Goal: Task Accomplishment & Management: Use online tool/utility

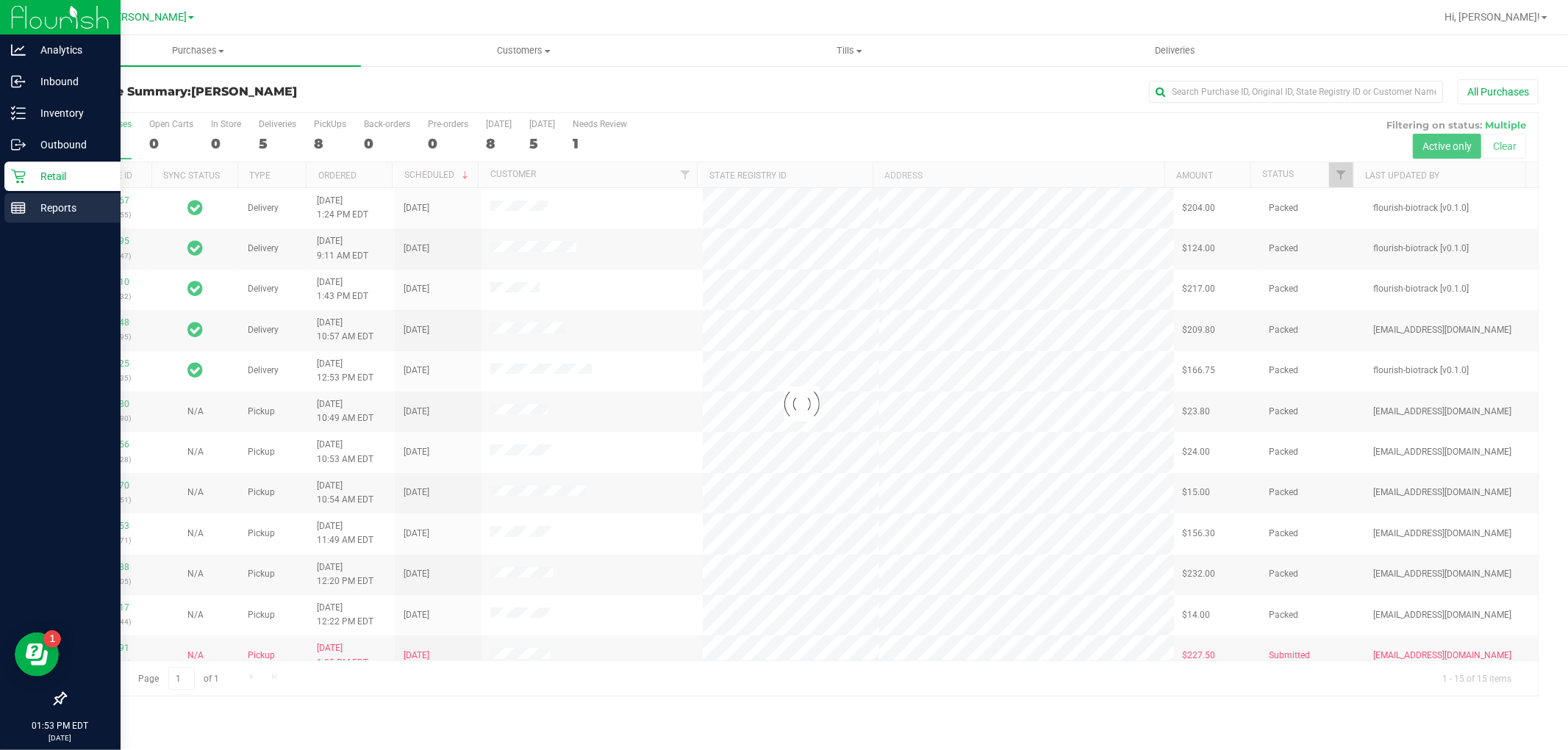
click at [57, 202] on p "Reports" at bounding box center [69, 208] width 88 height 18
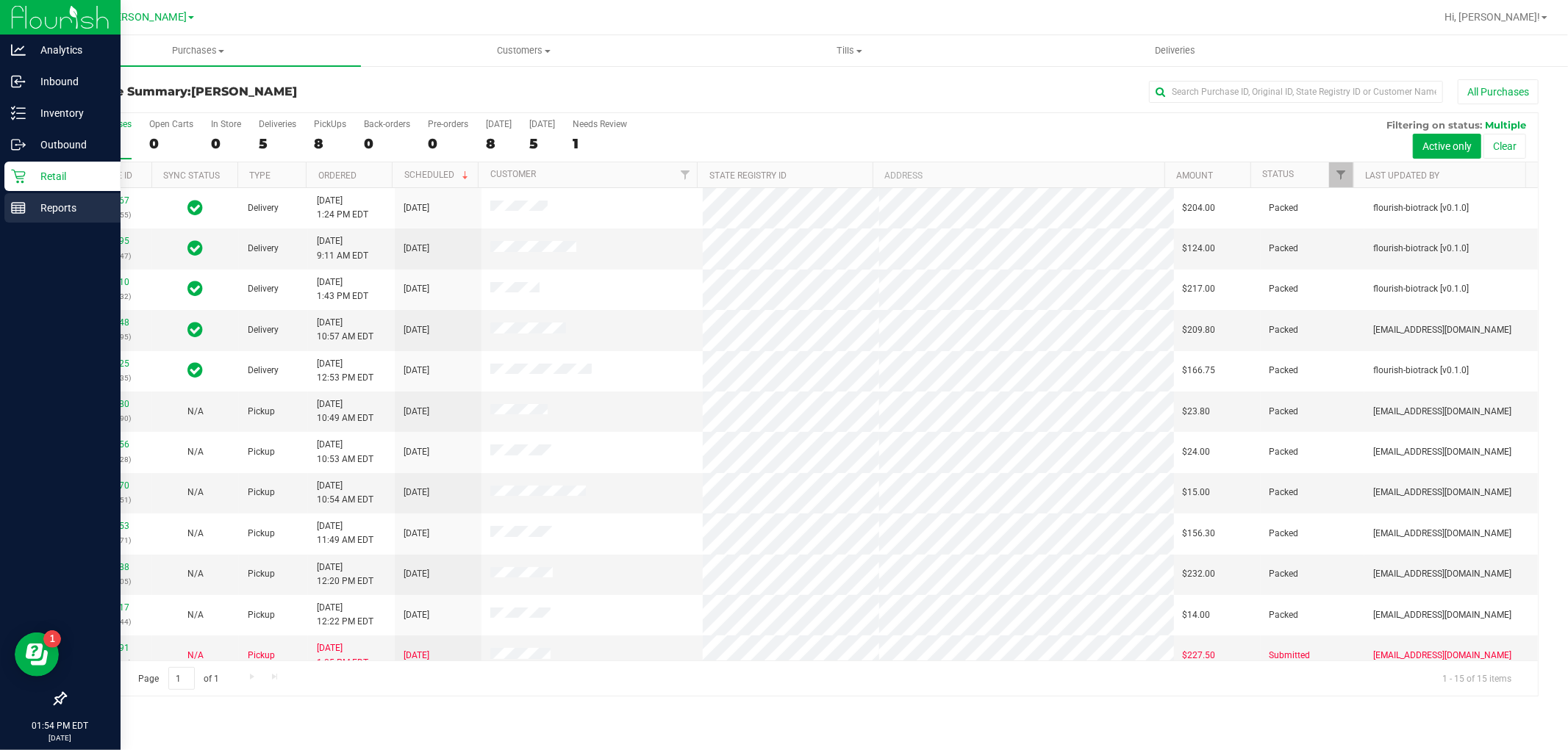
click at [15, 211] on line at bounding box center [19, 211] width 14 height 0
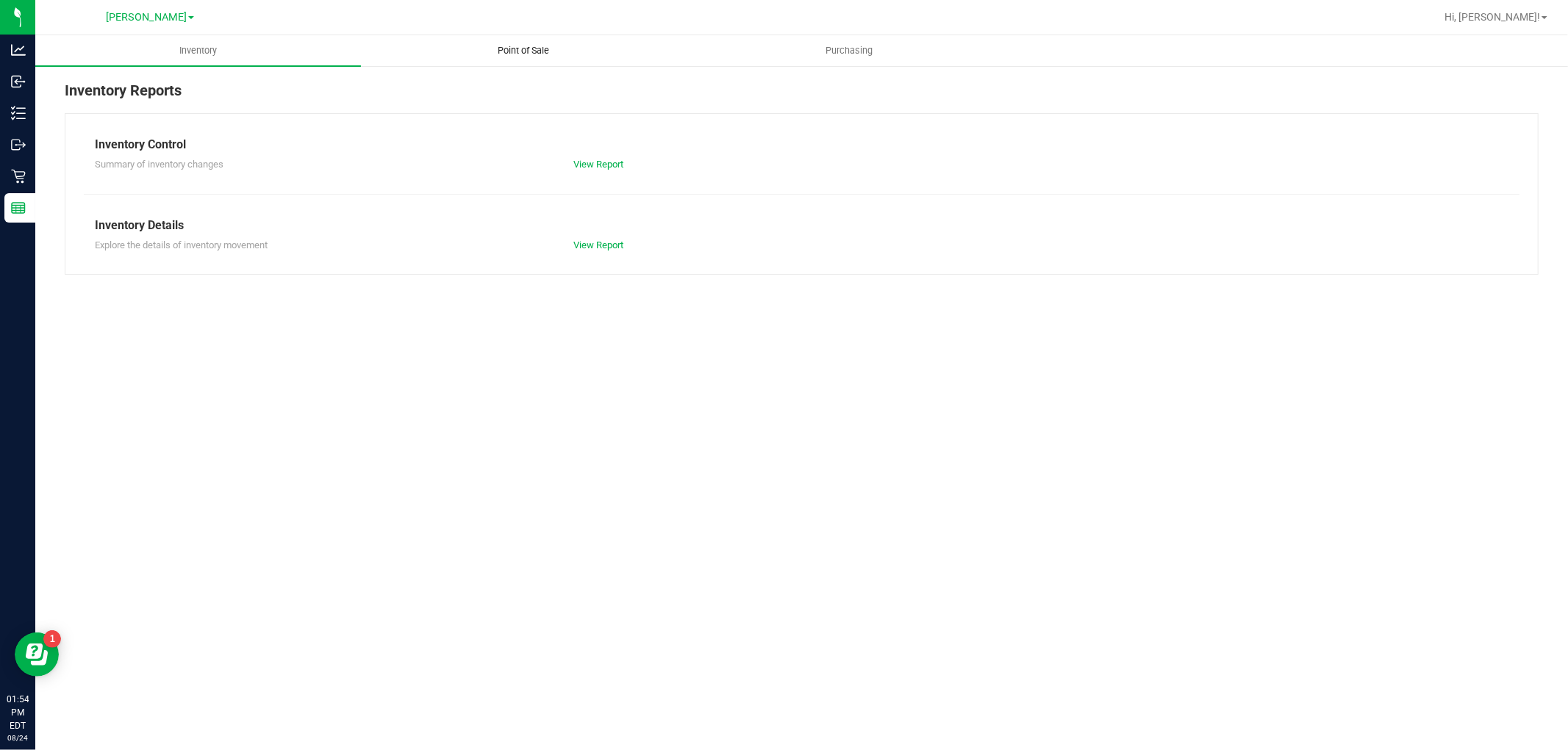
click at [526, 55] on span "Point of Sale" at bounding box center [523, 51] width 91 height 14
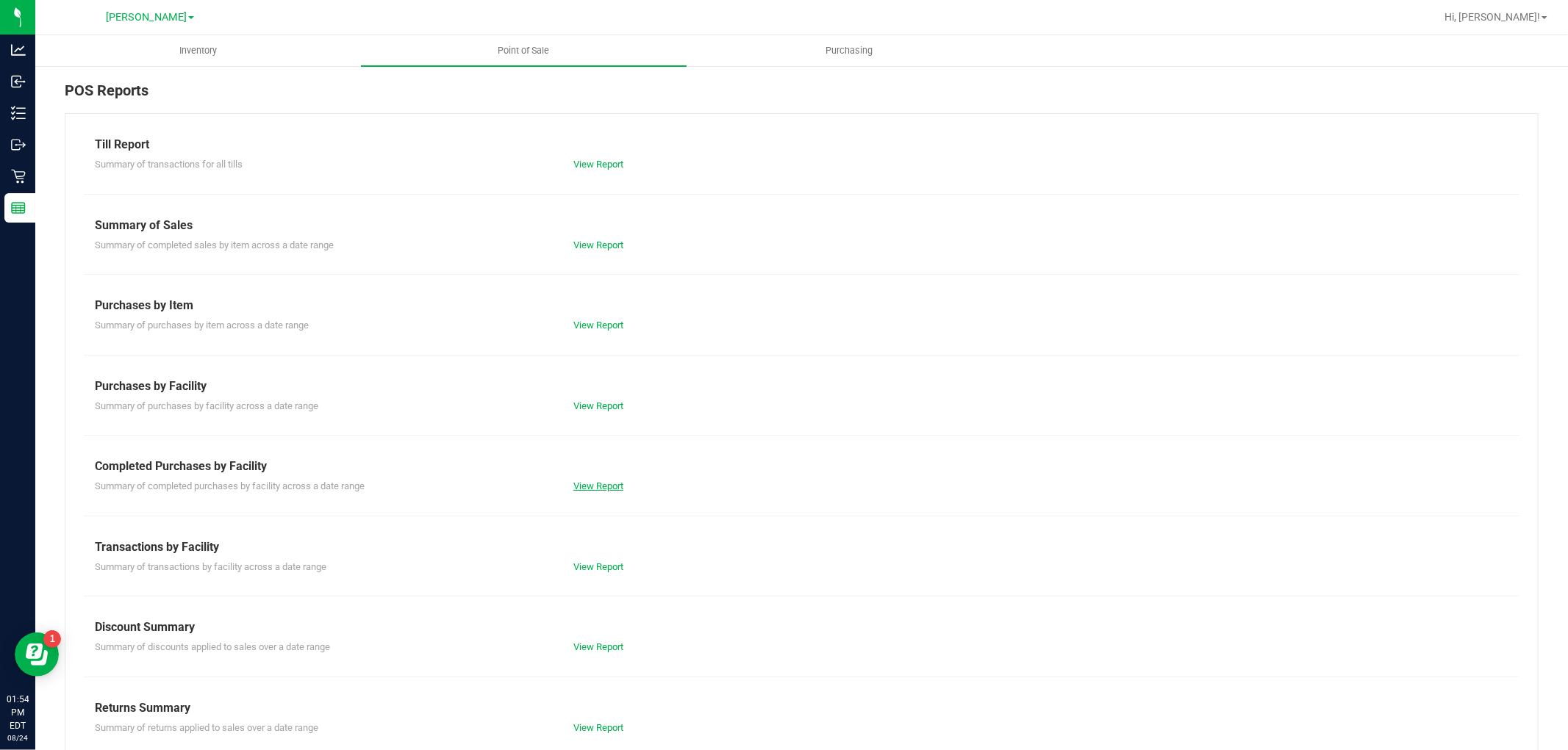
click at [595, 483] on link "View Report" at bounding box center [597, 486] width 50 height 11
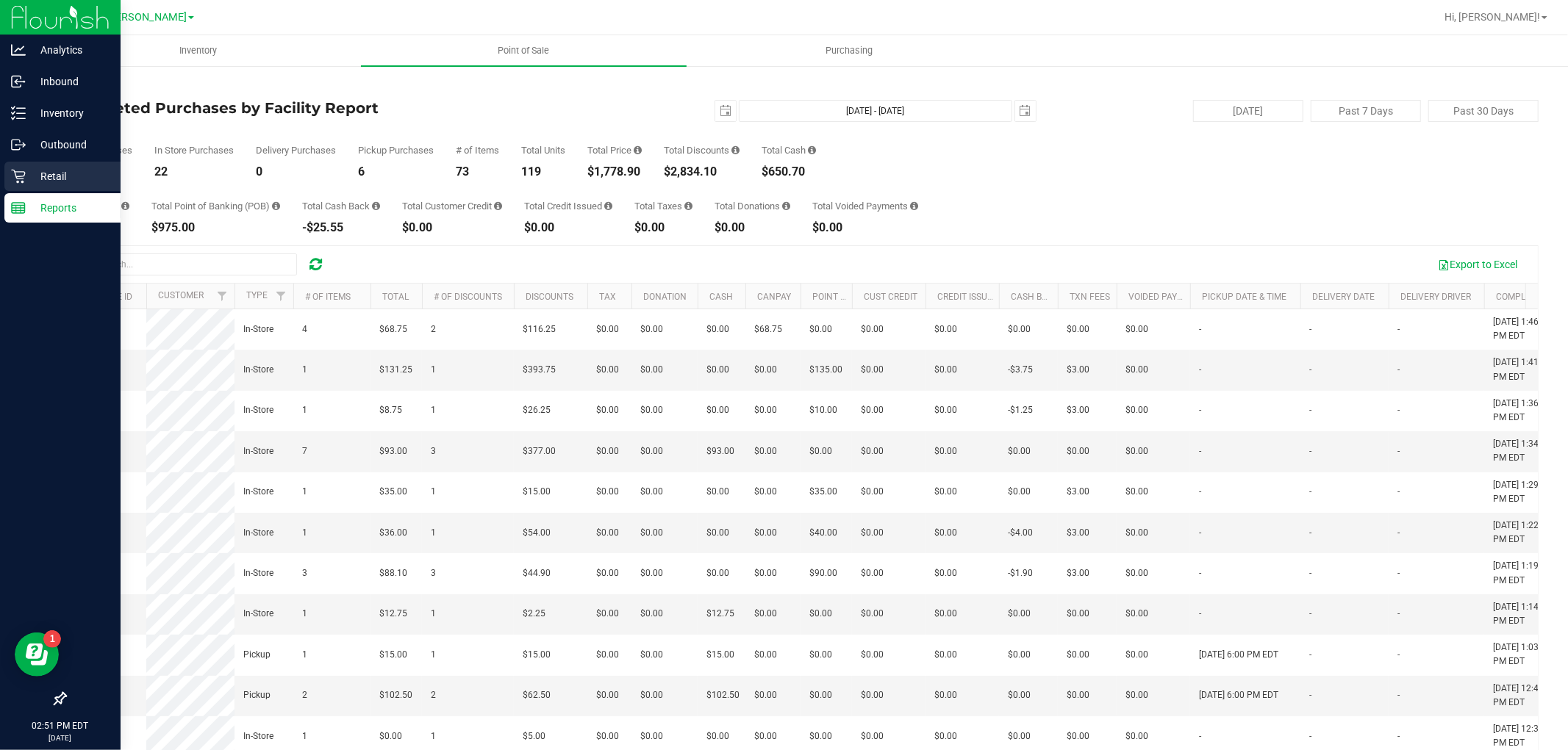
click at [22, 175] on icon at bounding box center [18, 176] width 15 height 15
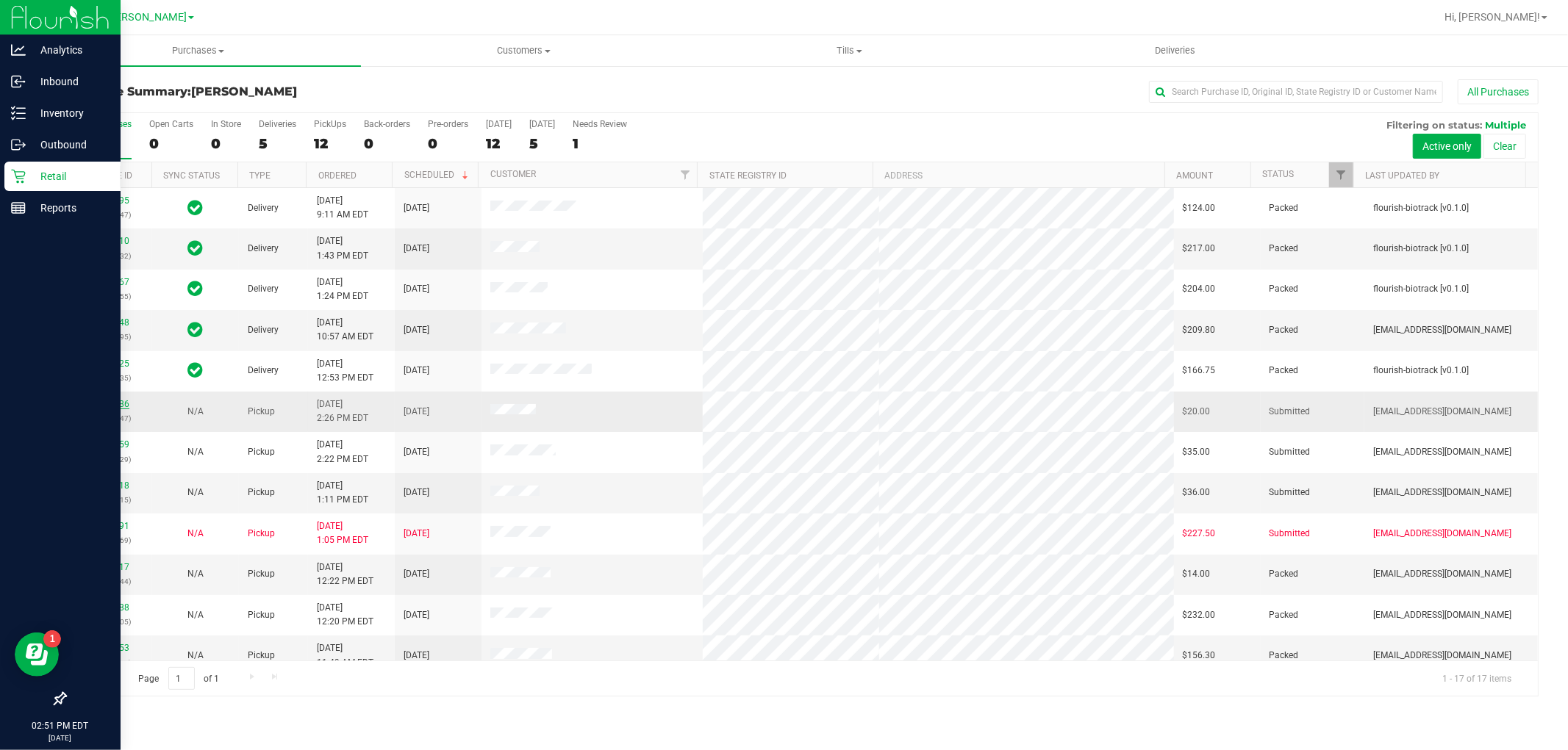
click at [100, 400] on link "11839886" at bounding box center [108, 404] width 41 height 11
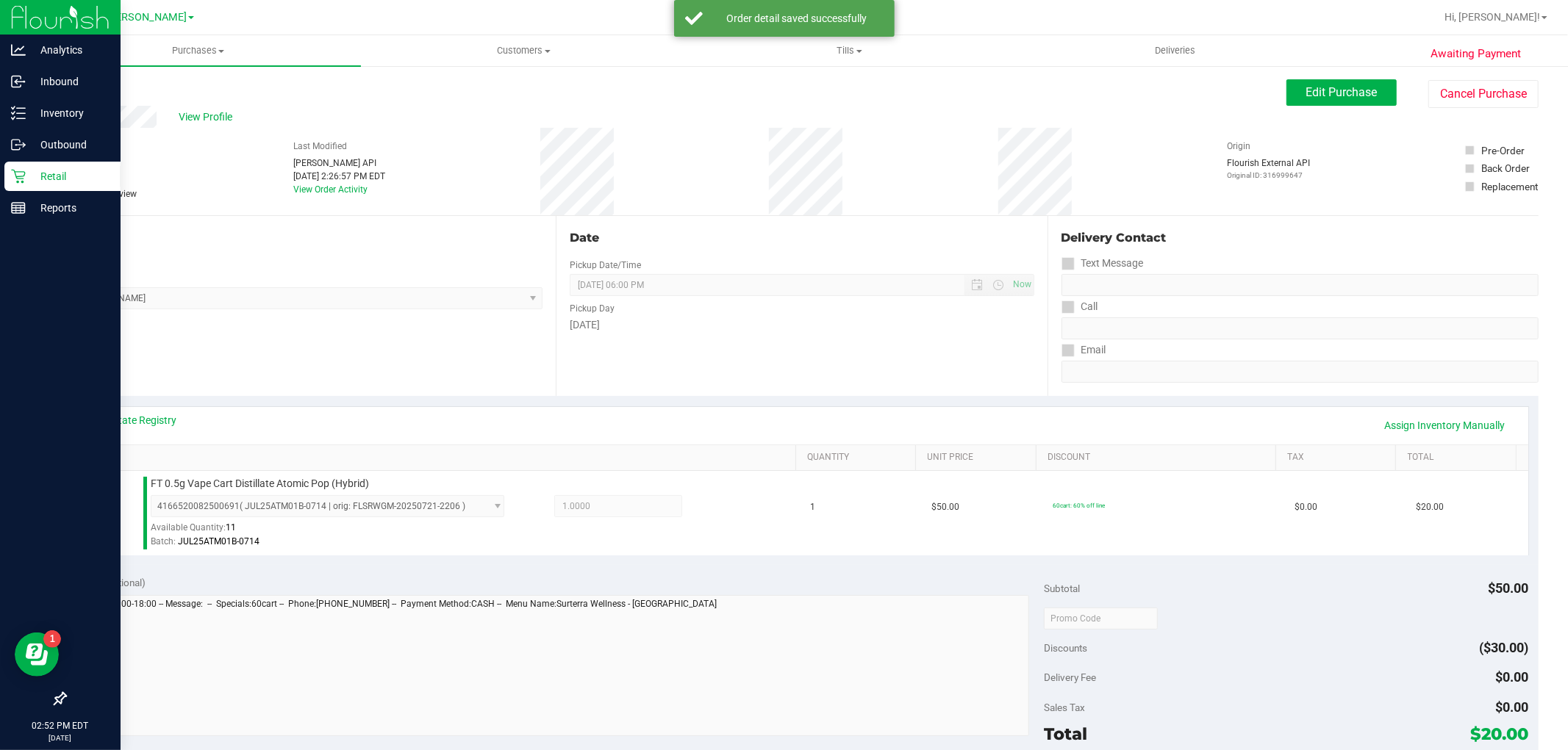
scroll to position [163, 0]
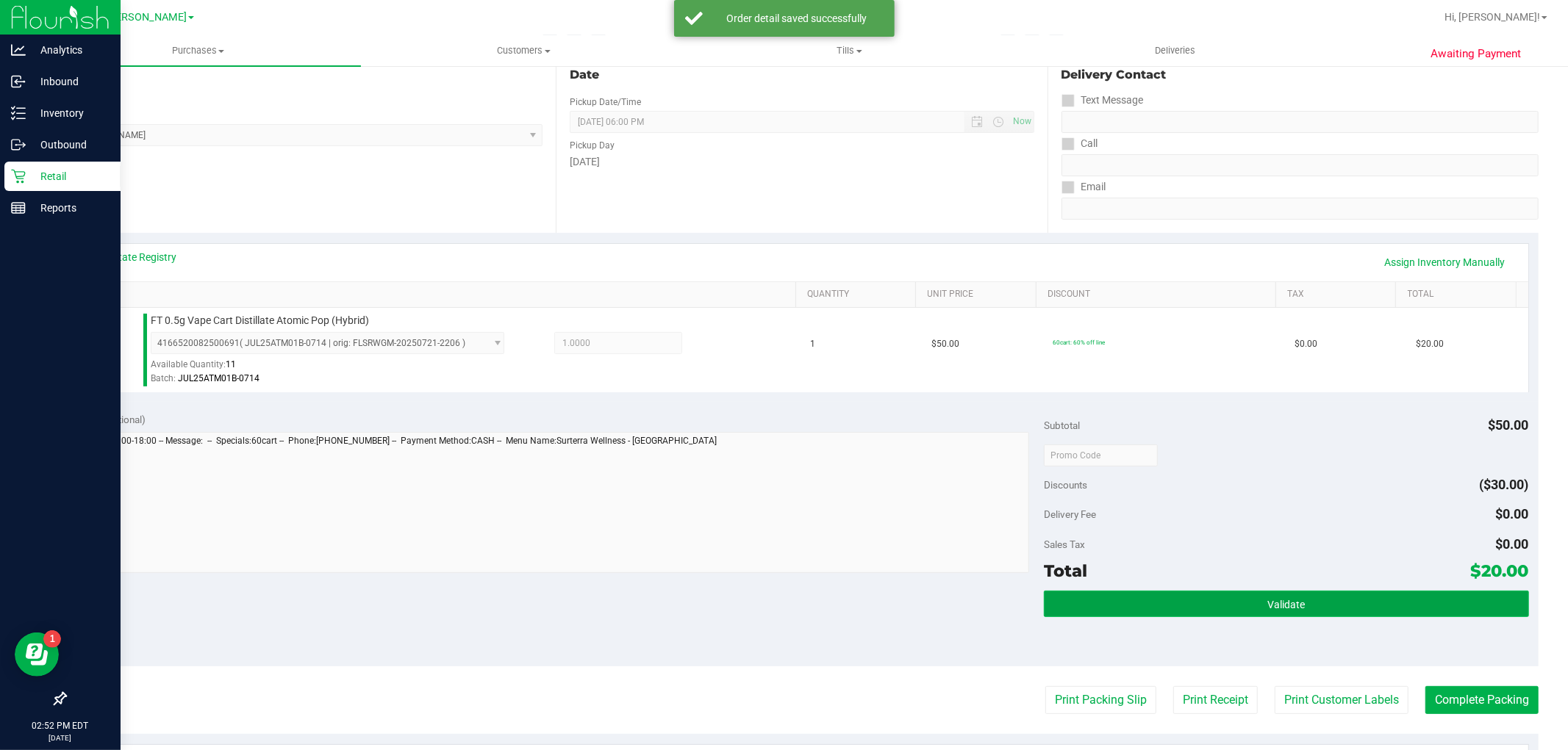
click at [1234, 610] on button "Validate" at bounding box center [1286, 604] width 484 height 26
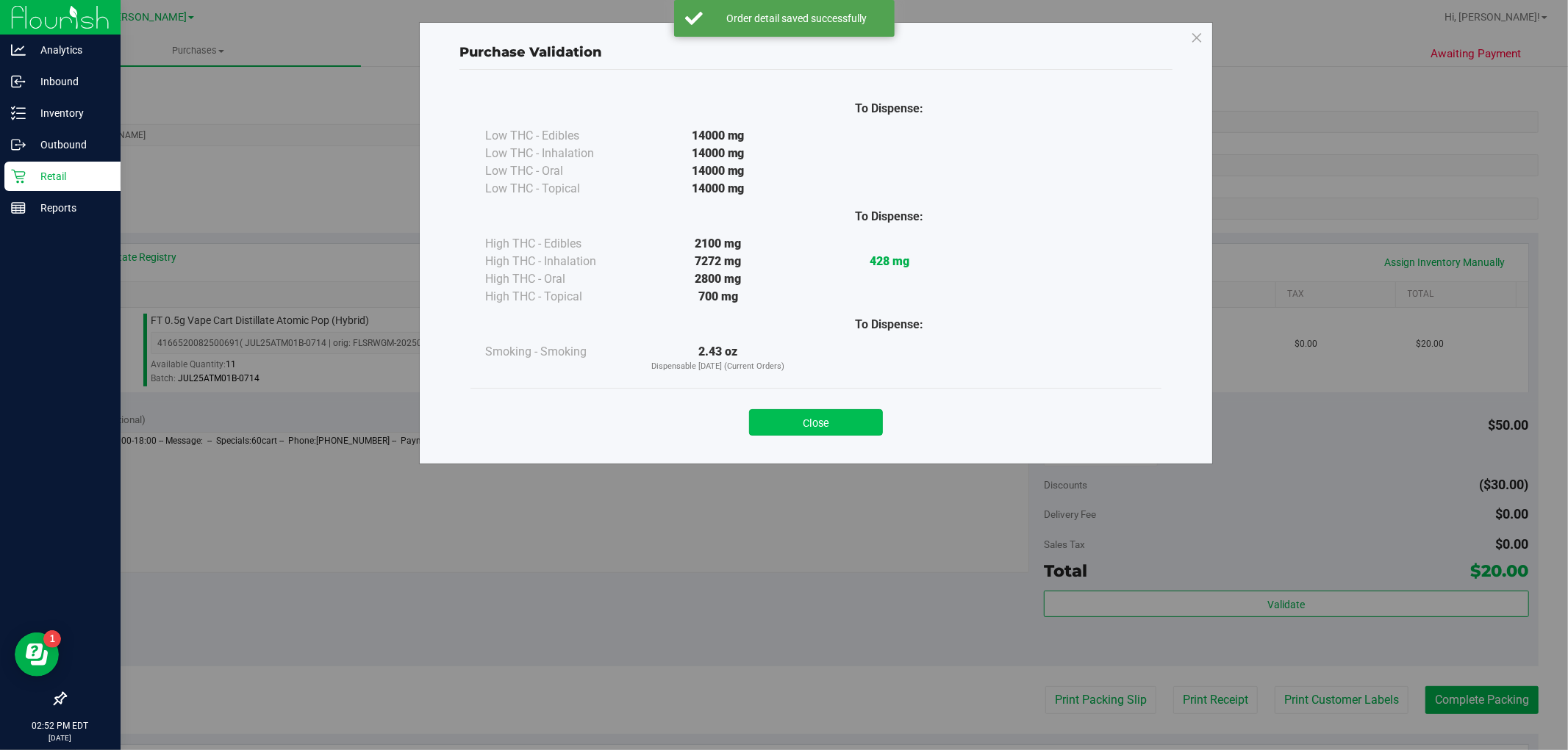
click at [843, 427] on button "Close" at bounding box center [815, 422] width 134 height 26
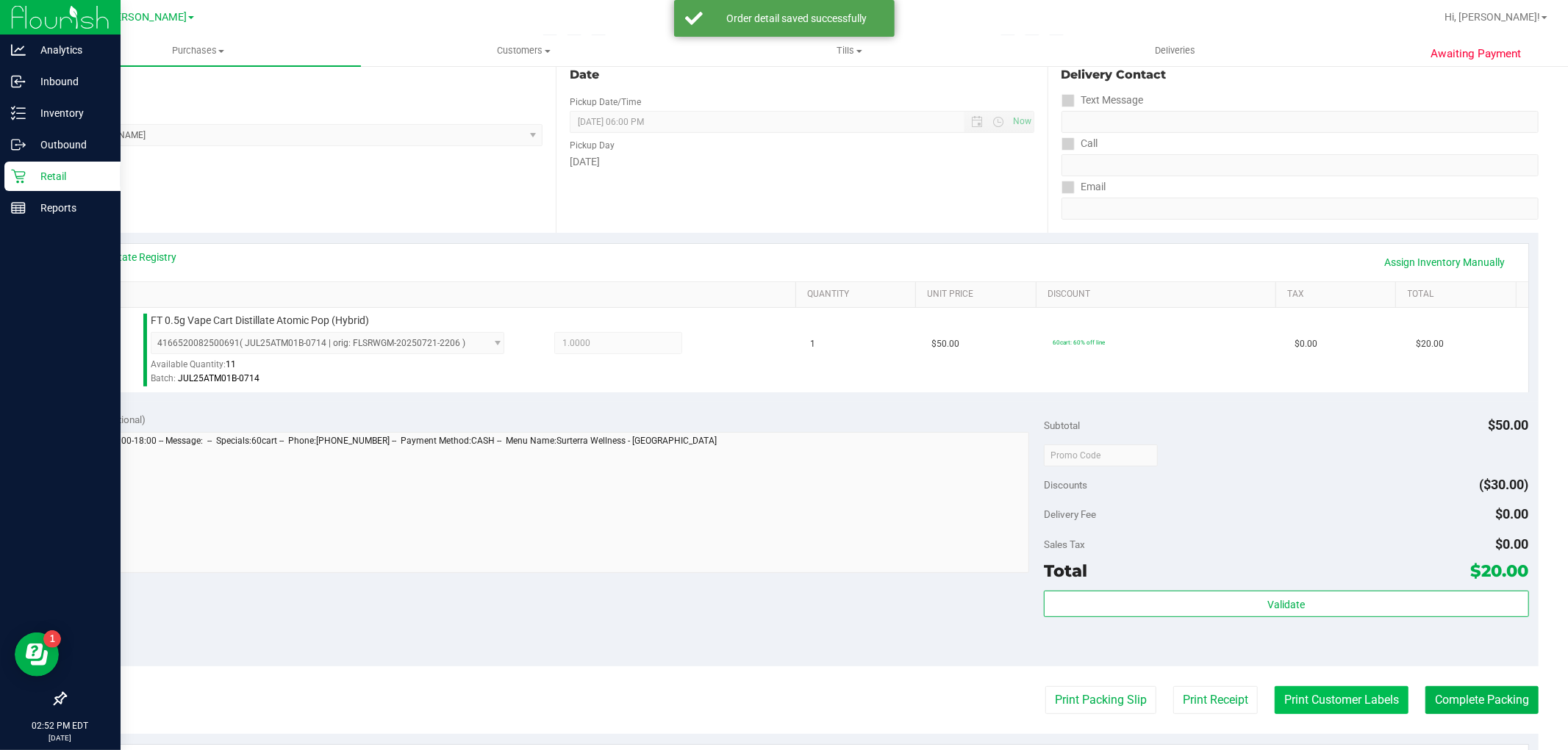
click at [1345, 695] on button "Print Customer Labels" at bounding box center [1341, 699] width 134 height 28
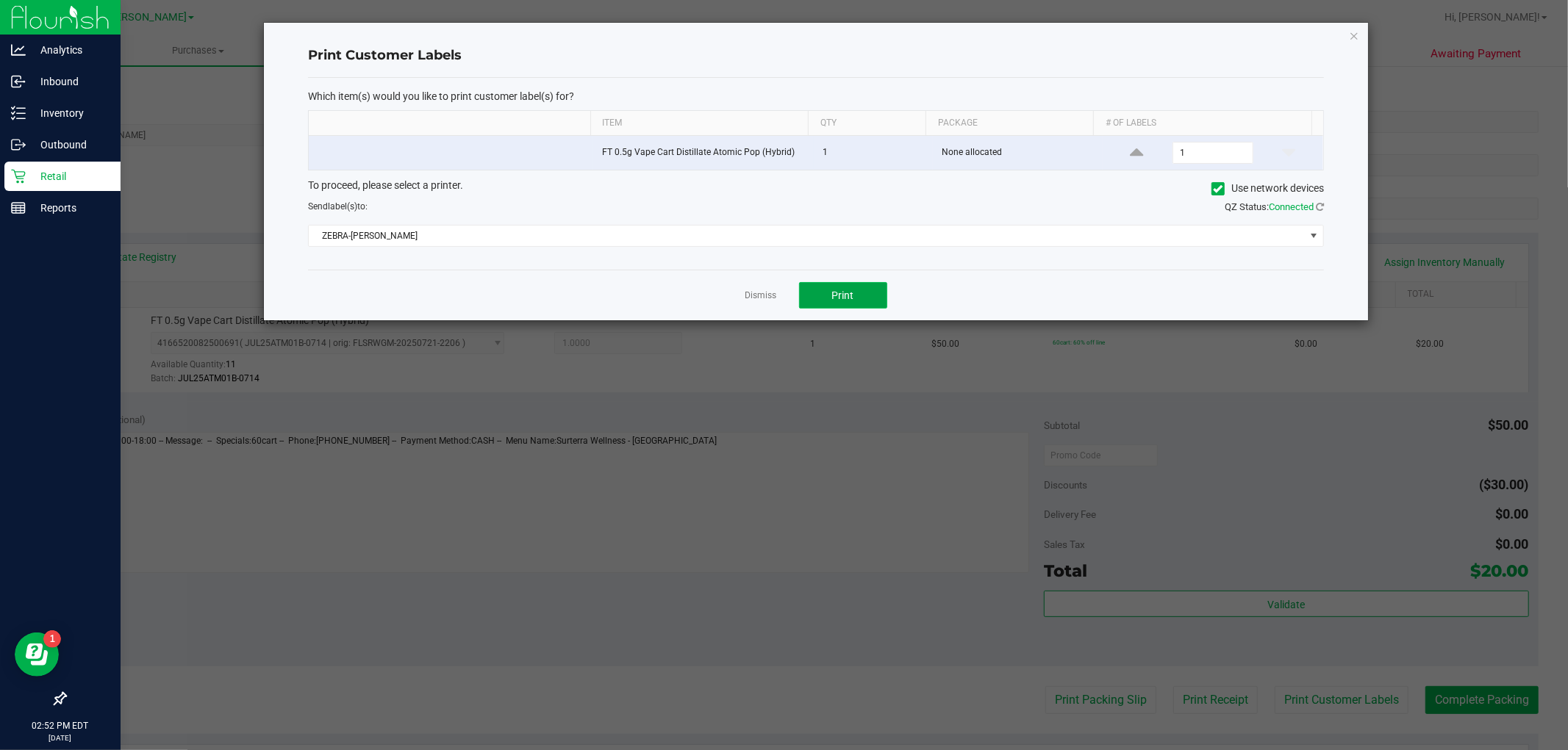
click at [843, 297] on span "Print" at bounding box center [843, 296] width 22 height 12
click at [1352, 39] on icon "button" at bounding box center [1353, 35] width 11 height 18
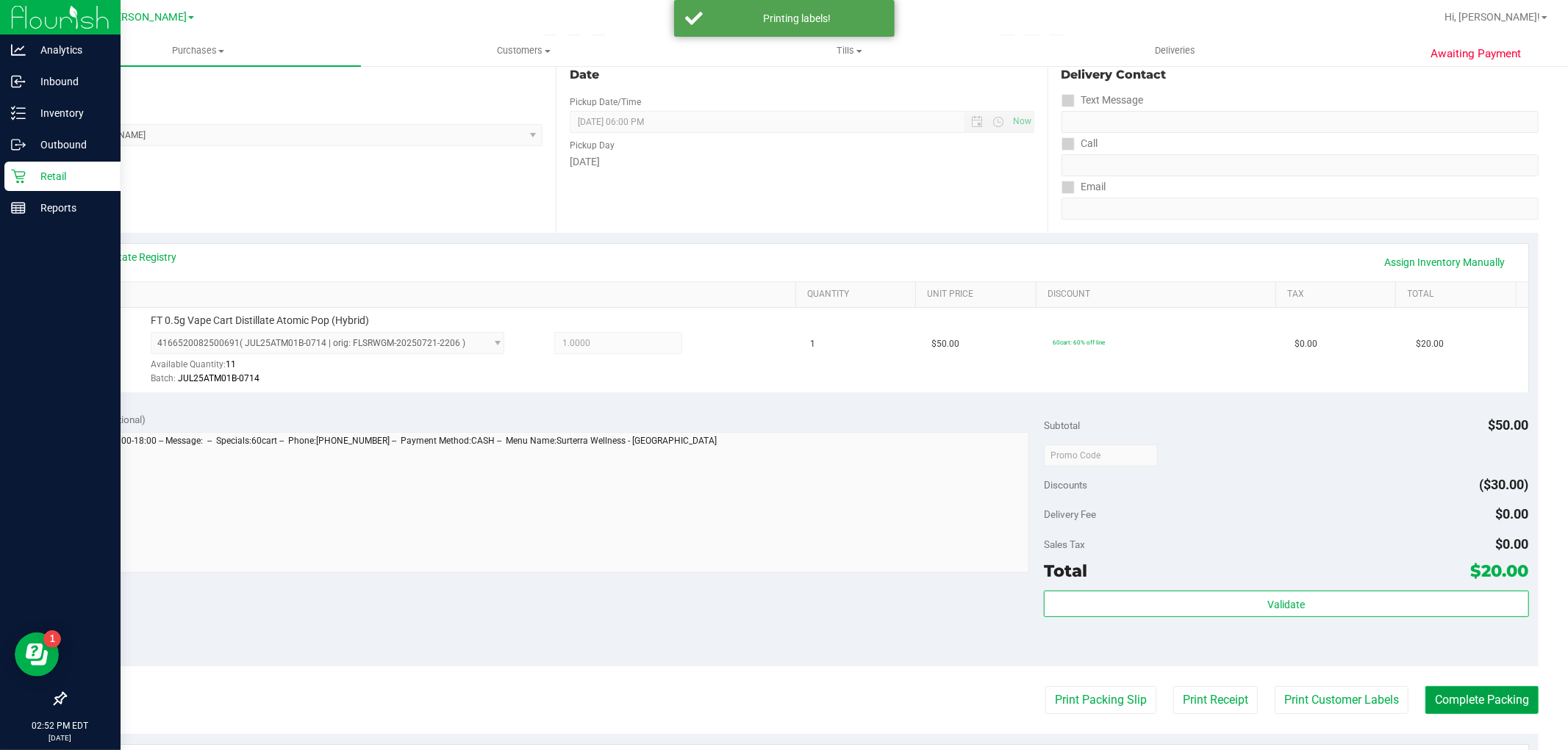
click at [1490, 691] on button "Complete Packing" at bounding box center [1481, 699] width 113 height 28
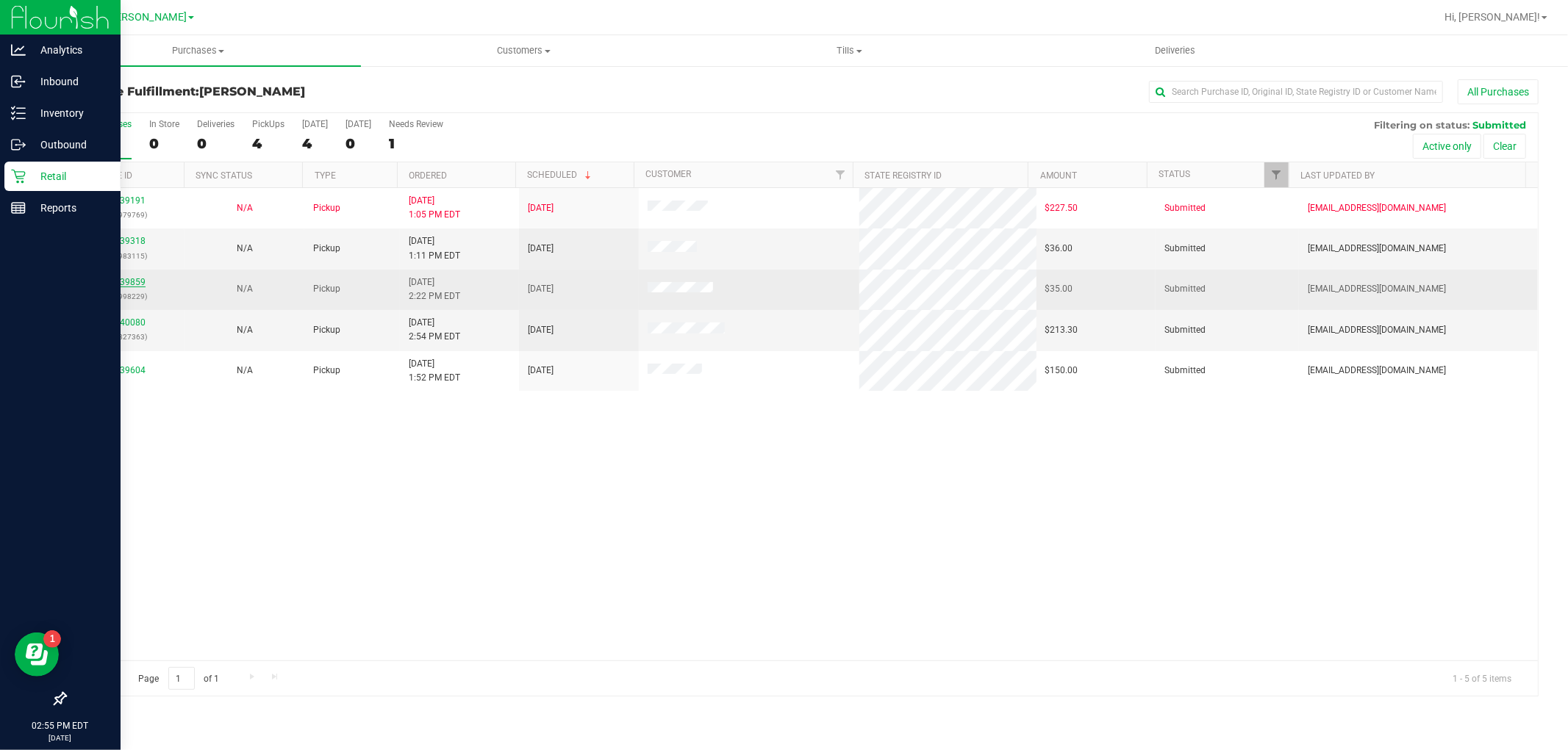
click at [121, 283] on link "11839859" at bounding box center [125, 282] width 41 height 11
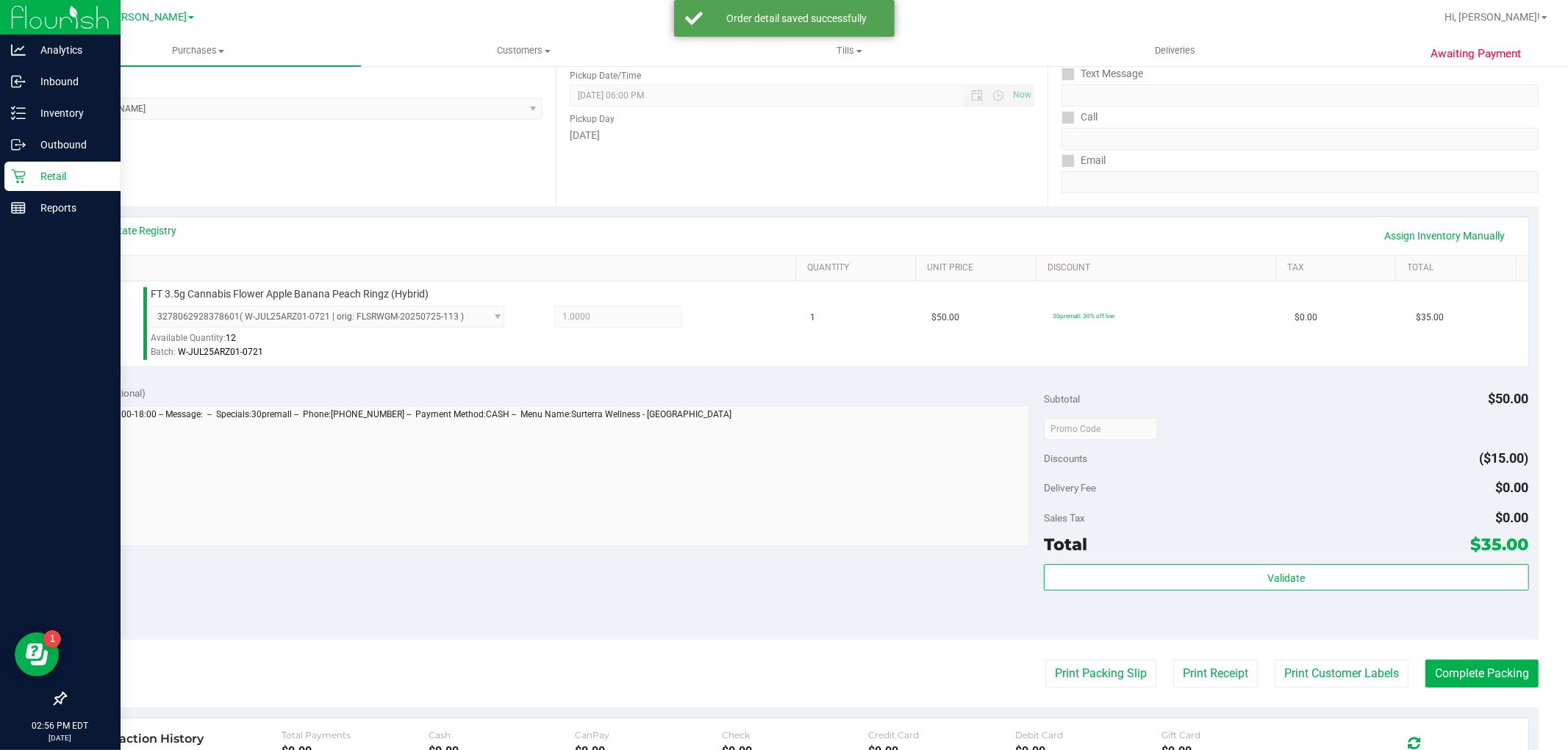
scroll to position [245, 0]
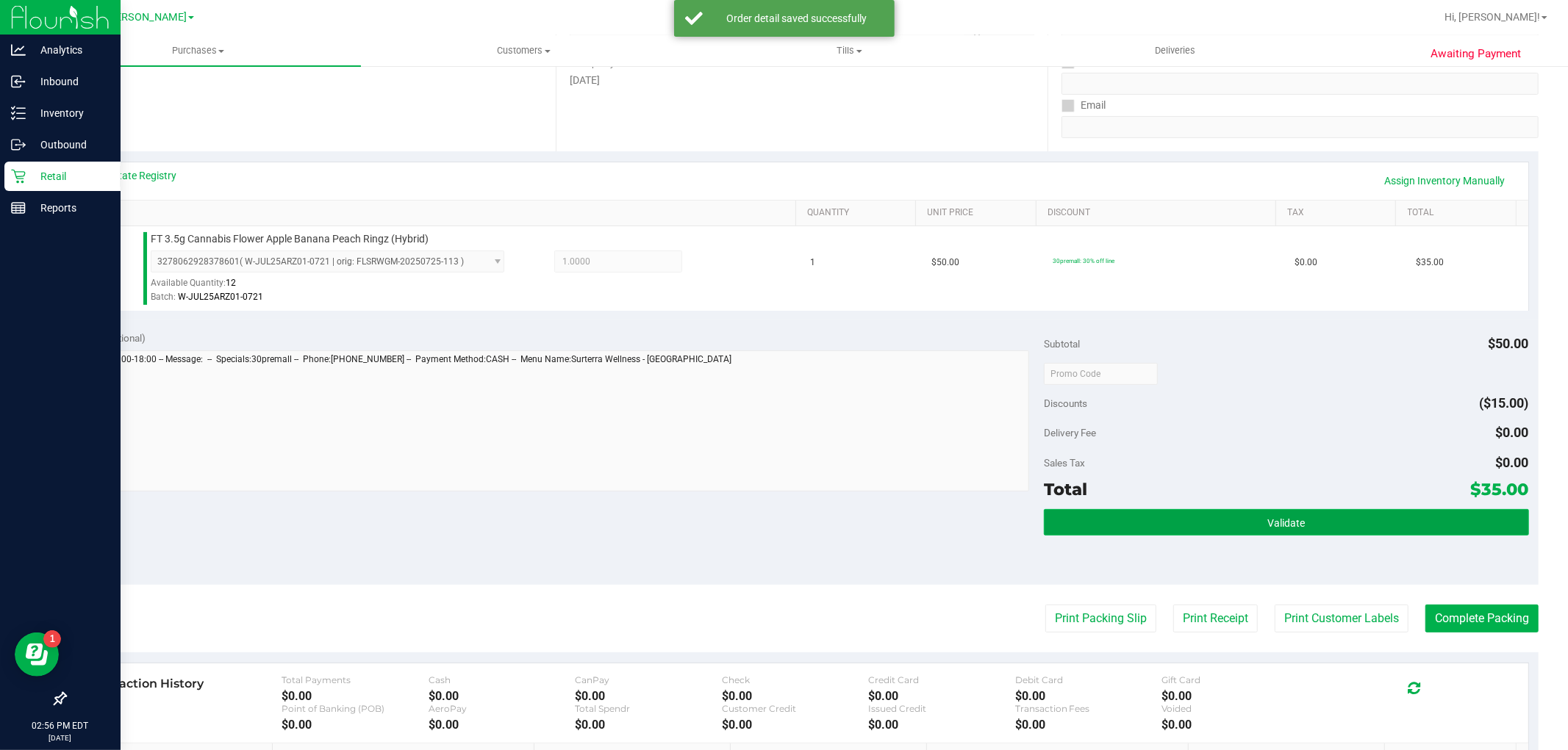
click at [1101, 513] on button "Validate" at bounding box center [1286, 522] width 484 height 26
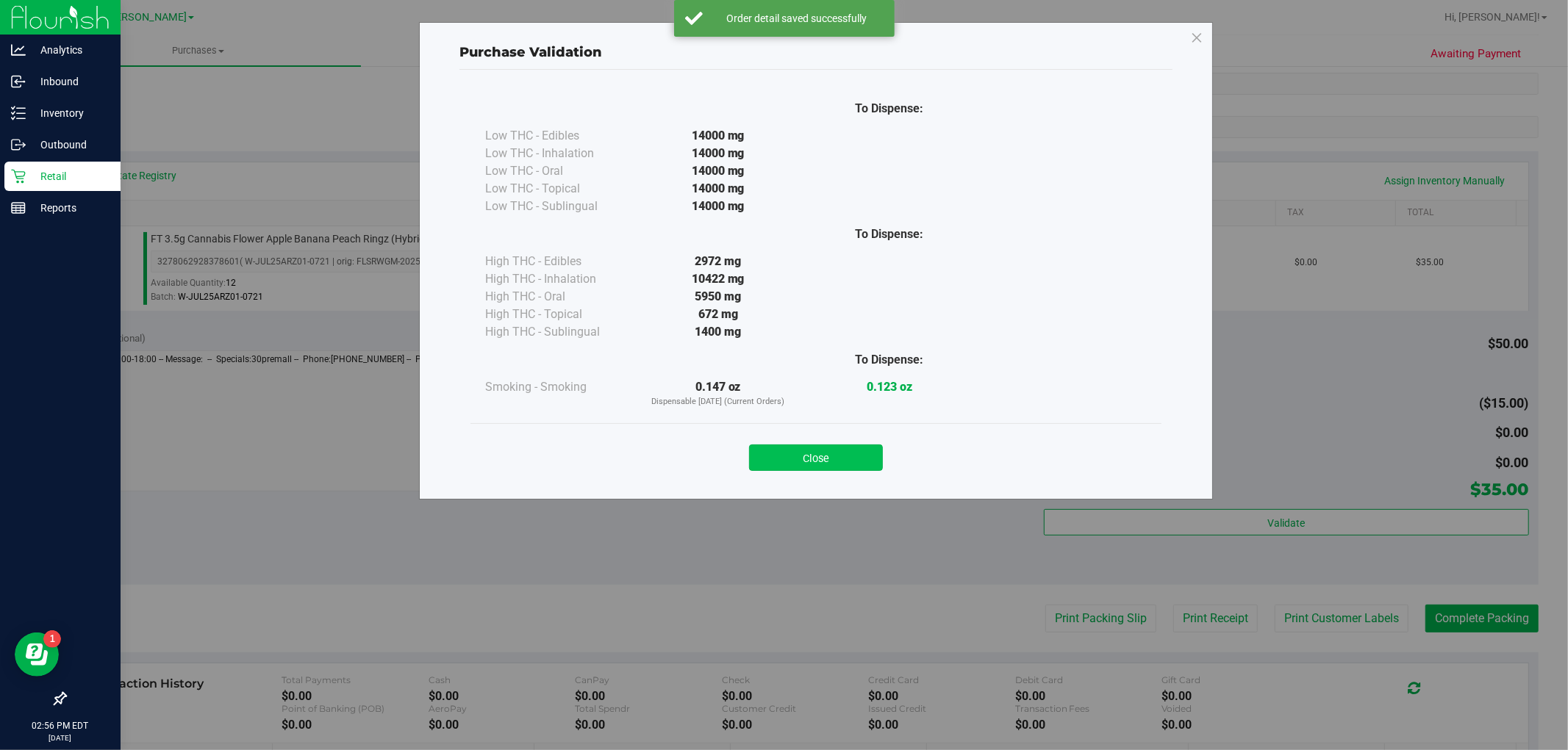
click at [789, 451] on button "Close" at bounding box center [815, 457] width 134 height 26
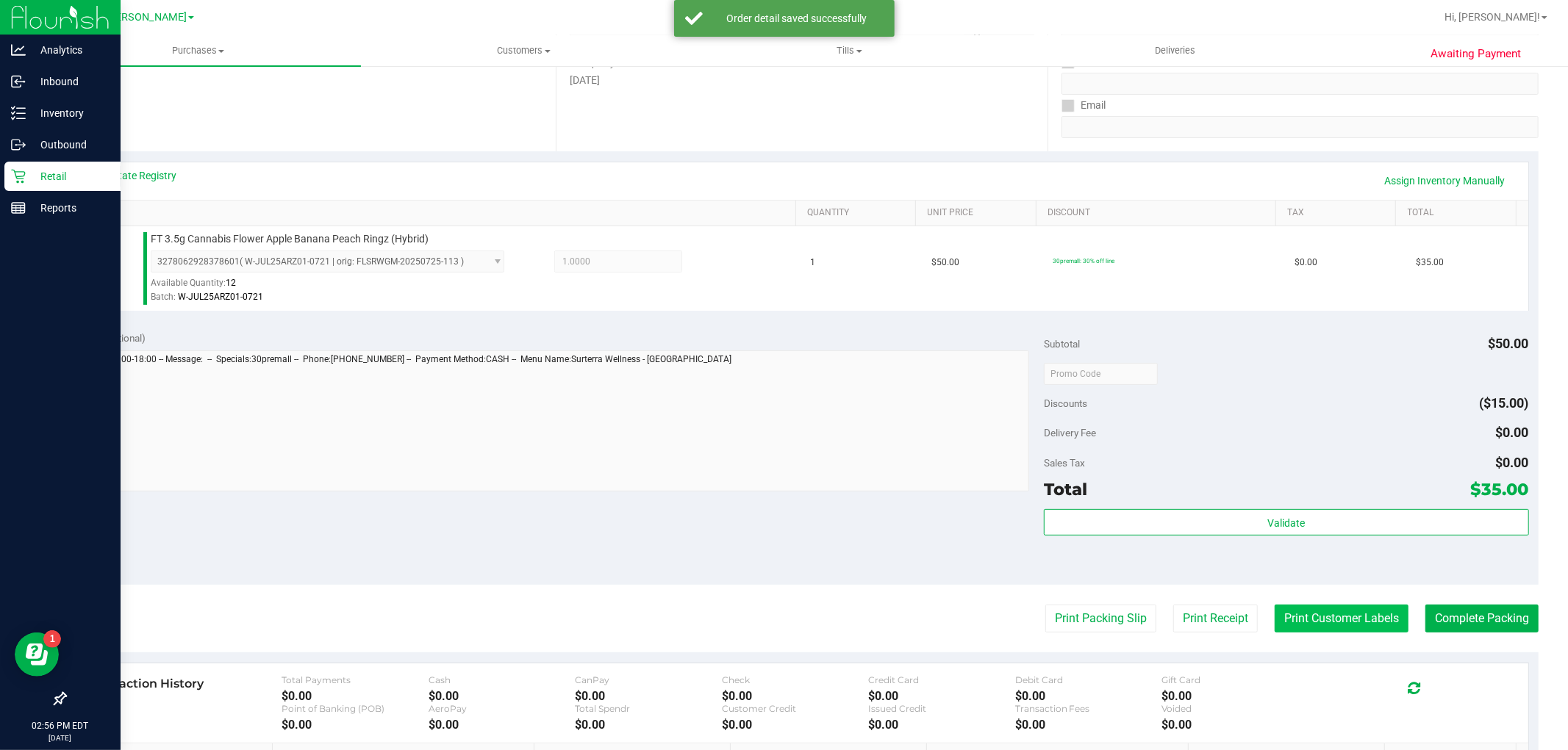
click at [1355, 613] on button "Print Customer Labels" at bounding box center [1341, 618] width 134 height 28
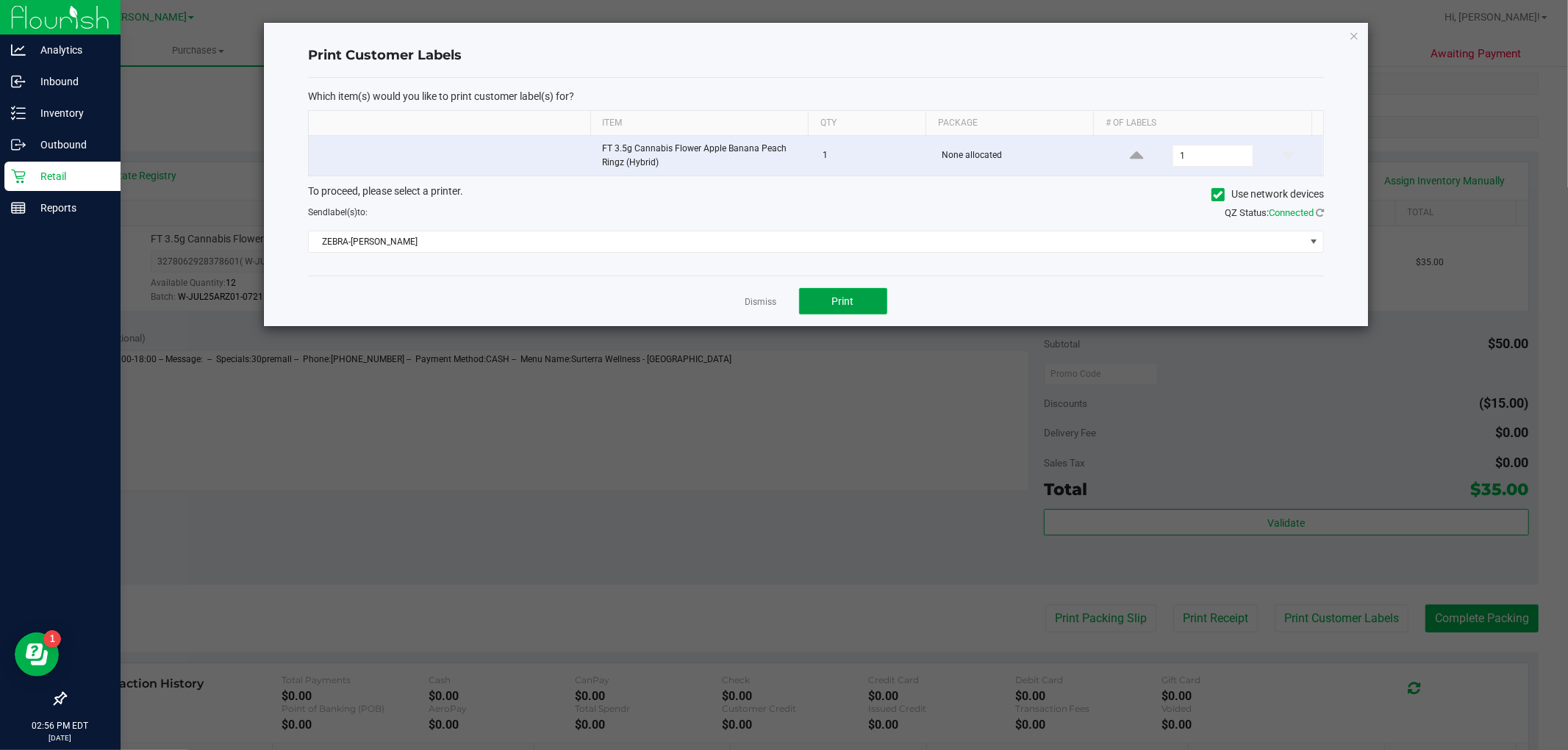
click at [855, 291] on button "Print" at bounding box center [843, 300] width 88 height 26
click at [1350, 29] on icon "button" at bounding box center [1353, 35] width 11 height 18
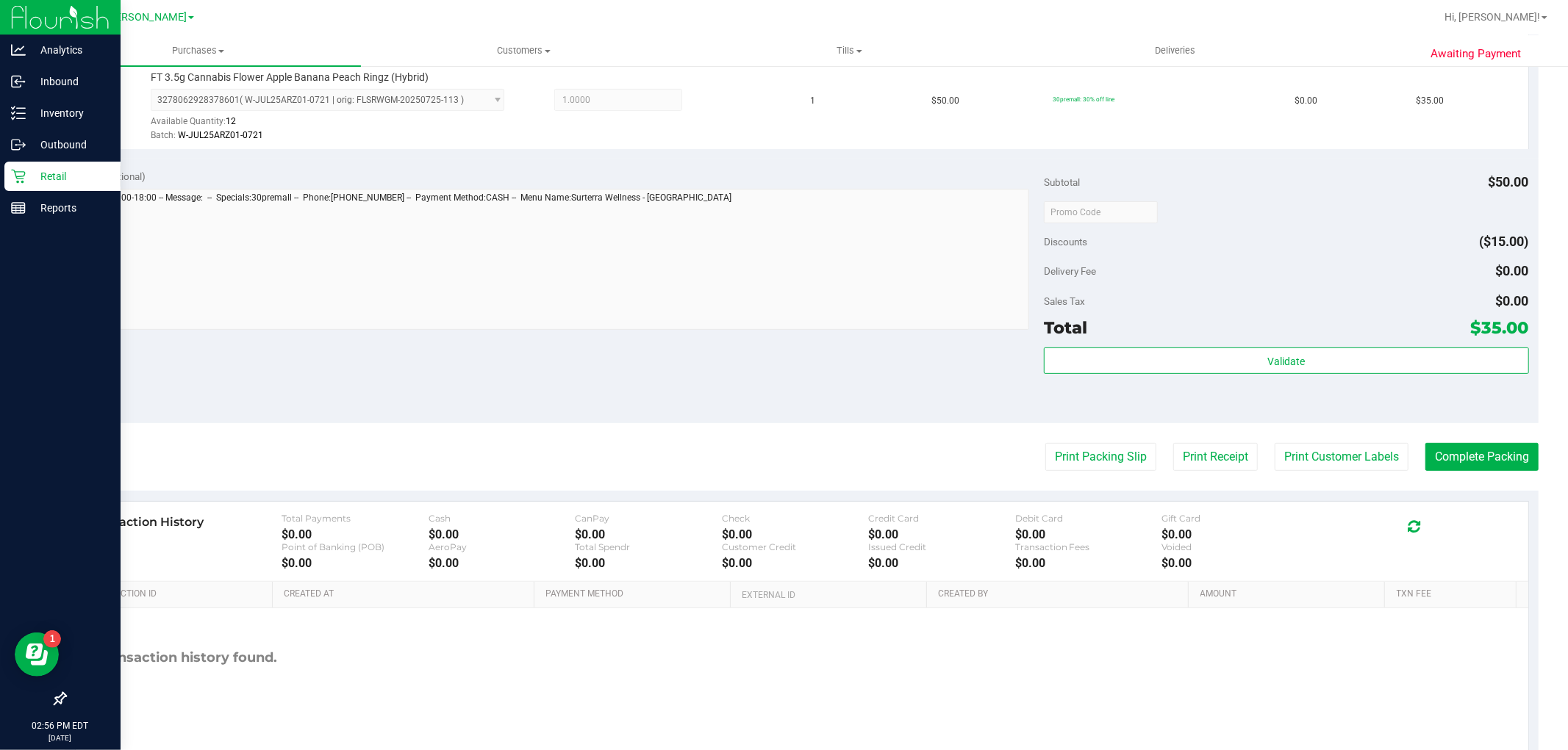
scroll to position [408, 0]
click at [1105, 458] on button "Print Packing Slip" at bounding box center [1101, 455] width 111 height 28
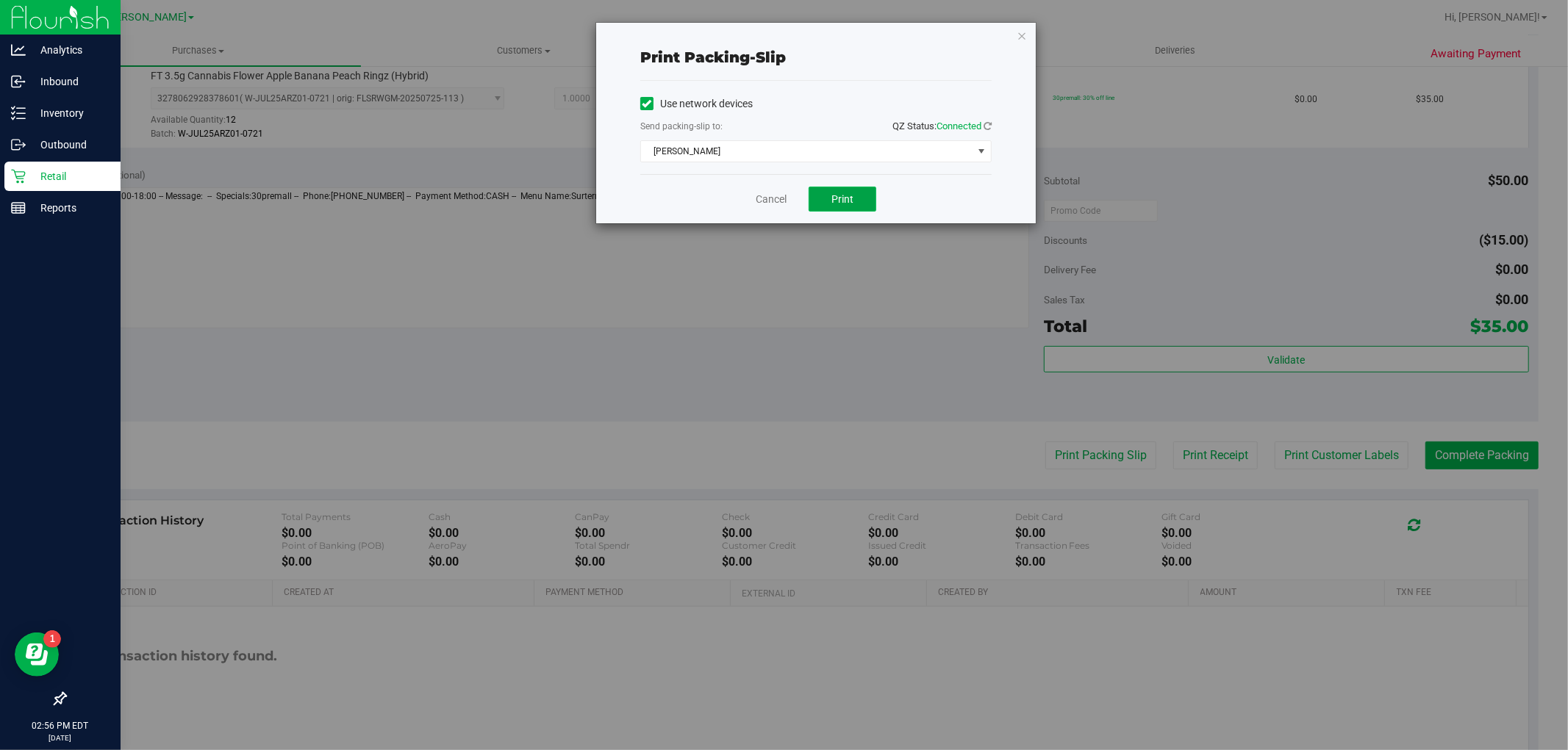
click at [855, 195] on button "Print" at bounding box center [842, 199] width 67 height 25
click at [1022, 31] on icon "button" at bounding box center [1022, 35] width 11 height 18
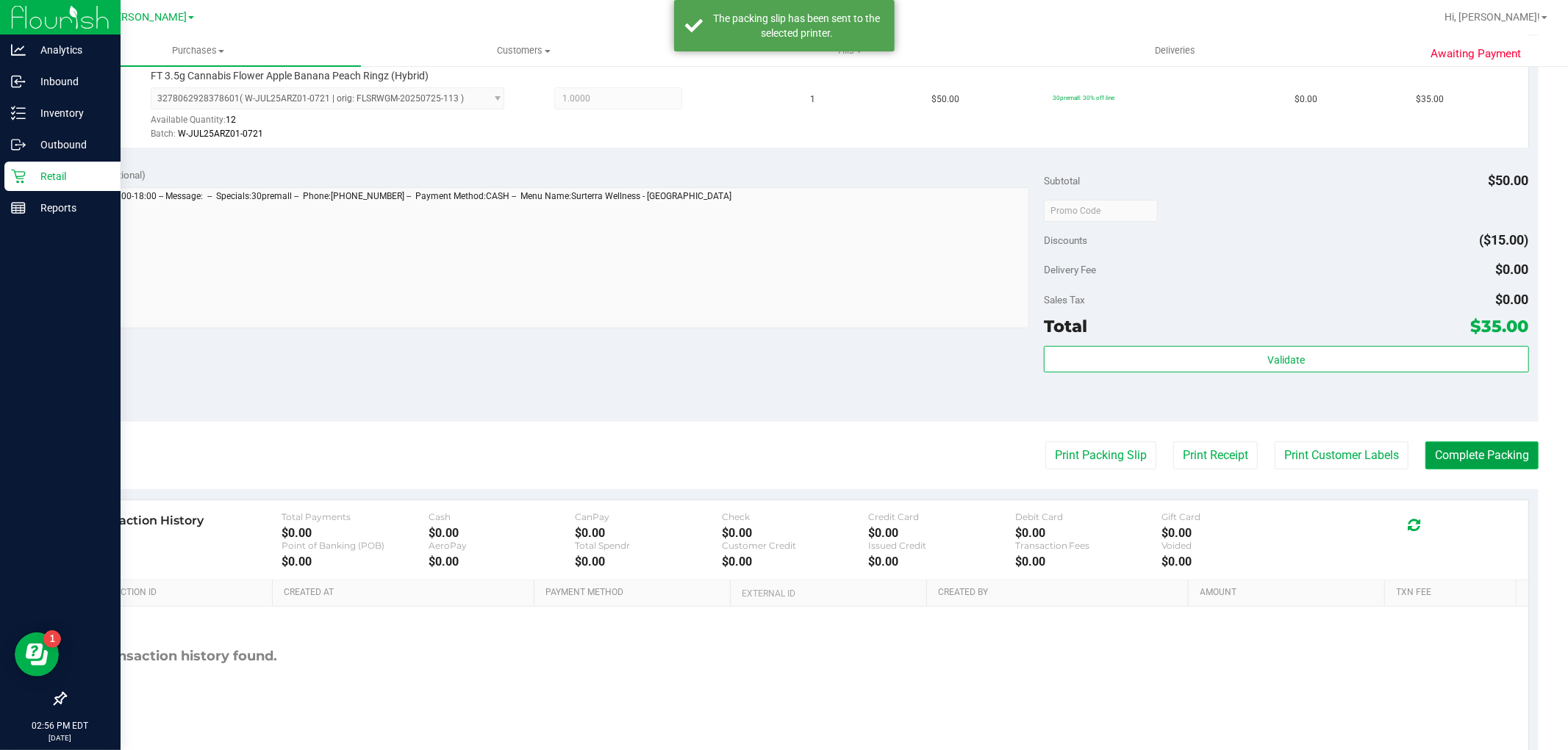
click at [1426, 451] on button "Complete Packing" at bounding box center [1481, 455] width 113 height 28
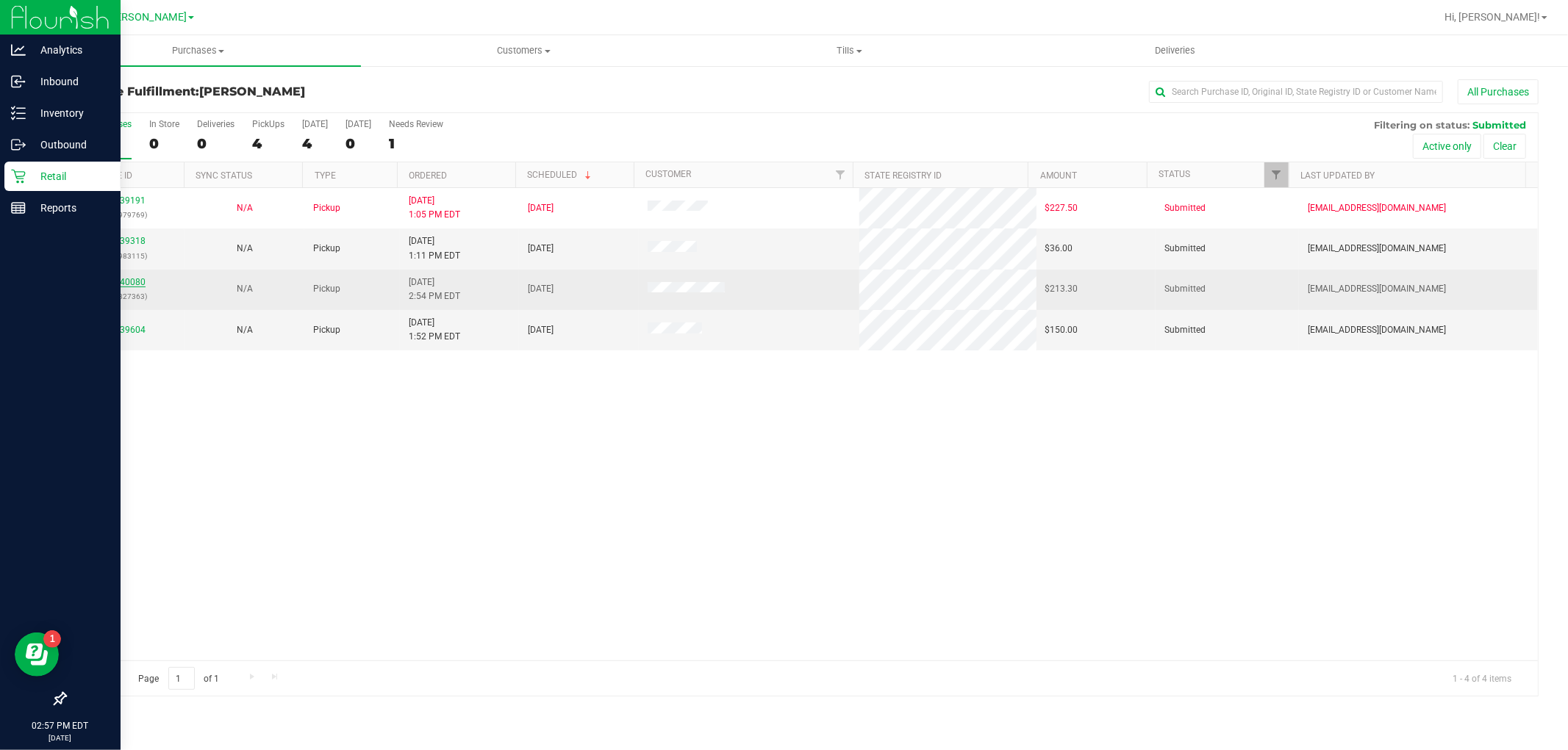
click at [130, 280] on link "11840080" at bounding box center [125, 282] width 41 height 11
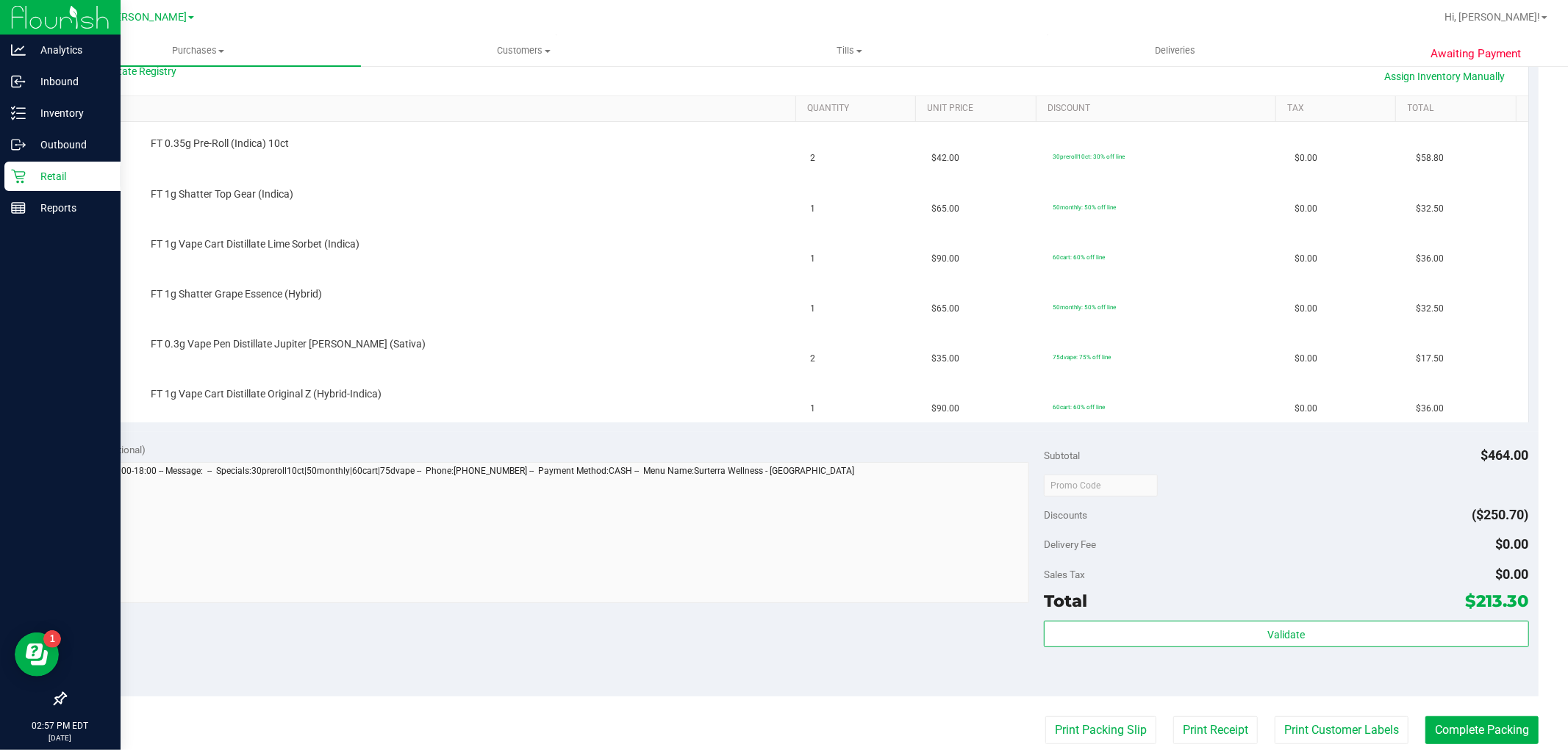
scroll to position [408, 0]
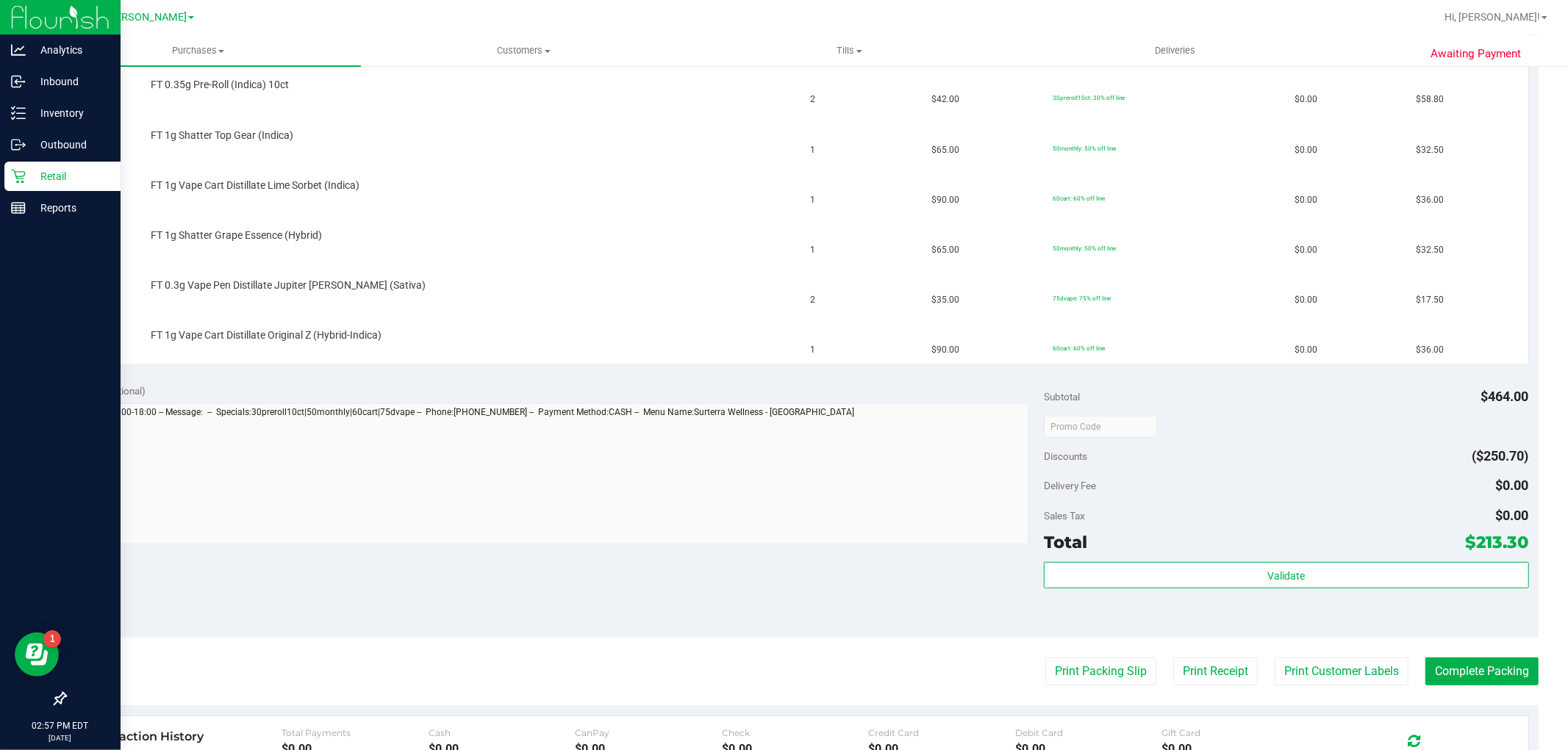
click at [1076, 686] on purchase-details "Back Edit Purchase Cancel Purchase View Profile # 11840080 BioTrack ID: - Submi…" at bounding box center [801, 325] width 1473 height 1308
click at [1079, 674] on button "Print Packing Slip" at bounding box center [1101, 671] width 111 height 28
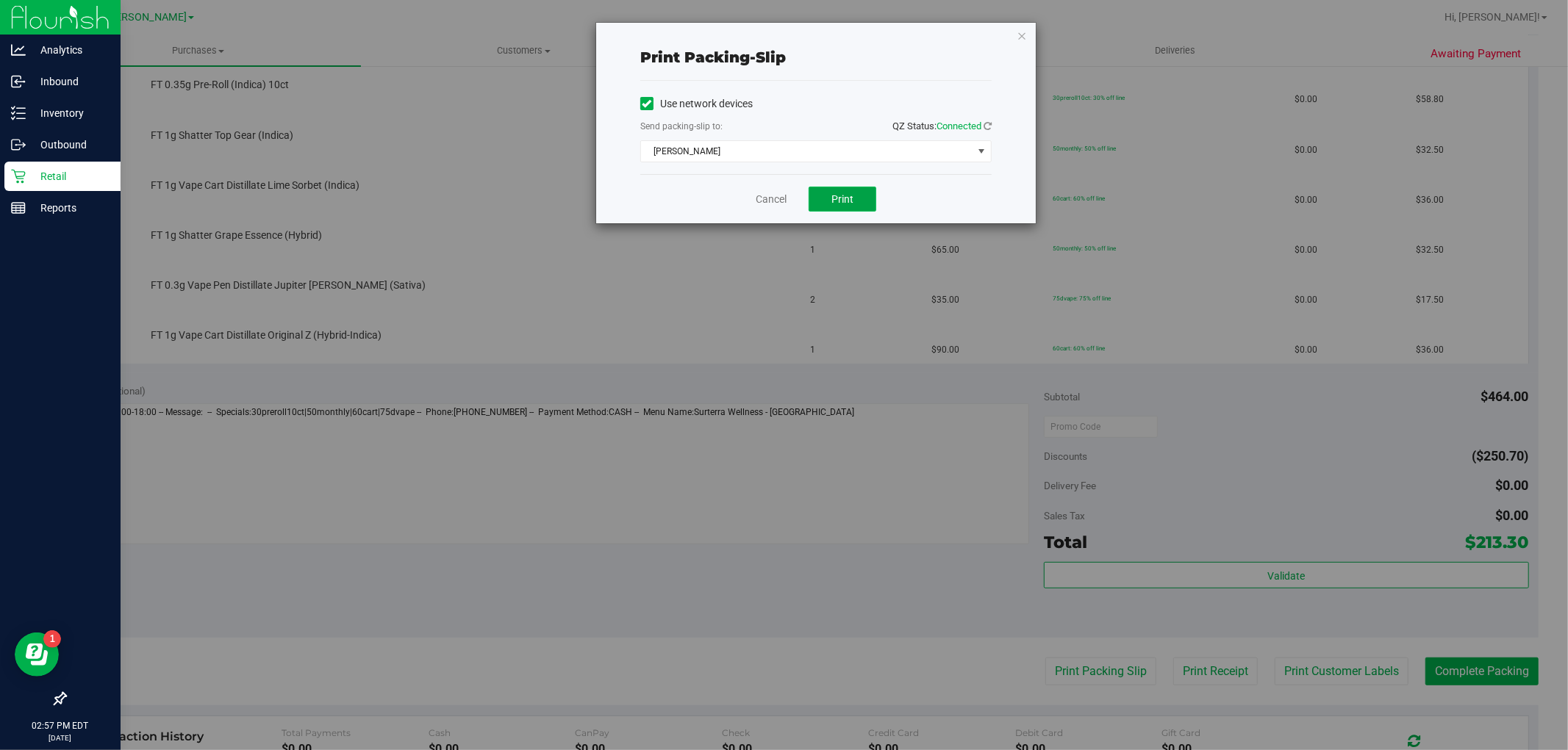
click at [841, 200] on span "Print" at bounding box center [842, 199] width 22 height 12
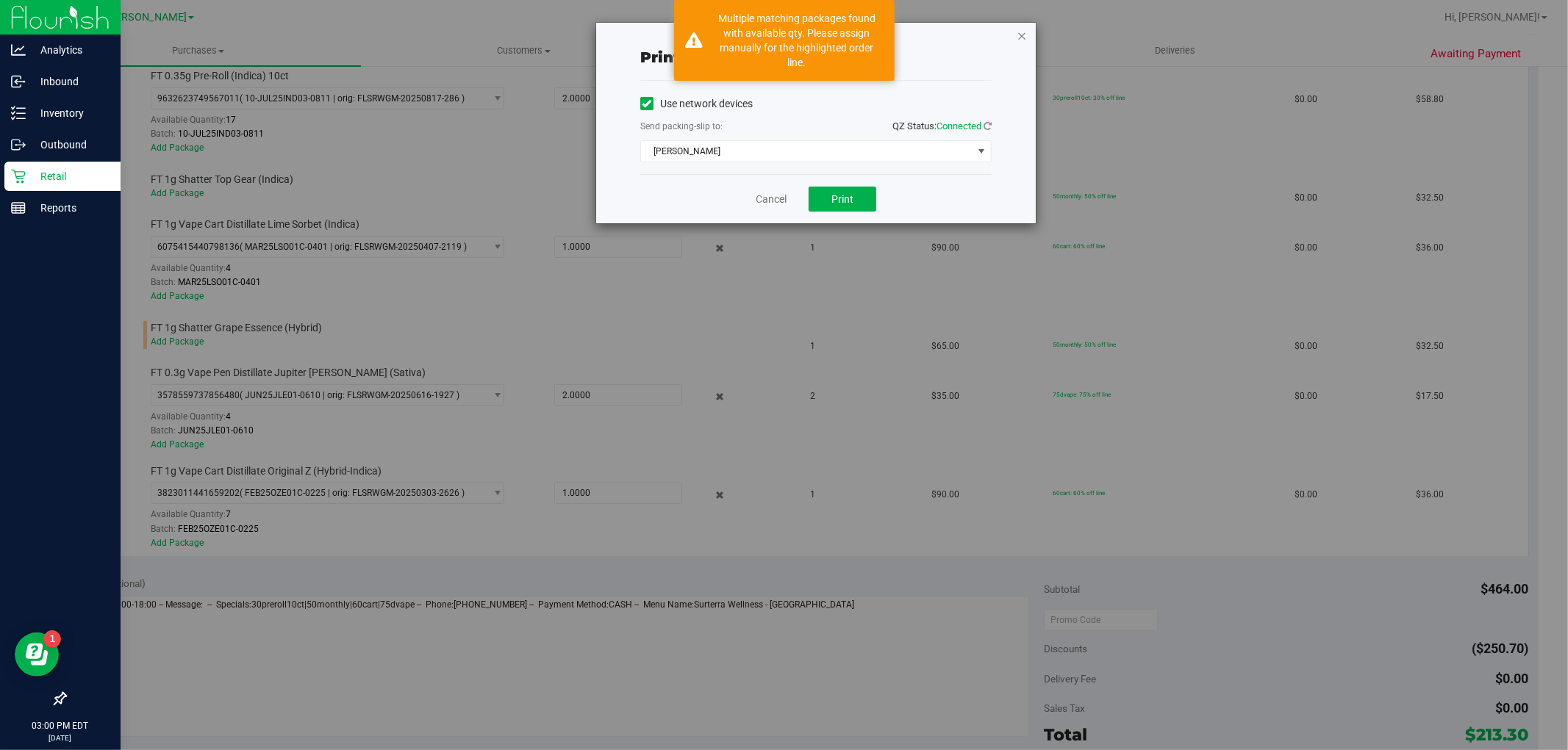
click at [1018, 26] on icon "button" at bounding box center [1022, 35] width 11 height 18
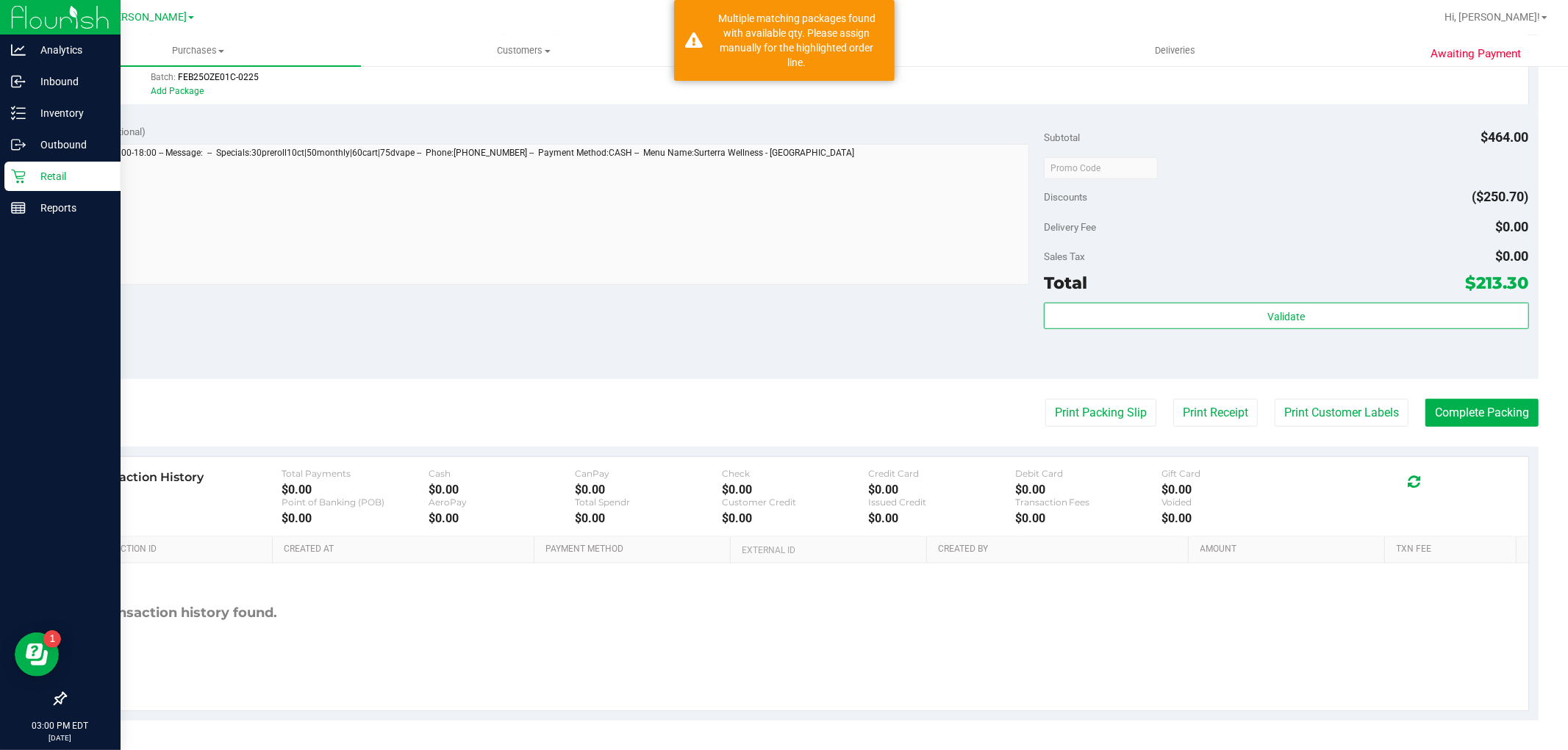
scroll to position [454, 0]
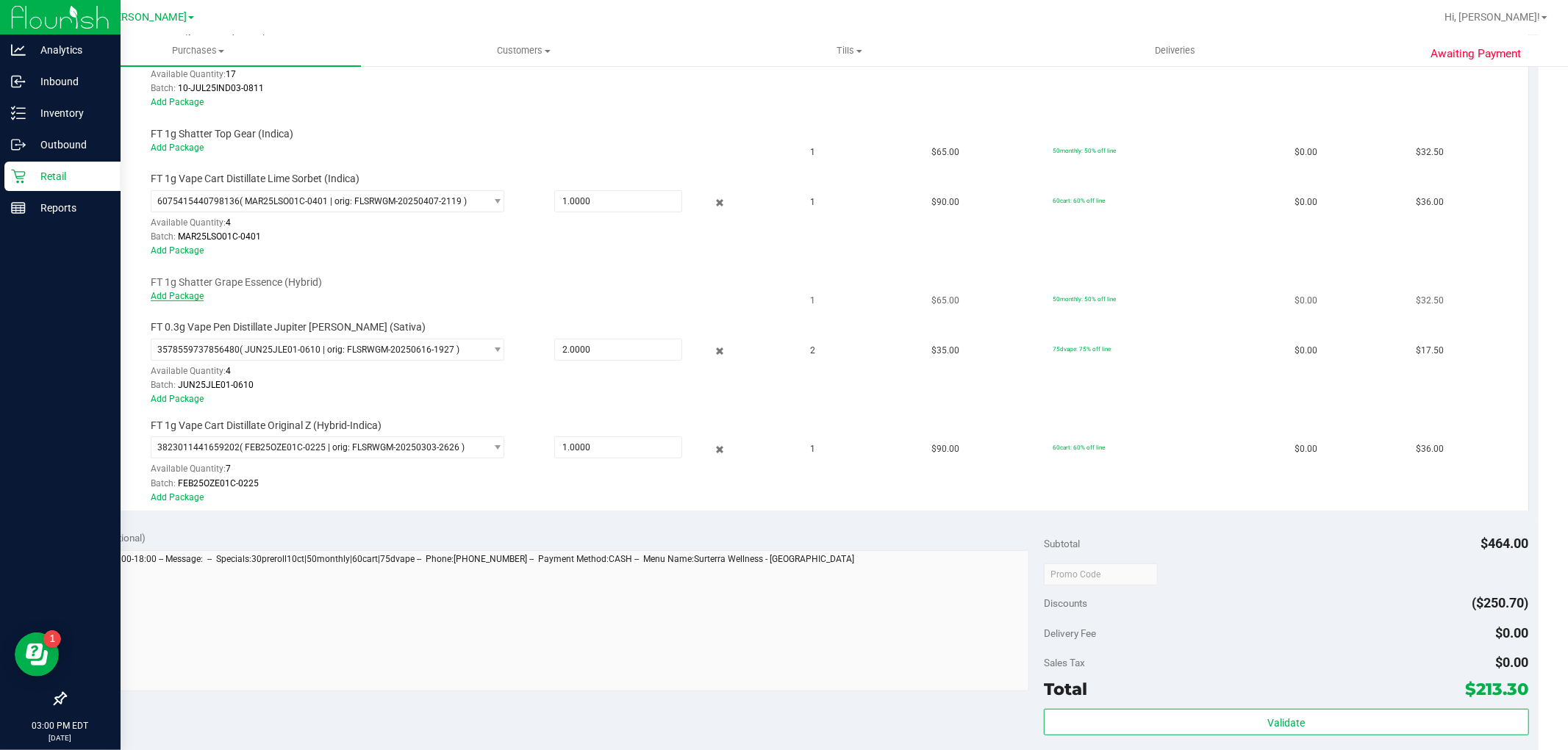
click at [188, 296] on link "Add Package" at bounding box center [177, 296] width 53 height 11
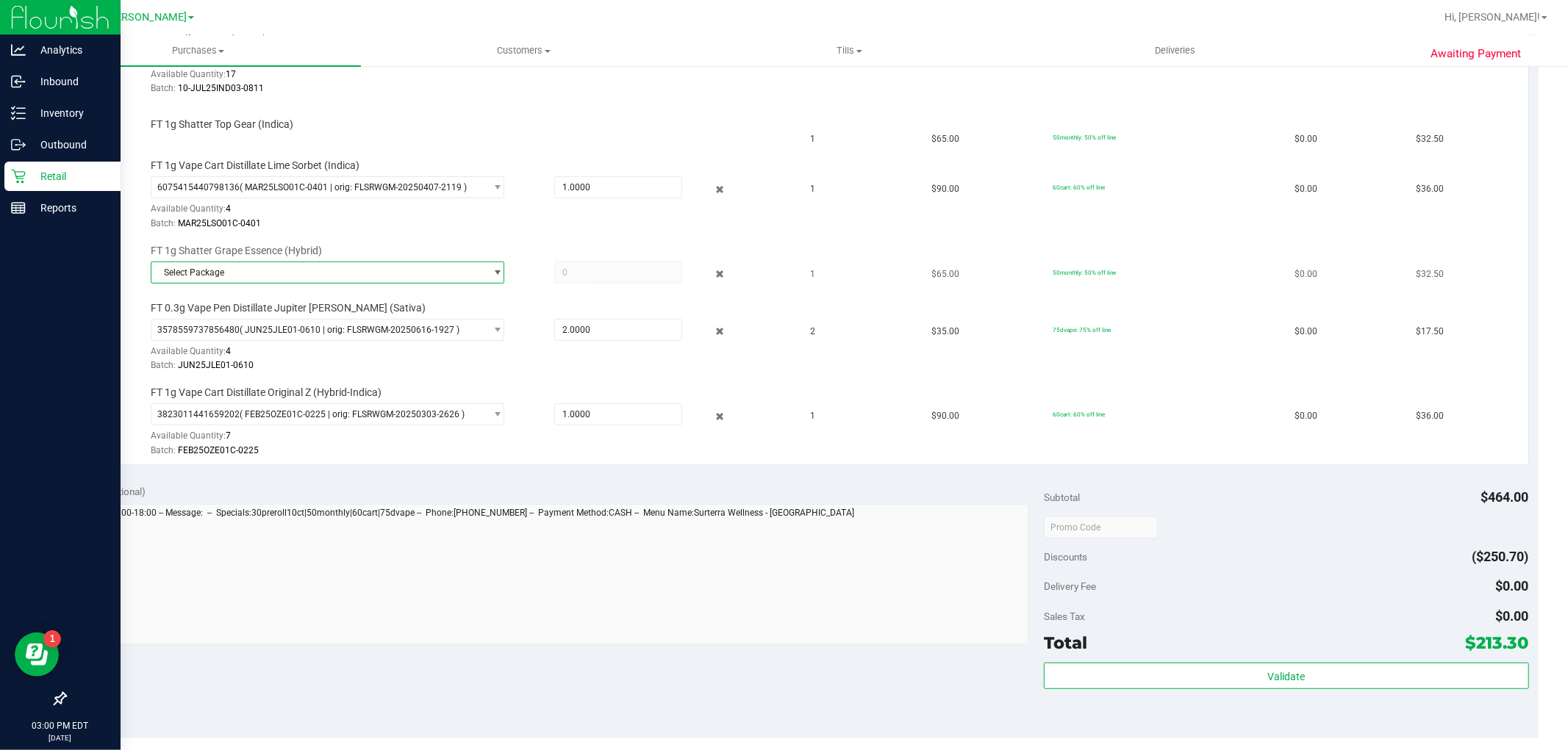
click at [343, 272] on span "Select Package" at bounding box center [318, 272] width 334 height 20
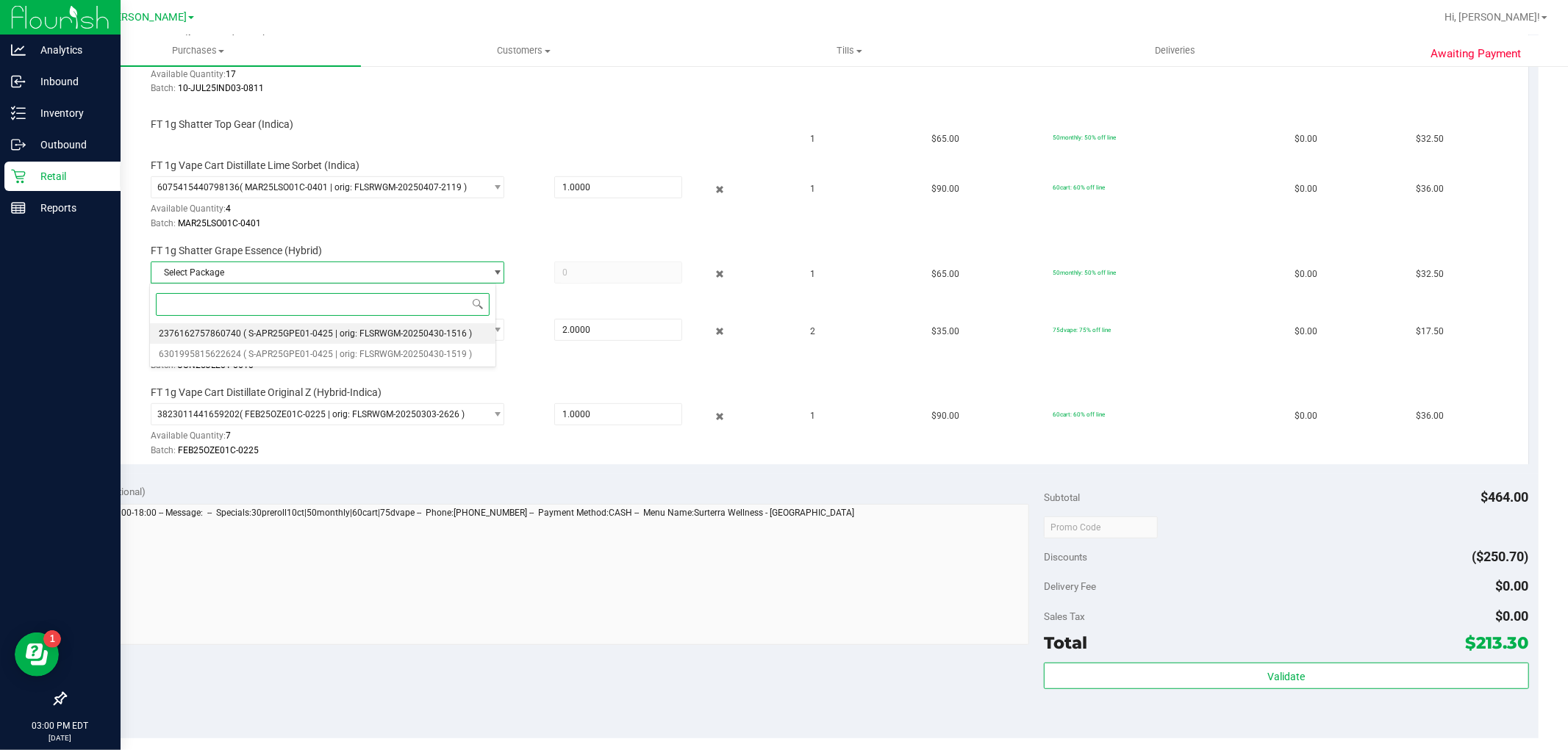
click at [343, 329] on span "( S-APR25GPE01-0425 | orig: FLSRWGM-20250430-1516 )" at bounding box center [357, 334] width 228 height 11
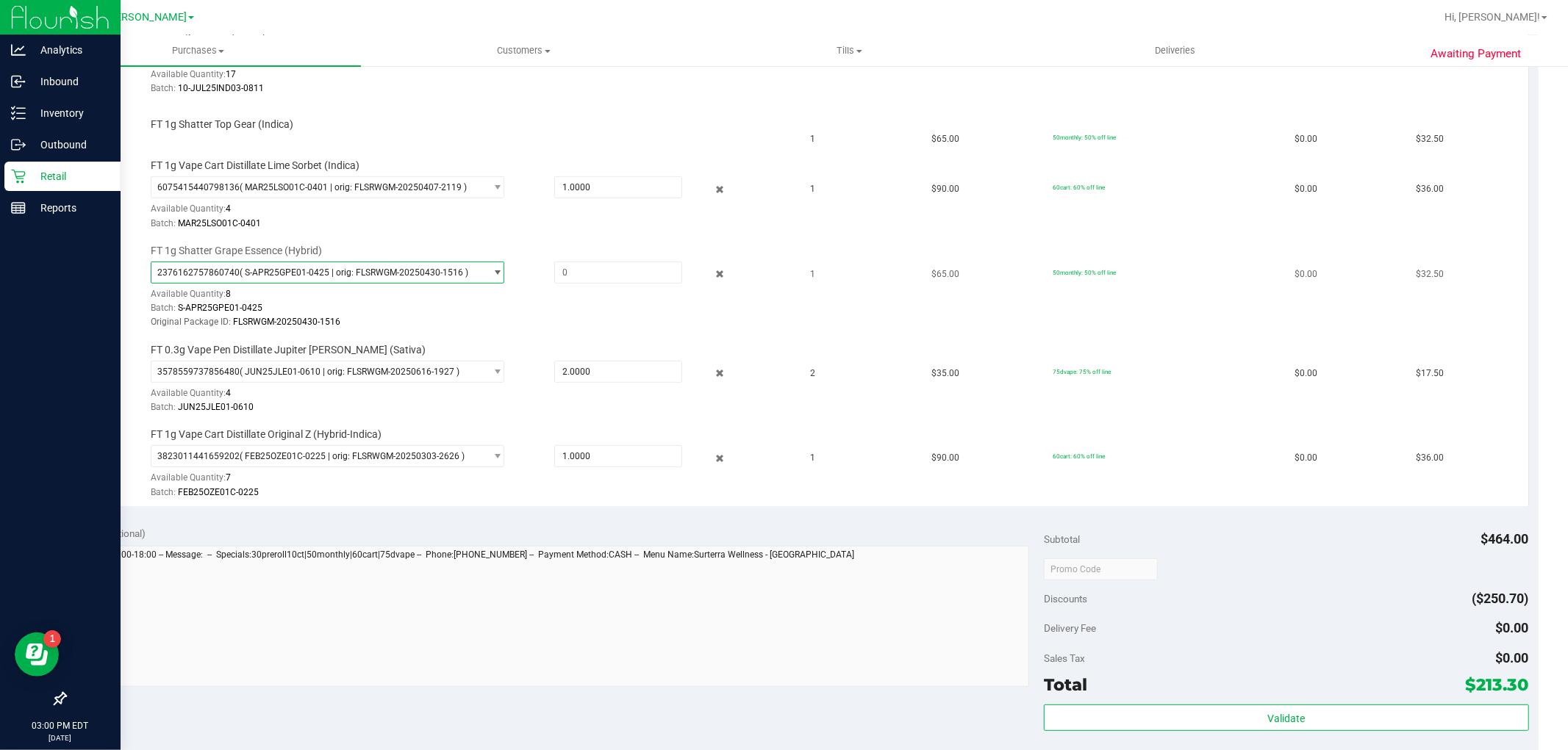
click at [346, 267] on span "( S-APR25GPE01-0425 | orig: FLSRWGM-20250430-1516 )" at bounding box center [354, 272] width 228 height 11
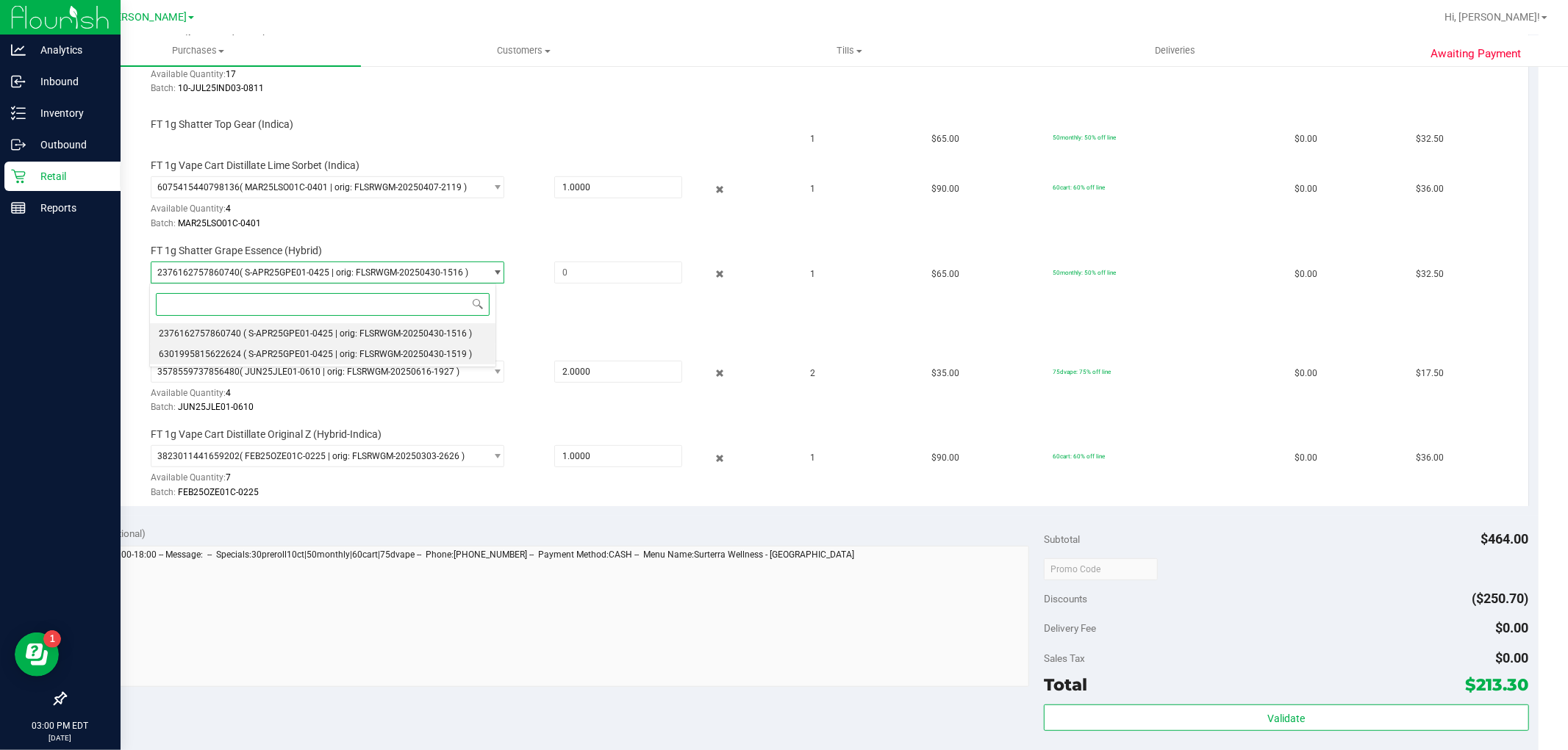
click at [345, 353] on span "( S-APR25GPE01-0425 | orig: FLSRWGM-20250430-1519 )" at bounding box center [357, 354] width 228 height 11
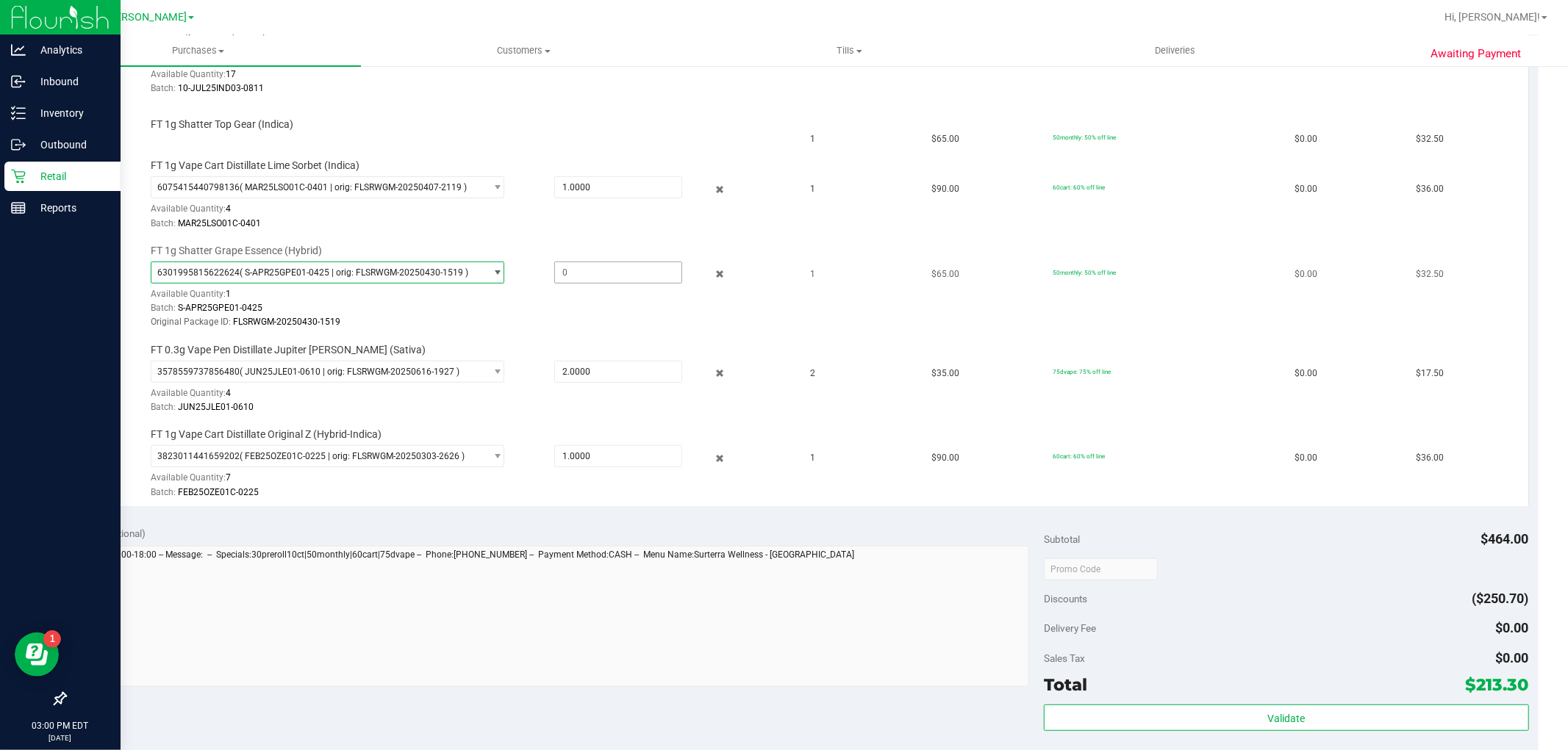
click at [564, 272] on span at bounding box center [618, 272] width 128 height 22
type input "1"
type input "1.0000"
click at [526, 305] on div "Batch: S-APR25GPE01-0425" at bounding box center [469, 308] width 638 height 14
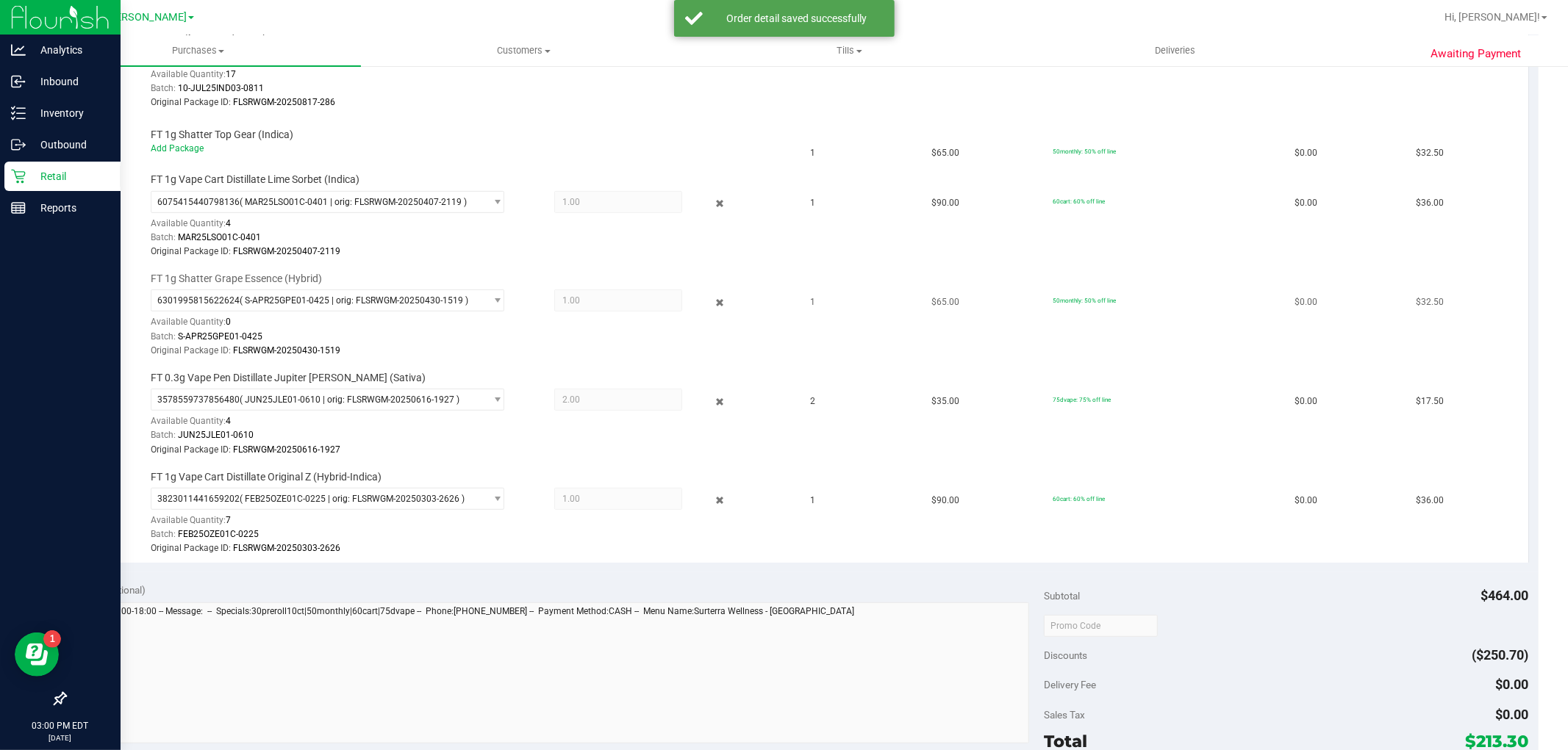
scroll to position [291, 0]
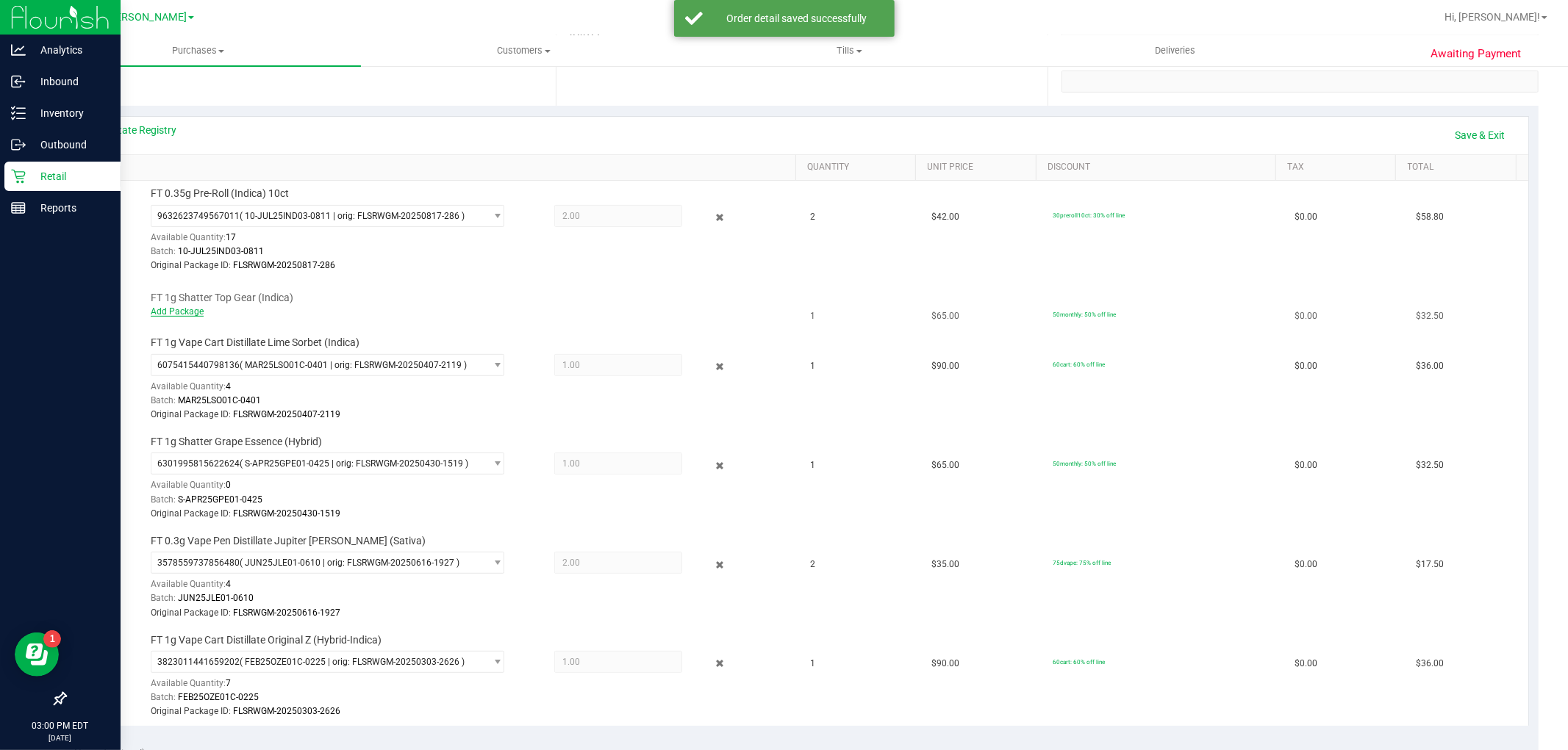
click at [172, 307] on link "Add Package" at bounding box center [177, 311] width 53 height 11
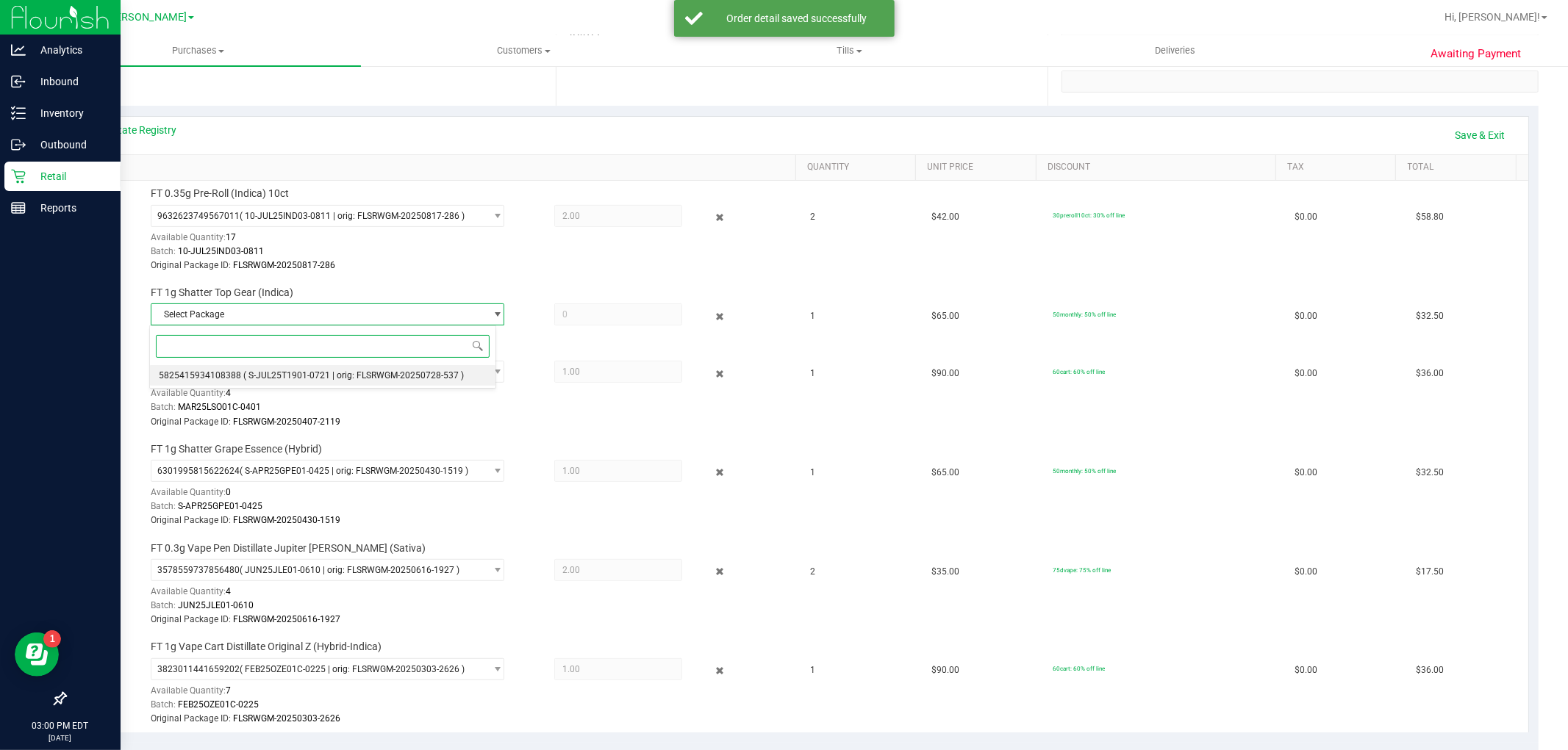
click at [311, 375] on span "( S-JUL25T1901-0721 | orig: FLSRWGM-20250728-537 )" at bounding box center [353, 375] width 221 height 11
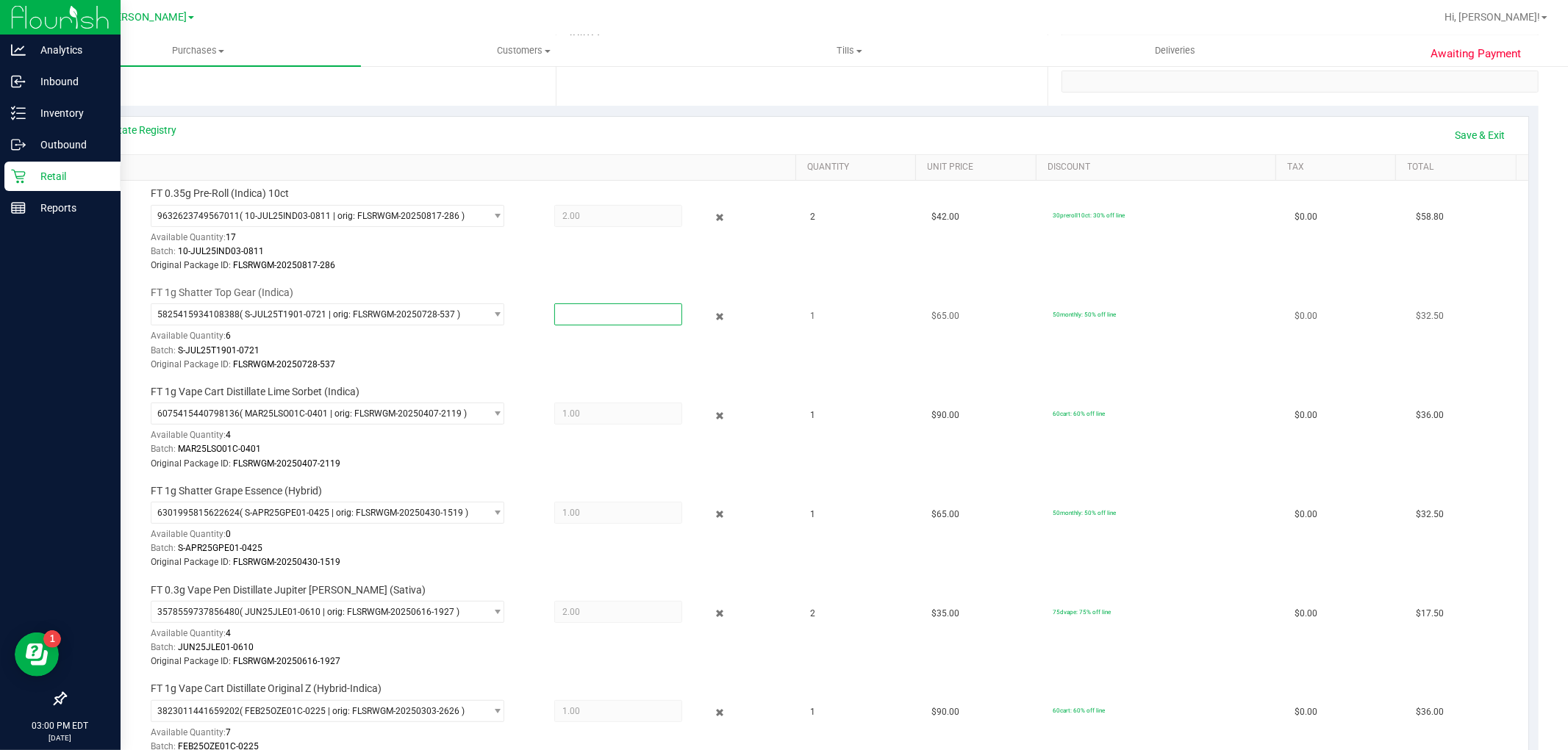
click at [583, 320] on span at bounding box center [618, 314] width 128 height 22
type input "1"
type input "1.0000"
click at [692, 375] on td "FT 1g Shatter Top Gear (Indica) 5825415934108388 ( S-JUL25T1901-0721 | orig: FL…" at bounding box center [439, 330] width 726 height 99
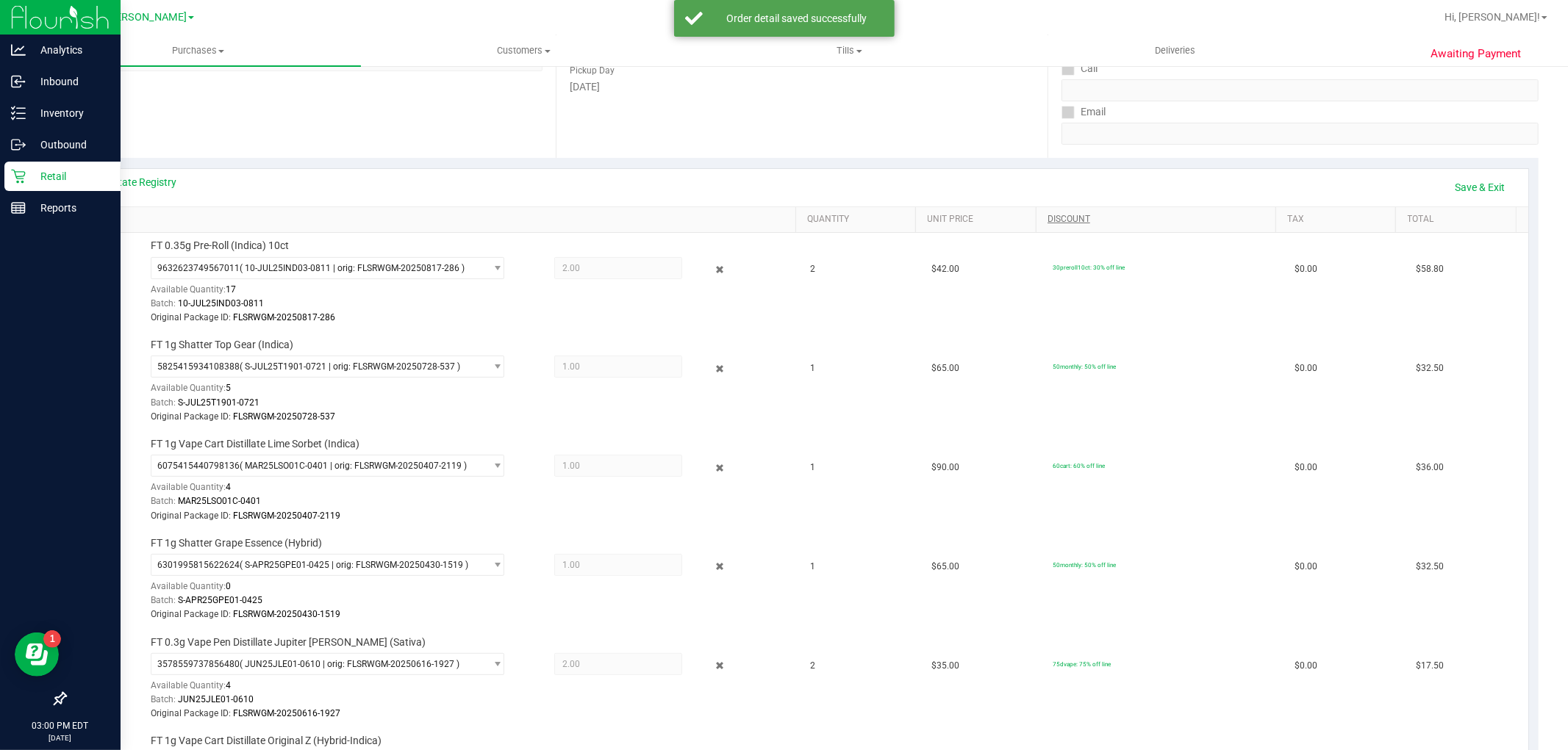
scroll to position [0, 0]
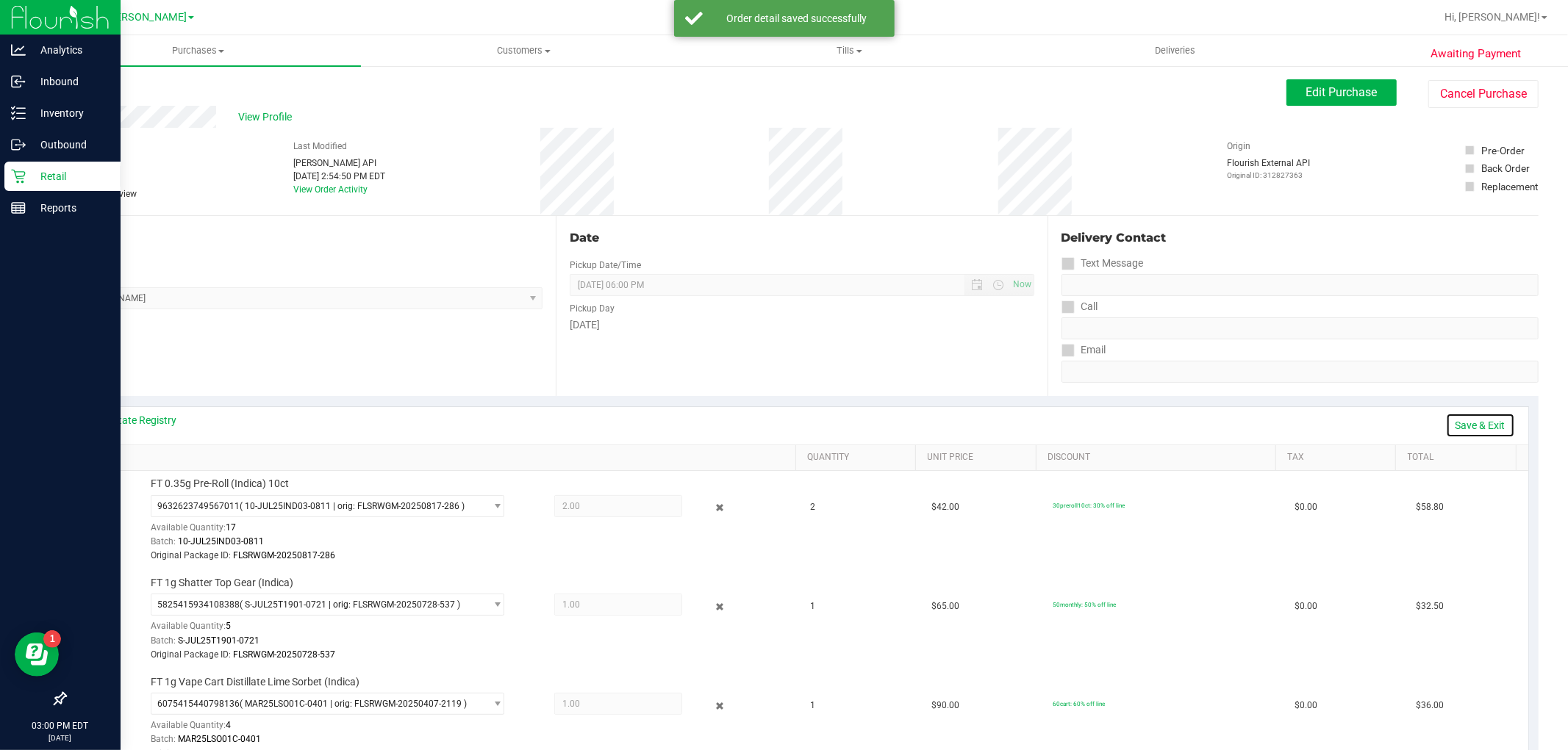
click at [1458, 424] on link "Save & Exit" at bounding box center [1480, 425] width 69 height 25
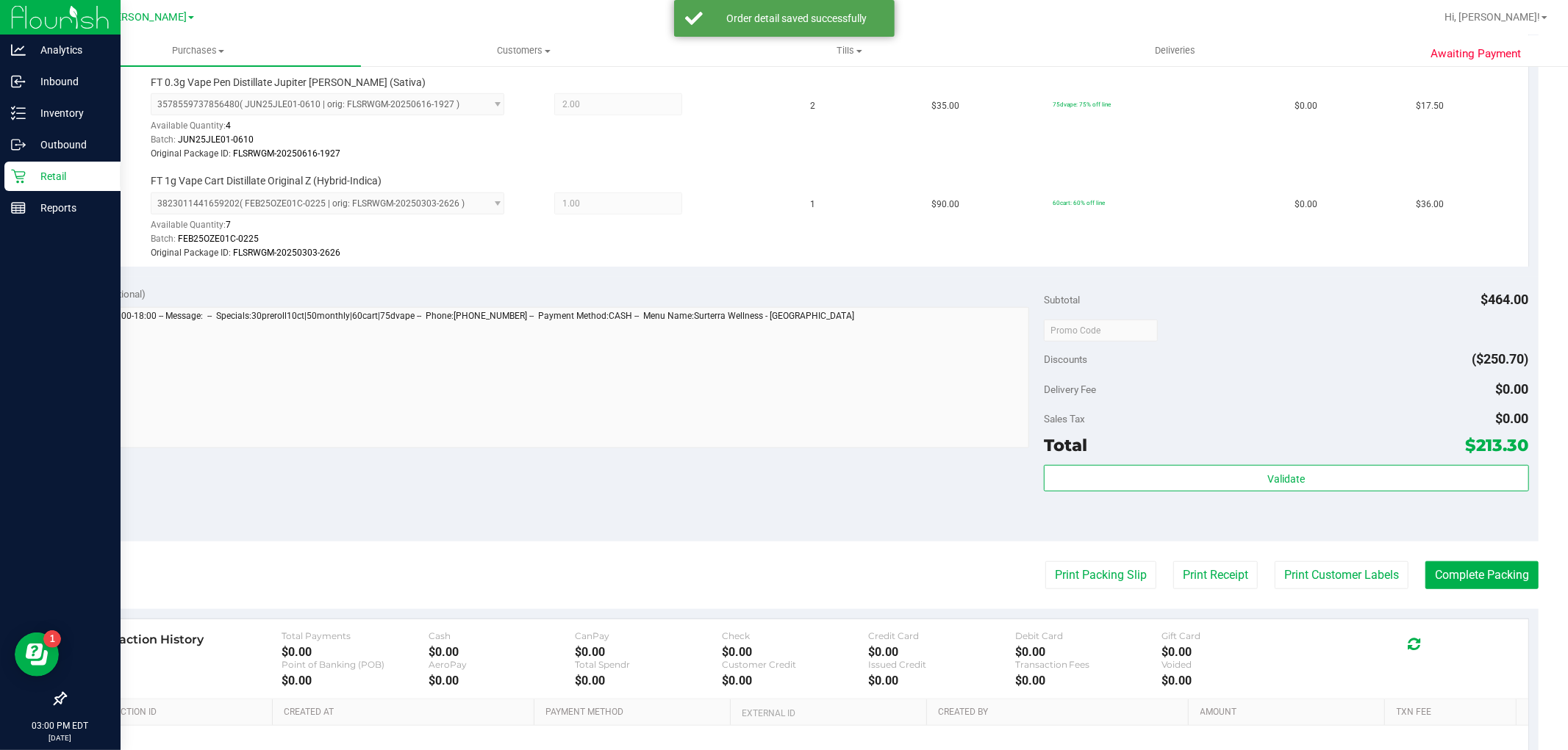
scroll to position [816, 0]
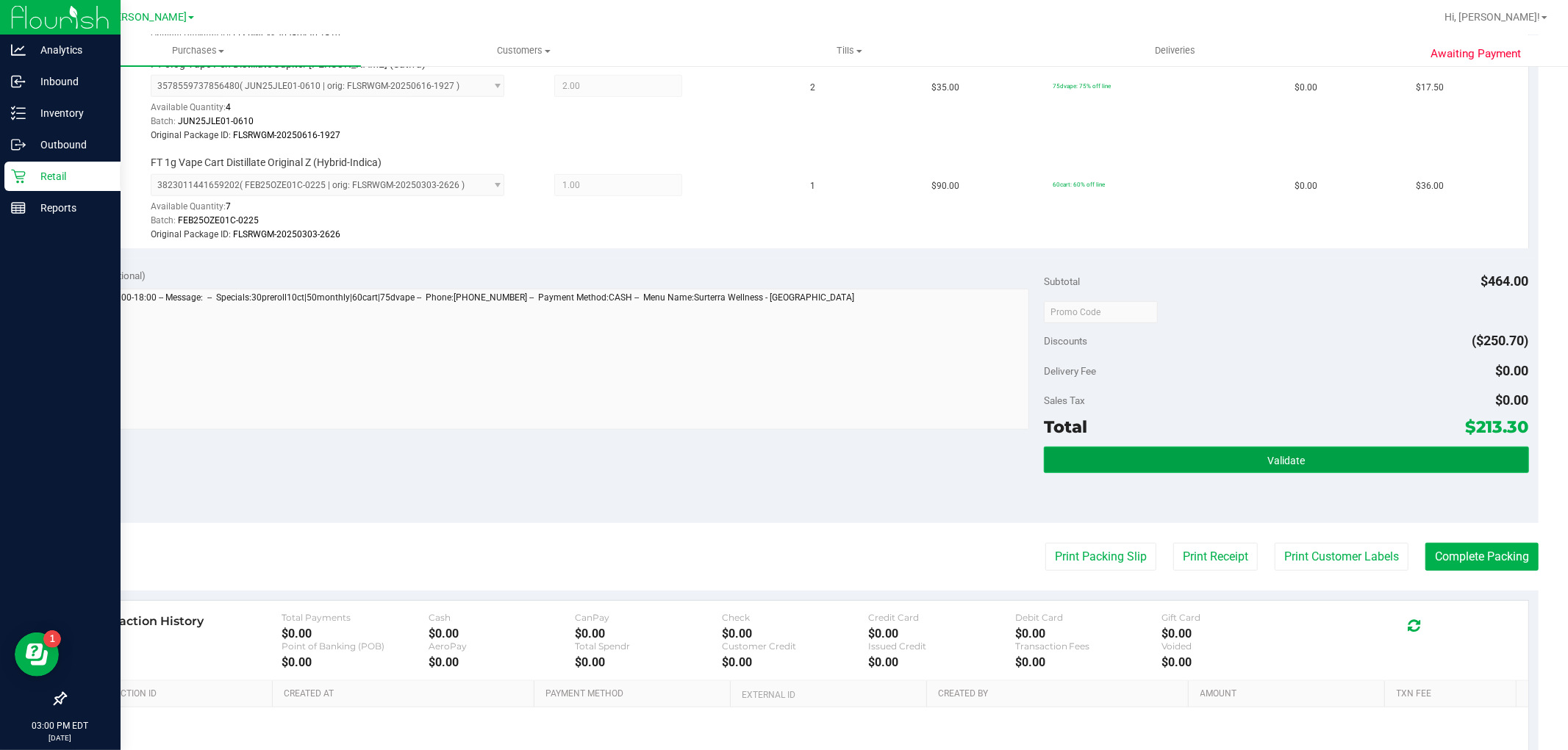
click at [1222, 471] on button "Validate" at bounding box center [1286, 459] width 484 height 26
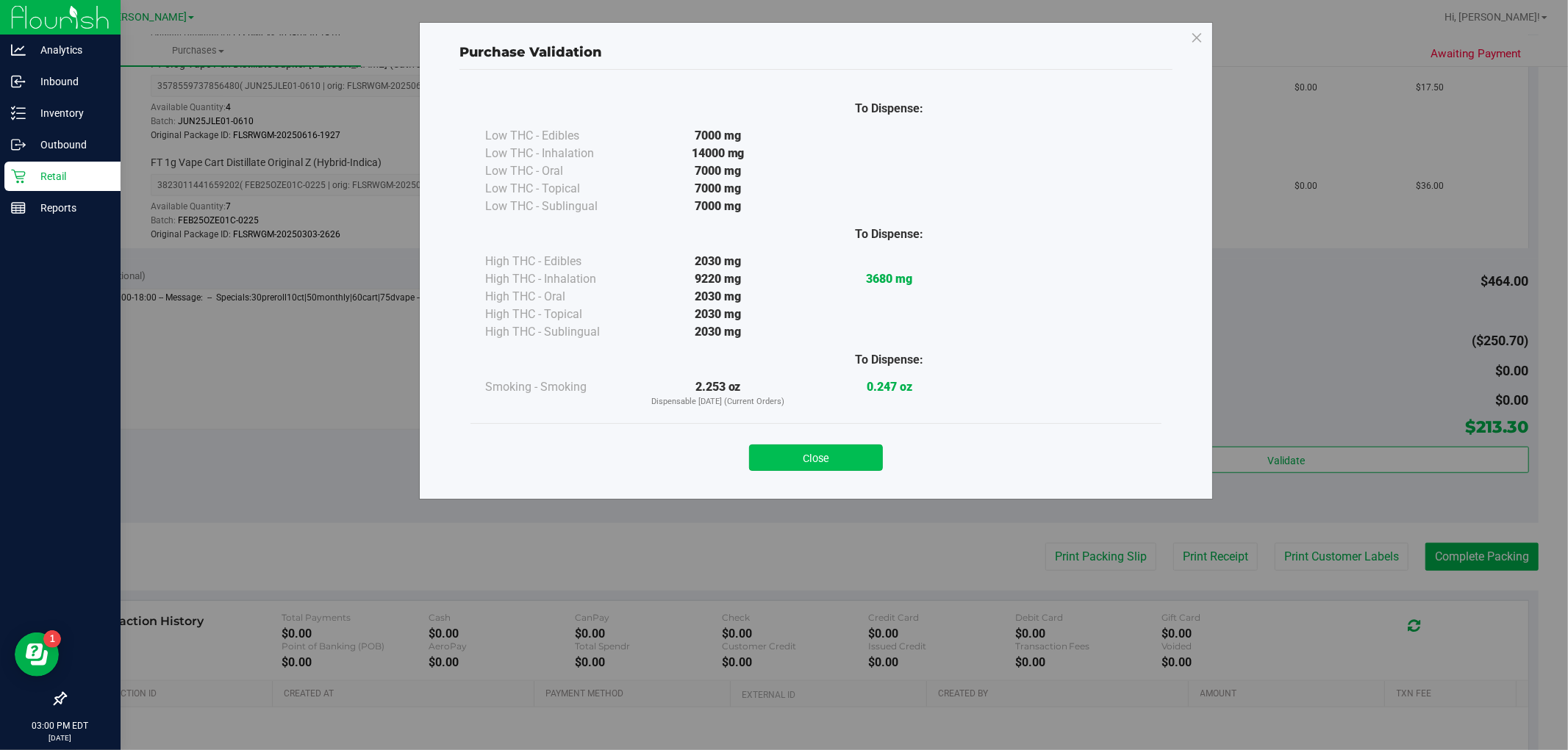
click at [809, 463] on button "Close" at bounding box center [815, 457] width 134 height 26
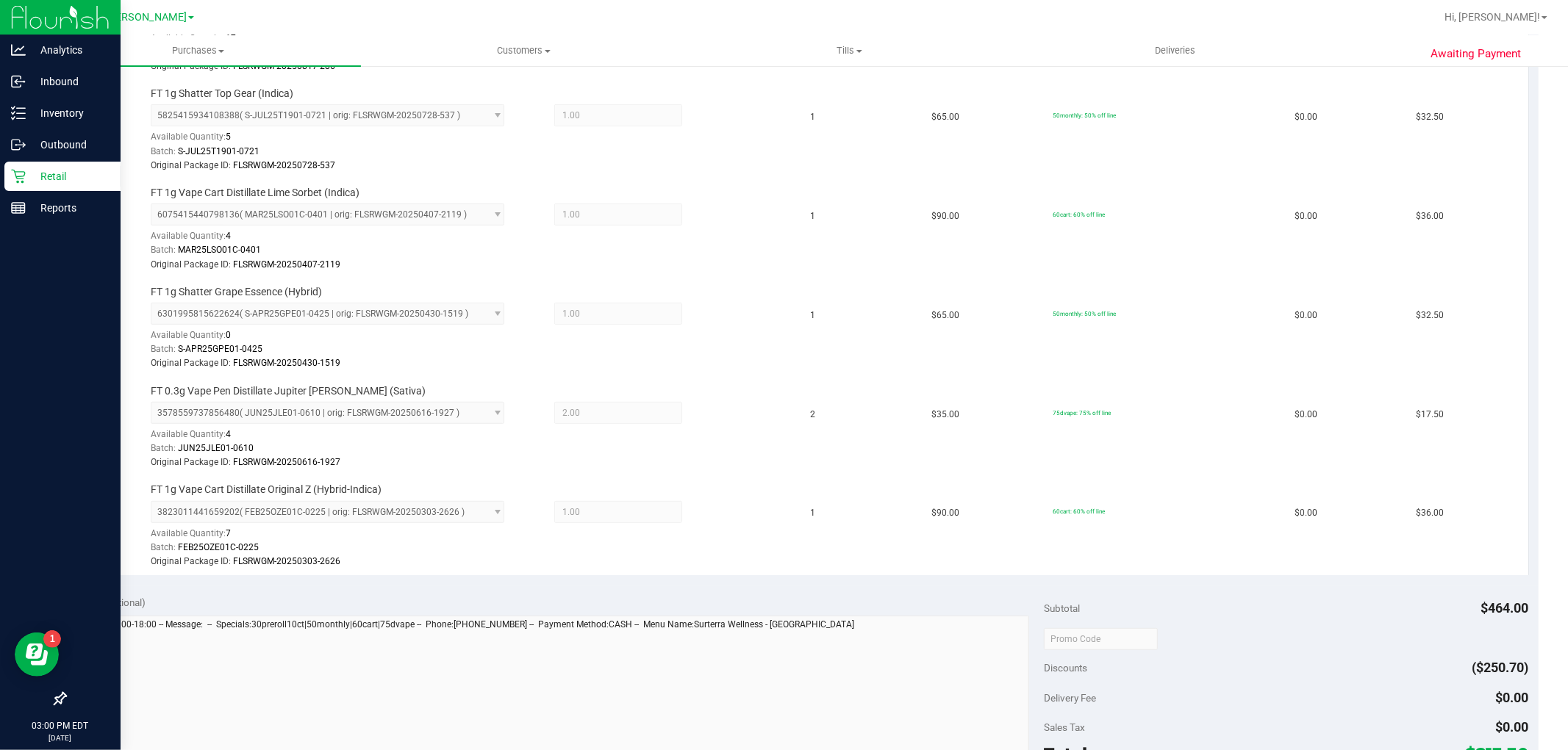
scroll to position [897, 0]
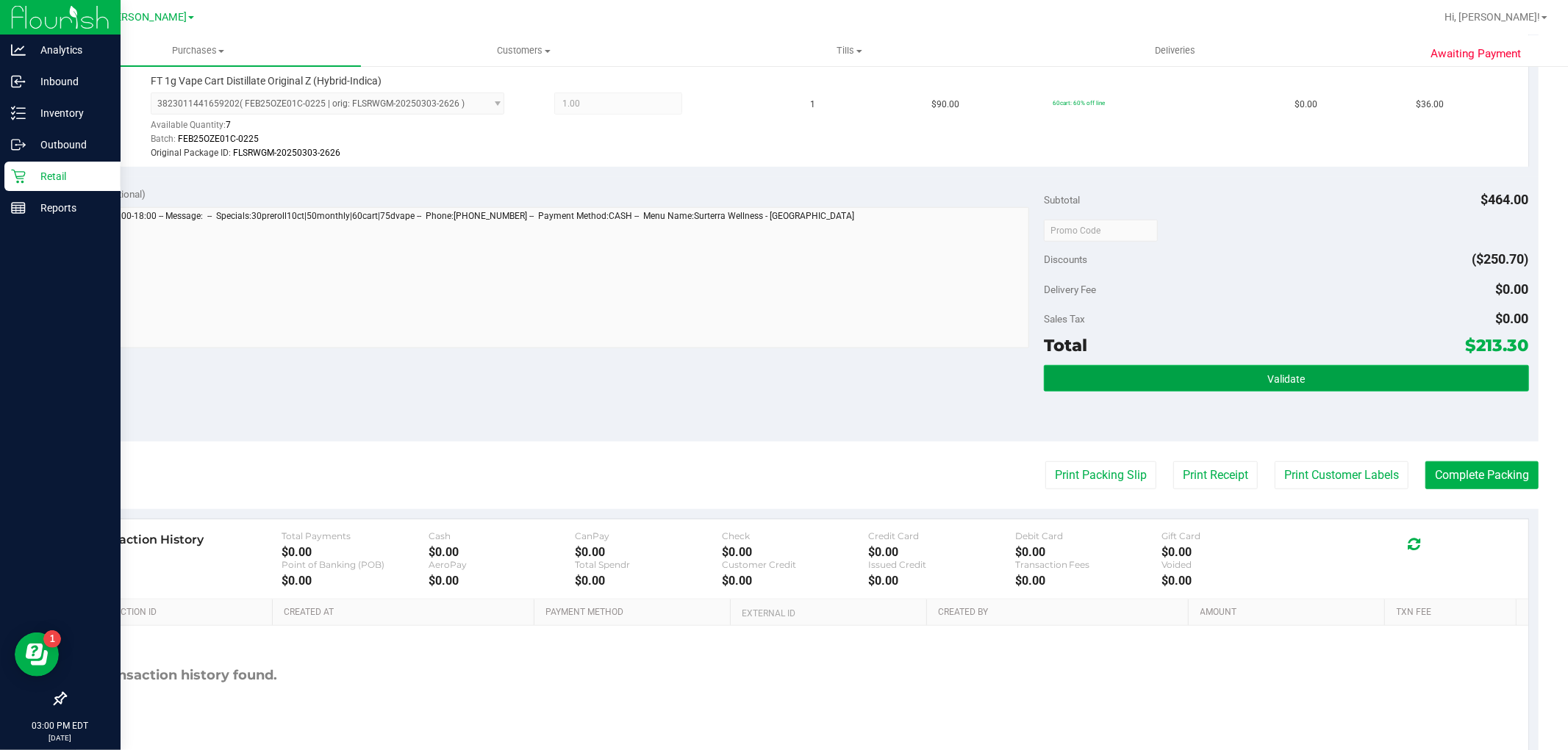
click at [1306, 383] on button "Validate" at bounding box center [1286, 377] width 484 height 26
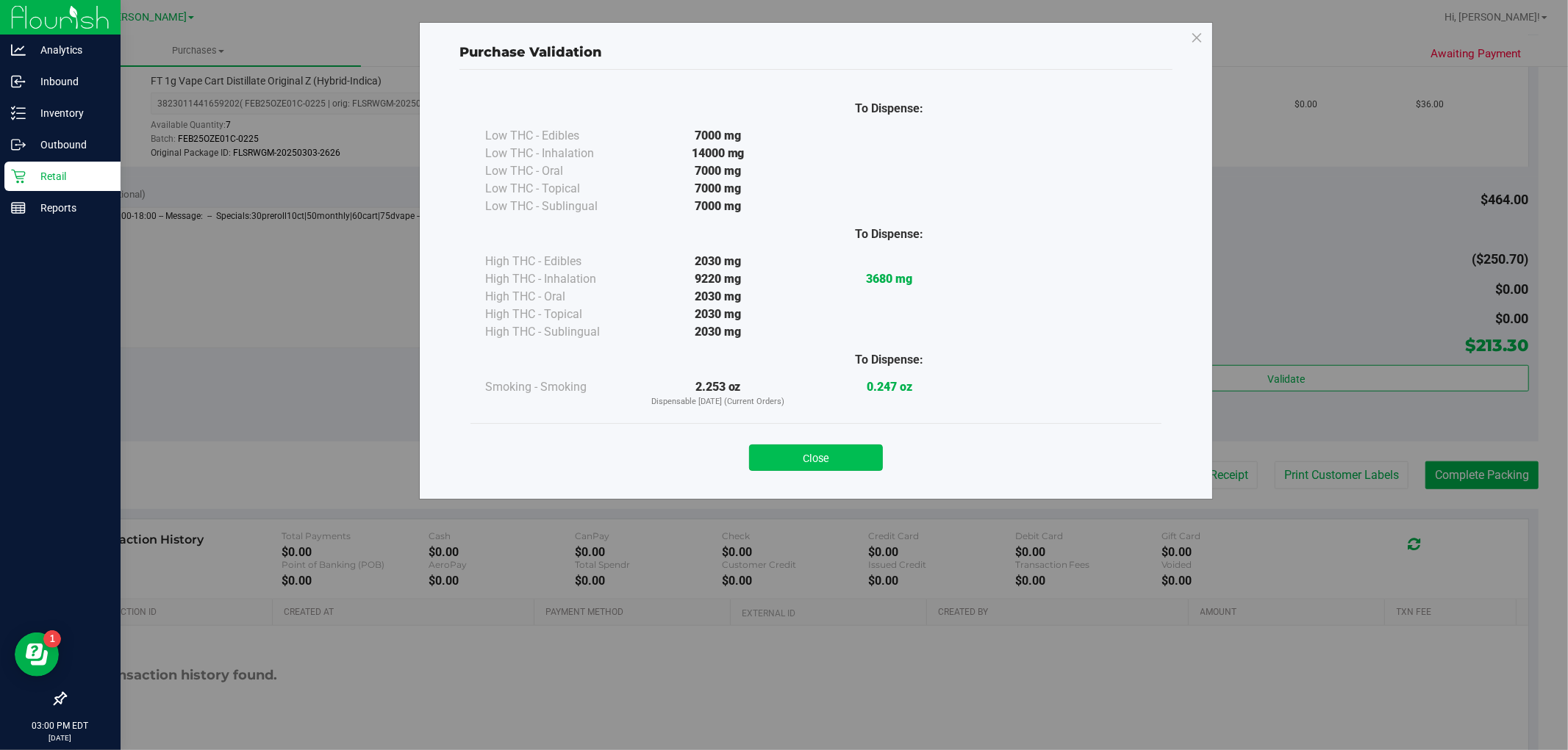
click at [844, 456] on button "Close" at bounding box center [815, 457] width 134 height 26
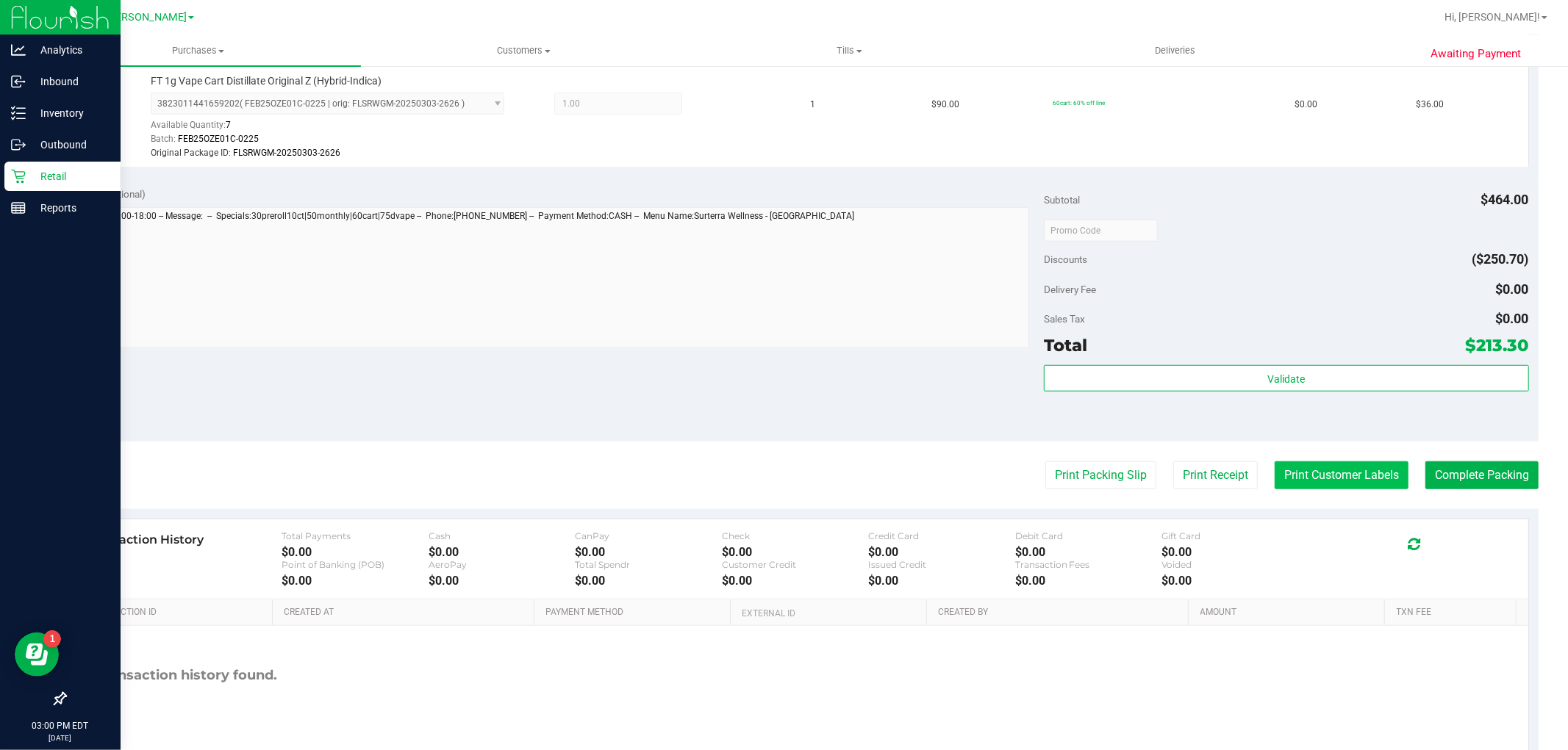
click at [1317, 476] on button "Print Customer Labels" at bounding box center [1341, 475] width 134 height 28
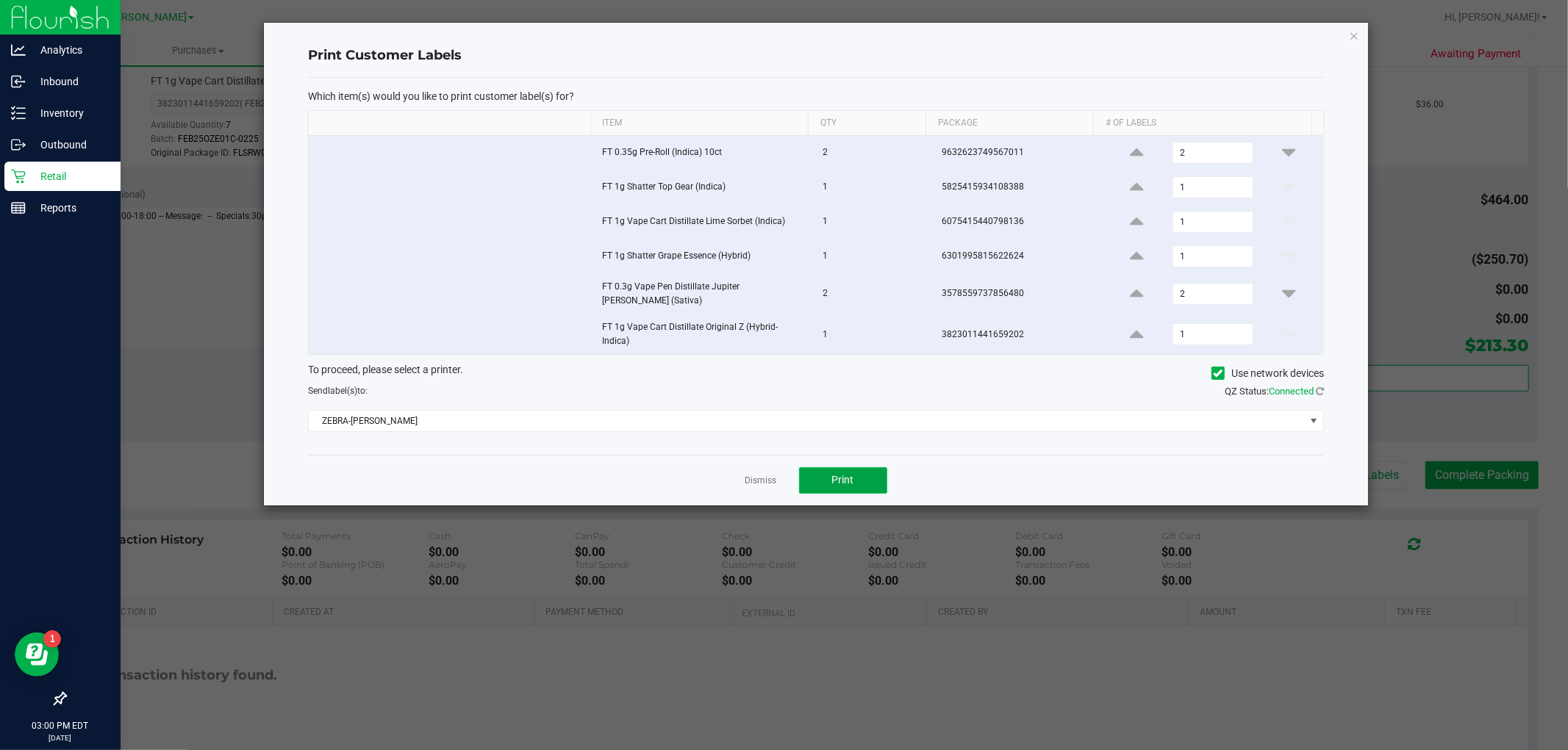
click at [857, 467] on button "Print" at bounding box center [843, 480] width 88 height 26
click at [1356, 33] on icon "button" at bounding box center [1353, 35] width 11 height 18
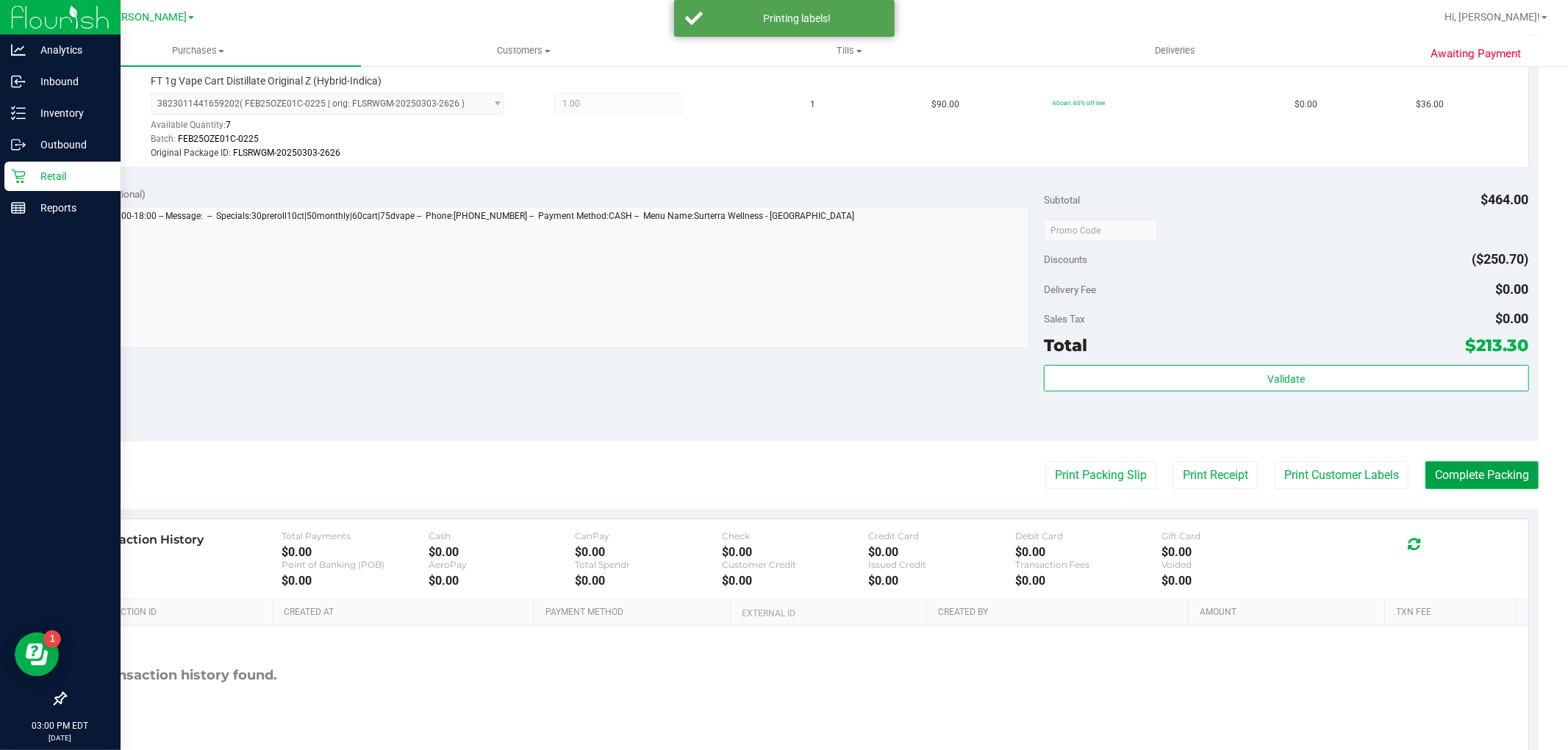
click at [1467, 478] on button "Complete Packing" at bounding box center [1481, 475] width 113 height 28
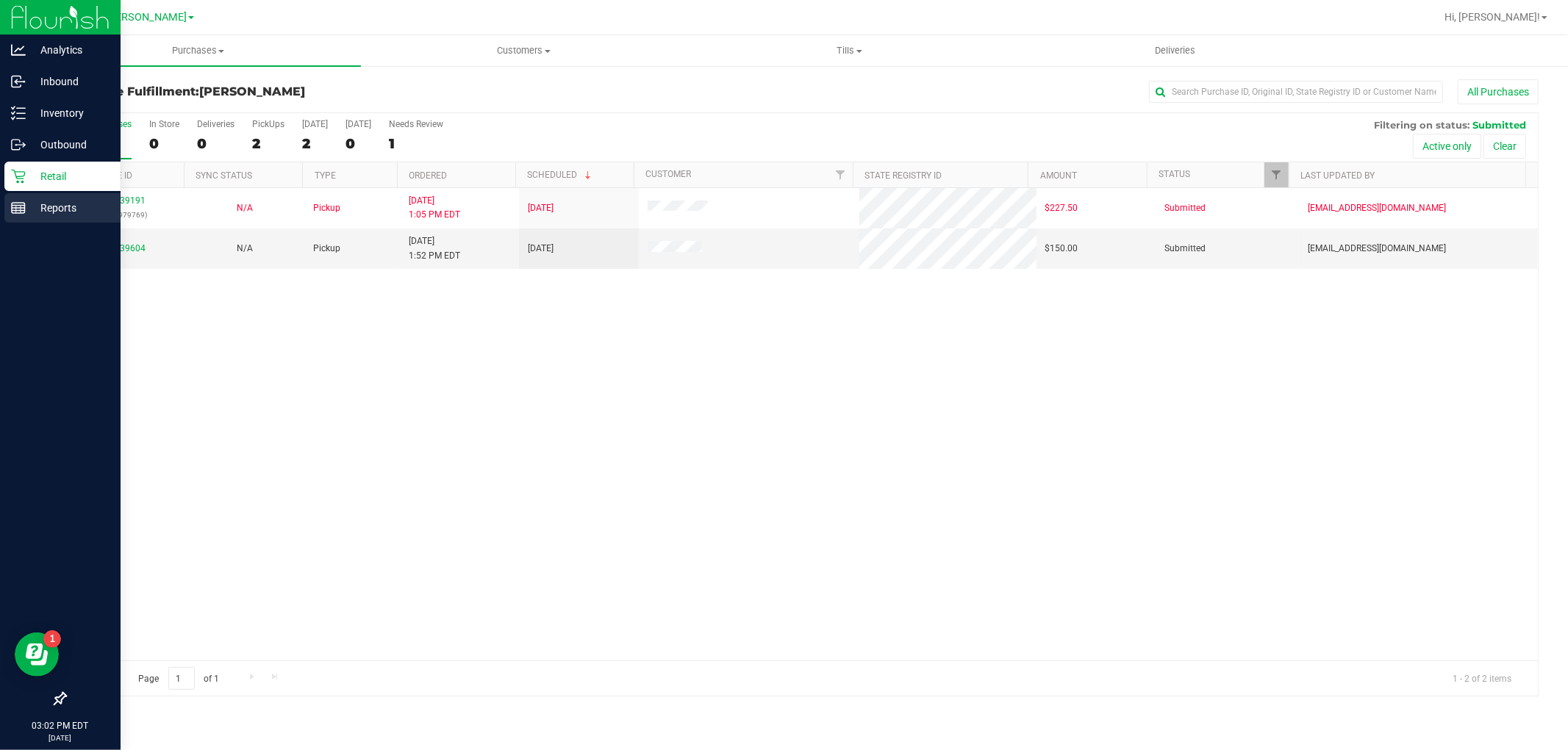
click at [48, 203] on p "Reports" at bounding box center [69, 208] width 88 height 18
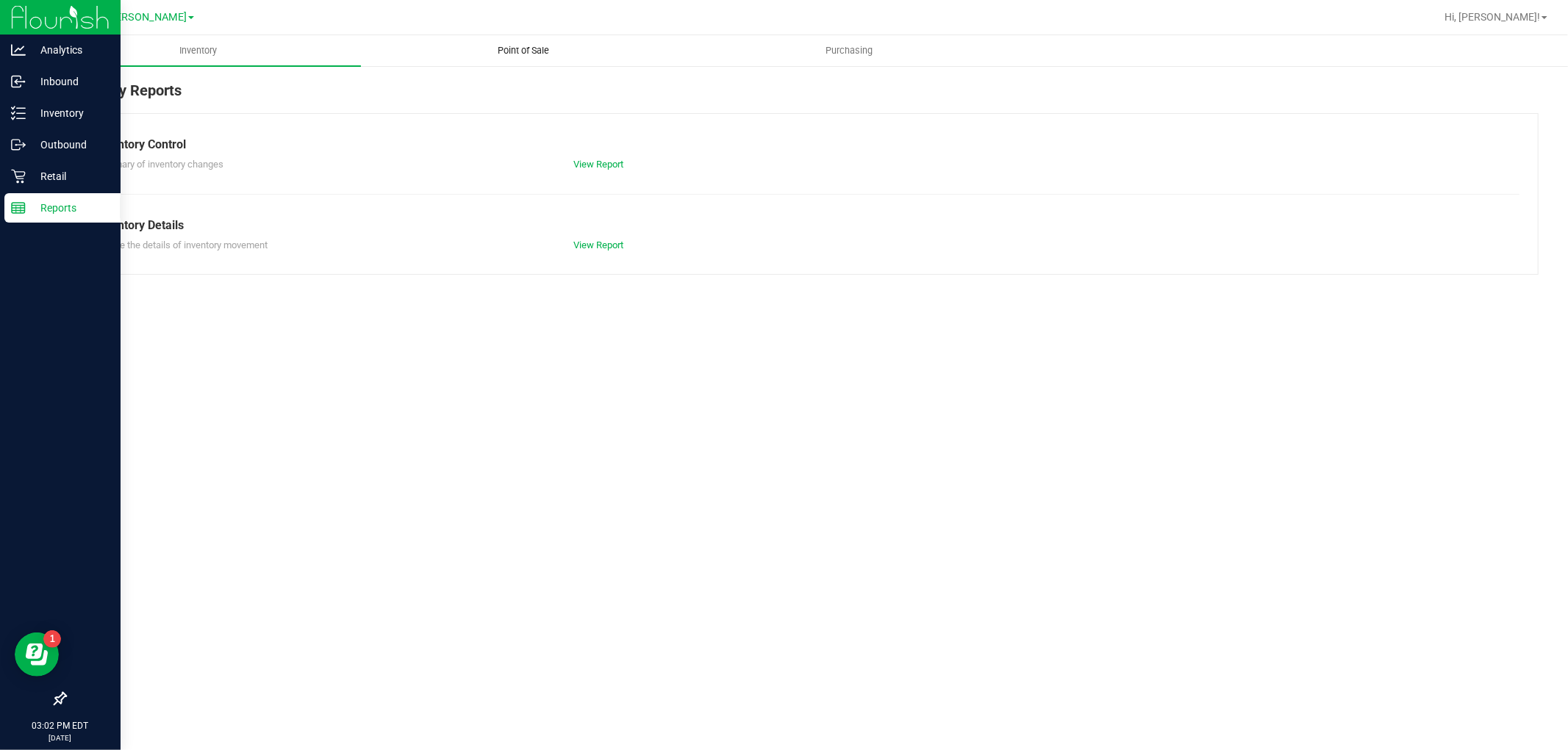
click at [535, 48] on span "Point of Sale" at bounding box center [523, 51] width 91 height 14
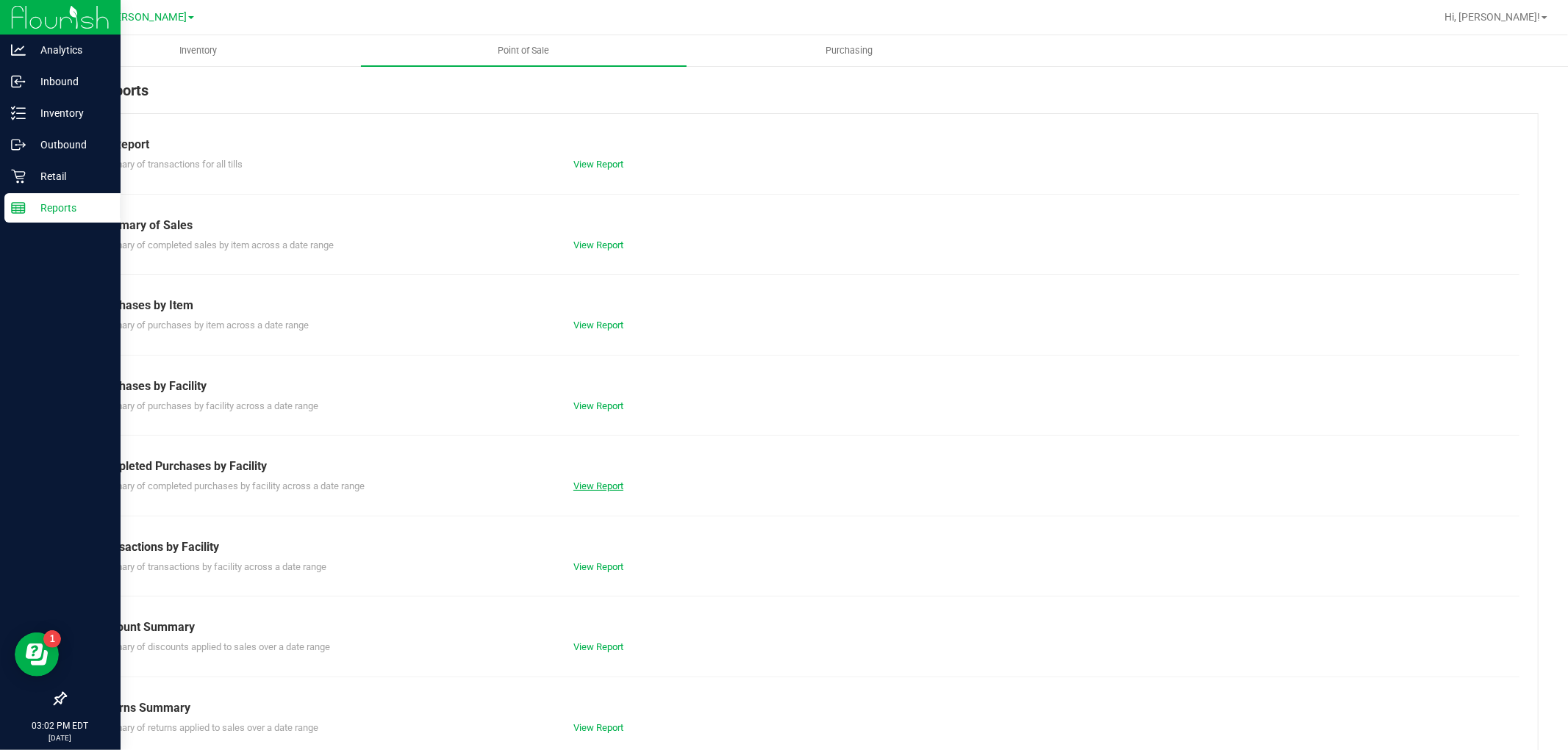
click at [593, 490] on link "View Report" at bounding box center [597, 486] width 50 height 11
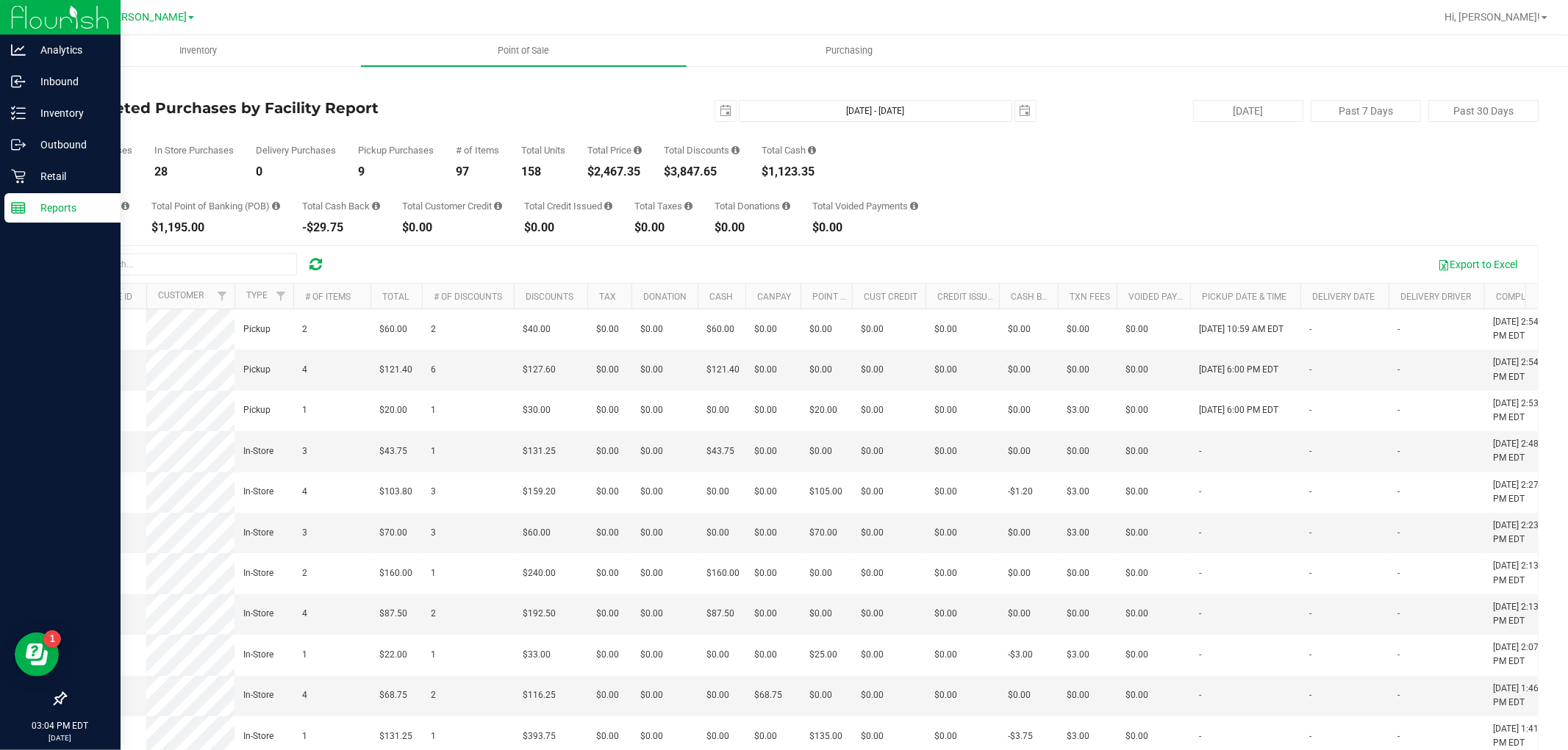
click at [320, 83] on div "Back" at bounding box center [801, 86] width 1473 height 14
click at [574, 100] on div "2025-08-24 Aug 24, 2025 - Aug 24, 2025 2025-08-24" at bounding box center [795, 110] width 502 height 22
click at [53, 172] on p "Retail" at bounding box center [69, 177] width 88 height 18
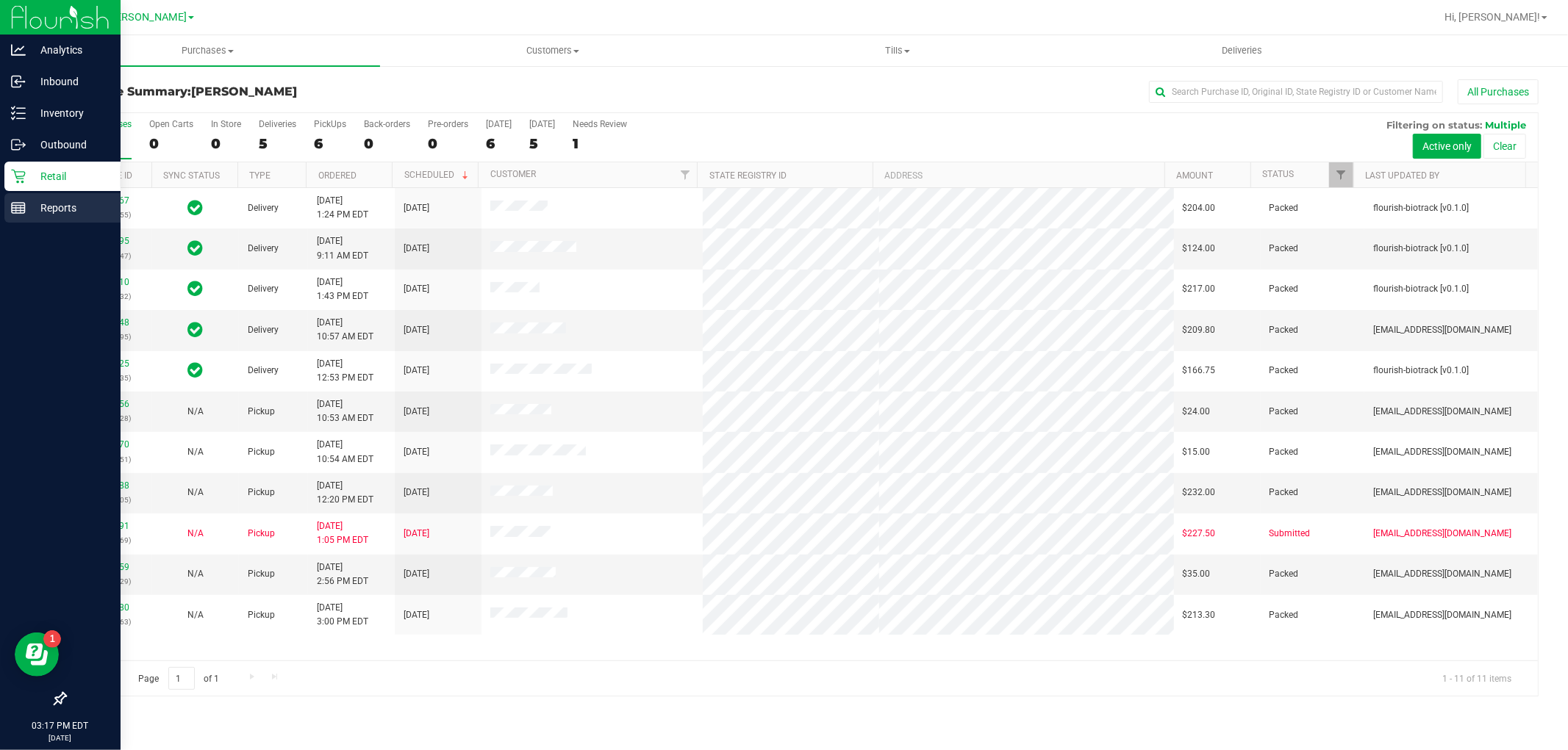
click at [63, 201] on p "Reports" at bounding box center [69, 208] width 88 height 18
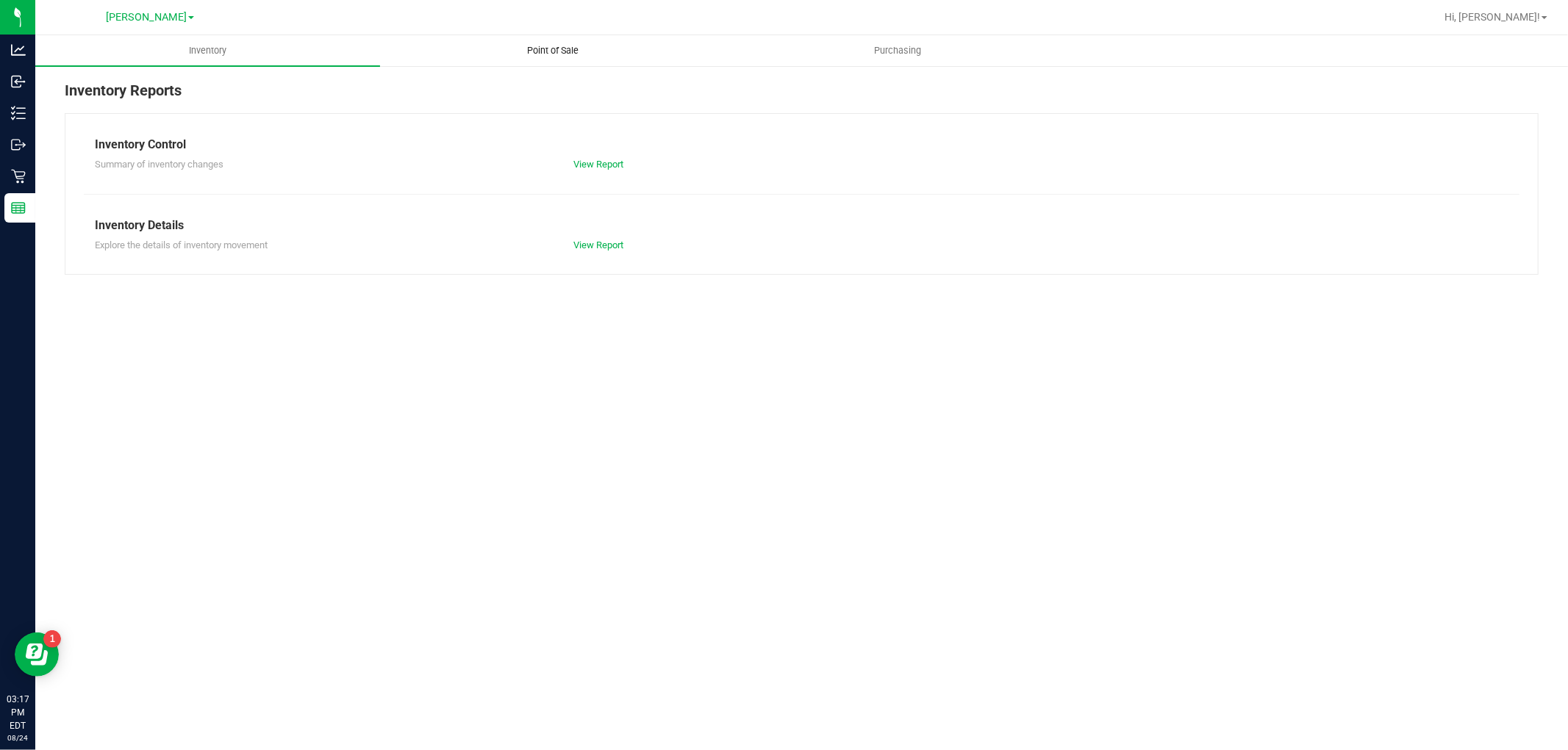
click at [552, 49] on span "Point of Sale" at bounding box center [552, 51] width 91 height 14
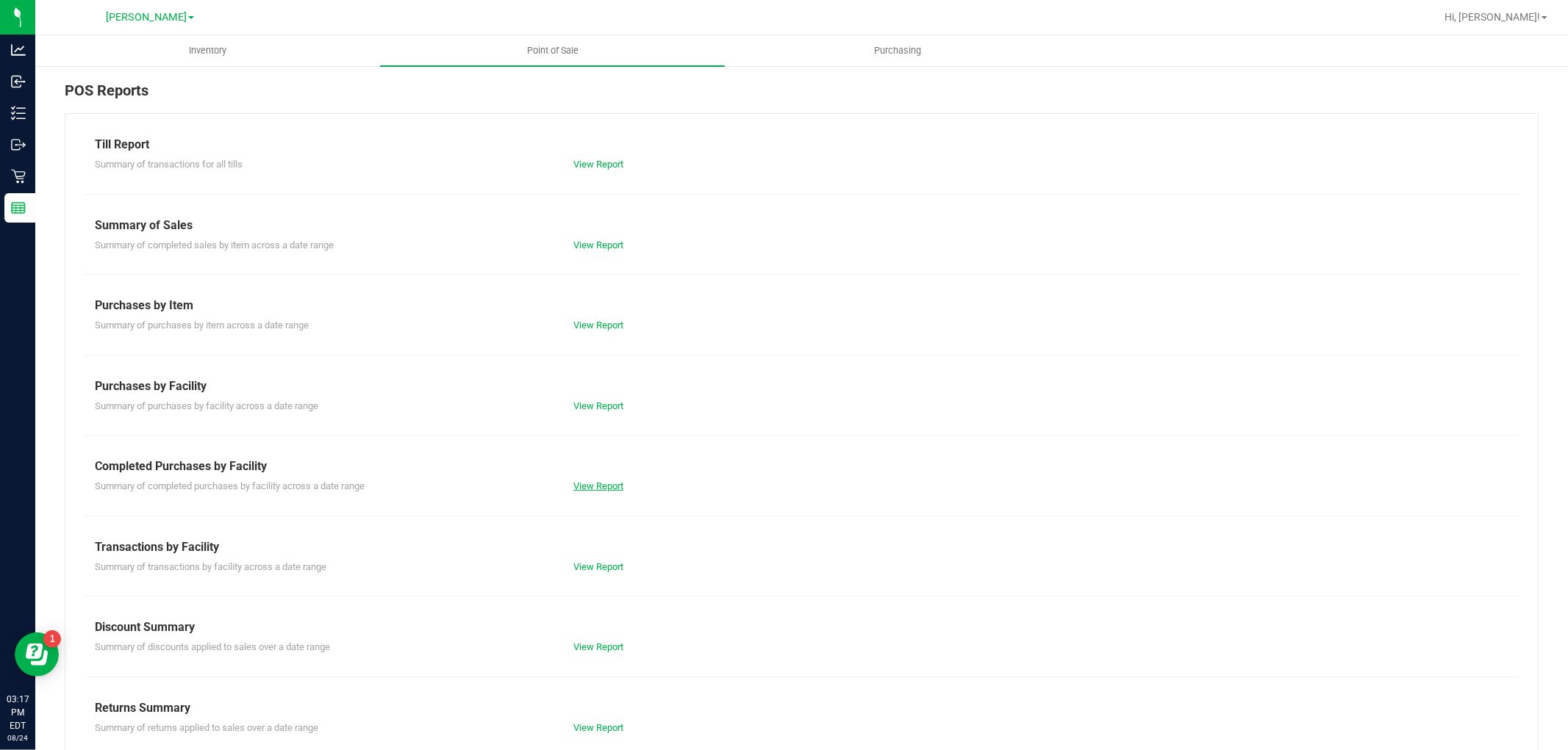
click at [603, 489] on link "View Report" at bounding box center [597, 486] width 50 height 11
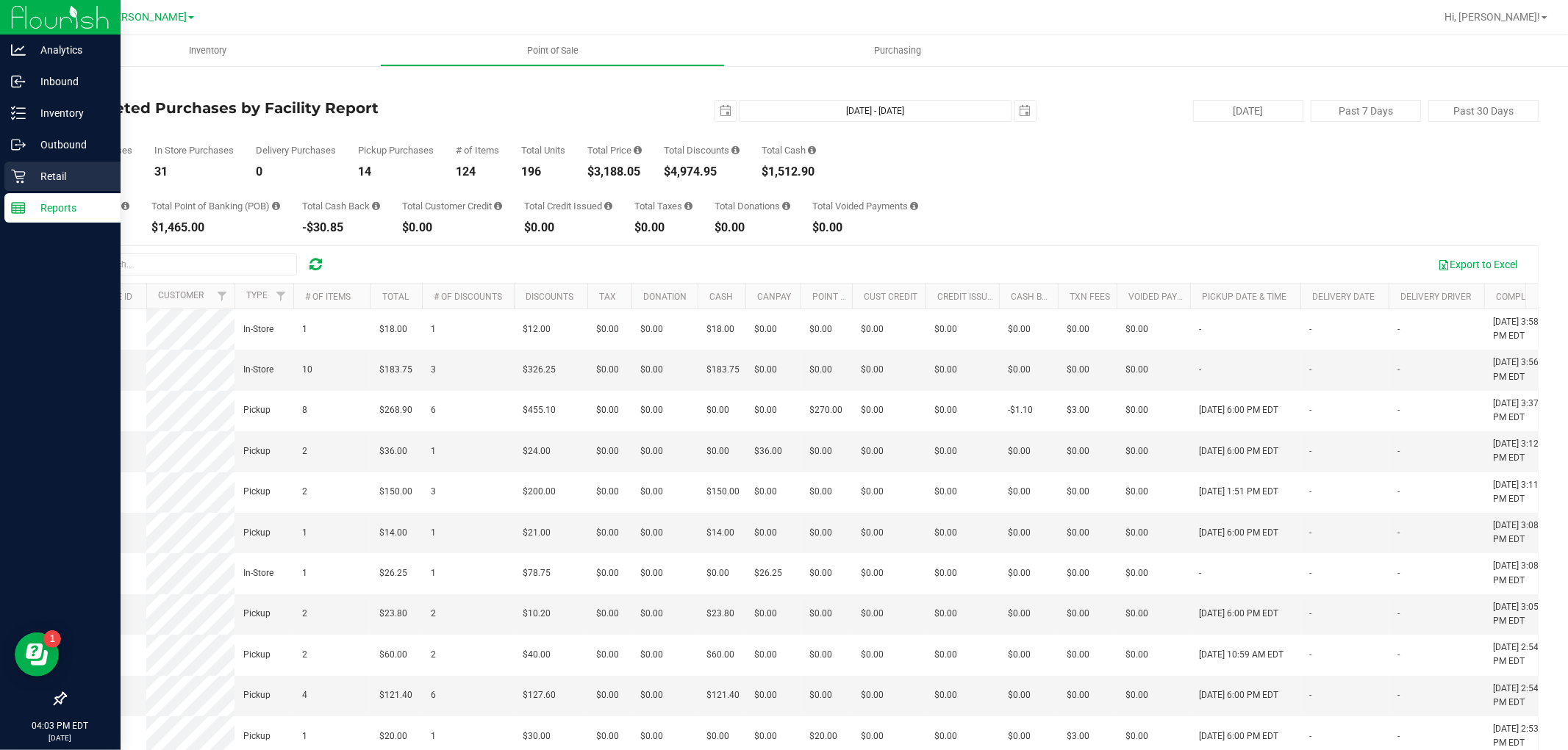
click at [14, 177] on icon at bounding box center [18, 176] width 15 height 15
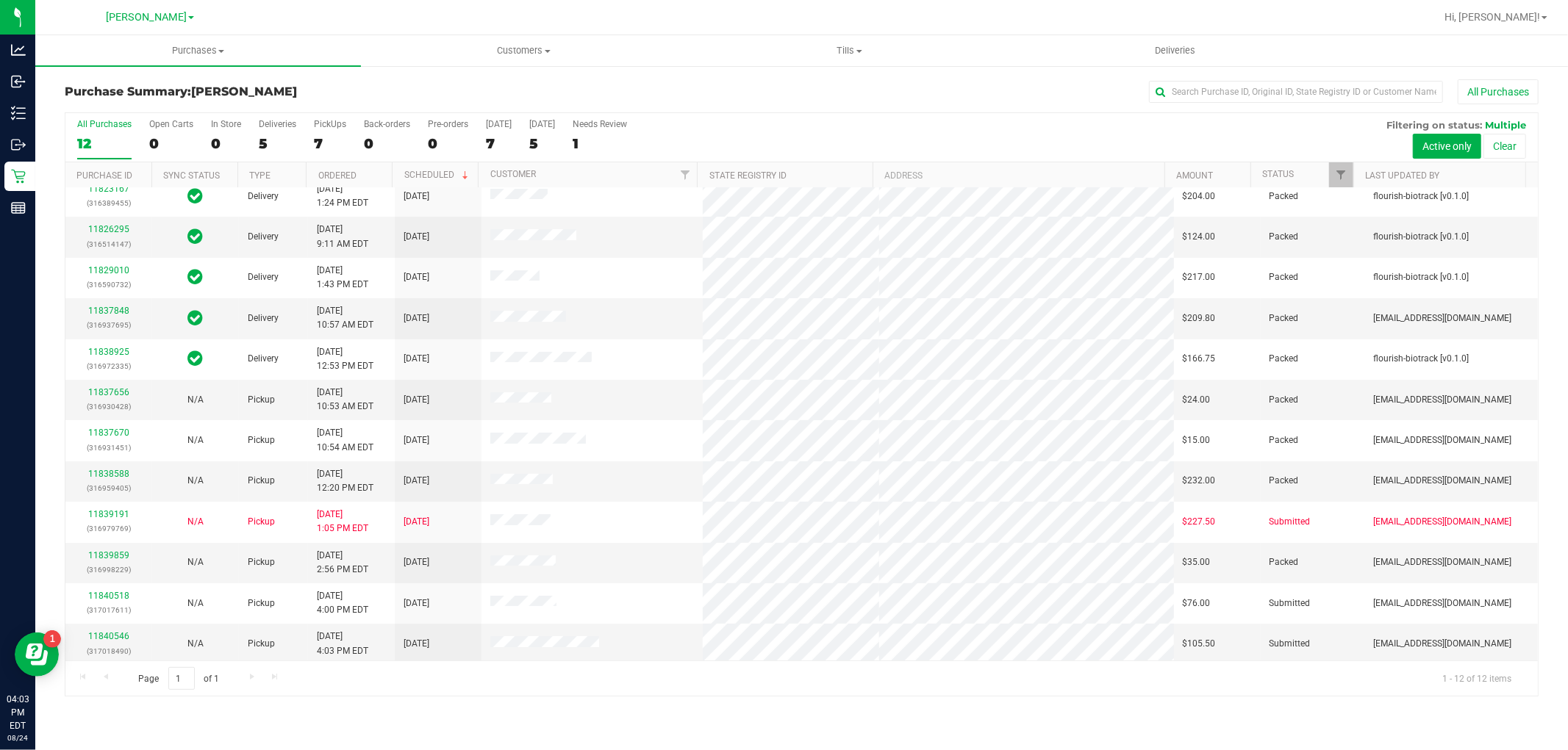
scroll to position [16, 0]
click at [105, 634] on link "11840546" at bounding box center [108, 632] width 41 height 11
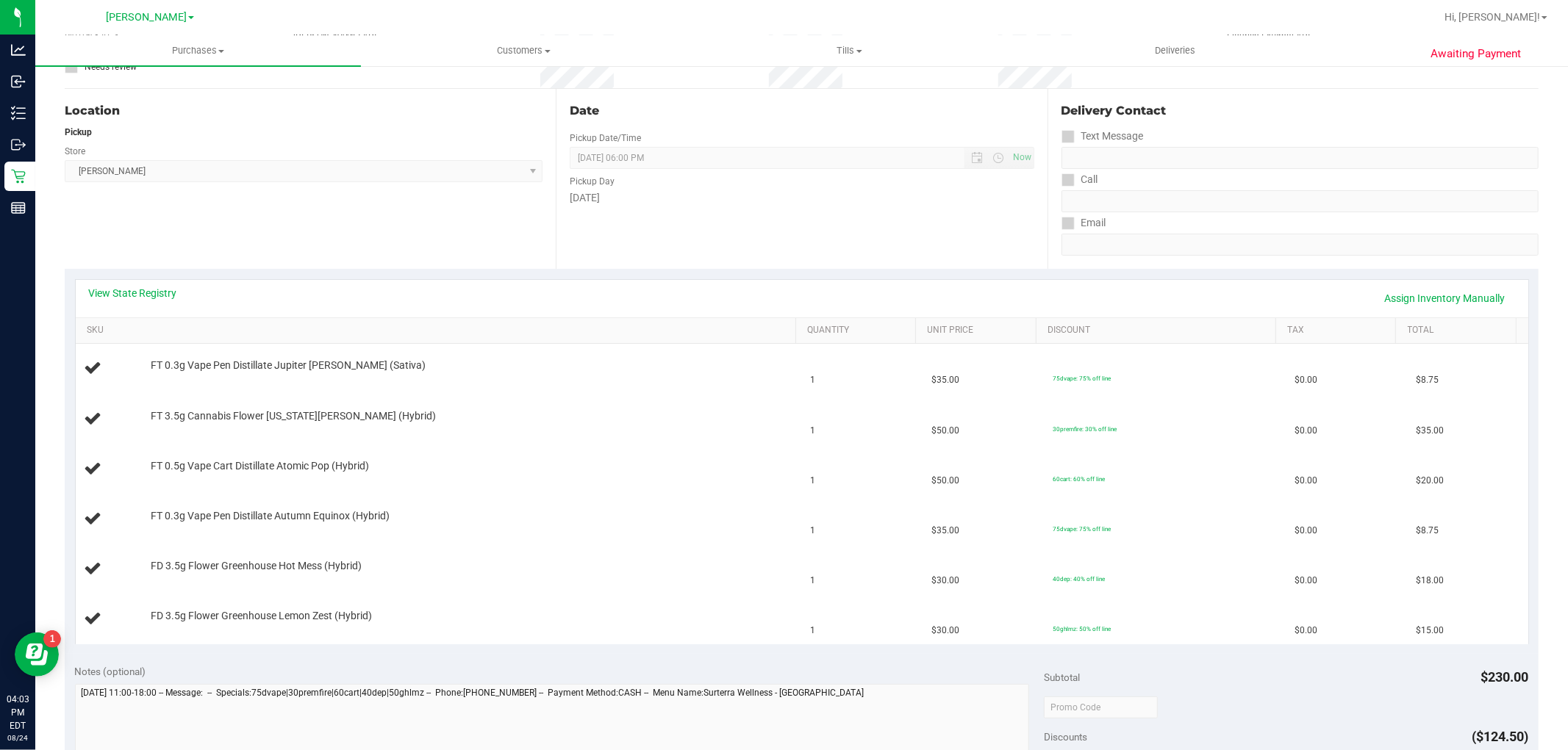
scroll to position [408, 0]
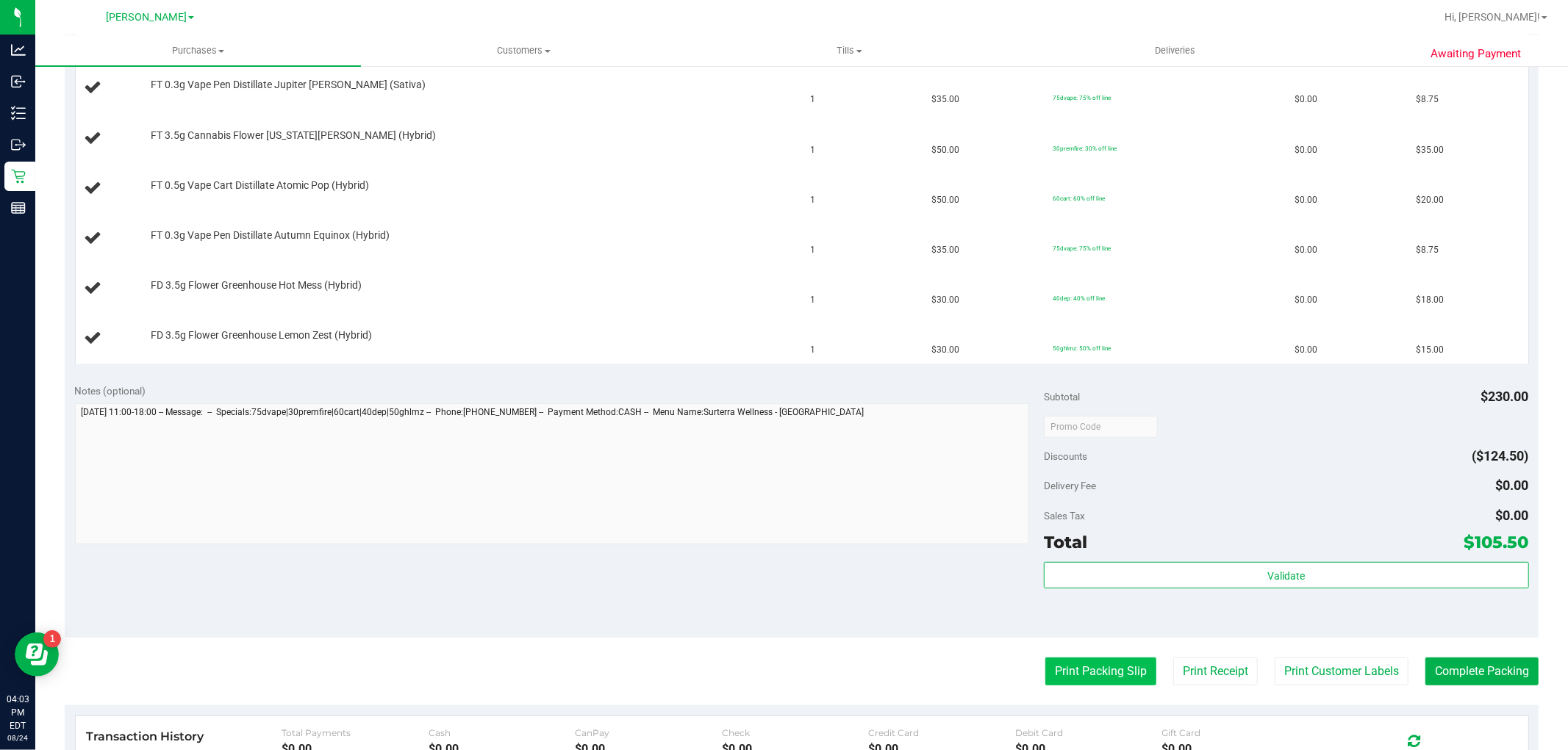
click at [1098, 665] on button "Print Packing Slip" at bounding box center [1101, 671] width 111 height 28
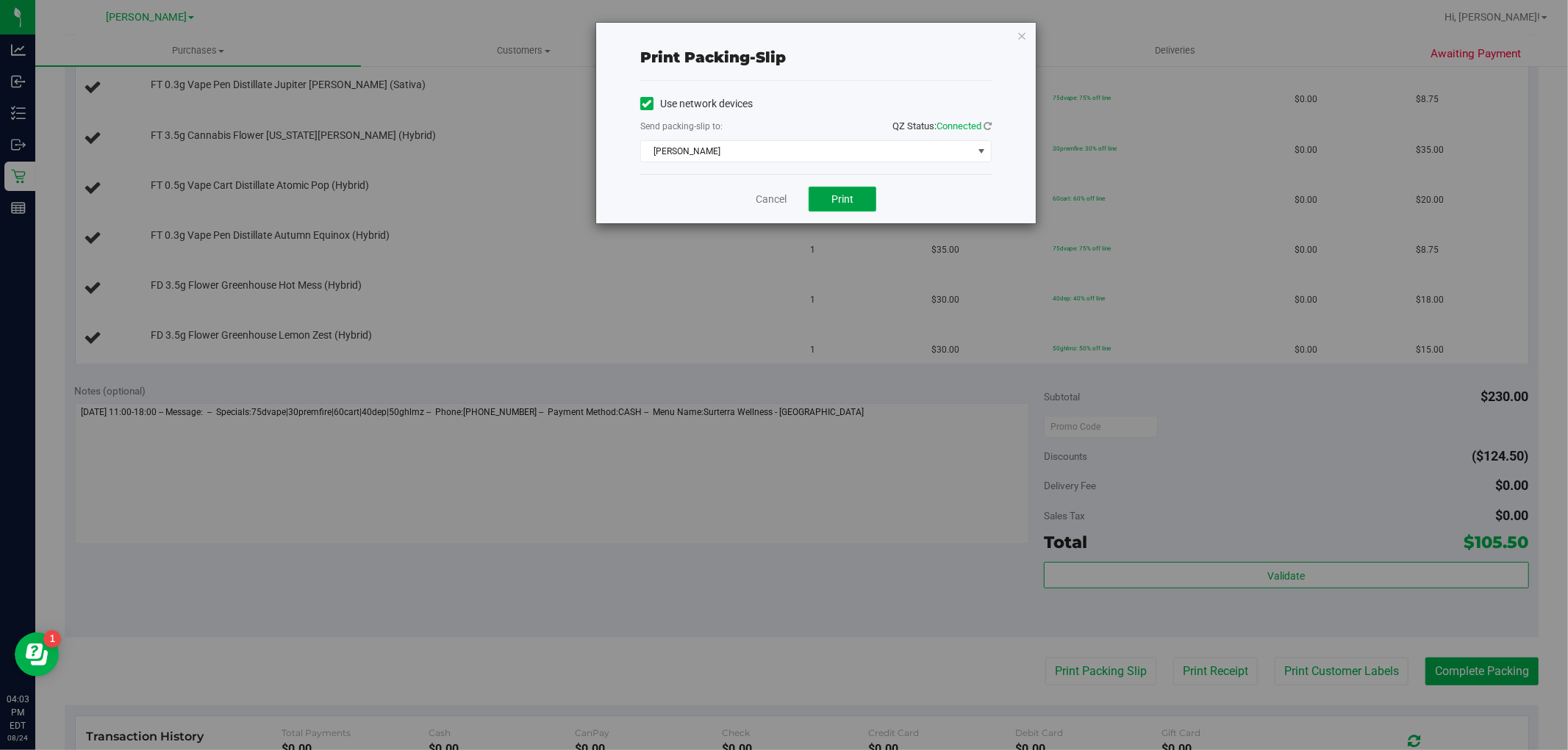
click at [838, 189] on button "Print" at bounding box center [842, 199] width 67 height 25
click at [1020, 34] on icon "button" at bounding box center [1022, 35] width 11 height 18
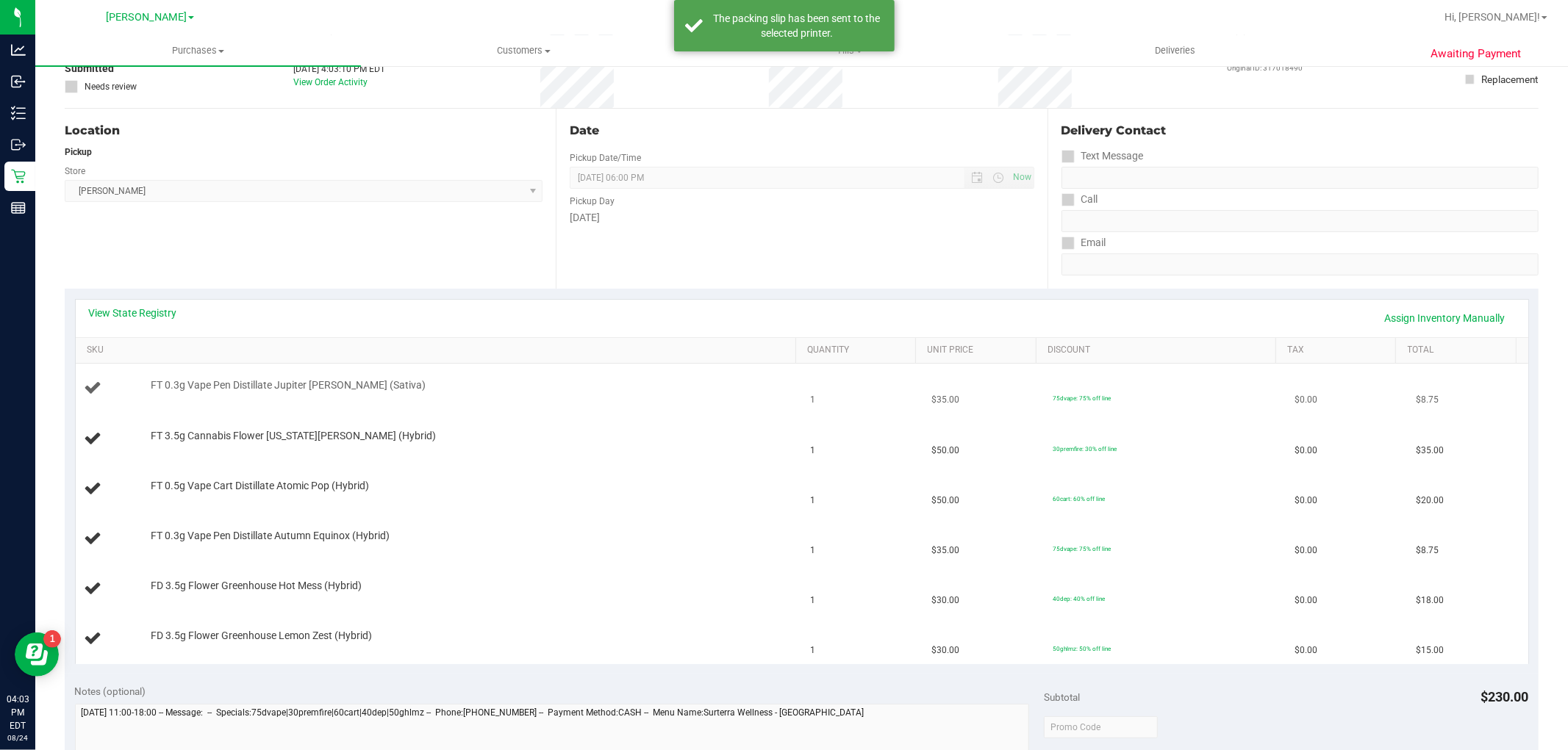
scroll to position [0, 0]
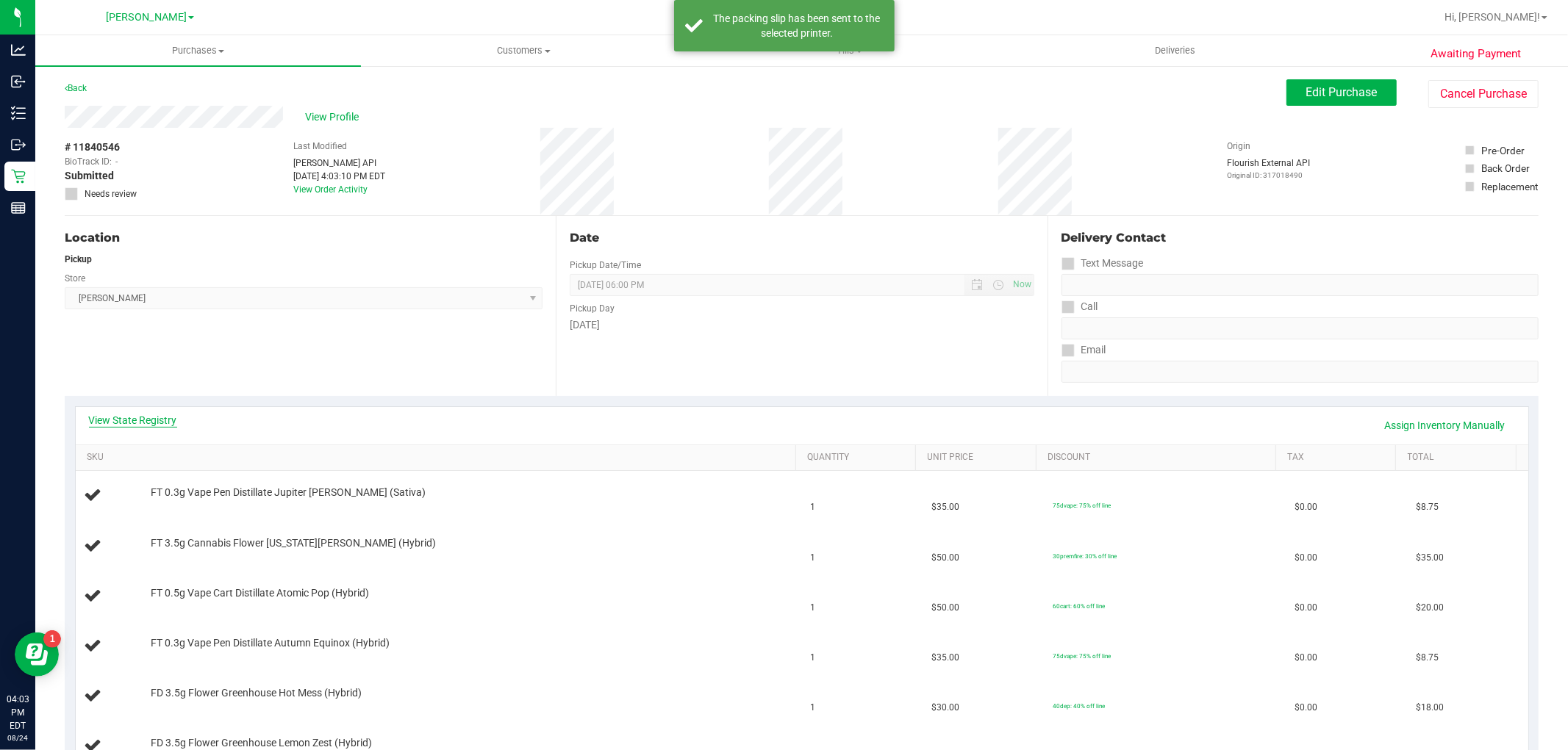
click at [153, 419] on link "View State Registry" at bounding box center [133, 419] width 88 height 15
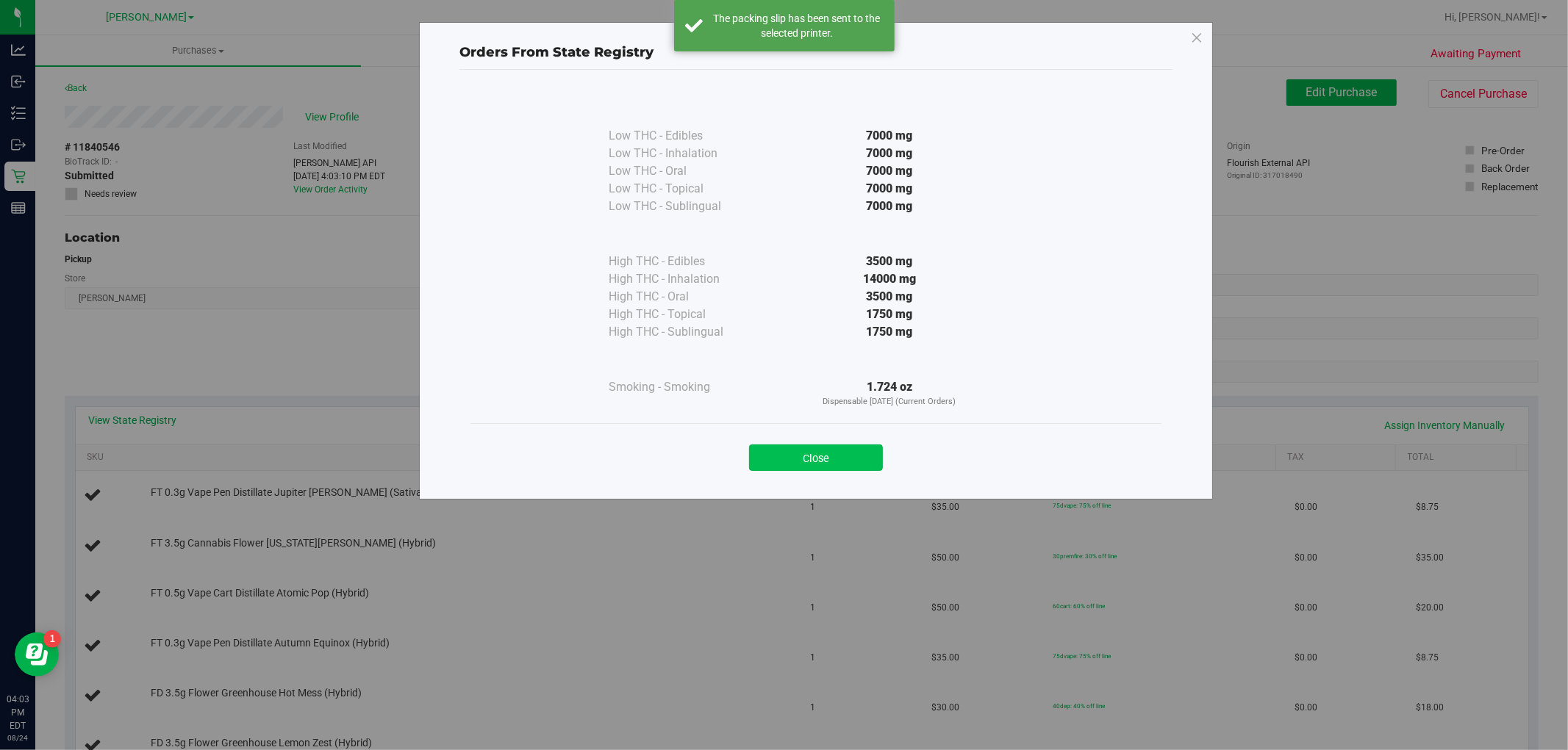
click at [862, 452] on button "Close" at bounding box center [815, 457] width 134 height 26
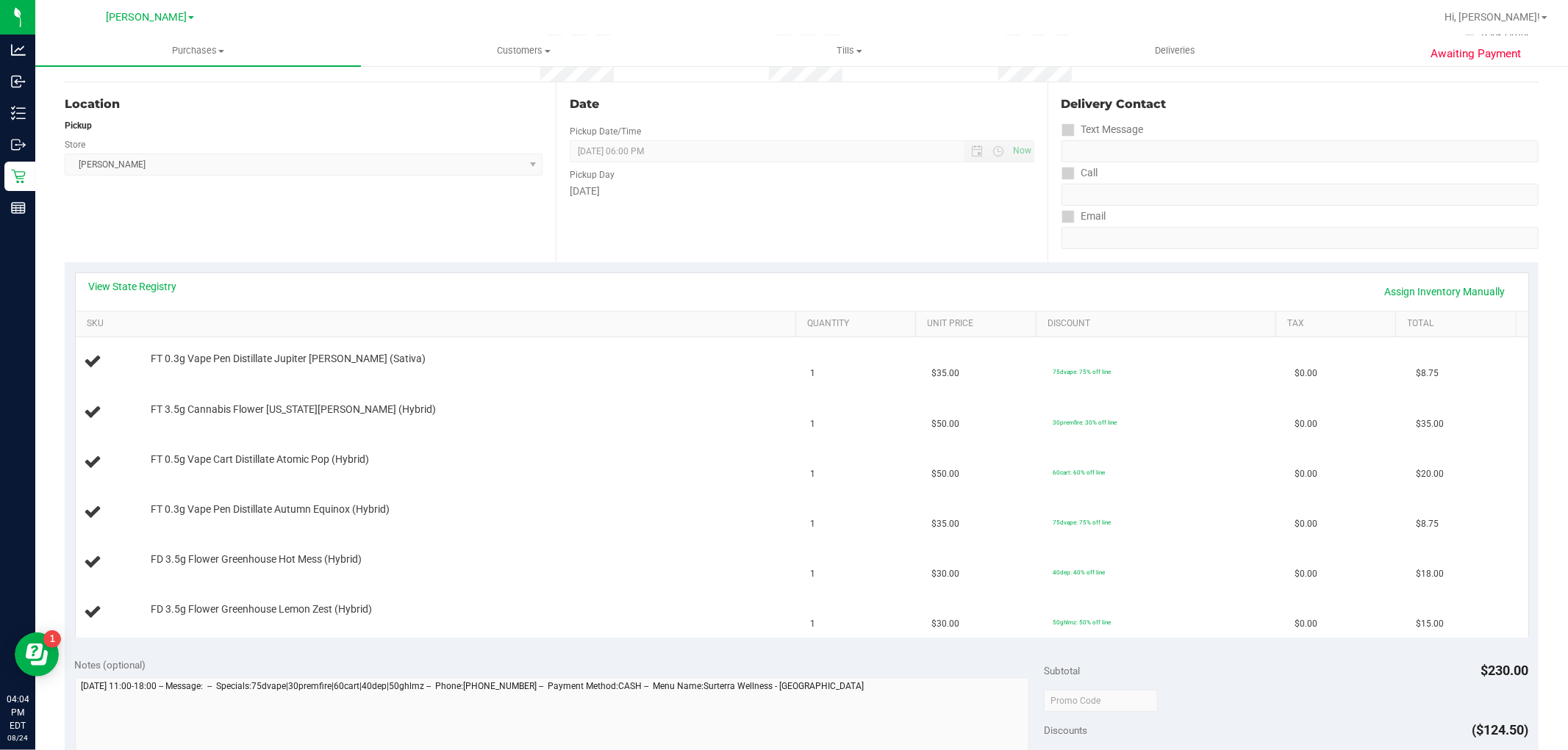
scroll to position [326, 0]
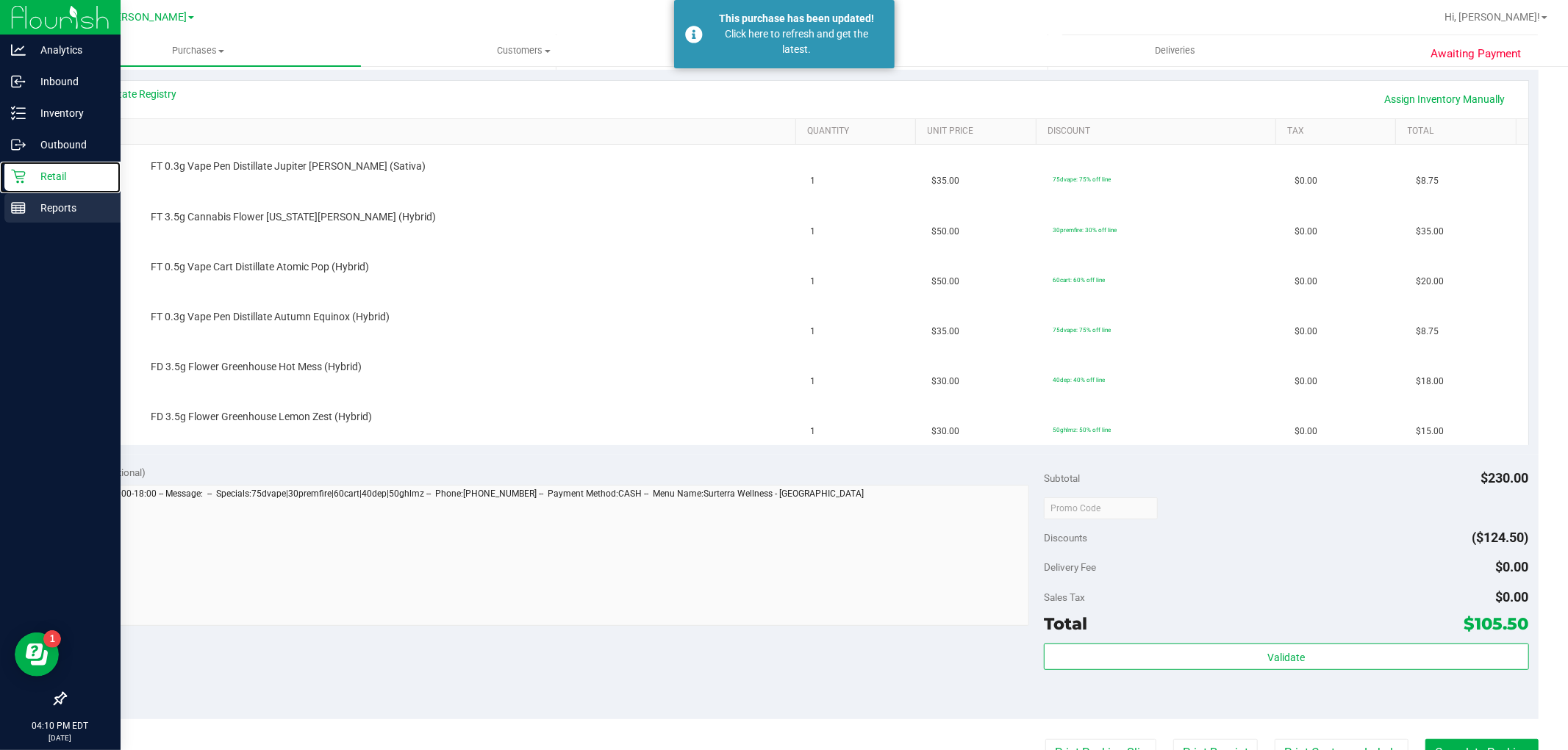
drag, startPoint x: 26, startPoint y: 177, endPoint x: 32, endPoint y: 195, distance: 19.0
click at [28, 178] on p "Retail" at bounding box center [69, 177] width 88 height 18
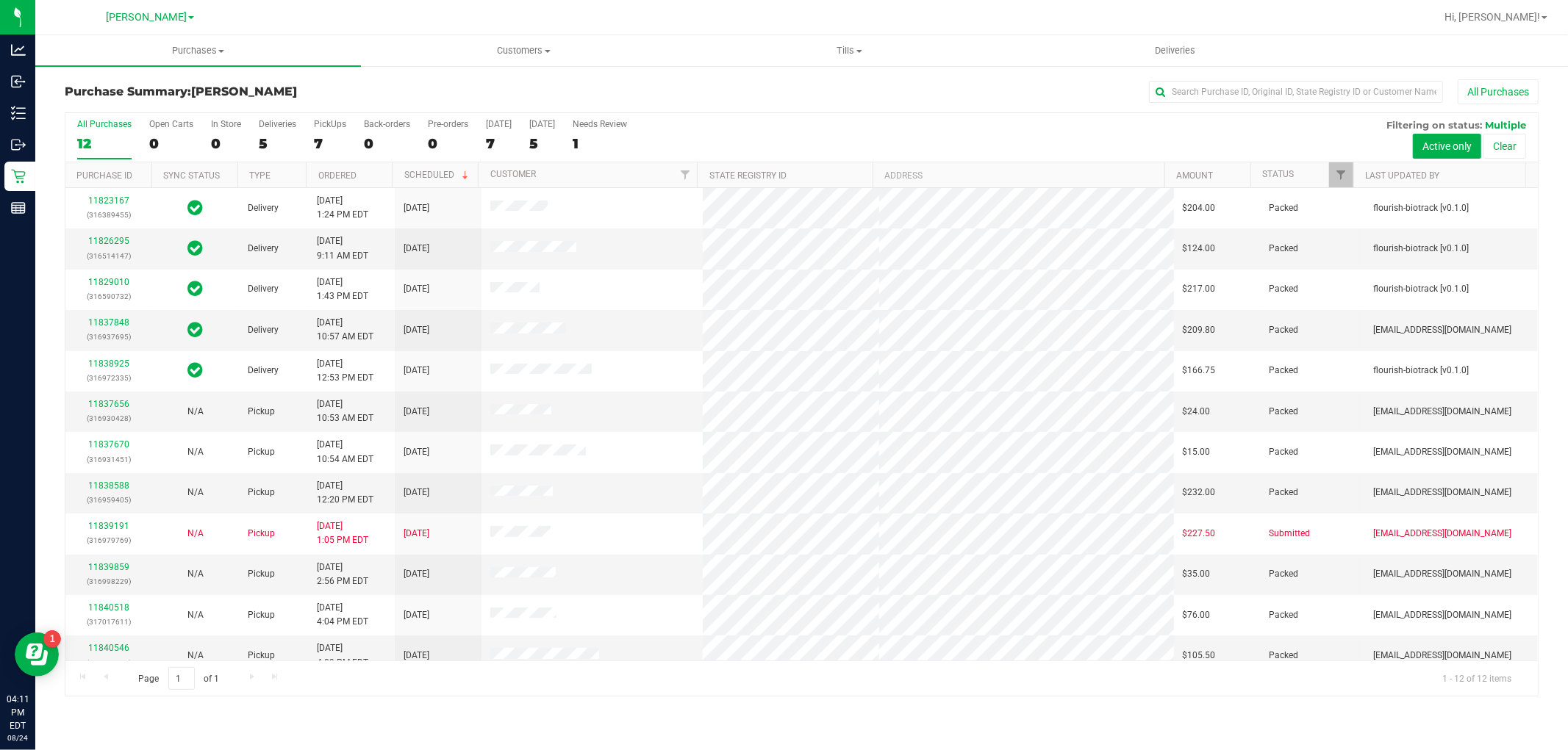
click at [326, 18] on div at bounding box center [849, 17] width 1172 height 28
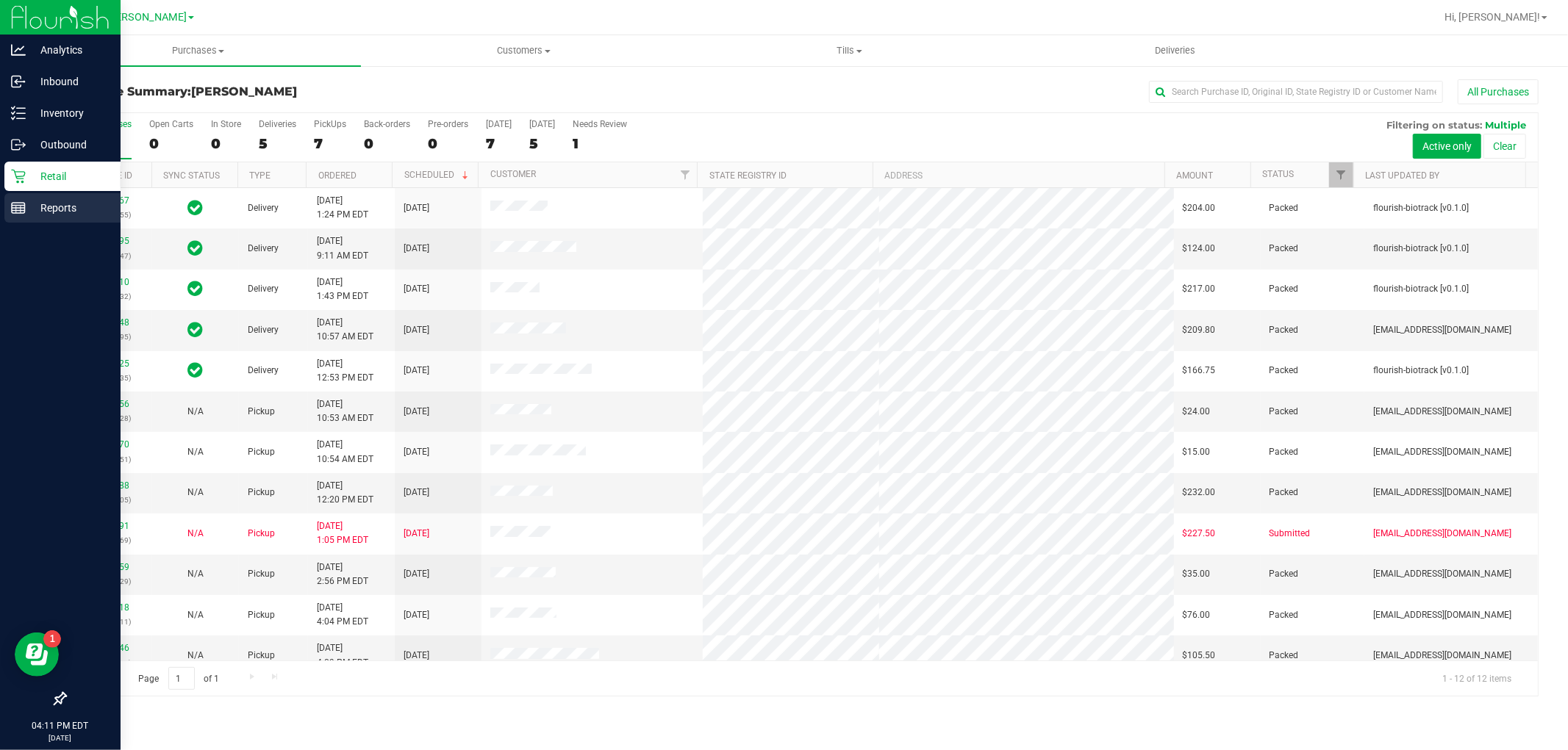
click at [11, 201] on icon at bounding box center [18, 208] width 15 height 15
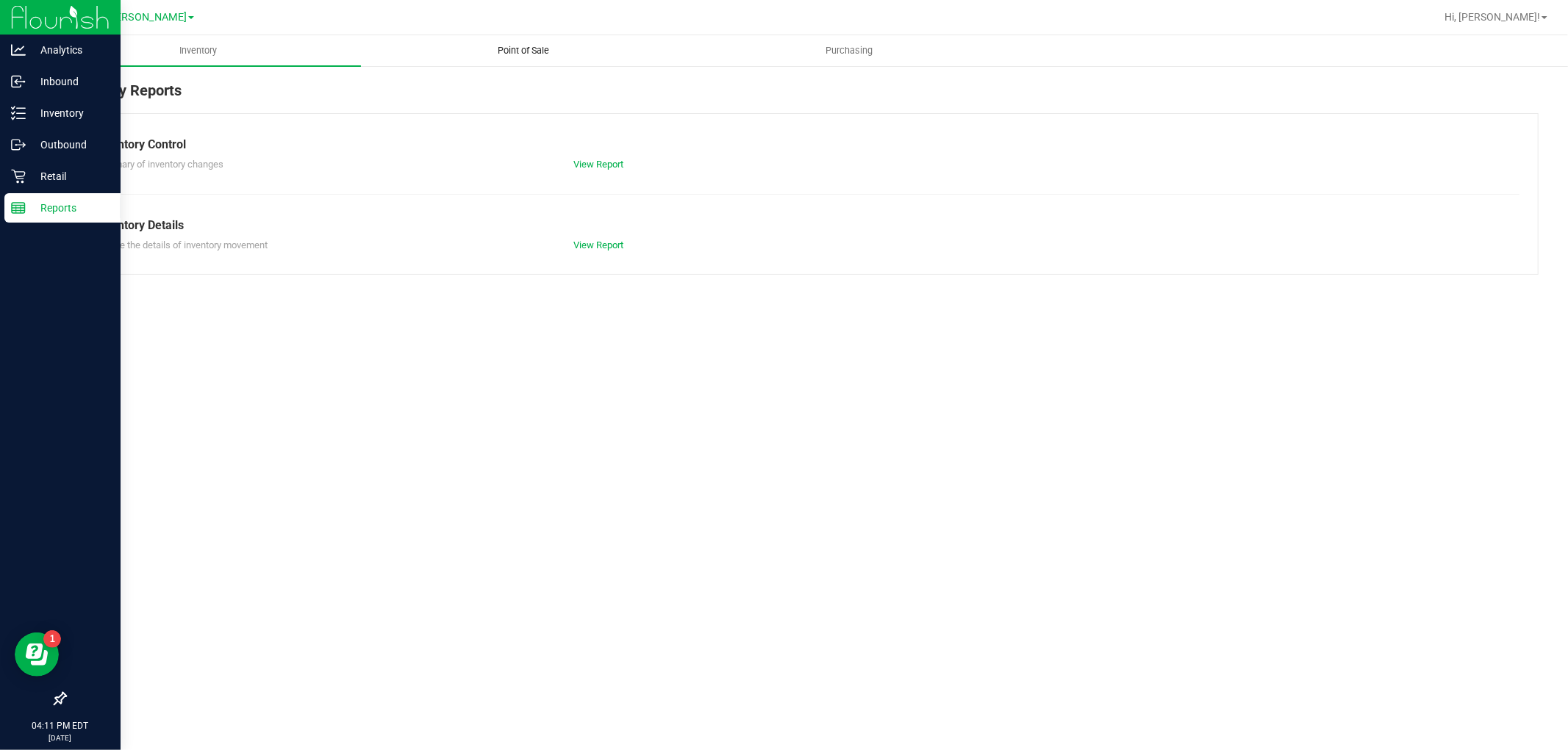
click at [532, 47] on span "Point of Sale" at bounding box center [523, 51] width 91 height 14
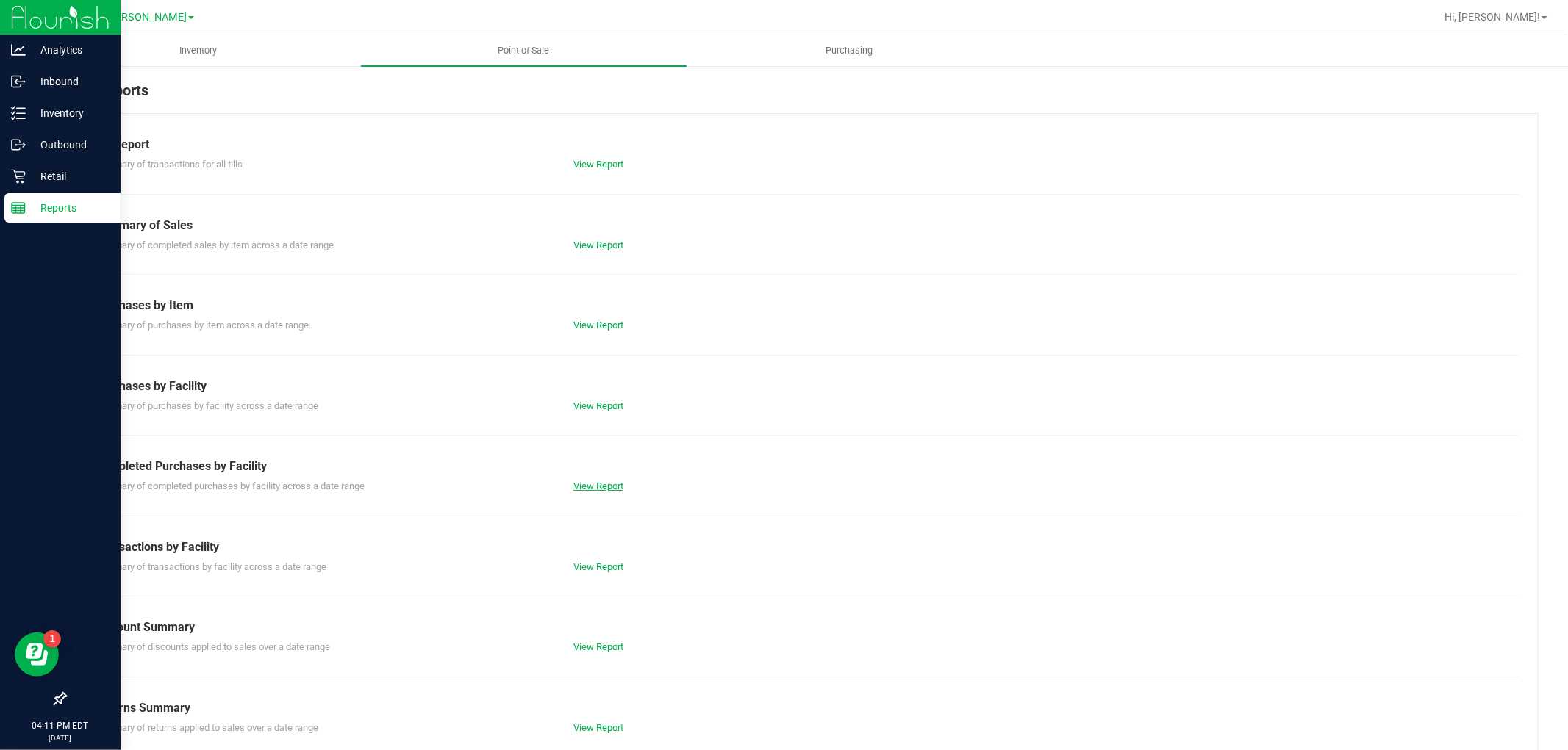
click at [600, 486] on link "View Report" at bounding box center [597, 486] width 50 height 11
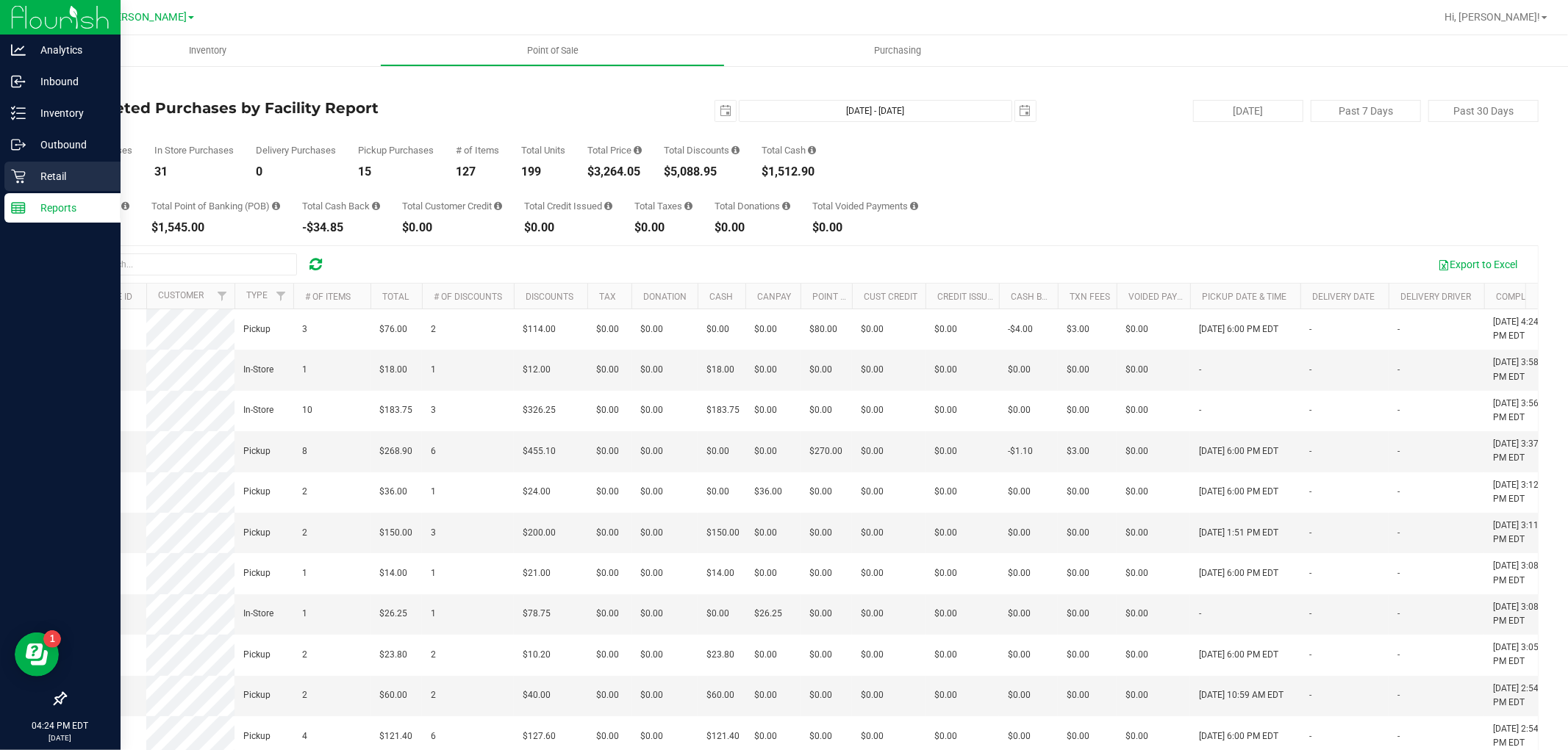
click at [29, 166] on div "Retail" at bounding box center [62, 177] width 116 height 29
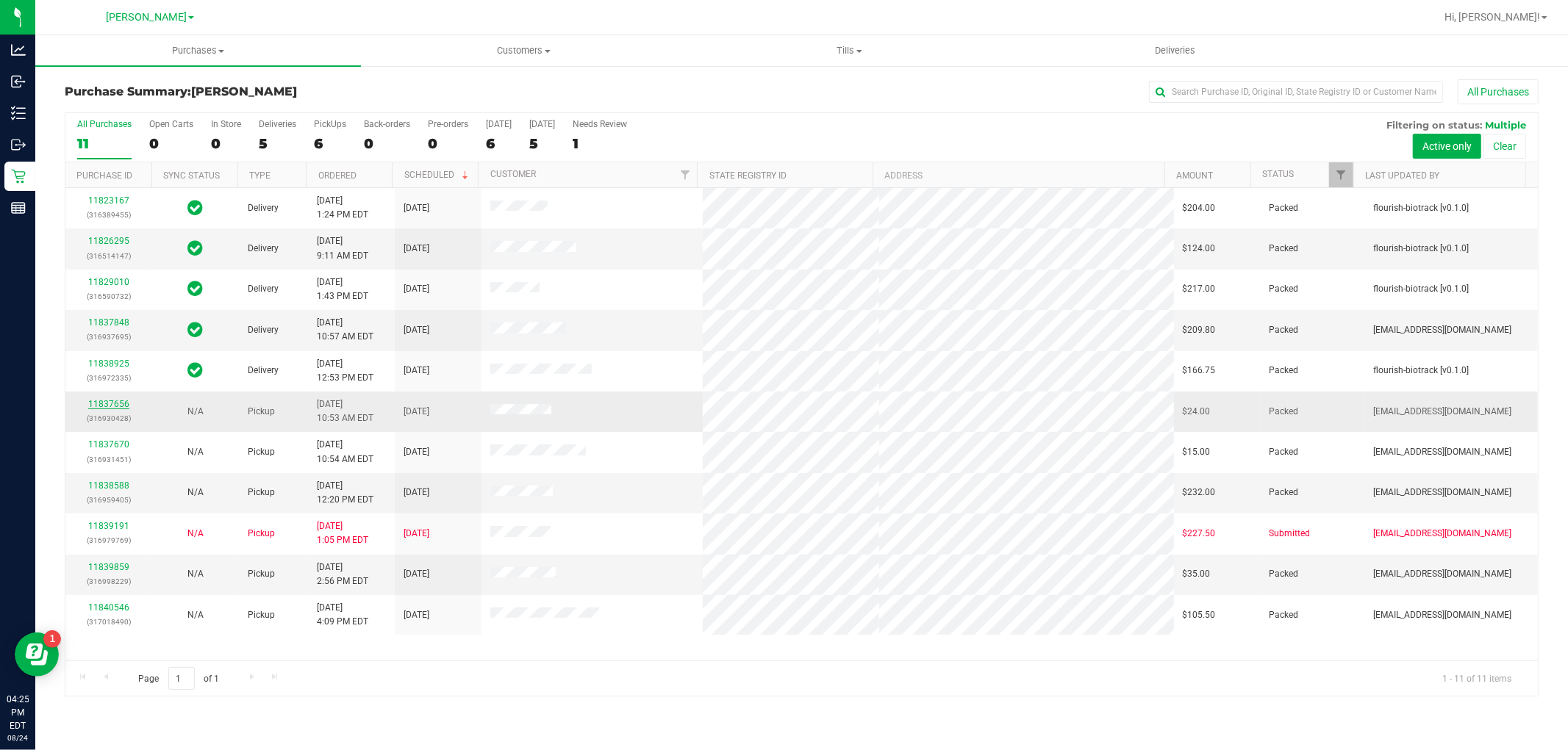
click at [115, 403] on div "All Purchases 11 Open Carts 0 In Store 0 Deliveries 5 PickUps 6 Back-orders 0 P…" at bounding box center [801, 404] width 1473 height 584
click at [107, 402] on link "11837656" at bounding box center [108, 404] width 41 height 11
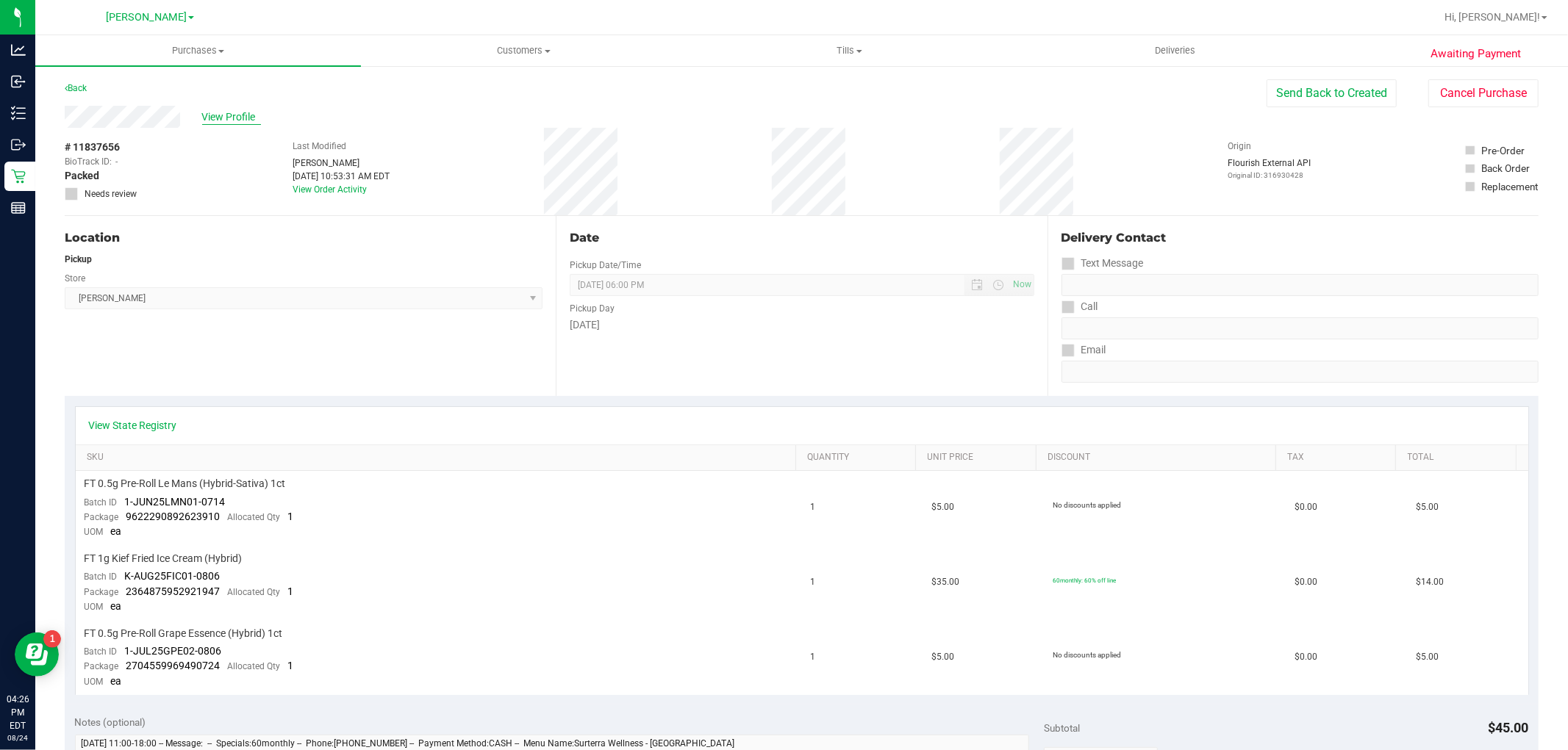
click at [255, 113] on span "View Profile" at bounding box center [231, 117] width 59 height 16
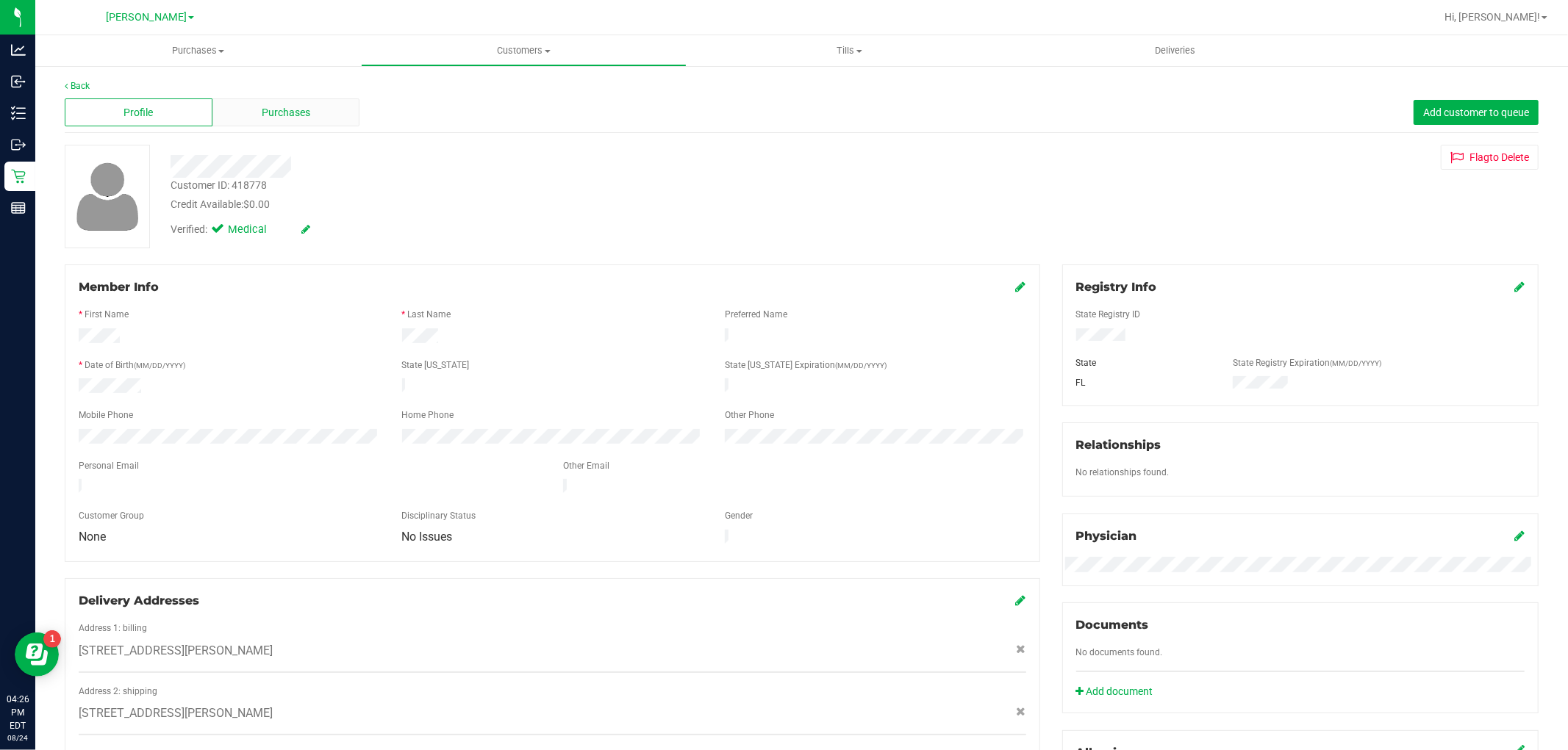
click at [251, 113] on div "Purchases" at bounding box center [286, 112] width 147 height 28
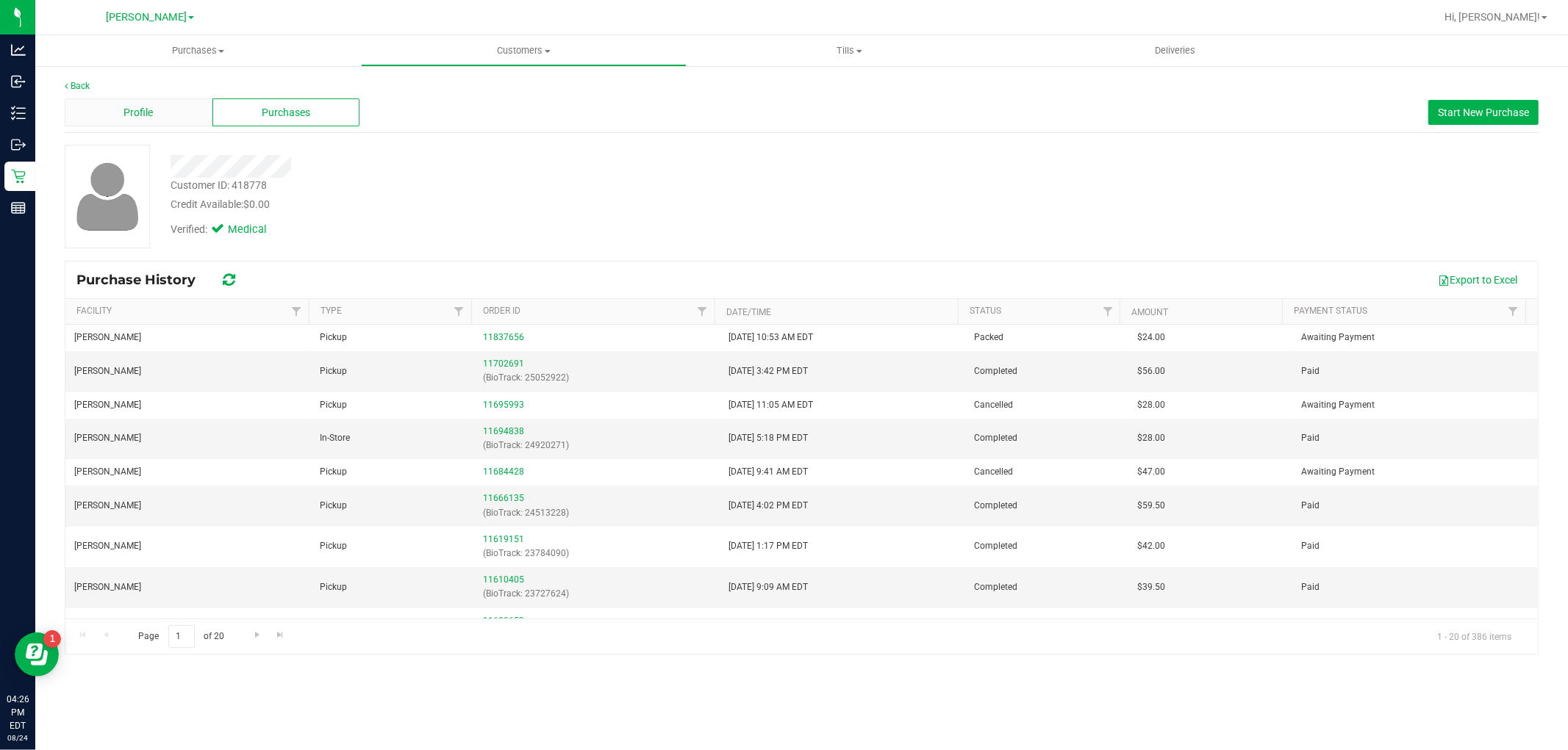
click at [159, 101] on div "Profile" at bounding box center [138, 112] width 147 height 28
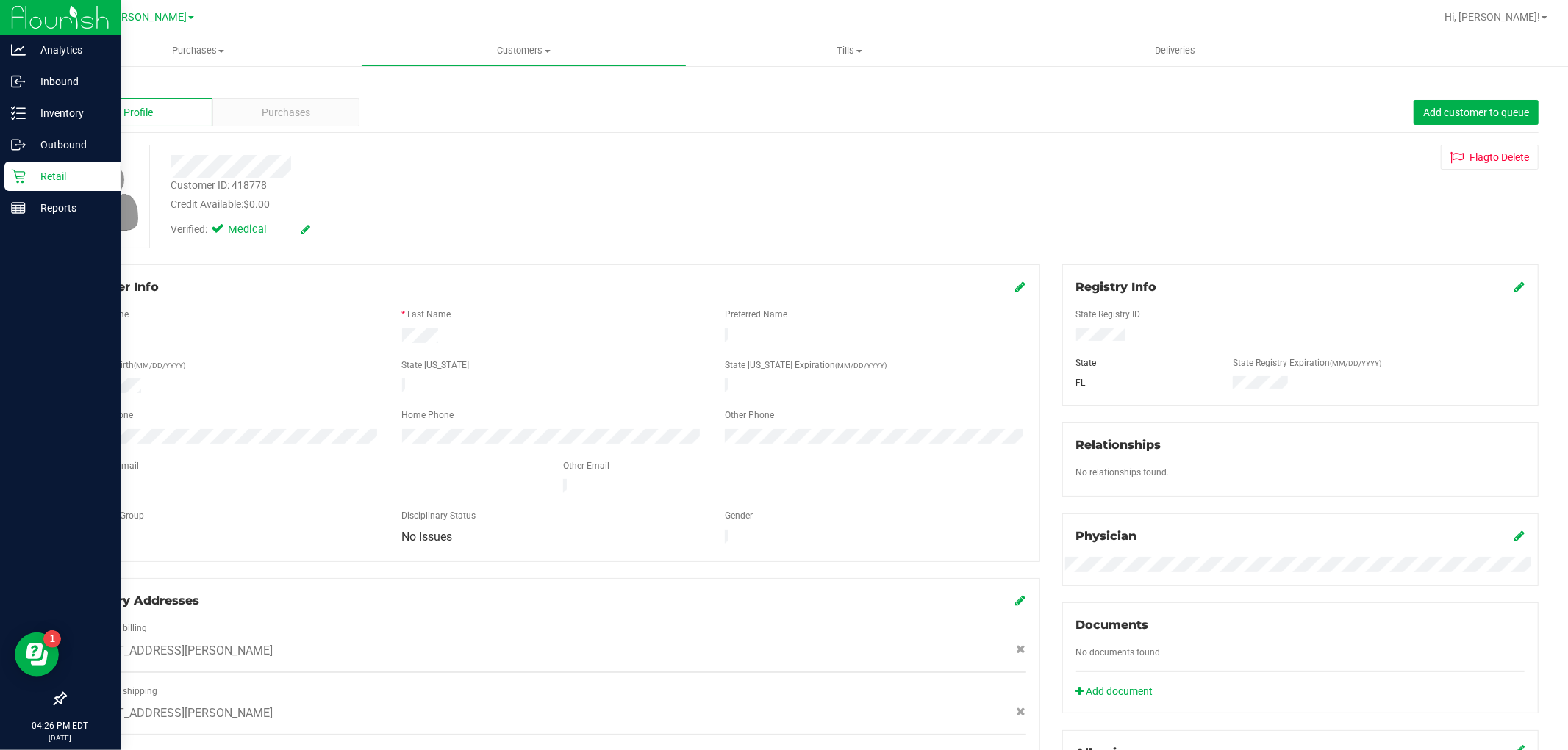
click at [15, 172] on icon at bounding box center [18, 177] width 14 height 14
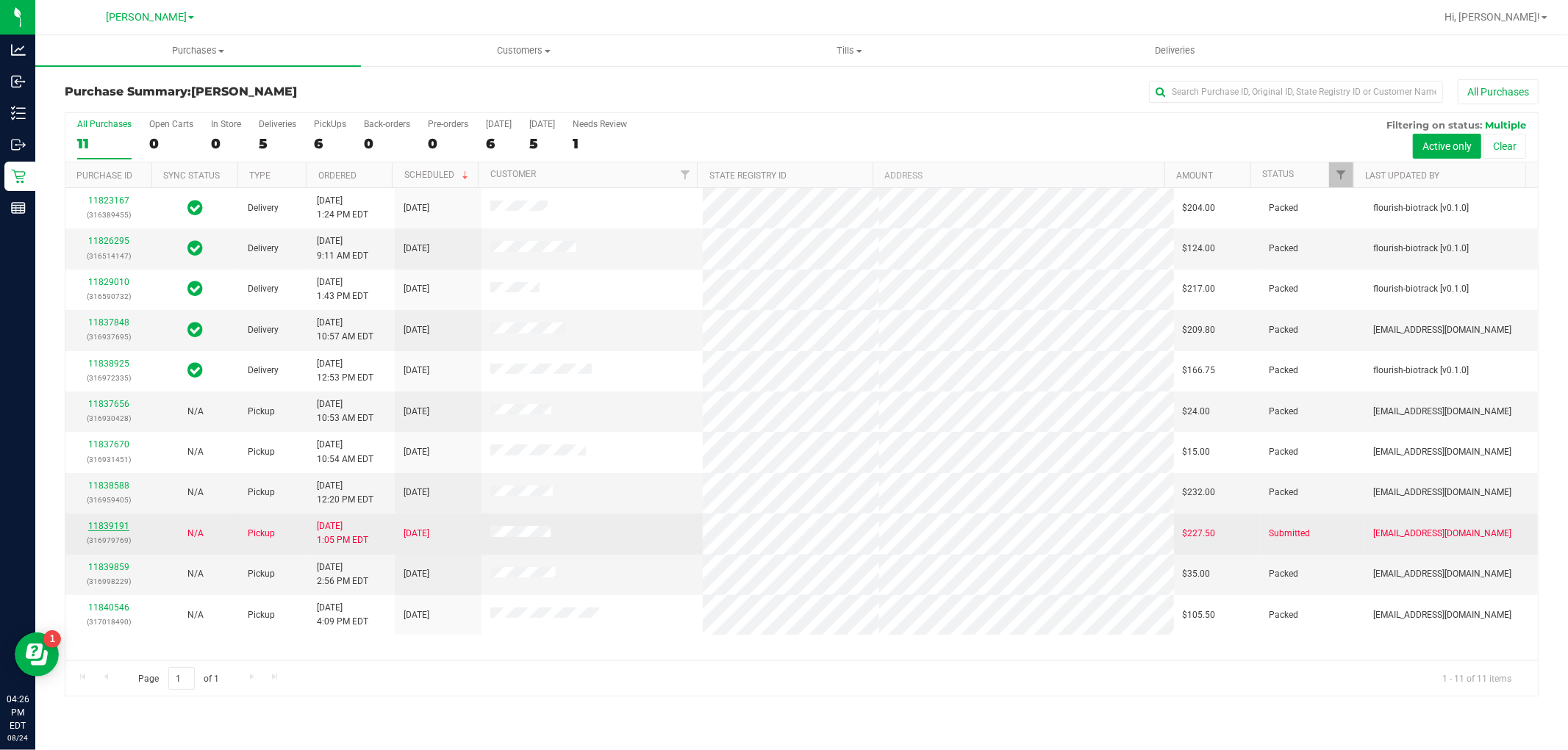
click at [111, 524] on link "11839191" at bounding box center [108, 526] width 41 height 11
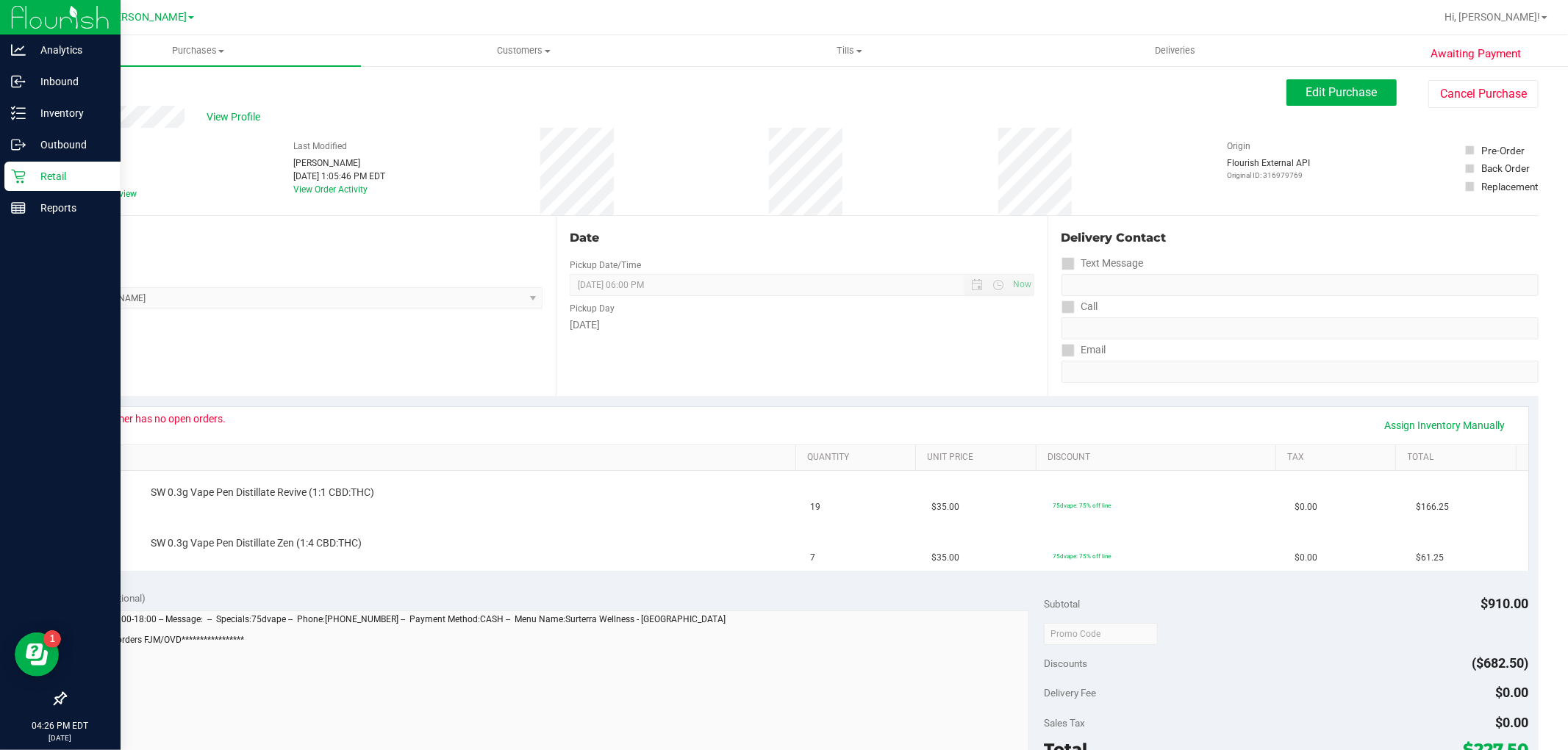
click at [20, 174] on icon at bounding box center [18, 176] width 15 height 15
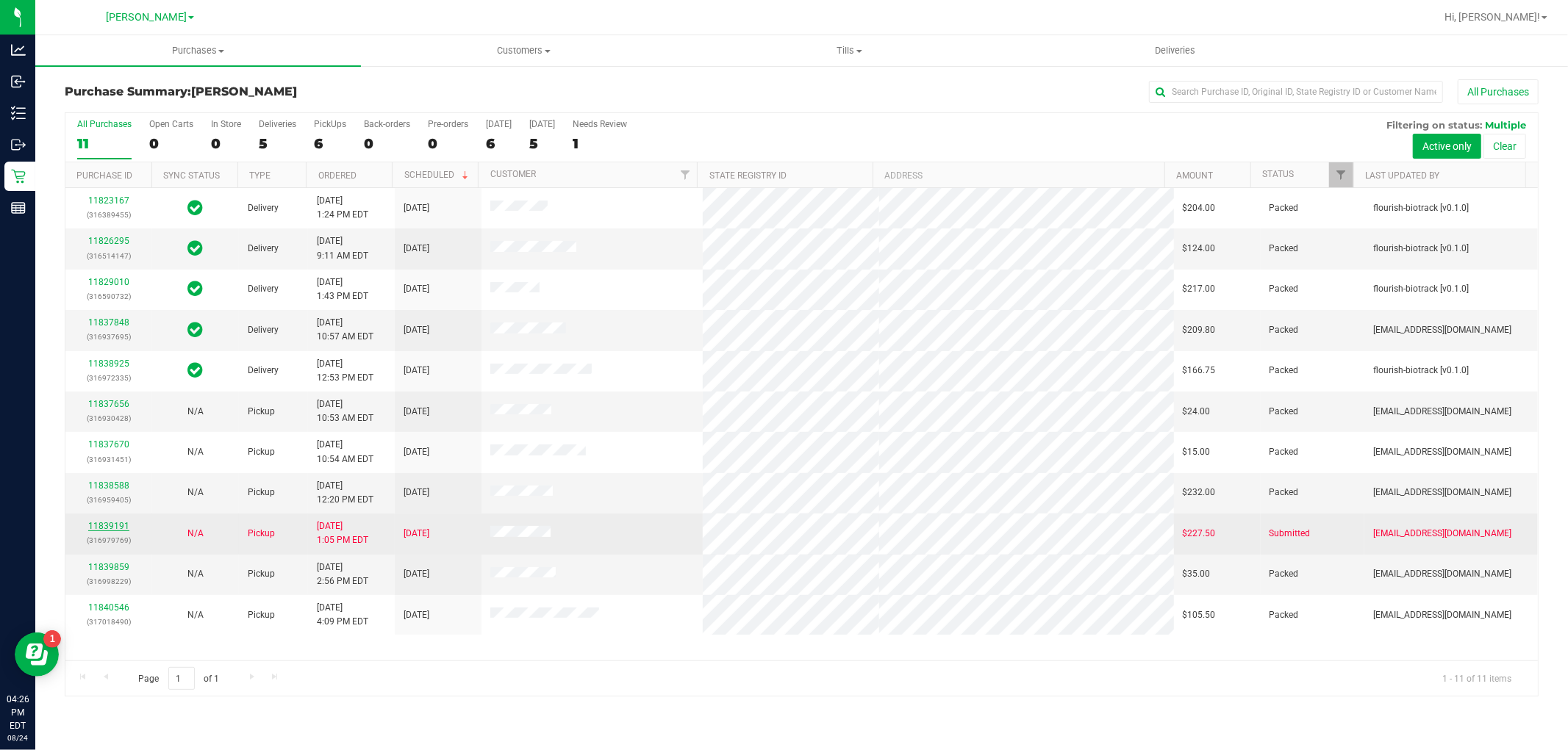
click at [108, 528] on link "11839191" at bounding box center [108, 526] width 41 height 11
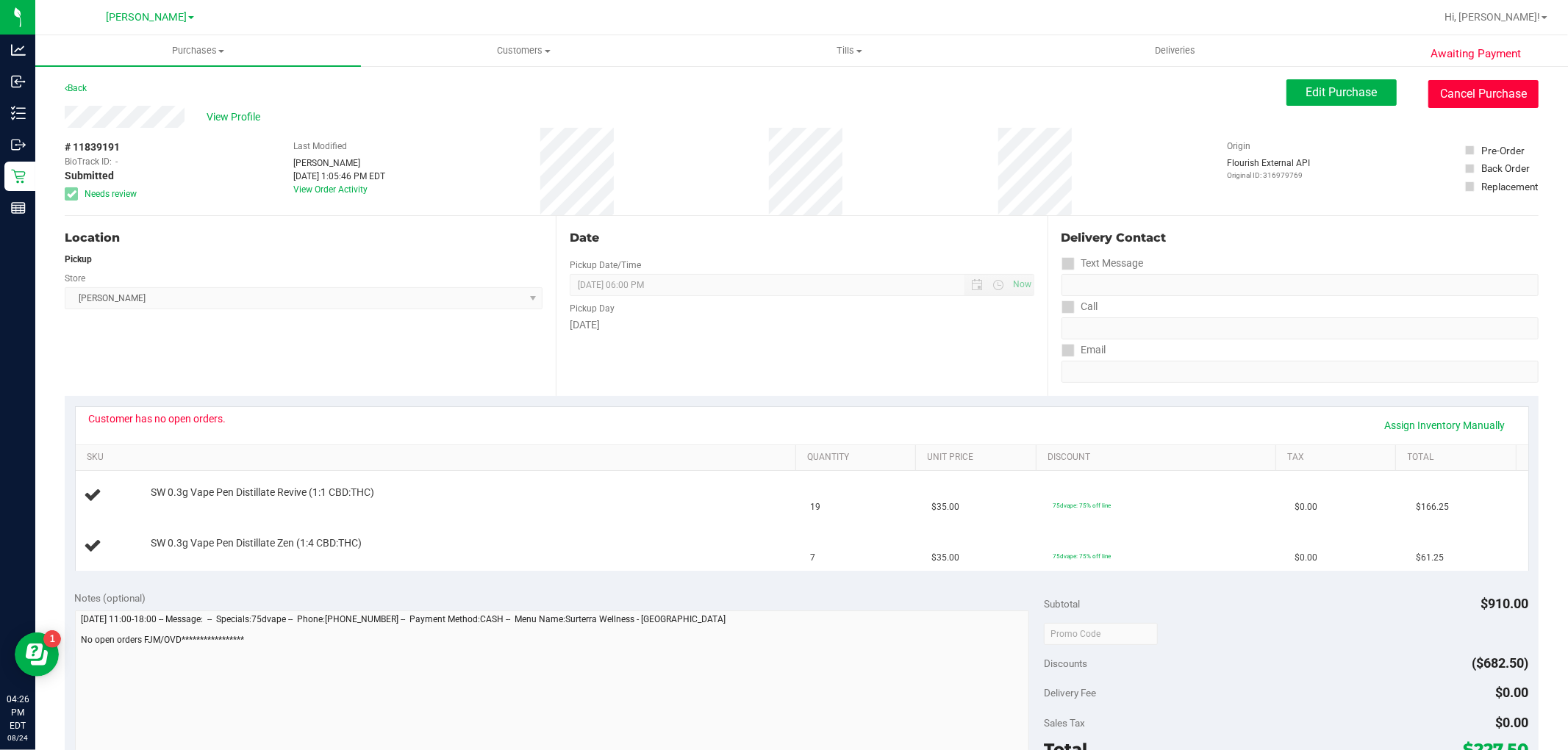
click at [1493, 98] on button "Cancel Purchase" at bounding box center [1482, 94] width 110 height 28
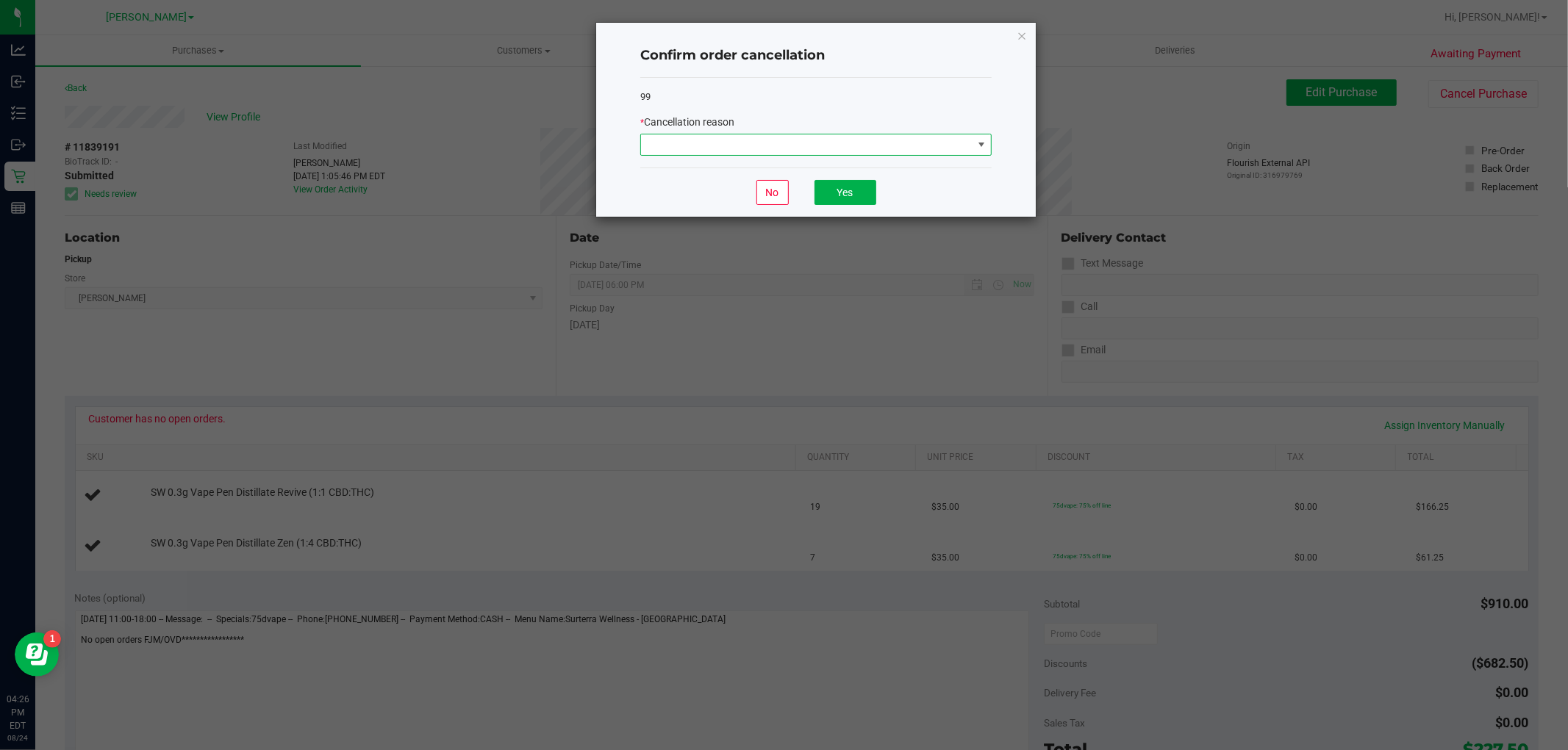
click at [870, 150] on span at bounding box center [807, 144] width 332 height 20
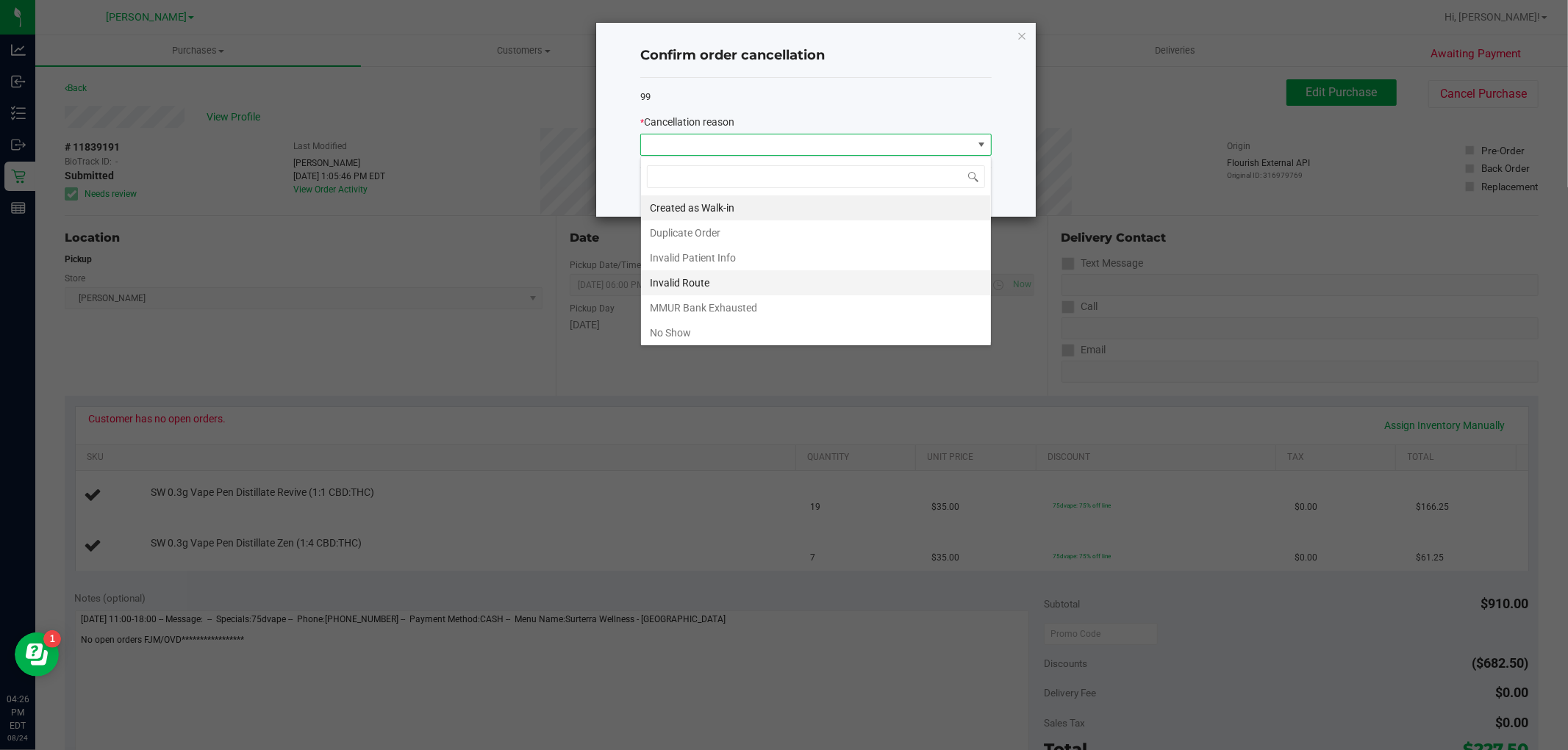
scroll to position [79, 0]
click at [792, 289] on li "Other" at bounding box center [816, 280] width 350 height 25
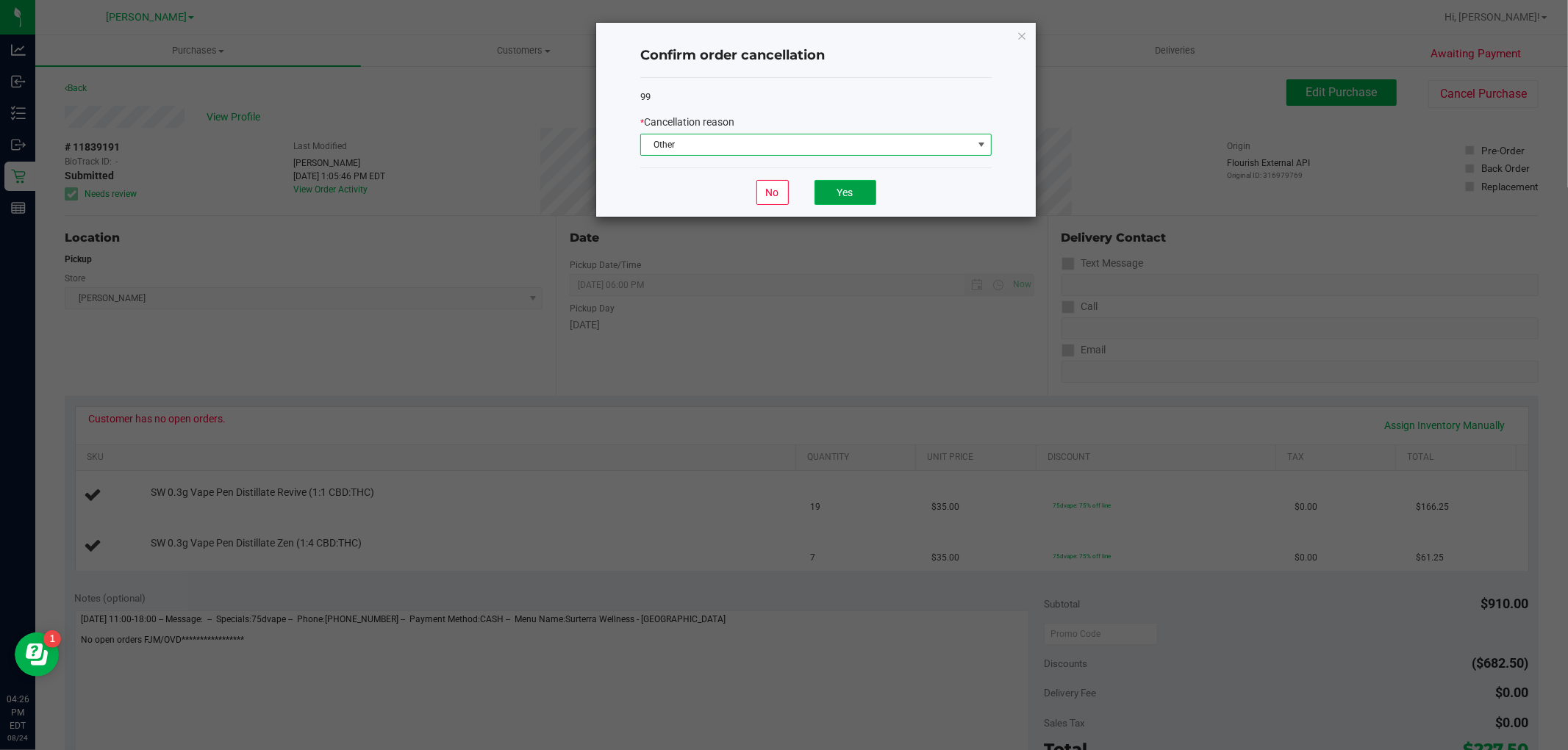
click at [849, 195] on button "Yes" at bounding box center [845, 193] width 61 height 25
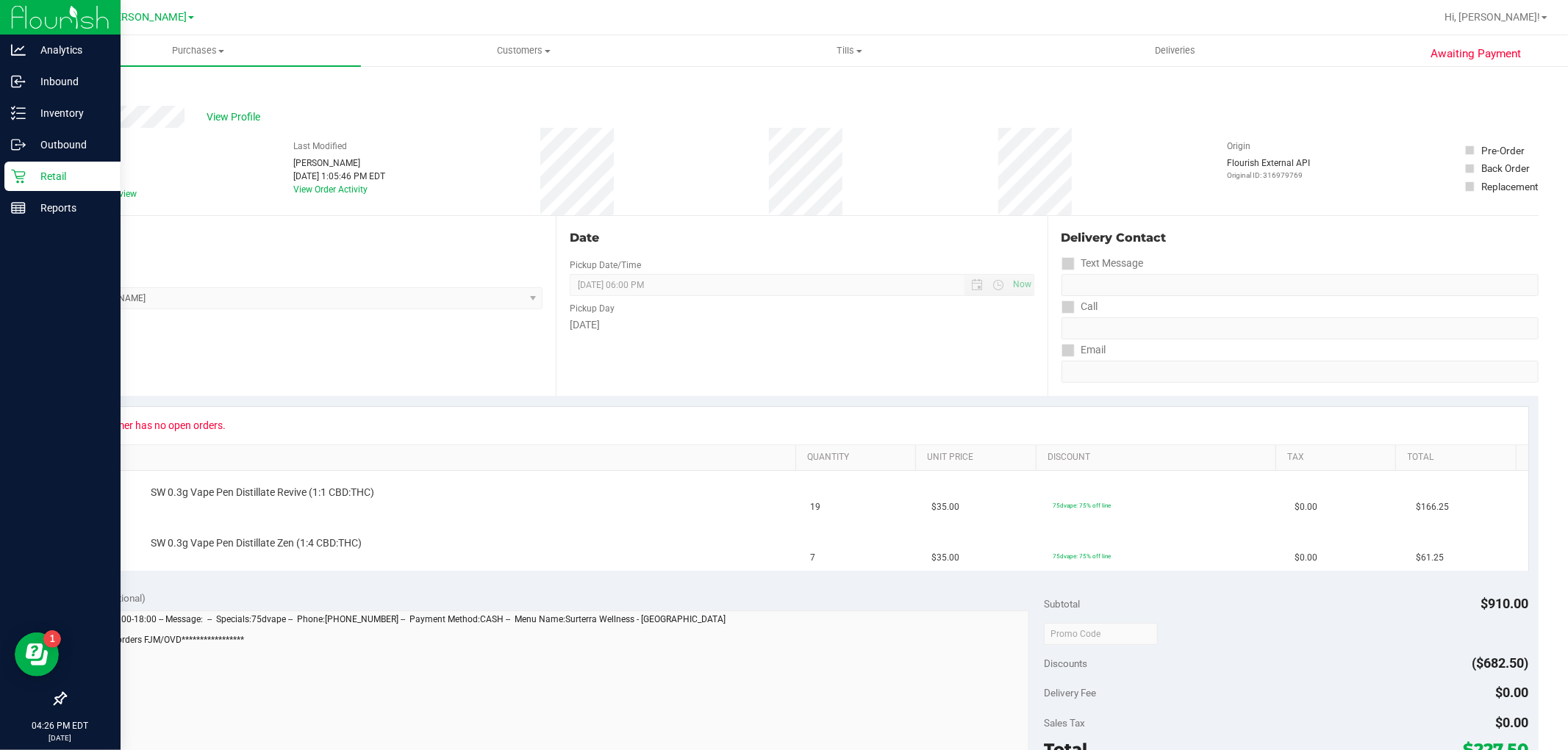
click at [15, 182] on icon at bounding box center [18, 176] width 15 height 15
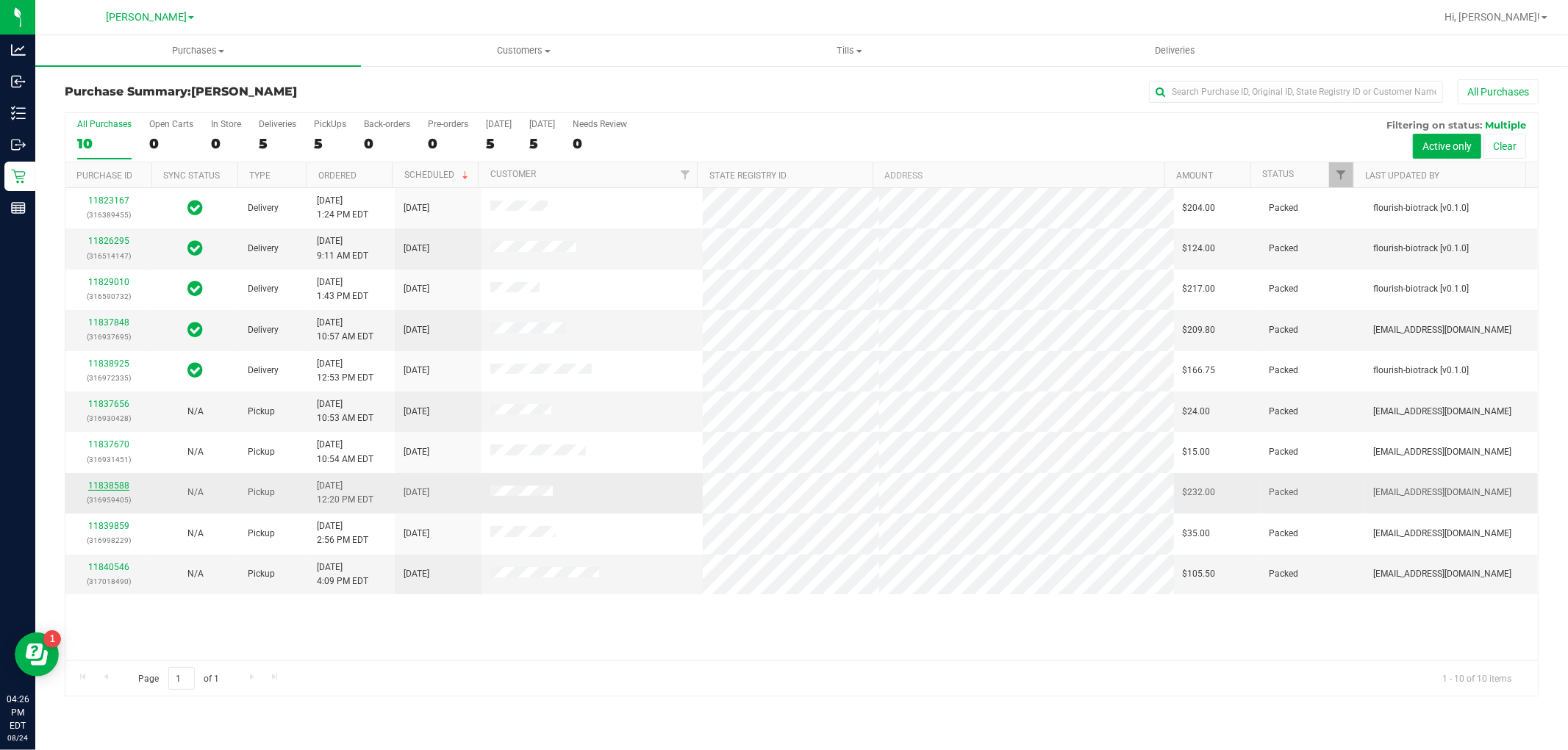
click at [114, 487] on link "11838588" at bounding box center [108, 486] width 41 height 11
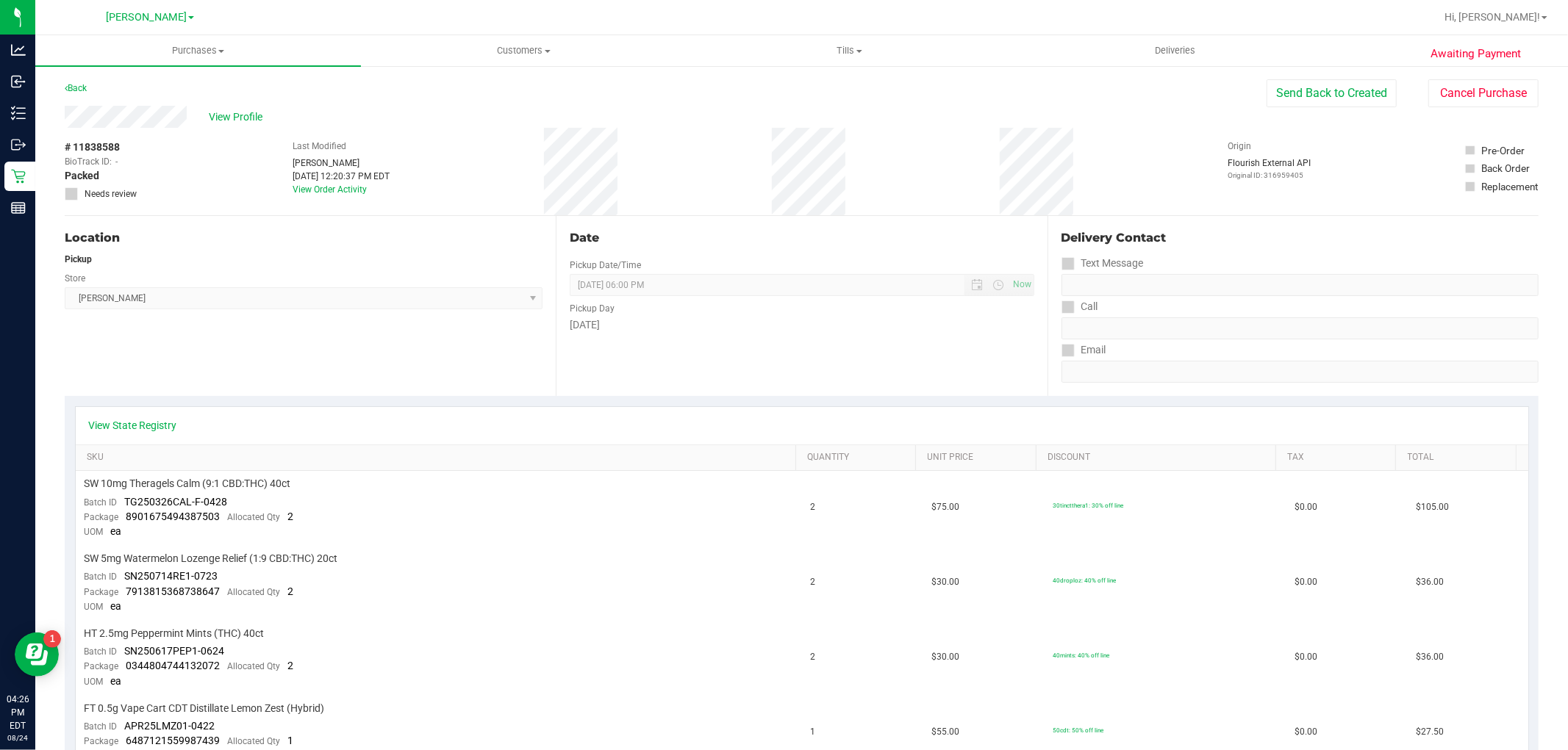
click at [226, 129] on div "# 11838588 BioTrack ID: - Packed Needs review Last Modified Amanda Overeem Aug …" at bounding box center [801, 172] width 1473 height 88
click at [243, 107] on div "View Profile" at bounding box center [664, 116] width 1201 height 22
click at [230, 119] on span "View Profile" at bounding box center [238, 117] width 59 height 16
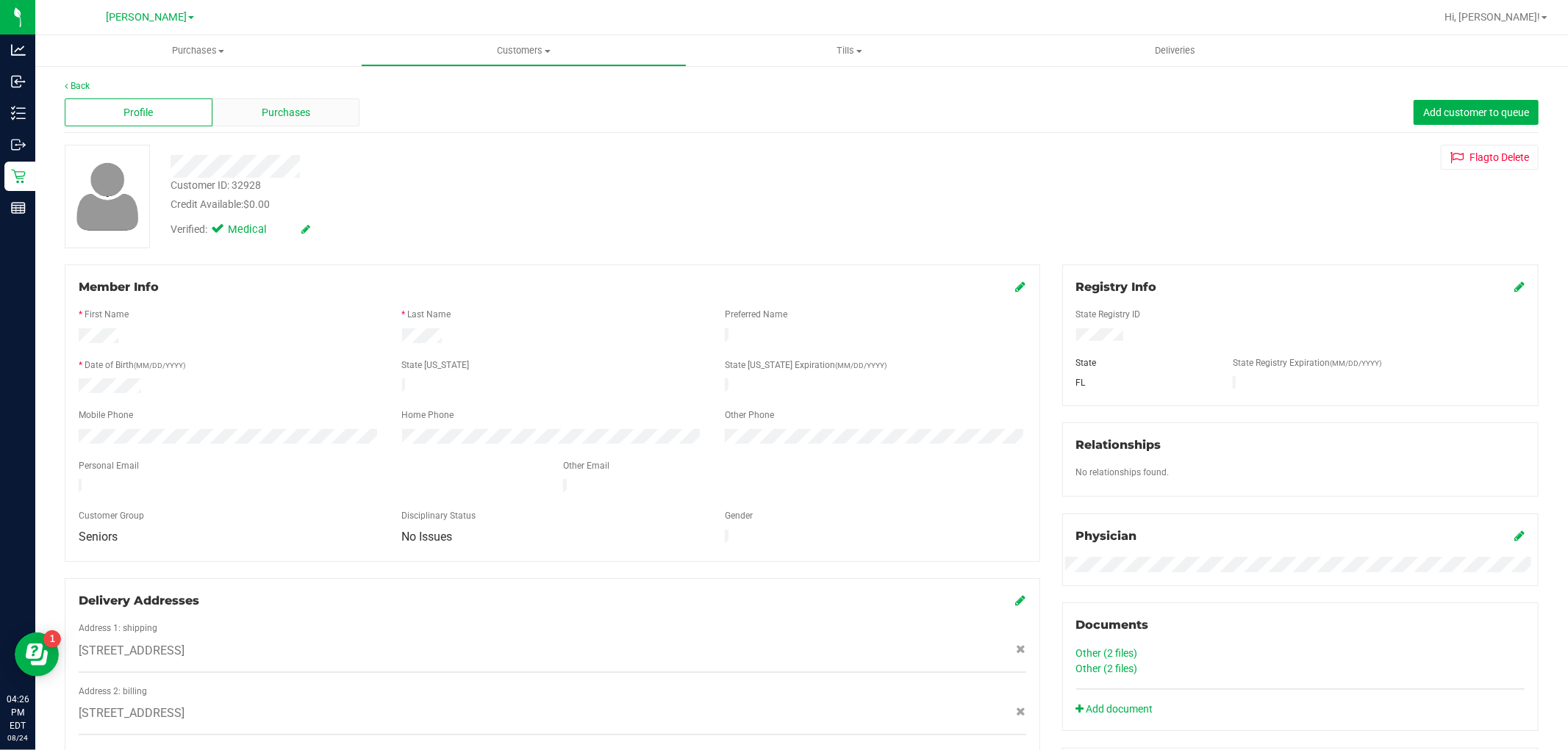
click at [284, 103] on div "Purchases" at bounding box center [286, 112] width 147 height 28
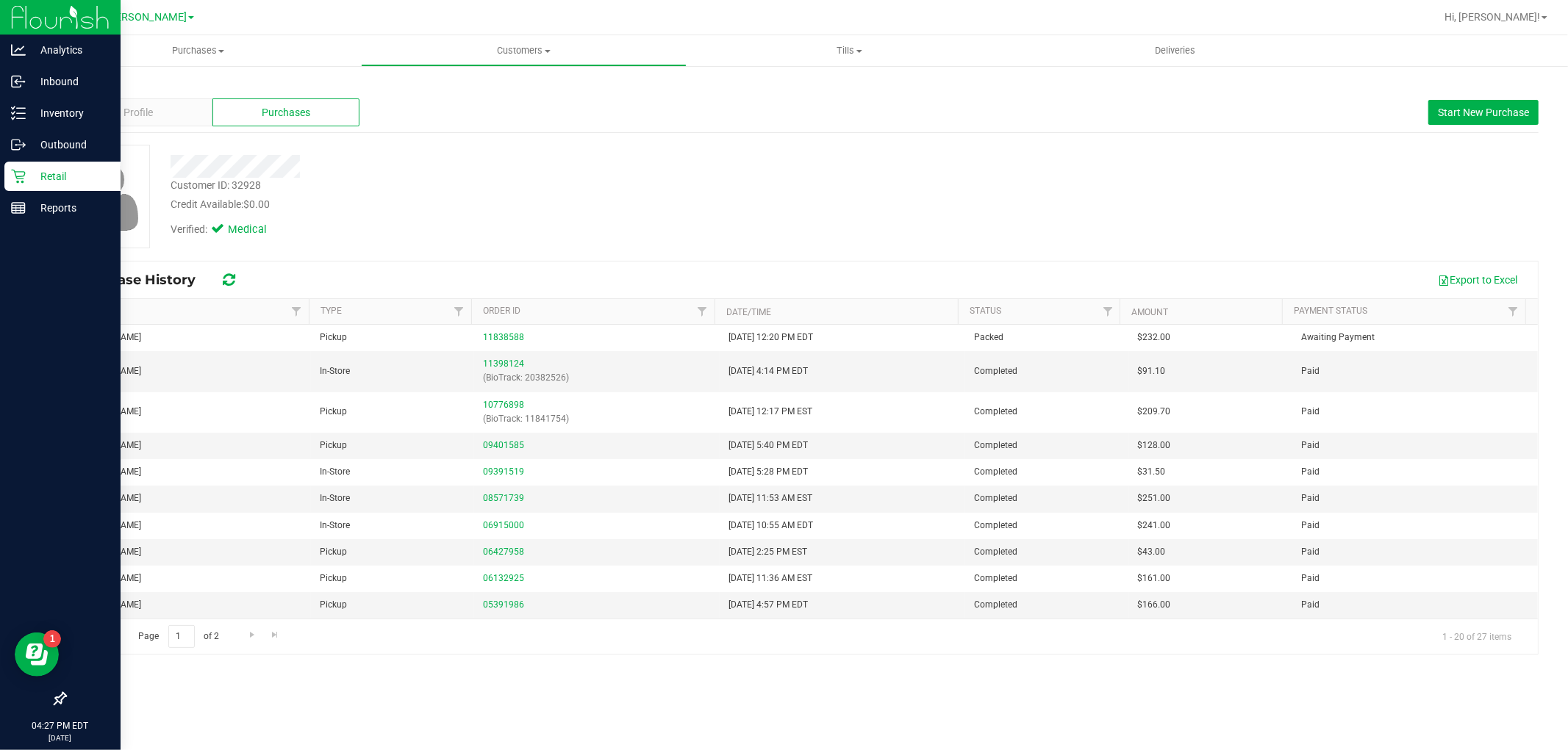
click at [19, 175] on icon at bounding box center [18, 176] width 15 height 15
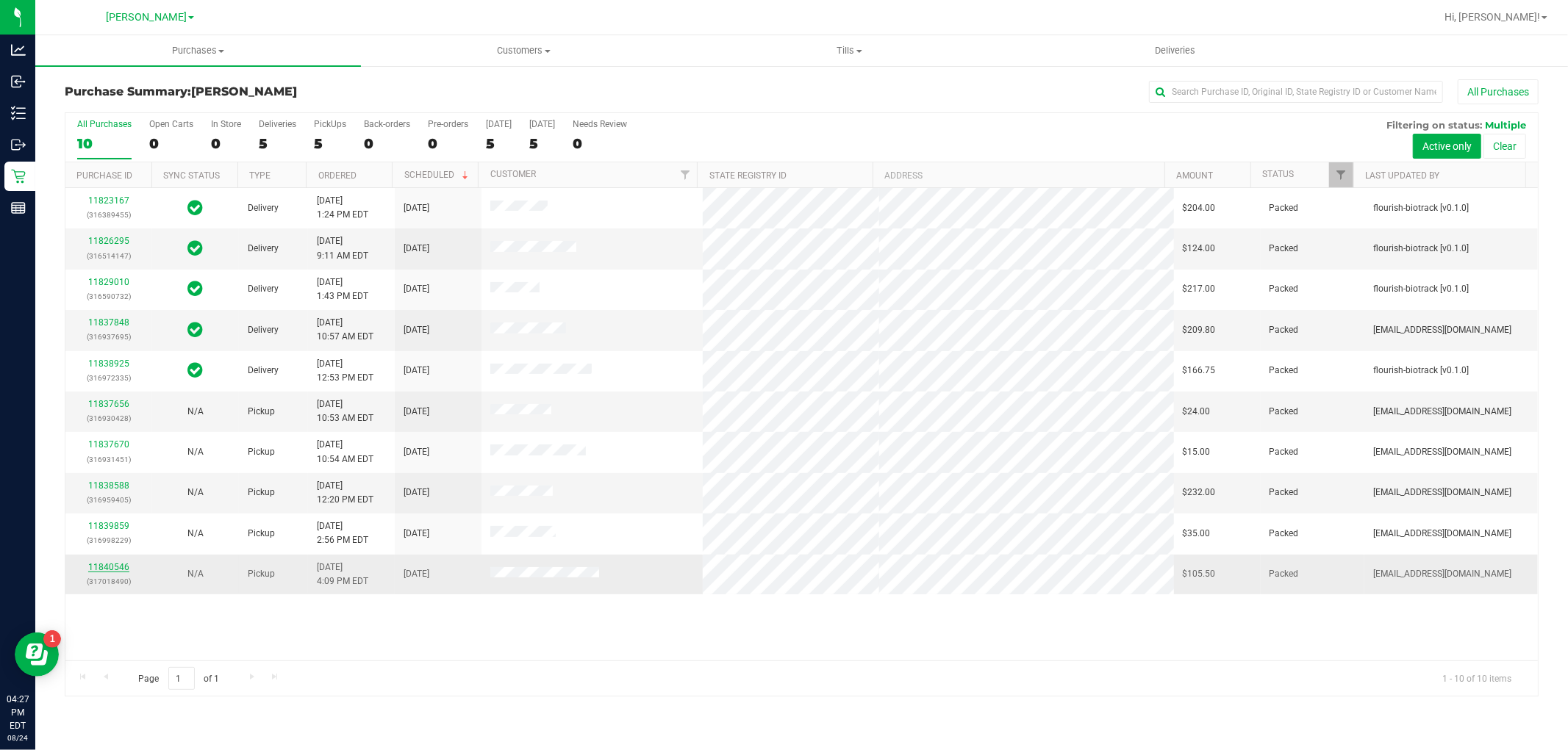
click at [103, 570] on link "11840546" at bounding box center [108, 567] width 41 height 11
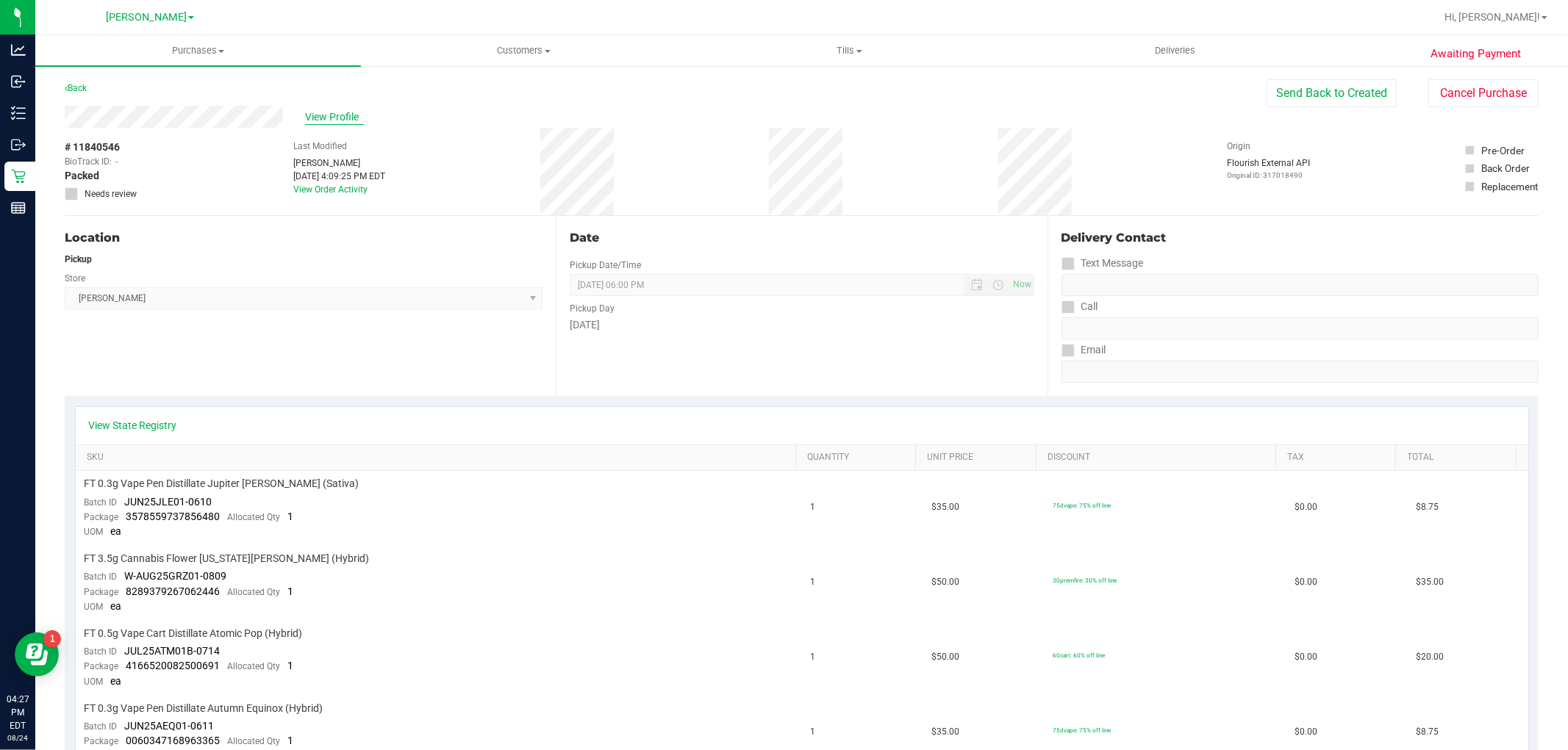
click at [341, 112] on span "View Profile" at bounding box center [335, 117] width 59 height 16
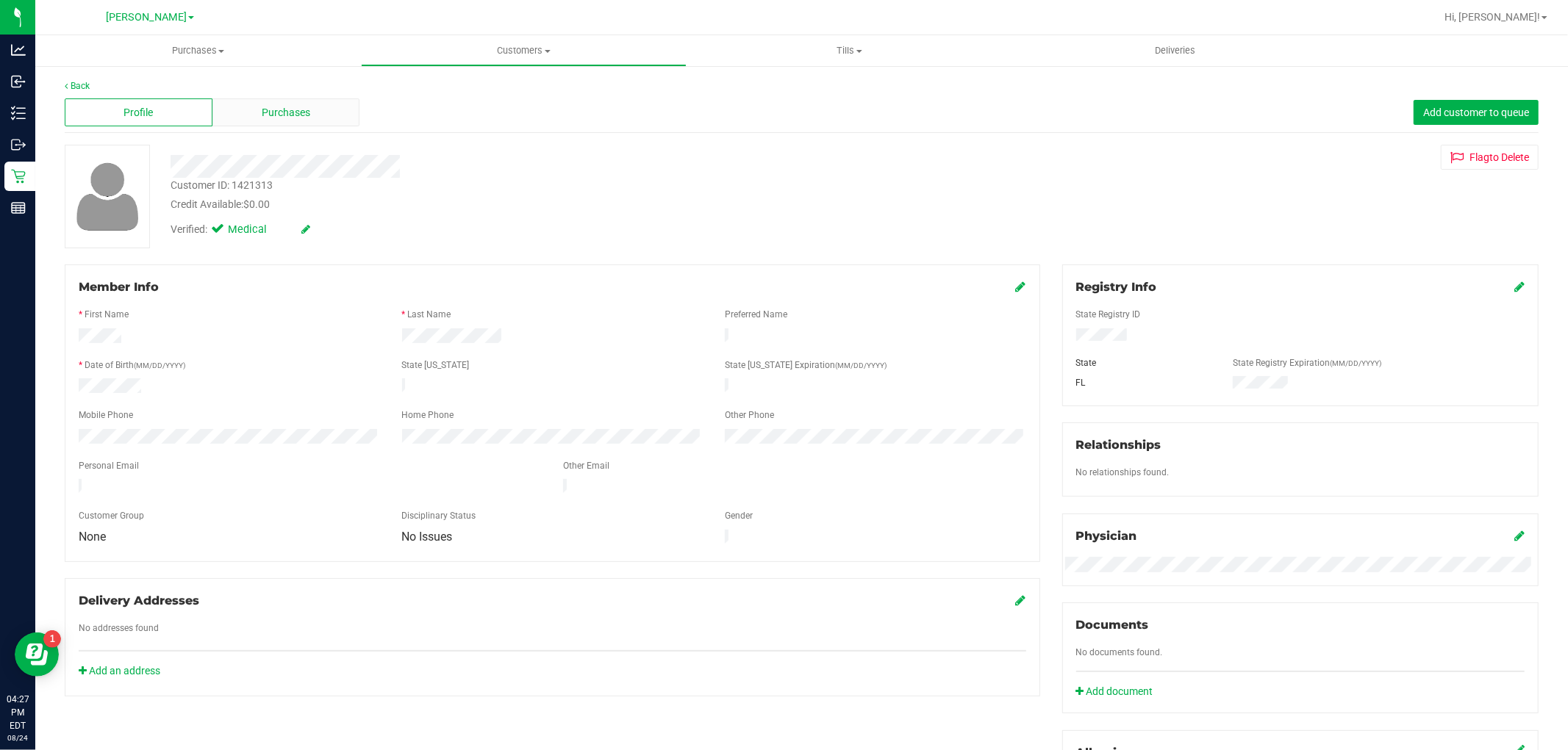
click at [289, 106] on span "Purchases" at bounding box center [286, 113] width 49 height 16
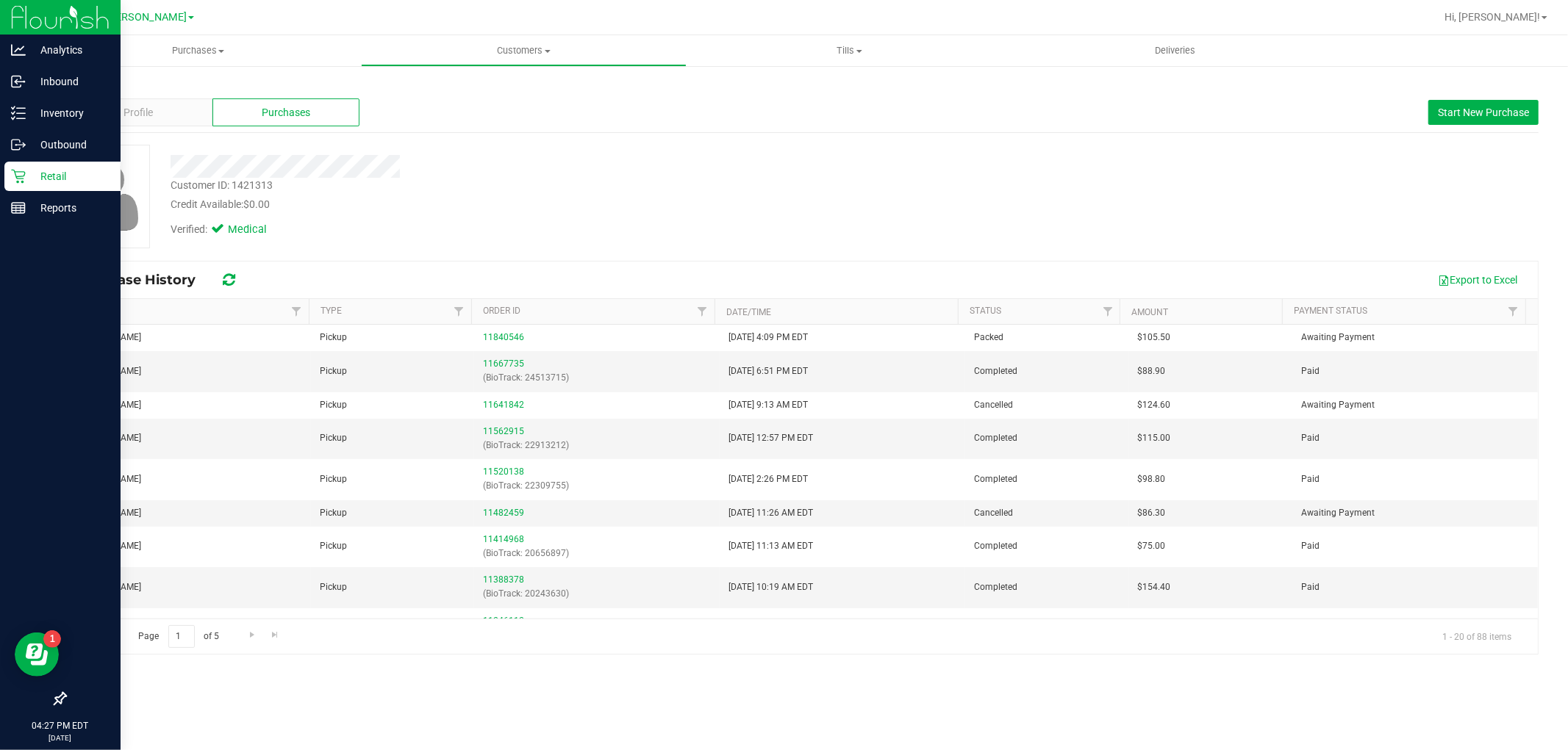
click at [13, 174] on icon at bounding box center [18, 176] width 15 height 15
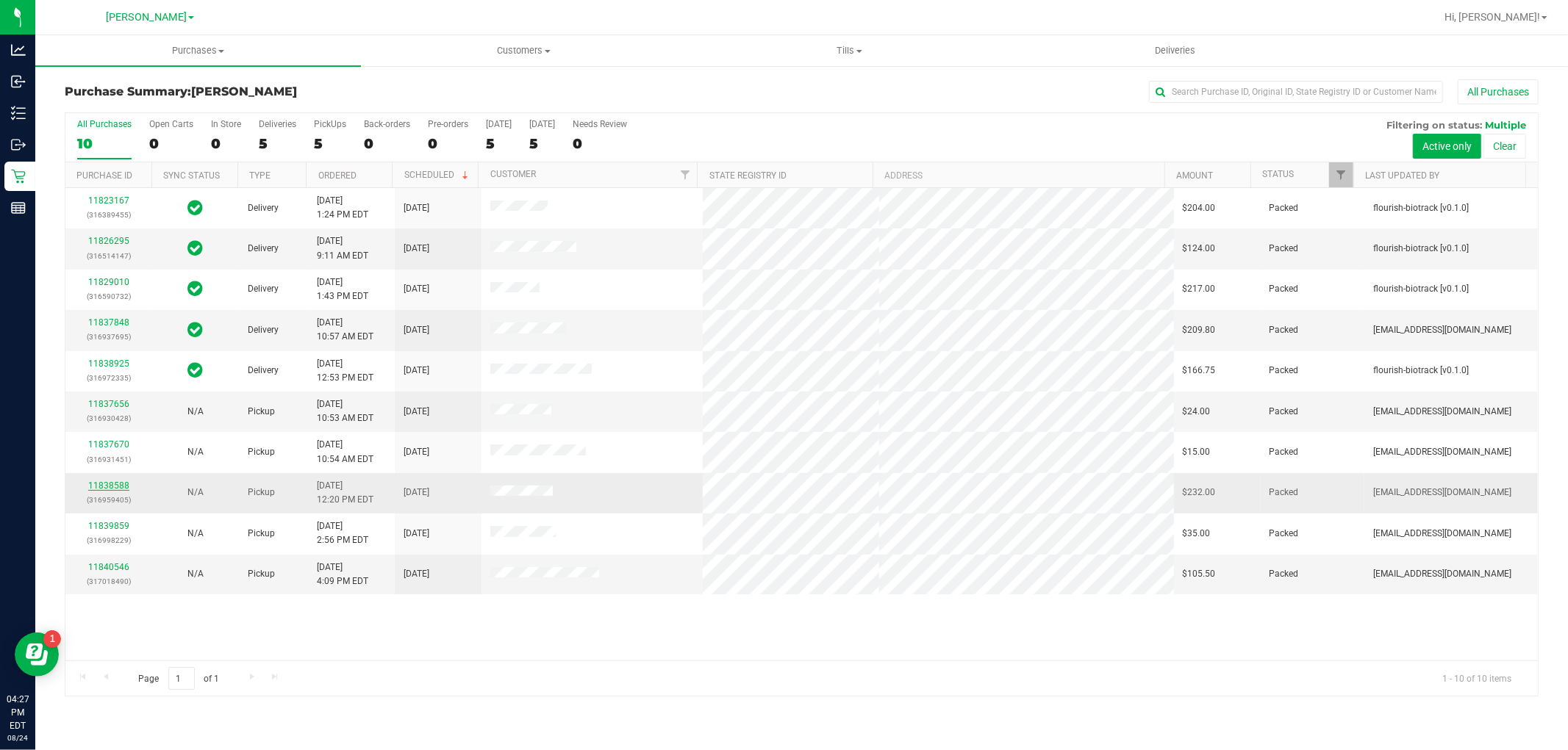
click at [105, 485] on link "11838588" at bounding box center [108, 486] width 41 height 11
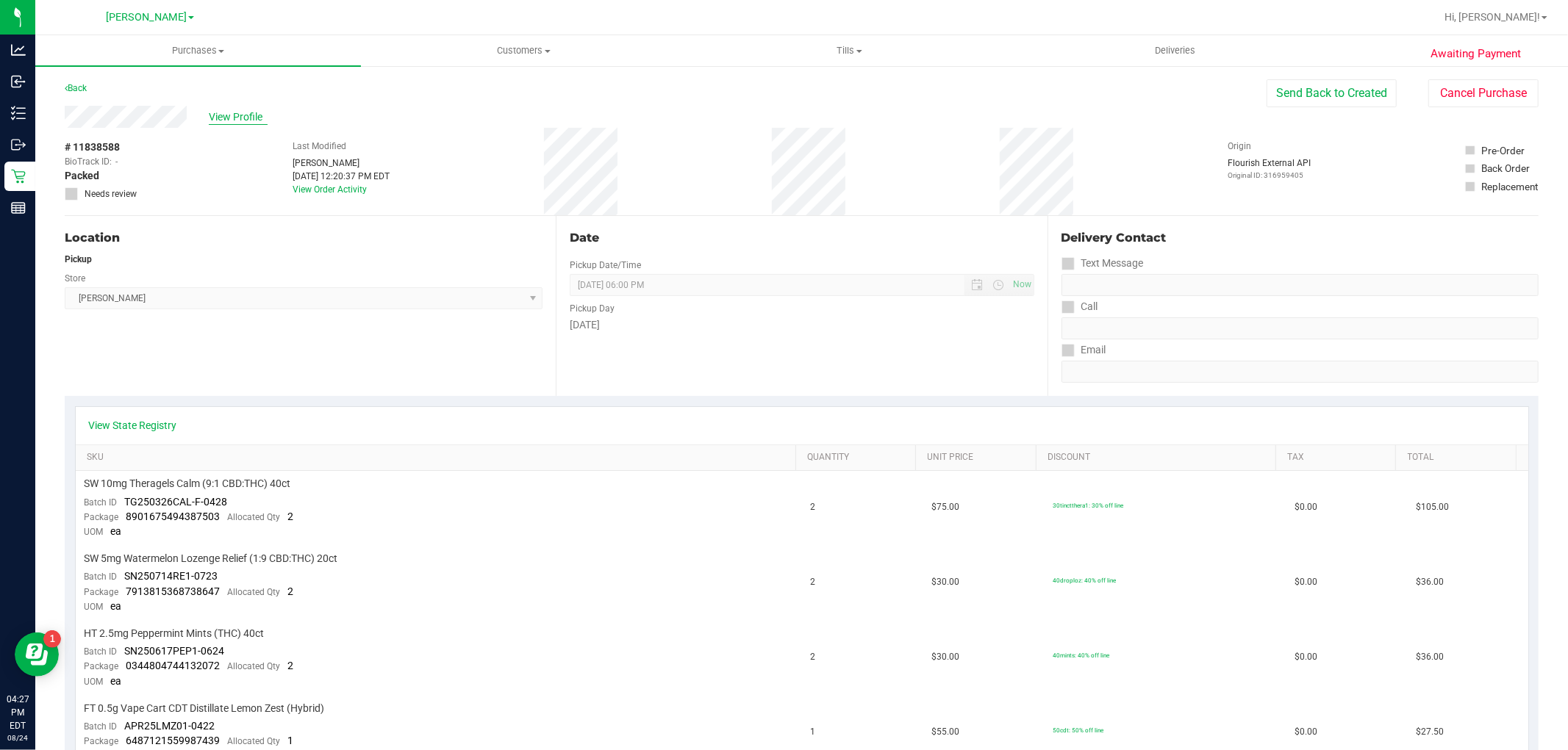
click at [230, 115] on span "View Profile" at bounding box center [238, 117] width 59 height 16
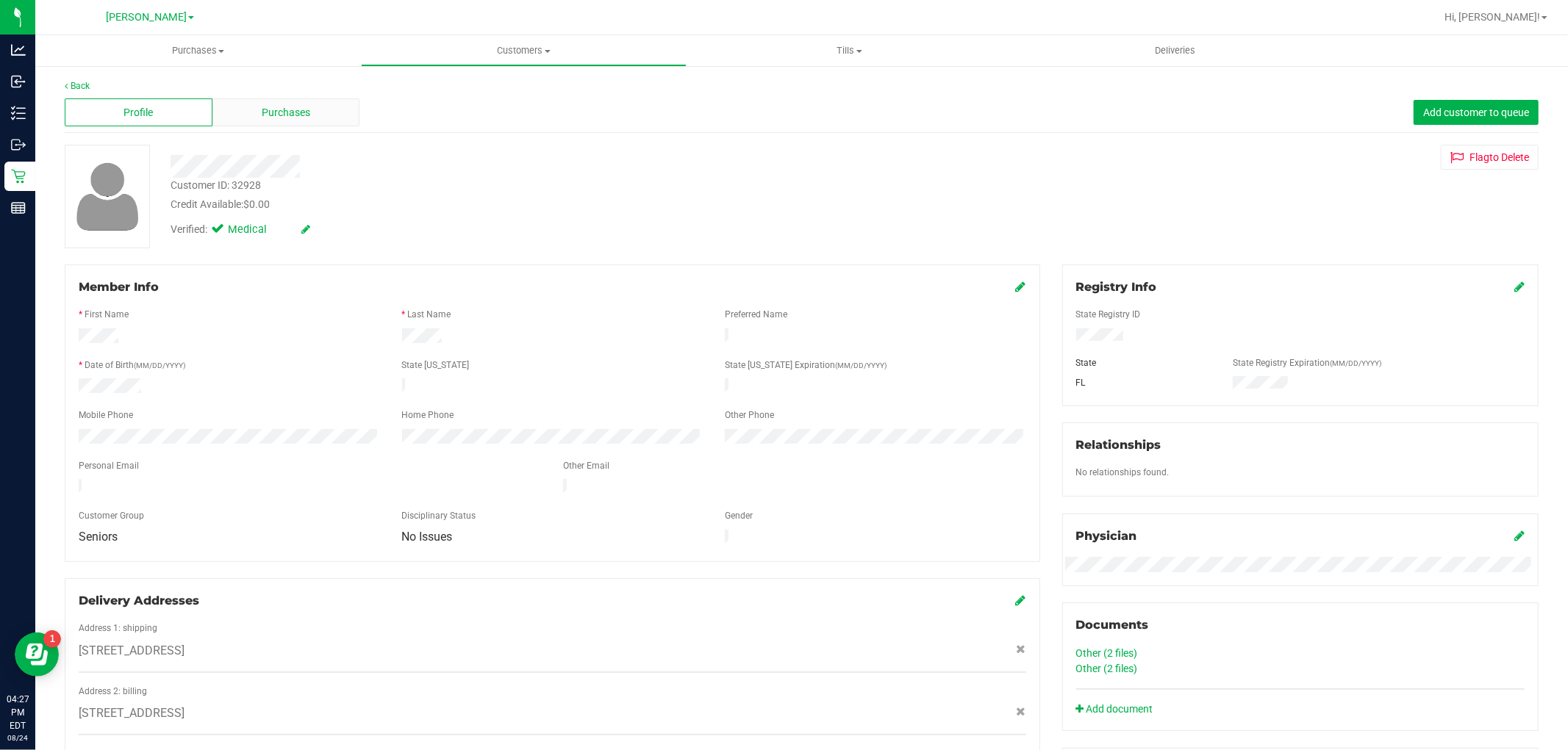
click at [262, 118] on span "Purchases" at bounding box center [286, 113] width 49 height 16
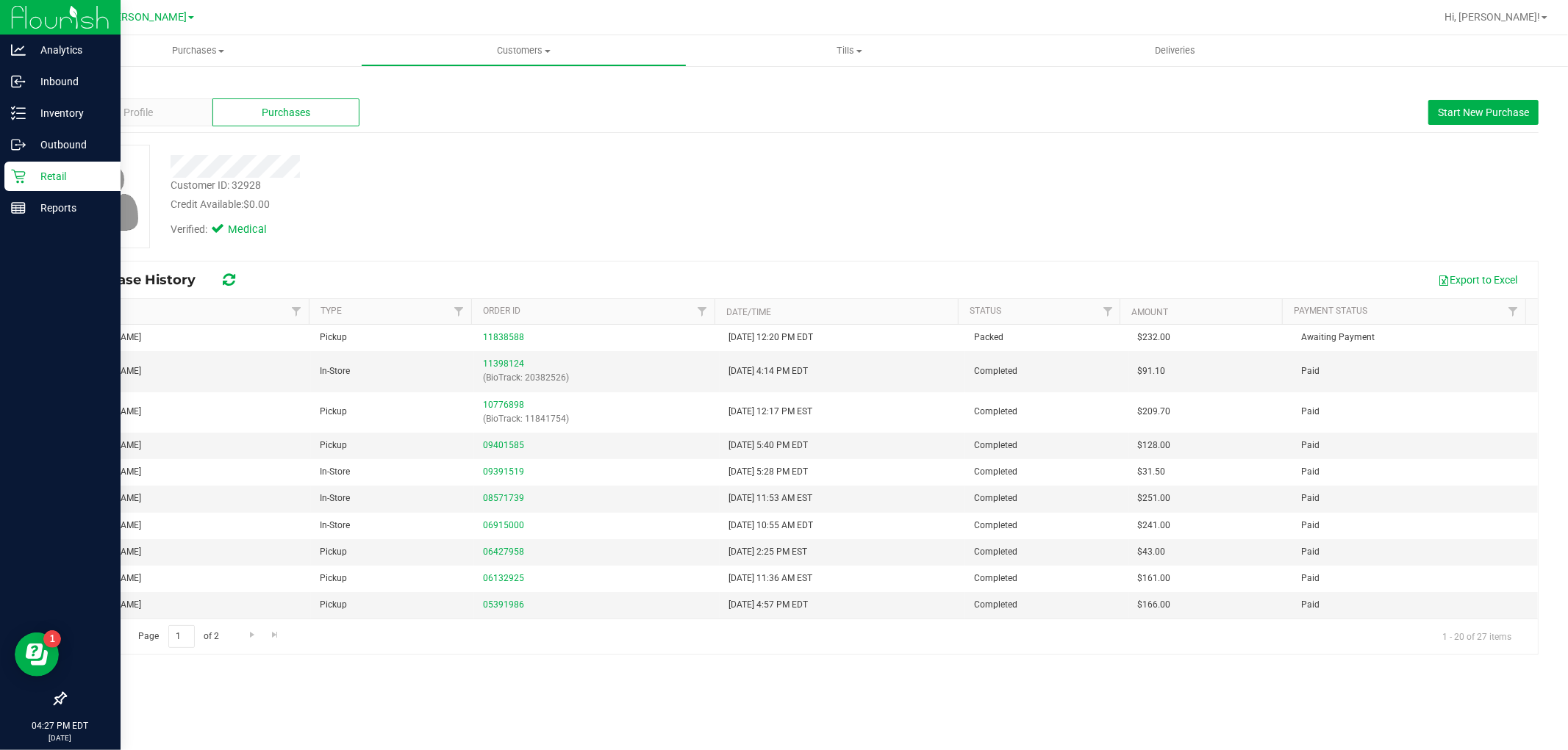
click at [34, 175] on p "Retail" at bounding box center [69, 177] width 88 height 18
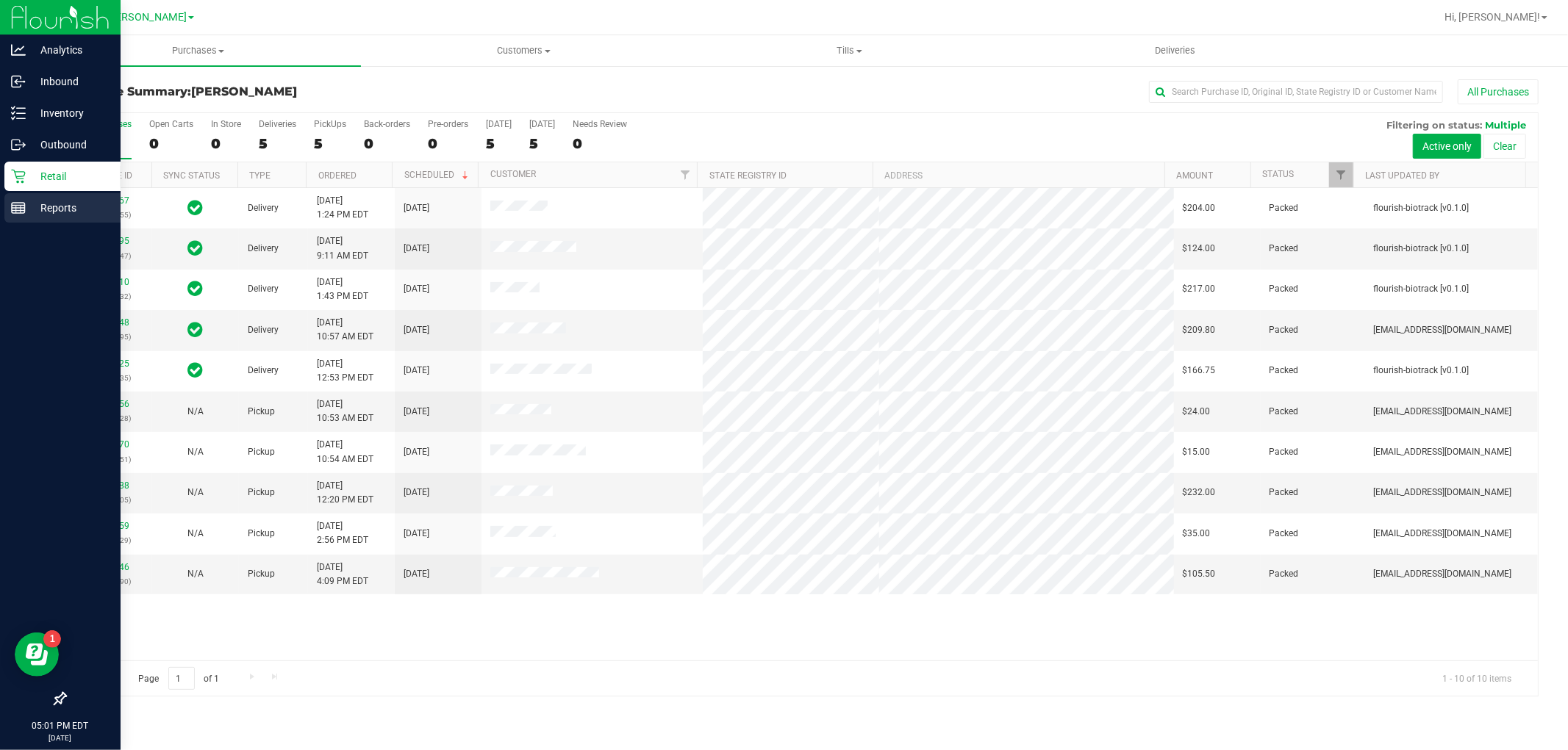
click at [50, 210] on p "Reports" at bounding box center [69, 208] width 88 height 18
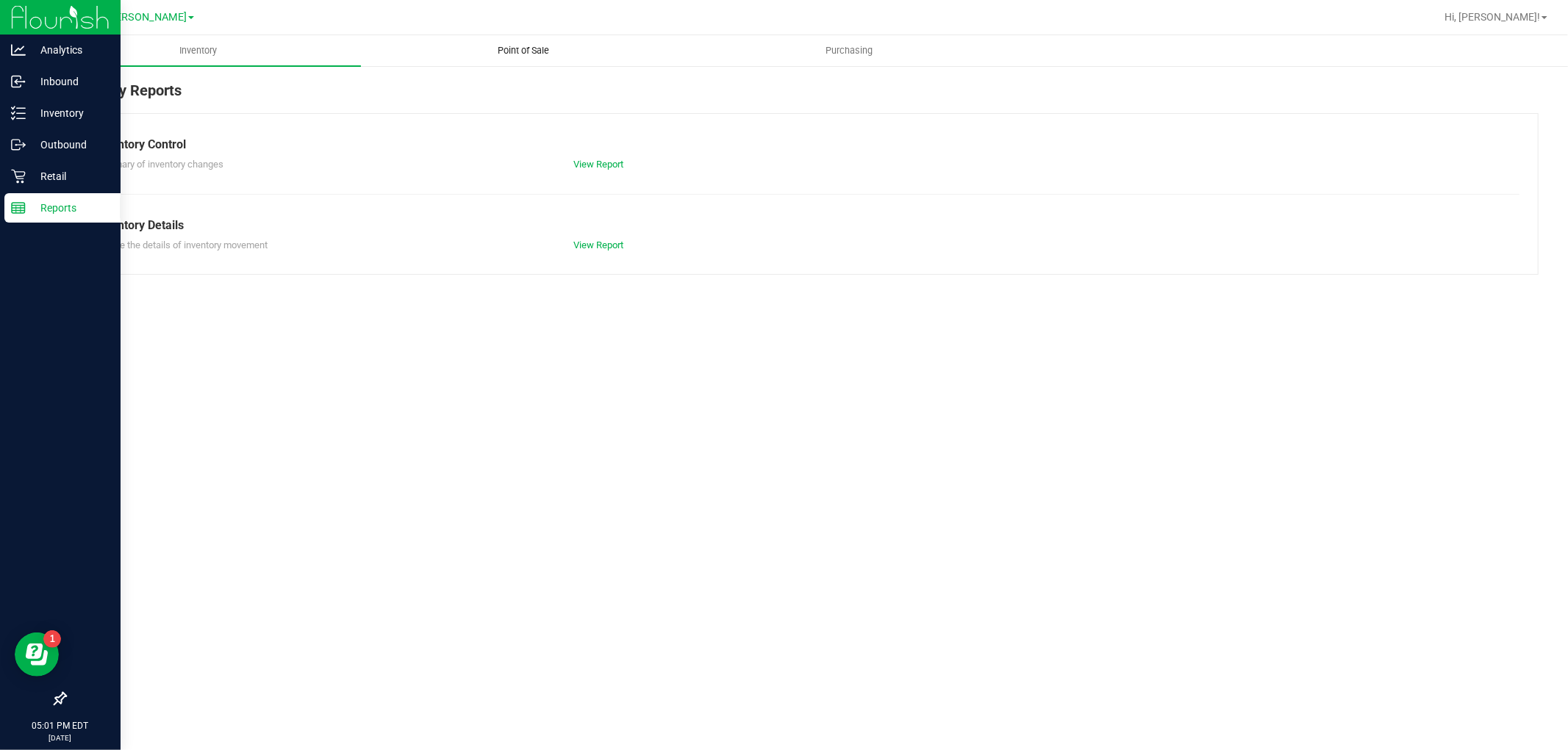
click at [520, 42] on uib-tab-heading "Point of Sale" at bounding box center [524, 51] width 324 height 29
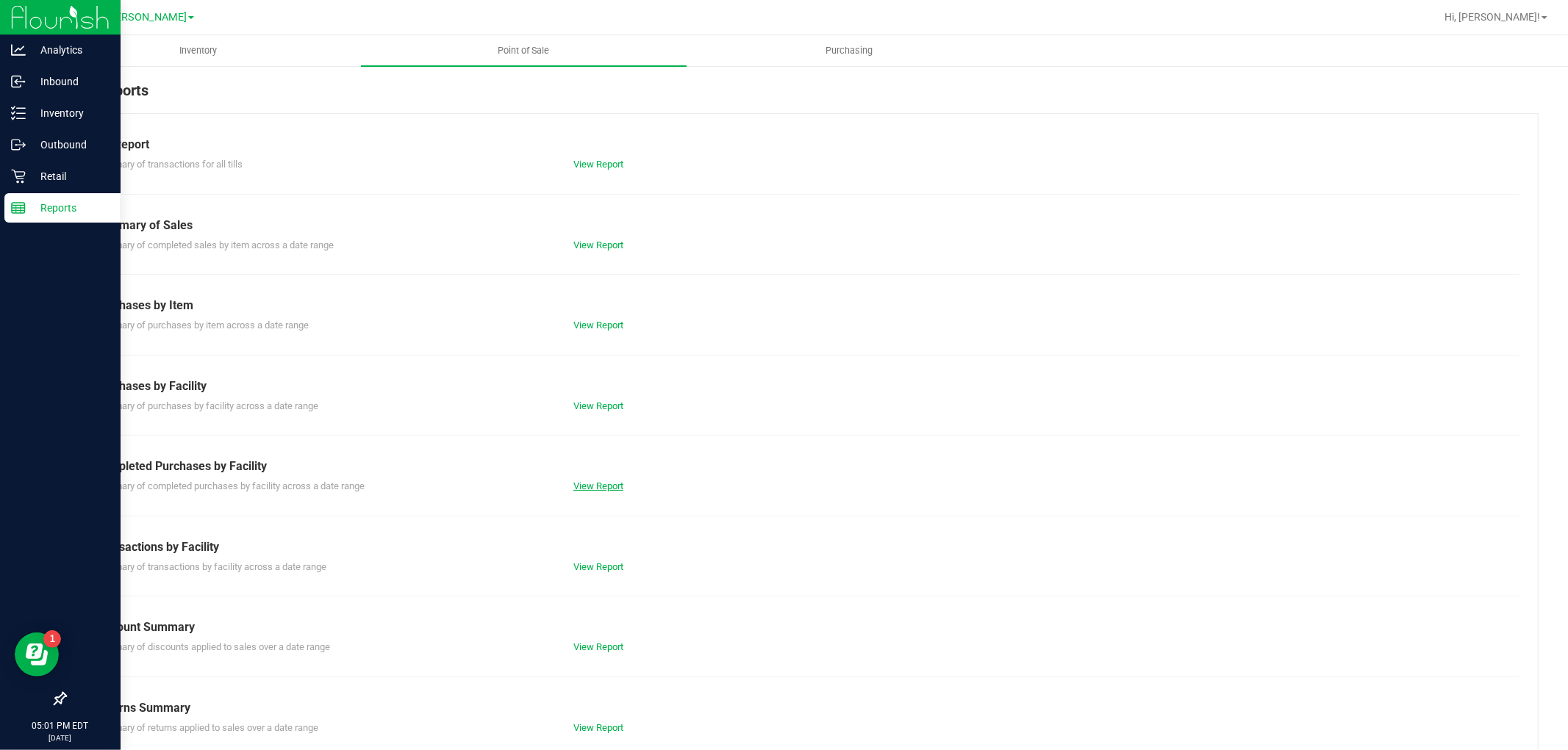
click at [595, 487] on link "View Report" at bounding box center [597, 486] width 50 height 11
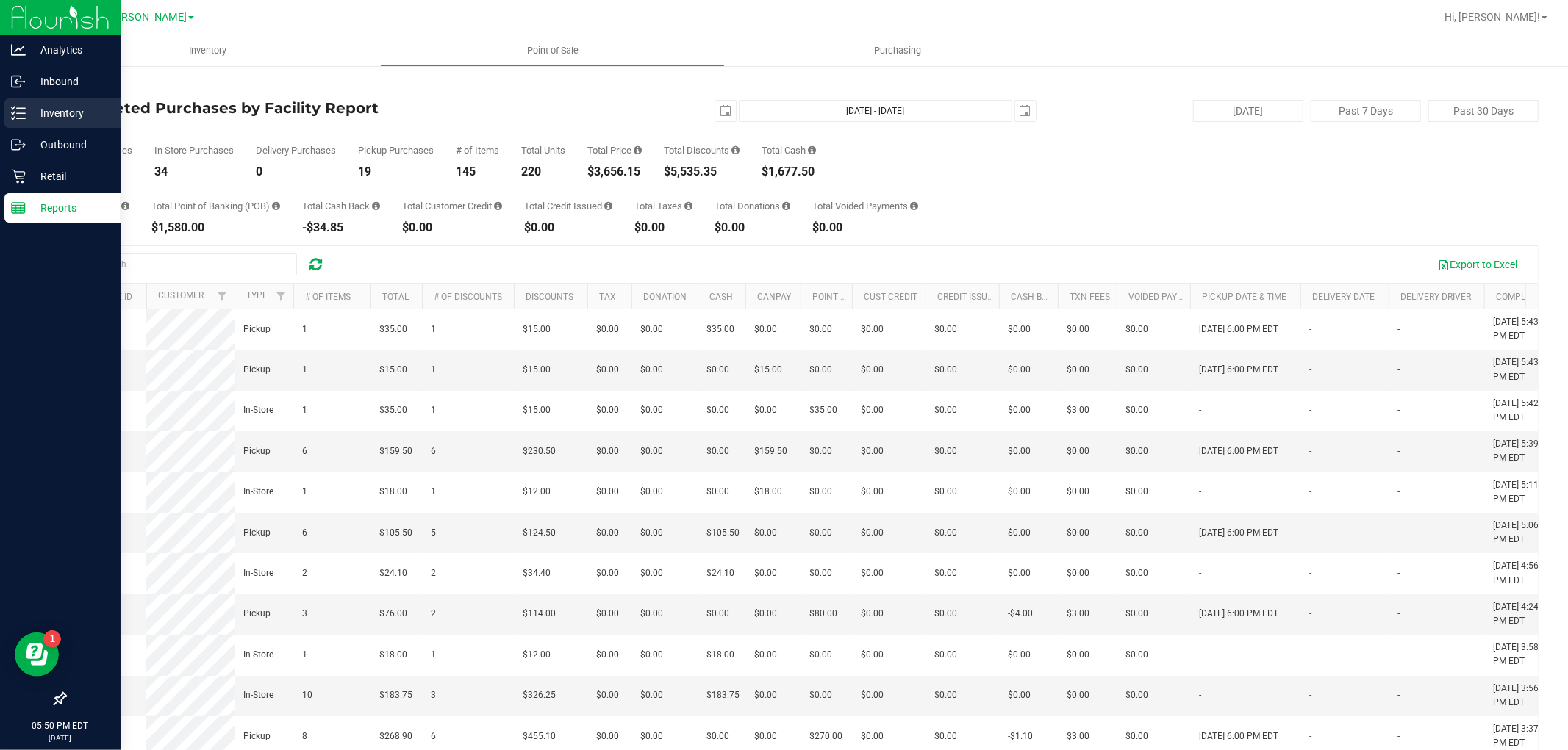
click at [22, 111] on icon at bounding box center [18, 112] width 15 height 15
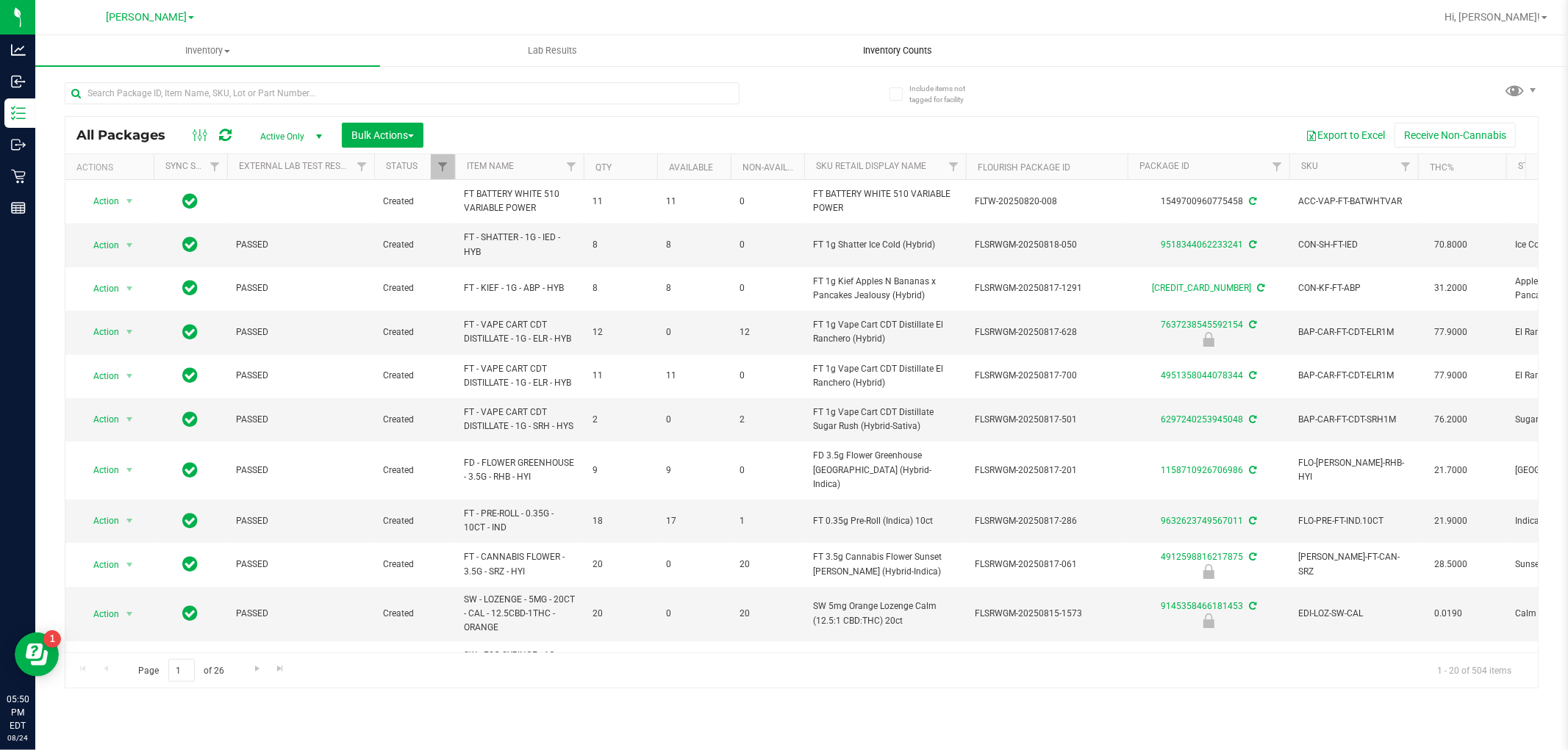
click at [926, 55] on span "Inventory Counts" at bounding box center [897, 51] width 108 height 14
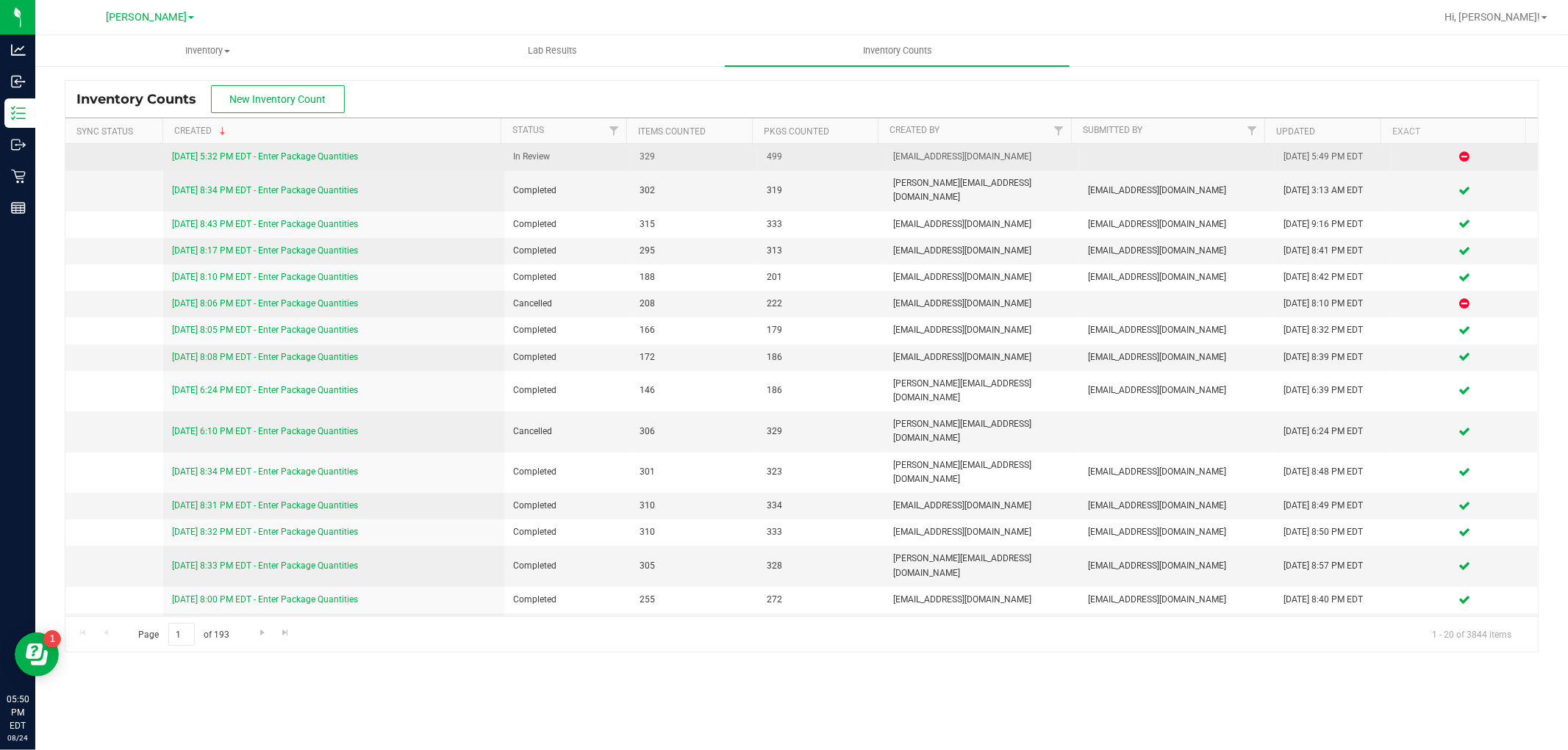
click at [284, 154] on link "[DATE] 5:32 PM EDT - Enter Package Quantities" at bounding box center [264, 156] width 186 height 11
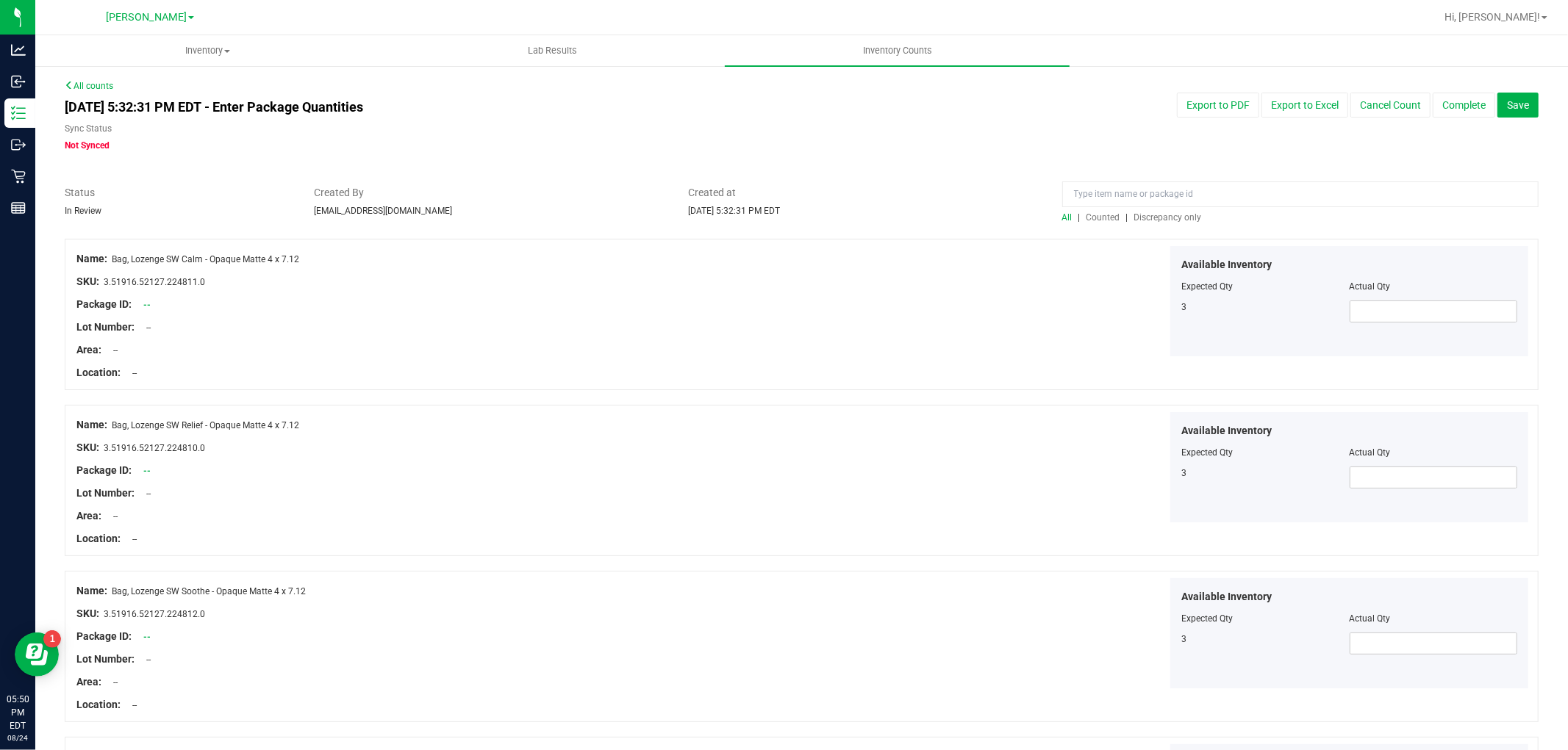
click at [1136, 223] on div "All | Counted | Discrepancy only" at bounding box center [1300, 217] width 476 height 14
click at [1140, 213] on span "Discrepancy only" at bounding box center [1167, 217] width 67 height 11
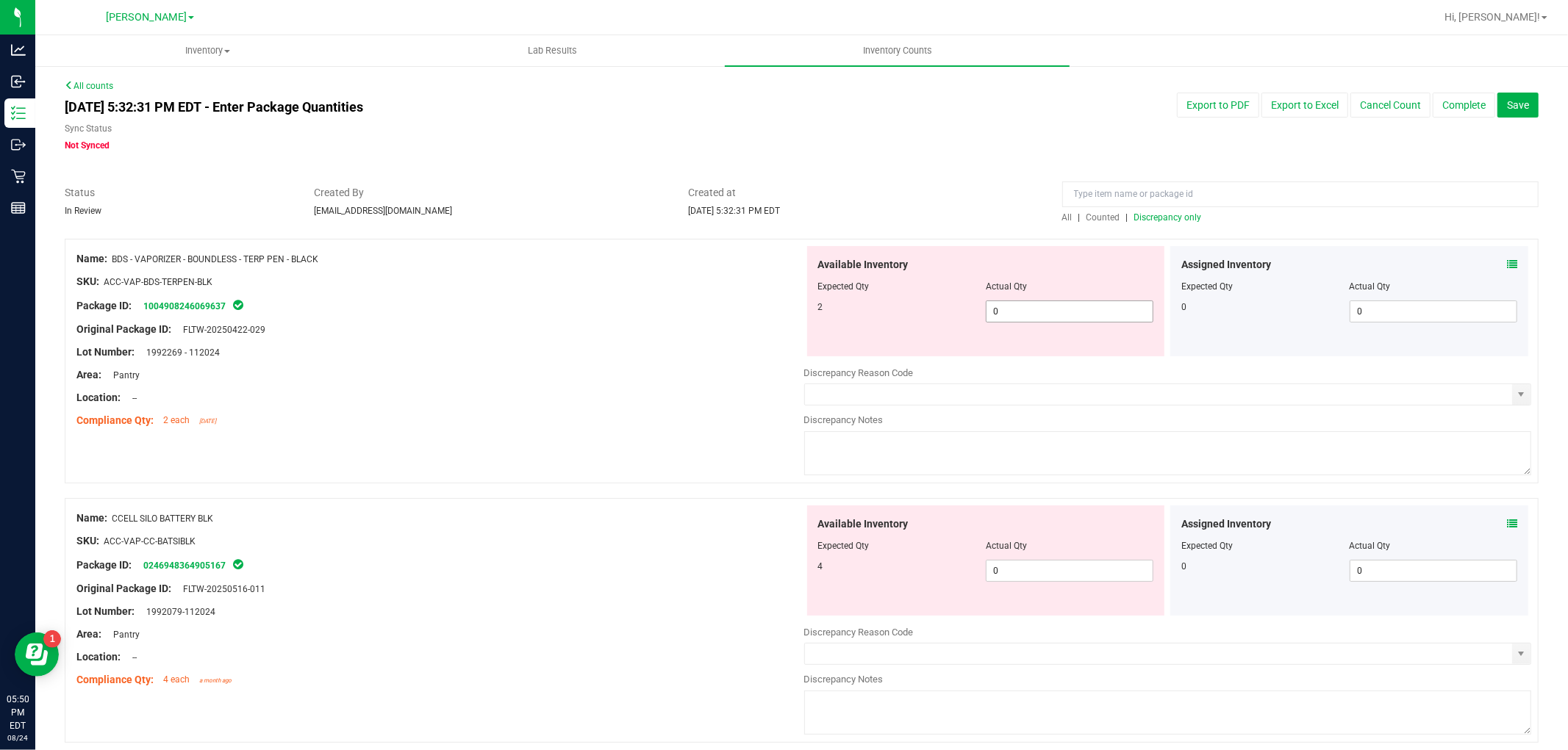
drag, startPoint x: 1018, startPoint y: 311, endPoint x: 1032, endPoint y: 309, distance: 14.1
click at [1020, 311] on span "0 0" at bounding box center [1069, 311] width 168 height 22
type input "02"
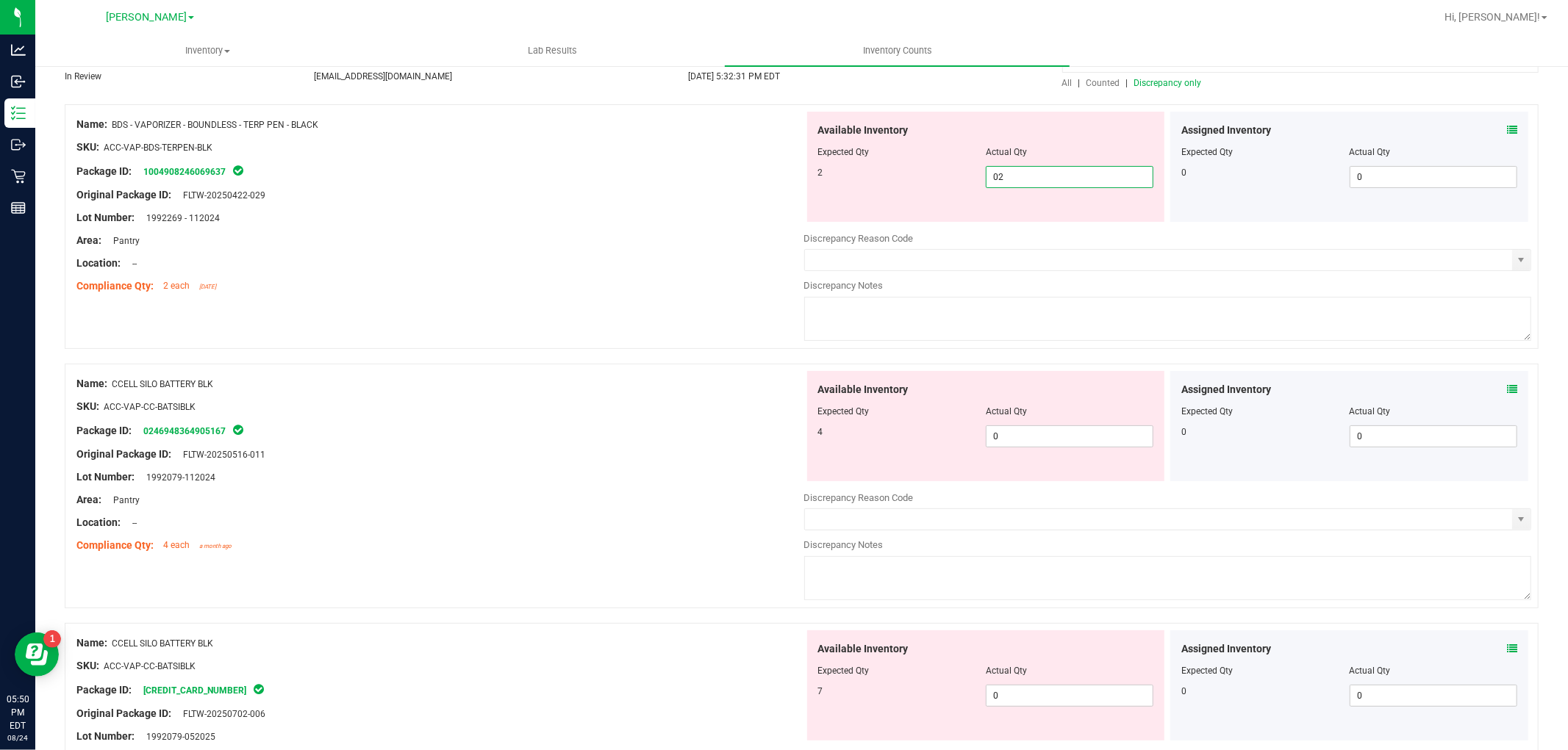
scroll to position [245, 0]
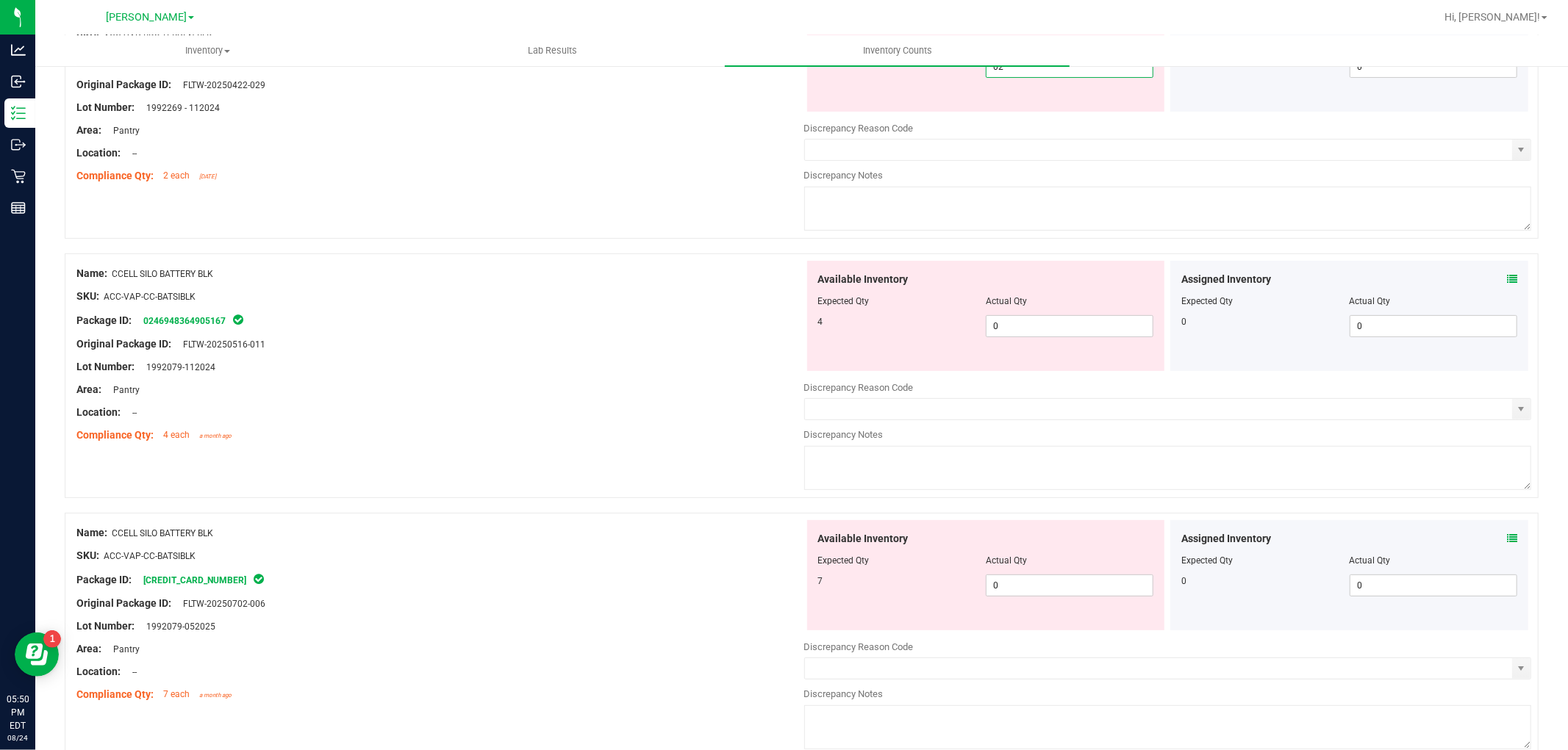
type input "2"
click at [1020, 317] on div "Available Inventory Expected Qty Actual Qty 4 0 0" at bounding box center [985, 315] width 358 height 110
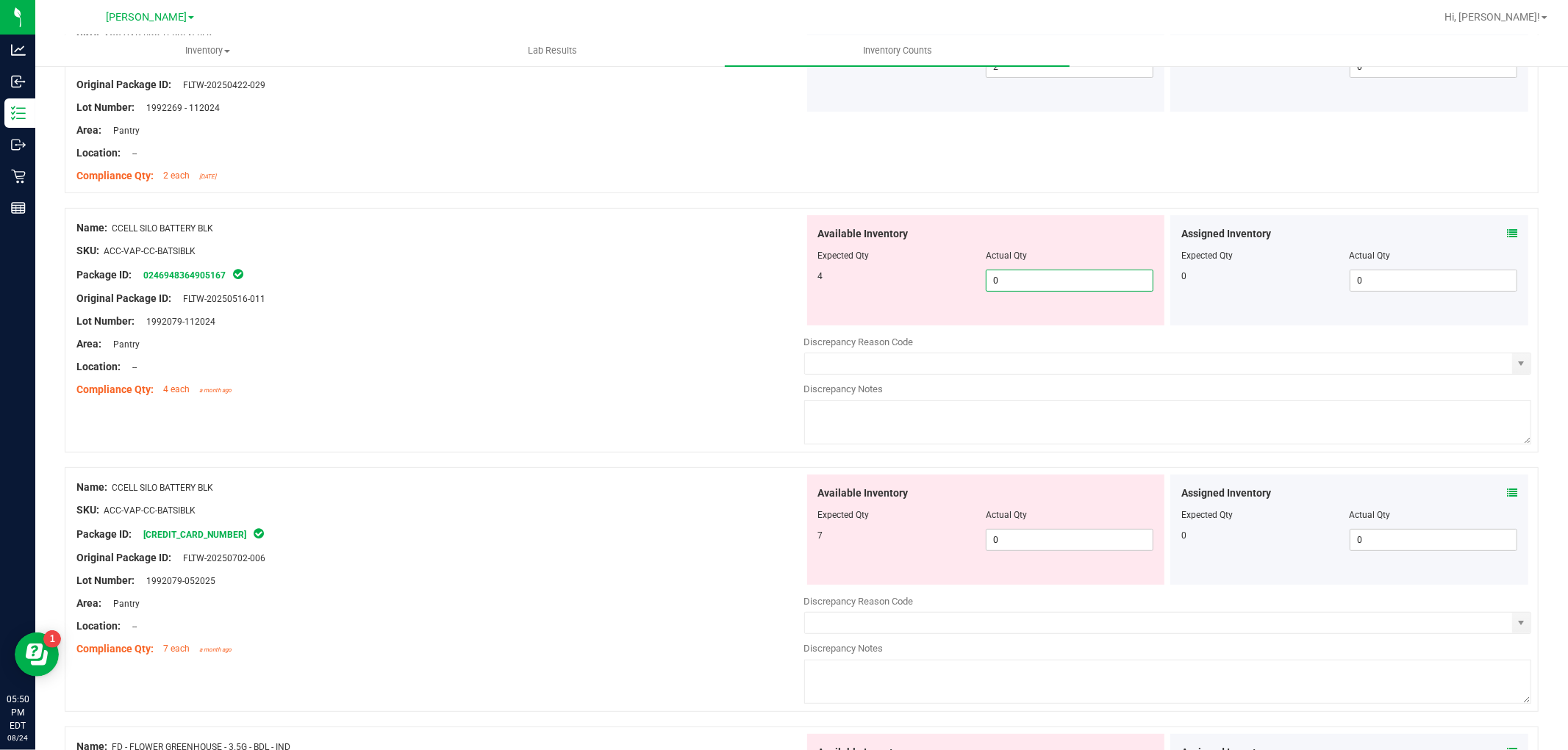
type input "04"
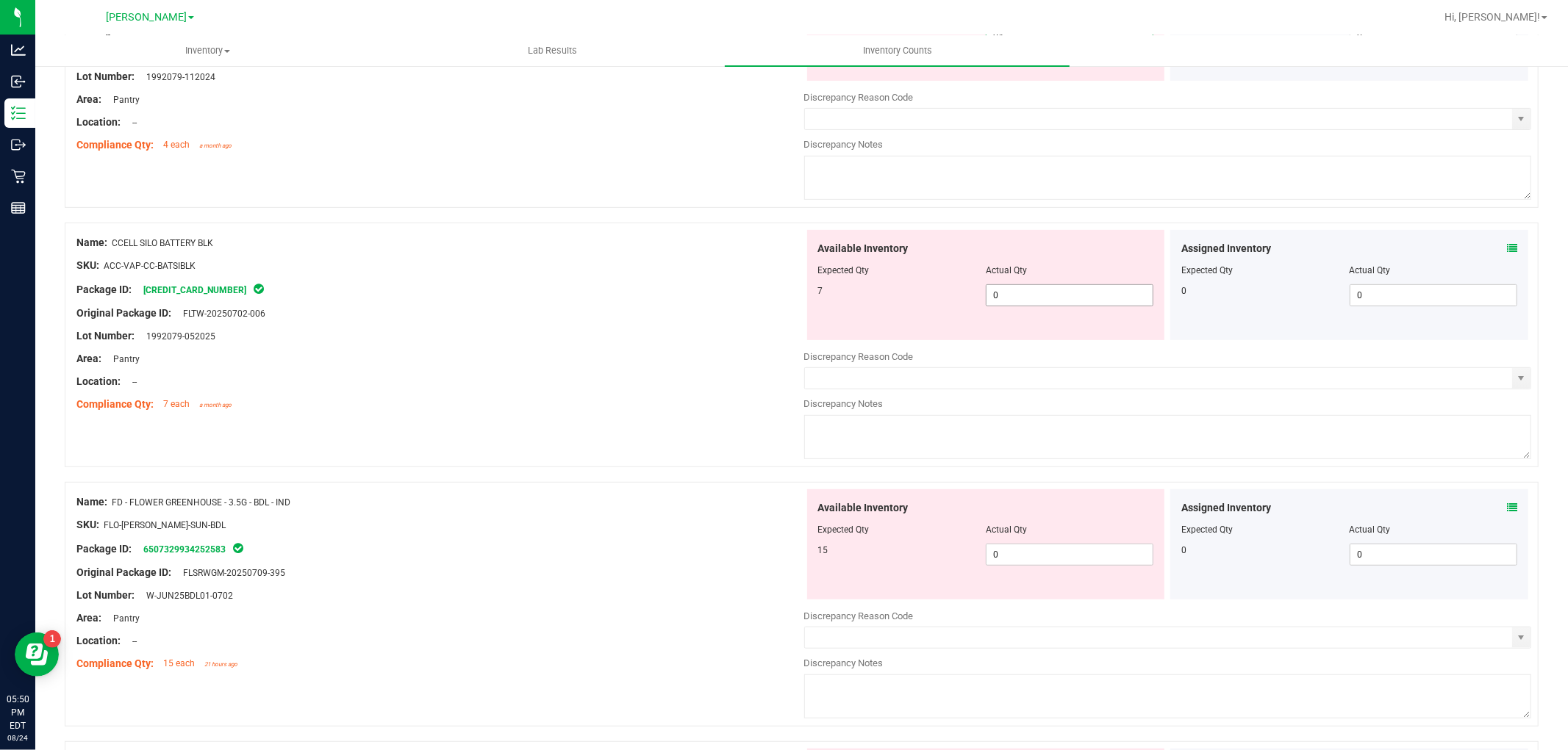
type input "4"
click at [1050, 293] on div "Available Inventory Expected Qty Actual Qty 7 0 0" at bounding box center [985, 285] width 358 height 110
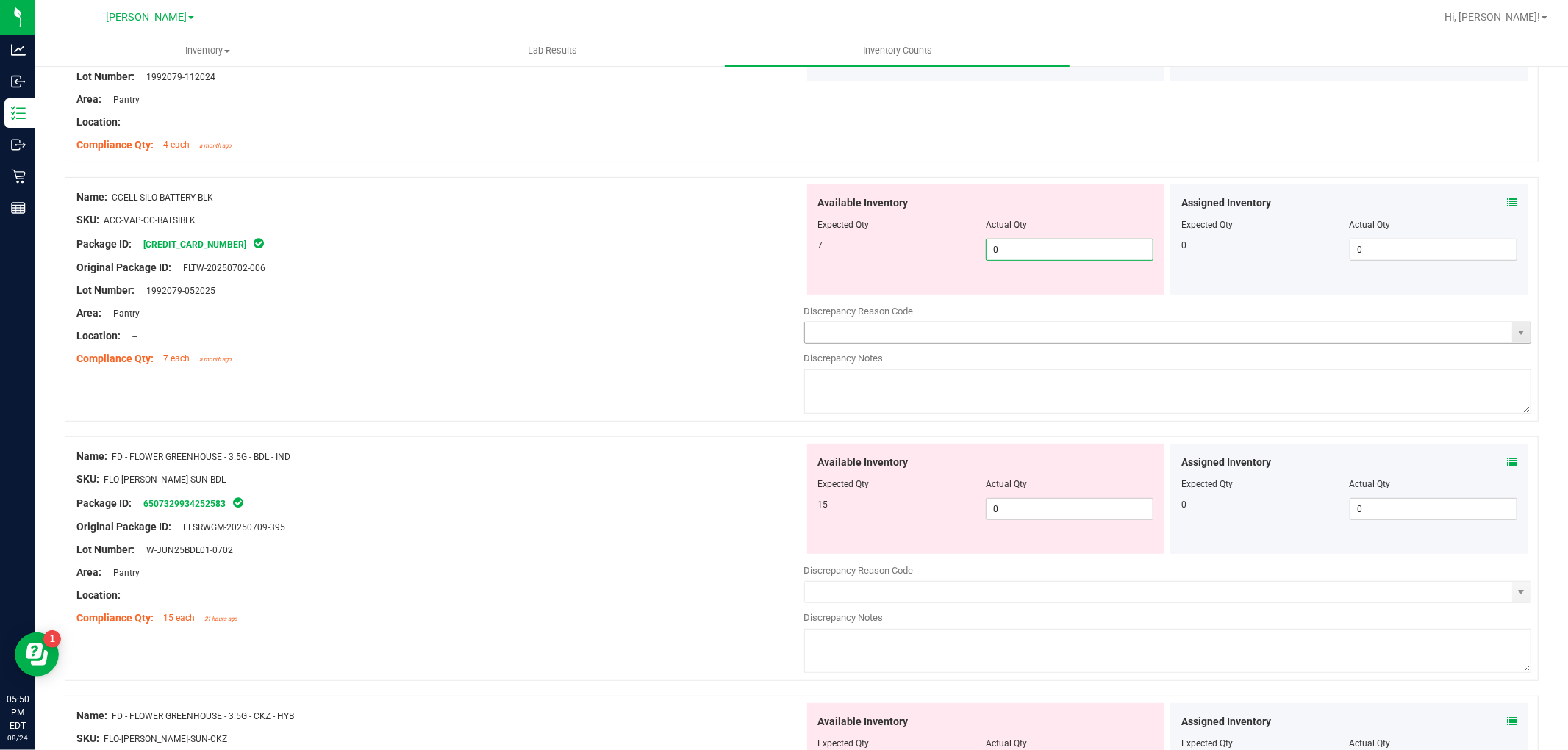
type input "07"
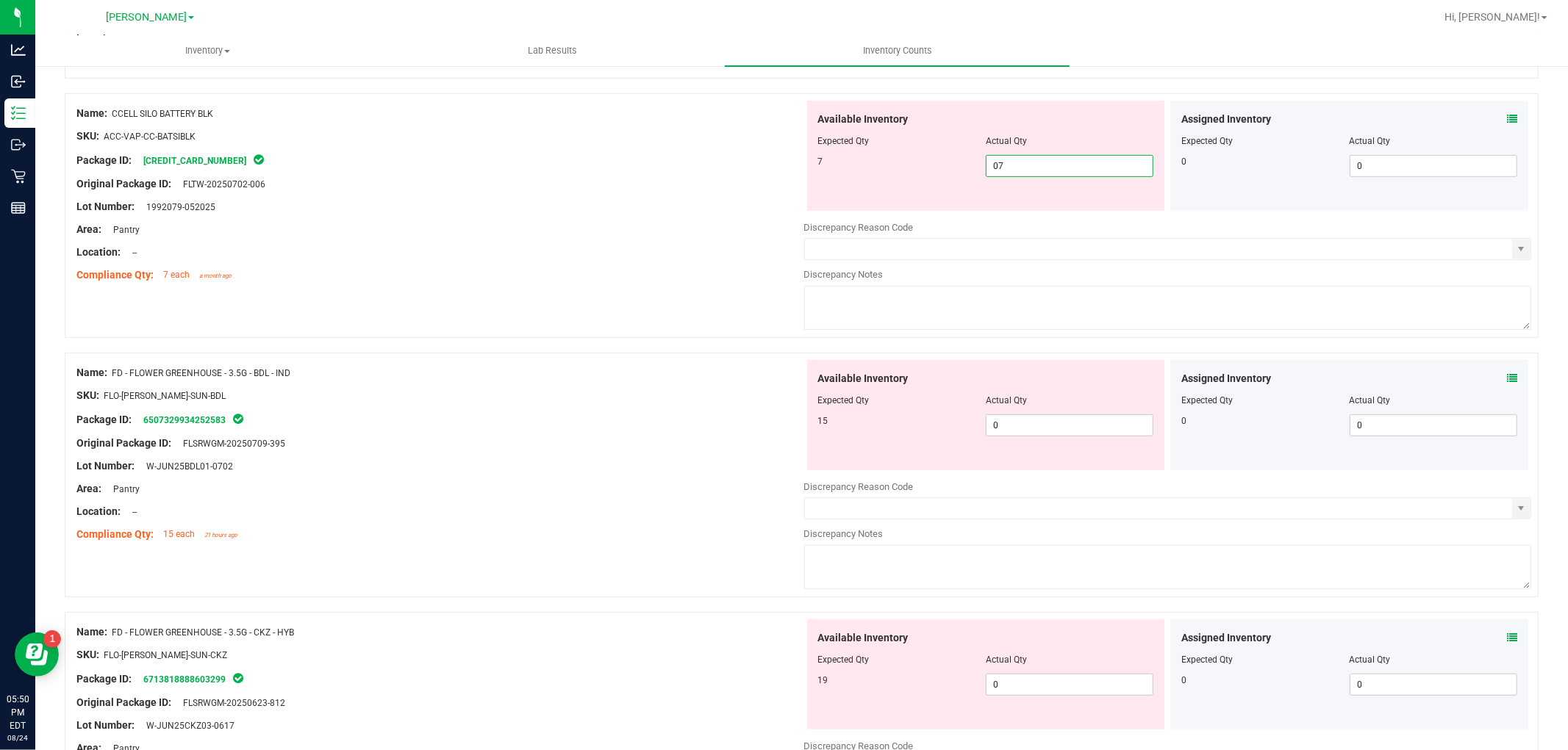
scroll to position [652, 0]
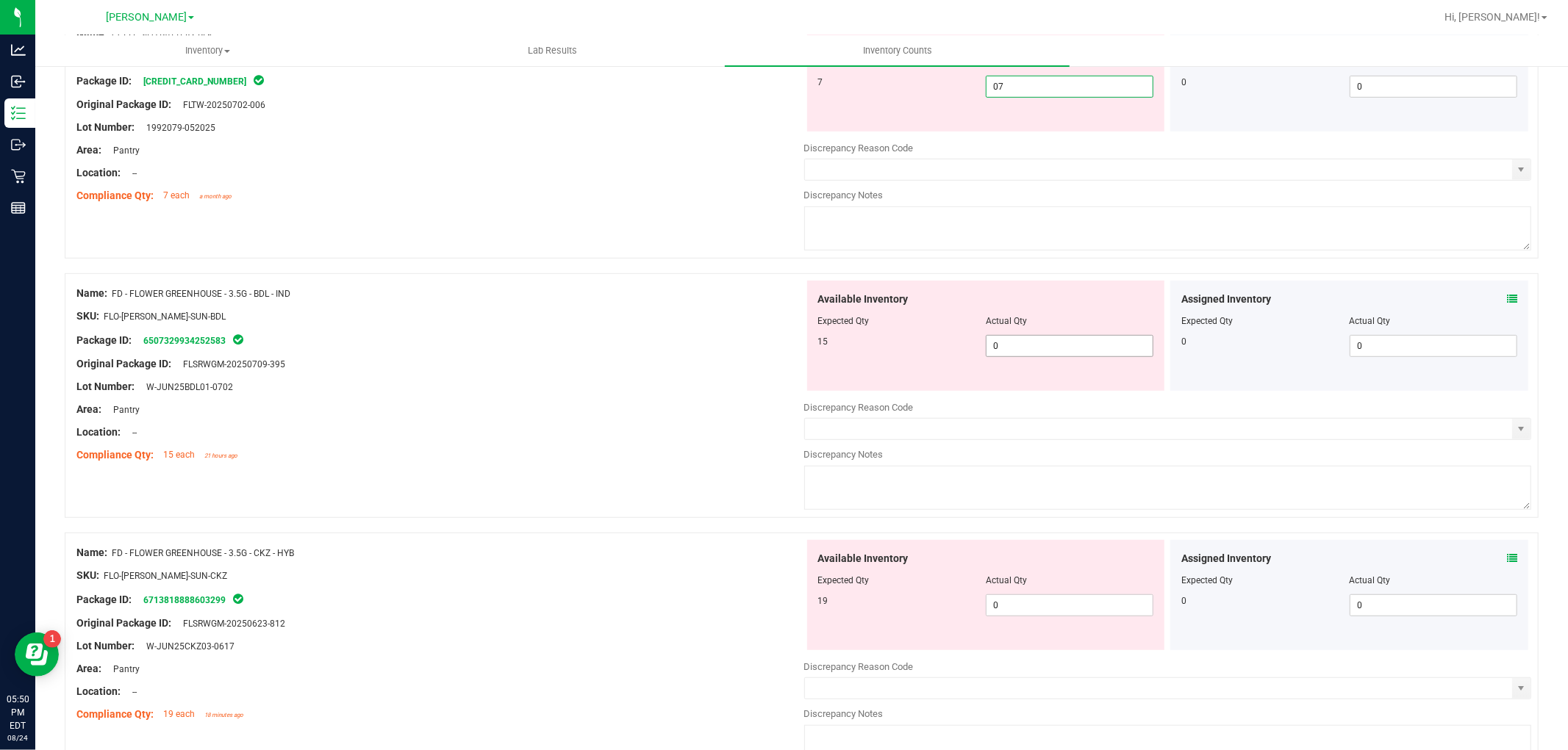
type input "7"
click at [1037, 343] on div "Available Inventory Expected Qty Actual Qty 15 0 0" at bounding box center [985, 336] width 358 height 110
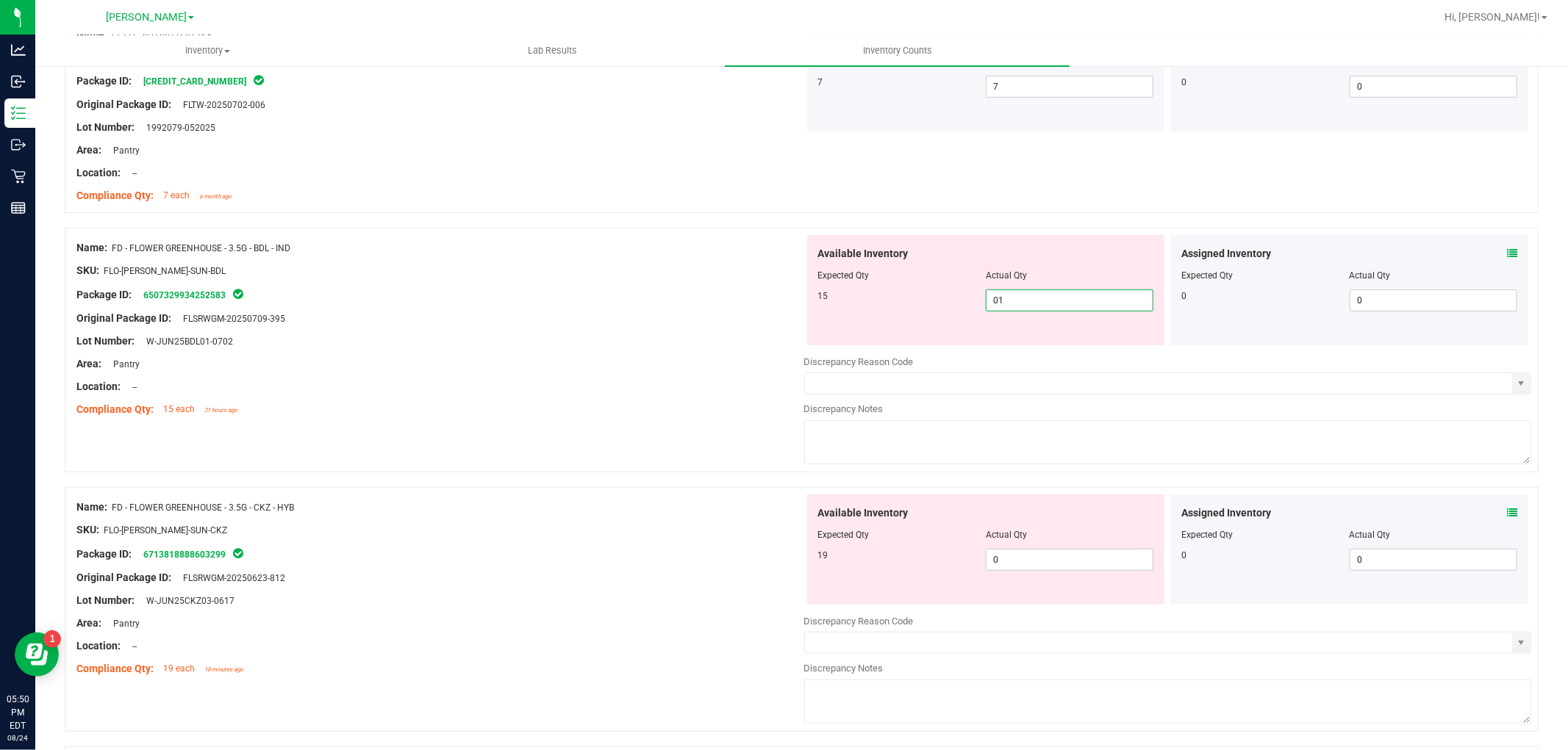
type input "015"
type input "15"
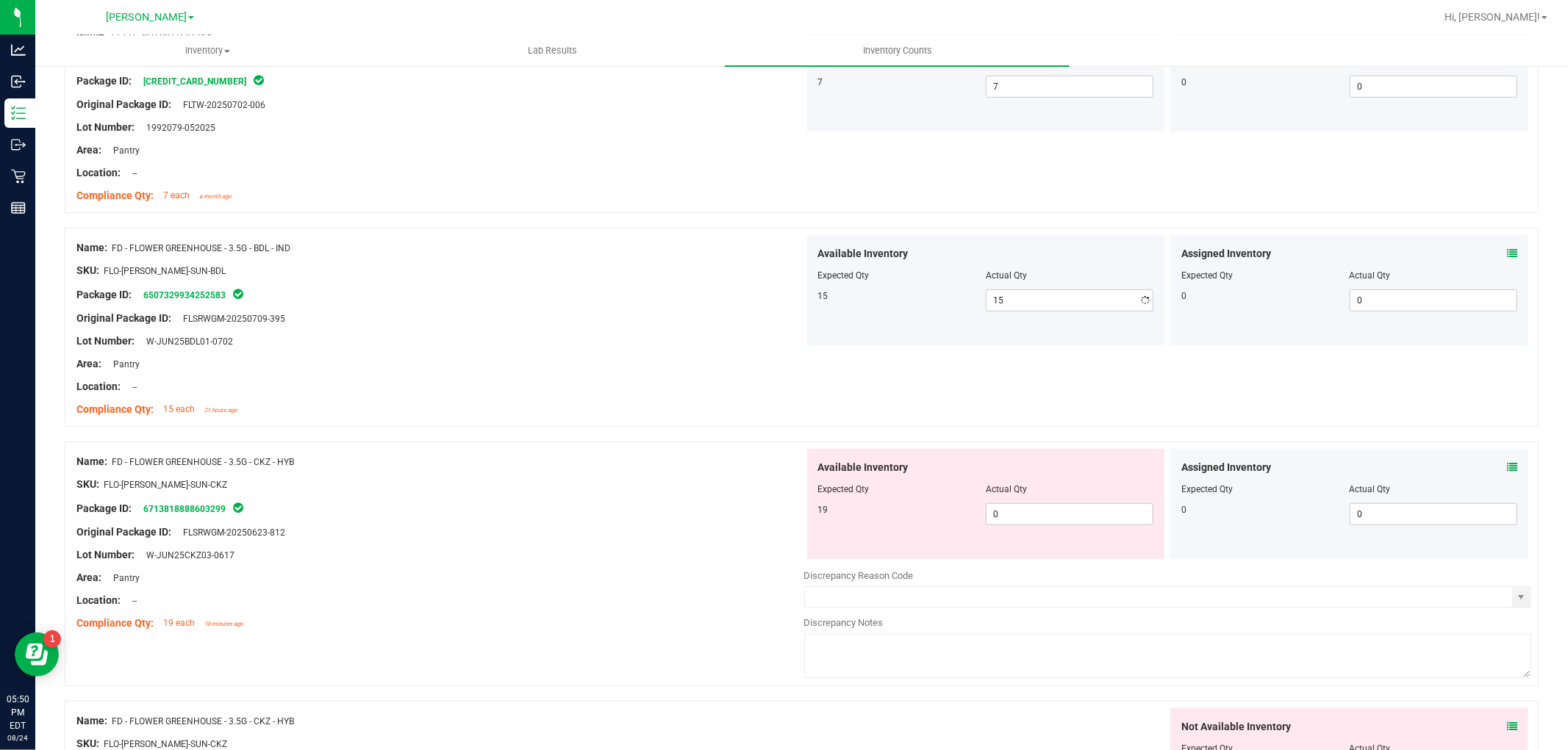
click at [1088, 572] on div "Available Inventory Expected Qty Actual Qty 19 0 0" at bounding box center [1168, 565] width 728 height 233
click at [1083, 500] on div at bounding box center [985, 499] width 336 height 8
click at [1091, 513] on span "0 0" at bounding box center [1069, 514] width 168 height 22
type input "019"
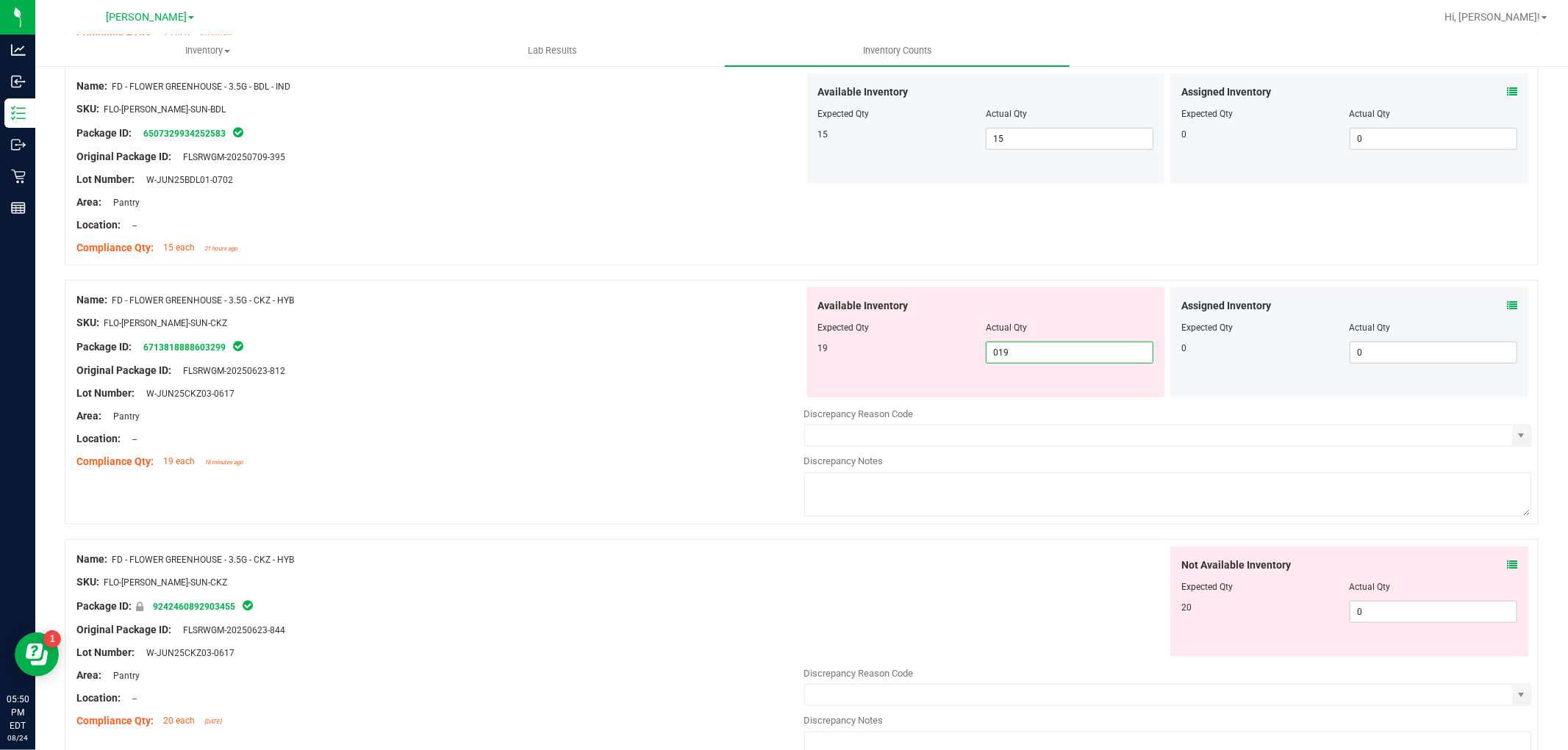
scroll to position [816, 0]
type input "19"
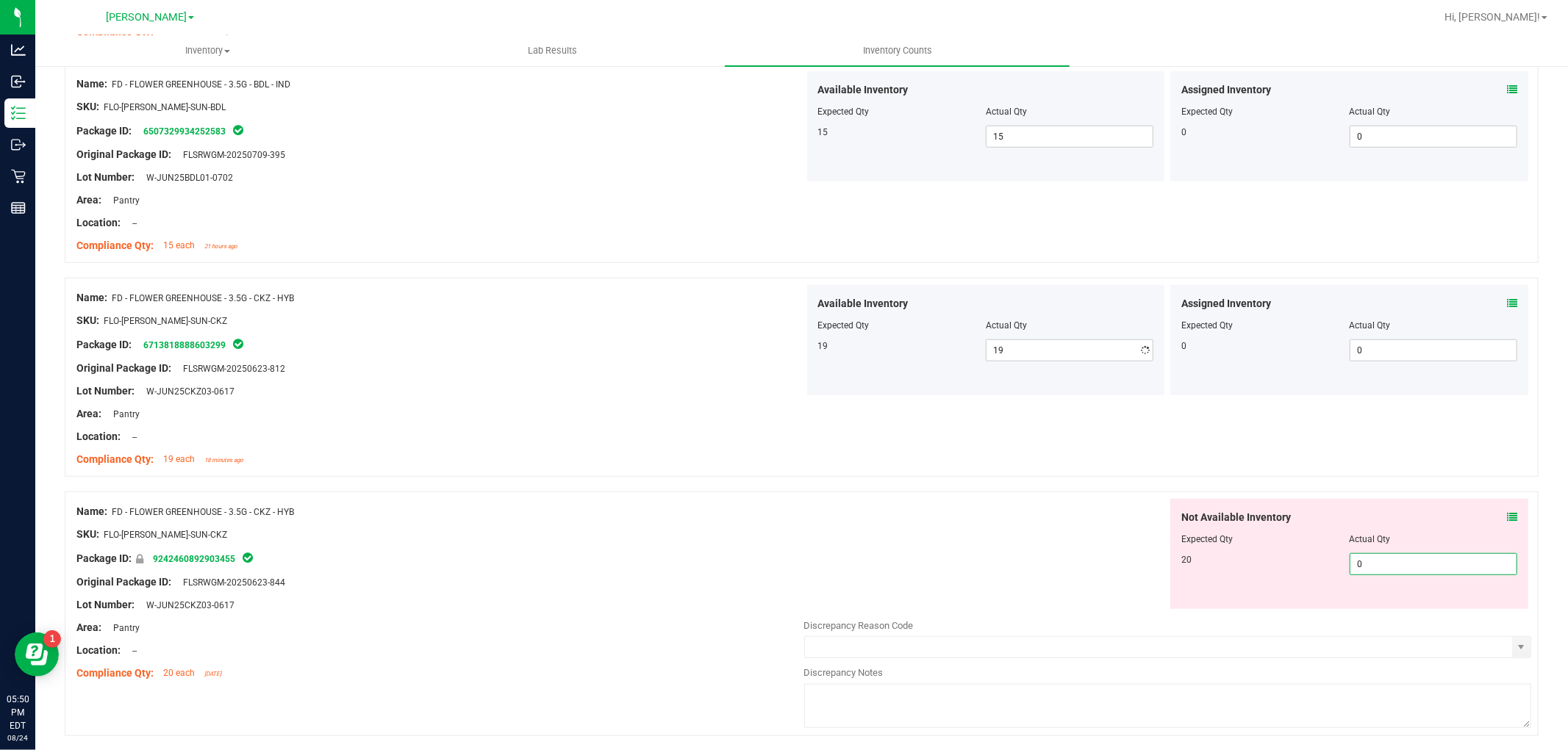
click at [1379, 617] on div "Not Available Inventory Expected Qty Actual Qty 20 0 0" at bounding box center [1168, 614] width 728 height 233
type input "020"
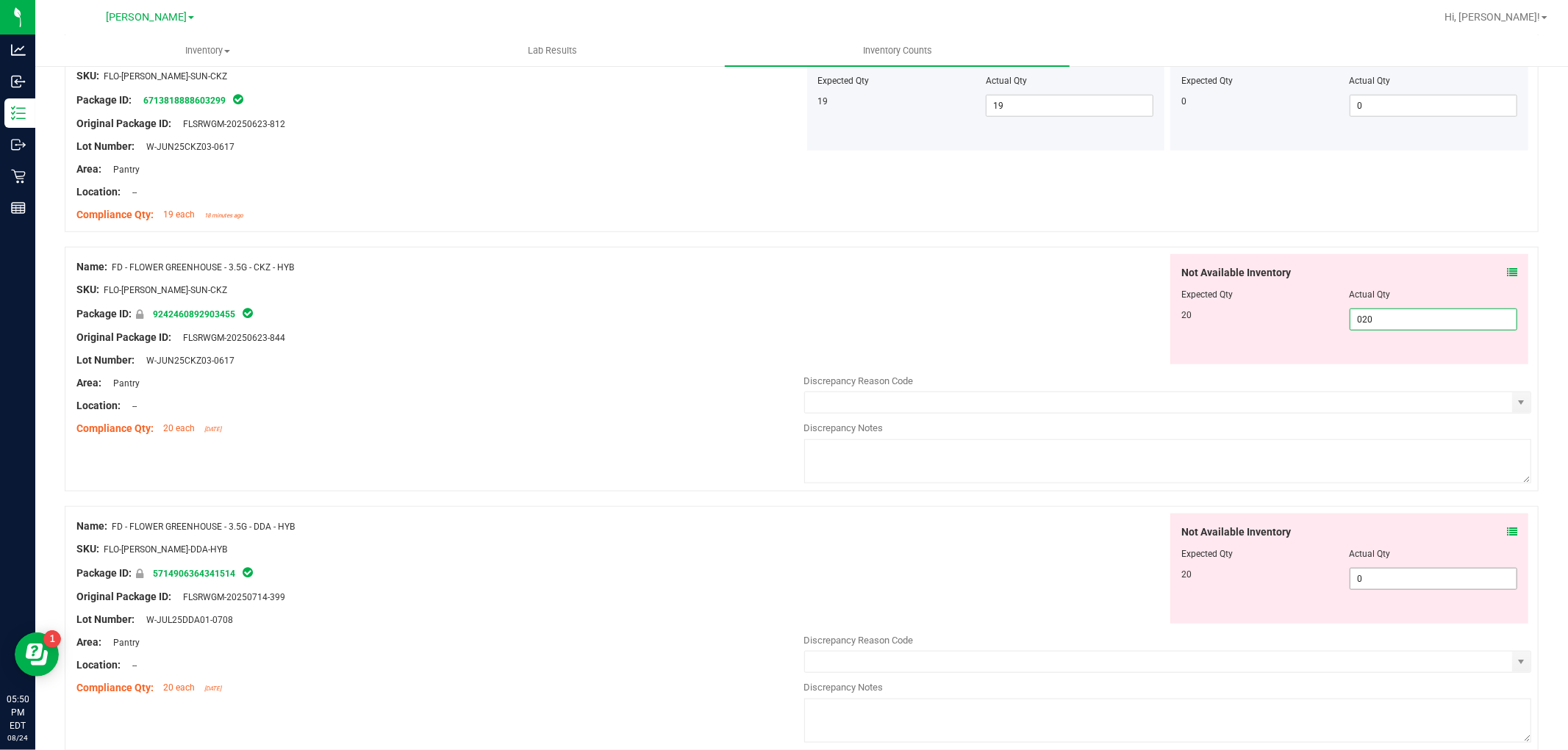
type input "20"
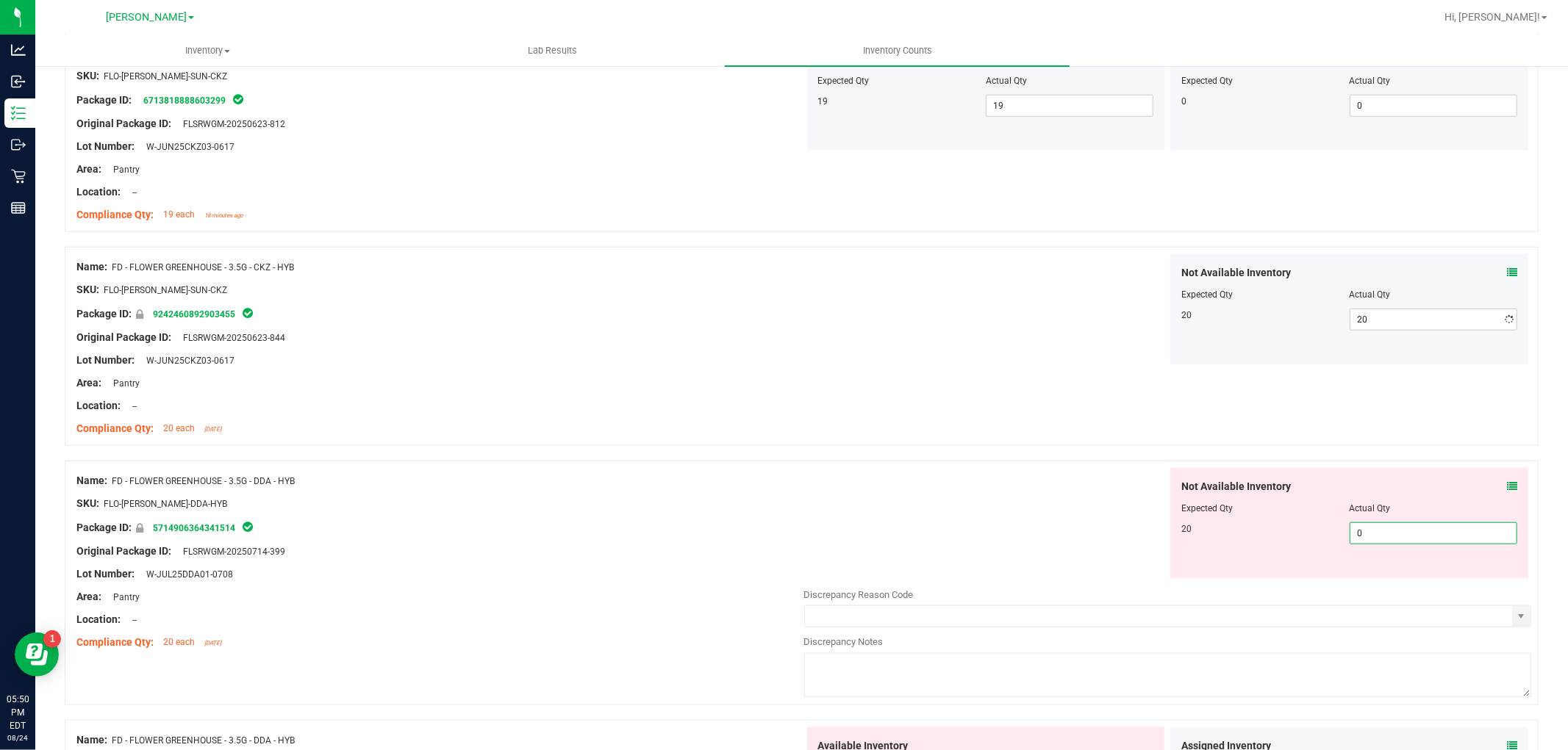
click at [1398, 582] on div "Not Available Inventory Expected Qty Actual Qty 20 0 0" at bounding box center [1168, 584] width 728 height 233
type input "020"
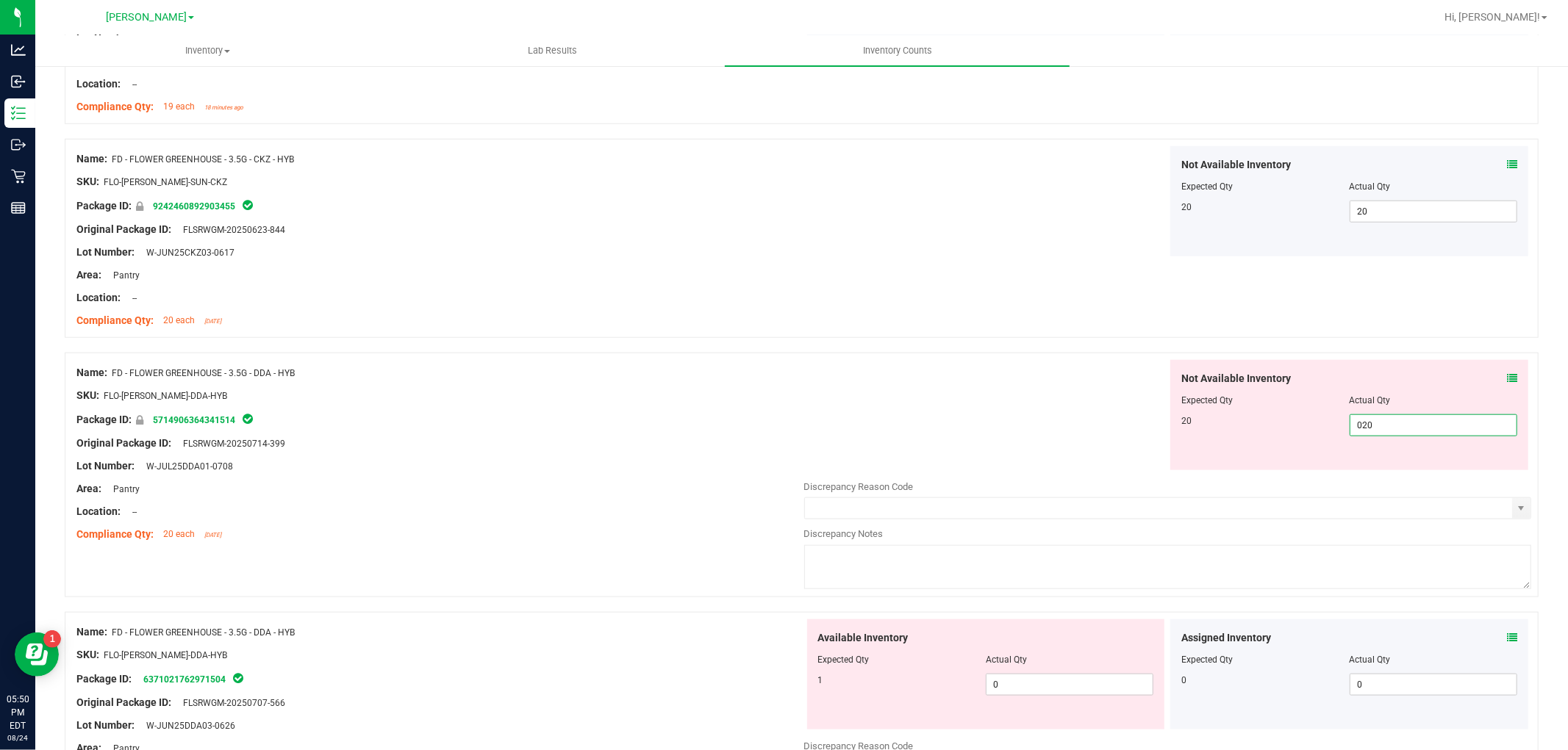
scroll to position [1305, 0]
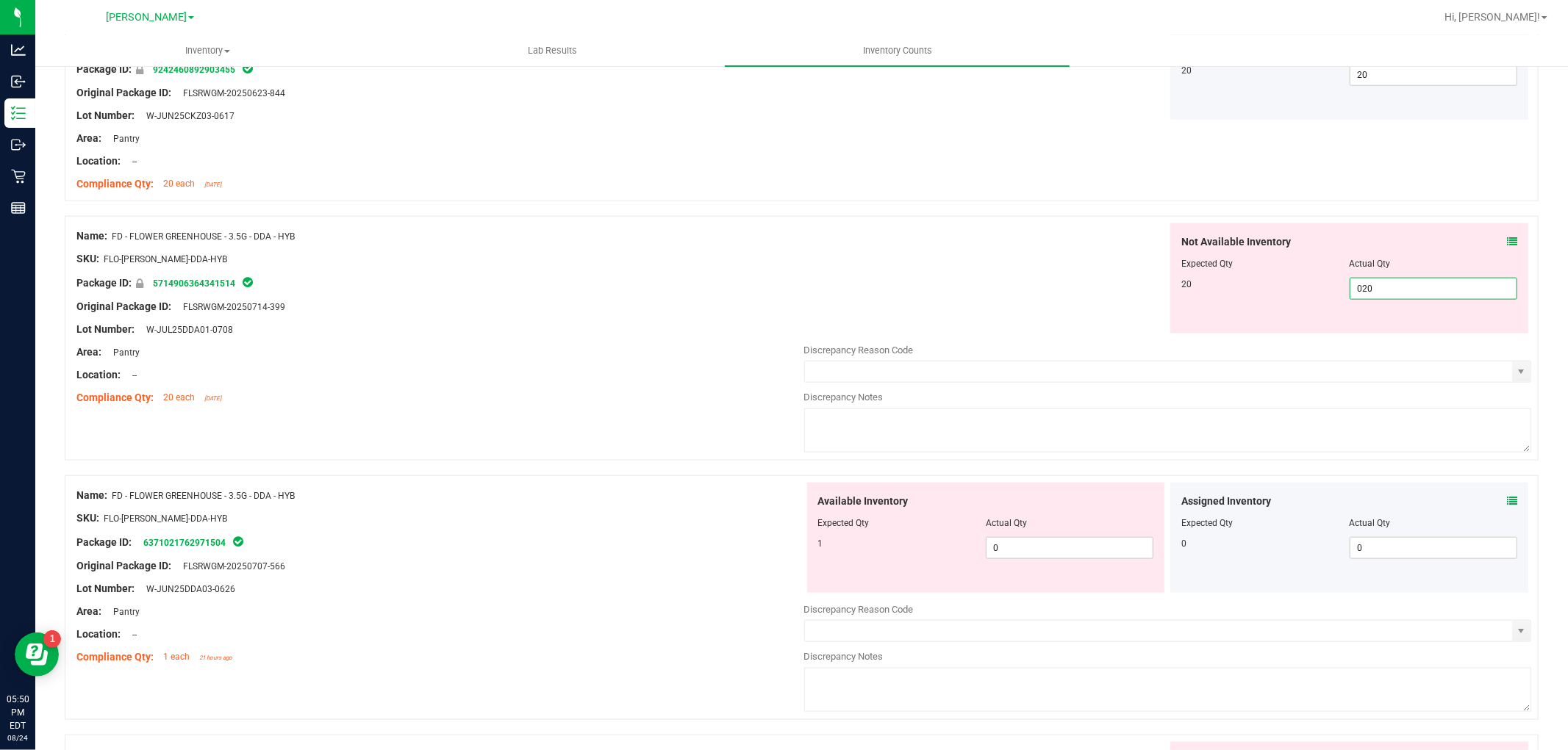
type input "20"
click at [1079, 536] on div "Available Inventory Expected Qty Actual Qty 1 0 0" at bounding box center [985, 537] width 358 height 110
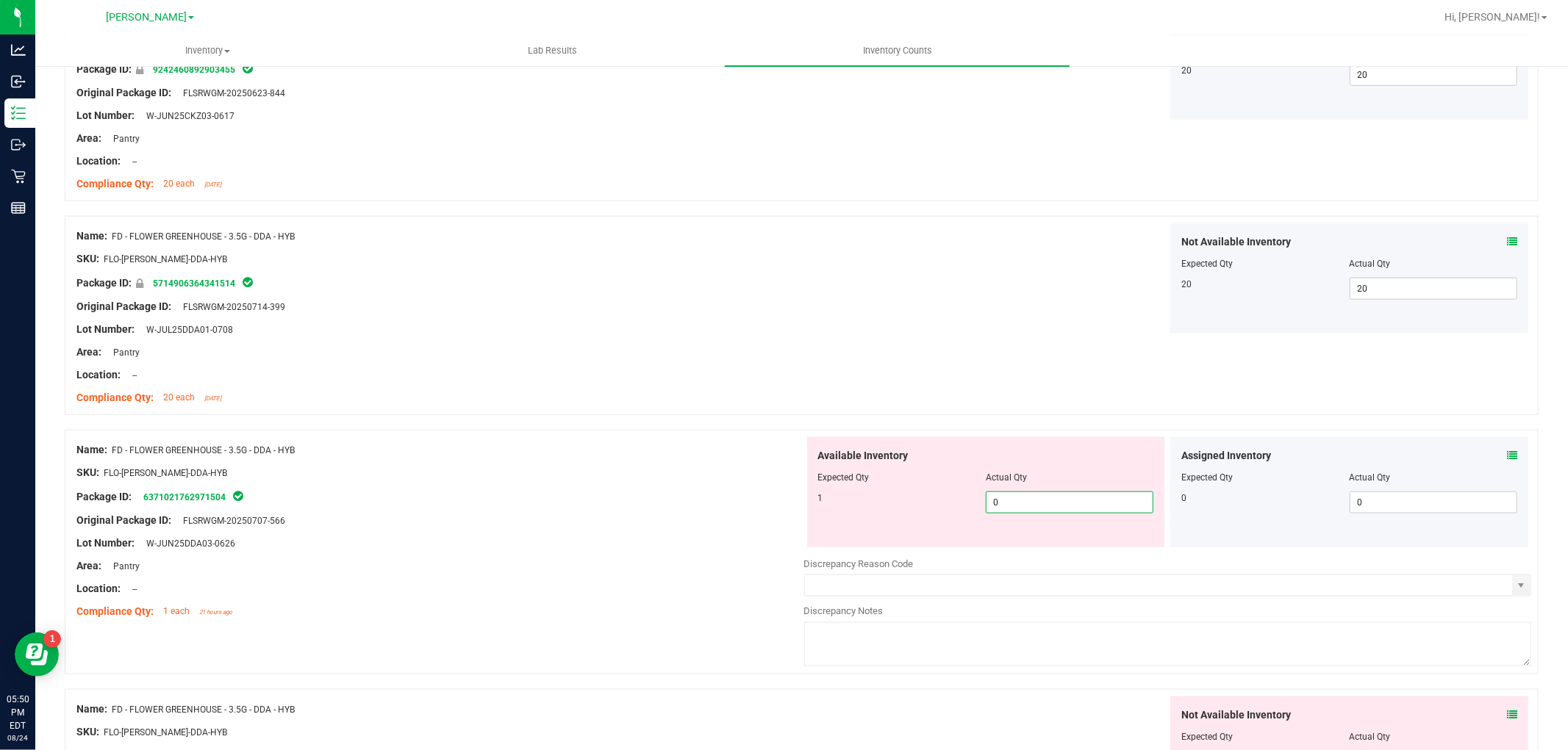
click at [1092, 499] on span "0 0" at bounding box center [1069, 502] width 168 height 22
type input "01"
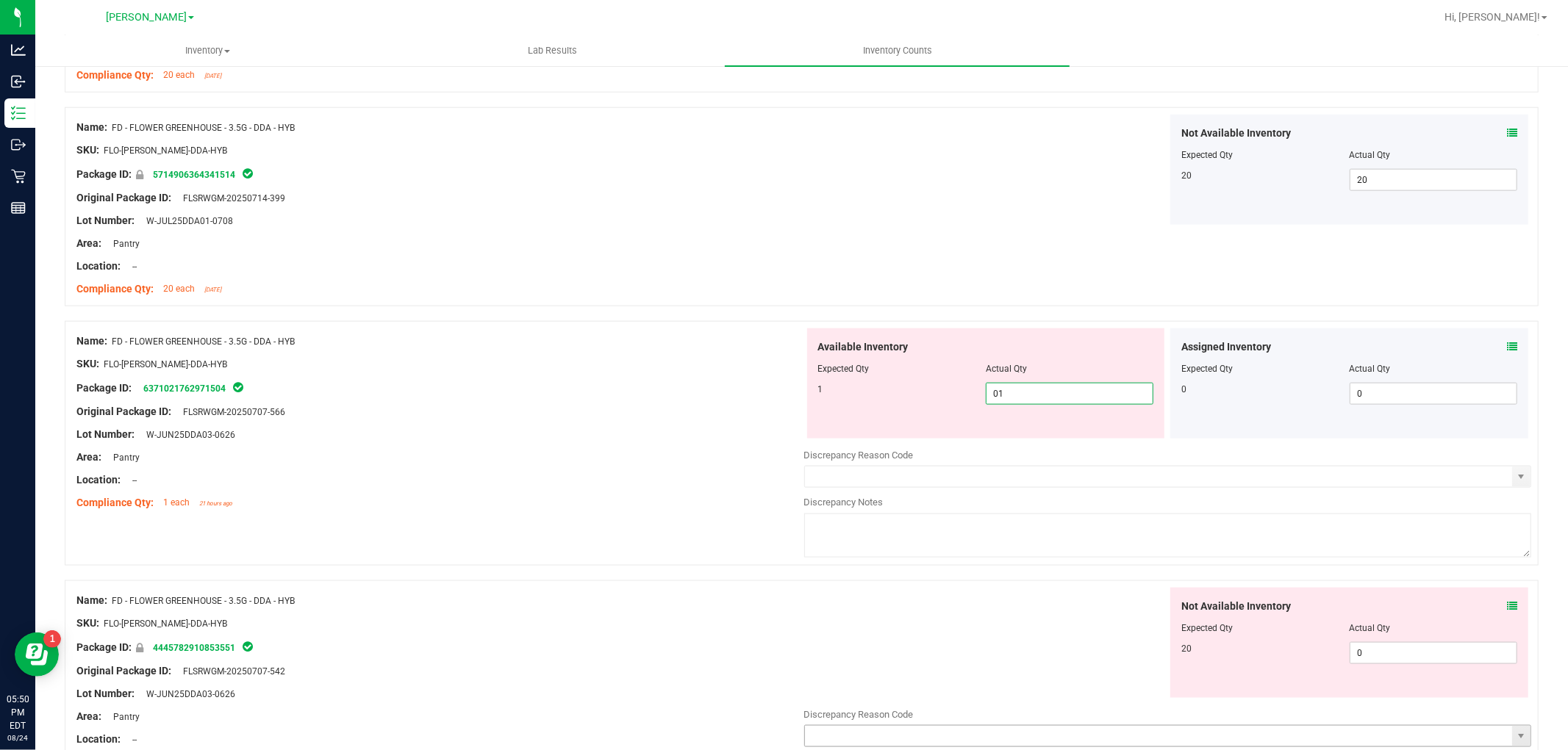
scroll to position [1551, 0]
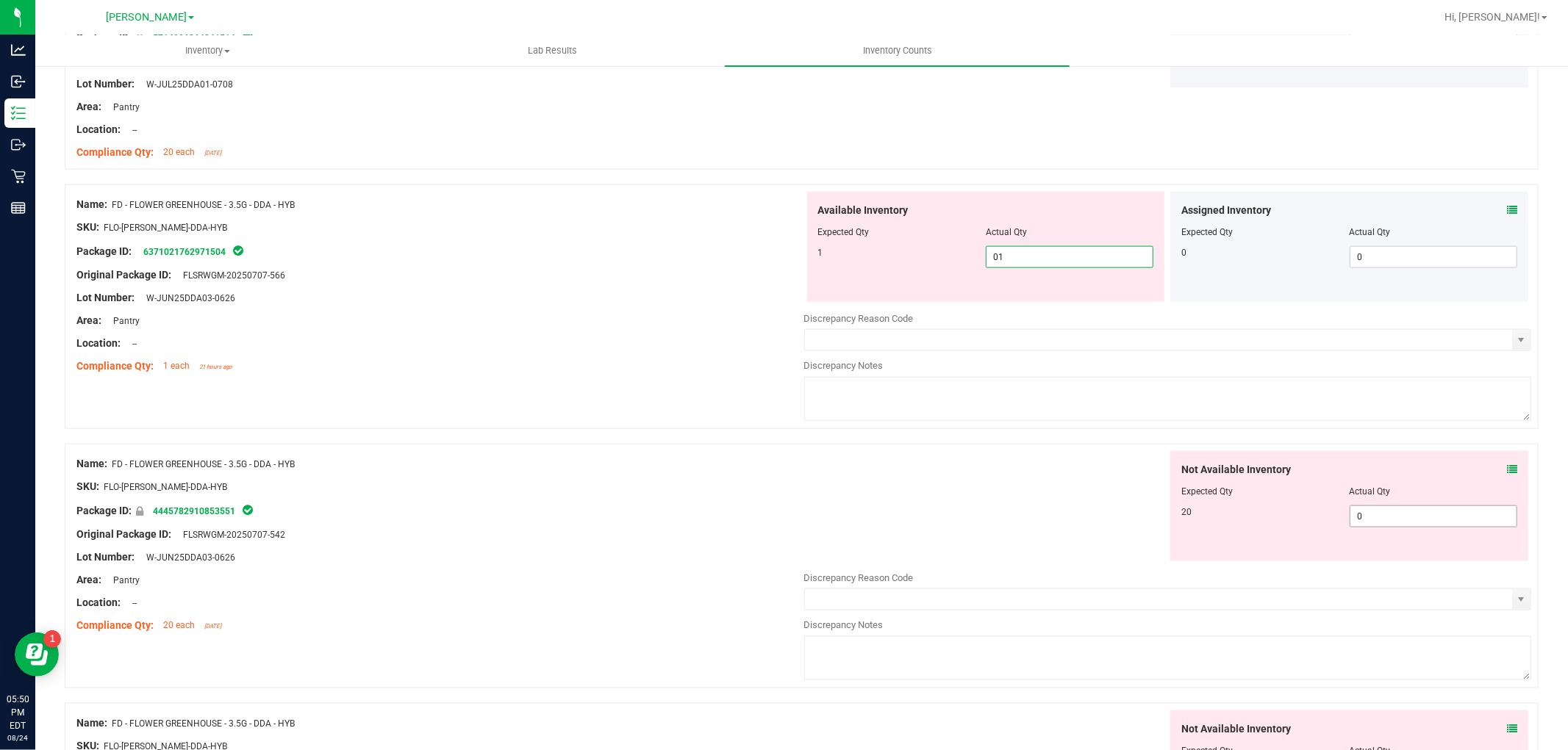
type input "1"
click at [1410, 515] on div "Not Available Inventory Expected Qty Actual Qty 20 0 0" at bounding box center [1348, 505] width 358 height 110
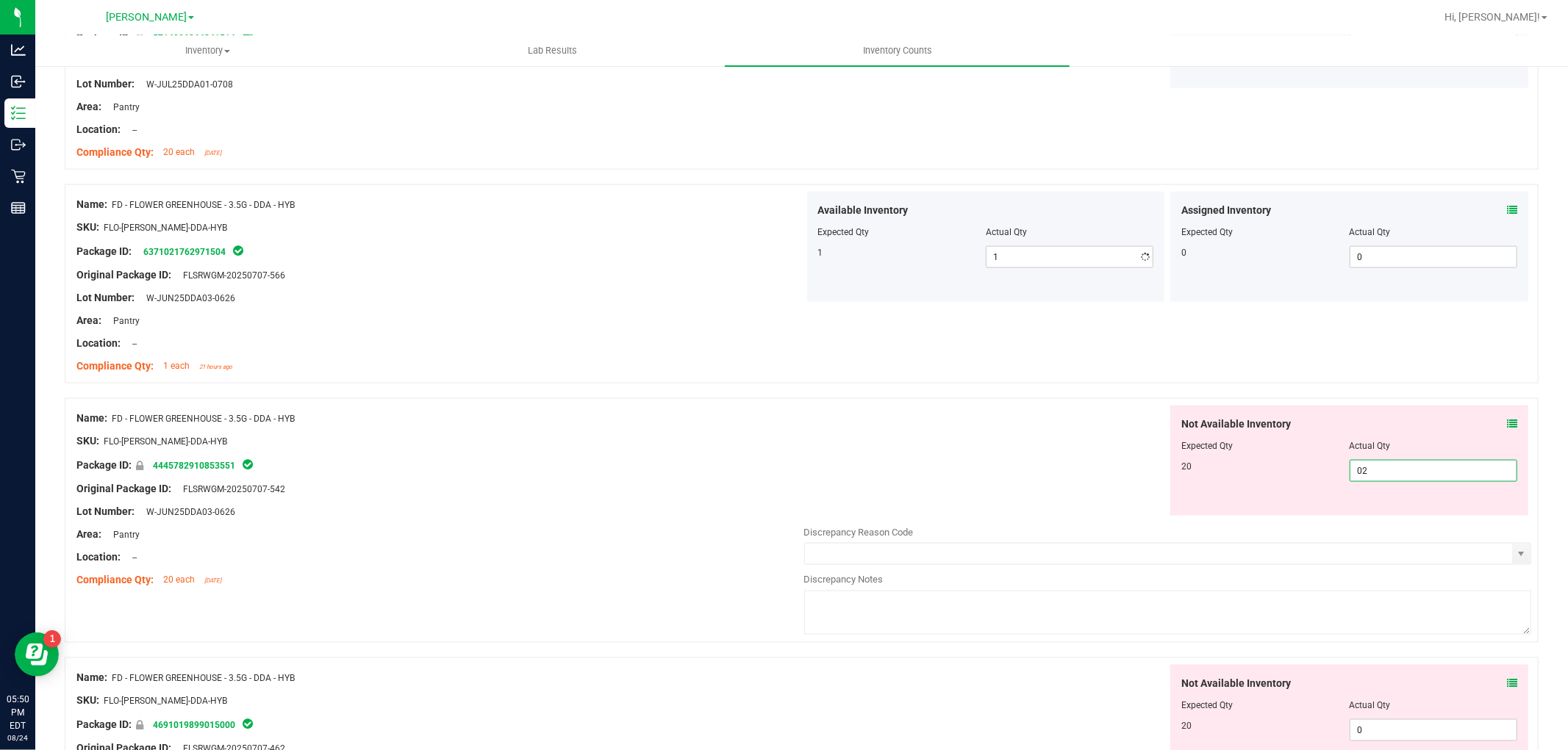
type input "020"
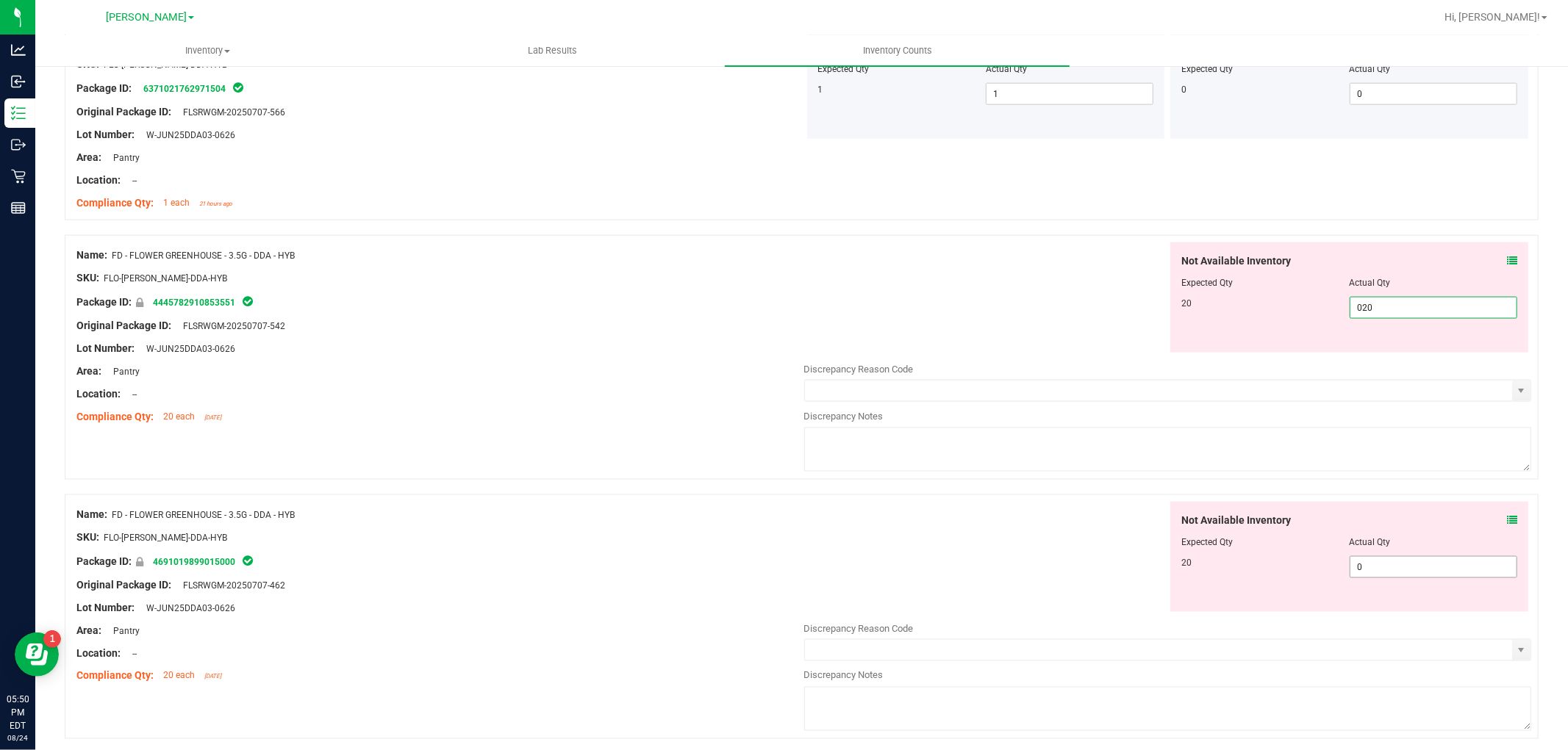
type input "20"
click at [1394, 571] on div "Not Available Inventory Expected Qty Actual Qty 20 0 0" at bounding box center [1168, 617] width 728 height 233
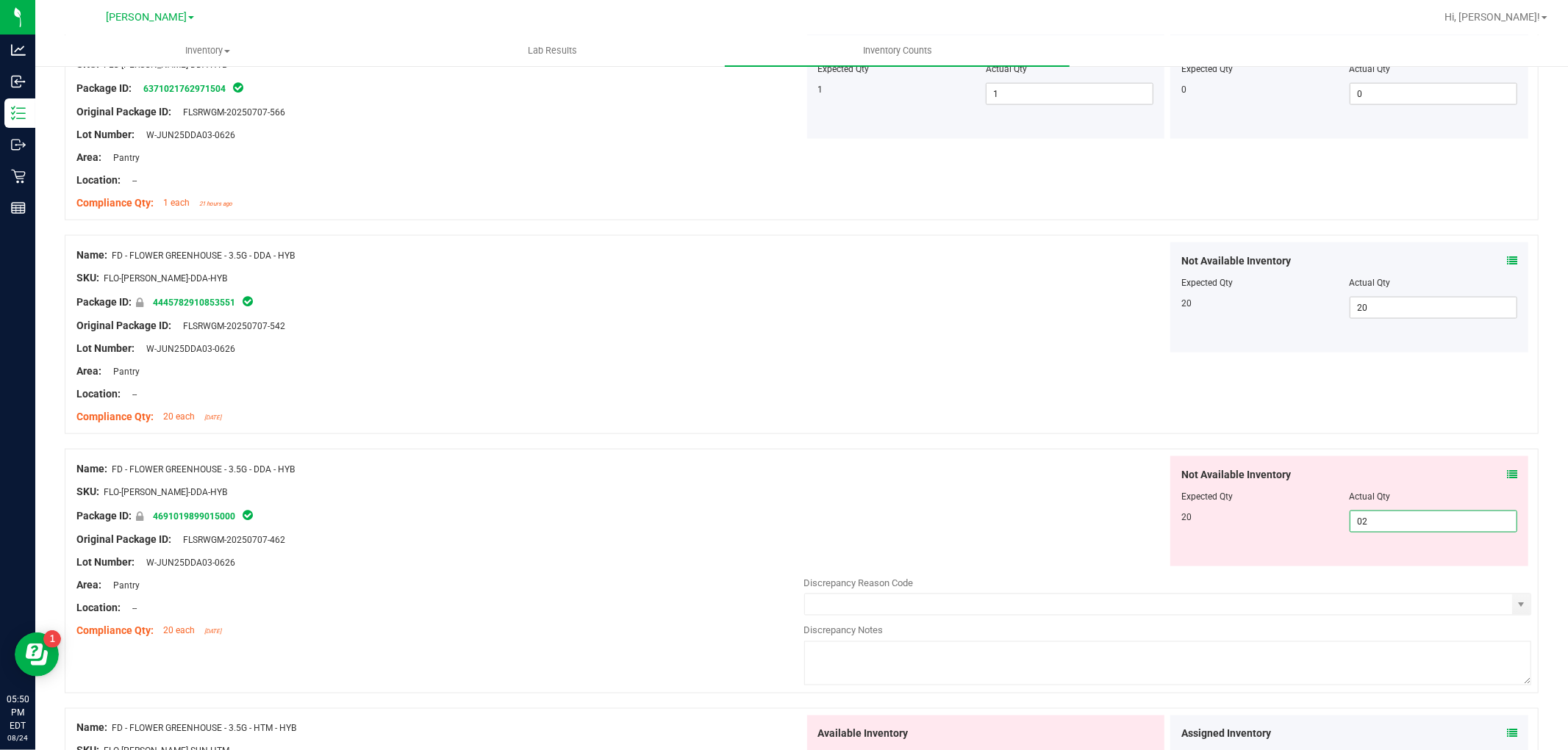
type input "020"
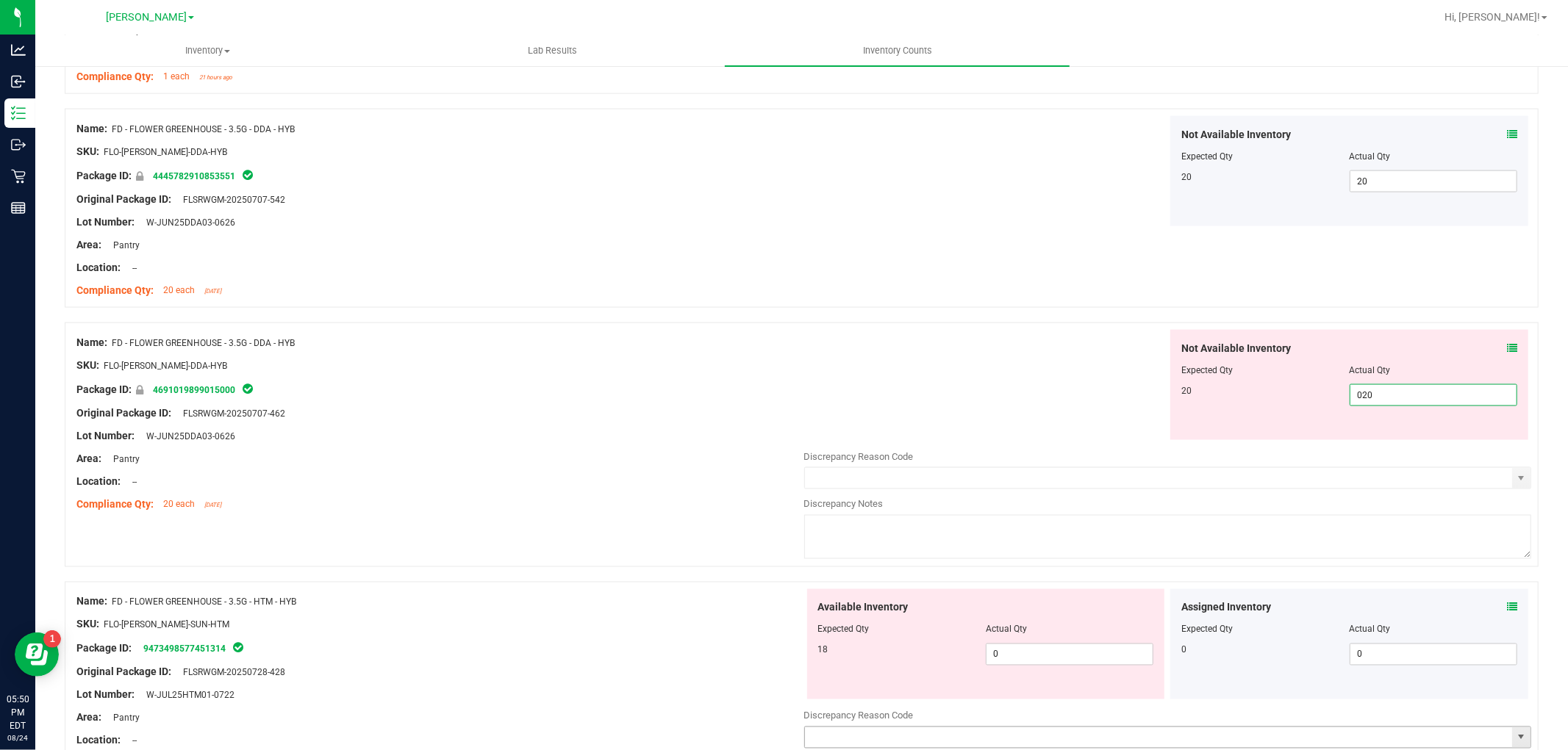
scroll to position [2040, 0]
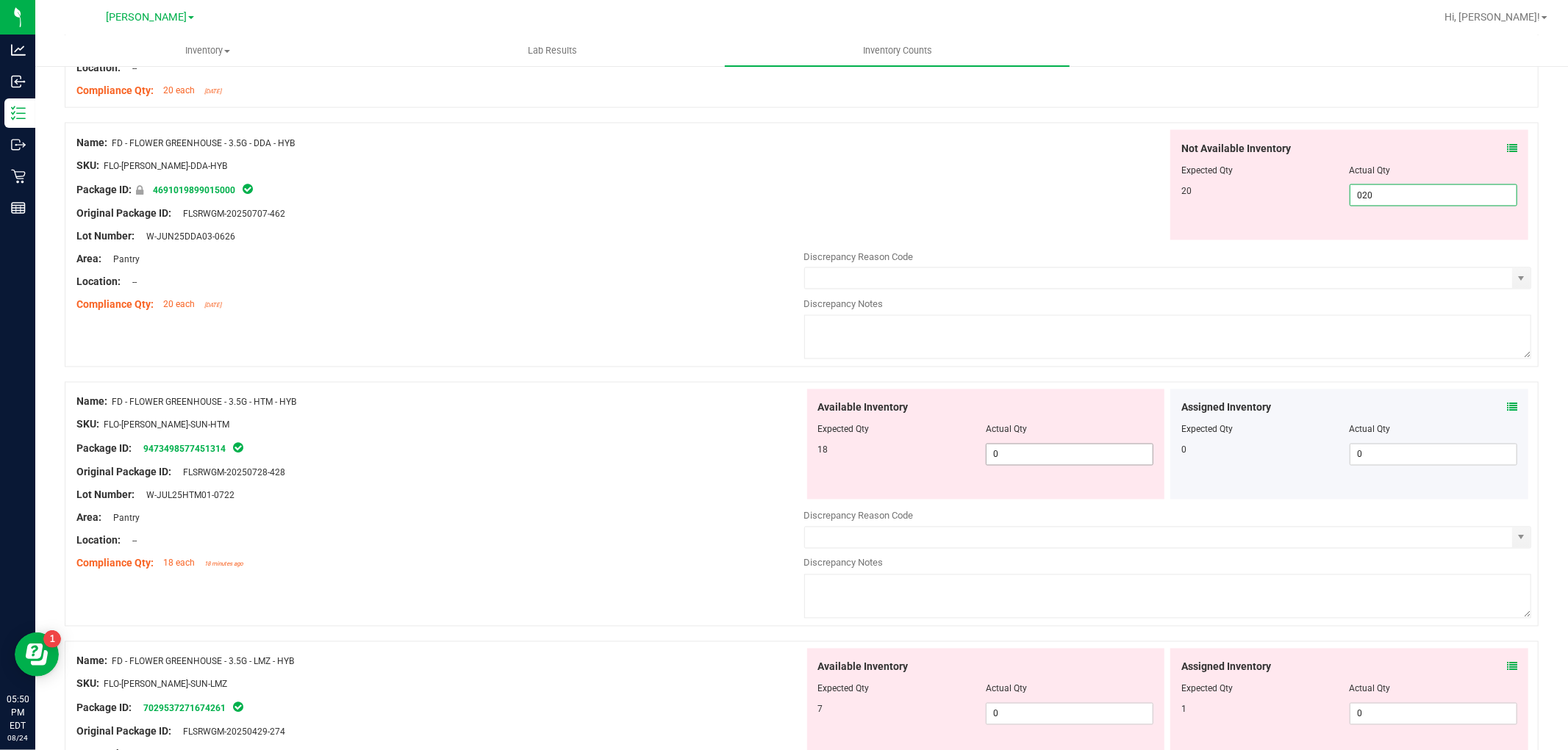
type input "20"
click at [1104, 454] on div "Available Inventory Expected Qty Actual Qty 18 0 0" at bounding box center [985, 444] width 358 height 110
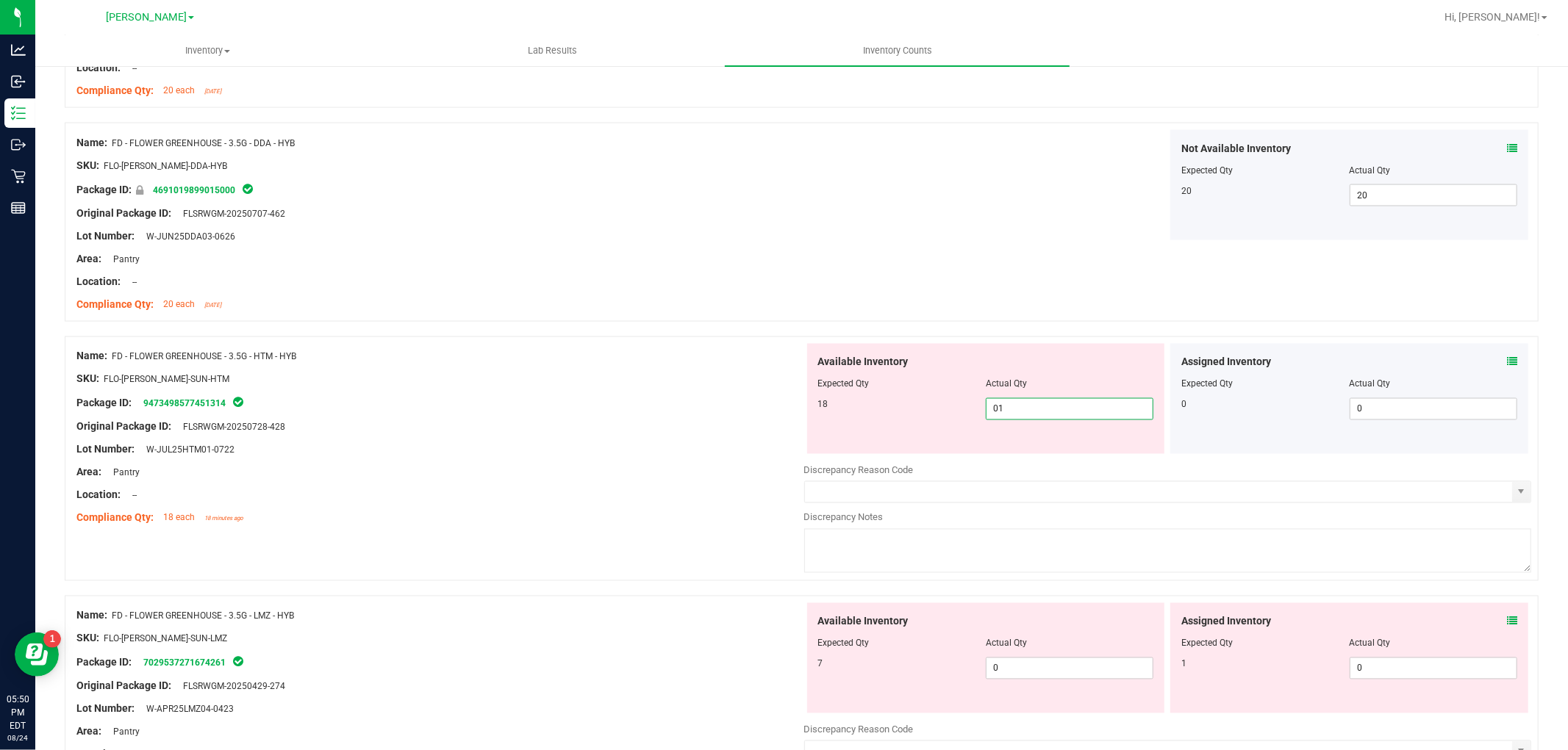
type input "018"
type input "18"
click at [1051, 651] on div "Available Inventory Expected Qty Actual Qty 7 0 0" at bounding box center [985, 657] width 358 height 110
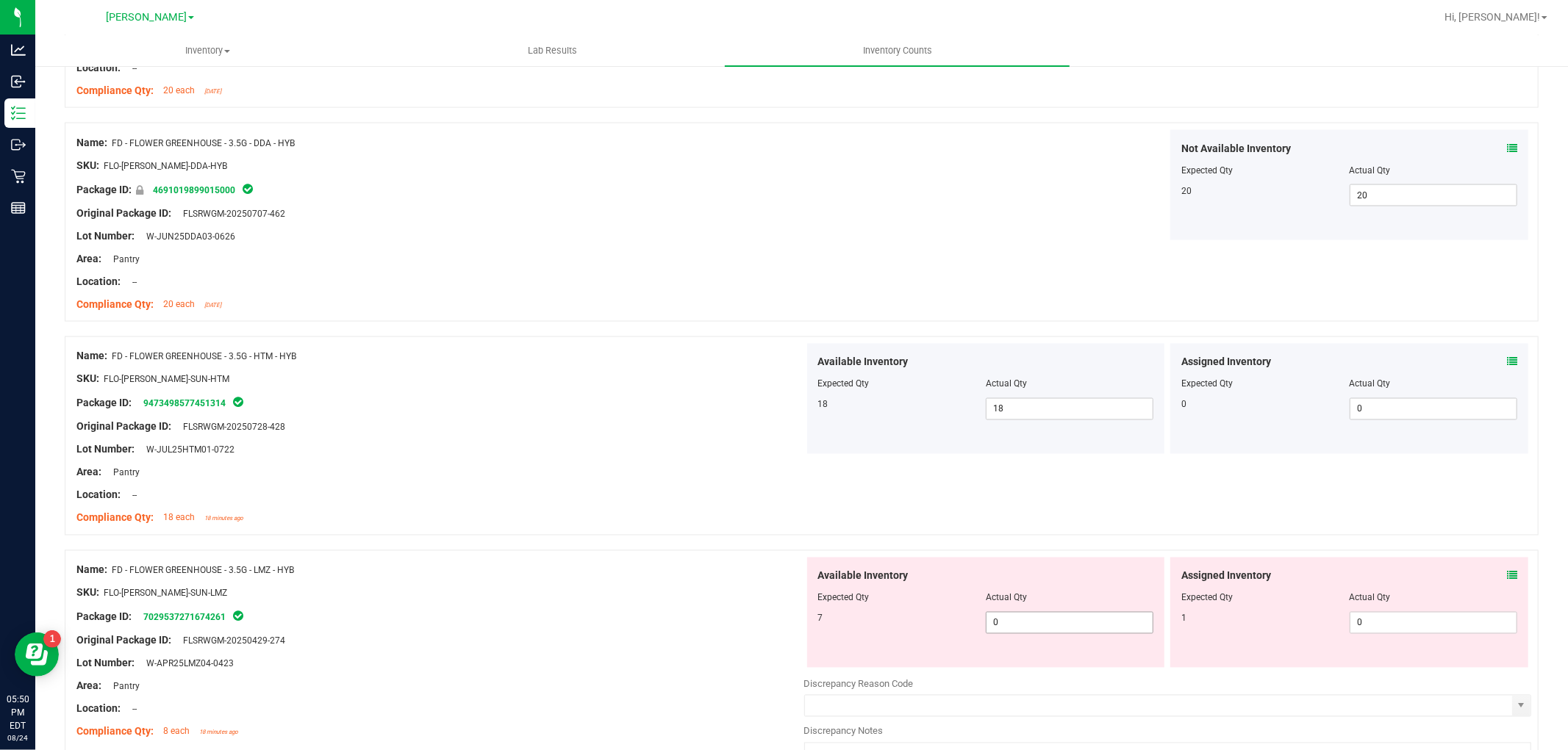
click at [1054, 617] on span "0 0" at bounding box center [1069, 622] width 168 height 22
type input "07"
type input "7"
click at [1442, 618] on span "0 0" at bounding box center [1433, 622] width 168 height 22
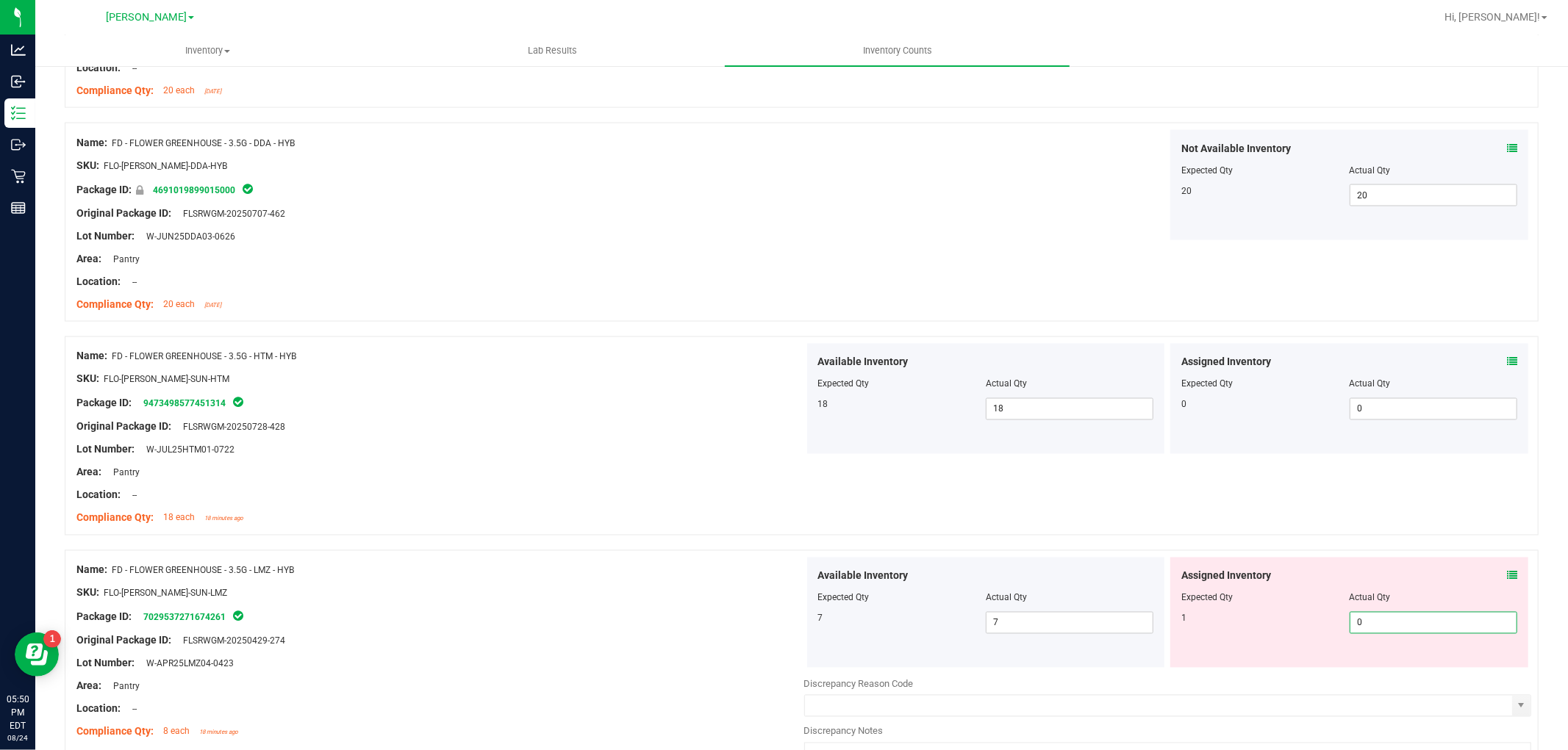
type input "01"
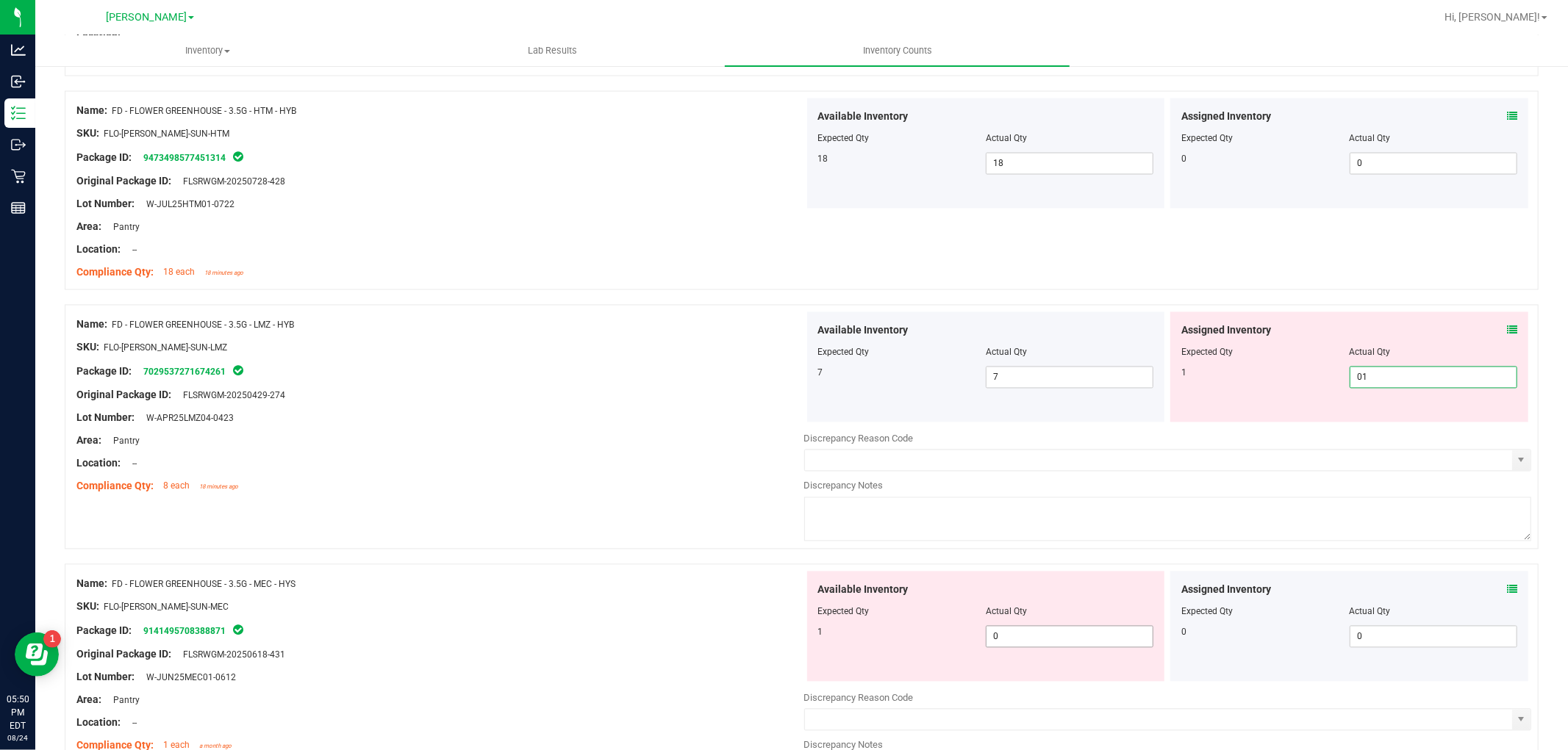
type input "1"
click at [1047, 640] on div "Available Inventory Expected Qty Actual Qty 1 0 0" at bounding box center [1168, 688] width 728 height 233
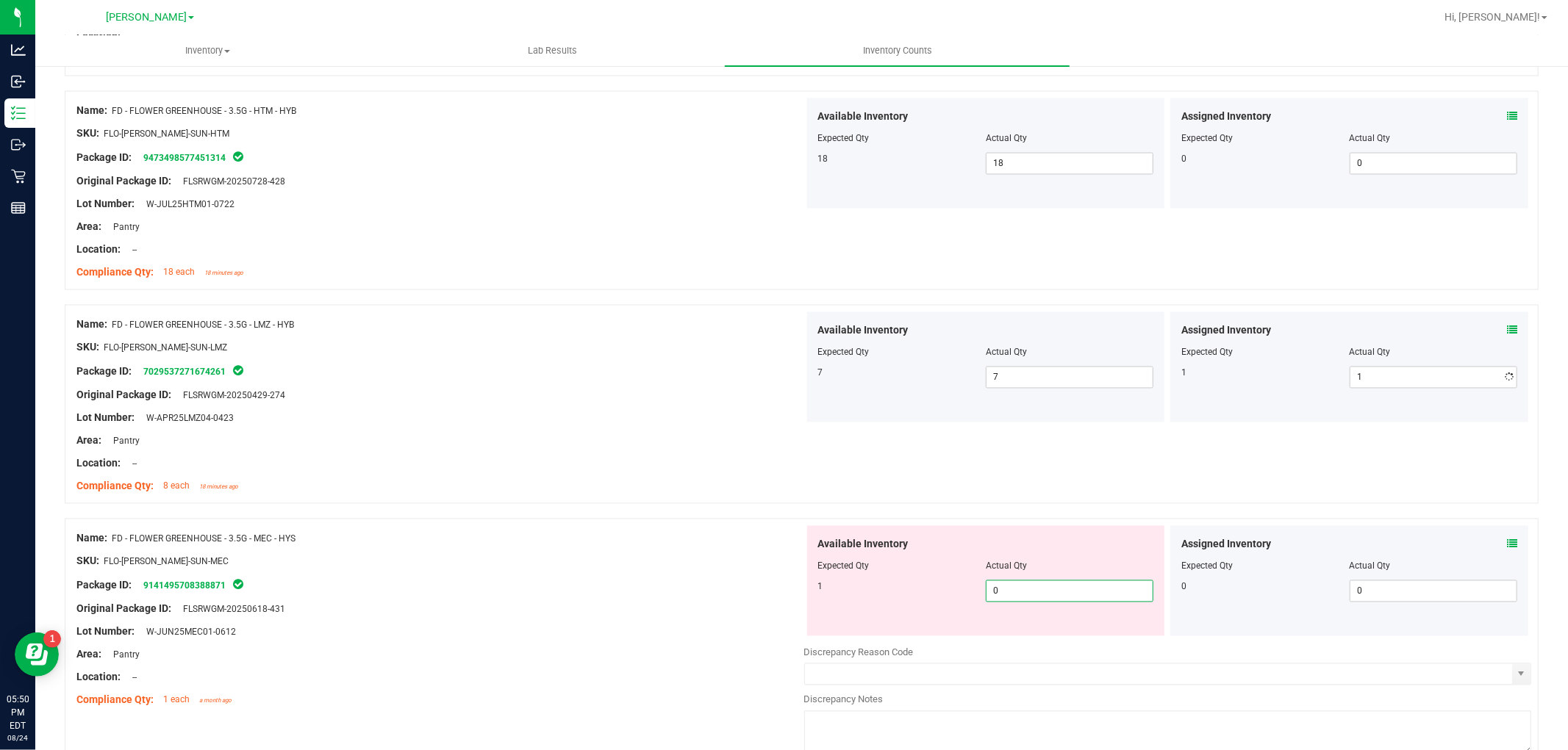
type input "01"
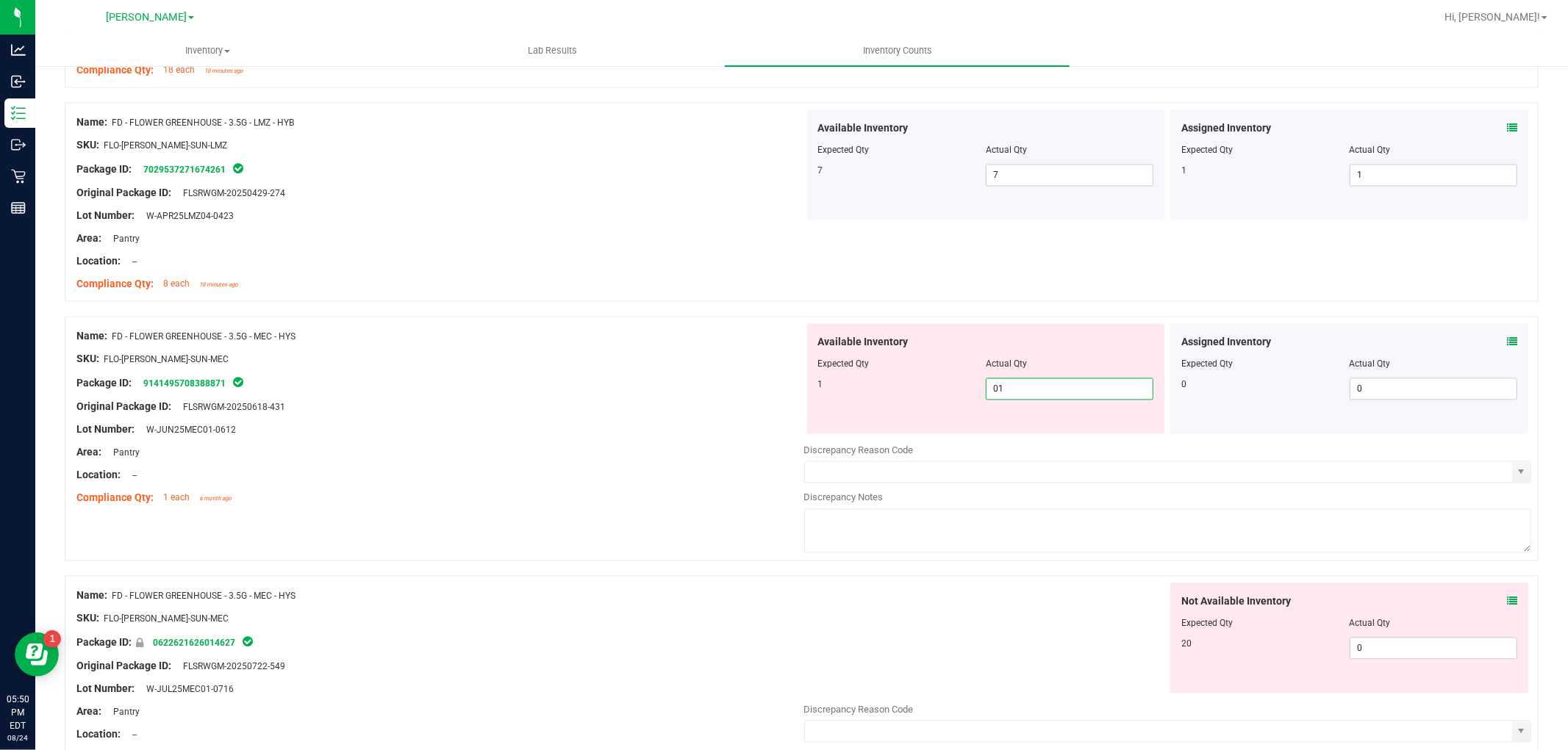
scroll to position [2612, 0]
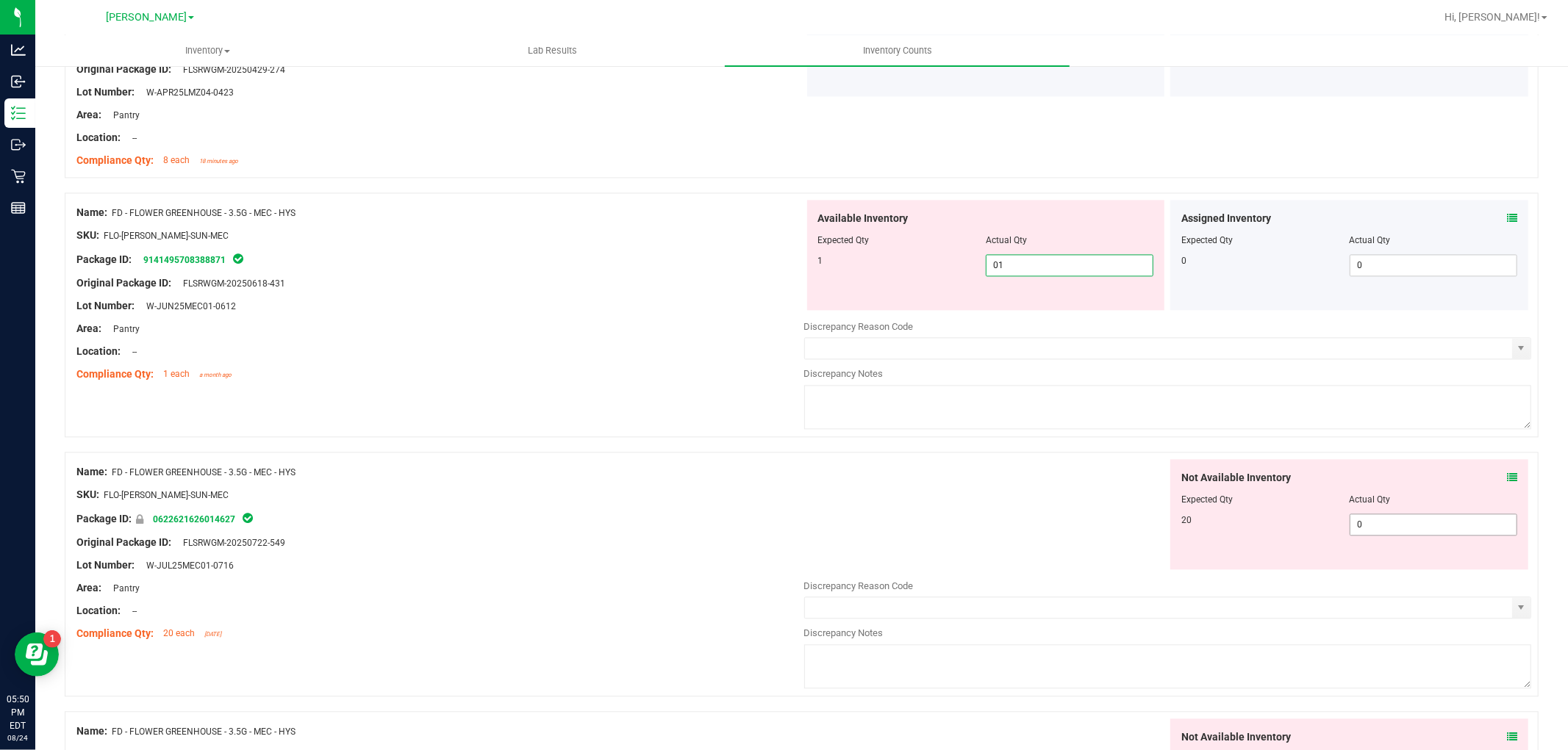
type input "1"
click at [1397, 531] on div "Not Available Inventory Expected Qty Actual Qty 20 0 0" at bounding box center [1168, 575] width 728 height 233
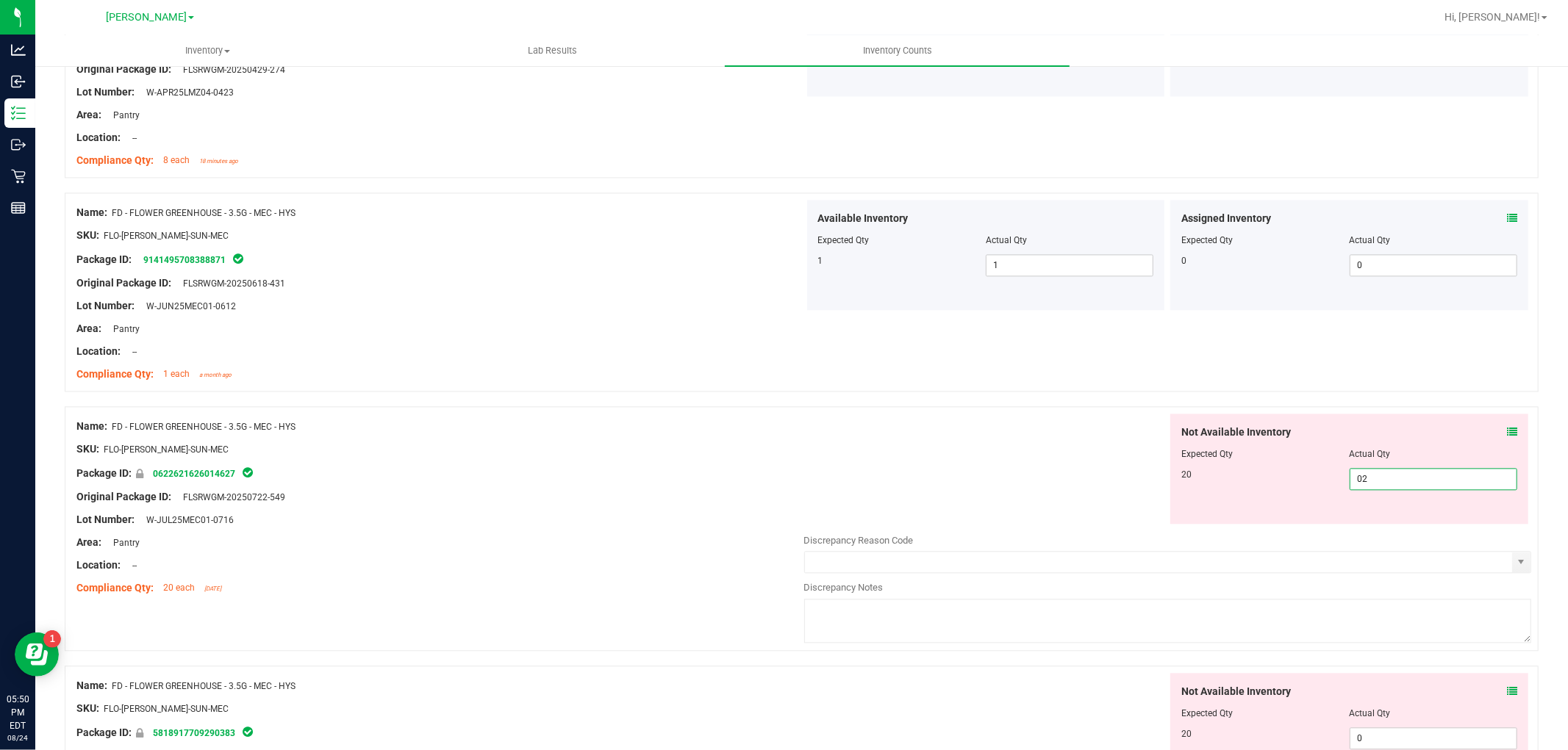
type input "020"
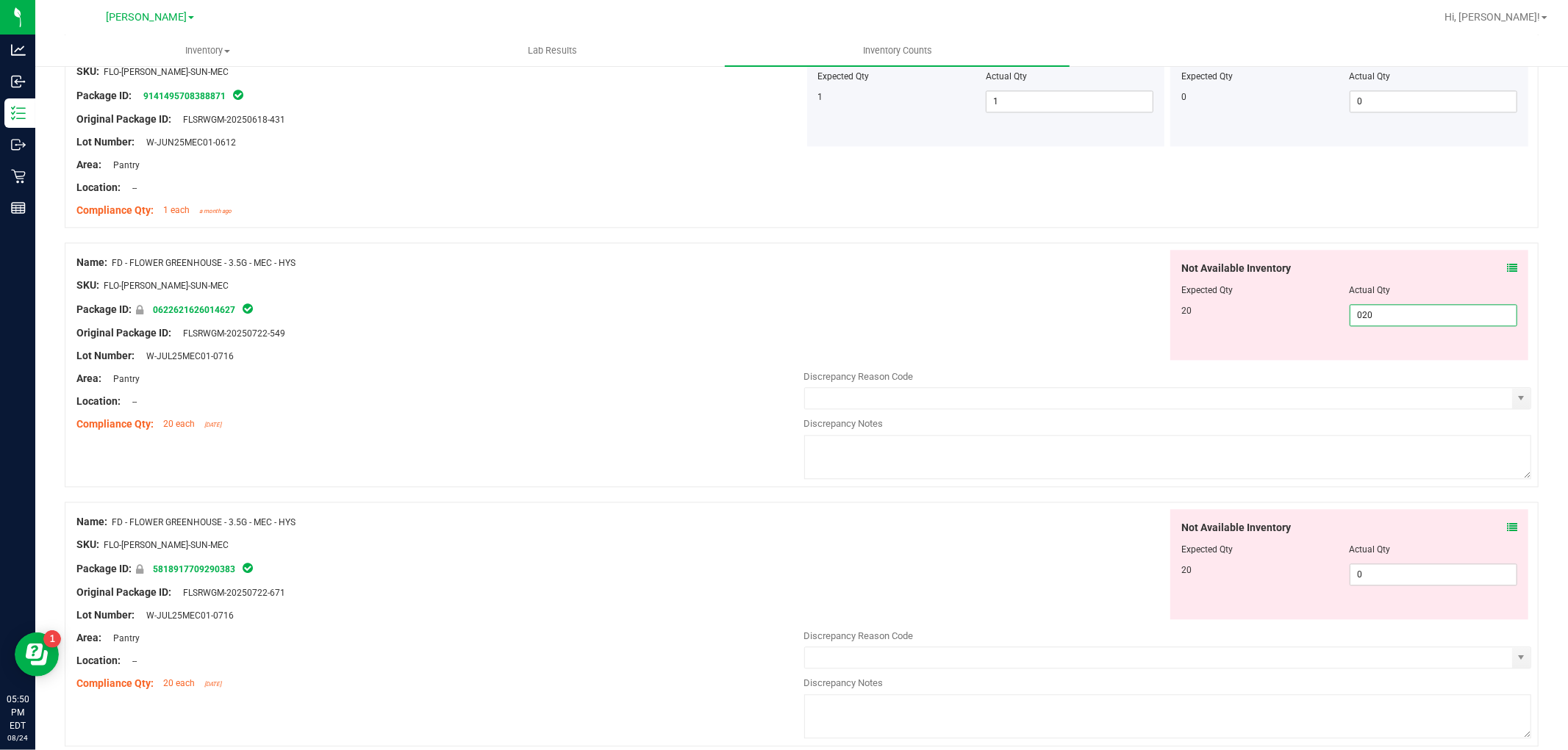
scroll to position [2939, 0]
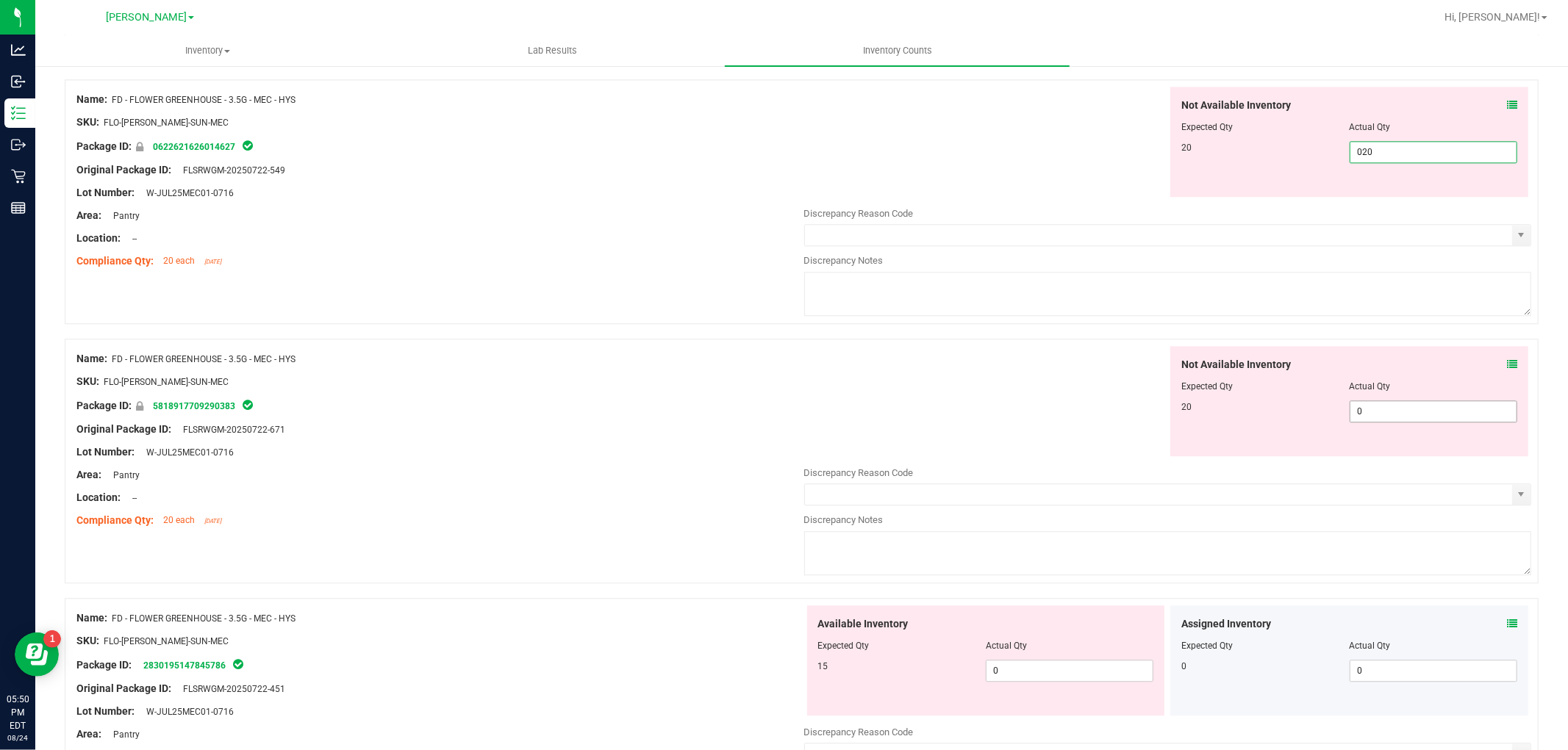
type input "20"
click at [1420, 409] on div "Not Available Inventory Expected Qty Actual Qty 20 0 0" at bounding box center [1348, 401] width 358 height 110
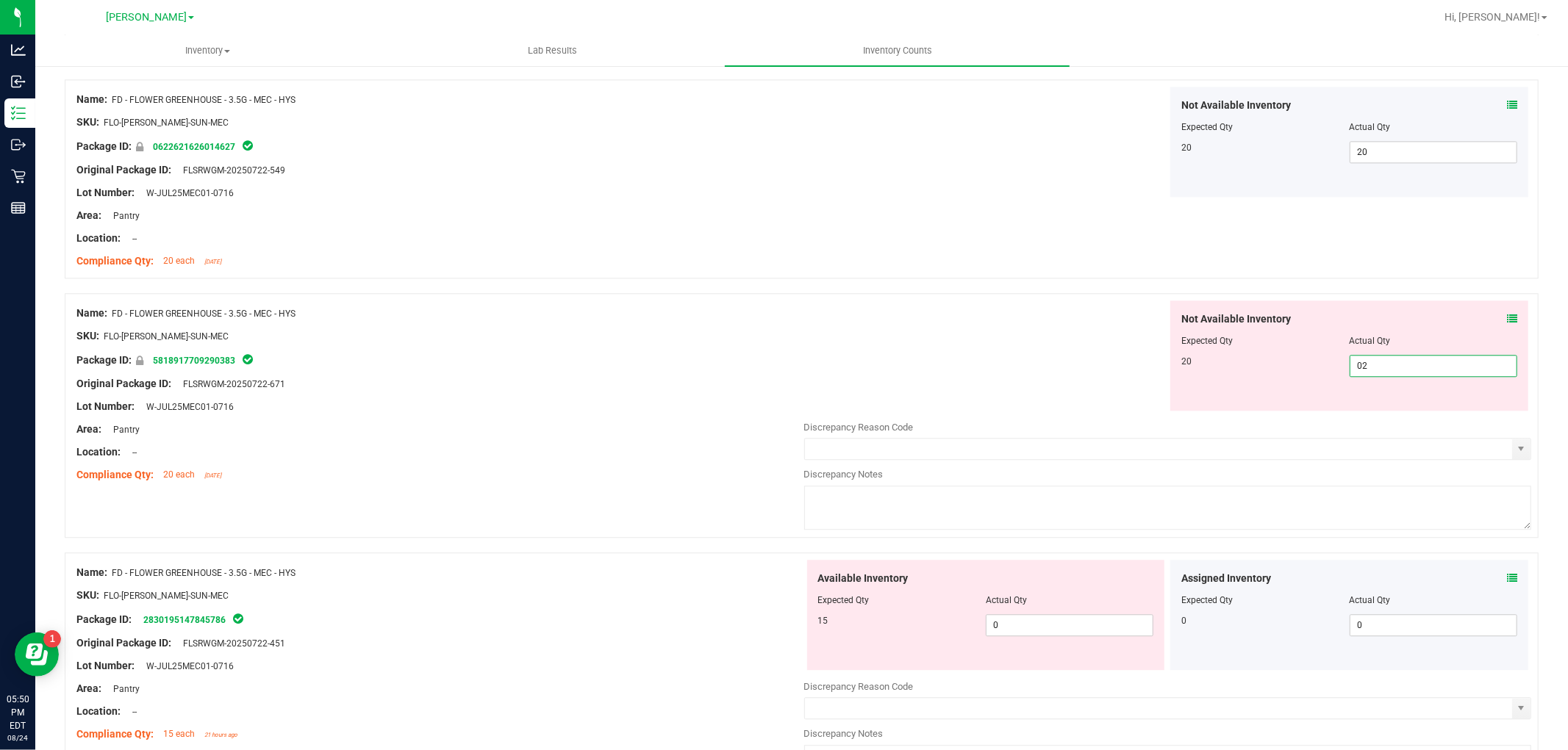
type input "020"
type input "20"
click at [1079, 626] on div "Available Inventory Expected Qty Actual Qty 15 0 0" at bounding box center [1168, 676] width 728 height 233
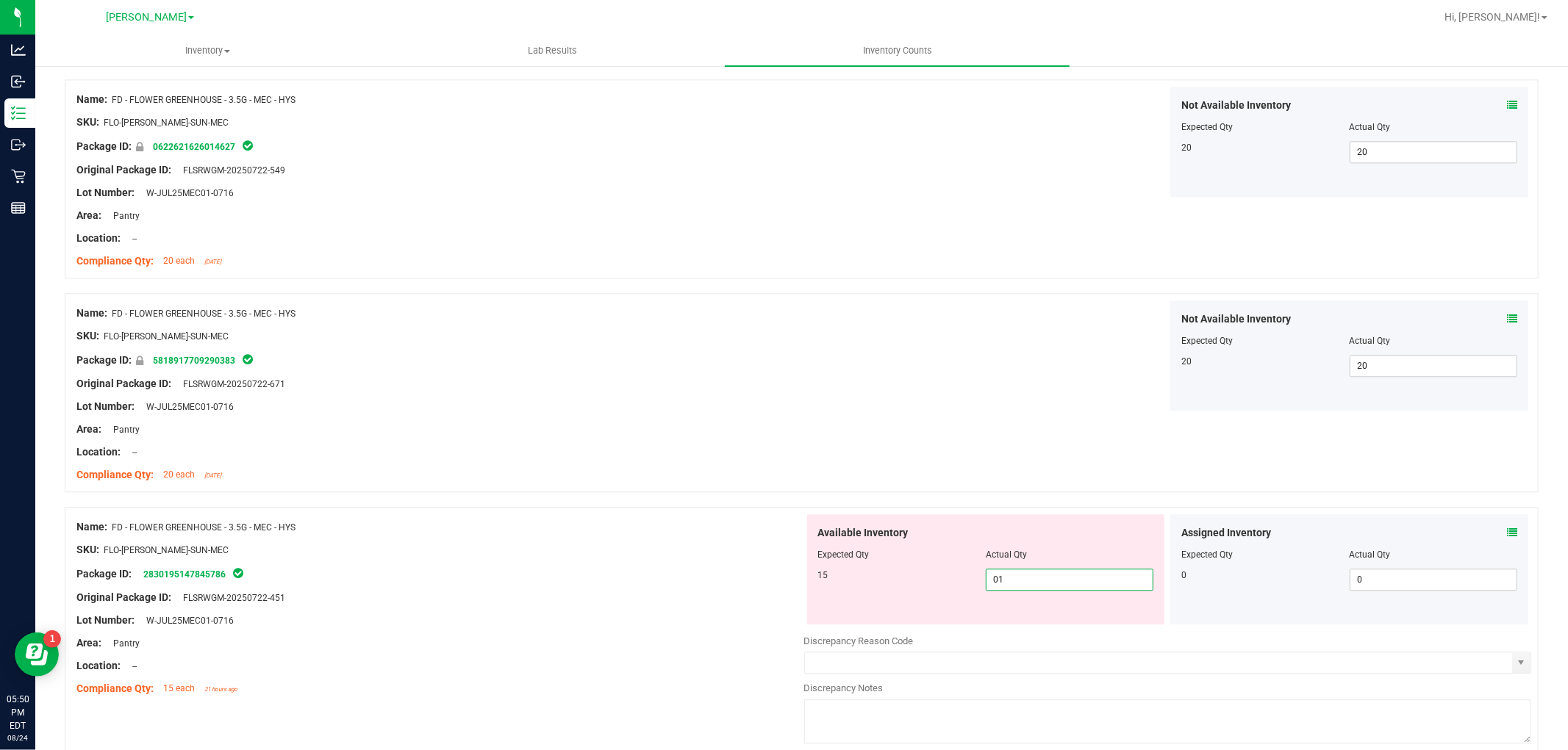
type input "015"
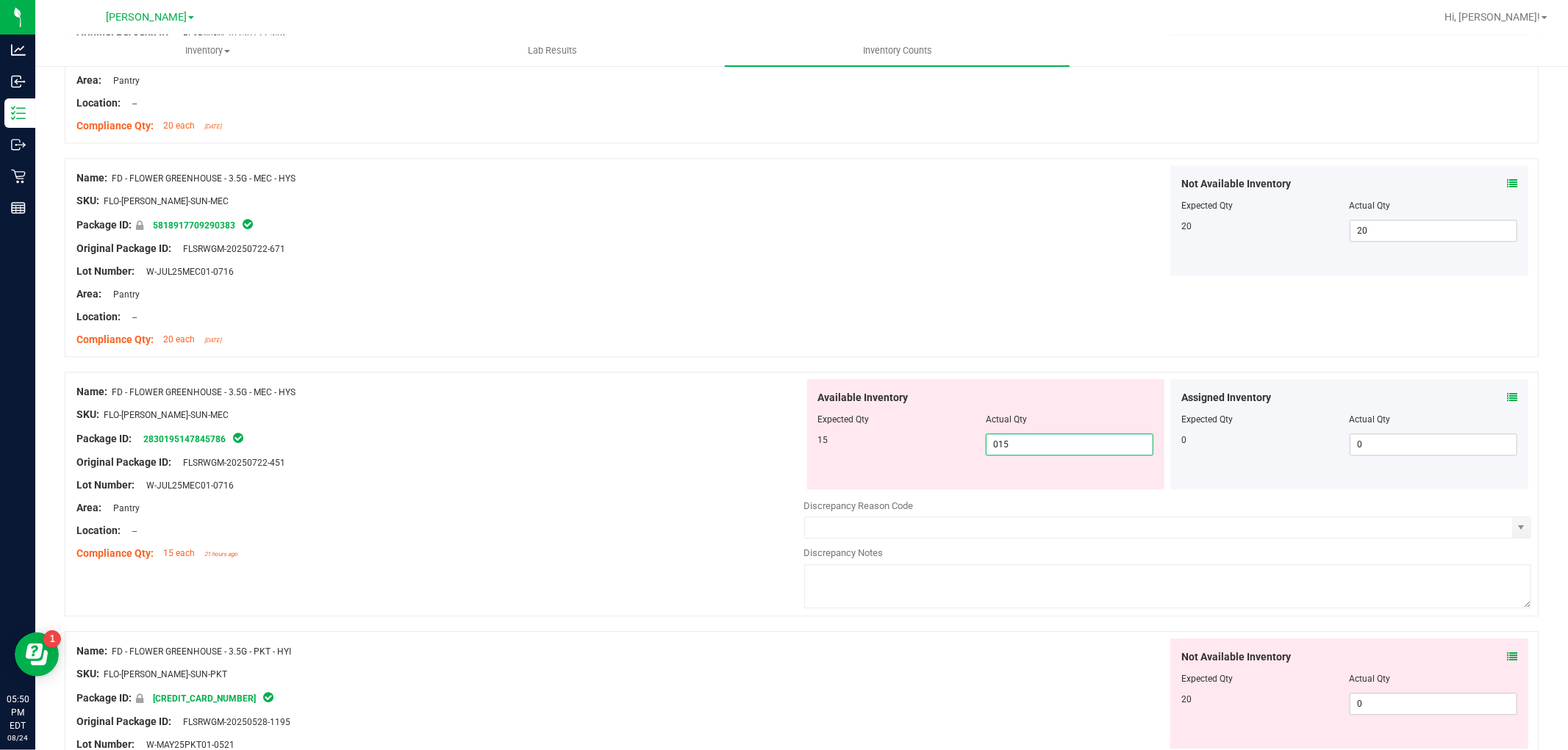
scroll to position [3264, 0]
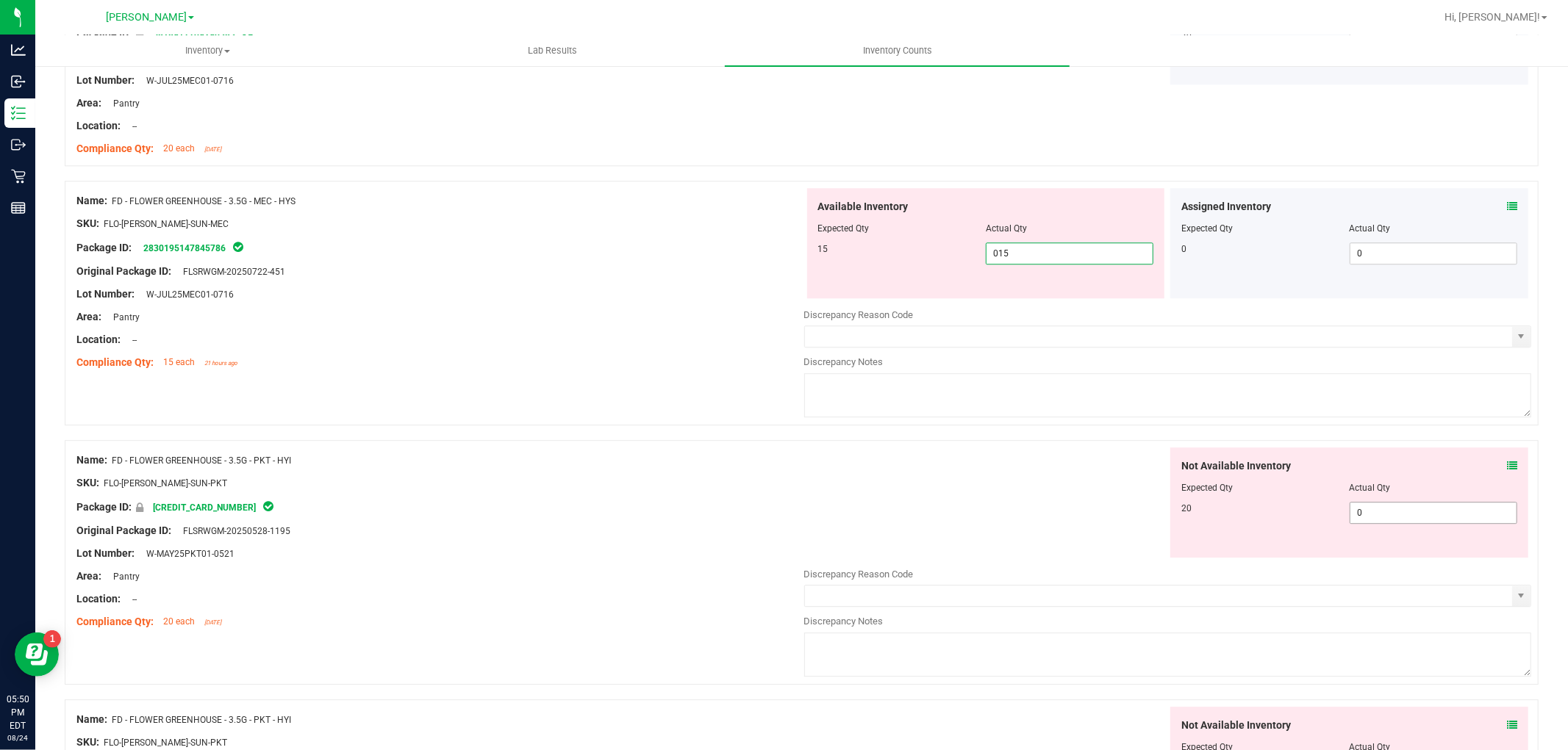
type input "15"
click at [1368, 515] on div "Not Available Inventory Expected Qty Actual Qty 20 0 0" at bounding box center [1168, 564] width 728 height 233
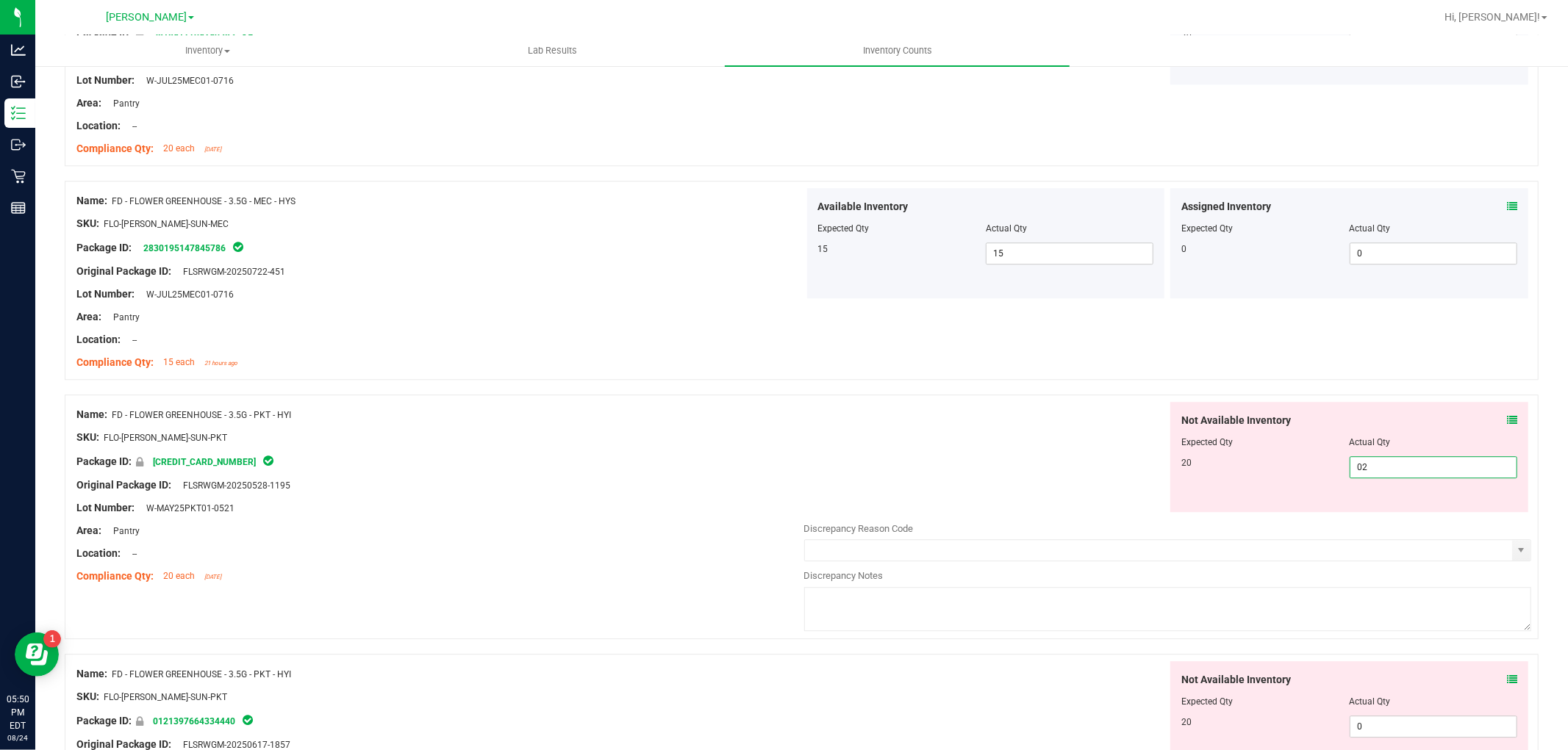
type input "020"
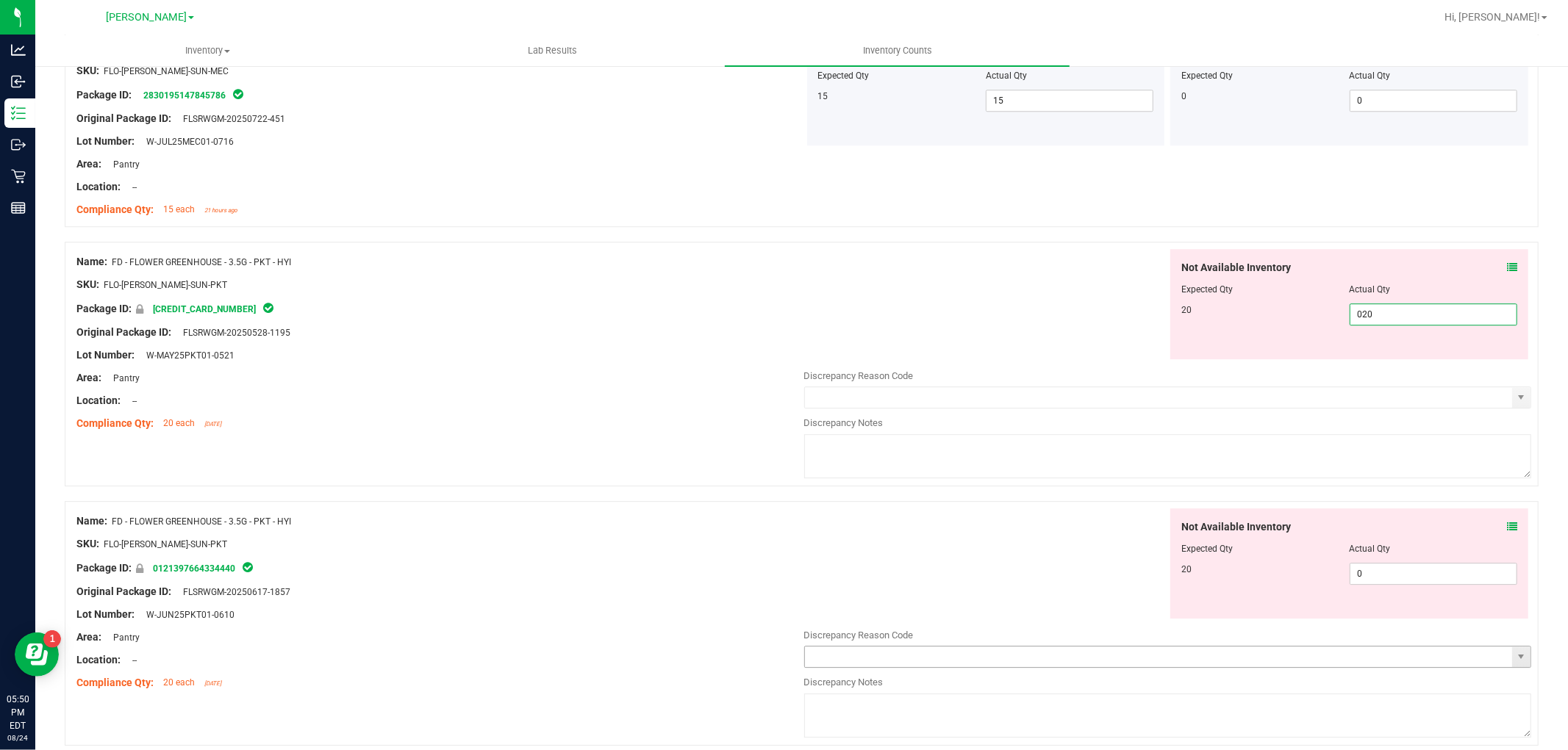
scroll to position [3591, 0]
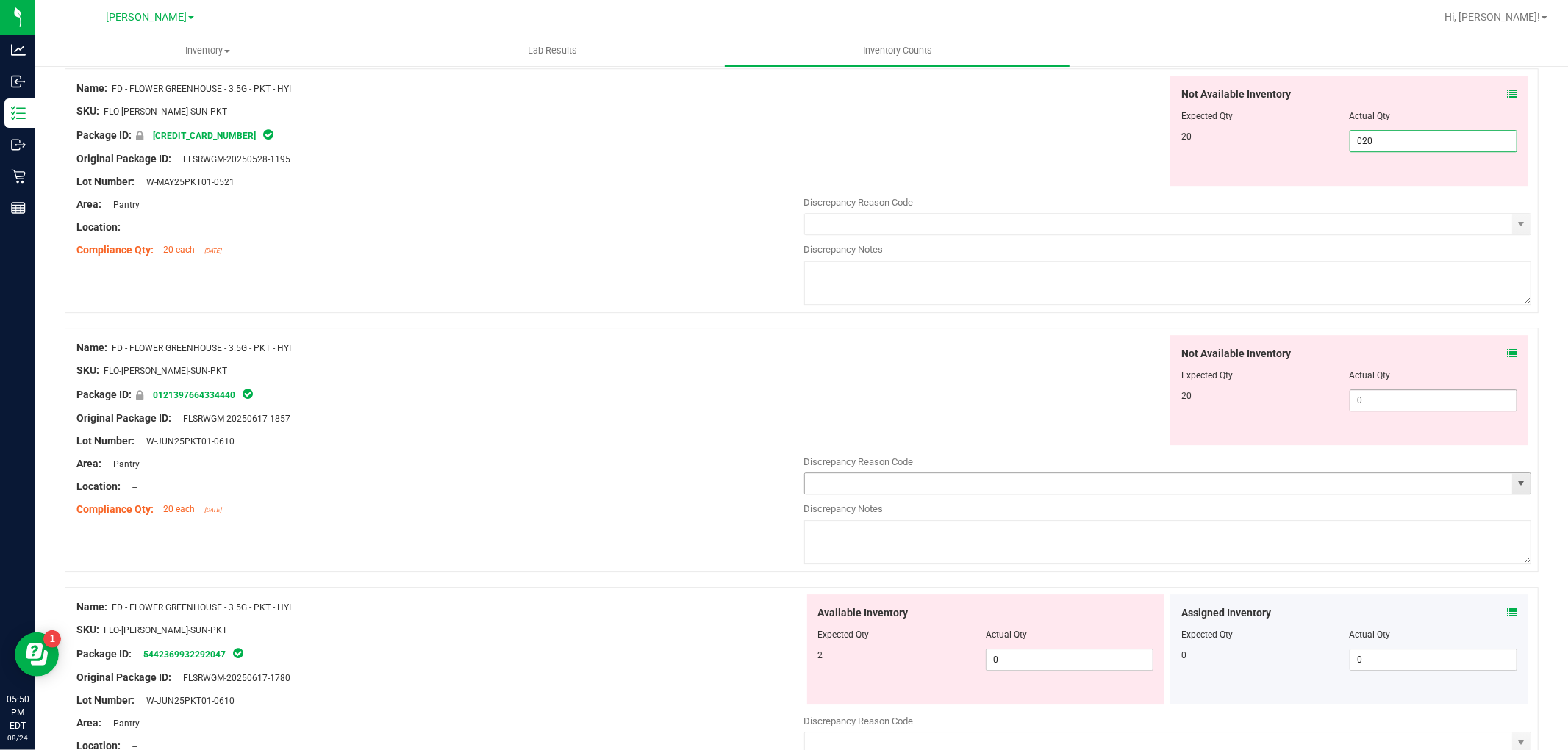
type input "20"
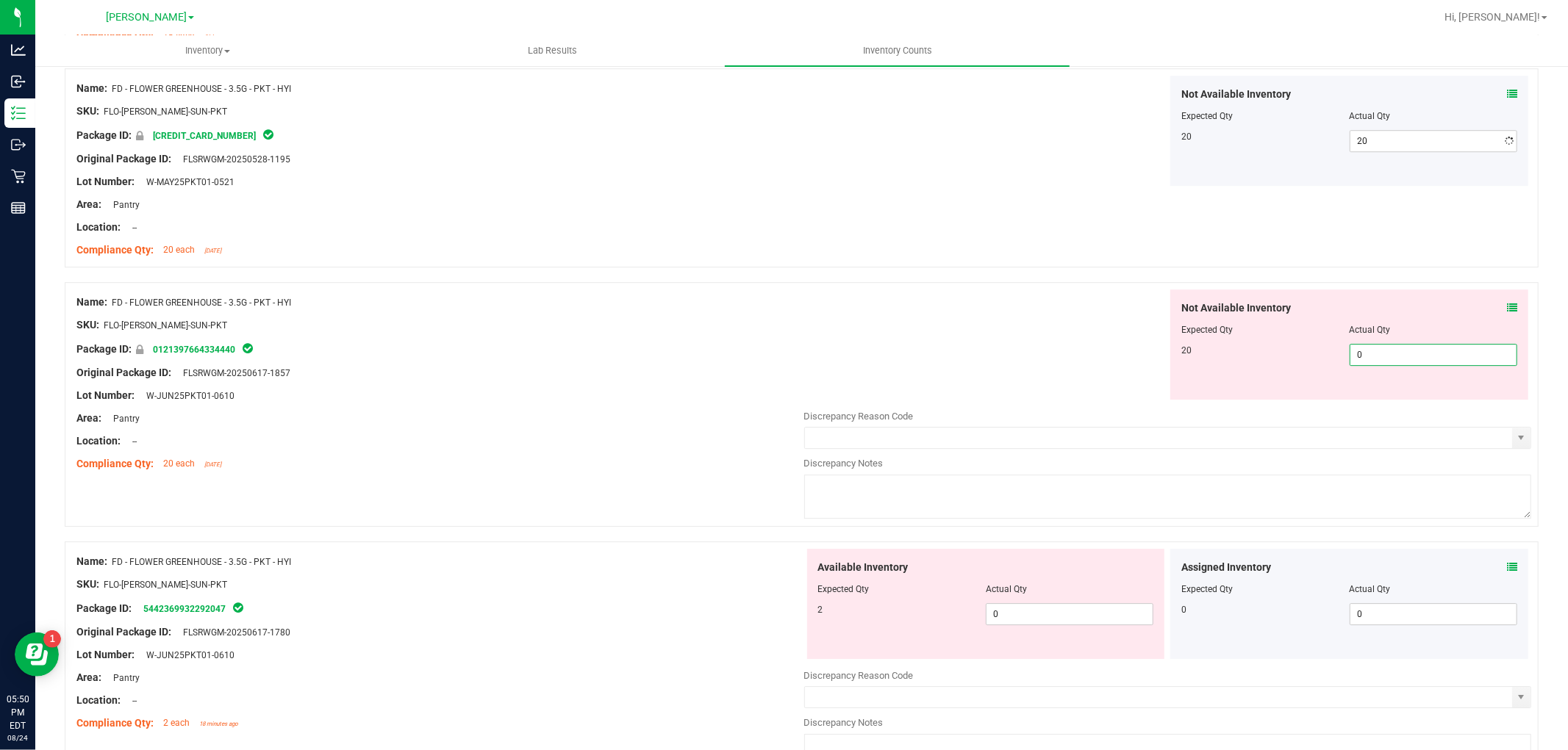
click at [1370, 394] on div "Not Available Inventory Expected Qty Actual Qty 20 0 0" at bounding box center [1348, 344] width 358 height 110
type input "020"
type input "20"
click at [1069, 611] on div "Available Inventory Expected Qty Actual Qty 2 0 0" at bounding box center [985, 604] width 358 height 110
type input "02"
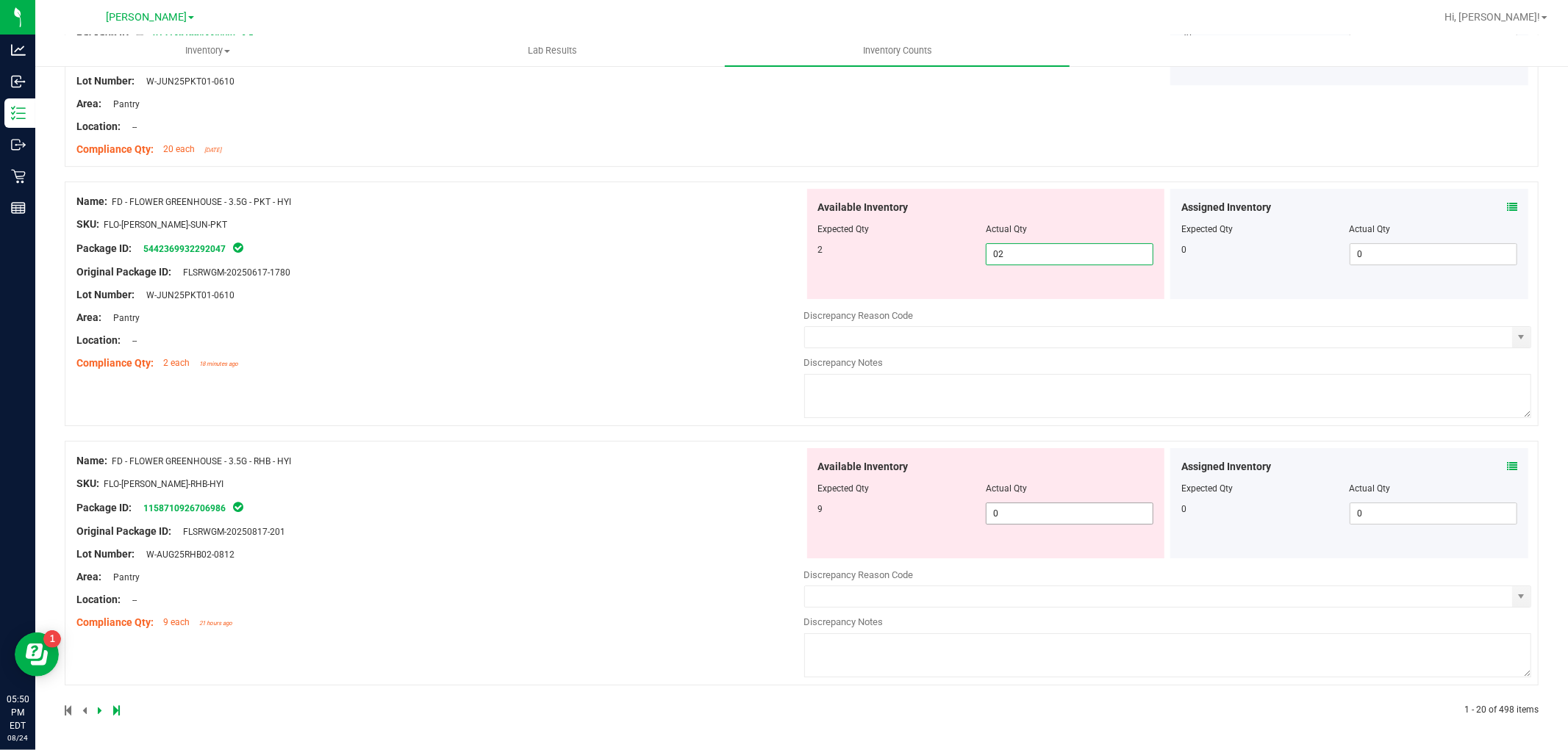
type input "2"
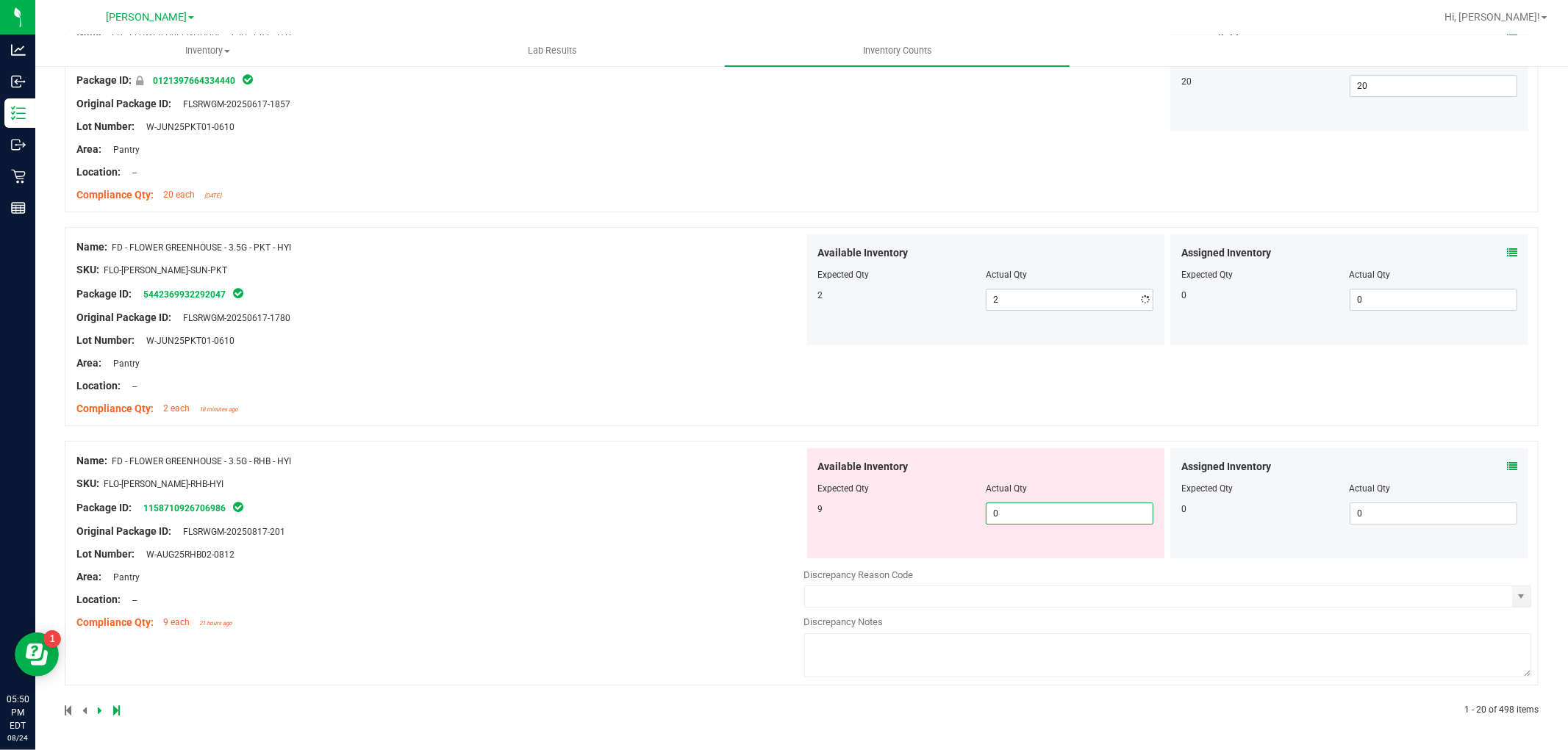
click at [1011, 510] on span "0 0" at bounding box center [1069, 513] width 168 height 22
type input "09"
type input "9"
click at [517, 575] on div "Name: FD - FLOWER GREENHOUSE - 3.5G - RHB - HYI SKU: FLO-[PERSON_NAME]-RHB-HYI …" at bounding box center [440, 541] width 728 height 187
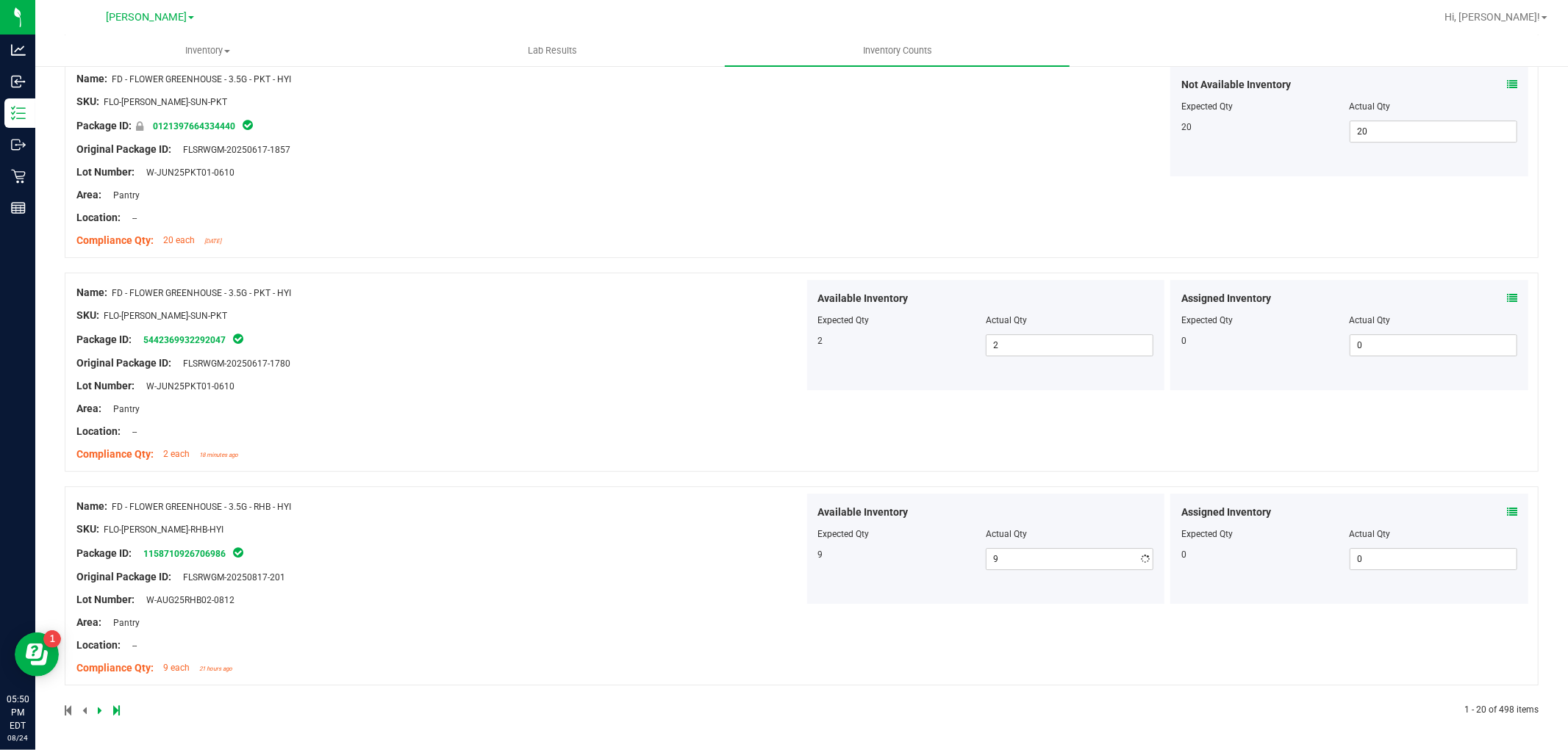
scroll to position [3815, 0]
click at [101, 710] on icon at bounding box center [100, 710] width 5 height 9
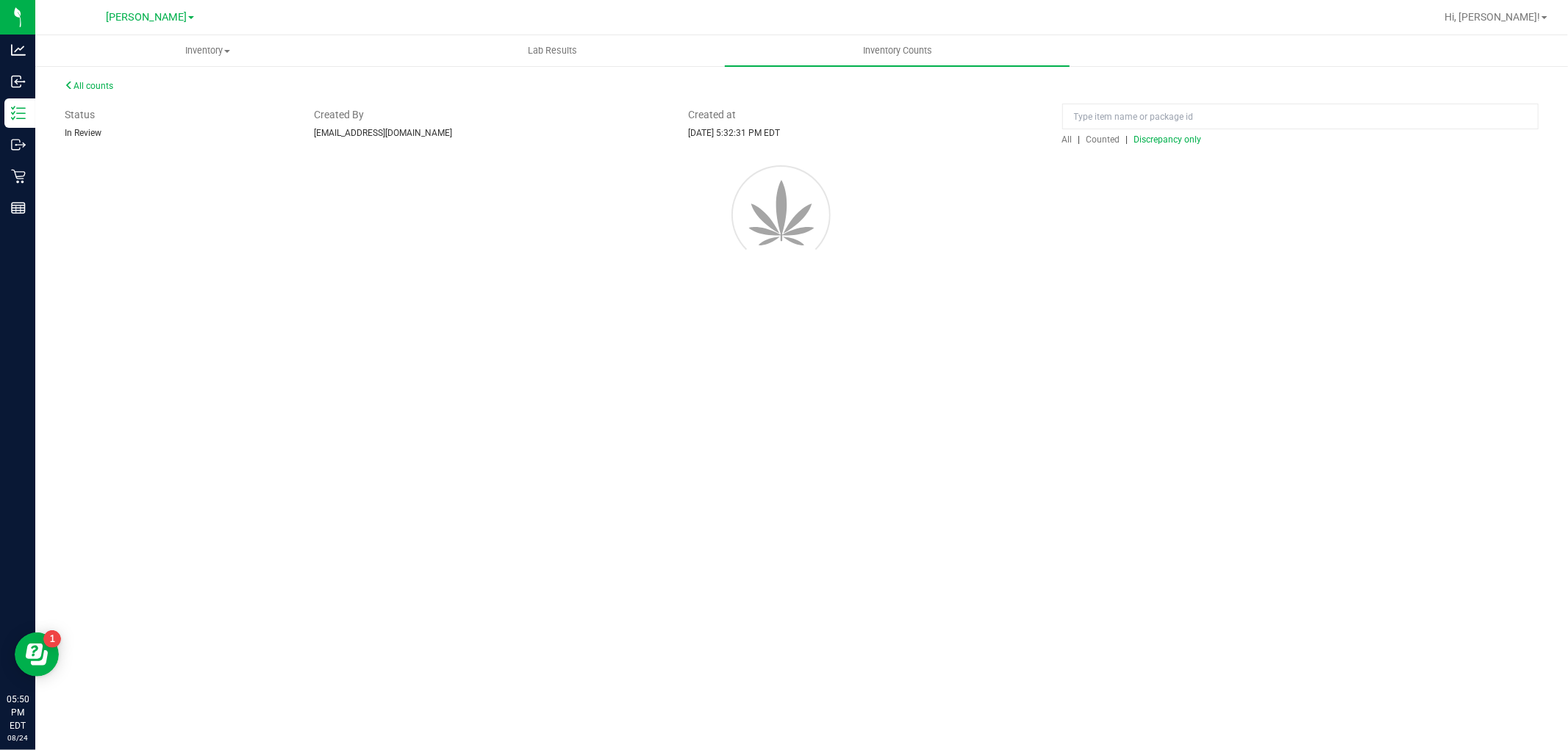
scroll to position [0, 0]
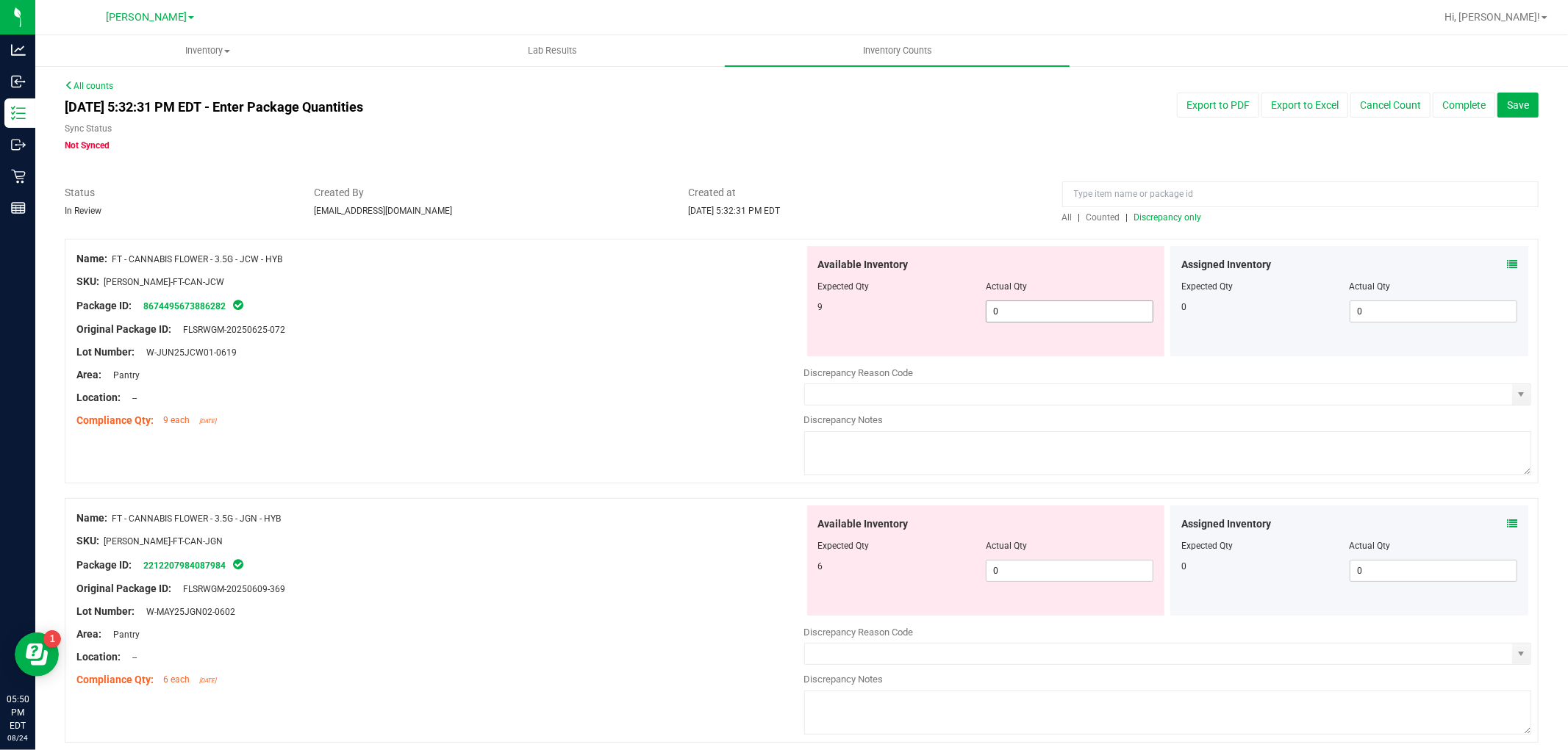
click at [1032, 317] on span "0 0" at bounding box center [1069, 311] width 168 height 22
type input "09"
type input "9"
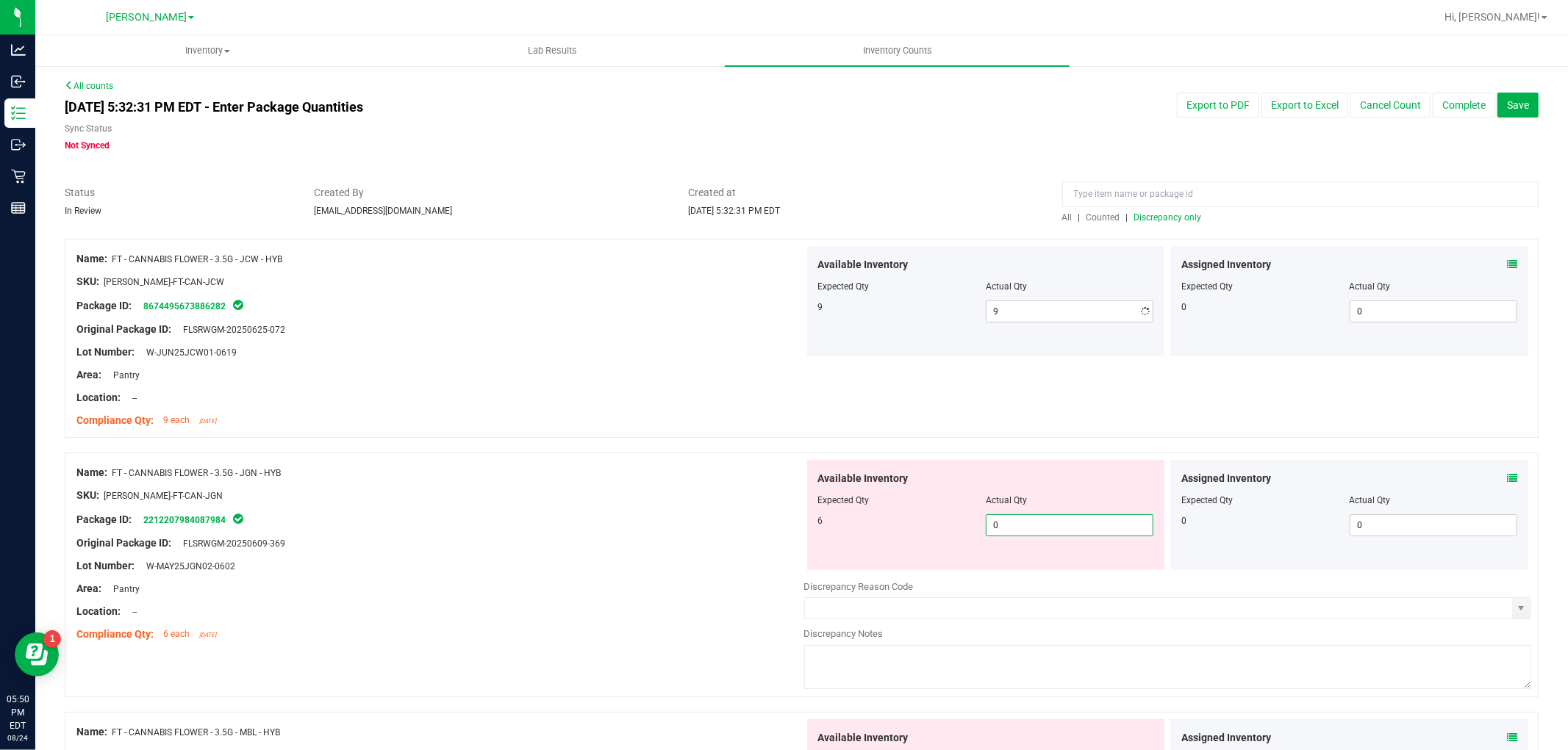
click at [1056, 575] on div "Available Inventory Expected Qty Actual Qty 6 0 0" at bounding box center [1168, 575] width 728 height 233
type input "06"
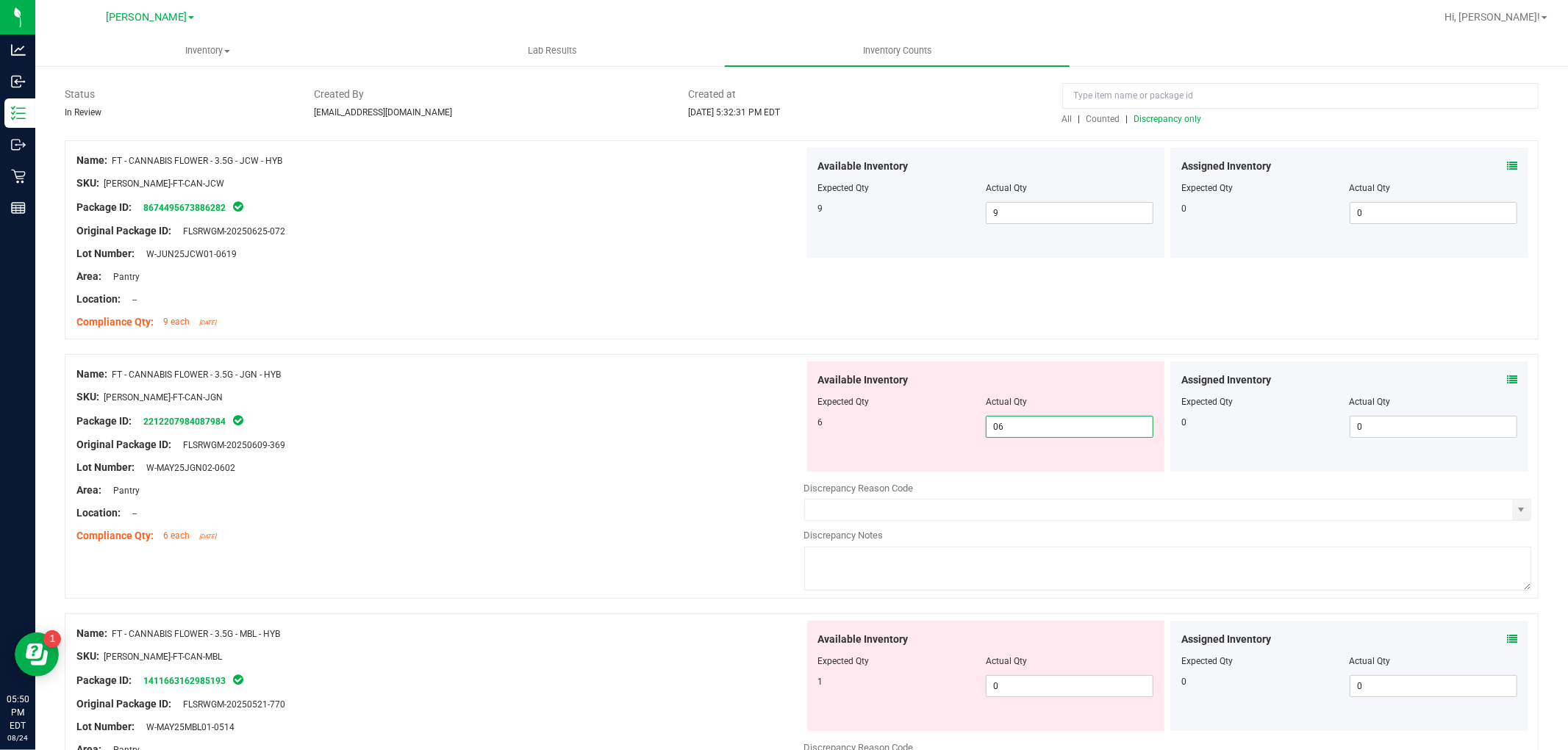
scroll to position [245, 0]
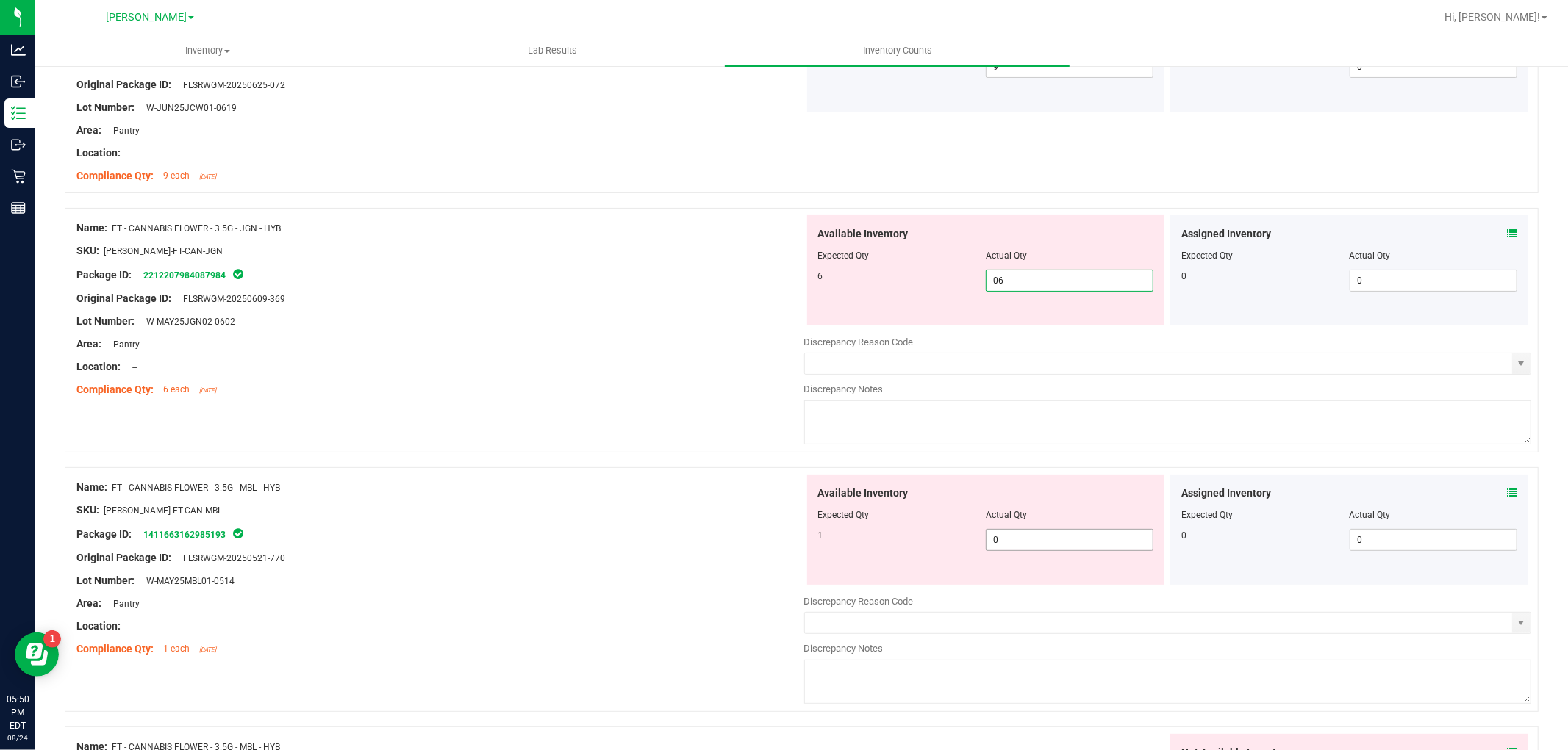
type input "6"
click at [1039, 533] on div "Available Inventory Expected Qty Actual Qty 1 0 0" at bounding box center [985, 530] width 358 height 110
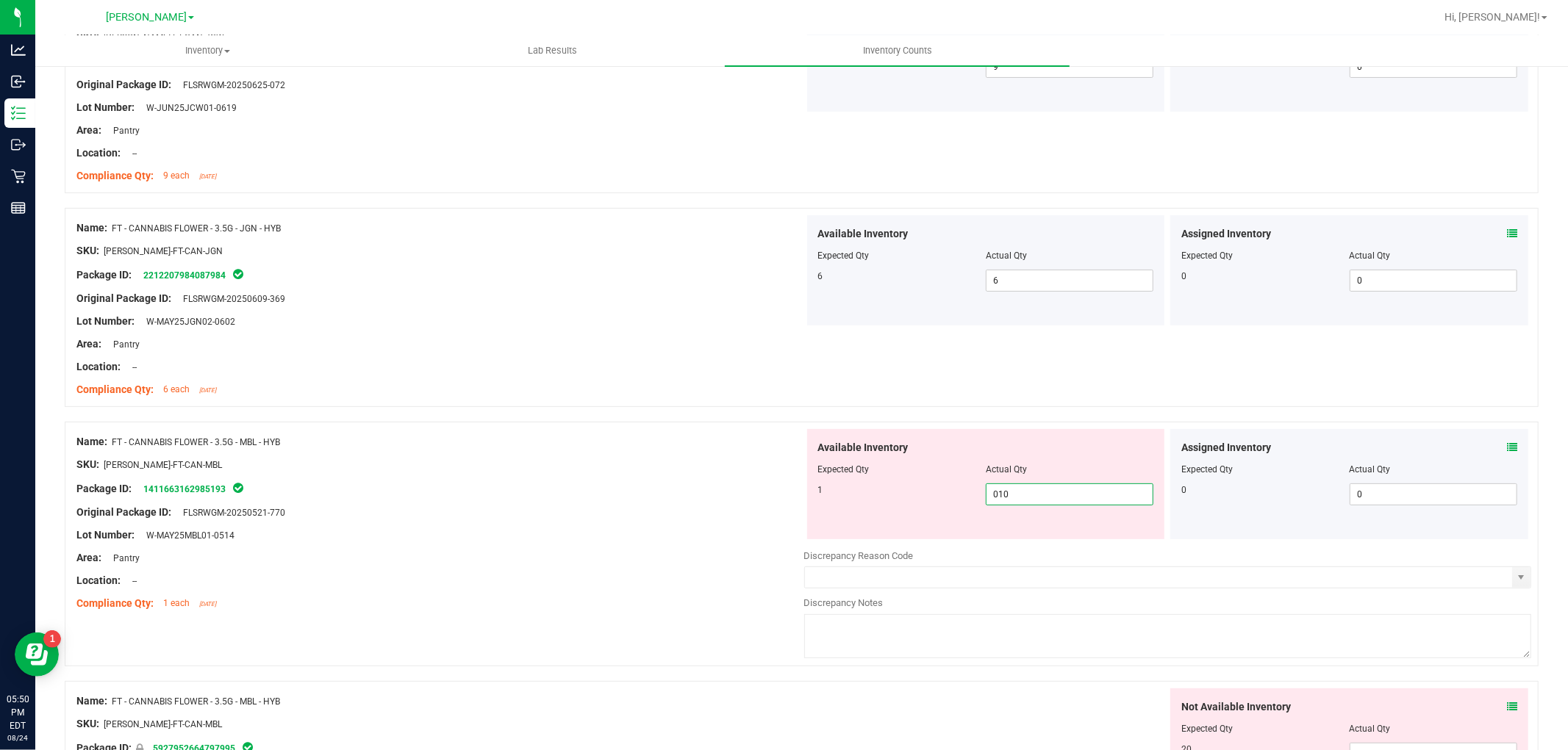
scroll to position [490, 0]
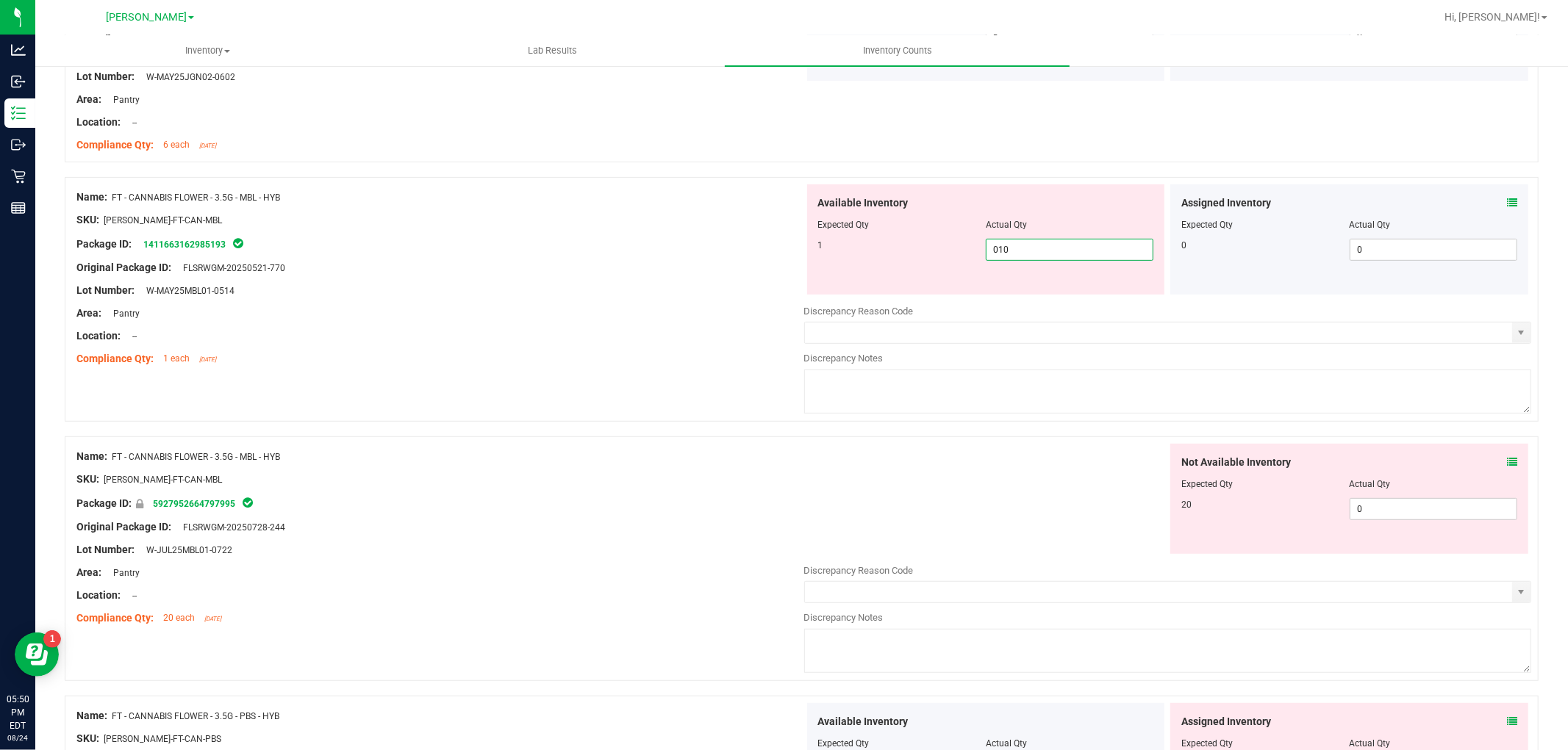
type input "01"
type input "1"
click at [1422, 505] on div "Not Available Inventory Expected Qty Actual Qty 20 0 0" at bounding box center [1348, 498] width 358 height 110
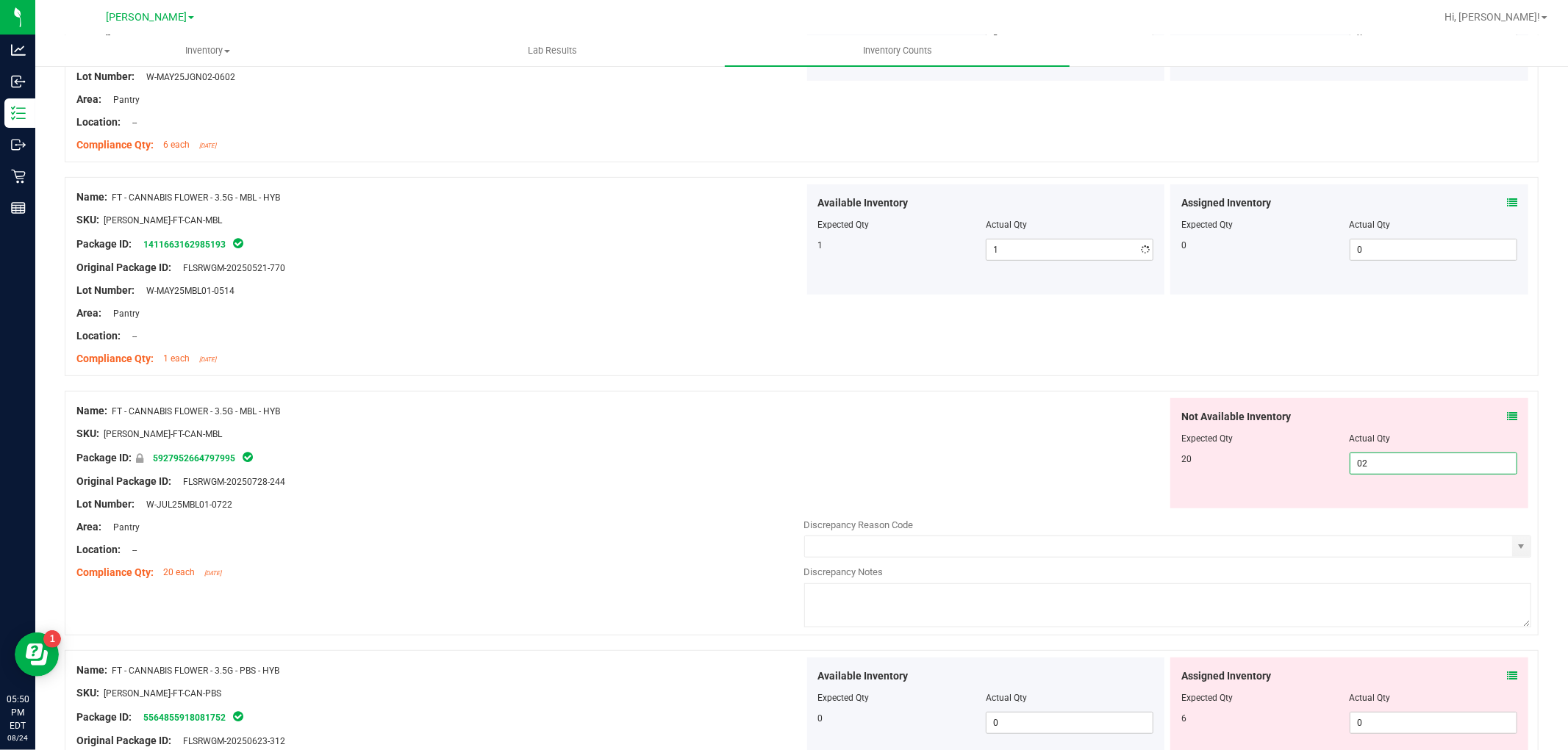
type input "020"
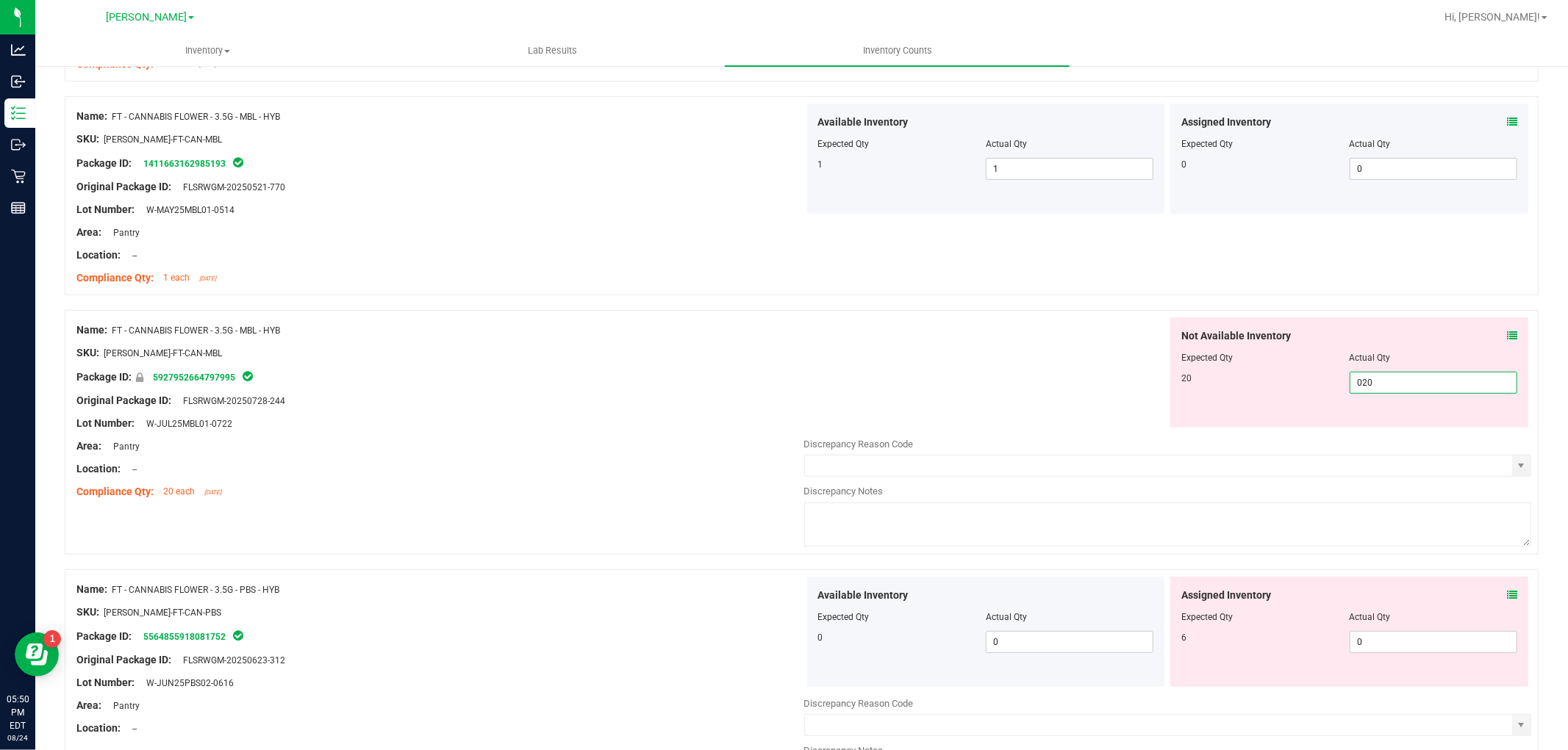
scroll to position [816, 0]
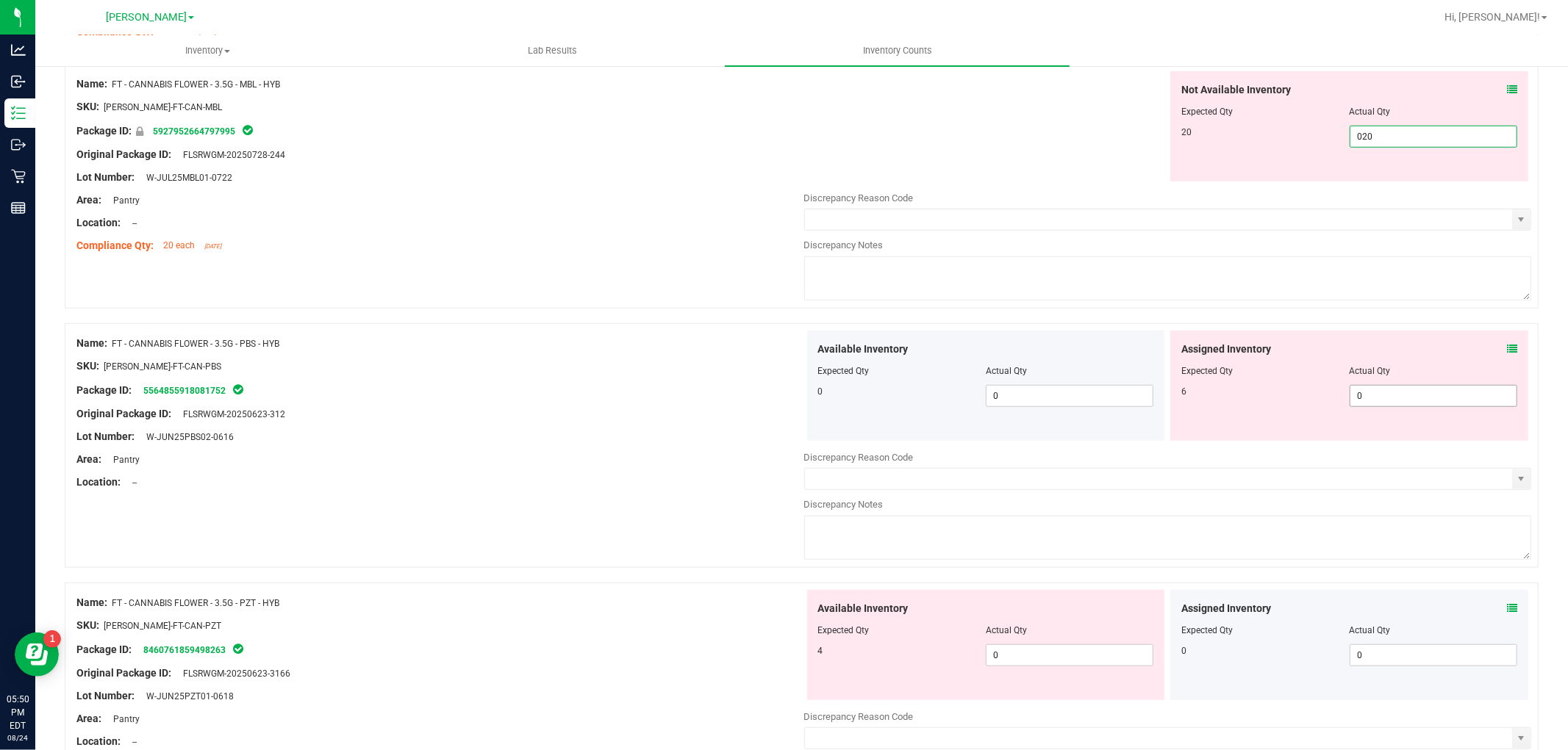
type input "20"
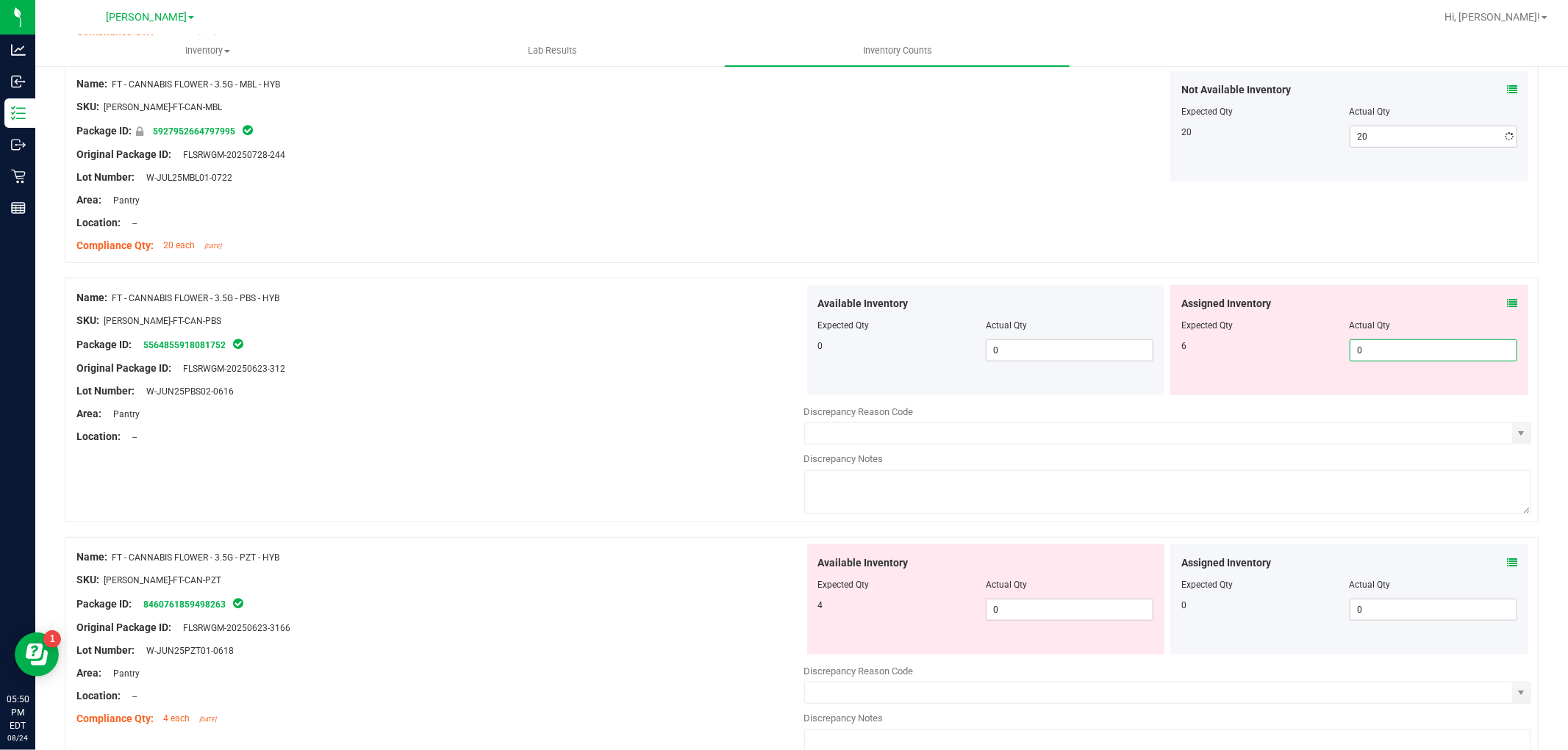
click at [1377, 395] on div "Available Inventory Expected Qty Actual Qty 0 0 0" at bounding box center [1168, 401] width 728 height 233
type input "06"
type input "6"
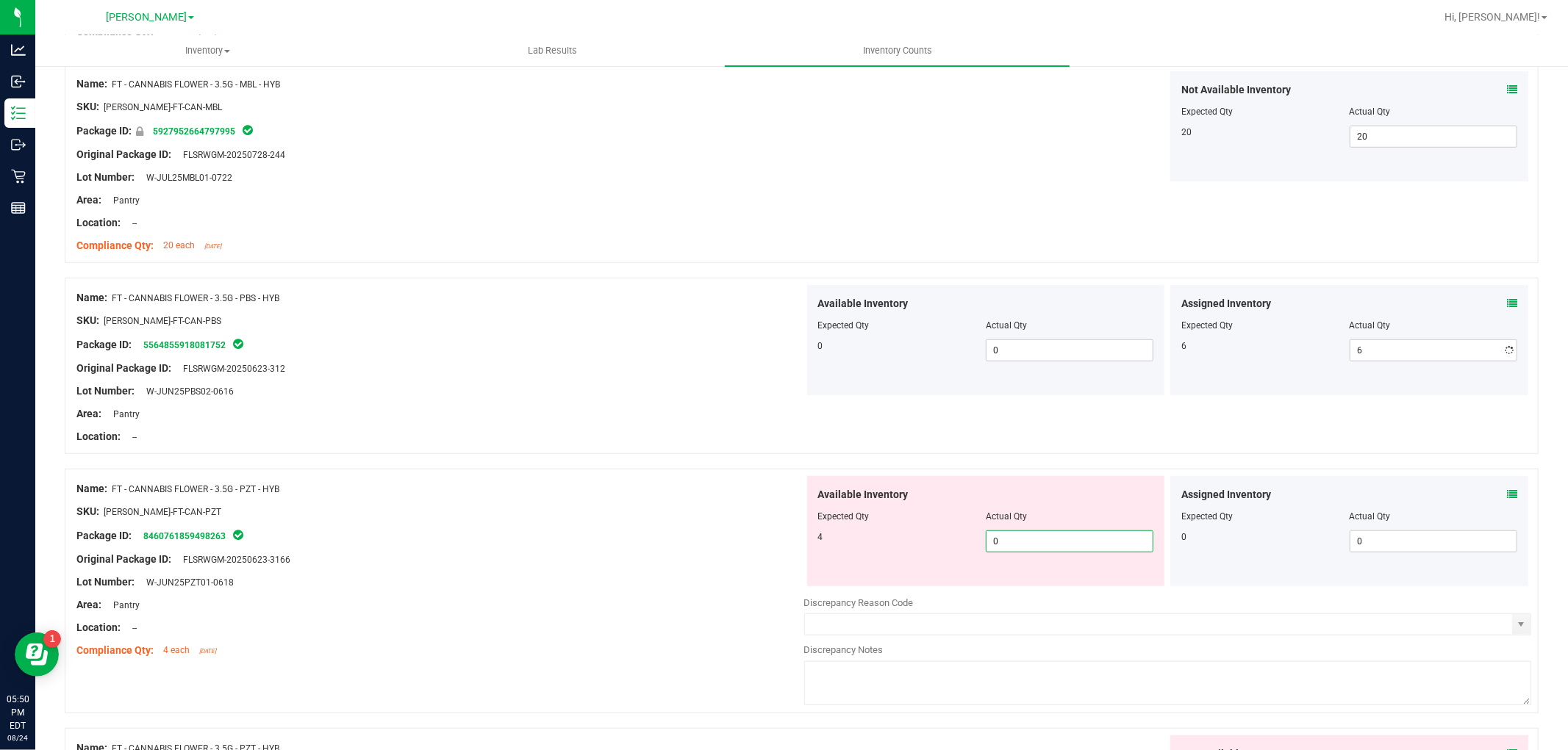
click at [1088, 600] on div "Available Inventory Expected Qty Actual Qty 4 0 0" at bounding box center [1168, 592] width 728 height 233
type input "04"
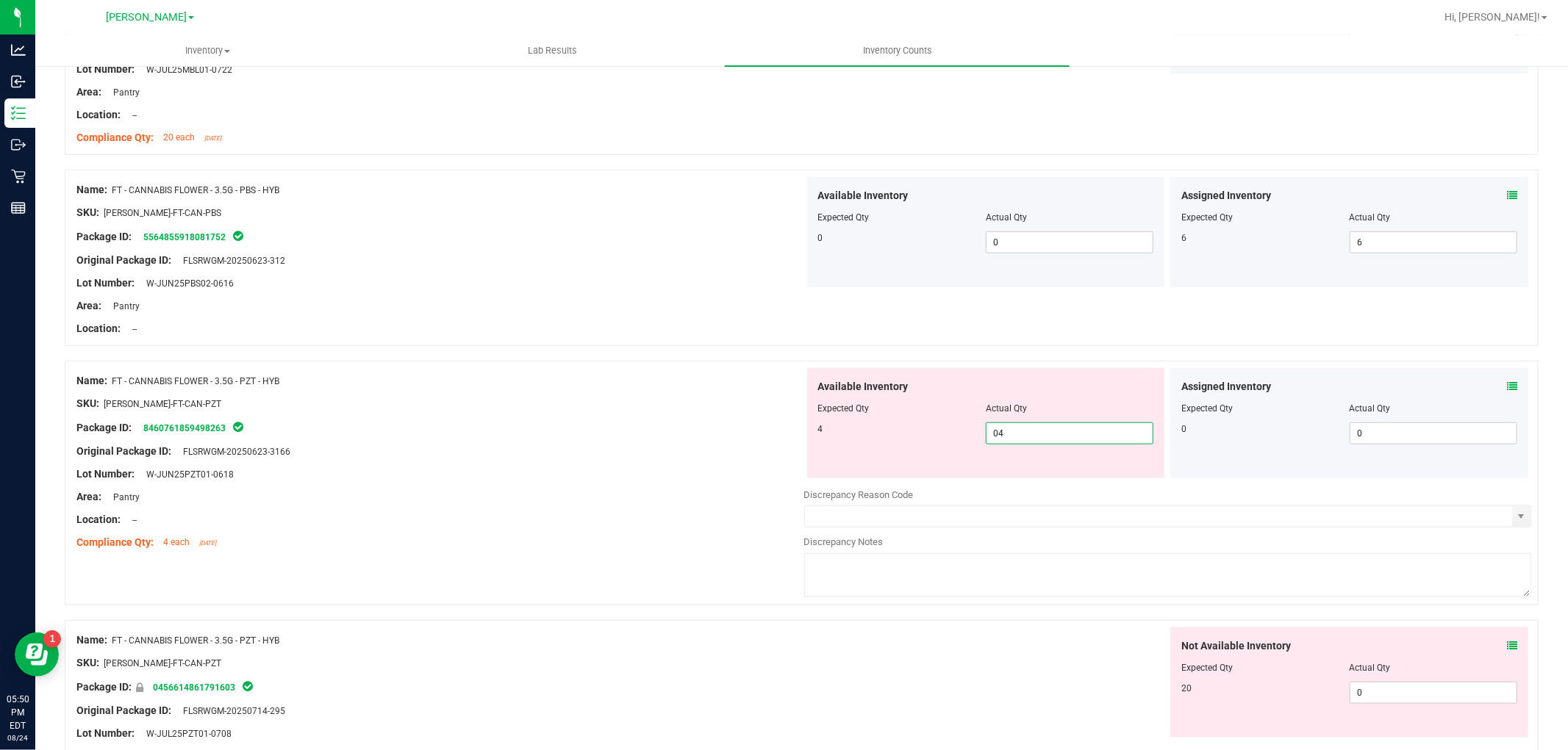
scroll to position [1142, 0]
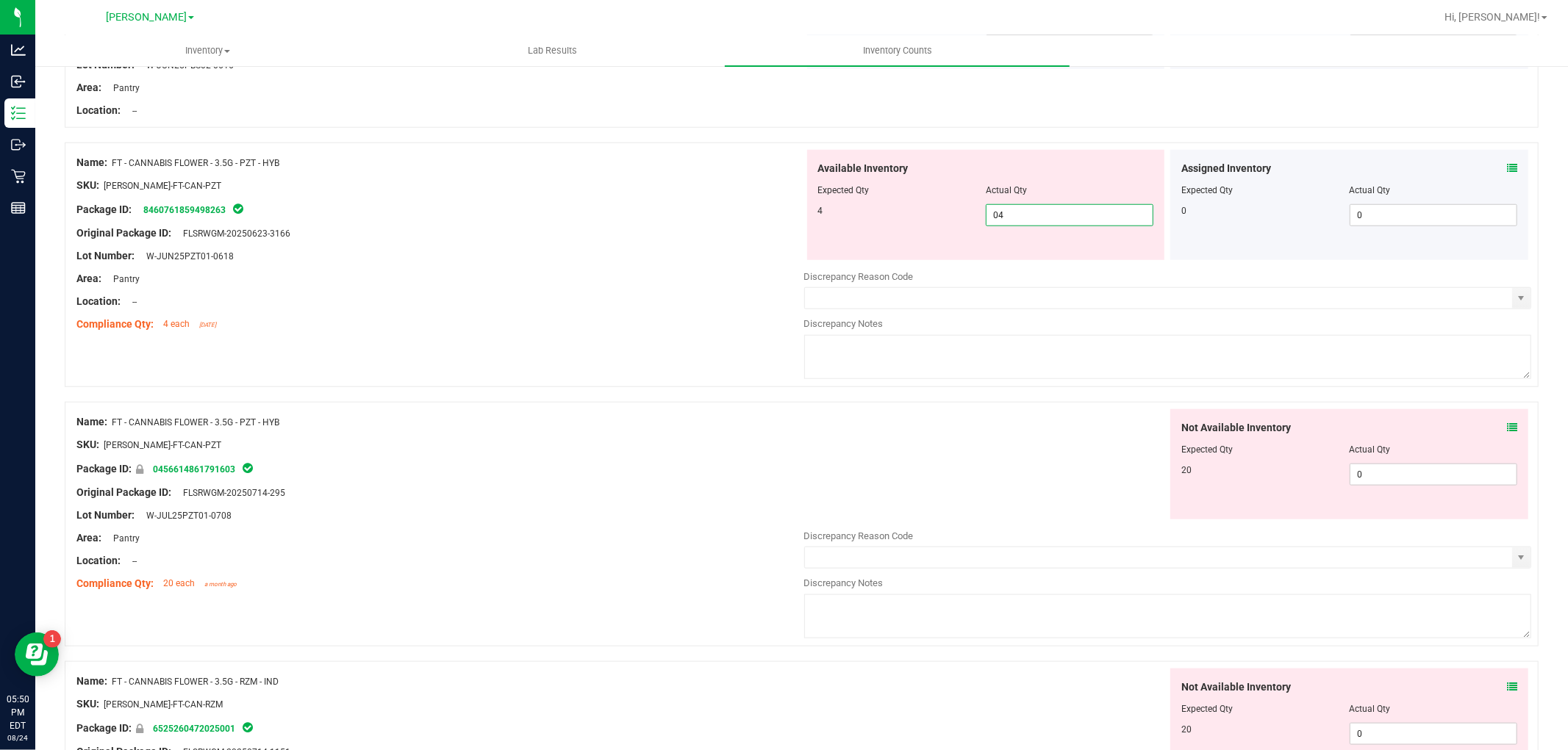
type input "4"
click at [1409, 460] on div "Not Available Inventory Expected Qty Actual Qty 20 0 0" at bounding box center [1348, 464] width 358 height 110
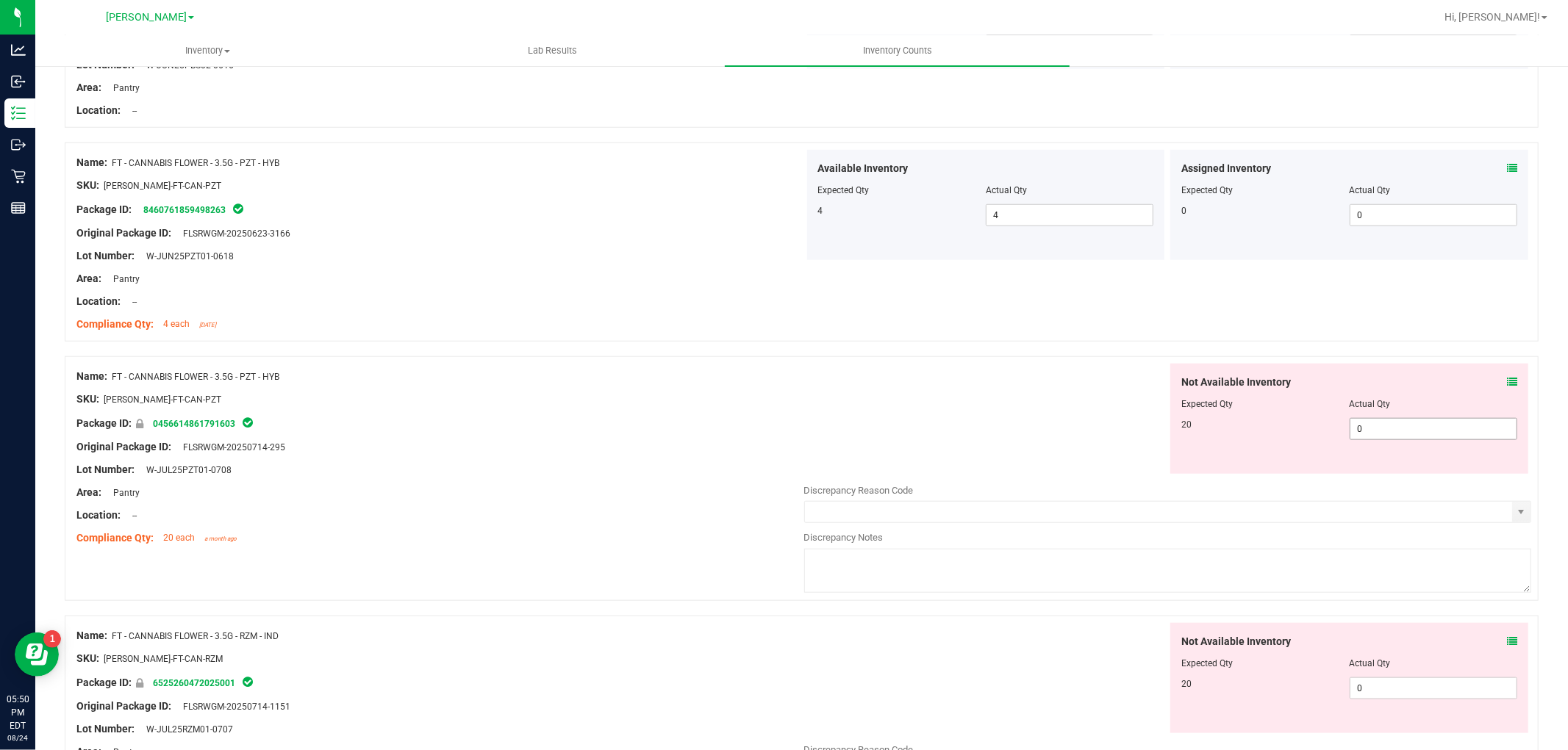
click at [1402, 437] on div "Not Available Inventory Expected Qty Actual Qty 20 0 0" at bounding box center [1348, 418] width 358 height 110
click at [1401, 428] on span "0 0" at bounding box center [1433, 429] width 168 height 22
type input "020"
type input "20"
click at [1402, 681] on div "Not Available Inventory Expected Qty Actual Qty 20 0 0" at bounding box center [1348, 678] width 358 height 110
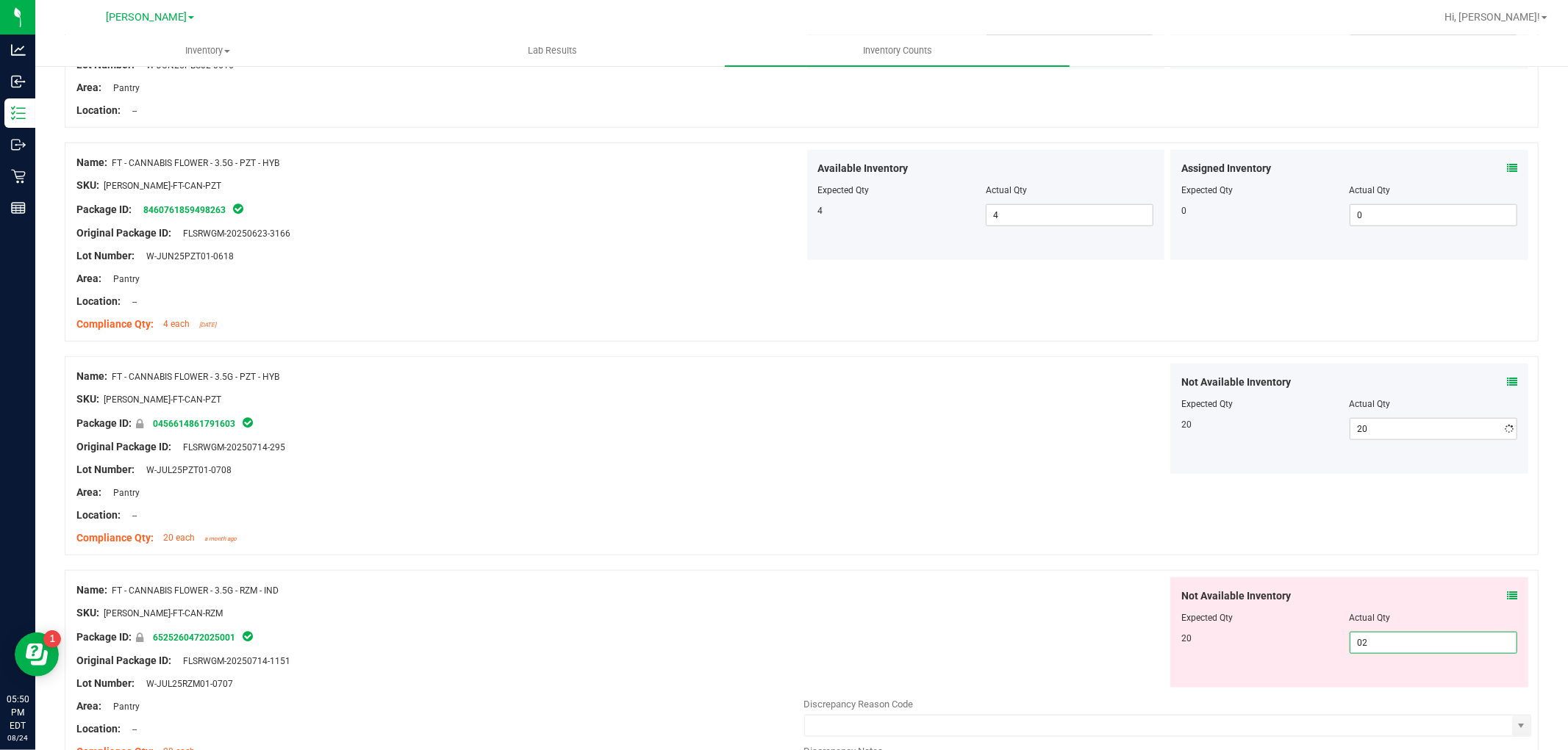
type input "020"
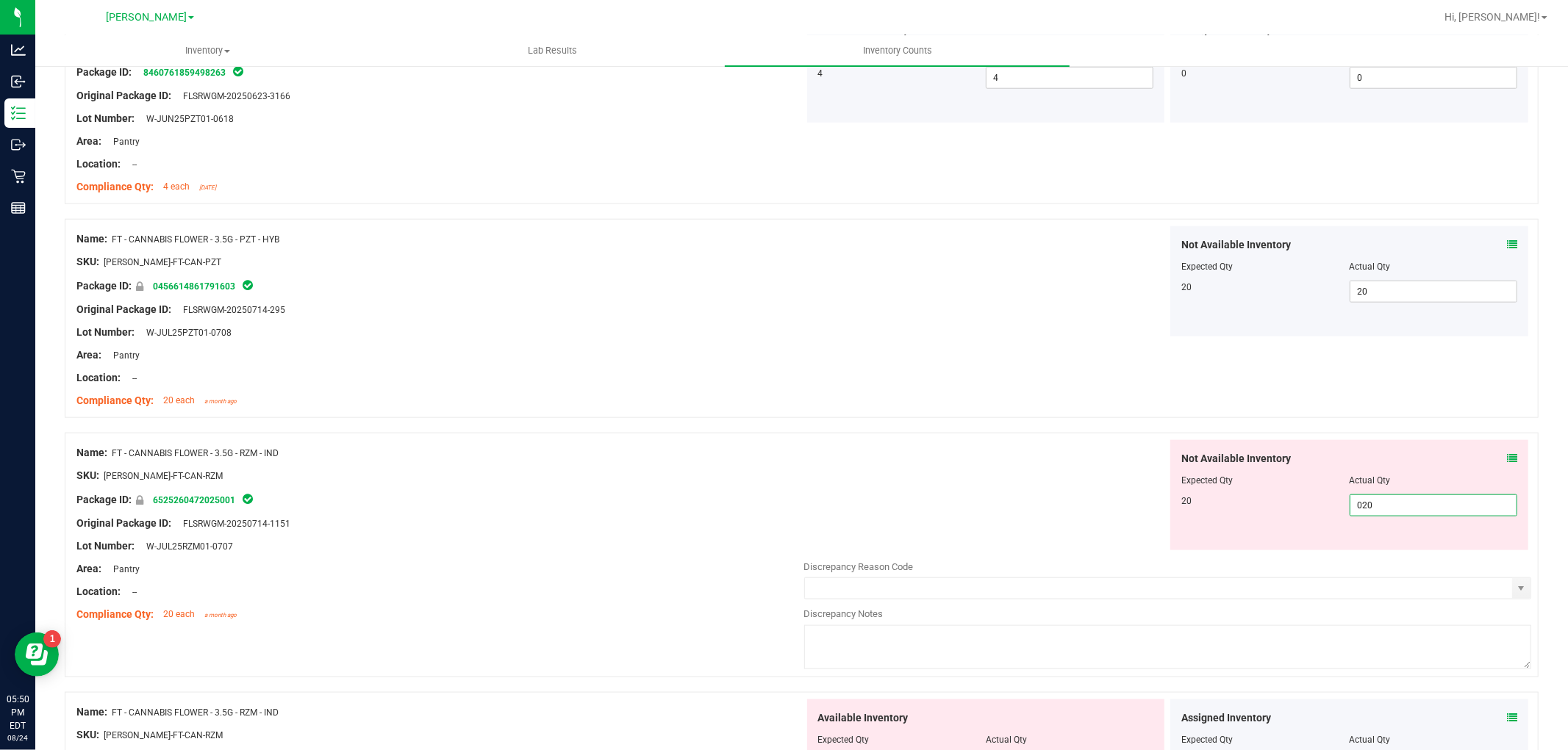
scroll to position [1469, 0]
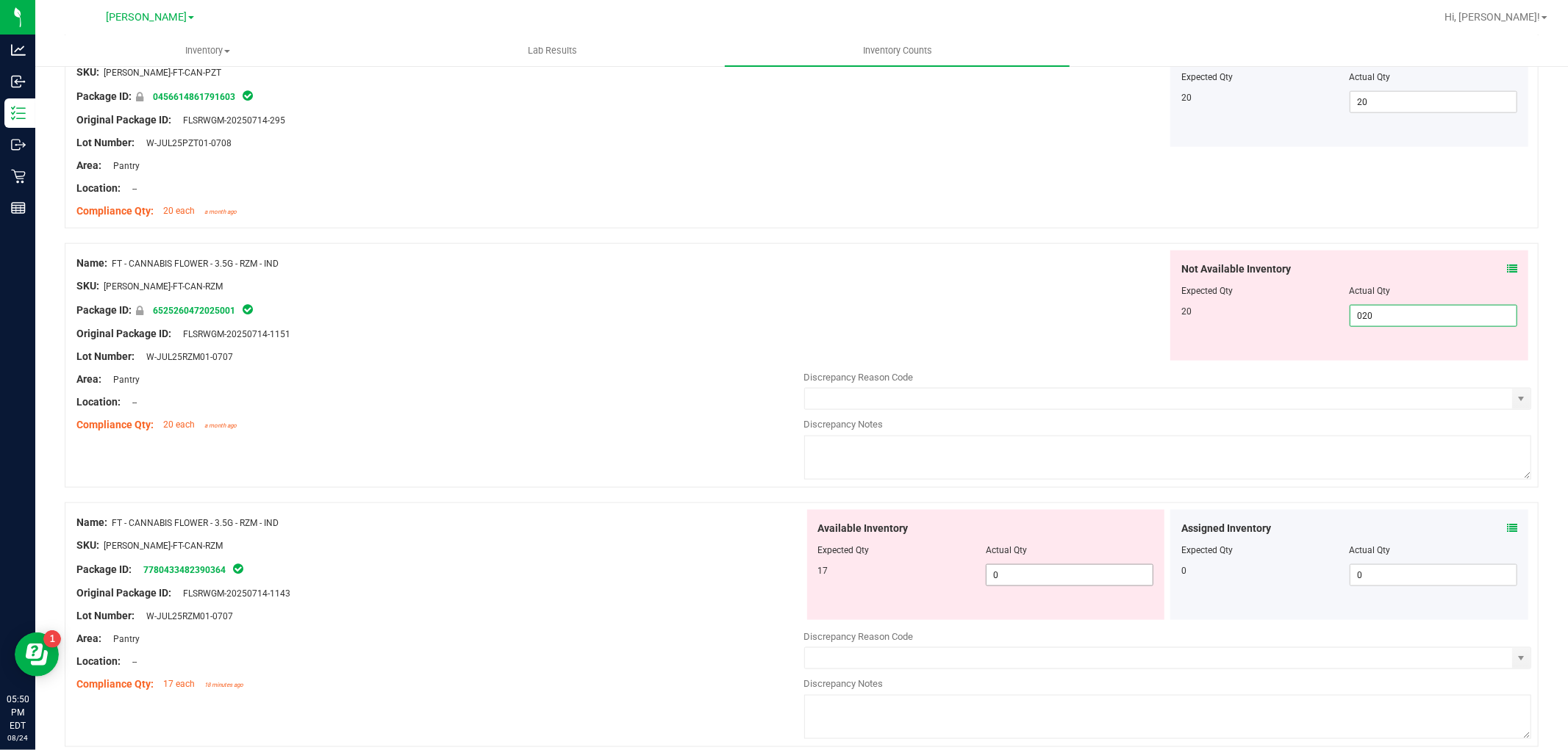
type input "20"
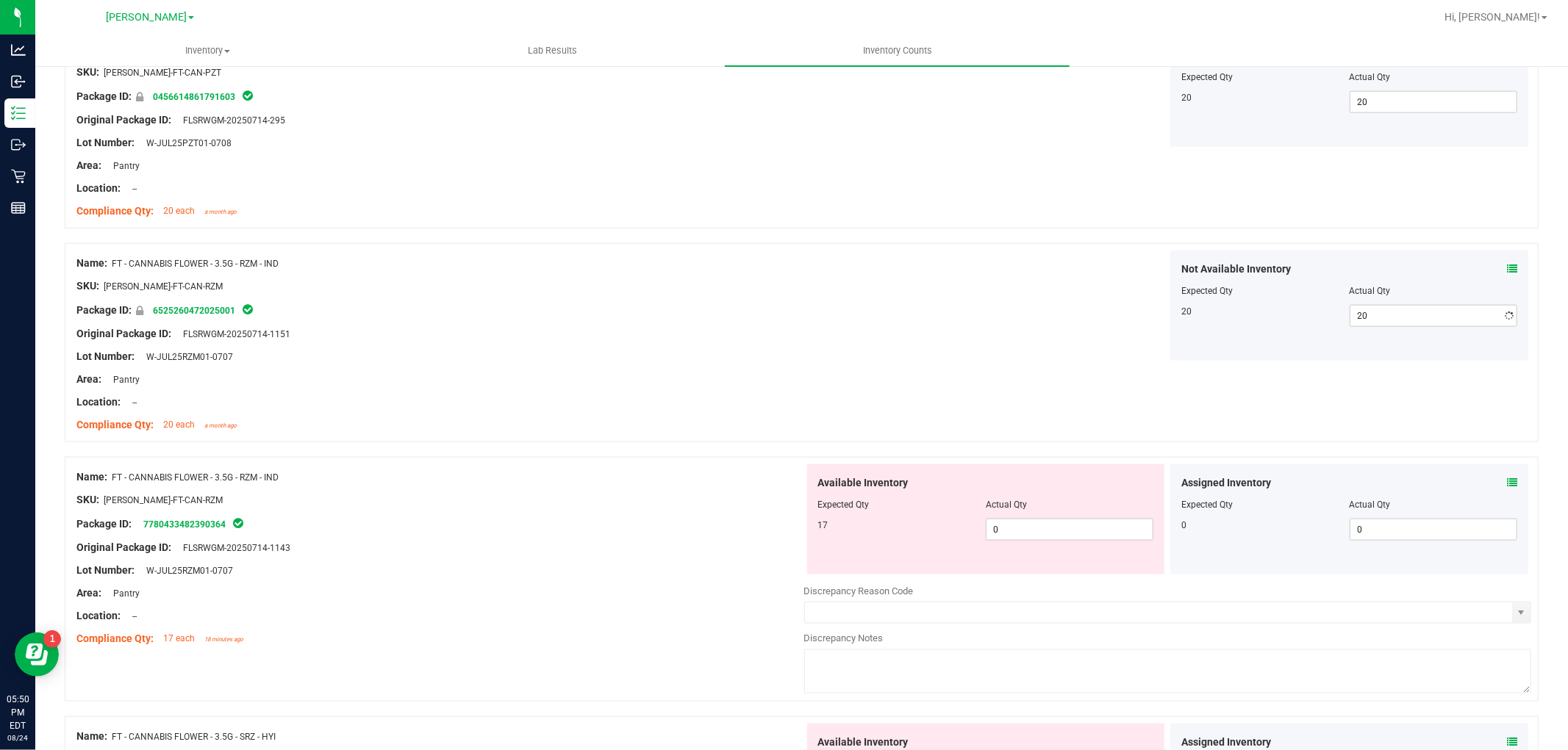
click at [1050, 591] on div "Available Inventory Expected Qty Actual Qty 17 0 0" at bounding box center [1168, 580] width 728 height 233
drag, startPoint x: 1036, startPoint y: 516, endPoint x: 1033, endPoint y: 525, distance: 9.5
click at [1034, 523] on div "Available Inventory Expected Qty Actual Qty 17 0 0" at bounding box center [985, 519] width 358 height 110
click at [1033, 525] on span "0 0" at bounding box center [1069, 530] width 168 height 22
type input "017"
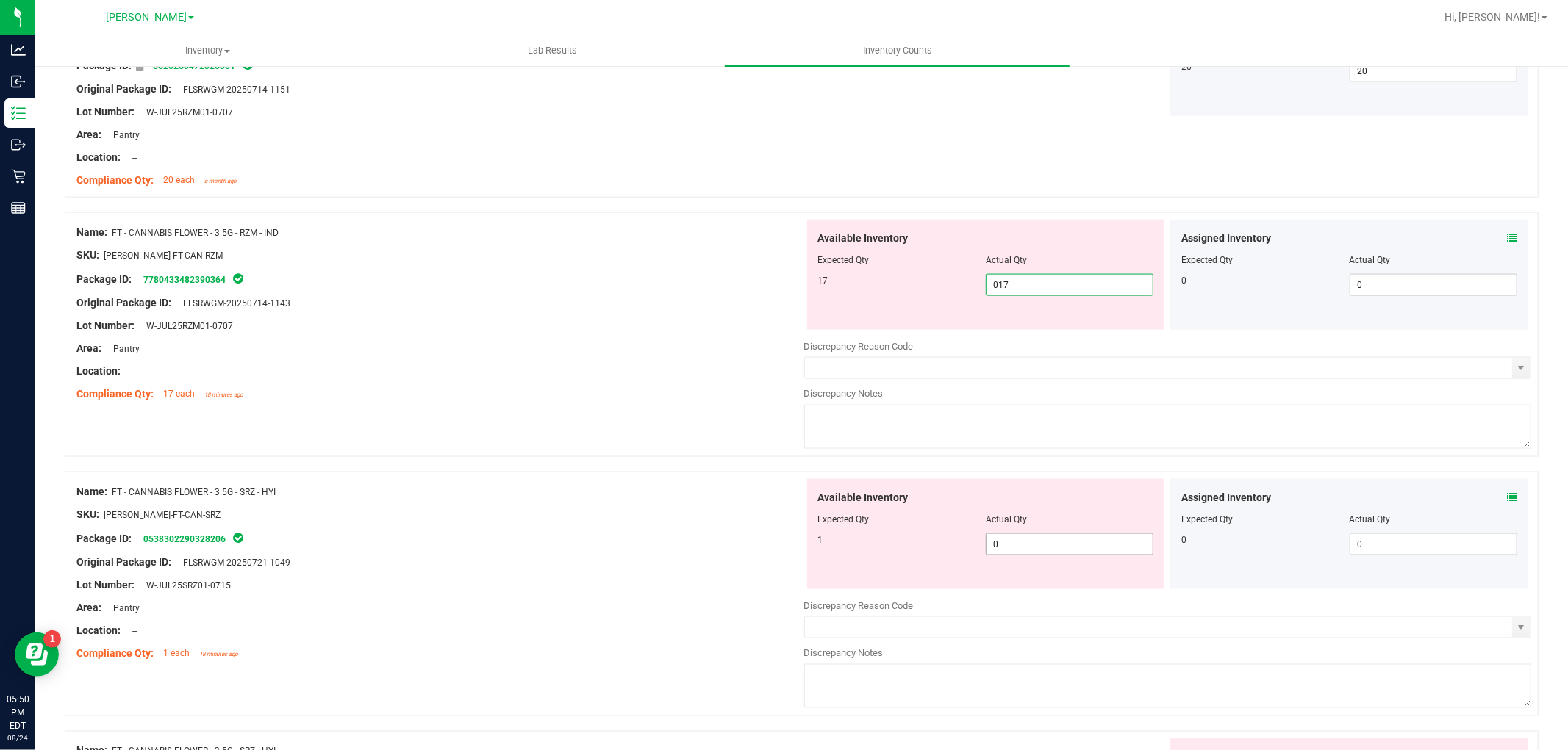
type input "17"
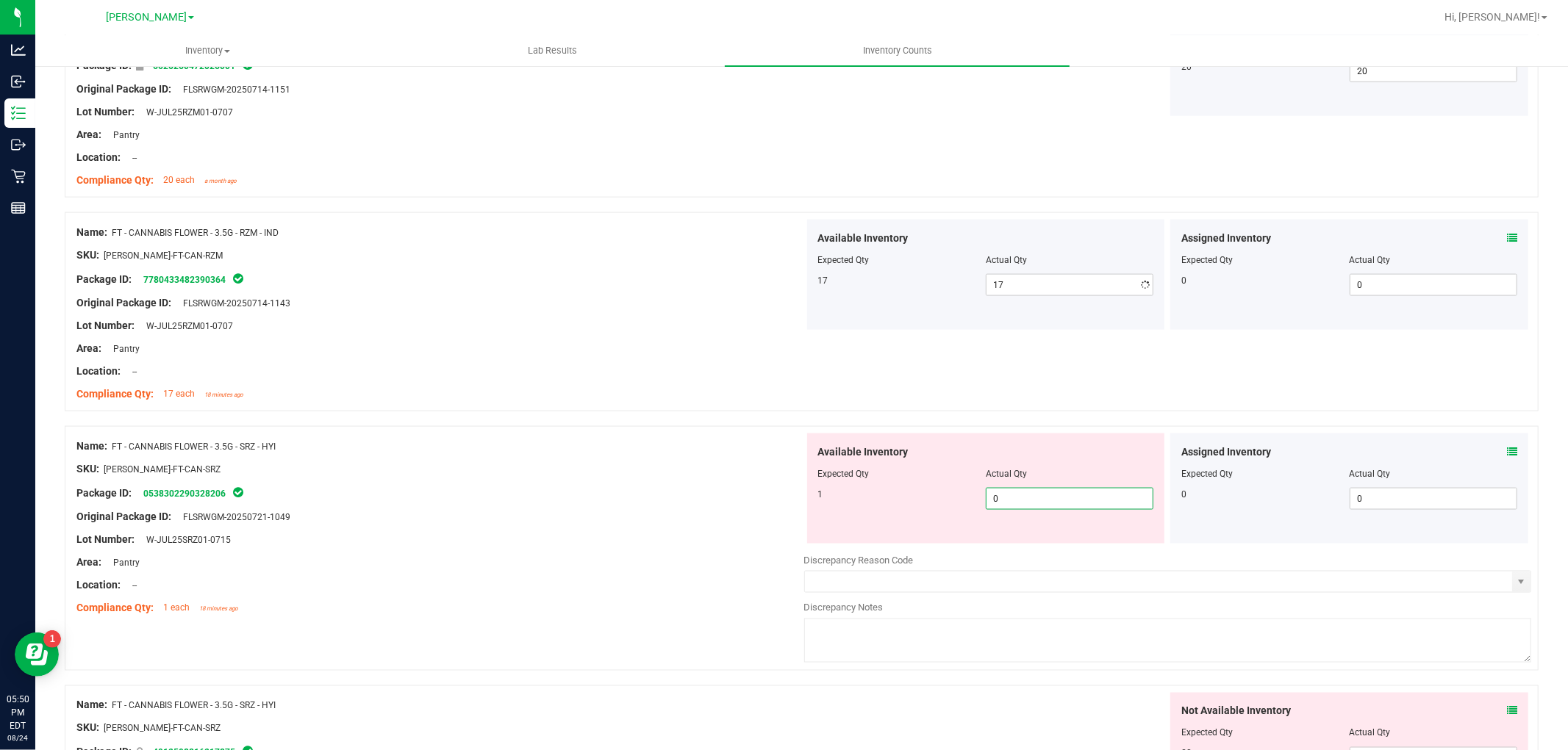
click at [1036, 545] on div "Available Inventory Expected Qty Actual Qty 1 0 0" at bounding box center [1168, 549] width 728 height 233
type input "01"
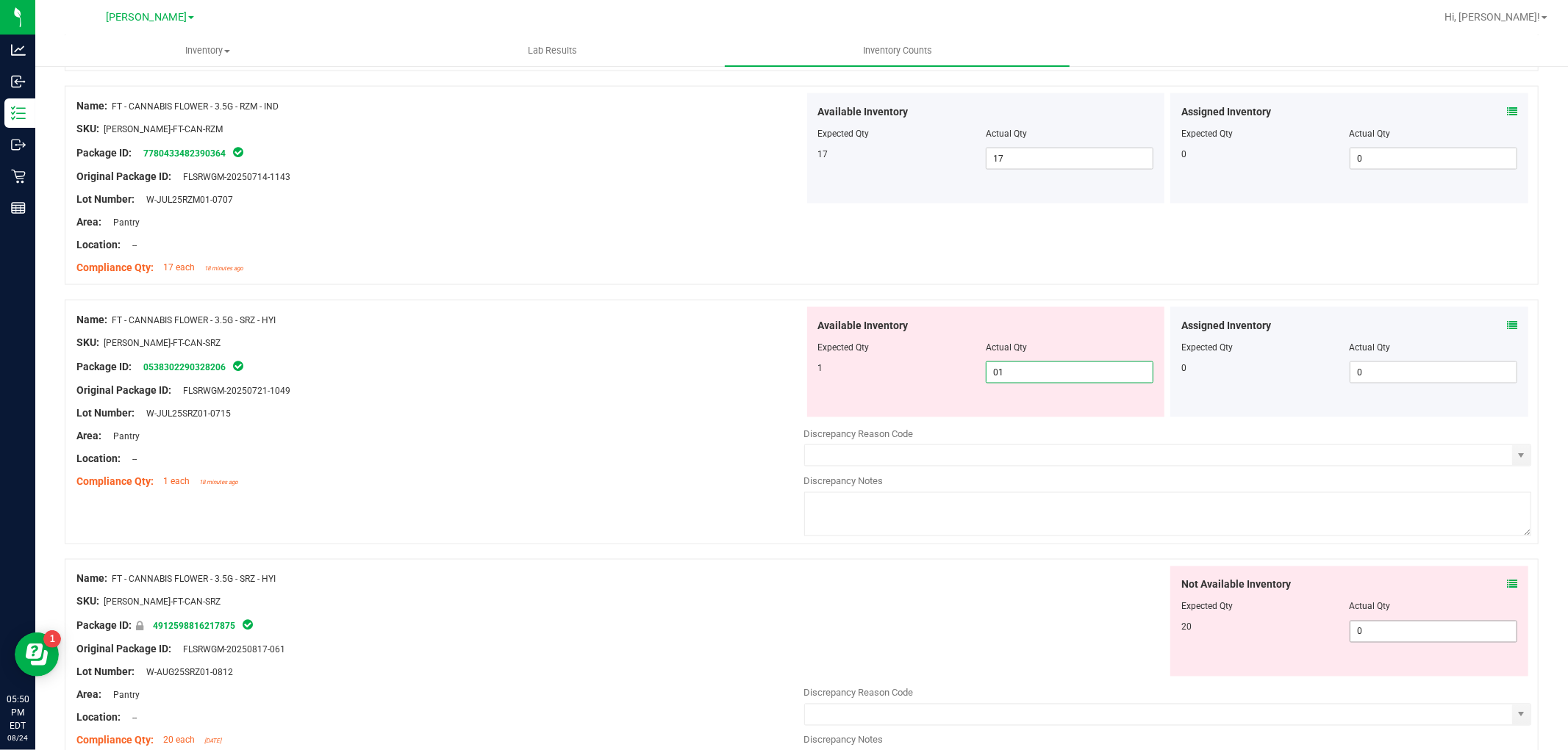
scroll to position [1958, 0]
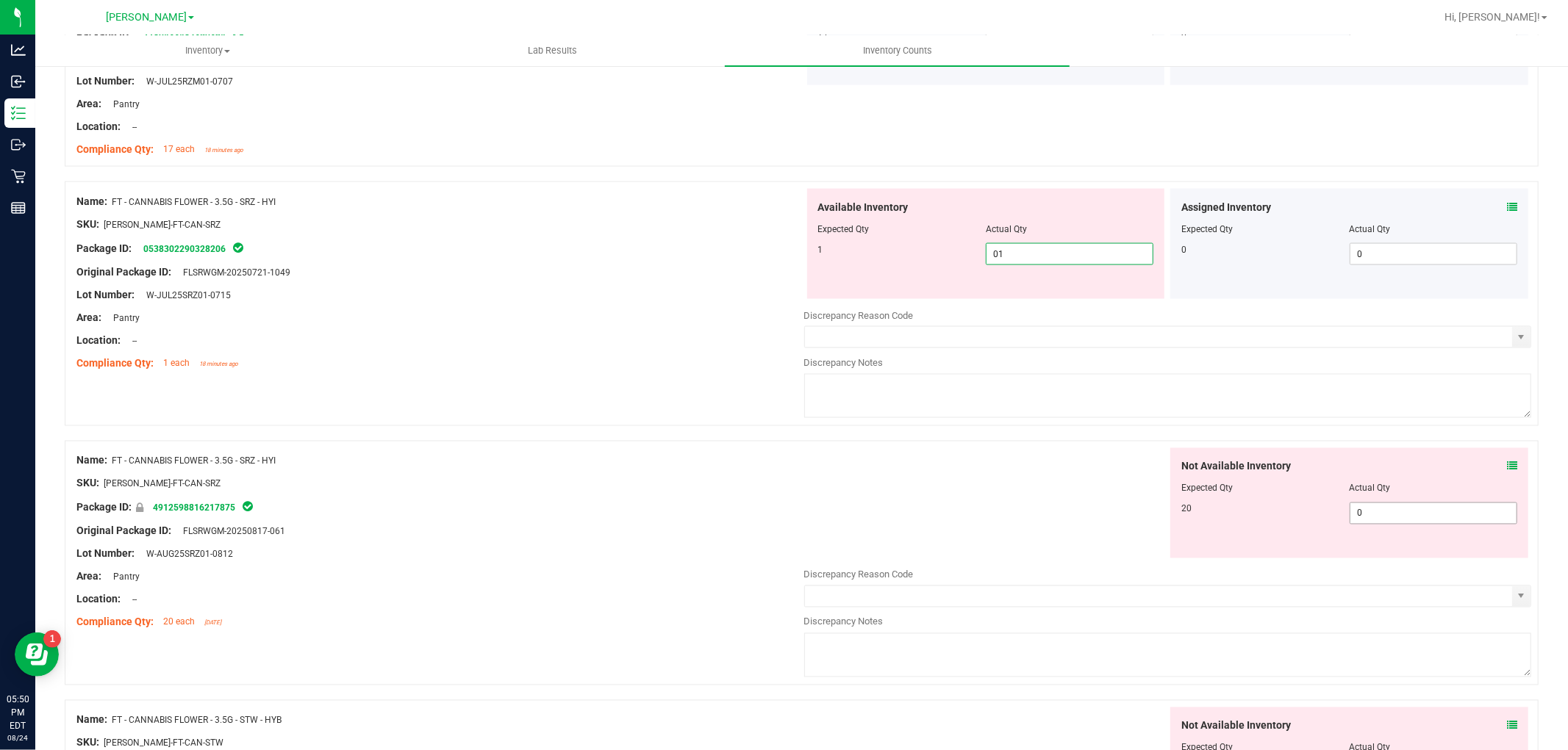
type input "1"
click at [1374, 522] on div "Not Available Inventory Expected Qty Actual Qty 20 0 0" at bounding box center [1168, 564] width 728 height 233
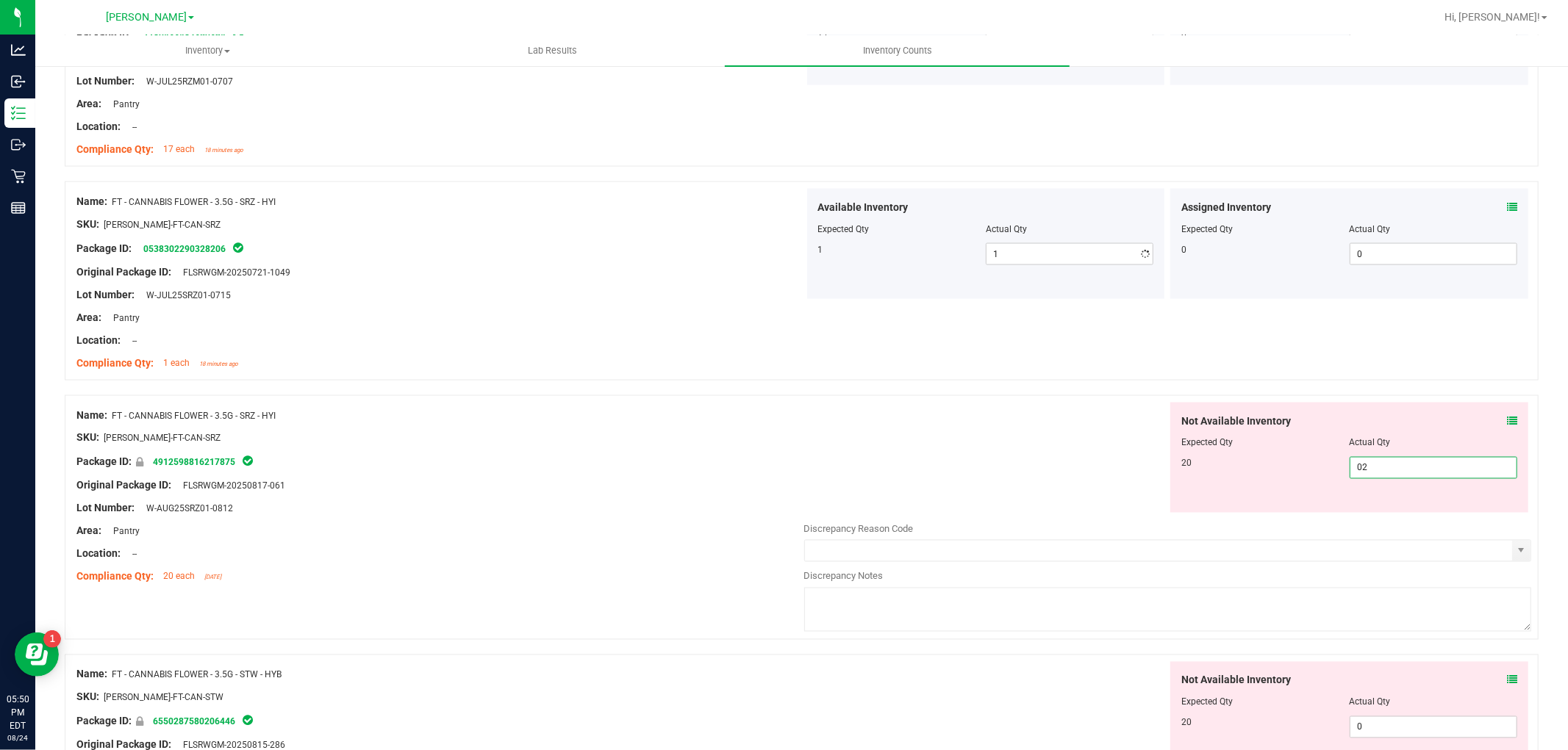
type input "020"
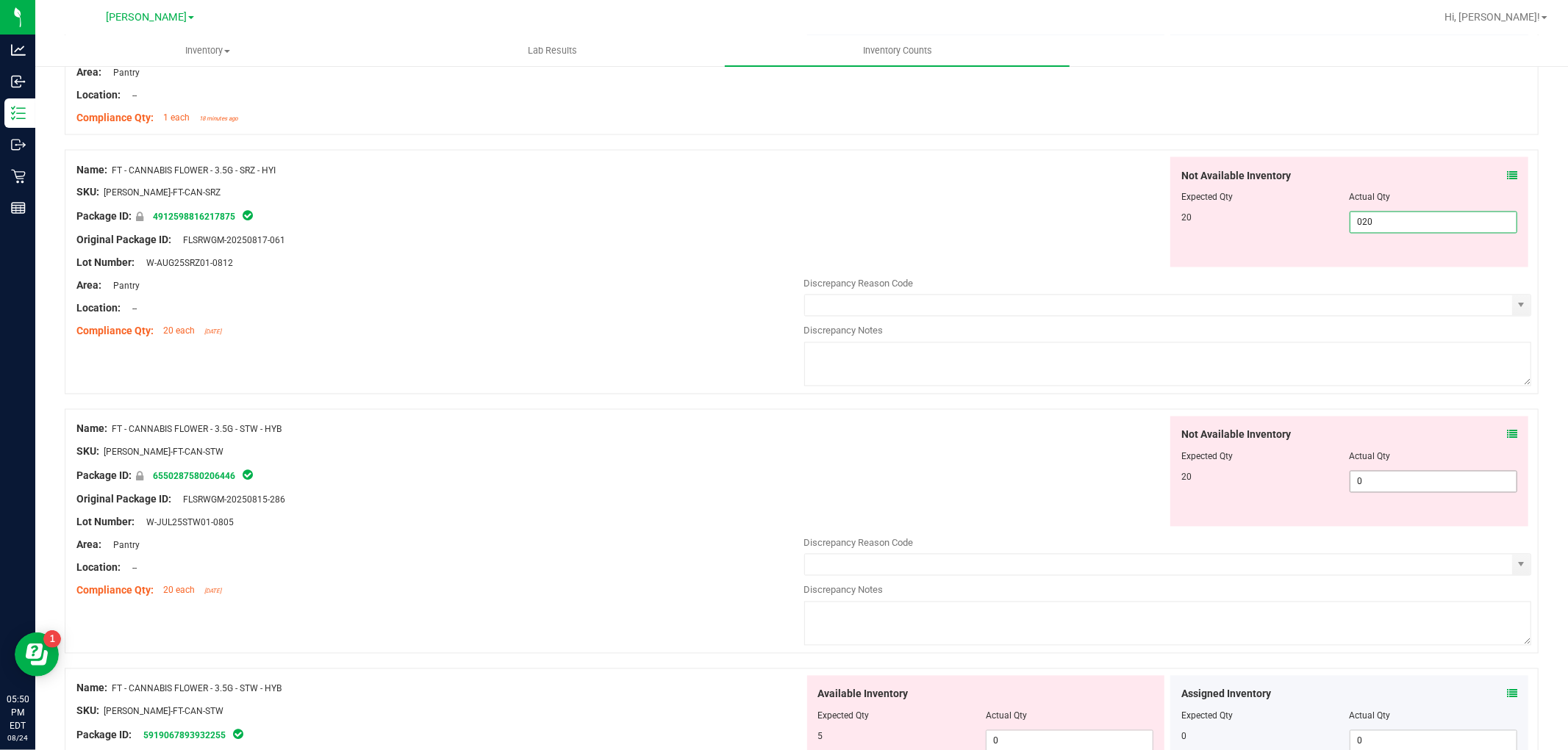
type input "20"
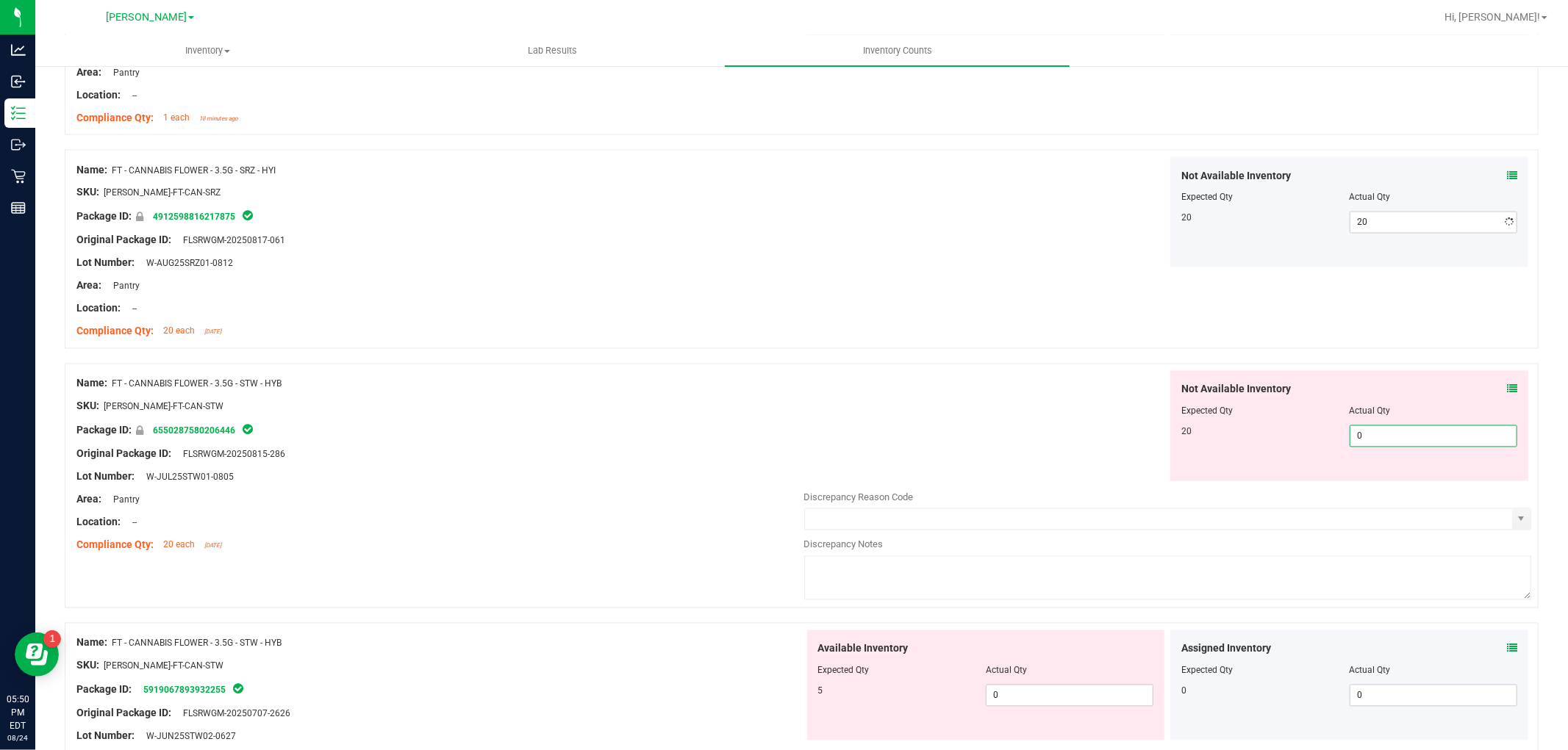
click at [1398, 487] on div "Not Available Inventory Expected Qty Actual Qty 20 0 0" at bounding box center [1168, 487] width 728 height 233
type input "020"
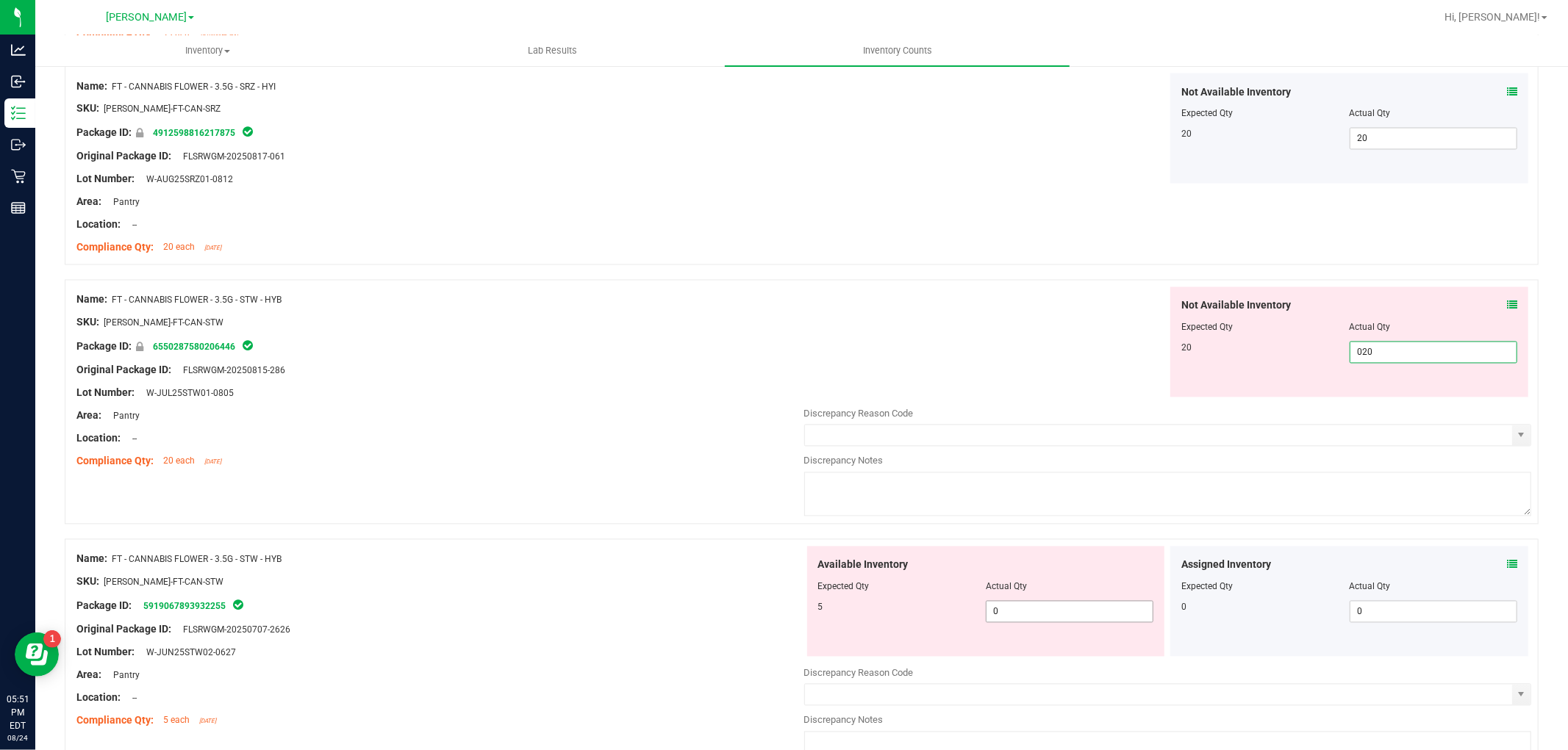
scroll to position [2367, 0]
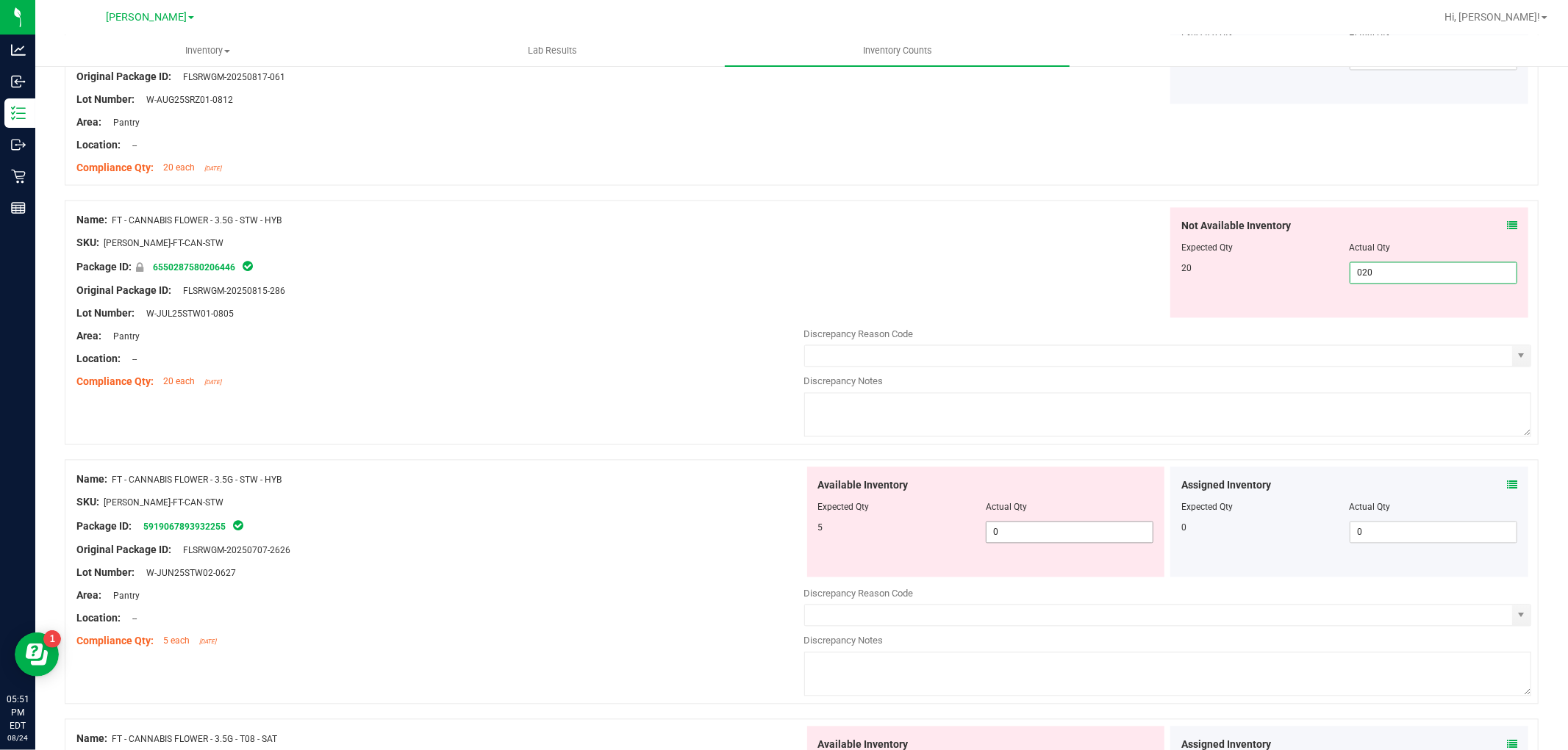
type input "20"
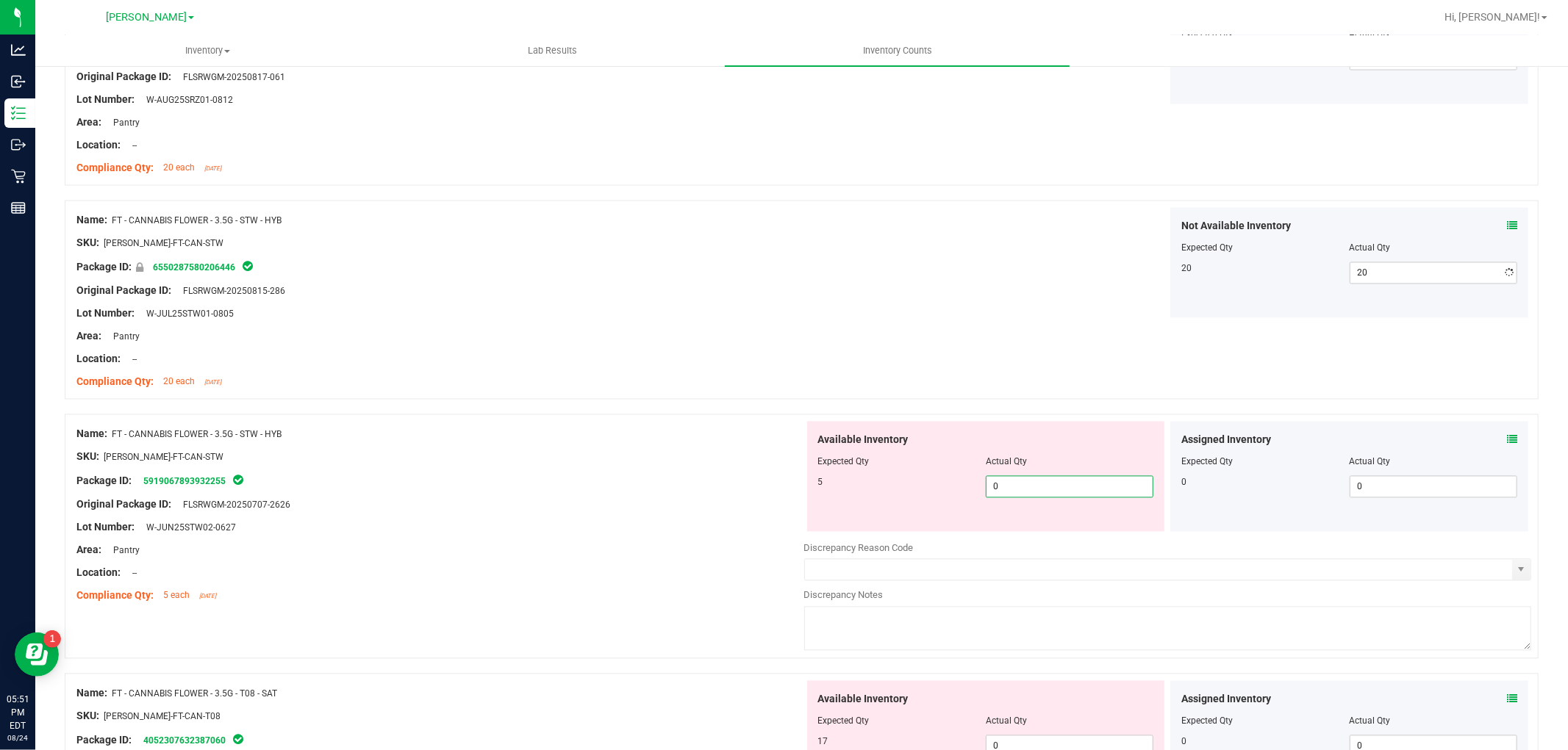
click at [1056, 534] on div "Available Inventory Expected Qty Actual Qty 5 0 0" at bounding box center [1168, 537] width 728 height 233
type input "05"
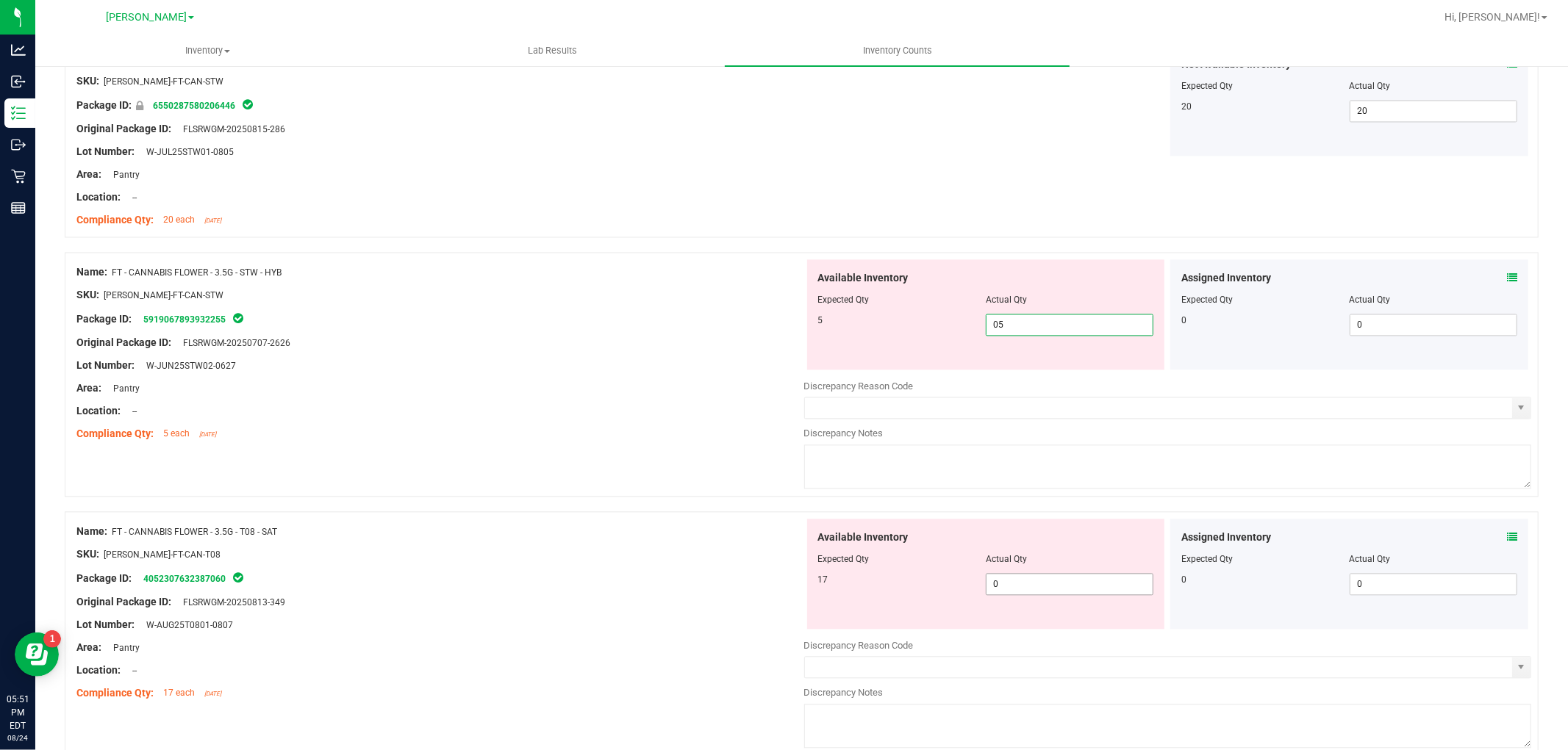
scroll to position [2530, 0]
type input "5"
click at [1088, 581] on div "Available Inventory Expected Qty Actual Qty 17 0 0" at bounding box center [985, 572] width 358 height 110
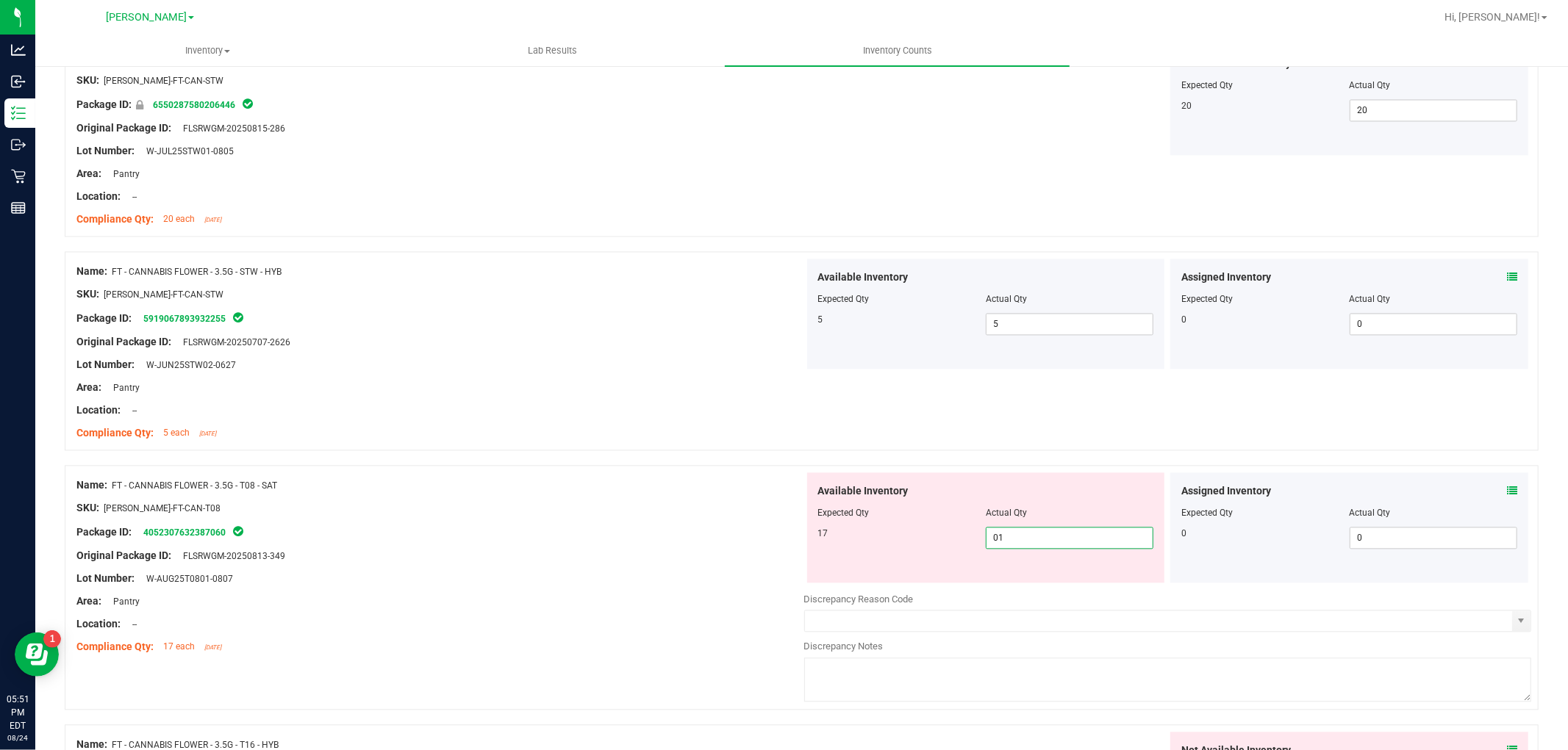
type input "017"
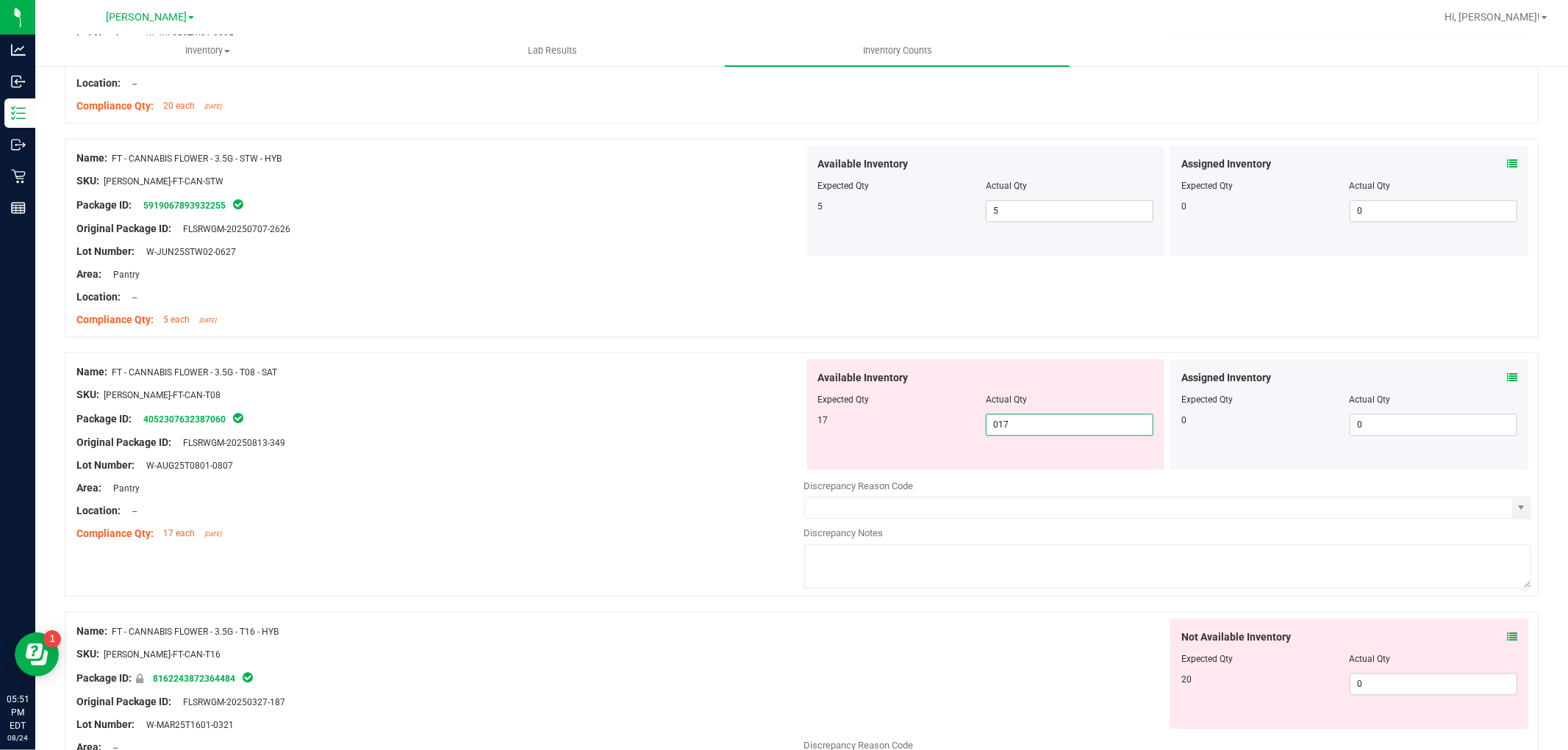
scroll to position [2856, 0]
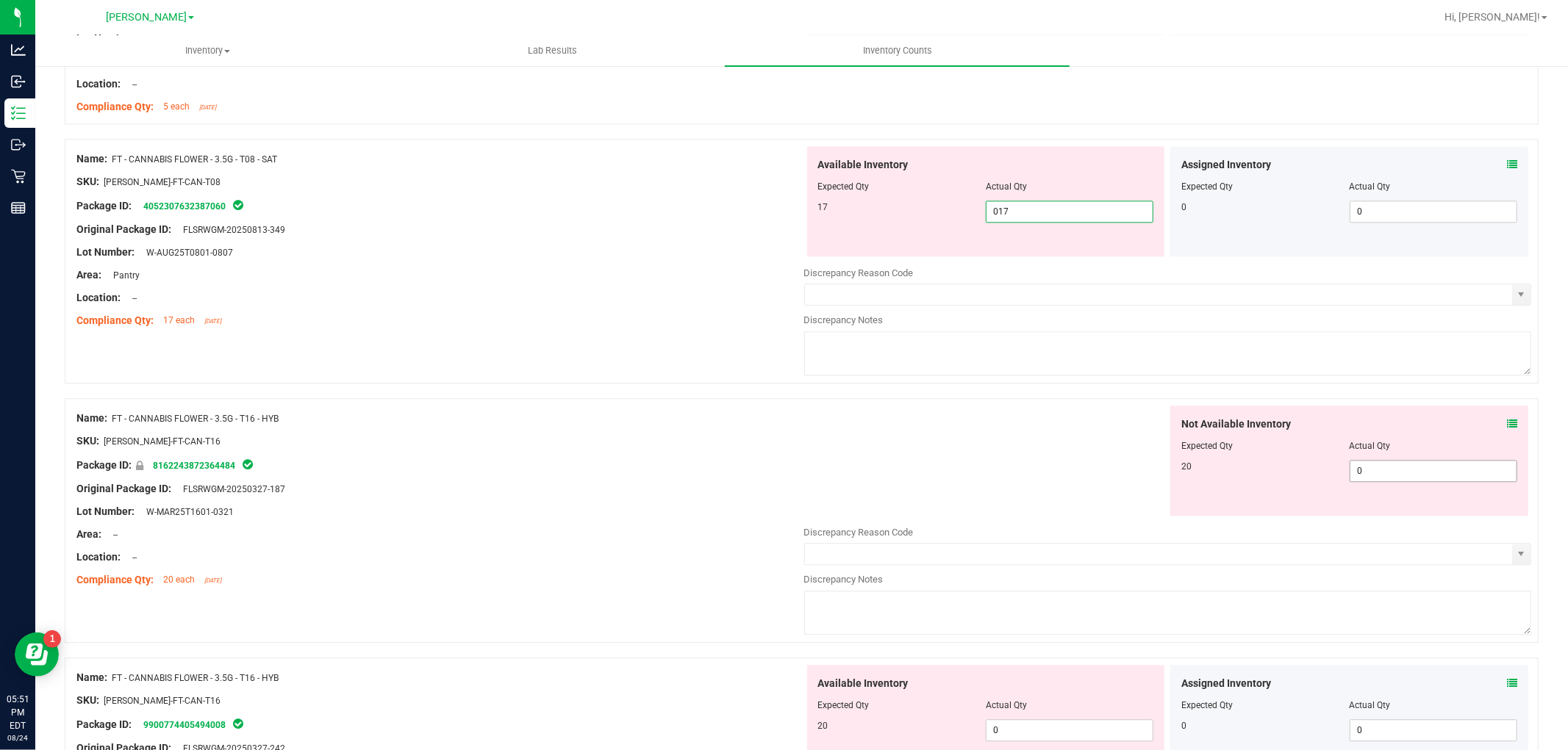
type input "17"
click at [1443, 466] on div "Not Available Inventory Expected Qty Actual Qty 20 0 0" at bounding box center [1348, 460] width 358 height 110
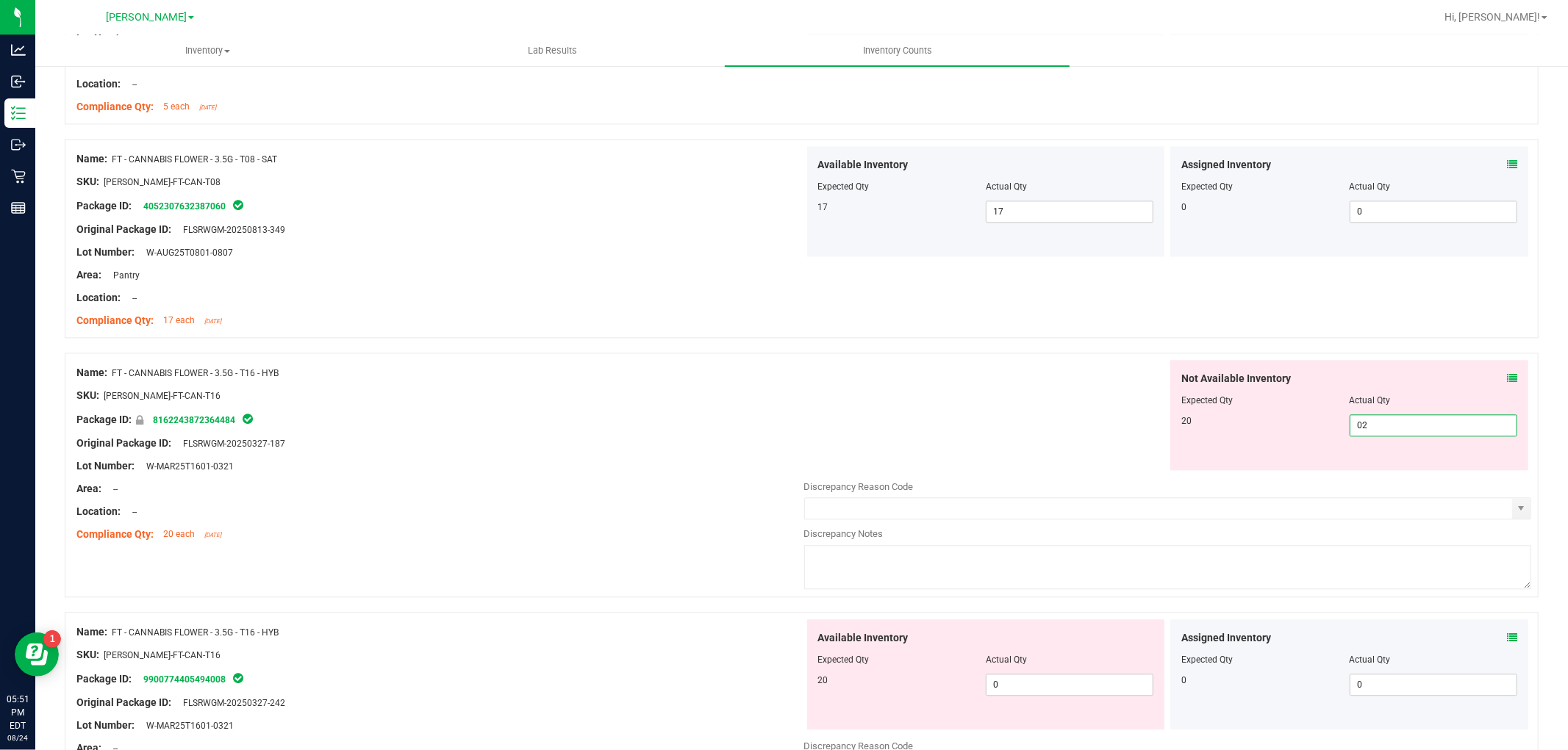
type input "020"
type input "20"
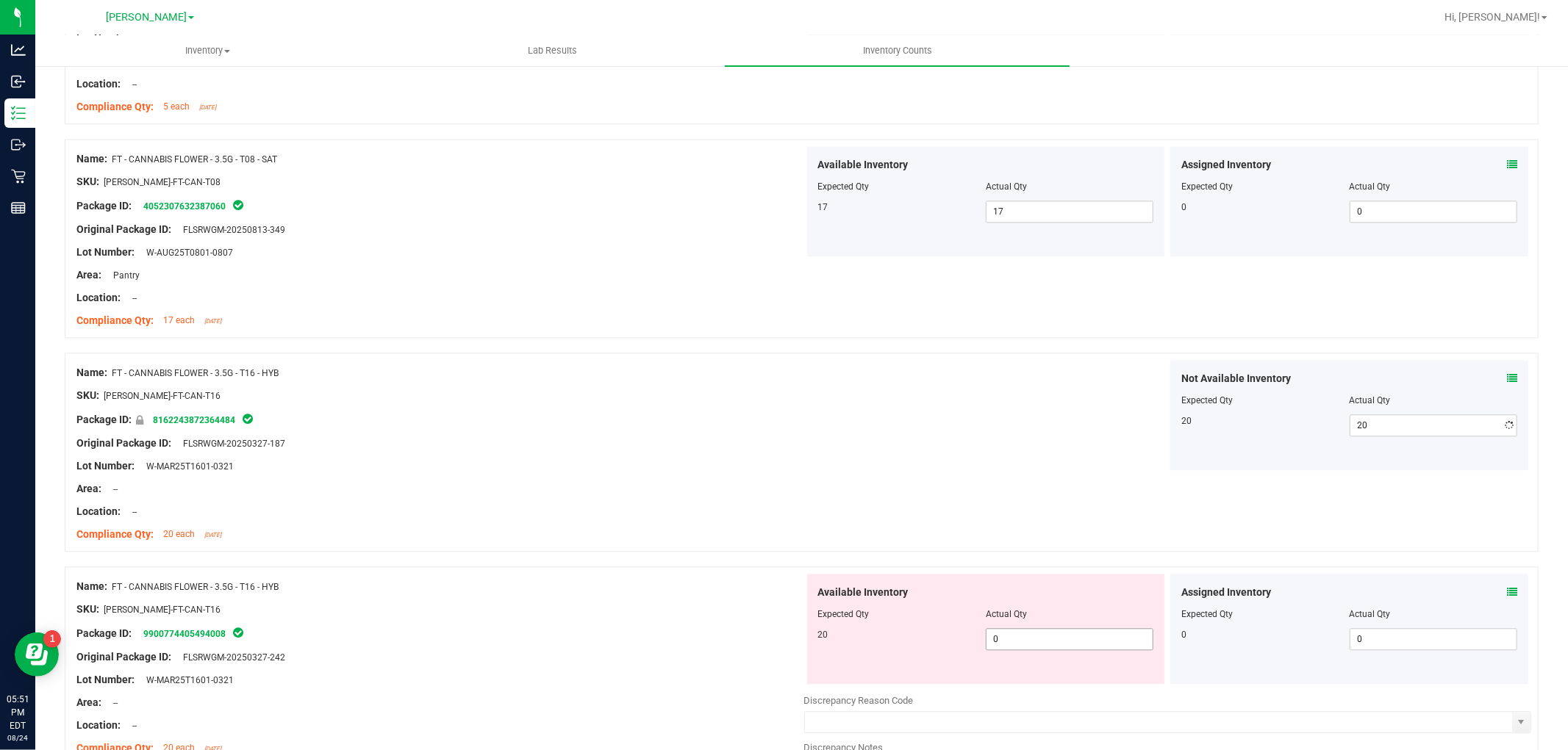
click at [1060, 674] on div "Available Inventory Expected Qty Actual Qty 20 0 0" at bounding box center [985, 628] width 358 height 110
click at [1059, 640] on span "0 0" at bounding box center [1069, 639] width 168 height 22
type input "020"
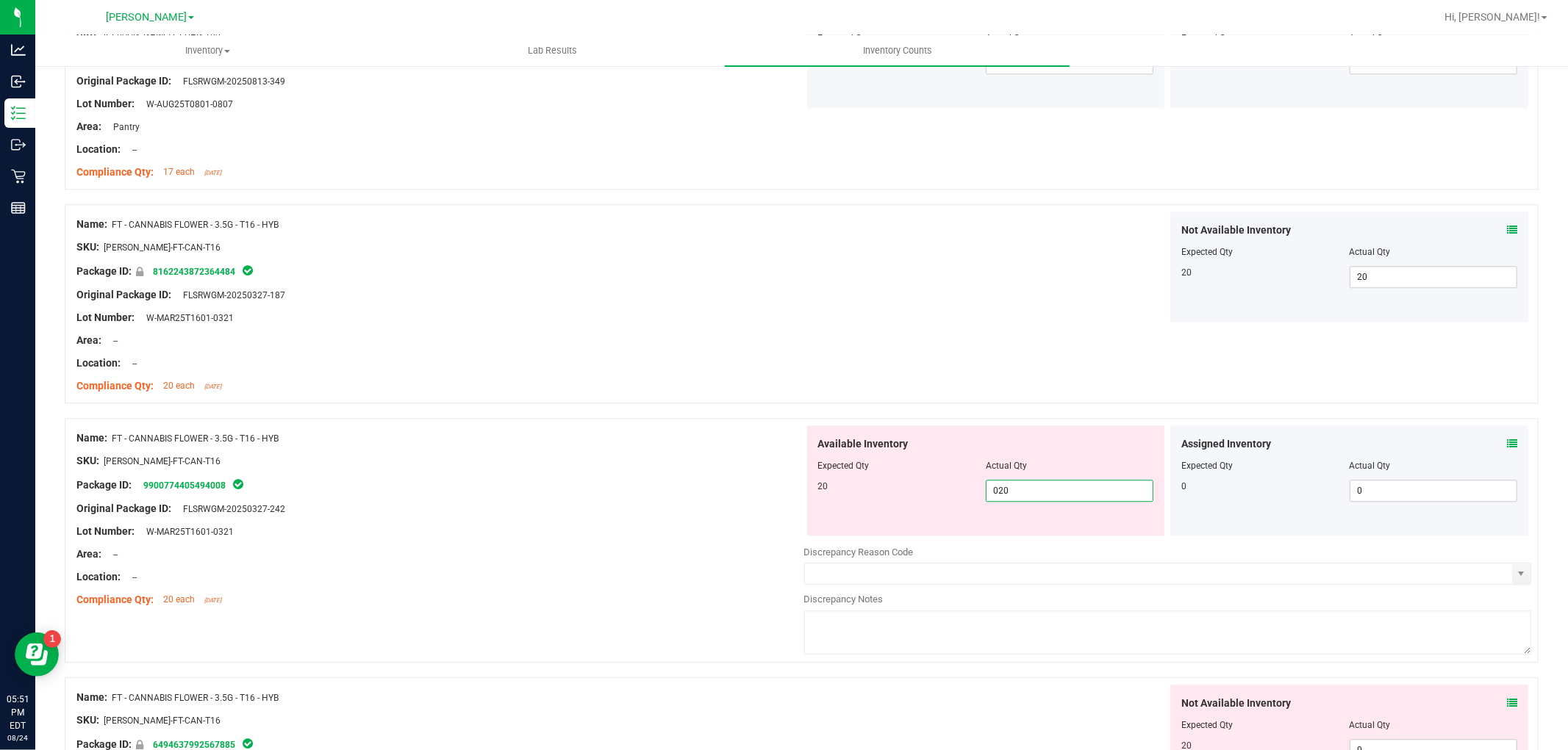
scroll to position [3183, 0]
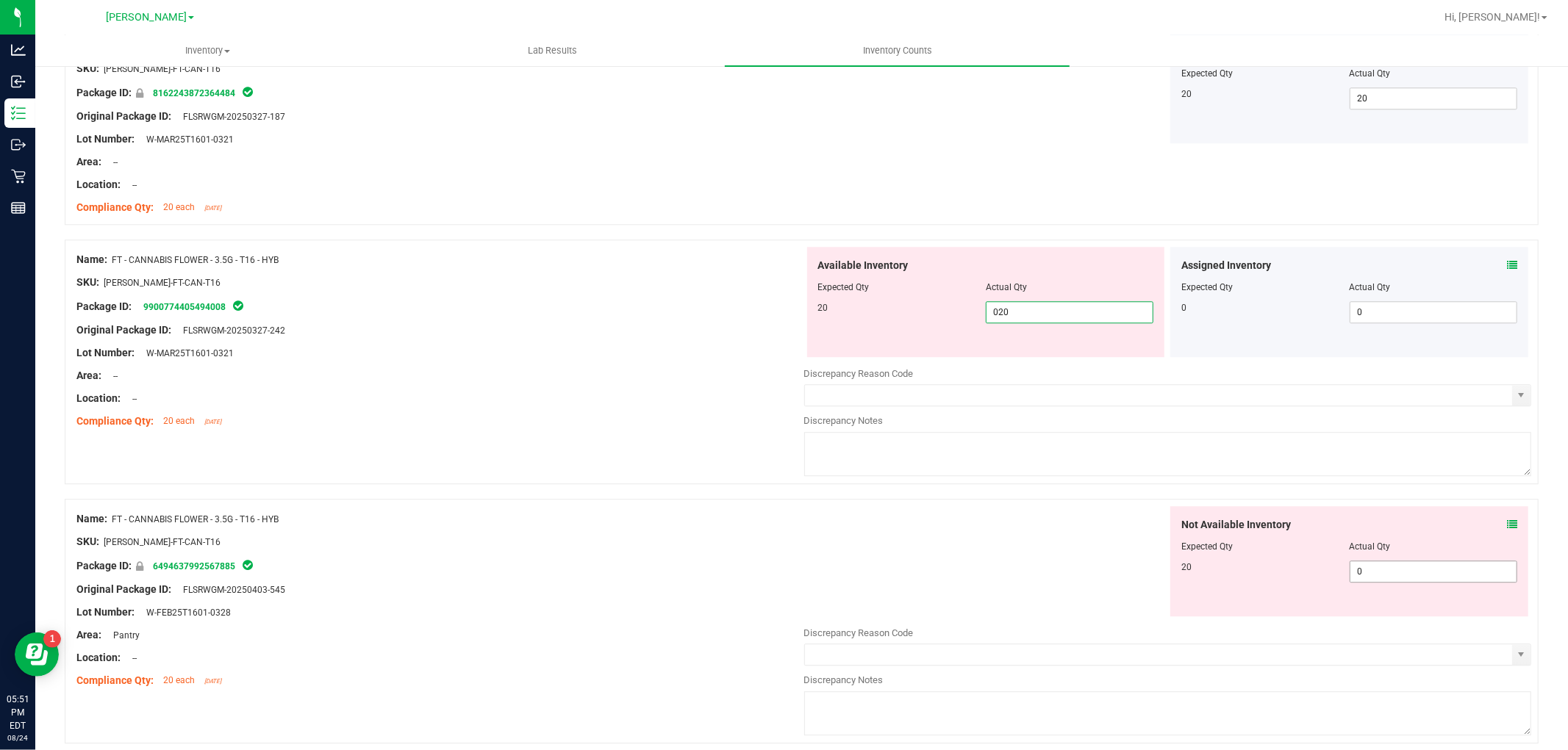
type input "20"
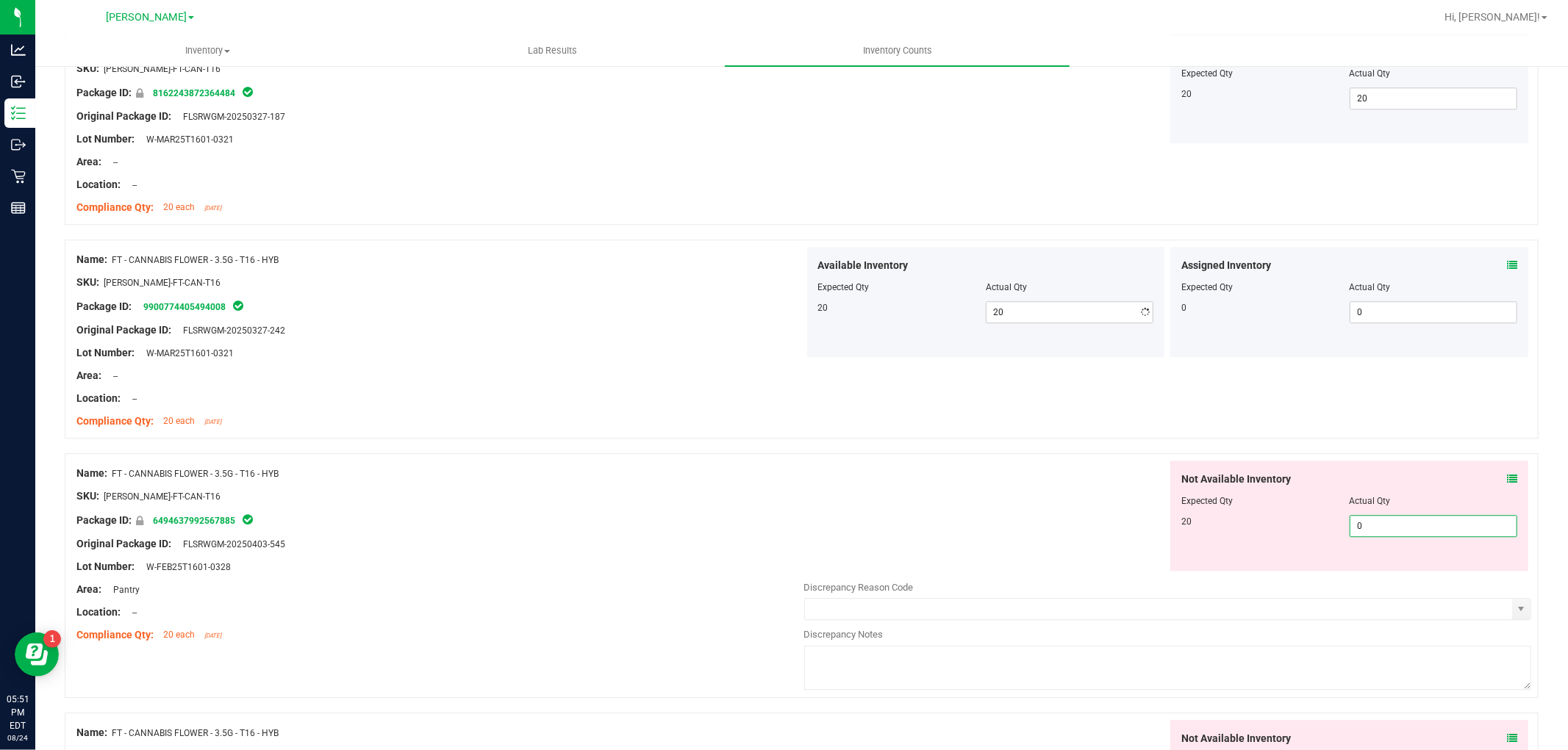
click at [1435, 577] on div "Not Available Inventory Expected Qty Actual Qty 20 0 0" at bounding box center [1168, 576] width 728 height 233
type input "020"
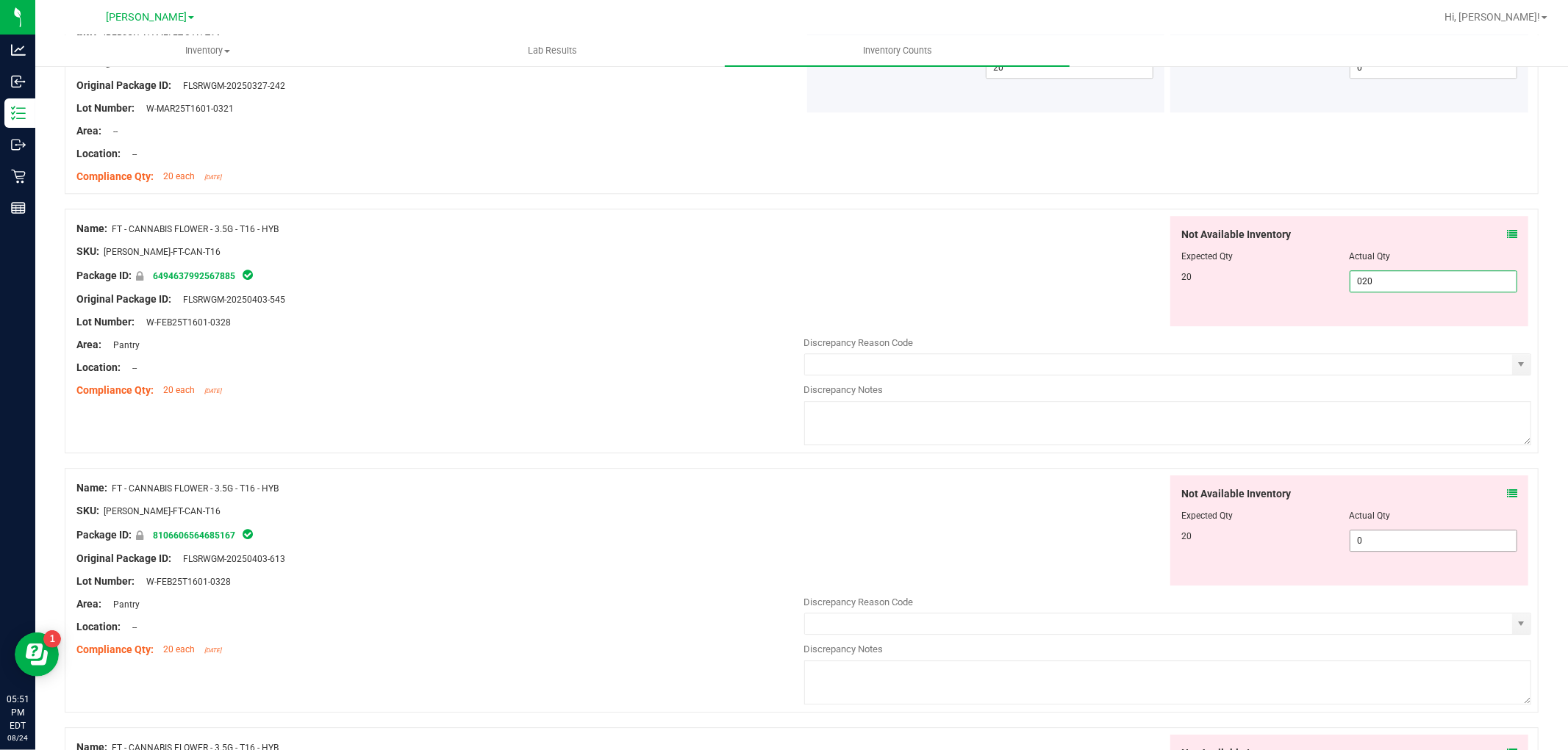
type input "20"
click at [1384, 540] on div "Not Available Inventory Expected Qty Actual Qty 20 0 0" at bounding box center [1348, 530] width 358 height 110
type input "020"
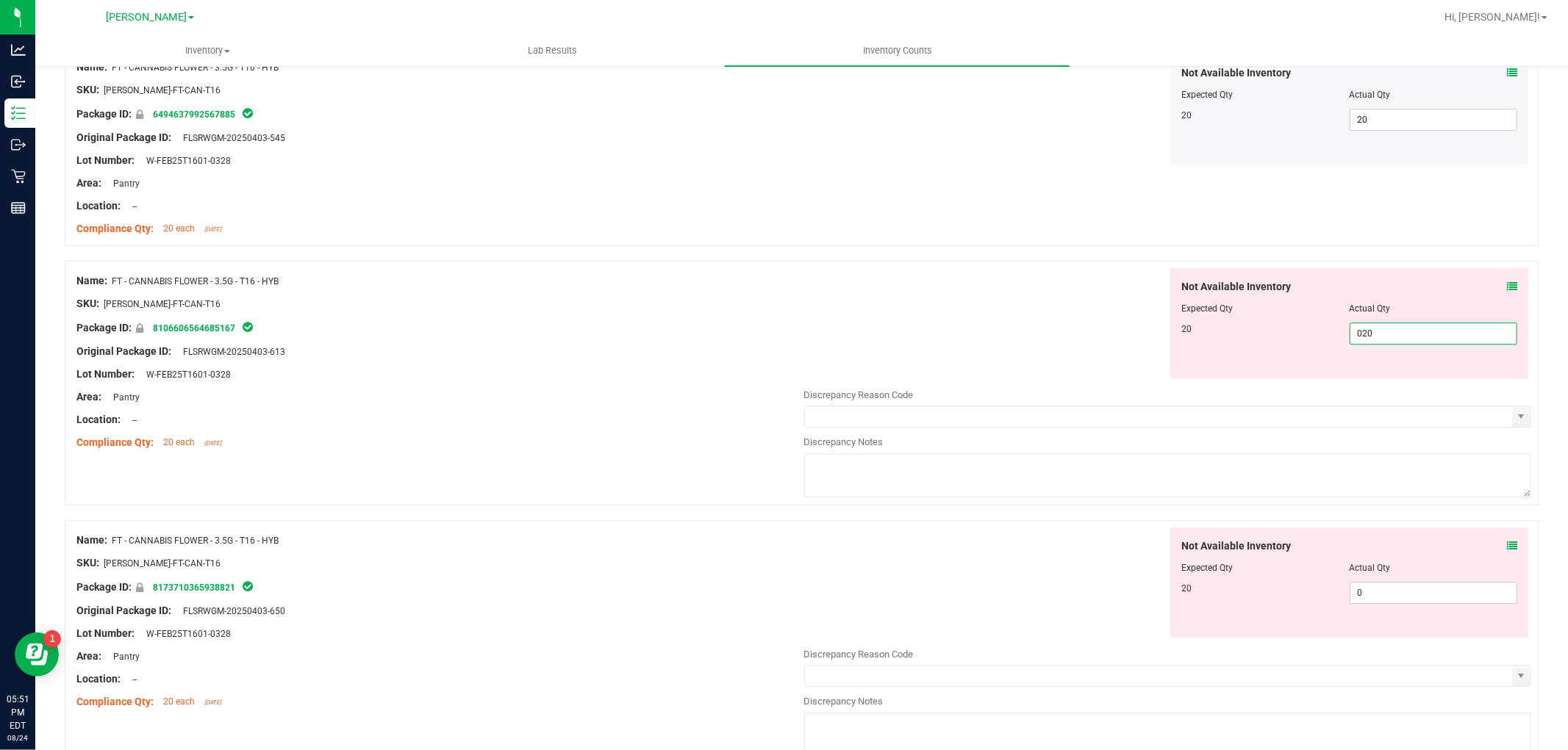
scroll to position [3591, 0]
type input "20"
click at [1376, 591] on div "Not Available Inventory Expected Qty Actual Qty 20 0 0" at bounding box center [1348, 580] width 358 height 110
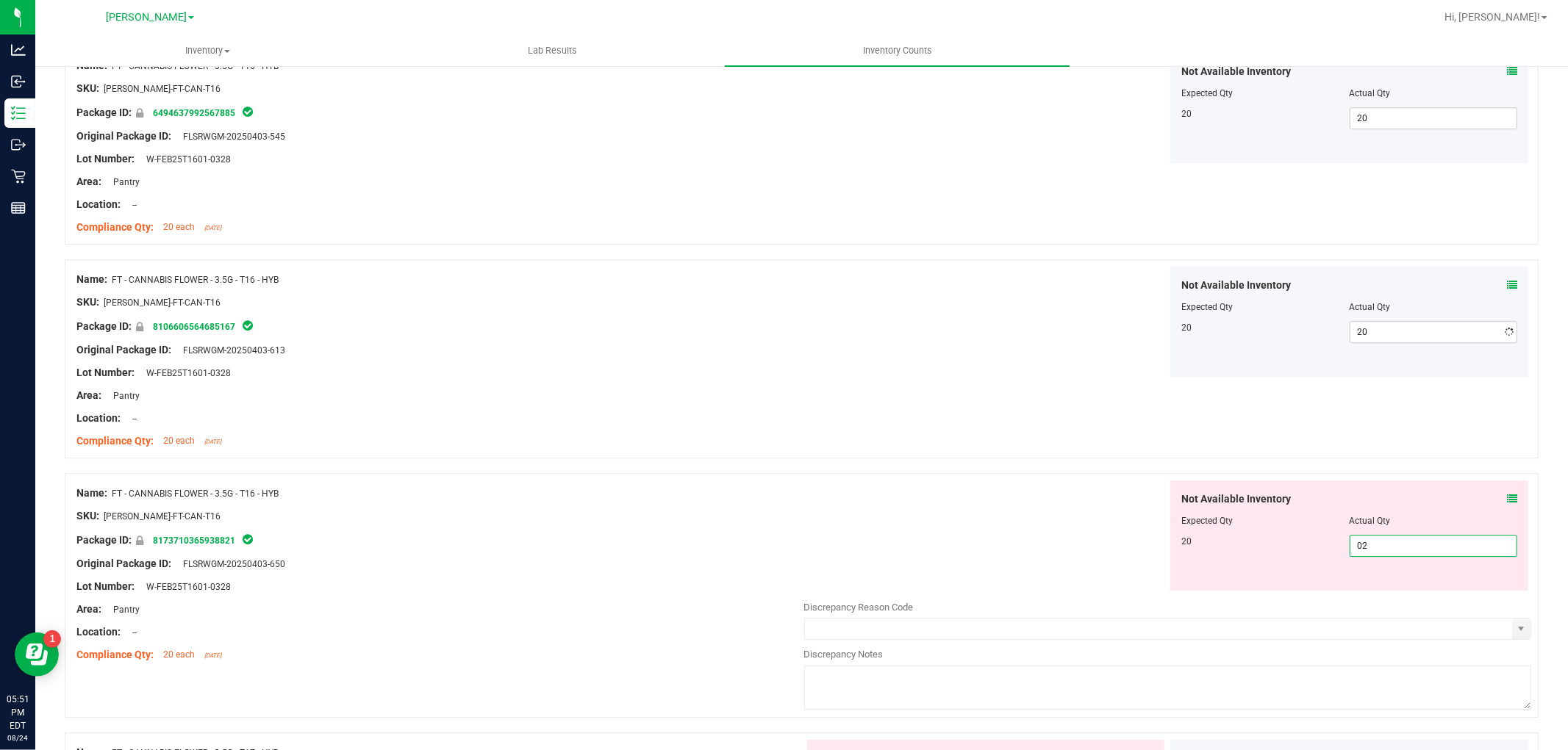
type input "020"
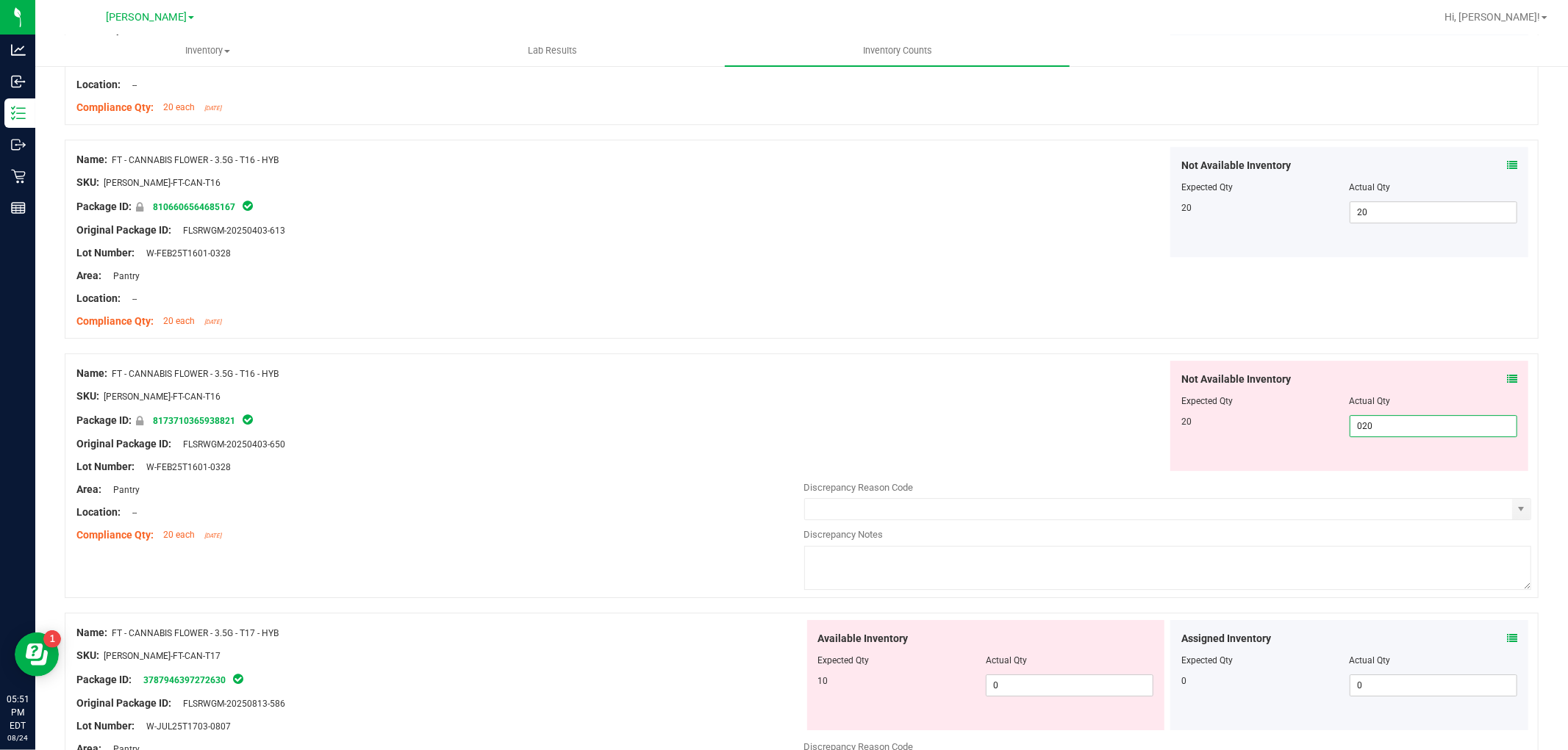
scroll to position [3885, 0]
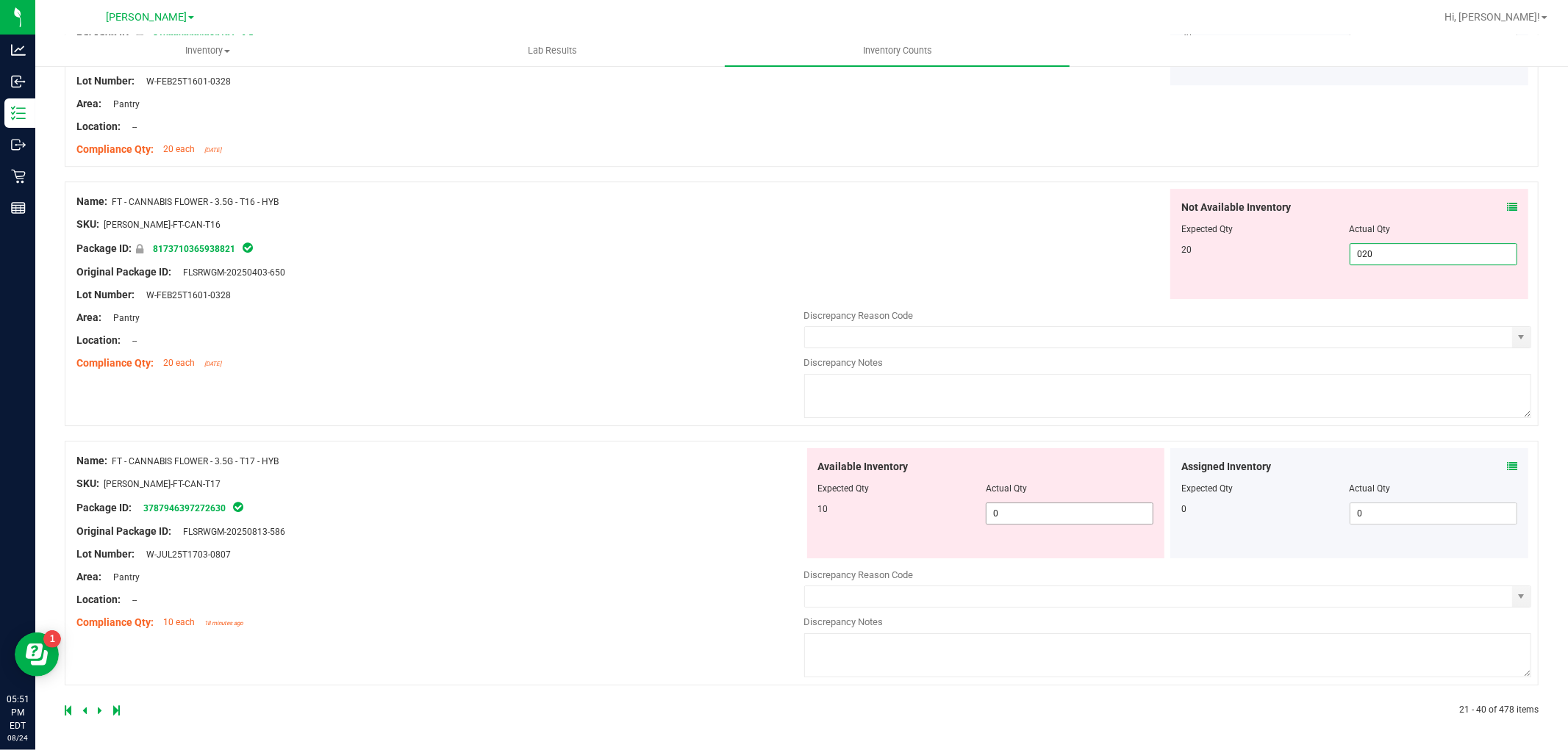
type input "20"
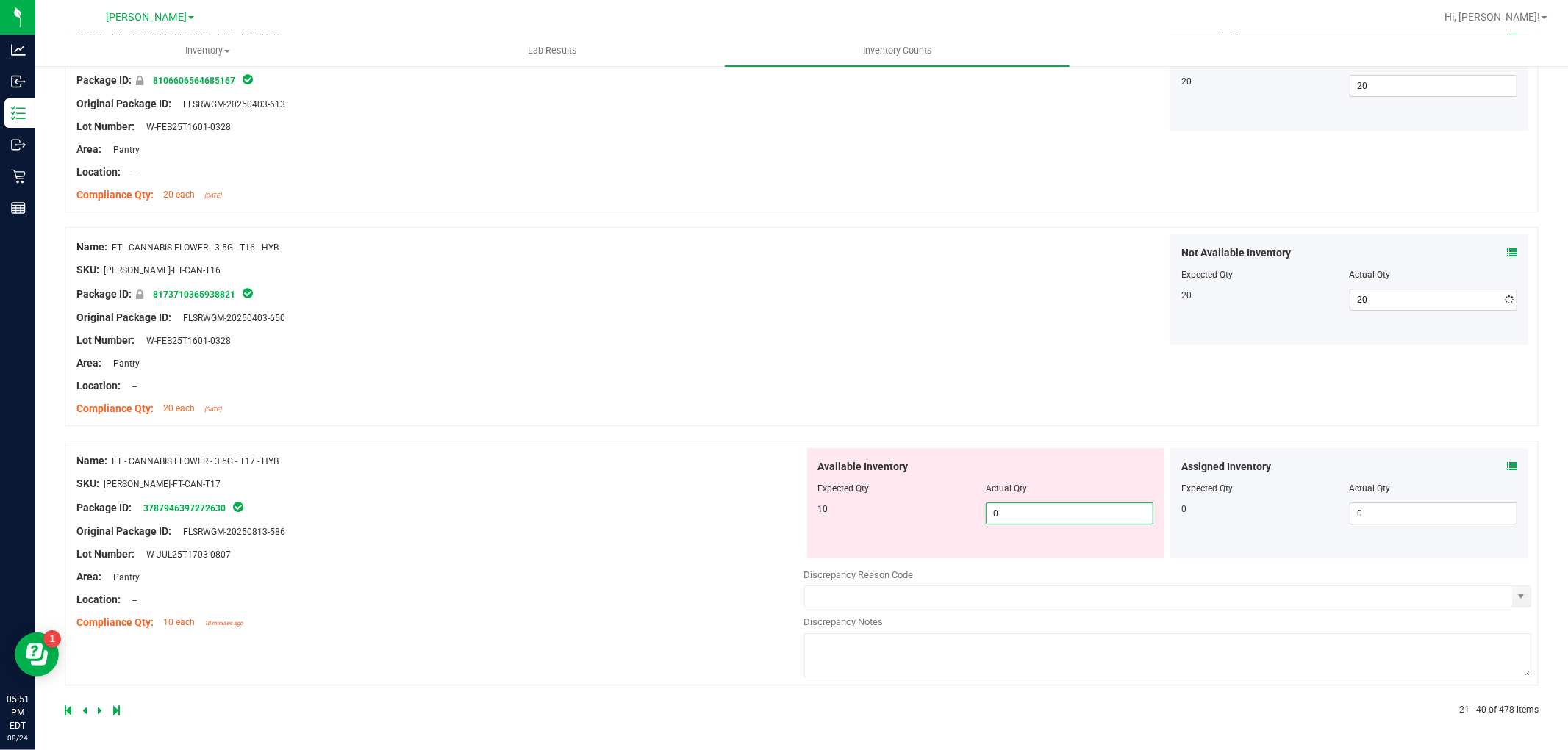
click at [1036, 511] on span "0 0" at bounding box center [1069, 513] width 168 height 22
type input "010"
type input "10"
click at [665, 526] on div "Name: FT - CANNABIS FLOWER - 3.5G - T17 - HYB SKU: [PERSON_NAME]-FT-CAN-T17 Pac…" at bounding box center [440, 541] width 728 height 187
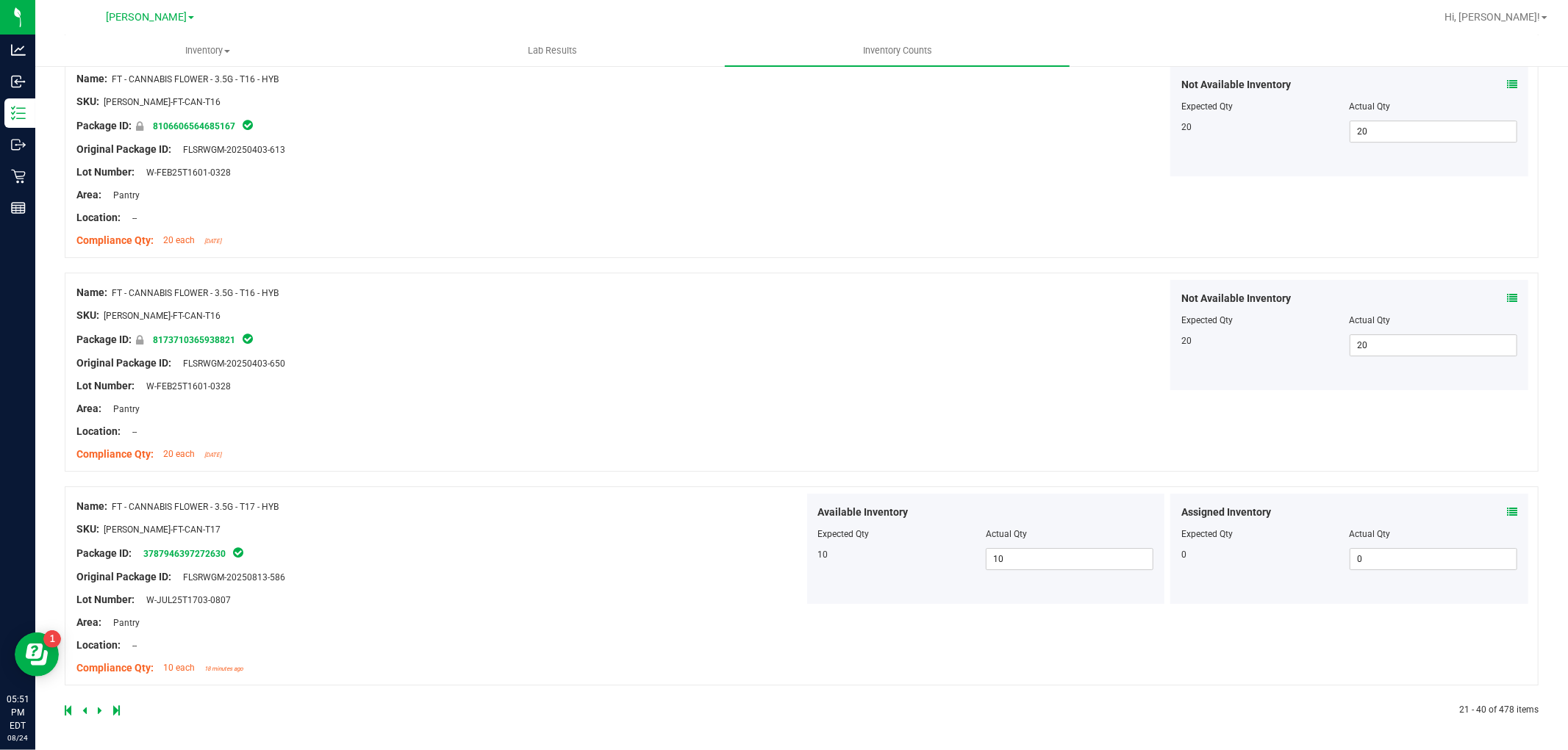
click at [101, 710] on link at bounding box center [101, 710] width 7 height 11
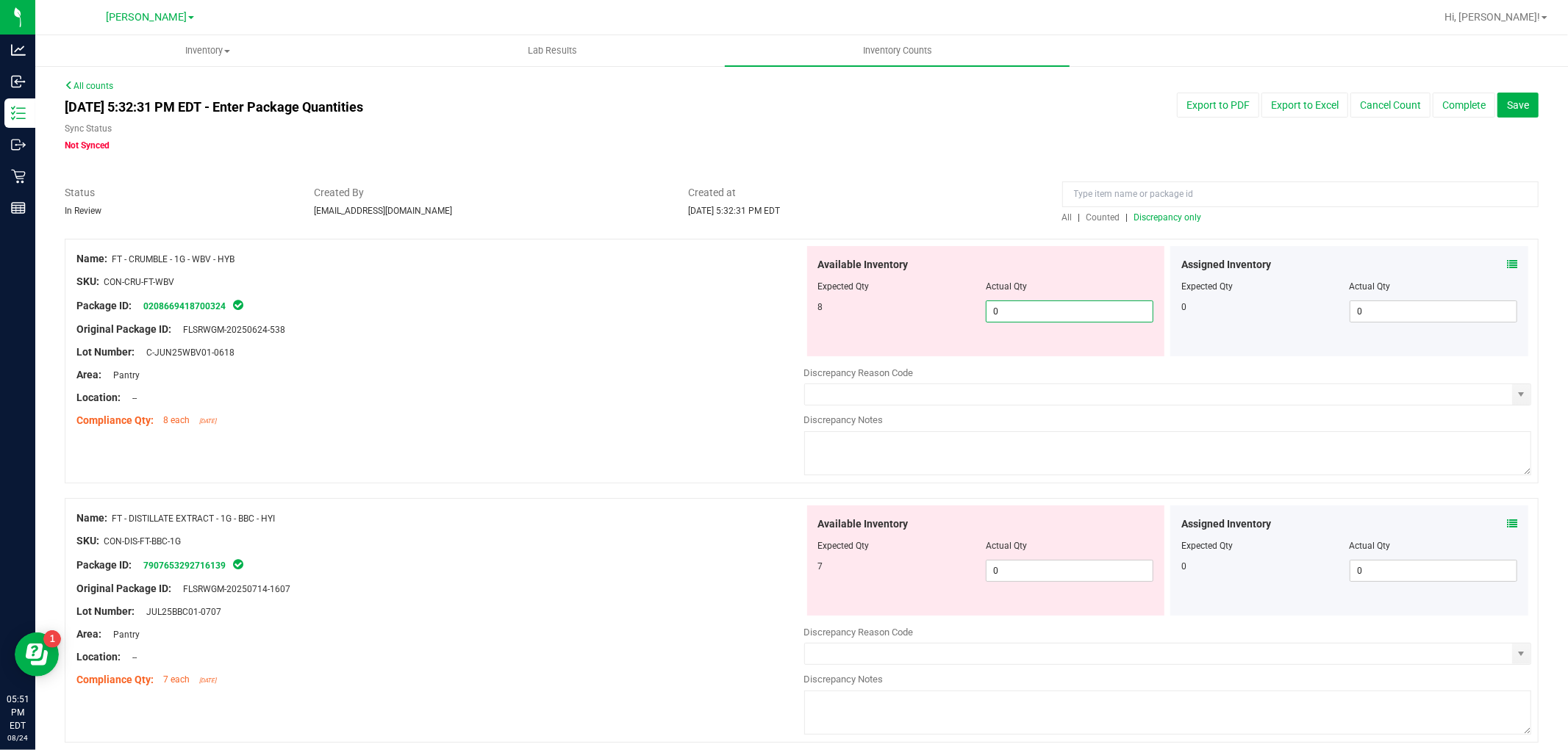
click at [1047, 304] on span "0 0" at bounding box center [1069, 311] width 168 height 22
type input "08"
type input "8"
click at [1037, 570] on div "Available Inventory Expected Qty Actual Qty 7 0 0" at bounding box center [1168, 621] width 728 height 233
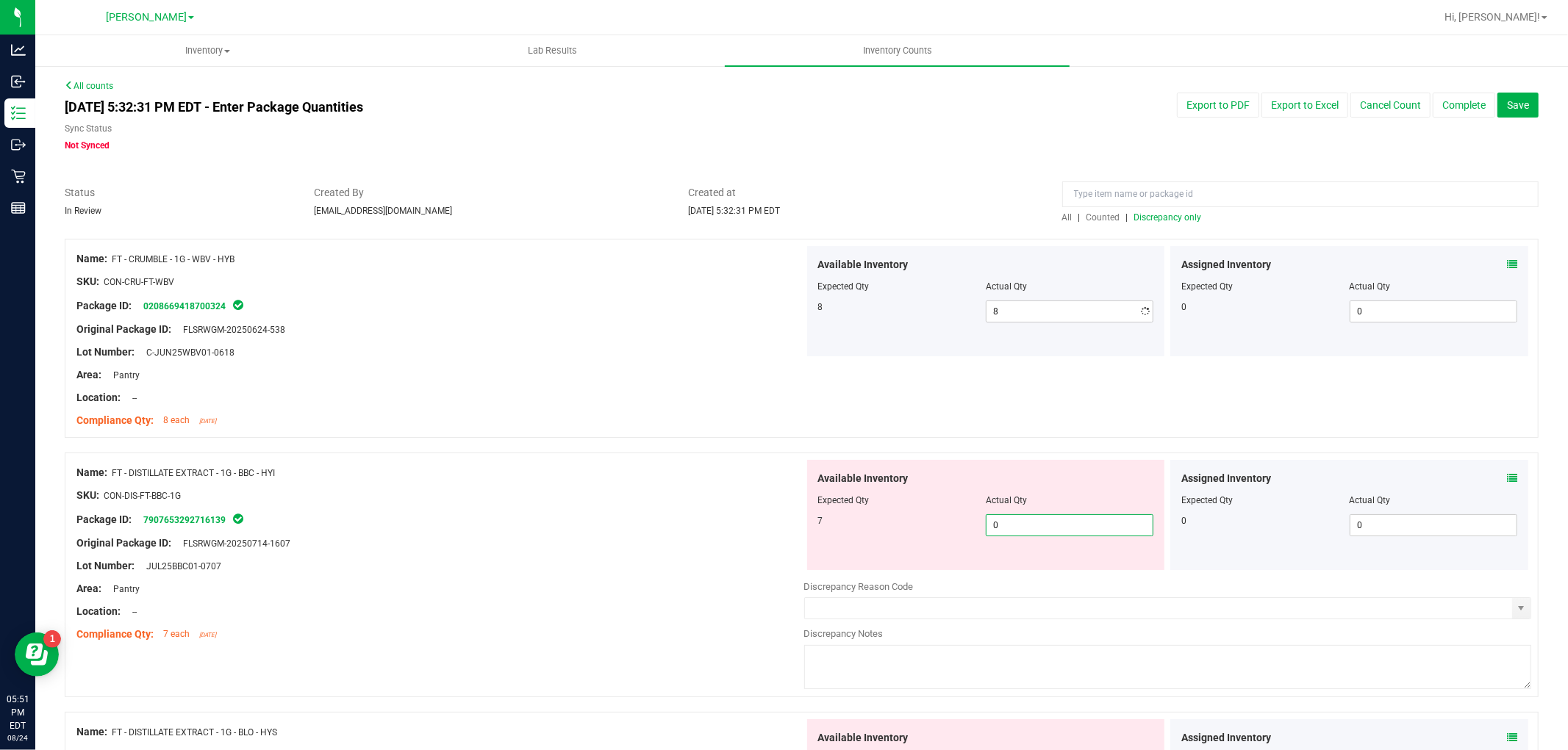
type input "07"
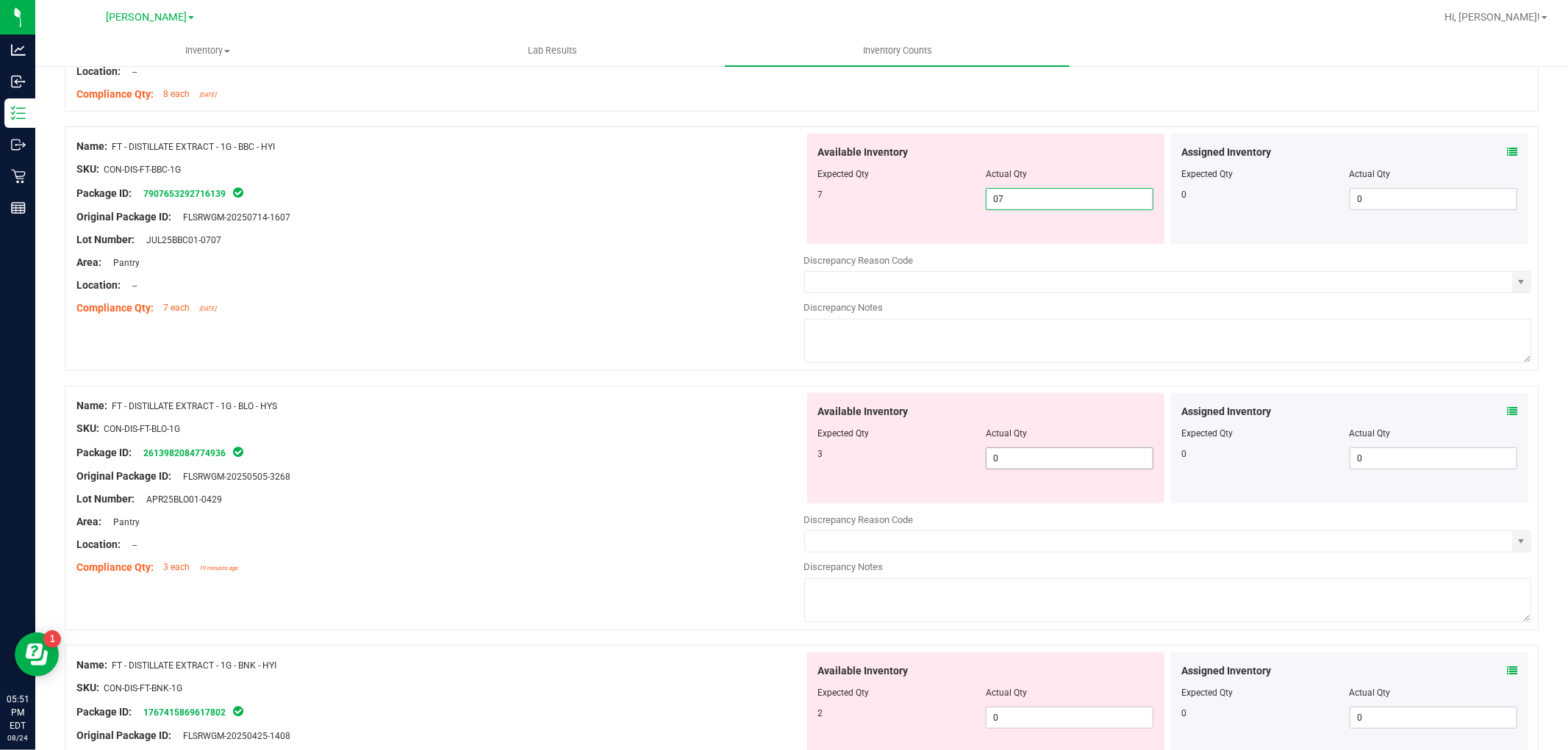
type input "7"
click at [1051, 455] on div "Available Inventory Expected Qty Actual Qty 3 0 0" at bounding box center [985, 448] width 358 height 110
type input "03"
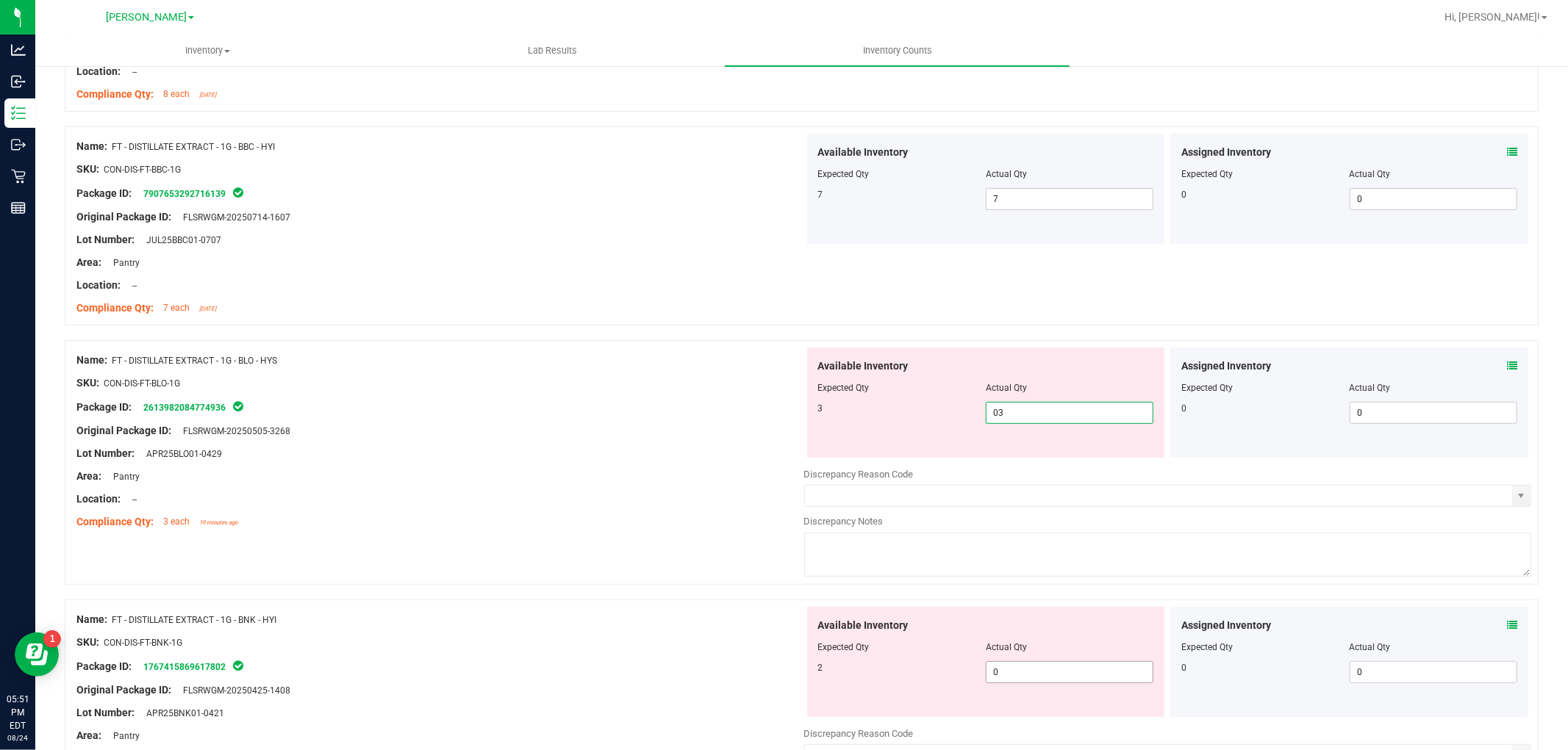
type input "3"
click at [1037, 671] on div "Available Inventory Expected Qty Actual Qty 2 0 0" at bounding box center [985, 661] width 358 height 110
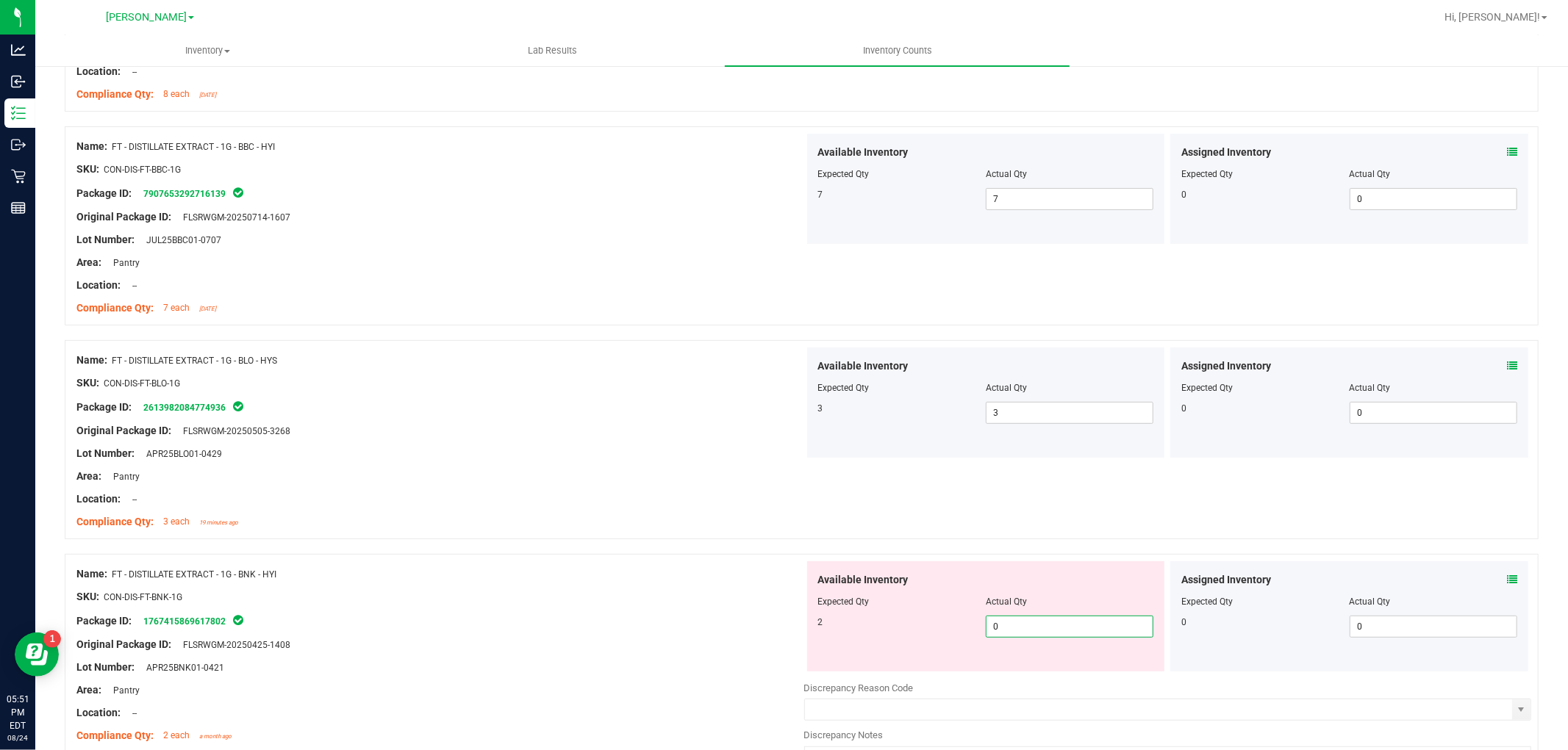
type input "02"
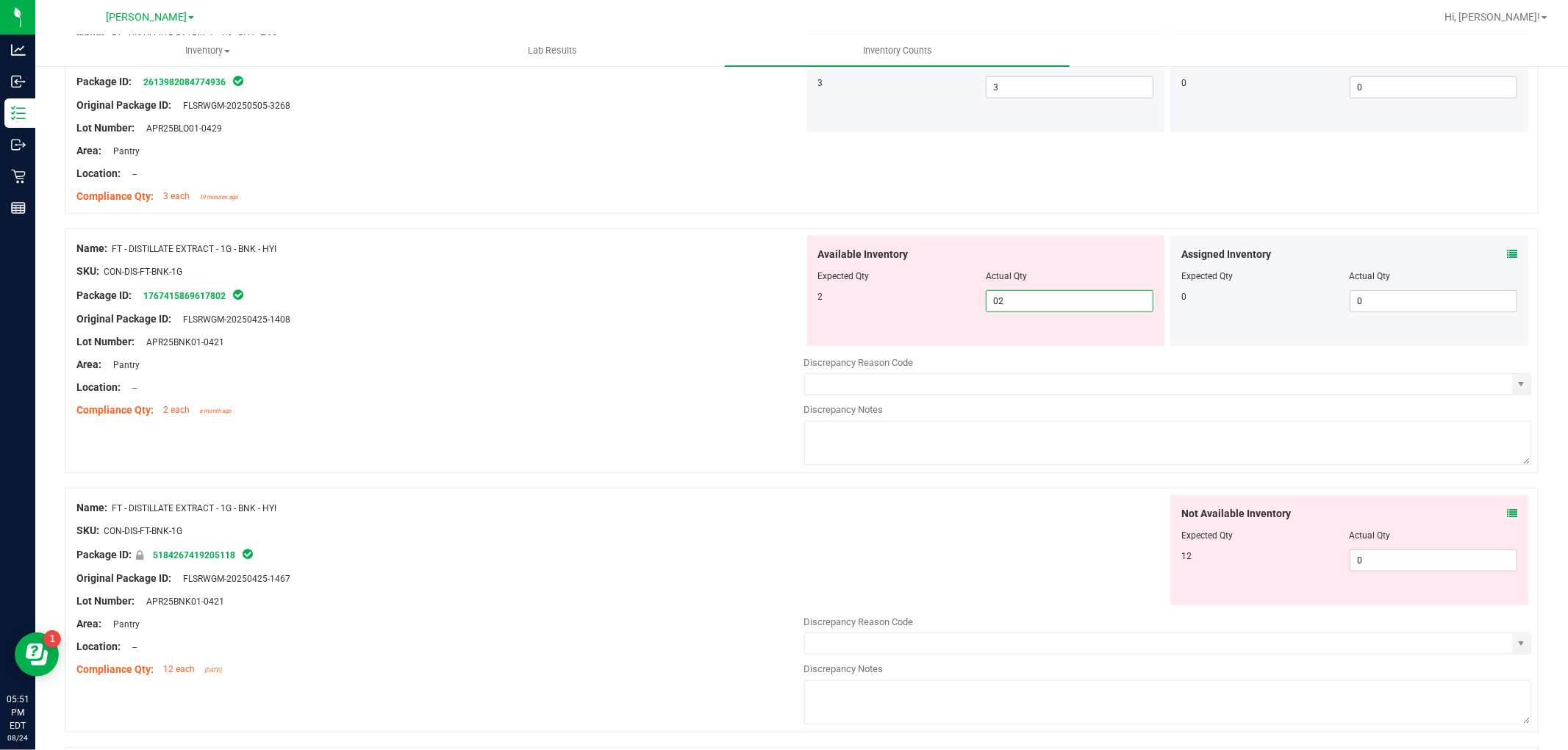
scroll to position [652, 0]
type input "2"
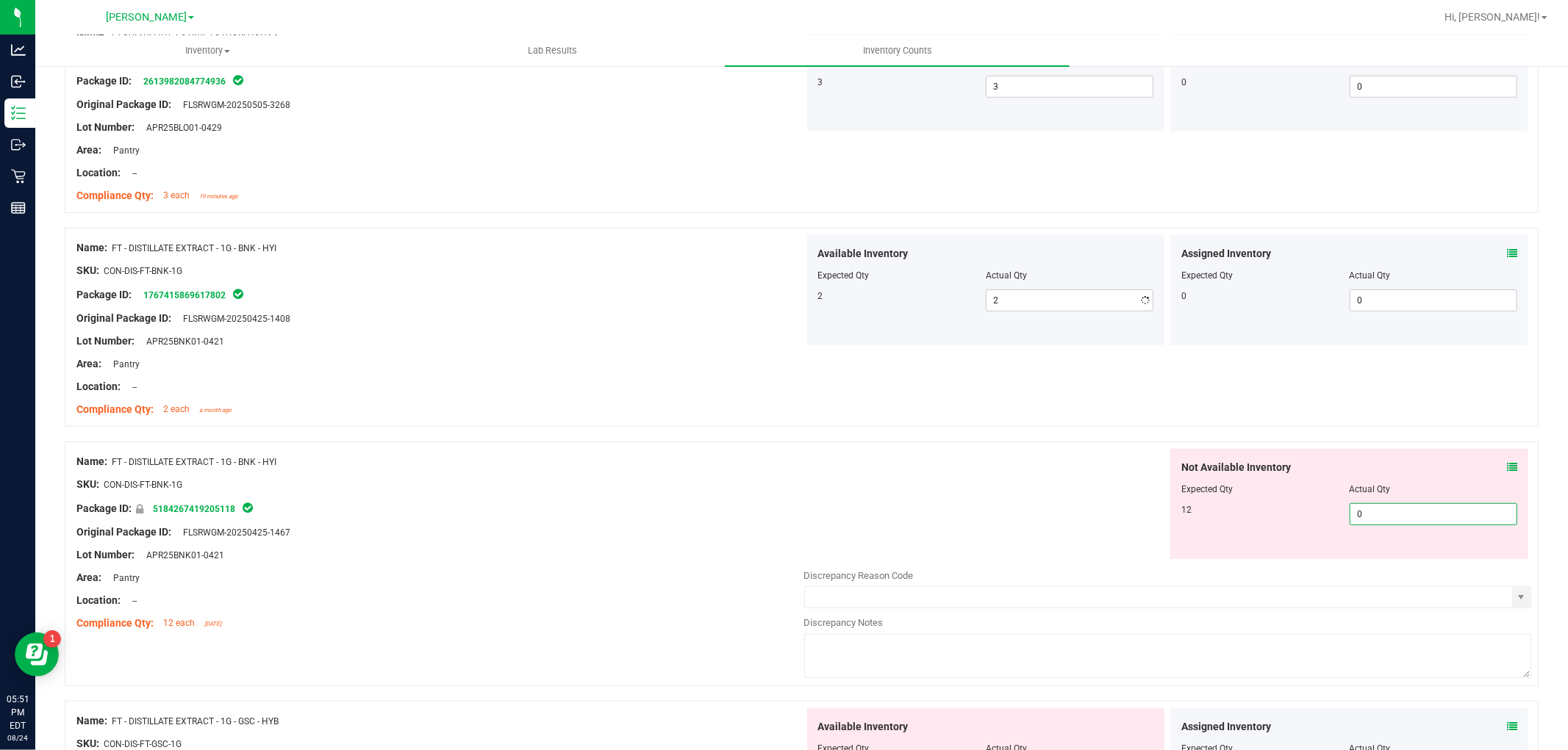
click at [1375, 558] on div "Not Available Inventory Expected Qty Actual Qty 12 0 0" at bounding box center [1348, 503] width 358 height 110
type input "012"
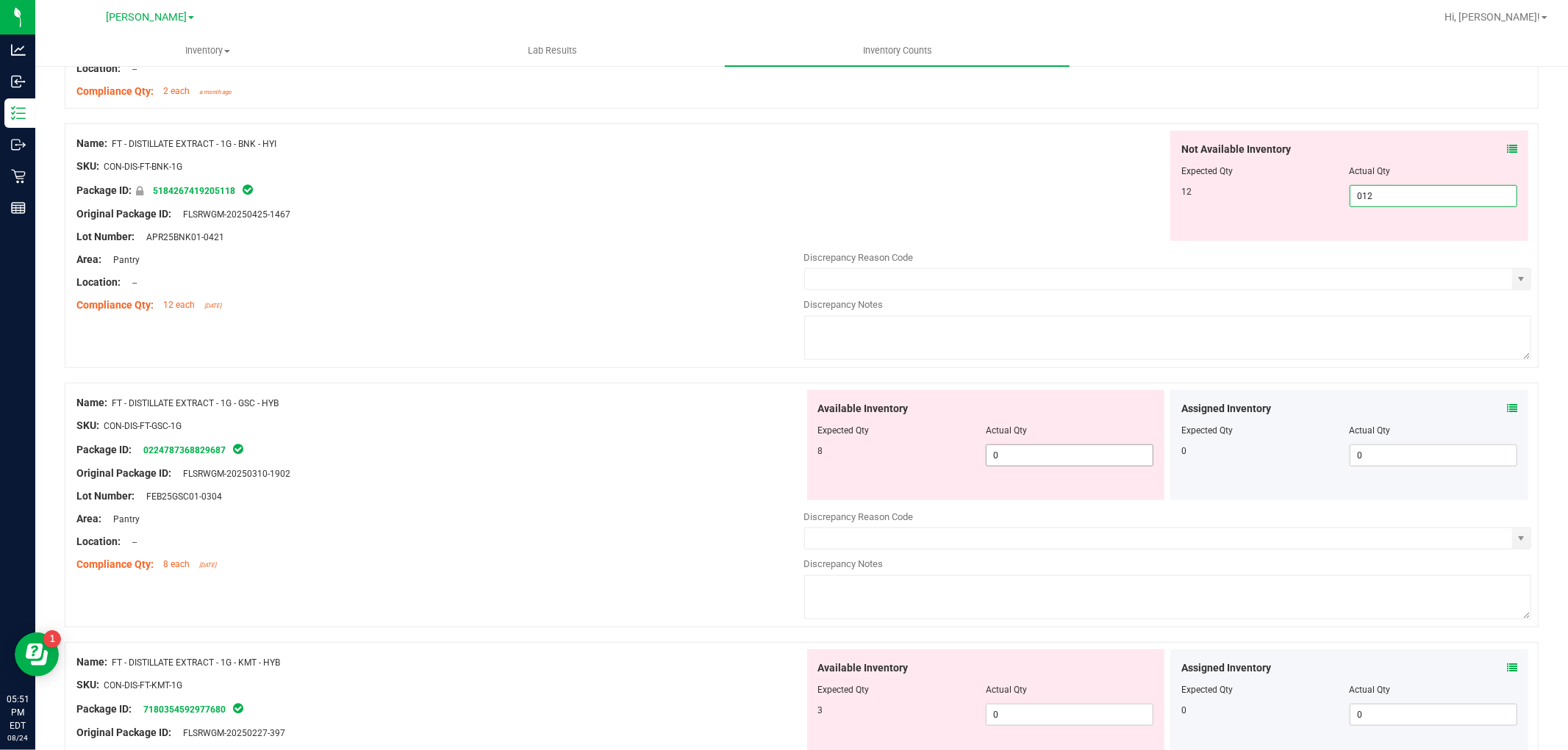
scroll to position [979, 0]
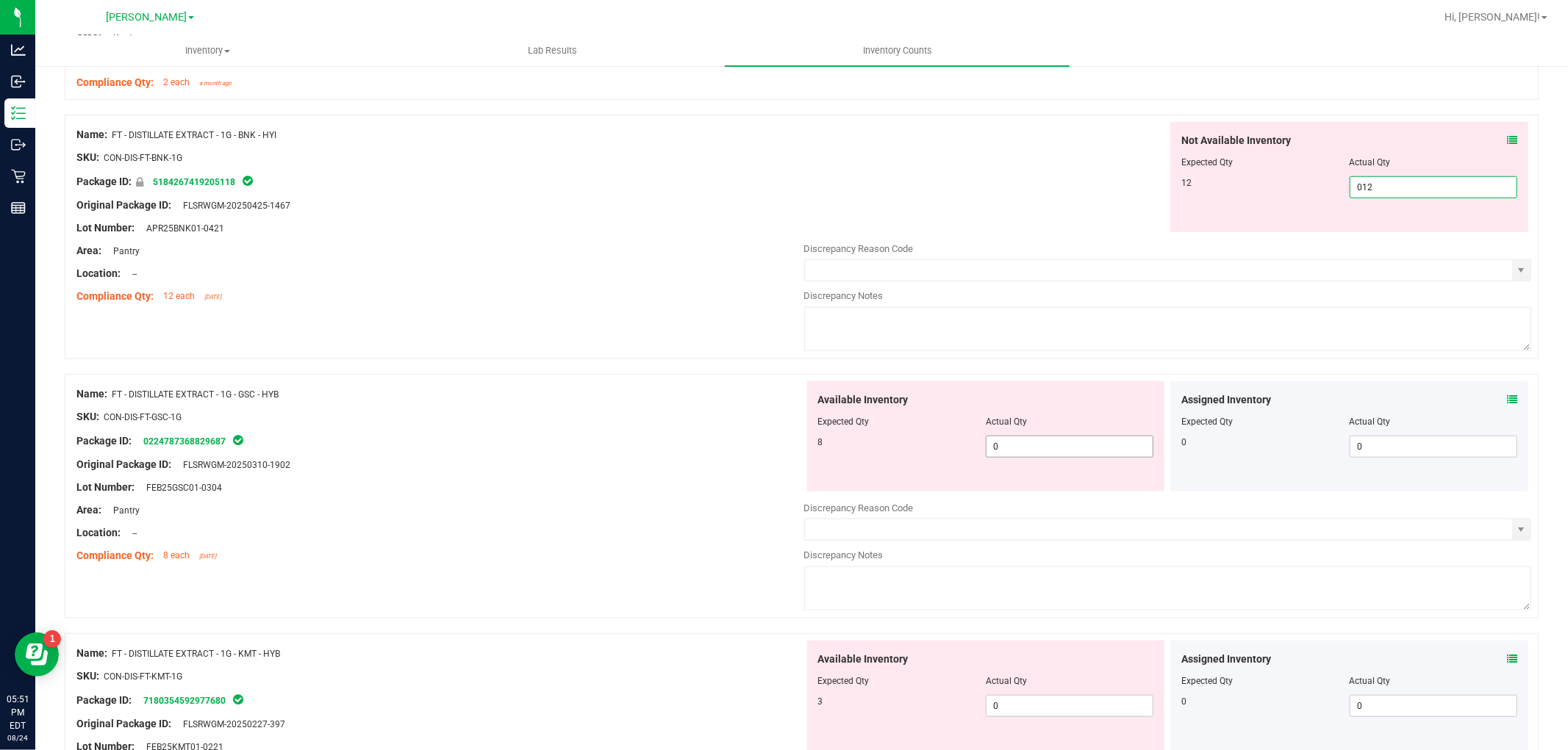
type input "12"
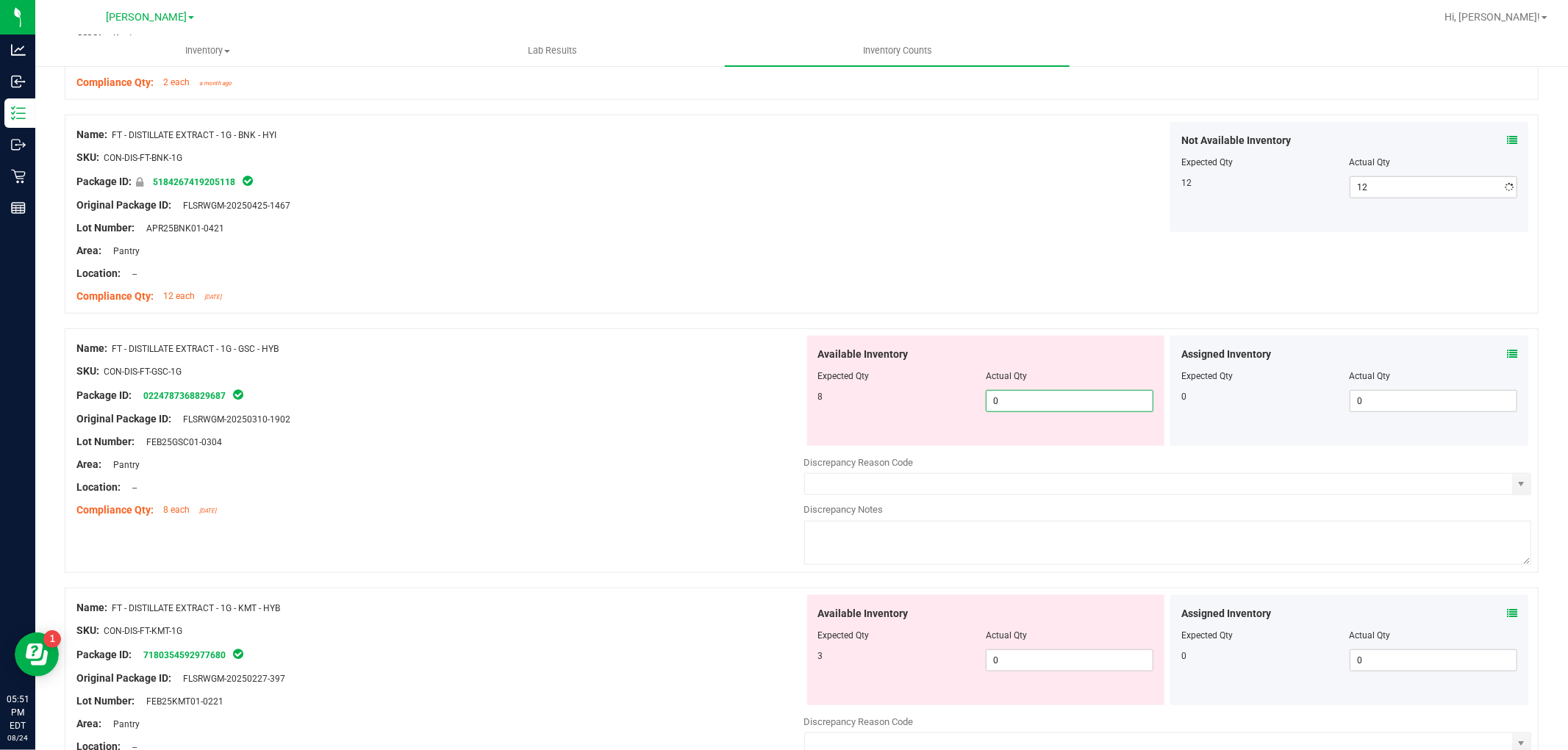
click at [1053, 442] on div "Available Inventory Expected Qty Actual Qty 8 0 0" at bounding box center [985, 390] width 358 height 110
type input "08"
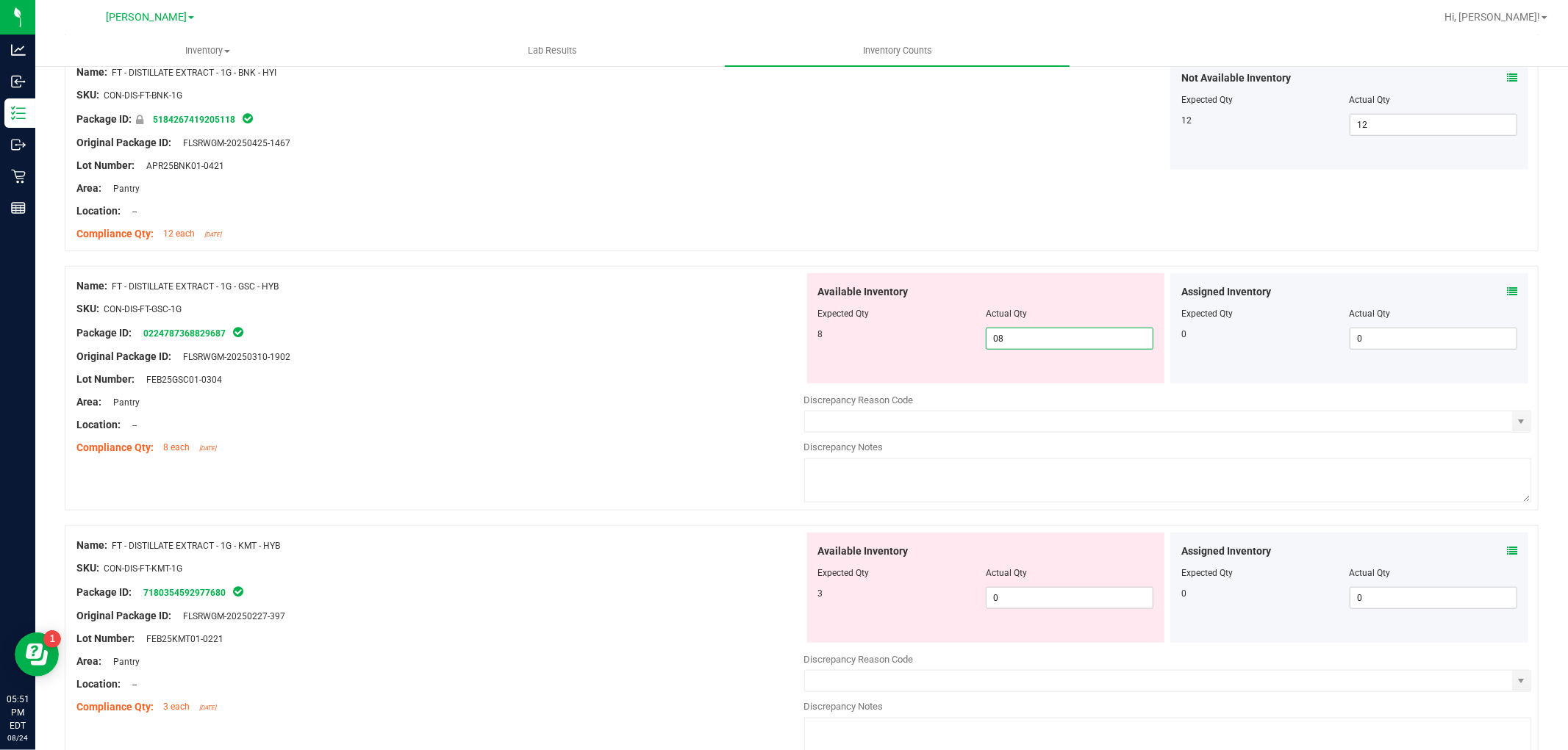
scroll to position [1061, 0]
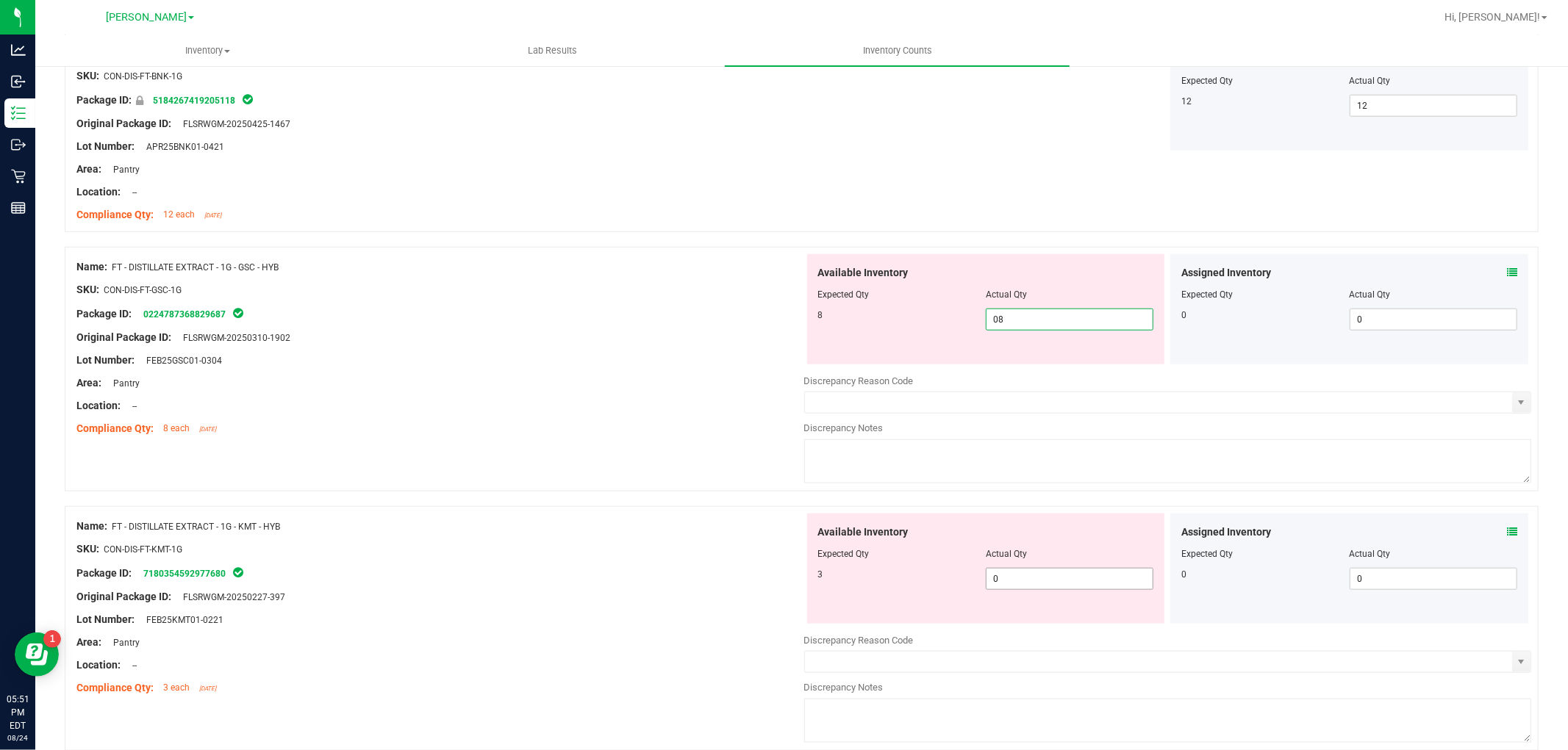
type input "8"
click at [1067, 583] on div "Available Inventory Expected Qty Actual Qty 3 0 0" at bounding box center [1168, 629] width 728 height 233
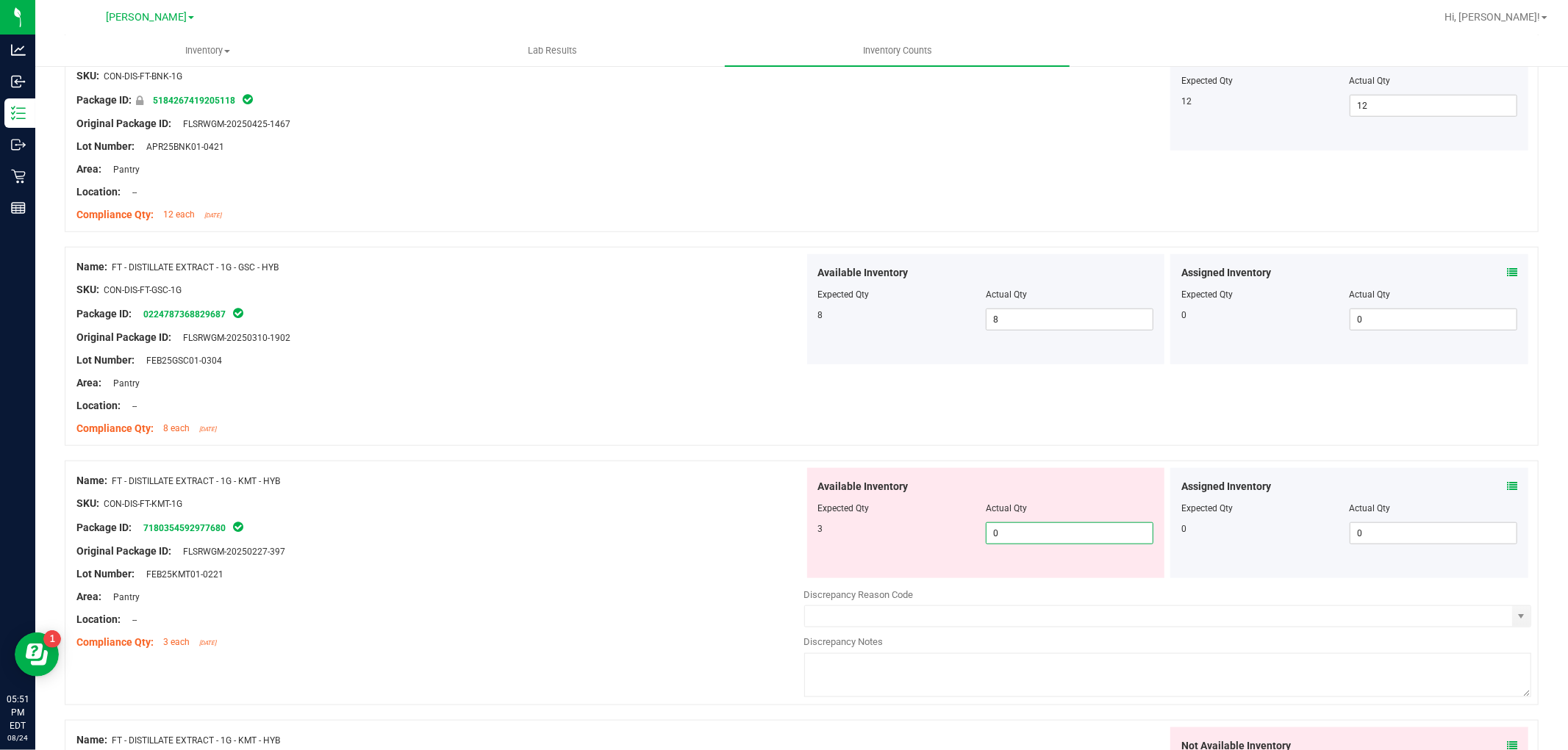
type input "03"
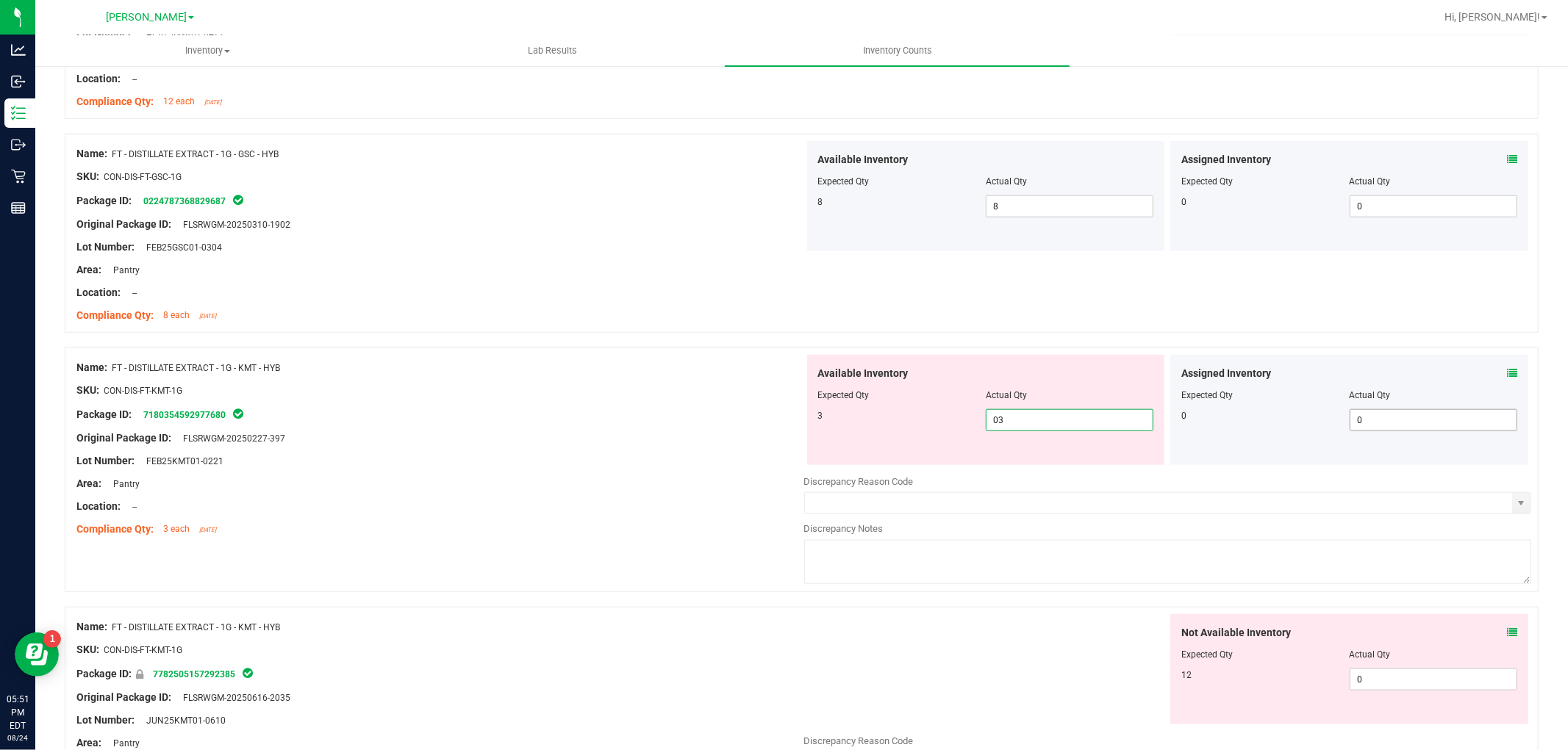
scroll to position [1305, 0]
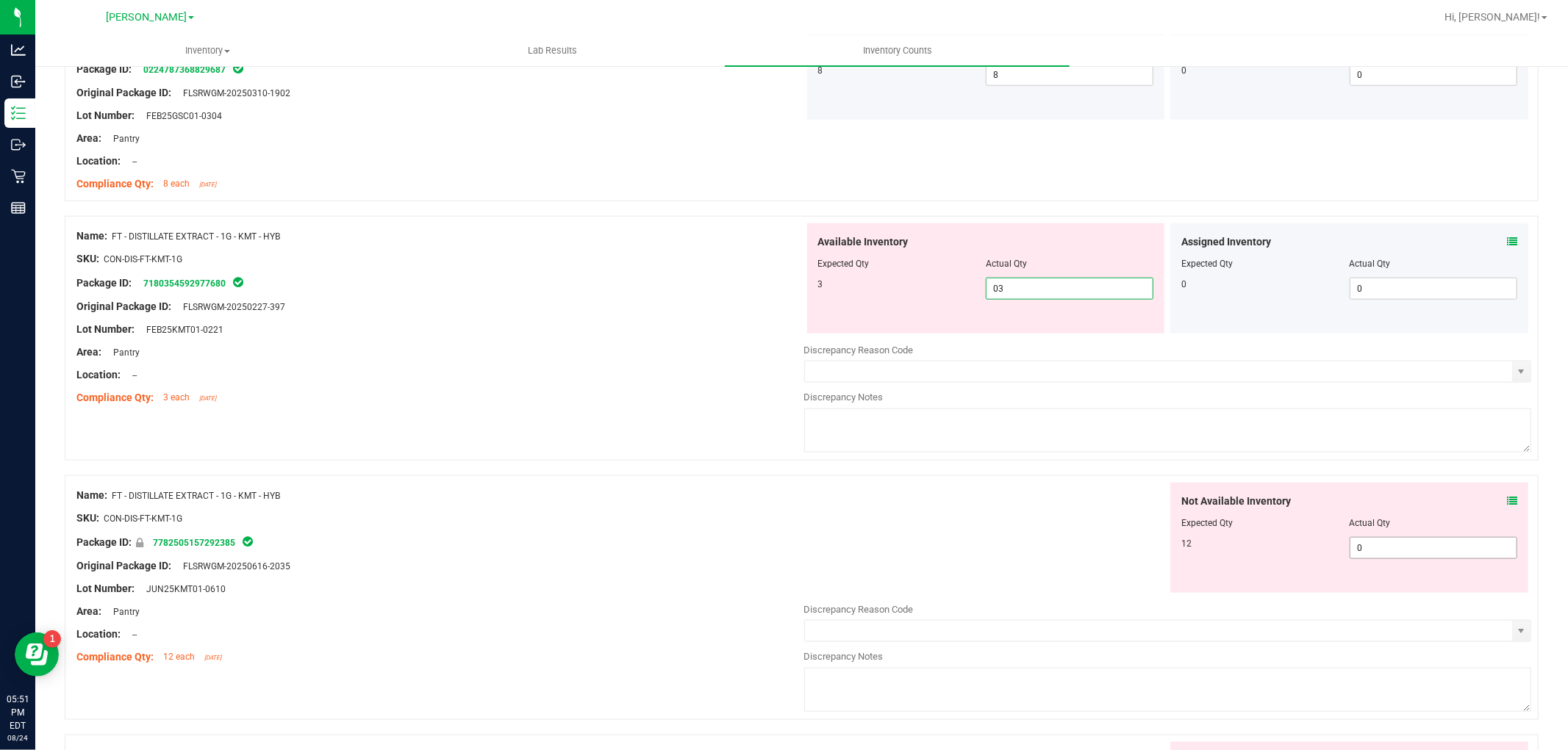
type input "3"
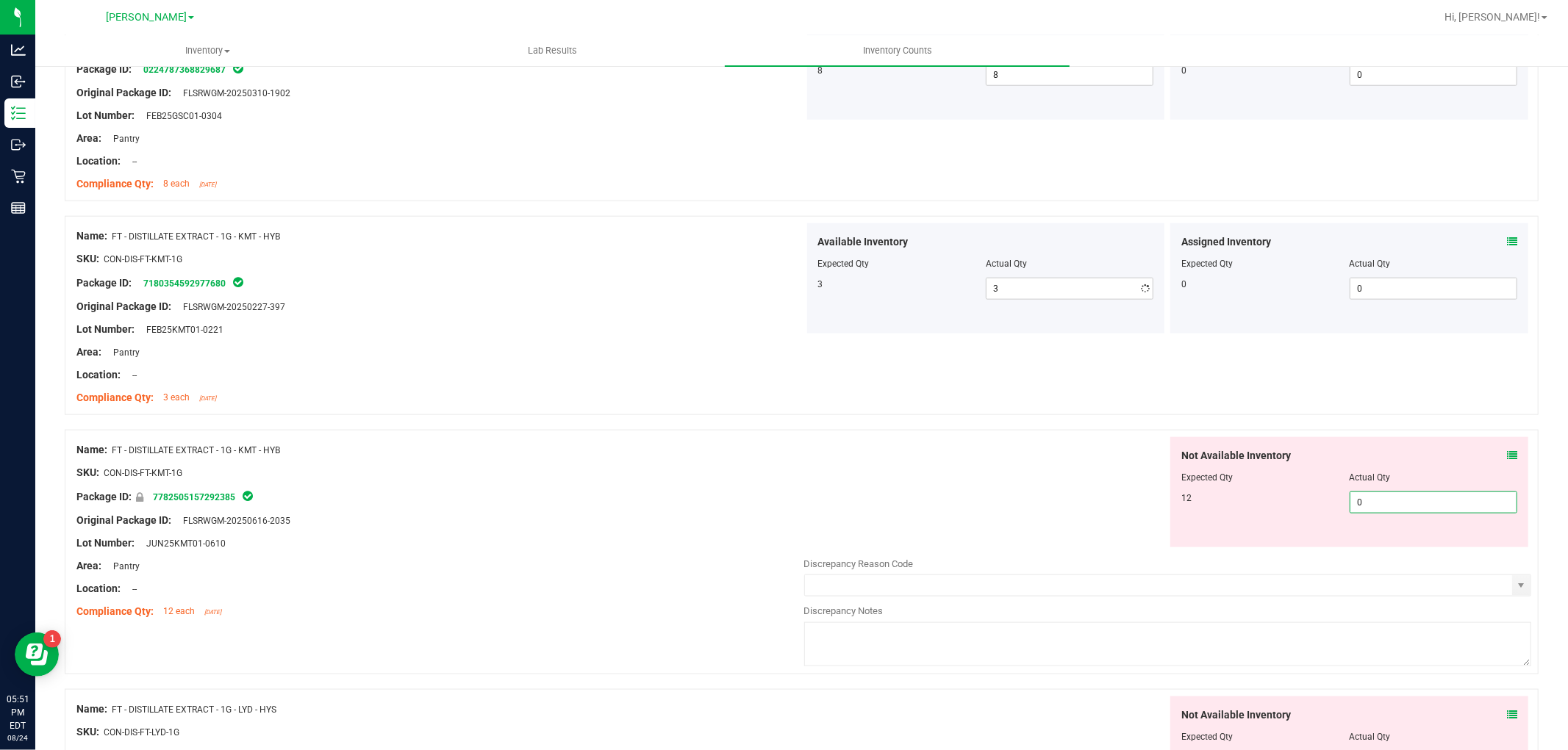
click at [1414, 548] on div "Not Available Inventory Expected Qty Actual Qty 12 0 0" at bounding box center [1168, 553] width 728 height 233
type input "012"
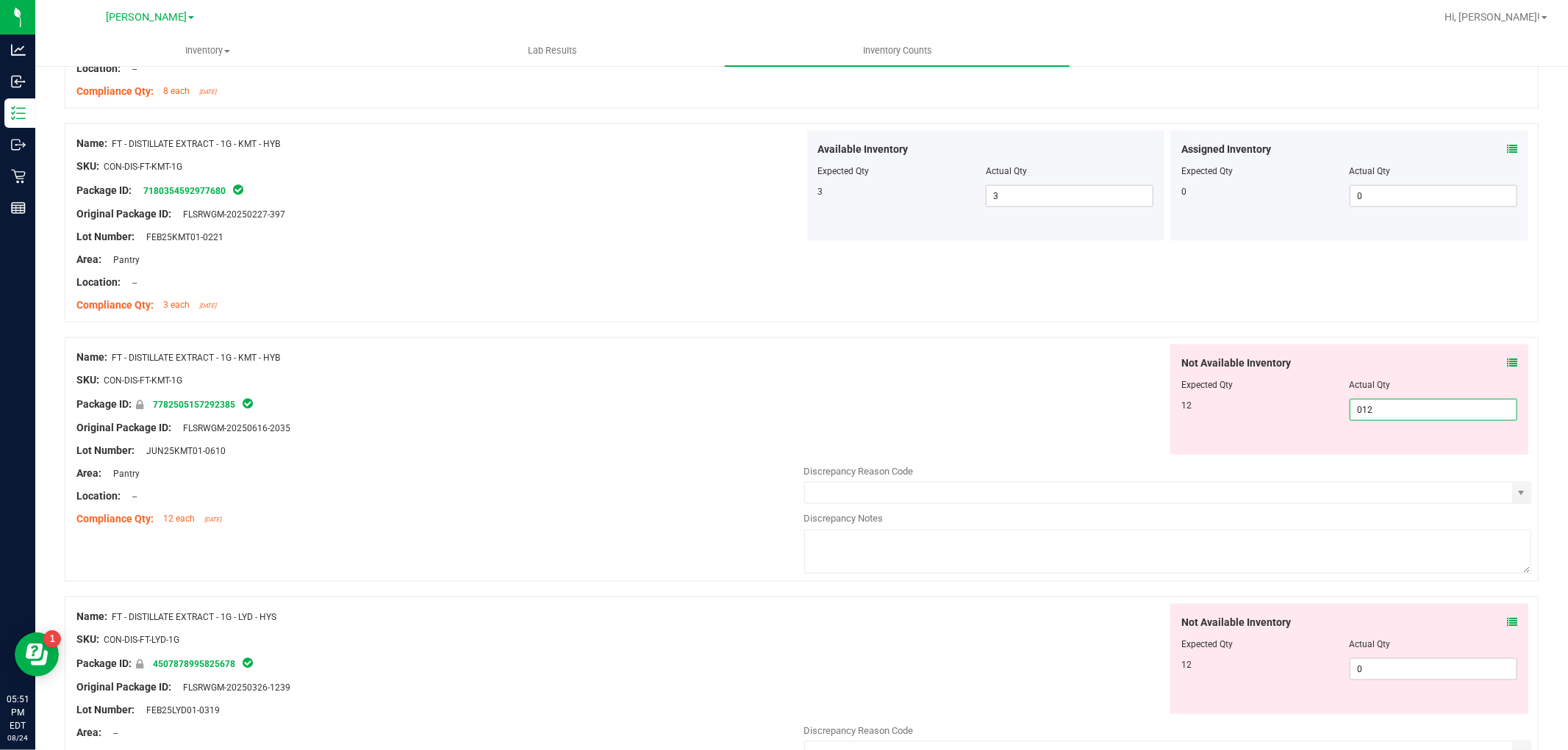
scroll to position [1551, 0]
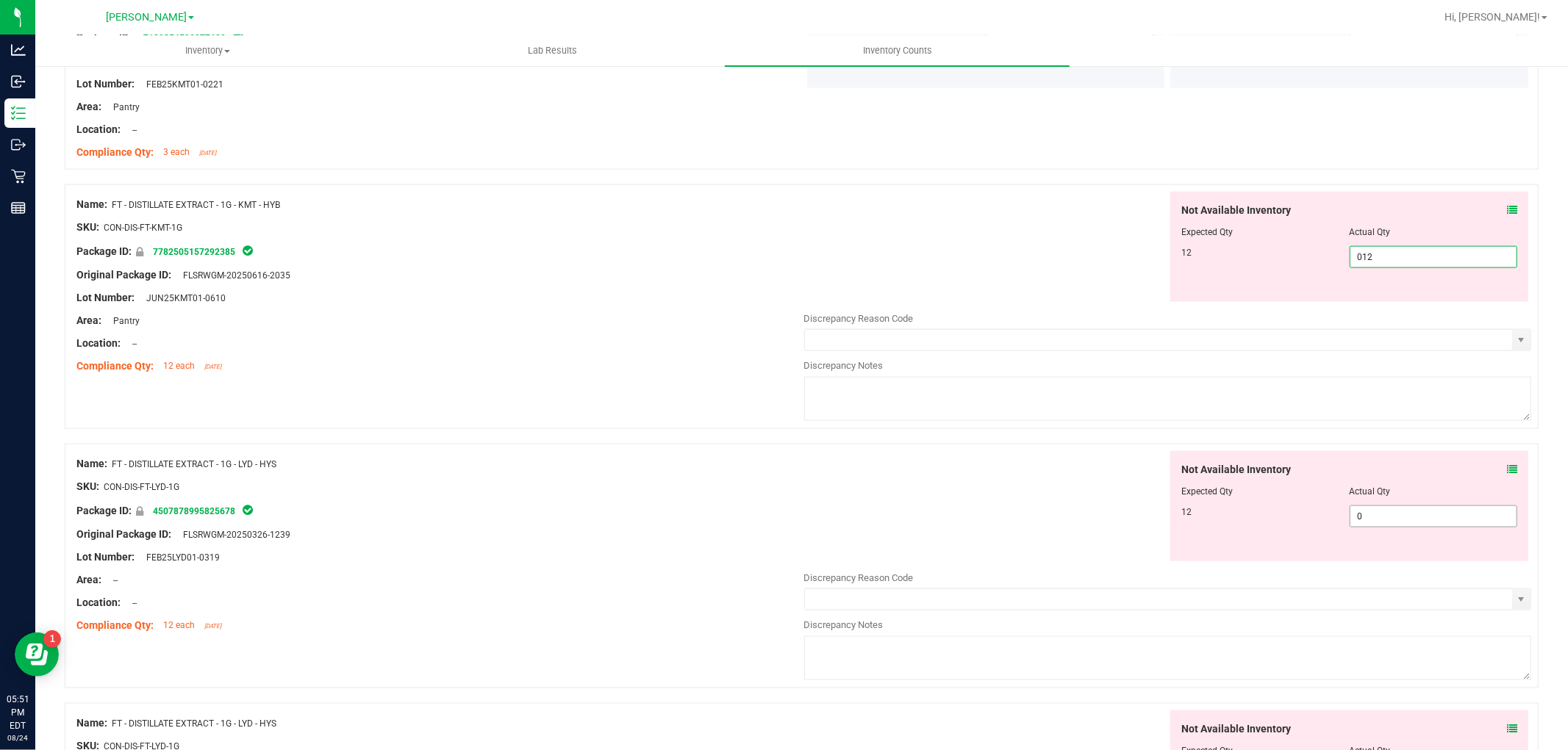
type input "12"
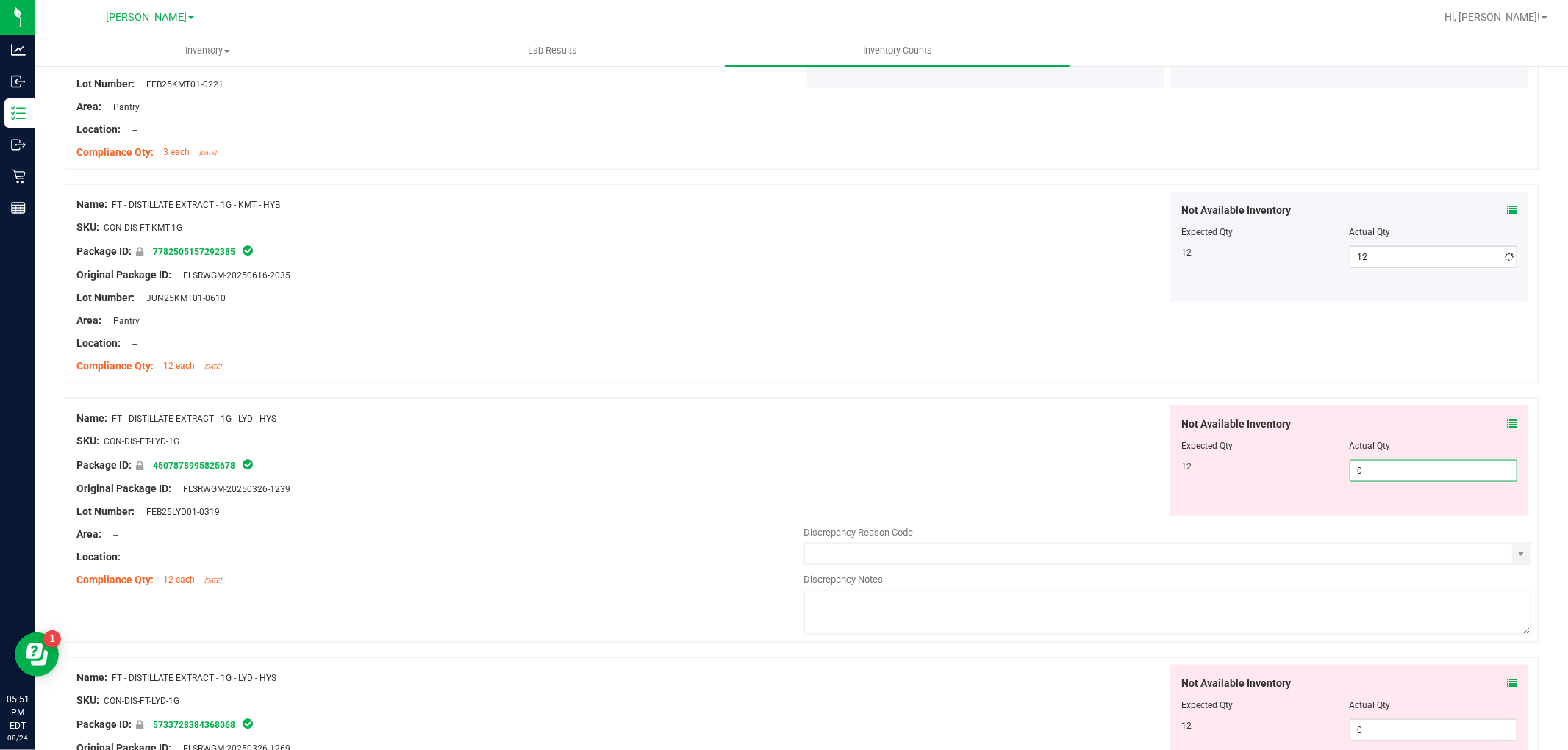
click at [1398, 524] on div "Not Available Inventory Expected Qty Actual Qty 12 0 0" at bounding box center [1168, 522] width 728 height 233
type input "012"
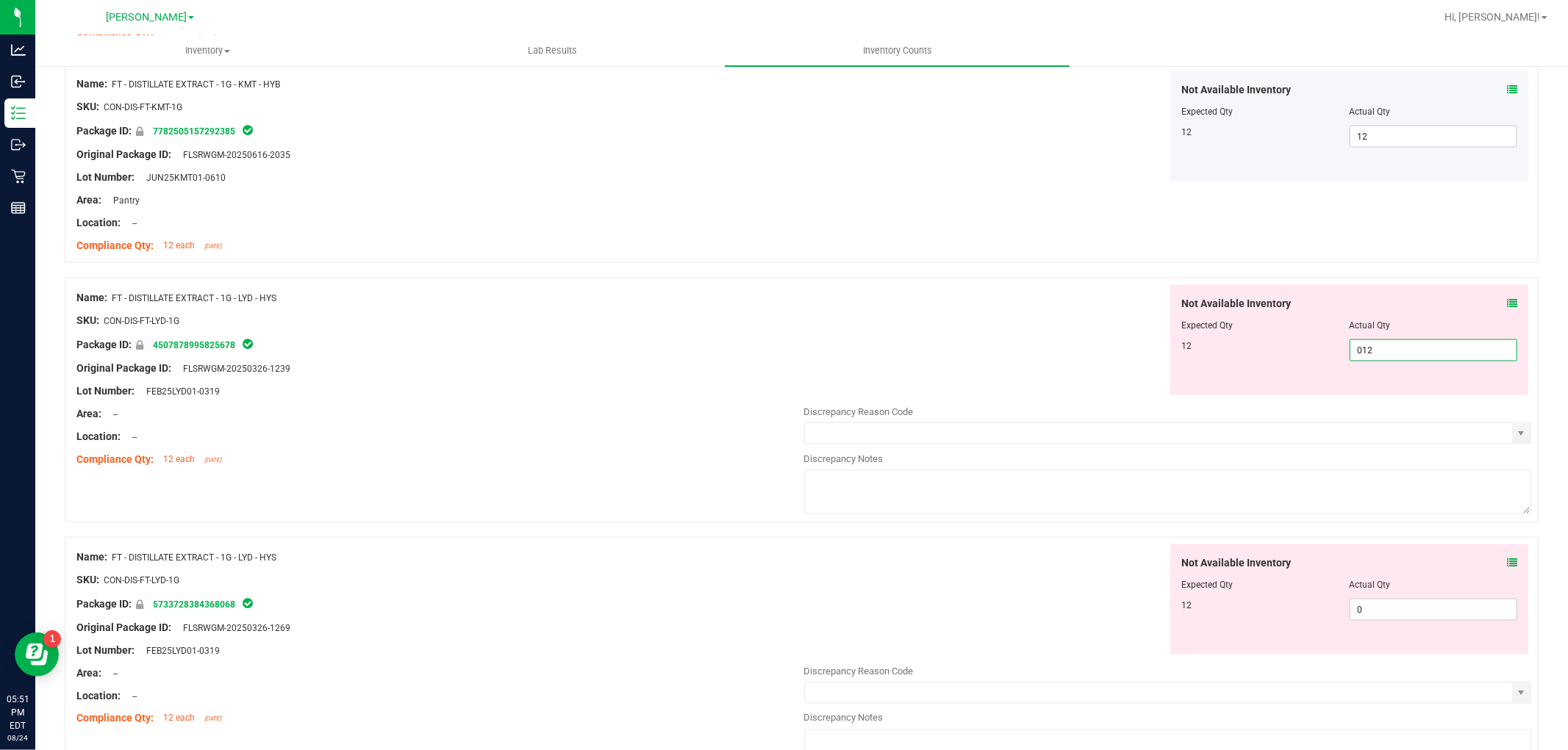
scroll to position [1876, 0]
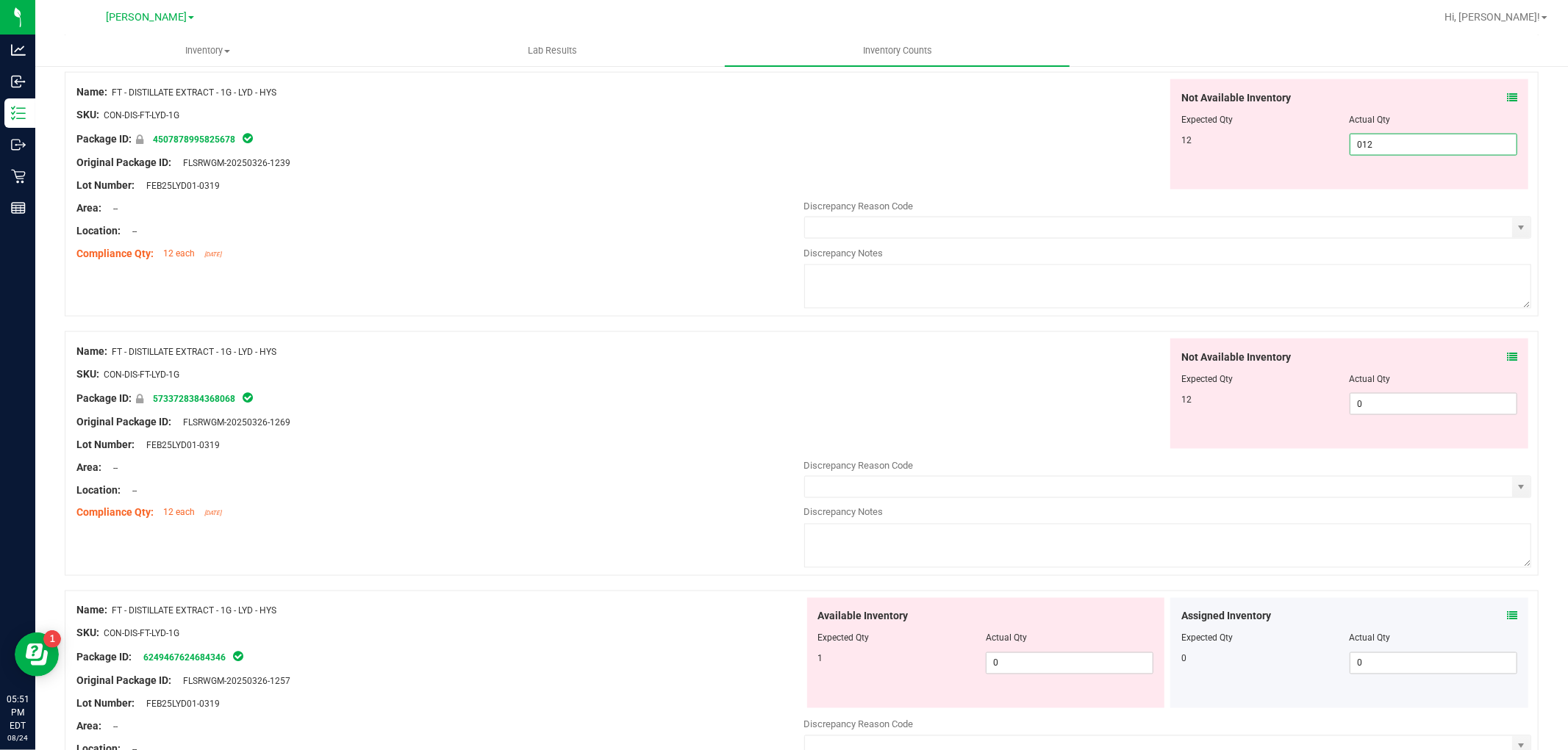
type input "12"
click at [1413, 388] on div "Not Available Inventory Expected Qty Actual Qty 12 0 0" at bounding box center [1348, 393] width 358 height 110
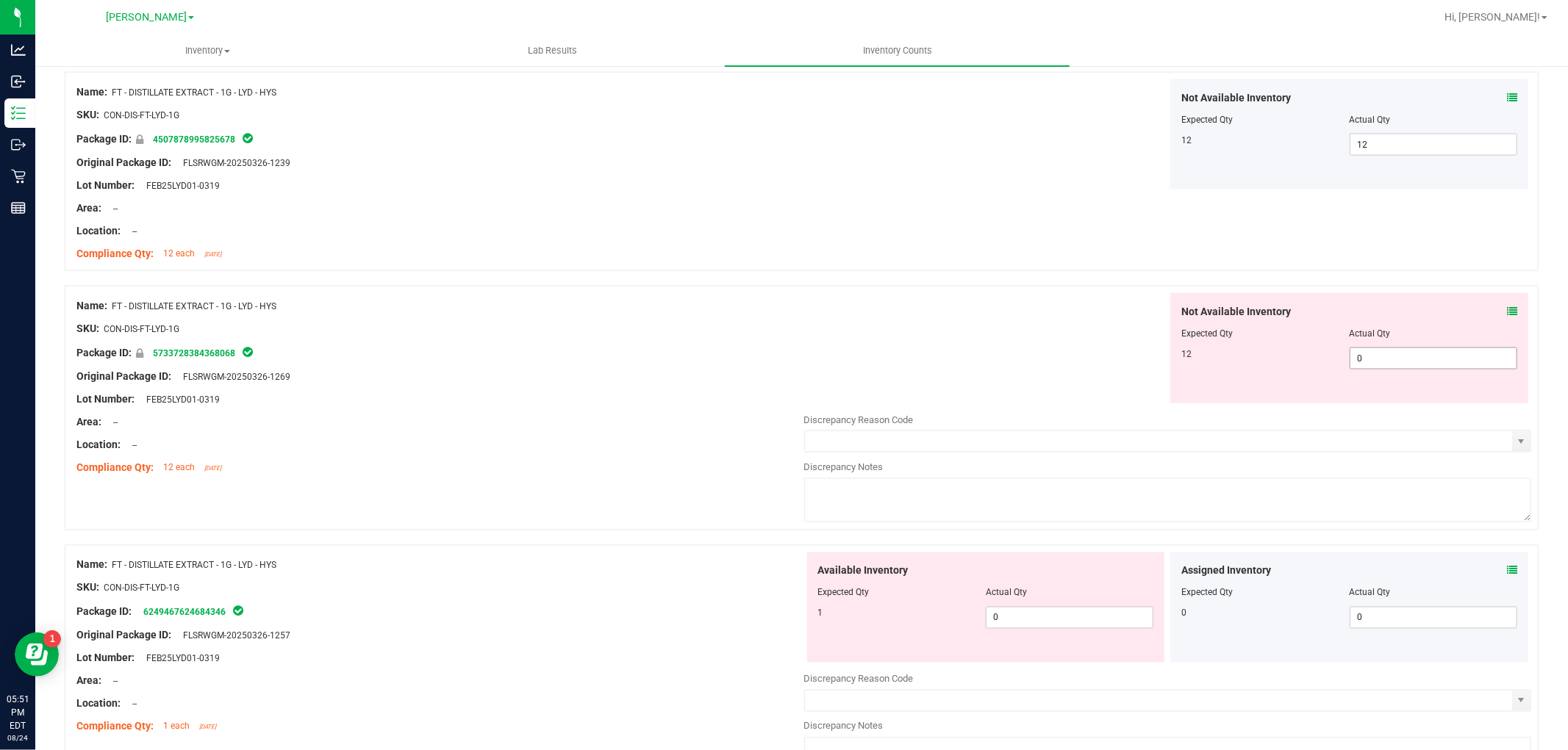
click at [1392, 348] on span "0 0" at bounding box center [1433, 358] width 168 height 22
type input "012"
type input "12"
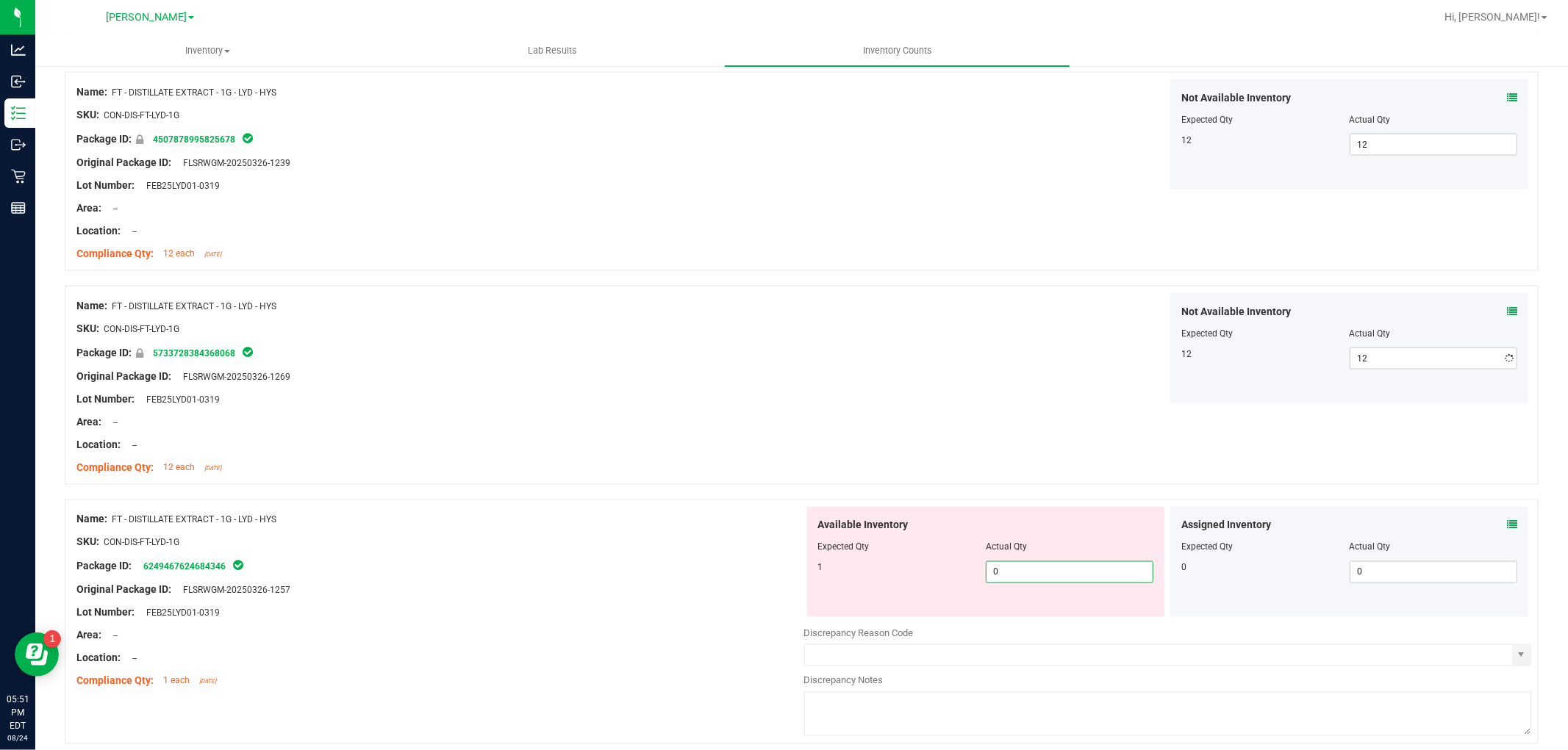
click at [1018, 612] on div "Available Inventory Expected Qty Actual Qty 1 0 0" at bounding box center [985, 562] width 358 height 110
type input "01"
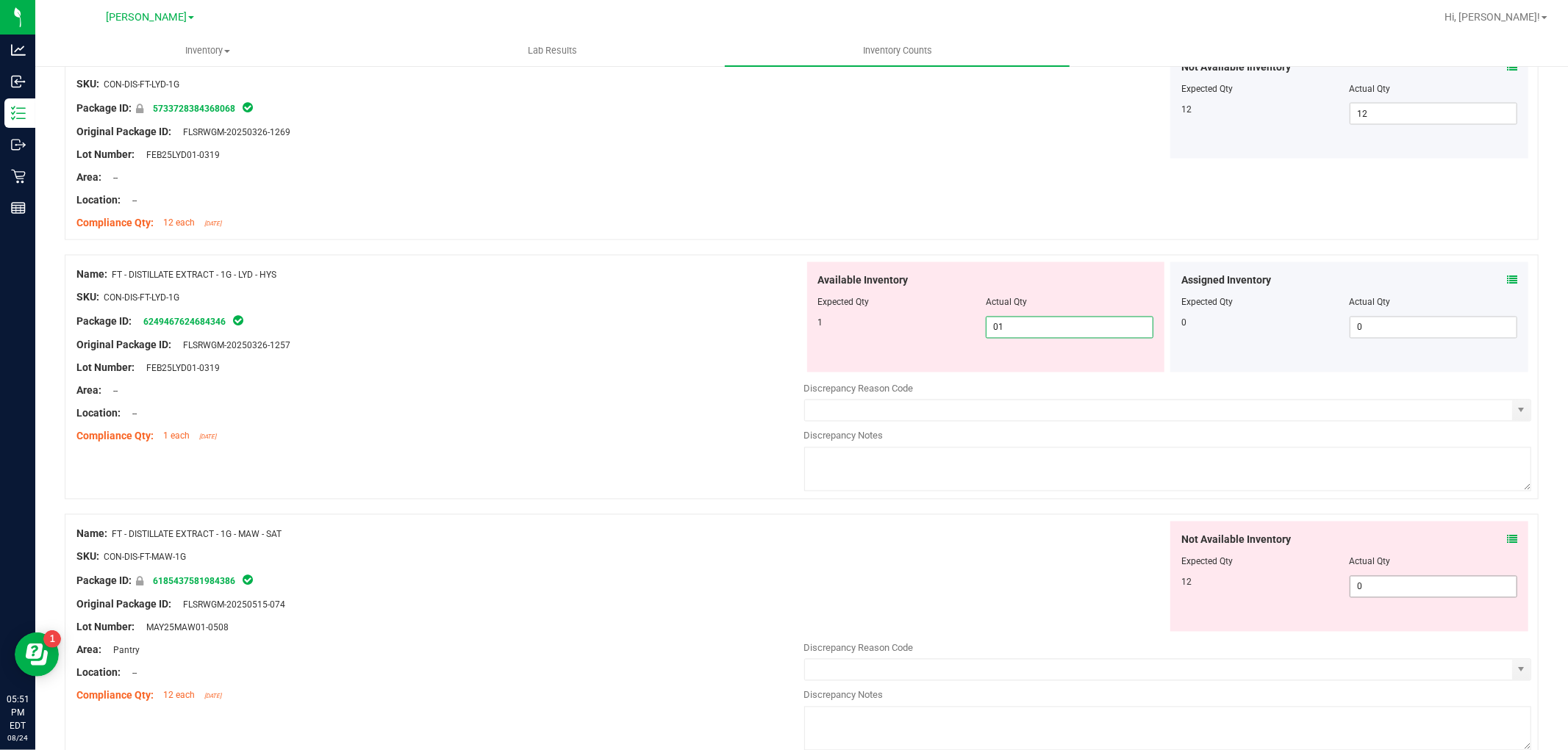
type input "1"
click at [1399, 592] on div "Not Available Inventory Expected Qty Actual Qty 12 0 0" at bounding box center [1168, 638] width 728 height 233
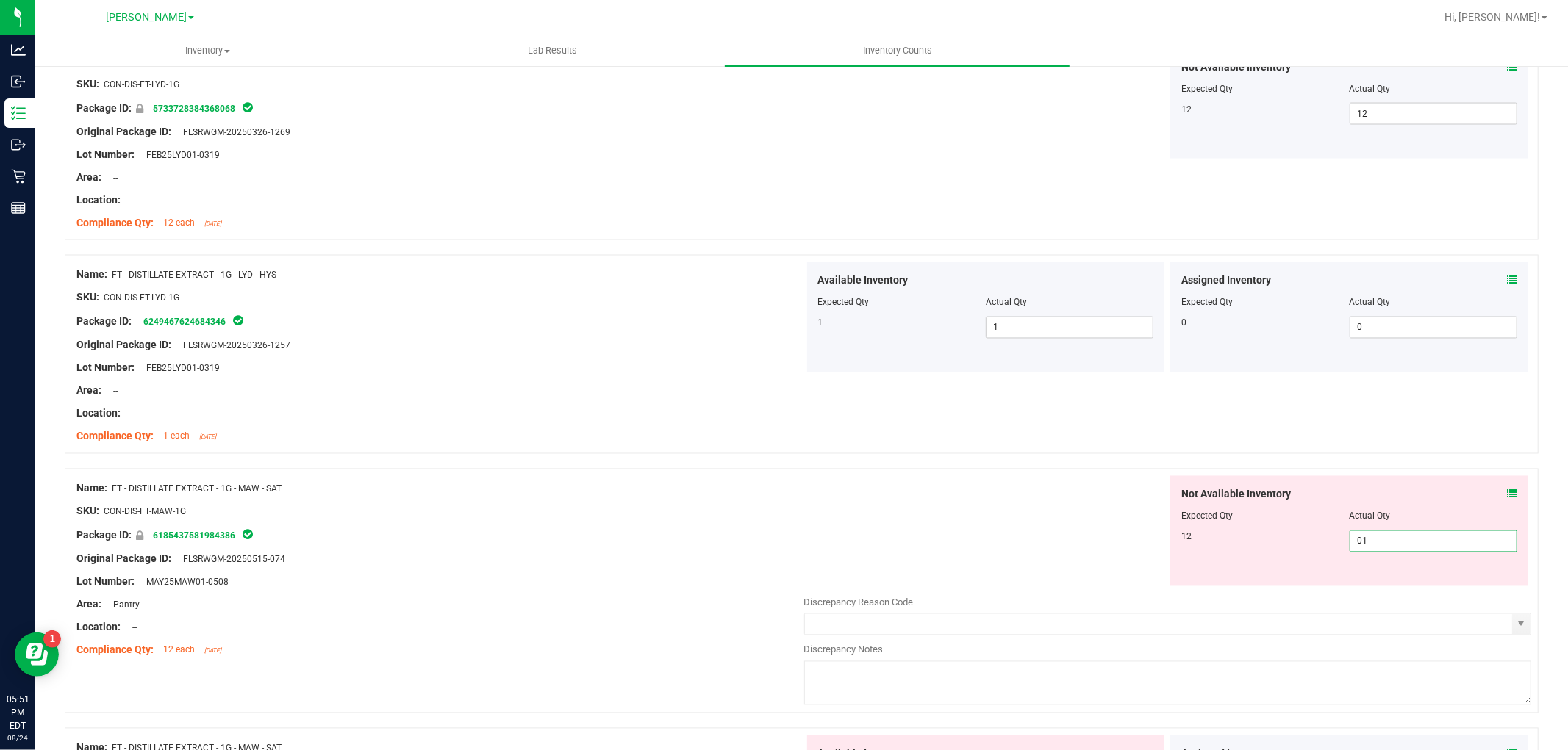
type input "012"
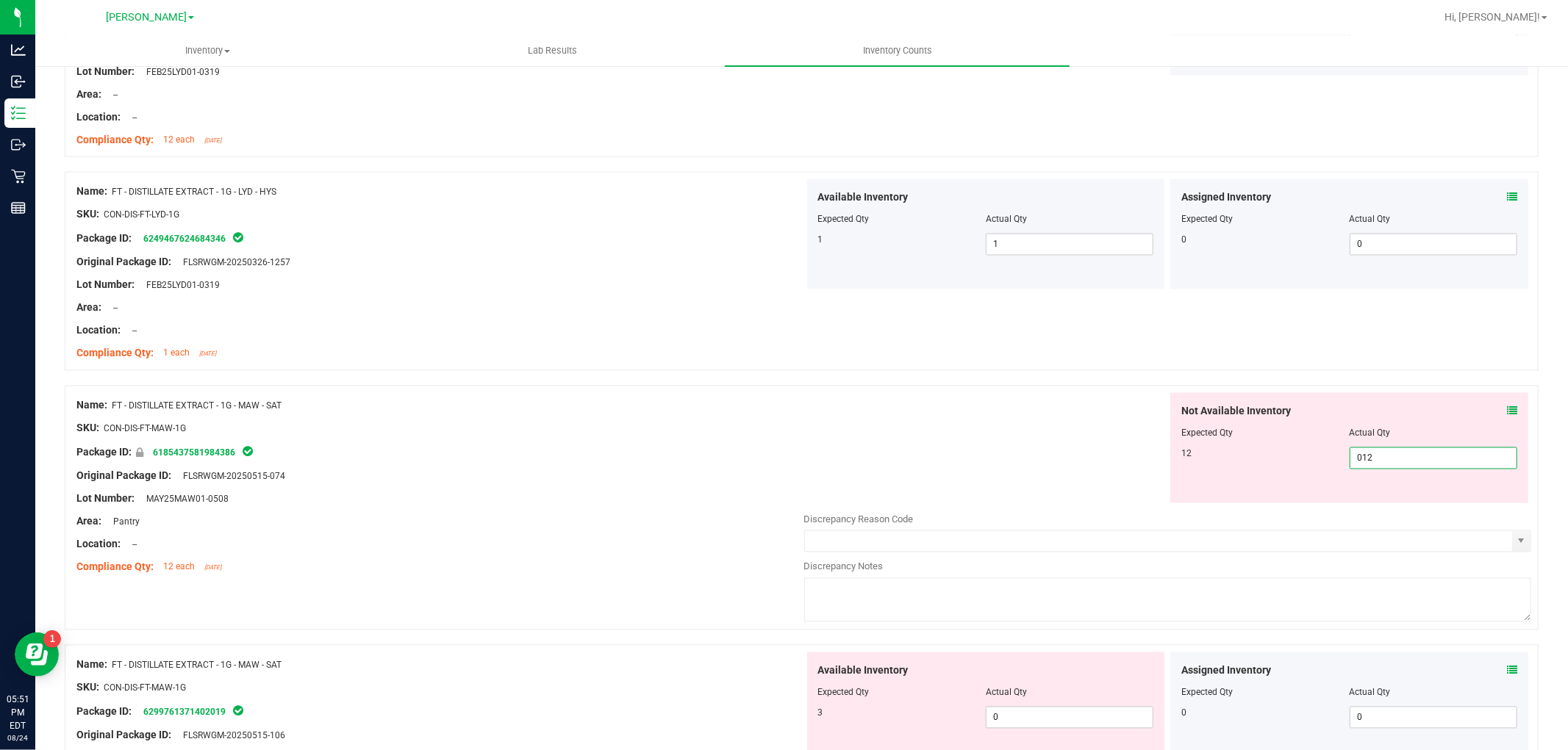
scroll to position [2448, 0]
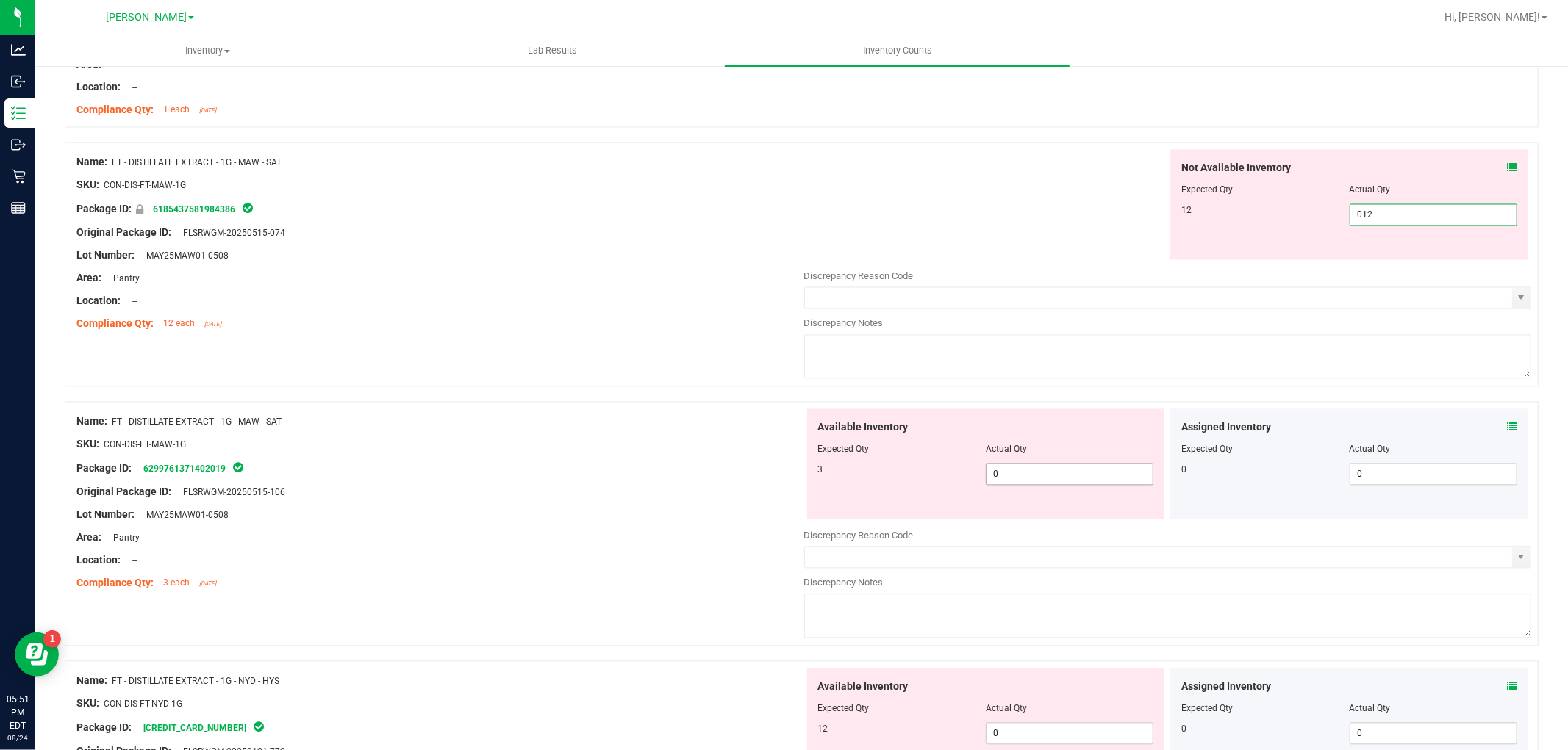
type input "12"
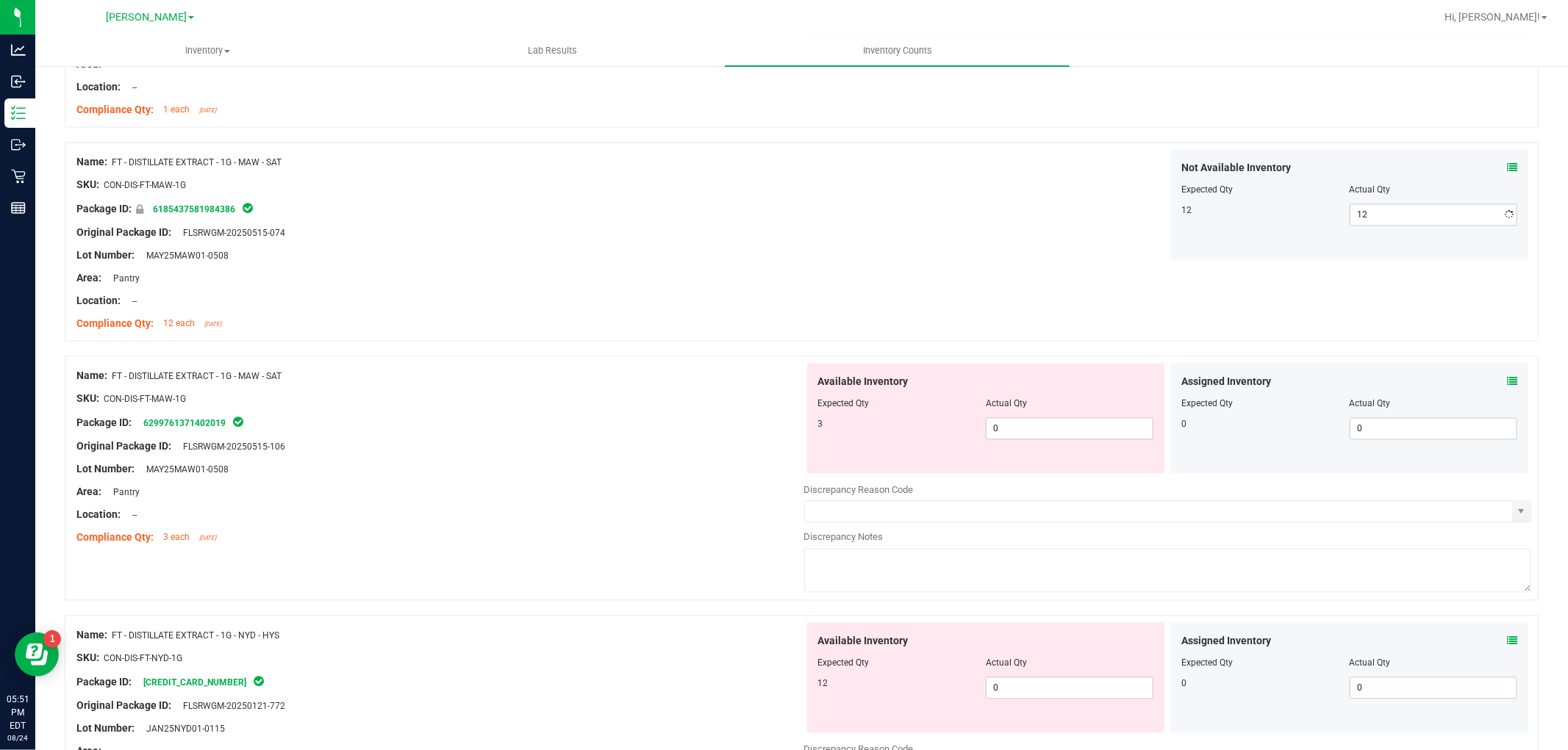
click at [1096, 461] on div "Available Inventory Expected Qty Actual Qty 3 0 0" at bounding box center [985, 417] width 358 height 110
click at [1073, 423] on span "0 0" at bounding box center [1069, 428] width 168 height 22
type input "03"
type input "3"
click at [1040, 699] on div "Available Inventory Expected Qty Actual Qty 12 0 0" at bounding box center [1168, 738] width 728 height 233
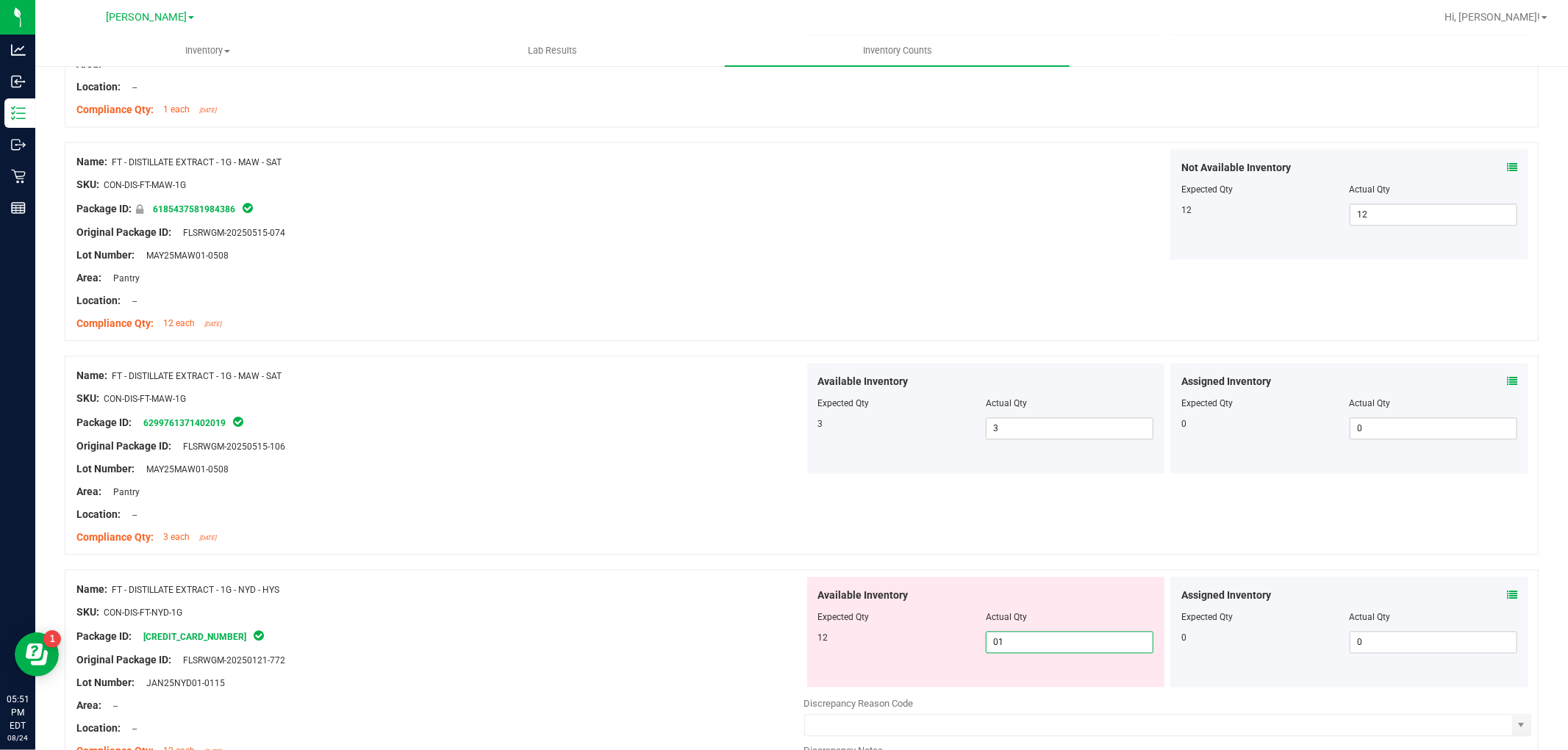
type input "012"
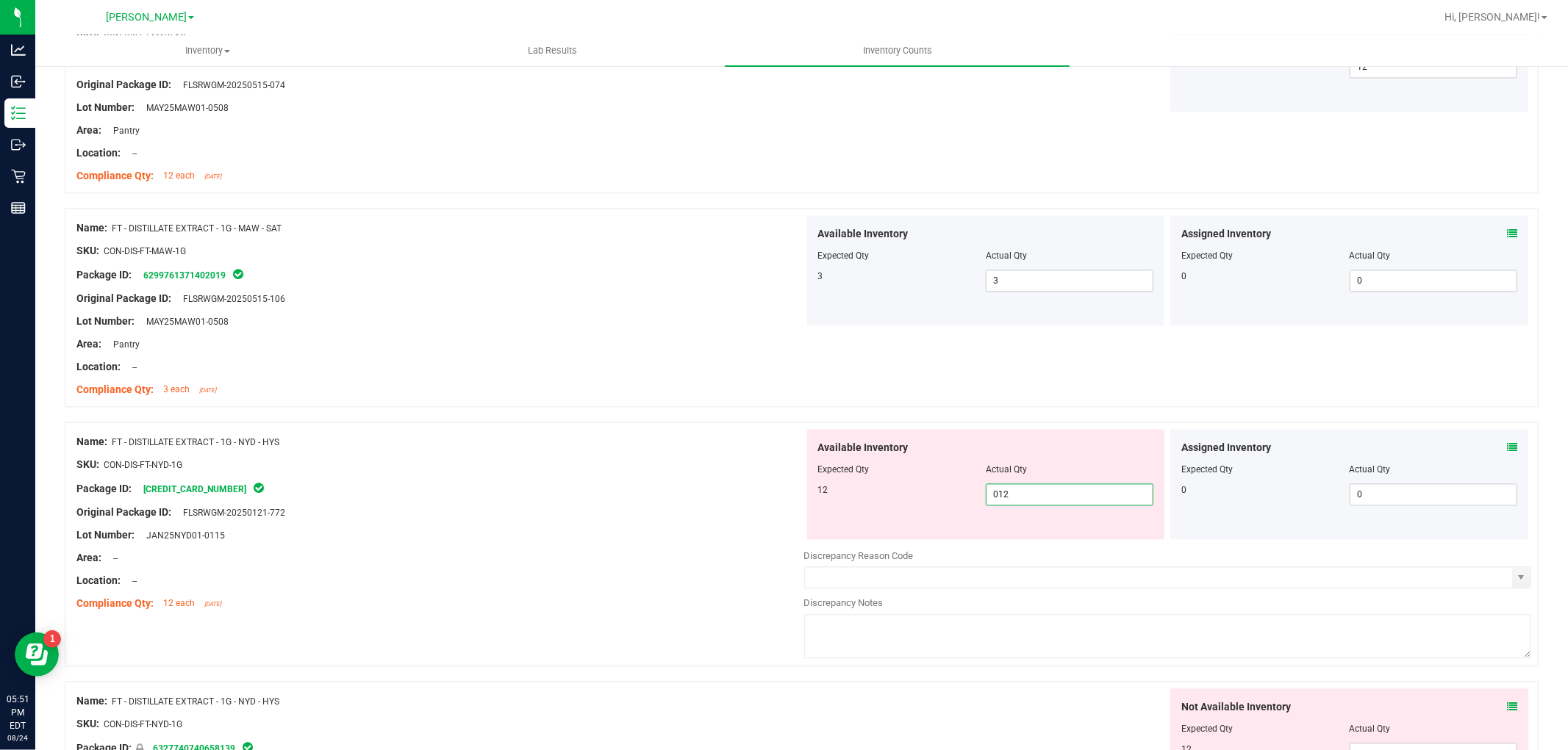
scroll to position [2775, 0]
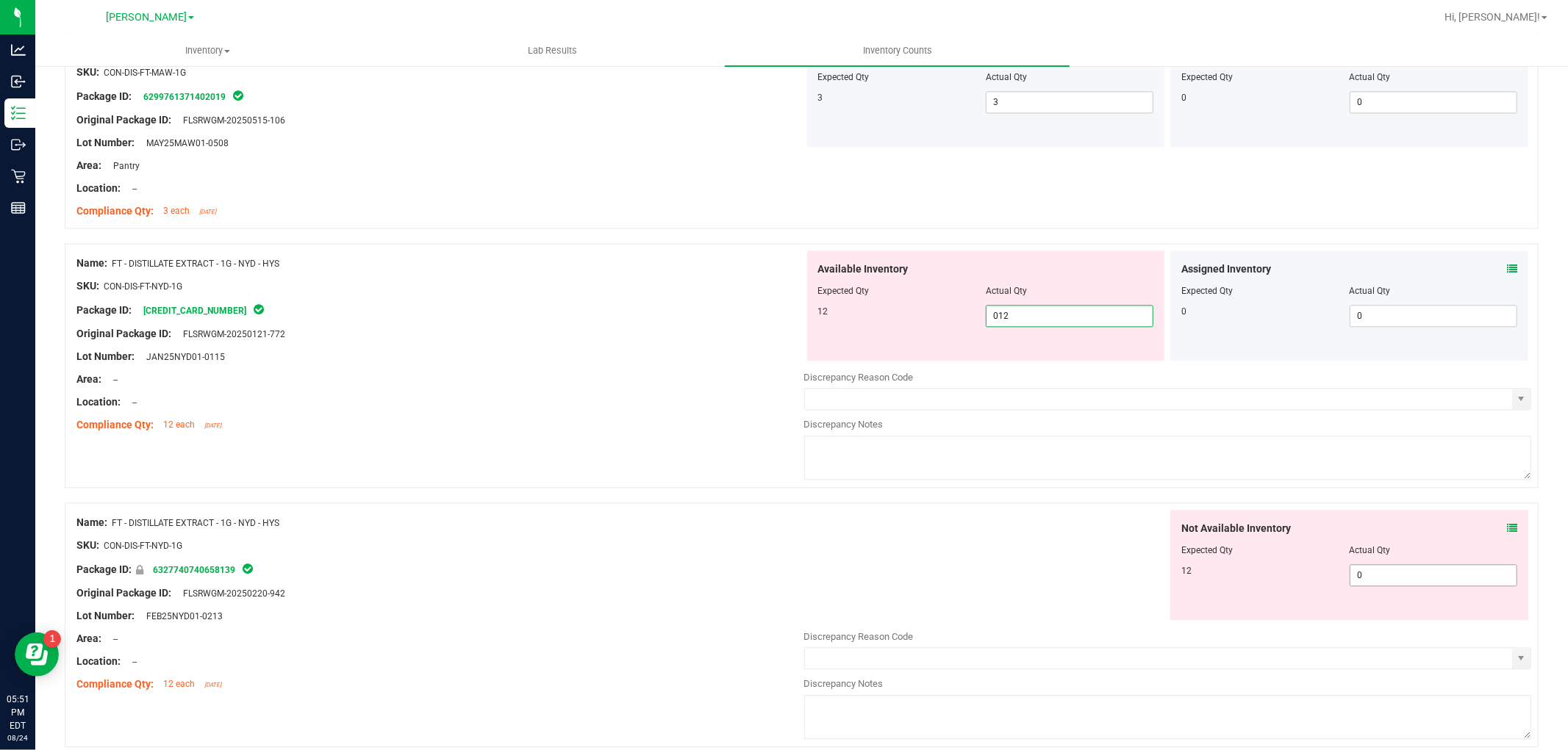
type input "12"
click at [1410, 582] on div "Not Available Inventory Expected Qty Actual Qty 12 0 0" at bounding box center [1168, 626] width 728 height 233
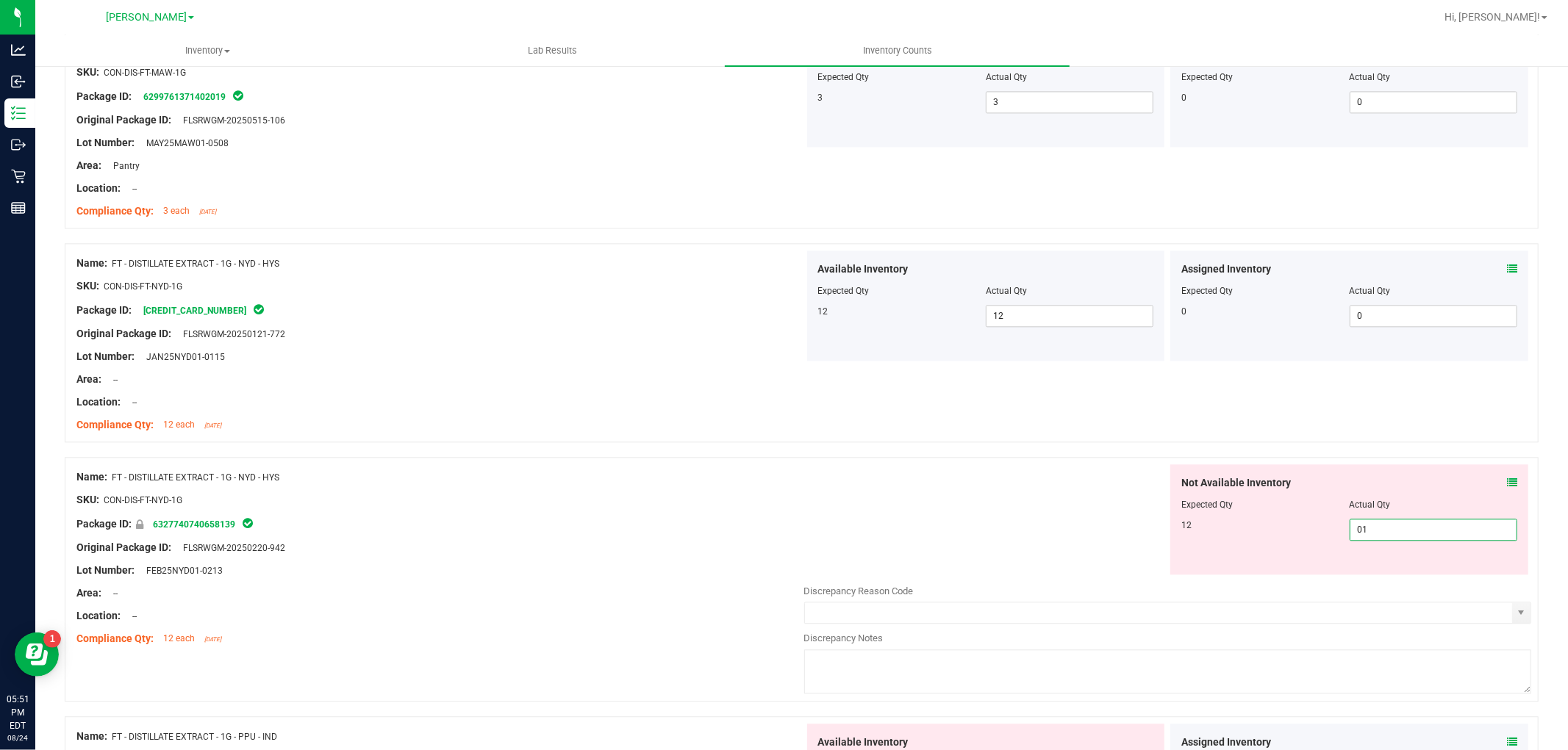
type input "012"
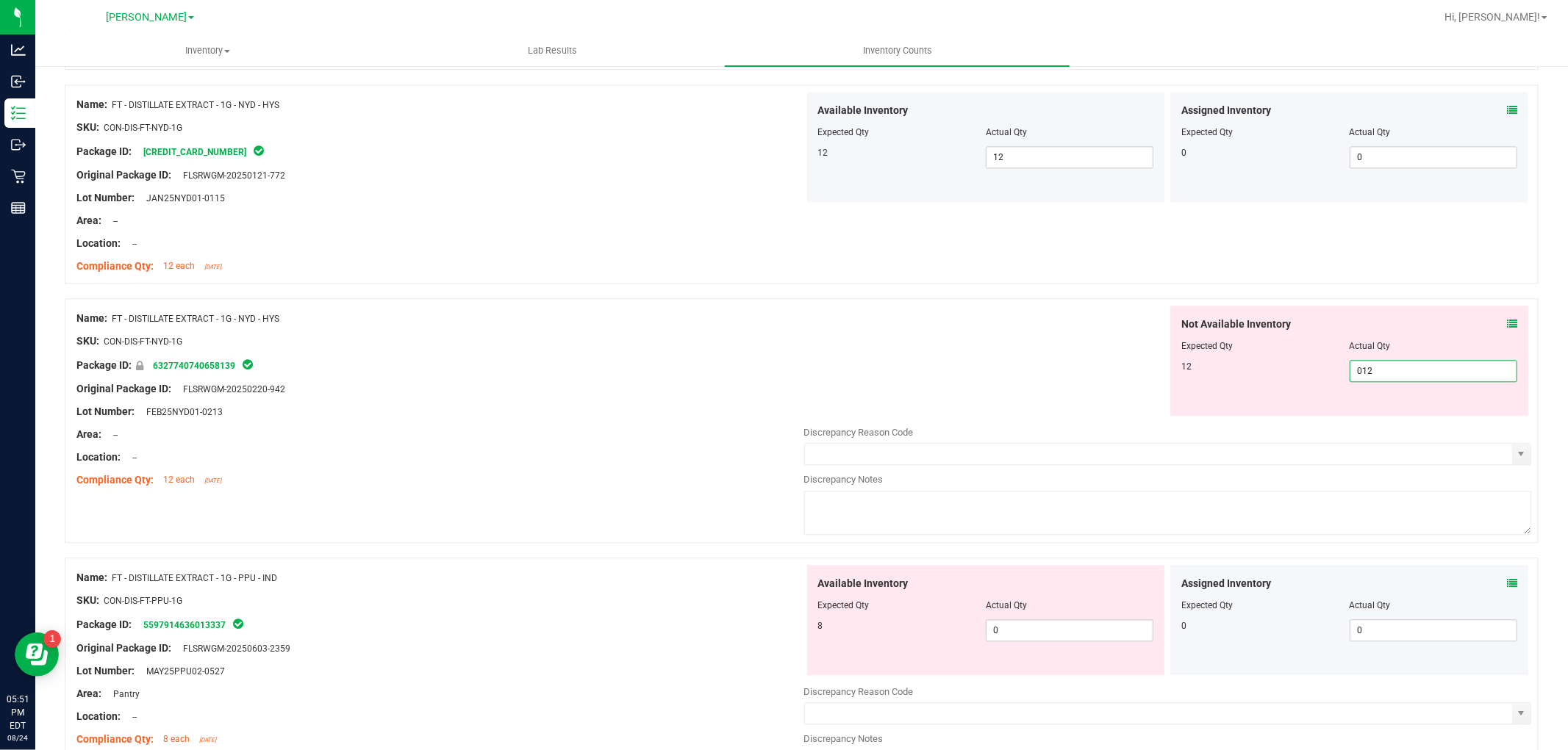
scroll to position [3183, 0]
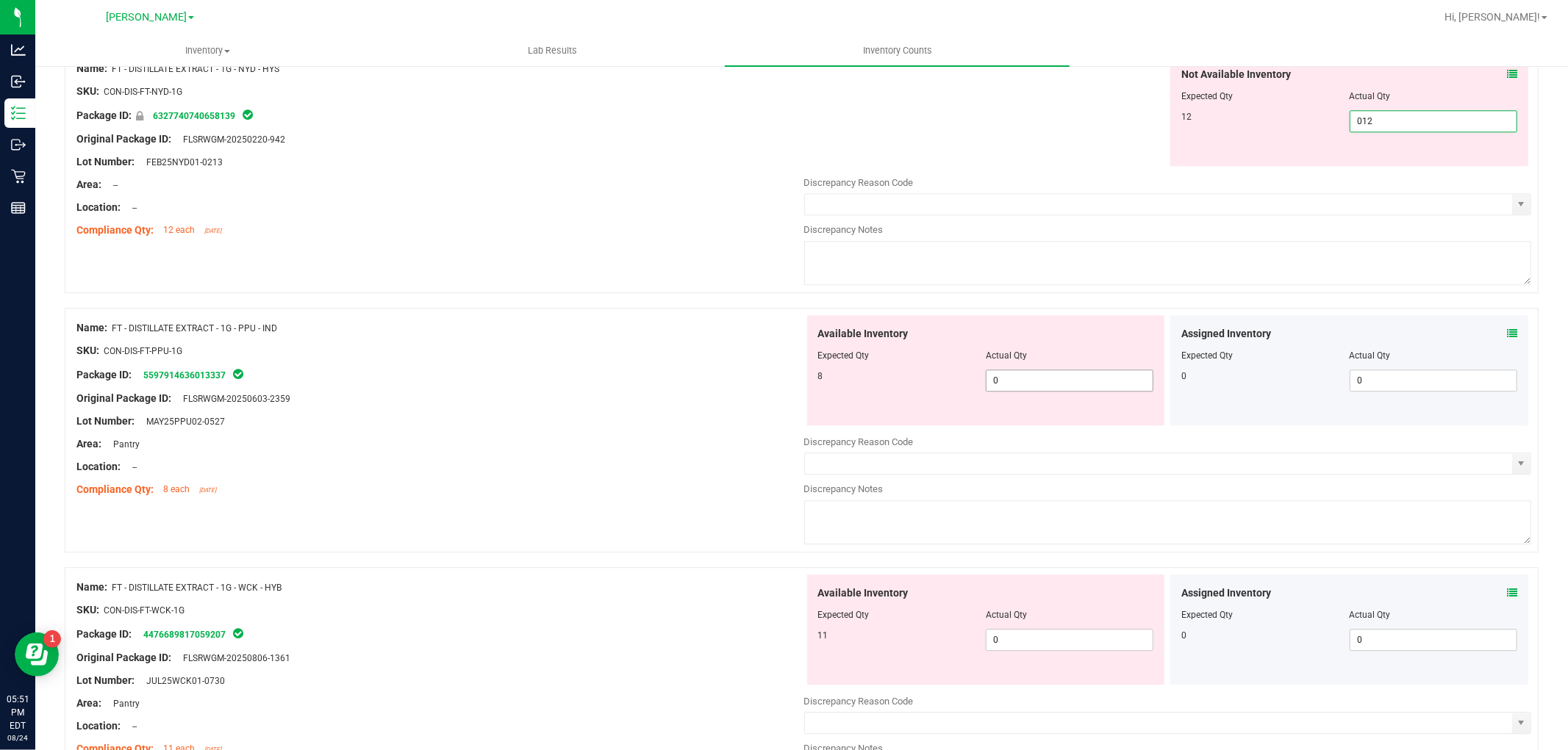
type input "12"
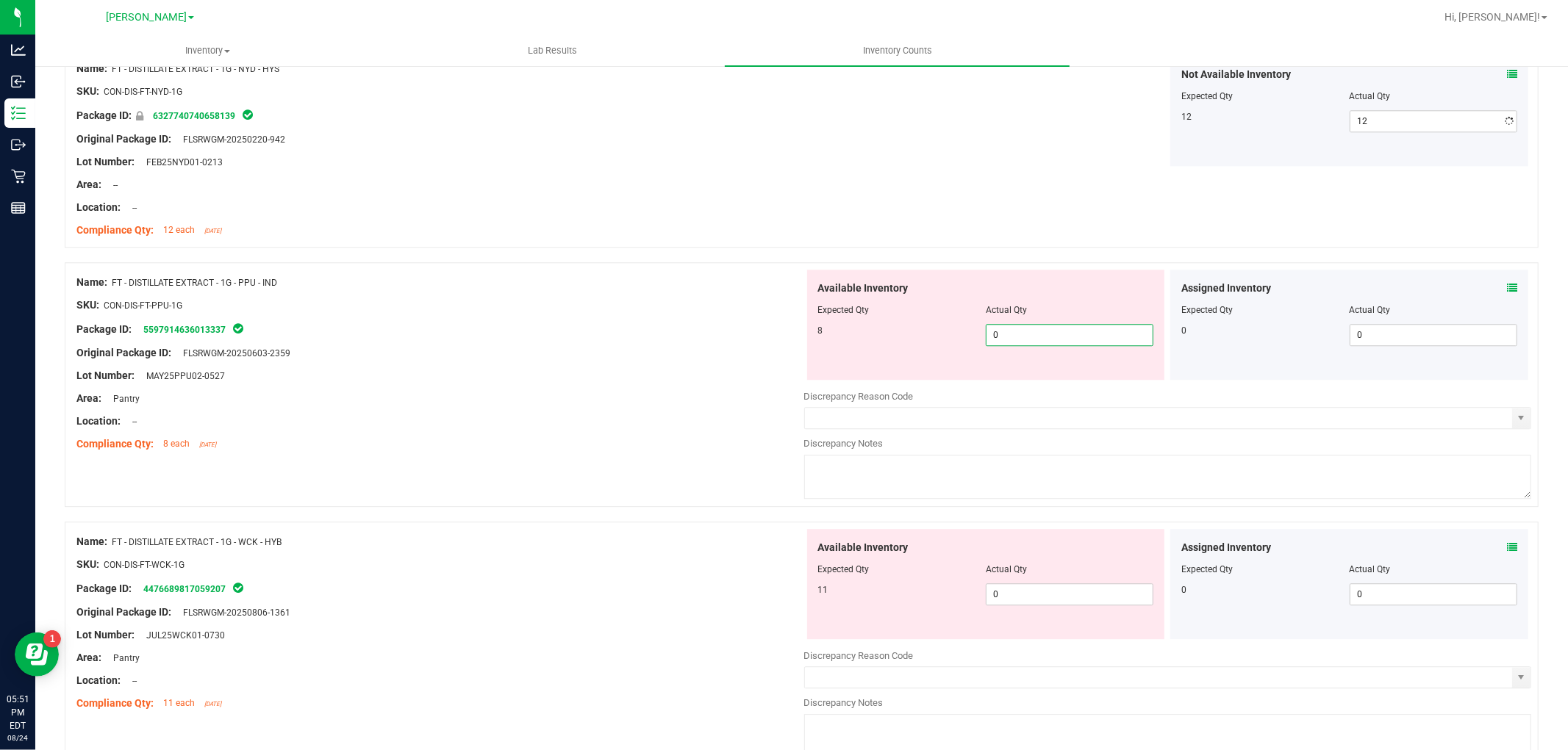
drag, startPoint x: 1037, startPoint y: 385, endPoint x: 1050, endPoint y: 391, distance: 14.3
click at [1037, 385] on div "Available Inventory Expected Qty Actual Qty 8 0 0" at bounding box center [1168, 385] width 728 height 233
type input "08"
type input "8"
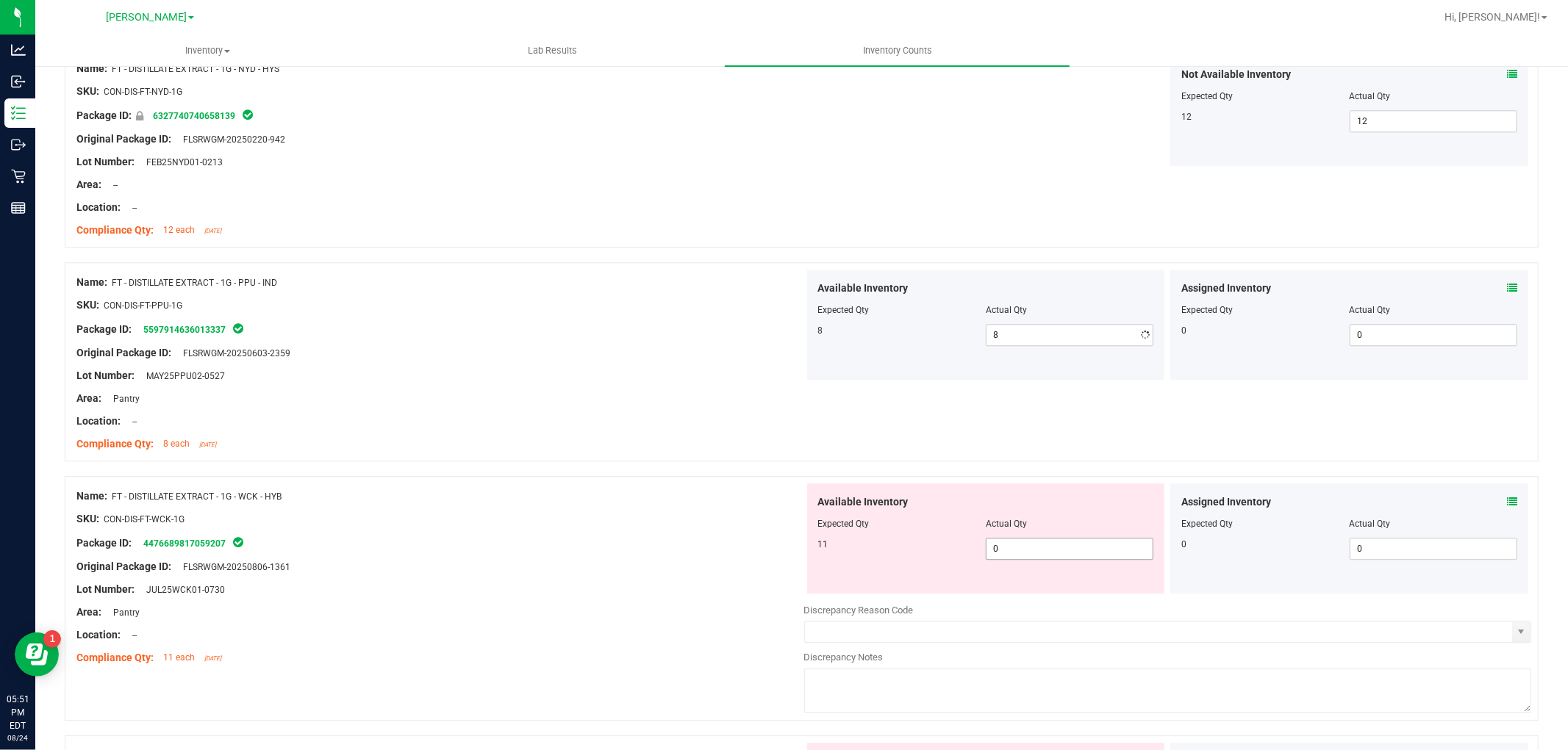
click at [1047, 600] on div "Available Inventory Expected Qty Actual Qty 11 0 0" at bounding box center [1168, 600] width 728 height 233
type input "011"
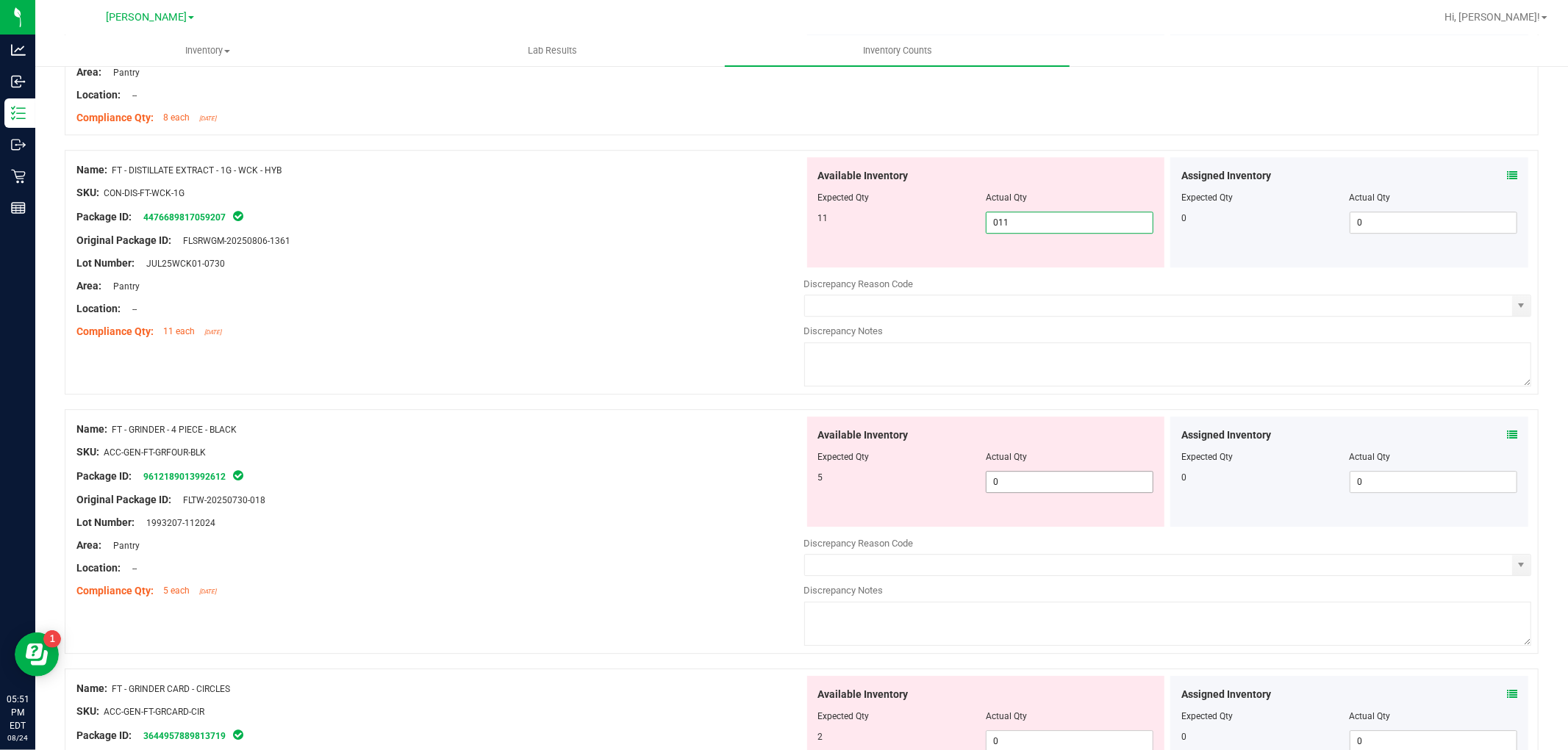
type input "11"
click at [1070, 482] on div "Available Inventory Expected Qty Actual Qty 5 0 0" at bounding box center [1168, 533] width 728 height 233
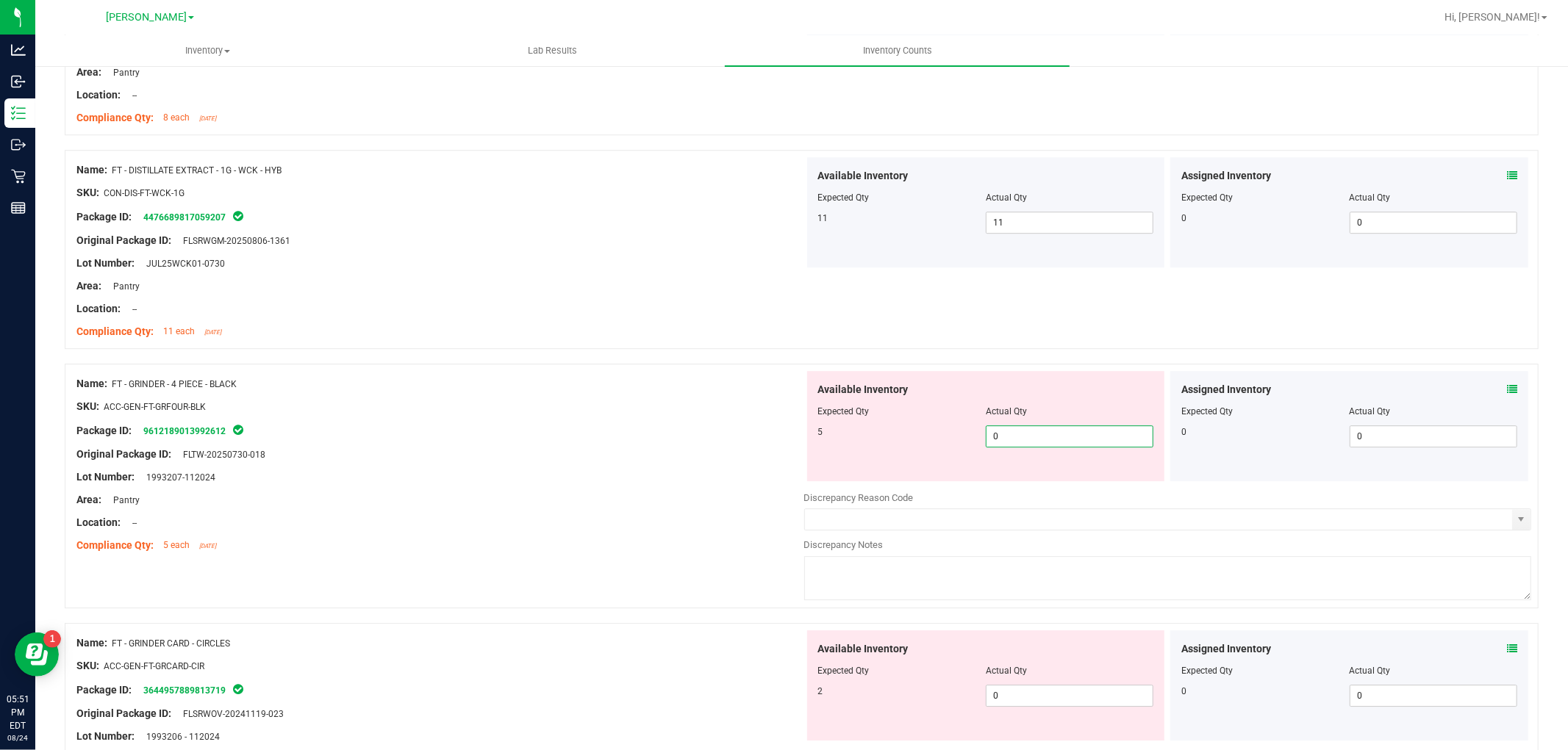
type input "05"
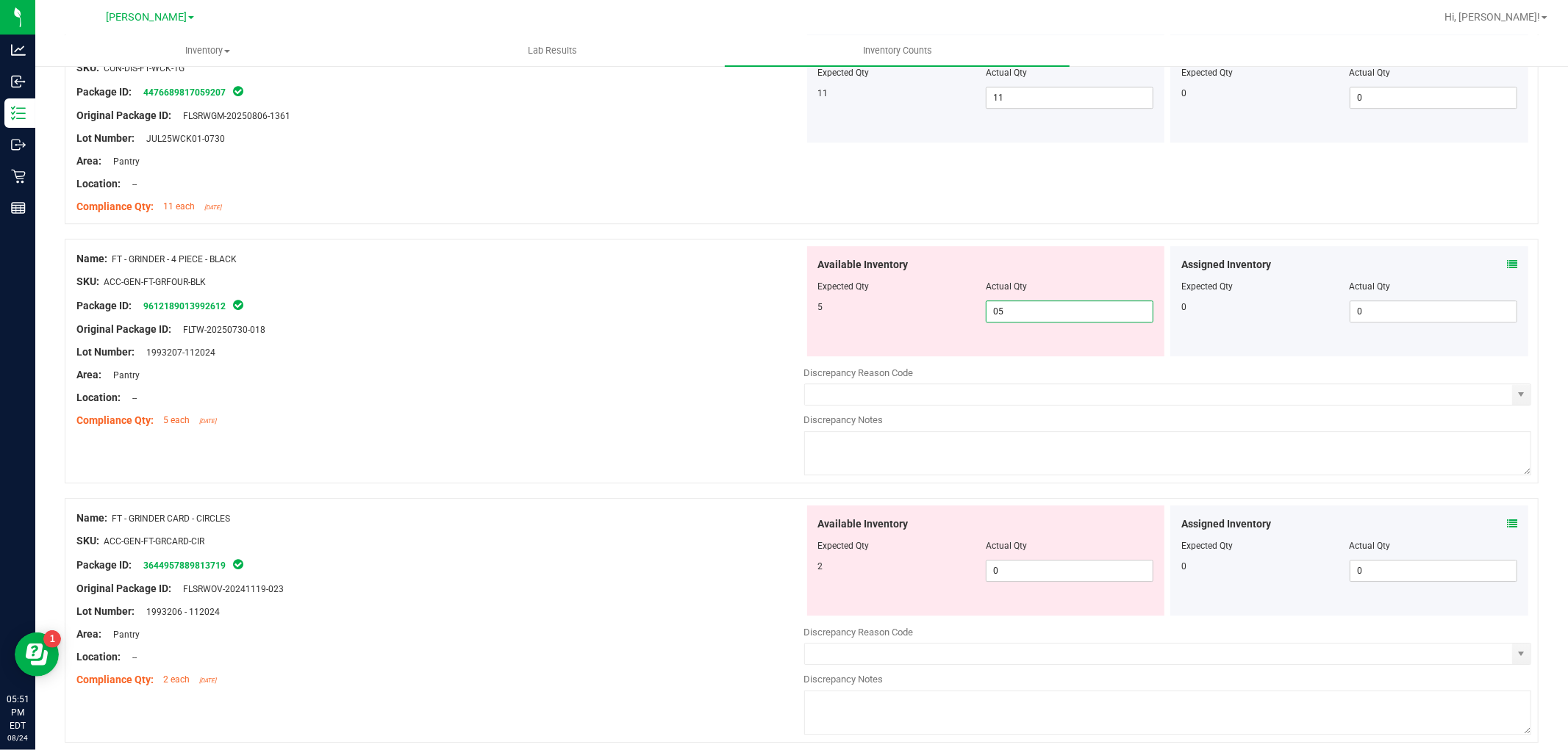
scroll to position [3755, 0]
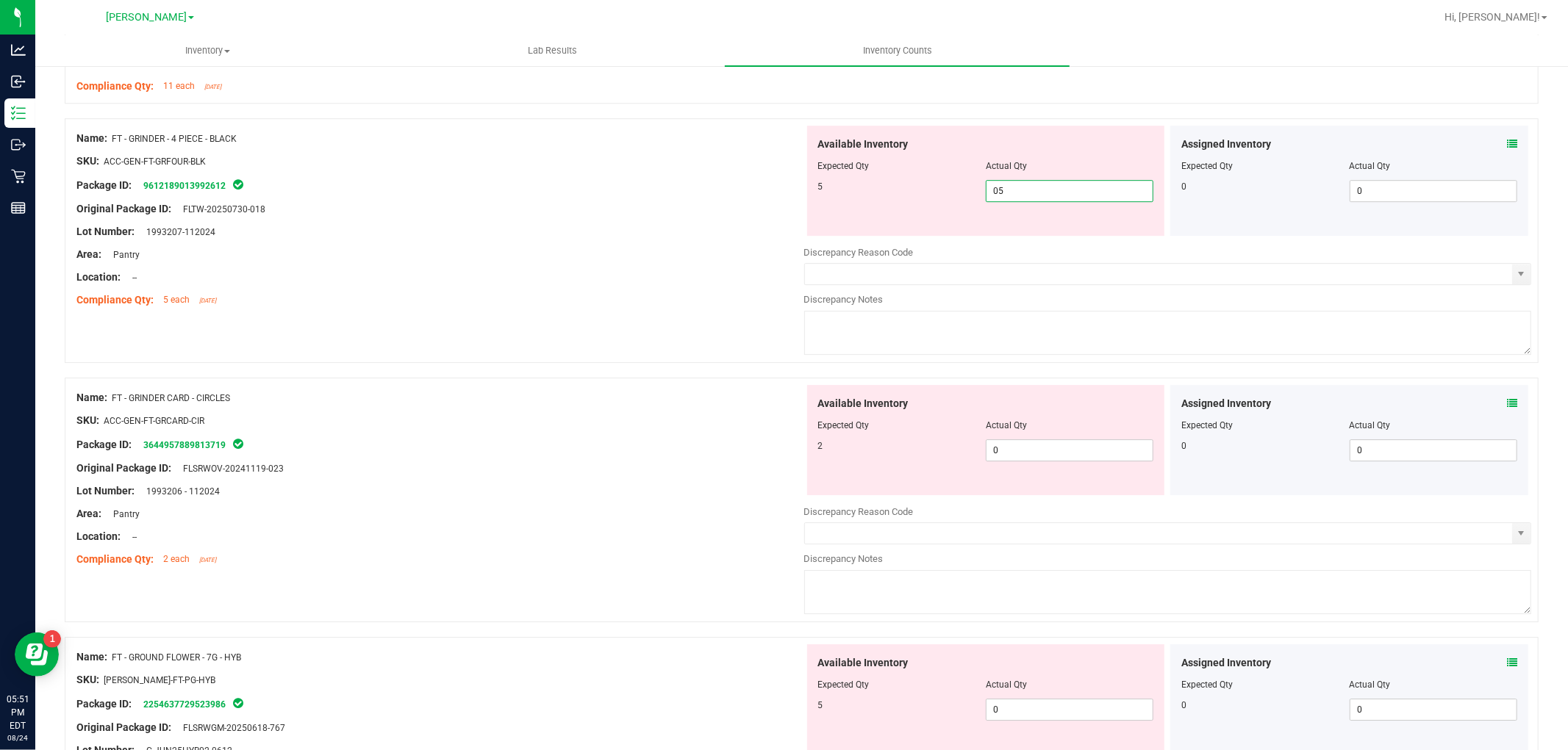
type input "5"
click at [1062, 465] on div "Available Inventory Expected Qty Actual Qty 2 0 0" at bounding box center [1168, 501] width 728 height 233
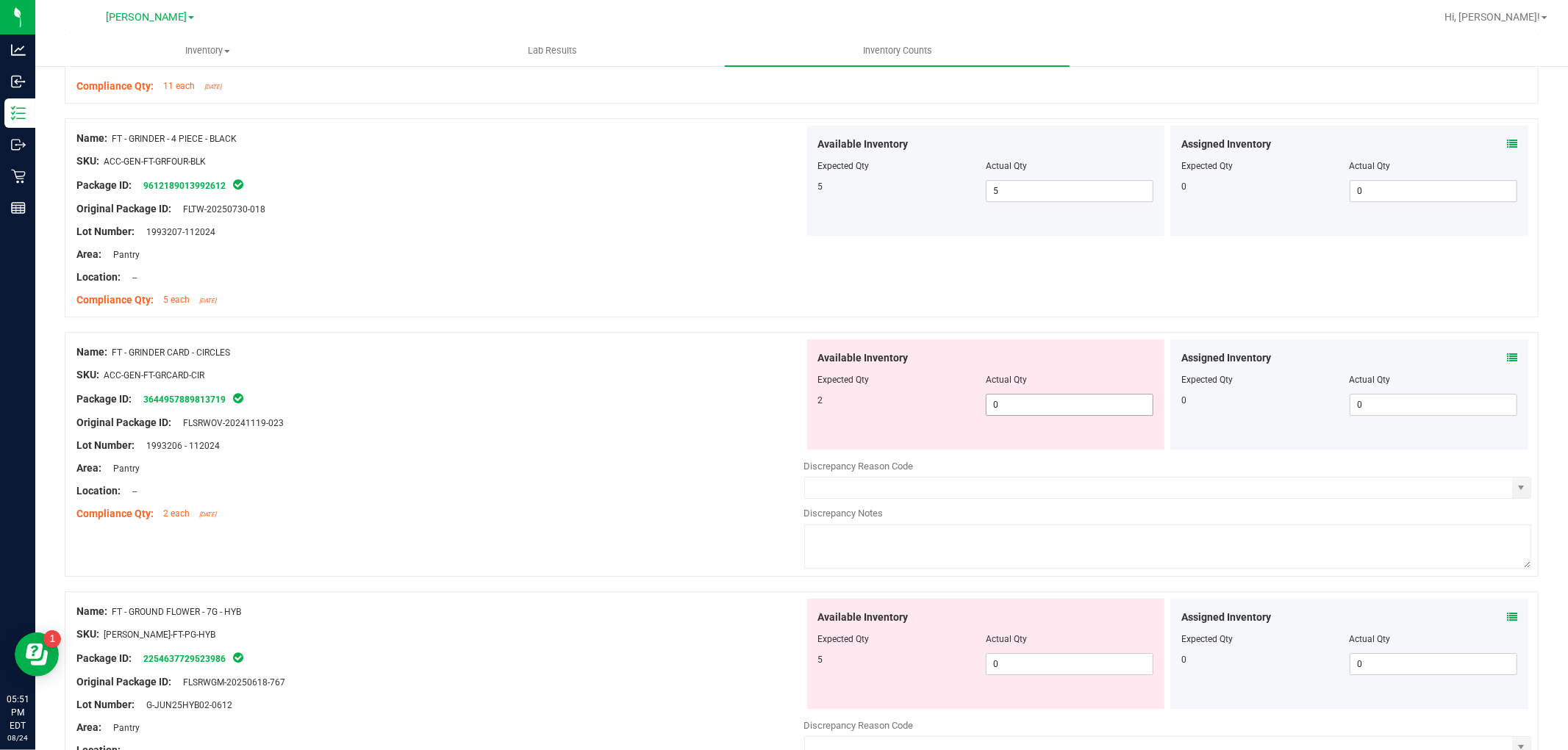
type input "02"
click at [1059, 402] on span "0 02" at bounding box center [1069, 405] width 168 height 22
type input "2"
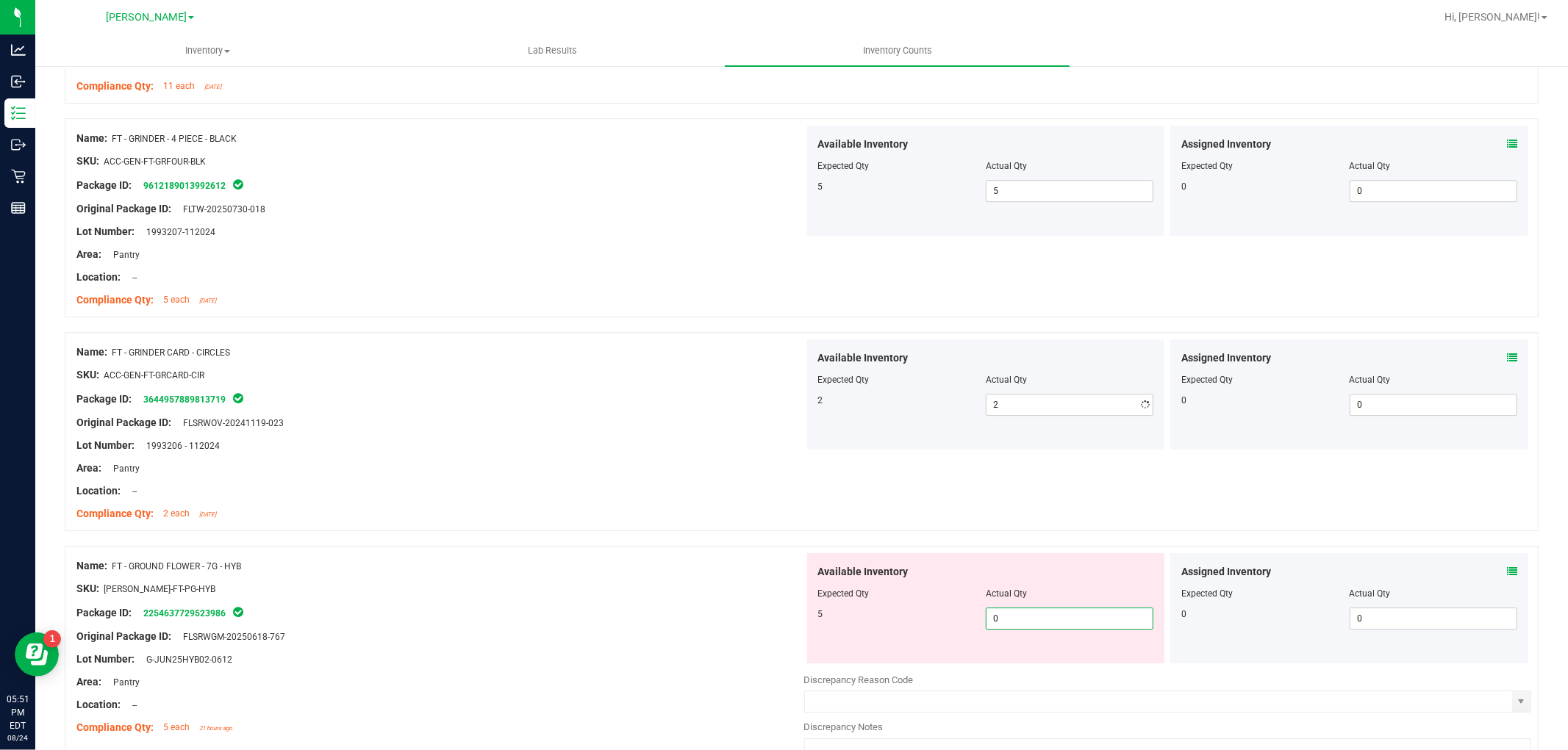
click at [1011, 666] on div "Available Inventory Expected Qty Actual Qty 5 0 0" at bounding box center [1168, 669] width 728 height 233
type input "05"
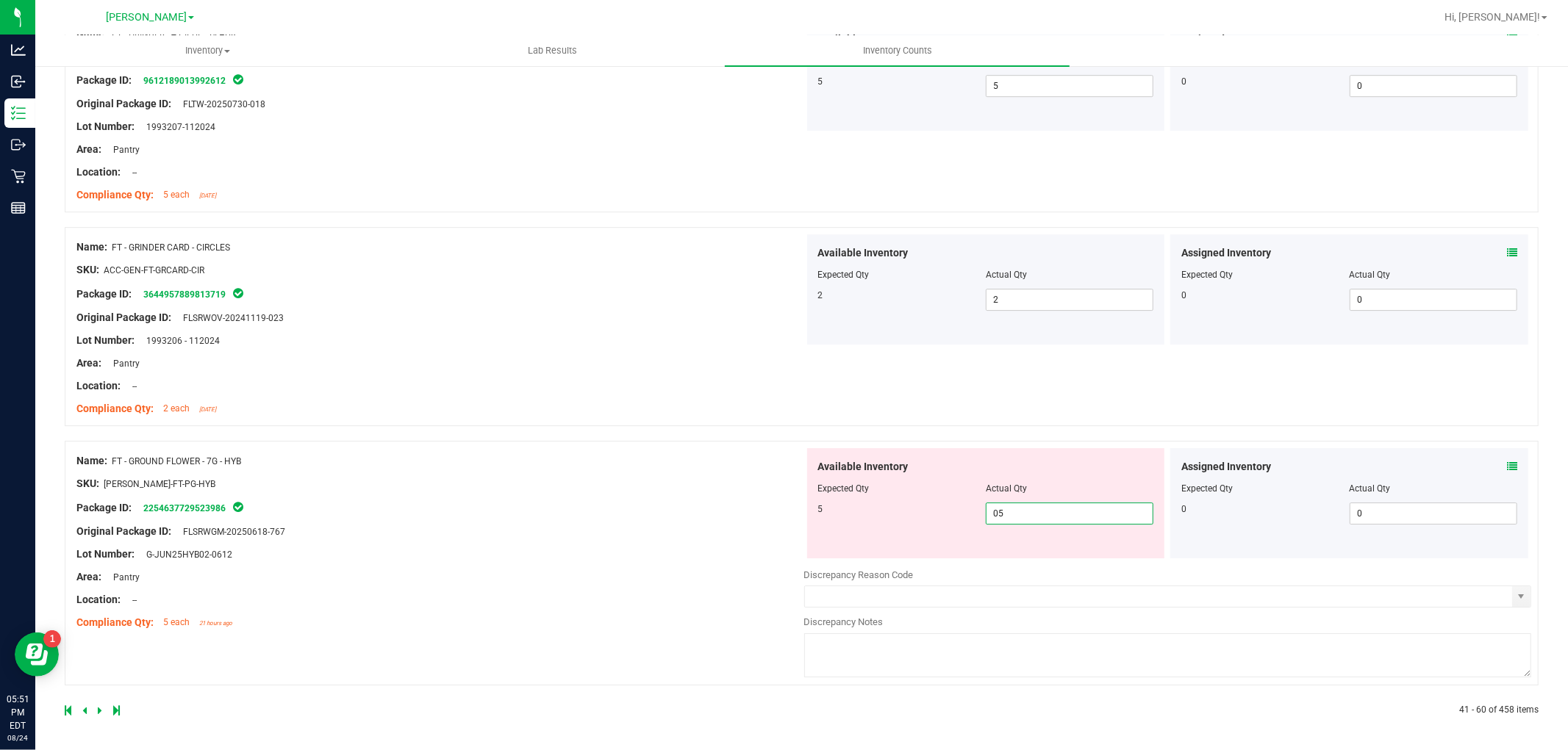
type input "5"
drag, startPoint x: 618, startPoint y: 614, endPoint x: 559, endPoint y: 606, distance: 59.5
click at [619, 612] on div "Name: FT - GROUND FLOWER - 7G - HYB SKU: [PERSON_NAME]-FT-PG-HYB Package ID: 22…" at bounding box center [440, 541] width 728 height 187
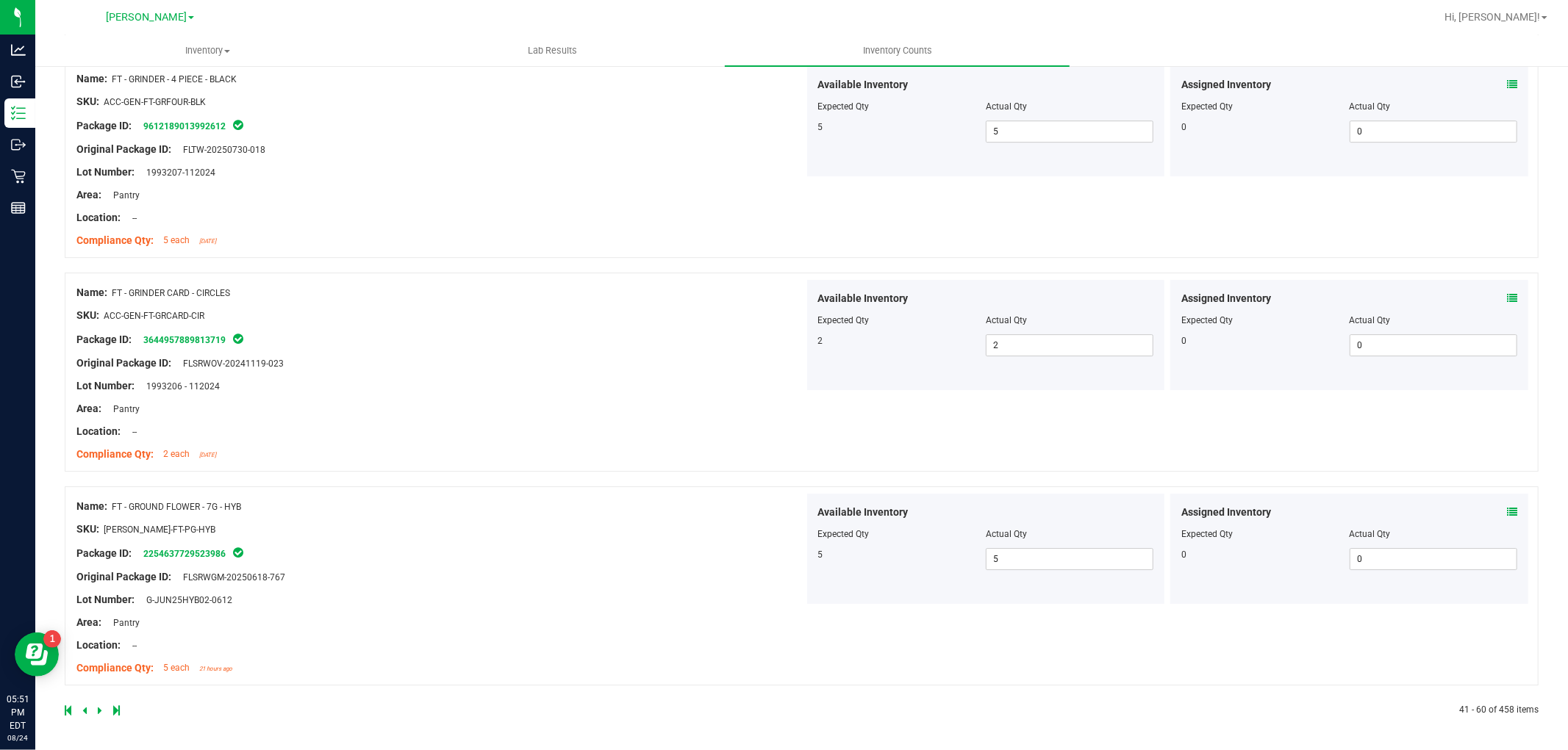
click at [97, 705] on div at bounding box center [432, 711] width 737 height 14
click at [101, 710] on icon at bounding box center [100, 710] width 5 height 9
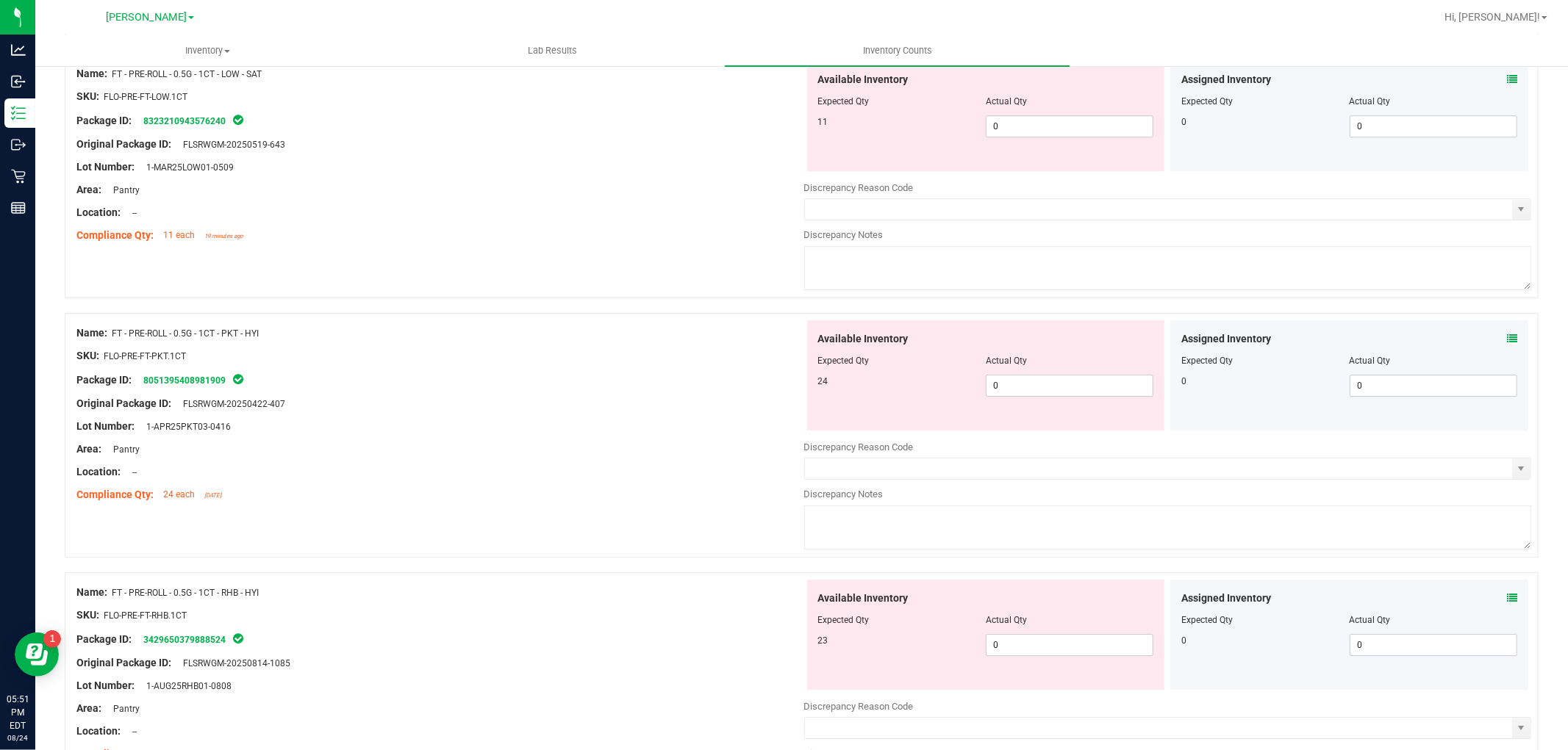
scroll to position [0, 0]
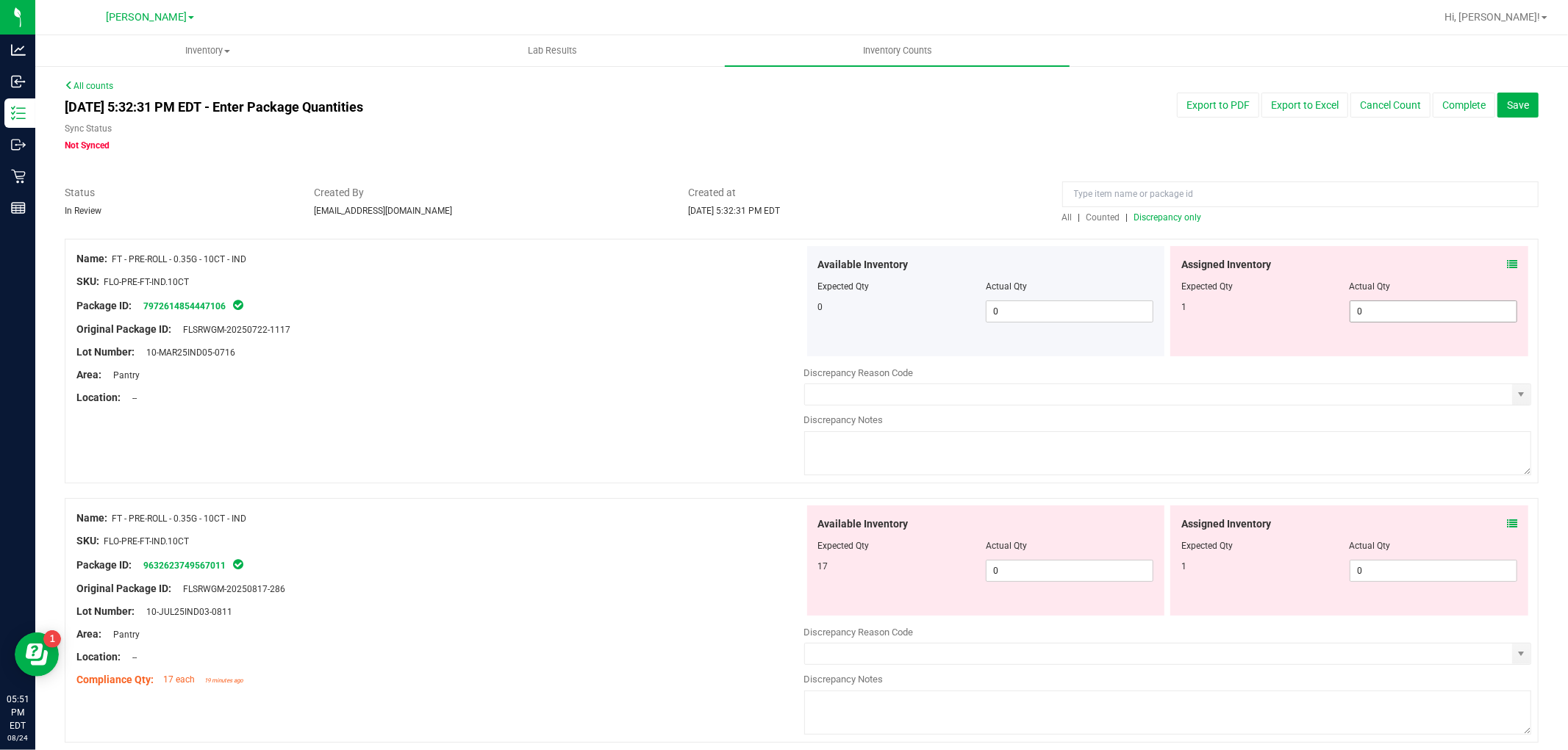
click at [1377, 306] on span "0 0" at bounding box center [1433, 311] width 168 height 22
type input "01"
type input "1"
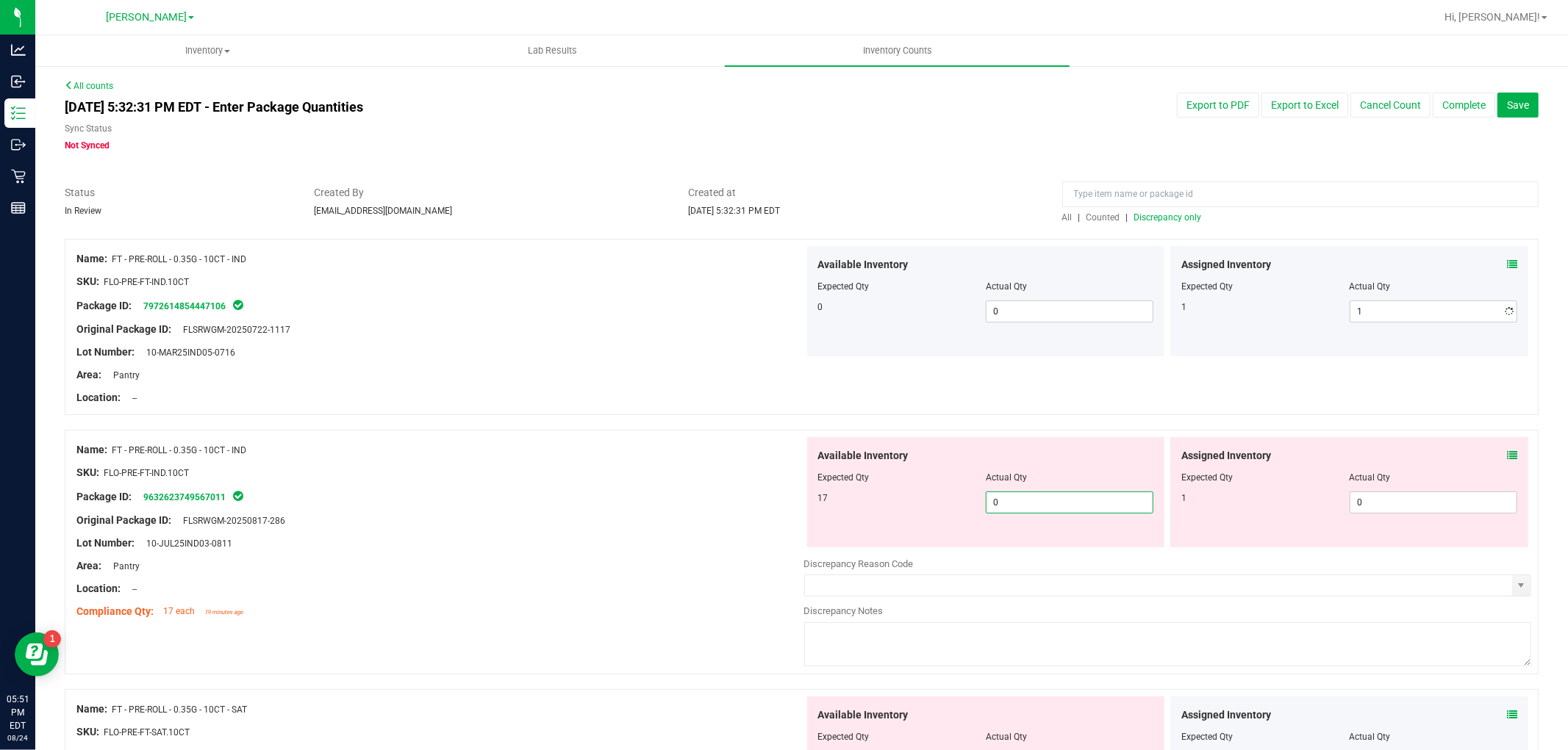
click at [1056, 564] on div "Available Inventory Expected Qty Actual Qty 17 0 0" at bounding box center [1168, 553] width 728 height 233
type input "017"
type input "17"
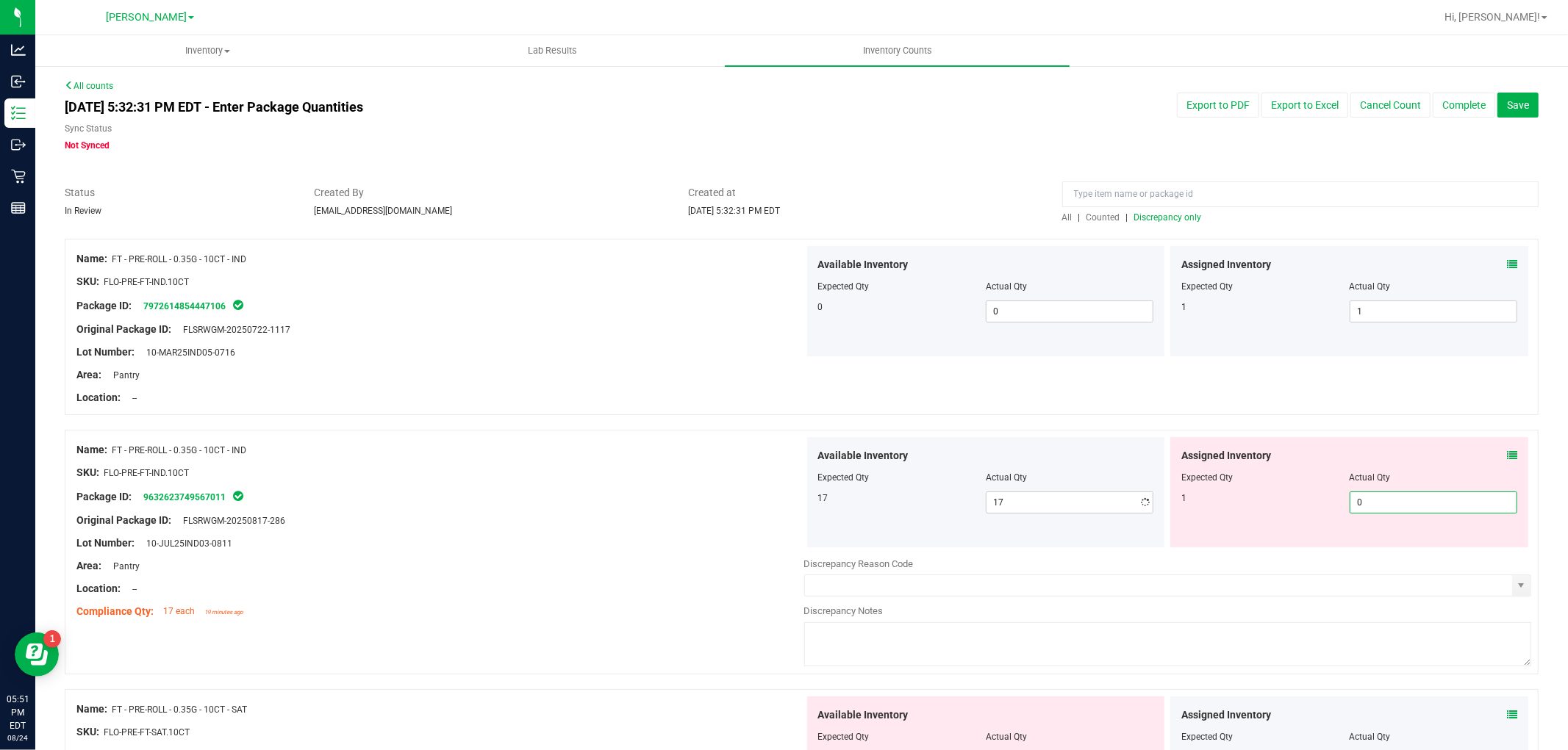
click at [1442, 496] on span "0 0" at bounding box center [1433, 502] width 168 height 22
type input "01"
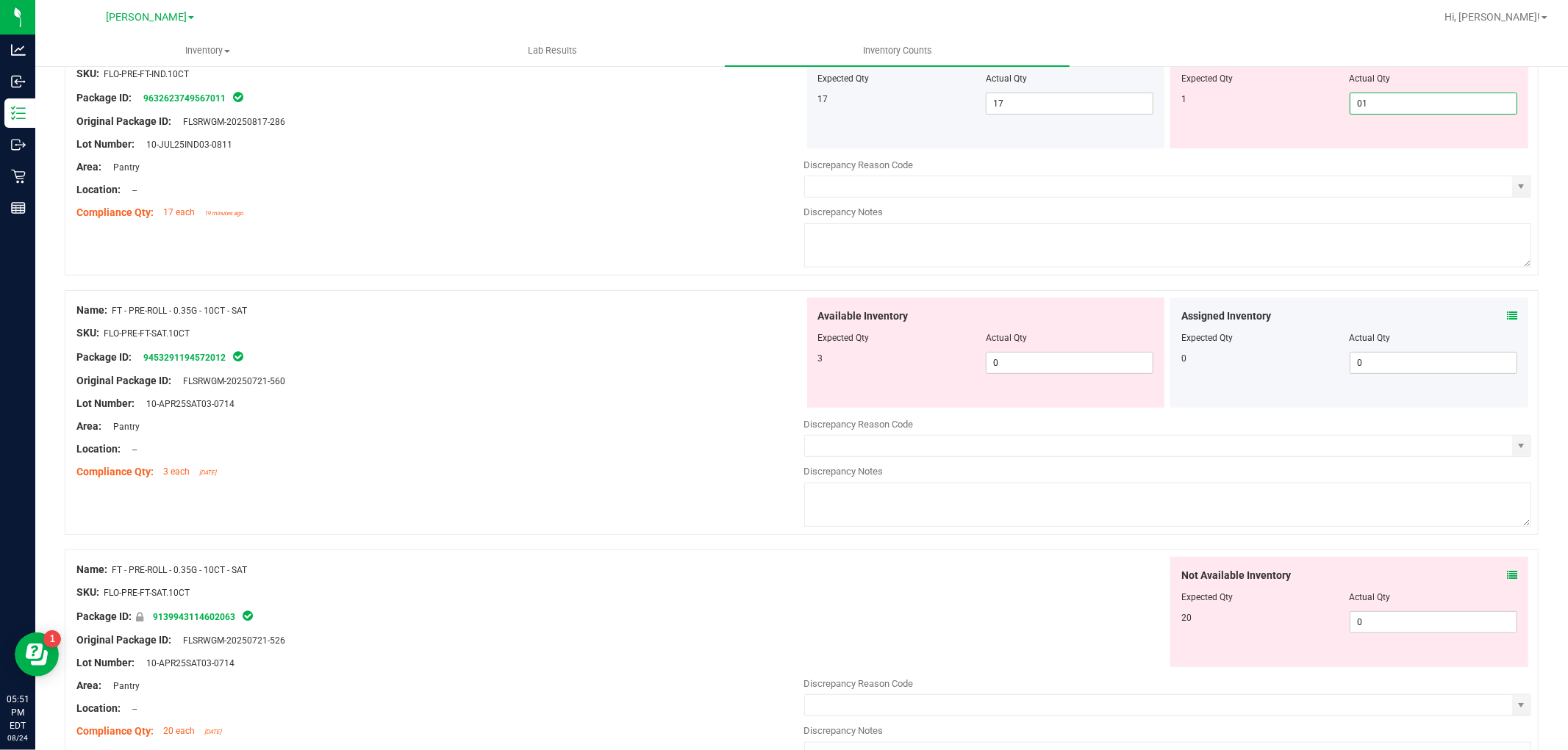
scroll to position [408, 0]
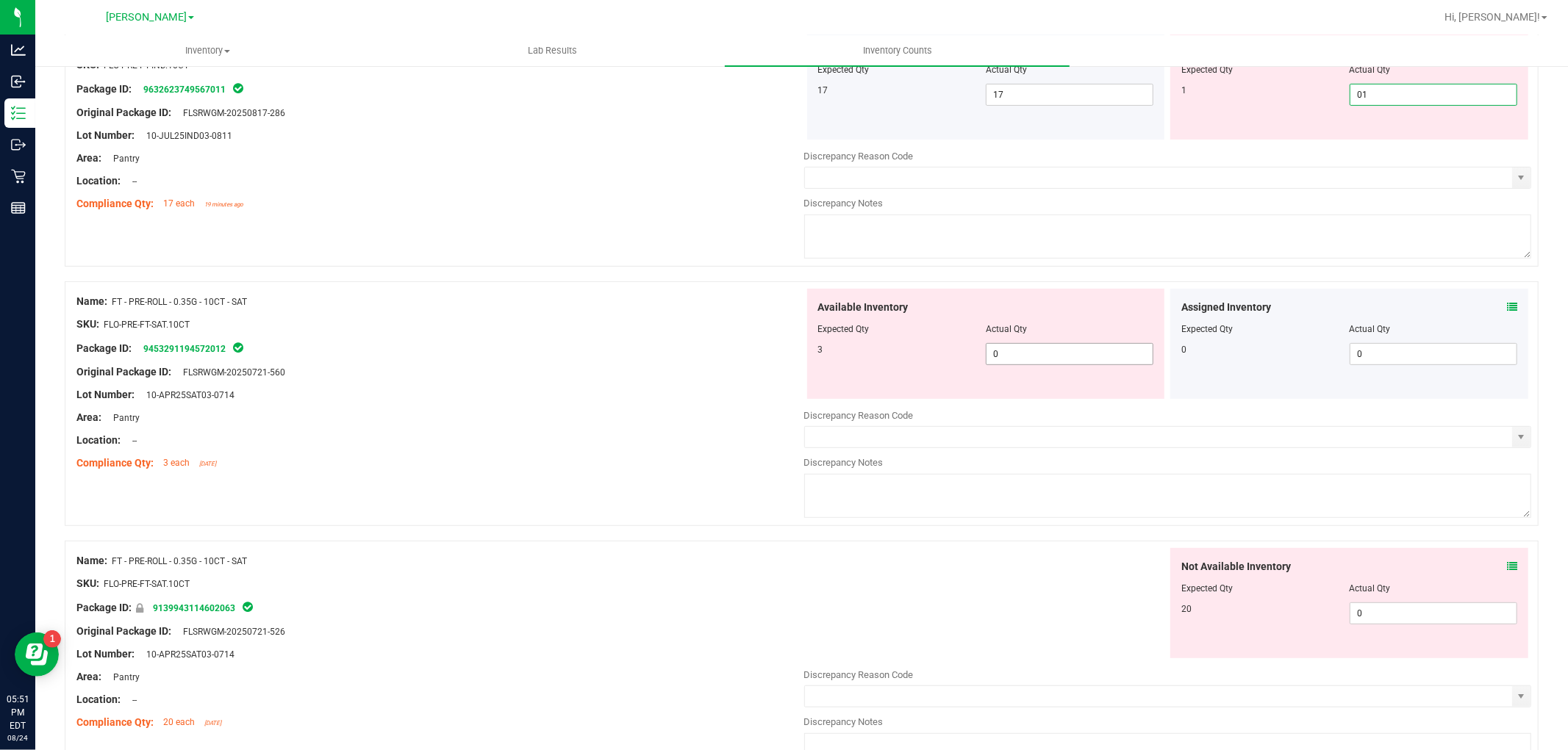
click at [1096, 364] on div "Available Inventory Expected Qty Actual Qty 3 0 0" at bounding box center [1168, 405] width 728 height 233
type input "1"
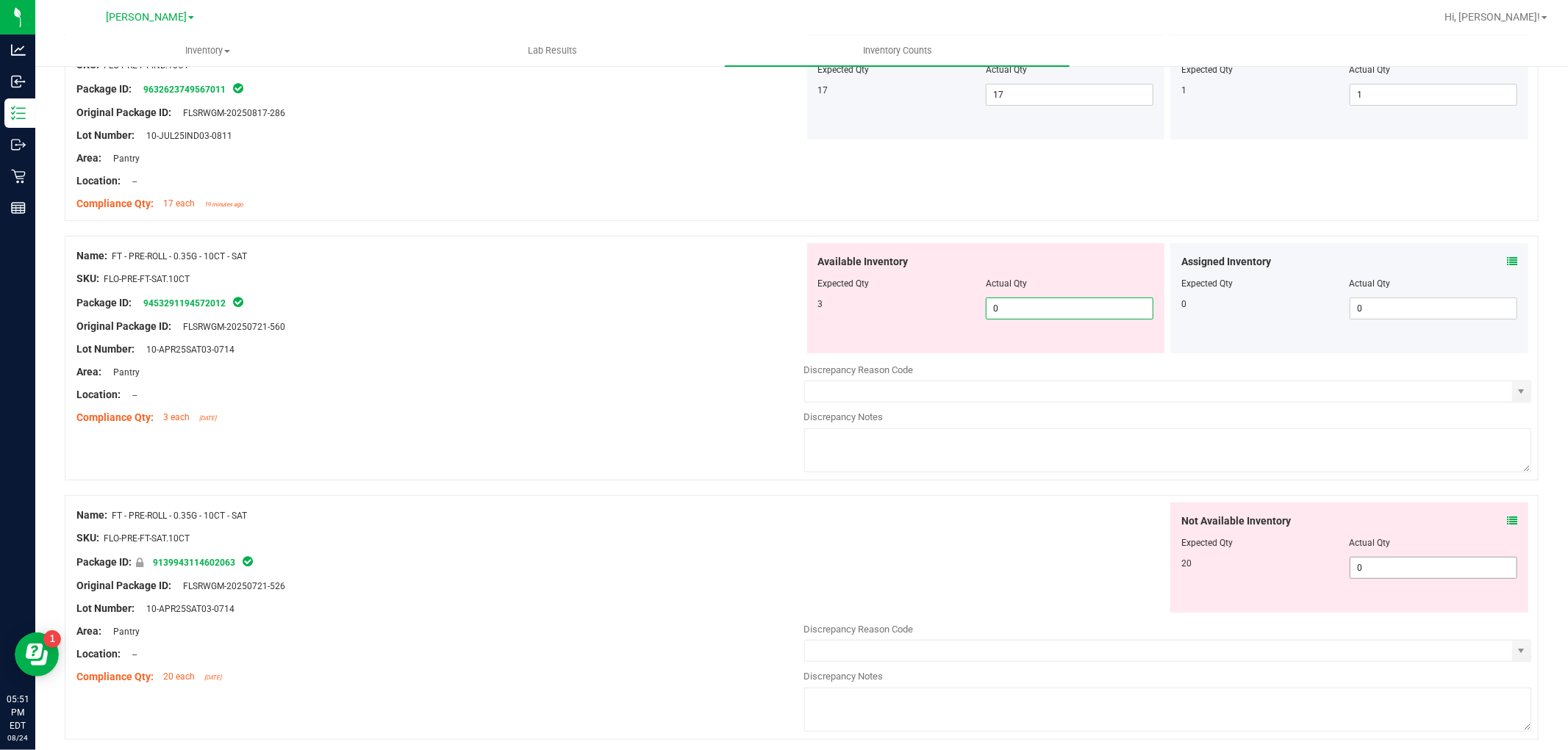
type input "03"
type input "3"
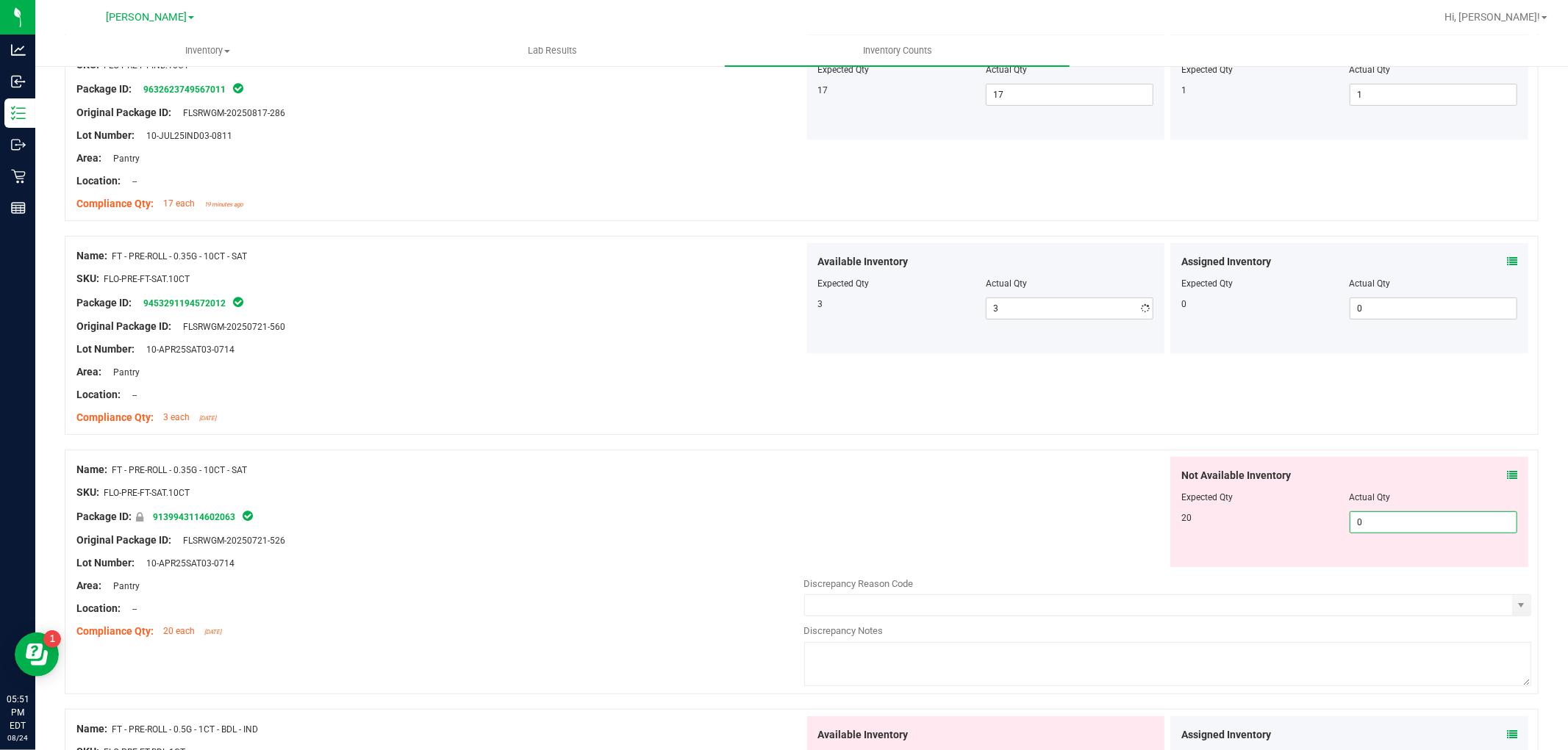
click at [1400, 569] on div "Not Available Inventory Expected Qty Actual Qty 20 0 0" at bounding box center [1168, 572] width 728 height 233
type input "020"
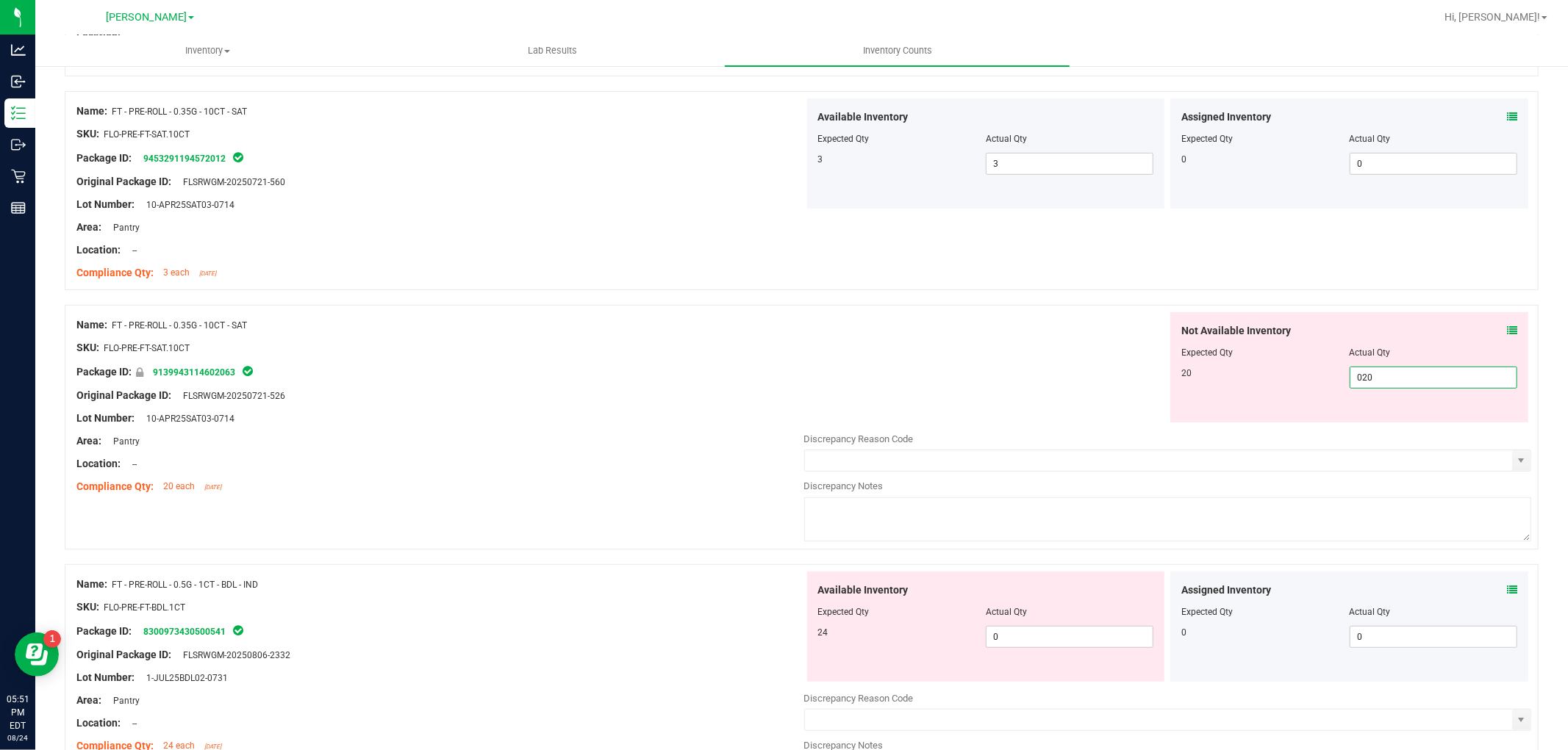
scroll to position [734, 0]
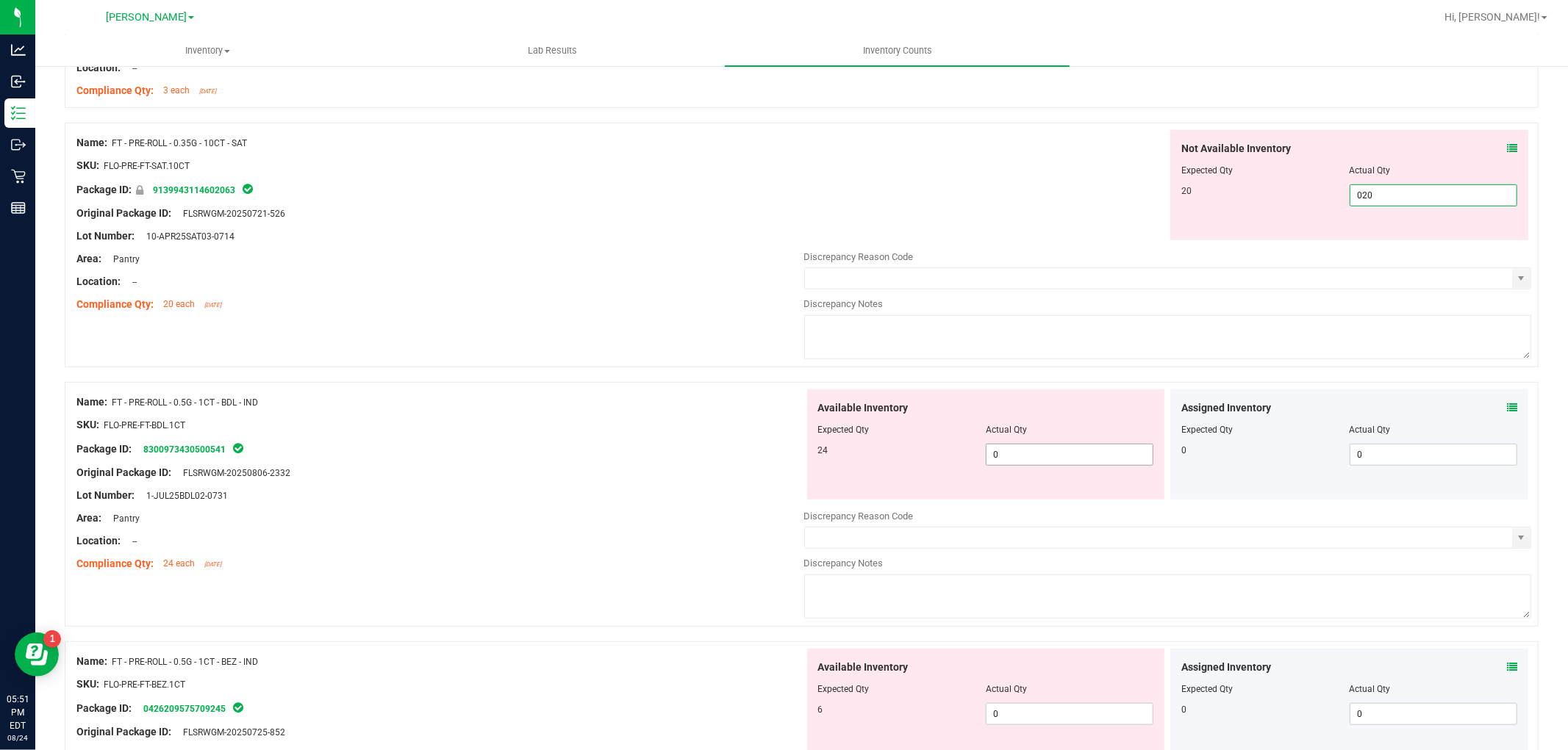
type input "20"
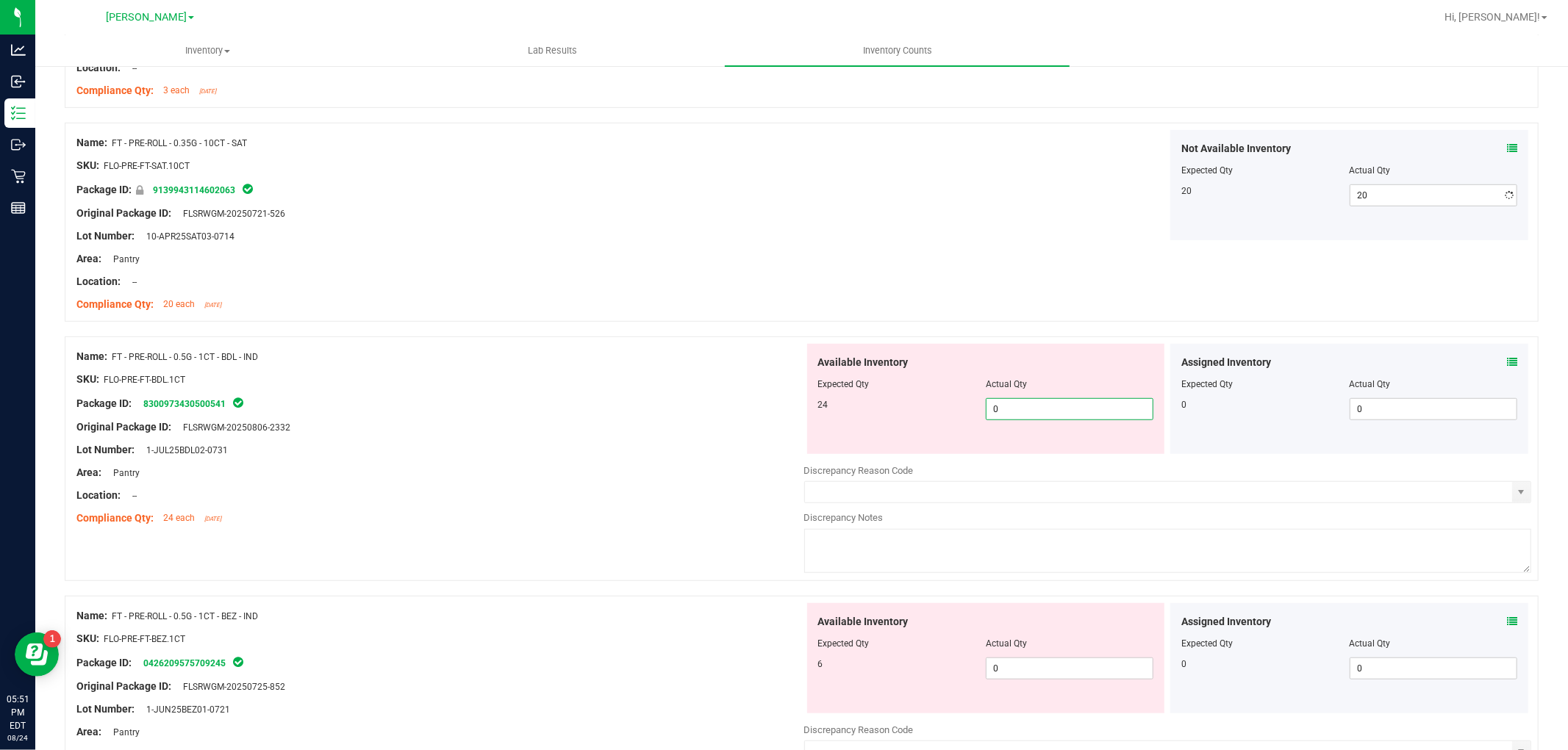
click at [1098, 457] on div "Available Inventory Expected Qty Actual Qty 24 0 0" at bounding box center [1168, 459] width 728 height 233
type input "024"
type input "24"
drag, startPoint x: 1050, startPoint y: 652, endPoint x: 1047, endPoint y: 662, distance: 10.4
click at [1047, 662] on div "Available Inventory Expected Qty Actual Qty 6 0 0" at bounding box center [985, 657] width 358 height 110
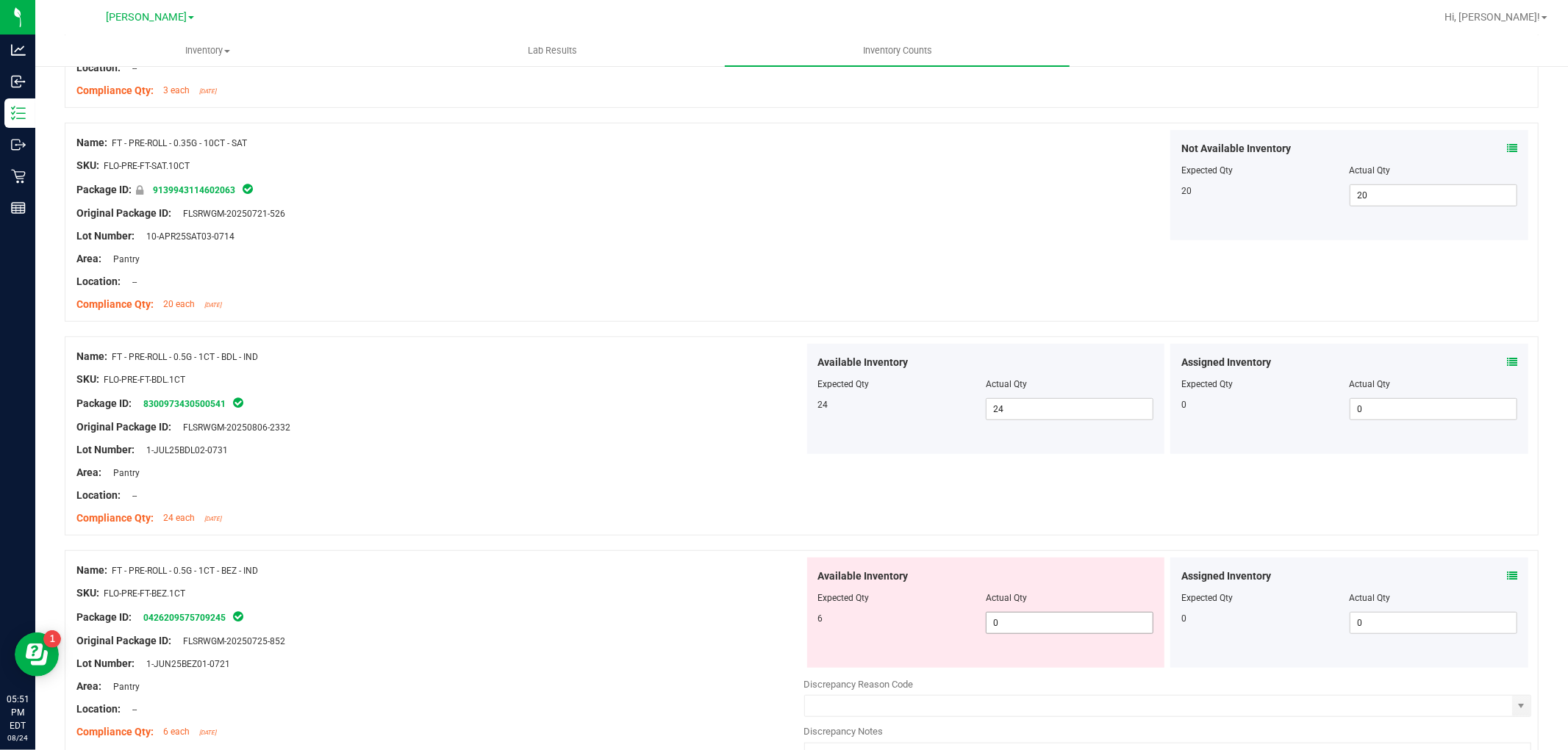
click at [1046, 617] on span "0 0" at bounding box center [1069, 622] width 168 height 22
type input "06"
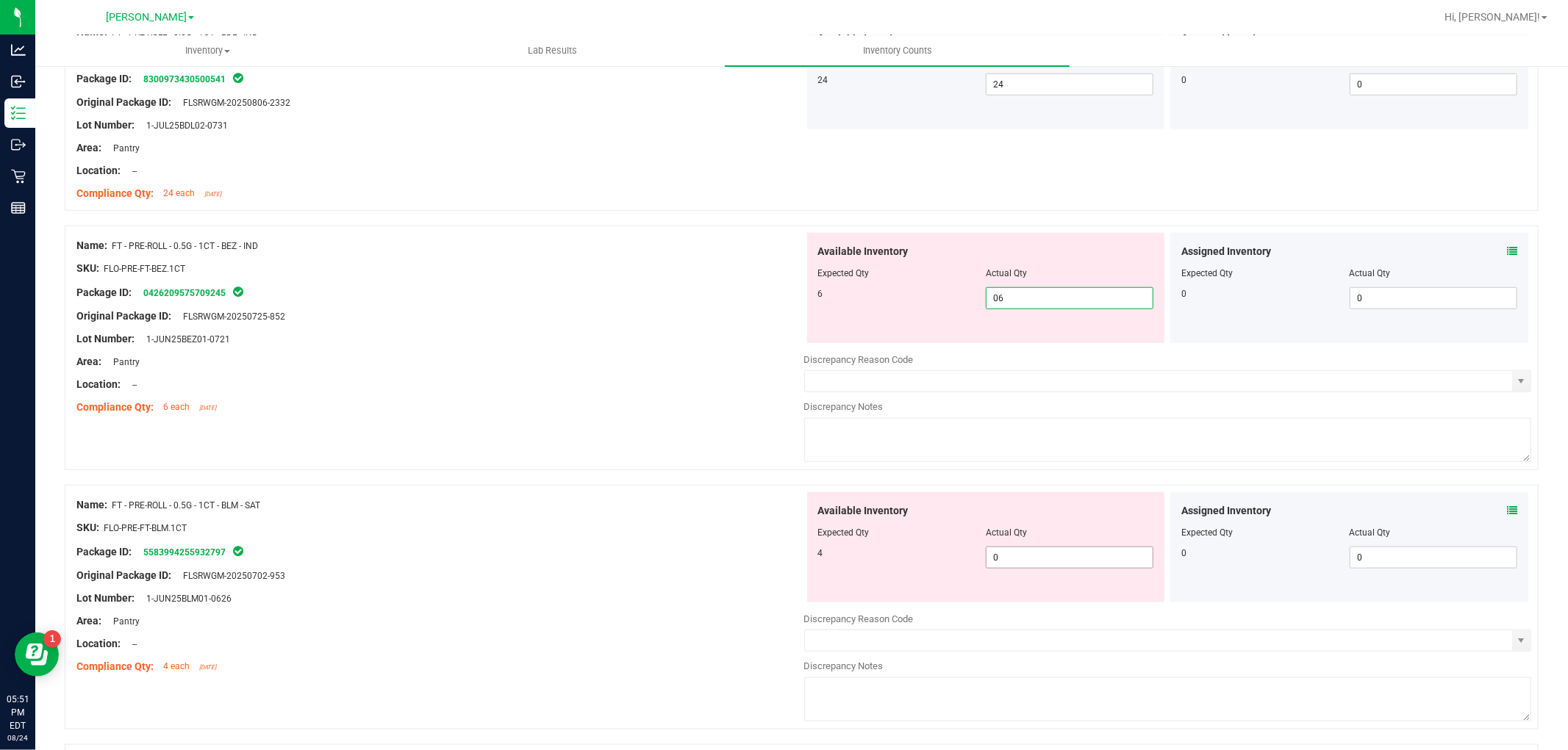
scroll to position [1061, 0]
type input "6"
click at [1062, 566] on div "Available Inventory Expected Qty Actual Qty 4 0 0" at bounding box center [1168, 607] width 728 height 233
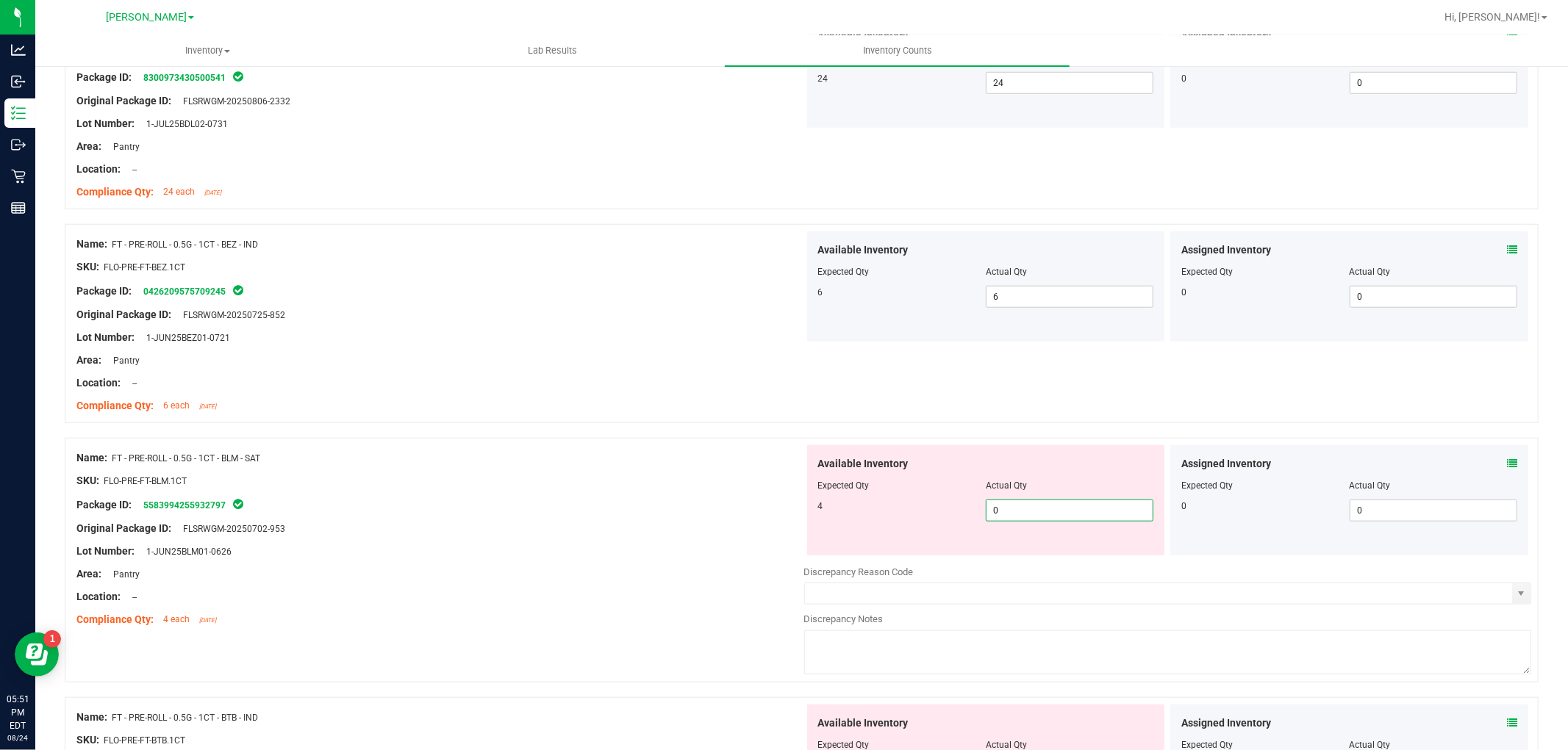
type input "04"
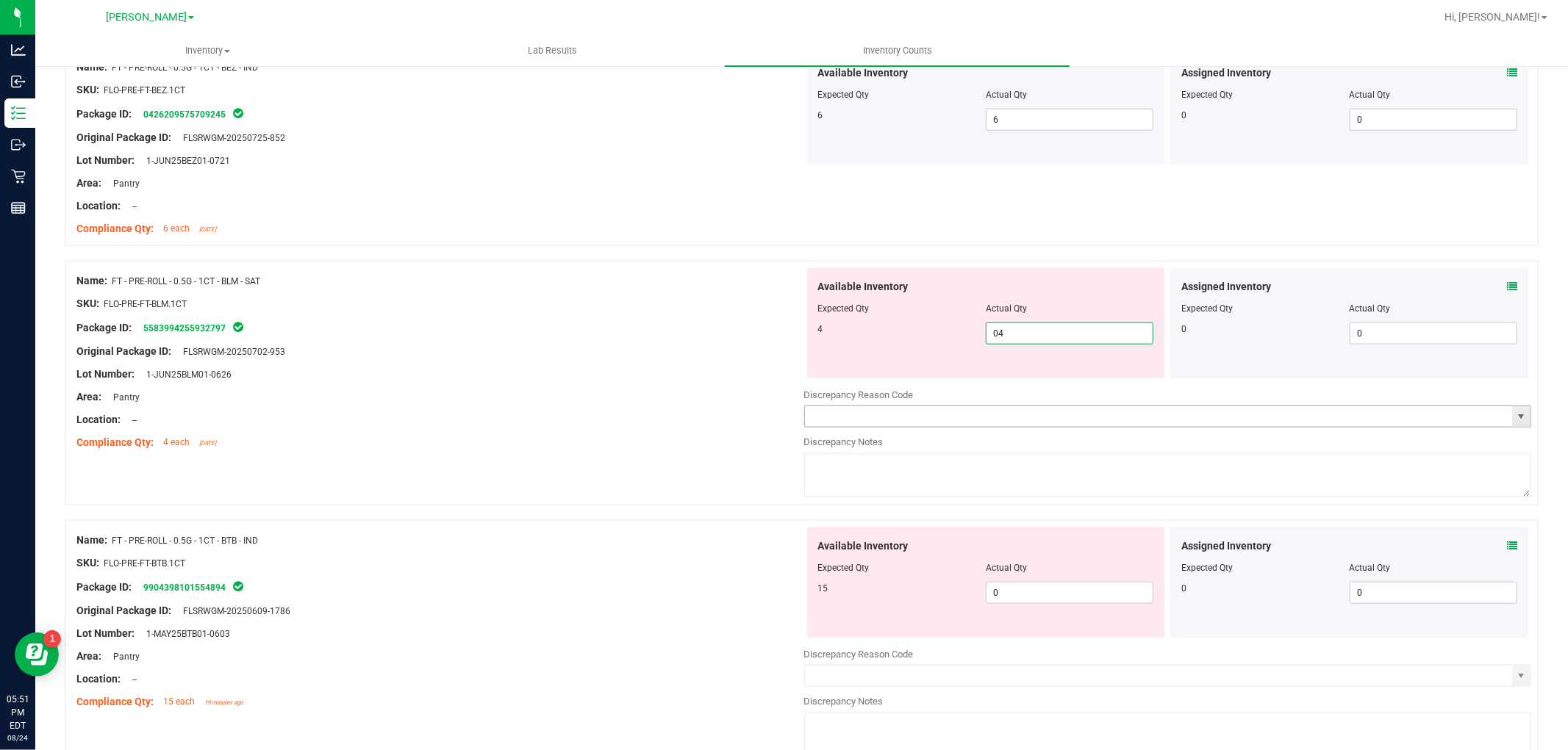
scroll to position [1469, 0]
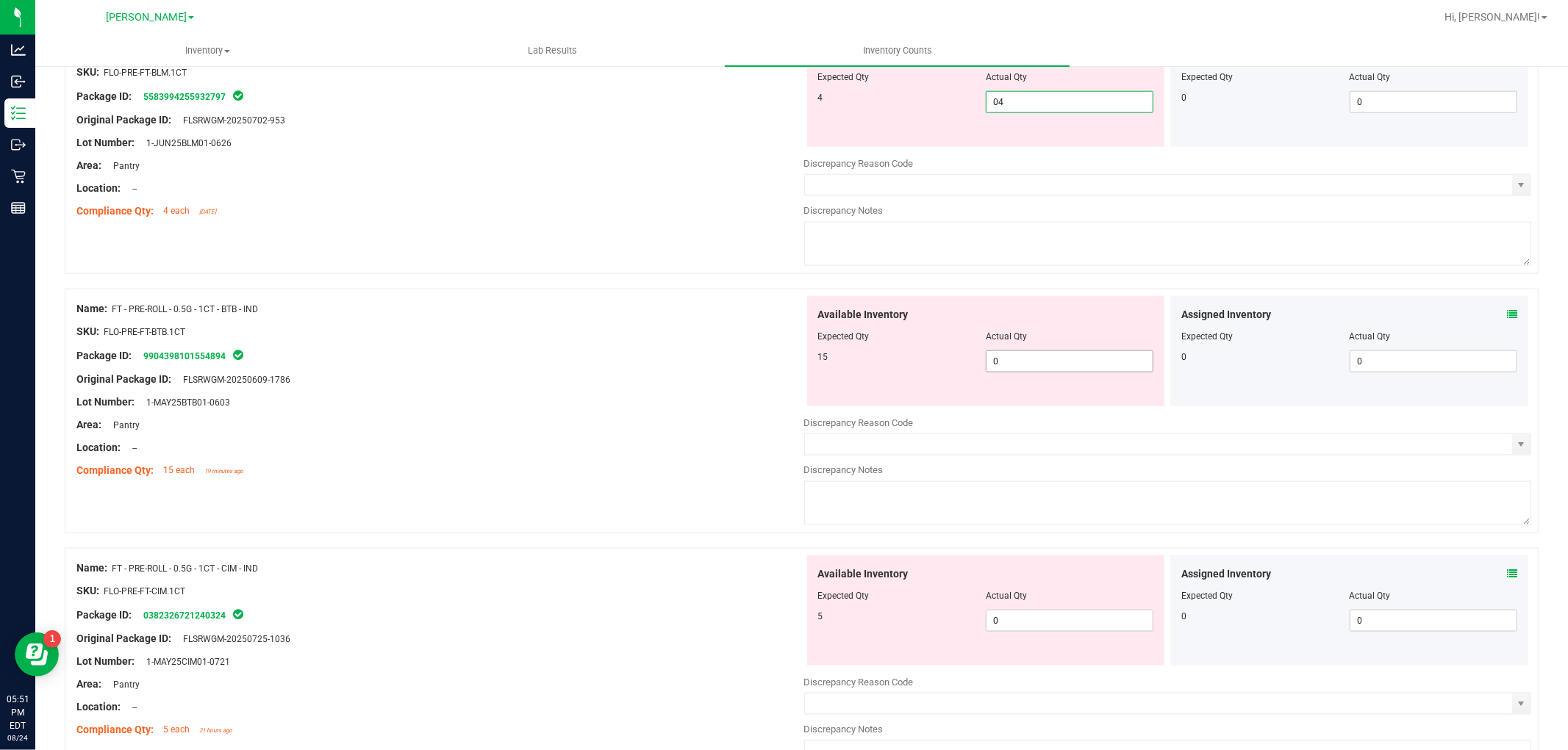
type input "4"
click at [1086, 370] on div "Available Inventory Expected Qty Actual Qty 15 0 0" at bounding box center [1168, 413] width 728 height 233
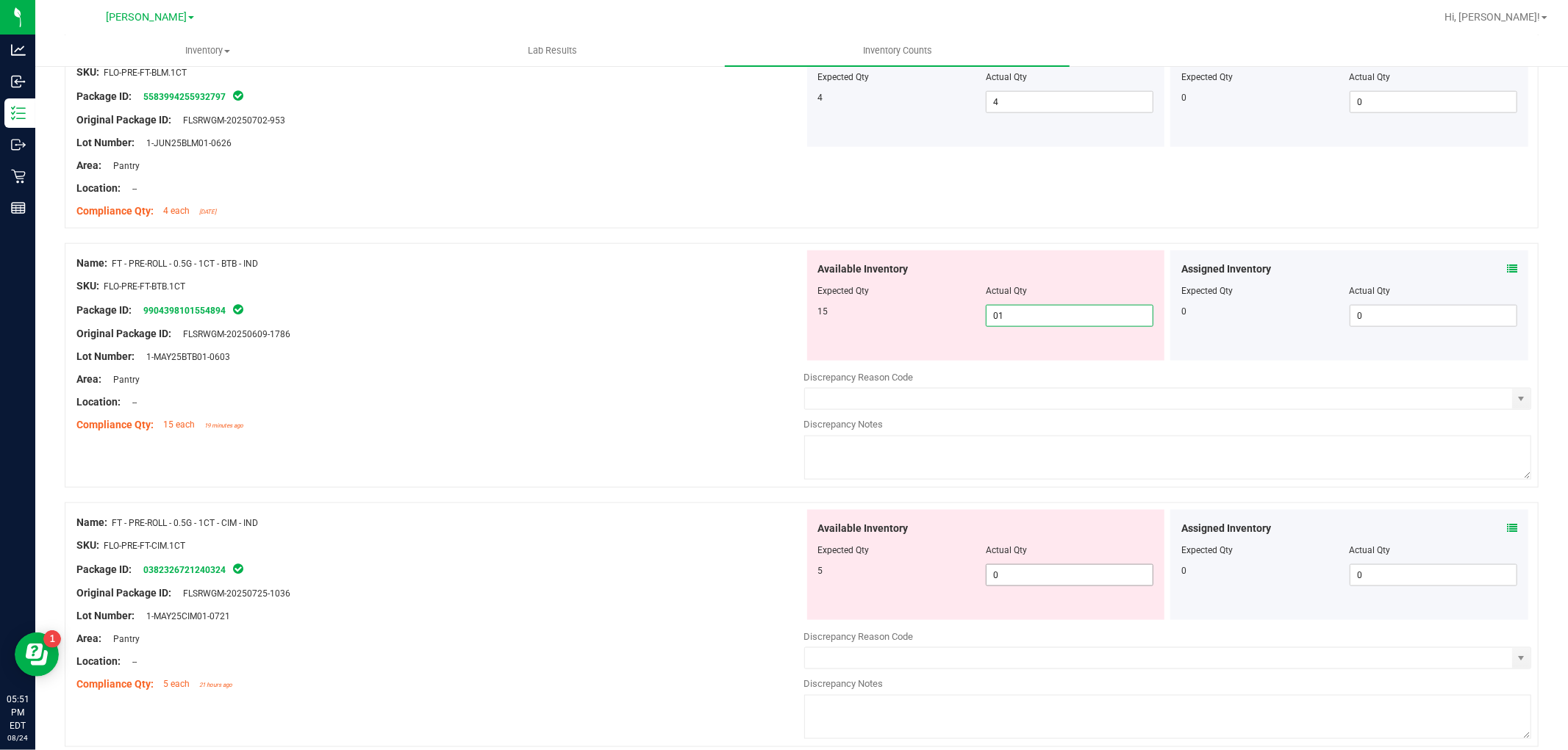
type input "015"
type input "15"
click at [1093, 573] on div "Available Inventory Expected Qty Actual Qty 5 0 0" at bounding box center [985, 565] width 358 height 110
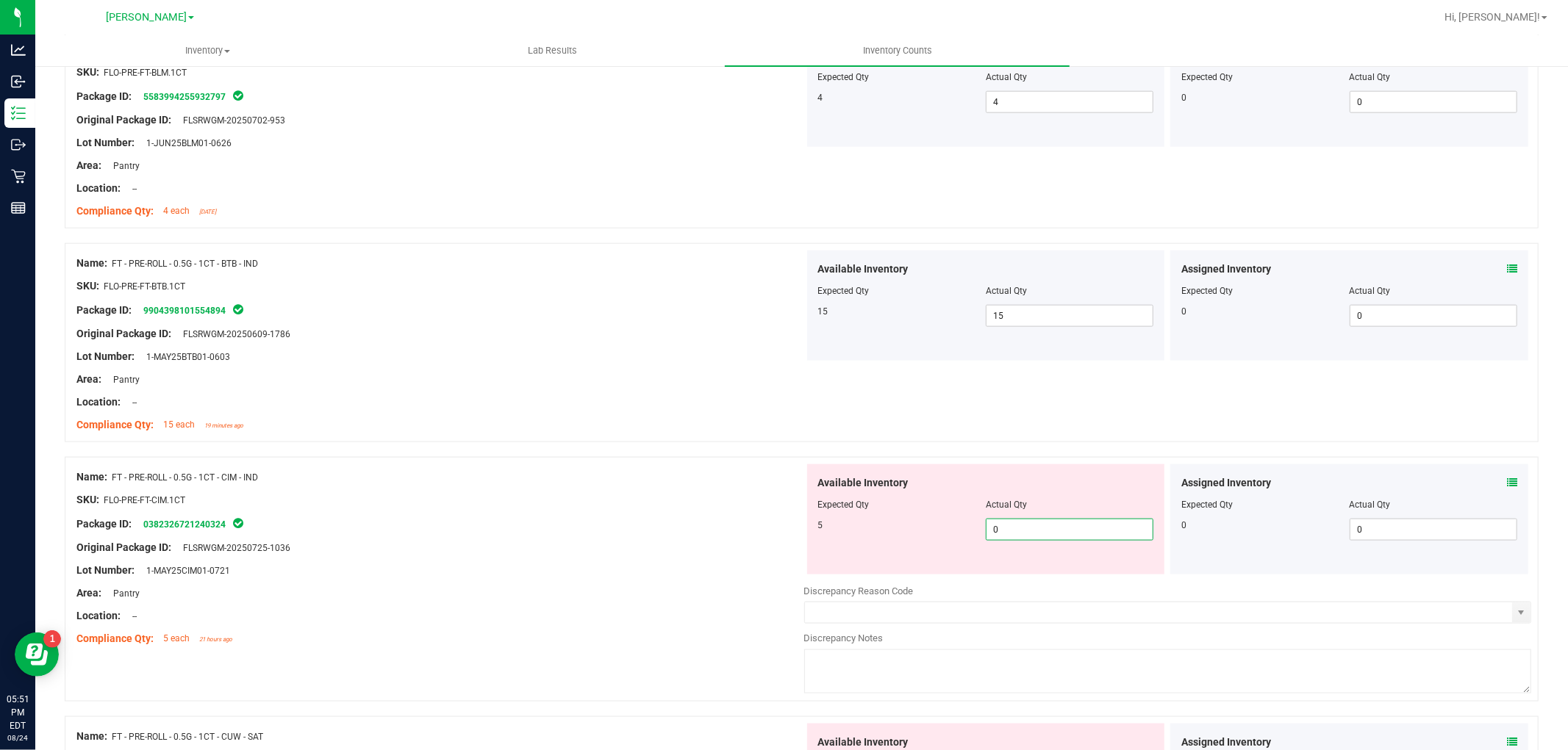
type input "05"
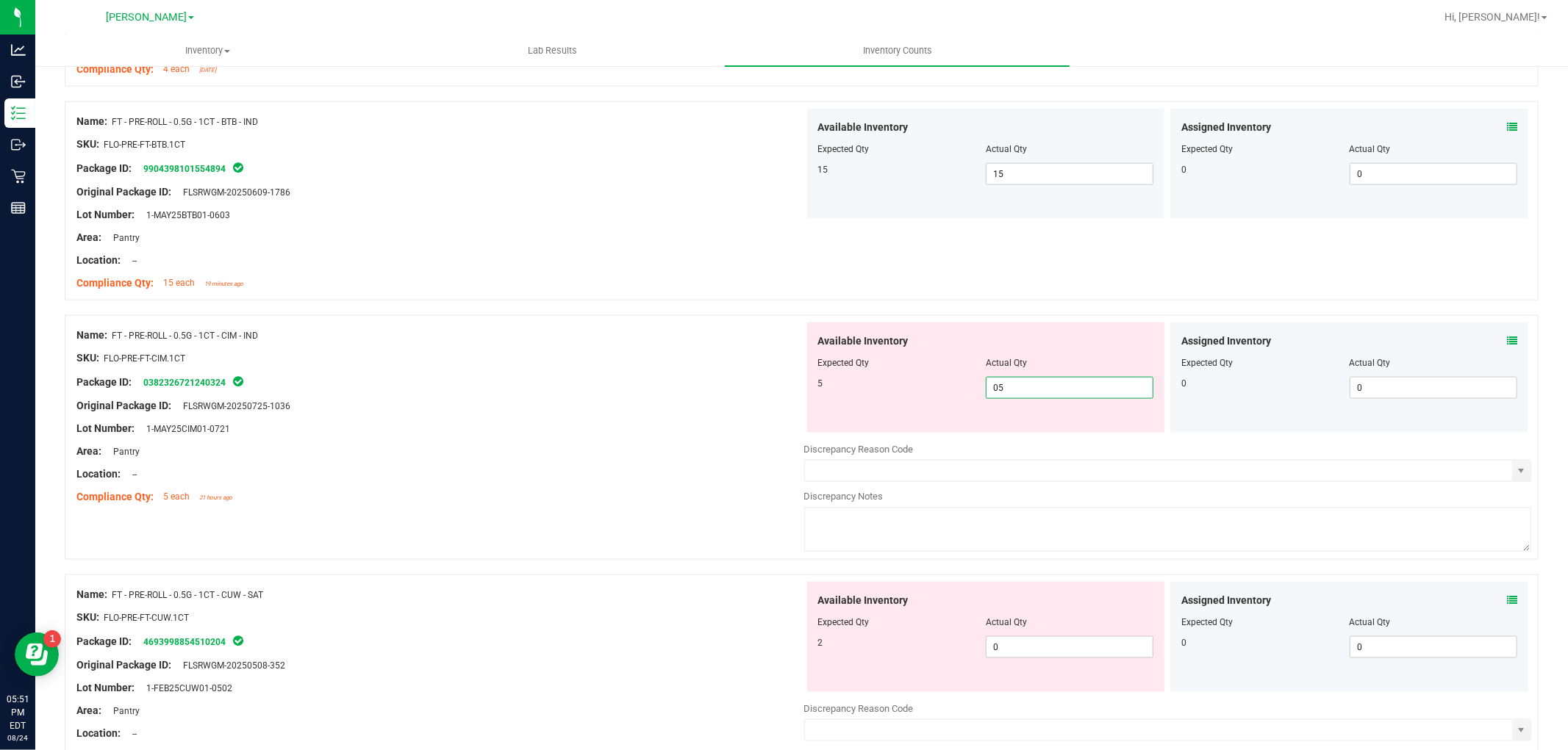
scroll to position [1796, 0]
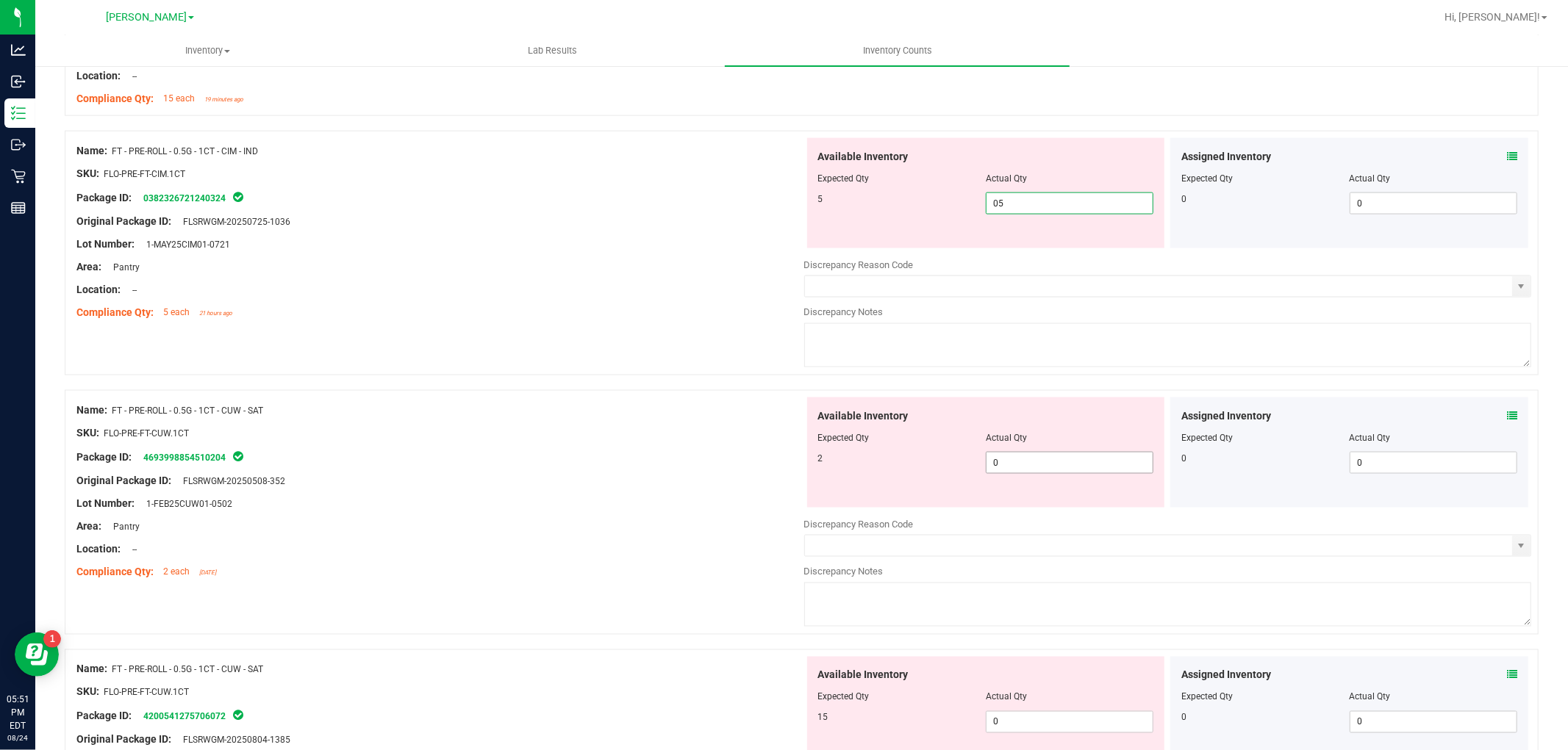
type input "5"
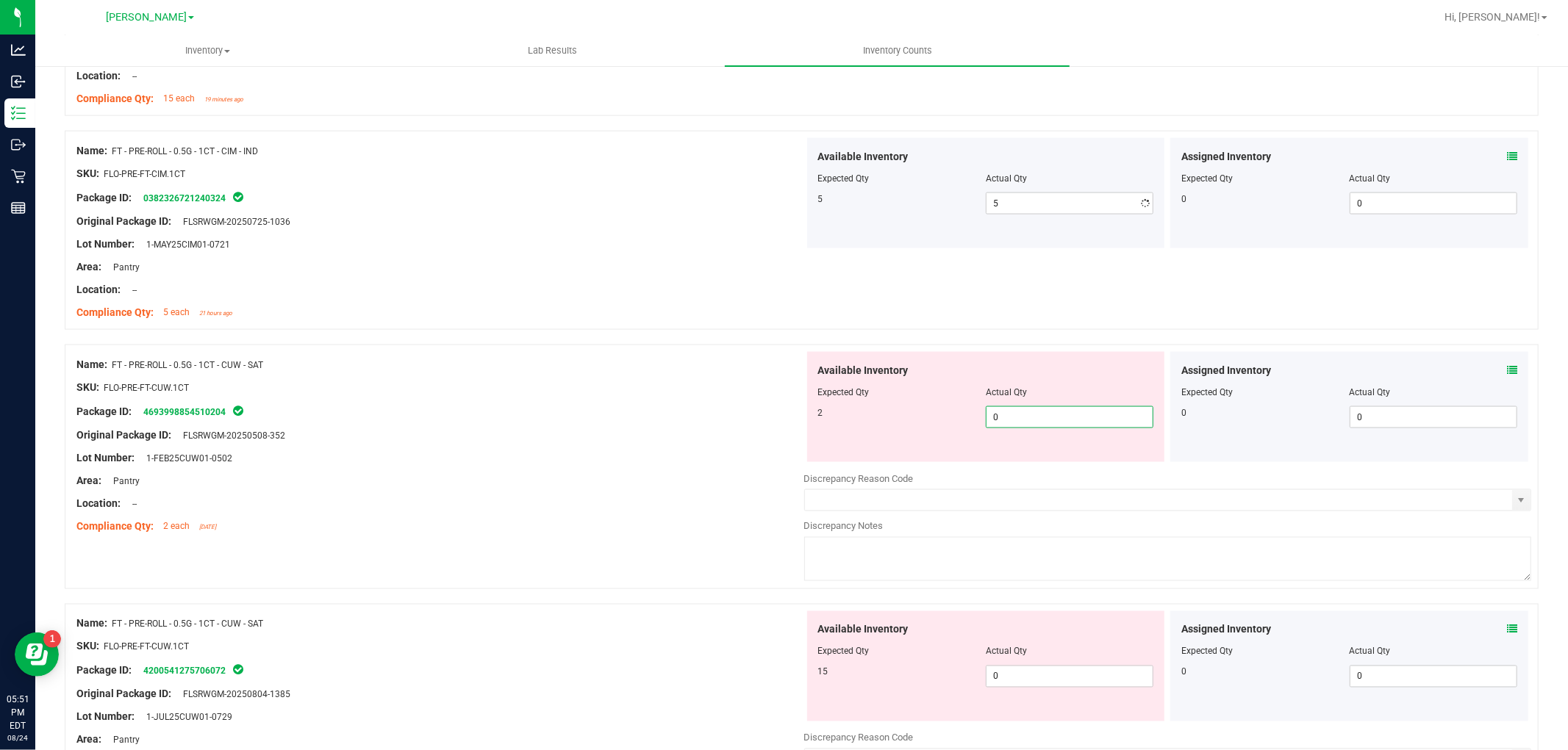
click at [1085, 463] on div "Available Inventory Expected Qty Actual Qty 2 0 0" at bounding box center [1168, 468] width 728 height 233
type input "02"
type input "2"
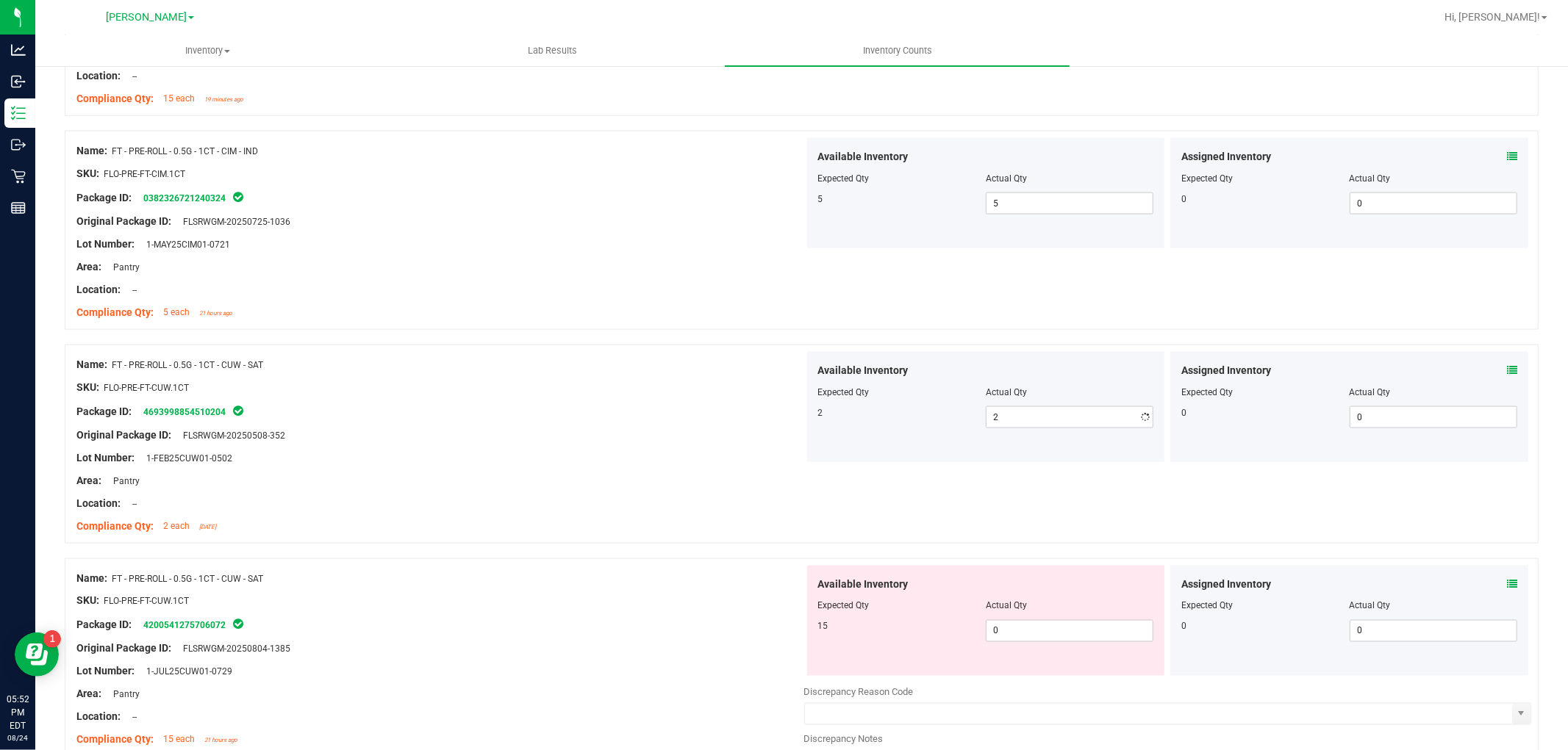
click at [1067, 689] on div "Available Inventory Expected Qty Actual Qty 15 0 0" at bounding box center [1168, 682] width 728 height 233
click at [1067, 640] on span "0 0" at bounding box center [1069, 631] width 168 height 22
type input "015"
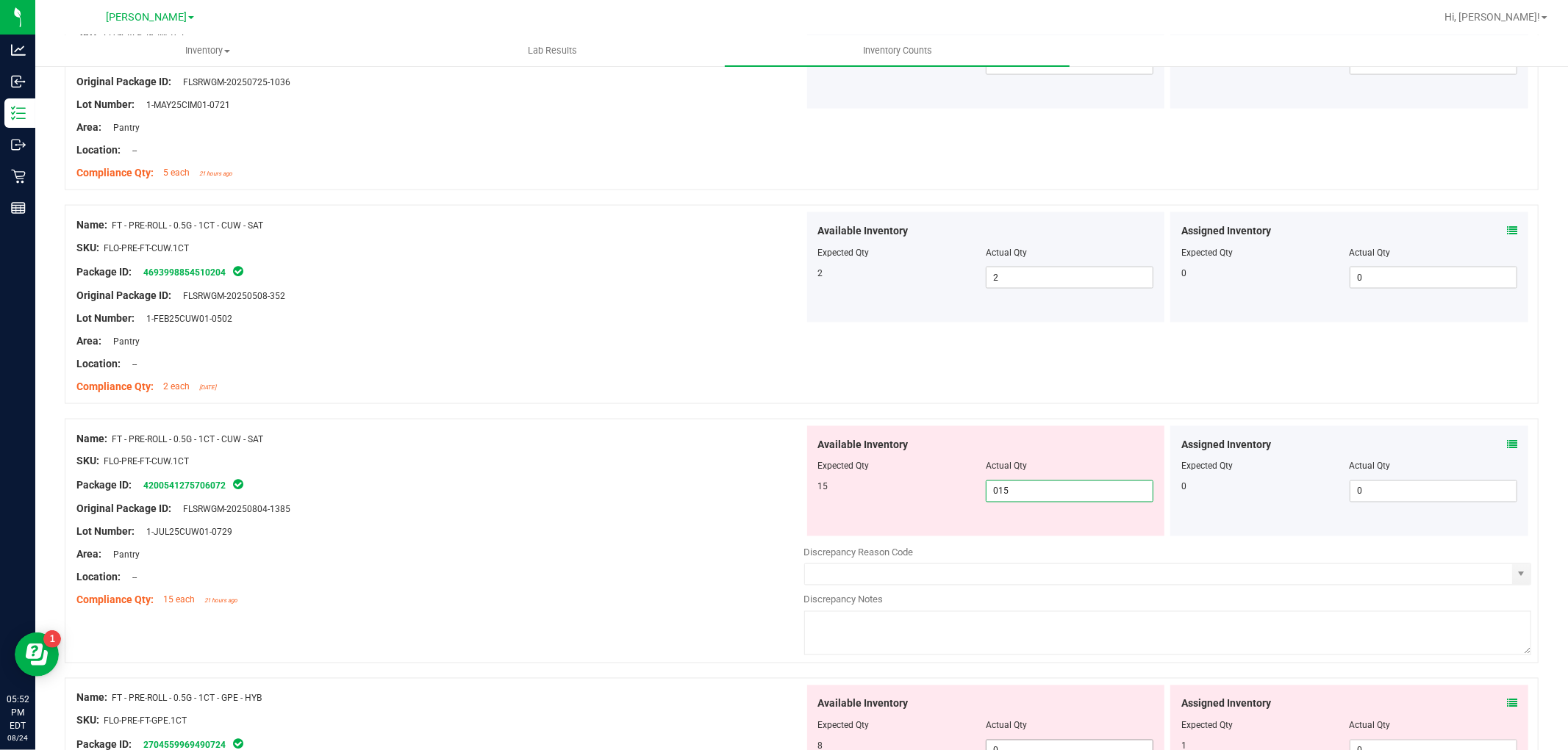
scroll to position [2121, 0]
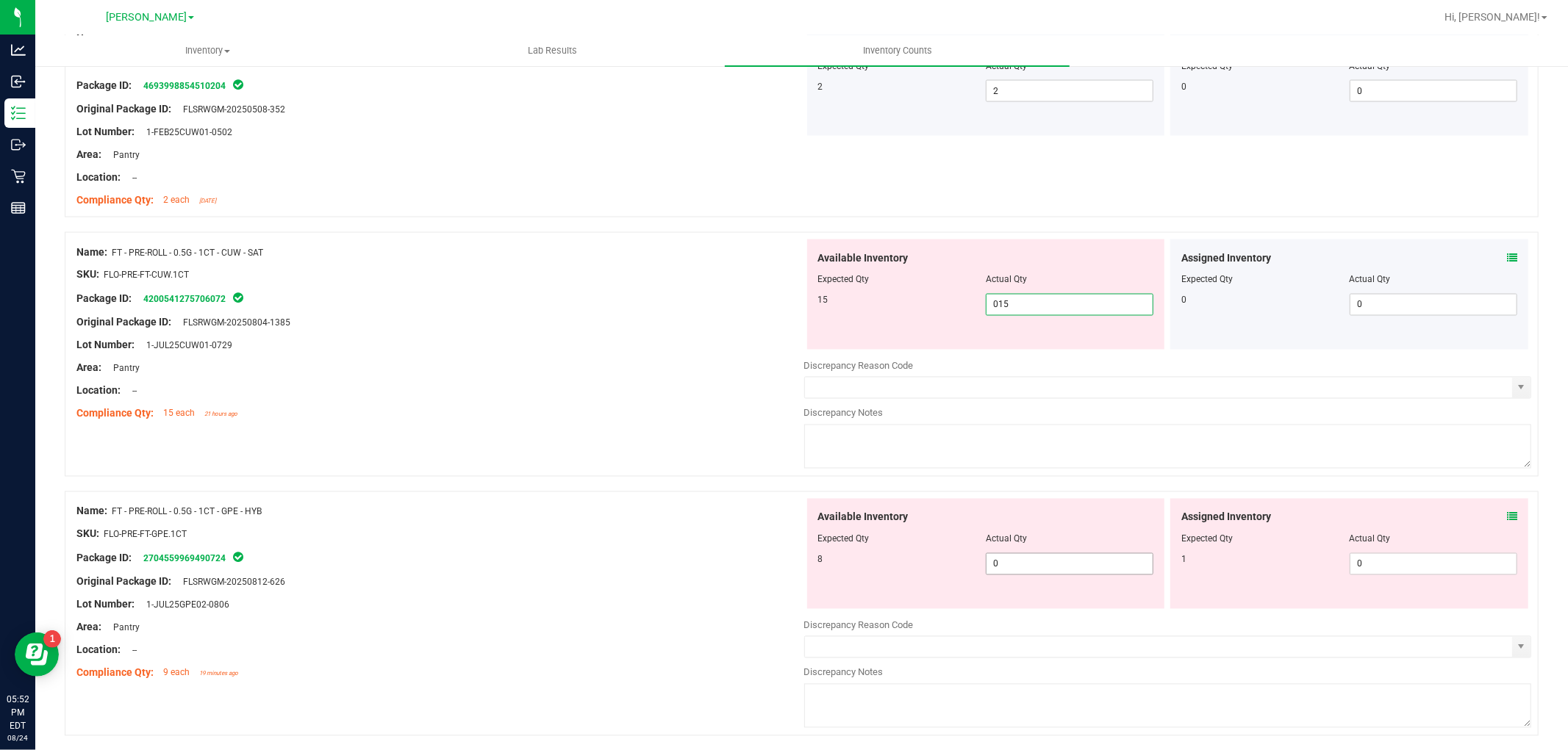
type input "15"
click at [1059, 560] on div "Available Inventory Expected Qty Actual Qty 8 0 0" at bounding box center [985, 553] width 358 height 110
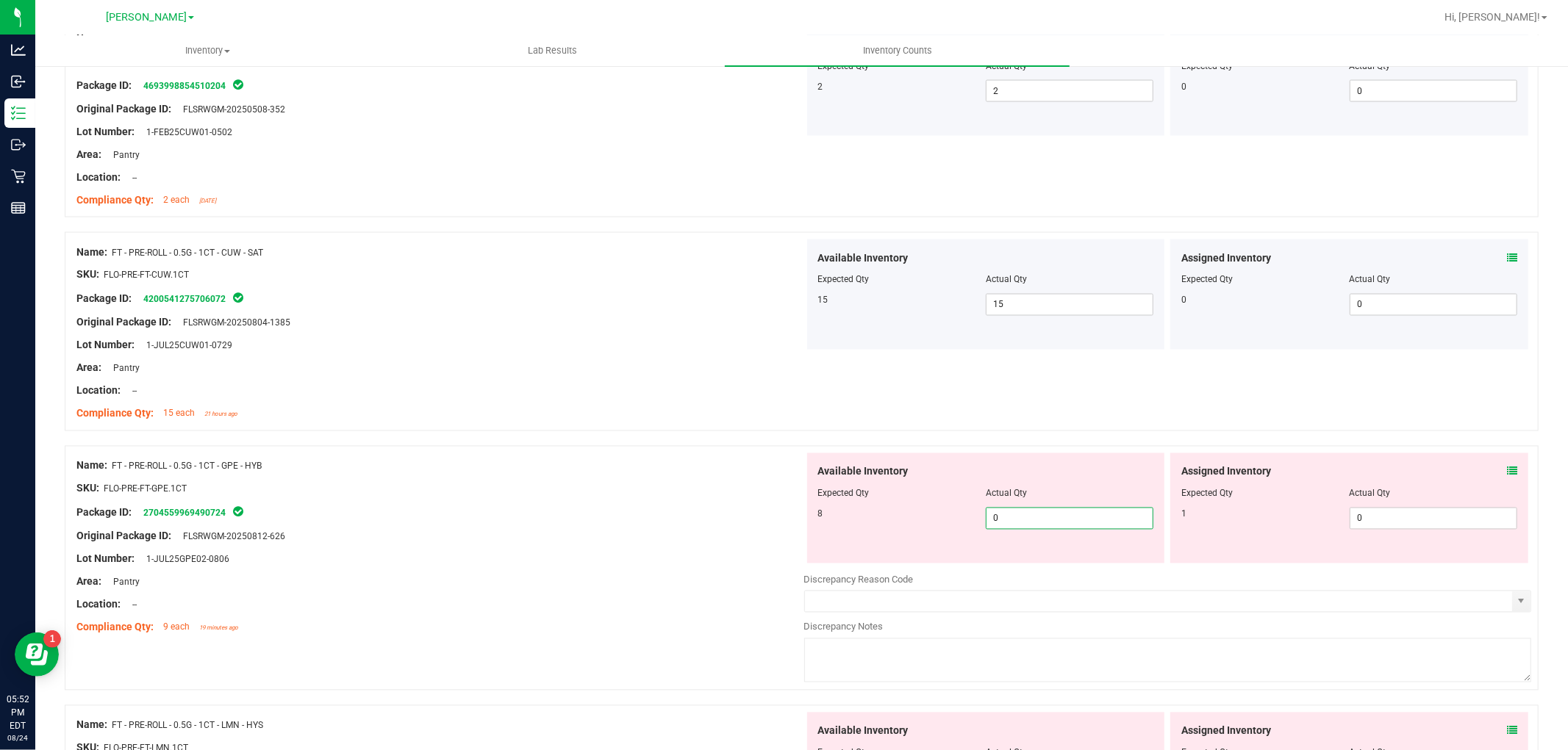
type input "08"
type input "8"
click at [1436, 507] on div "Assigned Inventory Expected Qty Actual Qty 1 0 0" at bounding box center [1348, 508] width 358 height 110
type input "01"
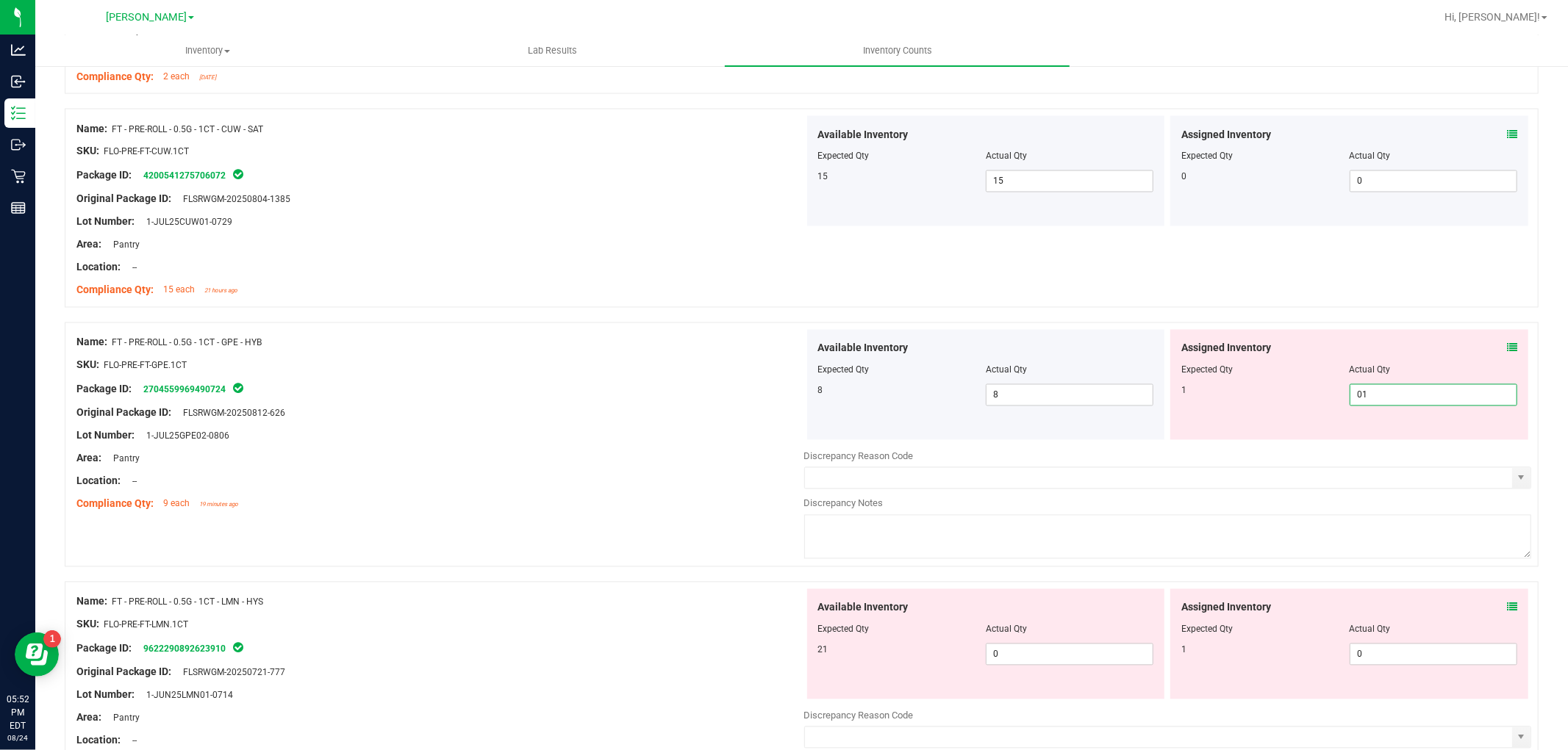
scroll to position [2367, 0]
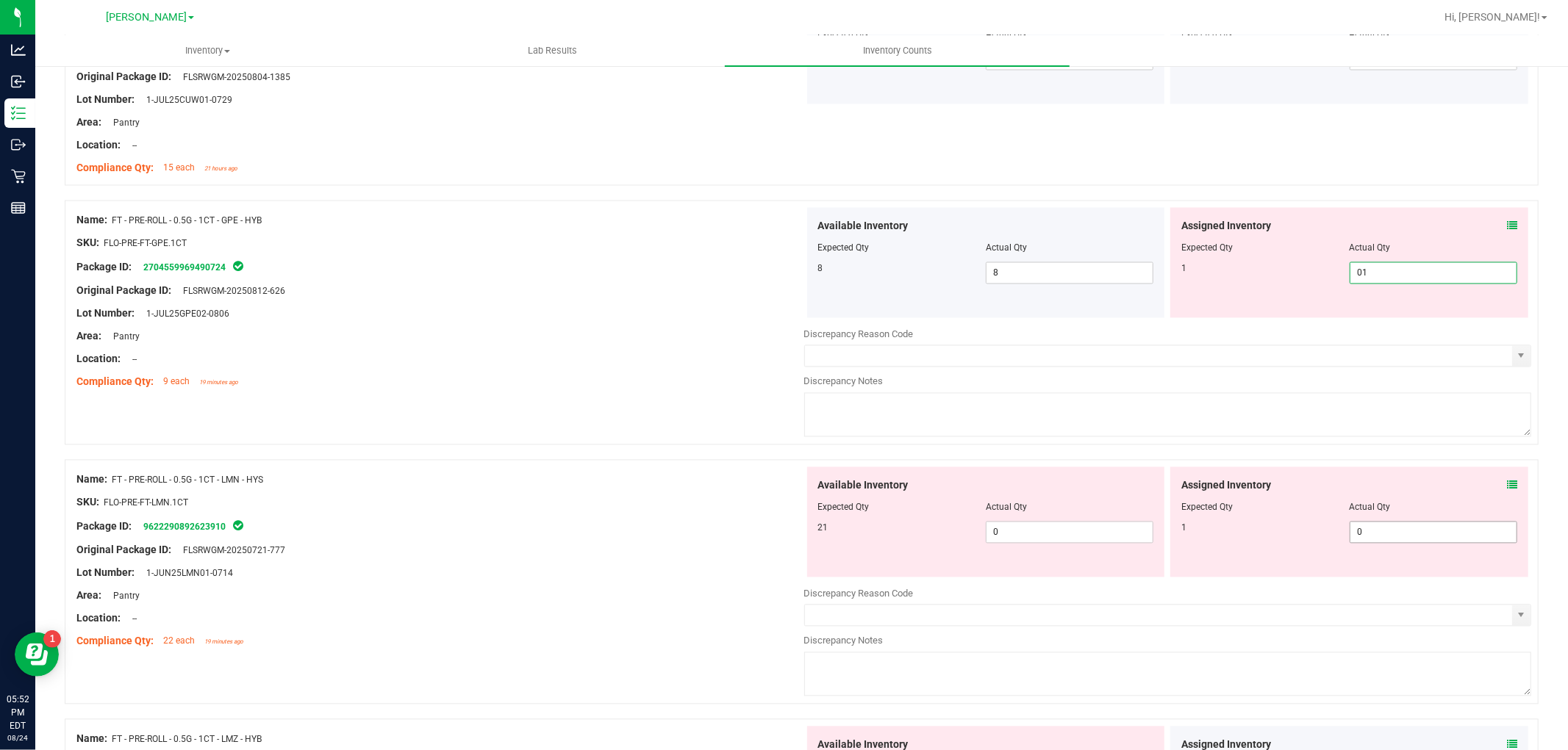
type input "1"
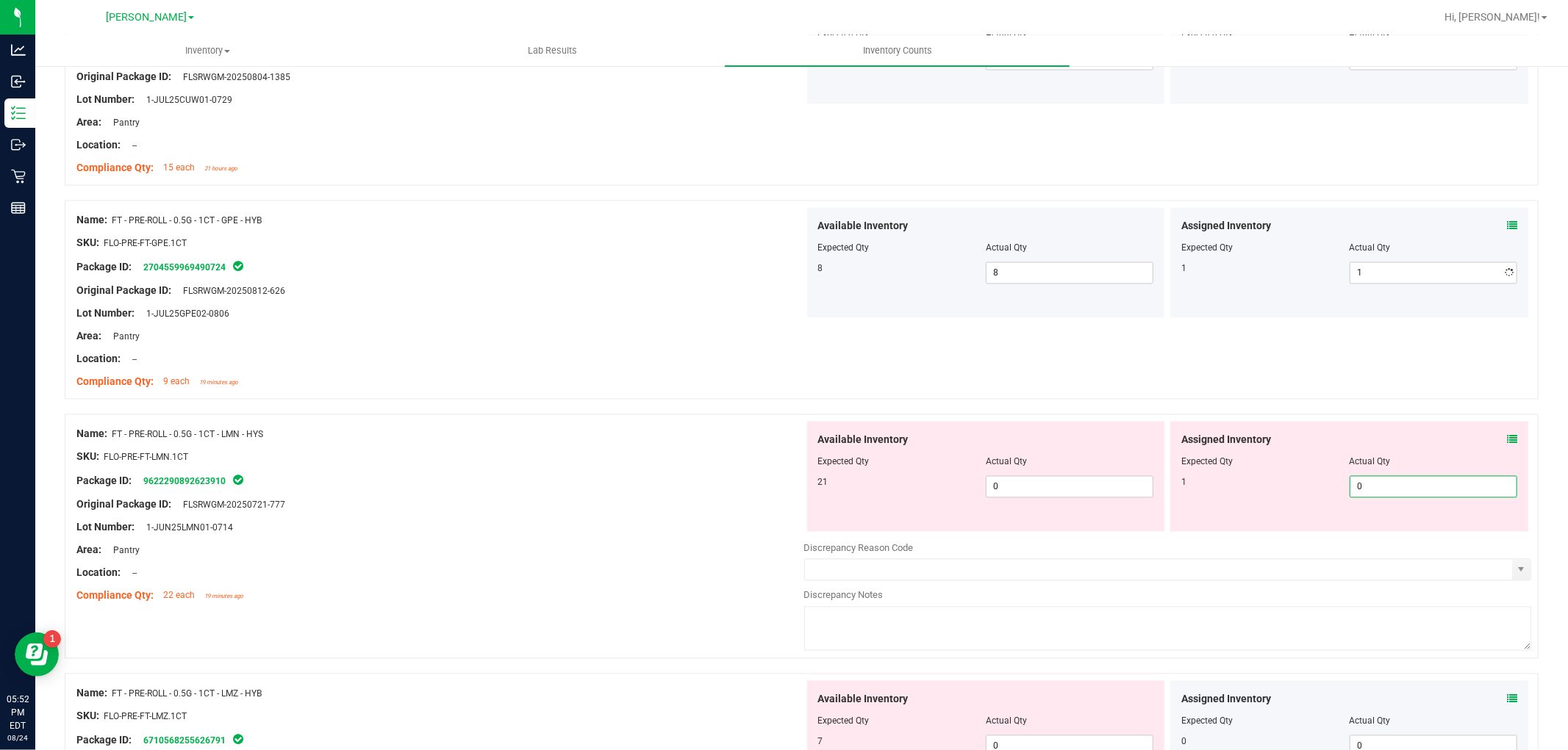
click at [1407, 540] on div "Available Inventory Expected Qty Actual Qty 21 0 0" at bounding box center [1168, 537] width 728 height 233
type input "01"
type input "1"
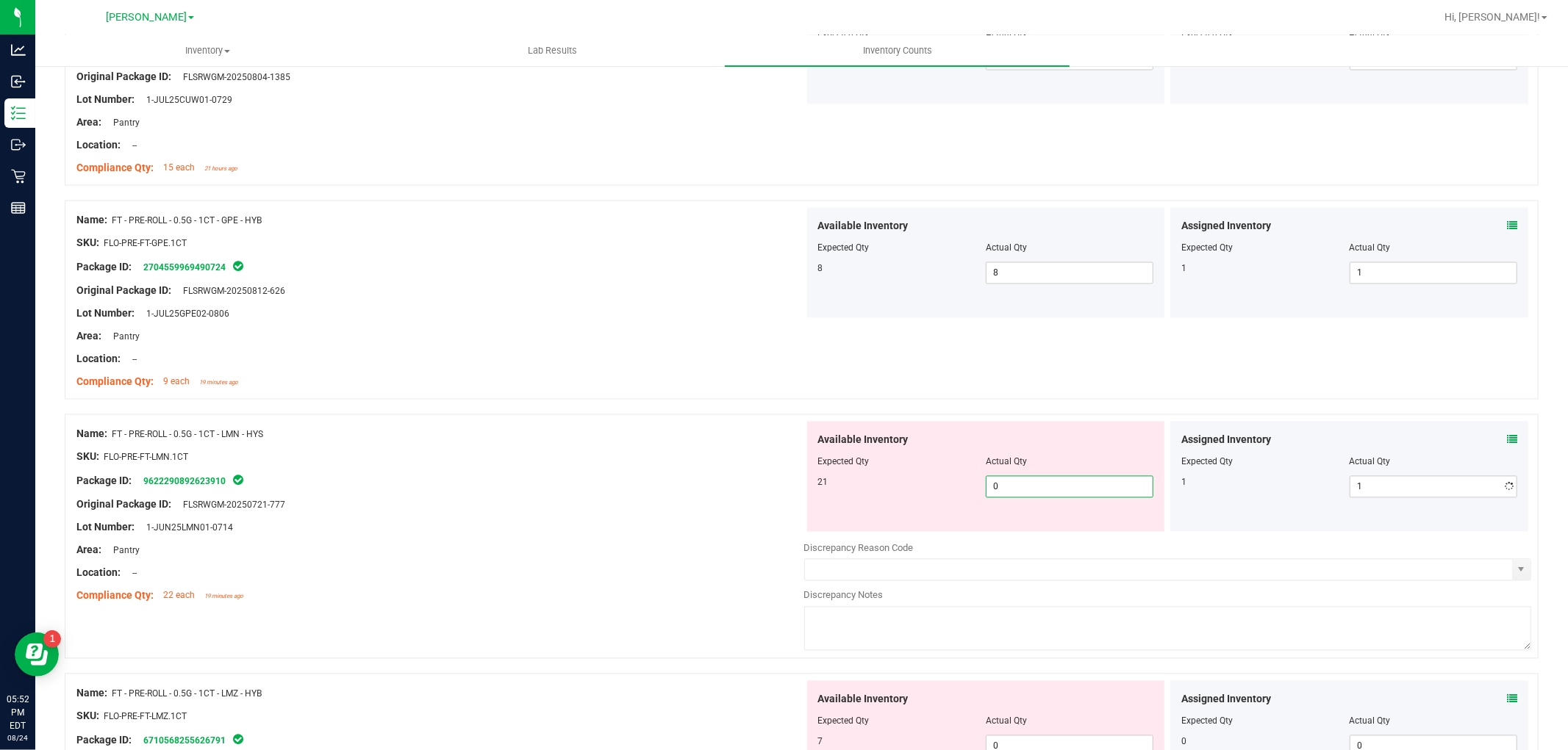
click at [1055, 494] on span "0 0" at bounding box center [1069, 487] width 168 height 22
type input "021"
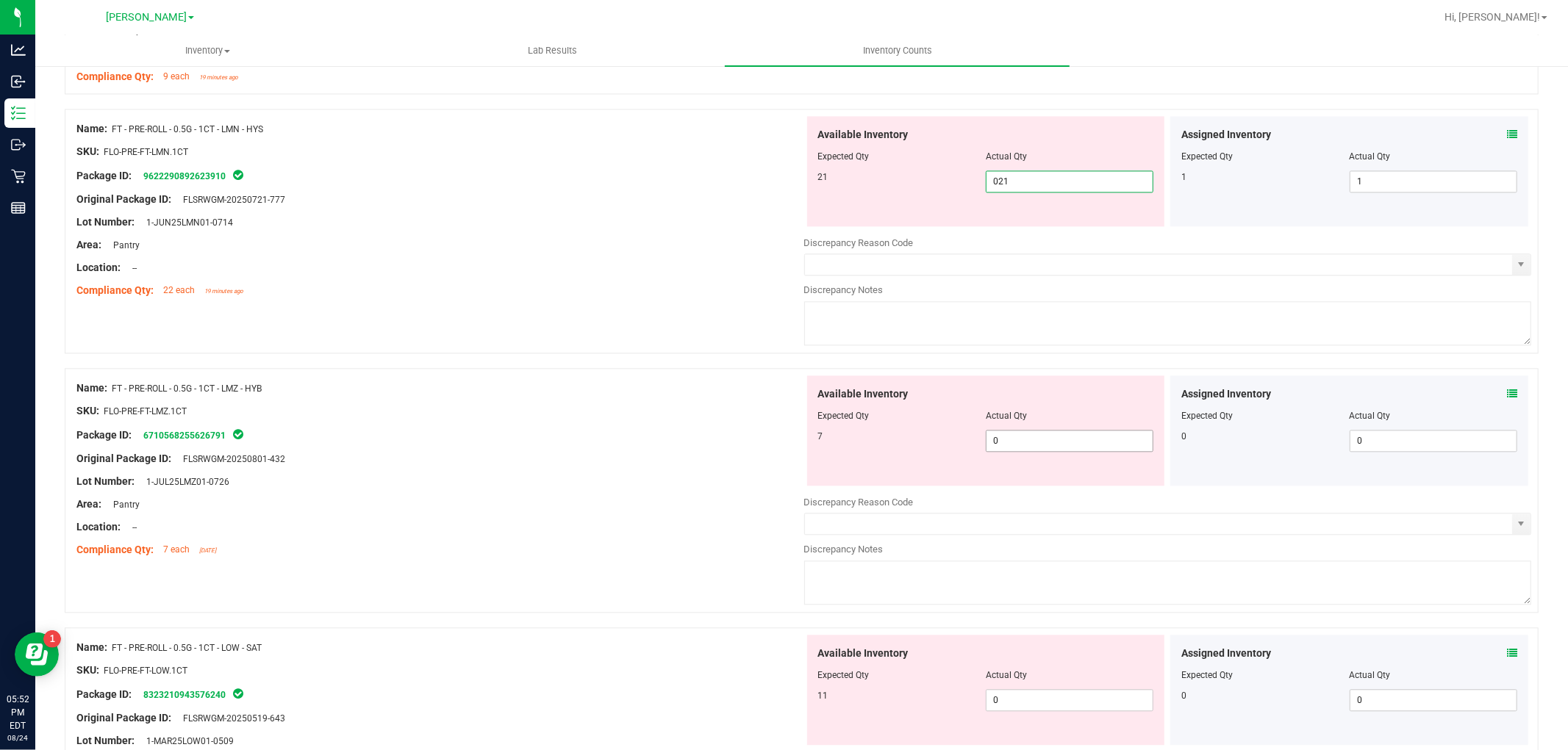
scroll to position [2693, 0]
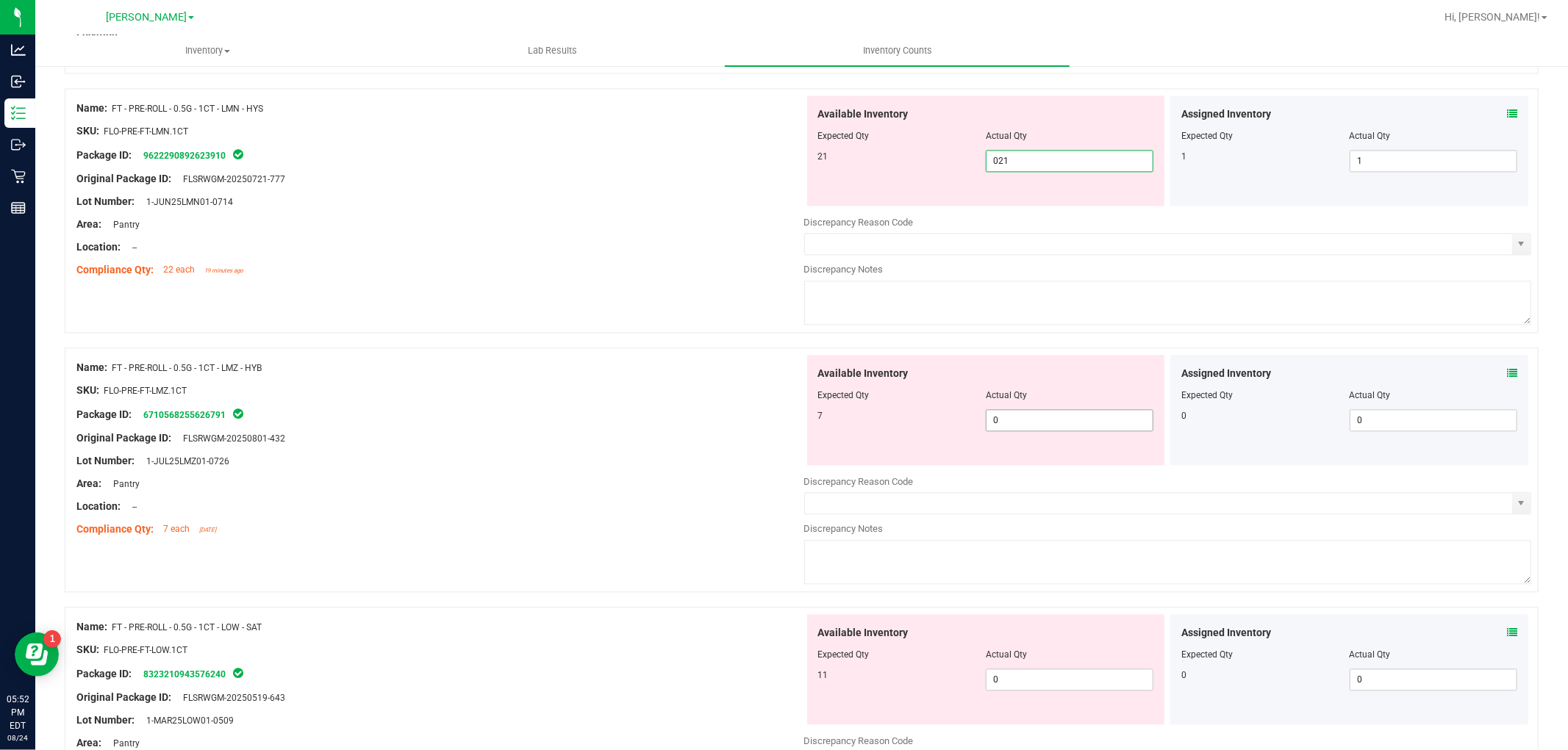
type input "21"
click at [1053, 415] on div "Available Inventory Expected Qty Actual Qty 7 0 0" at bounding box center [985, 410] width 358 height 110
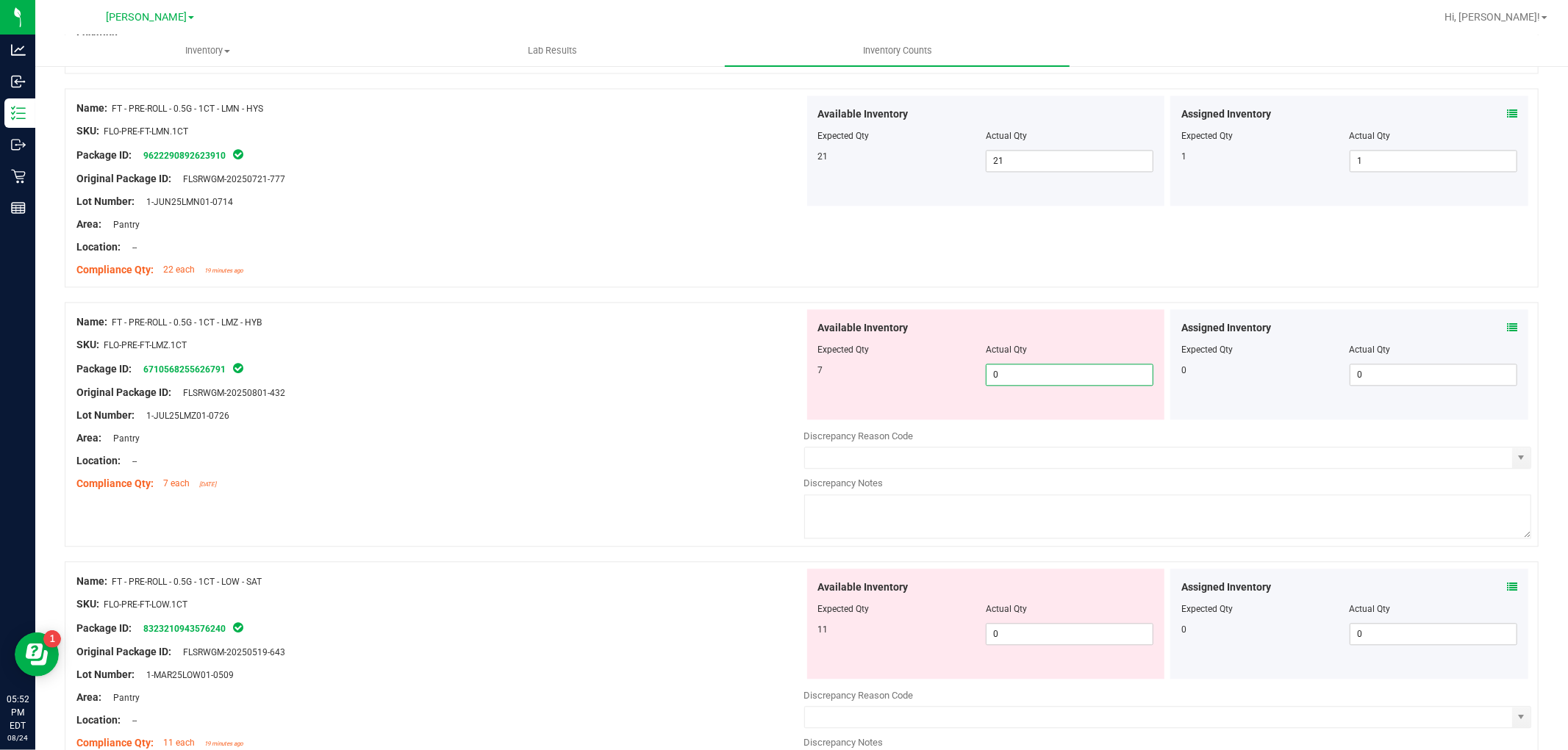
type input "07"
type input "7"
click at [1059, 642] on div "Available Inventory Expected Qty Actual Qty 11 0 0" at bounding box center [1168, 685] width 728 height 233
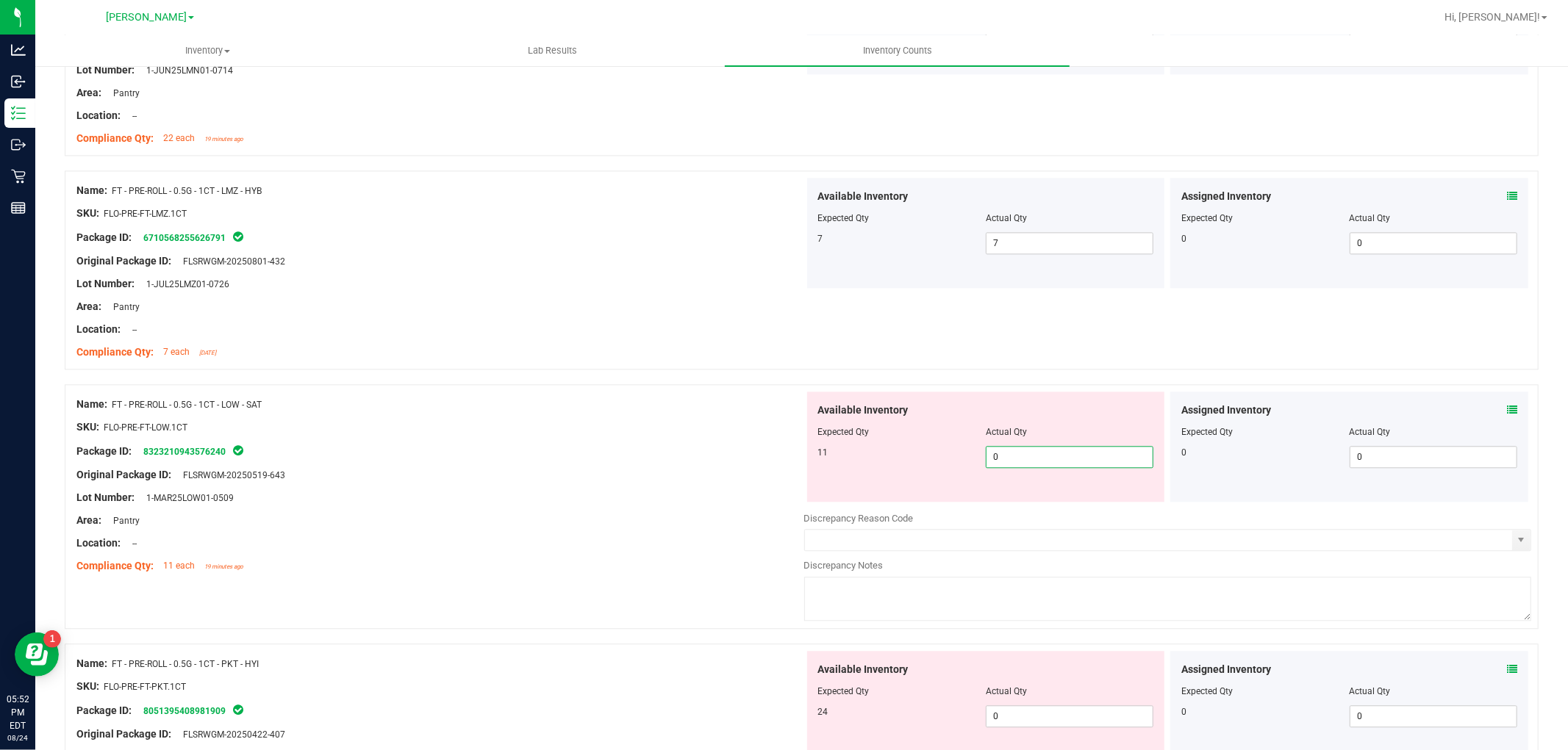
scroll to position [2939, 0]
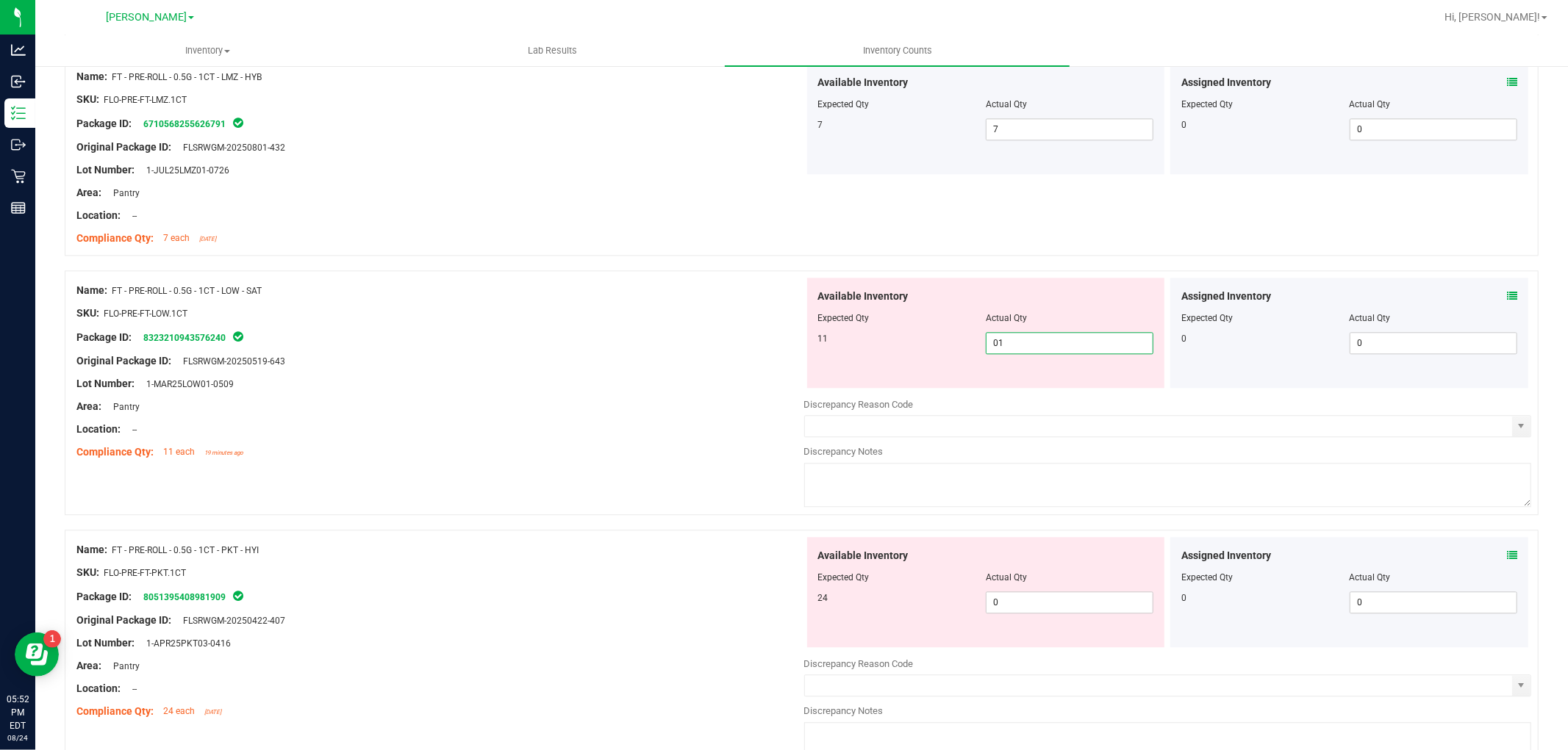
type input "011"
type input "11"
click at [1031, 606] on div "Available Inventory Expected Qty Actual Qty 24 0 0" at bounding box center [1168, 653] width 728 height 233
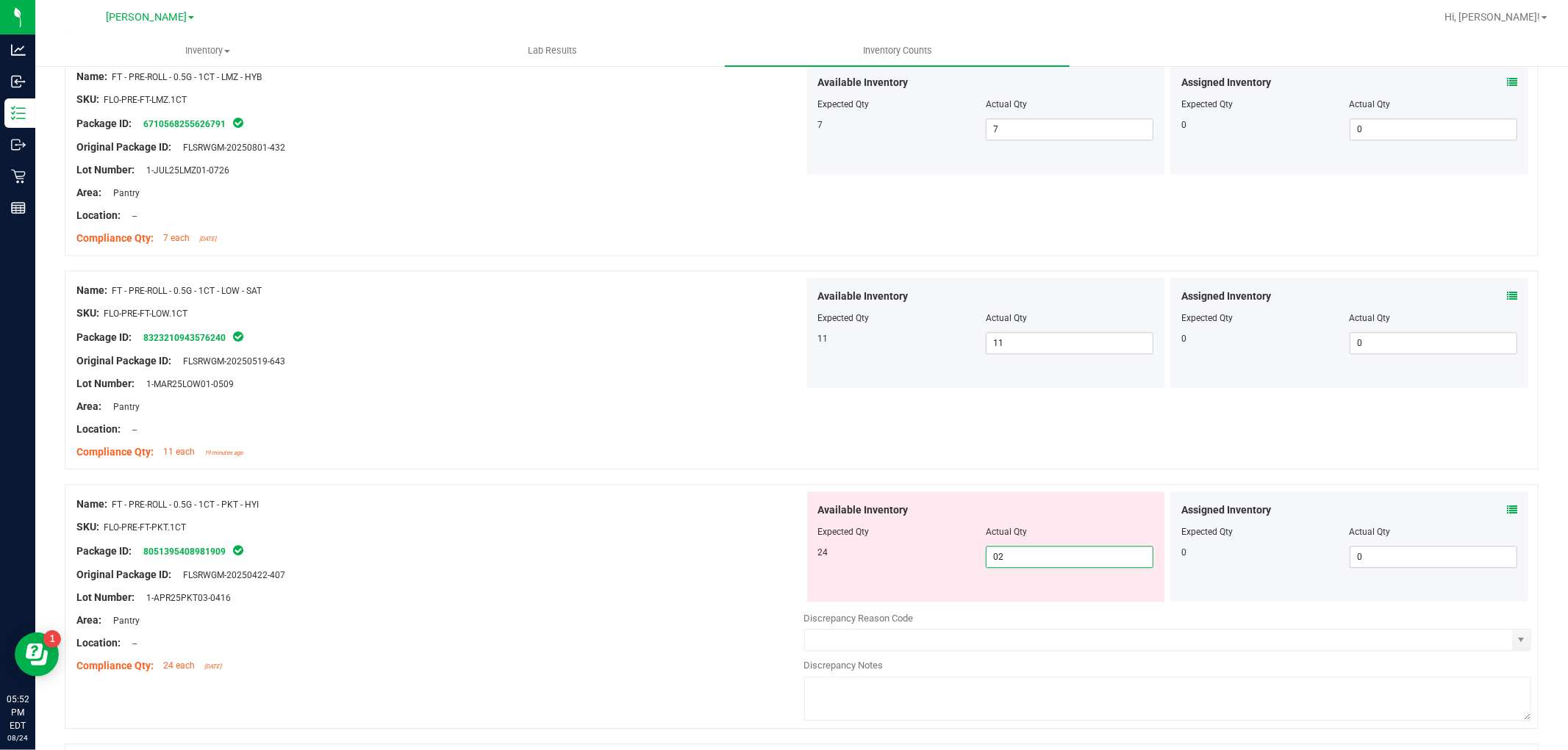
type input "024"
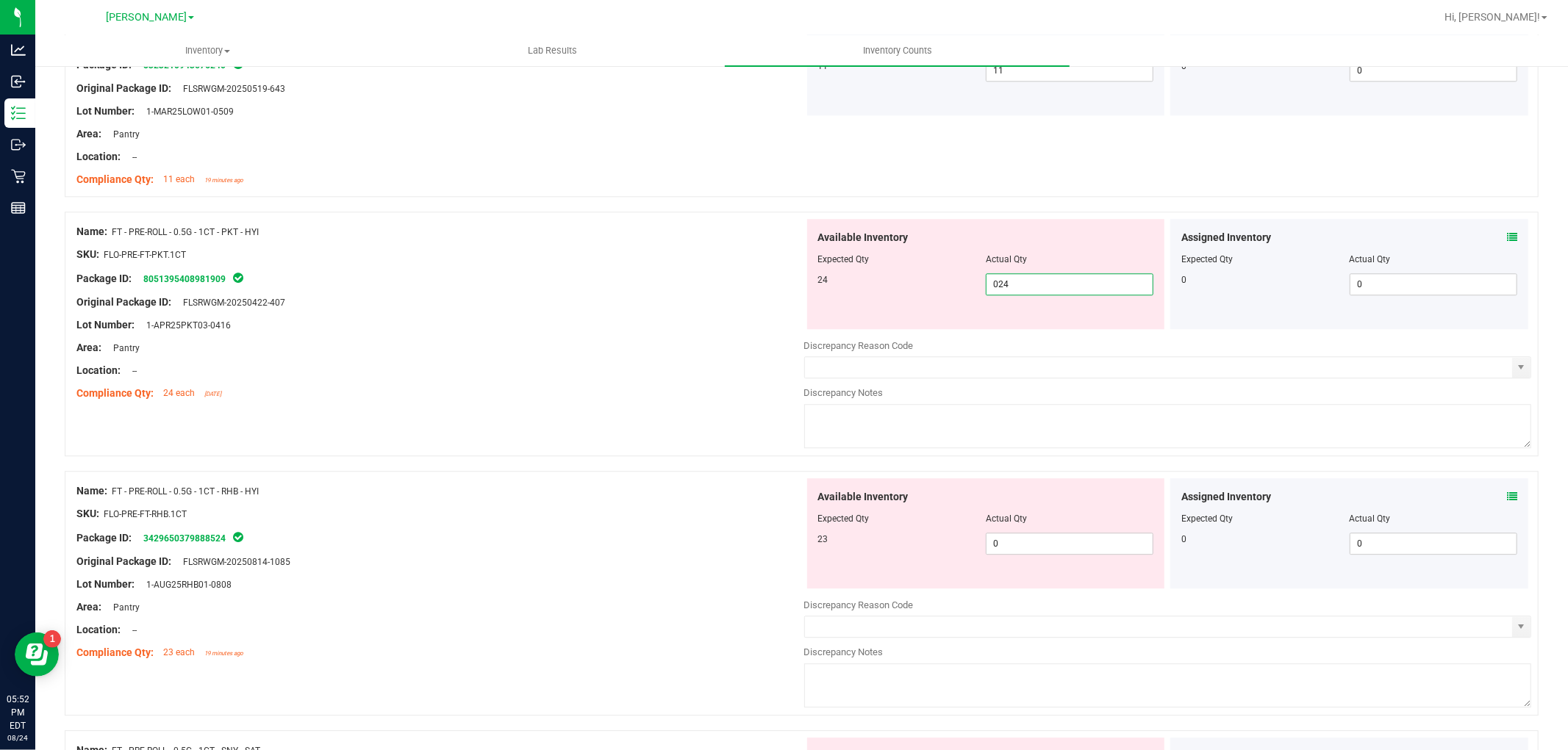
scroll to position [3346, 0]
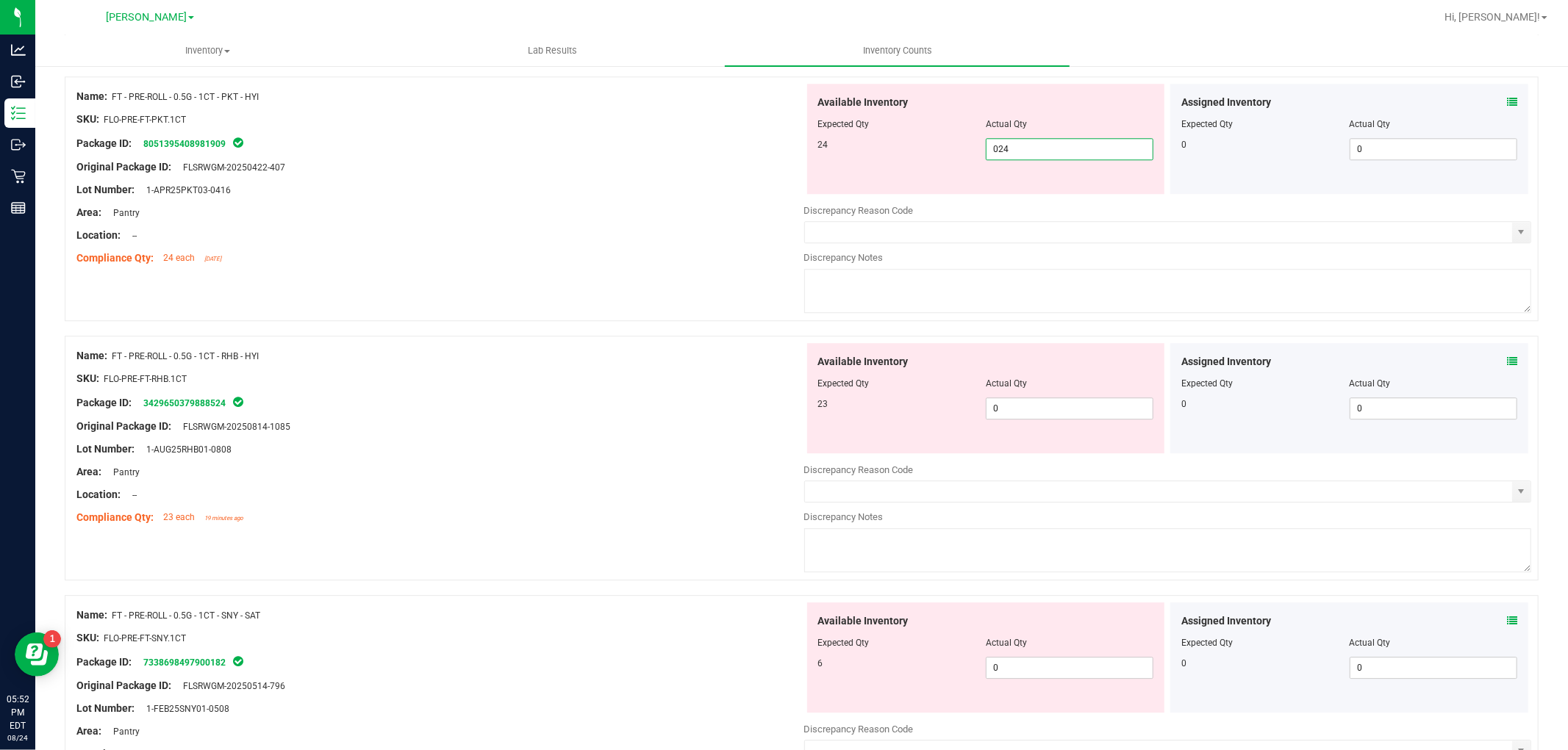
type input "24"
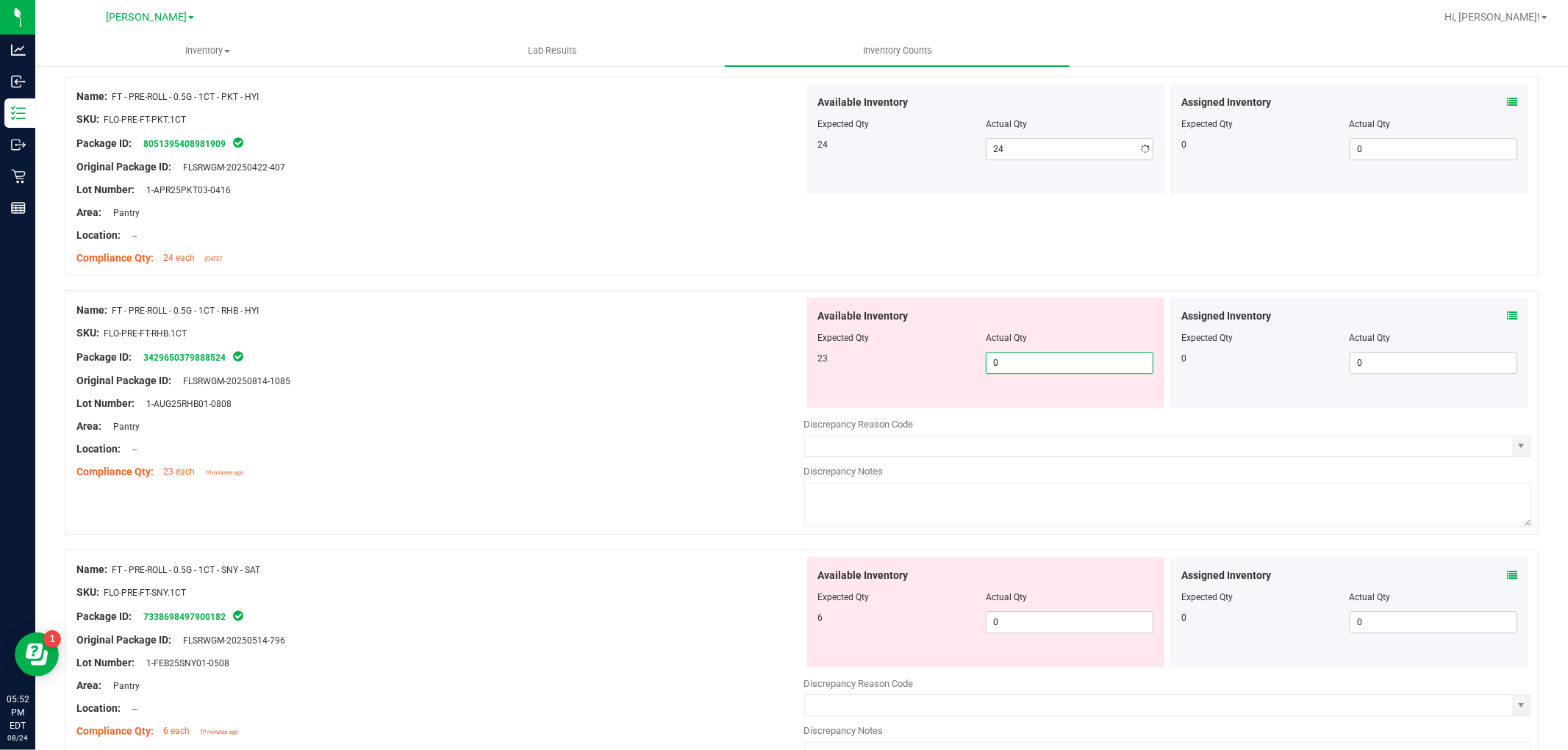
click at [1037, 402] on div "Available Inventory Expected Qty Actual Qty 23 0 0" at bounding box center [985, 352] width 358 height 110
type input "023"
type input "23"
click at [1016, 612] on div "Available Inventory Expected Qty Actual Qty 6 0 0" at bounding box center [985, 612] width 358 height 110
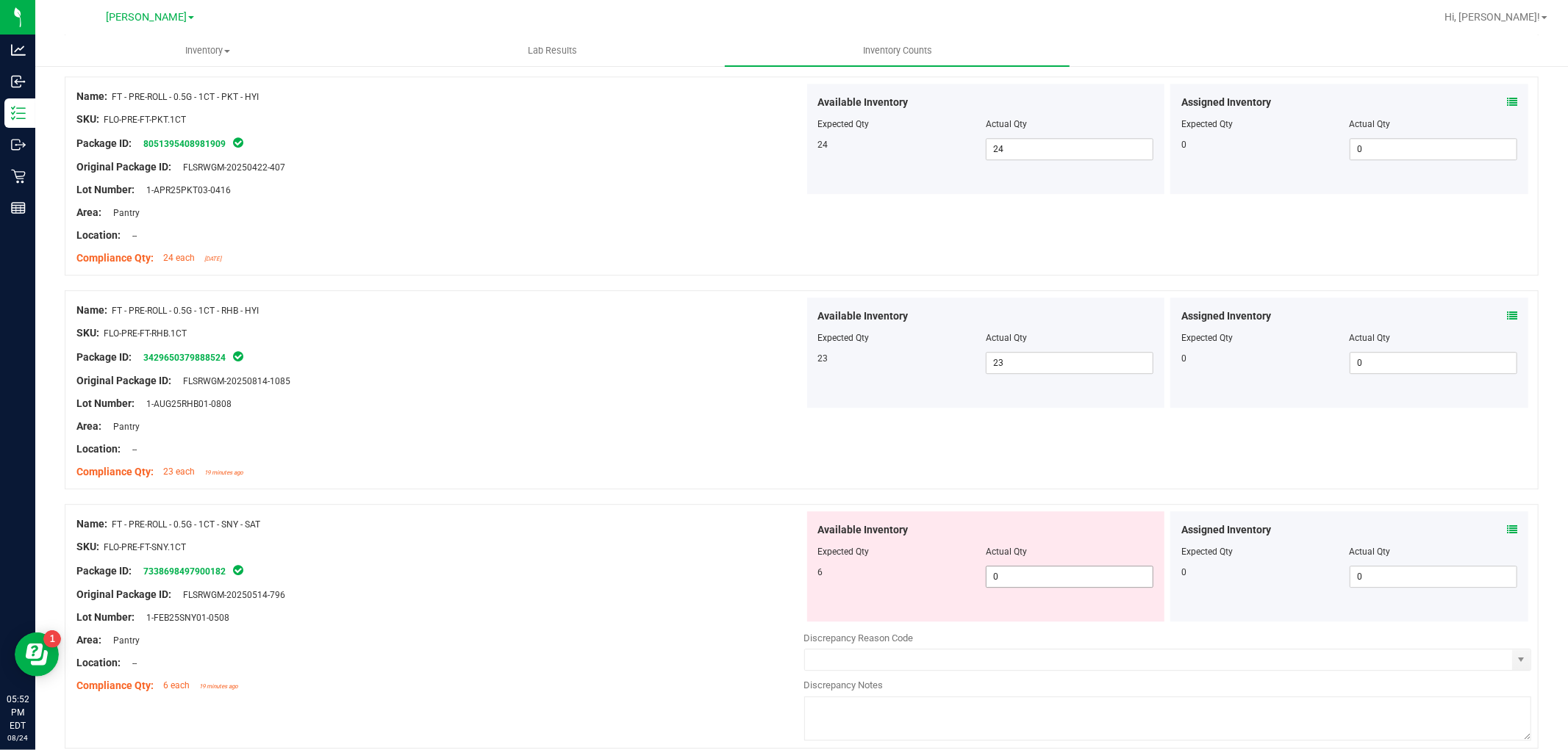
click at [1022, 586] on span "0 0" at bounding box center [1069, 576] width 168 height 22
type input "06"
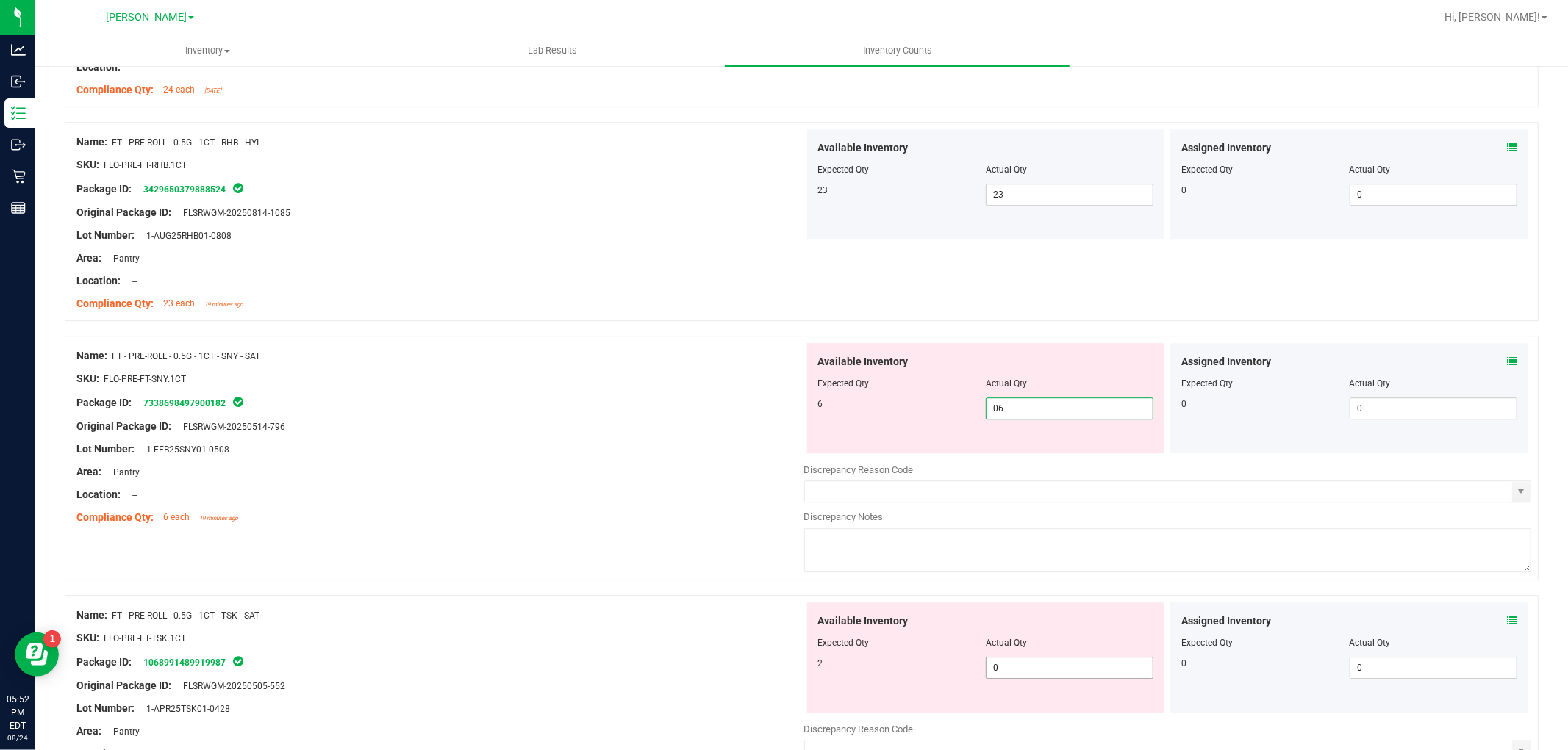
scroll to position [3673, 0]
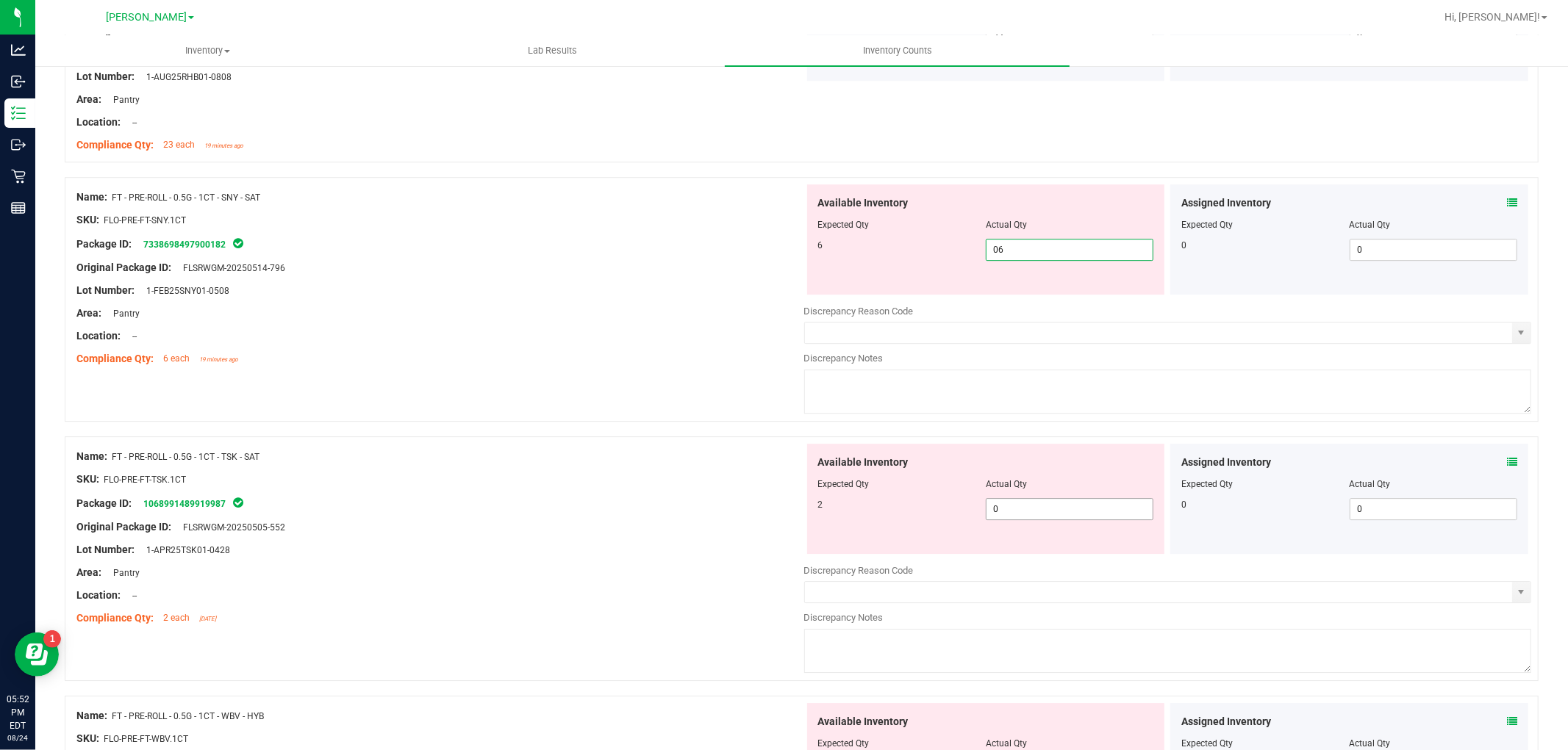
type input "6"
click at [1036, 510] on div "Available Inventory Expected Qty Actual Qty 2 0 0" at bounding box center [985, 498] width 358 height 110
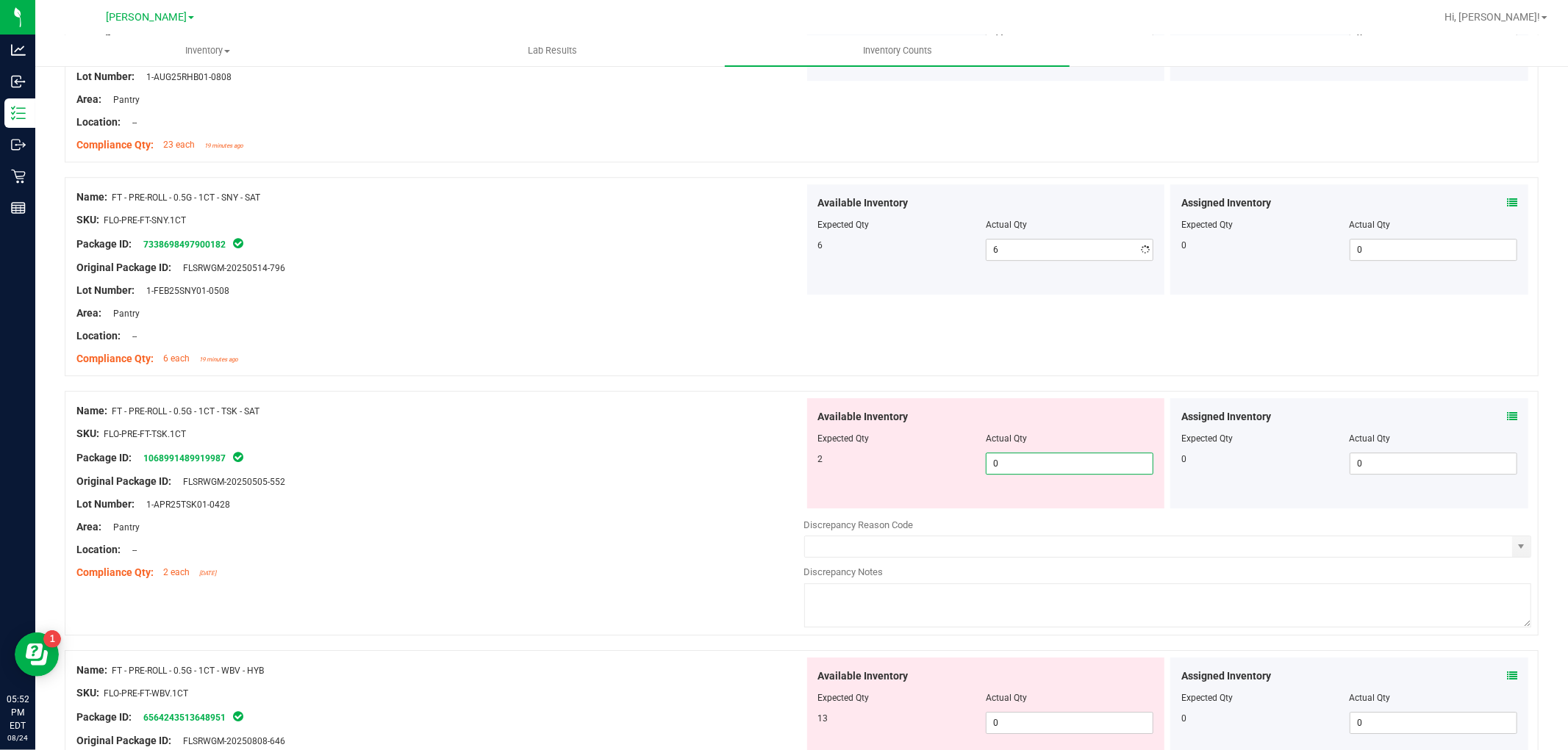
type input "02"
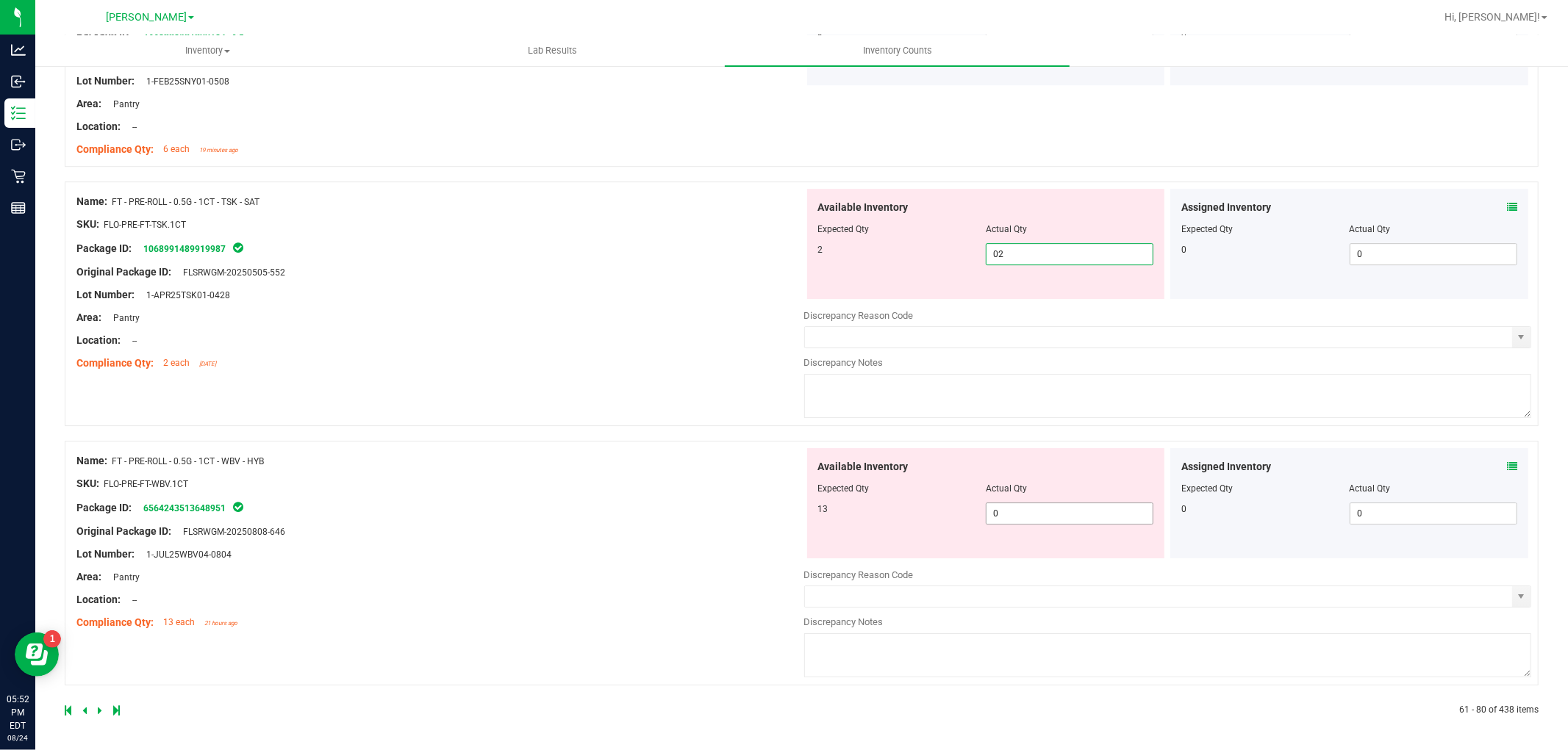
type input "2"
click at [1047, 514] on span "0 0" at bounding box center [1069, 513] width 168 height 22
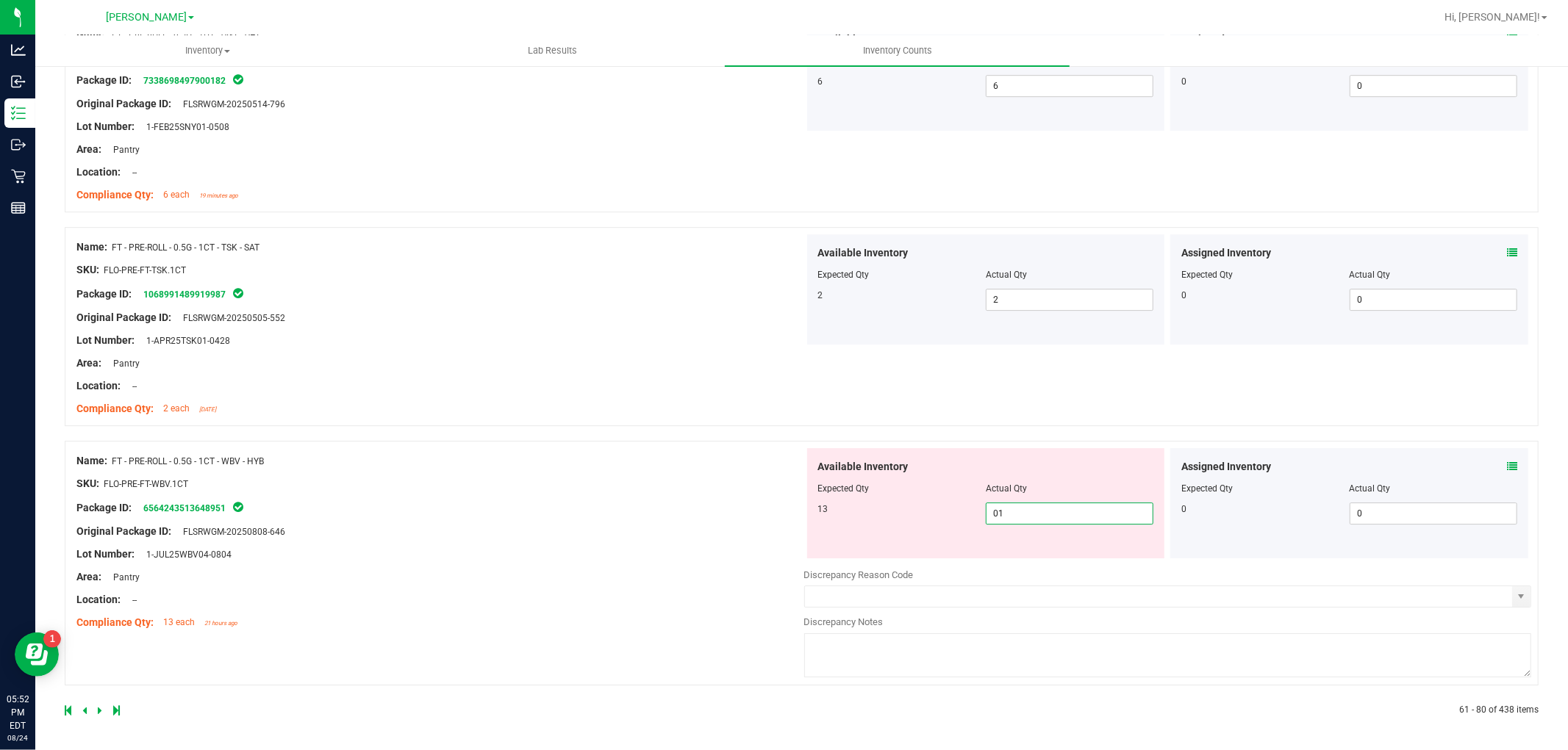
type input "013"
type input "13"
click at [637, 549] on div "Name: FT - PRE-ROLL - 0.5G - 1CT - WBV - HYB SKU: FLO-PRE-FT-WBV.1CT Package ID…" at bounding box center [440, 541] width 728 height 187
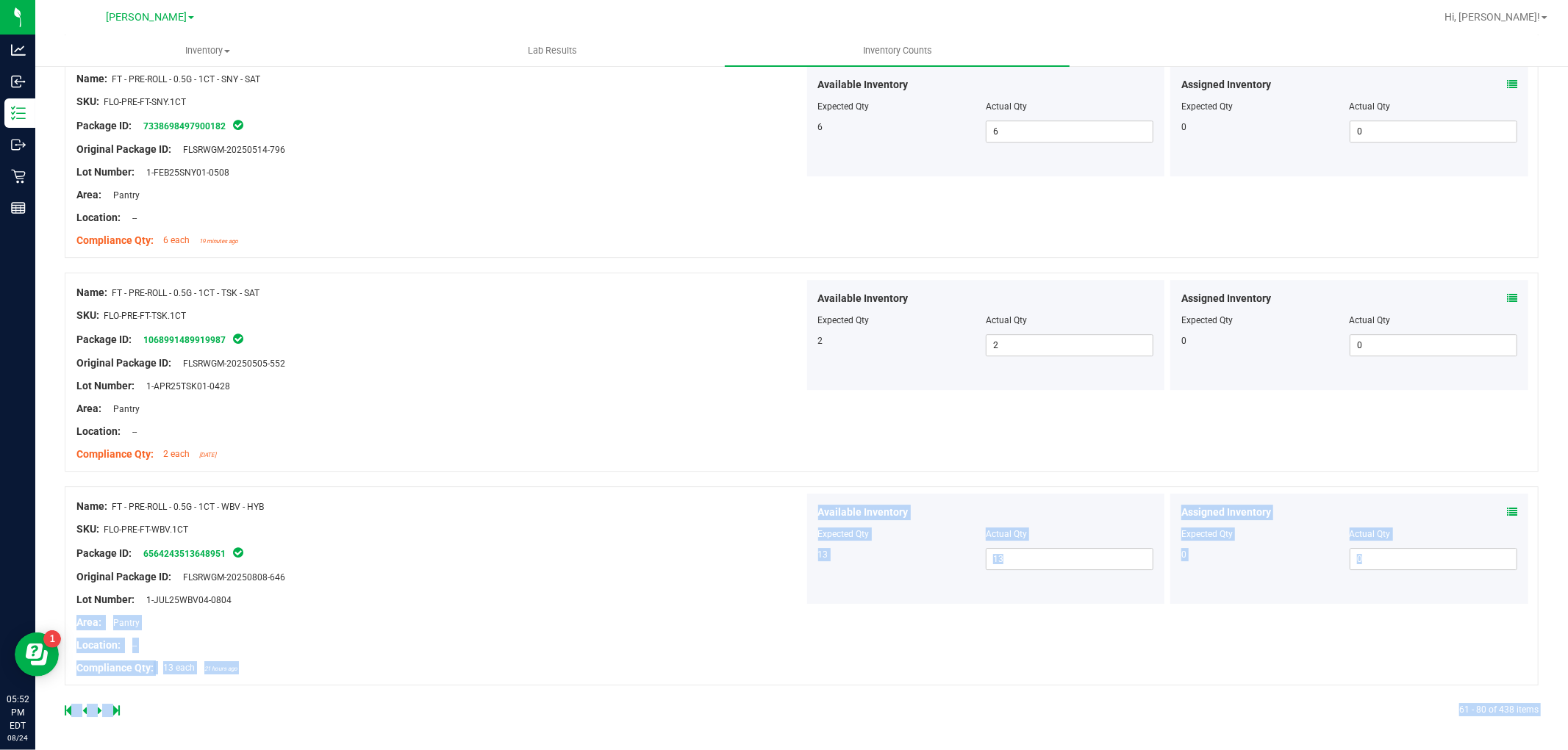
drag, startPoint x: 430, startPoint y: 606, endPoint x: 413, endPoint y: 767, distance: 161.9
click at [413, 749] on html "Analytics Inbound Inventory Outbound Retail Reports 05:52 PM EDT [DATE] 08/24 […" at bounding box center [784, 375] width 1568 height 750
click at [209, 726] on div at bounding box center [801, 728] width 1473 height 15
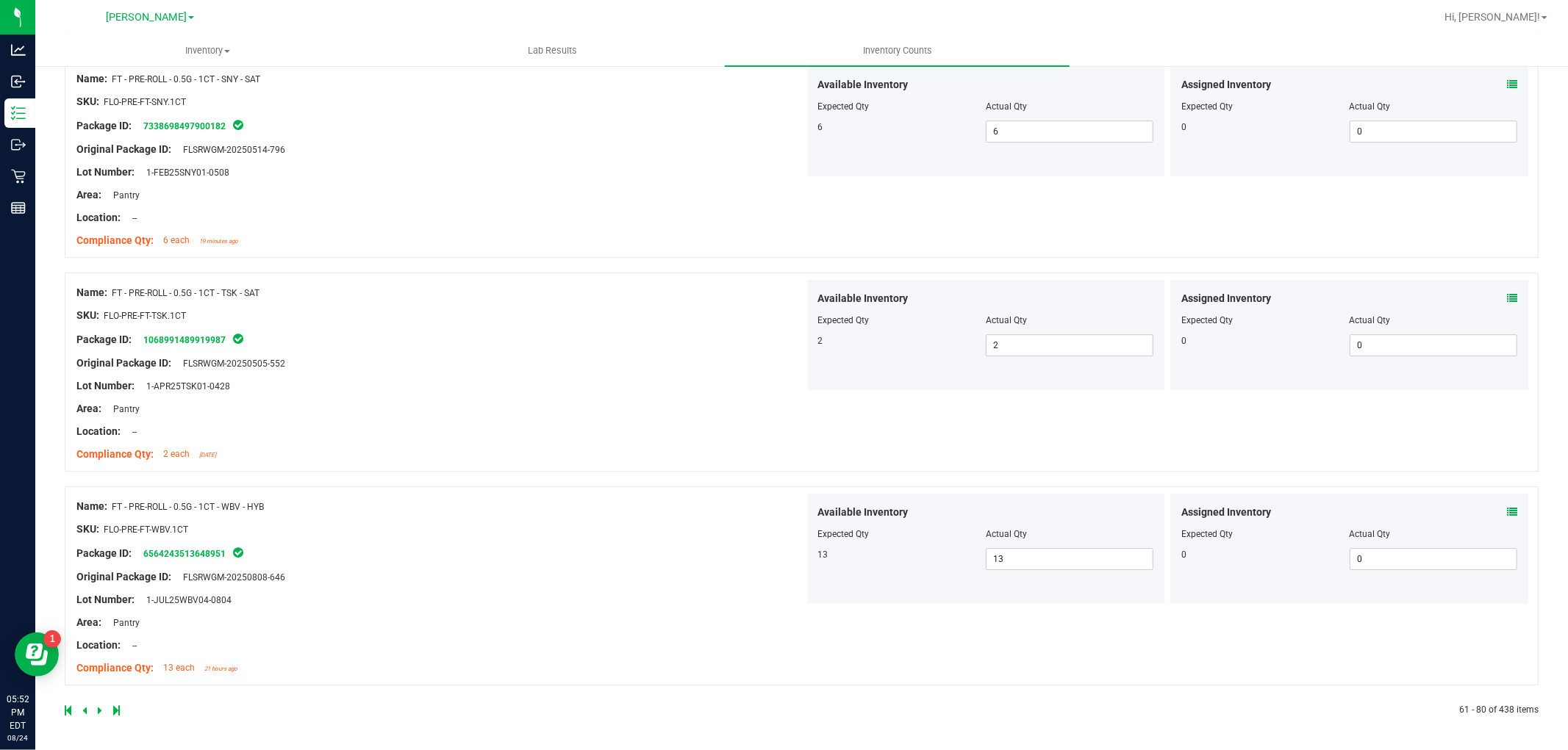
click at [97, 707] on div at bounding box center [432, 711] width 737 height 14
click at [99, 709] on icon at bounding box center [100, 710] width 5 height 9
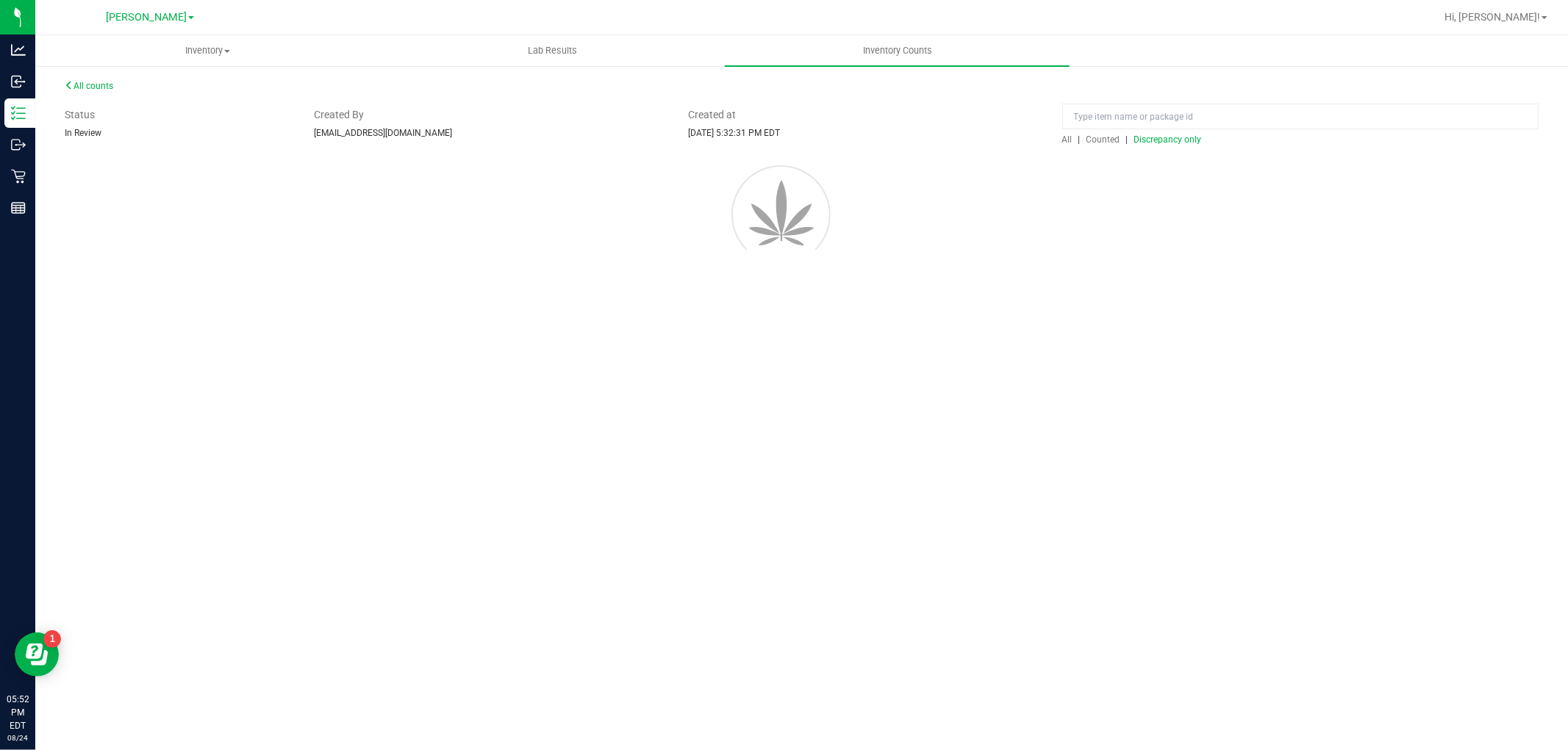
scroll to position [0, 0]
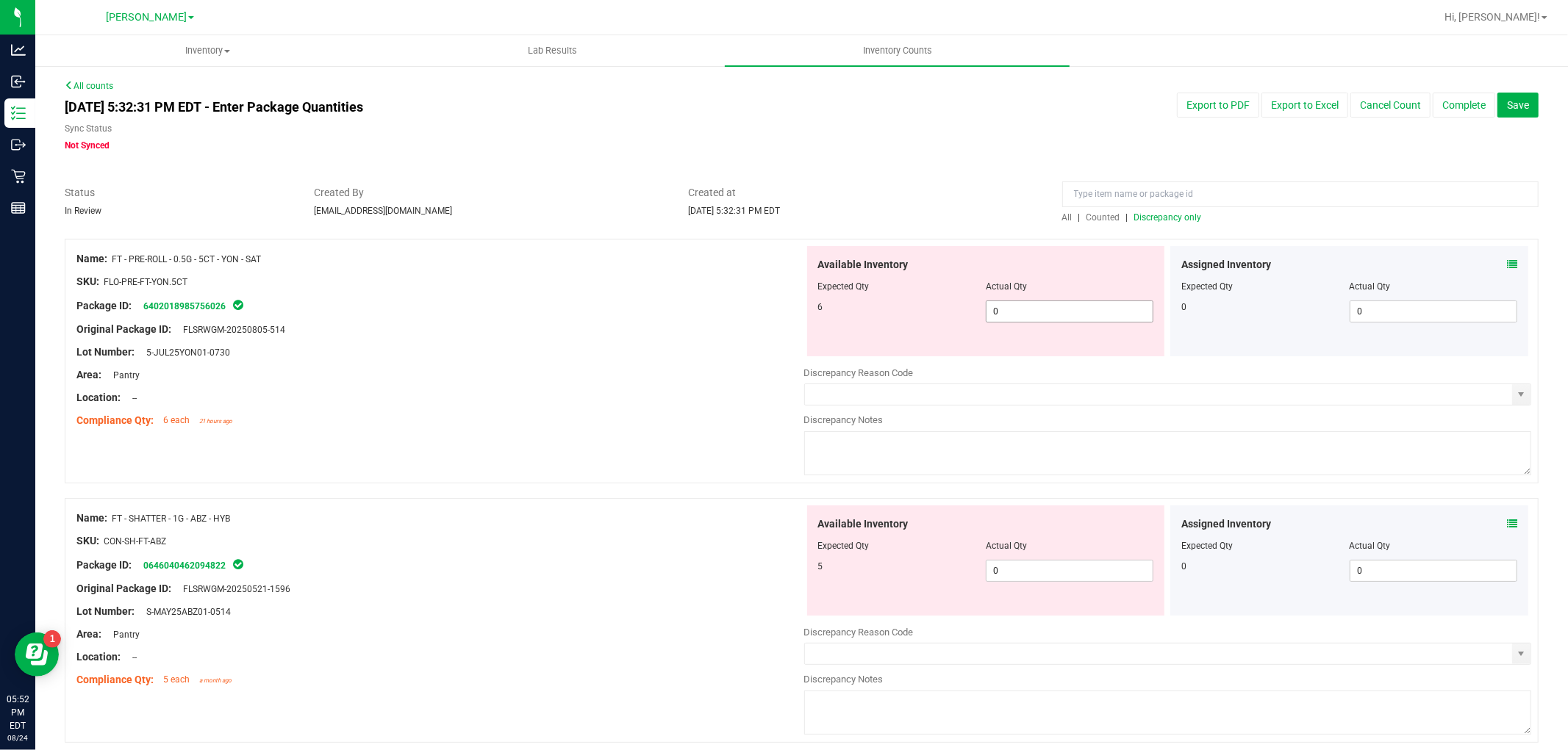
click at [1126, 305] on span "0 0" at bounding box center [1069, 311] width 168 height 22
type input "06"
type input "6"
click at [1063, 573] on div "Available Inventory Expected Qty Actual Qty 5 0 0" at bounding box center [1168, 621] width 728 height 233
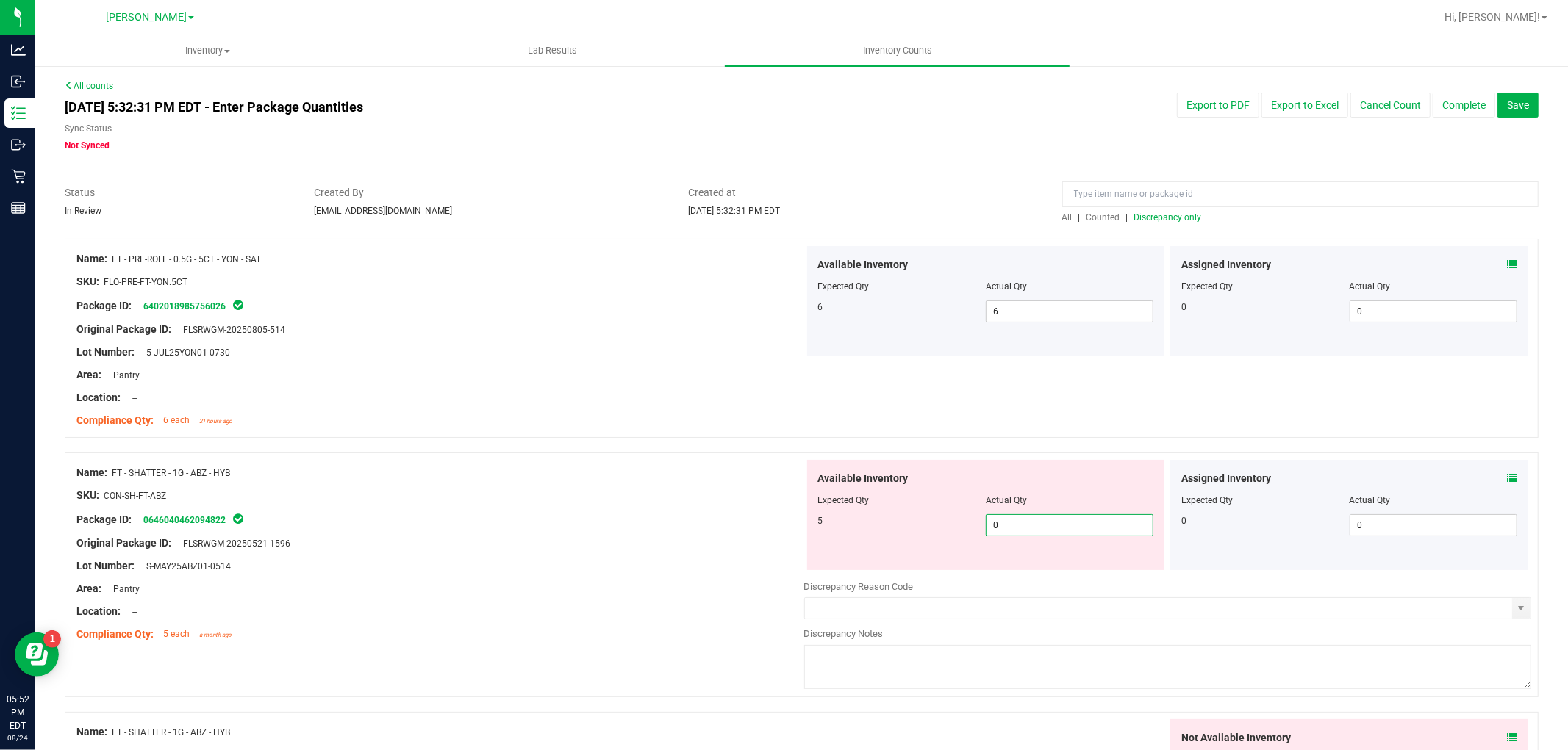
type input "05"
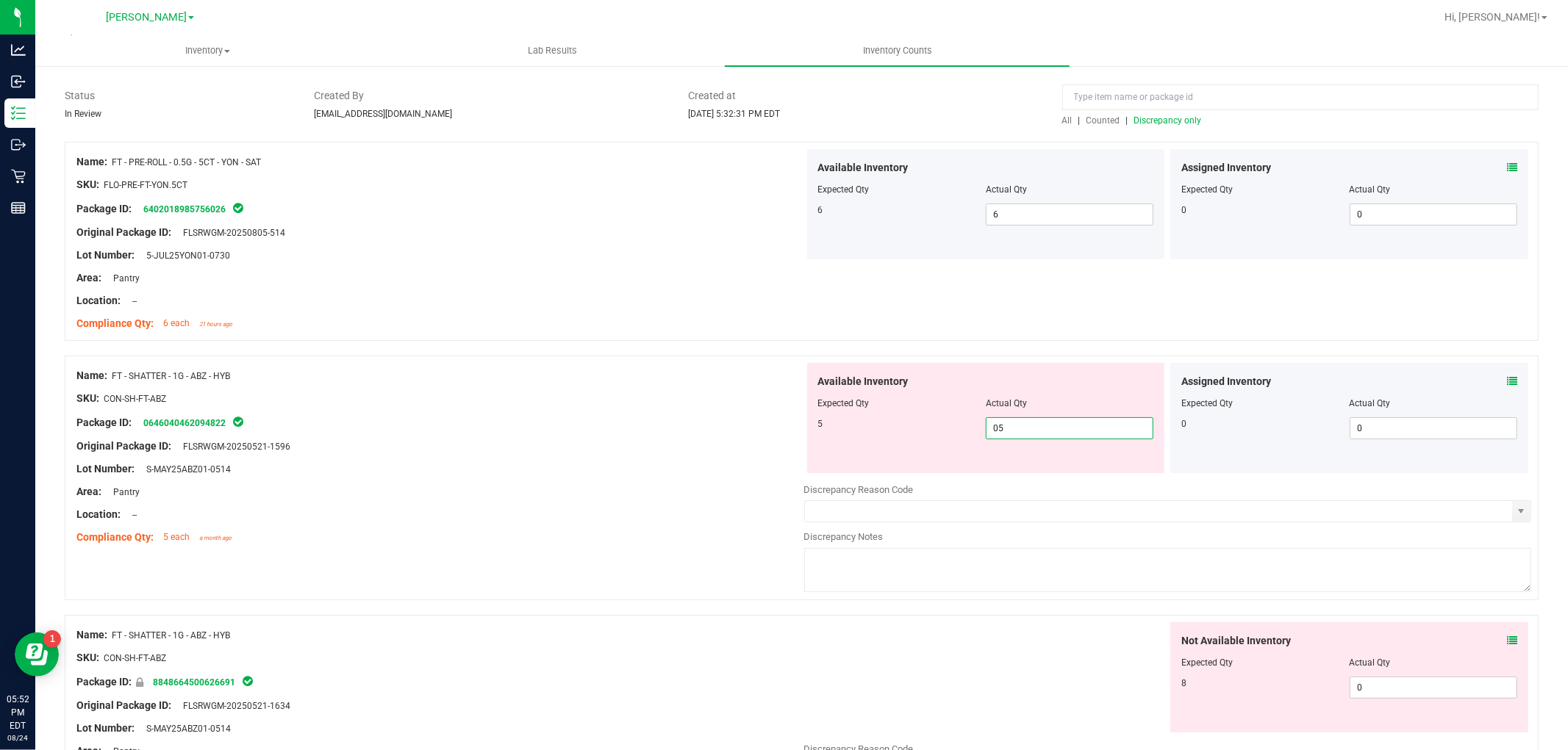
scroll to position [245, 0]
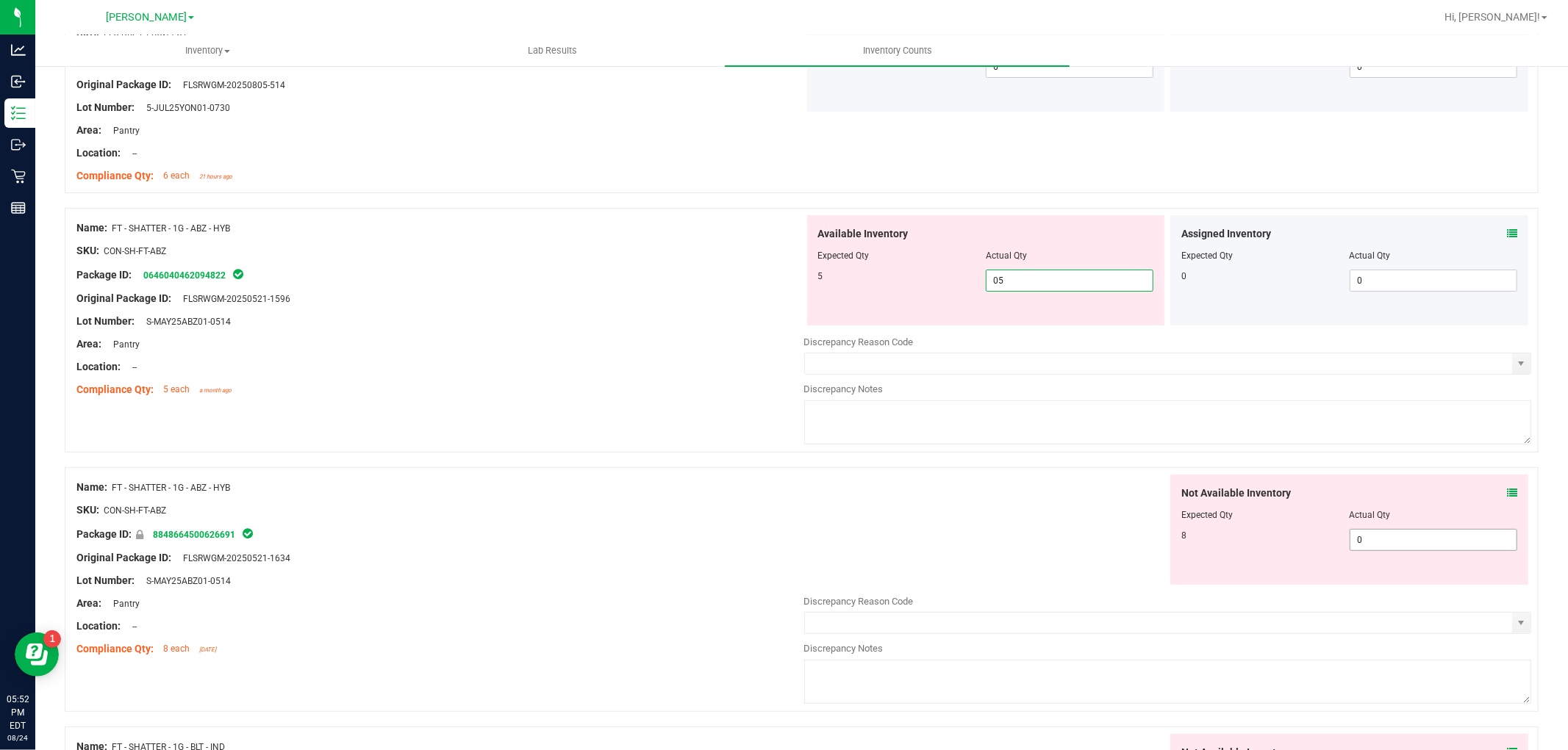
type input "5"
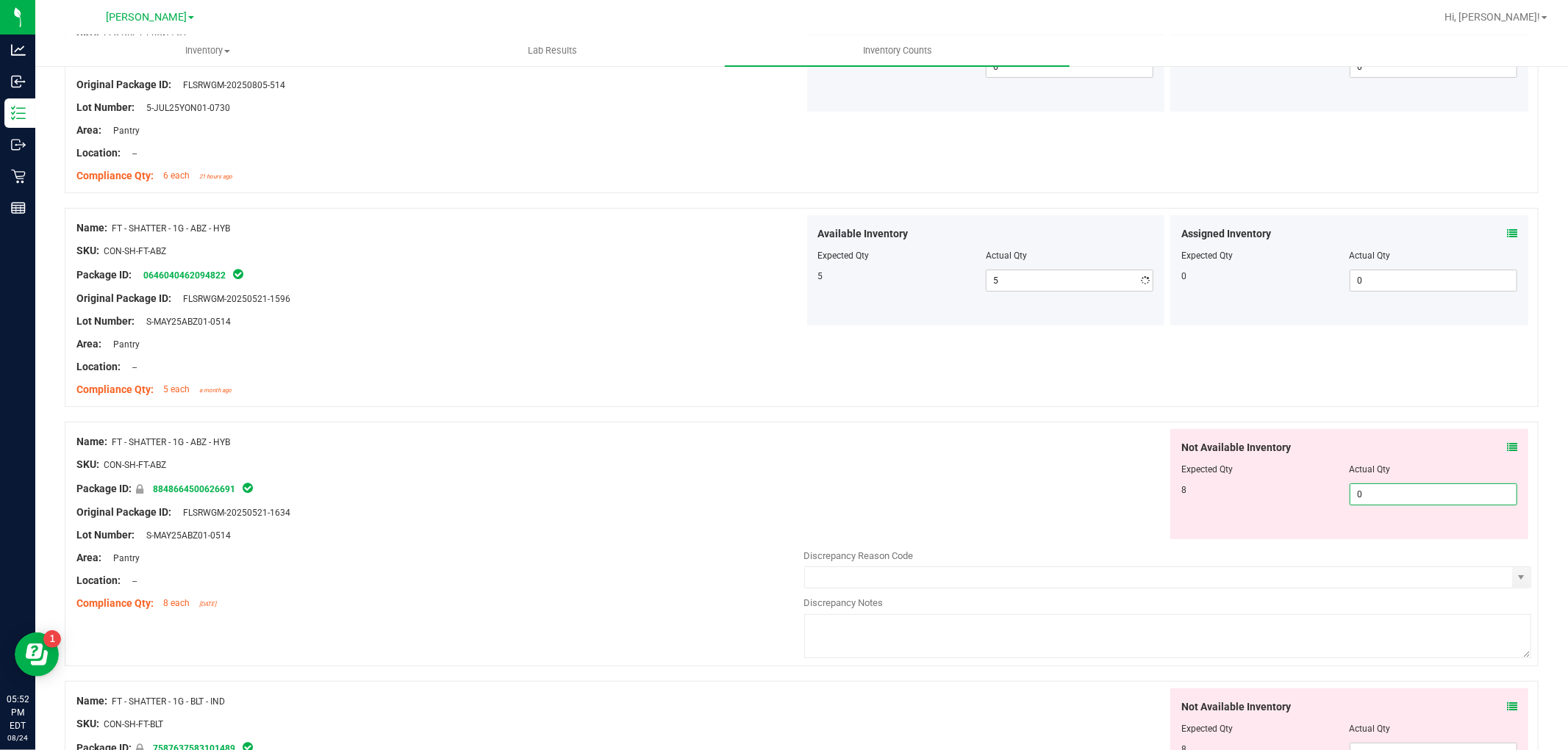
click at [1364, 541] on div "Not Available Inventory Expected Qty Actual Qty 8 0 0" at bounding box center [1168, 545] width 728 height 233
type input "08"
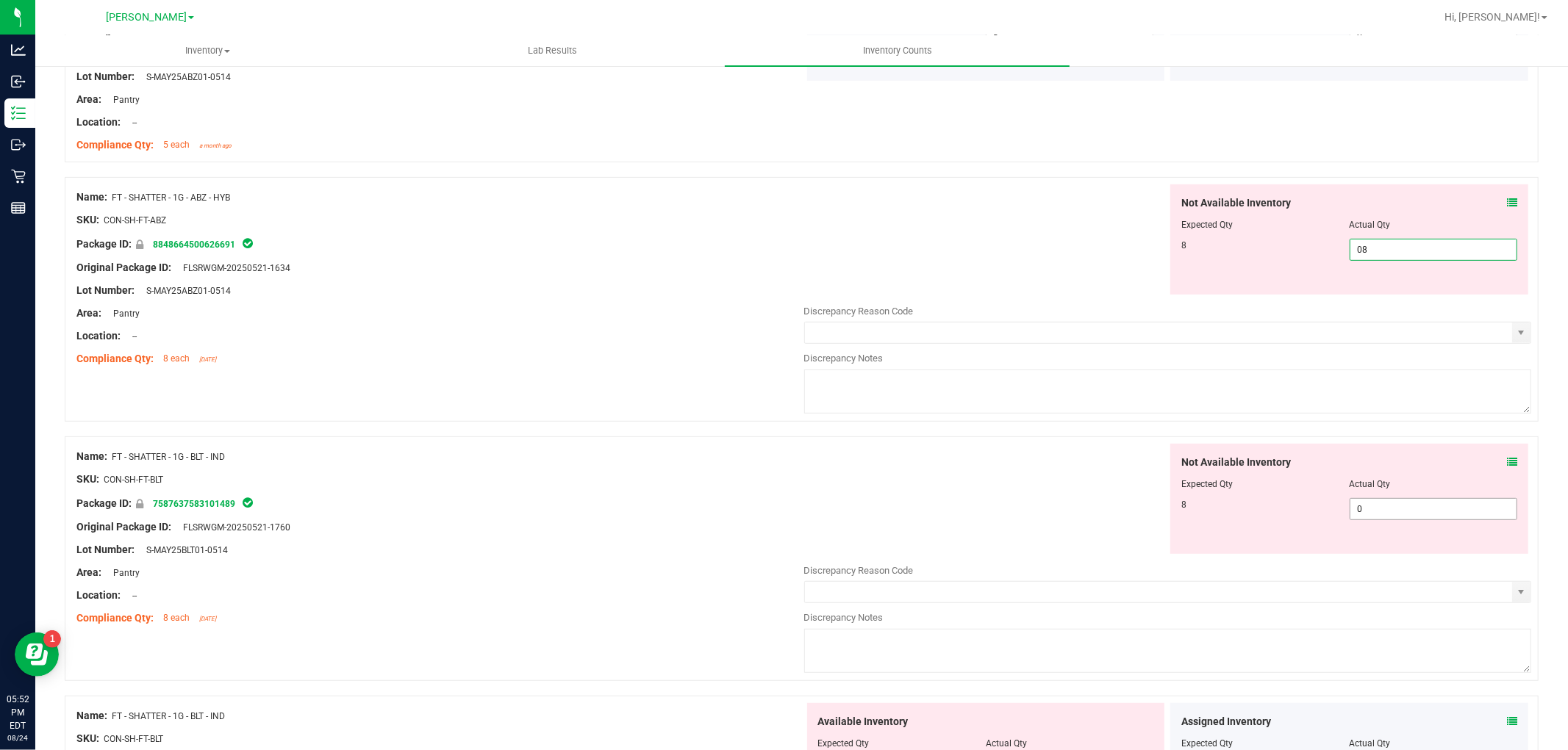
type input "8"
click at [1377, 509] on div "Not Available Inventory Expected Qty Actual Qty 8 0 0" at bounding box center [1168, 560] width 728 height 233
type input "08"
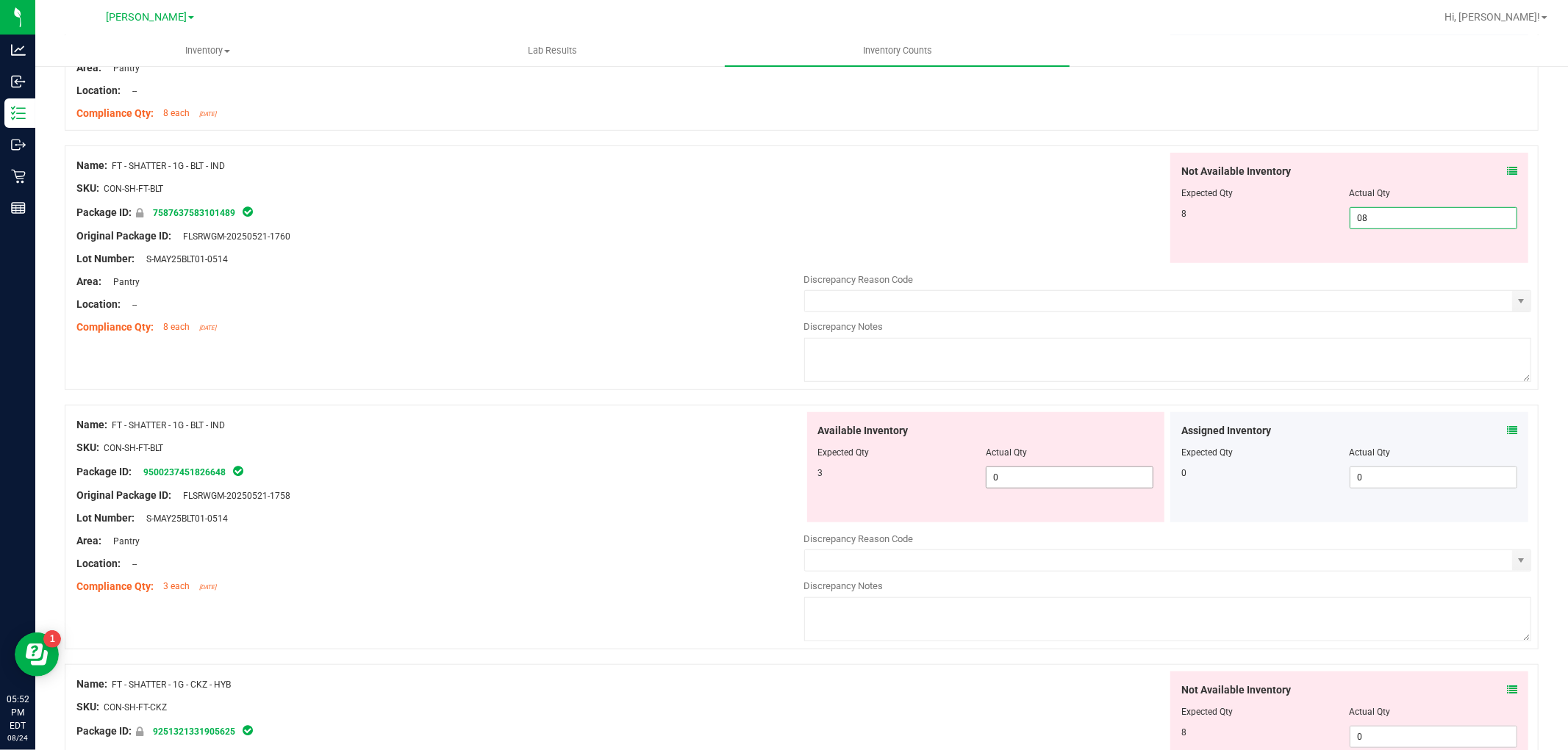
type input "8"
click at [1023, 474] on div "Available Inventory Expected Qty Actual Qty 3 0 0" at bounding box center [985, 467] width 358 height 110
type input "03"
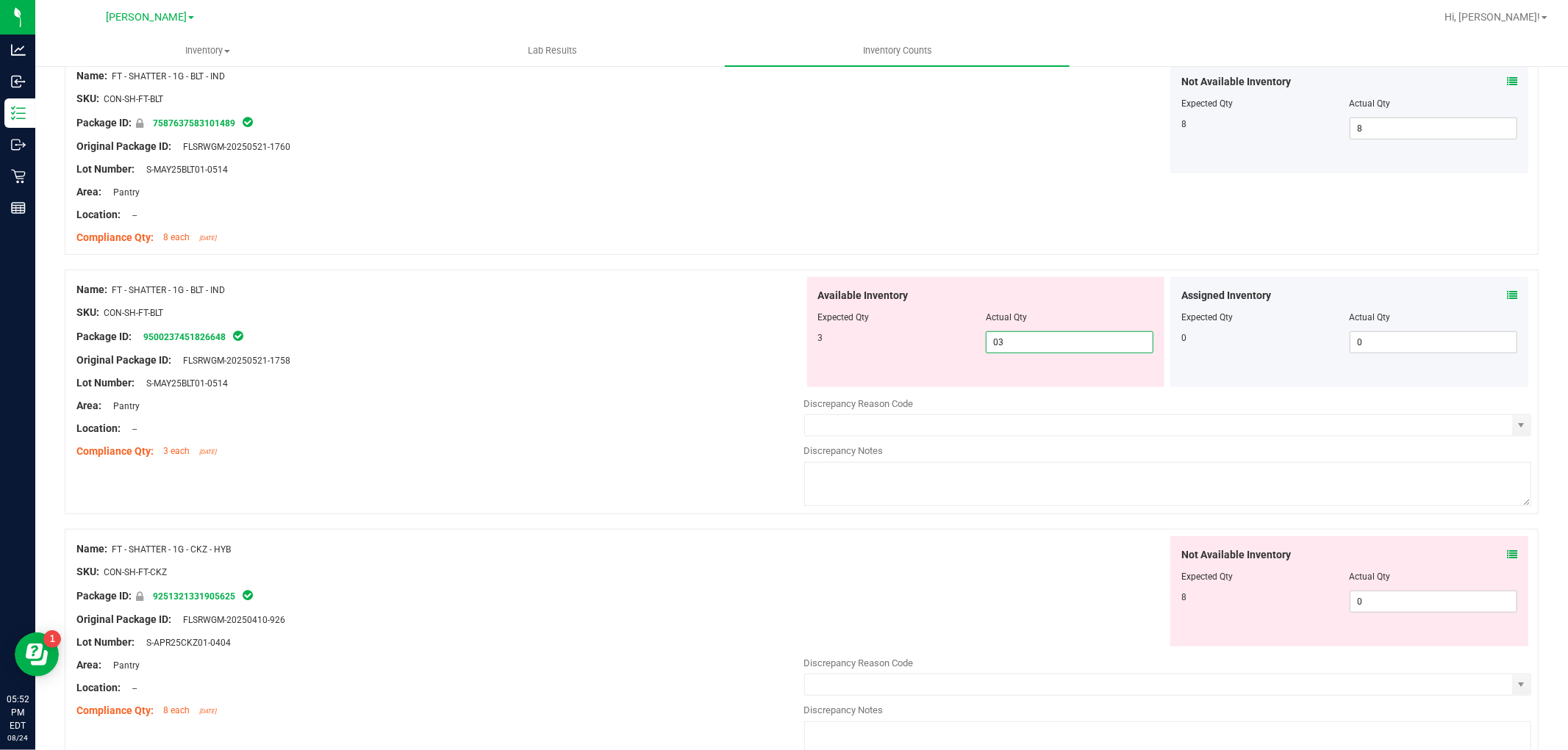
scroll to position [979, 0]
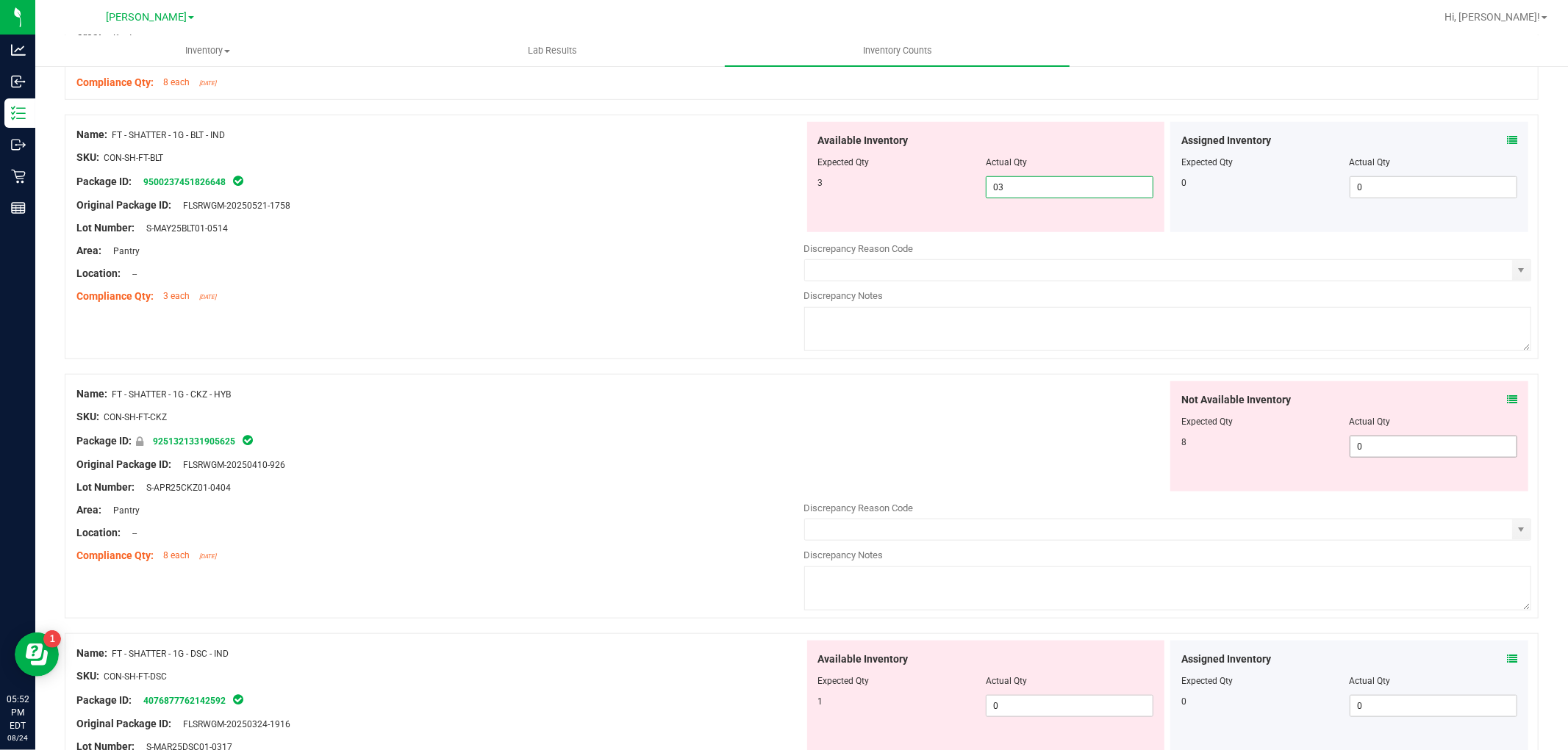
type input "3"
click at [1389, 443] on div "Not Available Inventory Expected Qty Actual Qty 8 0 0" at bounding box center [1348, 436] width 358 height 110
type input "08"
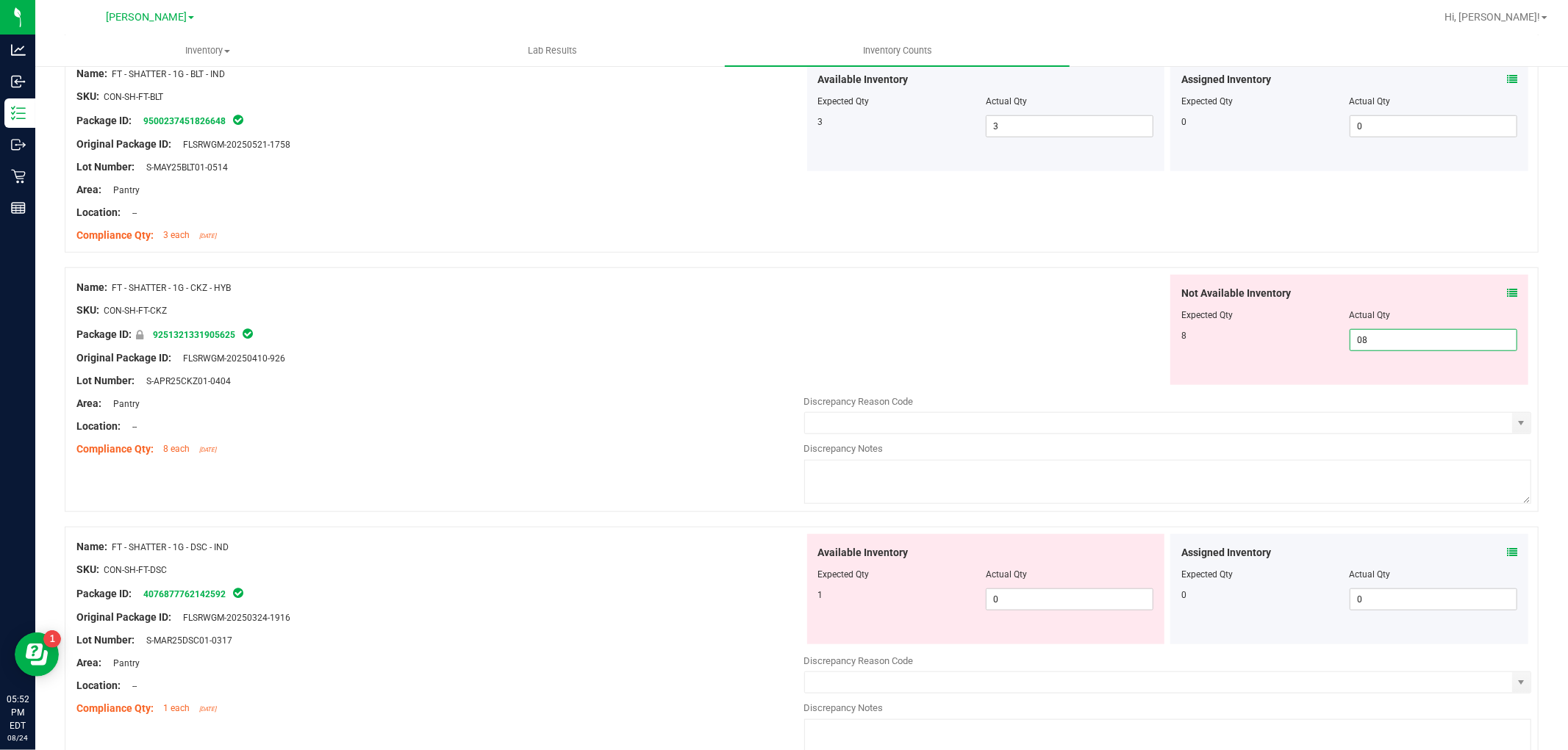
scroll to position [1224, 0]
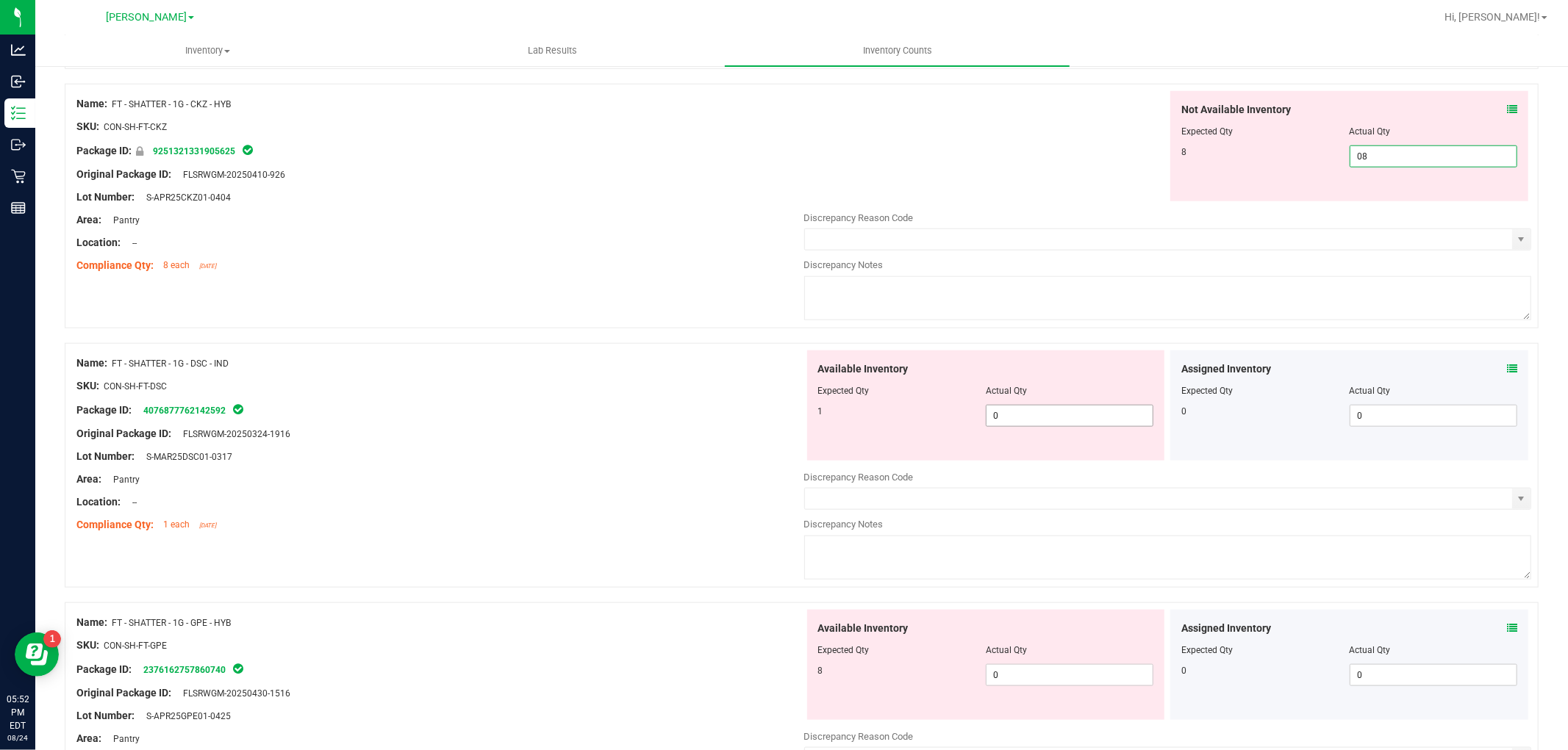
type input "8"
click at [1033, 408] on div "Available Inventory Expected Qty Actual Qty 1 0 0" at bounding box center [985, 405] width 358 height 110
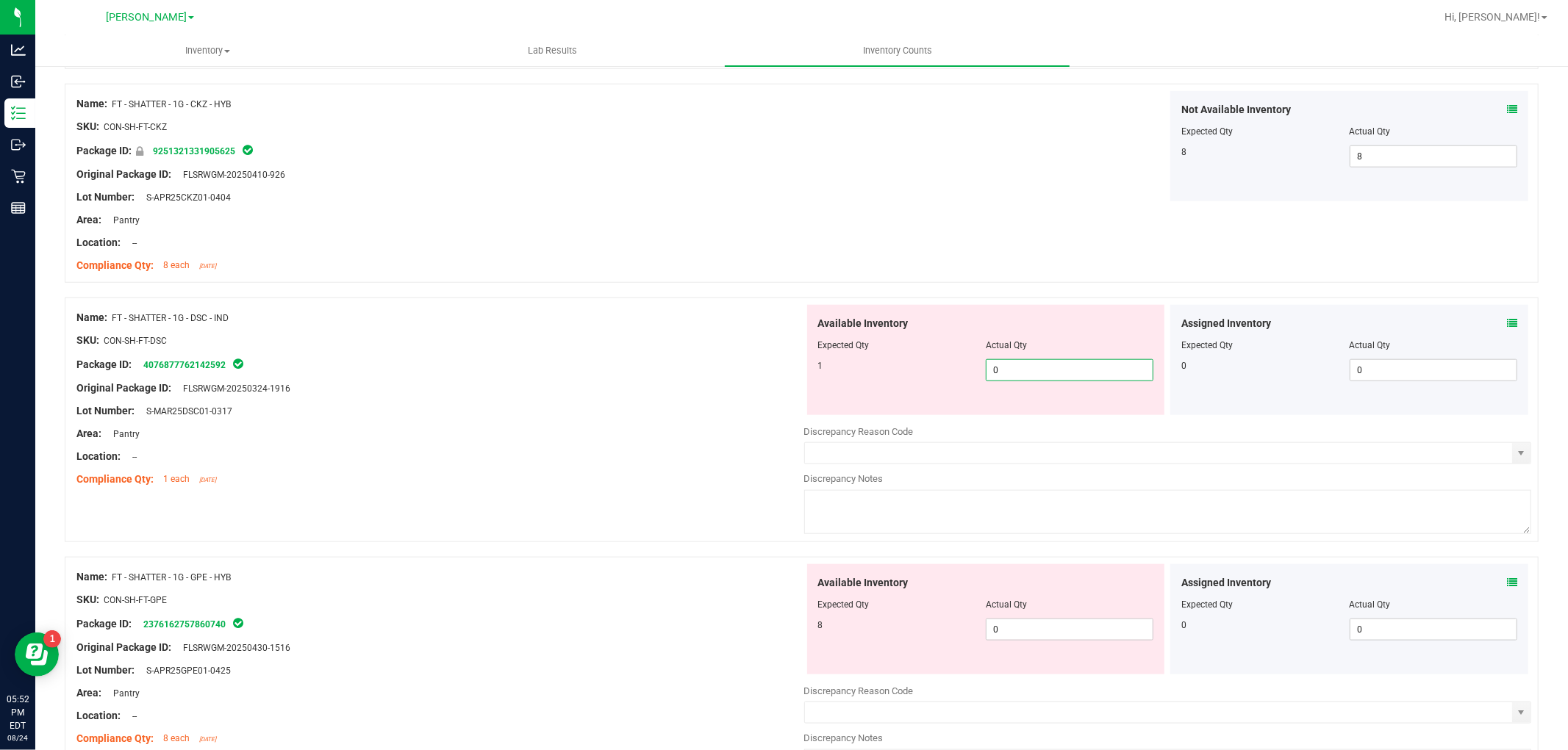
type input "01"
type input "1"
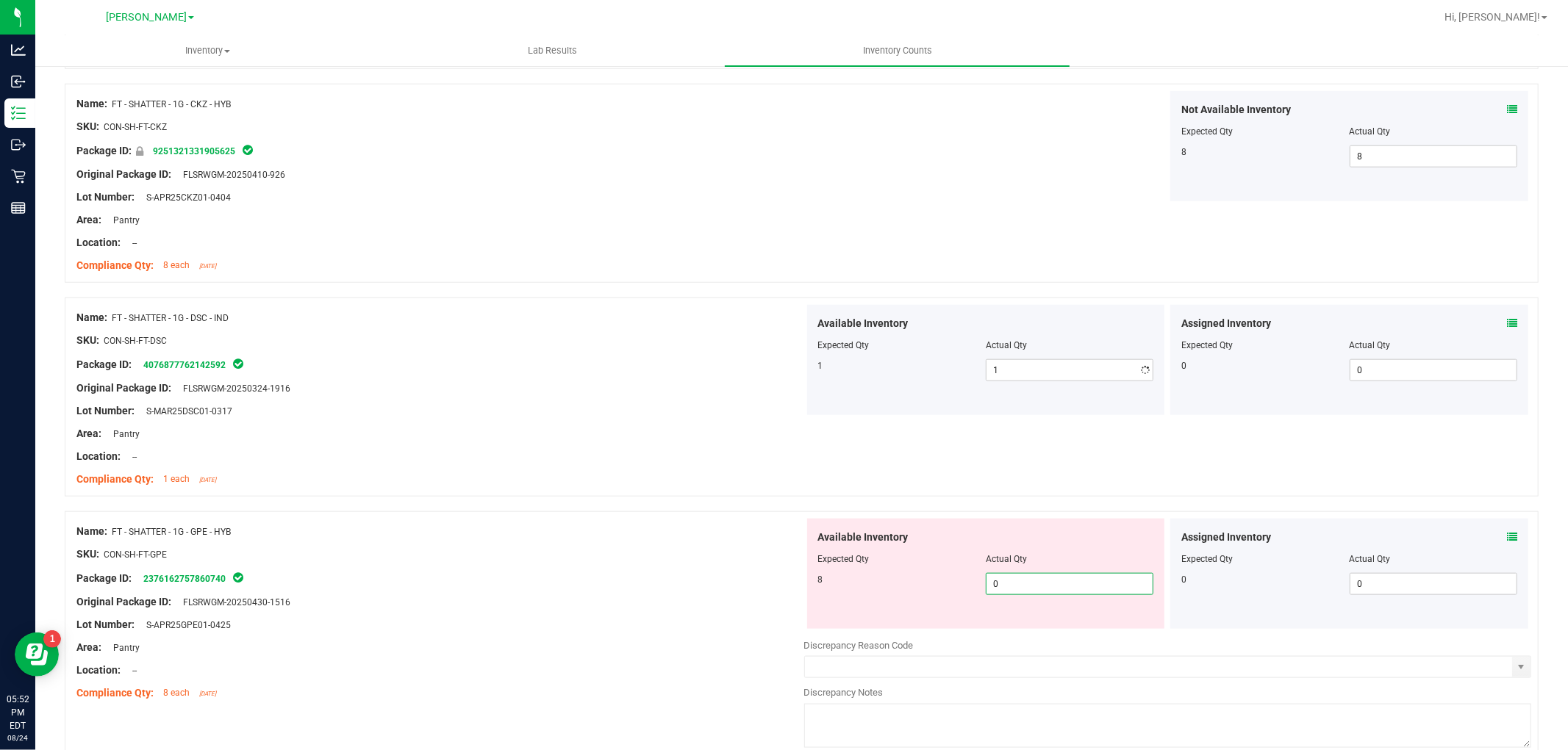
click at [1031, 626] on div "Available Inventory Expected Qty Actual Qty 8 0 0" at bounding box center [985, 573] width 358 height 110
type input "08"
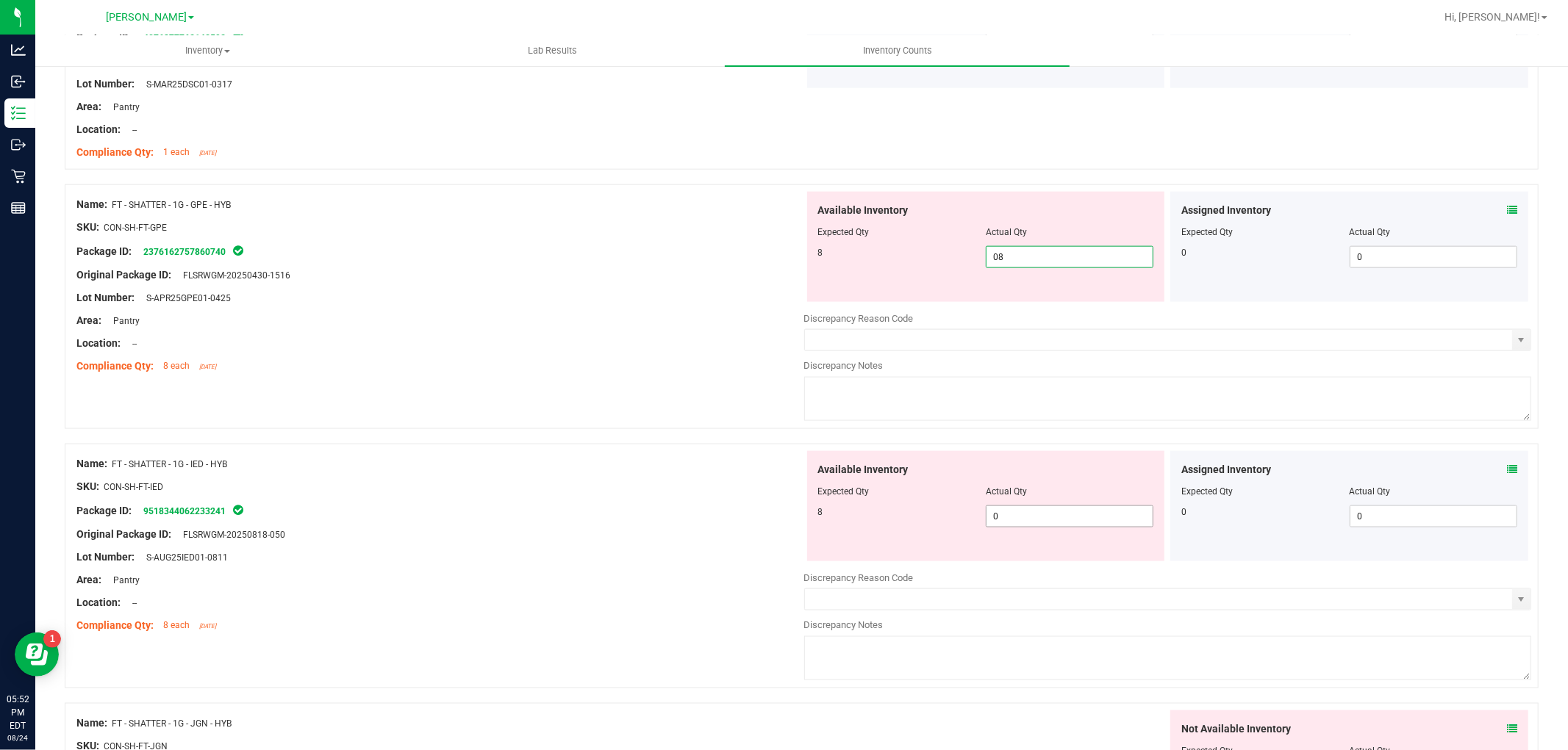
type input "8"
click at [1033, 515] on div "Available Inventory Expected Qty Actual Qty 8 0 0" at bounding box center [985, 505] width 358 height 110
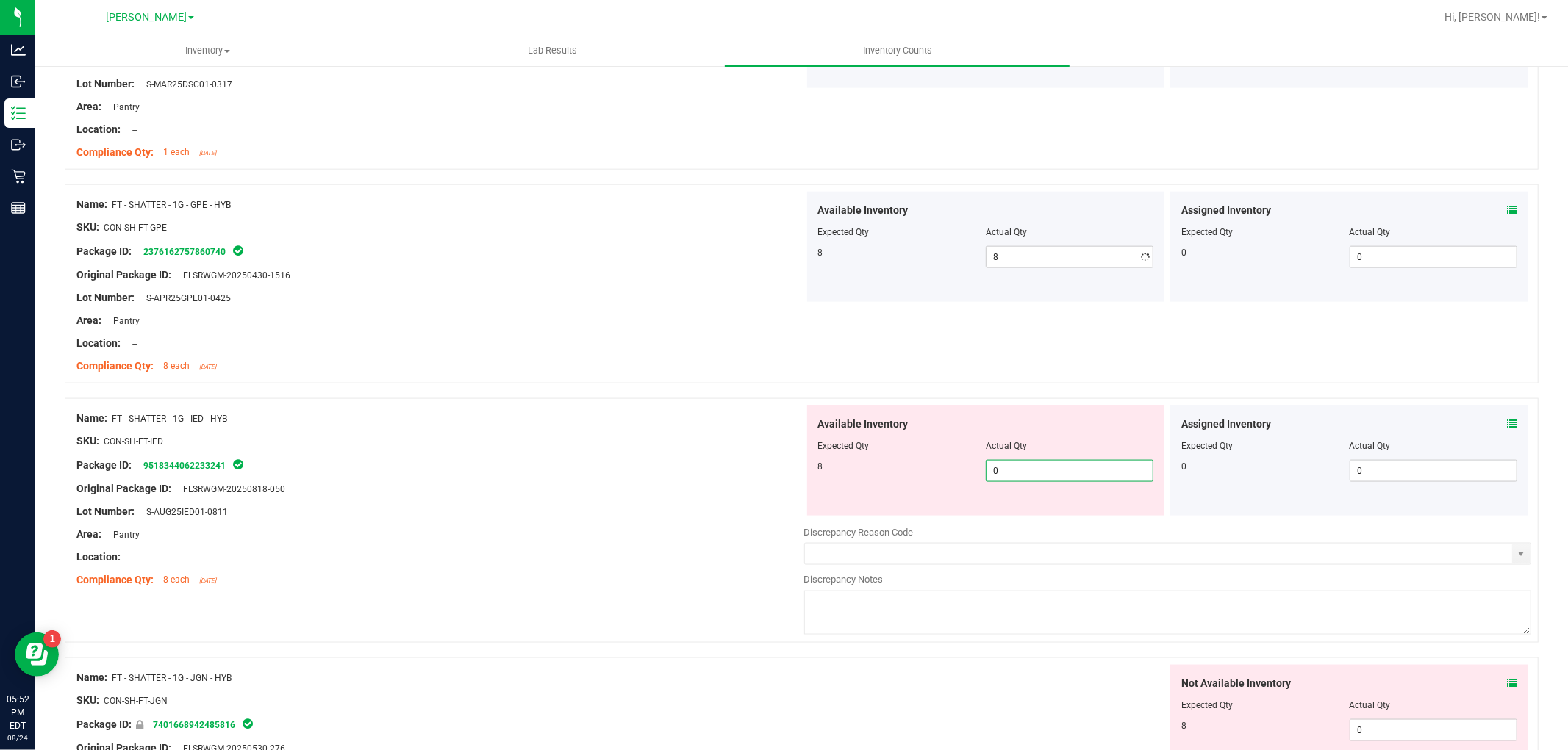
type input "08"
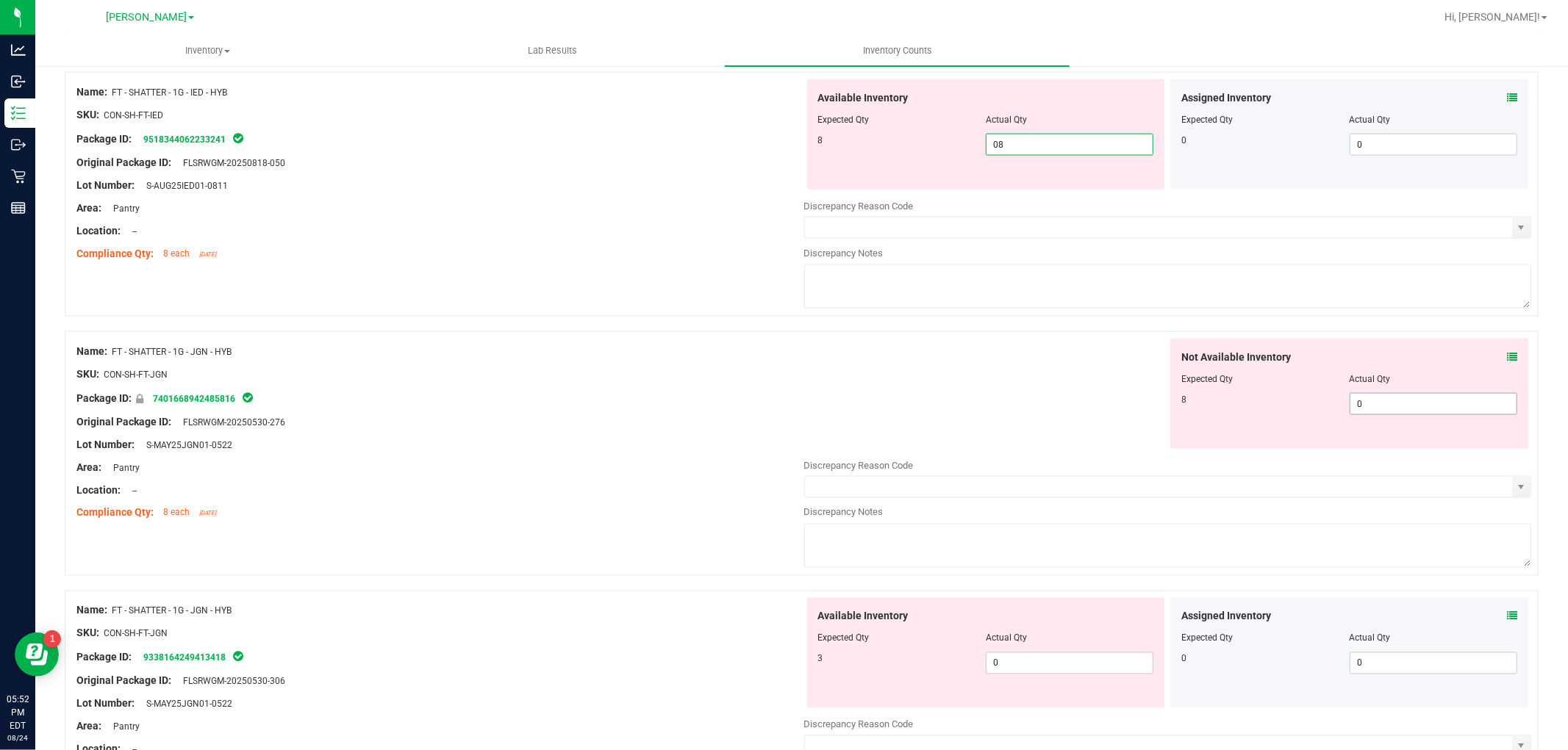
type input "8"
click at [1423, 407] on div "Not Available Inventory Expected Qty Actual Qty 8 0 0" at bounding box center [1168, 454] width 728 height 233
type input "08"
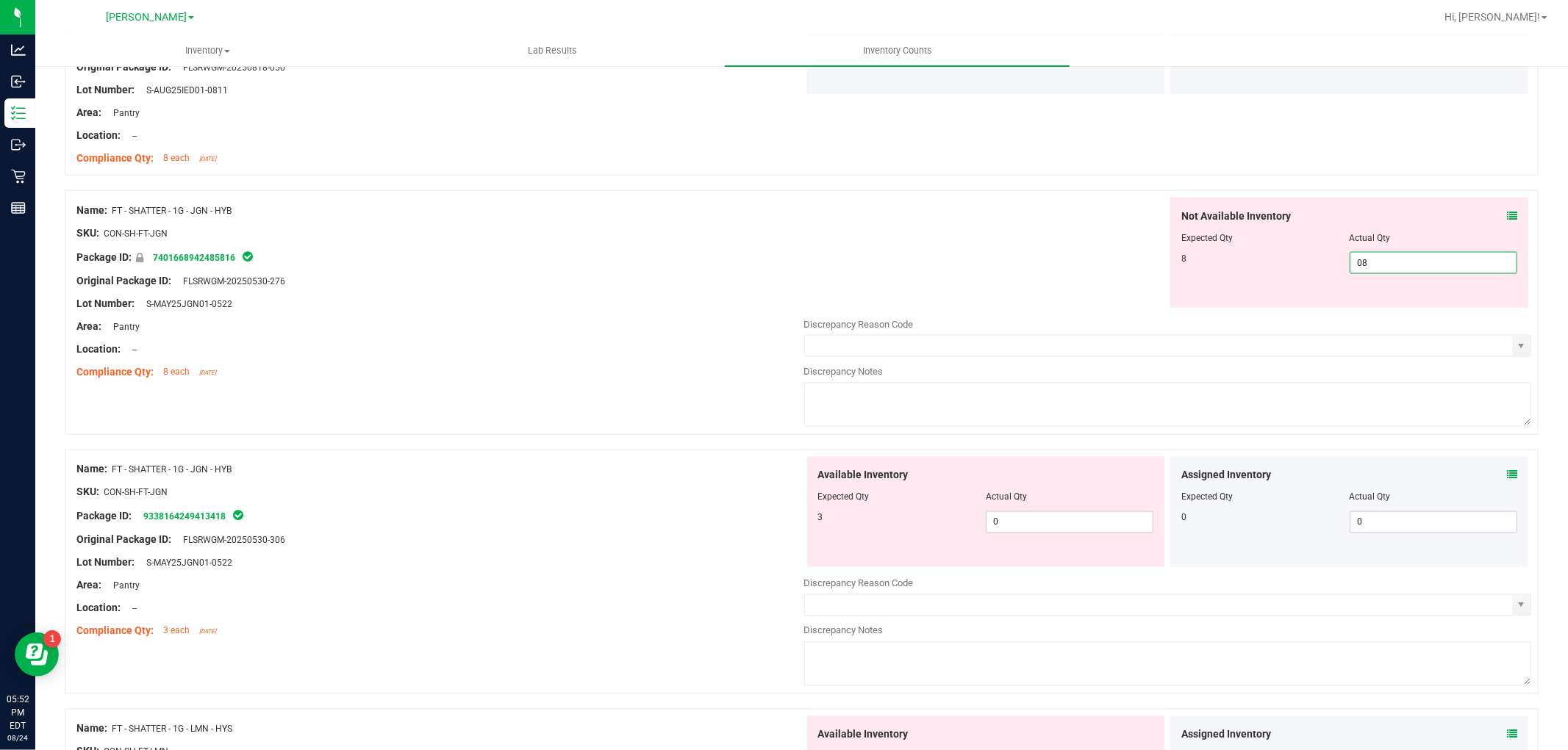
scroll to position [2121, 0]
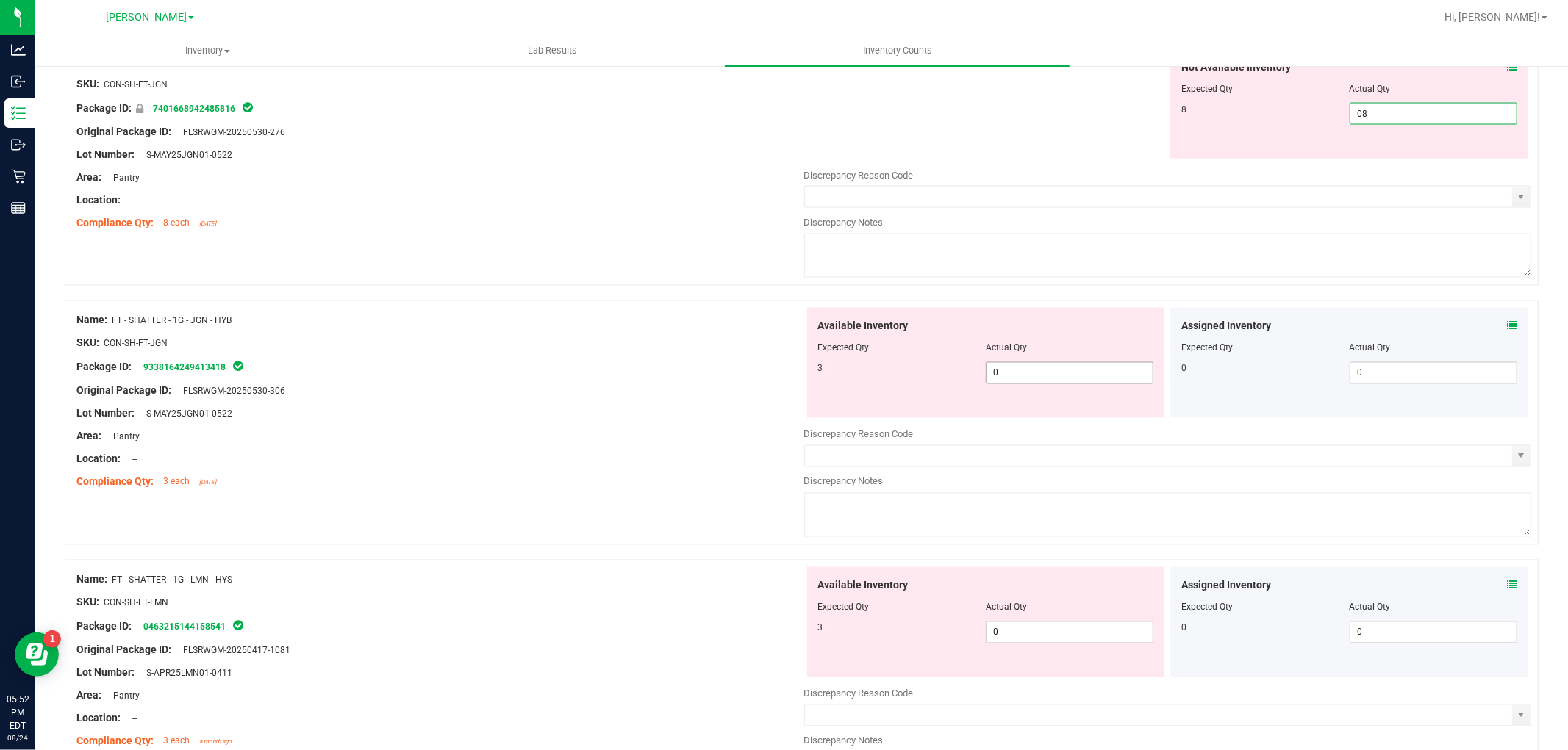
type input "8"
click at [1017, 366] on div "Available Inventory Expected Qty Actual Qty 3 0 0" at bounding box center [985, 363] width 358 height 110
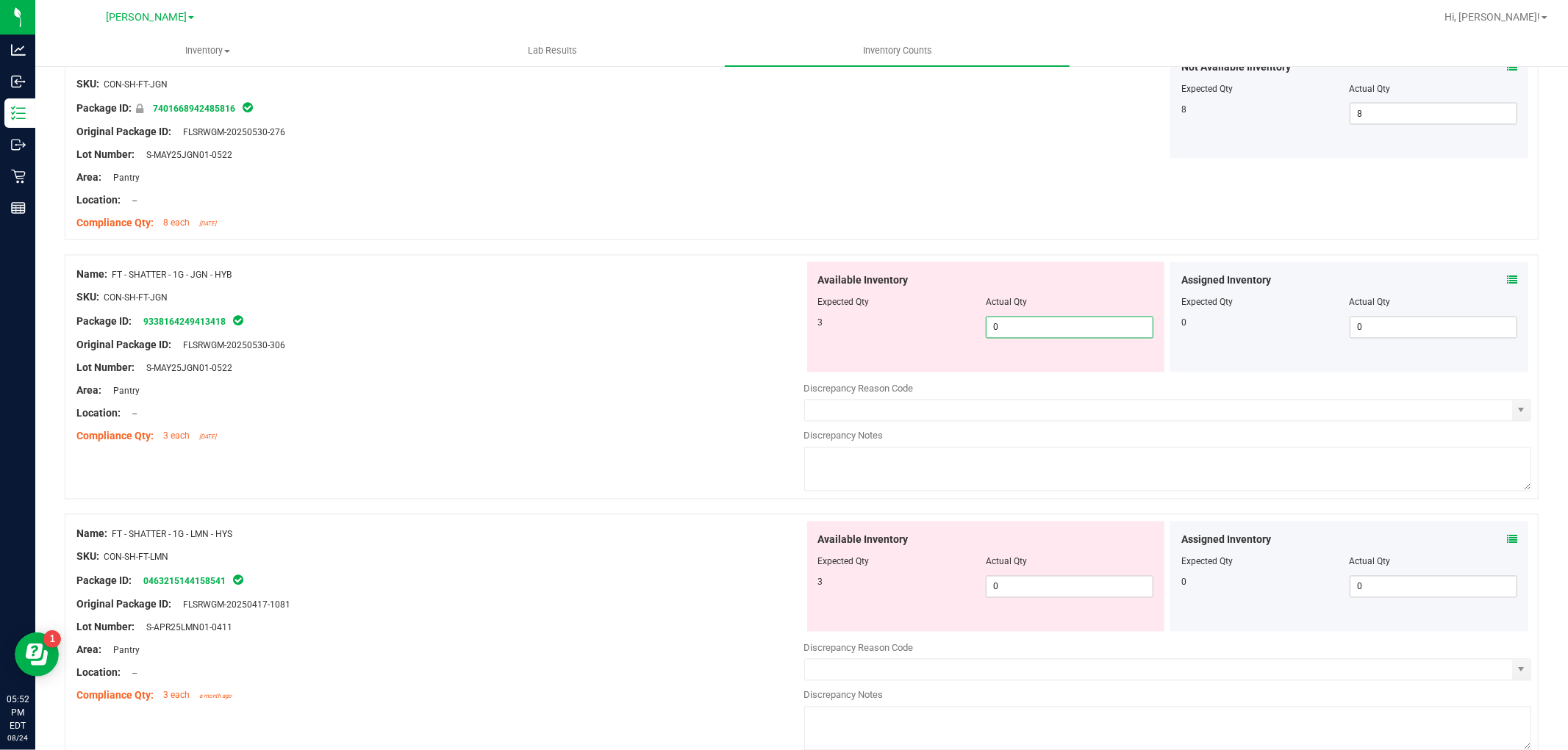
type input "03"
type input "3"
click at [1053, 601] on div "Available Inventory Expected Qty Actual Qty 3 0 0" at bounding box center [1168, 638] width 728 height 233
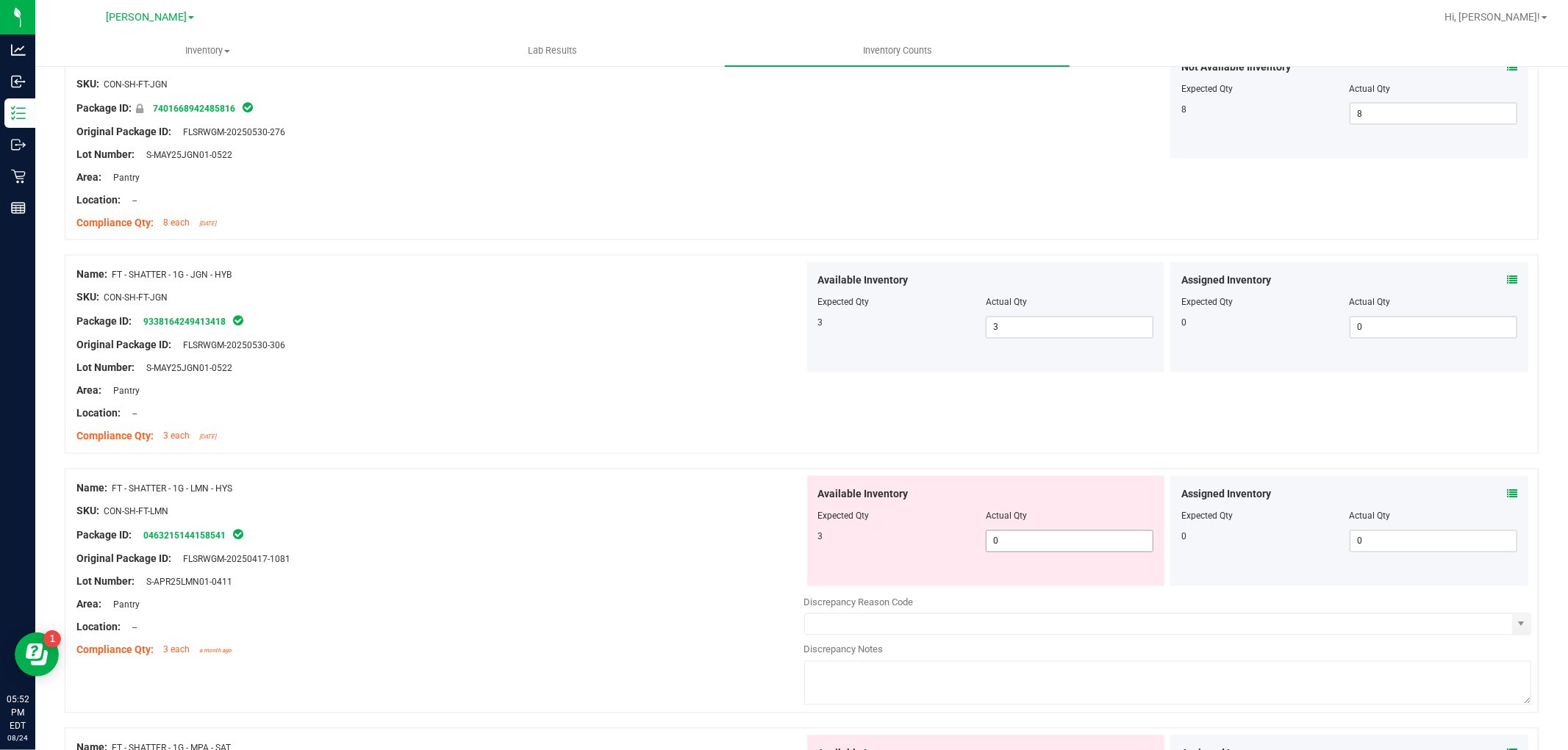
click at [1050, 548] on span "0 0" at bounding box center [1069, 541] width 168 height 22
type input "03"
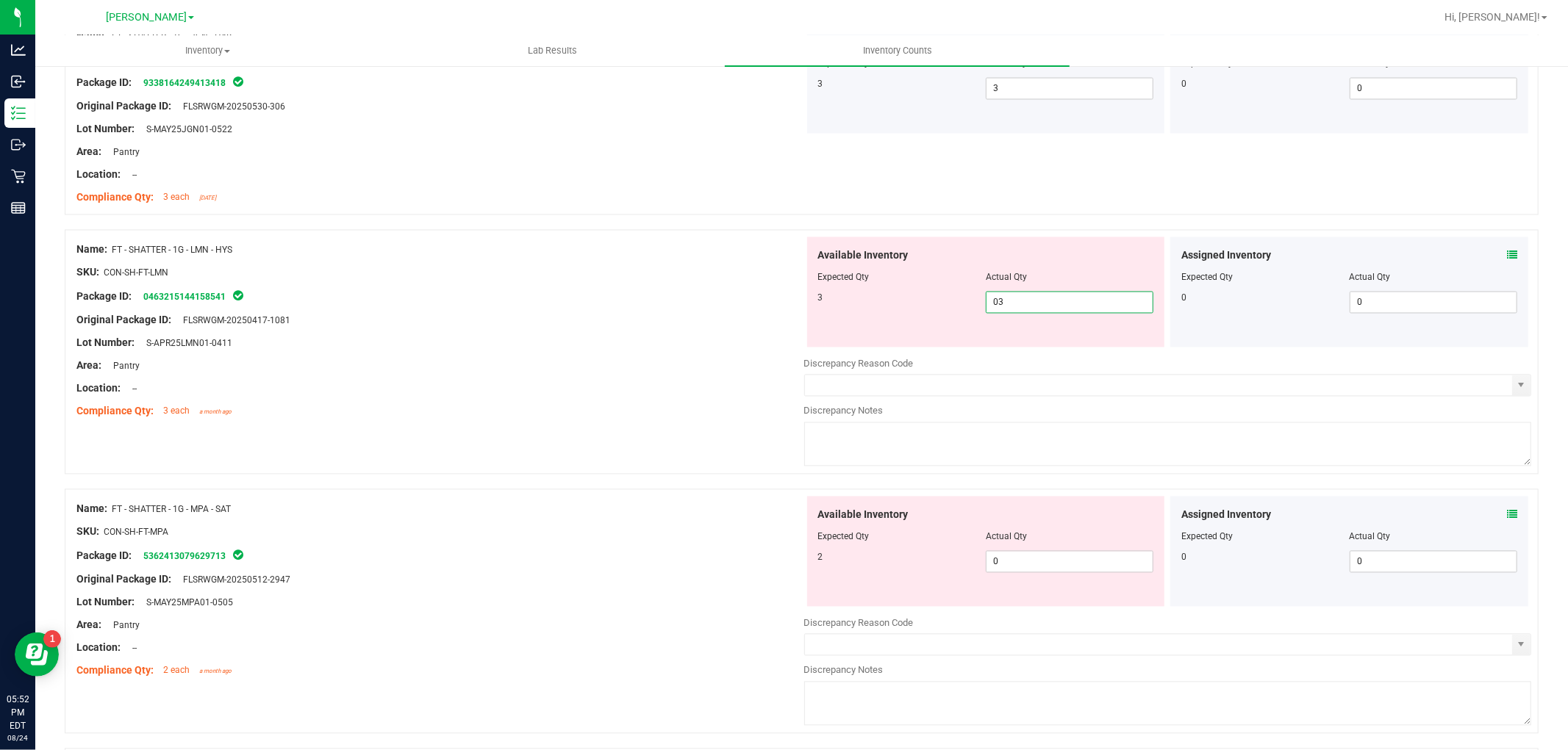
scroll to position [2367, 0]
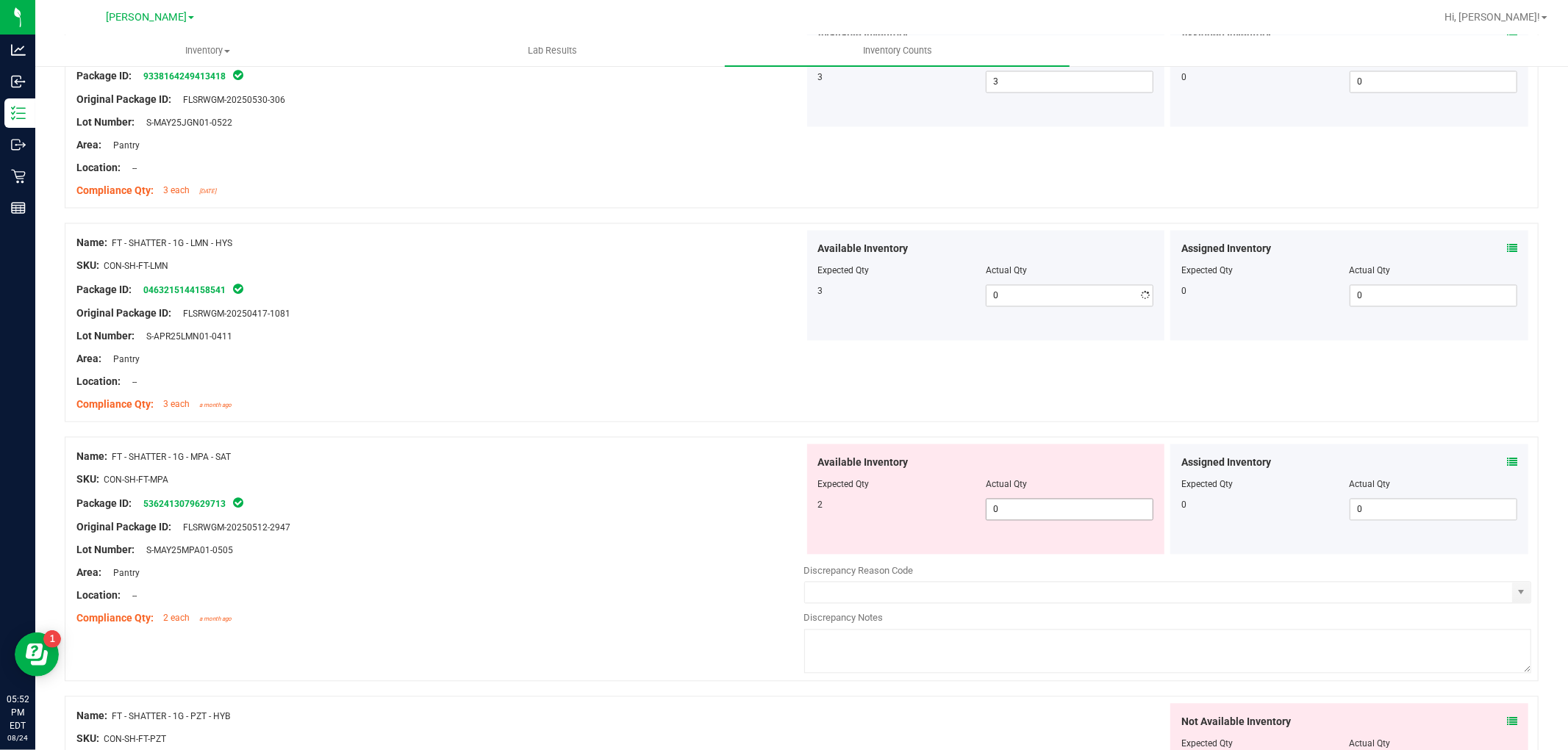
type input "3"
click at [1054, 546] on div "Available Inventory Expected Qty Actual Qty 2 0 0" at bounding box center [985, 499] width 358 height 110
type input "02"
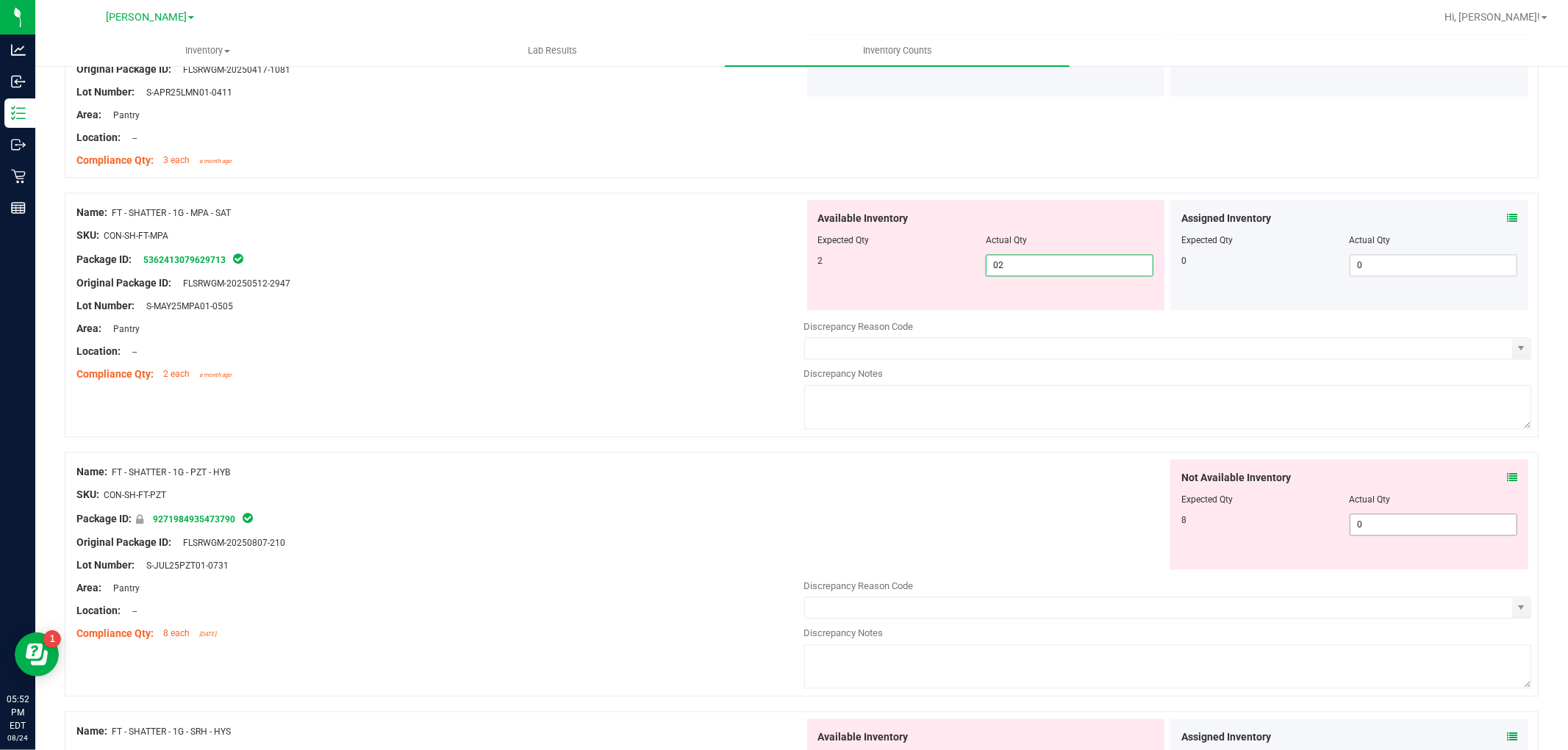
type input "2"
click at [1369, 529] on div "Not Available Inventory Expected Qty Actual Qty 8 0 0" at bounding box center [1168, 575] width 728 height 233
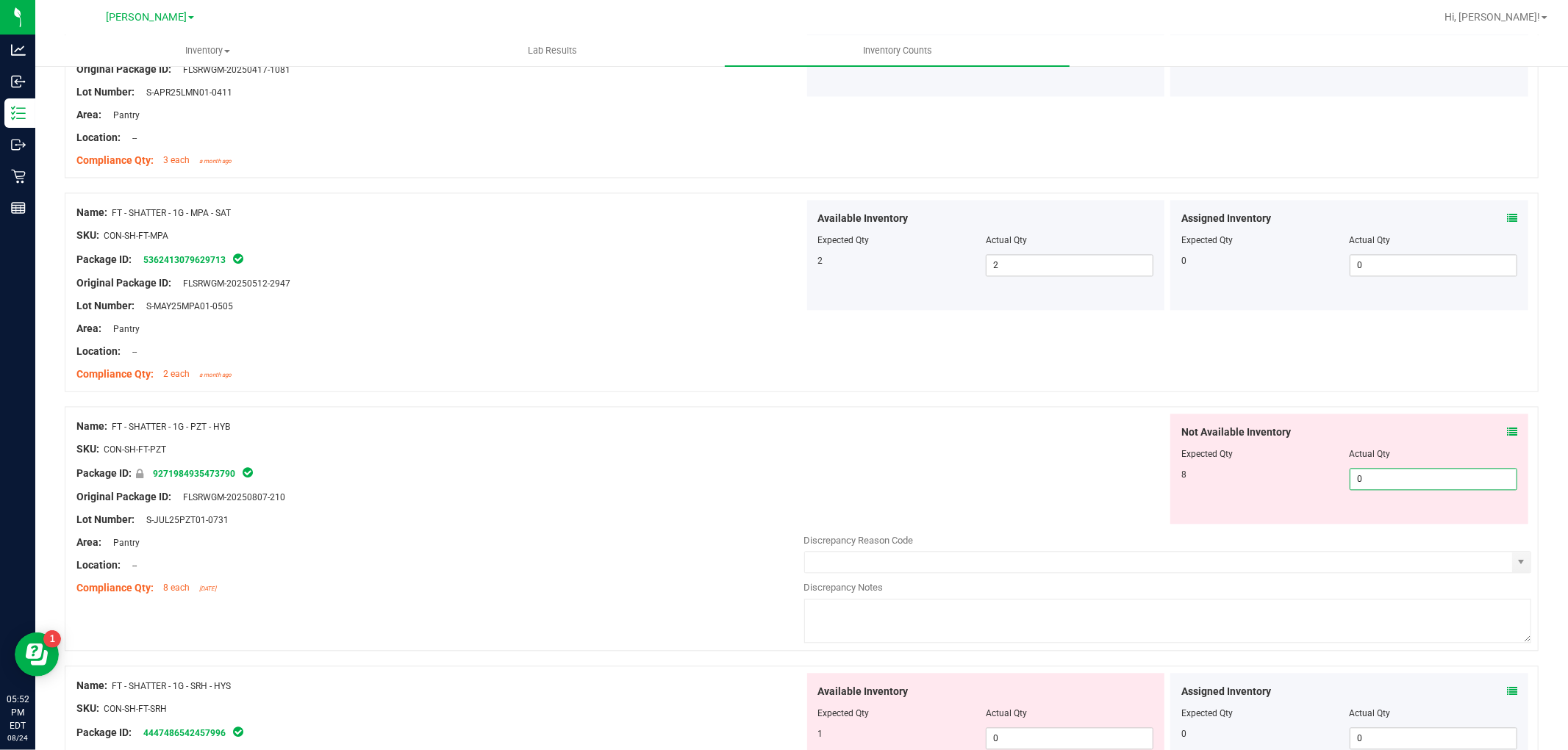
type input "08"
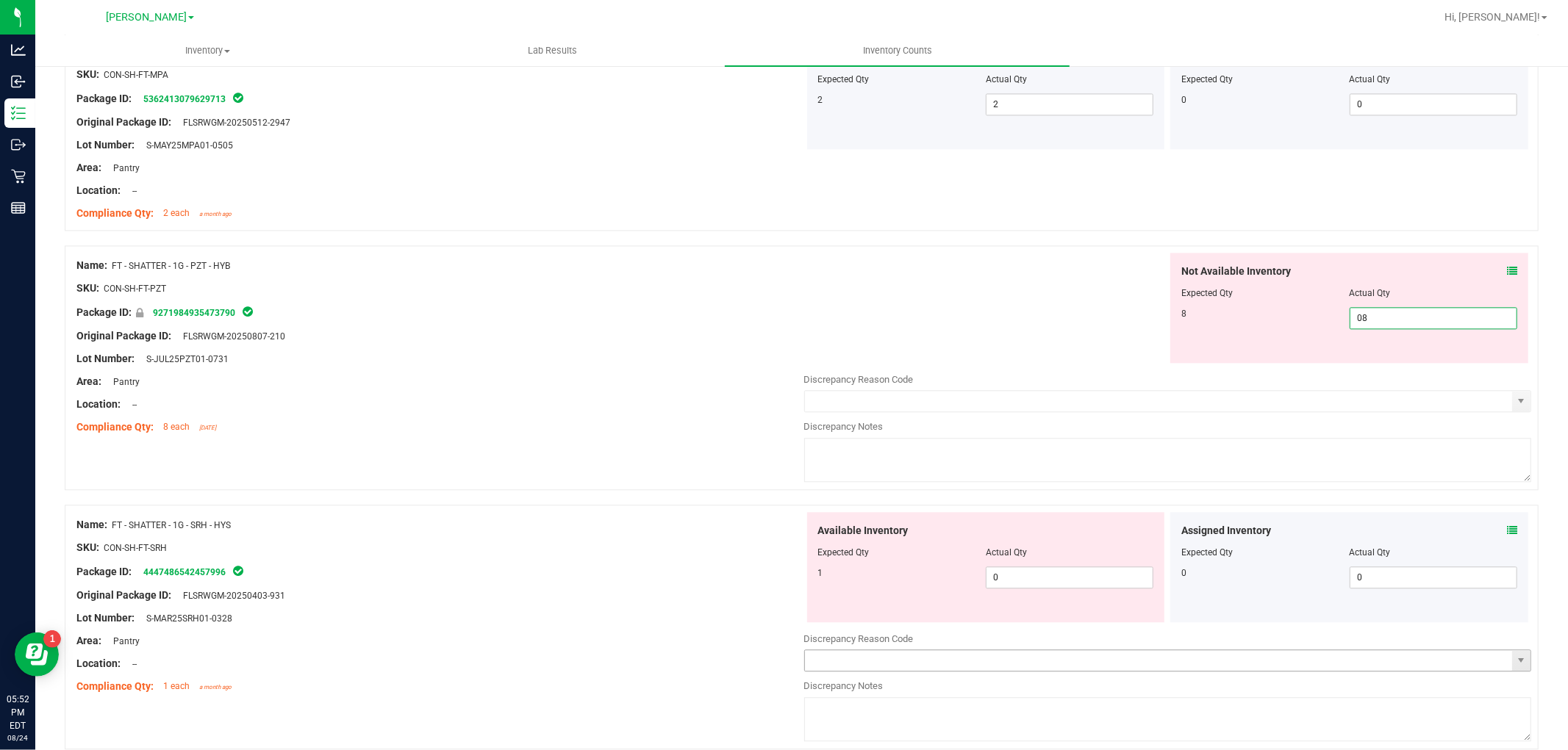
scroll to position [2939, 0]
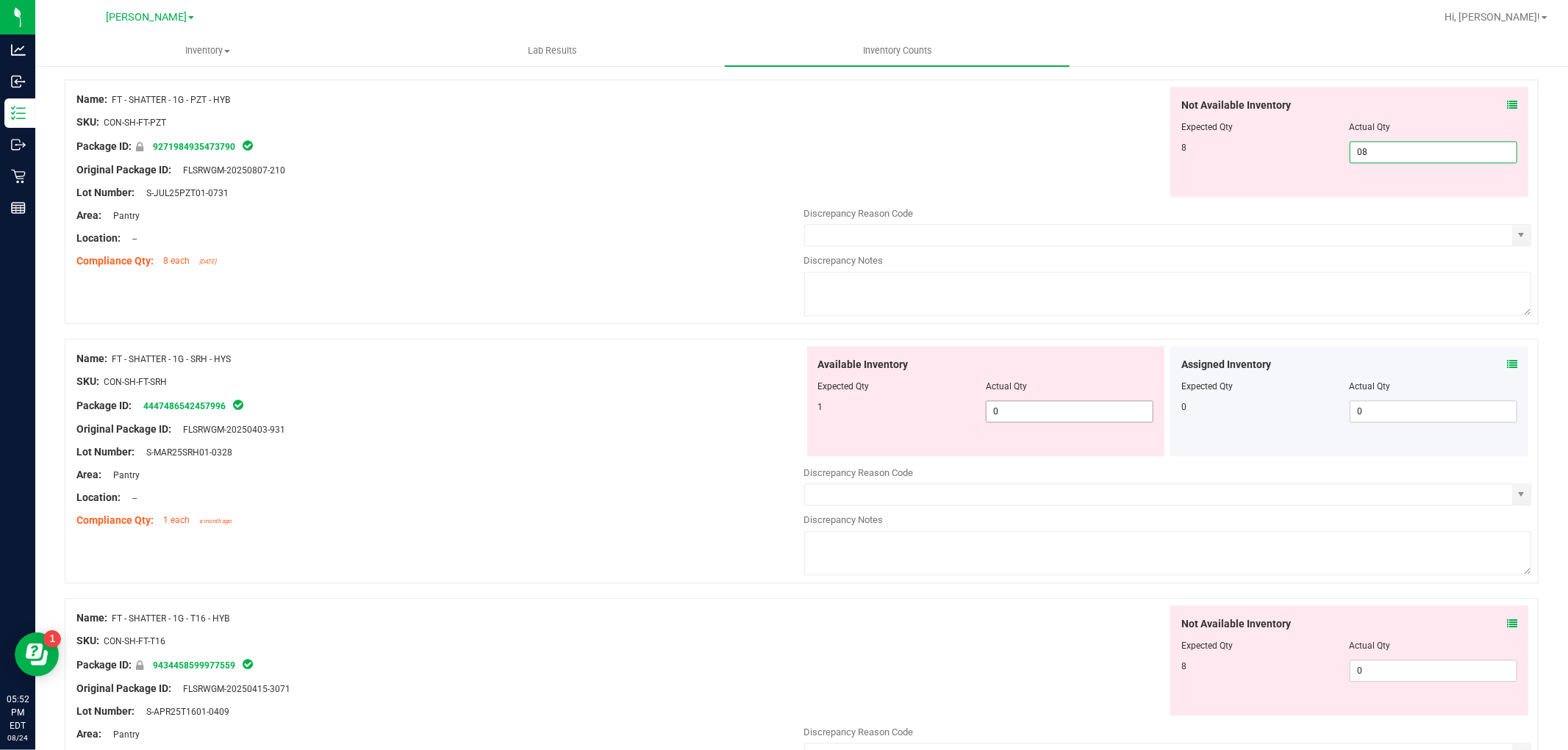
type input "8"
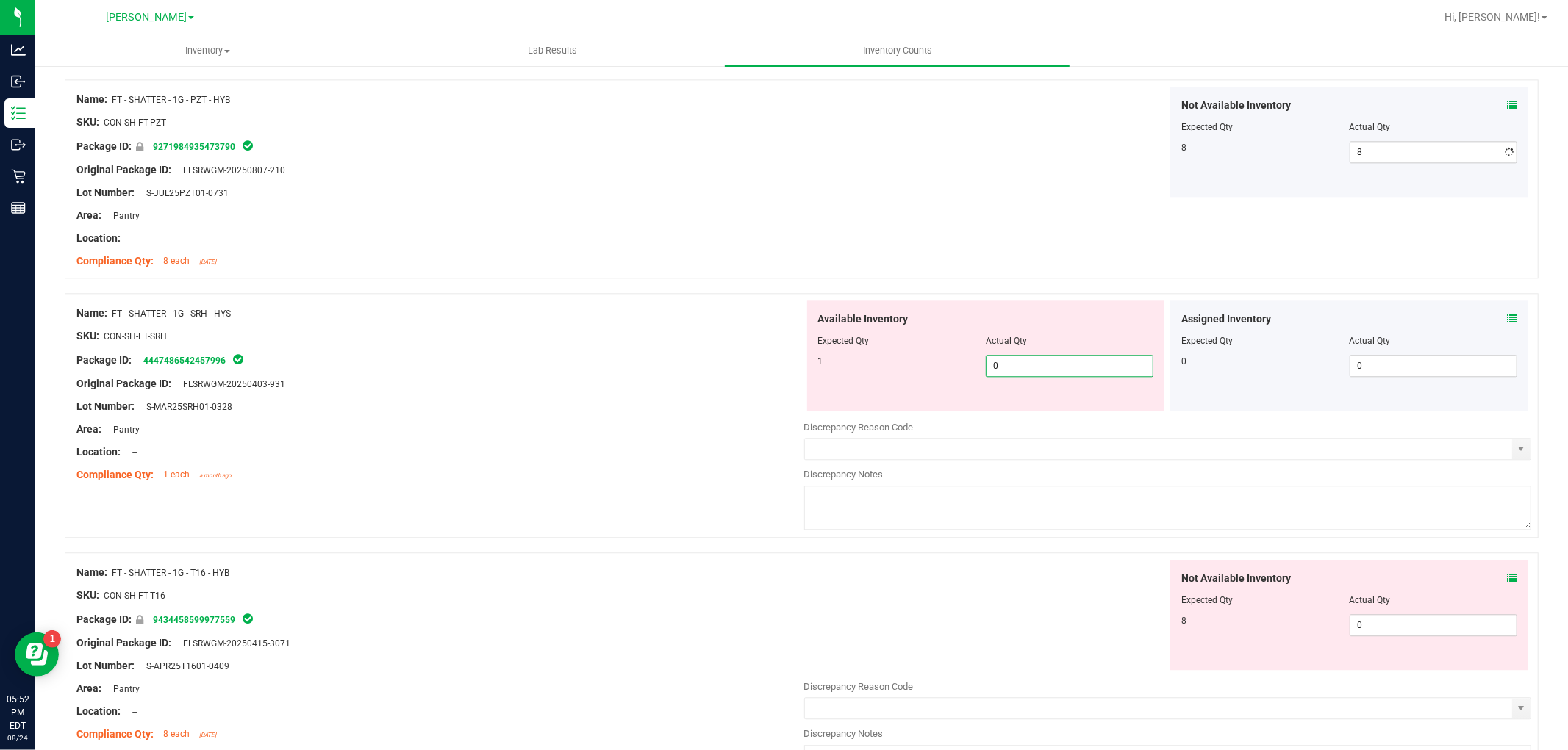
click at [1009, 414] on div "Available Inventory Expected Qty Actual Qty 1 0 0" at bounding box center [1168, 416] width 728 height 233
type input "01"
type input "1"
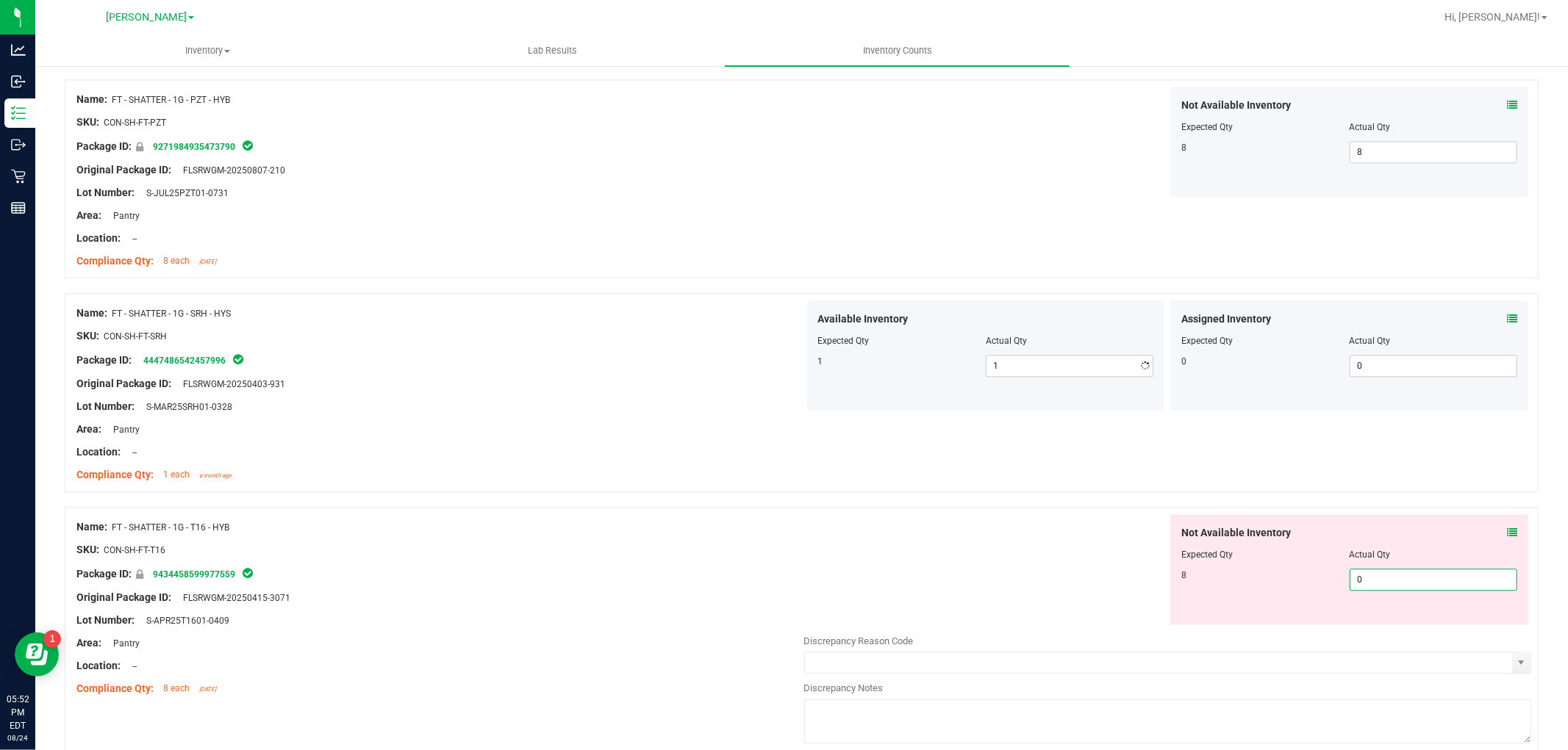
click at [1385, 621] on div "Not Available Inventory Expected Qty Actual Qty 8 0 0" at bounding box center [1348, 569] width 358 height 110
type input "08"
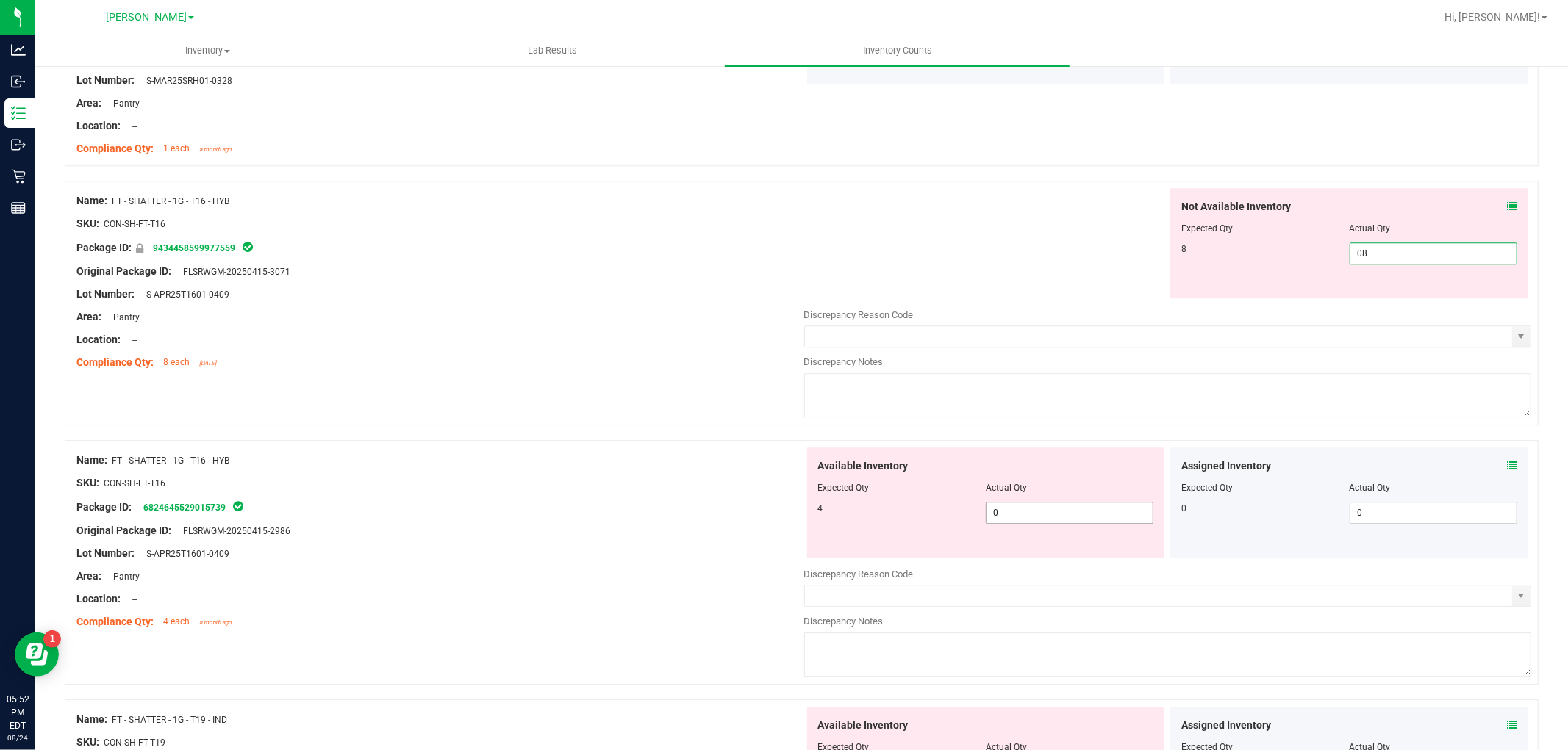
type input "8"
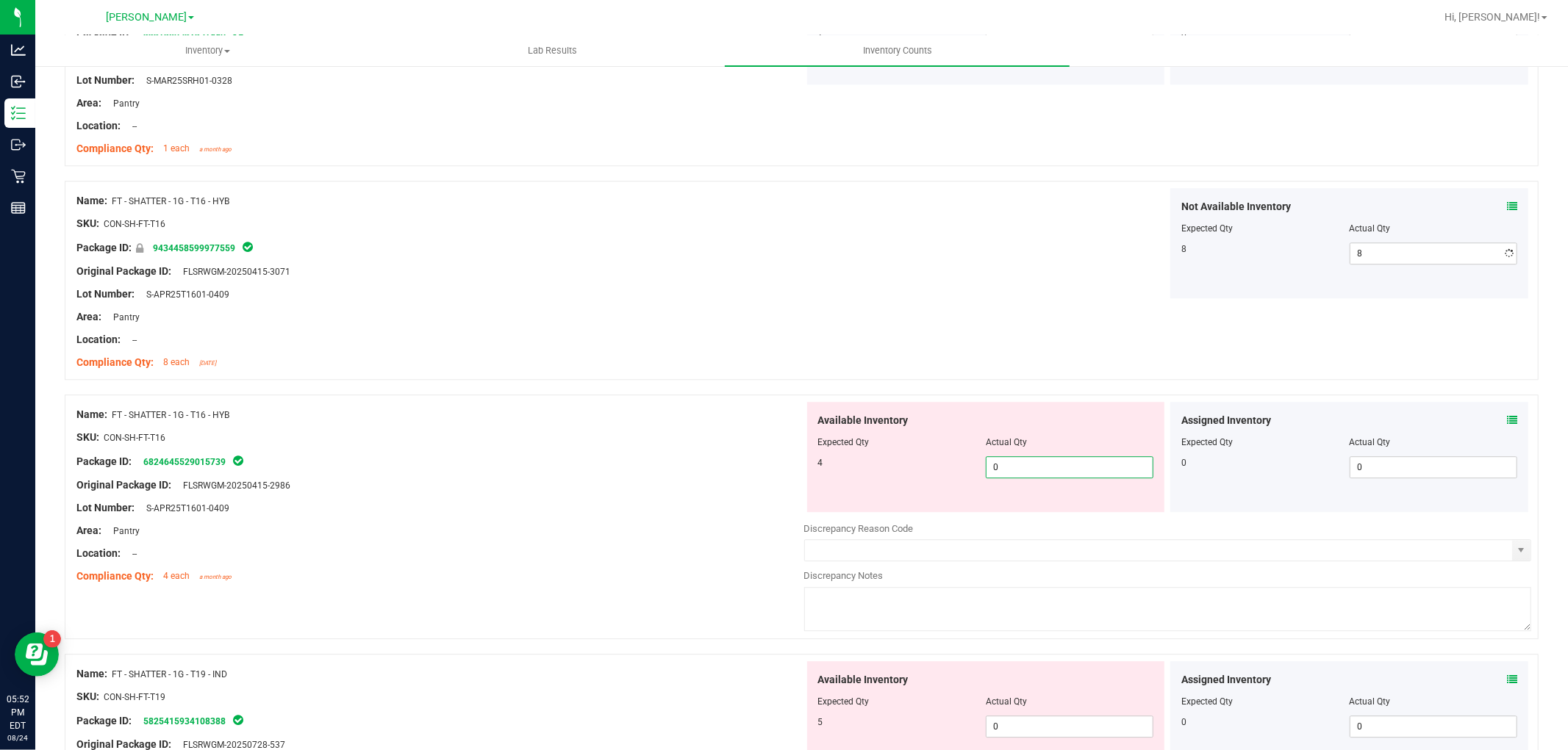
click at [1049, 519] on div "Available Inventory Expected Qty Actual Qty 4 0 0" at bounding box center [1168, 518] width 728 height 233
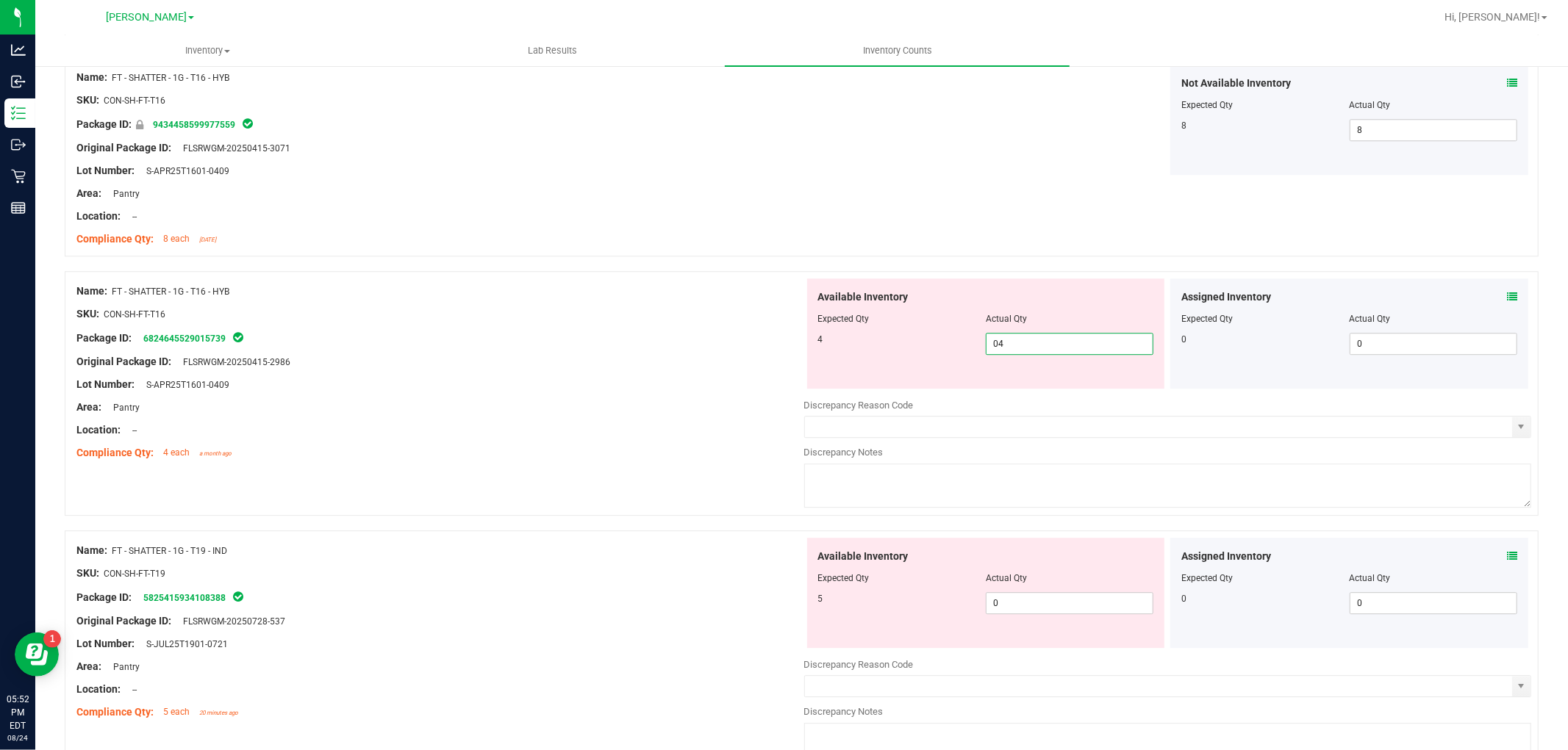
scroll to position [3509, 0]
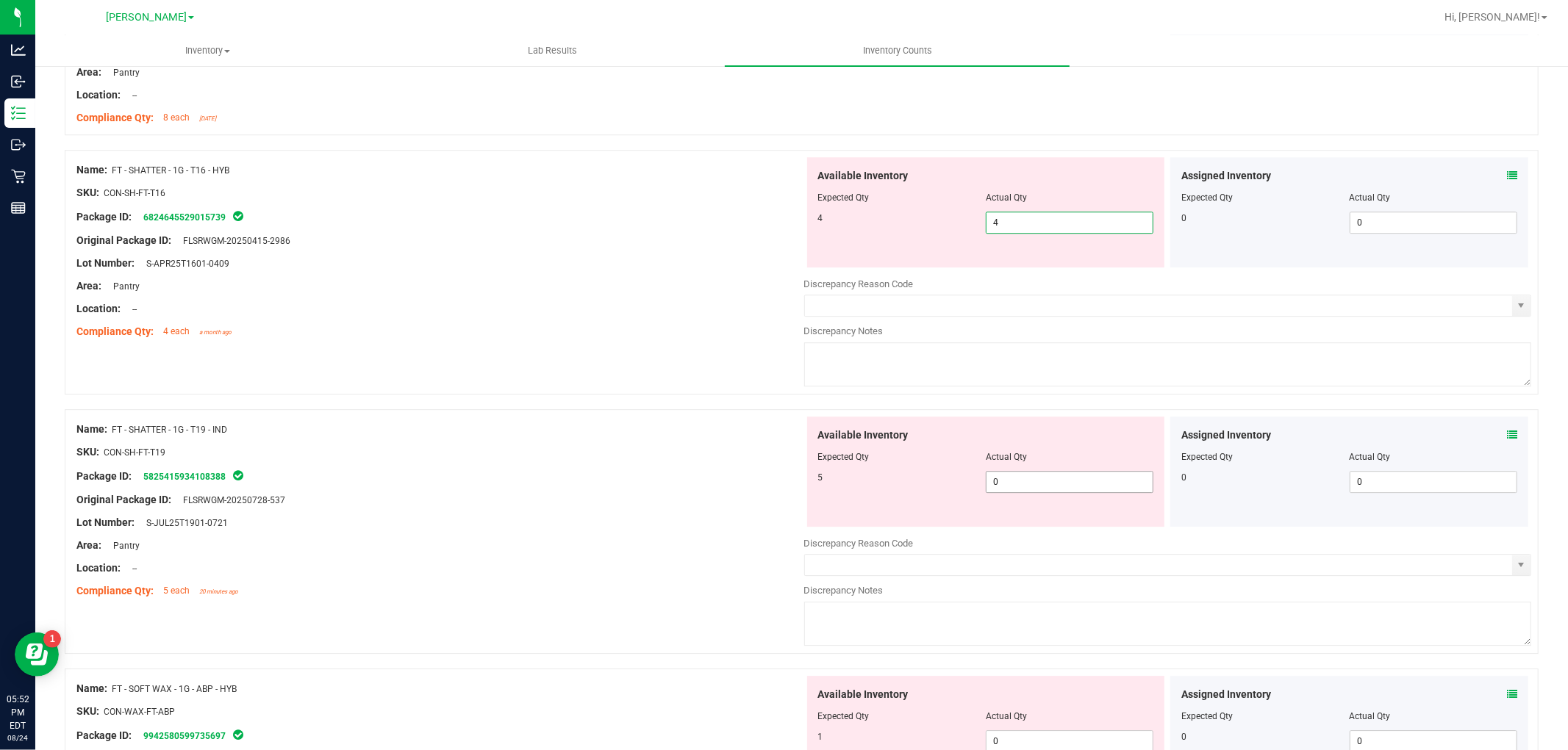
click at [1037, 493] on div "Available Inventory Expected Qty Actual Qty 5 0 0" at bounding box center [1168, 533] width 728 height 233
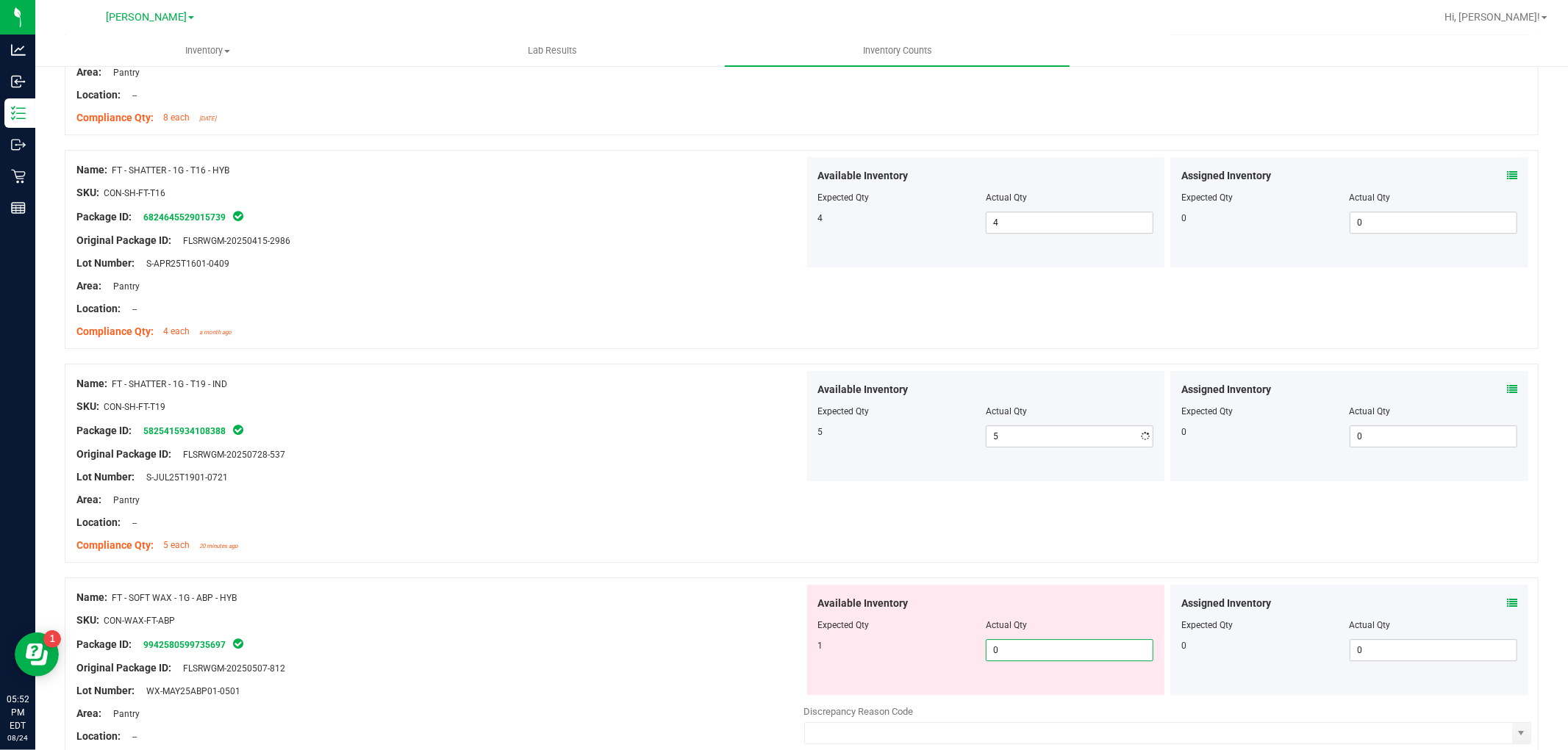
click at [1026, 691] on div "Available Inventory Expected Qty Actual Qty 1 0 0" at bounding box center [985, 640] width 358 height 110
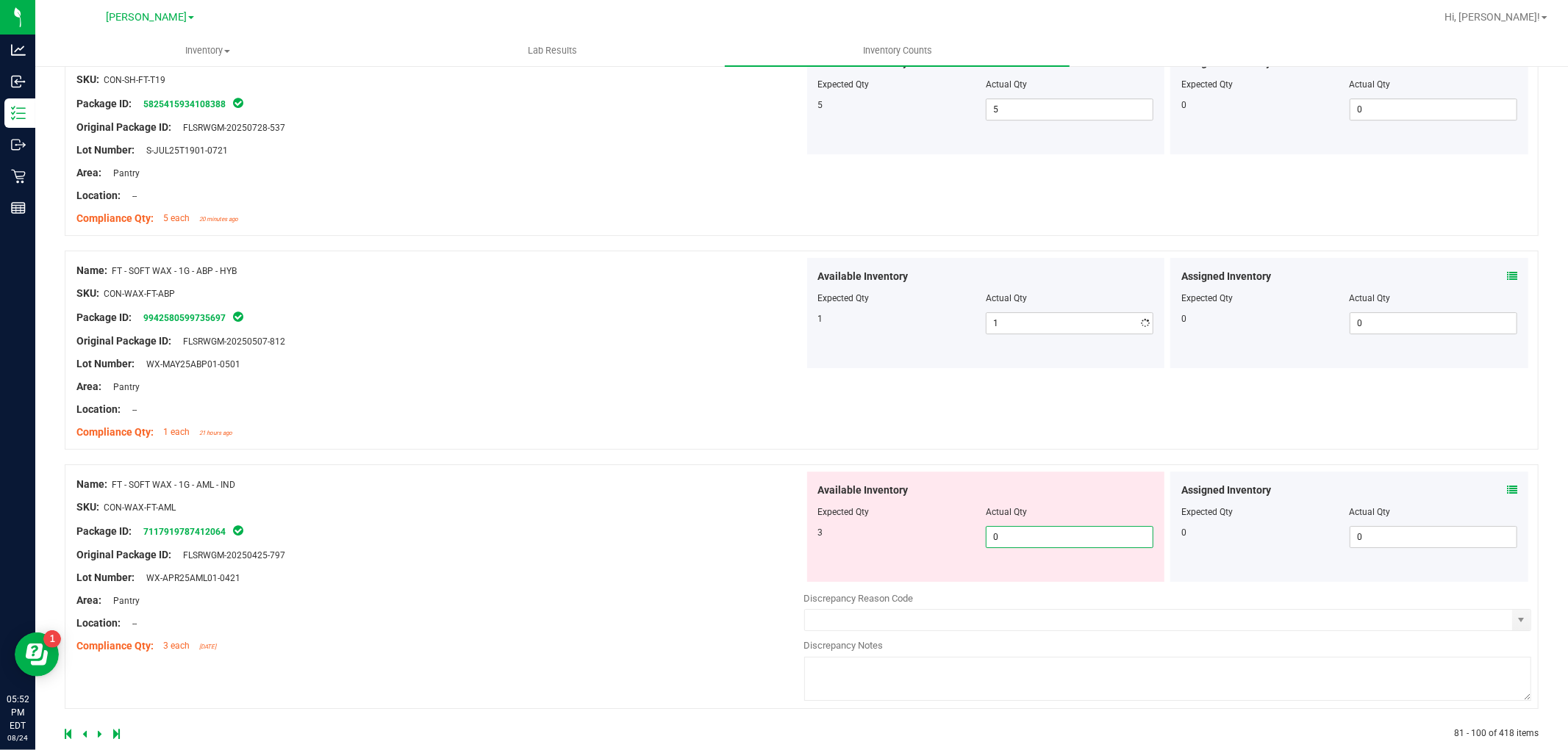
click at [1011, 580] on div "Available Inventory Expected Qty Actual Qty 3 0 0" at bounding box center [985, 527] width 358 height 110
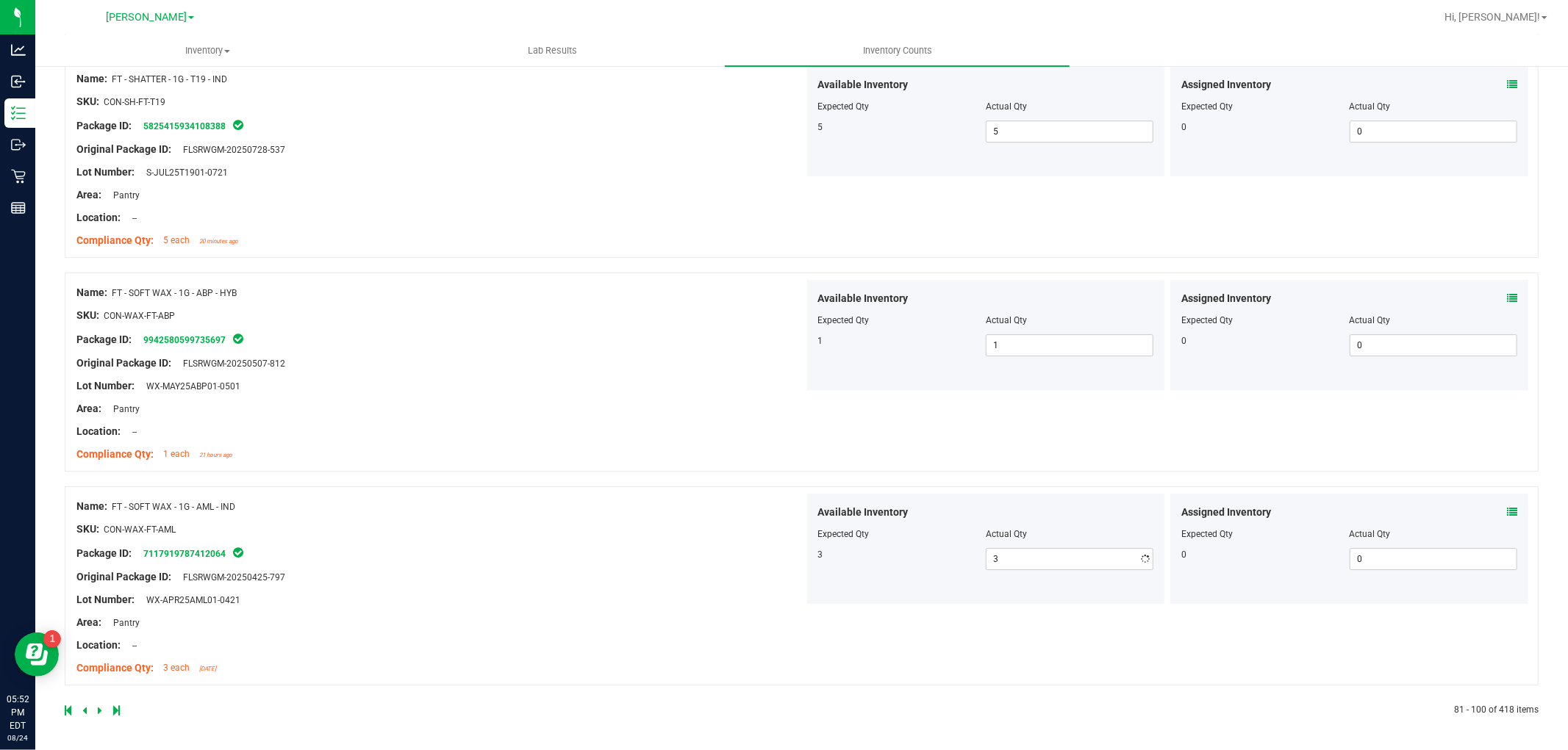
click at [499, 614] on div "Name: FT - SOFT WAX - 1G - AML - IND SKU: CON-WAX-FT-AML Package ID: 7117919787…" at bounding box center [440, 587] width 728 height 187
click at [103, 711] on div at bounding box center [432, 711] width 737 height 14
click at [99, 709] on icon at bounding box center [100, 710] width 5 height 9
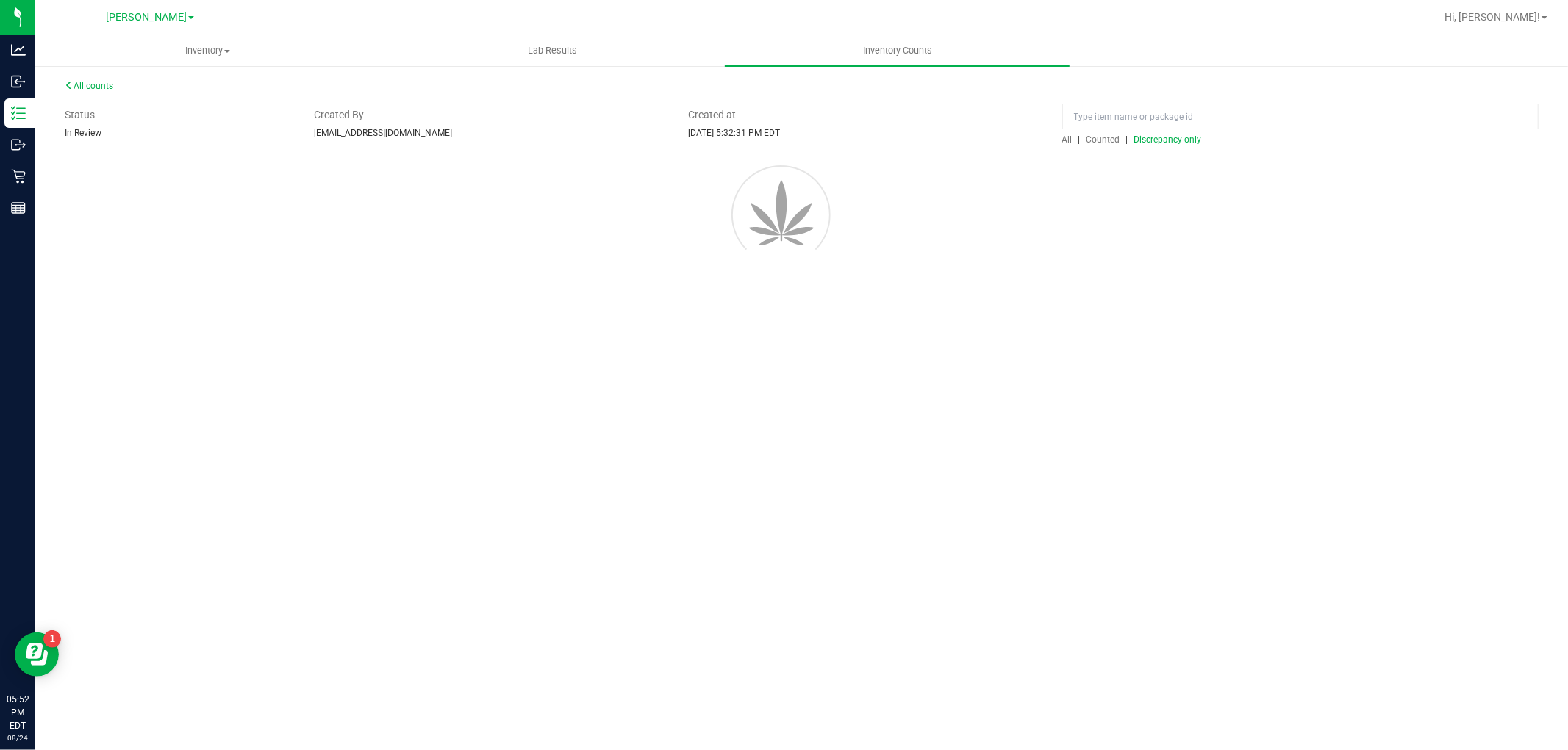
scroll to position [0, 0]
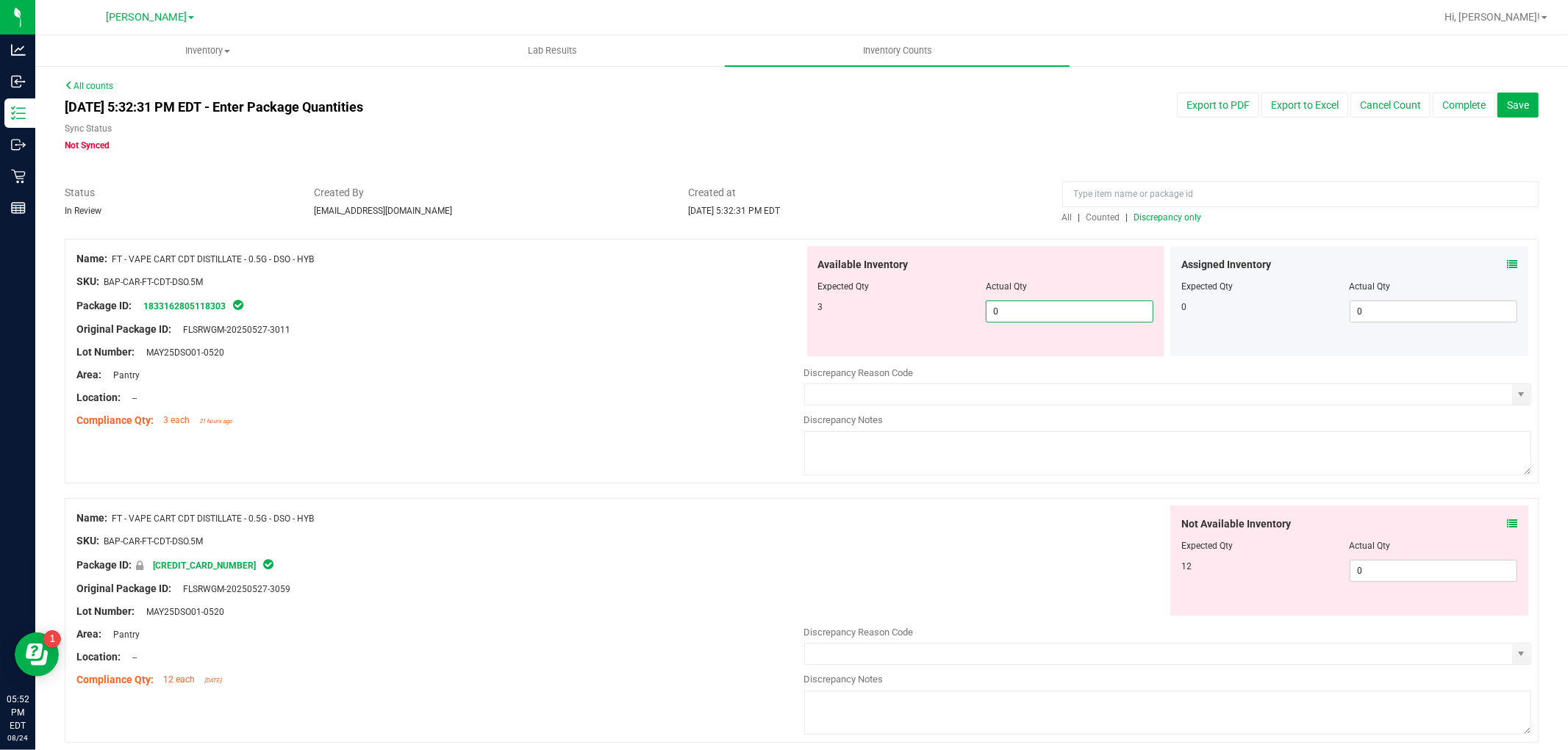
click at [1014, 306] on span "0 0" at bounding box center [1069, 311] width 168 height 22
click at [1409, 572] on div "Not Available Inventory Expected Qty Actual Qty 12 0 0" at bounding box center [1168, 621] width 728 height 233
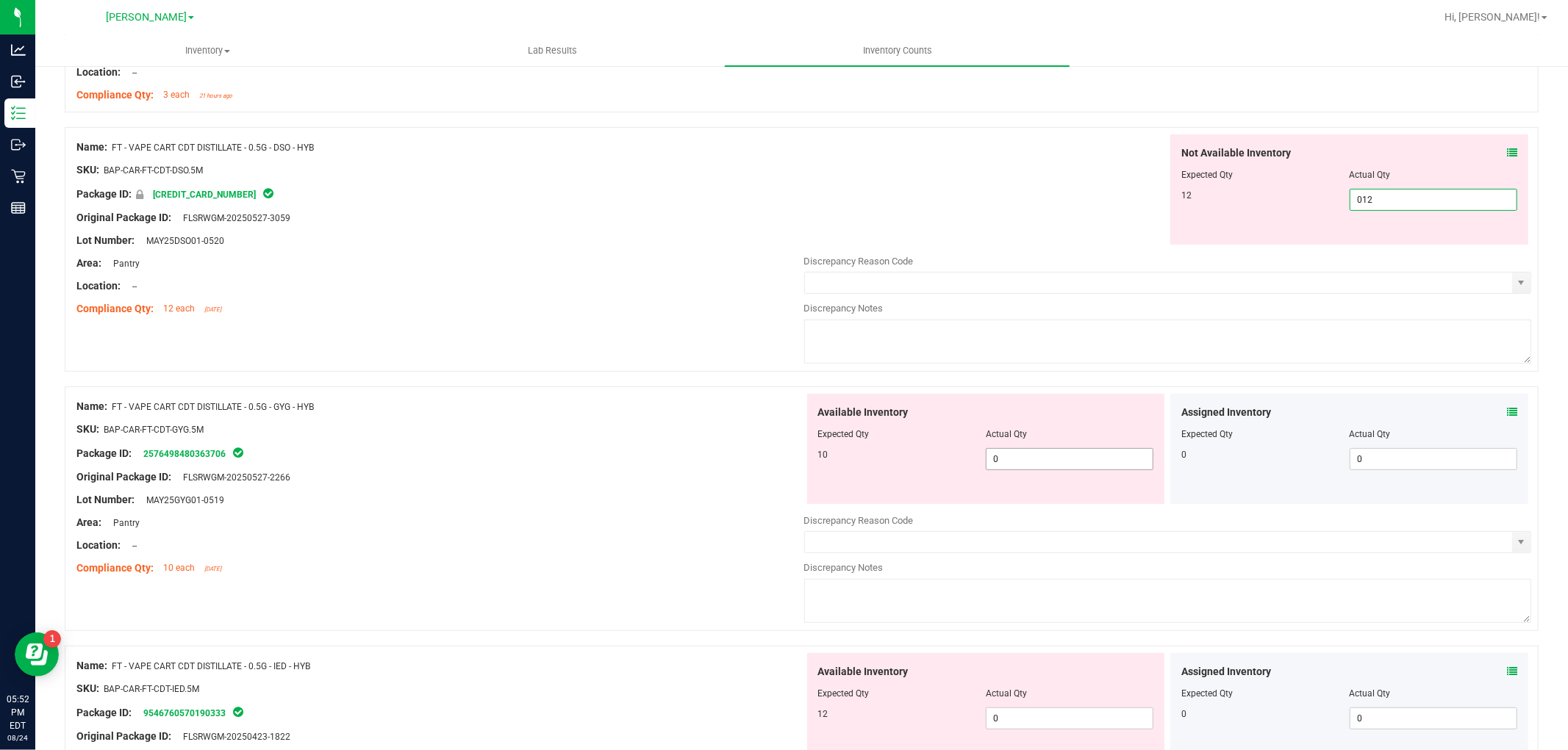
scroll to position [326, 0]
click at [1041, 456] on div "Available Inventory Expected Qty Actual Qty 10 0 0" at bounding box center [985, 448] width 358 height 110
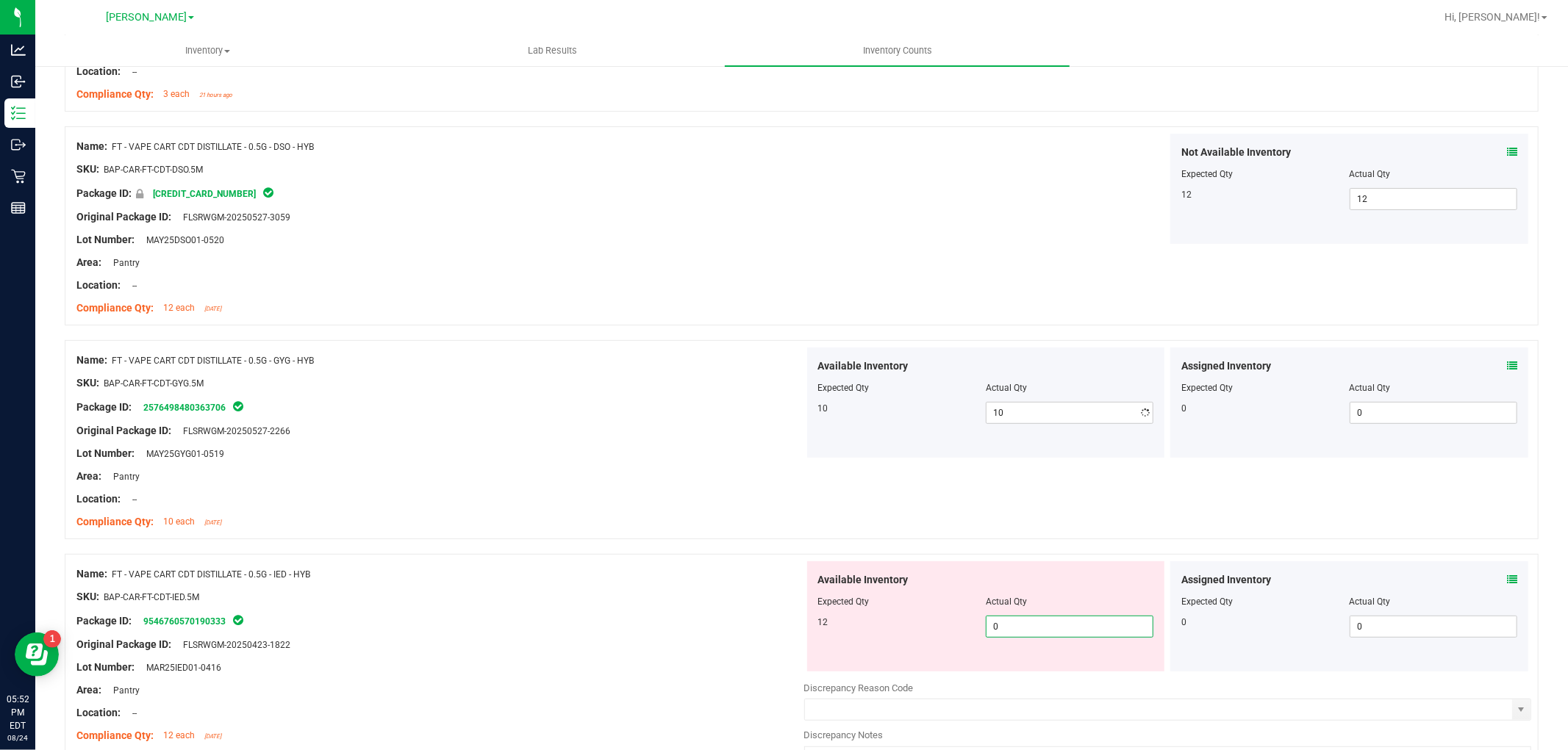
click at [1019, 674] on div "Available Inventory Expected Qty Actual Qty 12 0 0" at bounding box center [1168, 677] width 728 height 233
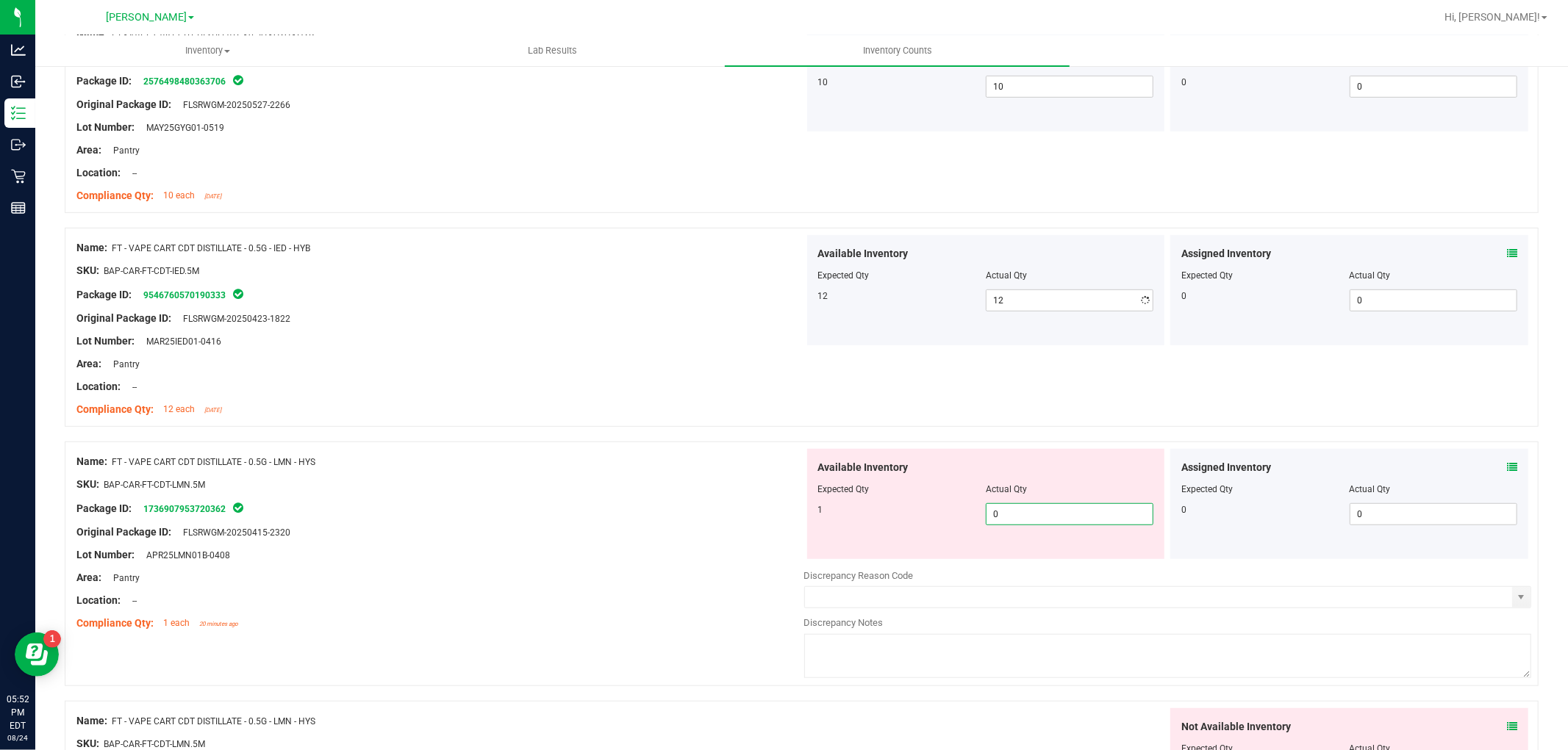
click at [1061, 562] on div "Available Inventory Expected Qty Actual Qty 1 0 0" at bounding box center [1168, 565] width 728 height 233
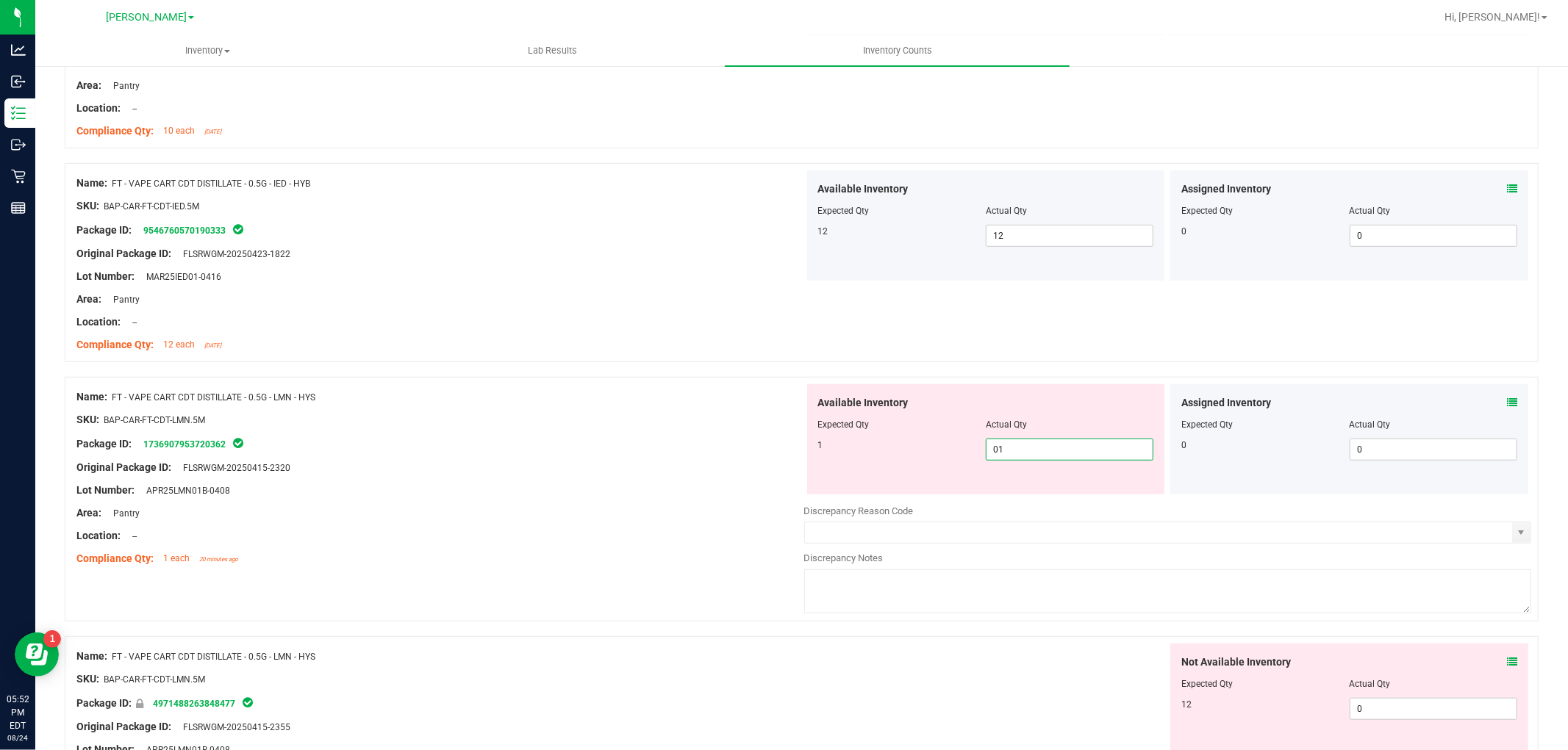
scroll to position [1061, 0]
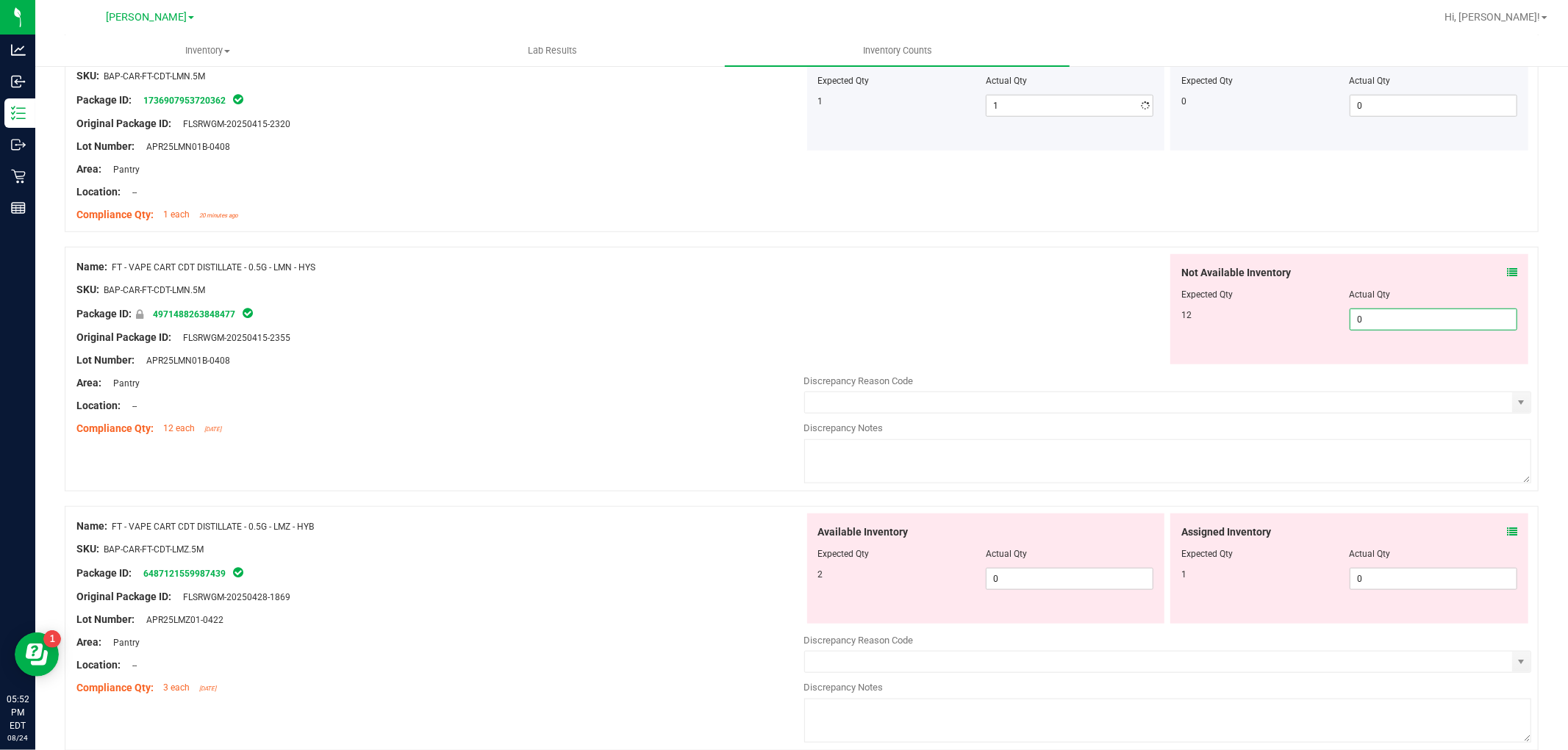
click at [1379, 365] on div "Not Available Inventory Expected Qty Actual Qty 12 0 0" at bounding box center [1168, 371] width 728 height 233
click at [1082, 585] on div "Available Inventory Expected Qty Actual Qty 2 0 0" at bounding box center [1168, 629] width 728 height 233
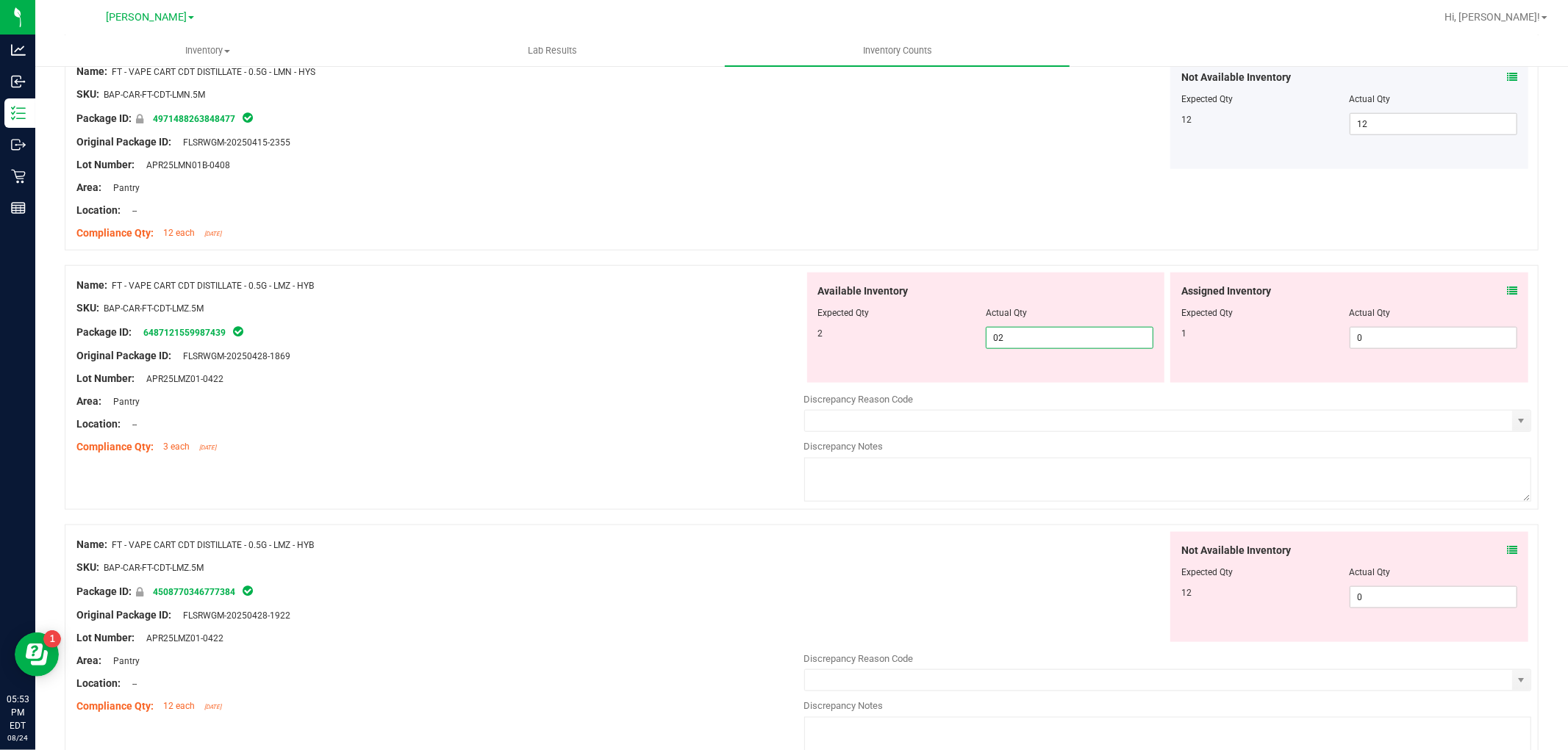
scroll to position [1387, 0]
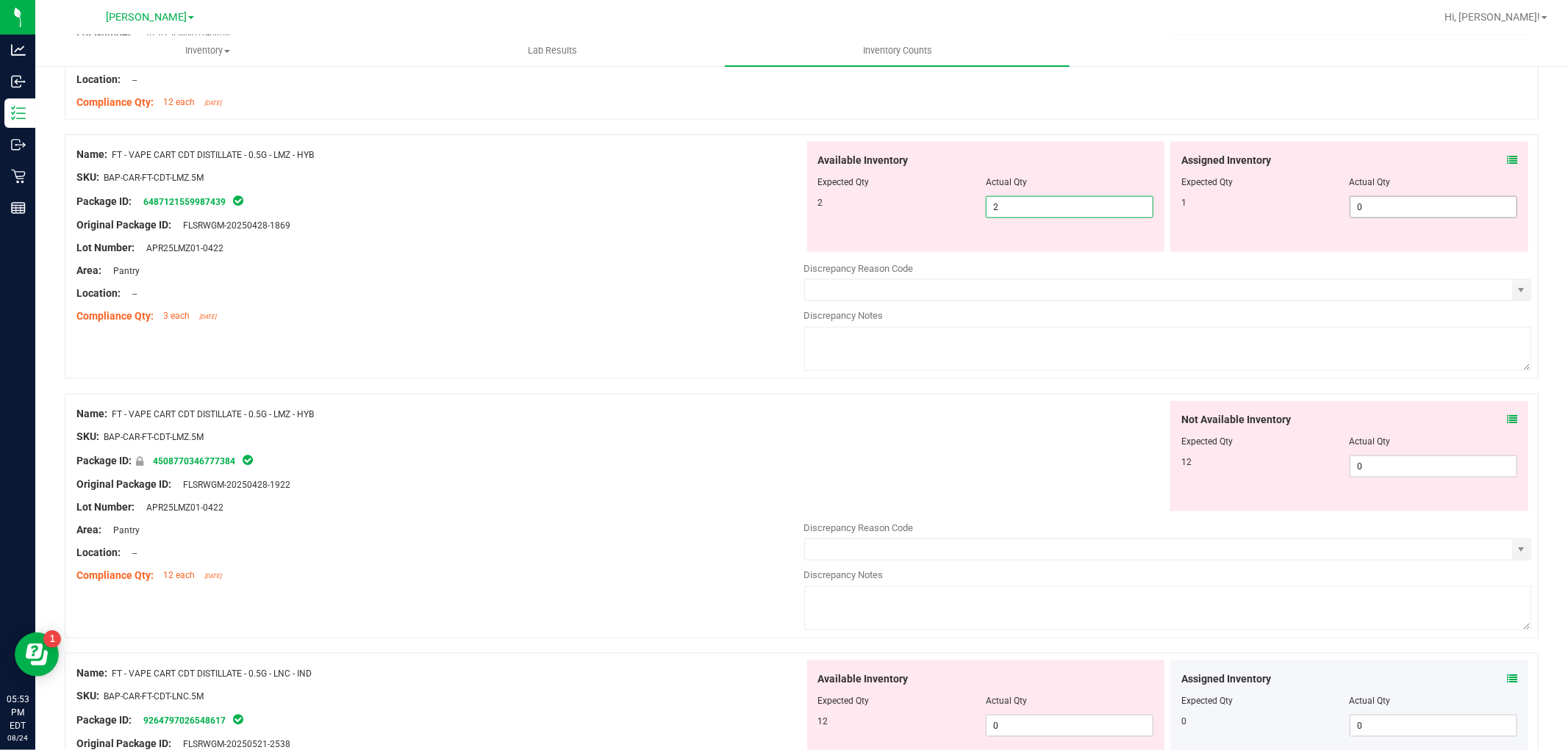
click at [1404, 216] on span "0 0" at bounding box center [1433, 207] width 168 height 22
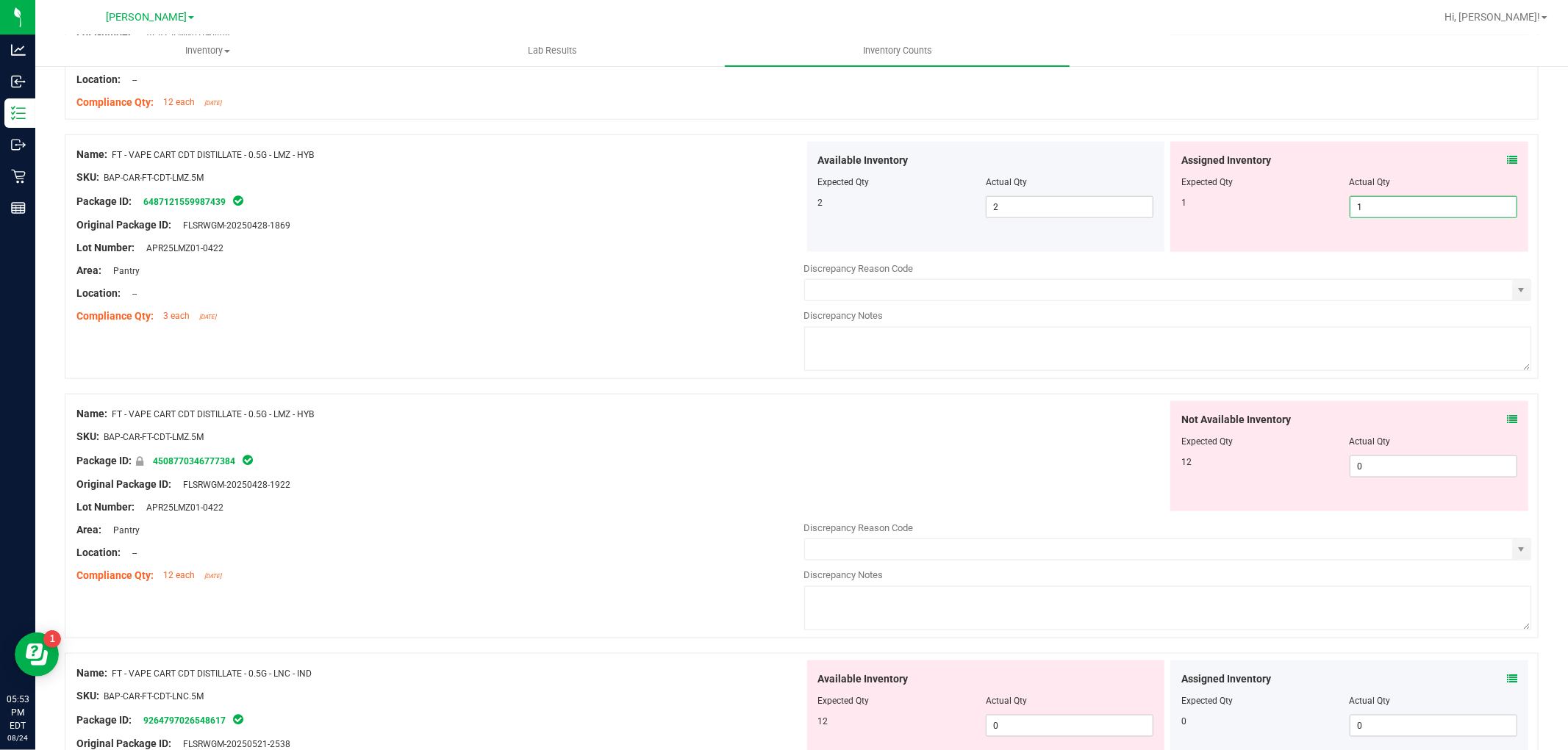
click at [1416, 467] on div "Not Available Inventory Expected Qty Actual Qty 12 0 0" at bounding box center [1168, 517] width 728 height 233
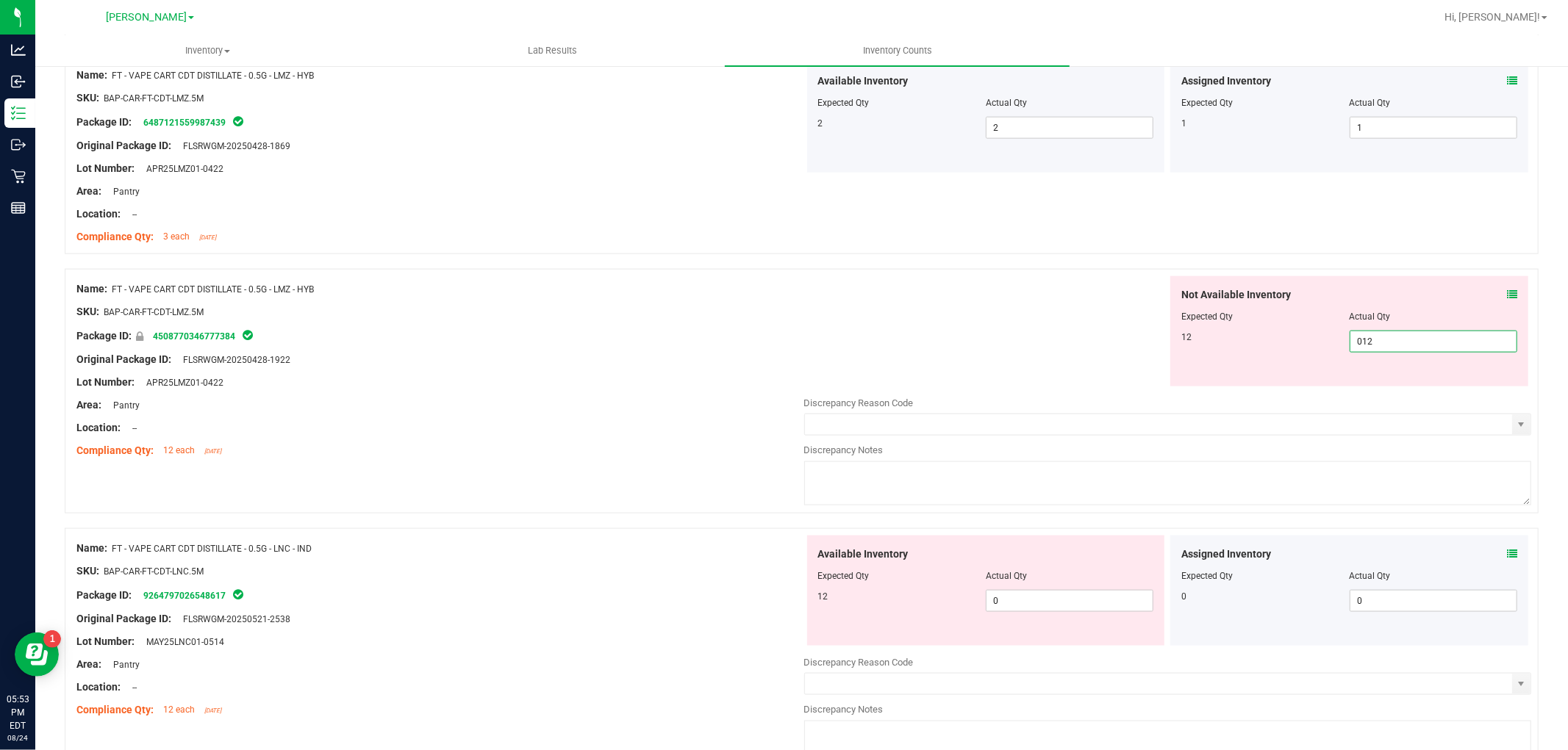
scroll to position [1551, 0]
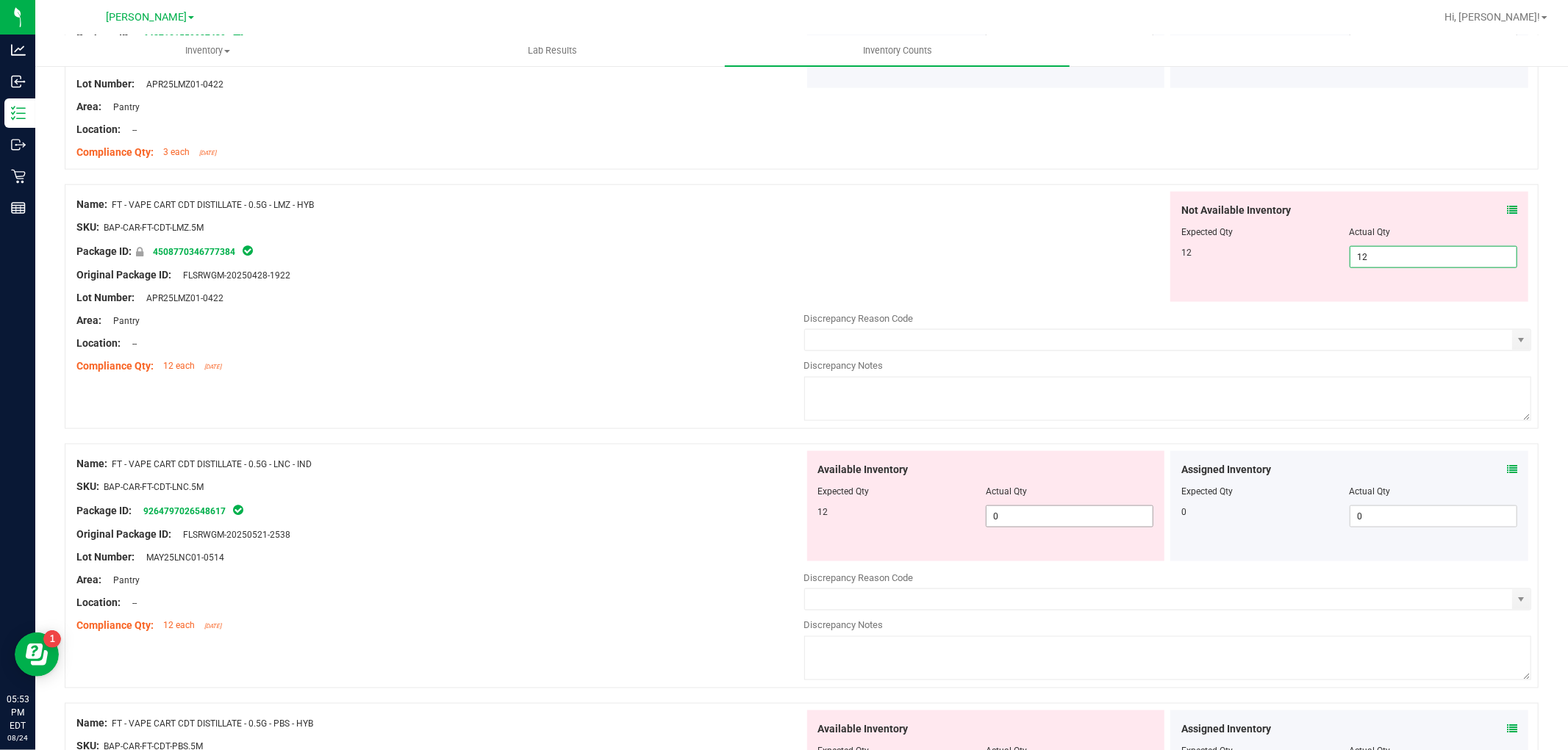
click at [1044, 515] on div "Available Inventory Expected Qty Actual Qty 12 0 0" at bounding box center [985, 505] width 358 height 110
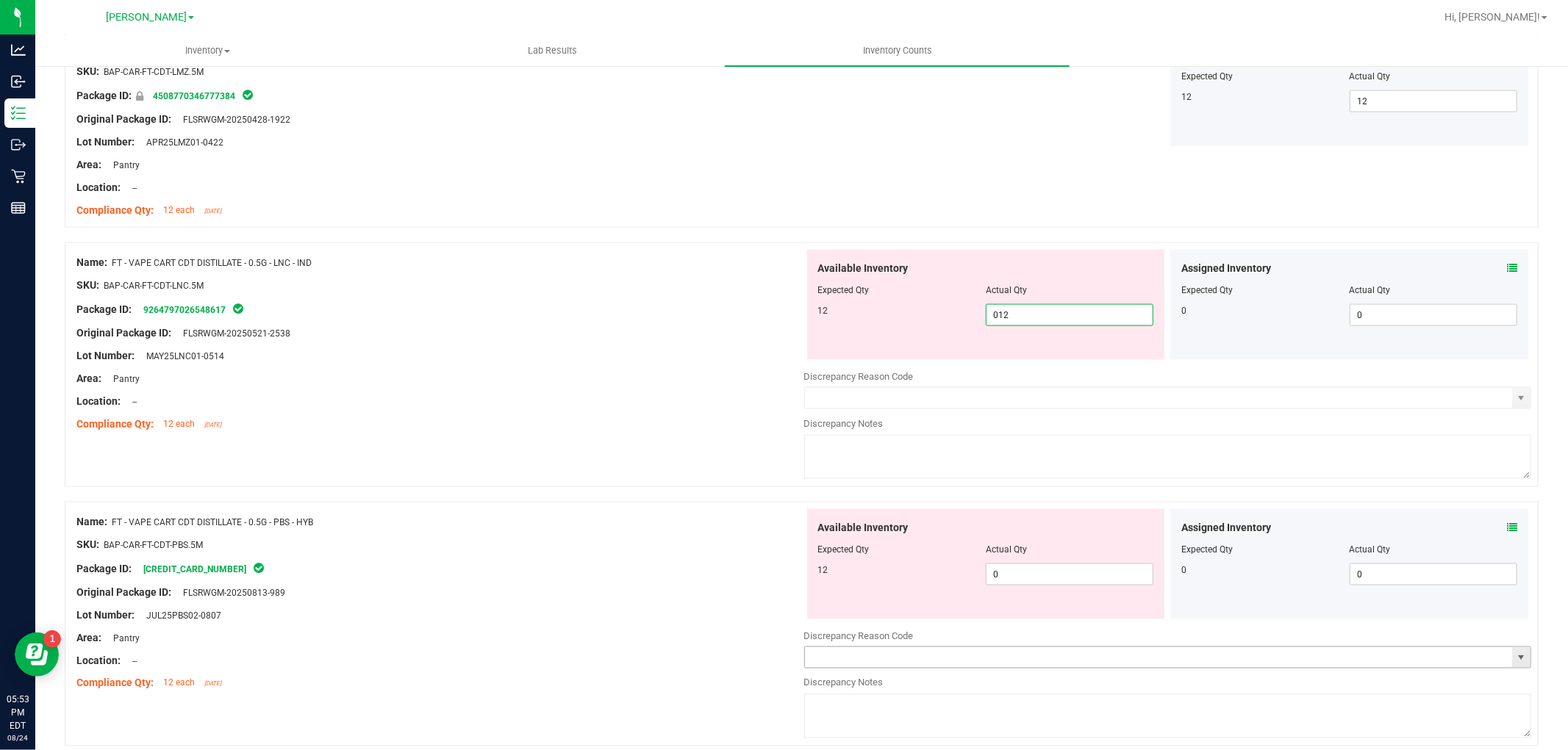
scroll to position [1876, 0]
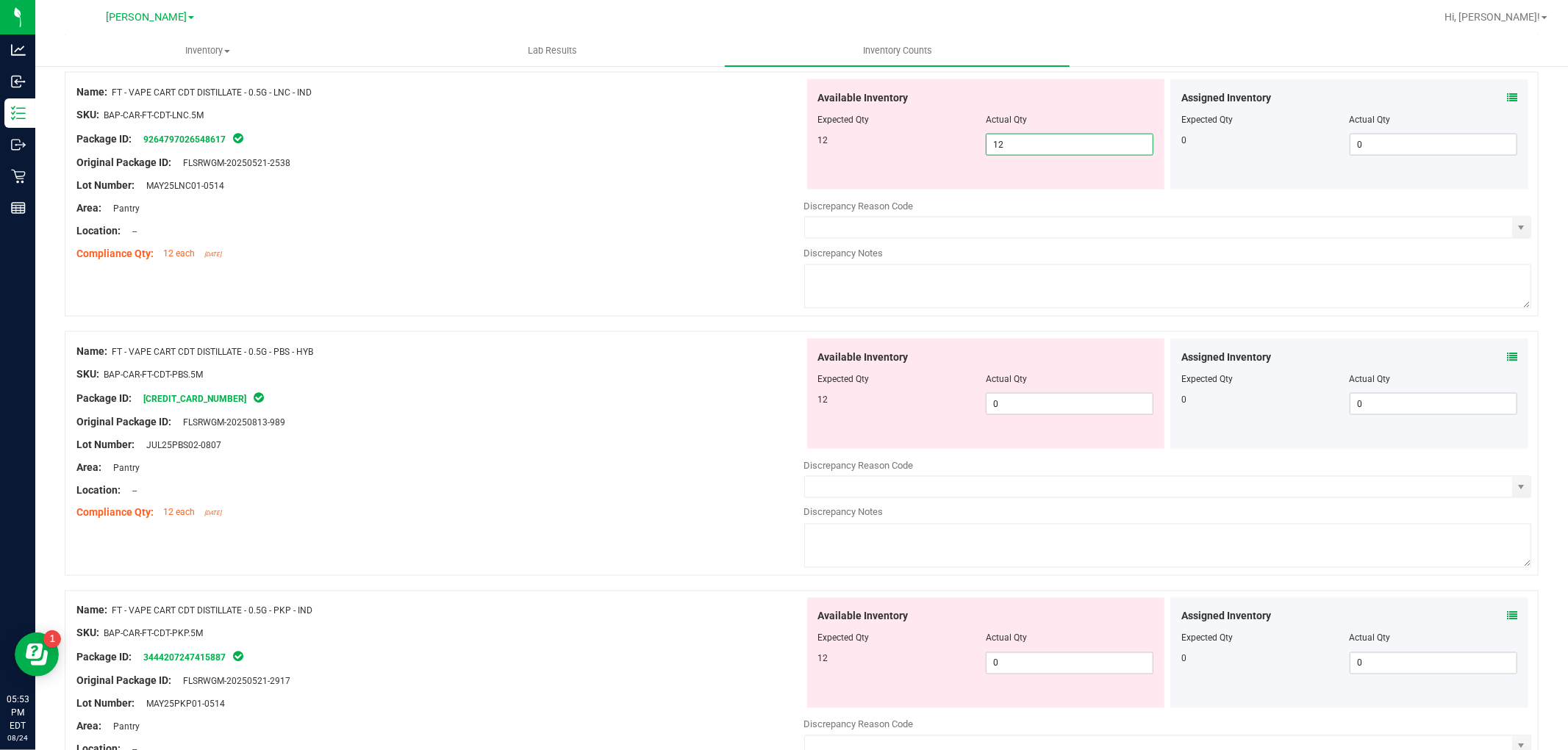
click at [1033, 383] on div "Available Inventory Expected Qty Actual Qty 12 0 0" at bounding box center [985, 393] width 358 height 110
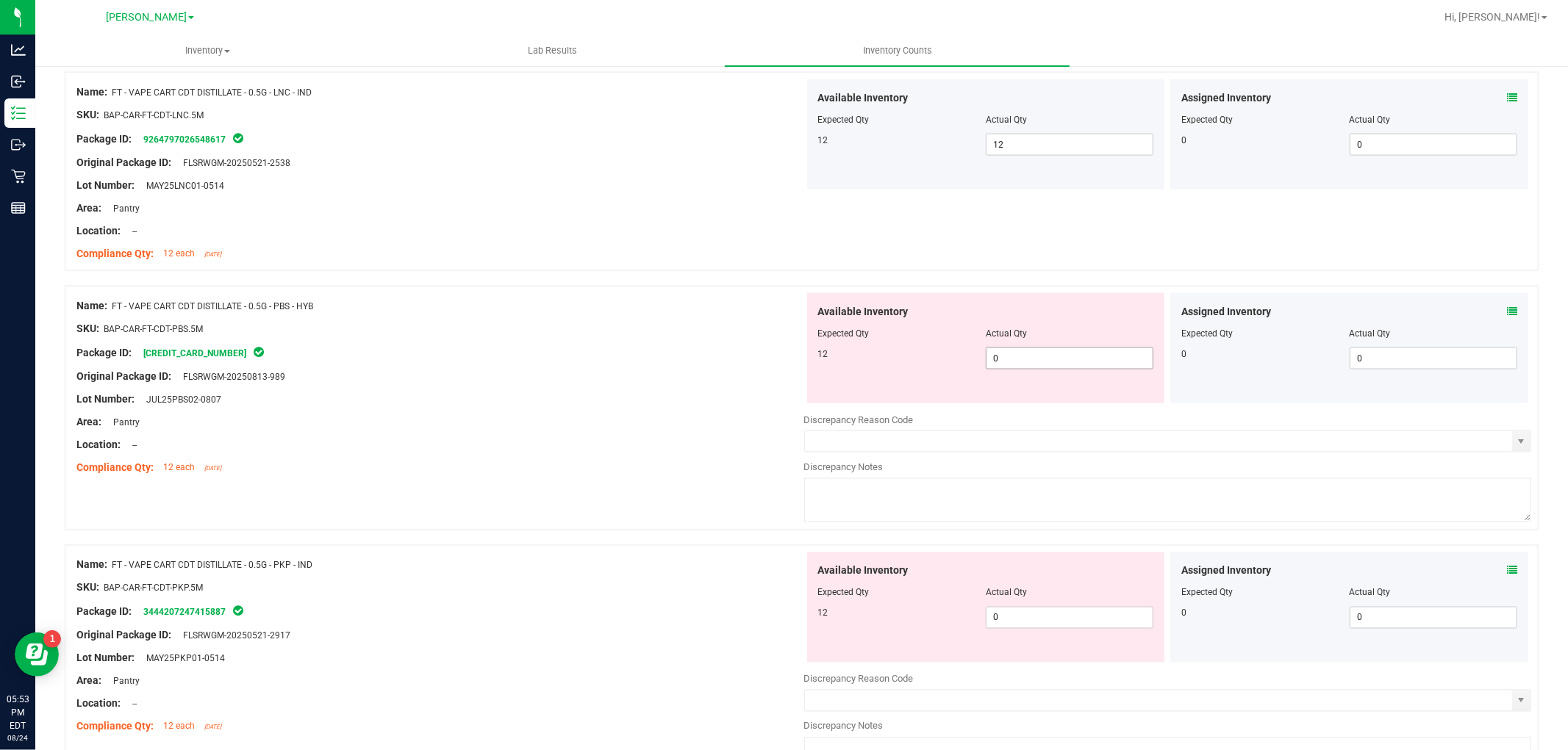
click at [1034, 348] on span "0 0" at bounding box center [1069, 358] width 168 height 22
click at [1020, 614] on div "Available Inventory Expected Qty Actual Qty 12 0 0" at bounding box center [985, 607] width 358 height 110
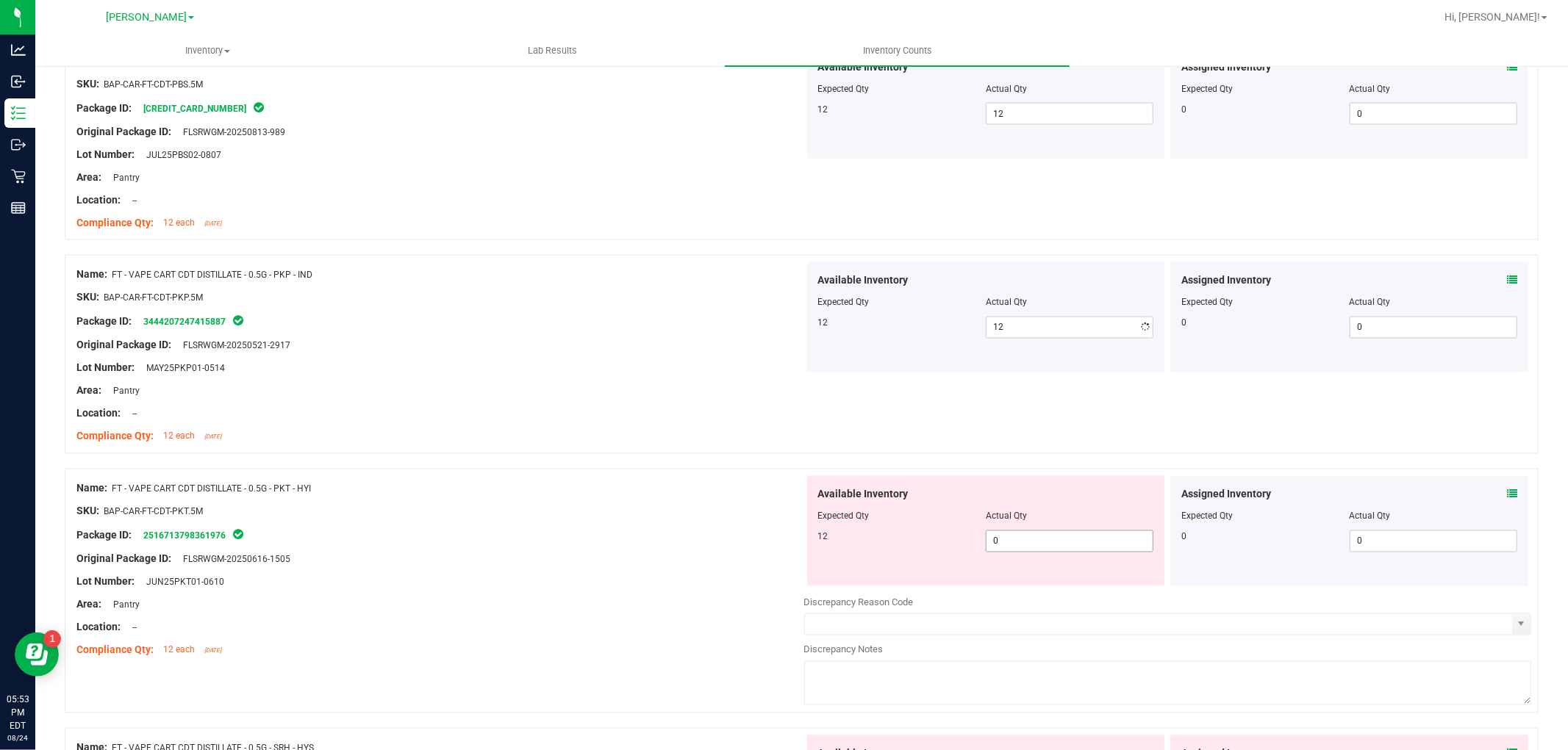
click at [1059, 589] on div "Available Inventory Expected Qty Actual Qty 12 0 0" at bounding box center [1168, 592] width 728 height 233
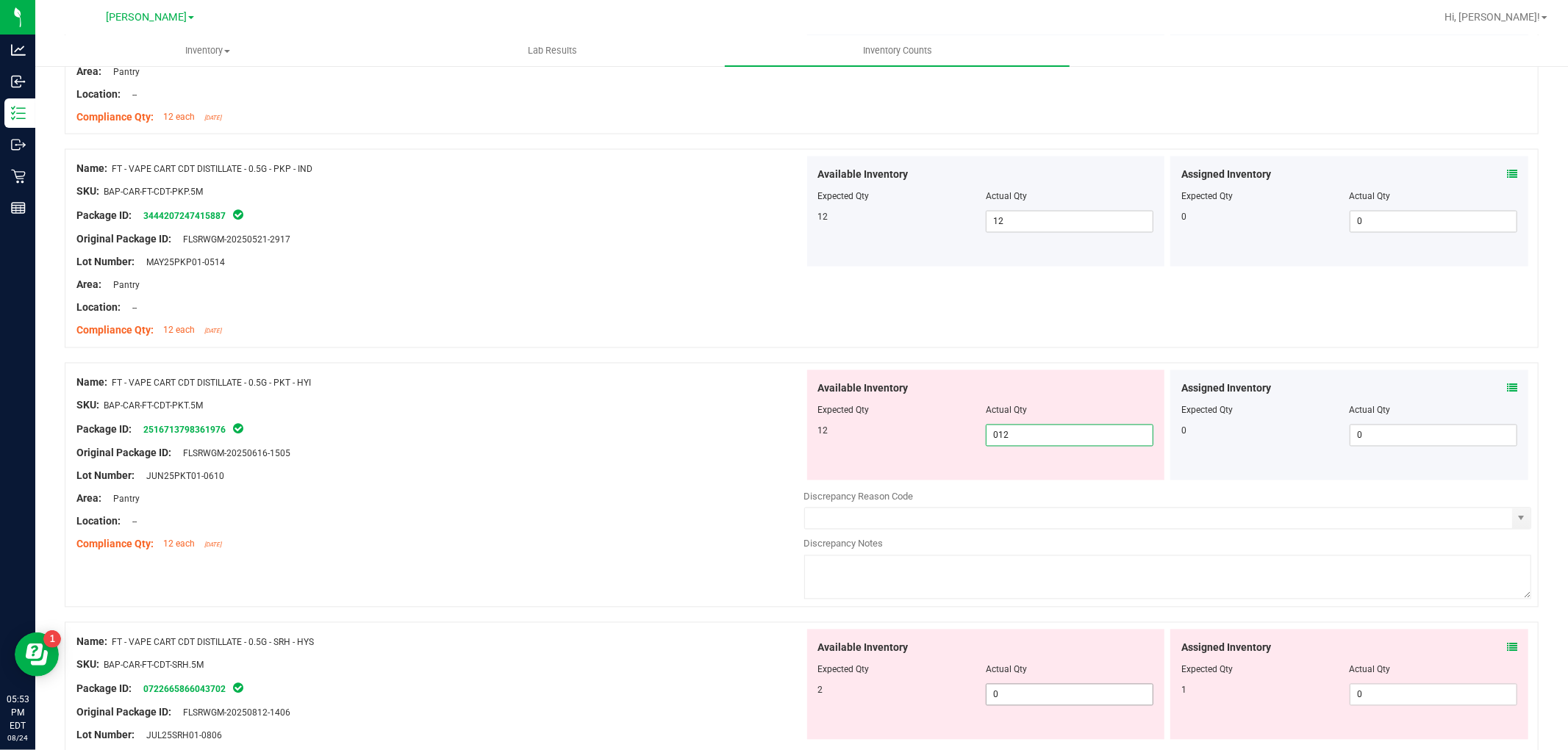
scroll to position [2367, 0]
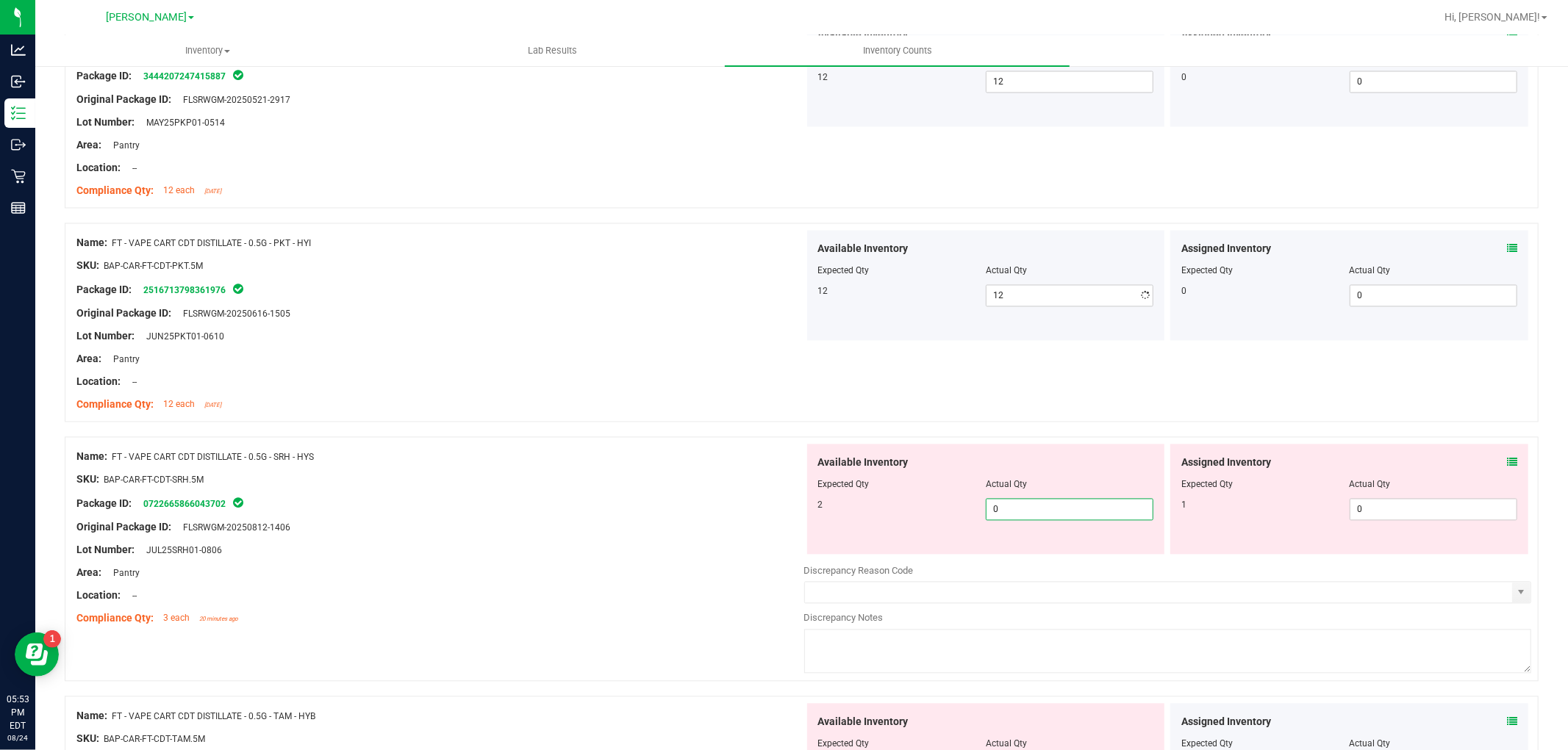
click at [1066, 564] on div "Available Inventory Expected Qty Actual Qty 2 0 0" at bounding box center [1168, 561] width 728 height 233
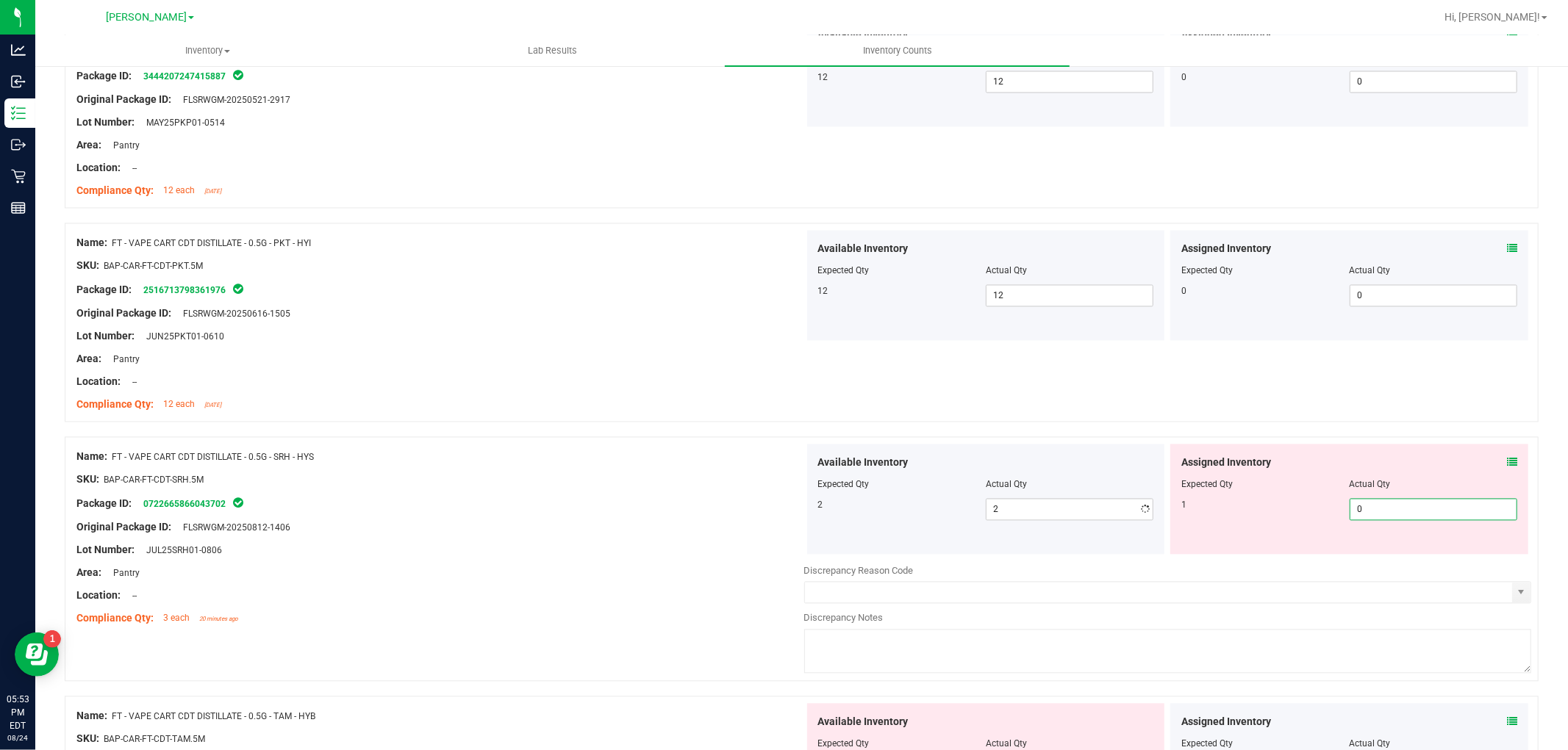
click at [1422, 512] on span "0 0" at bounding box center [1433, 509] width 168 height 22
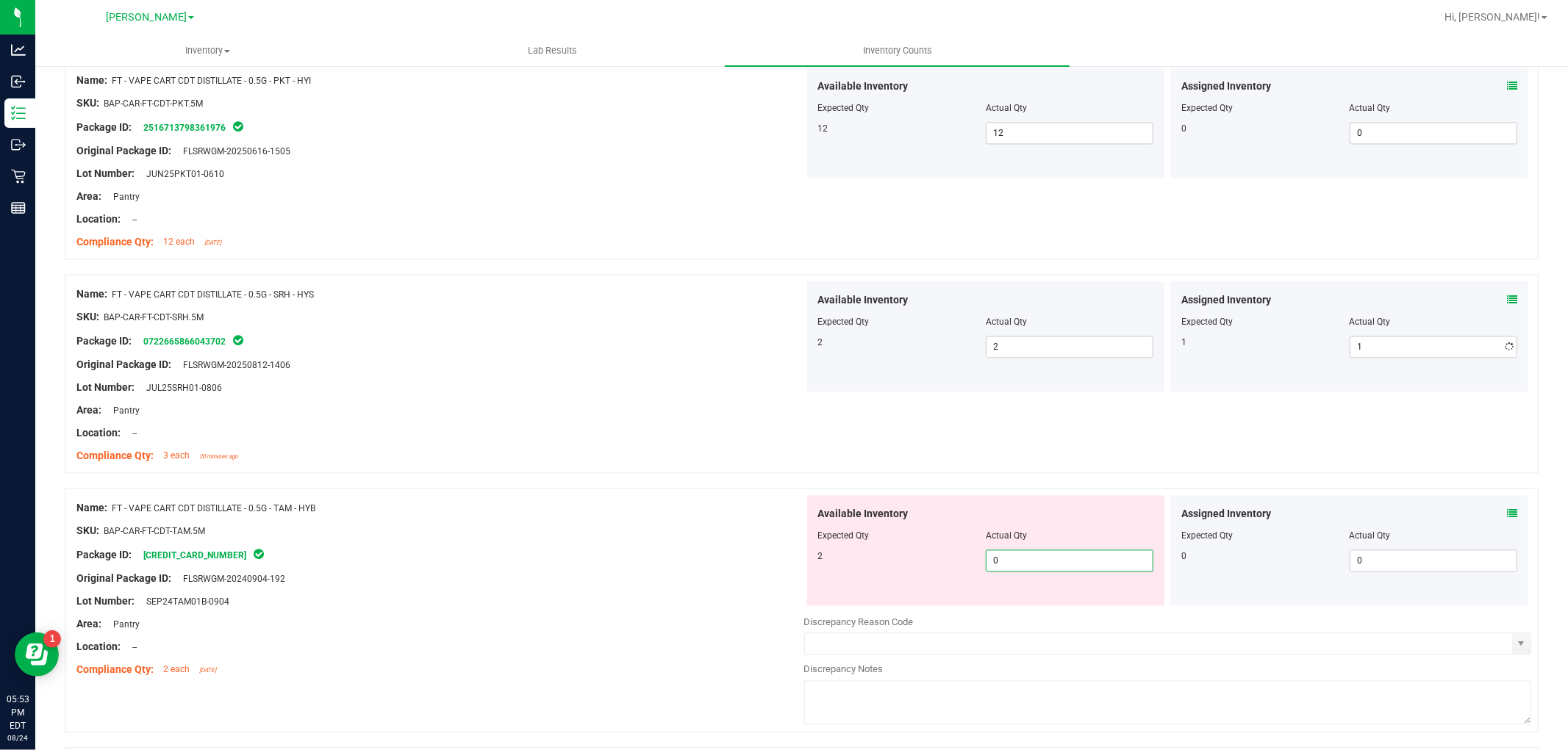
click at [1078, 603] on div "Available Inventory Expected Qty Actual Qty 2 0 0" at bounding box center [985, 550] width 358 height 110
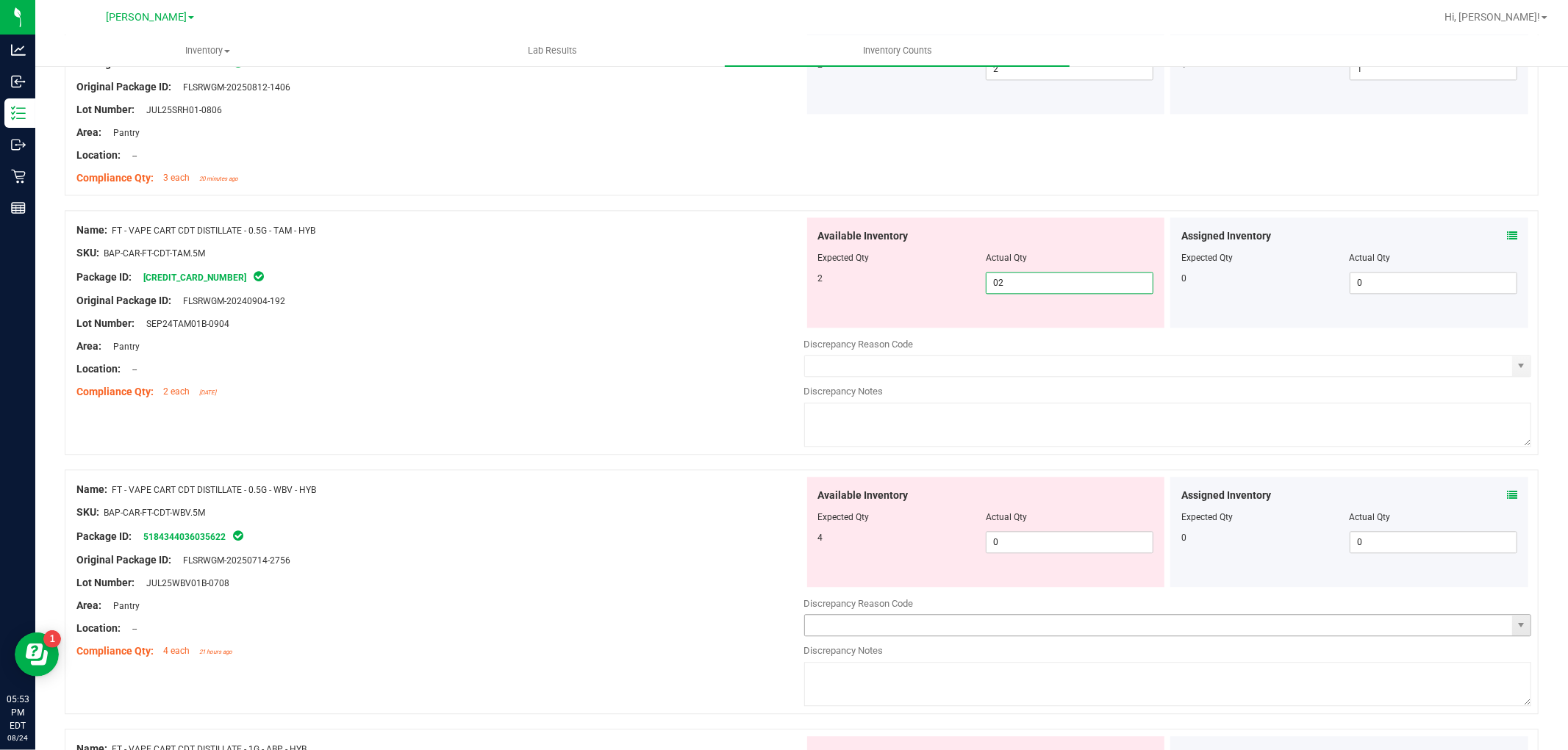
scroll to position [2939, 0]
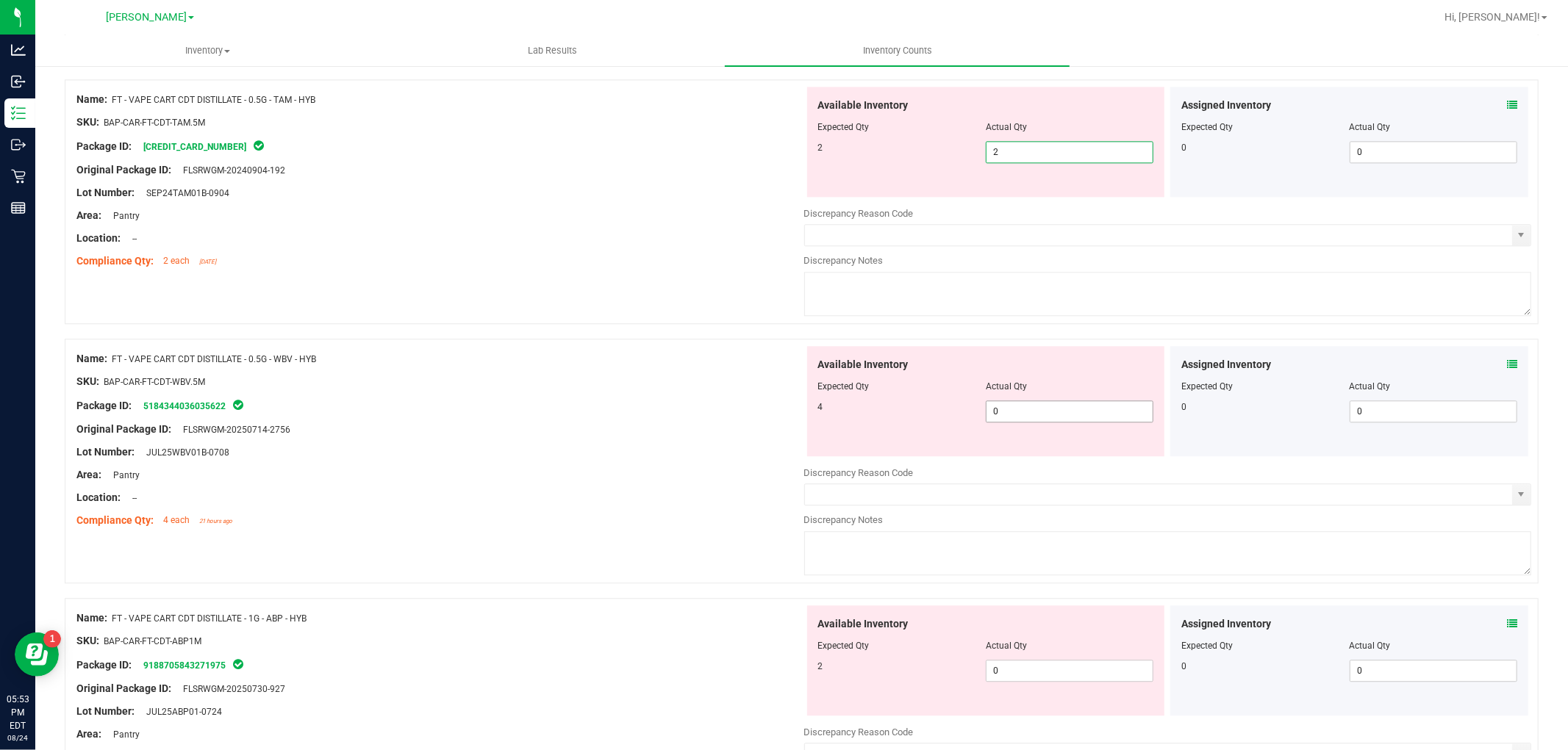
click at [1076, 412] on div "Available Inventory Expected Qty Actual Qty 4 0 0" at bounding box center [985, 401] width 358 height 110
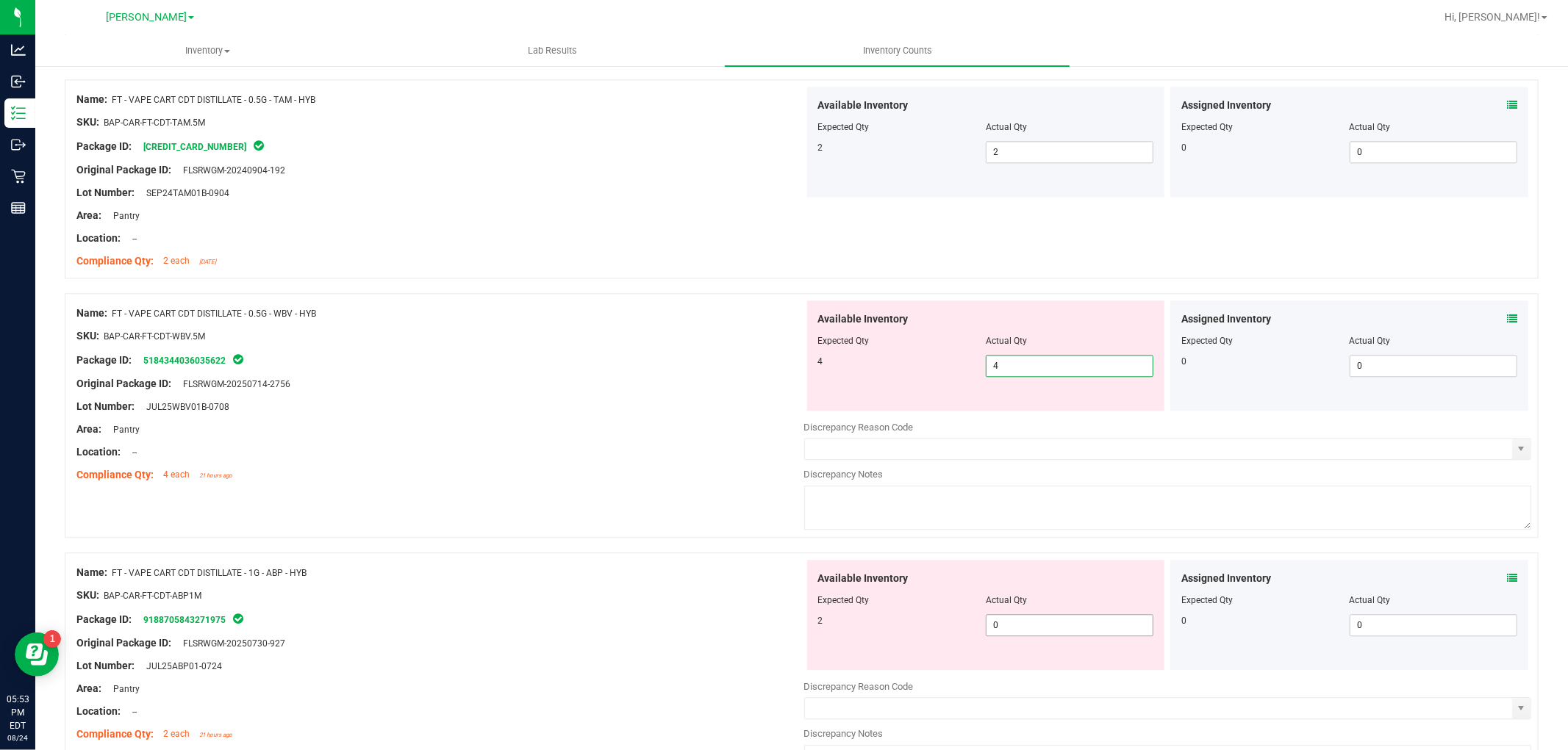
click at [1033, 625] on div "Available Inventory Expected Qty Actual Qty 2 0 0" at bounding box center [985, 614] width 358 height 110
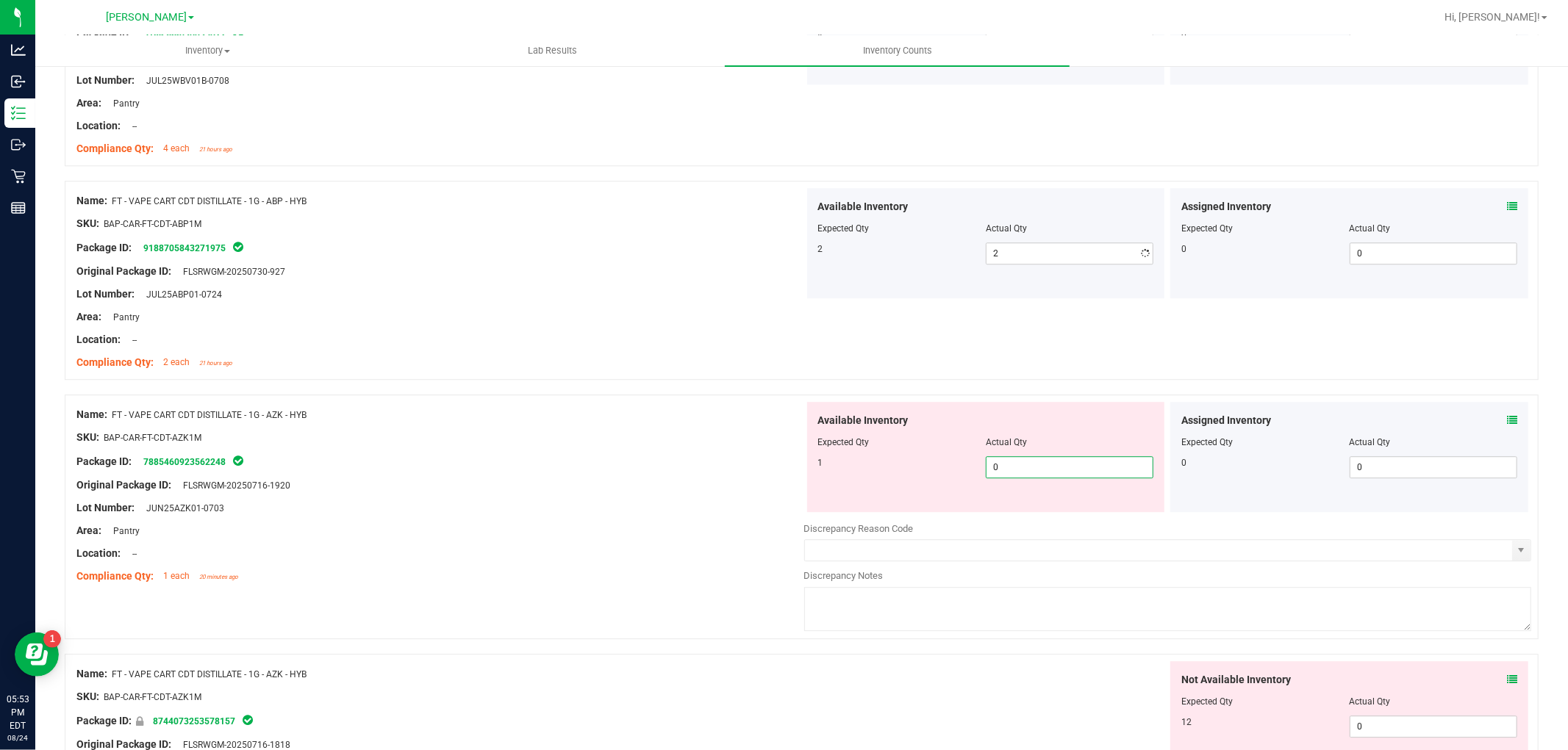
click at [1005, 511] on div "Available Inventory Expected Qty Actual Qty 1 0 0" at bounding box center [985, 456] width 358 height 110
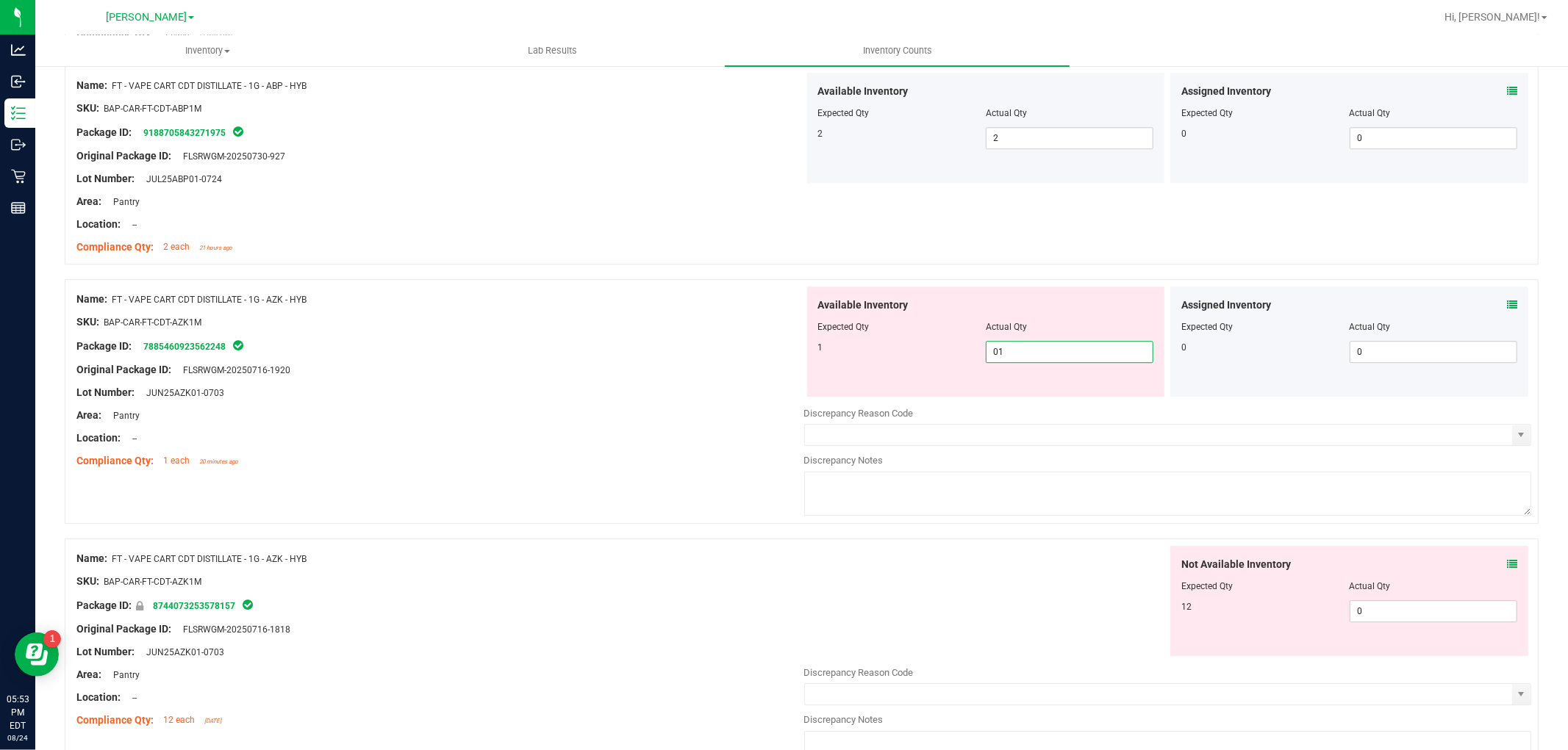
scroll to position [3509, 0]
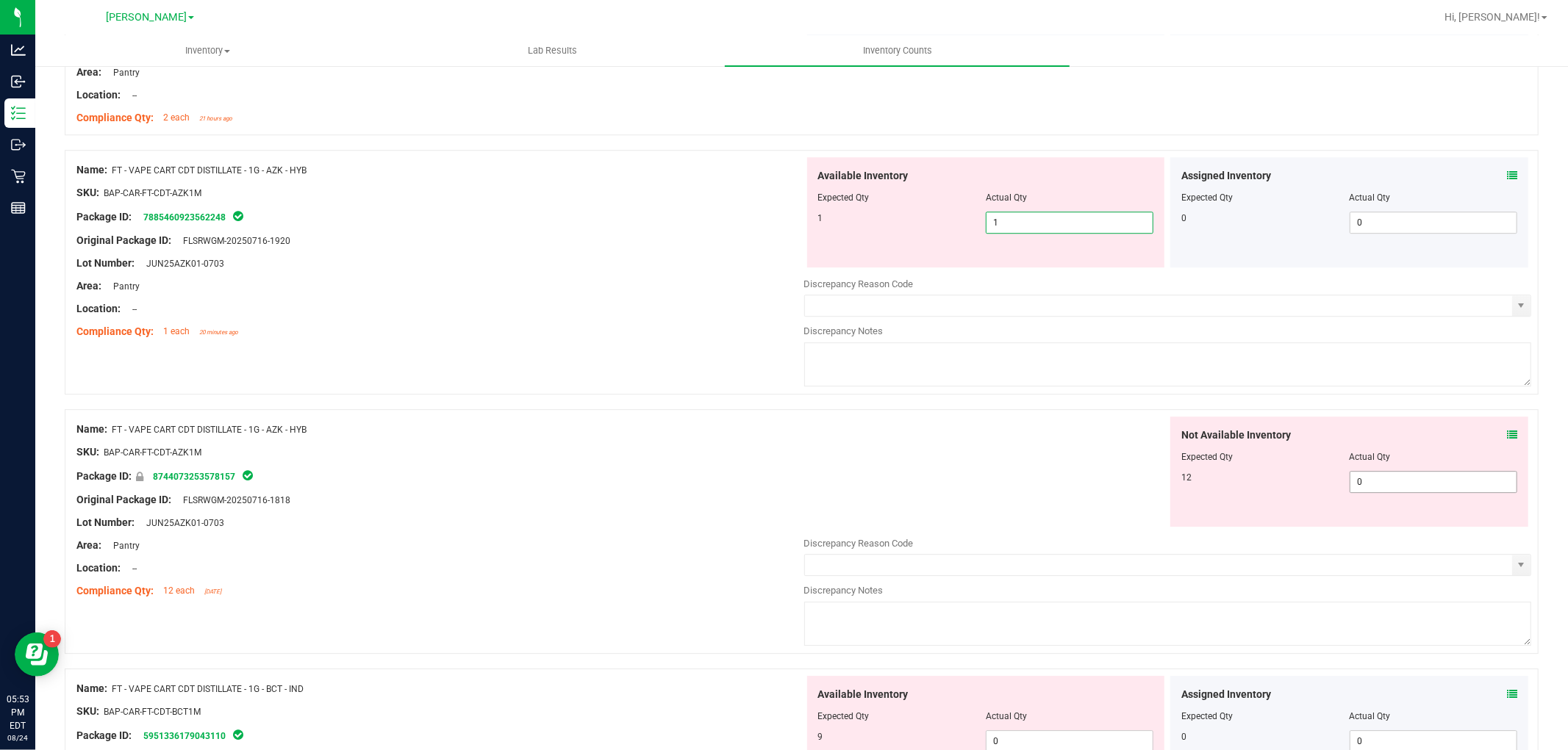
click at [1367, 491] on div "Not Available Inventory Expected Qty Actual Qty 12 0 0" at bounding box center [1168, 533] width 728 height 233
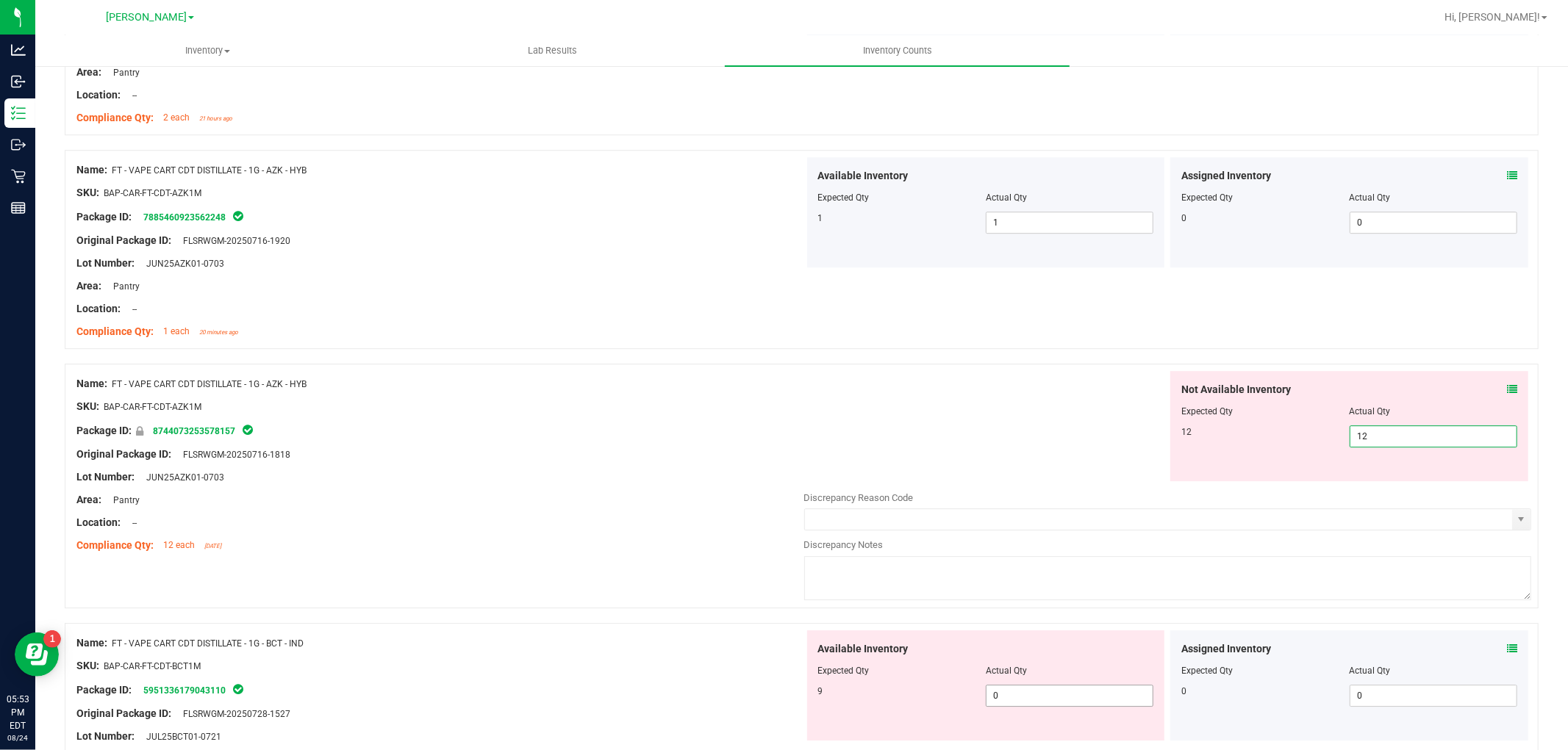
click at [1084, 687] on div "Available Inventory Expected Qty Actual Qty 9 0 0" at bounding box center [985, 685] width 358 height 110
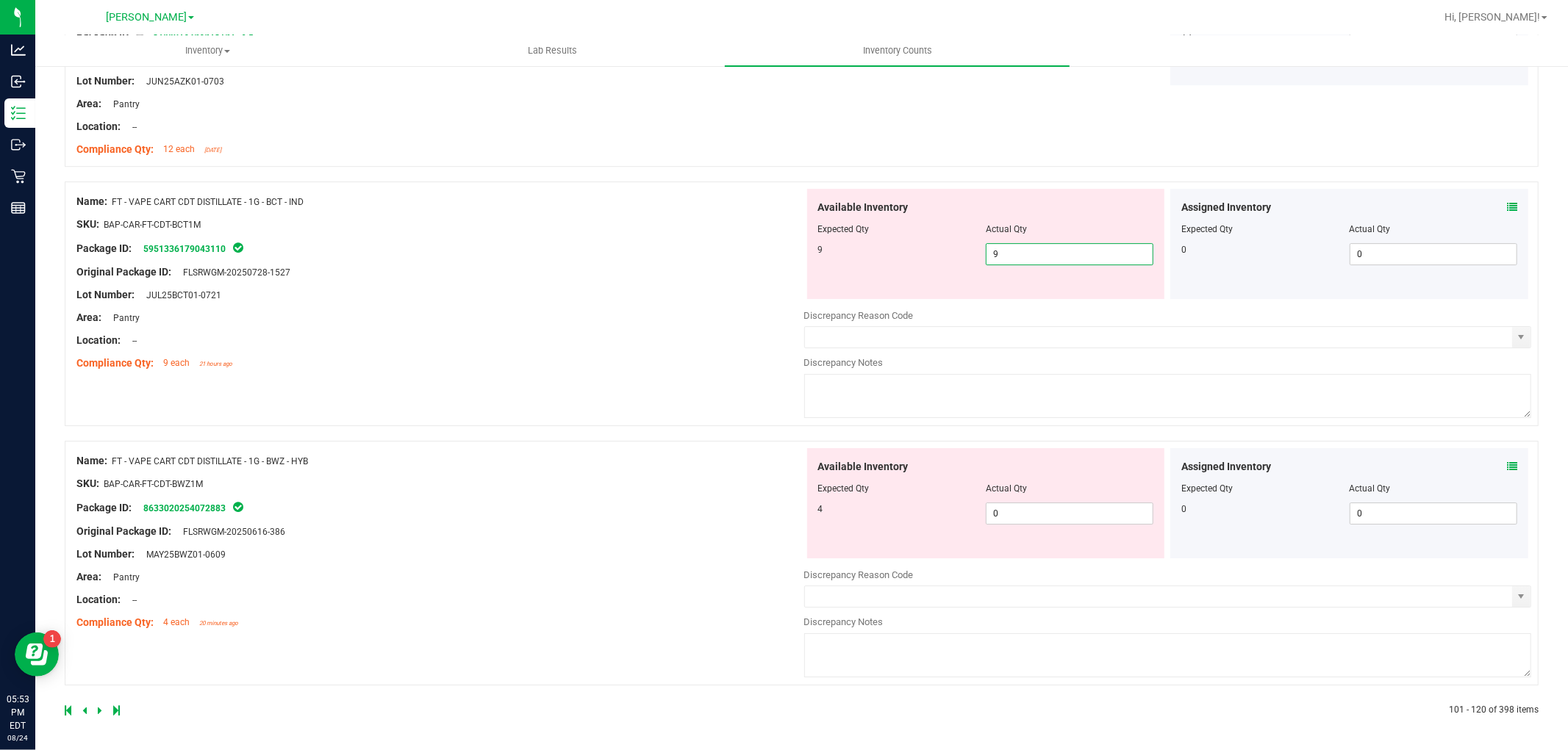
click at [1047, 526] on div "Available Inventory Expected Qty Actual Qty 4 0 0" at bounding box center [985, 502] width 358 height 110
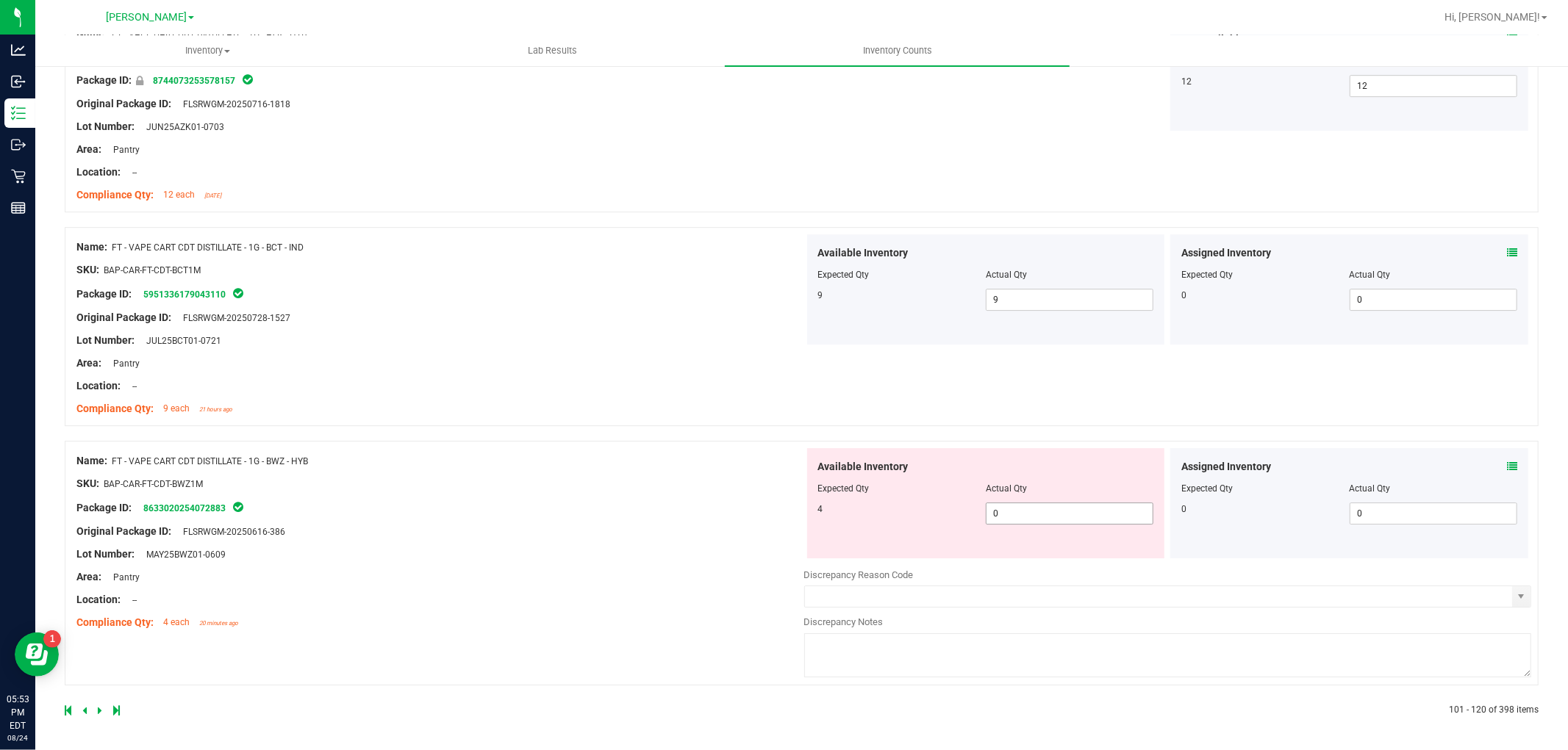
click at [1026, 511] on span "0 0" at bounding box center [1069, 513] width 168 height 22
click at [607, 576] on div "Area: Pantry" at bounding box center [440, 577] width 728 height 16
click at [1115, 513] on span "1 1" at bounding box center [1069, 513] width 168 height 22
click at [0, 0] on input "1" at bounding box center [0, 0] width 0 height 0
click at [421, 562] on div "Name: FT - VAPE CART CDT DISTILLATE - 1G - BWZ - HYB SKU: BAP-CAR-FT-CDT-BWZ1M …" at bounding box center [440, 541] width 728 height 187
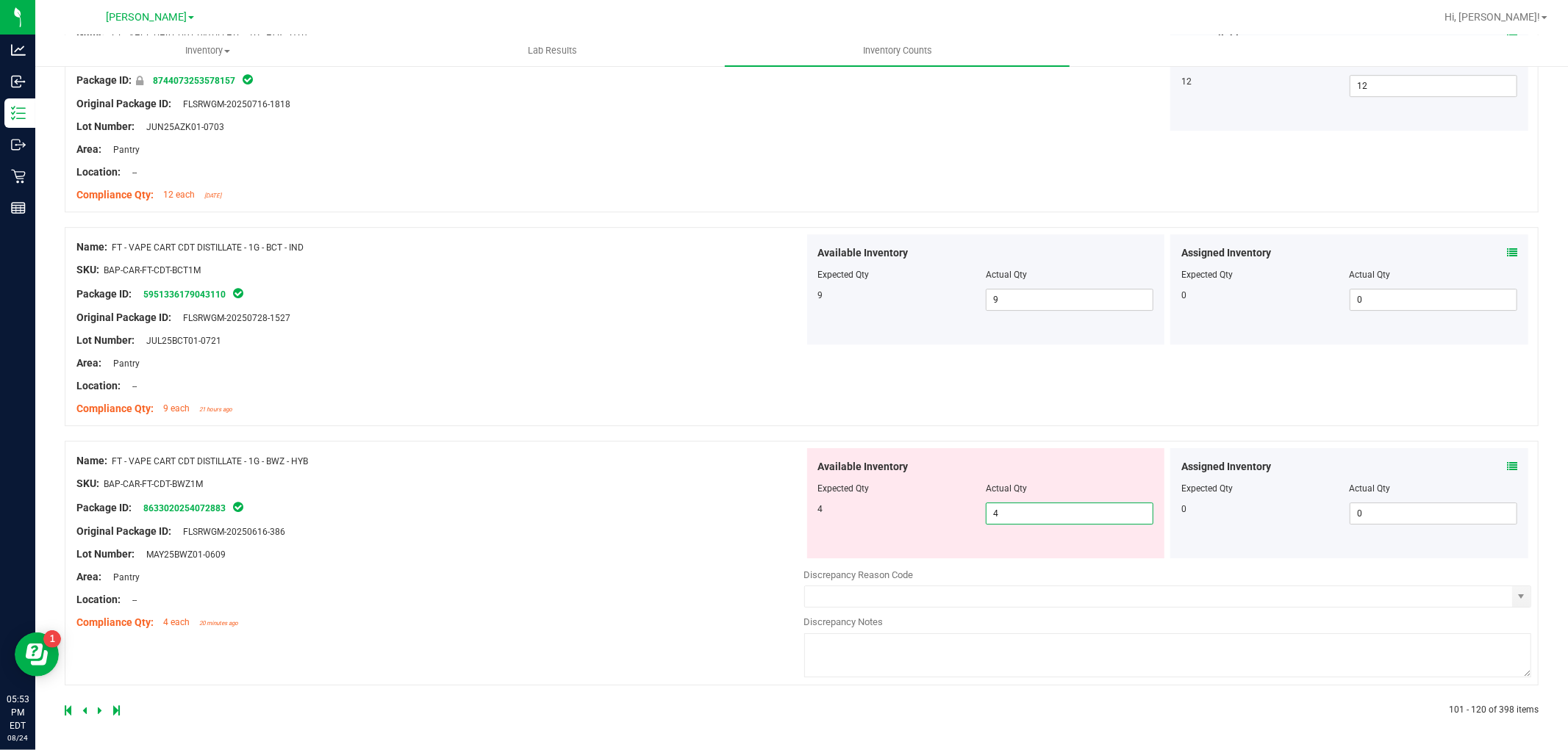
scroll to position [3815, 0]
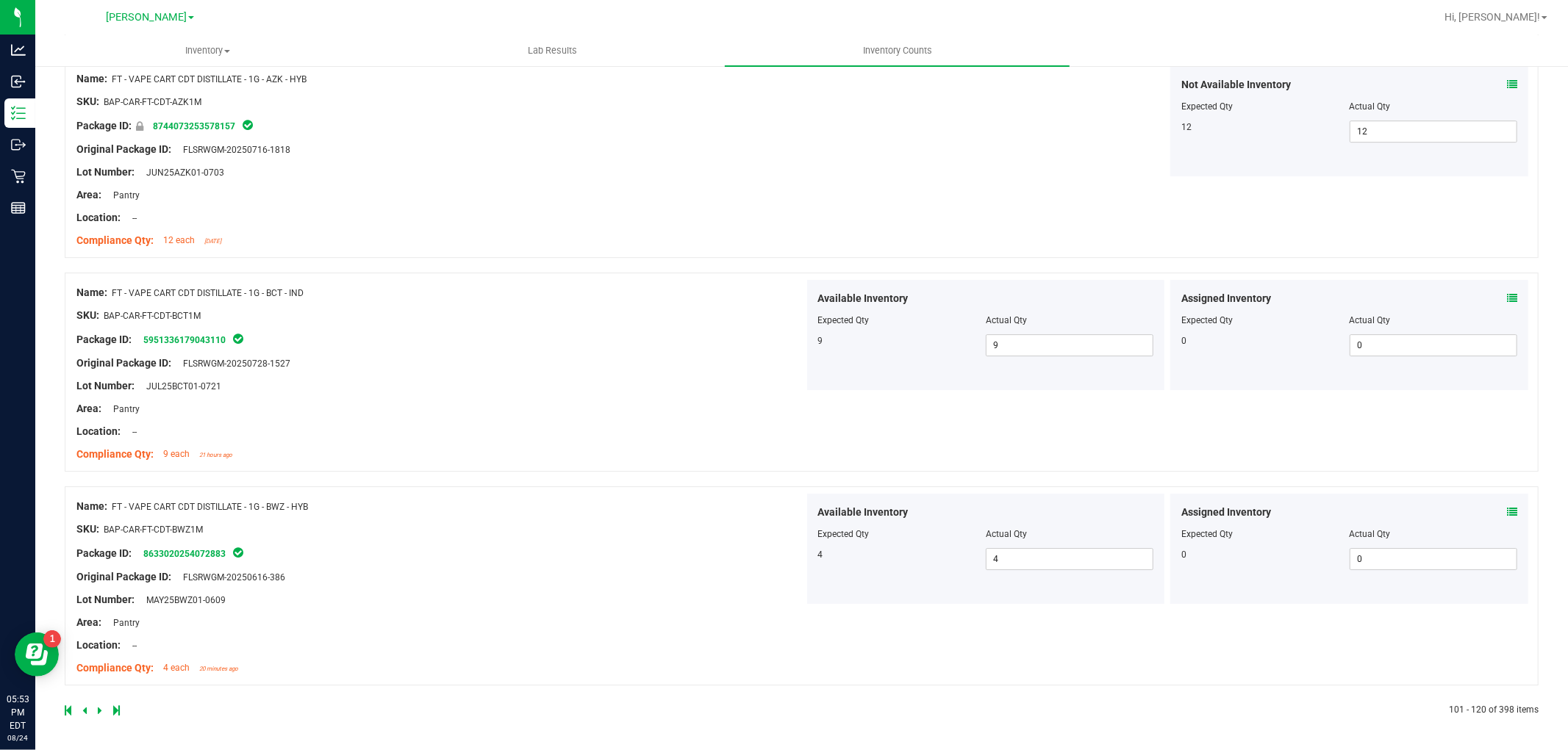
click at [101, 706] on icon at bounding box center [100, 710] width 5 height 9
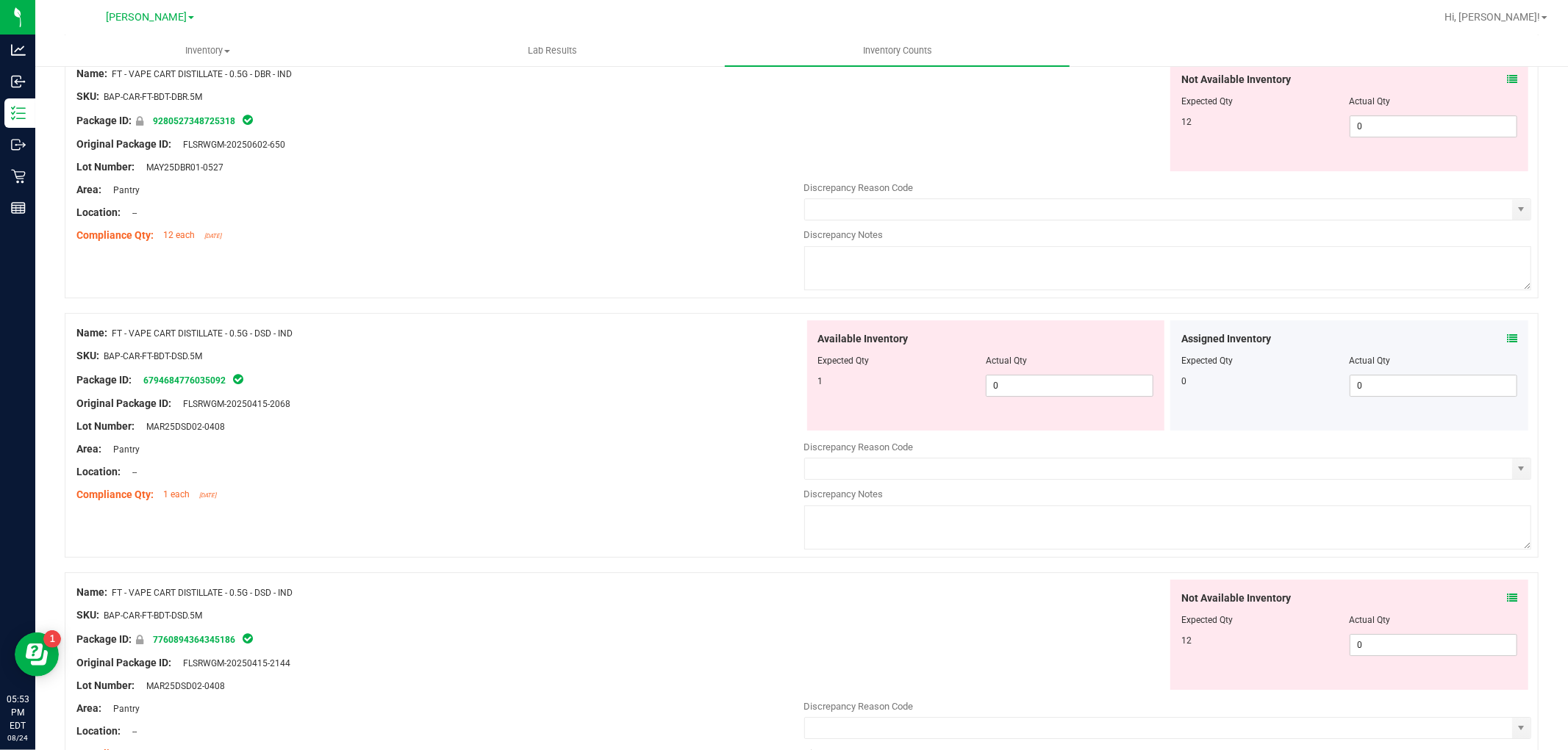
scroll to position [0, 0]
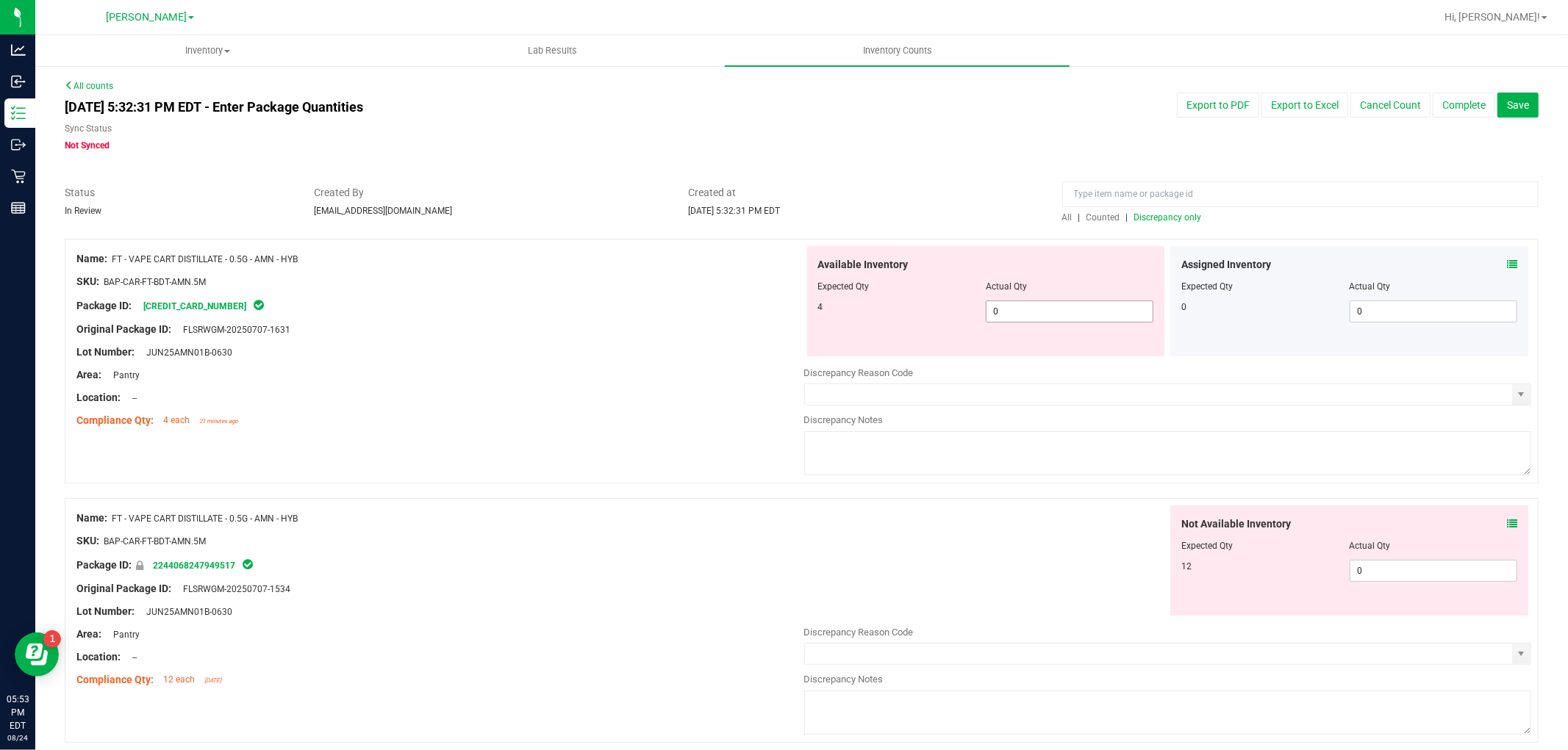
click at [1013, 305] on span "0 0" at bounding box center [1069, 311] width 168 height 22
click at [1395, 571] on div "Not Available Inventory Expected Qty Actual Qty 12 0 0" at bounding box center [1168, 621] width 728 height 233
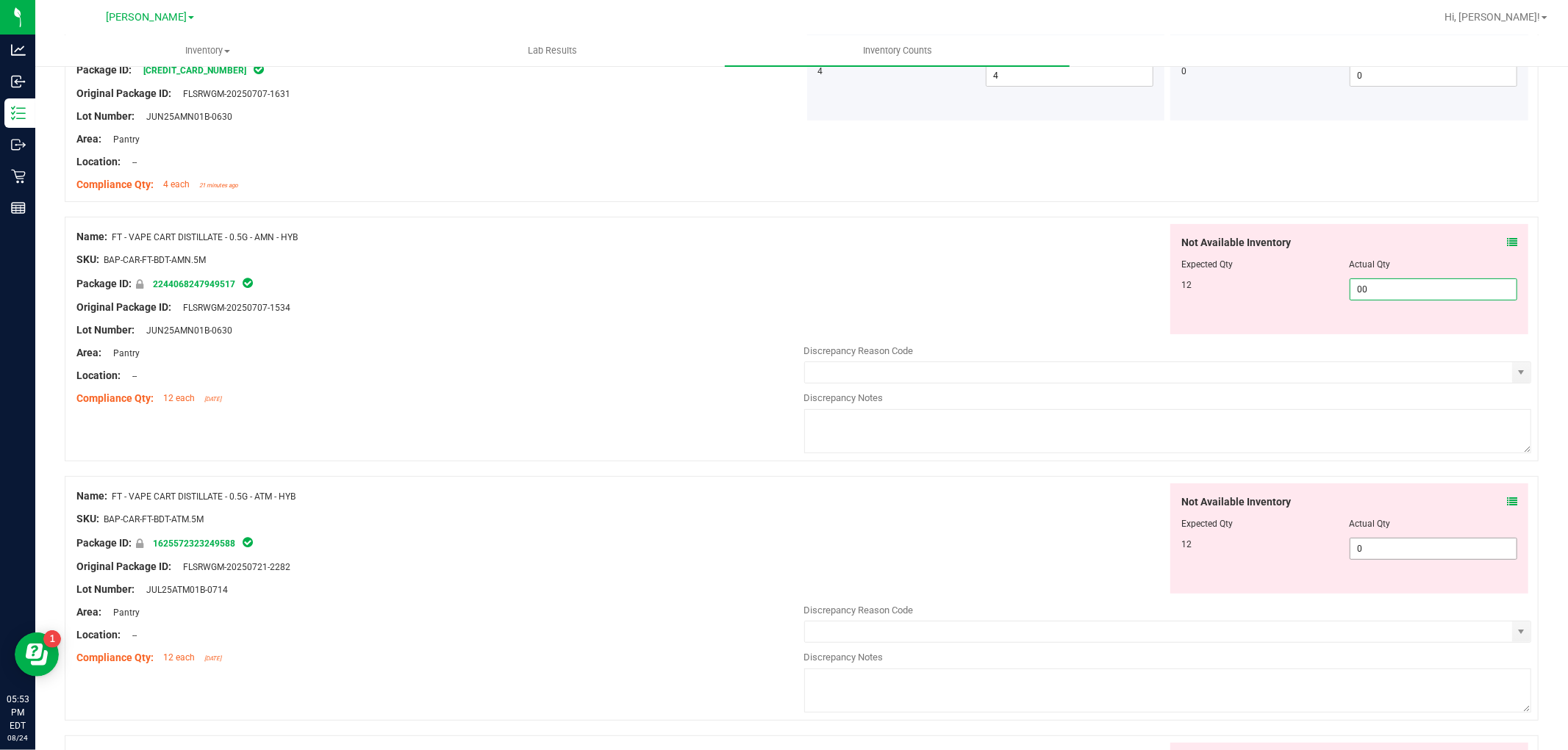
scroll to position [245, 0]
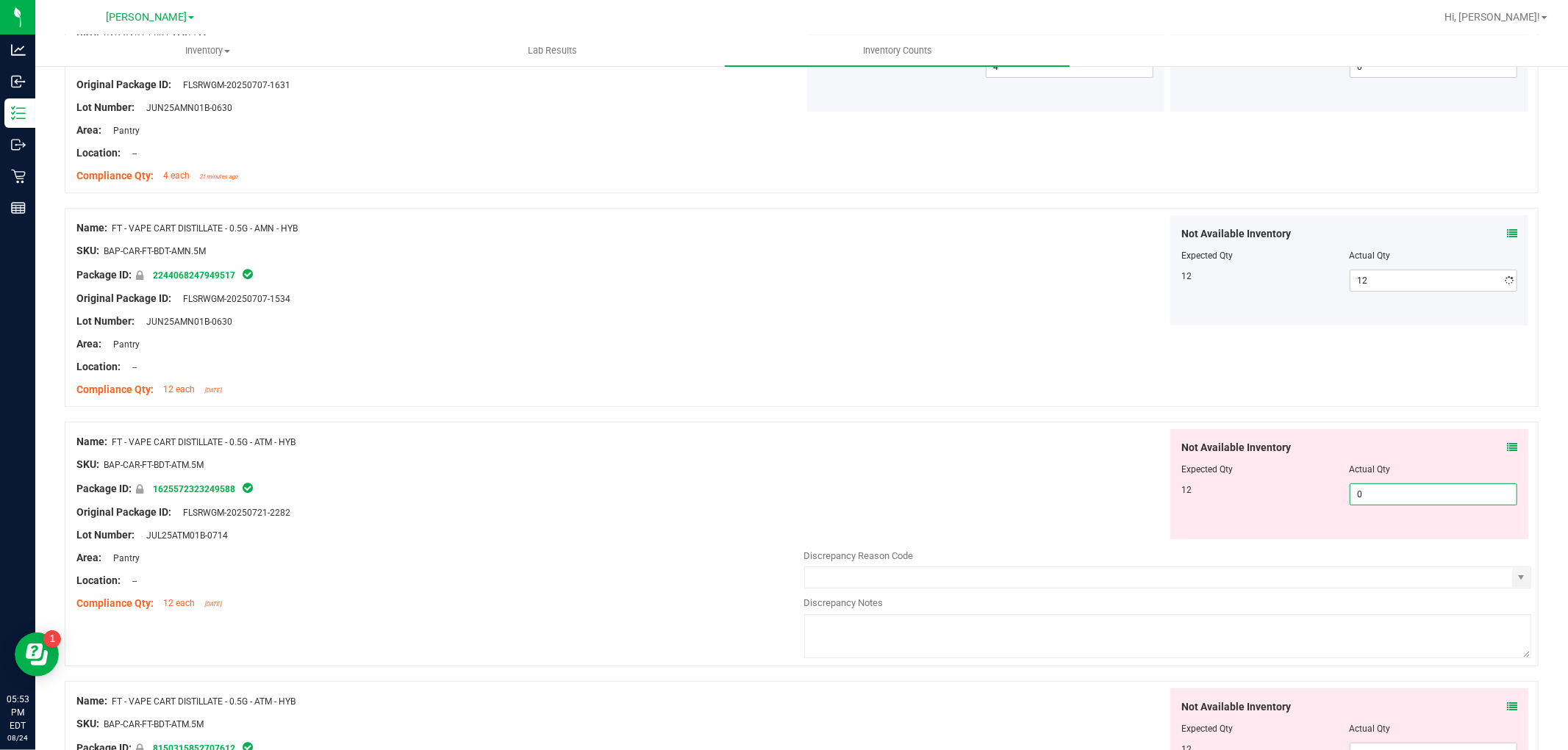
click at [1376, 540] on div "Not Available Inventory Expected Qty Actual Qty 12 0 0" at bounding box center [1168, 545] width 728 height 233
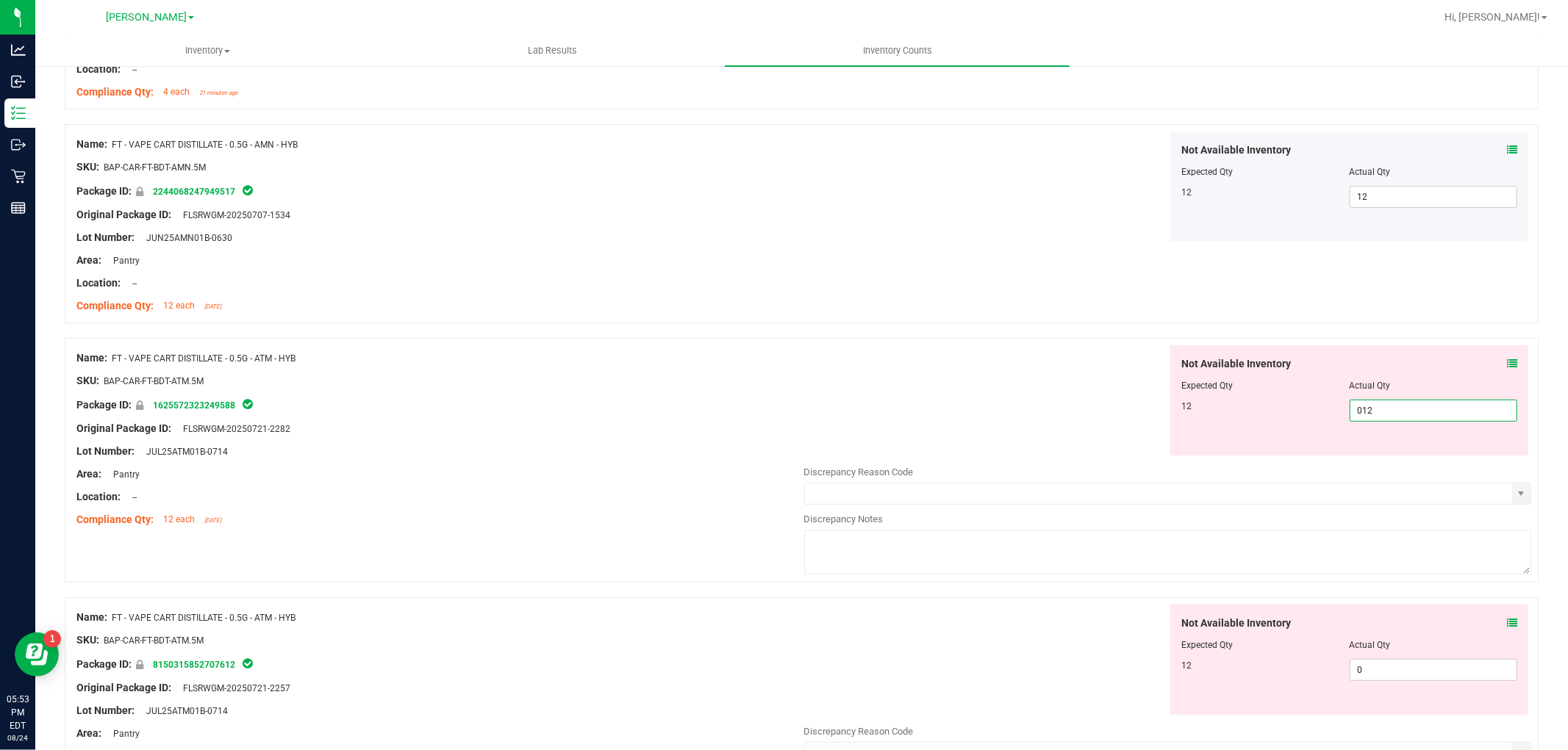
scroll to position [408, 0]
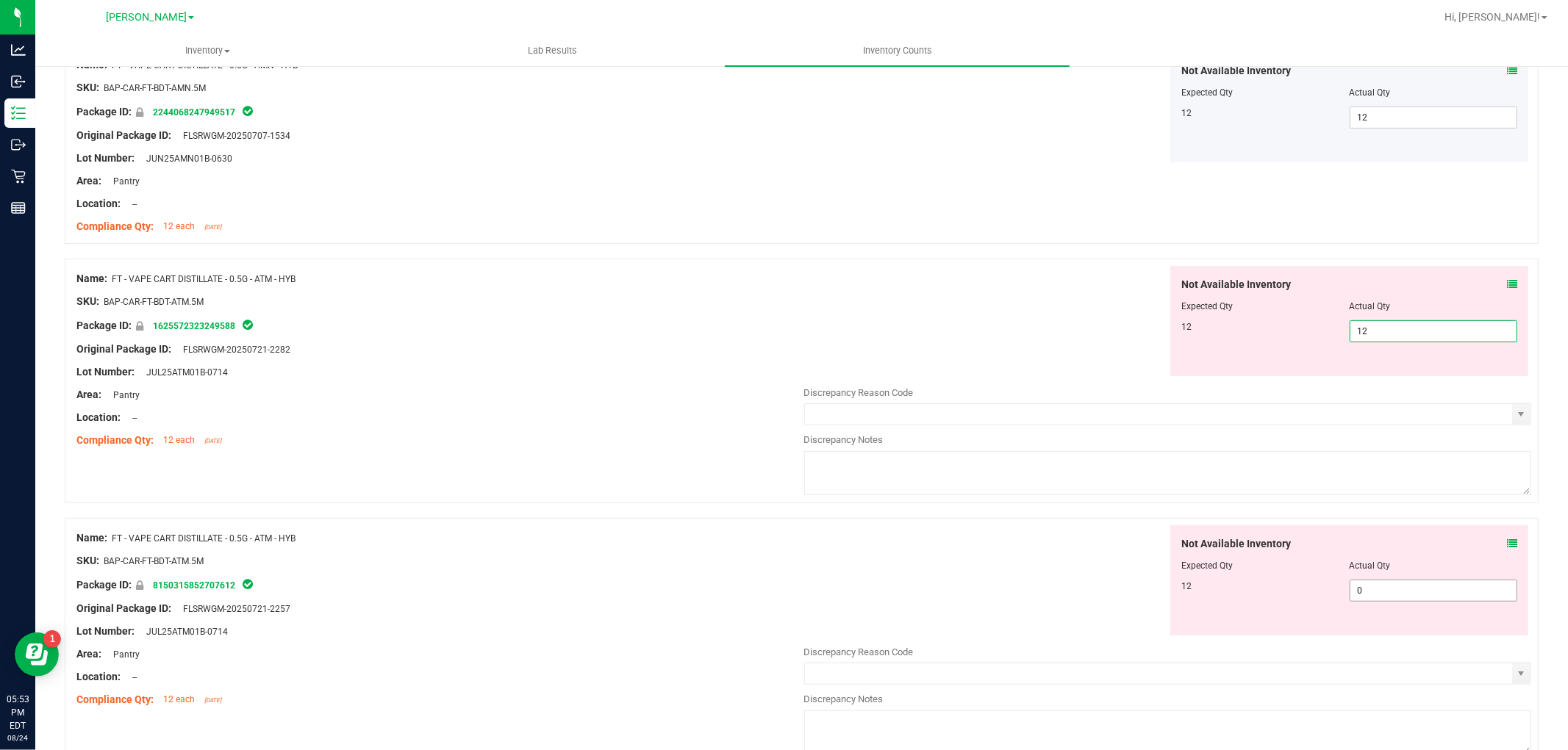
click at [1387, 589] on div "Not Available Inventory Expected Qty Actual Qty 12 0 0" at bounding box center [1348, 580] width 358 height 110
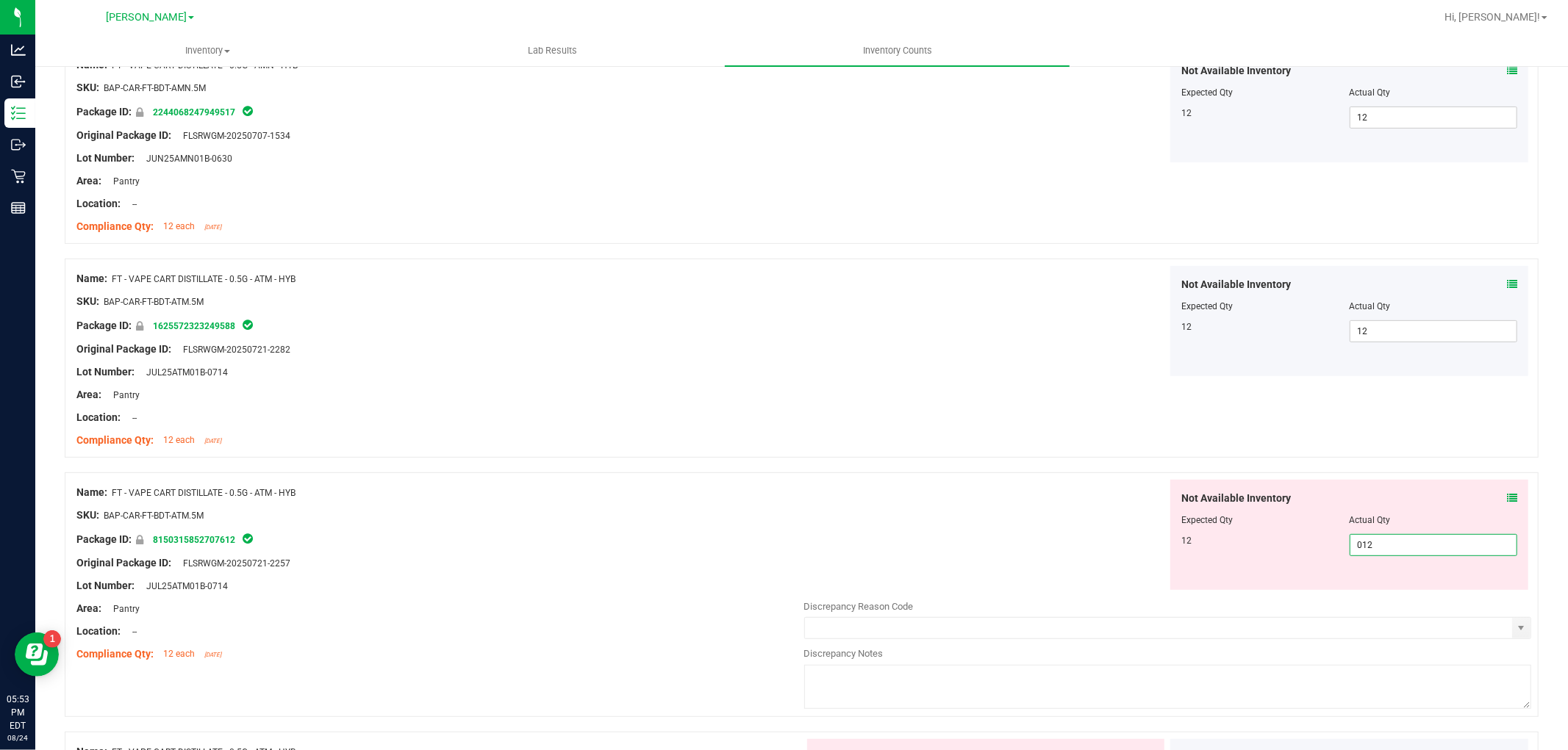
scroll to position [652, 0]
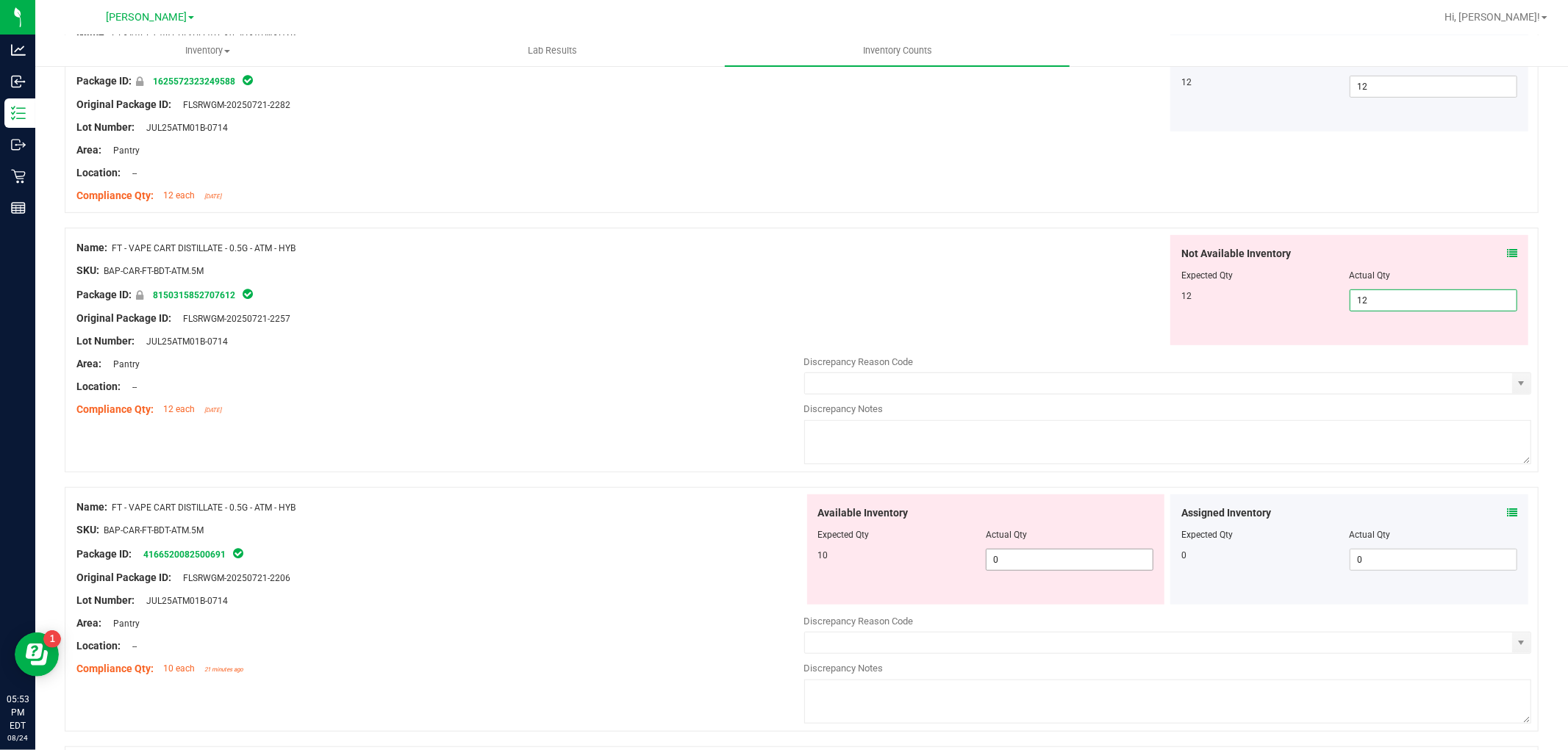
click at [1044, 555] on div "Available Inventory Expected Qty Actual Qty 10 0 0" at bounding box center [985, 549] width 358 height 110
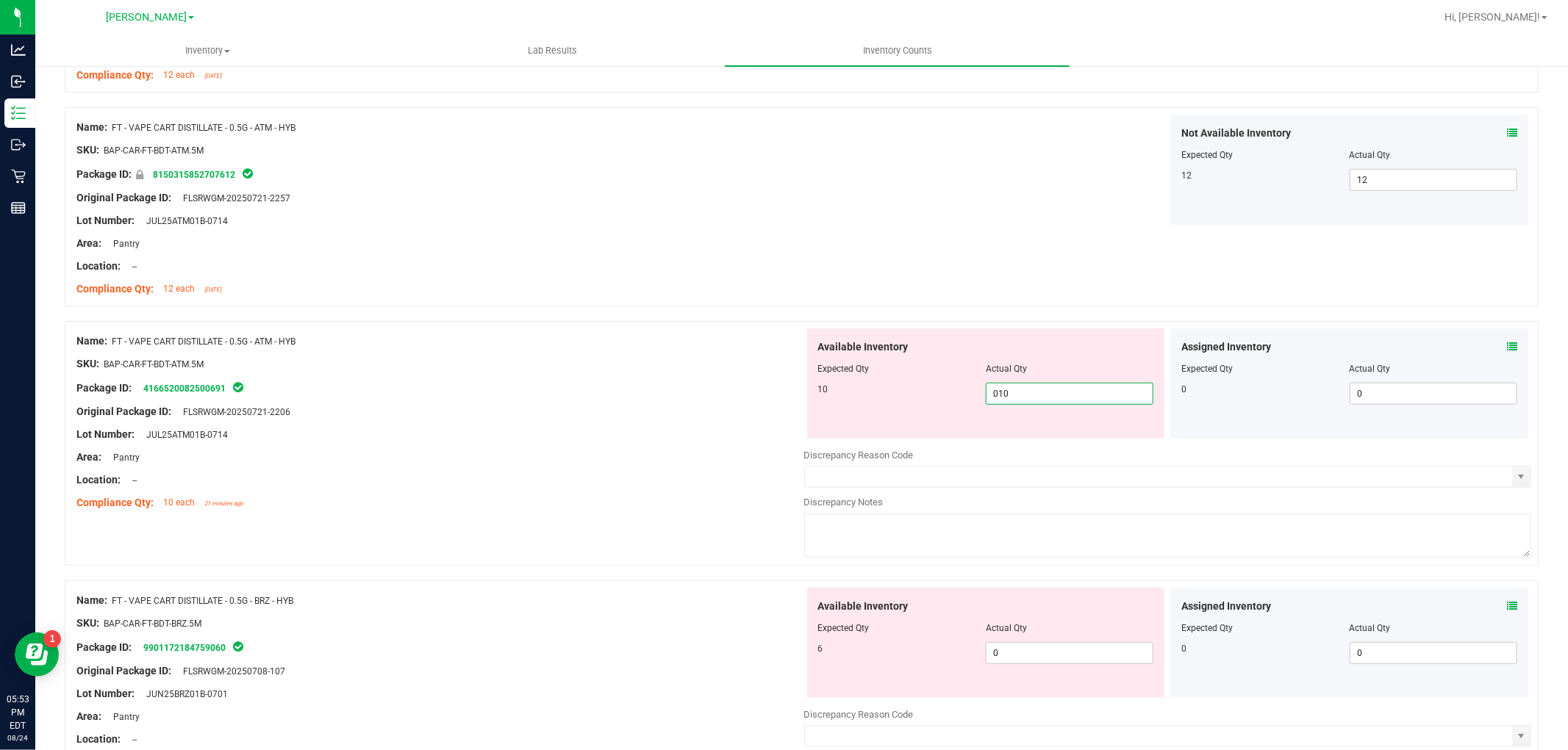
scroll to position [897, 0]
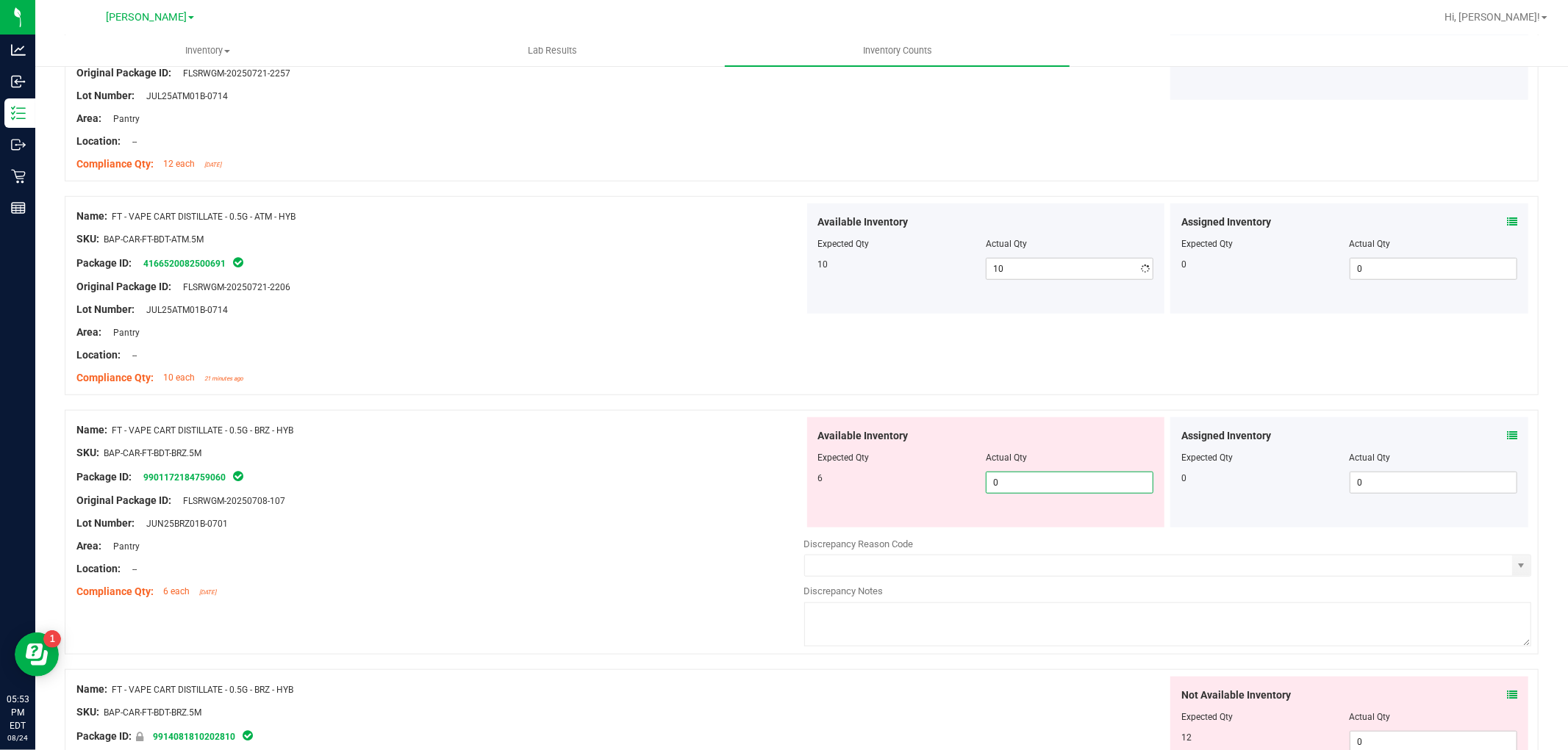
click at [1036, 531] on div "Available Inventory Expected Qty Actual Qty 6 0 0" at bounding box center [1168, 533] width 728 height 233
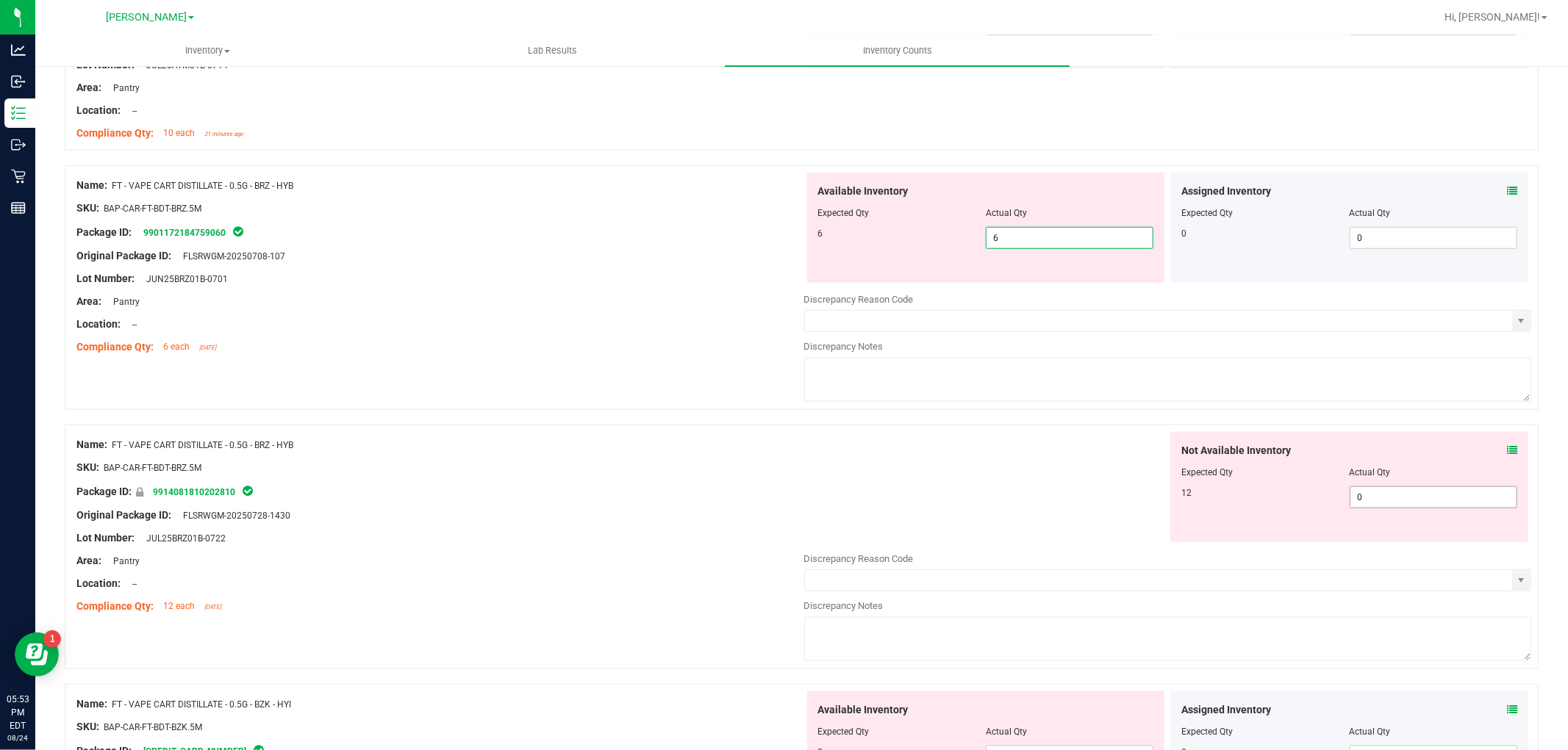
click at [1380, 495] on div "Not Available Inventory Expected Qty Actual Qty 12 0 0" at bounding box center [1348, 487] width 358 height 110
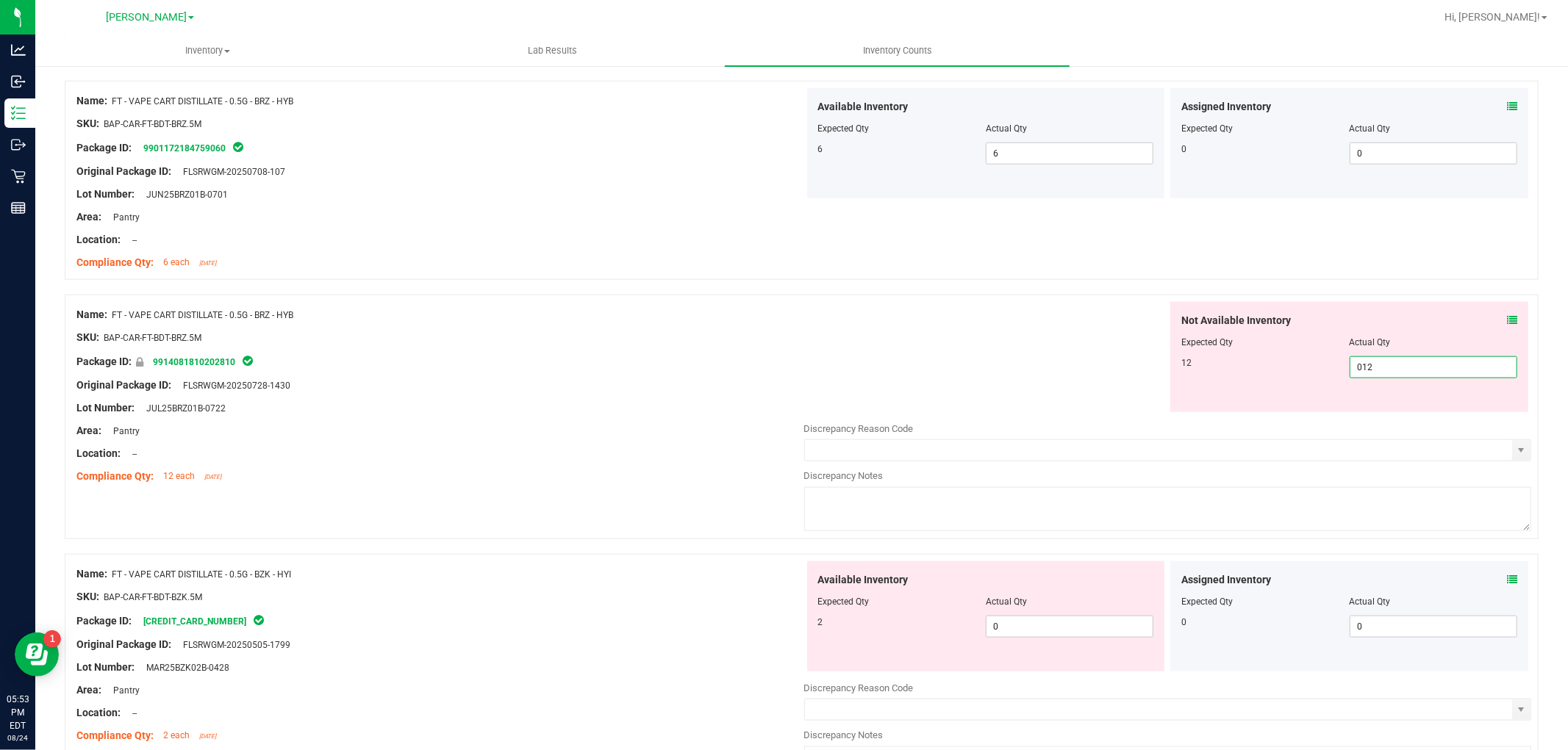
scroll to position [1305, 0]
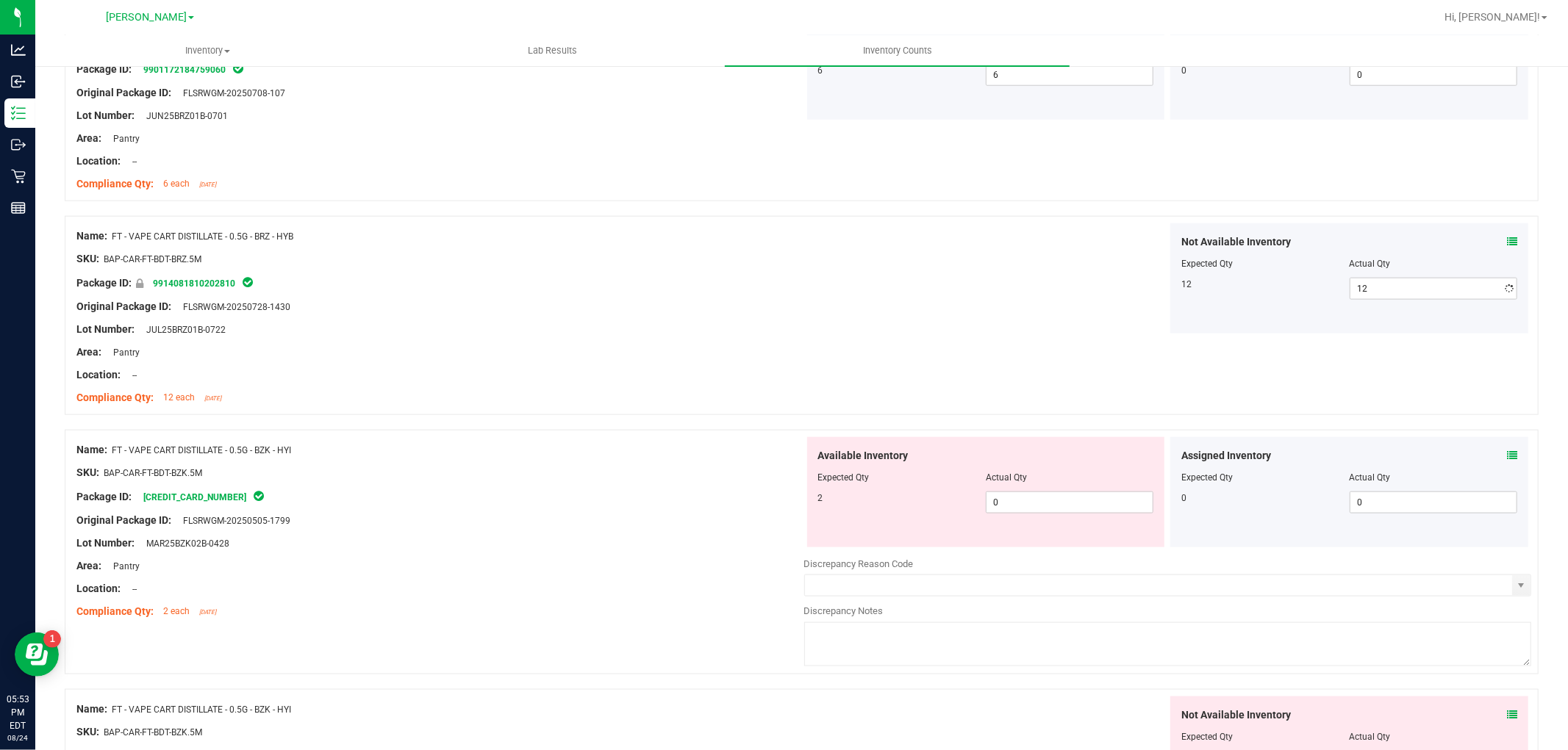
click at [1041, 534] on div "Available Inventory Expected Qty Actual Qty 2 0 0" at bounding box center [985, 492] width 358 height 110
click at [1041, 507] on span "0 0" at bounding box center [1069, 502] width 168 height 22
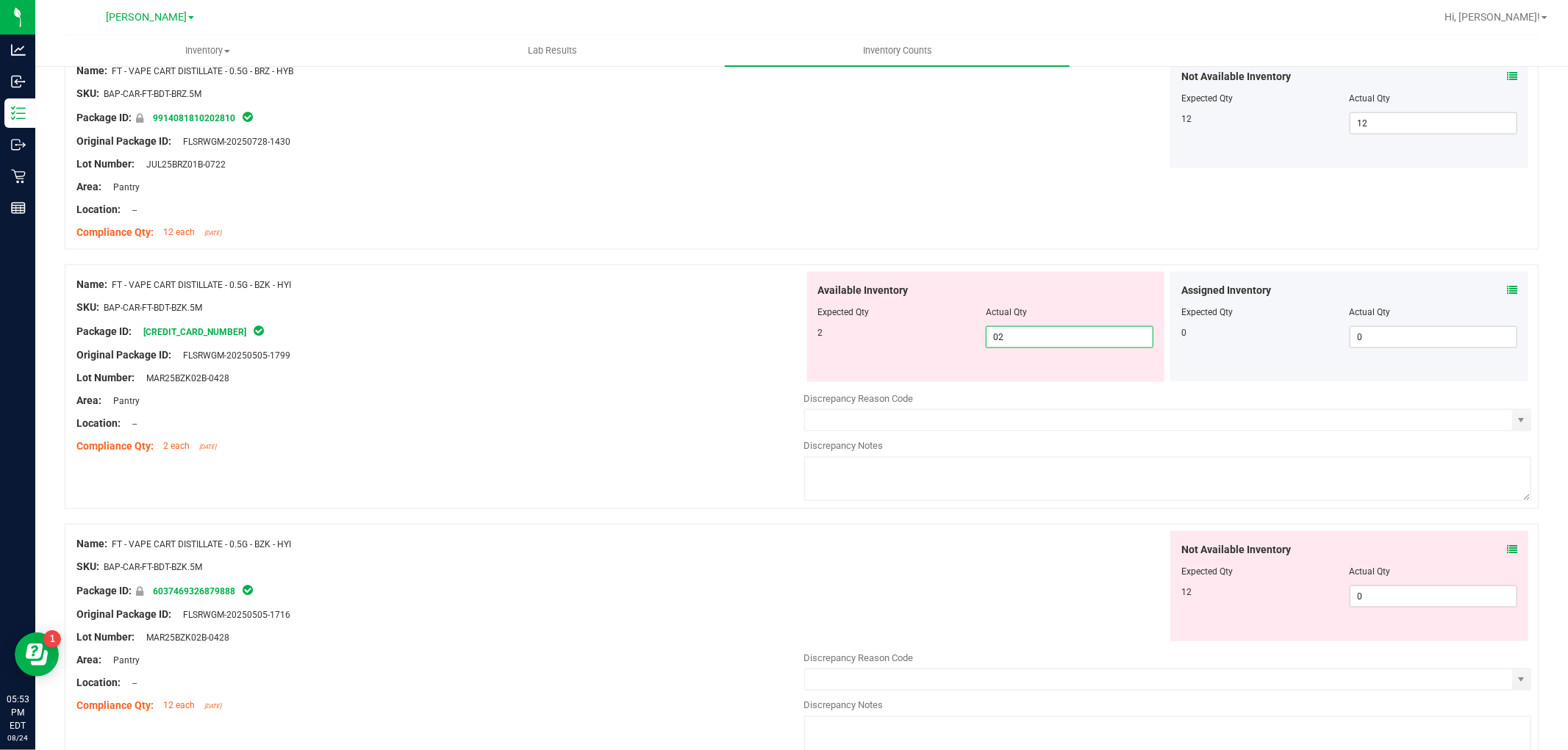
scroll to position [1633, 0]
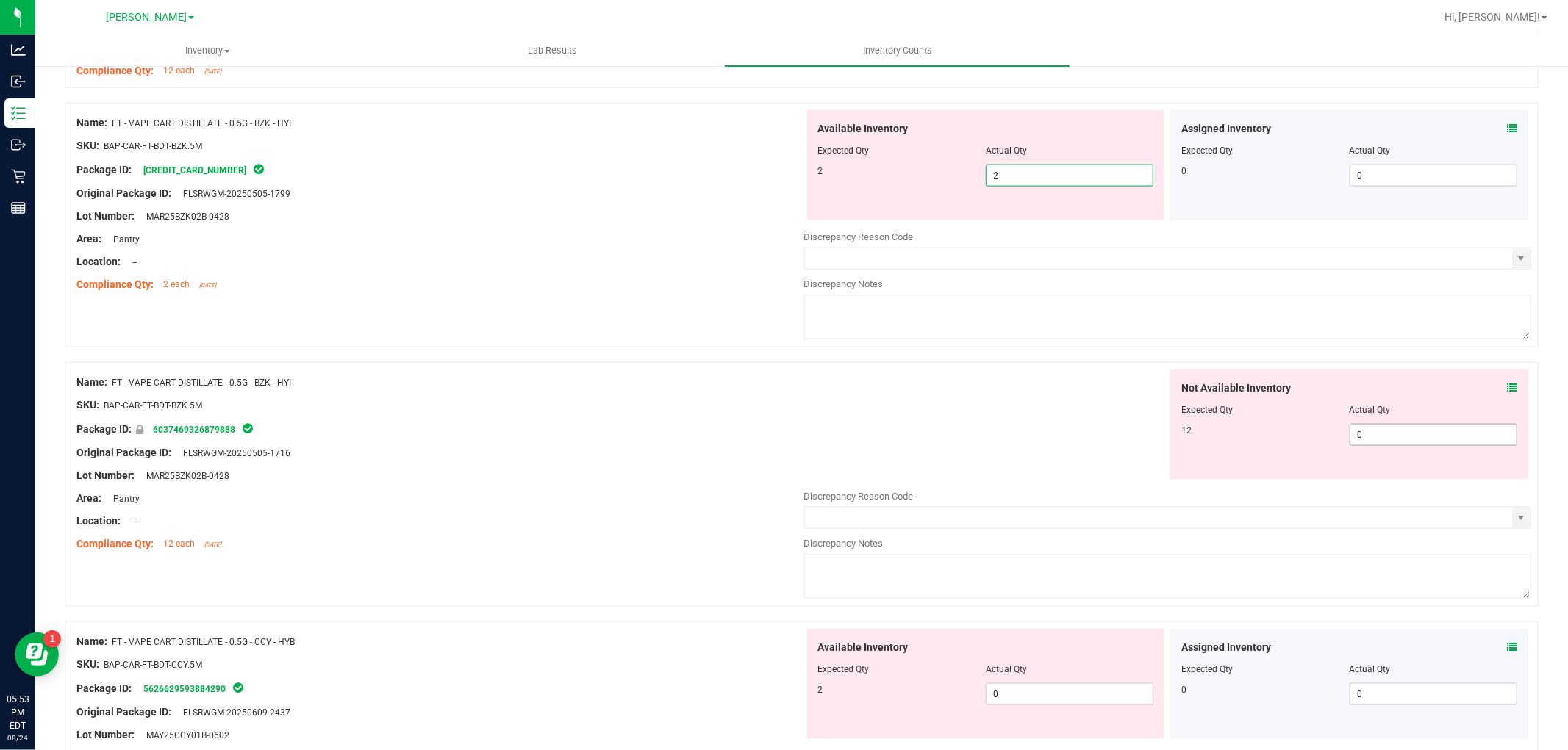
click at [1398, 439] on div "Not Available Inventory Expected Qty Actual Qty 12 0 0" at bounding box center [1168, 486] width 728 height 233
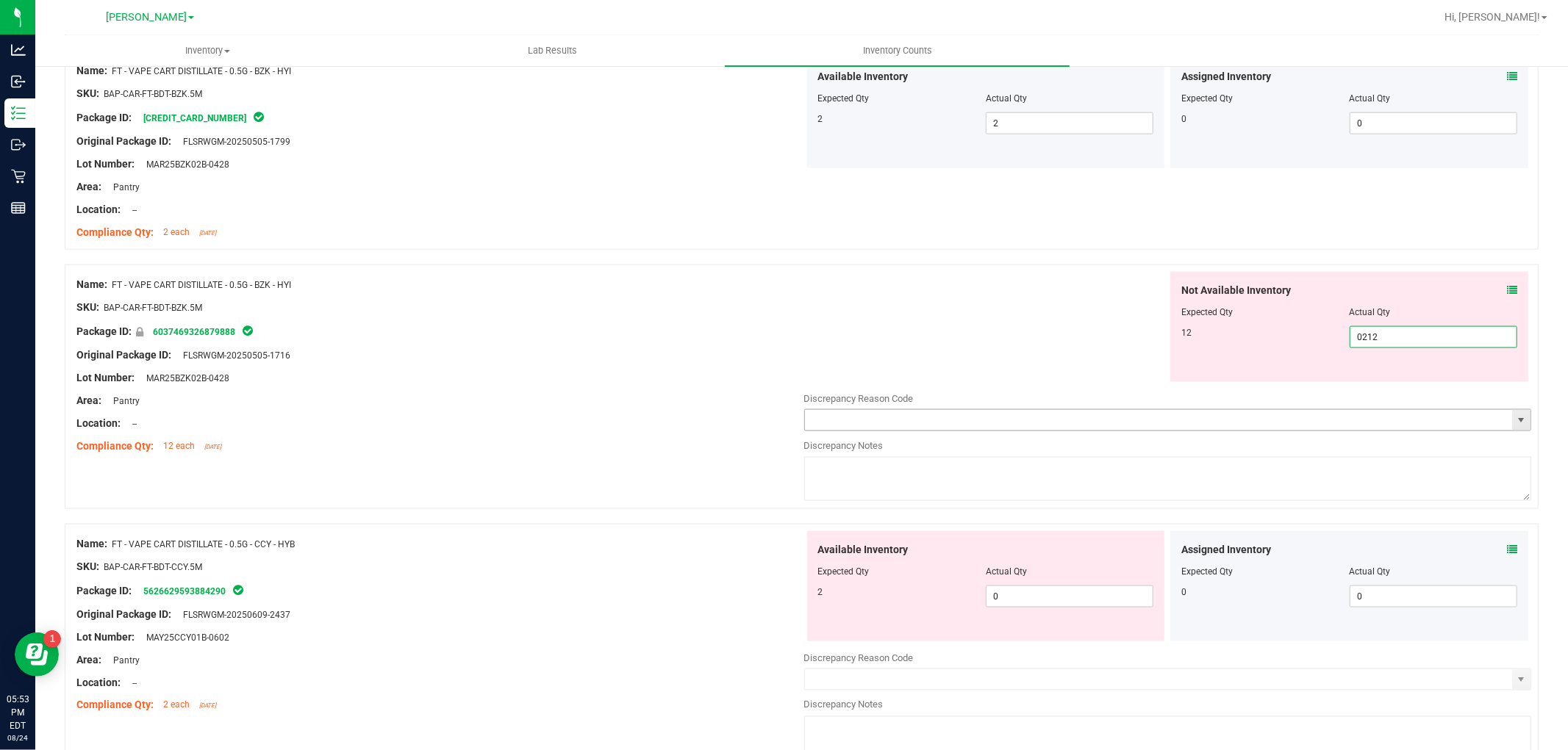
scroll to position [1714, 0]
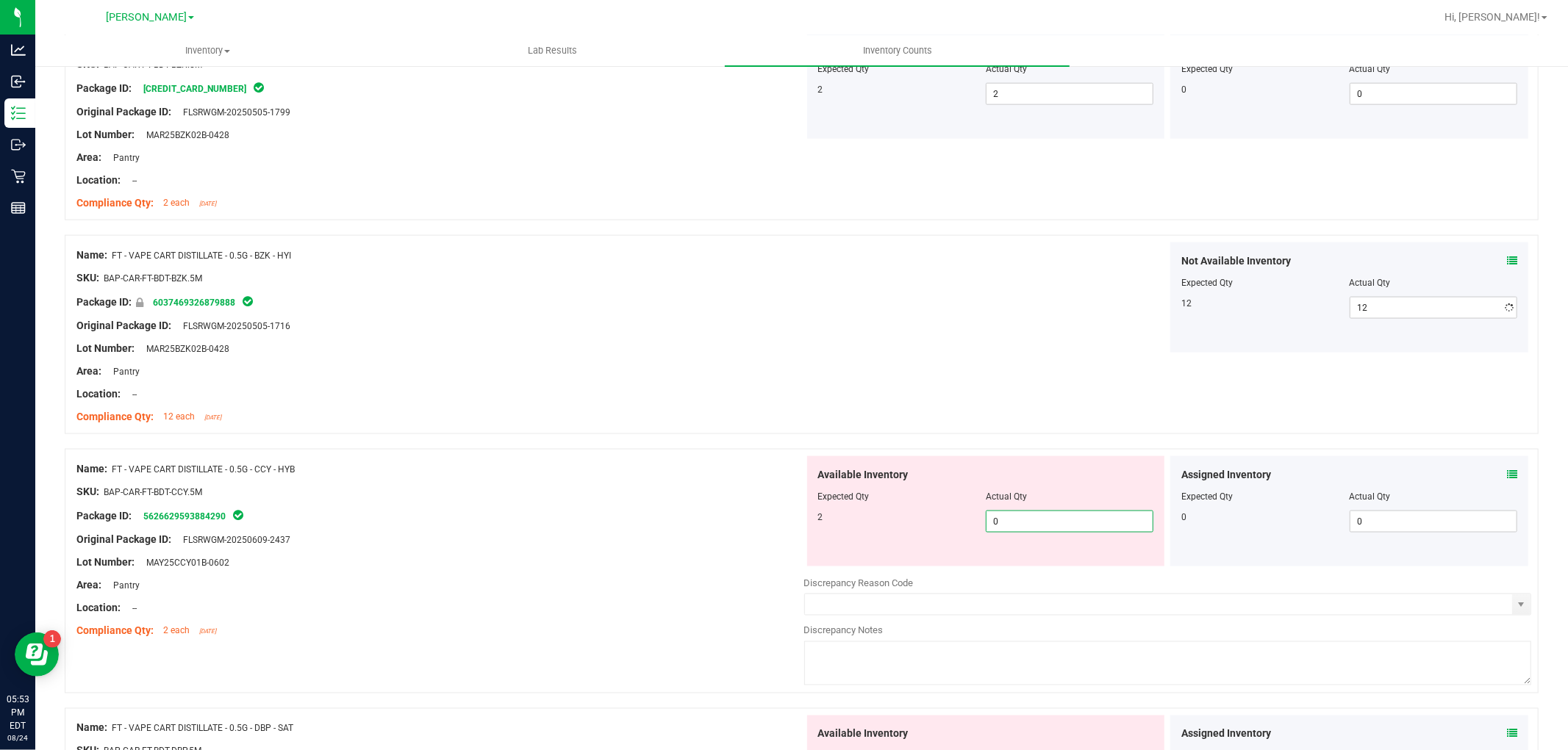
click at [1057, 568] on div "Available Inventory Expected Qty Actual Qty 2 0 0" at bounding box center [1168, 572] width 728 height 233
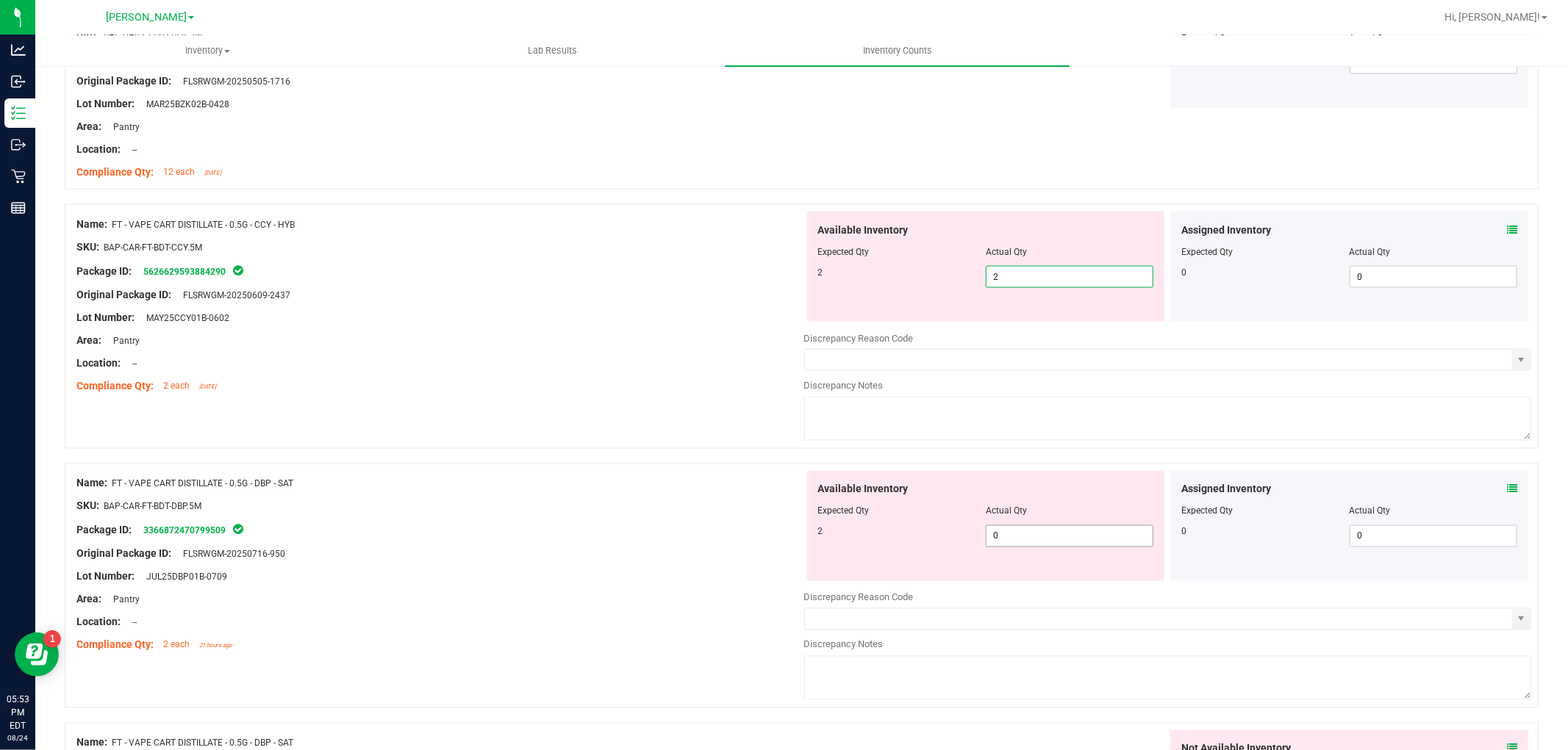
click at [1046, 547] on div "Available Inventory Expected Qty Actual Qty 2 0 0" at bounding box center [1168, 587] width 728 height 233
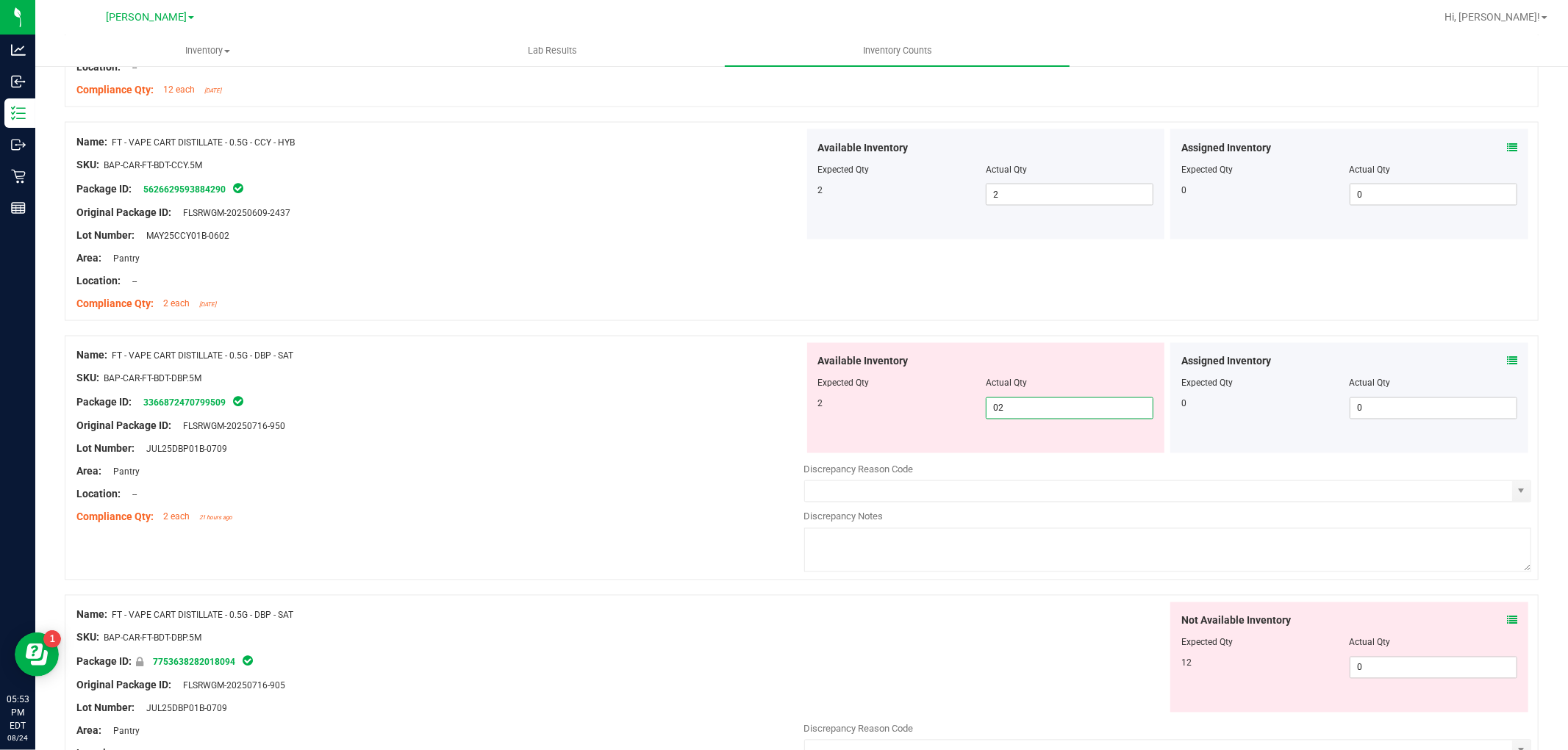
scroll to position [2204, 0]
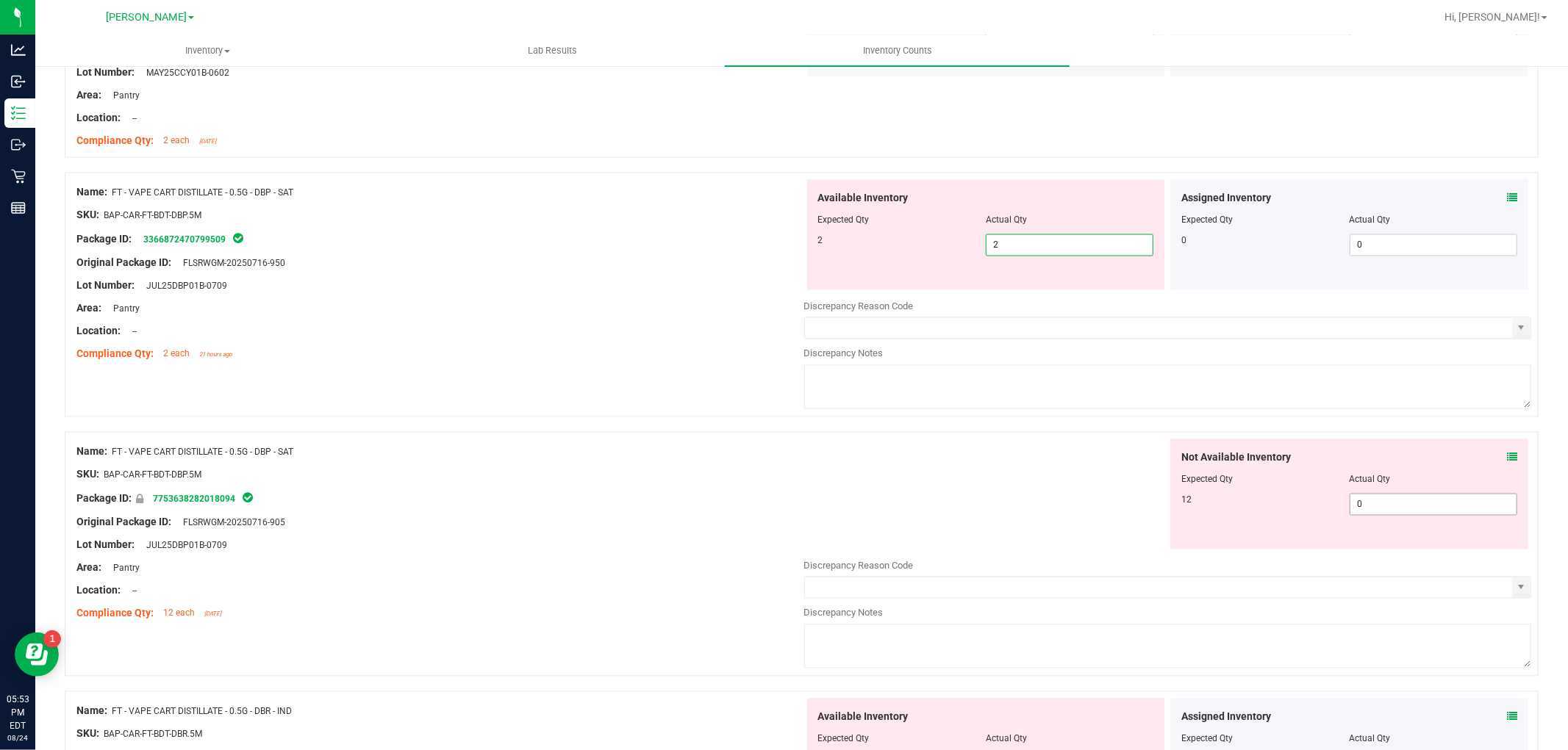
click at [1427, 500] on div "Not Available Inventory Expected Qty Actual Qty 12 0 0" at bounding box center [1348, 493] width 358 height 110
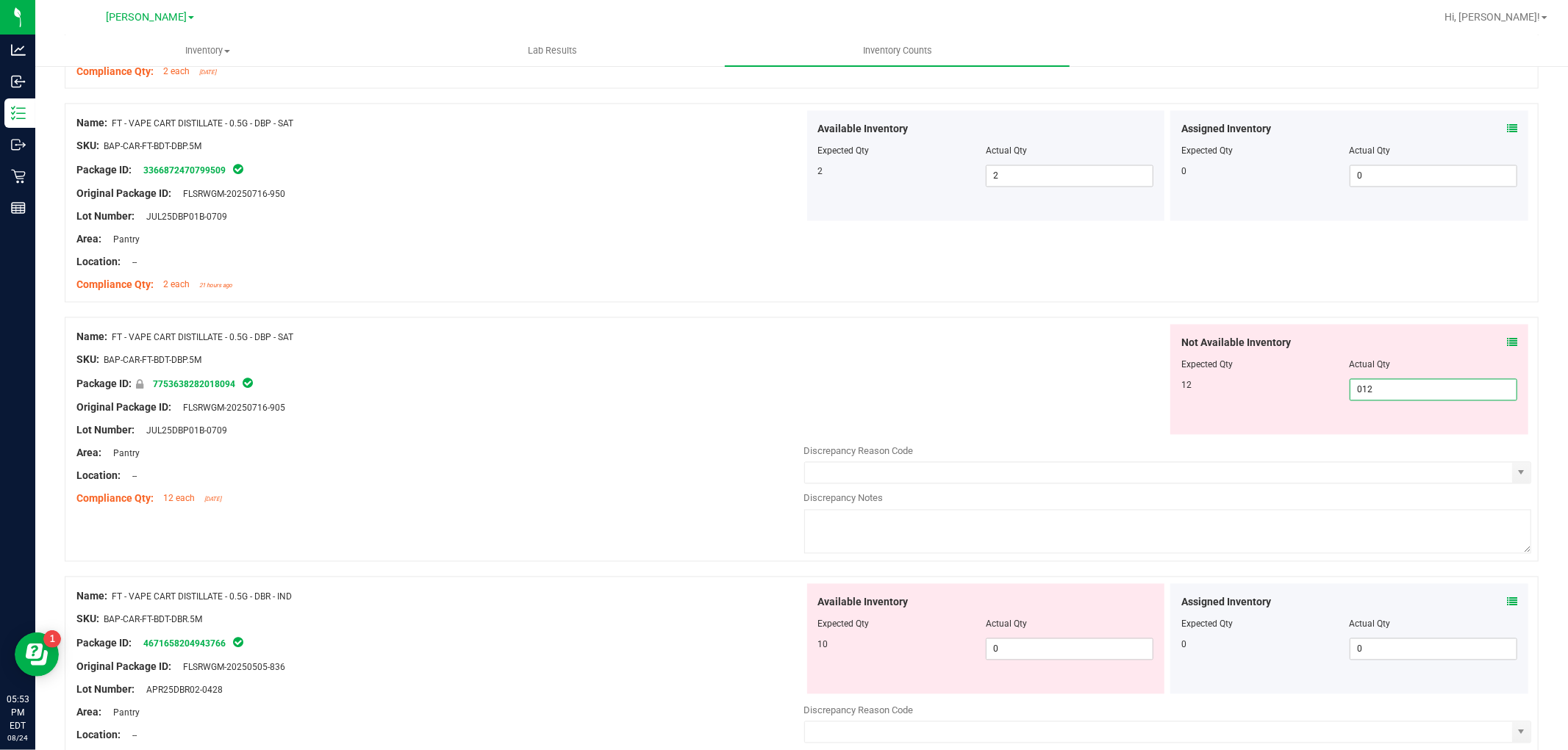
scroll to position [2367, 0]
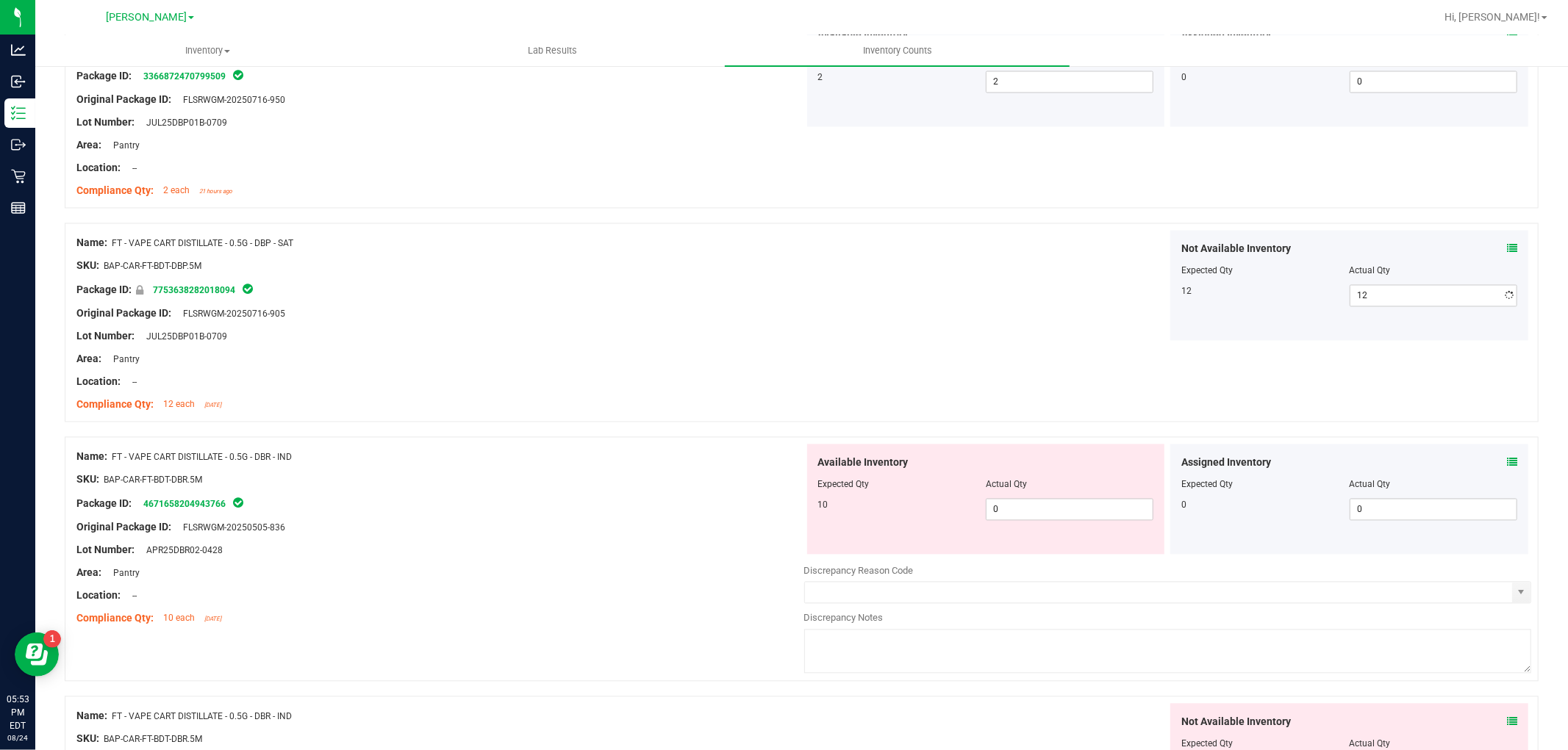
click at [1015, 544] on div "Available Inventory Expected Qty Actual Qty 10 0 0" at bounding box center [985, 499] width 358 height 110
click at [1015, 495] on div at bounding box center [985, 495] width 336 height 8
click at [1019, 511] on span "0 0" at bounding box center [1069, 509] width 168 height 22
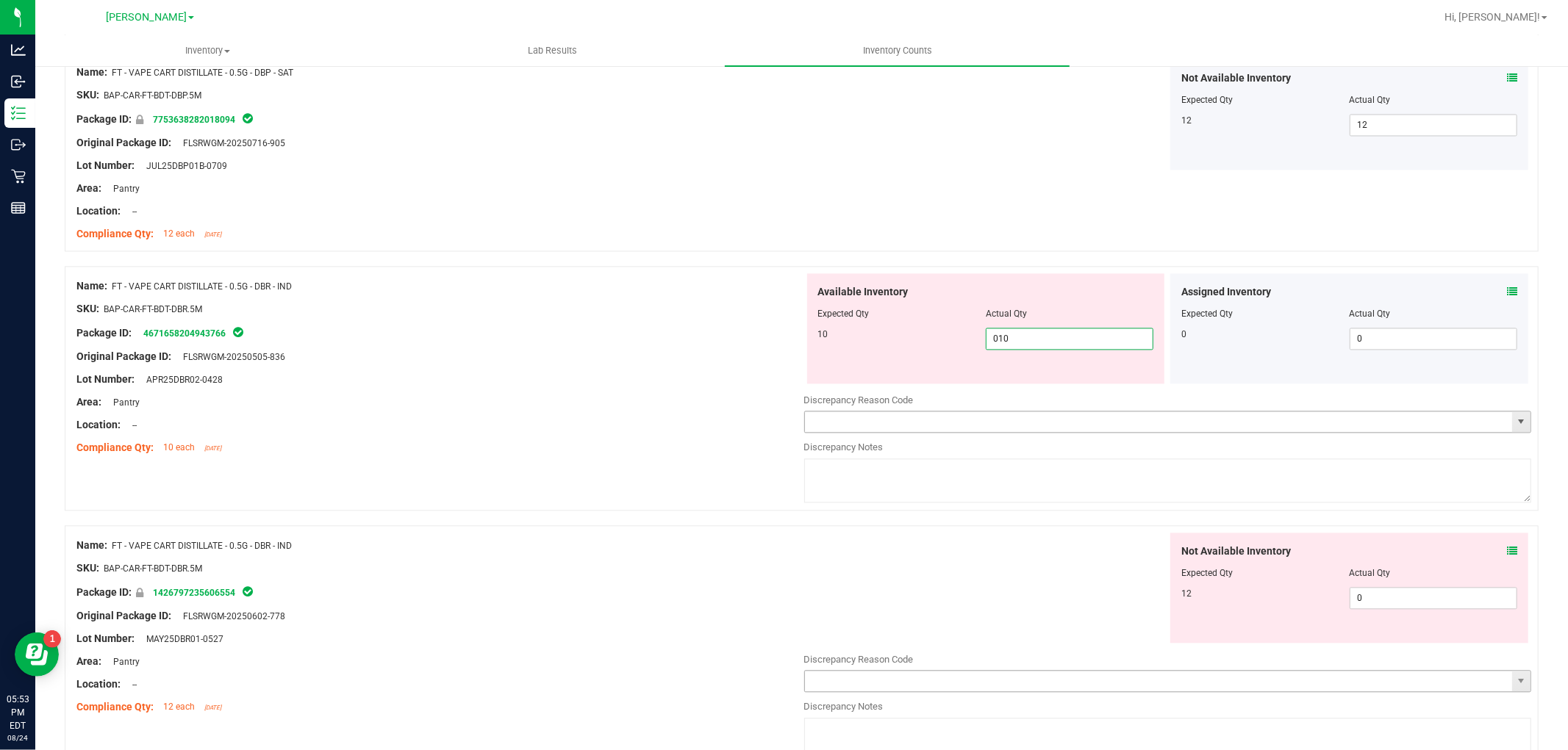
scroll to position [2693, 0]
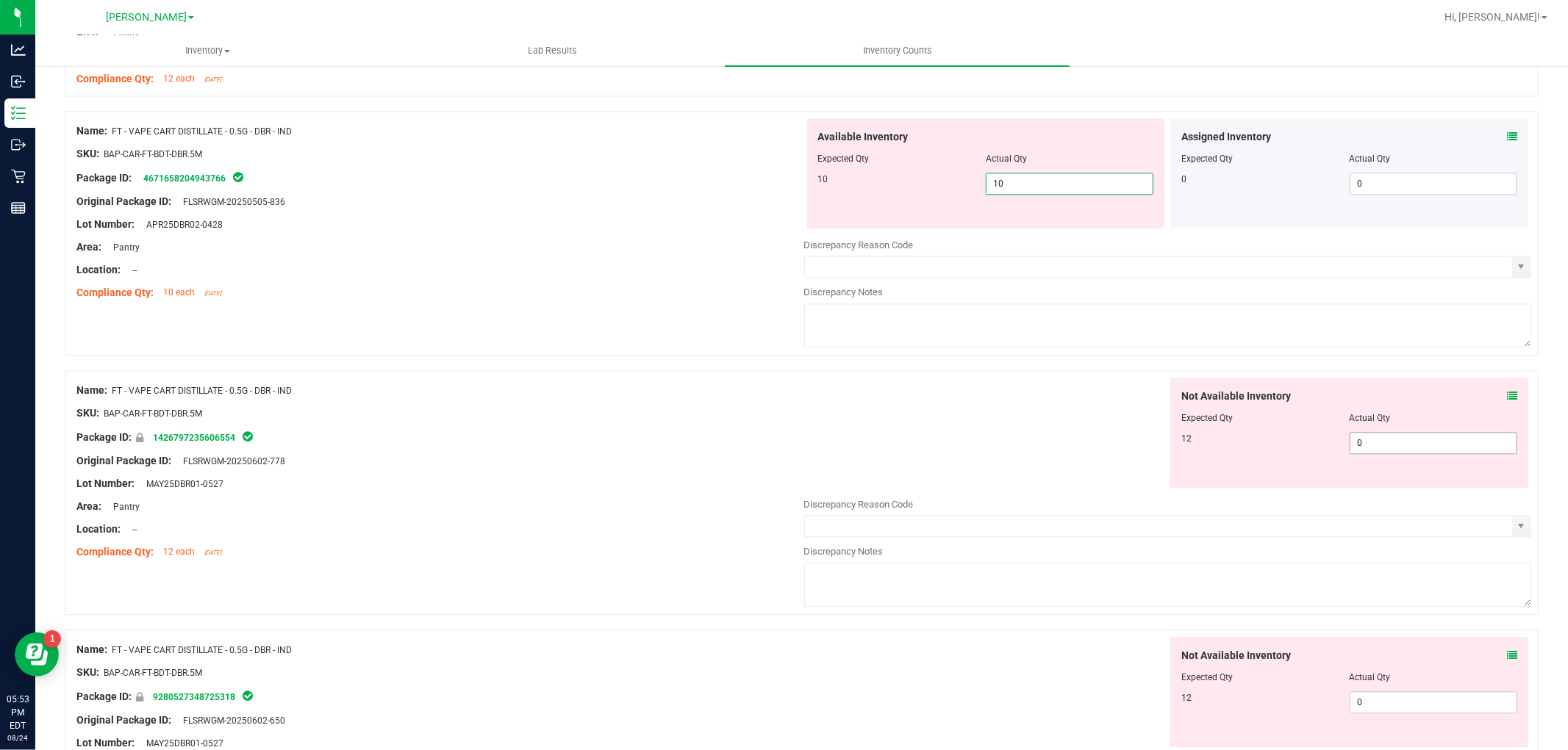
click at [1375, 438] on div "Not Available Inventory Expected Qty Actual Qty 12 0 0" at bounding box center [1348, 432] width 358 height 110
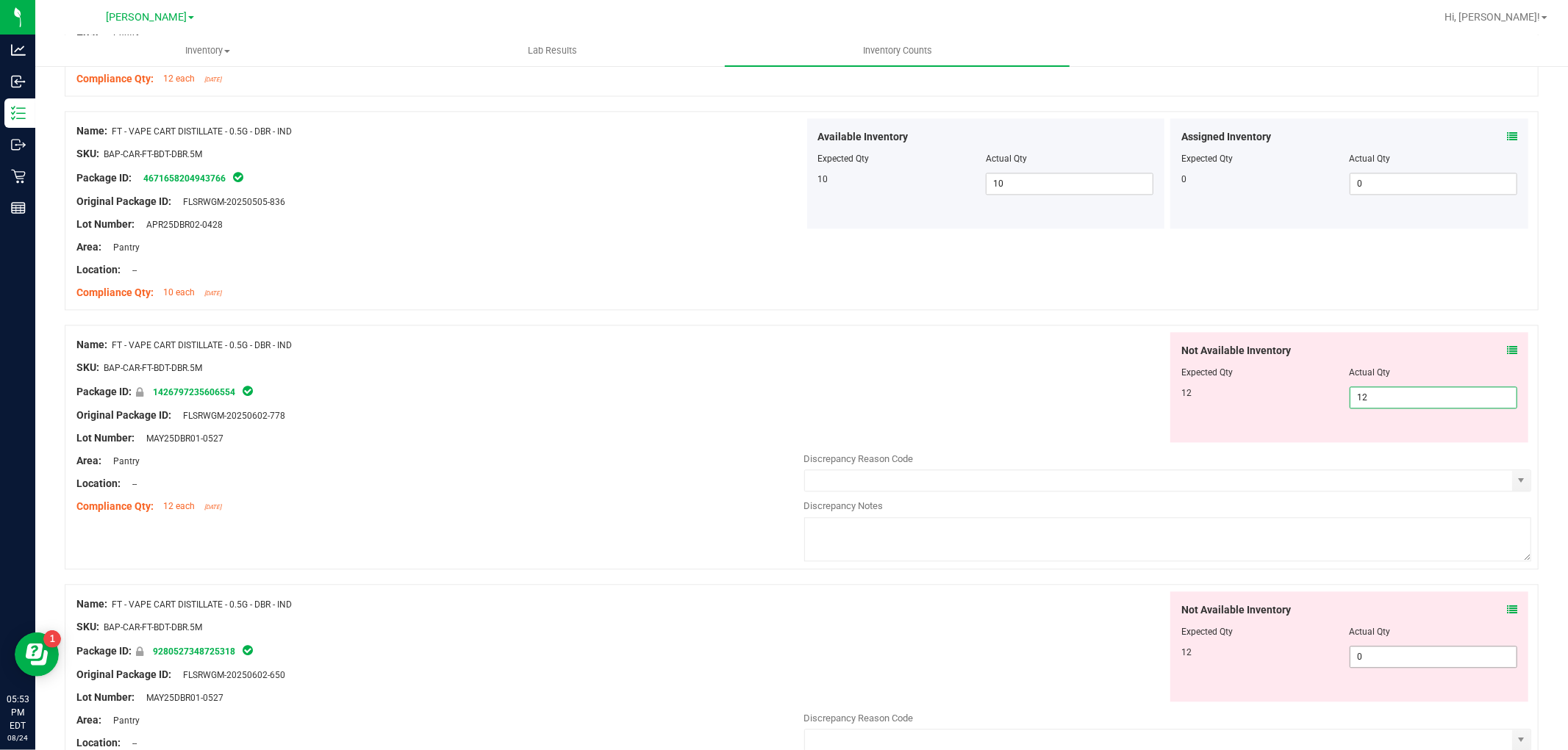
click at [1389, 663] on div "Not Available Inventory Expected Qty Actual Qty 12 0 0" at bounding box center [1168, 707] width 728 height 233
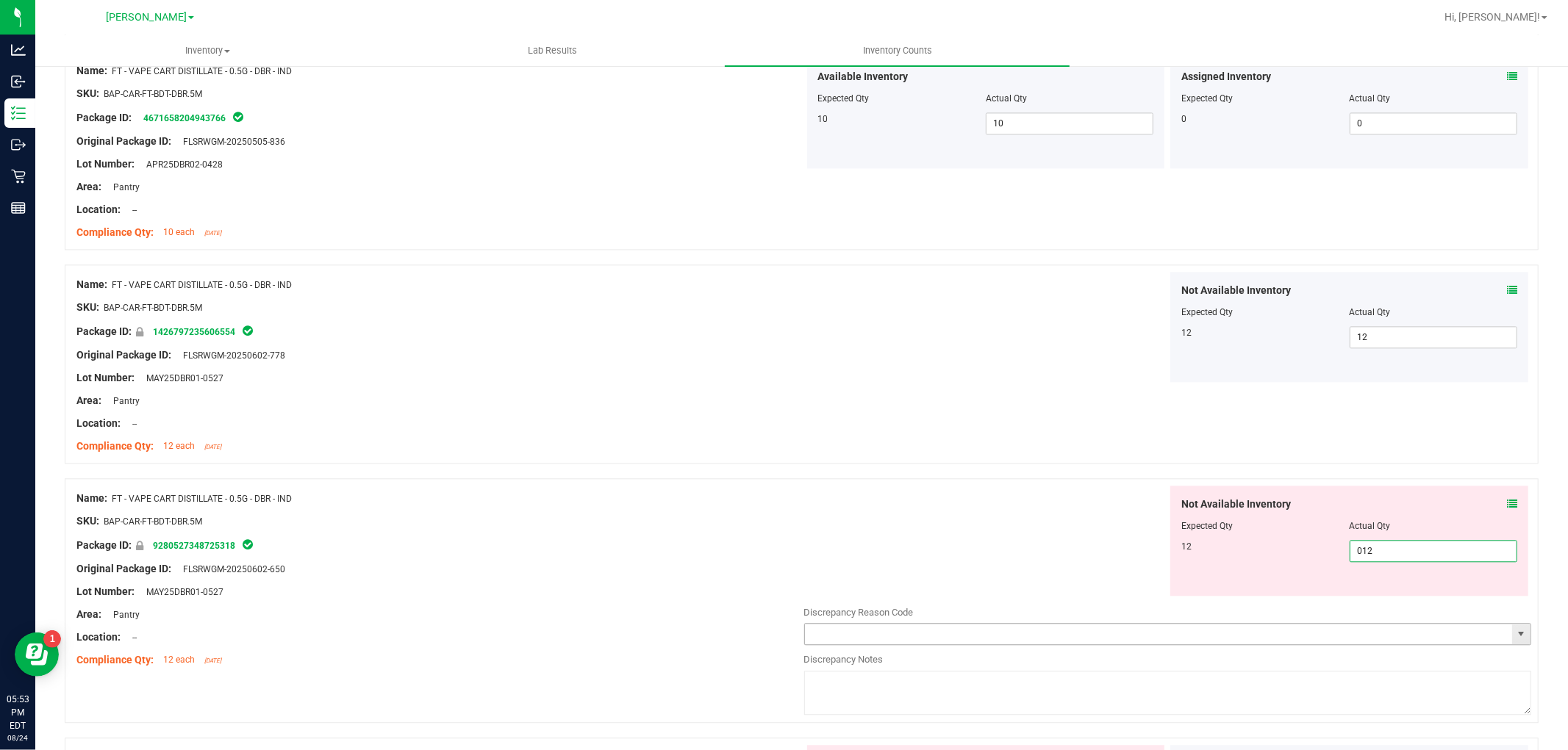
scroll to position [2856, 0]
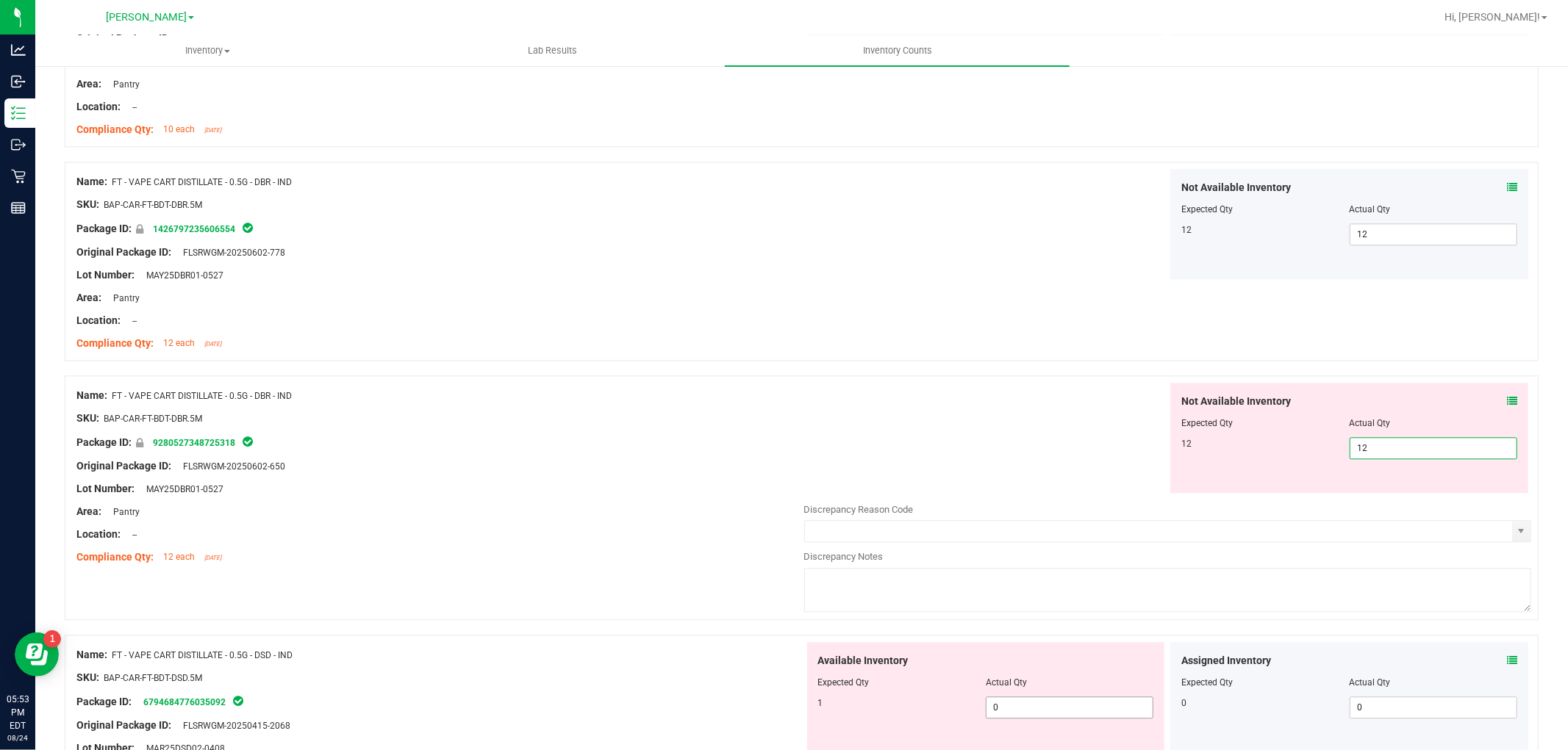
click at [1044, 703] on div "Available Inventory Expected Qty Actual Qty 1 0 0" at bounding box center [985, 696] width 358 height 110
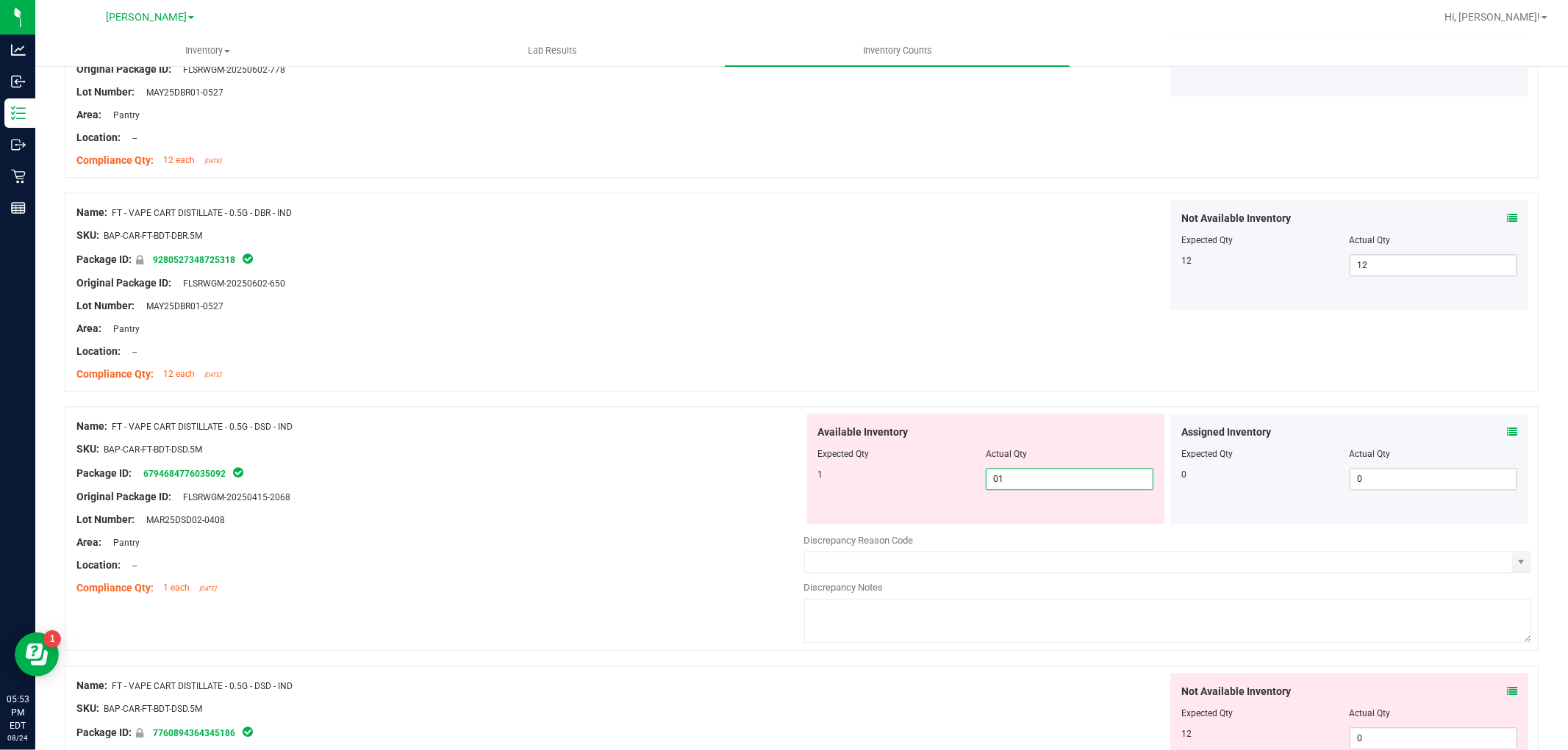
scroll to position [3183, 0]
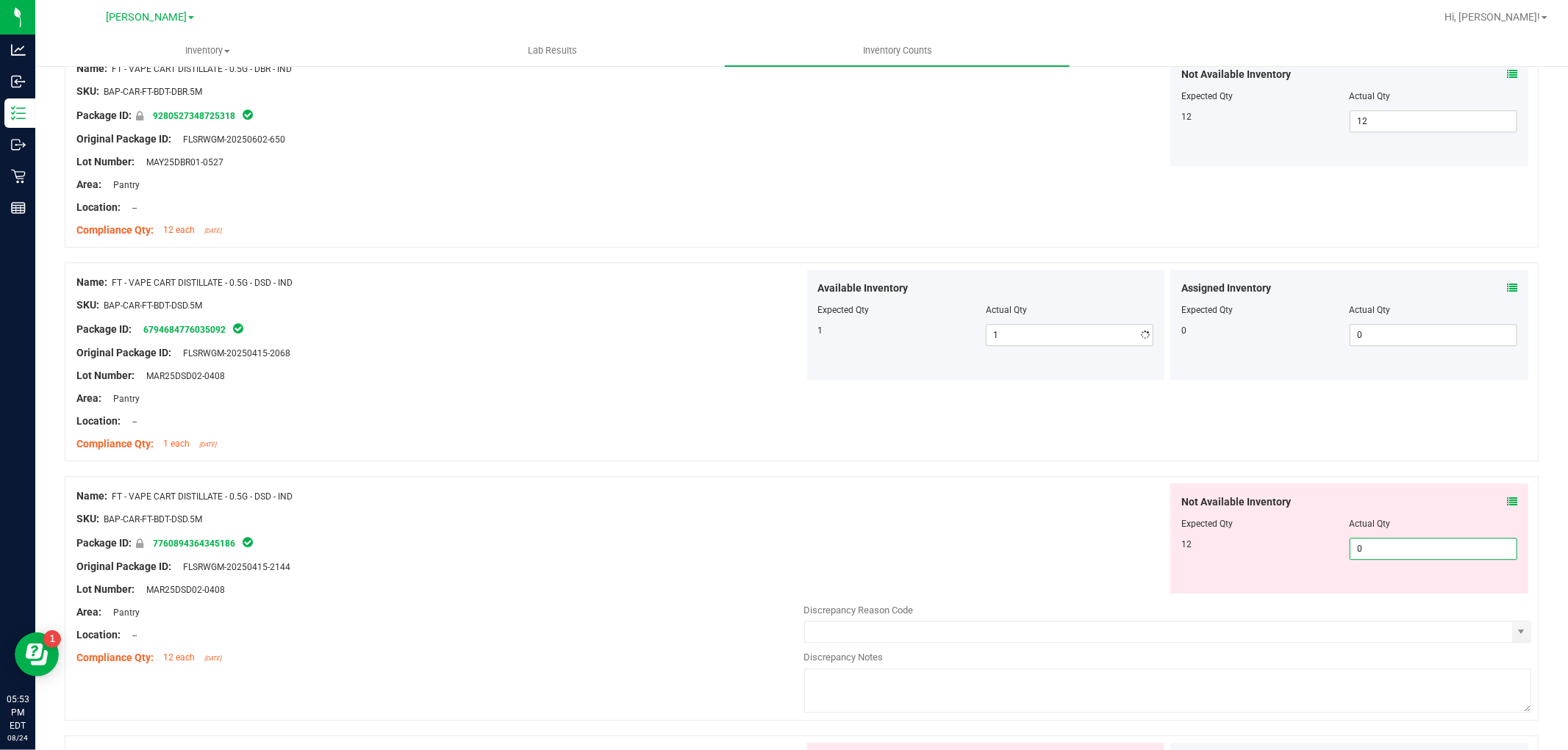
click at [1359, 593] on div "Not Available Inventory Expected Qty Actual Qty 12 0 0" at bounding box center [1348, 538] width 358 height 110
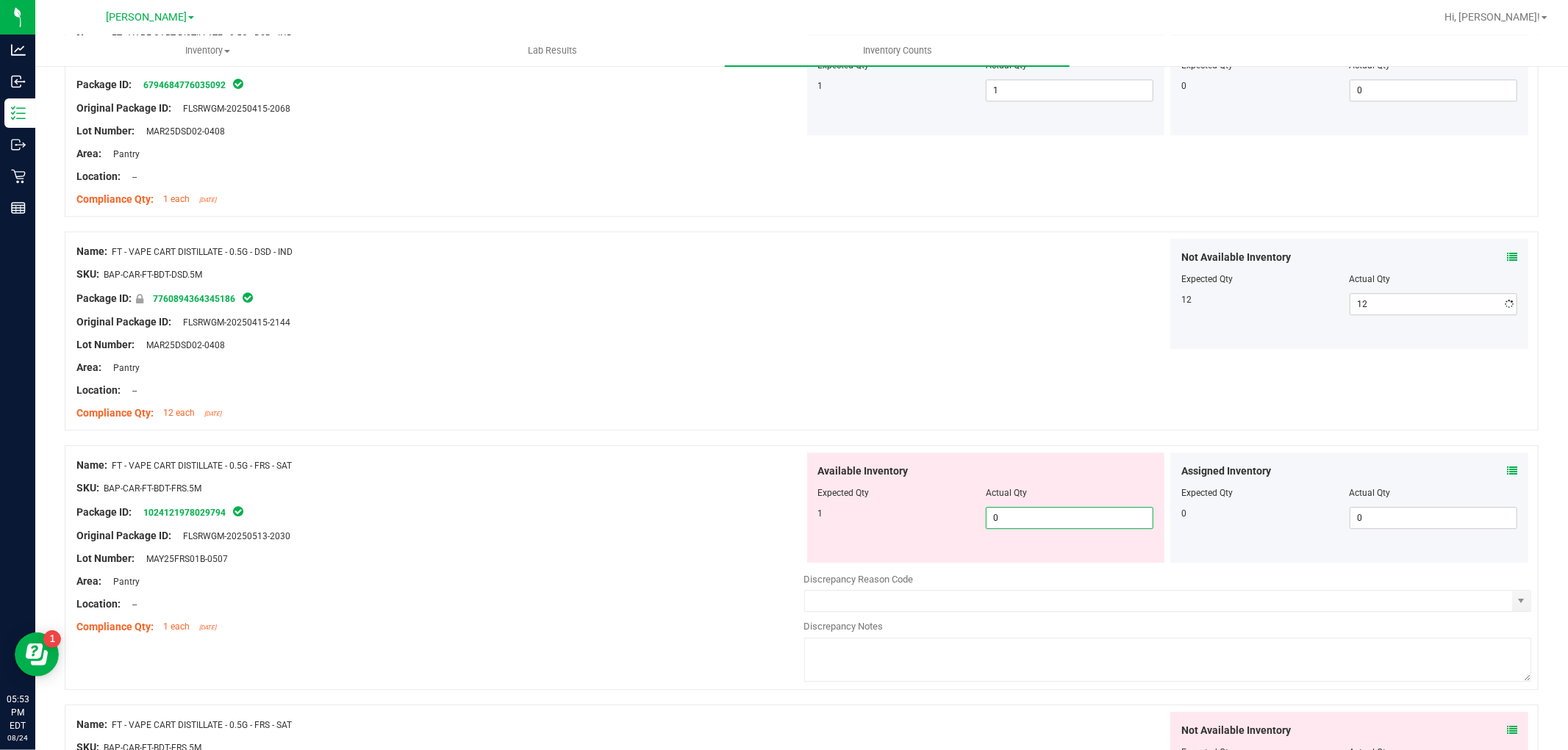
click at [1060, 556] on div "Available Inventory Expected Qty Actual Qty 1 0 0" at bounding box center [985, 507] width 358 height 110
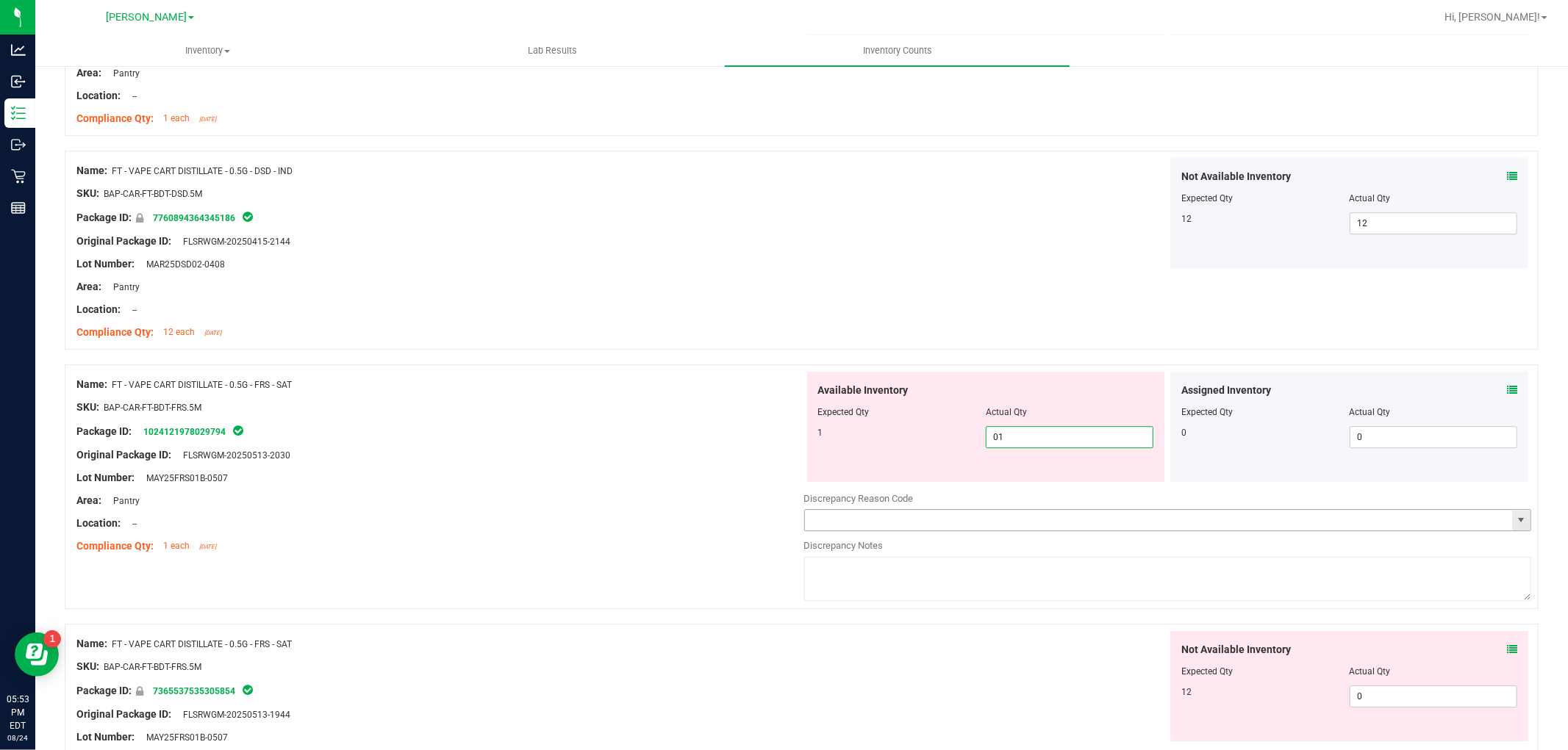
scroll to position [3755, 0]
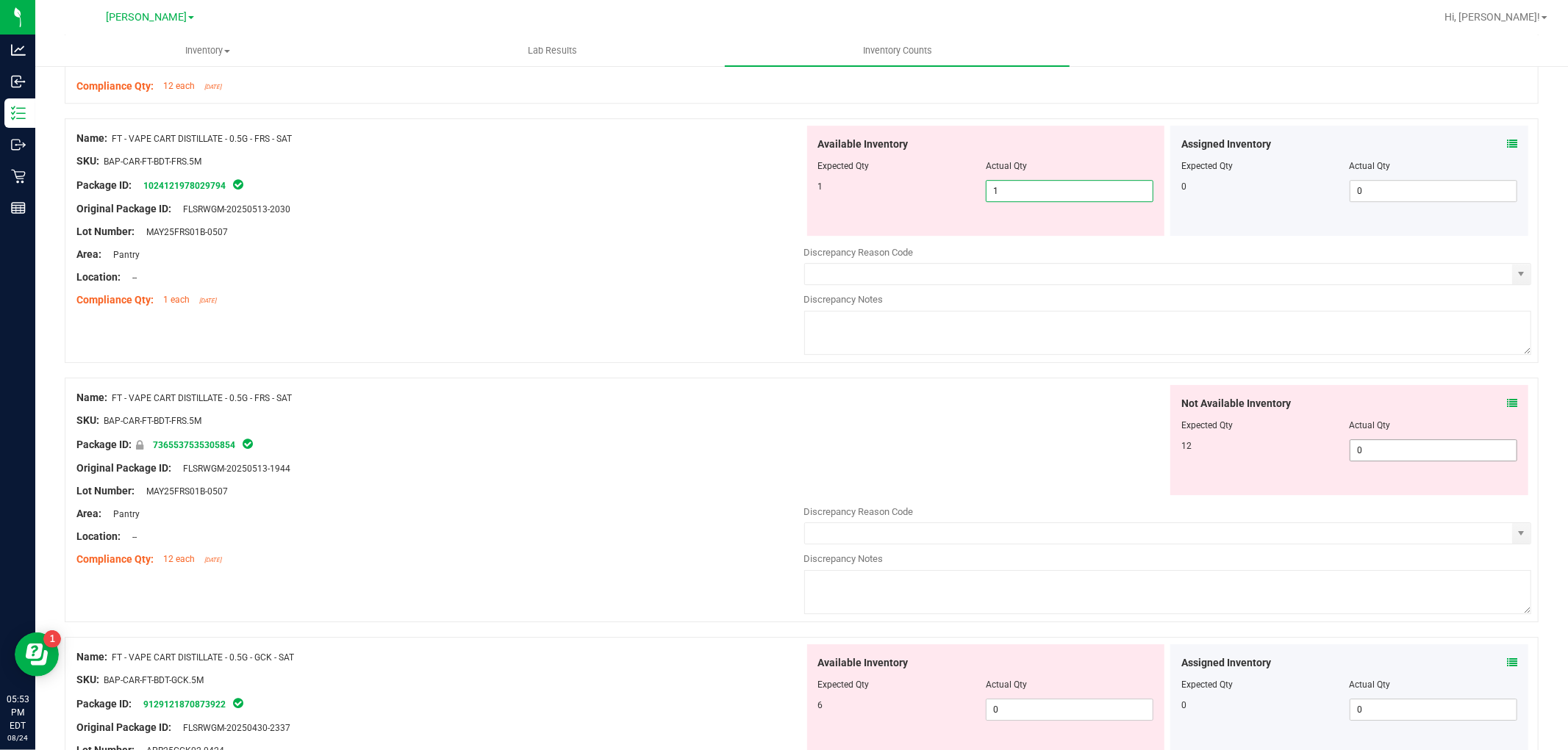
click at [1383, 450] on div "Not Available Inventory Expected Qty Actual Qty 12 0 0" at bounding box center [1348, 440] width 358 height 110
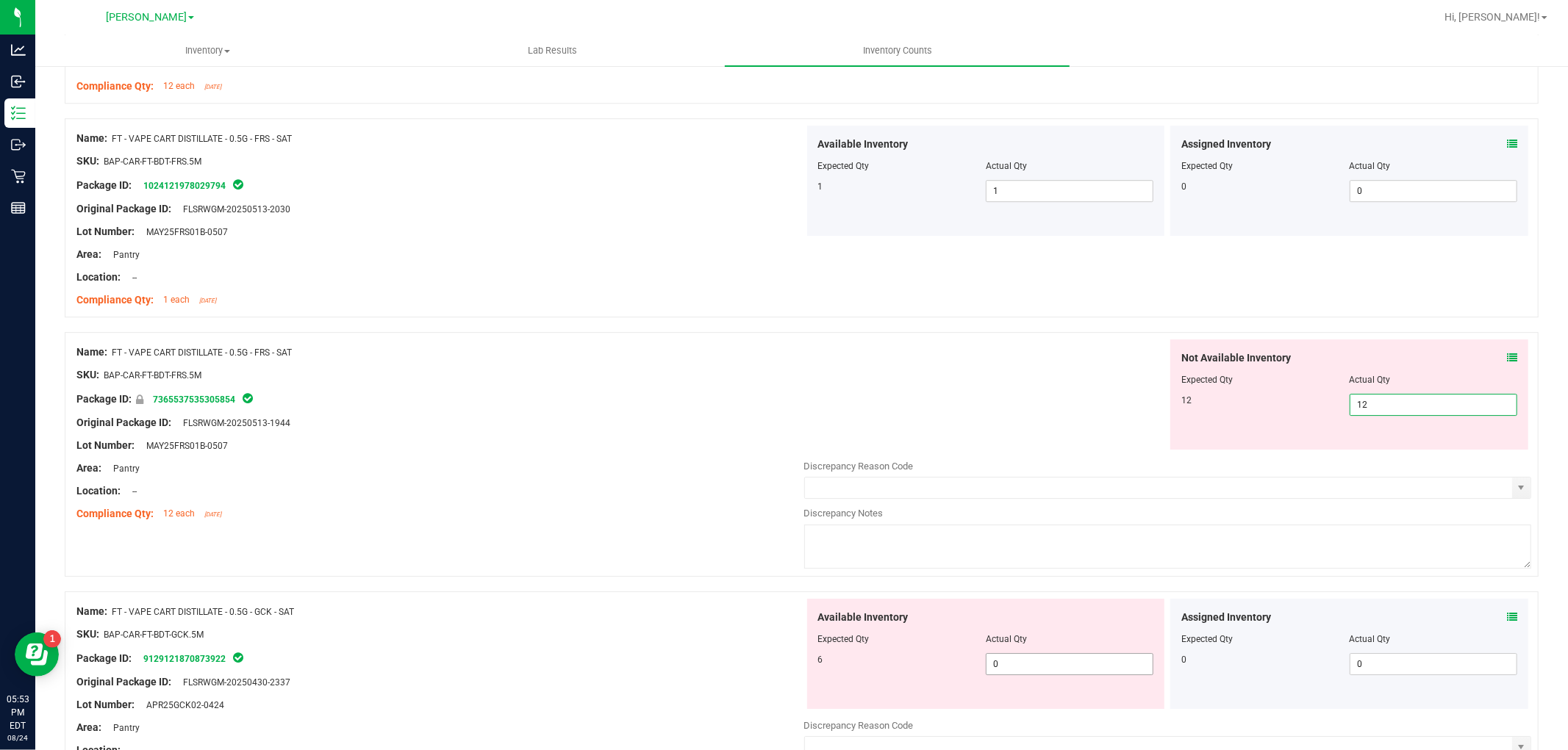
click at [1091, 666] on div "Available Inventory Expected Qty Actual Qty 6 0 0" at bounding box center [1168, 715] width 728 height 233
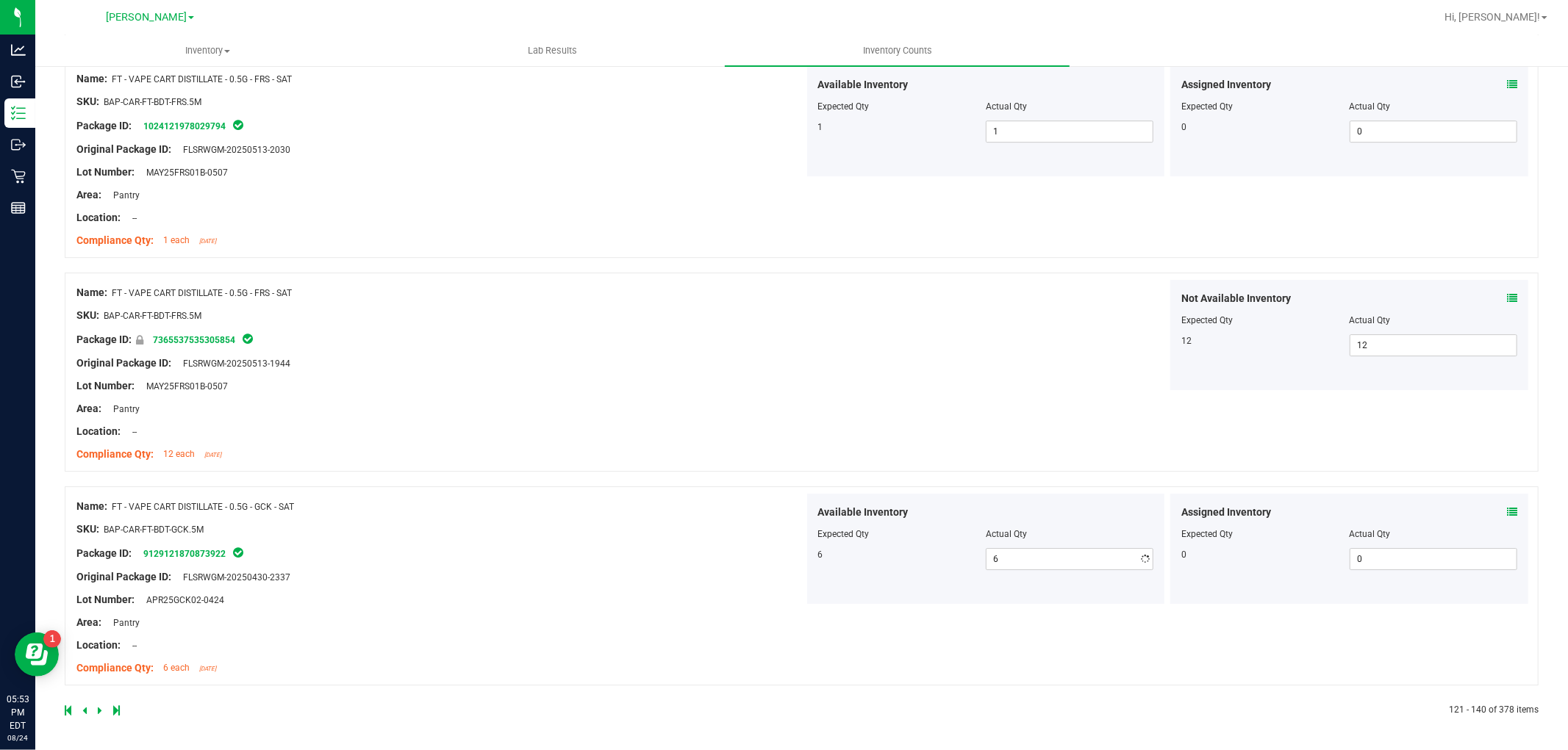
click at [100, 711] on icon at bounding box center [100, 710] width 5 height 9
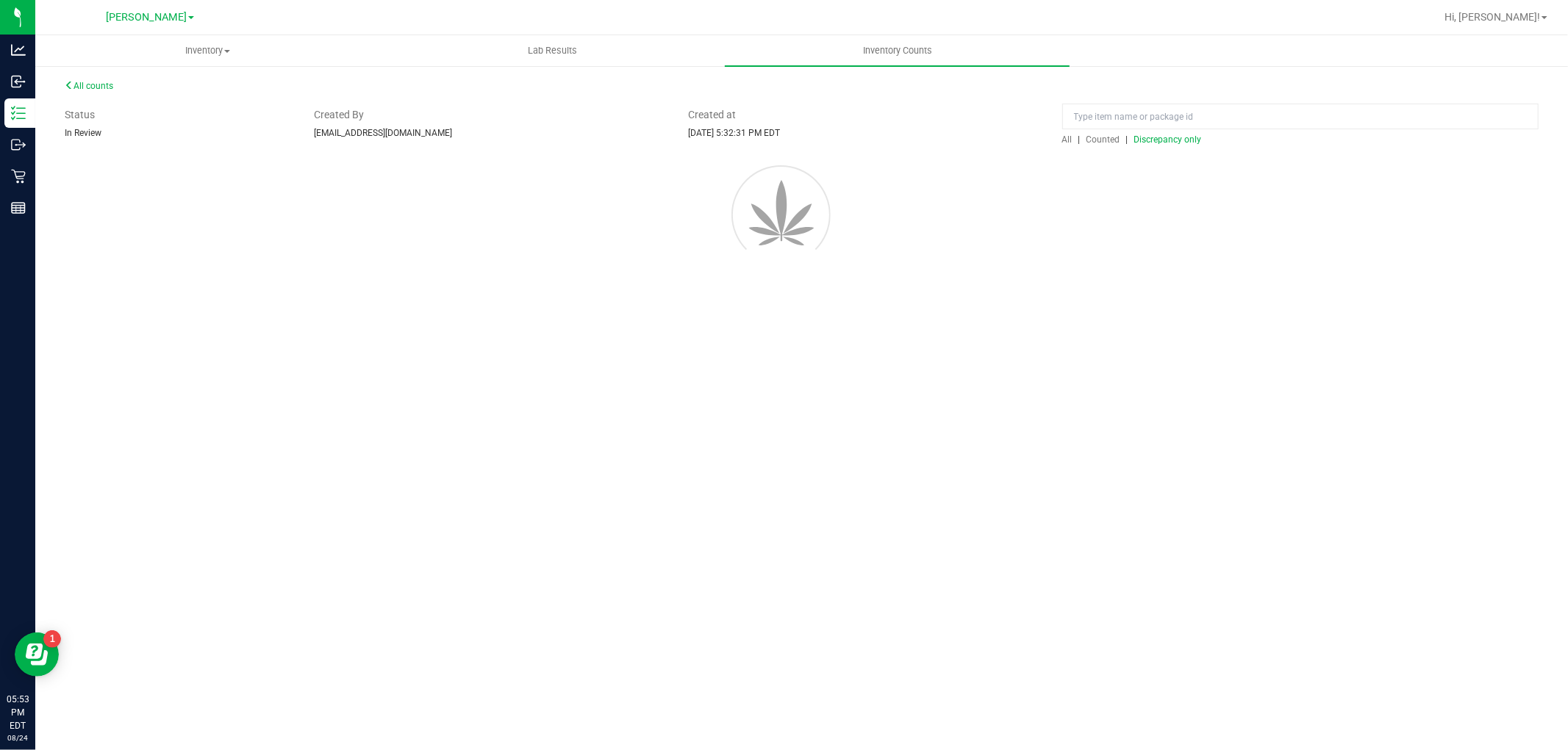
scroll to position [0, 0]
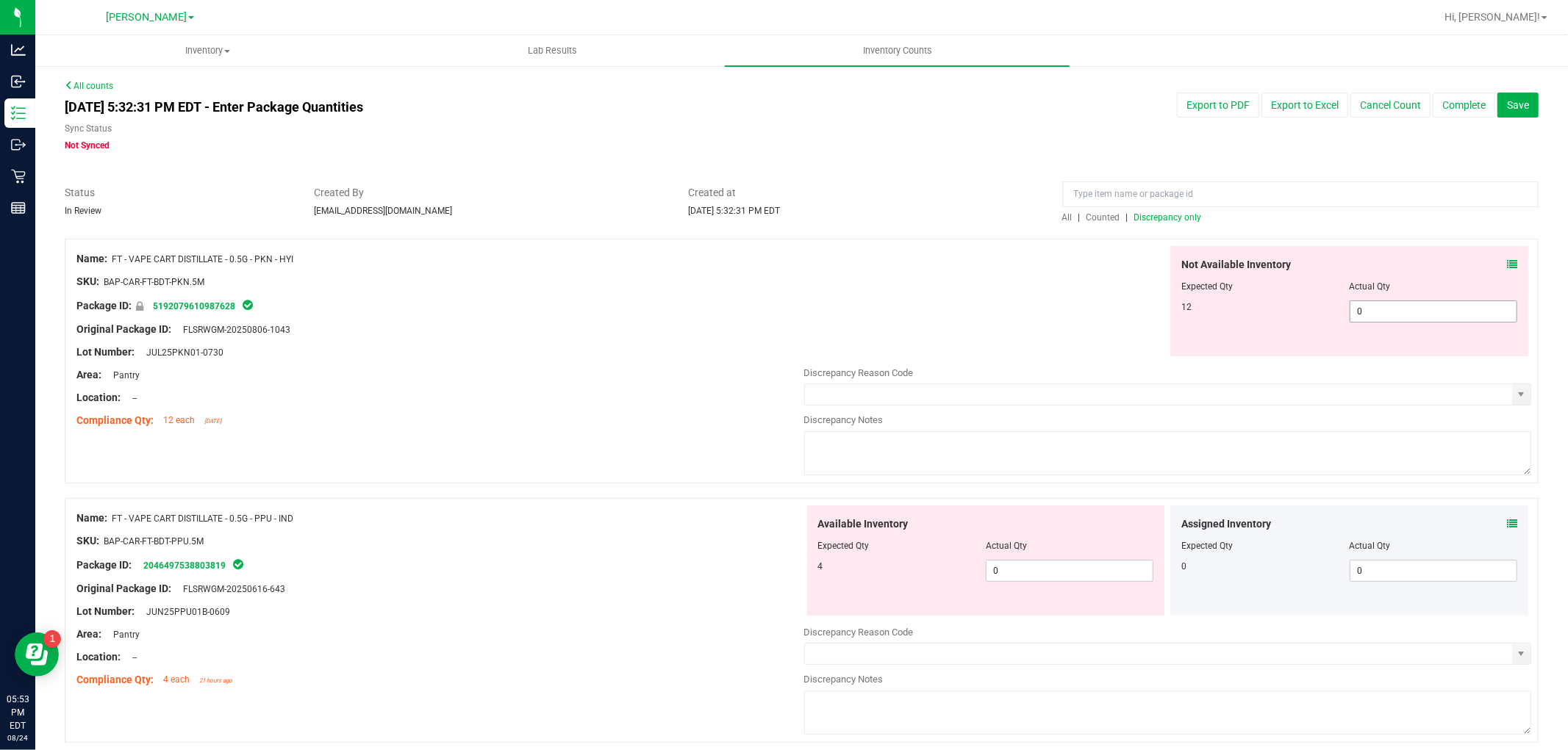
drag, startPoint x: 1353, startPoint y: 306, endPoint x: 1361, endPoint y: 309, distance: 8.5
click at [1354, 308] on span "0 0" at bounding box center [1433, 311] width 168 height 22
click at [1034, 582] on div "Available Inventory Expected Qty Actual Qty 4 0 0" at bounding box center [1168, 621] width 728 height 233
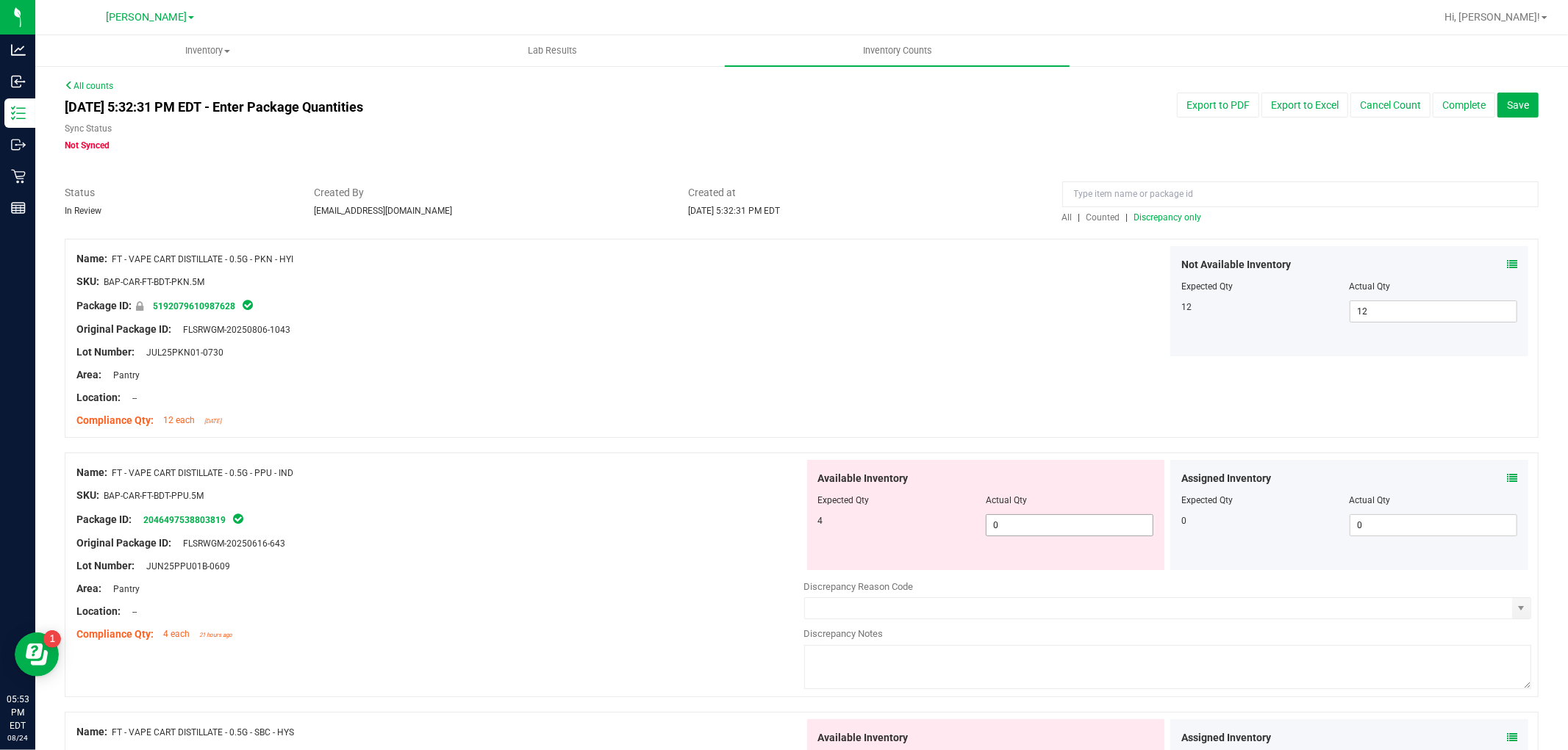
click at [1031, 534] on span "0 0" at bounding box center [1069, 525] width 168 height 22
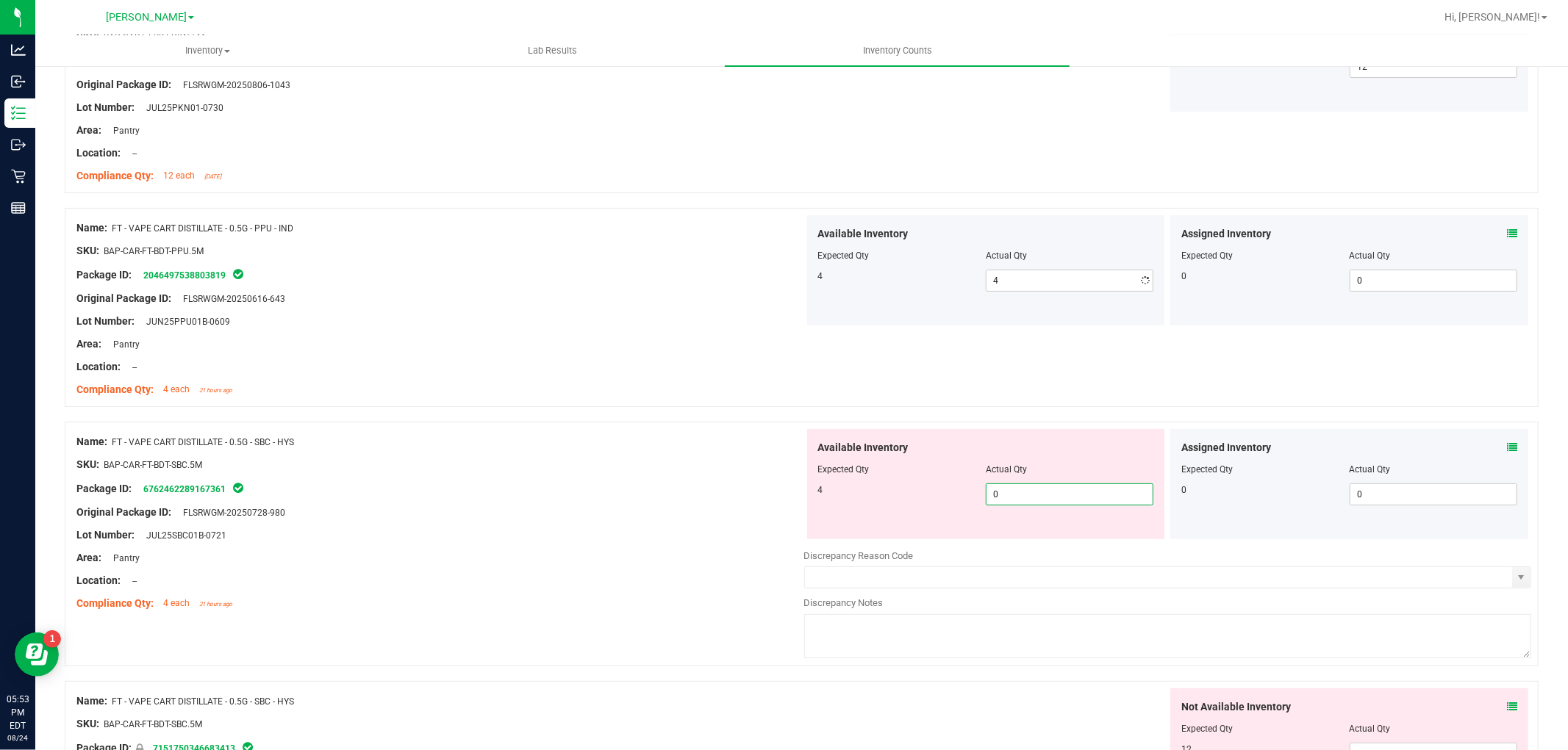
click at [1051, 532] on div "Available Inventory Expected Qty Actual Qty 4 0 0" at bounding box center [985, 484] width 358 height 110
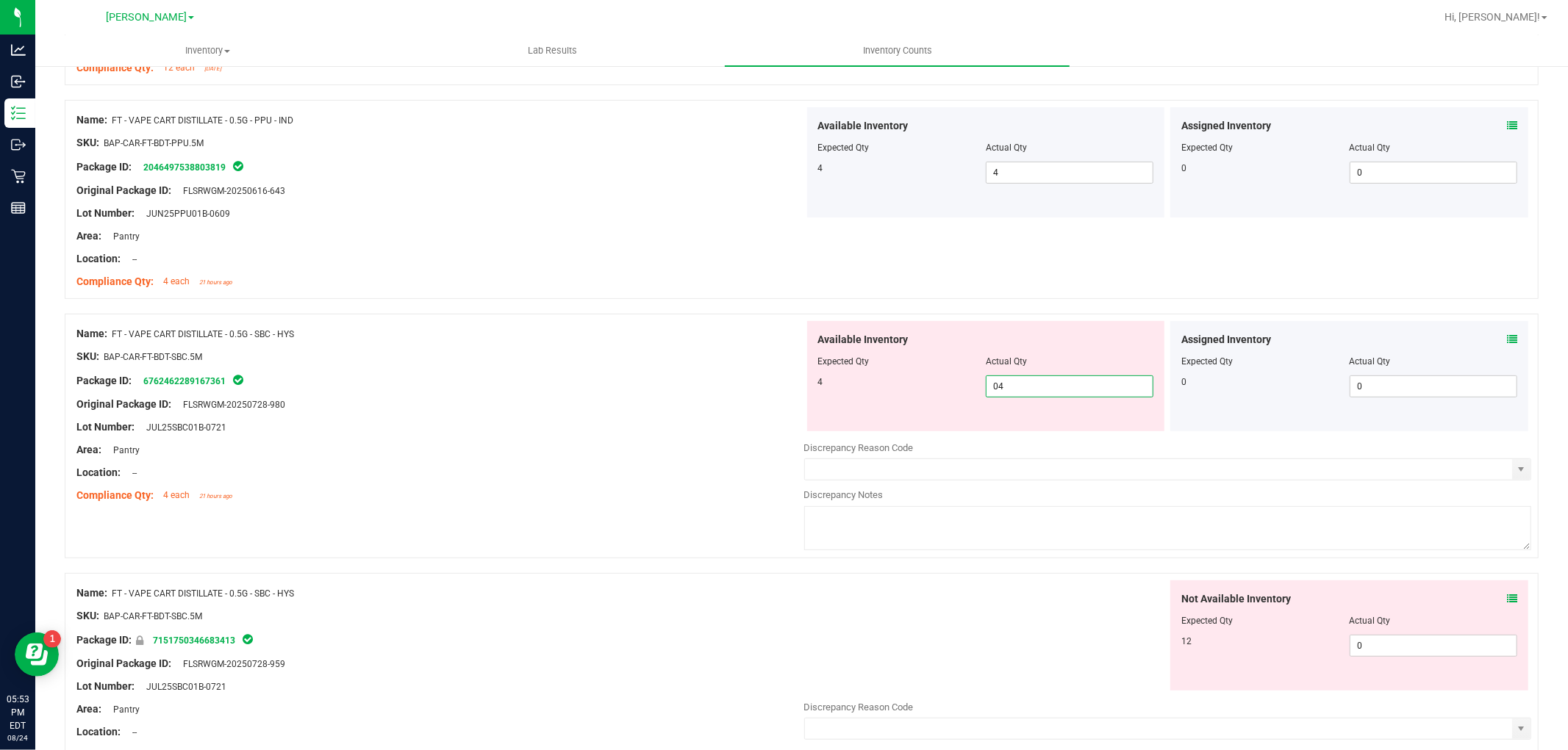
scroll to position [571, 0]
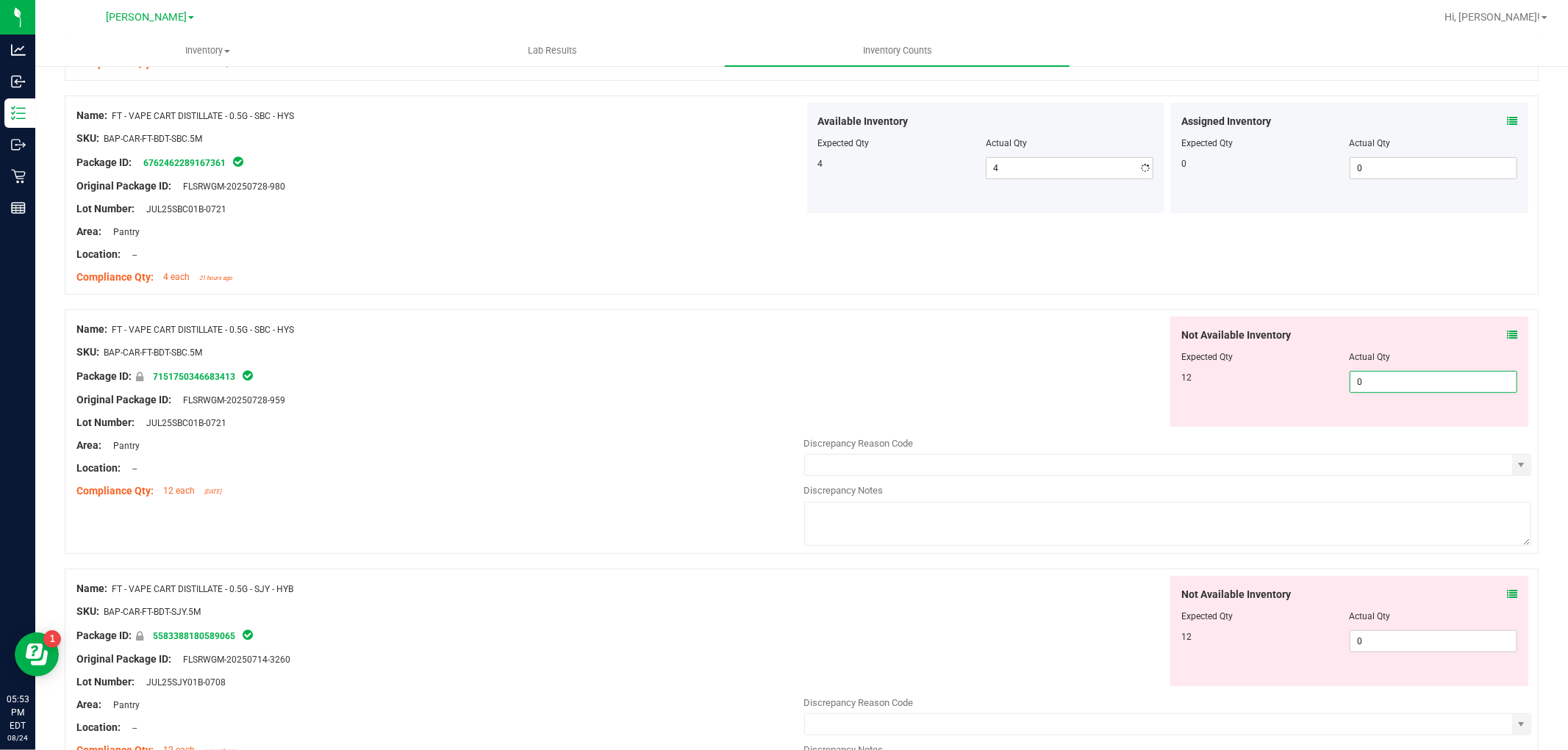
click at [1378, 429] on div "Not Available Inventory Expected Qty Actual Qty 12 0 0" at bounding box center [1168, 433] width 728 height 233
click at [1383, 643] on div "Not Available Inventory Expected Qty Actual Qty 12 0 0" at bounding box center [1168, 691] width 728 height 233
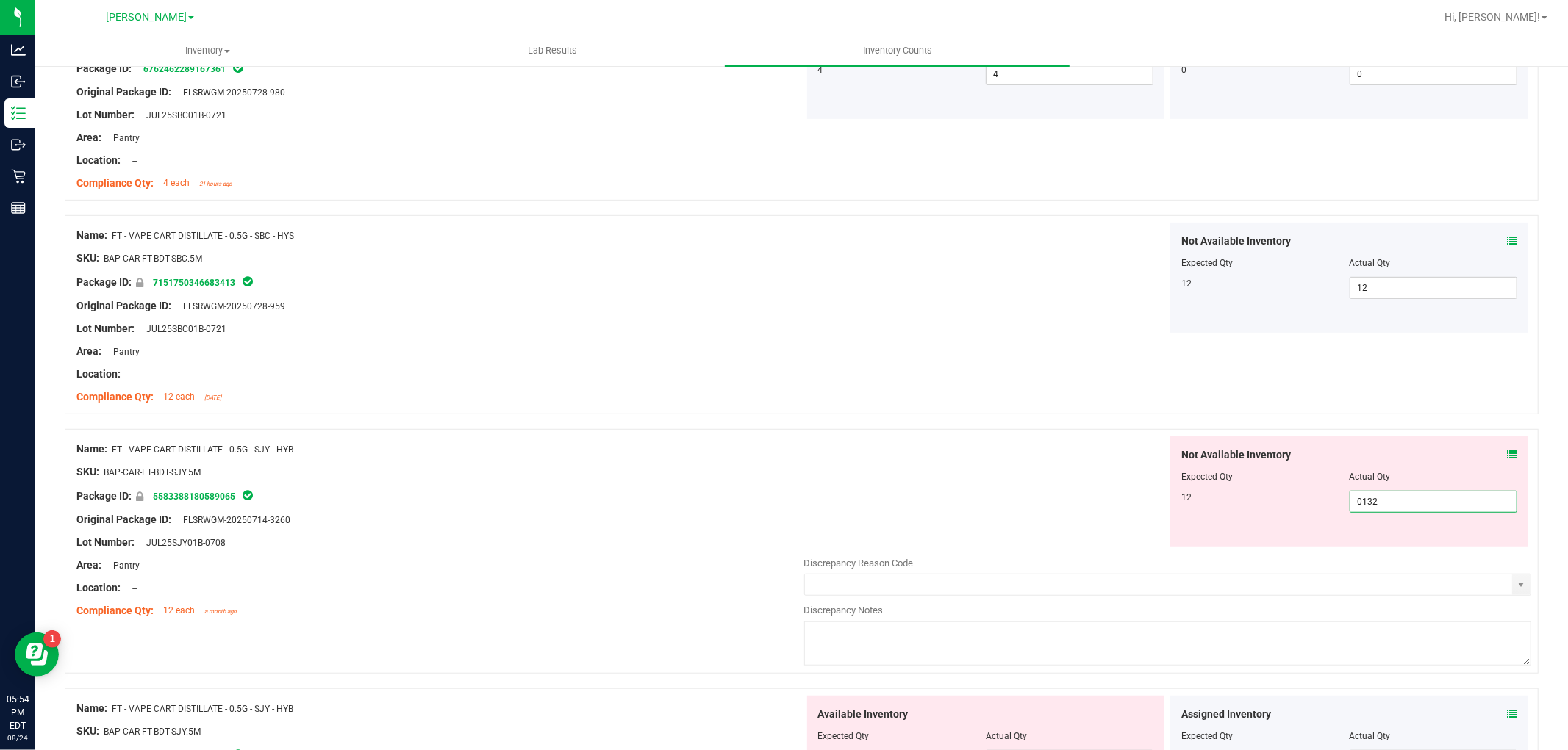
scroll to position [897, 0]
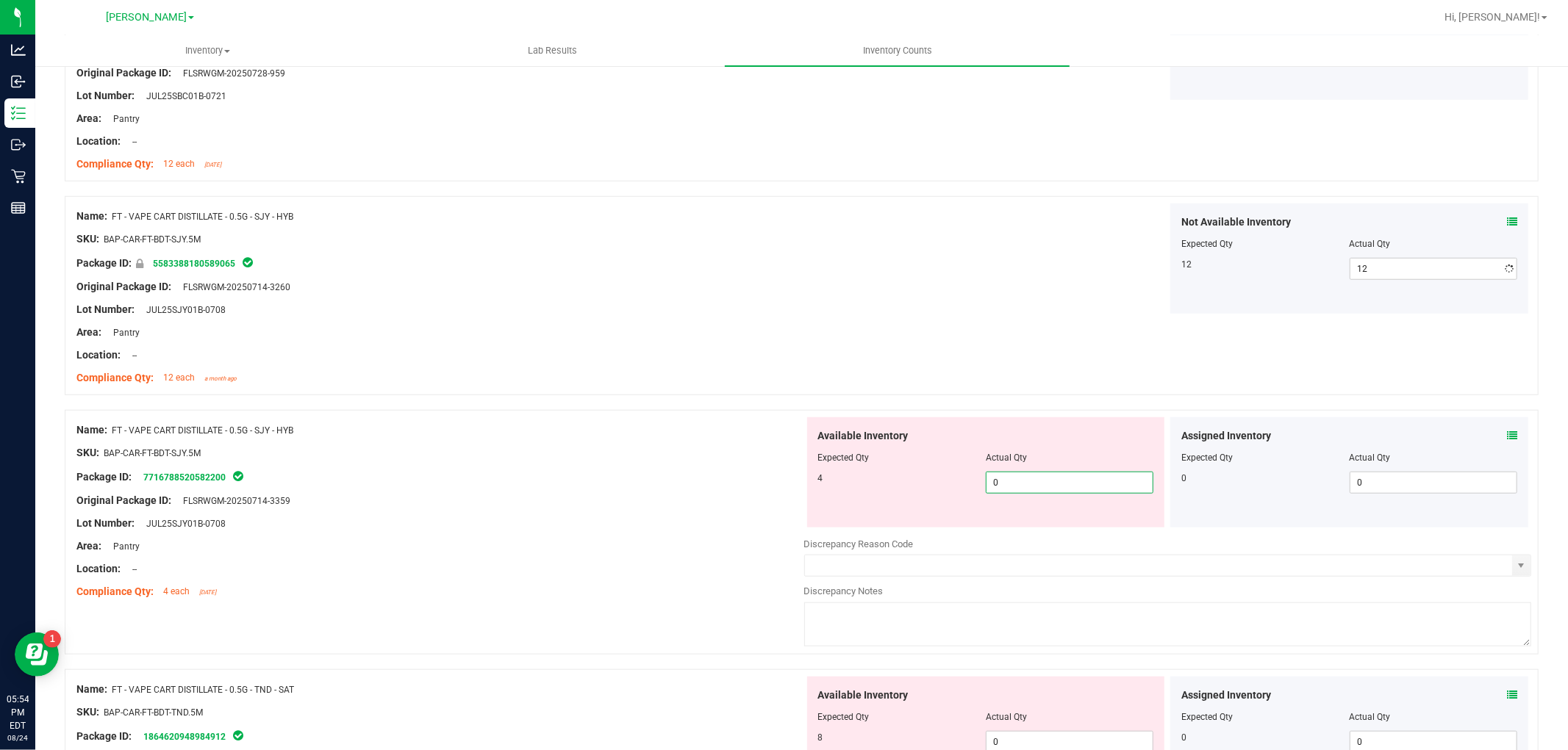
click at [1017, 529] on div "Available Inventory Expected Qty Actual Qty 4 0 0" at bounding box center [1168, 533] width 728 height 233
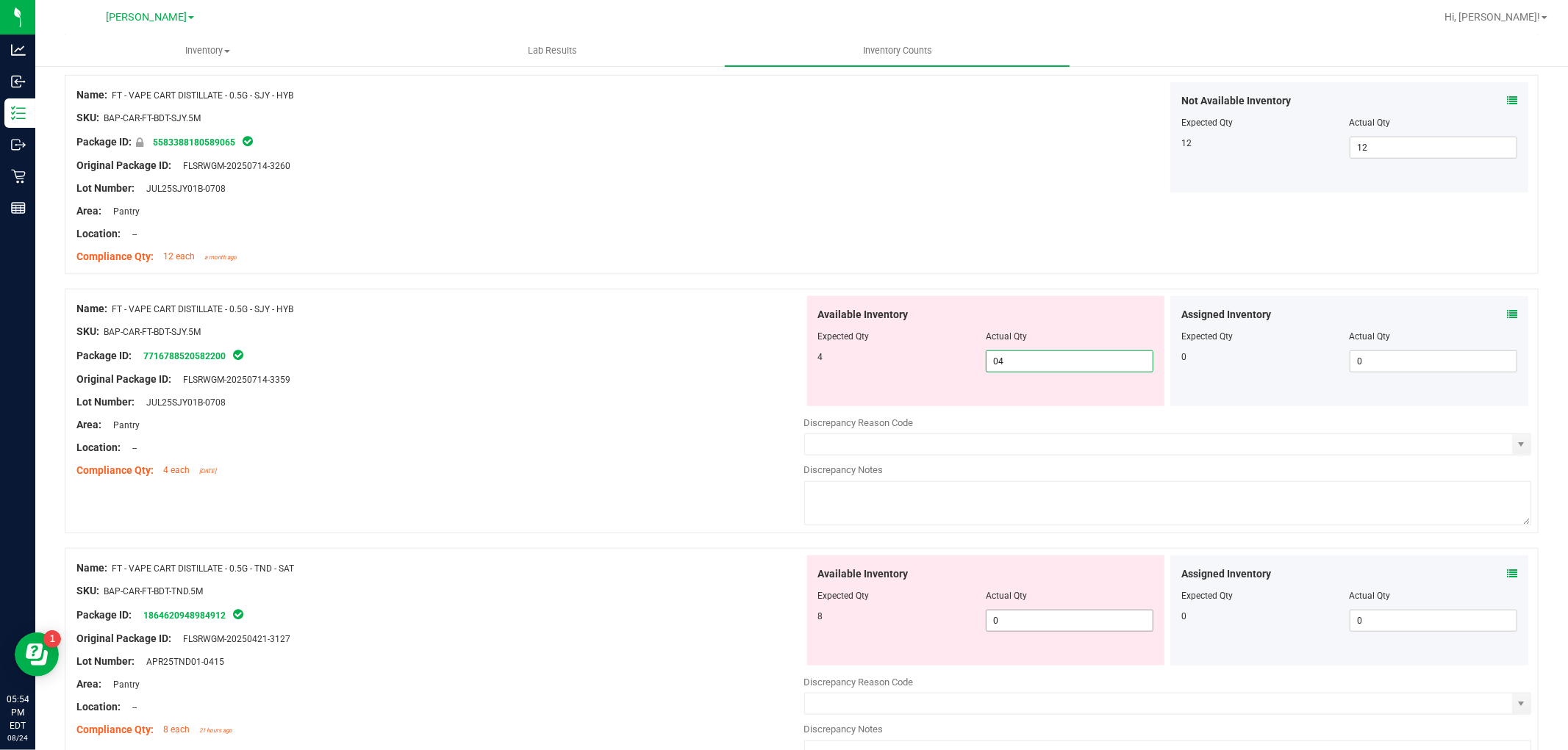
scroll to position [1142, 0]
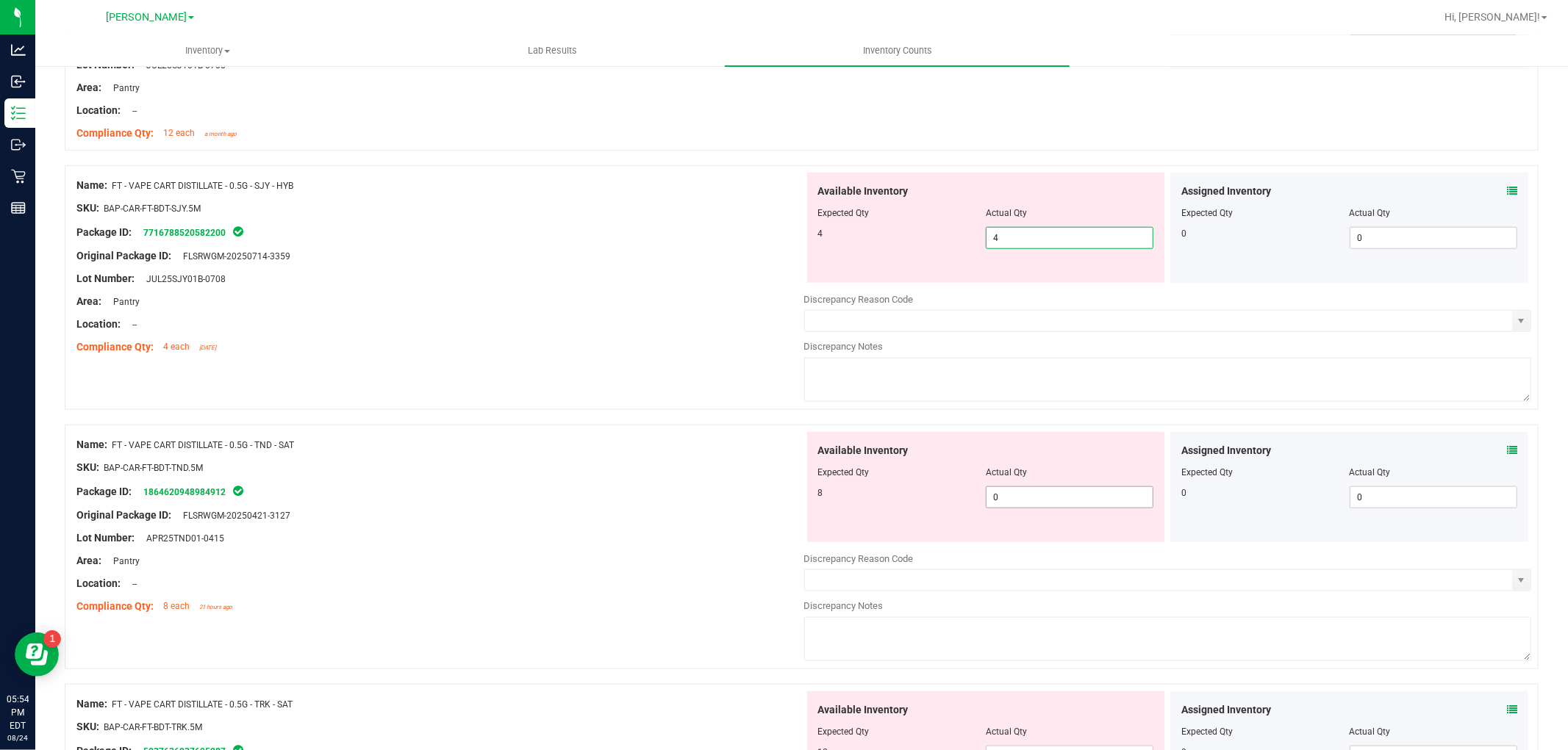
click at [1083, 487] on div "Available Inventory Expected Qty Actual Qty 8 0 0" at bounding box center [985, 487] width 358 height 110
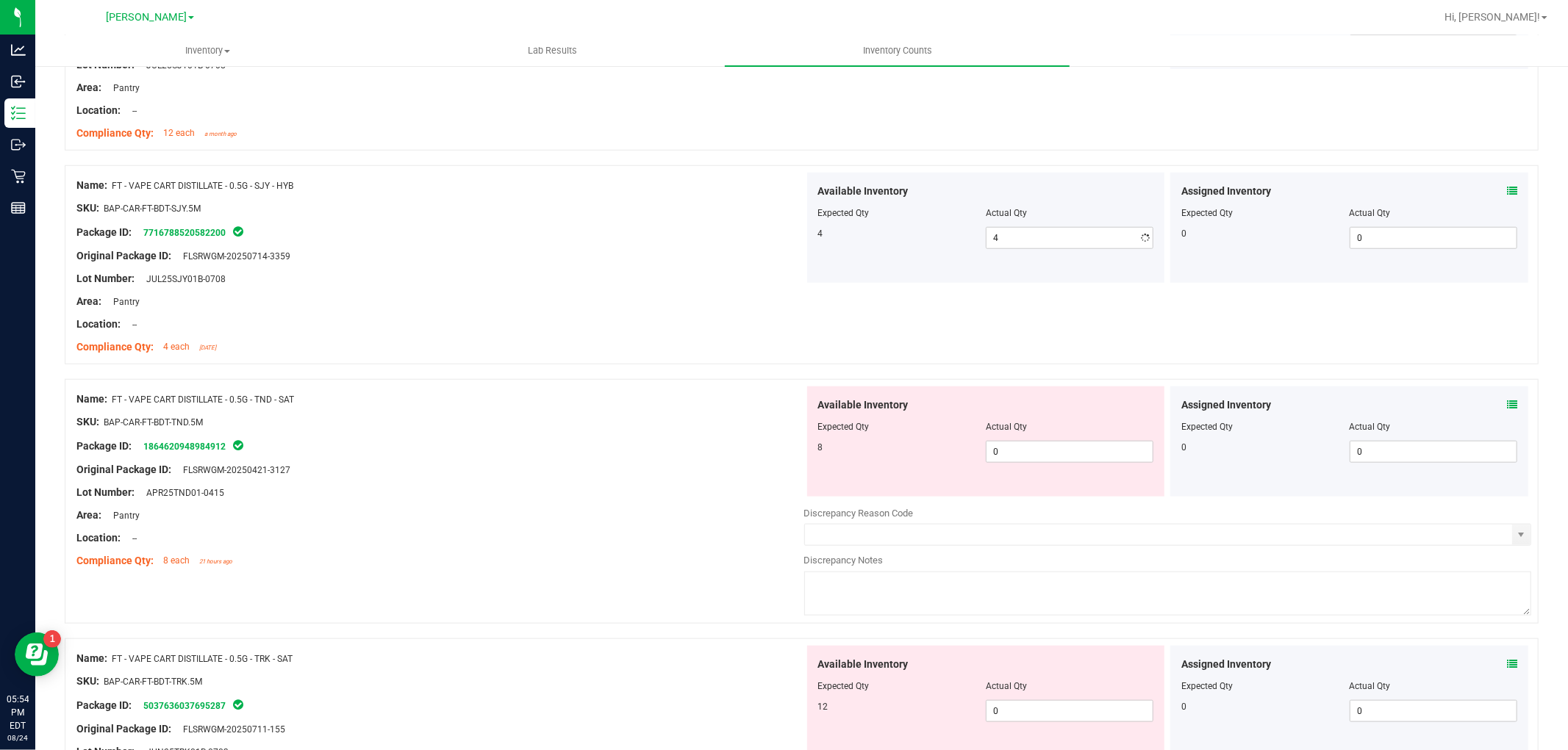
click at [1082, 488] on div "Available Inventory Expected Qty Actual Qty 8 0 0" at bounding box center [985, 441] width 358 height 110
click at [1079, 465] on div "Available Inventory Expected Qty Actual Qty 8 0 0" at bounding box center [985, 441] width 358 height 110
click at [1076, 448] on span "0 0" at bounding box center [1069, 452] width 168 height 22
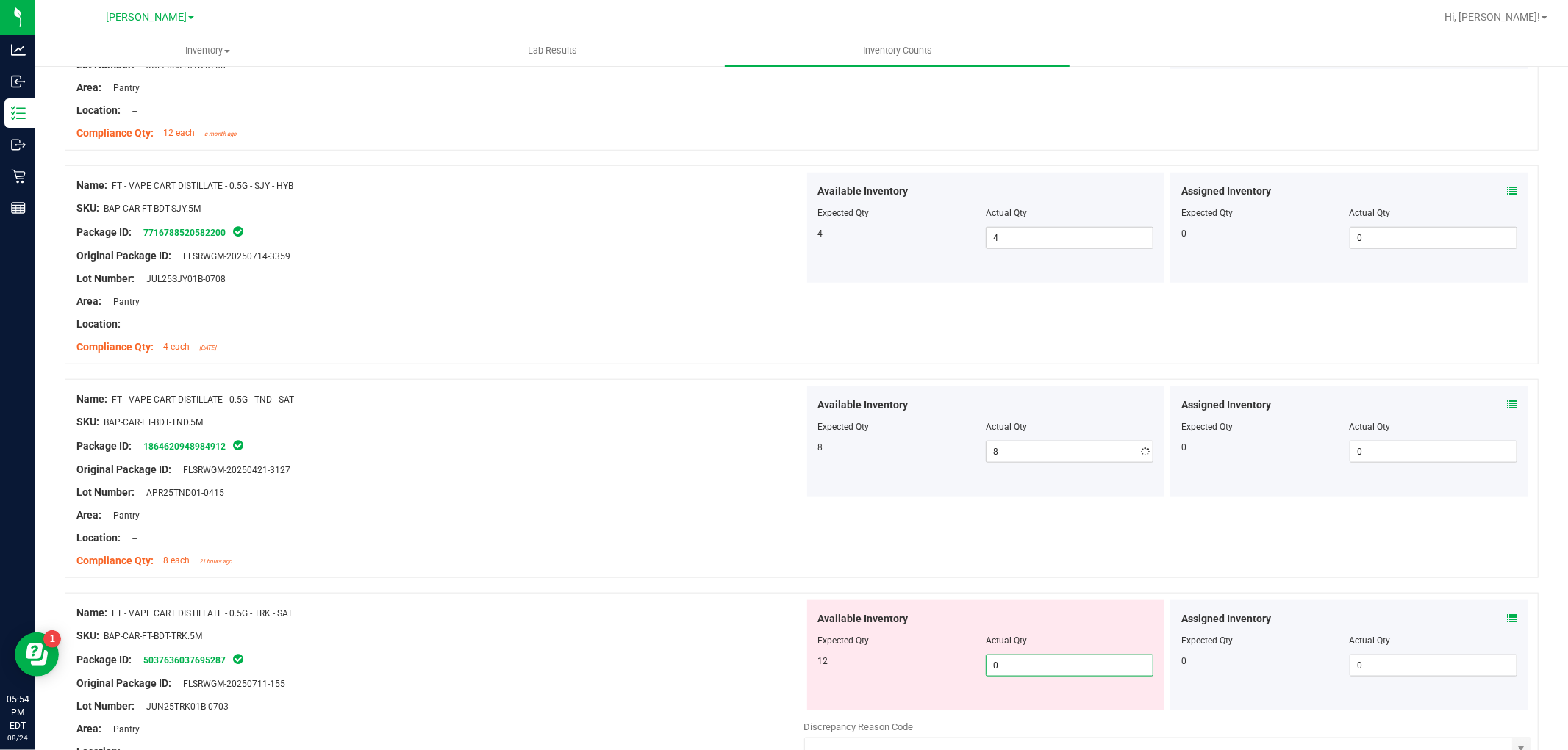
click at [1023, 707] on div "Available Inventory Expected Qty Actual Qty 12 0 0" at bounding box center [985, 654] width 358 height 110
click at [1022, 707] on div "Available Inventory Expected Qty Actual Qty 12 0 0" at bounding box center [985, 654] width 358 height 110
click at [1041, 674] on span "0 0" at bounding box center [1069, 665] width 168 height 22
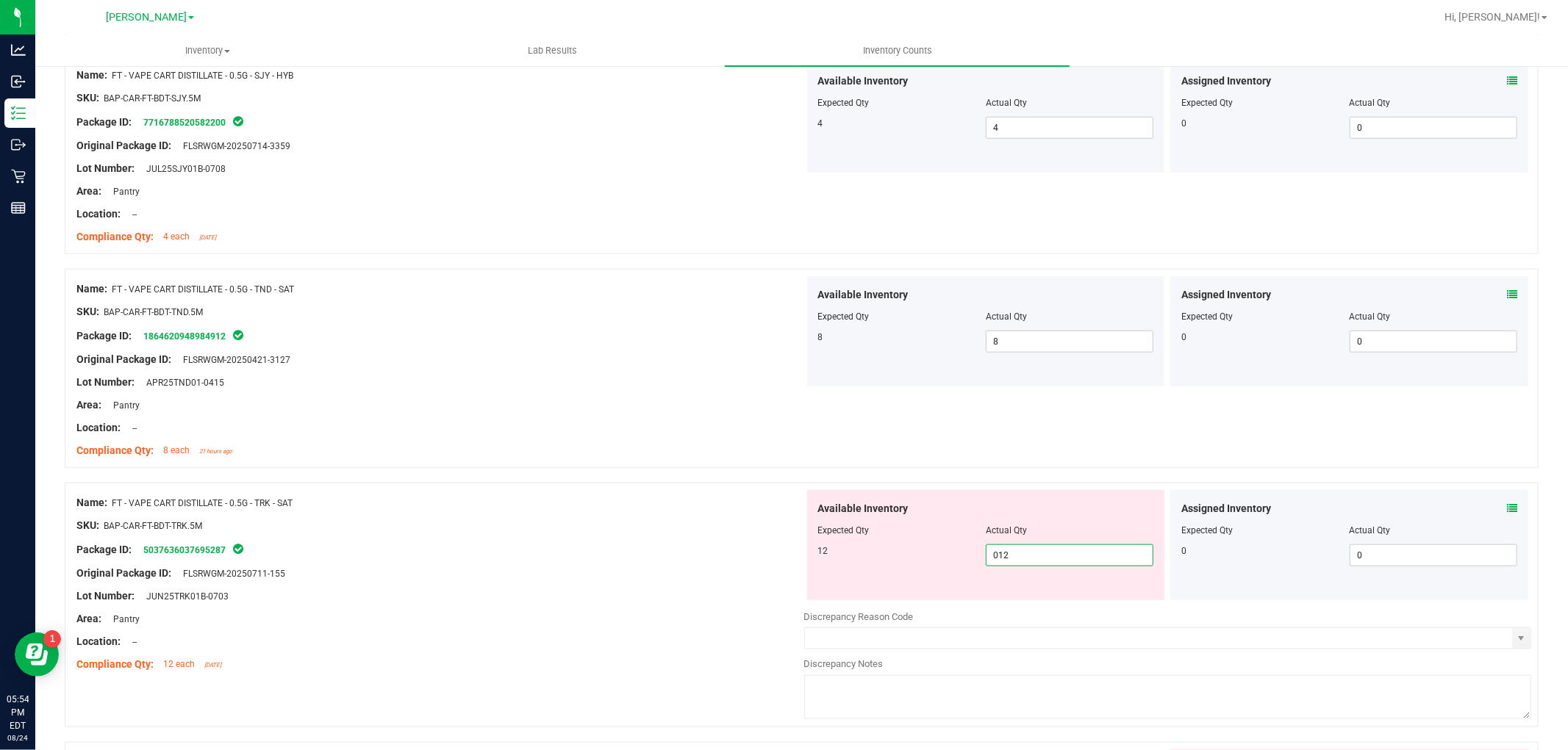
scroll to position [1469, 0]
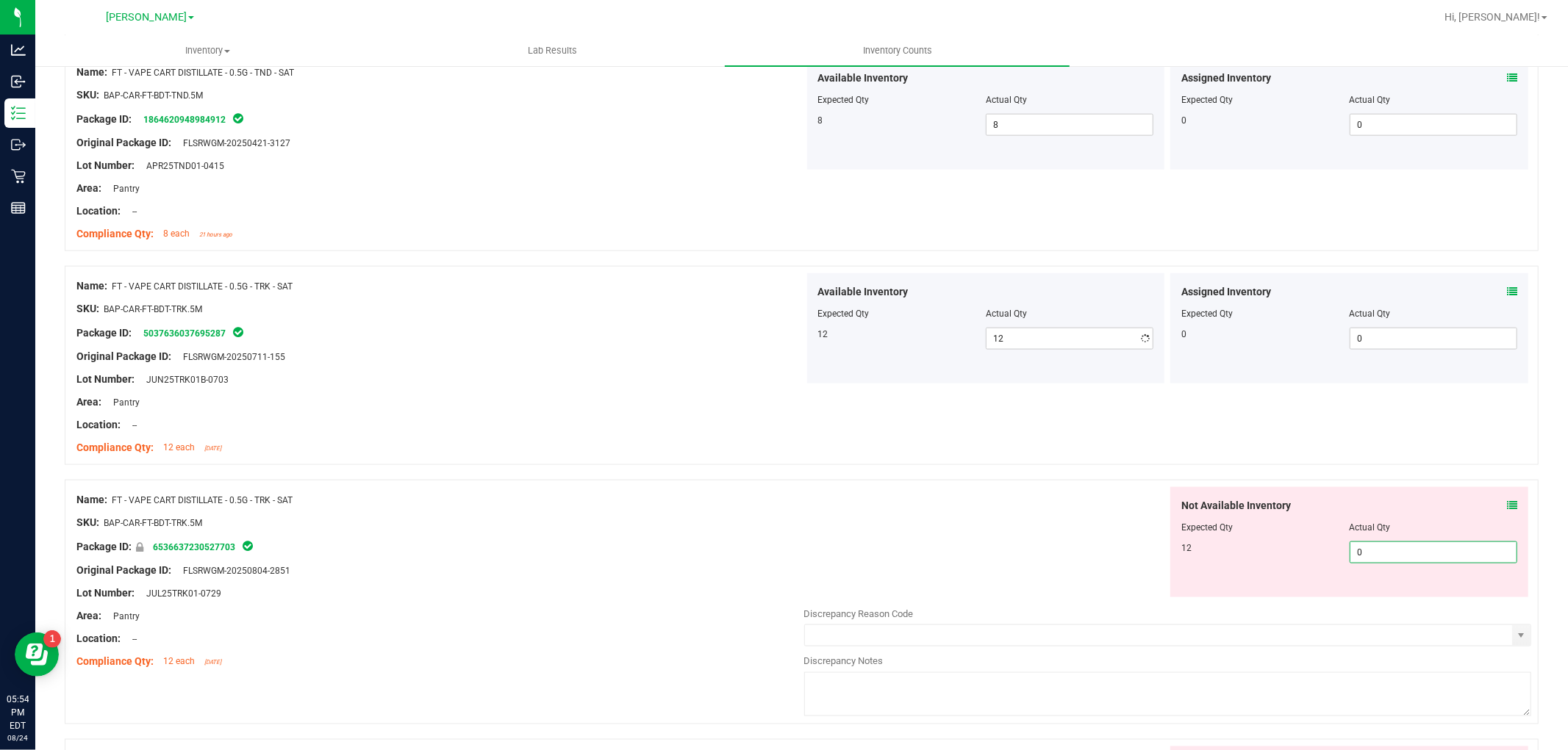
click at [1433, 604] on div "Not Available Inventory Expected Qty Actual Qty 12 0 0" at bounding box center [1168, 603] width 728 height 233
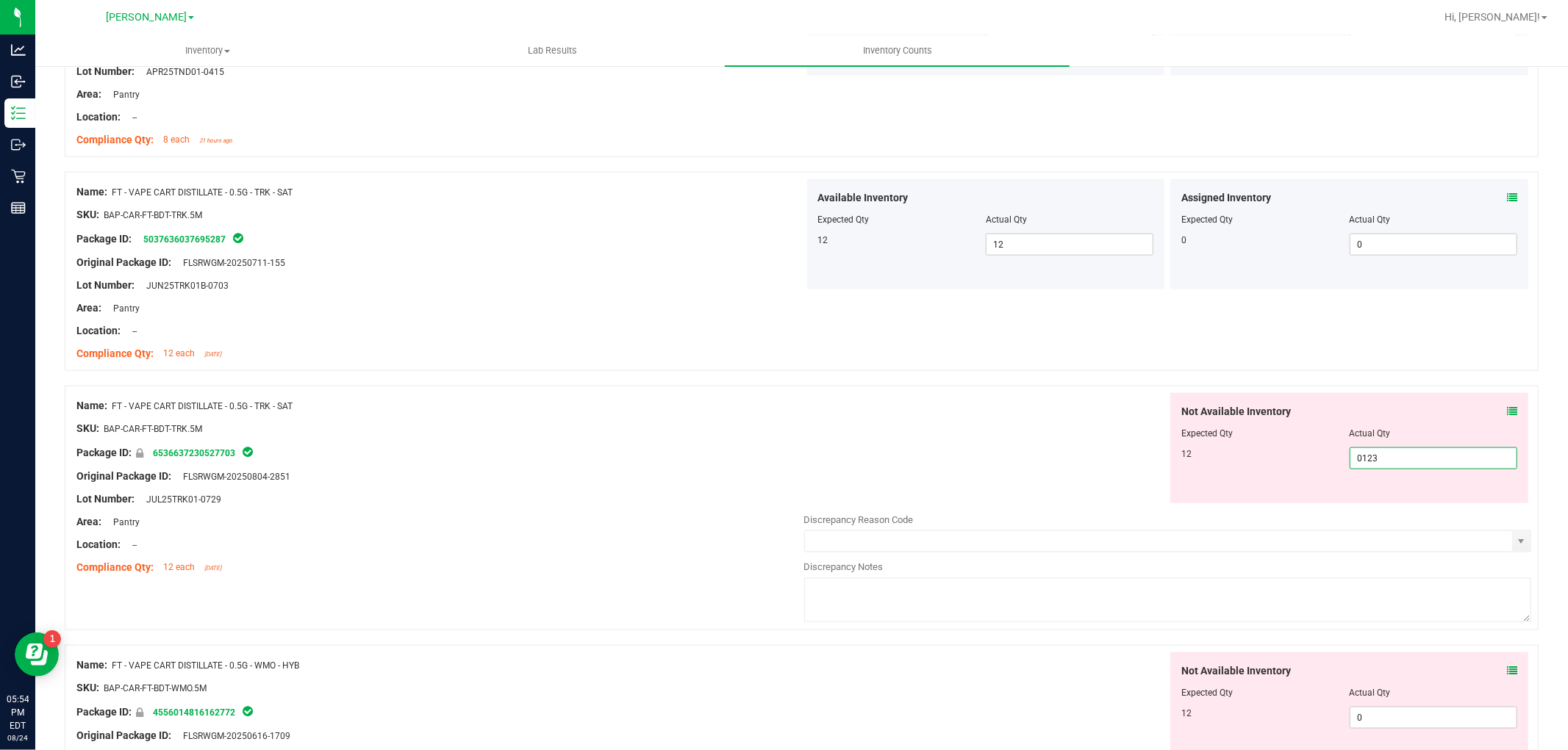
scroll to position [1714, 0]
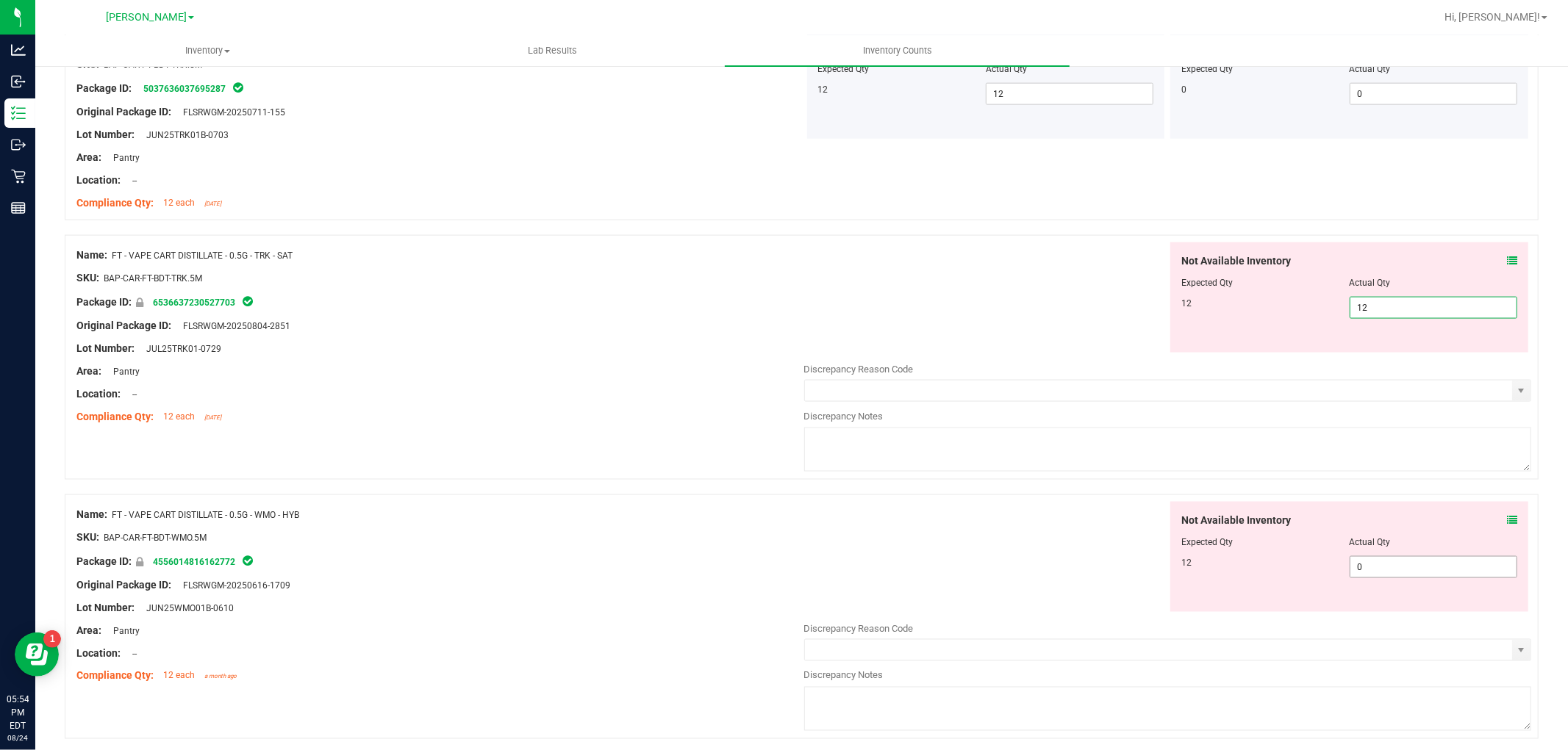
click at [1400, 574] on div "Not Available Inventory Expected Qty Actual Qty 12 0 0" at bounding box center [1168, 617] width 728 height 233
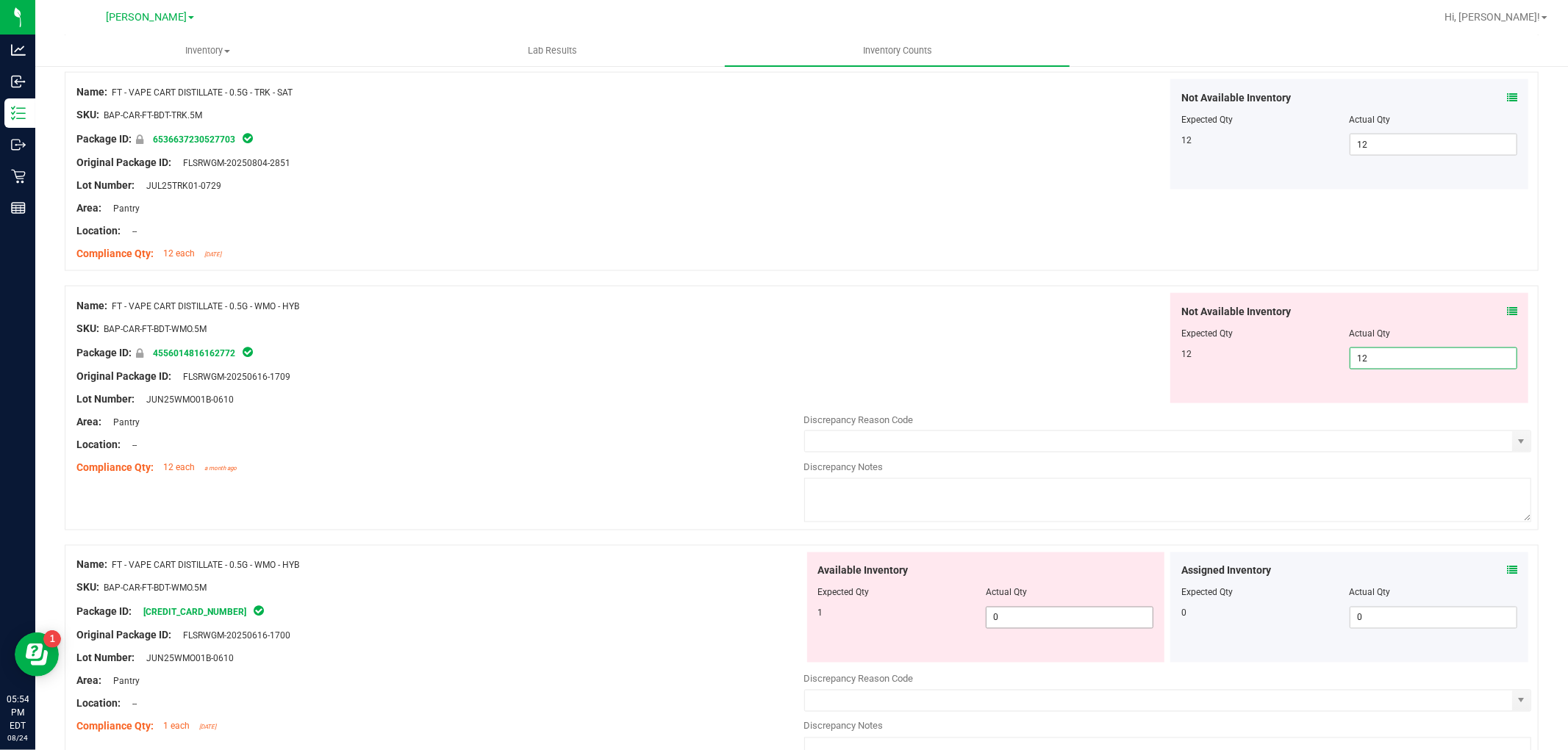
click at [1060, 625] on div "Available Inventory Expected Qty Actual Qty 1 0 0" at bounding box center [1168, 668] width 728 height 233
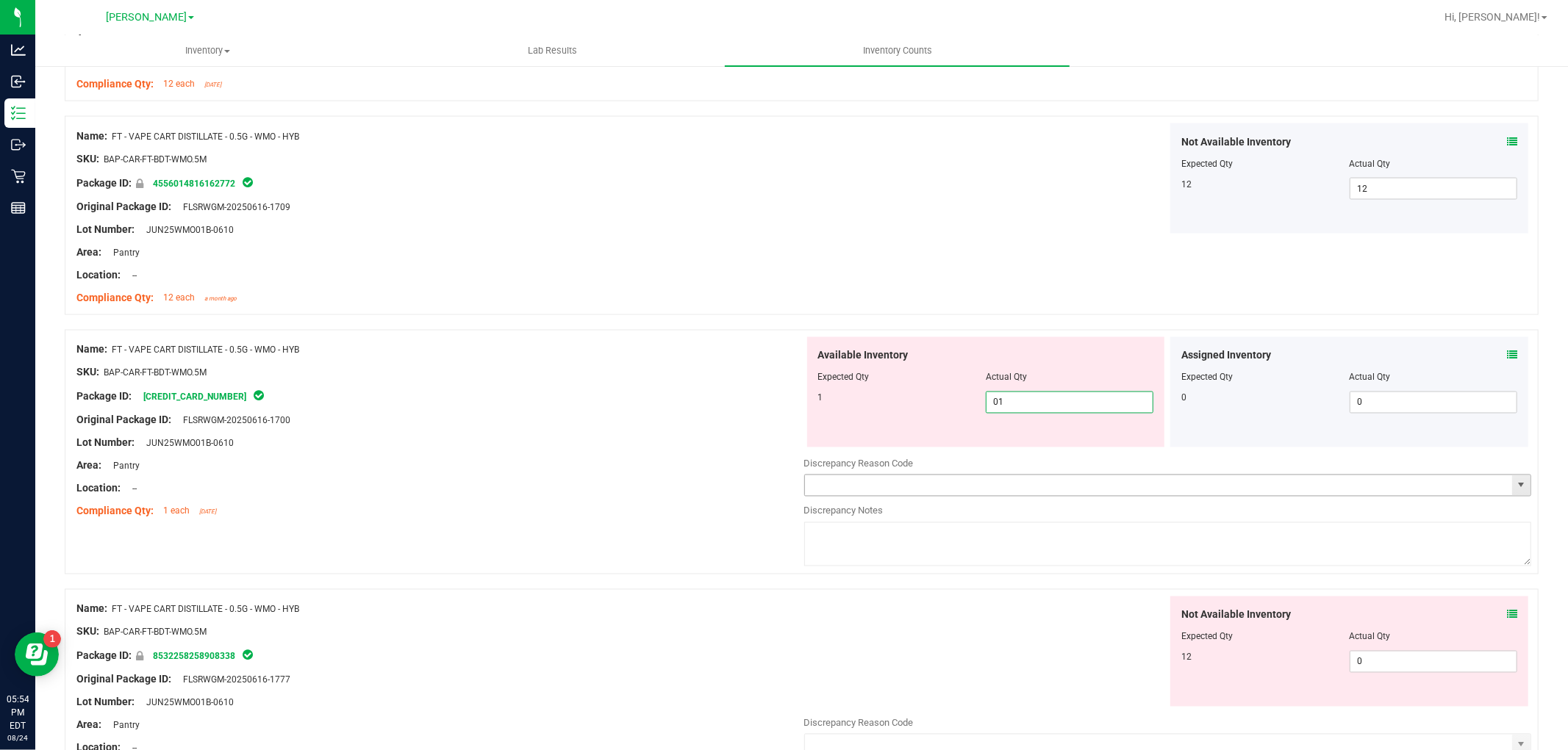
scroll to position [2204, 0]
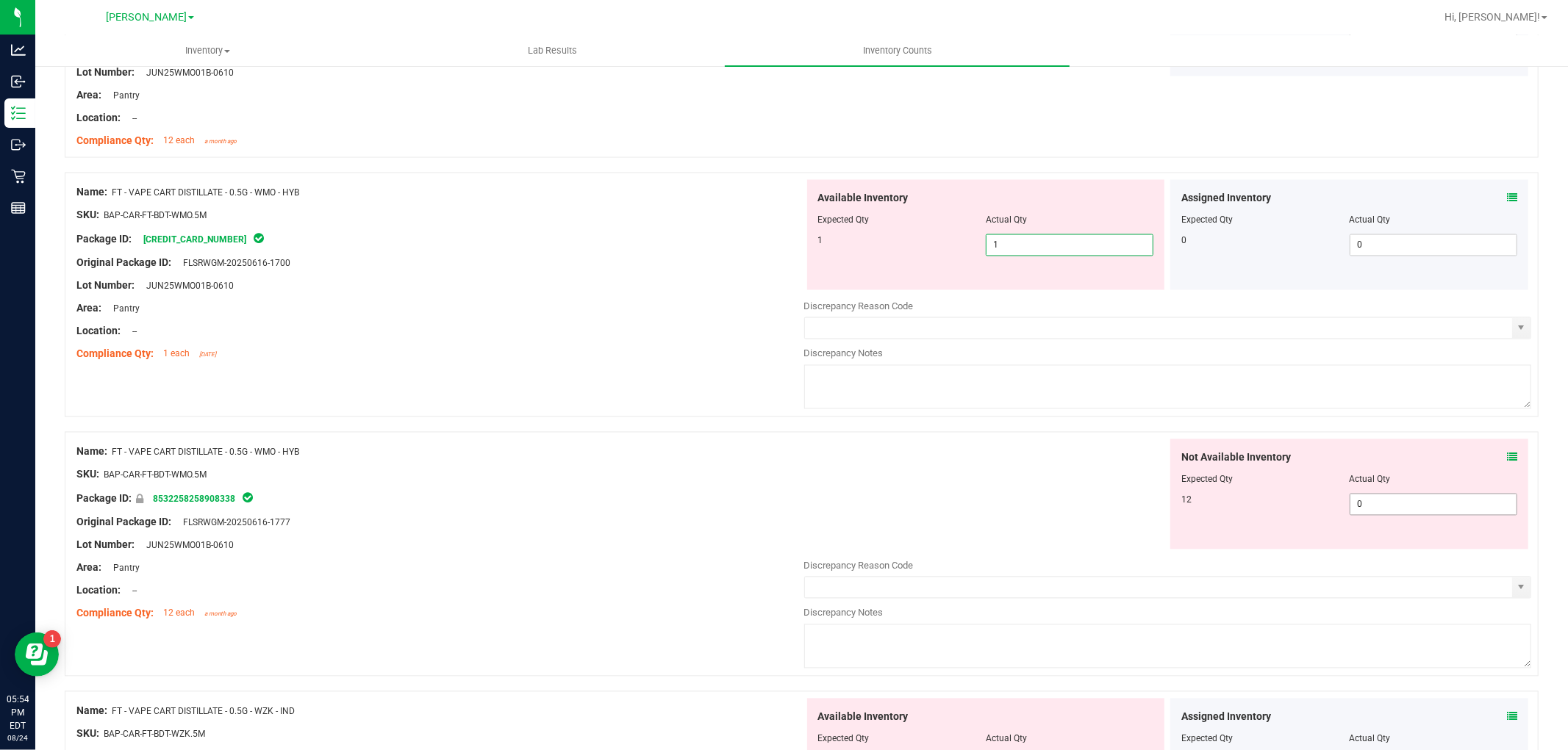
click at [1378, 507] on div "Not Available Inventory Expected Qty Actual Qty 12 0 0" at bounding box center [1168, 555] width 728 height 233
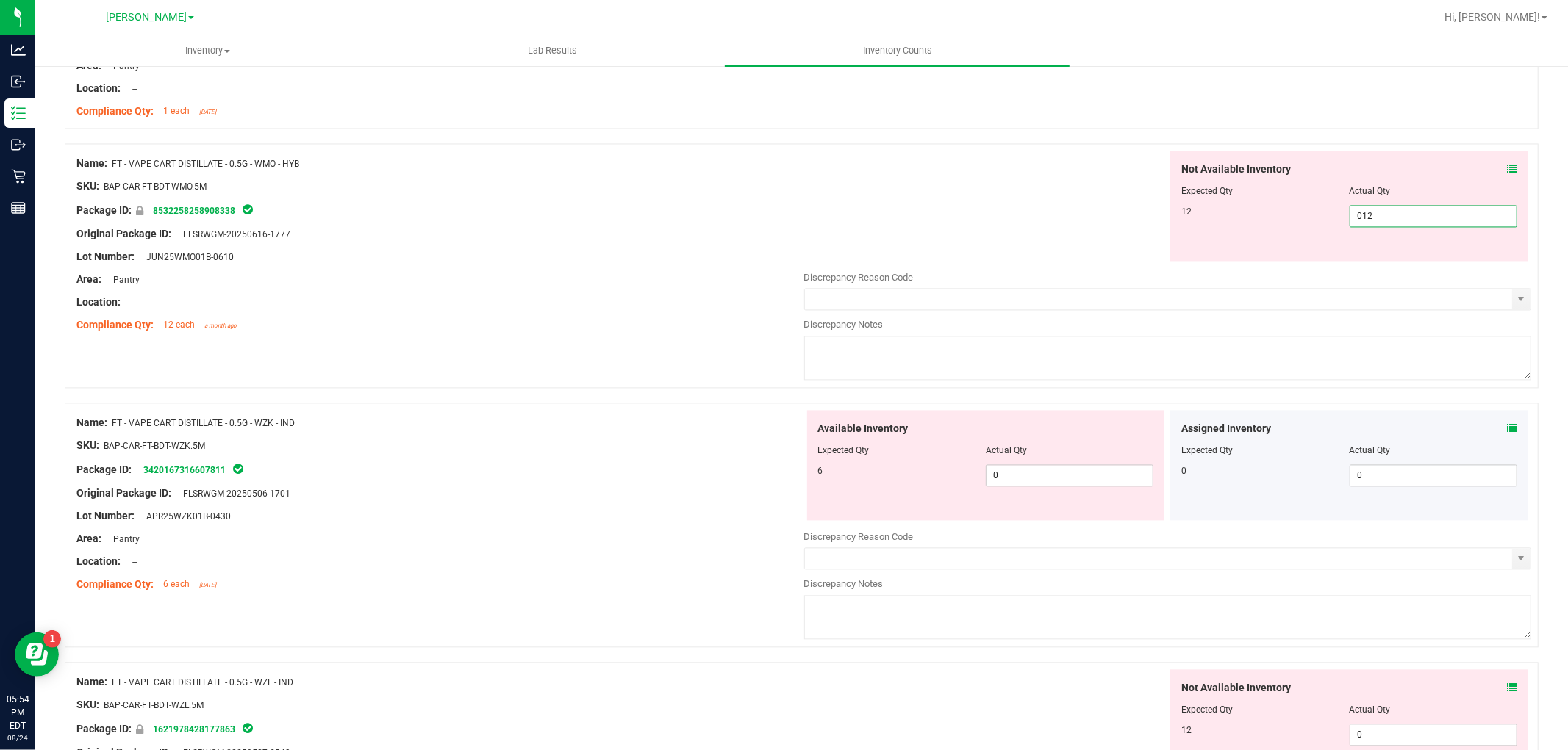
scroll to position [2448, 0]
click at [996, 481] on div "Available Inventory Expected Qty Actual Qty 6 0 0" at bounding box center [1168, 525] width 728 height 233
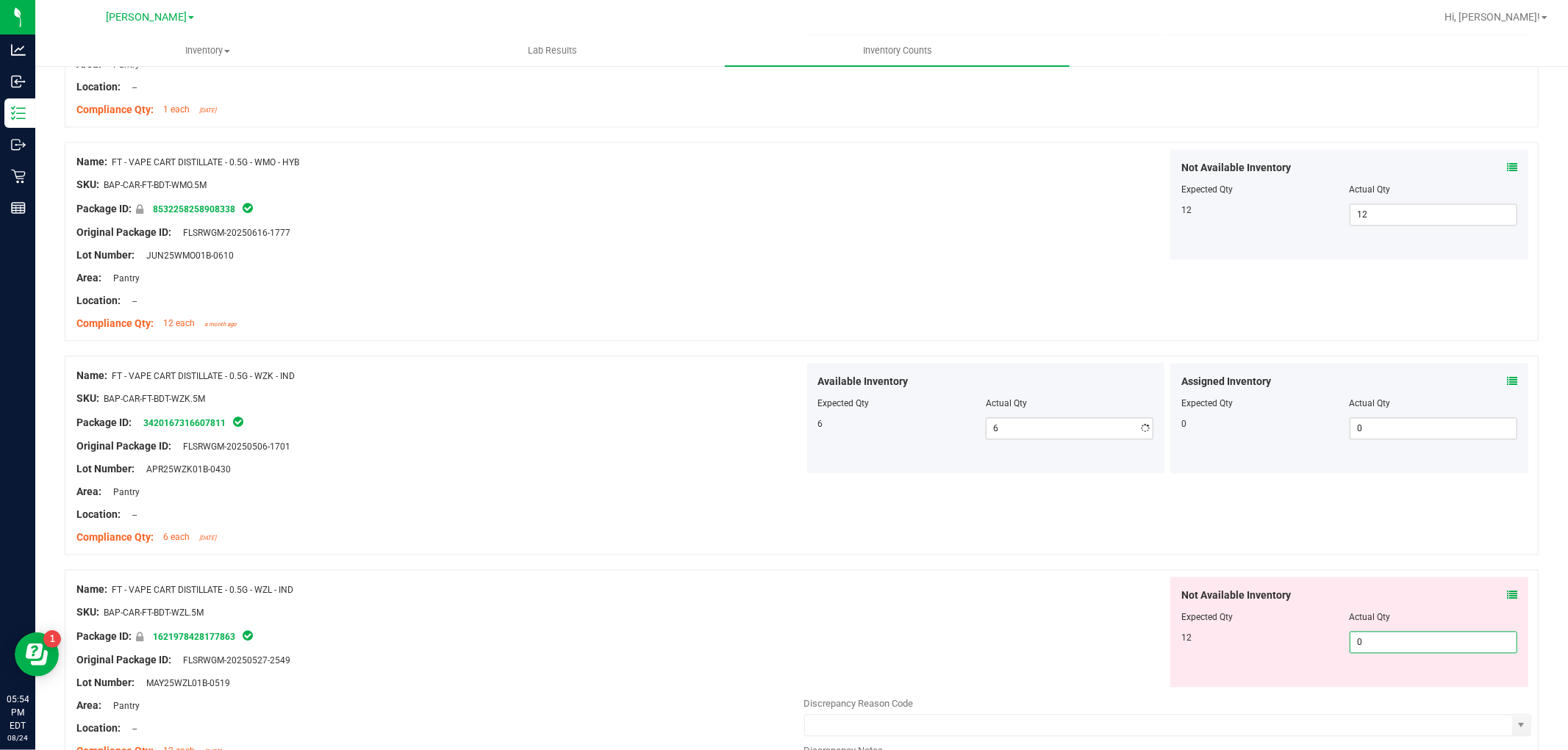
click at [1358, 692] on div "Not Available Inventory Expected Qty Actual Qty 12 0 0" at bounding box center [1168, 692] width 728 height 233
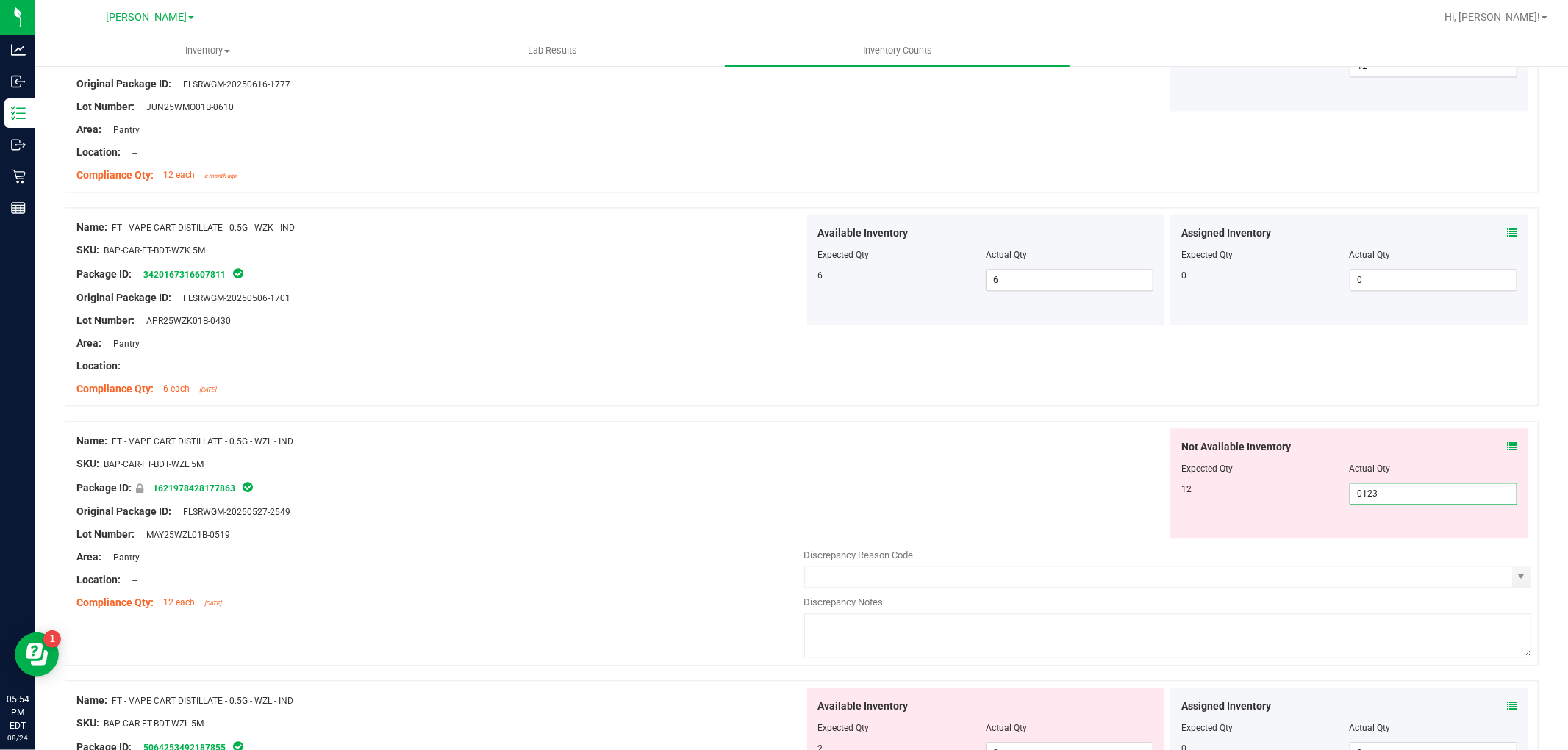
scroll to position [2775, 0]
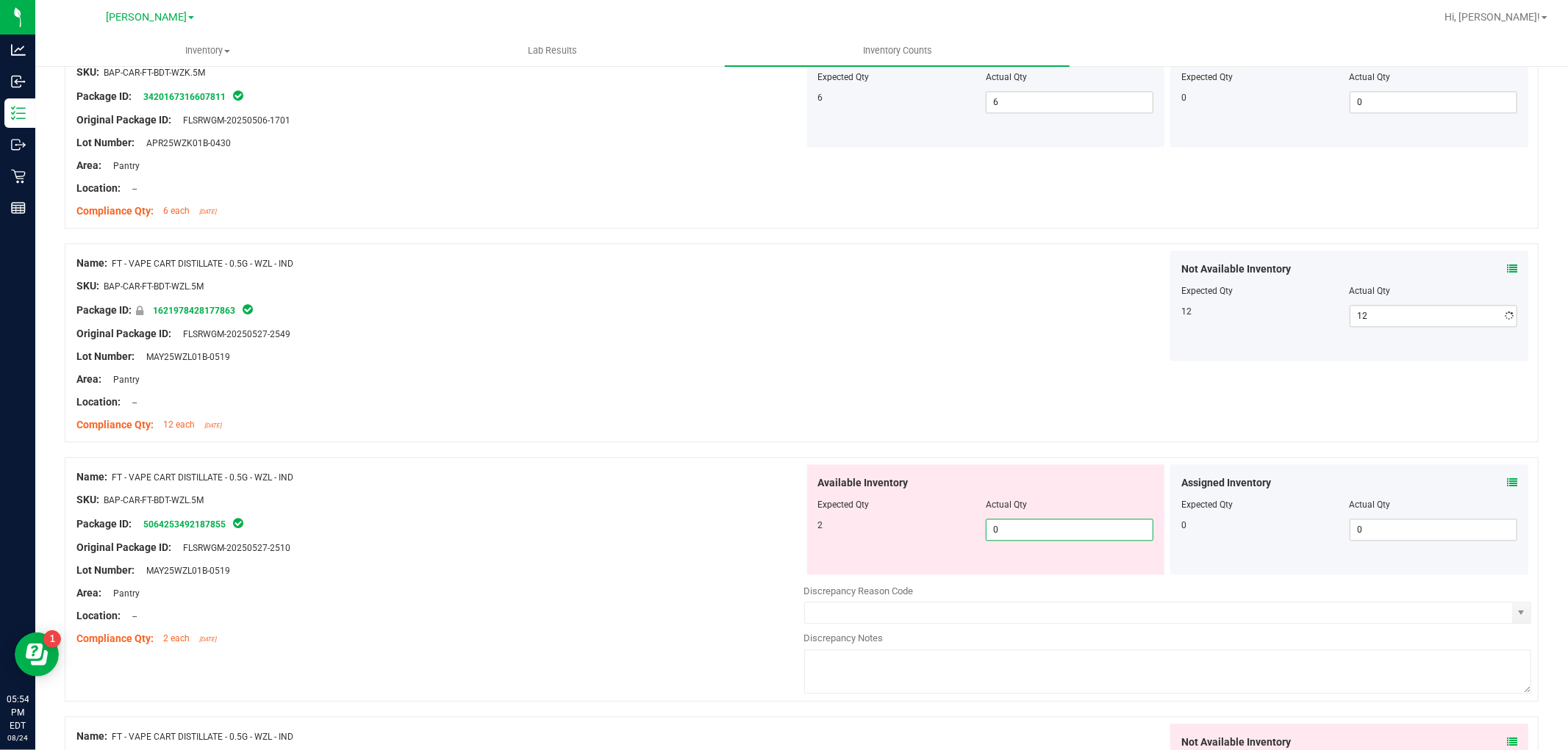
click at [1070, 578] on div "Available Inventory Expected Qty Actual Qty 2 0 0" at bounding box center [1168, 580] width 728 height 233
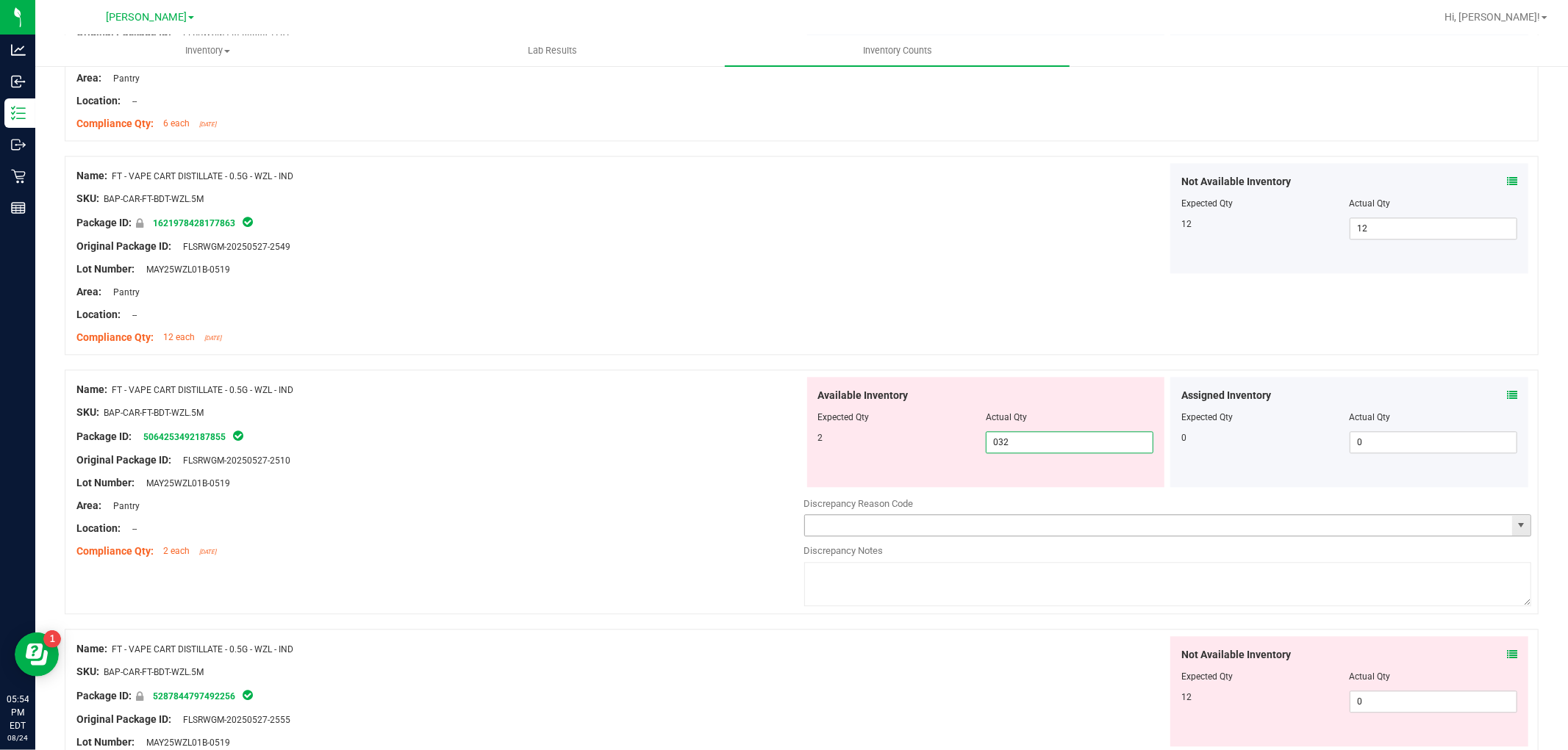
scroll to position [2939, 0]
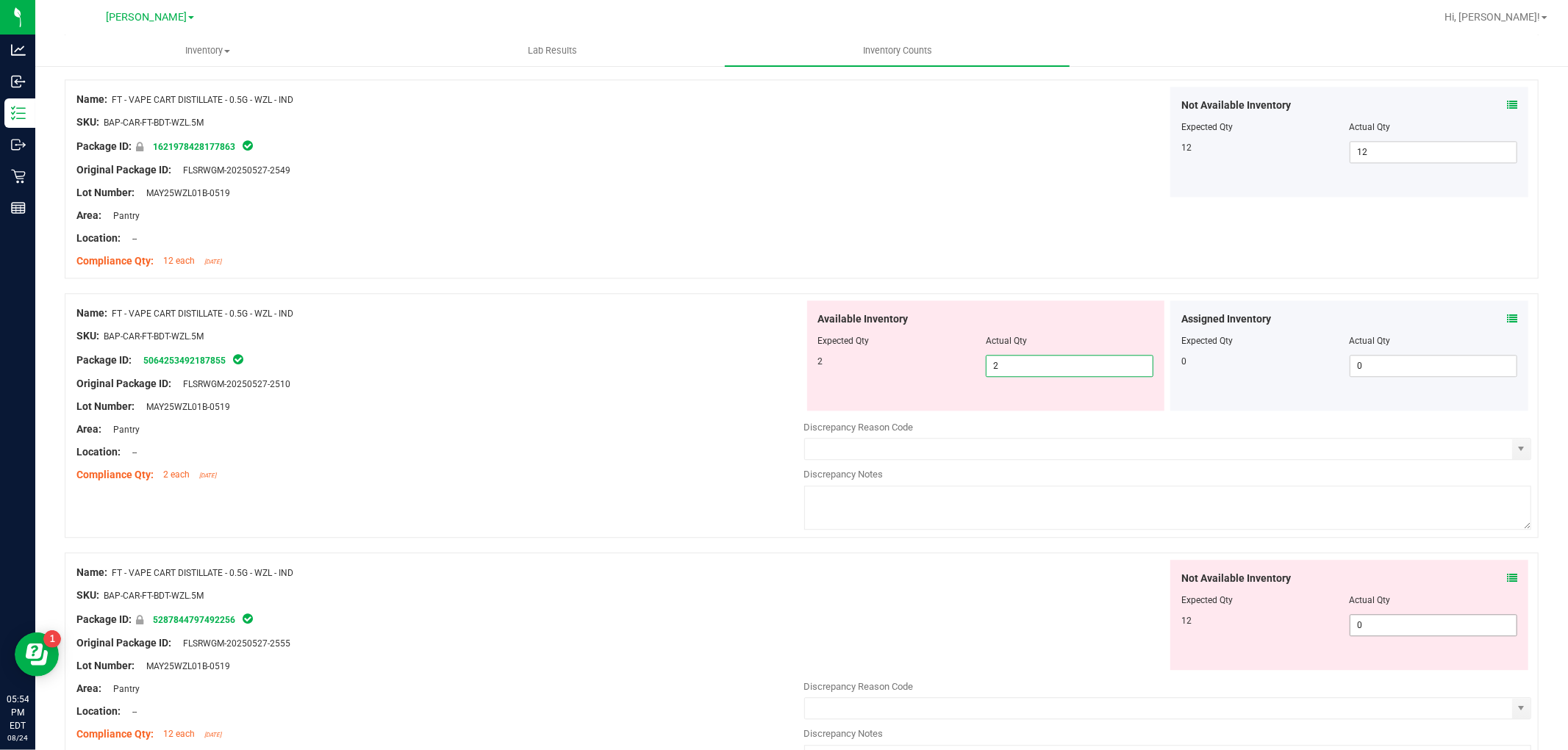
click at [1398, 630] on div "Not Available Inventory Expected Qty Actual Qty 12 0 0" at bounding box center [1168, 676] width 728 height 233
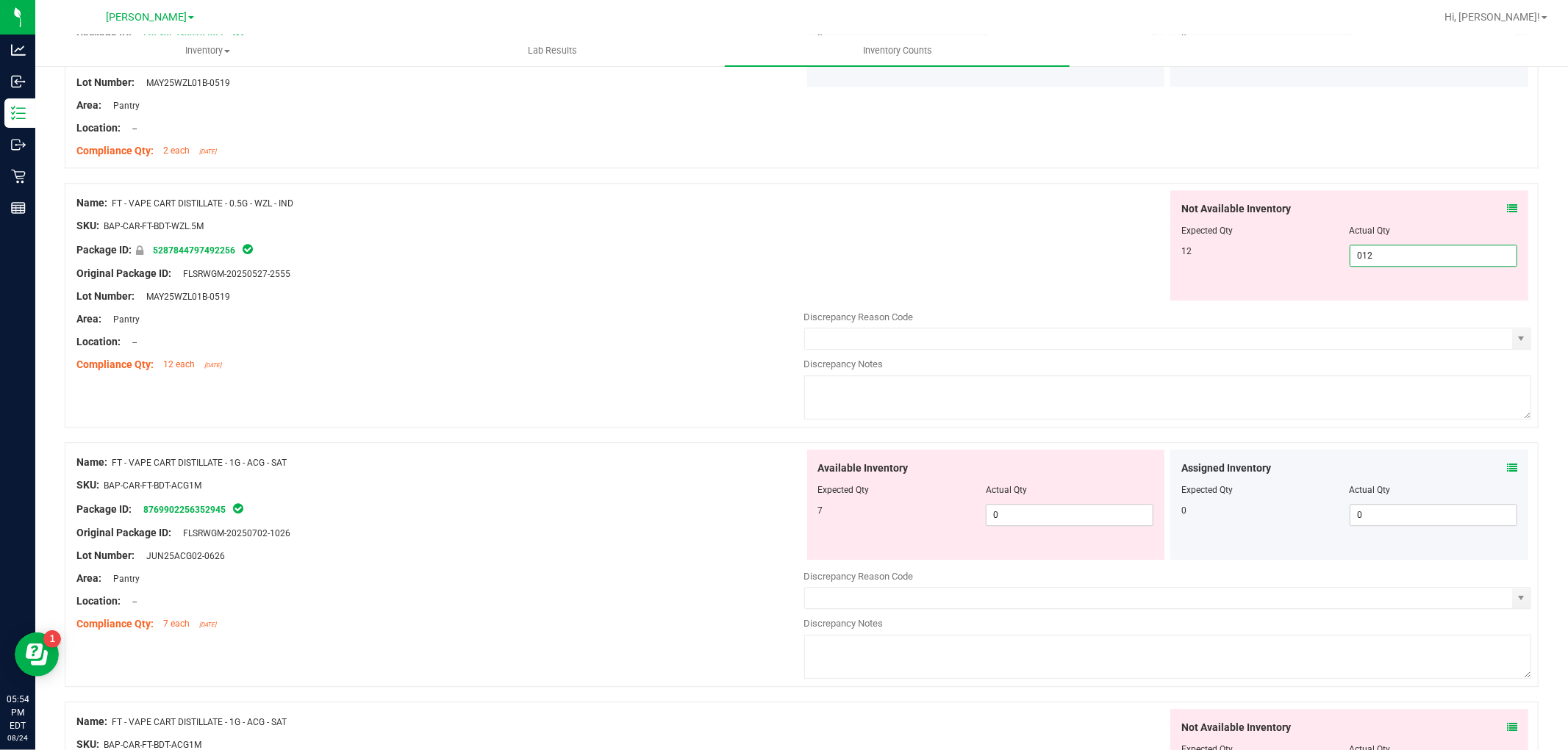
scroll to position [3264, 0]
click at [1046, 514] on div "Available Inventory Expected Qty Actual Qty 7 0 0" at bounding box center [1168, 564] width 728 height 233
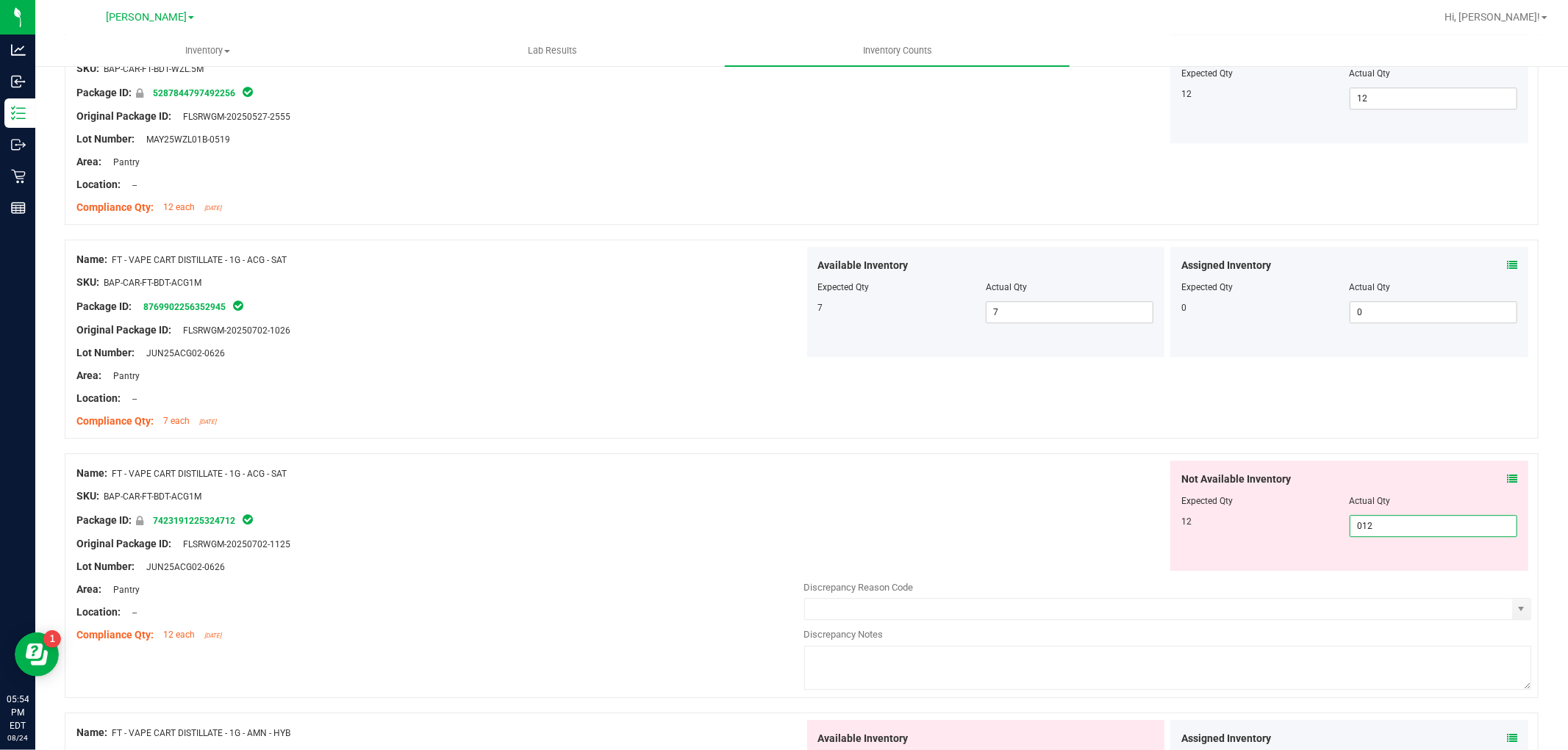
scroll to position [3509, 0]
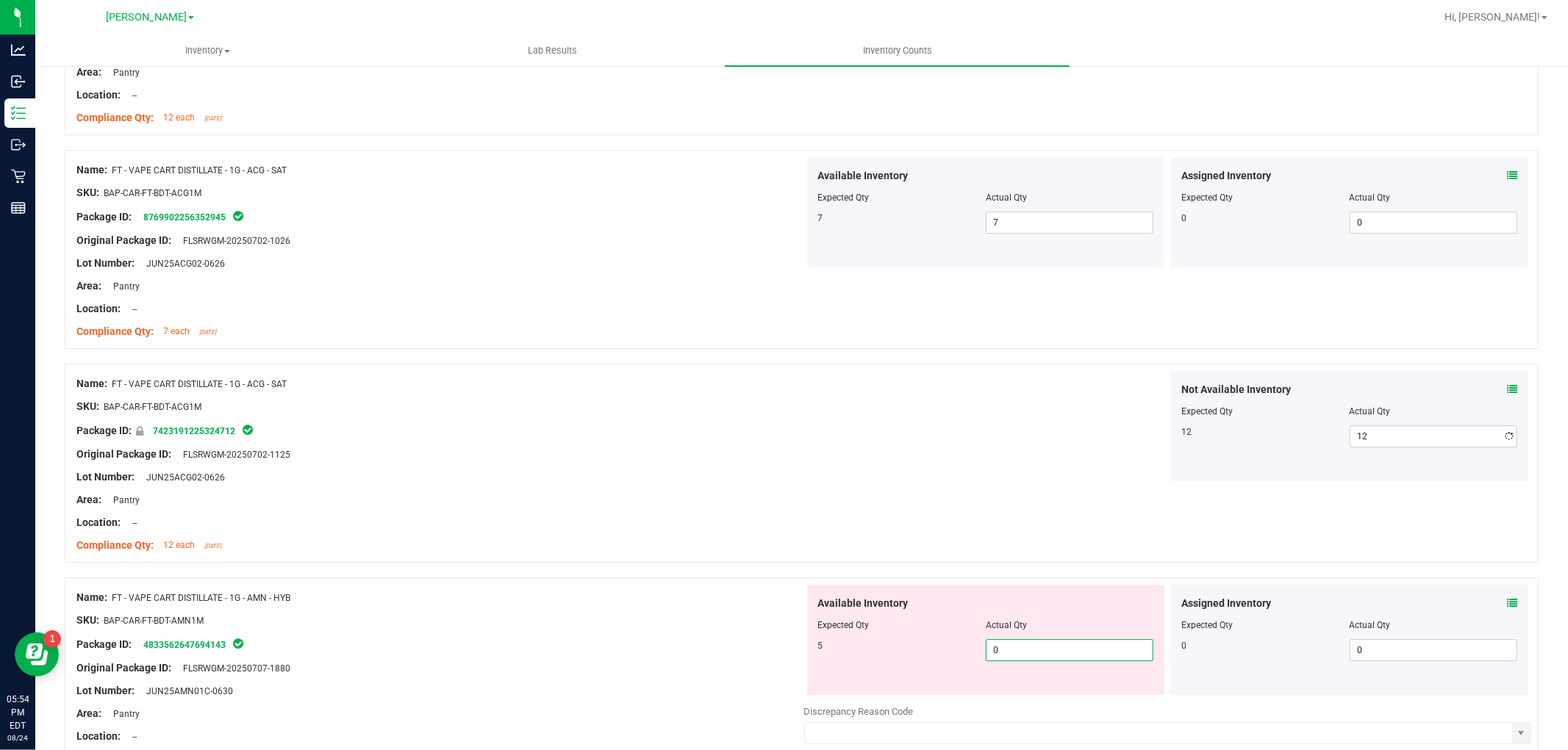
click at [1100, 704] on div "Available Inventory Expected Qty Actual Qty 5 0 0" at bounding box center [1168, 701] width 728 height 233
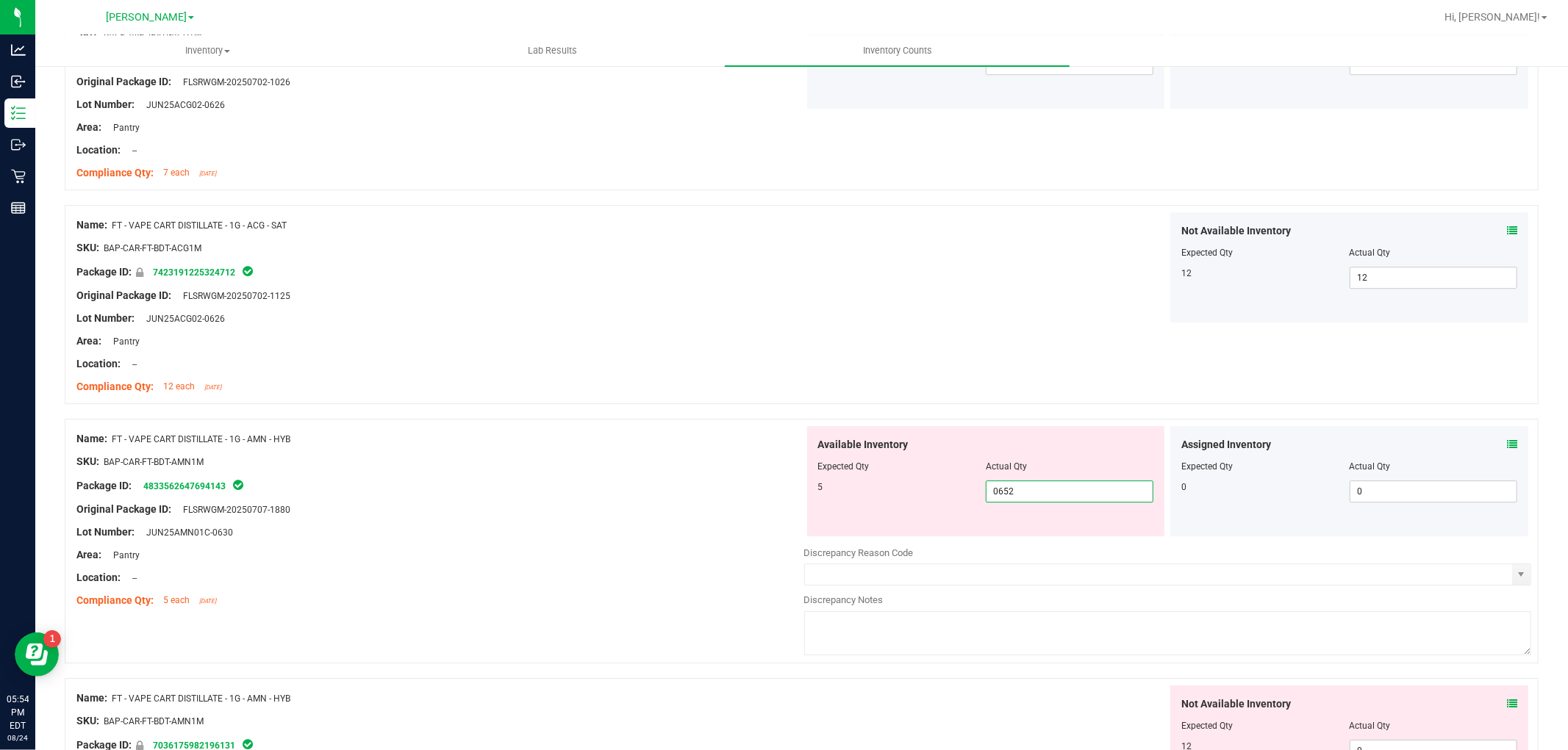
scroll to position [3908, 0]
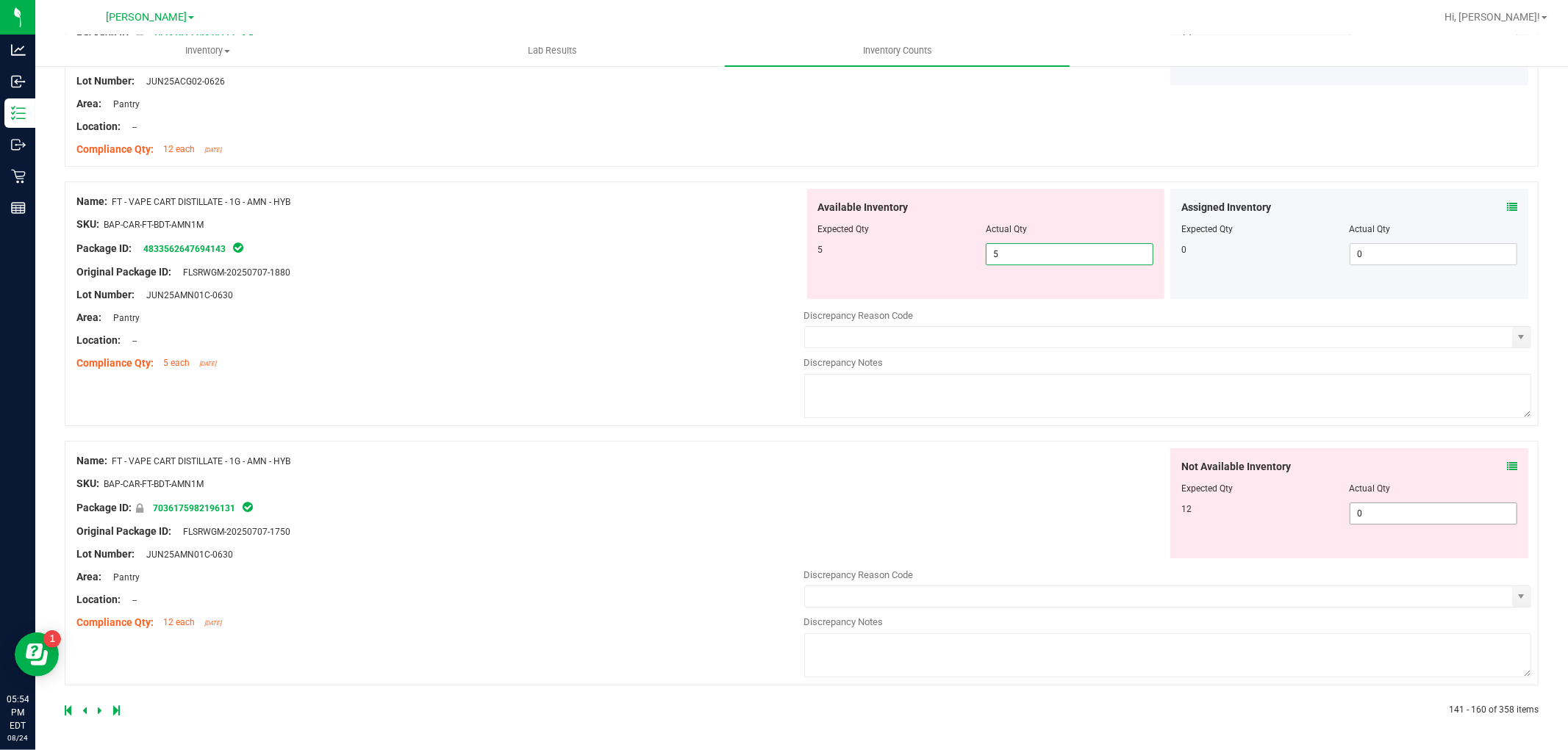
click at [1394, 507] on span "0 0" at bounding box center [1433, 513] width 168 height 22
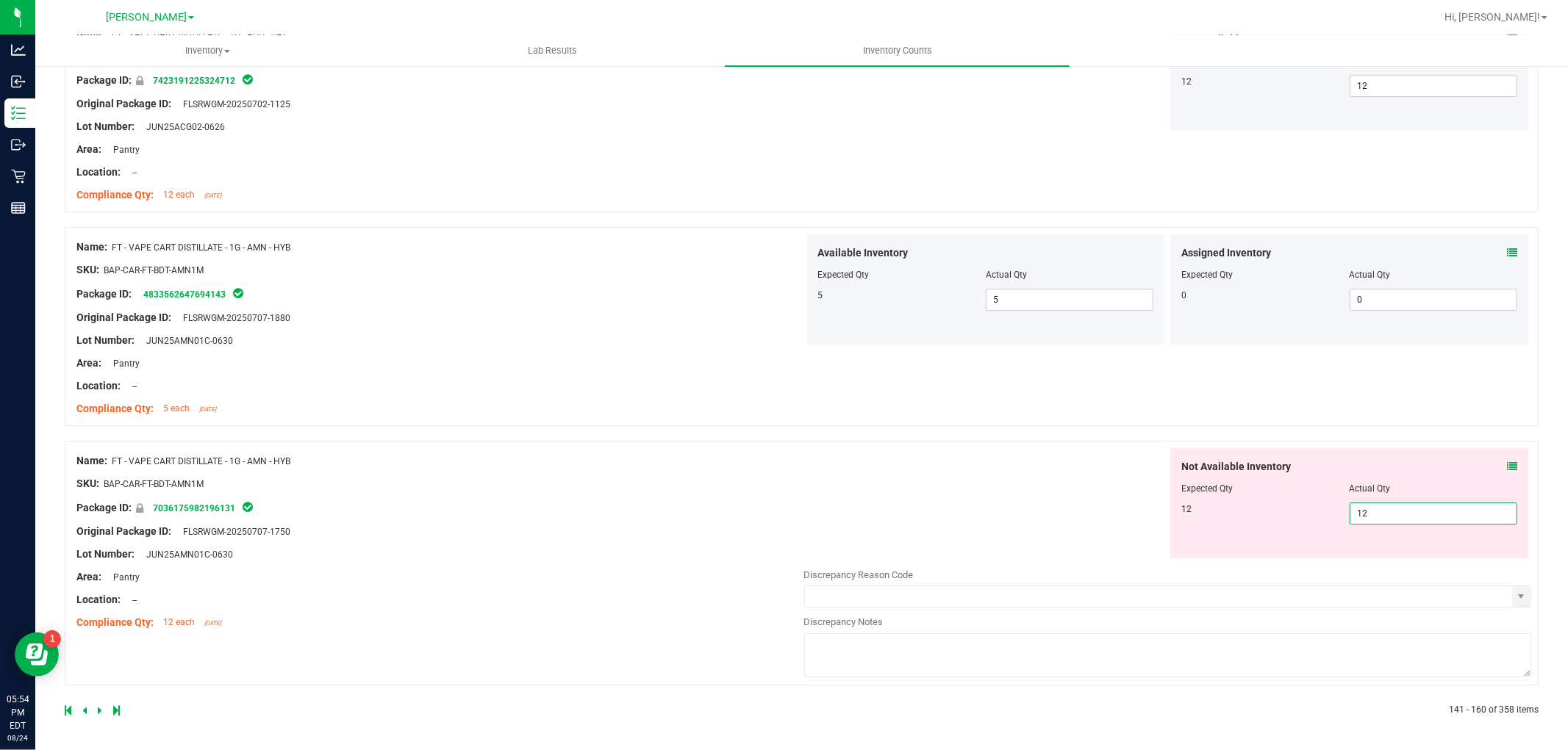
click at [828, 519] on div "Not Available Inventory Expected Qty Actual Qty 12 12 12" at bounding box center [1168, 502] width 728 height 110
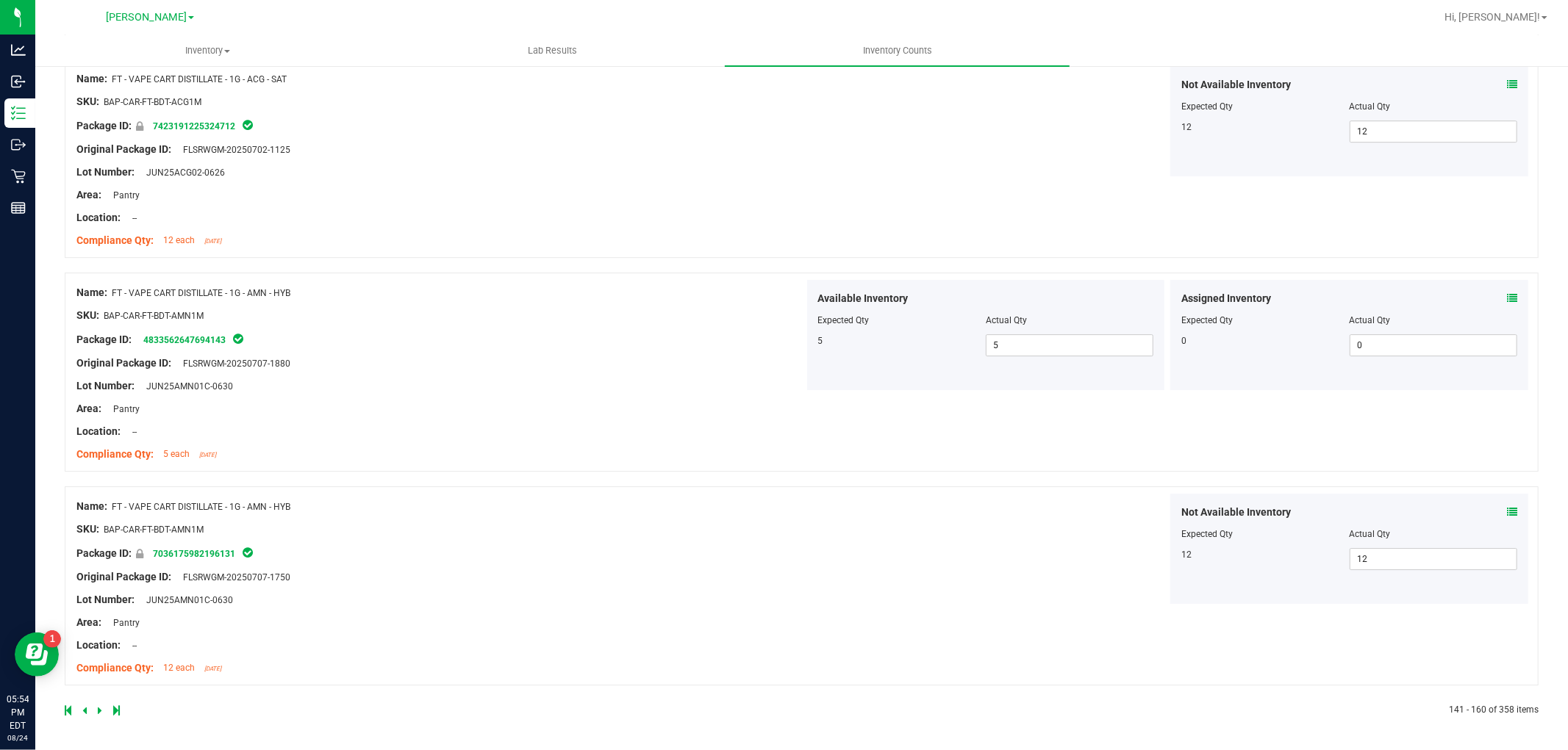
click at [103, 707] on div at bounding box center [432, 711] width 737 height 14
click at [98, 709] on icon at bounding box center [100, 710] width 5 height 9
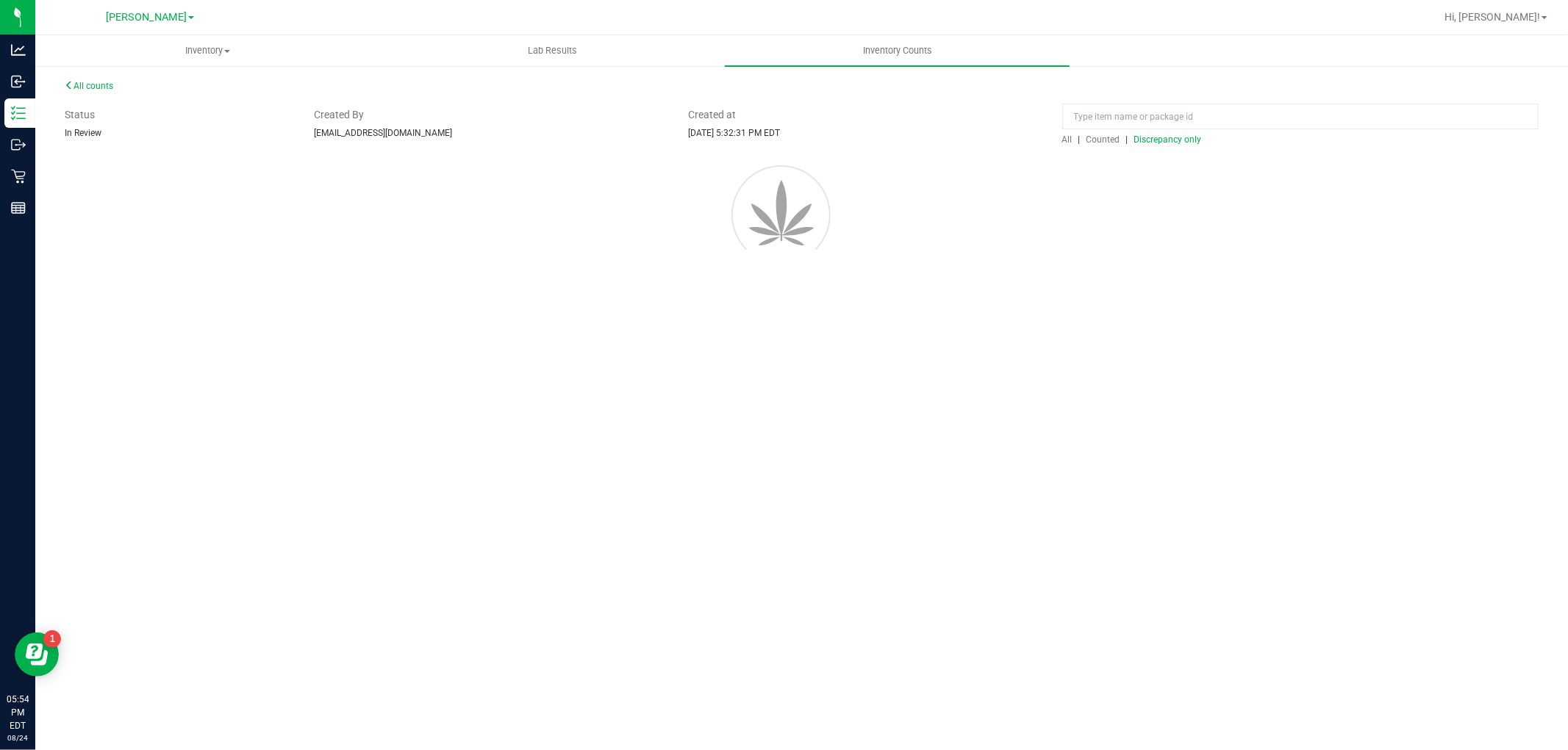
scroll to position [0, 0]
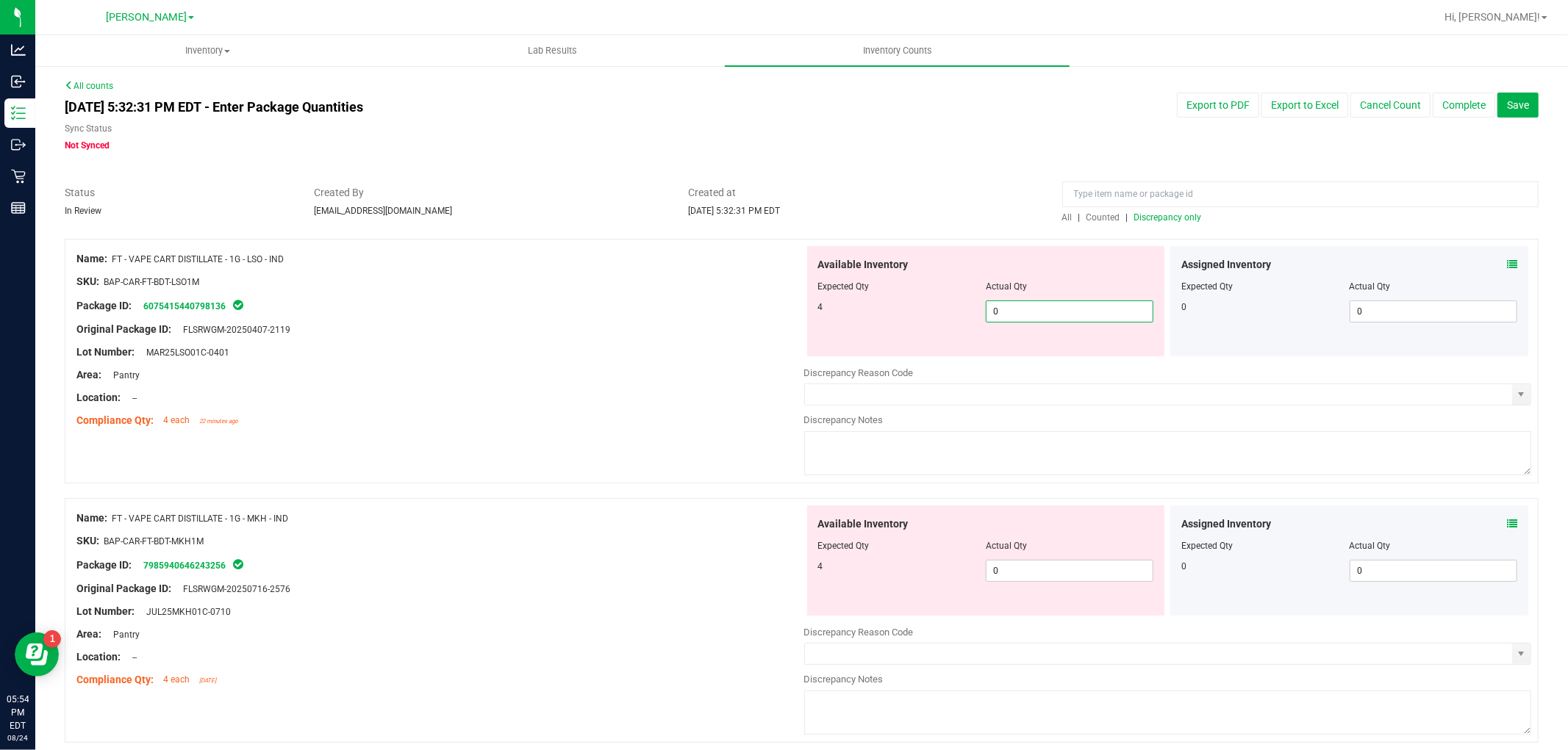
click at [1064, 300] on span "0 0" at bounding box center [1069, 311] width 168 height 22
click at [1032, 568] on div "Available Inventory Expected Qty Actual Qty 4 0 0" at bounding box center [985, 560] width 358 height 110
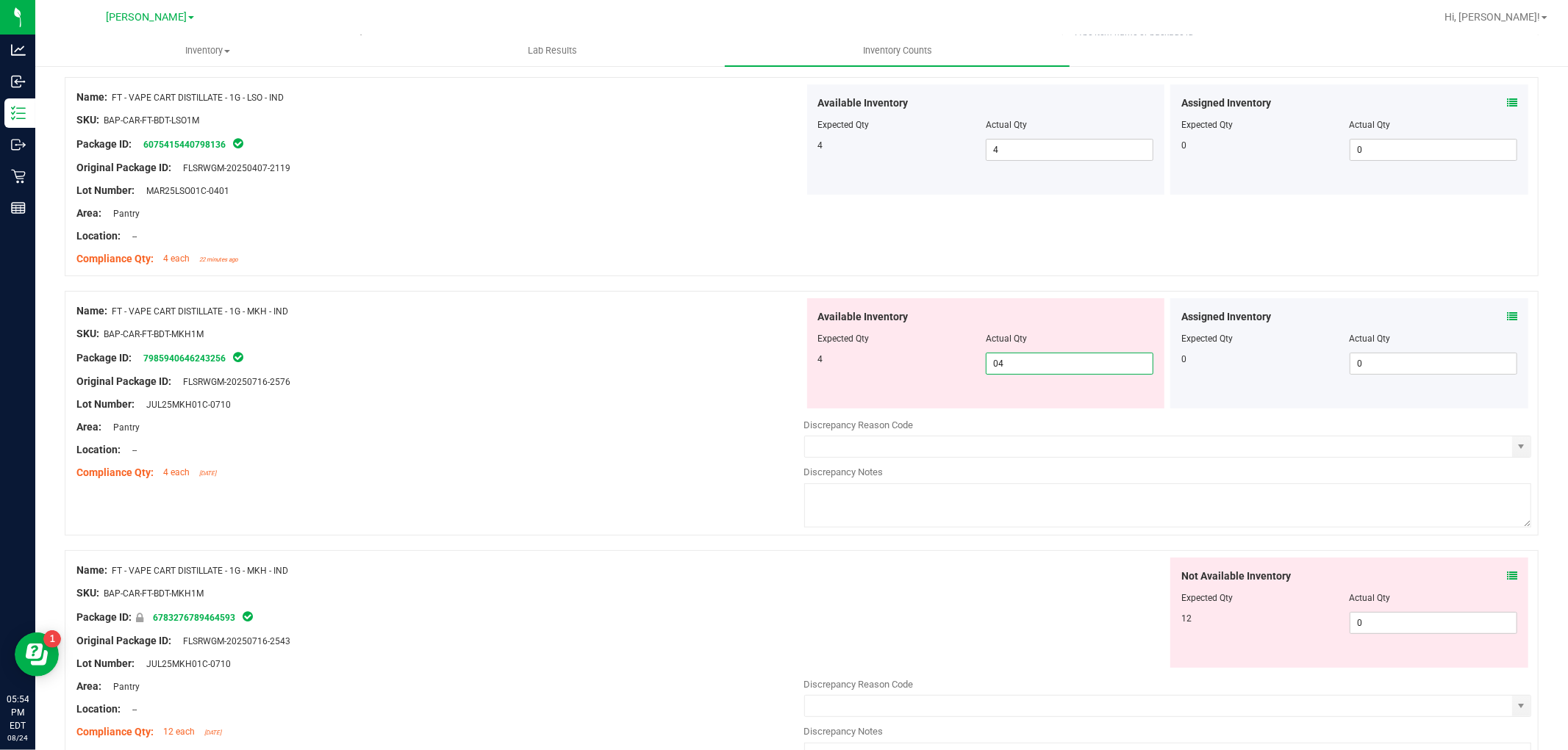
scroll to position [326, 0]
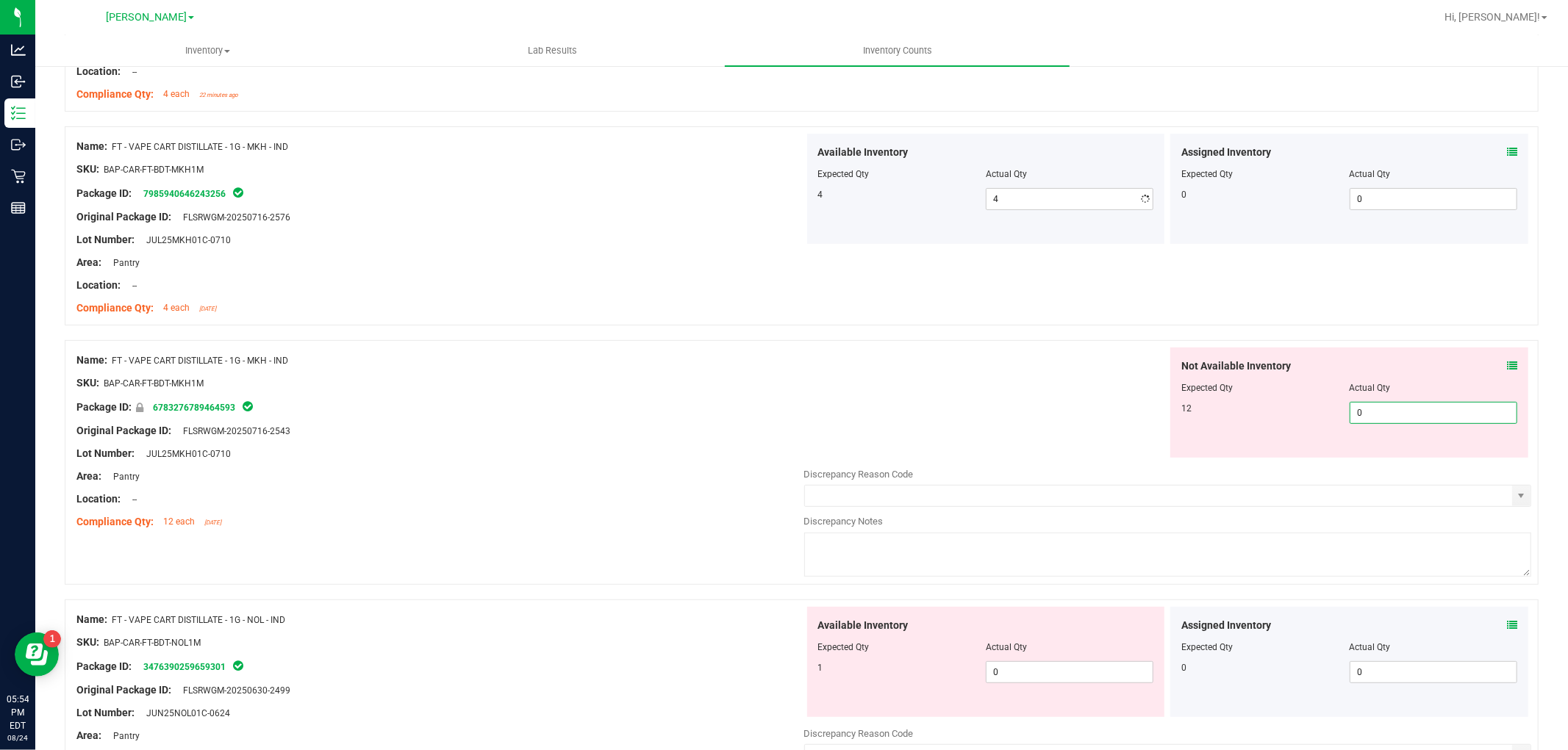
click at [1377, 454] on div "Not Available Inventory Expected Qty Actual Qty 12 0 0" at bounding box center [1348, 402] width 358 height 110
click at [1090, 668] on div "Available Inventory Expected Qty Actual Qty 1 0 0" at bounding box center [985, 661] width 358 height 110
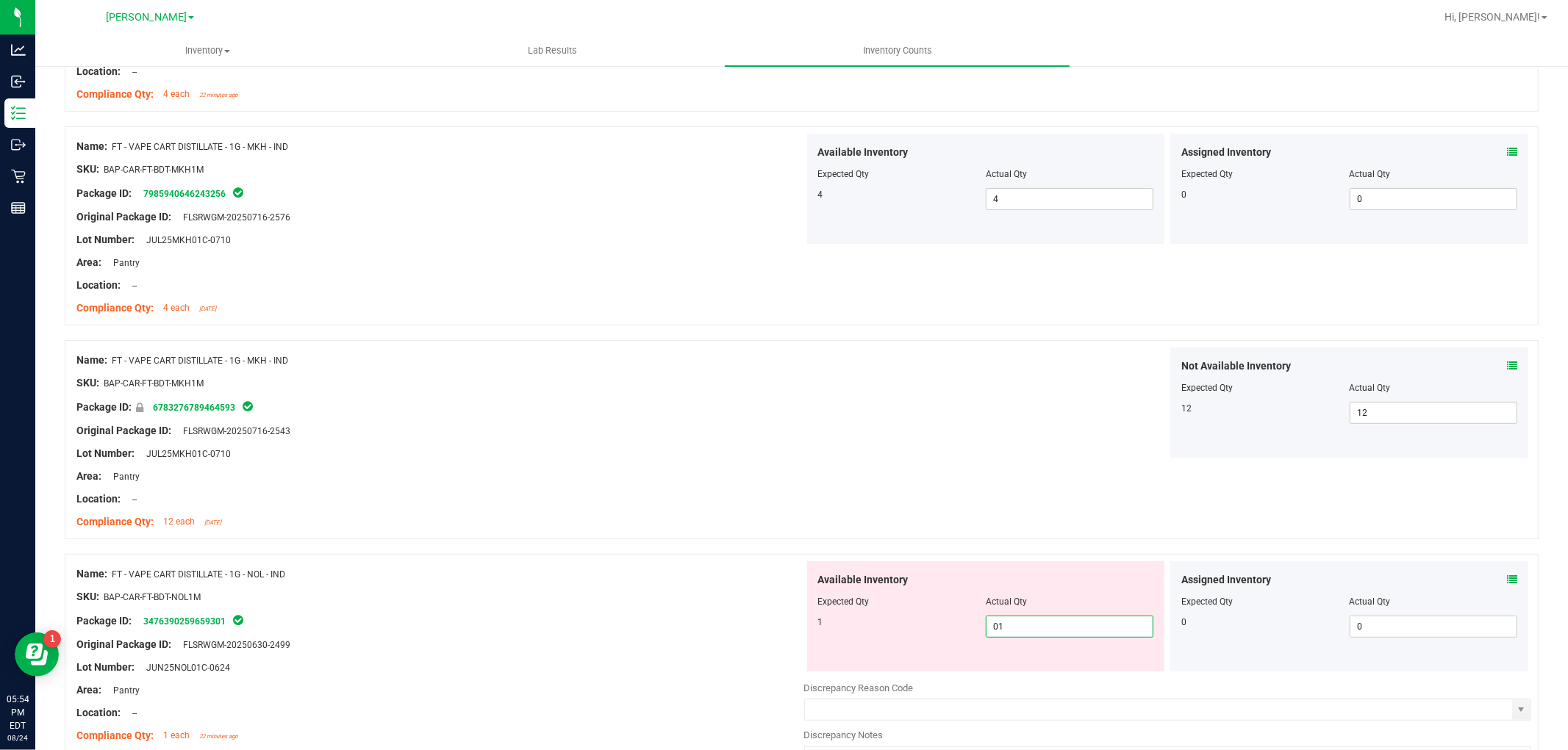
scroll to position [652, 0]
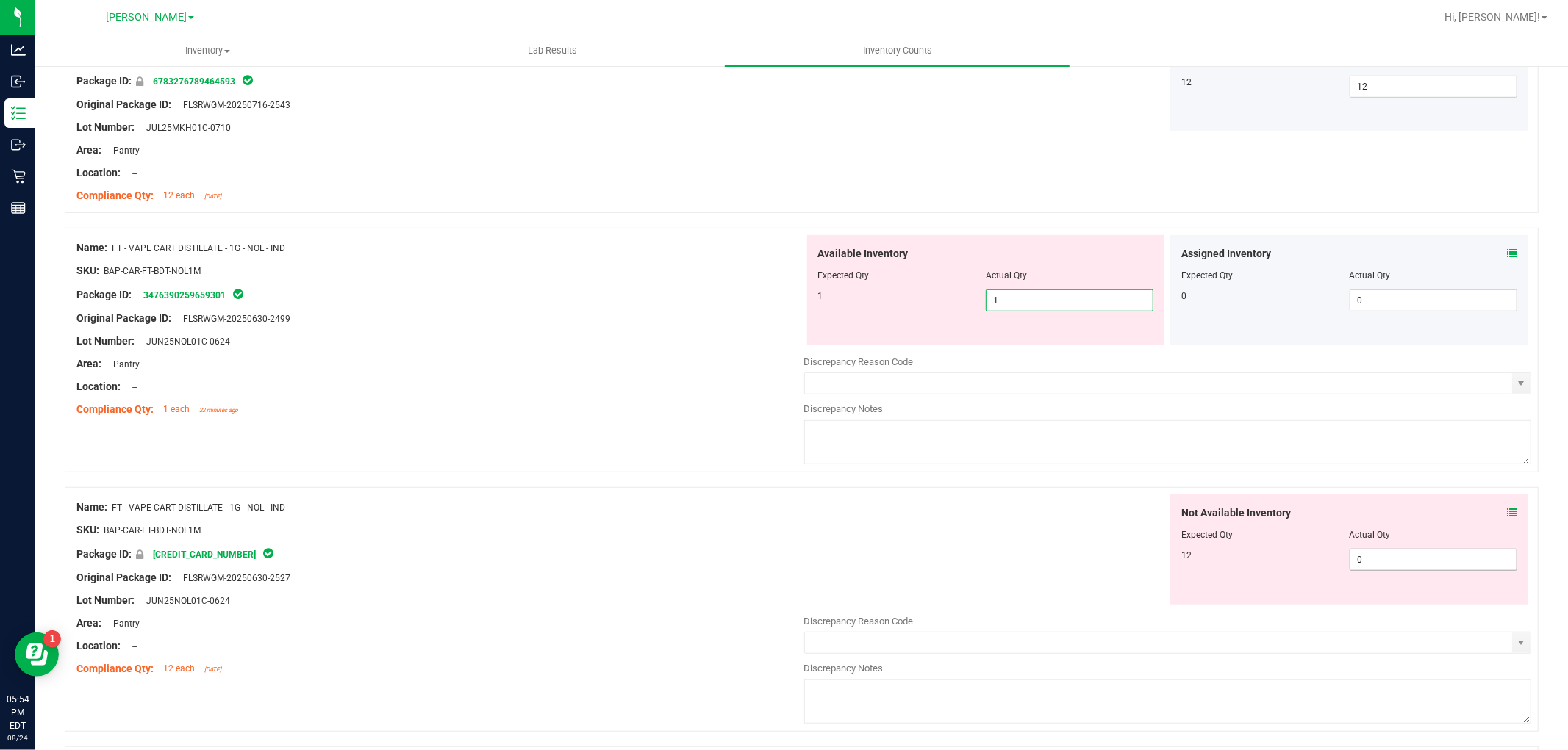
click at [1398, 567] on div "Not Available Inventory Expected Qty Actual Qty 12 0 0" at bounding box center [1168, 611] width 728 height 233
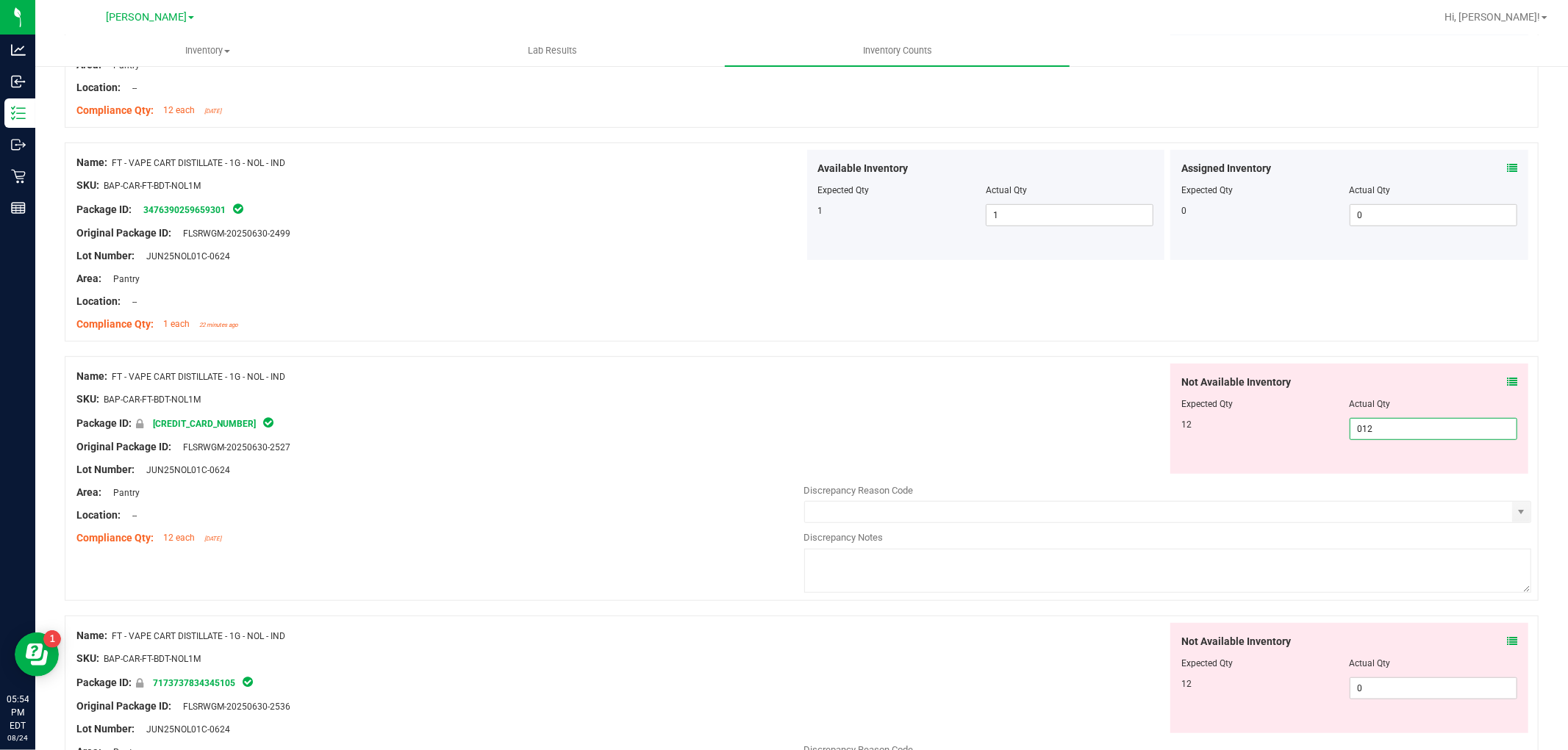
scroll to position [897, 0]
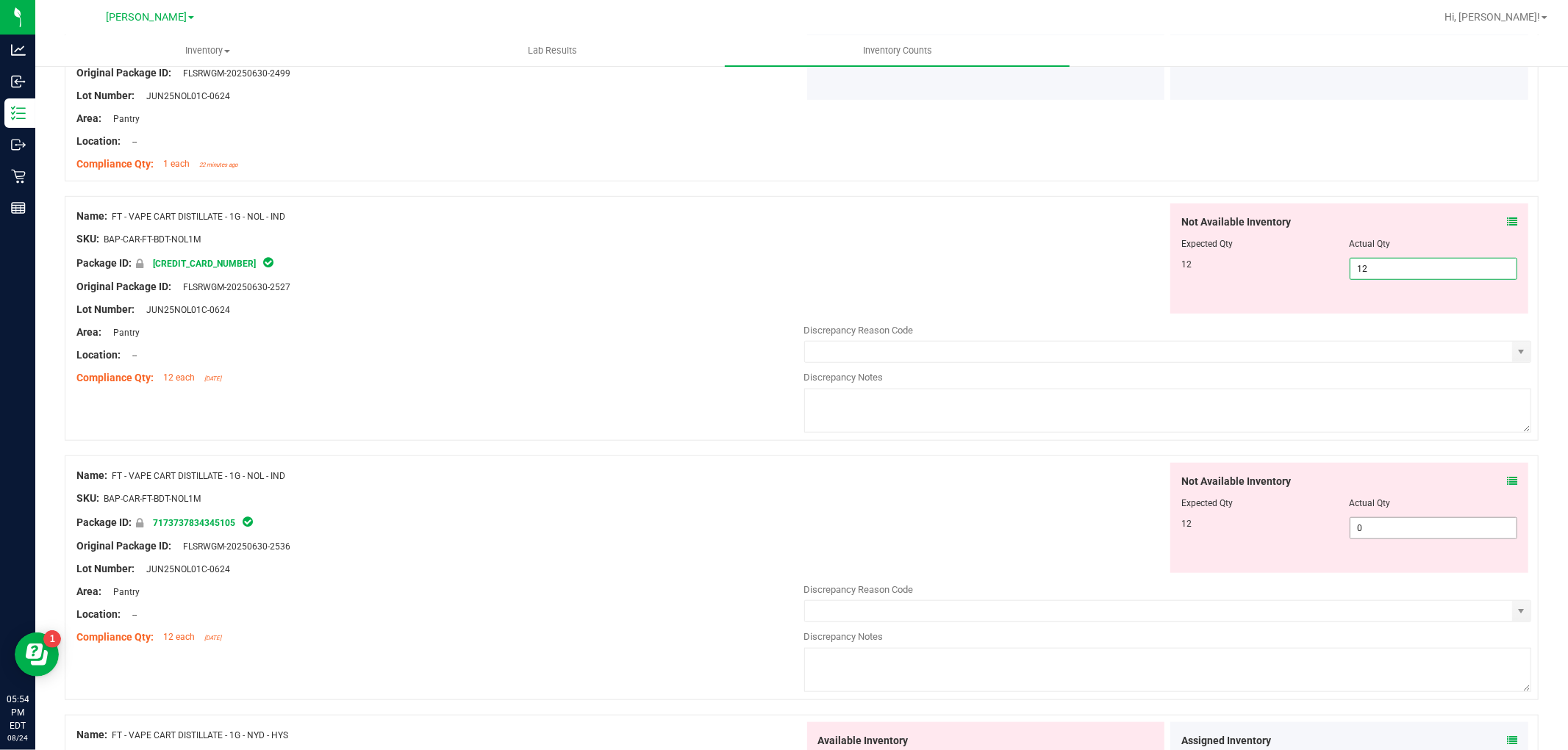
click at [1365, 532] on div "Not Available Inventory Expected Qty Actual Qty 12 0 0" at bounding box center [1168, 579] width 728 height 233
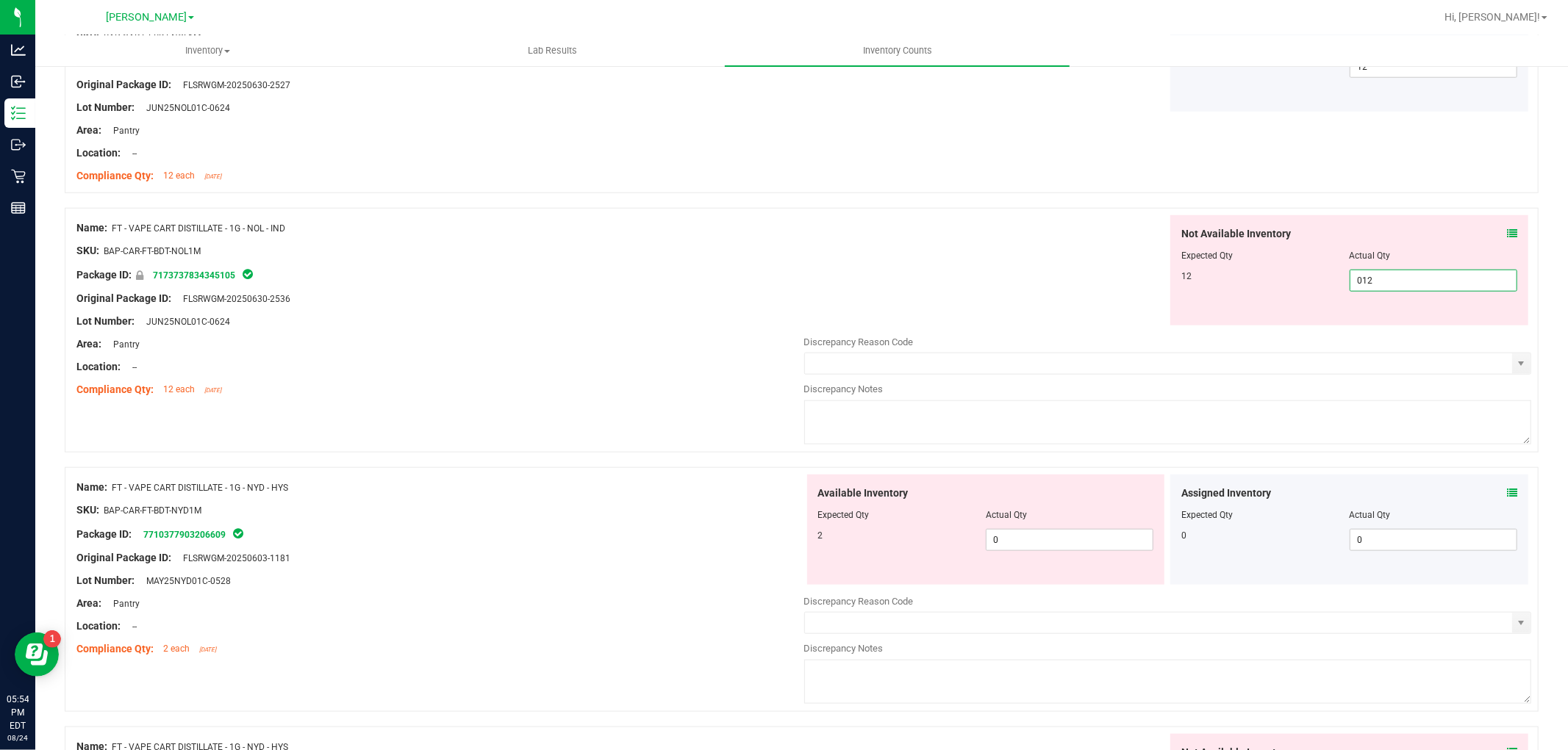
scroll to position [1224, 0]
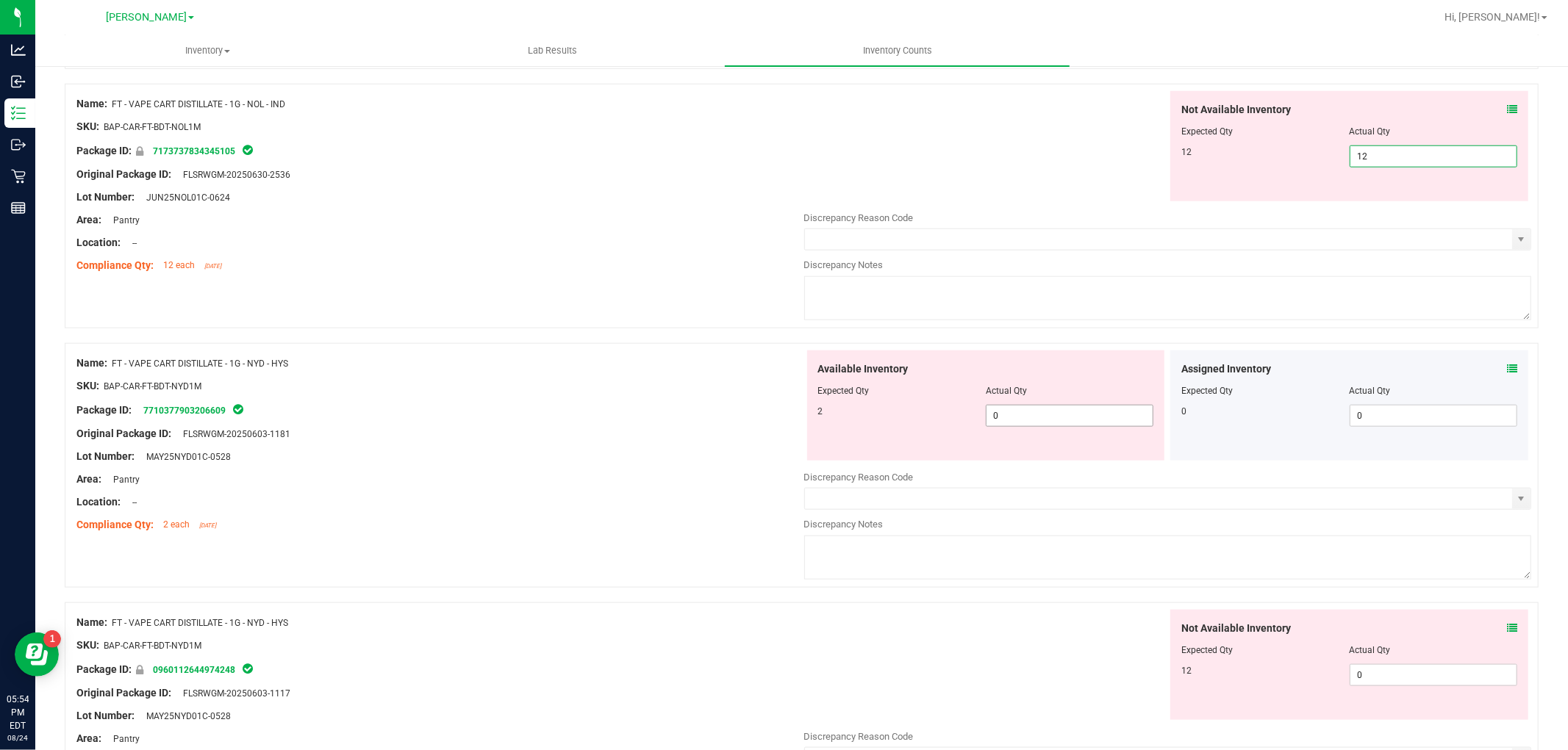
click at [1034, 424] on div "Available Inventory Expected Qty Actual Qty 2 0 0" at bounding box center [1168, 466] width 728 height 233
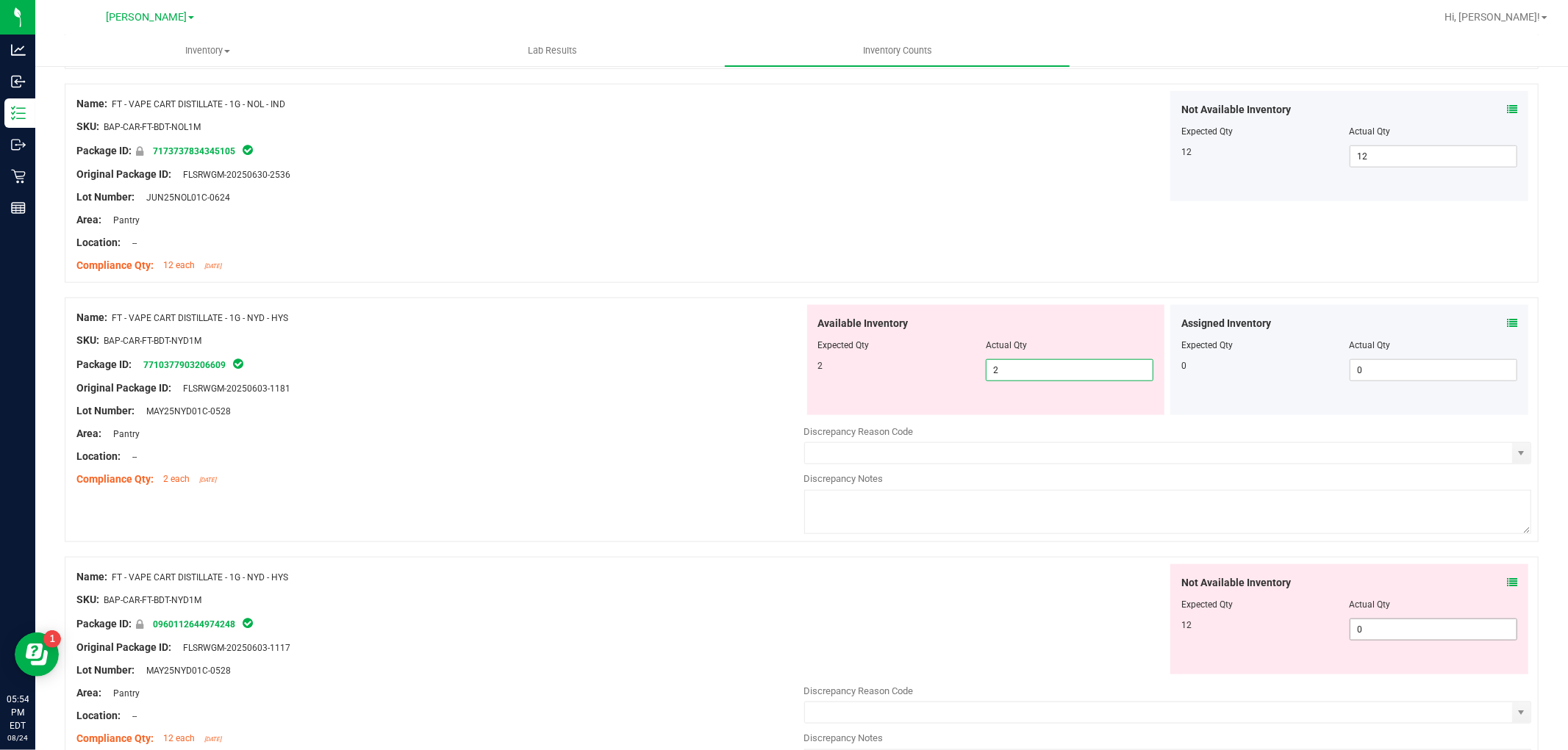
click at [1389, 632] on div "Not Available Inventory Expected Qty Actual Qty 12 0 0" at bounding box center [1168, 680] width 728 height 233
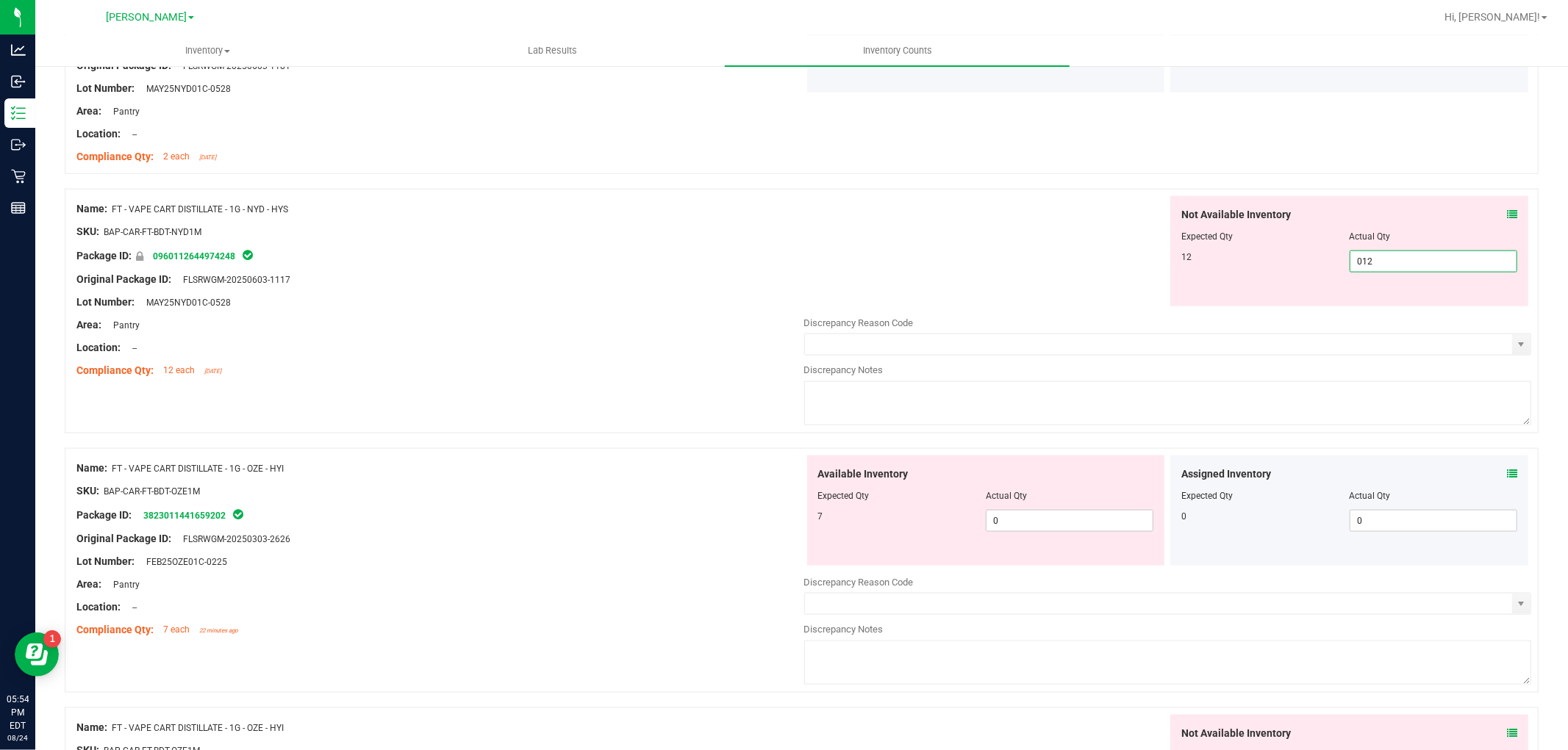
scroll to position [1633, 0]
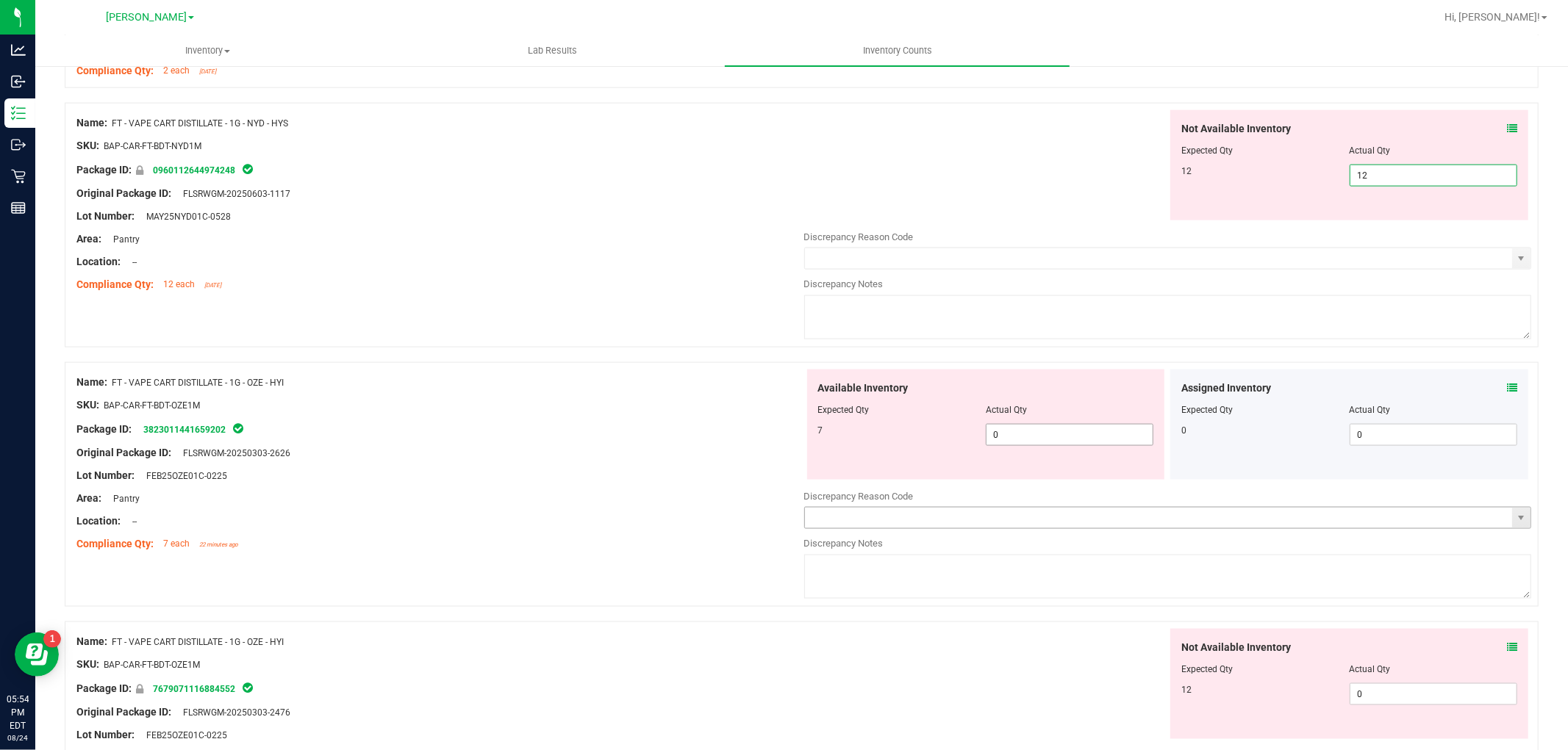
drag, startPoint x: 1032, startPoint y: 439, endPoint x: 1090, endPoint y: 473, distance: 67.2
click at [1034, 439] on div "Available Inventory Expected Qty Actual Qty 7 0 0" at bounding box center [1168, 486] width 728 height 233
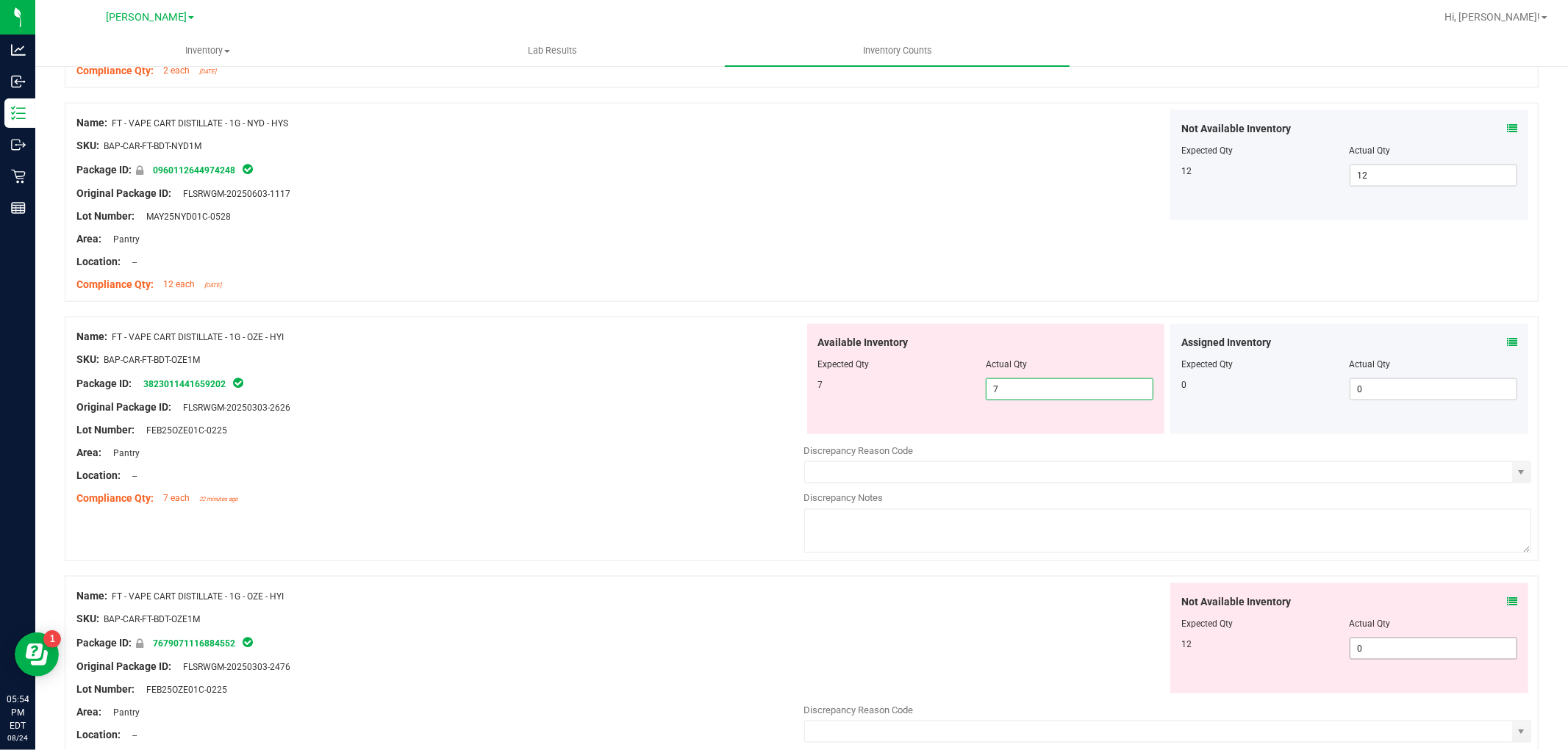
click at [1387, 656] on div "Not Available Inventory Expected Qty Actual Qty 12 0 0" at bounding box center [1168, 699] width 728 height 233
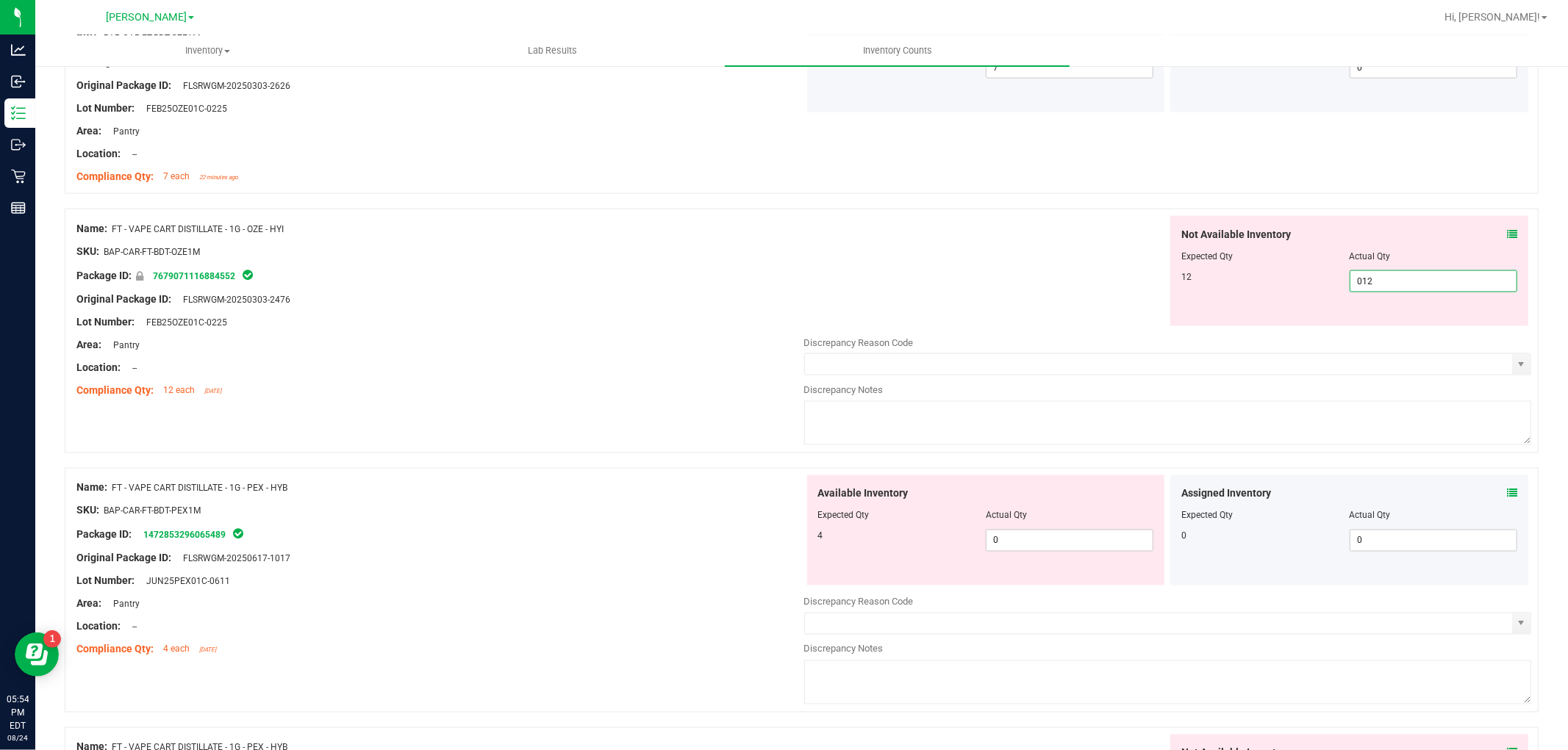
scroll to position [1958, 0]
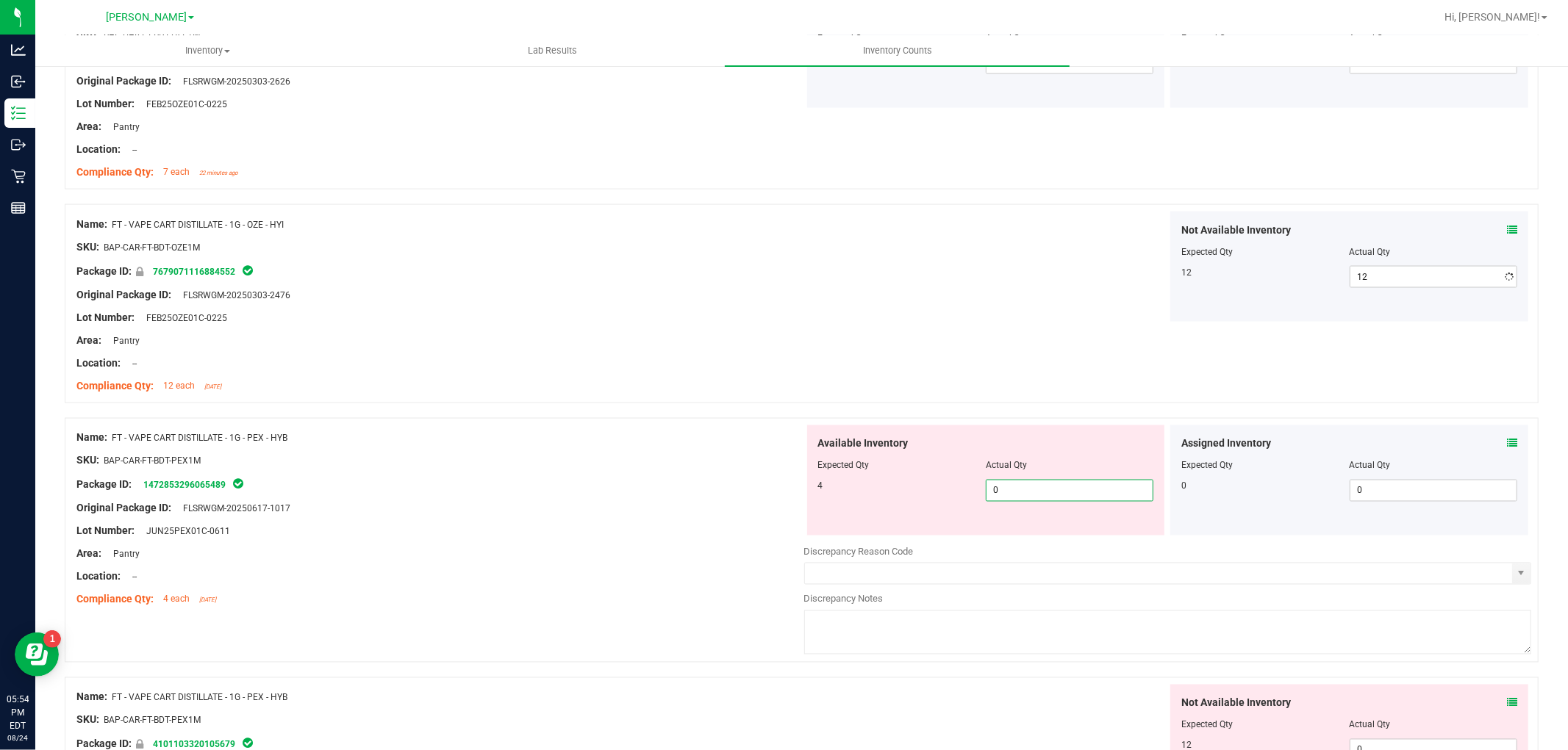
click at [1122, 543] on div "Available Inventory Expected Qty Actual Qty 4 0 0" at bounding box center [1168, 541] width 728 height 233
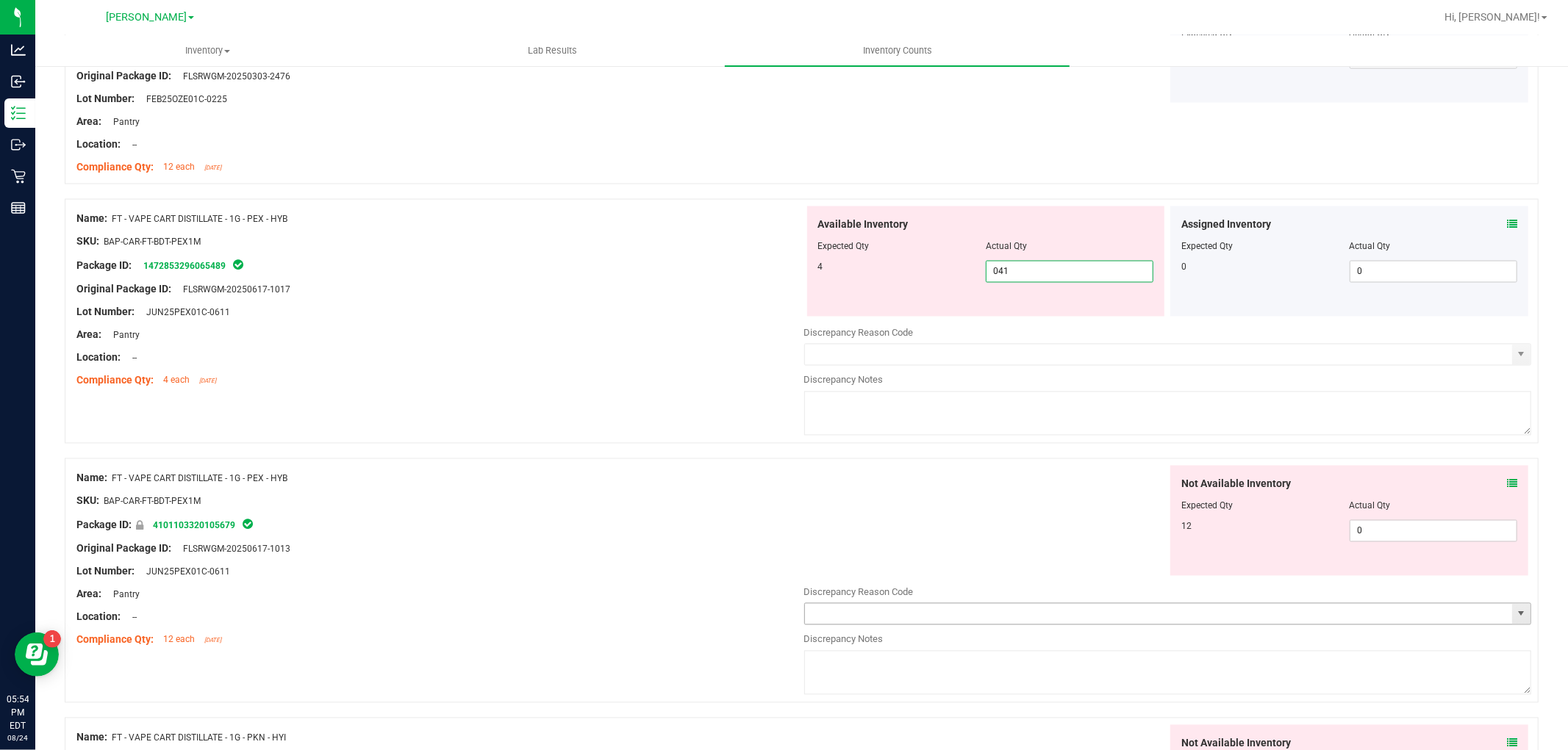
scroll to position [2285, 0]
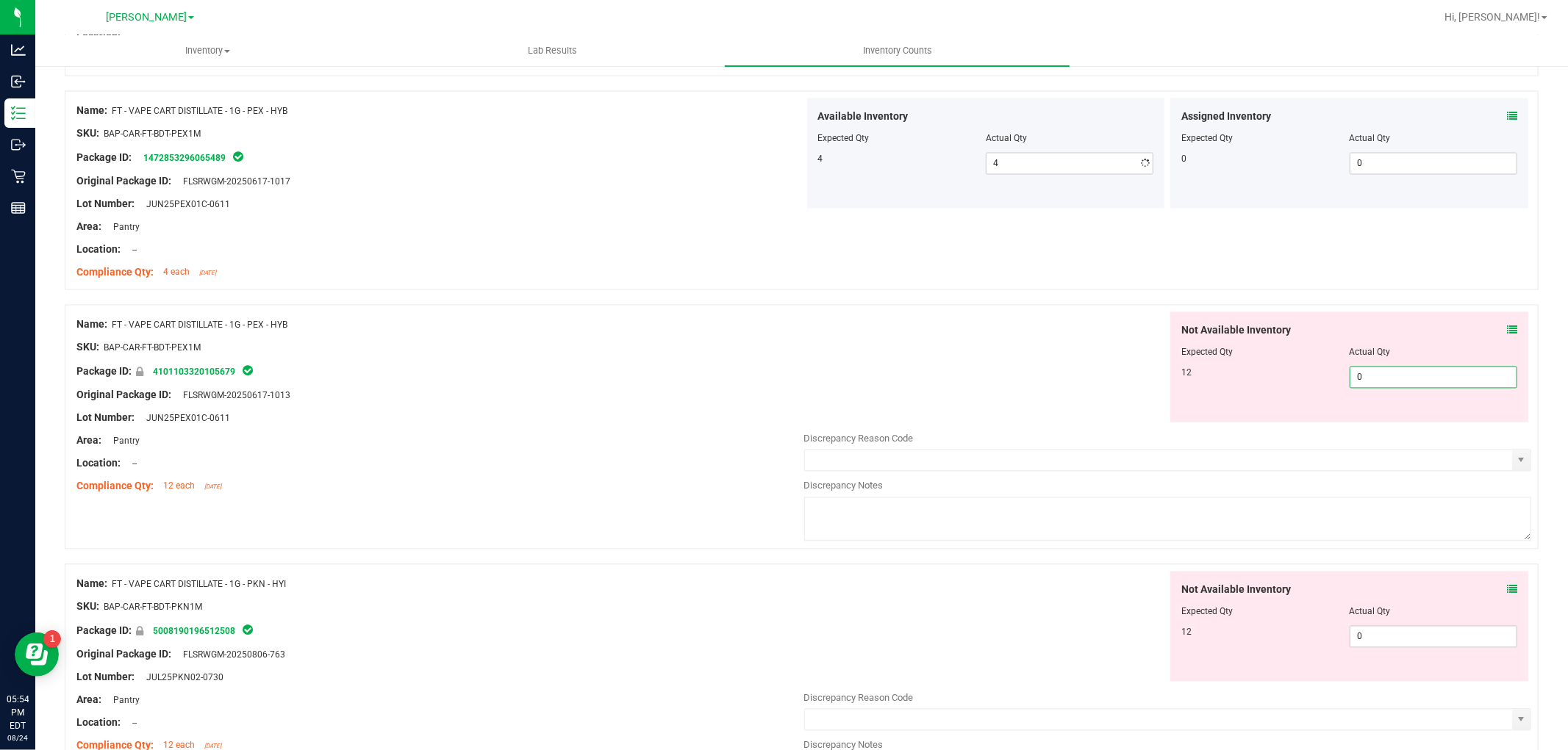
click at [1387, 415] on div "Not Available Inventory Expected Qty Actual Qty 12 0 0" at bounding box center [1348, 367] width 358 height 110
click at [1415, 649] on div "Not Available Inventory Expected Qty Actual Qty 12 0 0" at bounding box center [1168, 688] width 728 height 233
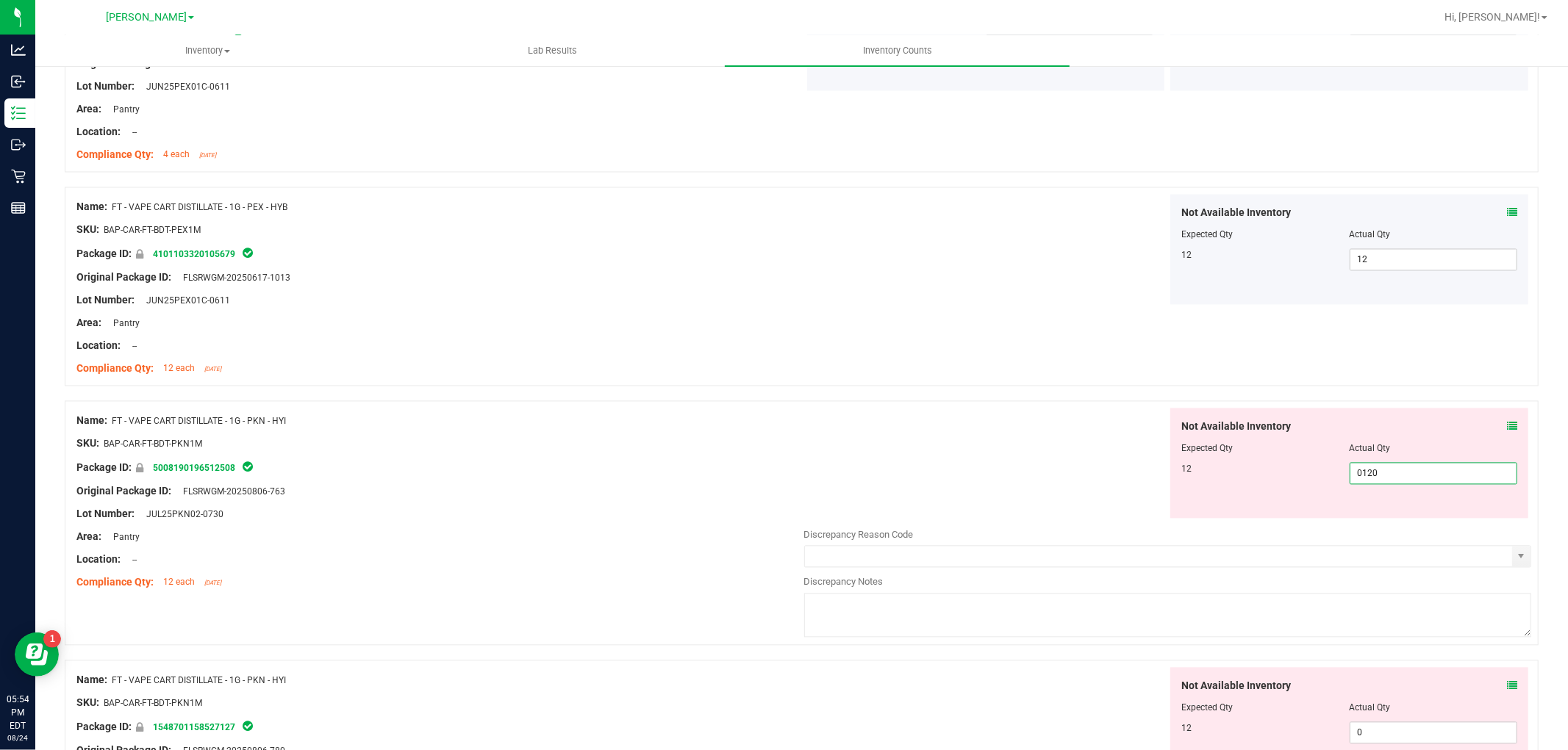
scroll to position [2530, 0]
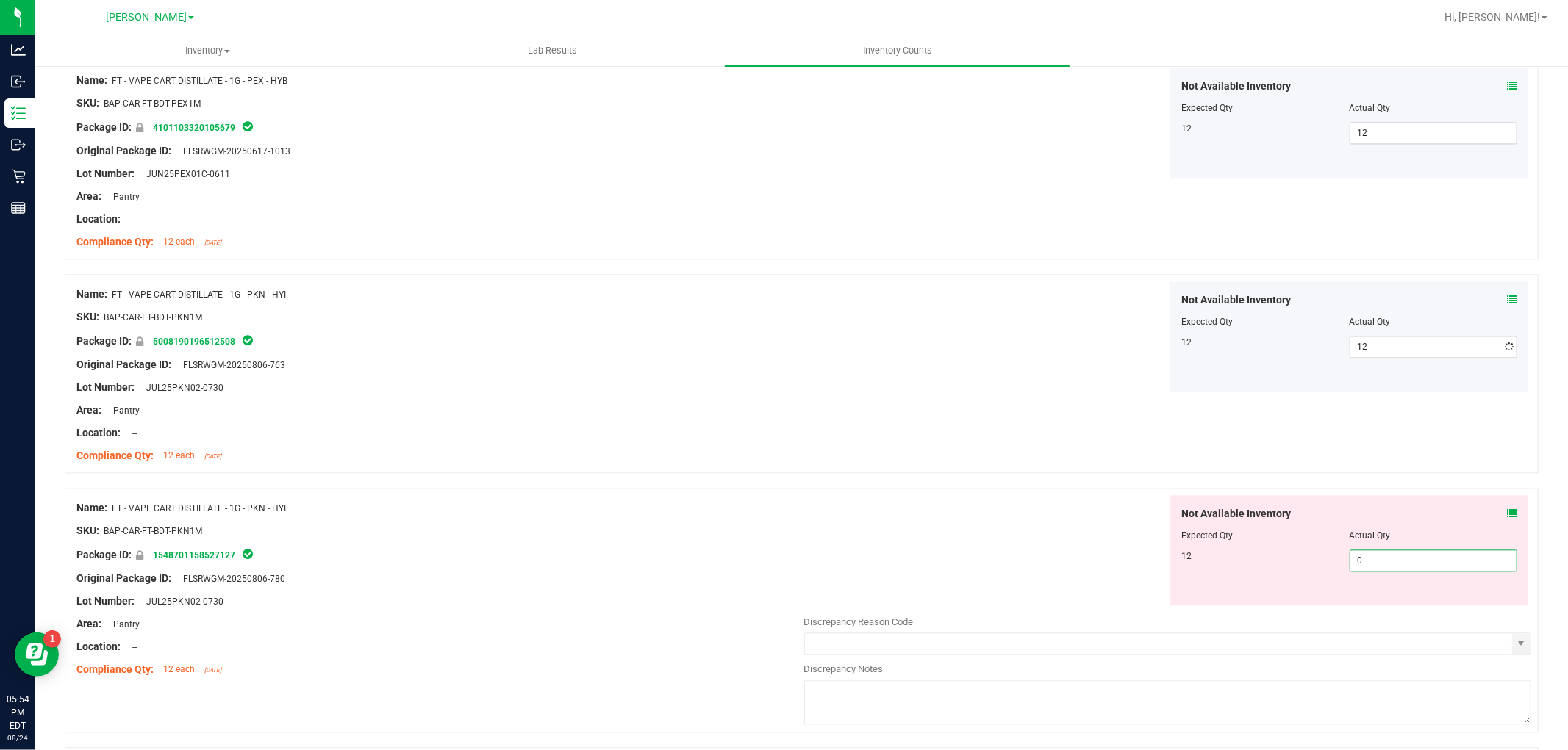
click at [1456, 617] on div "Not Available Inventory Expected Qty Actual Qty 12 0 0" at bounding box center [1168, 612] width 728 height 233
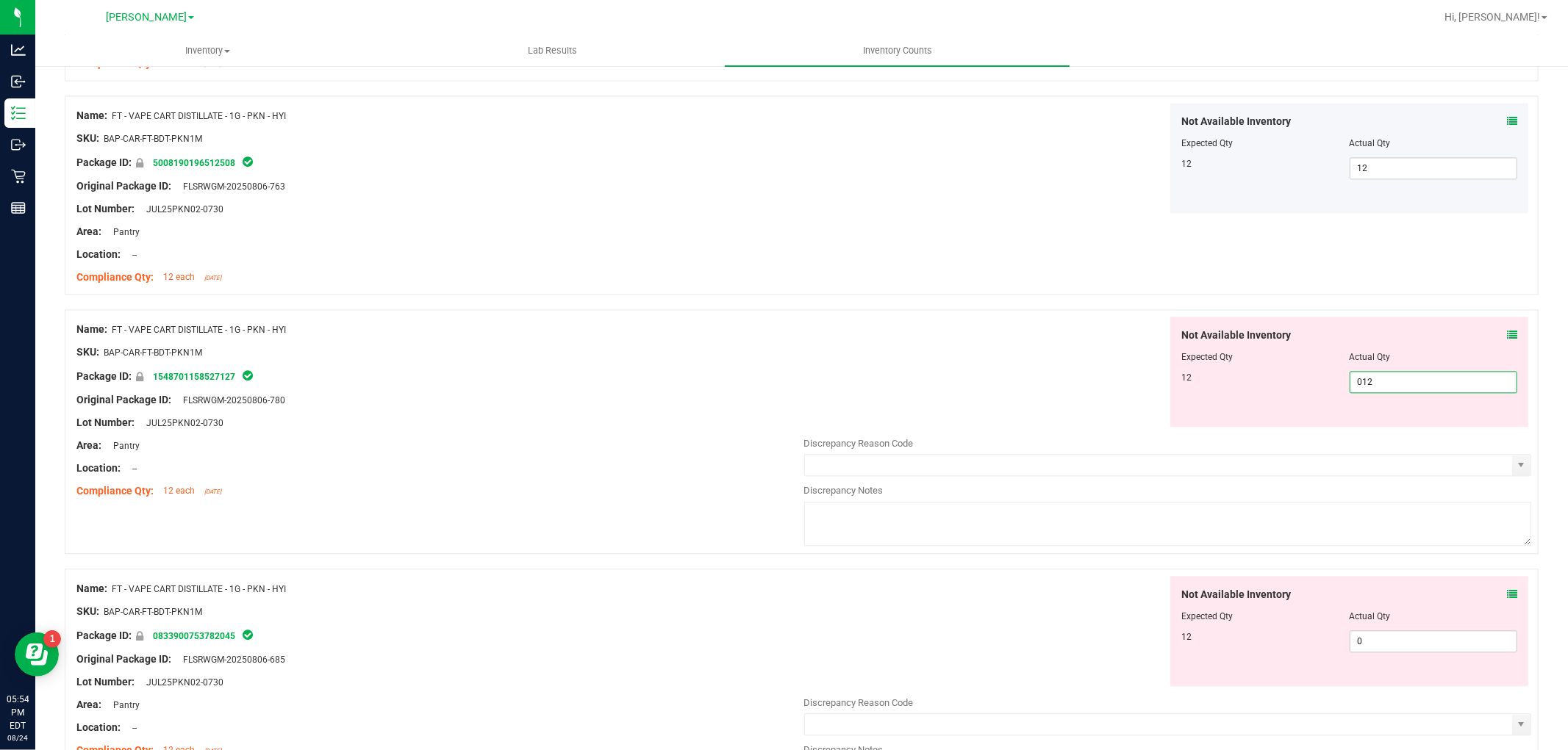
scroll to position [2856, 0]
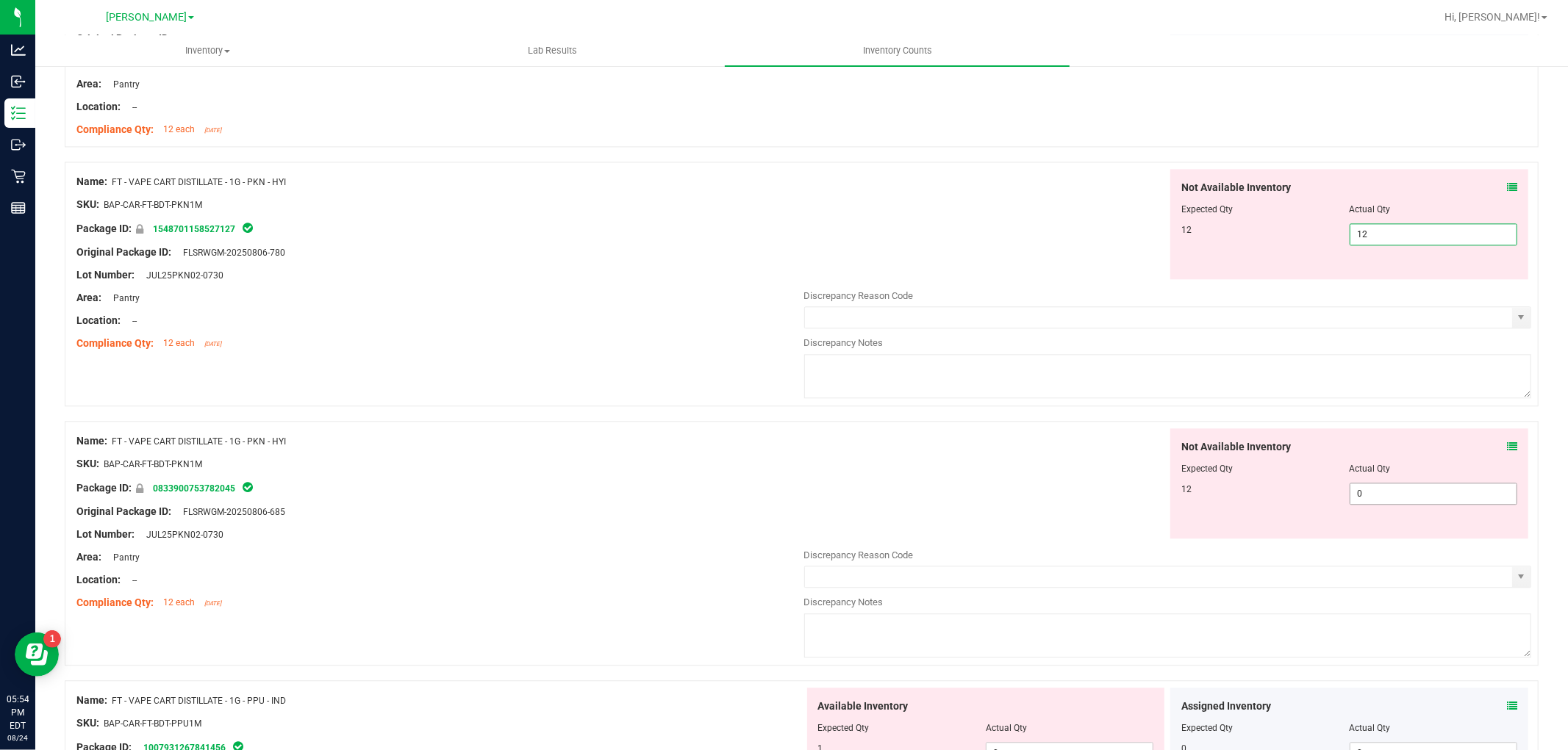
click at [1380, 493] on div "Not Available Inventory Expected Qty Actual Qty 12 0 0" at bounding box center [1348, 483] width 358 height 110
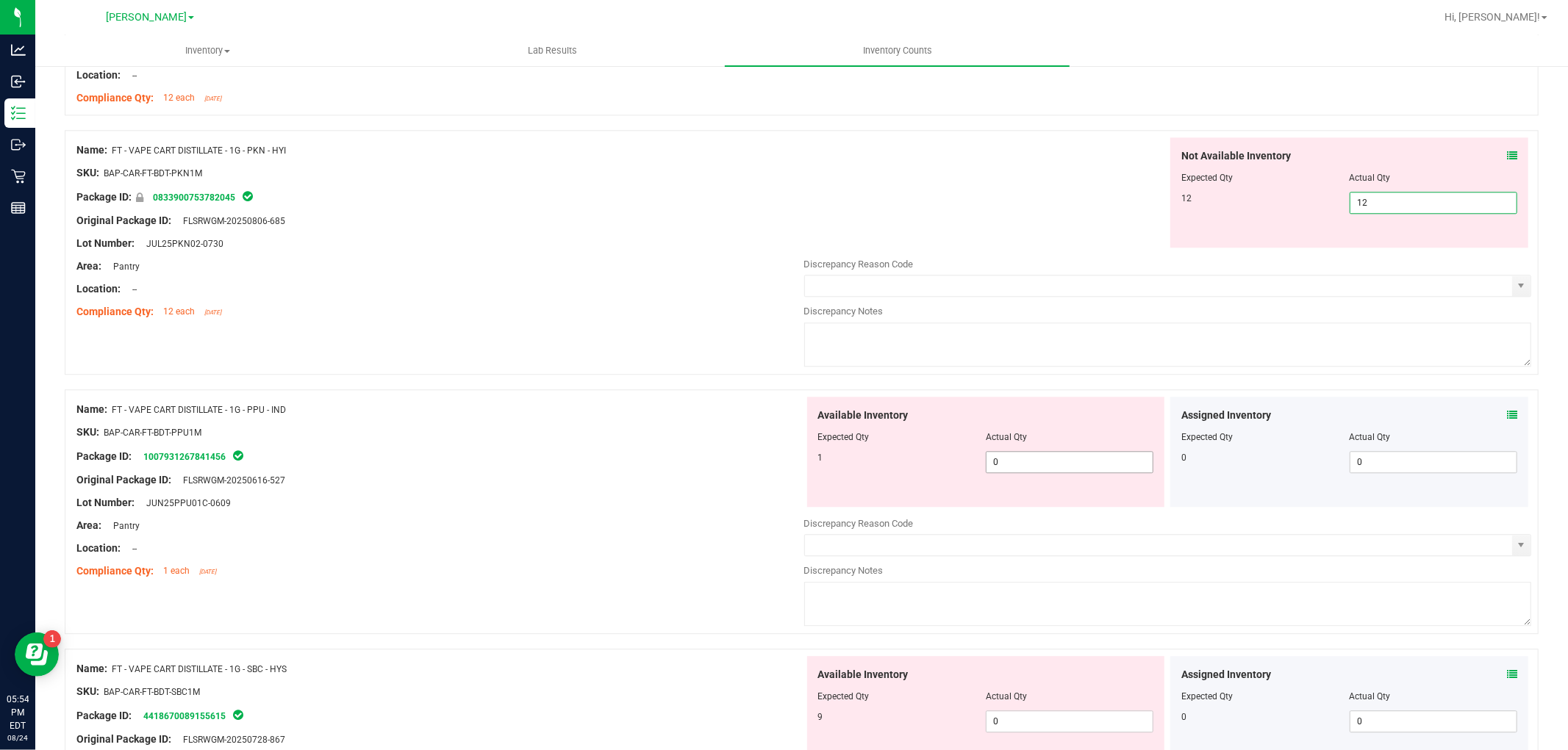
click at [1026, 465] on div "Available Inventory Expected Qty Actual Qty 1 0 0" at bounding box center [1168, 513] width 728 height 233
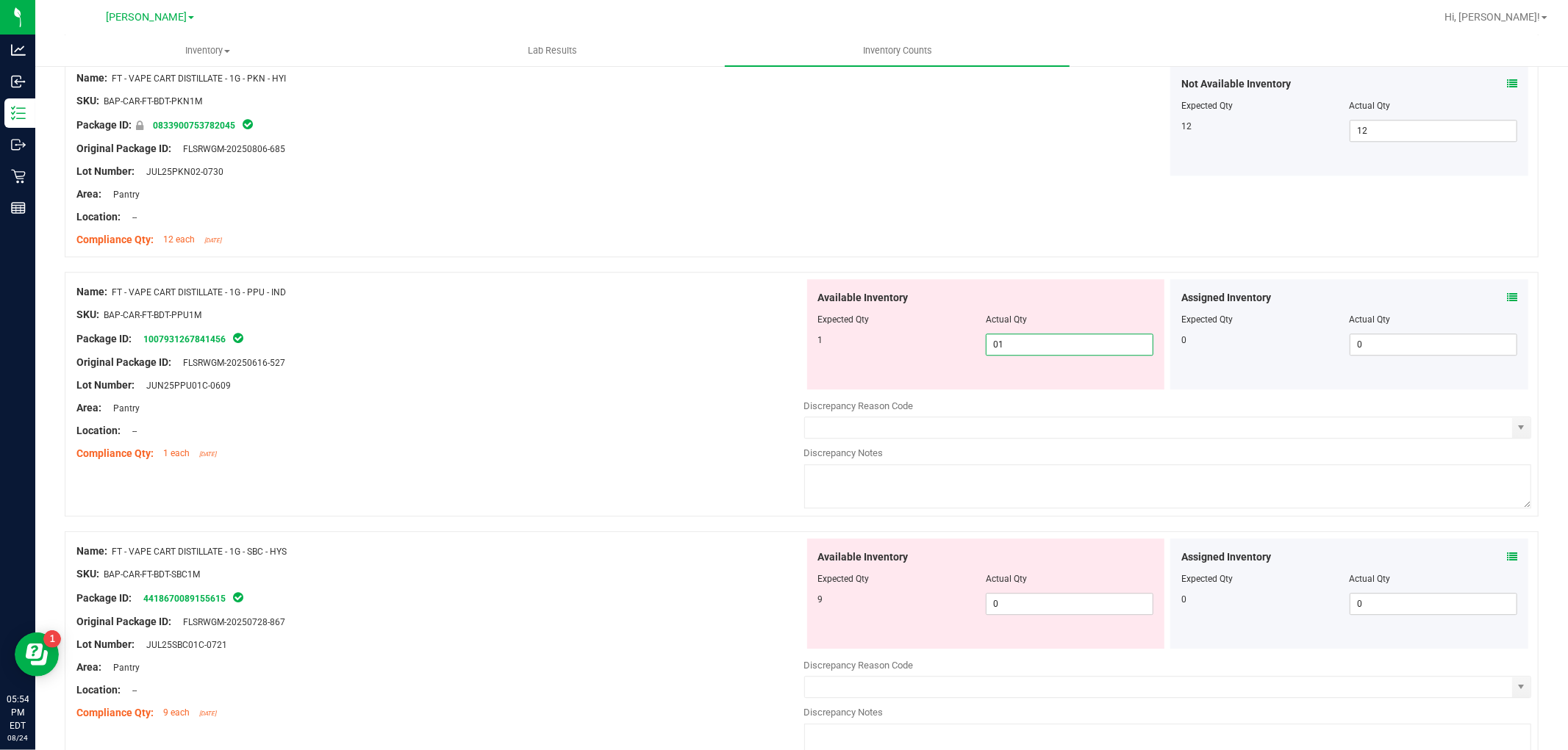
scroll to position [3346, 0]
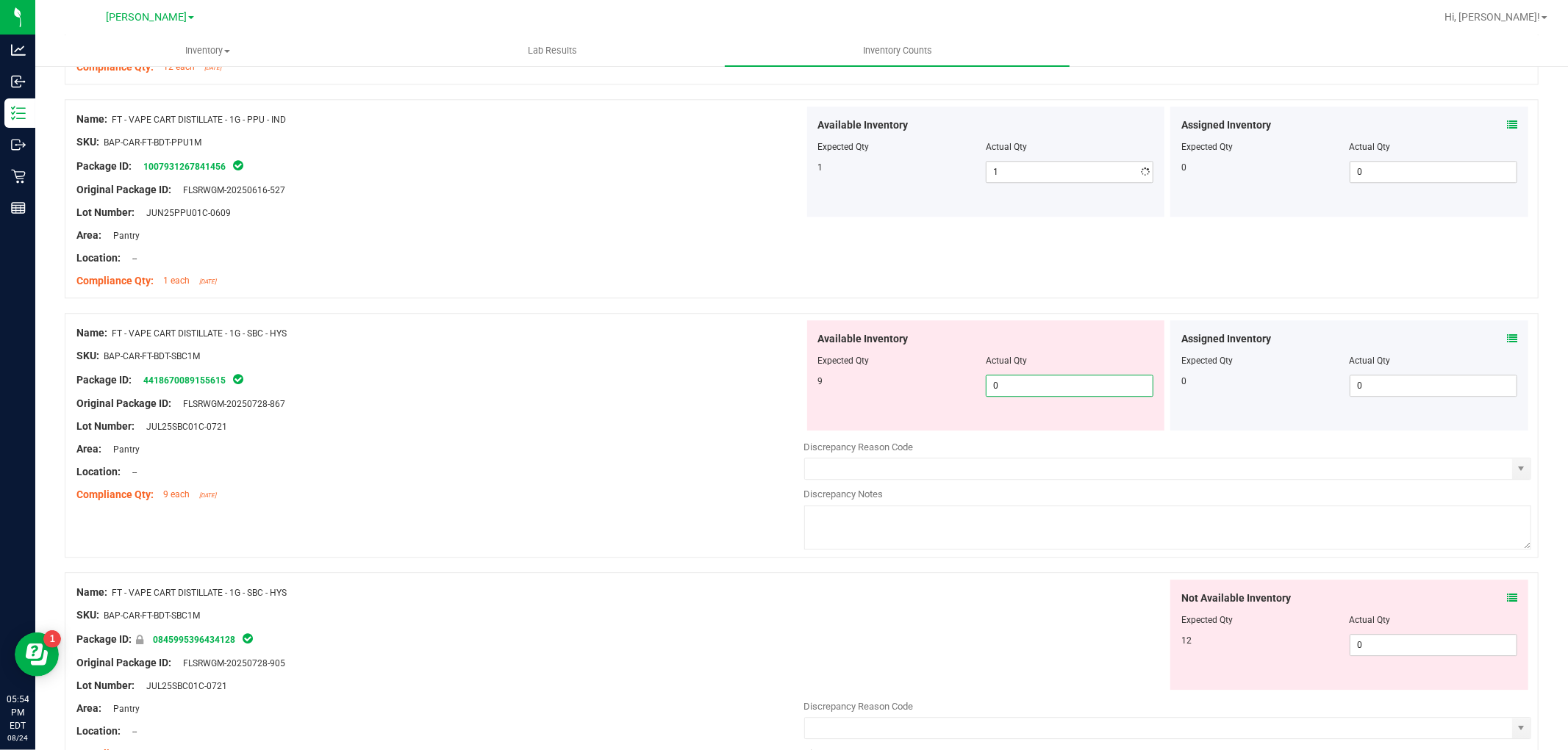
click at [1056, 437] on div "Available Inventory Expected Qty Actual Qty 9 0 0" at bounding box center [1168, 436] width 728 height 233
click at [1375, 629] on div "Not Available Inventory Expected Qty Actual Qty 12 0 0" at bounding box center [1348, 634] width 358 height 110
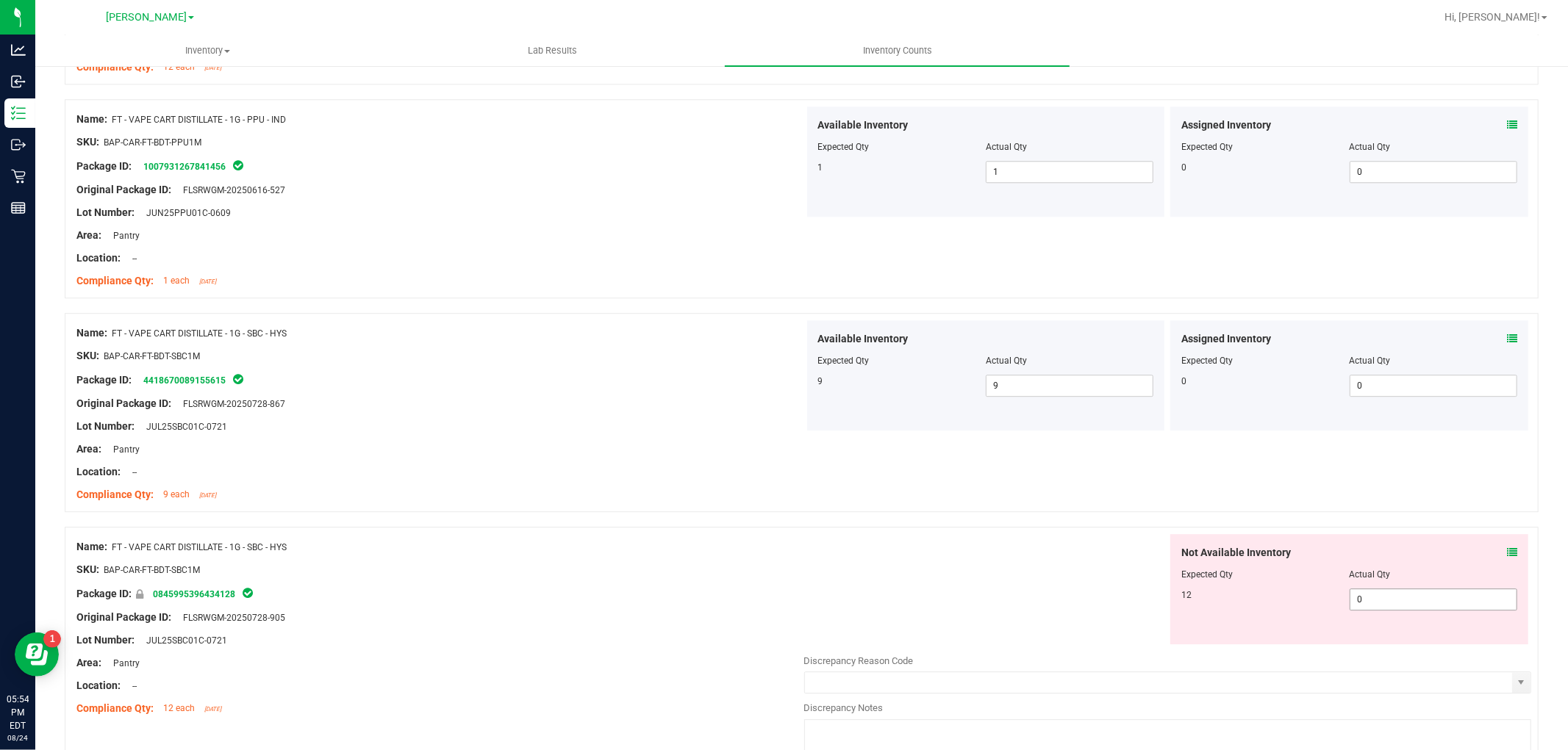
click at [1369, 600] on span "0 0" at bounding box center [1433, 599] width 168 height 22
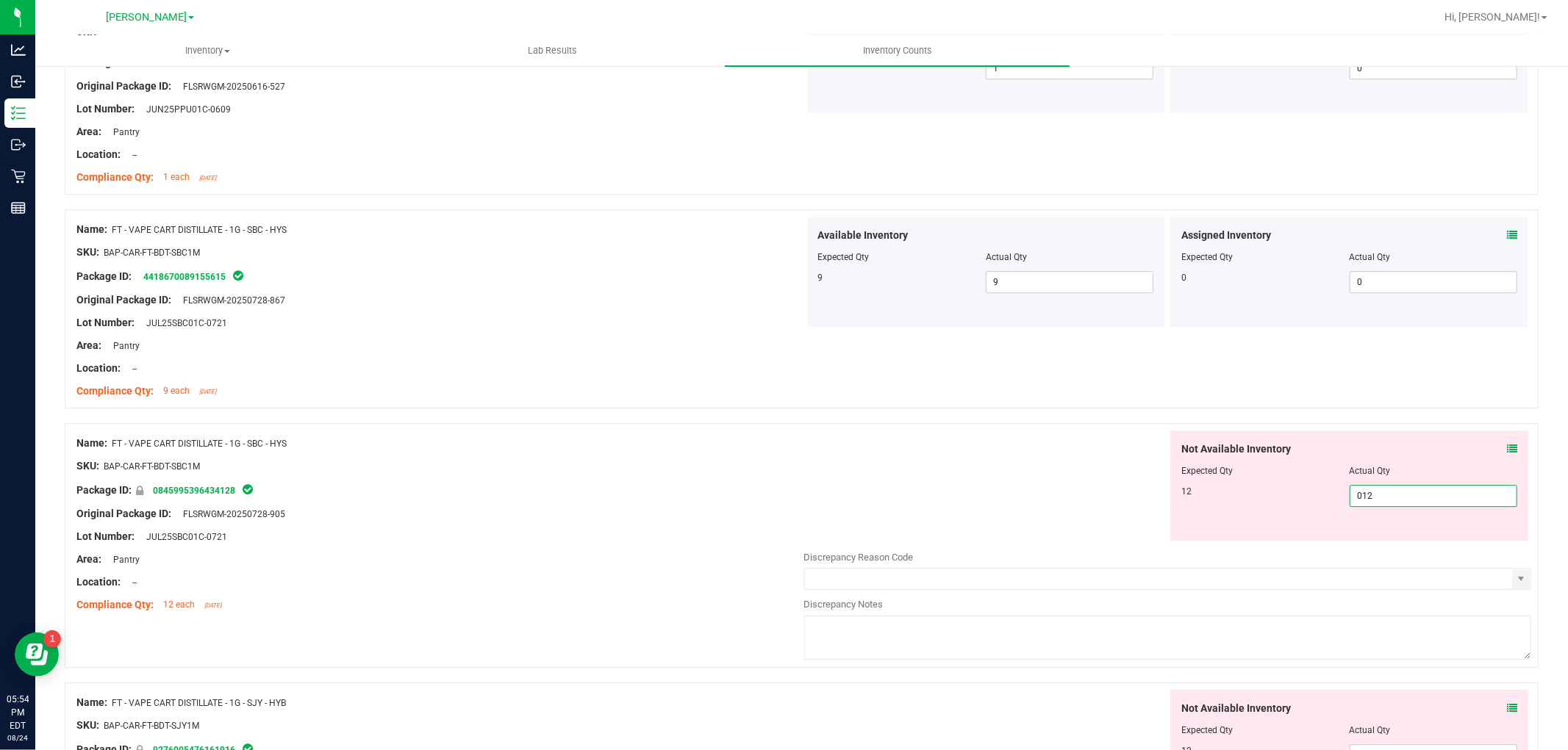
scroll to position [3591, 0]
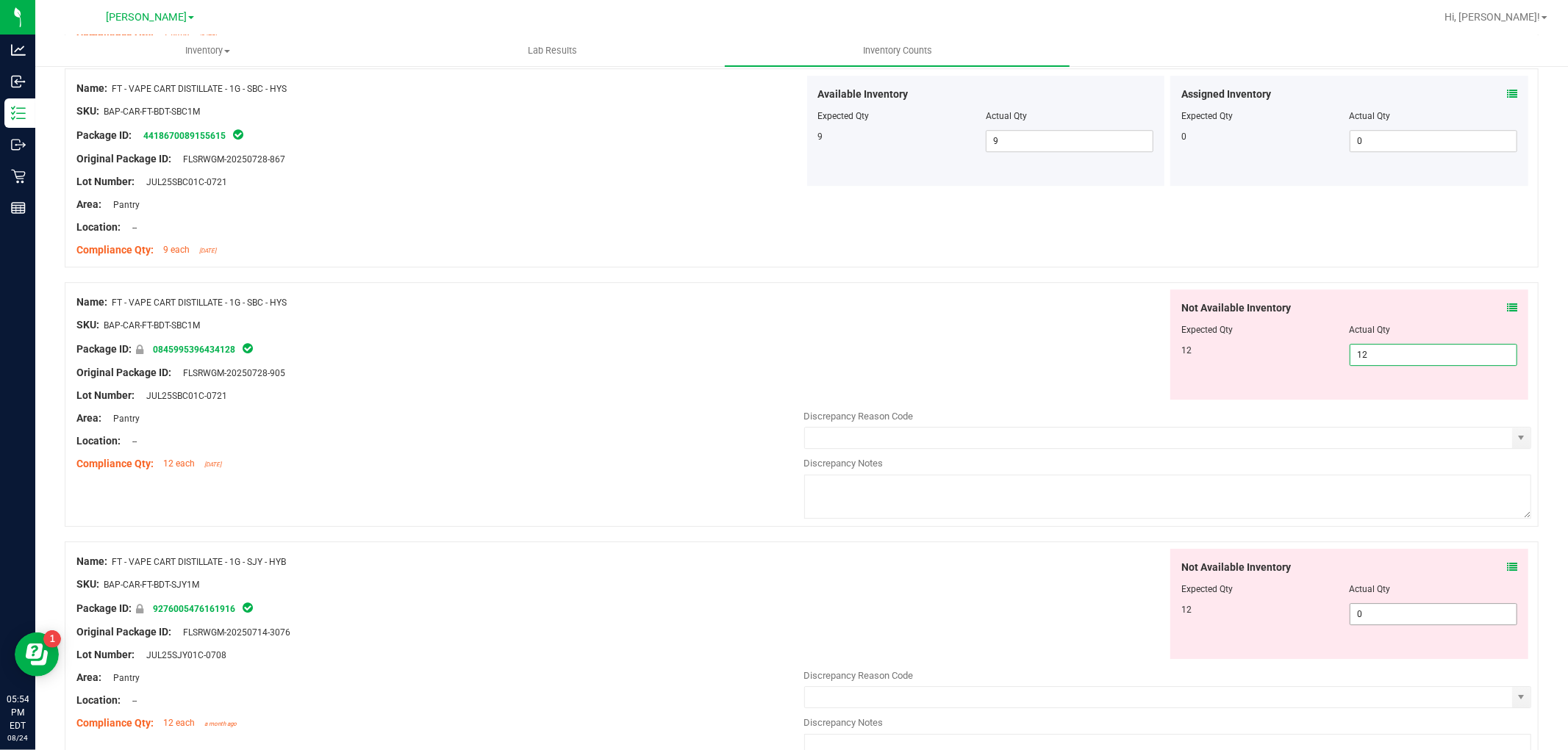
click at [1391, 612] on div "Not Available Inventory Expected Qty Actual Qty 12 0 0" at bounding box center [1348, 604] width 358 height 110
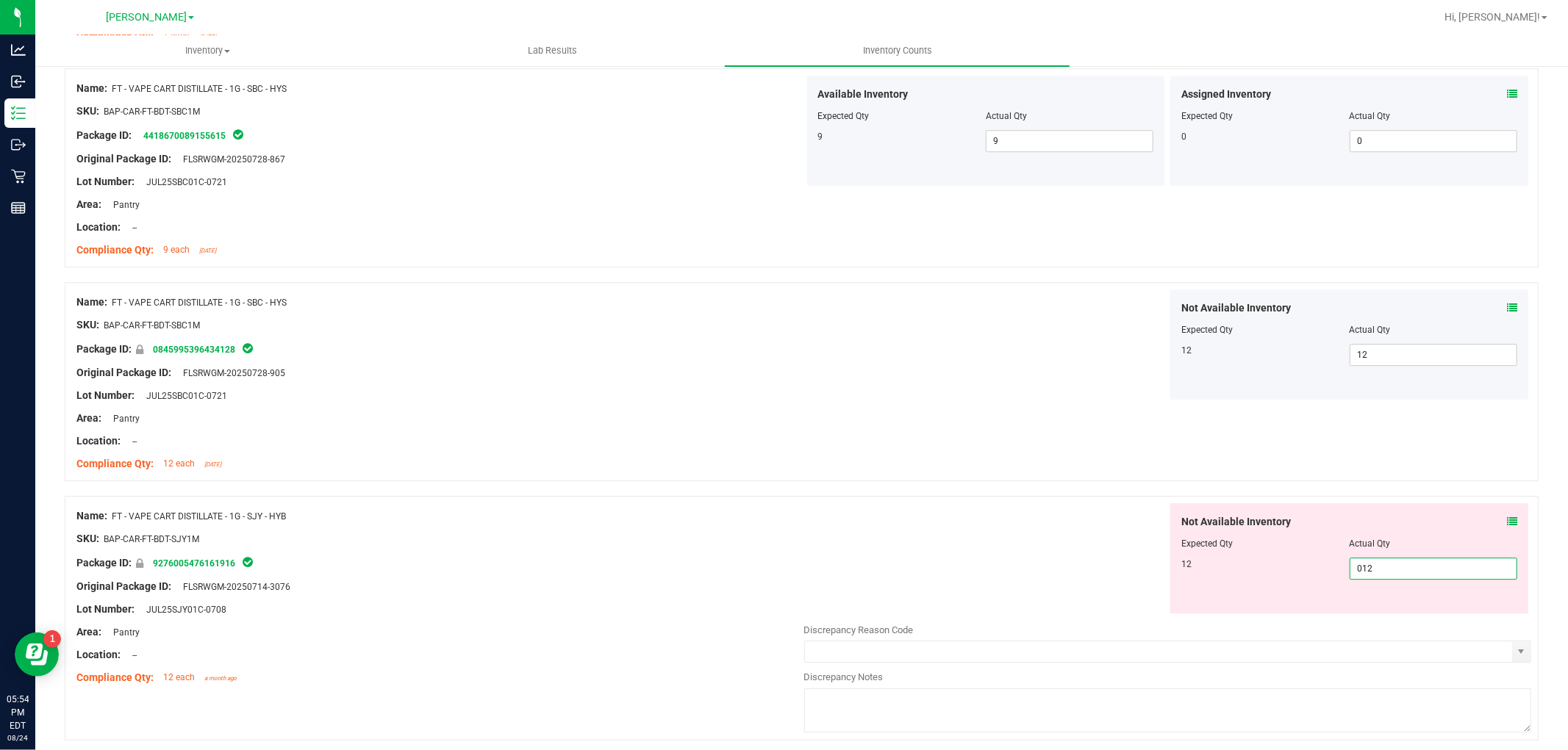
scroll to position [3908, 0]
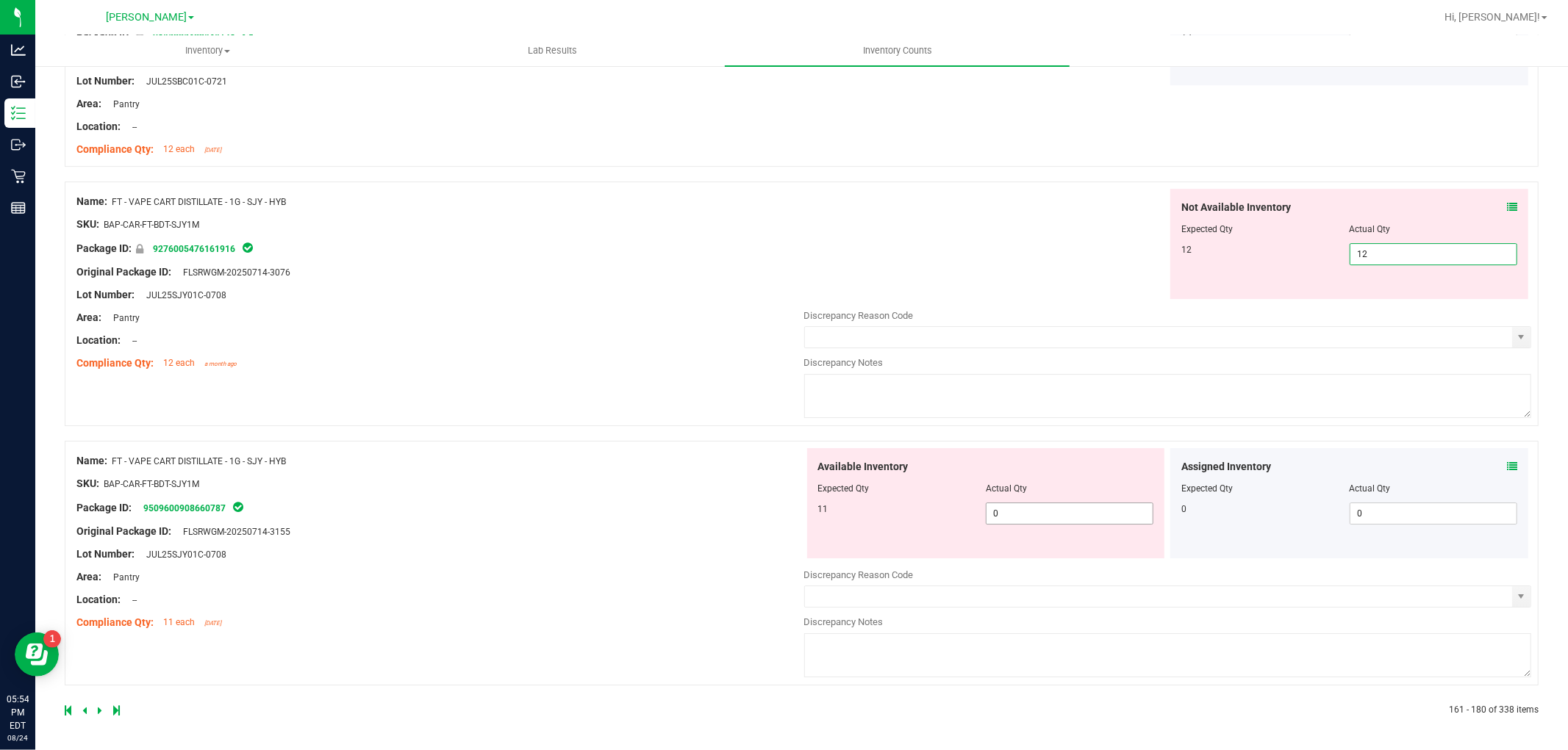
click at [1092, 518] on span "0 0" at bounding box center [1069, 513] width 168 height 22
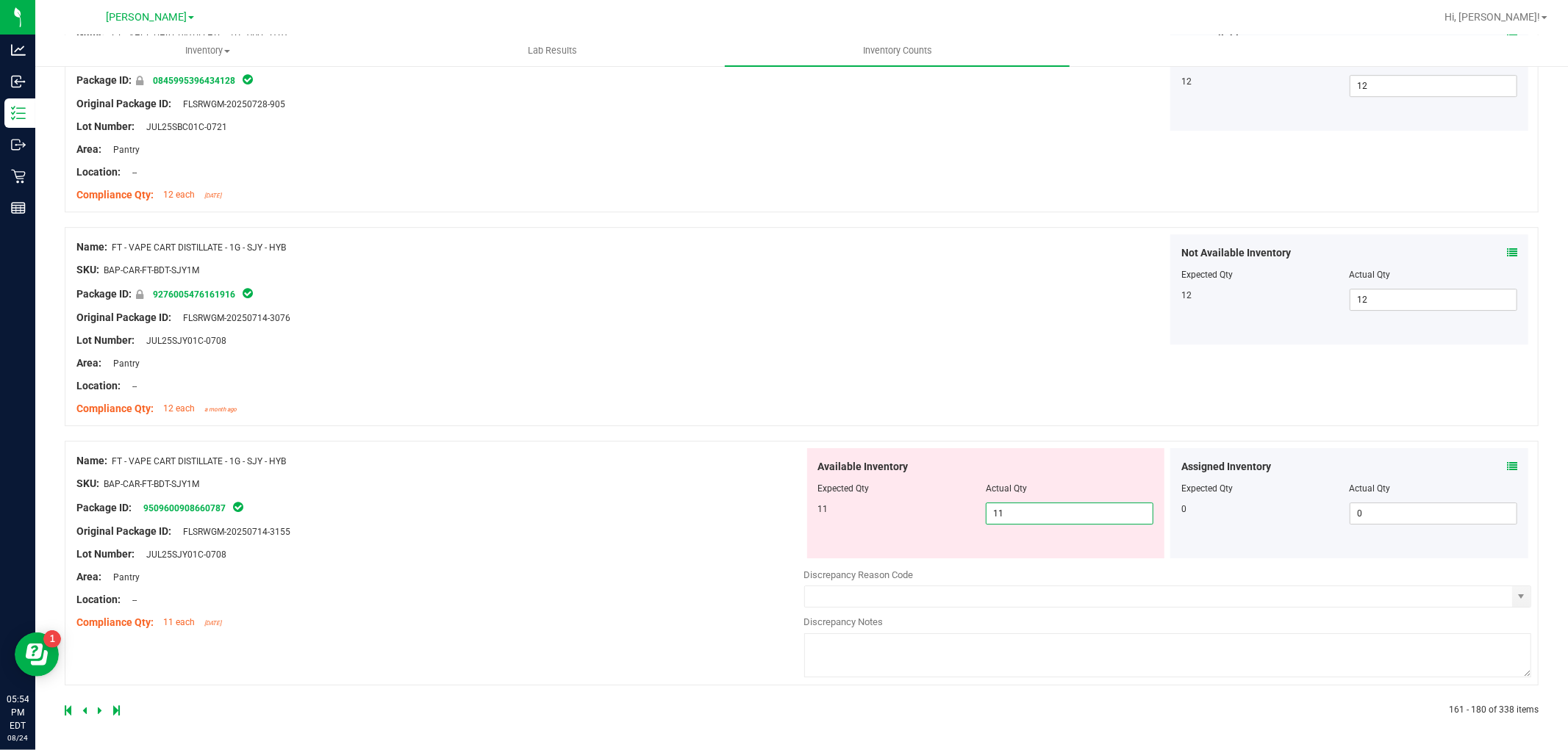
click at [715, 659] on div "Name: FT - VAPE CART DISTILLATE - 1G - SJY - HYB SKU: BAP-CAR-FT-BDT-SJY1M Pack…" at bounding box center [801, 563] width 1473 height 245
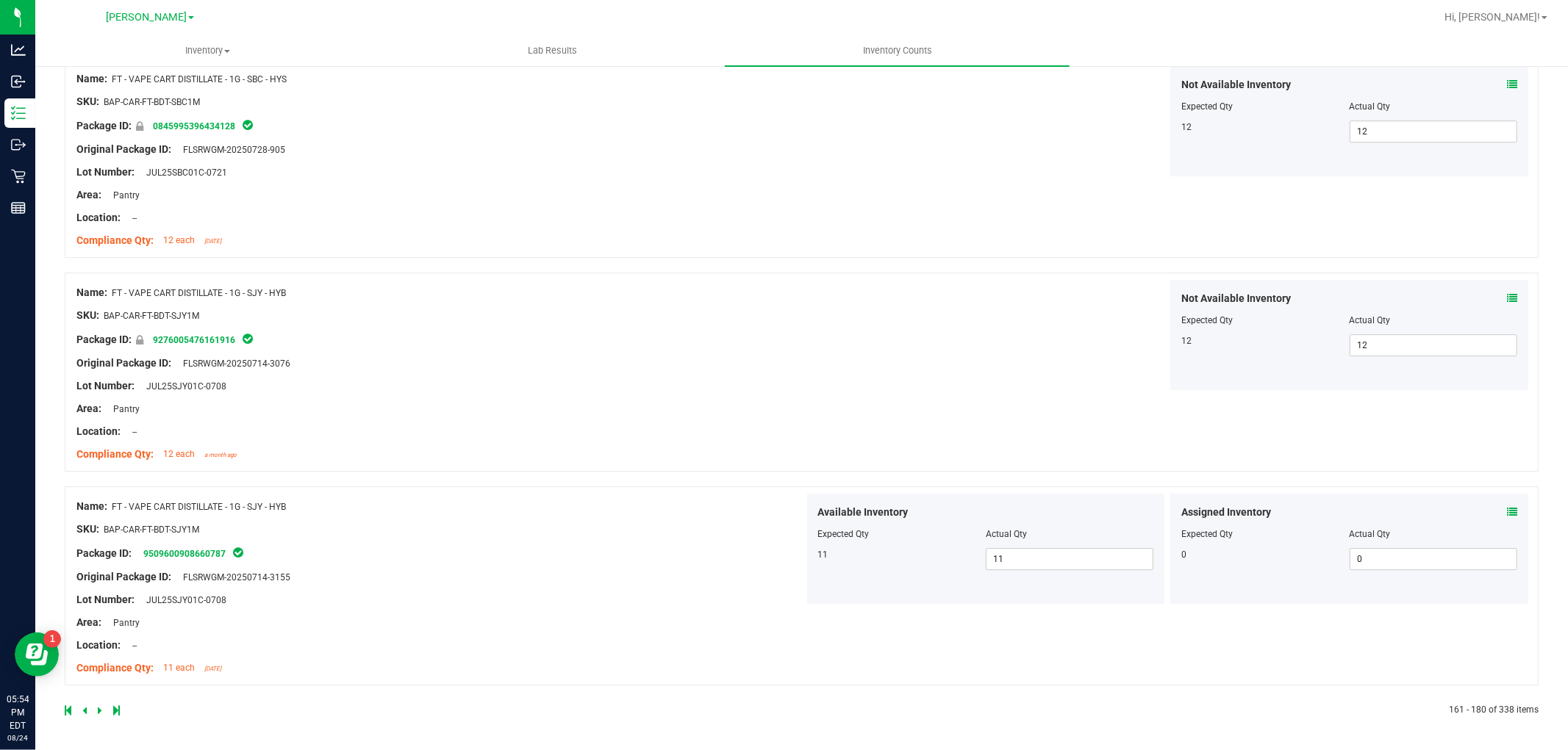
click at [98, 707] on icon at bounding box center [100, 710] width 5 height 9
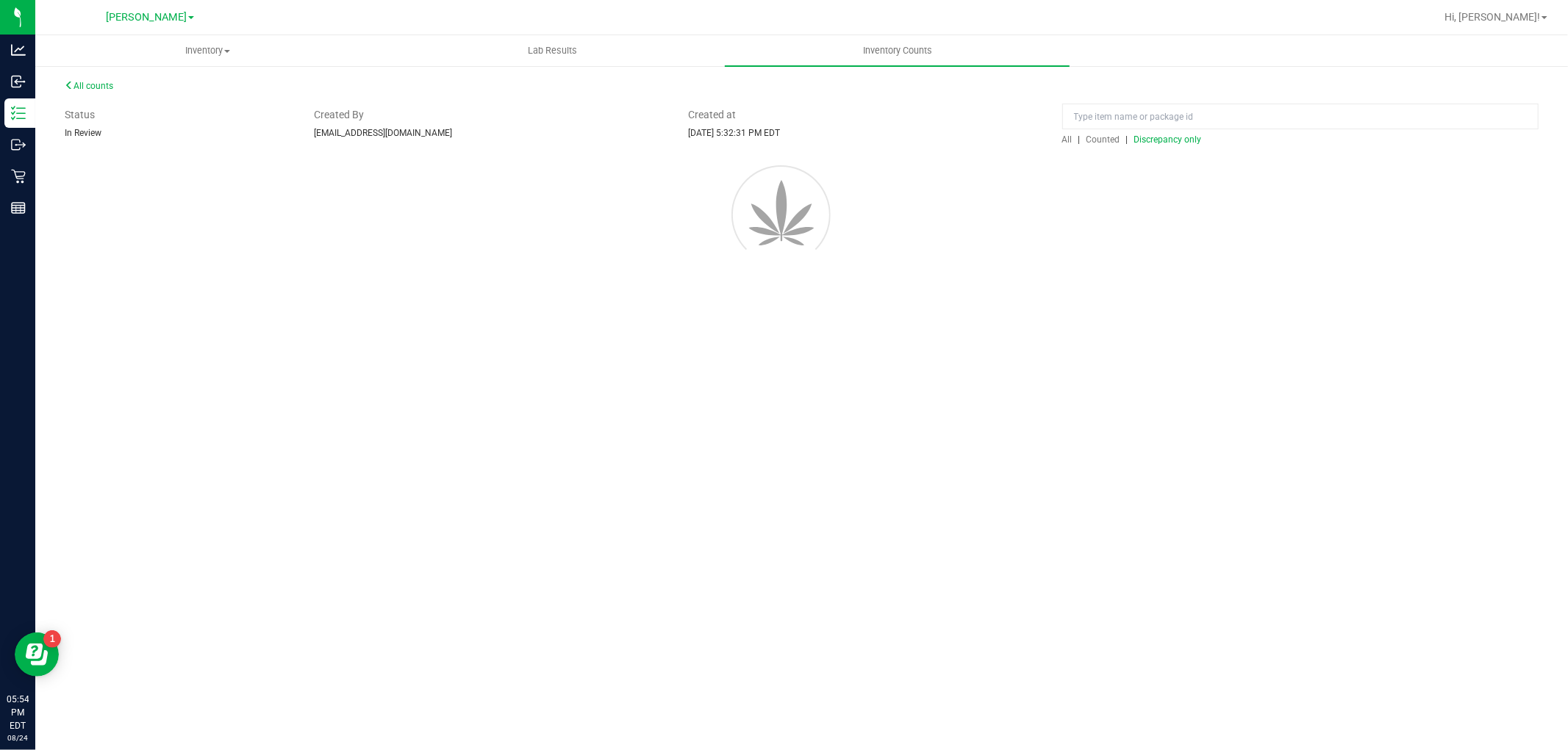
scroll to position [0, 0]
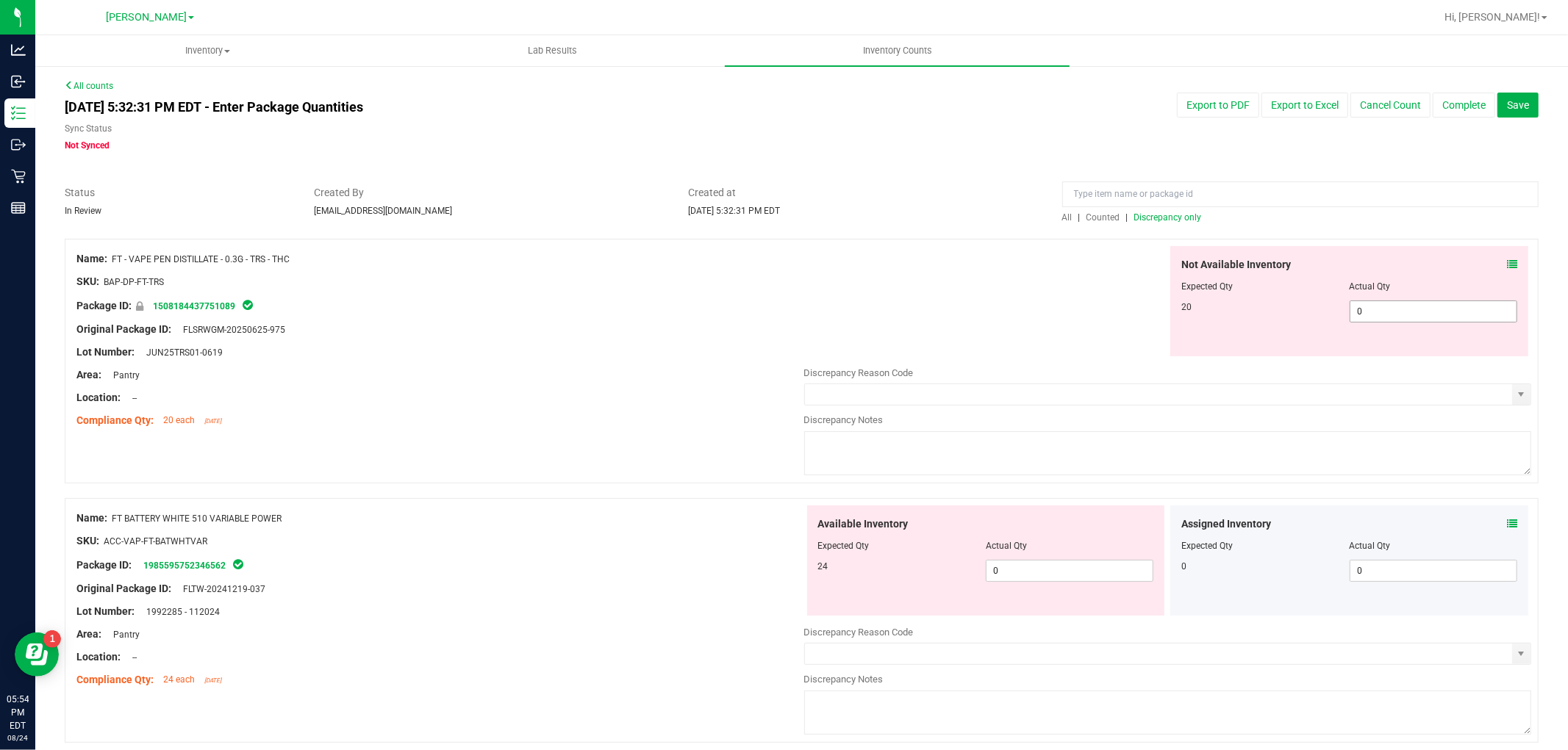
click at [1441, 305] on span "0 0" at bounding box center [1433, 311] width 168 height 22
click at [1073, 570] on div "Available Inventory Expected Qty Actual Qty 24 0 0" at bounding box center [985, 560] width 358 height 110
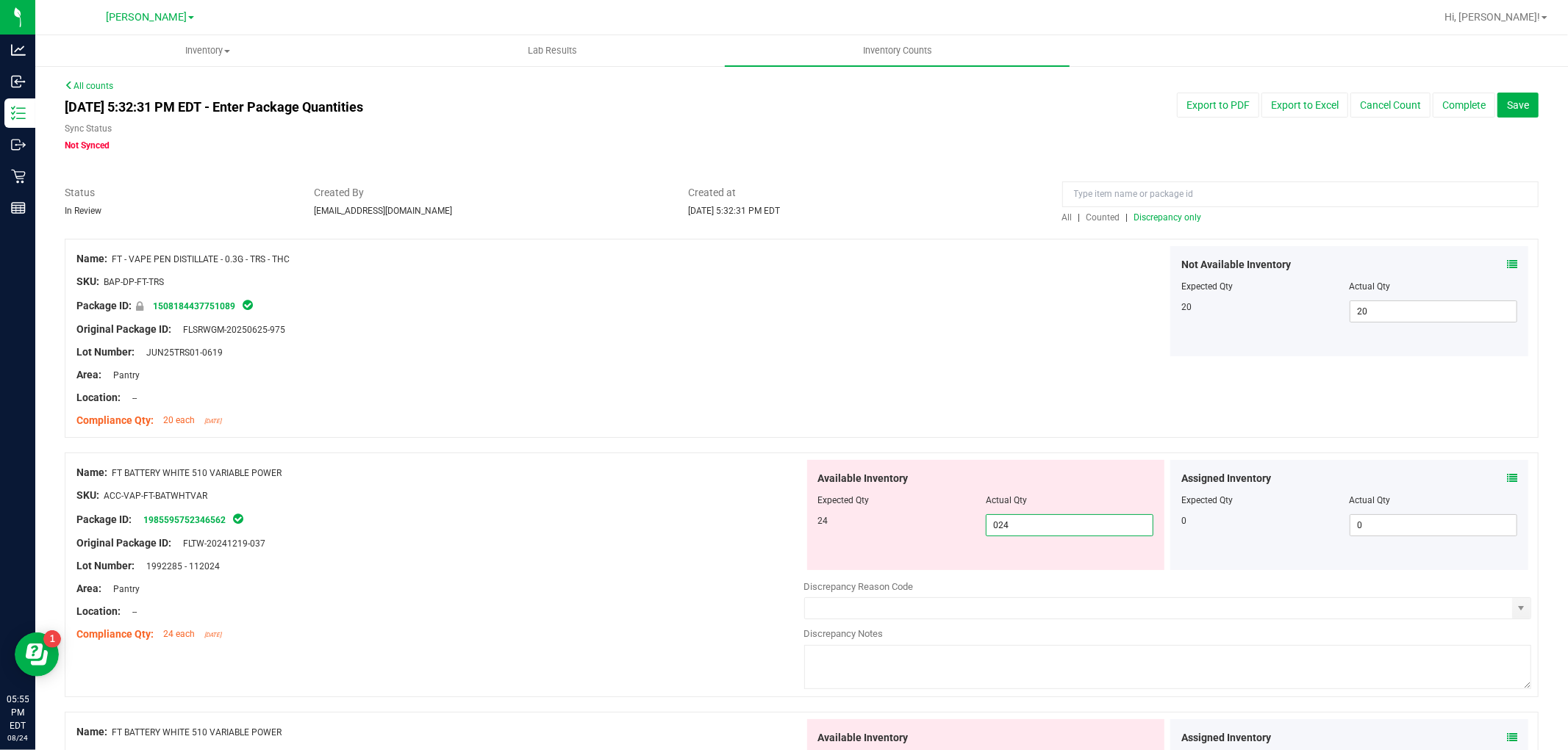
scroll to position [326, 0]
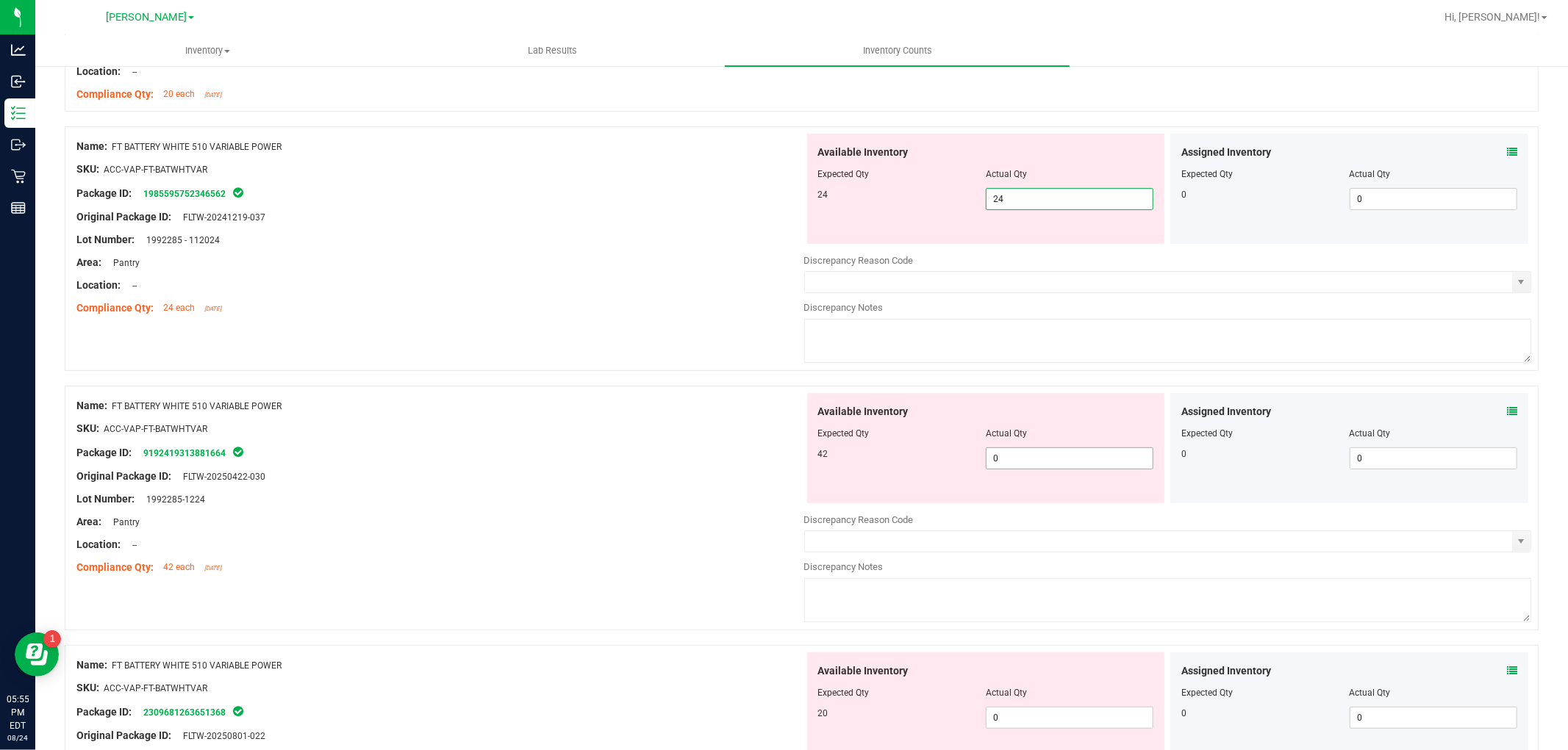
click at [1044, 456] on div "Available Inventory Expected Qty Actual Qty 42 0 0" at bounding box center [985, 448] width 358 height 110
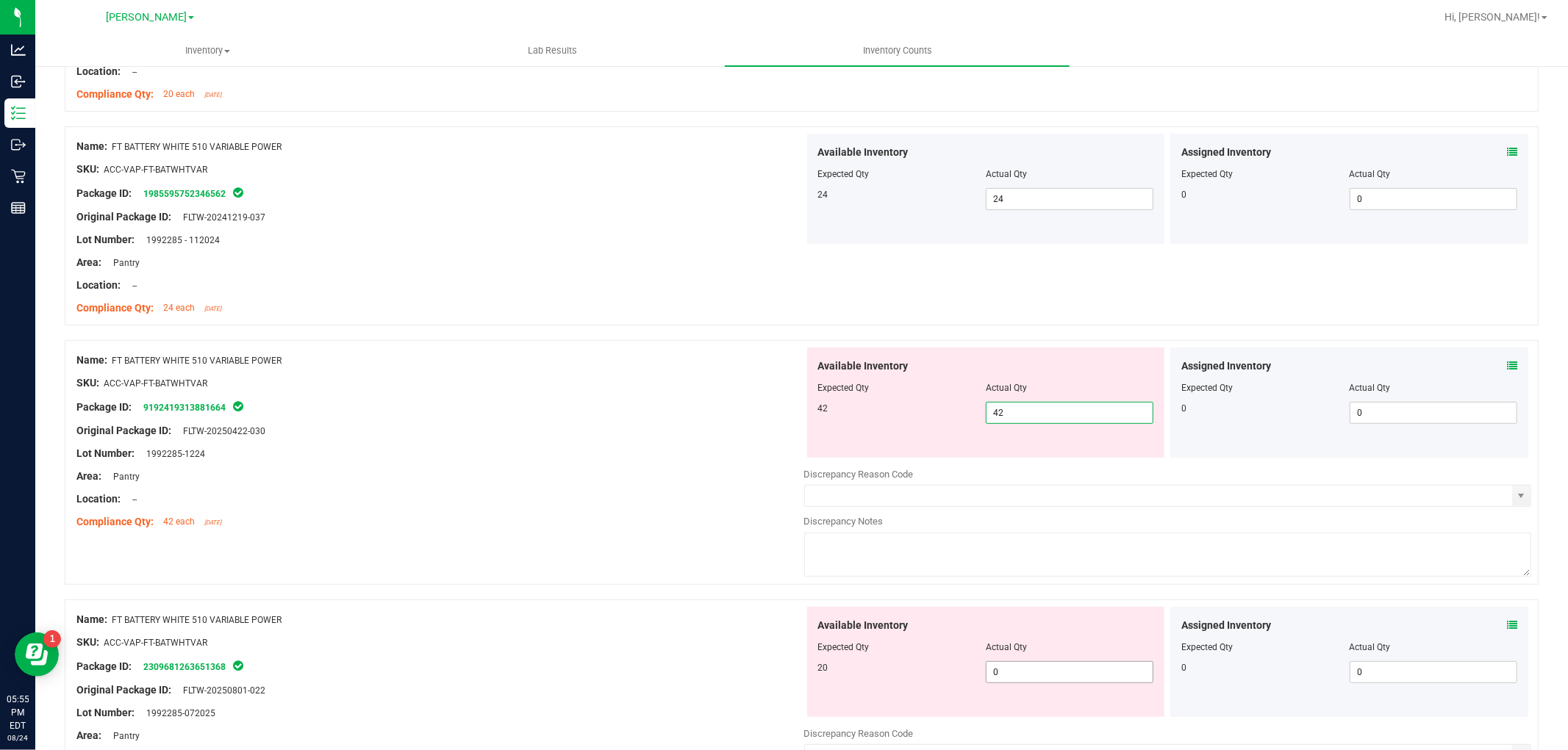
click at [1028, 683] on div "Available Inventory Expected Qty Actual Qty 20 0 0" at bounding box center [1168, 723] width 728 height 233
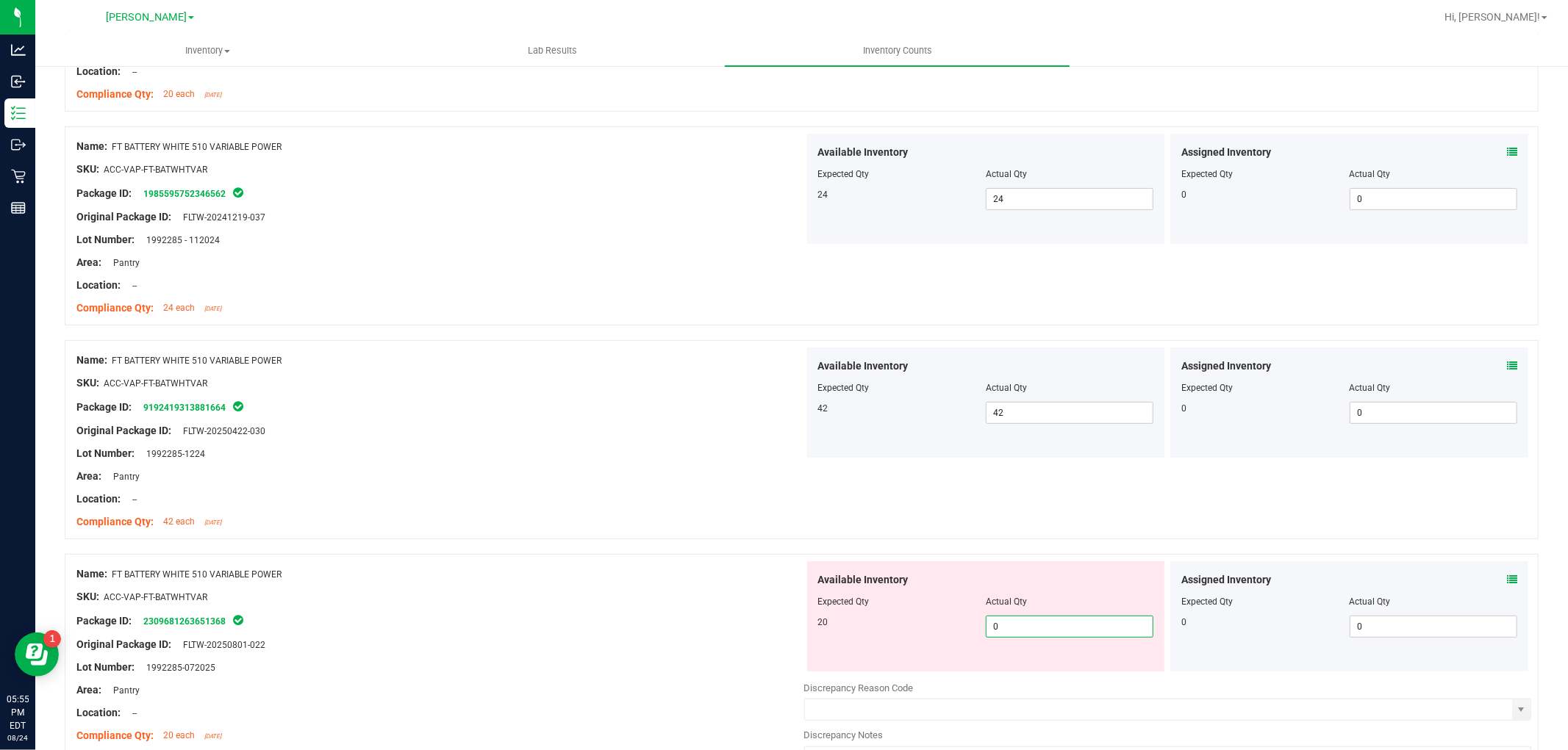
click at [1030, 625] on span "0 0" at bounding box center [1069, 626] width 168 height 22
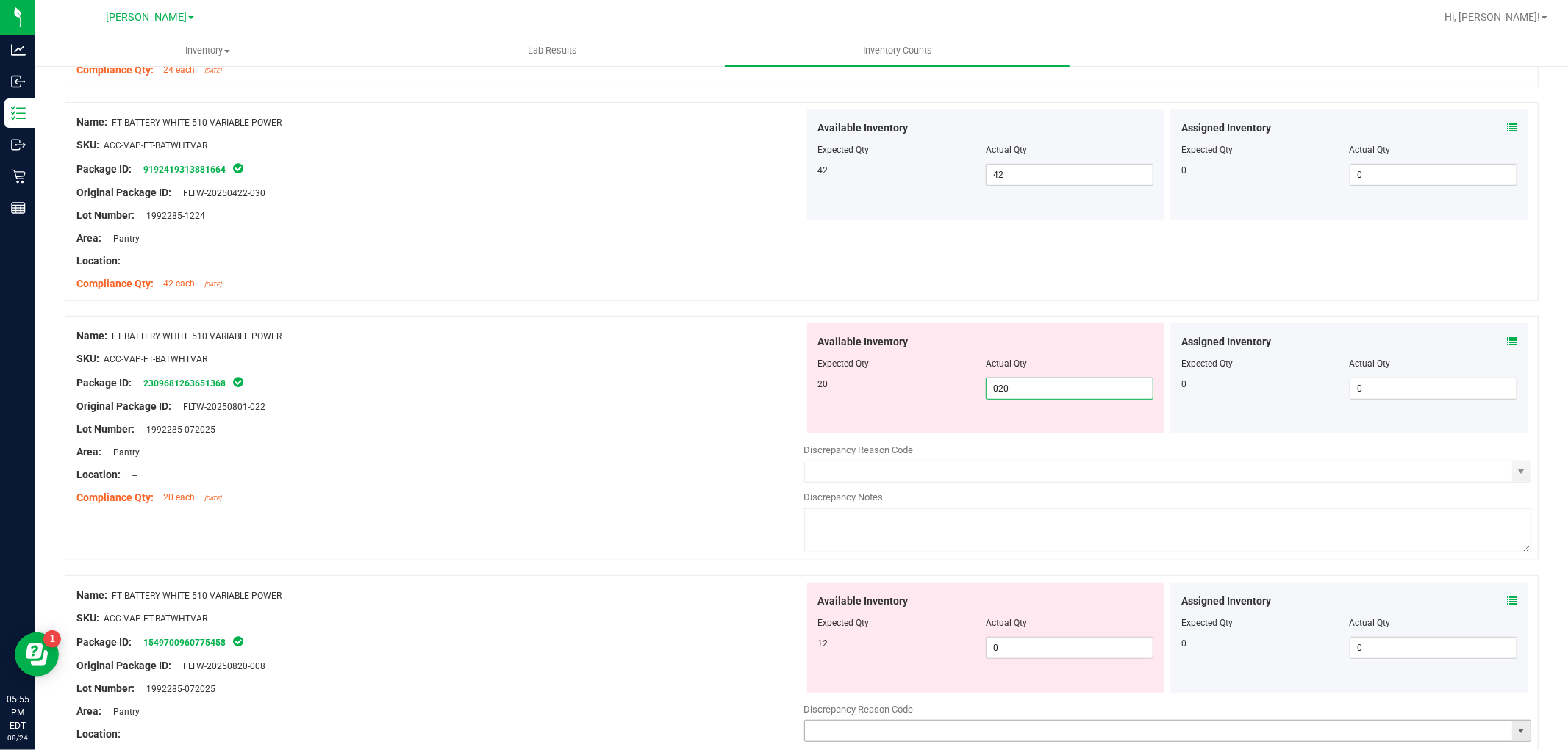
scroll to position [734, 0]
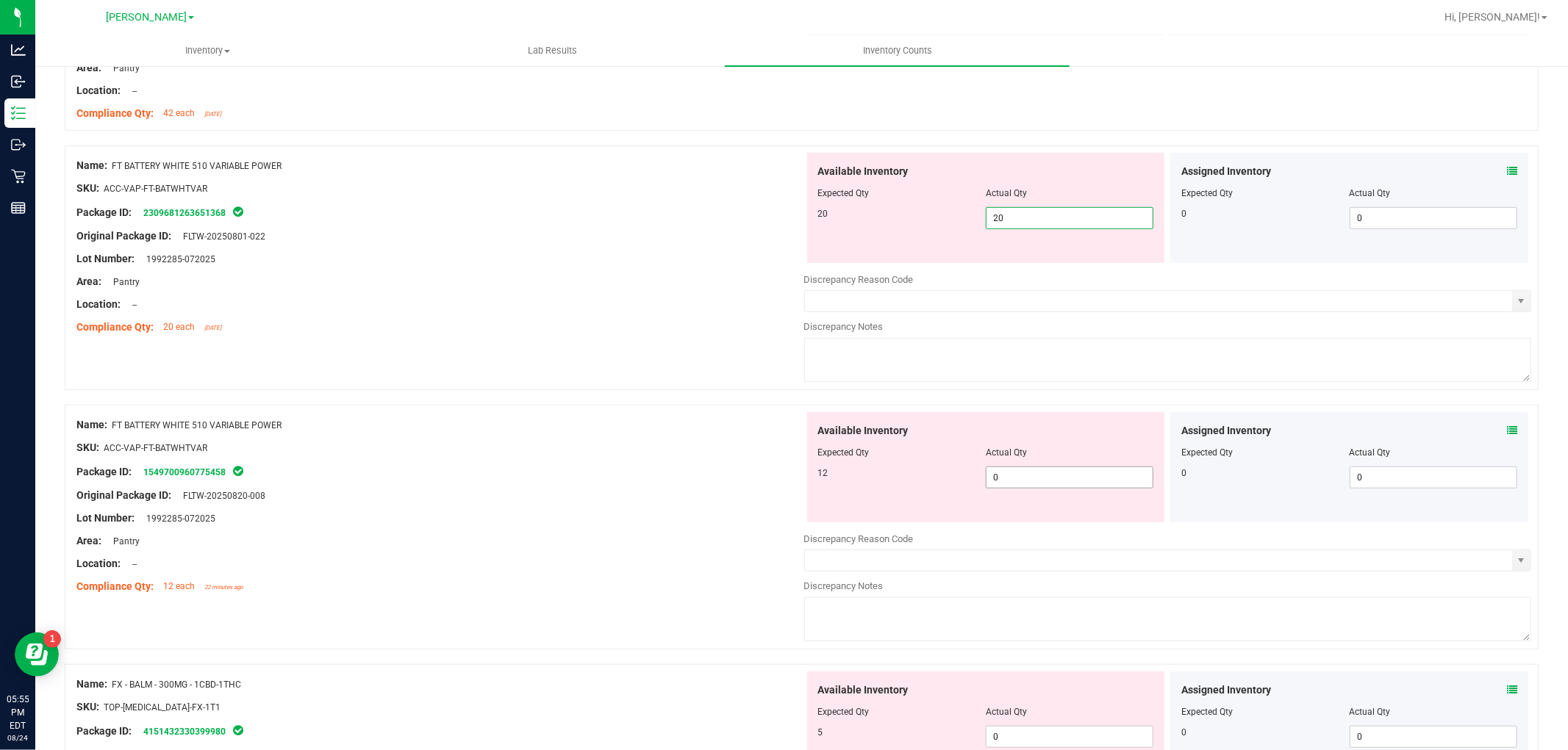
click at [1031, 478] on div "Available Inventory Expected Qty Actual Qty 12 0 0" at bounding box center [1168, 529] width 728 height 233
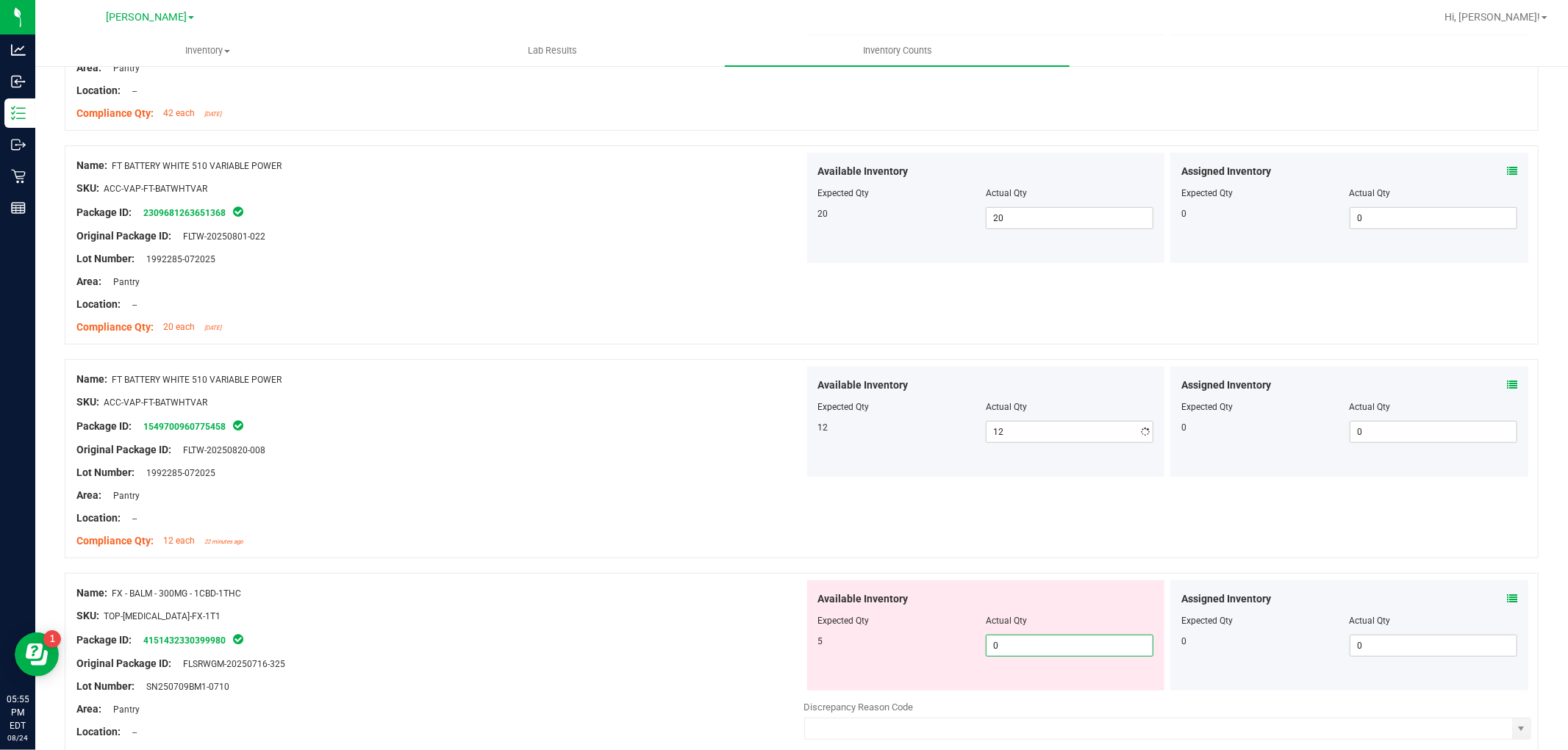
drag, startPoint x: 1046, startPoint y: 693, endPoint x: 1047, endPoint y: 683, distance: 10.0
click at [1046, 691] on div "Available Inventory Expected Qty Actual Qty 5 0 0" at bounding box center [1168, 696] width 728 height 233
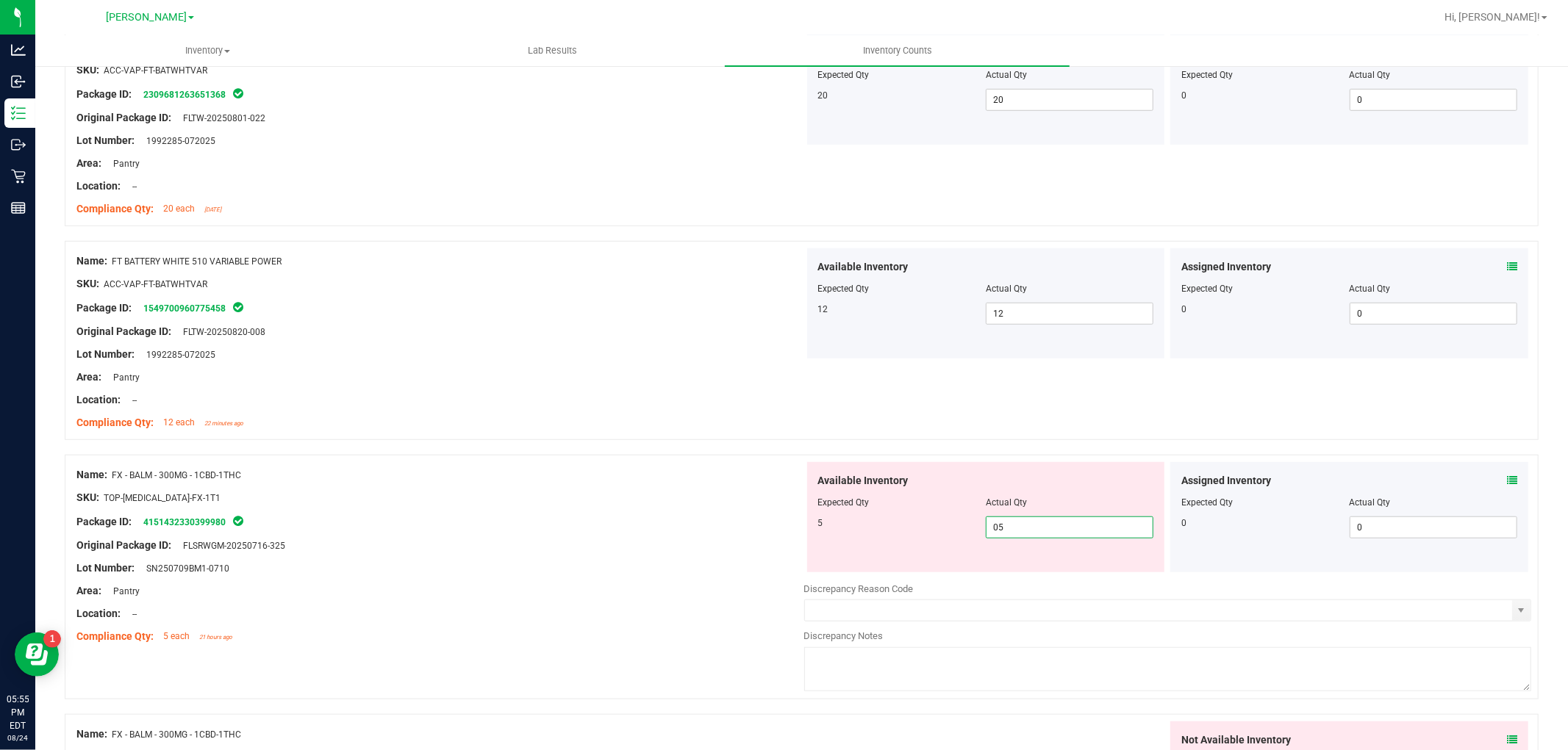
scroll to position [979, 0]
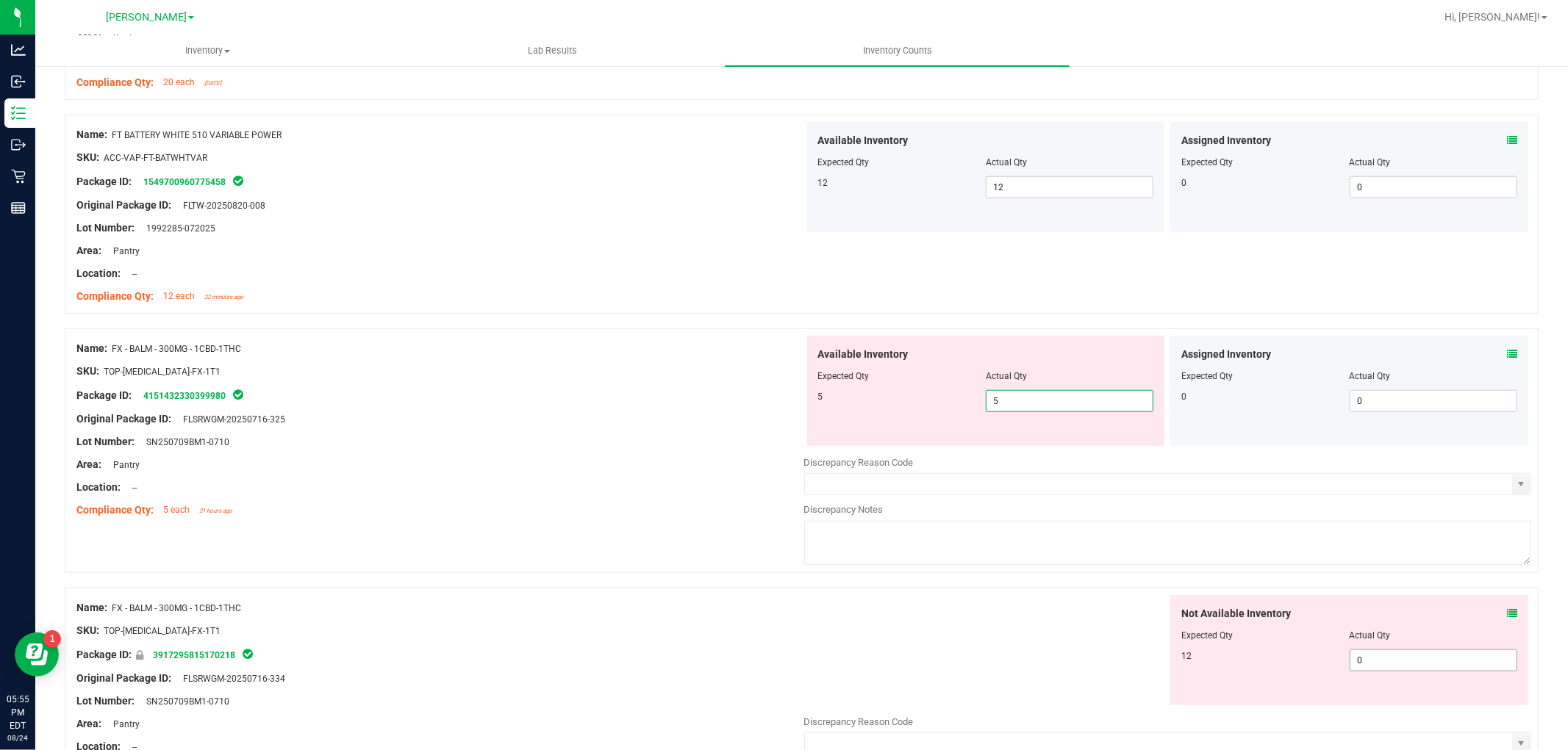
click at [1396, 658] on div "Not Available Inventory Expected Qty Actual Qty 12 0 0" at bounding box center [1348, 650] width 358 height 110
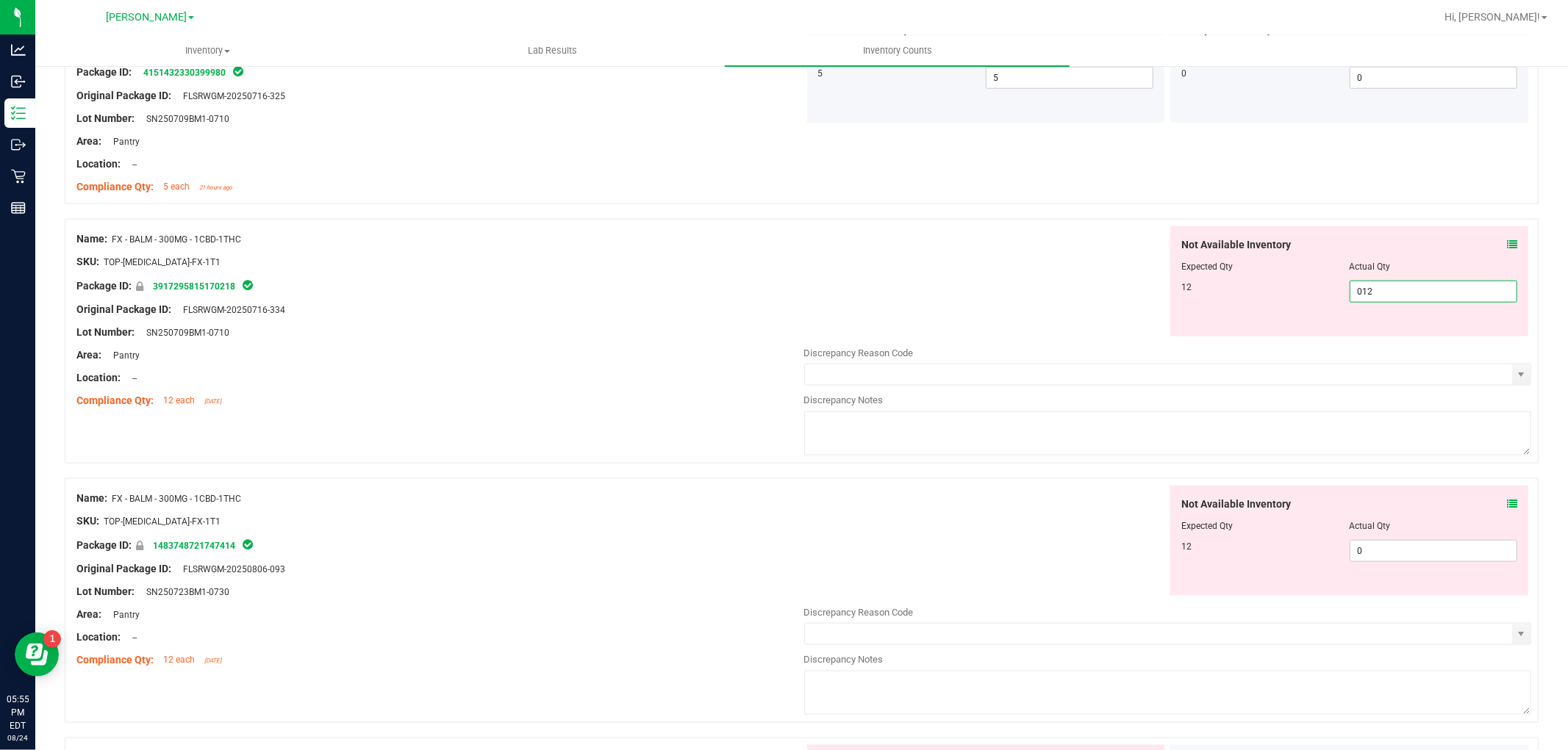
scroll to position [1305, 0]
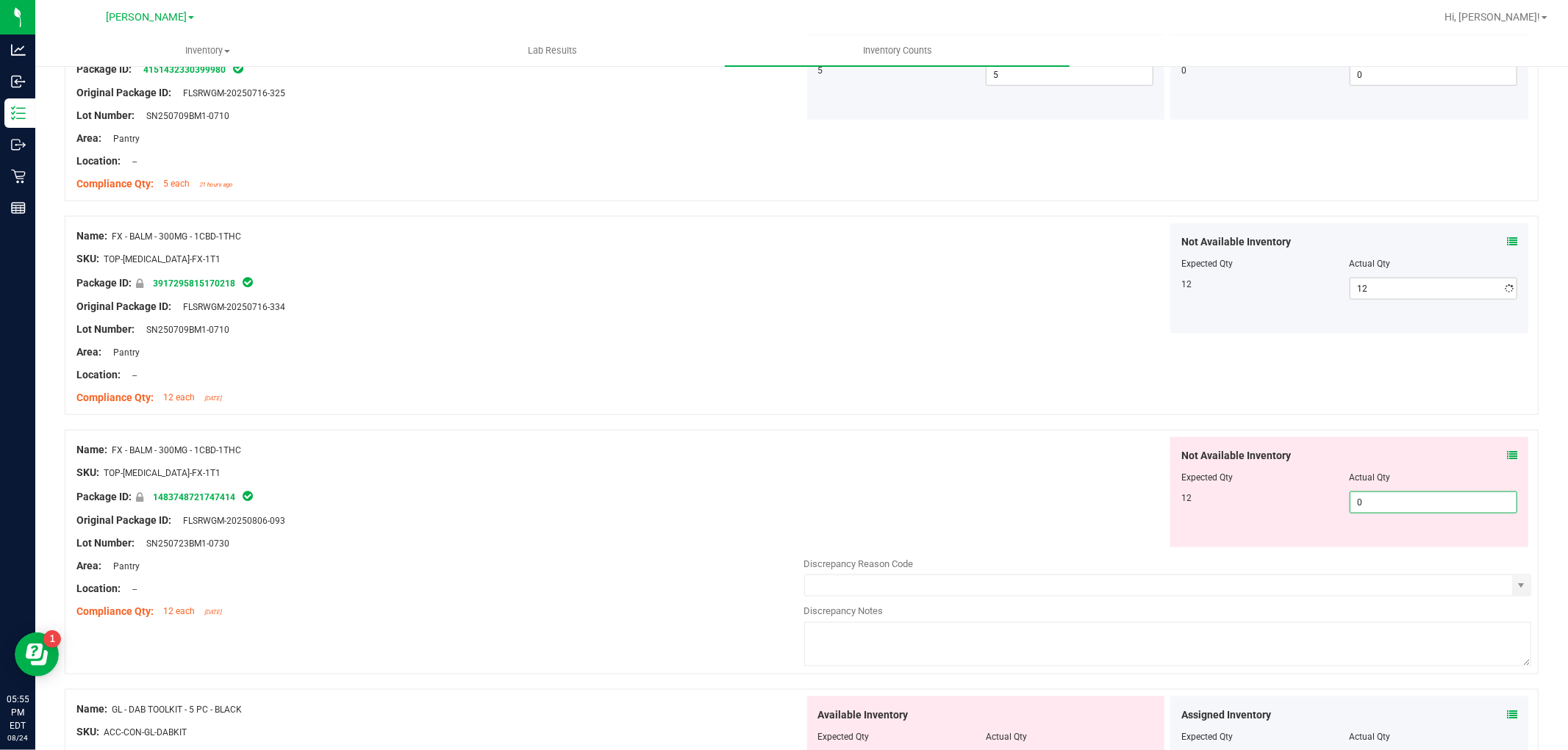
click at [1359, 553] on div "Not Available Inventory Expected Qty Actual Qty 12 0 0" at bounding box center [1168, 553] width 728 height 233
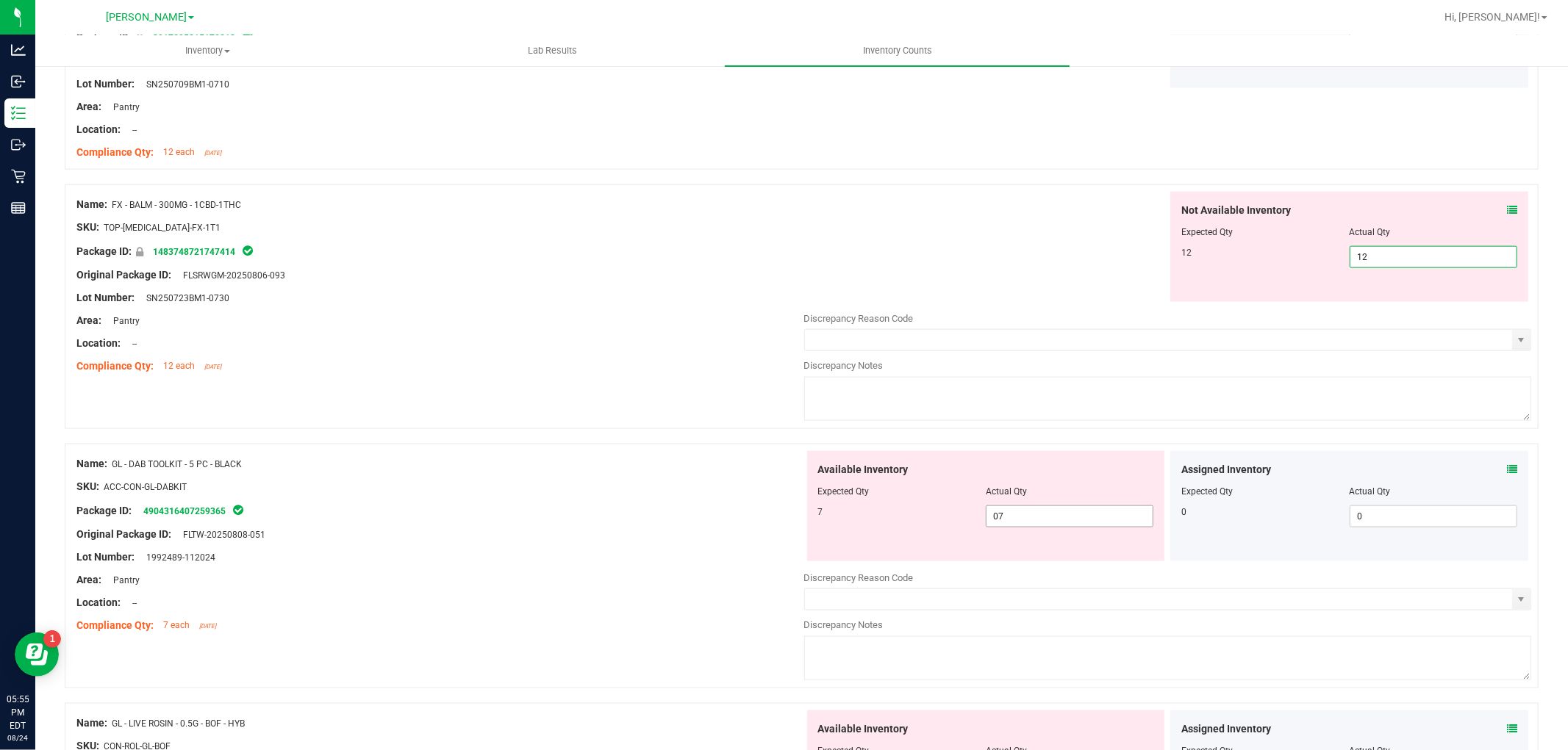
click at [1011, 515] on div "Available Inventory Expected Qty Actual Qty 7 07 0" at bounding box center [985, 505] width 358 height 110
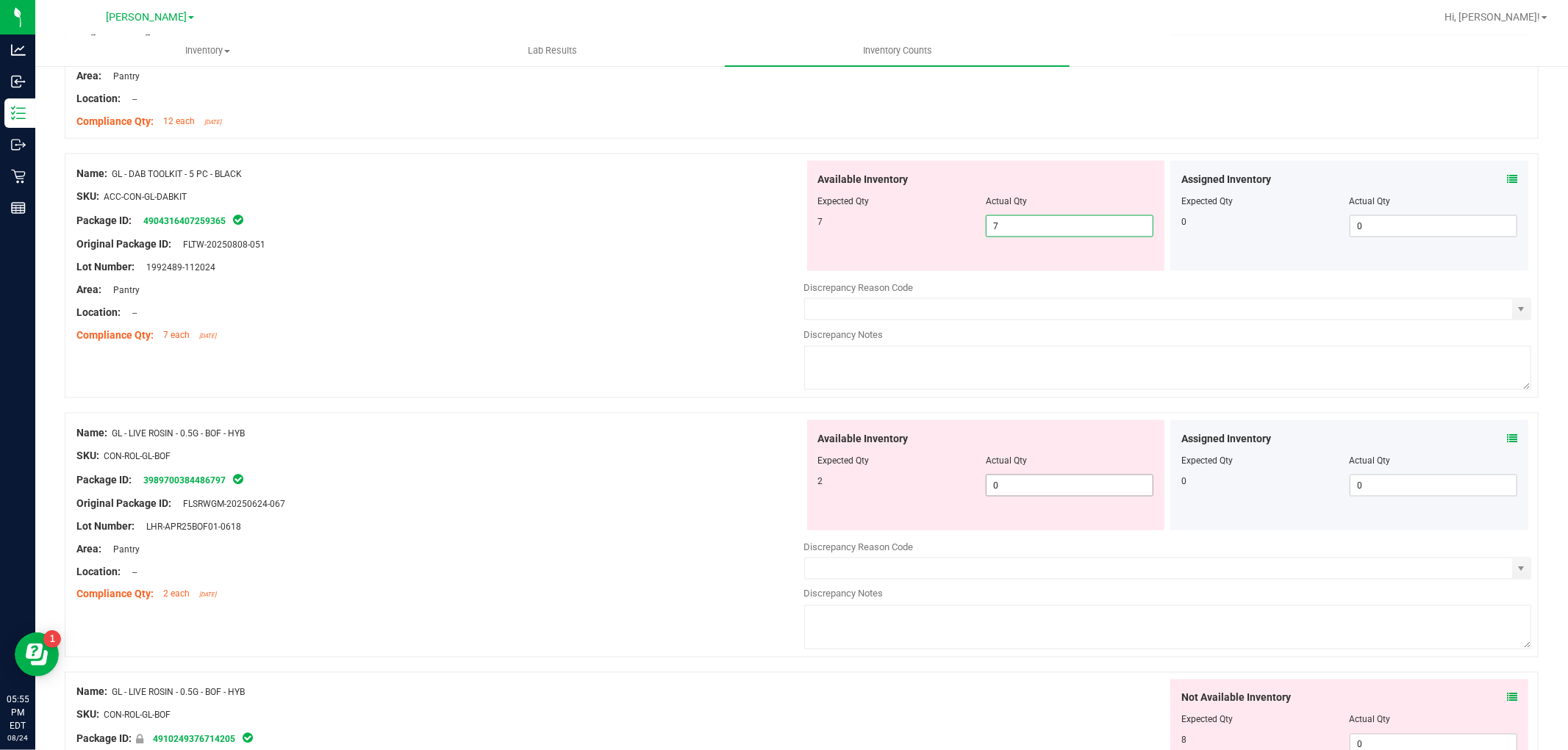
click at [1059, 487] on div "Available Inventory Expected Qty Actual Qty 2 0 0" at bounding box center [1168, 536] width 728 height 233
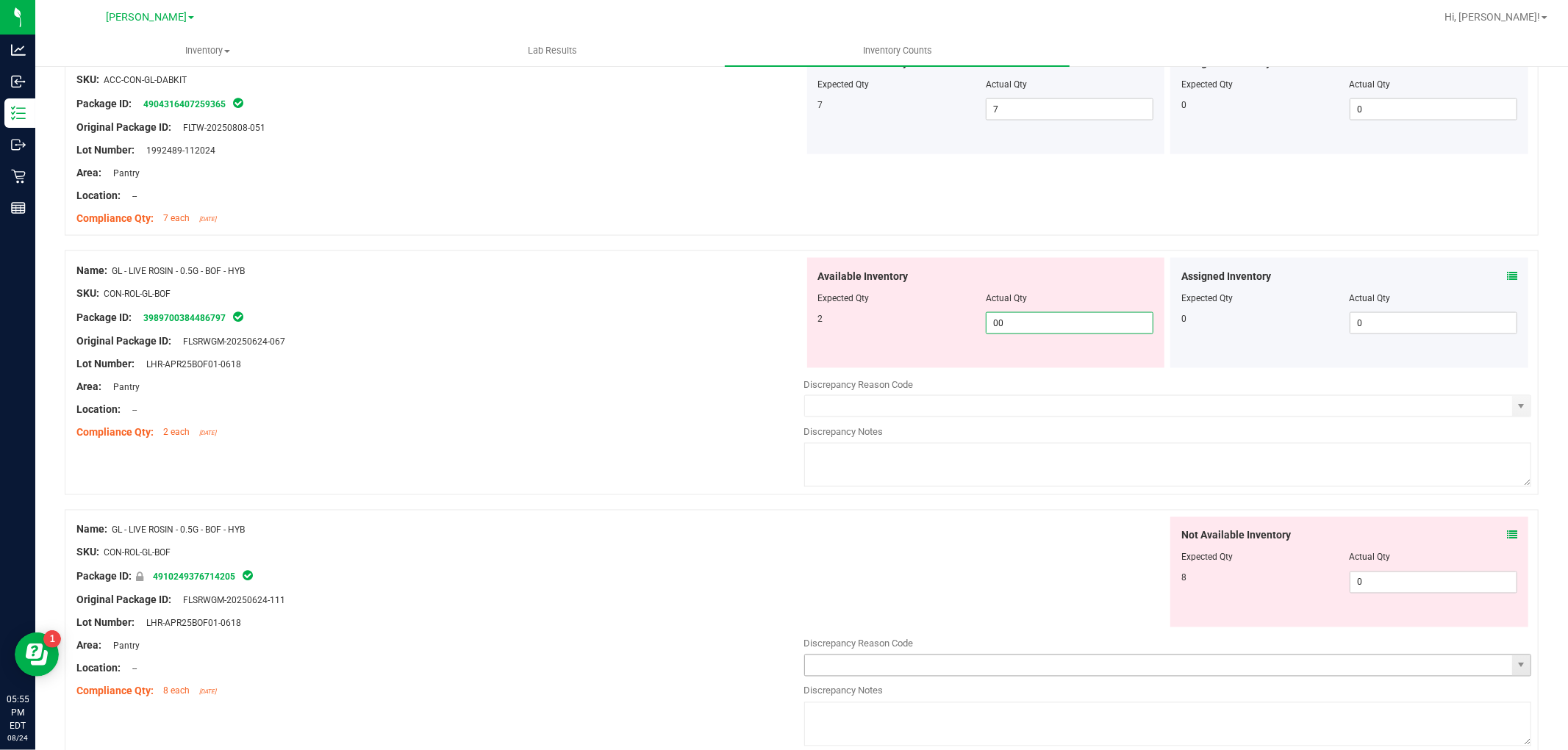
scroll to position [2121, 0]
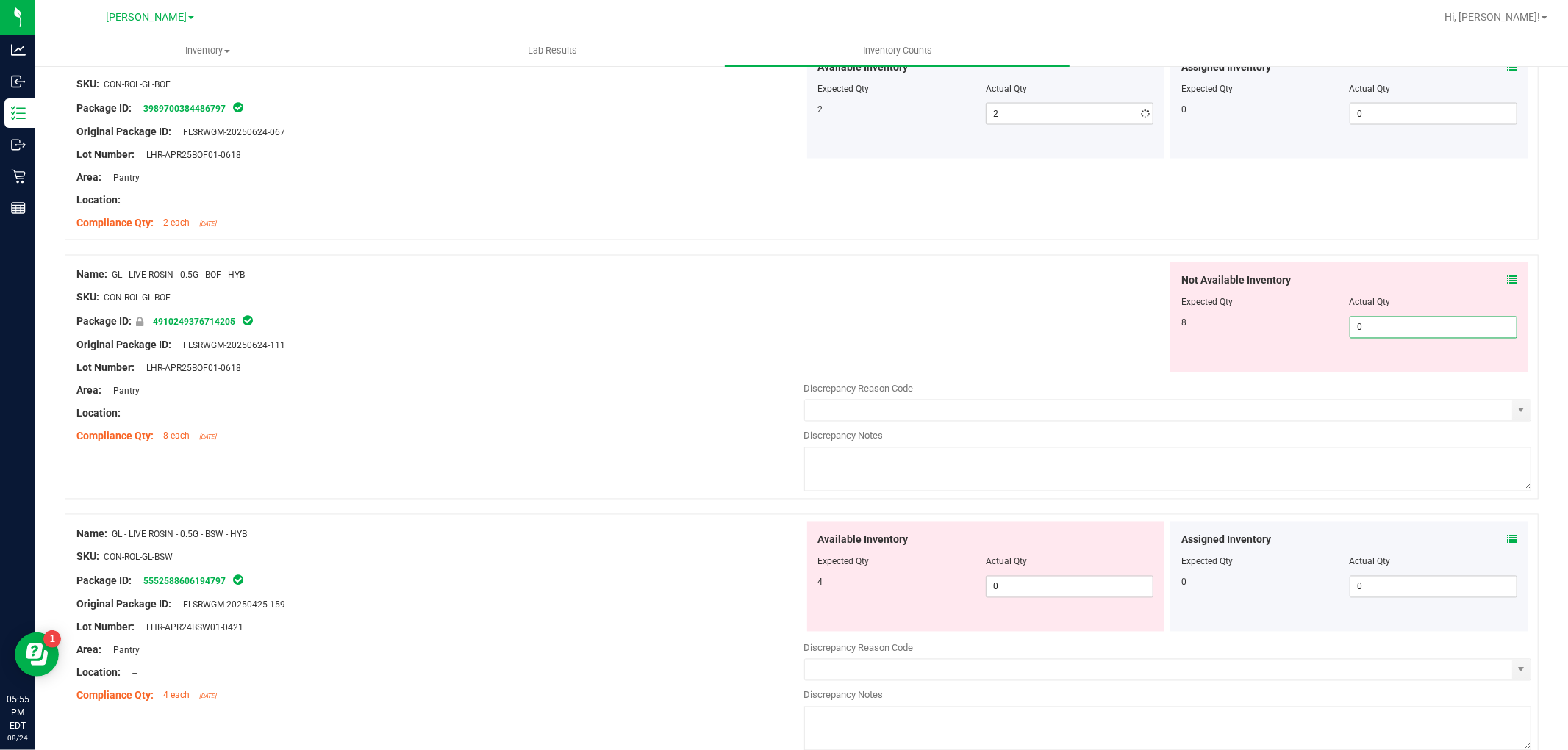
click at [1410, 368] on div "Not Available Inventory Expected Qty Actual Qty 8 0 0" at bounding box center [1348, 317] width 358 height 110
click at [1070, 584] on div "Available Inventory Expected Qty Actual Qty 4 0 0" at bounding box center [985, 576] width 358 height 110
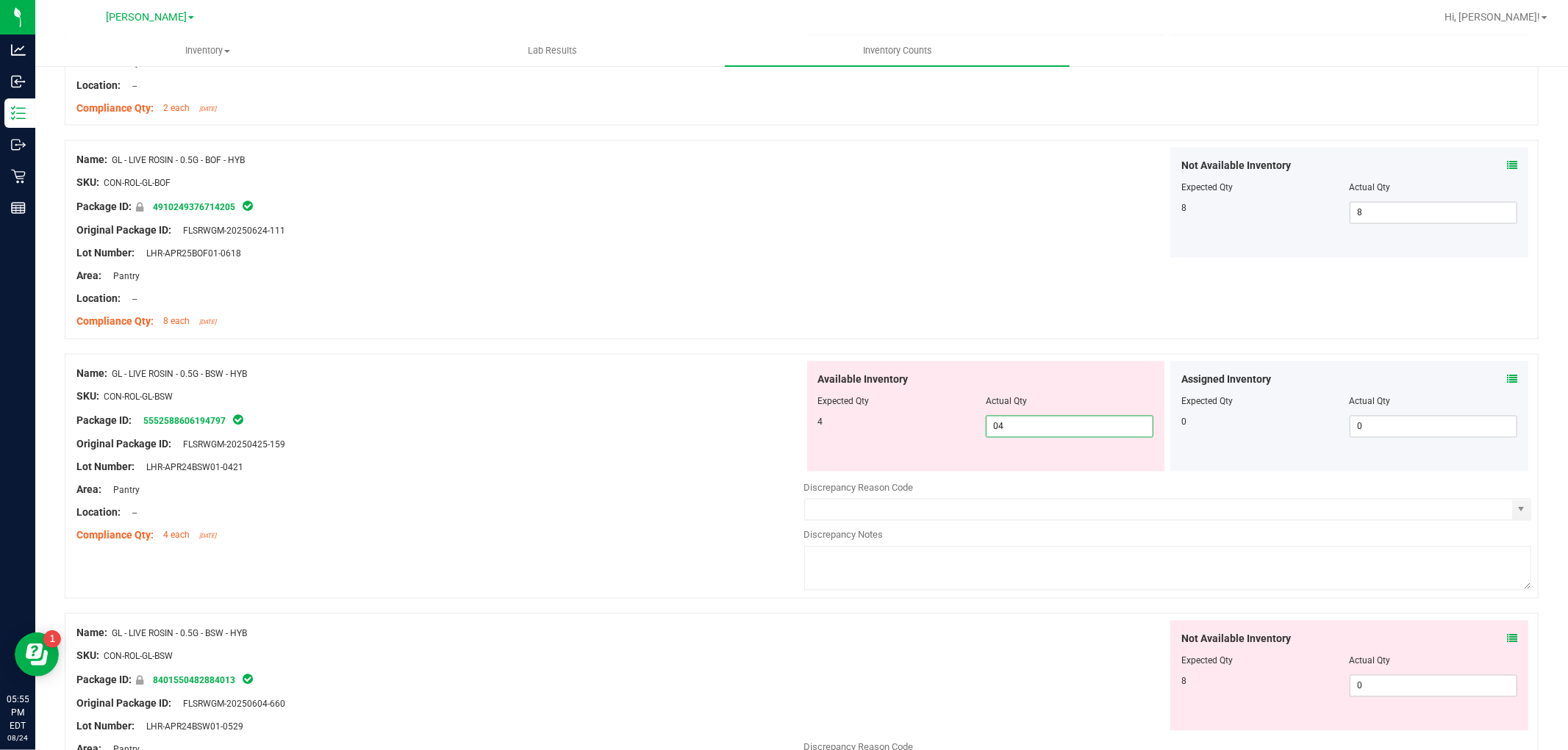
scroll to position [2367, 0]
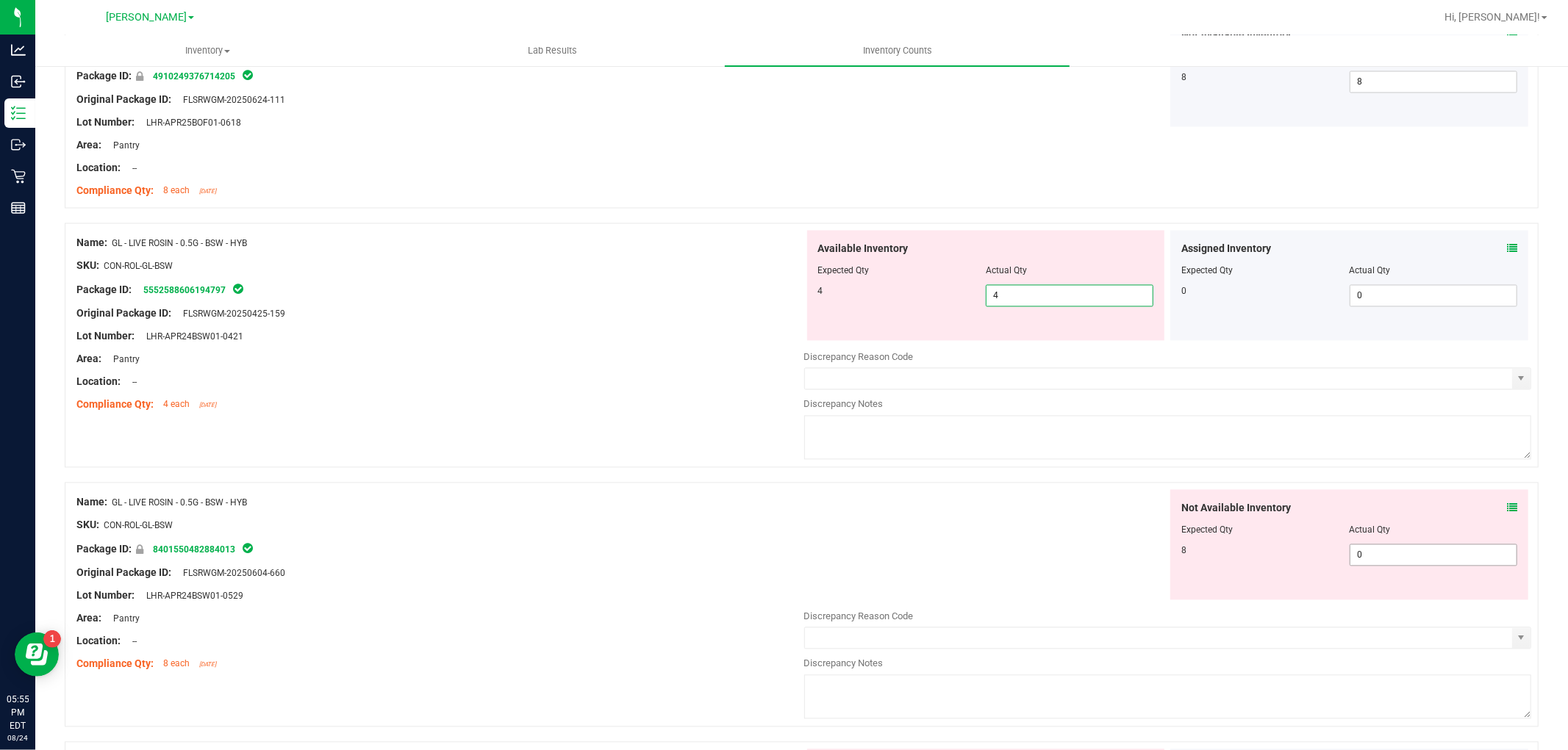
click at [1427, 561] on div "Not Available Inventory Expected Qty Actual Qty 8 0 0" at bounding box center [1168, 606] width 728 height 233
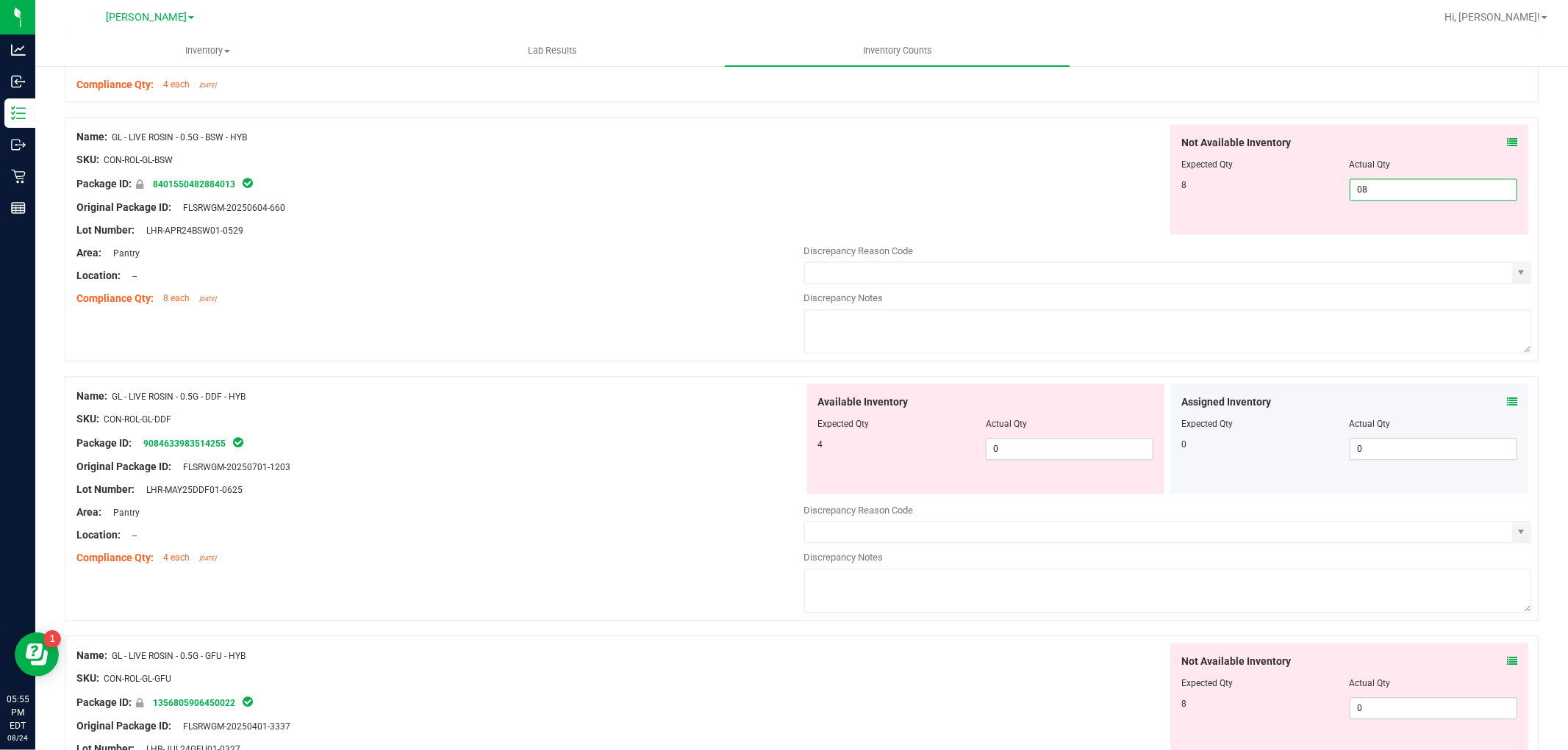
scroll to position [2693, 0]
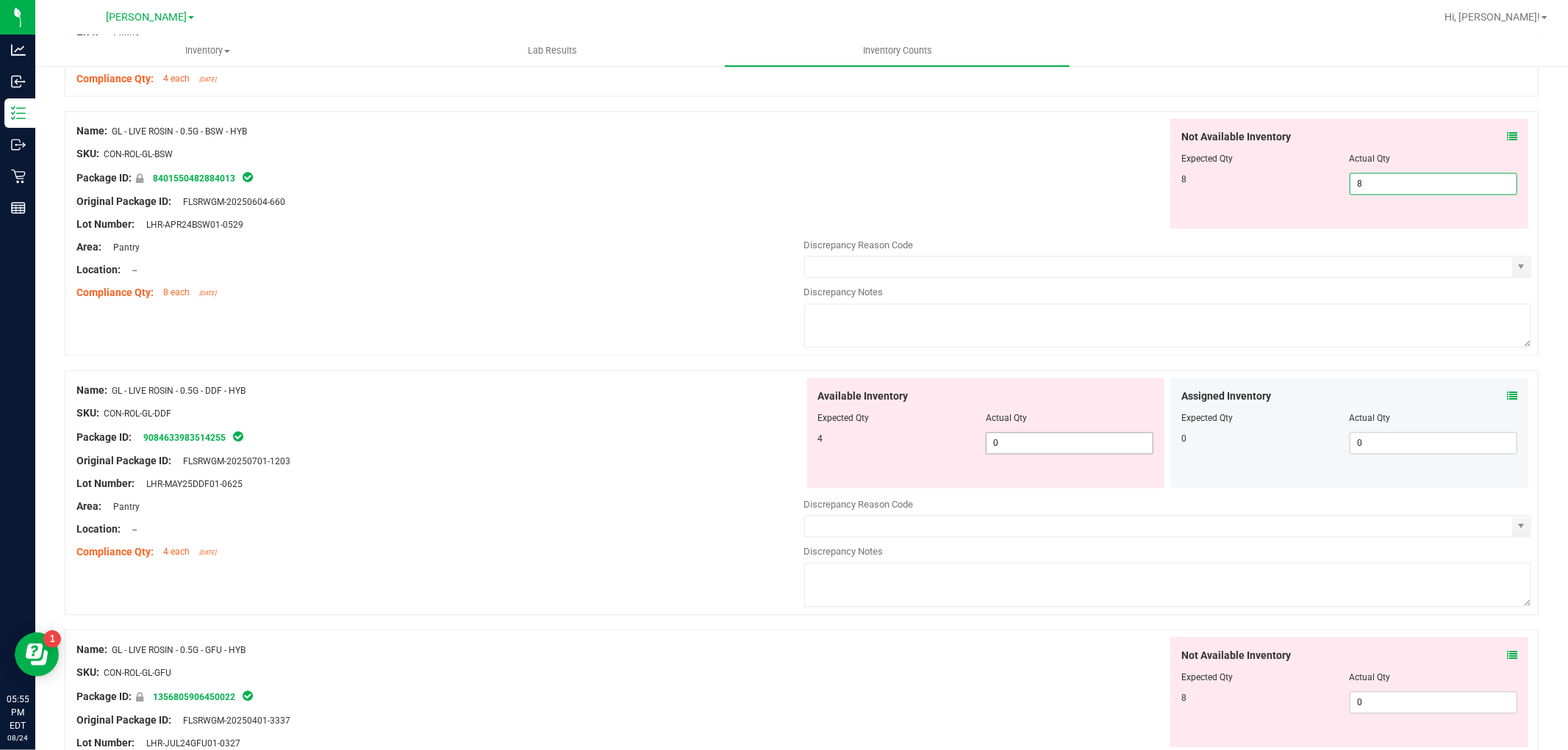
click at [1070, 442] on div "Available Inventory Expected Qty Actual Qty 4 0 0" at bounding box center [985, 432] width 358 height 110
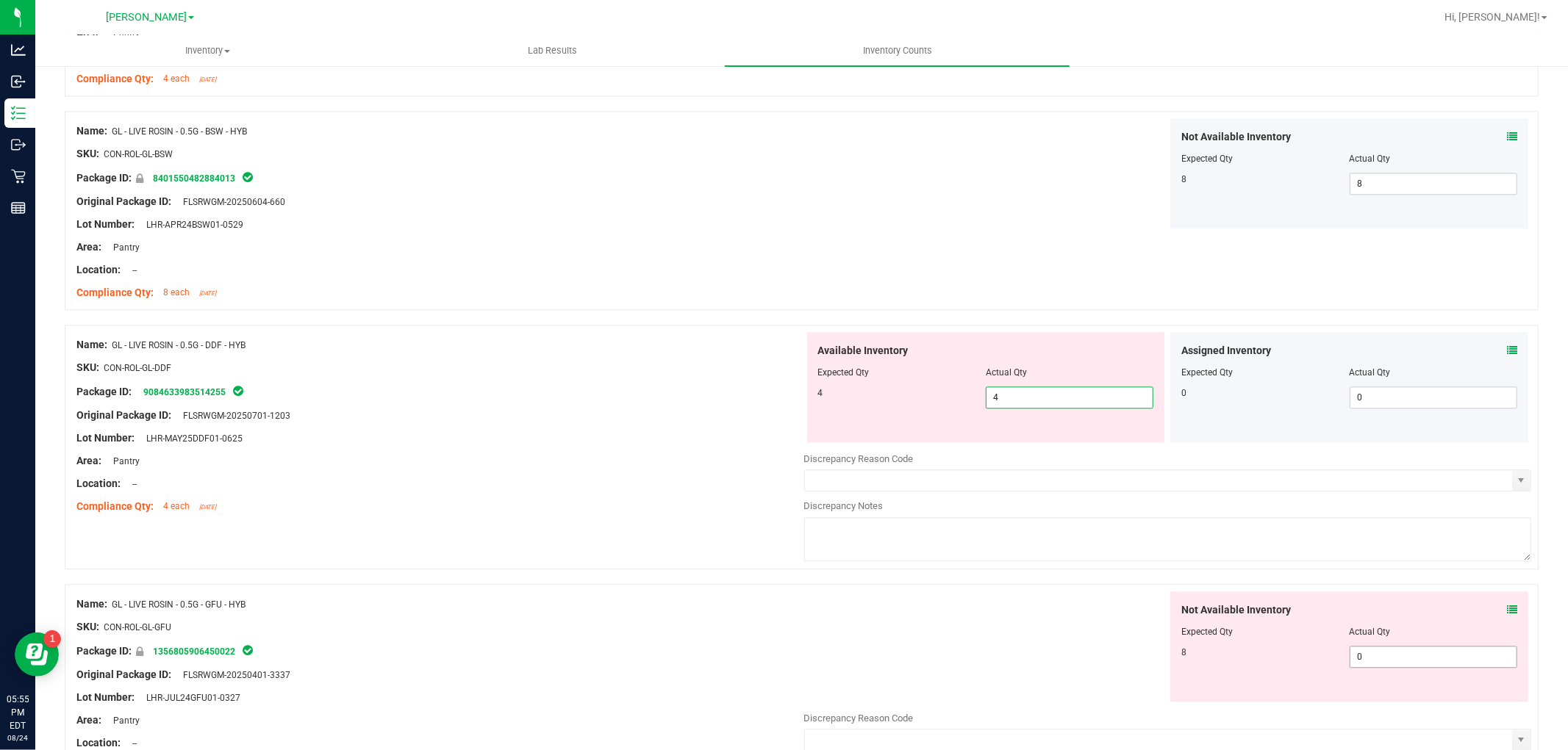
click at [1383, 657] on div "Not Available Inventory Expected Qty Actual Qty 8 0 0" at bounding box center [1168, 707] width 728 height 233
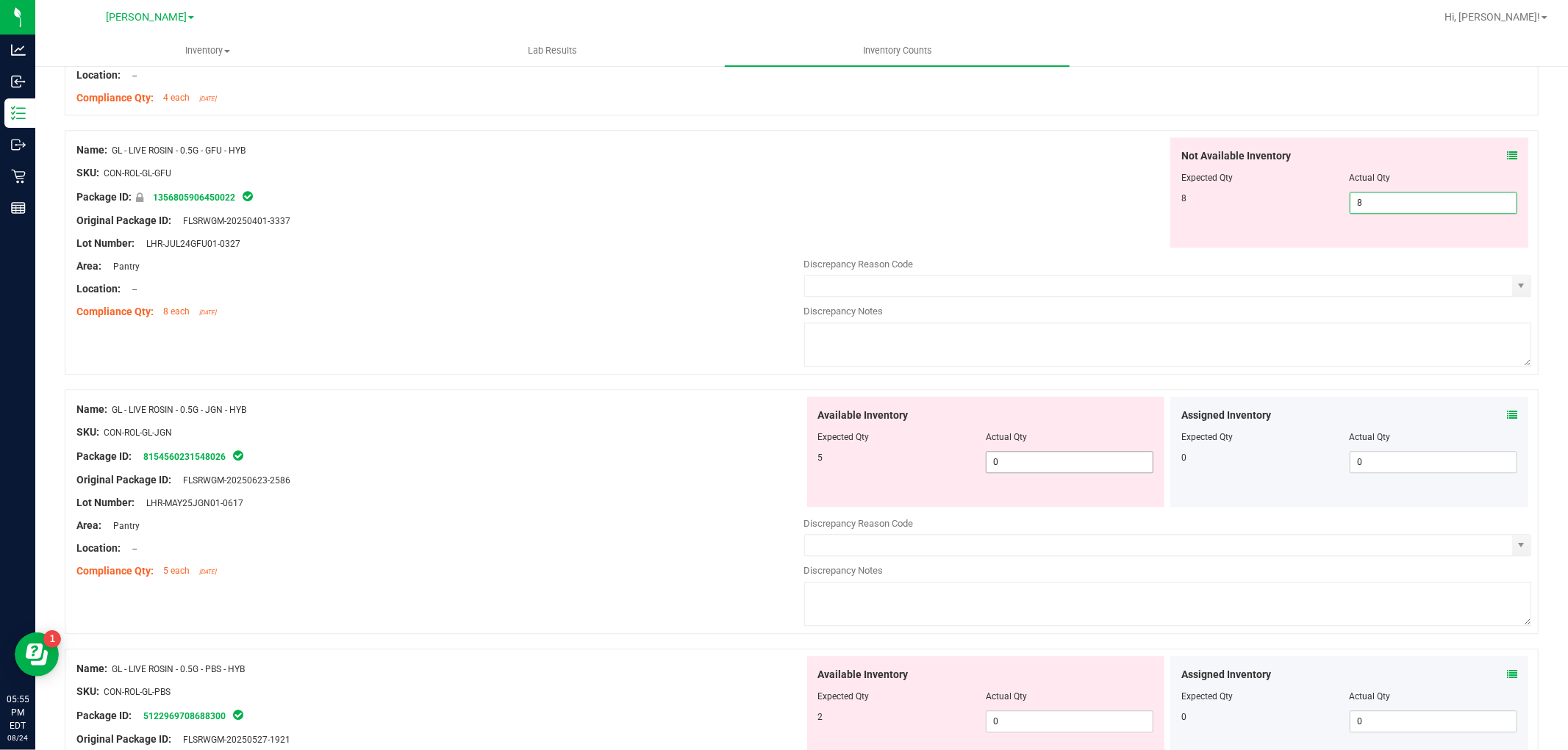
click at [1023, 470] on div "Available Inventory Expected Qty Actual Qty 5 0 0" at bounding box center [1168, 513] width 728 height 233
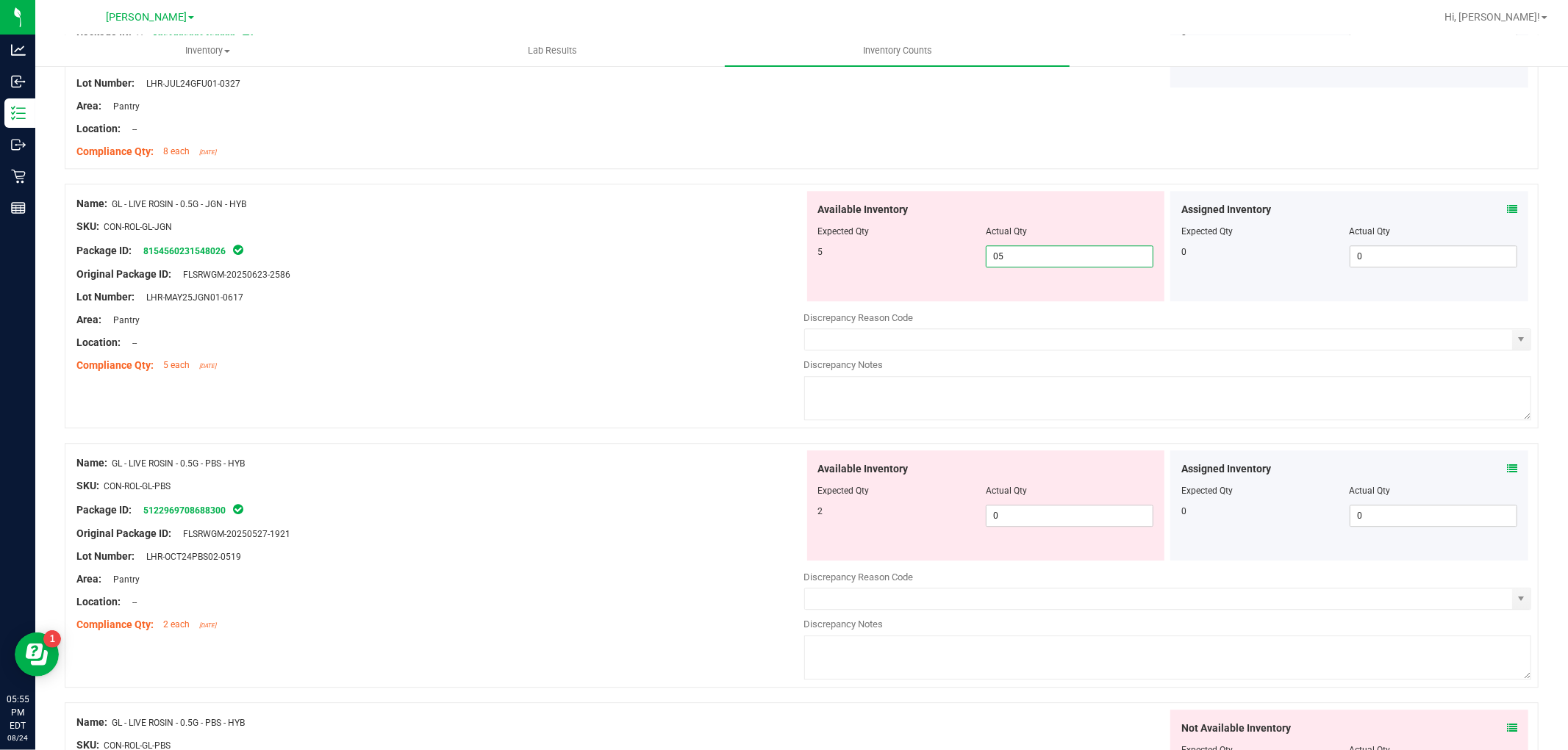
scroll to position [3427, 0]
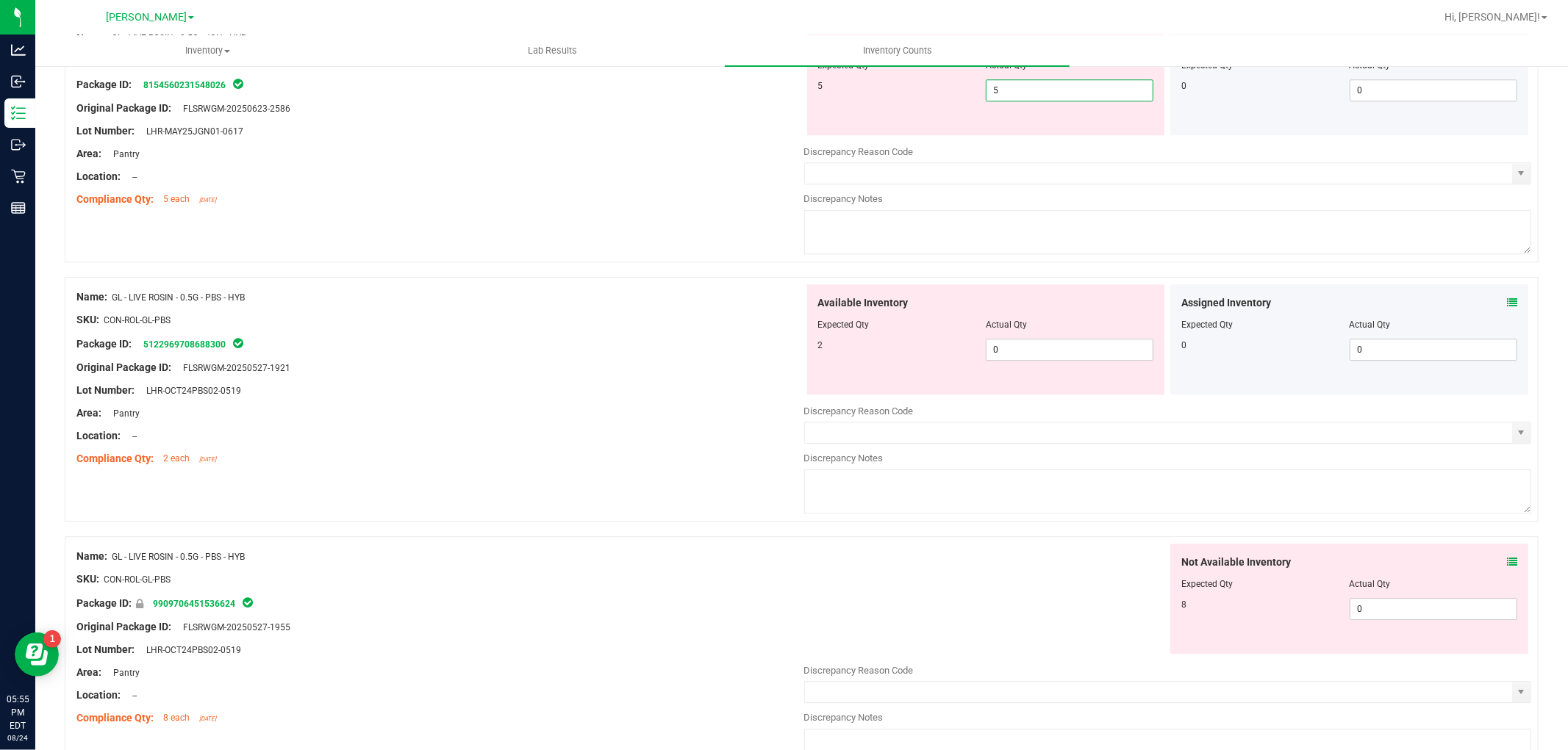
click at [1053, 358] on div "Available Inventory Expected Qty Actual Qty 2 0 0" at bounding box center [1168, 400] width 728 height 233
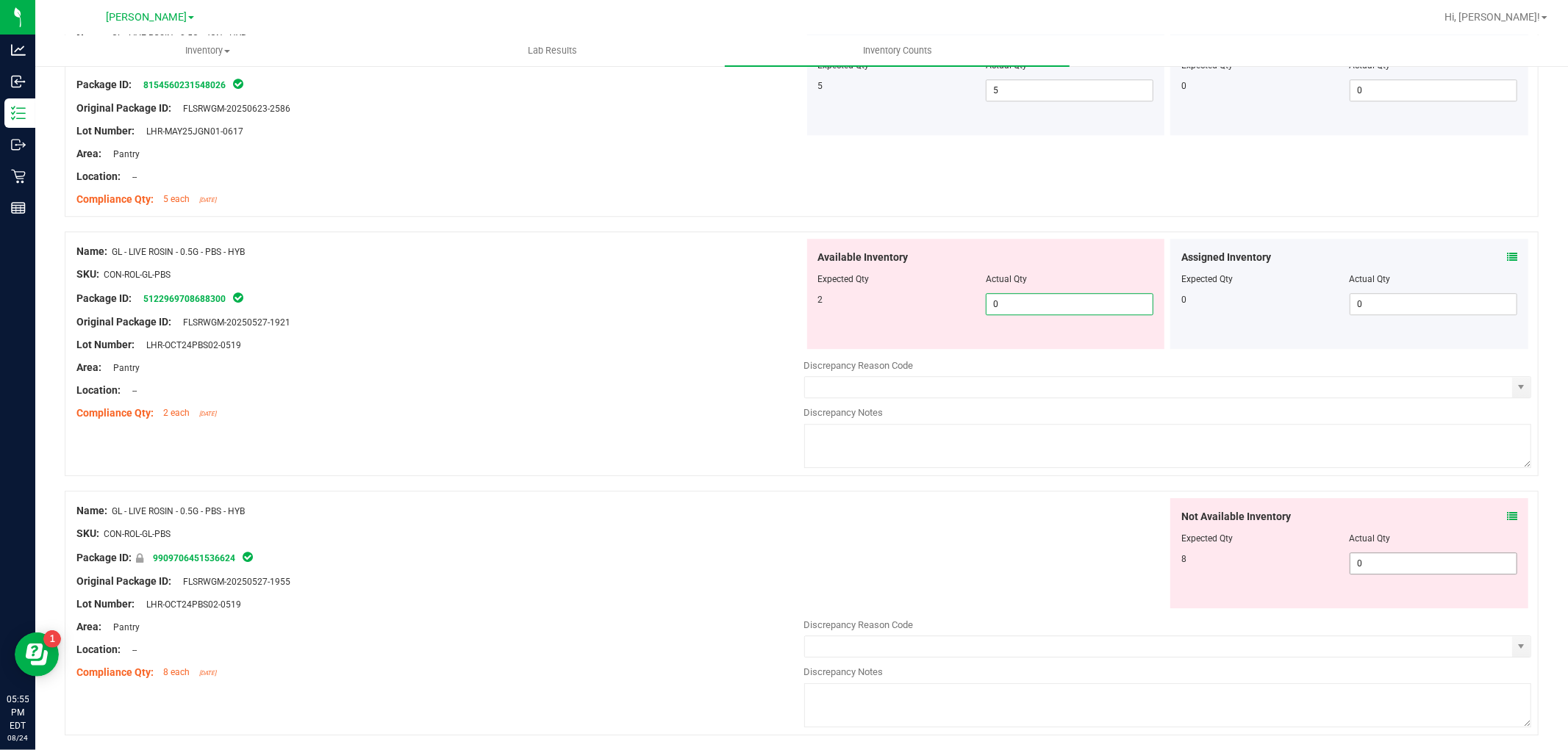
click at [1378, 574] on span "0 0" at bounding box center [1433, 563] width 168 height 22
click at [1067, 313] on span "0 0" at bounding box center [1069, 304] width 168 height 22
click at [1429, 561] on div "Not Available Inventory Expected Qty Actual Qty 8 0 0" at bounding box center [1348, 553] width 358 height 110
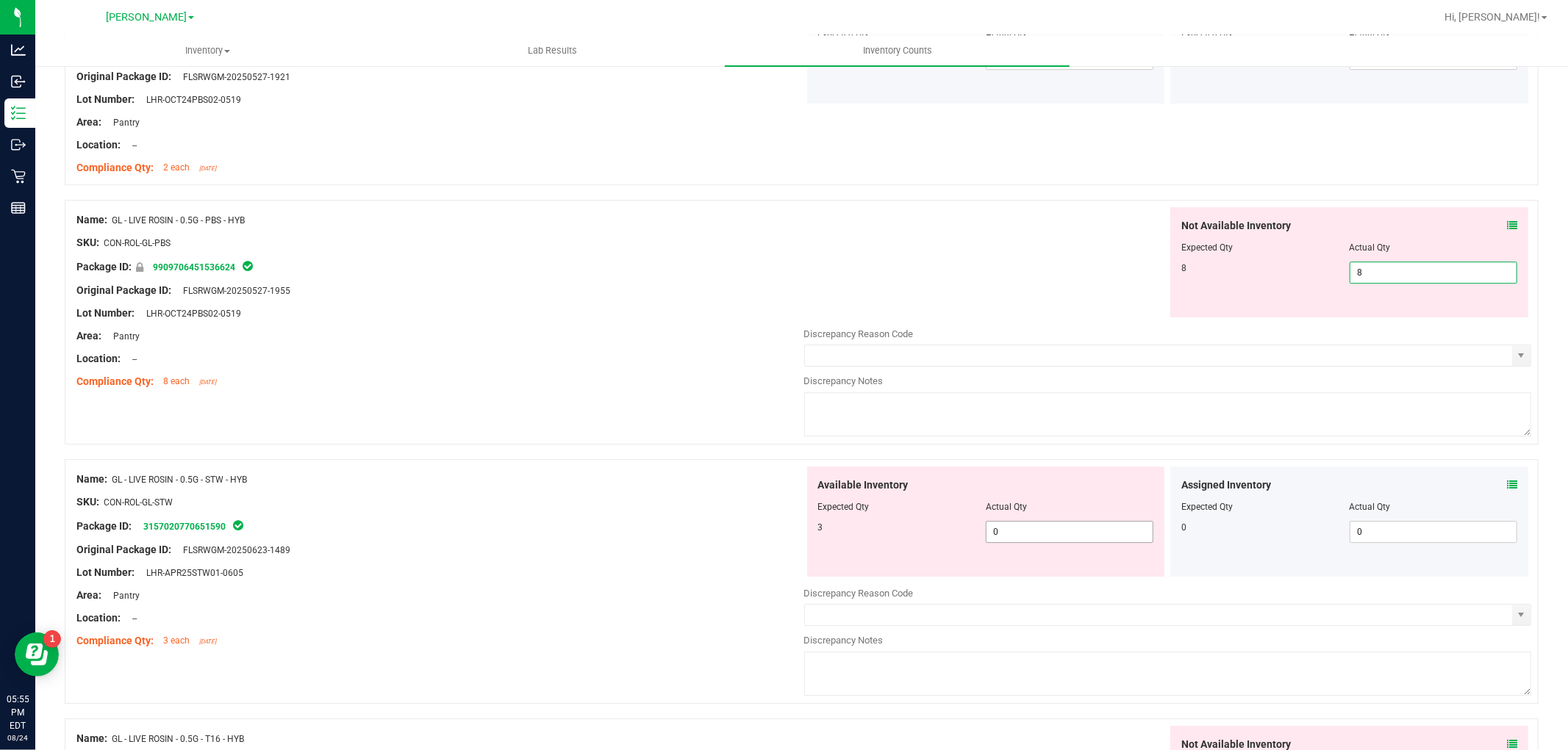
click at [1037, 539] on div "Available Inventory Expected Qty Actual Qty 3 0 0" at bounding box center [1168, 582] width 728 height 233
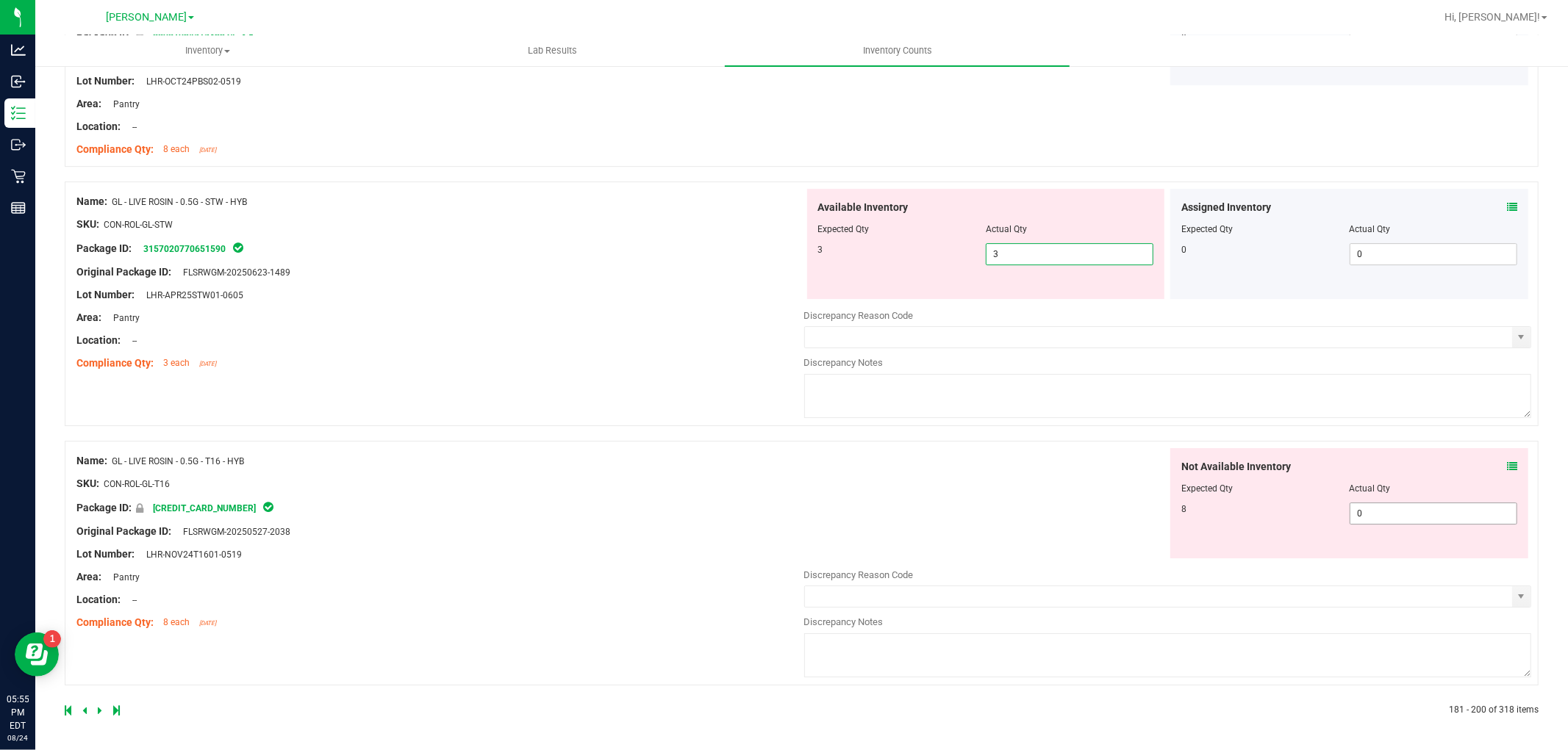
click at [1429, 520] on span "0 0" at bounding box center [1433, 513] width 168 height 22
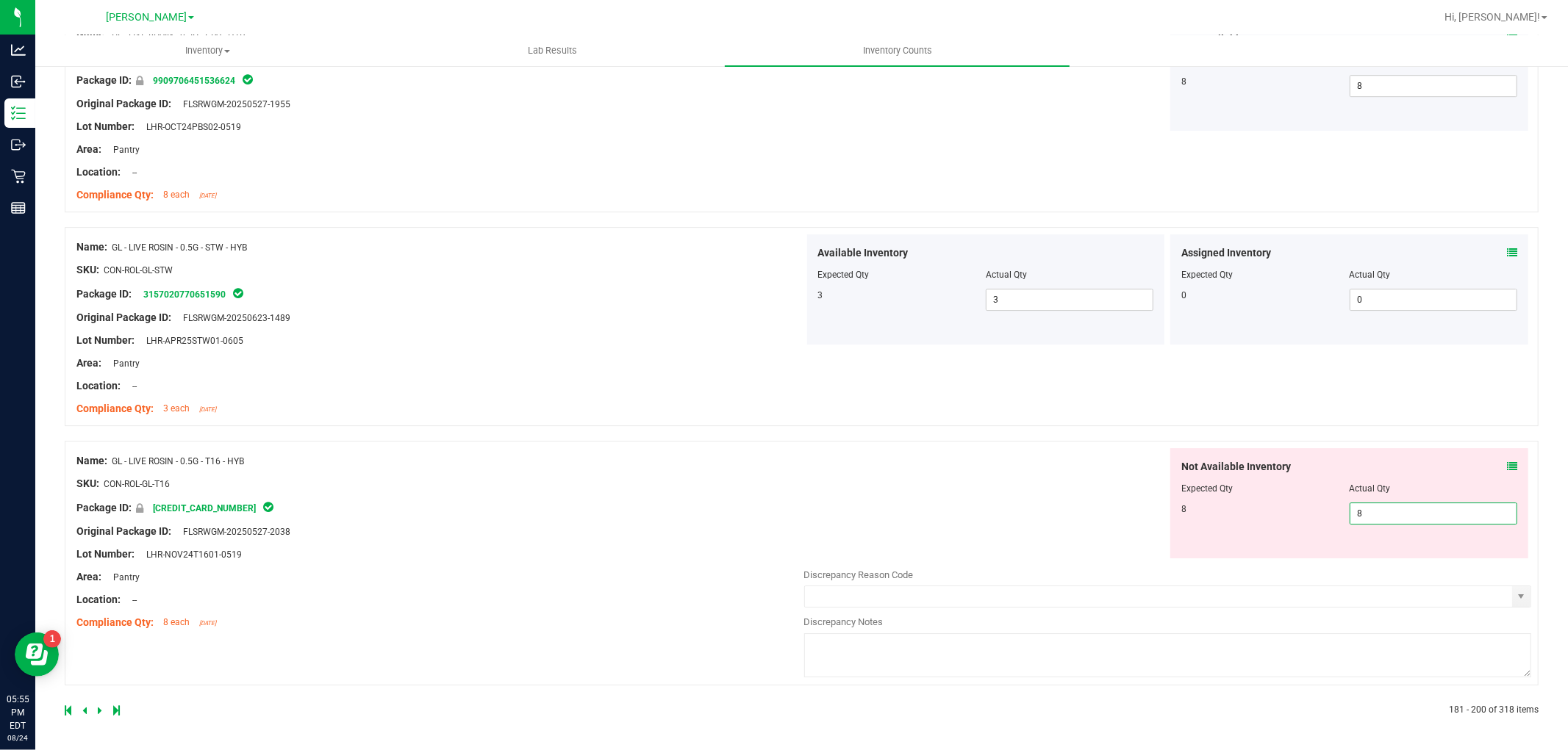
click at [653, 552] on div "Name: GL - LIVE ROSIN - 0.5G - T16 - HYB SKU: CON-ROL-GL-T16 Package ID: [CREDI…" at bounding box center [440, 541] width 728 height 187
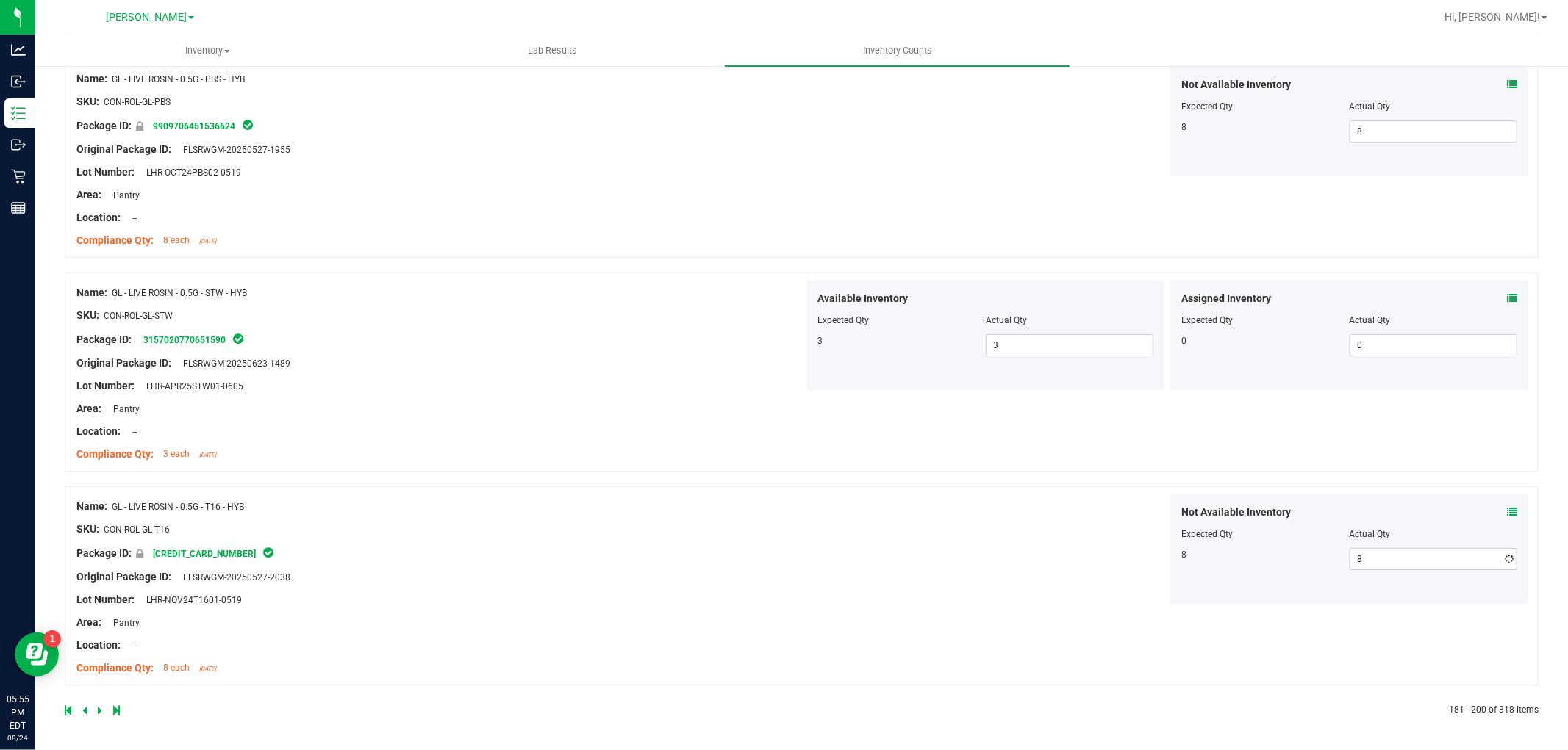
scroll to position [3815, 0]
click at [100, 711] on icon at bounding box center [100, 710] width 5 height 9
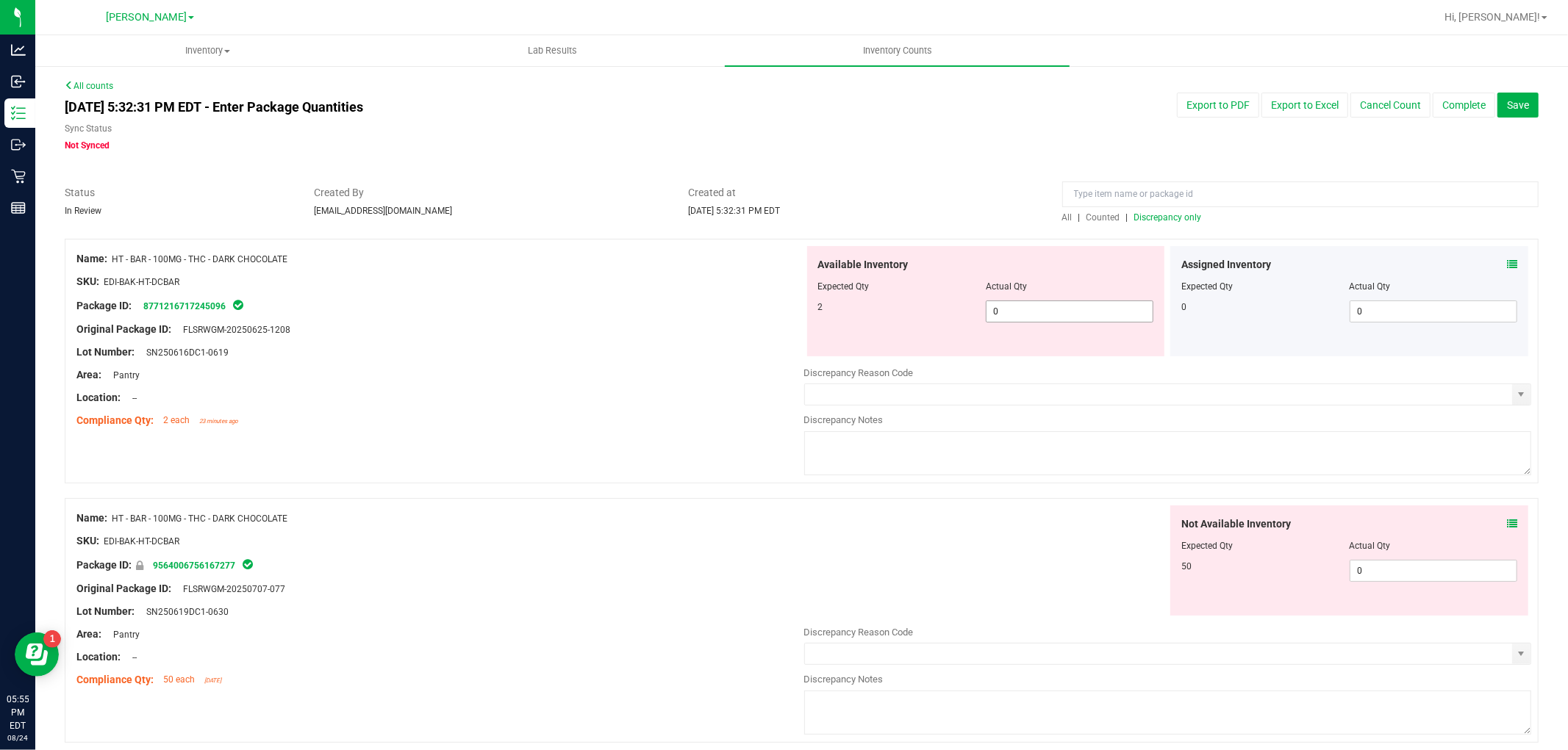
click at [1056, 310] on span "0 0" at bounding box center [1069, 311] width 168 height 22
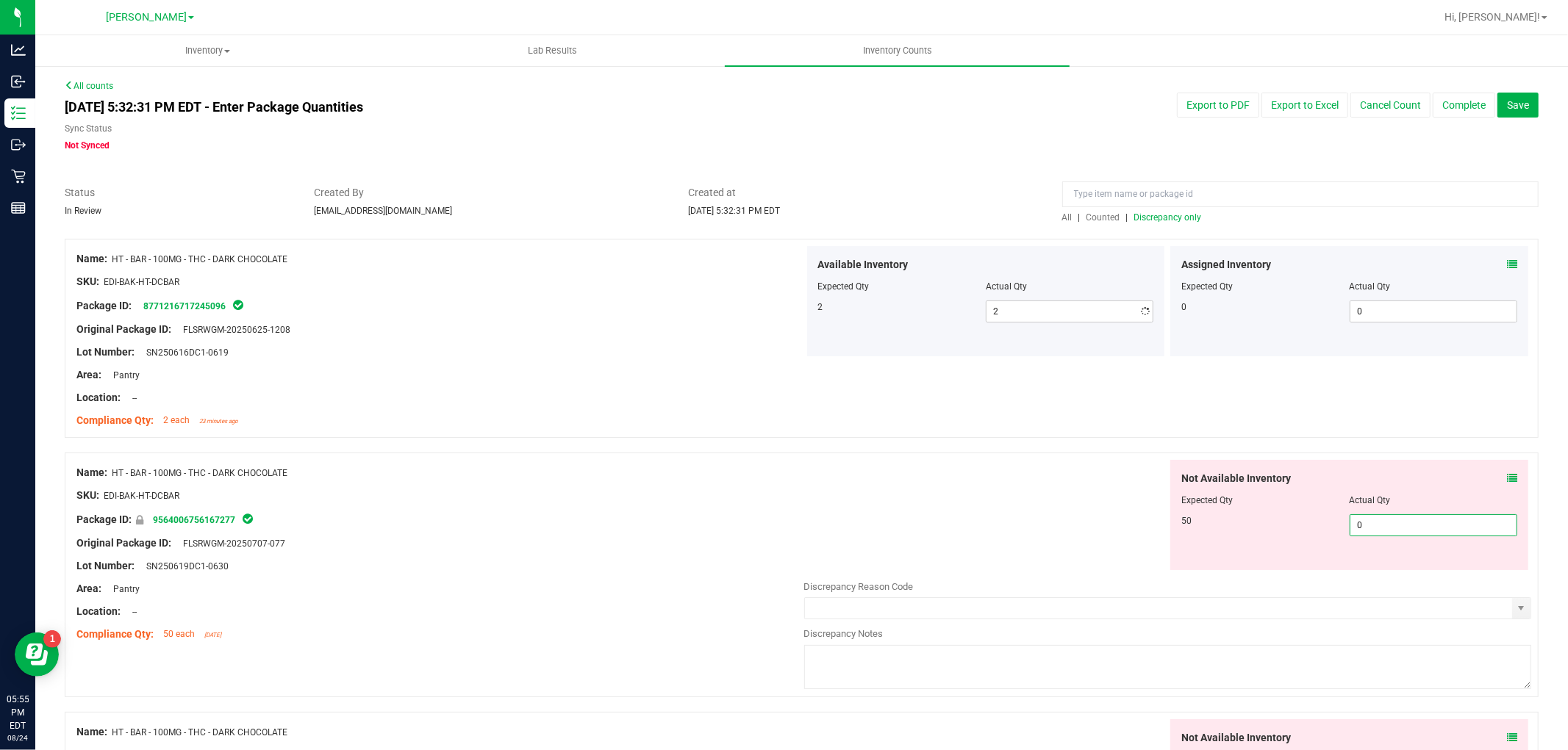
click at [1419, 564] on div "Not Available Inventory Expected Qty Actual Qty 50 0 0" at bounding box center [1348, 514] width 358 height 110
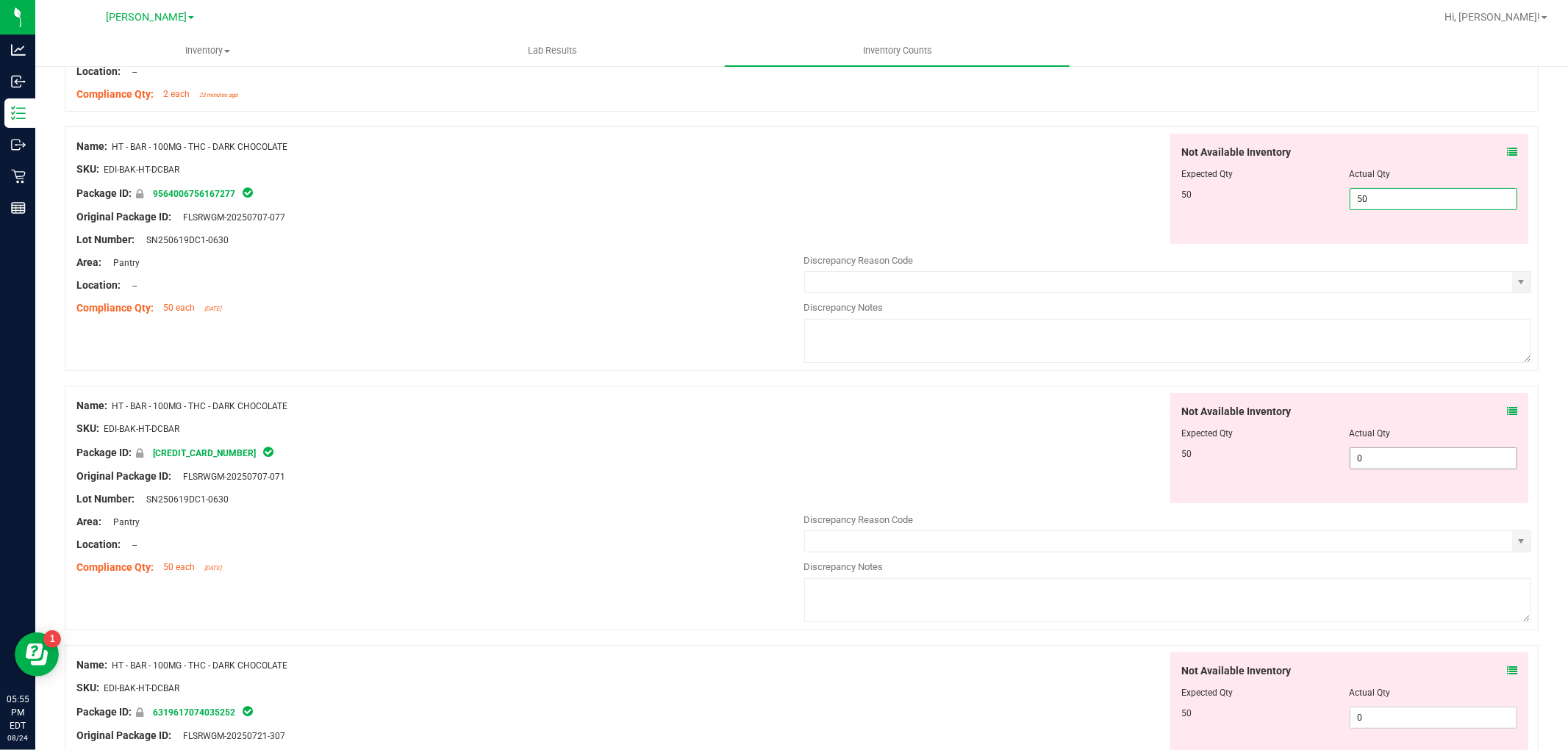
click at [1435, 456] on div "Not Available Inventory Expected Qty Actual Qty 50 0 0" at bounding box center [1348, 448] width 358 height 110
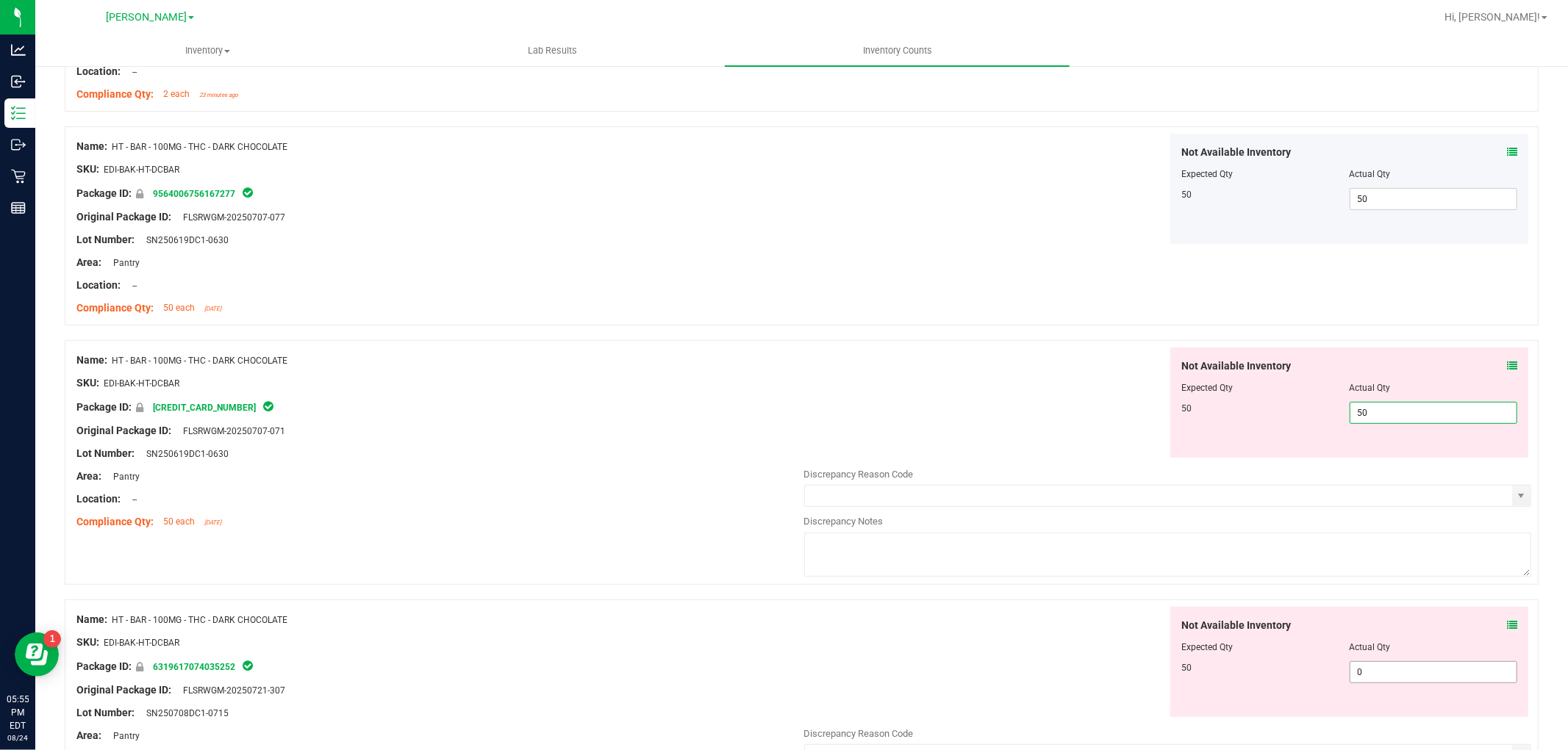
click at [1416, 689] on div "Not Available Inventory Expected Qty Actual Qty 50 0 0" at bounding box center [1168, 723] width 728 height 233
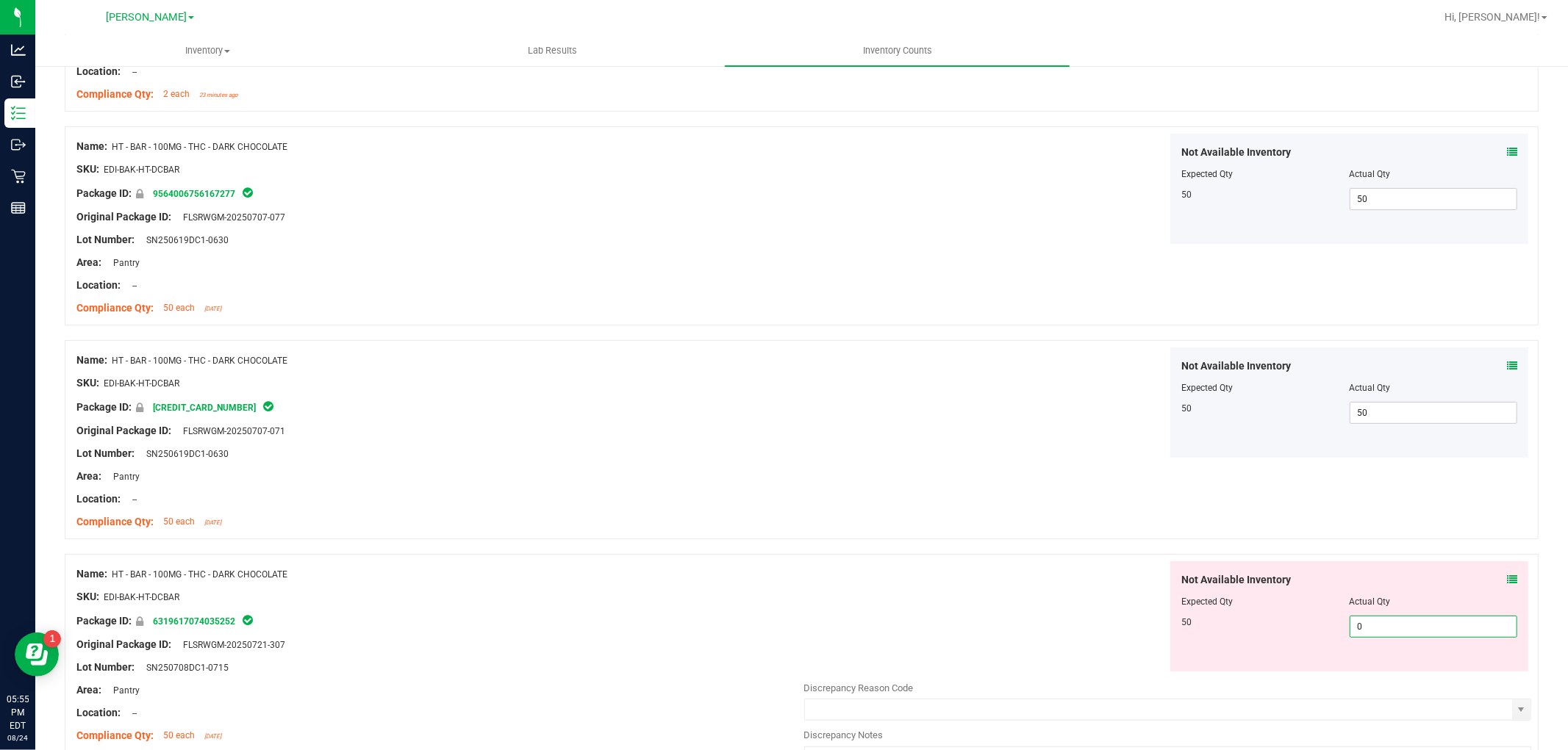
click at [1384, 629] on span "0 0" at bounding box center [1433, 626] width 168 height 22
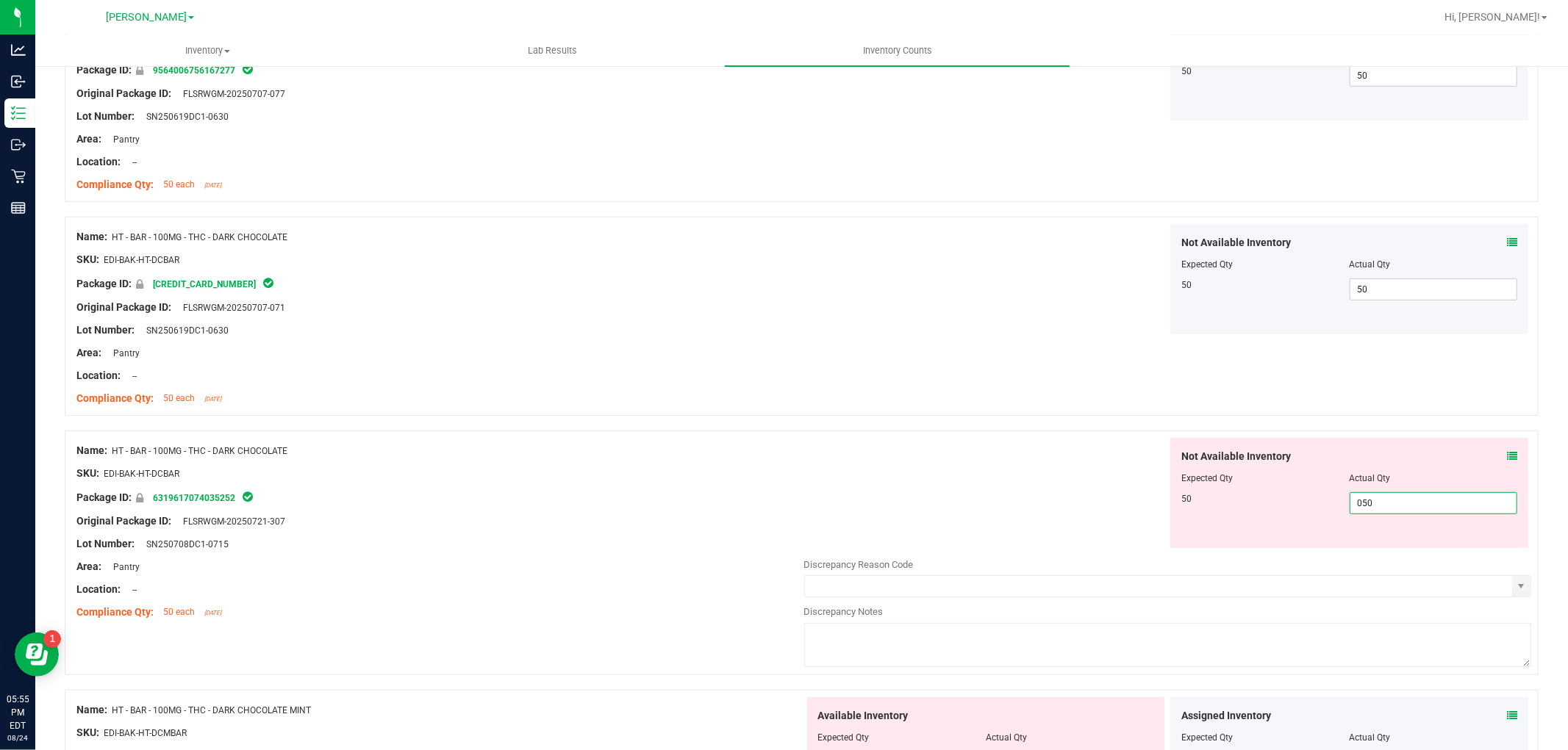
scroll to position [571, 0]
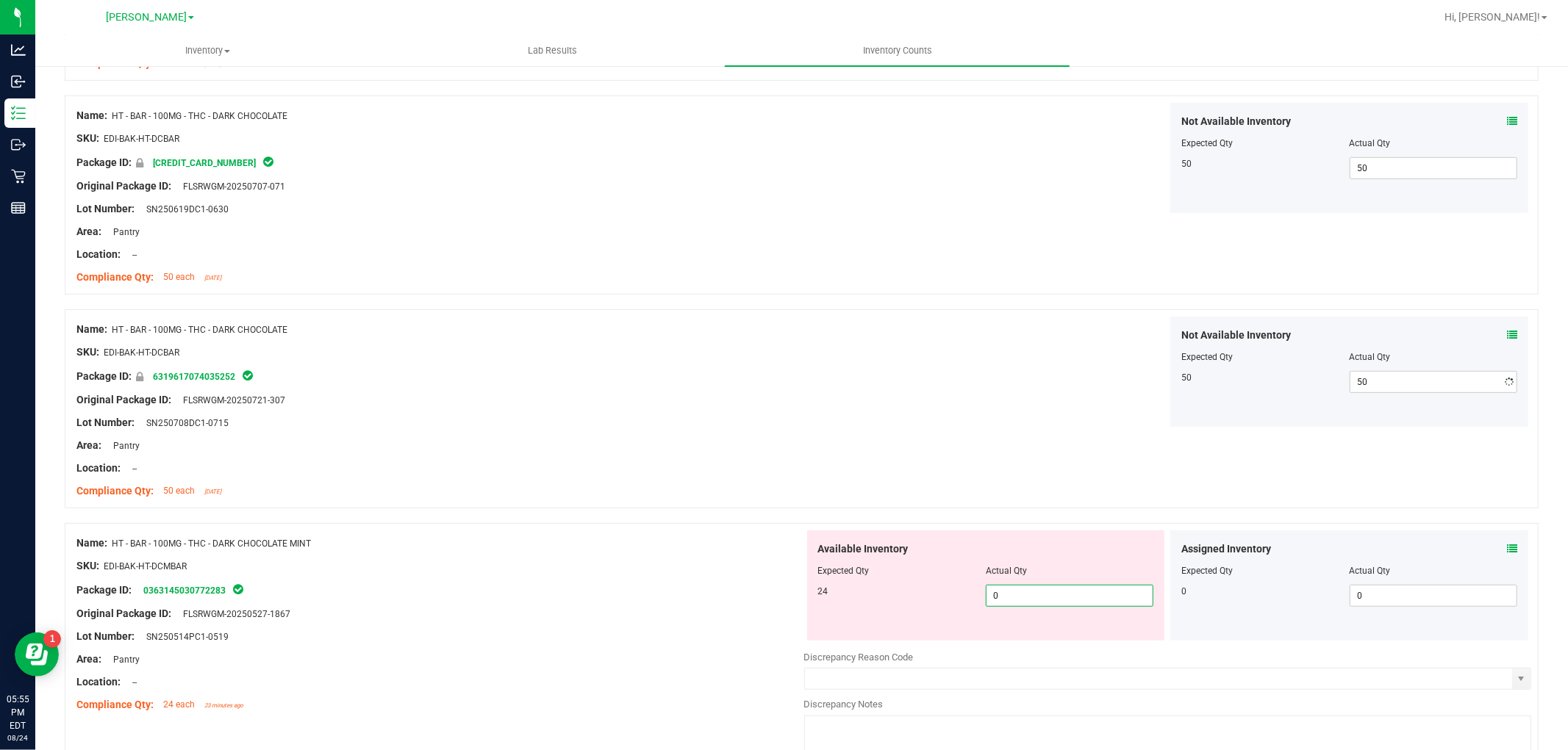
click at [1014, 640] on div "Available Inventory Expected Qty Actual Qty 24 0 0" at bounding box center [985, 585] width 358 height 110
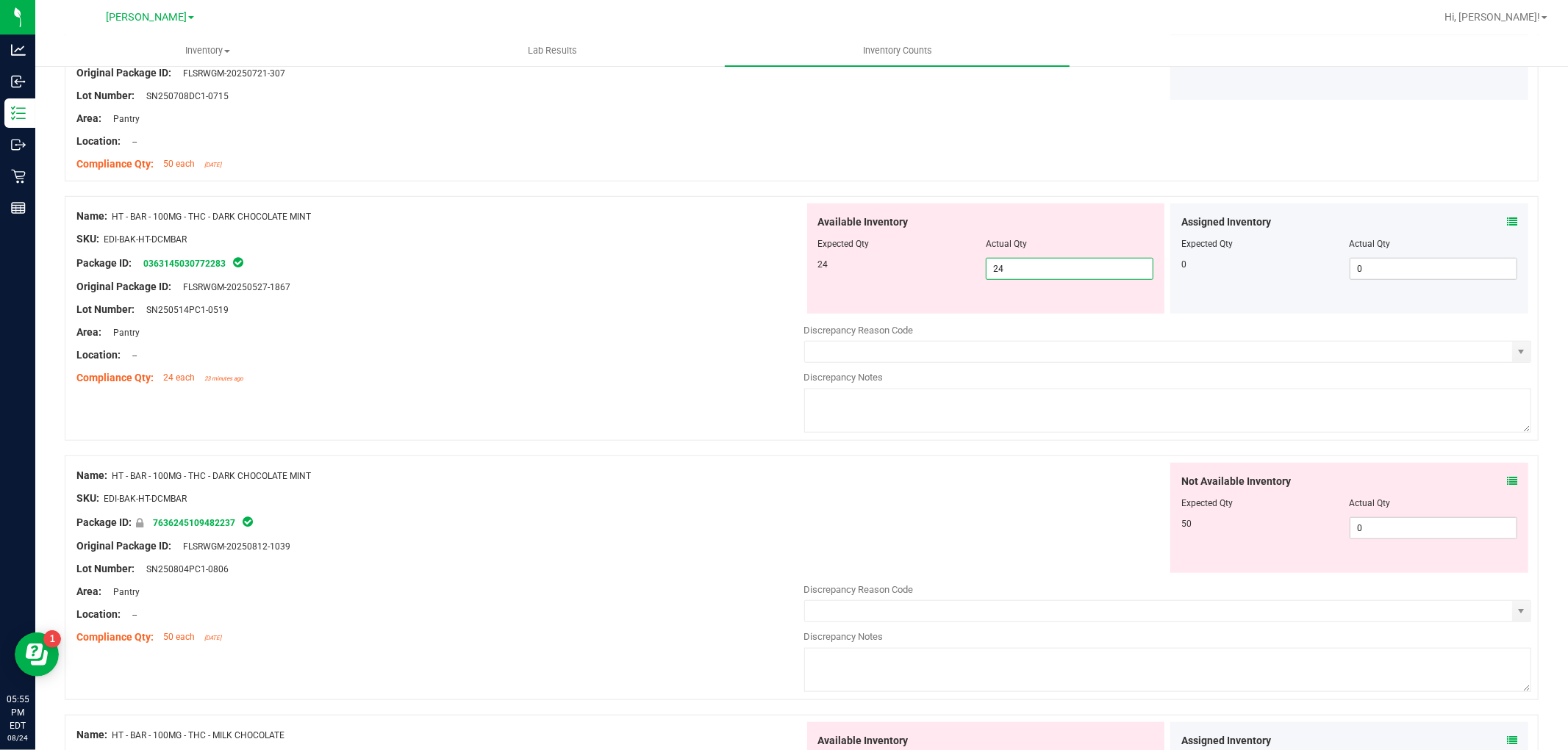
click at [1357, 532] on div "Not Available Inventory Expected Qty Actual Qty 50 0 0" at bounding box center [1168, 579] width 728 height 233
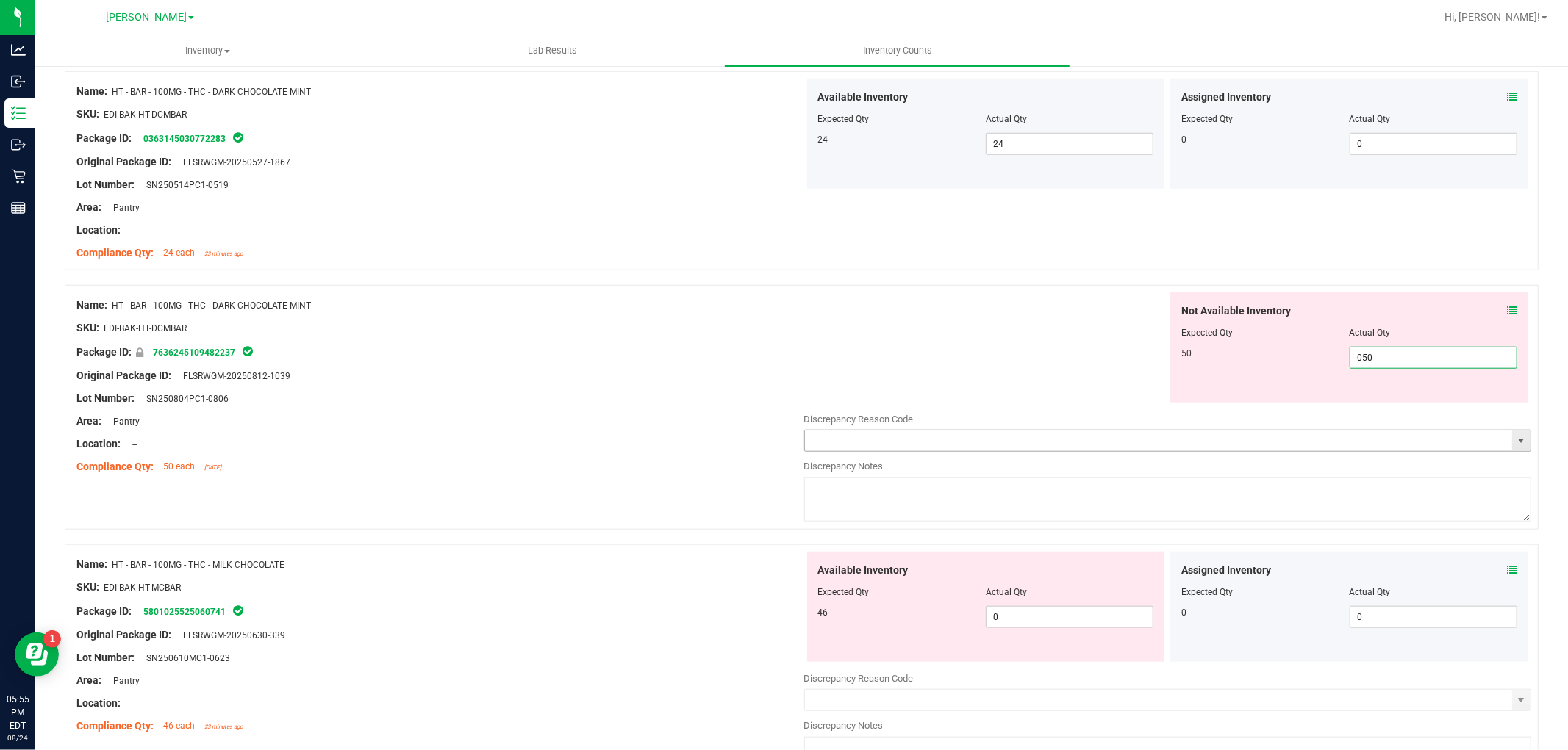
scroll to position [1142, 0]
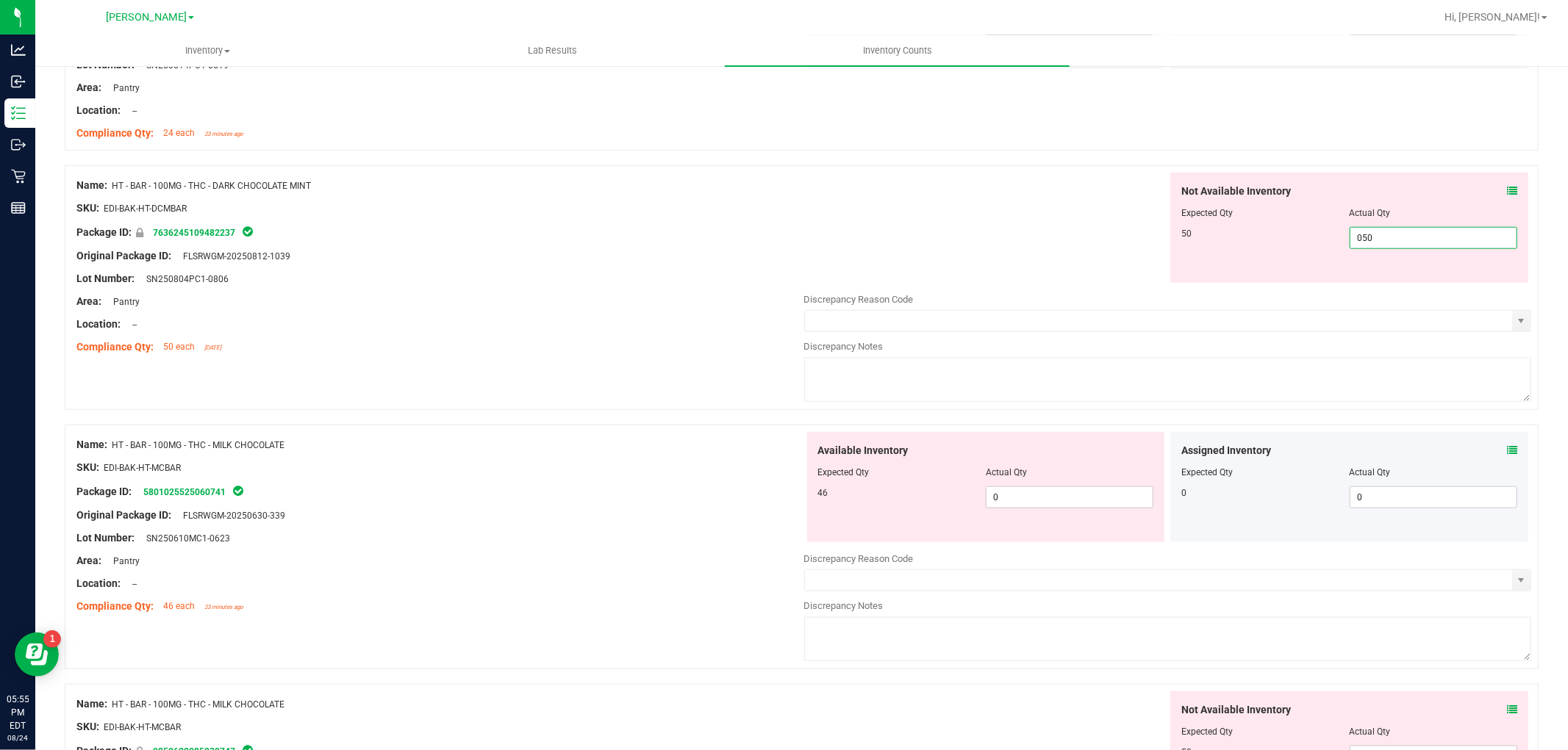
click at [1086, 514] on div "Available Inventory Expected Qty Actual Qty 46 0 0" at bounding box center [1168, 548] width 728 height 233
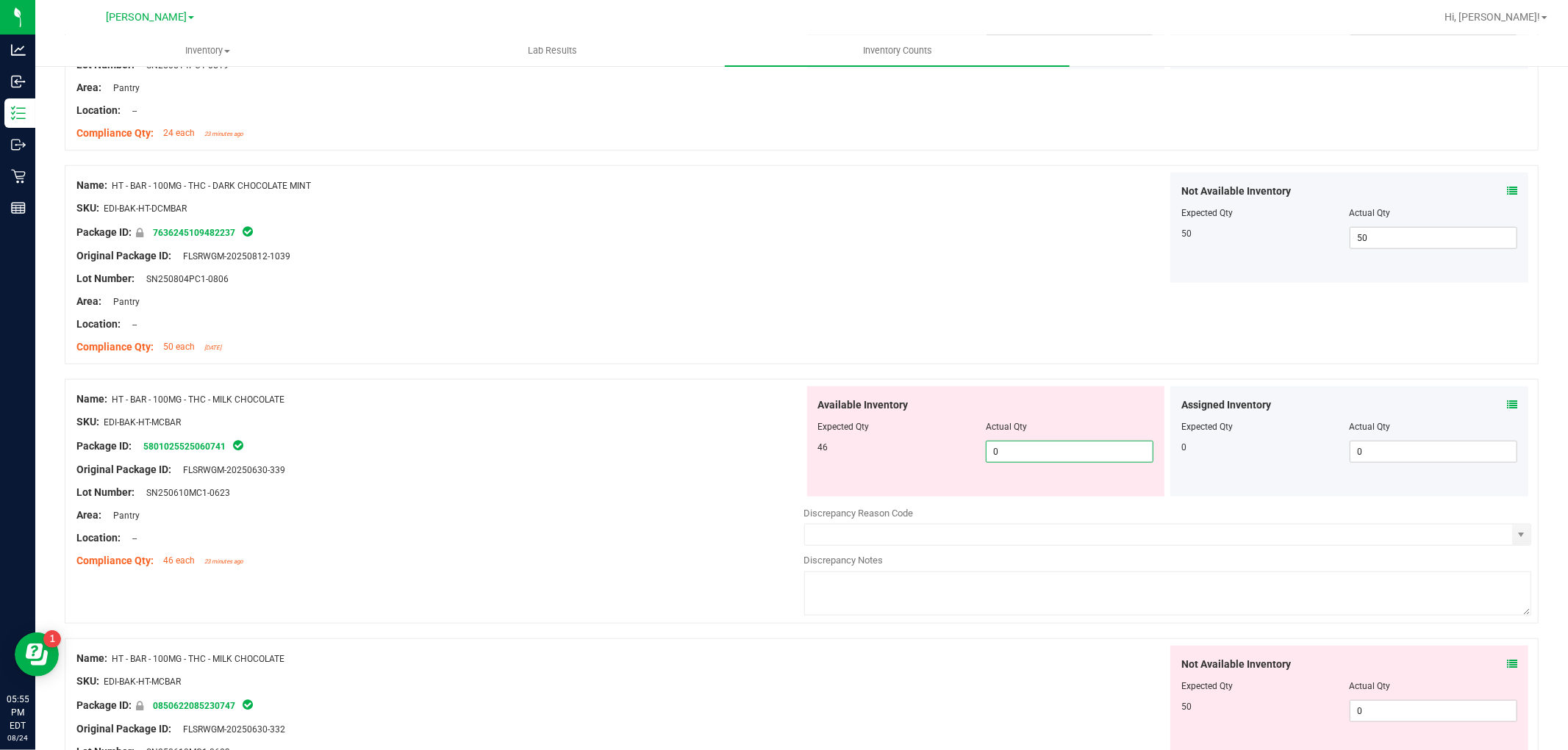
click at [1084, 448] on span "0 0" at bounding box center [1069, 452] width 168 height 22
click at [1427, 707] on div "Not Available Inventory Expected Qty Actual Qty 50 0 0" at bounding box center [1348, 700] width 358 height 110
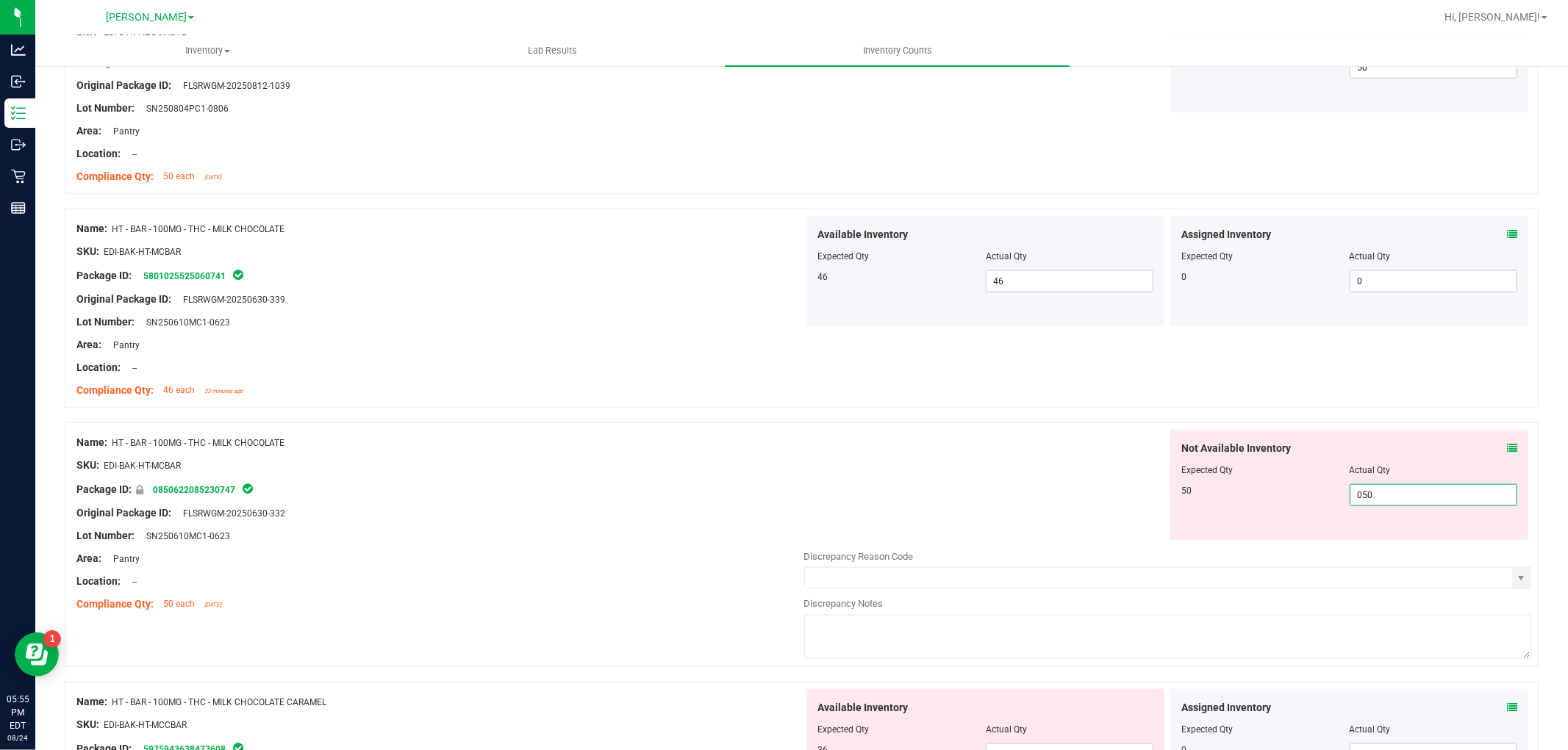
scroll to position [1469, 0]
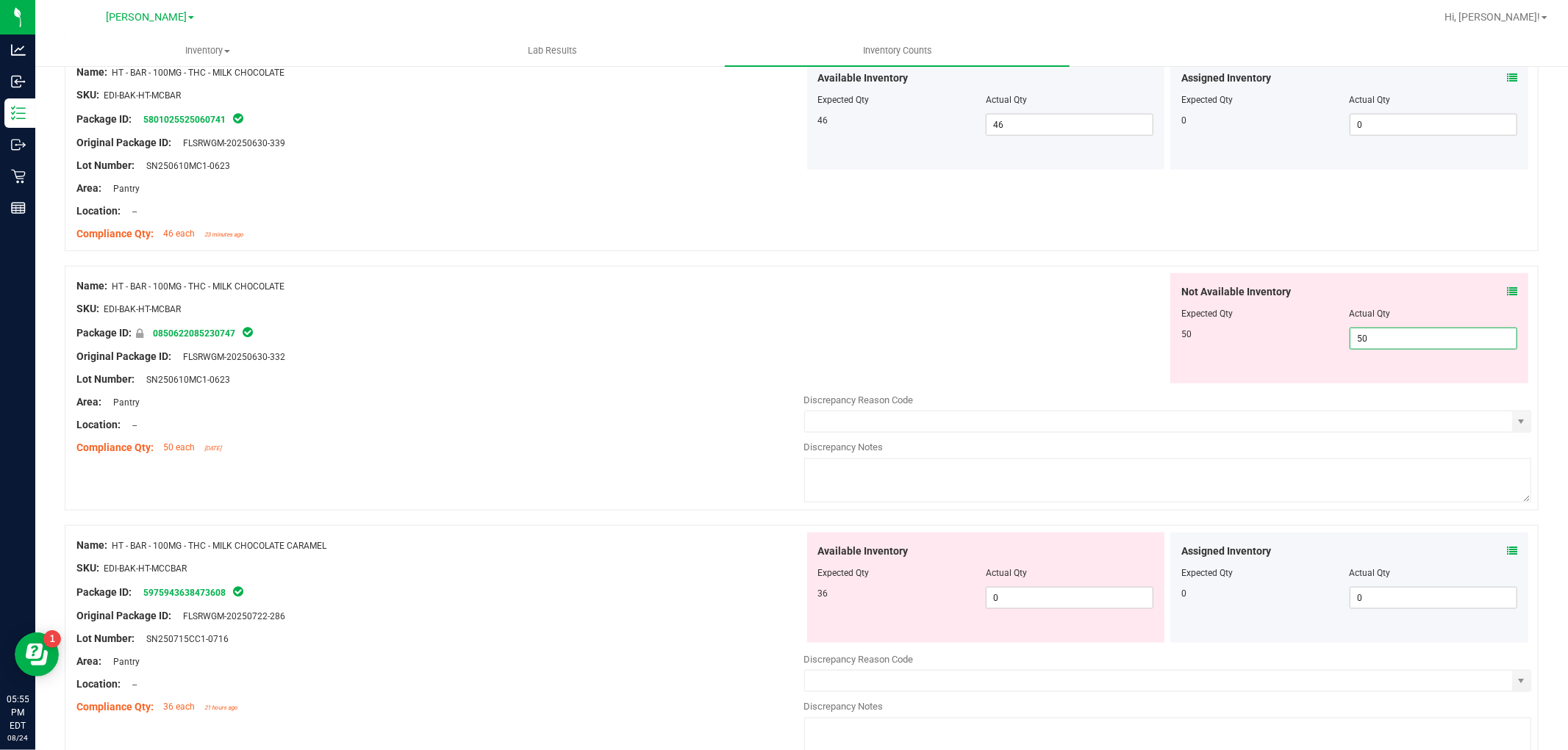
click at [1117, 597] on div "Available Inventory Expected Qty Actual Qty 36 0 0" at bounding box center [985, 587] width 358 height 110
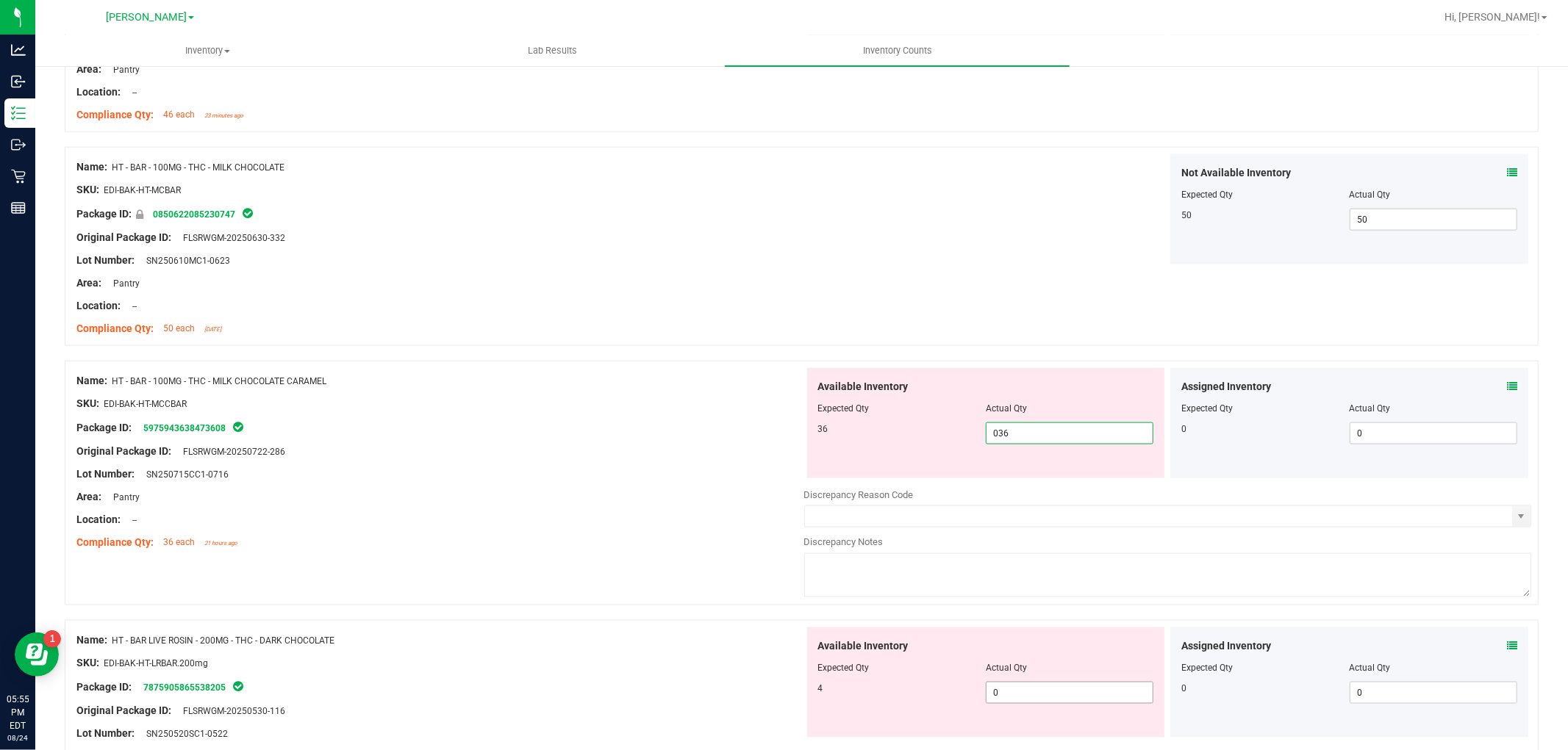
scroll to position [1714, 0]
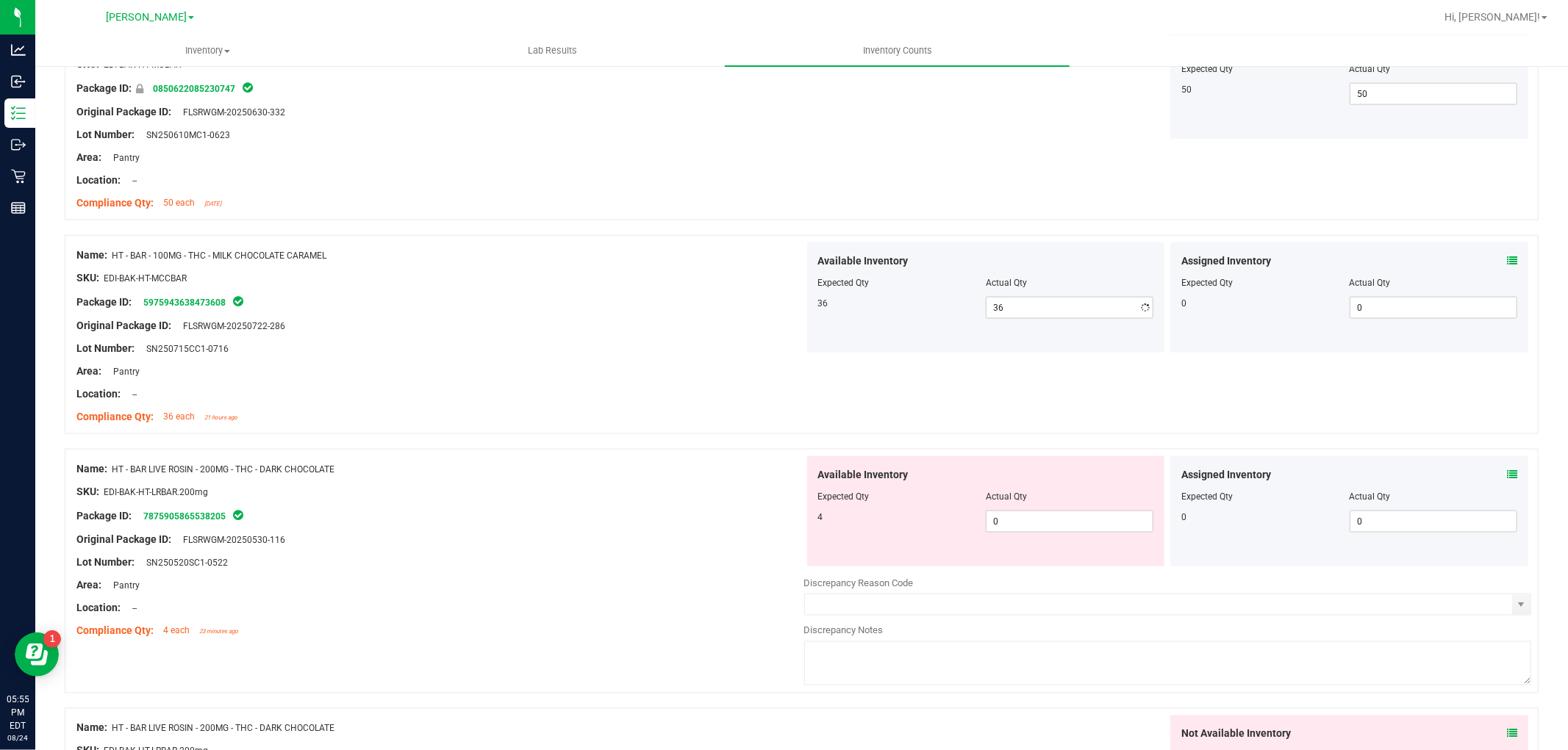
click at [1042, 553] on div "Available Inventory Expected Qty Actual Qty 4 0 0" at bounding box center [985, 511] width 358 height 110
click at [1054, 528] on span "0 0" at bounding box center [1069, 521] width 168 height 22
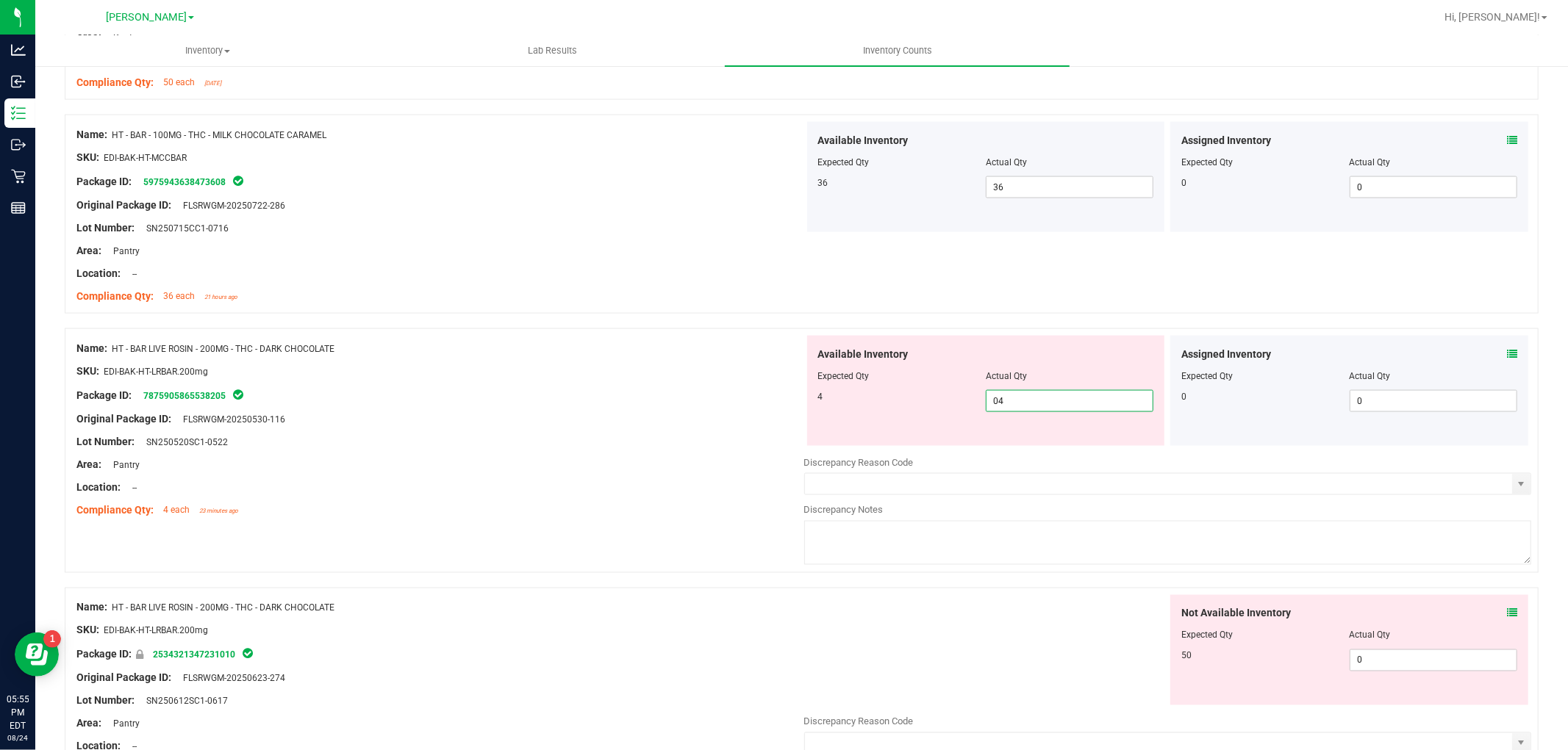
scroll to position [2040, 0]
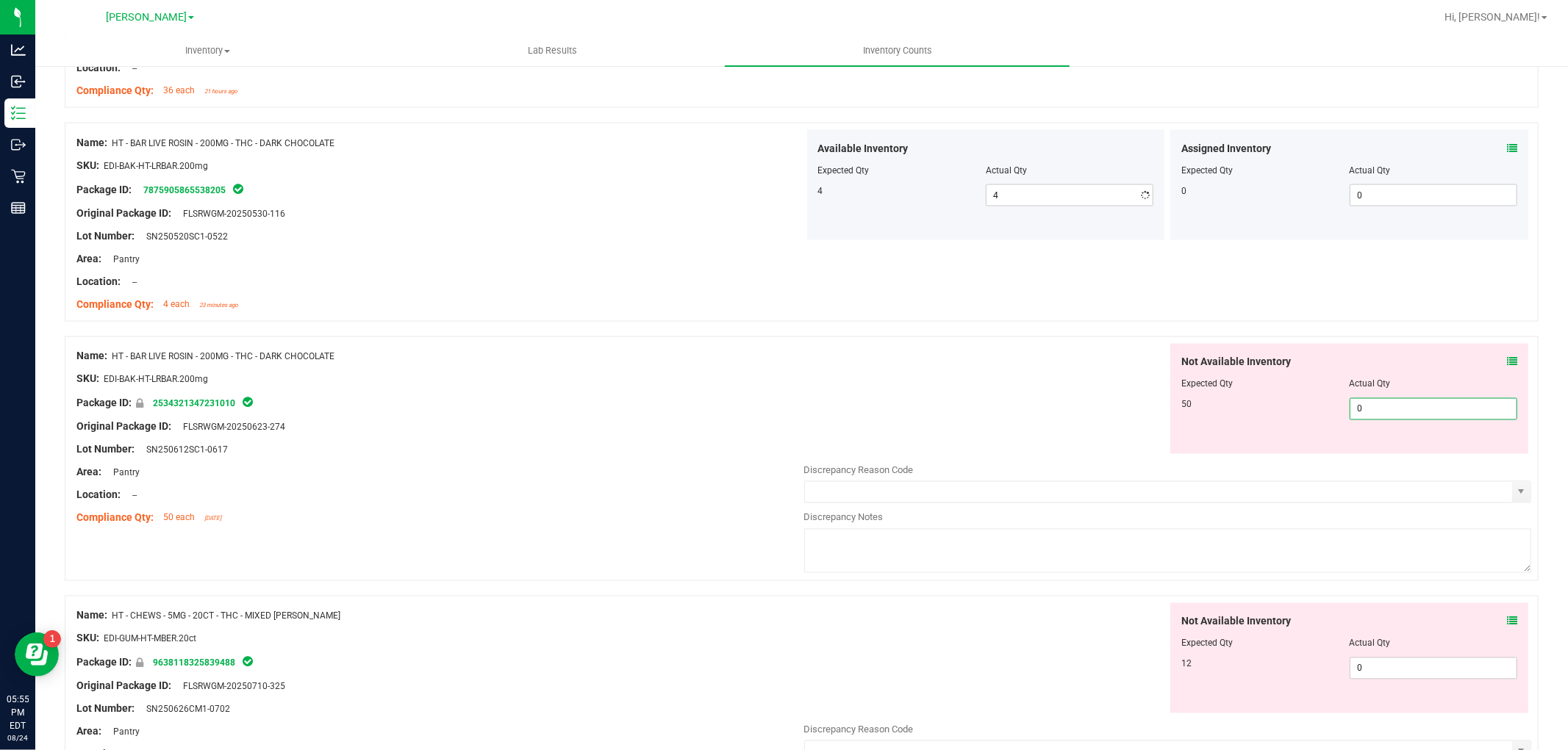
click at [1387, 458] on div "Not Available Inventory Expected Qty Actual Qty 50 0 0" at bounding box center [1168, 459] width 728 height 233
click at [1376, 665] on div "Not Available Inventory Expected Qty Actual Qty 12 0 0" at bounding box center [1348, 657] width 358 height 110
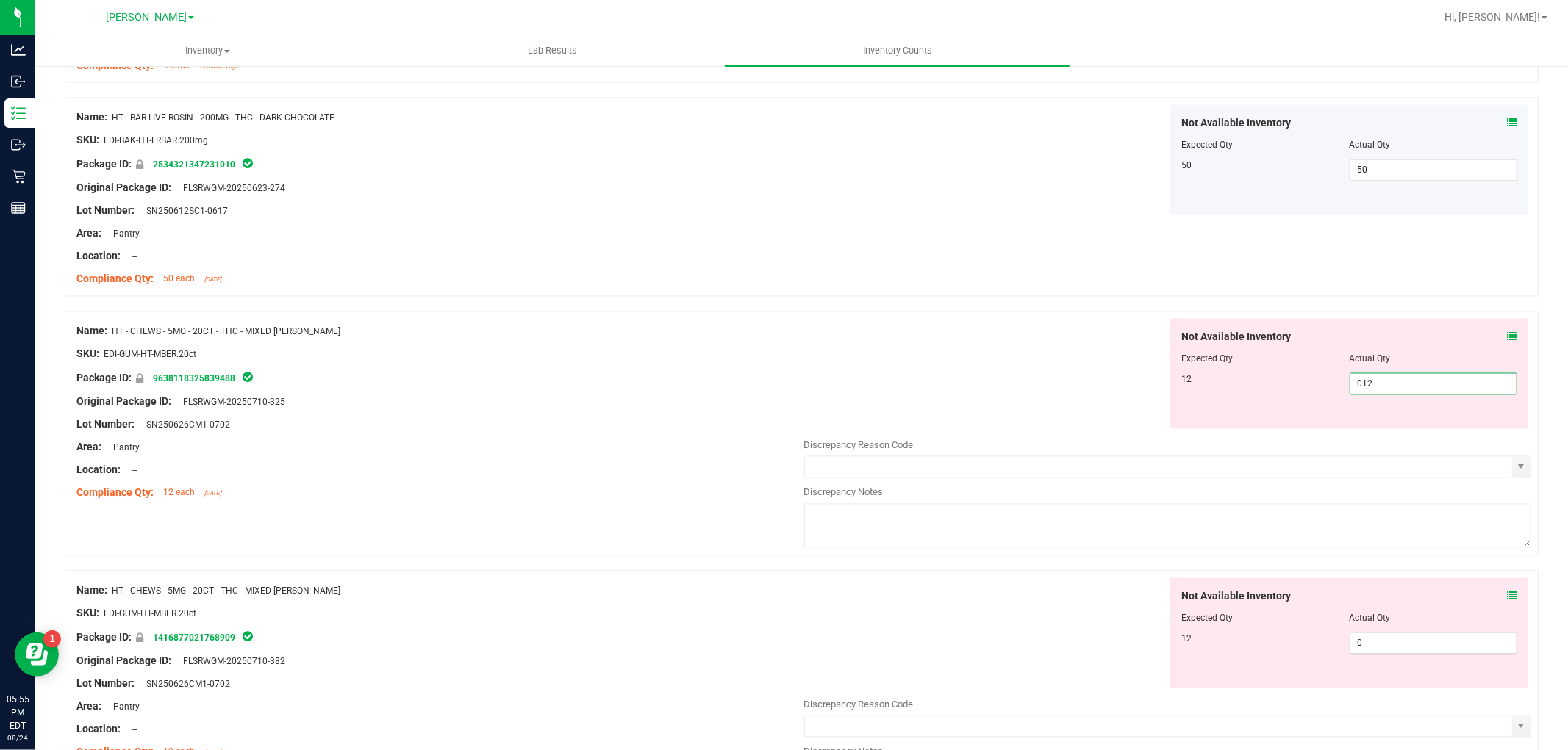
scroll to position [2285, 0]
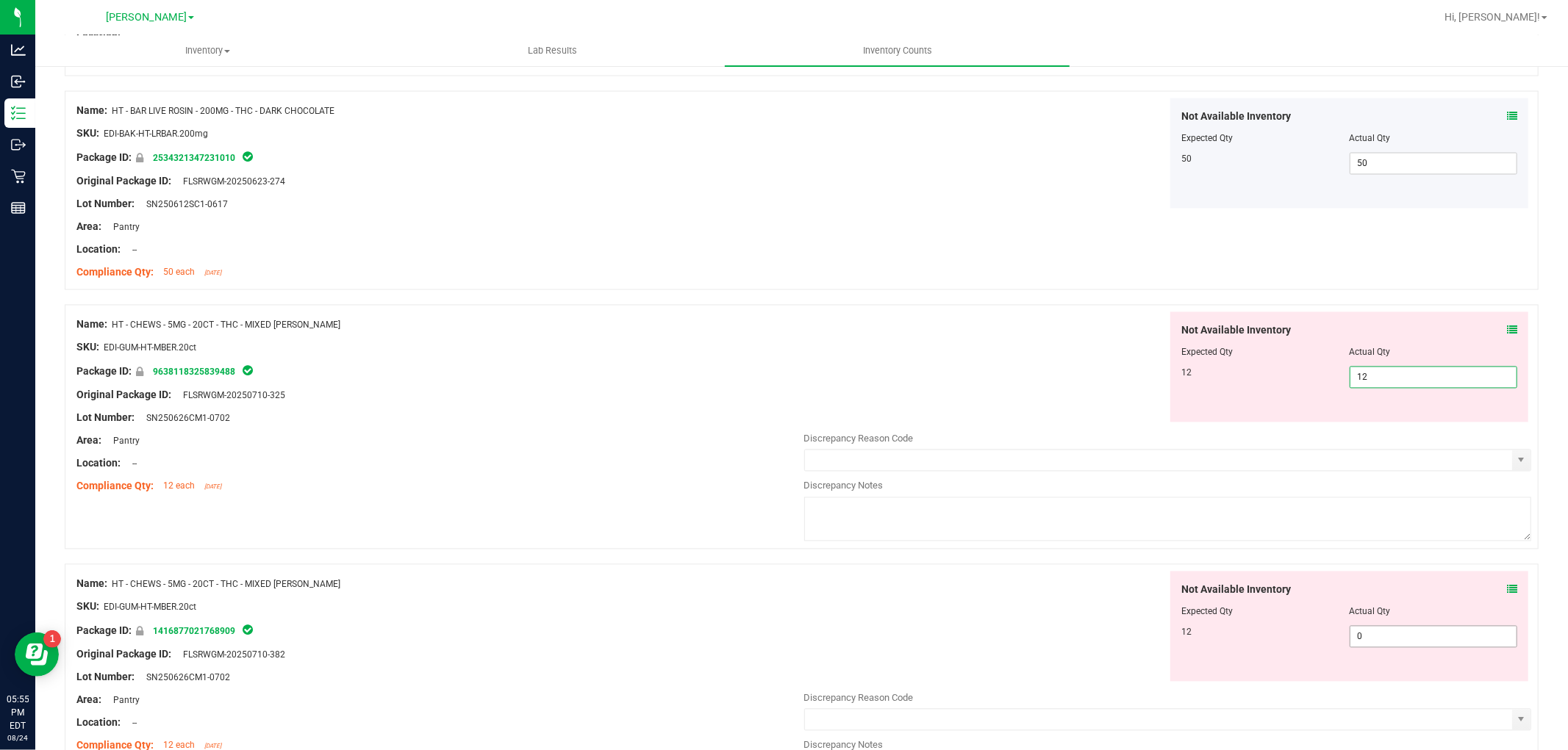
click at [1362, 634] on div "Not Available Inventory Expected Qty Actual Qty 12 0 0" at bounding box center [1348, 626] width 358 height 110
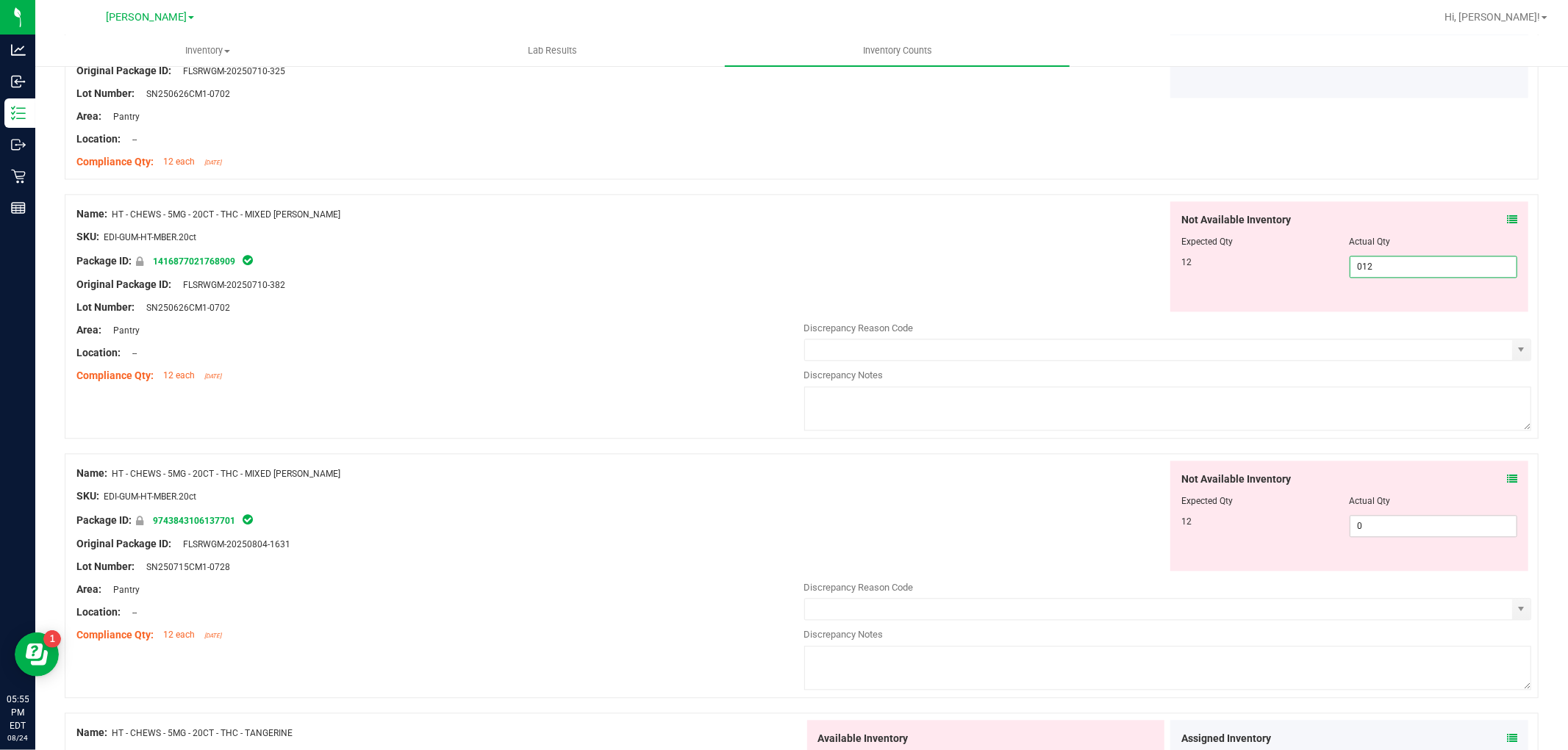
scroll to position [2612, 0]
click at [1370, 520] on div "Not Available Inventory Expected Qty Actual Qty 12 0 0" at bounding box center [1348, 514] width 358 height 110
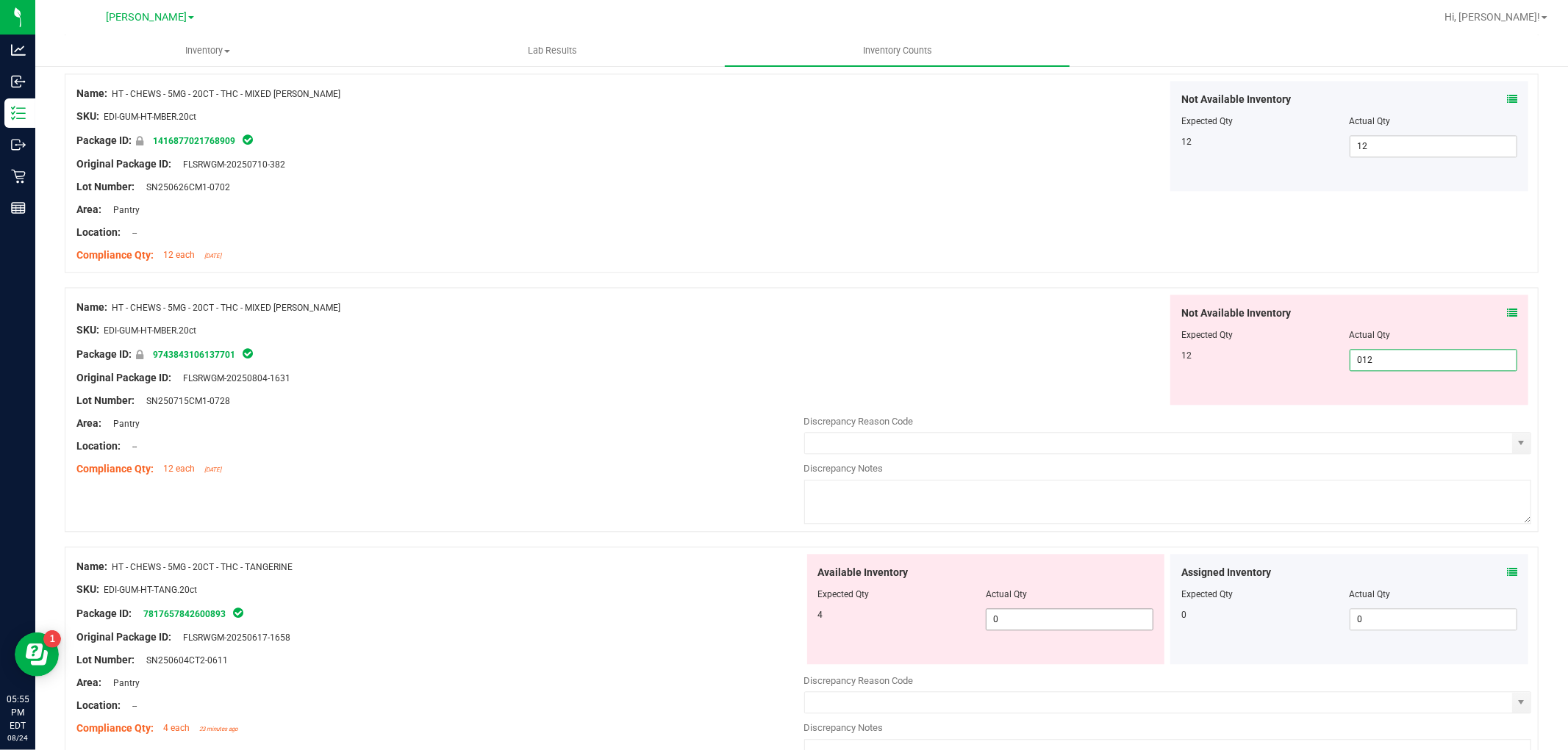
scroll to position [2856, 0]
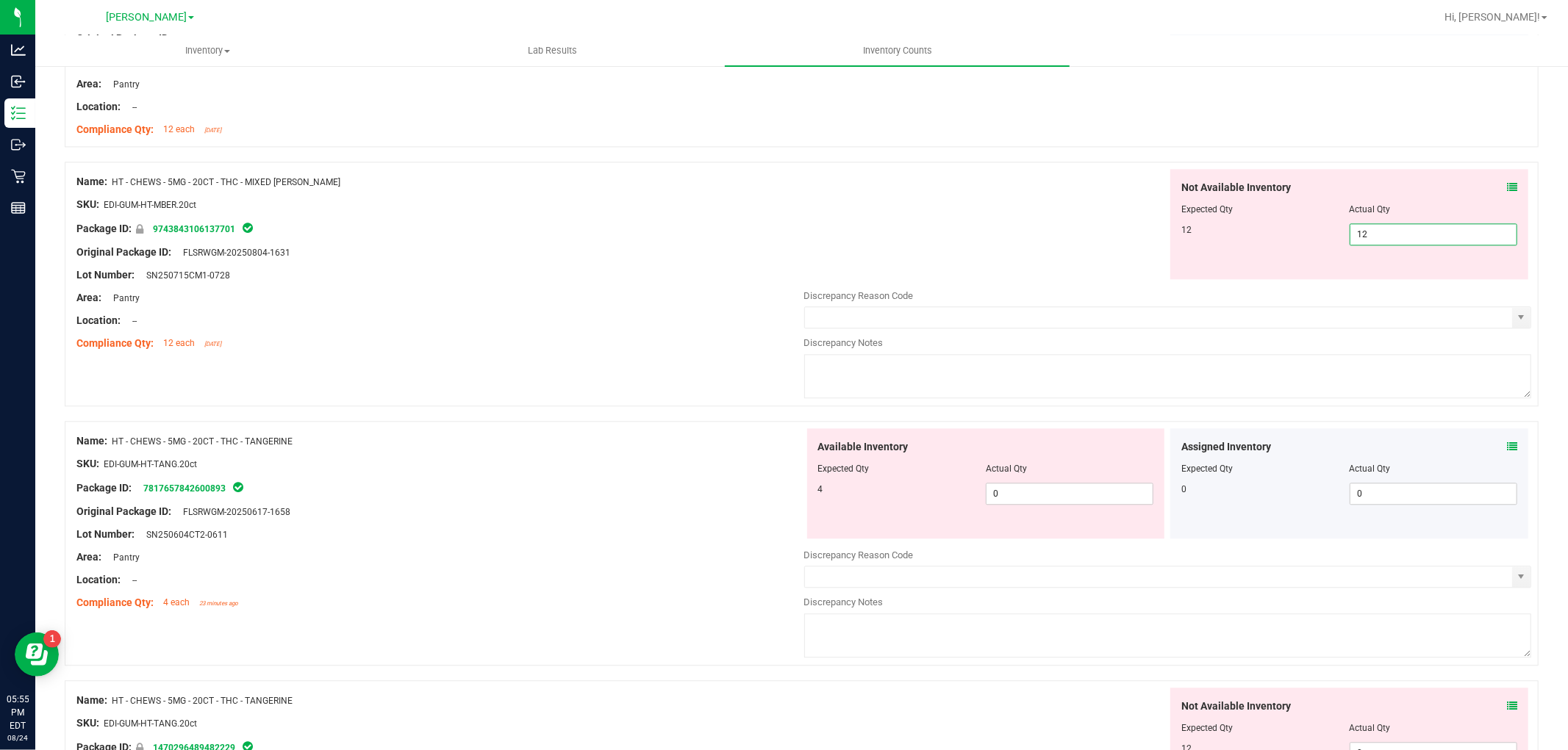
click at [1023, 481] on div "Available Inventory Expected Qty Actual Qty 4 0 0" at bounding box center [985, 483] width 358 height 110
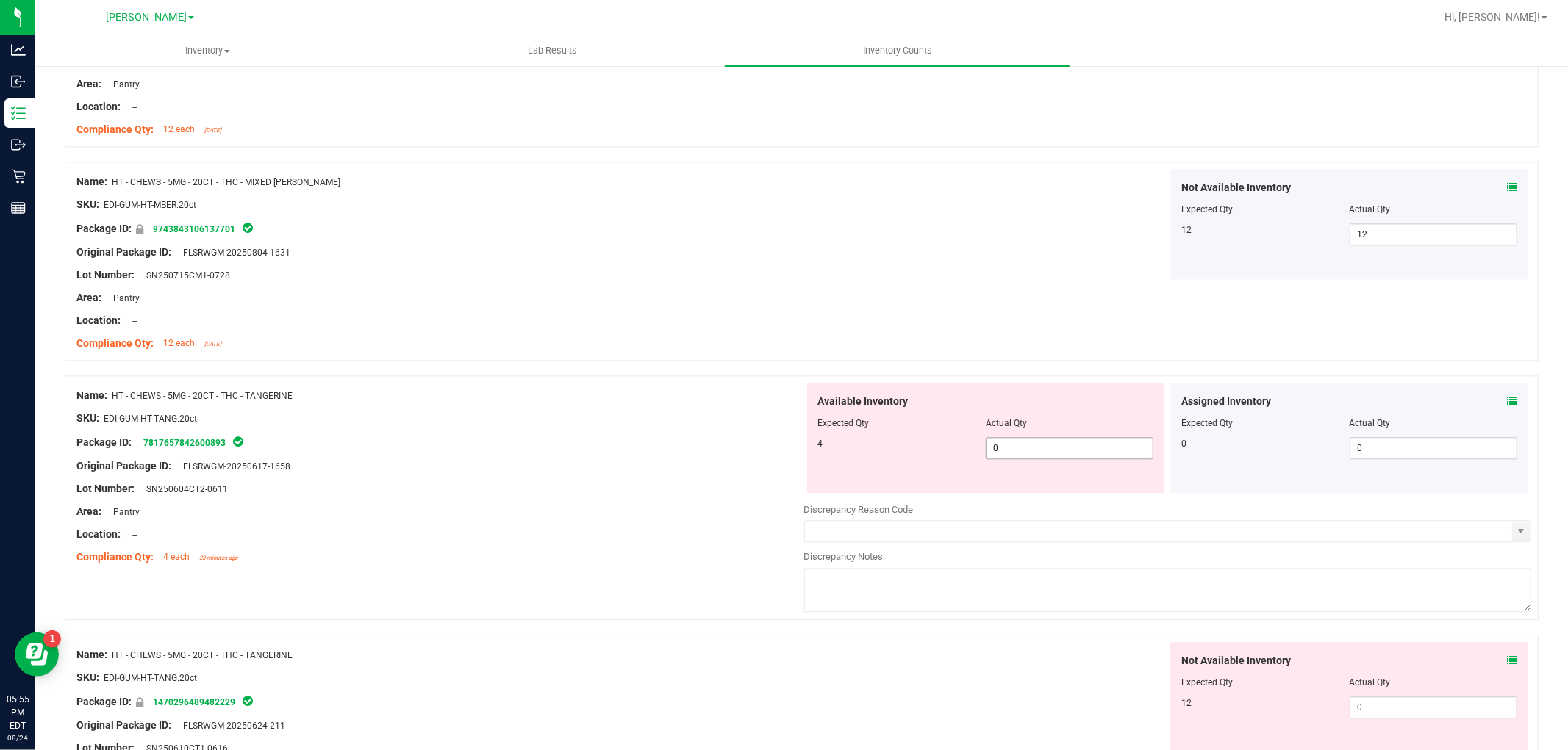
click at [1030, 447] on span "0 0" at bounding box center [1069, 448] width 168 height 22
click at [1375, 722] on div "Not Available Inventory Expected Qty Actual Qty 12 0 0" at bounding box center [1168, 758] width 728 height 233
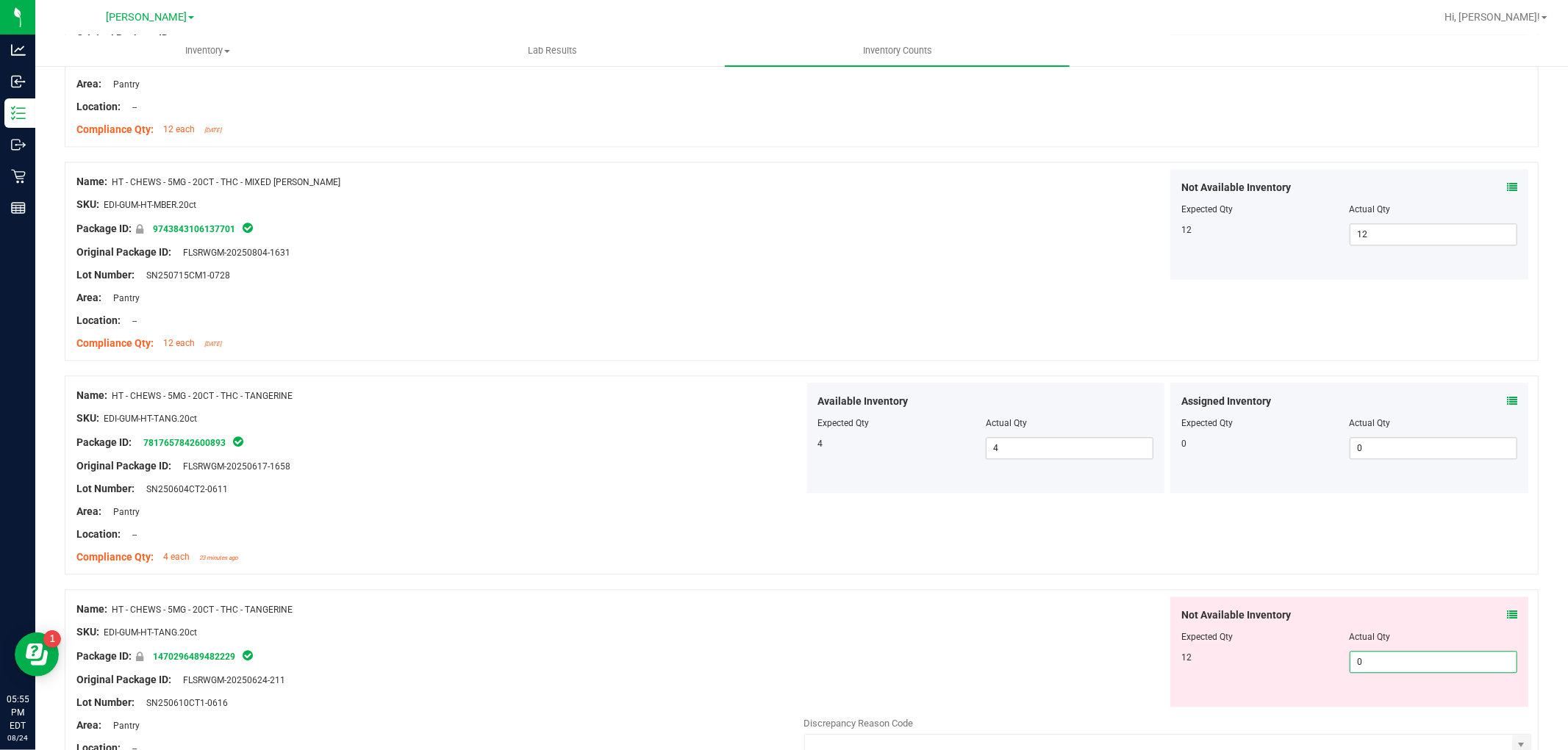
click at [1371, 668] on span "0 0" at bounding box center [1433, 661] width 168 height 22
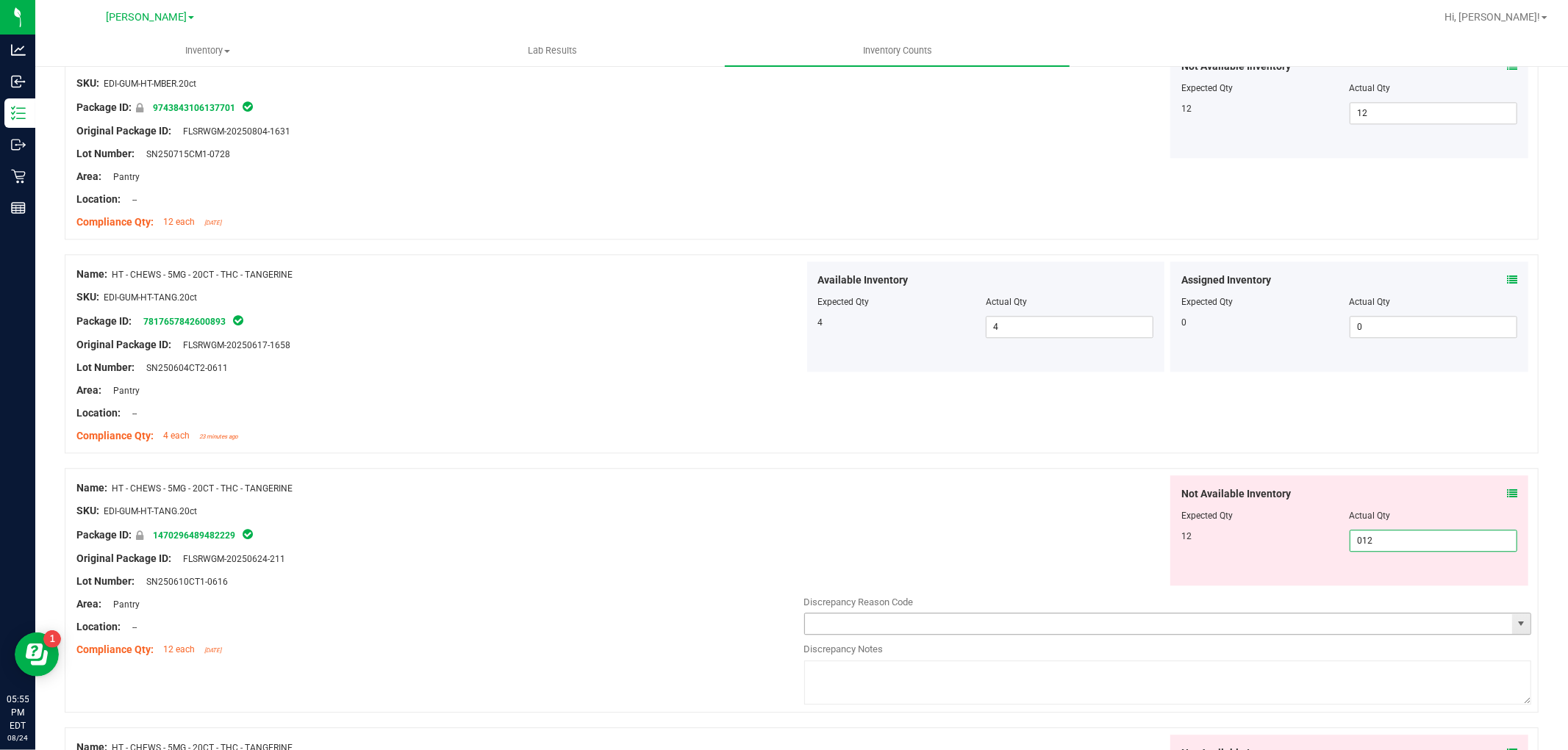
scroll to position [3101, 0]
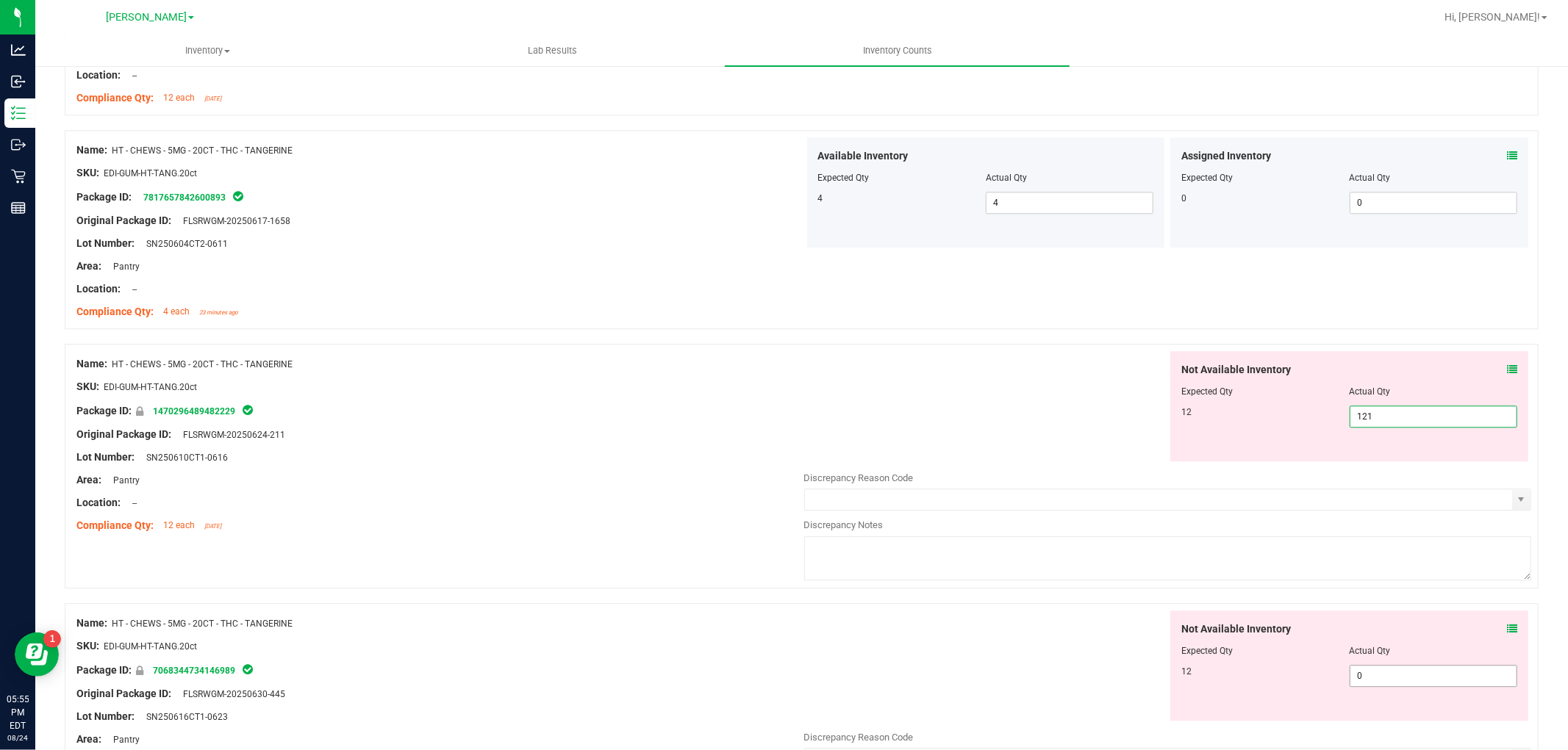
click at [1365, 676] on span "0 0" at bounding box center [1433, 676] width 168 height 22
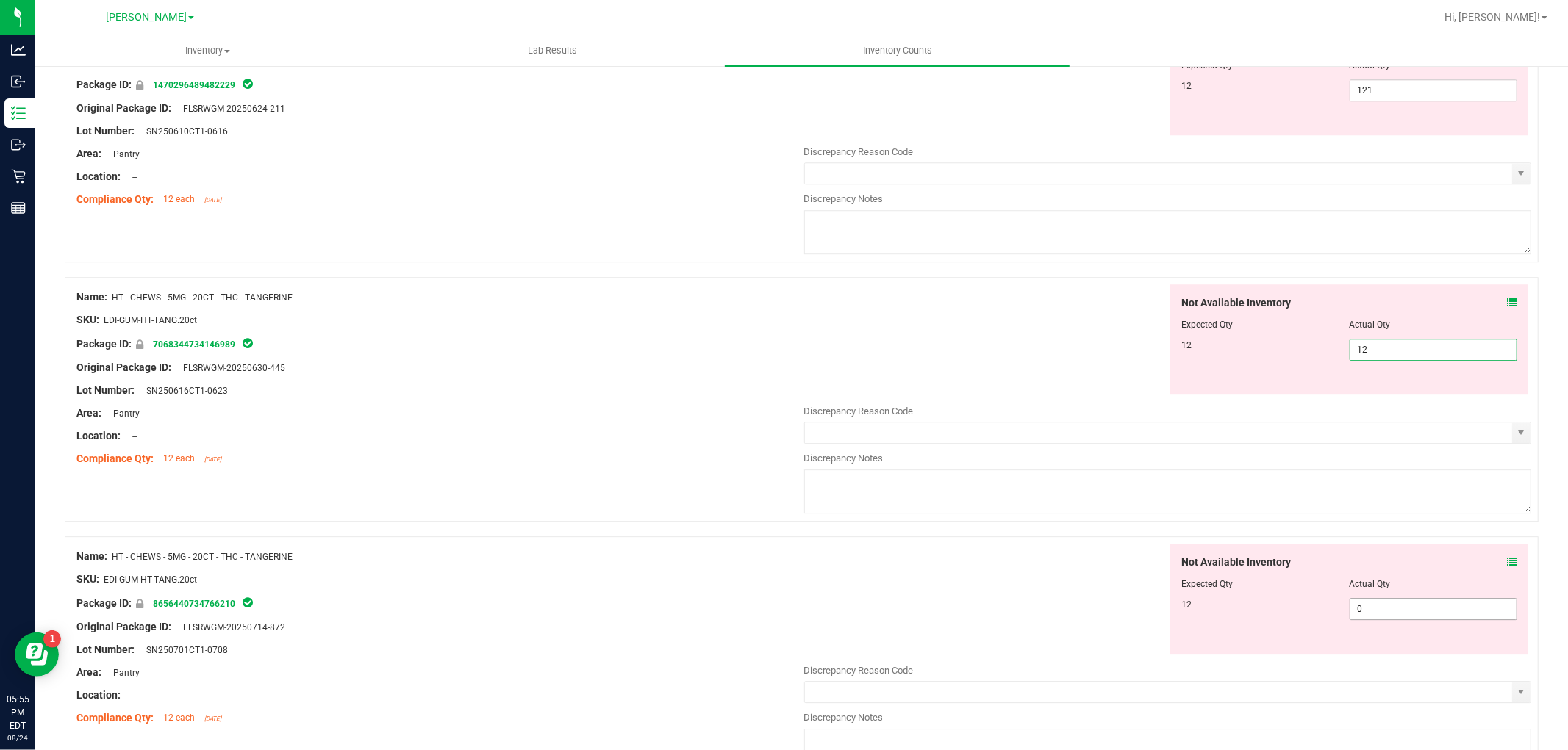
click at [1390, 608] on div "Not Available Inventory Expected Qty Actual Qty 12 0 0" at bounding box center [1348, 598] width 358 height 110
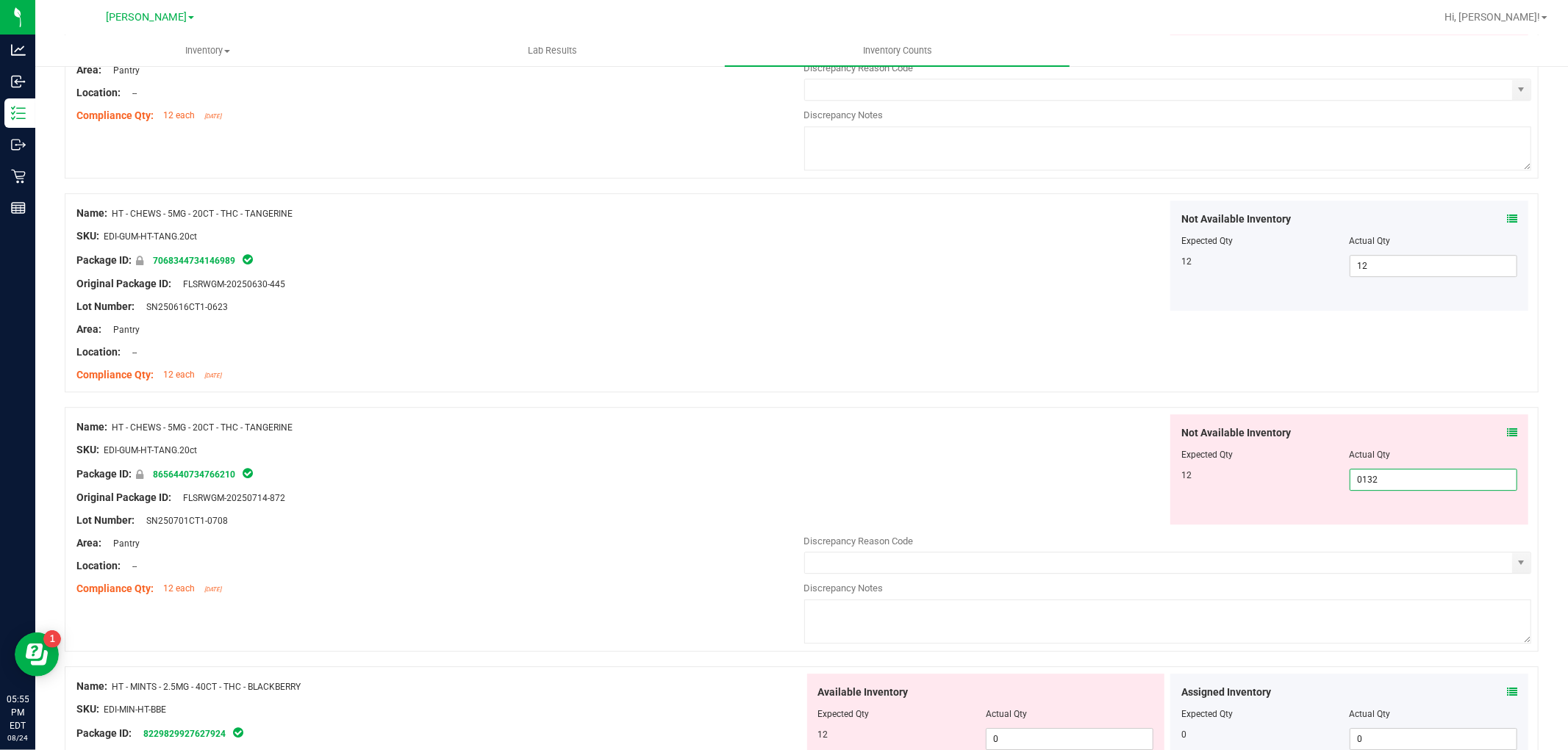
scroll to position [3591, 0]
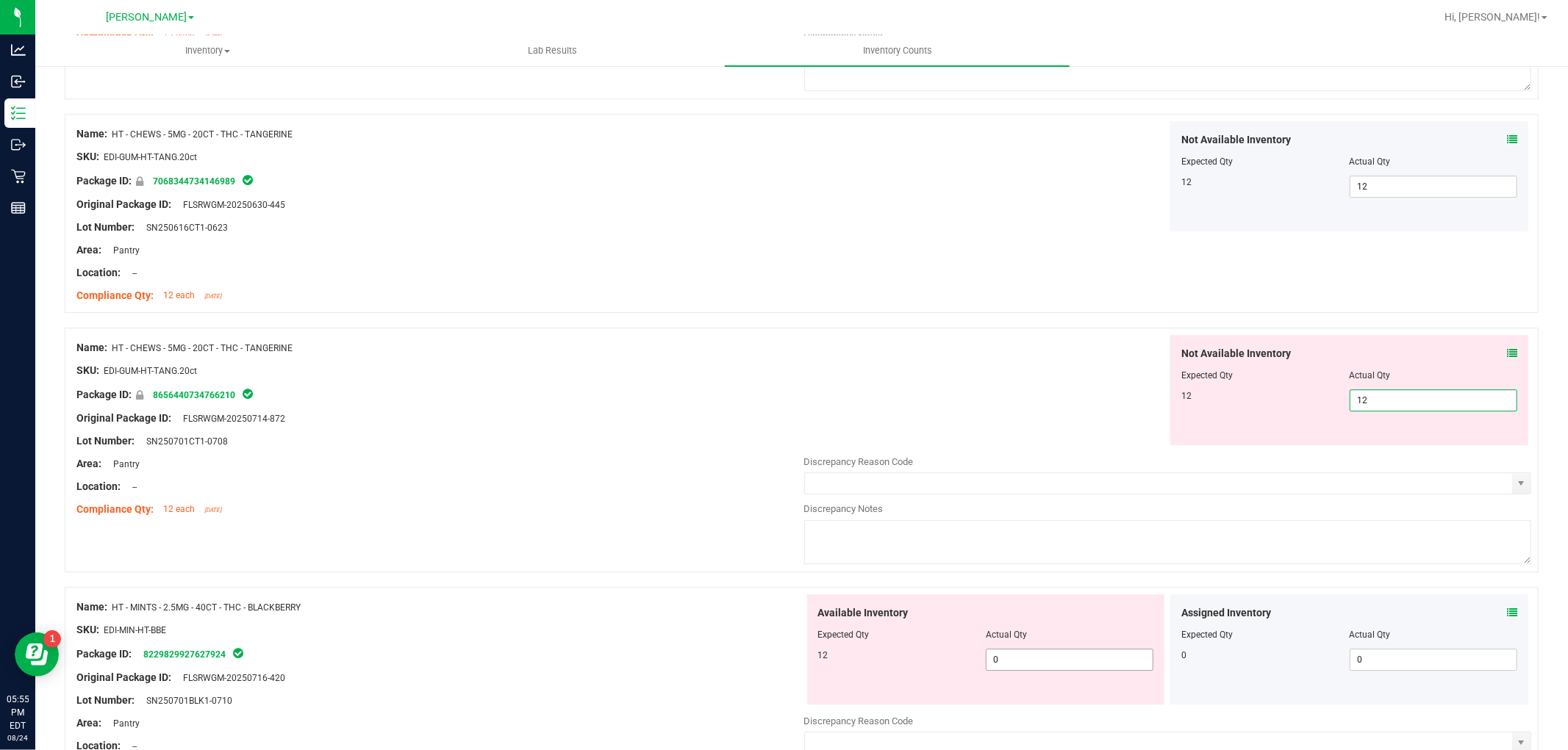
click at [1023, 665] on div "Available Inventory Expected Qty Actual Qty 12 0 0" at bounding box center [1168, 710] width 728 height 233
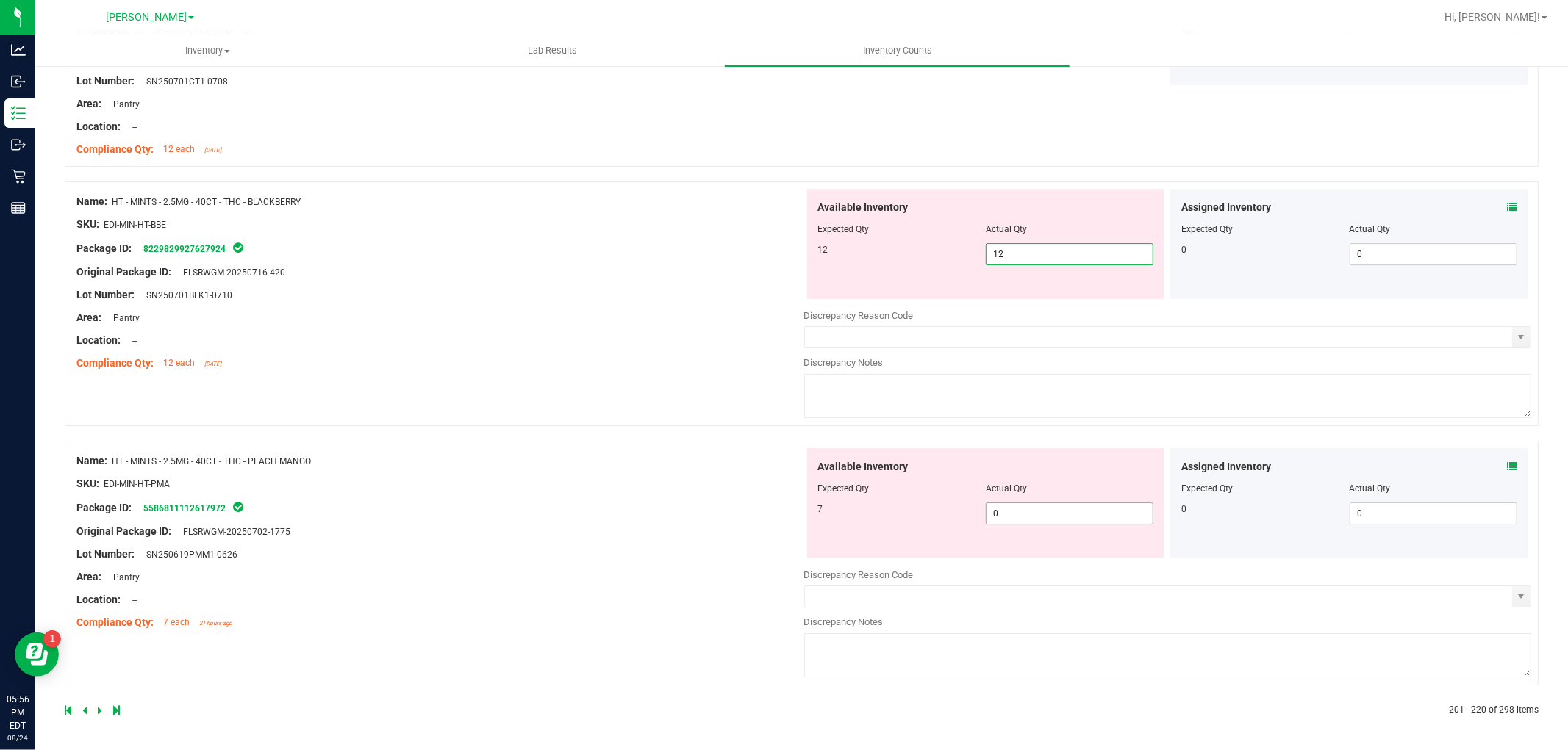
click at [1097, 504] on span "0 0" at bounding box center [1069, 513] width 168 height 22
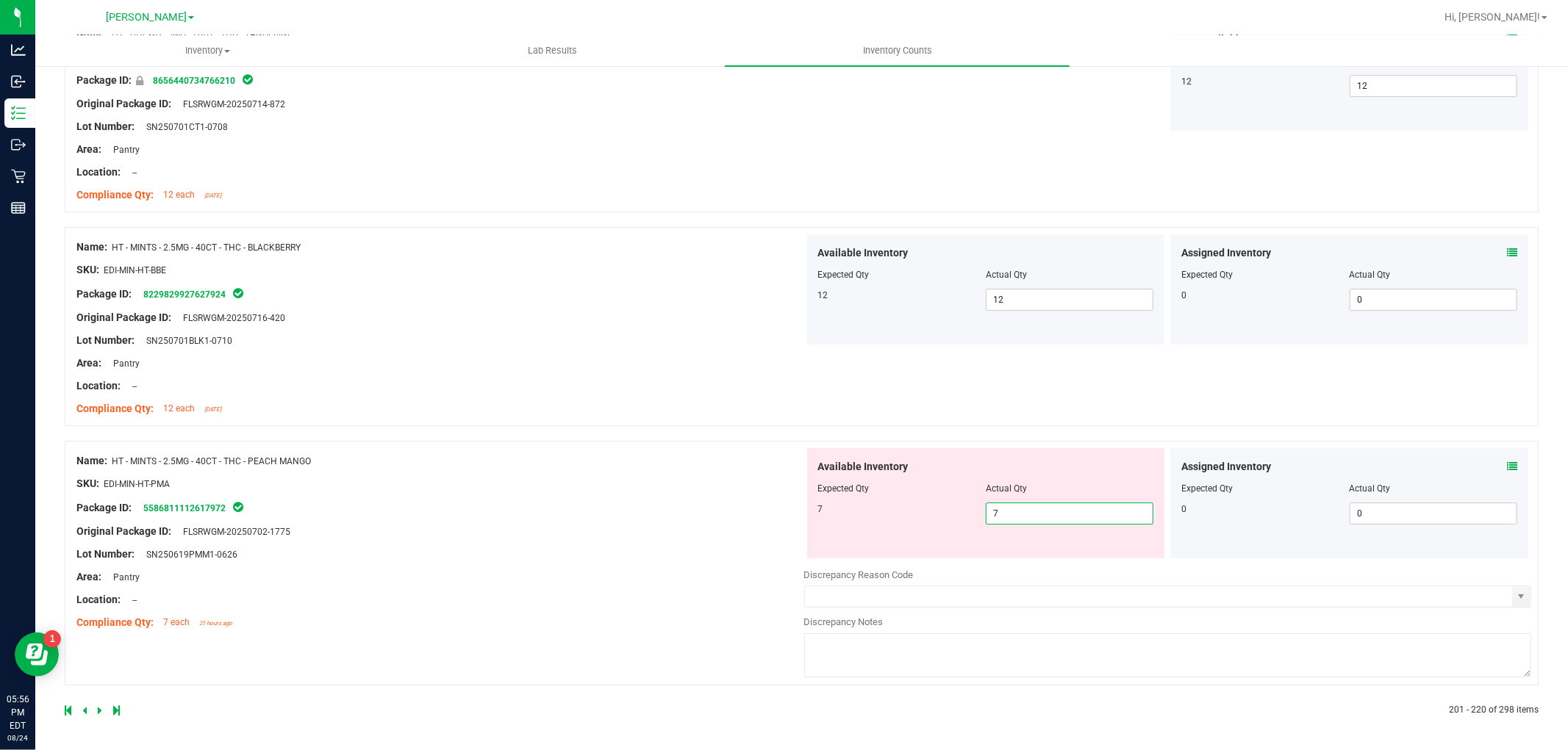
click at [717, 561] on div "Name: HT - MINTS - 2.5MG - 40CT - THC - PEACH MANGO SKU: EDI-MIN-HT-PMA Package…" at bounding box center [440, 541] width 728 height 187
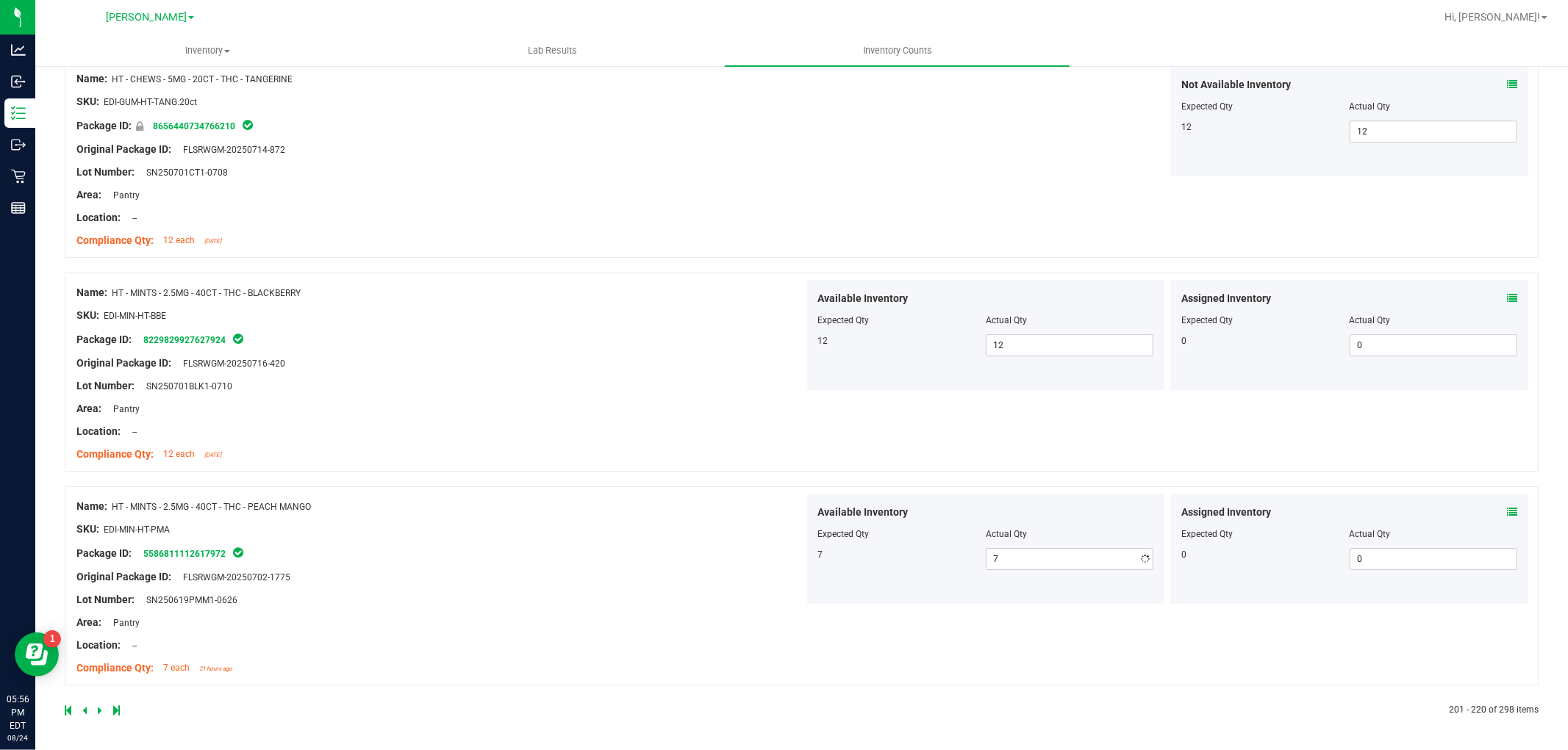
scroll to position [3861, 0]
click at [100, 709] on icon at bounding box center [100, 710] width 5 height 9
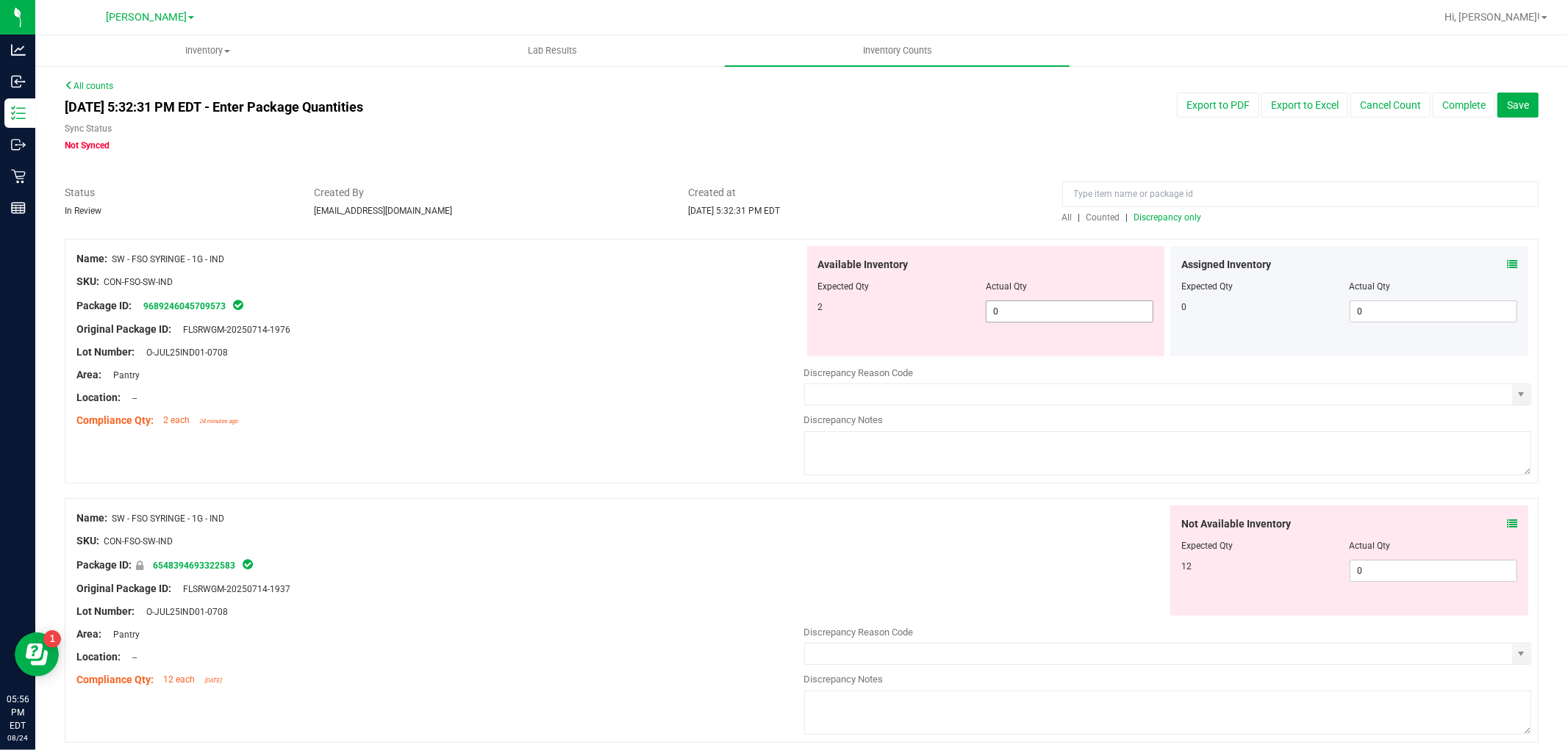
click at [1056, 305] on span "0 0" at bounding box center [1069, 311] width 168 height 22
click at [1401, 578] on div "Not Available Inventory Expected Qty Actual Qty 12 0 0" at bounding box center [1168, 621] width 728 height 233
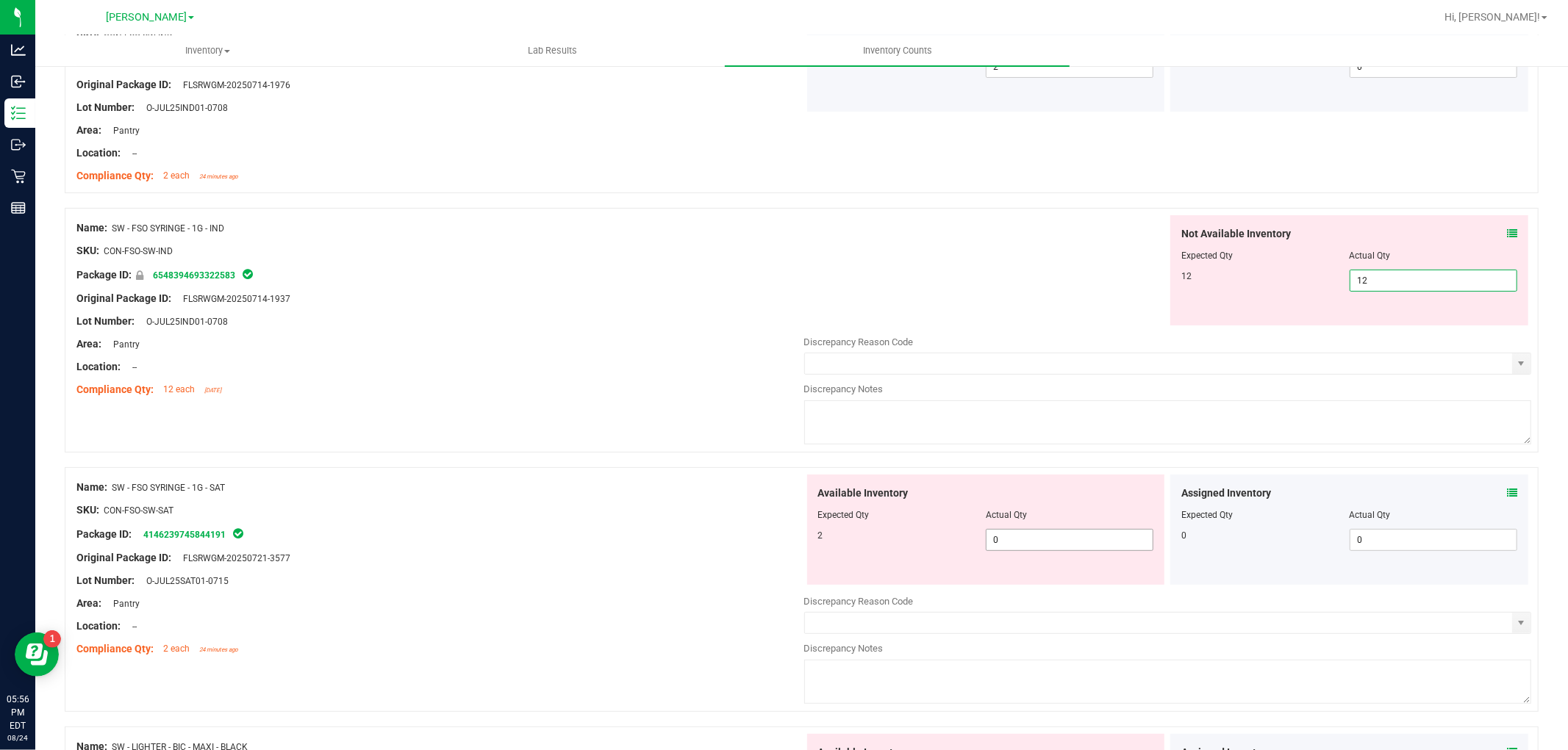
click at [1048, 539] on div "Available Inventory Expected Qty Actual Qty 2 0 0" at bounding box center [1168, 591] width 728 height 233
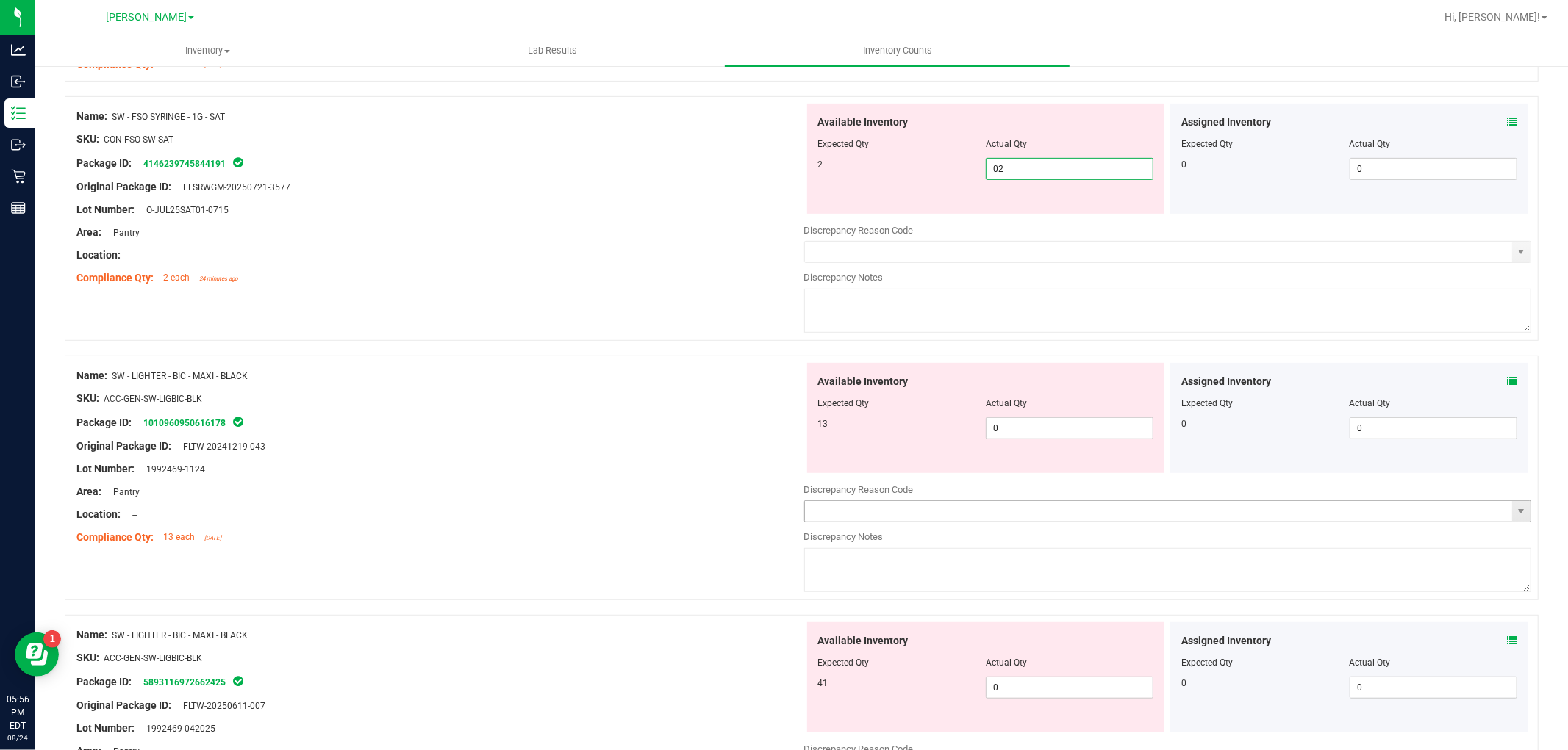
scroll to position [571, 0]
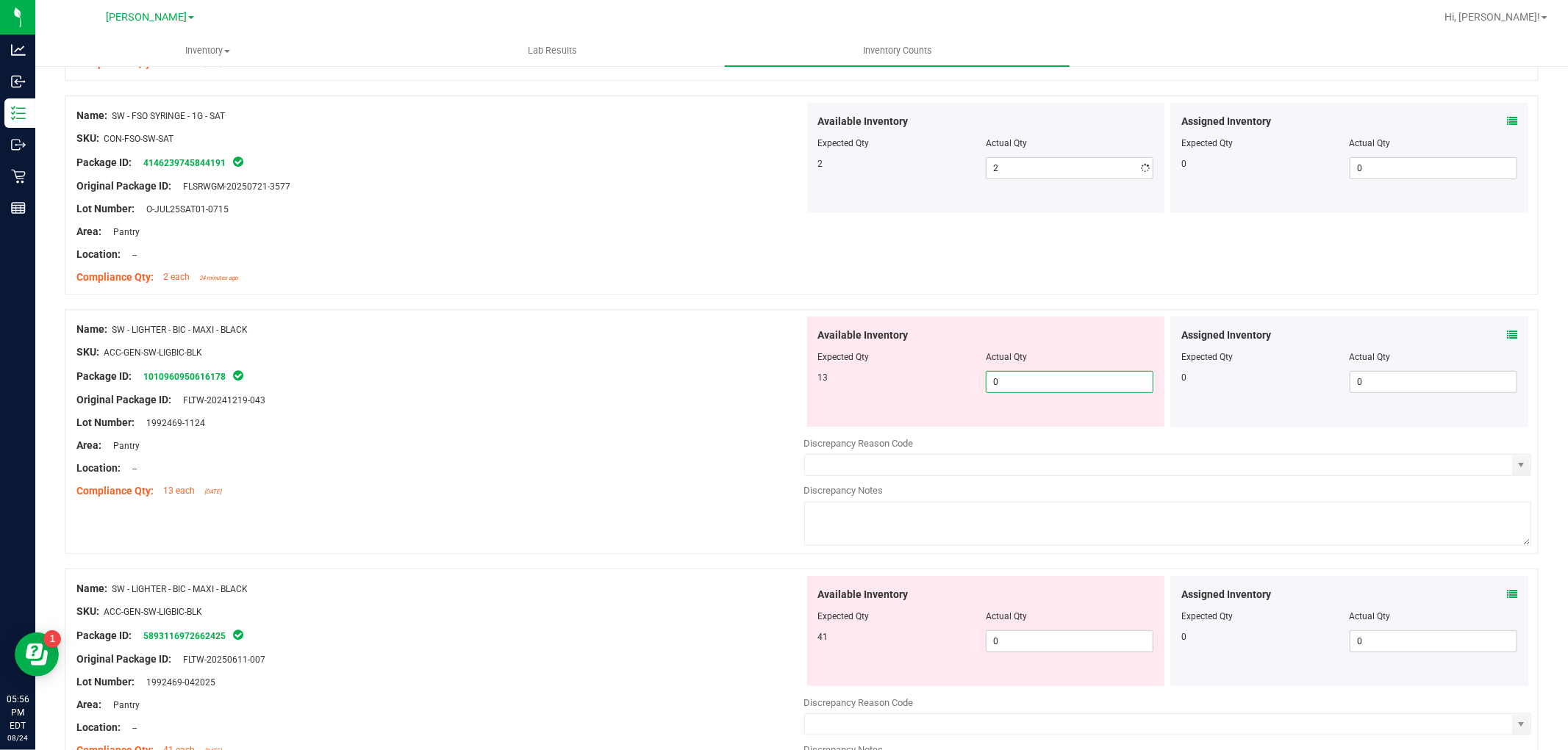
click at [1060, 421] on div "Available Inventory Expected Qty Actual Qty 13 0 0" at bounding box center [985, 372] width 358 height 110
click at [1036, 639] on div "Available Inventory Expected Qty Actual Qty 41 0 0" at bounding box center [985, 630] width 358 height 110
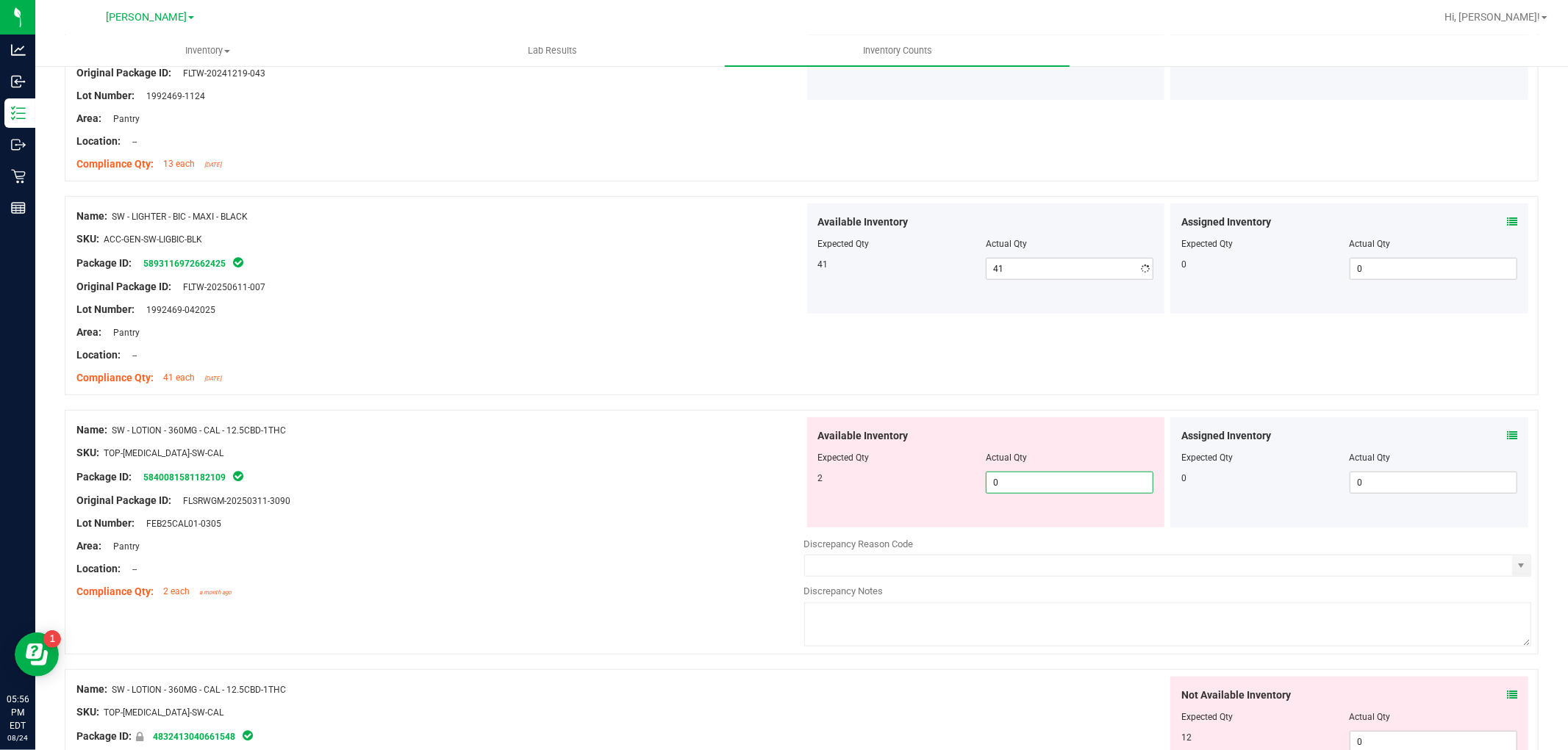
click at [1050, 533] on div "Available Inventory Expected Qty Actual Qty 2 0 0" at bounding box center [1168, 533] width 728 height 233
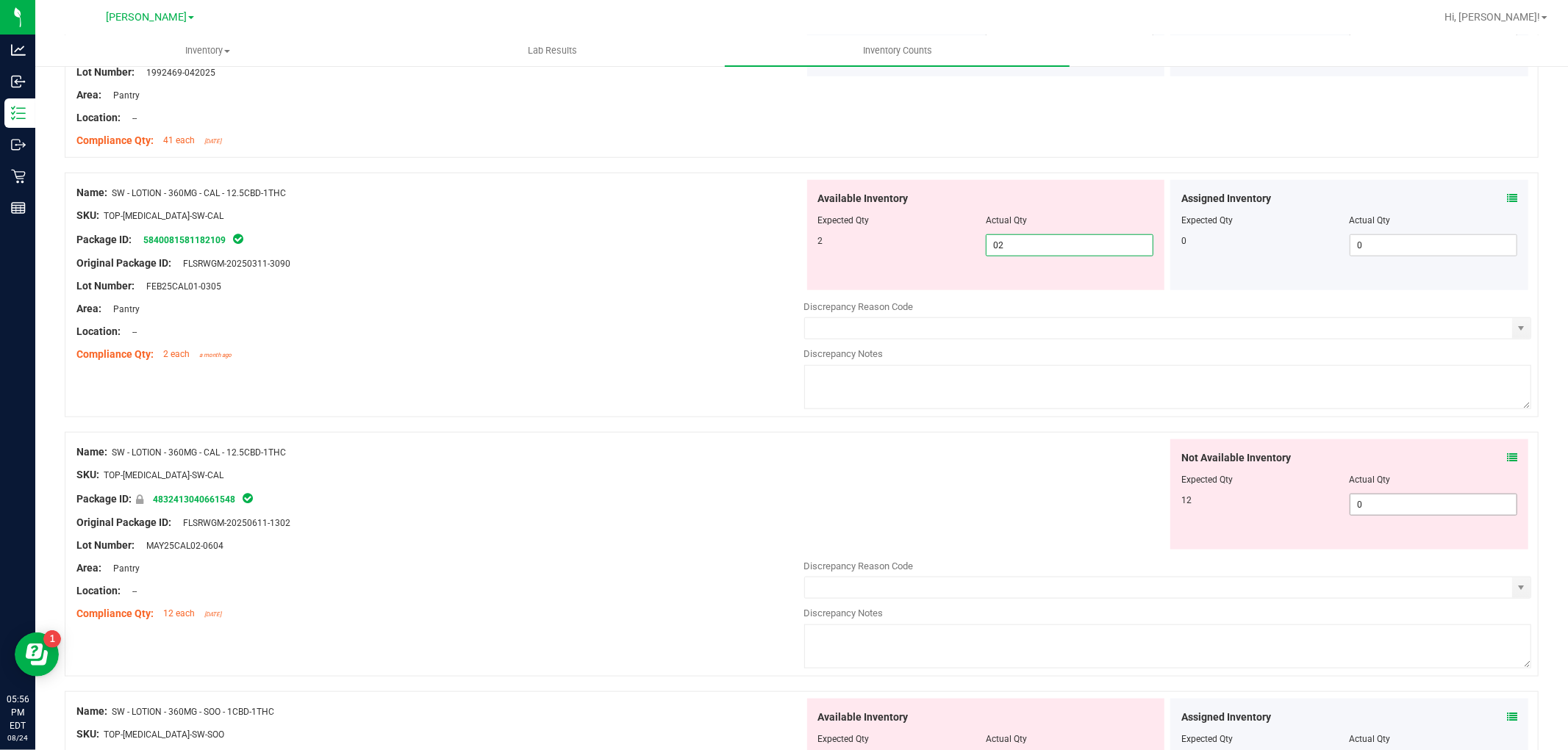
scroll to position [1142, 0]
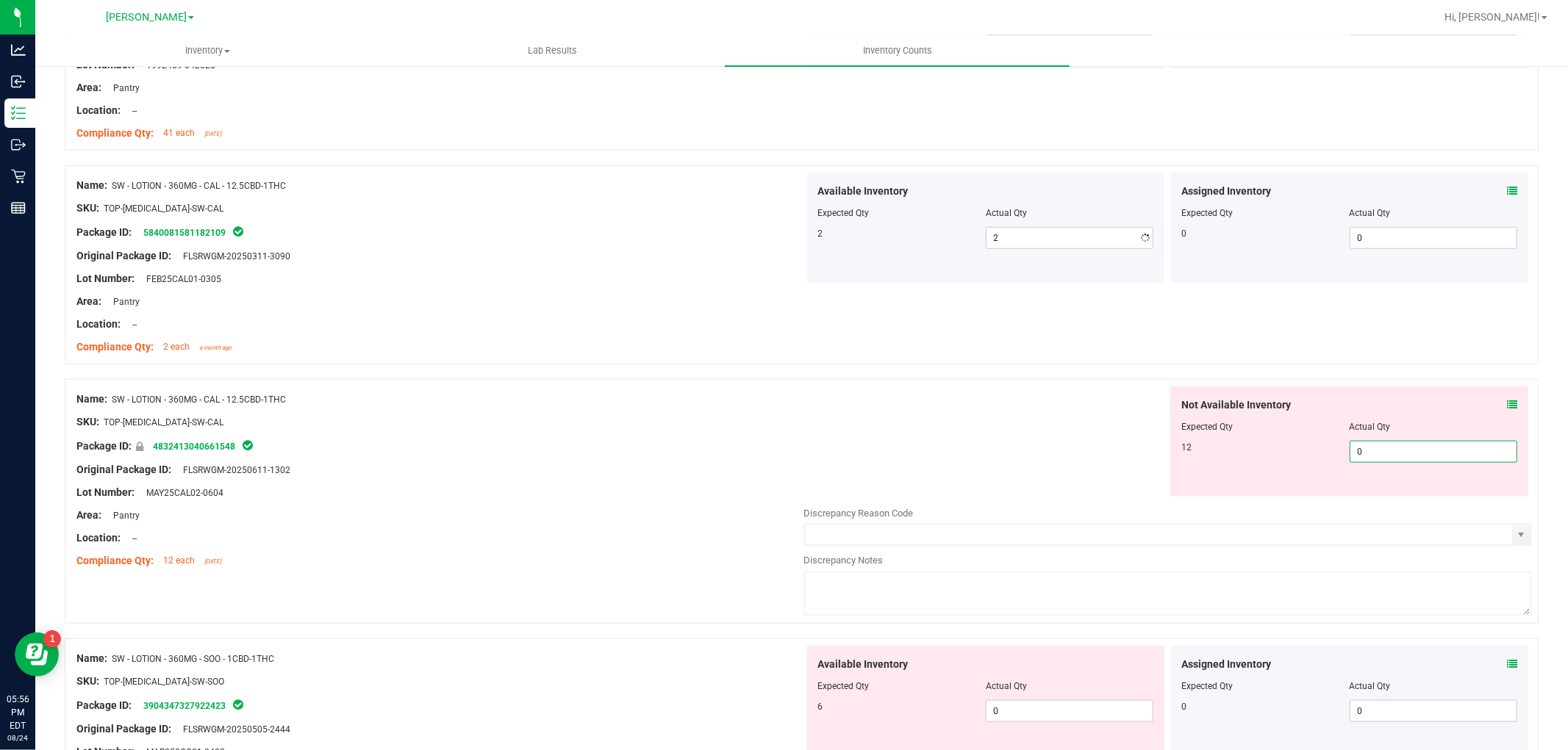
click at [1407, 491] on div "Not Available Inventory Expected Qty Actual Qty 12 0 0" at bounding box center [1348, 441] width 358 height 110
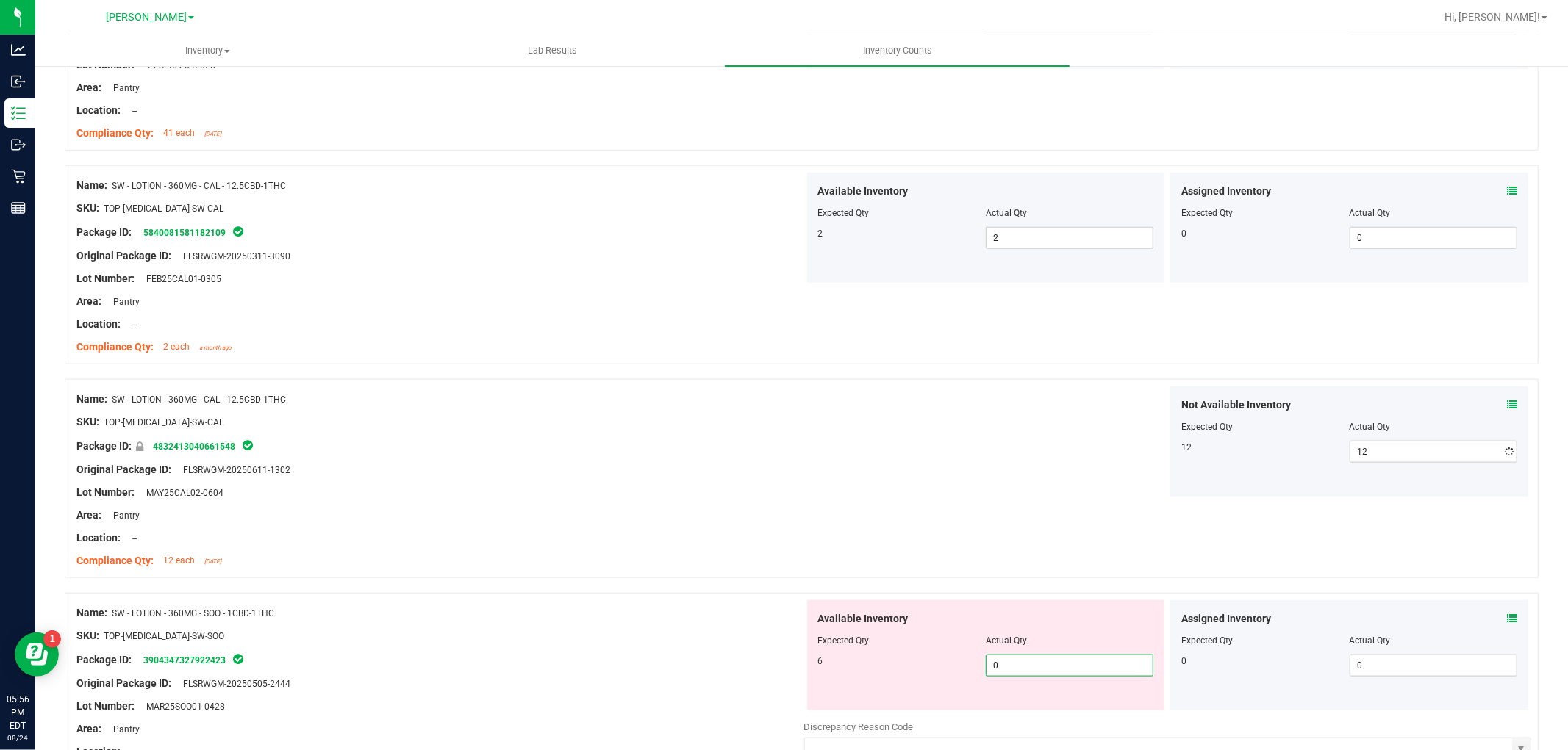
click at [1023, 707] on div "Available Inventory Expected Qty Actual Qty 6 0 0" at bounding box center [985, 654] width 358 height 110
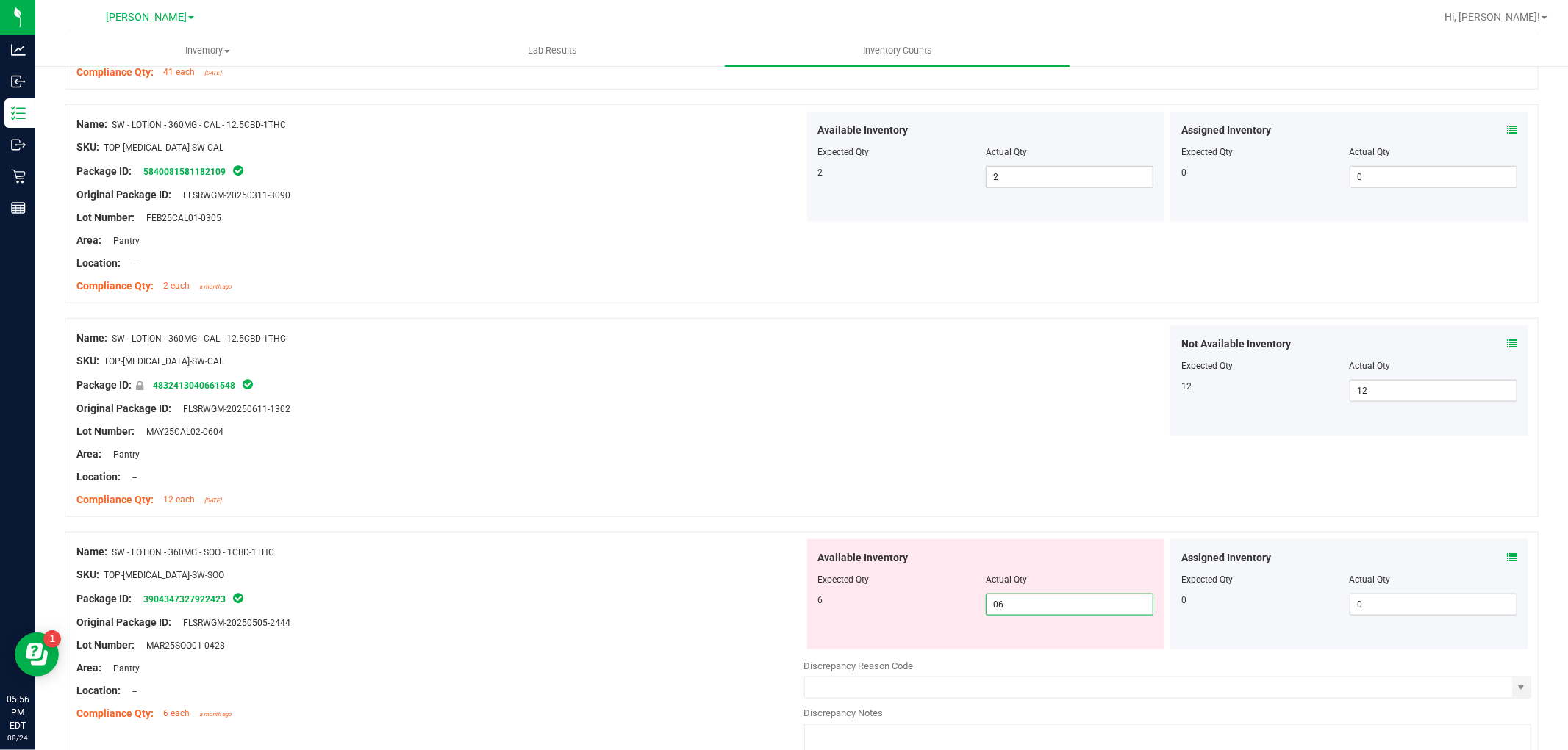
scroll to position [1469, 0]
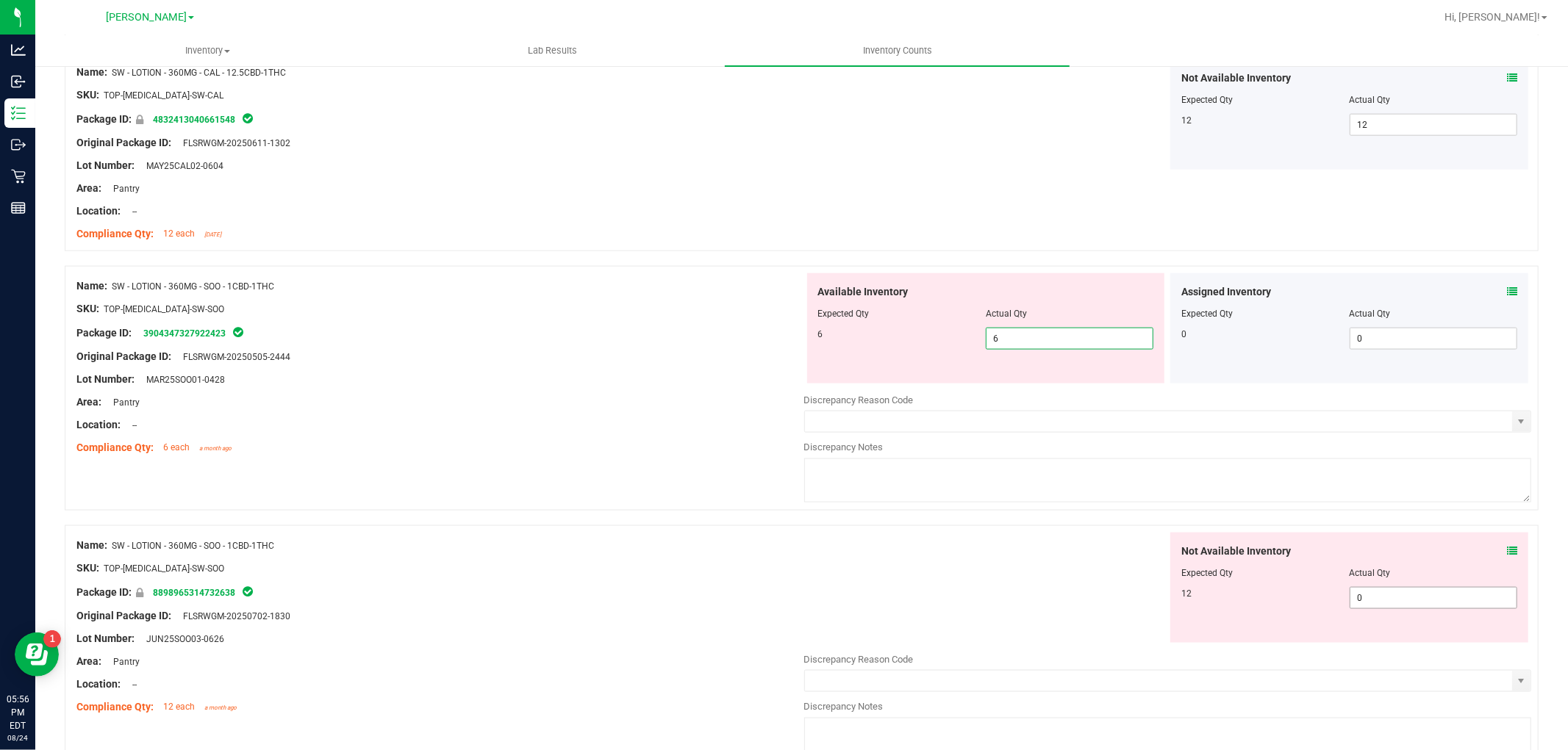
click at [1412, 599] on div "Not Available Inventory Expected Qty Actual Qty 12 0 0" at bounding box center [1168, 649] width 728 height 233
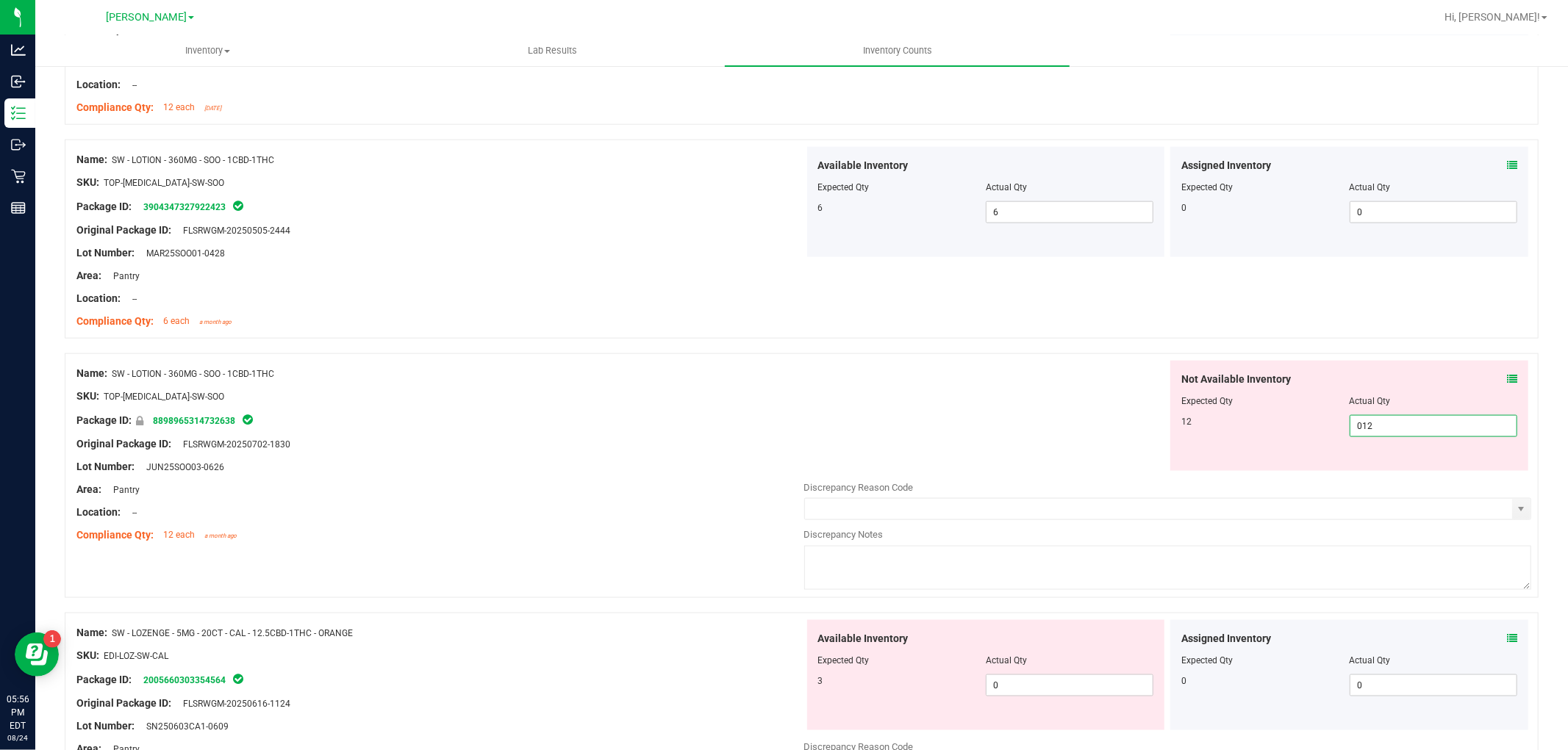
scroll to position [1714, 0]
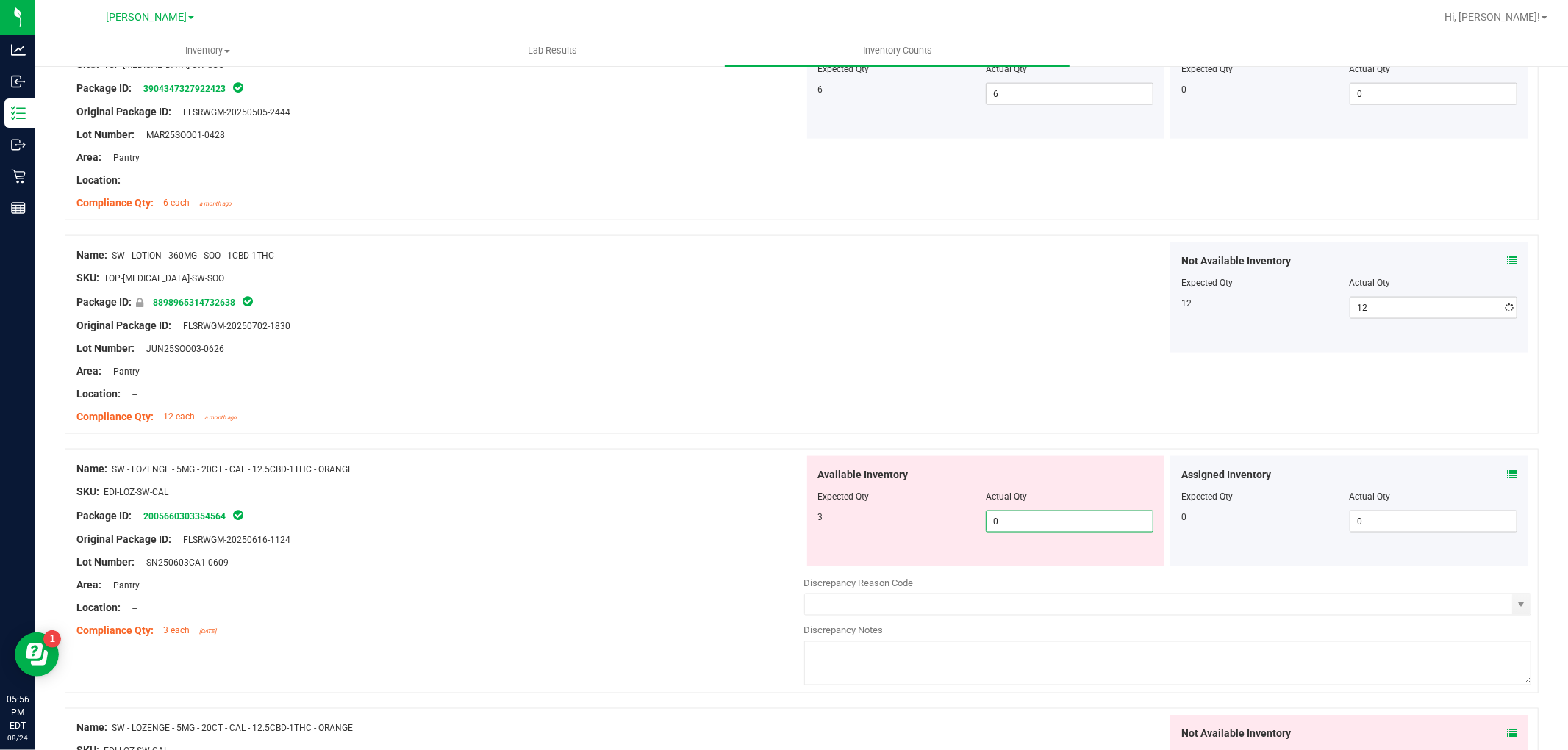
click at [1031, 564] on div "Available Inventory Expected Qty Actual Qty 3 0 0" at bounding box center [985, 511] width 358 height 110
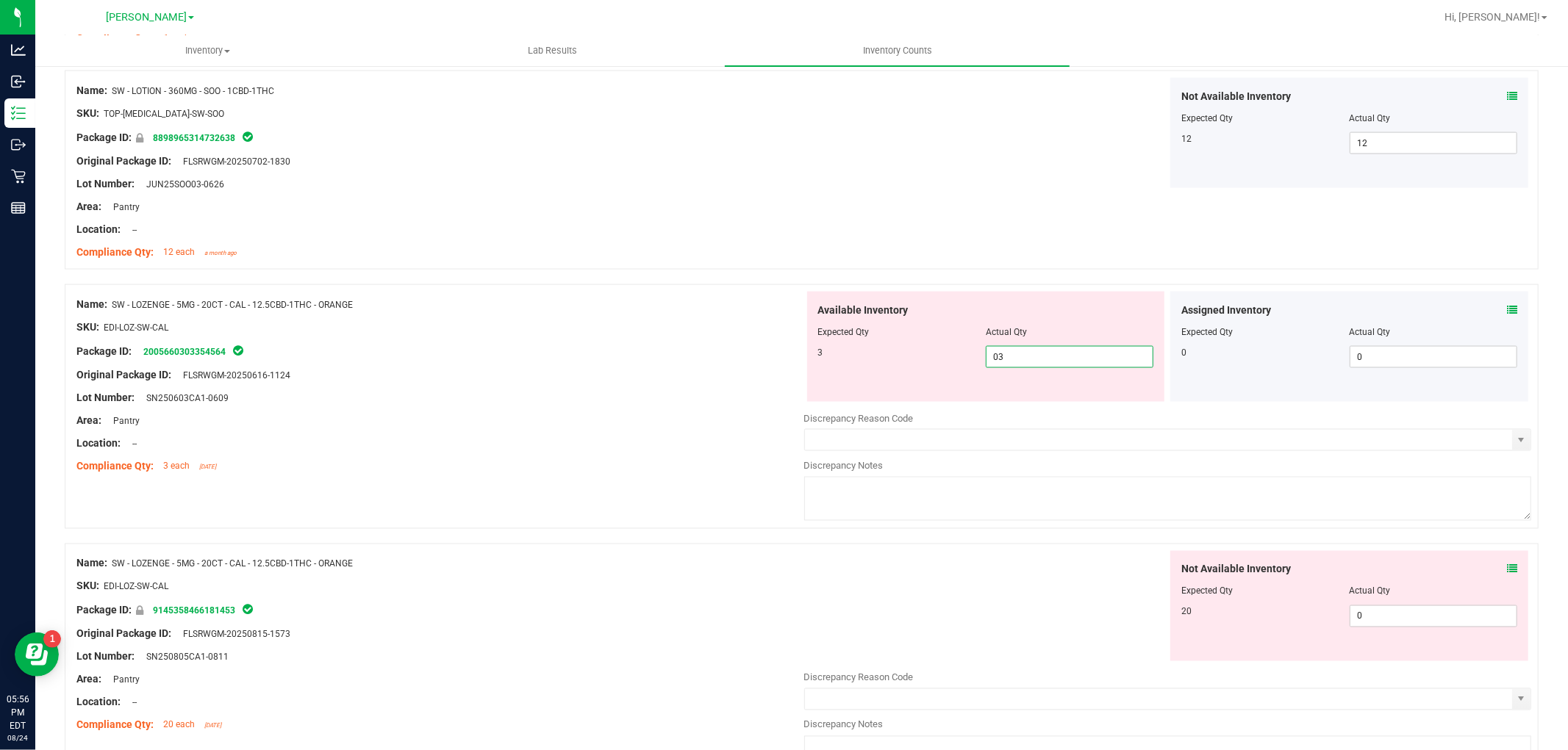
scroll to position [2040, 0]
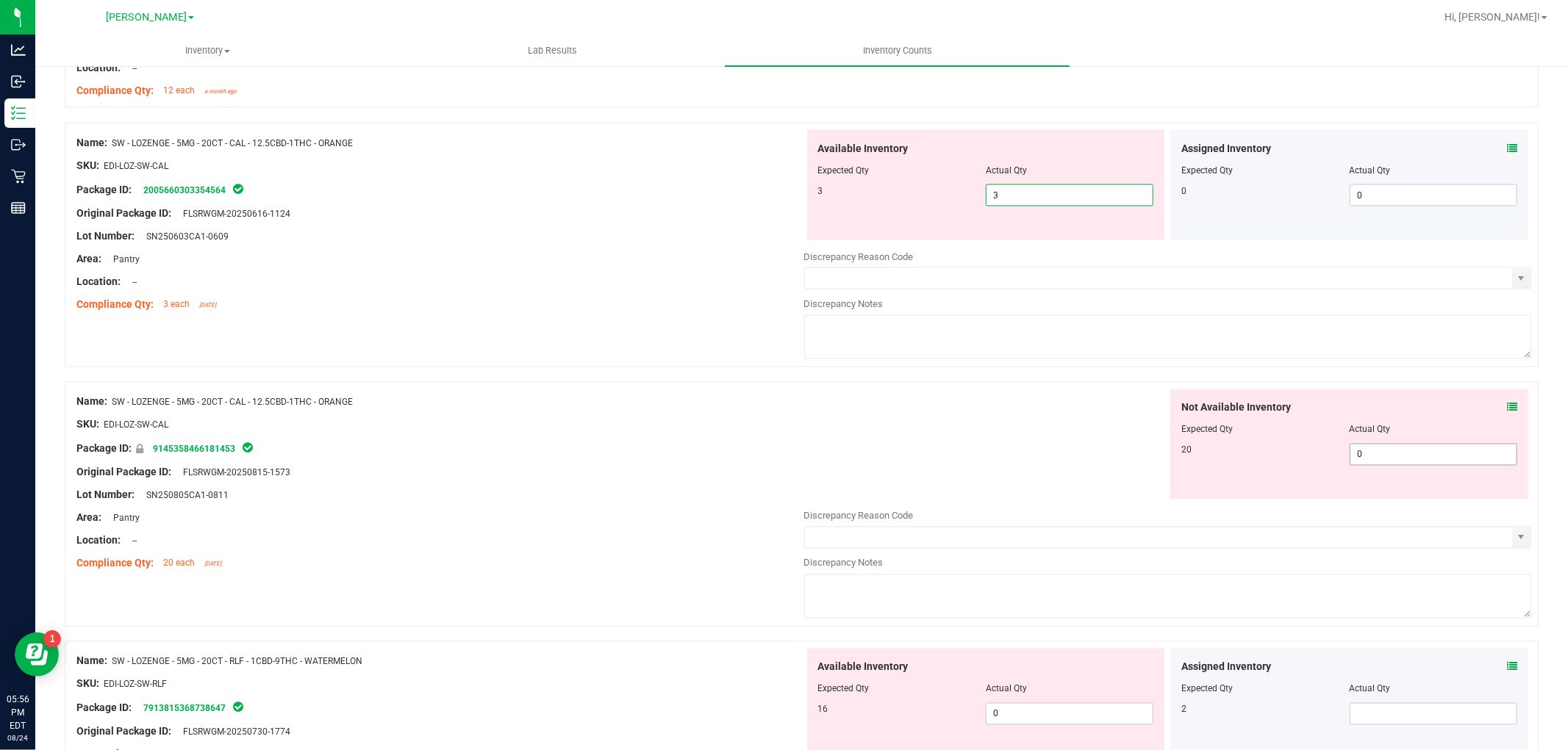
click at [1395, 454] on div "Not Available Inventory Expected Qty Actual Qty 20 0 02" at bounding box center [1348, 444] width 358 height 110
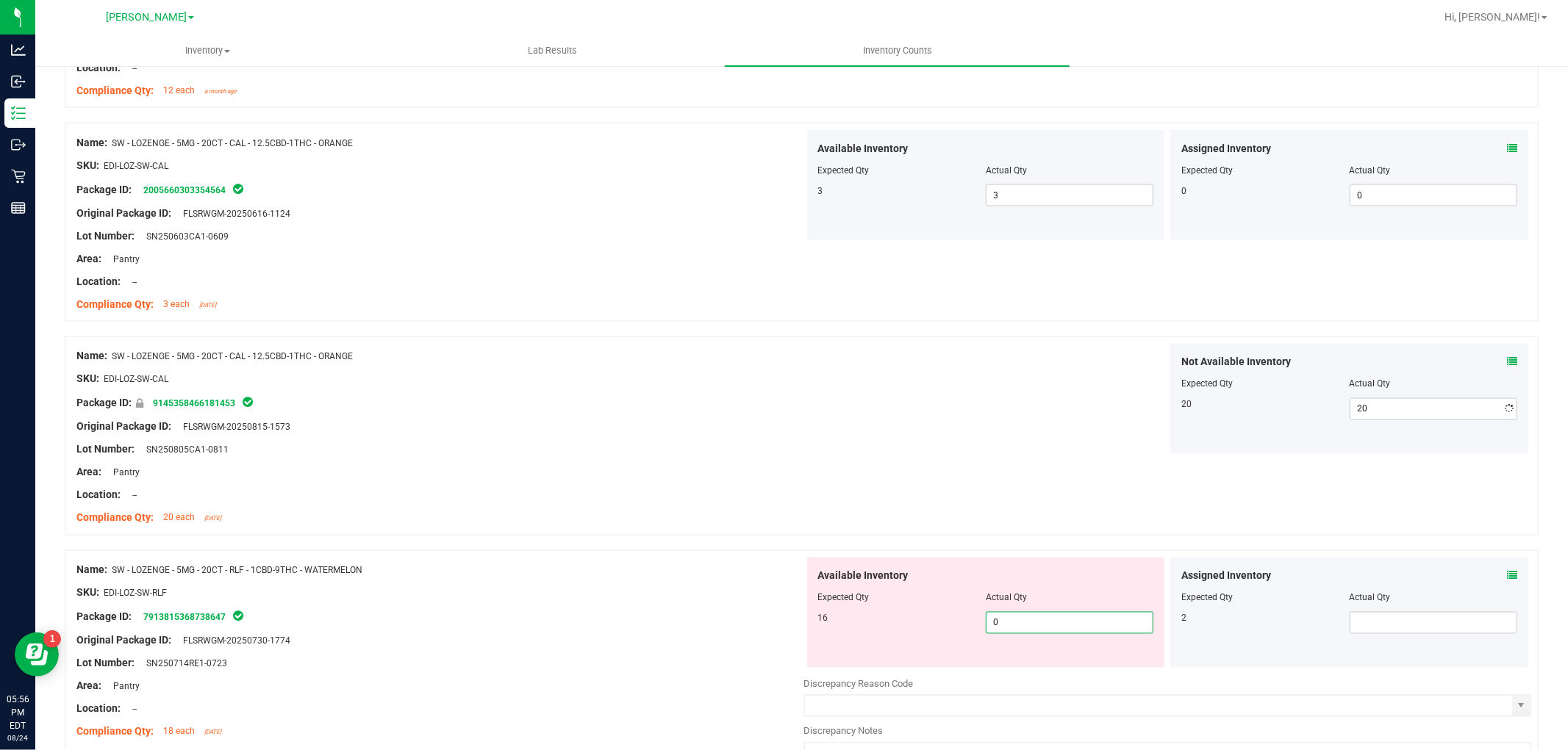
click at [1091, 666] on div "Available Inventory Expected Qty Actual Qty 16 0 0" at bounding box center [985, 612] width 358 height 110
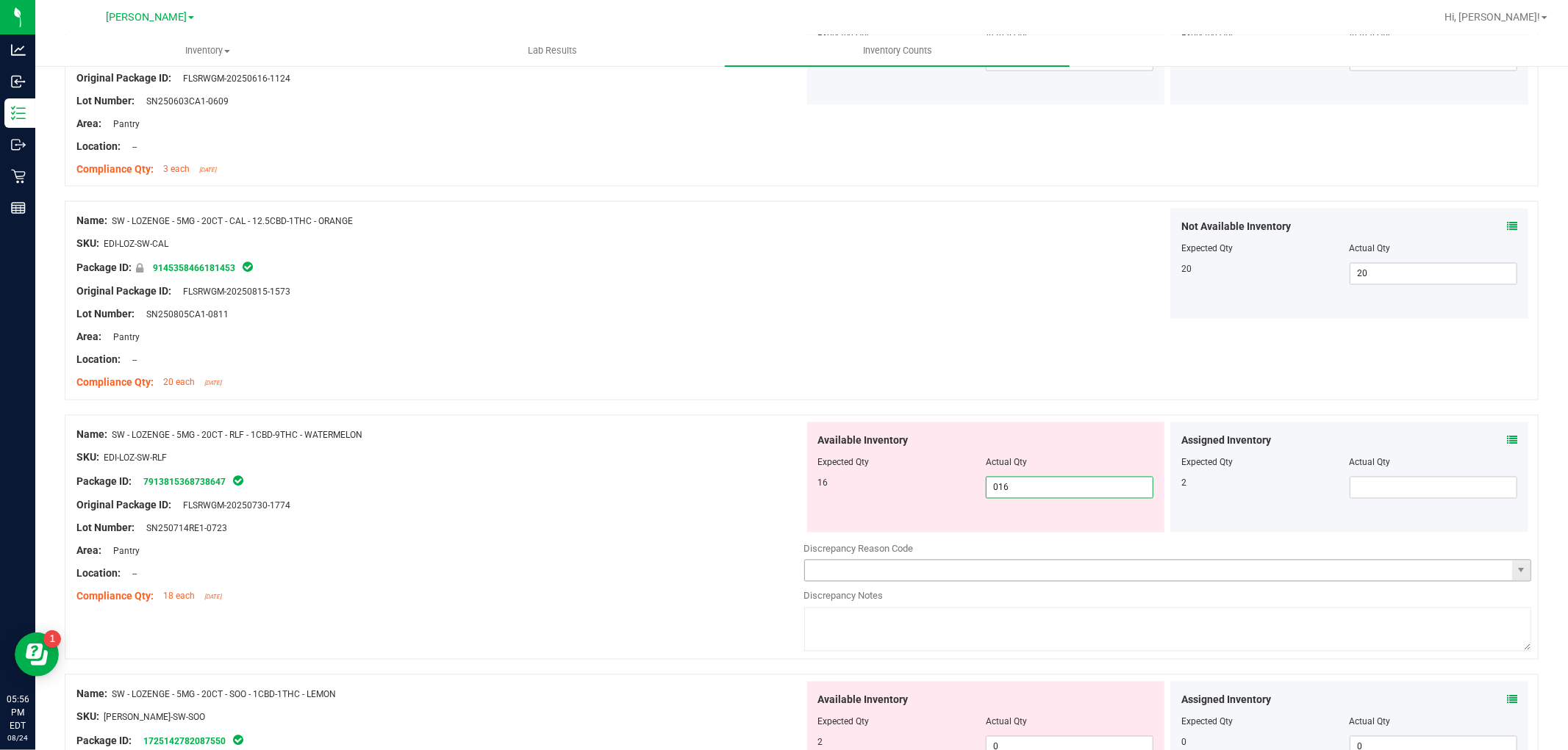
scroll to position [2285, 0]
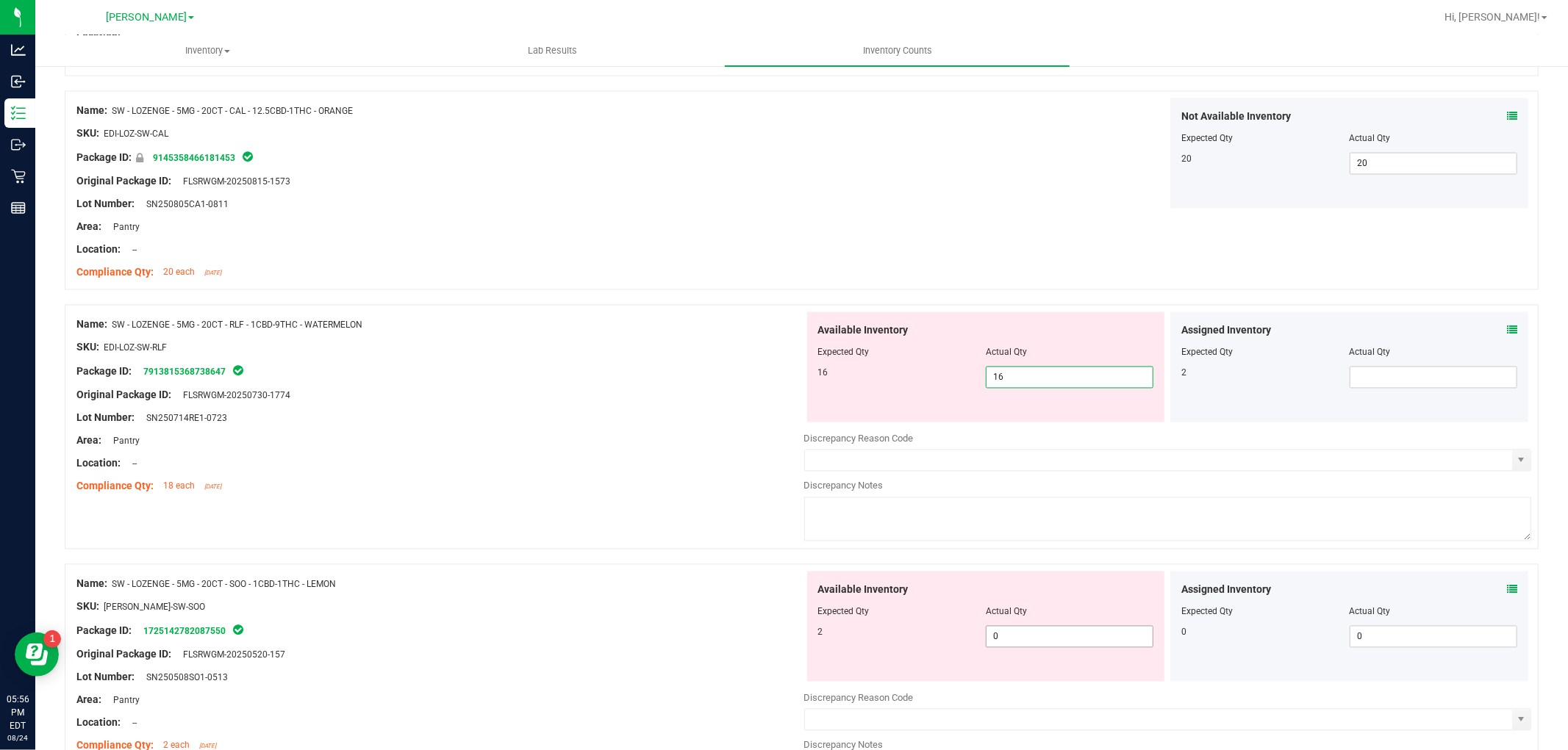
click at [1023, 642] on div "Available Inventory Expected Qty Actual Qty 2 0 0" at bounding box center [1168, 688] width 728 height 233
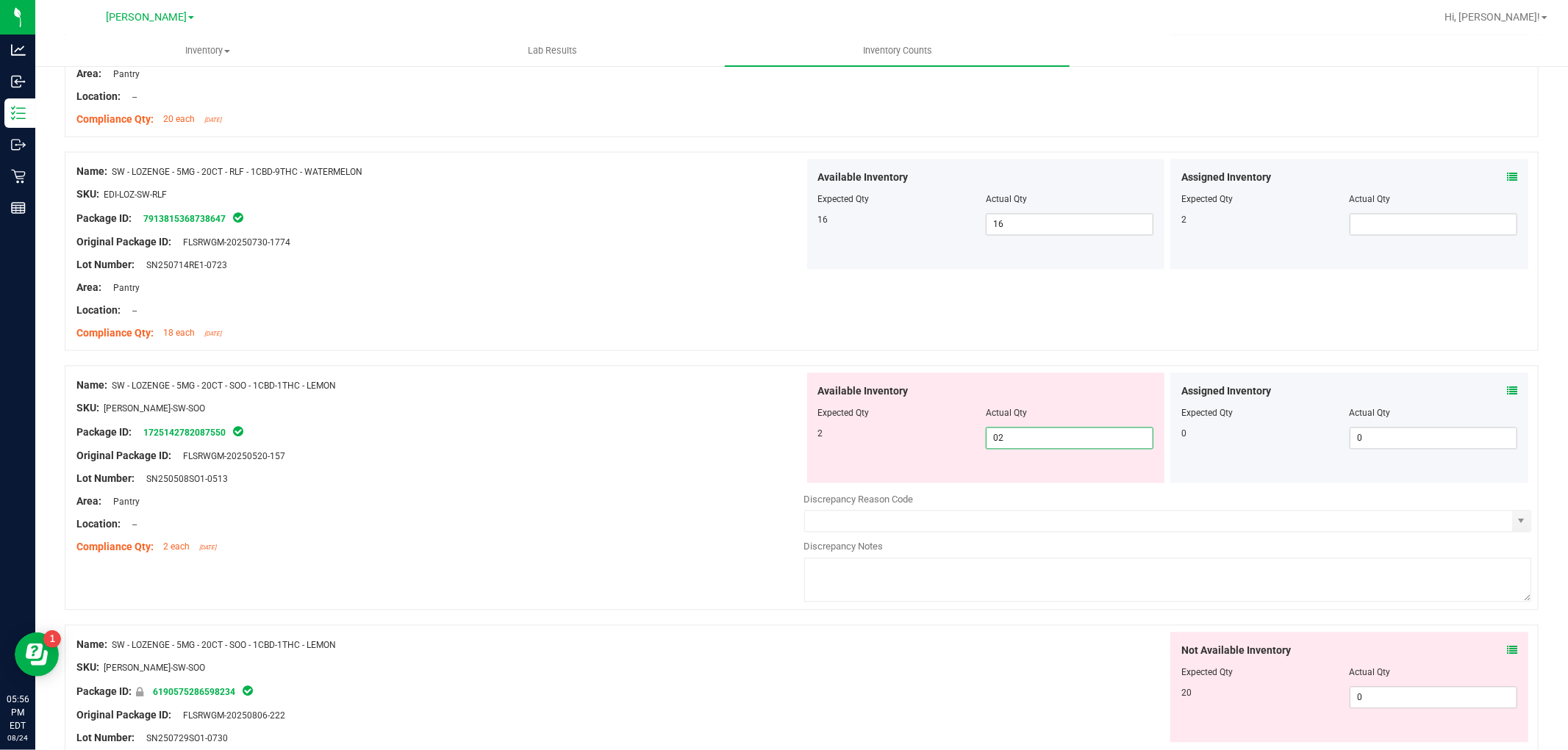
scroll to position [2612, 0]
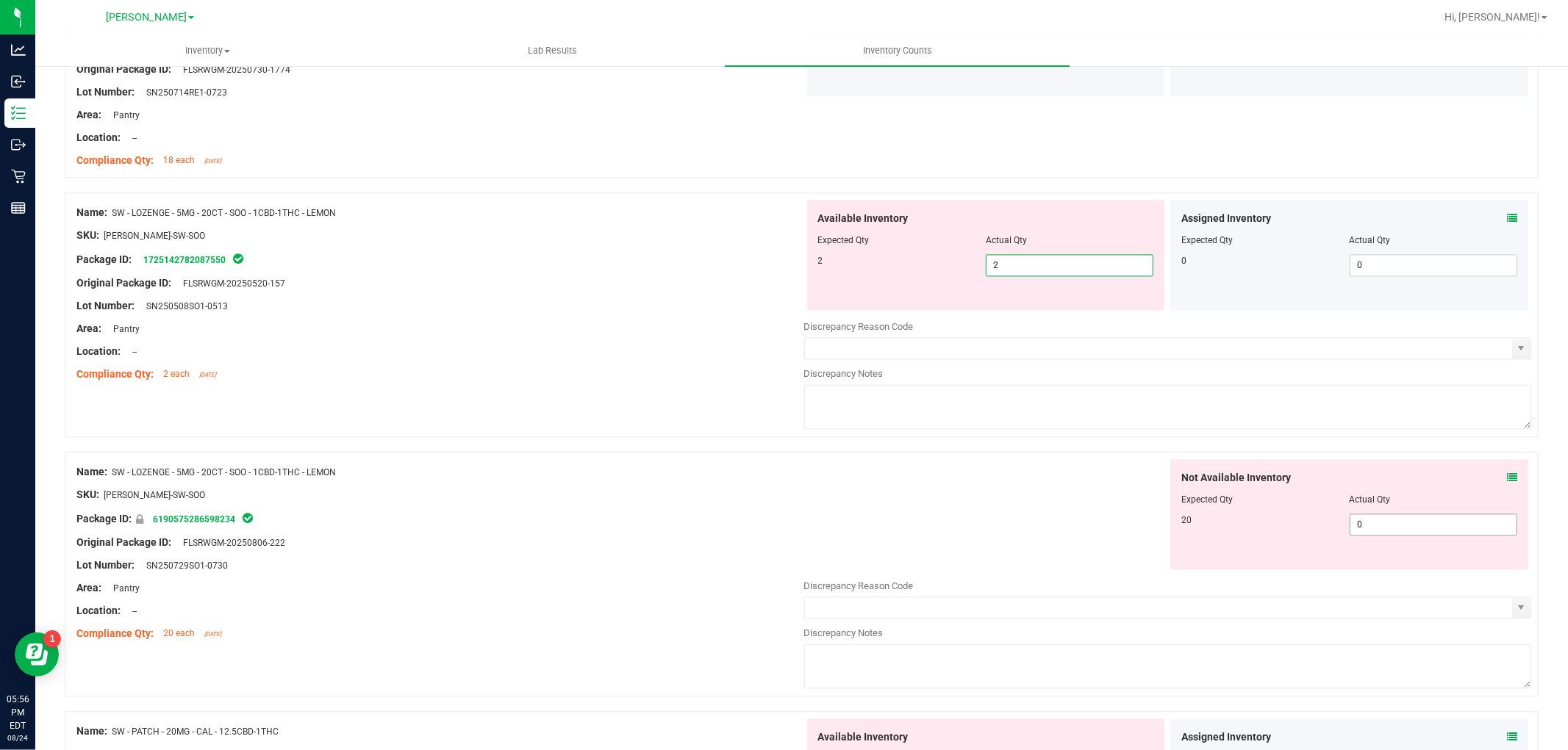
click at [1392, 517] on div "Not Available Inventory Expected Qty Actual Qty 20 0 0" at bounding box center [1348, 514] width 358 height 110
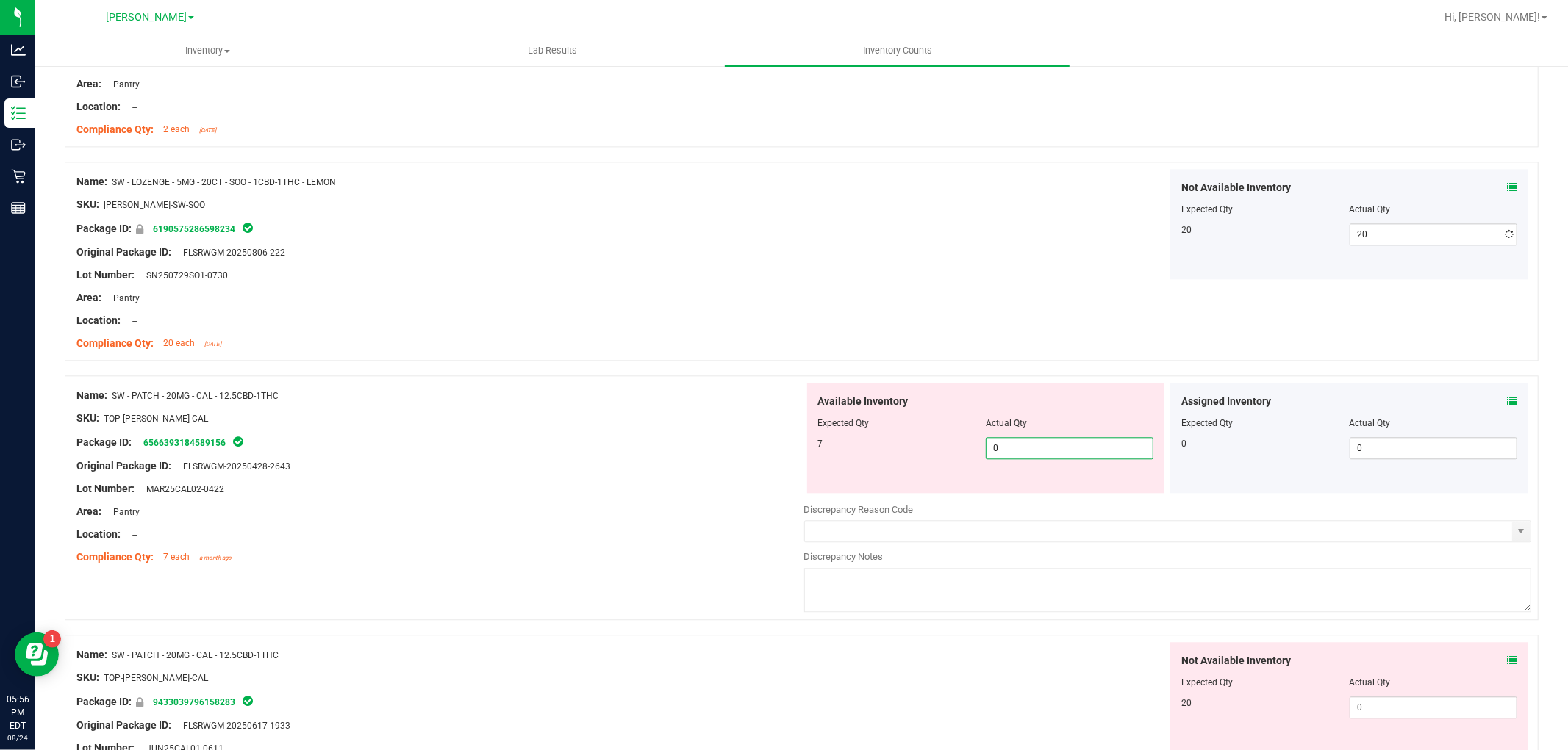
drag, startPoint x: 1047, startPoint y: 495, endPoint x: 1097, endPoint y: 481, distance: 51.9
click at [1048, 495] on div "Available Inventory Expected Qty Actual Qty 7 0 0" at bounding box center [1168, 498] width 728 height 233
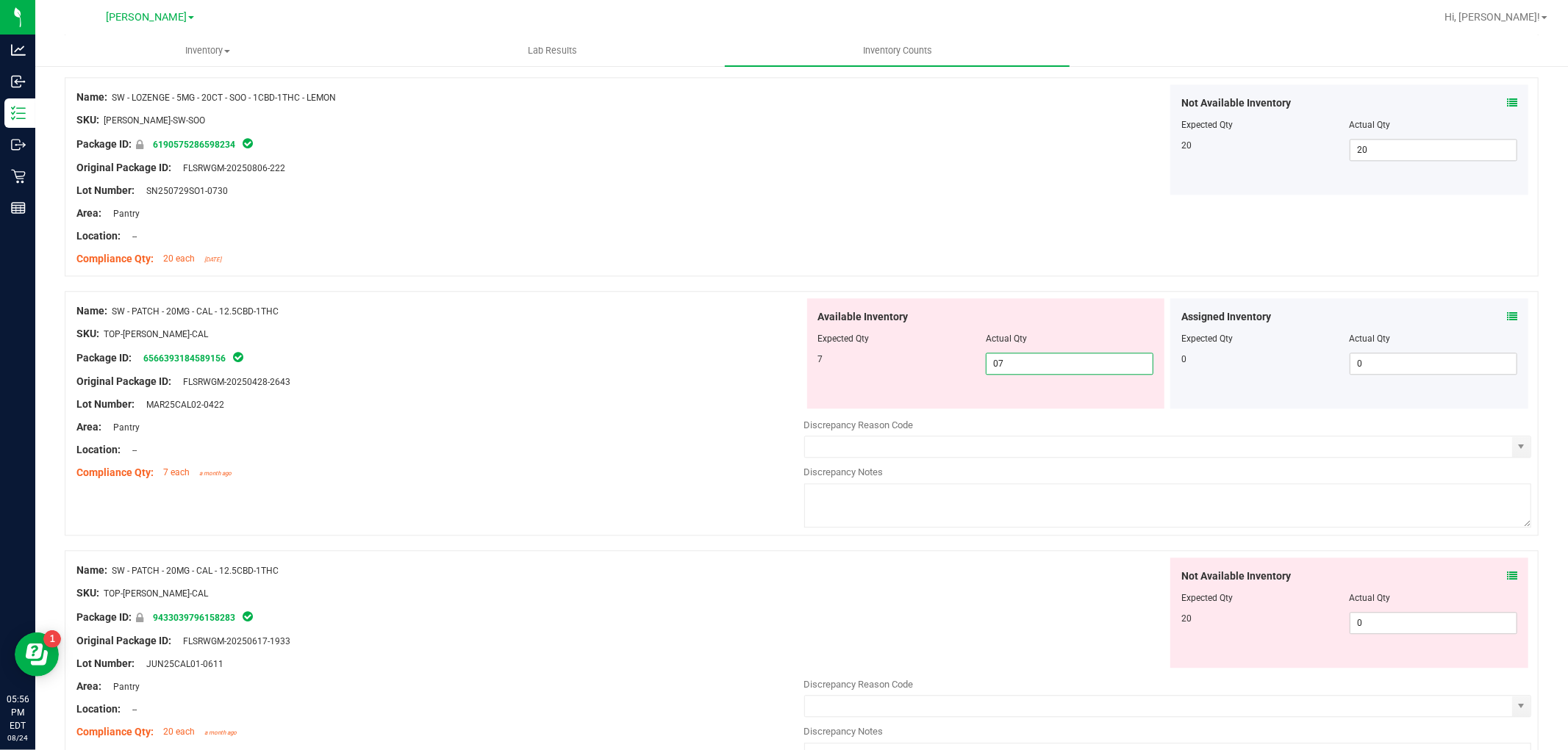
scroll to position [3101, 0]
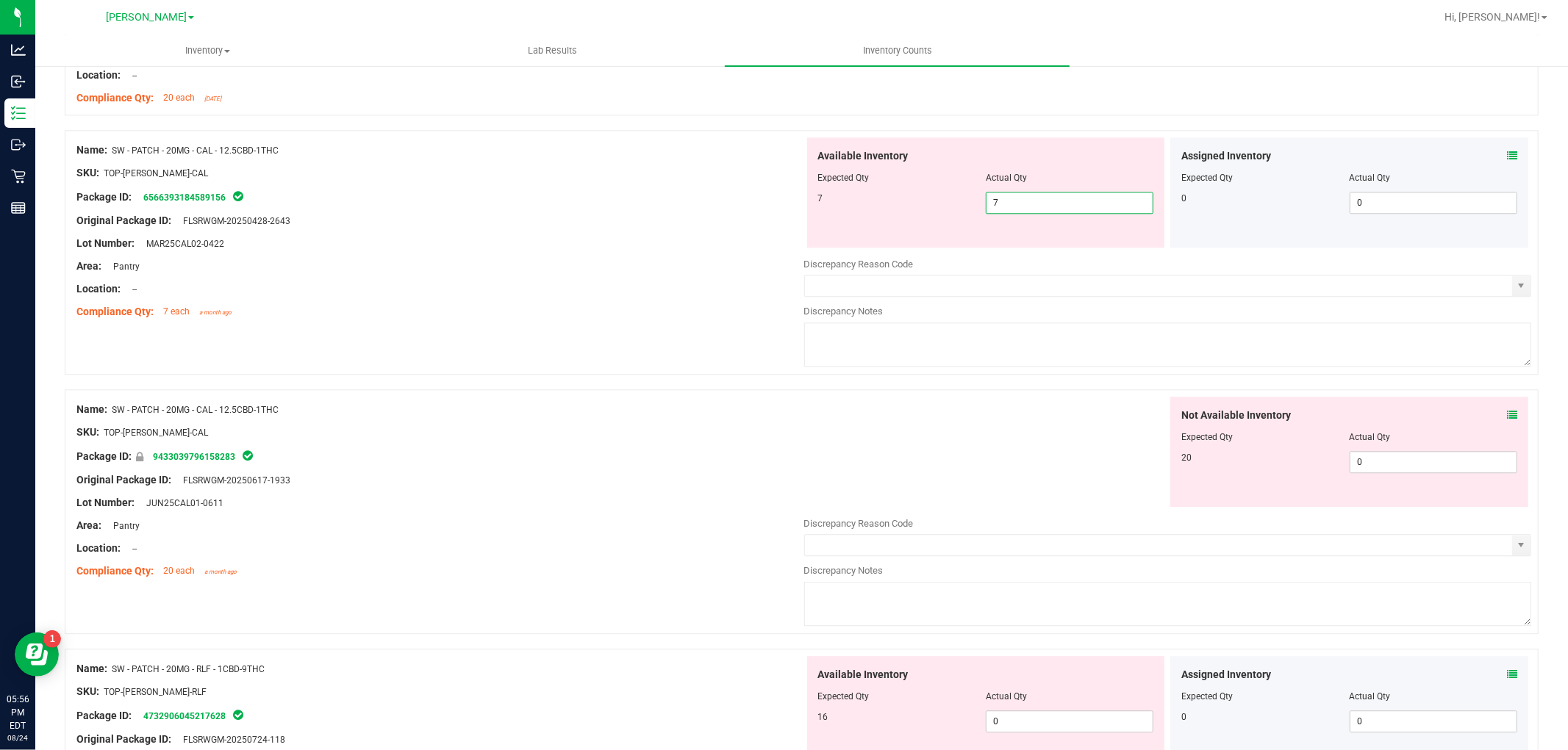
click at [1380, 455] on div "Not Available Inventory Expected Qty Actual Qty 20 0 0" at bounding box center [1348, 452] width 358 height 110
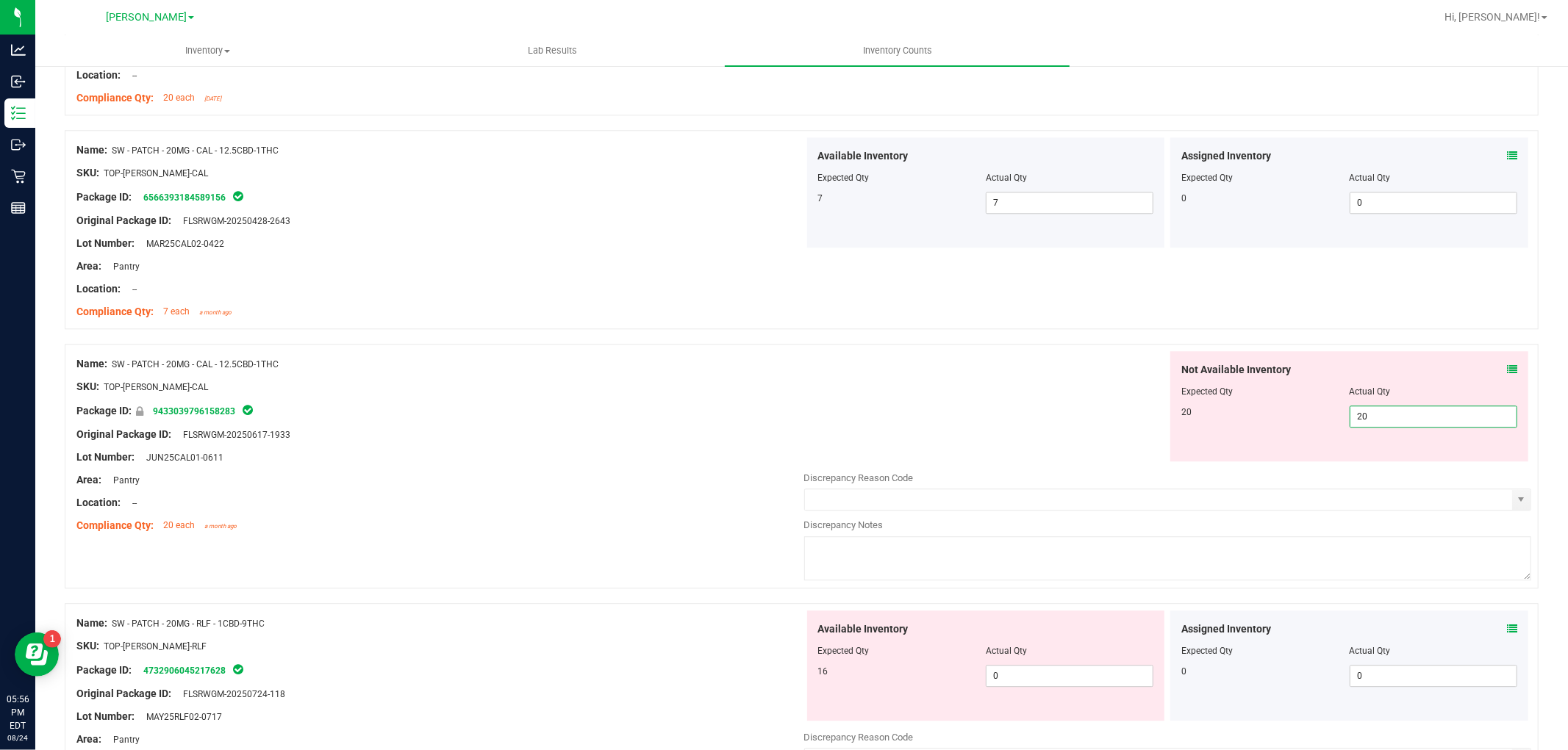
click at [1041, 658] on div "Available Inventory Expected Qty Actual Qty 16 0 0" at bounding box center [985, 665] width 358 height 110
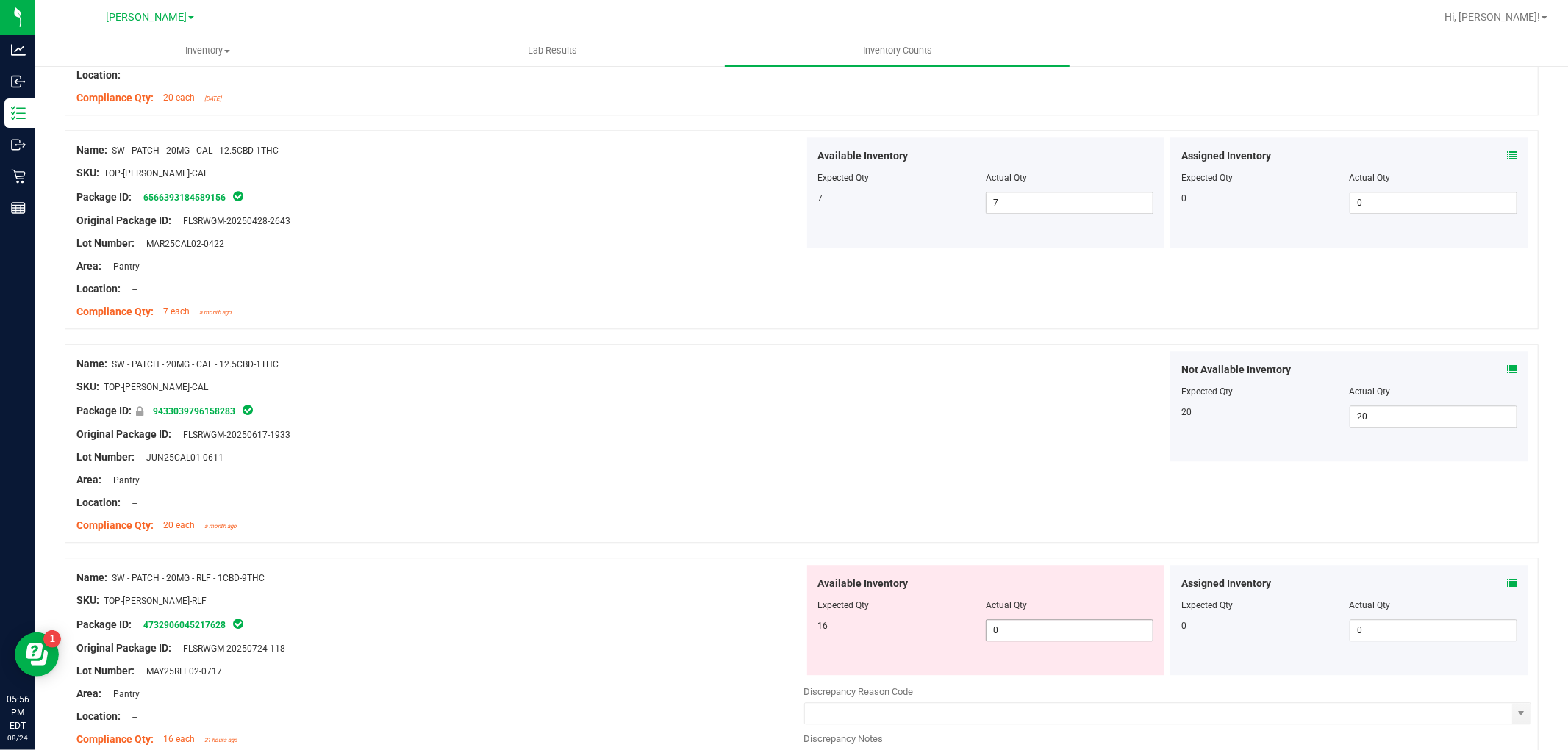
click at [1044, 624] on span "0 01" at bounding box center [1069, 630] width 168 height 22
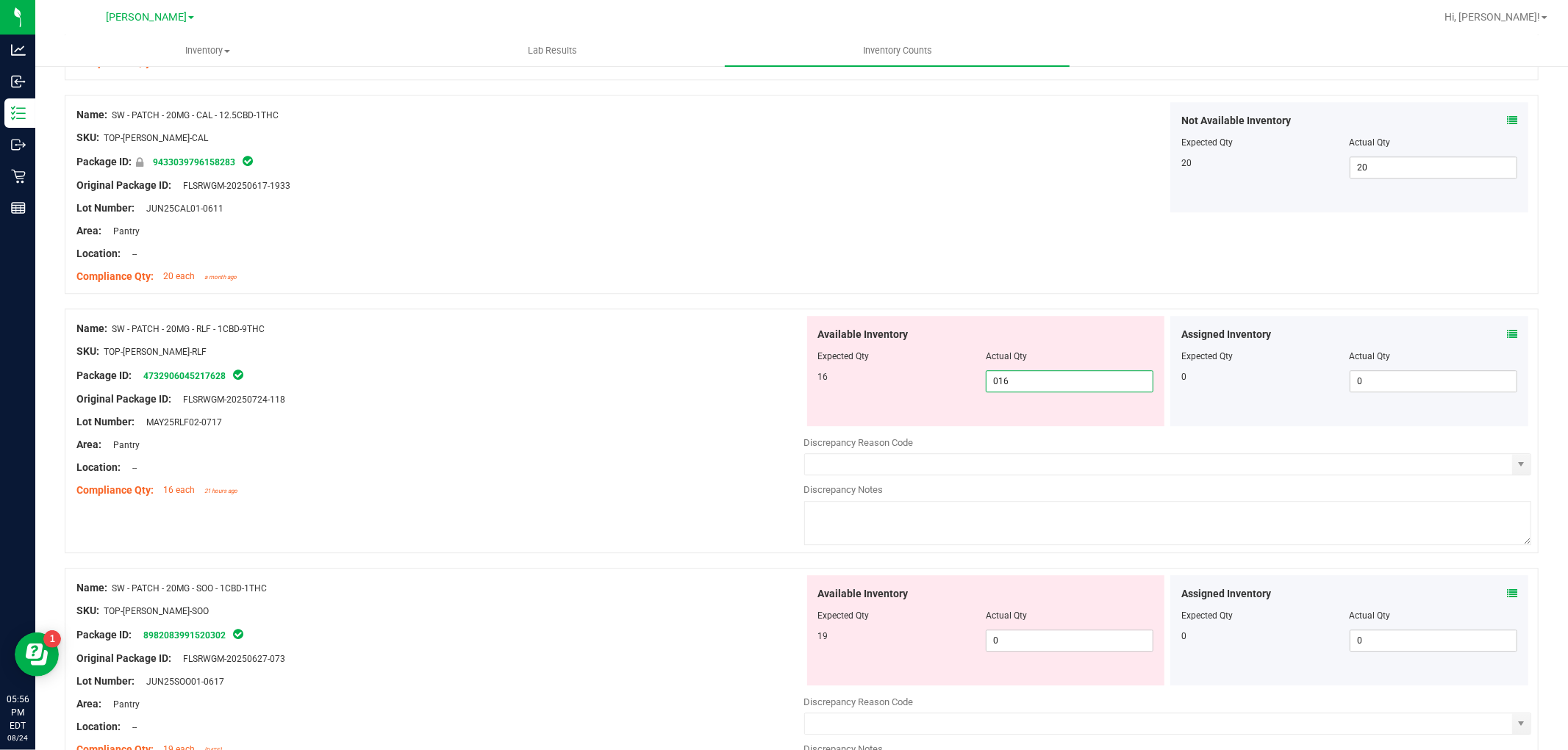
scroll to position [3591, 0]
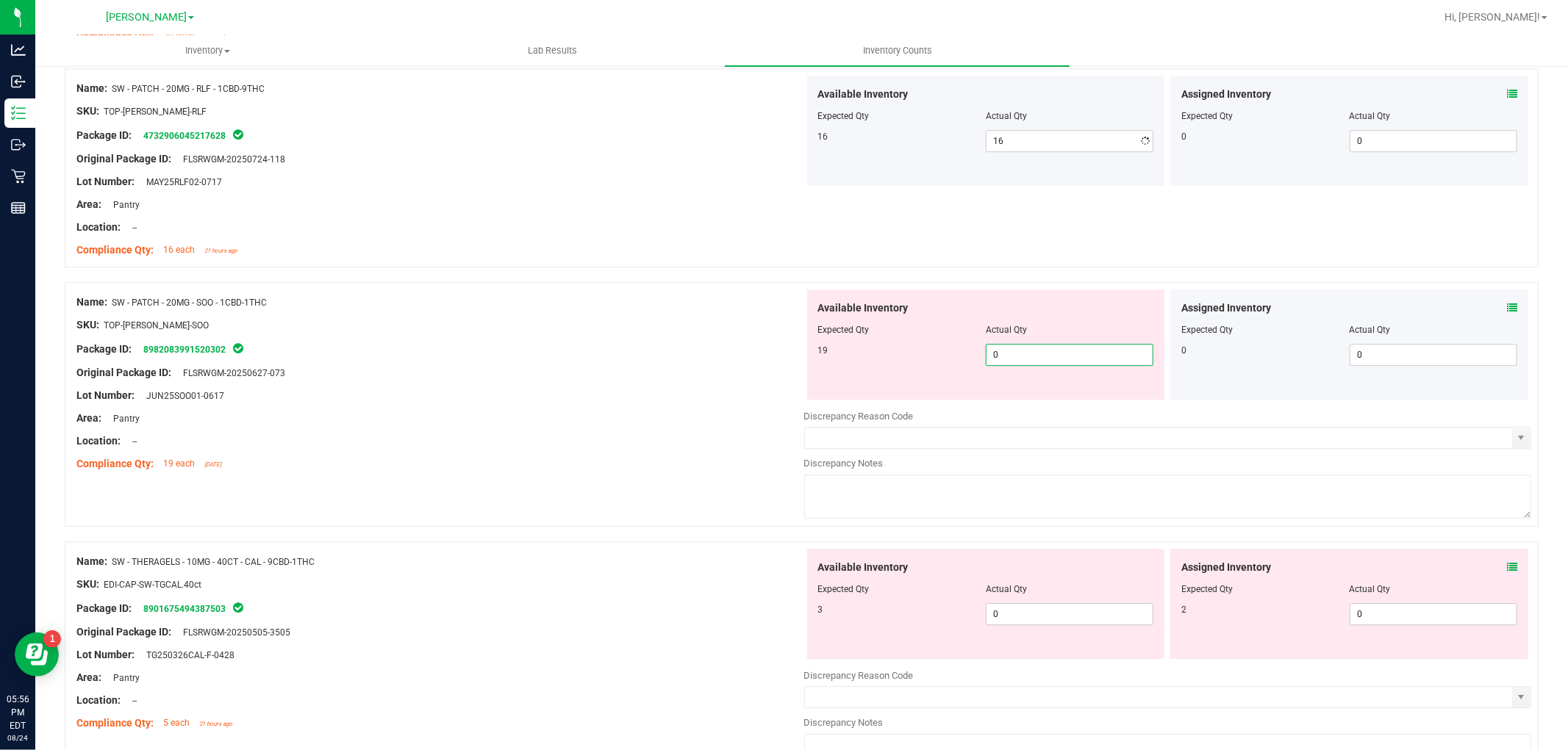
click at [1074, 397] on div "Available Inventory Expected Qty Actual Qty 19 0 0" at bounding box center [985, 344] width 358 height 110
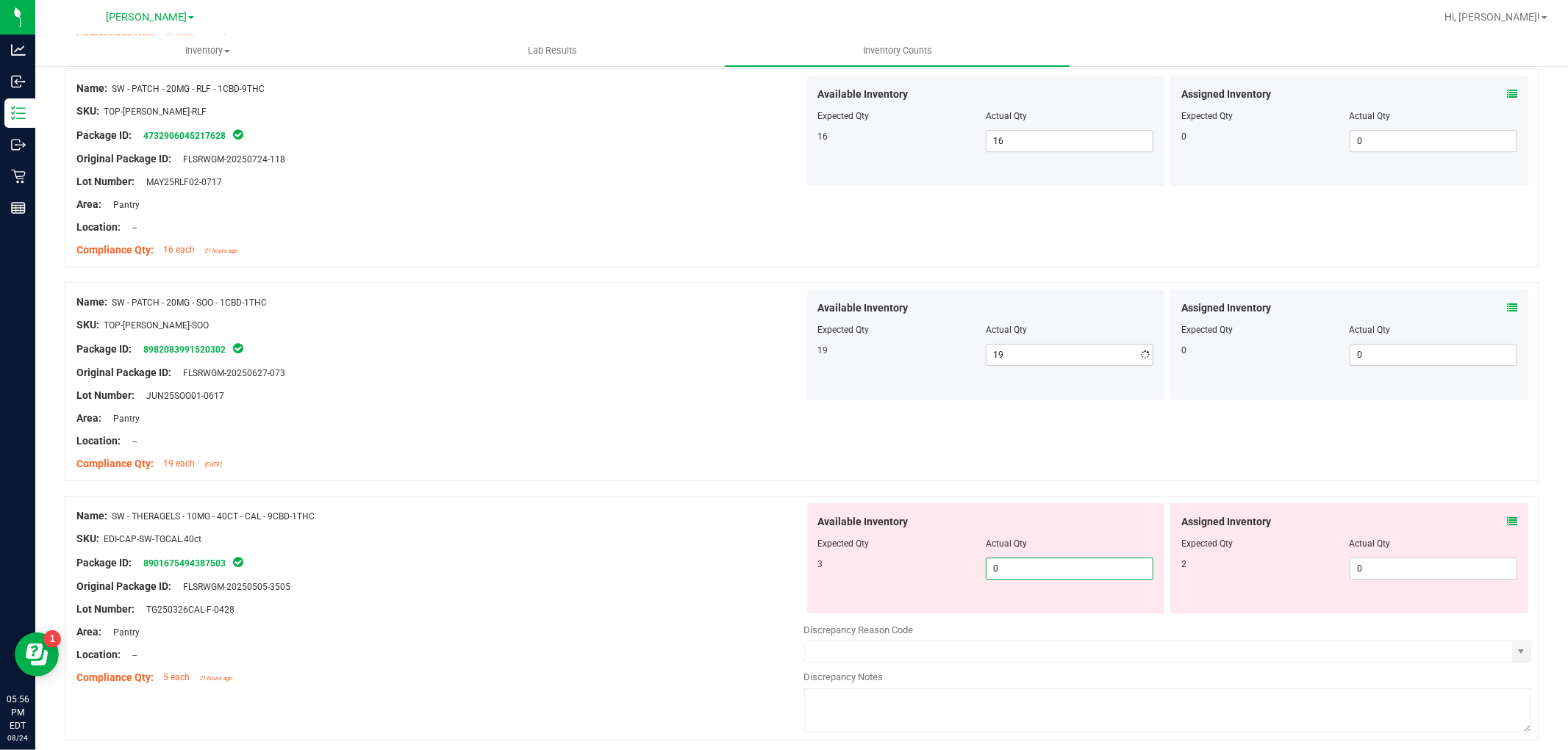
click at [1106, 614] on div "Available Inventory Expected Qty Actual Qty 3 0 0" at bounding box center [1168, 619] width 728 height 233
click at [1470, 564] on span "0 0" at bounding box center [1433, 569] width 168 height 22
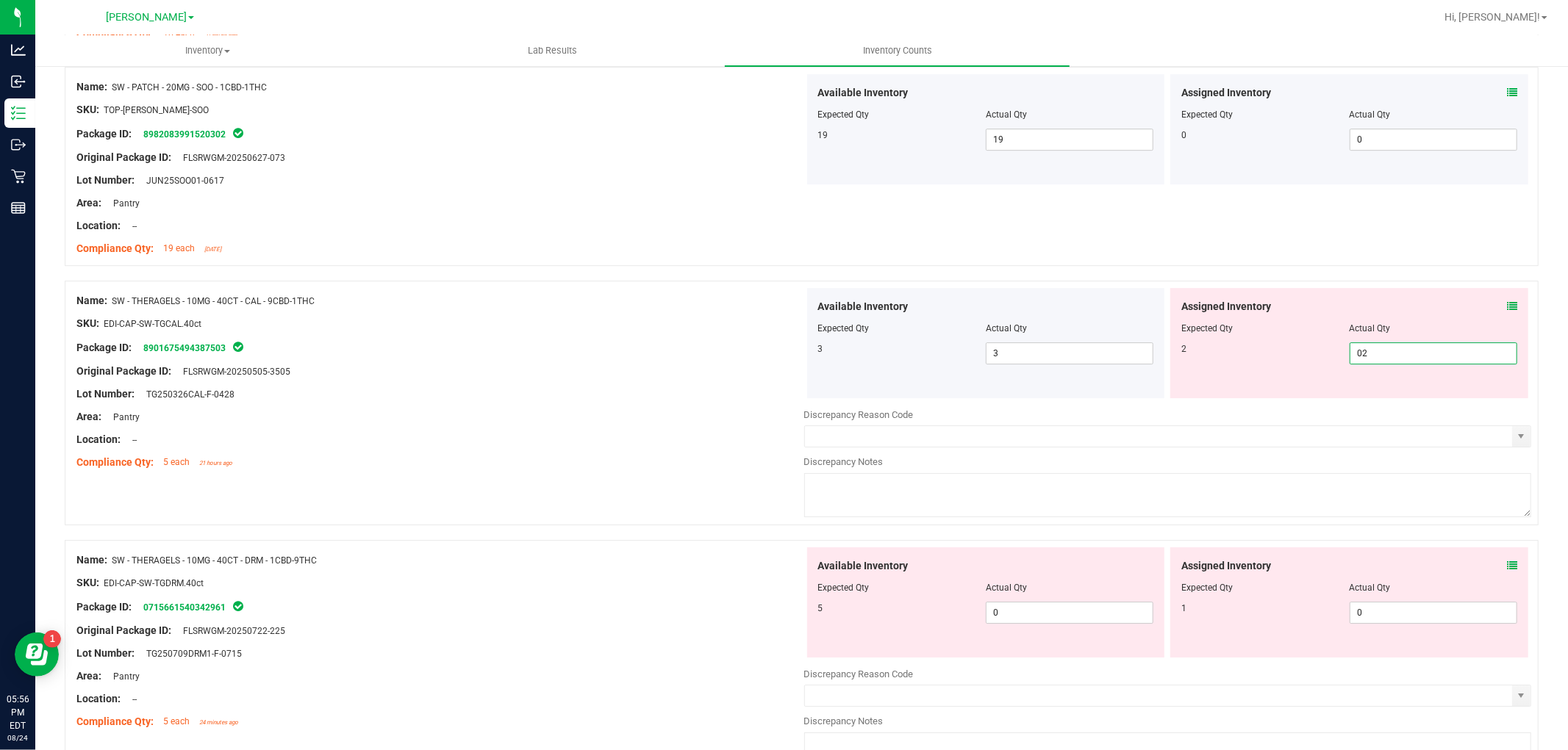
scroll to position [3836, 0]
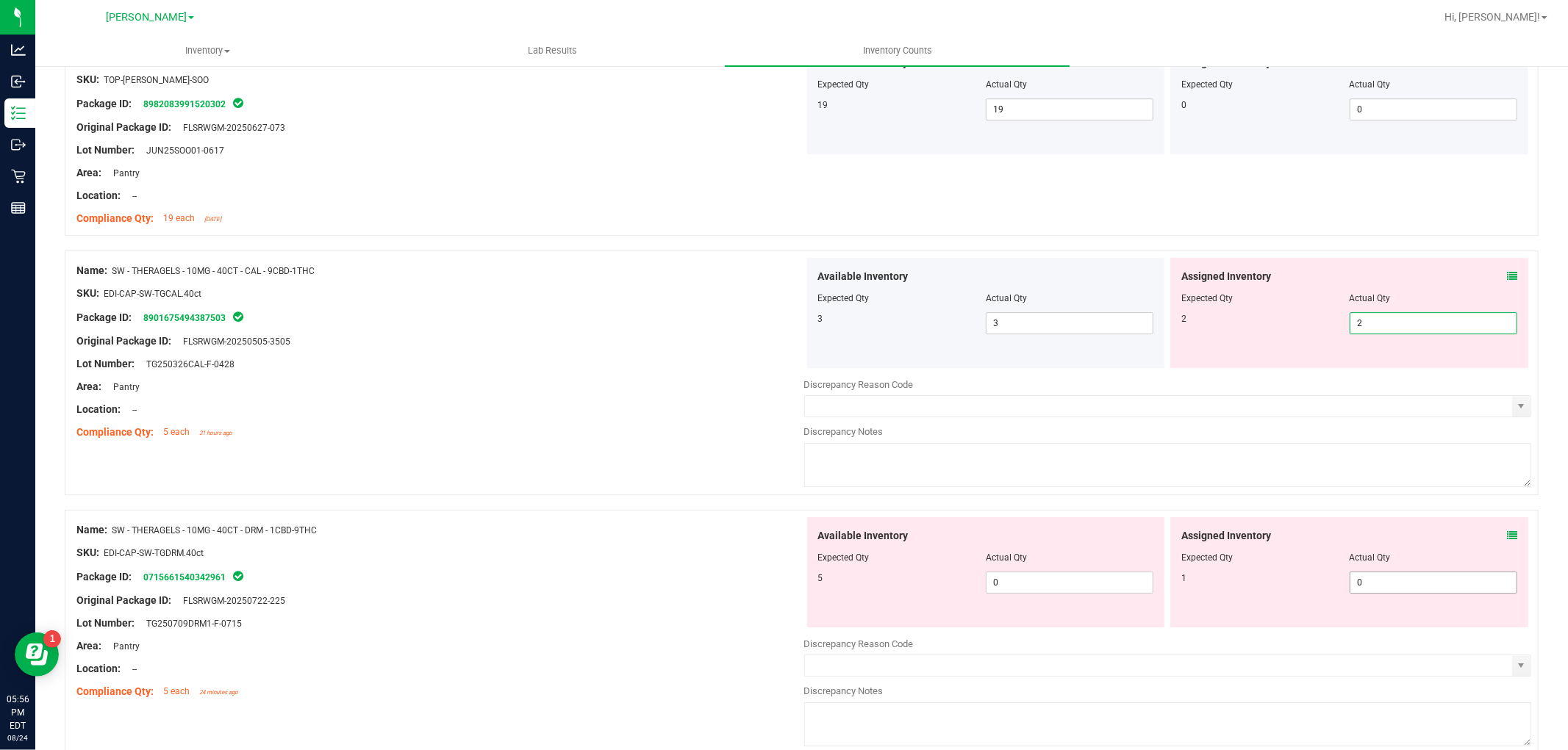
click at [1416, 586] on div "Available Inventory Expected Qty Actual Qty 5 0 0" at bounding box center [1168, 633] width 728 height 233
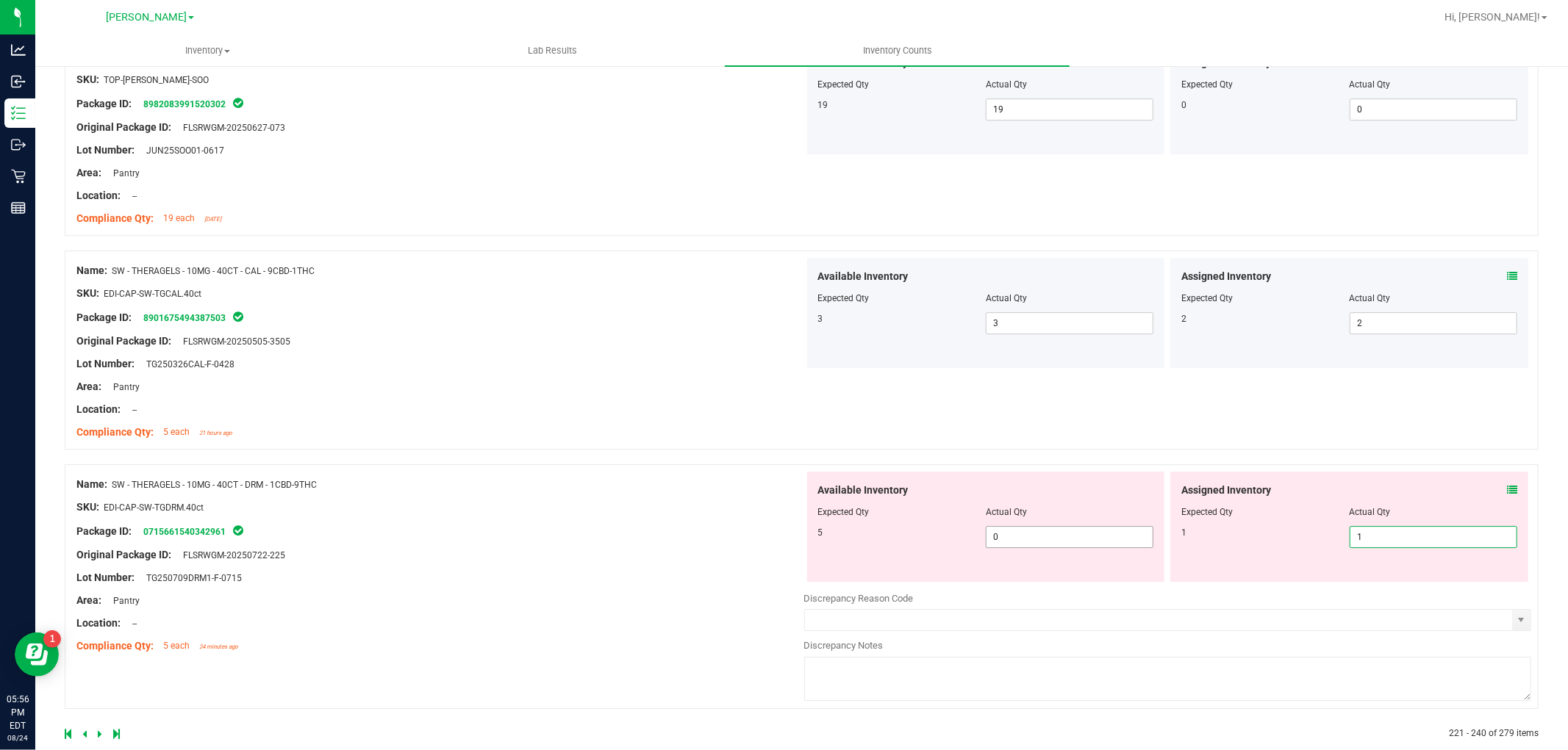
click at [1067, 539] on span "0 0" at bounding box center [1069, 536] width 168 height 22
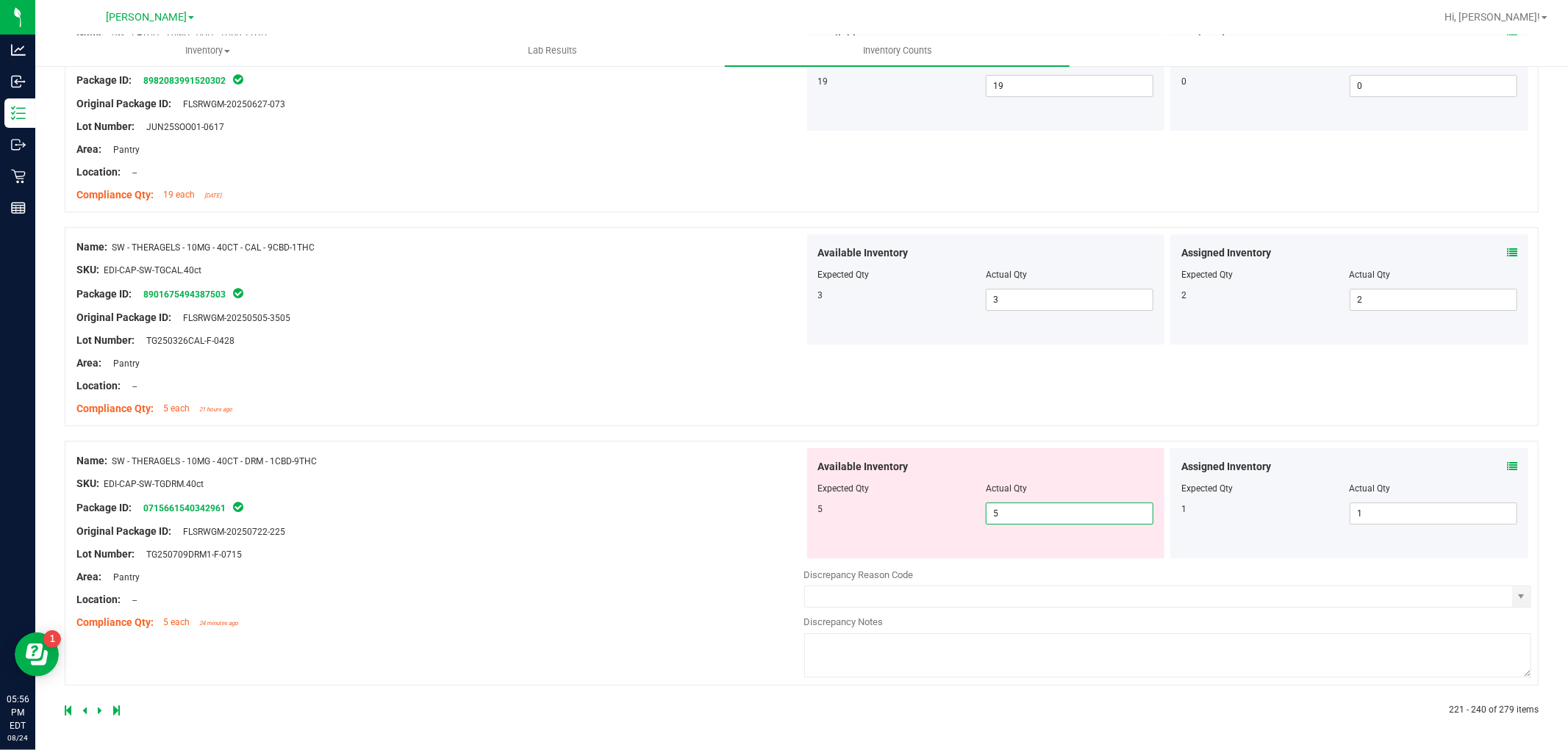
click at [549, 617] on div "Name: SW - THERAGELS - 10MG - 40CT - DRM - 1CBD-9THC SKU: EDI-CAP-SW-TGDRM.40ct…" at bounding box center [440, 541] width 728 height 187
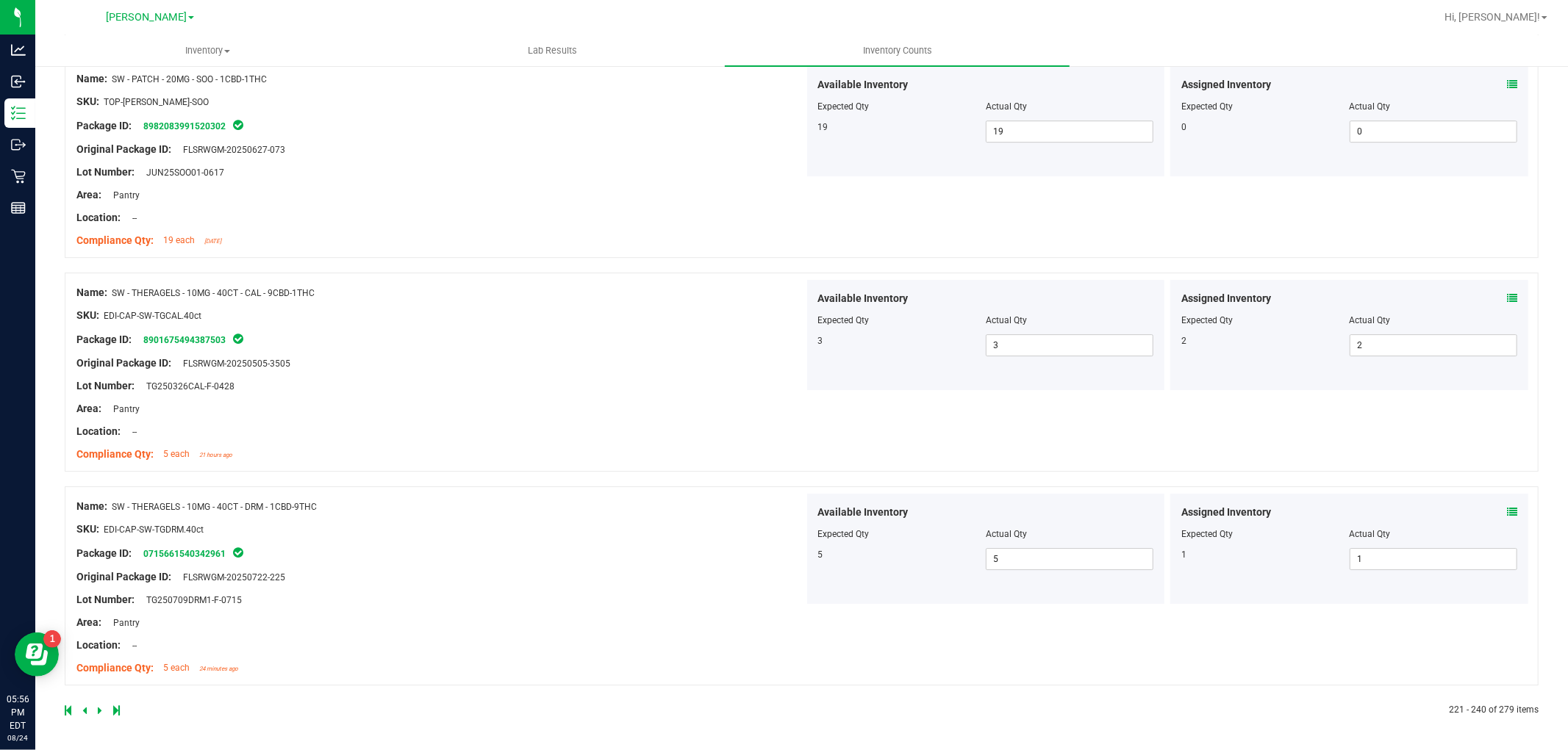
click at [100, 709] on icon at bounding box center [100, 710] width 5 height 9
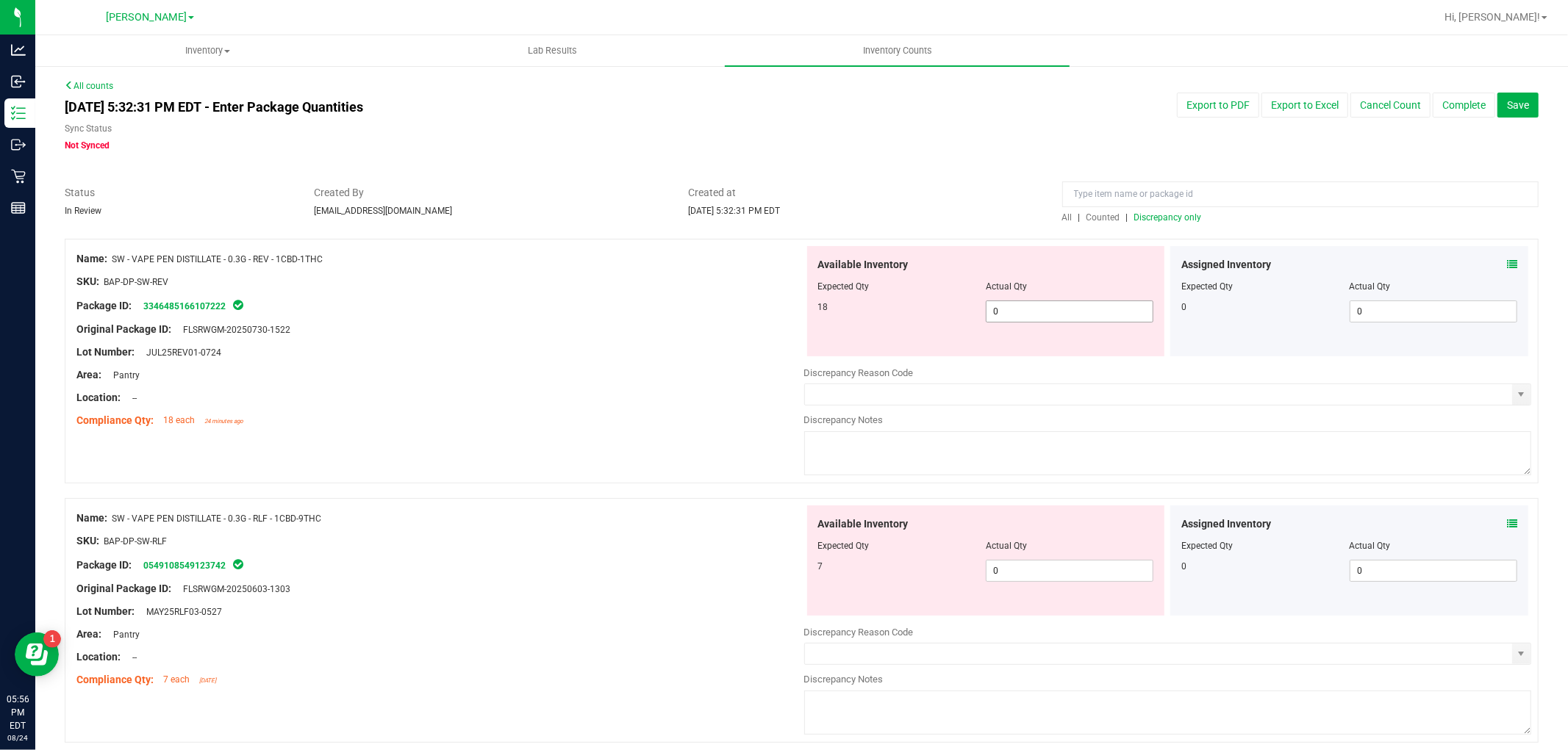
click at [1031, 314] on span "0 0" at bounding box center [1069, 311] width 168 height 22
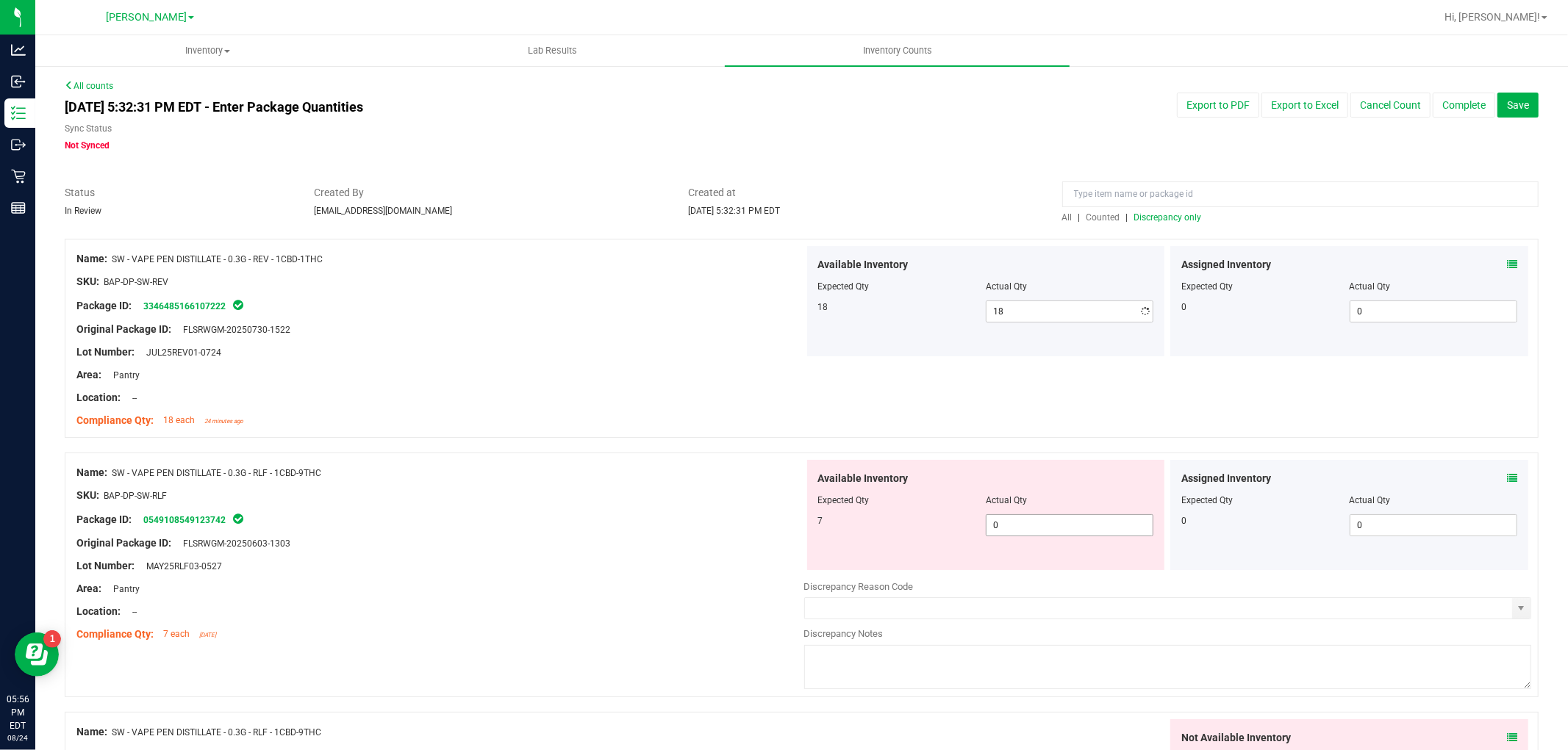
click at [1008, 582] on div "Available Inventory Expected Qty Actual Qty 7 0 0" at bounding box center [1168, 575] width 728 height 233
click at [1039, 530] on span "0 0" at bounding box center [1069, 525] width 168 height 22
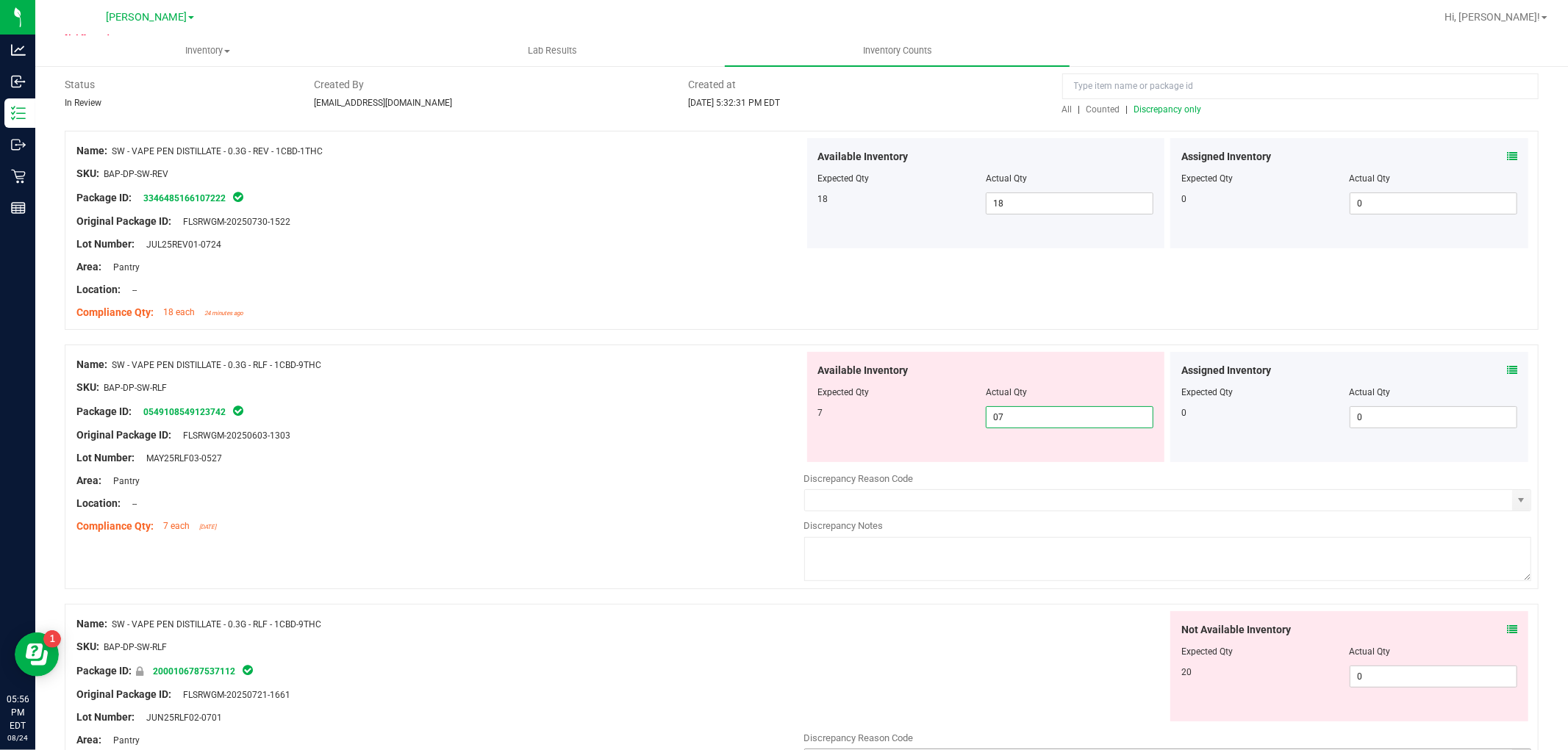
scroll to position [408, 0]
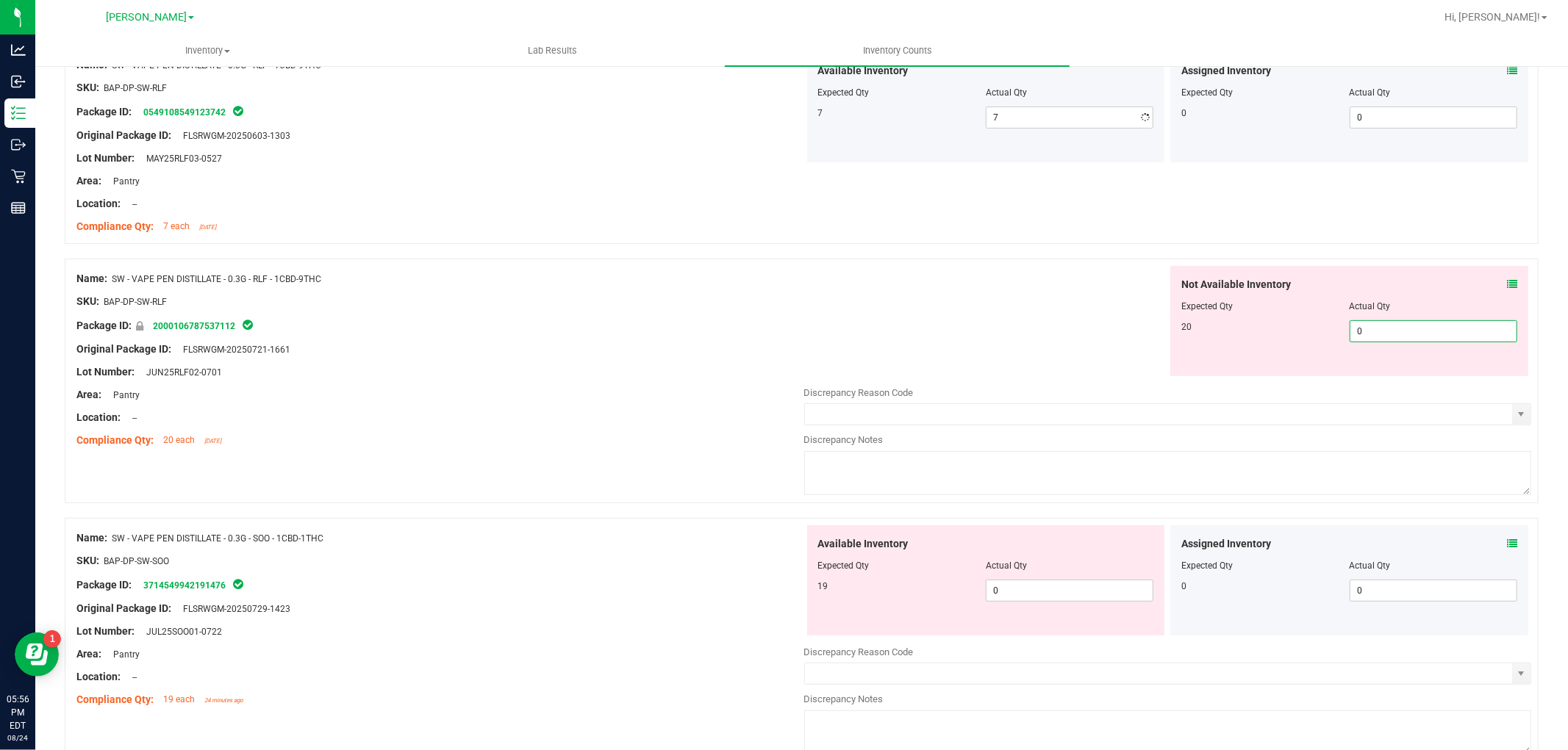
click at [1379, 376] on div "Not Available Inventory Expected Qty Actual Qty 20 0 0" at bounding box center [1168, 382] width 728 height 233
click at [1061, 590] on div "Available Inventory Expected Qty Actual Qty 19 0 0" at bounding box center [1168, 642] width 728 height 233
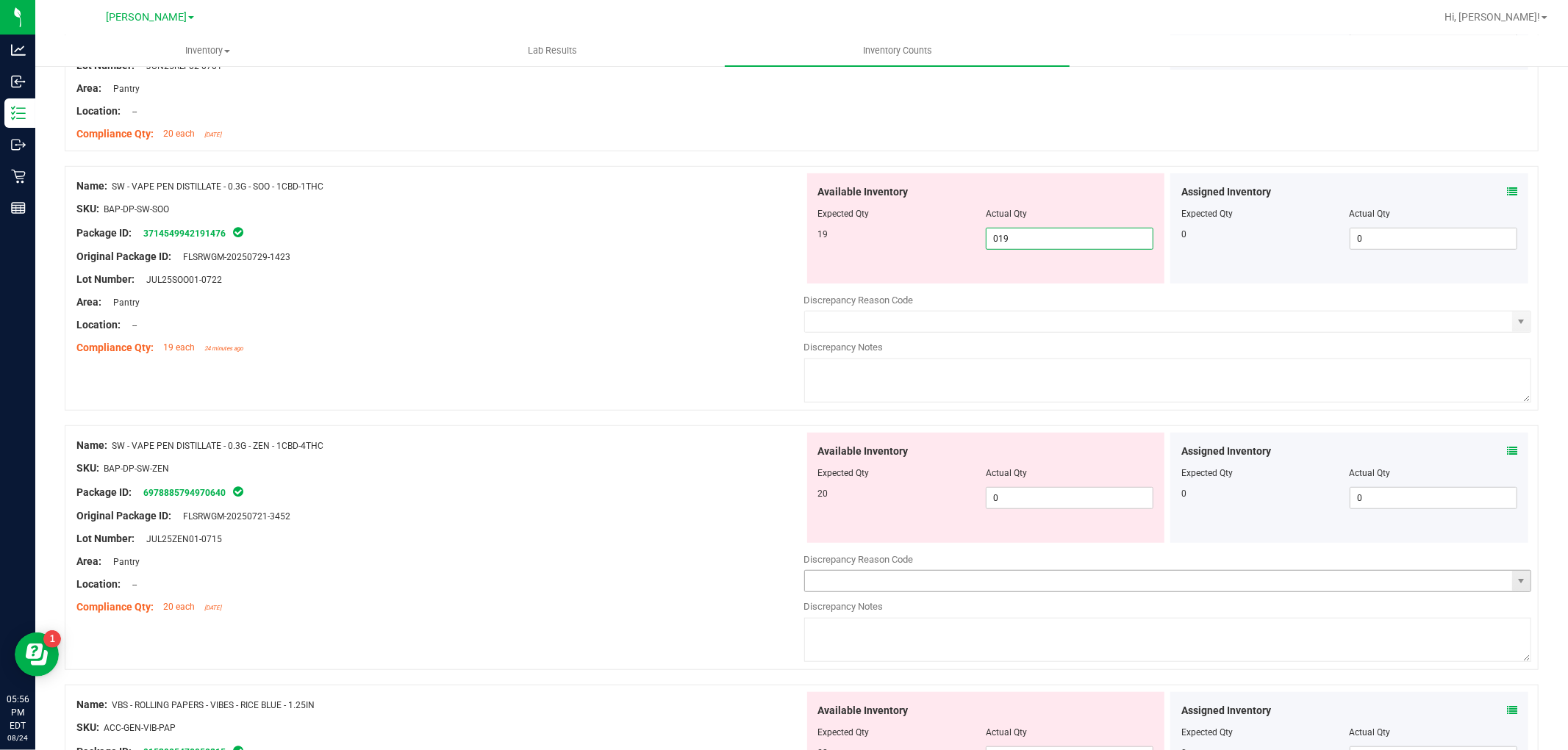
scroll to position [734, 0]
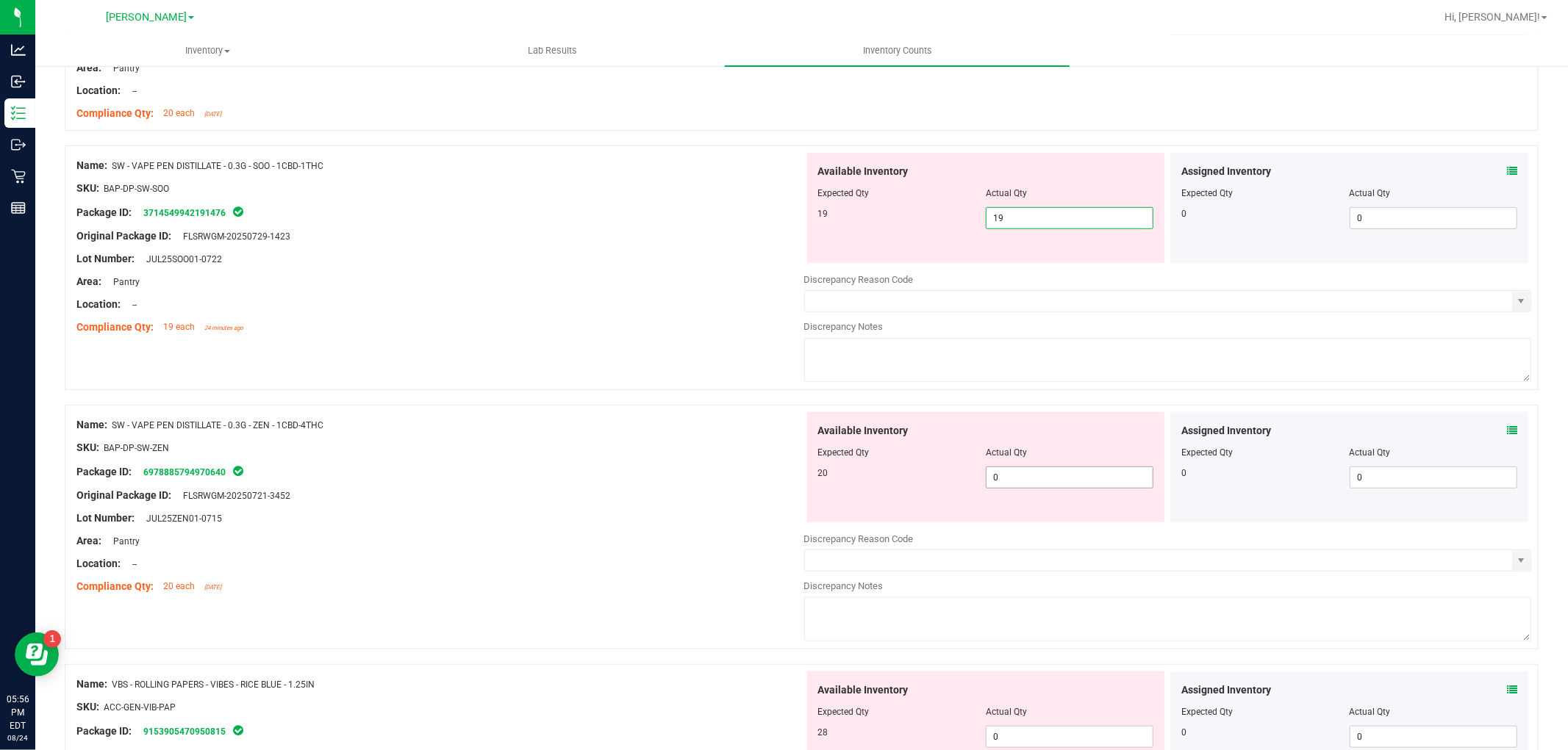
click at [1076, 486] on div "Available Inventory Expected Qty Actual Qty 20 0 0" at bounding box center [1168, 529] width 728 height 233
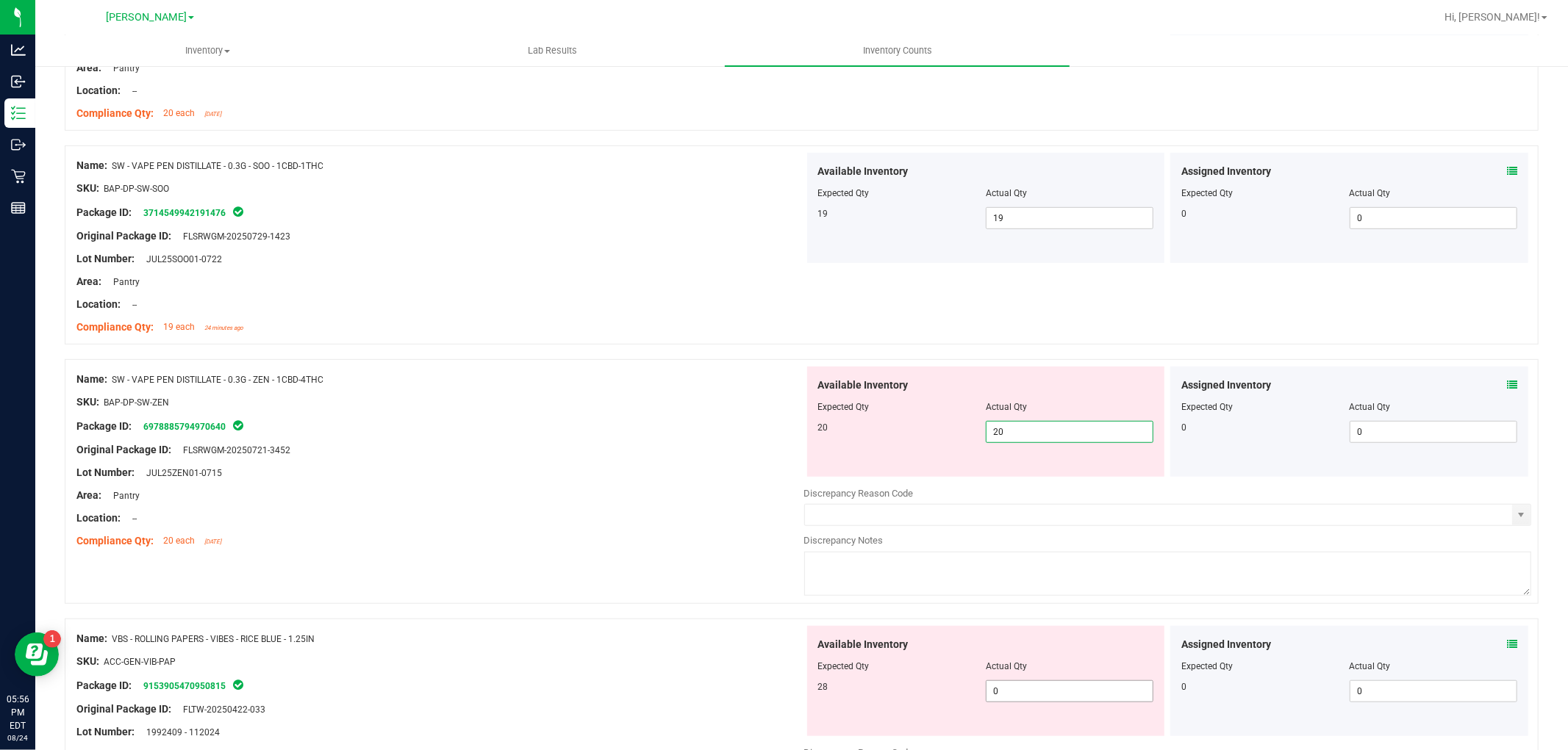
click at [1041, 691] on div "Available Inventory Expected Qty Actual Qty 28 0 0" at bounding box center [1168, 742] width 728 height 233
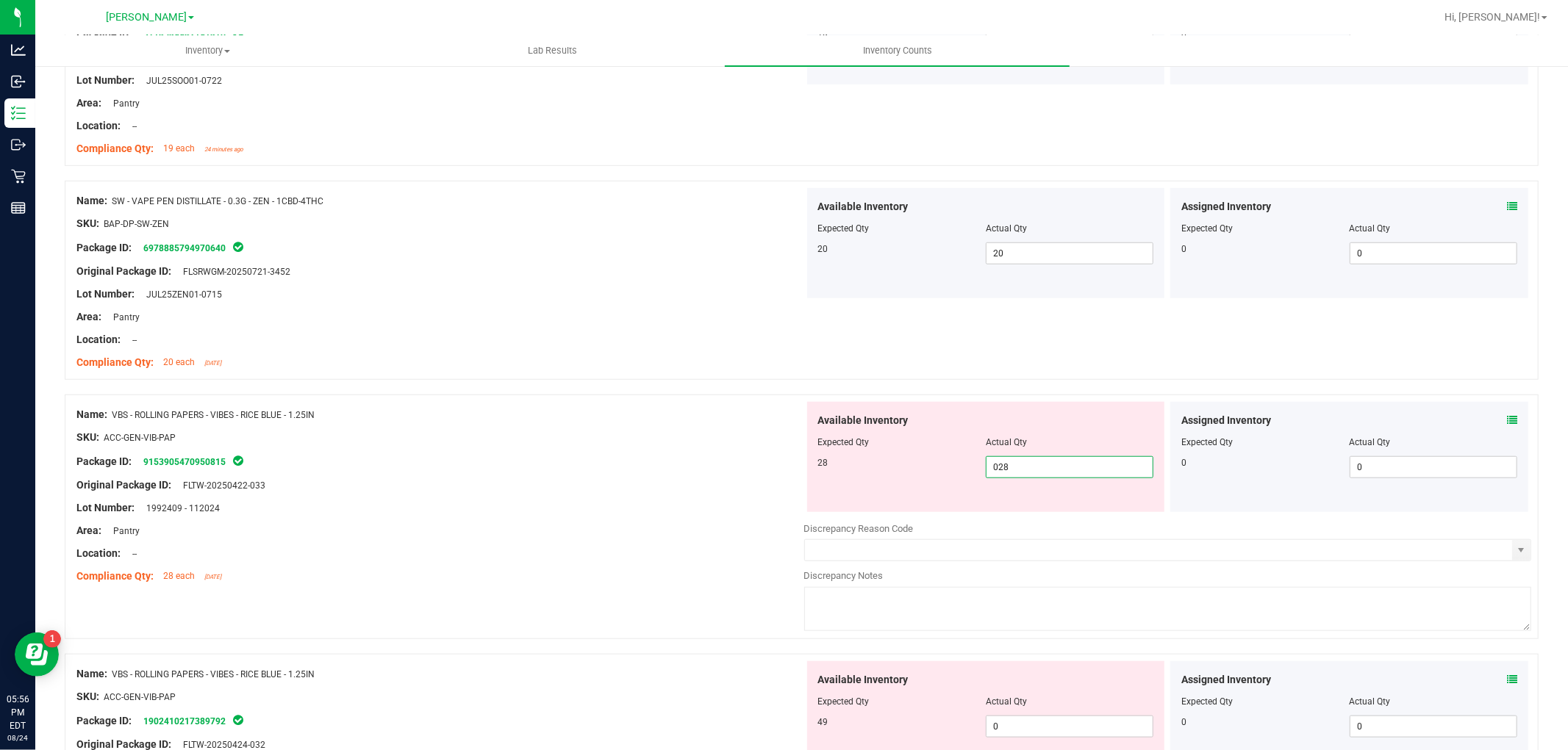
scroll to position [1061, 0]
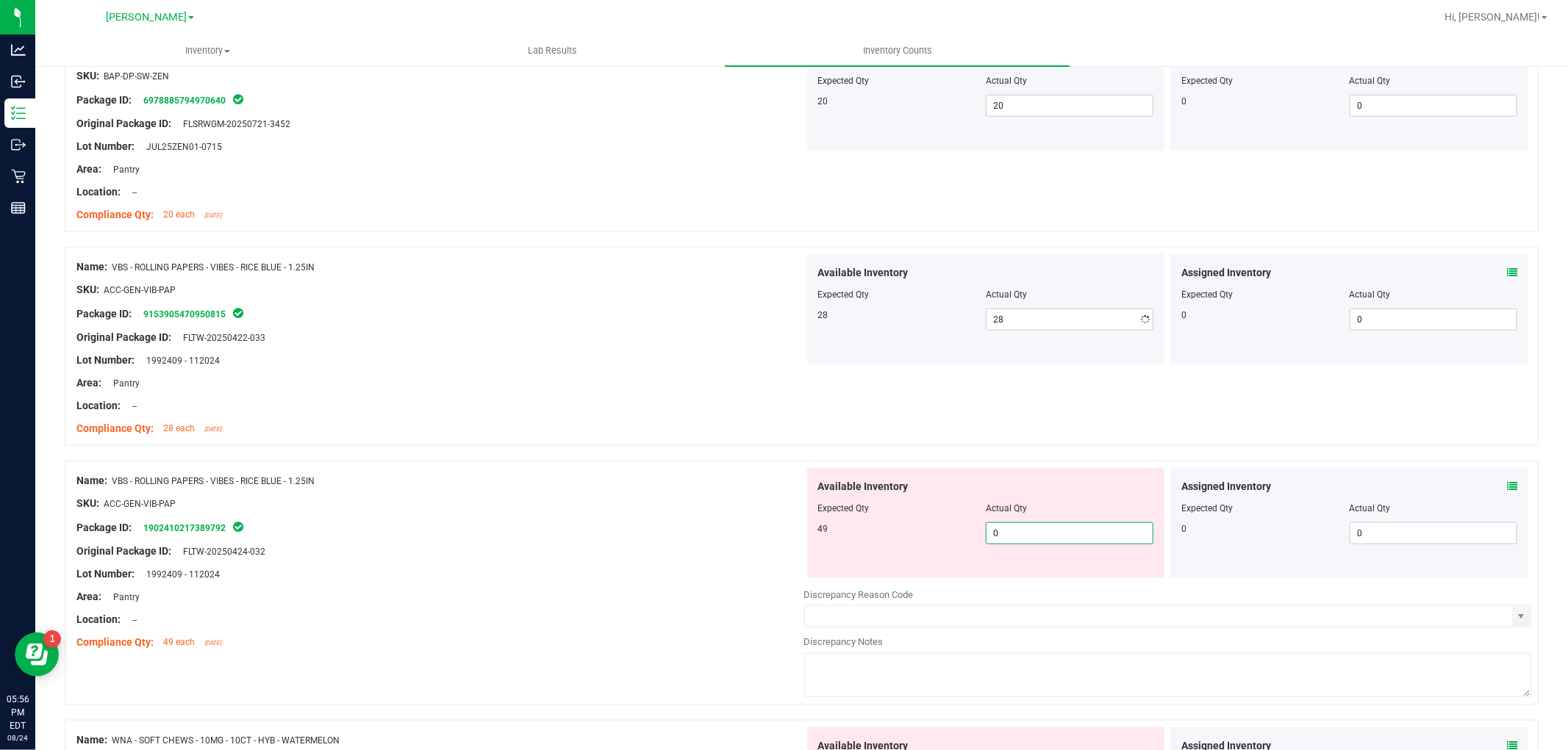
click at [1032, 578] on div "Available Inventory Expected Qty Actual Qty 49 0 0" at bounding box center [1168, 584] width 728 height 233
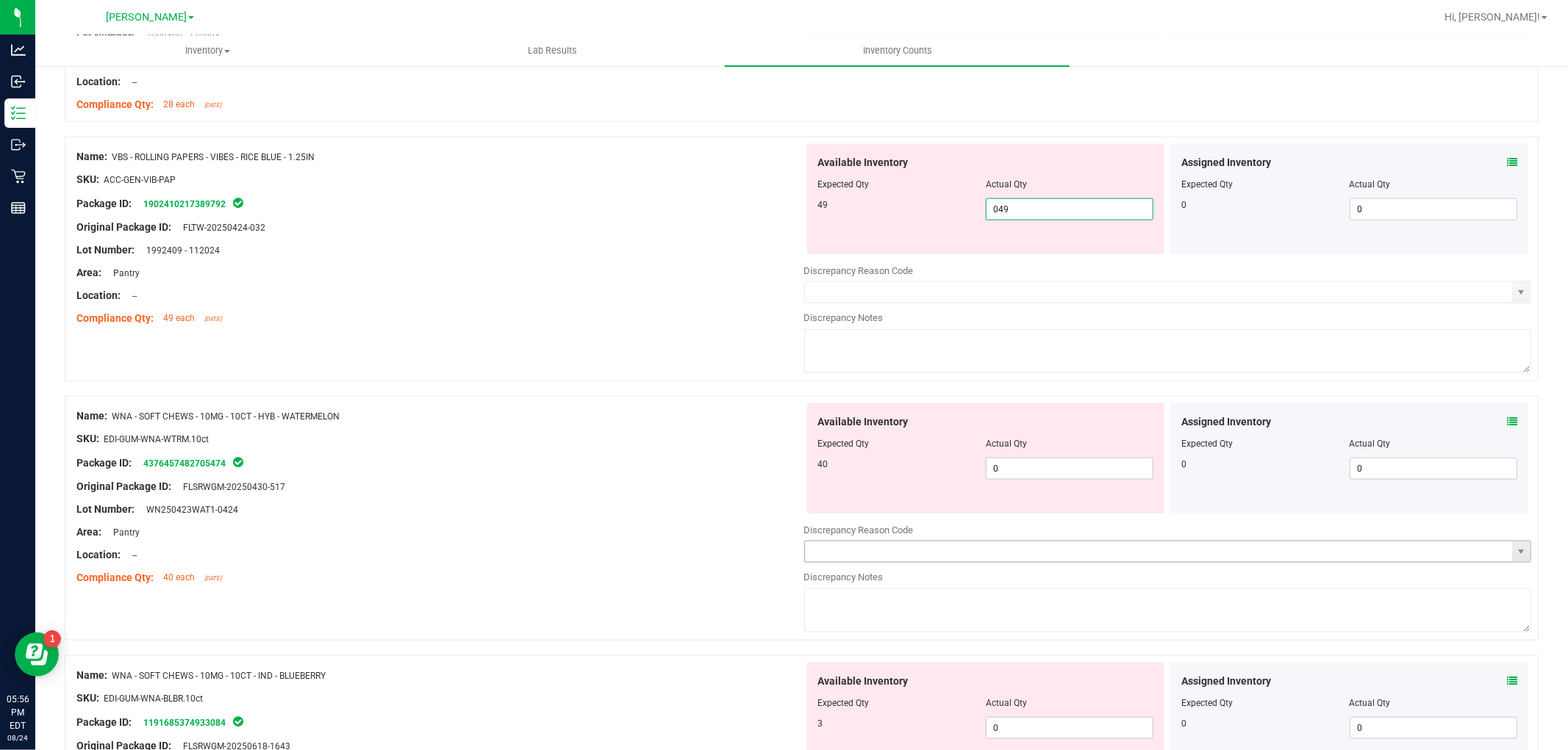
scroll to position [1387, 0]
click at [1031, 466] on div "Available Inventory Expected Qty Actual Qty 40 0 0" at bounding box center [1168, 517] width 728 height 233
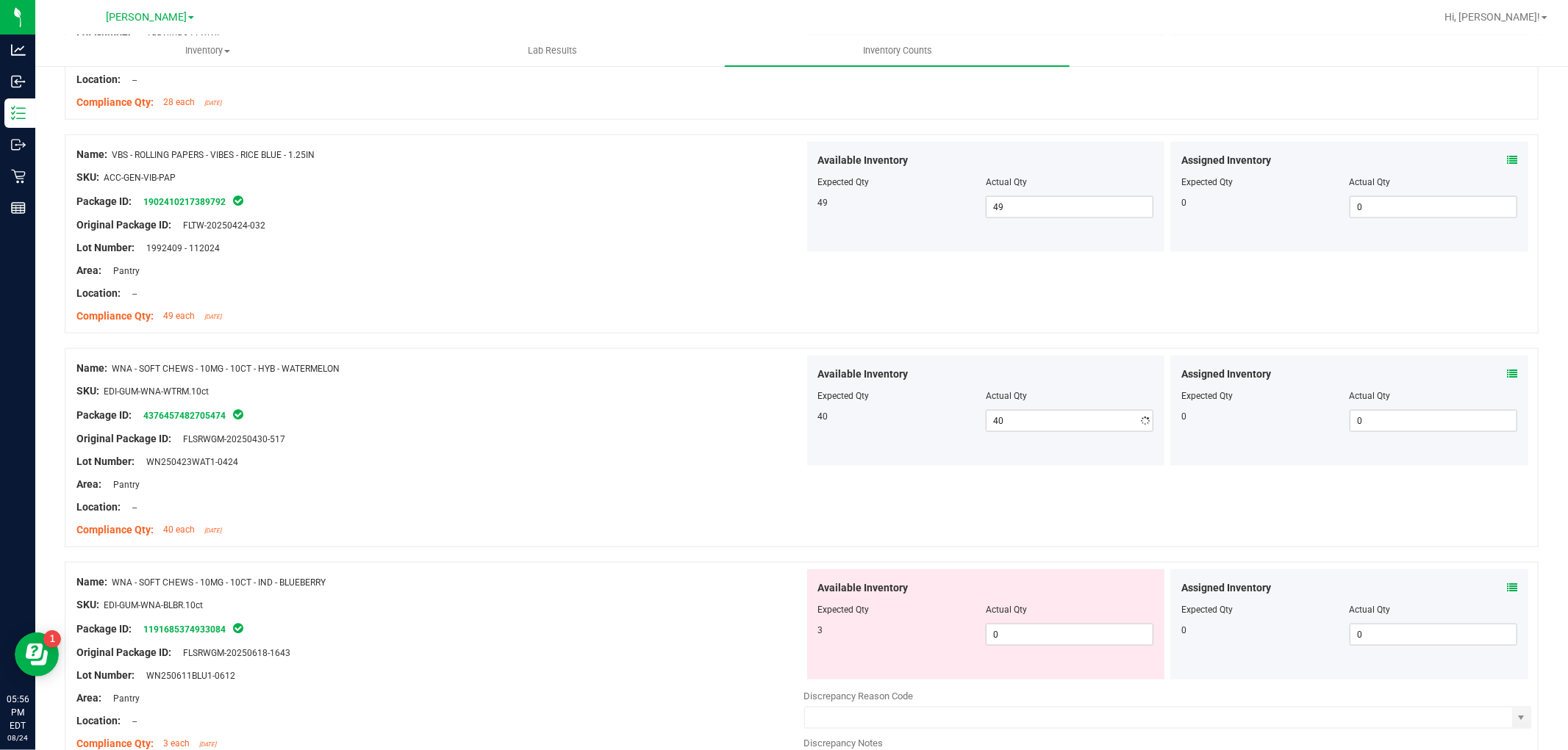
click at [1059, 695] on div "Available Inventory Expected Qty Actual Qty 3 0 0" at bounding box center [1168, 686] width 728 height 233
click at [1064, 630] on span "0 0" at bounding box center [1069, 634] width 168 height 22
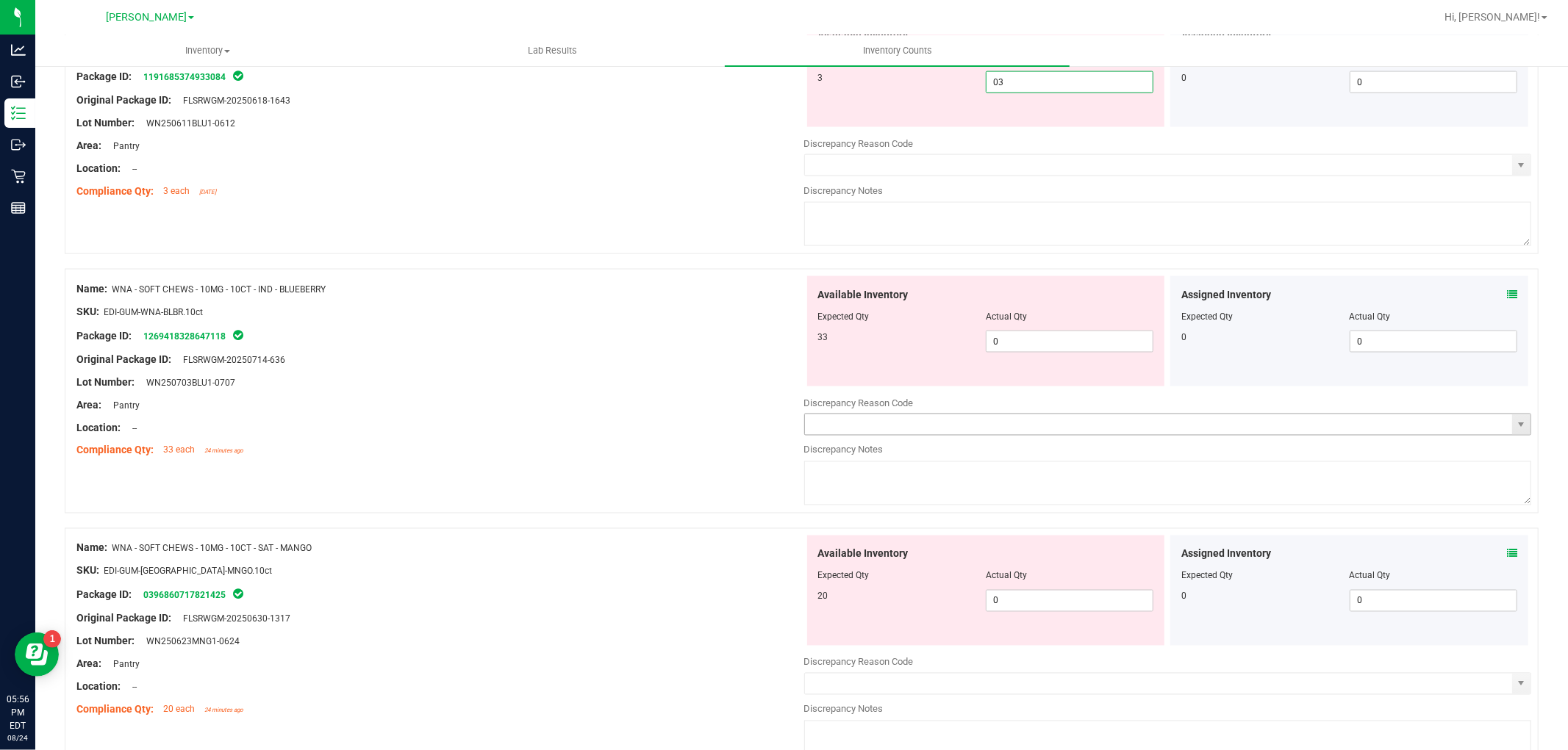
scroll to position [1958, 0]
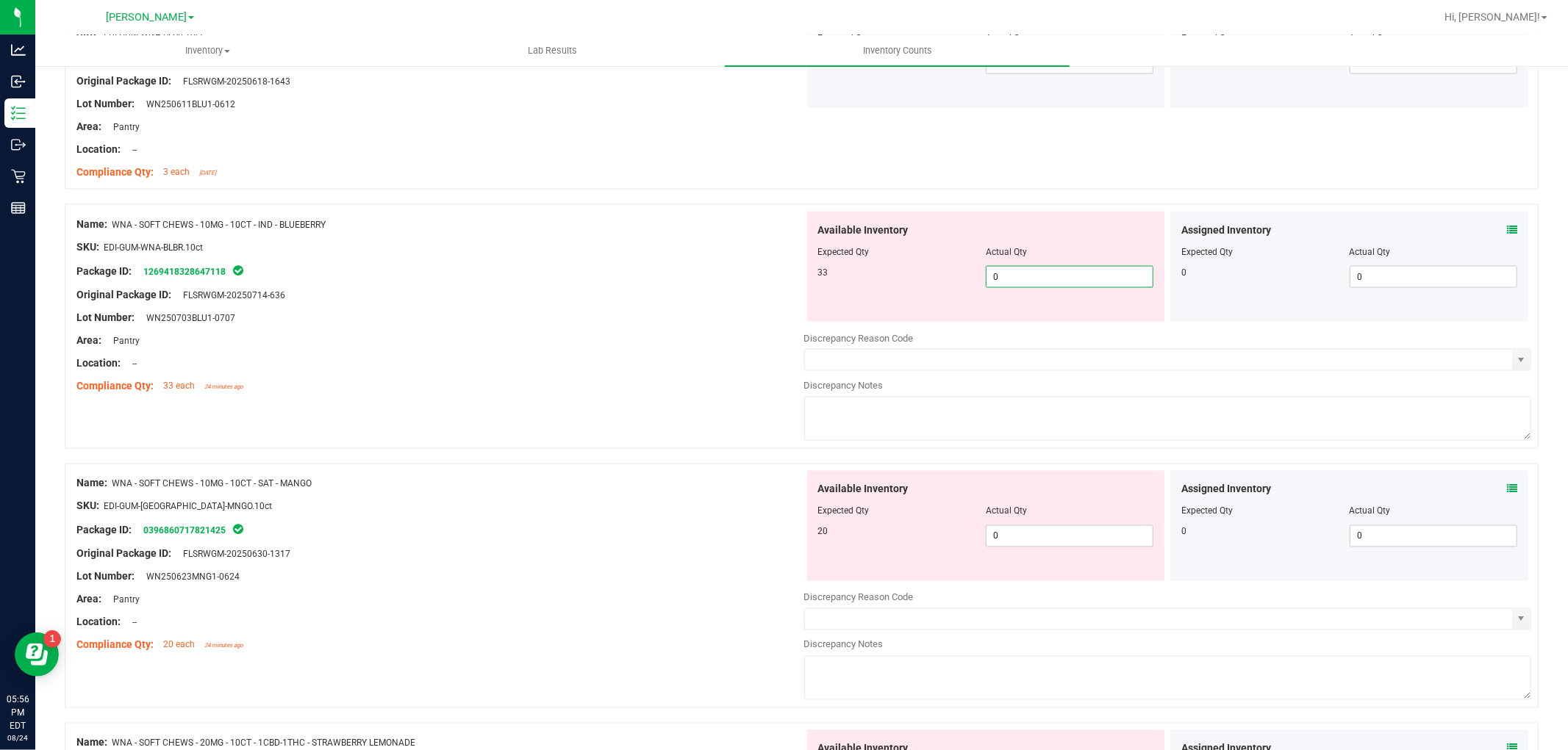
click at [1091, 316] on div "Available Inventory Expected Qty Actual Qty 33 0 0" at bounding box center [985, 266] width 358 height 110
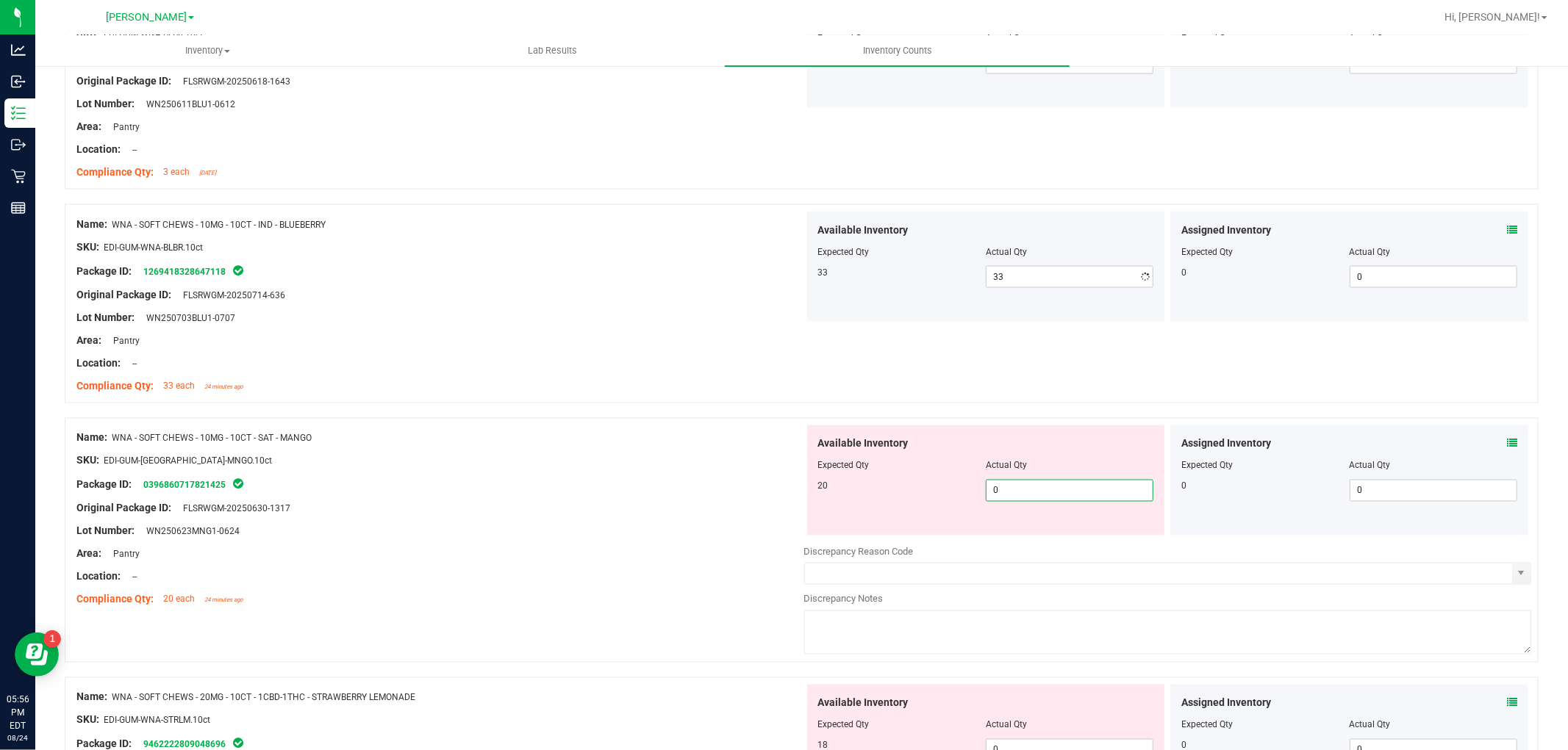
click at [1061, 532] on div "Available Inventory Expected Qty Actual Qty 20 0 0" at bounding box center [985, 480] width 358 height 110
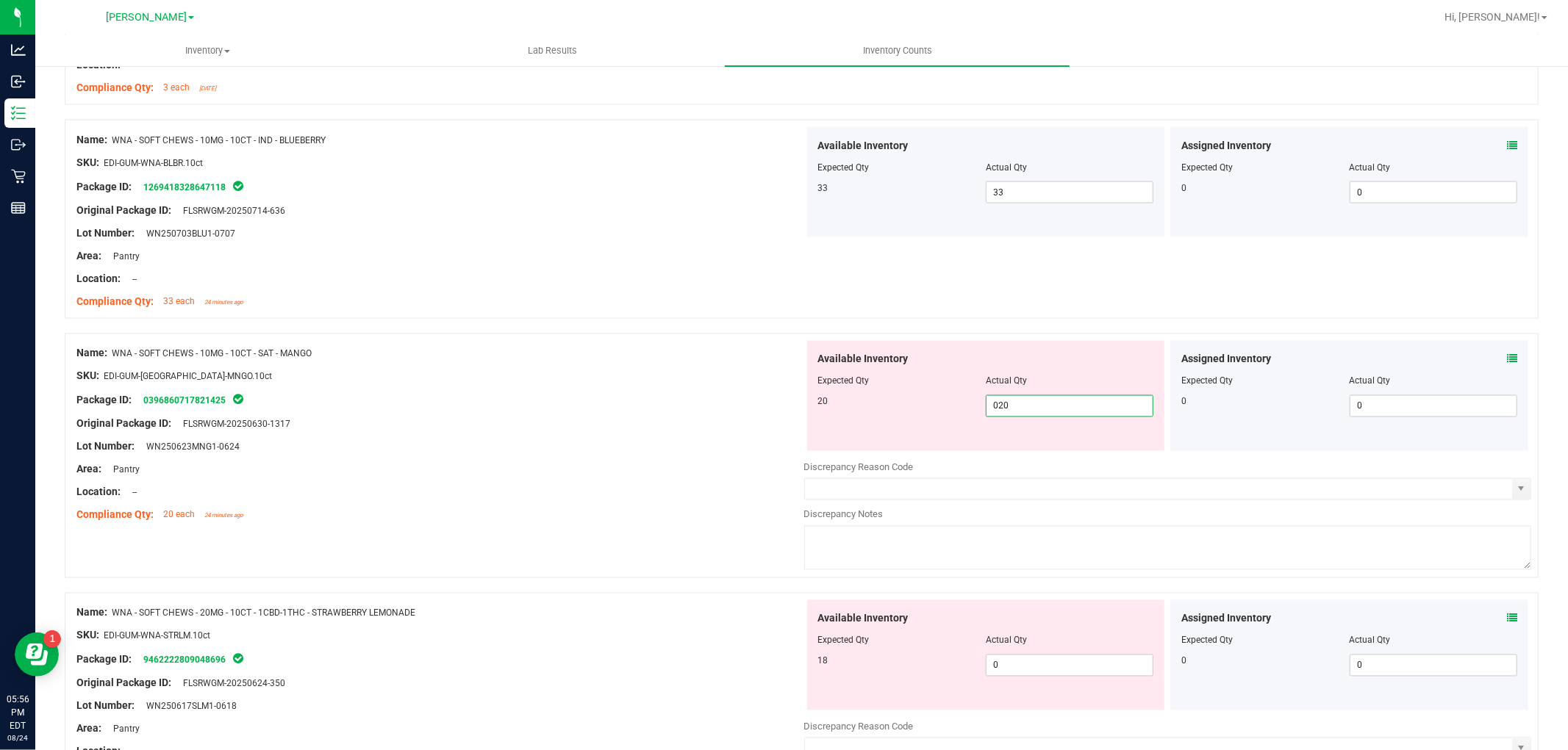
scroll to position [2121, 0]
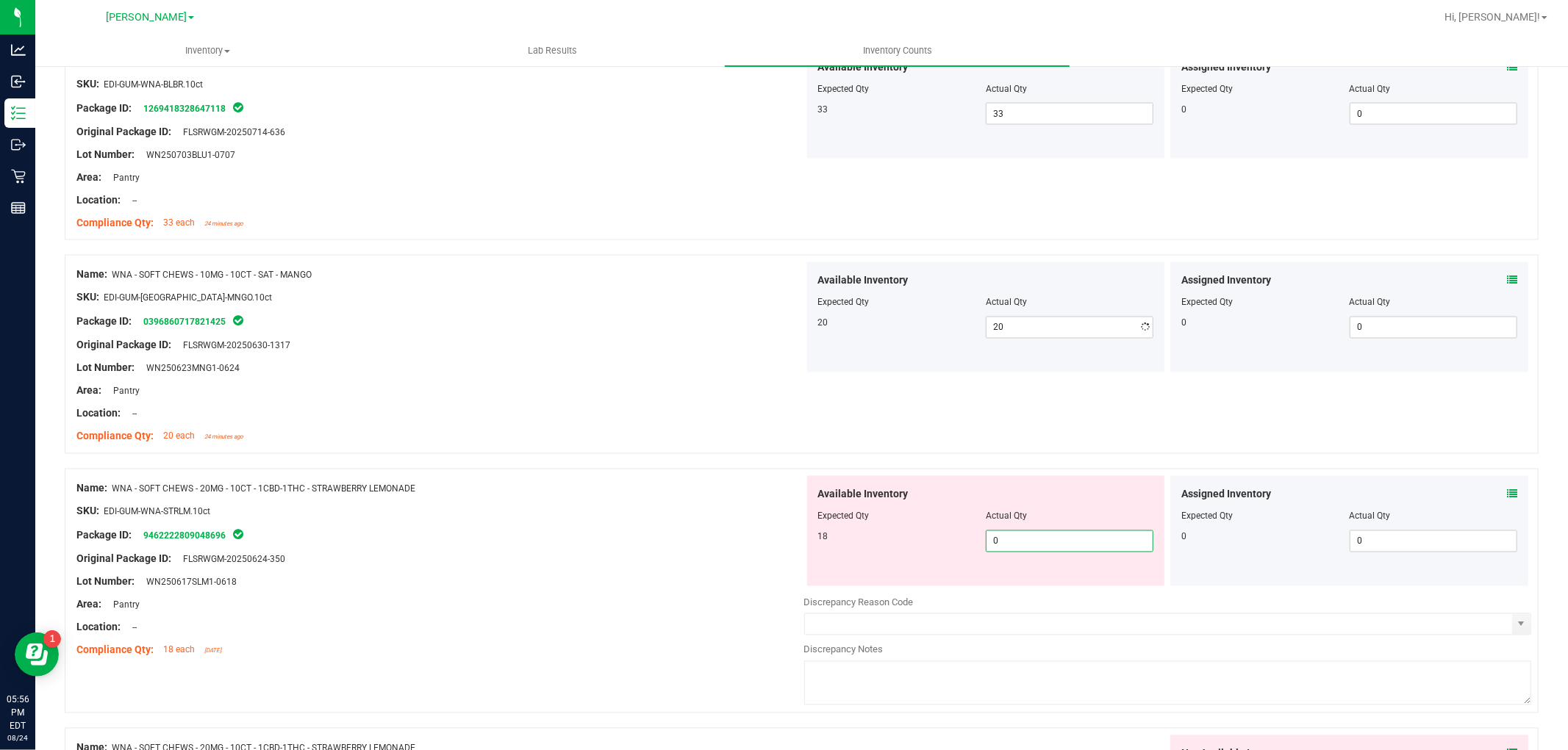
click at [1029, 585] on div "Available Inventory Expected Qty Actual Qty 18 0 0" at bounding box center [985, 531] width 358 height 110
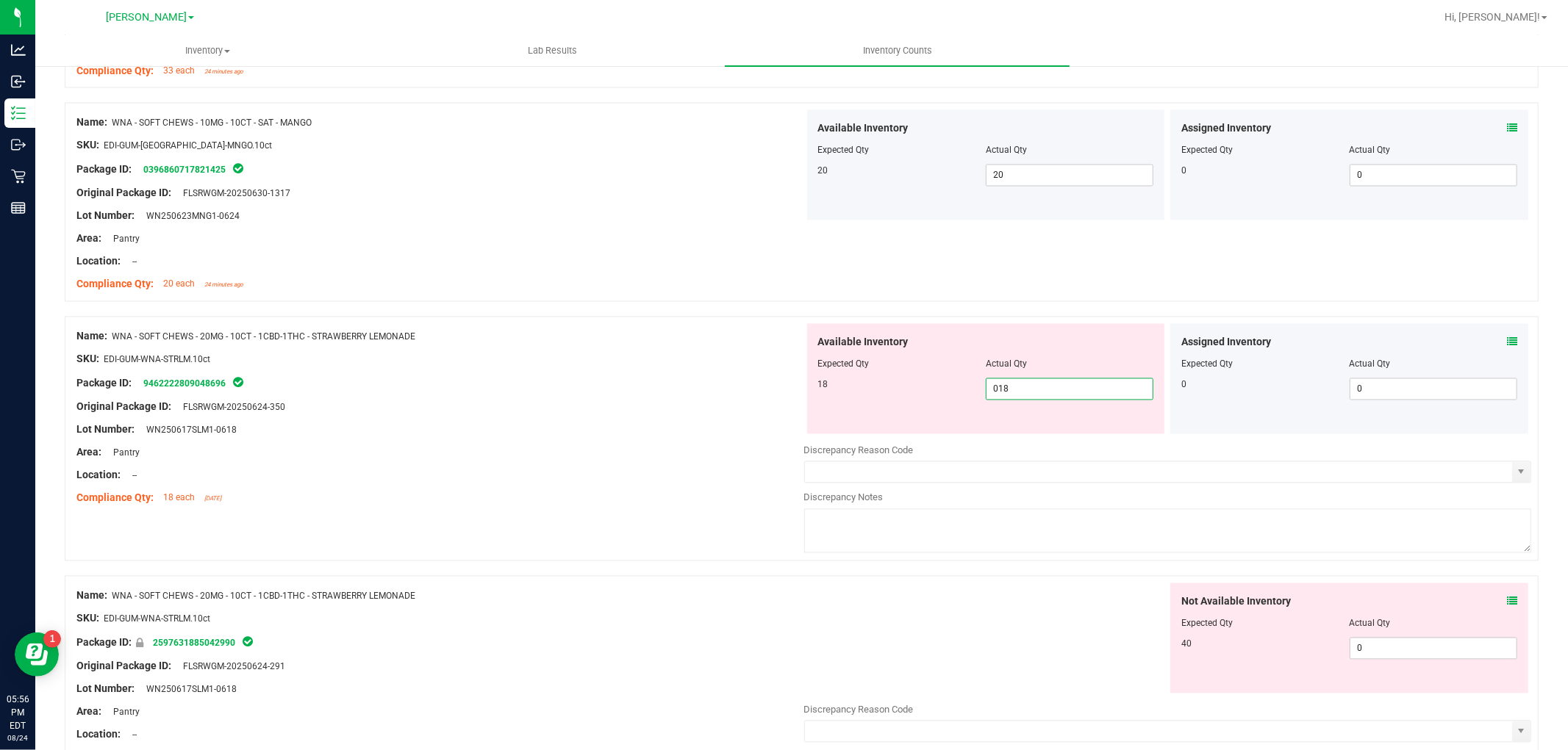
scroll to position [2448, 0]
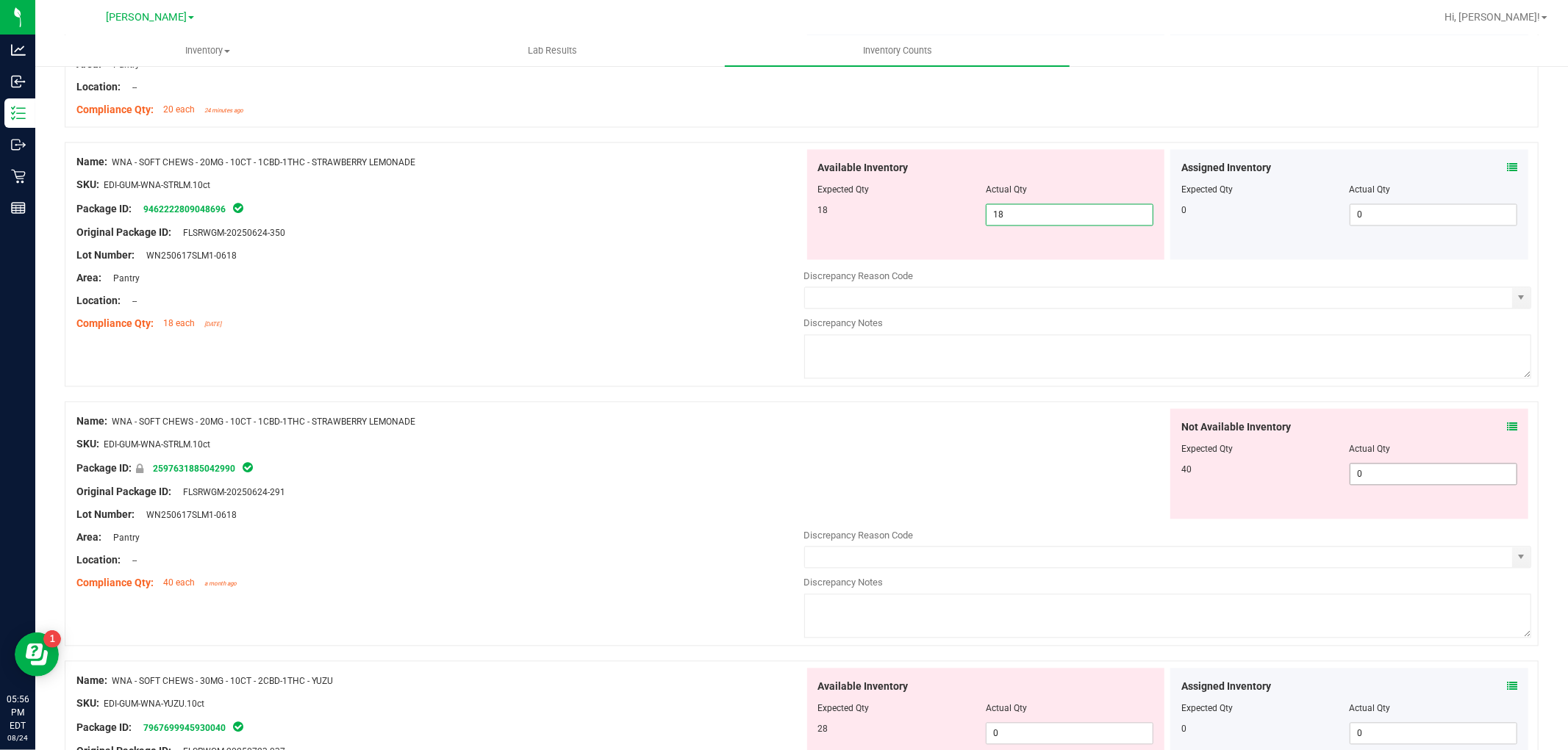
click at [1422, 472] on div "Not Available Inventory Expected Qty Actual Qty 40 0 0" at bounding box center [1348, 463] width 358 height 110
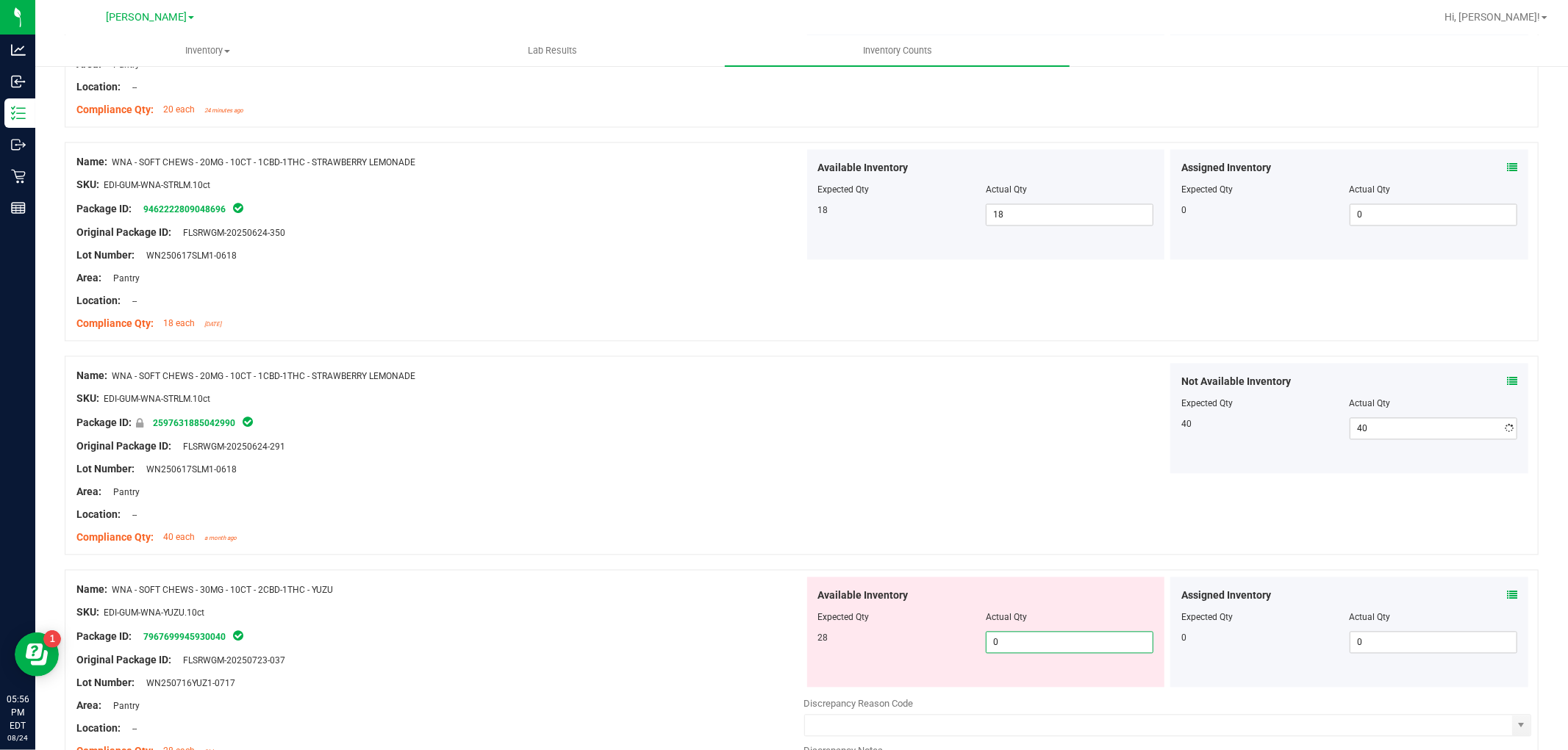
click at [1032, 680] on div "Available Inventory Expected Qty Actual Qty 28 0 0" at bounding box center [985, 631] width 358 height 110
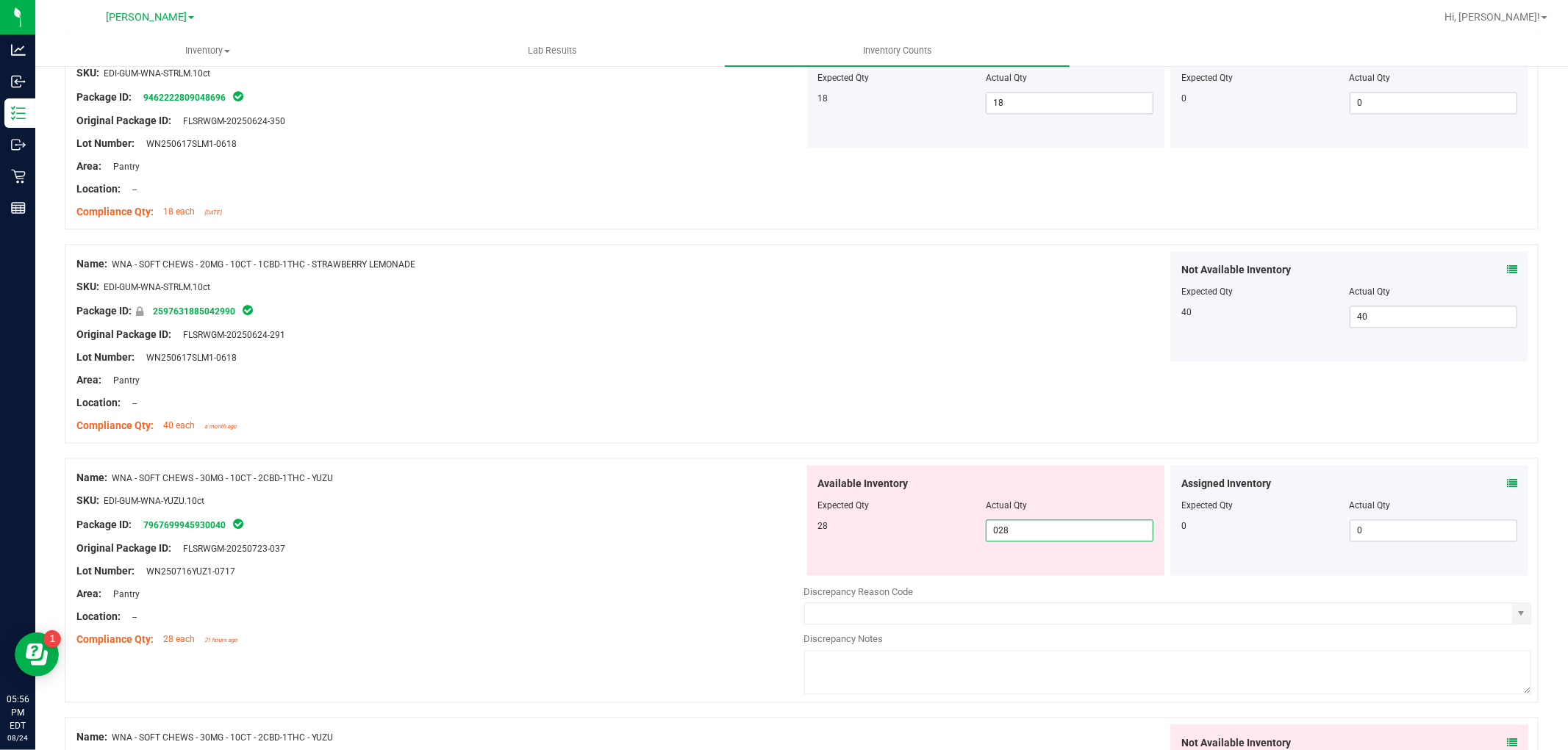
scroll to position [2775, 0]
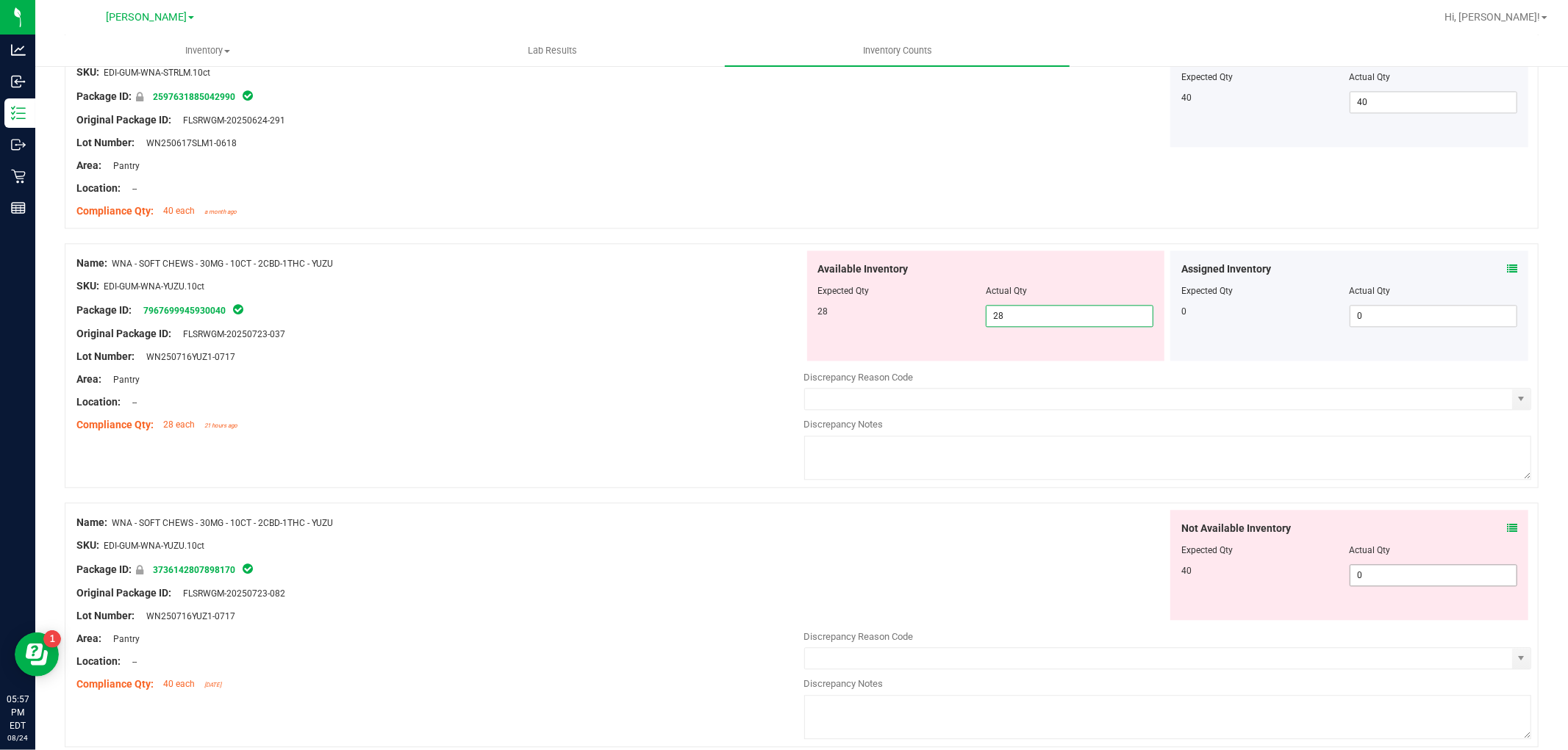
click at [1465, 574] on div "Not Available Inventory Expected Qty Actual Qty 40 0 0" at bounding box center [1348, 565] width 358 height 110
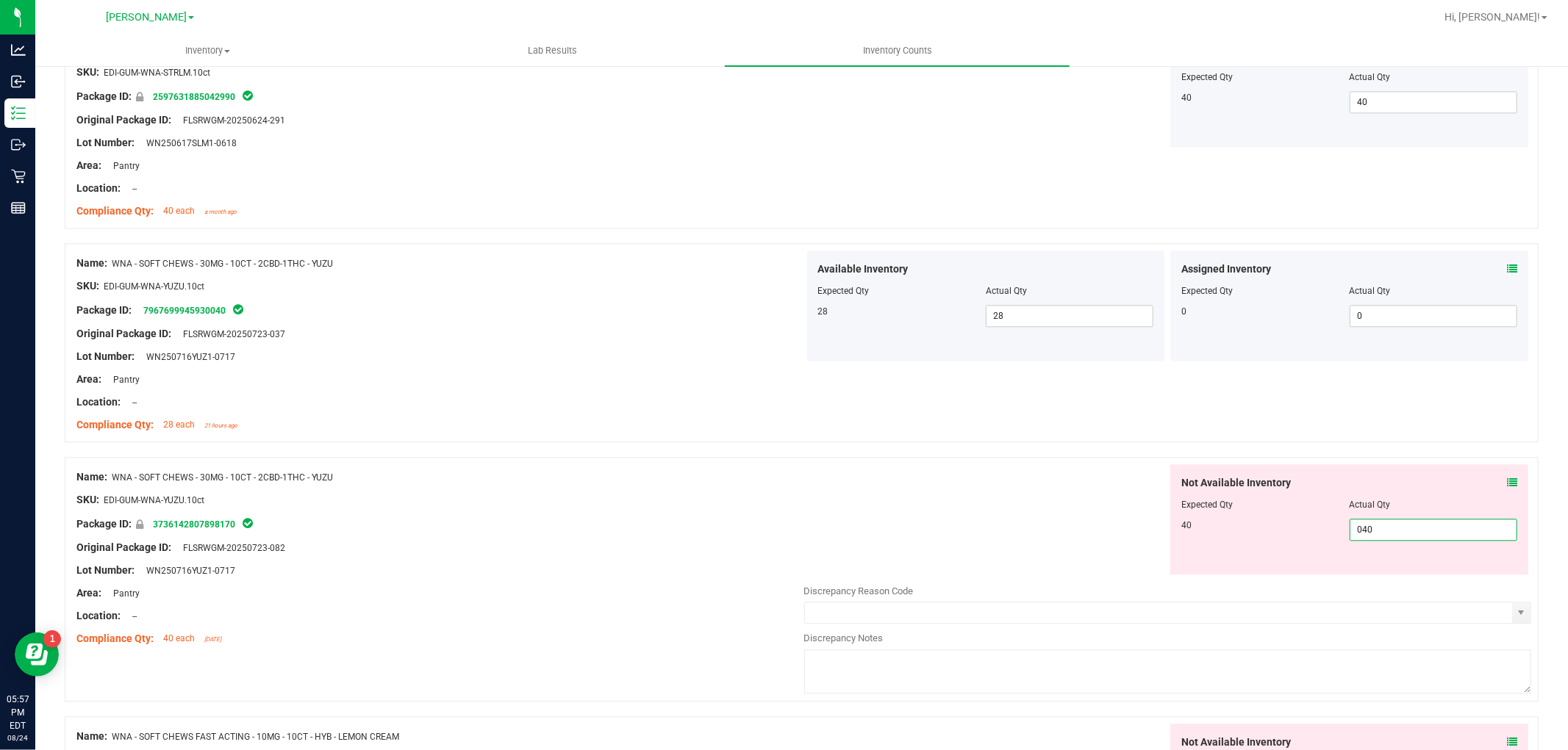
scroll to position [2856, 0]
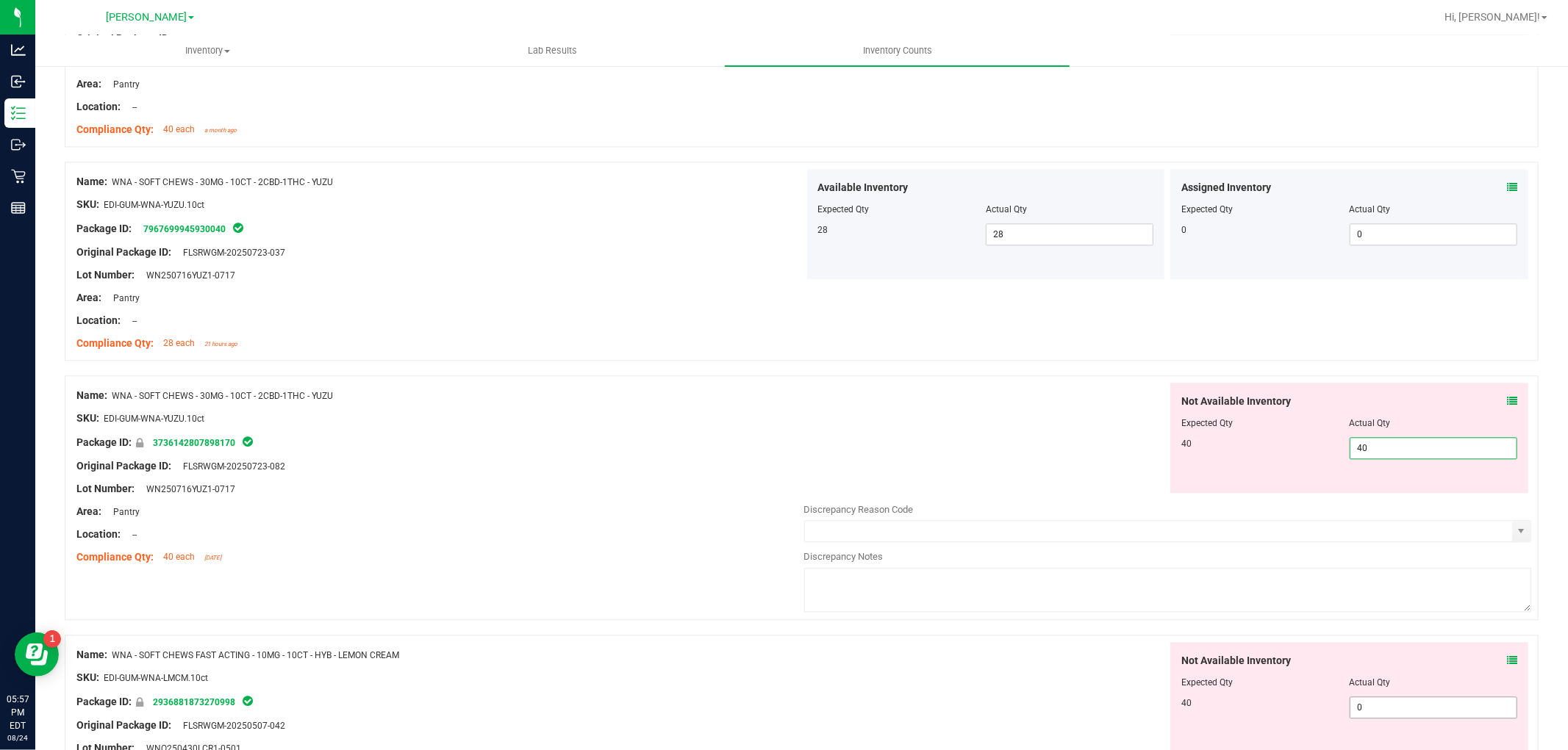
click at [1365, 710] on div "Not Available Inventory Expected Qty Actual Qty 40 0 0" at bounding box center [1168, 758] width 728 height 233
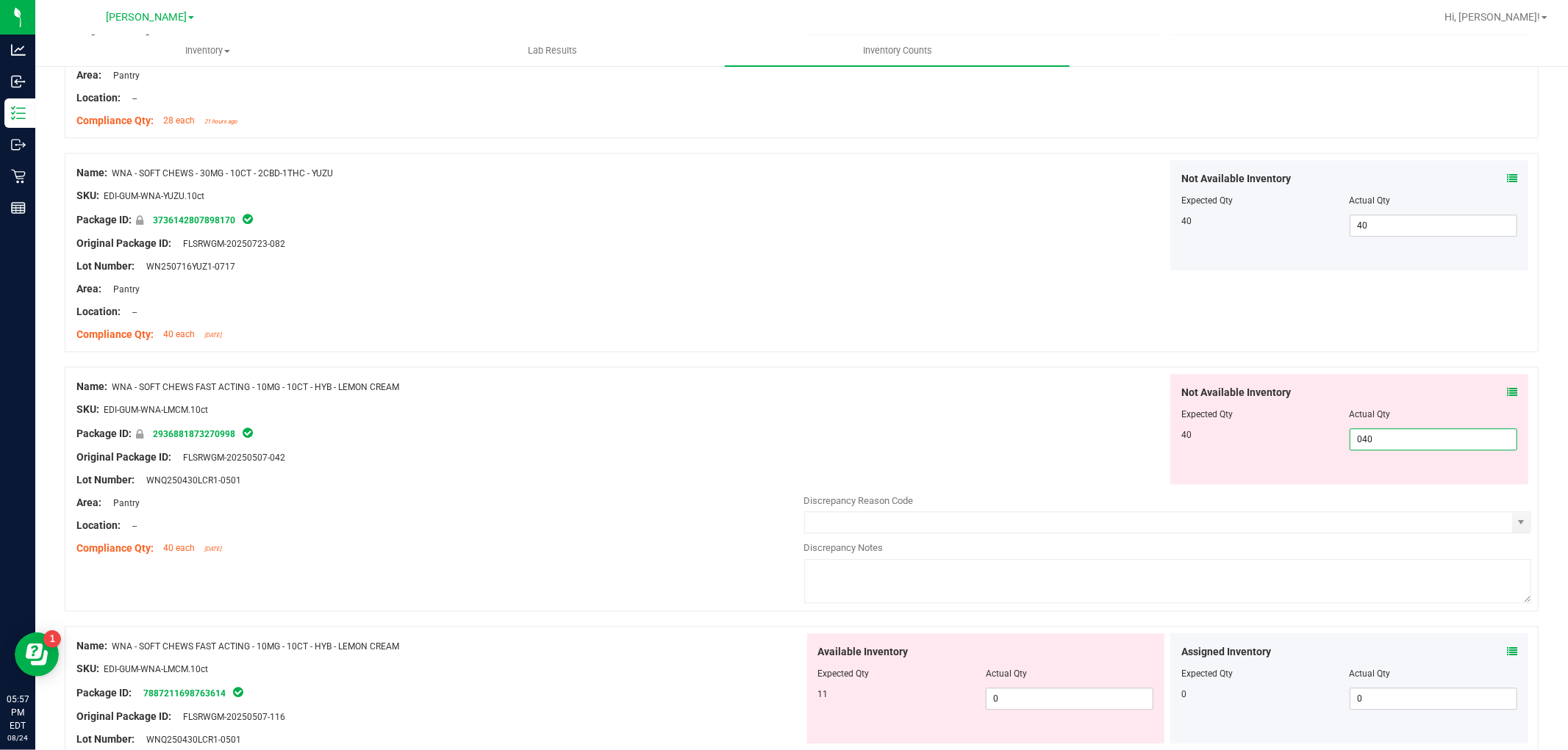
scroll to position [3264, 0]
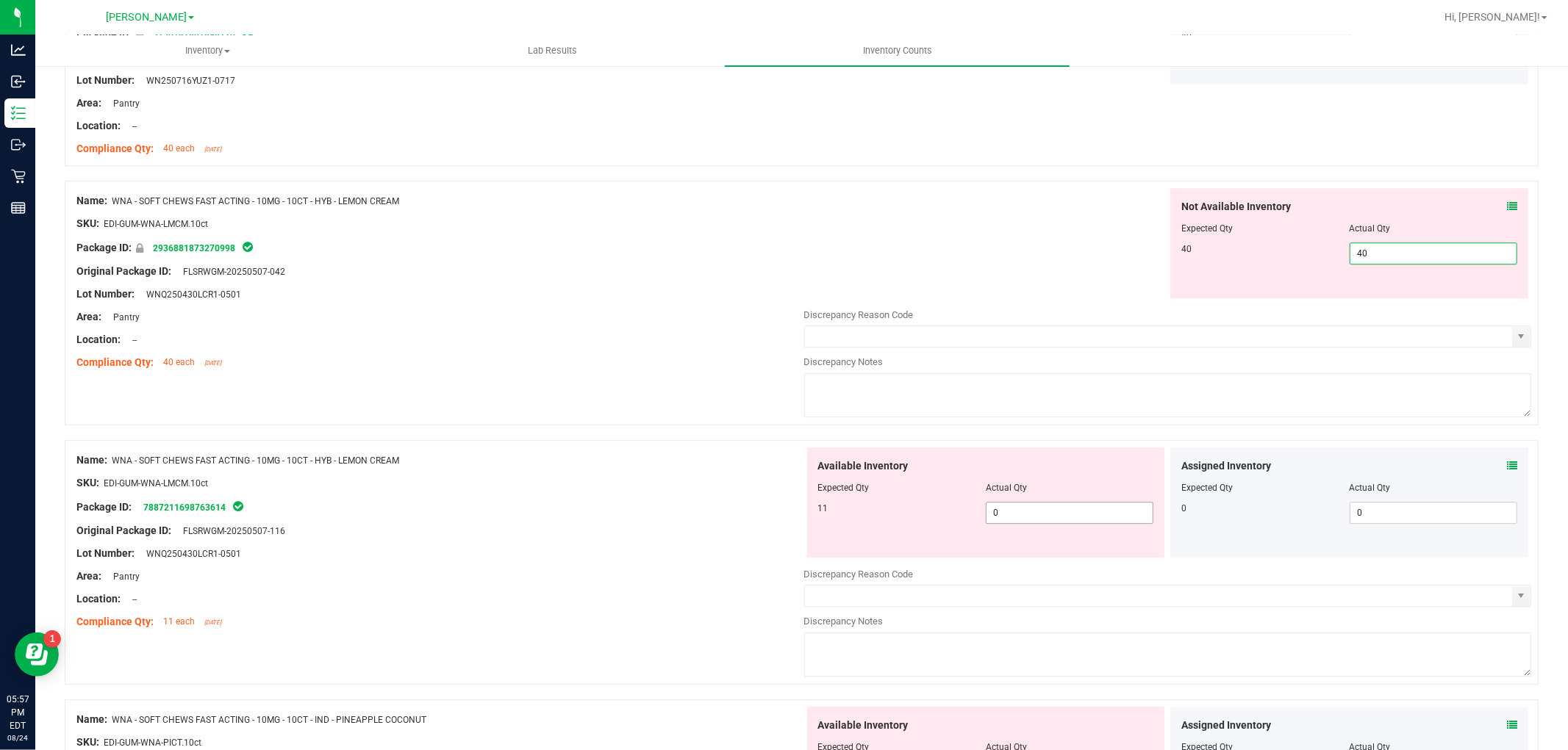
click at [1050, 510] on div "Available Inventory Expected Qty Actual Qty 11 0 0" at bounding box center [985, 502] width 358 height 110
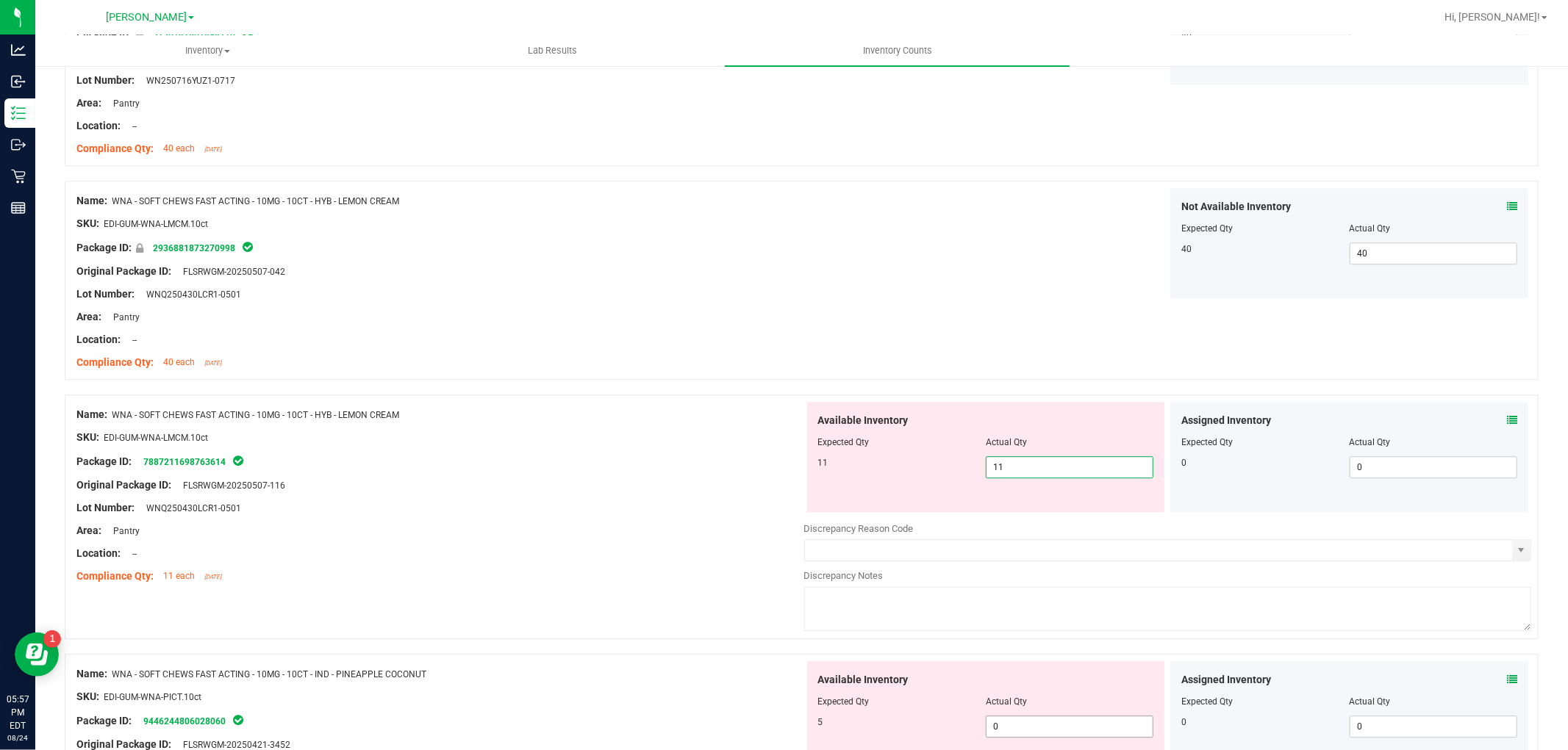
click at [1037, 725] on div "Available Inventory Expected Qty Actual Qty 5 0 0" at bounding box center [985, 716] width 358 height 110
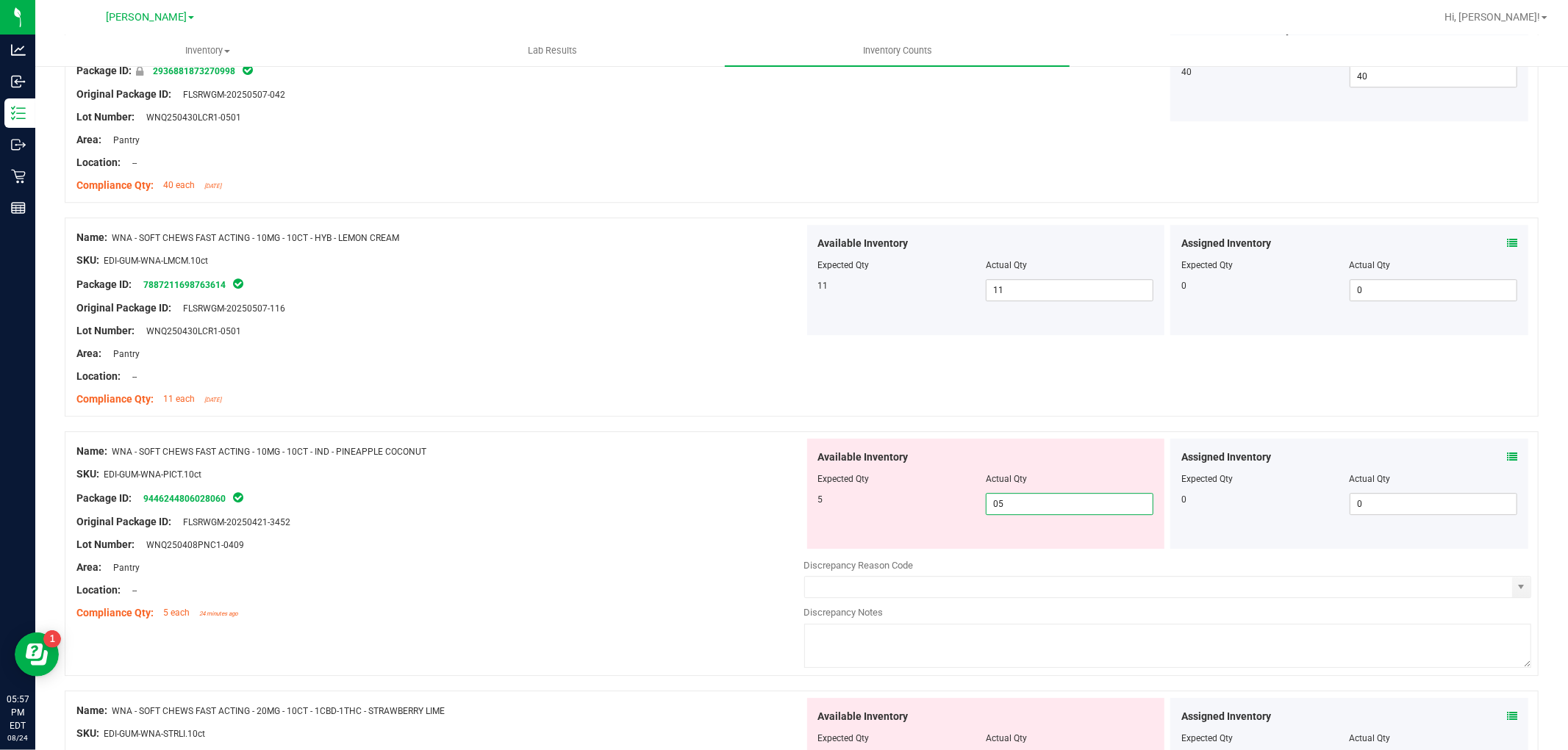
scroll to position [3591, 0]
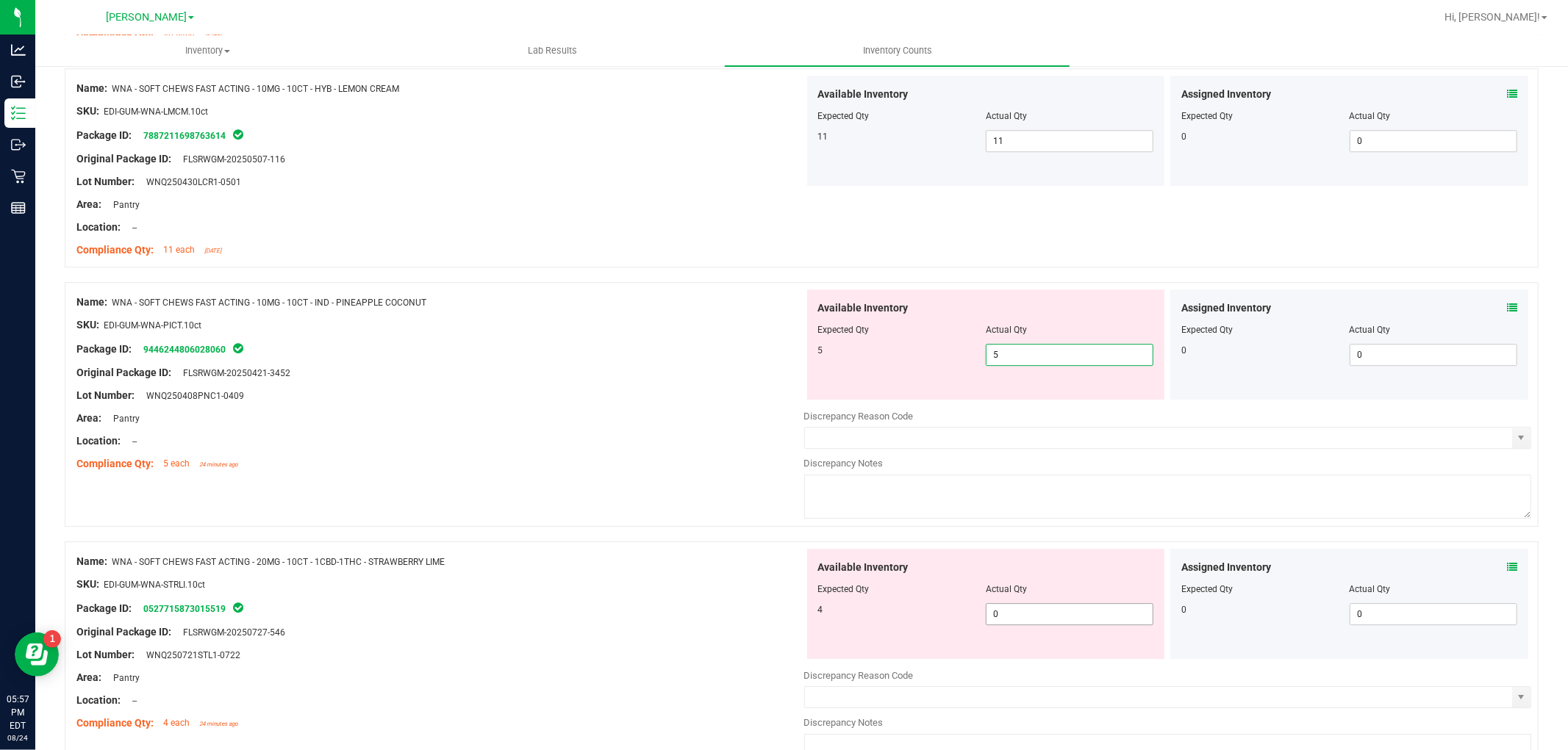
click at [1029, 615] on div "Available Inventory Expected Qty Actual Qty 4 0 0" at bounding box center [1168, 665] width 728 height 233
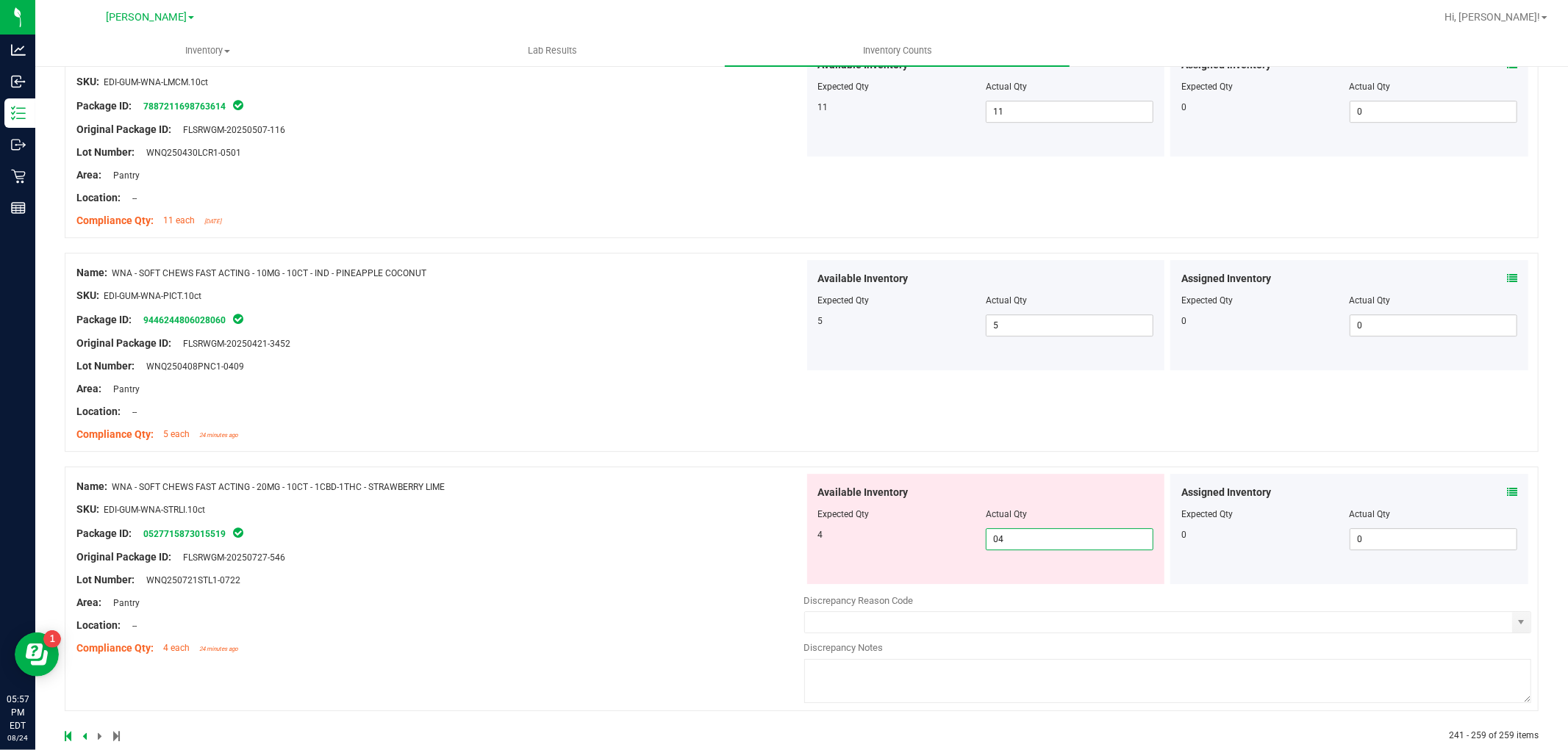
scroll to position [3648, 0]
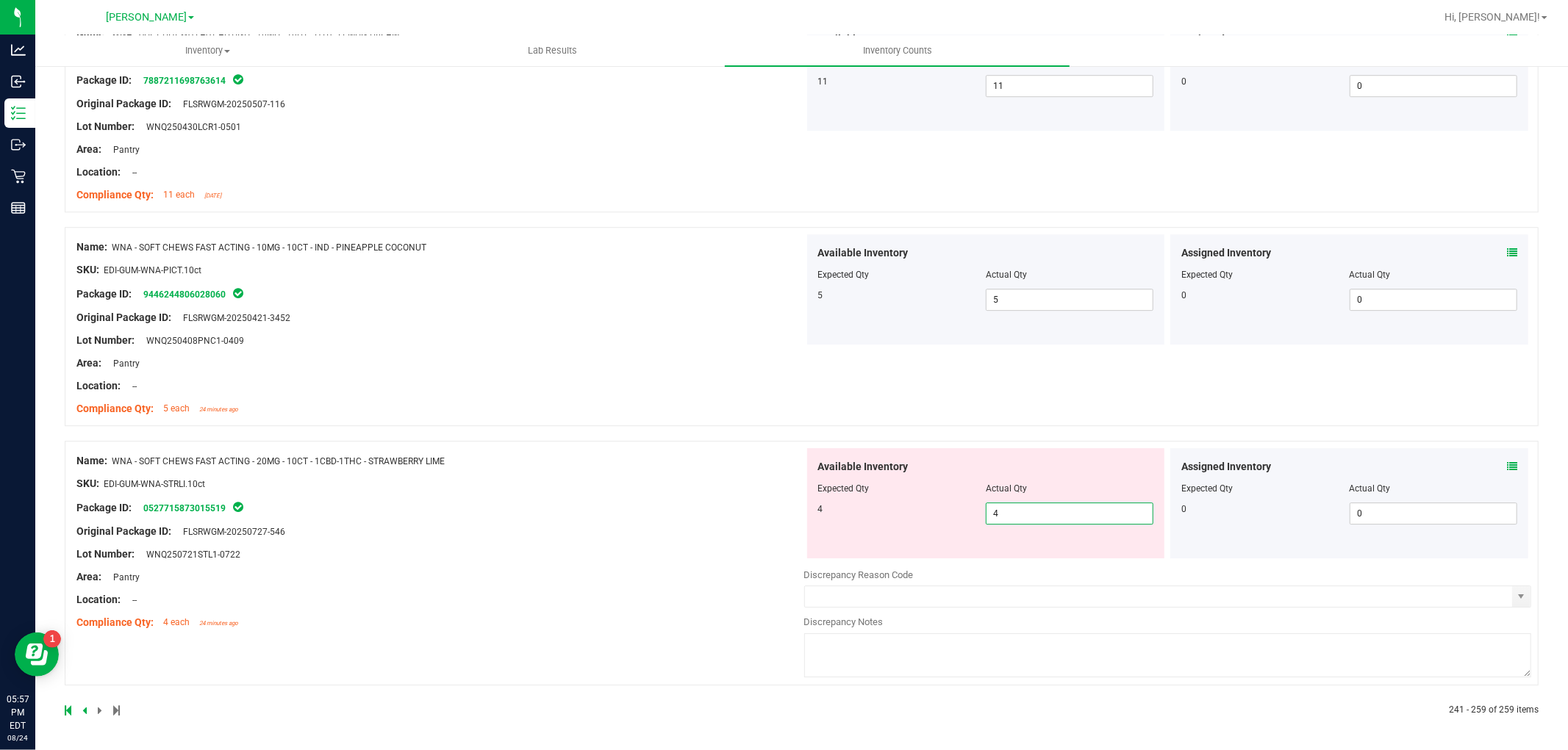
drag, startPoint x: 647, startPoint y: 528, endPoint x: 543, endPoint y: 570, distance: 112.2
click at [648, 529] on div "Name: WNA - SOFT CHEWS FAST ACTING - 20MG - 10CT - 1CBD-1THC - STRAWBERRY LIME …" at bounding box center [440, 541] width 728 height 187
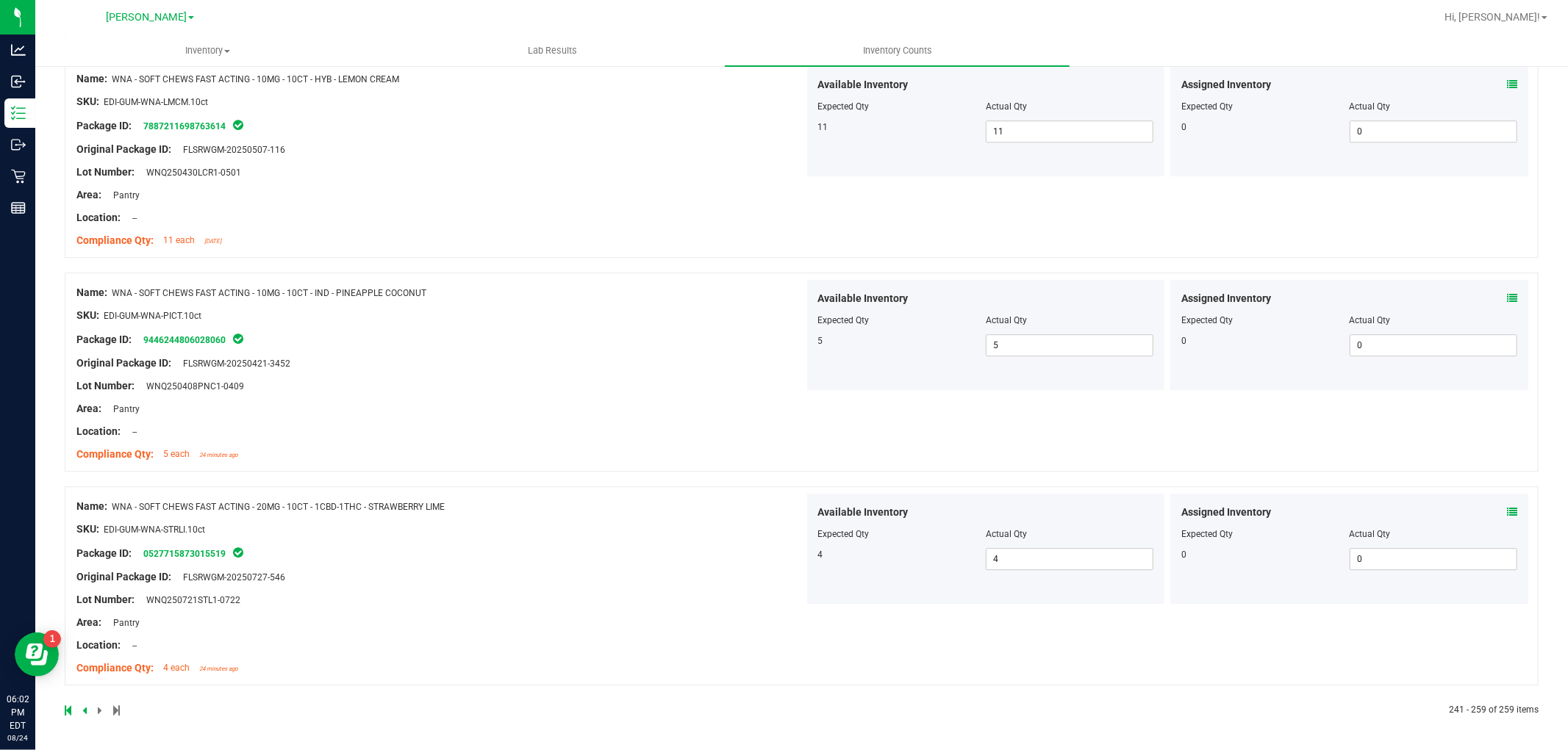
scroll to position [0, 0]
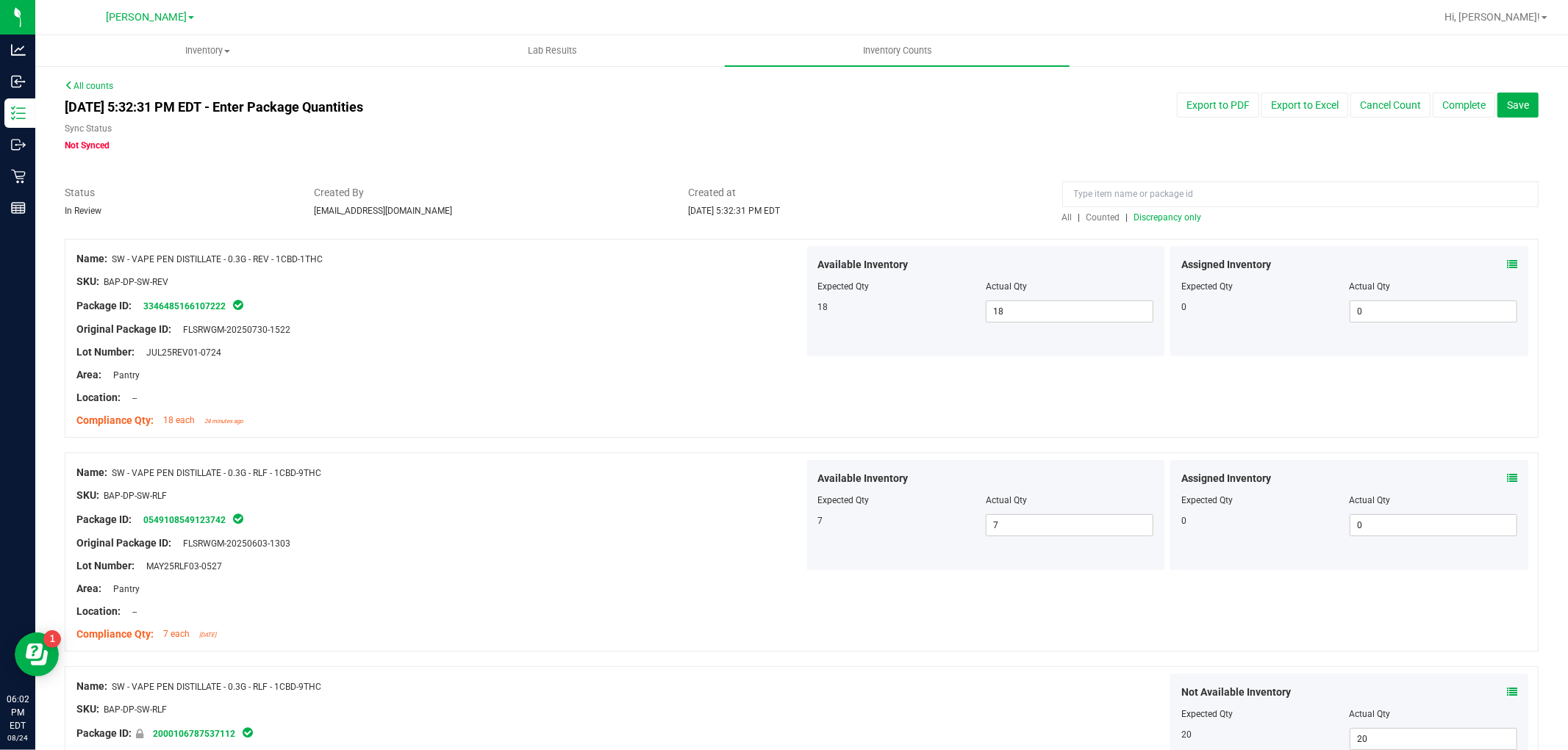
click at [1062, 217] on span "All" at bounding box center [1066, 217] width 11 height 11
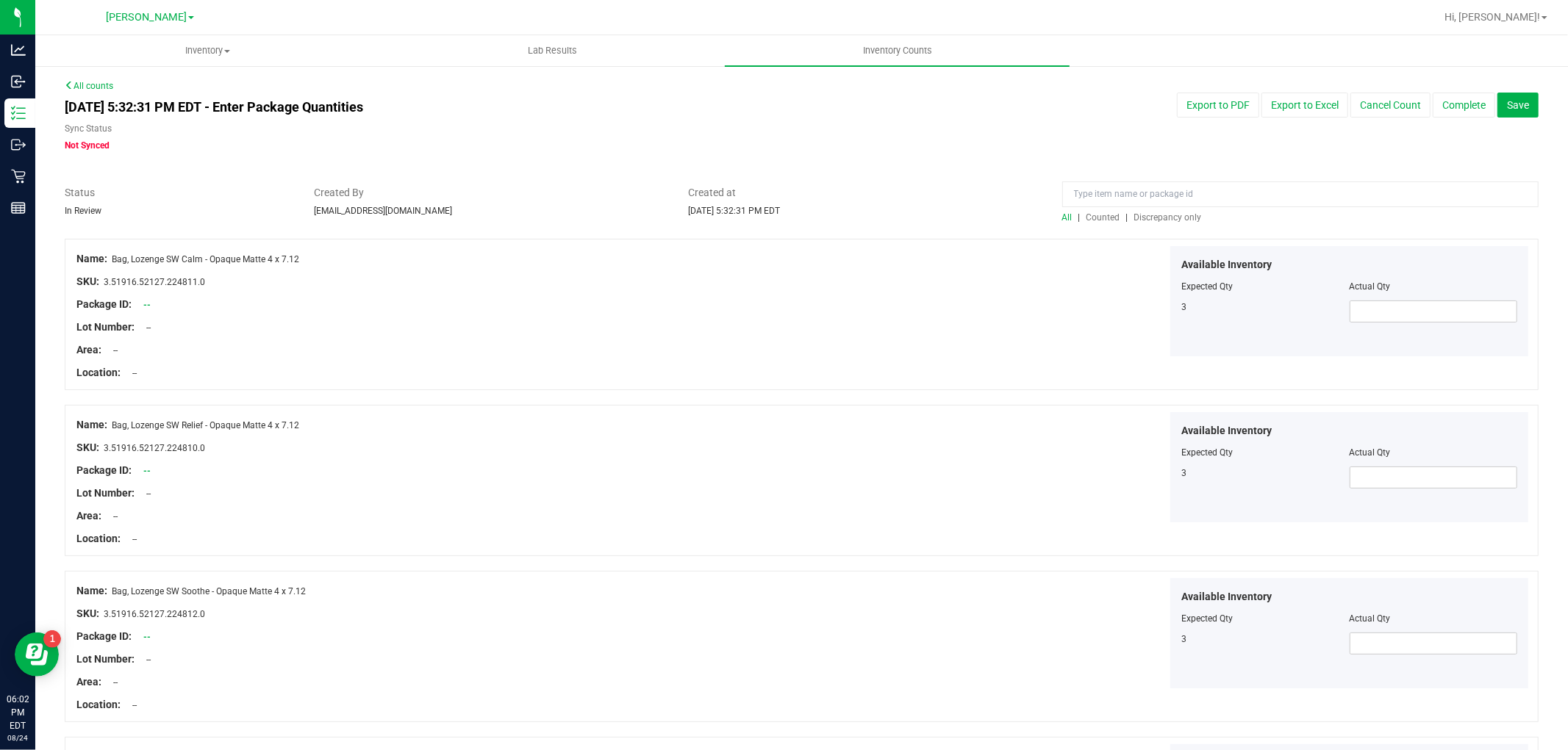
click at [1162, 220] on span "Discrepancy only" at bounding box center [1167, 217] width 67 height 11
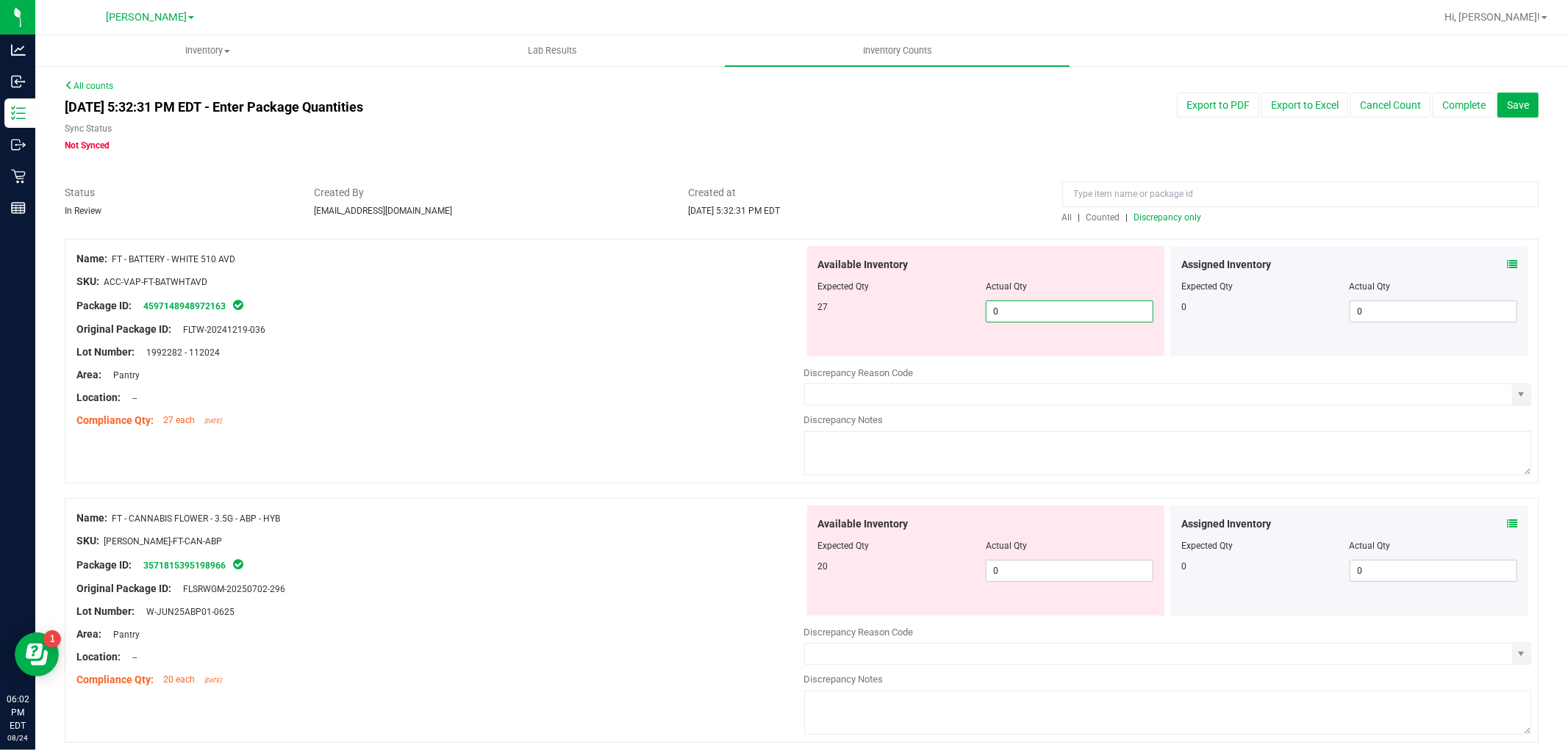
click at [1067, 316] on span "0 0" at bounding box center [1069, 311] width 168 height 22
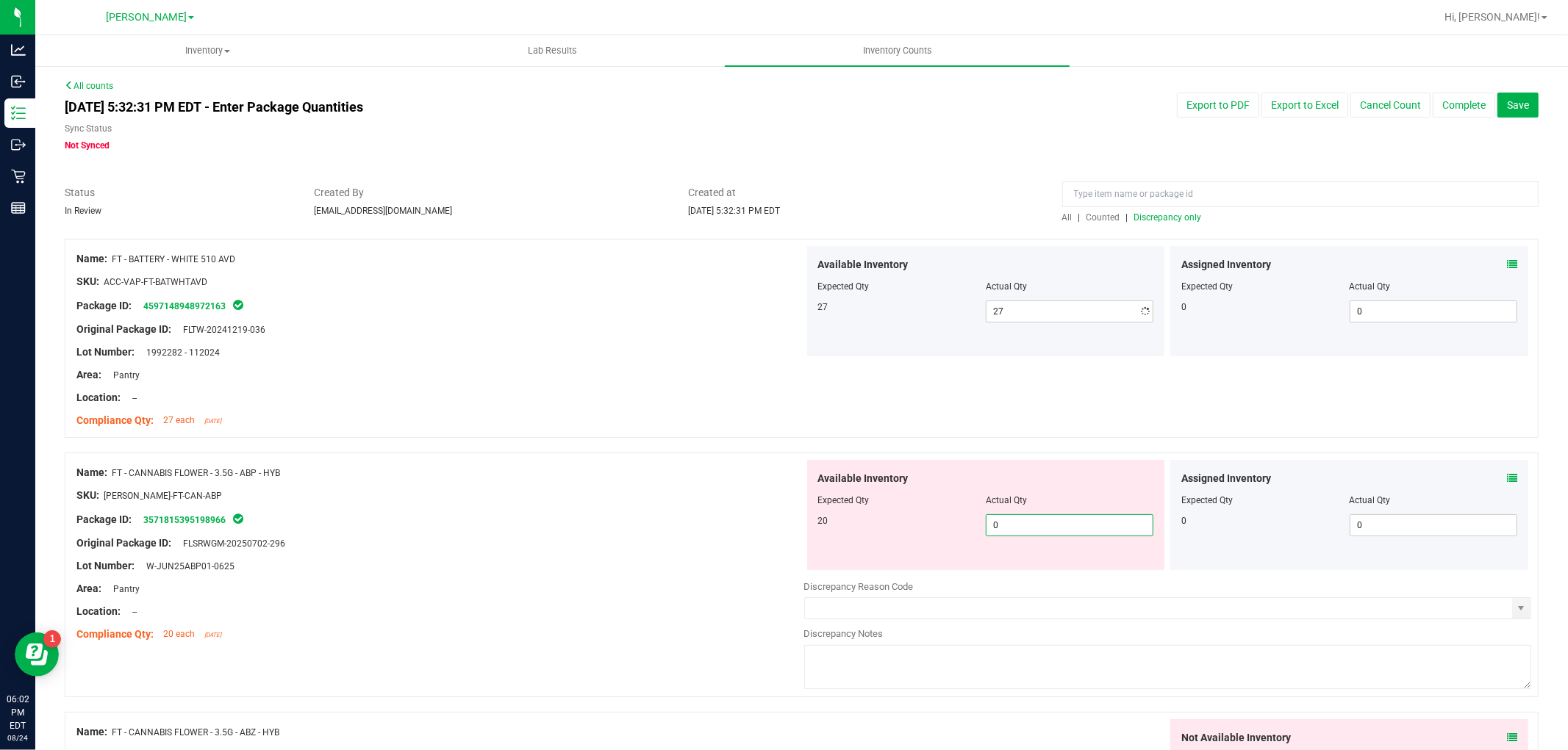
click at [1051, 573] on div "Available Inventory Expected Qty Actual Qty 20 0 0" at bounding box center [1168, 575] width 728 height 233
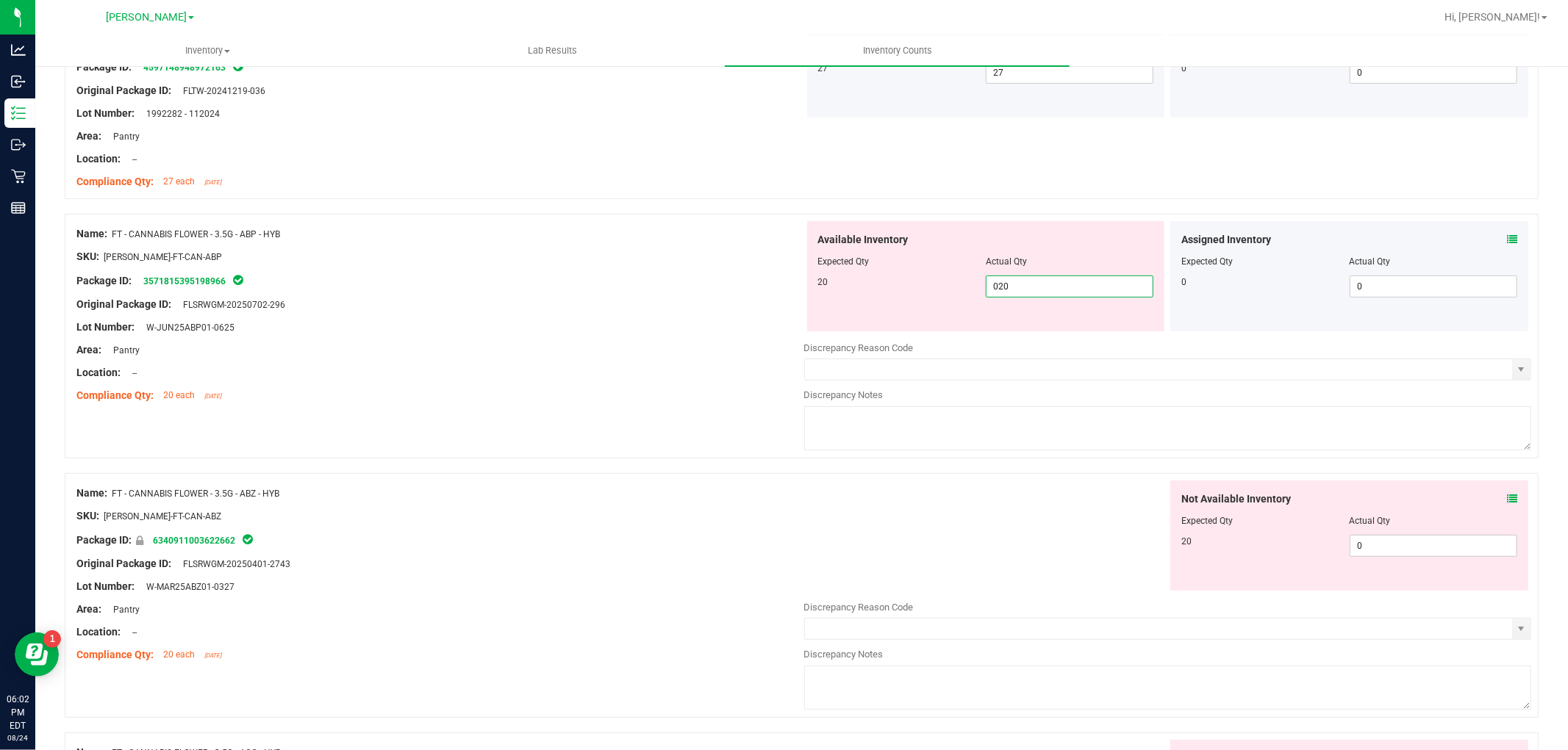
scroll to position [408, 0]
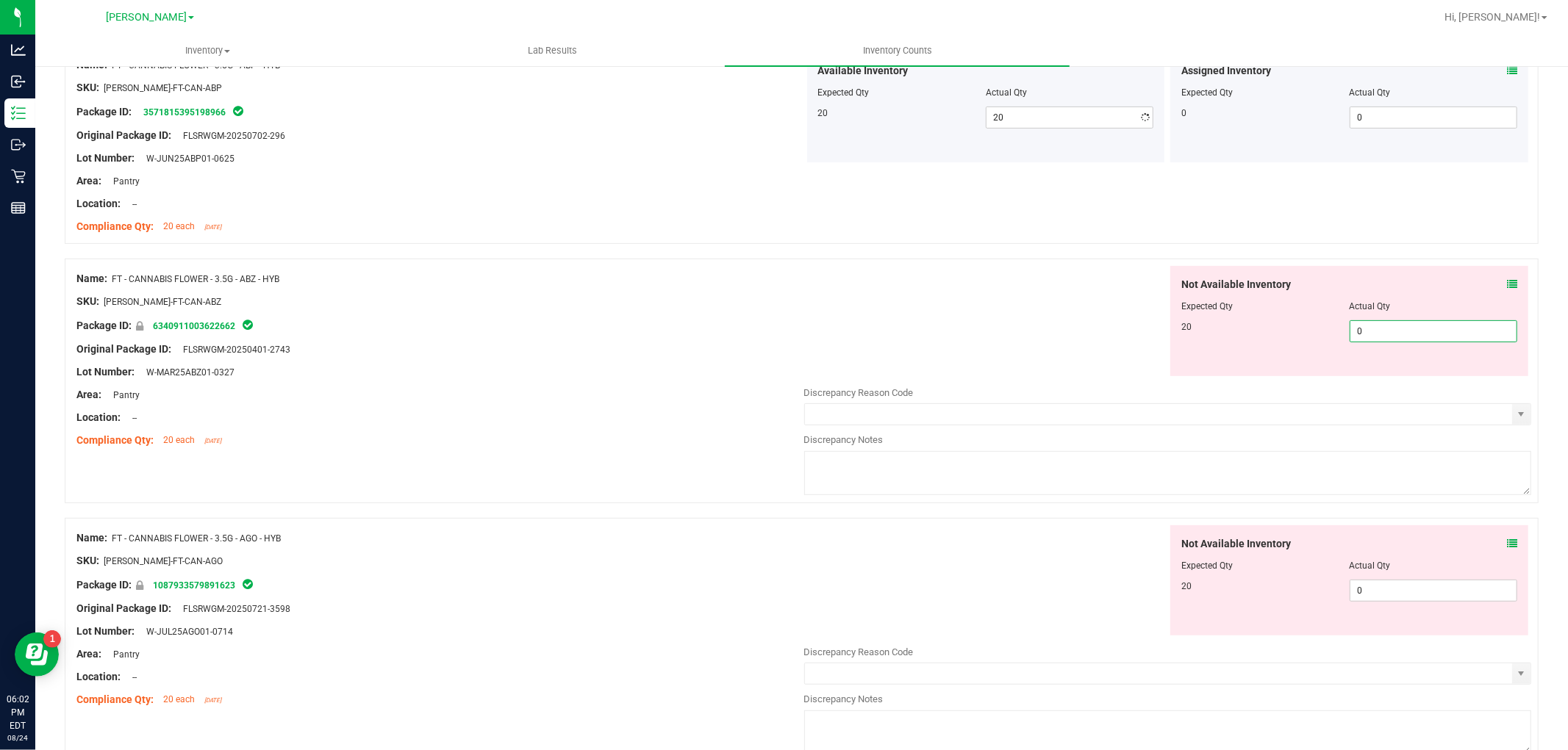
click at [1385, 378] on div "Not Available Inventory Expected Qty Actual Qty 20 0 0" at bounding box center [1168, 382] width 728 height 233
click at [1385, 589] on div "Not Available Inventory Expected Qty Actual Qty 20 0 0" at bounding box center [1348, 580] width 358 height 110
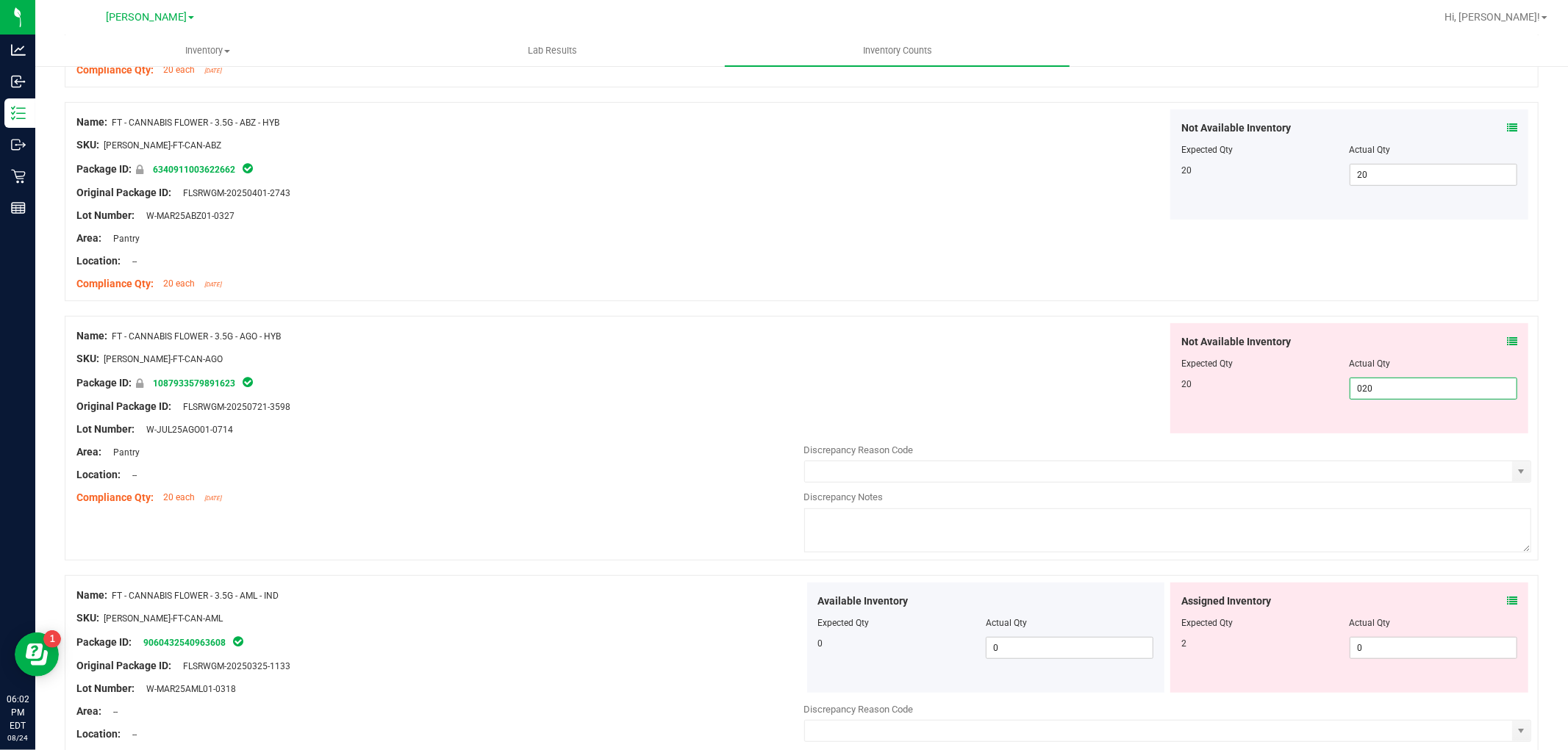
scroll to position [816, 0]
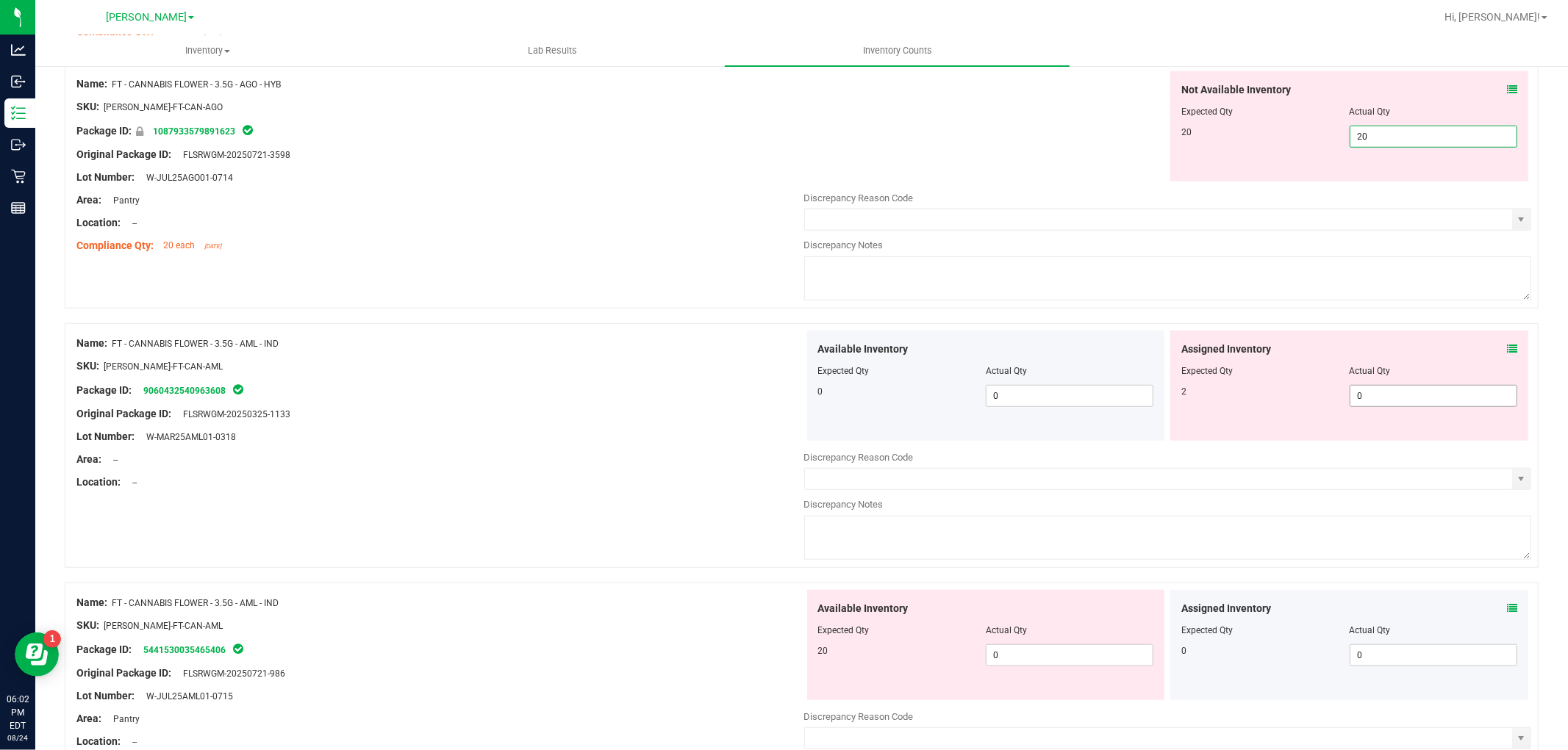
click at [1379, 388] on div "Assigned Inventory Expected Qty Actual Qty 2 0 0" at bounding box center [1348, 385] width 358 height 110
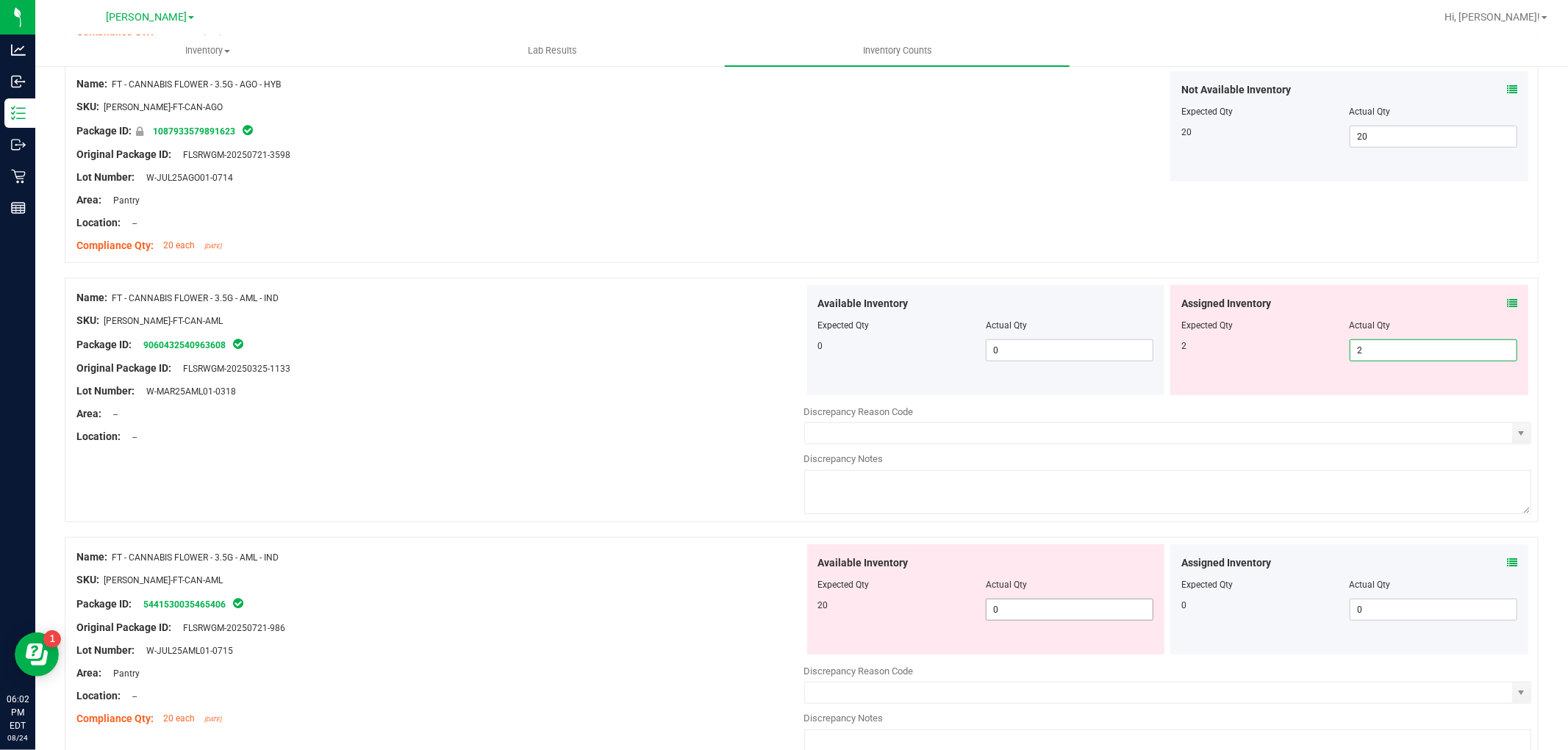
click at [1086, 607] on div "Available Inventory Expected Qty Actual Qty 20 0 0" at bounding box center [1168, 660] width 728 height 233
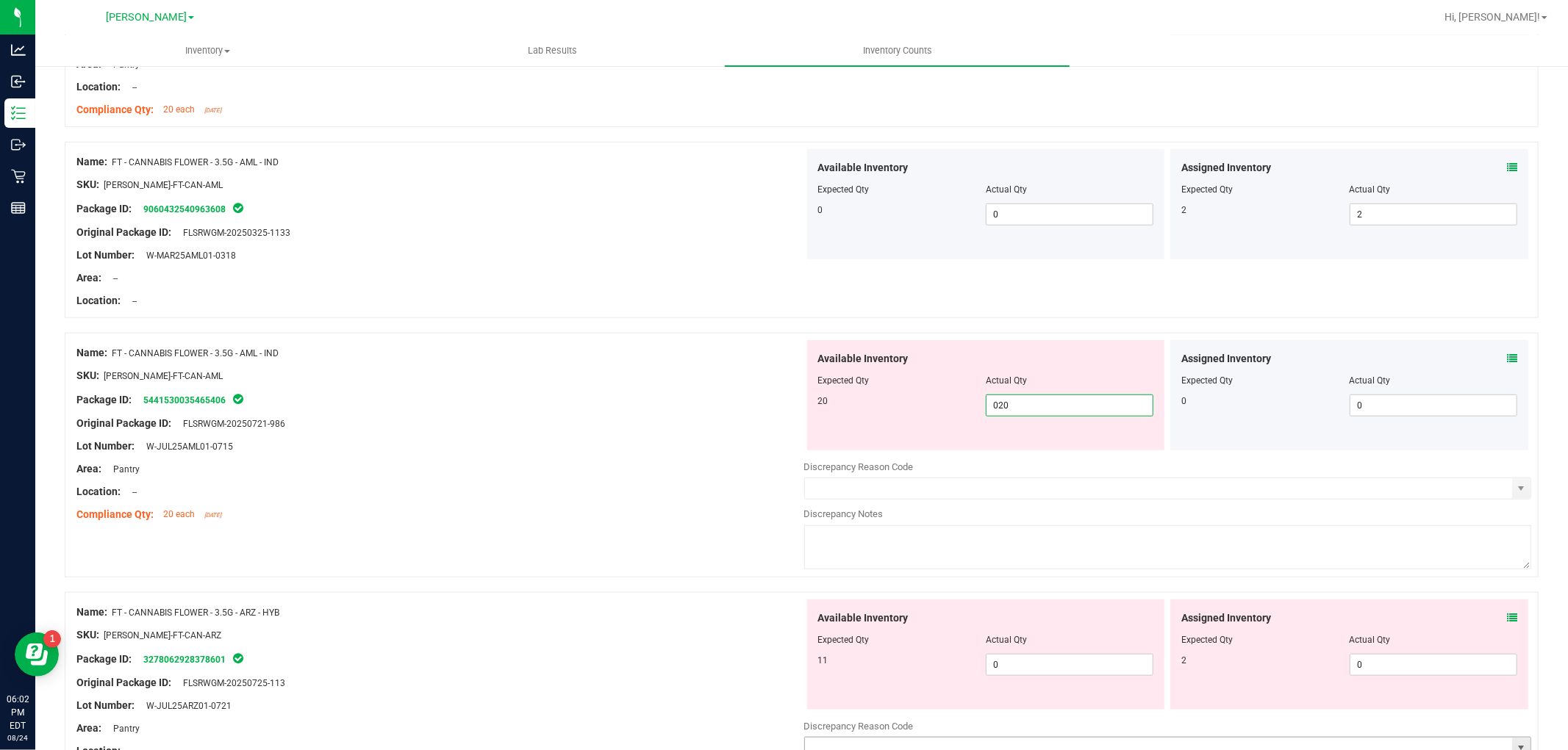
scroll to position [1142, 0]
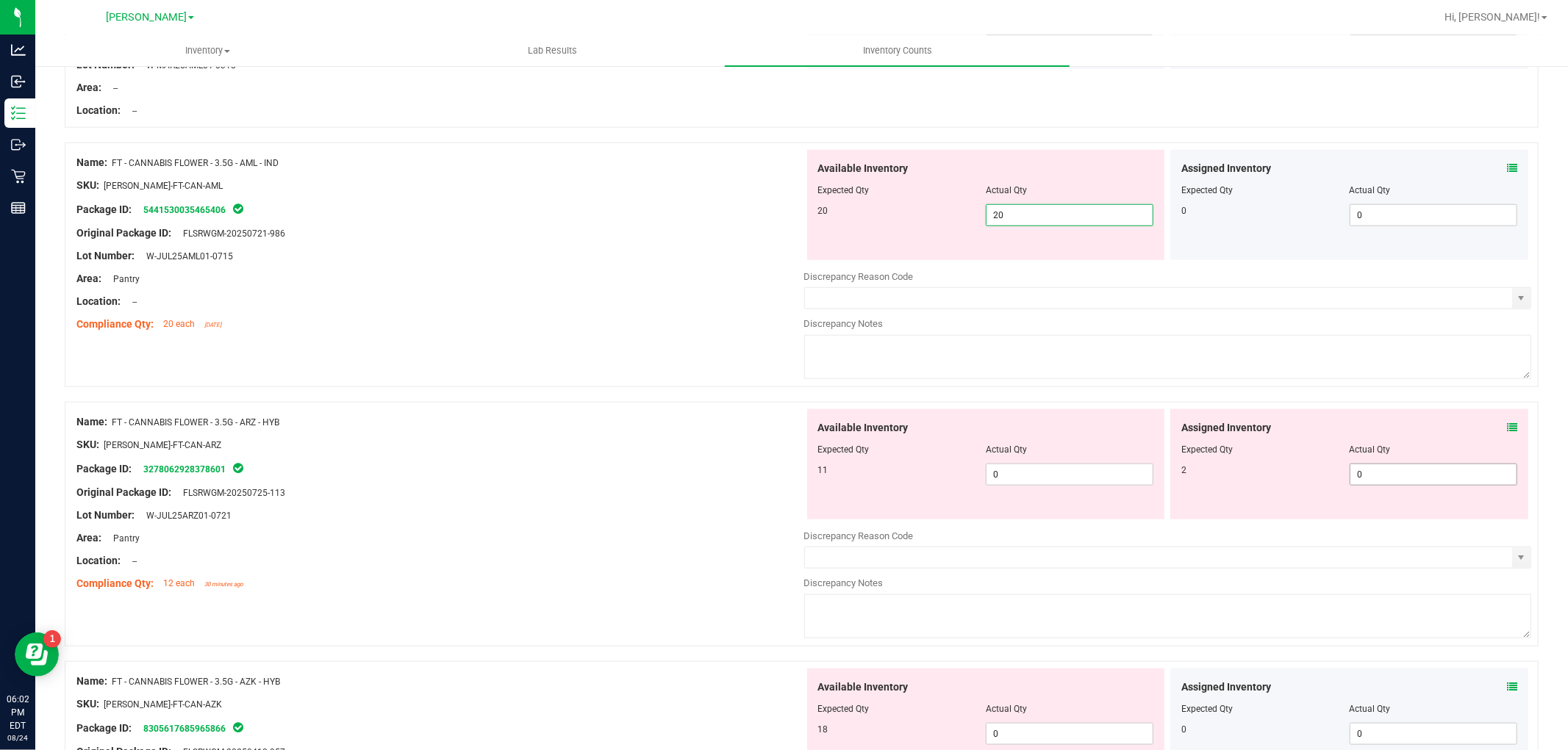
click at [1387, 472] on div "Assigned Inventory Expected Qty Actual Qty 2 0 0" at bounding box center [1348, 464] width 358 height 110
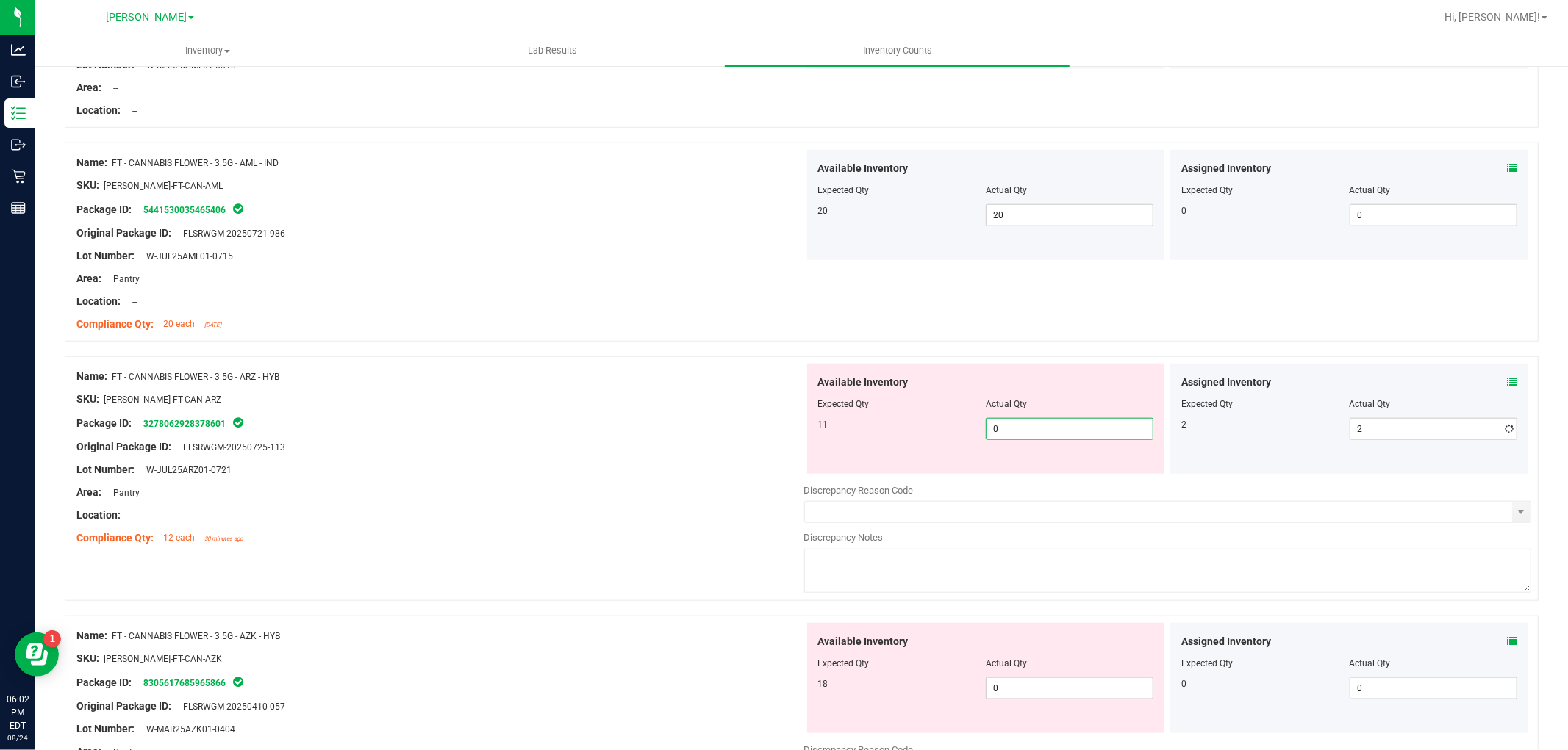
click at [1032, 430] on span "0 0" at bounding box center [1069, 429] width 168 height 22
click at [1031, 686] on div "Available Inventory Expected Qty Actual Qty 18 0 0" at bounding box center [985, 678] width 358 height 110
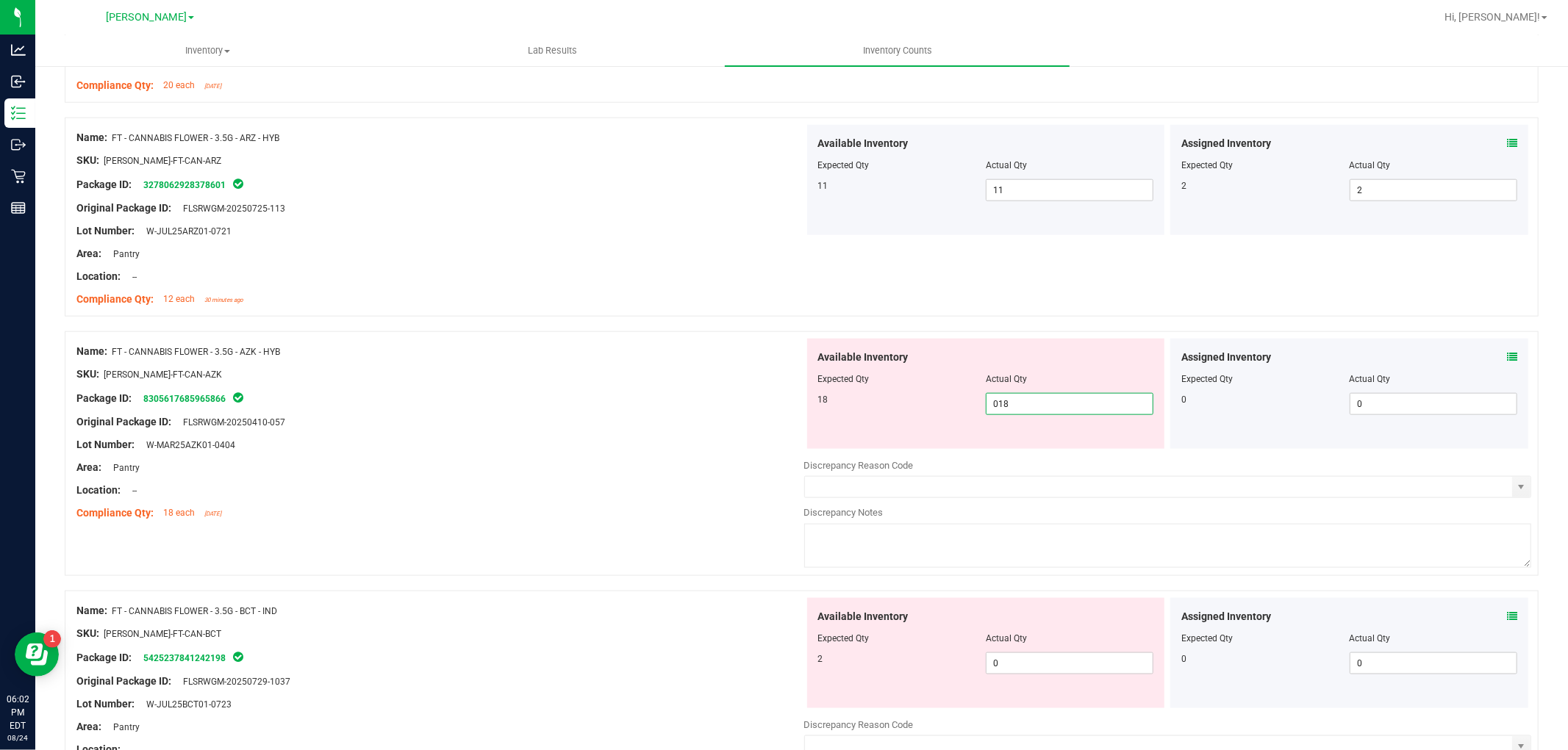
scroll to position [1551, 0]
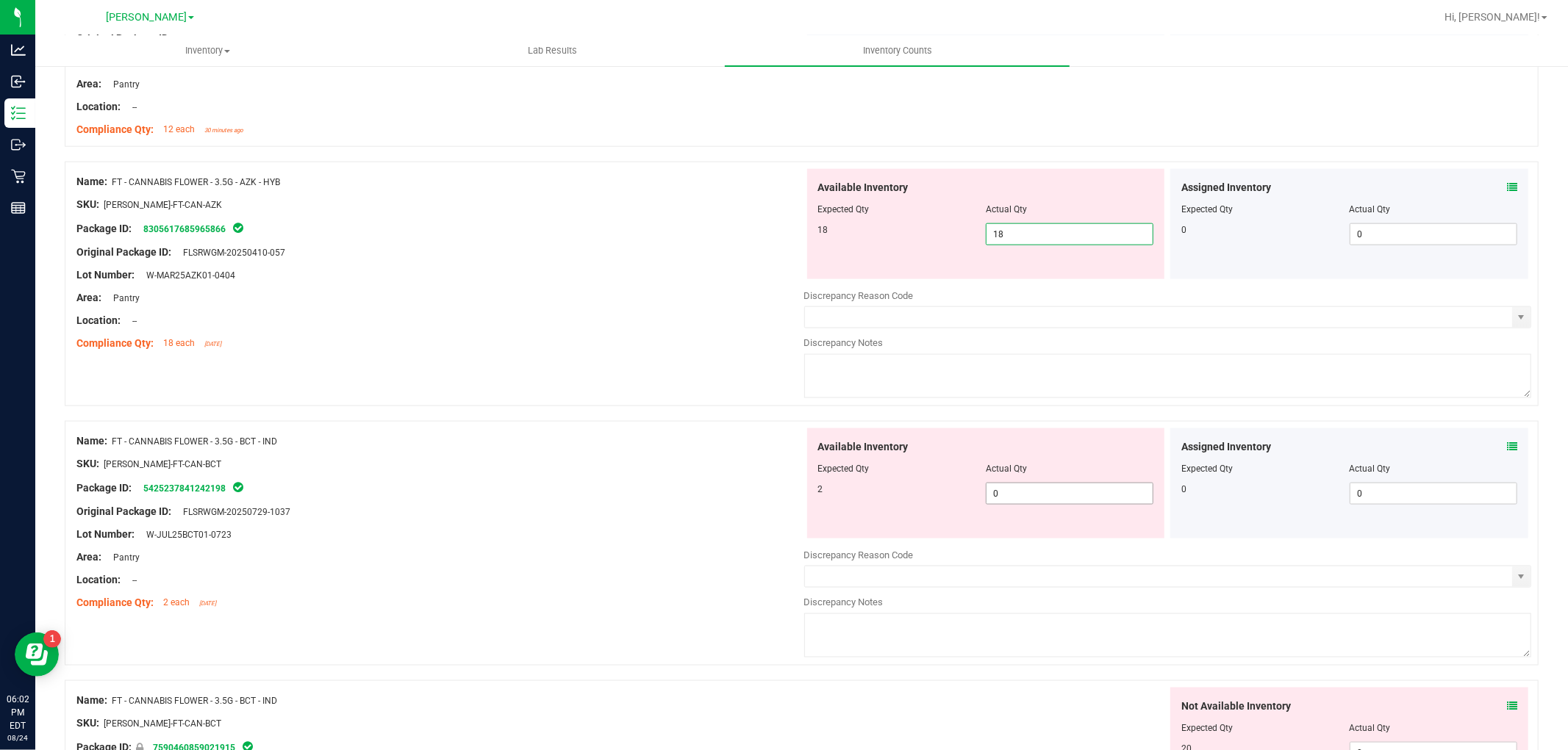
click at [1067, 490] on div "Available Inventory Expected Qty Actual Qty 2 0 0" at bounding box center [985, 483] width 358 height 110
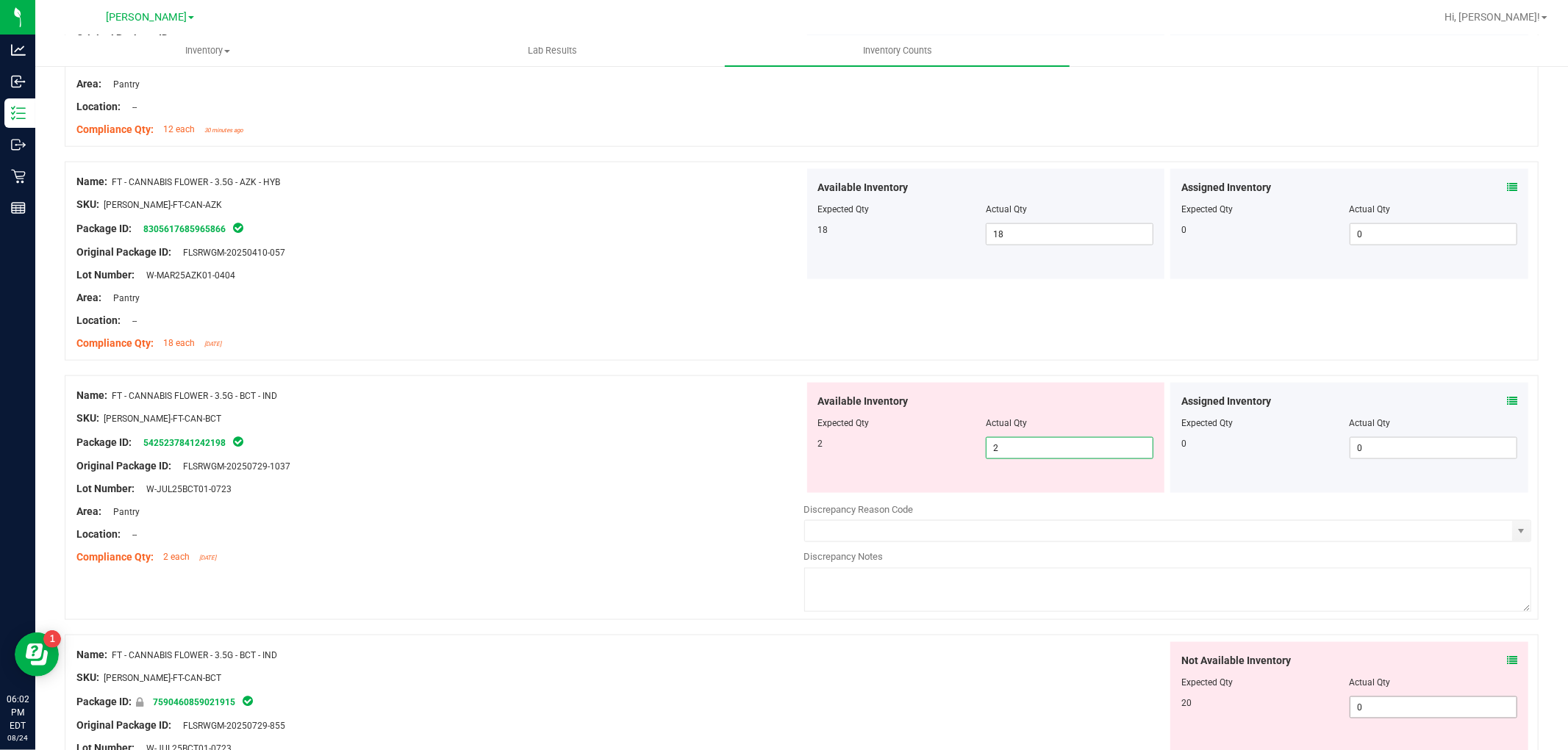
click at [1430, 710] on div "Not Available Inventory Expected Qty Actual Qty 20 0 02" at bounding box center [1168, 758] width 728 height 233
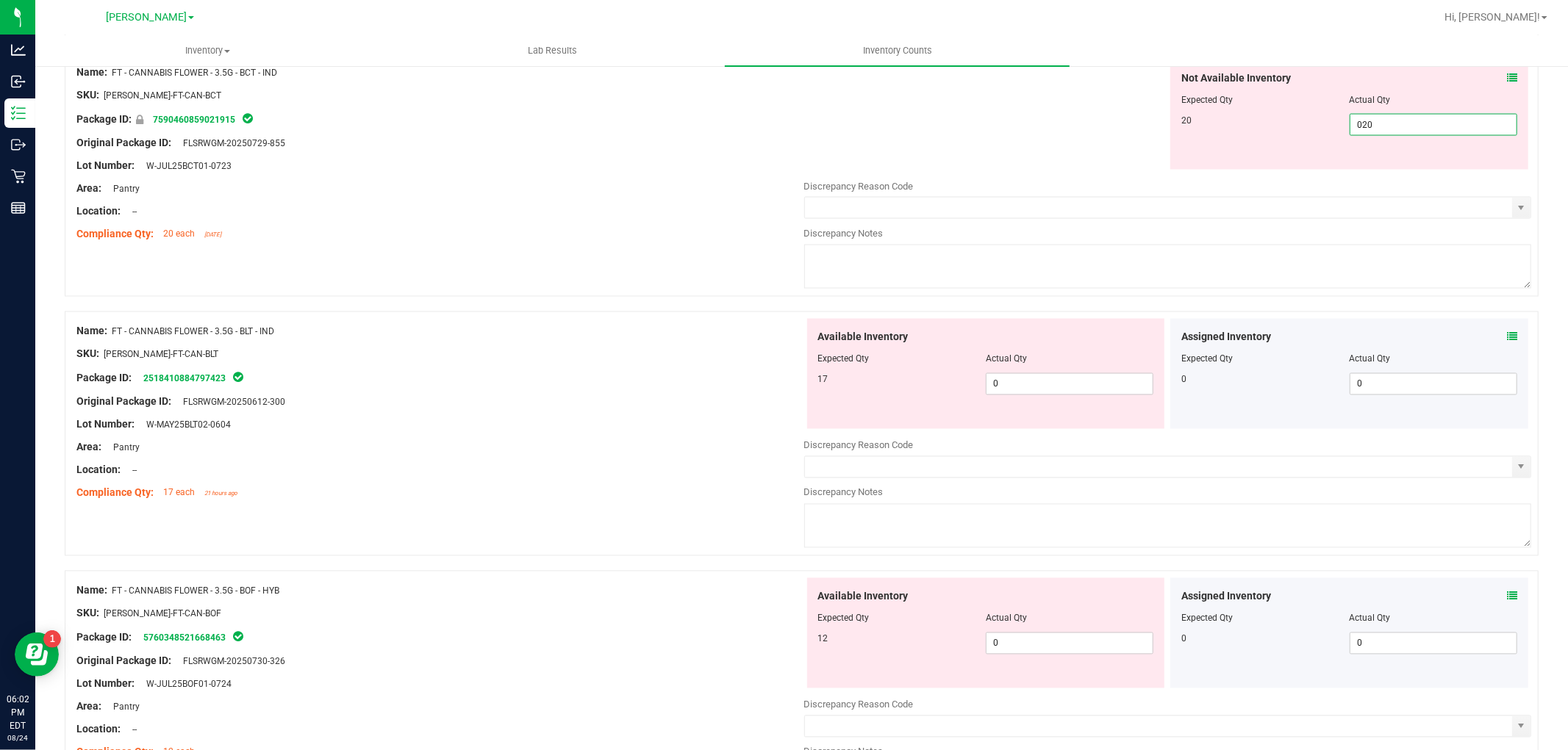
scroll to position [2121, 0]
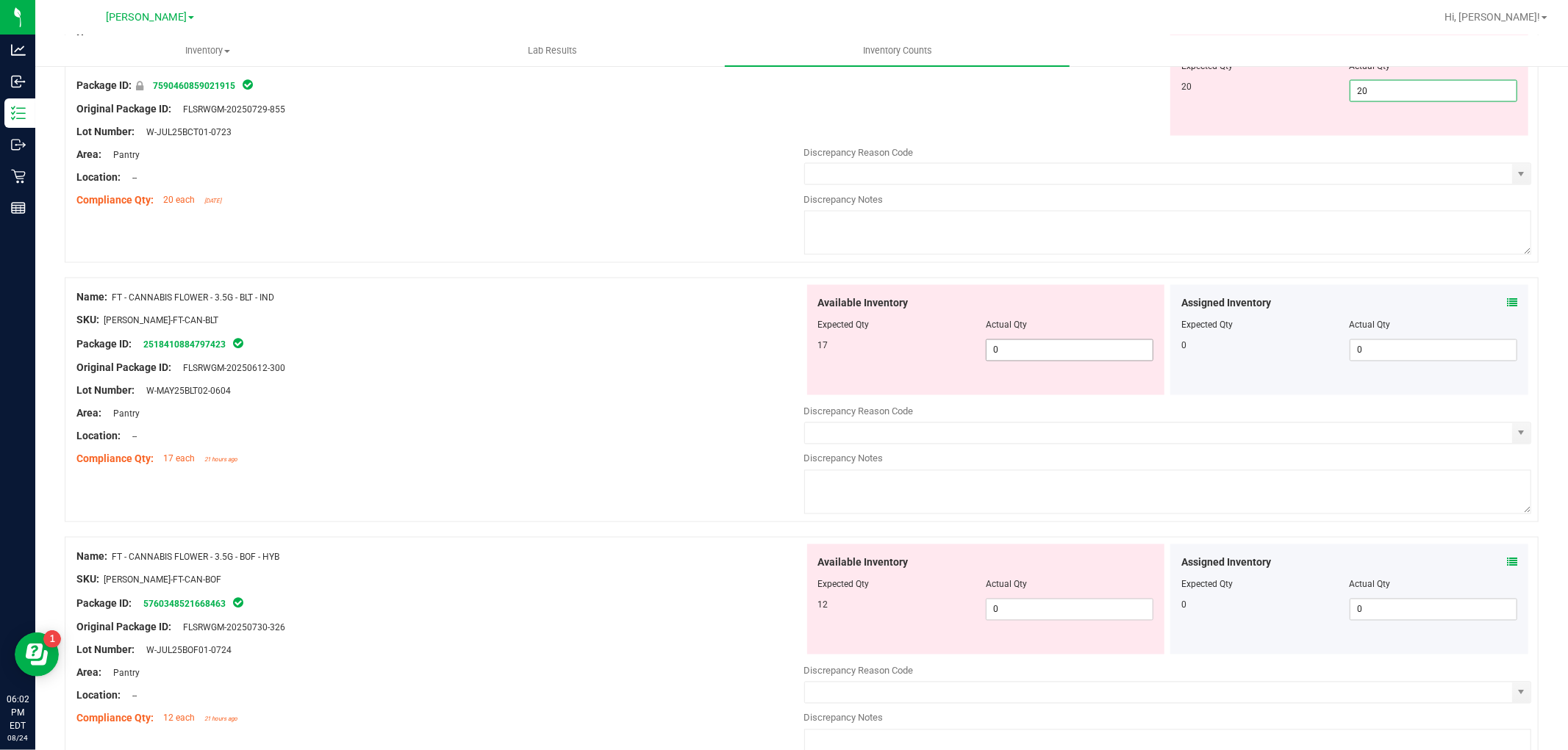
click at [1096, 354] on div "Available Inventory Expected Qty Actual Qty 17 0 0" at bounding box center [1168, 401] width 728 height 233
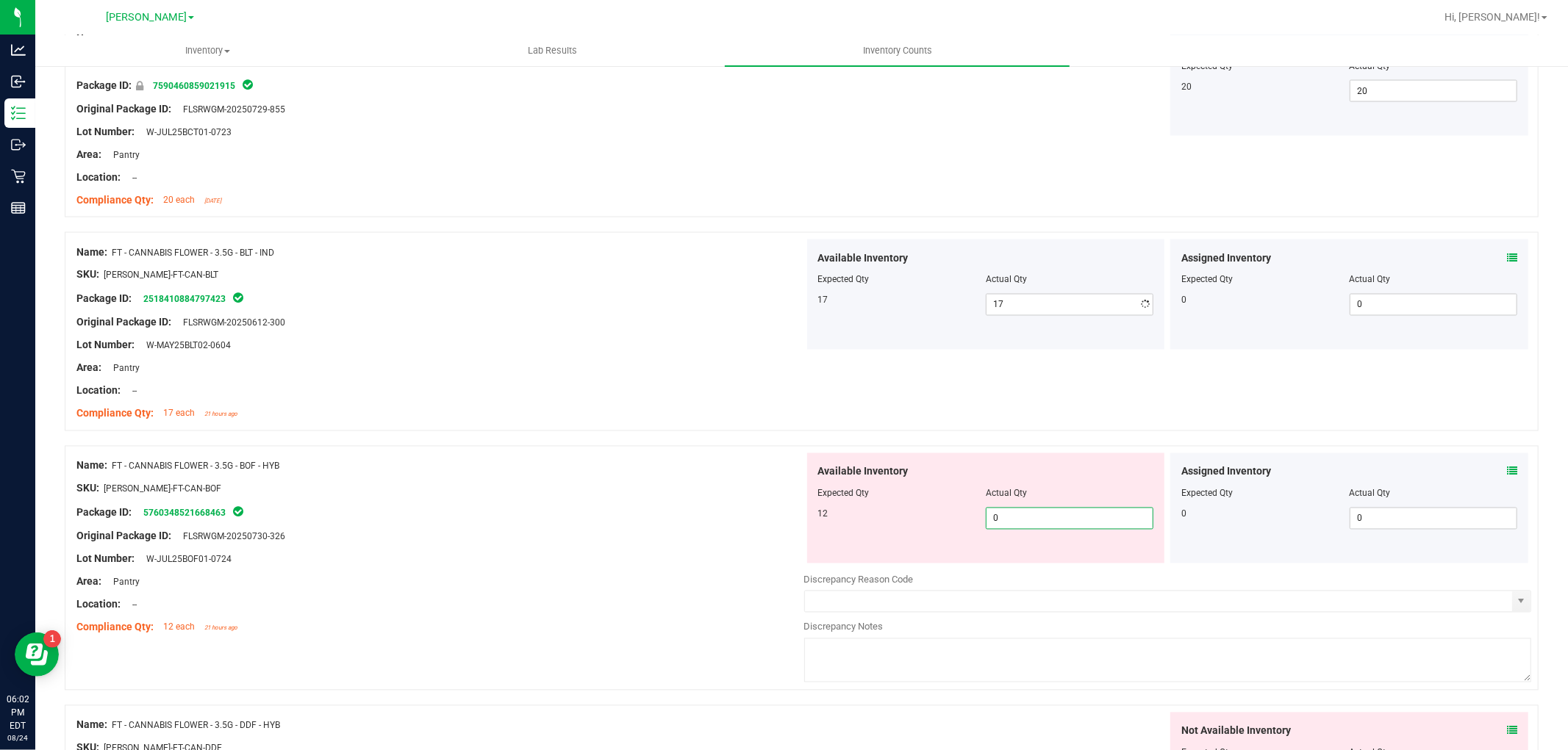
click at [1025, 567] on div "Available Inventory Expected Qty Actual Qty 12 0 0" at bounding box center [1168, 570] width 728 height 233
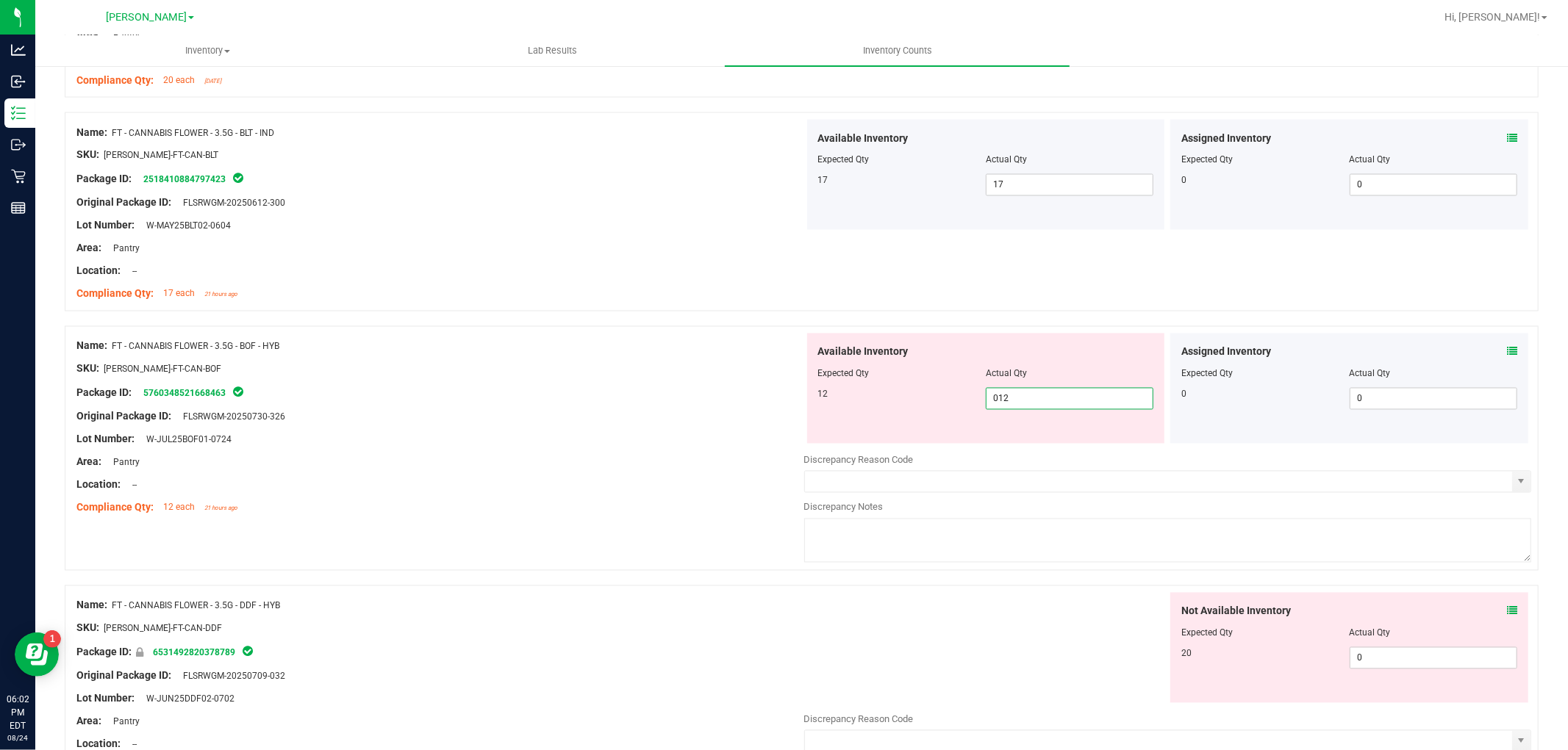
scroll to position [2367, 0]
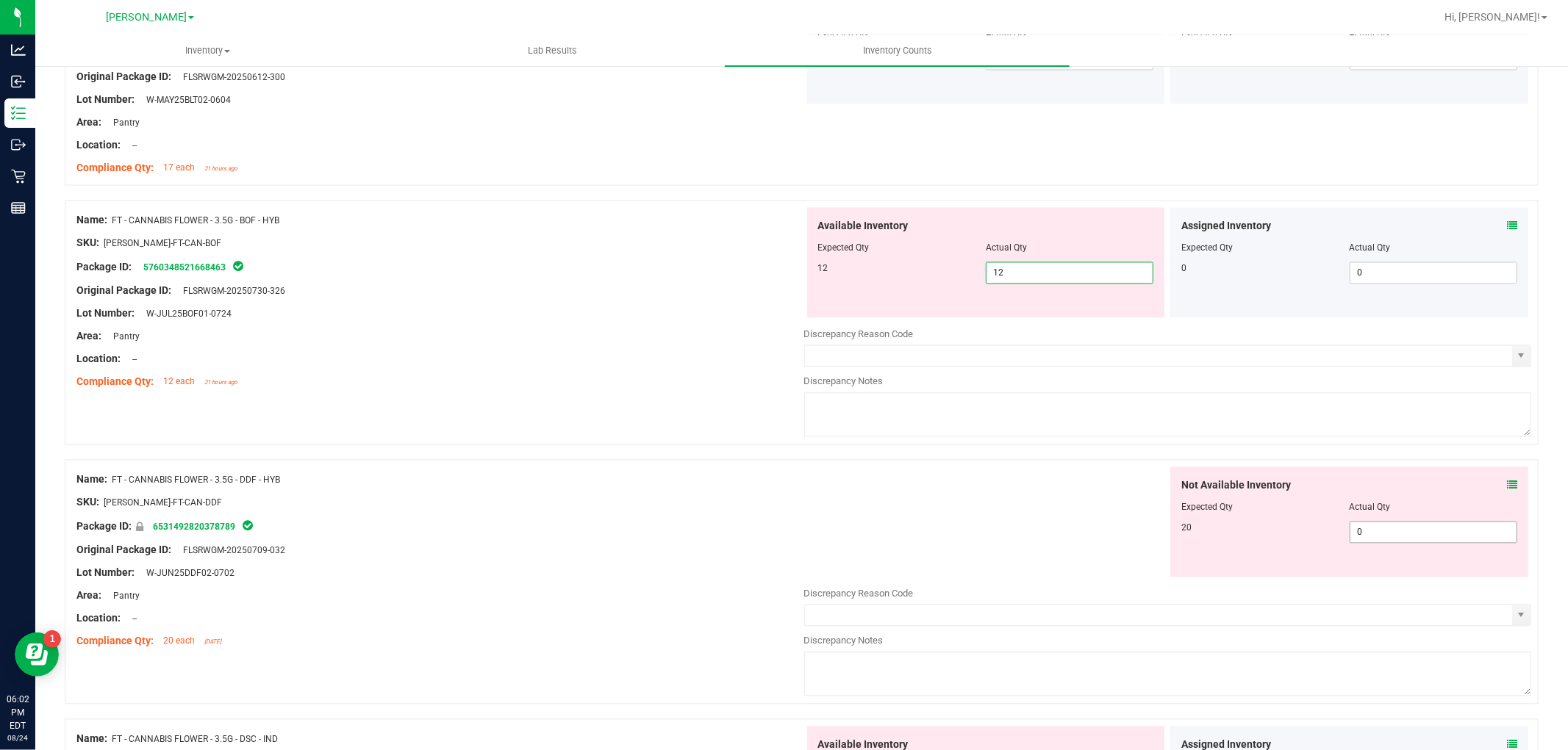
click at [1373, 528] on div "Not Available Inventory Expected Qty Actual Qty 20 0 0" at bounding box center [1348, 522] width 358 height 110
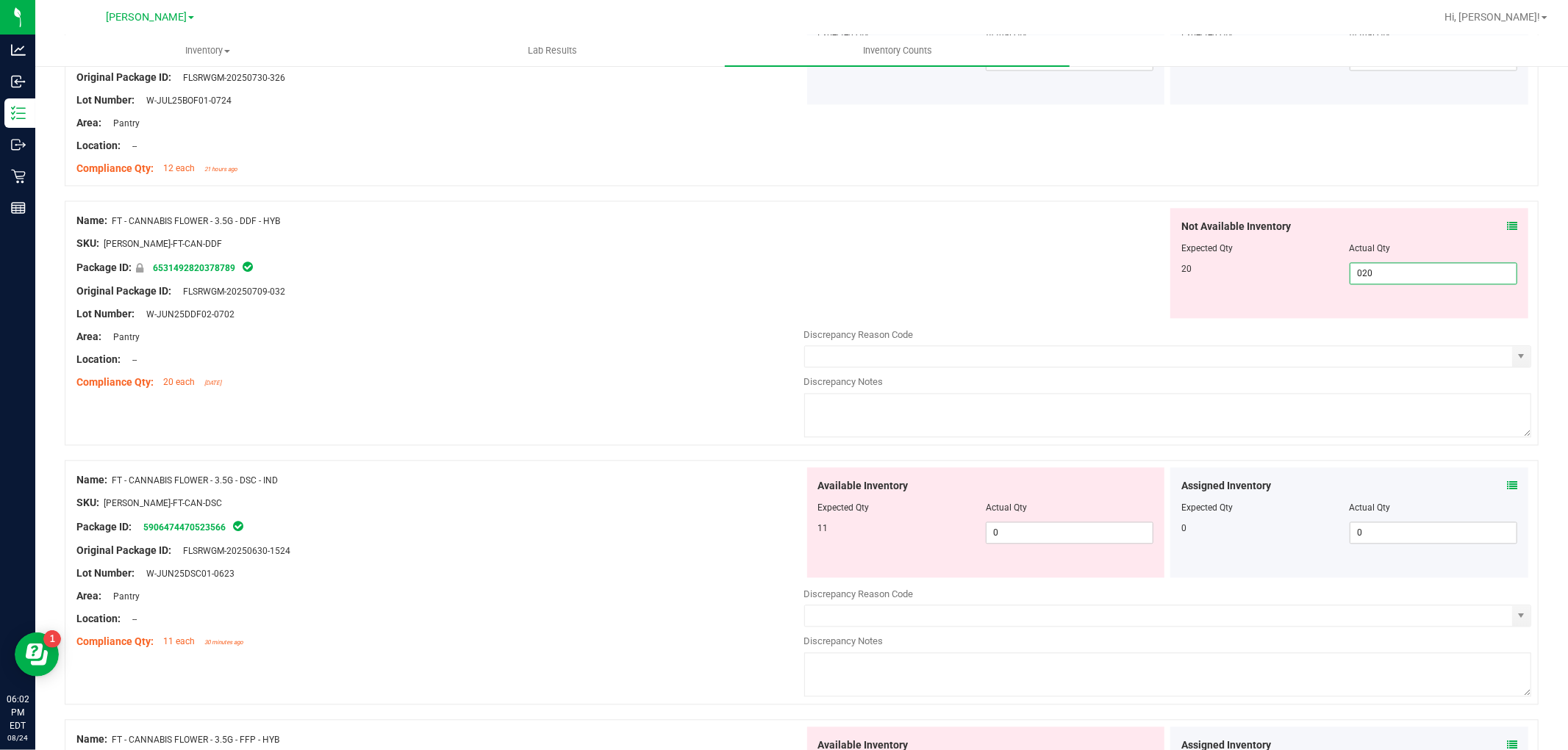
scroll to position [2693, 0]
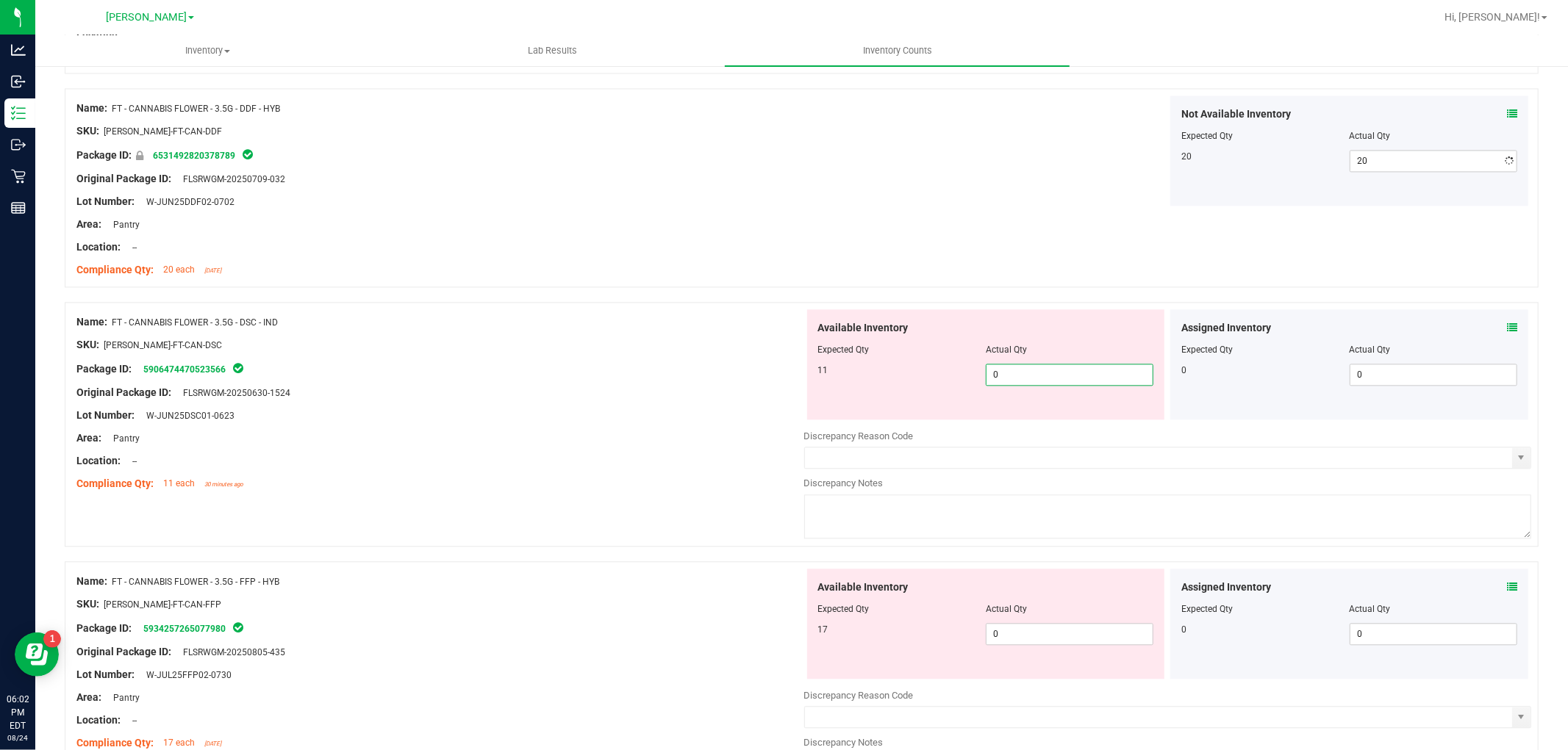
click at [1041, 419] on div "Available Inventory Expected Qty Actual Qty 11 0 0" at bounding box center [985, 364] width 358 height 110
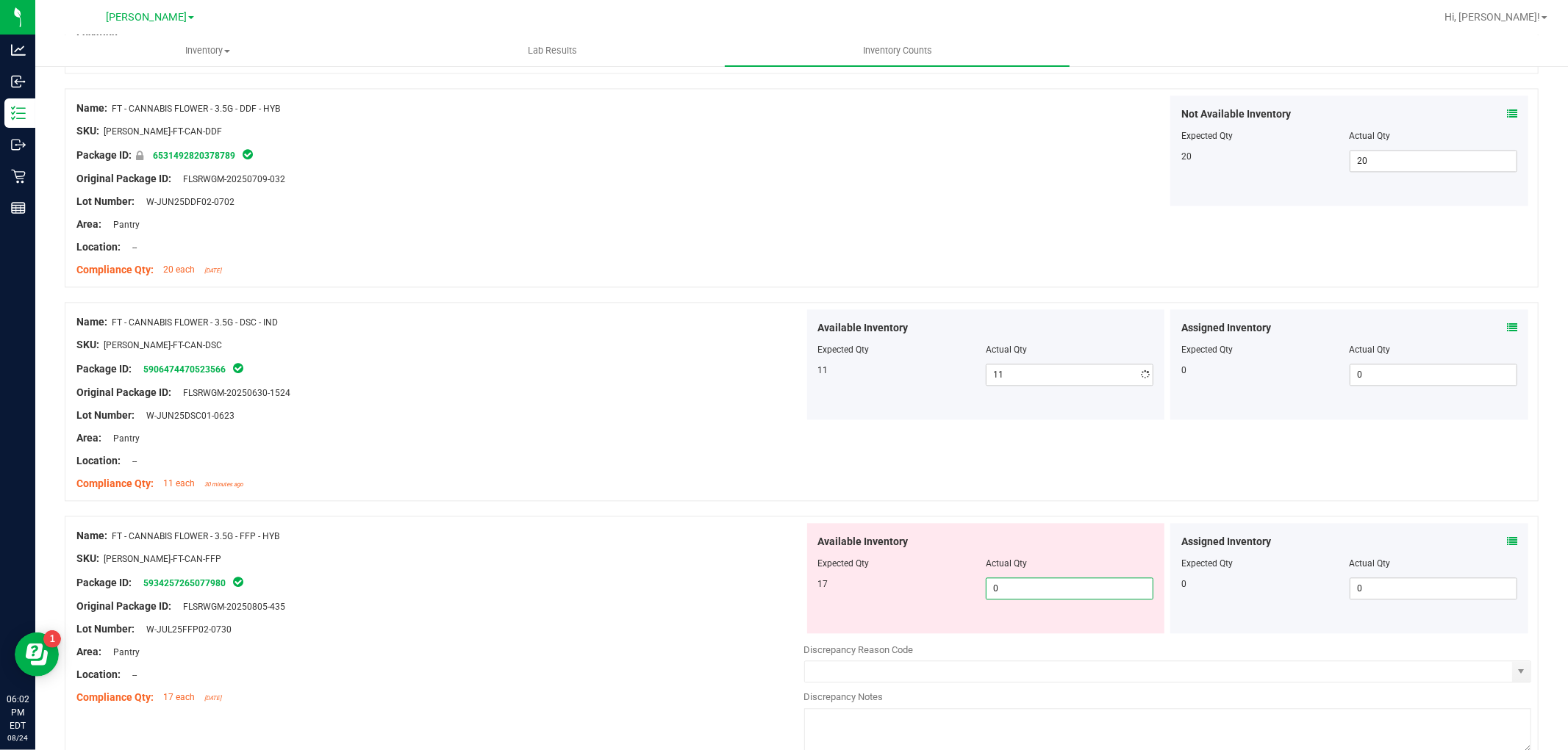
drag, startPoint x: 1011, startPoint y: 642, endPoint x: 1011, endPoint y: 632, distance: 10.0
click at [1011, 641] on div "Available Inventory Expected Qty Actual Qty 17 0 0" at bounding box center [1168, 639] width 728 height 233
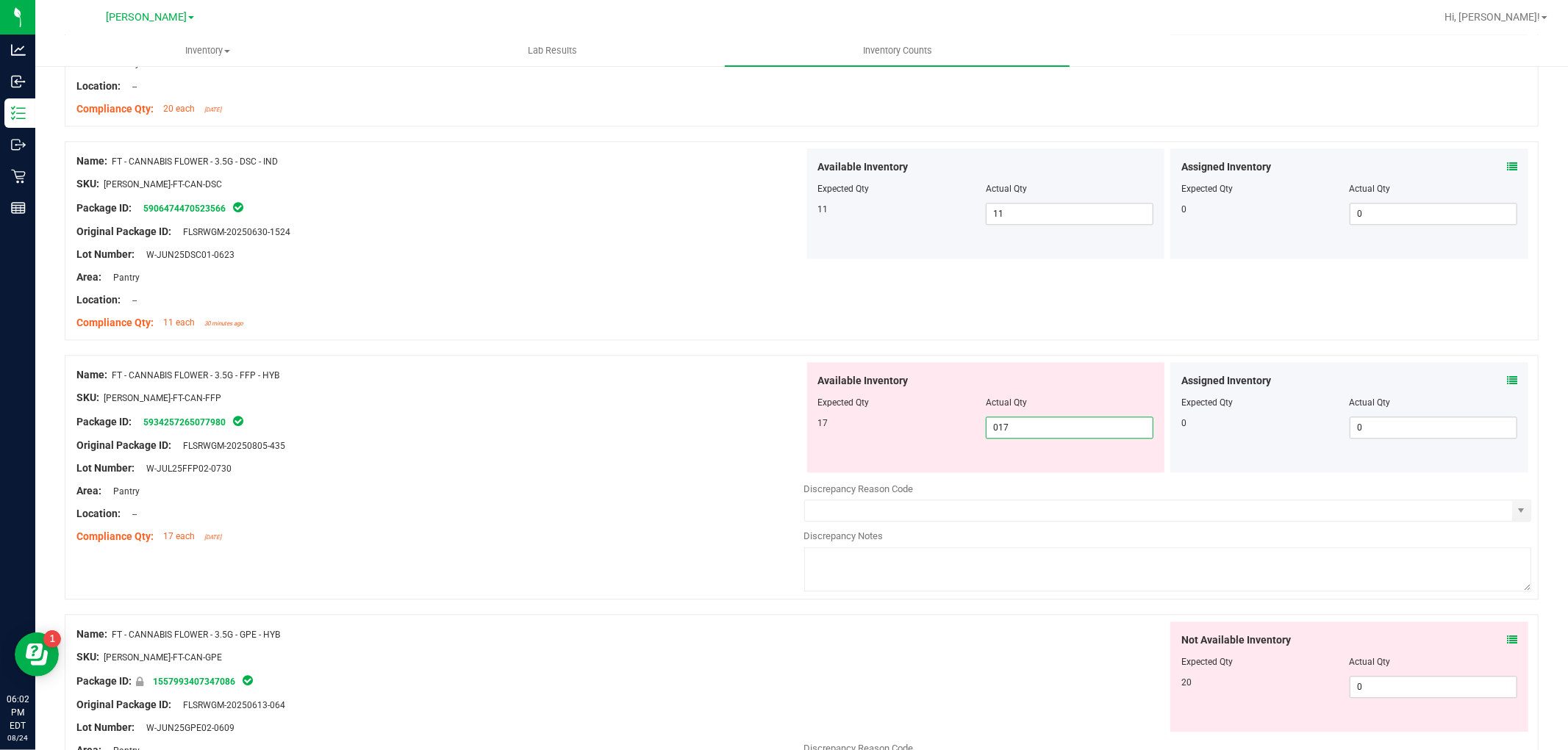
scroll to position [3020, 0]
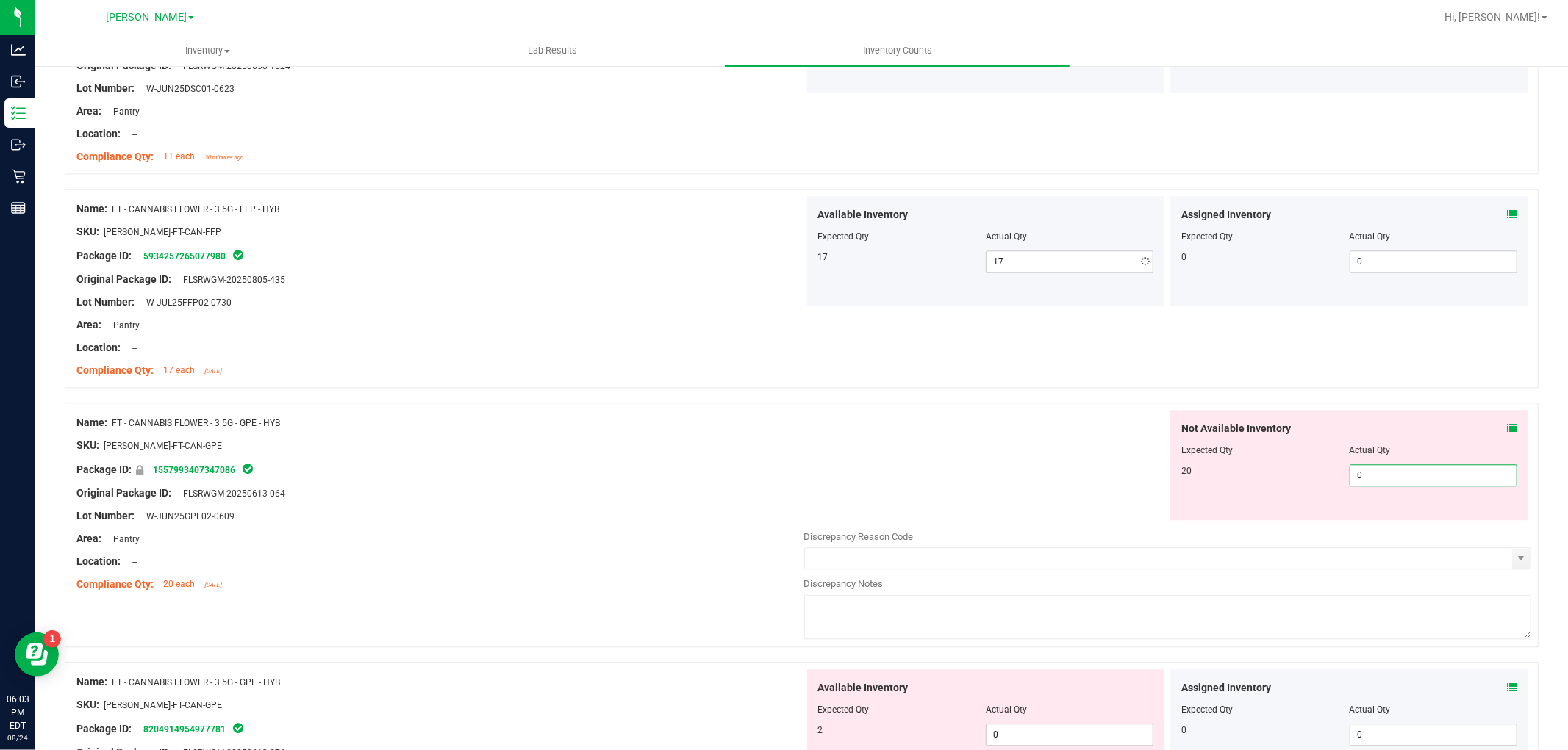
click at [1358, 522] on div "Not Available Inventory Expected Qty Actual Qty 20 0 0" at bounding box center [1168, 526] width 728 height 233
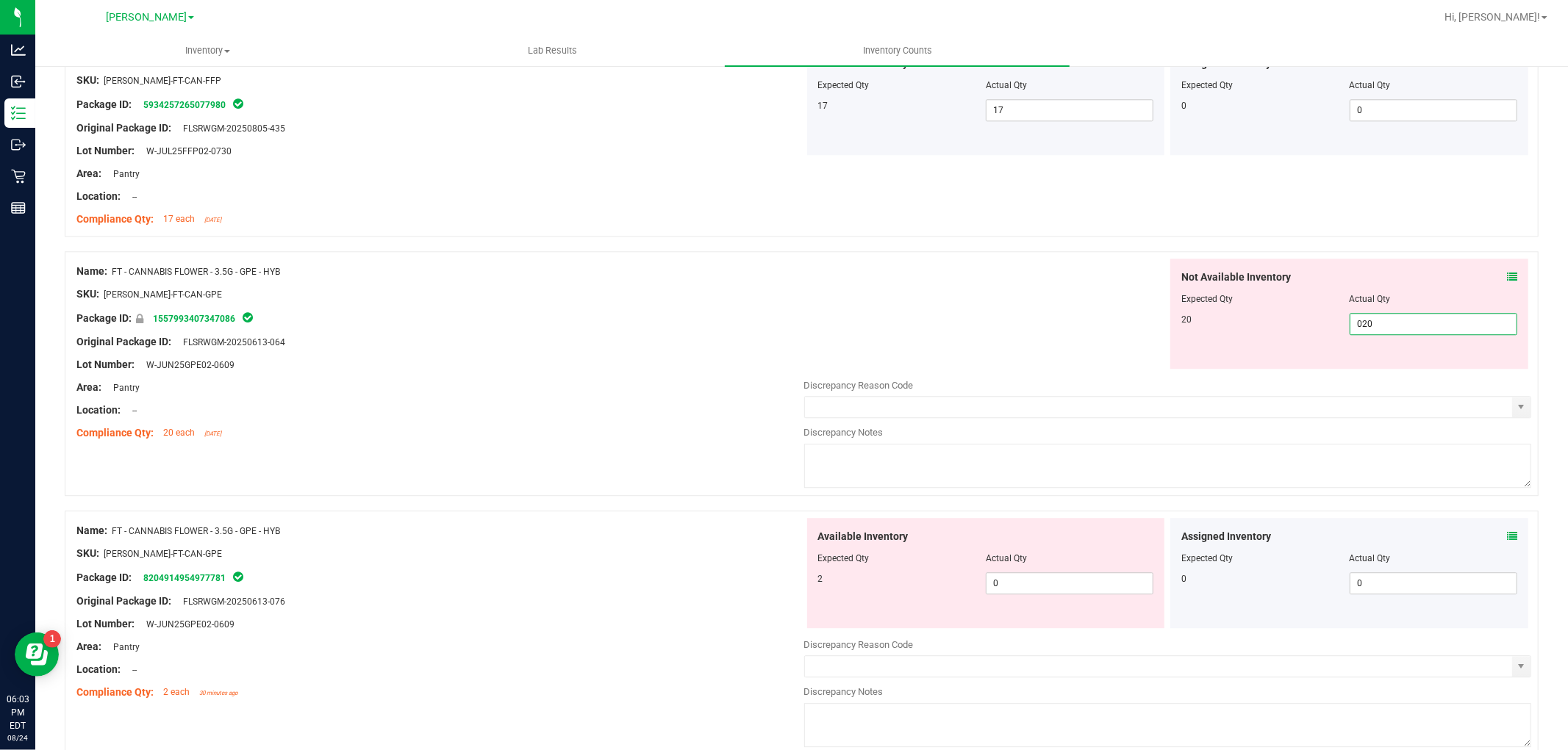
scroll to position [3346, 0]
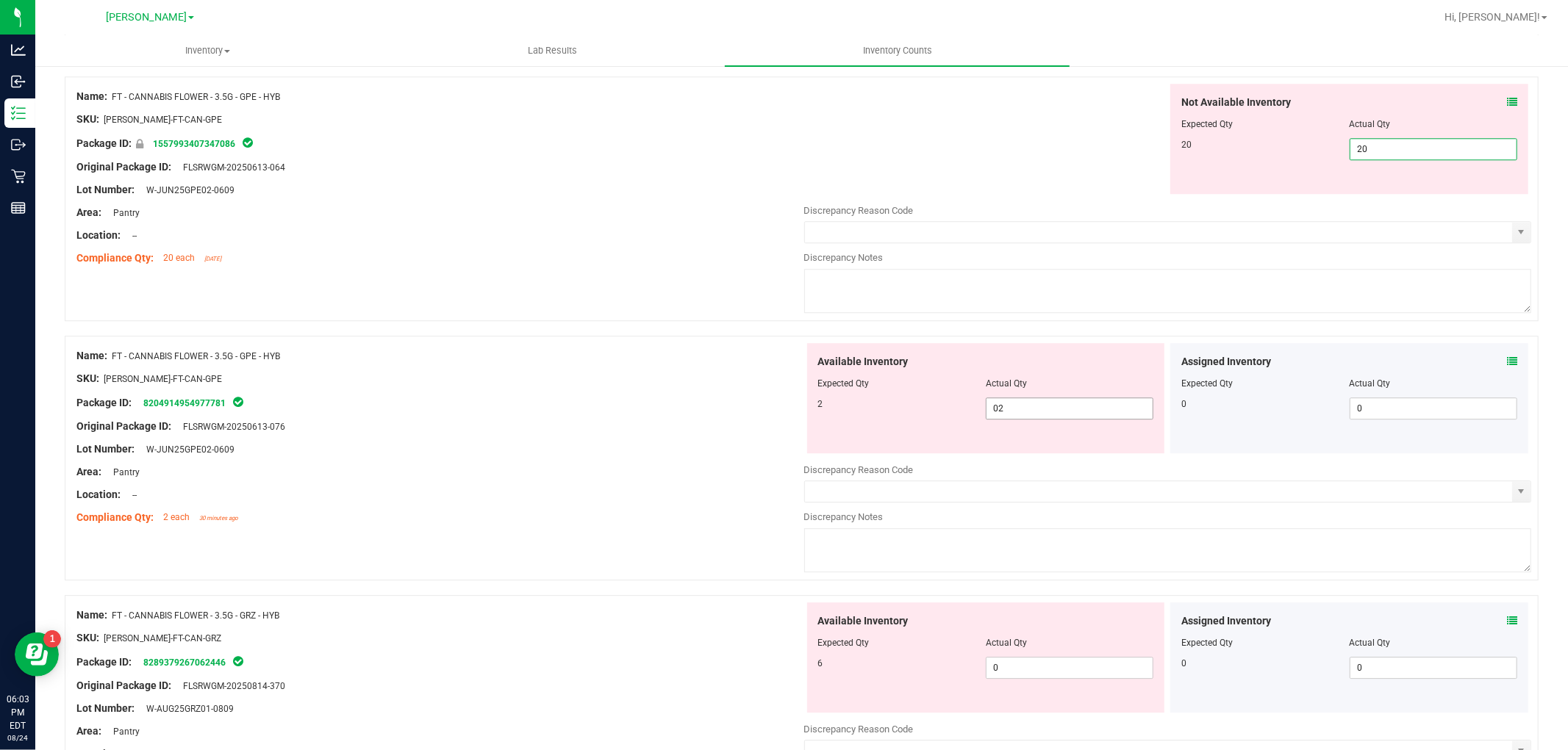
click at [1065, 409] on div "Available Inventory Expected Qty Actual Qty 2 02 0" at bounding box center [1168, 459] width 728 height 233
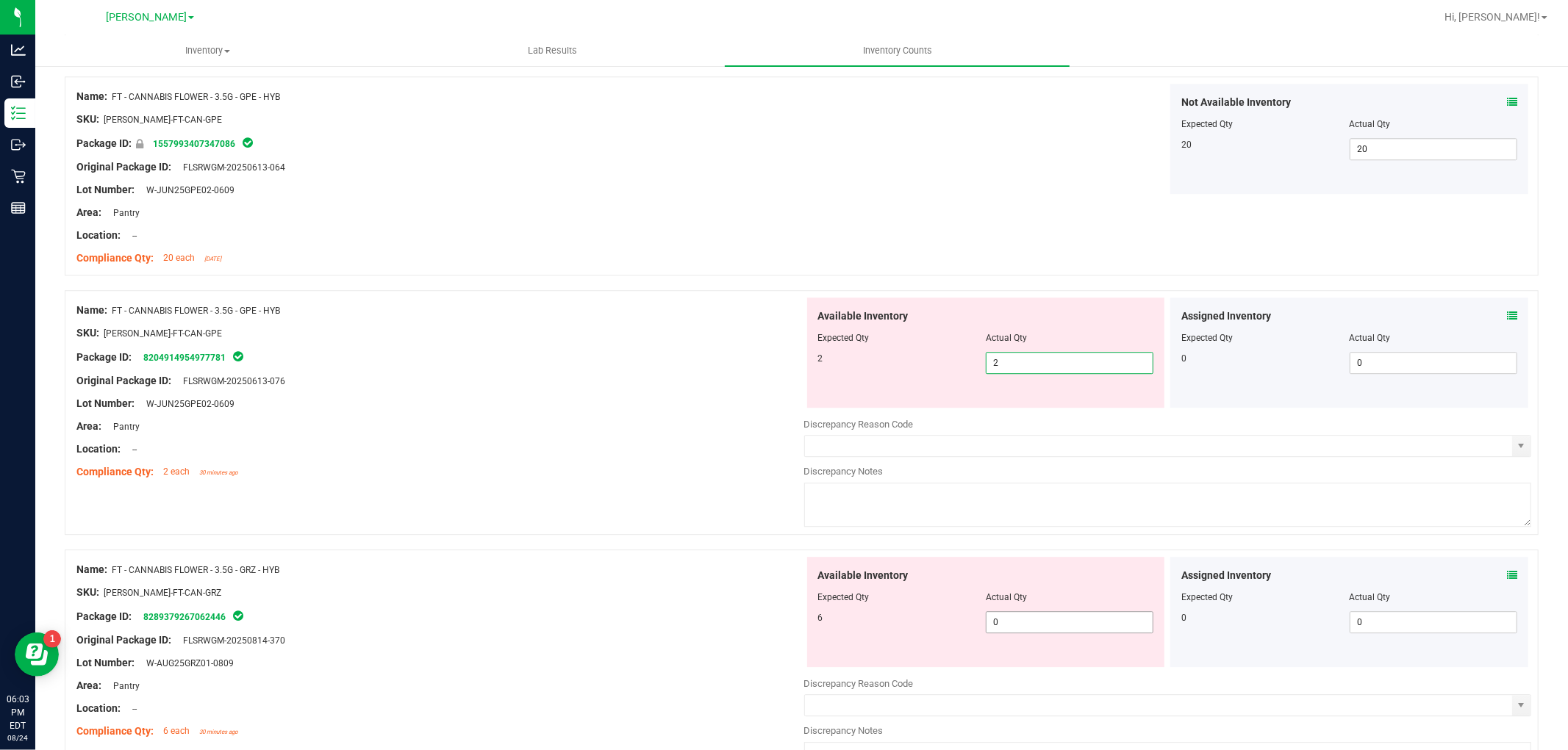
click at [1011, 617] on div "Available Inventory Expected Qty Actual Qty 6 0 0" at bounding box center [985, 612] width 358 height 110
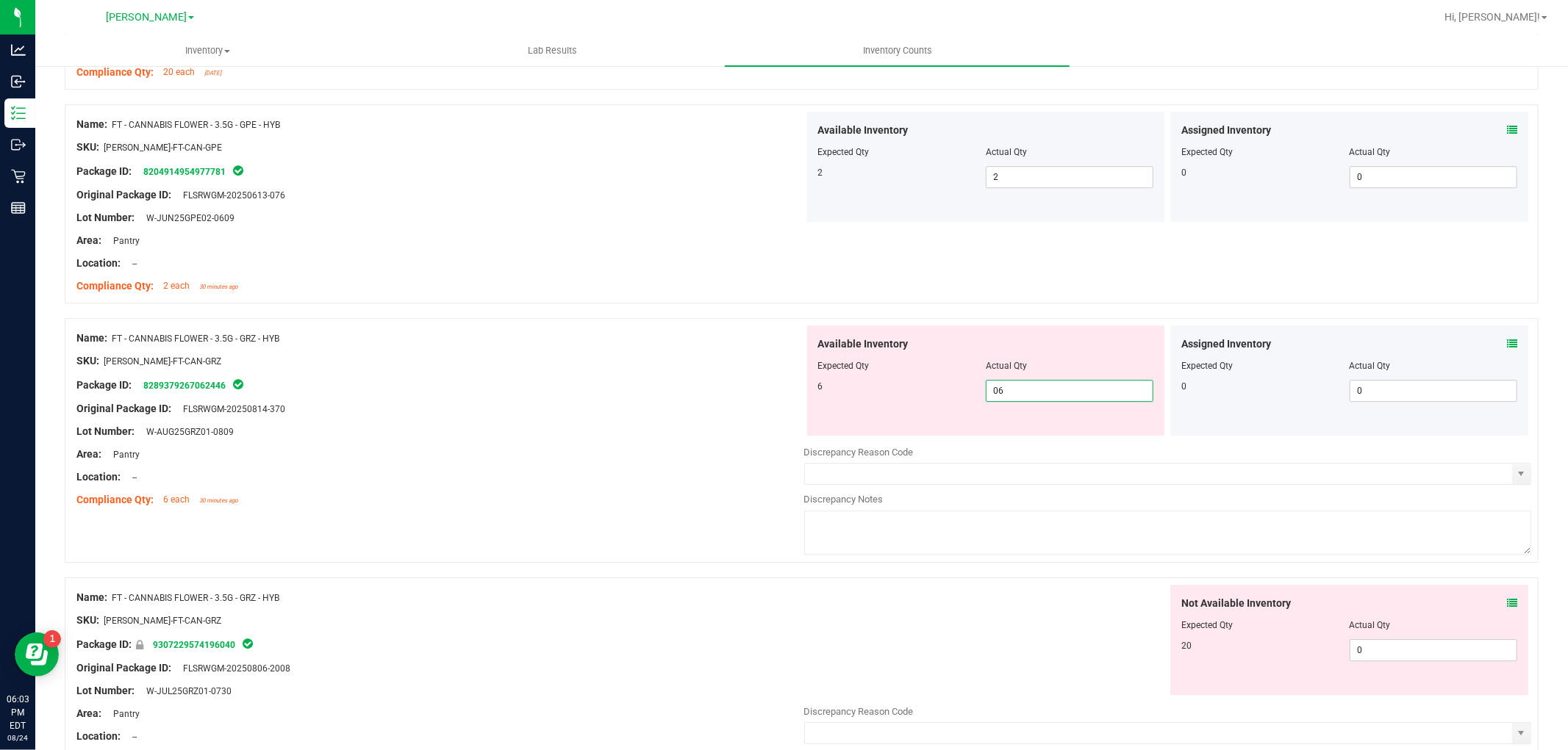
scroll to position [3673, 0]
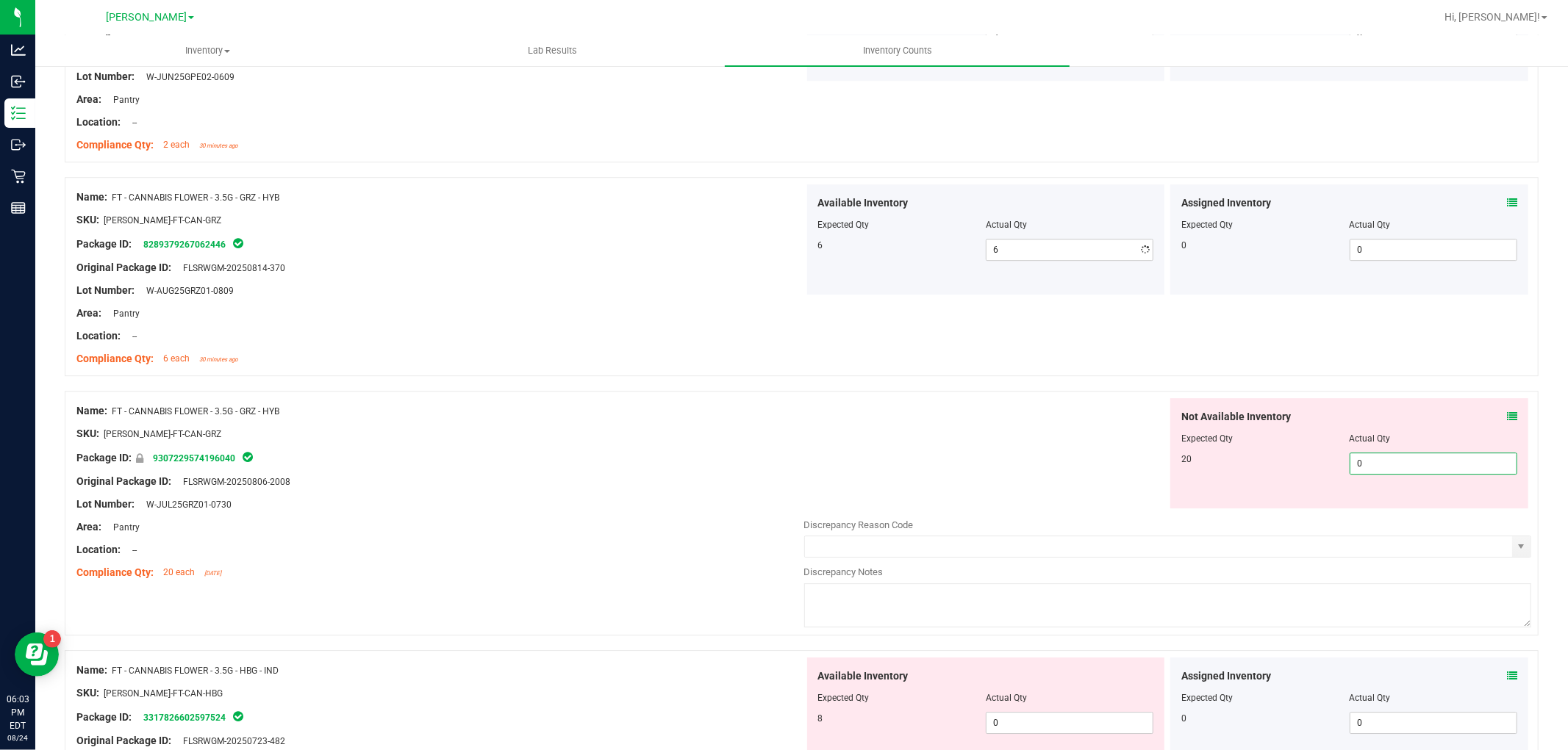
click at [1384, 513] on div "Not Available Inventory Expected Qty Actual Qty 20 0 0" at bounding box center [1168, 514] width 728 height 233
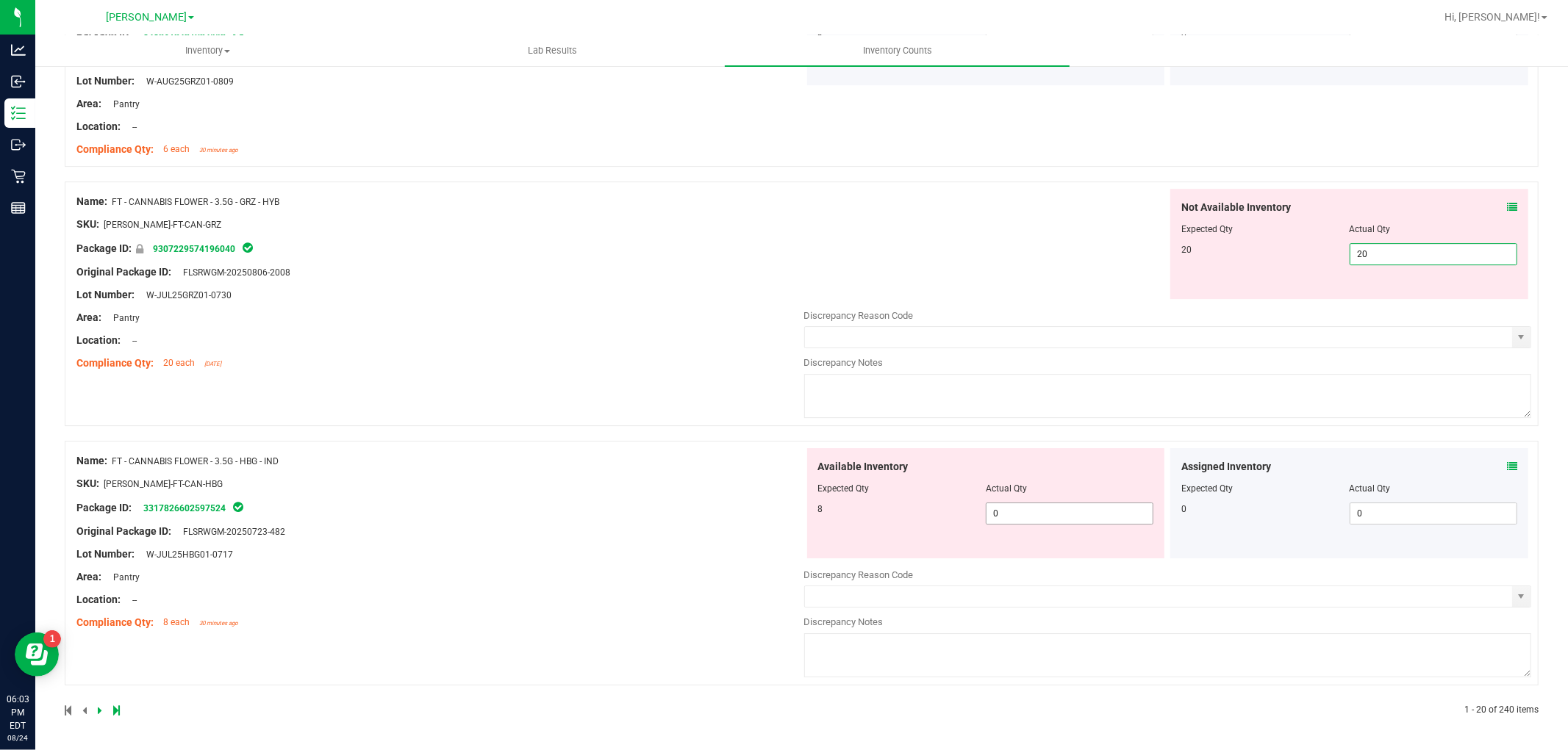
click at [1083, 513] on span "0 0" at bounding box center [1069, 513] width 168 height 22
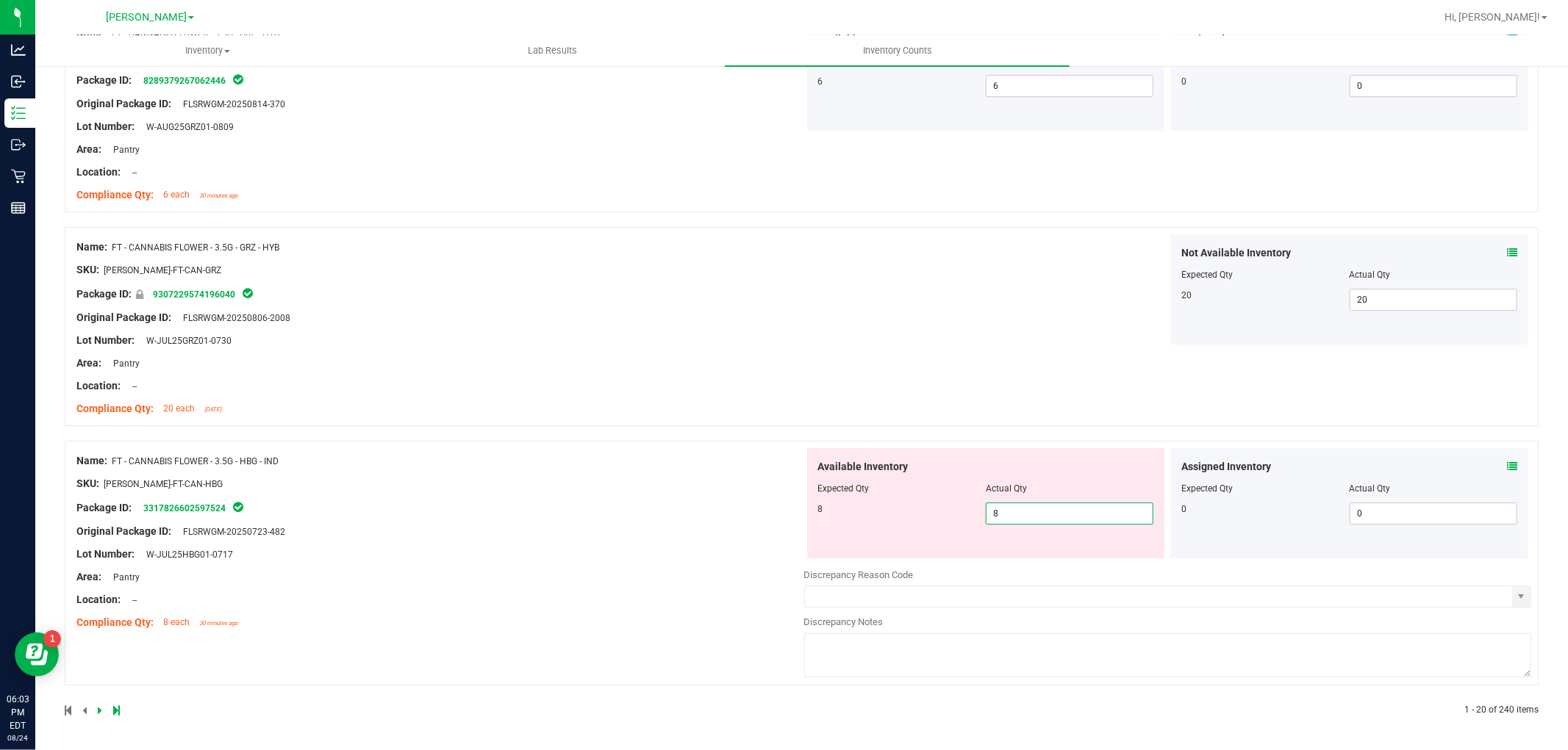
click at [676, 541] on div "Name: FT - CANNABIS FLOWER - 3.5G - HBG - IND SKU: [PERSON_NAME]-FT-CAN-HBG Pac…" at bounding box center [440, 541] width 728 height 187
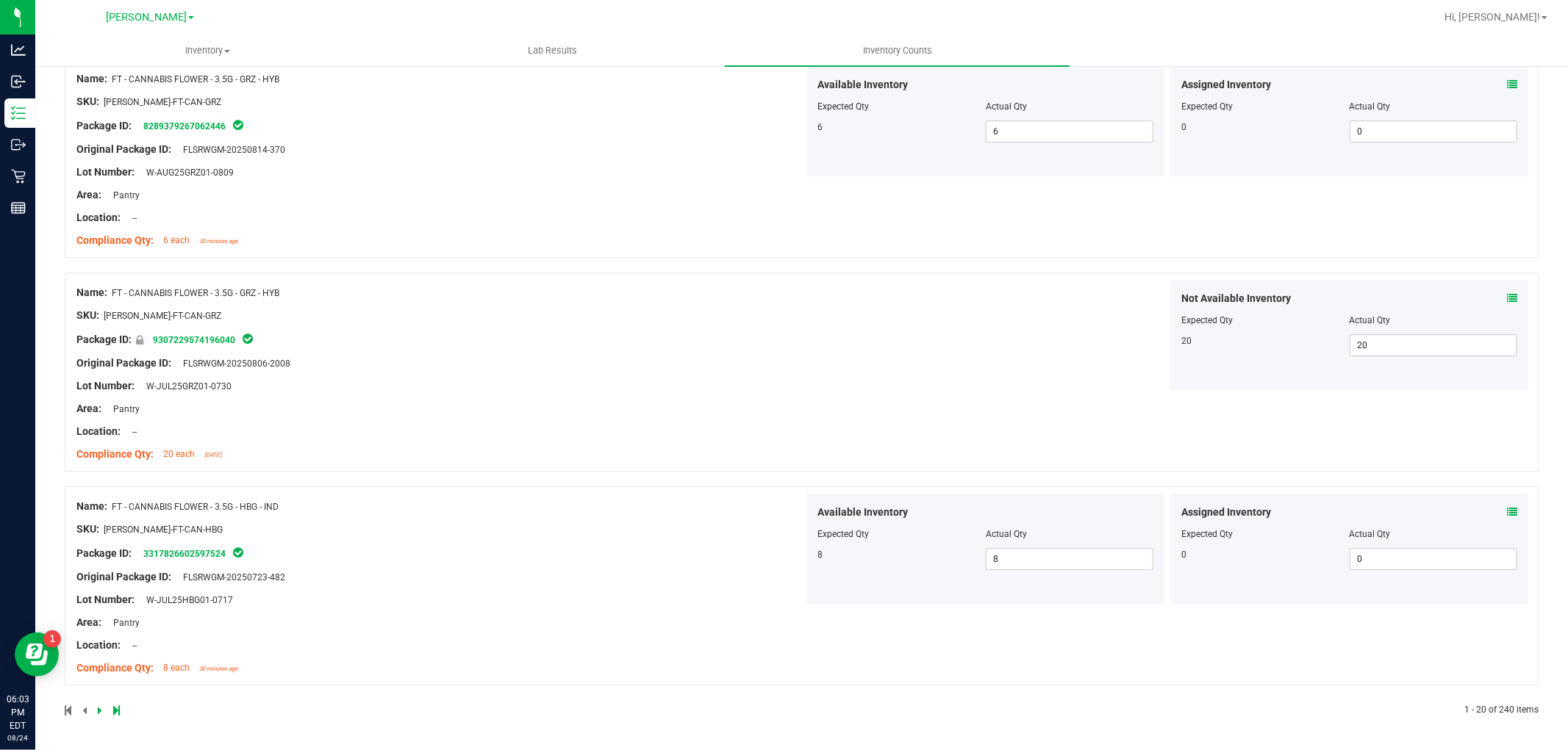
click at [97, 710] on div at bounding box center [432, 711] width 737 height 14
click at [101, 707] on icon at bounding box center [100, 710] width 5 height 9
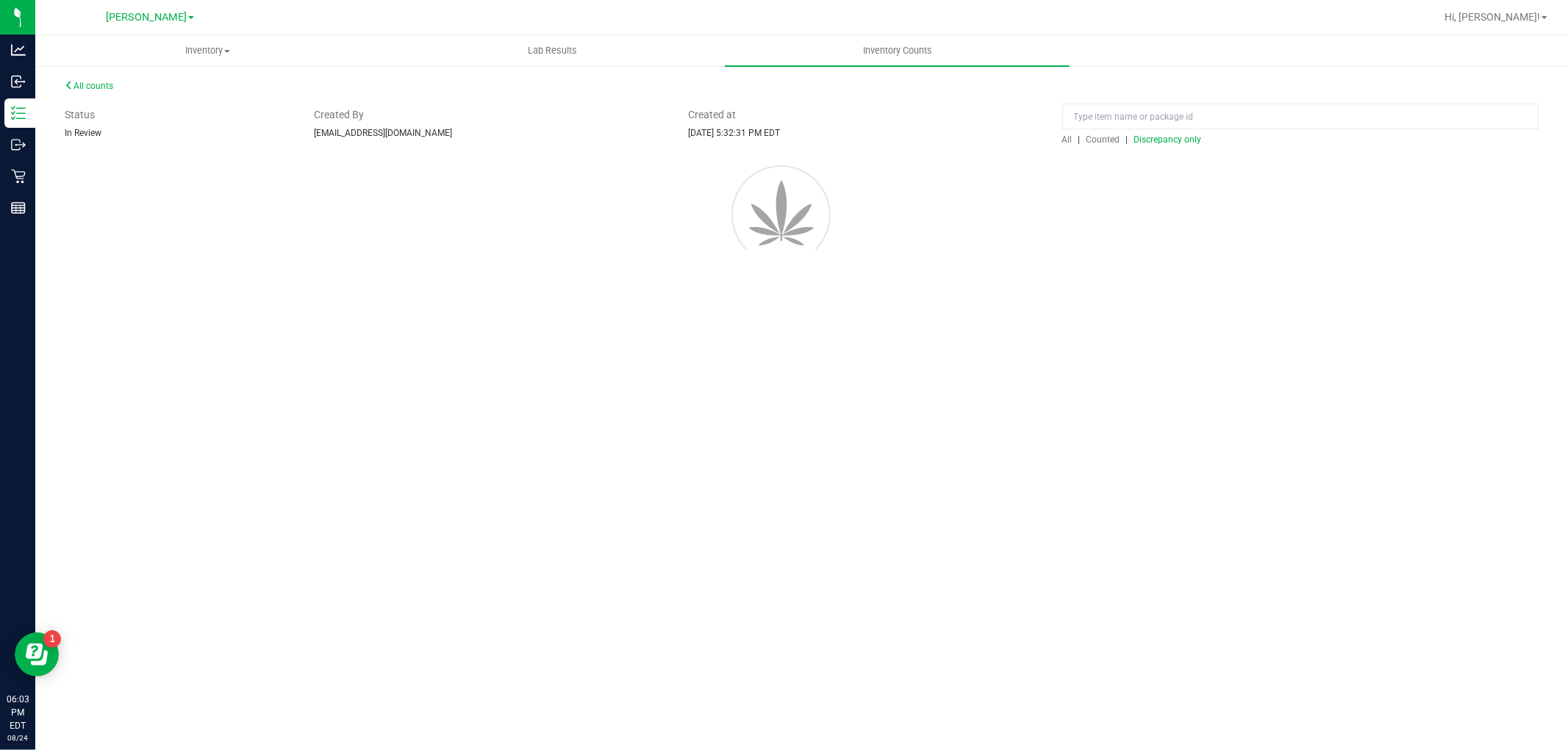
scroll to position [0, 0]
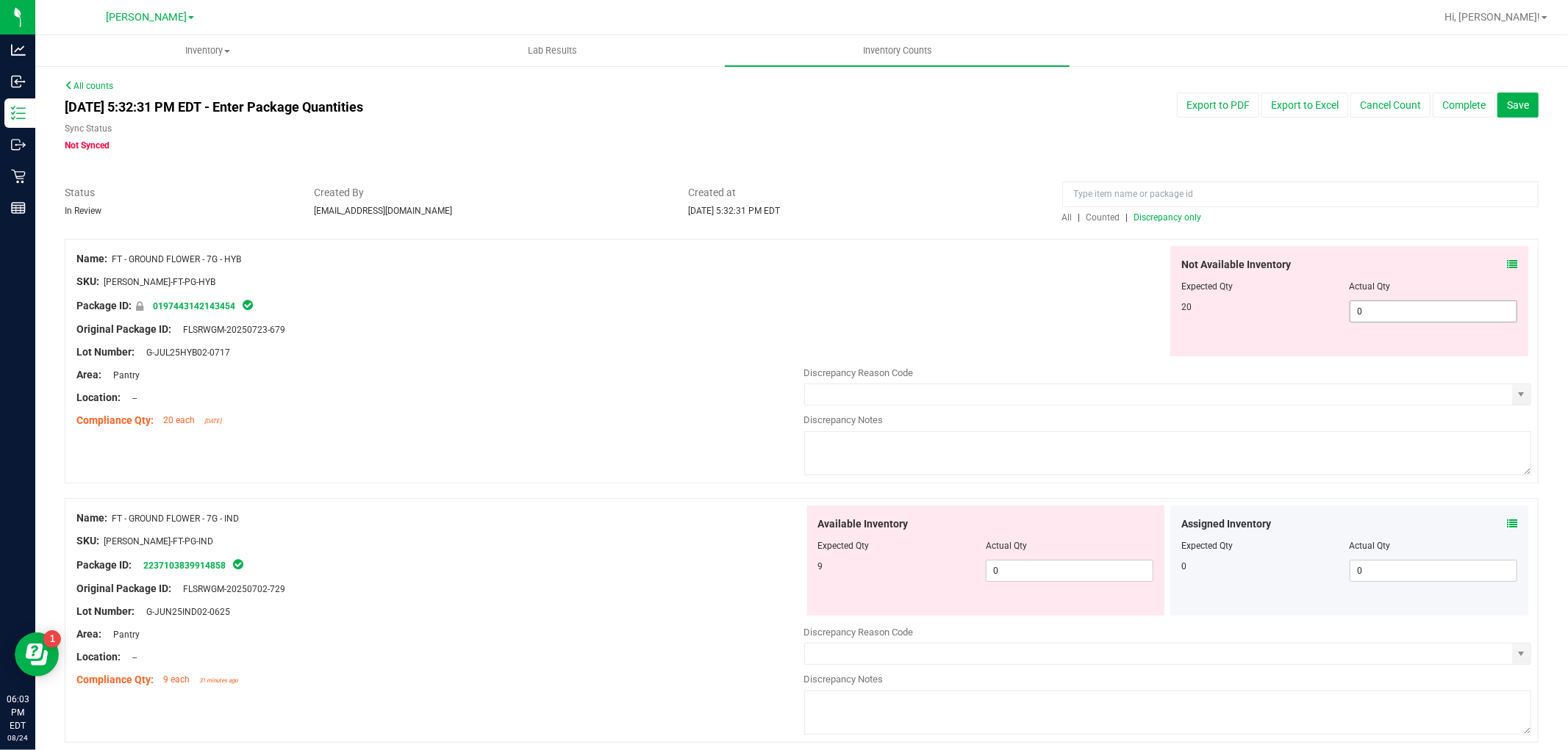
click at [1419, 306] on span "0 0" at bounding box center [1433, 311] width 168 height 22
click at [1047, 576] on div "Available Inventory Expected Qty Actual Qty 9 0 0" at bounding box center [1168, 621] width 728 height 233
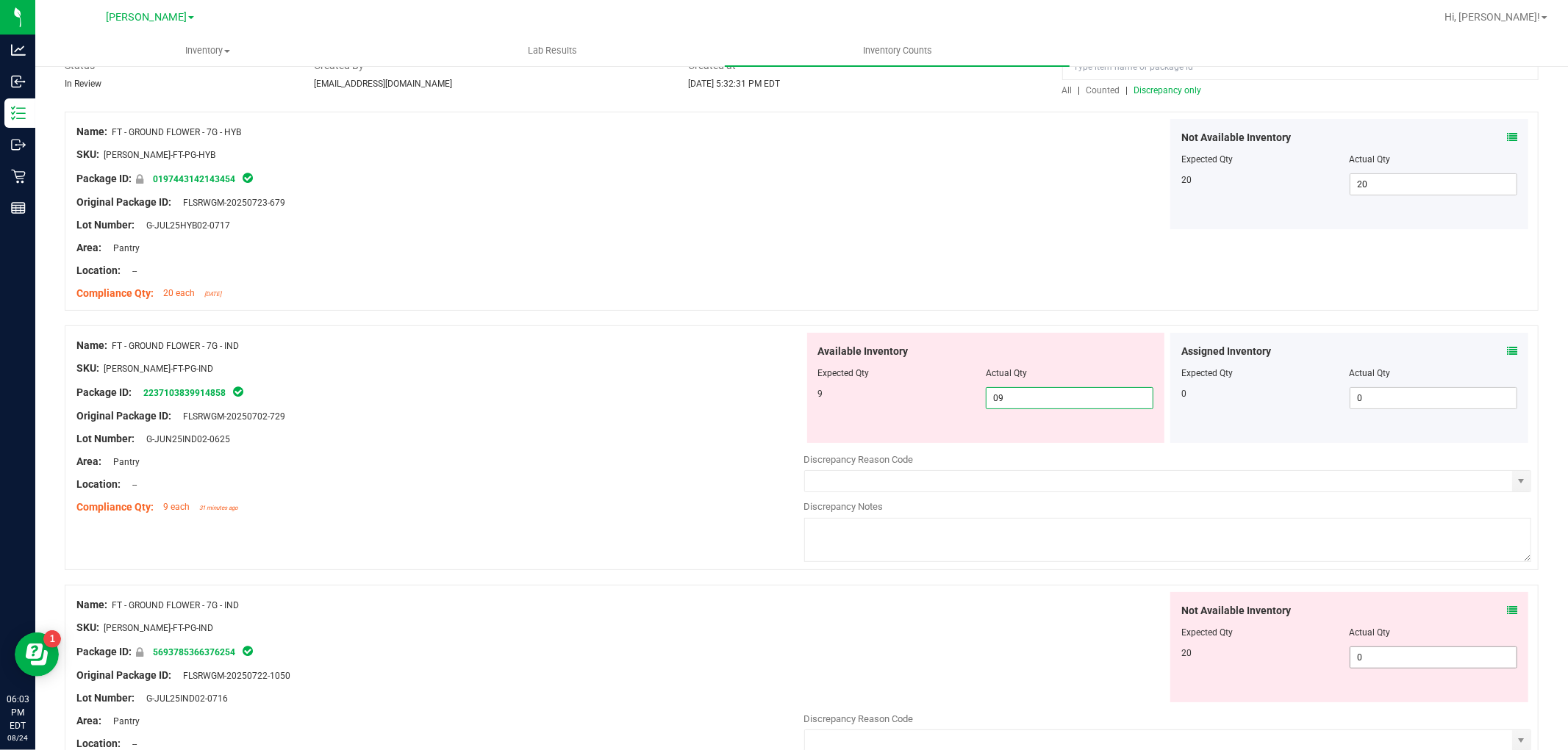
scroll to position [245, 0]
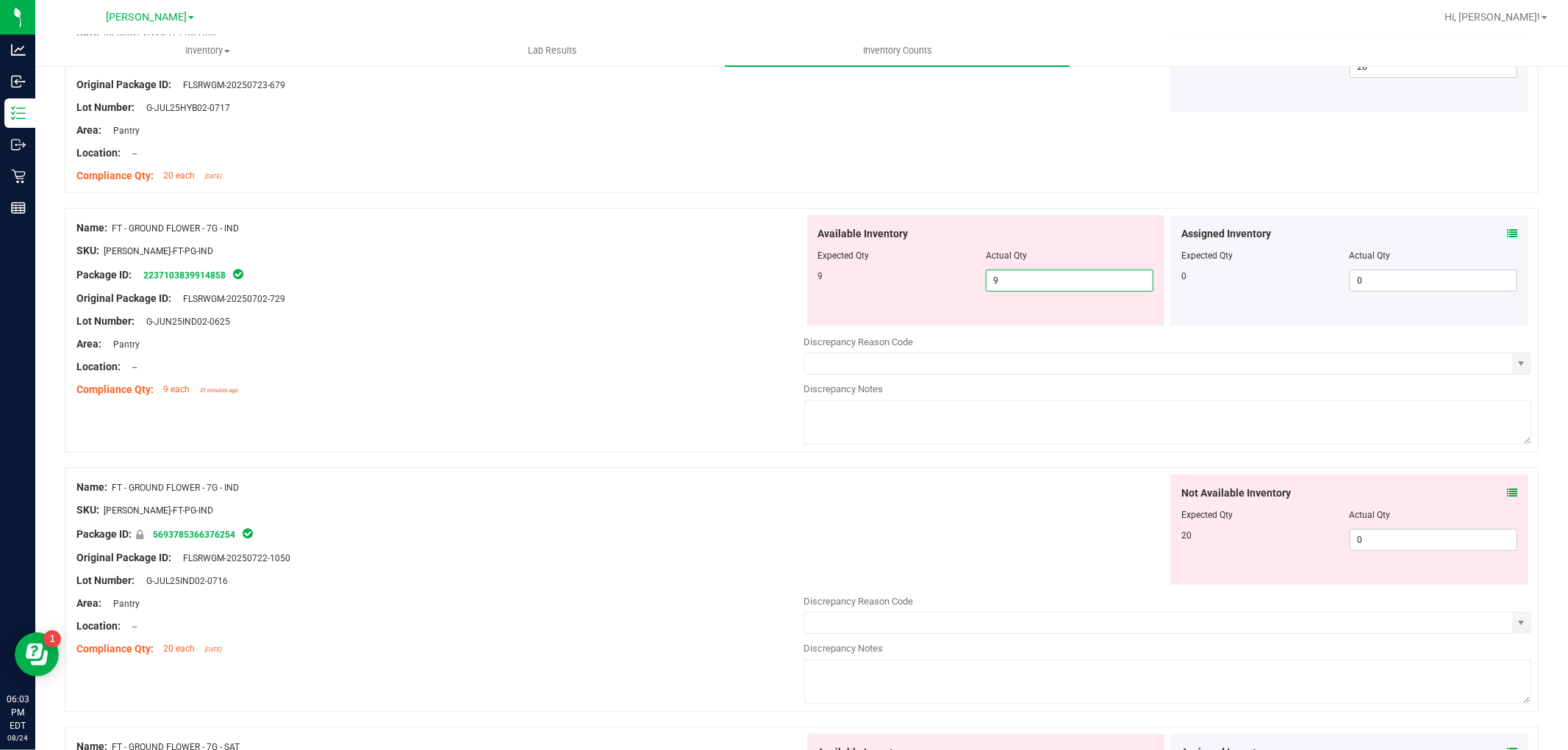
click at [1392, 552] on div "Not Available Inventory Expected Qty Actual Qty 20 0 0" at bounding box center [1168, 591] width 728 height 233
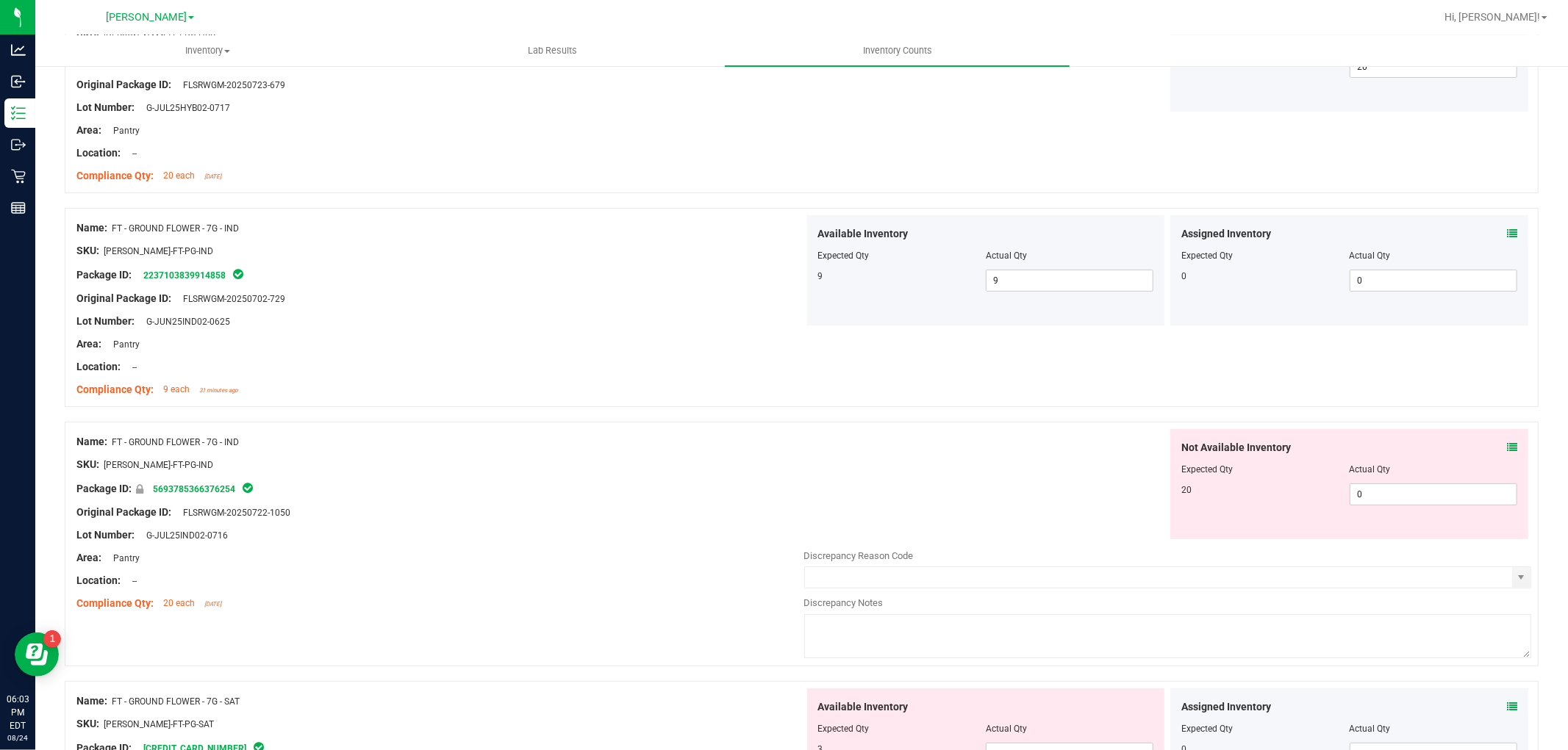
click at [1378, 507] on div "Not Available Inventory Expected Qty Actual Qty 20 0 0" at bounding box center [1348, 484] width 358 height 110
click at [1377, 494] on span "0 0" at bounding box center [1433, 494] width 168 height 22
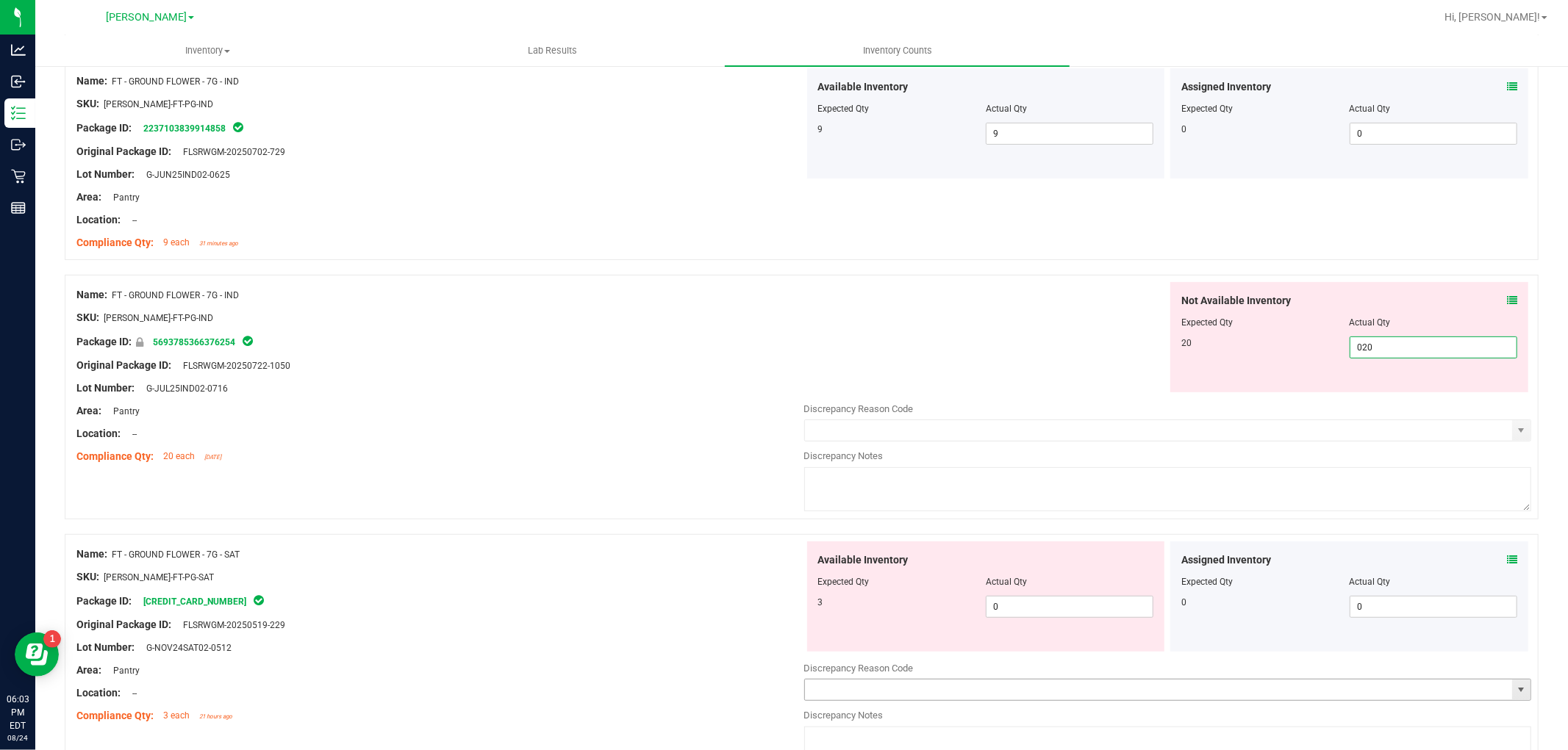
scroll to position [571, 0]
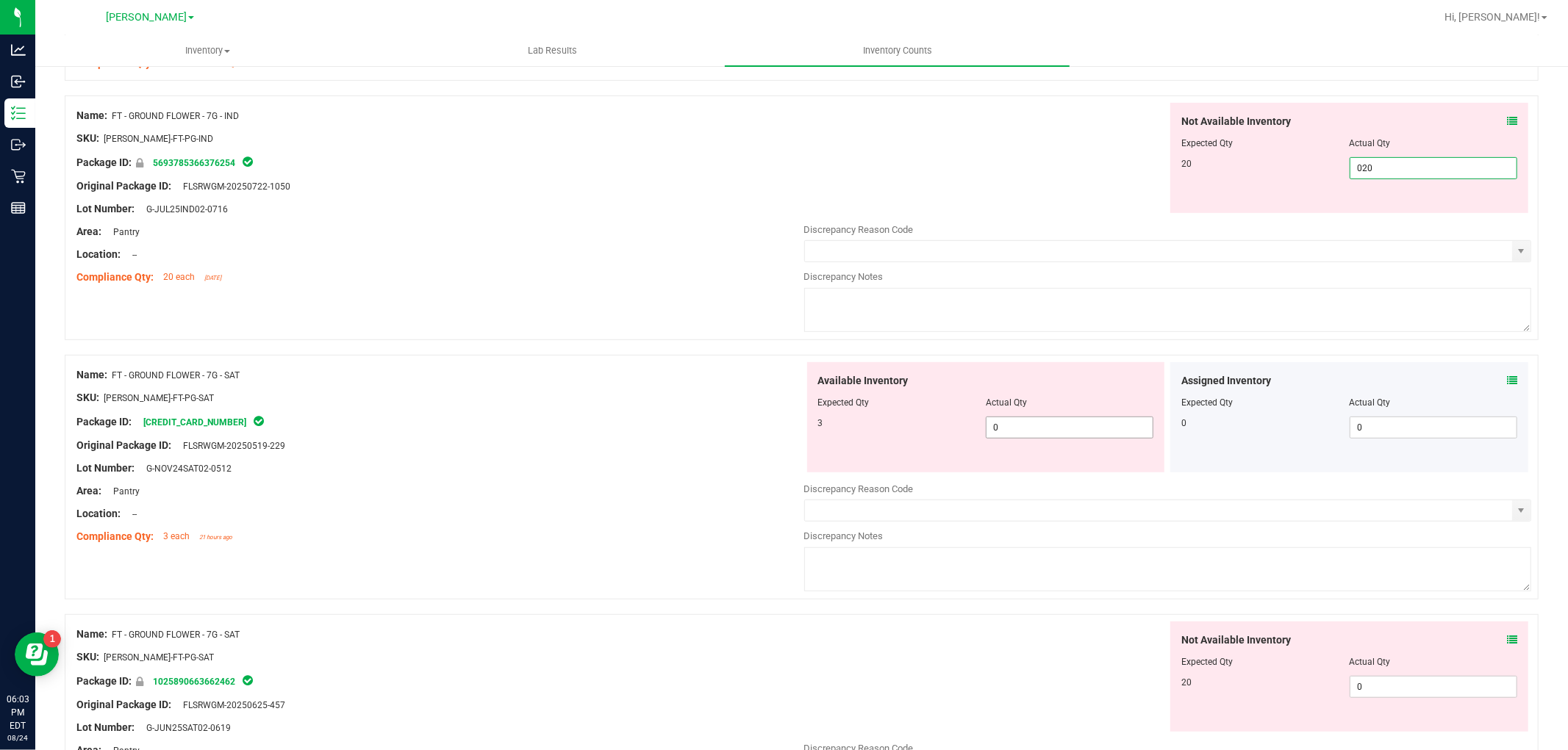
click at [1025, 427] on div "Available Inventory Expected Qty Actual Qty 3 0 0" at bounding box center [1168, 478] width 728 height 233
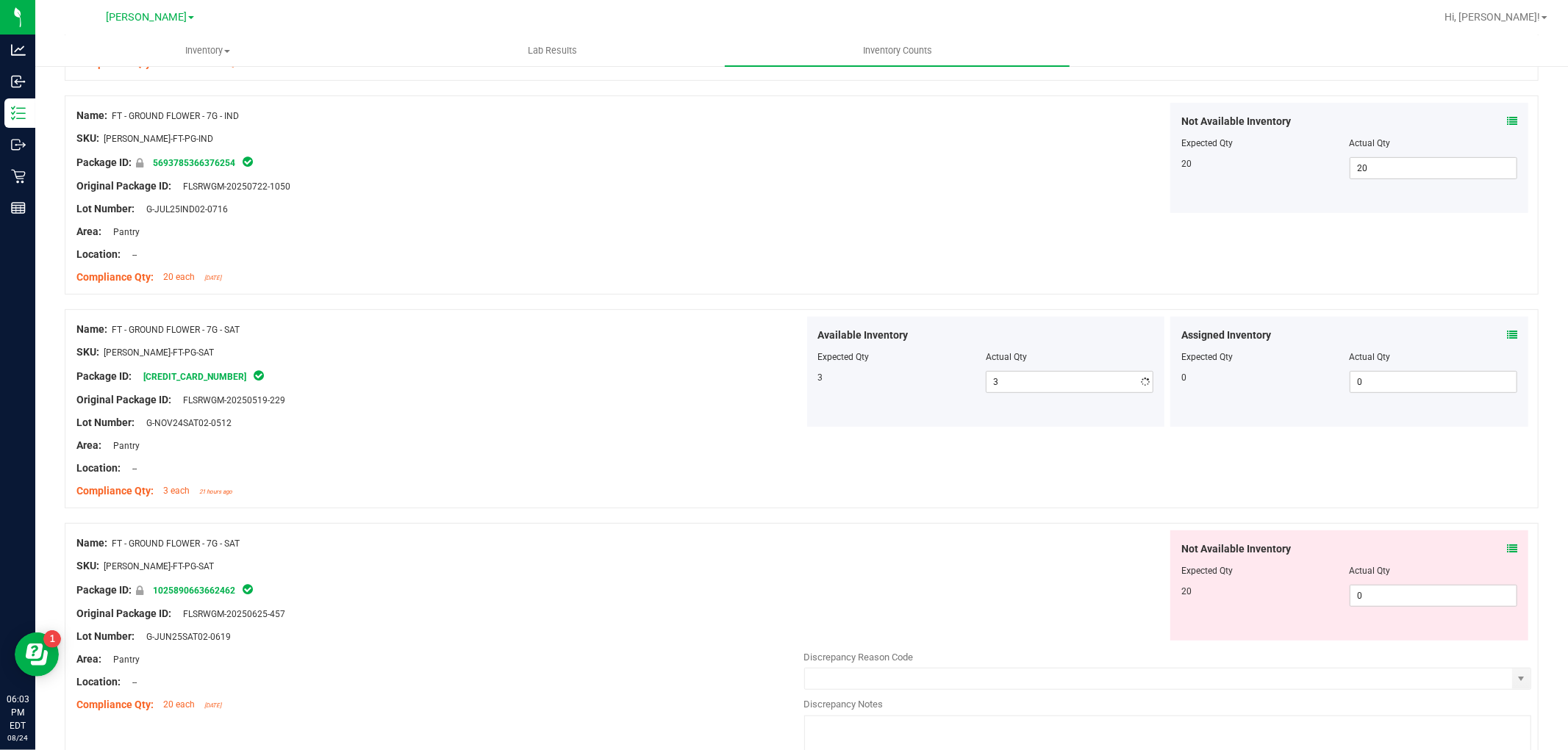
click at [1386, 651] on div "Not Available Inventory Expected Qty Actual Qty 20 0 0" at bounding box center [1168, 647] width 728 height 233
click at [1371, 604] on span "0 0" at bounding box center [1433, 596] width 168 height 22
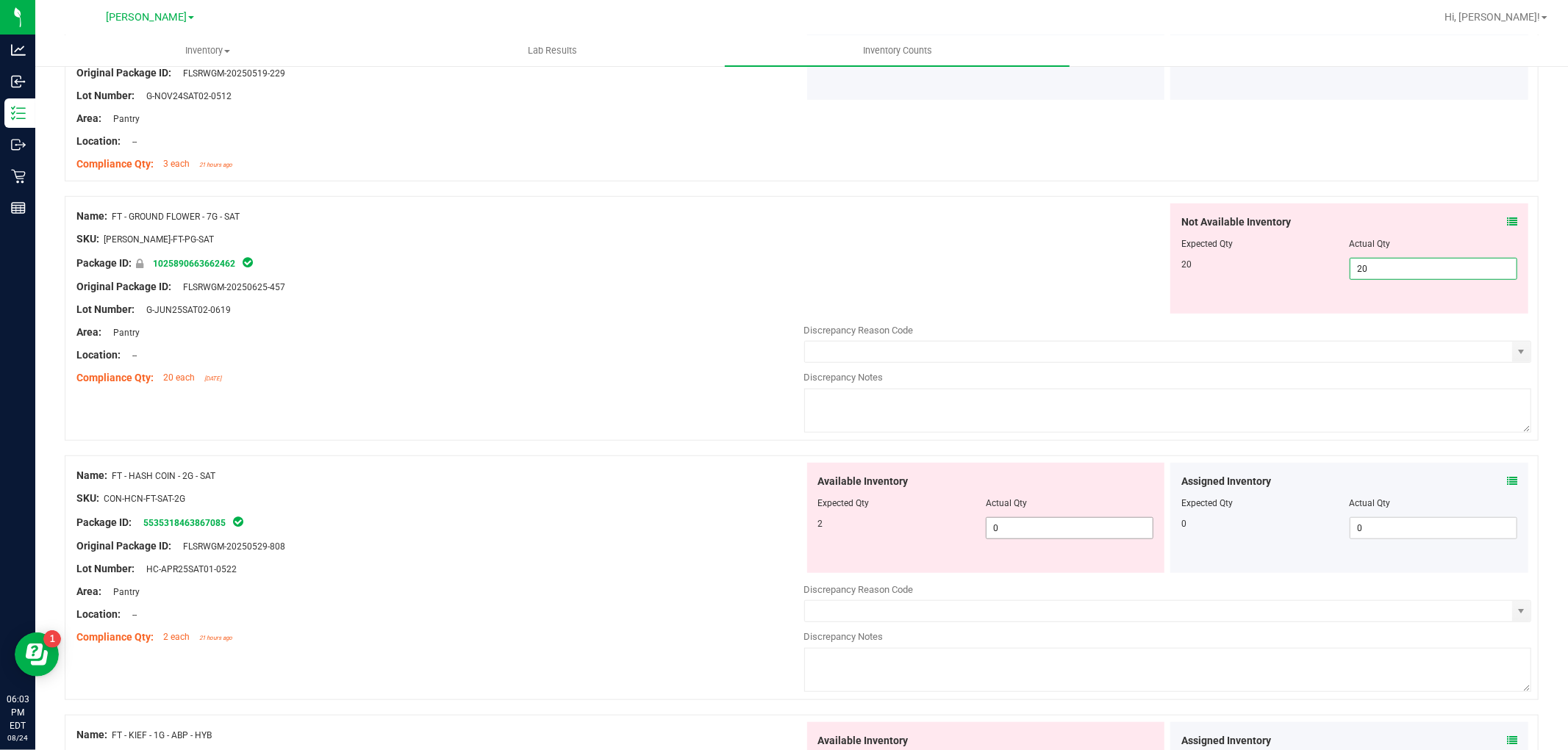
click at [1089, 539] on div "Available Inventory Expected Qty Actual Qty 2 0 0" at bounding box center [1168, 579] width 728 height 233
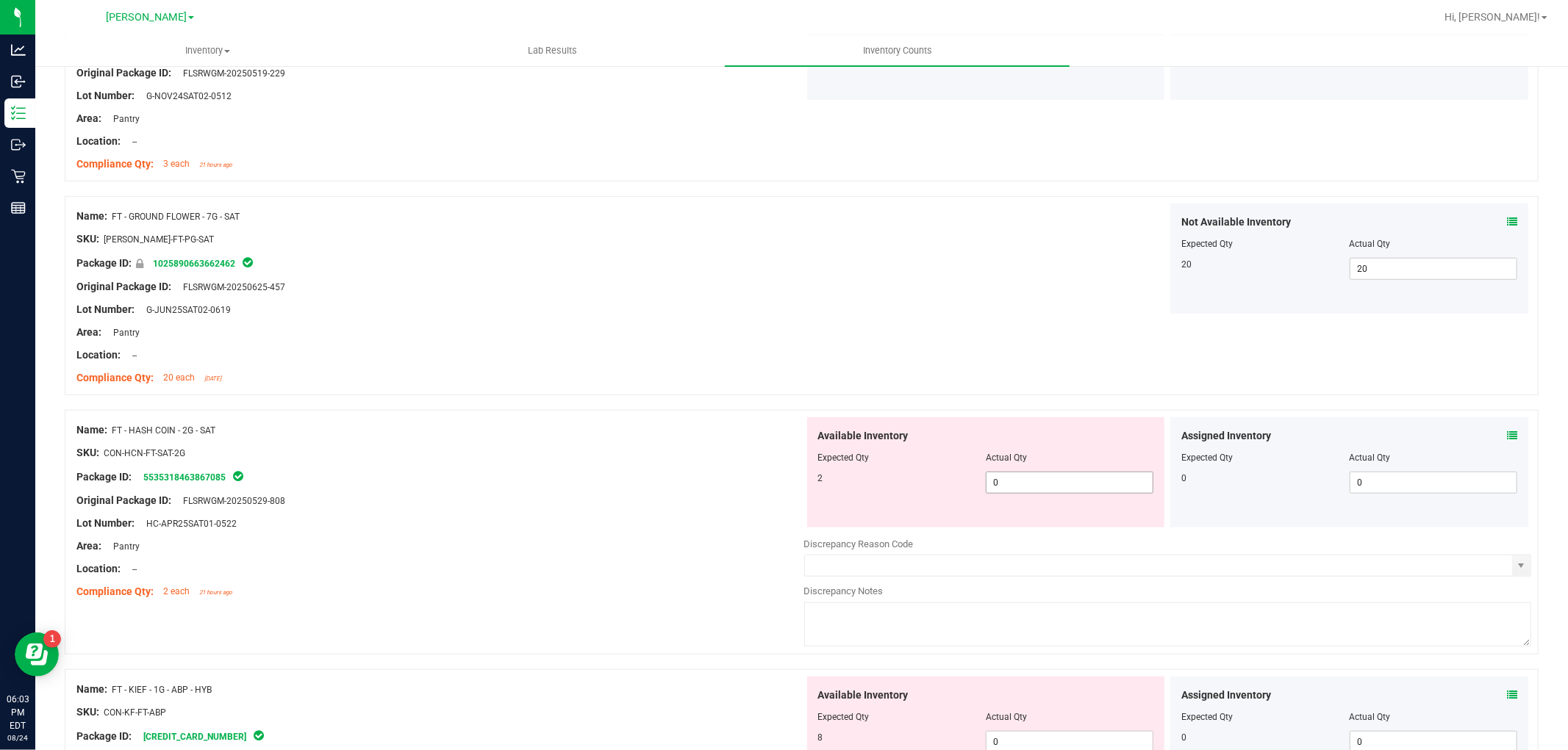
click at [1074, 486] on span "0 0" at bounding box center [1069, 483] width 168 height 22
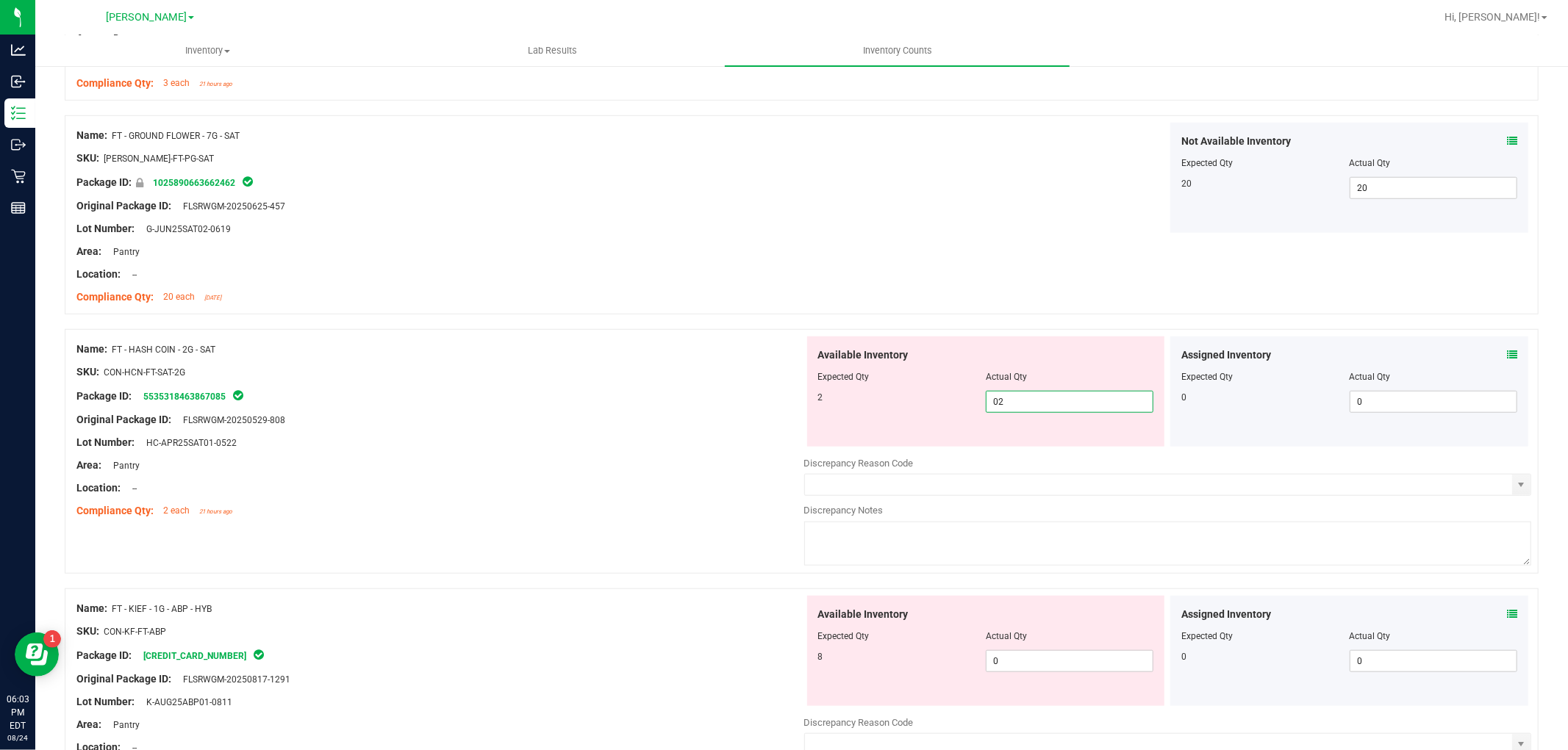
scroll to position [1142, 0]
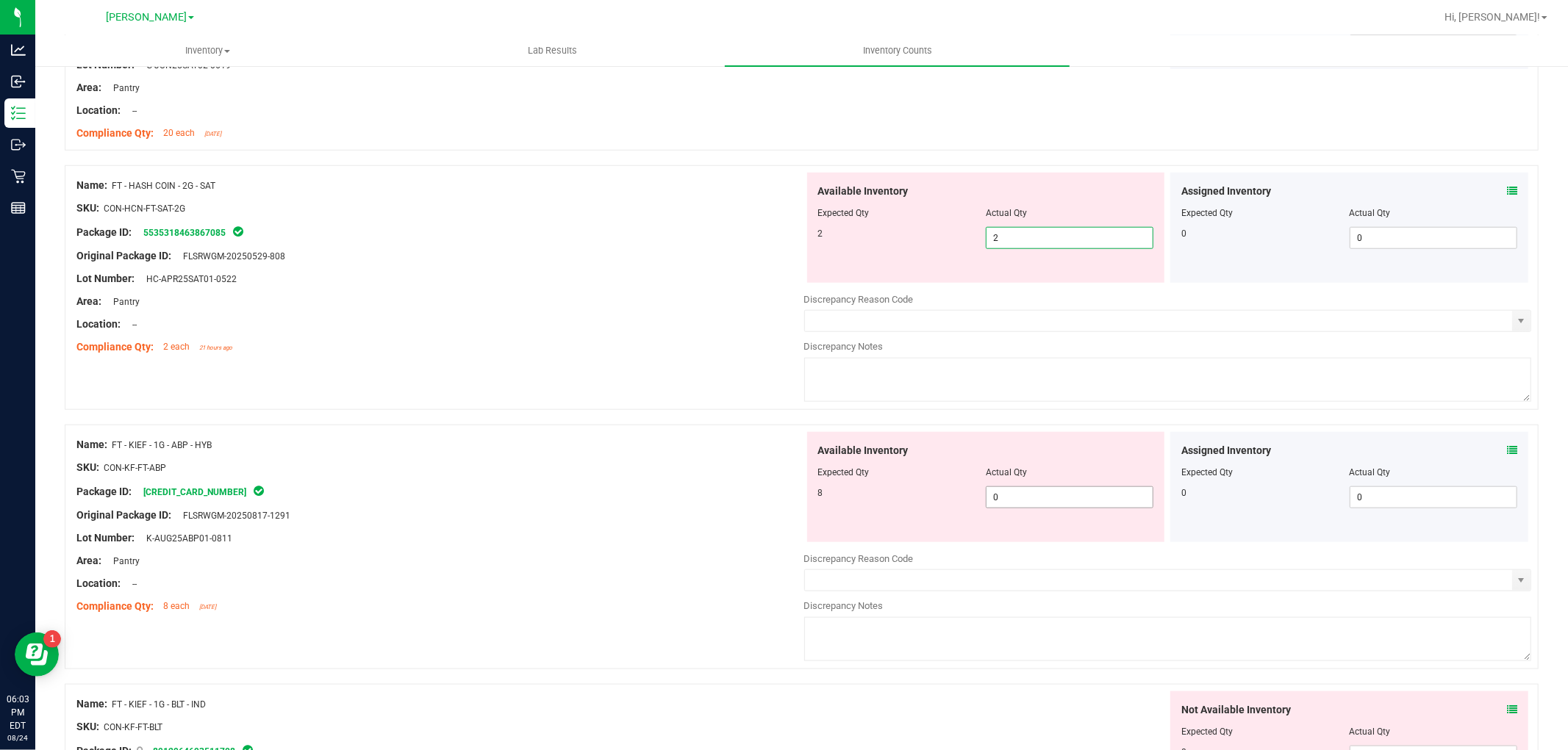
drag, startPoint x: 1056, startPoint y: 501, endPoint x: 1088, endPoint y: 510, distance: 33.2
click at [1059, 500] on div "Available Inventory Expected Qty Actual Qty 8 0 0" at bounding box center [1168, 548] width 728 height 233
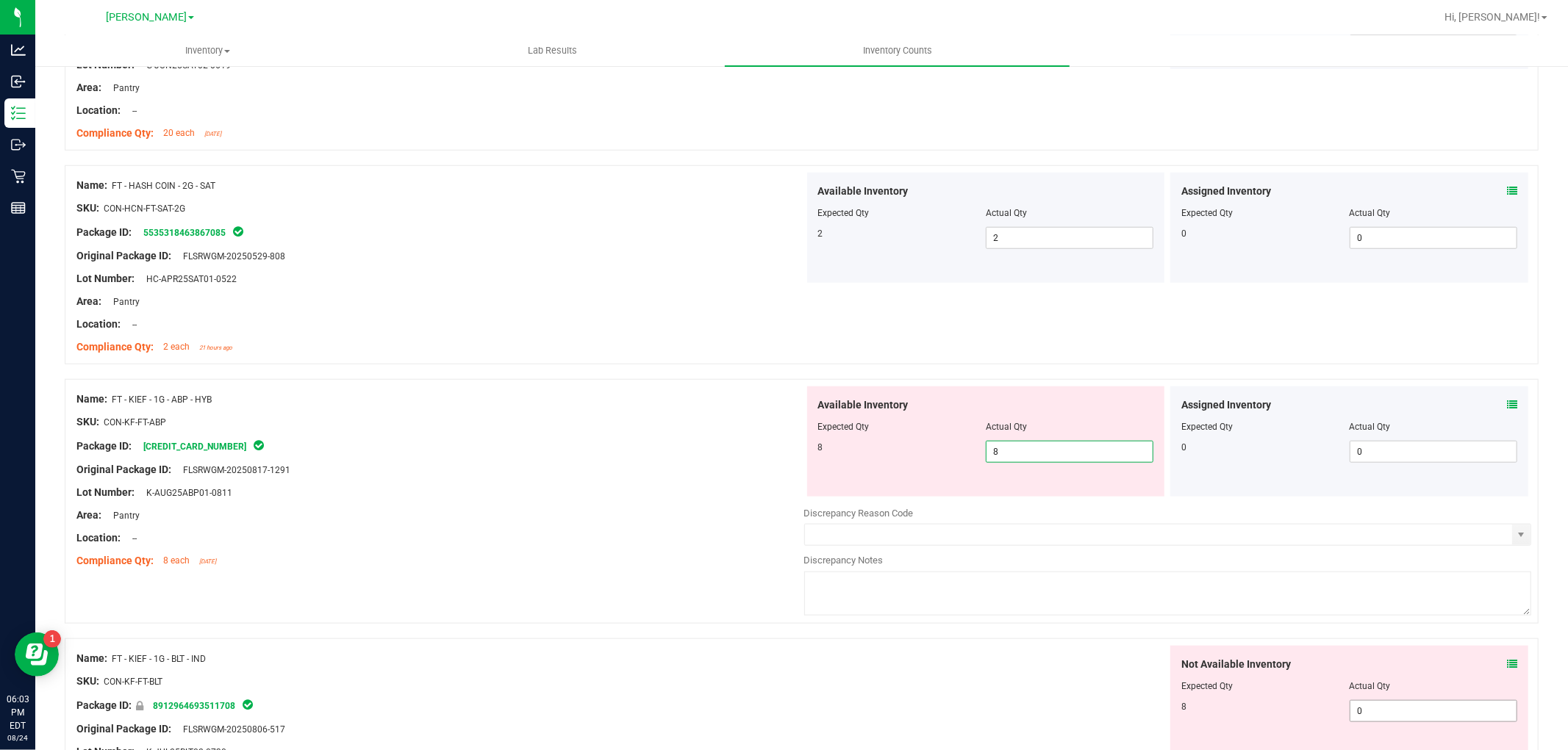
click at [1377, 706] on div "Not Available Inventory Expected Qty Actual Qty 8 0 0" at bounding box center [1348, 700] width 358 height 110
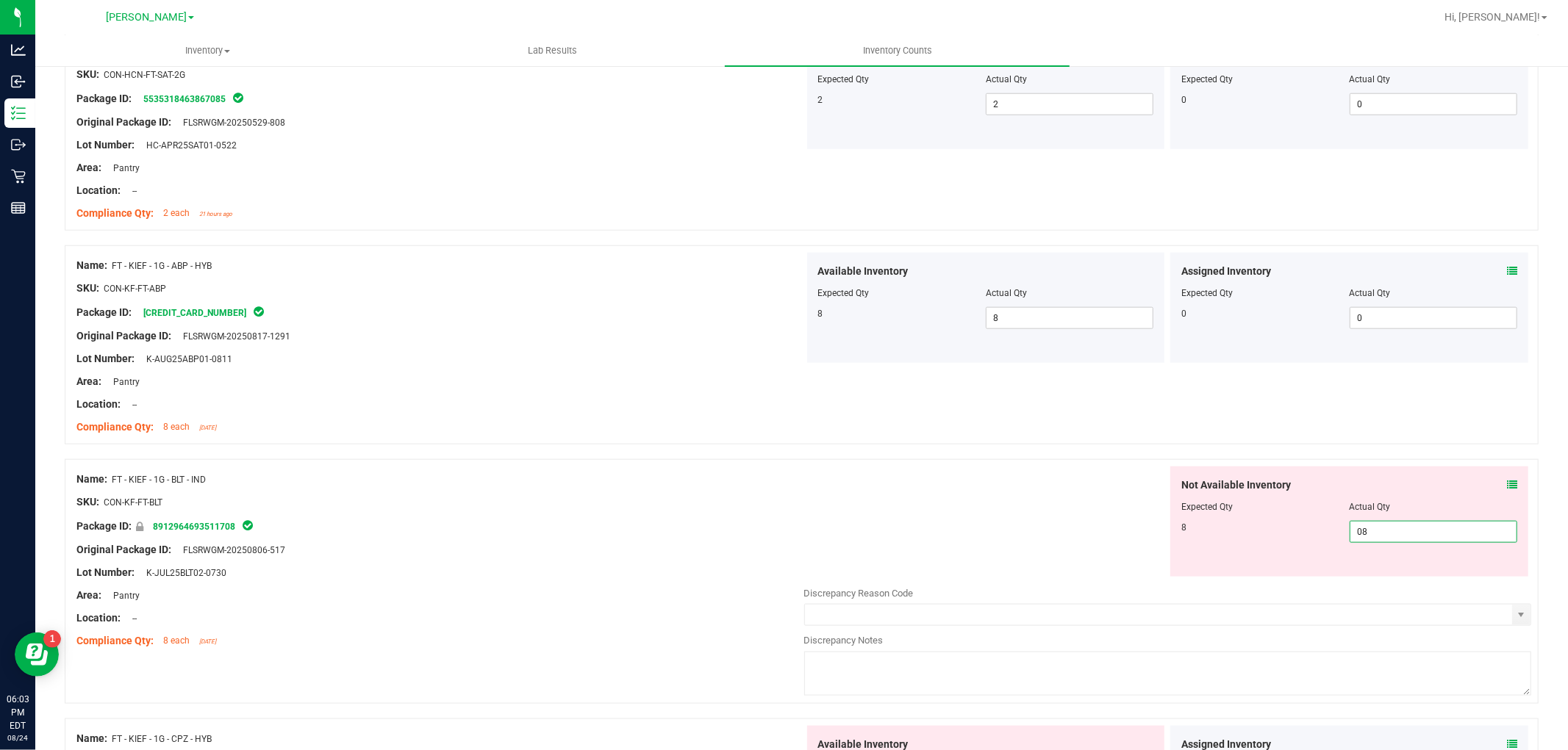
scroll to position [1387, 0]
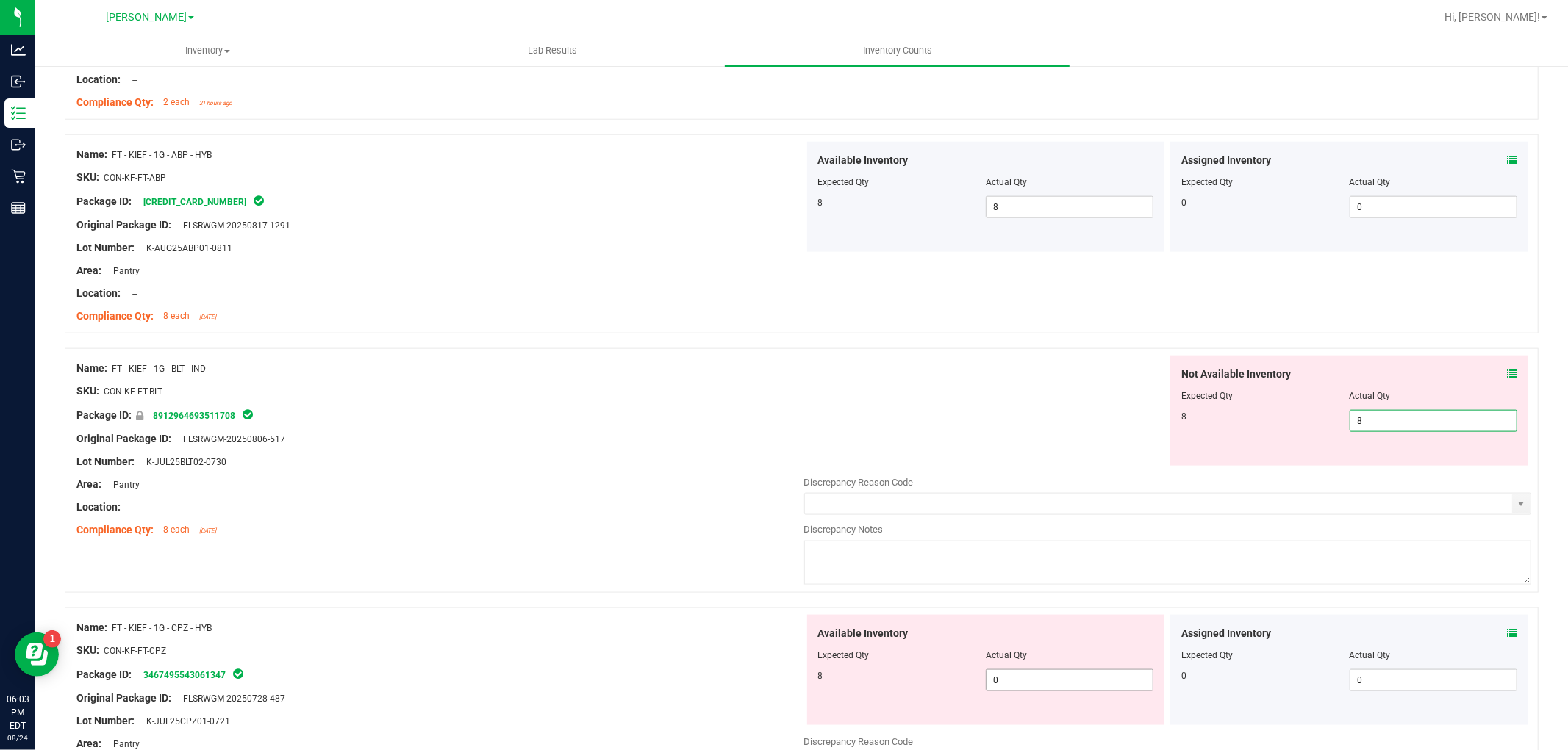
click at [1095, 683] on div "Available Inventory Expected Qty Actual Qty 8 0 0" at bounding box center [1168, 730] width 728 height 233
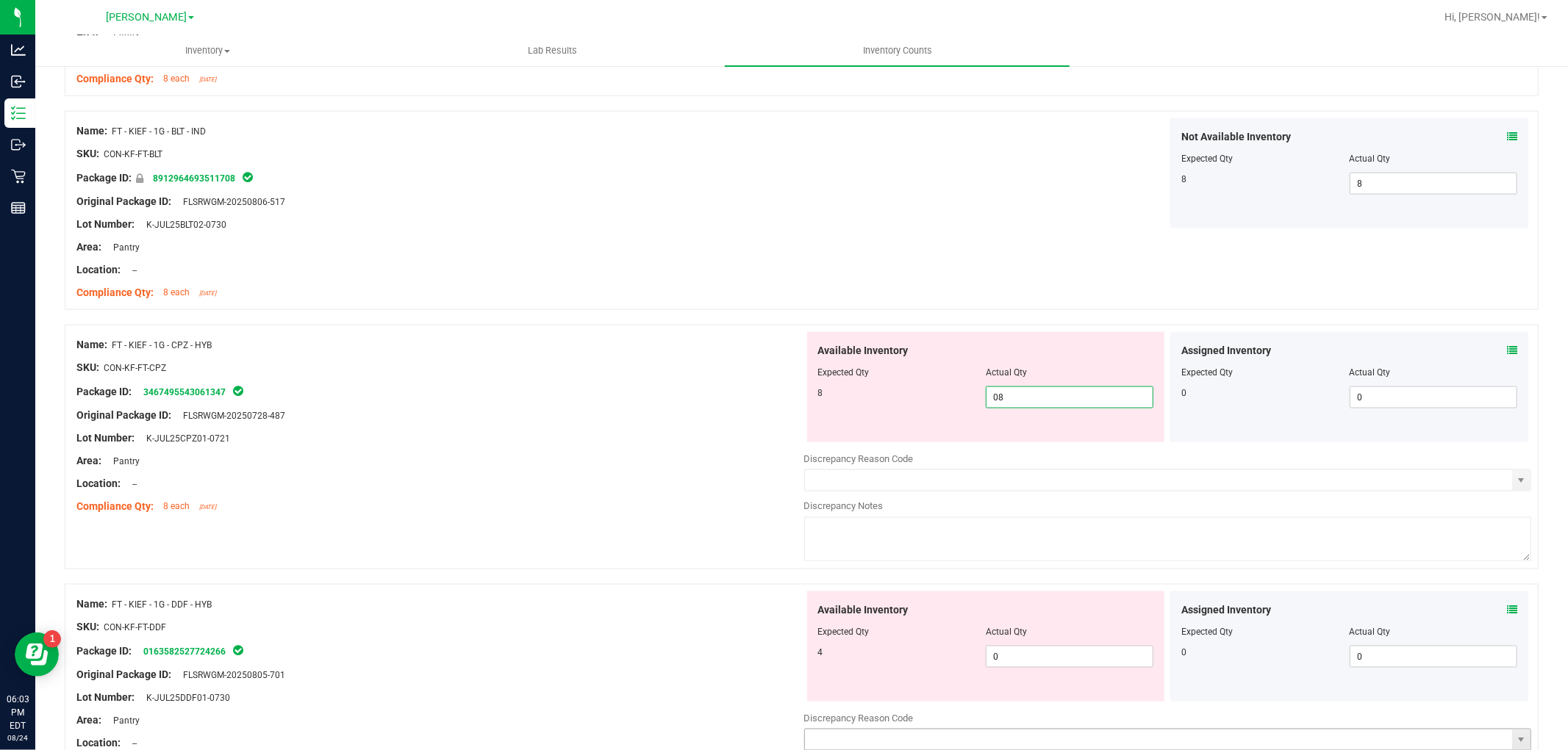
scroll to position [1796, 0]
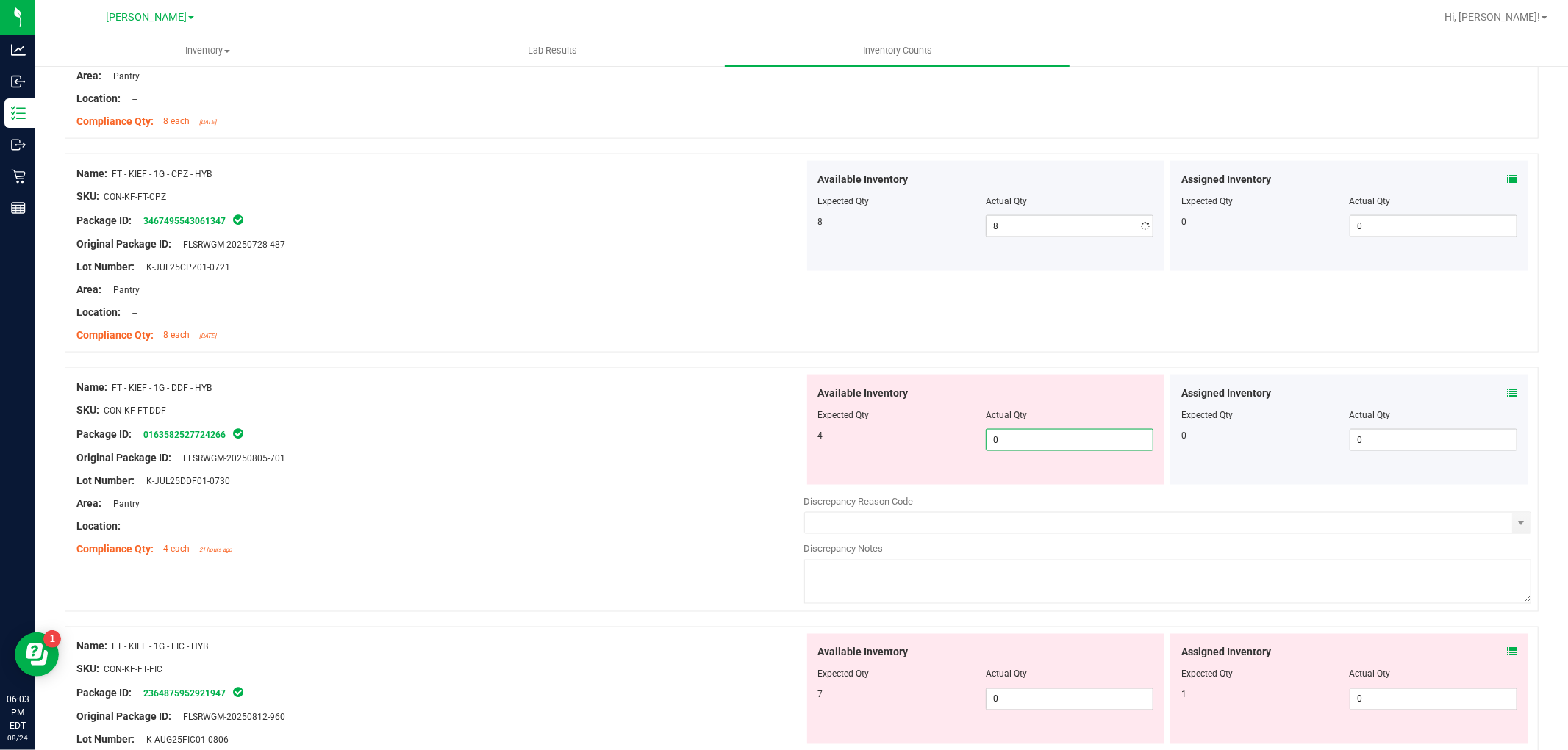
click at [1019, 485] on div "Available Inventory Expected Qty Actual Qty 4 0 0" at bounding box center [985, 429] width 358 height 110
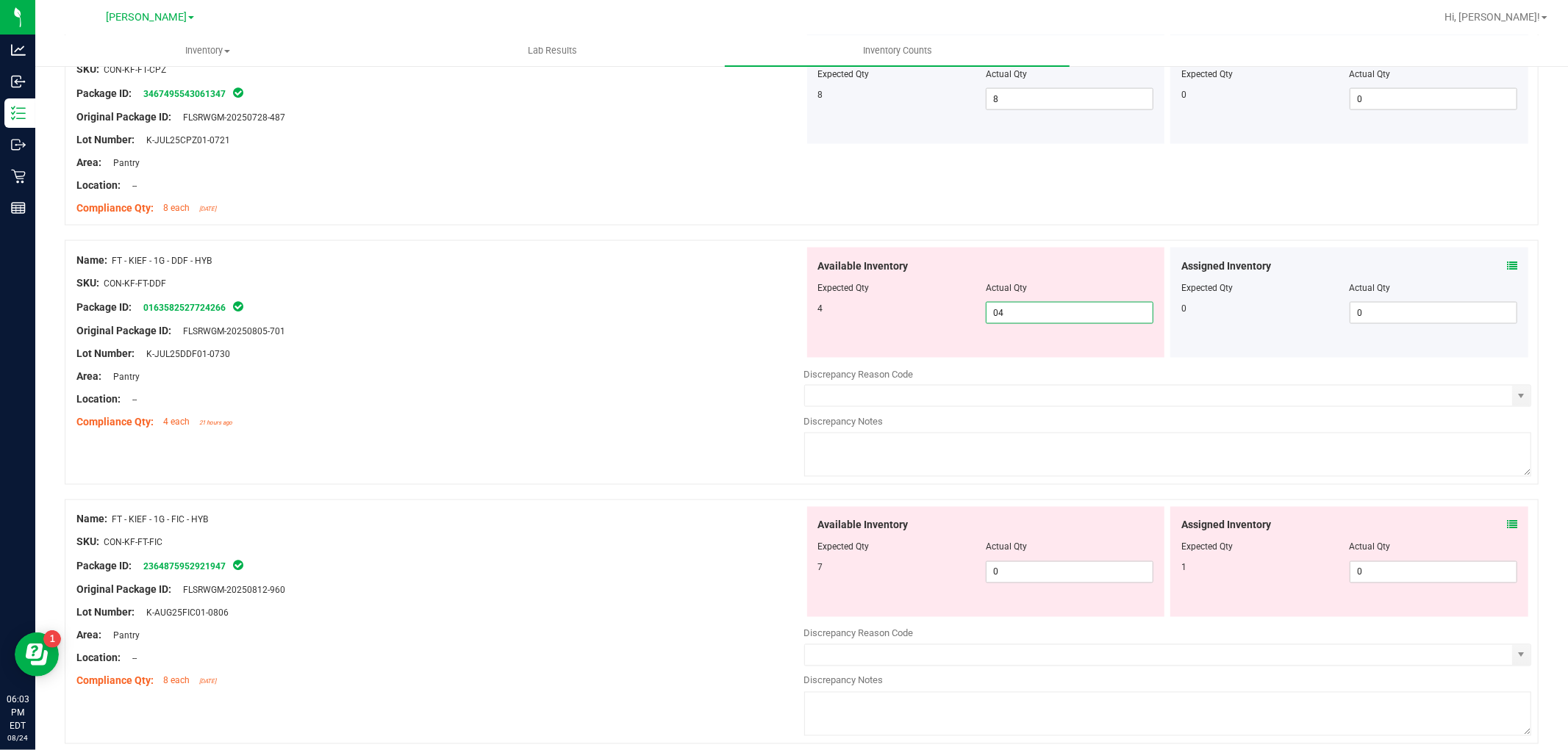
scroll to position [2040, 0]
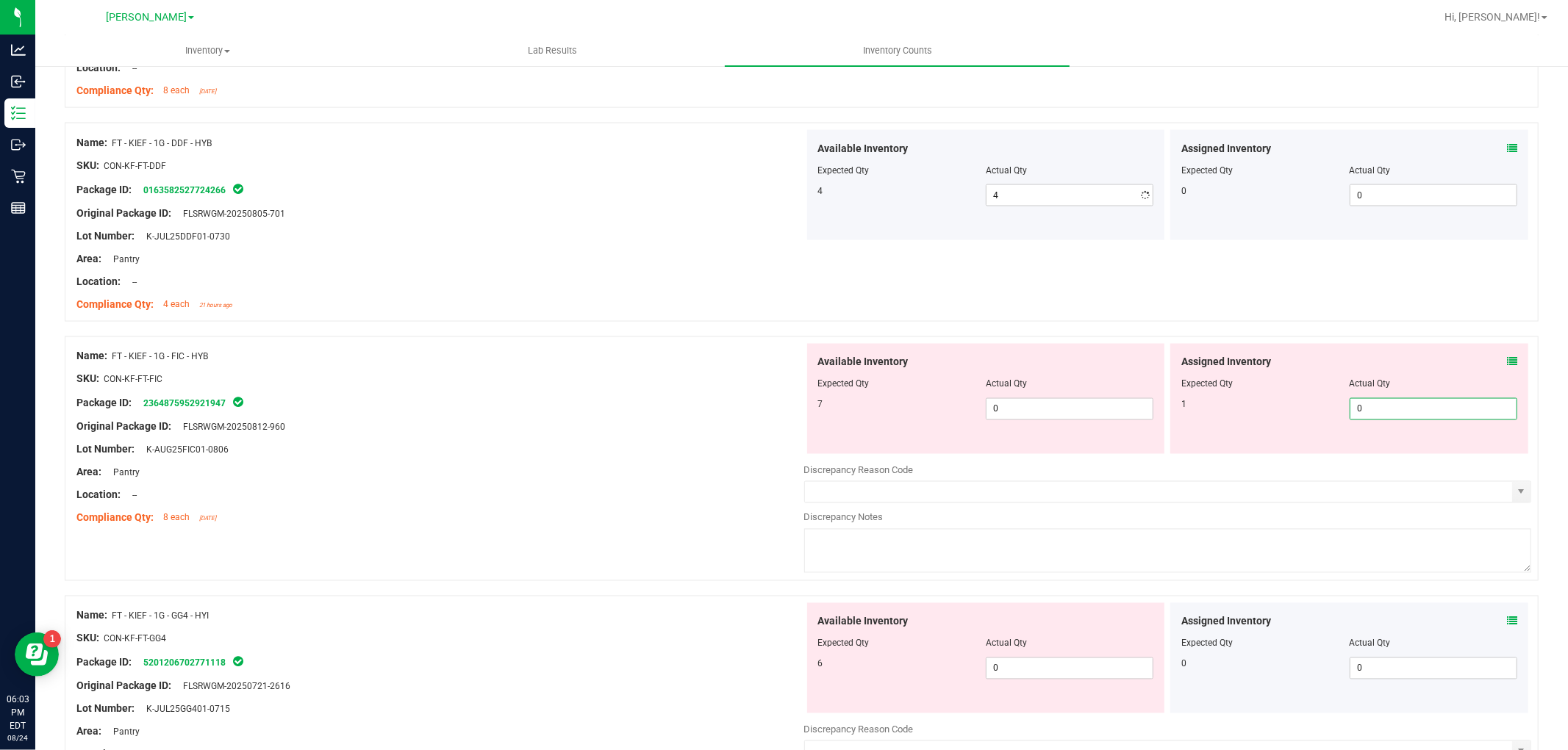
click at [1402, 451] on div "Assigned Inventory Expected Qty Actual Qty 1 0 0" at bounding box center [1348, 398] width 358 height 110
click at [1085, 403] on span "0 0" at bounding box center [1069, 409] width 168 height 22
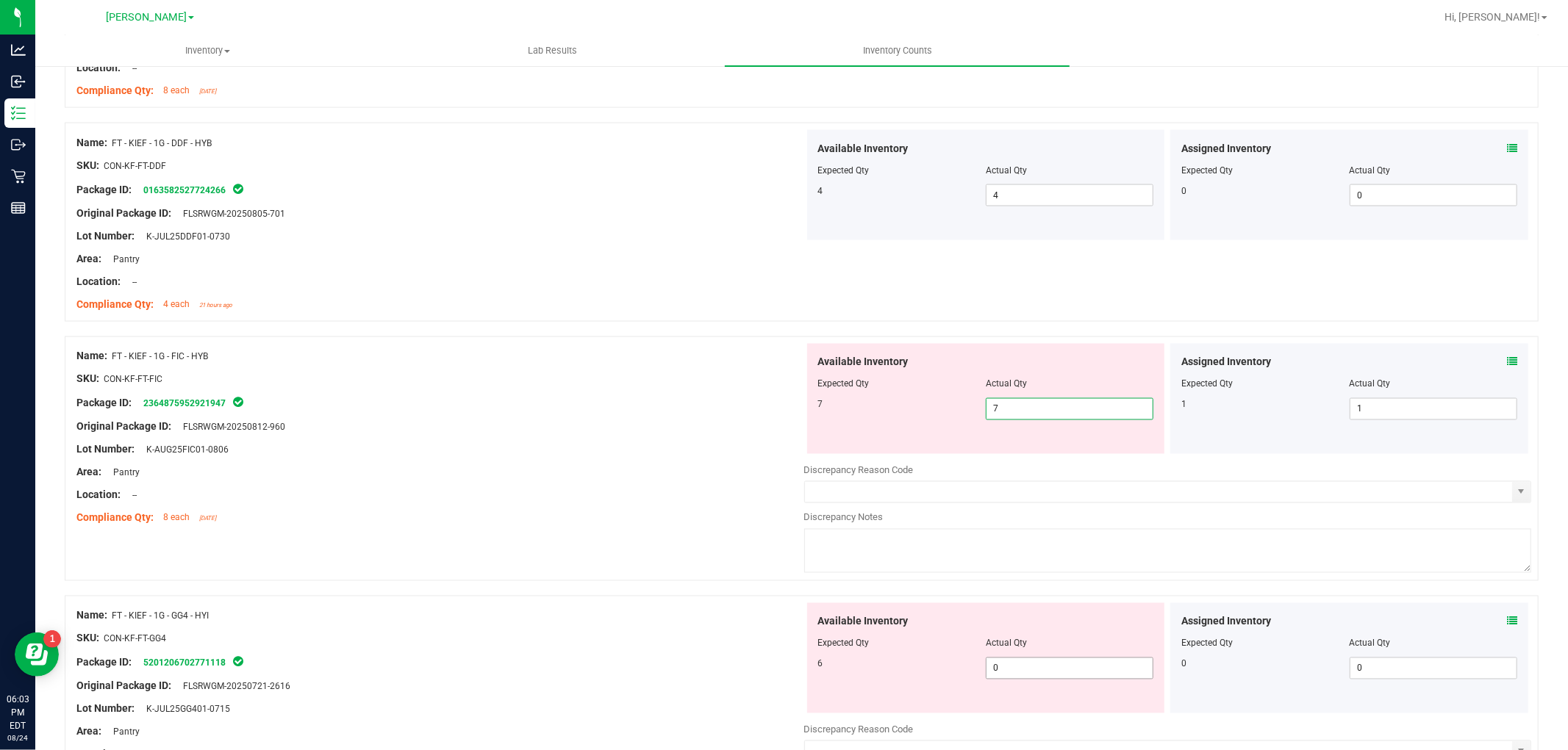
click at [1031, 674] on div "Available Inventory Expected Qty Actual Qty 6 0 0" at bounding box center [1168, 719] width 728 height 233
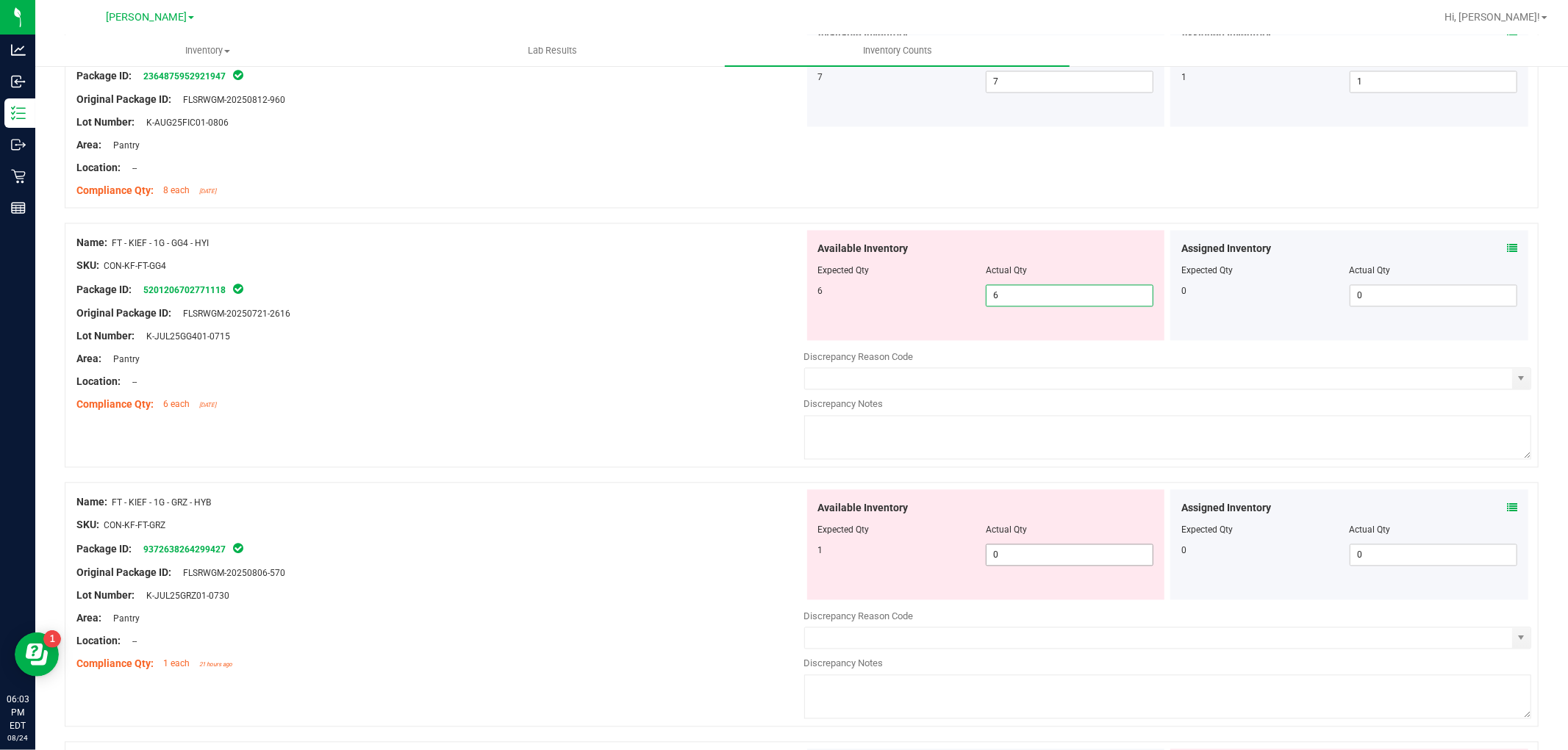
click at [1059, 560] on div "Available Inventory Expected Qty Actual Qty 1 0 0" at bounding box center [1168, 606] width 728 height 233
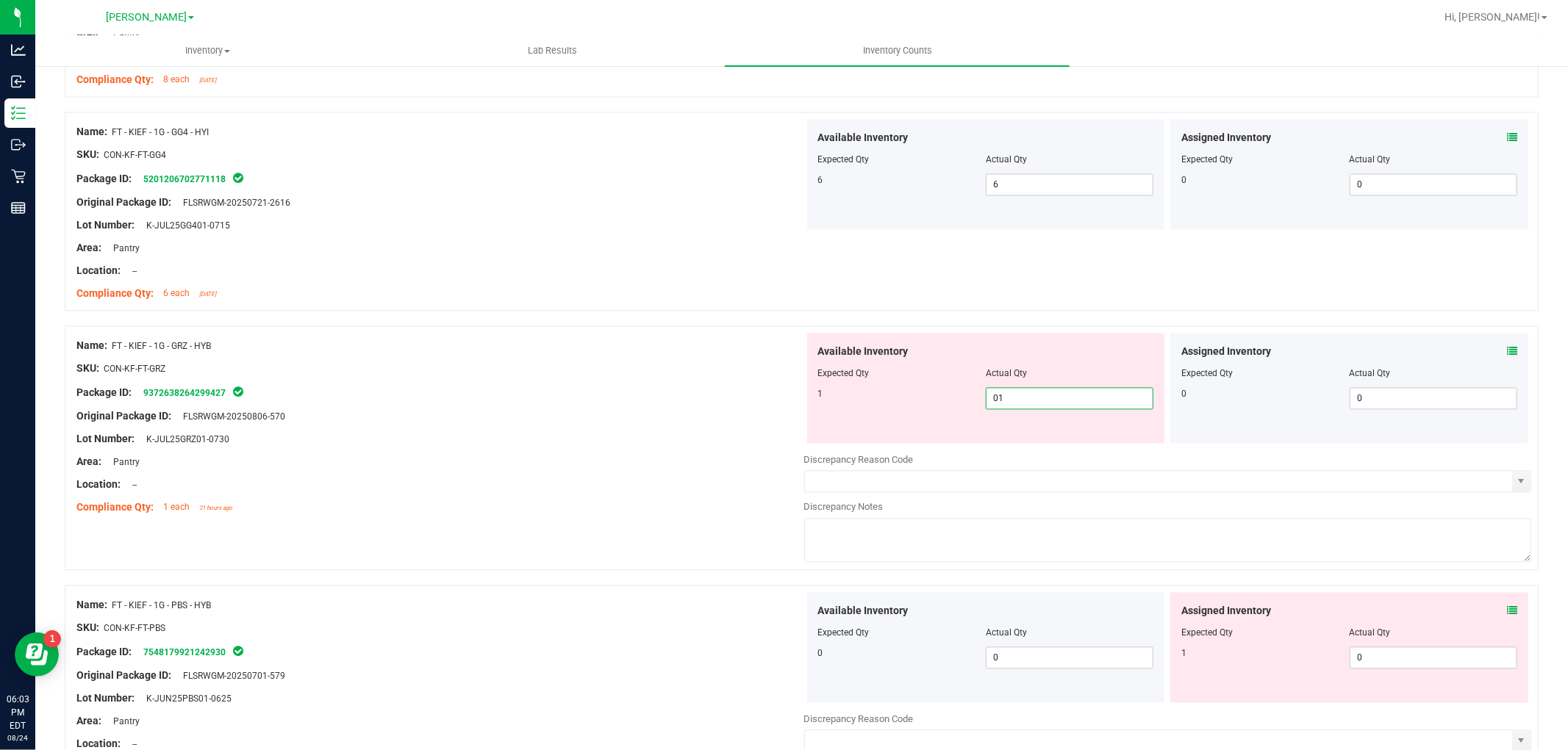
scroll to position [2612, 0]
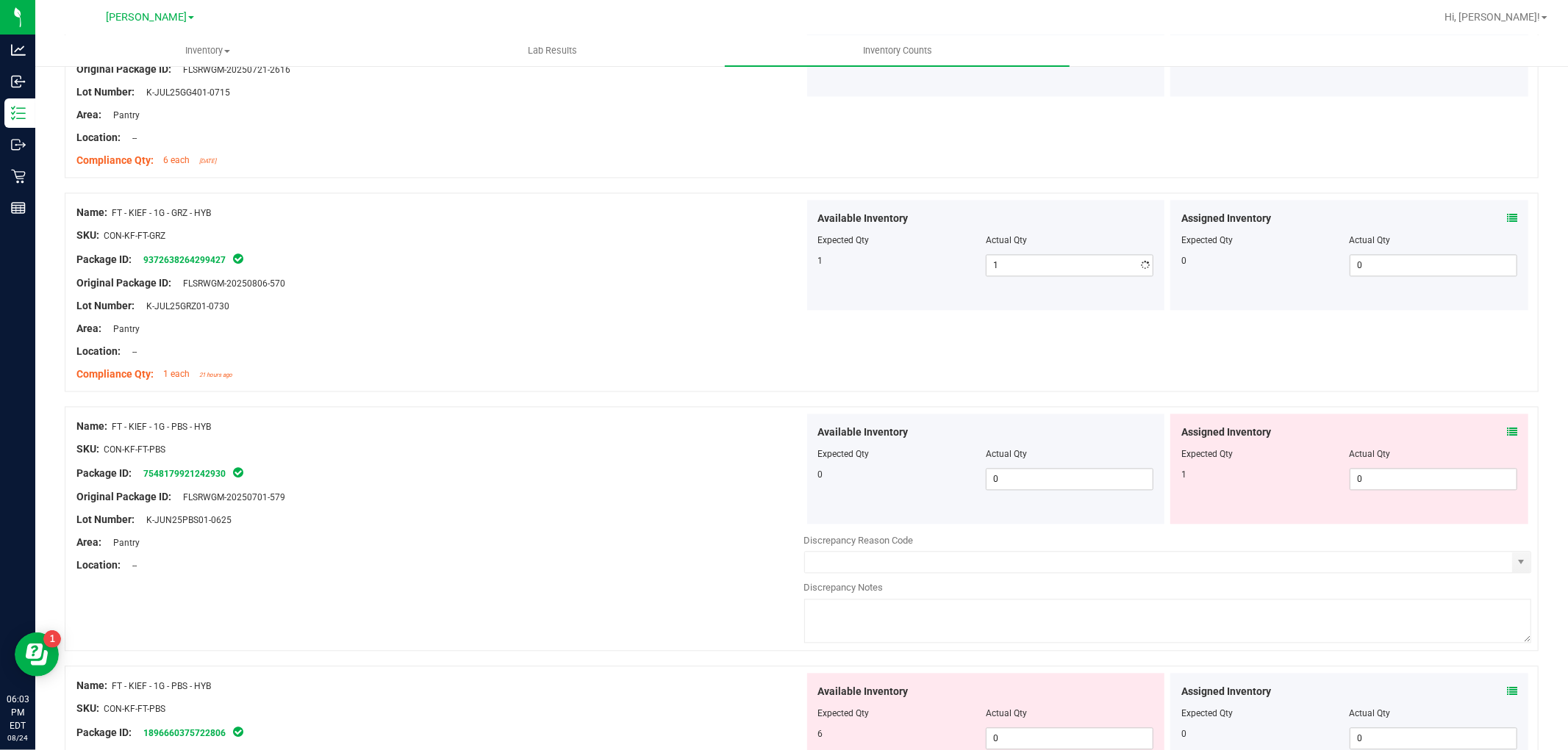
click at [1368, 511] on div "Assigned Inventory Expected Qty Actual Qty 1 0 0" at bounding box center [1348, 468] width 358 height 110
click at [1395, 474] on span "0 0" at bounding box center [1433, 479] width 168 height 22
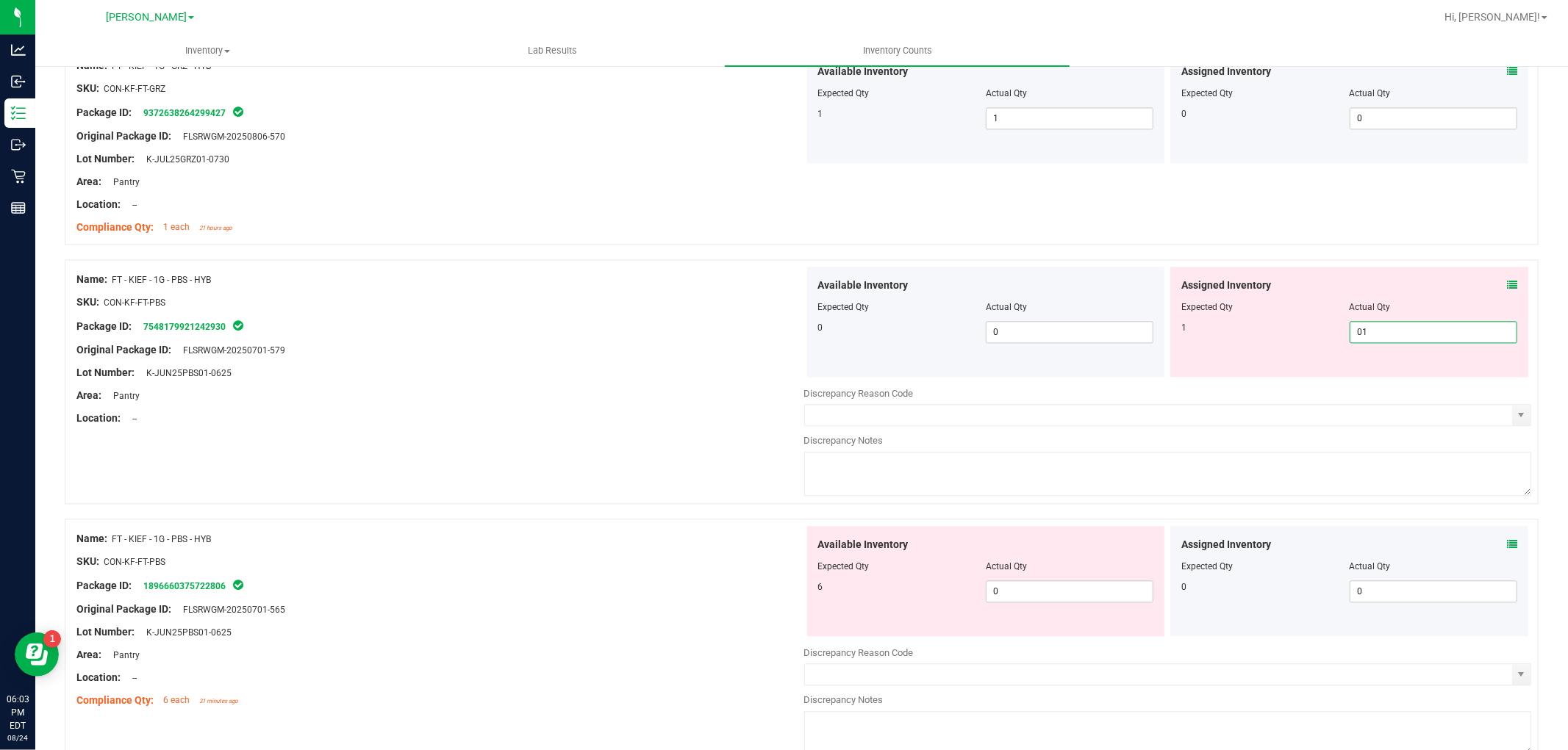
scroll to position [2939, 0]
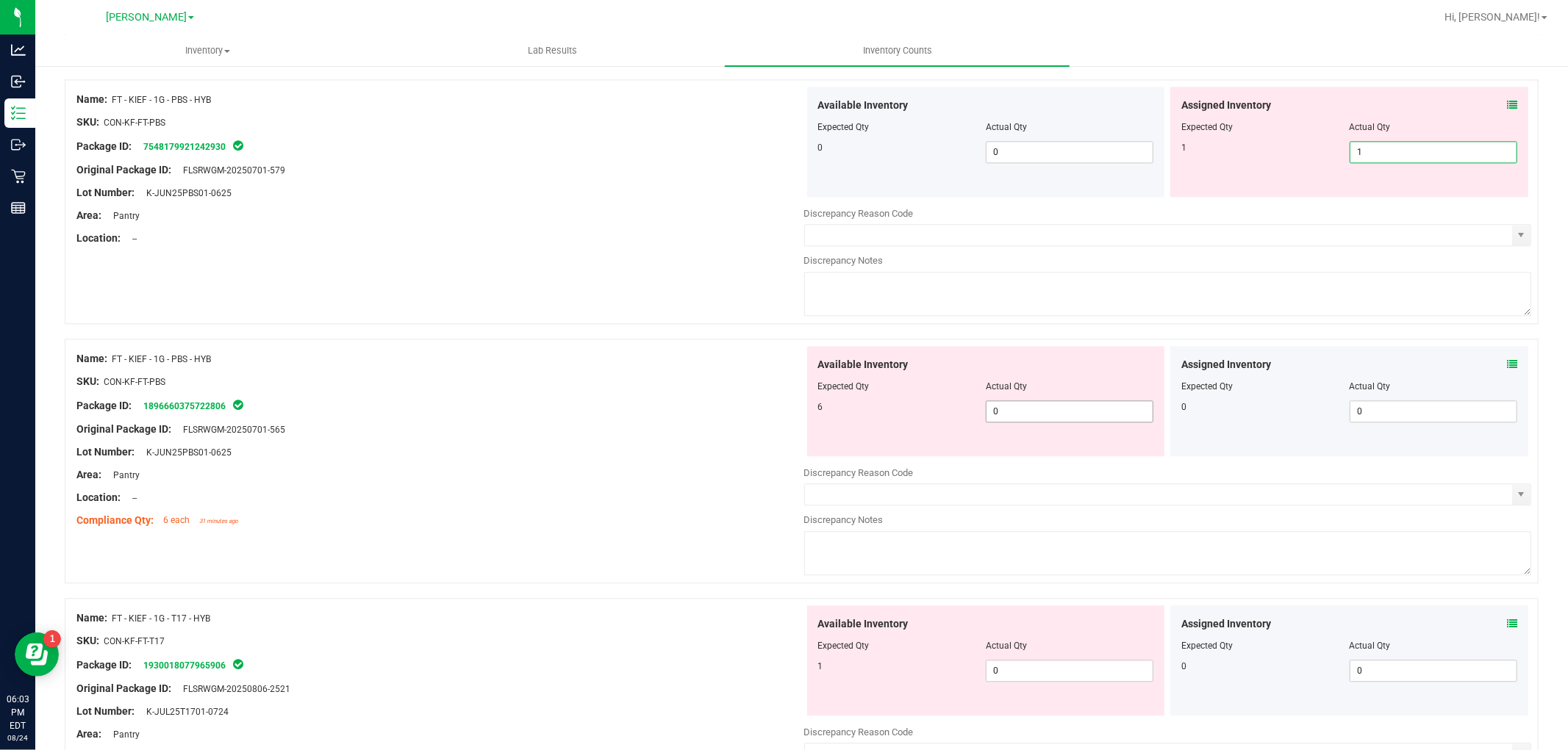
click at [1032, 409] on div "Available Inventory Expected Qty Actual Qty 6 0 0" at bounding box center [1168, 462] width 728 height 233
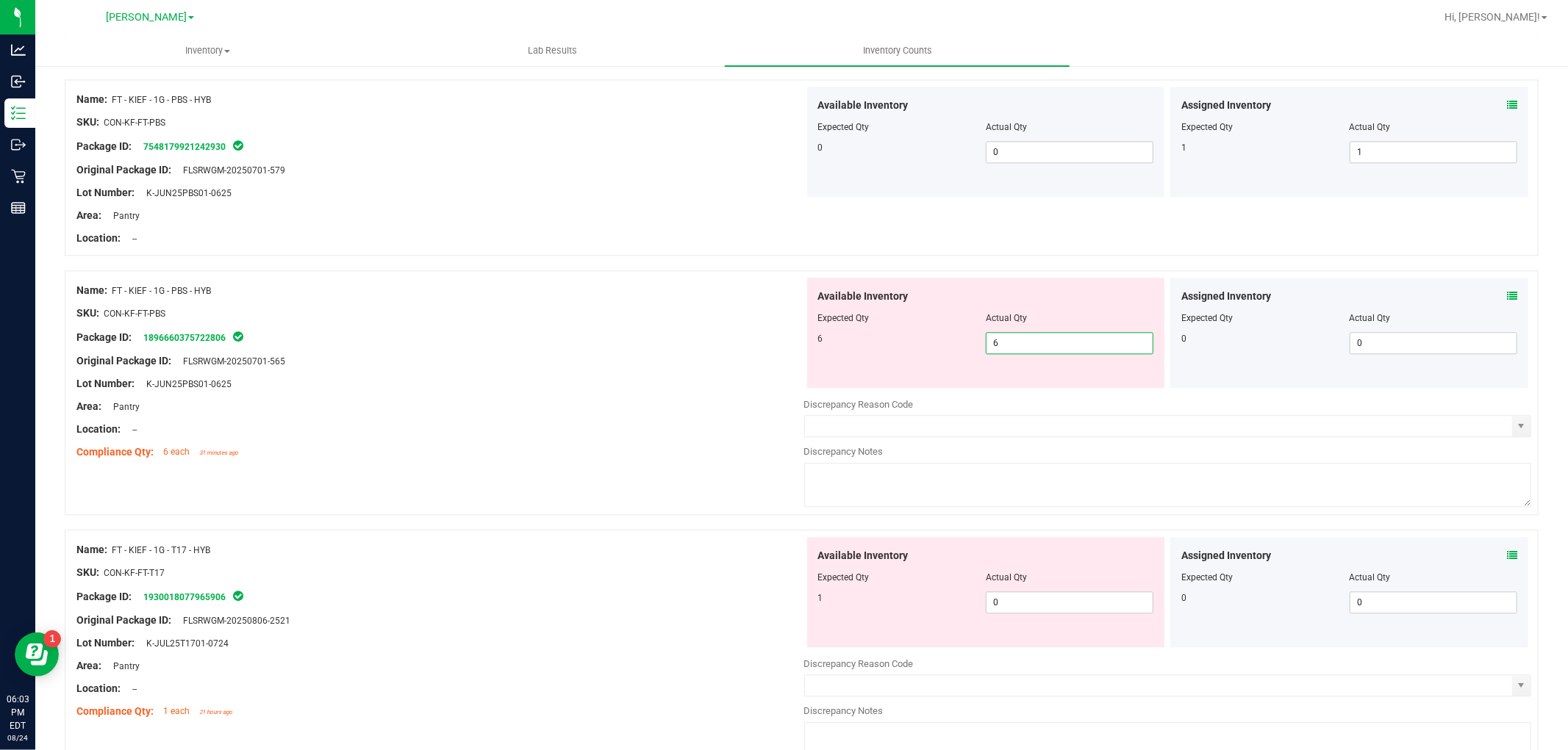
click at [1056, 595] on div "Available Inventory Expected Qty Actual Qty 1 0 0" at bounding box center [985, 592] width 358 height 110
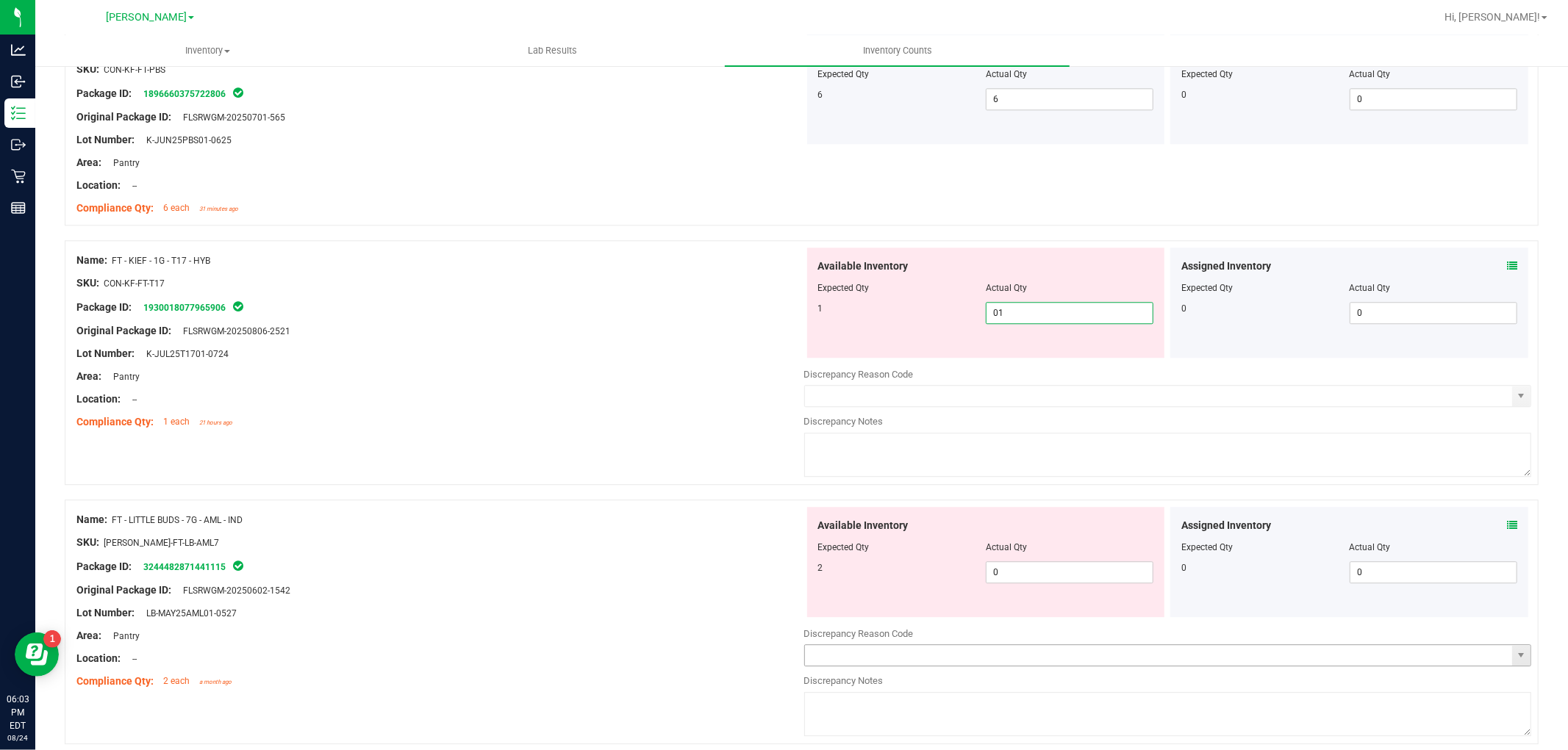
scroll to position [3346, 0]
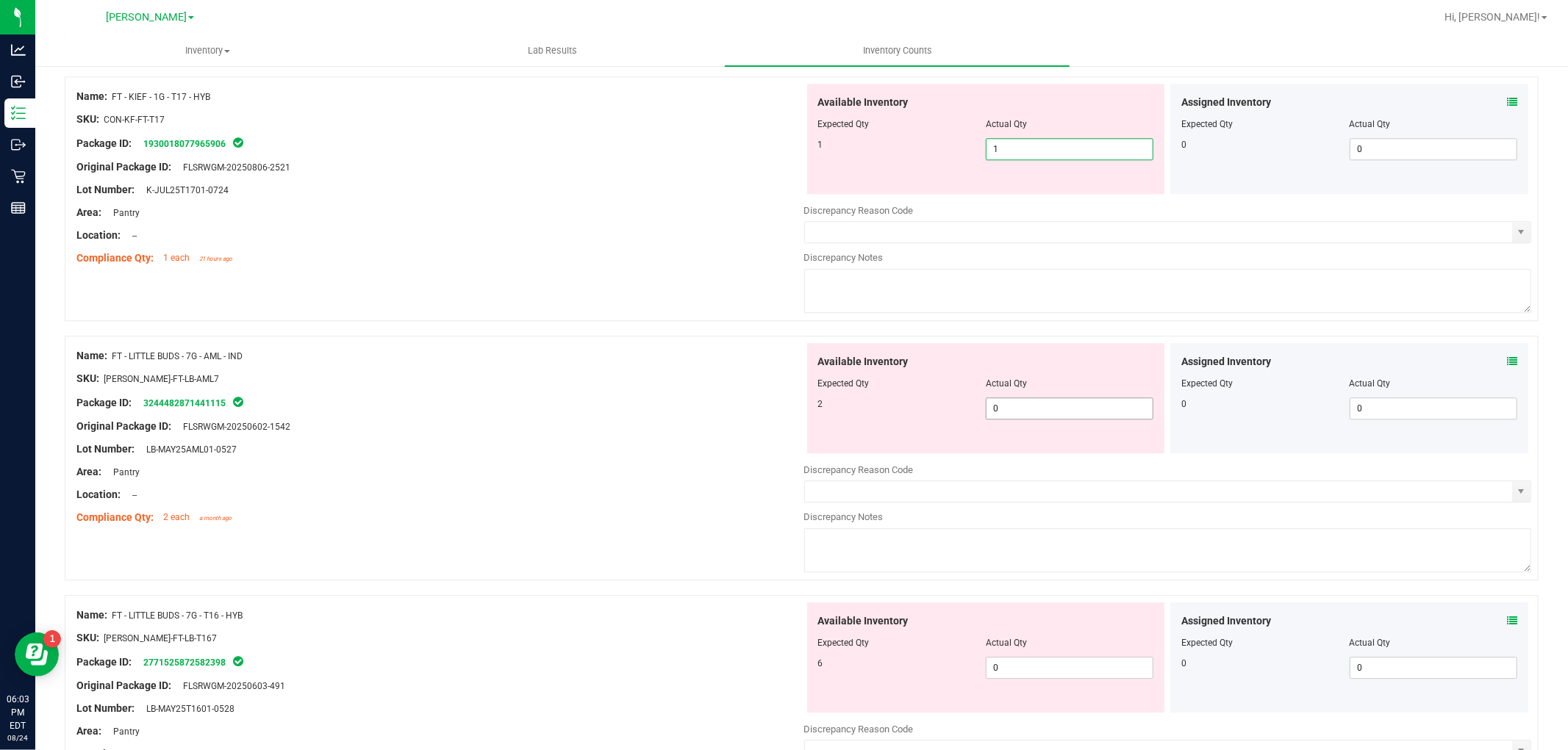
click at [1067, 400] on div "Available Inventory Expected Qty Actual Qty 2 0 0" at bounding box center [985, 398] width 358 height 110
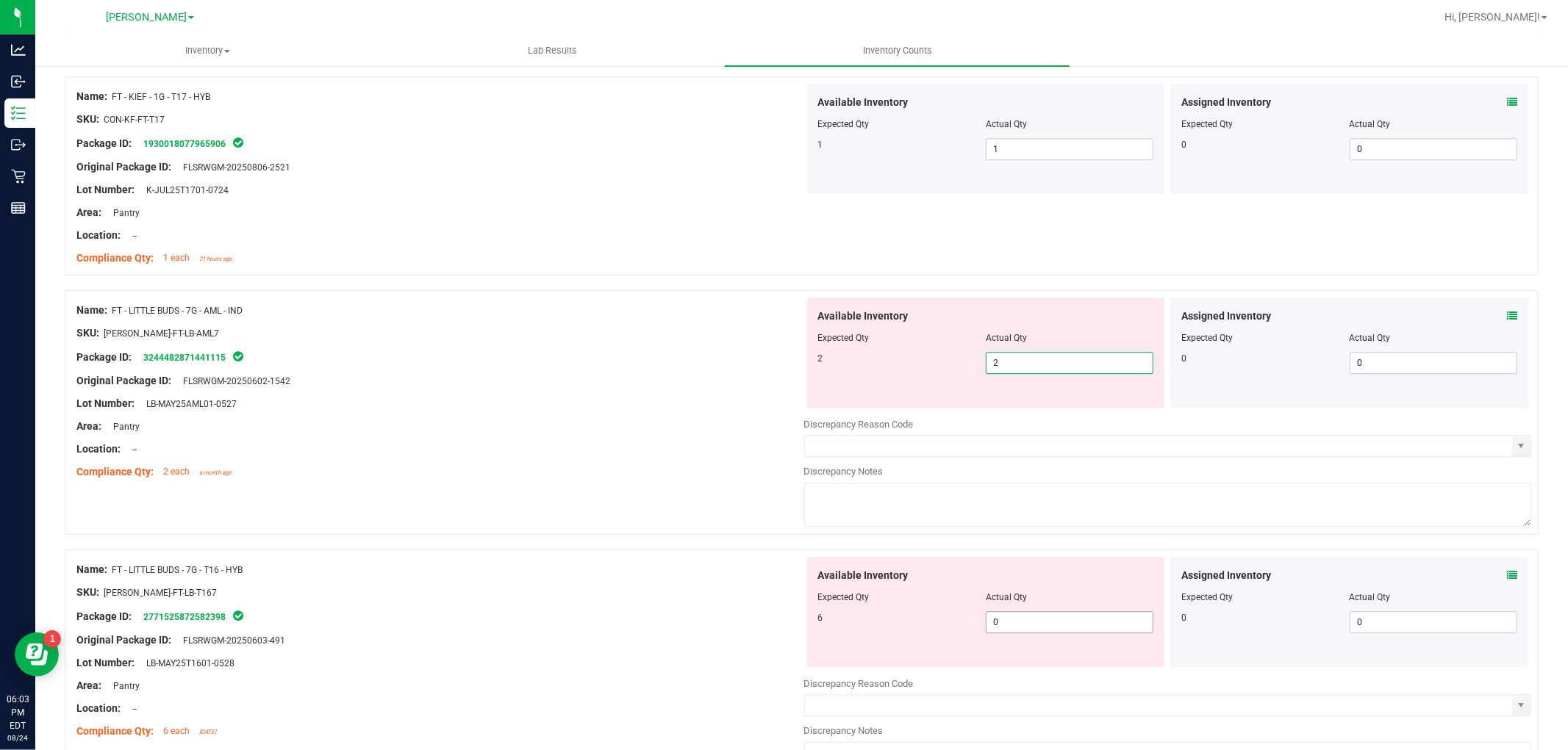
click at [1025, 627] on div "Available Inventory Expected Qty Actual Qty 6 0 0" at bounding box center [1168, 673] width 728 height 233
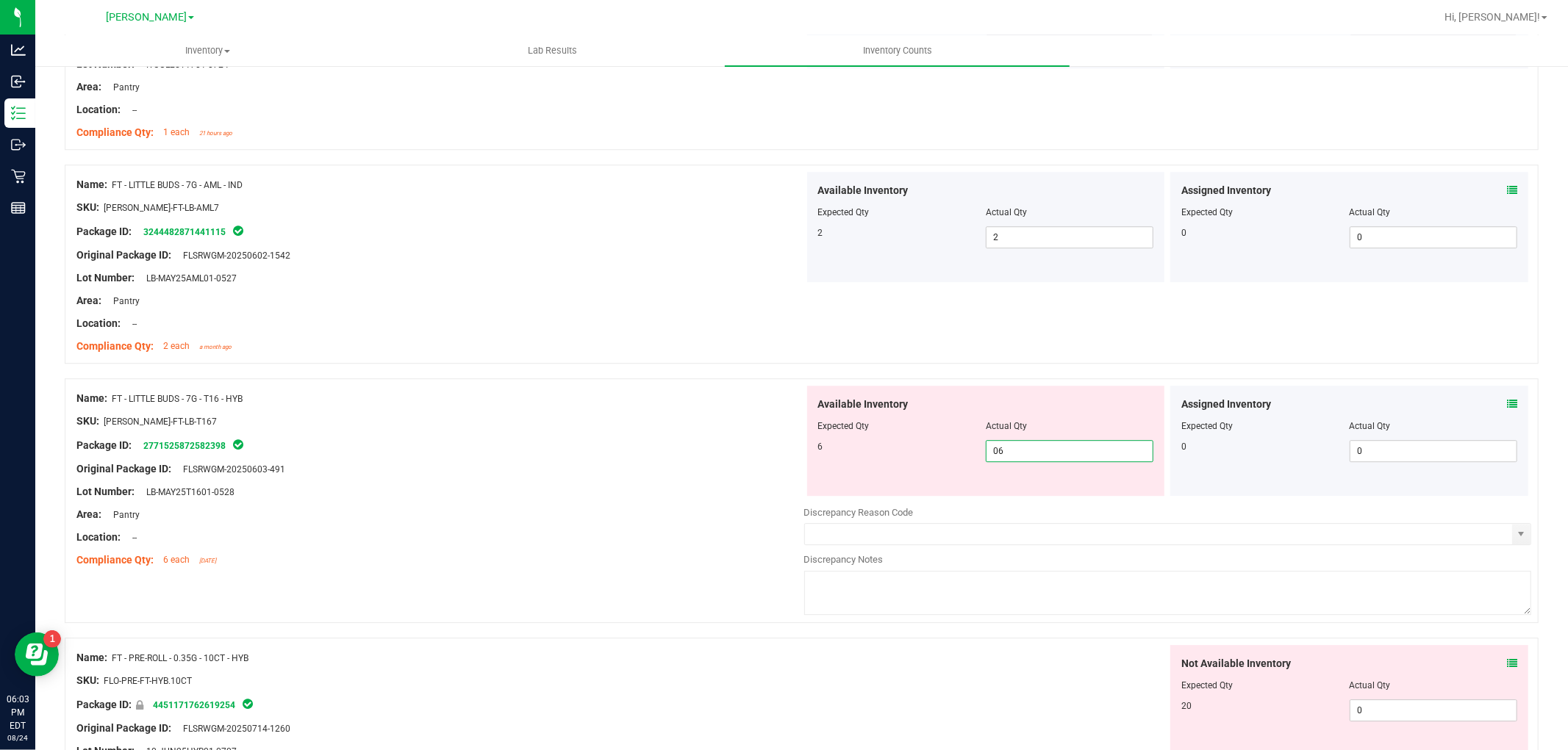
scroll to position [3673, 0]
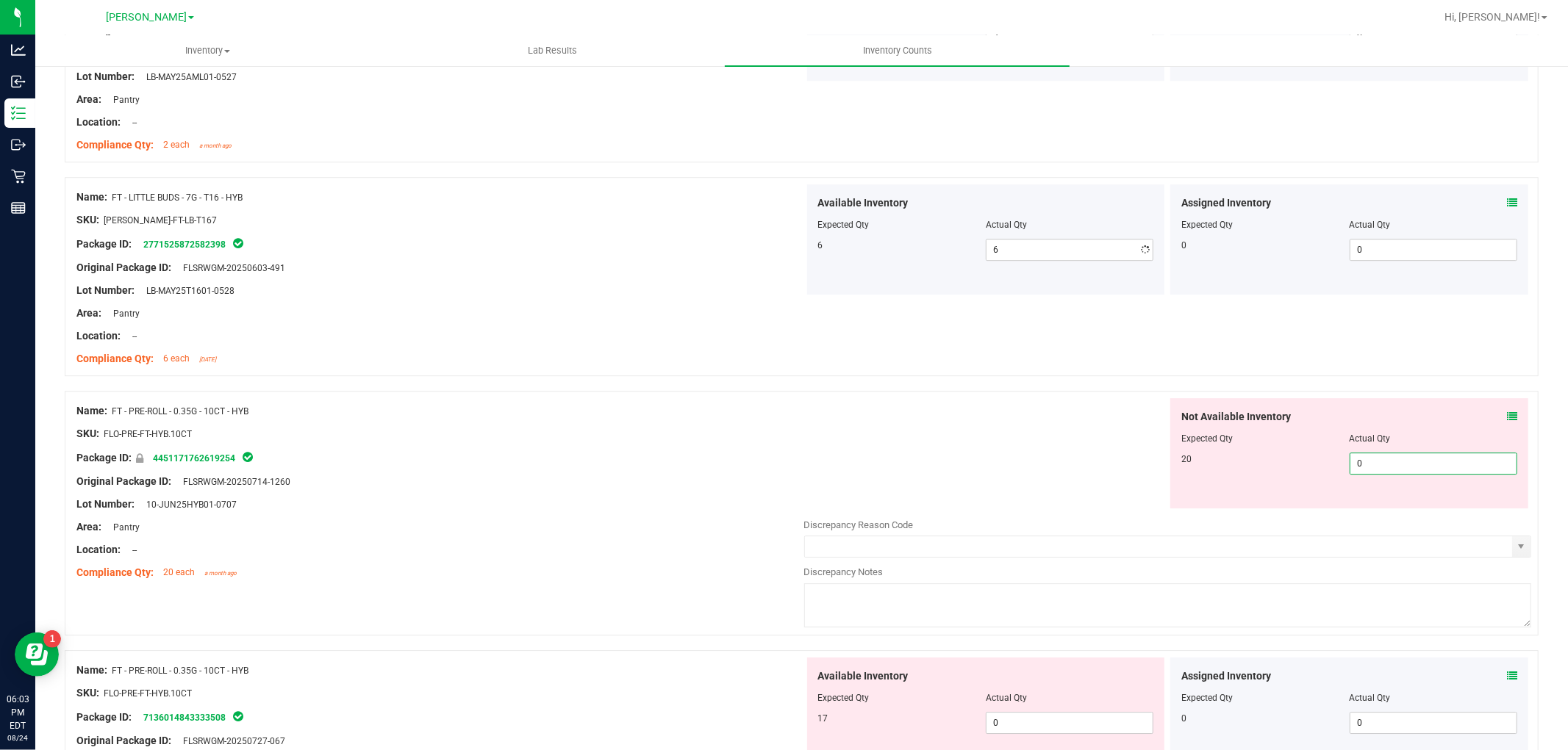
click at [1404, 513] on div "Not Available Inventory Expected Qty Actual Qty 20 0 0" at bounding box center [1168, 514] width 728 height 233
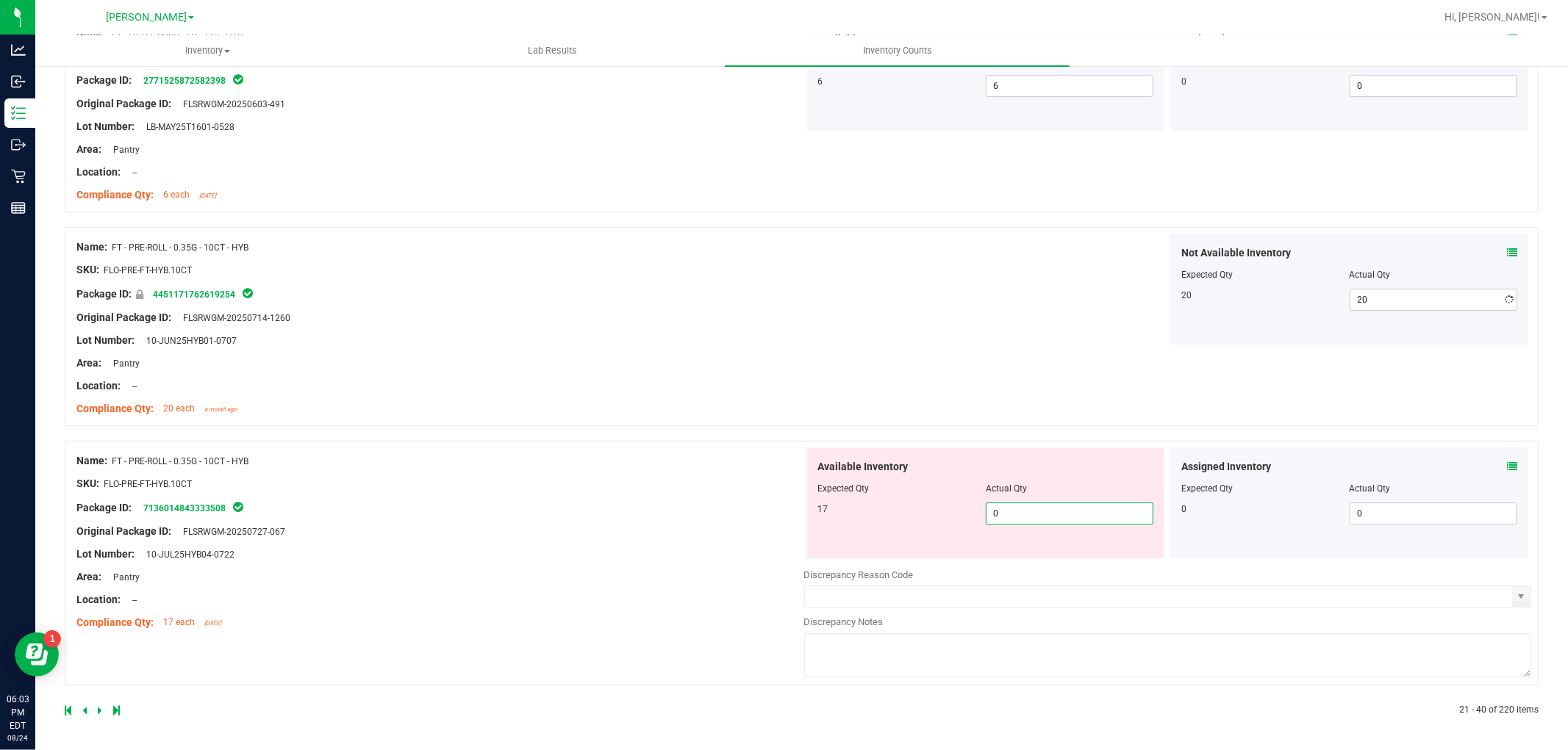
click at [1095, 519] on span "0 0" at bounding box center [1069, 513] width 168 height 22
drag, startPoint x: 684, startPoint y: 518, endPoint x: 580, endPoint y: 563, distance: 113.3
click at [680, 516] on div "Name: FT - PRE-ROLL - 0.35G - 10CT - HYB SKU: FLO-PRE-FT-HYB.10CT Package ID: 7…" at bounding box center [440, 541] width 728 height 187
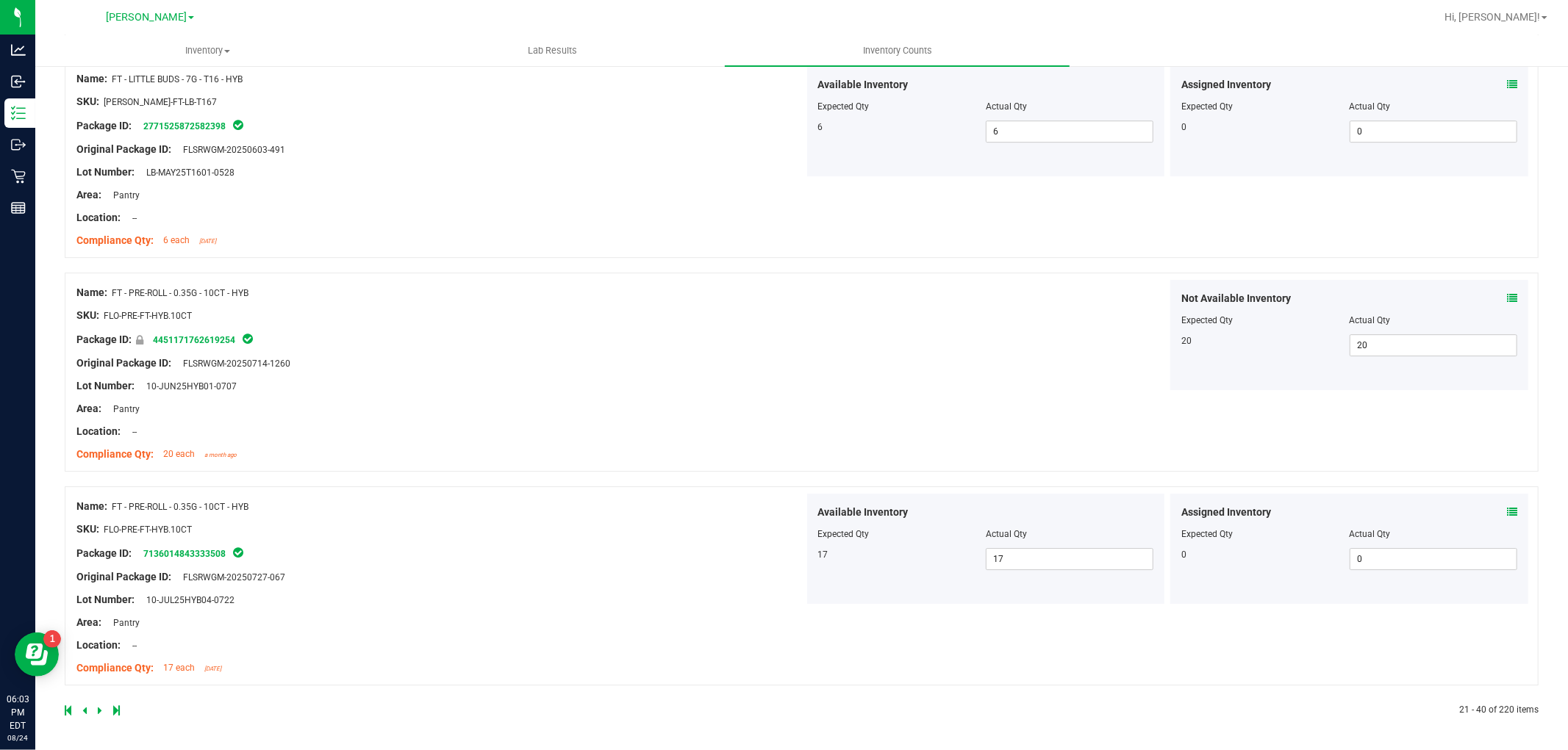
click at [100, 706] on icon at bounding box center [100, 710] width 5 height 9
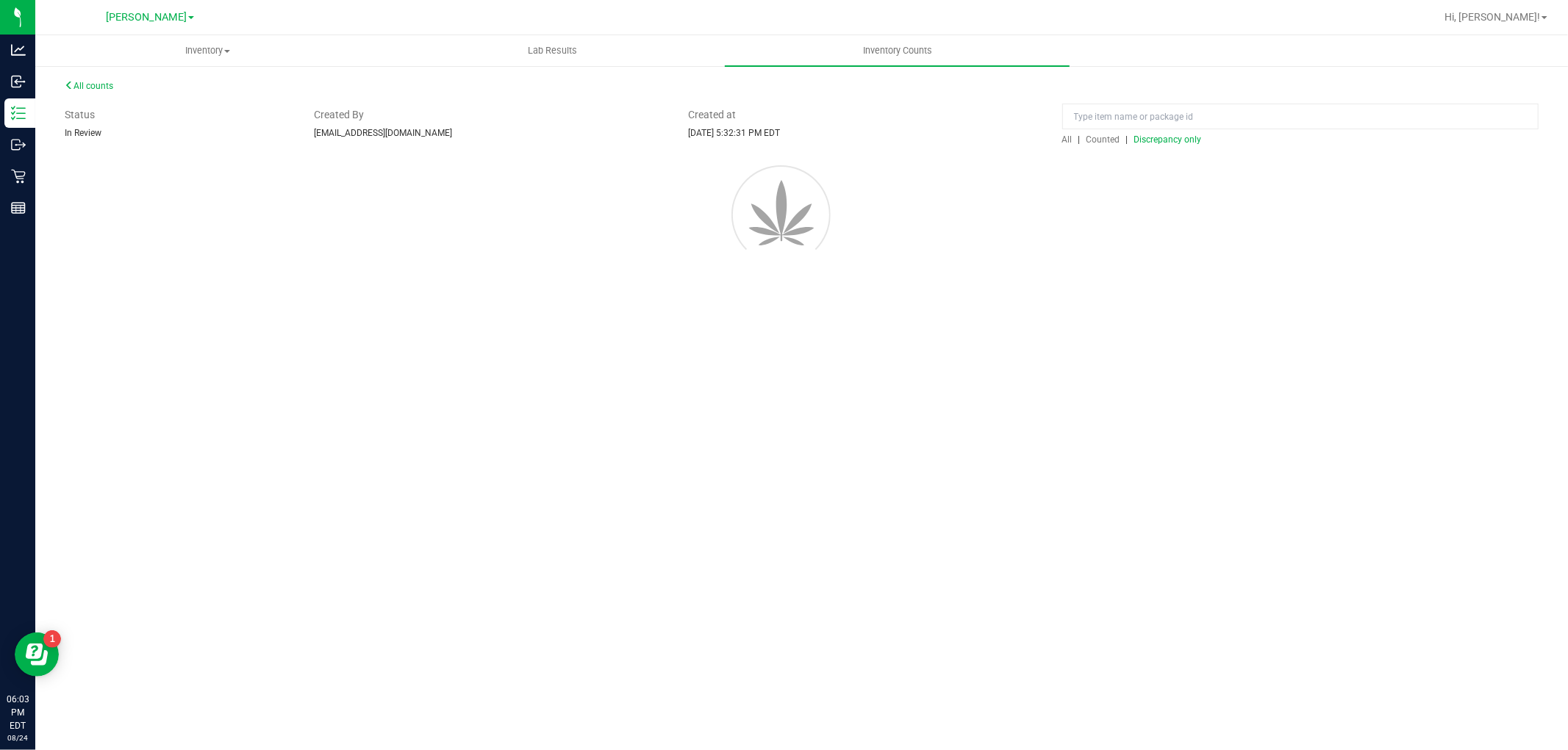
scroll to position [0, 0]
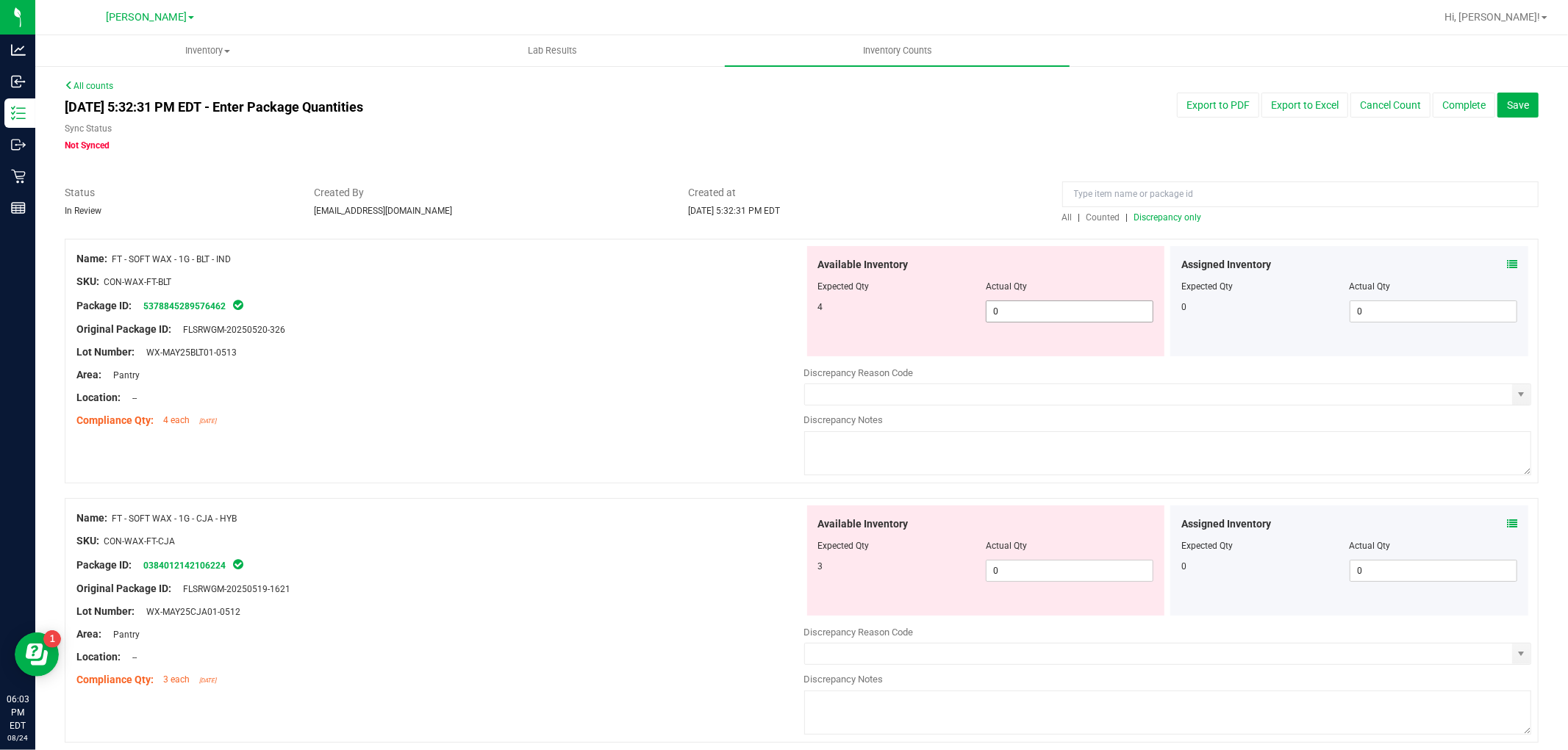
click at [1017, 314] on span "0 0" at bounding box center [1069, 311] width 168 height 22
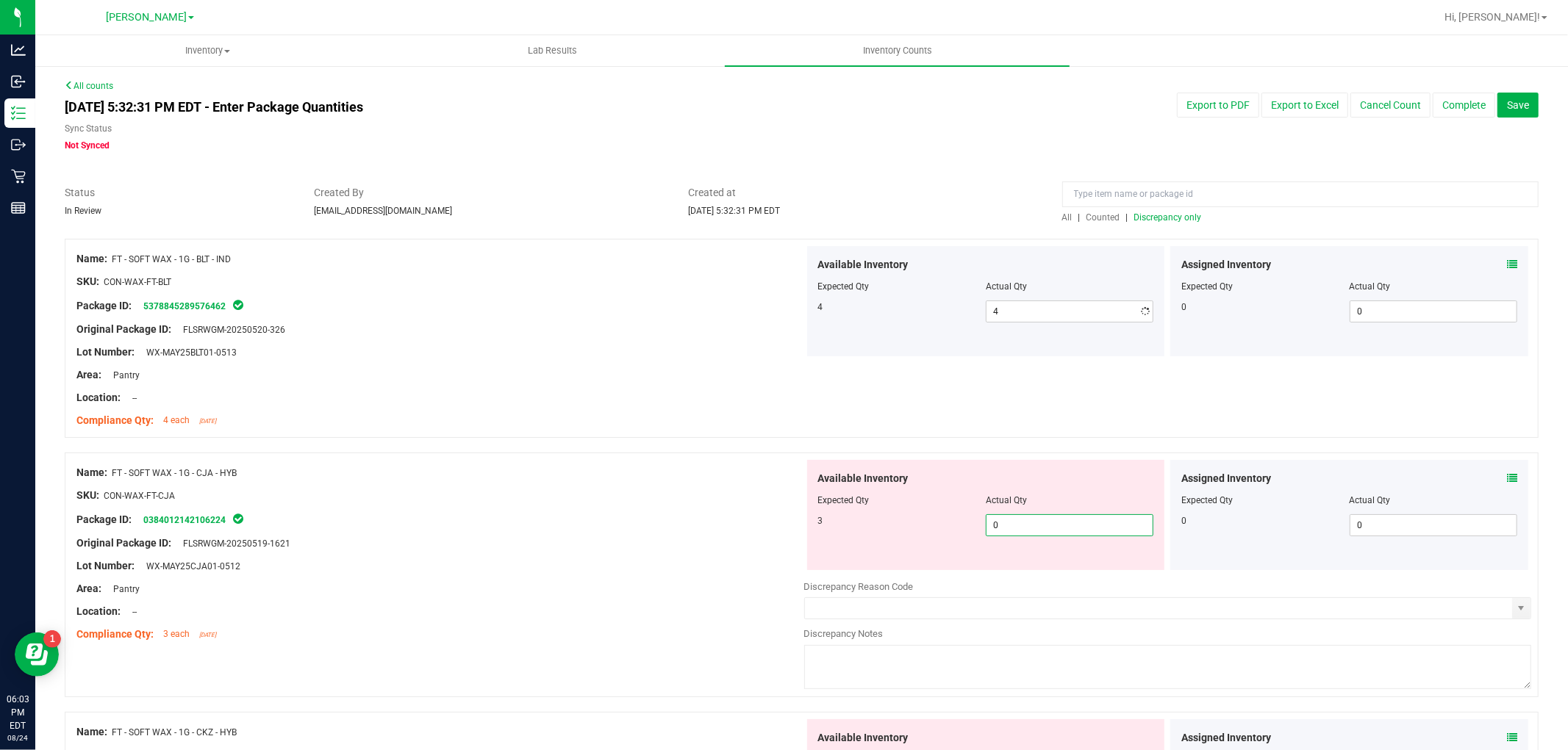
click at [1031, 567] on div "Available Inventory Expected Qty Actual Qty 3 0 0" at bounding box center [985, 514] width 358 height 110
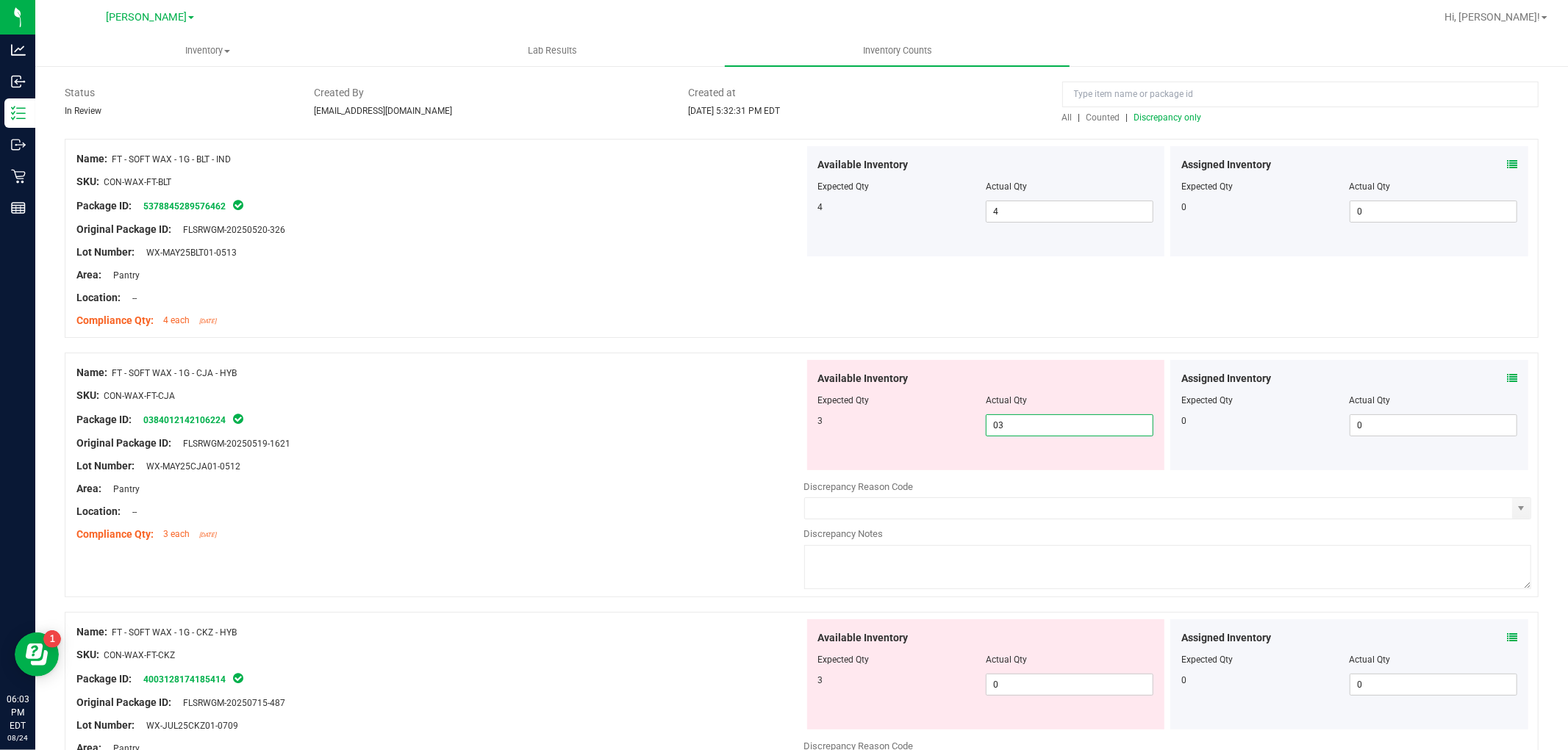
scroll to position [245, 0]
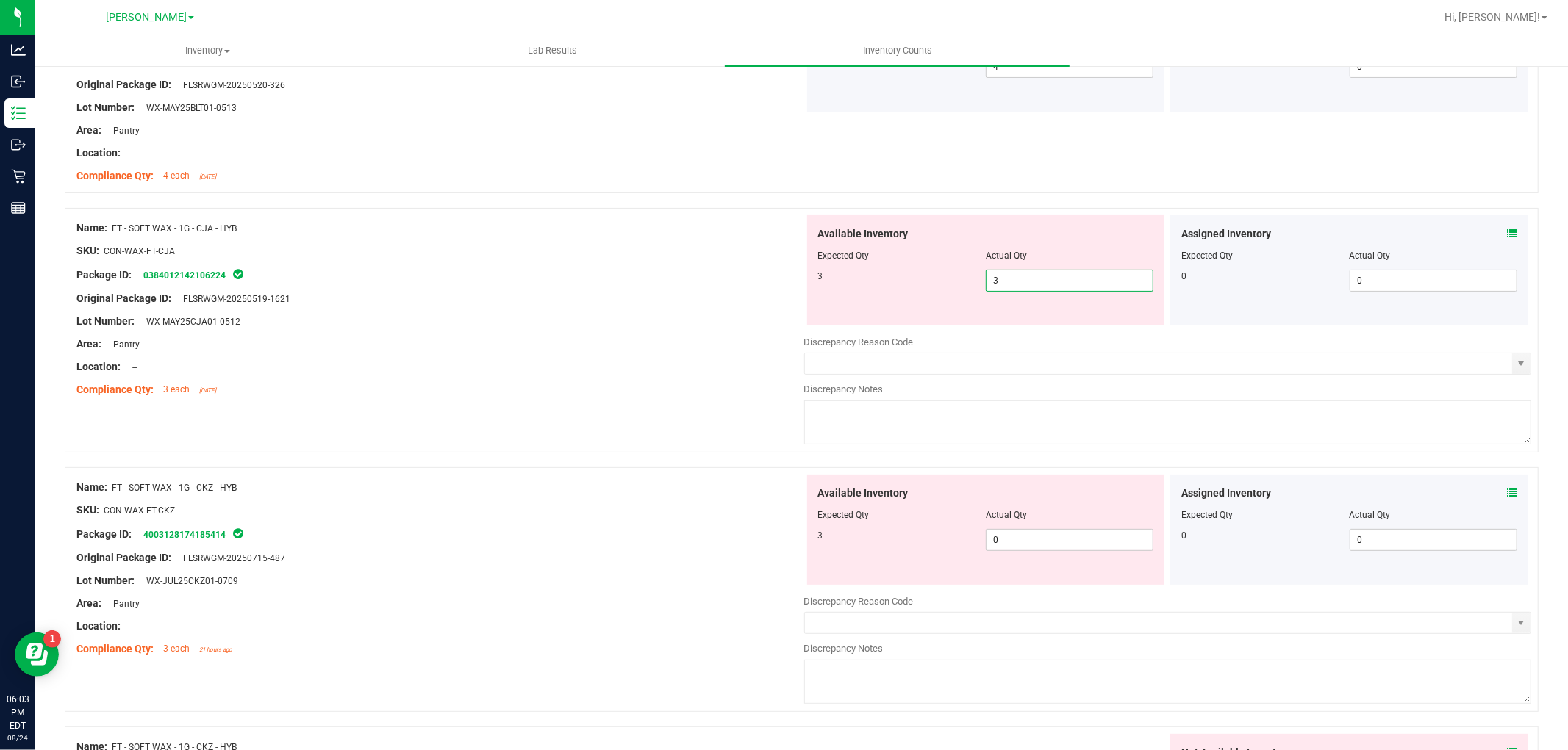
click at [1024, 552] on div "Available Inventory Expected Qty Actual Qty 3 0 0" at bounding box center [1168, 591] width 728 height 233
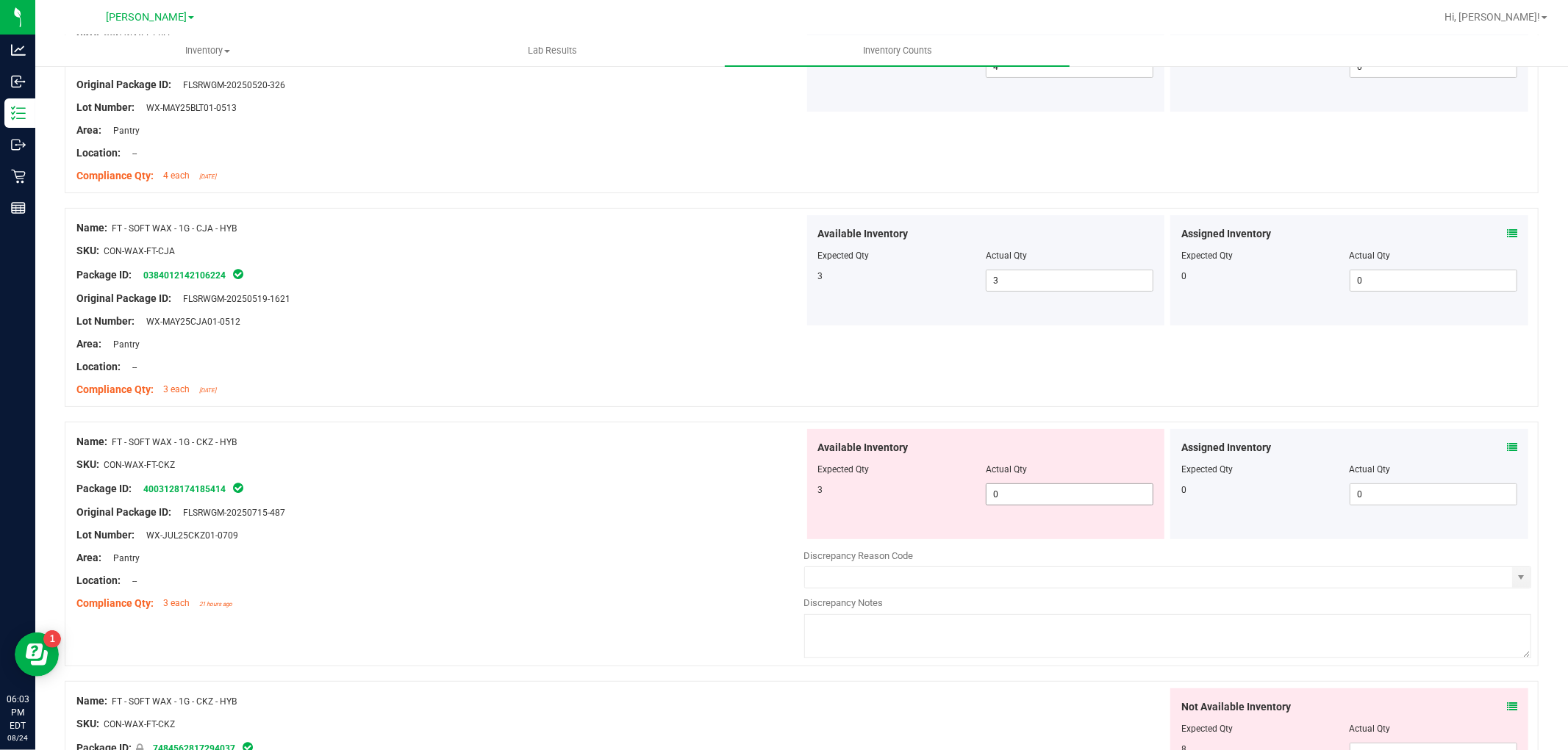
click at [1025, 493] on span "0 0" at bounding box center [1069, 494] width 168 height 22
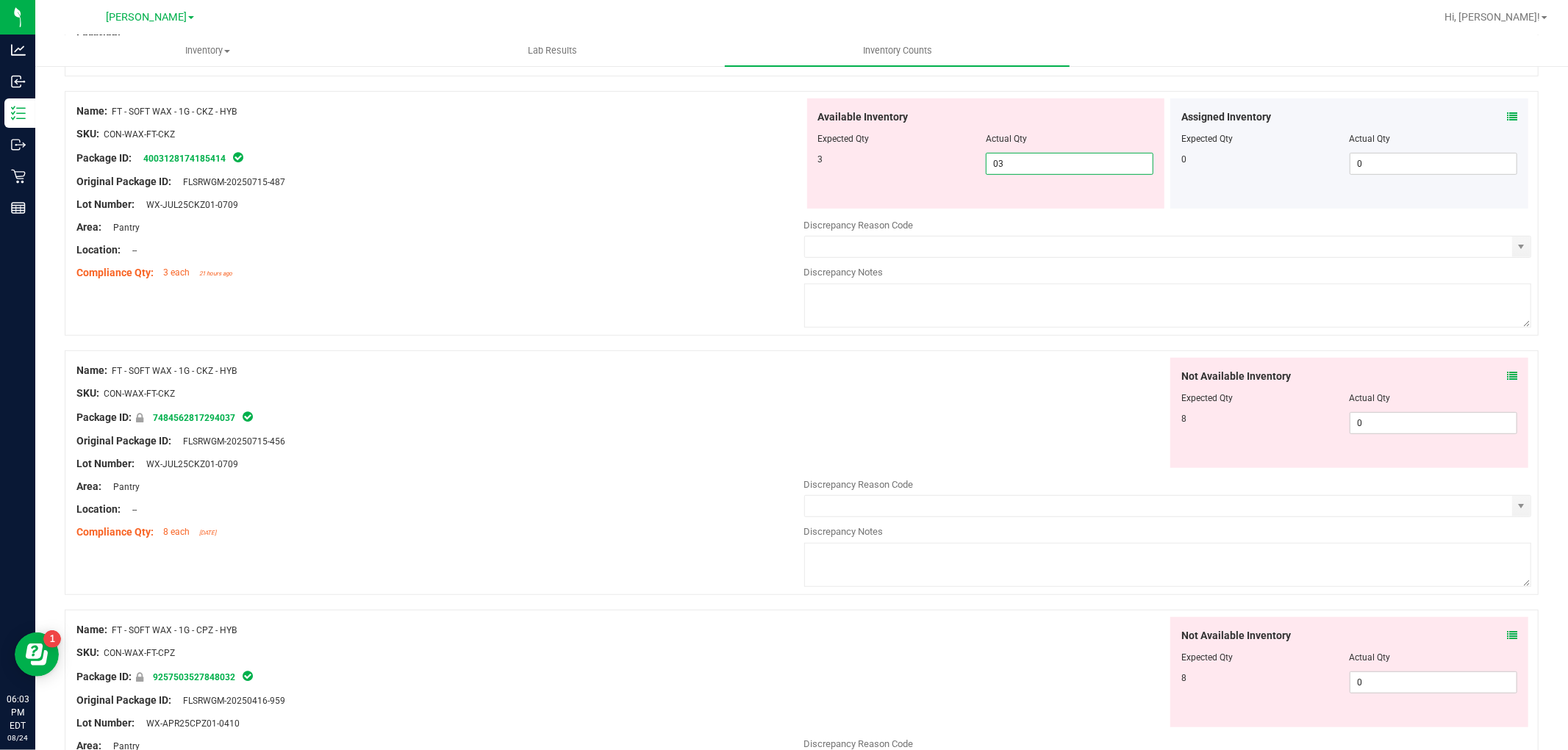
scroll to position [652, 0]
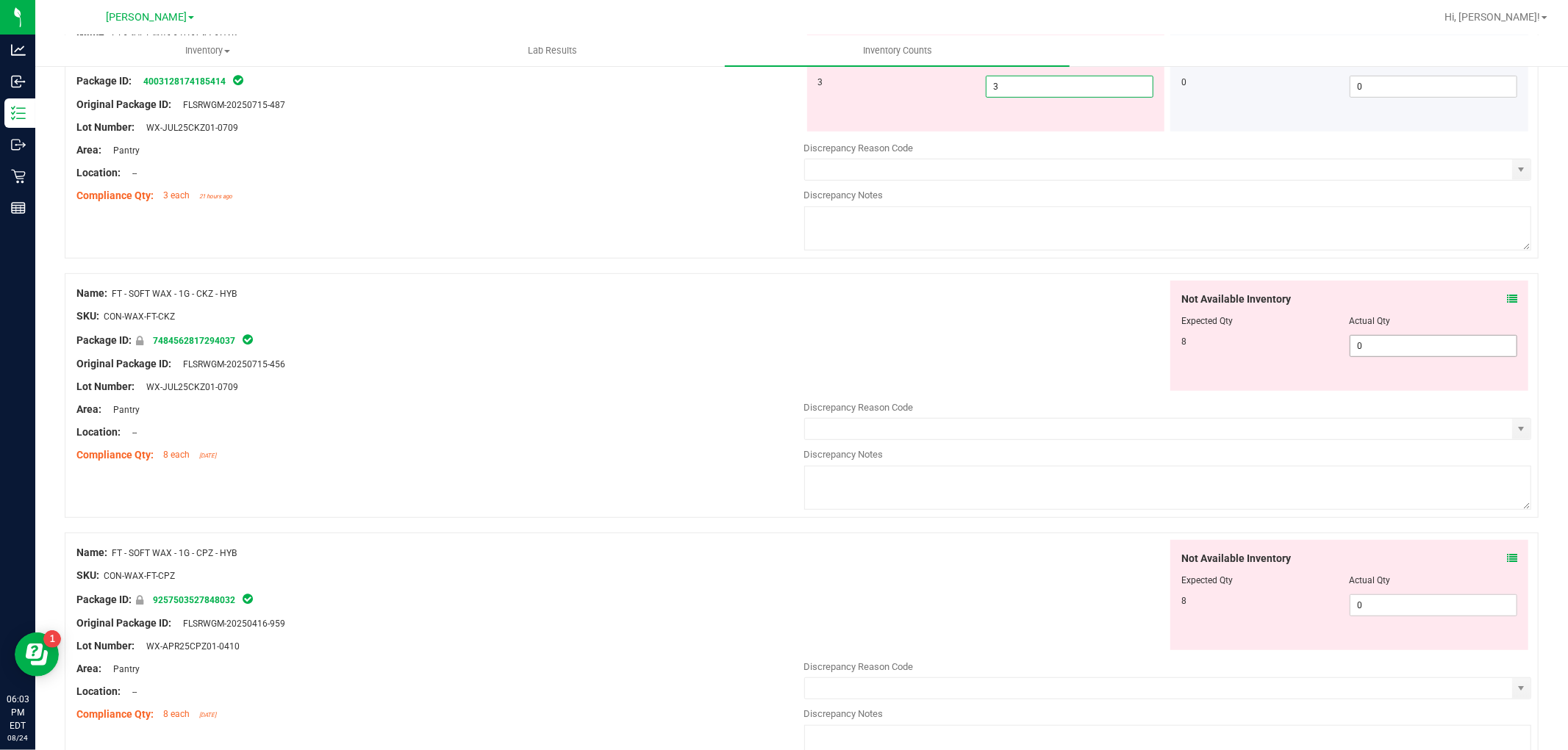
click at [1401, 335] on div "Not Available Inventory Expected Qty Actual Qty 8 0 0" at bounding box center [1348, 336] width 358 height 110
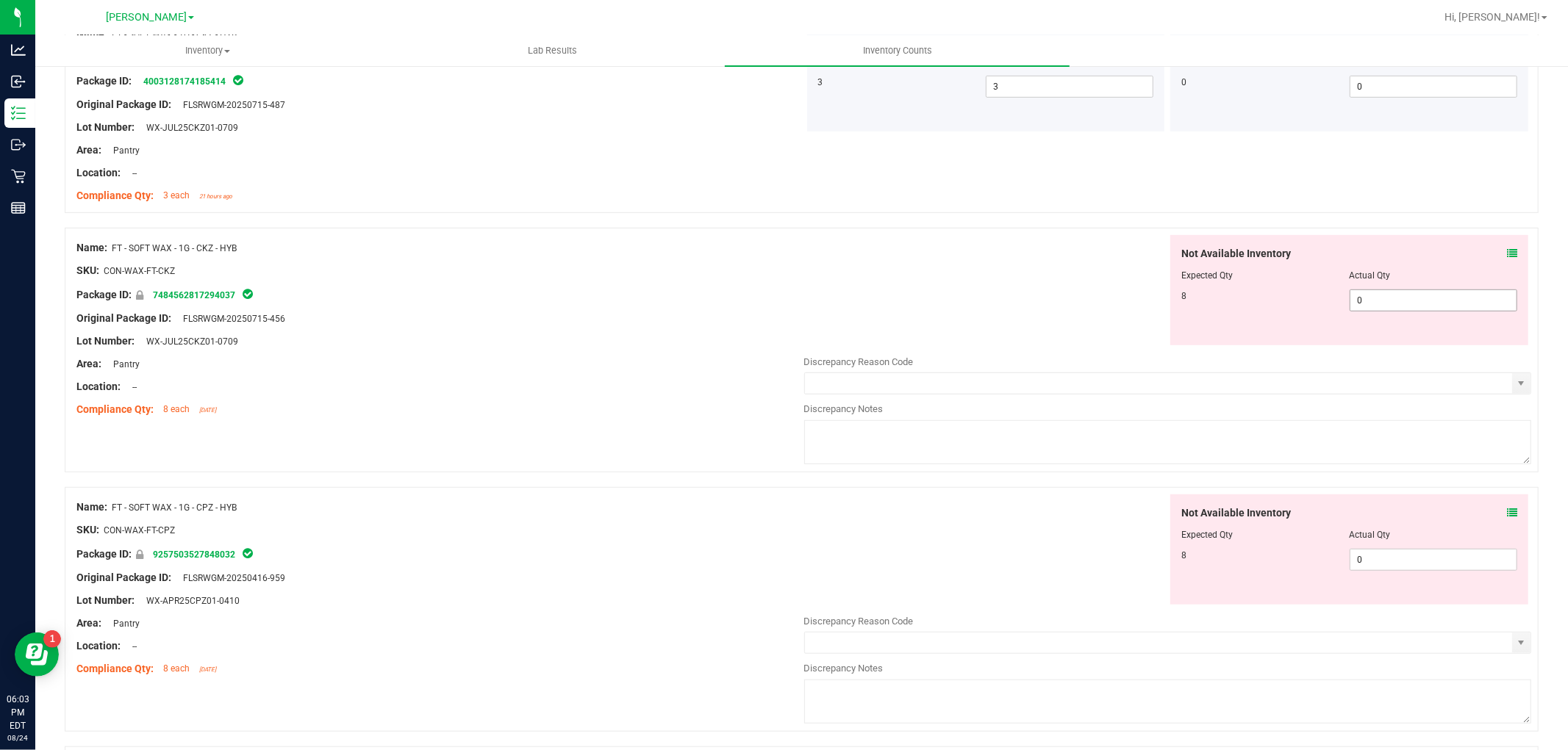
click at [1394, 302] on span "0 0" at bounding box center [1433, 300] width 168 height 22
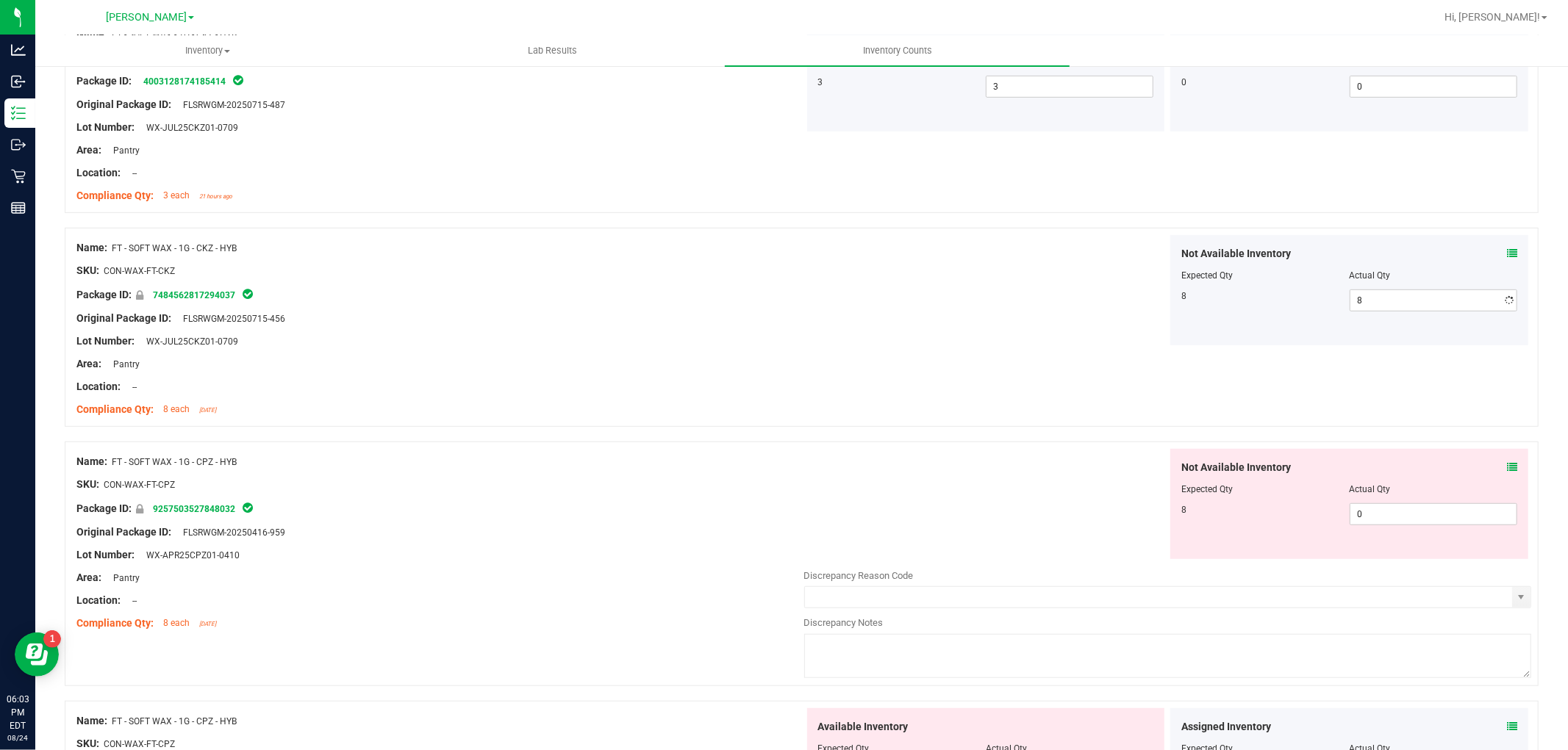
click at [1399, 572] on div "Not Available Inventory Expected Qty Actual Qty 8 0 0" at bounding box center [1168, 565] width 728 height 233
click at [1394, 512] on span "0 0" at bounding box center [1433, 514] width 168 height 22
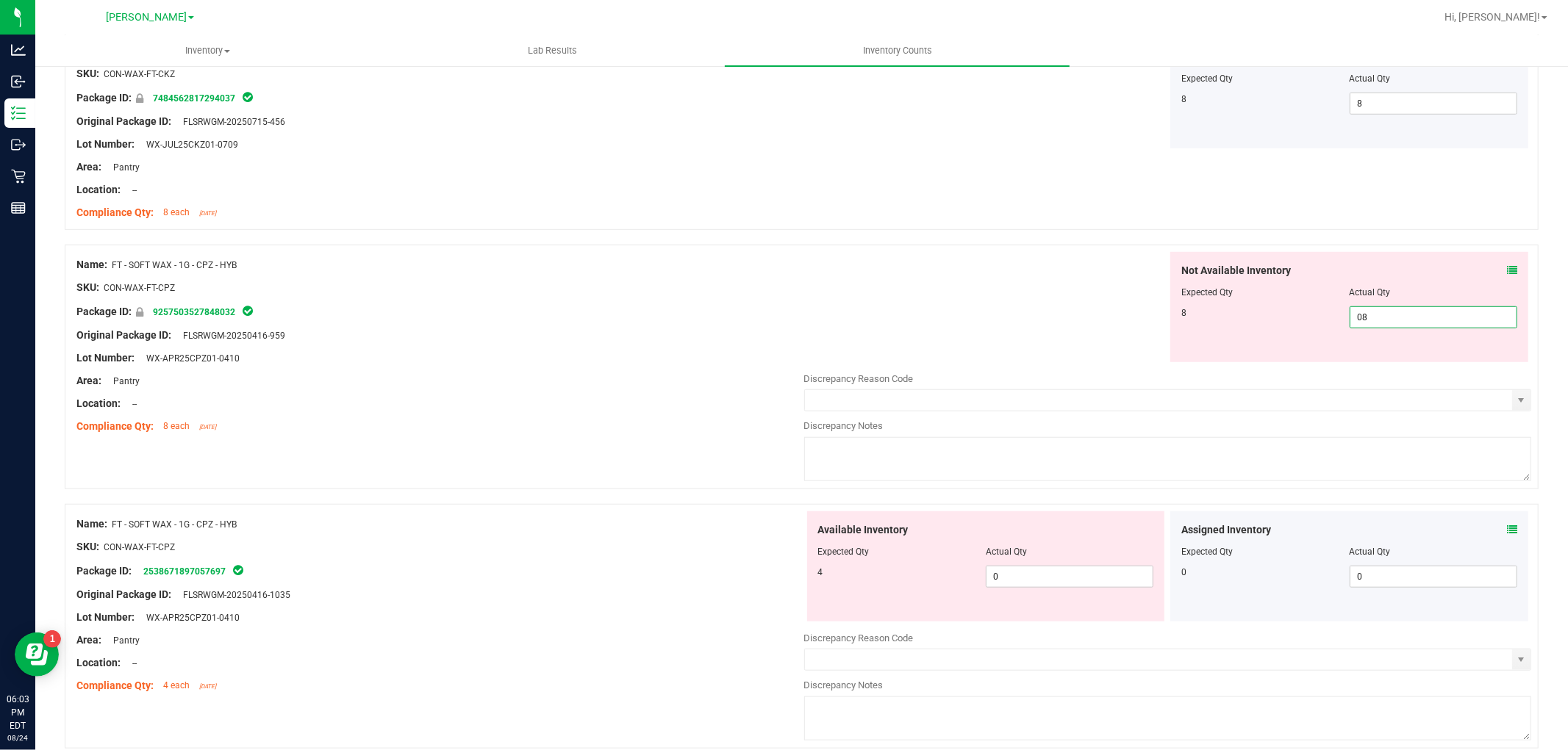
scroll to position [1061, 0]
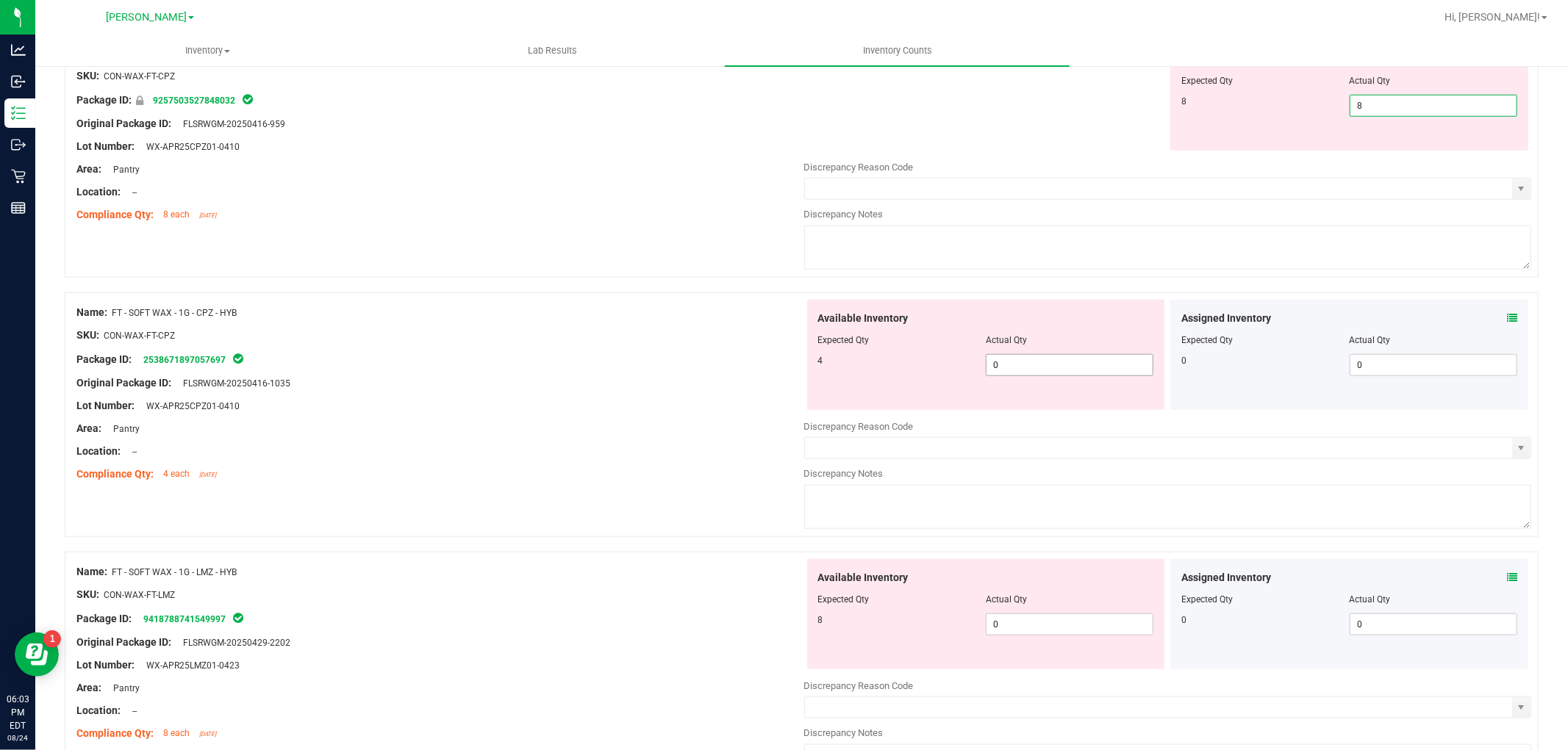
click at [1065, 365] on div "Available Inventory Expected Qty Actual Qty 4 0 0" at bounding box center [1168, 415] width 728 height 233
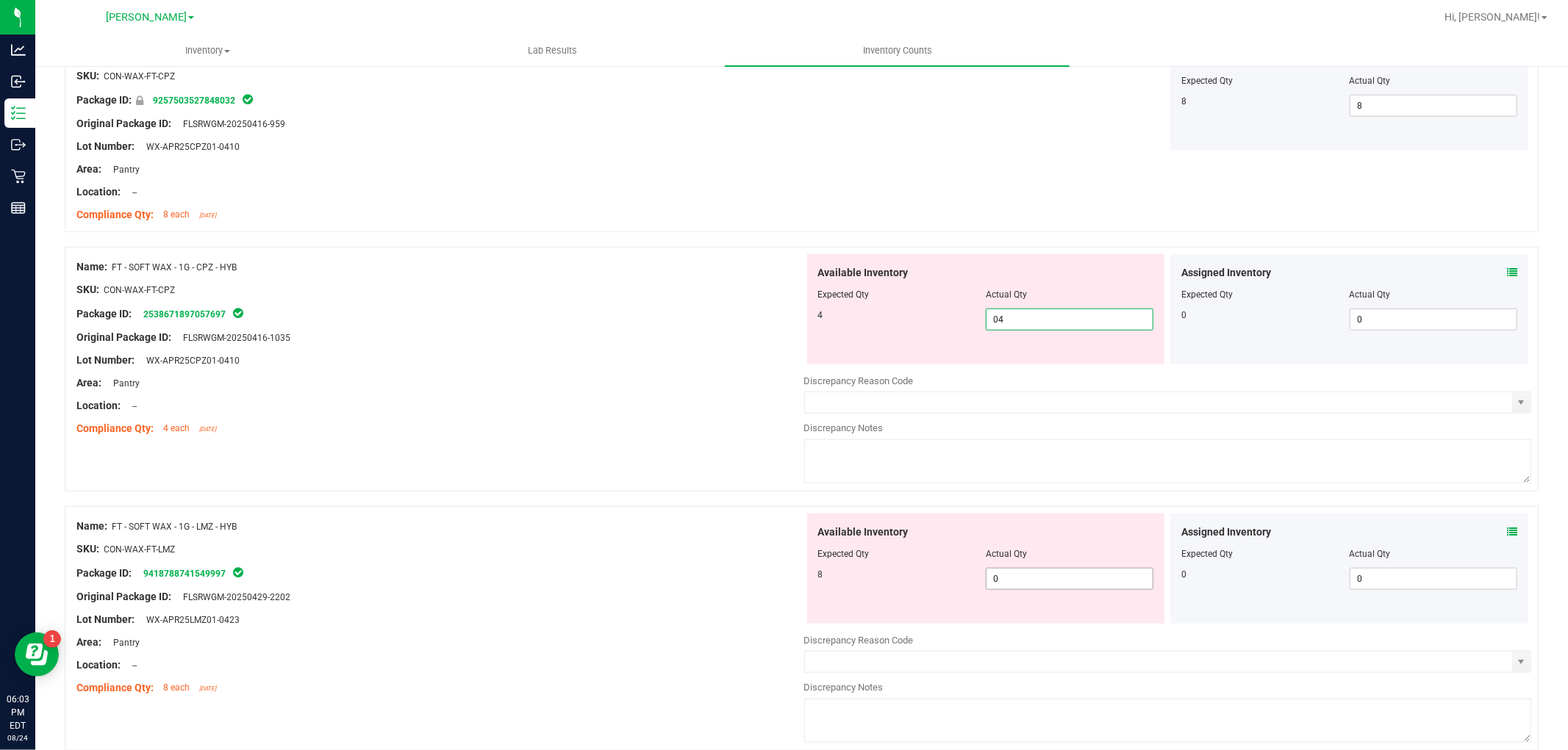
click at [1041, 568] on div "Available Inventory Expected Qty Actual Qty 8 0 0" at bounding box center [985, 568] width 358 height 110
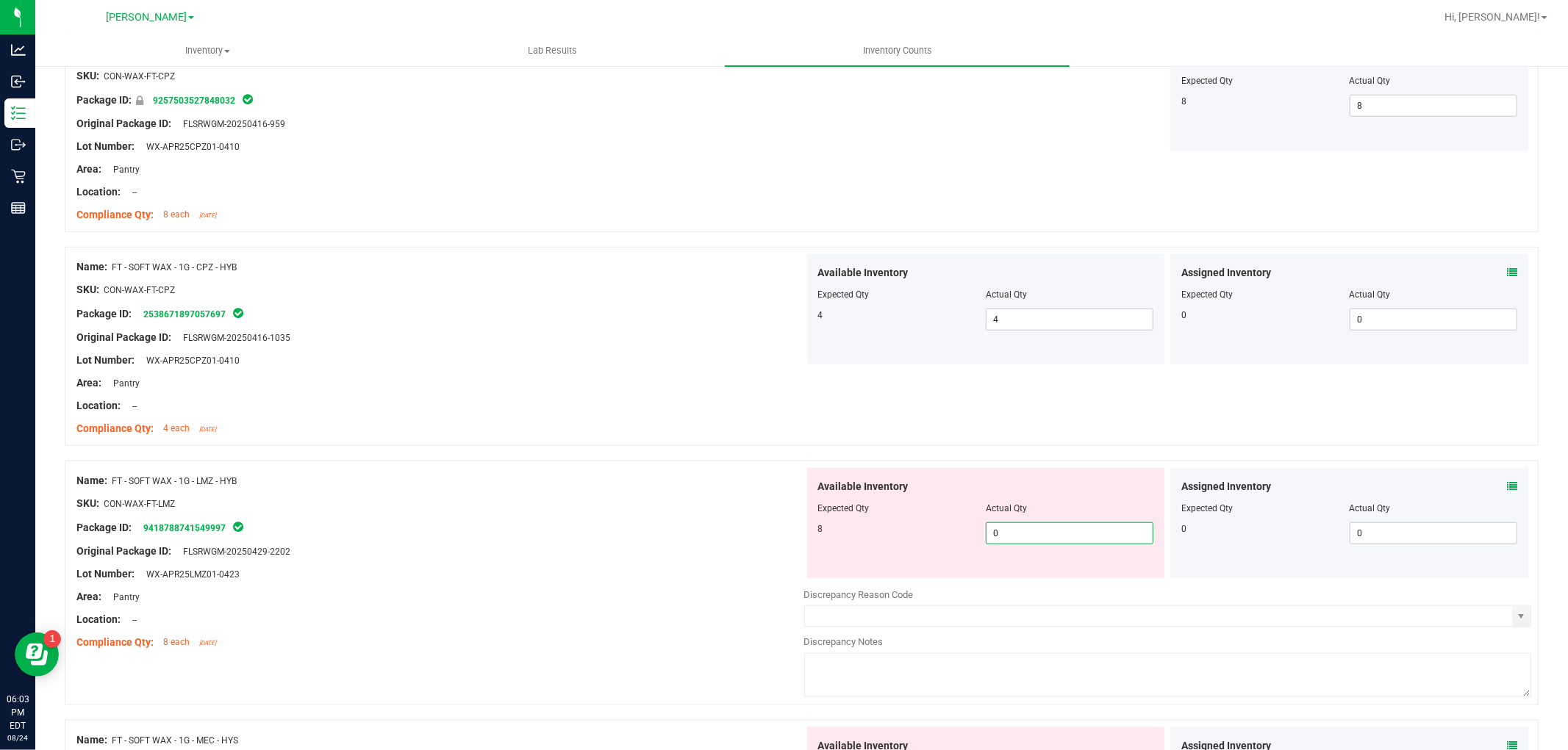
click at [1063, 541] on span "0 0" at bounding box center [1069, 533] width 168 height 22
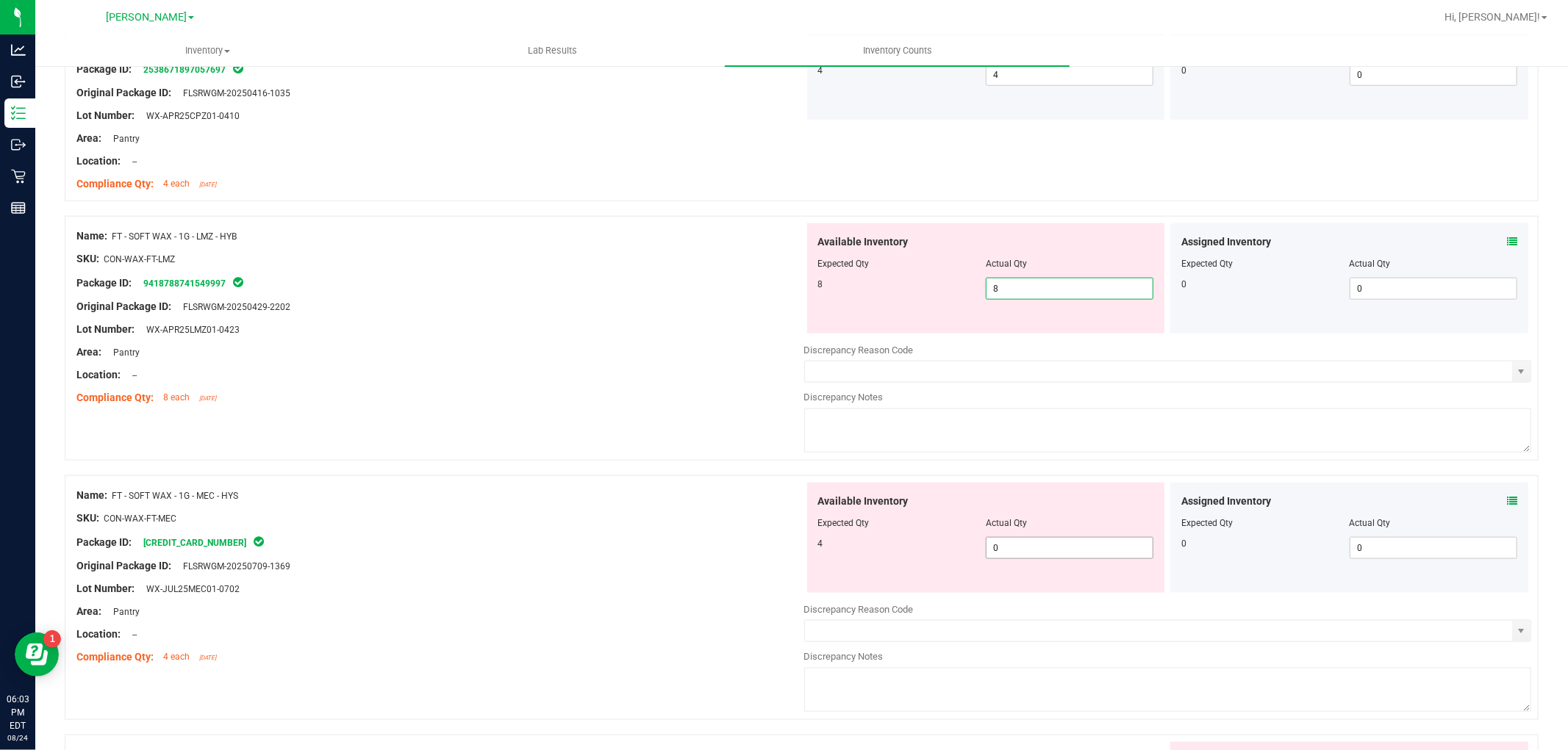
click at [1030, 549] on div "Available Inventory Expected Qty Actual Qty 4 0 0" at bounding box center [1168, 599] width 728 height 233
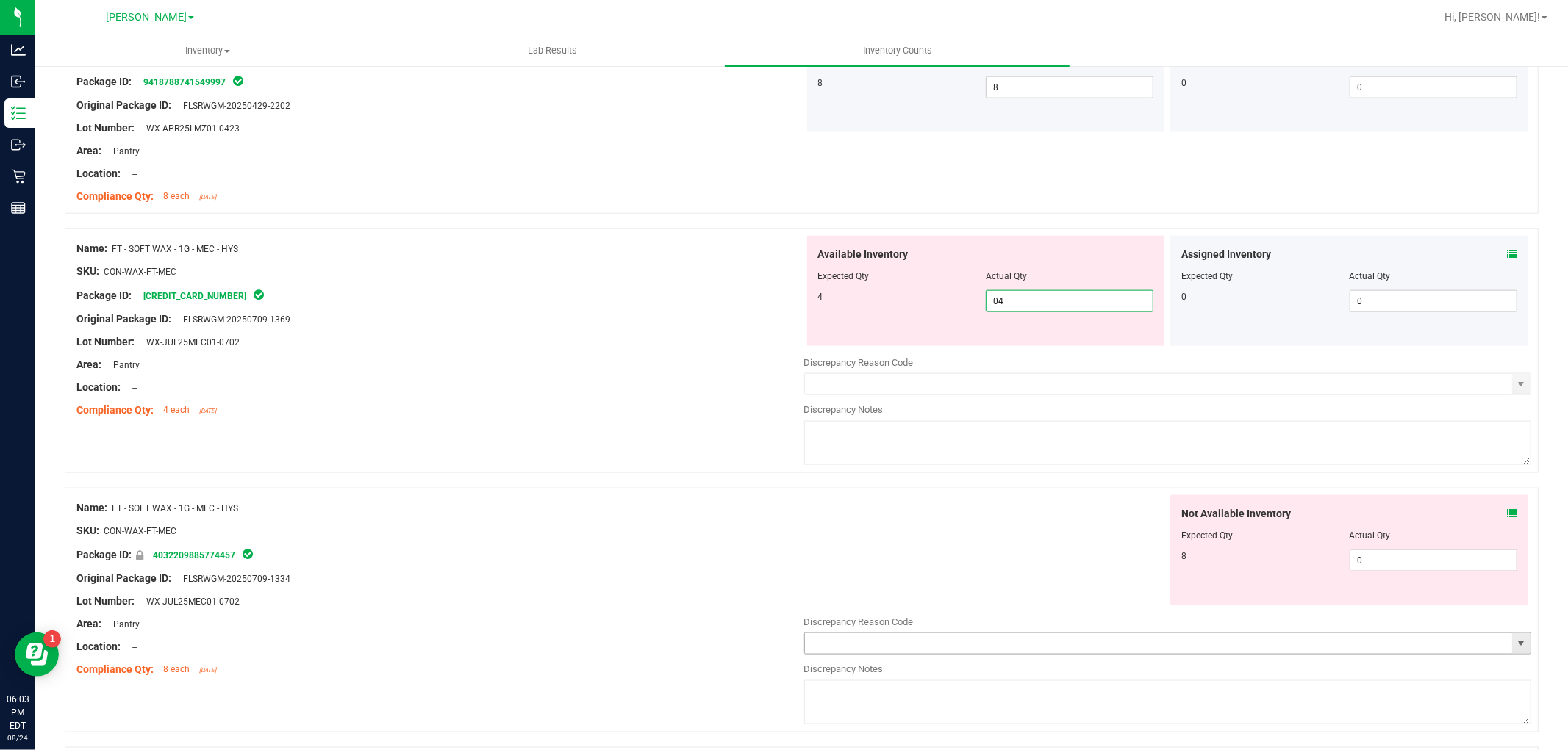
scroll to position [1633, 0]
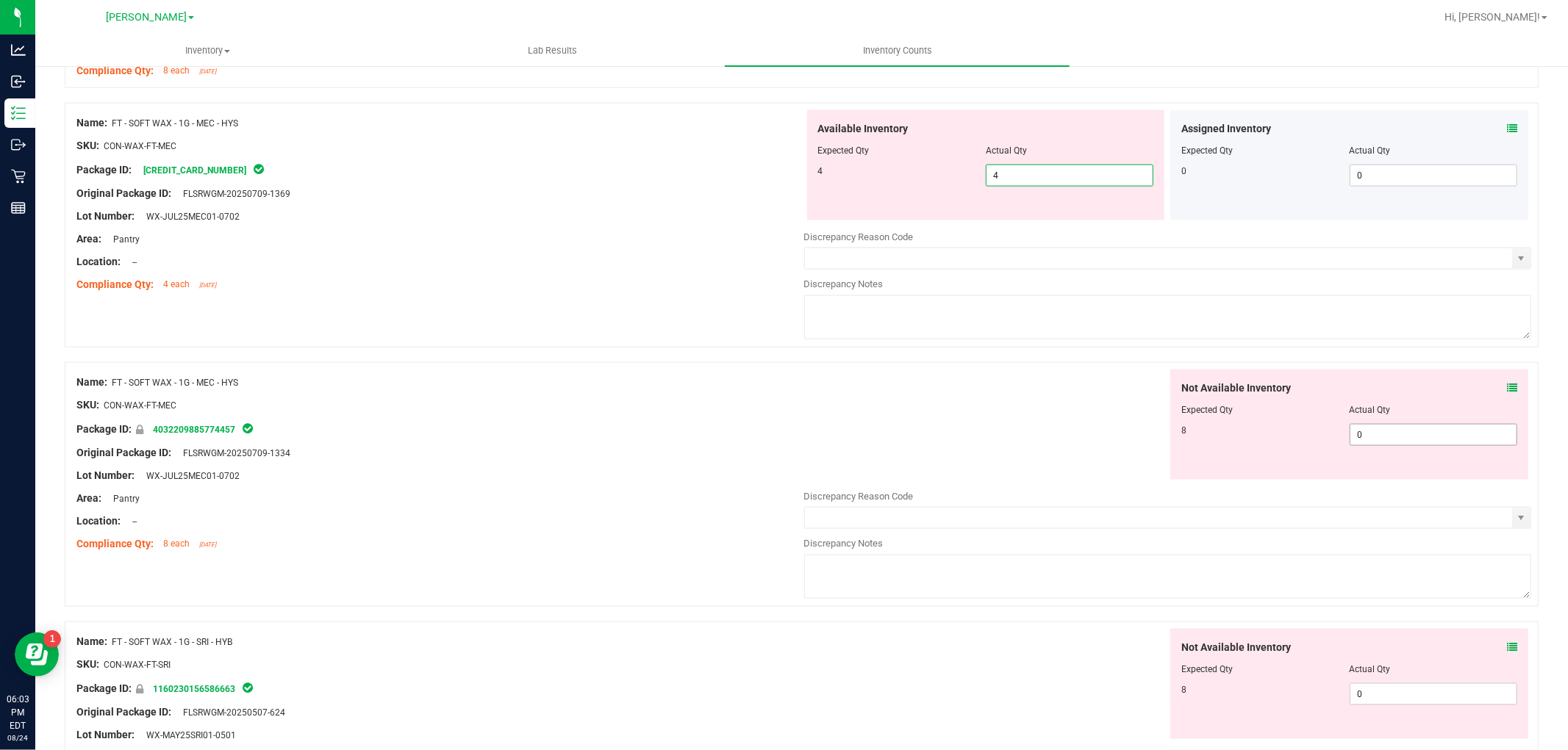
click at [1404, 437] on div "Not Available Inventory Expected Qty Actual Qty 8 0 0" at bounding box center [1168, 486] width 728 height 233
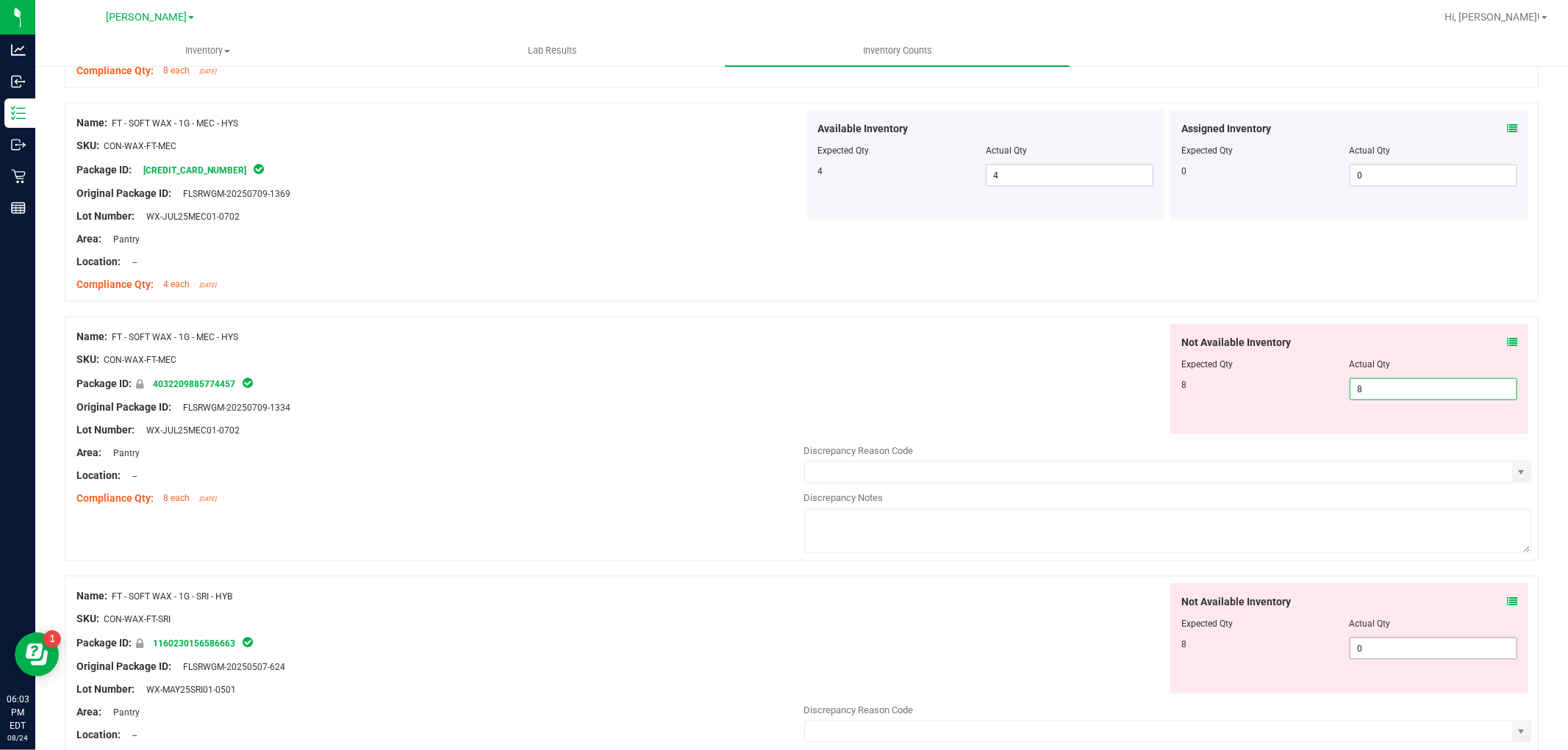
click at [1404, 651] on div "Not Available Inventory Expected Qty Actual Qty 8 0 0" at bounding box center [1168, 699] width 728 height 233
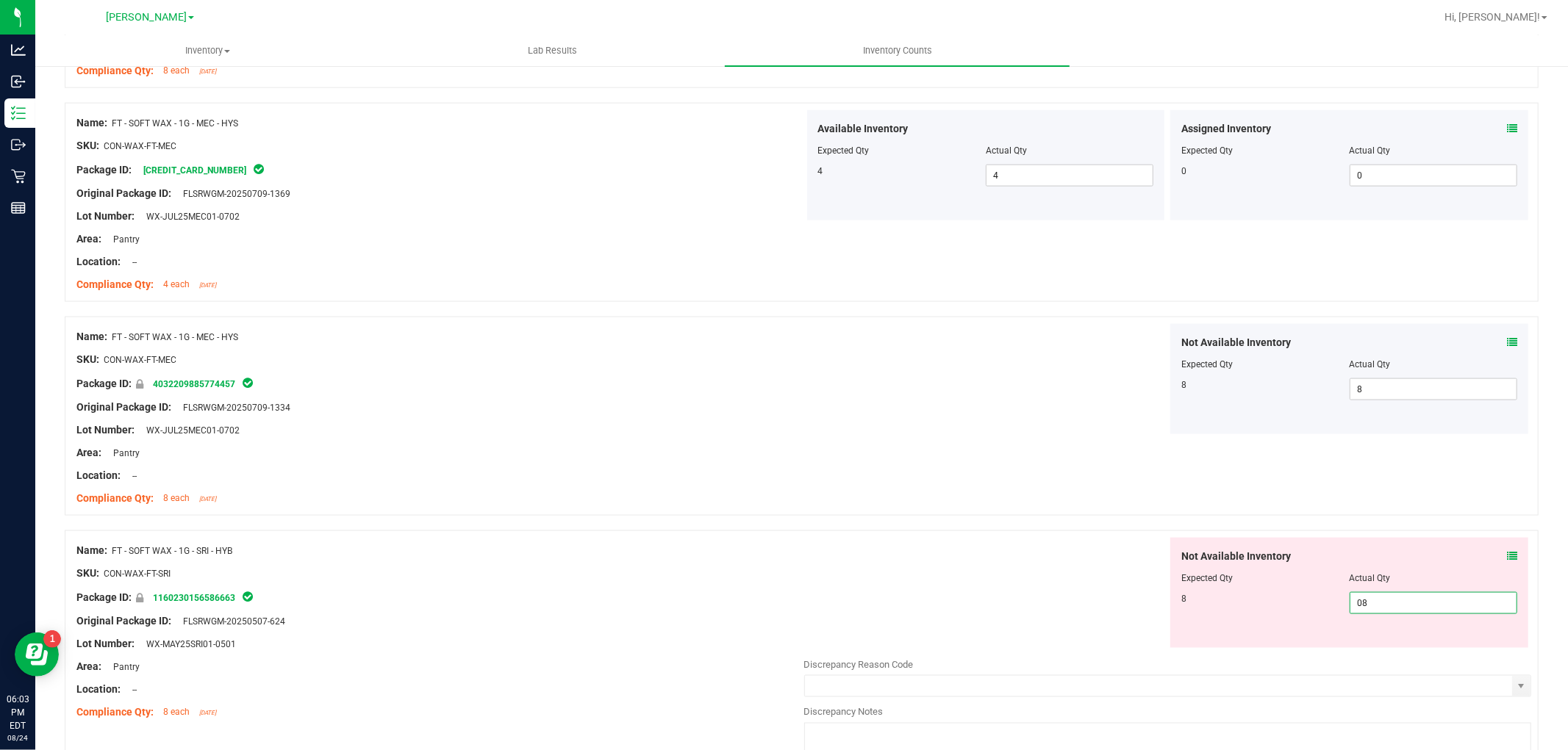
scroll to position [2040, 0]
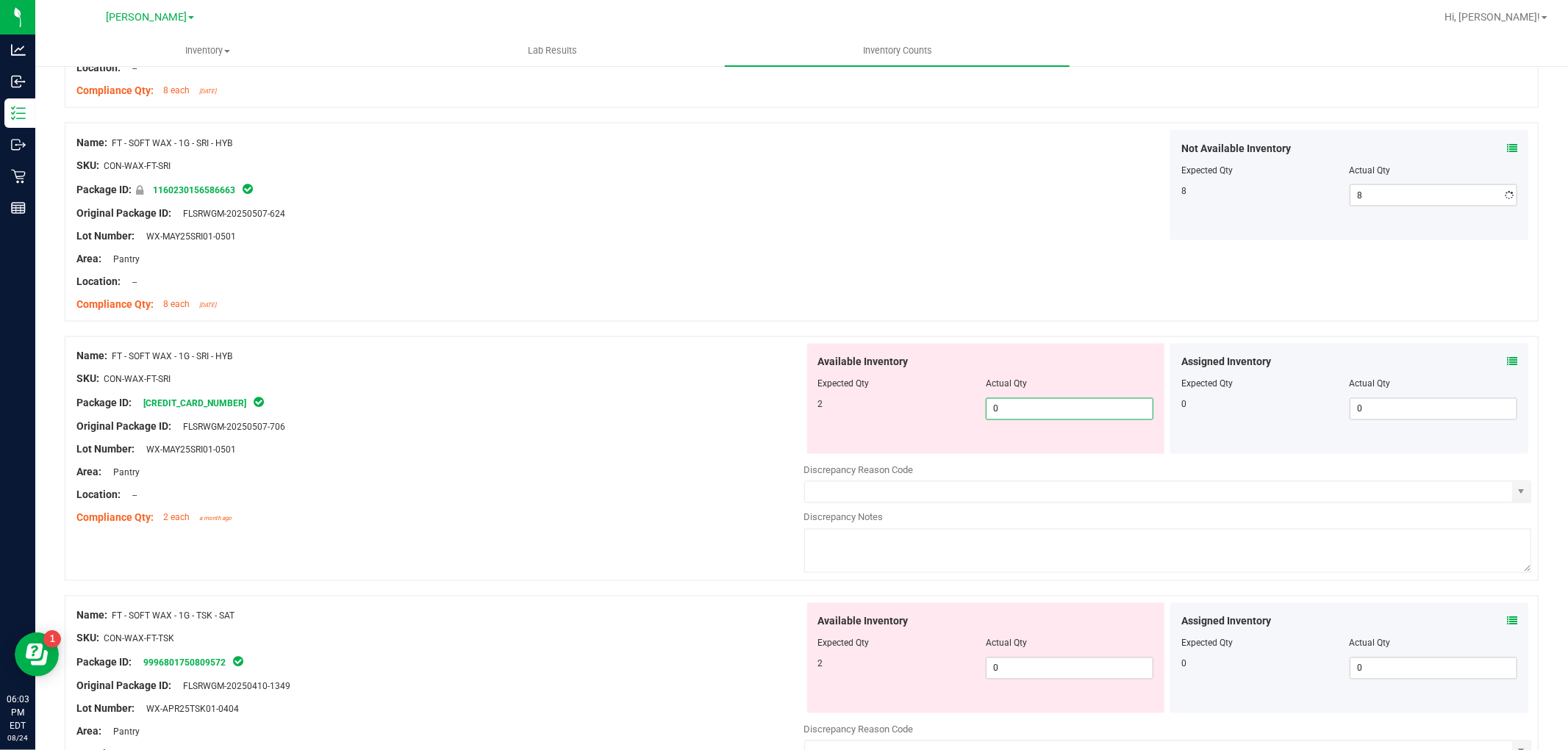
click at [1089, 460] on div "Available Inventory Expected Qty Actual Qty 2 0 0" at bounding box center [1168, 459] width 728 height 233
click at [1045, 659] on div "Available Inventory Expected Qty Actual Qty 2 0 0" at bounding box center [985, 657] width 358 height 110
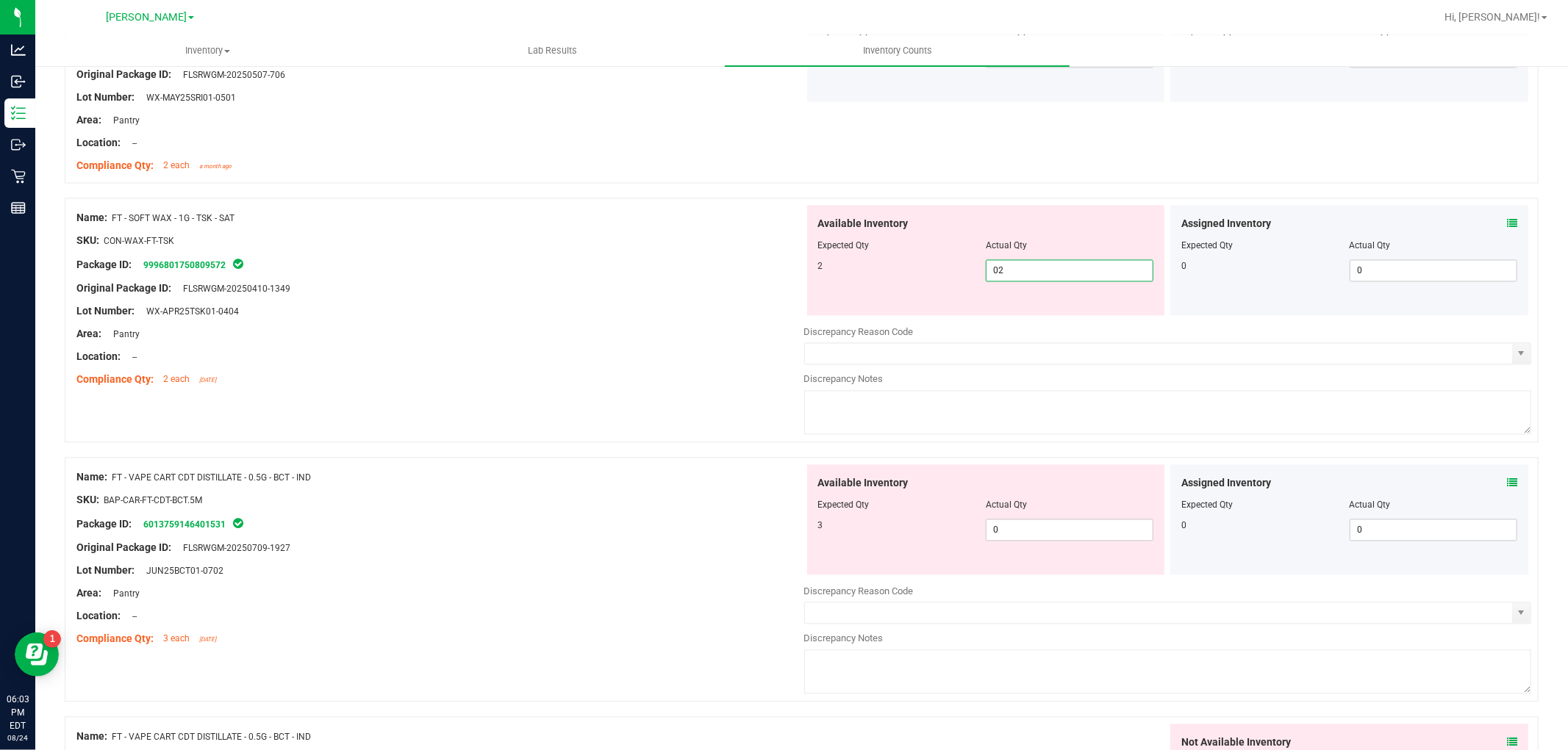
scroll to position [2530, 0]
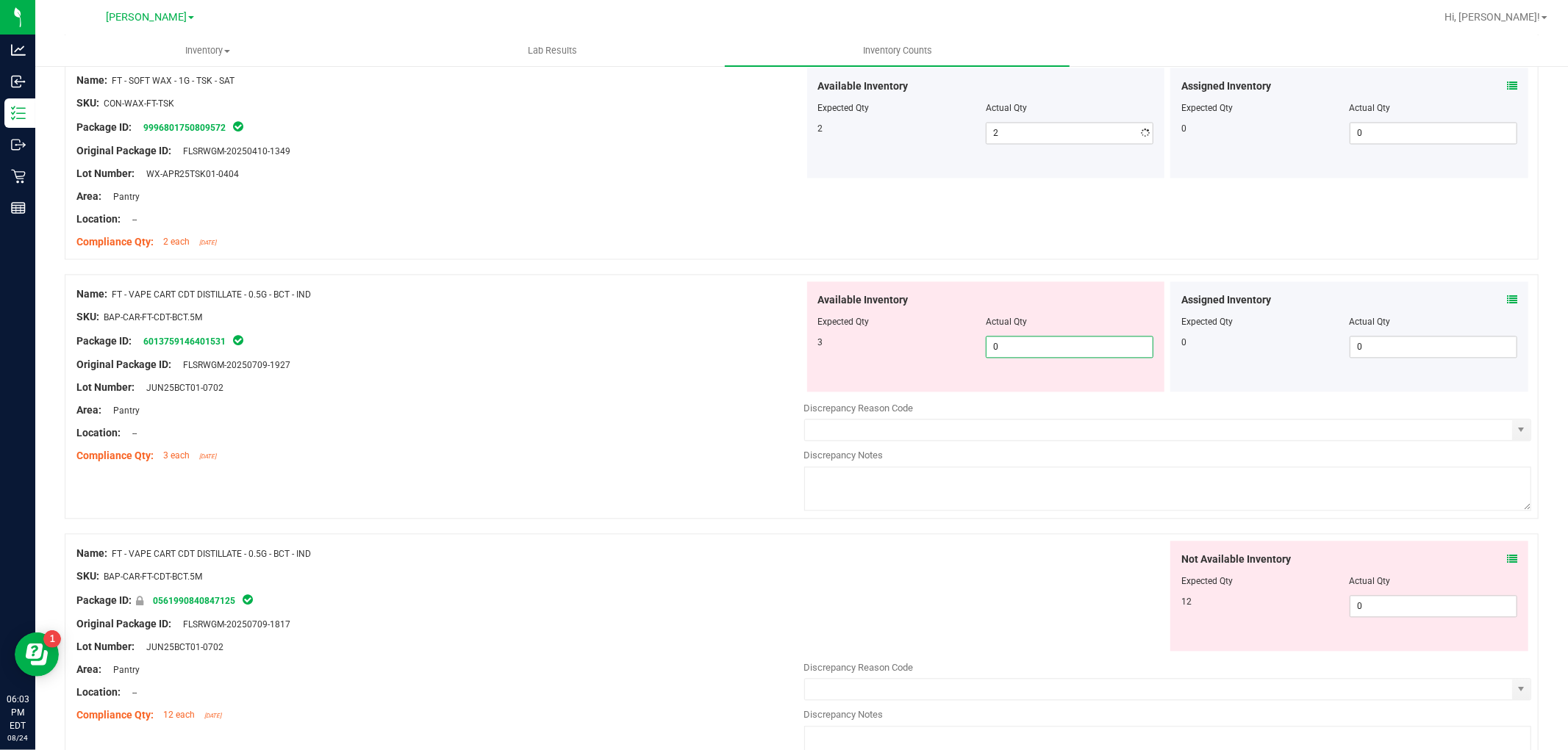
click at [1101, 390] on div "Available Inventory Expected Qty Actual Qty 3 0 0" at bounding box center [985, 336] width 358 height 110
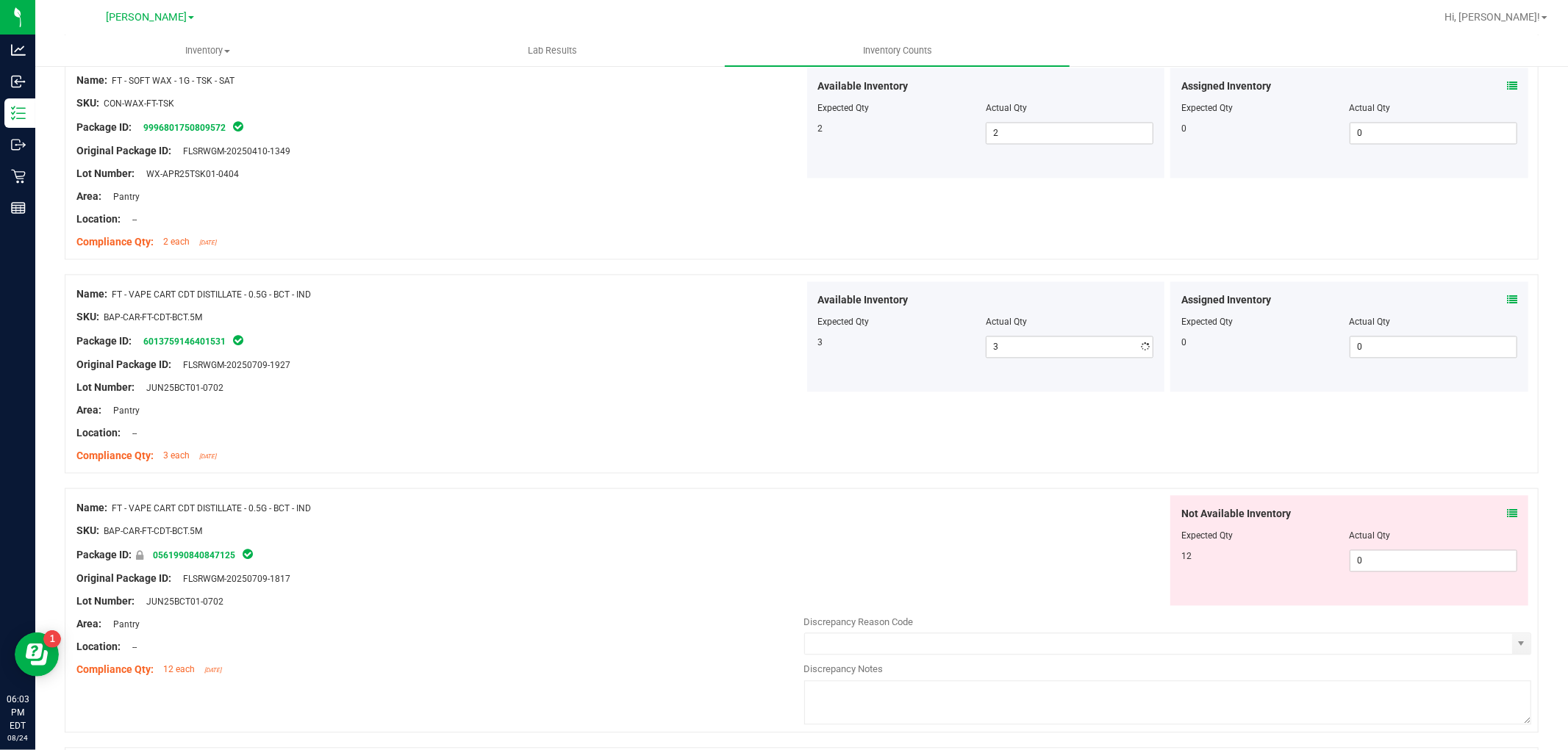
click at [1377, 590] on div "Not Available Inventory Expected Qty Actual Qty 12 0 0" at bounding box center [1348, 550] width 358 height 110
click at [1369, 569] on span "0 0" at bounding box center [1433, 560] width 168 height 22
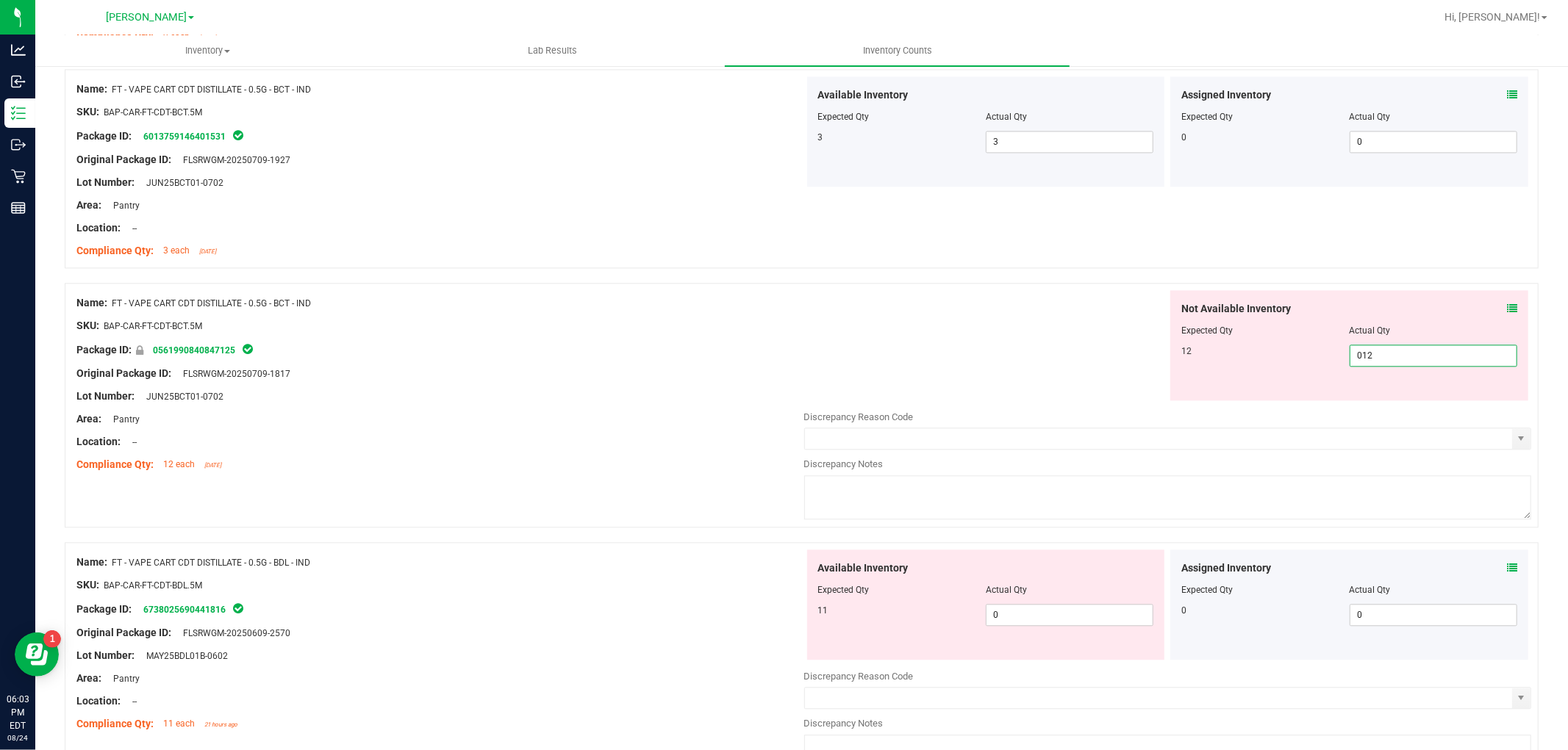
scroll to position [2856, 0]
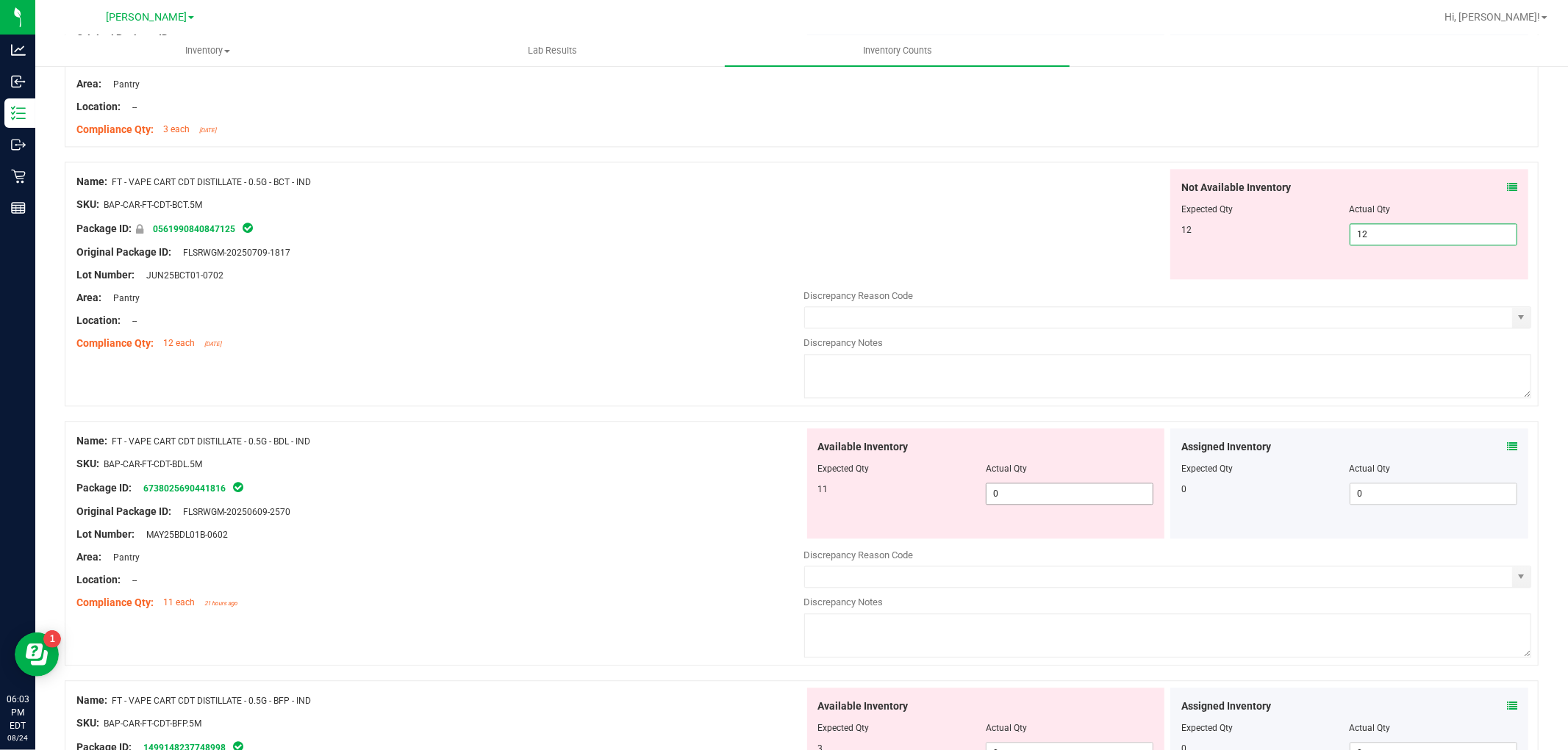
click at [1041, 499] on div "Available Inventory Expected Qty Actual Qty 11 0 0" at bounding box center [1168, 544] width 728 height 233
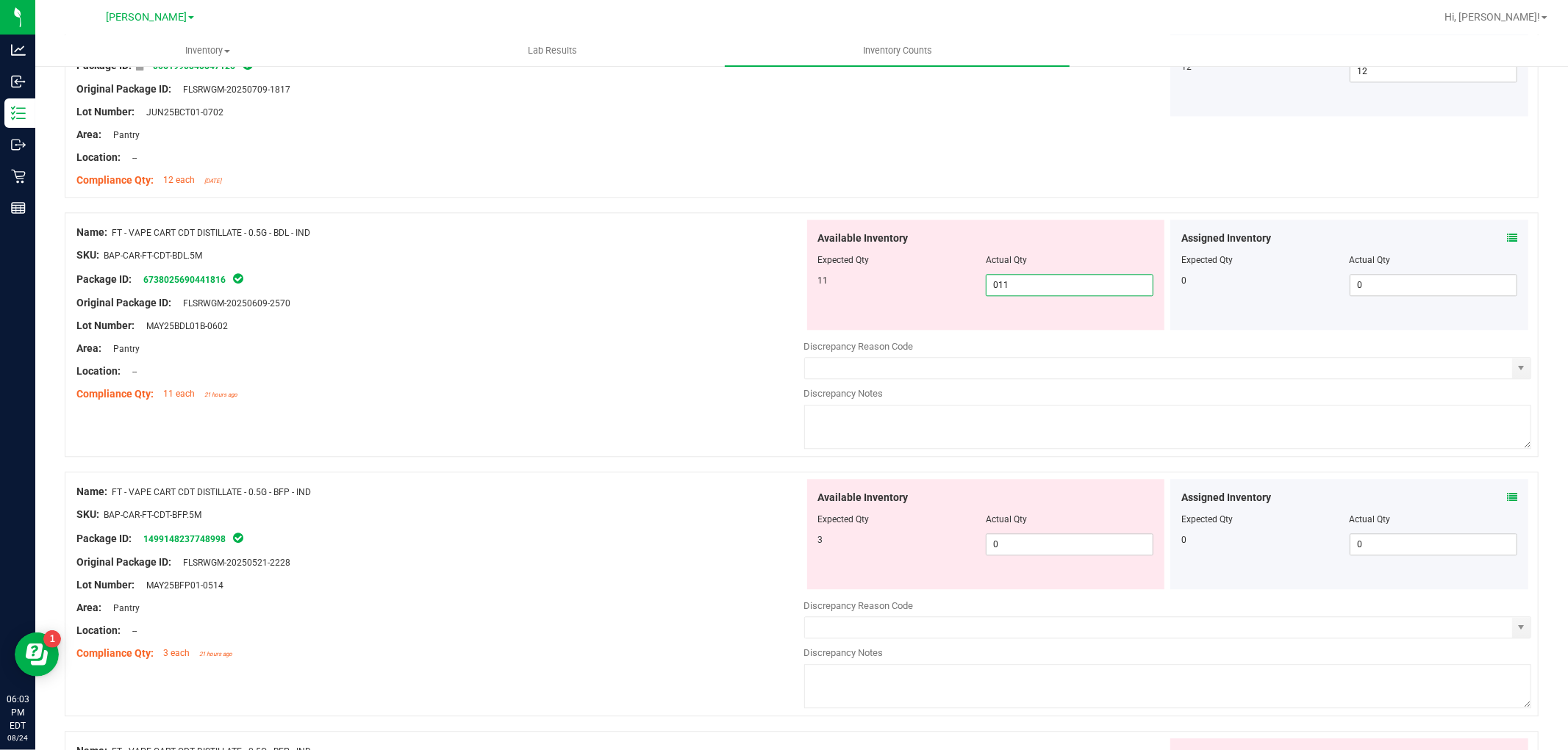
scroll to position [3020, 0]
click at [1061, 546] on div "Available Inventory Expected Qty Actual Qty 3 0 0" at bounding box center [1168, 594] width 728 height 233
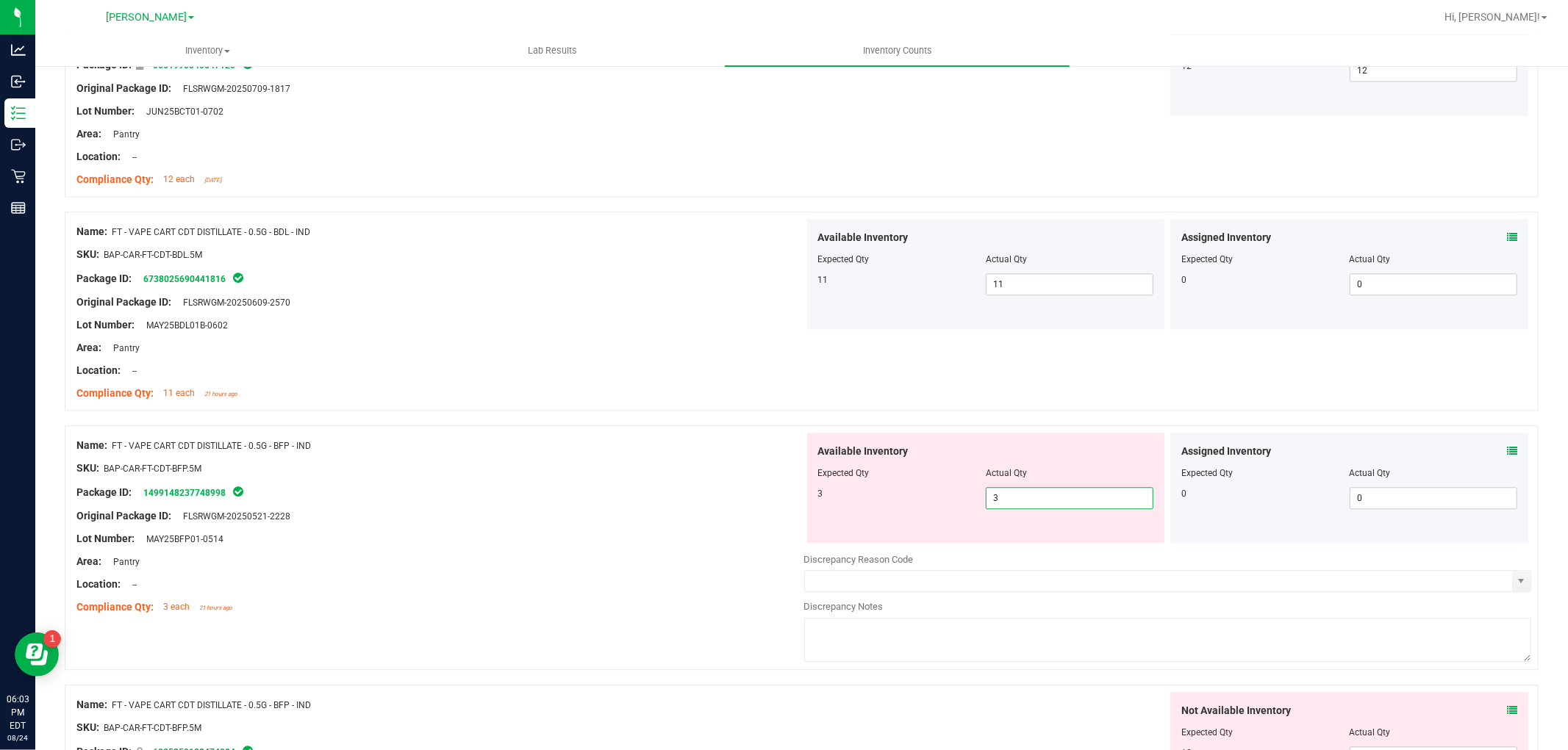
click at [635, 566] on div "Area: Pantry" at bounding box center [440, 562] width 728 height 16
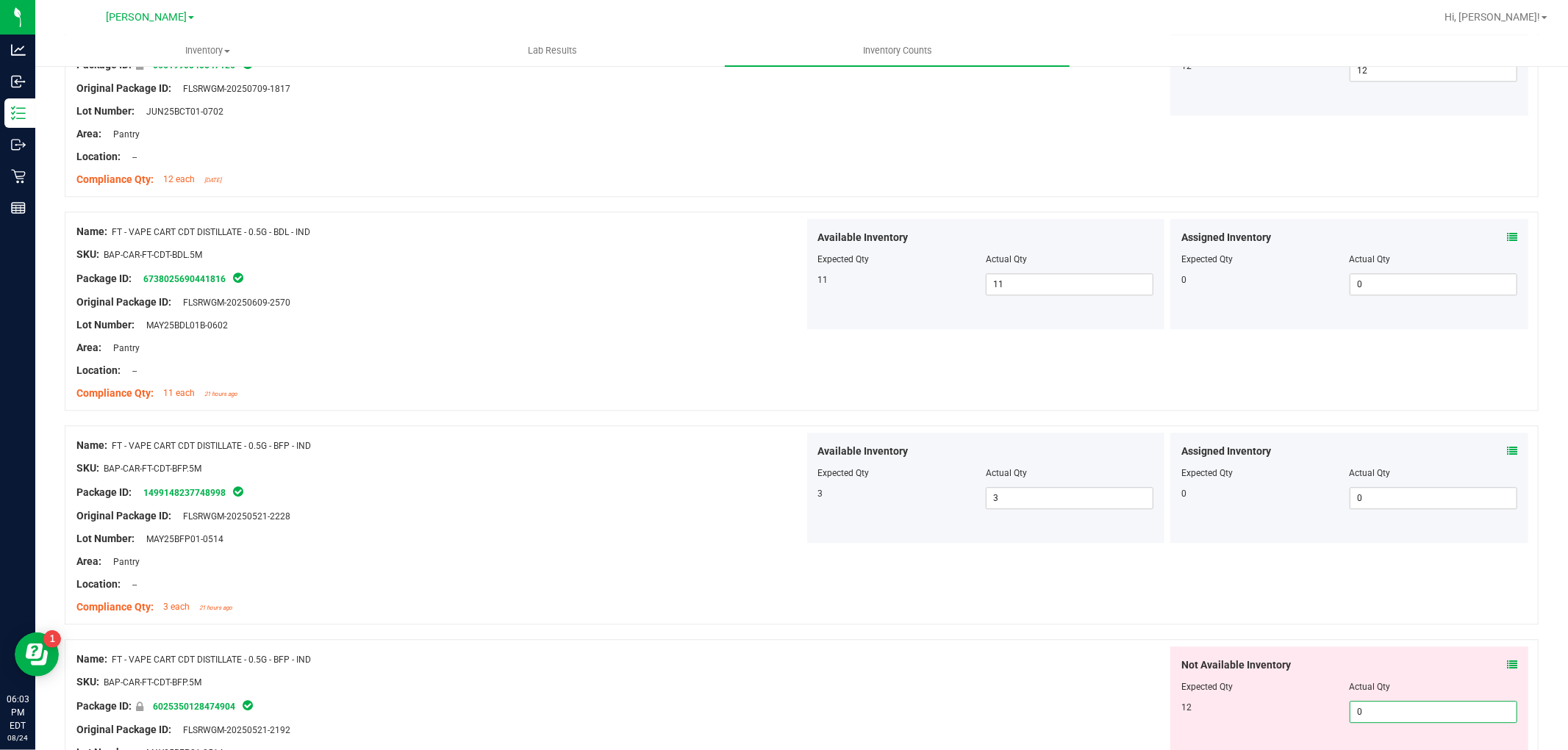
click at [1383, 707] on span "0 0" at bounding box center [1433, 712] width 168 height 22
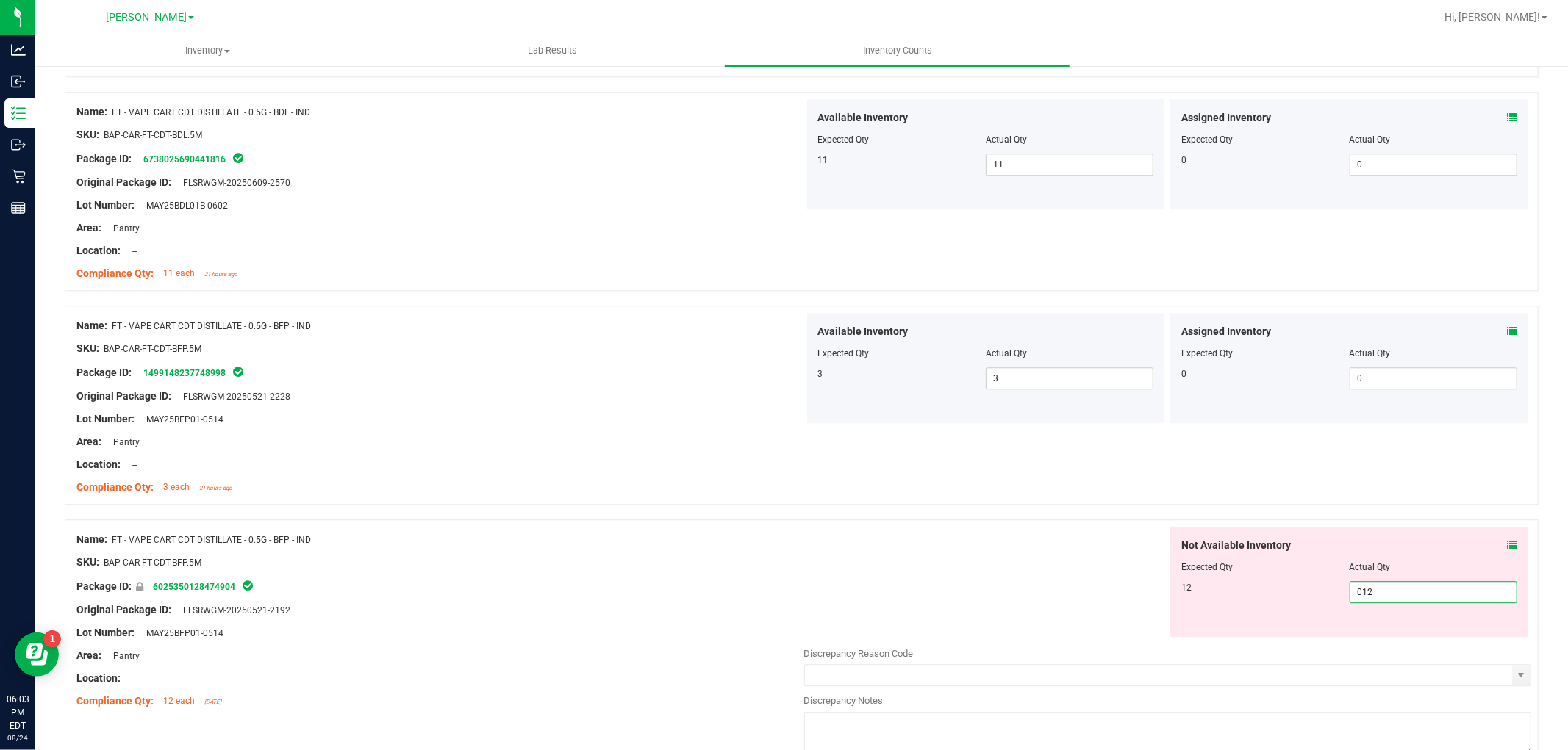
scroll to position [3264, 0]
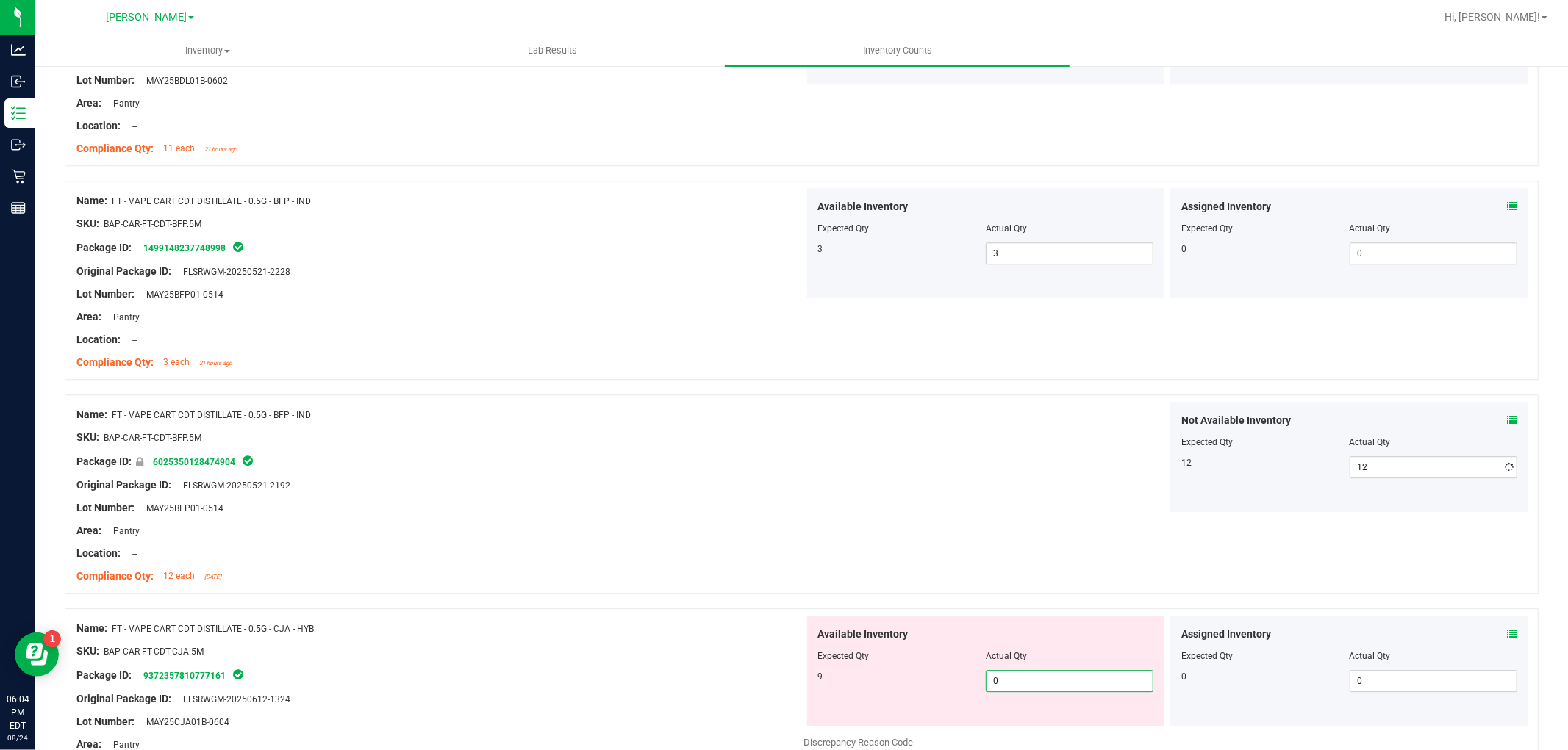
click at [1056, 722] on div "Available Inventory Expected Qty Actual Qty 9 0 0" at bounding box center [985, 670] width 358 height 110
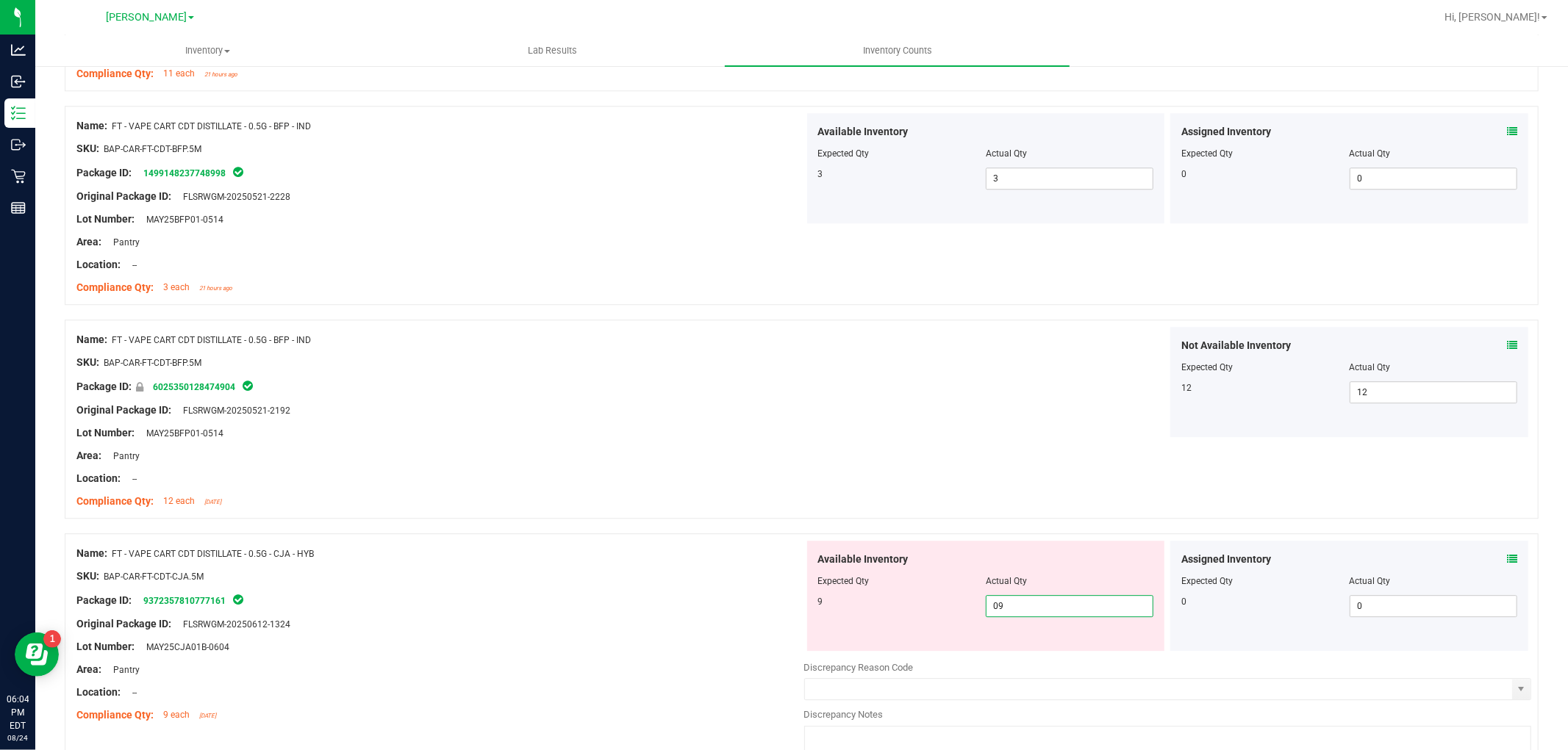
scroll to position [3591, 0]
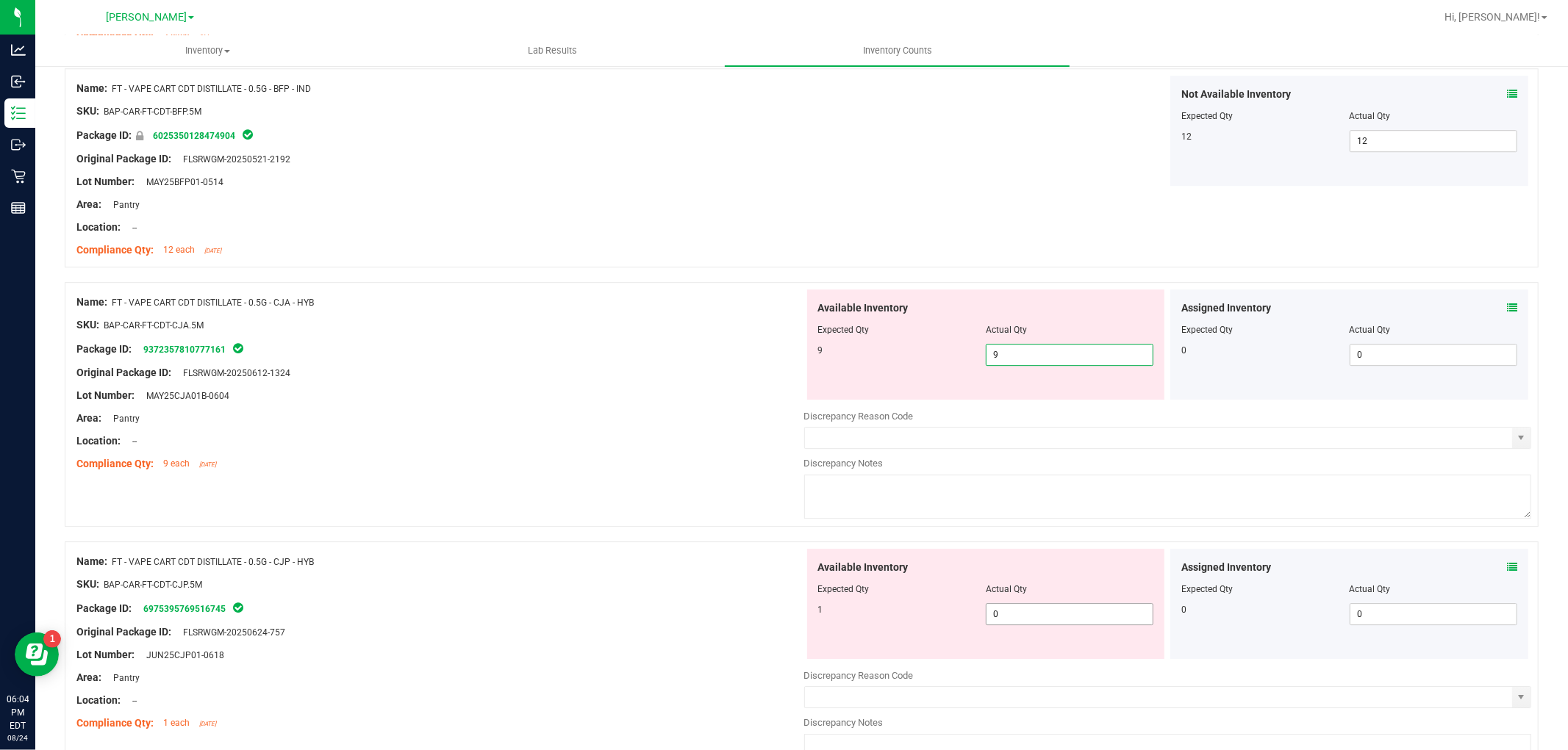
click at [1066, 619] on div "Available Inventory Expected Qty Actual Qty 1 0 0" at bounding box center [1168, 665] width 728 height 233
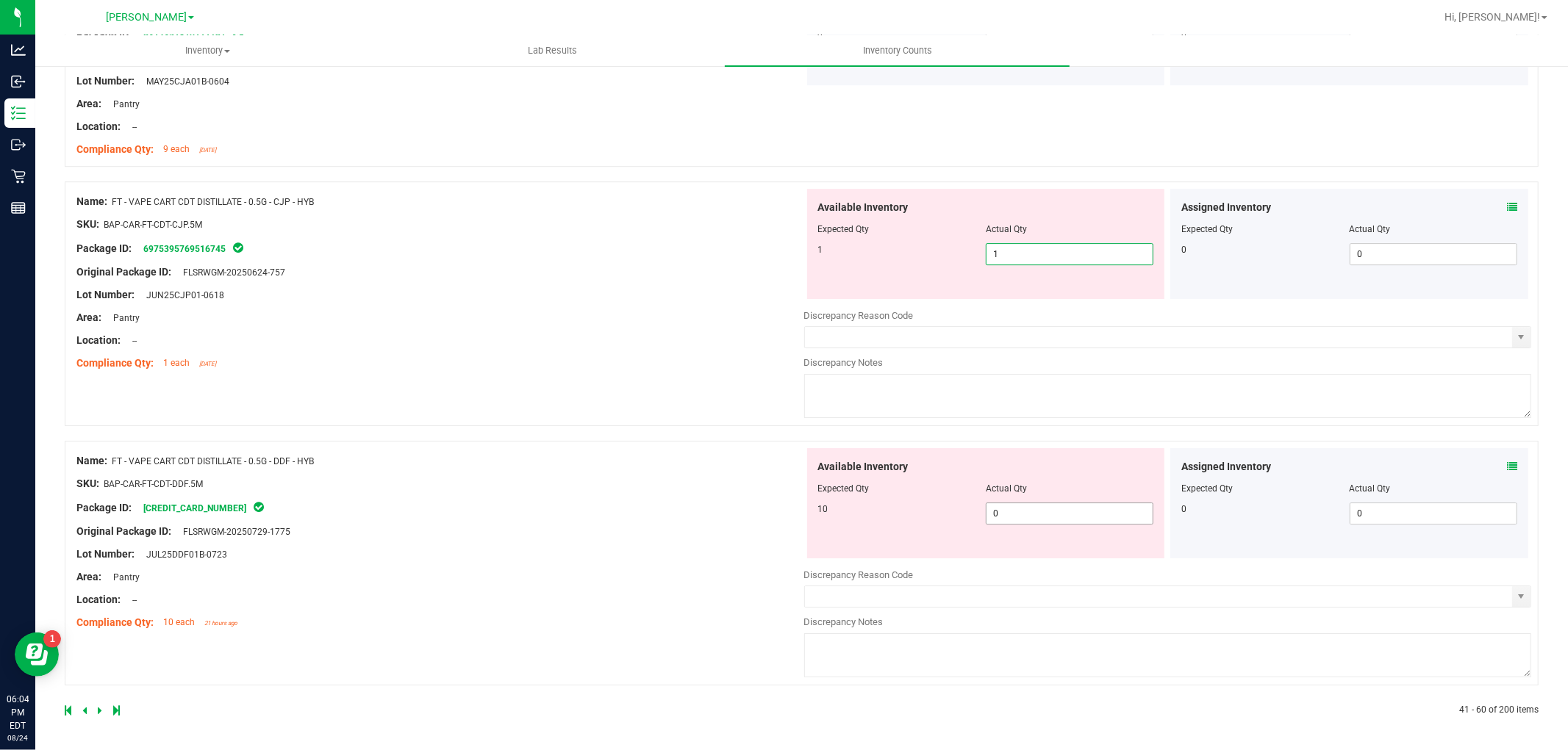
click at [1070, 515] on span "0 0" at bounding box center [1069, 513] width 168 height 22
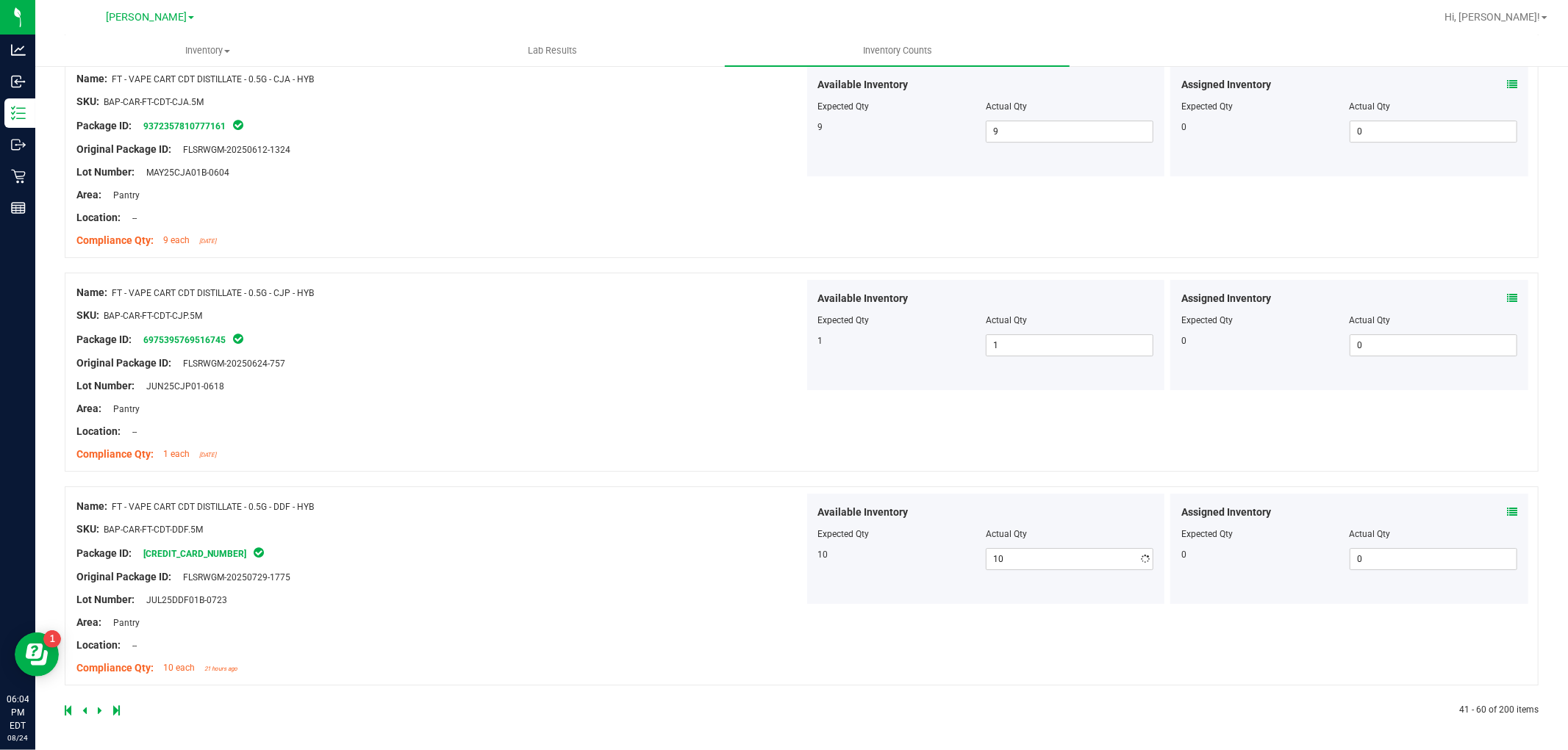
click at [639, 600] on div "Name: FT - VAPE CART CDT DISTILLATE - 0.5G - DDF - HYB SKU: BAP-CAR-FT-CDT-DDF.…" at bounding box center [440, 587] width 728 height 187
click at [98, 711] on icon at bounding box center [100, 710] width 5 height 9
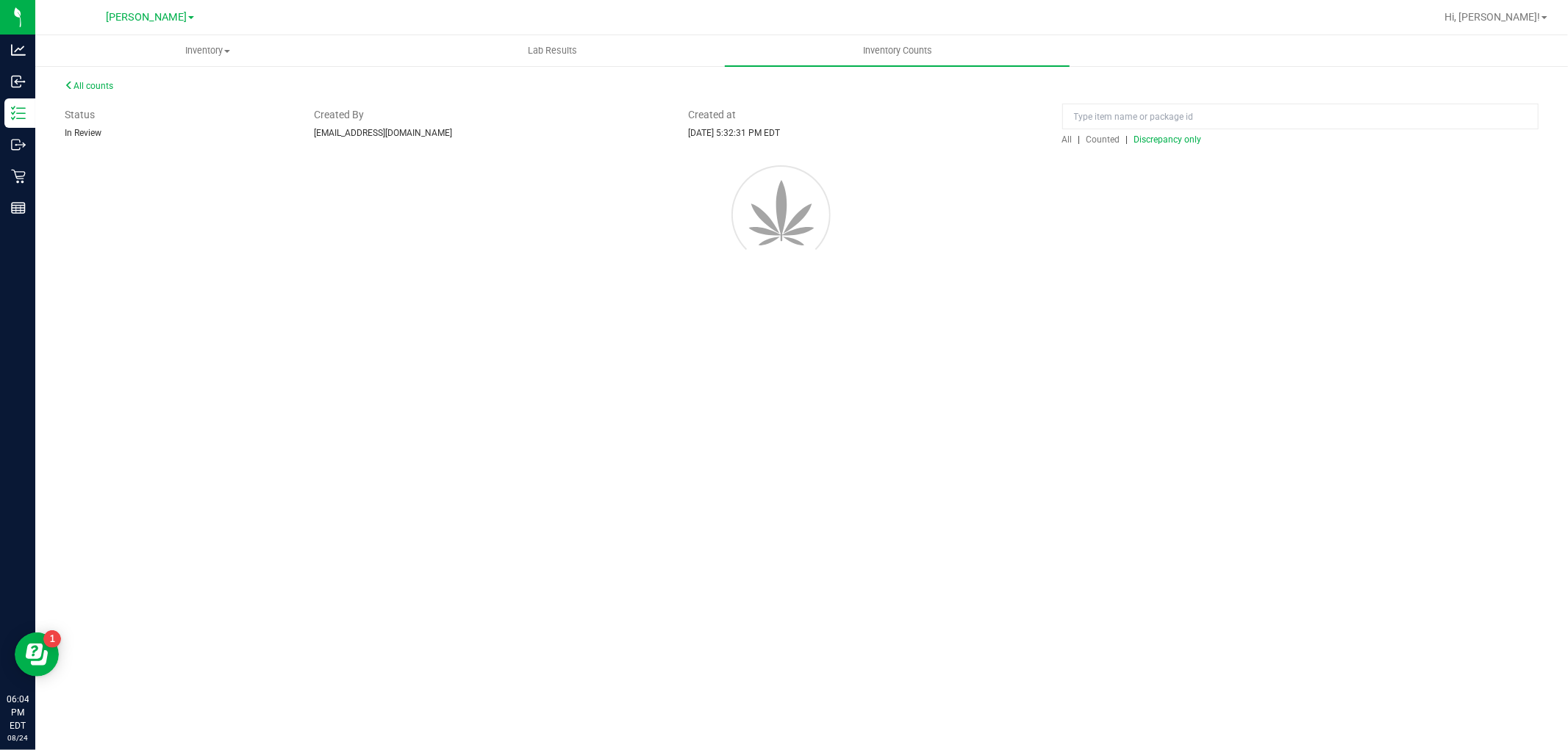
scroll to position [0, 0]
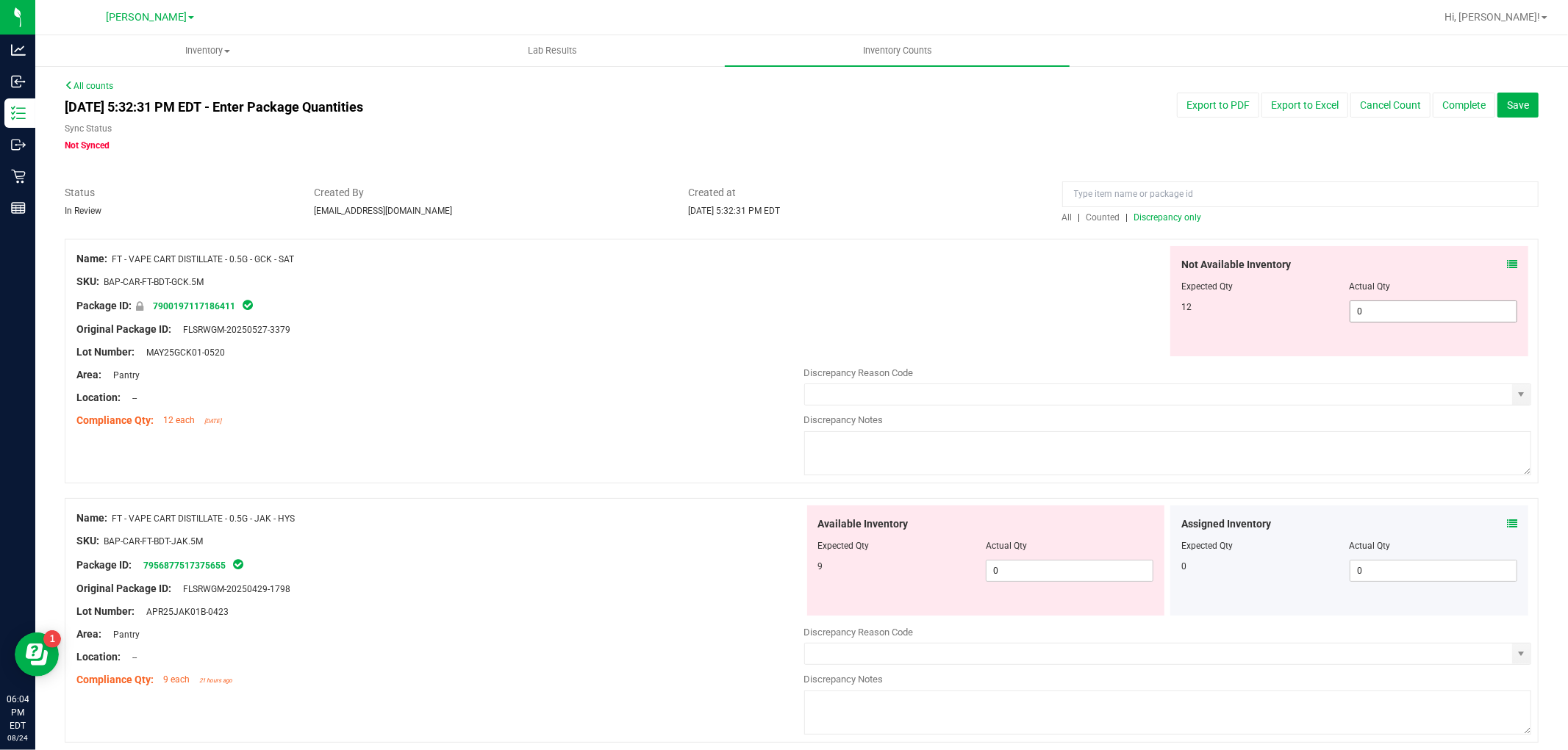
click at [1392, 304] on span "0 0" at bounding box center [1433, 311] width 168 height 22
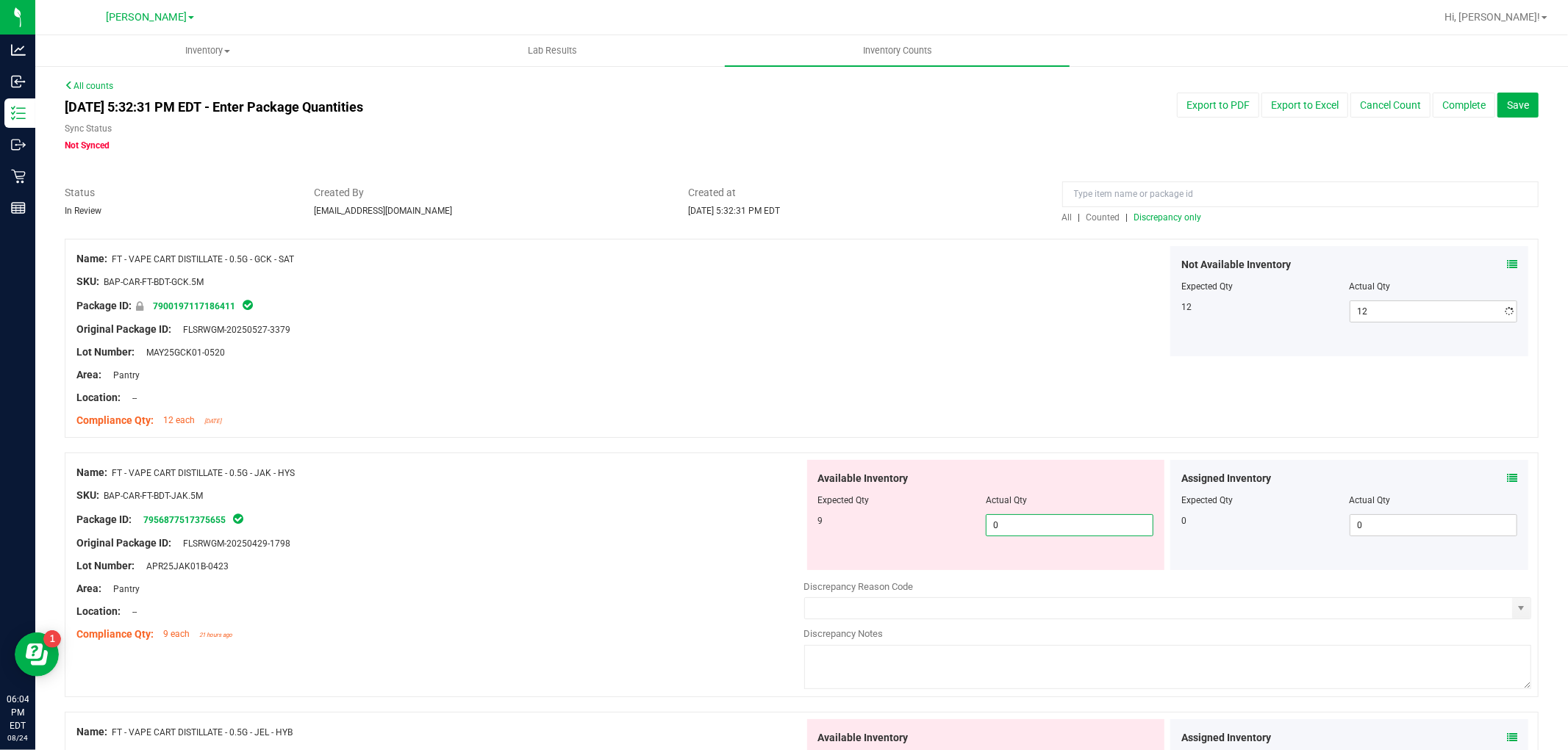
click at [1014, 575] on div "Available Inventory Expected Qty Actual Qty 9 0 0" at bounding box center [1168, 575] width 728 height 233
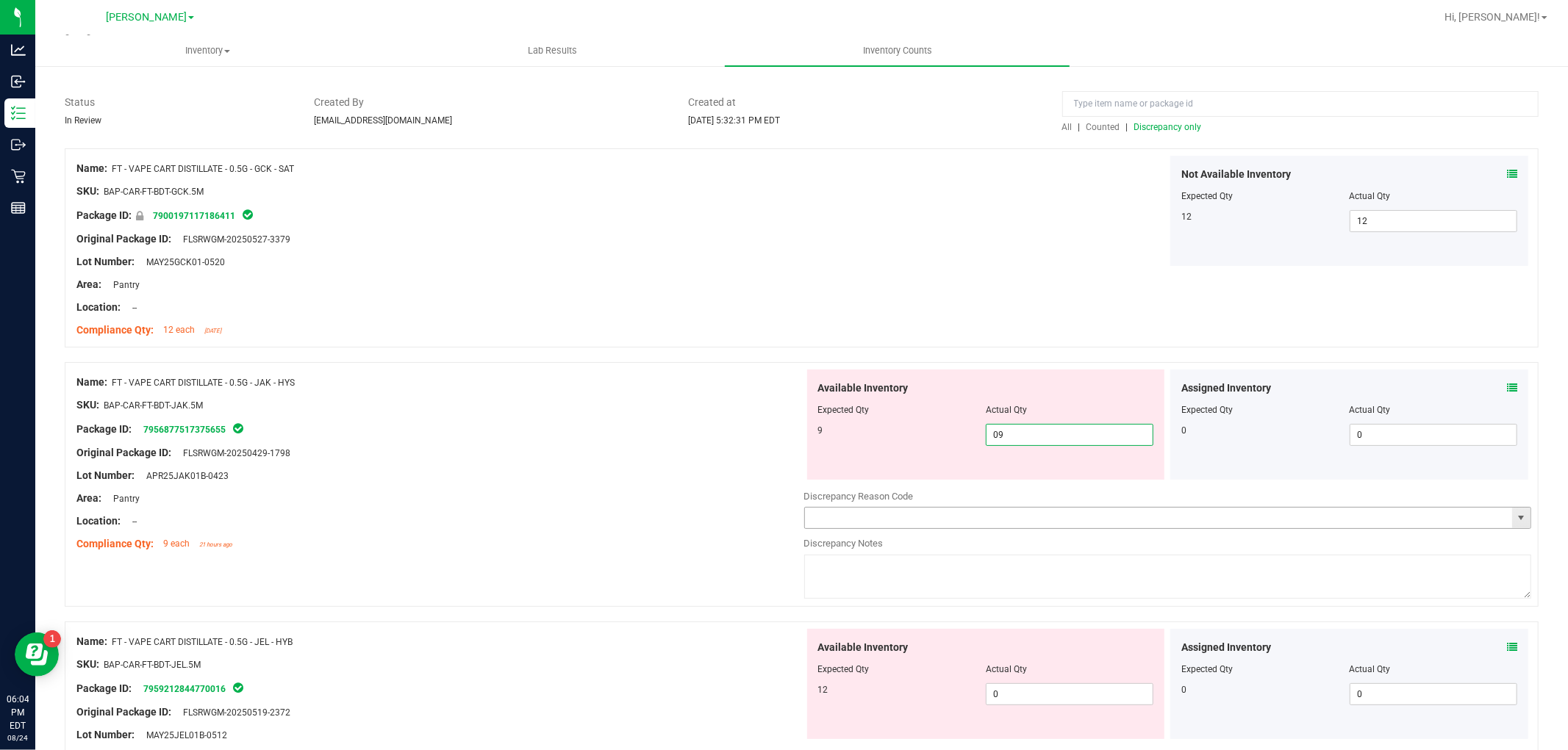
scroll to position [163, 0]
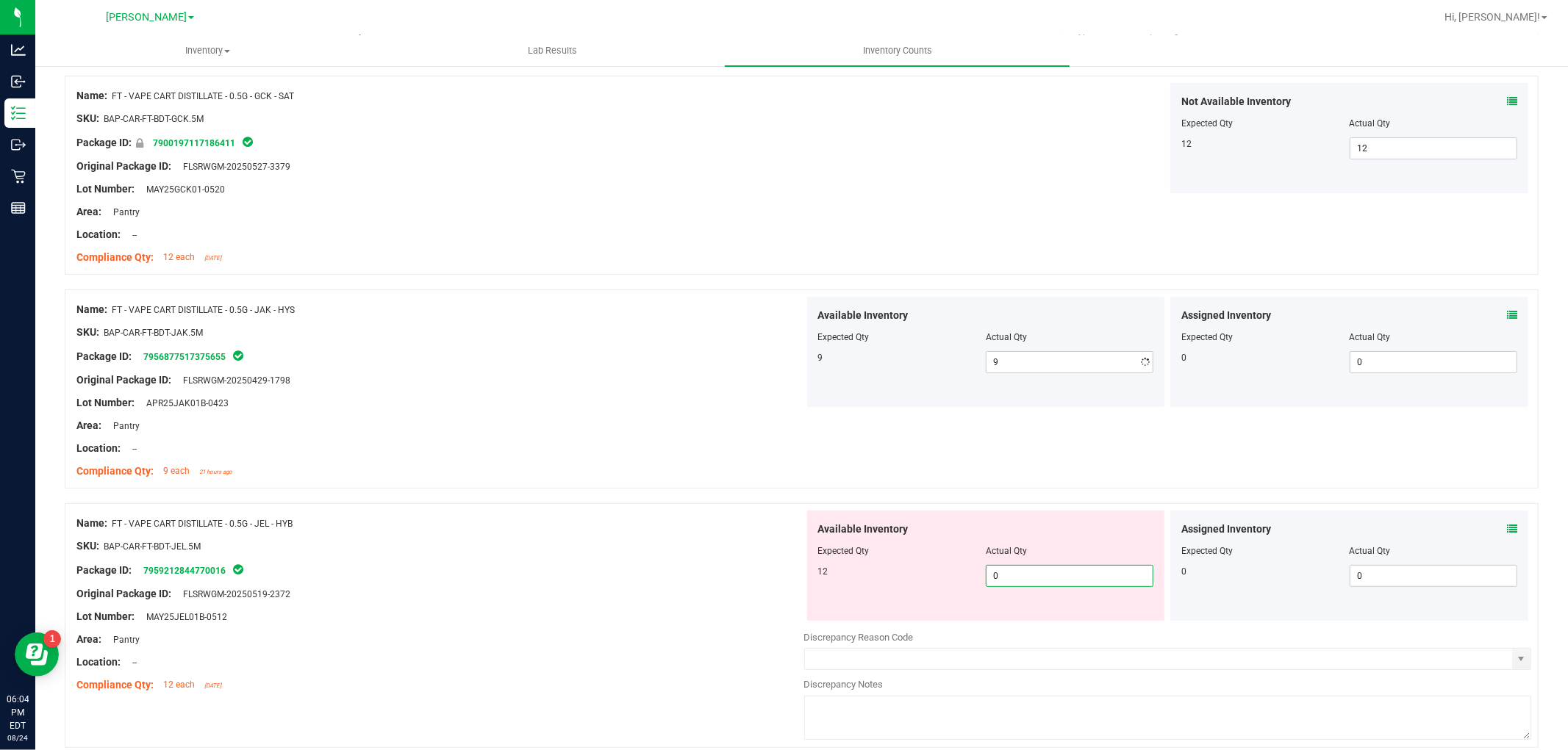
click at [1032, 626] on div "Available Inventory Expected Qty Actual Qty 12 0 0" at bounding box center [1168, 626] width 728 height 233
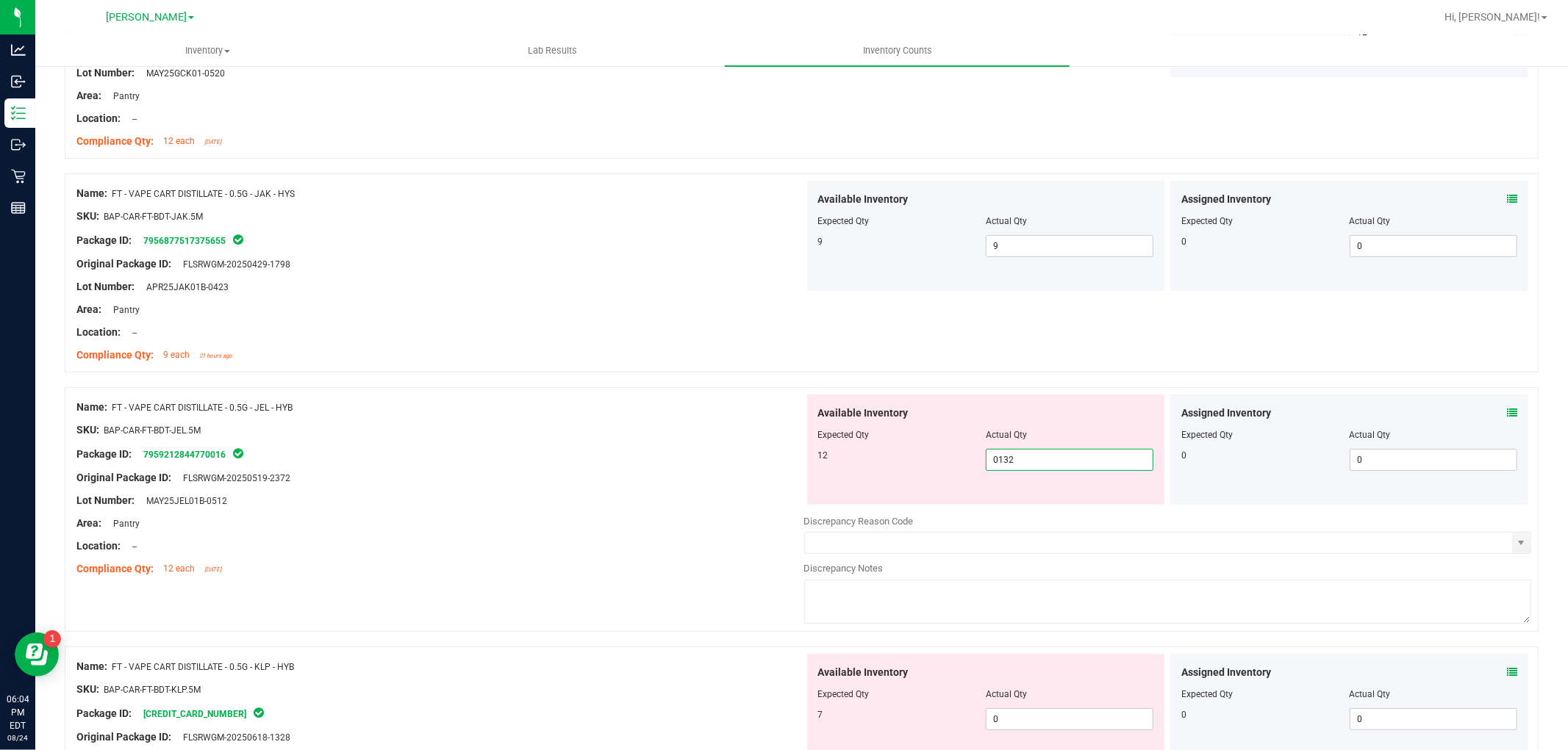
scroll to position [490, 0]
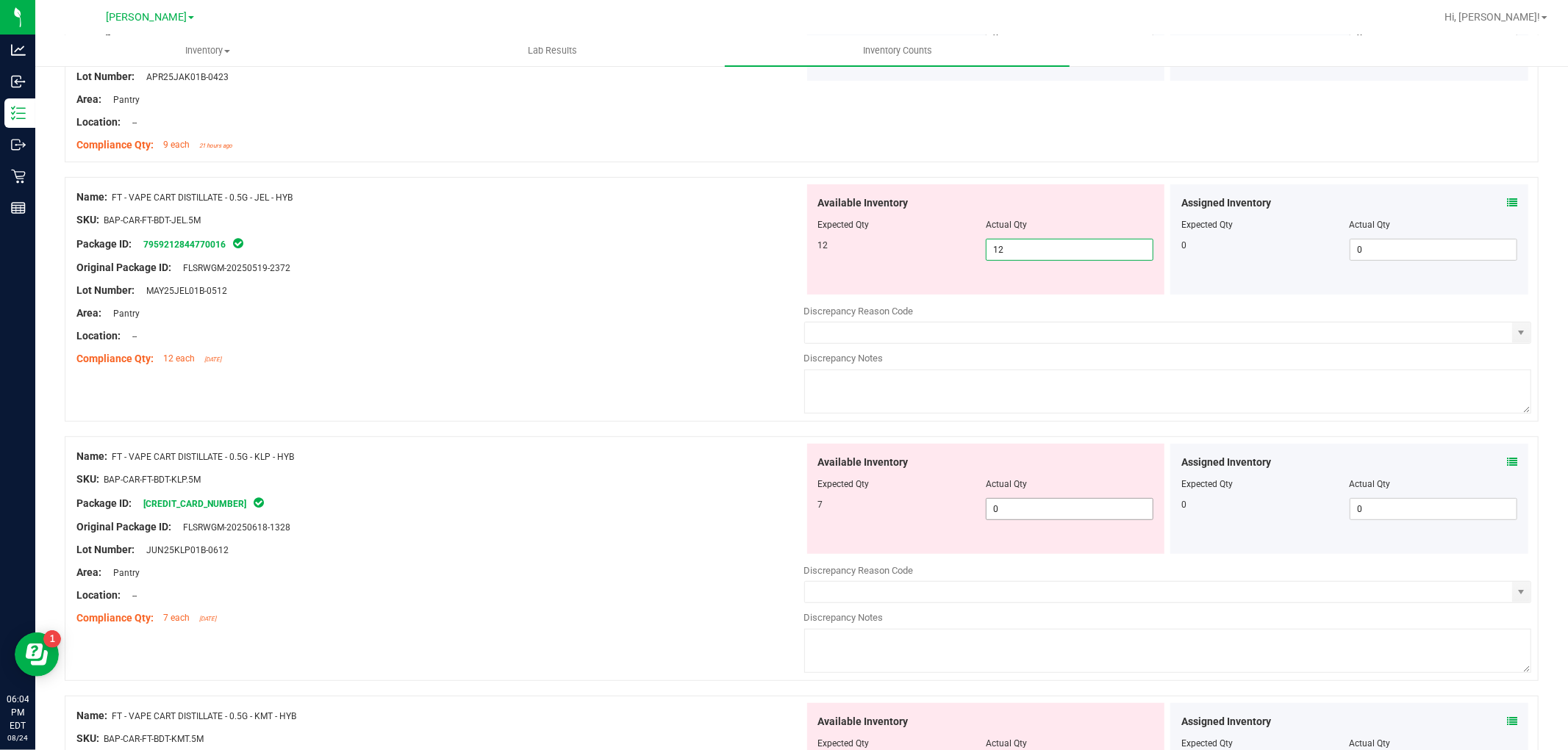
click at [1037, 509] on div "Available Inventory Expected Qty Actual Qty 7 0 0" at bounding box center [1168, 560] width 728 height 233
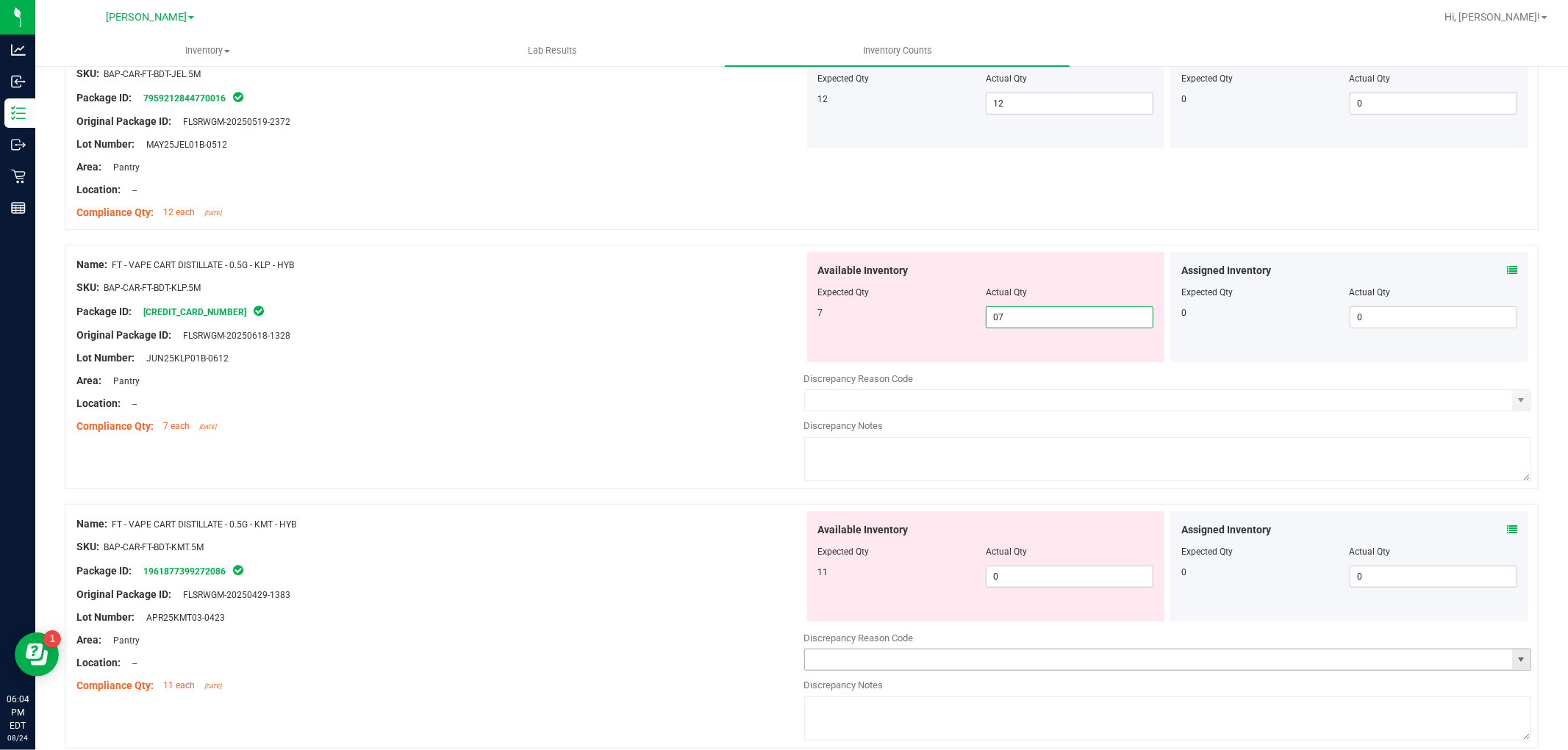
scroll to position [816, 0]
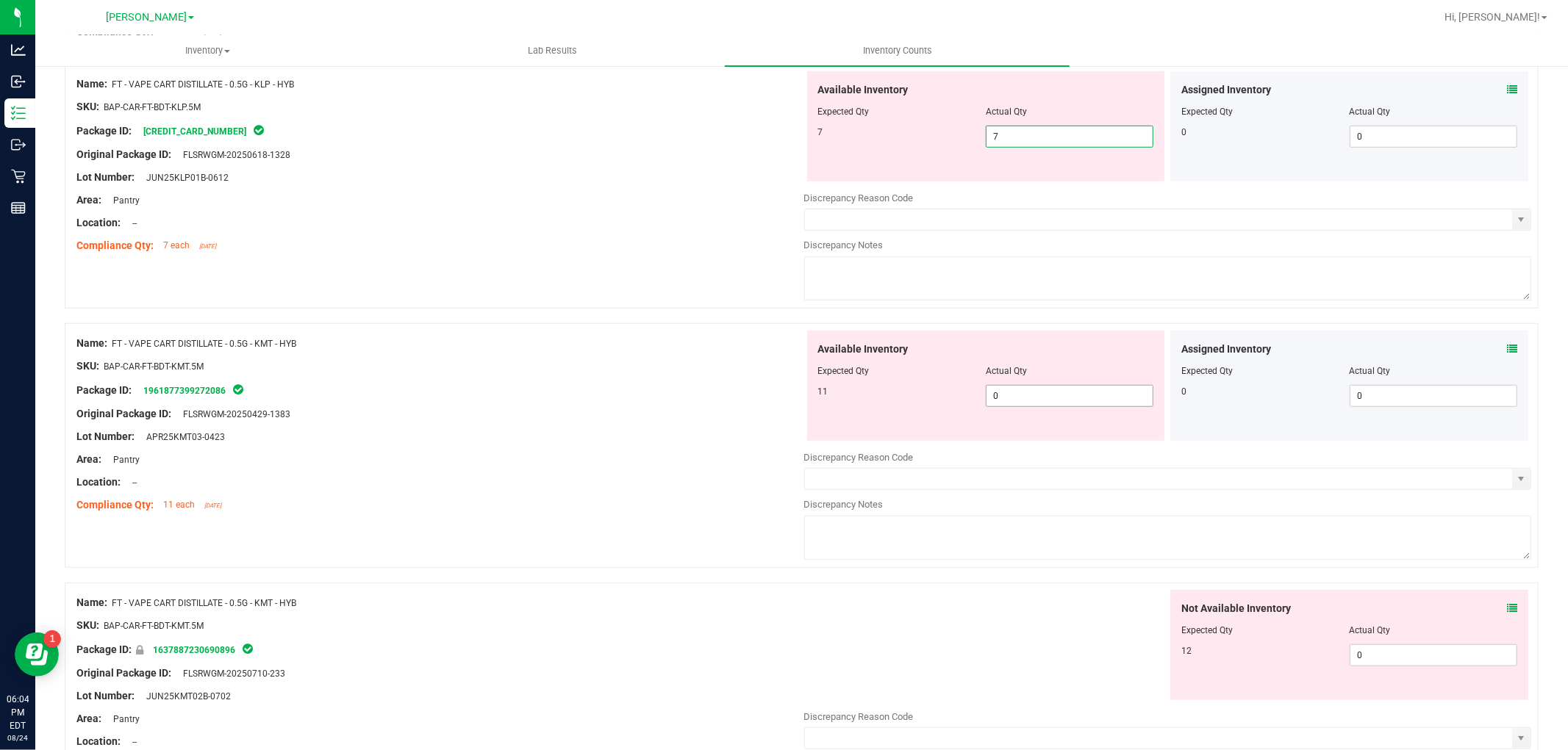
click at [1060, 399] on div "Available Inventory Expected Qty Actual Qty 11 0 0" at bounding box center [1168, 447] width 728 height 233
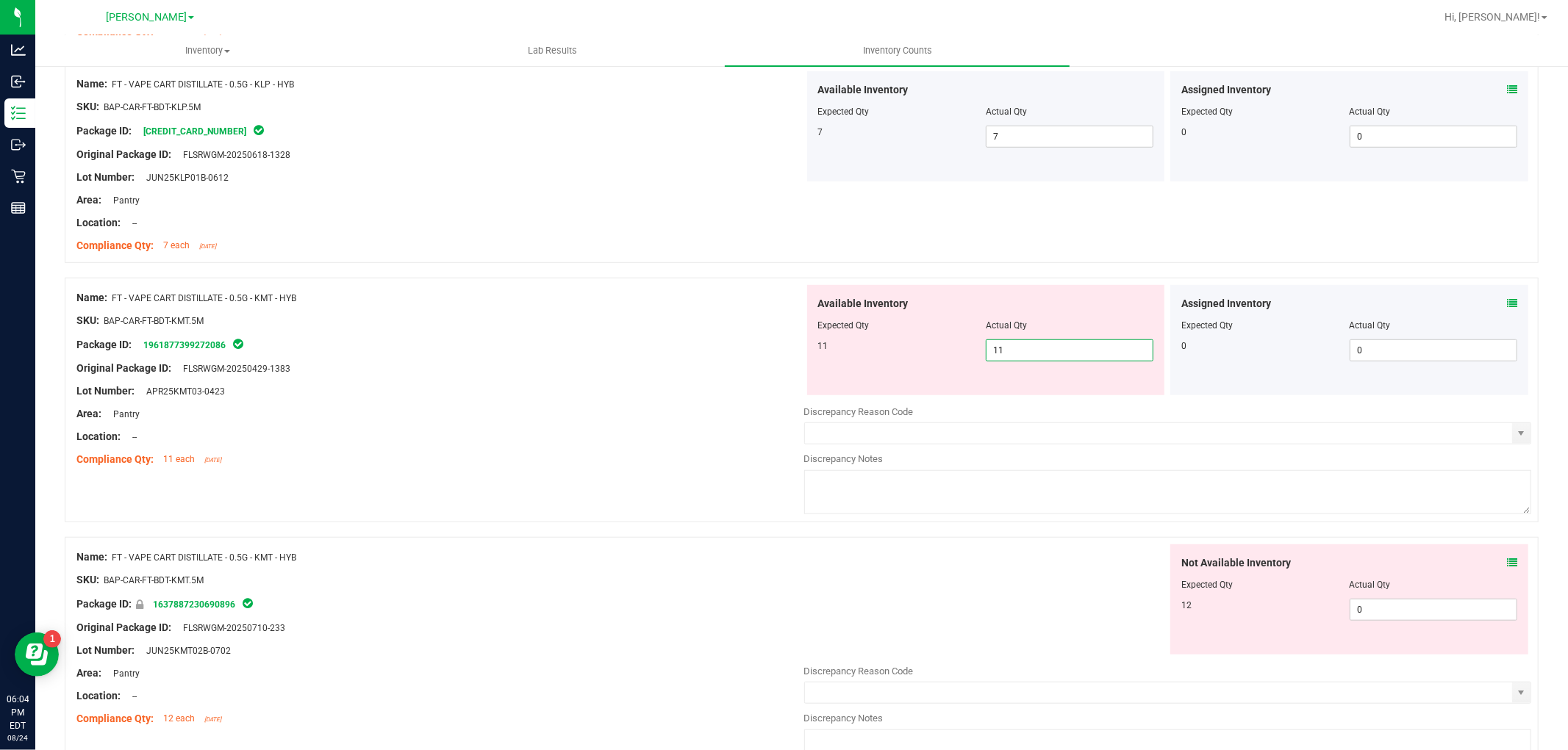
drag, startPoint x: 1372, startPoint y: 623, endPoint x: 1371, endPoint y: 609, distance: 14.0
click at [1373, 623] on div "Not Available Inventory Expected Qty Actual Qty 12 0 0" at bounding box center [1168, 660] width 728 height 233
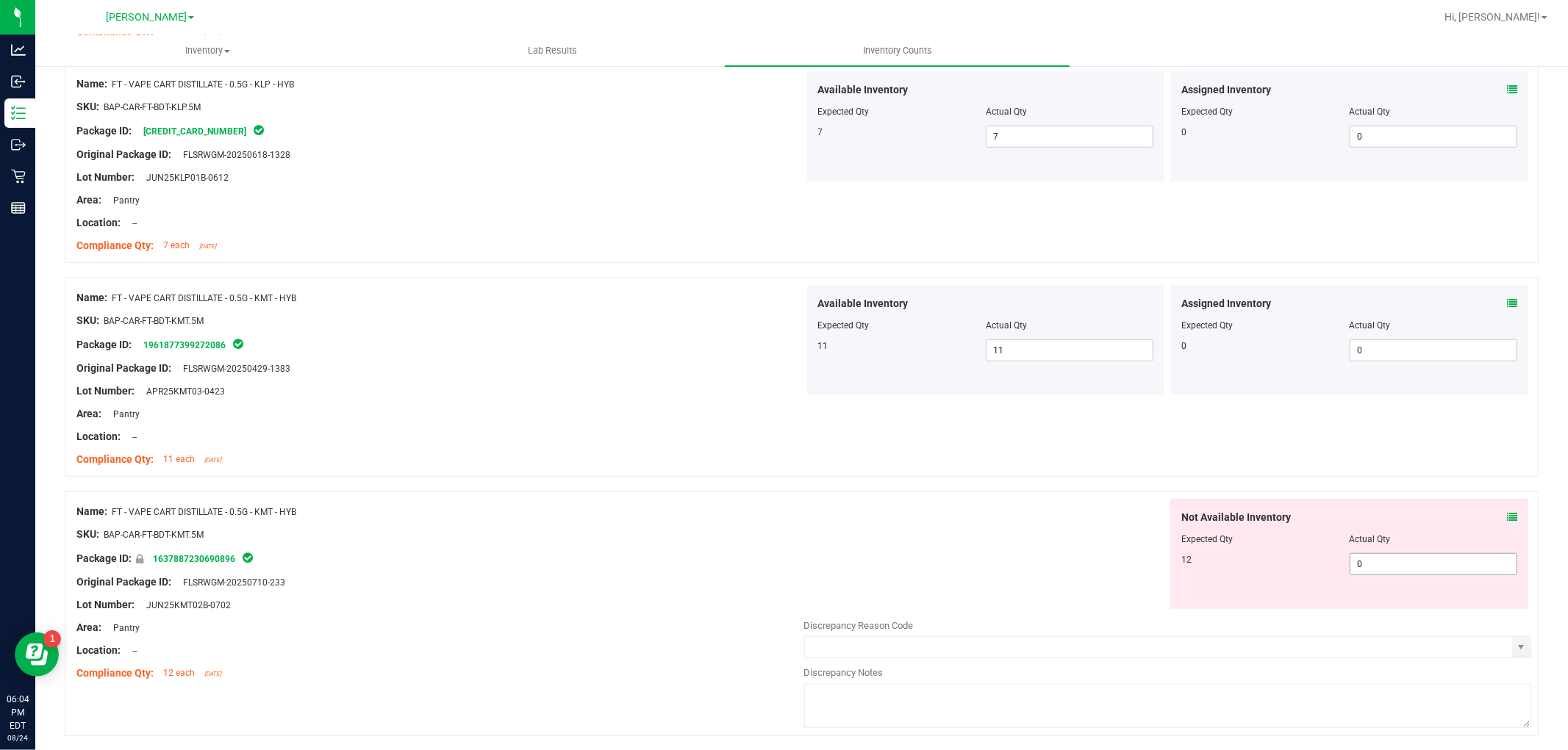
click at [1370, 567] on span "0 0" at bounding box center [1433, 564] width 168 height 22
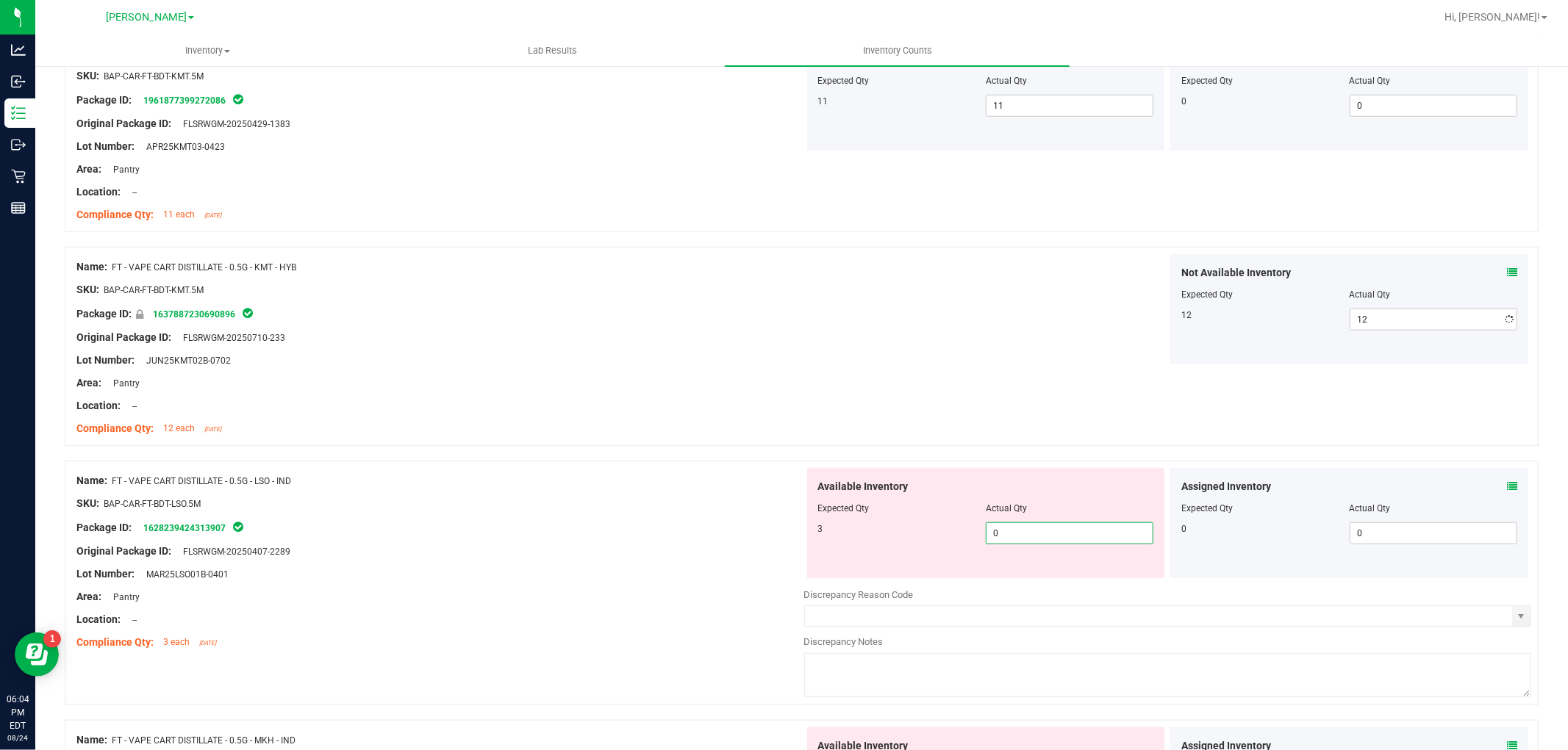
click at [1088, 581] on div "Available Inventory Expected Qty Actual Qty 3 0 0" at bounding box center [1168, 584] width 728 height 233
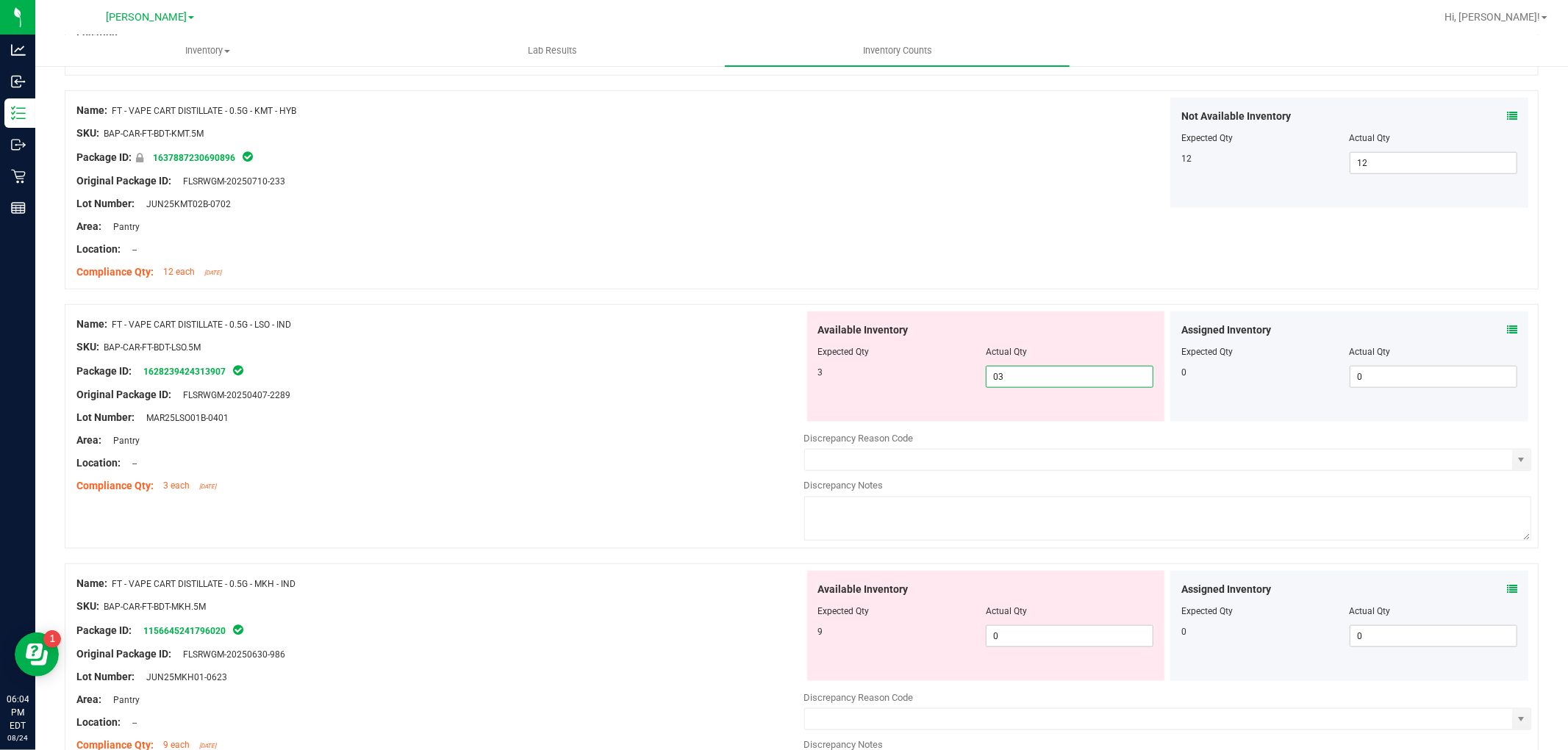
scroll to position [1305, 0]
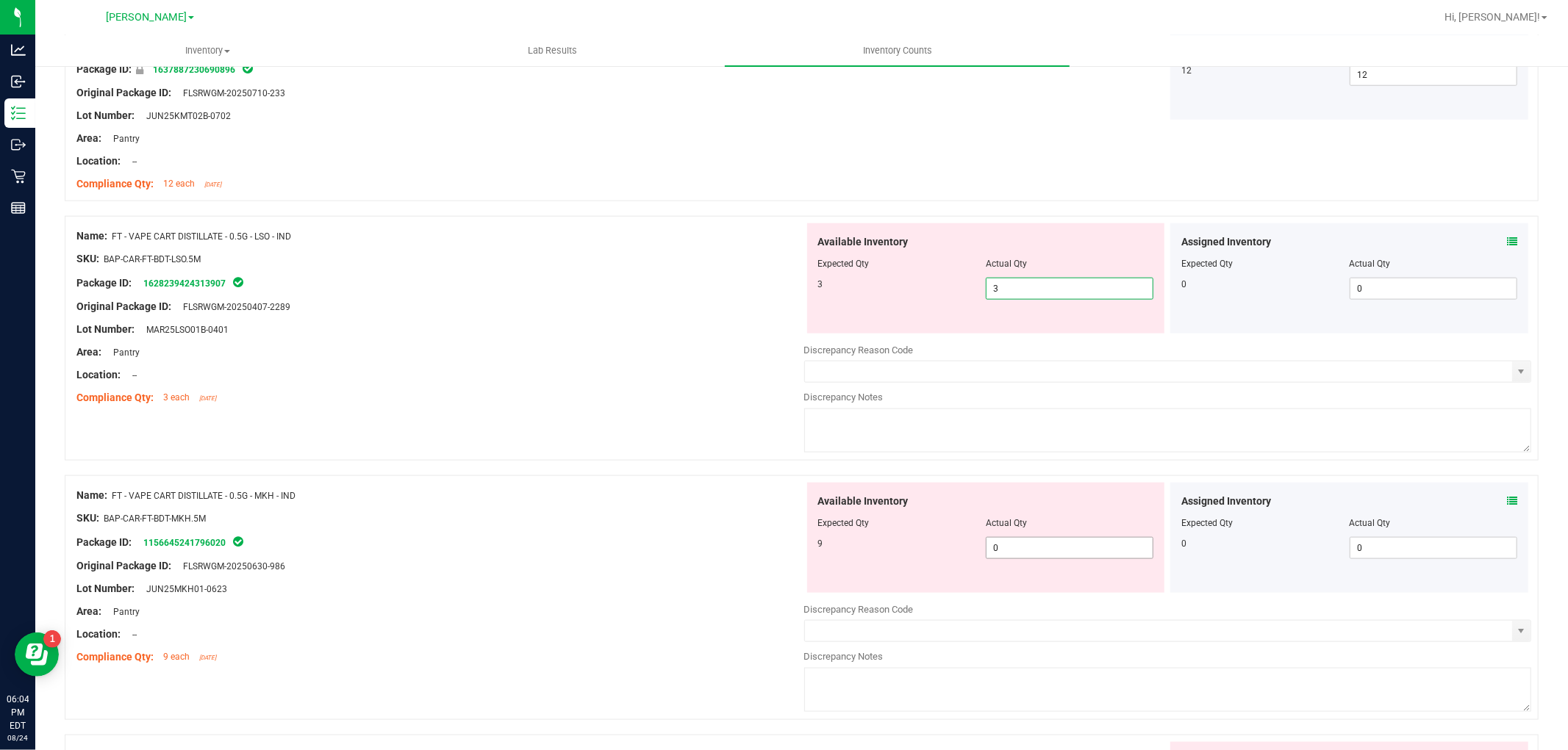
click at [1081, 547] on div "Available Inventory Expected Qty Actual Qty 9 0 0" at bounding box center [1168, 599] width 728 height 233
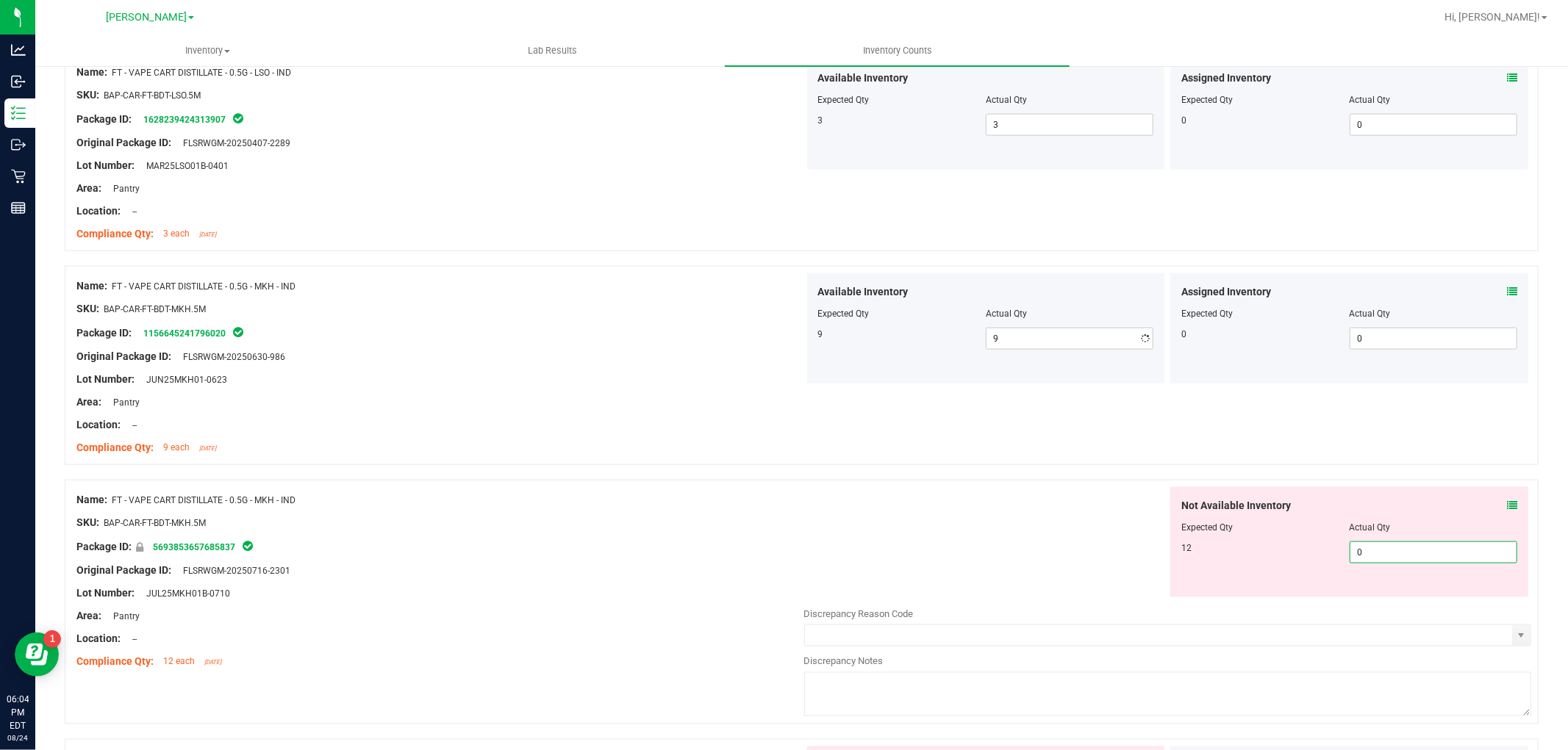
click at [1377, 596] on div "Not Available Inventory Expected Qty Actual Qty 12 0 0" at bounding box center [1348, 541] width 358 height 110
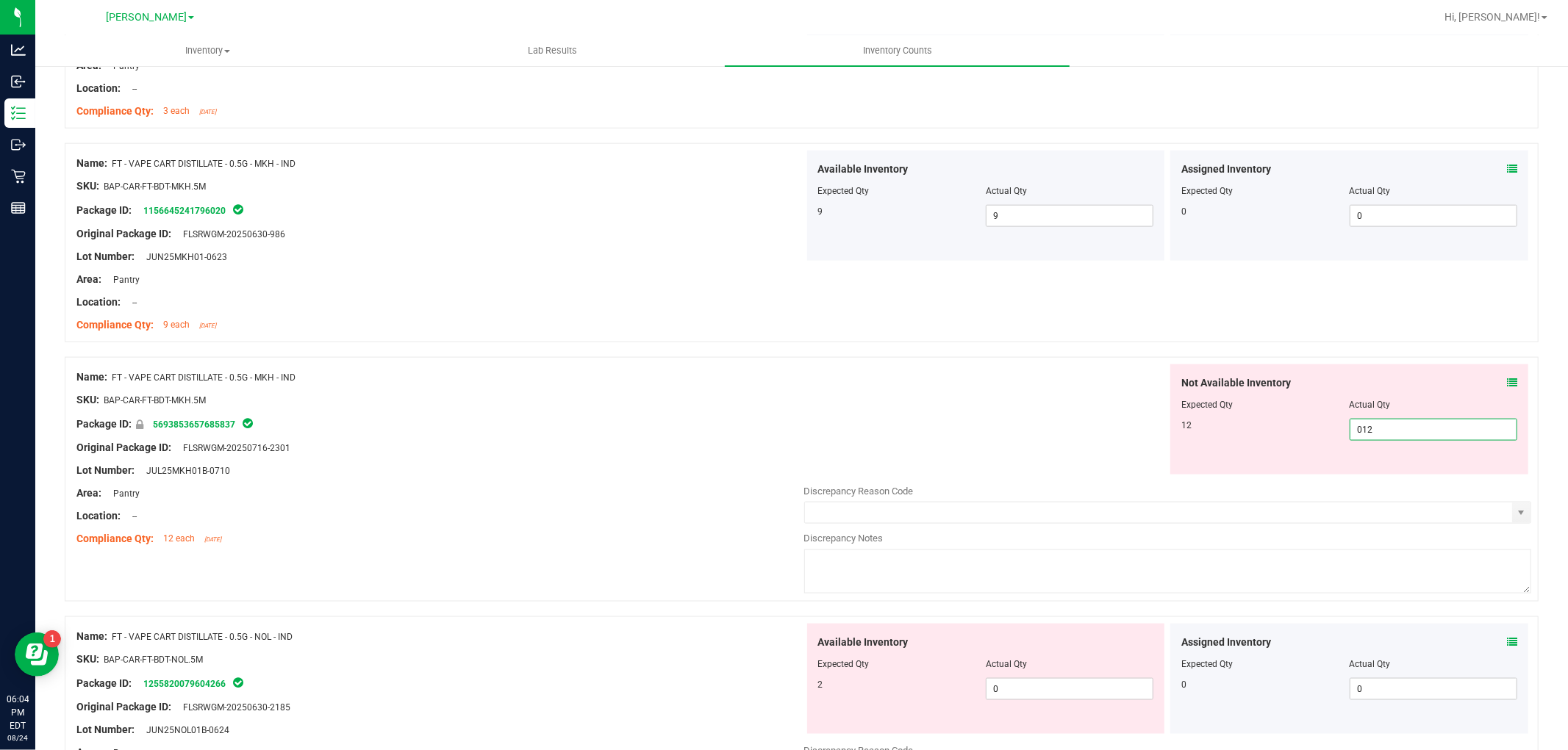
scroll to position [1796, 0]
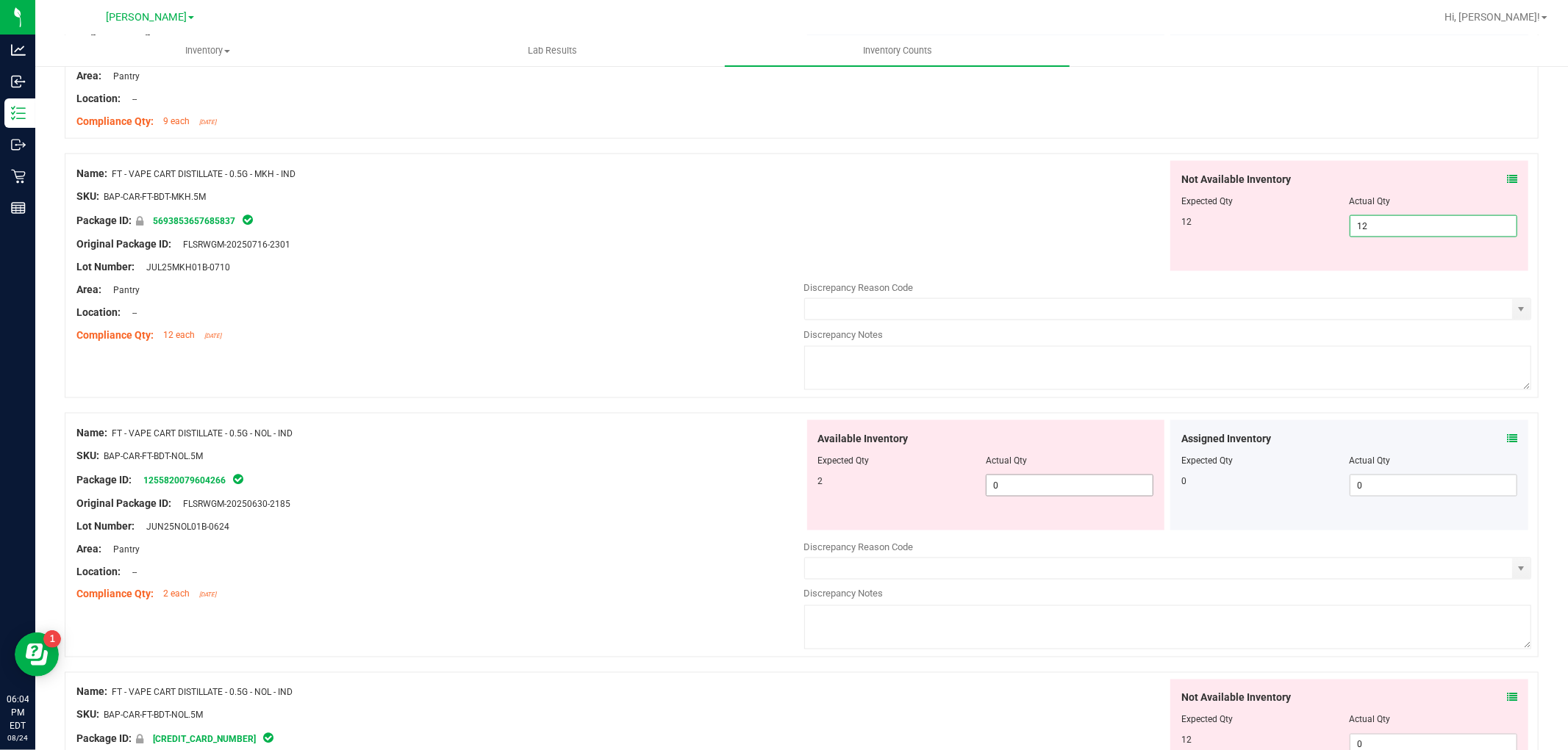
click at [1113, 481] on div "Available Inventory Expected Qty Actual Qty 2 0 02" at bounding box center [985, 475] width 358 height 110
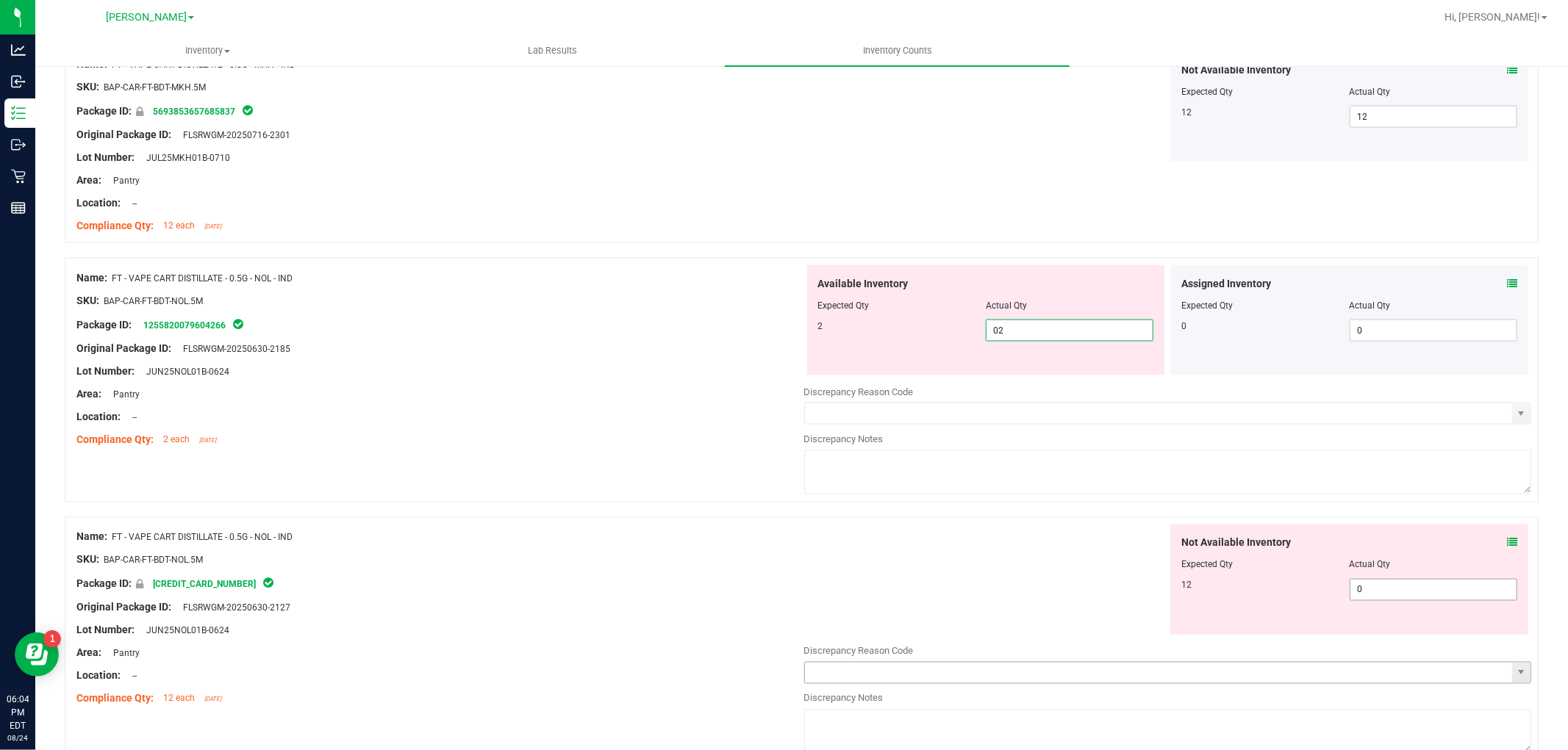
scroll to position [2040, 0]
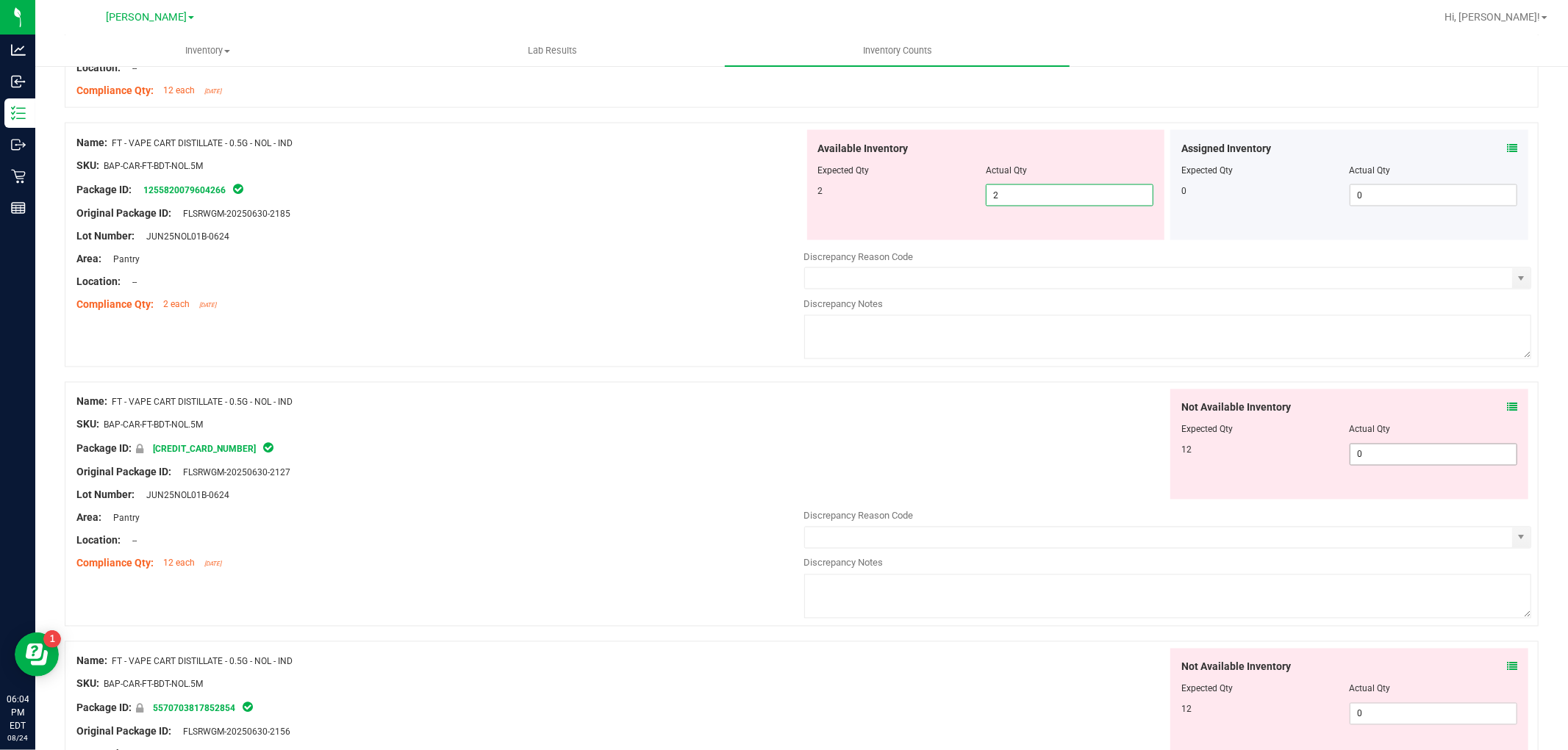
click at [1373, 457] on div "Not Available Inventory Expected Qty Actual Qty 12 0 0" at bounding box center [1168, 505] width 728 height 233
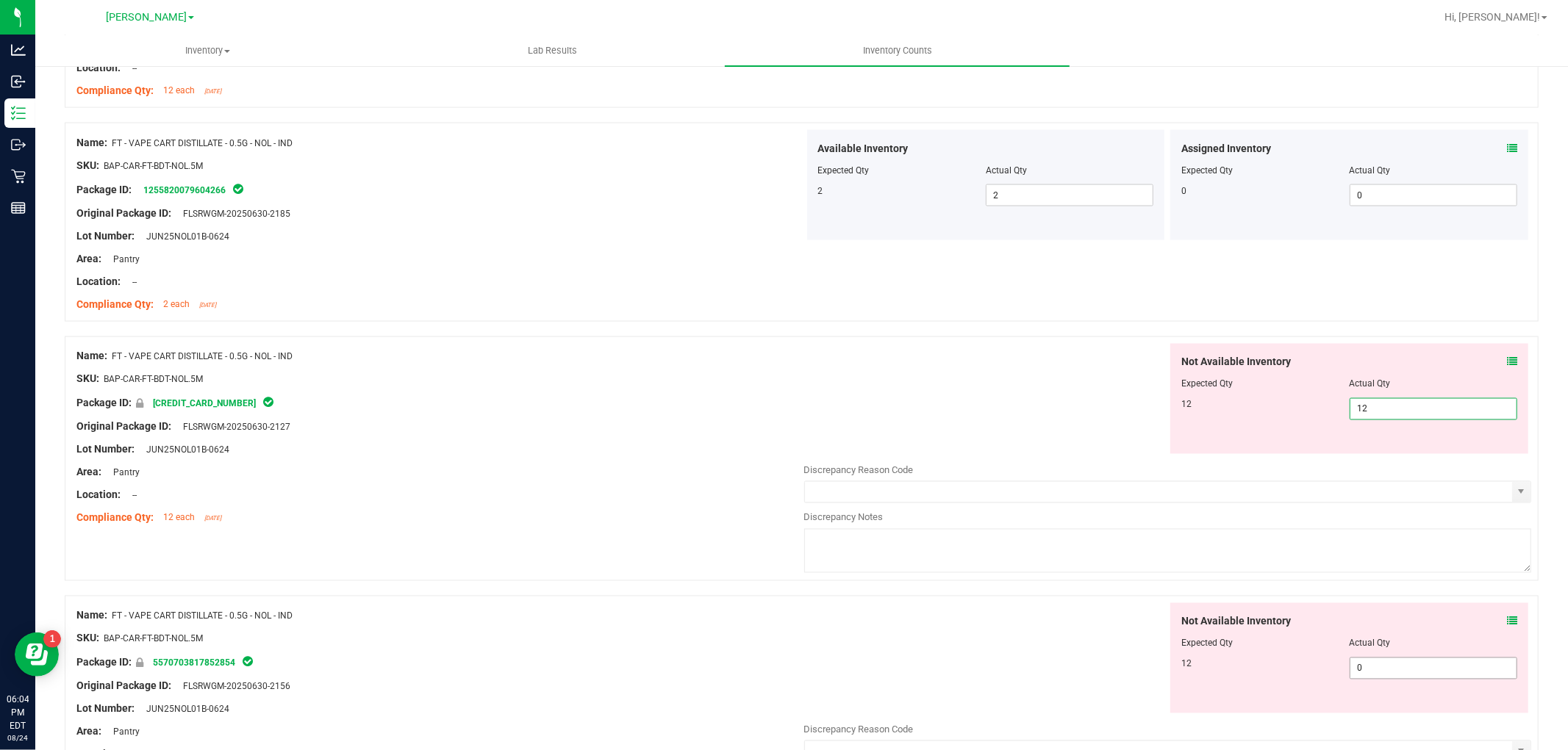
click at [1359, 668] on div "Not Available Inventory Expected Qty Actual Qty 12 0 0" at bounding box center [1168, 719] width 728 height 233
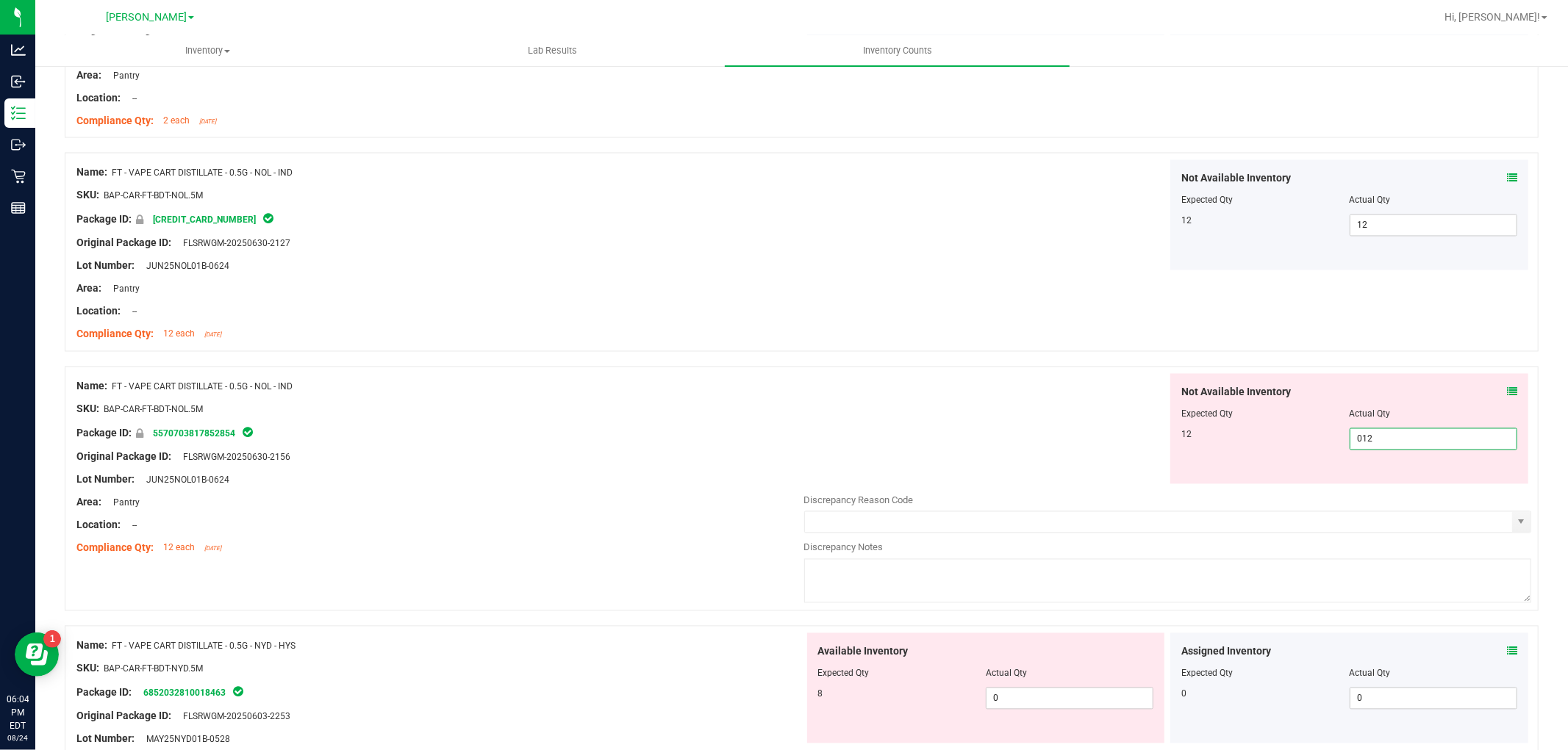
scroll to position [2367, 0]
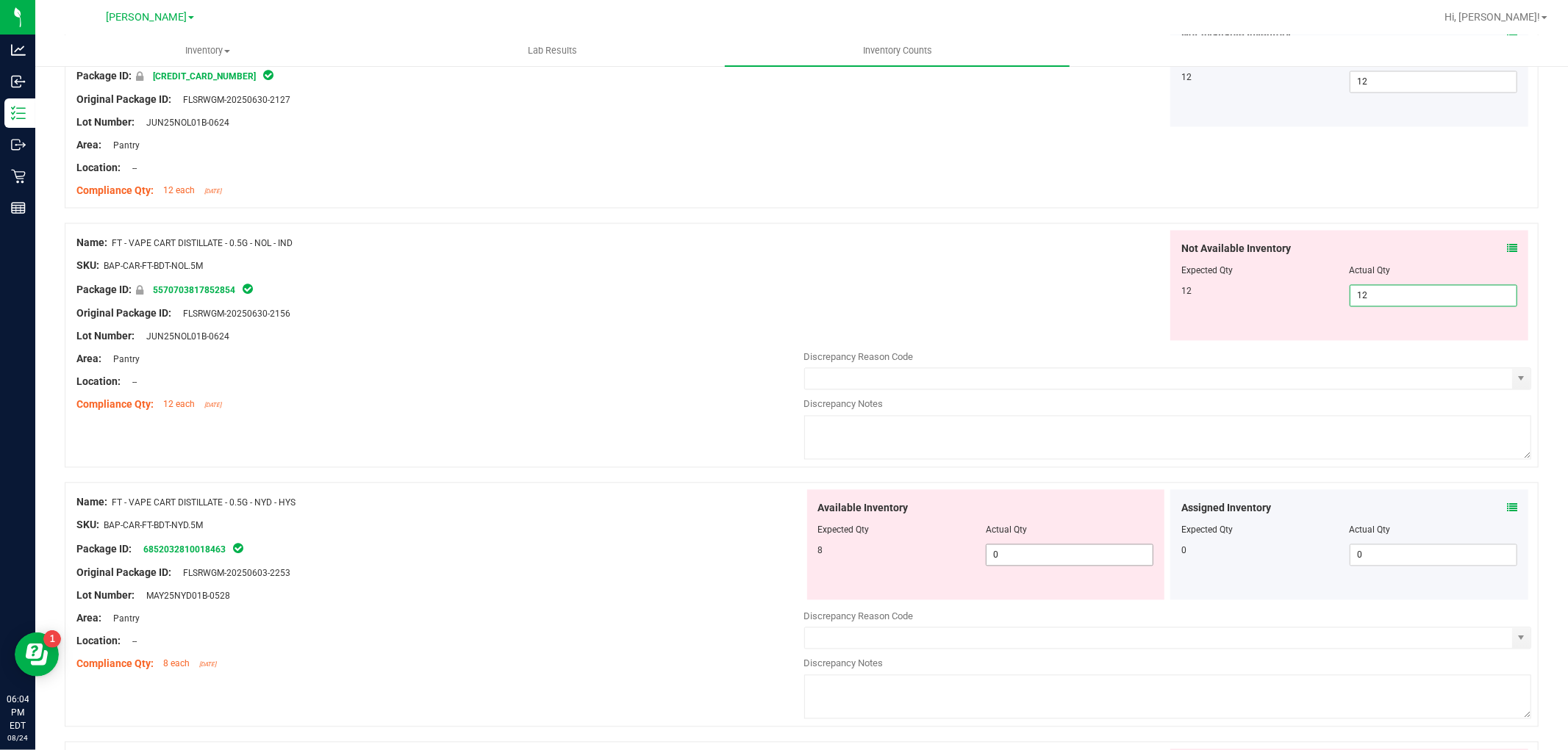
click at [1115, 549] on div "Available Inventory Expected Qty Actual Qty 8 0 0" at bounding box center [985, 544] width 358 height 110
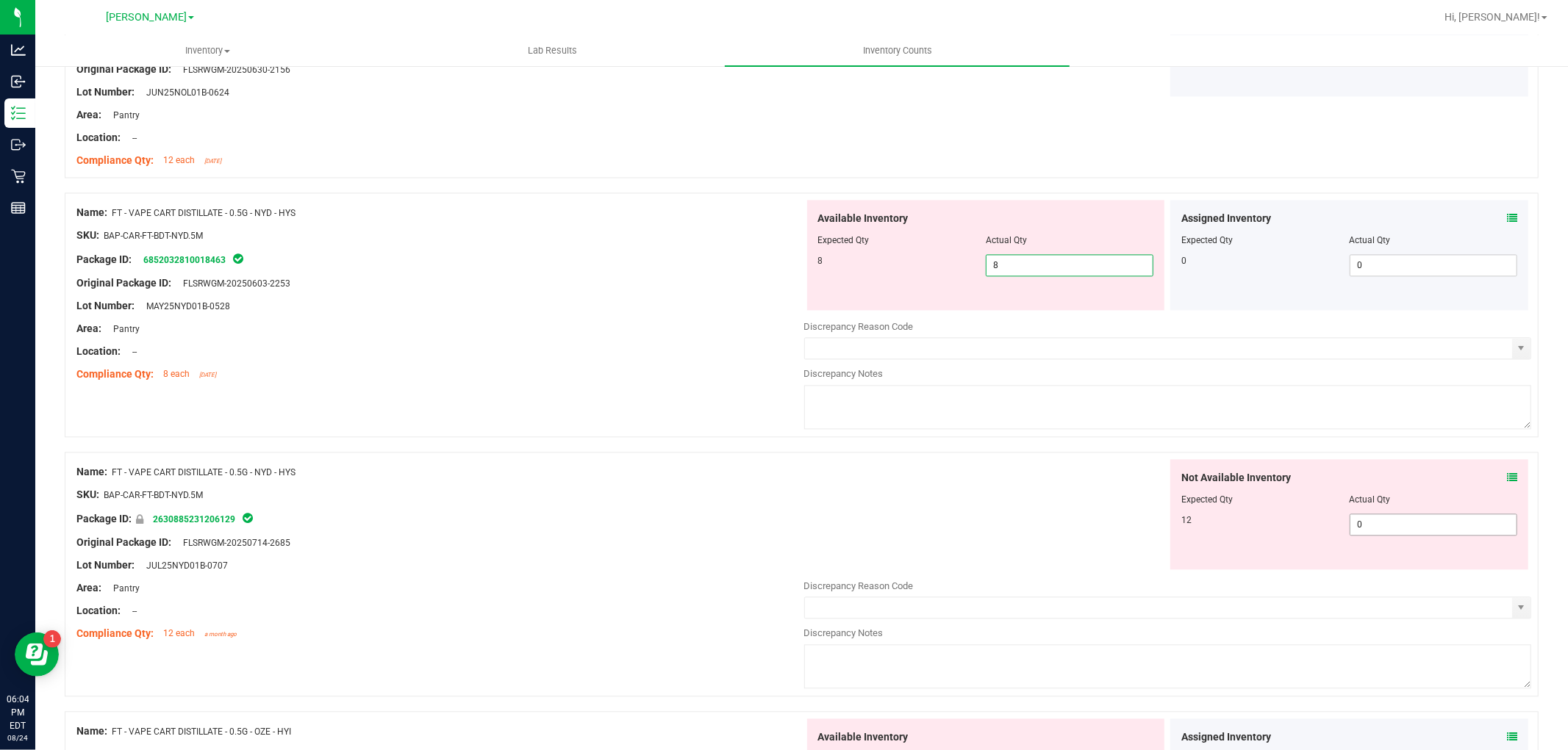
click at [1446, 533] on div "Not Available Inventory Expected Qty Actual Qty 12 0 0" at bounding box center [1168, 575] width 728 height 233
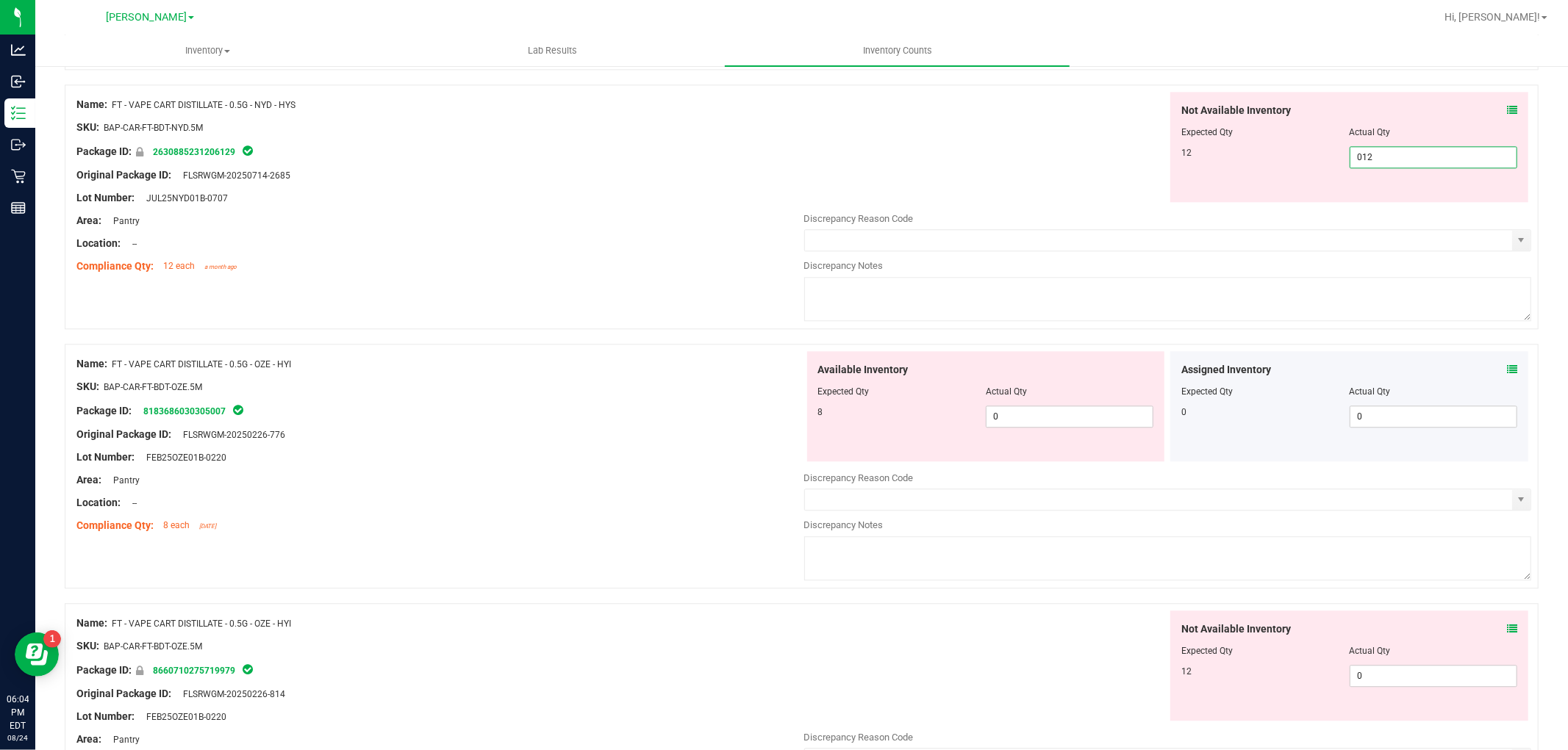
scroll to position [2939, 0]
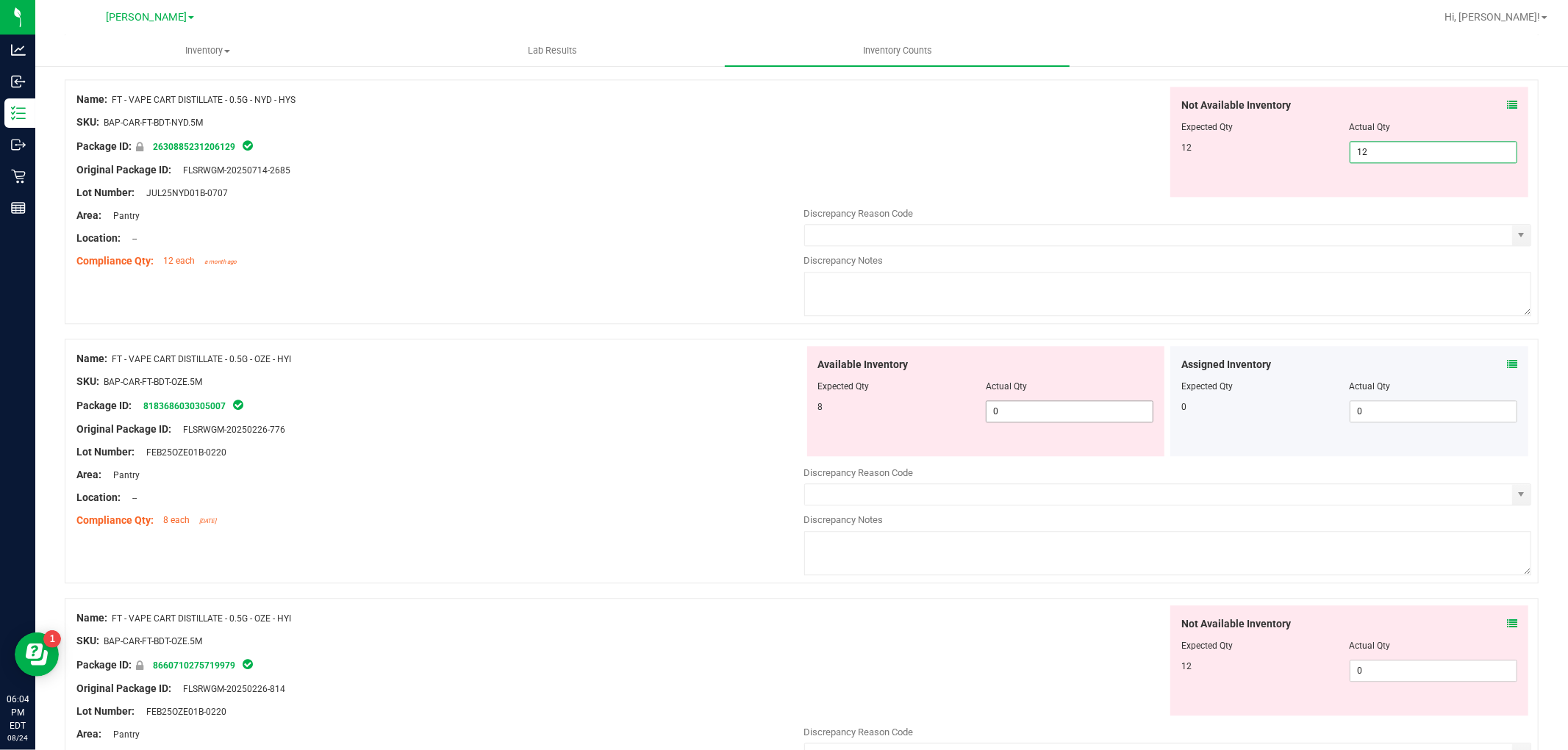
click at [1073, 407] on div "Available Inventory Expected Qty Actual Qty 8 0 0" at bounding box center [985, 401] width 358 height 110
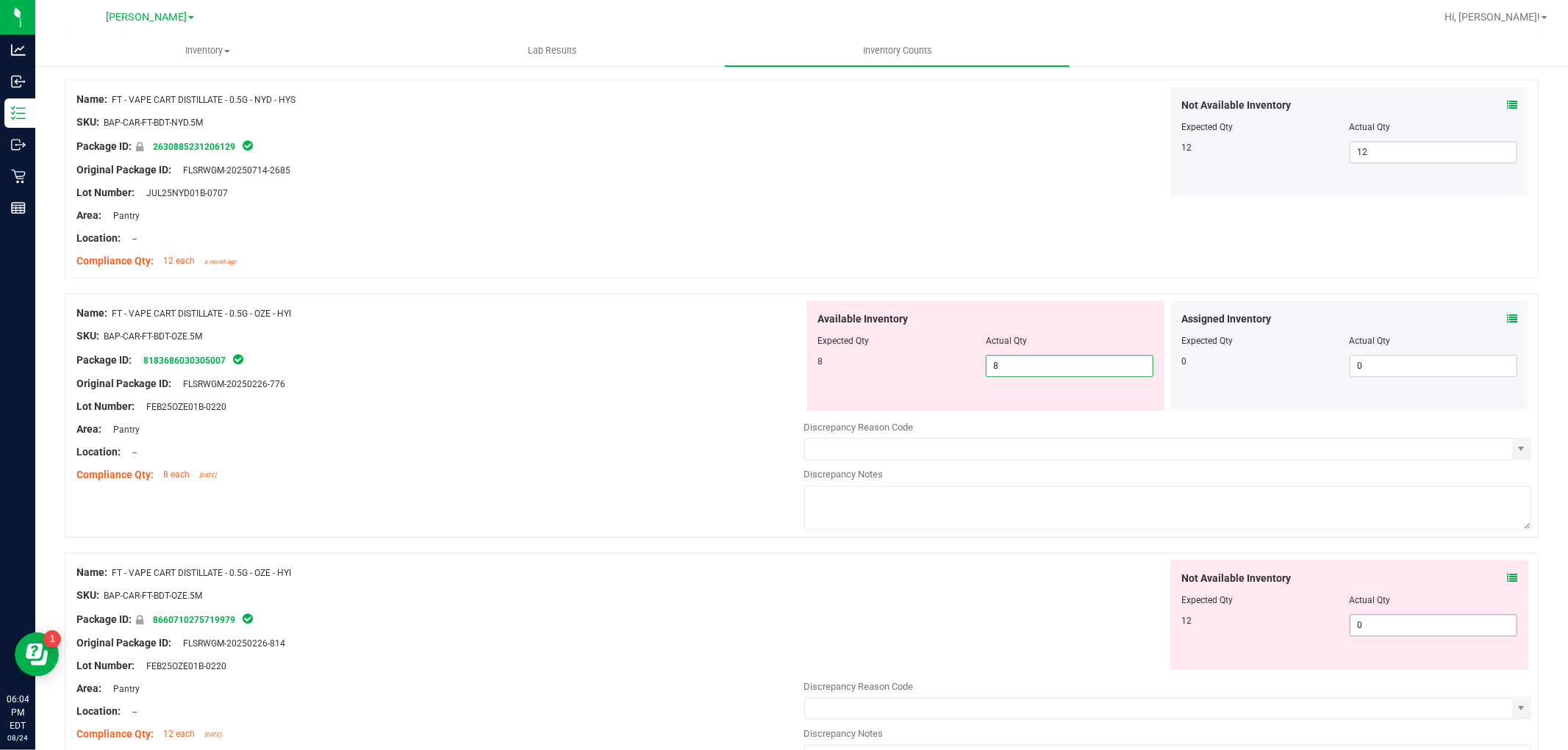
click at [1391, 632] on div "Not Available Inventory Expected Qty Actual Qty 12 0 0" at bounding box center [1168, 676] width 728 height 233
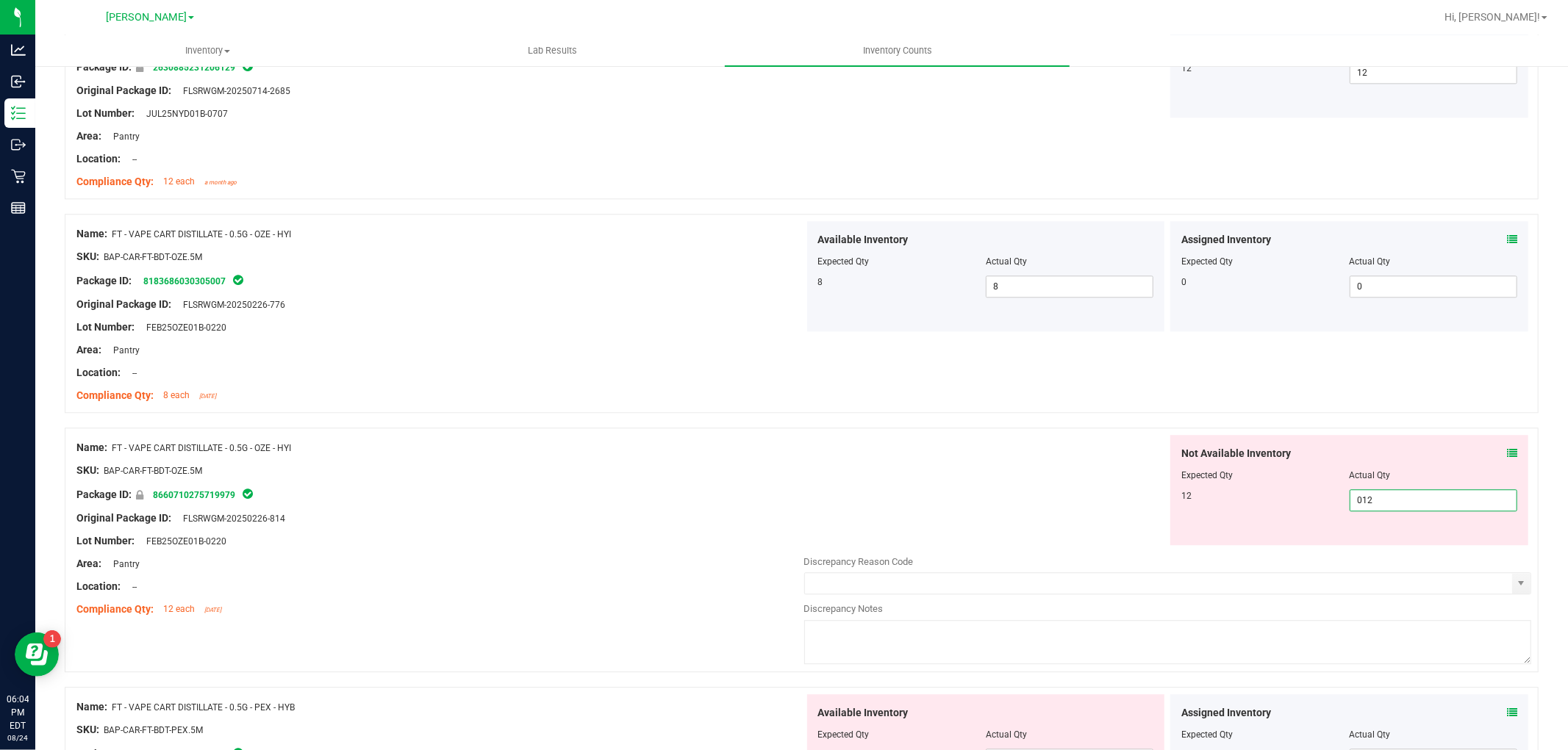
scroll to position [3183, 0]
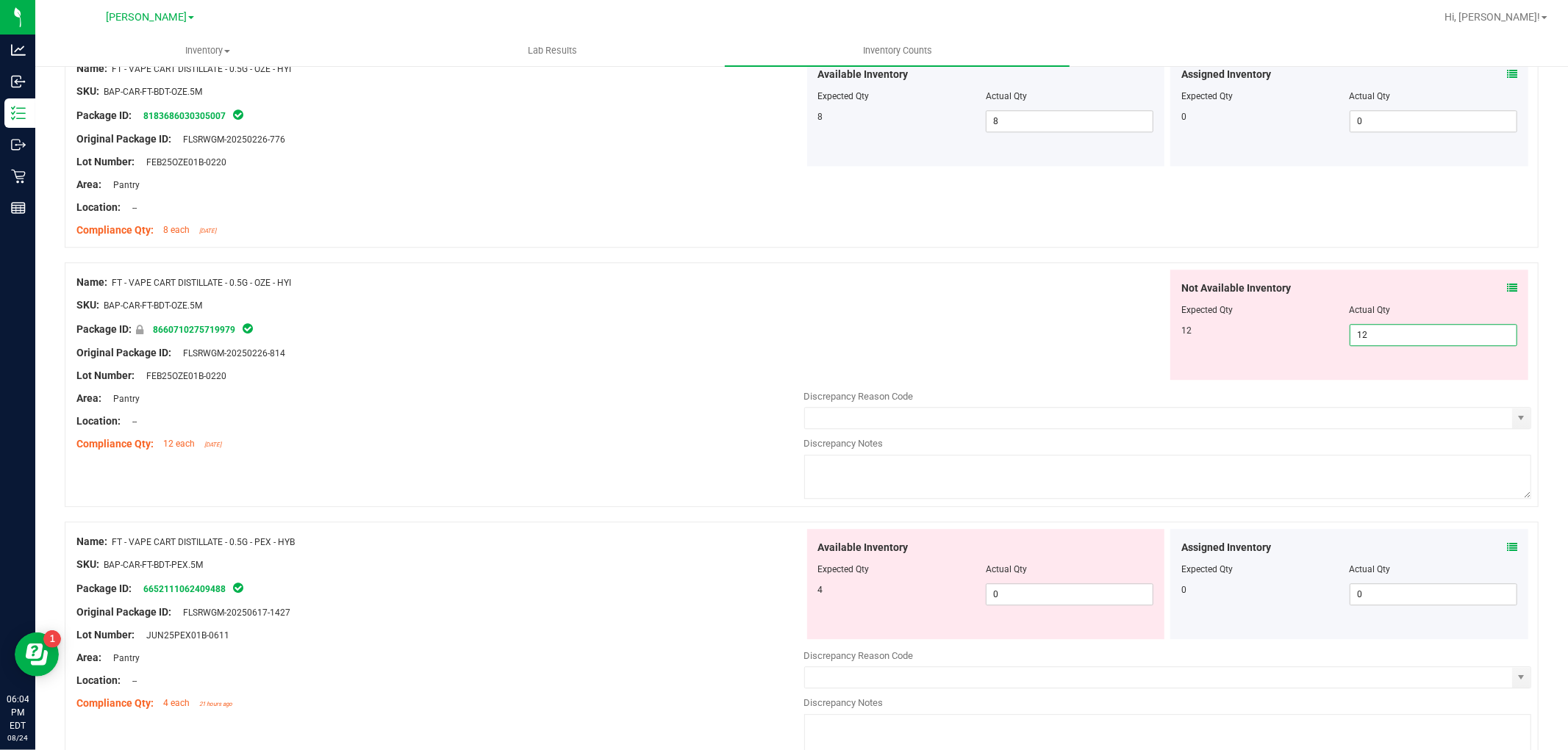
click at [1024, 585] on div "Available Inventory Expected Qty Actual Qty 4 0 0" at bounding box center [985, 583] width 358 height 110
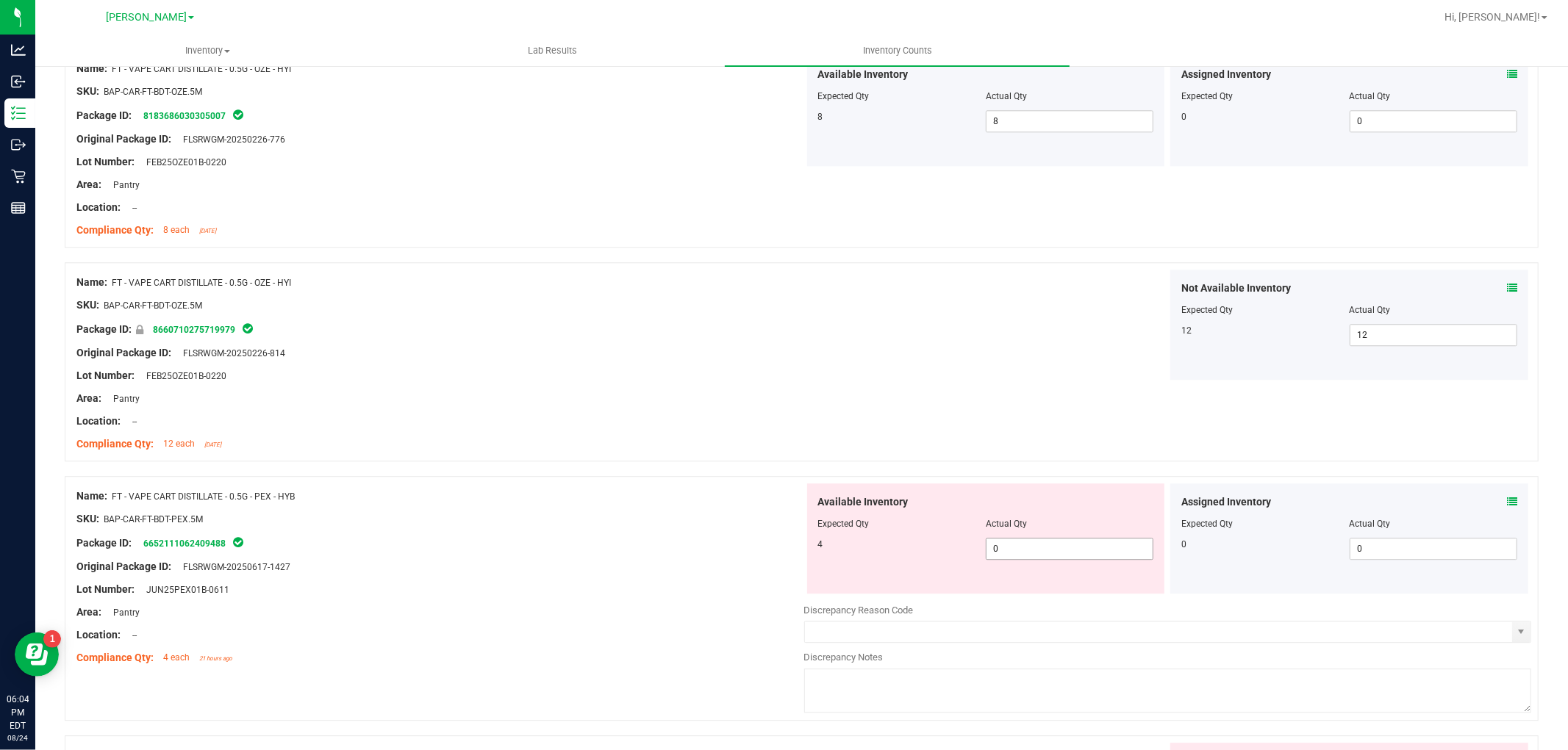
click at [1030, 547] on span "0 0" at bounding box center [1069, 548] width 168 height 22
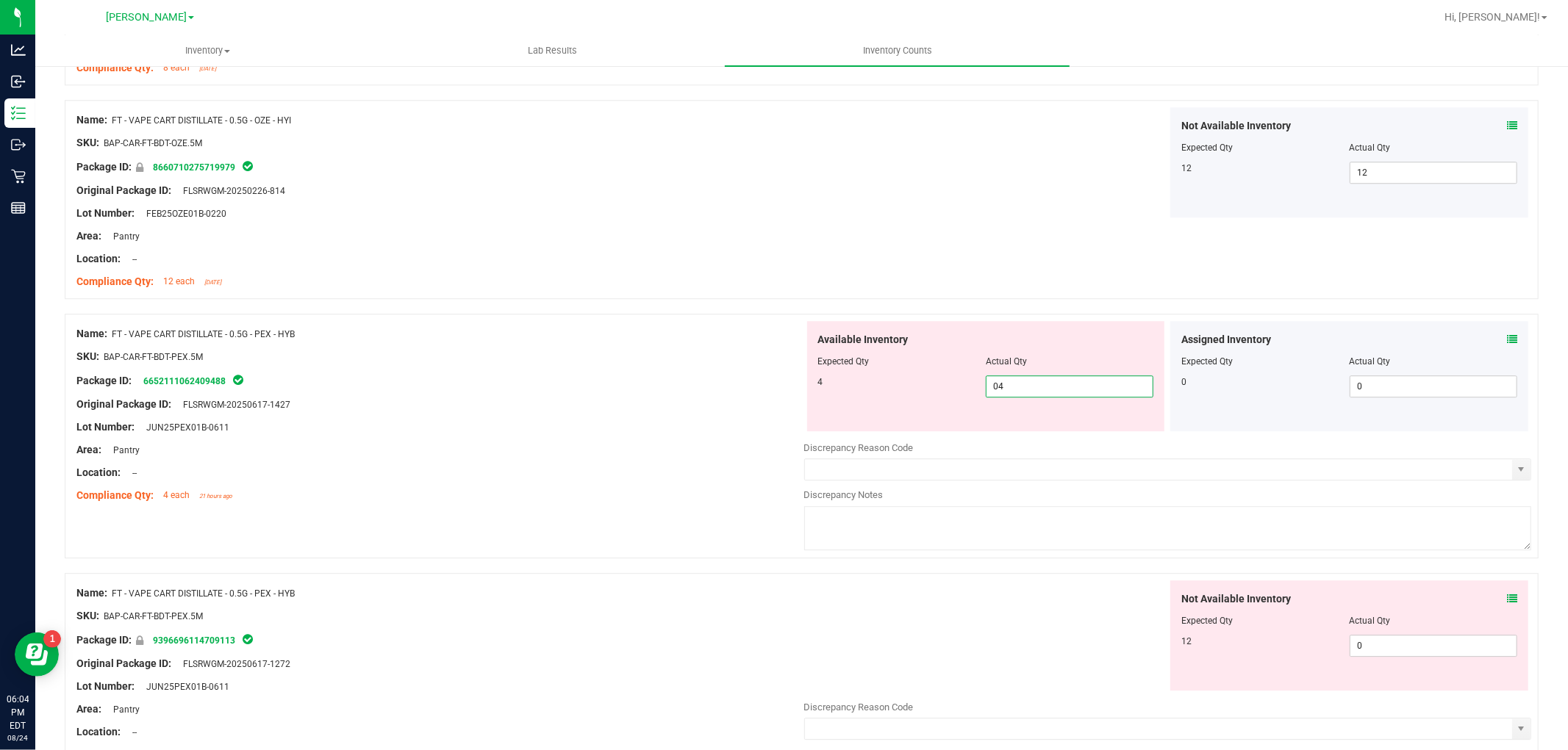
scroll to position [3509, 0]
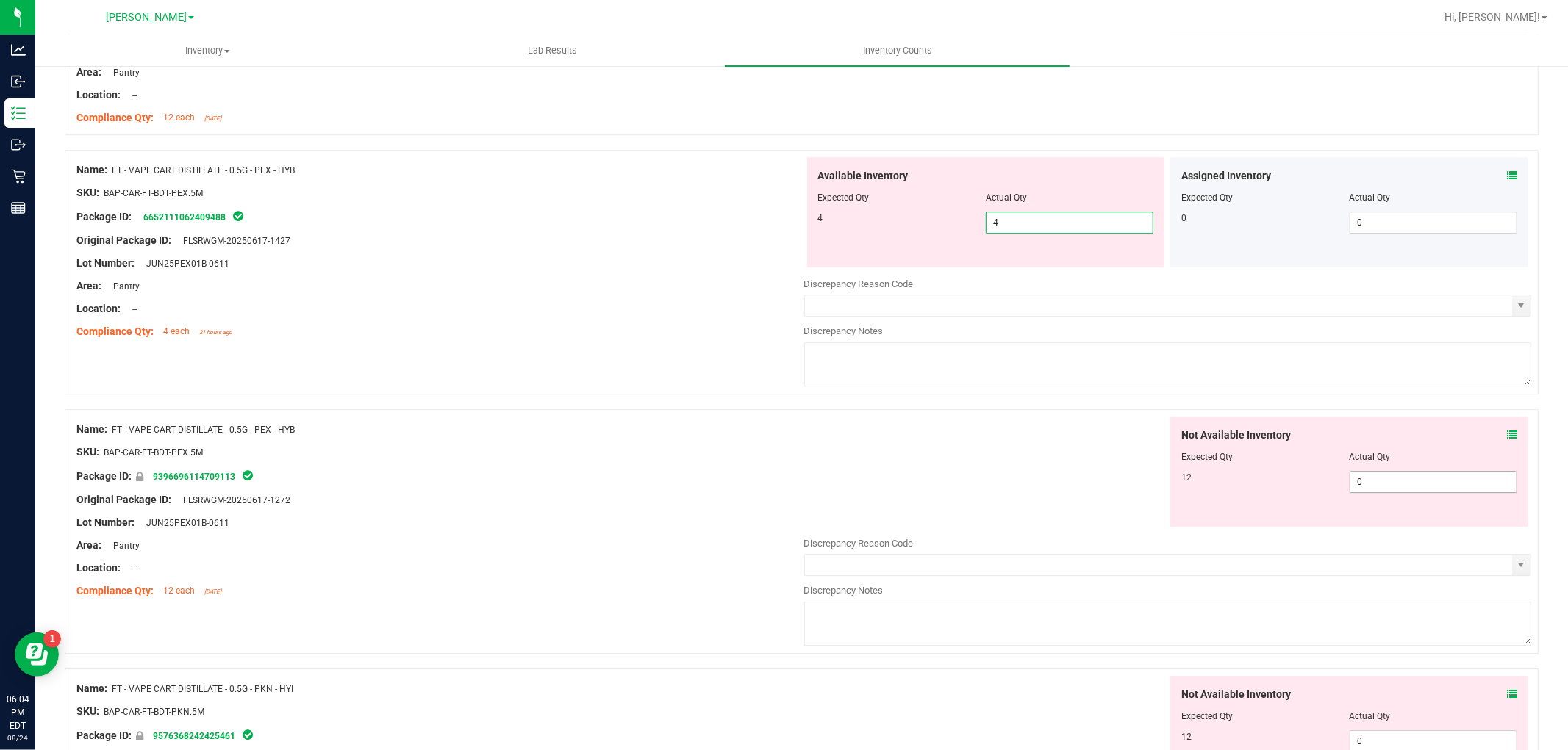
click at [1410, 490] on div "Not Available Inventory Expected Qty Actual Qty 12 0 0" at bounding box center [1168, 533] width 728 height 233
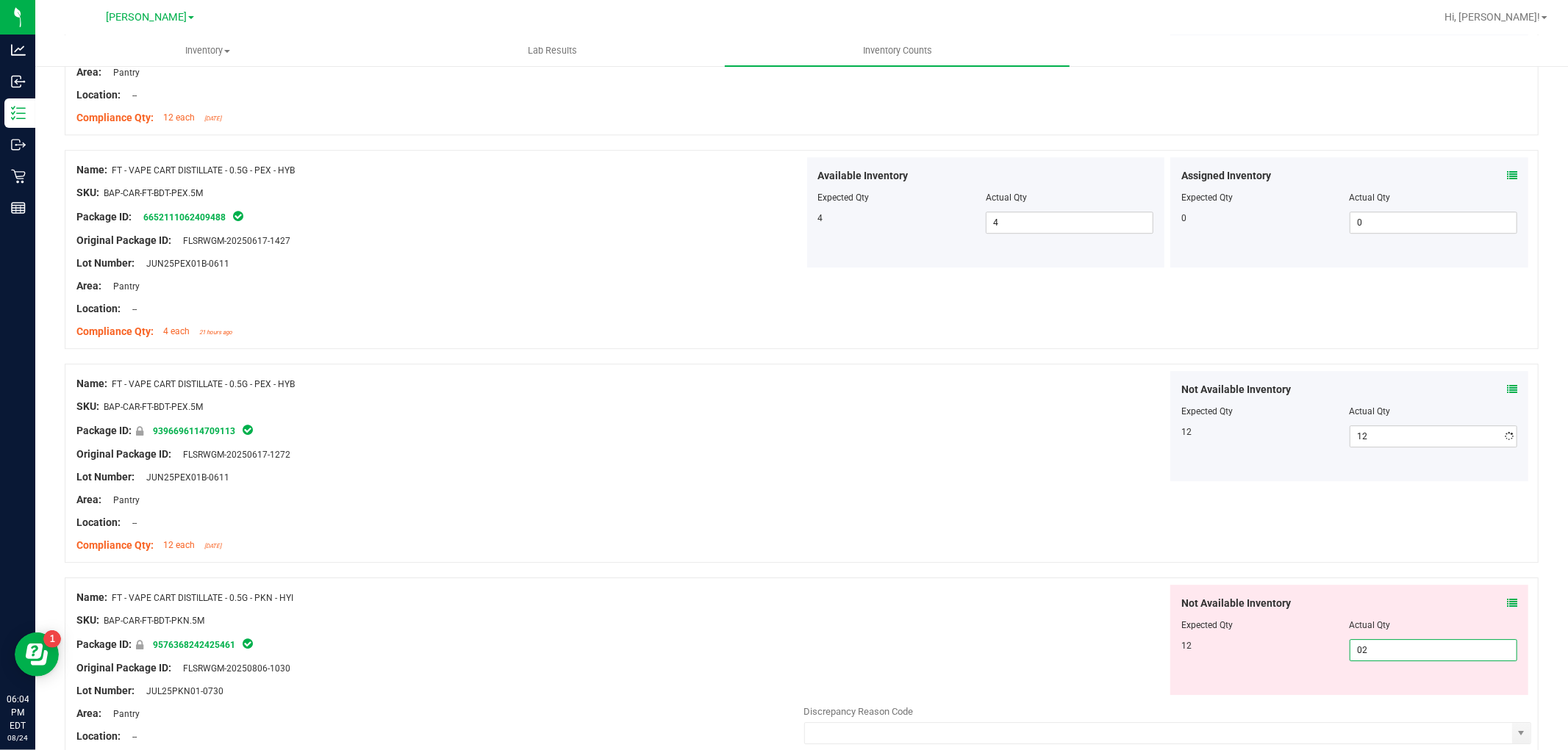
click at [1392, 705] on div "Not Available Inventory Expected Qty Actual Qty 12 0 02" at bounding box center [1168, 701] width 728 height 233
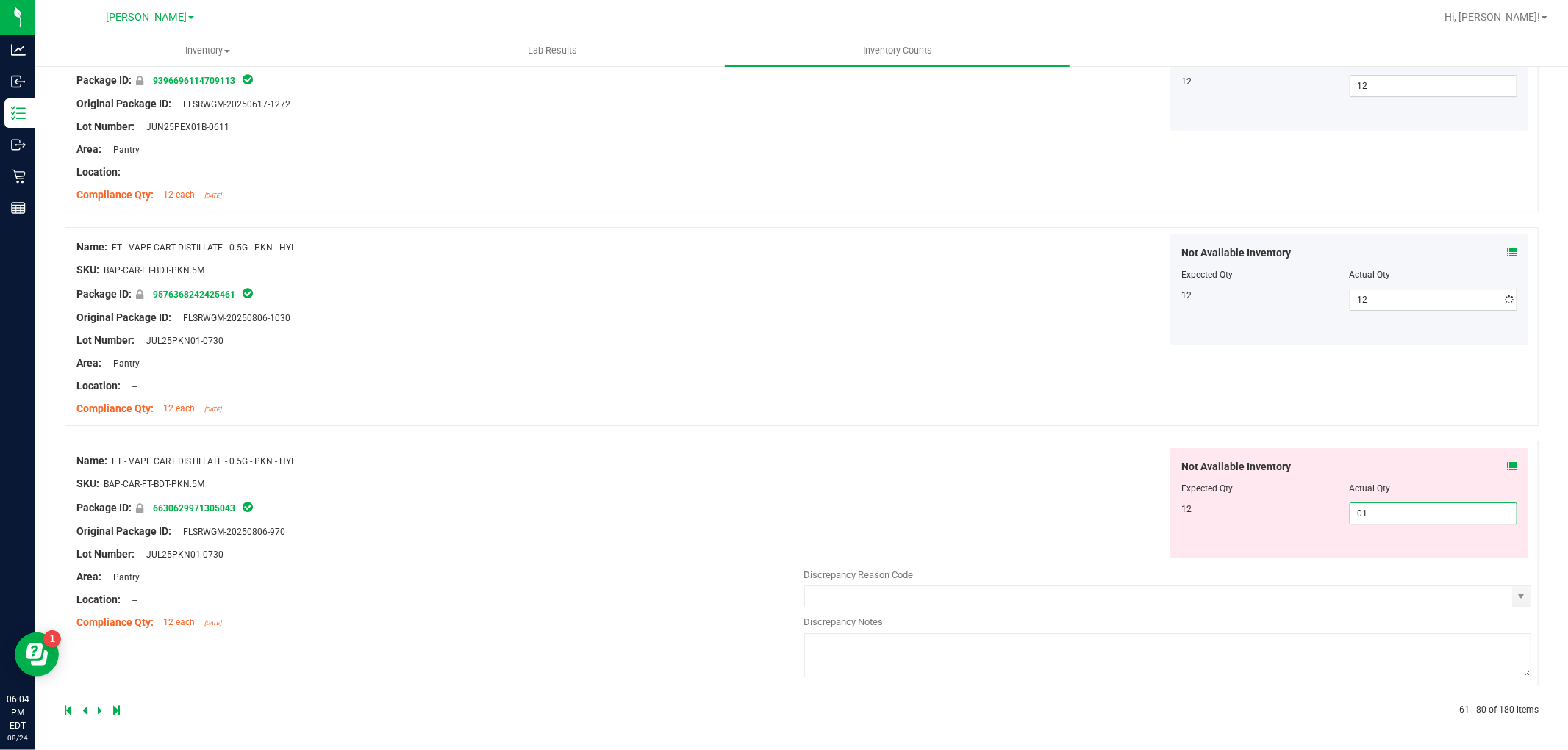
scroll to position [3861, 0]
click at [1452, 523] on span "0 01" at bounding box center [1433, 513] width 168 height 22
click at [656, 537] on div "Name: FT - VAPE CART DISTILLATE - 0.5G - PKN - HYI SKU: BAP-CAR-FT-BDT-PKN.5M P…" at bounding box center [440, 541] width 728 height 187
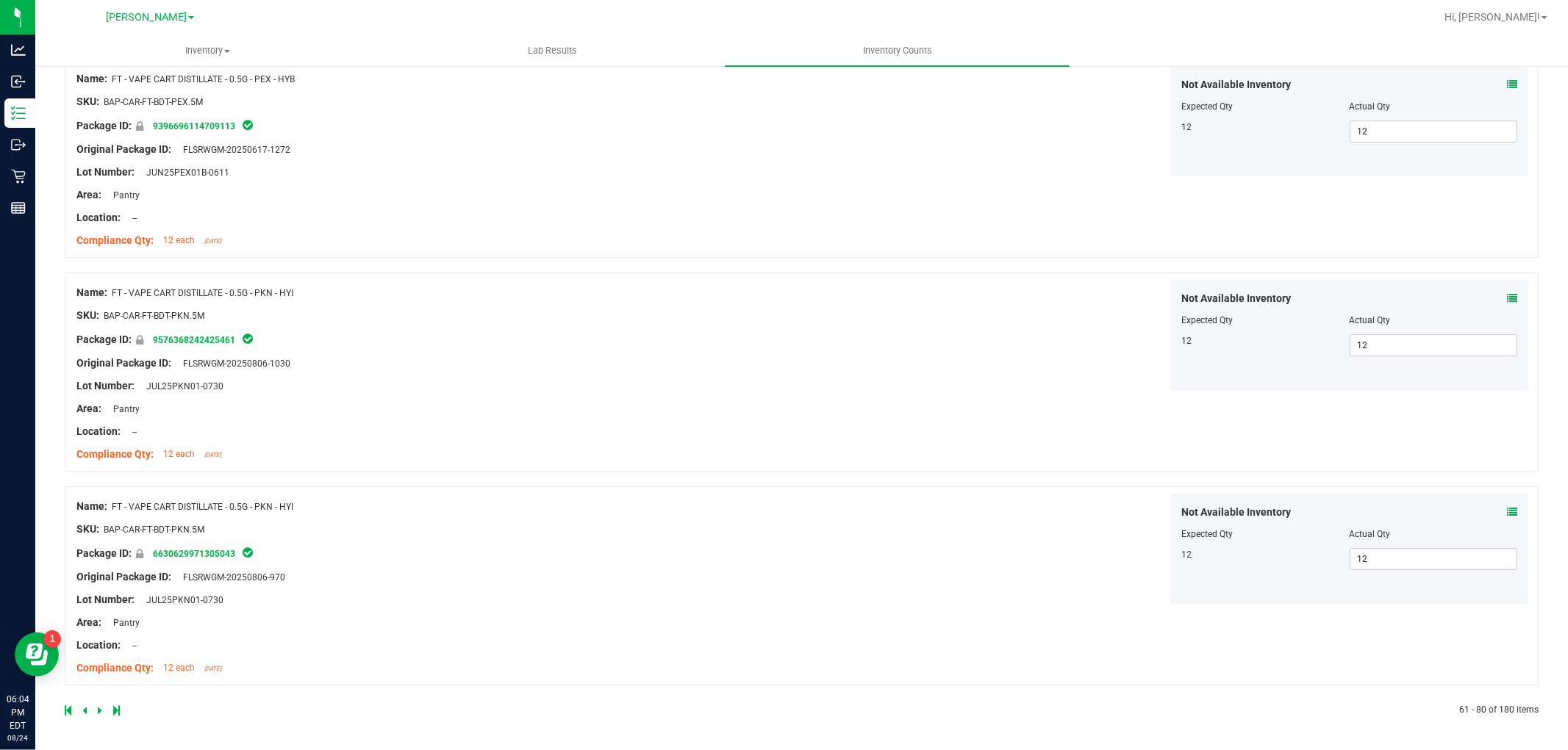
click at [98, 710] on icon at bounding box center [100, 710] width 5 height 9
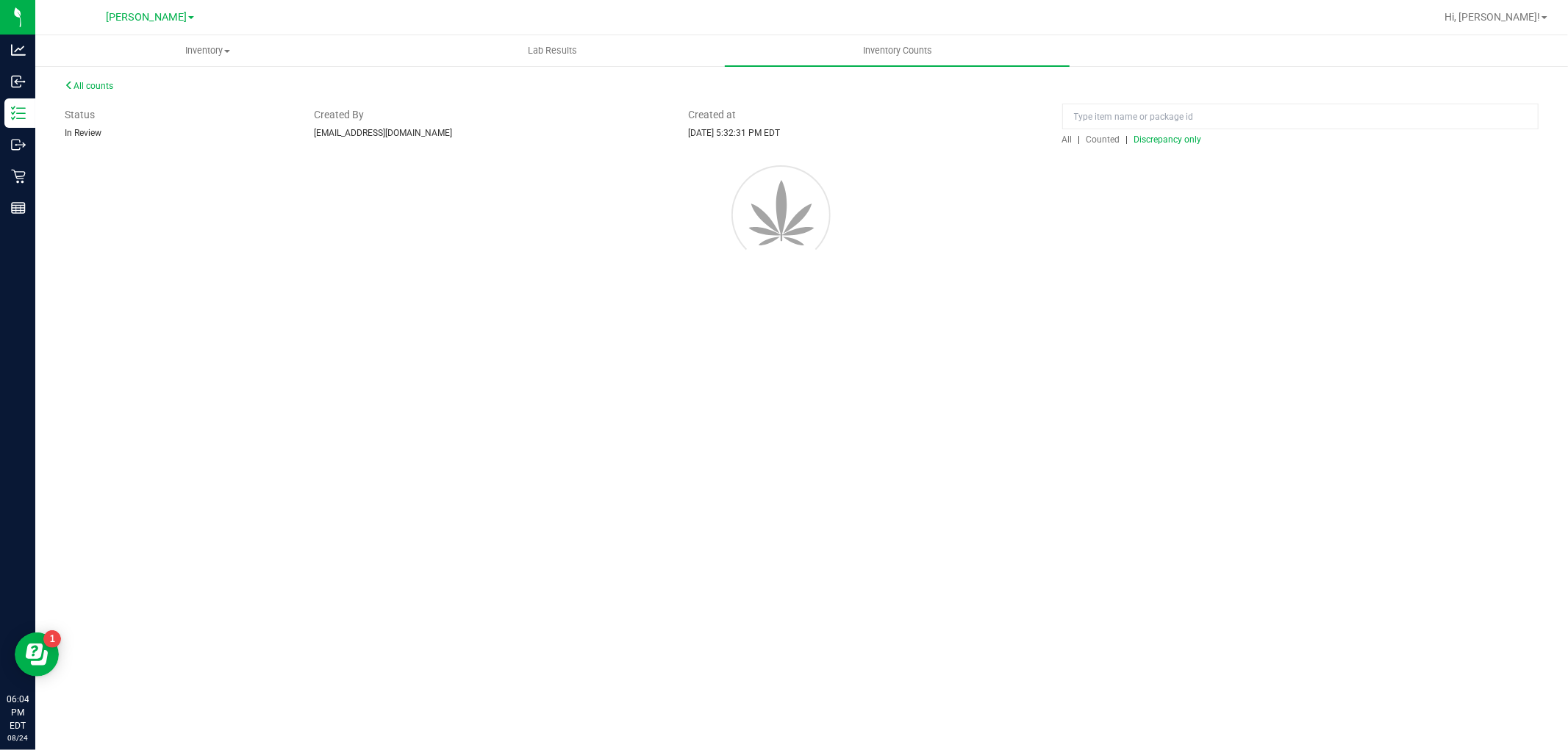
scroll to position [0, 0]
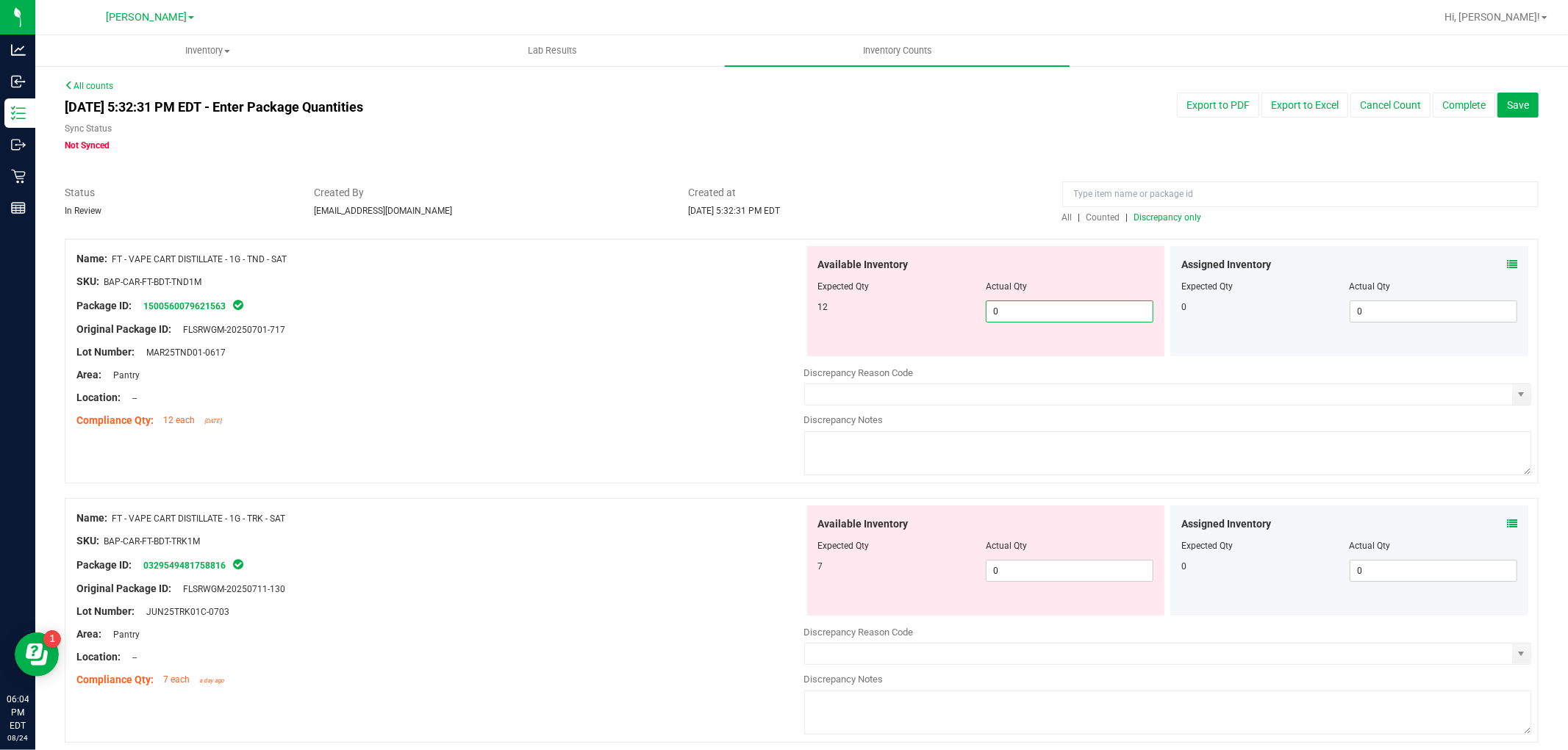
click at [1044, 317] on span "0 0" at bounding box center [1069, 311] width 168 height 22
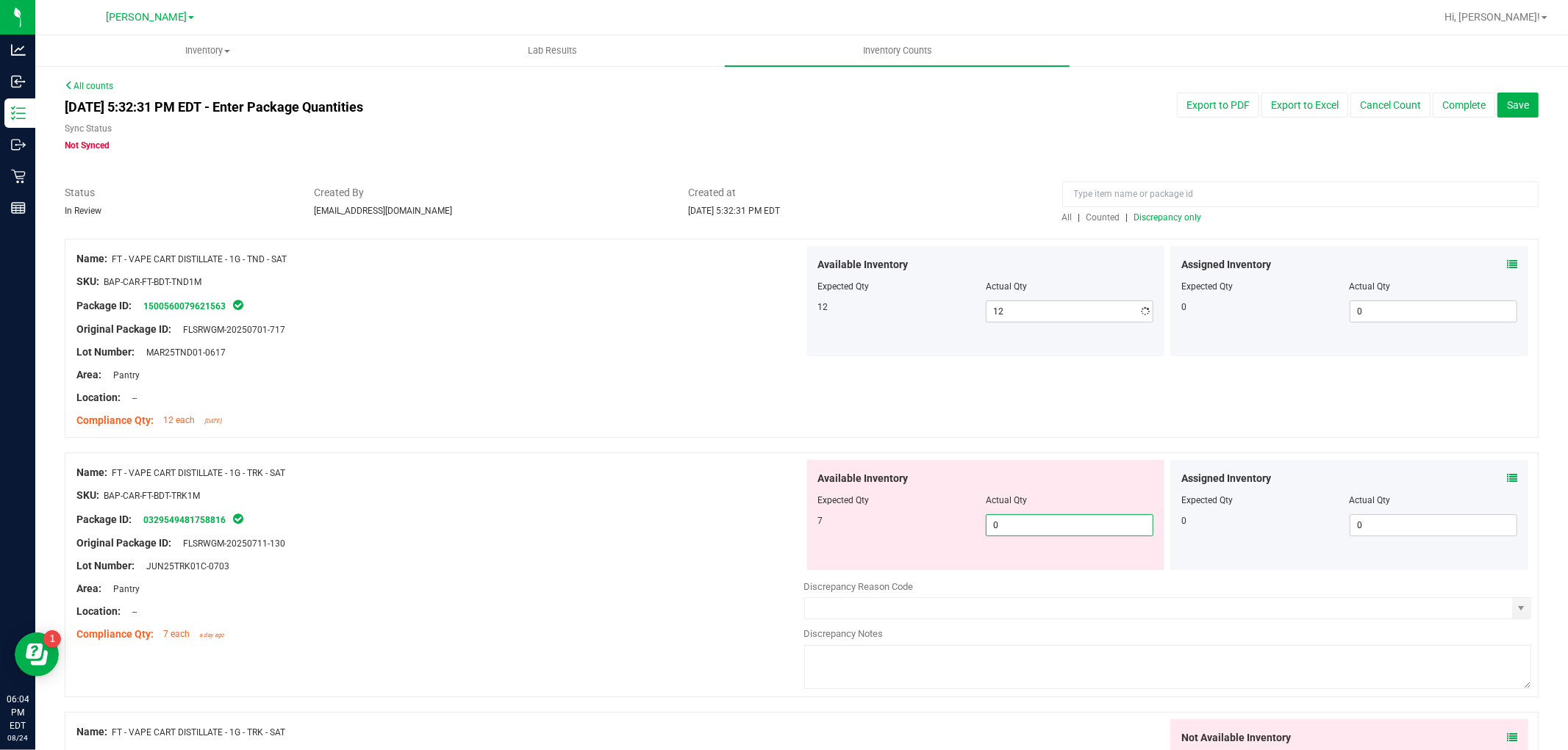
click at [1068, 562] on div "Available Inventory Expected Qty Actual Qty 7 0 0" at bounding box center [985, 514] width 358 height 110
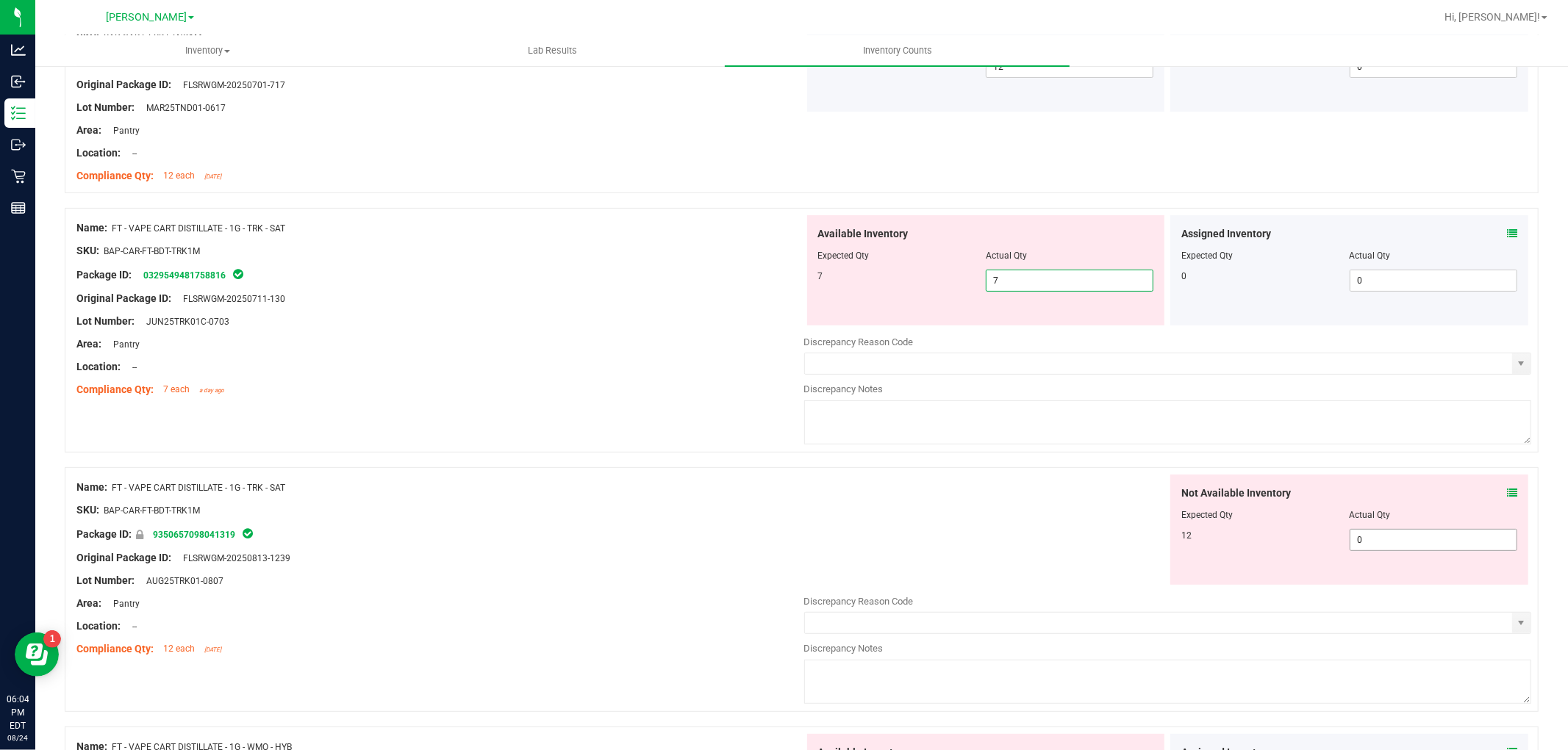
click at [1365, 532] on div "Not Available Inventory Expected Qty Actual Qty 12 0 0" at bounding box center [1348, 530] width 358 height 110
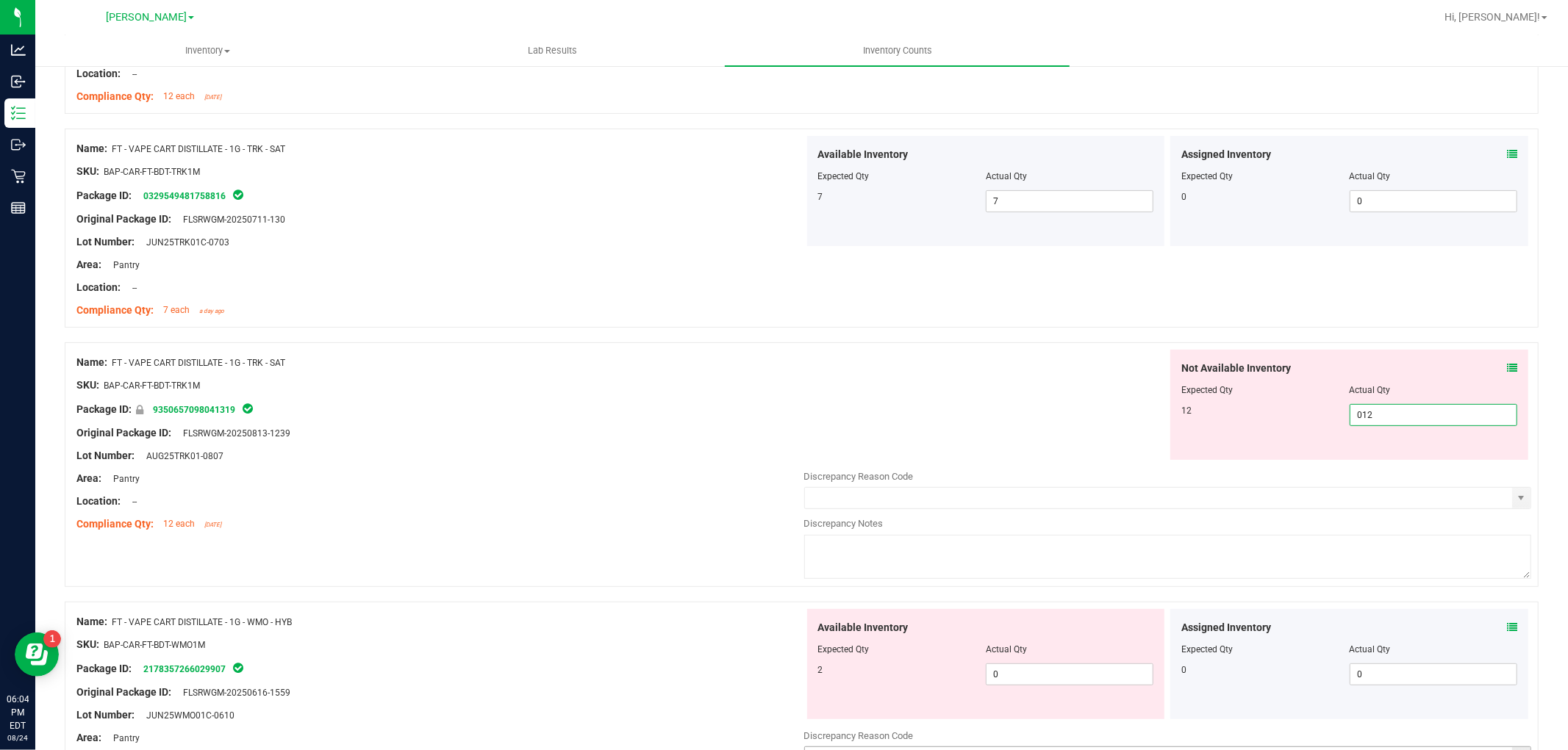
scroll to position [571, 0]
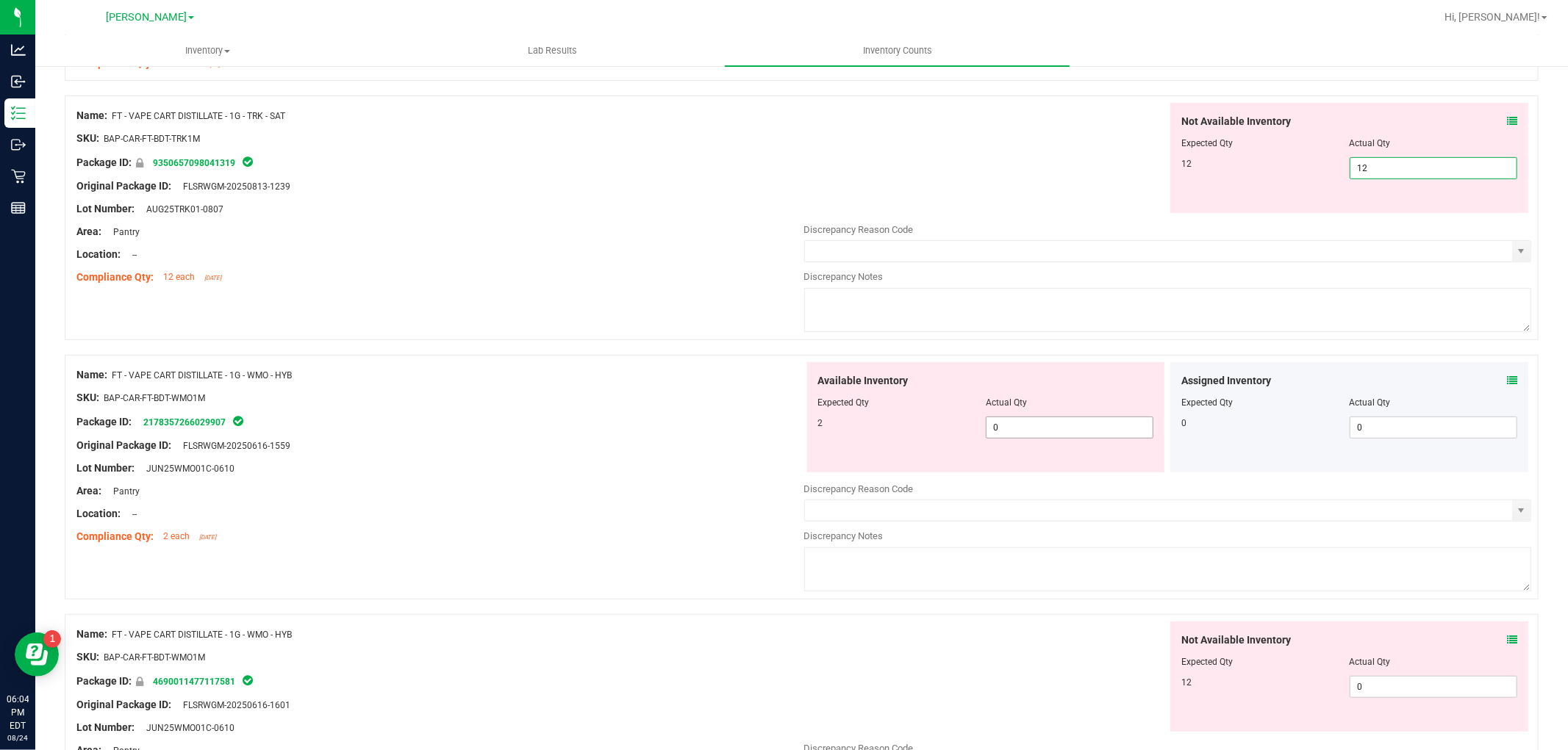
click at [1015, 418] on div "Available Inventory Expected Qty Actual Qty 2 0 0" at bounding box center [985, 416] width 358 height 110
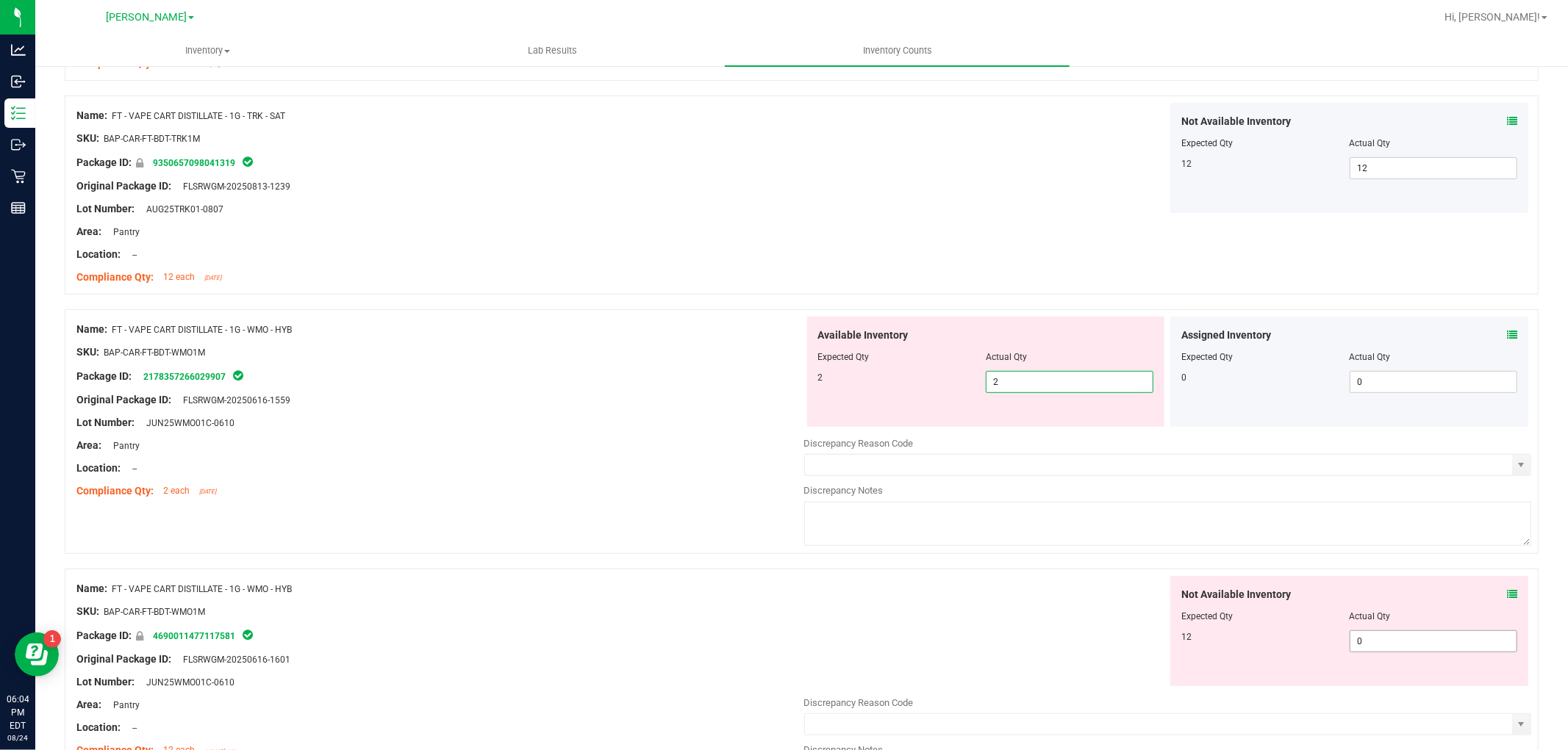
click at [1413, 651] on div "Not Available Inventory Expected Qty Actual Qty 12 0 0" at bounding box center [1168, 691] width 728 height 233
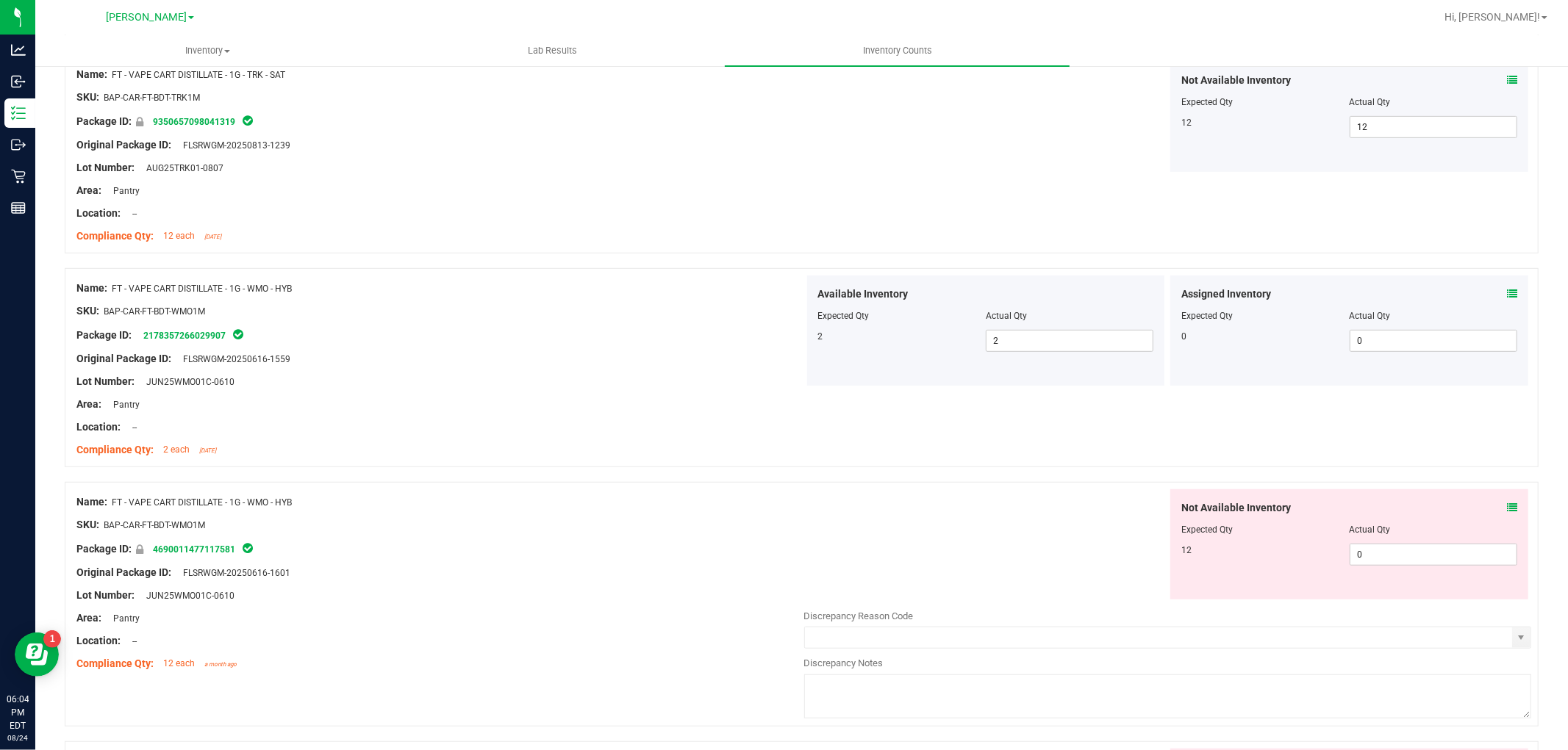
scroll to position [816, 0]
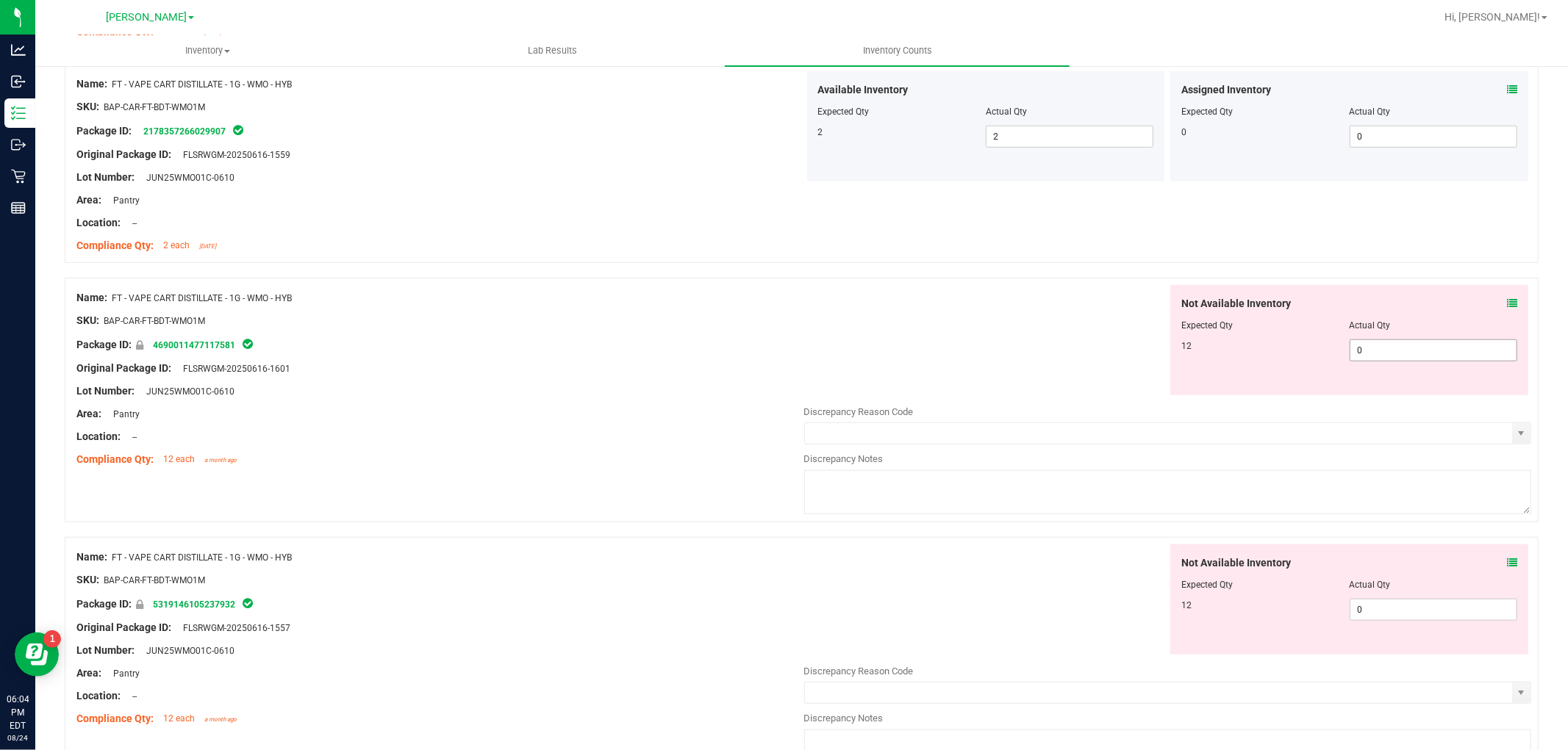
click at [1391, 350] on span "0 0" at bounding box center [1433, 350] width 168 height 22
click at [1356, 607] on div "Not Available Inventory Expected Qty Actual Qty 12 0 0" at bounding box center [1348, 599] width 358 height 110
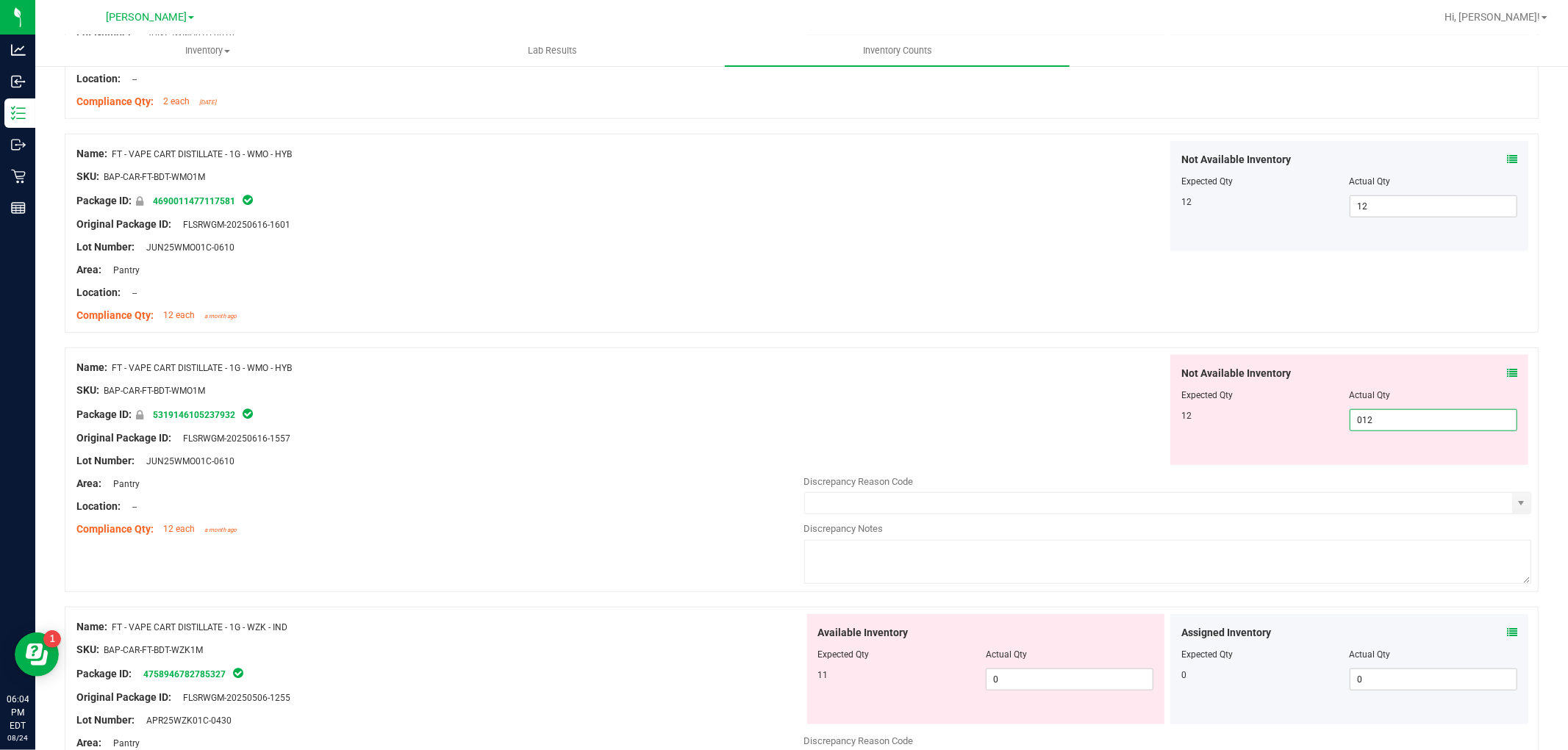
scroll to position [1142, 0]
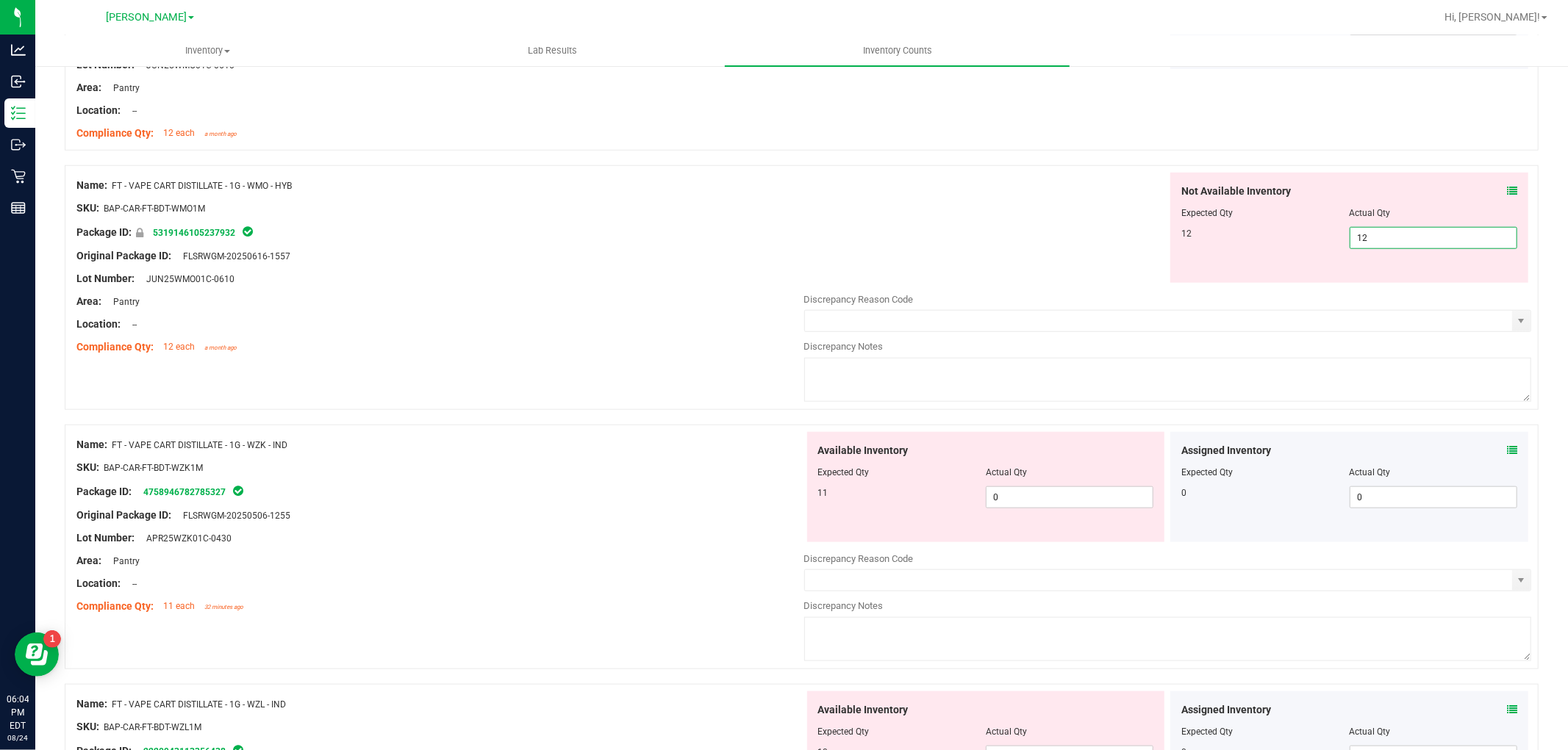
click at [1053, 483] on div "Available Inventory Expected Qty Actual Qty 11 0 0" at bounding box center [985, 487] width 358 height 110
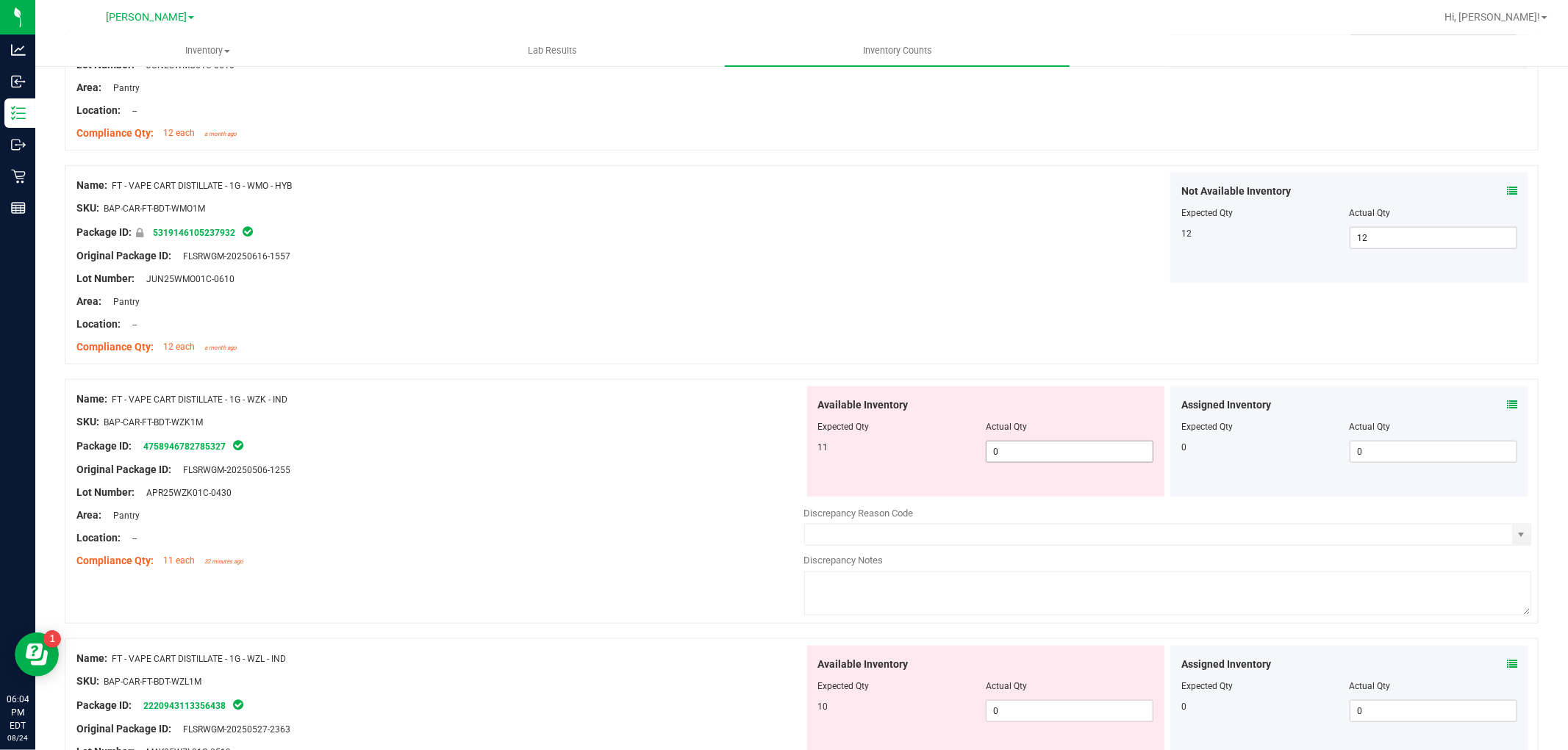
click at [1059, 454] on span "0 0" at bounding box center [1069, 452] width 168 height 22
click at [1048, 707] on div "Available Inventory Expected Qty Actual Qty 10 0 0" at bounding box center [985, 700] width 358 height 110
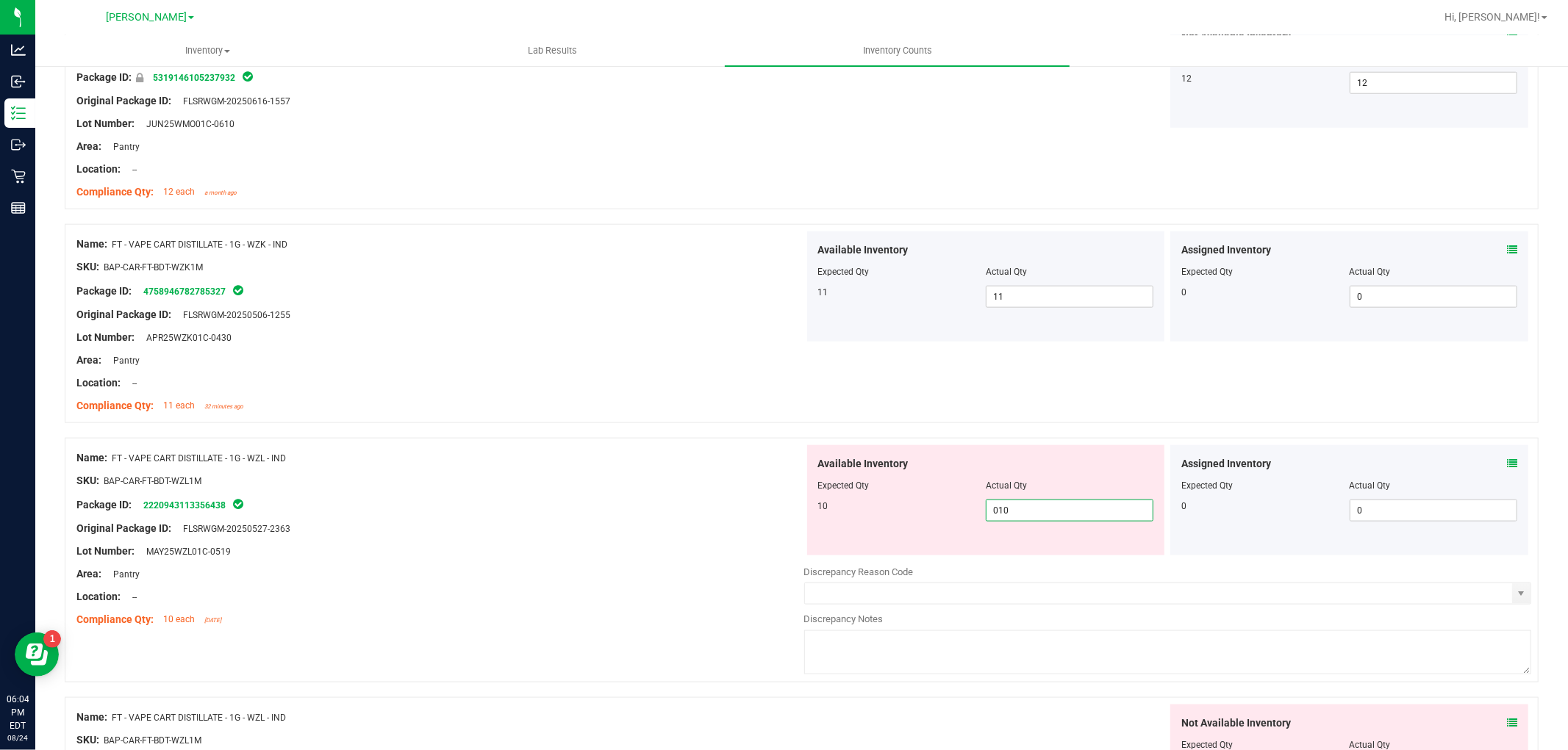
scroll to position [1387, 0]
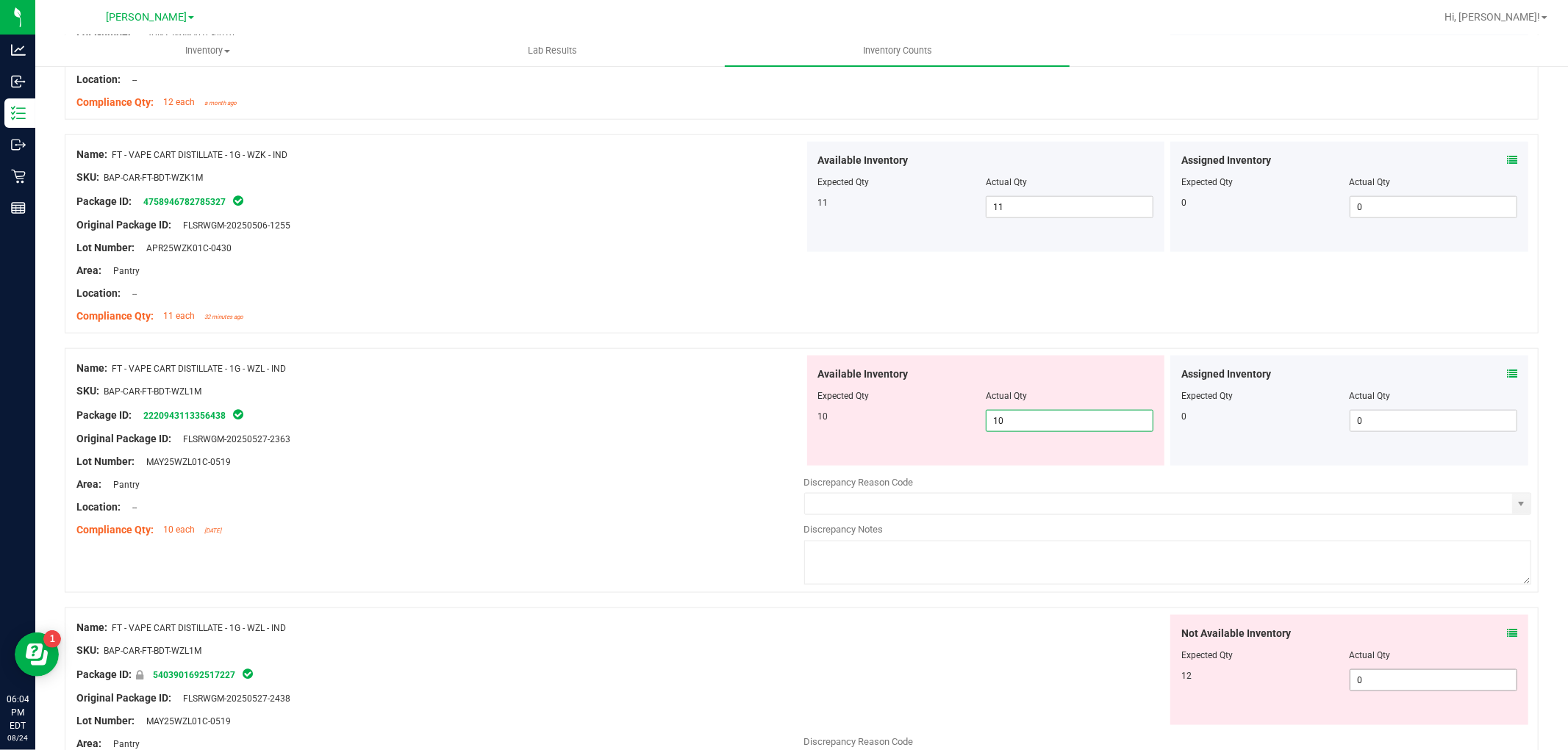
click at [1356, 679] on div "Not Available Inventory Expected Qty Actual Qty 12 0 0" at bounding box center [1348, 669] width 358 height 110
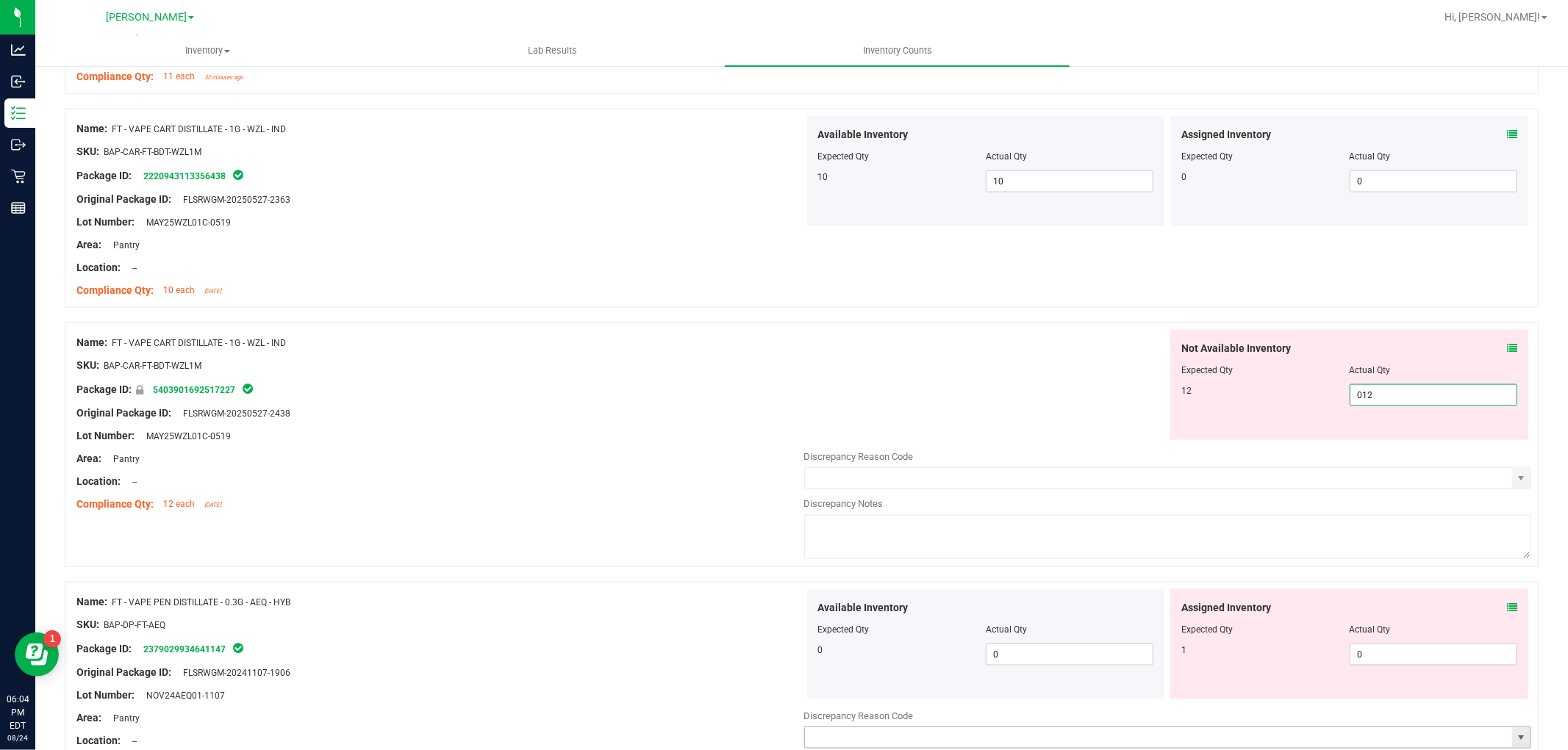
scroll to position [1796, 0]
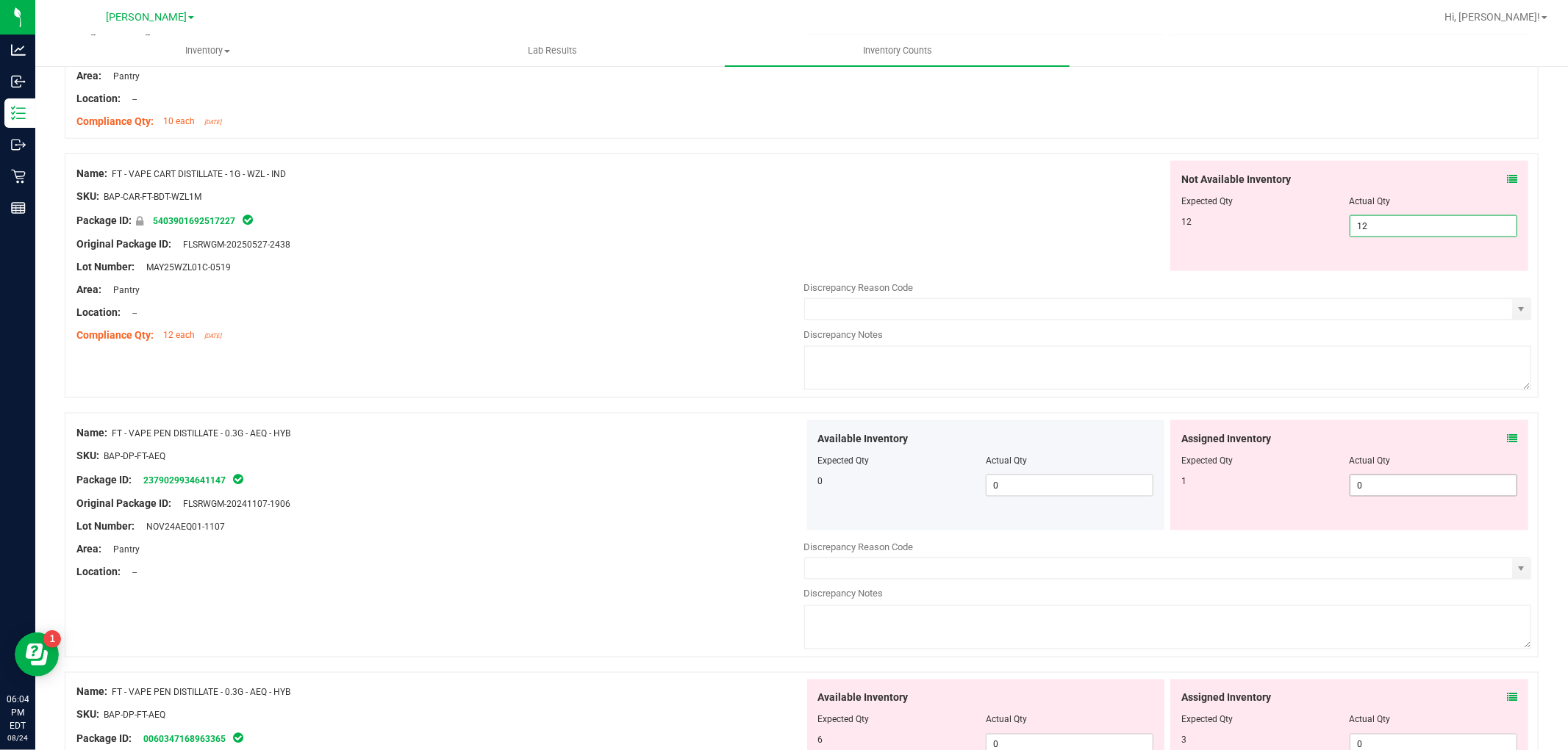
click at [1364, 485] on div "Assigned Inventory Expected Qty Actual Qty 1 0 0" at bounding box center [1348, 475] width 358 height 110
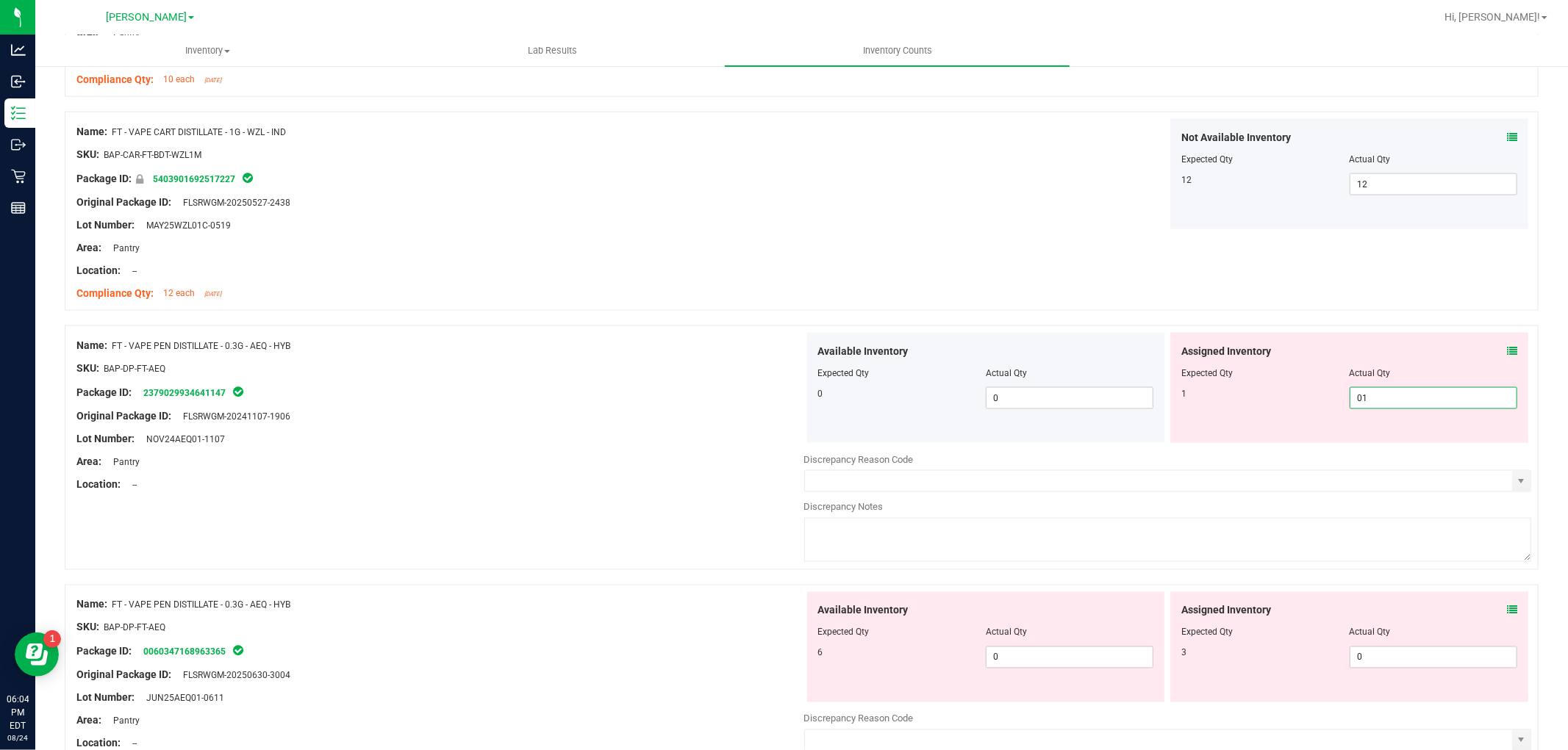
scroll to position [2040, 0]
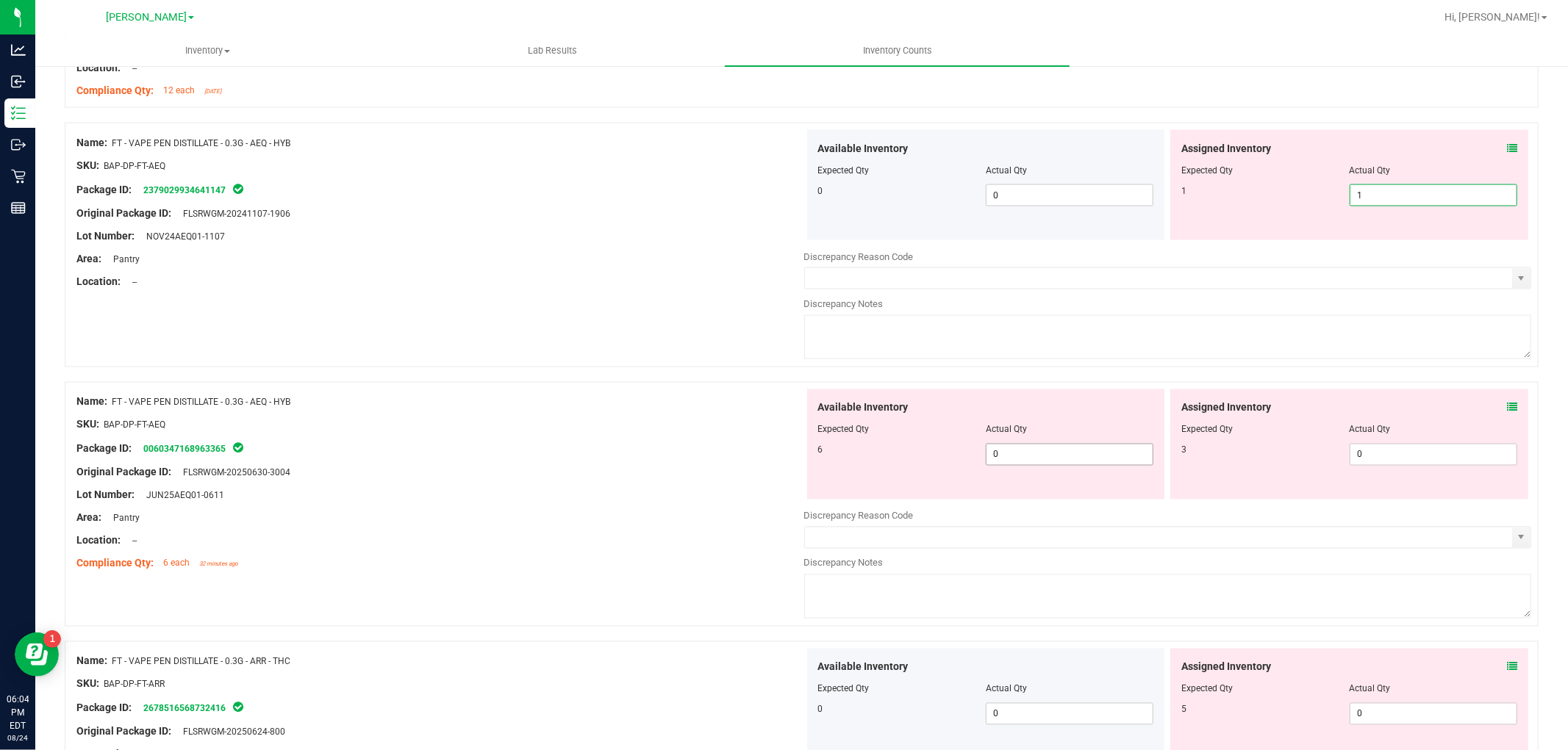
click at [1059, 455] on div "Available Inventory Expected Qty Actual Qty 6 0 0" at bounding box center [1168, 505] width 728 height 233
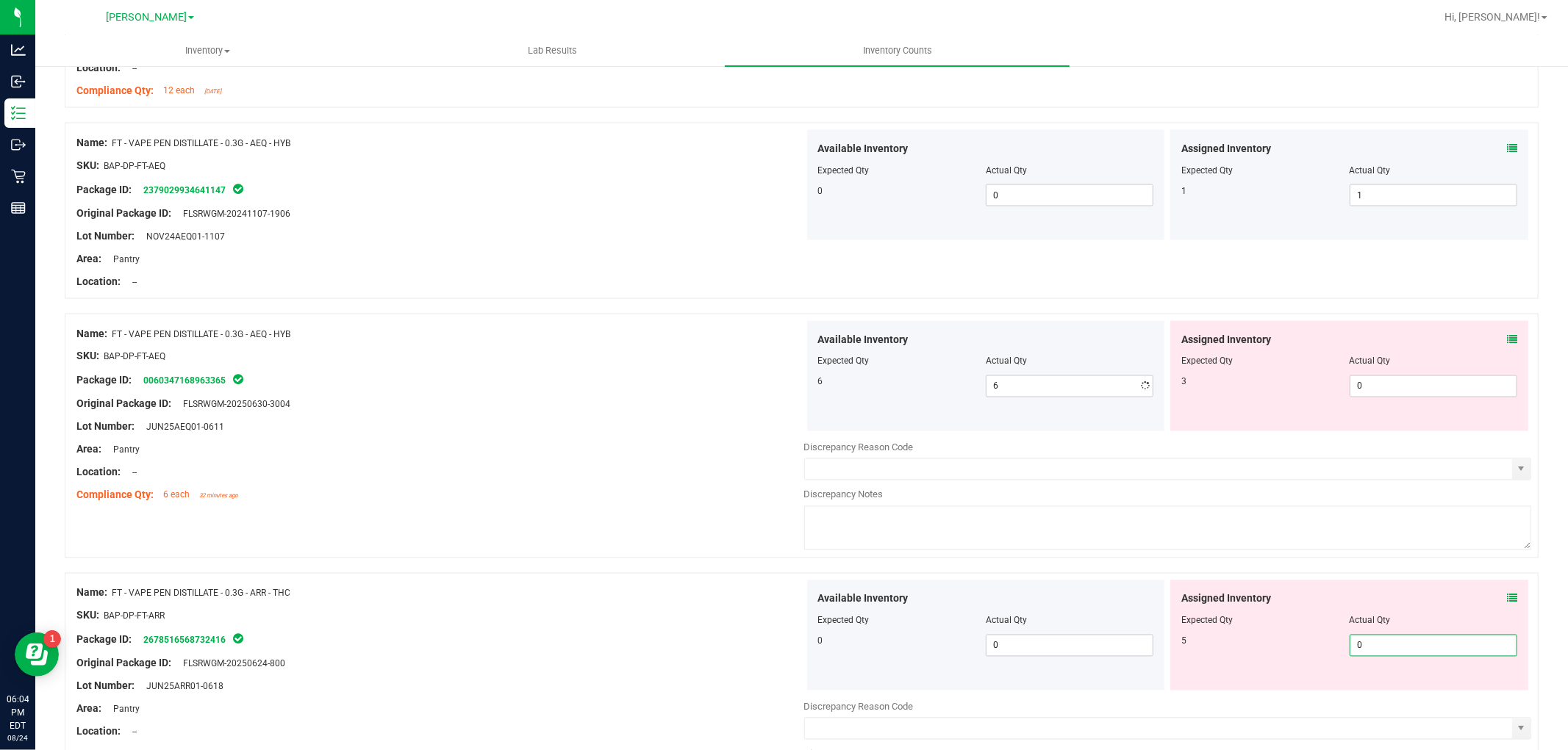
click at [1395, 650] on span "0 0" at bounding box center [1433, 646] width 168 height 22
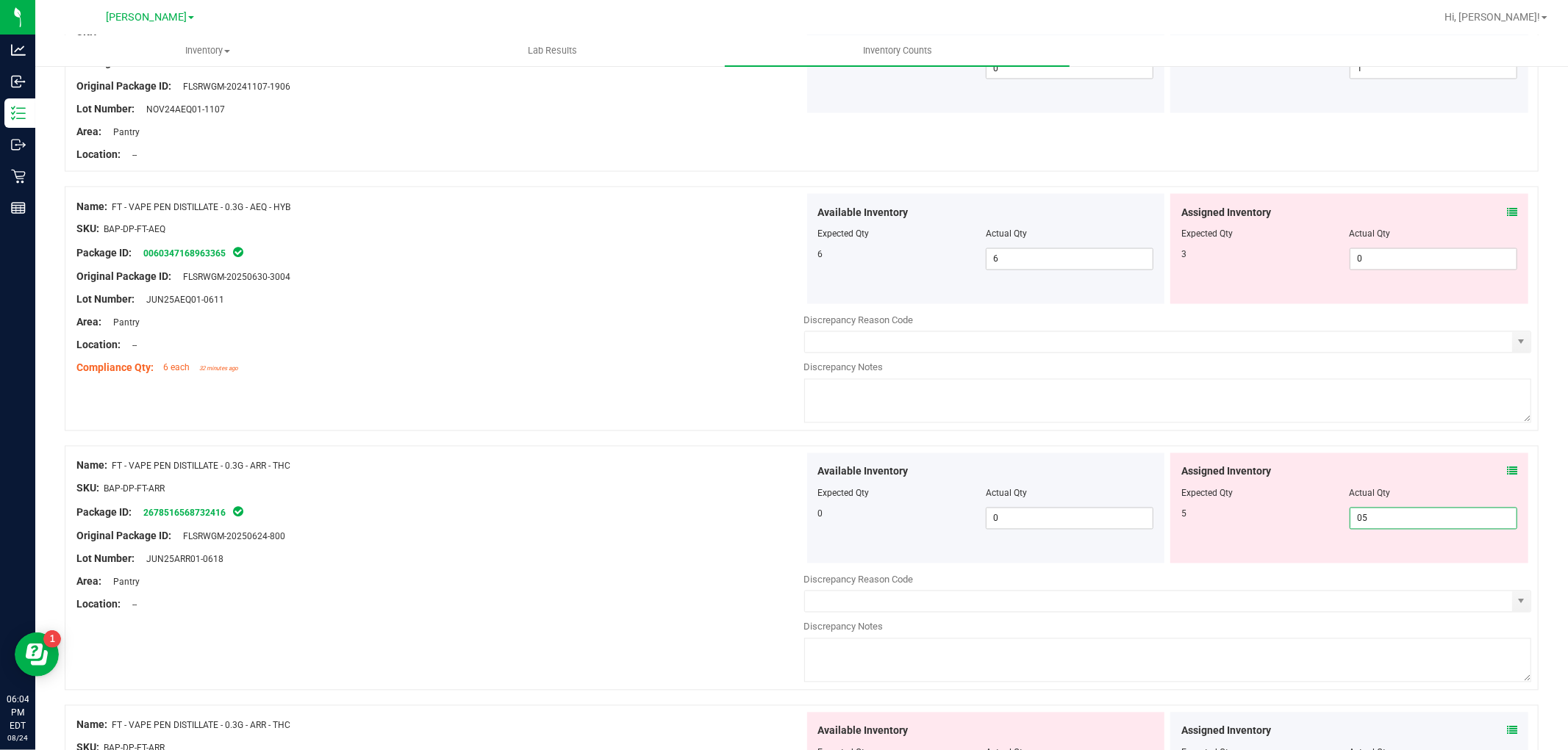
scroll to position [2285, 0]
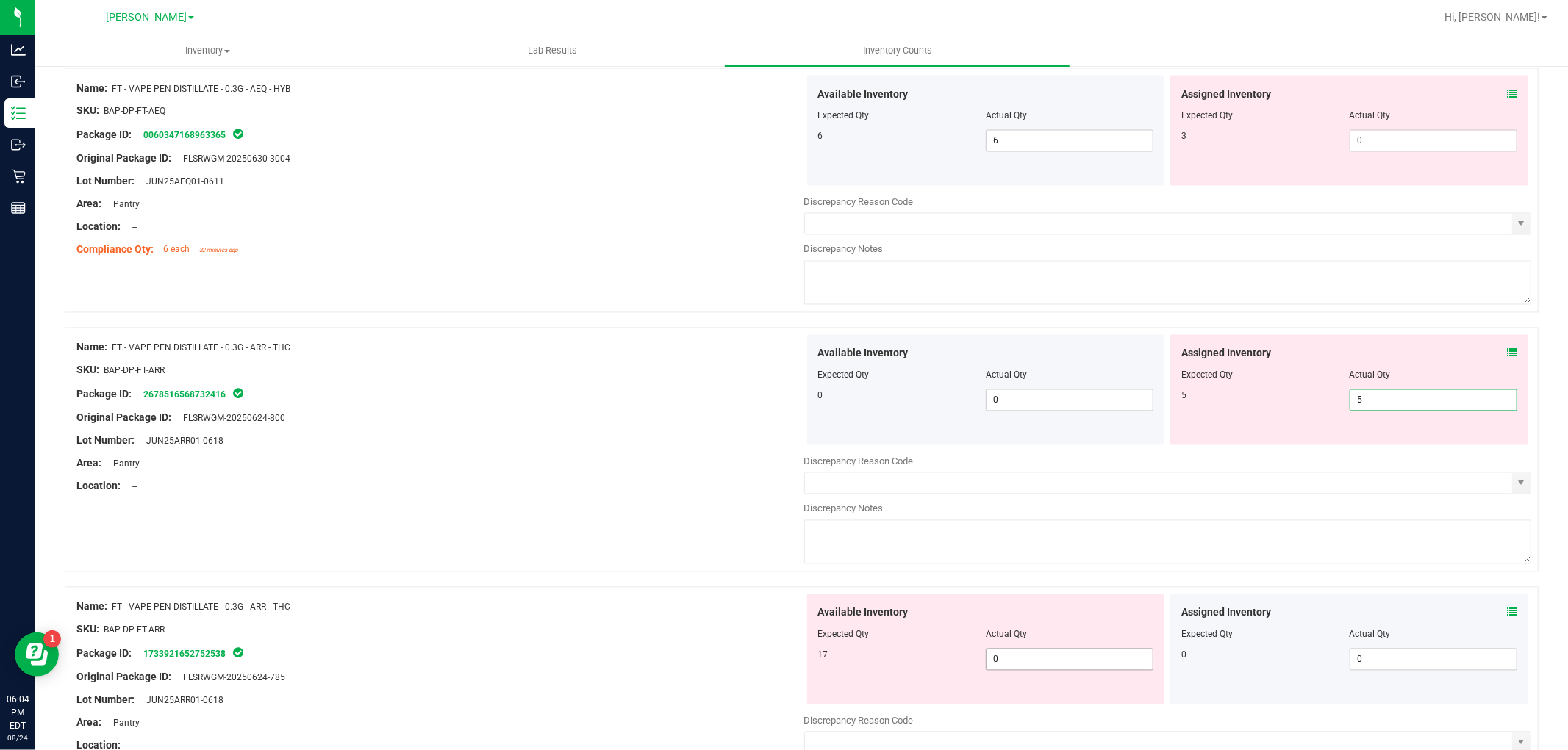
click at [1091, 659] on div "Available Inventory Expected Qty Actual Qty 17 0 0" at bounding box center [1168, 710] width 728 height 233
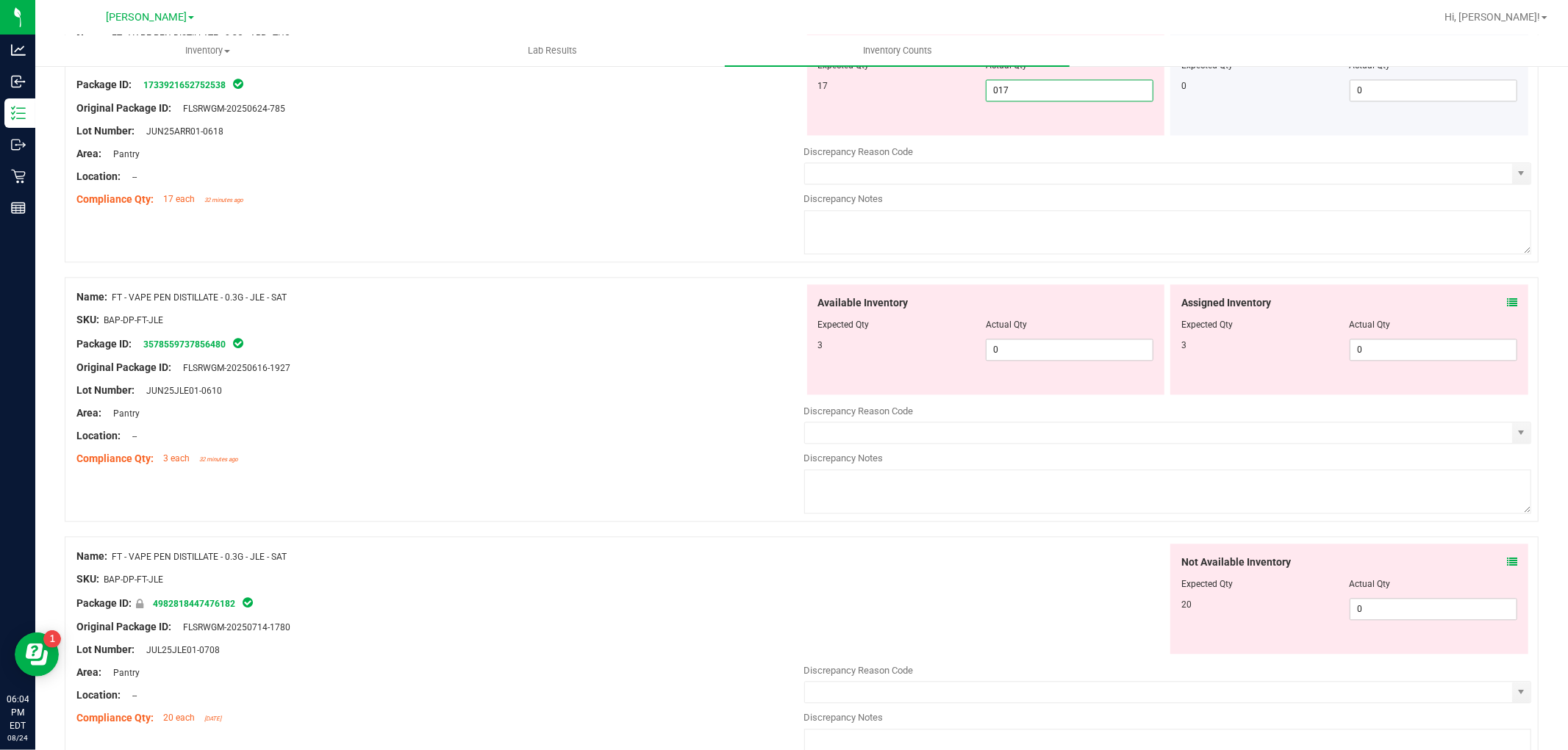
scroll to position [2856, 0]
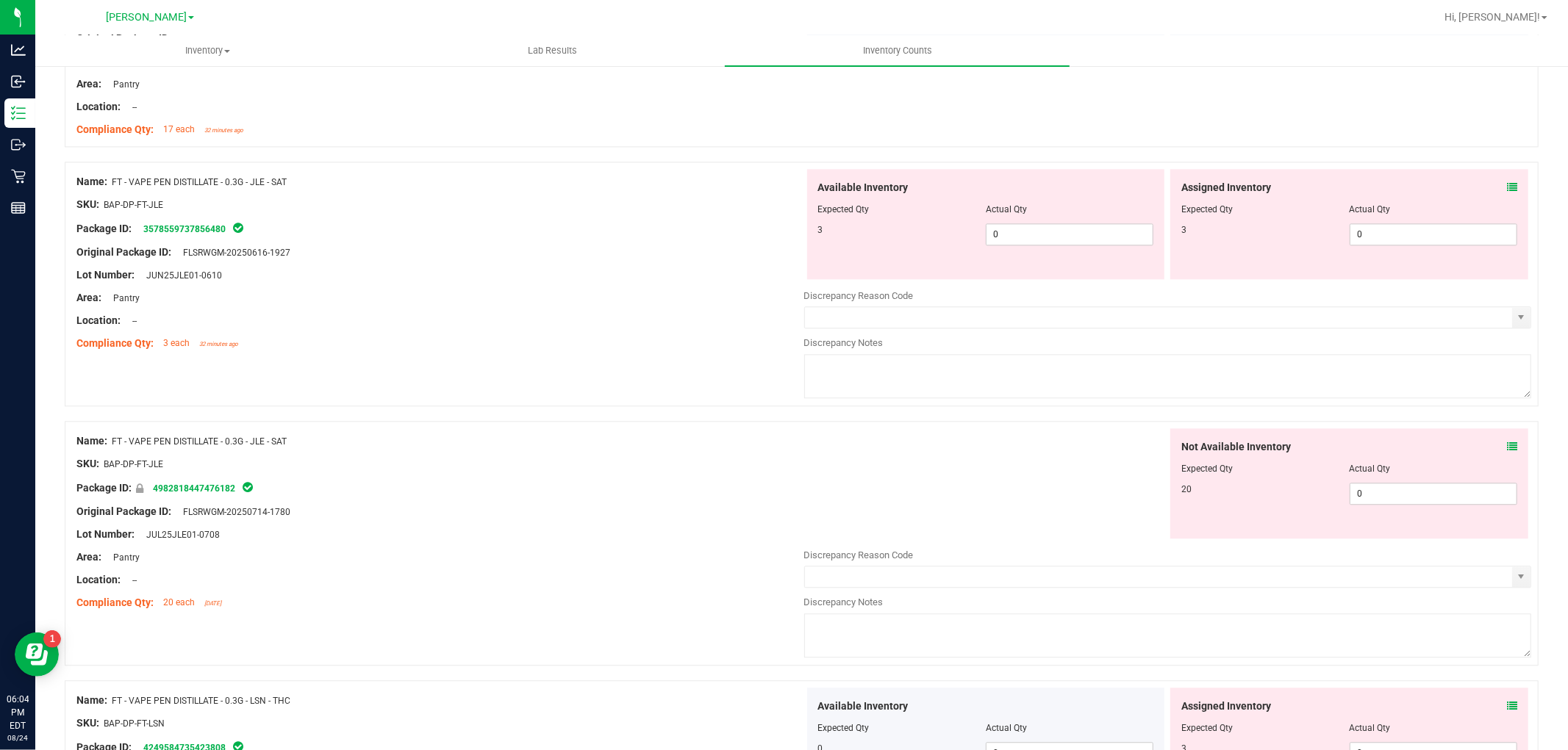
click at [1427, 266] on div "Assigned Inventory Expected Qty Actual Qty 3 0 0" at bounding box center [1348, 223] width 358 height 110
click at [1401, 237] on span "0 0" at bounding box center [1433, 234] width 168 height 22
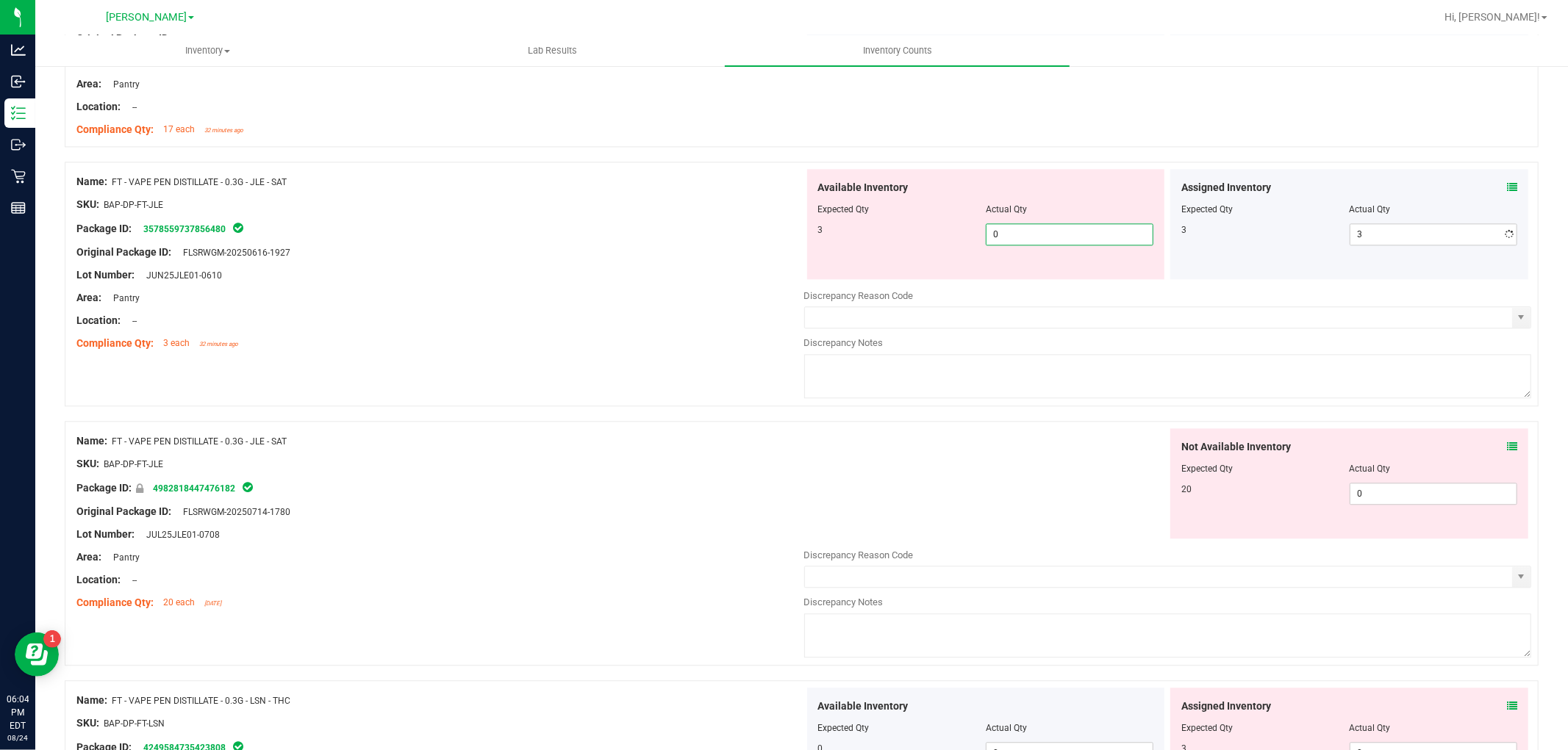
click at [1112, 231] on span "0 0" at bounding box center [1069, 234] width 168 height 22
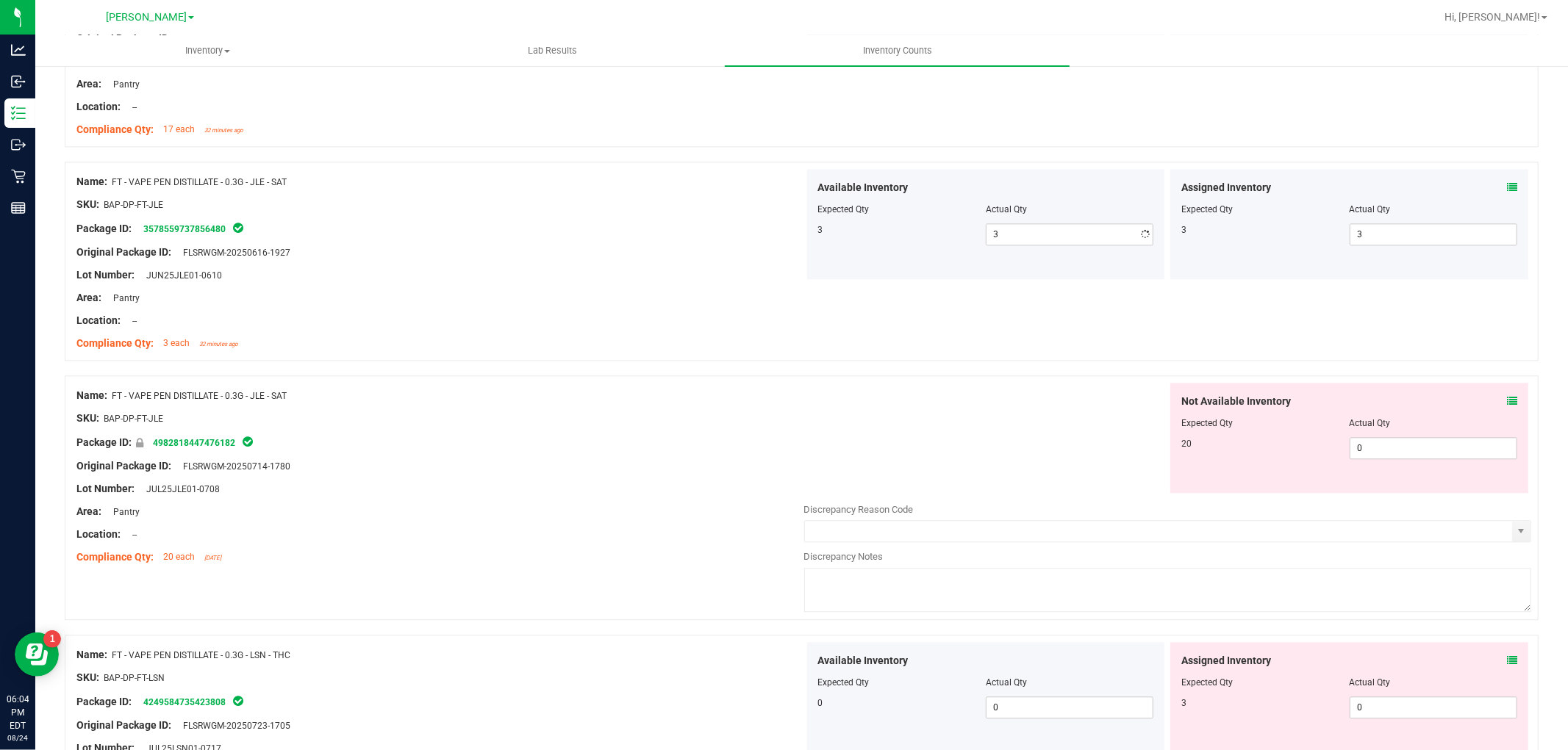
click at [1385, 509] on div "Not Available Inventory Expected Qty Actual Qty 20 0 0" at bounding box center [1168, 498] width 728 height 233
click at [1394, 454] on span "0 0" at bounding box center [1433, 448] width 168 height 22
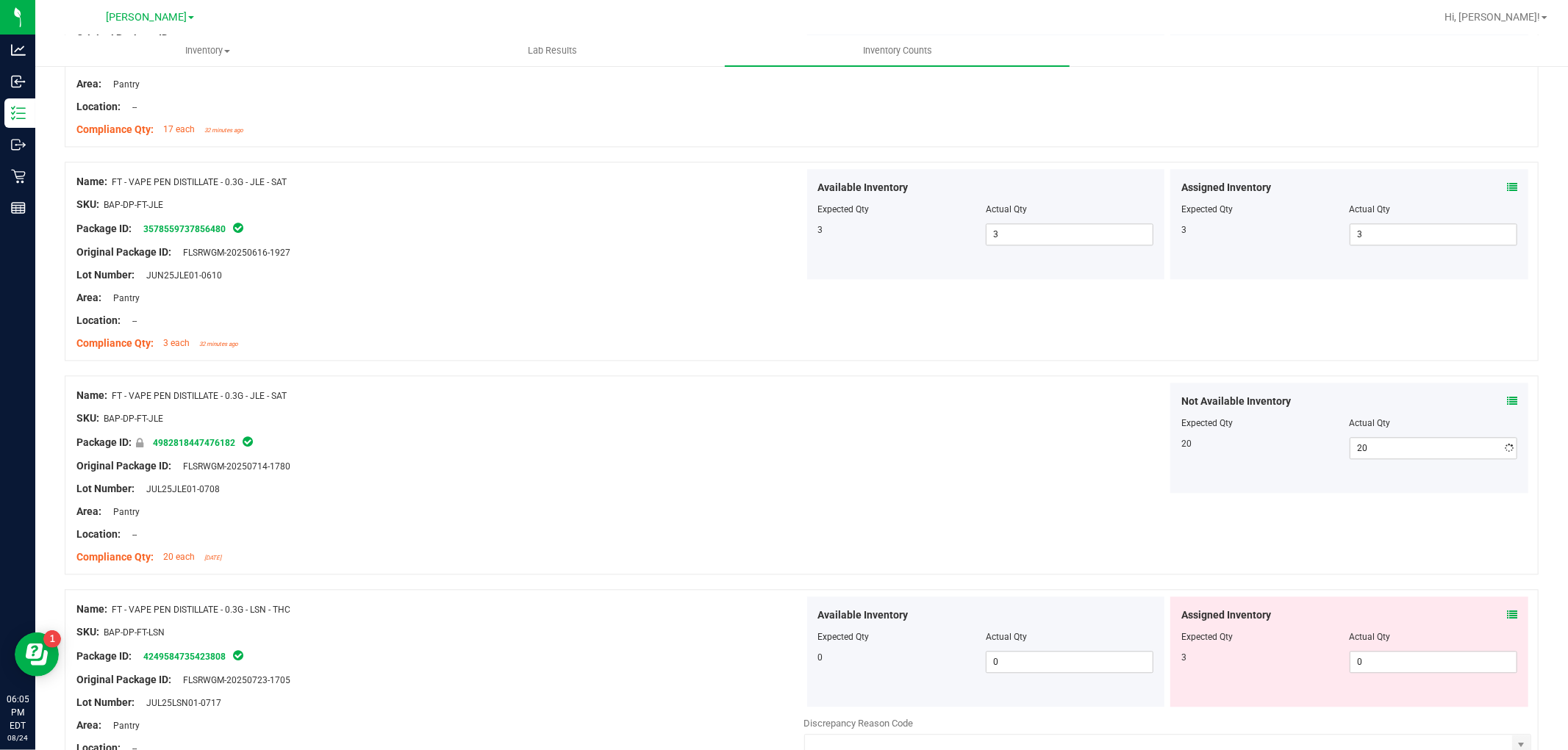
click at [1387, 695] on div "Assigned Inventory Expected Qty Actual Qty 3 0 0" at bounding box center [1348, 651] width 358 height 110
click at [1386, 663] on span "0 0" at bounding box center [1433, 661] width 168 height 22
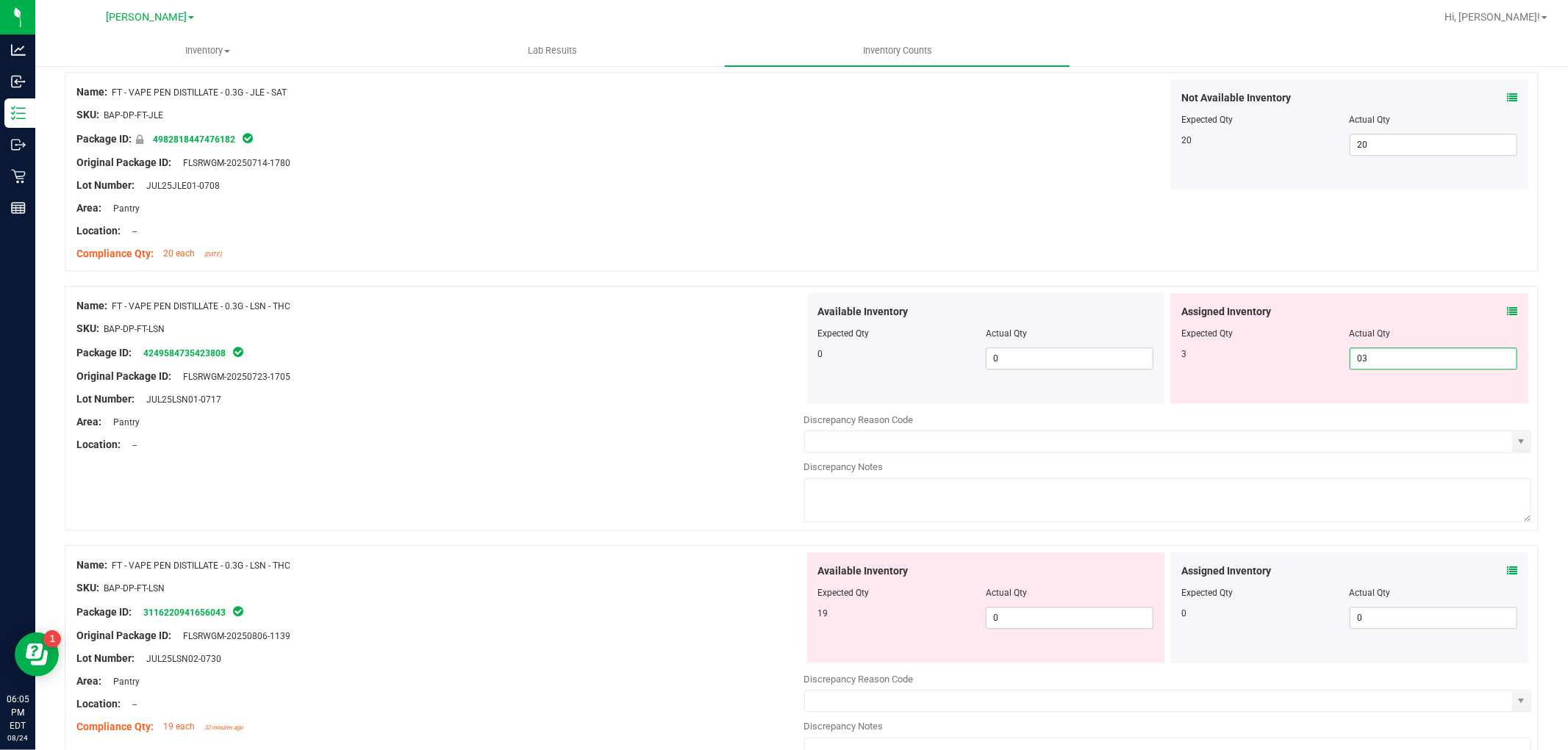
scroll to position [3264, 0]
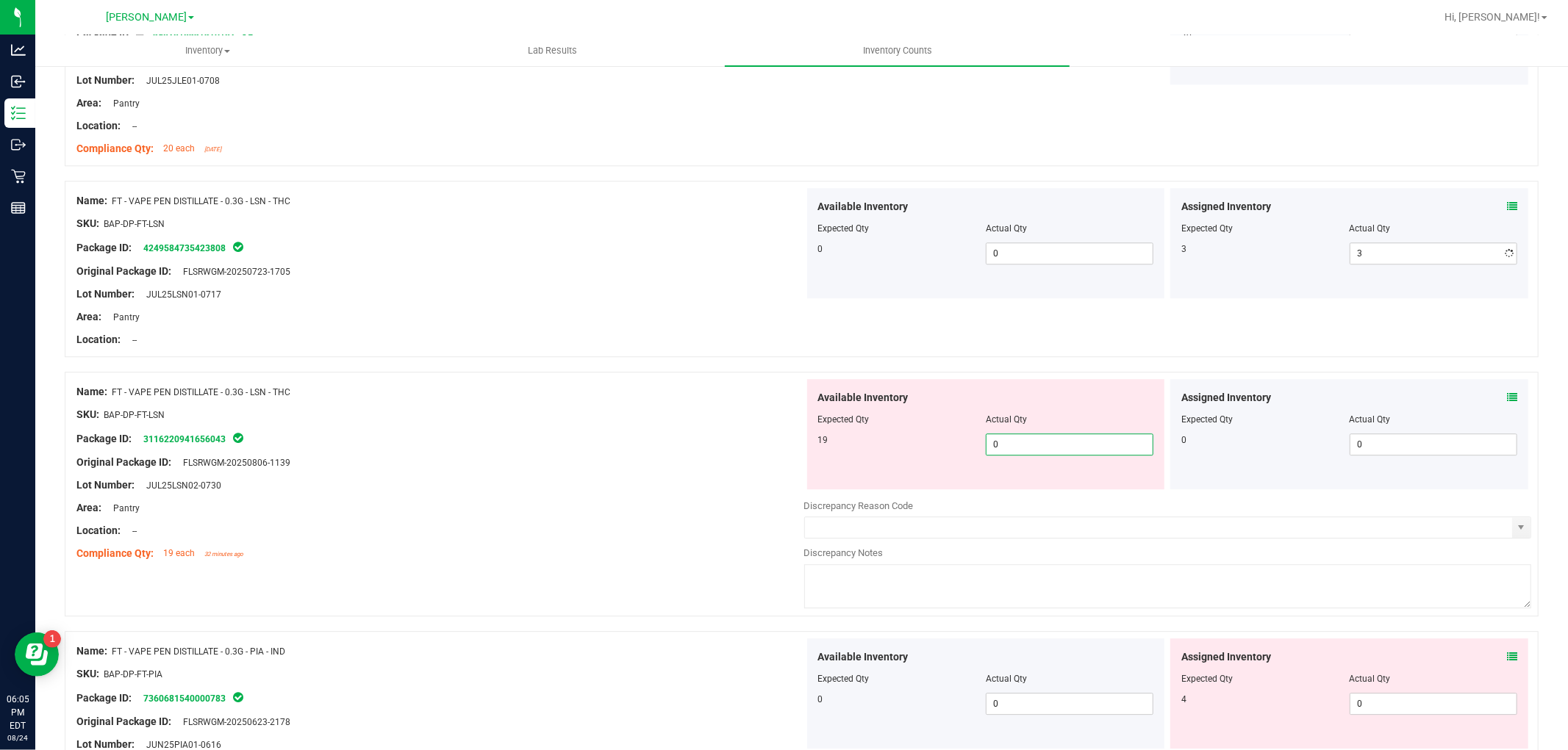
click at [1073, 504] on div "Available Inventory Expected Qty Actual Qty 19 0 0" at bounding box center [1168, 495] width 728 height 233
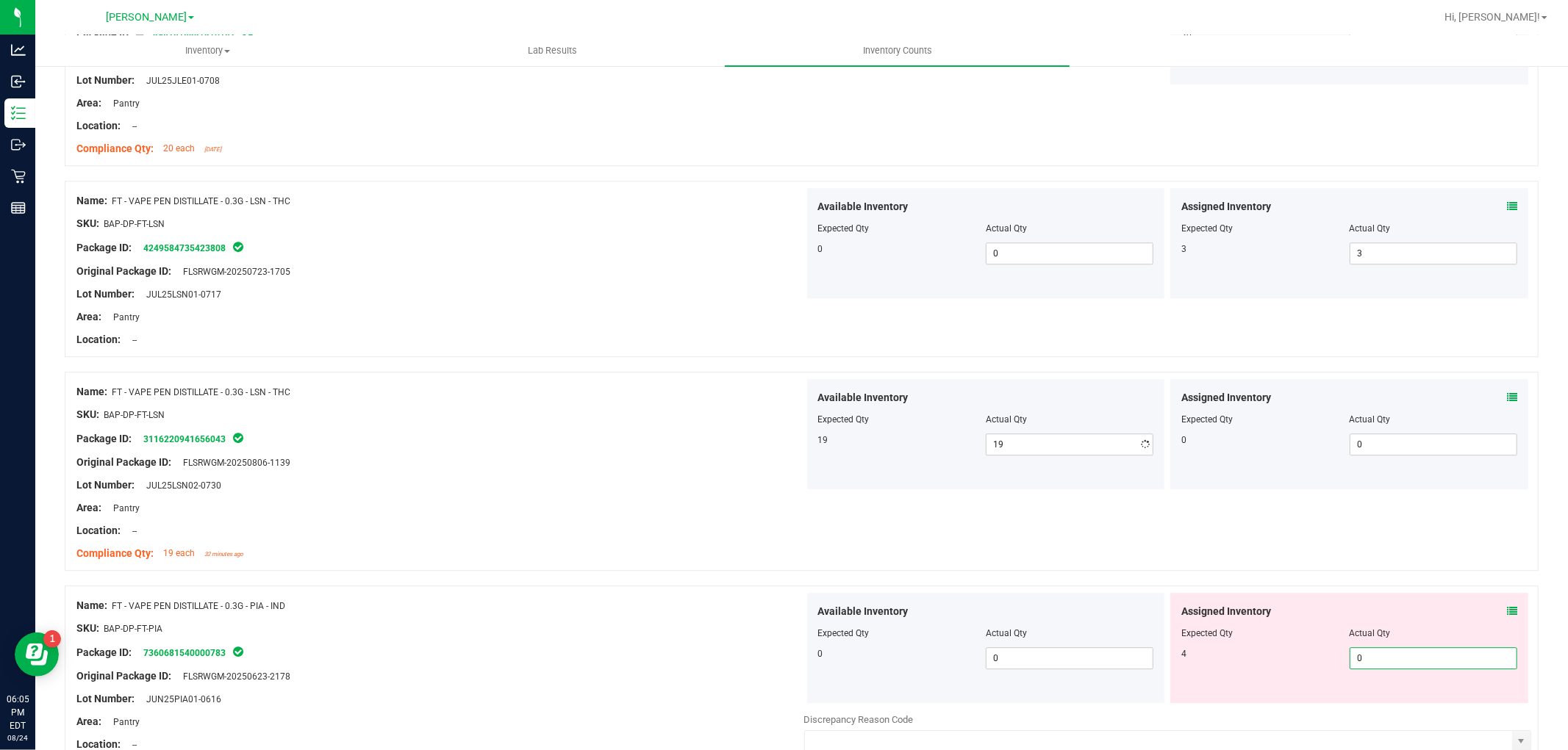
click at [1387, 707] on div "Available Inventory Expected Qty Actual Qty 0 0 0" at bounding box center [1168, 709] width 728 height 233
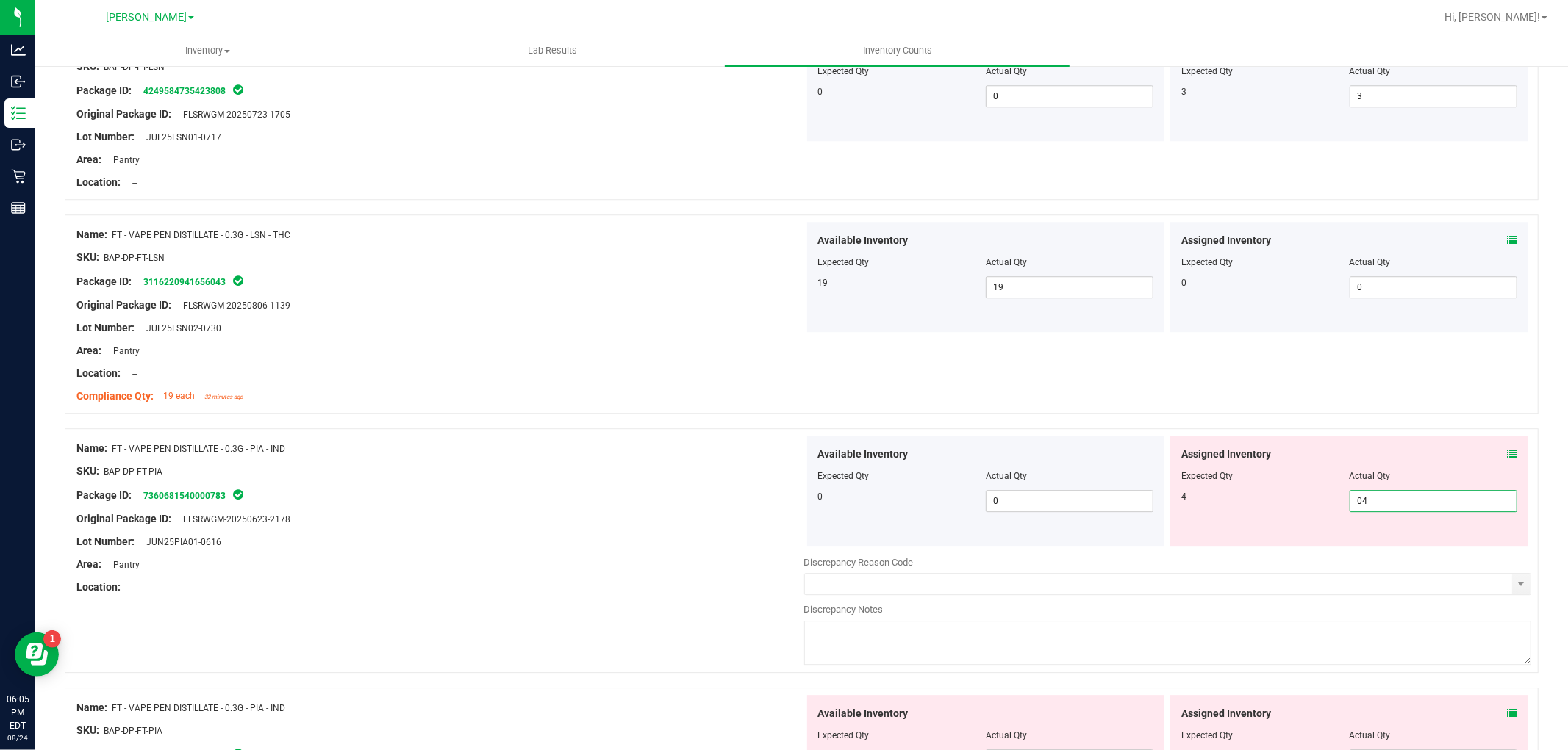
scroll to position [3673, 0]
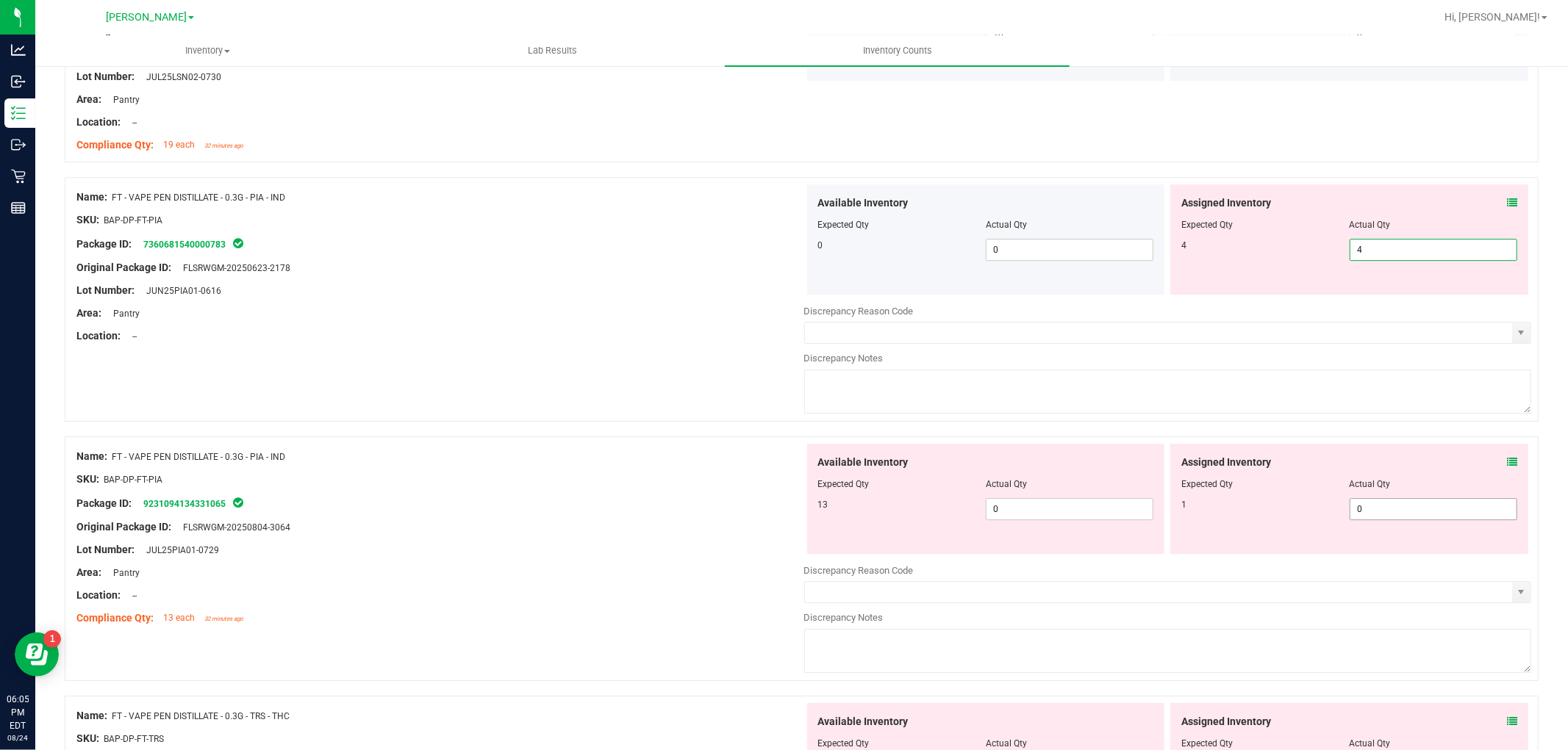
click at [1430, 515] on div "Available Inventory Expected Qty Actual Qty 13 0 0" at bounding box center [1168, 560] width 728 height 233
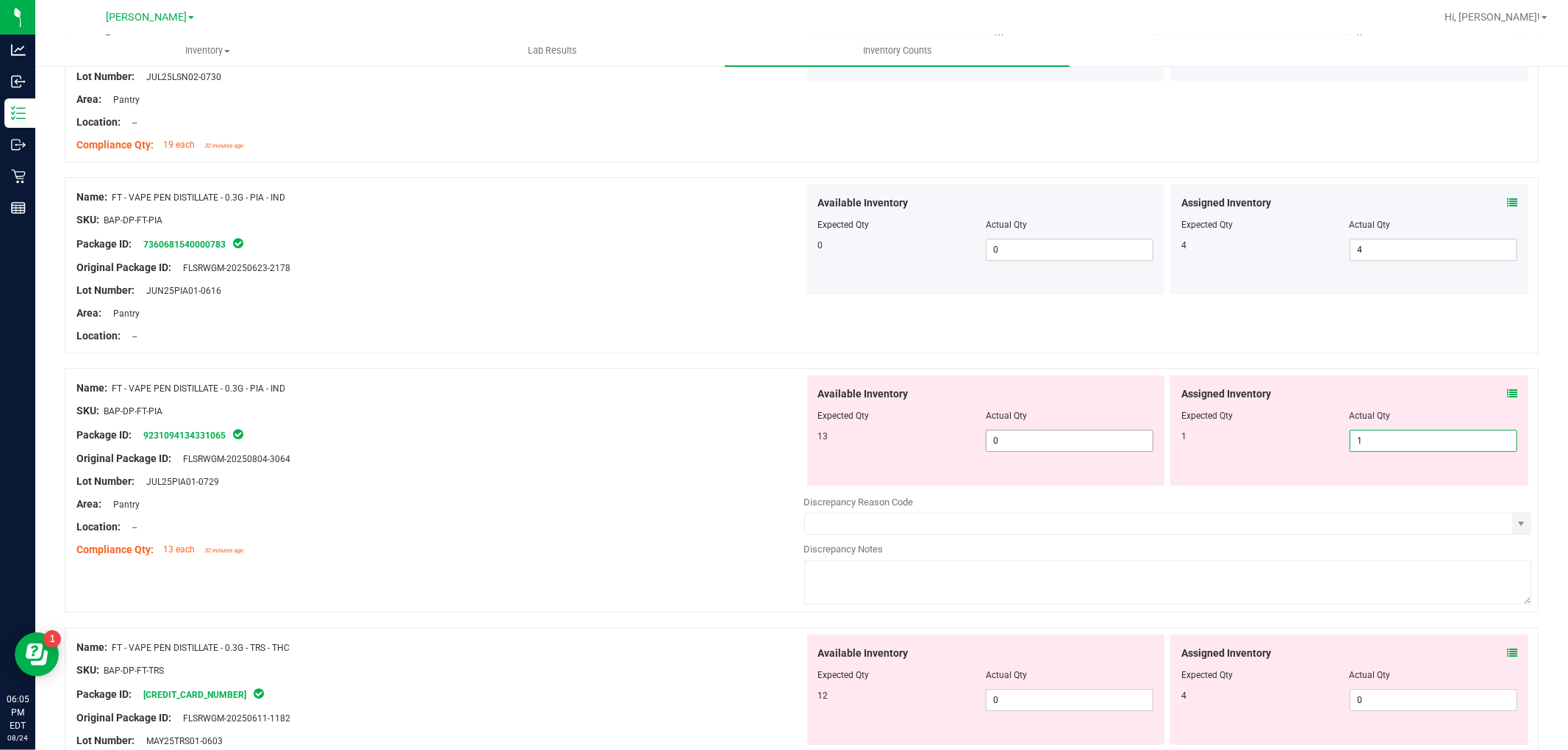
click at [1045, 451] on span "0 0" at bounding box center [1069, 441] width 168 height 22
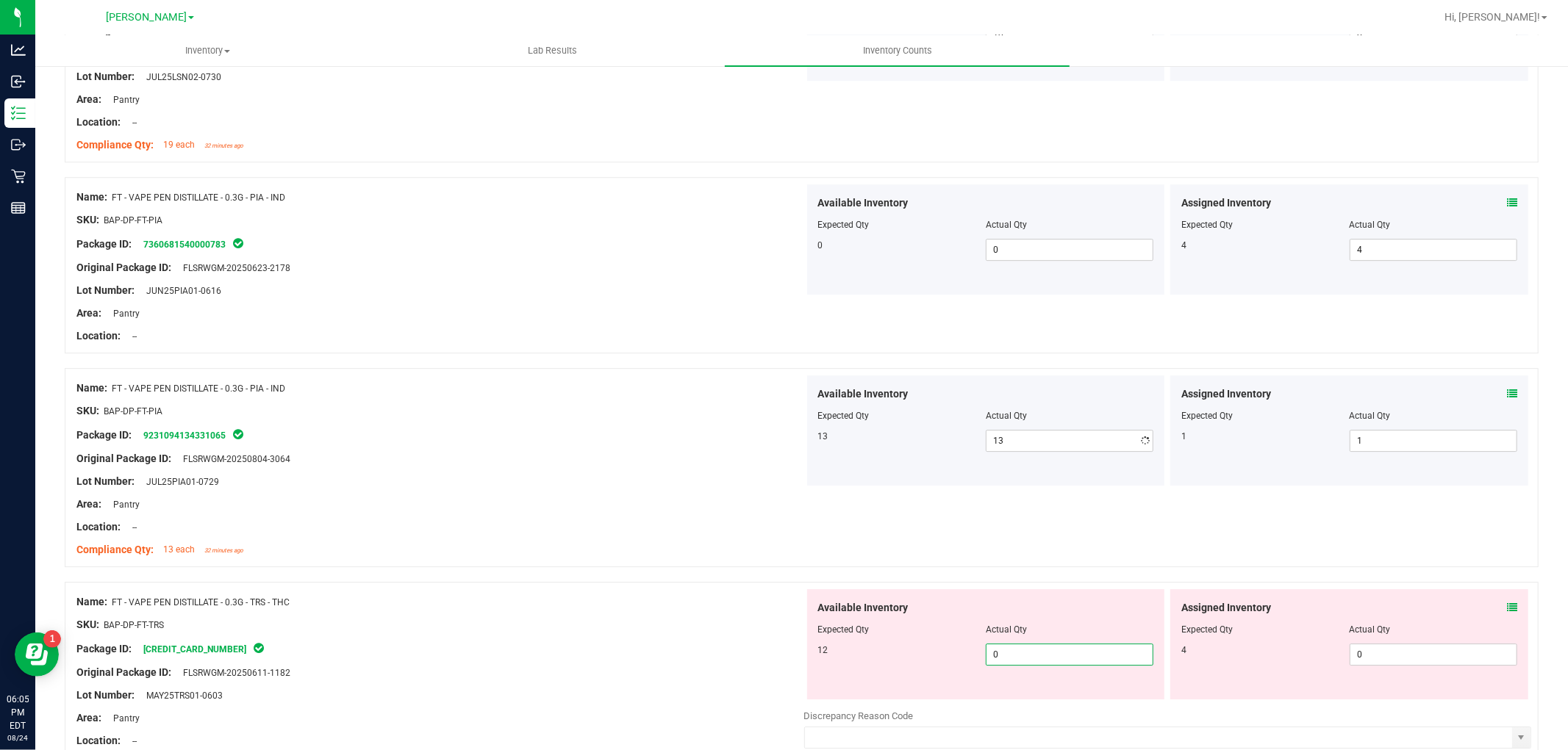
click at [1079, 702] on div "Available Inventory Expected Qty Actual Qty 12 0 0" at bounding box center [1168, 705] width 728 height 233
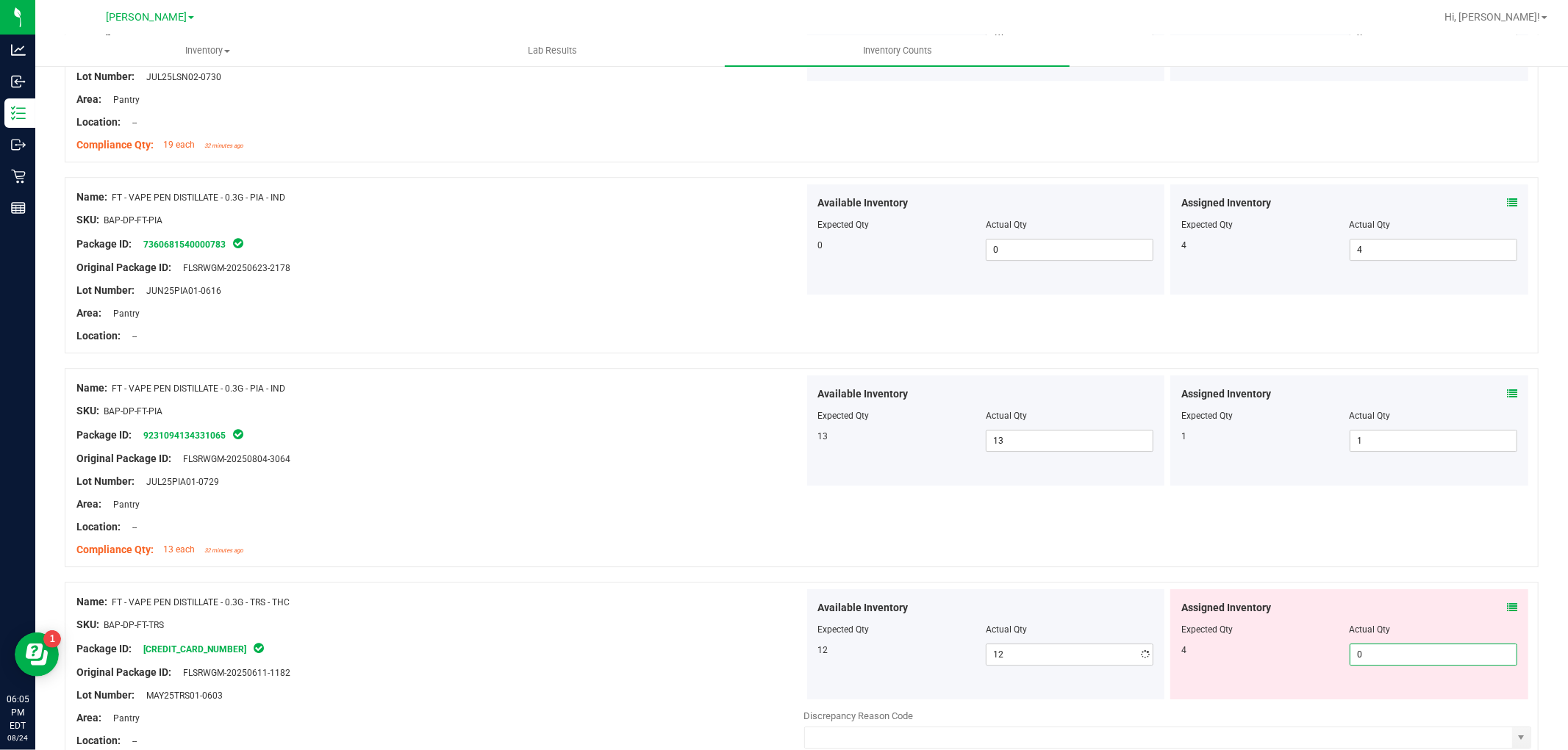
click at [1371, 663] on span "0 0" at bounding box center [1433, 654] width 168 height 22
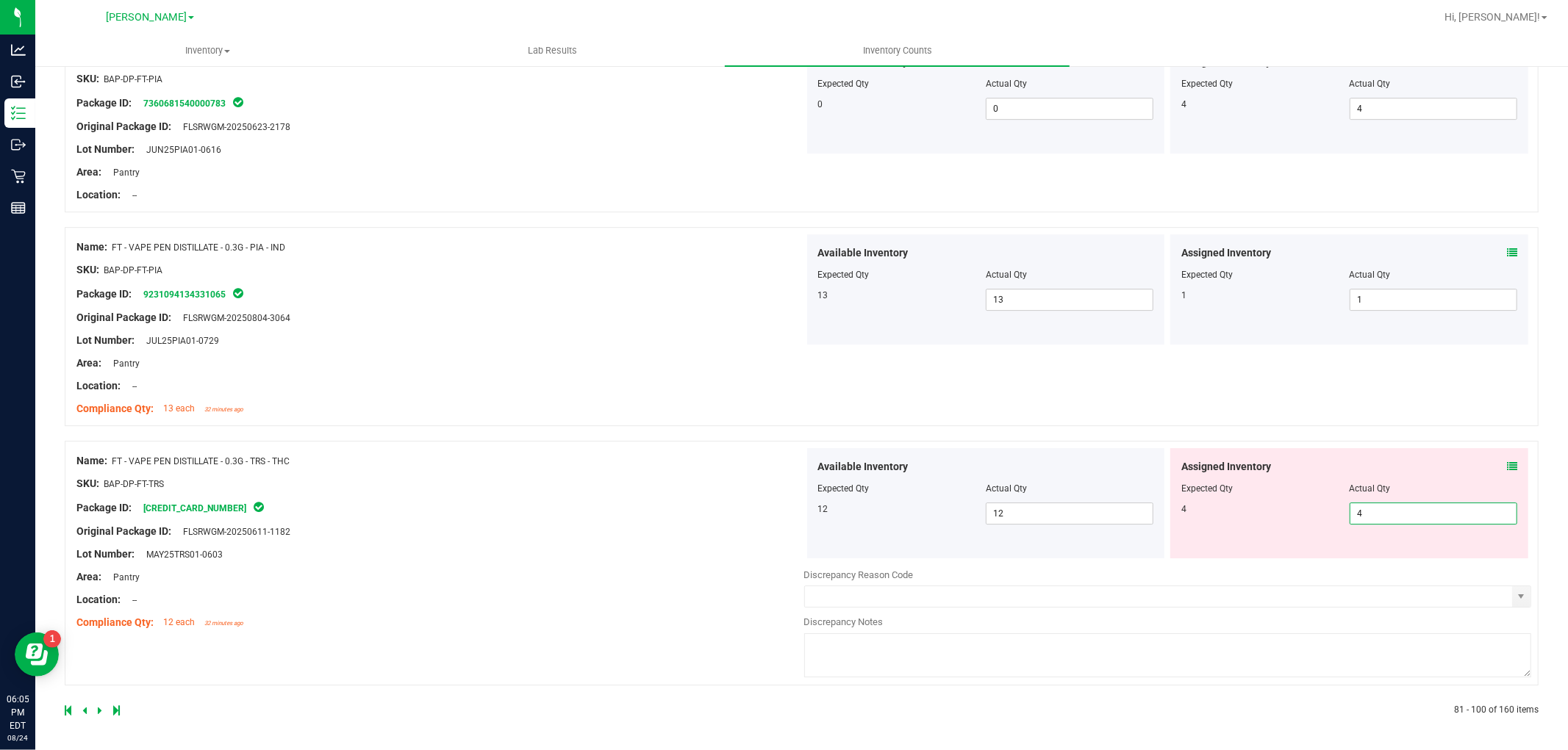
click at [722, 509] on div "Name: FT - VAPE PEN DISTILLATE - 0.3G - TRS - THC SKU: BAP-DP-FT-TRS Package ID…" at bounding box center [440, 541] width 728 height 187
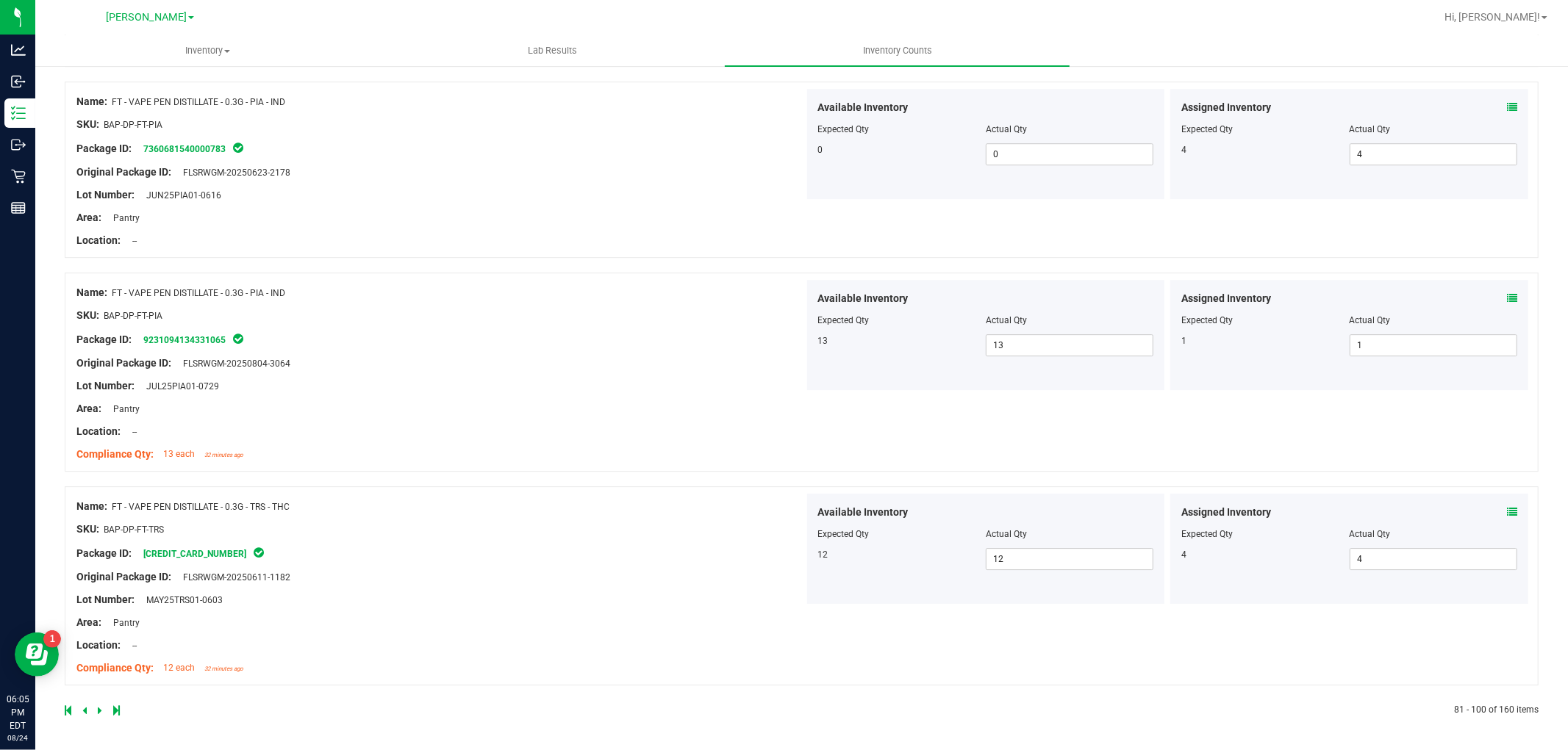
click at [100, 713] on icon at bounding box center [100, 710] width 5 height 9
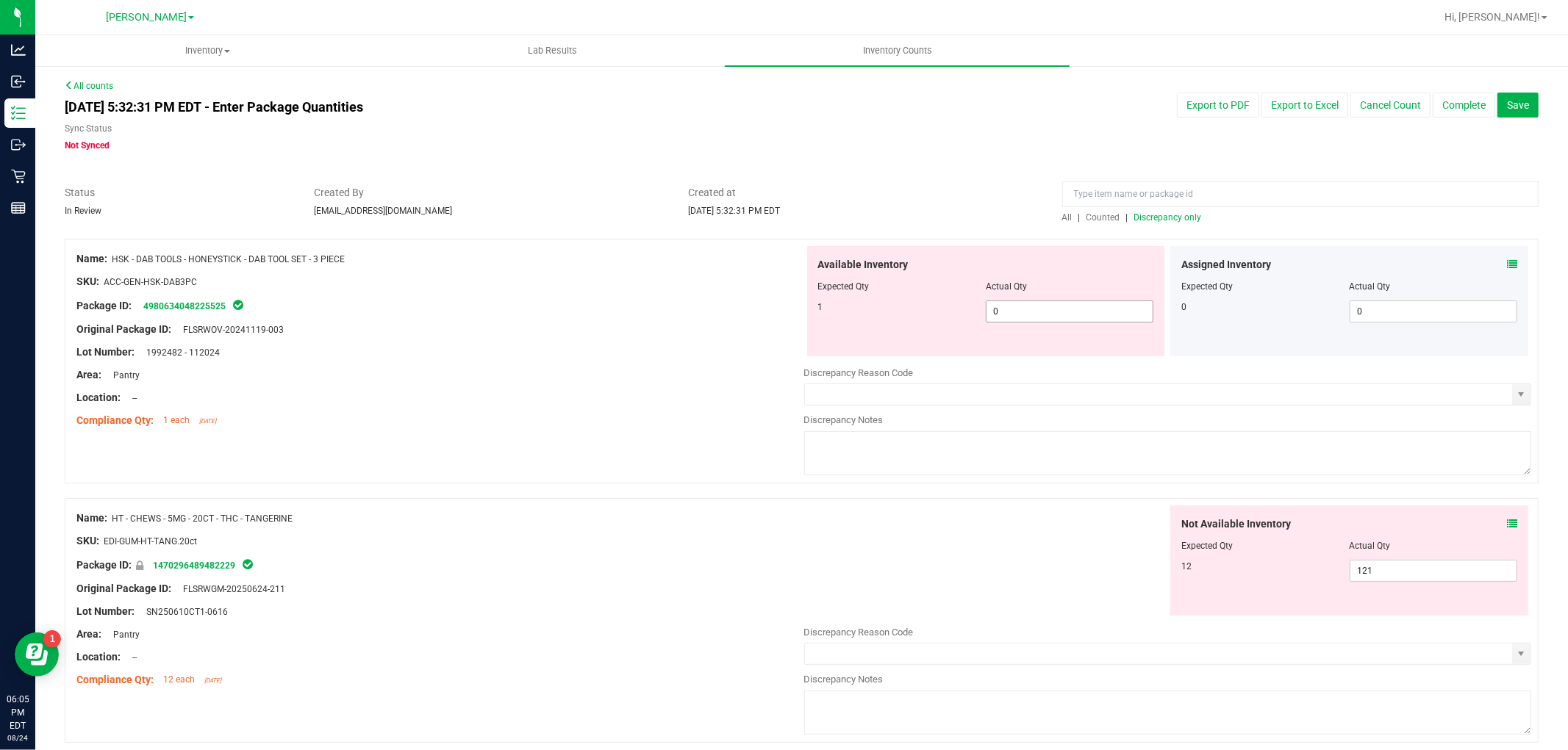
click at [996, 314] on span "0 0" at bounding box center [1069, 311] width 168 height 22
click at [1404, 583] on div "Not Available Inventory Expected Qty Actual Qty 12 121 121" at bounding box center [1168, 621] width 728 height 233
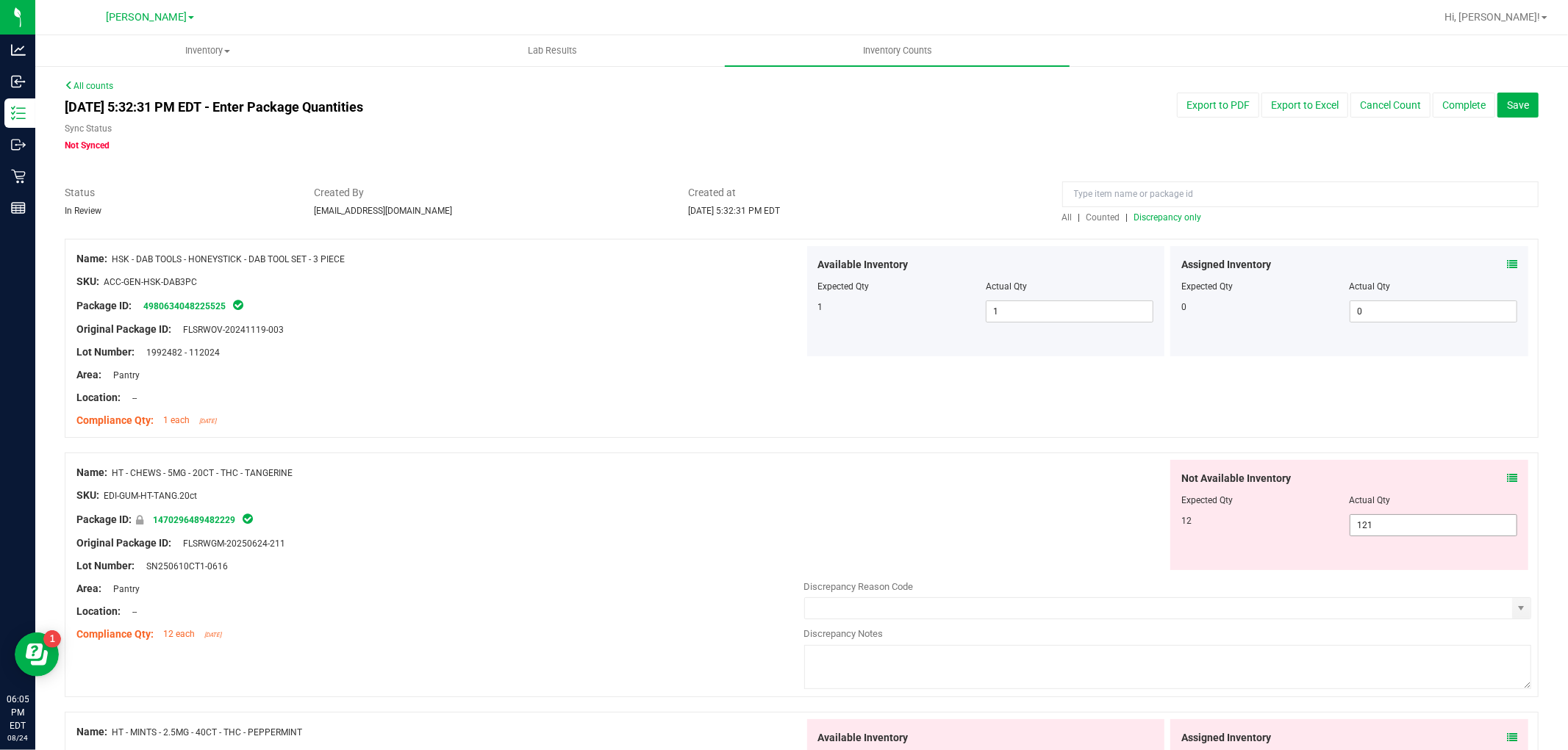
click at [1383, 526] on span "121 121" at bounding box center [1433, 525] width 168 height 22
click at [1383, 526] on input "121" at bounding box center [1433, 525] width 166 height 20
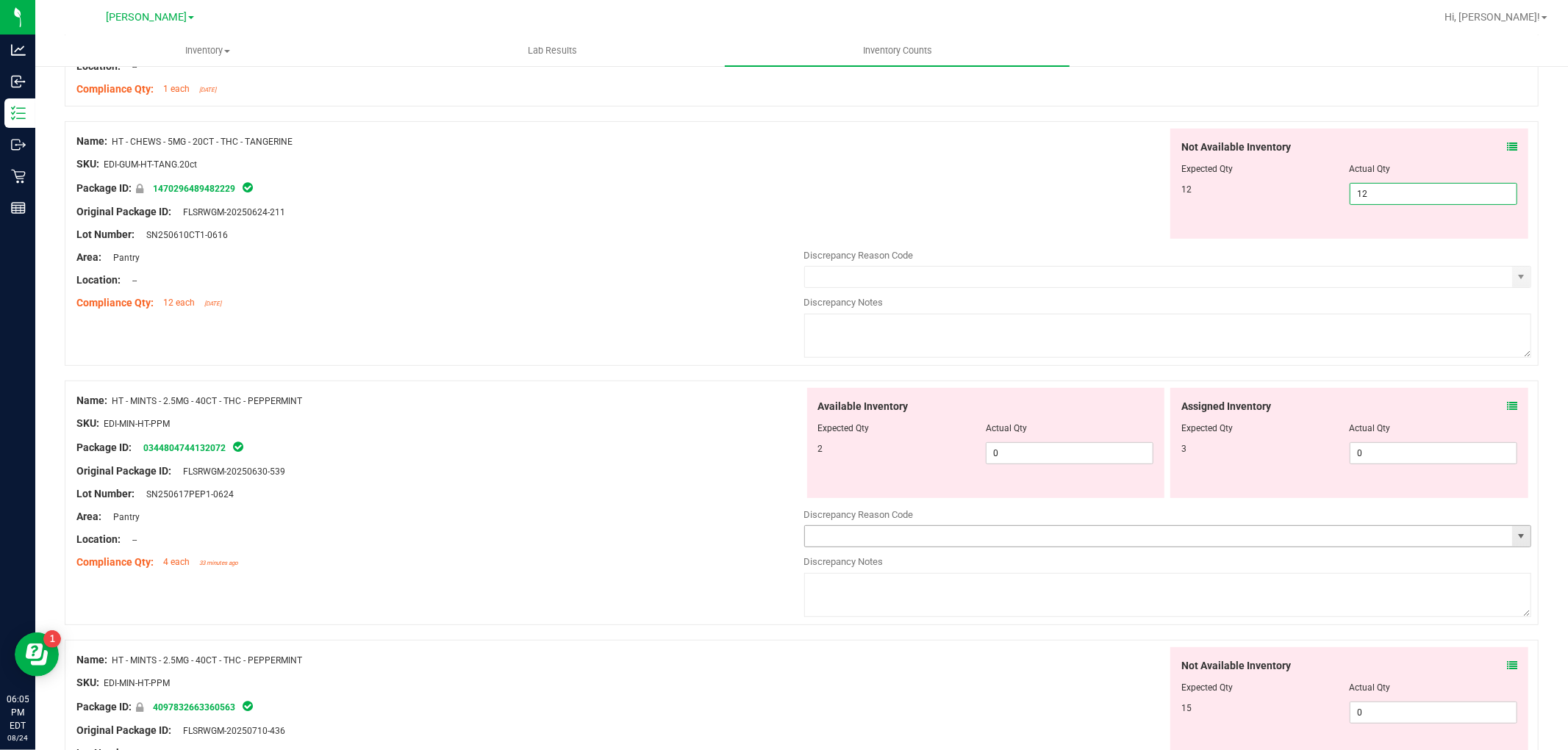
scroll to position [408, 0]
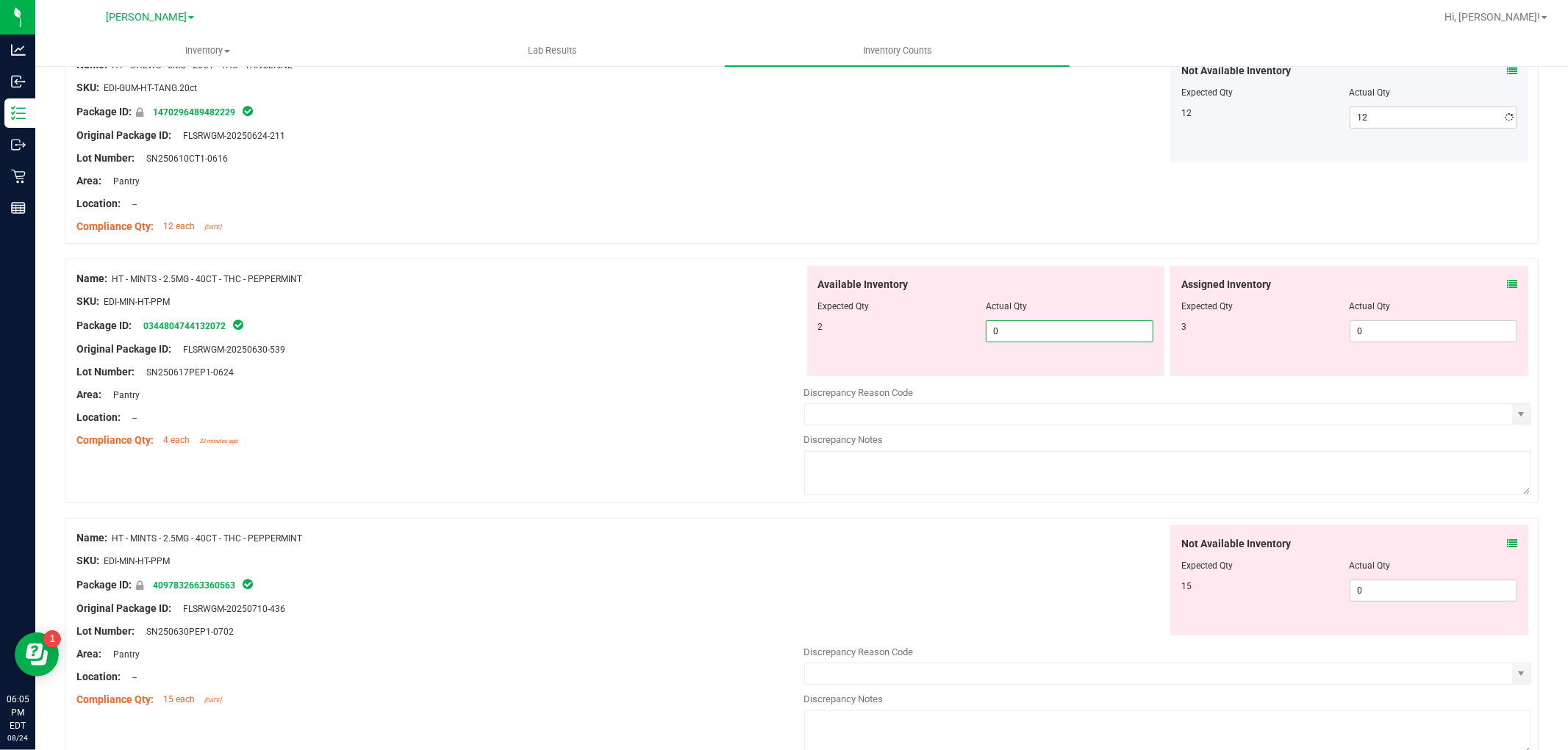
click at [1118, 379] on div "Available Inventory Expected Qty Actual Qty 2 0 0" at bounding box center [1168, 382] width 728 height 233
click at [1371, 600] on span "0 0" at bounding box center [1433, 590] width 168 height 22
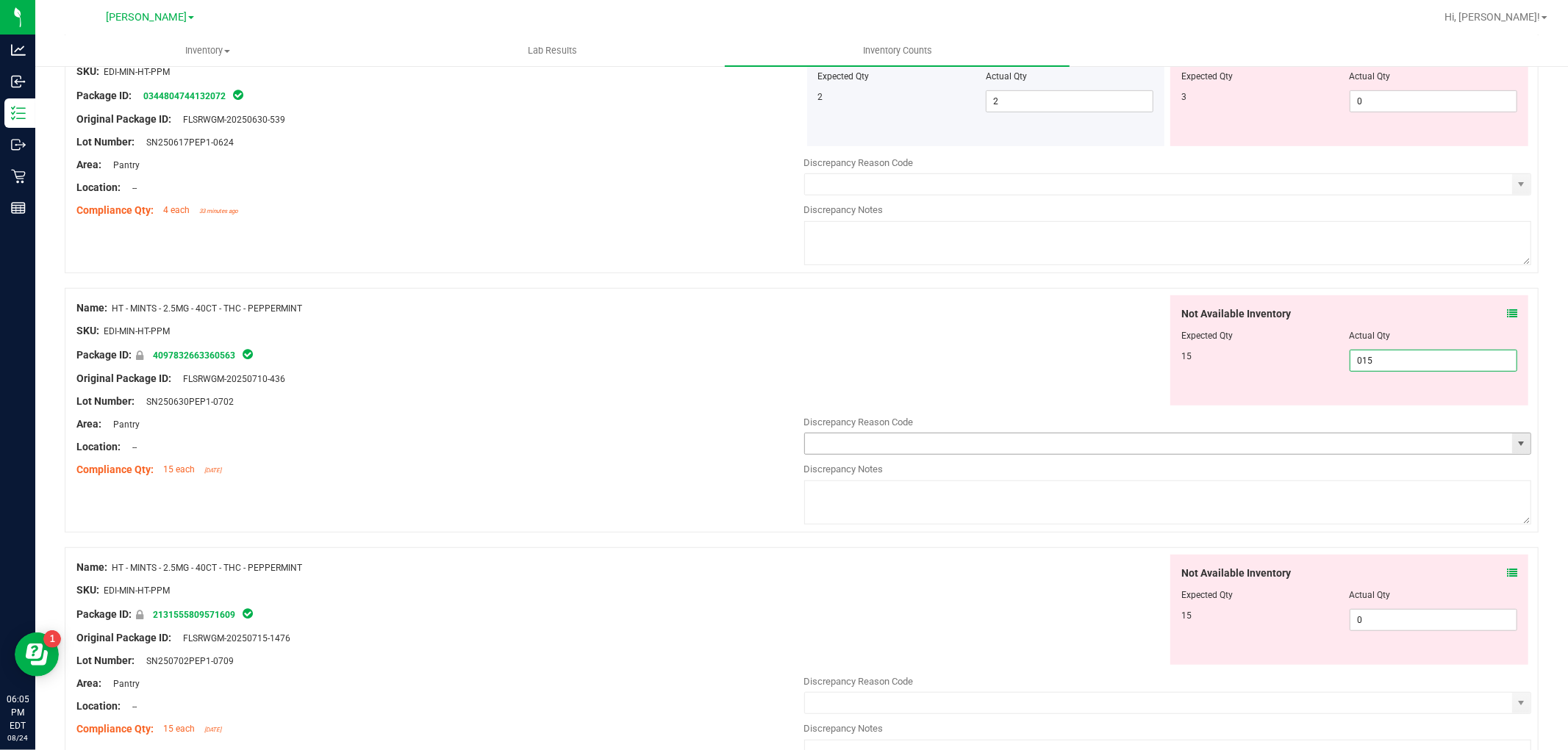
scroll to position [816, 0]
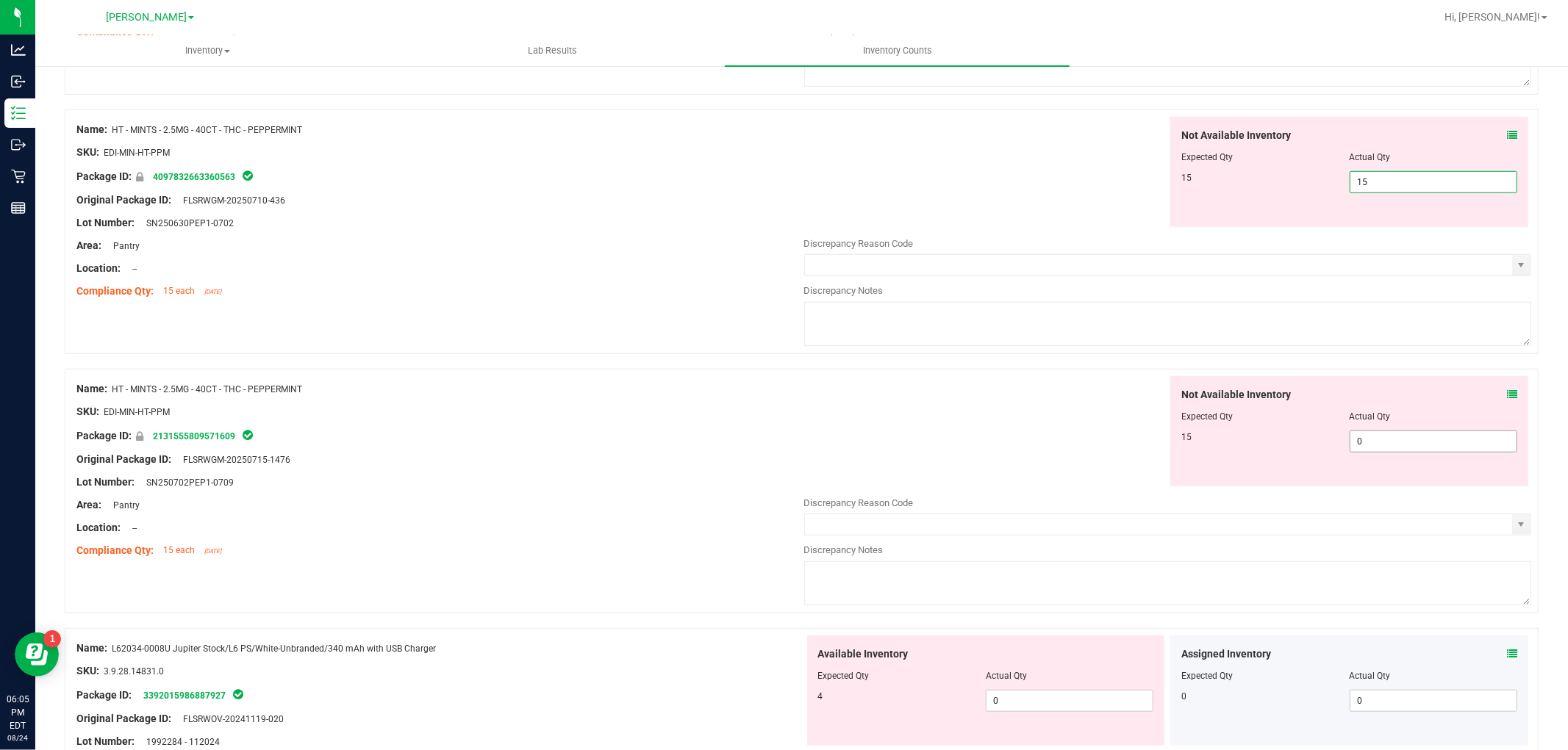
click at [1364, 444] on div "Not Available Inventory Expected Qty Actual Qty 15 0 0" at bounding box center [1168, 493] width 728 height 233
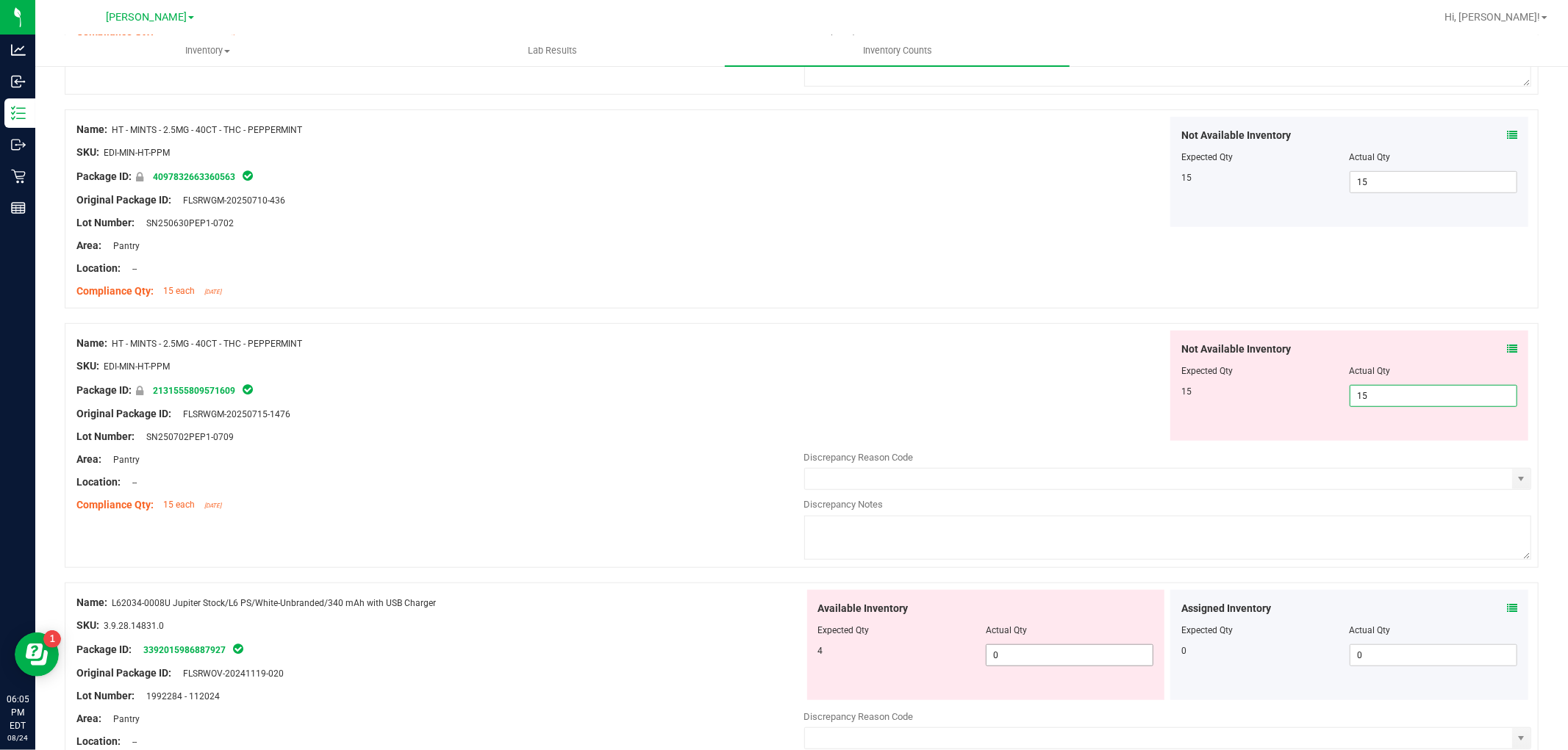
click at [1027, 652] on div "Available Inventory Expected Qty Actual Qty 4 0 0" at bounding box center [985, 645] width 358 height 110
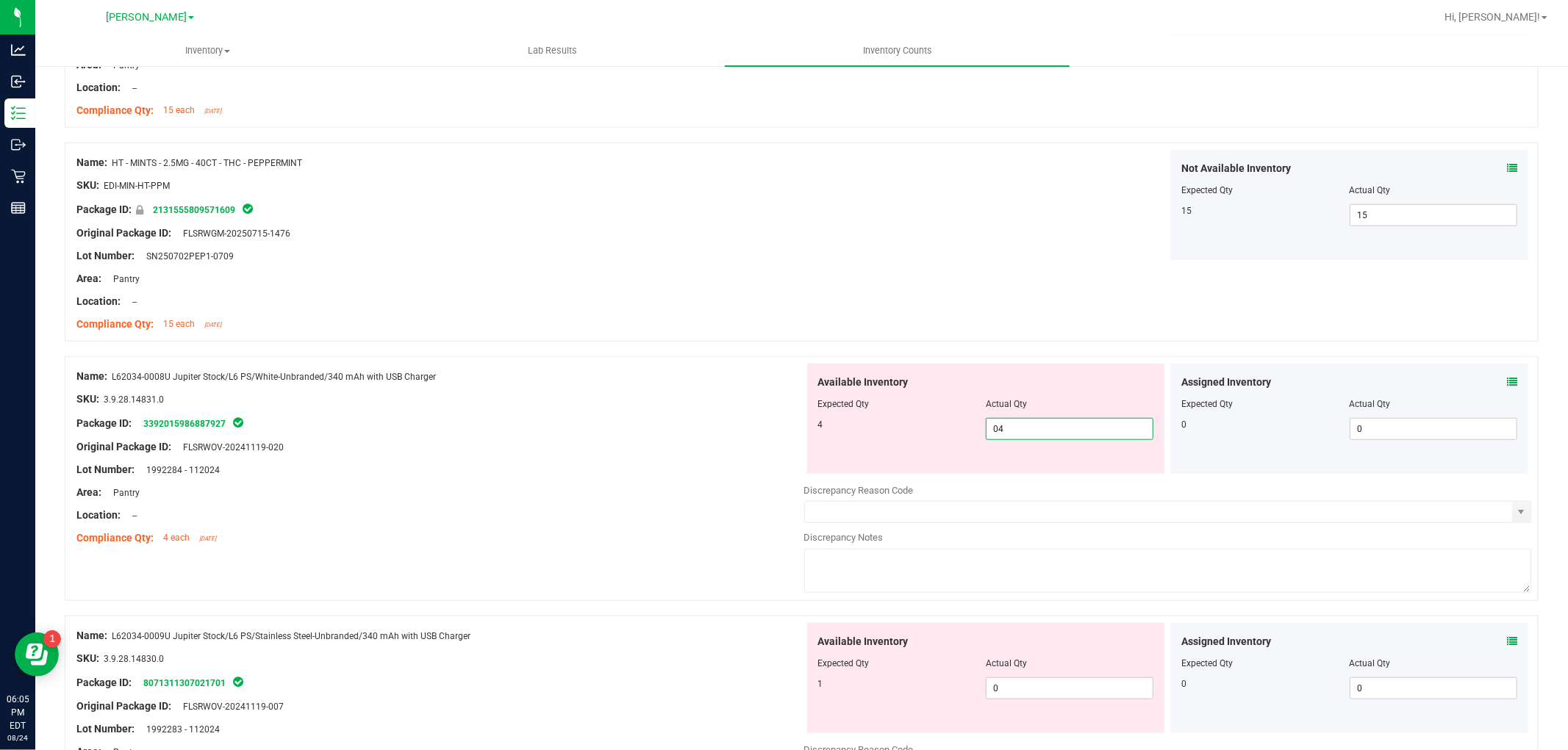
scroll to position [1142, 0]
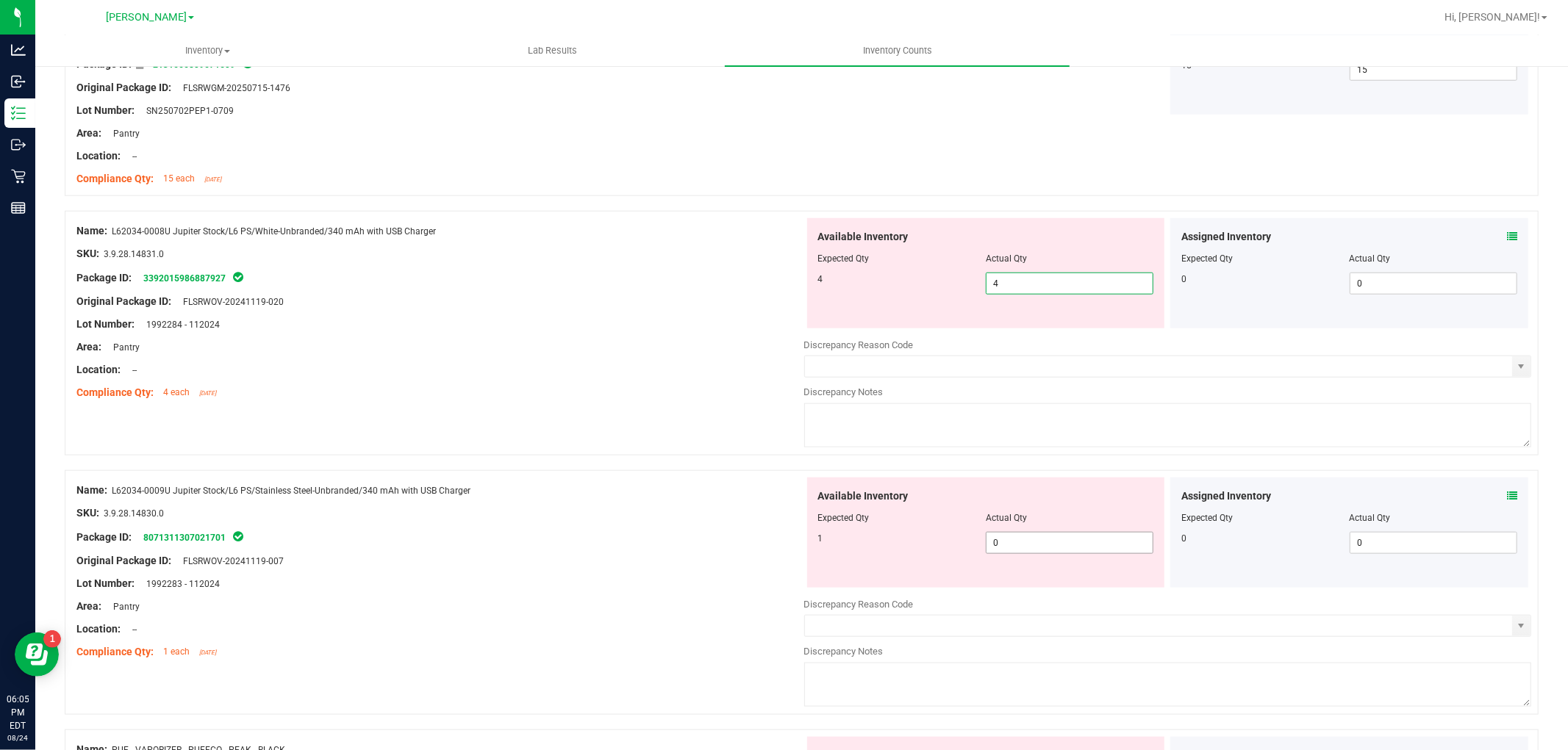
click at [1098, 548] on div "Available Inventory Expected Qty Actual Qty 1 0 0" at bounding box center [1168, 594] width 728 height 233
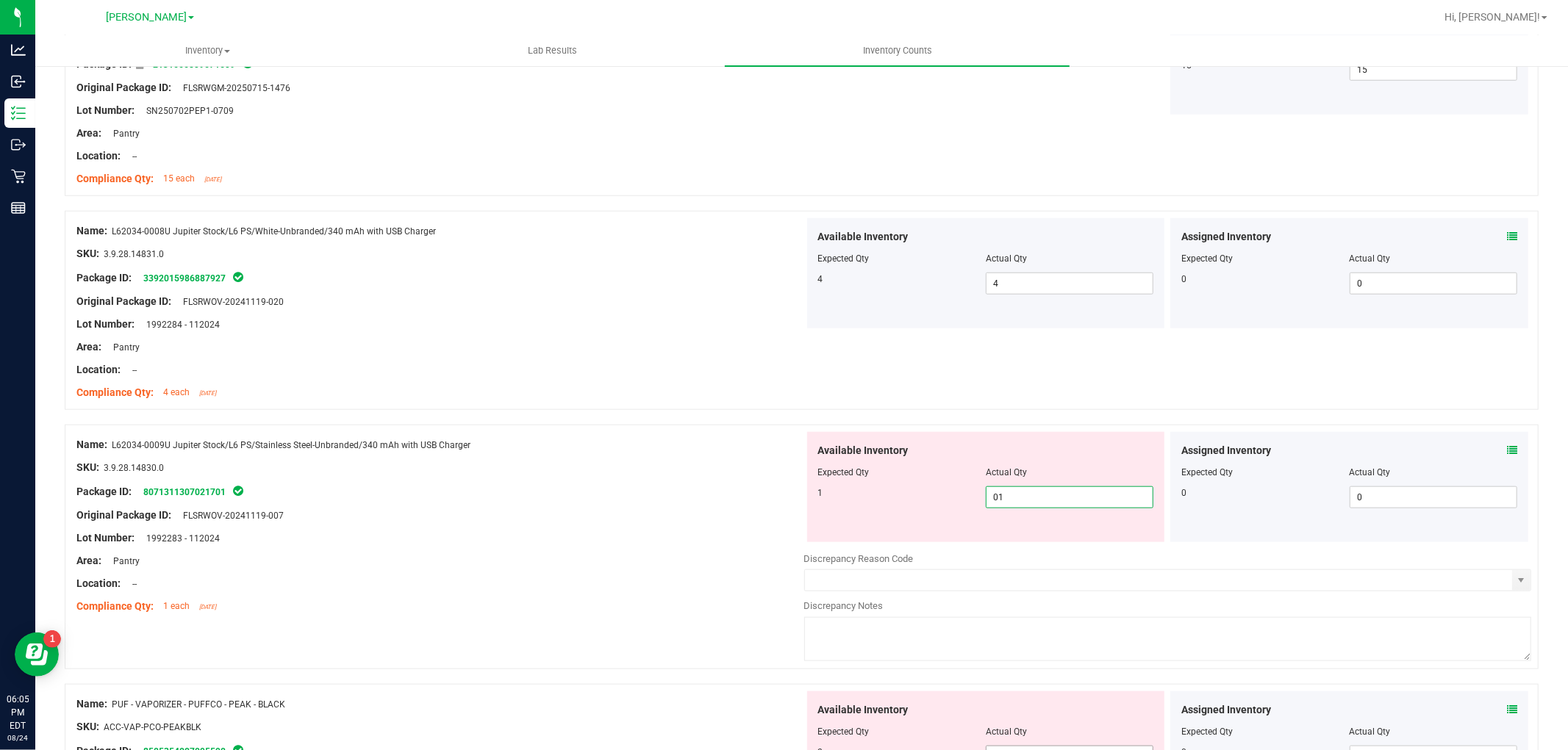
scroll to position [1387, 0]
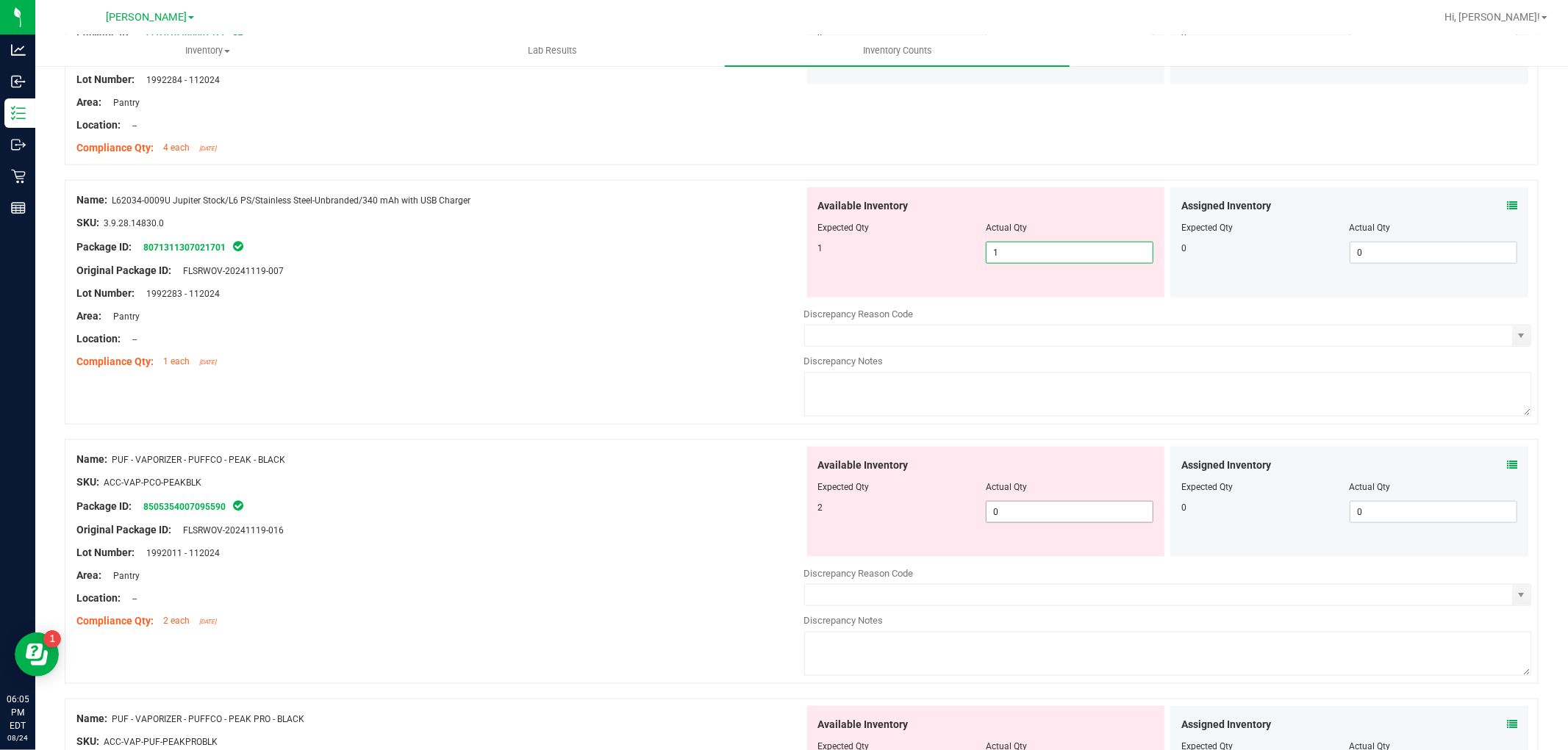
click at [1086, 515] on div "Available Inventory Expected Qty Actual Qty 2 0 0" at bounding box center [1168, 563] width 728 height 233
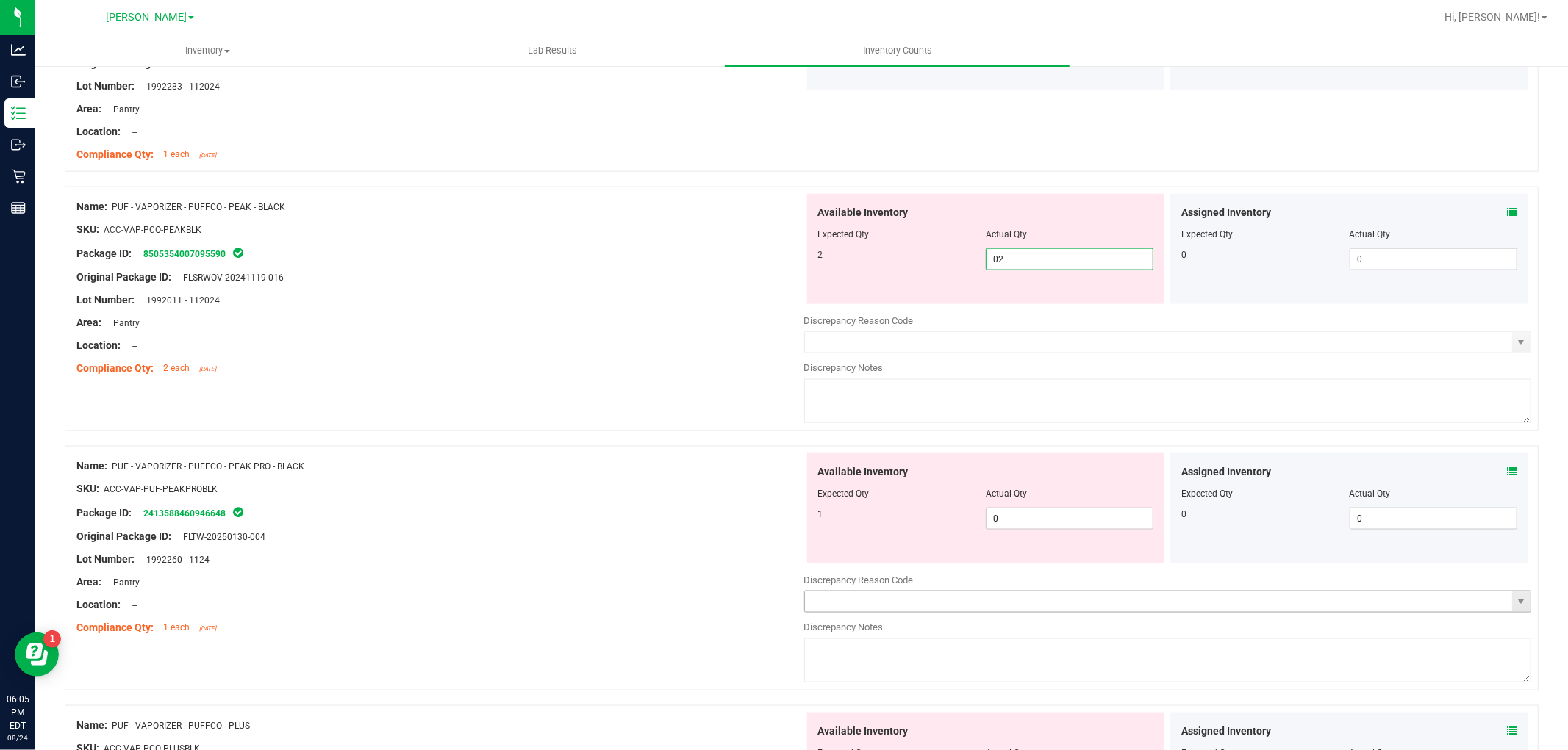
scroll to position [1714, 0]
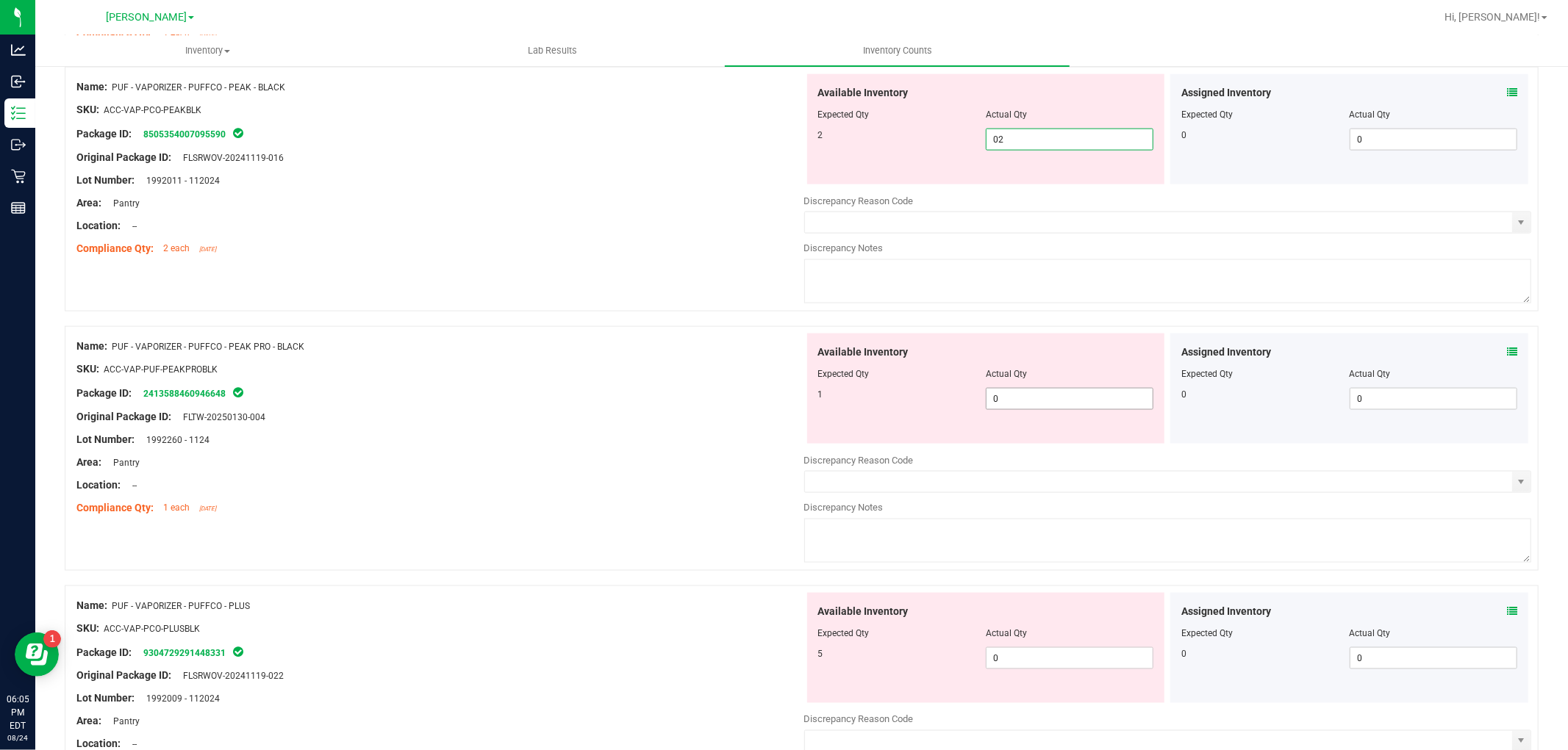
click at [1069, 391] on div "Available Inventory Expected Qty Actual Qty 1 0 0" at bounding box center [985, 388] width 358 height 110
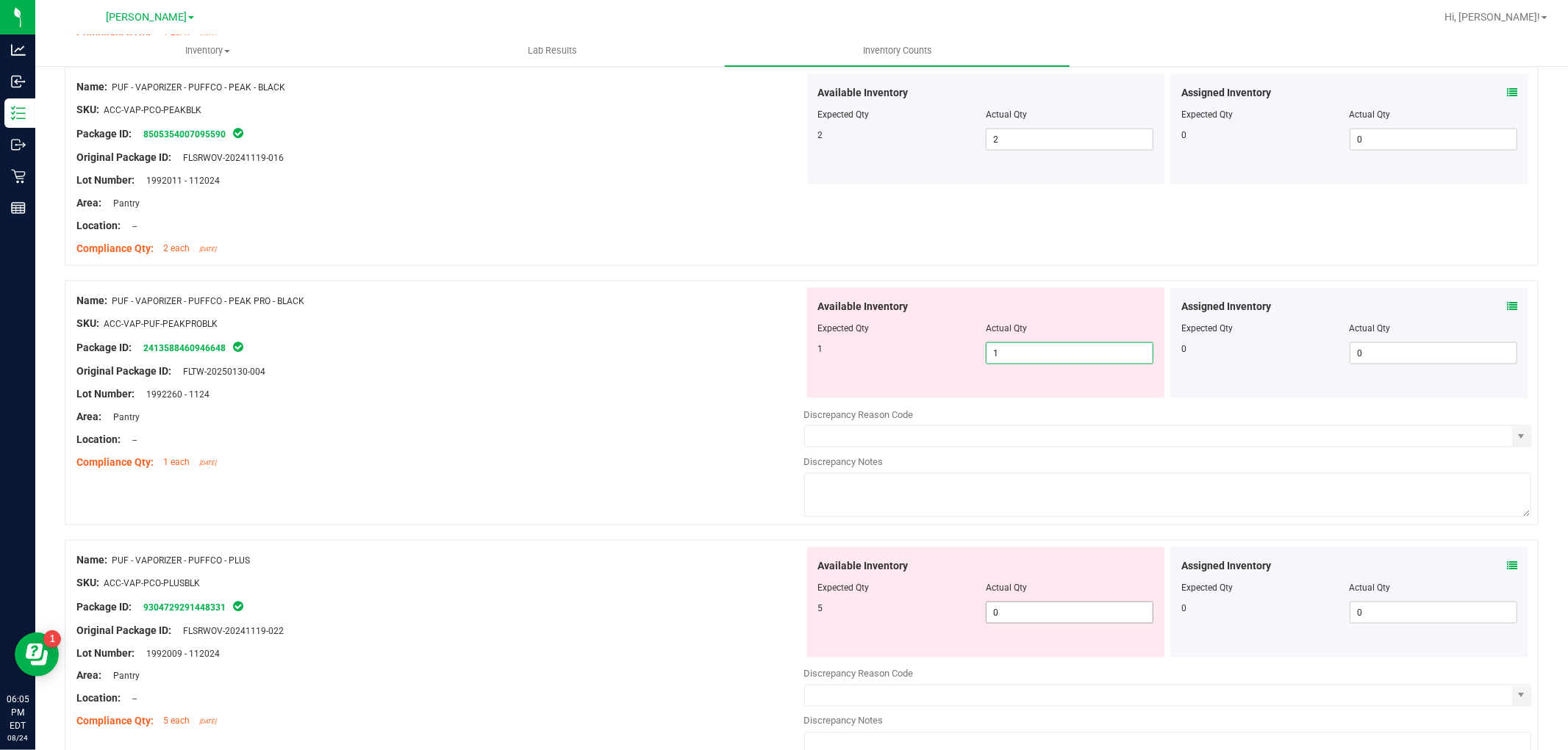
click at [1036, 613] on div "Available Inventory Expected Qty Actual Qty 5 0 0" at bounding box center [1168, 663] width 728 height 233
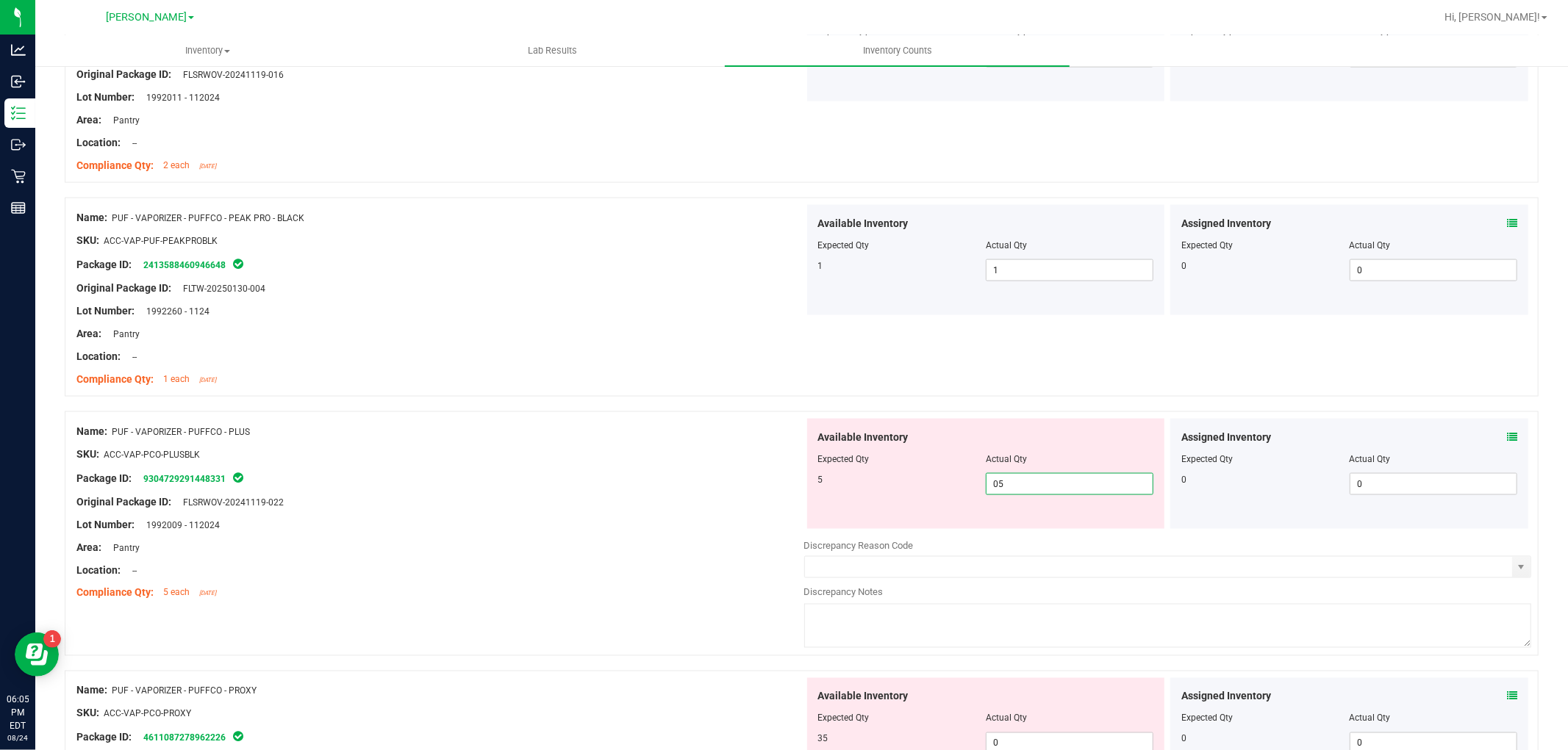
scroll to position [1958, 0]
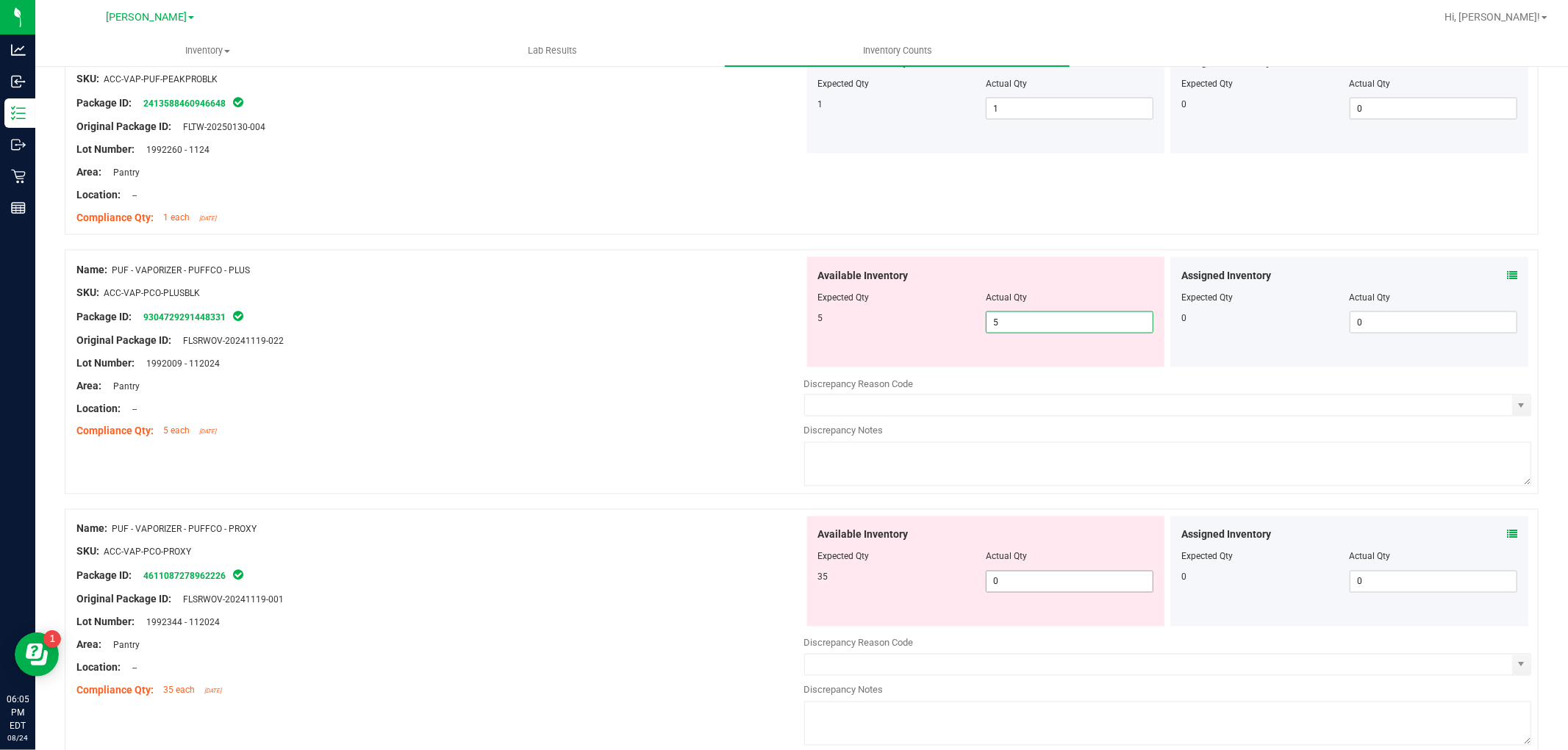
click at [1045, 582] on div "Available Inventory Expected Qty Actual Qty 35 0 0" at bounding box center [1168, 632] width 728 height 233
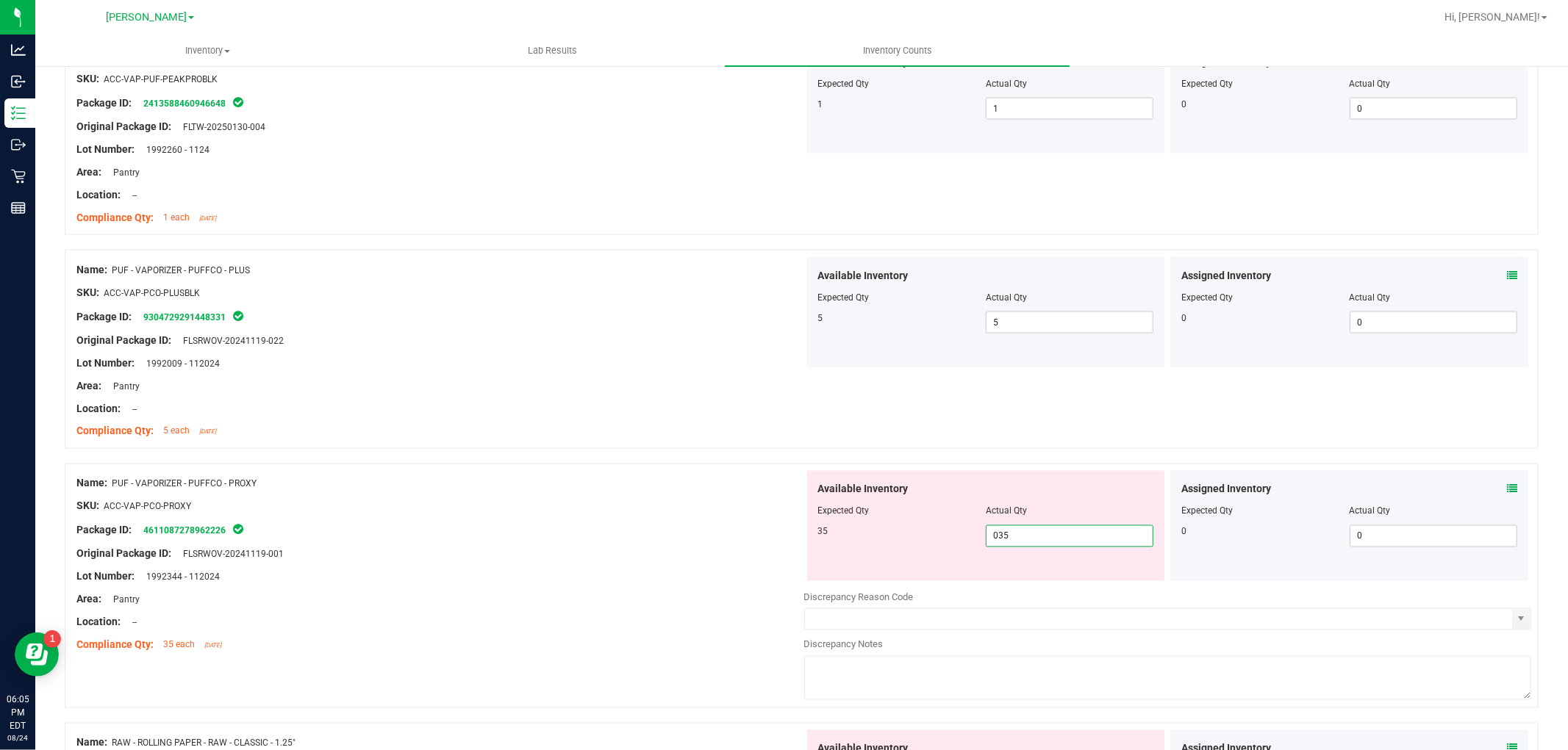
scroll to position [2367, 0]
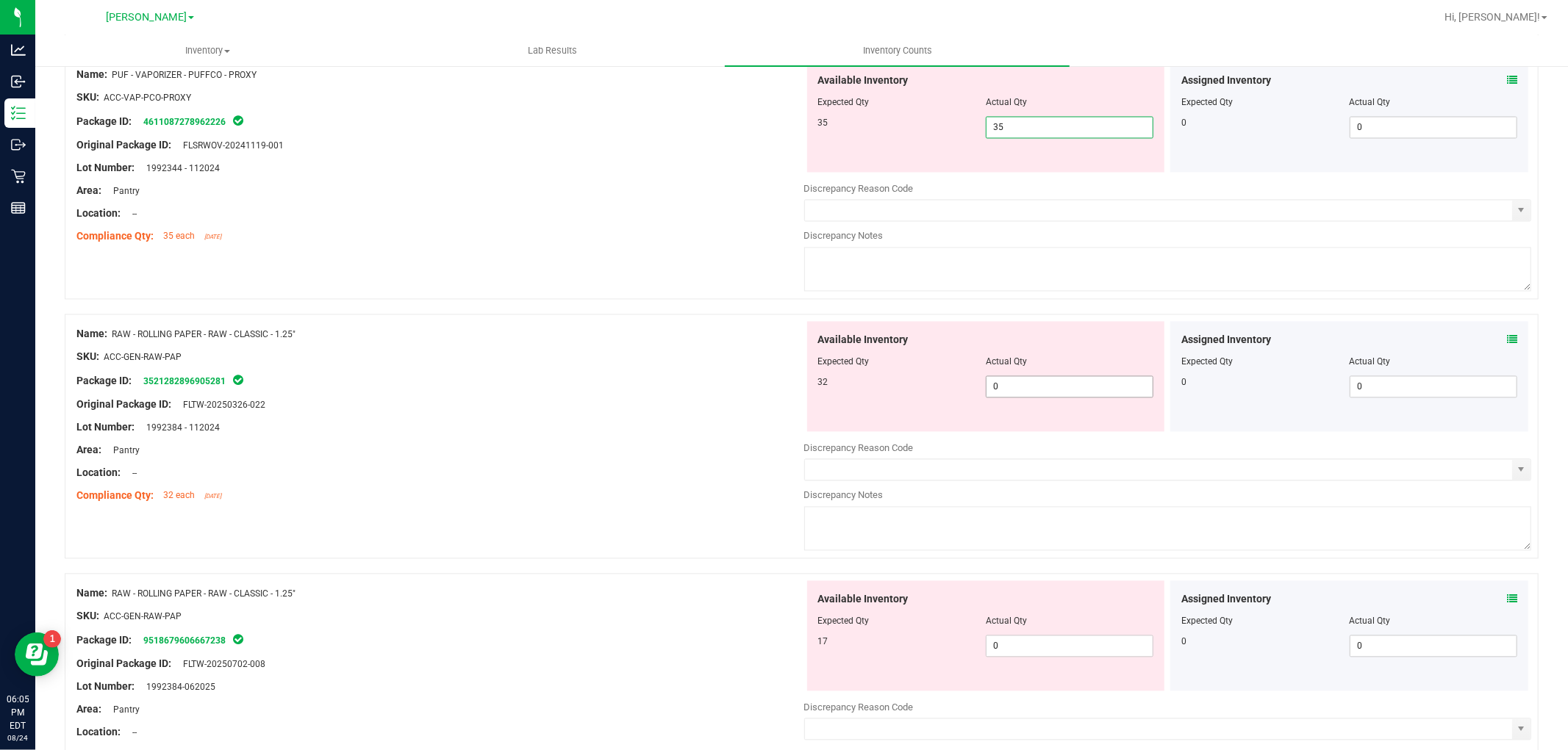
click at [1056, 383] on div "Available Inventory Expected Qty Actual Qty 32 0 0" at bounding box center [985, 376] width 358 height 110
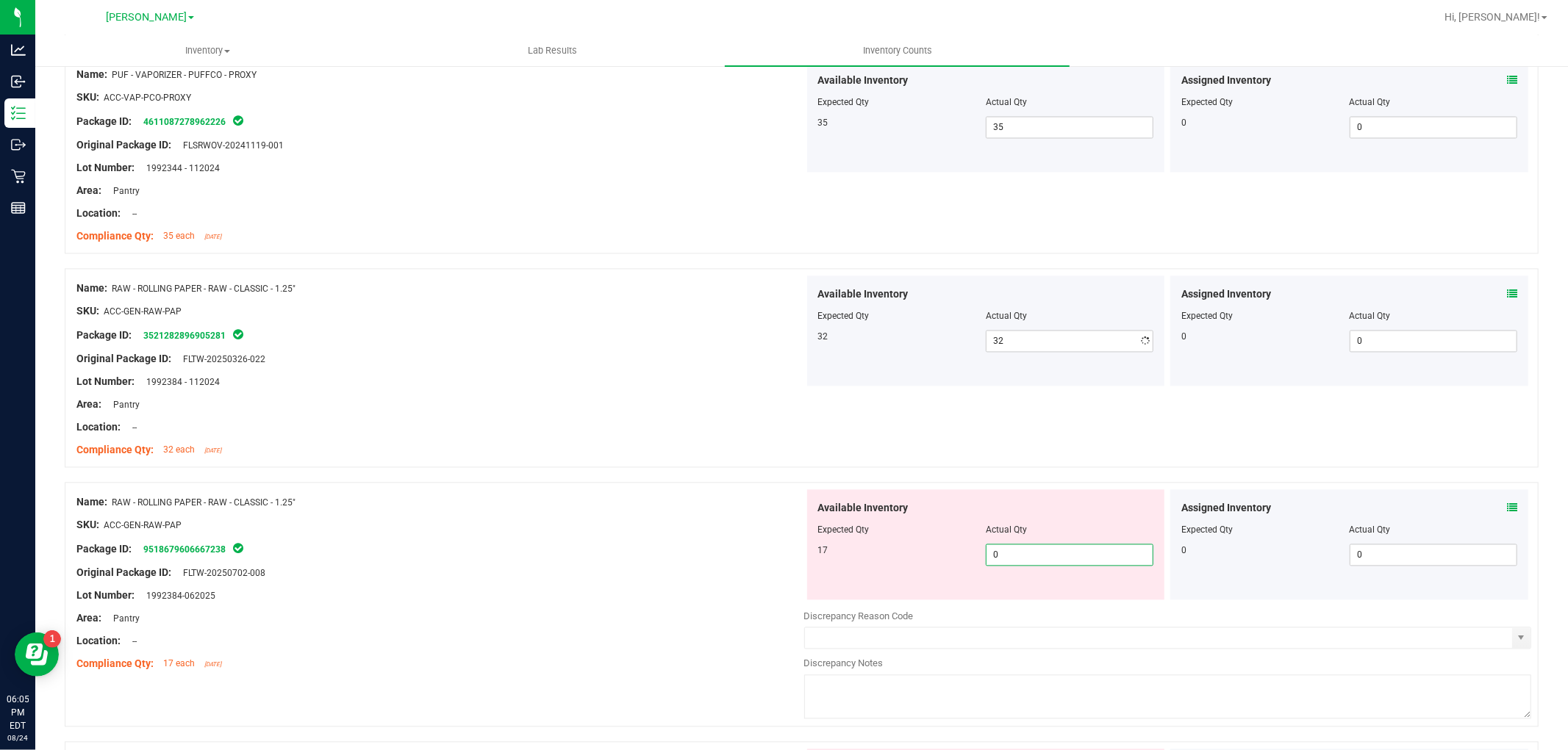
click at [1056, 598] on div "Available Inventory Expected Qty Actual Qty 17 0 0" at bounding box center [985, 544] width 358 height 110
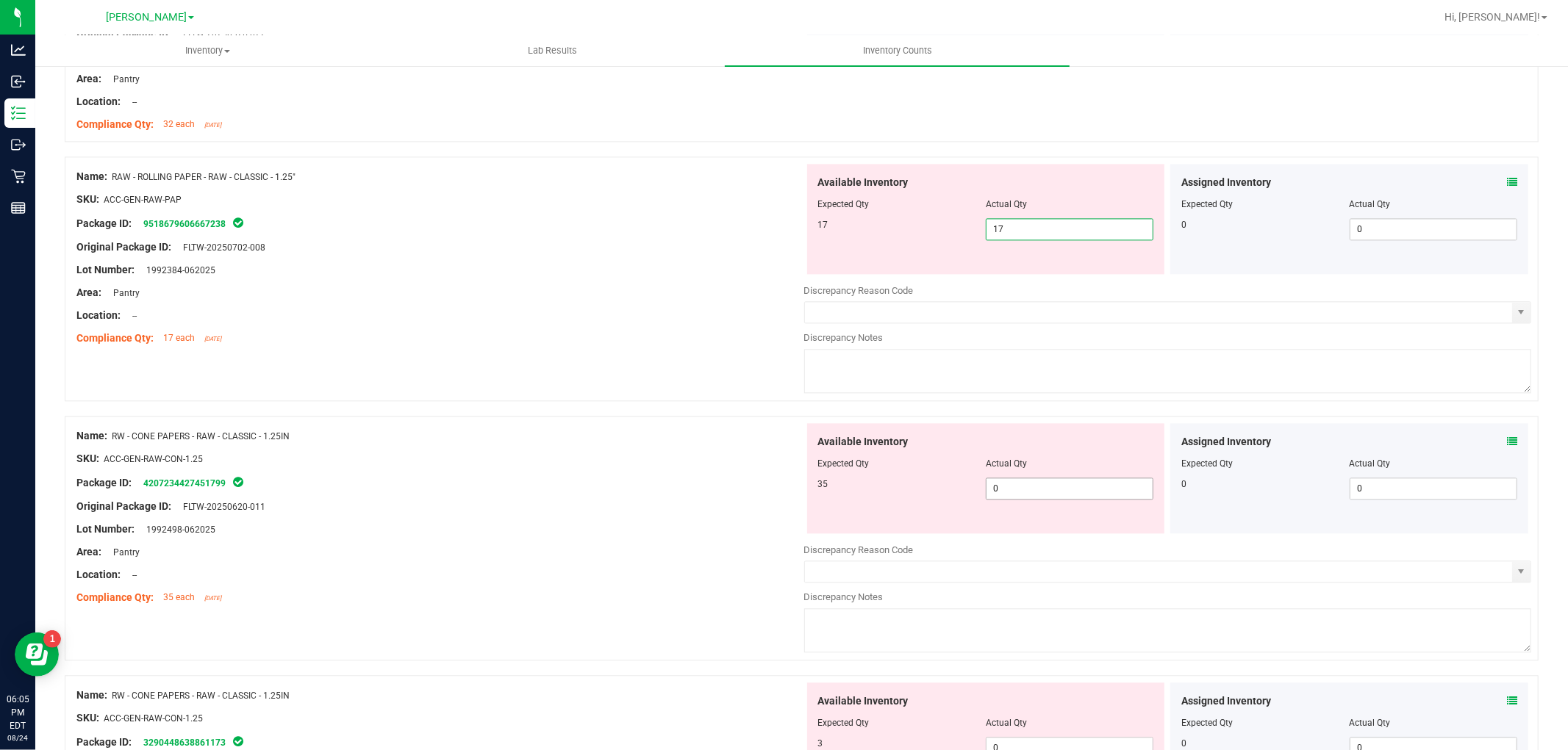
click at [1060, 481] on div "Available Inventory Expected Qty Actual Qty 35 0 0" at bounding box center [985, 478] width 358 height 110
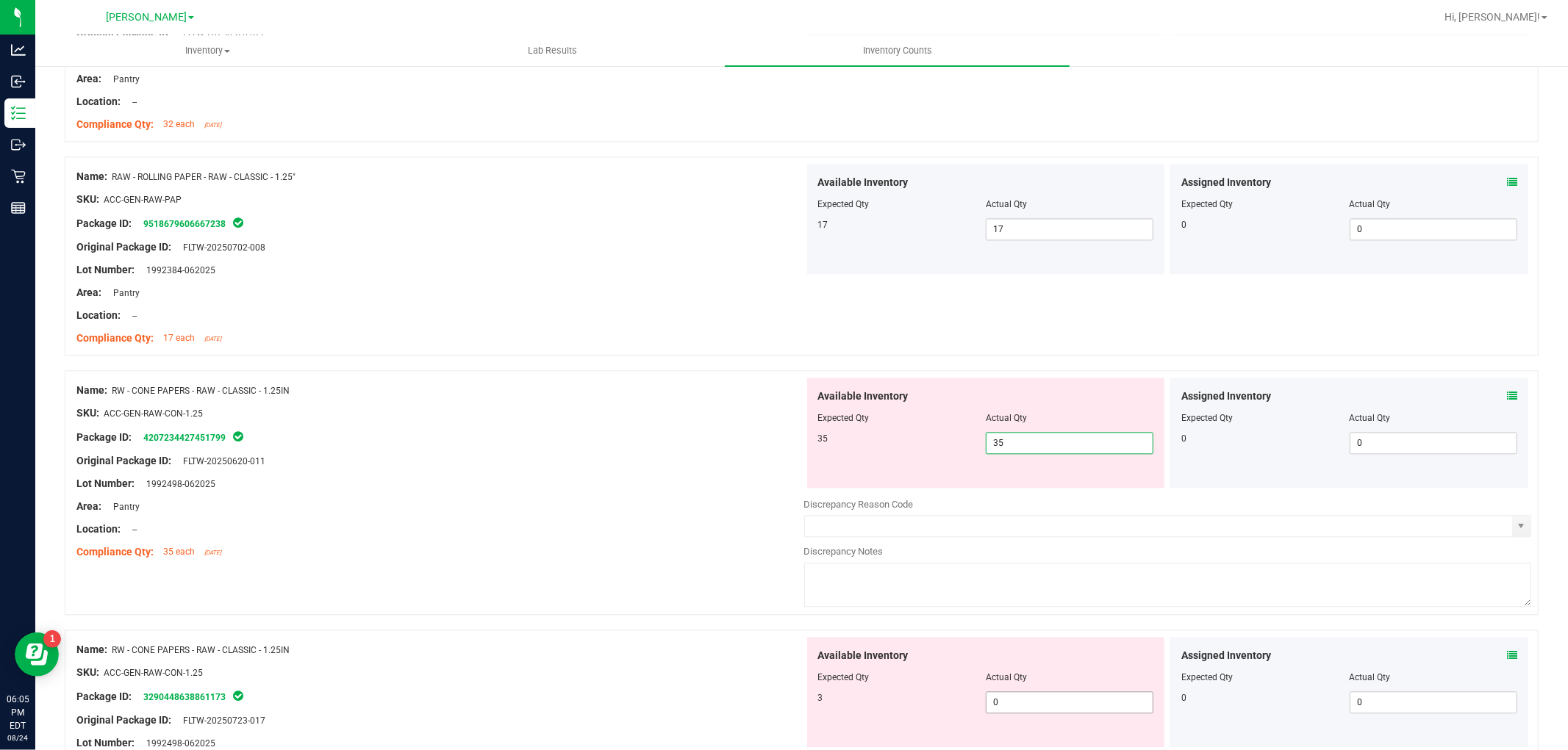
click at [1055, 708] on div "Available Inventory Expected Qty Actual Qty 3 0 0" at bounding box center [1168, 753] width 728 height 233
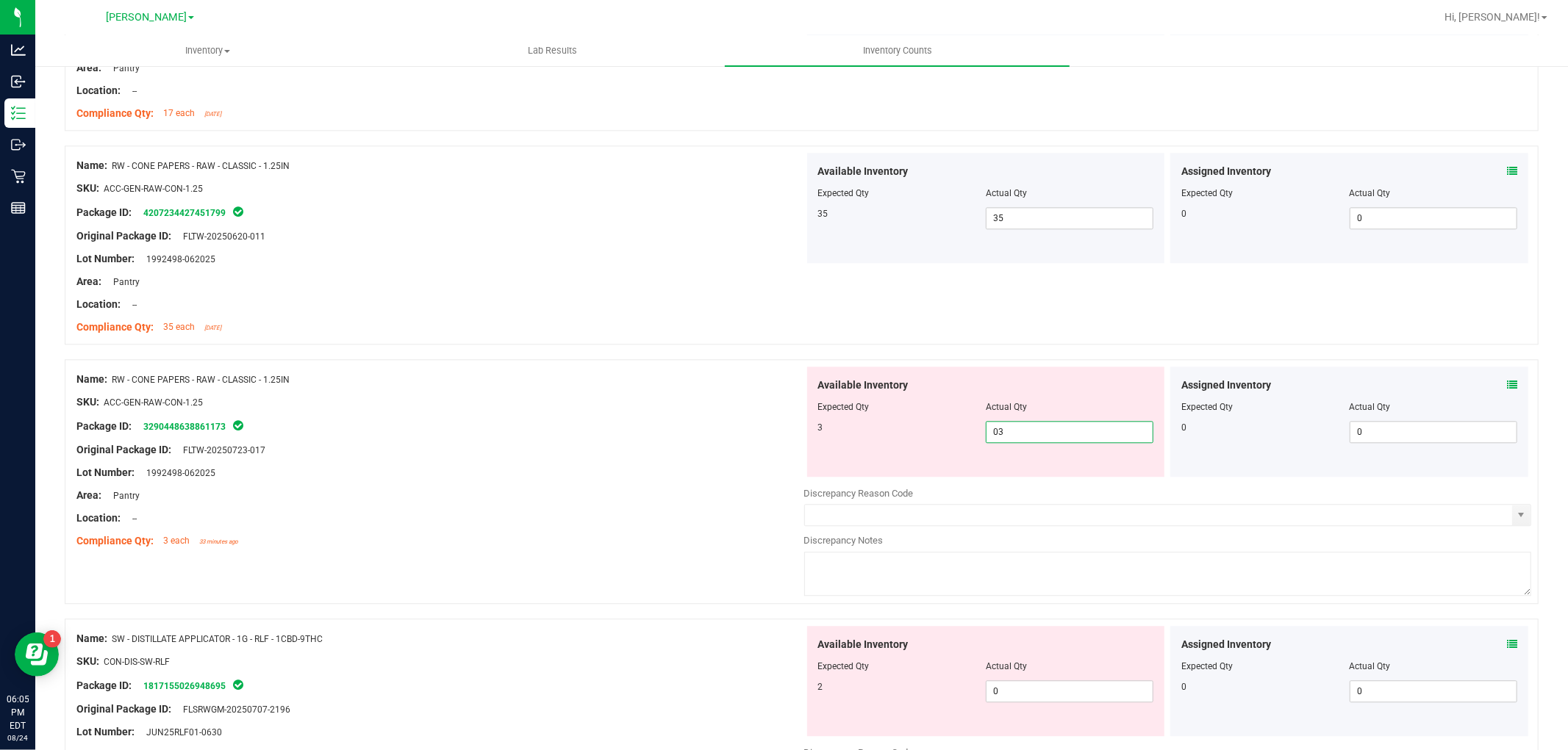
scroll to position [3101, 0]
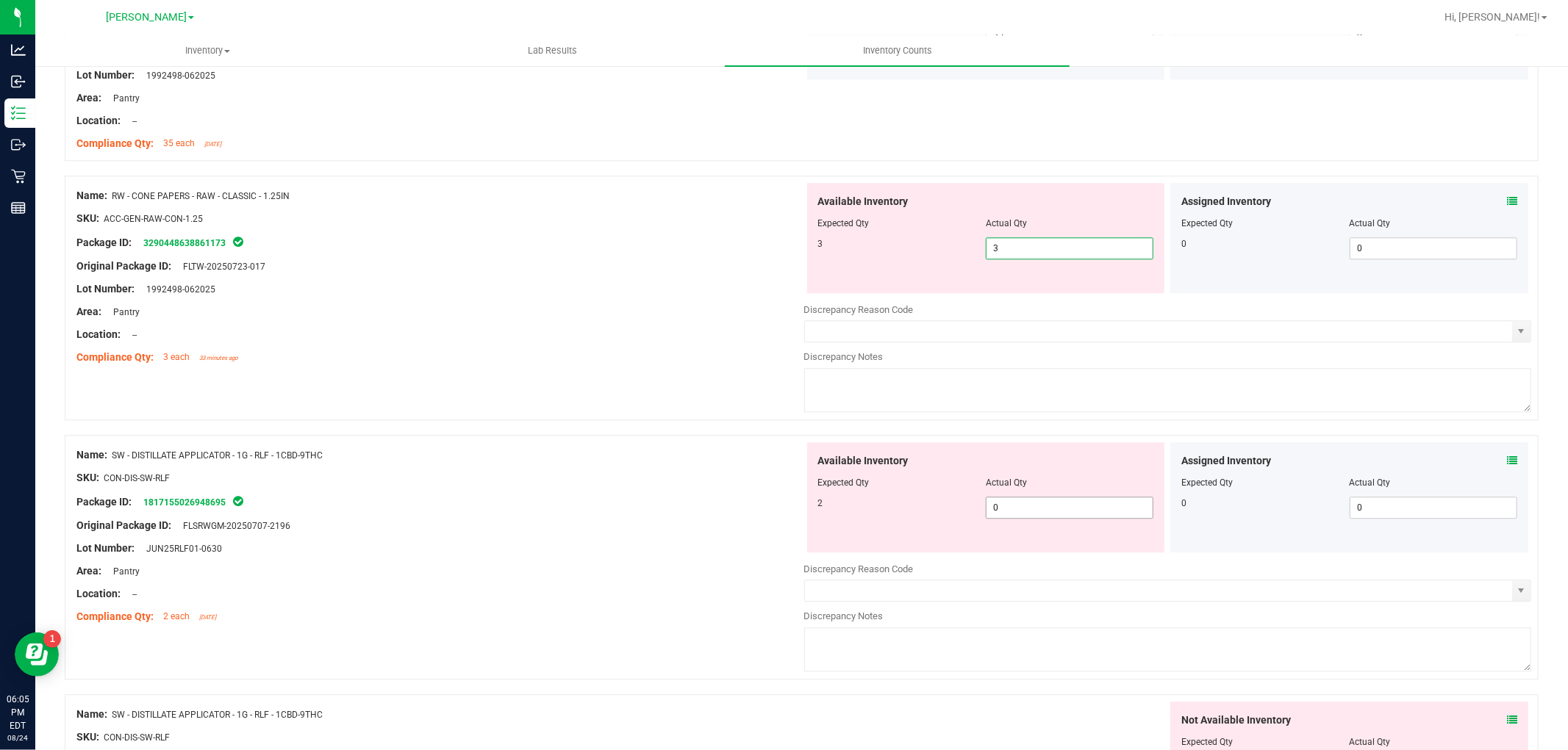
click at [1057, 511] on div "Available Inventory Expected Qty Actual Qty 2 0 0" at bounding box center [1168, 558] width 728 height 233
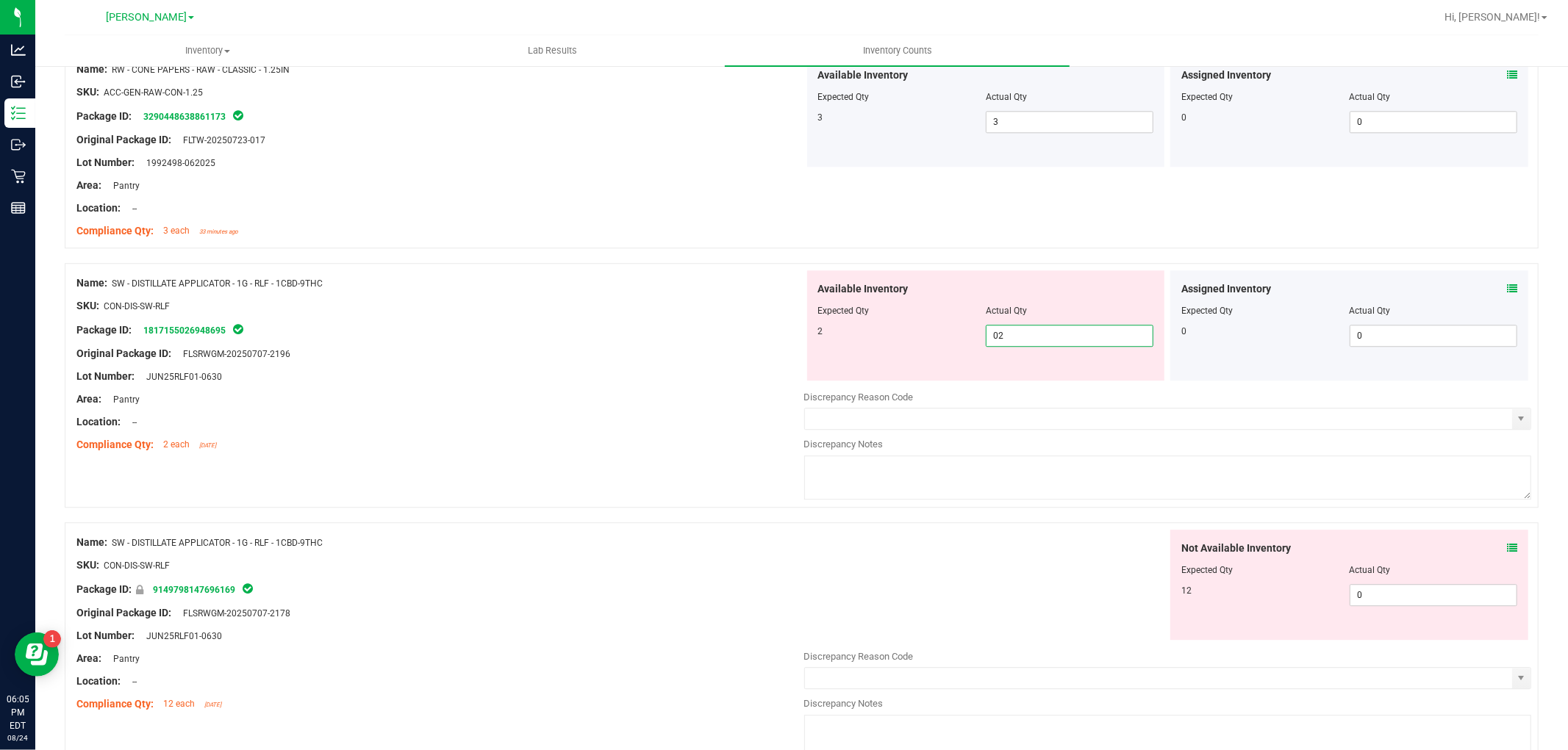
scroll to position [3346, 0]
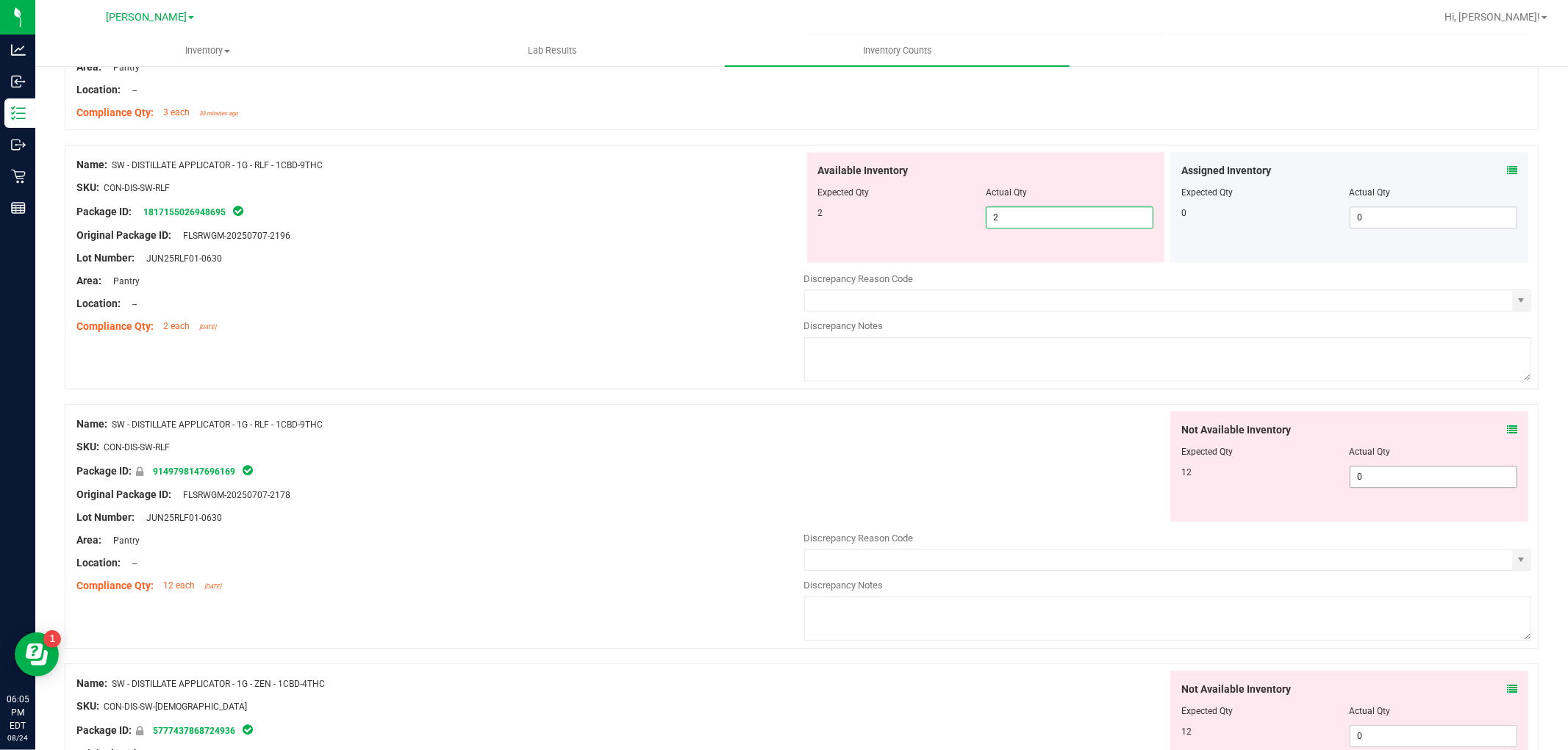
click at [1383, 478] on div "Not Available Inventory Expected Qty Actual Qty 12 0 0" at bounding box center [1348, 466] width 358 height 110
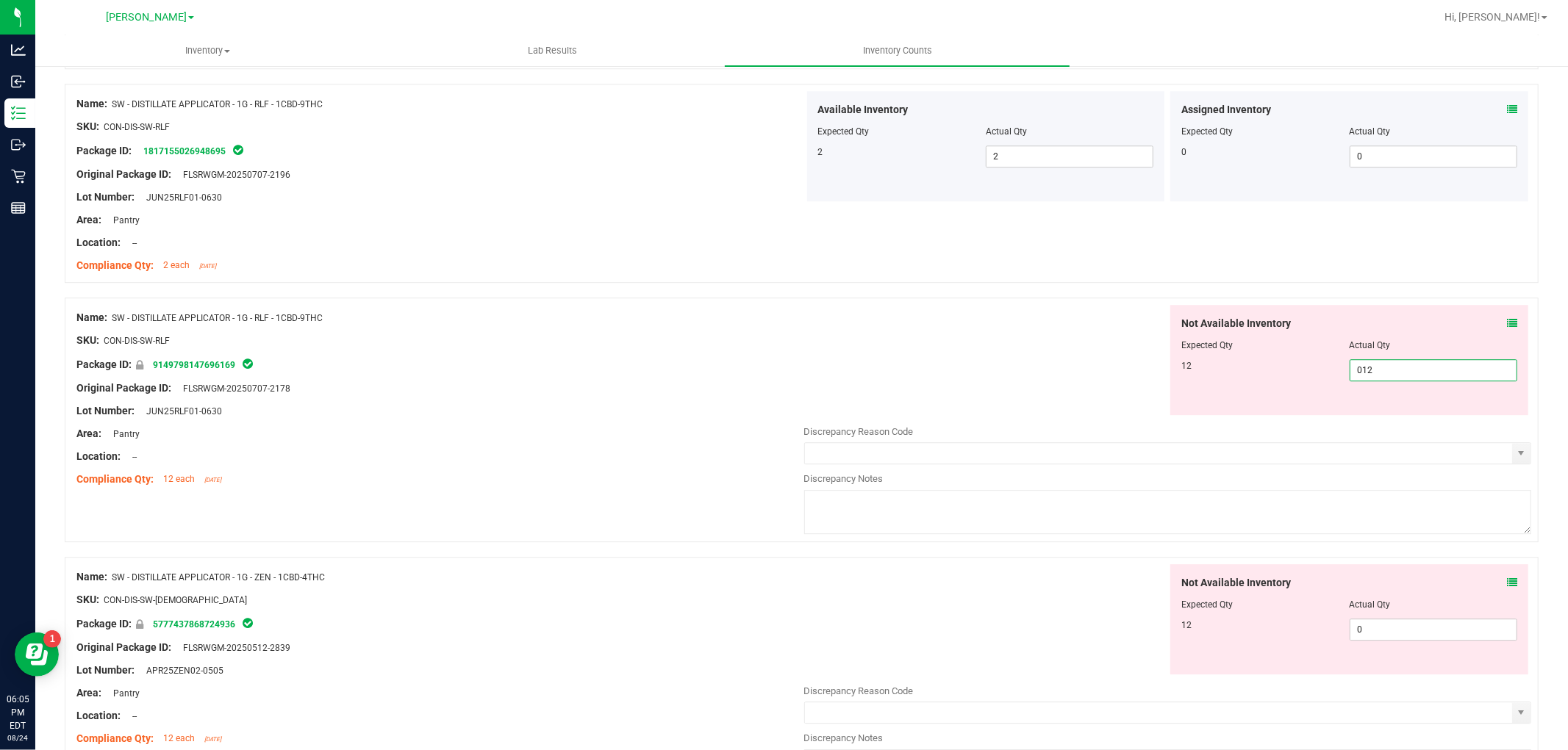
scroll to position [3509, 0]
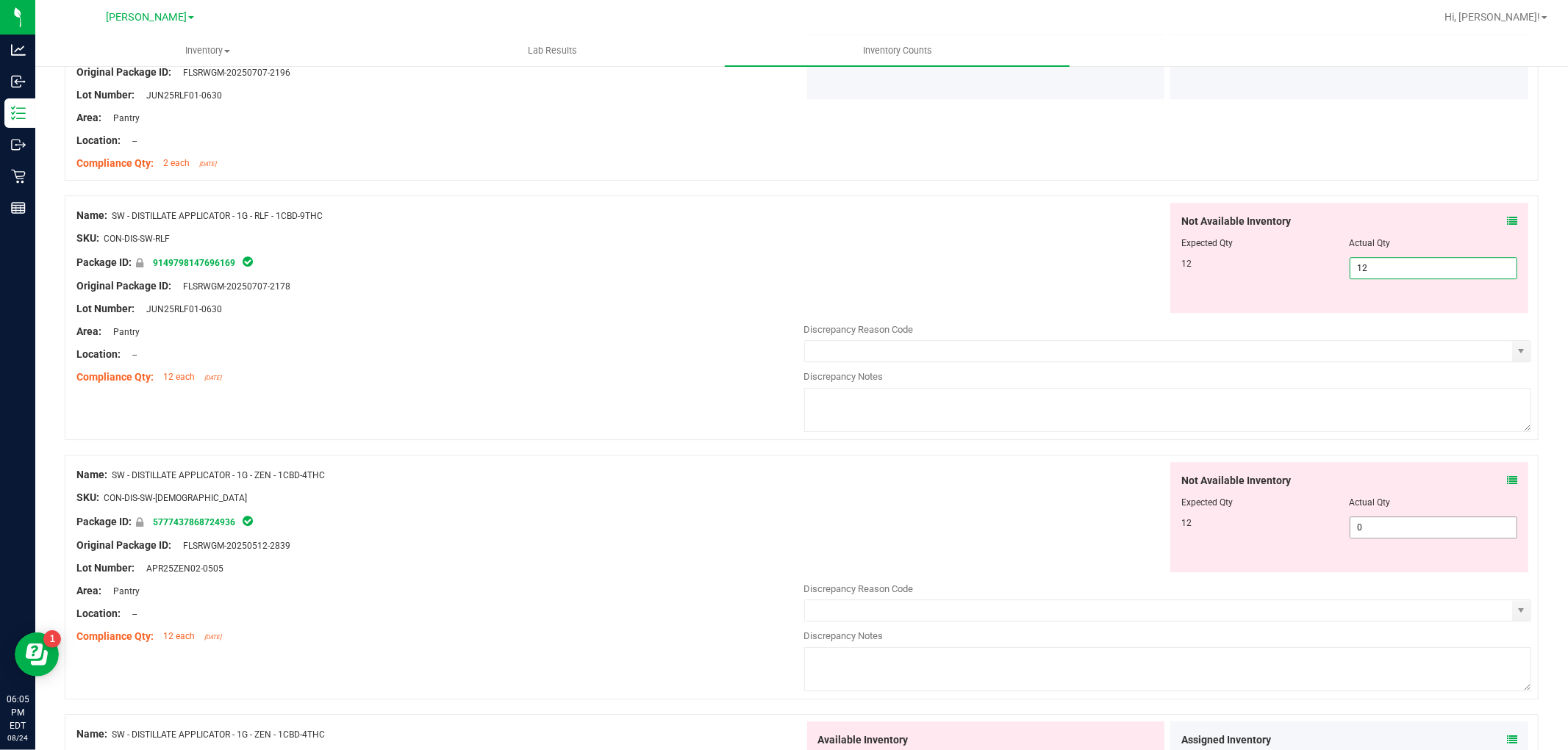
click at [1365, 524] on div "Not Available Inventory Expected Qty Actual Qty 12 0 0" at bounding box center [1348, 517] width 358 height 110
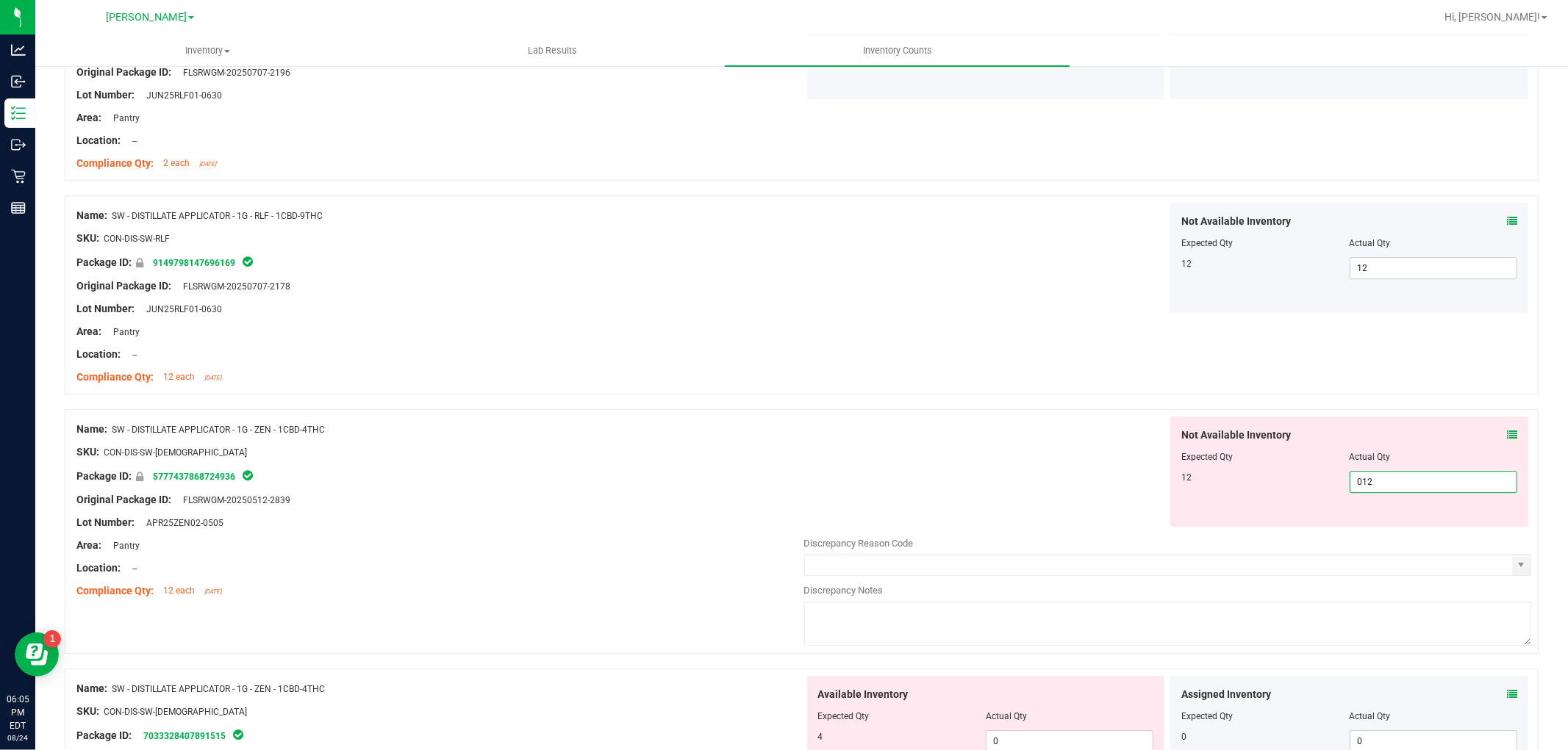
scroll to position [3836, 0]
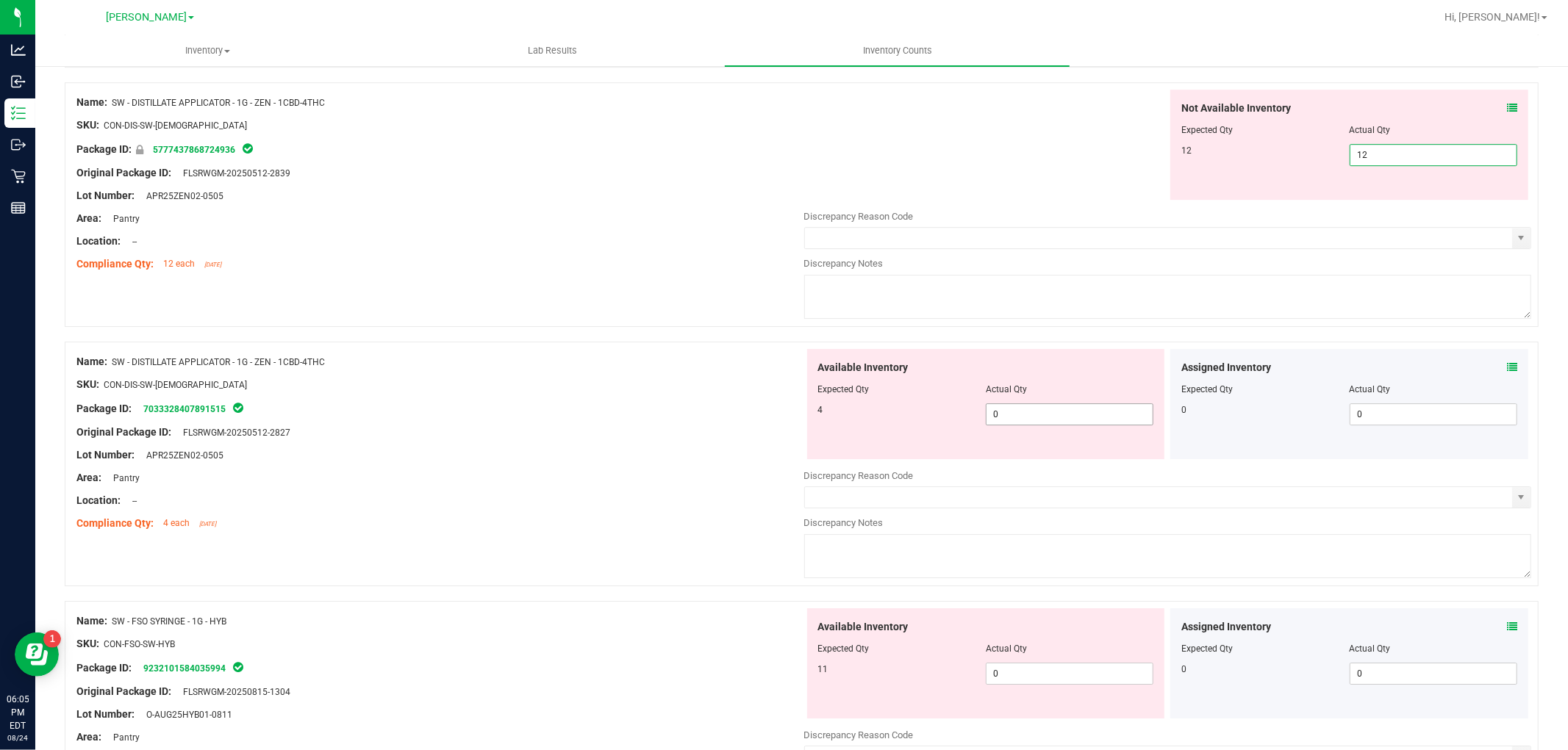
click at [1061, 403] on div "Available Inventory Expected Qty Actual Qty 4 0 0" at bounding box center [985, 404] width 358 height 110
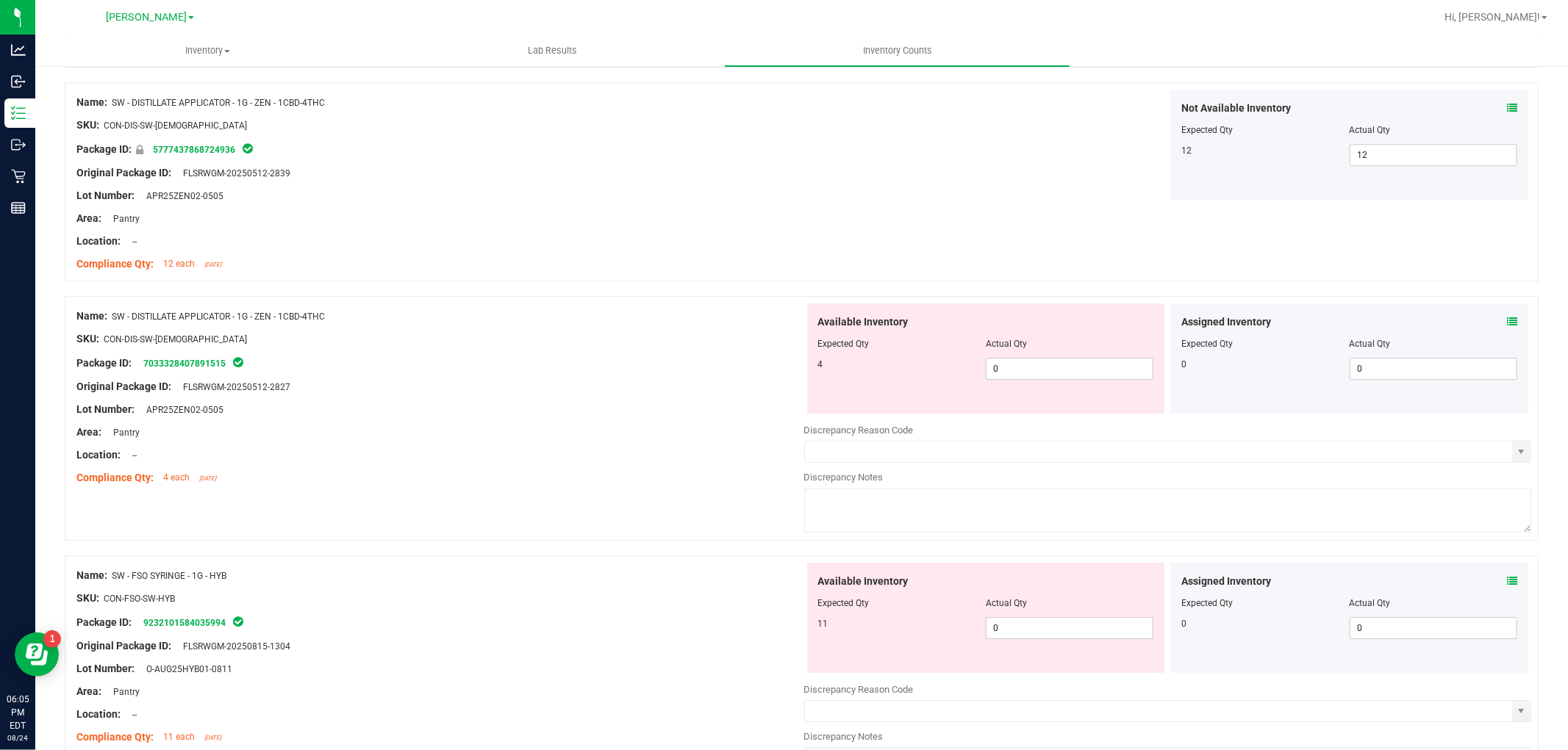
click at [1065, 406] on div "Available Inventory Expected Qty Actual Qty 4 0 0" at bounding box center [985, 358] width 358 height 110
click at [1077, 379] on span "0 0" at bounding box center [1069, 369] width 168 height 22
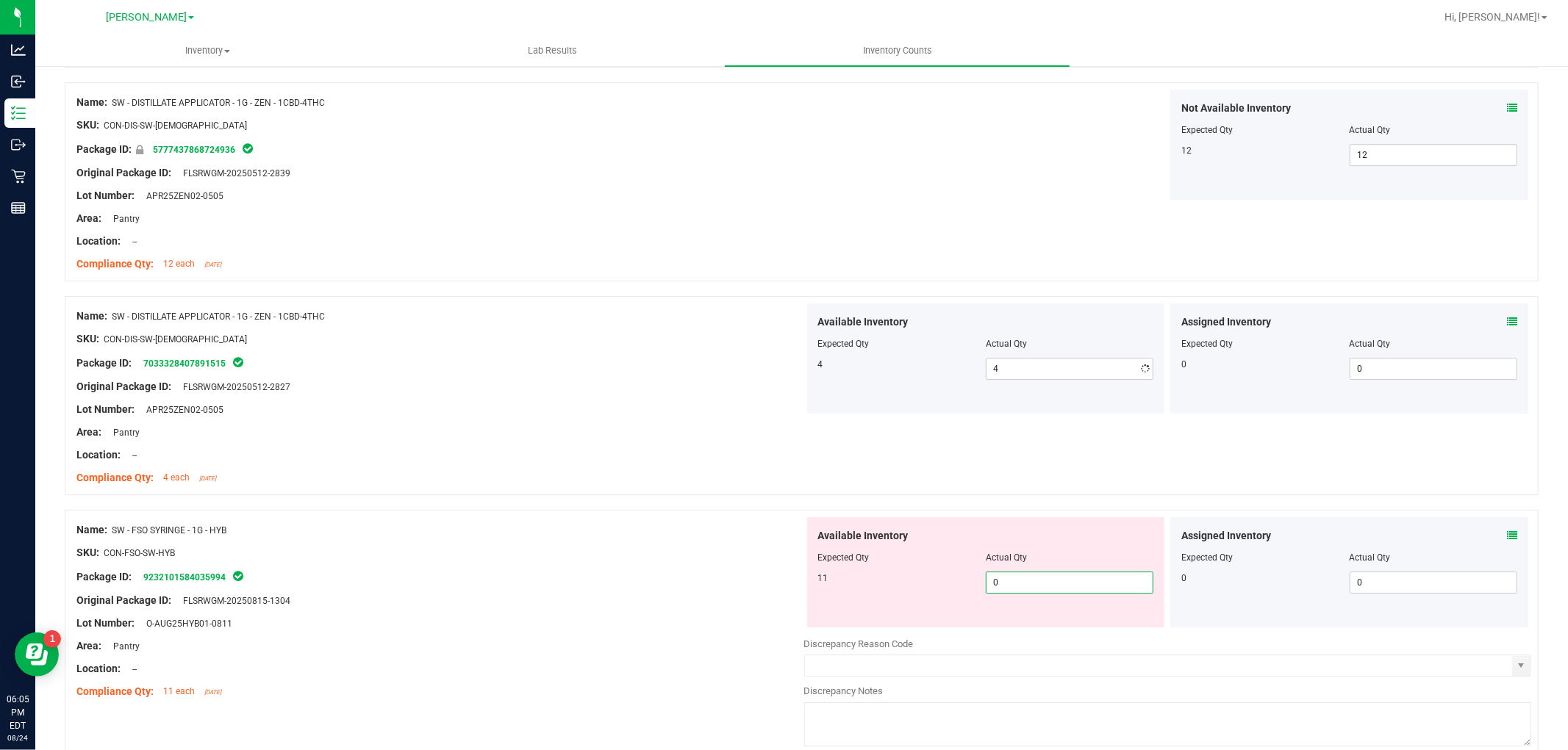
click at [1094, 638] on div "Available Inventory Expected Qty Actual Qty 11 0 0" at bounding box center [1168, 633] width 728 height 233
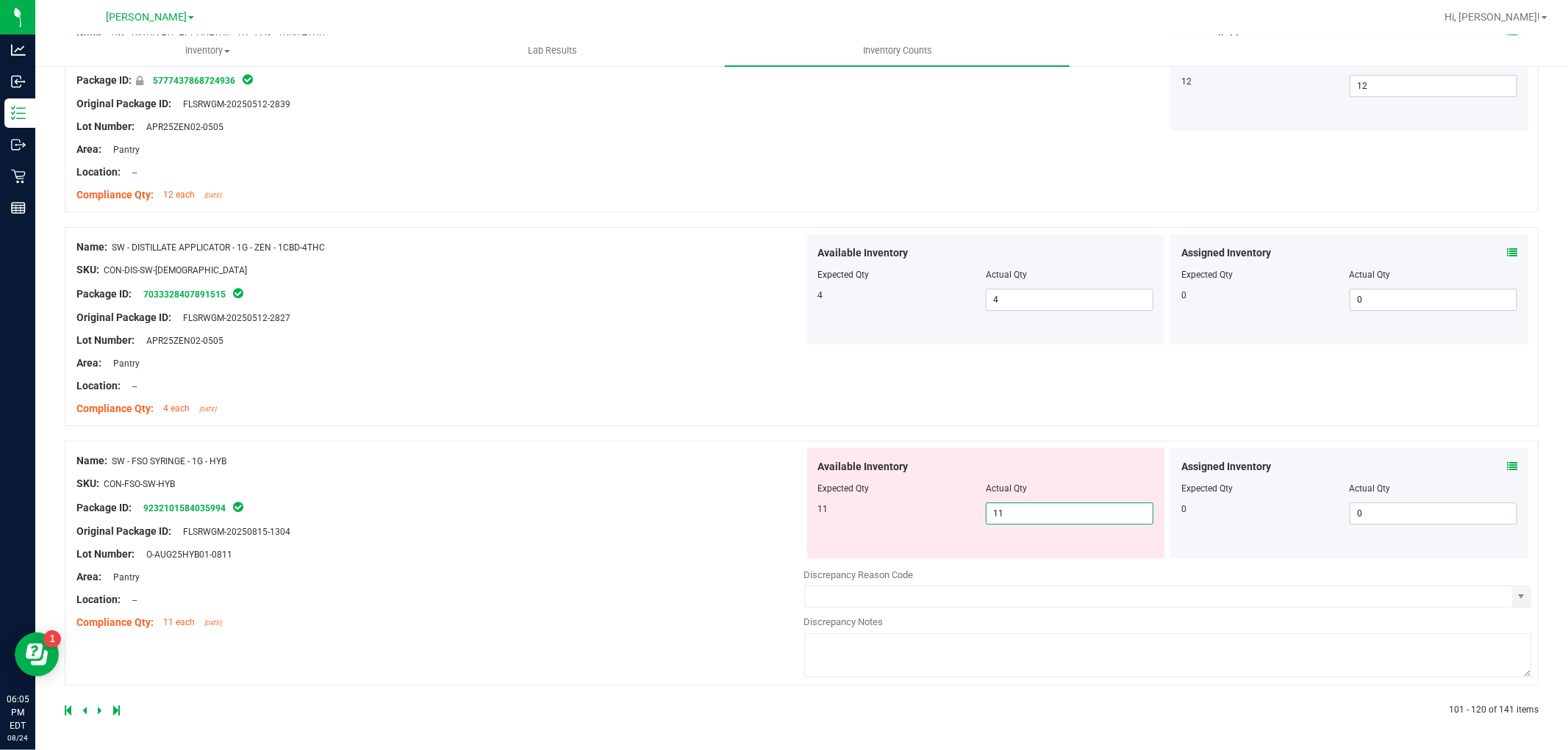
click at [697, 562] on div "Name: SW - FSO SYRINGE - 1G - HYB SKU: CON-FSO-SW-HYB Package ID: 9232101584035…" at bounding box center [440, 541] width 728 height 187
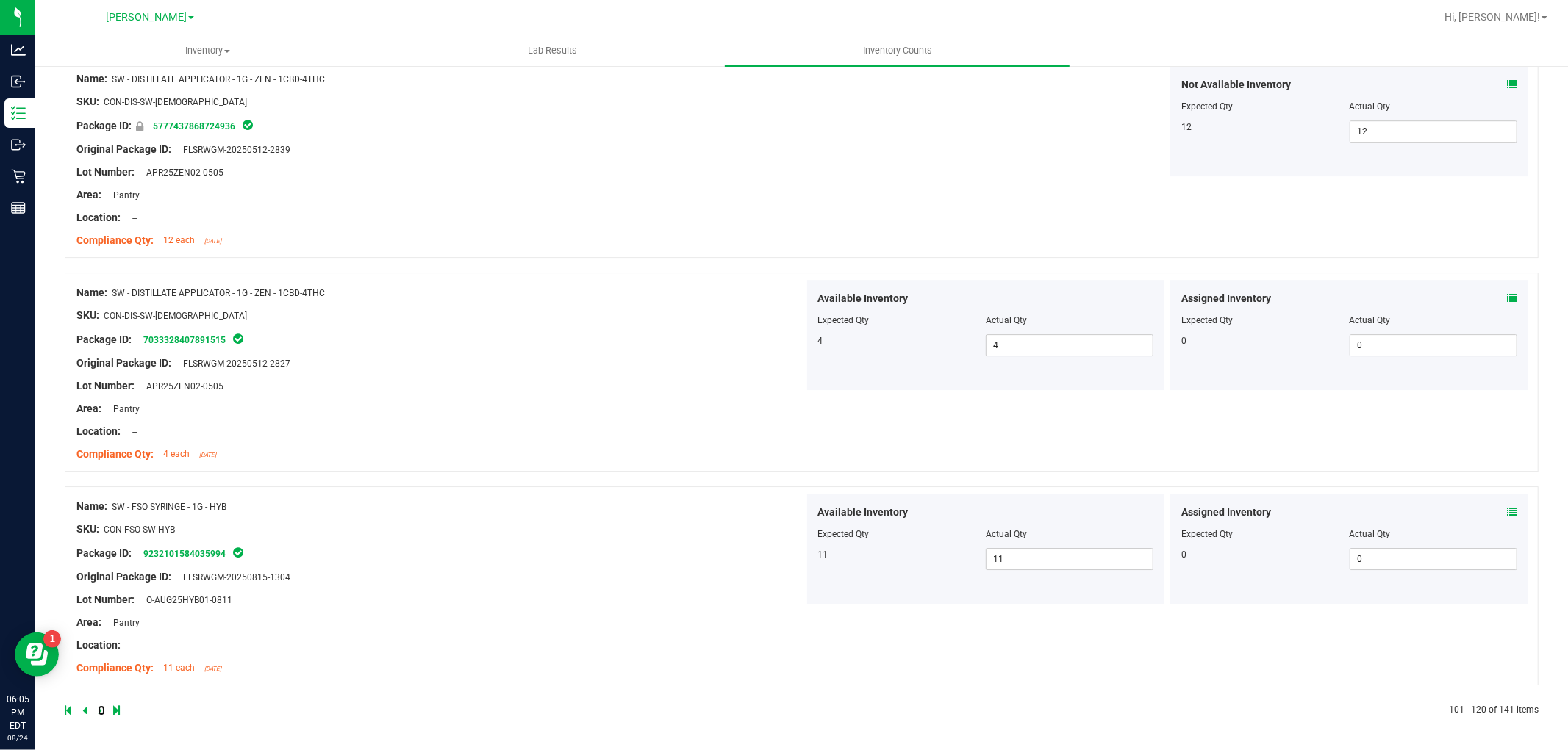
click at [99, 707] on icon at bounding box center [100, 710] width 5 height 9
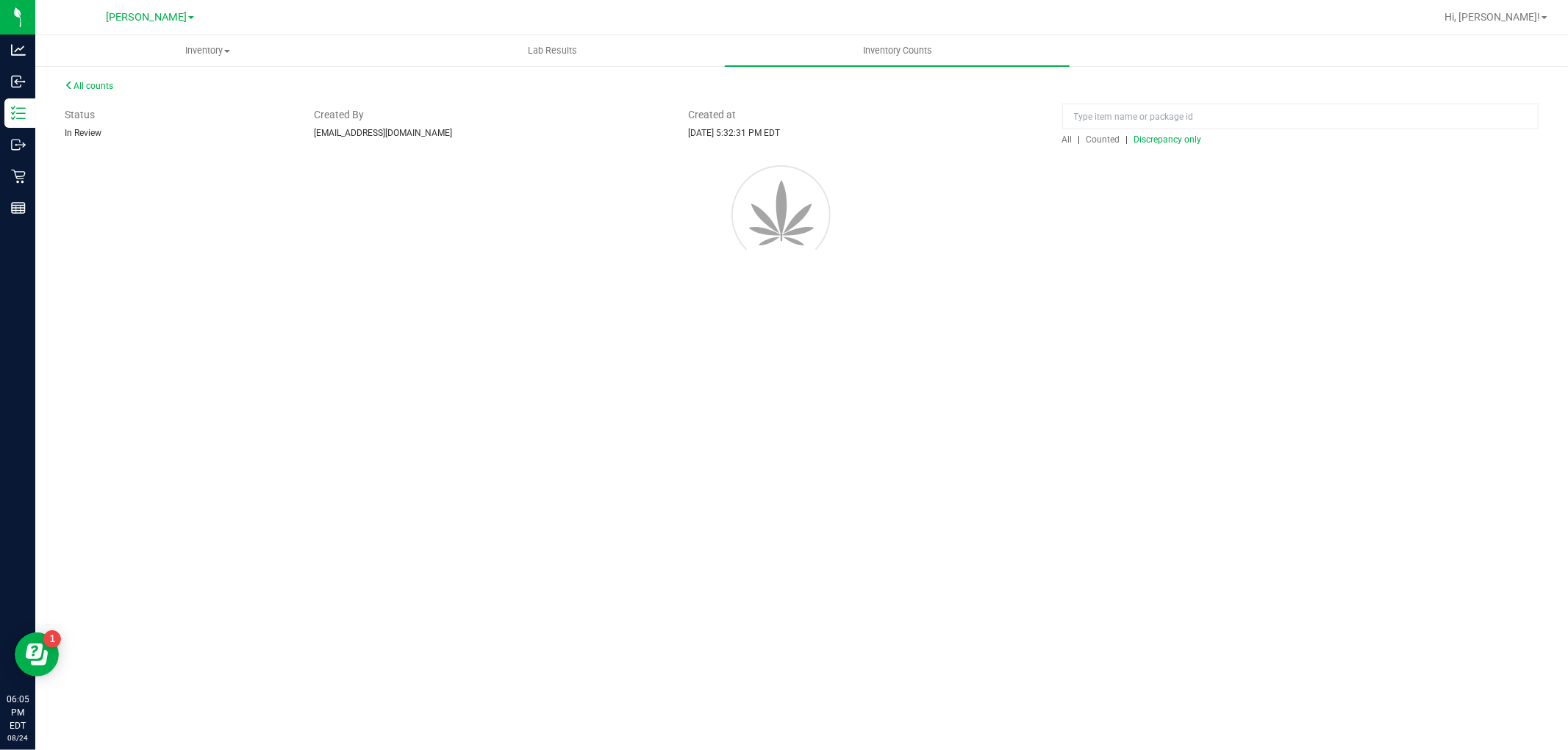
scroll to position [0, 0]
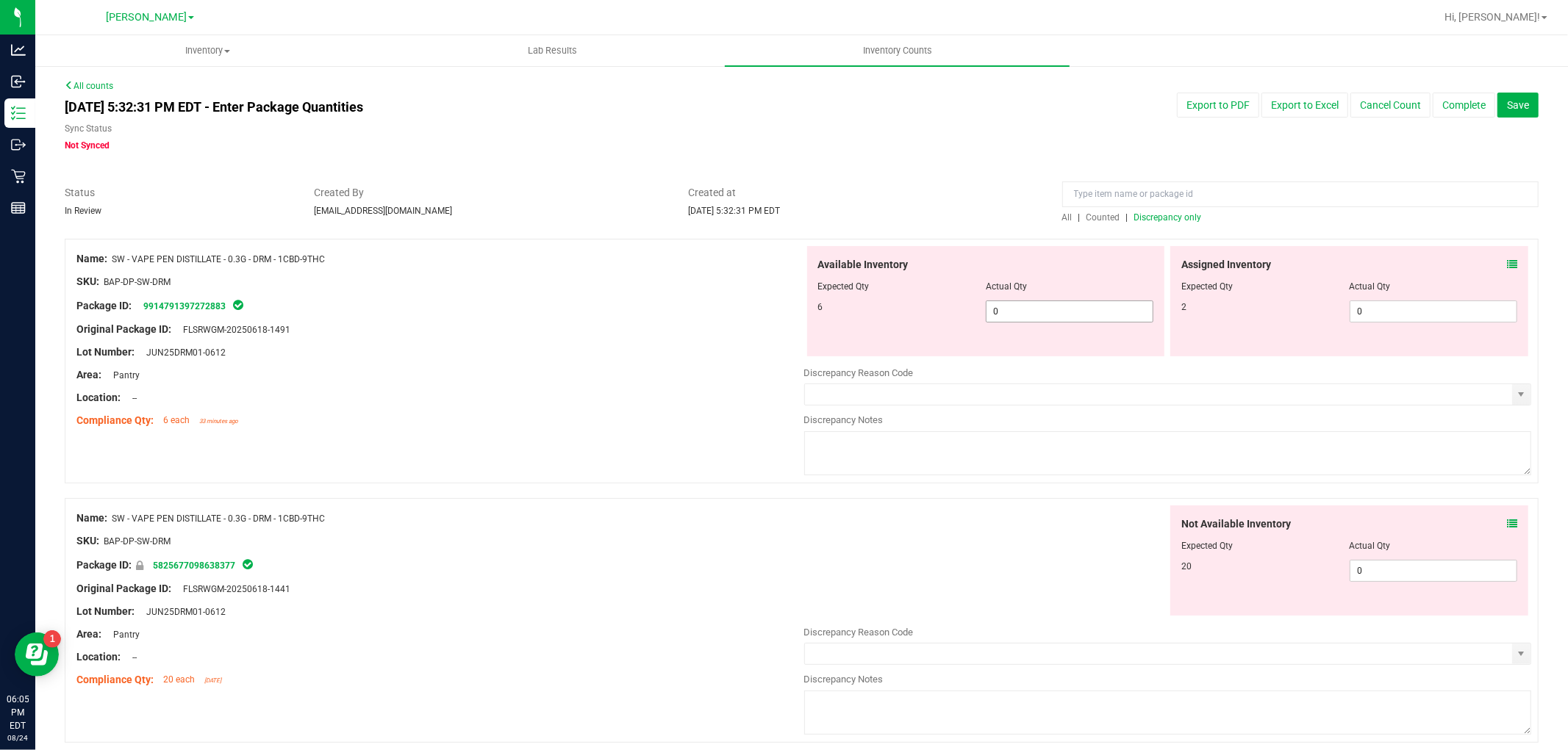
click at [1136, 306] on span "0 0" at bounding box center [1069, 311] width 168 height 22
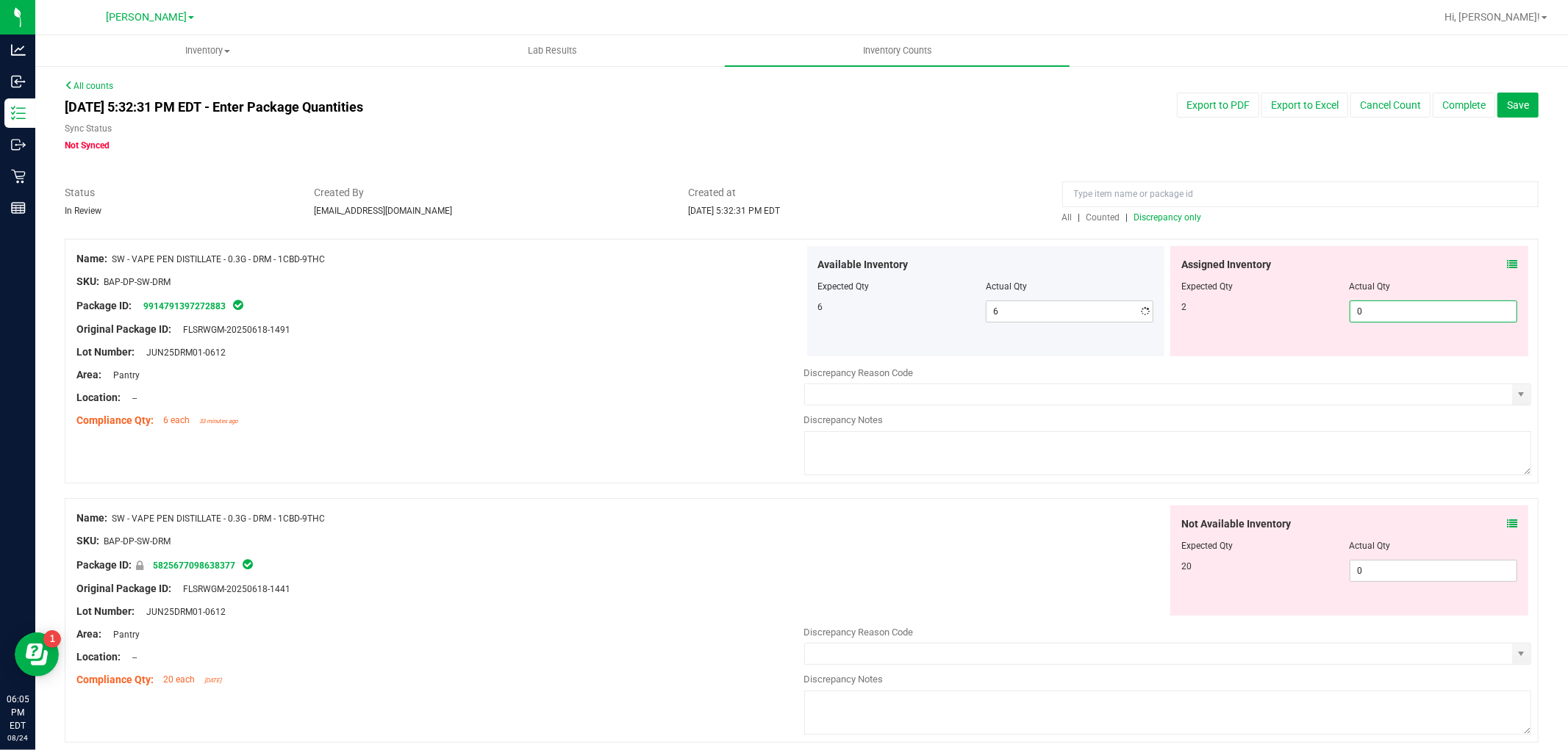
click at [1387, 302] on span "0 0" at bounding box center [1433, 311] width 168 height 22
click at [1391, 574] on div "Not Available Inventory Expected Qty Actual Qty 20 0 0" at bounding box center [1168, 621] width 728 height 233
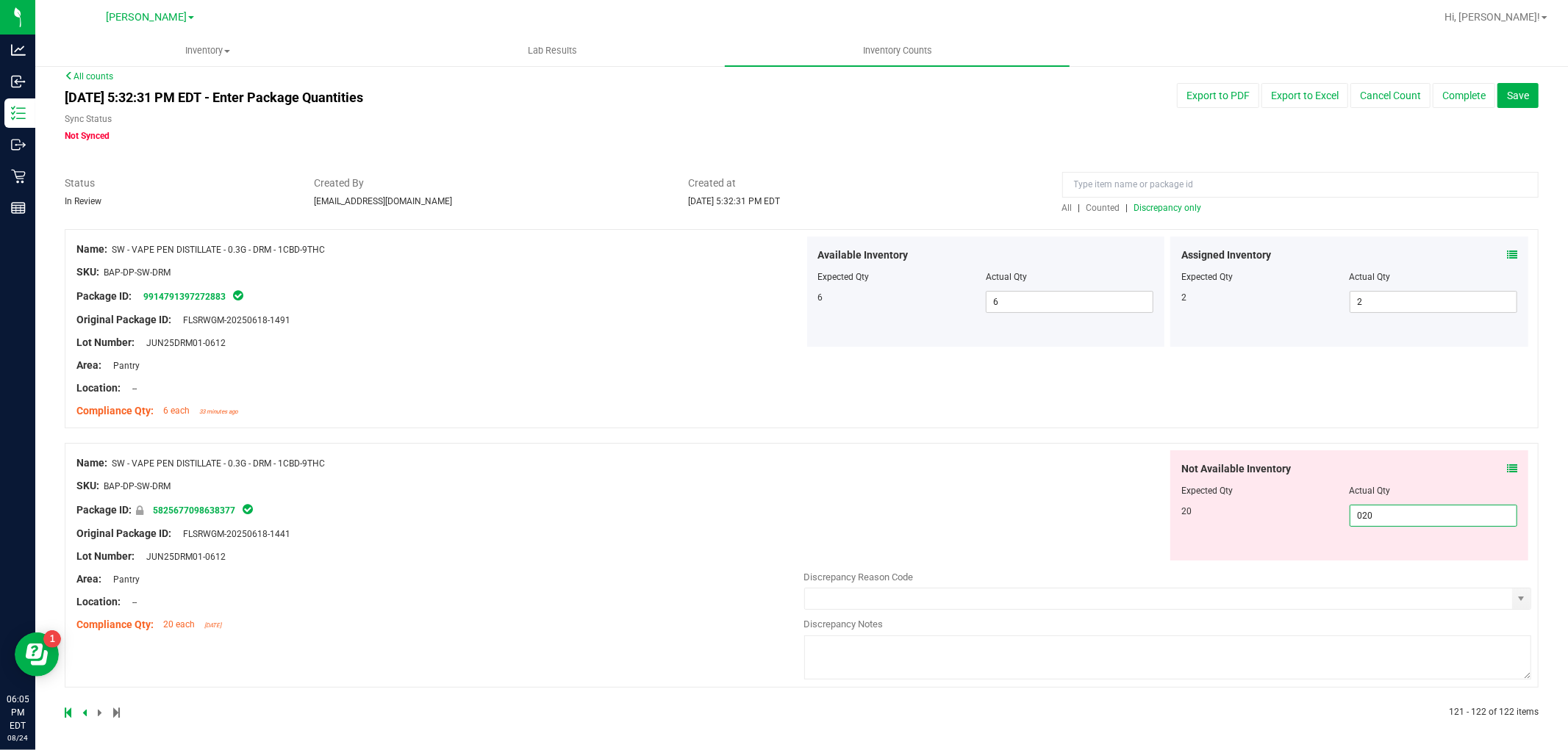
scroll to position [12, 0]
click at [1067, 515] on div "Not Available Inventory Expected Qty Actual Qty 20 20 20" at bounding box center [1168, 502] width 728 height 110
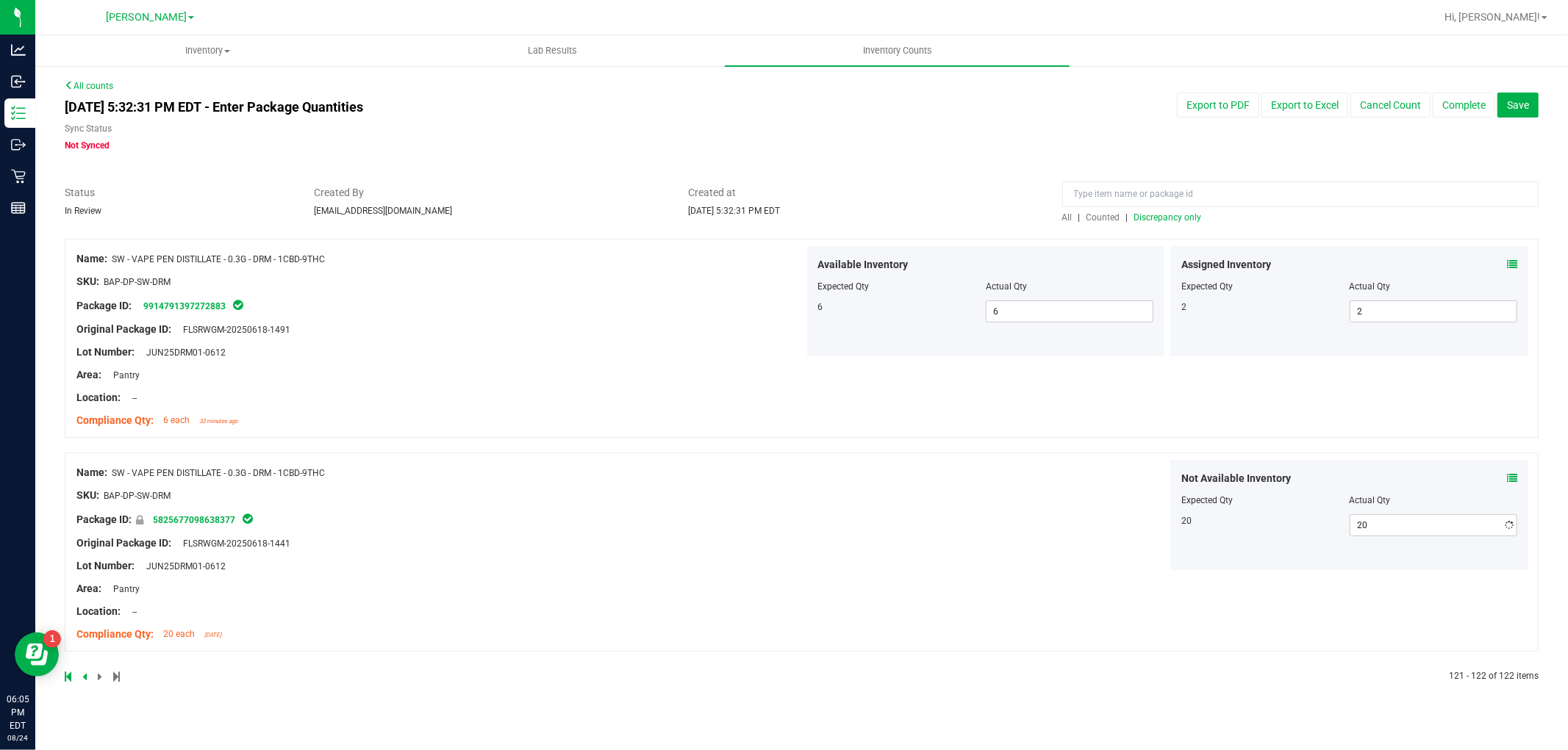
scroll to position [0, 0]
click at [1065, 216] on span "All" at bounding box center [1066, 217] width 11 height 11
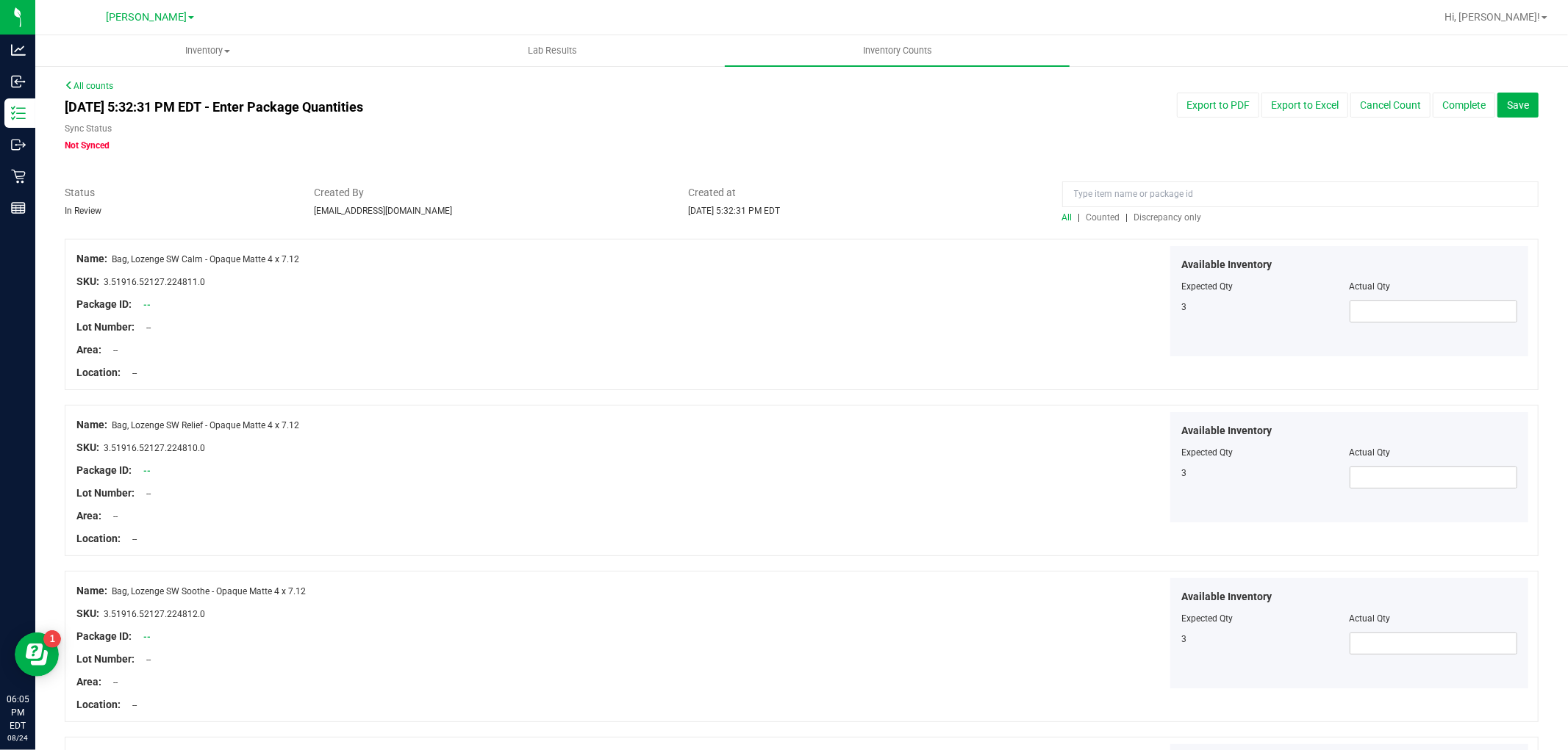
click at [1147, 218] on span "Discrepancy only" at bounding box center [1167, 217] width 67 height 11
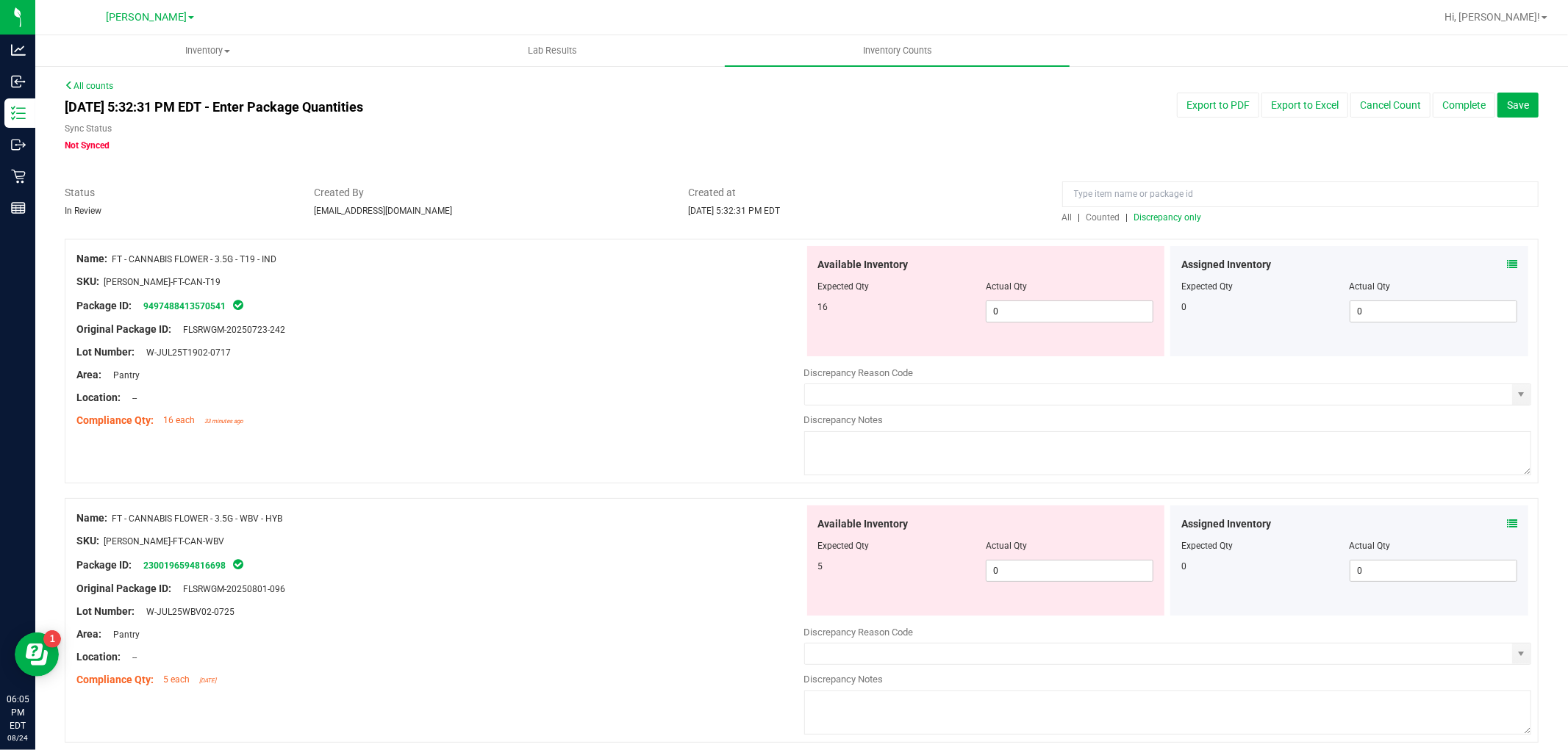
click at [1081, 296] on div at bounding box center [985, 297] width 336 height 8
click at [1078, 313] on span "0 0" at bounding box center [1069, 311] width 168 height 22
drag, startPoint x: 1018, startPoint y: 584, endPoint x: 1019, endPoint y: 572, distance: 12.0
click at [1019, 582] on div "Available Inventory Expected Qty Actual Qty 5 0 0" at bounding box center [1168, 621] width 728 height 233
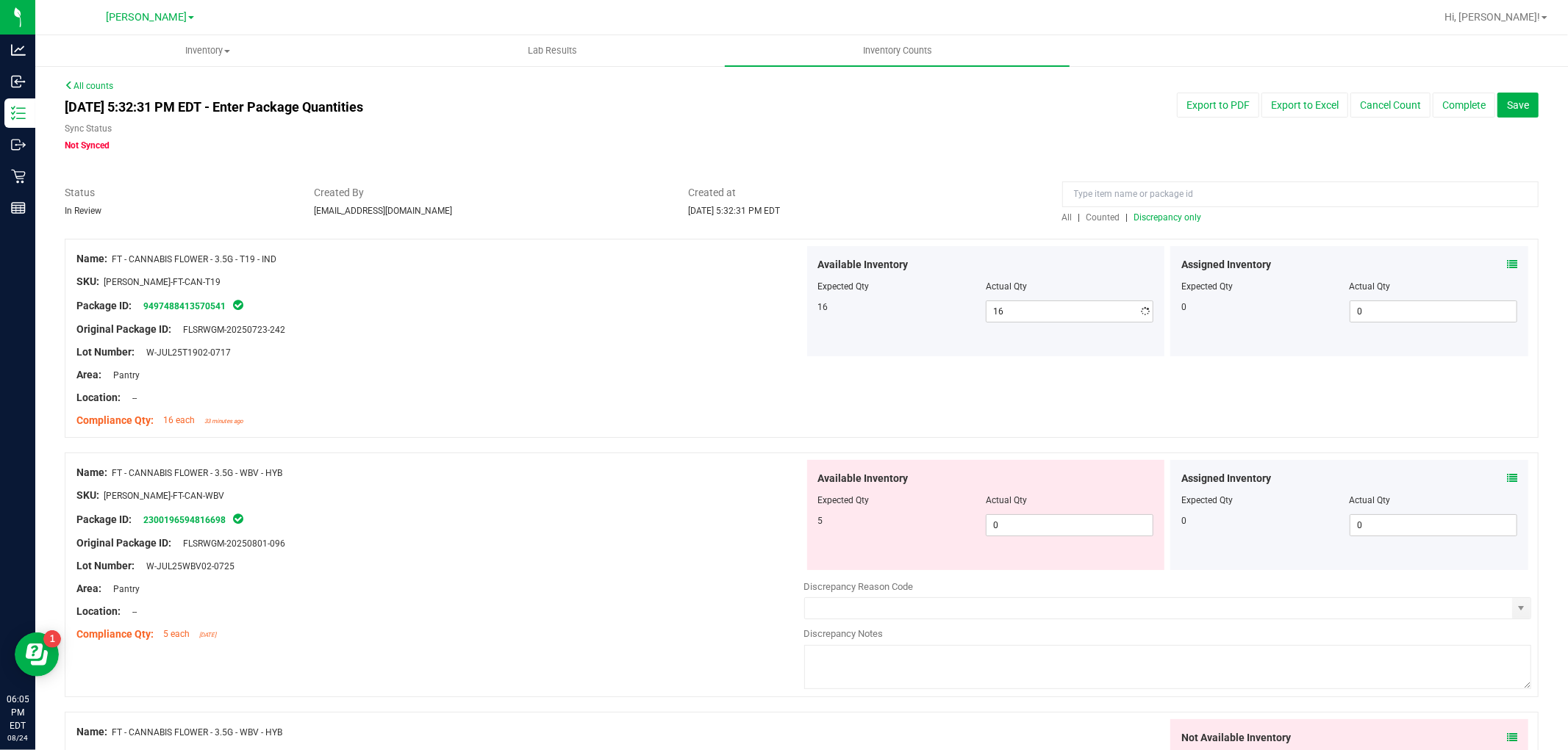
click at [1023, 563] on div "Available Inventory Expected Qty Actual Qty 5 0 0" at bounding box center [985, 514] width 358 height 110
click at [1028, 529] on span "0 0" at bounding box center [1069, 525] width 168 height 22
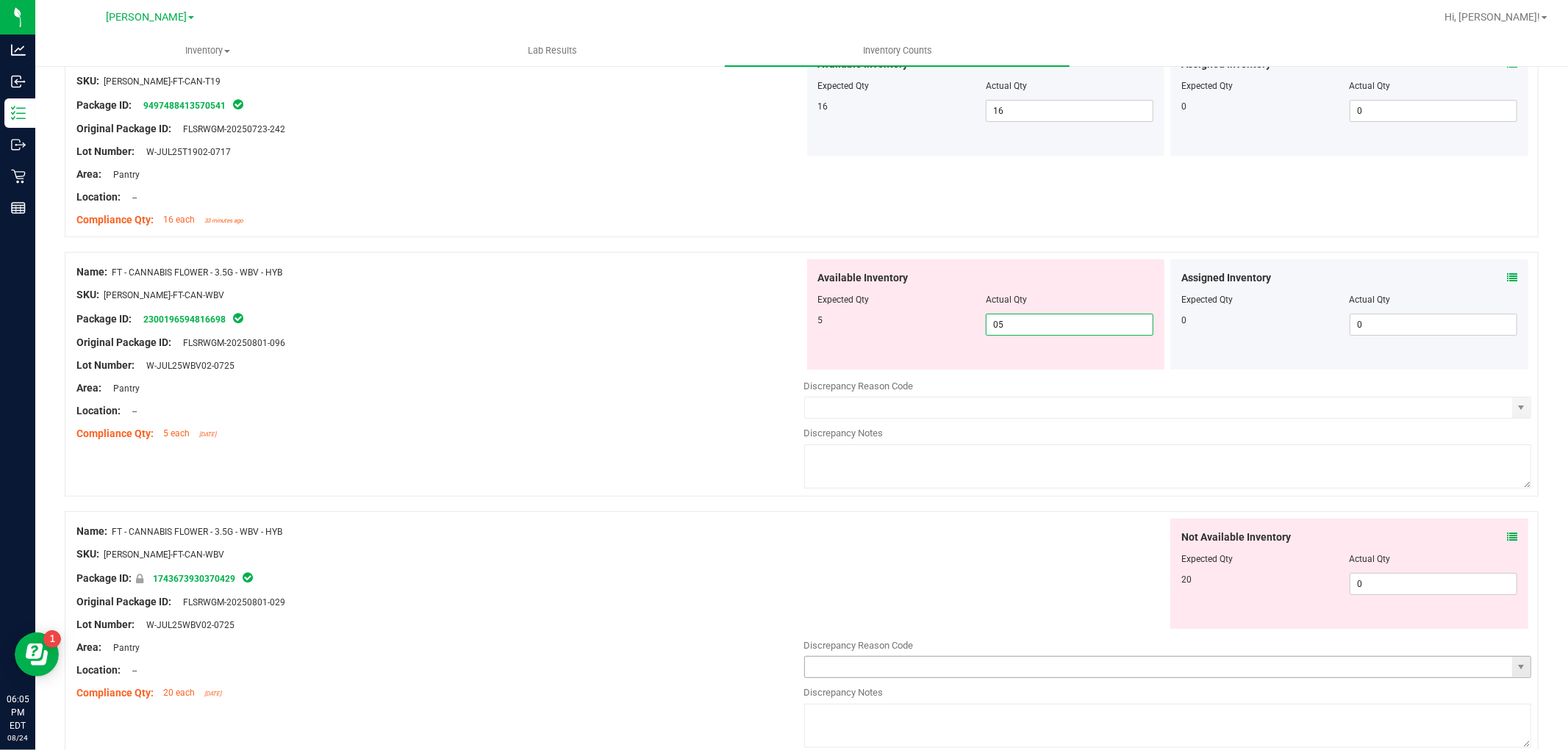
scroll to position [408, 0]
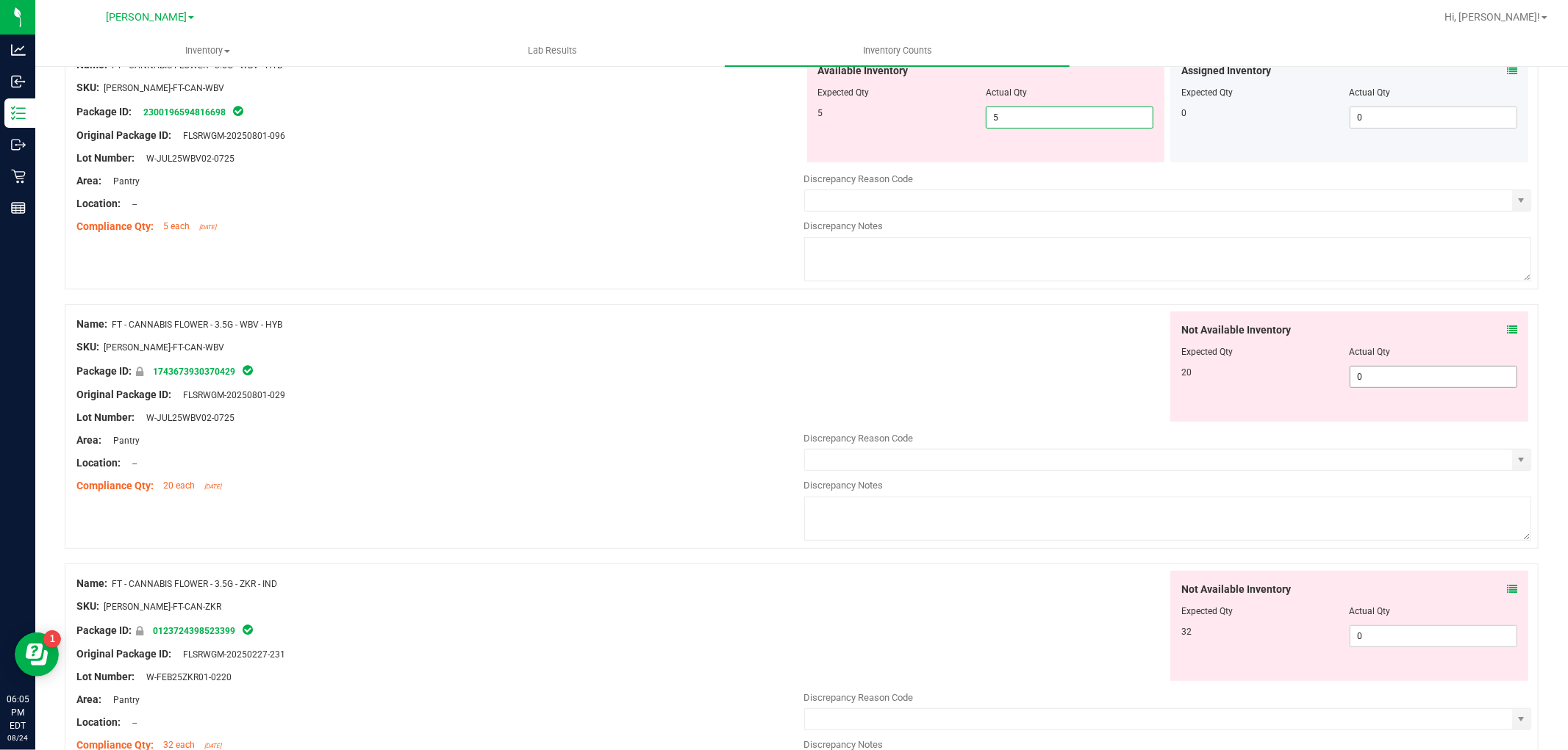
click at [1390, 372] on div "Not Available Inventory Expected Qty Actual Qty 20 0 0" at bounding box center [1348, 366] width 358 height 110
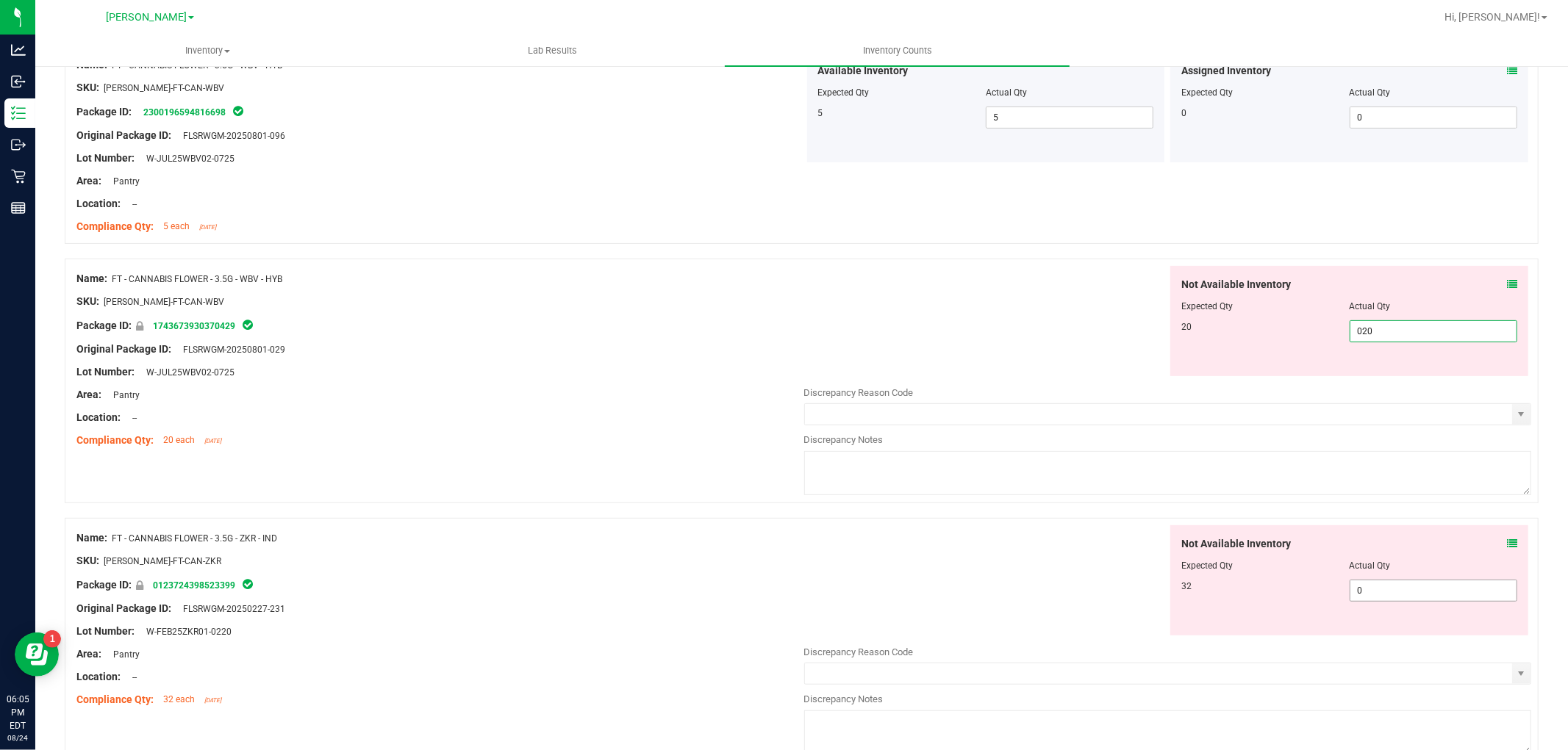
click at [1427, 581] on div "Not Available Inventory Expected Qty Actual Qty 32 0 0" at bounding box center [1348, 580] width 358 height 110
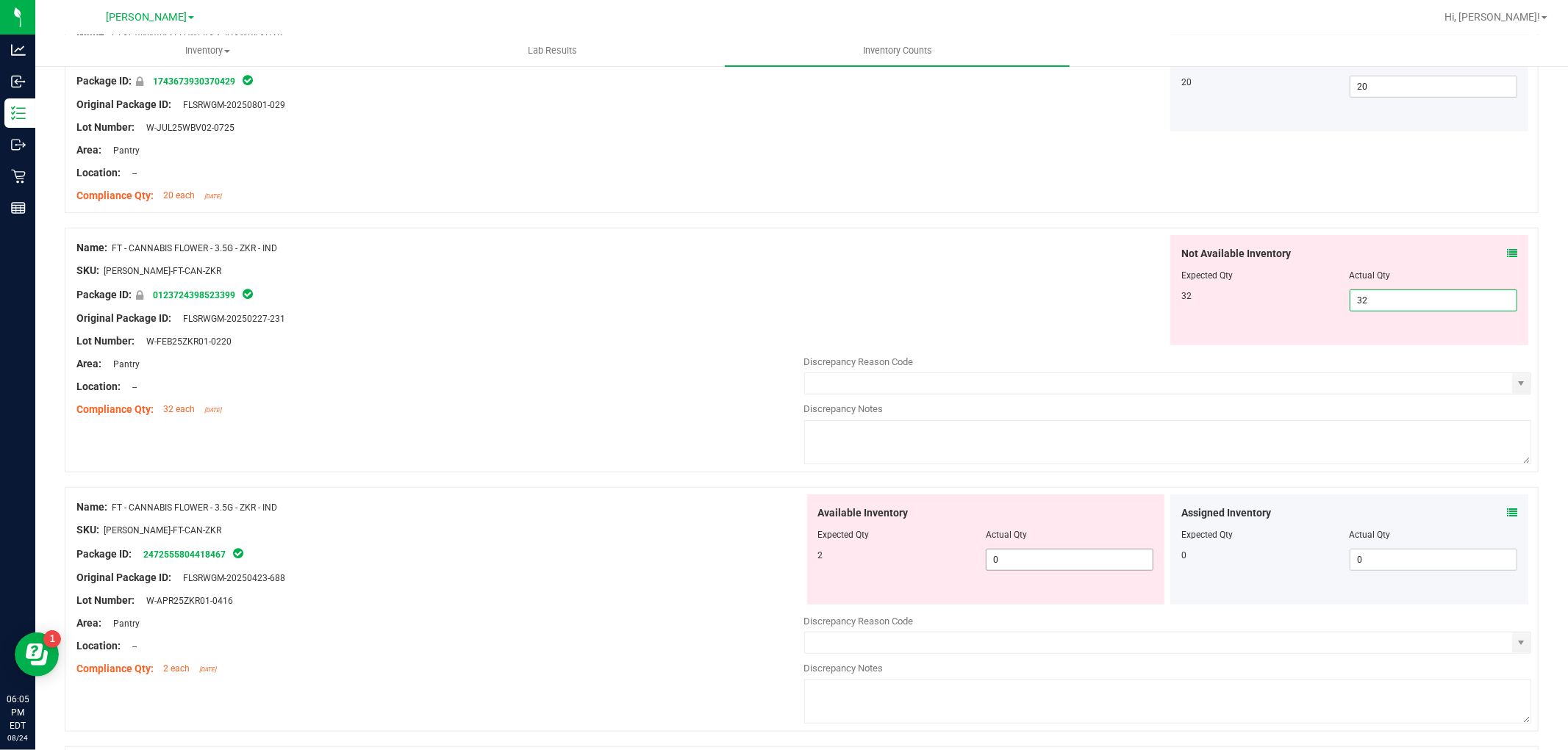
drag, startPoint x: 1031, startPoint y: 567, endPoint x: 1053, endPoint y: 558, distance: 23.8
click at [1033, 567] on div "Available Inventory Expected Qty Actual Qty 2 0 0" at bounding box center [1168, 611] width 728 height 233
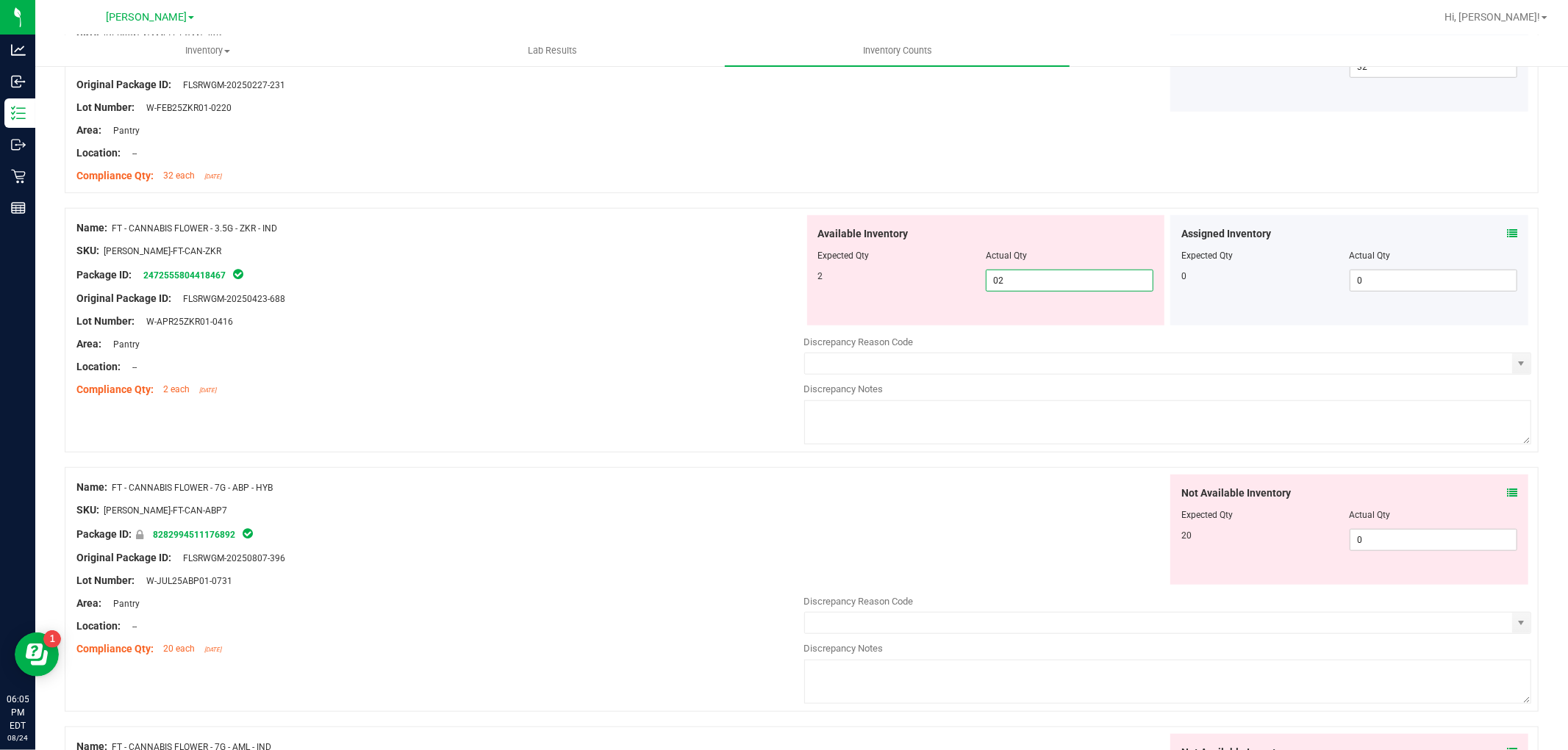
scroll to position [1061, 0]
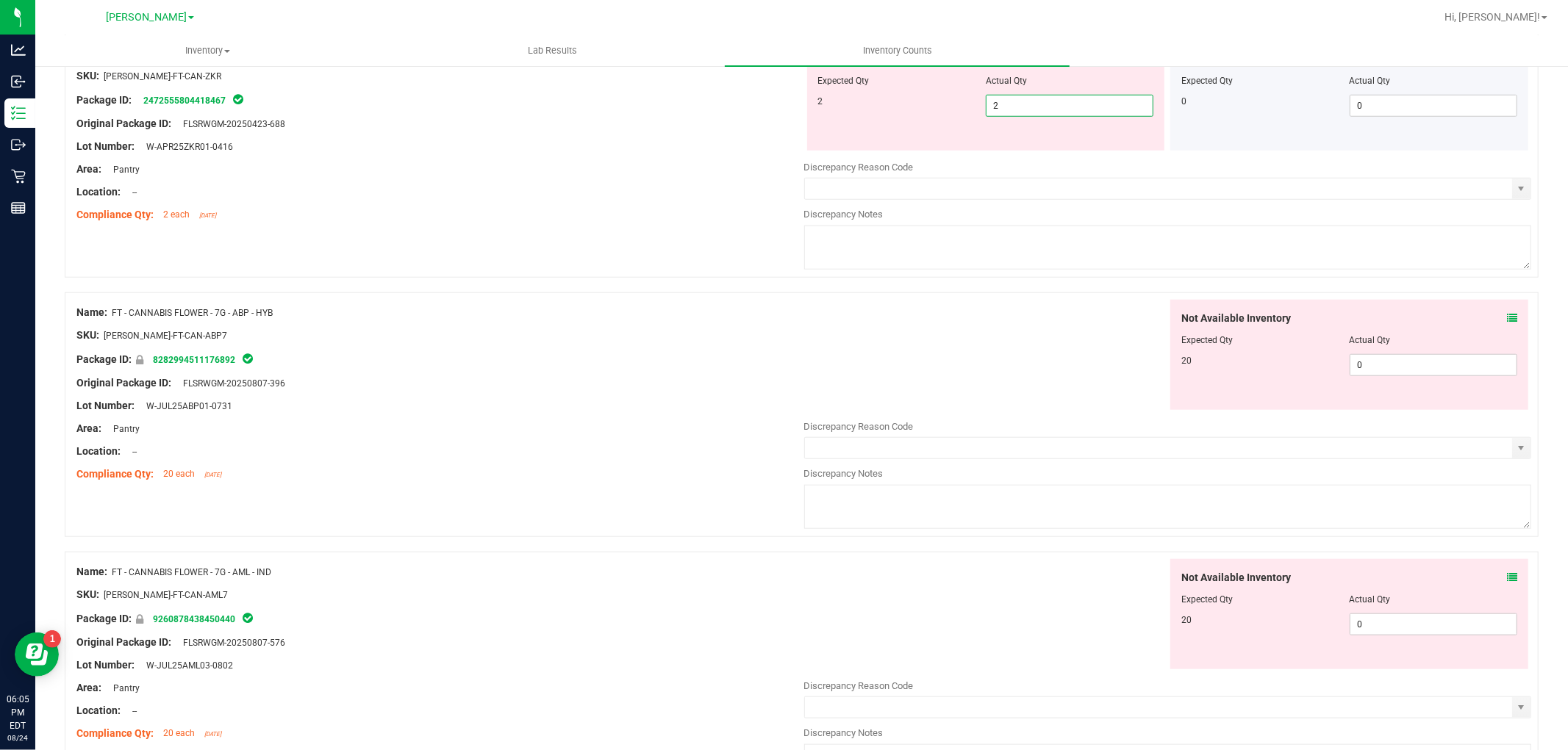
click at [1385, 369] on div "Not Available Inventory Expected Qty Actual Qty 20 0 0" at bounding box center [1168, 415] width 728 height 233
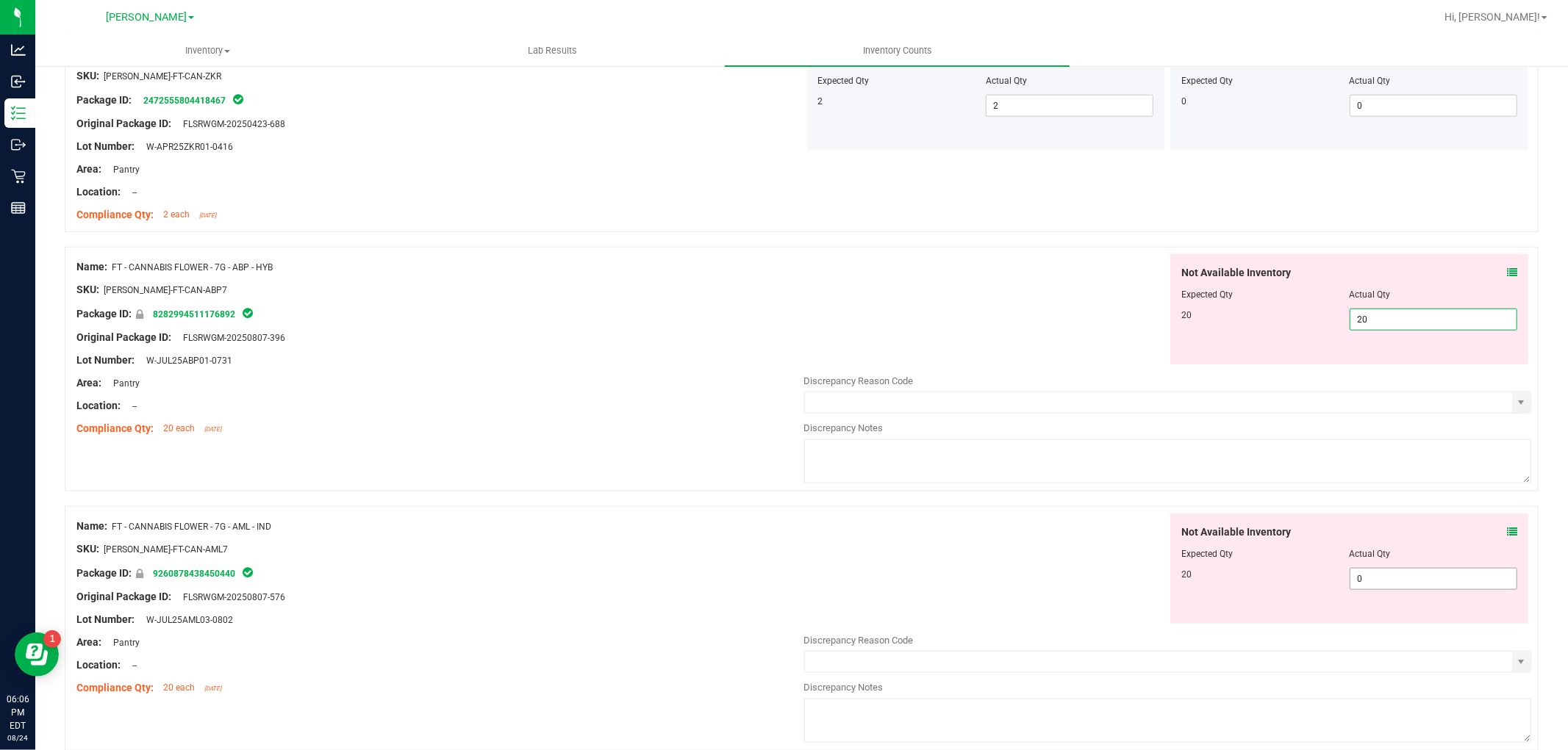
click at [1395, 577] on div "Not Available Inventory Expected Qty Actual Qty 20 0 0" at bounding box center [1348, 568] width 358 height 110
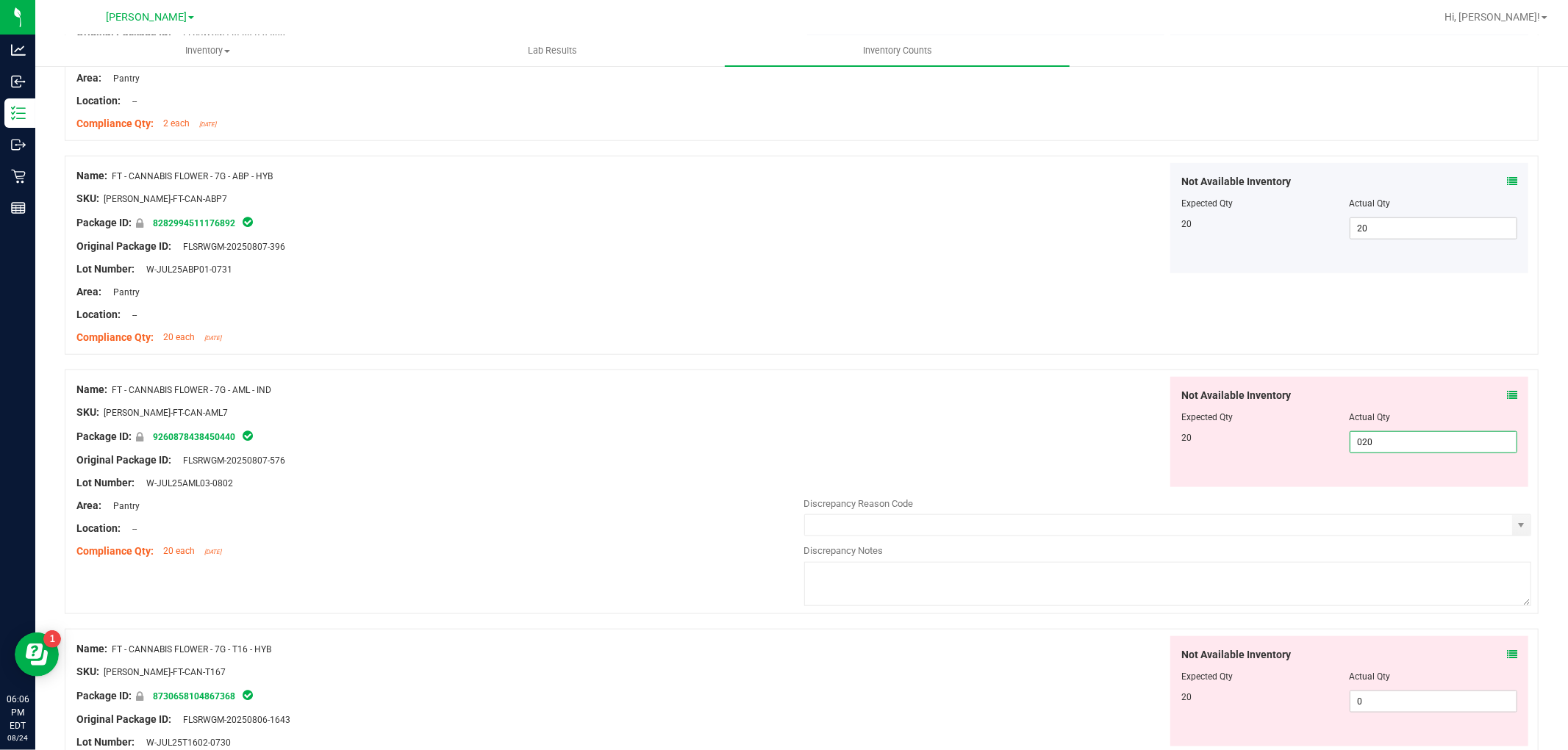
scroll to position [1305, 0]
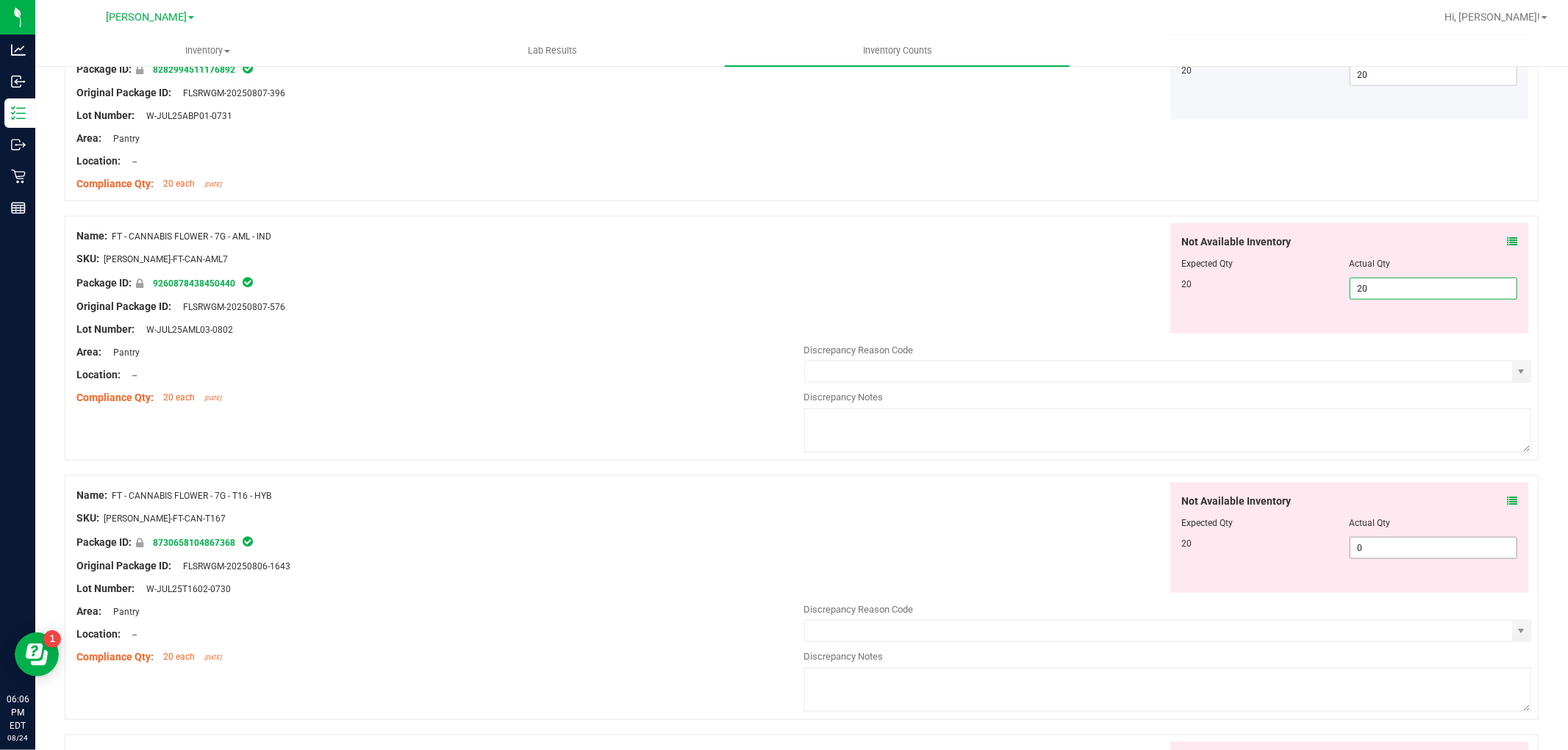
click at [1376, 549] on div "Not Available Inventory Expected Qty Actual Qty 20 0 0" at bounding box center [1168, 599] width 728 height 233
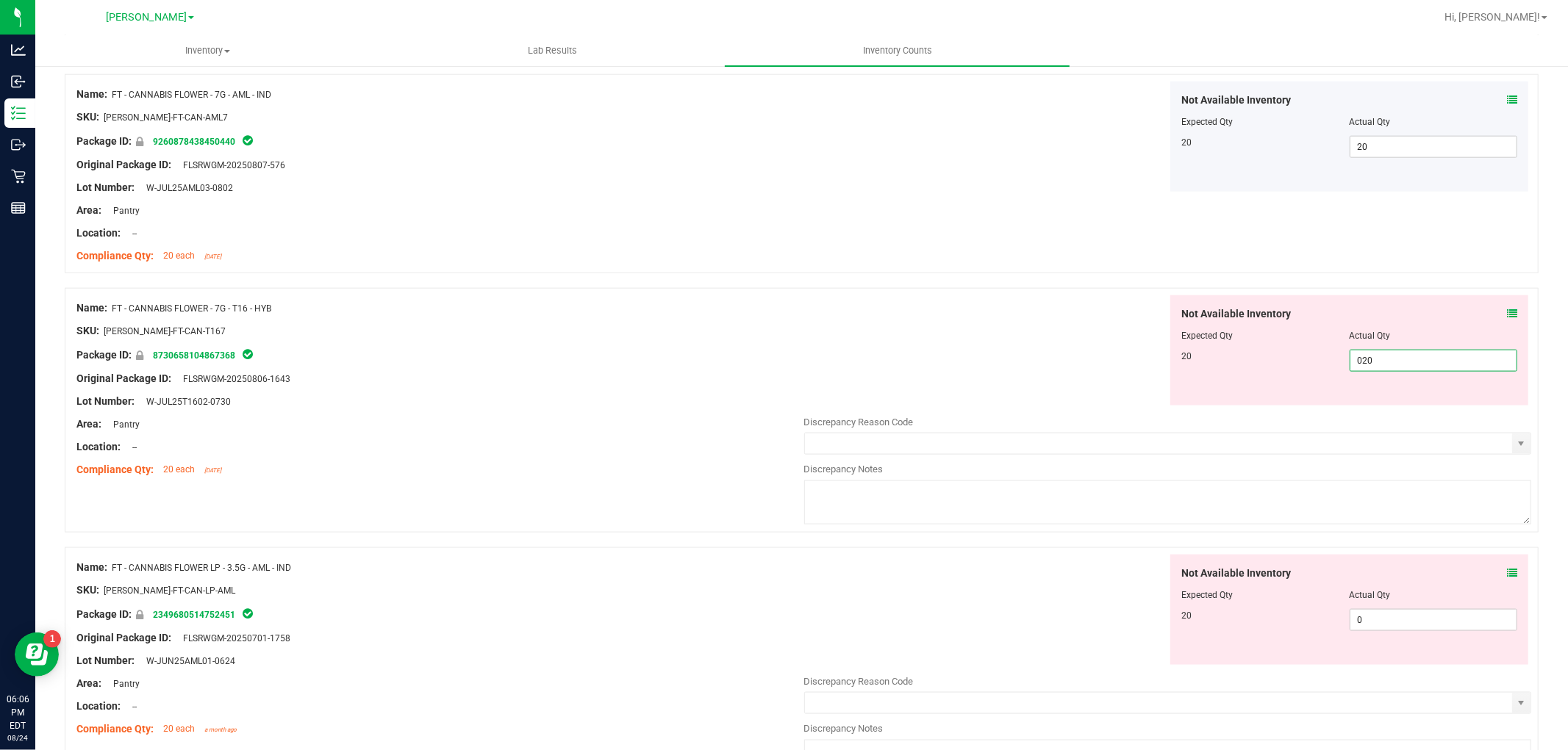
scroll to position [1633, 0]
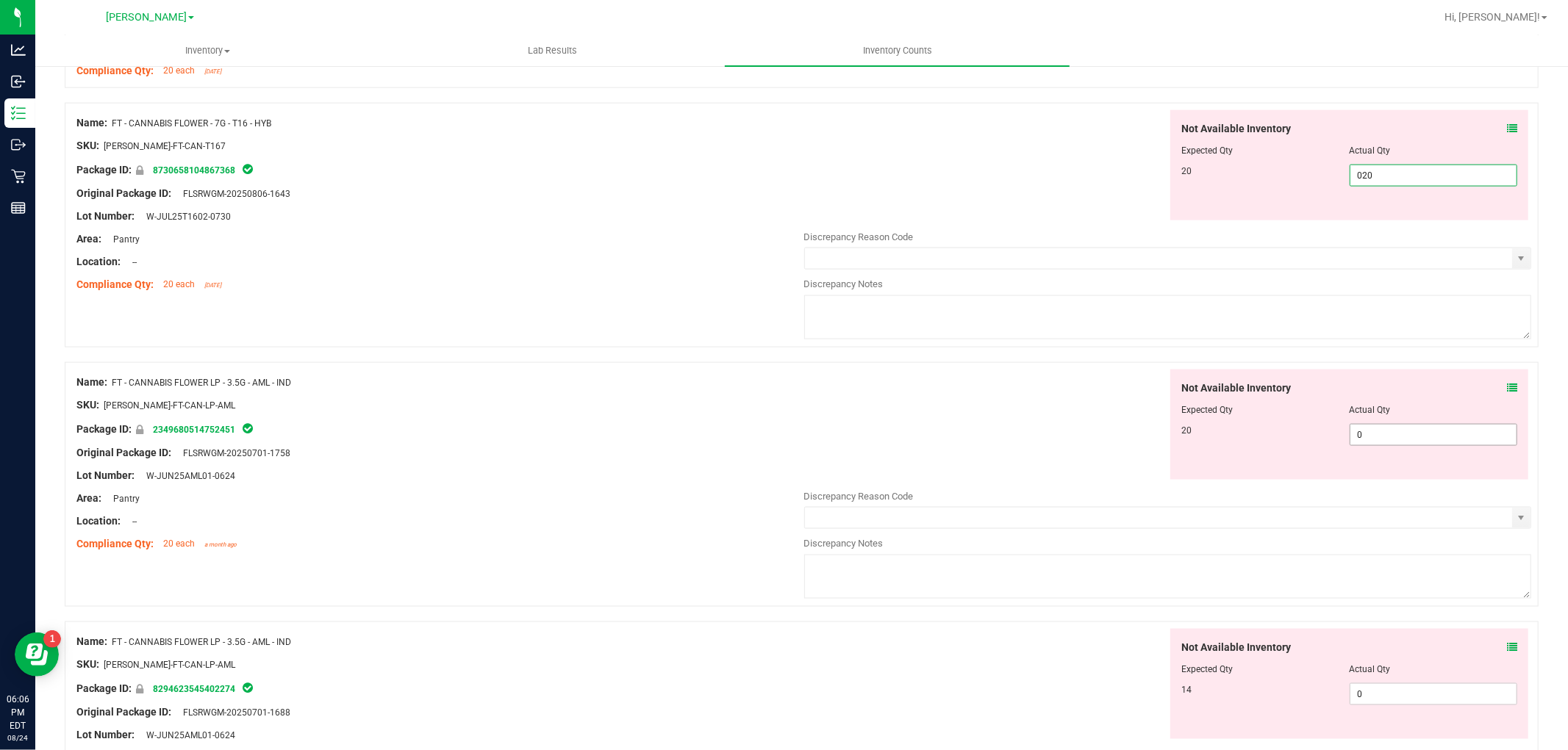
click at [1377, 437] on div "Not Available Inventory Expected Qty Actual Qty 20 0 0" at bounding box center [1168, 486] width 728 height 233
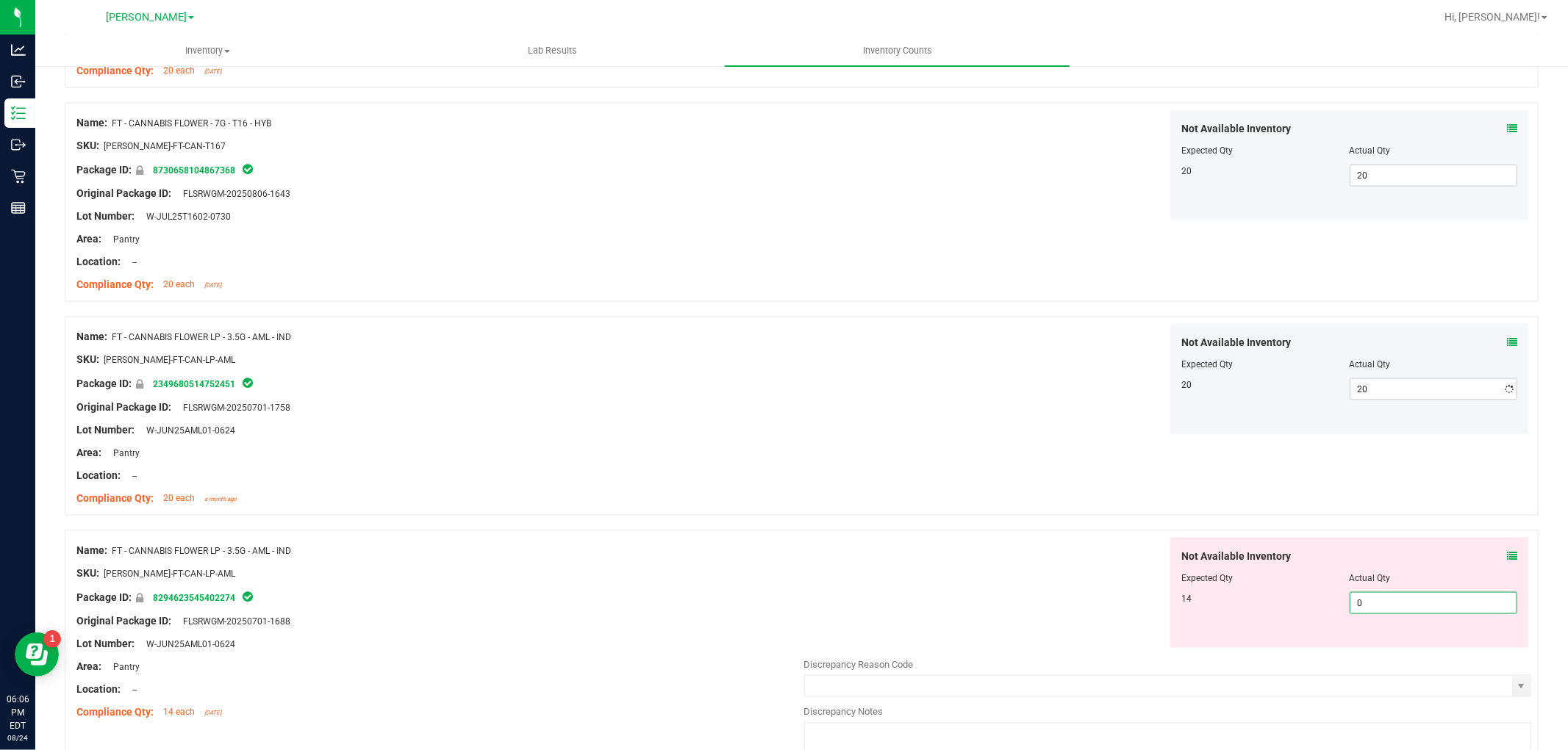
click at [1392, 648] on div "Not Available Inventory Expected Qty Actual Qty 14 0 0" at bounding box center [1348, 592] width 358 height 110
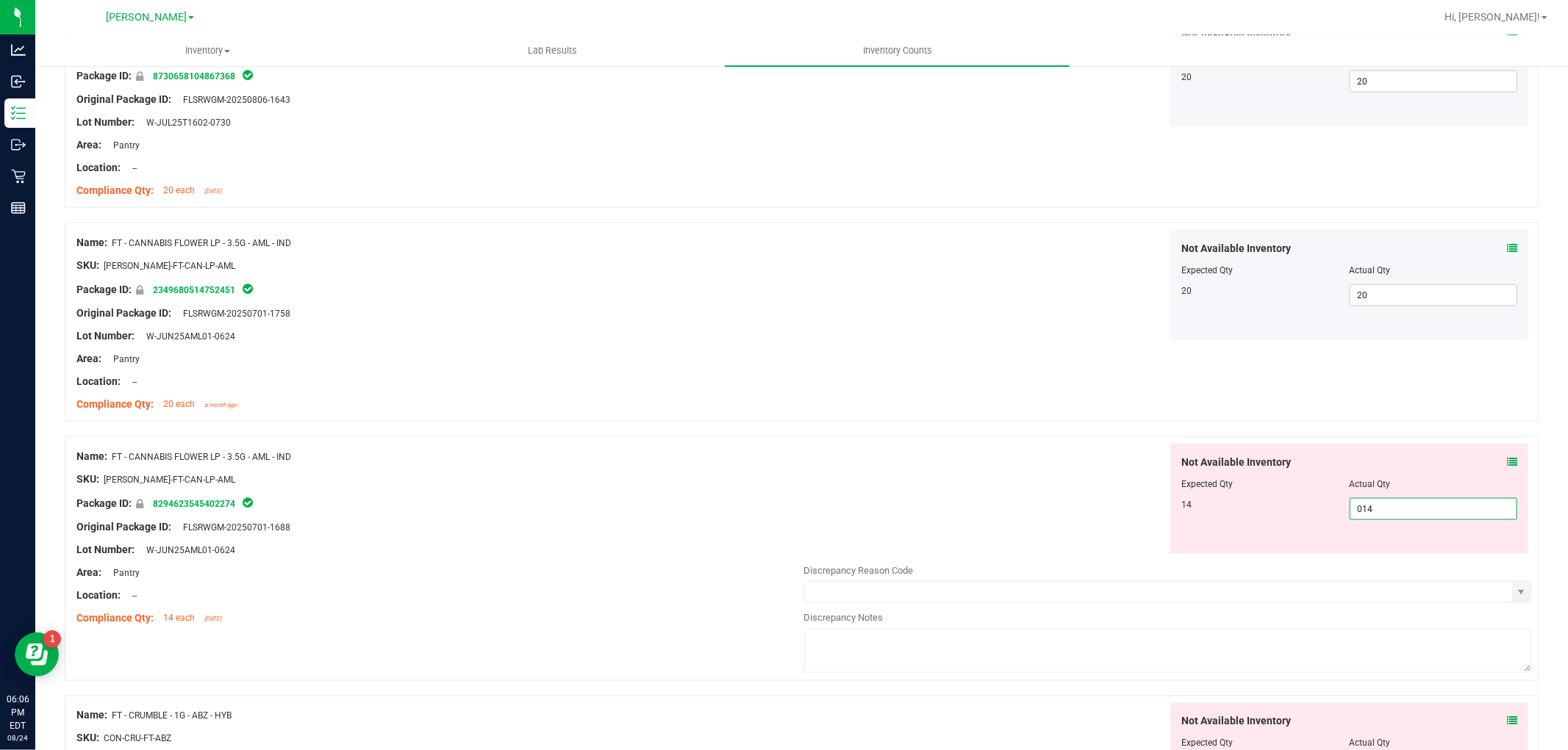
scroll to position [1876, 0]
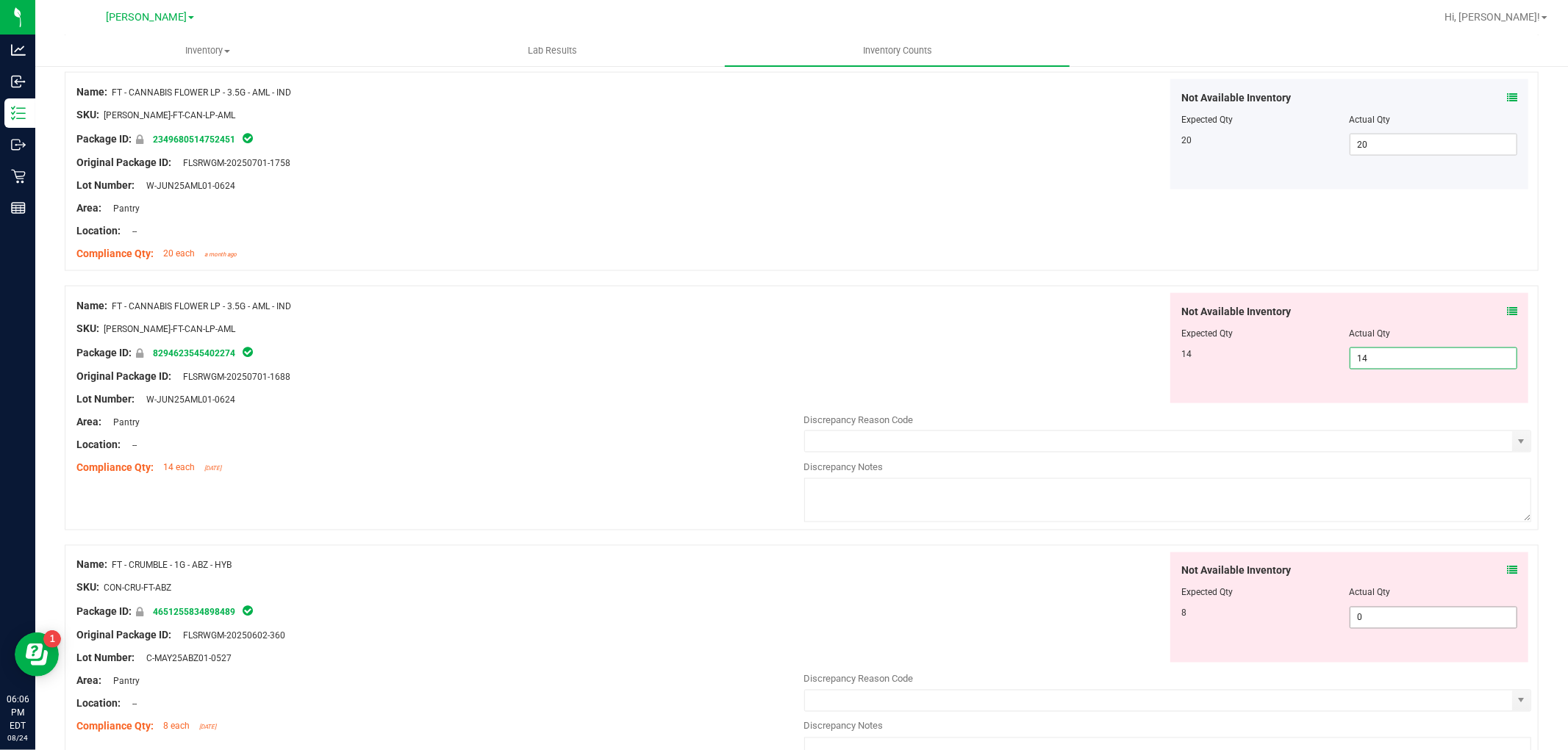
click at [1384, 618] on div "Not Available Inventory Expected Qty Actual Qty 8 0 0" at bounding box center [1168, 668] width 728 height 233
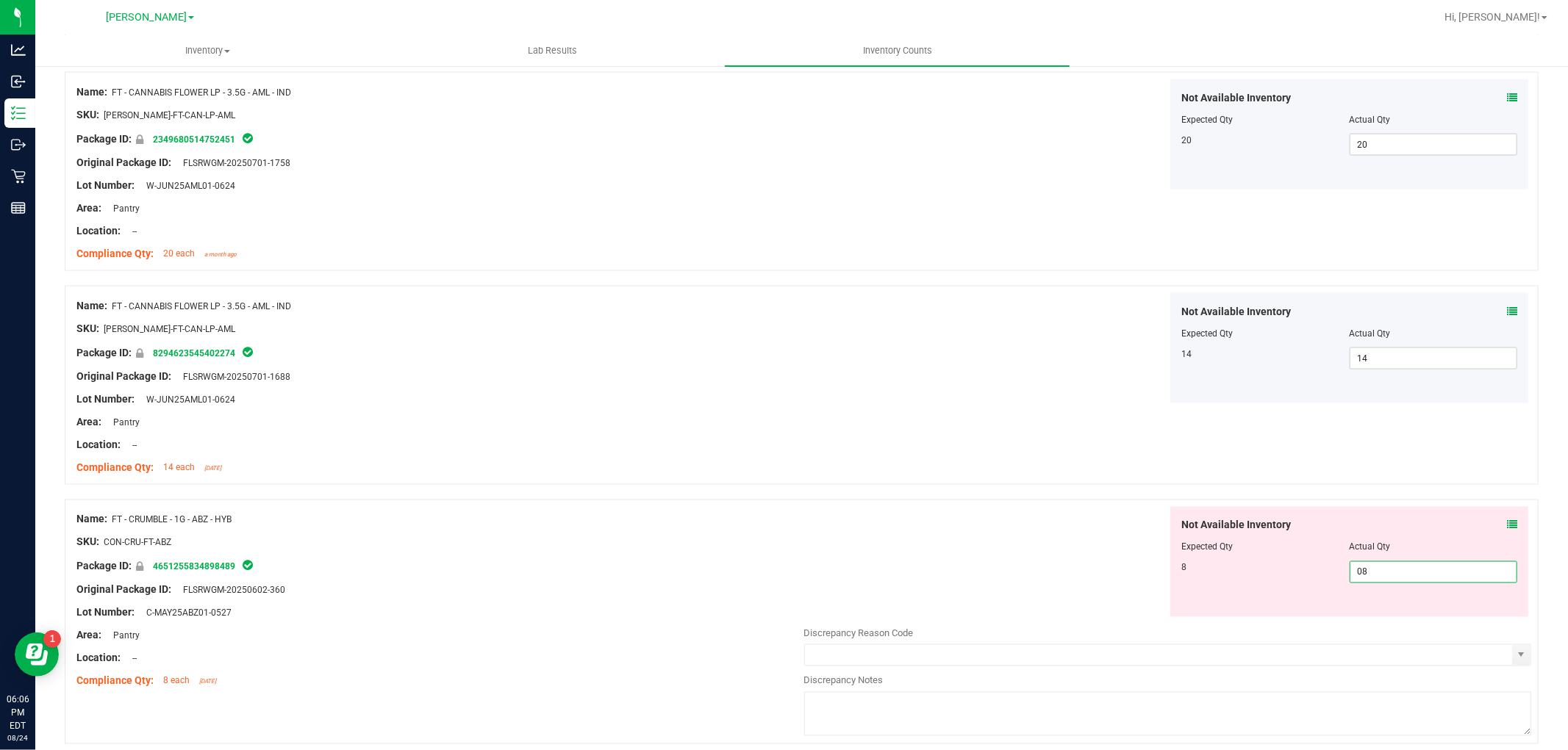
scroll to position [2121, 0]
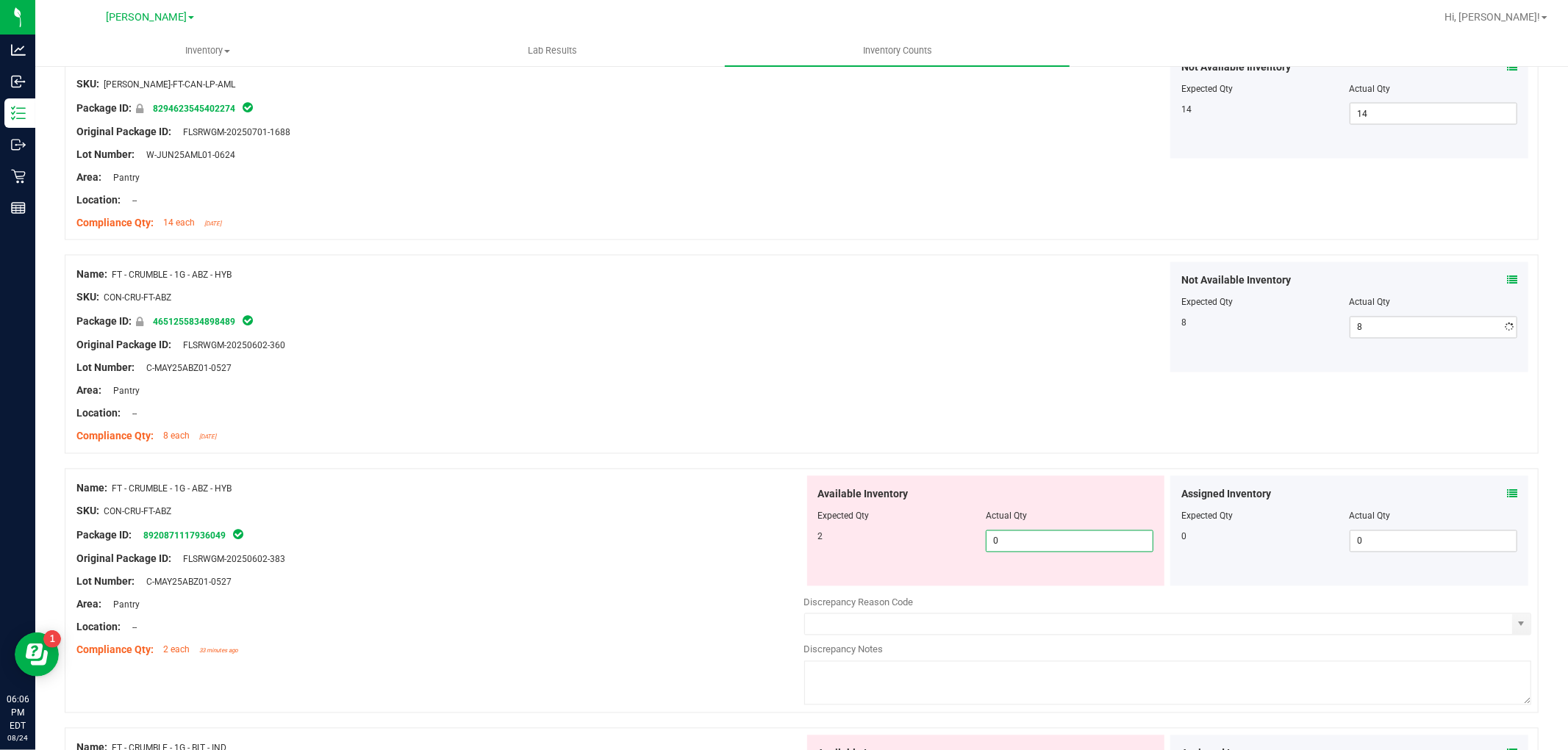
click at [1118, 581] on div "Available Inventory Expected Qty Actual Qty 2 0 0" at bounding box center [985, 531] width 358 height 110
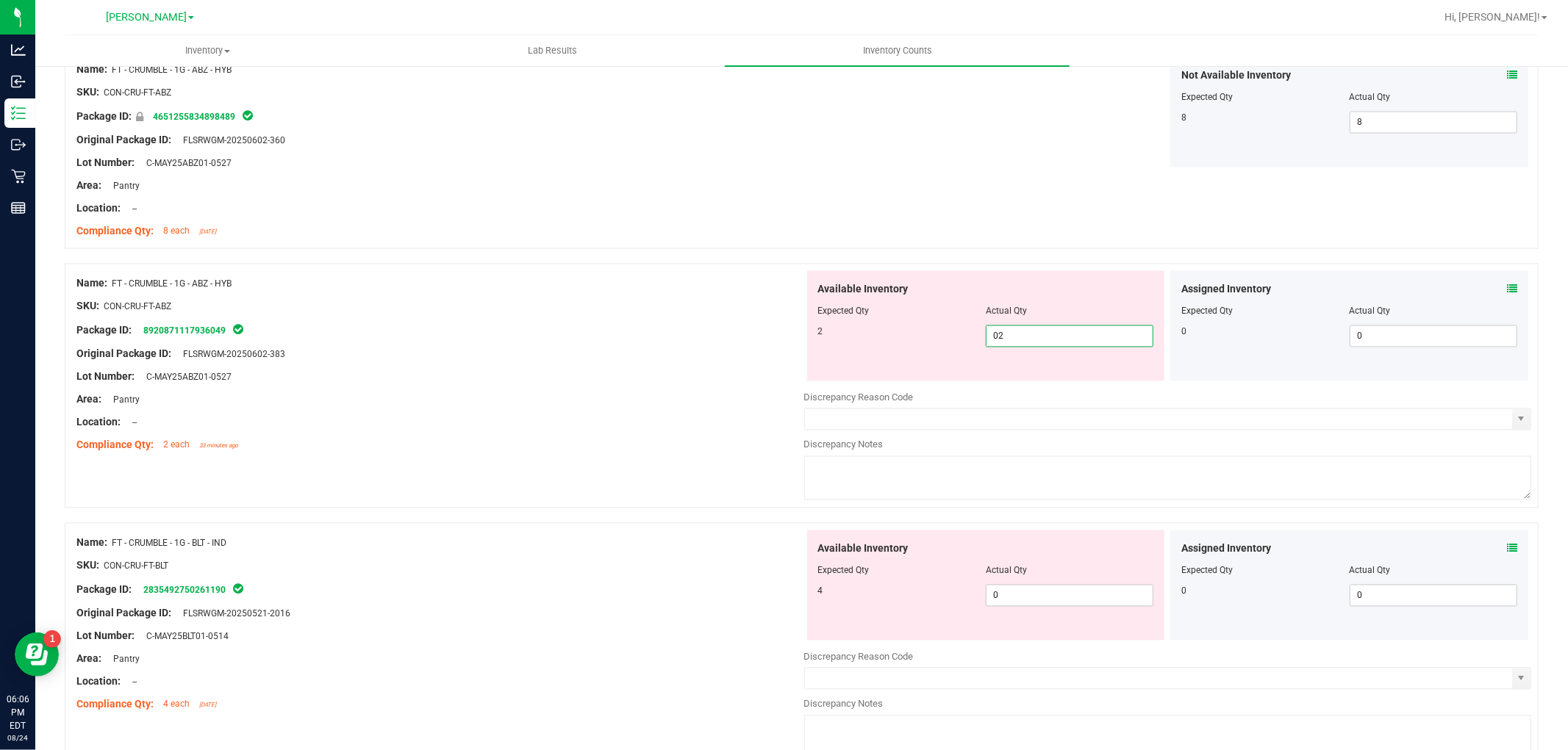
scroll to position [2448, 0]
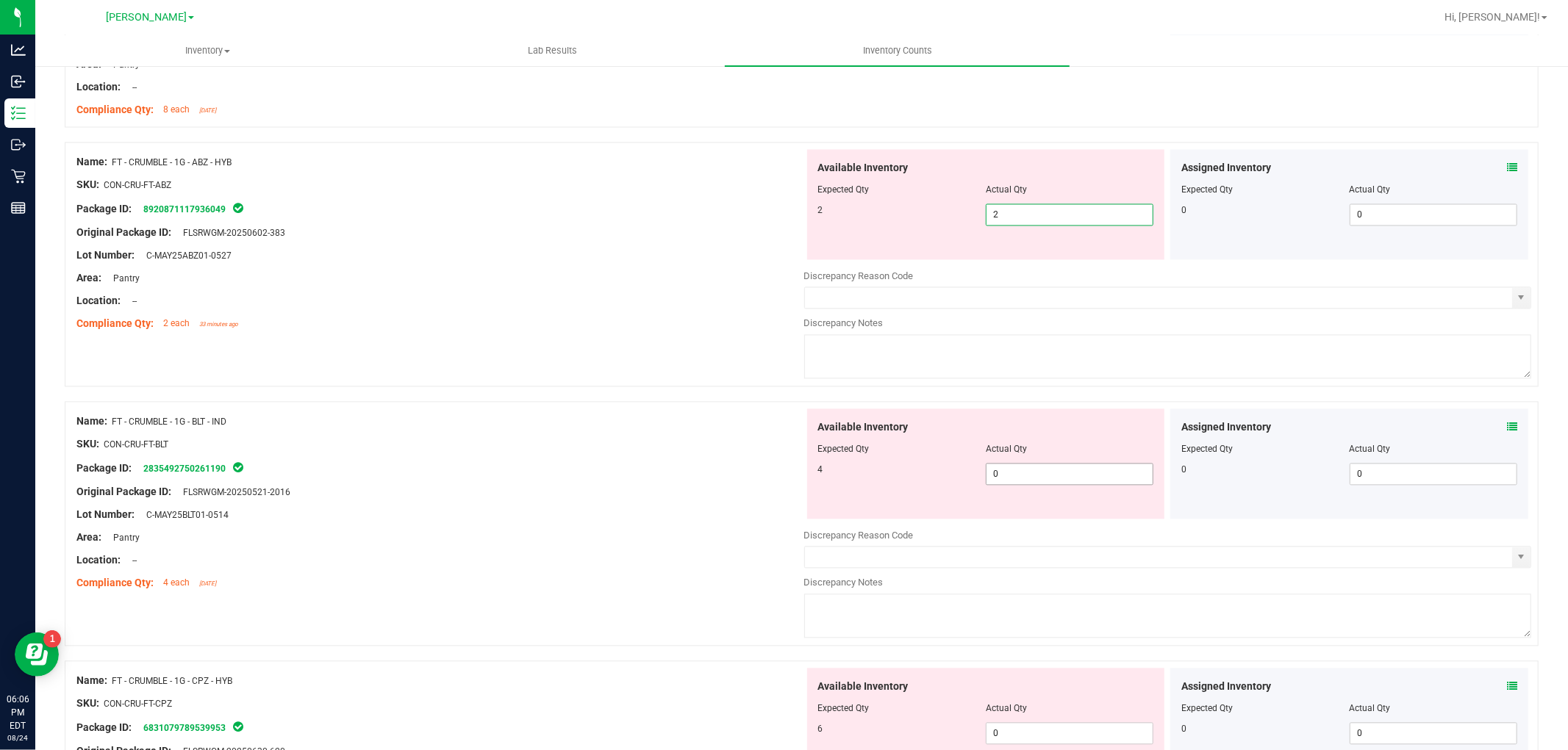
click at [1046, 481] on div "Available Inventory Expected Qty Actual Qty 4 0 0" at bounding box center [1168, 525] width 728 height 233
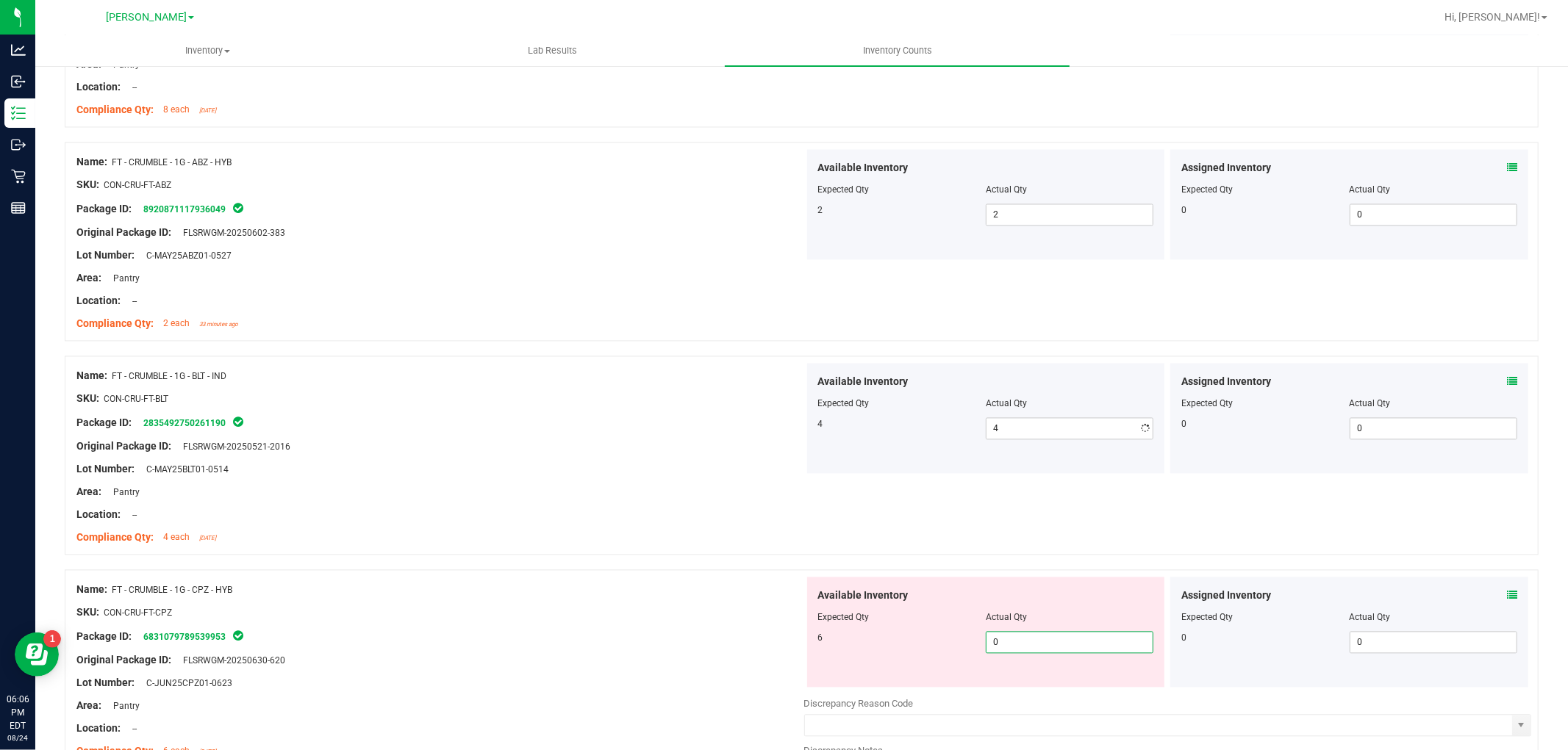
click at [1027, 686] on div "Available Inventory Expected Qty Actual Qty 6 0 0" at bounding box center [985, 631] width 358 height 110
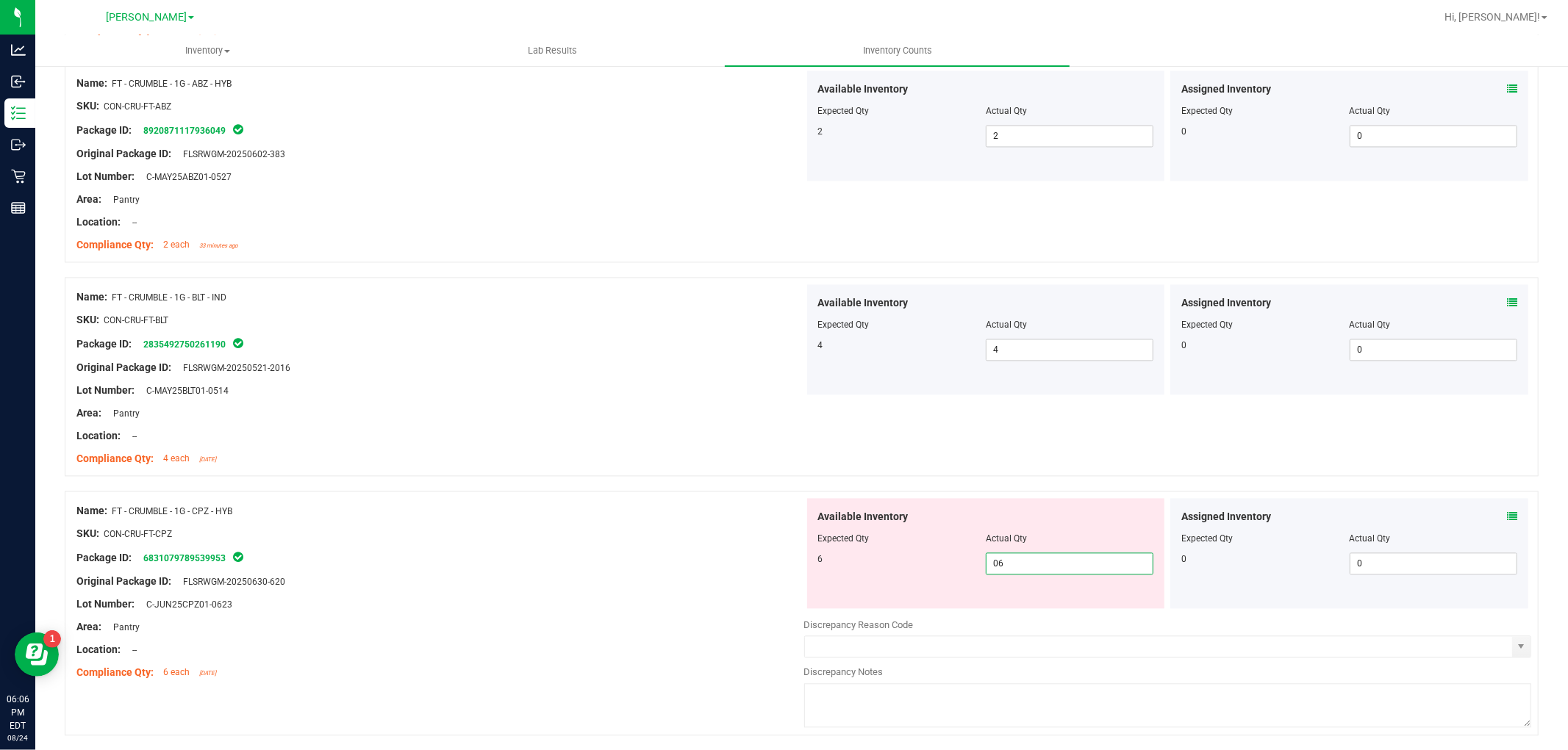
scroll to position [2856, 0]
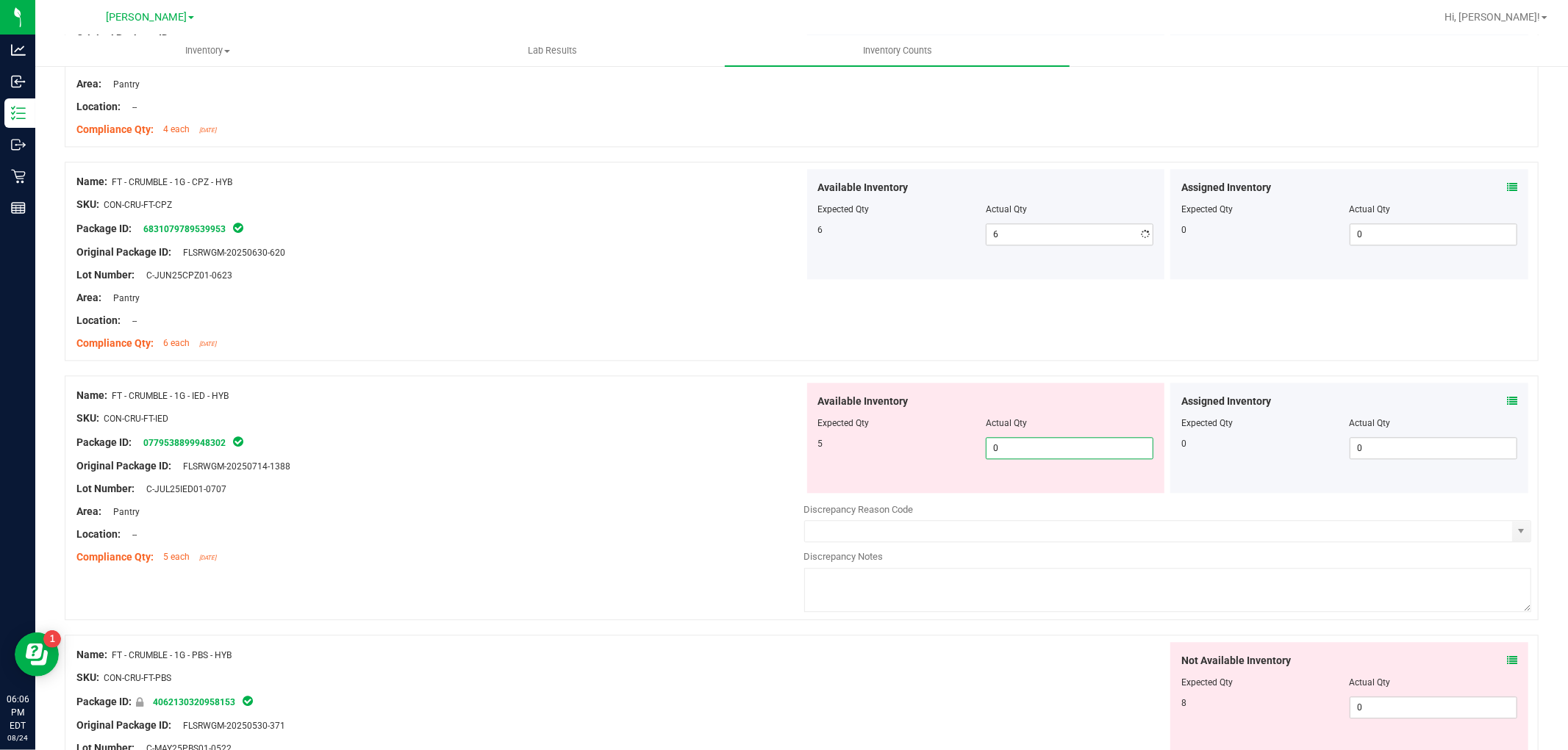
click at [1030, 493] on div "Available Inventory Expected Qty Actual Qty 5 0 0" at bounding box center [985, 437] width 358 height 110
click at [1401, 695] on div "Not Available Inventory Expected Qty Actual Qty 8 0 0" at bounding box center [1348, 696] width 358 height 110
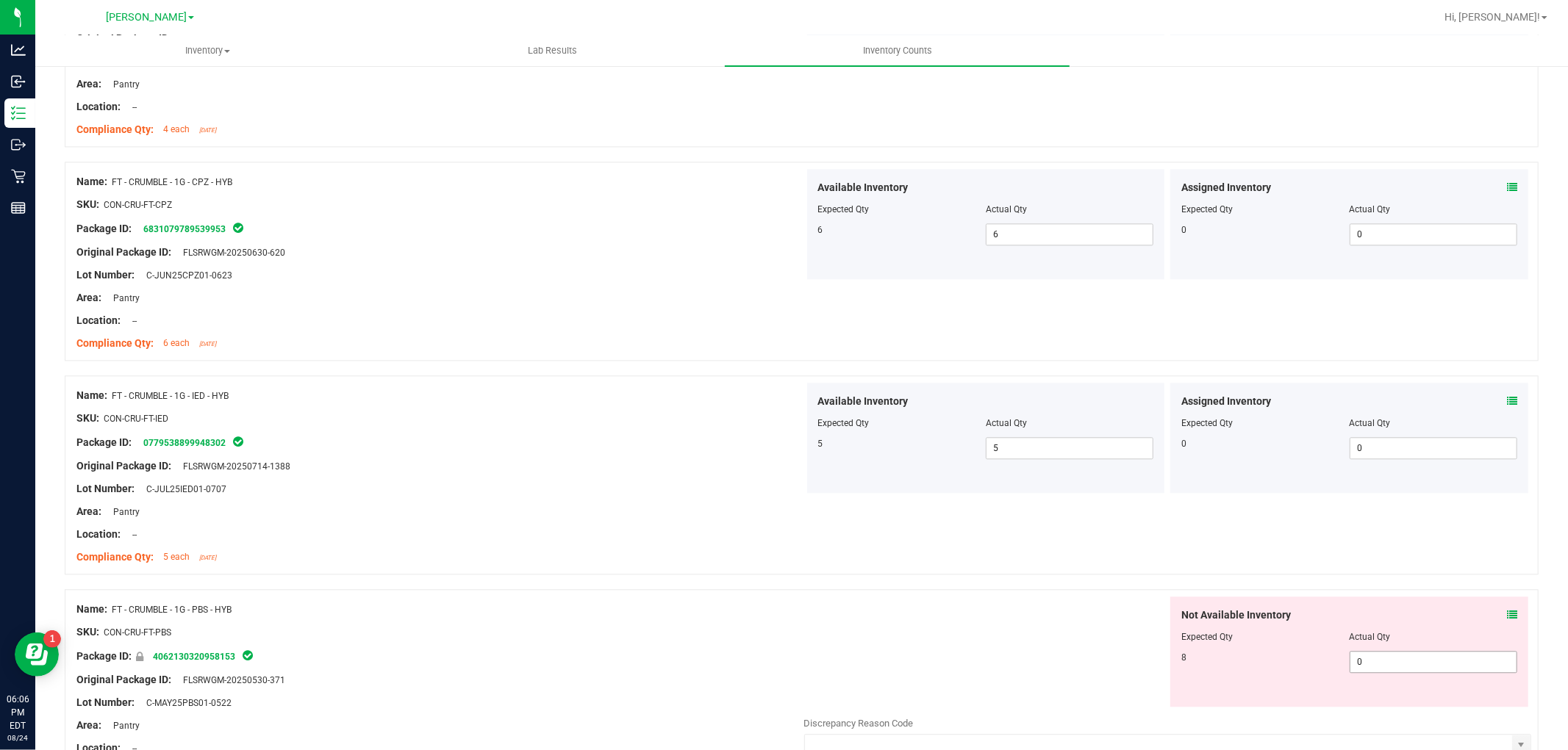
click at [1398, 661] on span "0 0" at bounding box center [1433, 661] width 168 height 22
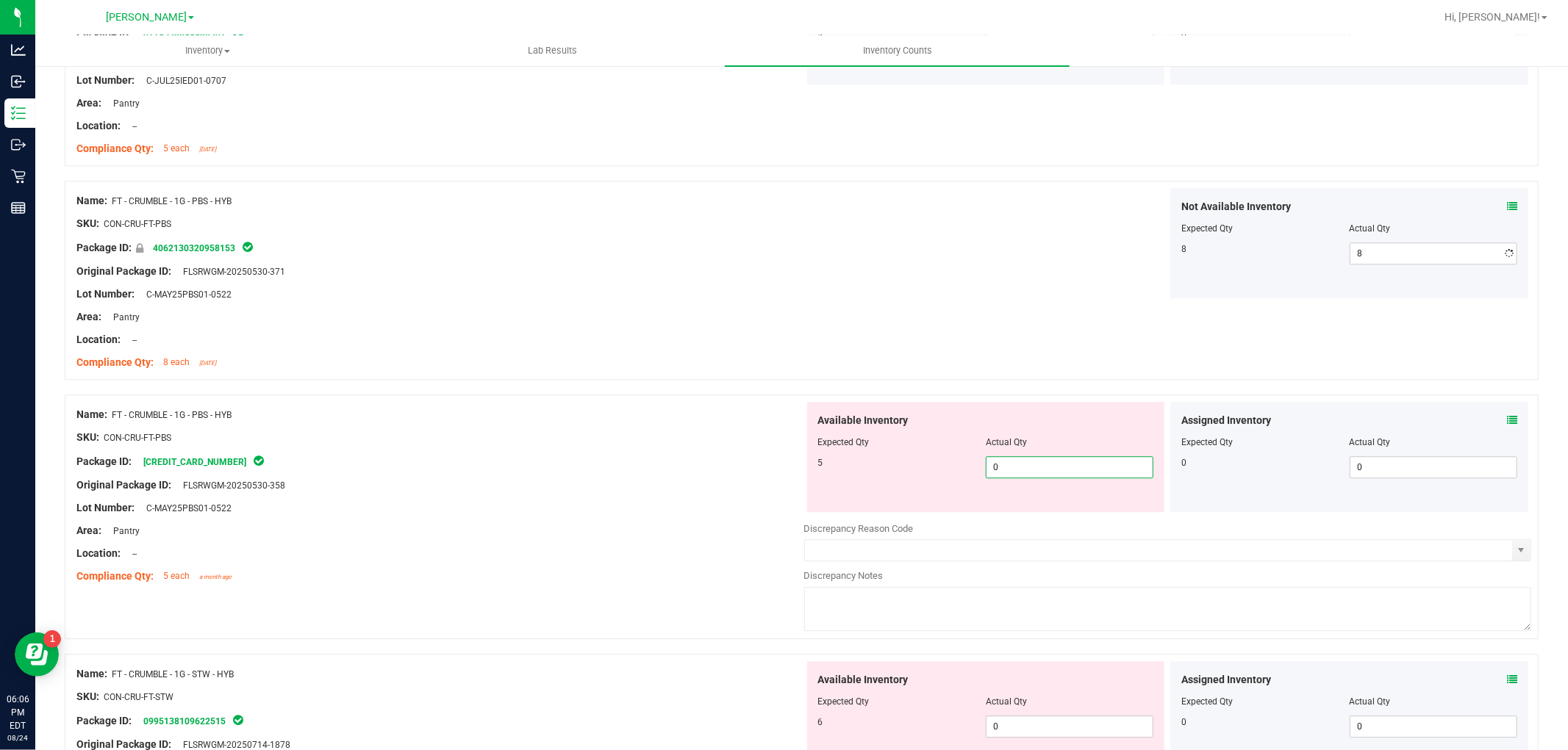
click at [1111, 517] on div "Available Inventory Expected Qty Actual Qty 5 0 0" at bounding box center [1168, 518] width 728 height 233
click at [1054, 719] on div "Available Inventory Expected Qty Actual Qty 6 0 0" at bounding box center [985, 716] width 358 height 110
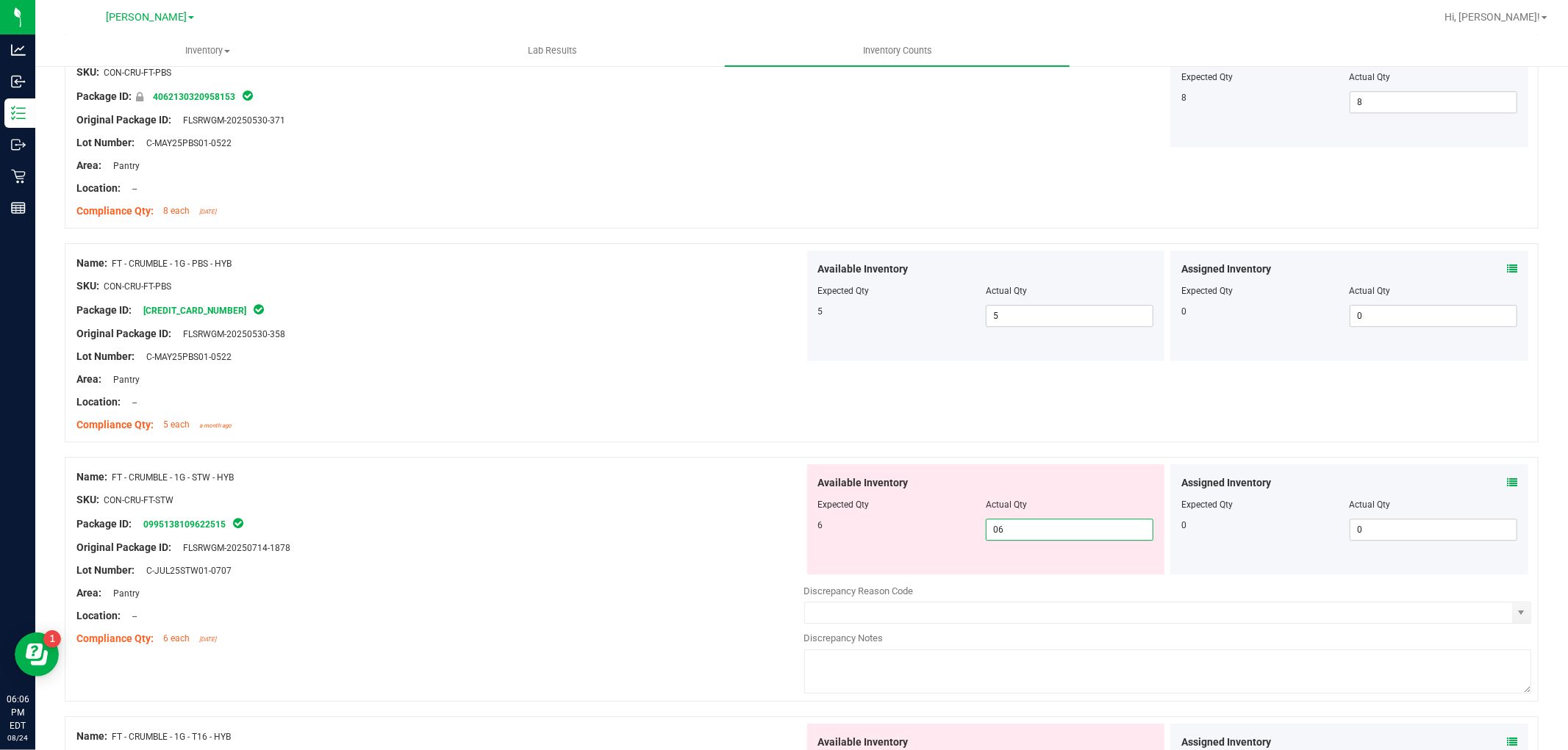
scroll to position [3591, 0]
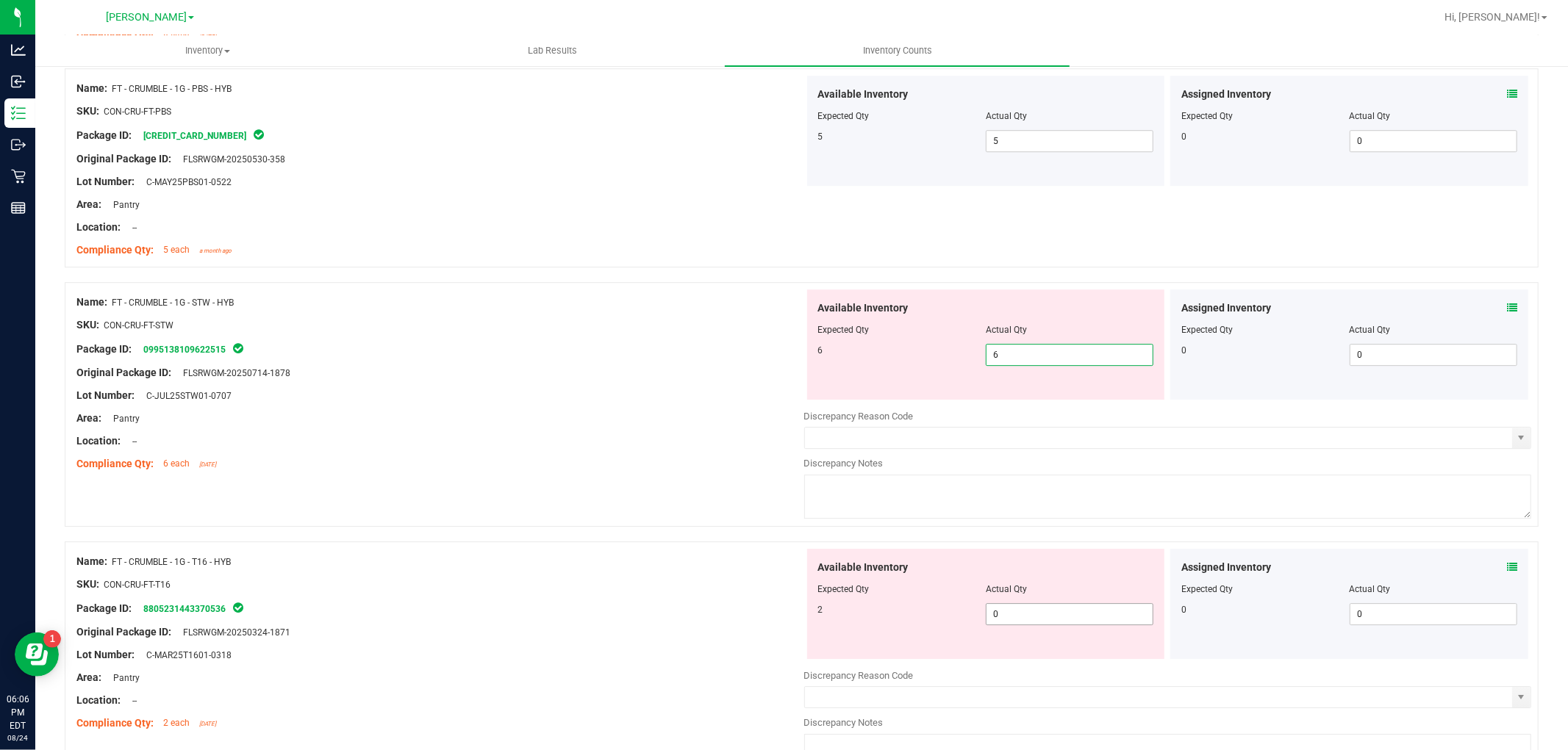
click at [1064, 623] on div "Available Inventory Expected Qty Actual Qty 2 0 0" at bounding box center [1168, 665] width 728 height 233
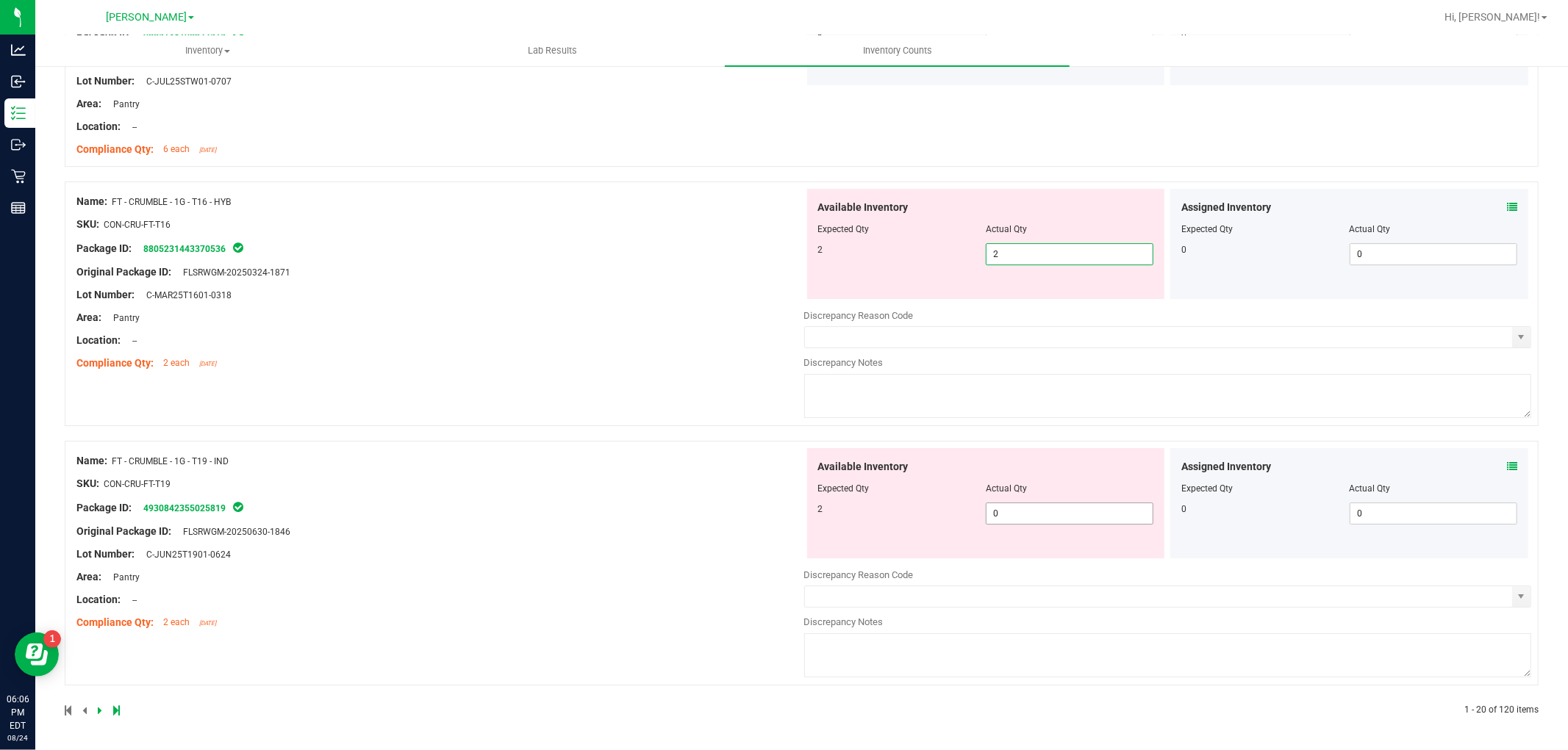
click at [1054, 509] on span "0 0" at bounding box center [1069, 513] width 168 height 22
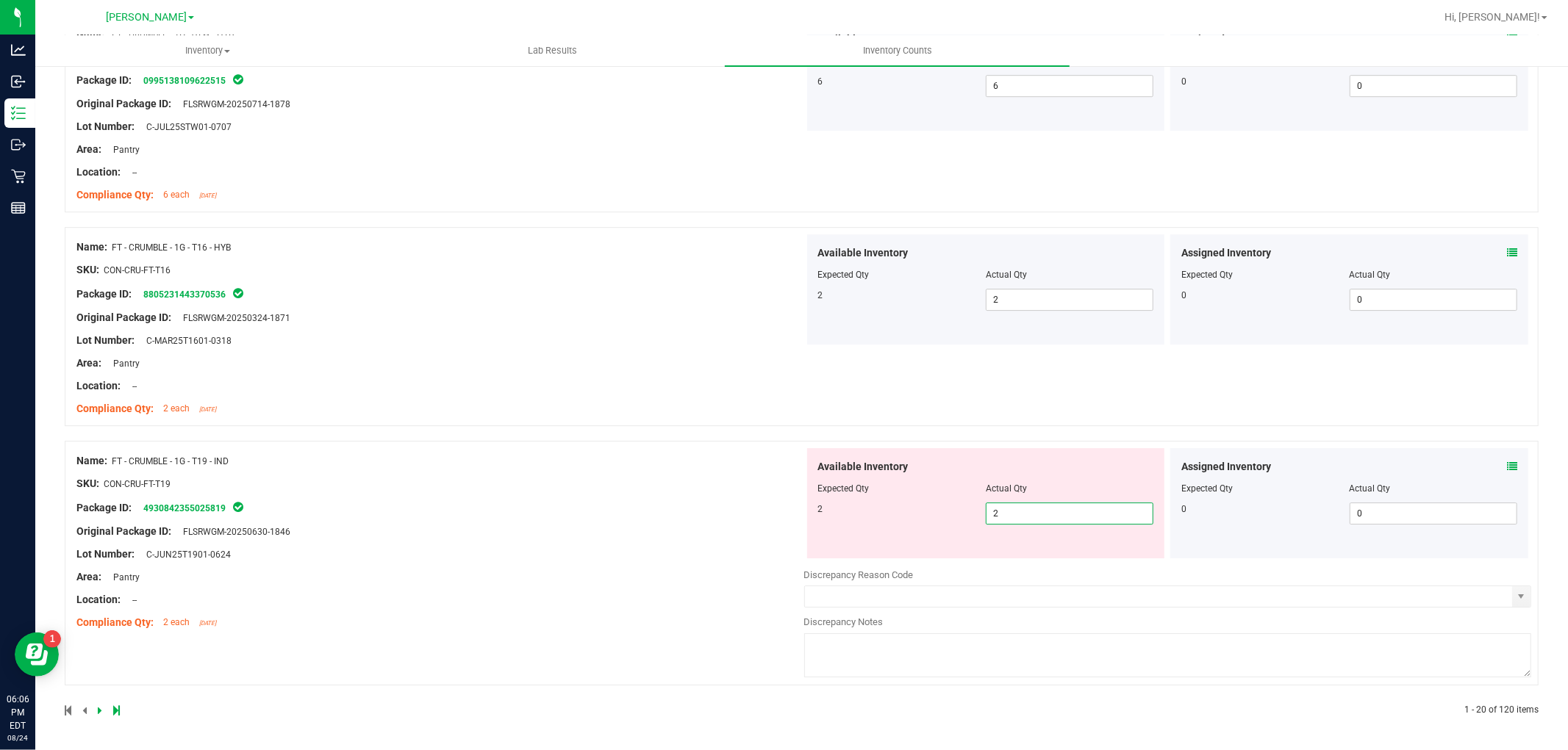
click at [722, 540] on div "Name: FT - CRUMBLE - 1G - T19 - IND SKU: CON-CRU-FT-T19 Package ID: 49308423550…" at bounding box center [440, 541] width 728 height 187
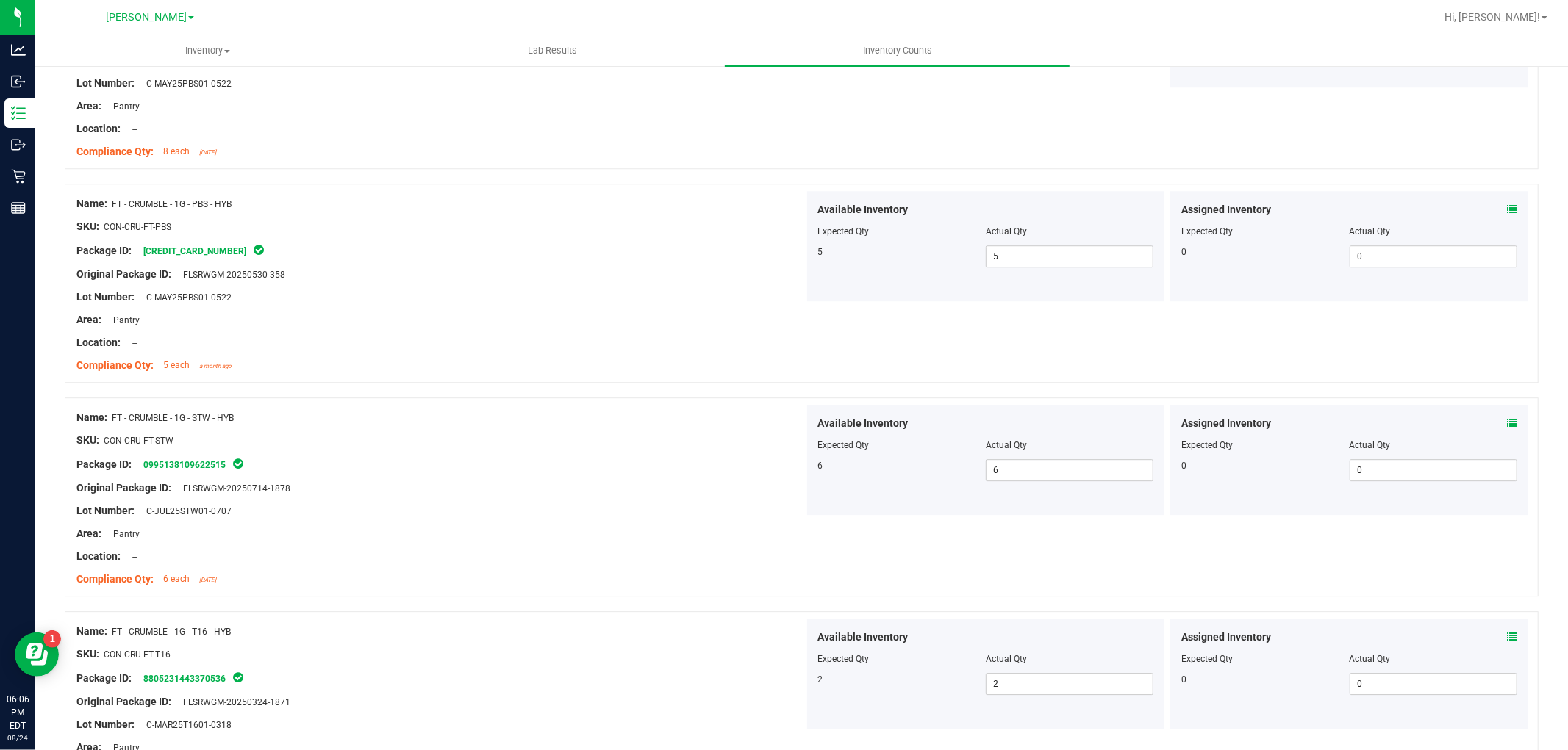
scroll to position [3815, 0]
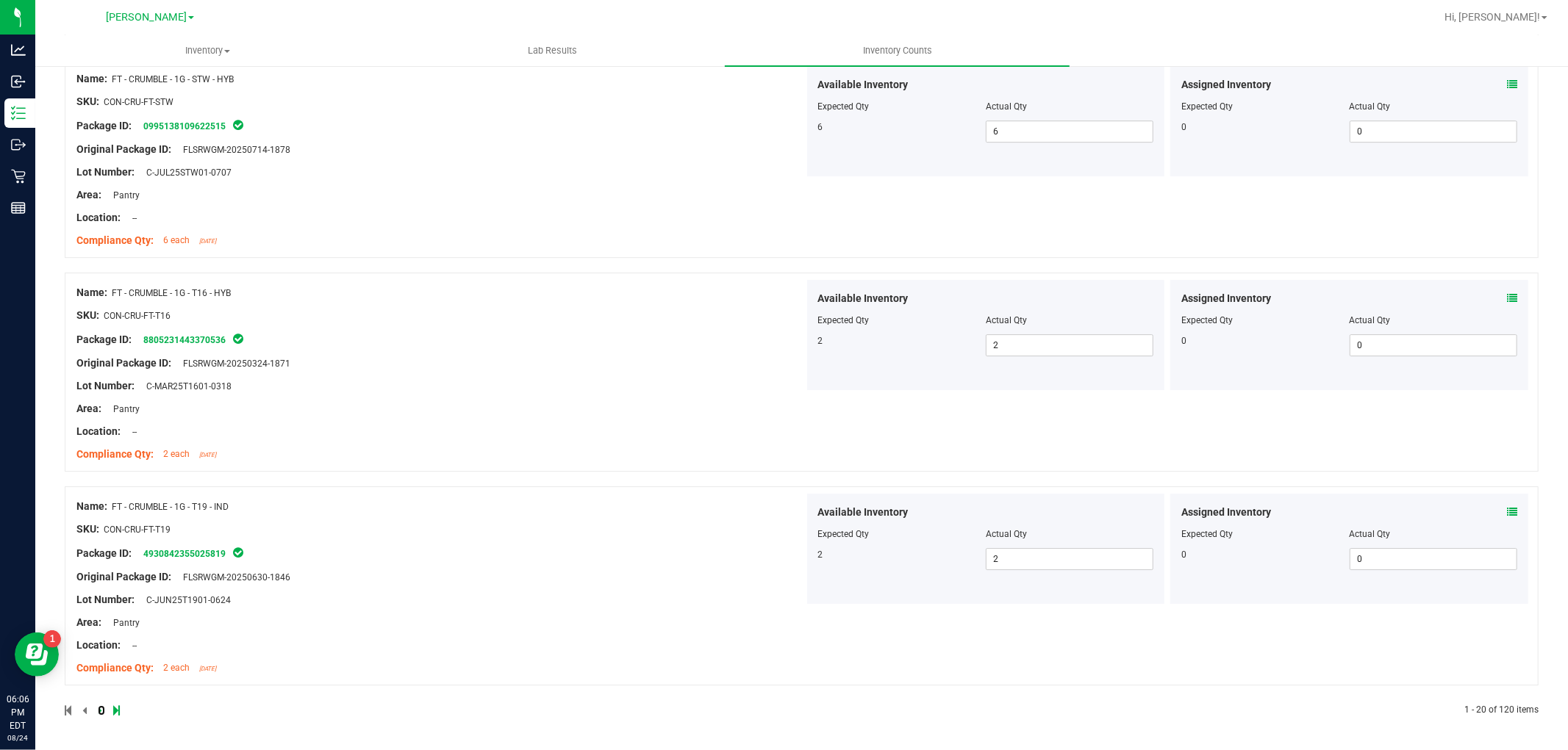
click at [100, 713] on icon at bounding box center [100, 710] width 5 height 9
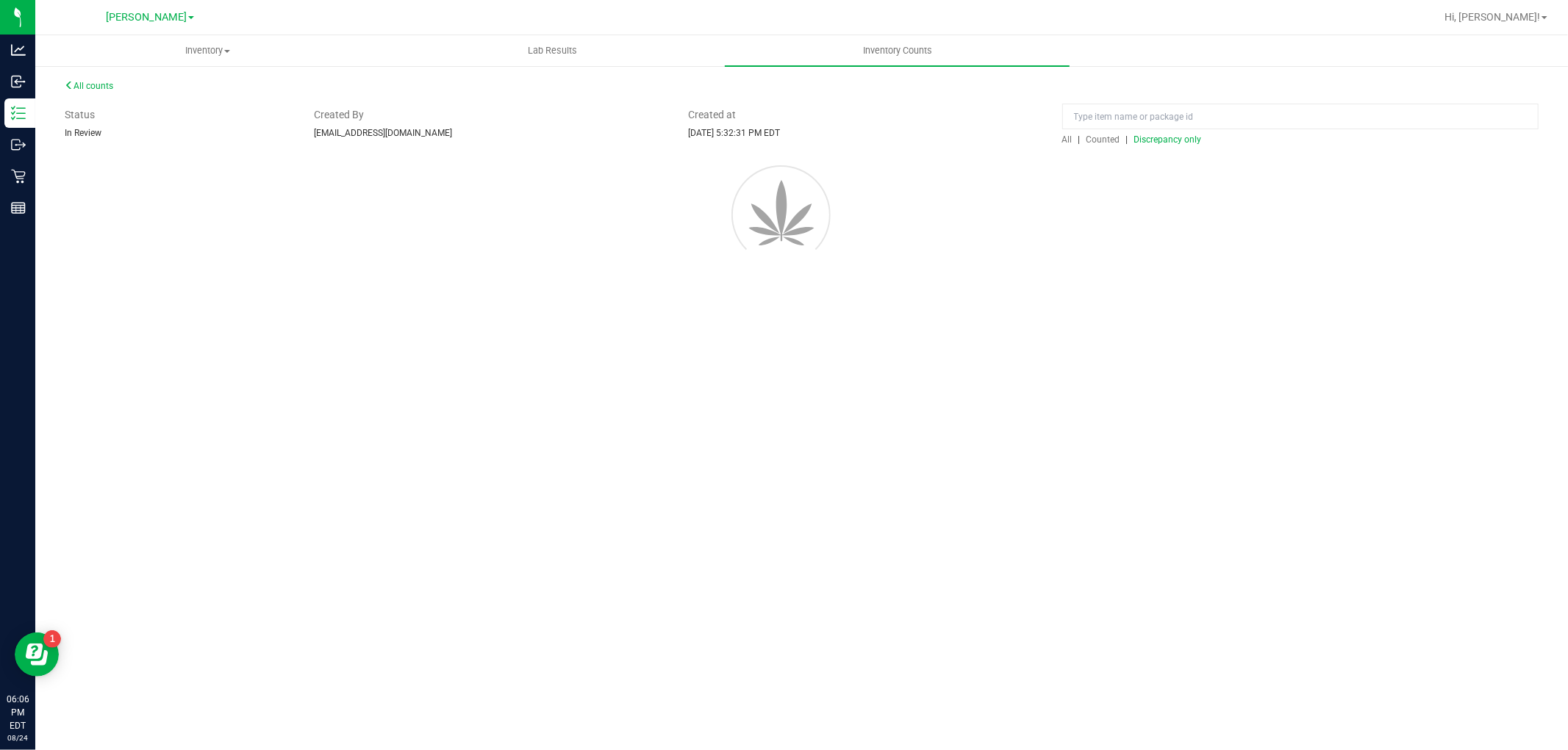
scroll to position [0, 0]
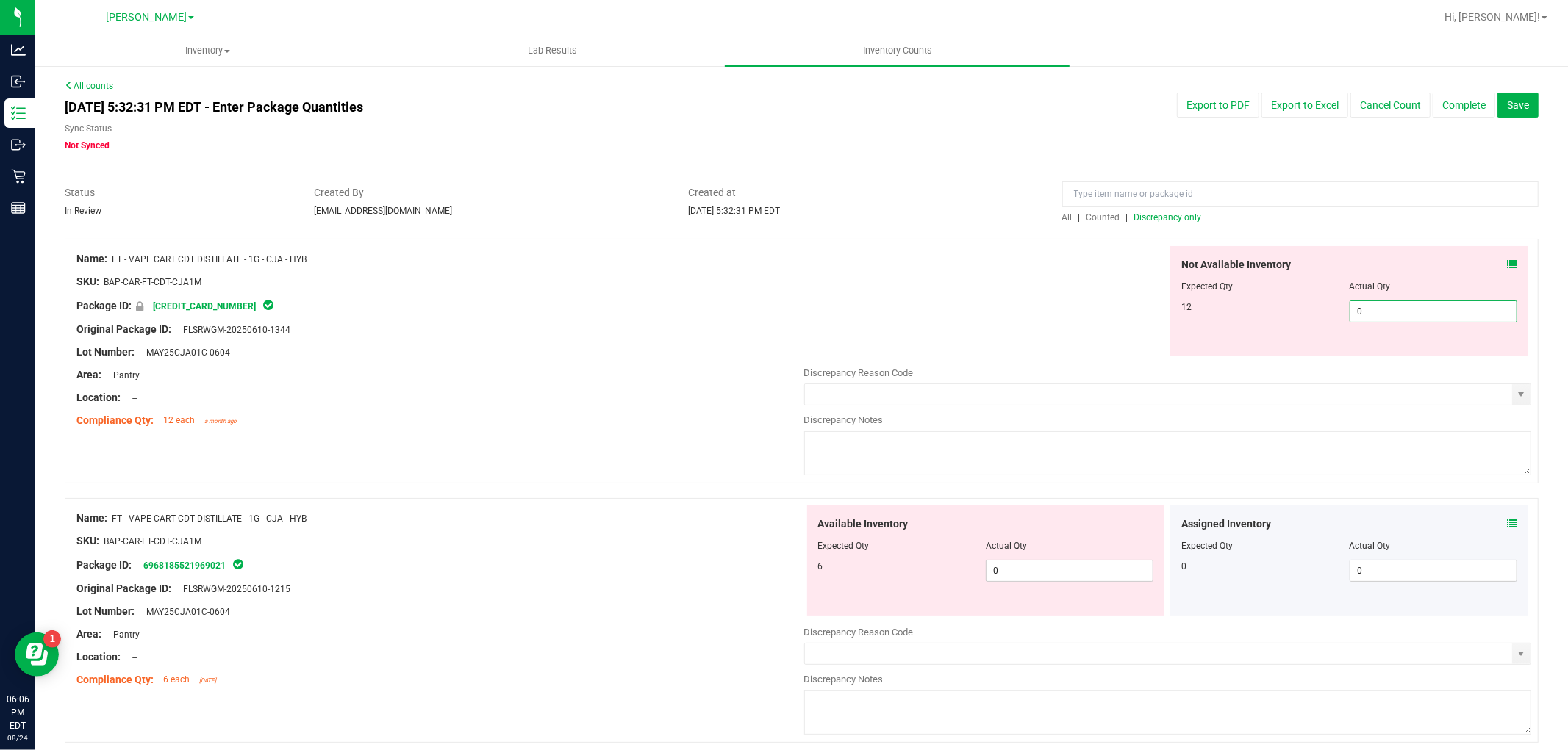
click at [1378, 311] on span "0 0" at bounding box center [1433, 311] width 168 height 22
click at [1111, 572] on span "0 0" at bounding box center [1069, 571] width 168 height 22
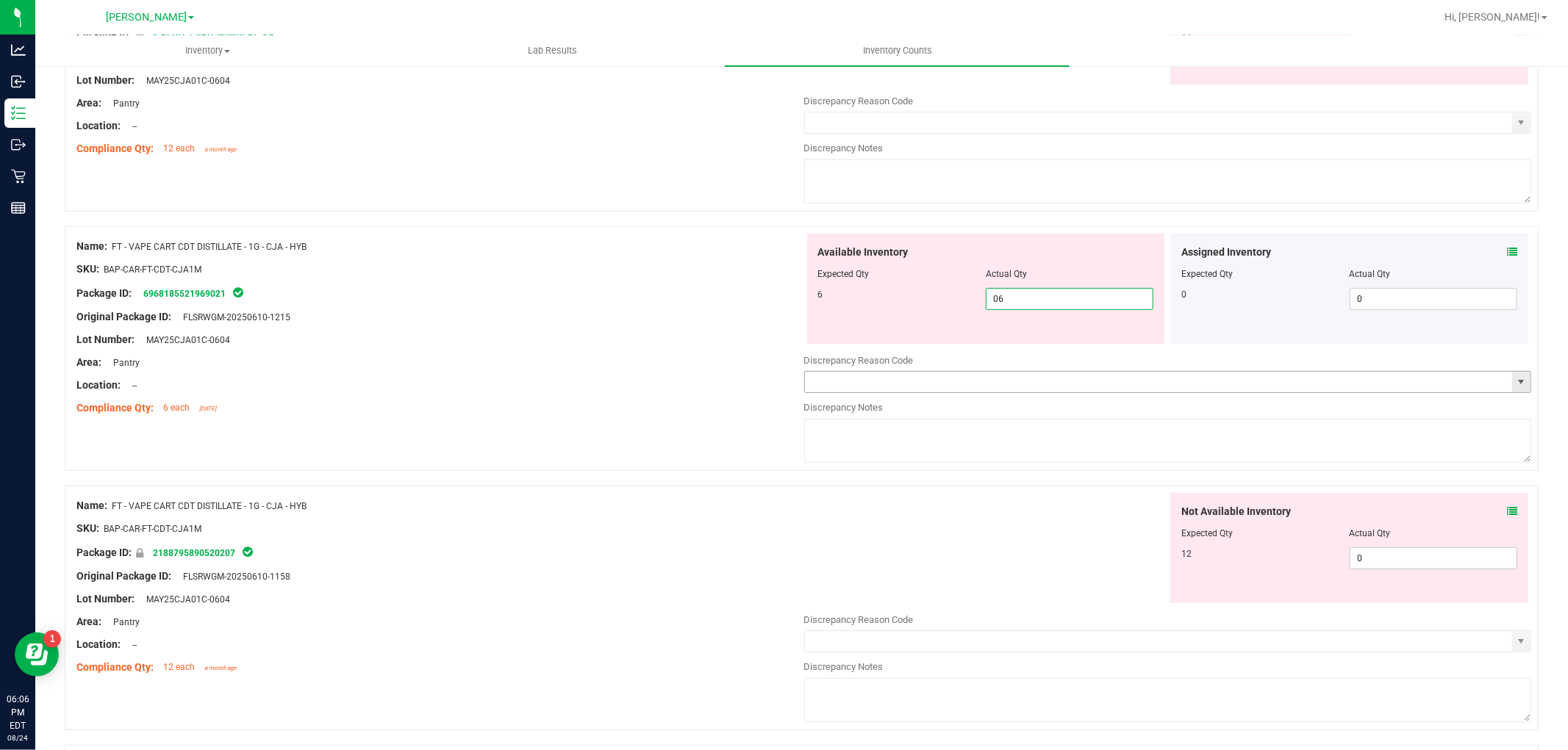
scroll to position [163, 0]
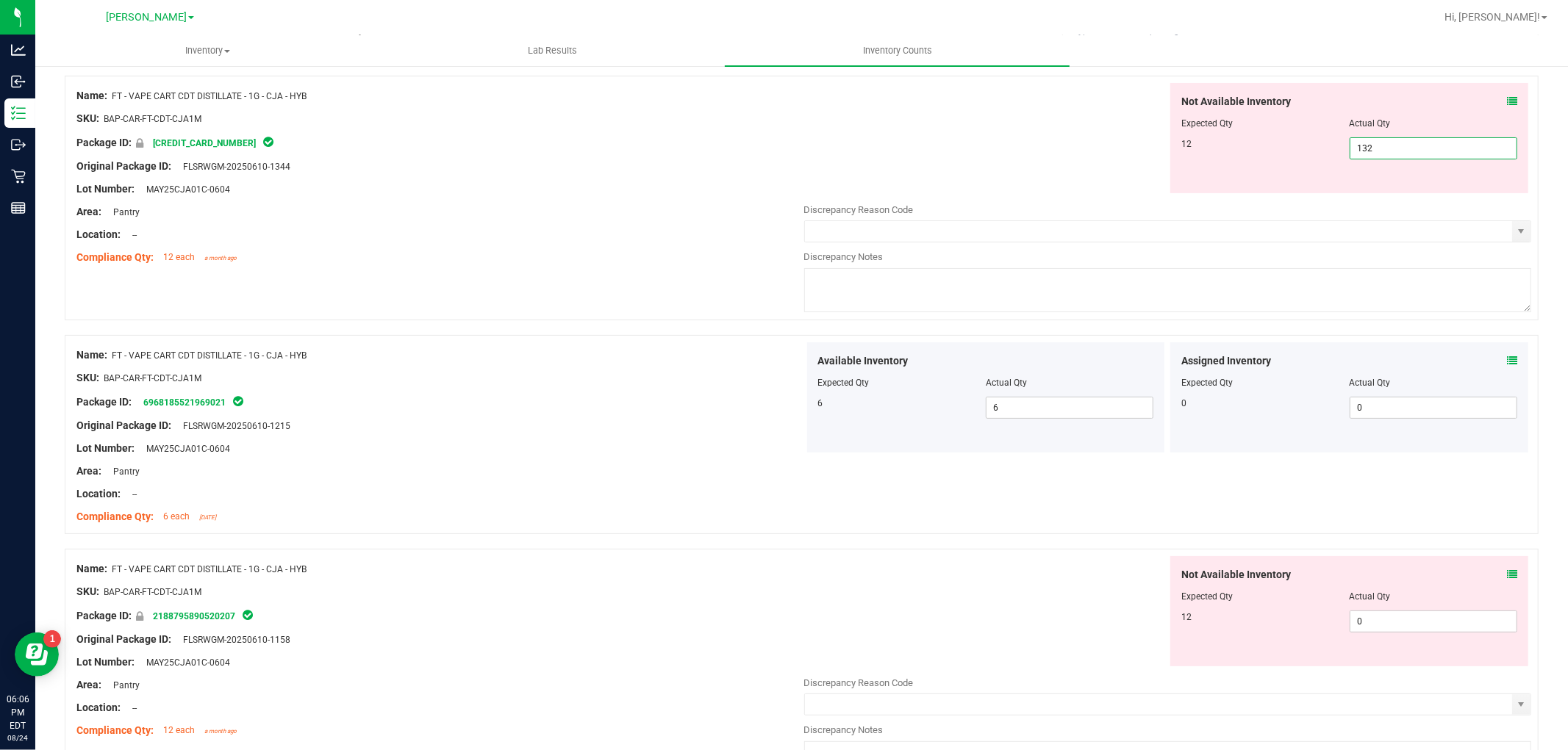
drag, startPoint x: 1392, startPoint y: 143, endPoint x: 1326, endPoint y: 141, distance: 66.0
click at [1326, 141] on div "12 132 132" at bounding box center [1348, 148] width 336 height 22
drag, startPoint x: 1389, startPoint y: 632, endPoint x: 1387, endPoint y: 612, distance: 20.1
click at [1389, 630] on div "Not Available Inventory Expected Qty Actual Qty 12 0 0" at bounding box center [1168, 672] width 728 height 233
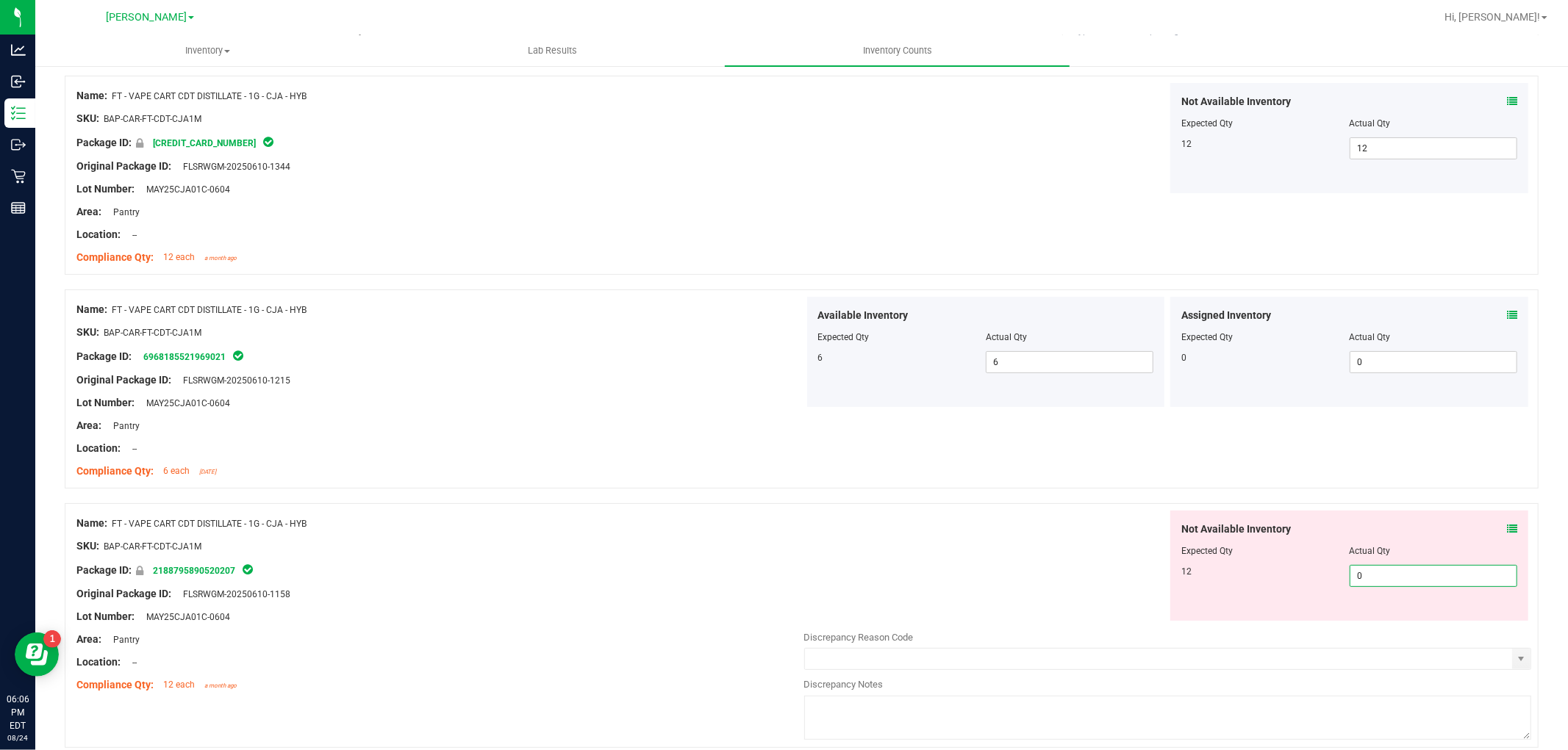
click at [1387, 571] on span "0 0" at bounding box center [1433, 575] width 168 height 22
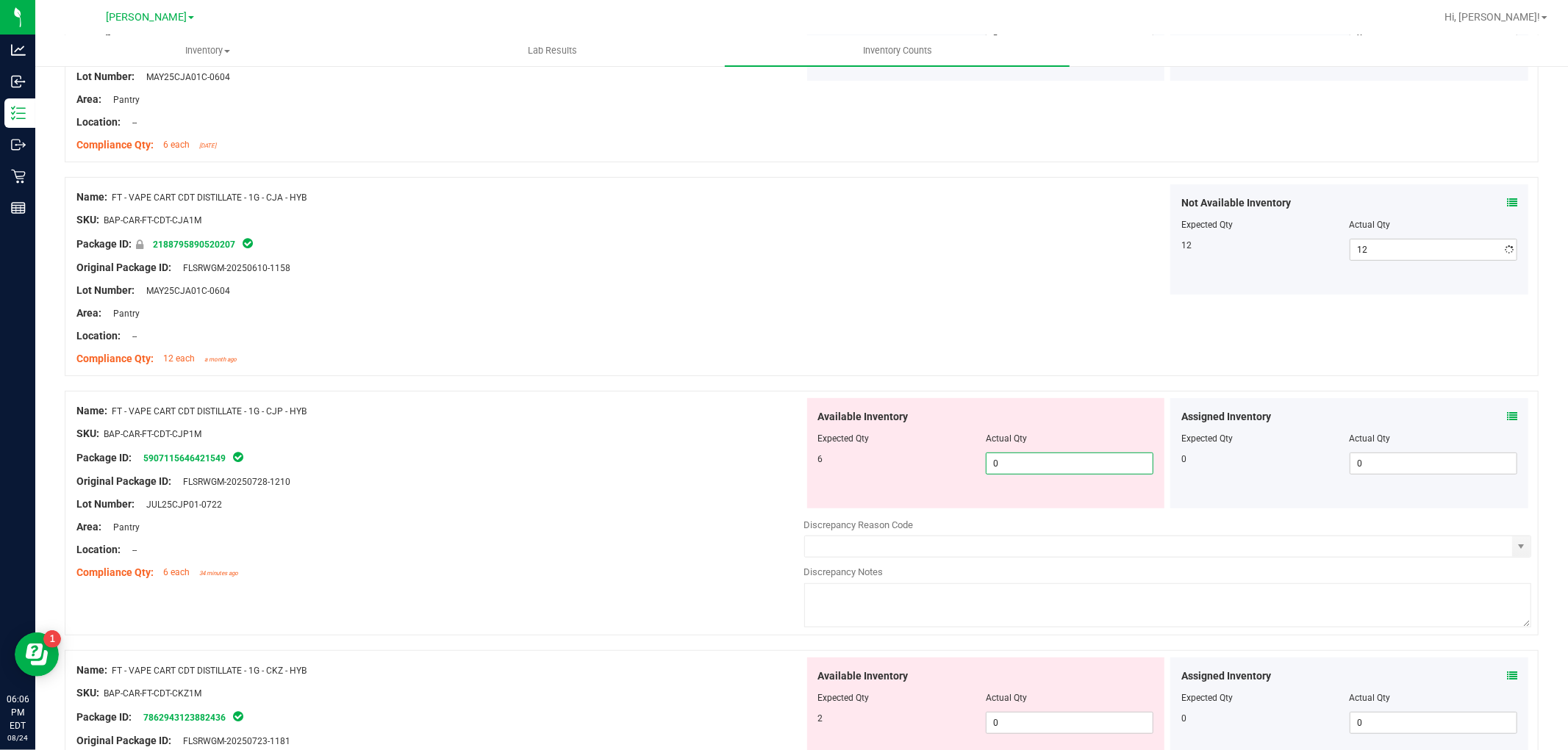
click at [1059, 507] on div "Available Inventory Expected Qty Actual Qty 6 0 0" at bounding box center [985, 453] width 358 height 110
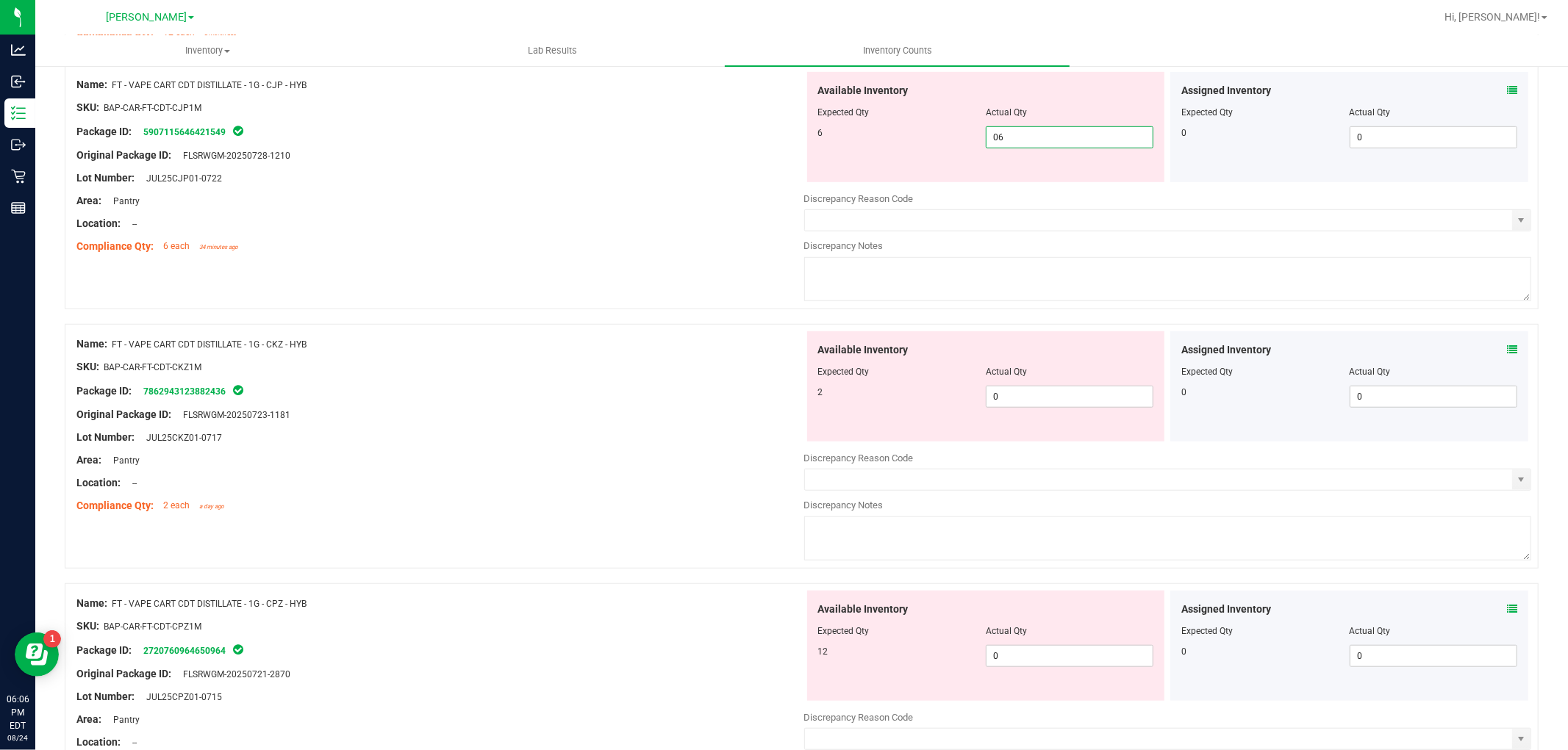
scroll to position [816, 0]
click at [1045, 393] on div "Available Inventory Expected Qty Actual Qty 2 0 0" at bounding box center [985, 385] width 358 height 110
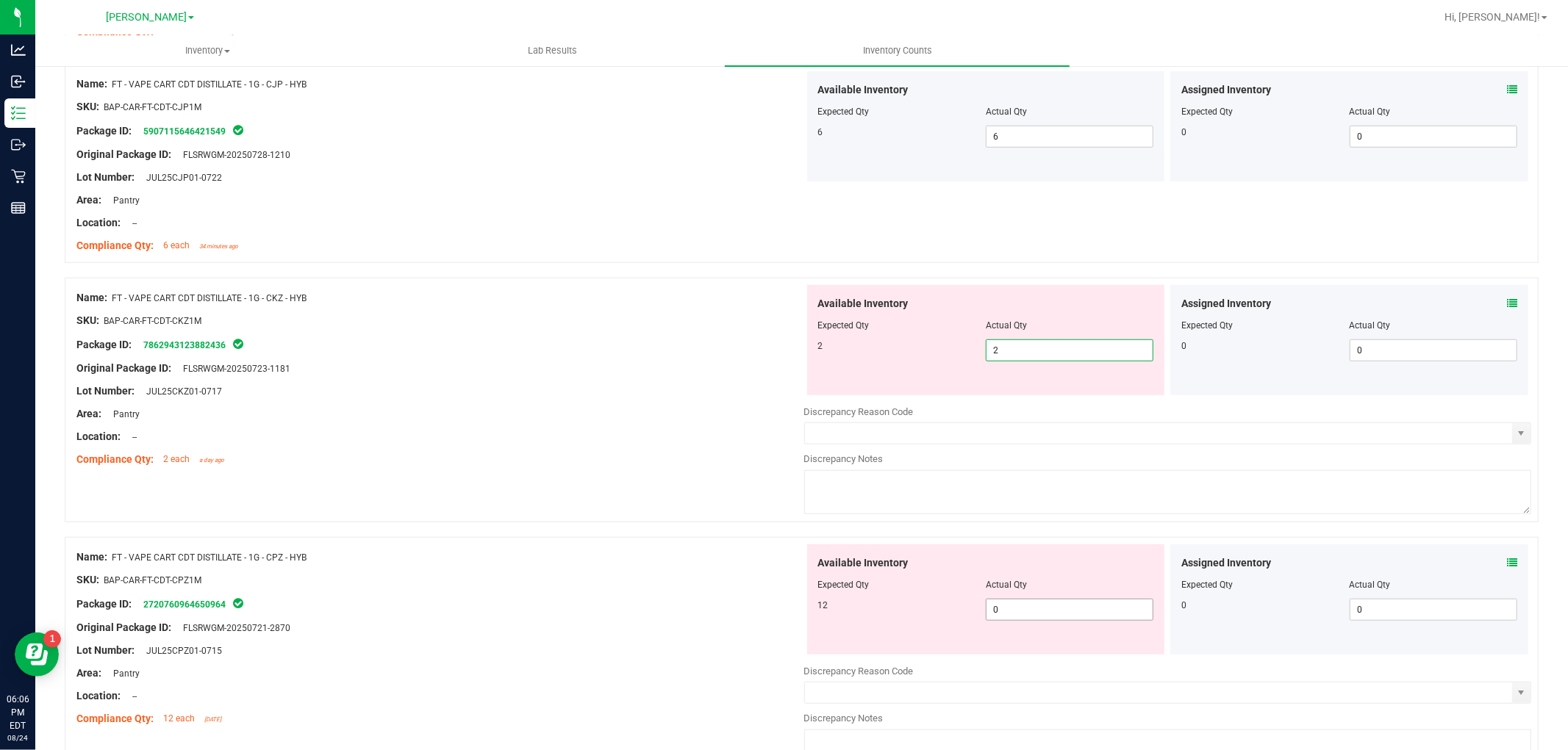
click at [1059, 603] on div "Available Inventory Expected Qty Actual Qty 12 0 0" at bounding box center [985, 599] width 358 height 110
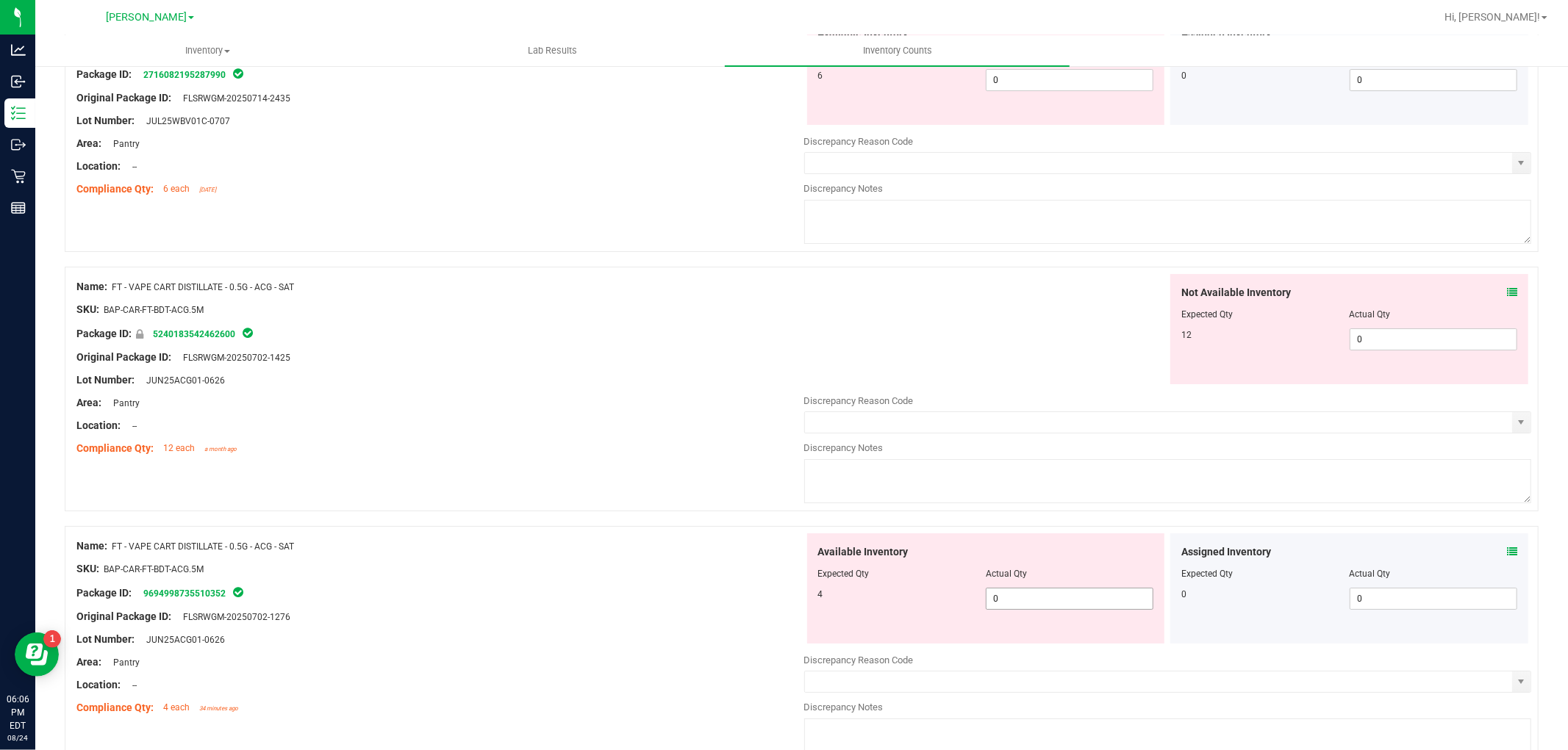
scroll to position [4511, 0]
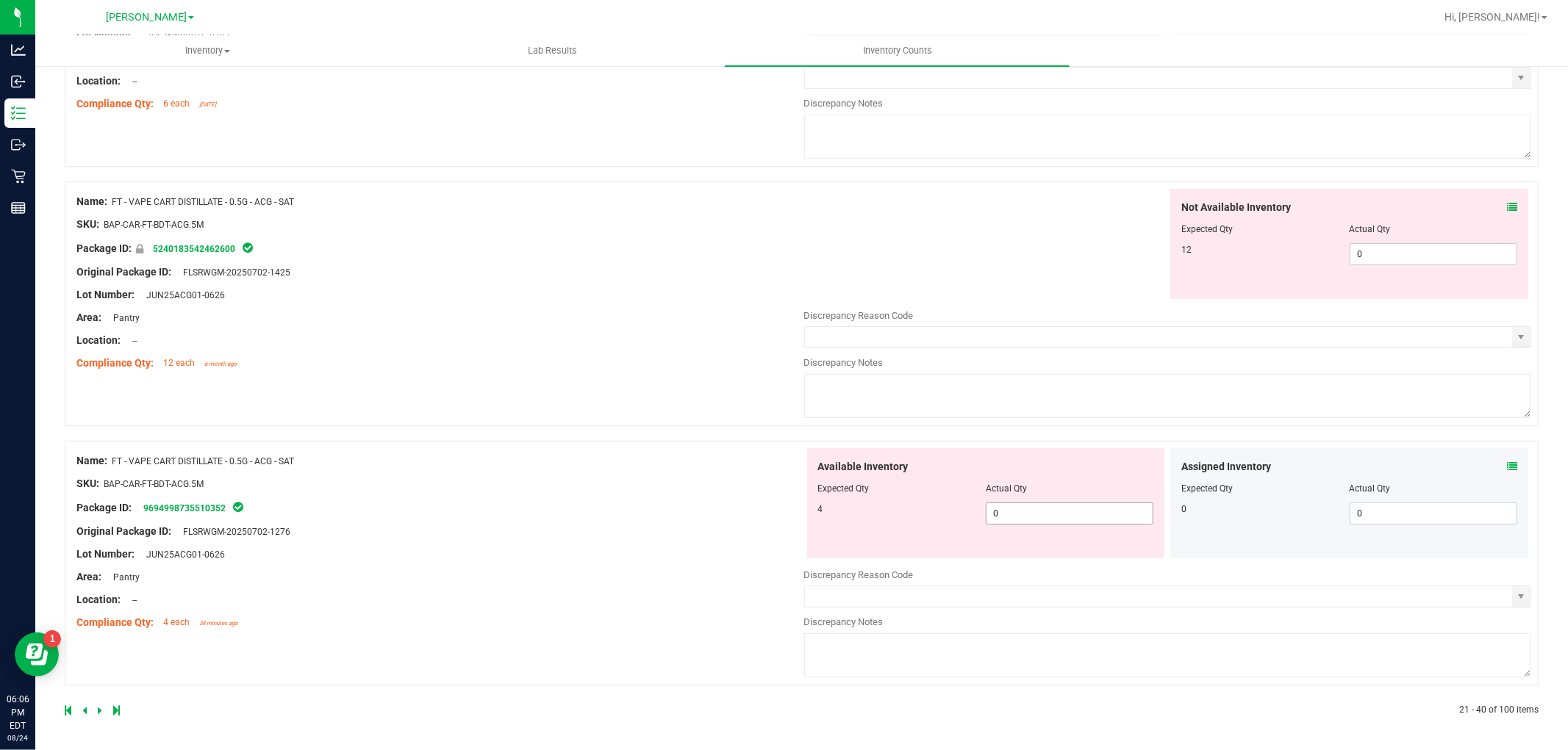
click at [1048, 512] on span "0 0" at bounding box center [1069, 513] width 168 height 22
click at [1391, 249] on div "Not Available Inventory Expected Qty Actual Qty 12 0 0" at bounding box center [1348, 244] width 358 height 110
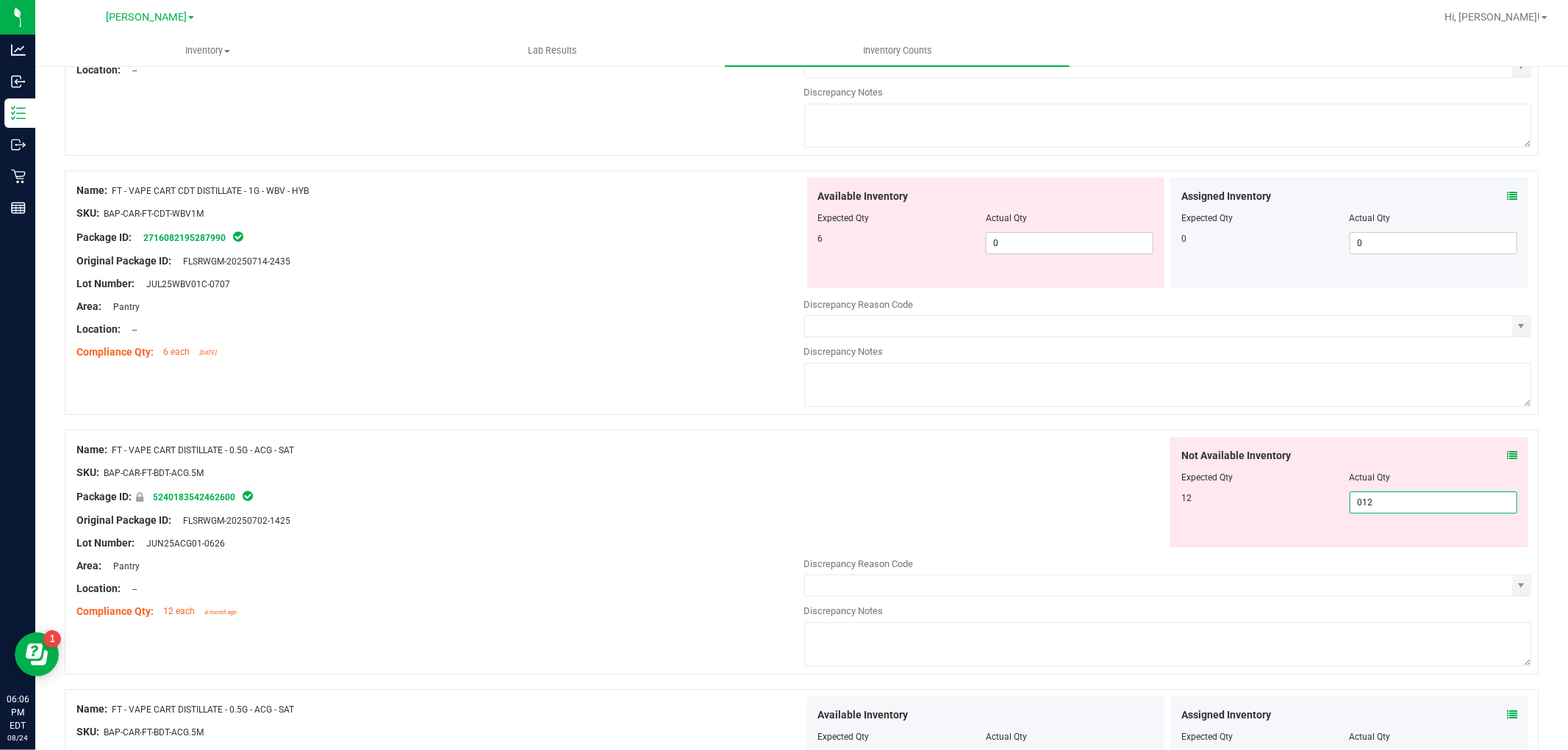
scroll to position [4172, 0]
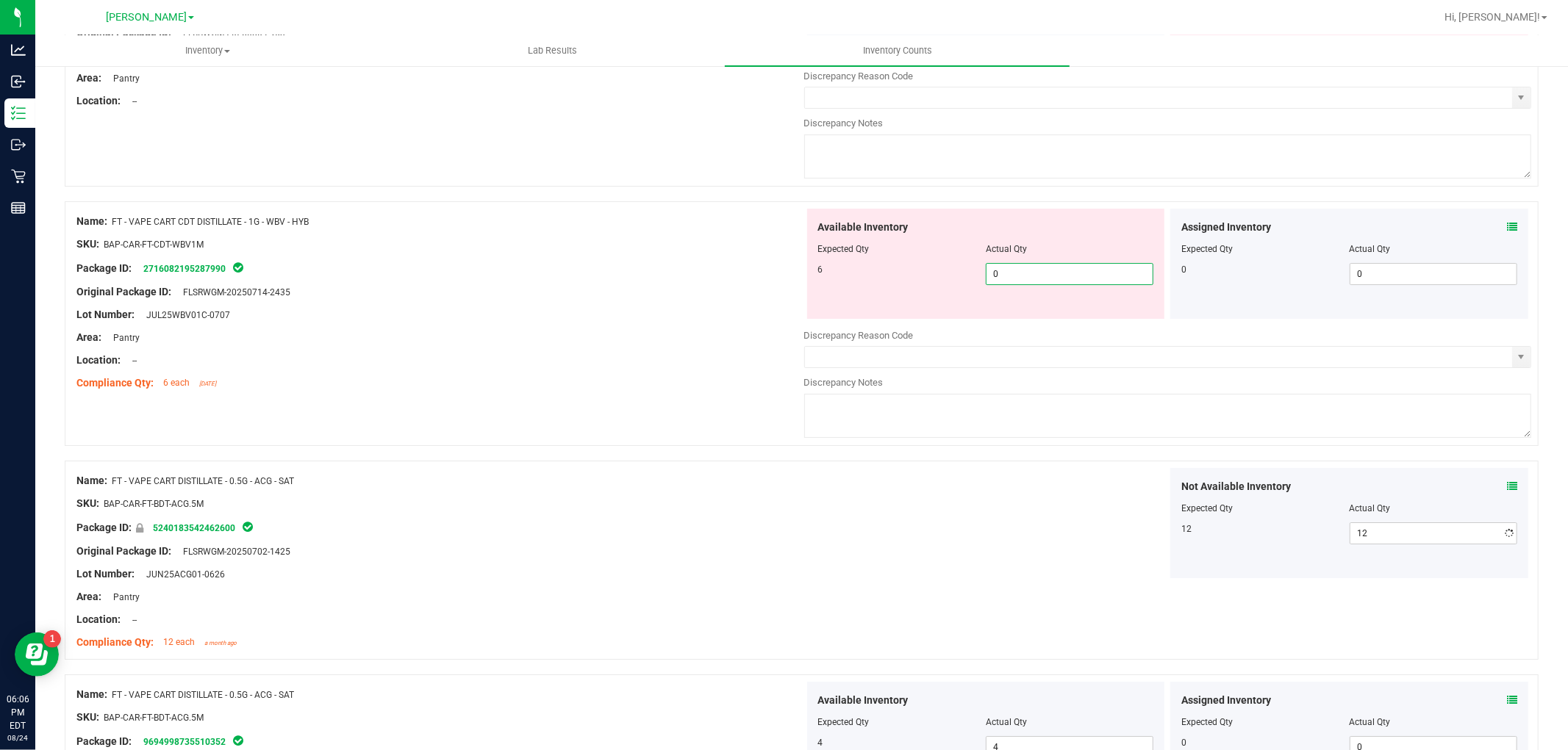
click at [1071, 281] on span "0 0" at bounding box center [1069, 274] width 168 height 22
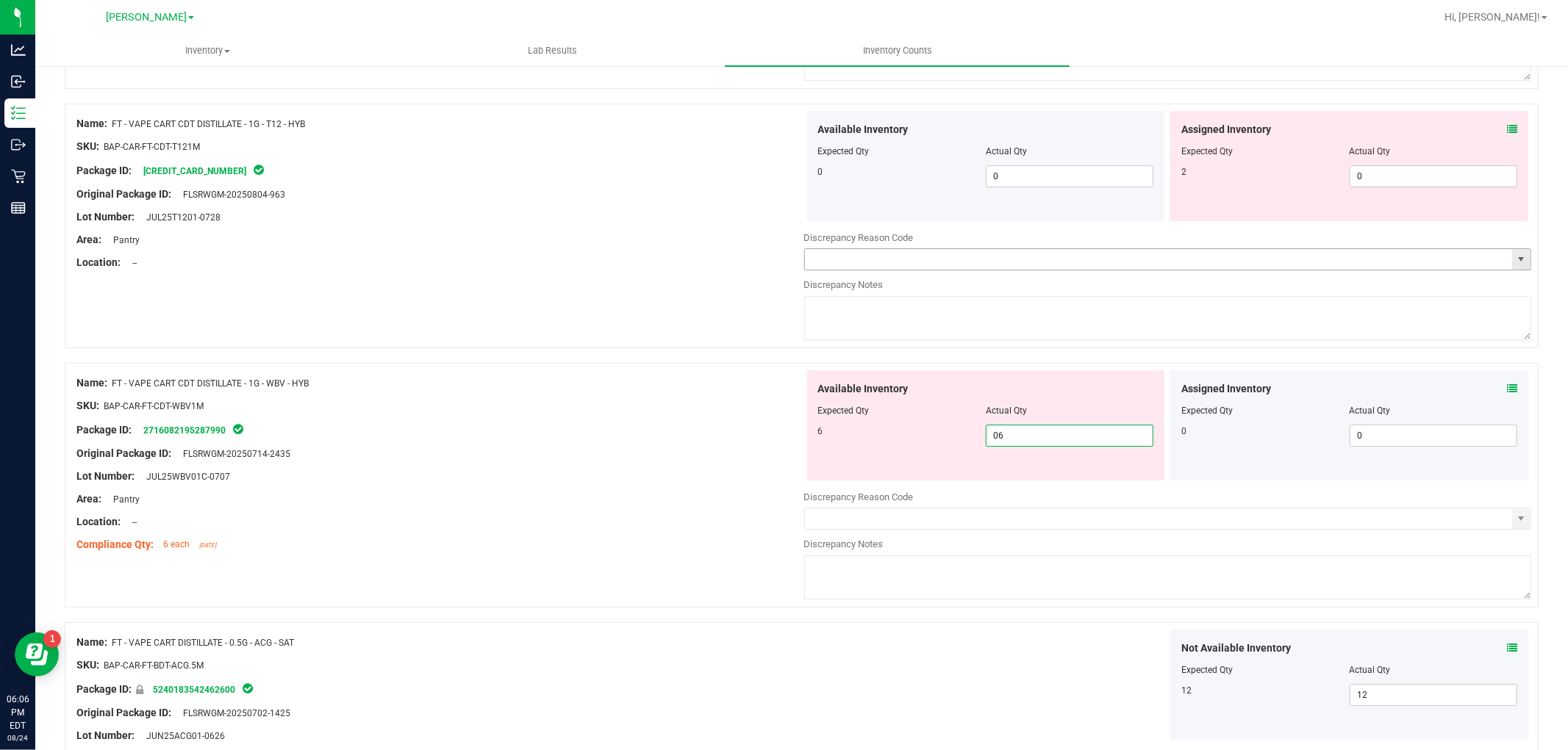
scroll to position [4008, 0]
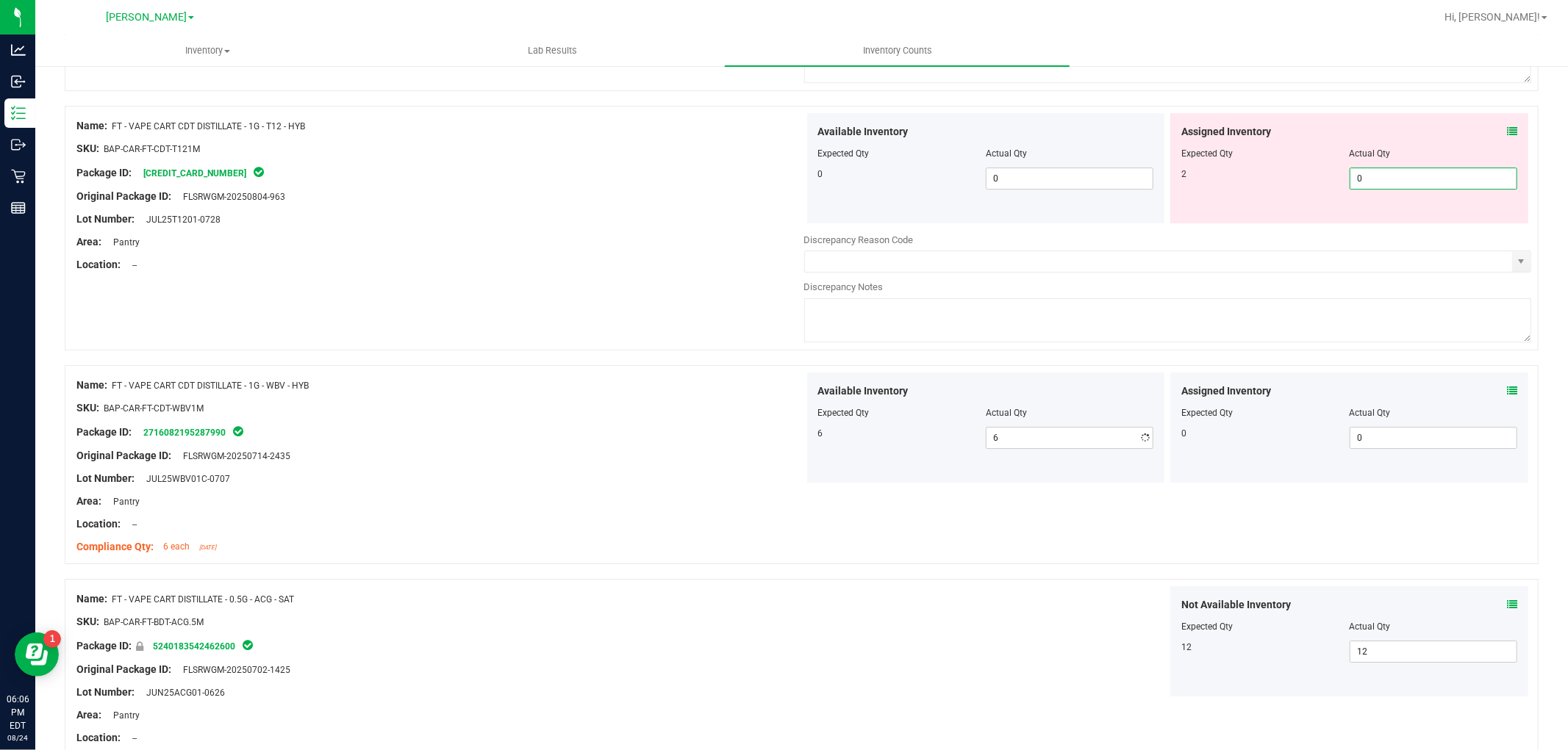
click at [1439, 180] on span "0 0" at bounding box center [1433, 178] width 168 height 22
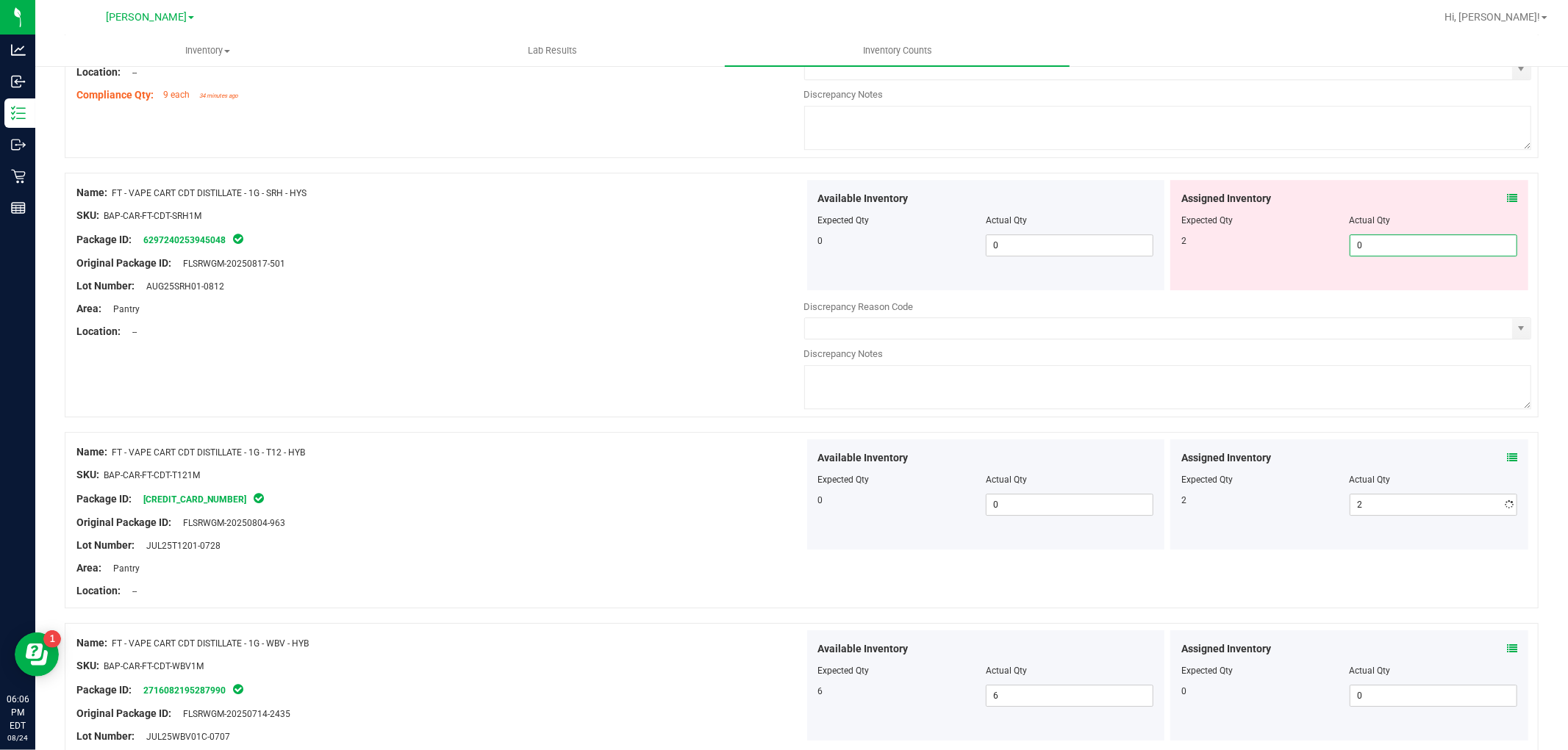
click at [1405, 255] on span "0 0" at bounding box center [1433, 245] width 168 height 22
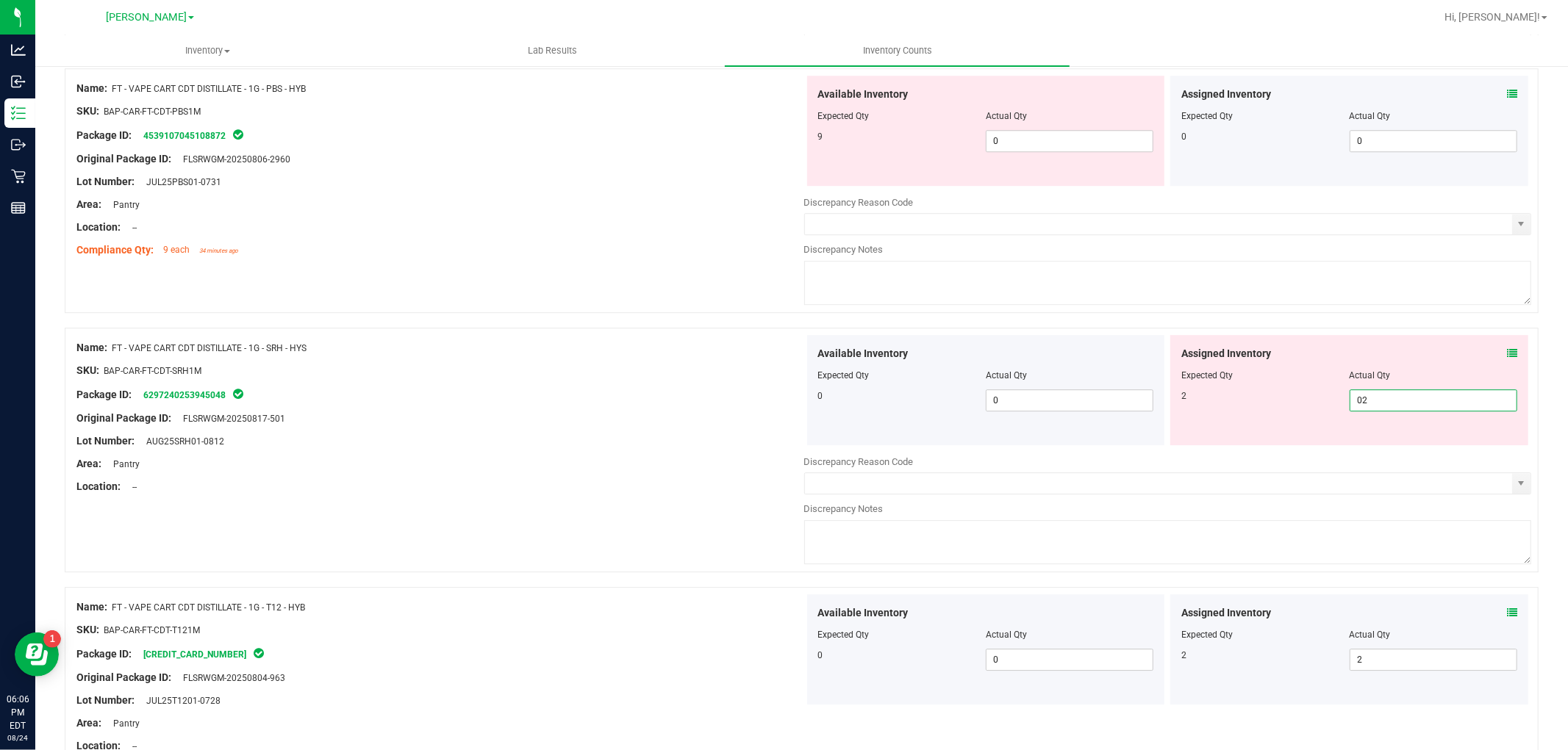
scroll to position [3356, 0]
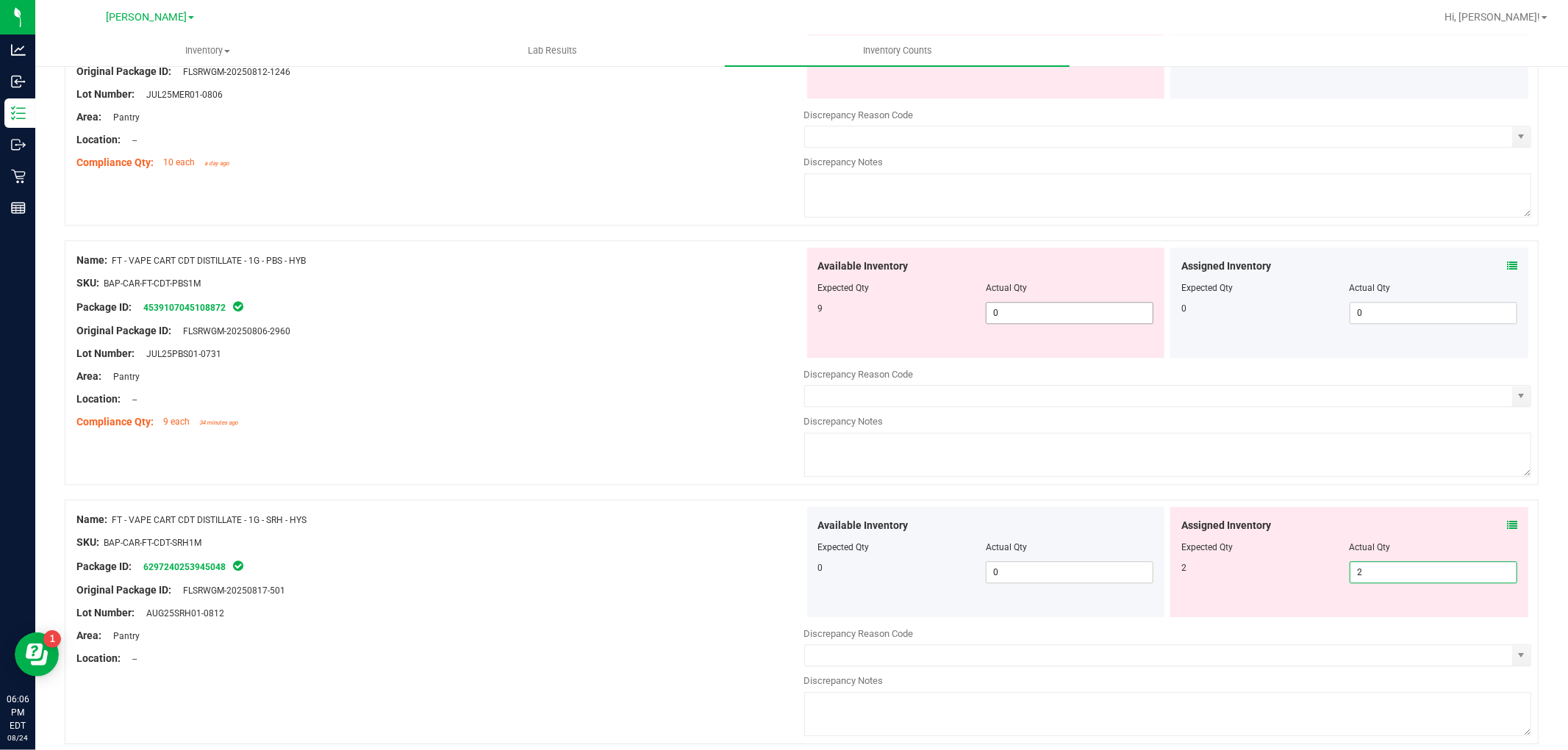
click at [1089, 324] on span "0 0" at bounding box center [1069, 313] width 168 height 22
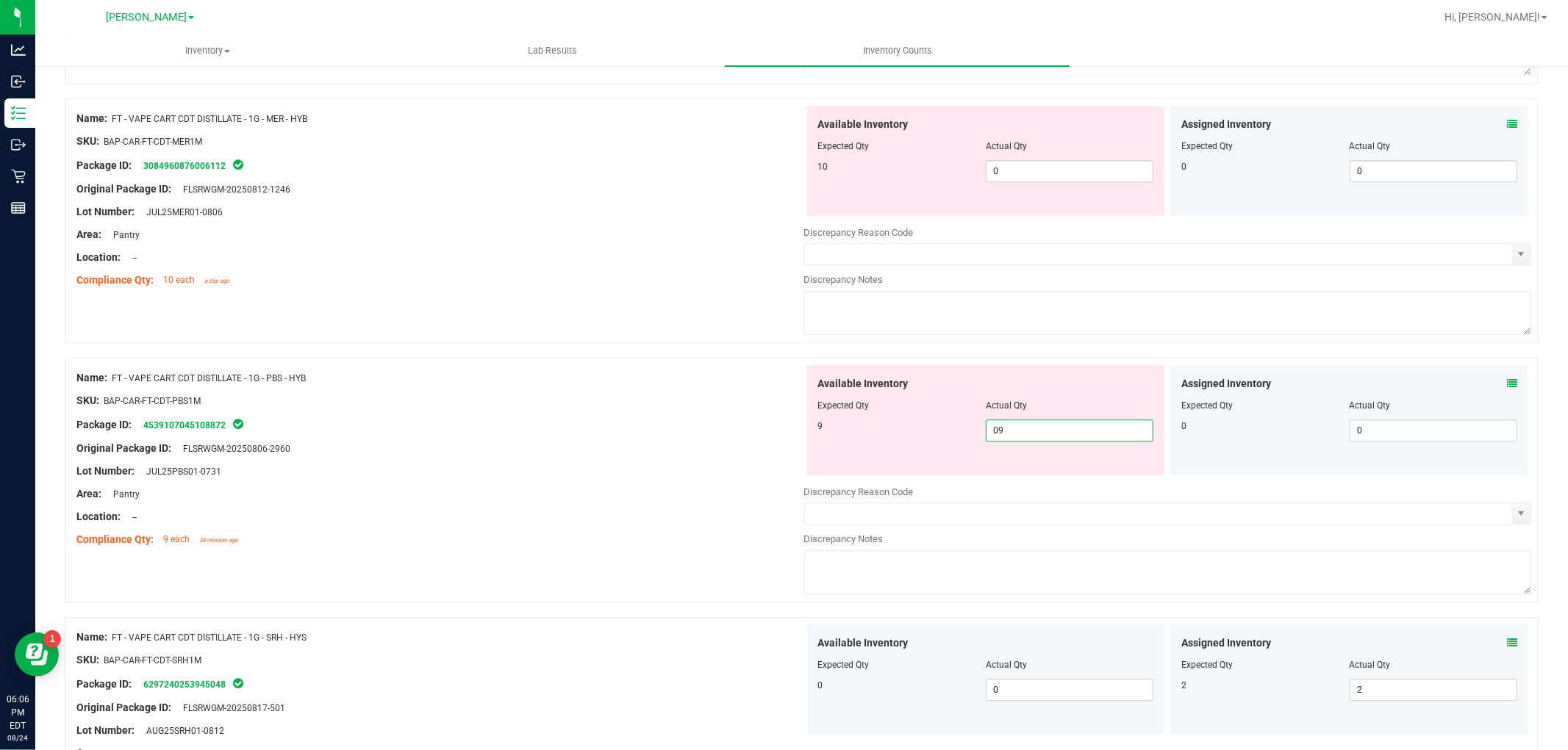
scroll to position [3029, 0]
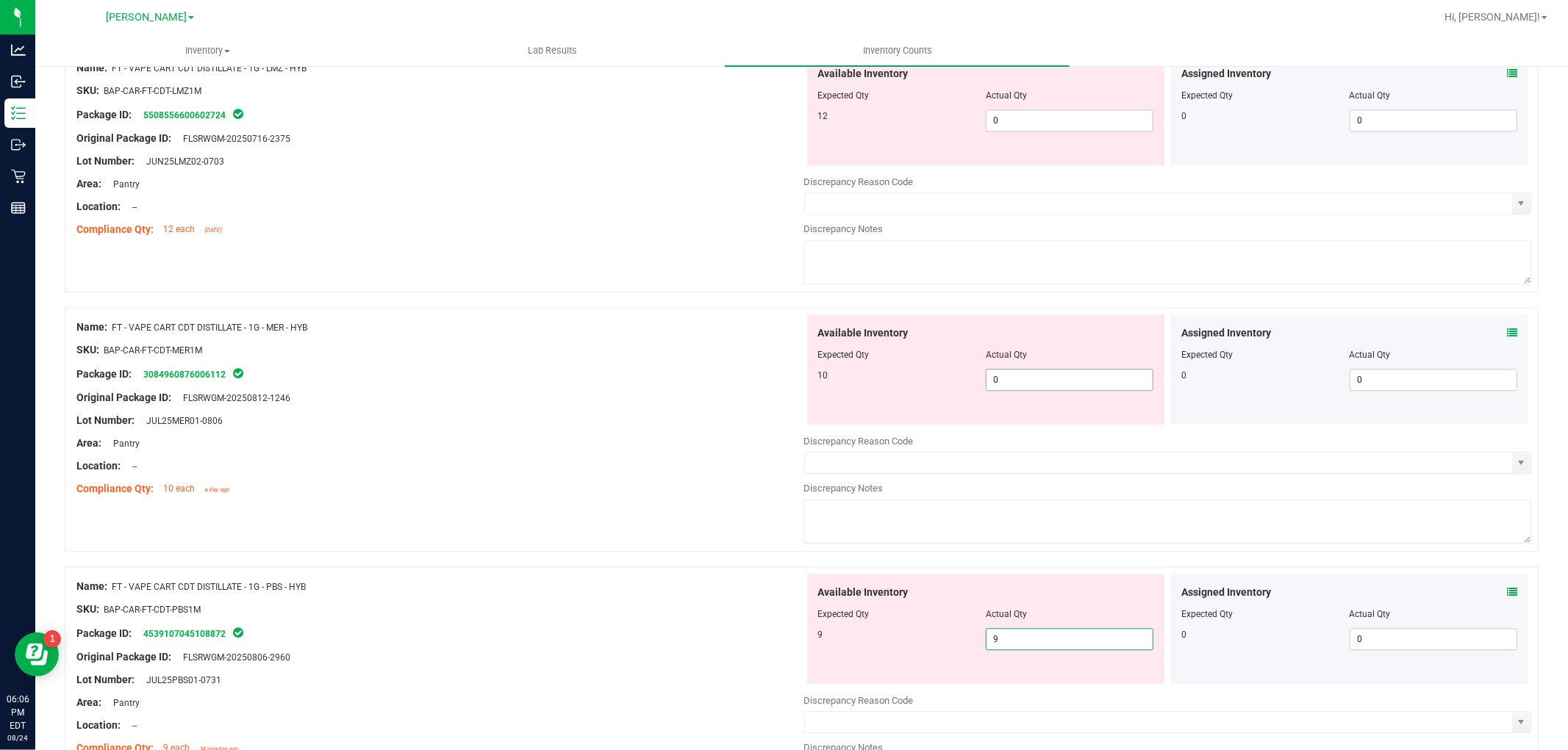
click at [1044, 382] on span "0 0" at bounding box center [1069, 379] width 168 height 22
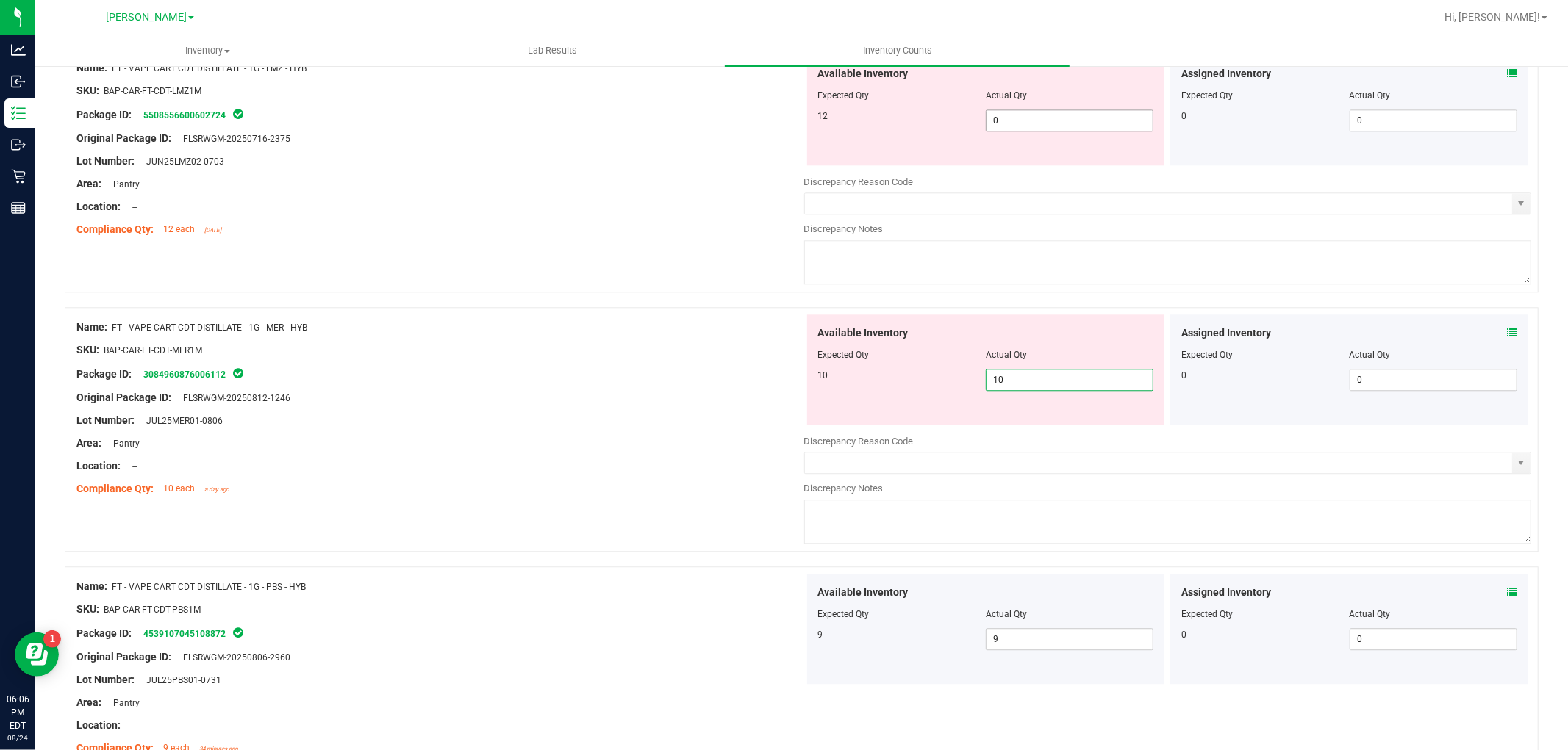
click at [1027, 126] on span "0 0" at bounding box center [1069, 120] width 168 height 22
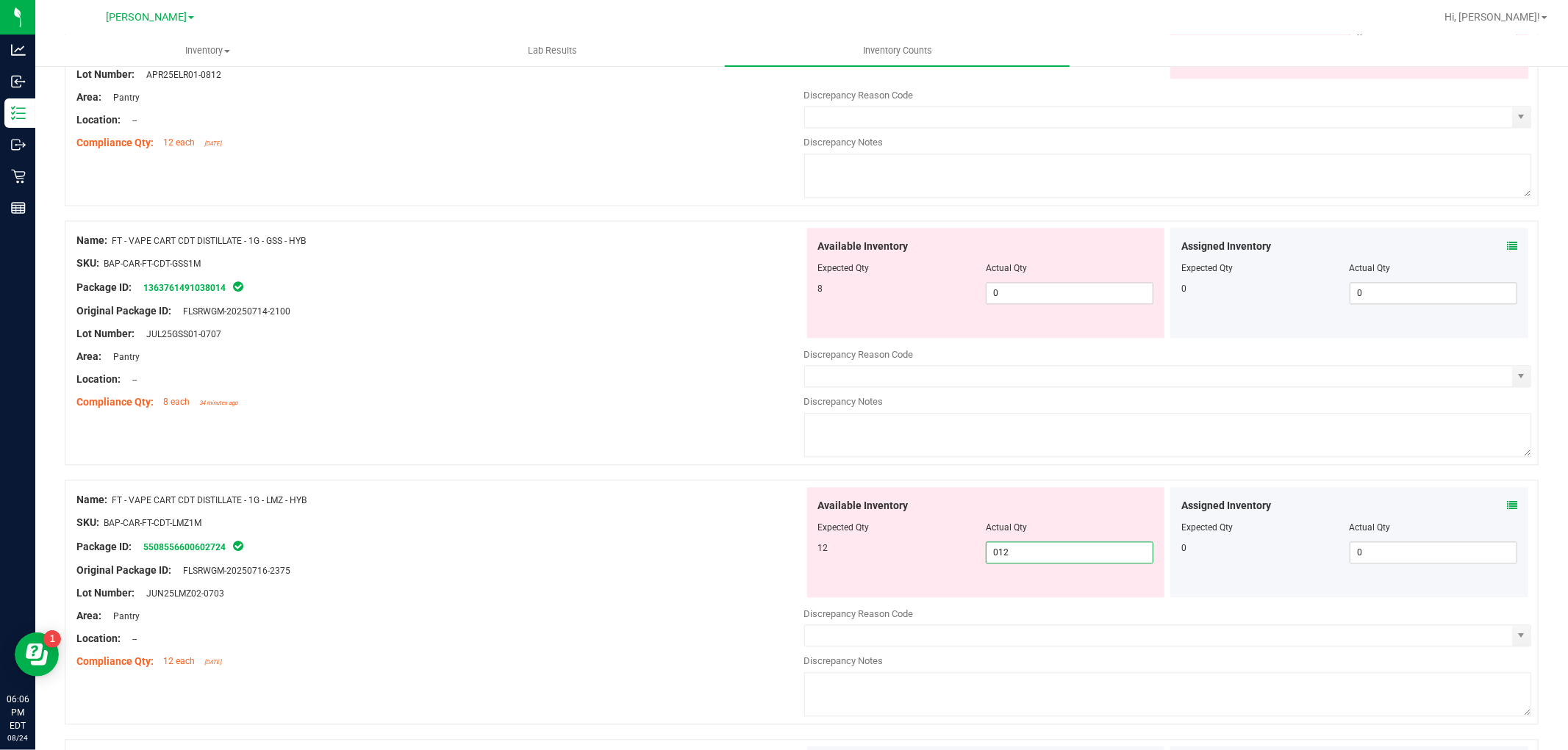
scroll to position [2540, 0]
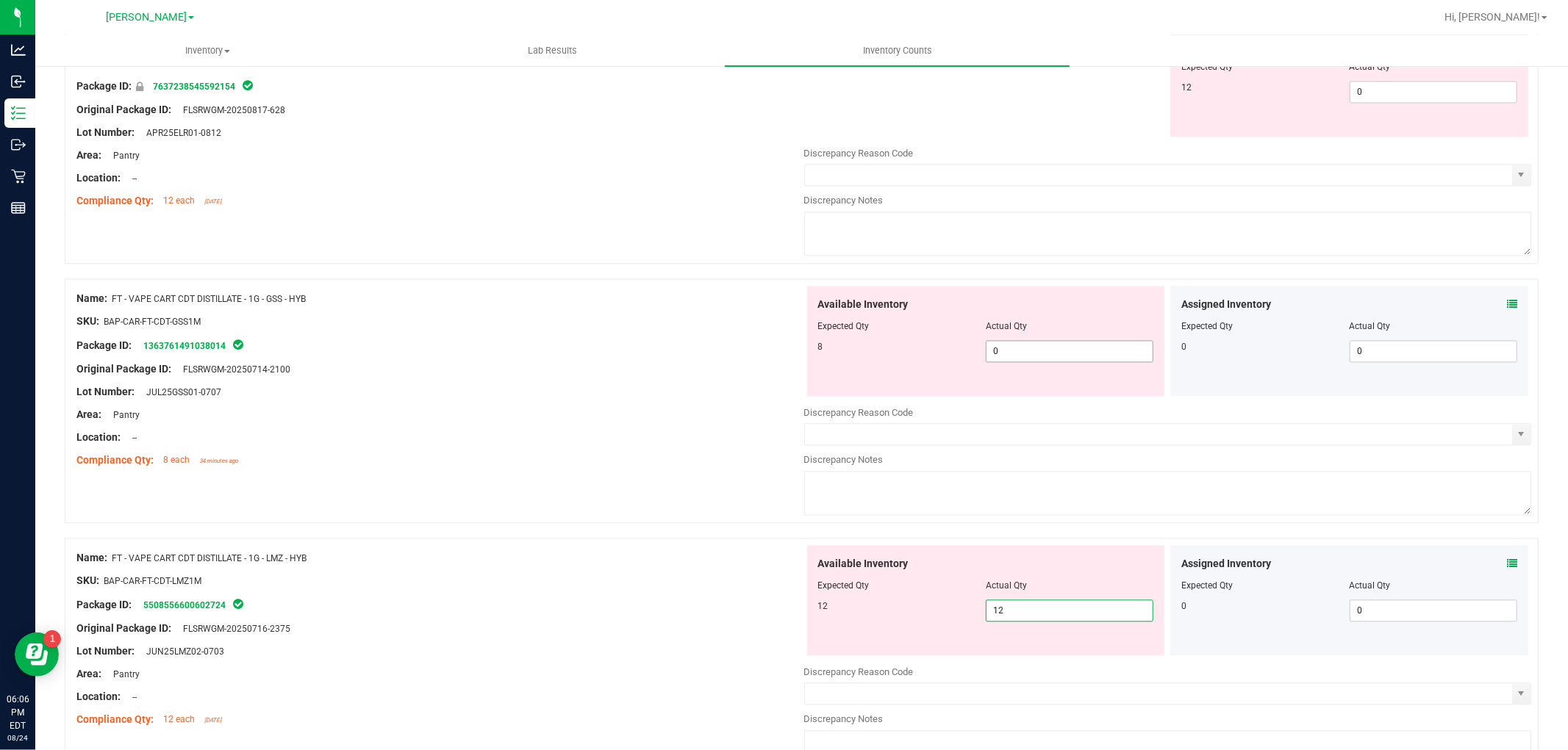
click at [1047, 359] on span "0 0" at bounding box center [1069, 351] width 168 height 22
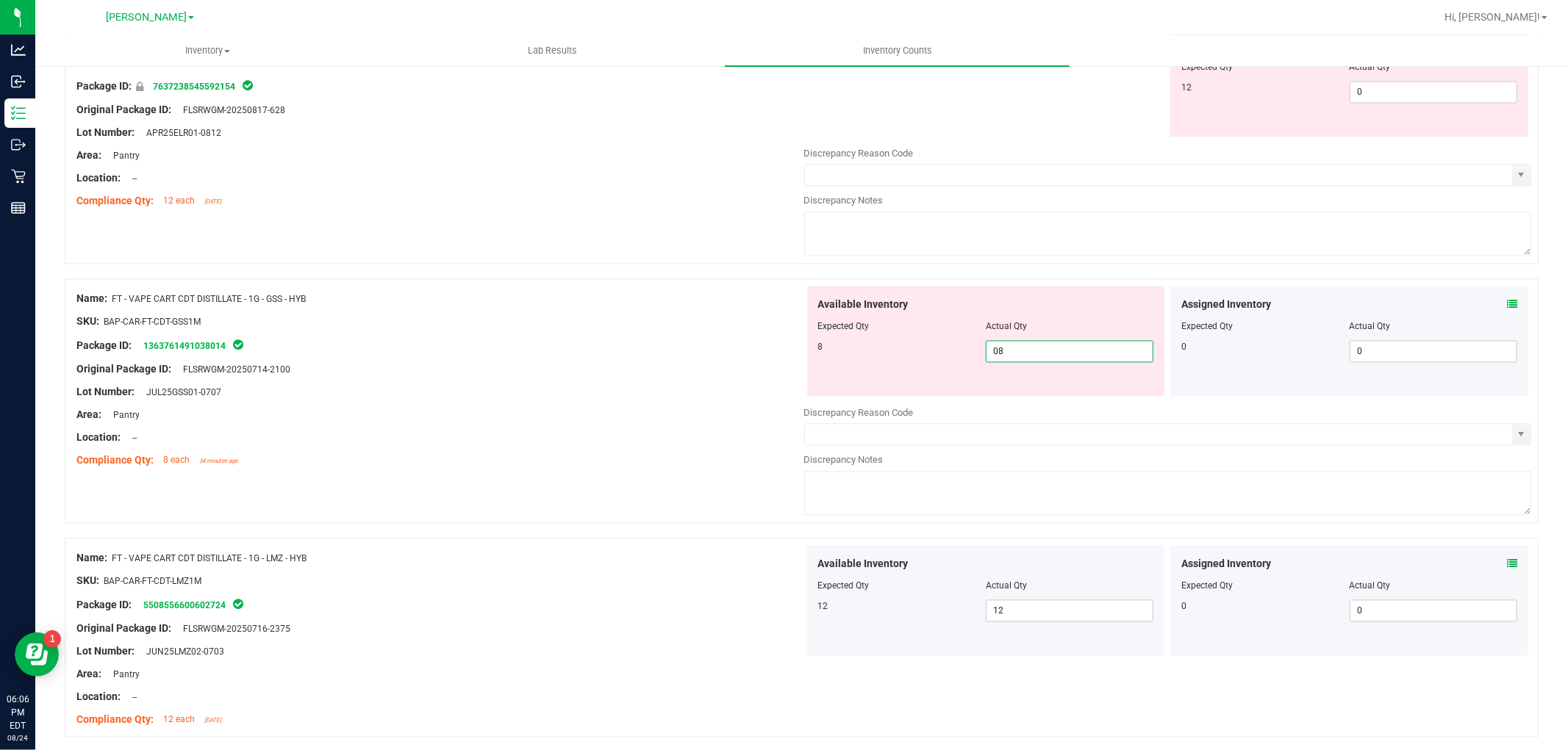
scroll to position [2377, 0]
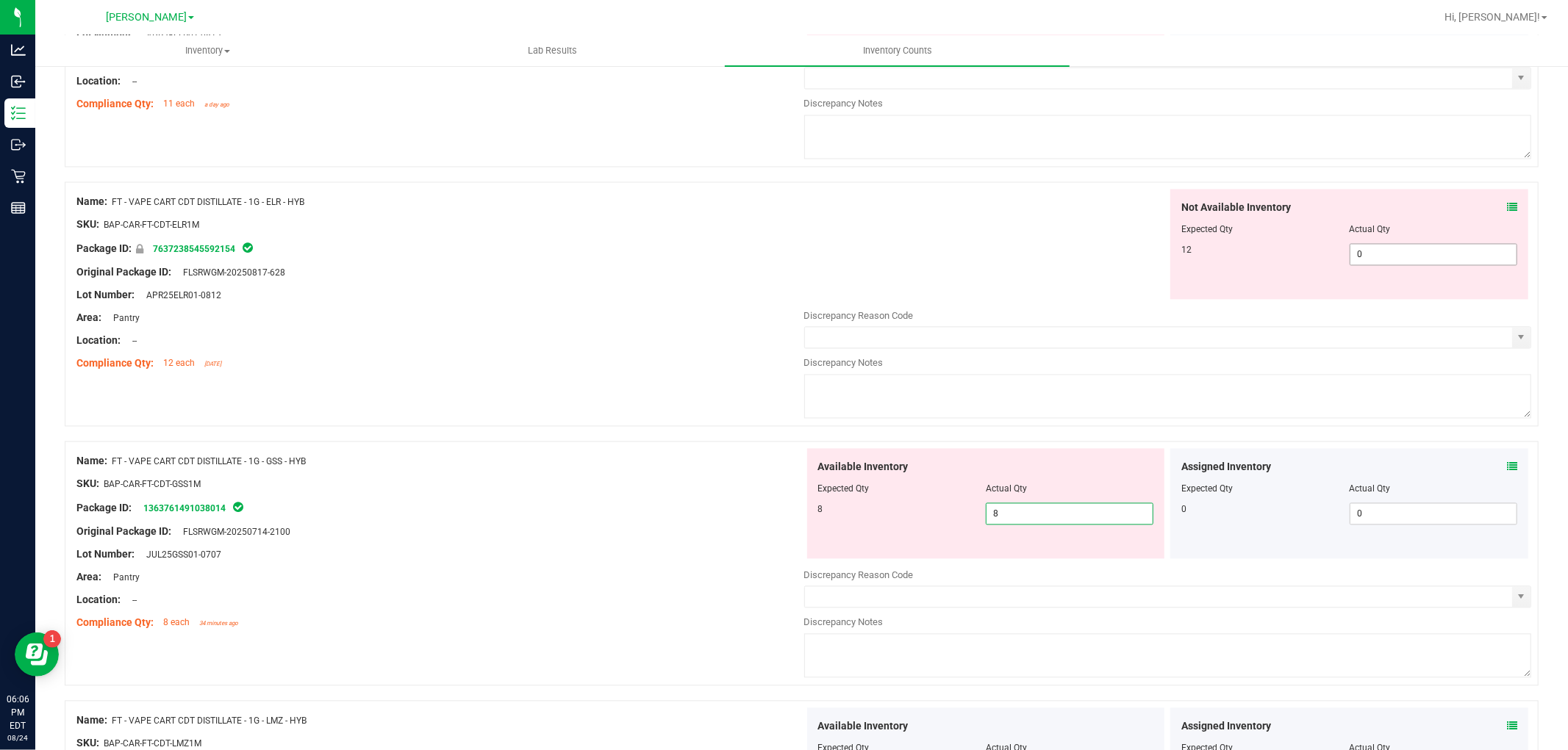
click at [1395, 253] on span "0 0" at bounding box center [1433, 255] width 168 height 22
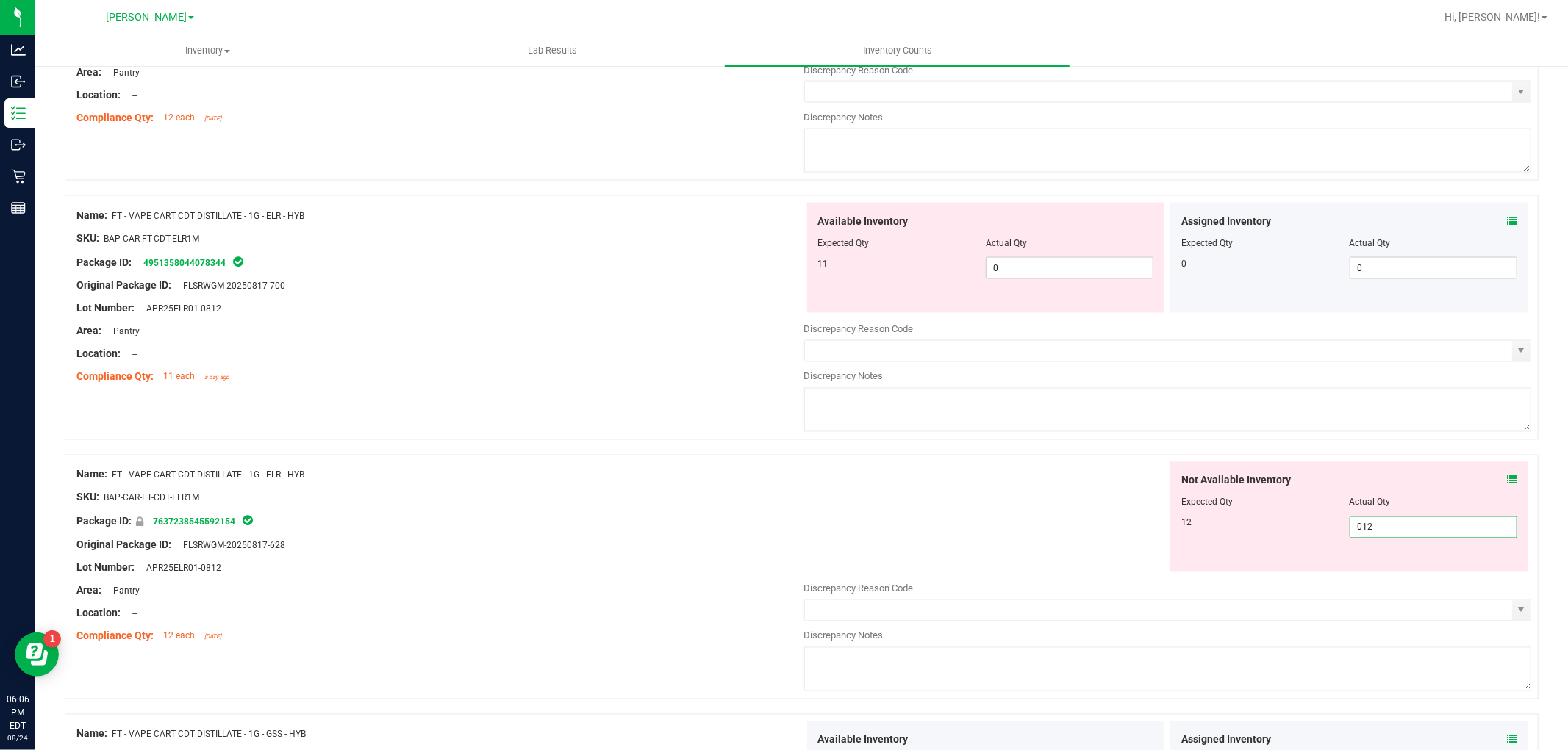
scroll to position [1969, 0]
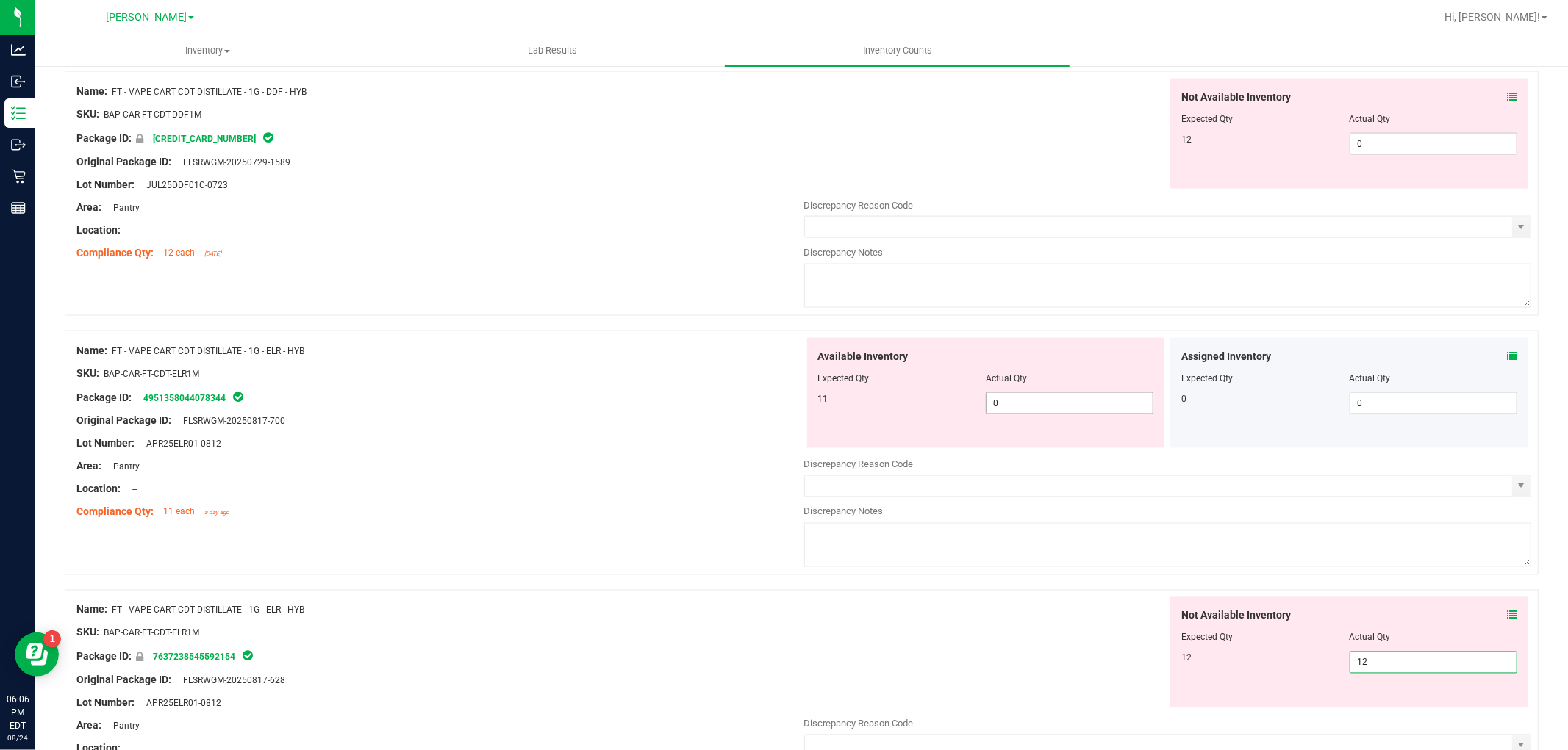
drag, startPoint x: 1060, startPoint y: 420, endPoint x: 1061, endPoint y: 413, distance: 7.1
click at [1061, 417] on div "Available Inventory Expected Qty Actual Qty 11 0 0" at bounding box center [985, 392] width 358 height 110
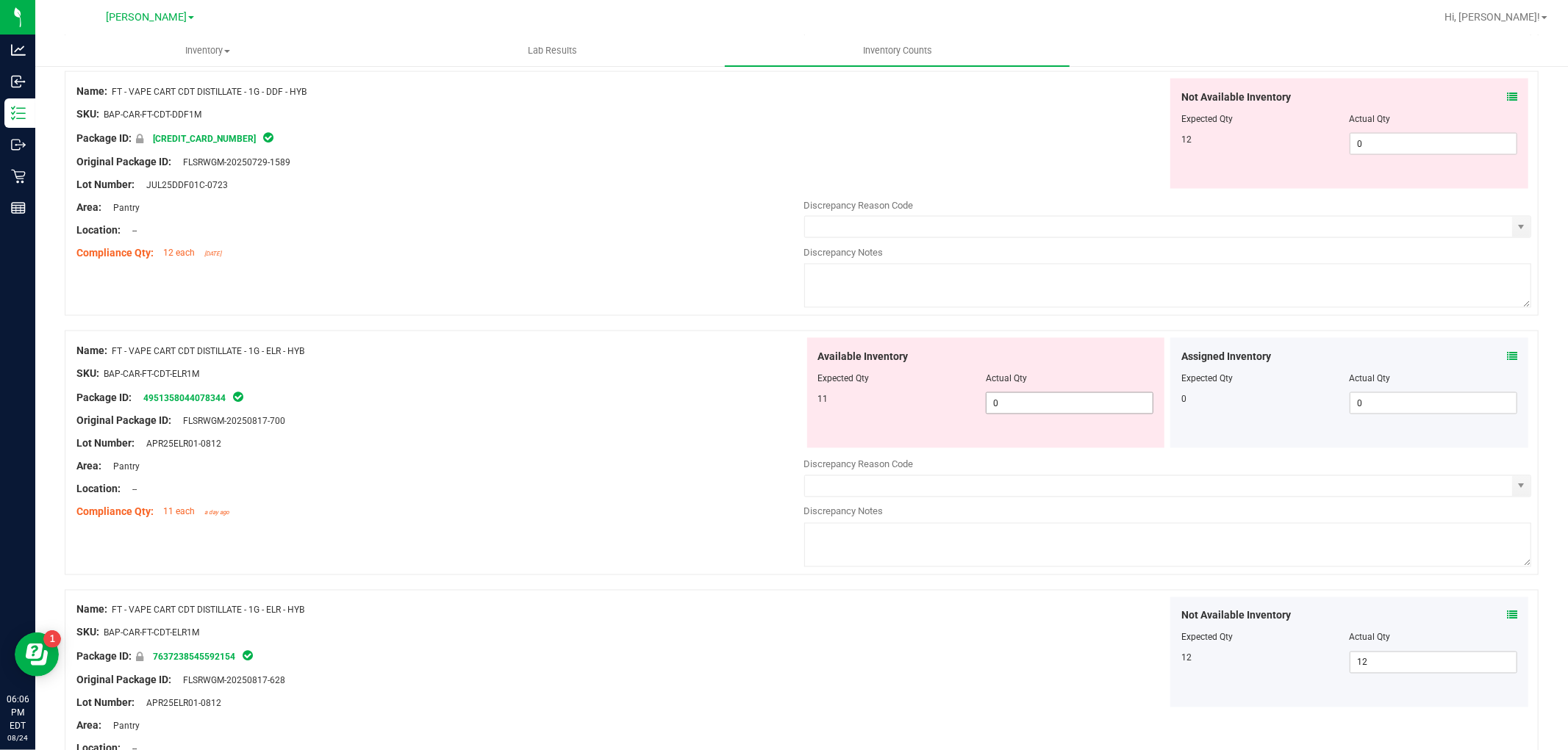
click at [1073, 412] on span "0 0" at bounding box center [1069, 403] width 168 height 22
click at [1441, 153] on span "0 0" at bounding box center [1433, 143] width 168 height 22
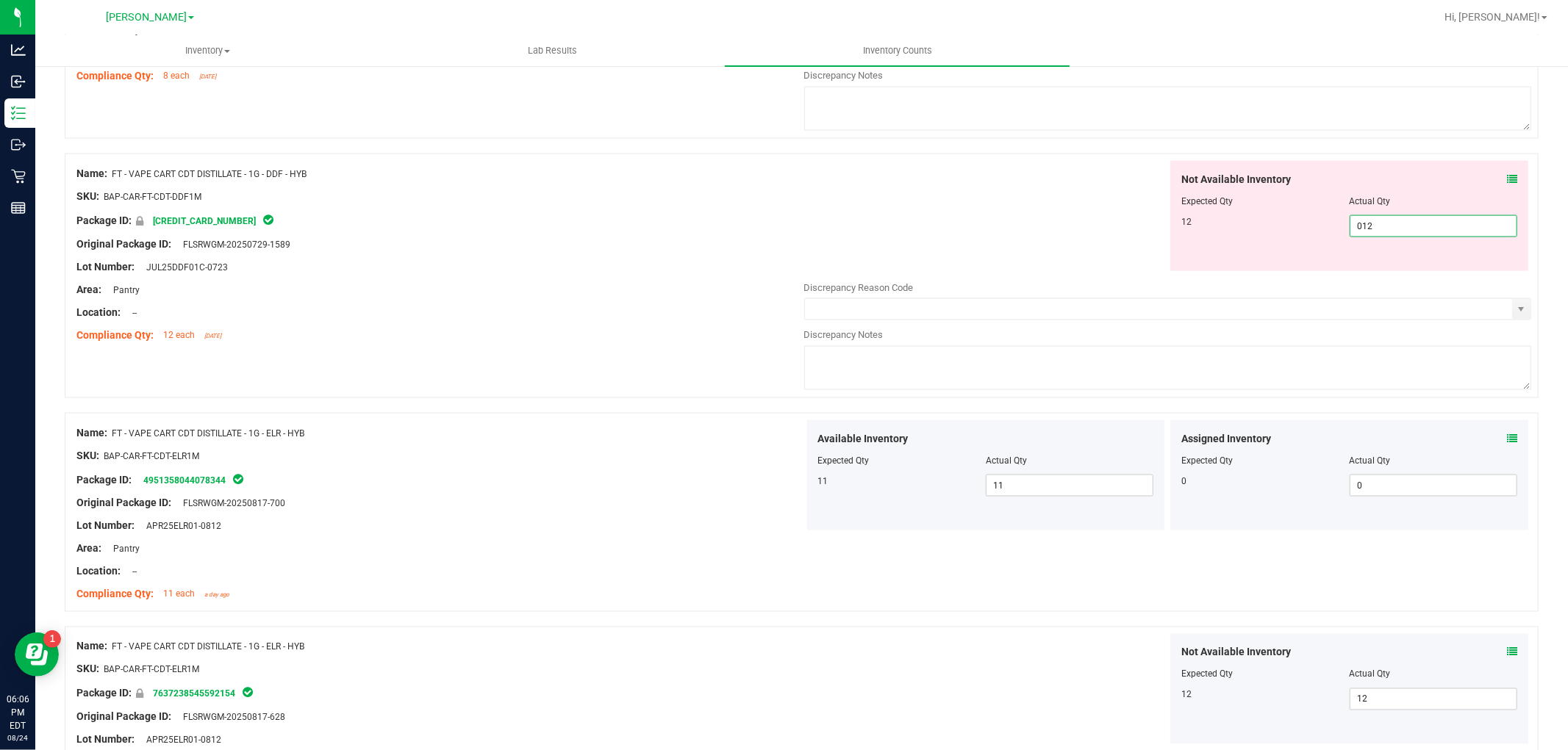
scroll to position [1560, 0]
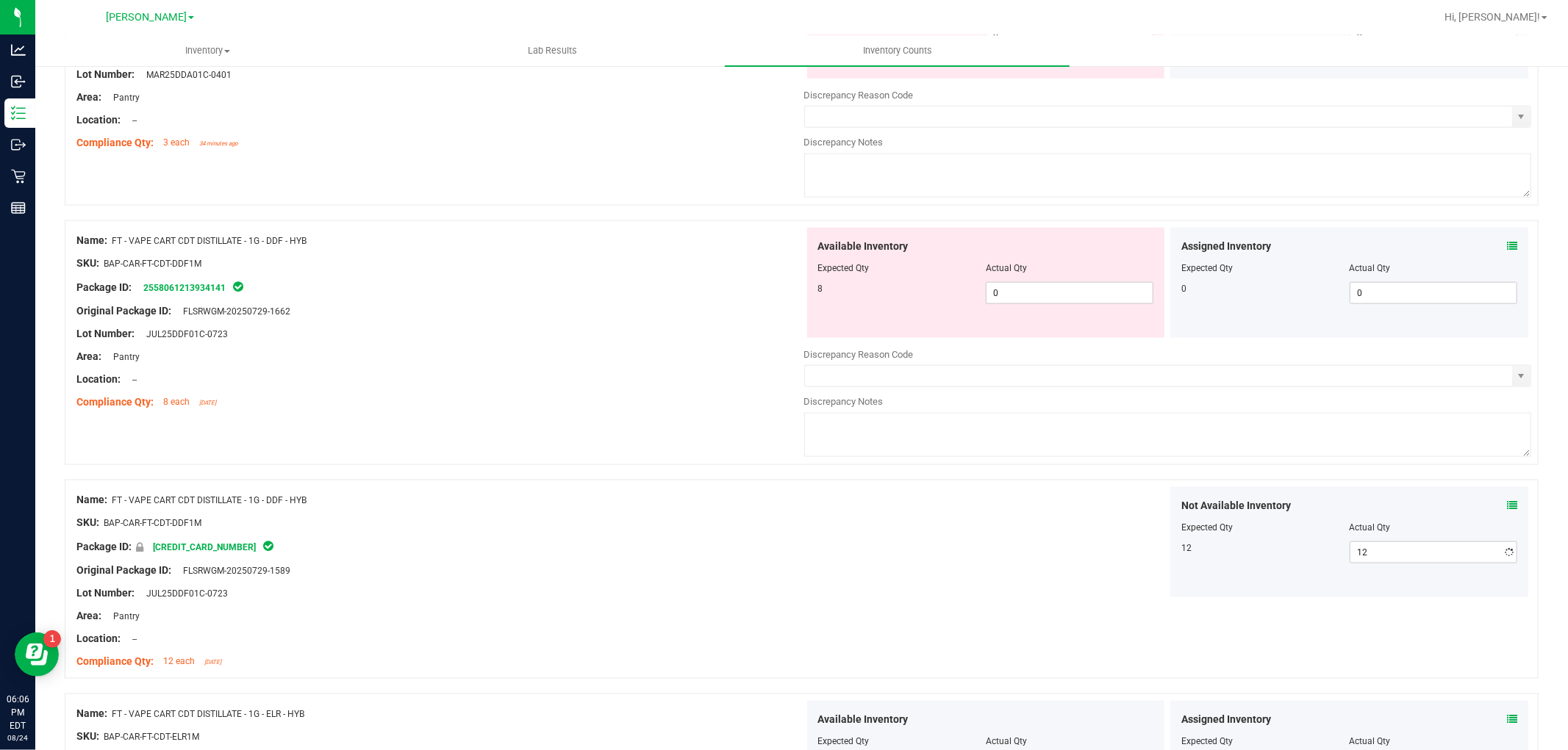
click at [1086, 307] on div "Available Inventory Expected Qty Actual Qty 8 0 0" at bounding box center [985, 282] width 358 height 110
click at [1082, 290] on span "0 0" at bounding box center [1069, 293] width 168 height 22
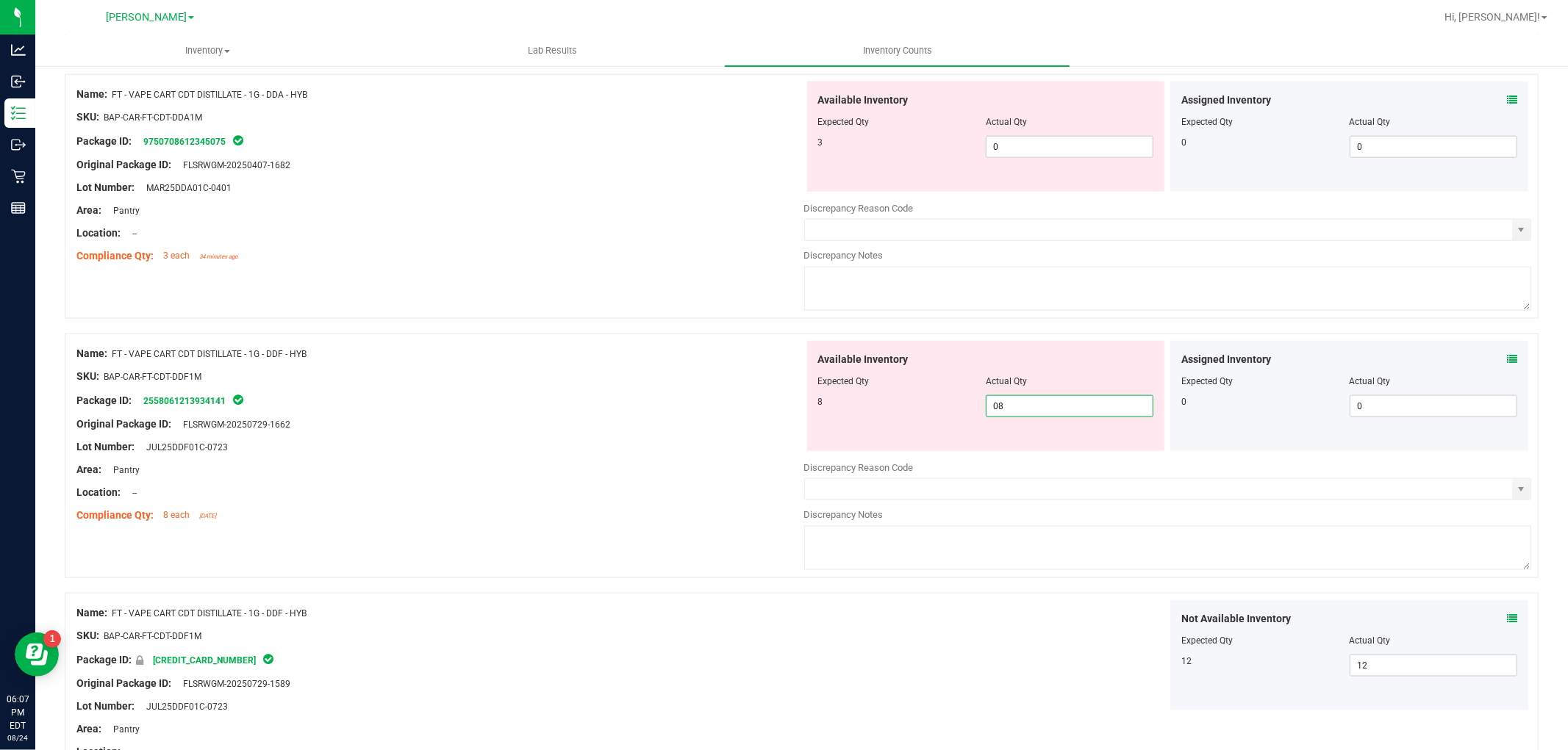
scroll to position [1234, 0]
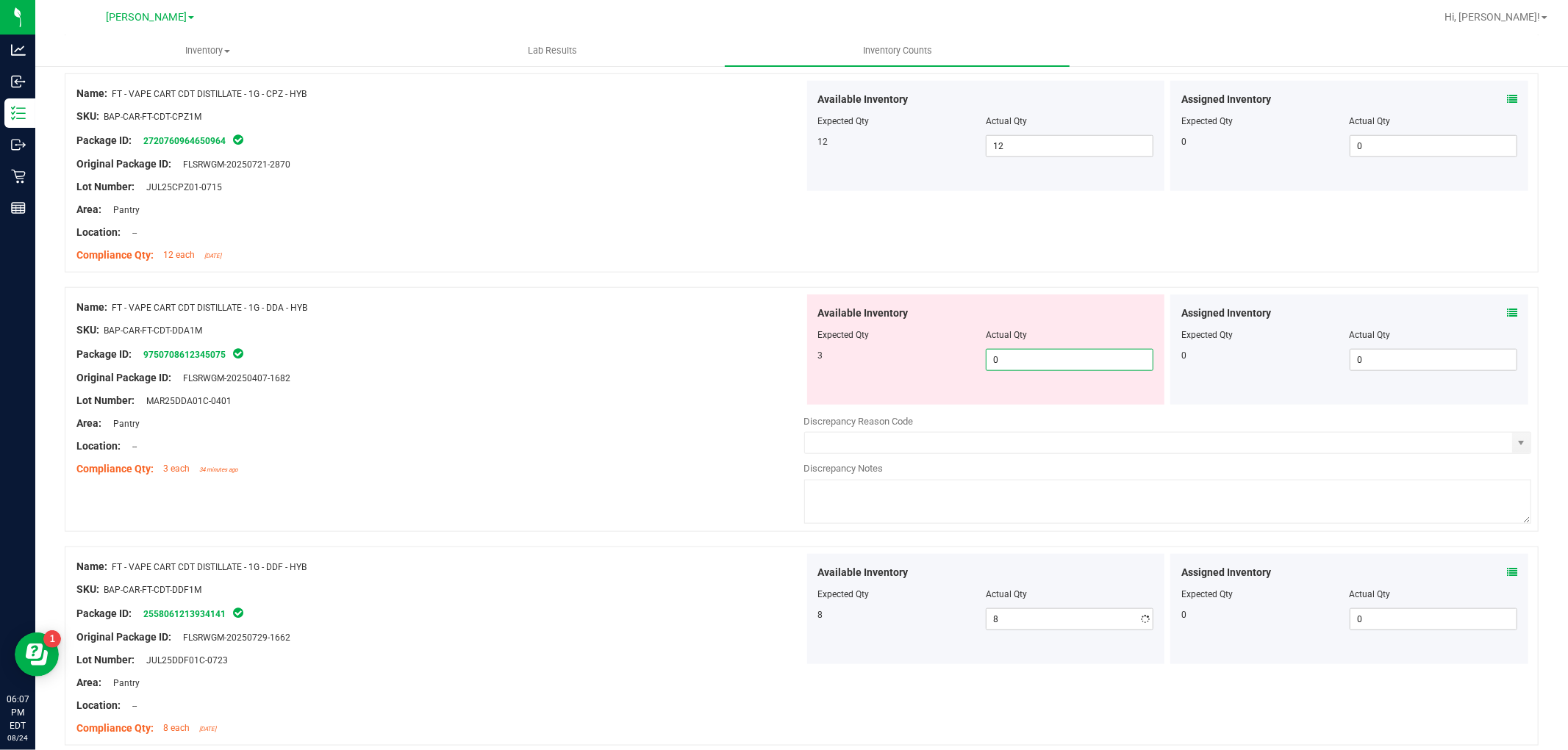
click at [1056, 368] on span "0 0" at bounding box center [1069, 360] width 168 height 22
click at [597, 321] on div at bounding box center [440, 319] width 728 height 8
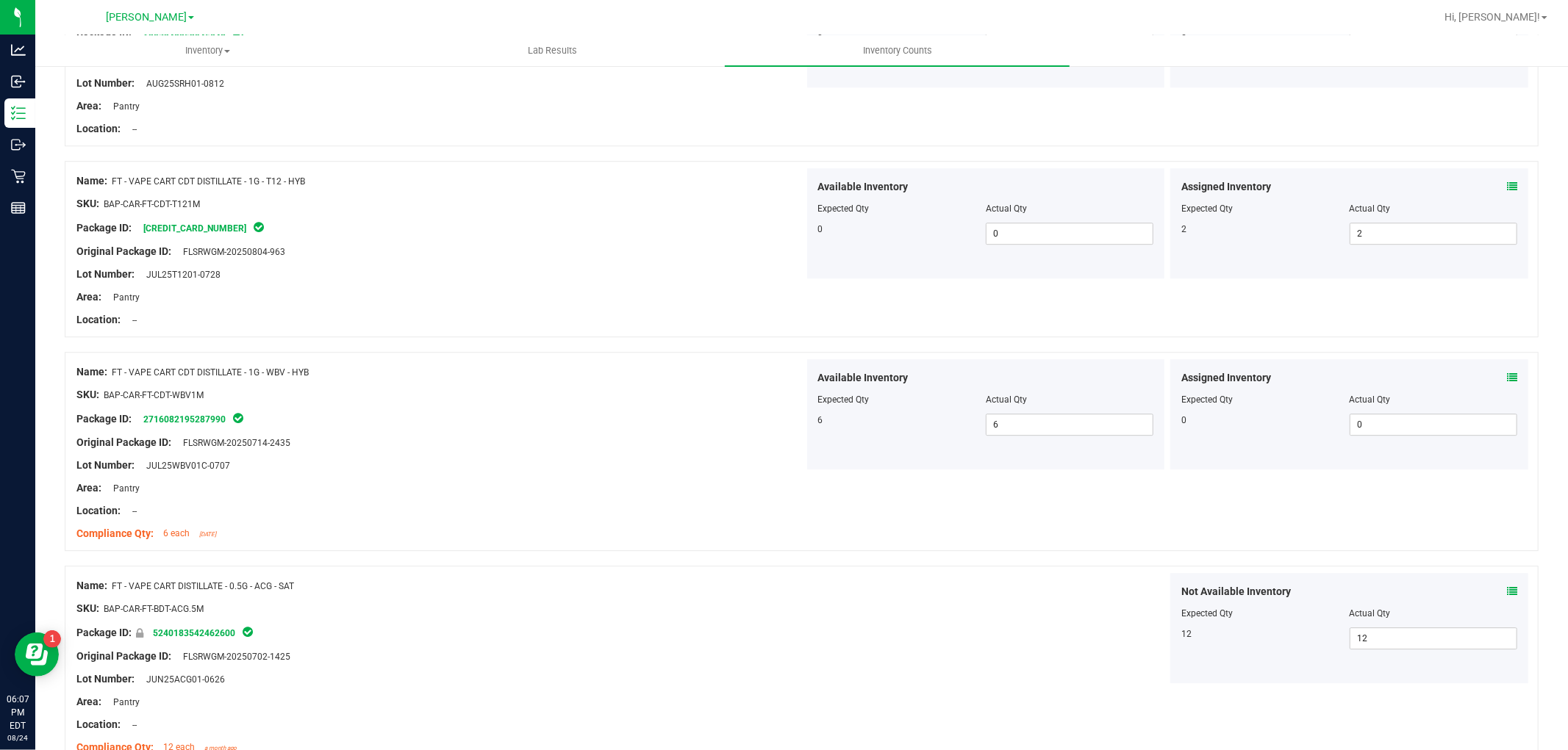
scroll to position [3770, 0]
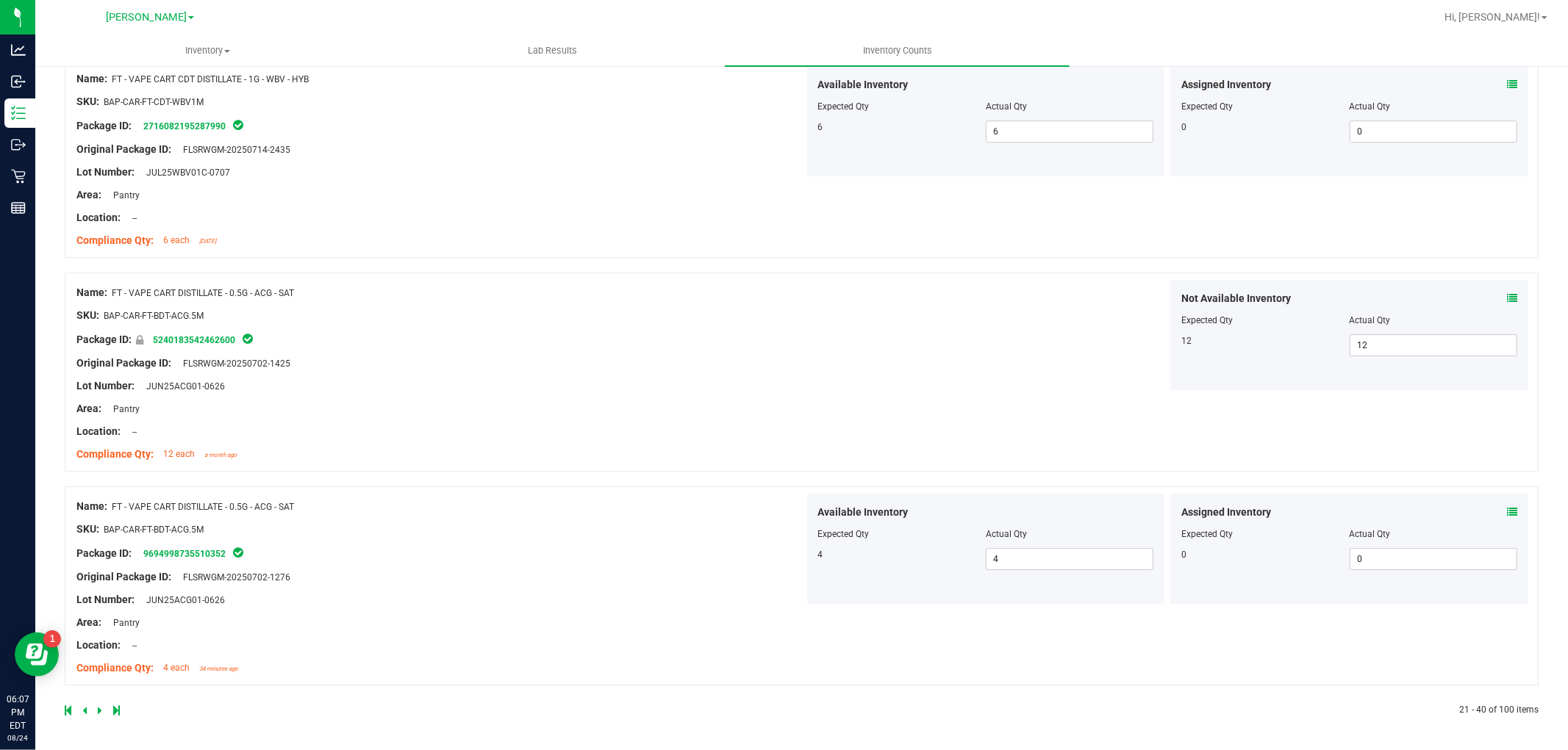
click at [100, 710] on icon at bounding box center [100, 710] width 5 height 9
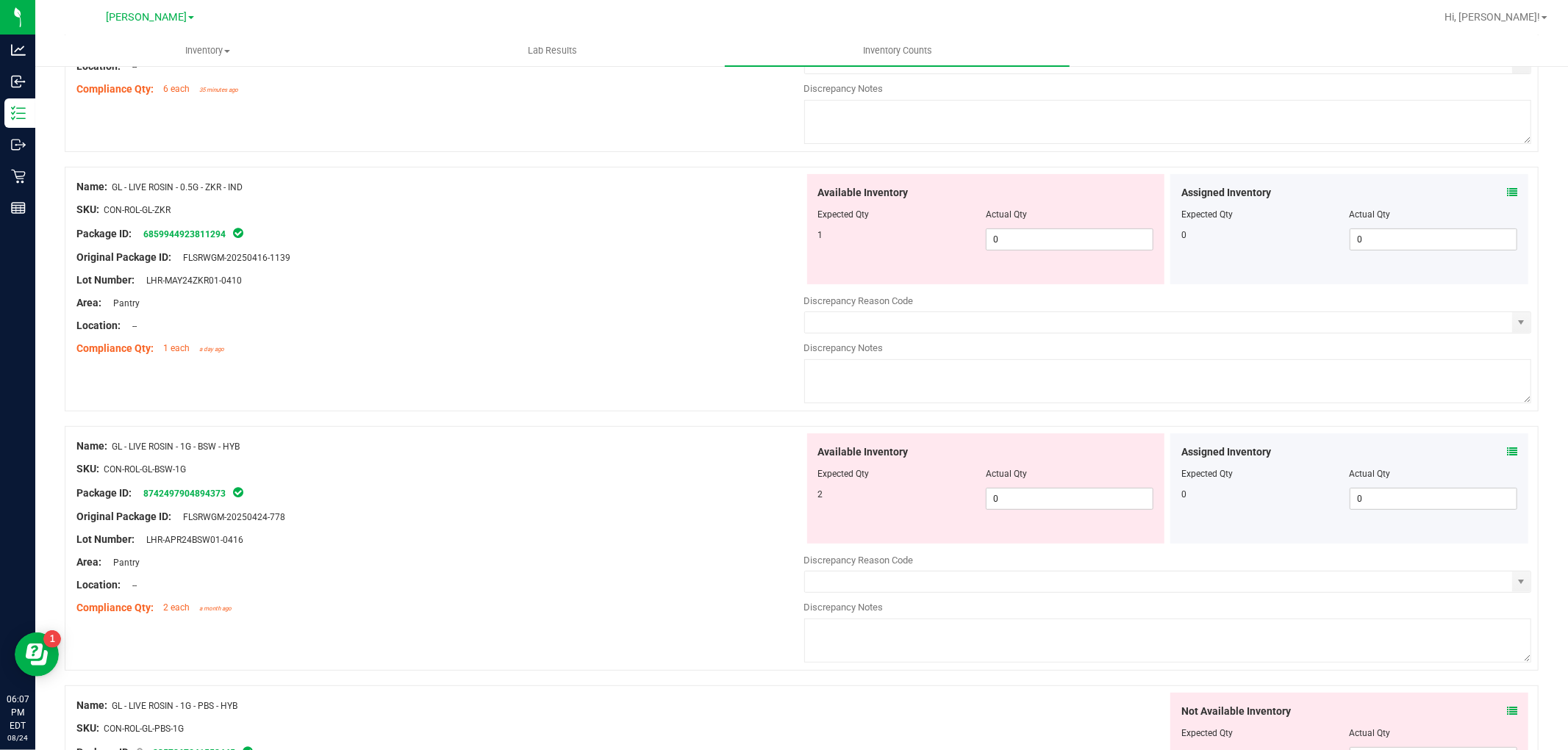
scroll to position [0, 0]
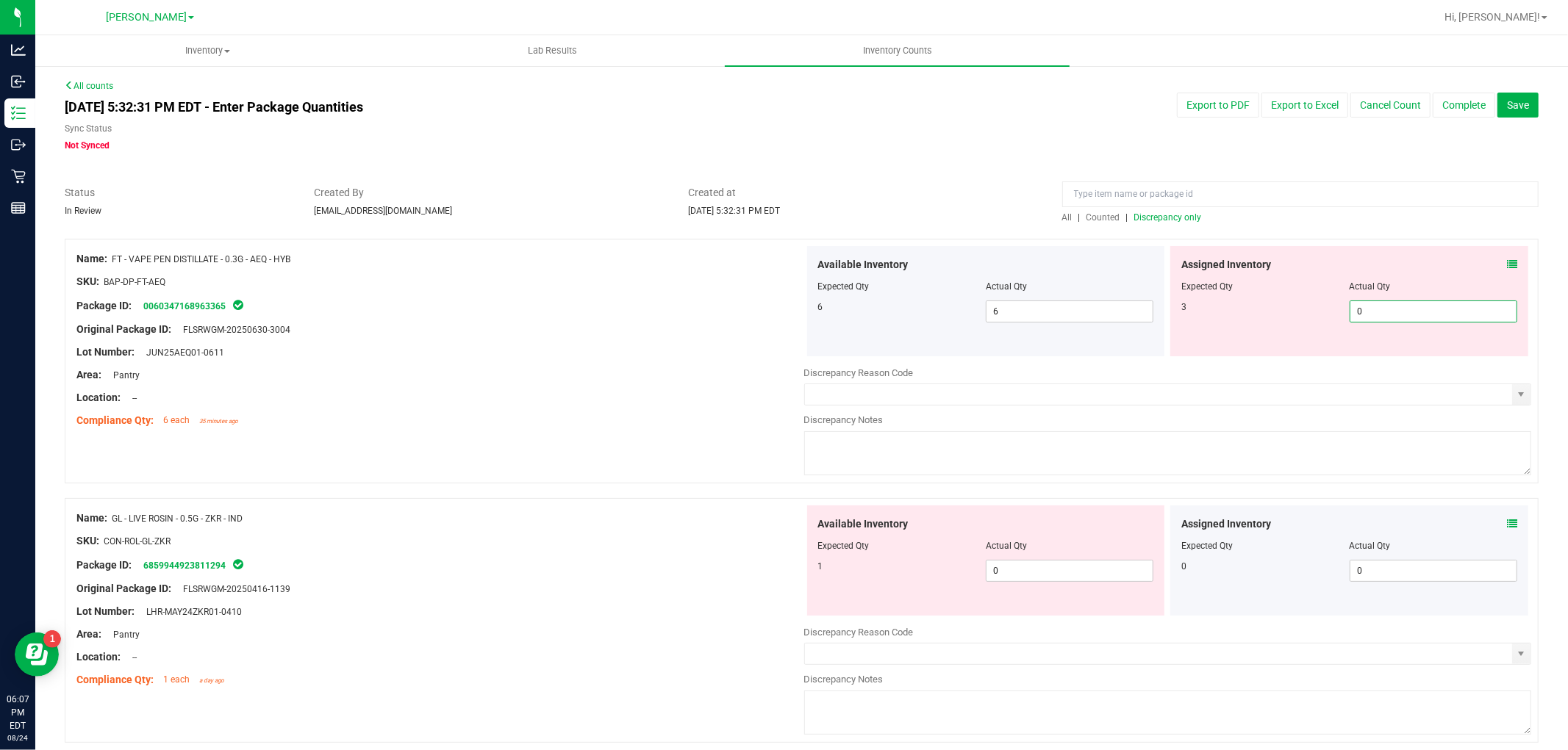
click at [1429, 304] on span "0 0" at bounding box center [1433, 311] width 168 height 22
click at [1096, 571] on div "Available Inventory Expected Qty Actual Qty 1 0 0" at bounding box center [1168, 621] width 728 height 233
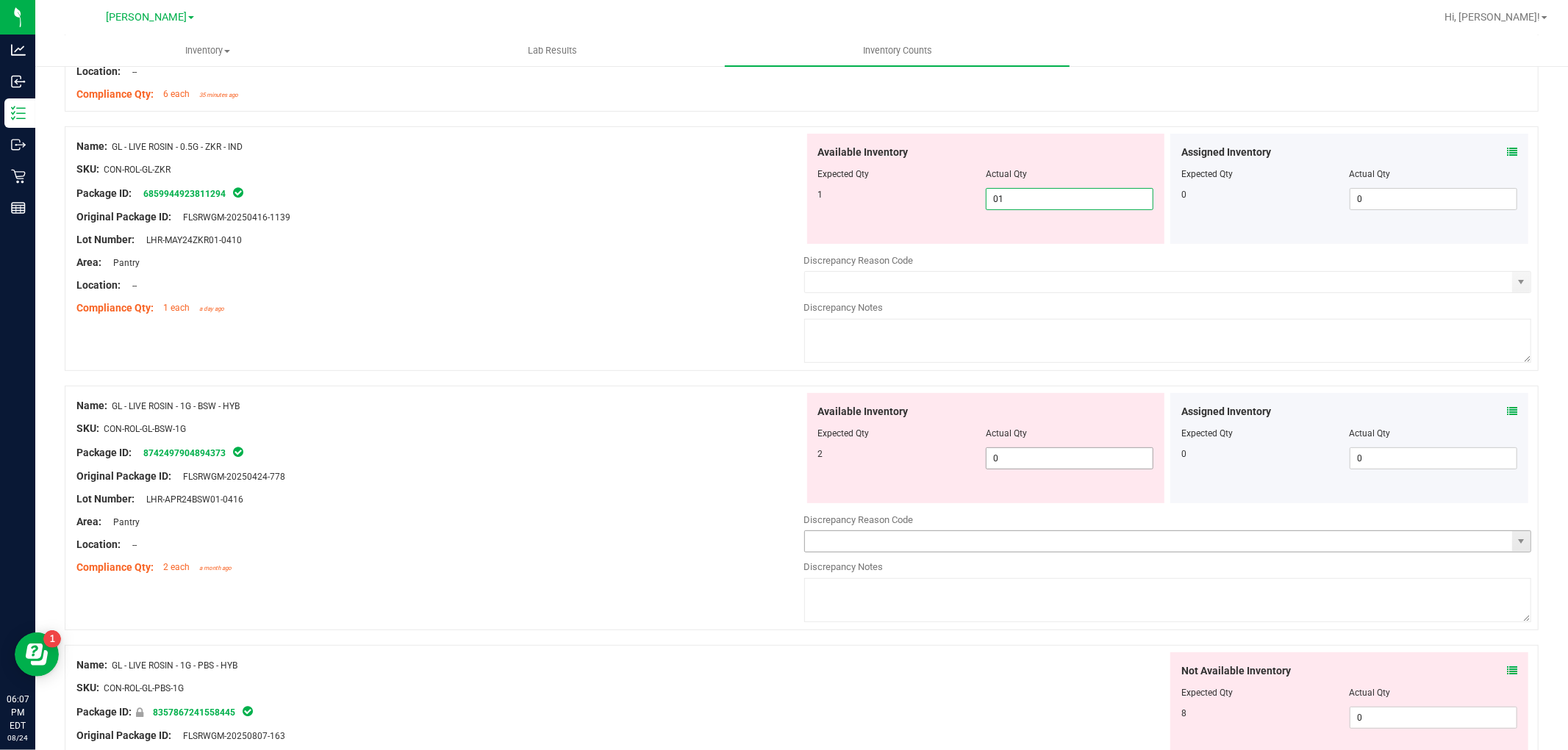
drag, startPoint x: 1062, startPoint y: 467, endPoint x: 1258, endPoint y: 490, distance: 197.3
click at [1063, 467] on div "Available Inventory Expected Qty Actual Qty 2 0 0" at bounding box center [1168, 509] width 728 height 233
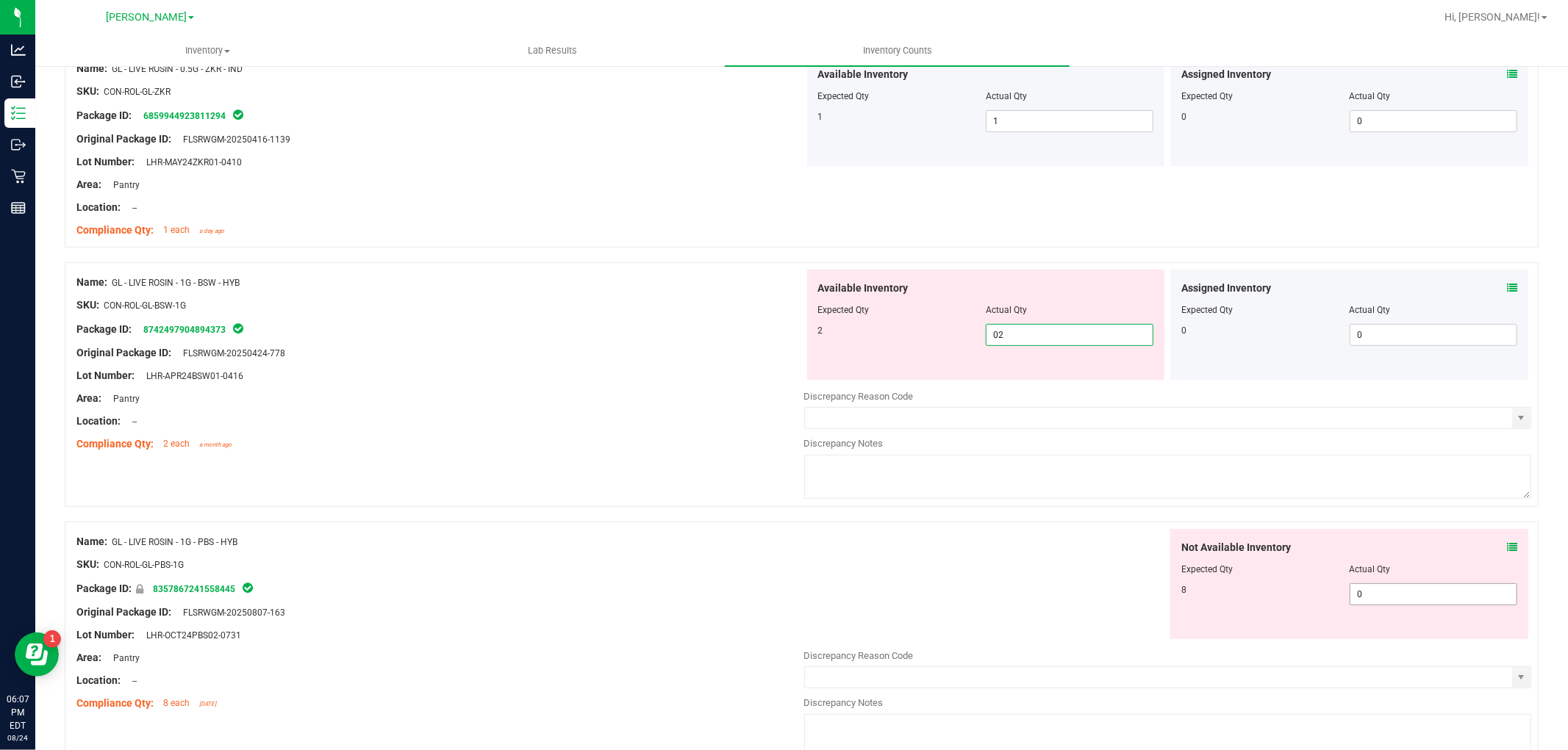
scroll to position [490, 0]
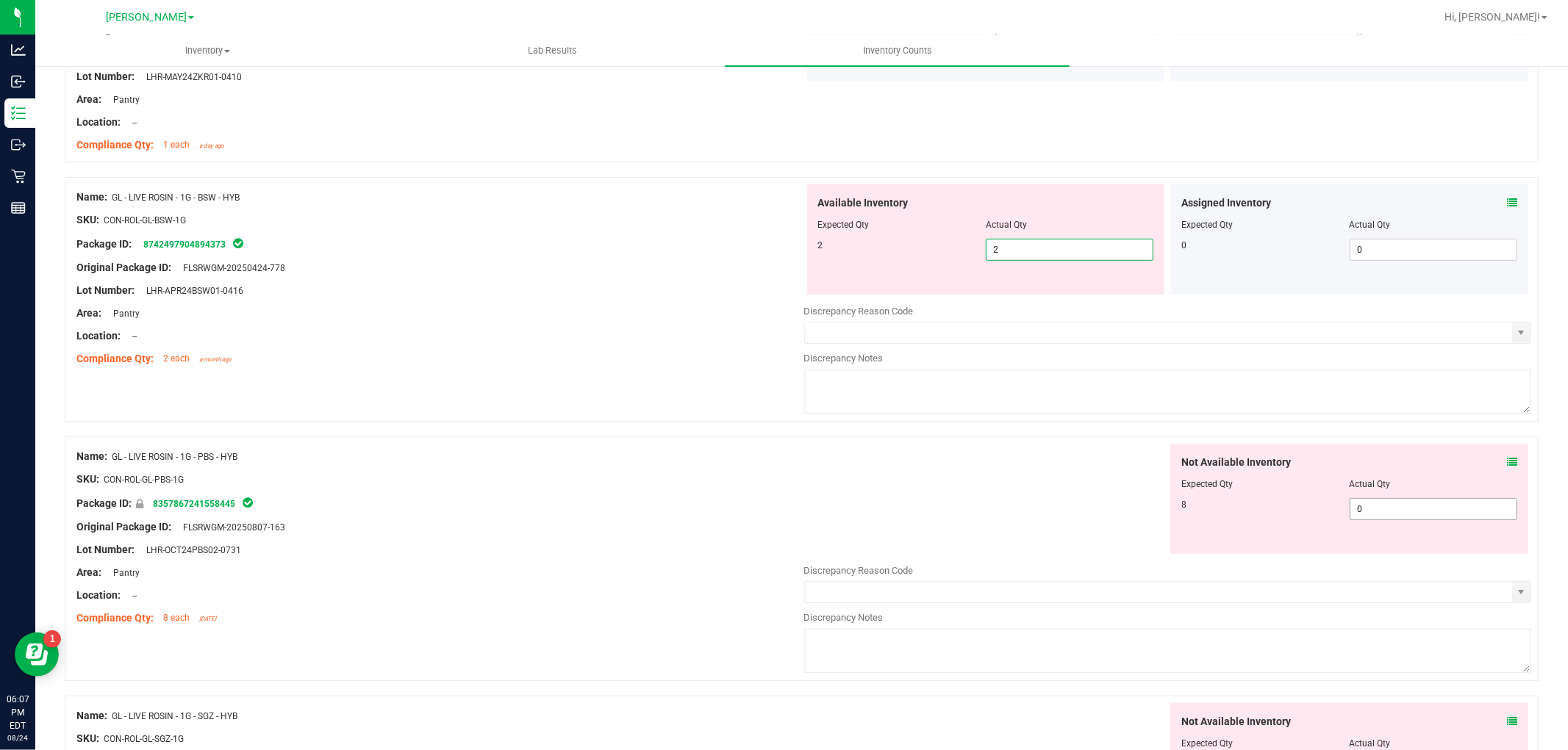
click at [1393, 507] on div "Not Available Inventory Expected Qty Actual Qty 8 0 0" at bounding box center [1348, 498] width 358 height 110
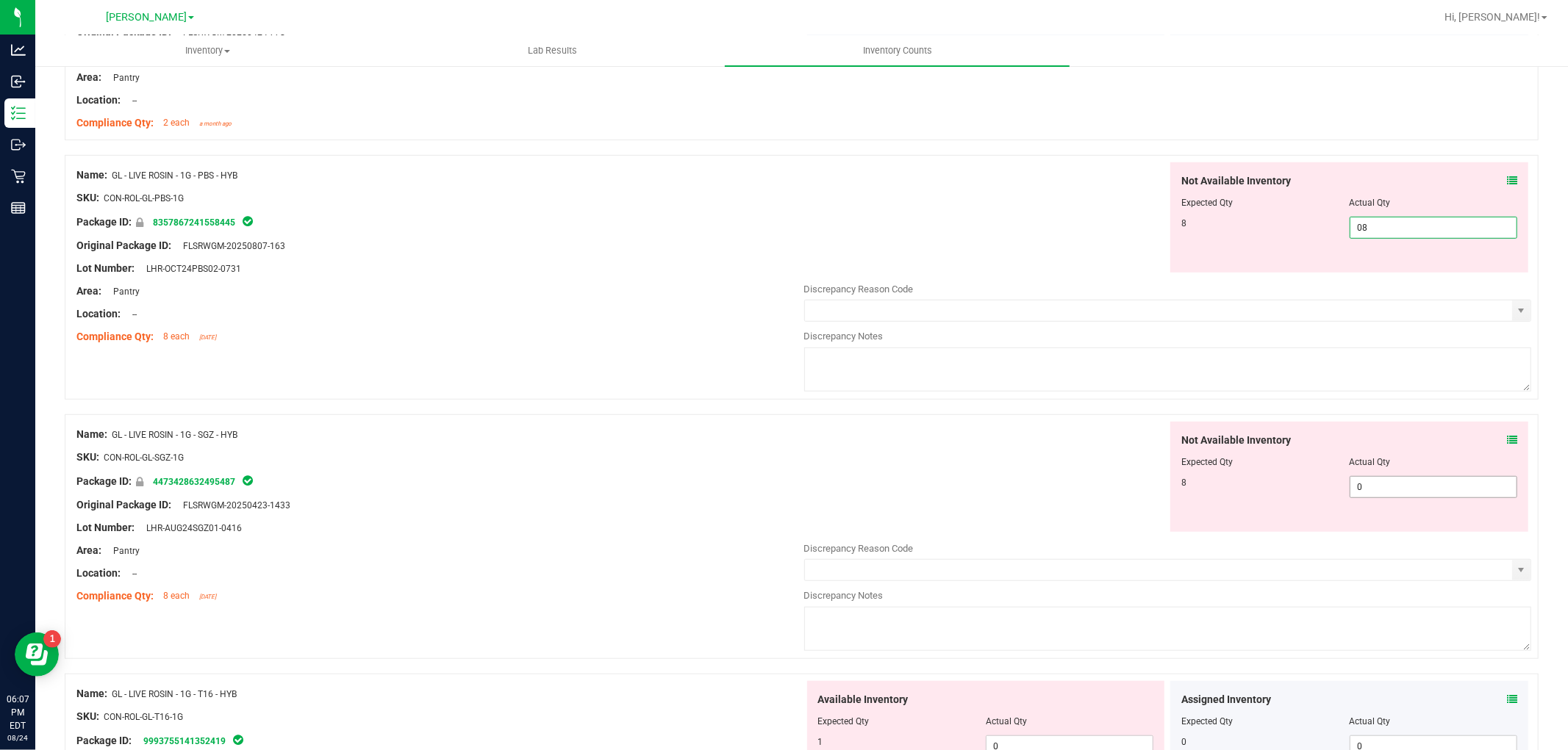
scroll to position [734, 0]
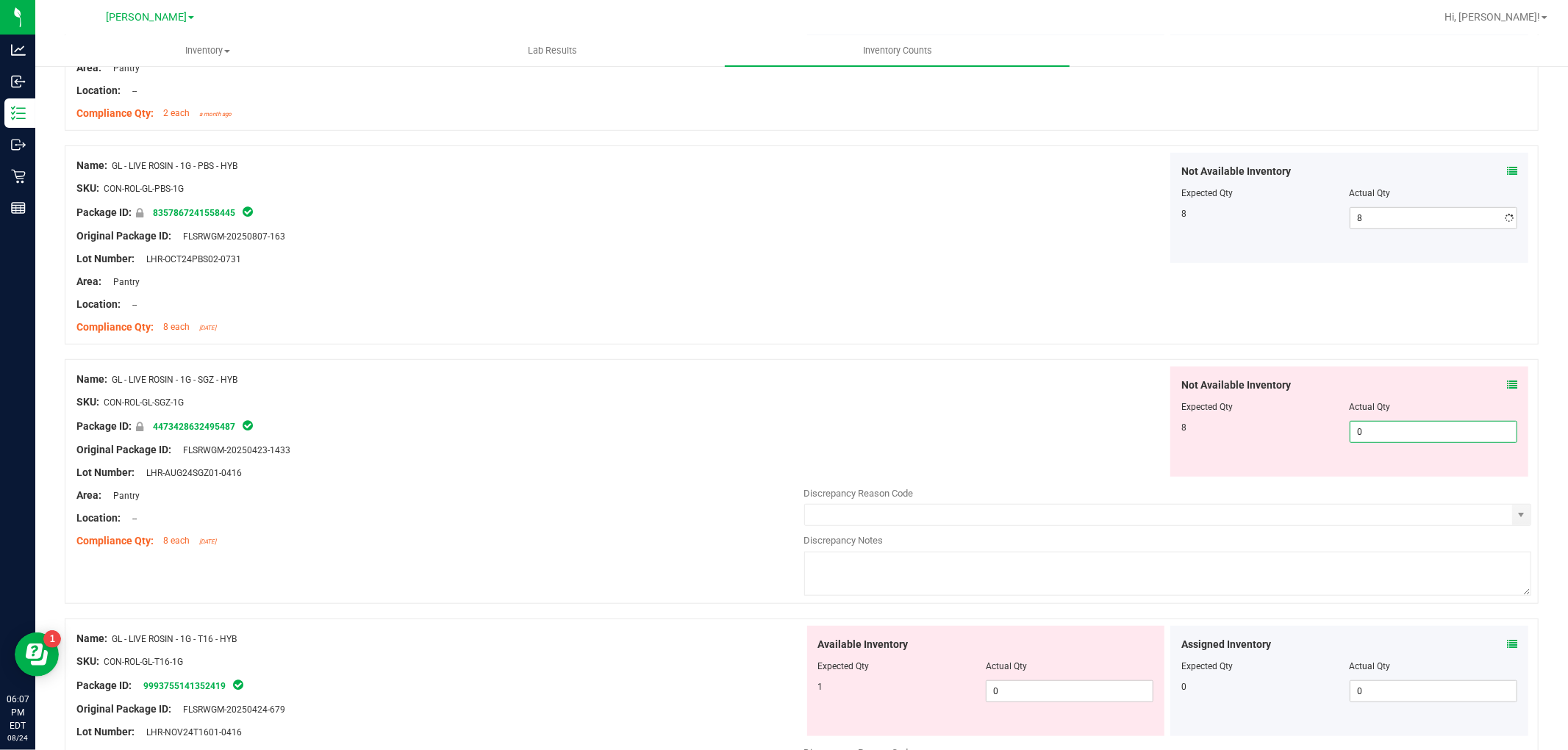
click at [1387, 484] on div "Not Available Inventory Expected Qty Actual Qty 8 0 0" at bounding box center [1168, 483] width 728 height 233
click at [1067, 688] on div "Available Inventory Expected Qty Actual Qty 1 0 0" at bounding box center [985, 681] width 358 height 110
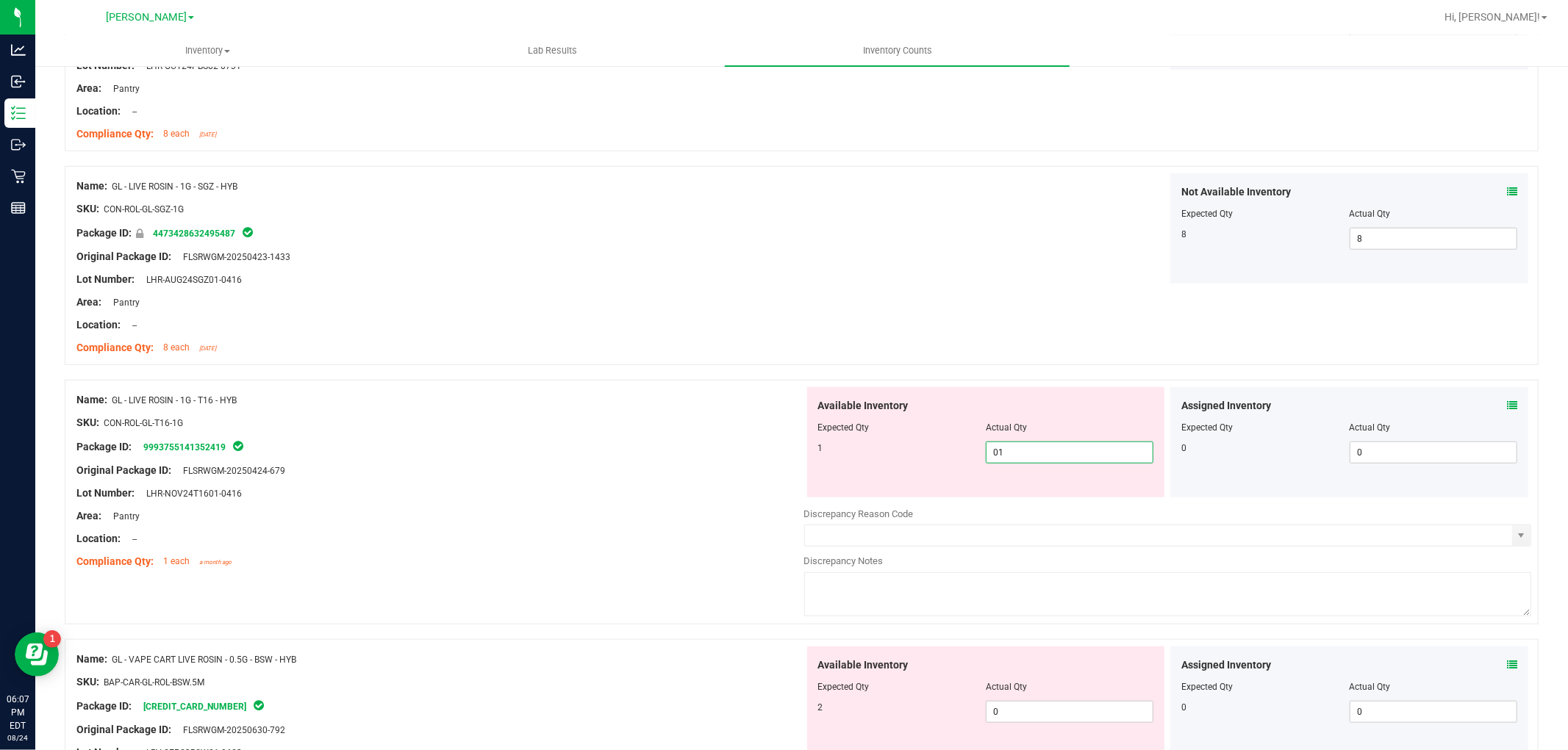
scroll to position [1224, 0]
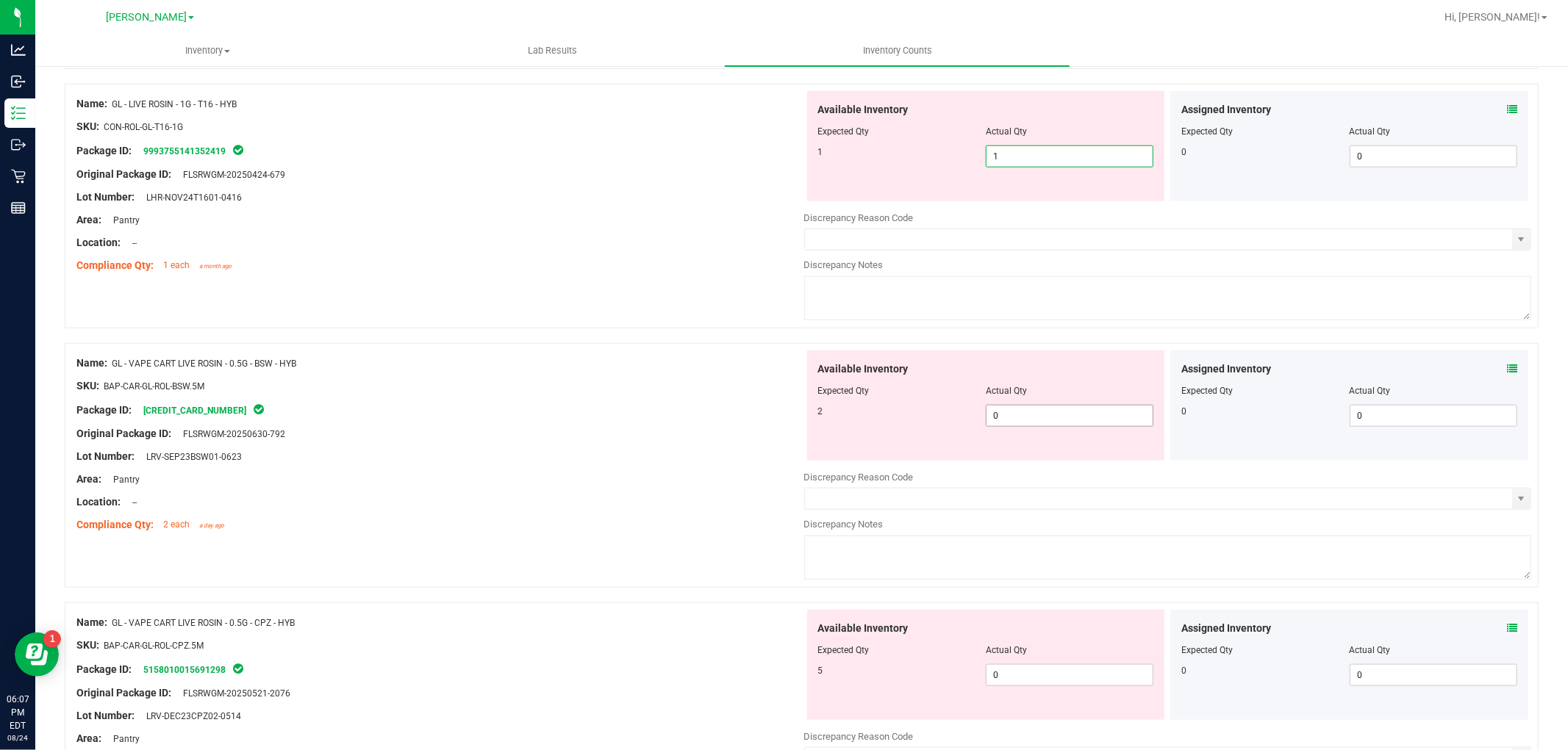
click at [1088, 410] on div "Available Inventory Expected Qty Actual Qty 2 0 0" at bounding box center [985, 405] width 358 height 110
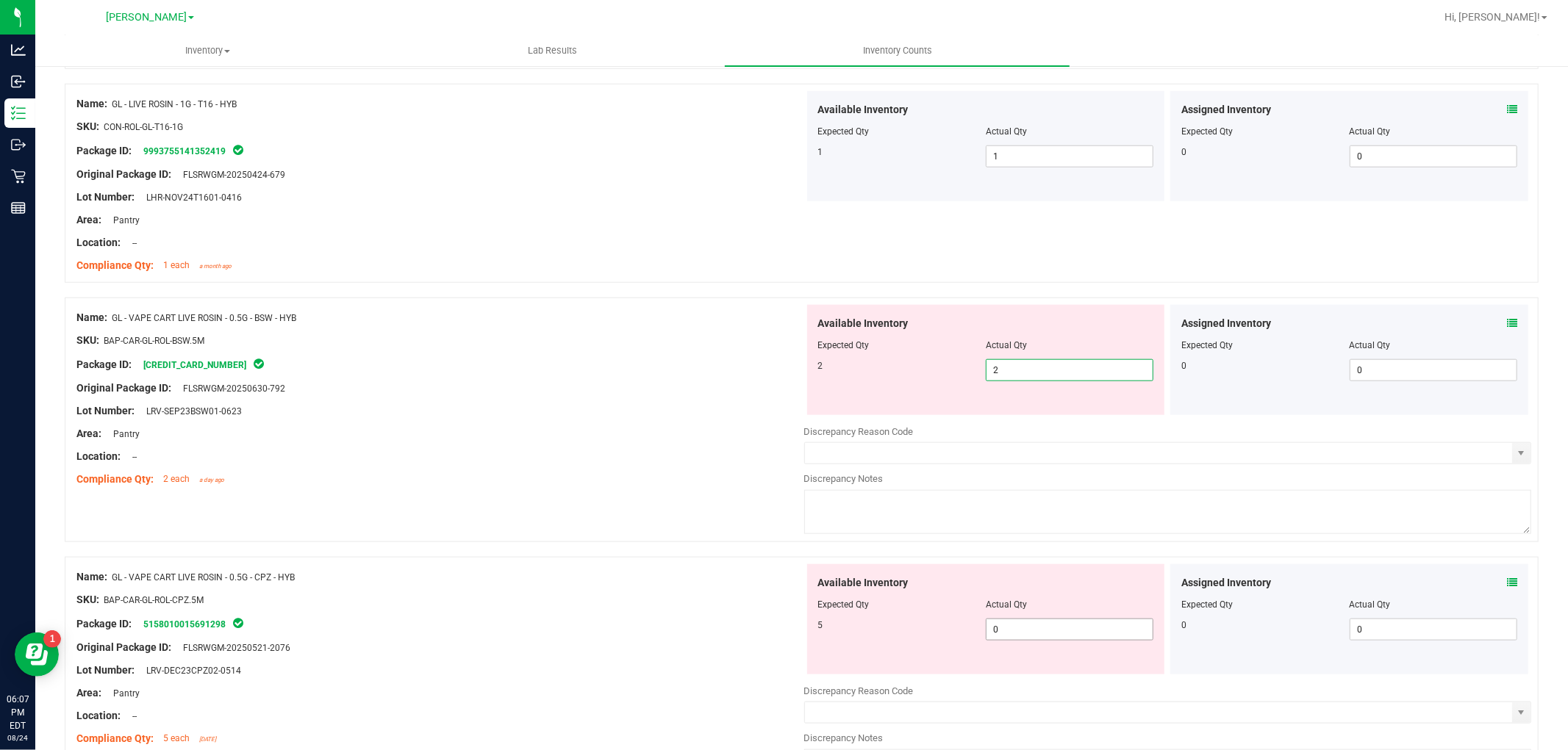
click at [1091, 627] on div "Available Inventory Expected Qty Actual Qty 5 0 0" at bounding box center [985, 618] width 358 height 110
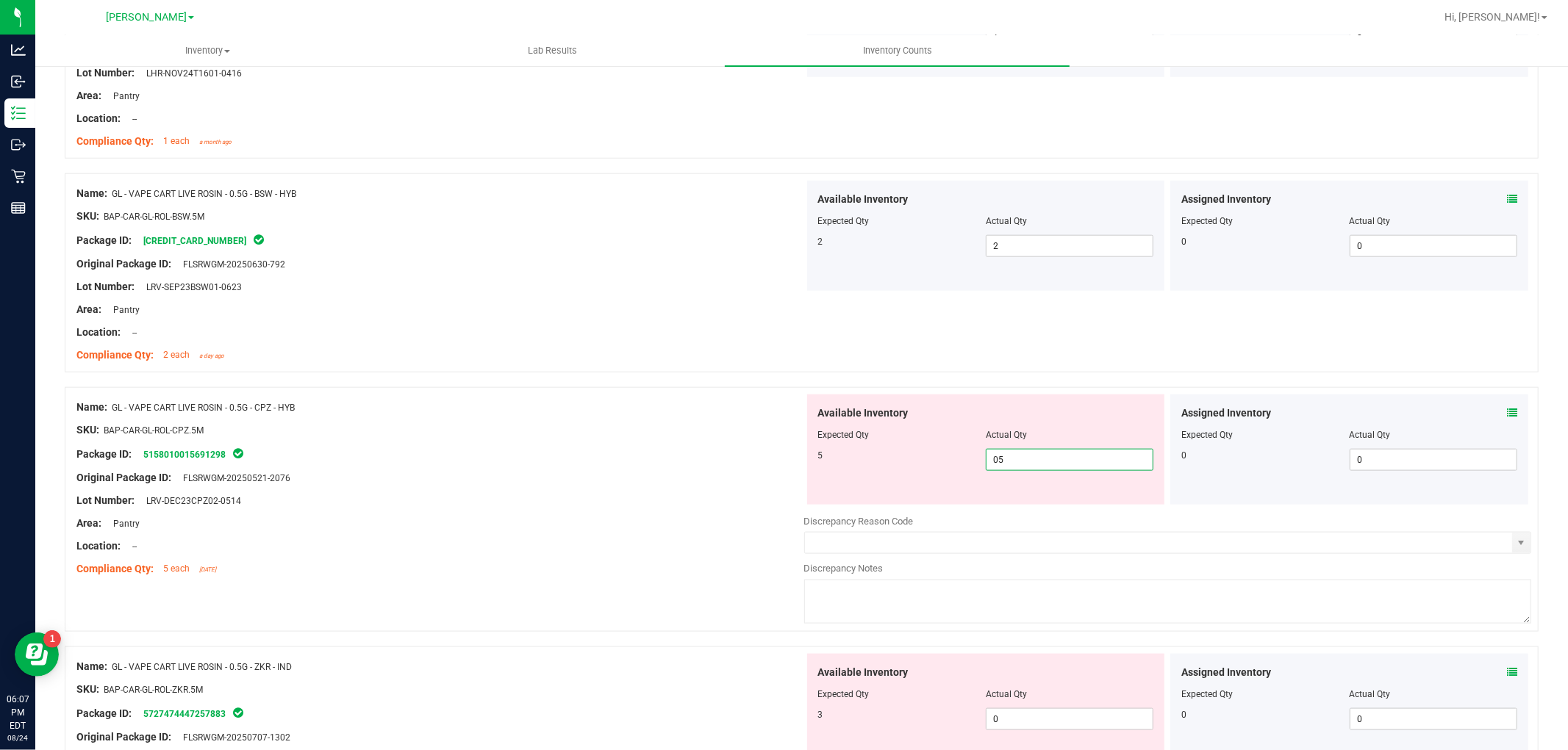
scroll to position [1633, 0]
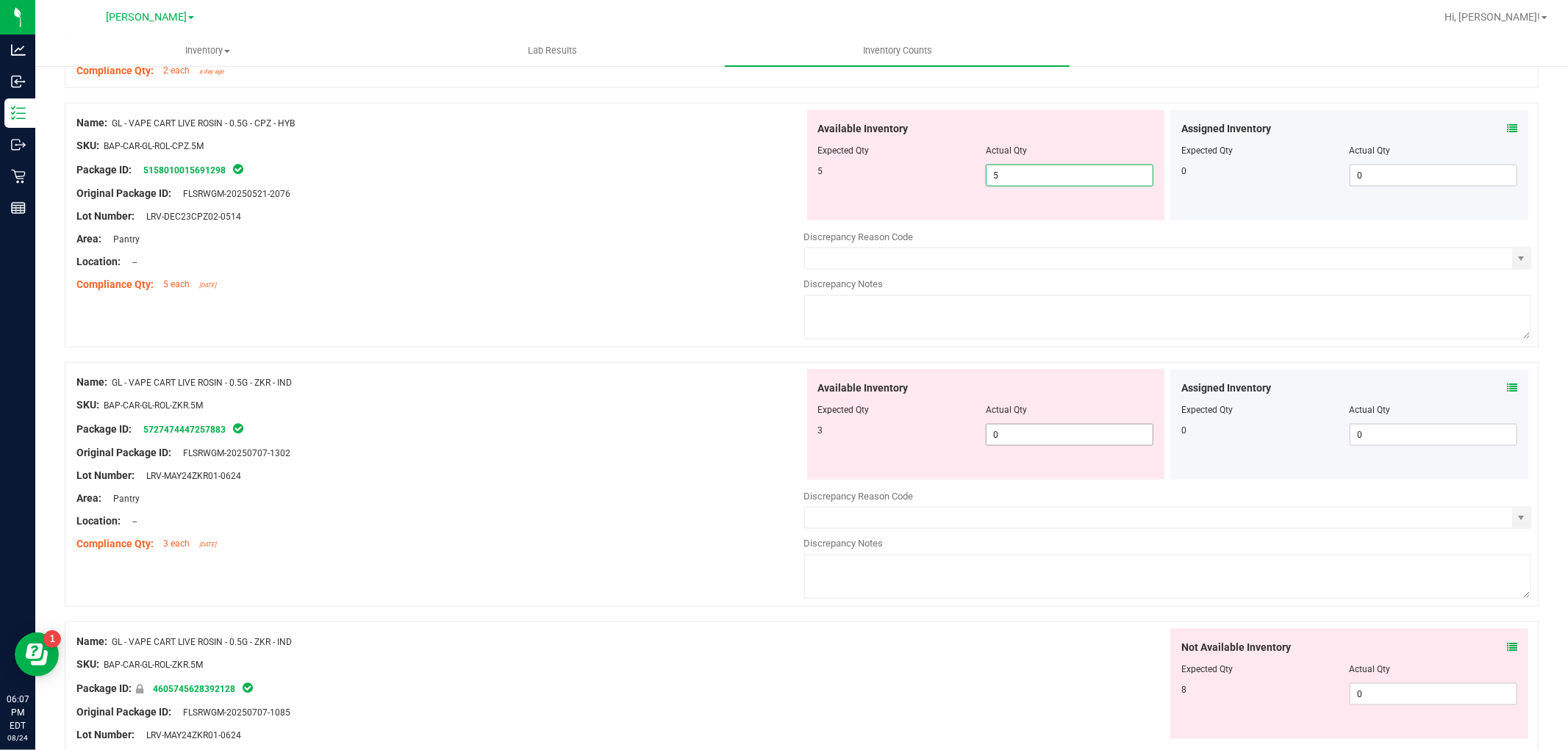
click at [1050, 433] on div "Available Inventory Expected Qty Actual Qty 3 0 0" at bounding box center [985, 424] width 358 height 110
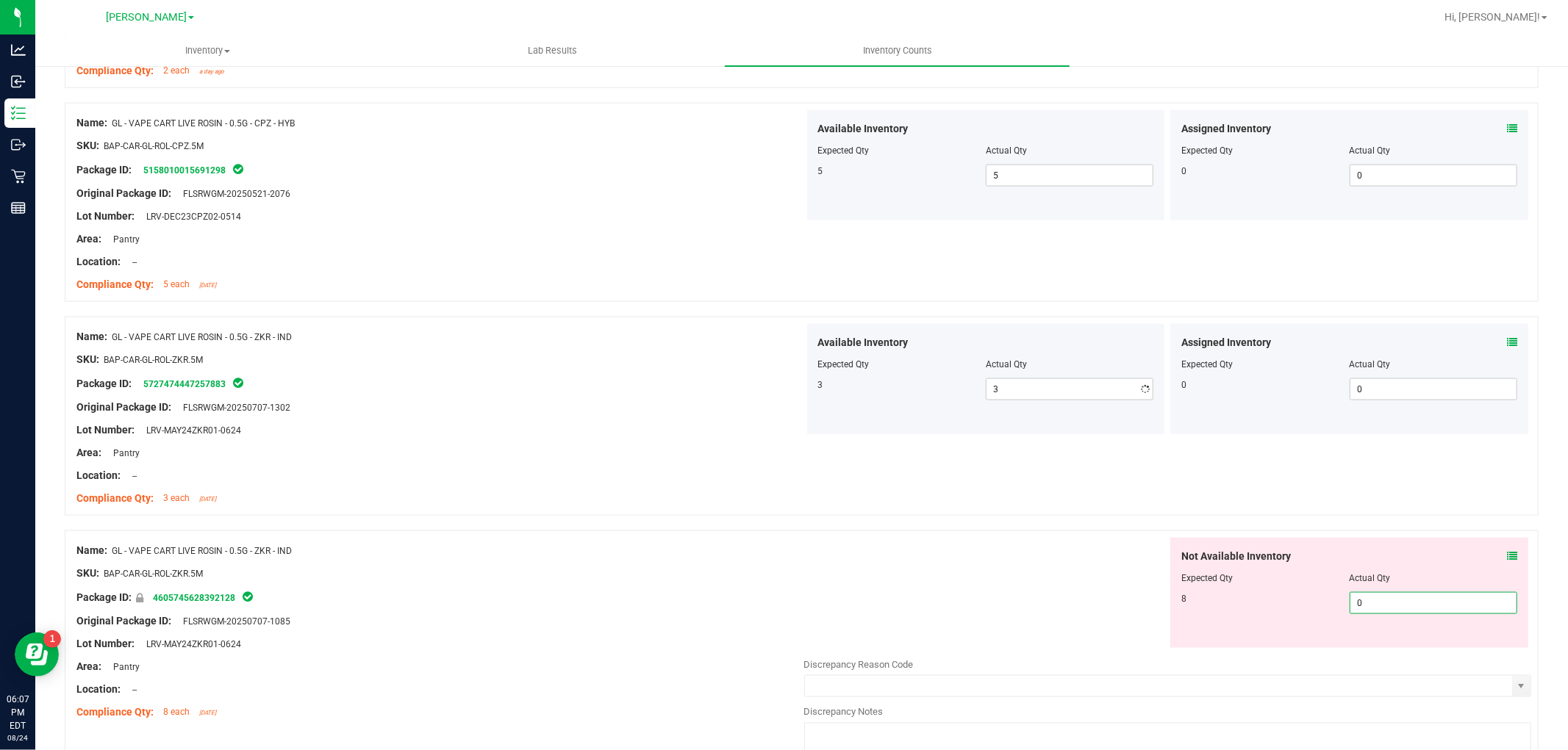
click at [1389, 650] on div "Not Available Inventory Expected Qty Actual Qty 8 0 0" at bounding box center [1168, 653] width 728 height 233
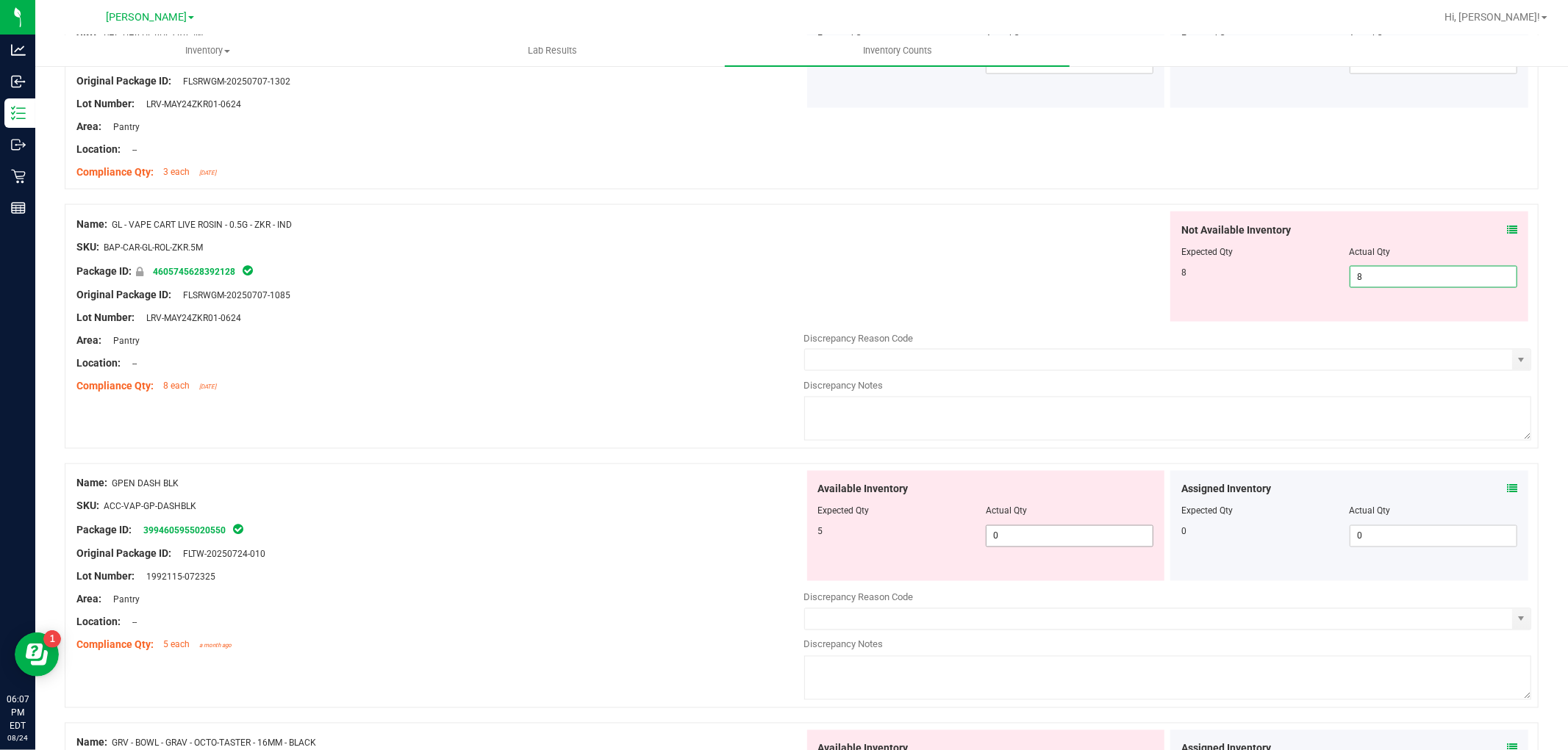
click at [1059, 540] on div "Available Inventory Expected Qty Actual Qty 5 0 0" at bounding box center [1168, 587] width 728 height 233
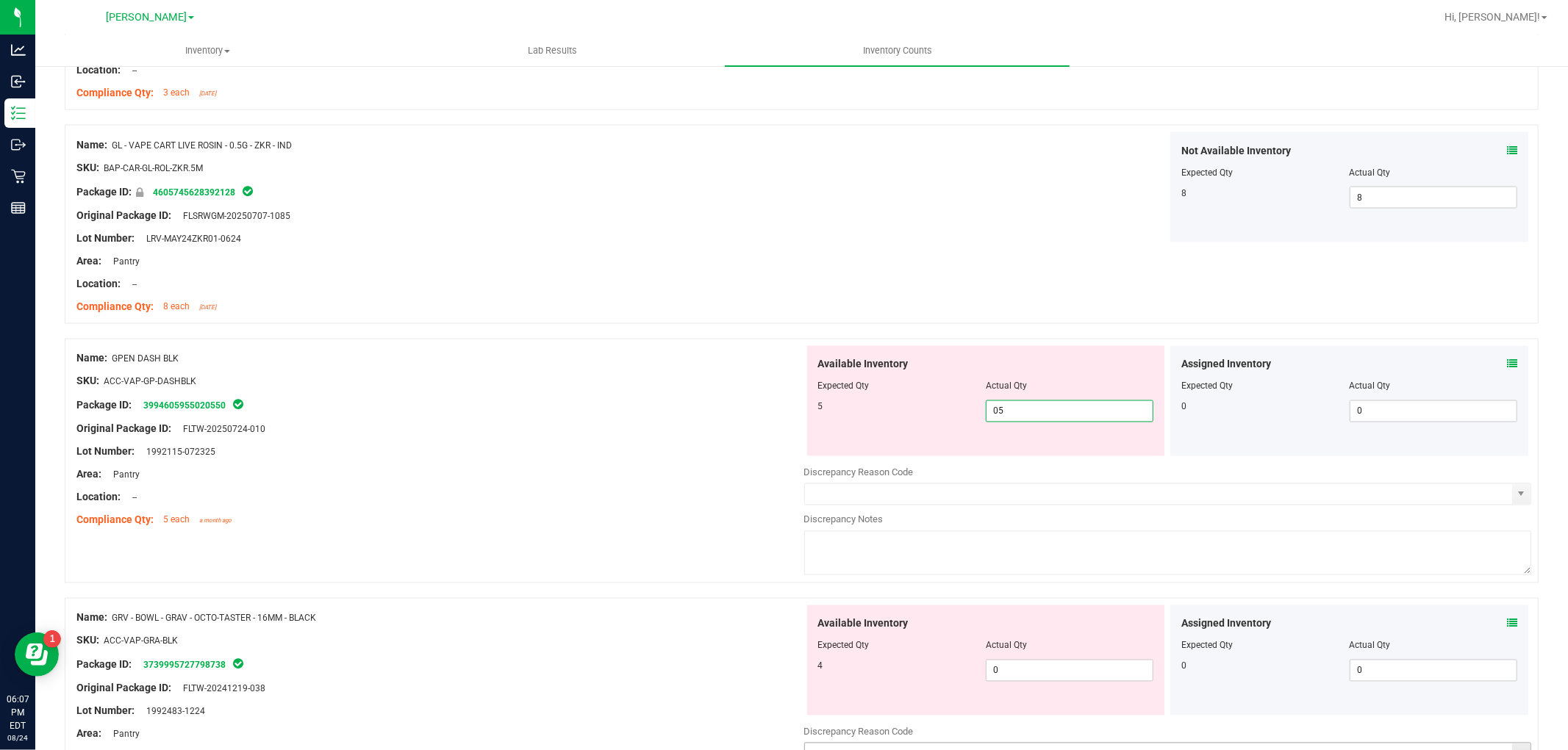
scroll to position [2285, 0]
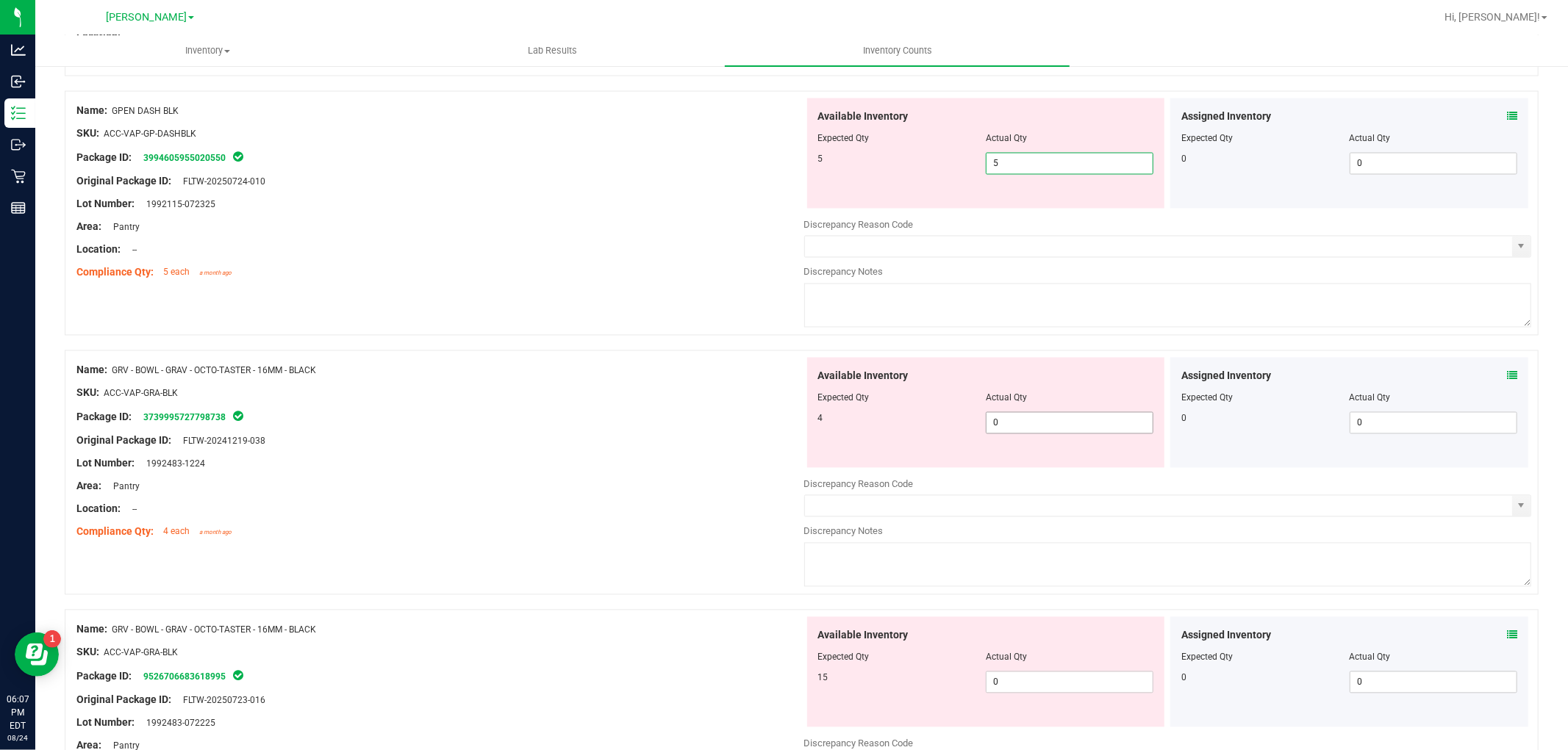
click at [1041, 432] on div "Available Inventory Expected Qty Actual Qty 4 0 0" at bounding box center [1168, 474] width 728 height 233
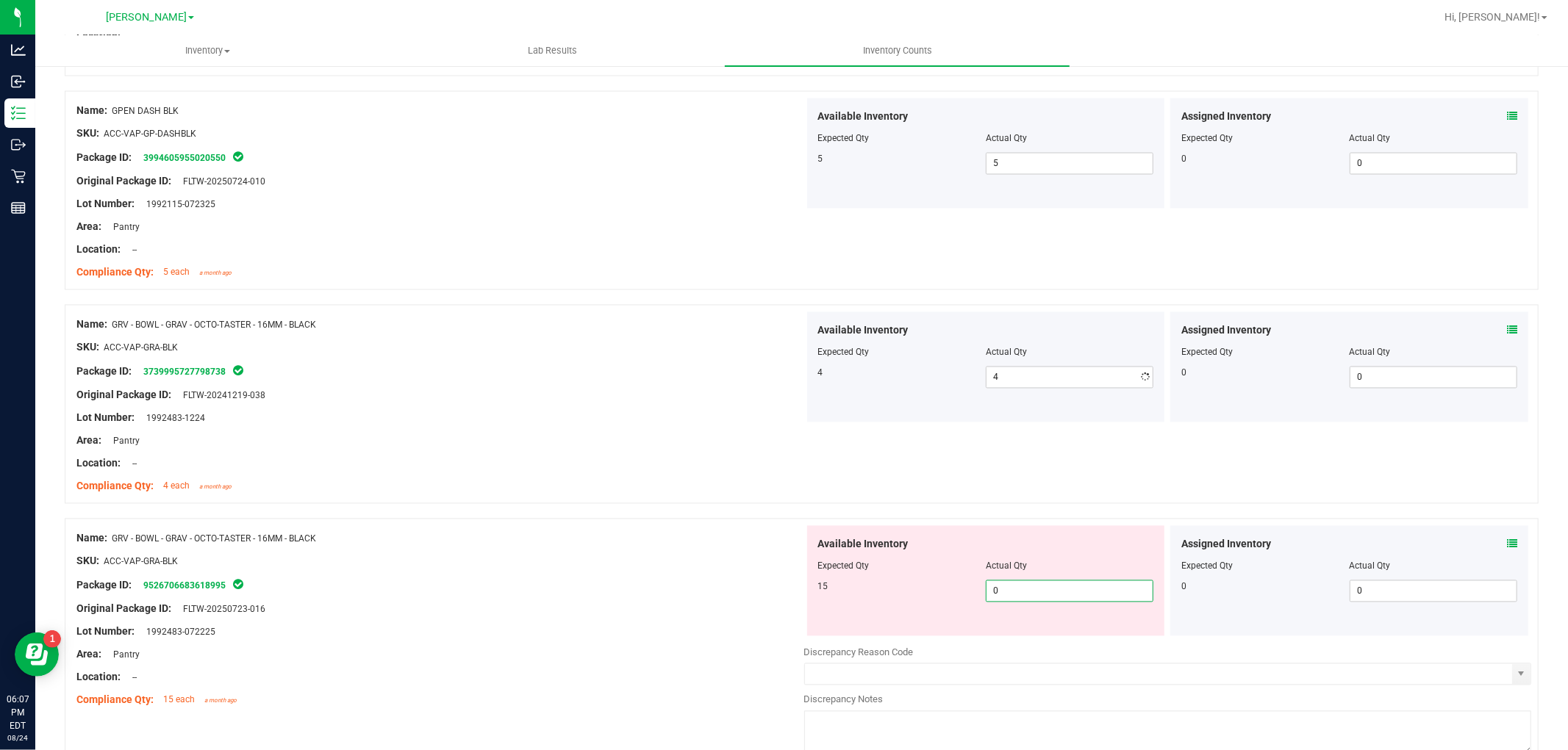
click at [1055, 637] on div "Available Inventory Expected Qty Actual Qty 15 0 0" at bounding box center [1168, 642] width 728 height 233
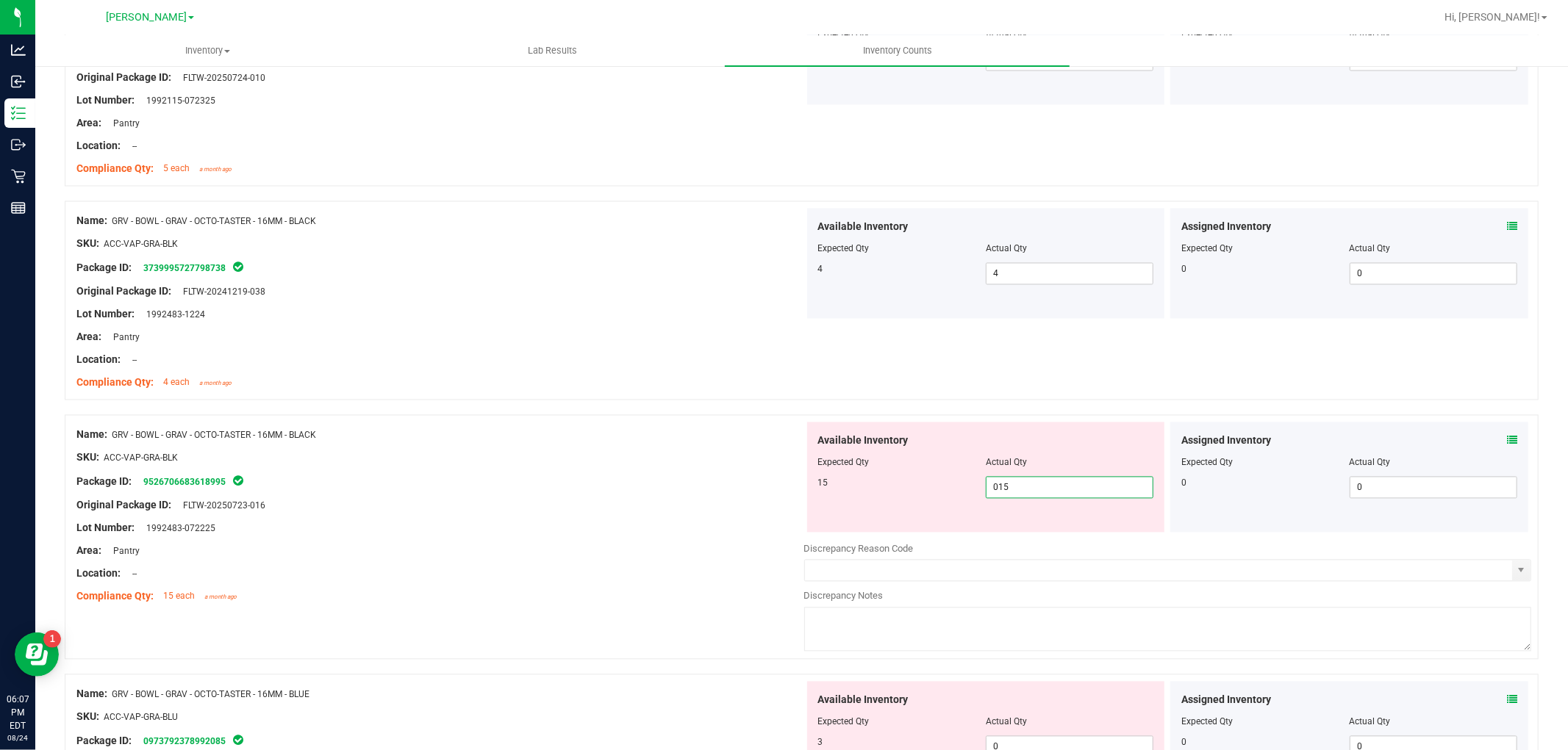
scroll to position [2530, 0]
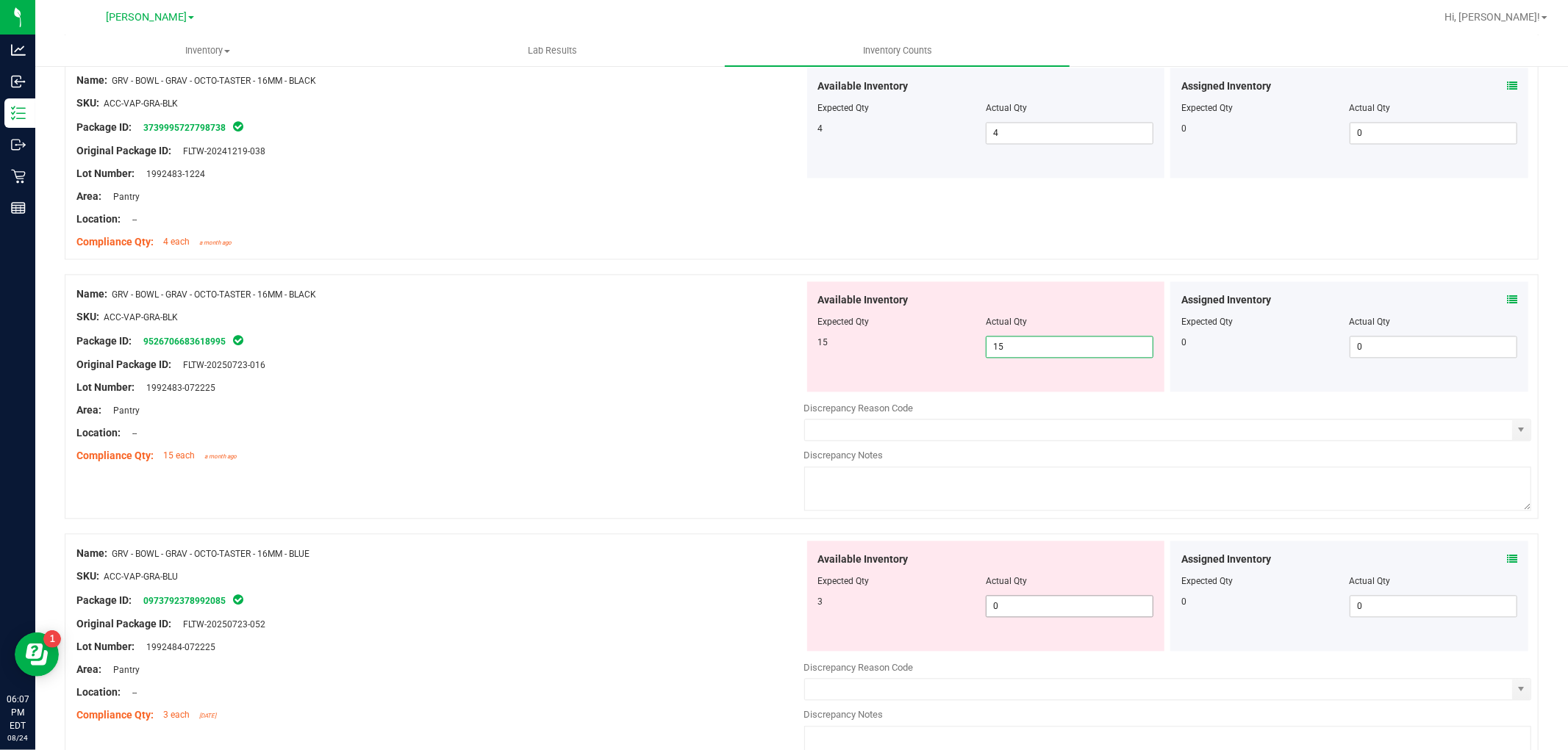
click at [1063, 599] on div "Available Inventory Expected Qty Actual Qty 3 0 0" at bounding box center [985, 595] width 358 height 110
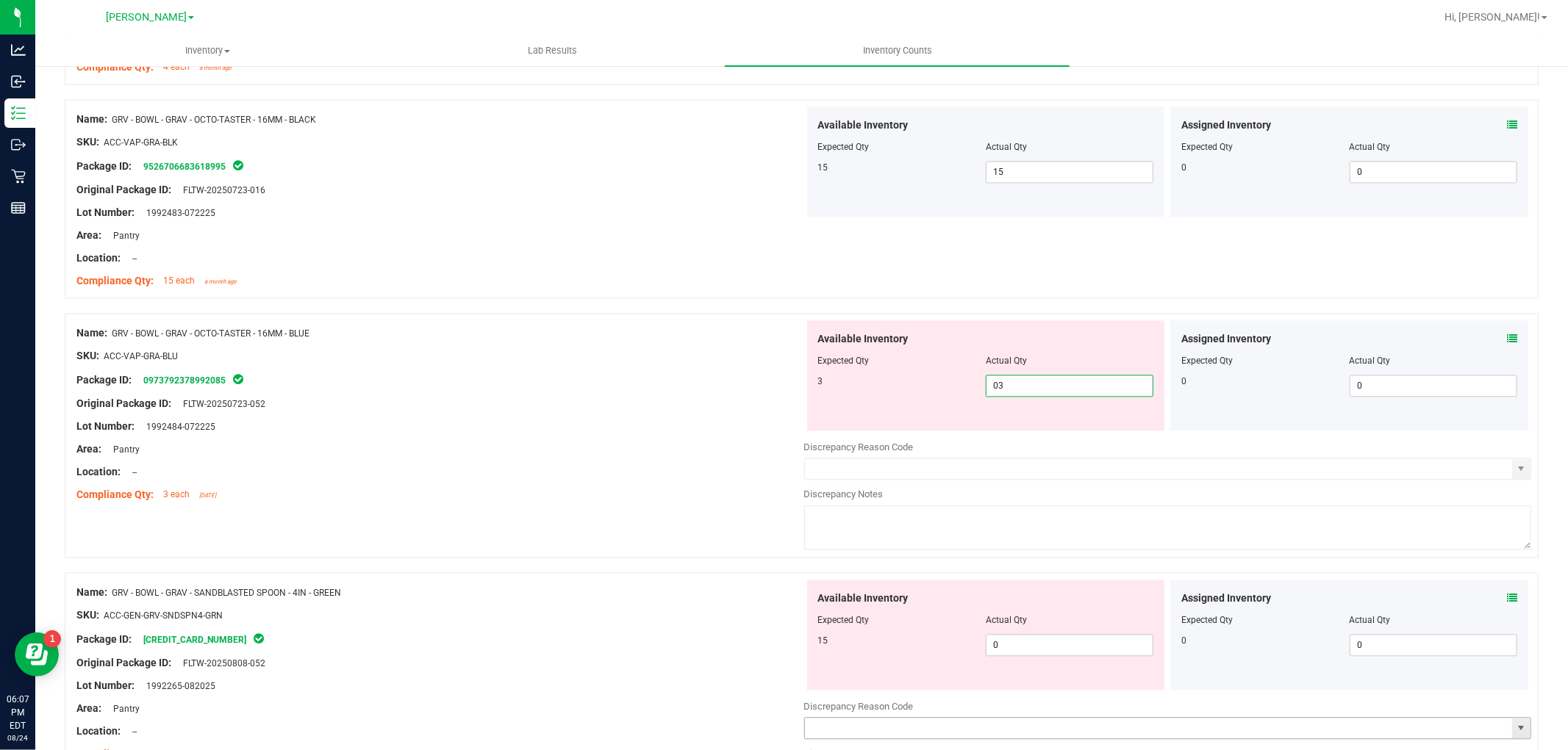
scroll to position [2939, 0]
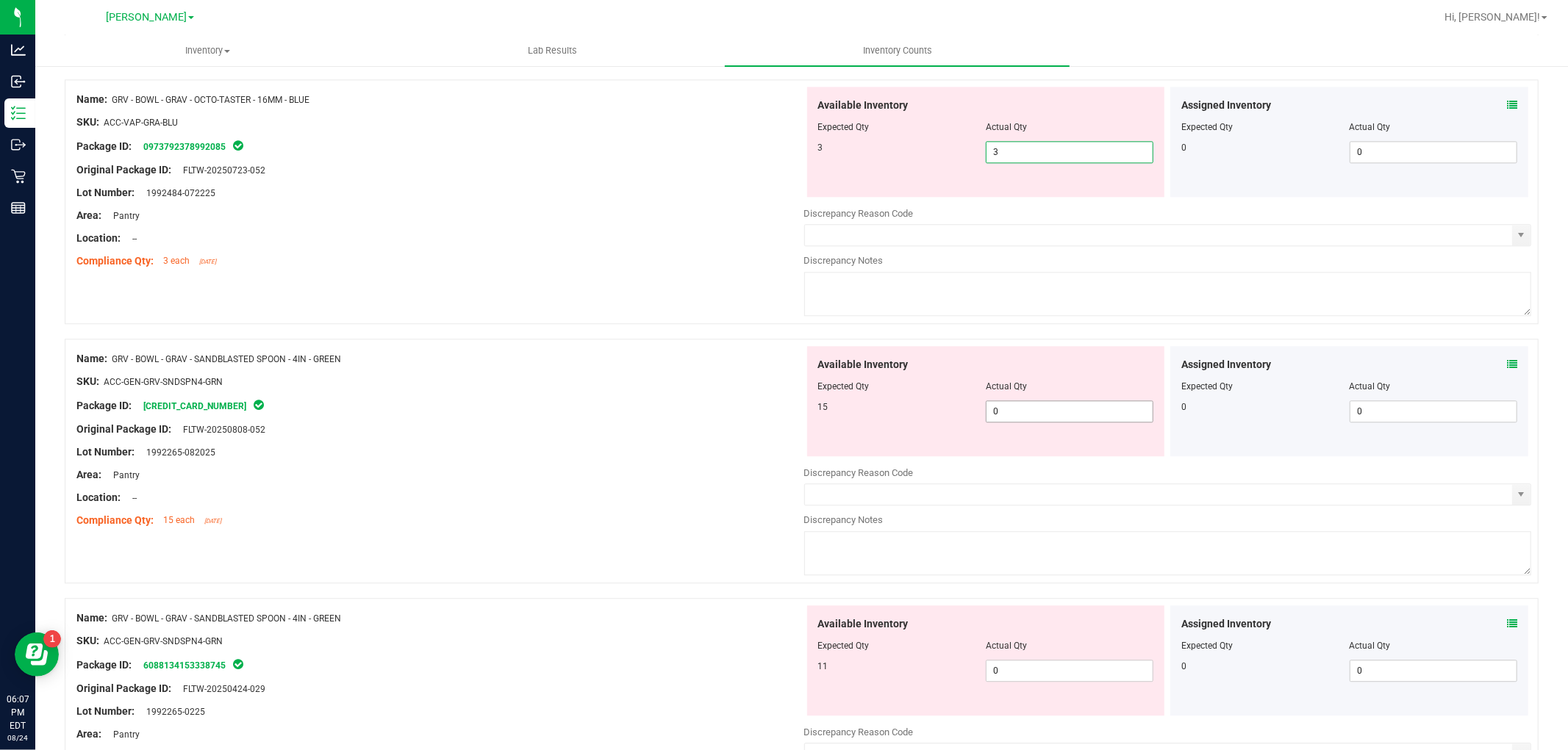
click at [1029, 416] on div "Available Inventory Expected Qty Actual Qty 15 0 0" at bounding box center [1168, 462] width 728 height 233
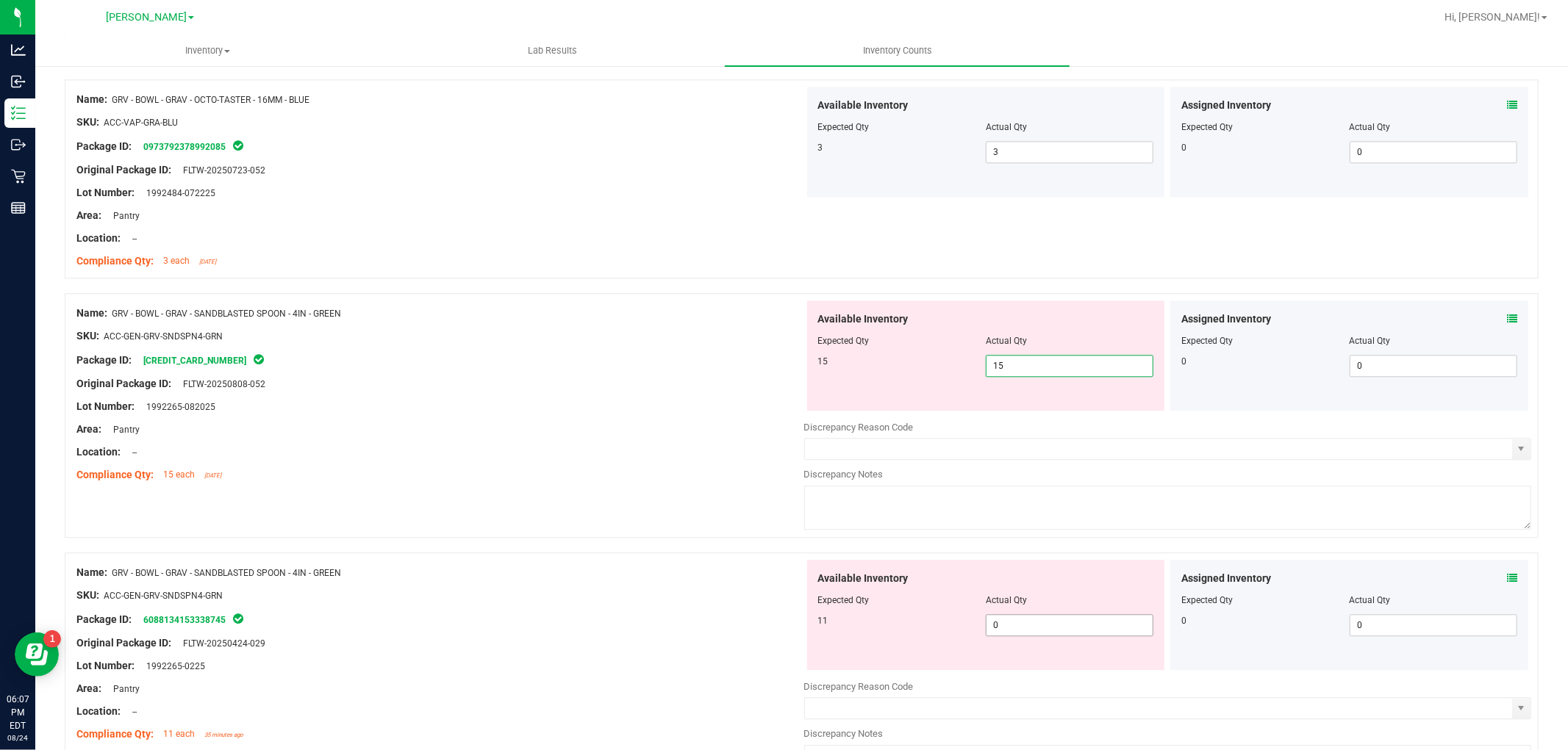
click at [1057, 632] on div "Available Inventory Expected Qty Actual Qty 11 0 0" at bounding box center [1168, 676] width 728 height 233
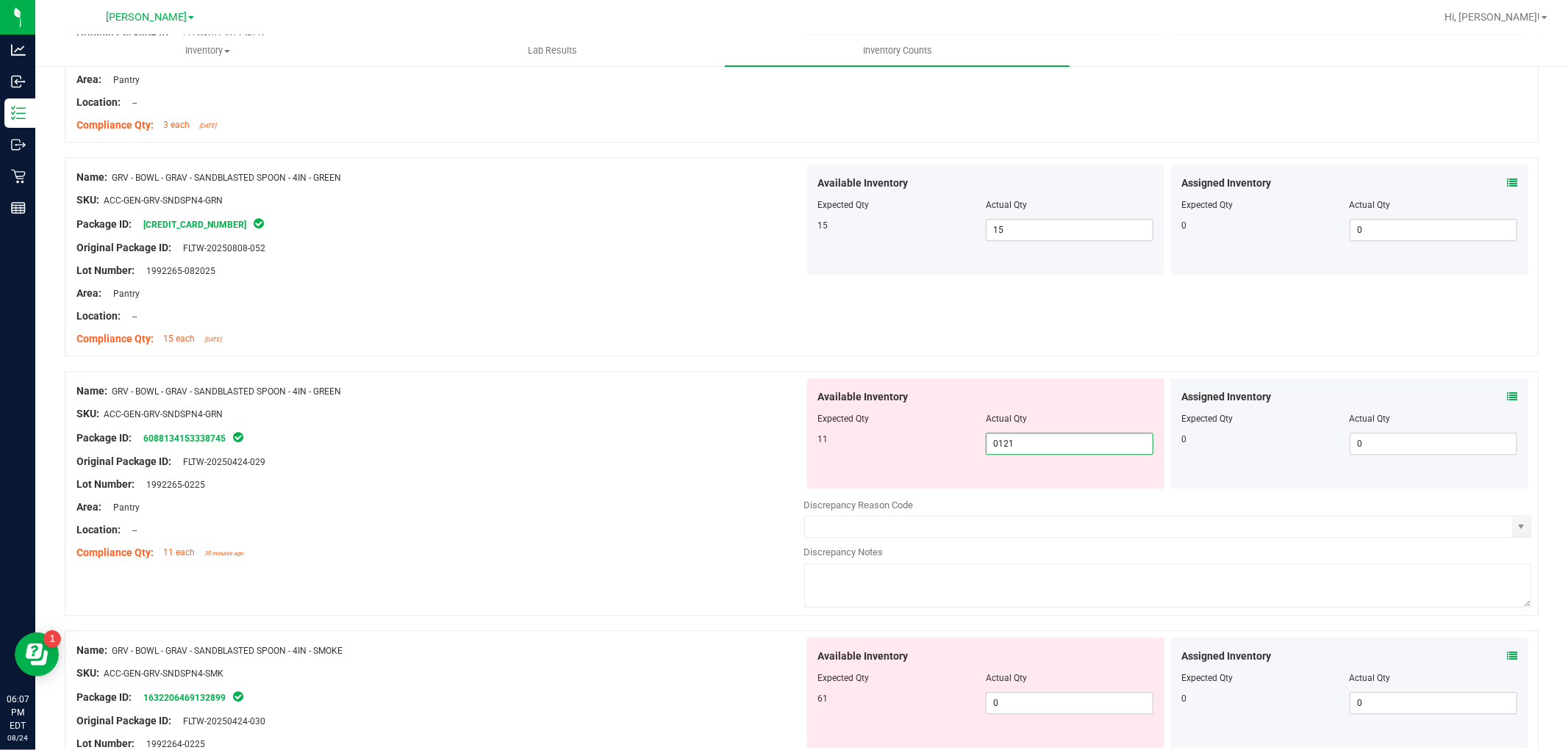
scroll to position [3346, 0]
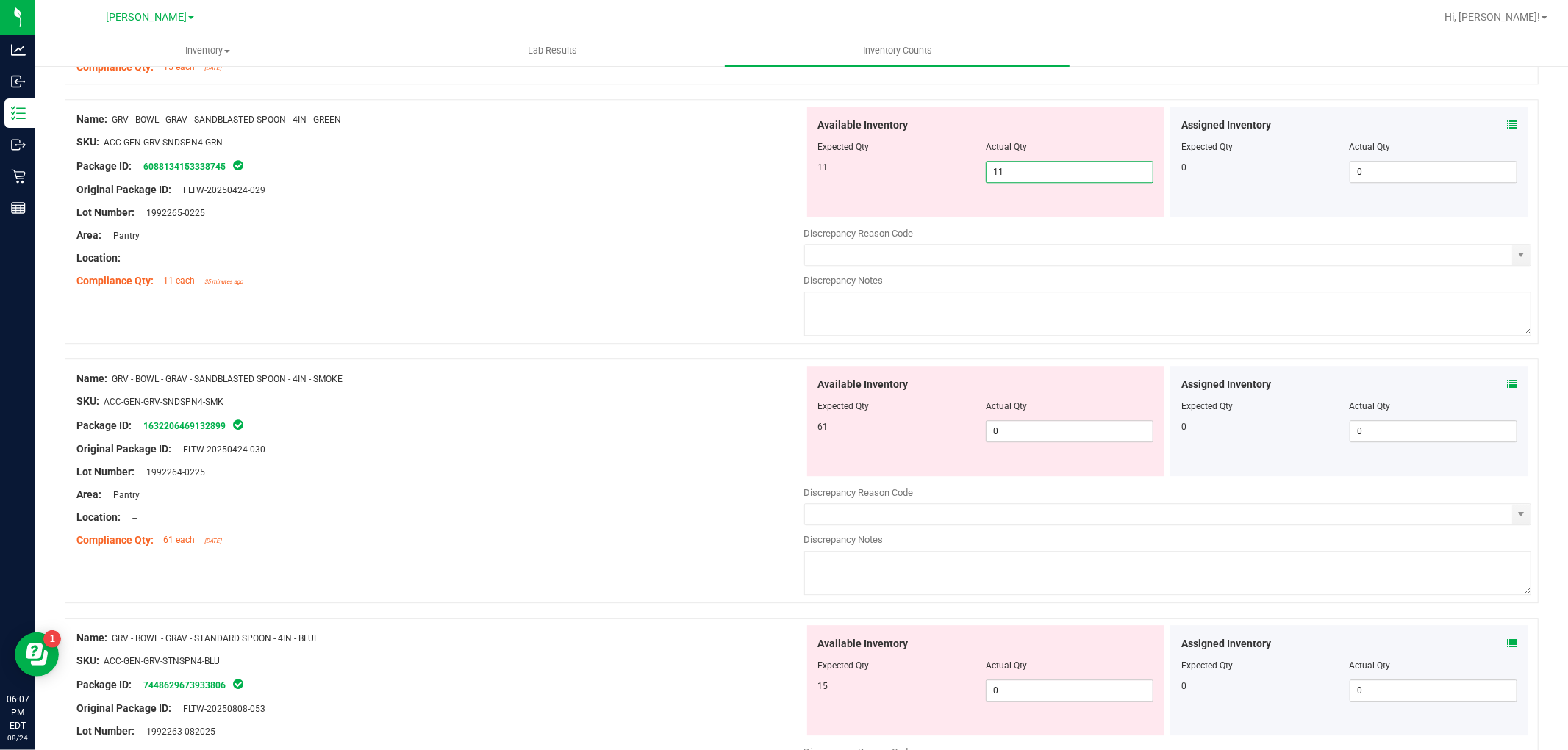
click at [1023, 431] on div "Available Inventory Expected Qty Actual Qty 61 0 0" at bounding box center [1168, 482] width 728 height 233
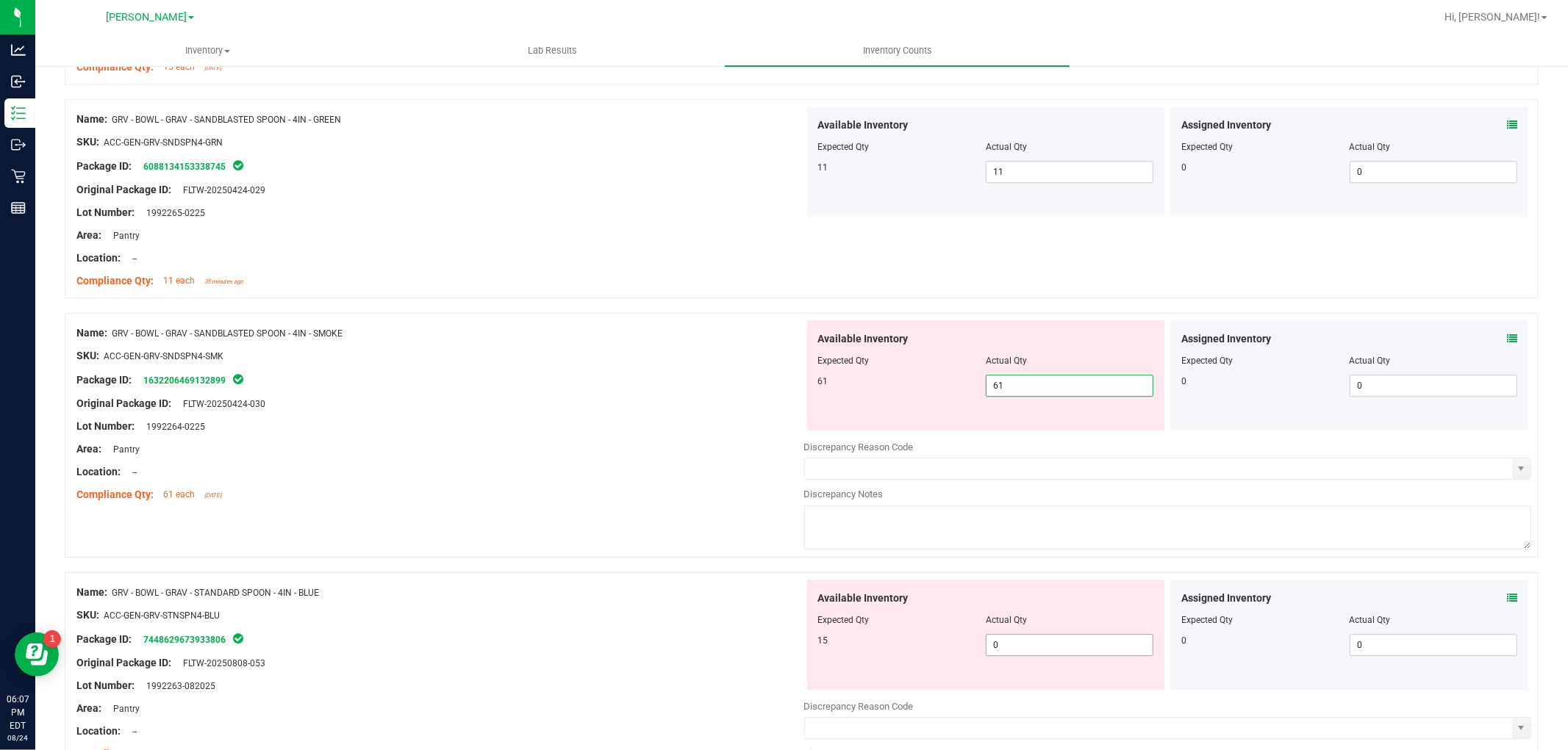
click at [1065, 644] on div "Available Inventory Expected Qty Actual Qty 15 0 0" at bounding box center [985, 634] width 358 height 110
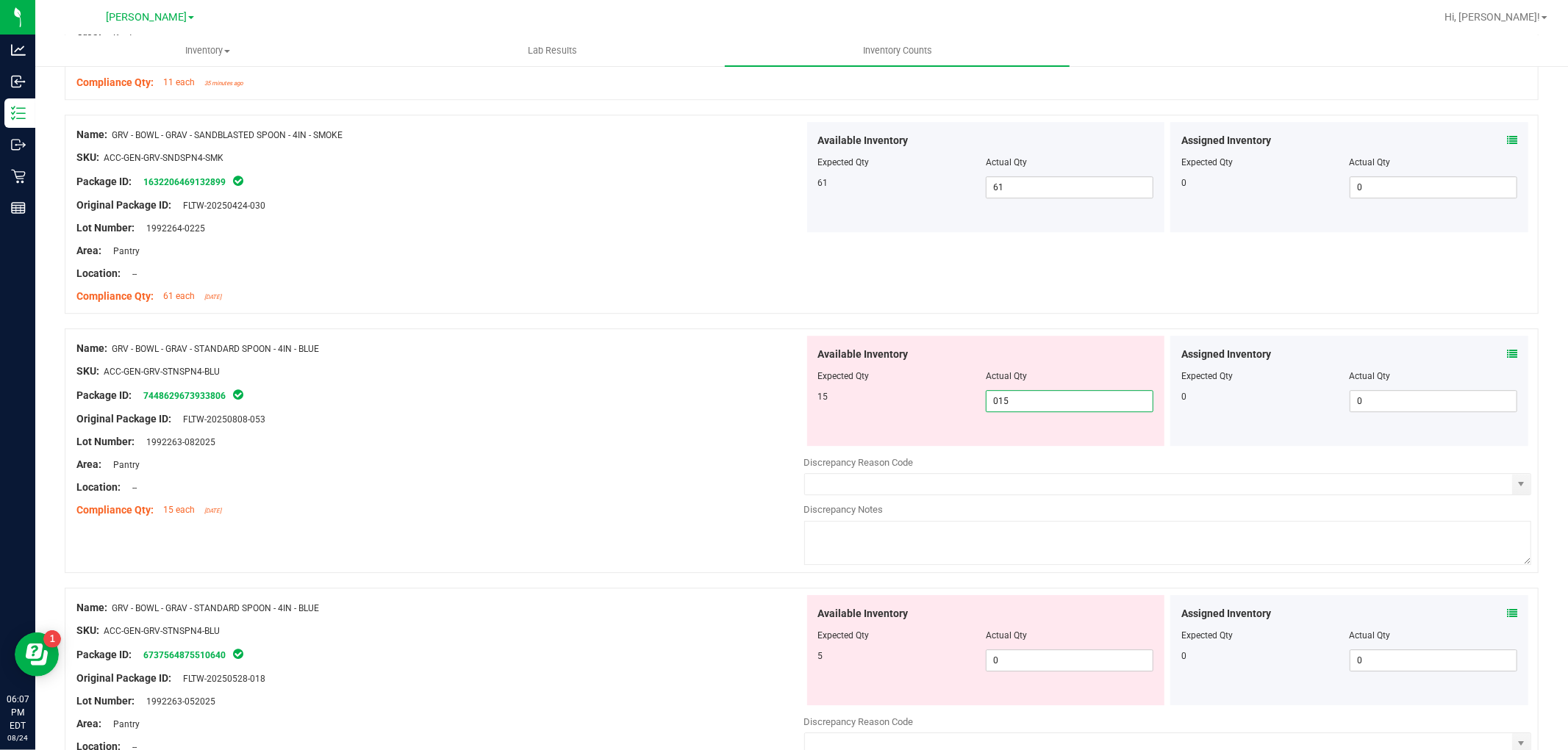
scroll to position [3755, 0]
click at [1038, 450] on div "Available Inventory Expected Qty Actual Qty 5 0 0" at bounding box center [985, 394] width 358 height 110
click at [1047, 664] on div "Available Inventory Expected Qty Actual Qty 13 0 0" at bounding box center [985, 653] width 358 height 110
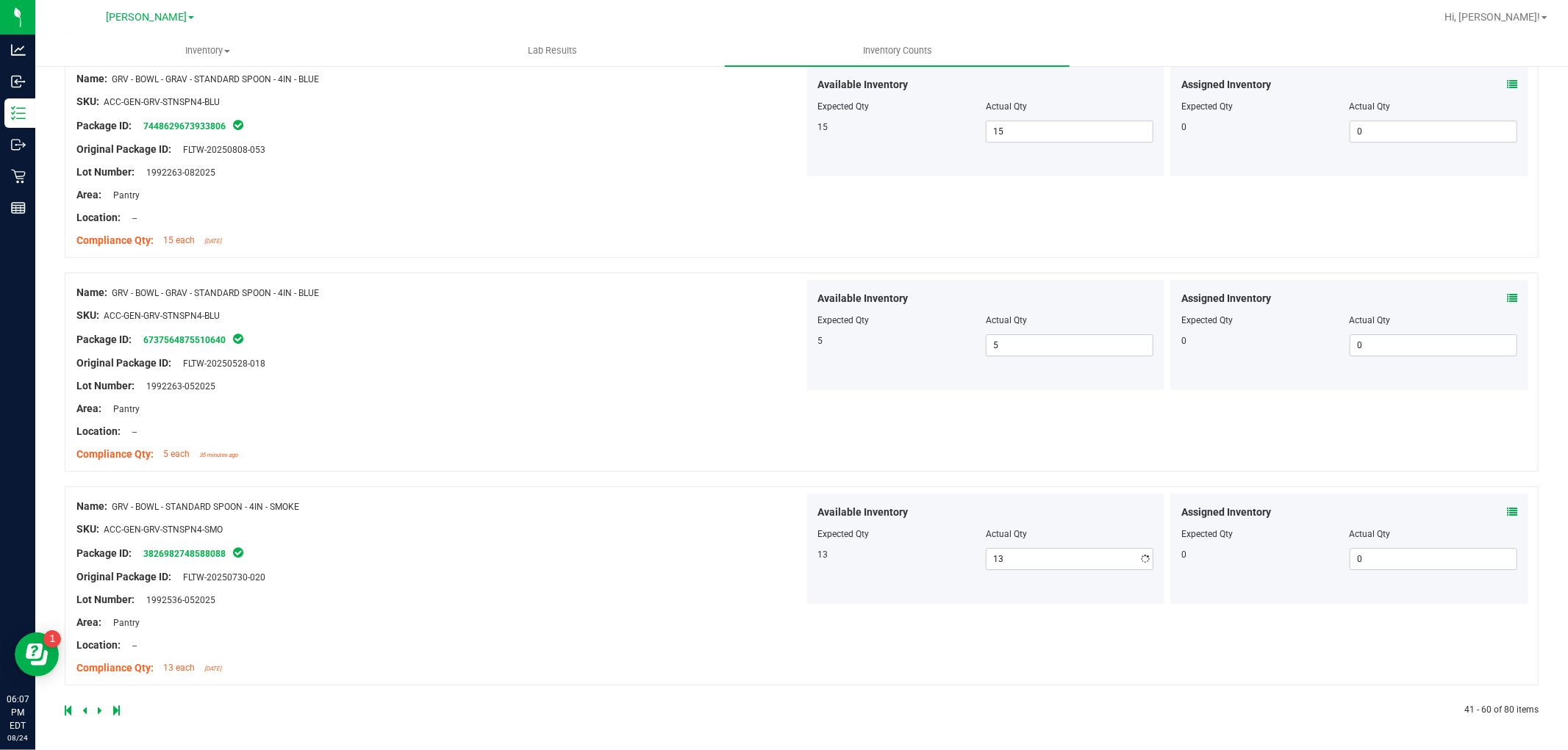
click at [654, 593] on div "Name: GRV - BOWL - STANDARD SPOON - 4IN - SMOKE SKU: ACC-GEN-GRV-STNSPN4-SMO Pa…" at bounding box center [440, 587] width 728 height 187
click at [101, 706] on icon at bounding box center [100, 710] width 5 height 9
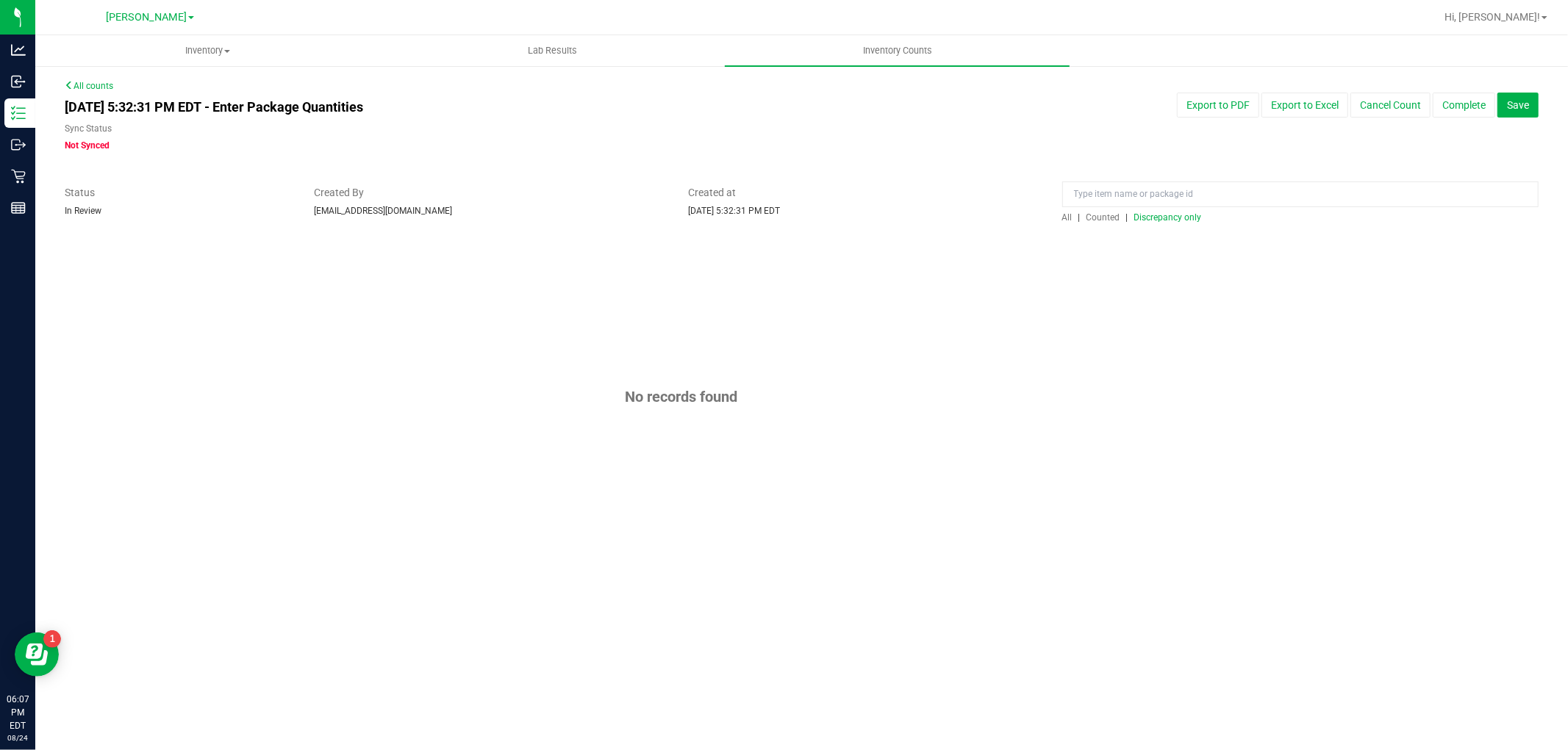
scroll to position [0, 0]
click at [1064, 218] on span "All" at bounding box center [1066, 217] width 11 height 11
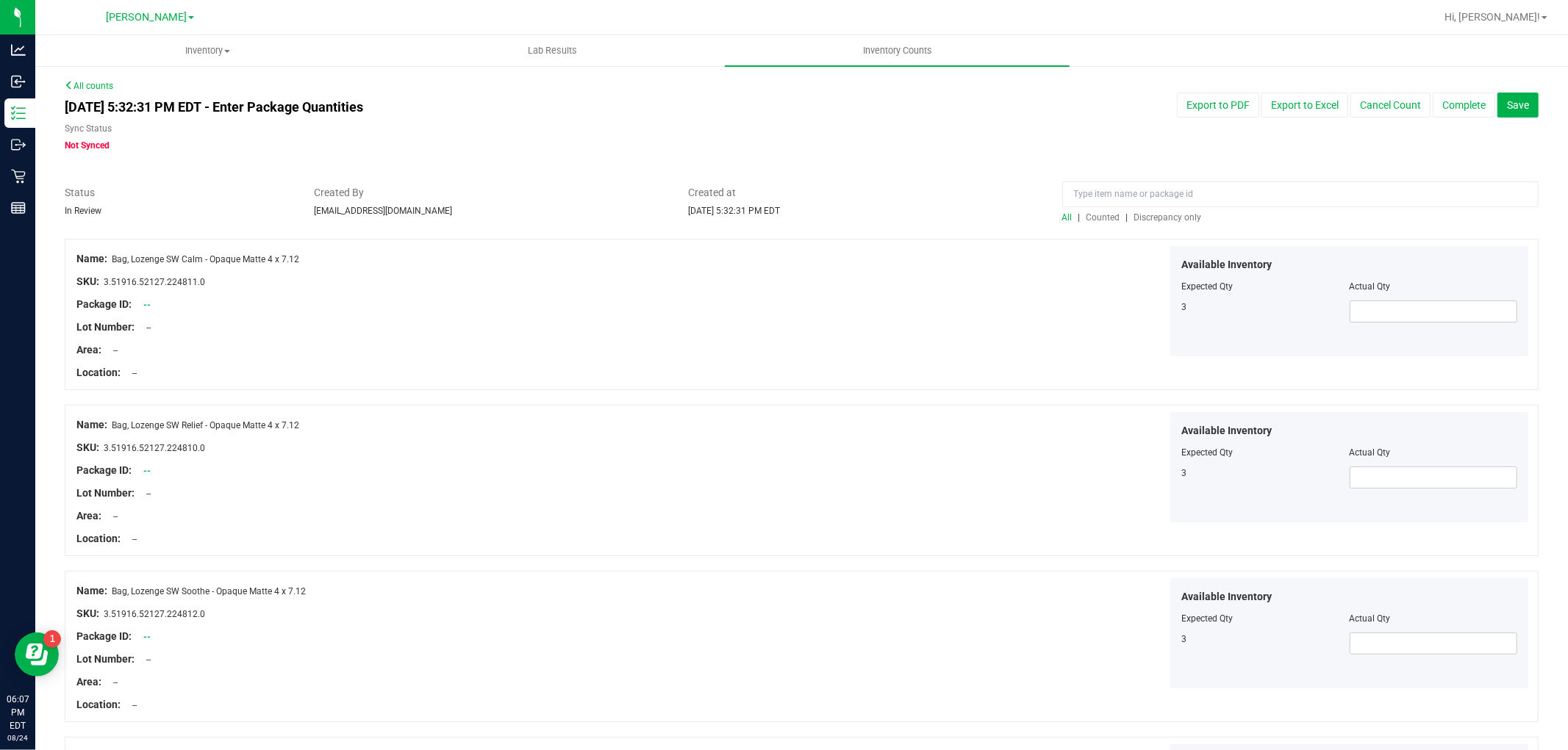
click at [1170, 224] on div at bounding box center [801, 231] width 1473 height 15
click at [1169, 216] on span "Discrepancy only" at bounding box center [1167, 217] width 67 height 11
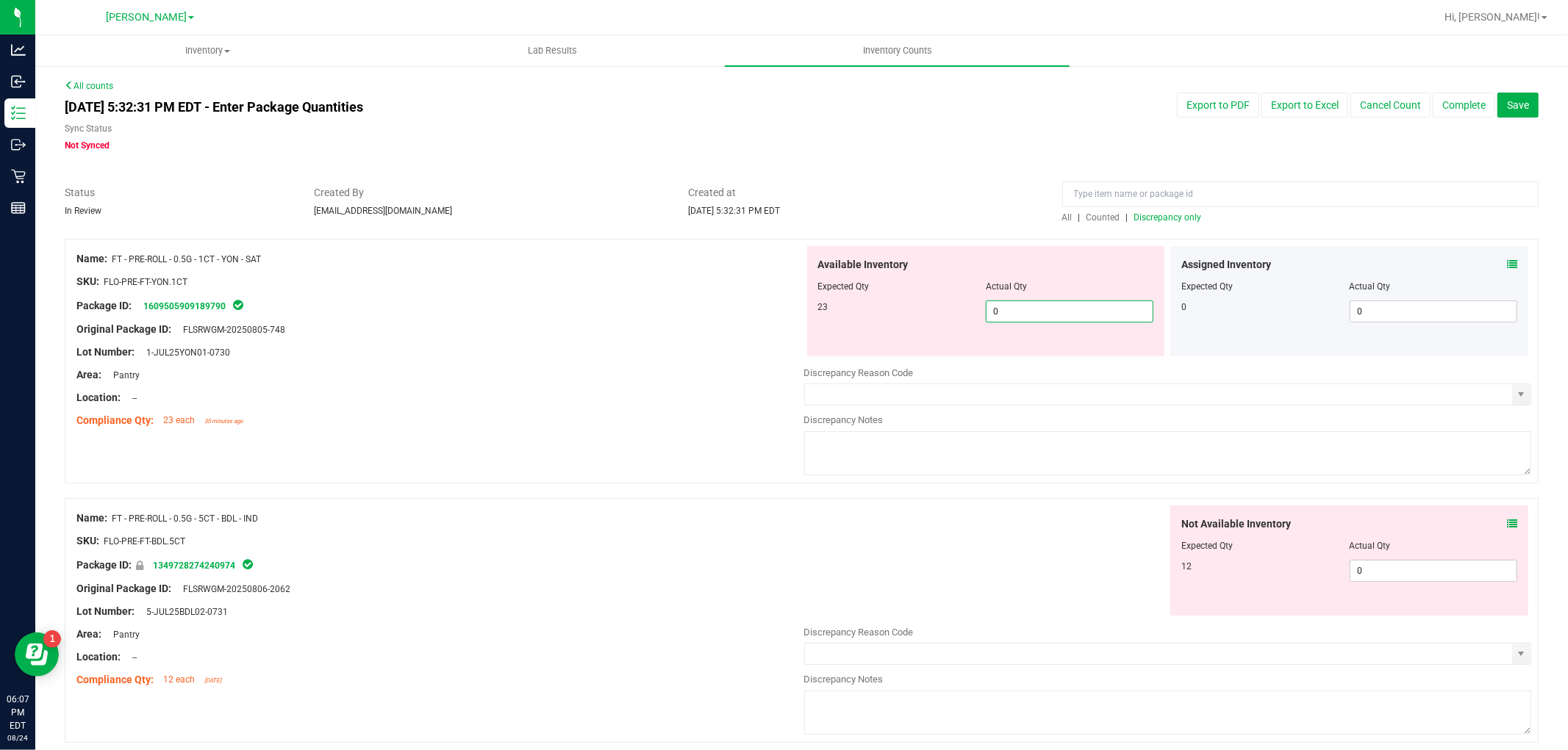
click at [1062, 317] on span "0 0" at bounding box center [1069, 311] width 168 height 22
click at [1399, 569] on div "Not Available Inventory Expected Qty Actual Qty 12 0 0" at bounding box center [1348, 560] width 358 height 110
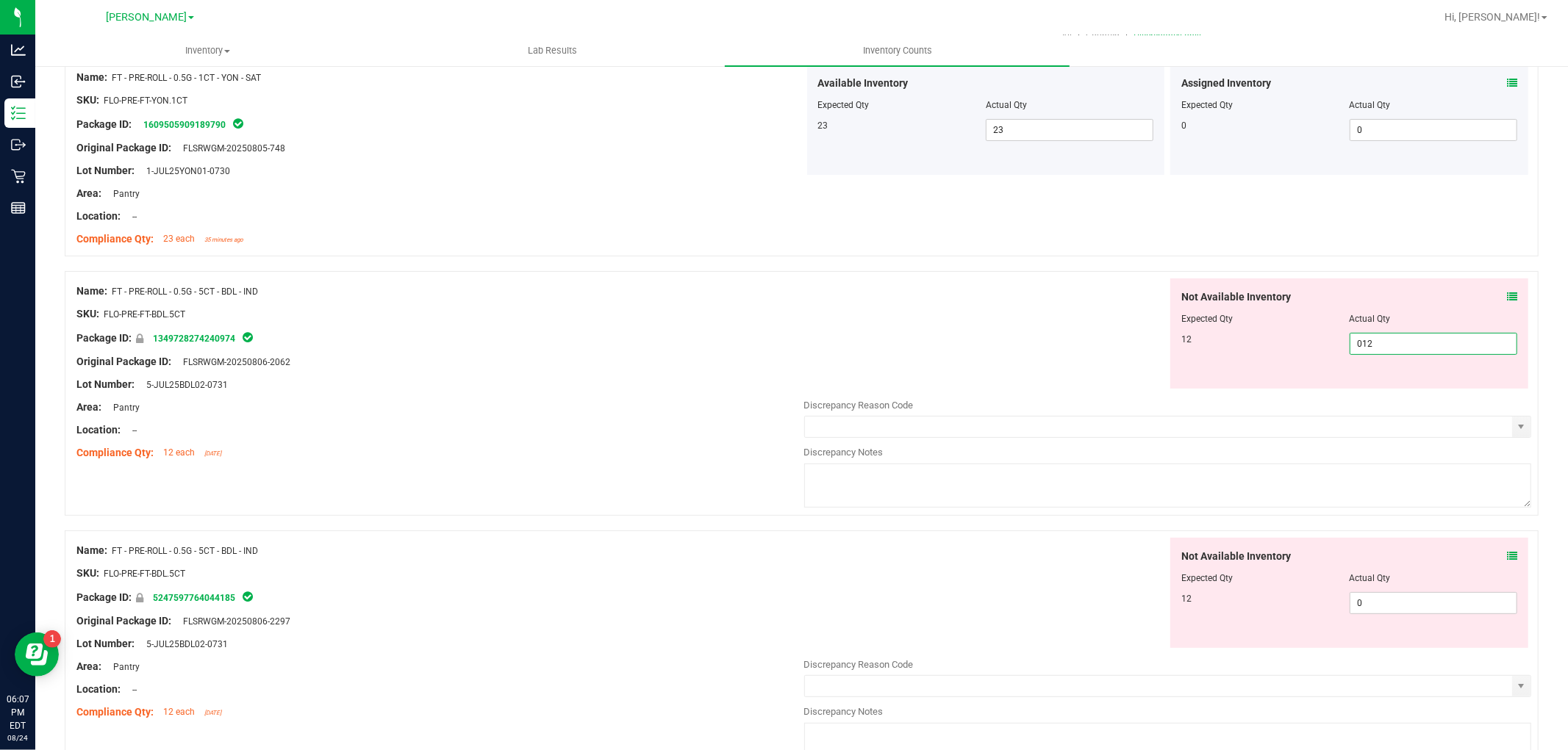
scroll to position [326, 0]
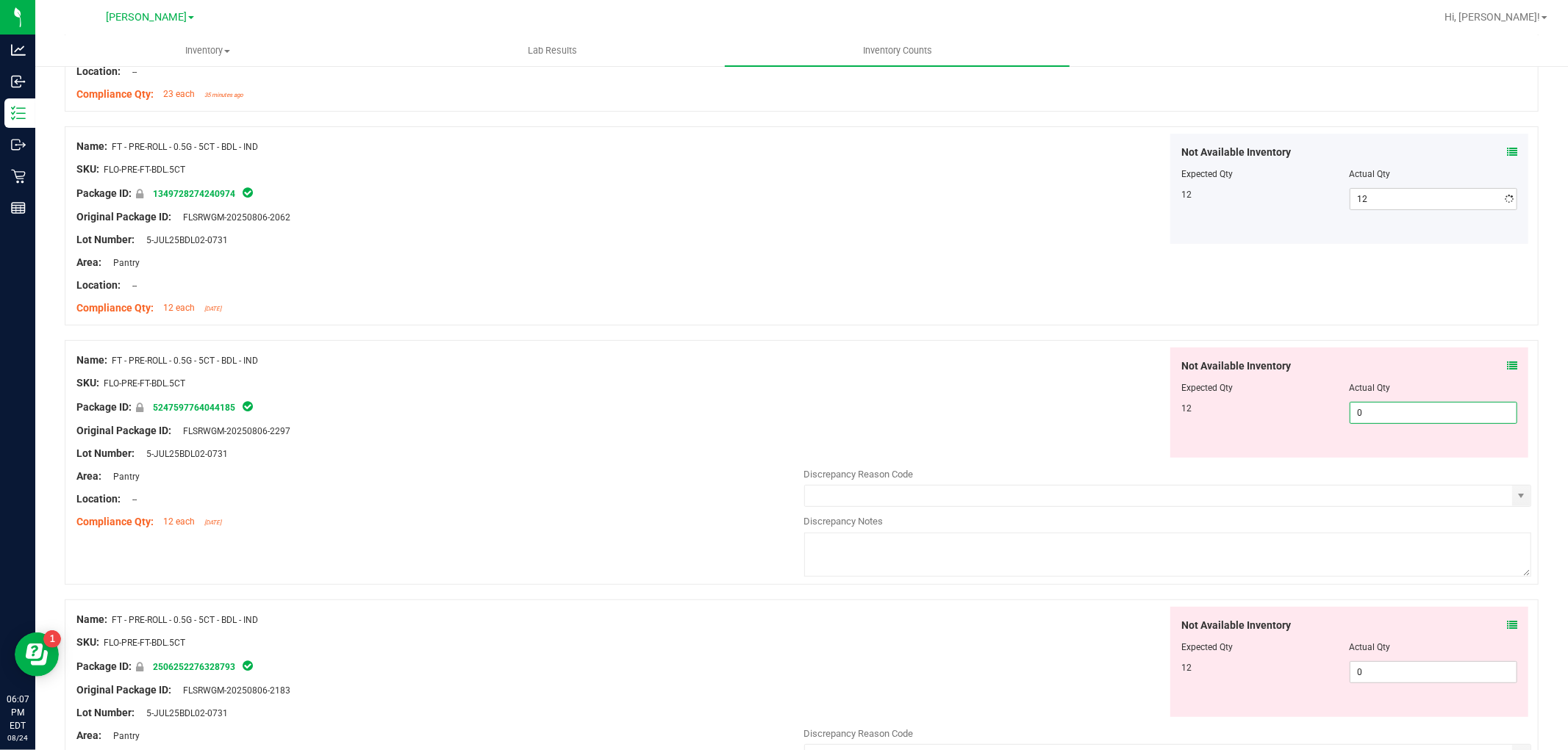
click at [1383, 461] on div "Not Available Inventory Expected Qty Actual Qty 12 0 0" at bounding box center [1168, 463] width 728 height 233
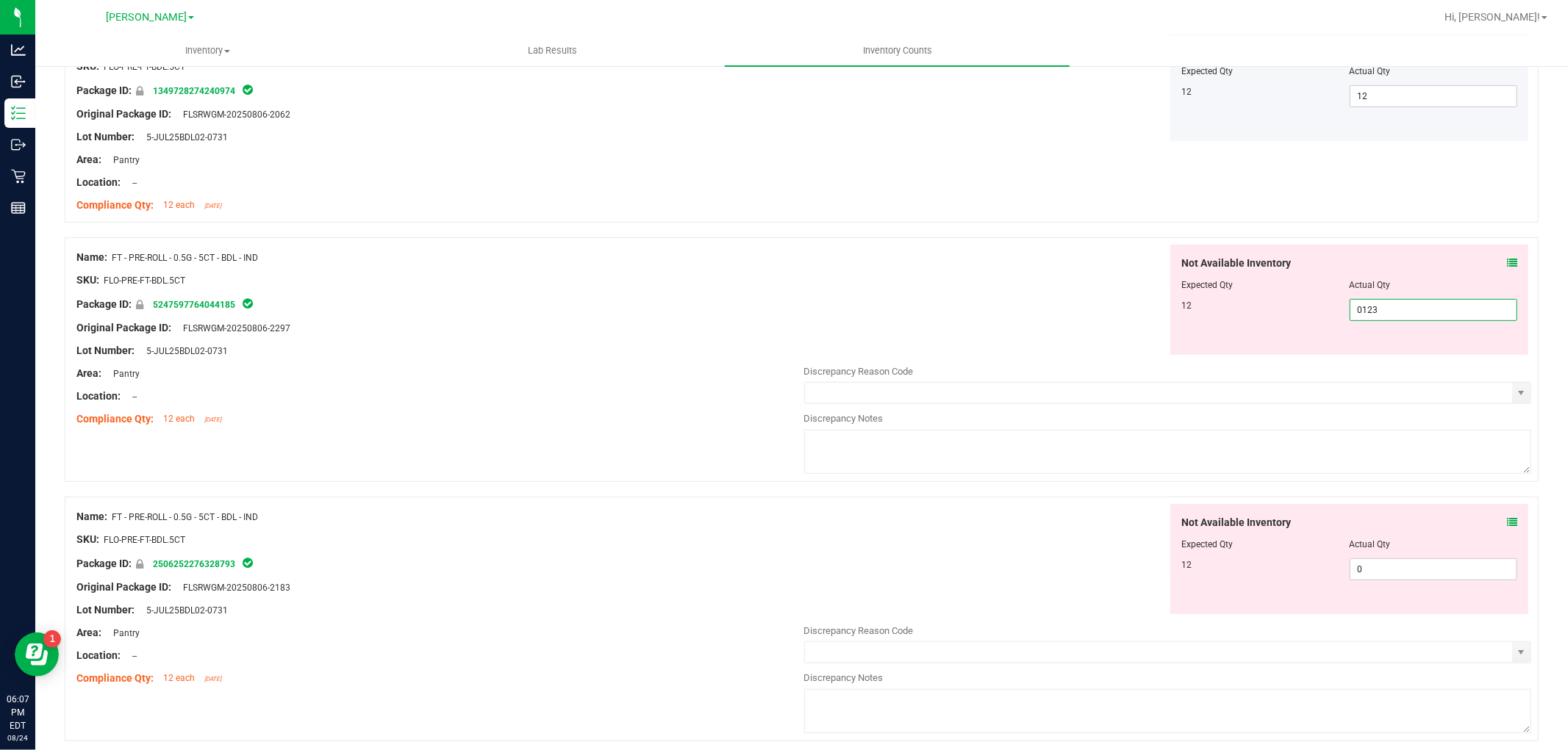
scroll to position [571, 0]
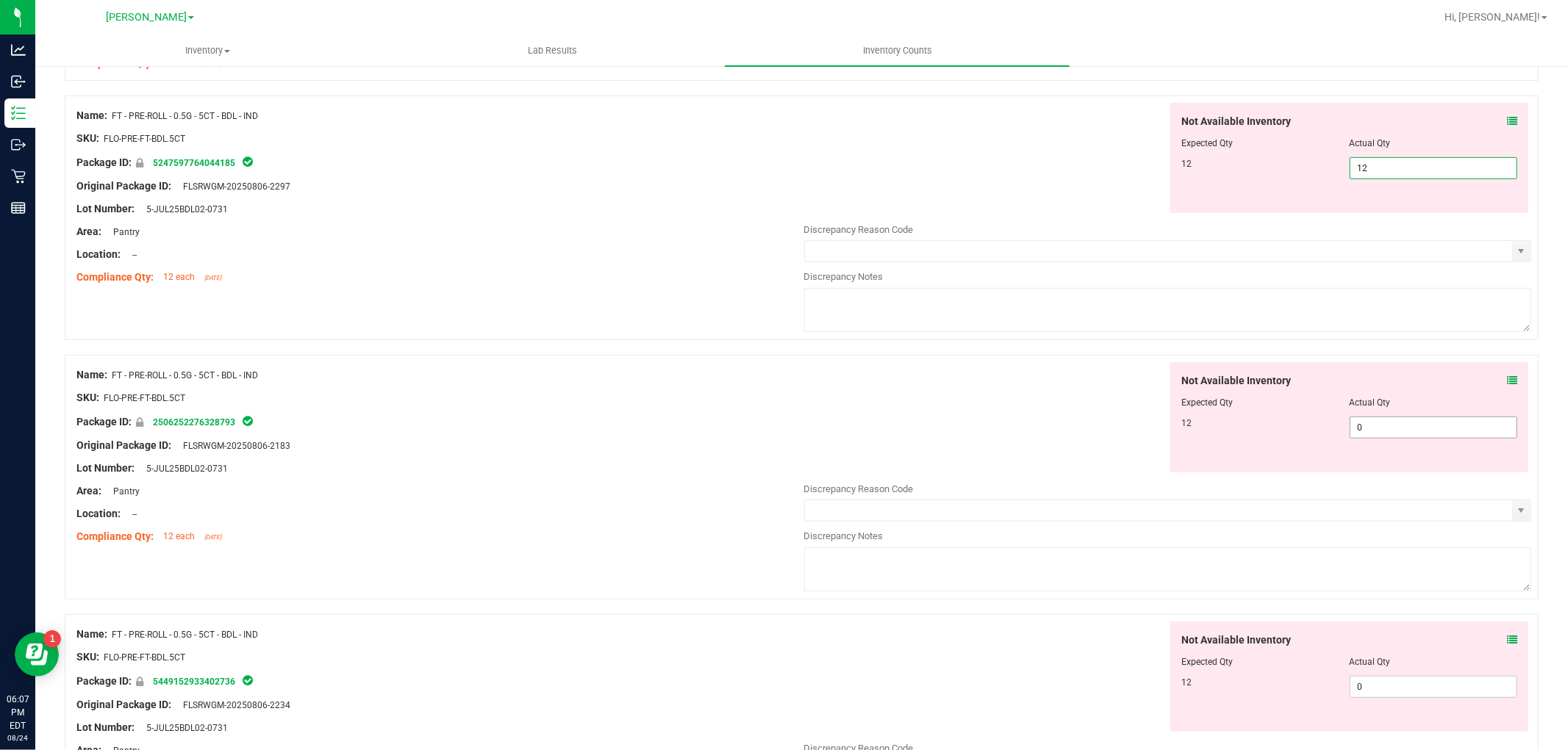
click at [1368, 430] on div "Not Available Inventory Expected Qty Actual Qty 12 0 0" at bounding box center [1168, 478] width 728 height 233
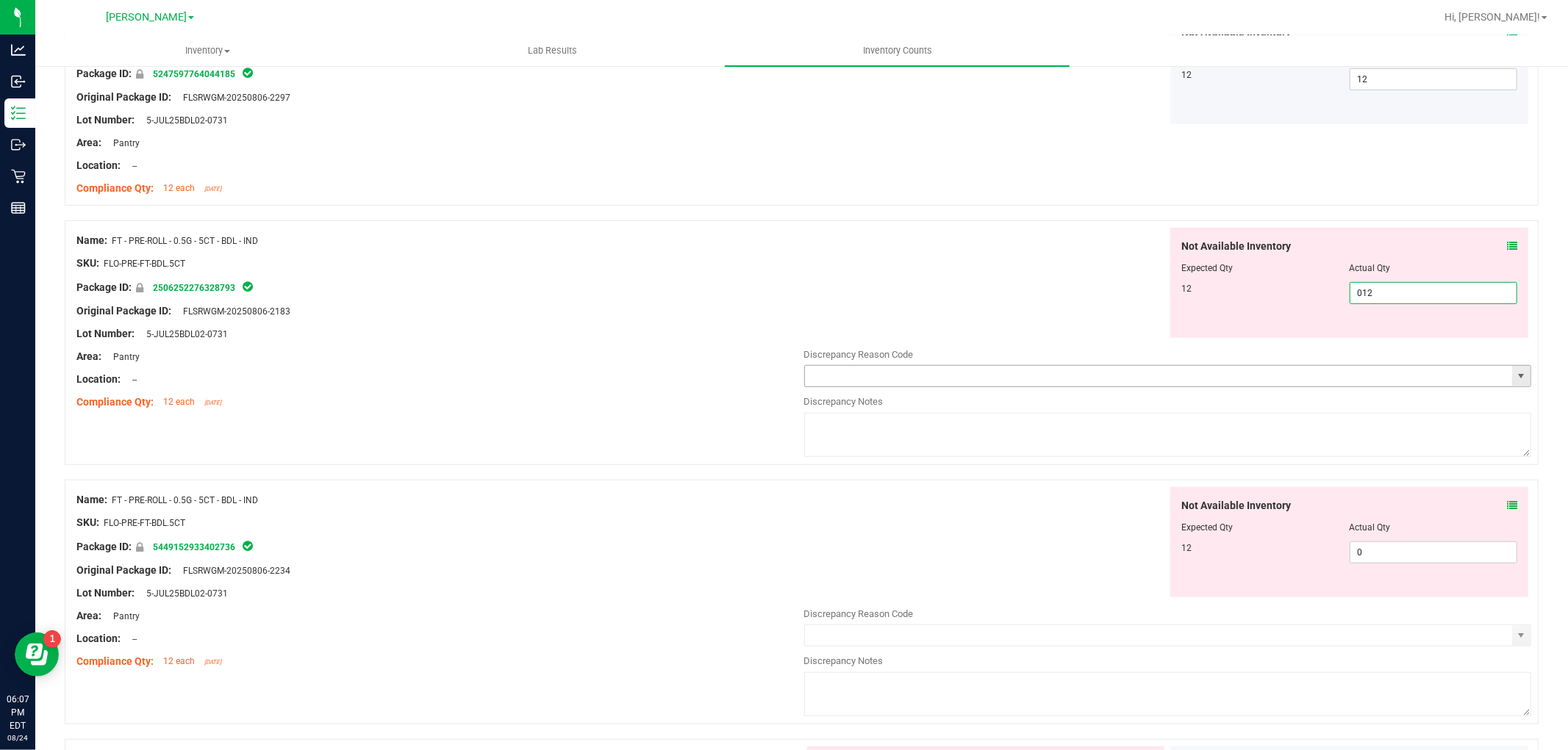
scroll to position [816, 0]
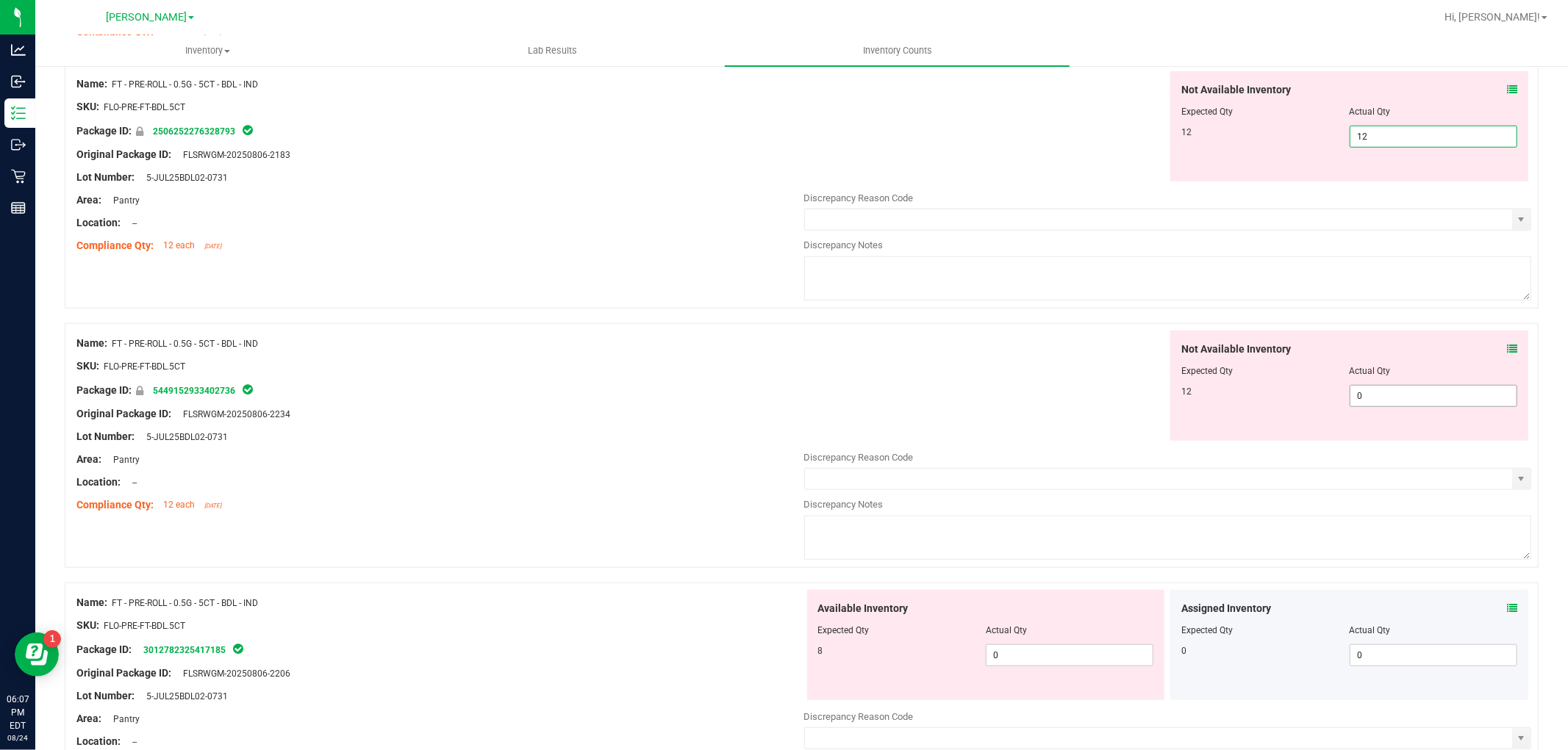
click at [1392, 394] on div "Not Available Inventory Expected Qty Actual Qty 12 0 0" at bounding box center [1348, 385] width 358 height 110
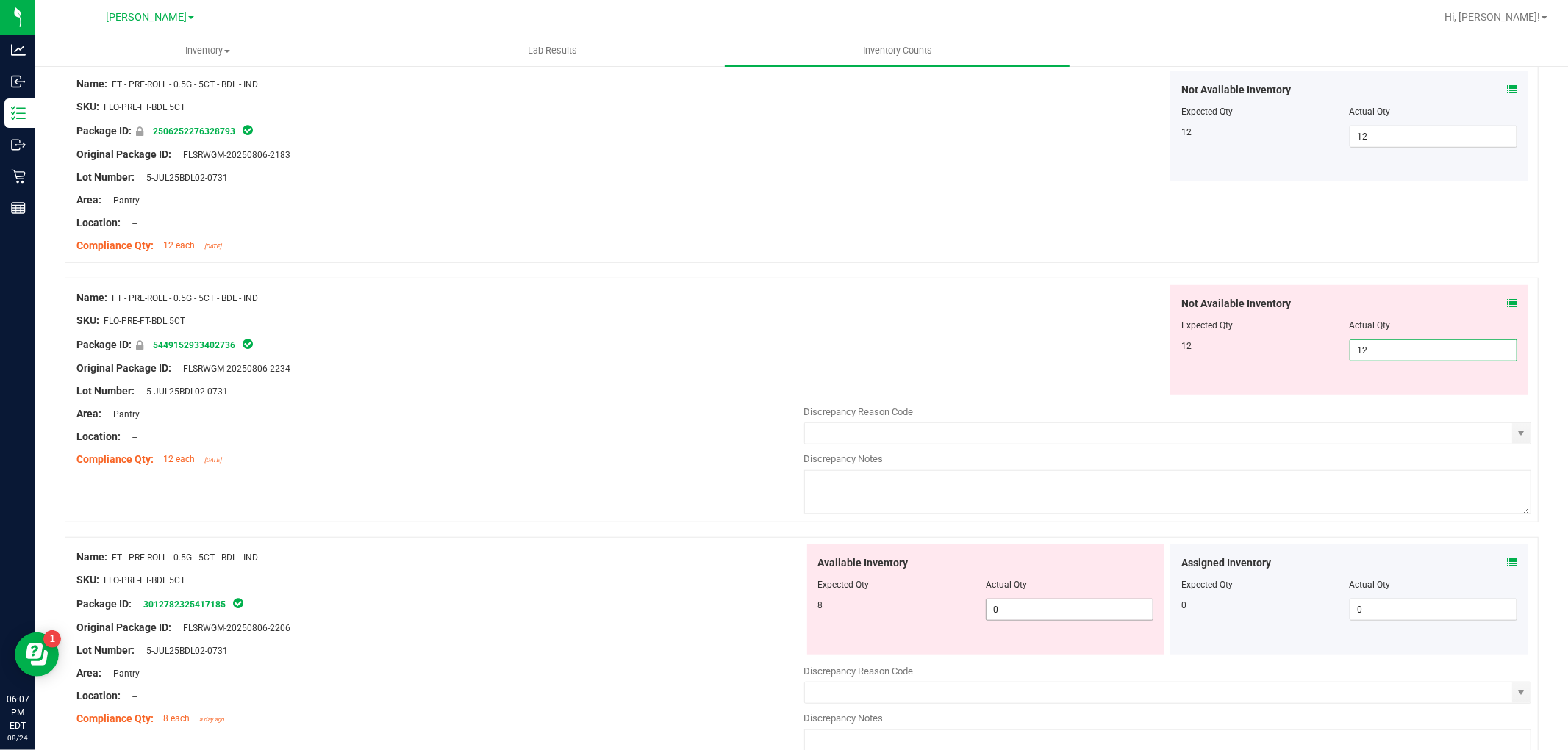
click at [1042, 613] on div "Available Inventory Expected Qty Actual Qty 8 0 0" at bounding box center [1168, 660] width 728 height 233
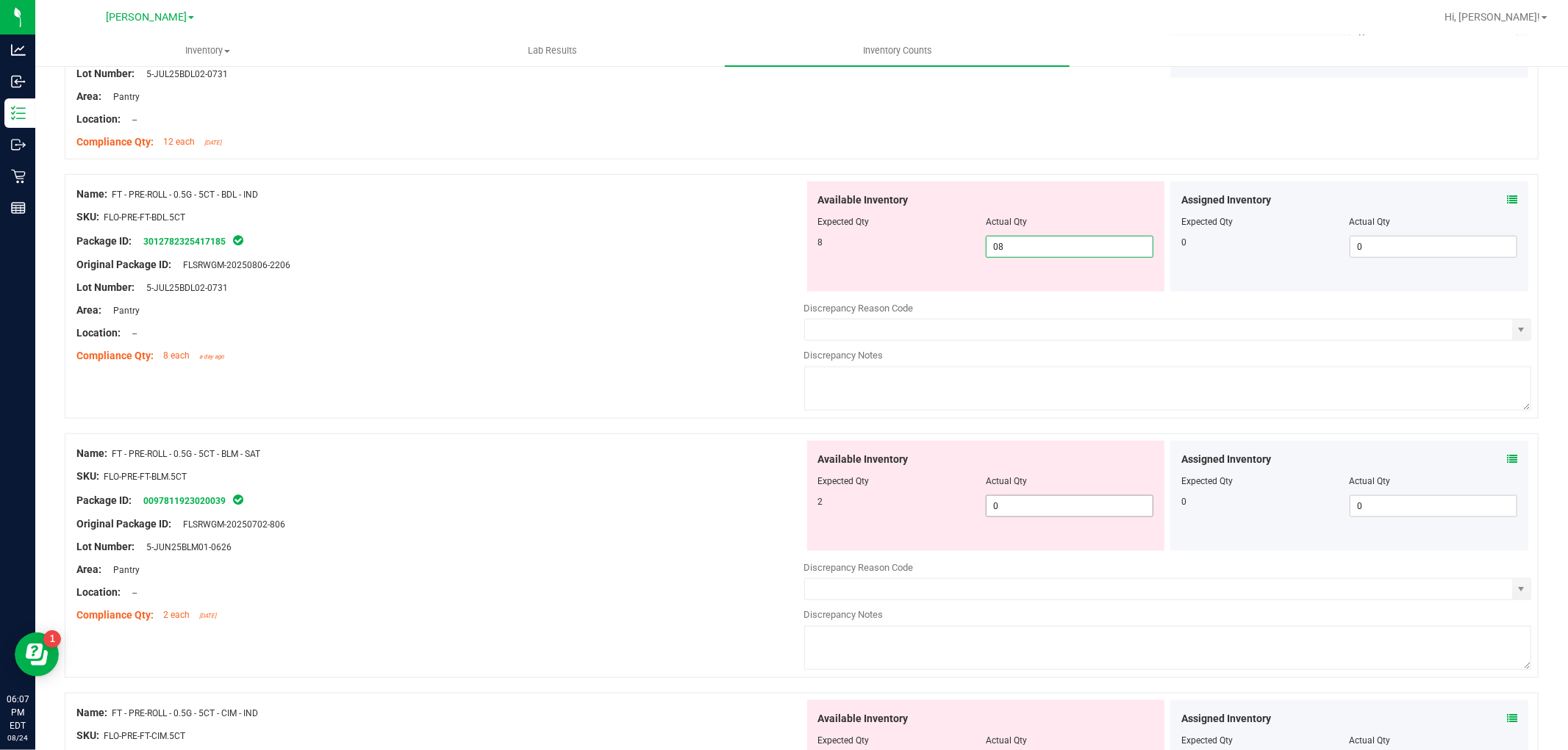
scroll to position [1142, 0]
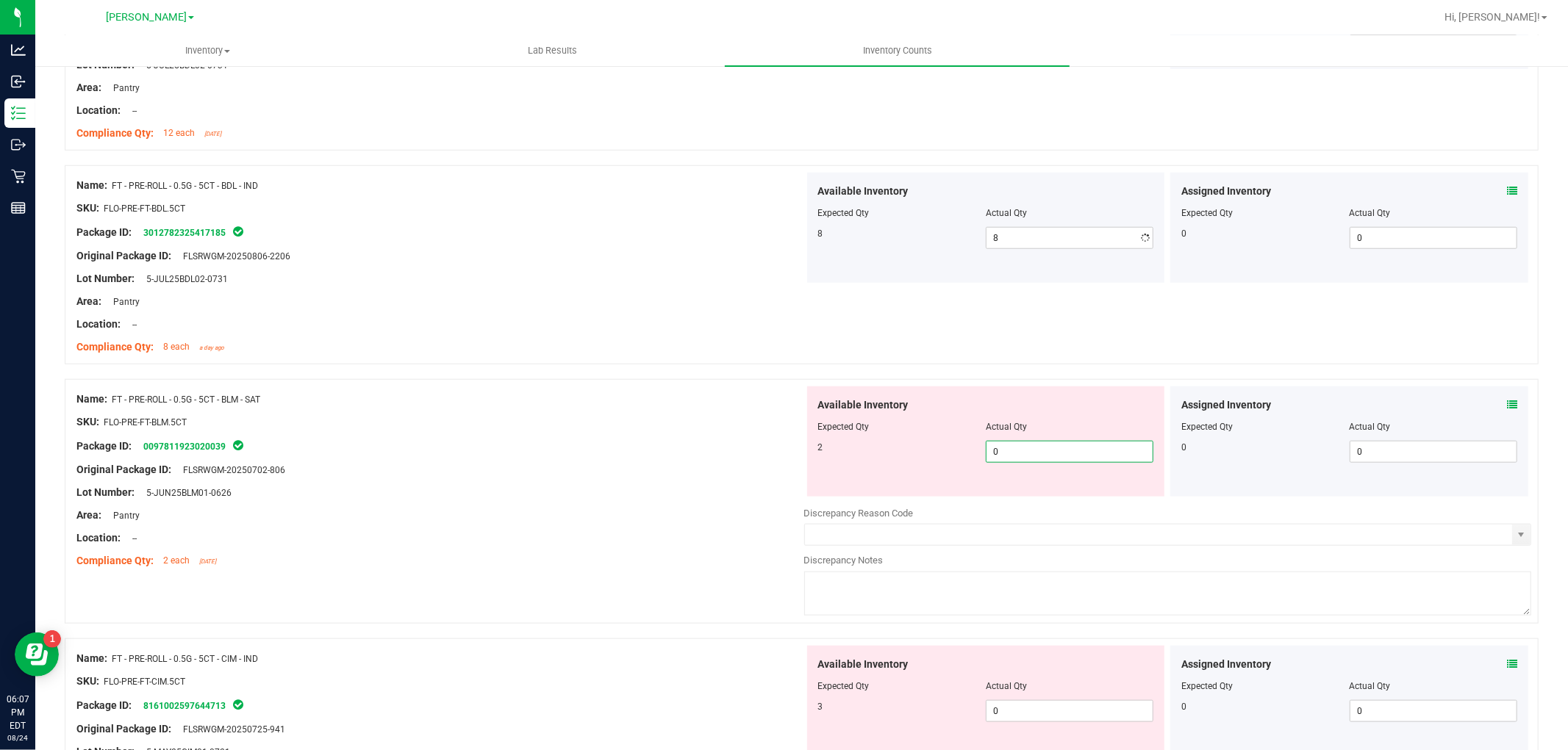
click at [1071, 505] on div "Available Inventory Expected Qty Actual Qty 2 0 0" at bounding box center [1168, 502] width 728 height 233
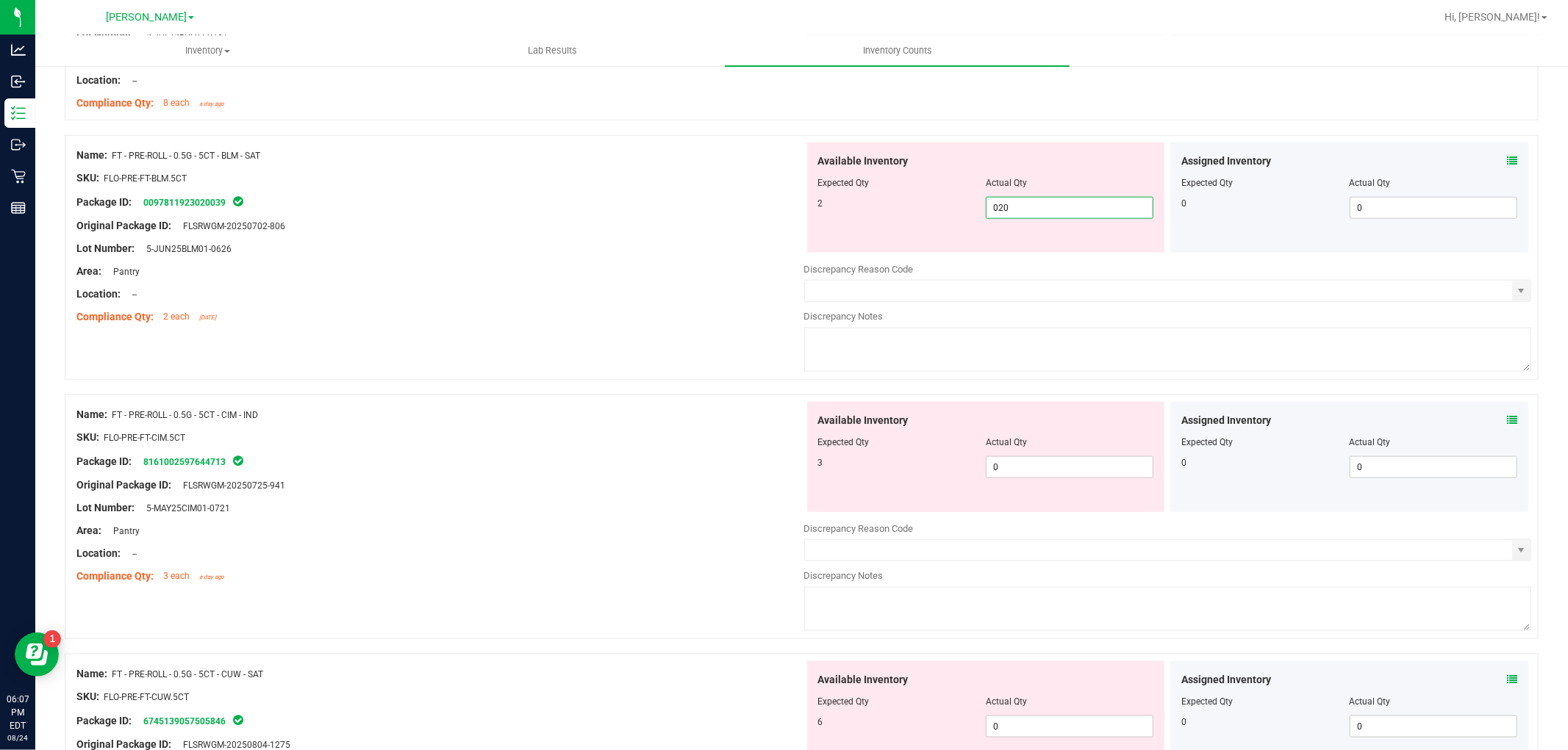
scroll to position [1387, 0]
click at [1070, 460] on div "Available Inventory Expected Qty Actual Qty 3 0 0" at bounding box center [985, 455] width 358 height 110
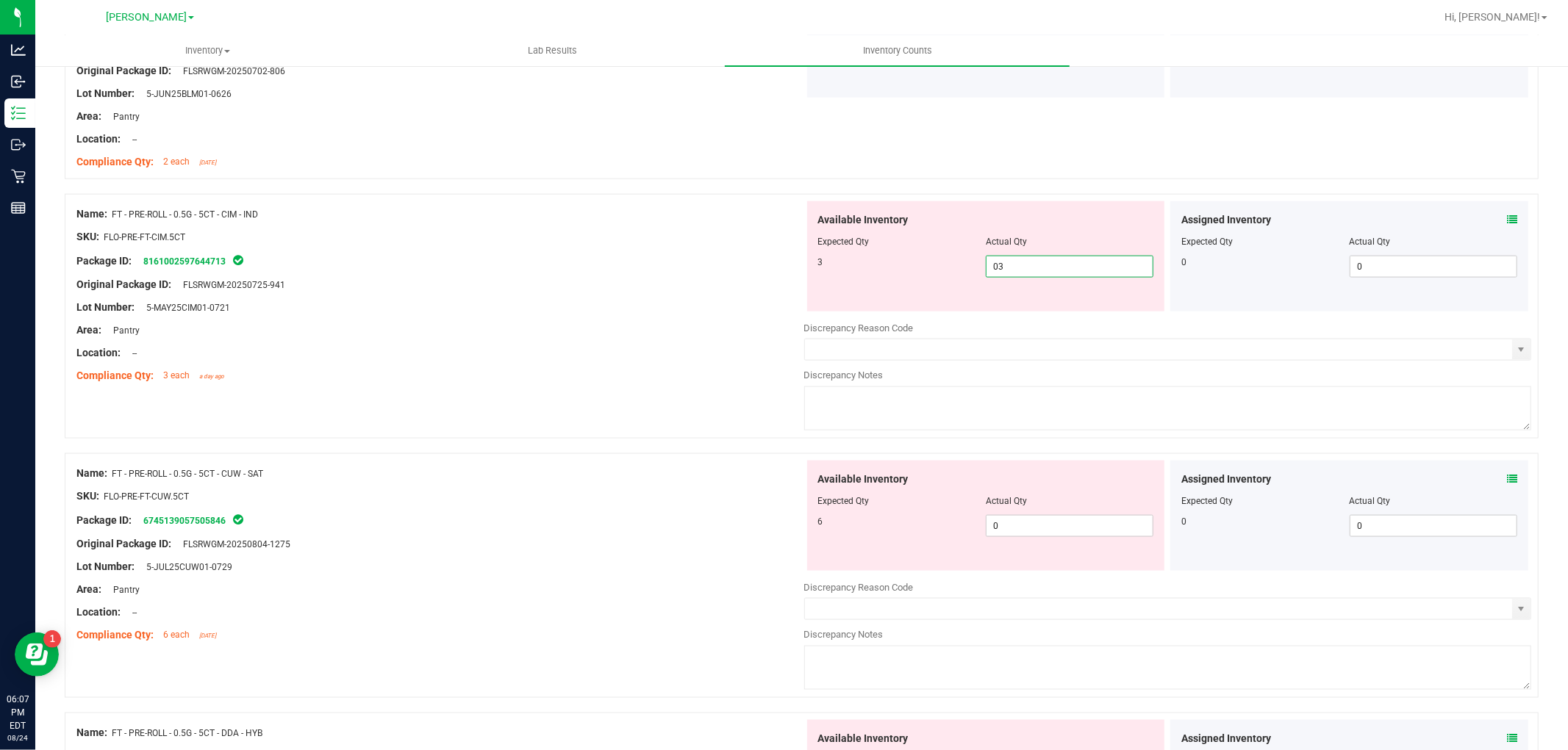
scroll to position [1633, 0]
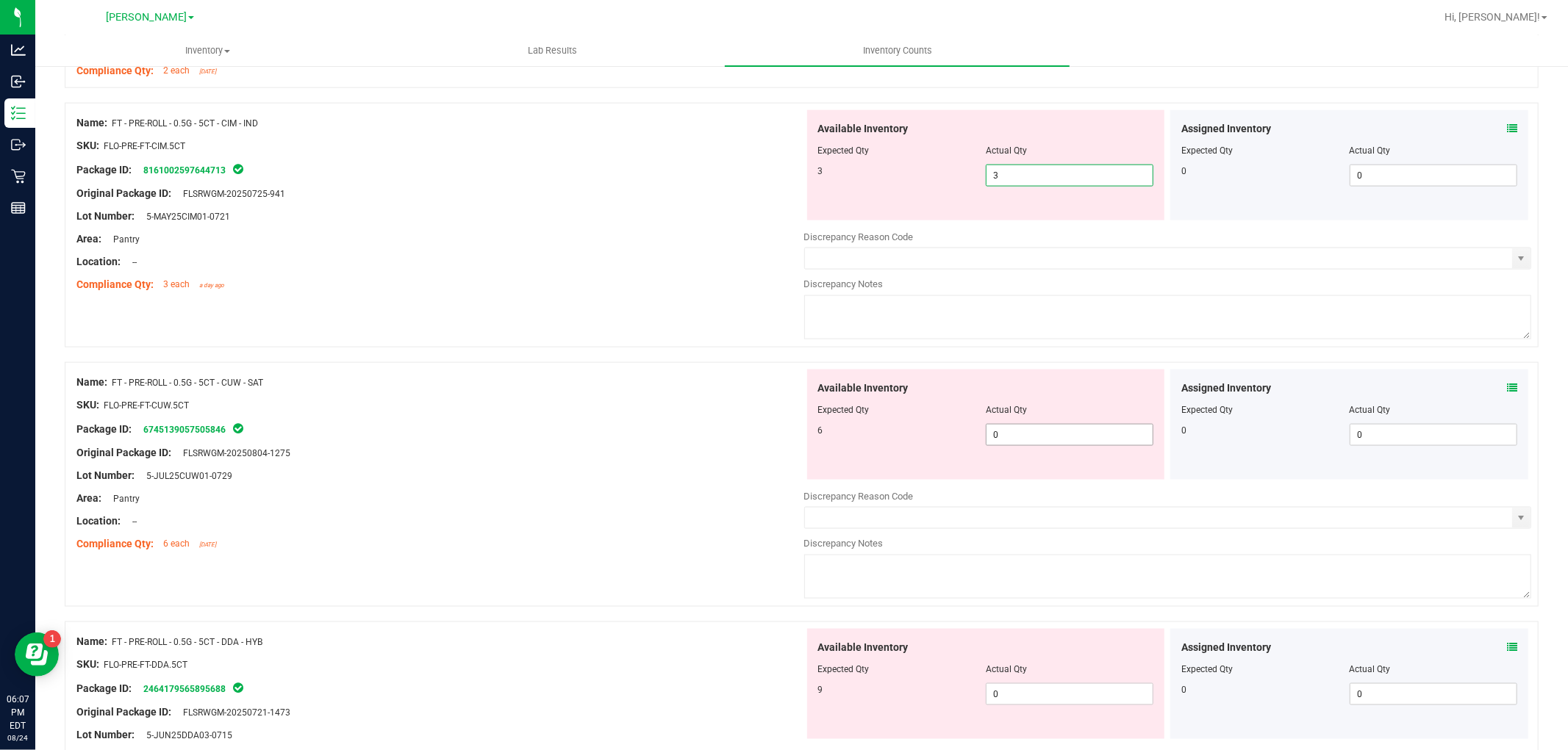
click at [1059, 442] on div "Available Inventory Expected Qty Actual Qty 6 0 0" at bounding box center [1168, 486] width 728 height 233
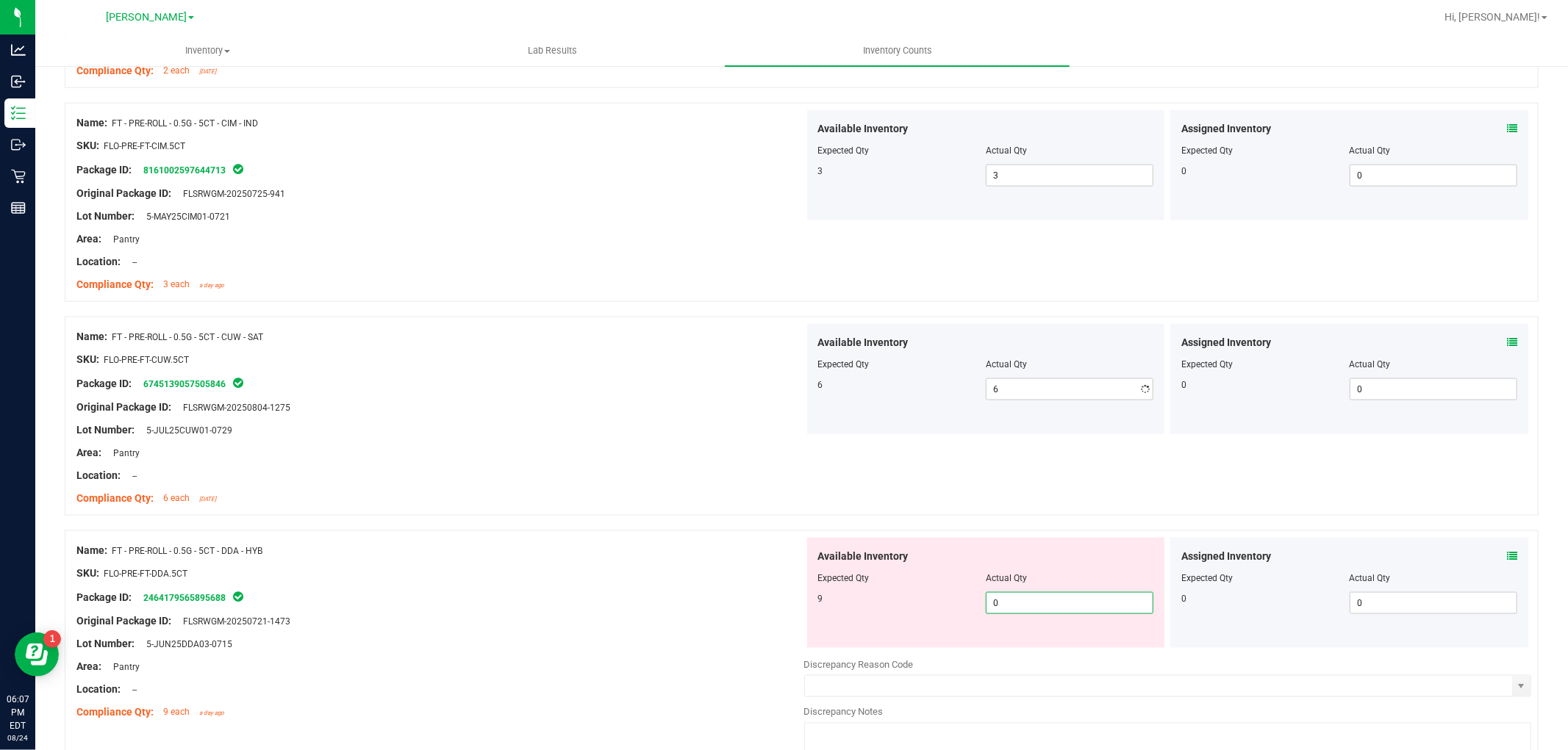
click at [1081, 654] on div "Available Inventory Expected Qty Actual Qty 9 0 0" at bounding box center [1168, 653] width 728 height 233
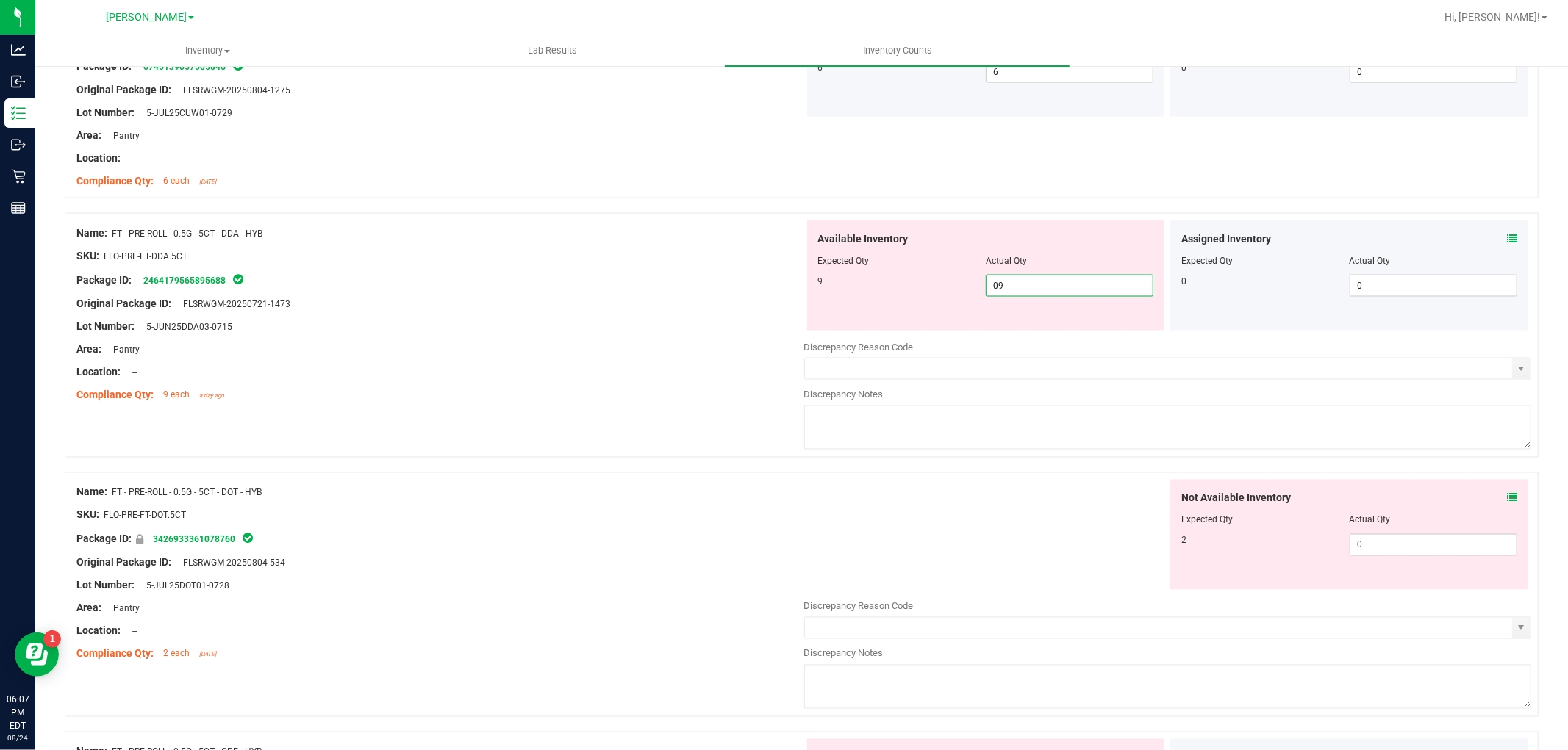
scroll to position [1958, 0]
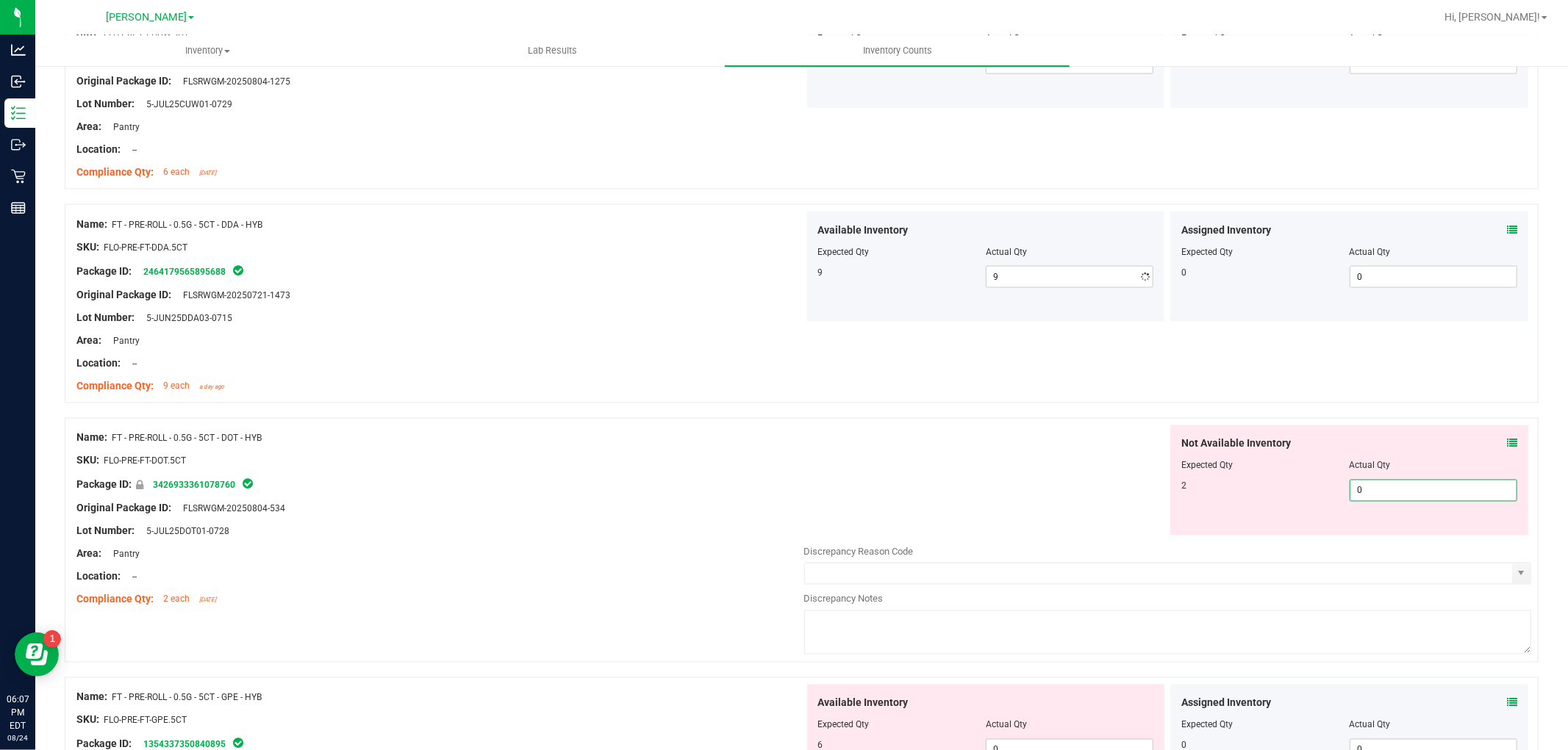
click at [1398, 533] on div "Not Available Inventory Expected Qty Actual Qty 2 0 0" at bounding box center [1348, 480] width 358 height 110
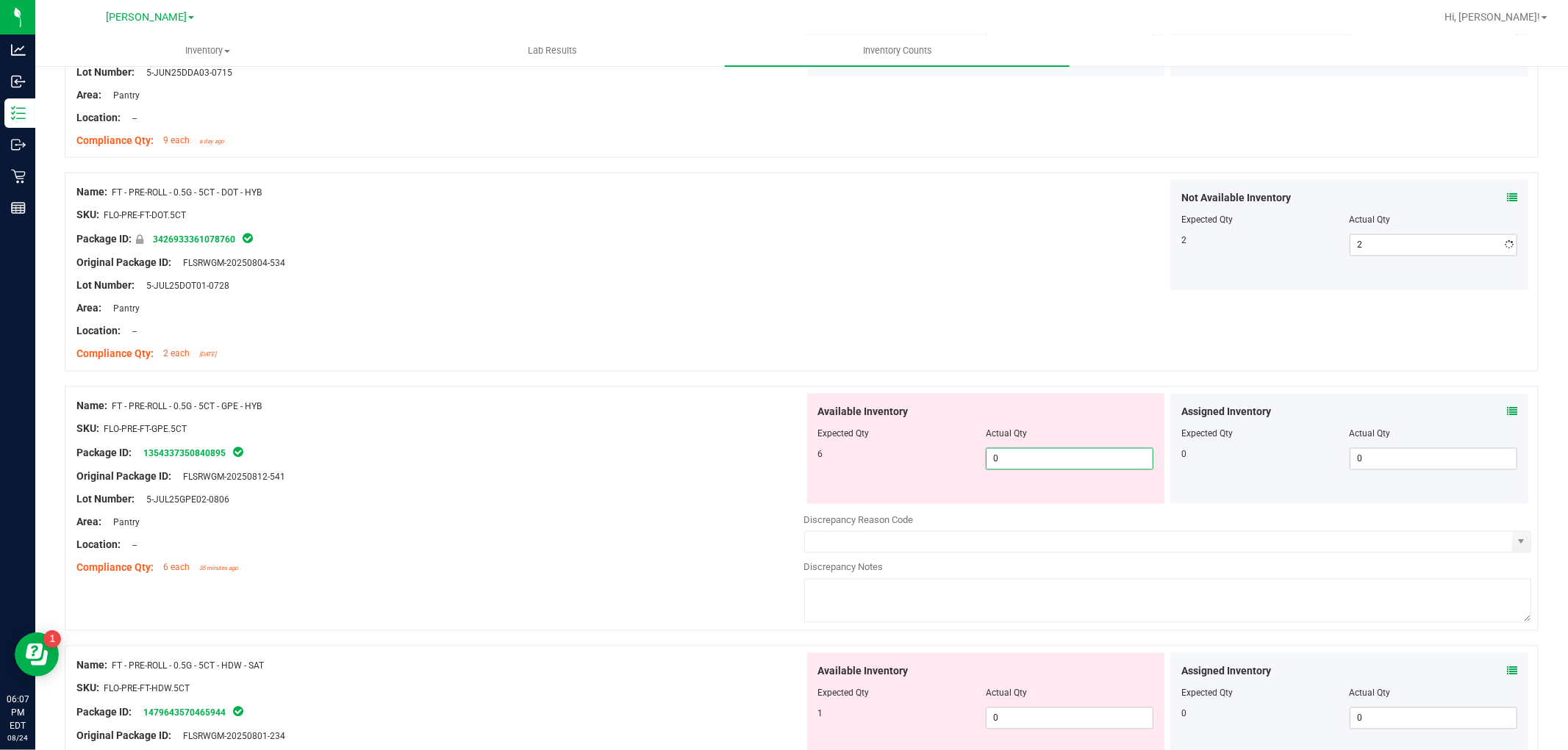
click at [1065, 503] on div "Available Inventory Expected Qty Actual Qty 6 0 0" at bounding box center [985, 449] width 358 height 110
click at [1064, 710] on div "Available Inventory Expected Qty Actual Qty 1 0 0" at bounding box center [985, 708] width 358 height 110
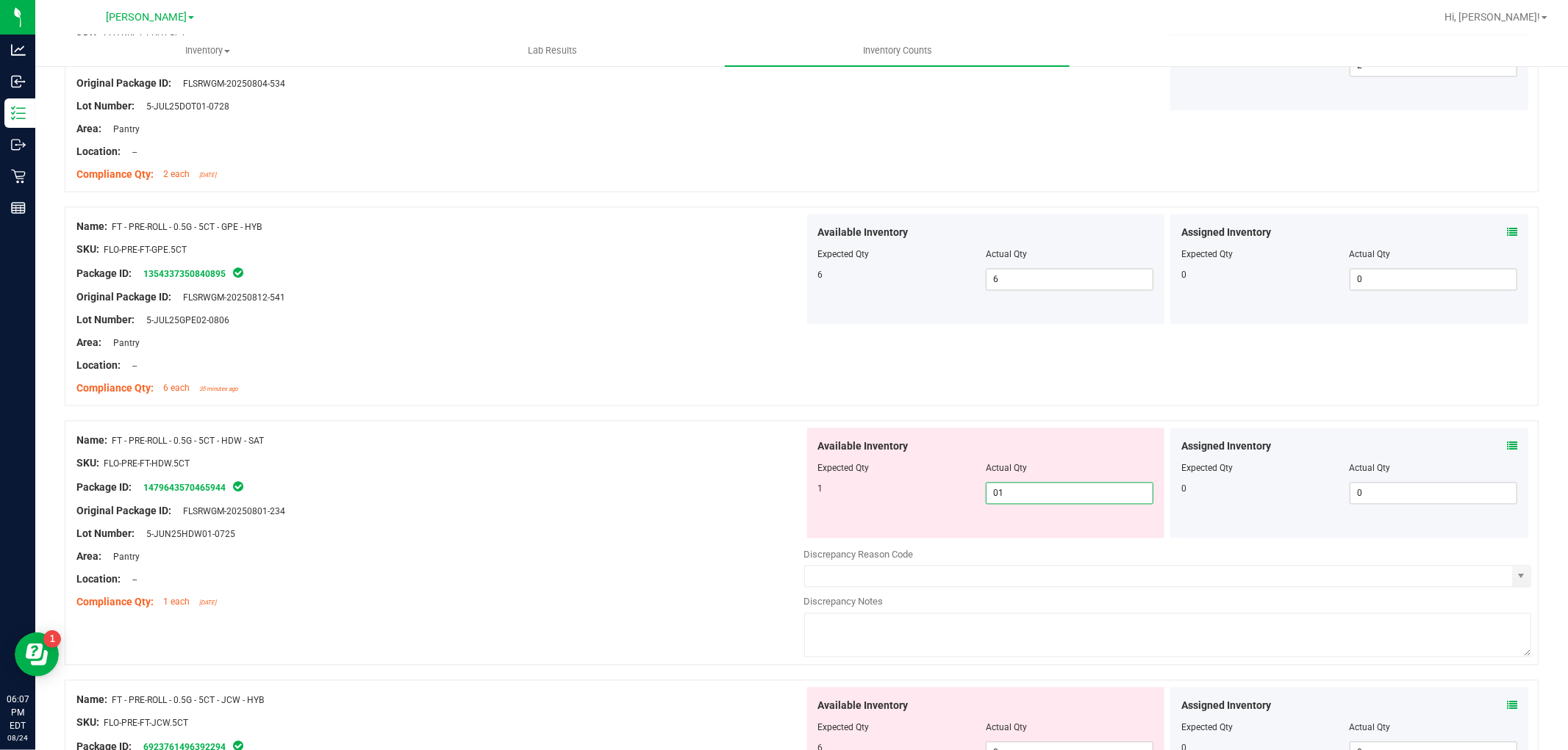
scroll to position [2693, 0]
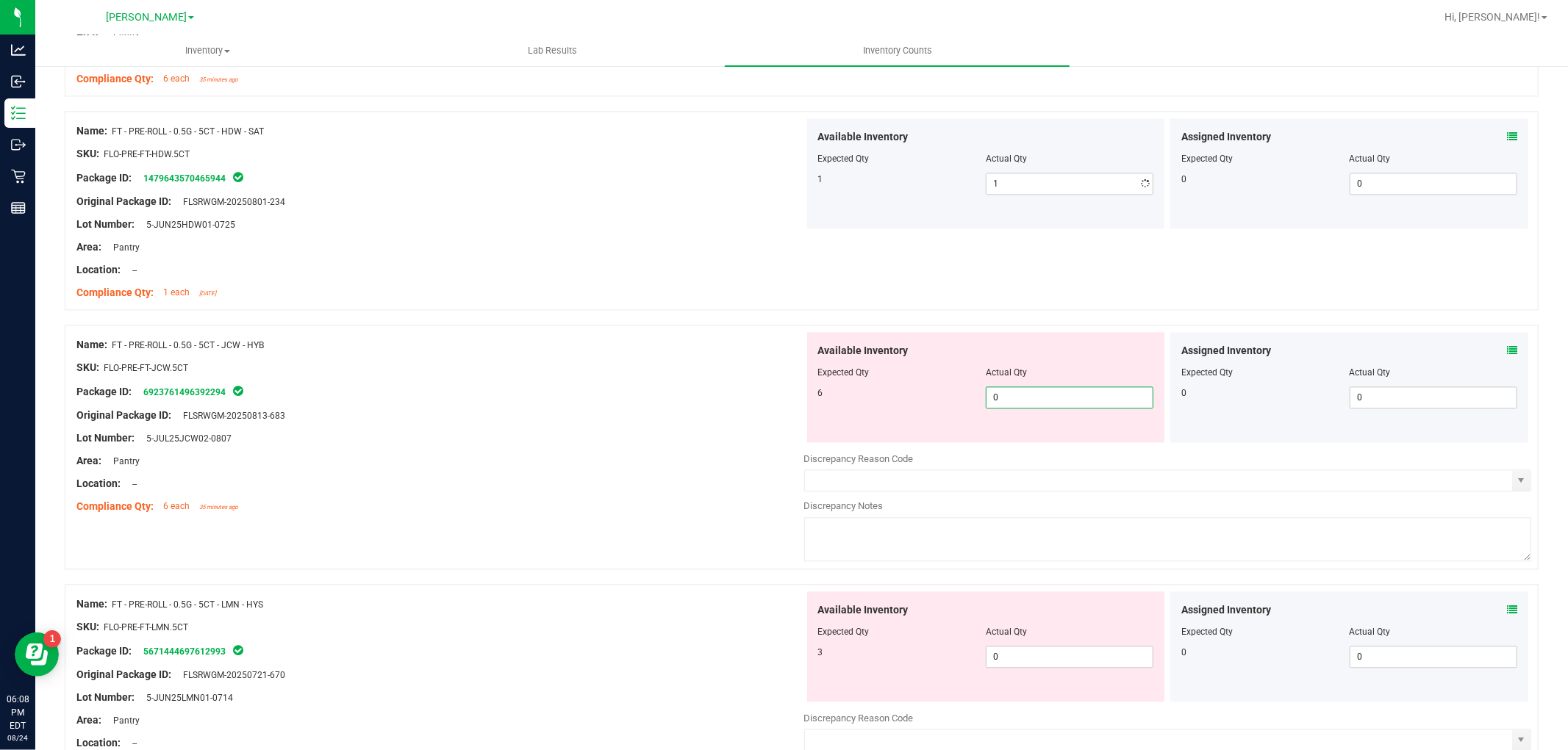
click at [1063, 438] on div "Available Inventory Expected Qty Actual Qty 6 0 0" at bounding box center [985, 386] width 358 height 110
click at [1073, 651] on div "Available Inventory Expected Qty Actual Qty 3 03 0" at bounding box center [985, 646] width 358 height 110
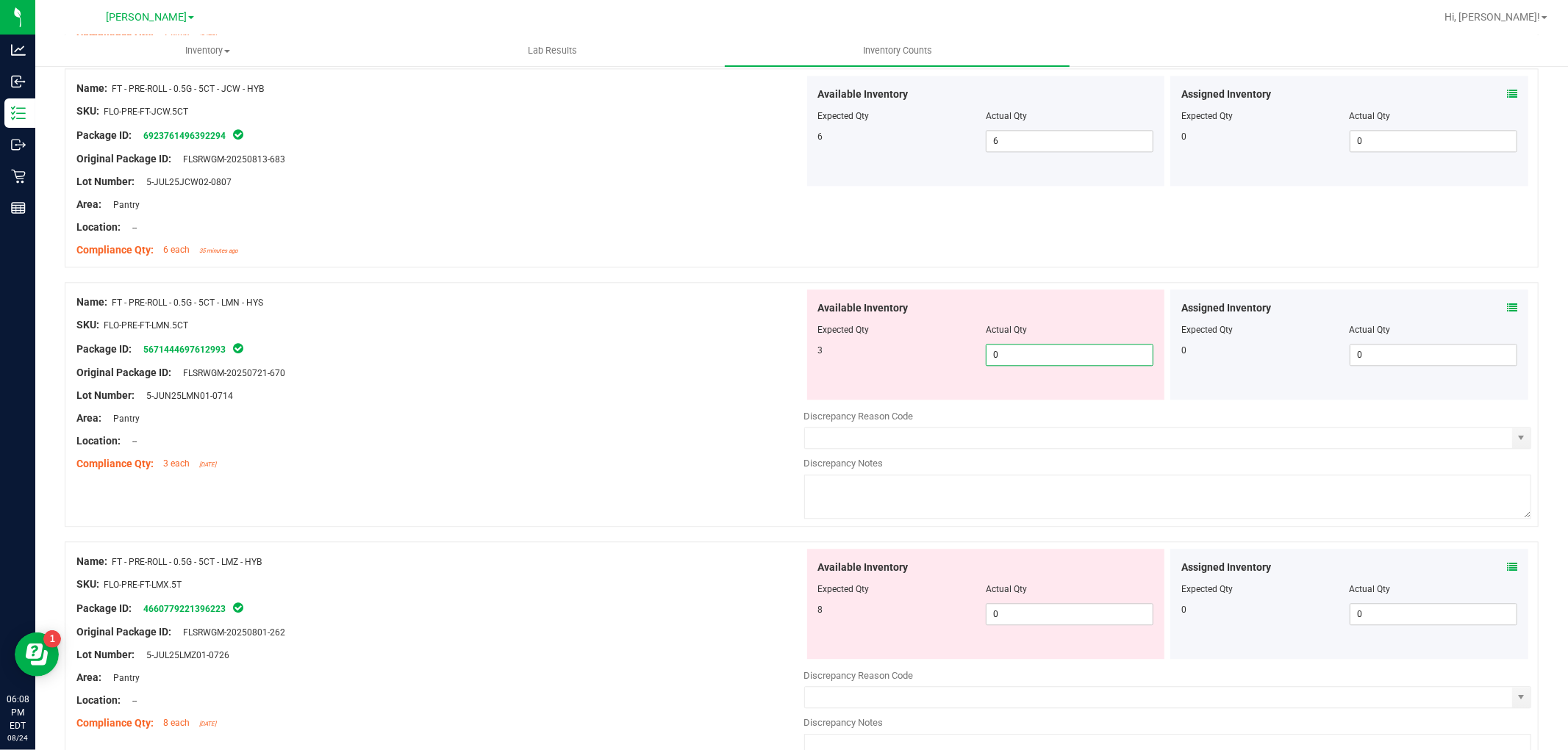
scroll to position [3101, 0]
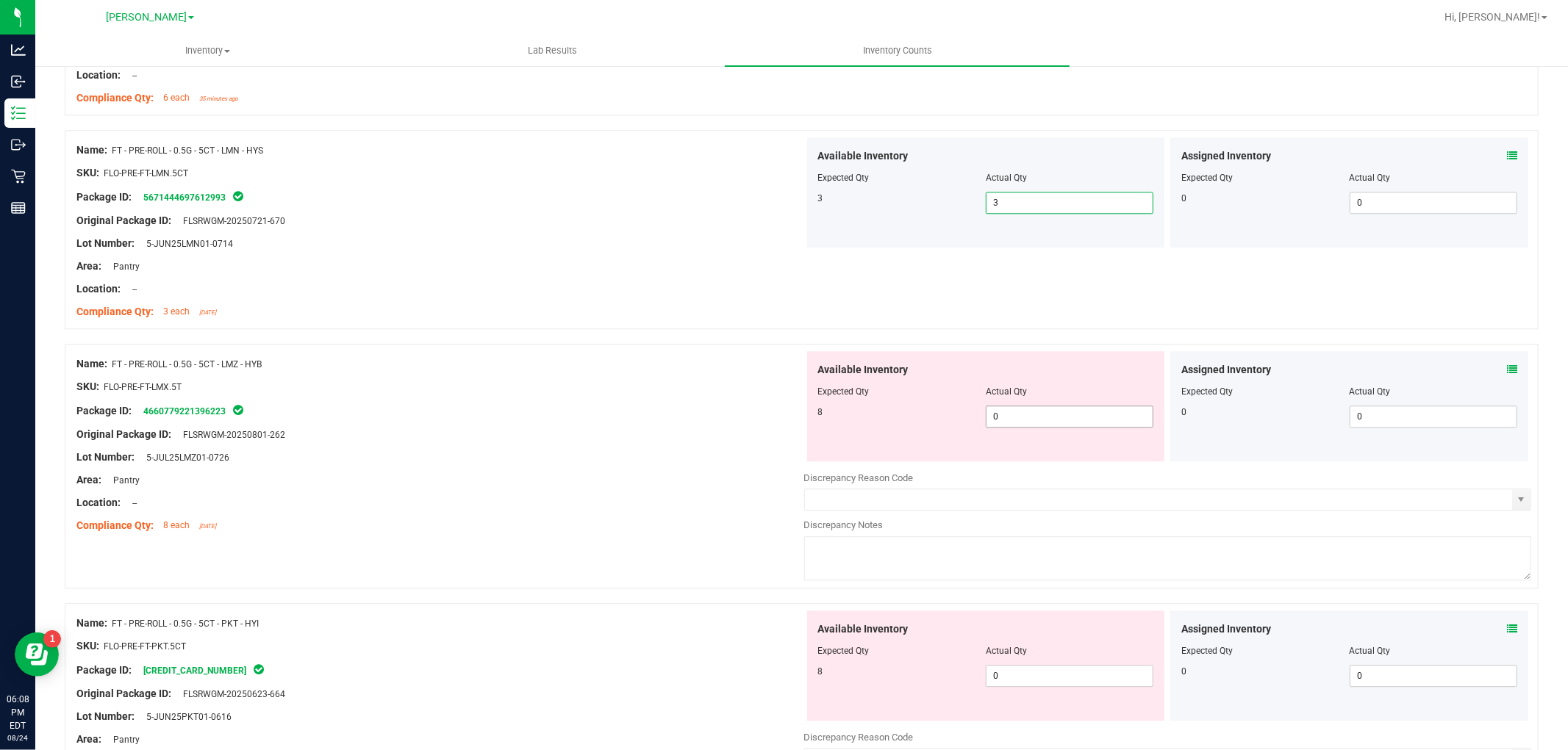
click at [1060, 418] on span "0 0" at bounding box center [1069, 416] width 168 height 22
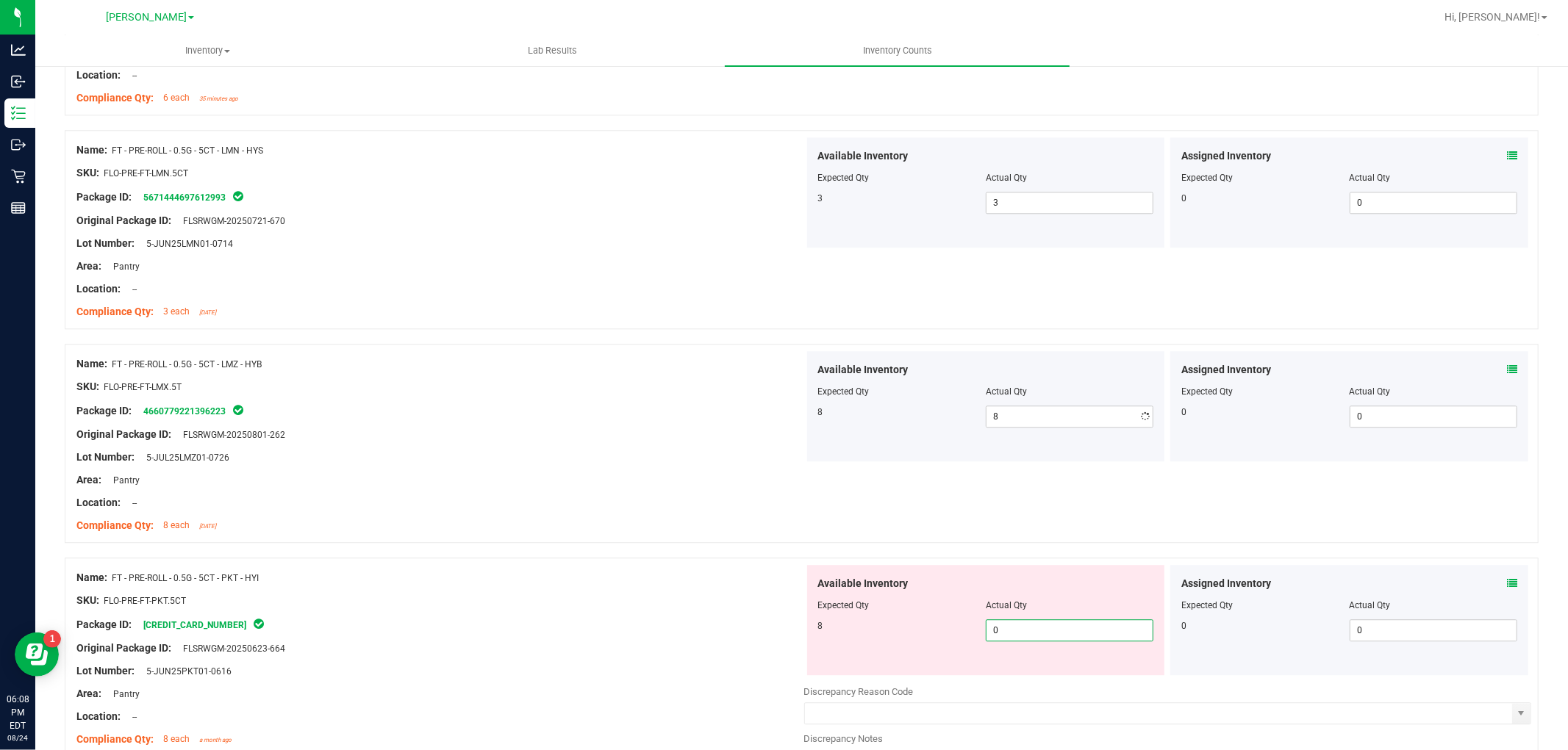
click at [1056, 677] on div "Available Inventory Expected Qty Actual Qty 8 0 0" at bounding box center [1168, 681] width 728 height 233
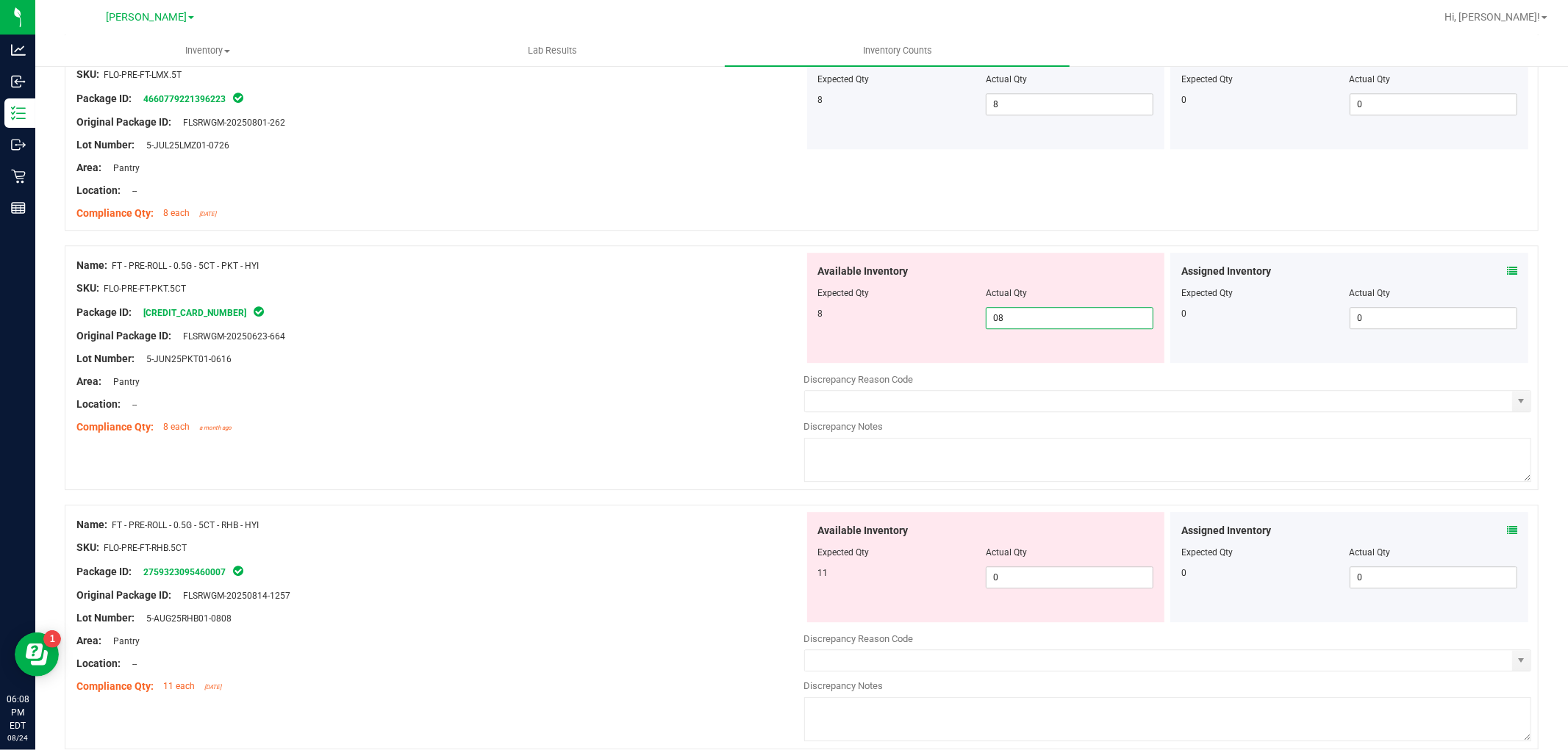
scroll to position [3427, 0]
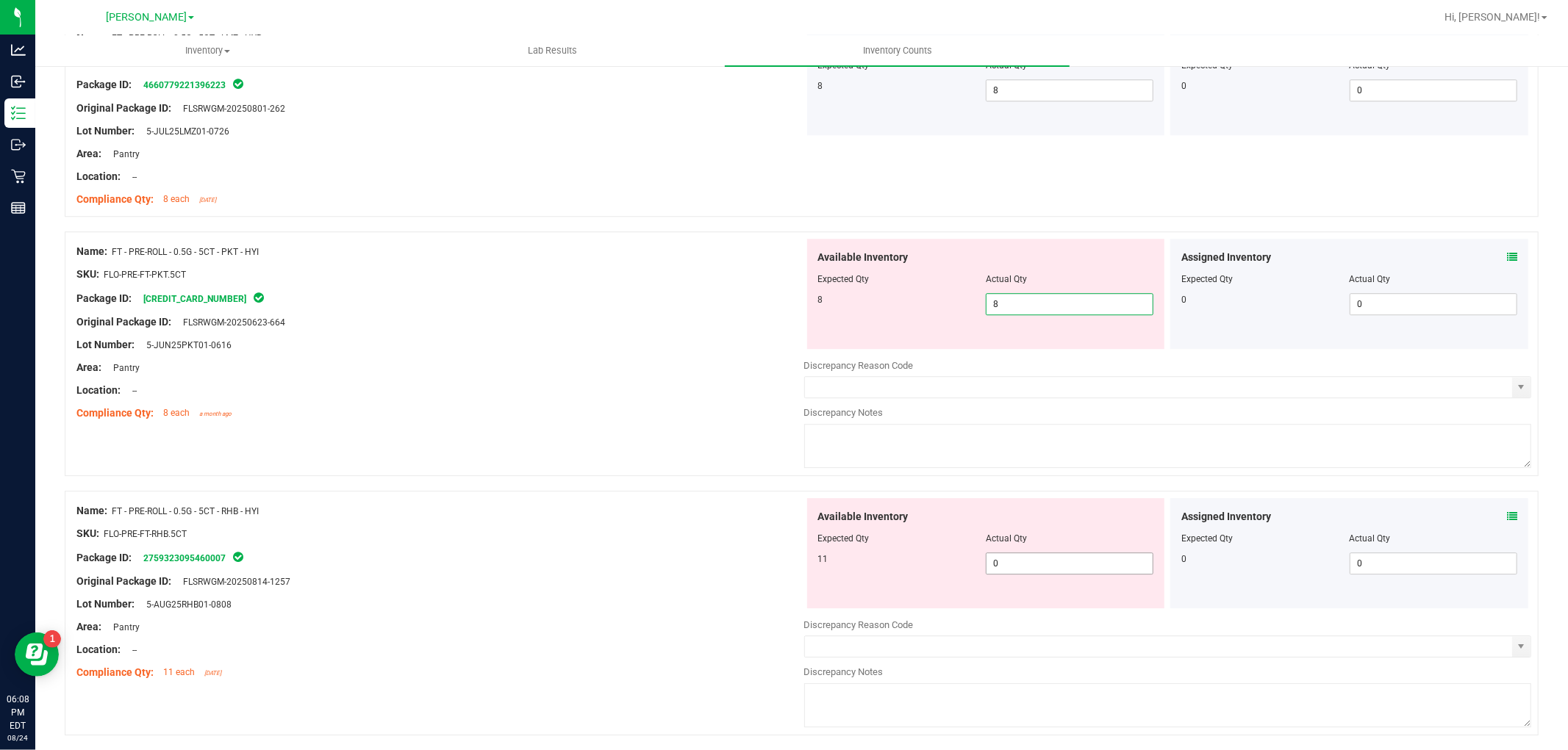
click at [1026, 559] on div "Available Inventory Expected Qty Actual Qty 11 0 0" at bounding box center [985, 553] width 358 height 110
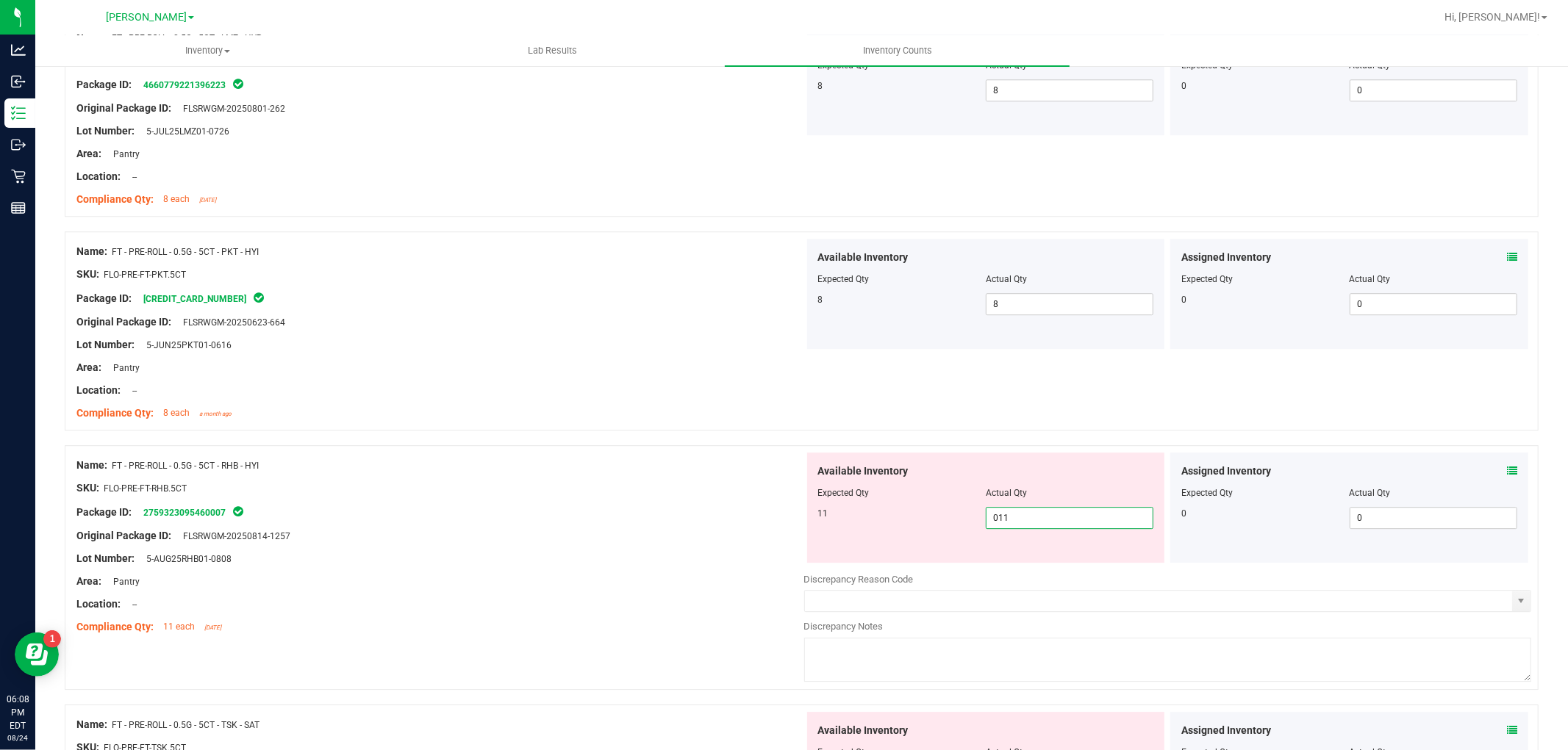
scroll to position [3673, 0]
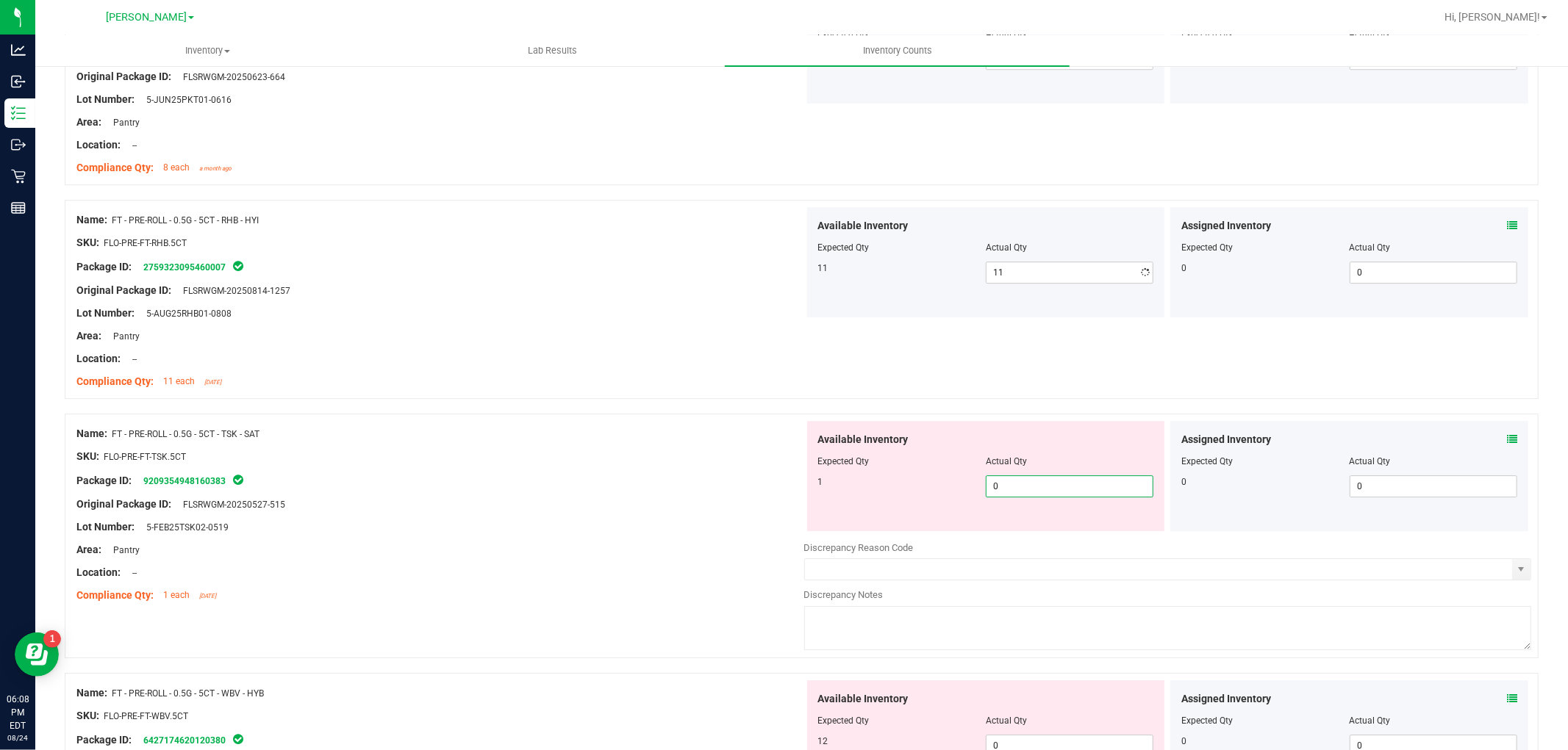
click at [1024, 529] on div "Available Inventory Expected Qty Actual Qty 1 0 0" at bounding box center [985, 476] width 358 height 110
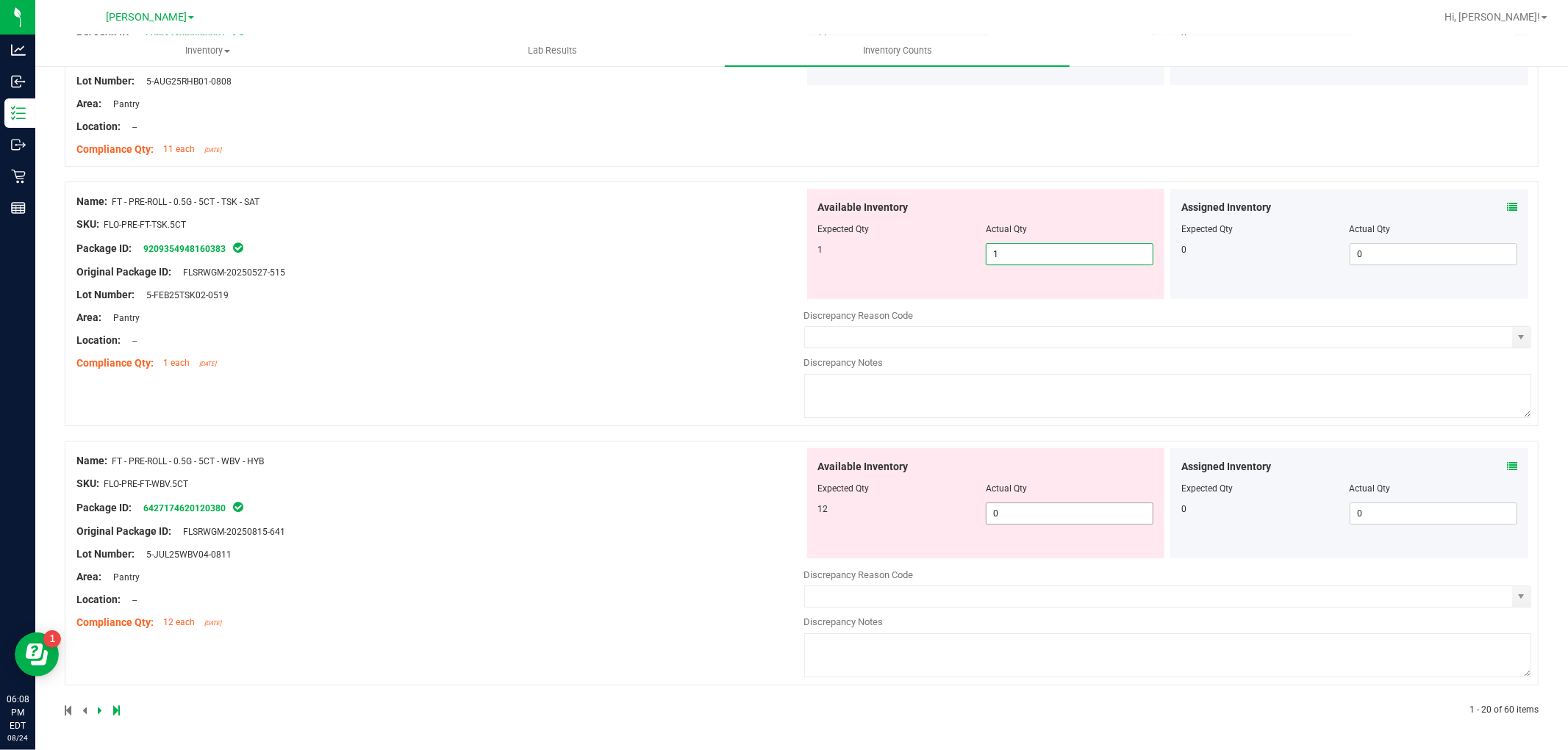
click at [1023, 507] on span "0 0" at bounding box center [1069, 513] width 168 height 22
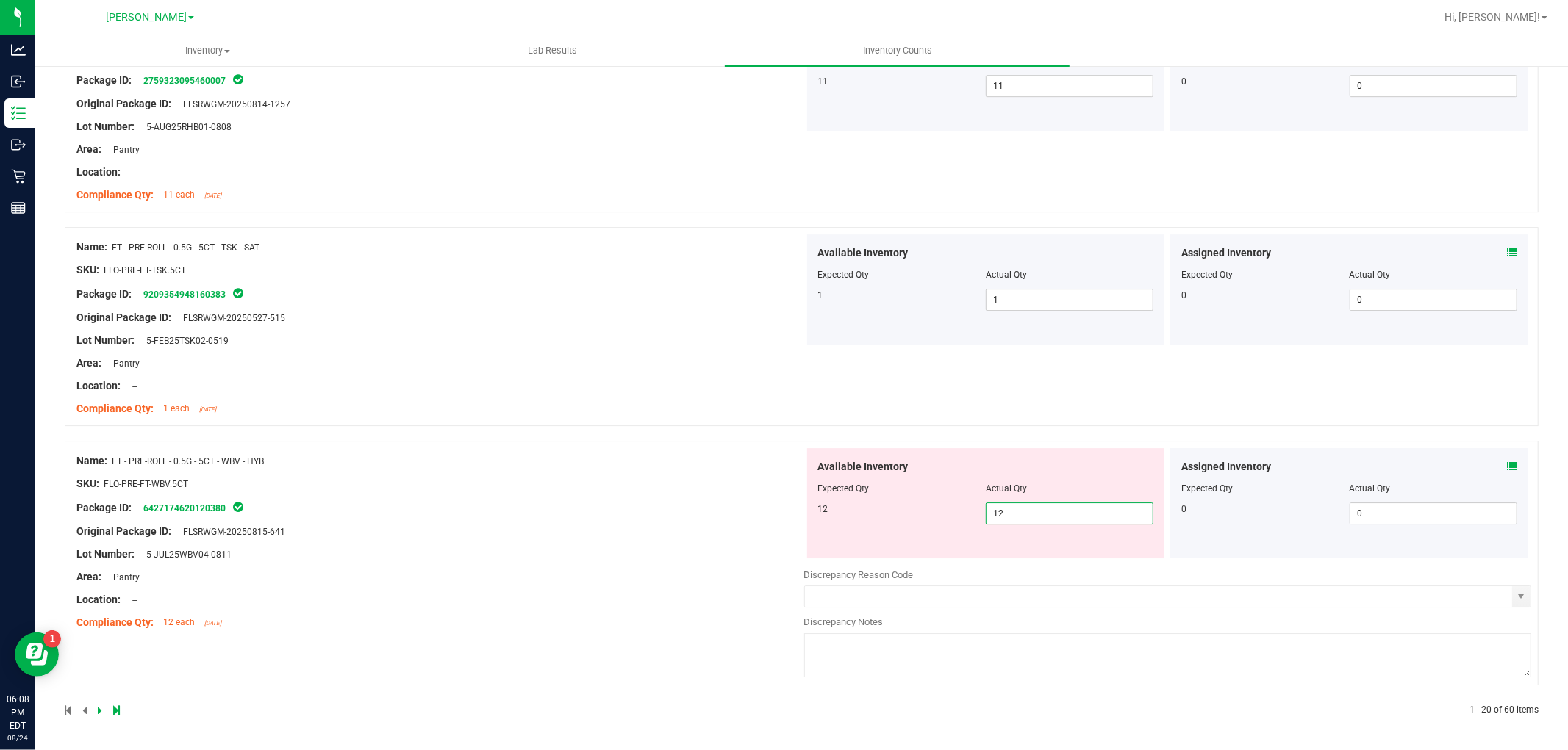
click at [734, 555] on div "Name: FT - PRE-ROLL - 0.5G - 5CT - WBV - HYB SKU: FLO-PRE-FT-WBV.5CT Package ID…" at bounding box center [440, 541] width 728 height 187
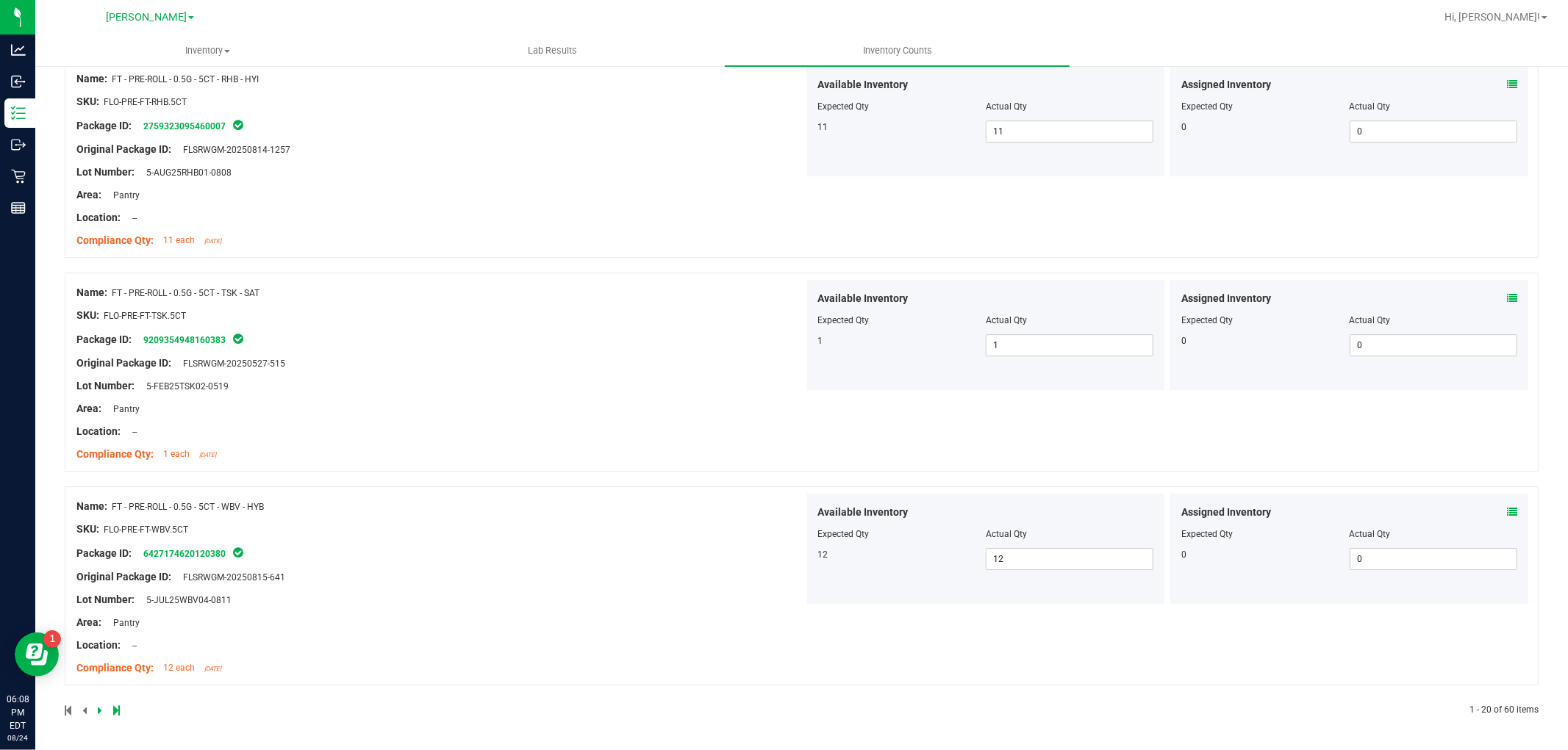
click at [99, 706] on icon at bounding box center [100, 710] width 5 height 9
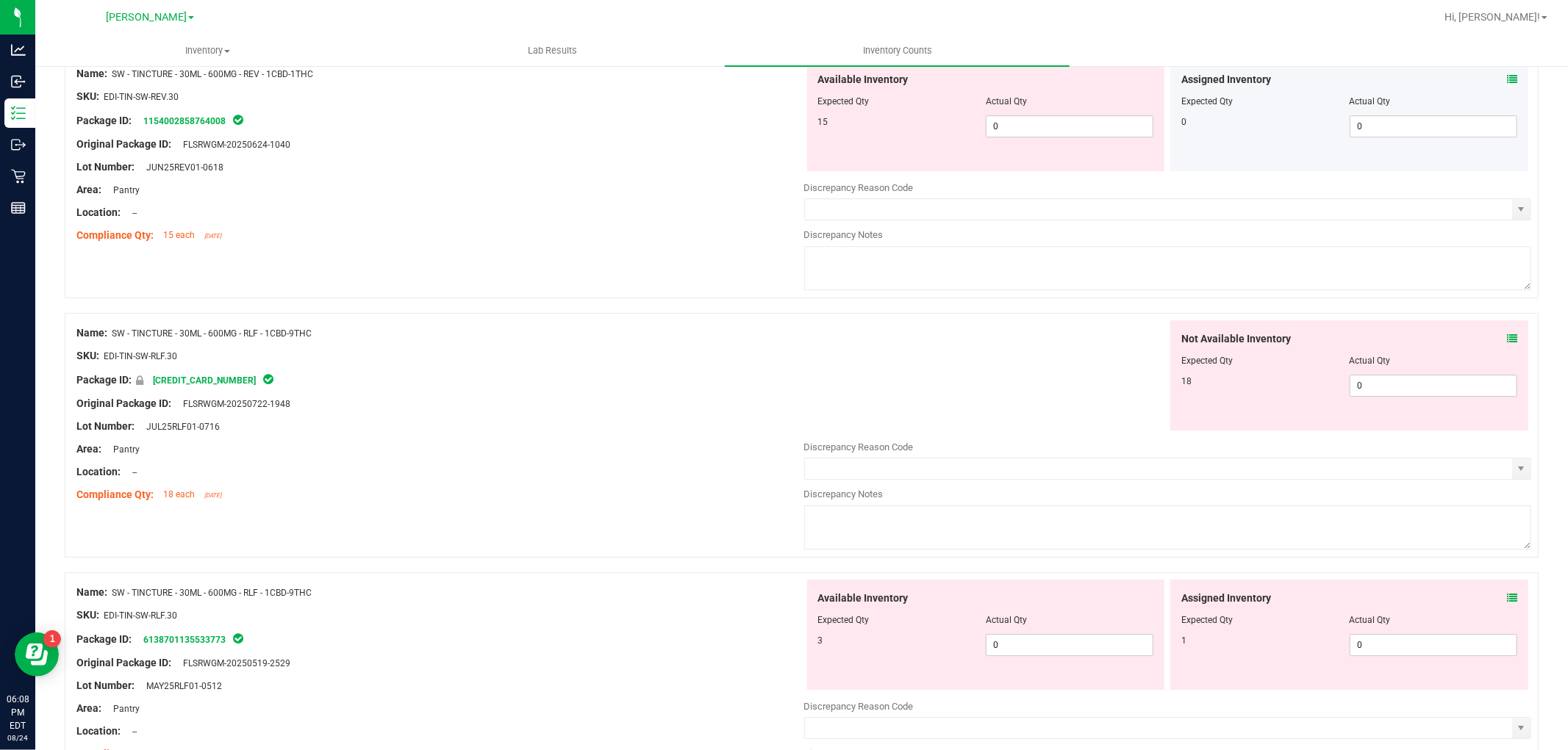
scroll to position [0, 0]
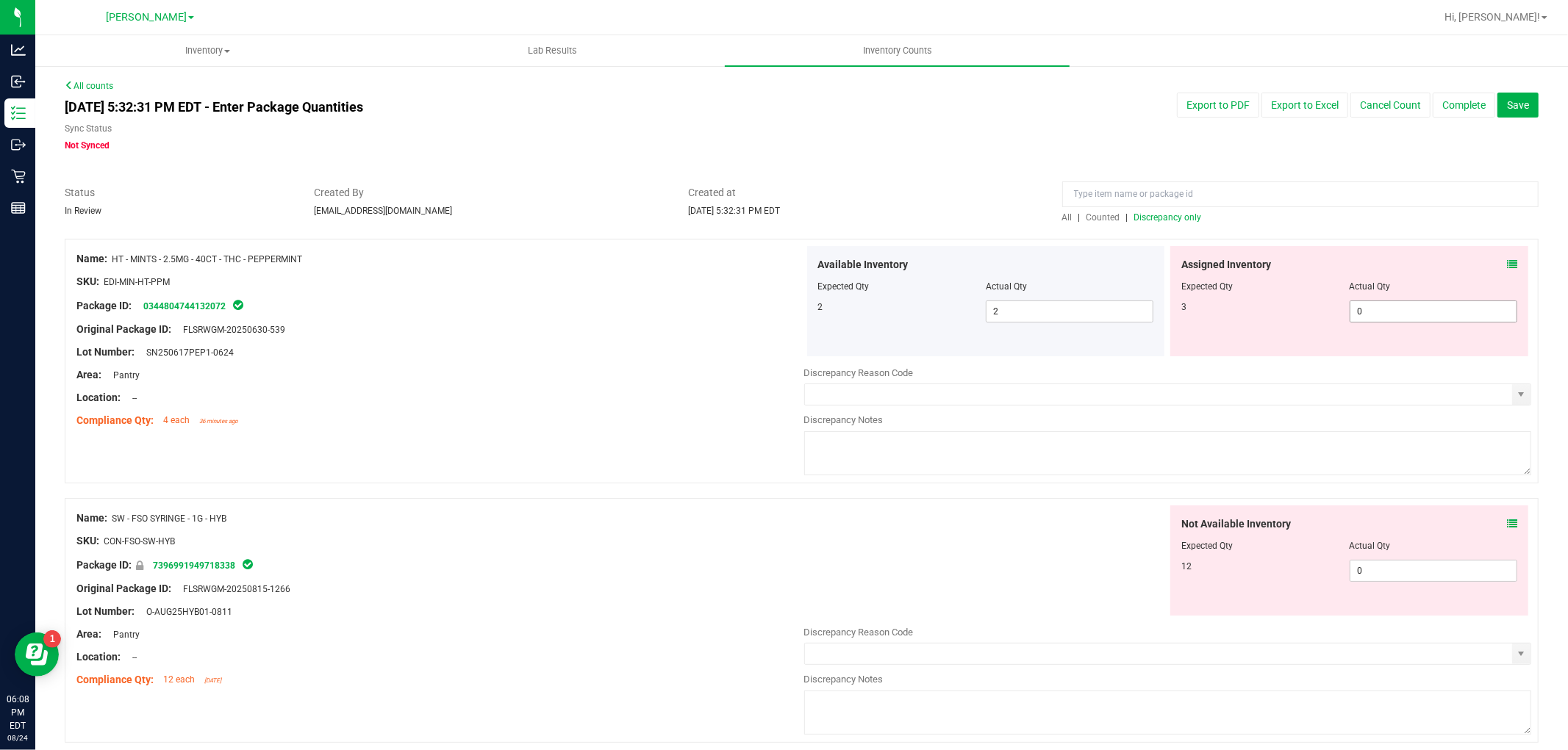
click at [1365, 308] on span "0 0" at bounding box center [1433, 311] width 168 height 22
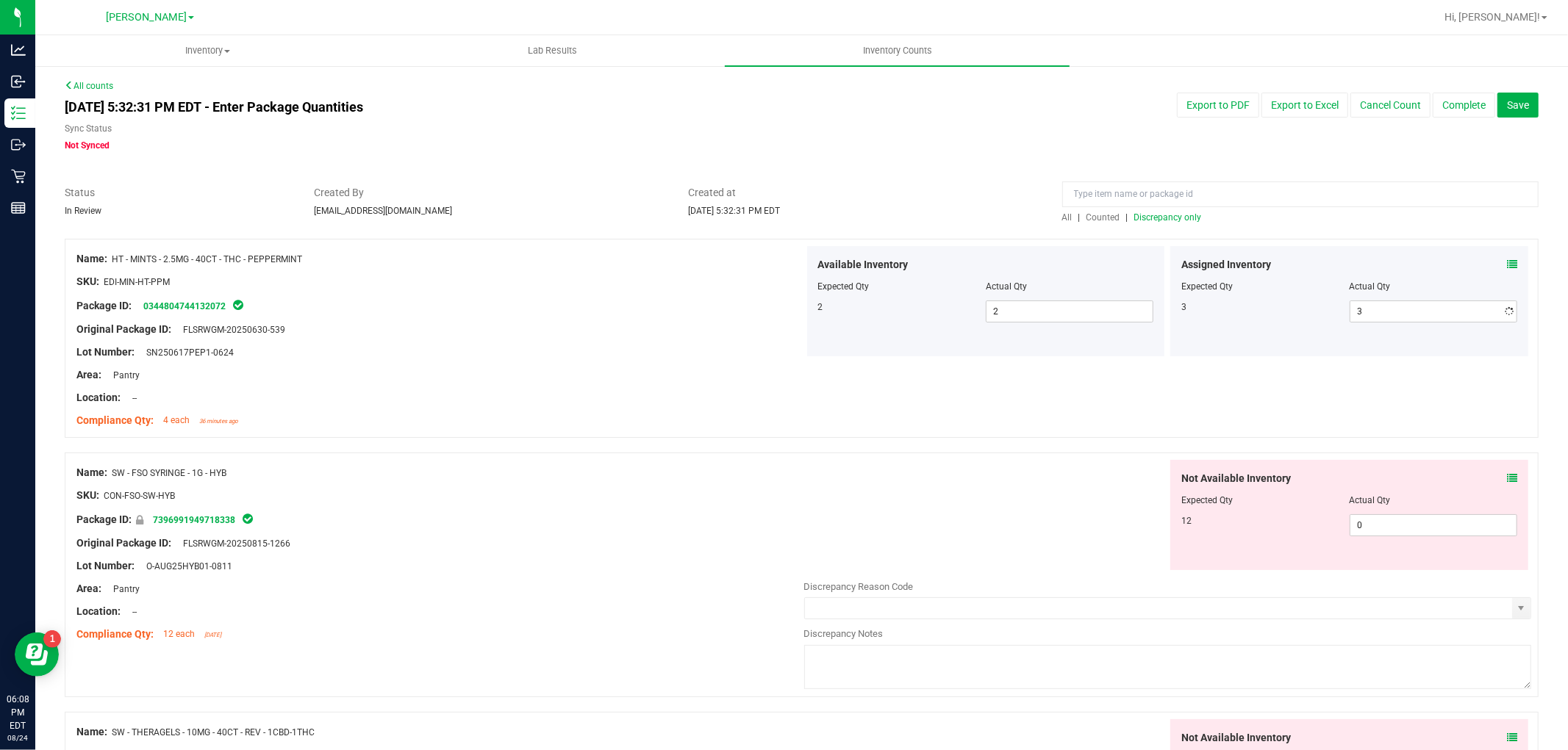
click at [1398, 562] on div "Not Available Inventory Expected Qty Actual Qty 12 0 0" at bounding box center [1348, 514] width 358 height 110
click at [1395, 533] on span "0 0" at bounding box center [1433, 525] width 168 height 22
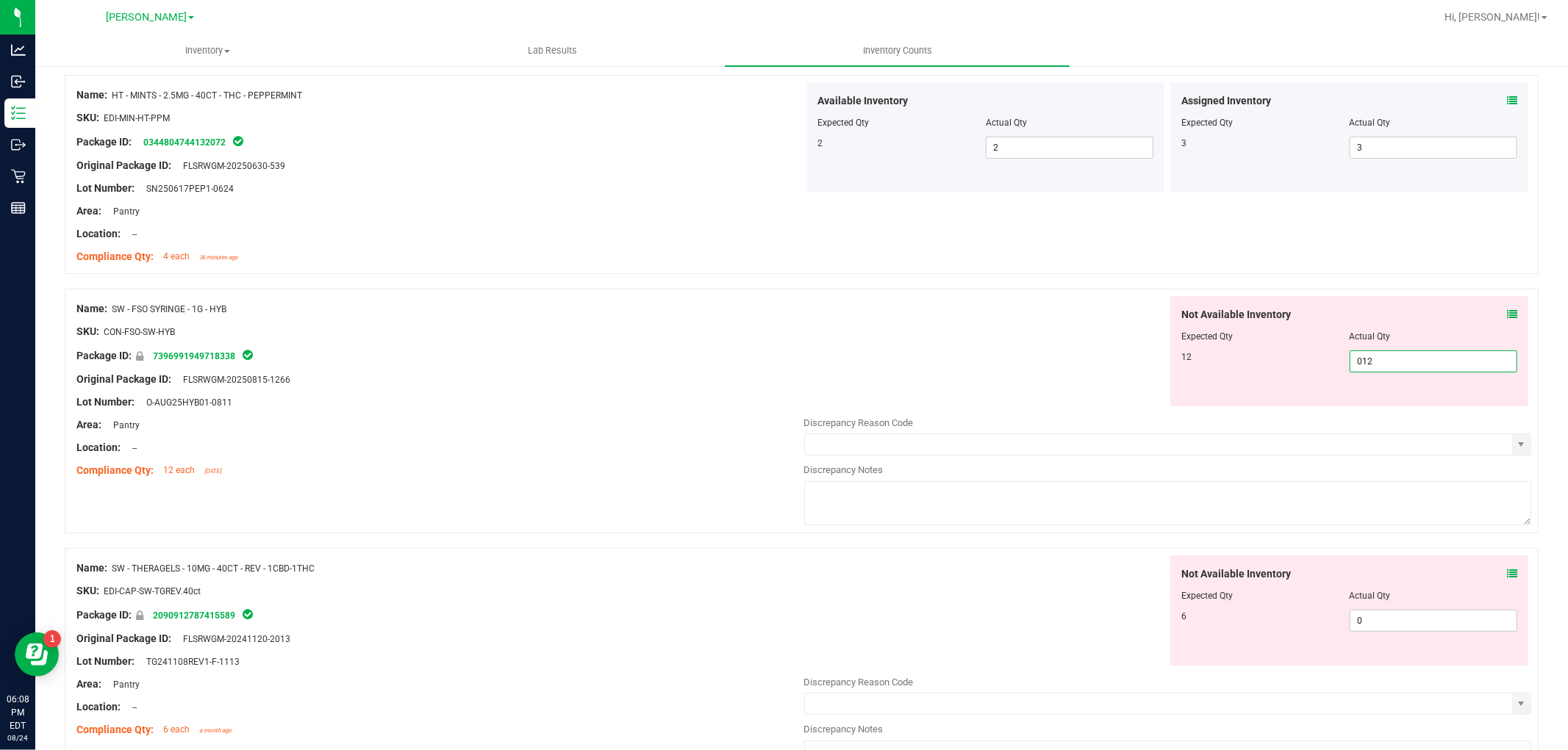
scroll to position [326, 0]
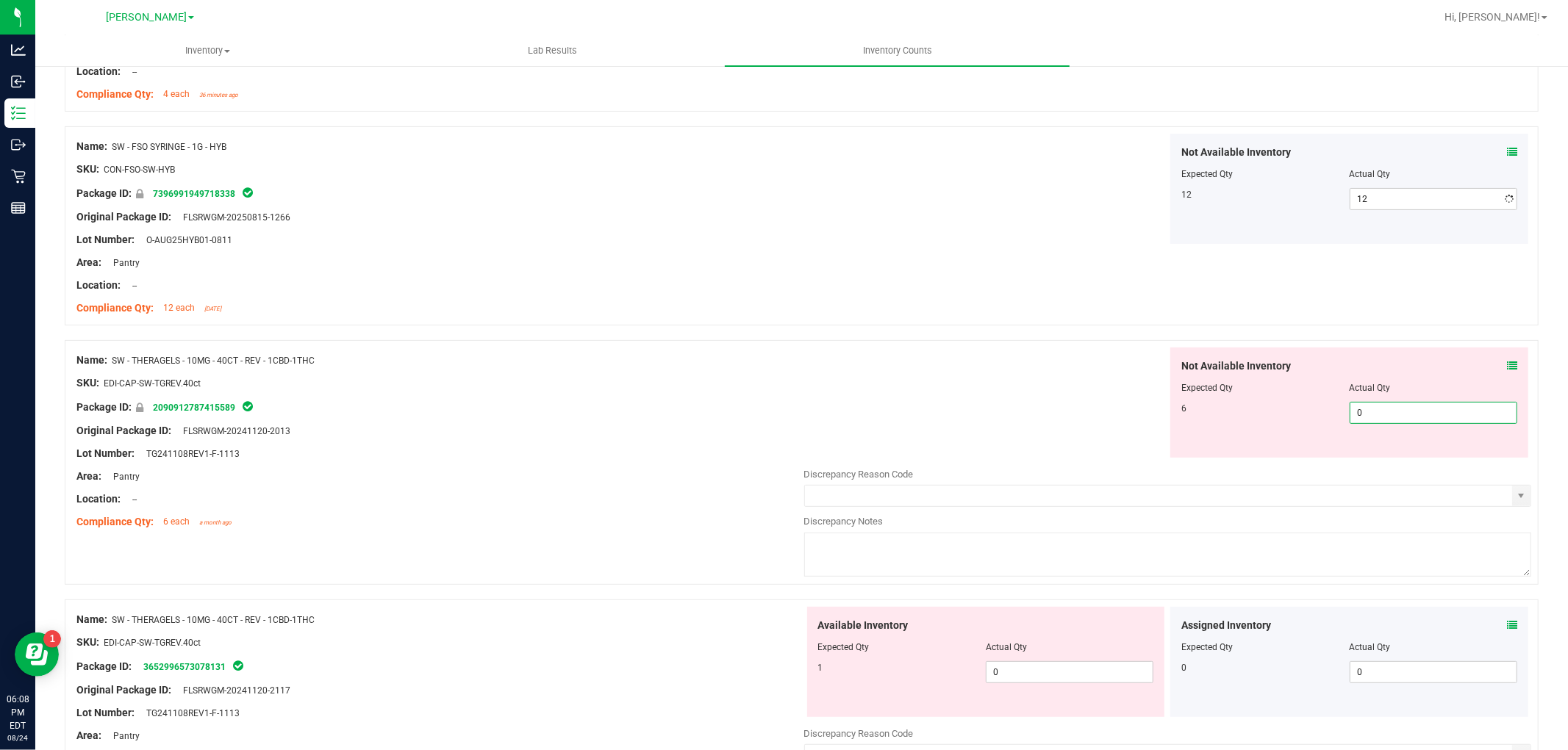
click at [1372, 456] on div "Not Available Inventory Expected Qty Actual Qty 6 0 0" at bounding box center [1348, 402] width 358 height 110
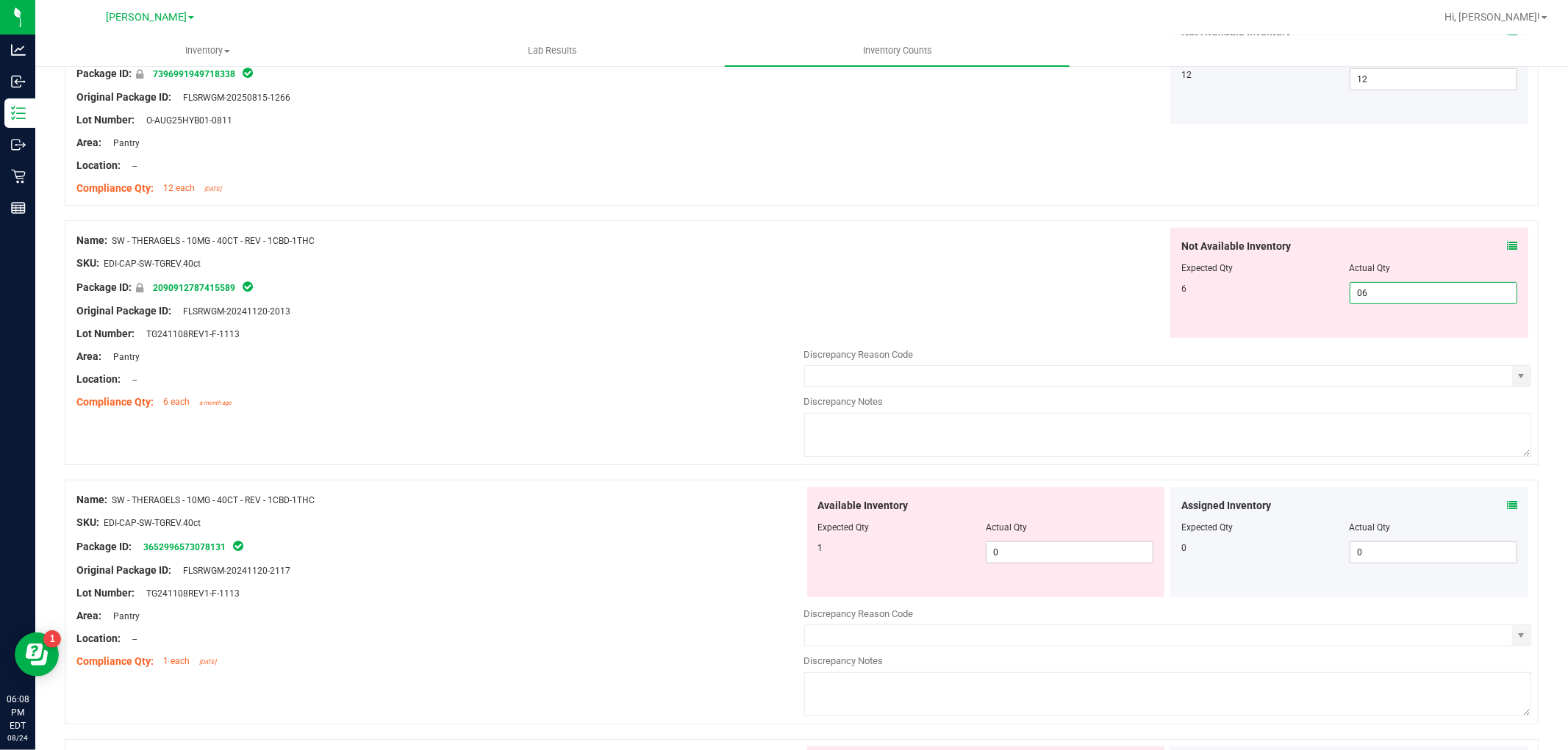
scroll to position [571, 0]
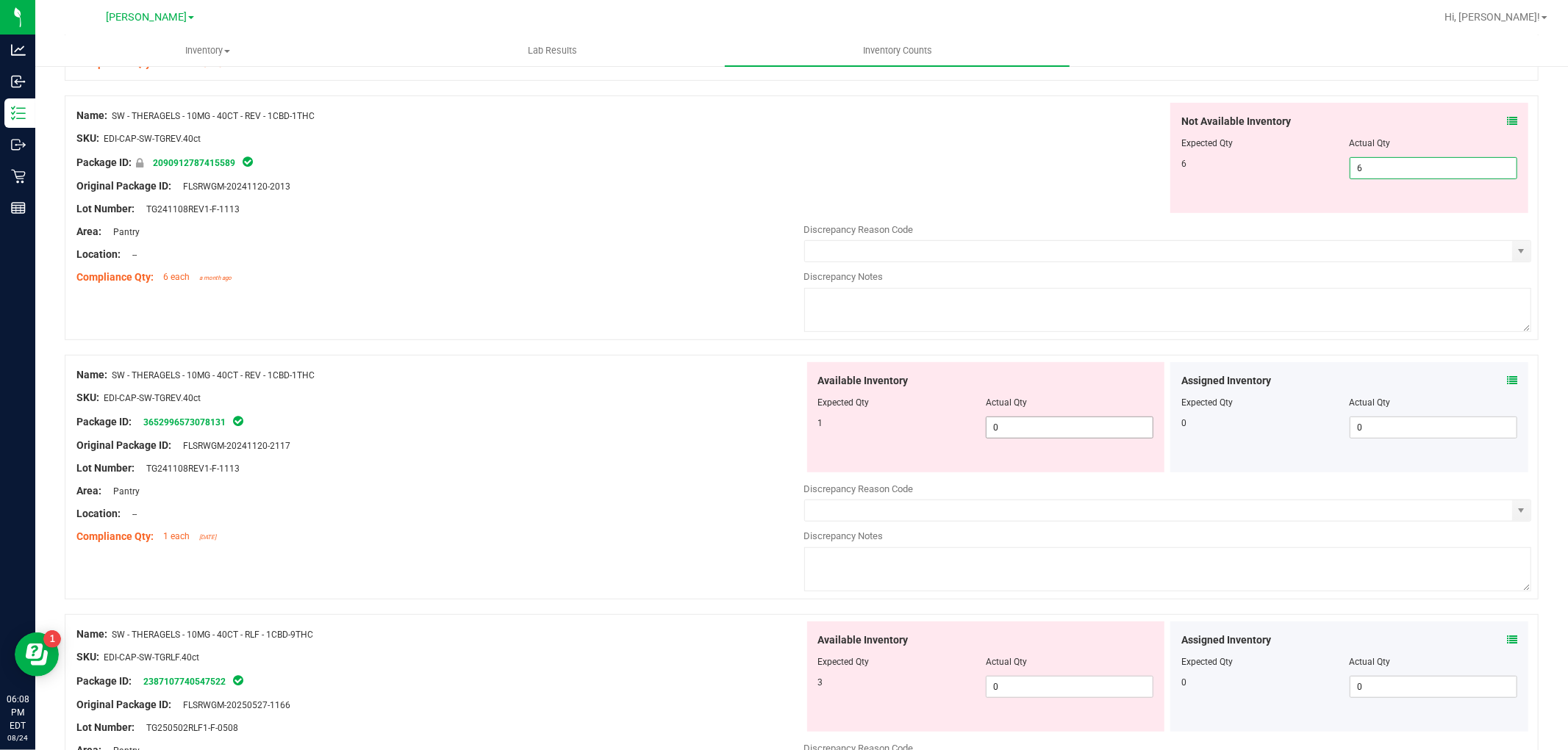
click at [1009, 417] on div "Available Inventory Expected Qty Actual Qty 1 0 0" at bounding box center [985, 416] width 358 height 110
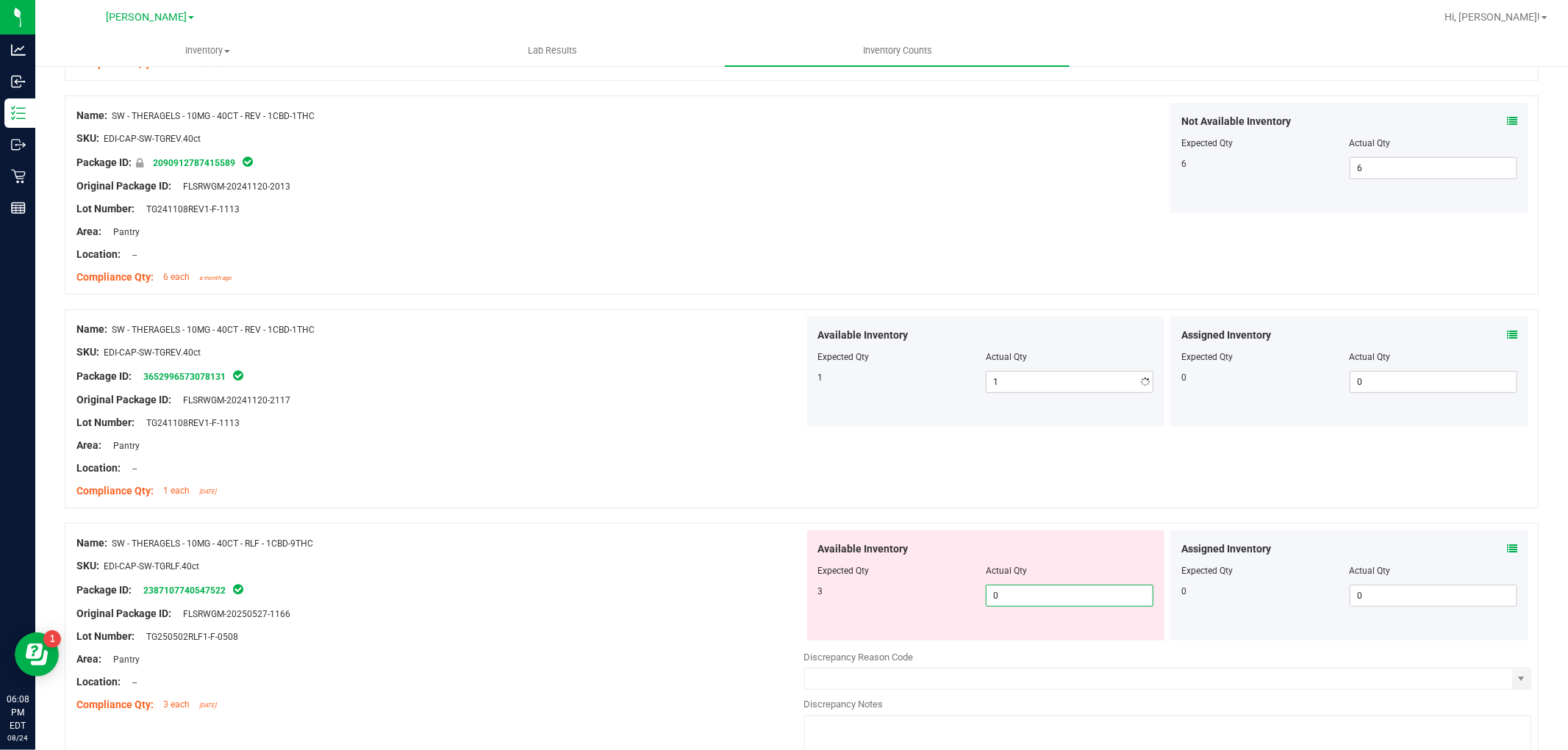
click at [1050, 641] on div "Available Inventory Expected Qty Actual Qty 3 0 0" at bounding box center [1168, 647] width 728 height 233
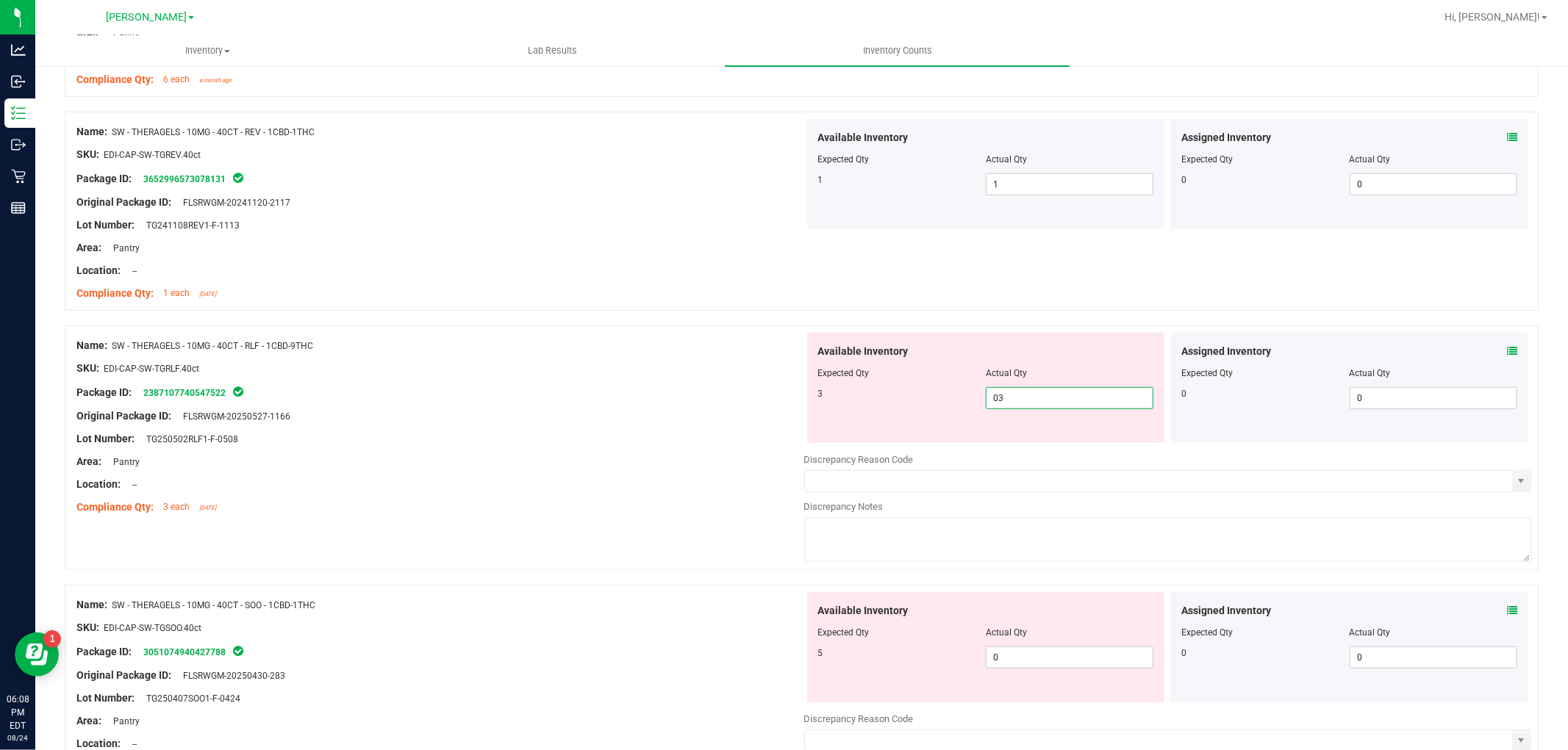
scroll to position [979, 0]
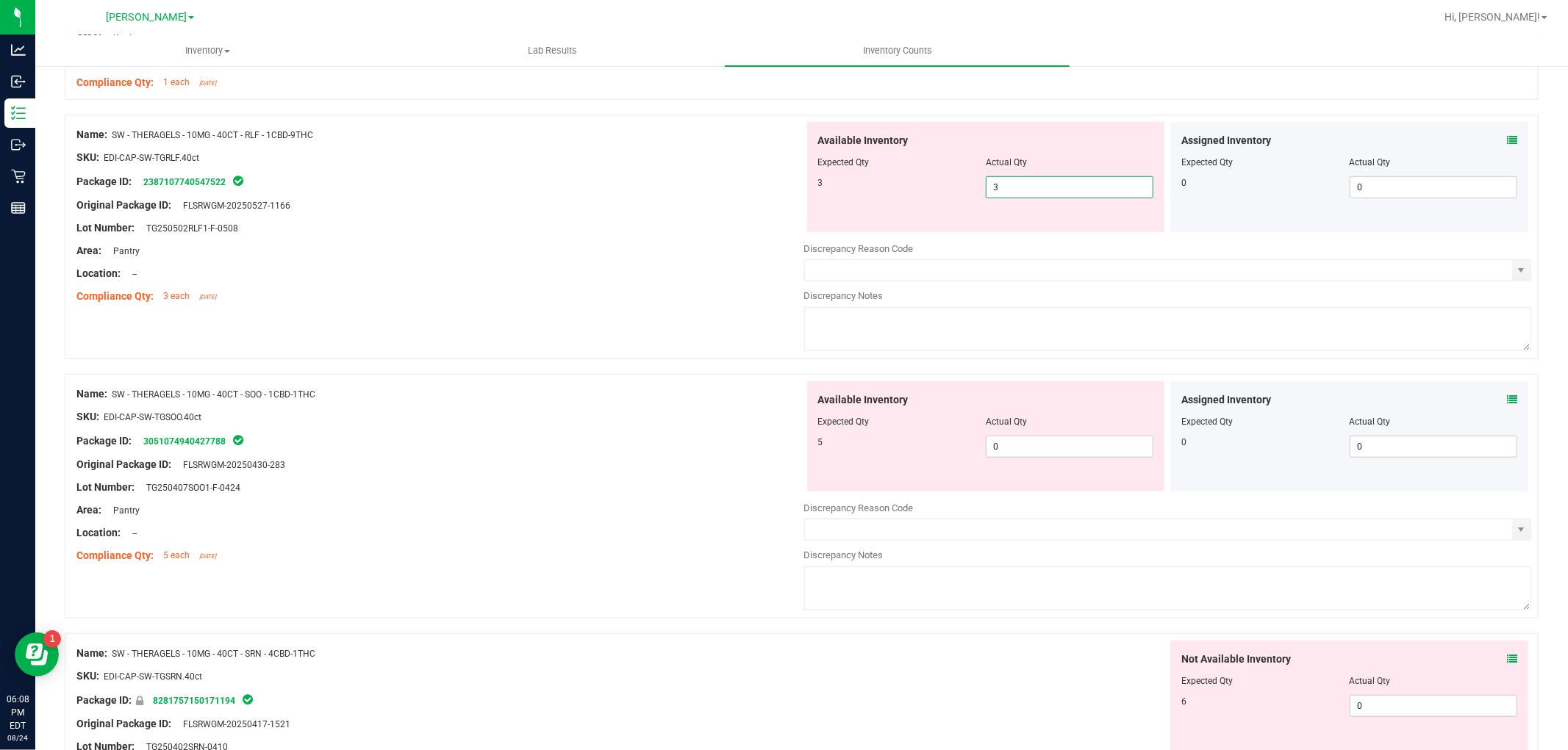
click at [1040, 430] on div "Available Inventory Expected Qty Actual Qty 5 0 0" at bounding box center [985, 436] width 358 height 110
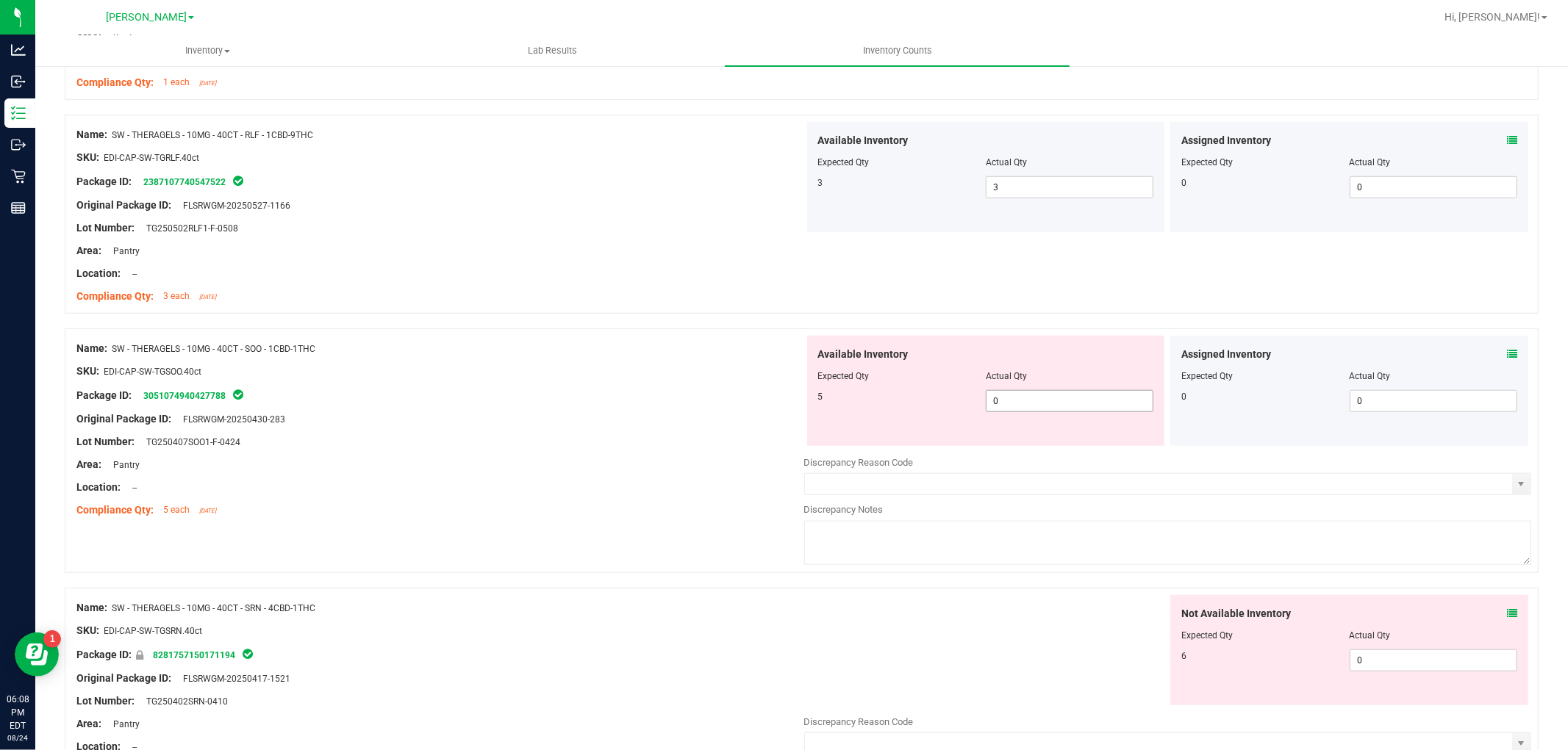
click at [1040, 407] on span "0 0" at bounding box center [1069, 401] width 168 height 22
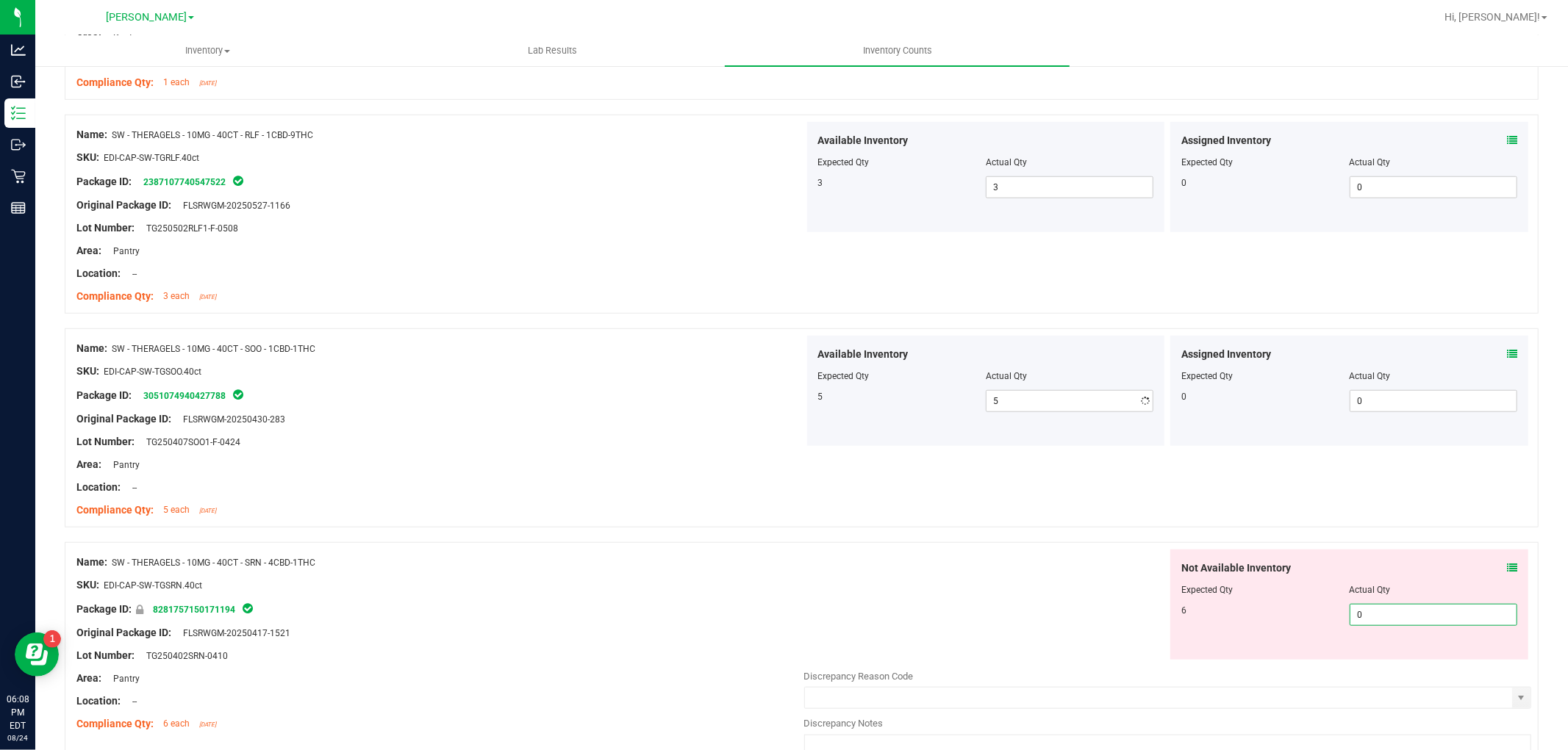
click at [1380, 657] on div "Not Available Inventory Expected Qty Actual Qty 6 0 0" at bounding box center [1348, 604] width 358 height 110
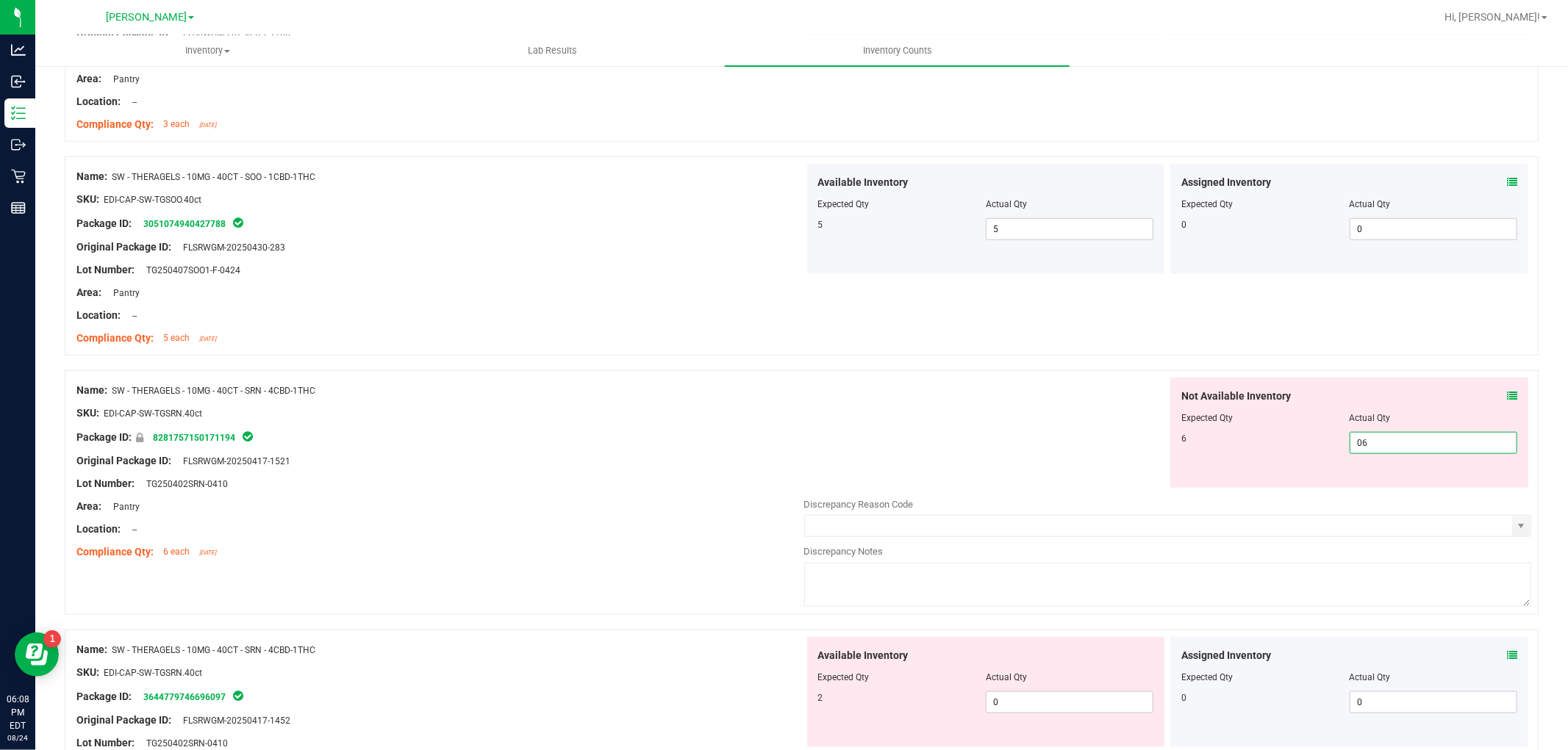
scroll to position [1305, 0]
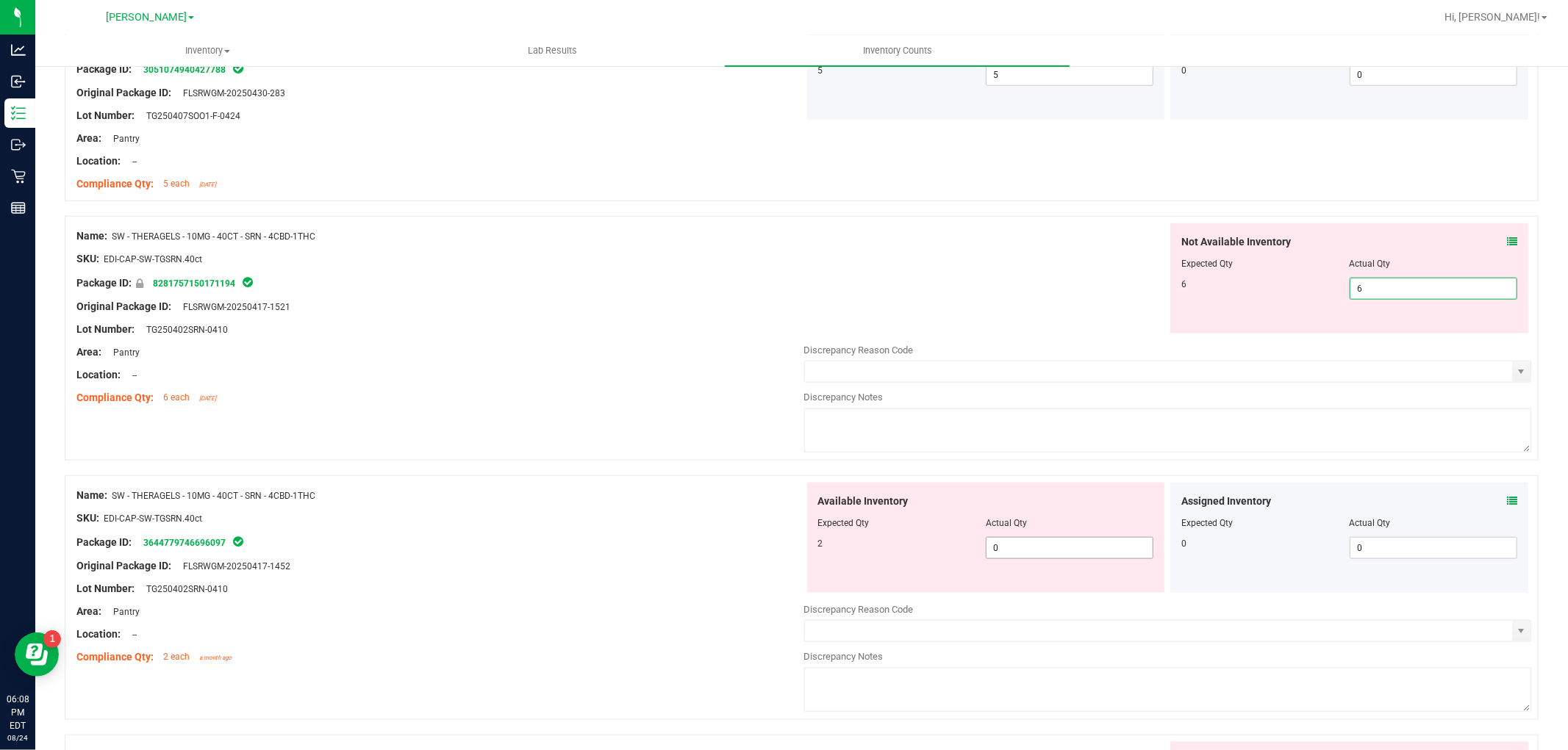
click at [1050, 555] on div "Available Inventory Expected Qty Actual Qty 2 0 0" at bounding box center [1168, 599] width 728 height 233
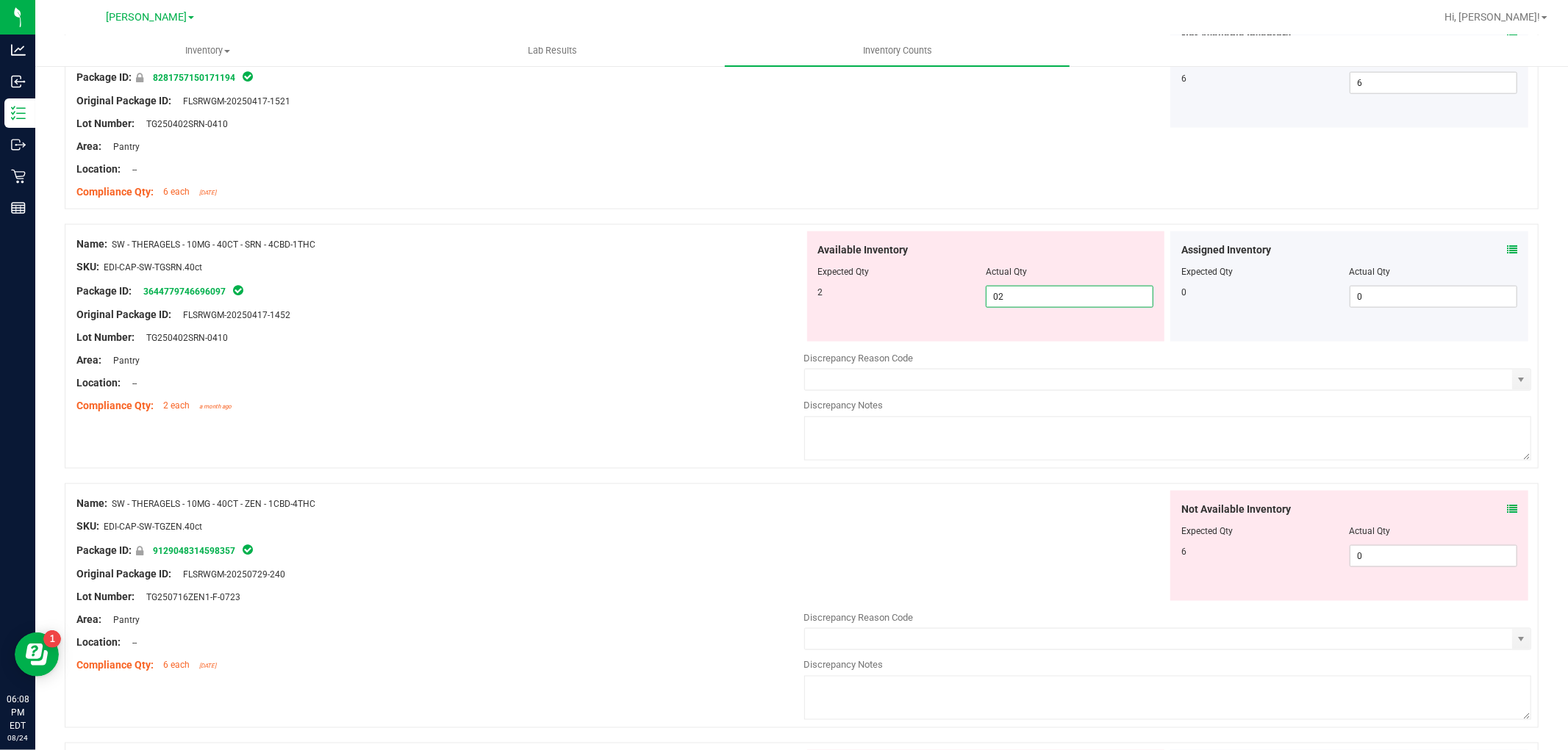
scroll to position [1633, 0]
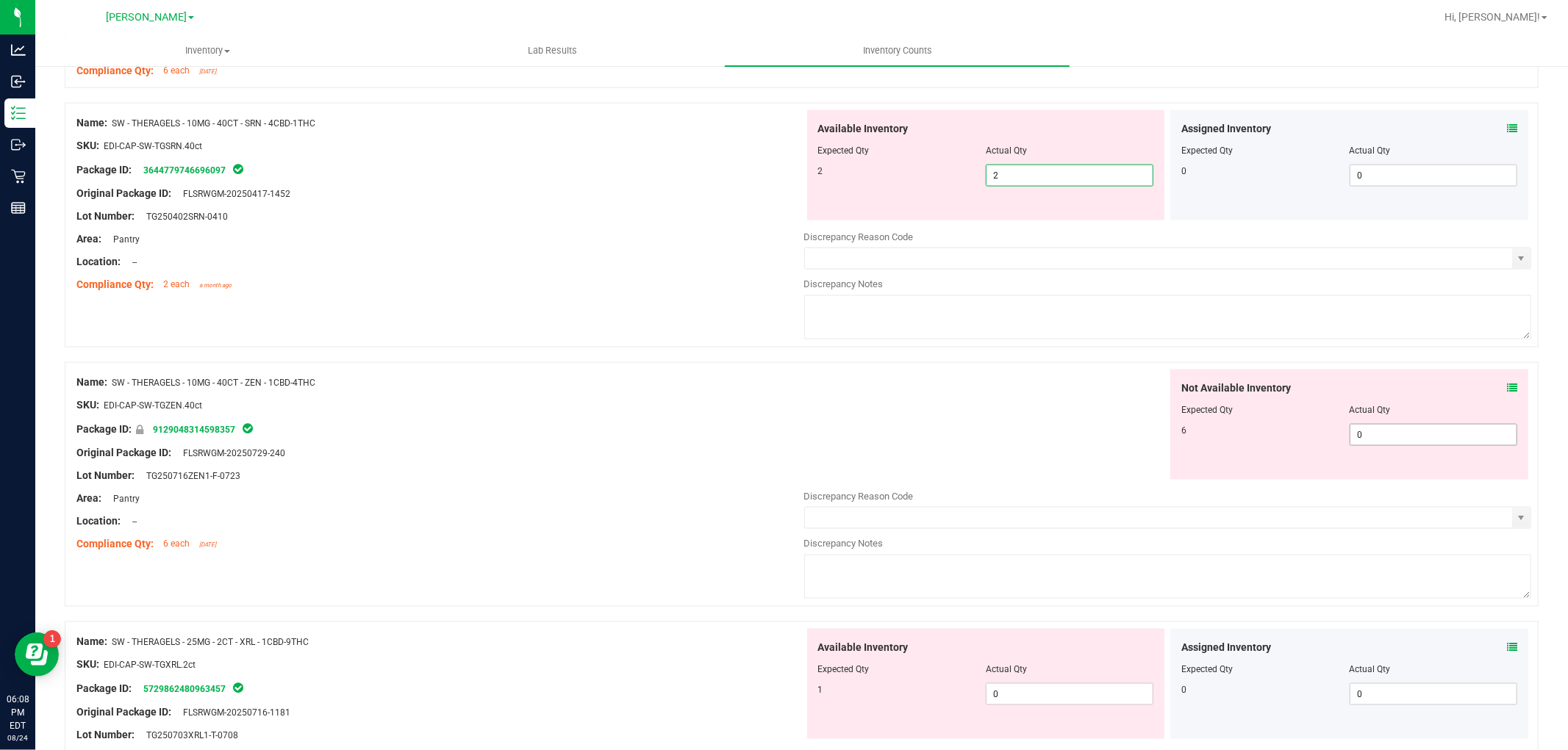
click at [1410, 428] on div "Not Available Inventory Expected Qty Actual Qty 6 0 0" at bounding box center [1348, 424] width 358 height 110
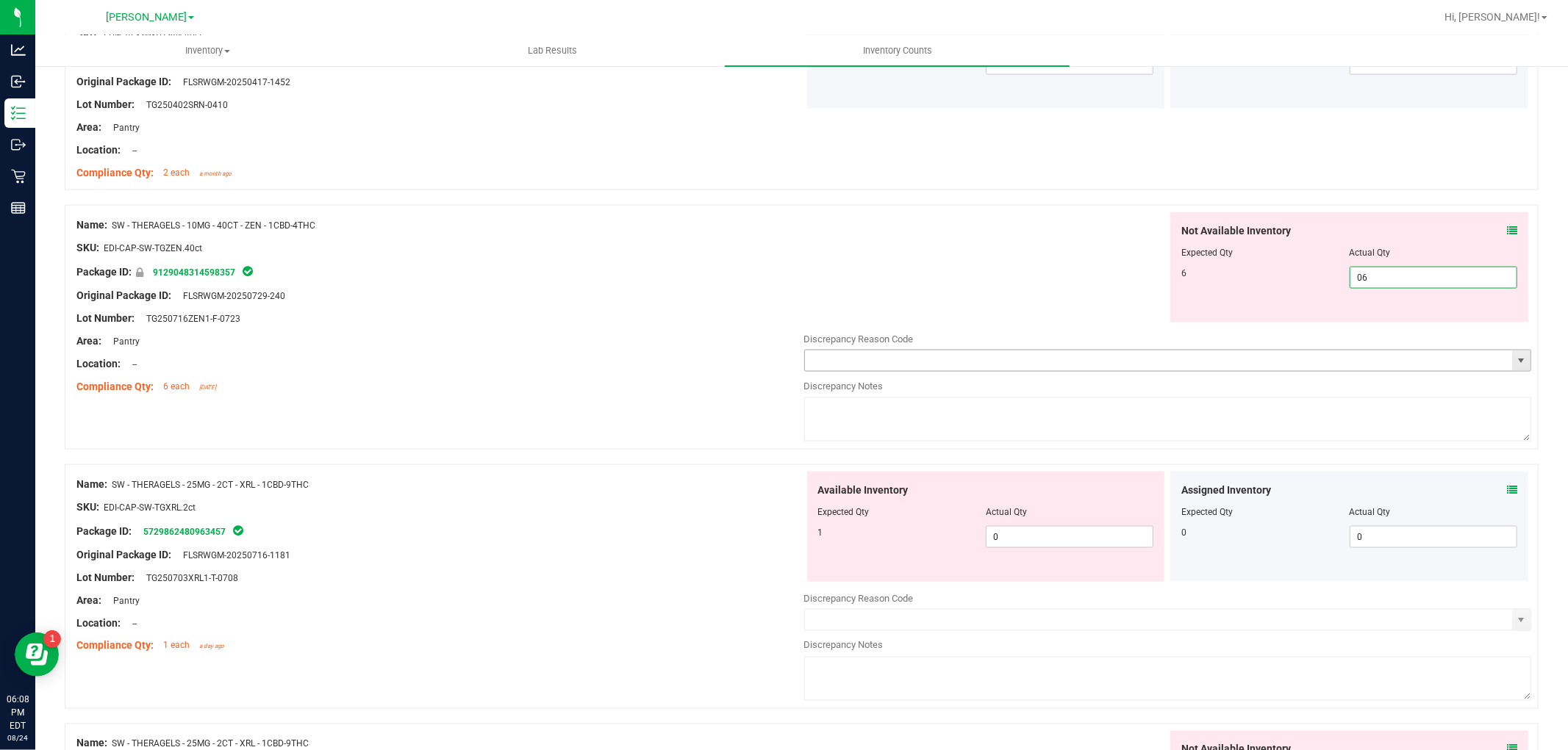
scroll to position [1958, 0]
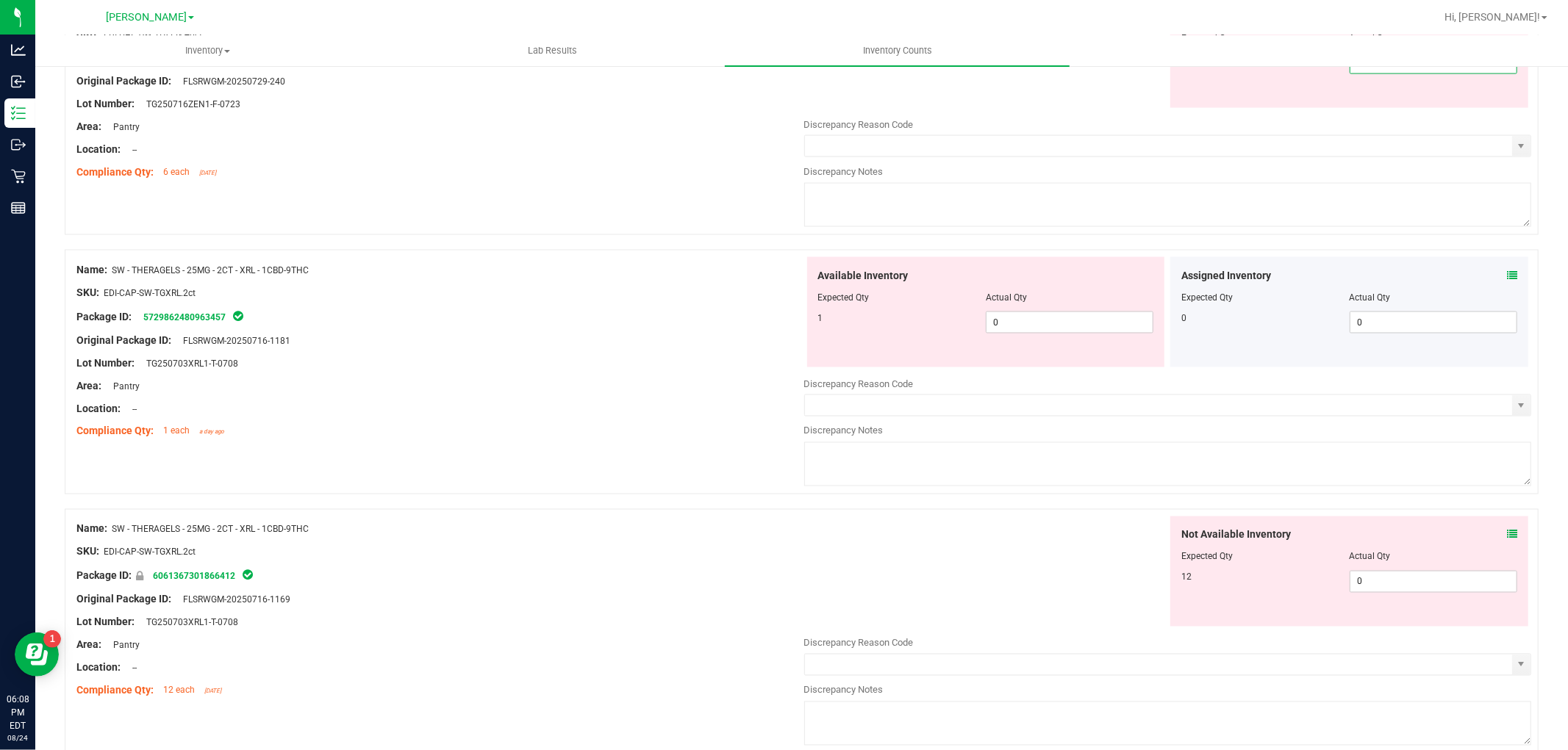
click at [1044, 324] on div "Available Inventory Expected Qty Actual Qty 1 0 0" at bounding box center [1168, 374] width 728 height 233
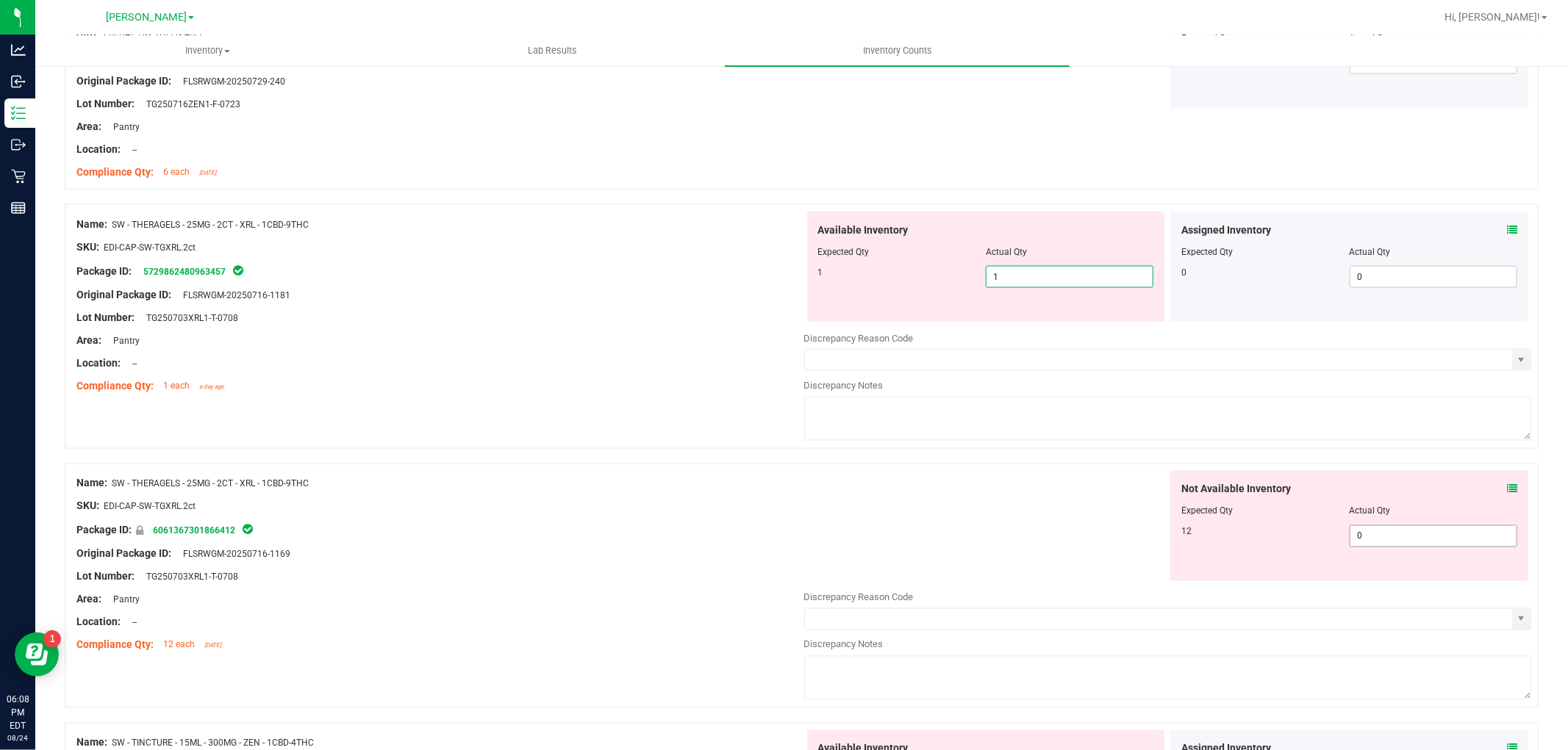
click at [1406, 533] on div "Not Available Inventory Expected Qty Actual Qty 12 0 0" at bounding box center [1348, 526] width 358 height 110
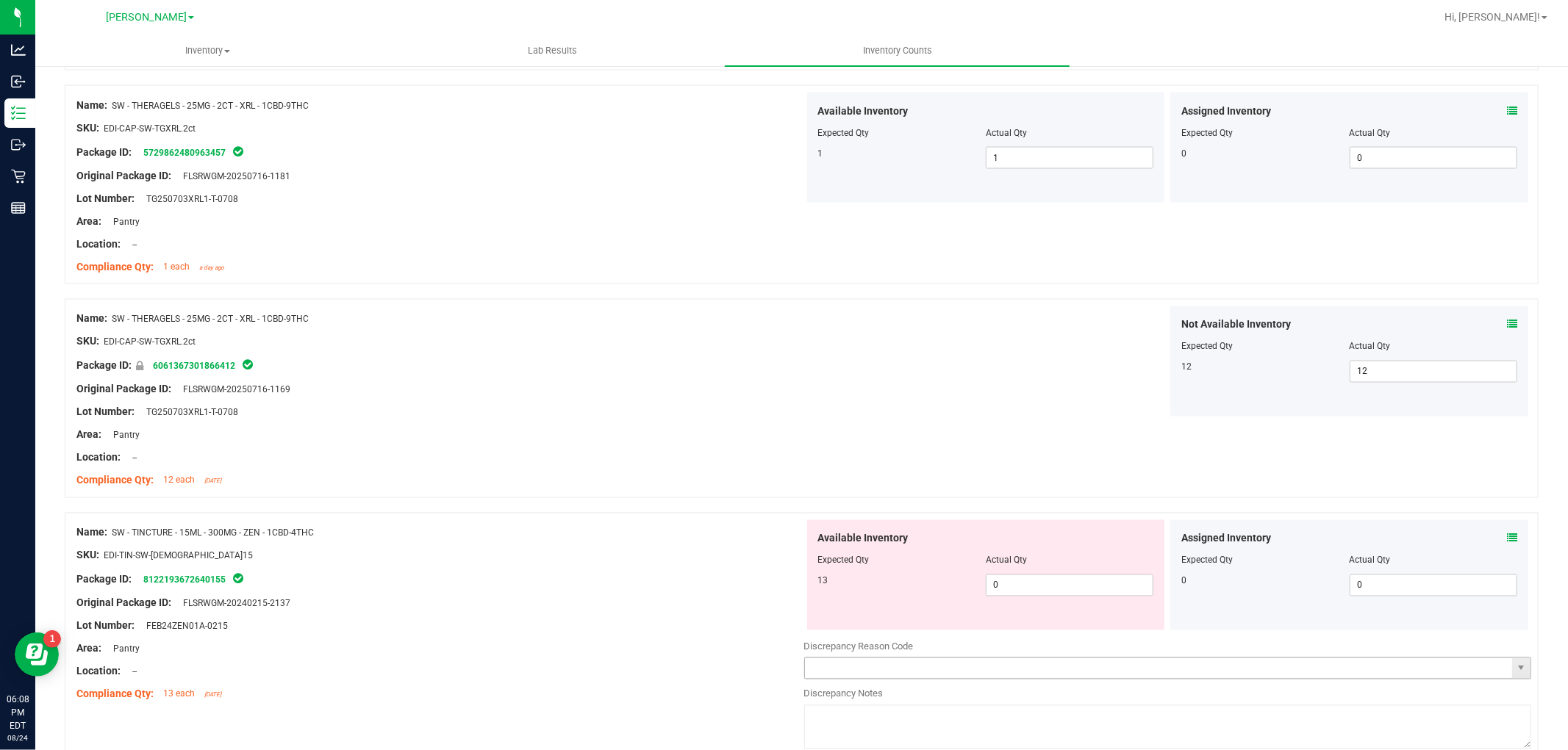
scroll to position [2204, 0]
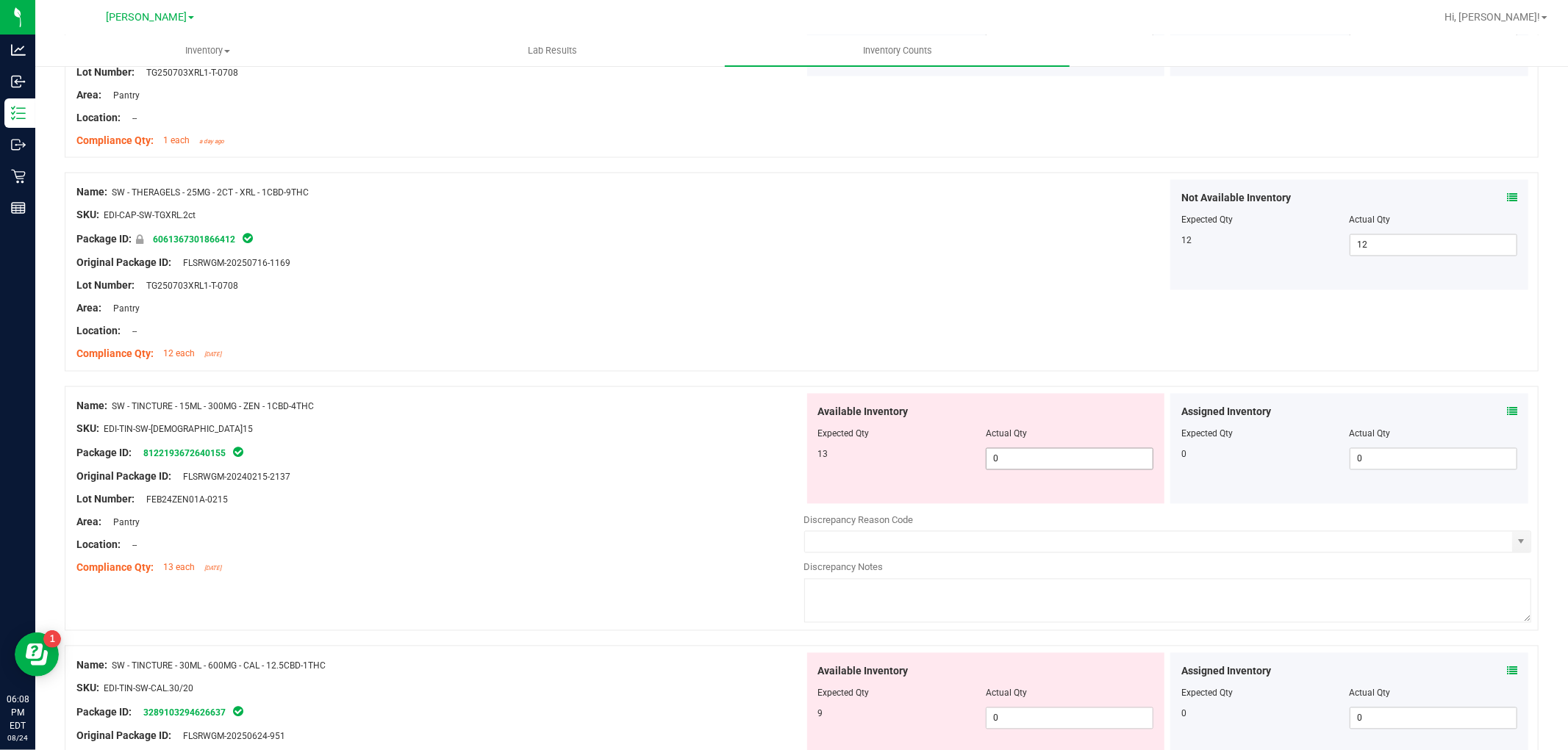
click at [1018, 459] on span "0 0" at bounding box center [1069, 458] width 168 height 22
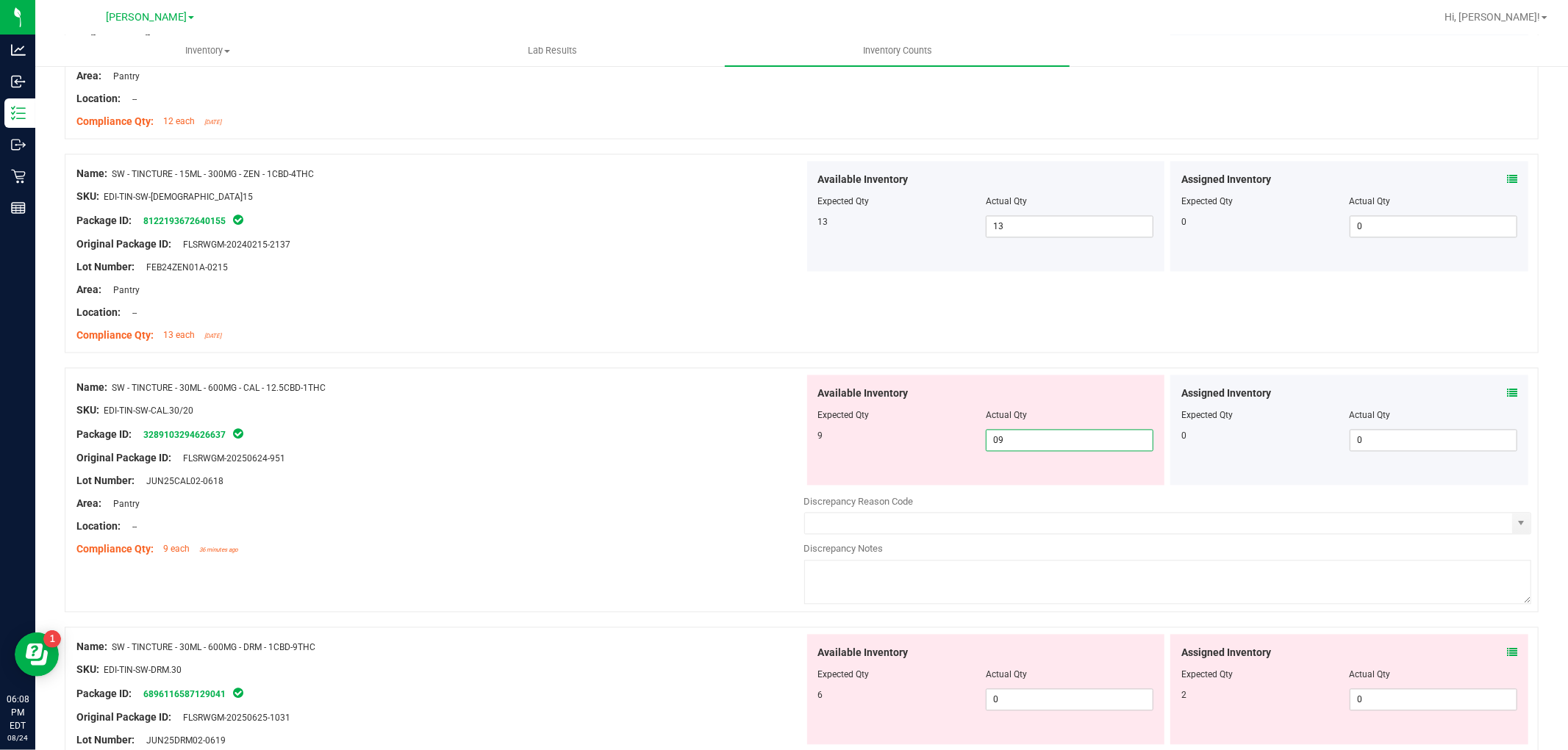
scroll to position [2612, 0]
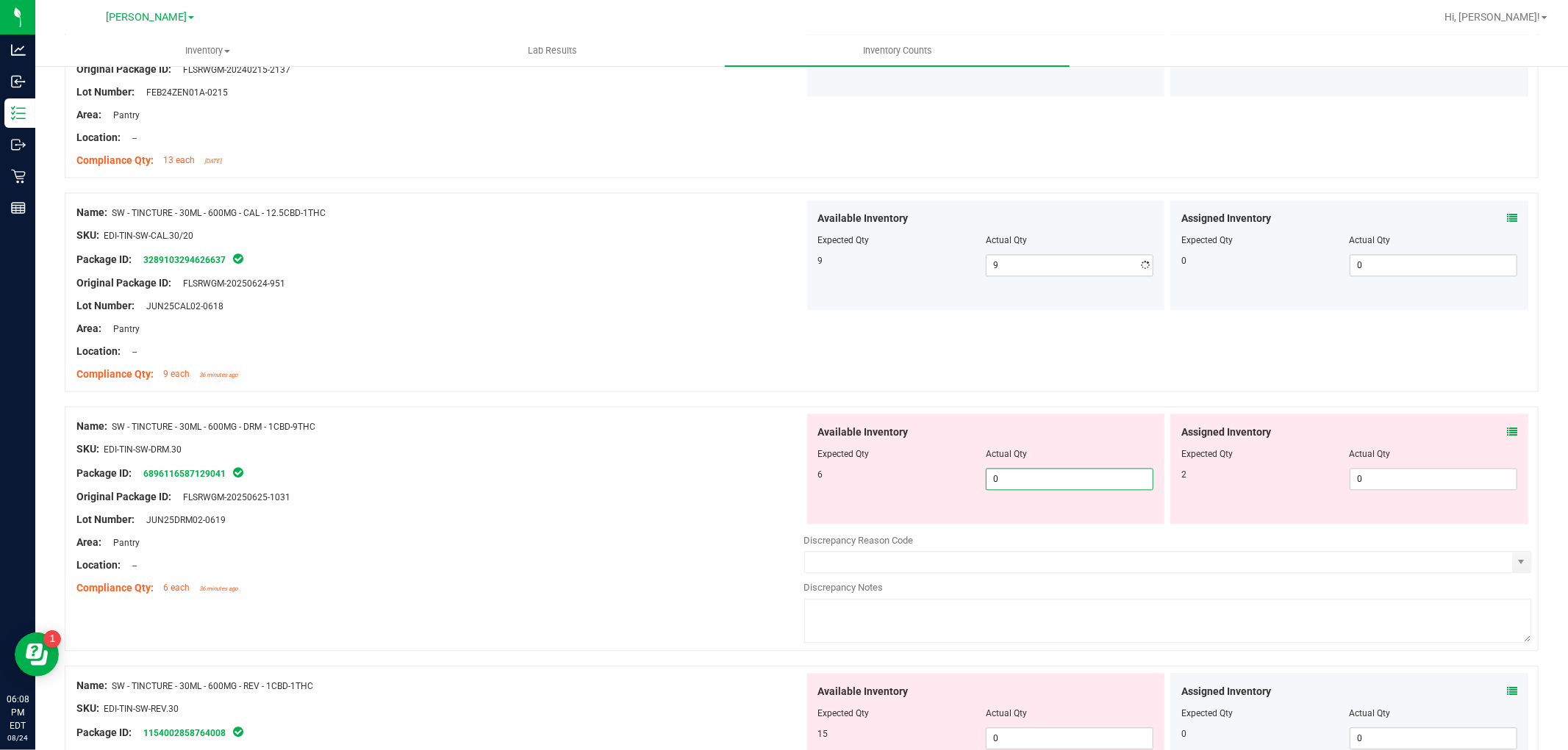
click at [1096, 523] on div "Available Inventory Expected Qty Actual Qty 6 0 0" at bounding box center [985, 468] width 358 height 110
click at [1378, 465] on div at bounding box center [1348, 464] width 336 height 8
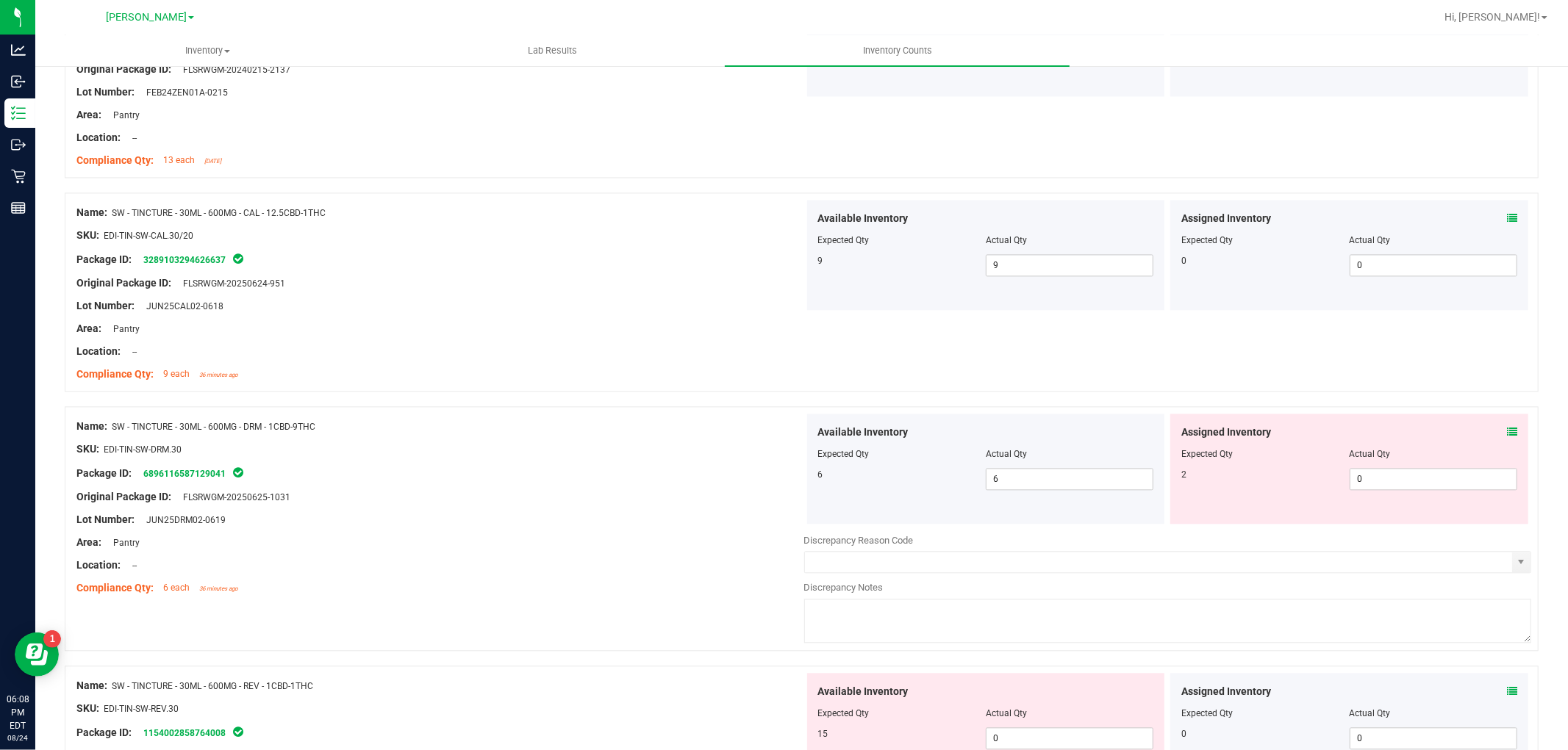
click at [1390, 497] on div "Assigned Inventory Expected Qty Actual Qty 2 0 0" at bounding box center [1348, 468] width 358 height 110
click at [1390, 472] on span "0 0" at bounding box center [1433, 479] width 168 height 22
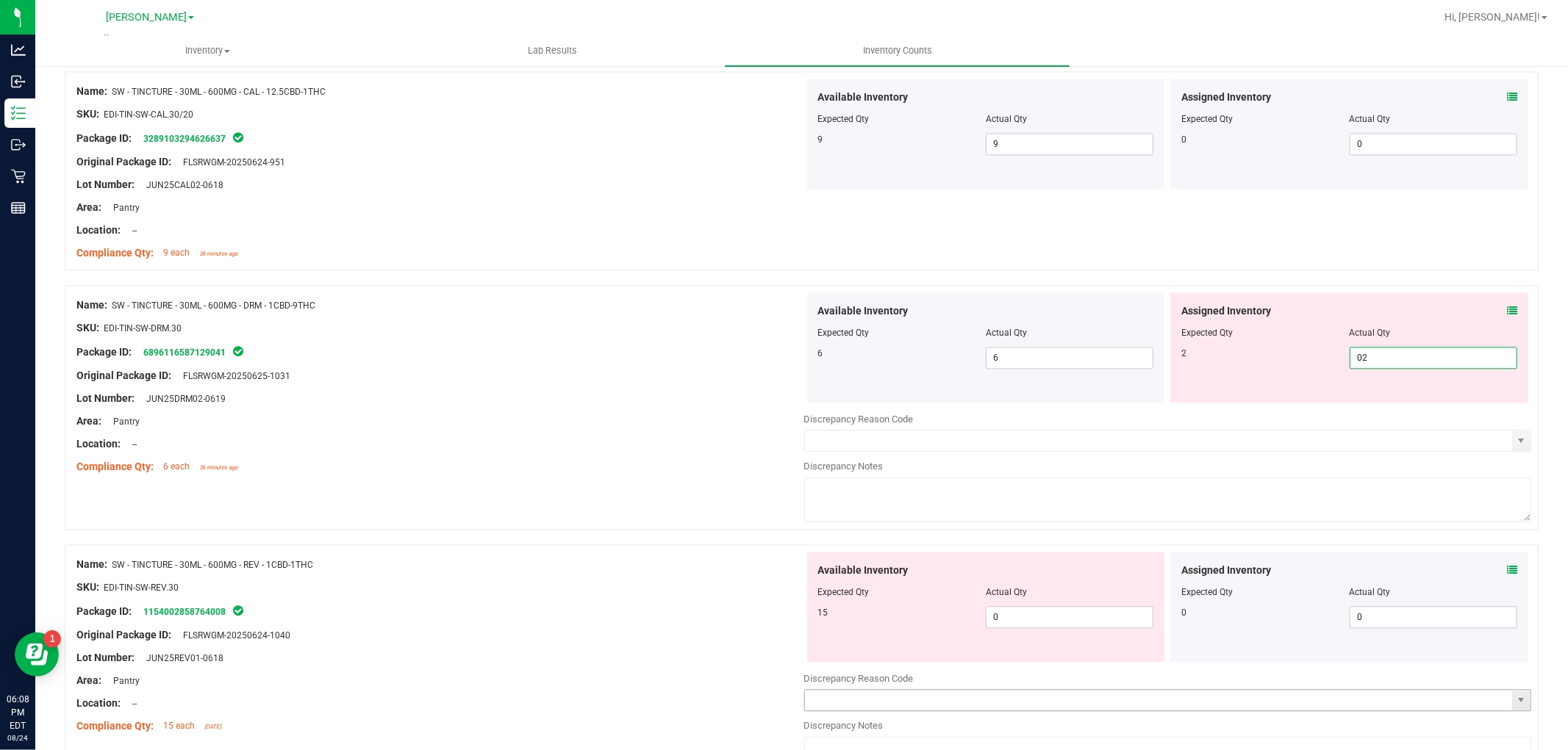
scroll to position [2939, 0]
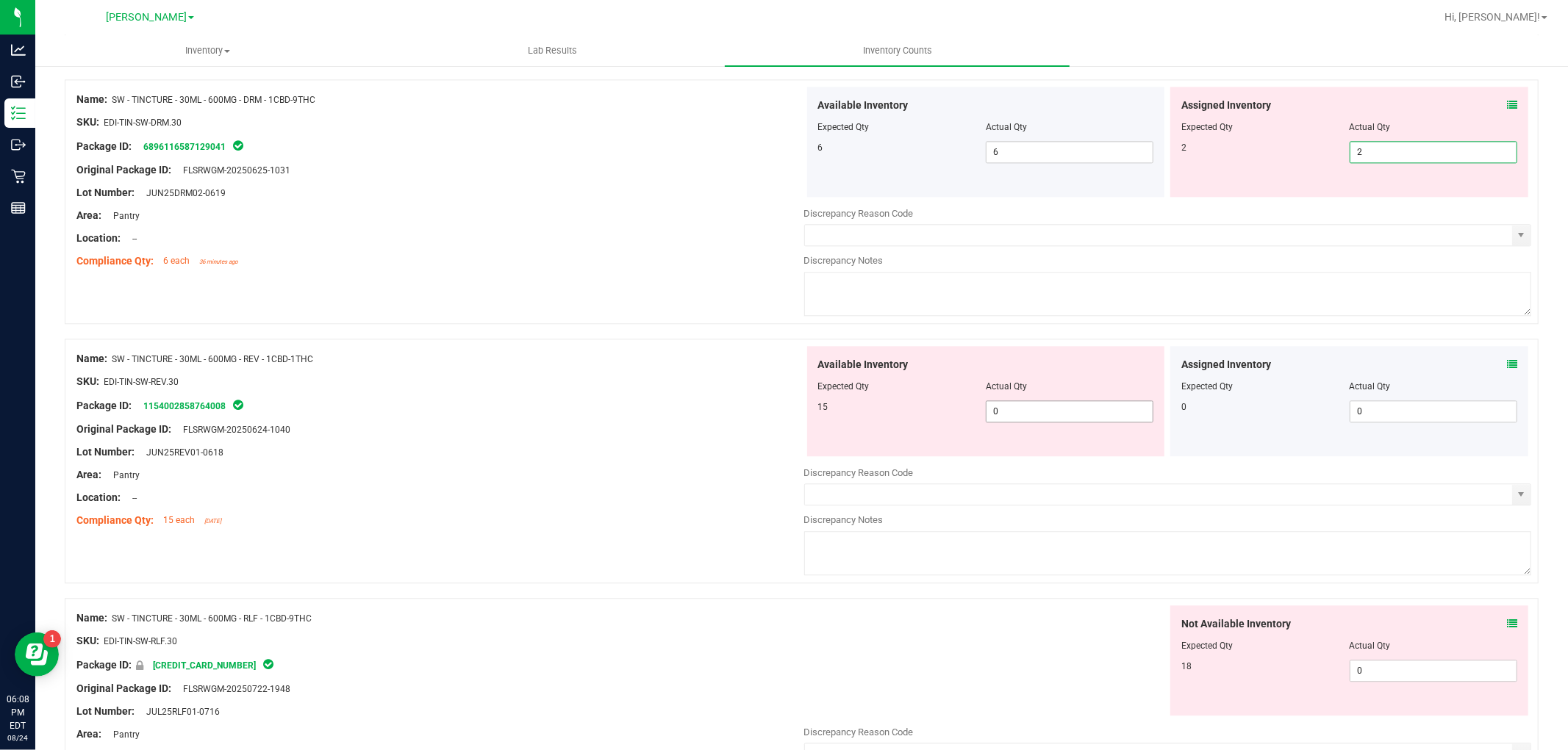
click at [1091, 412] on div "Available Inventory Expected Qty Actual Qty 15 0 0" at bounding box center [985, 401] width 358 height 110
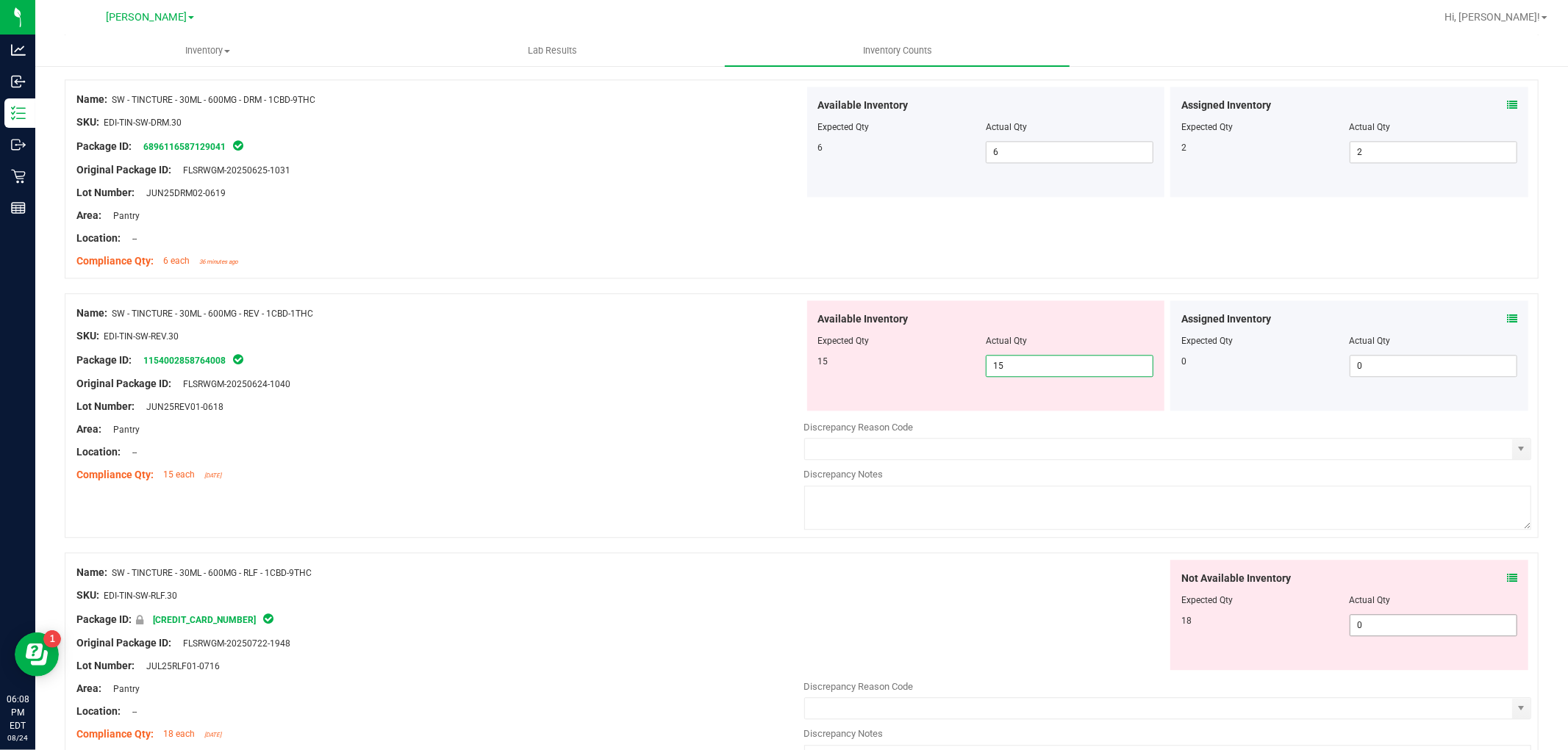
click at [1369, 617] on div "Not Available Inventory Expected Qty Actual Qty 18 0 0" at bounding box center [1348, 614] width 358 height 110
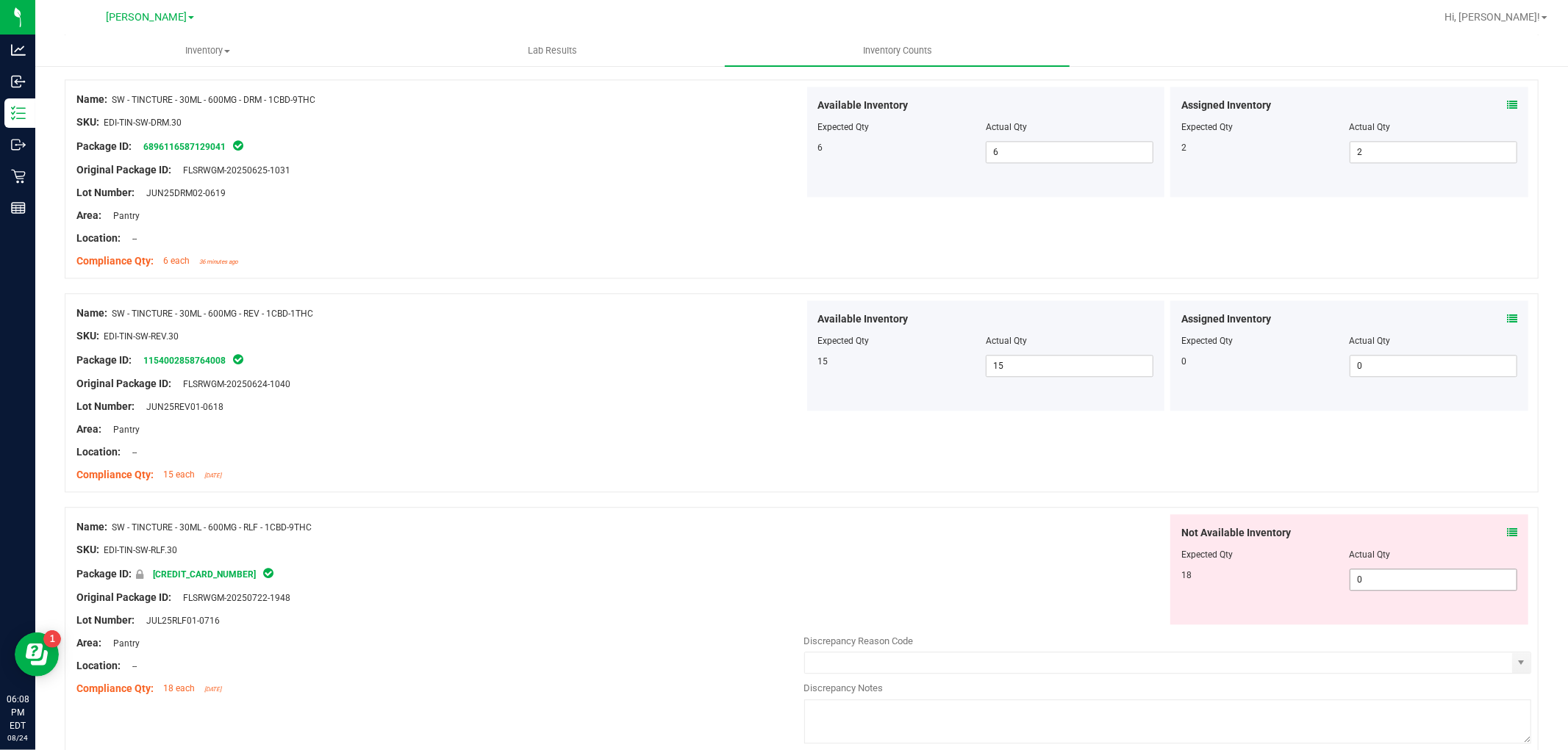
click at [1375, 582] on span "0 0" at bounding box center [1433, 579] width 168 height 22
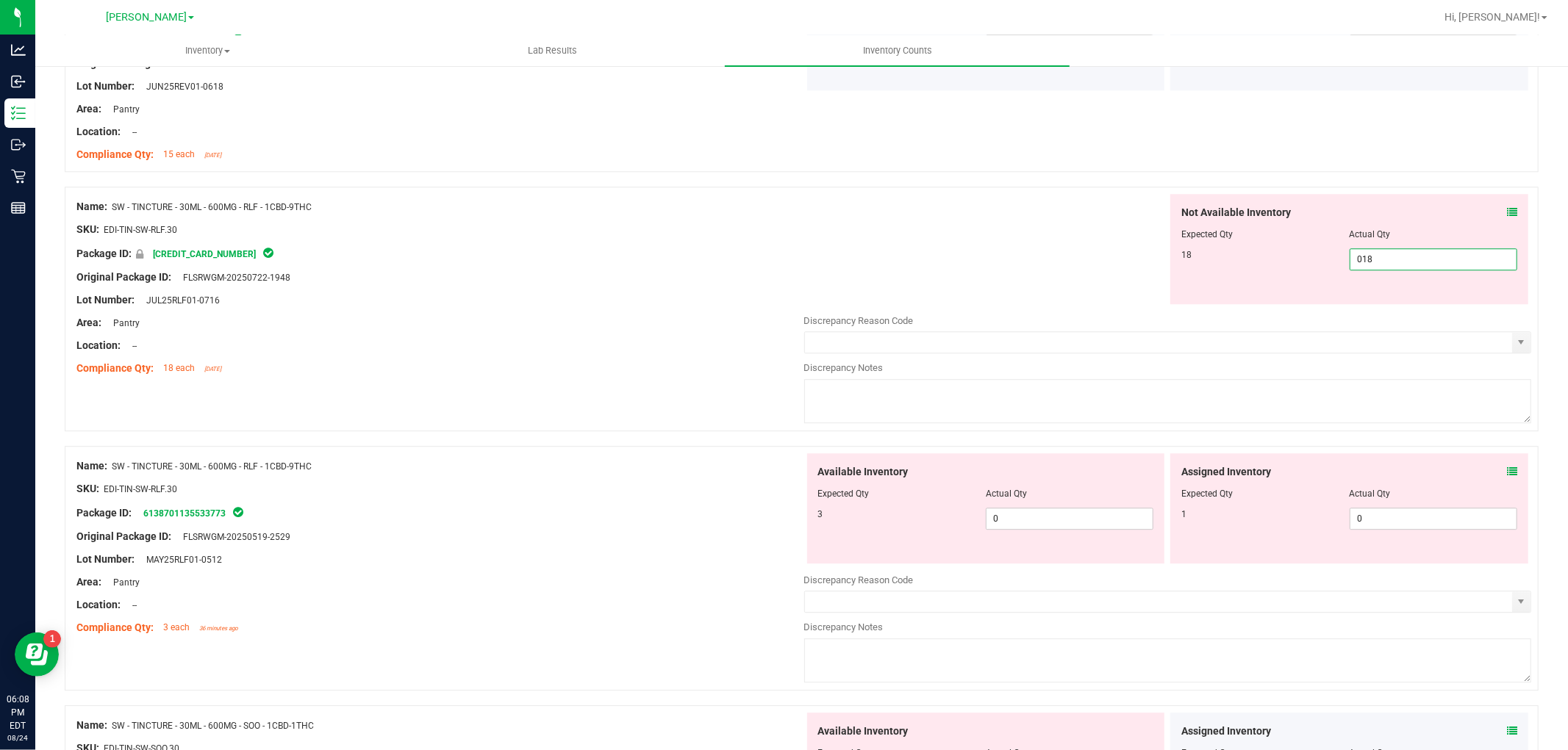
scroll to position [3264, 0]
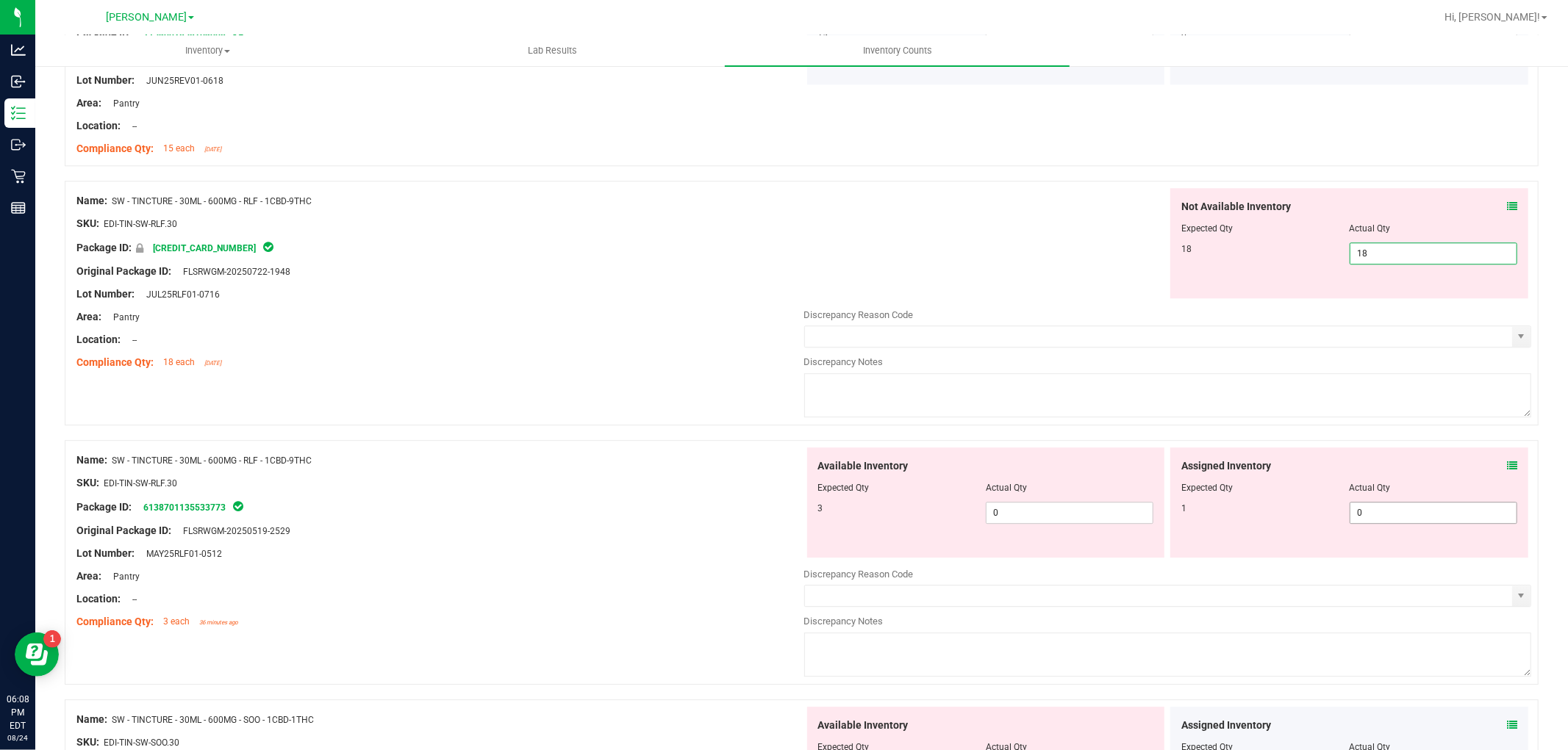
click at [1375, 512] on div "Assigned Inventory Expected Qty Actual Qty 1 0 0" at bounding box center [1348, 502] width 358 height 110
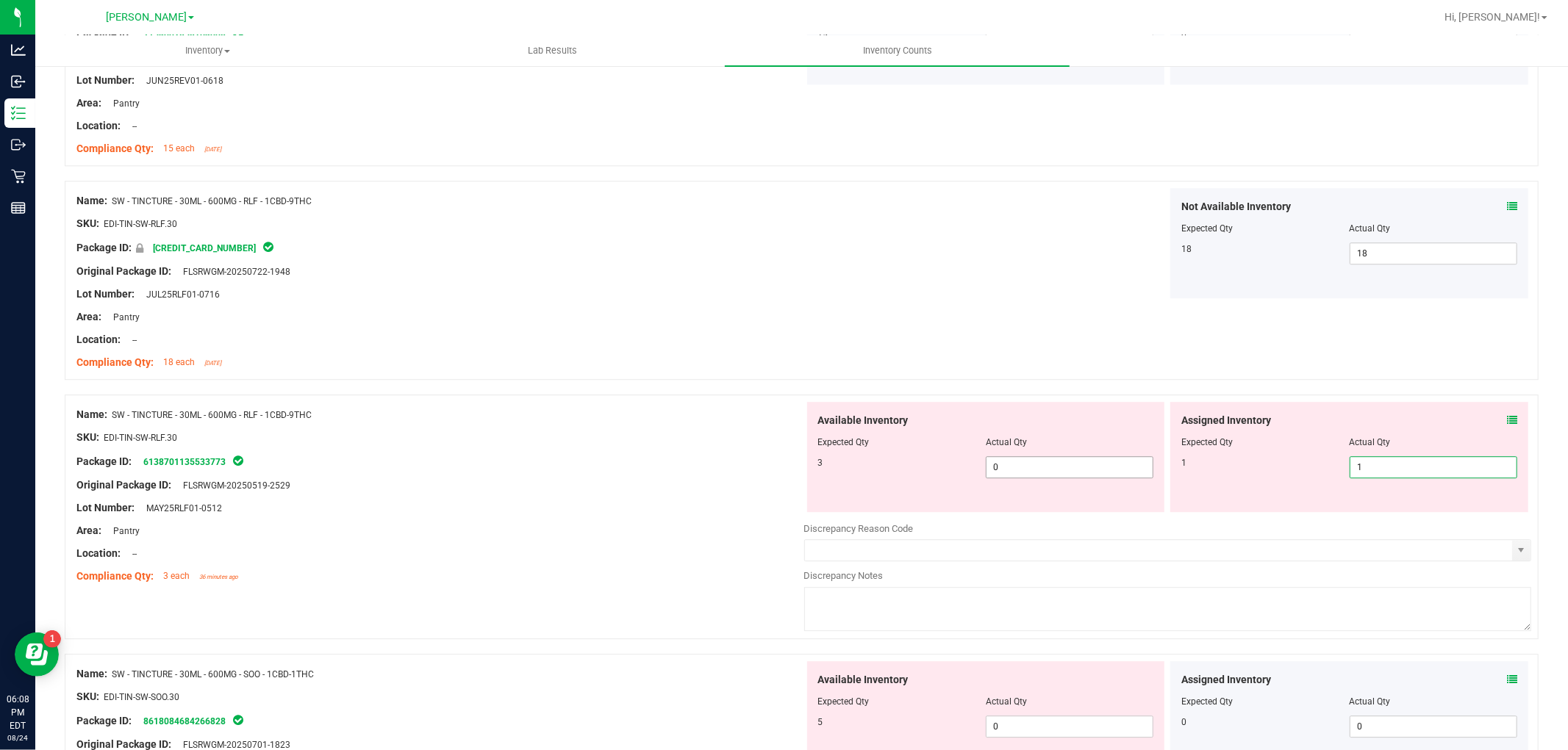
click at [1056, 470] on span "0 0" at bounding box center [1069, 467] width 168 height 22
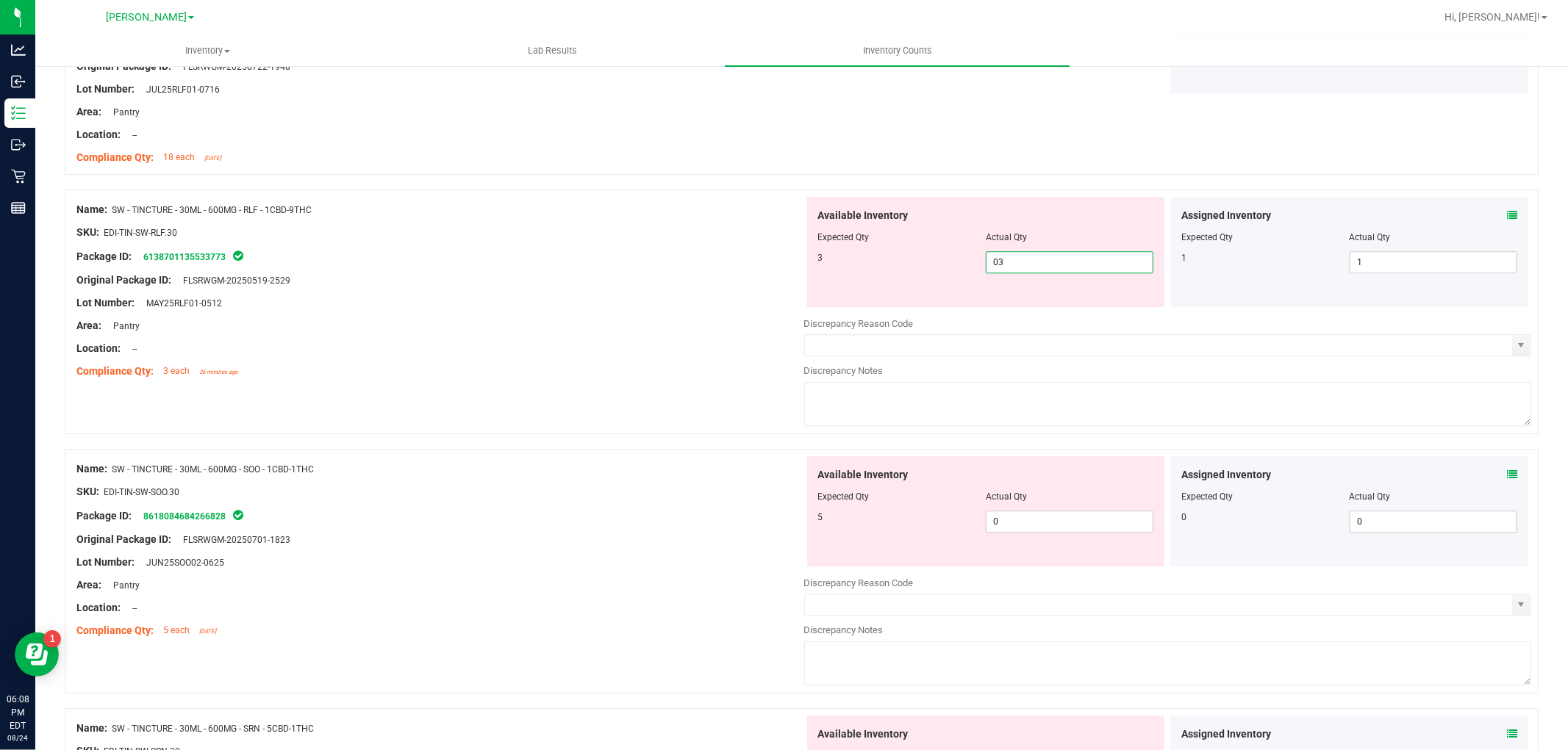
scroll to position [3591, 0]
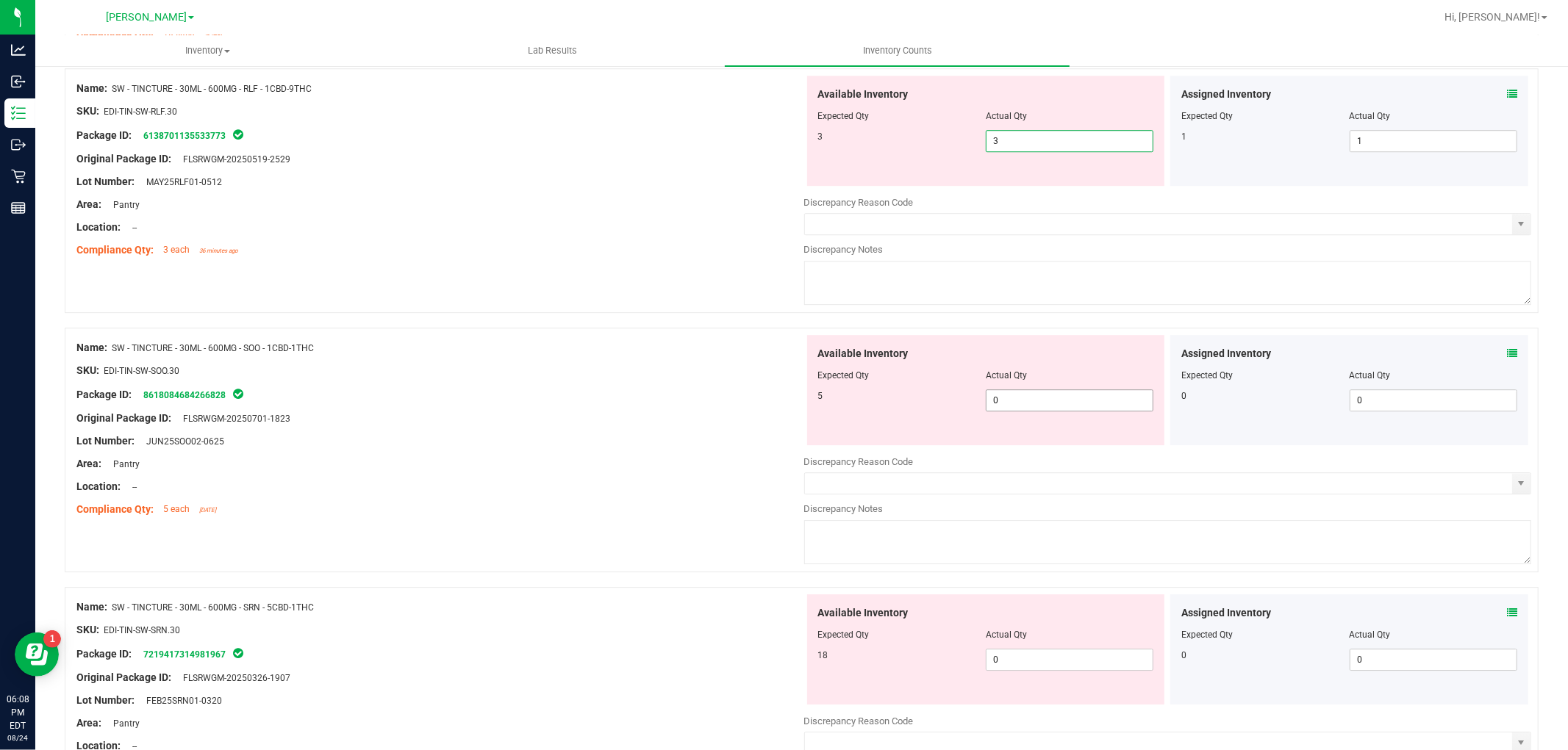
click at [1050, 404] on div "Available Inventory Expected Qty Actual Qty 5 0 0" at bounding box center [1168, 451] width 728 height 233
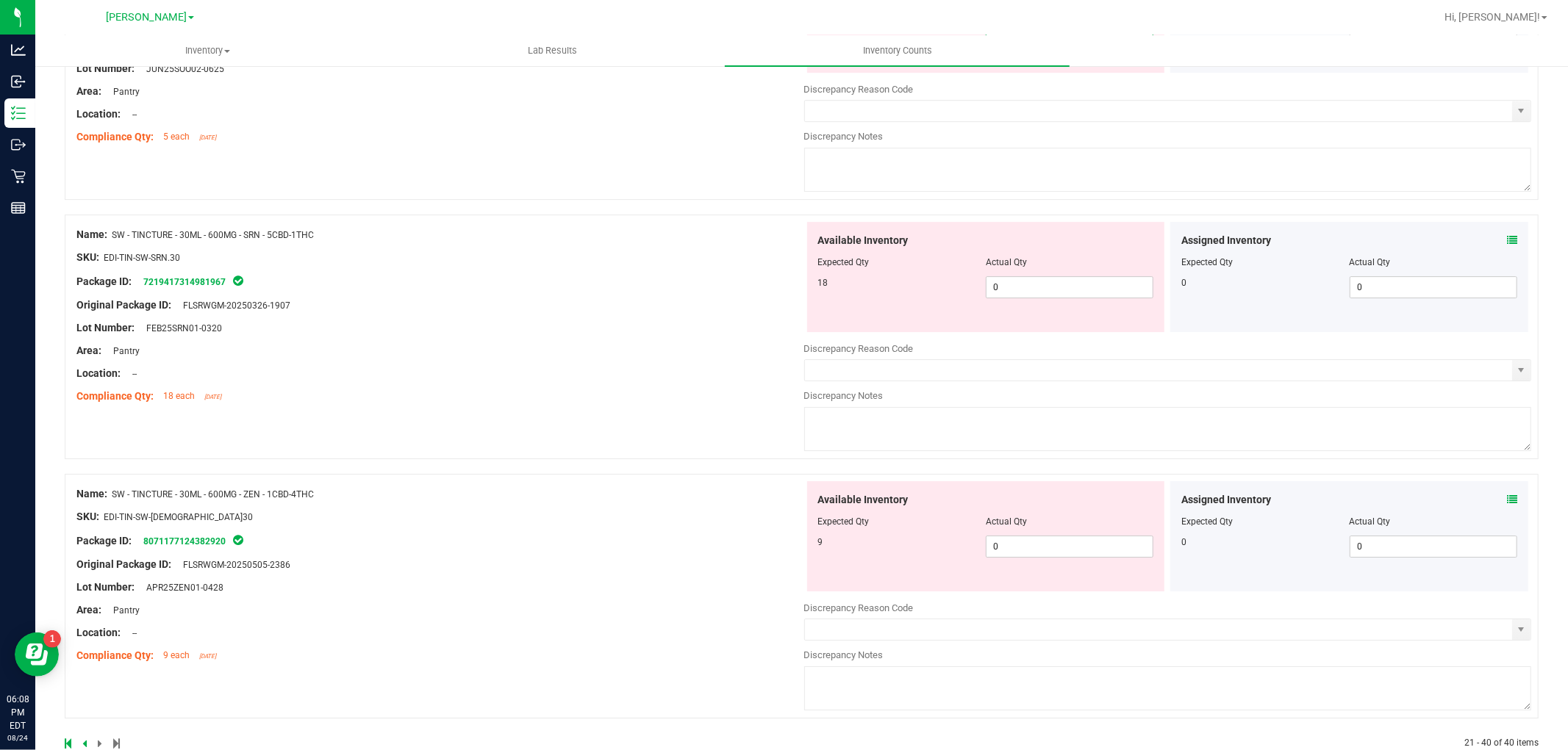
click at [1055, 274] on div "Available Inventory Expected Qty Actual Qty 18 0 0" at bounding box center [985, 276] width 358 height 110
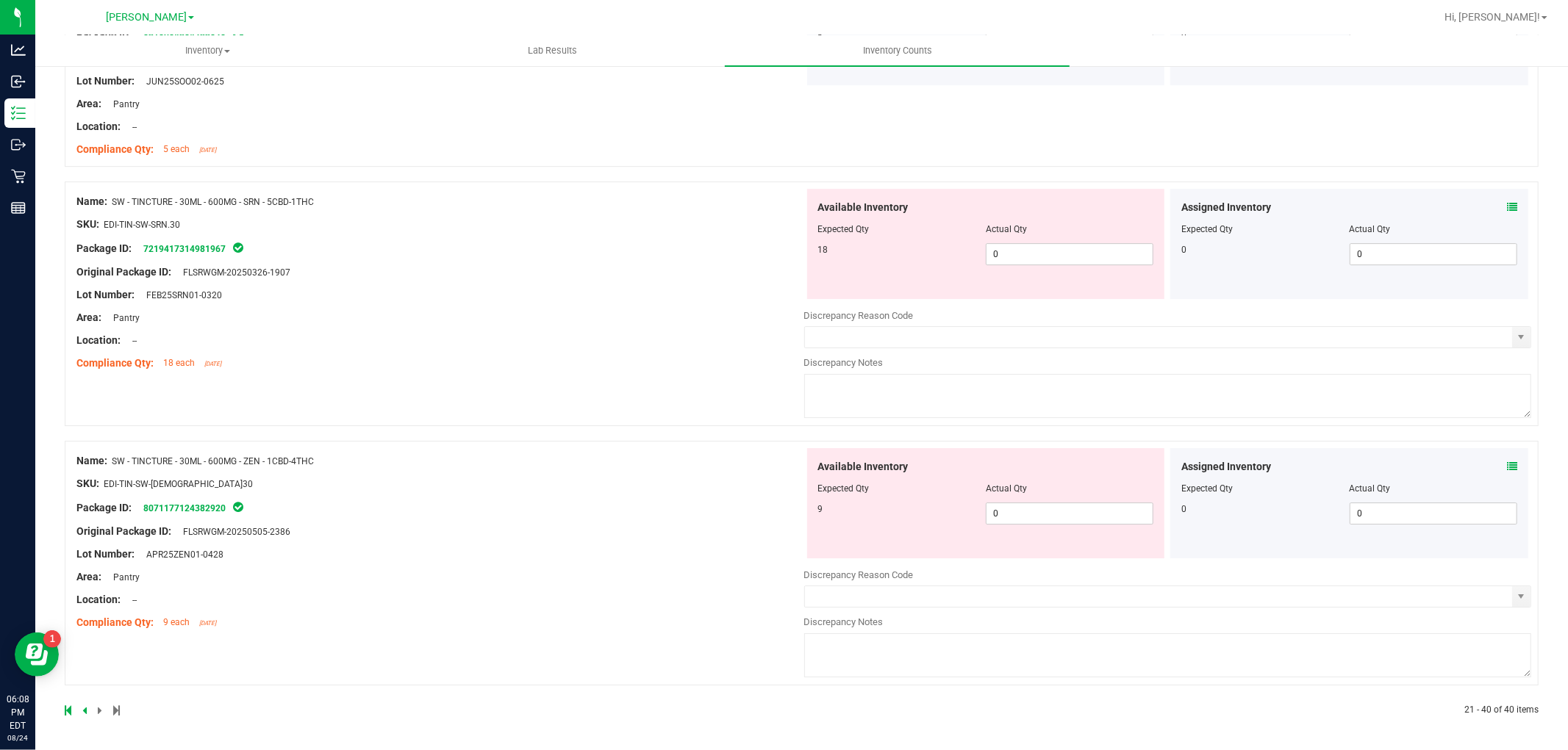
scroll to position [3908, 0]
click at [1053, 258] on span "0 0" at bounding box center [1069, 254] width 168 height 22
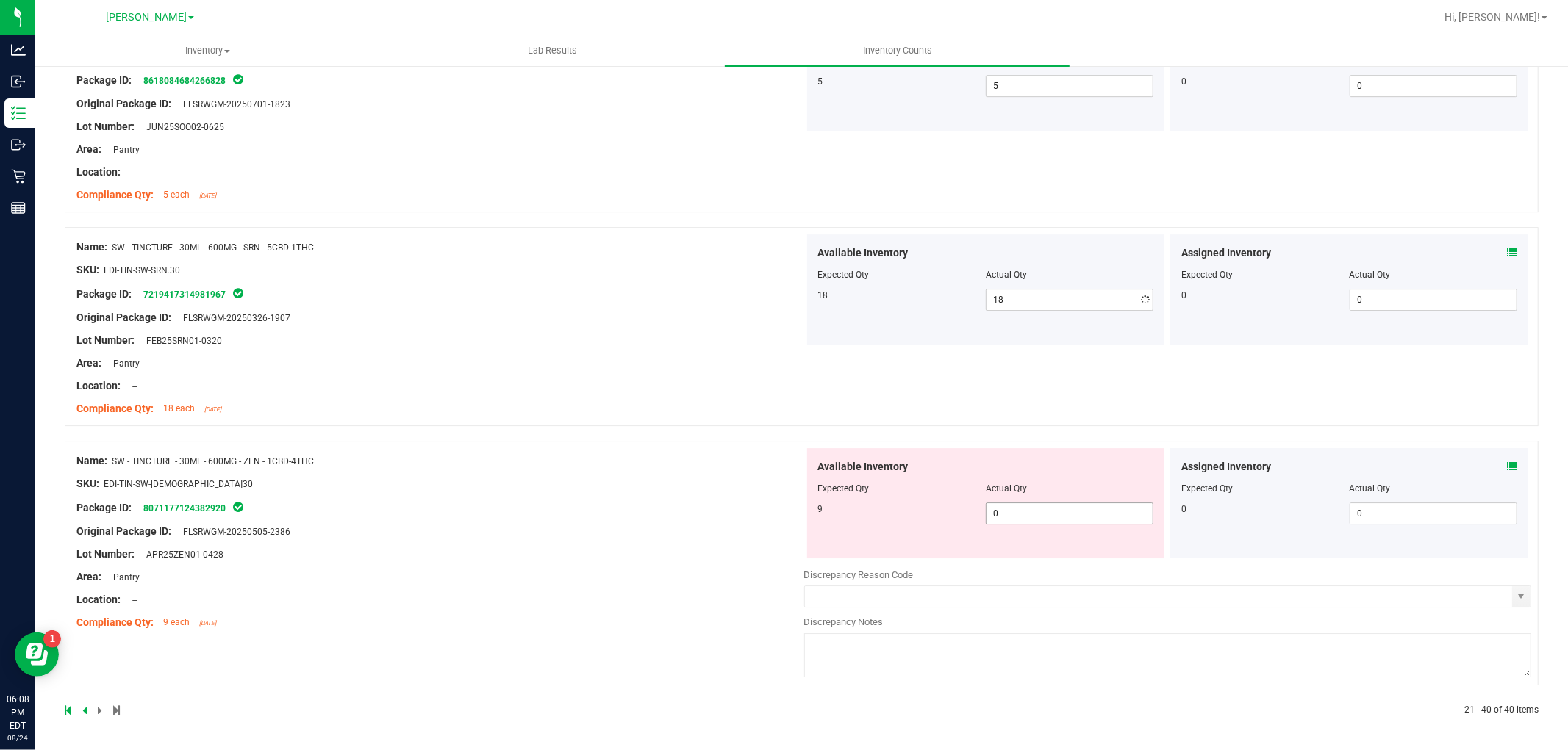
drag, startPoint x: 1042, startPoint y: 508, endPoint x: 1053, endPoint y: 478, distance: 32.0
click at [1041, 509] on span "0 0" at bounding box center [1069, 513] width 168 height 22
click at [623, 610] on div "Name: SW - TINCTURE - 30ML - 600MG - ZEN - 1CBD-4THC SKU: EDI-TIN-SW-[DEMOGRAPH…" at bounding box center [440, 541] width 728 height 187
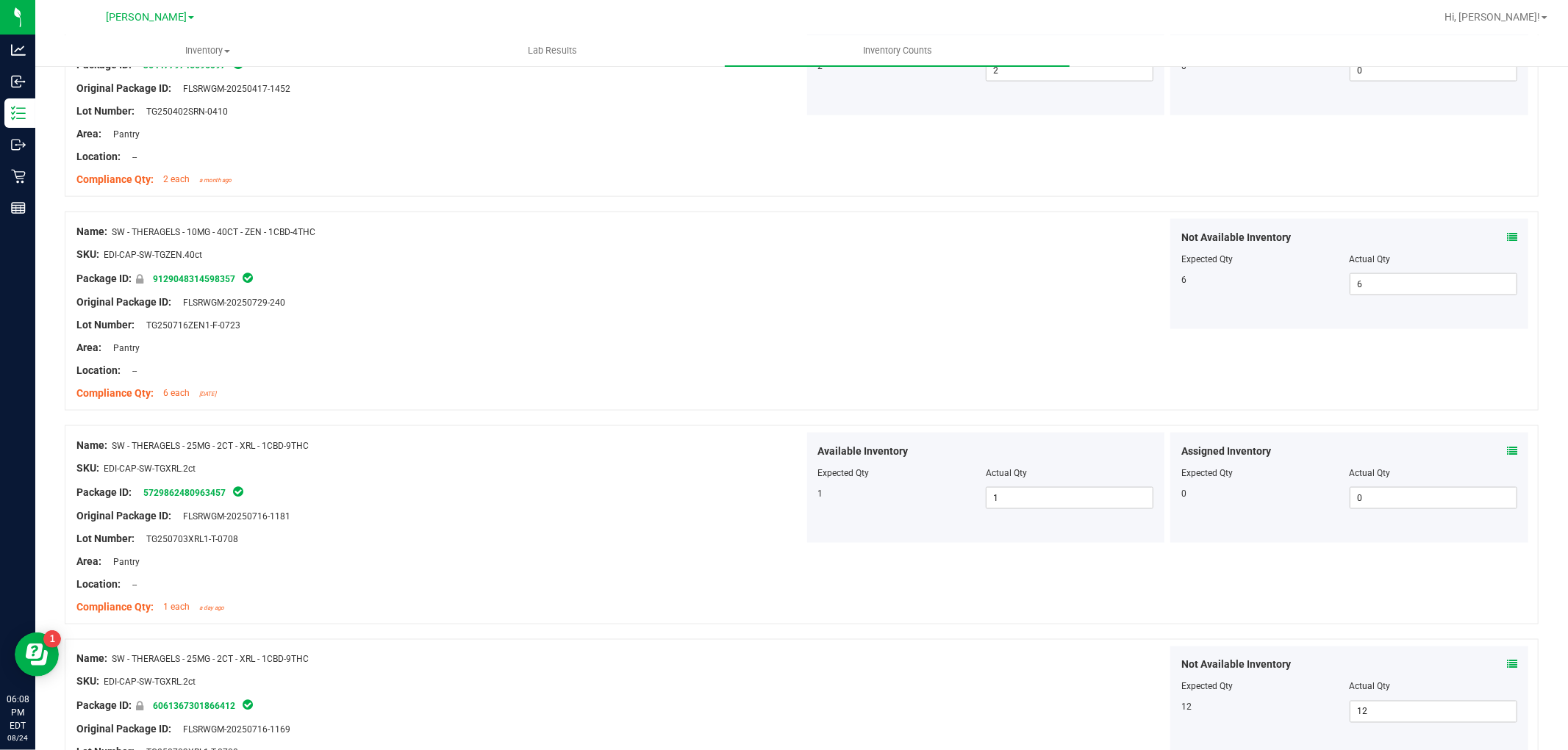
scroll to position [0, 0]
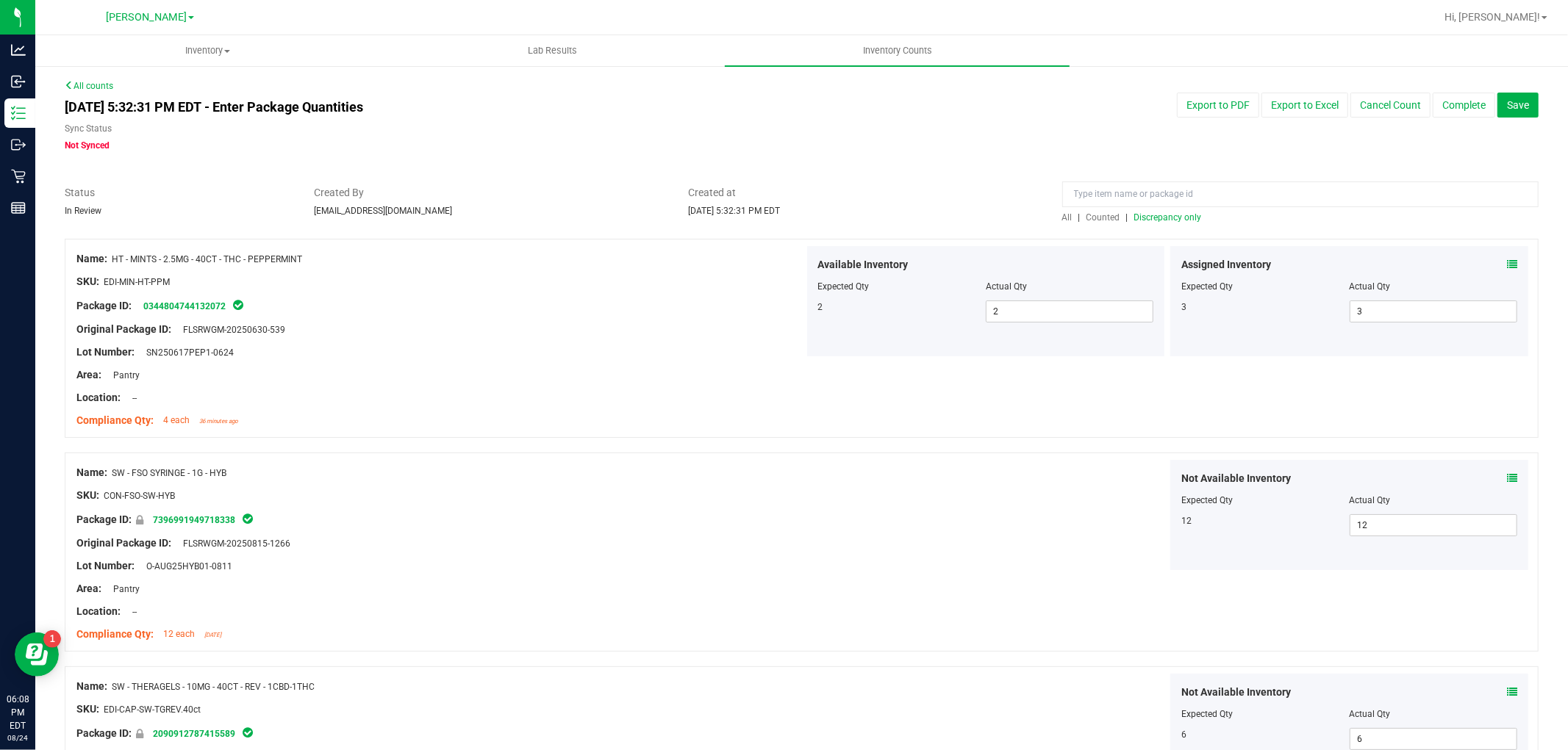
click at [1062, 216] on span "All" at bounding box center [1066, 217] width 11 height 11
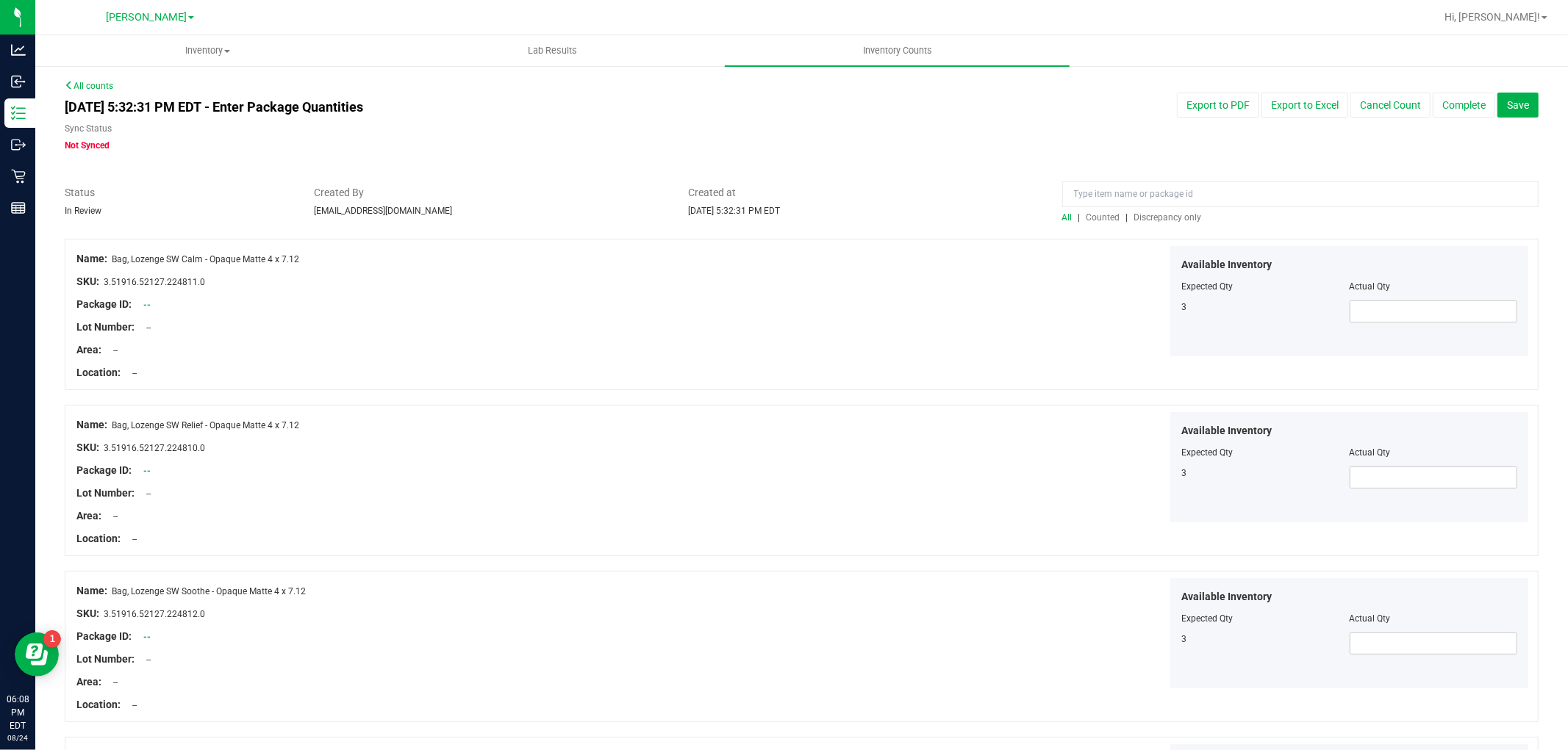
click at [1137, 213] on span "Discrepancy only" at bounding box center [1167, 217] width 67 height 11
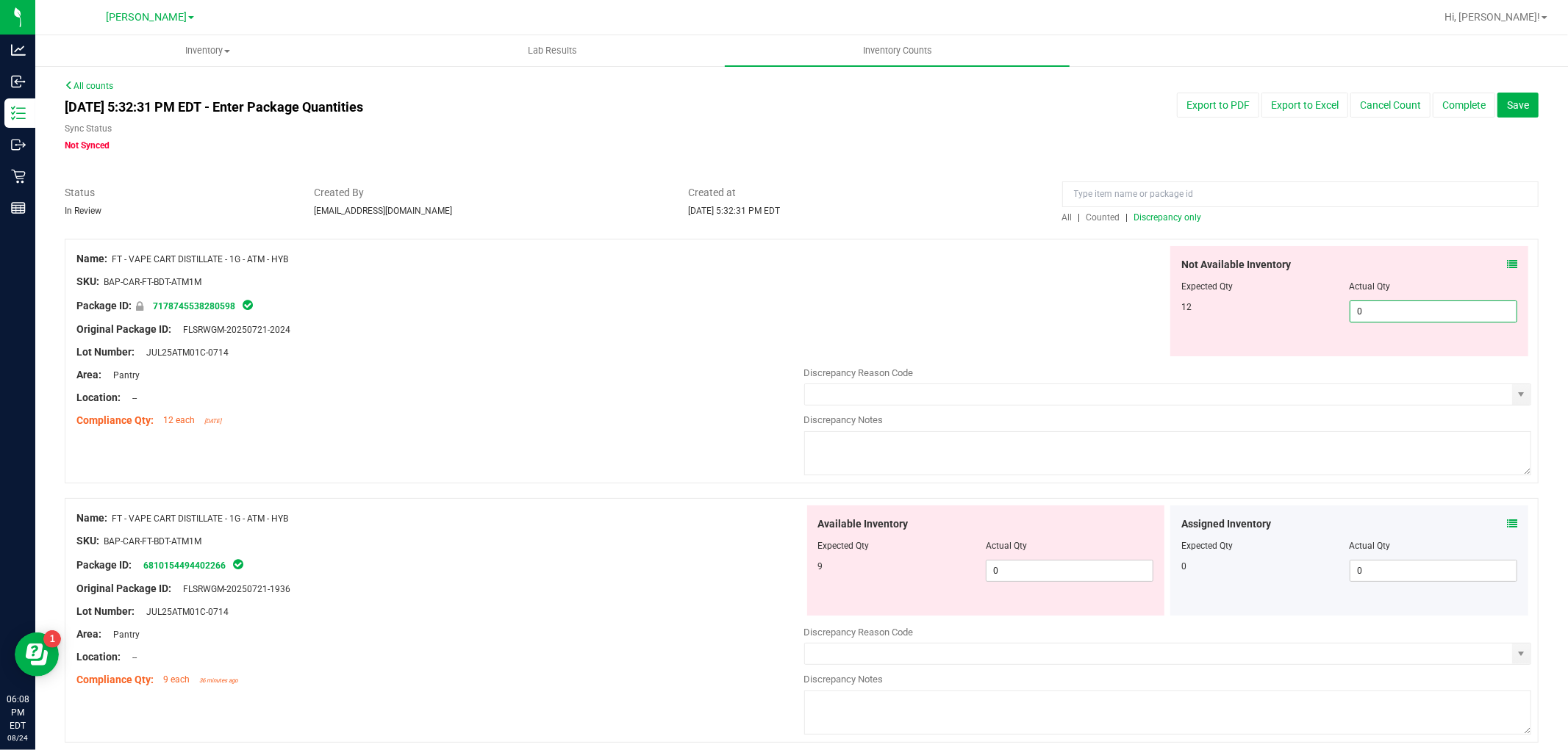
click at [1420, 319] on span "0 0" at bounding box center [1433, 311] width 168 height 22
click at [1038, 573] on div "Available Inventory Expected Qty Actual Qty 9 0 0" at bounding box center [1168, 621] width 728 height 233
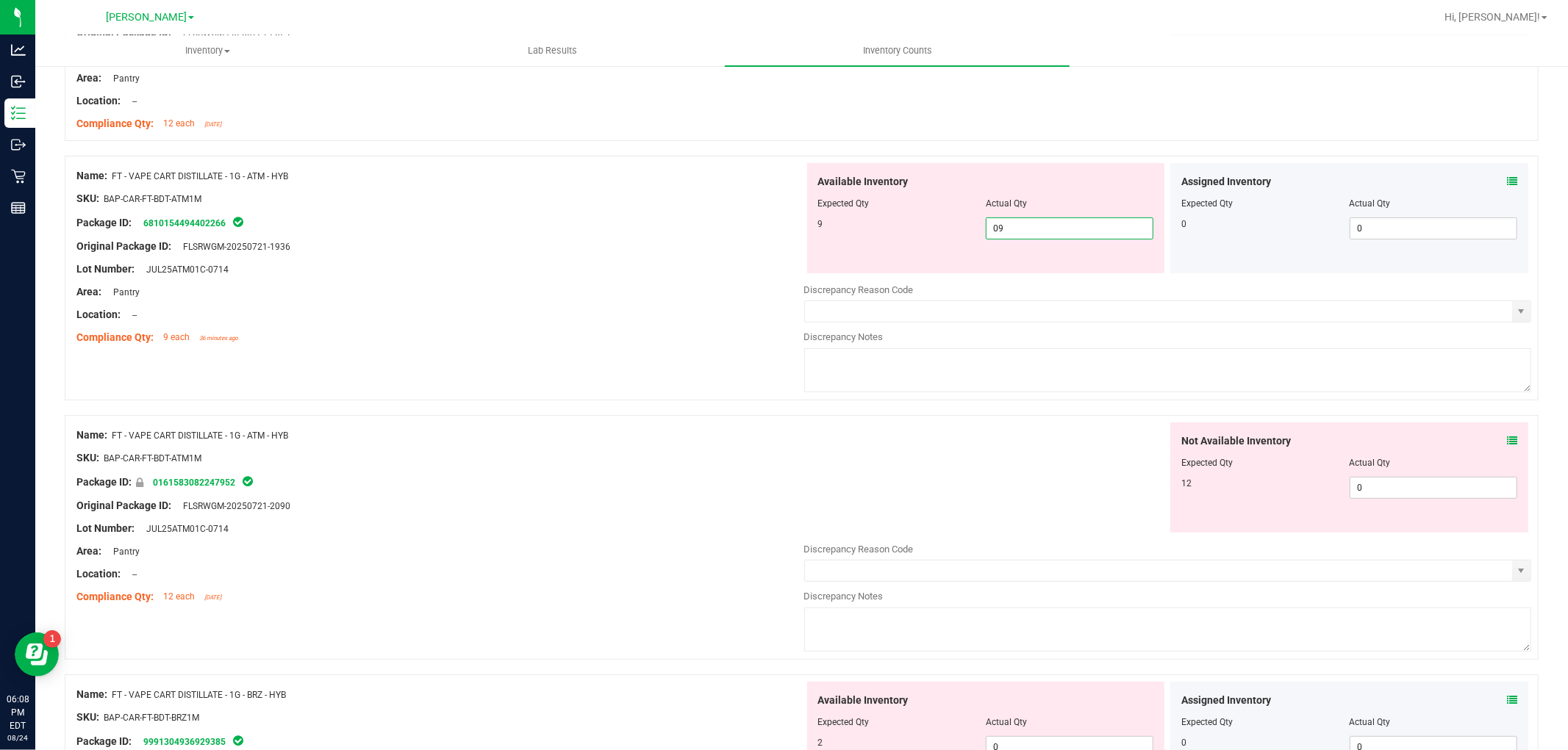
scroll to position [326, 0]
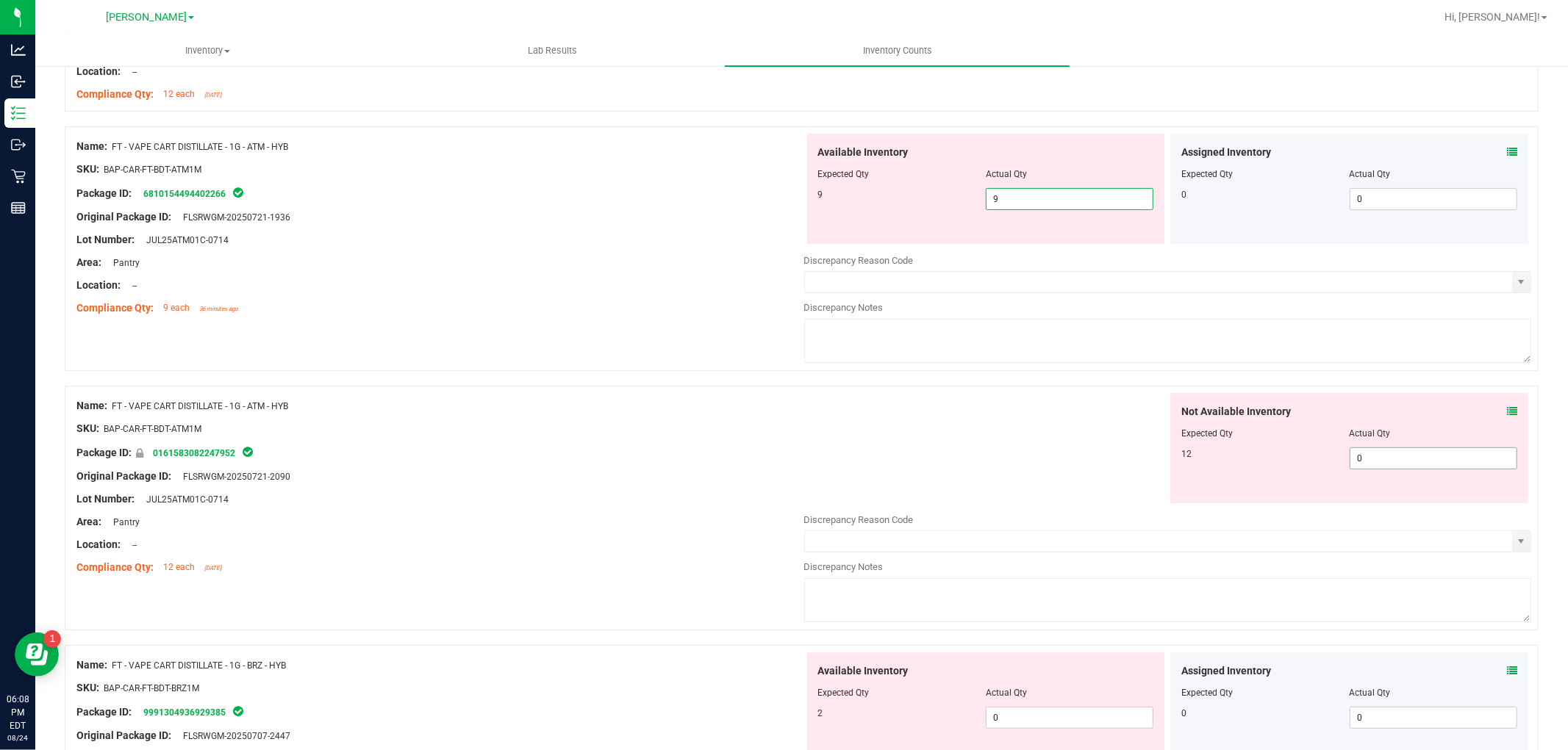
click at [1428, 459] on div "Not Available Inventory Expected Qty Actual Qty 12 0 0" at bounding box center [1168, 509] width 728 height 233
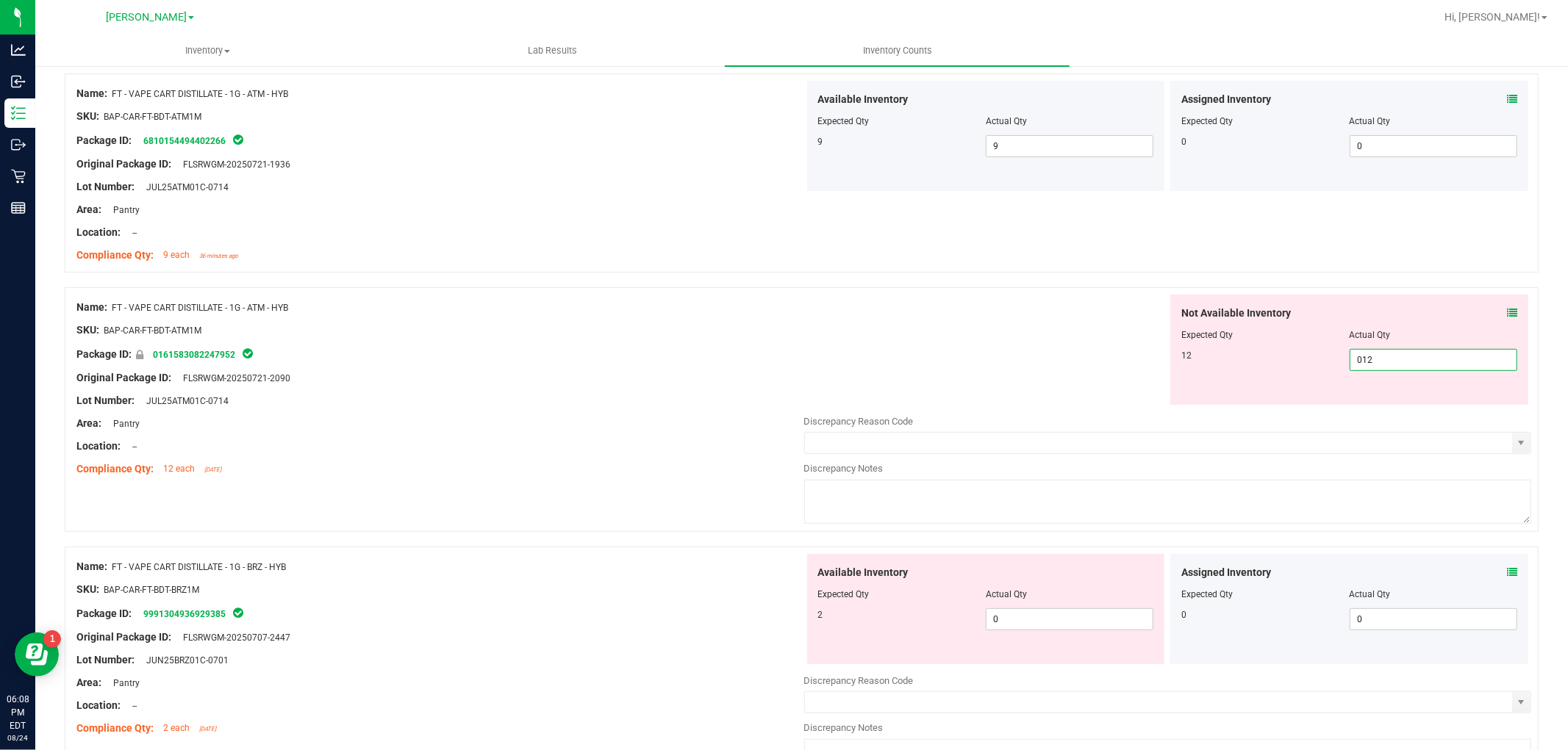
scroll to position [408, 0]
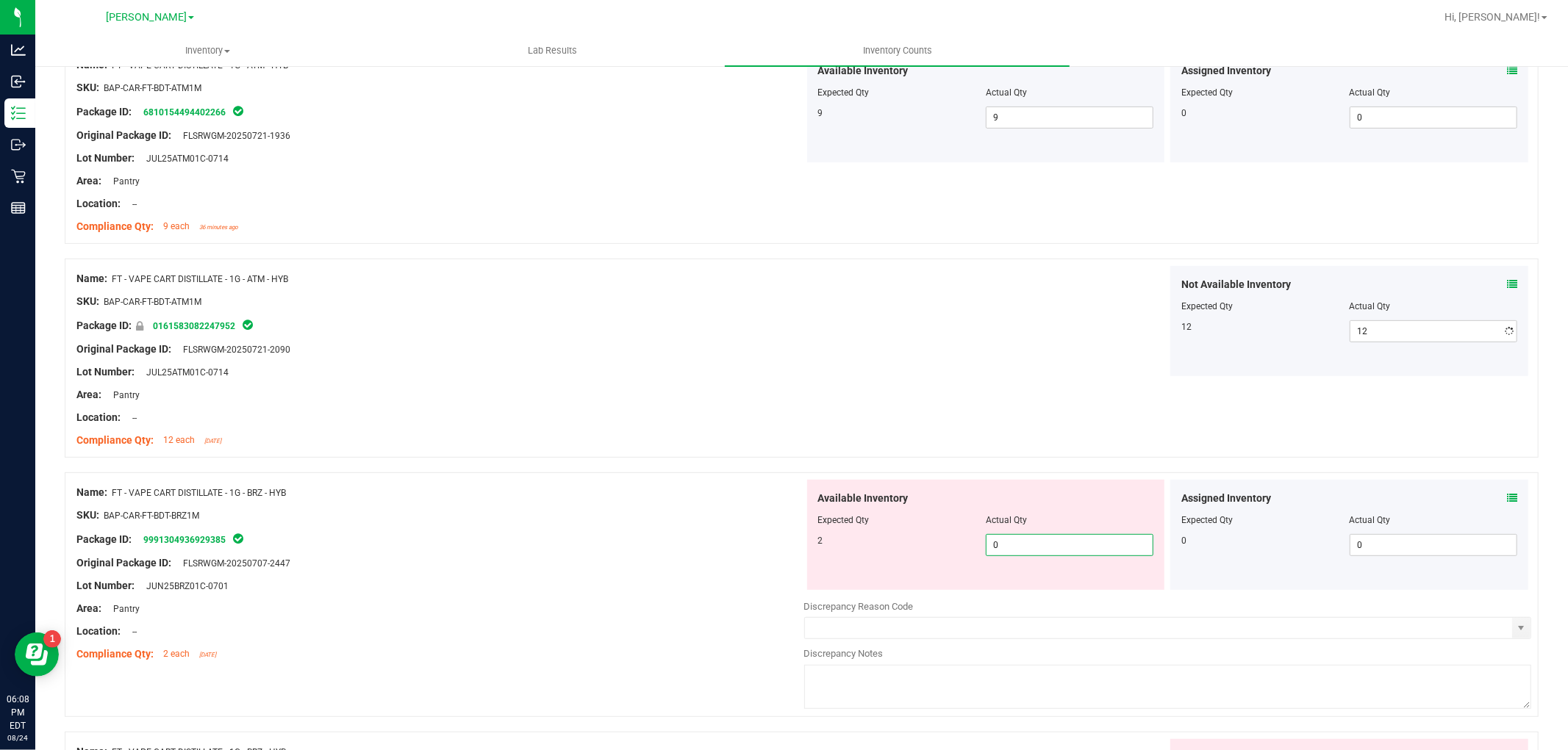
click at [1026, 585] on div "Available Inventory Expected Qty Actual Qty 2 0 0" at bounding box center [985, 534] width 358 height 110
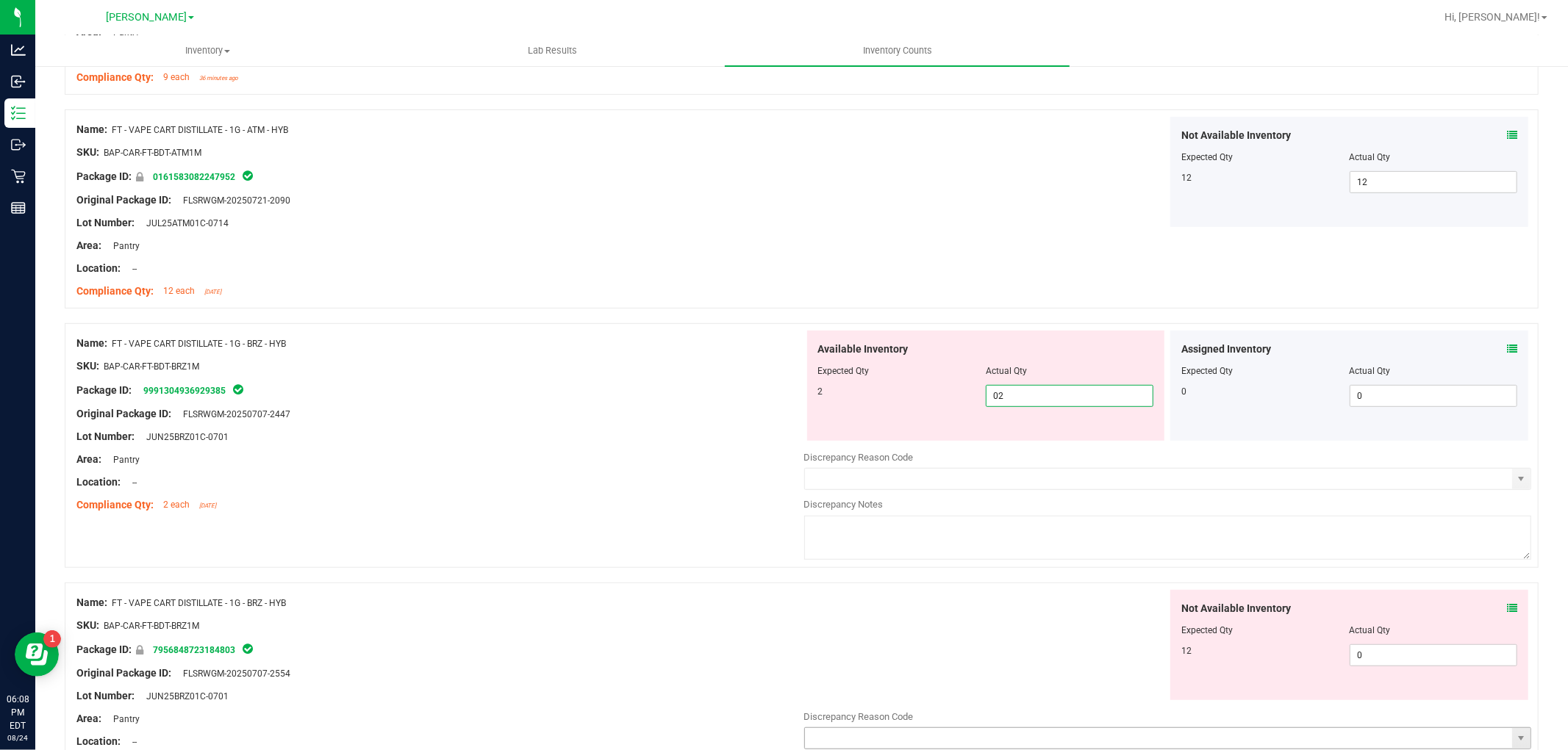
scroll to position [816, 0]
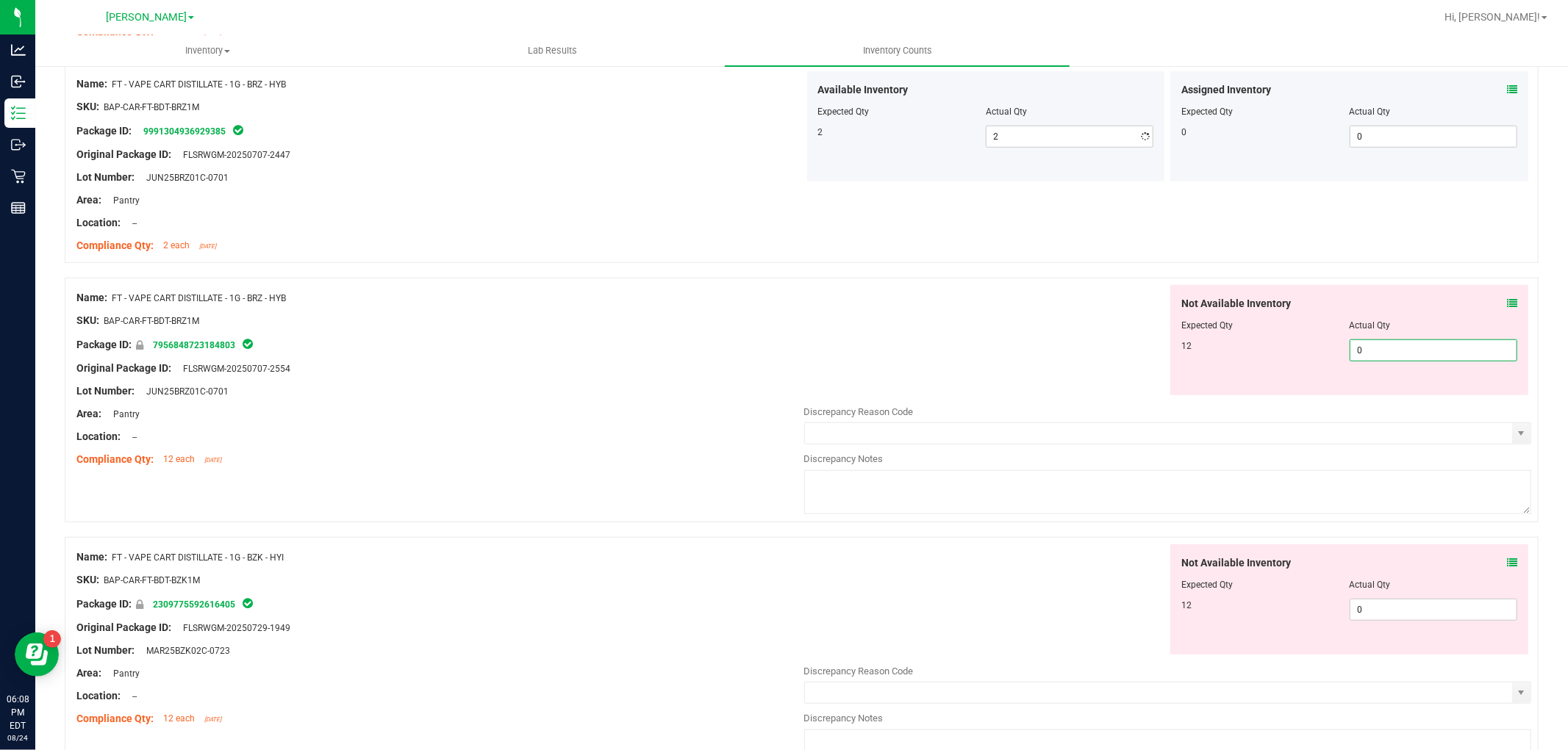
click at [1429, 395] on div "Not Available Inventory Expected Qty Actual Qty 12 0 0" at bounding box center [1168, 401] width 728 height 233
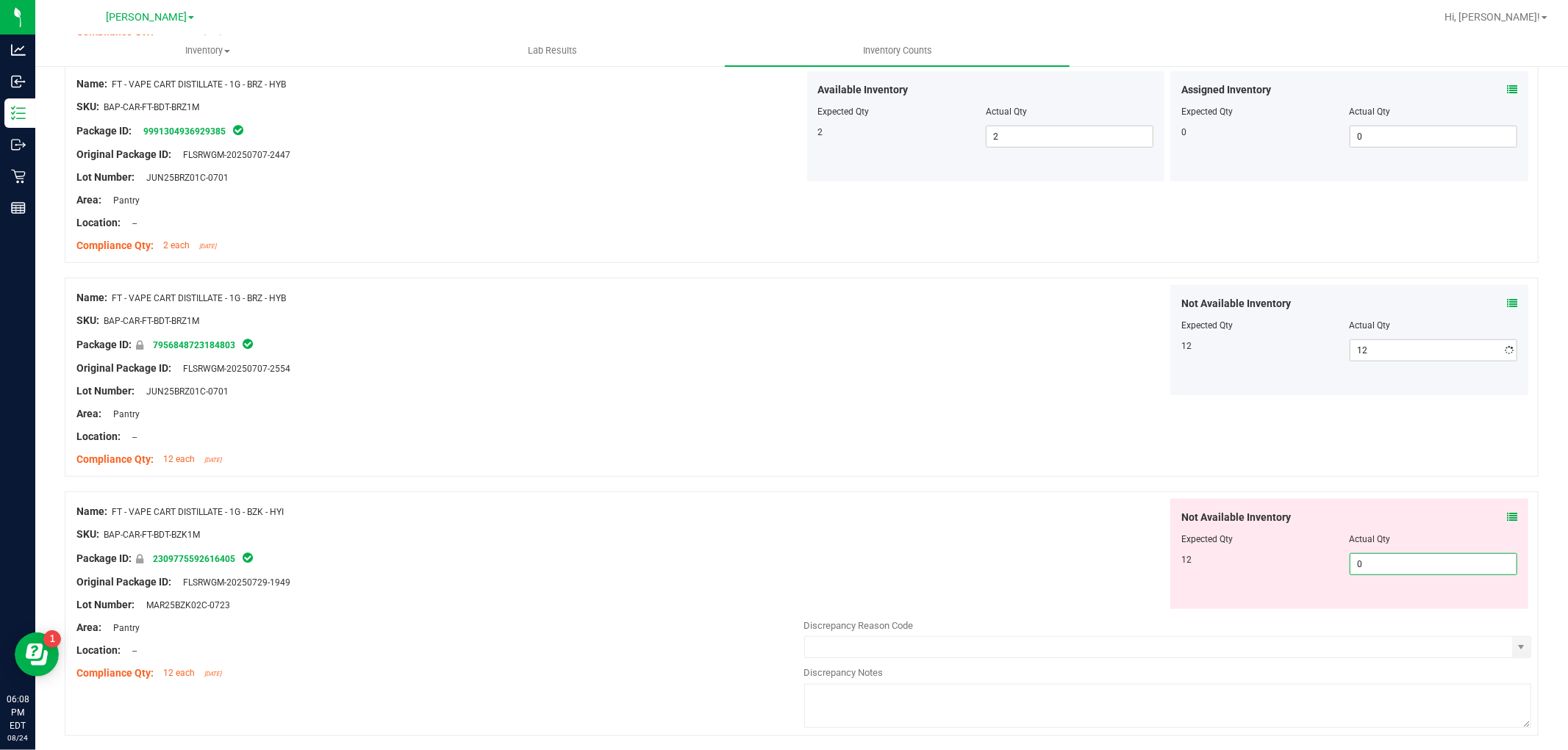
click at [1397, 609] on div "Not Available Inventory Expected Qty Actual Qty 12 0 0" at bounding box center [1348, 553] width 358 height 110
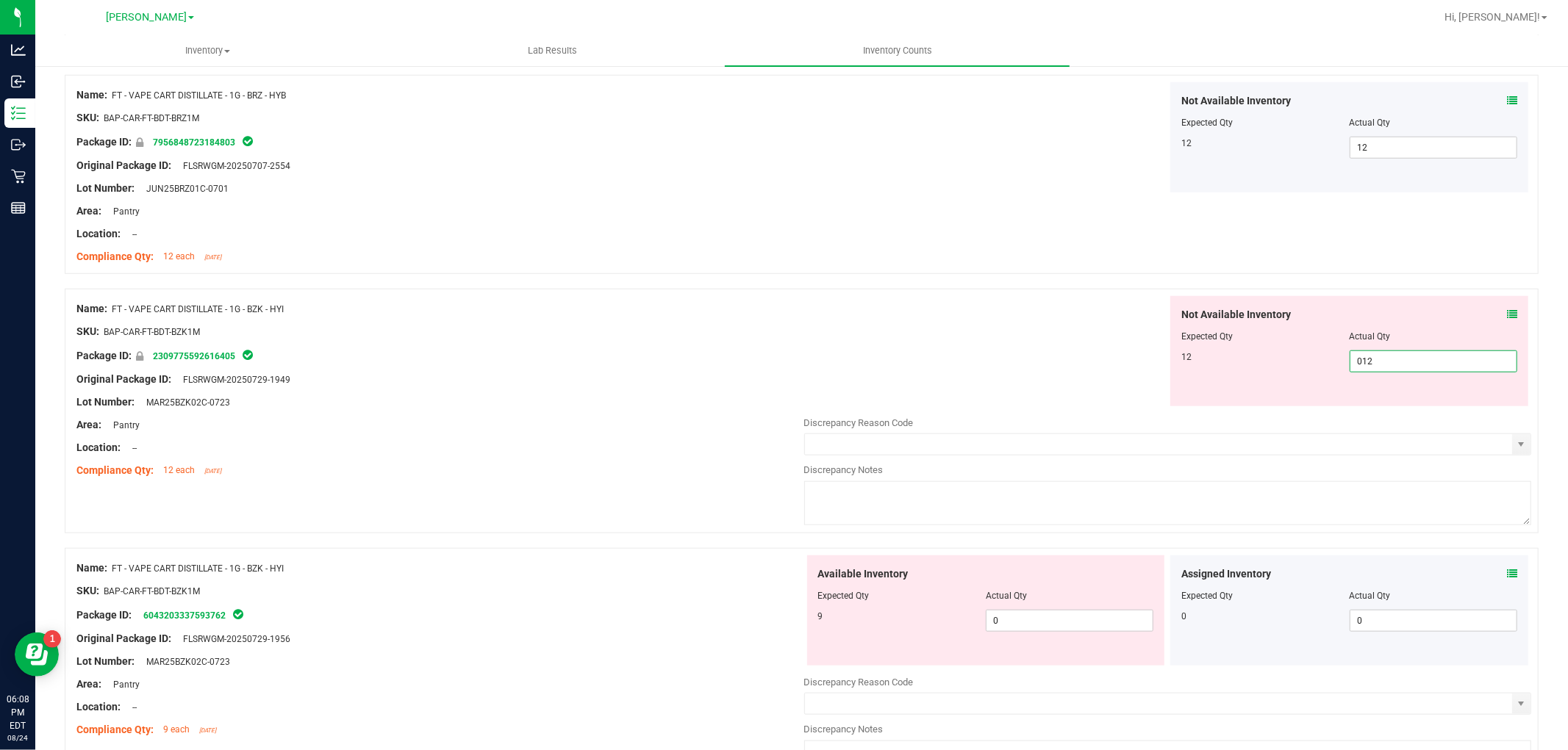
scroll to position [1142, 0]
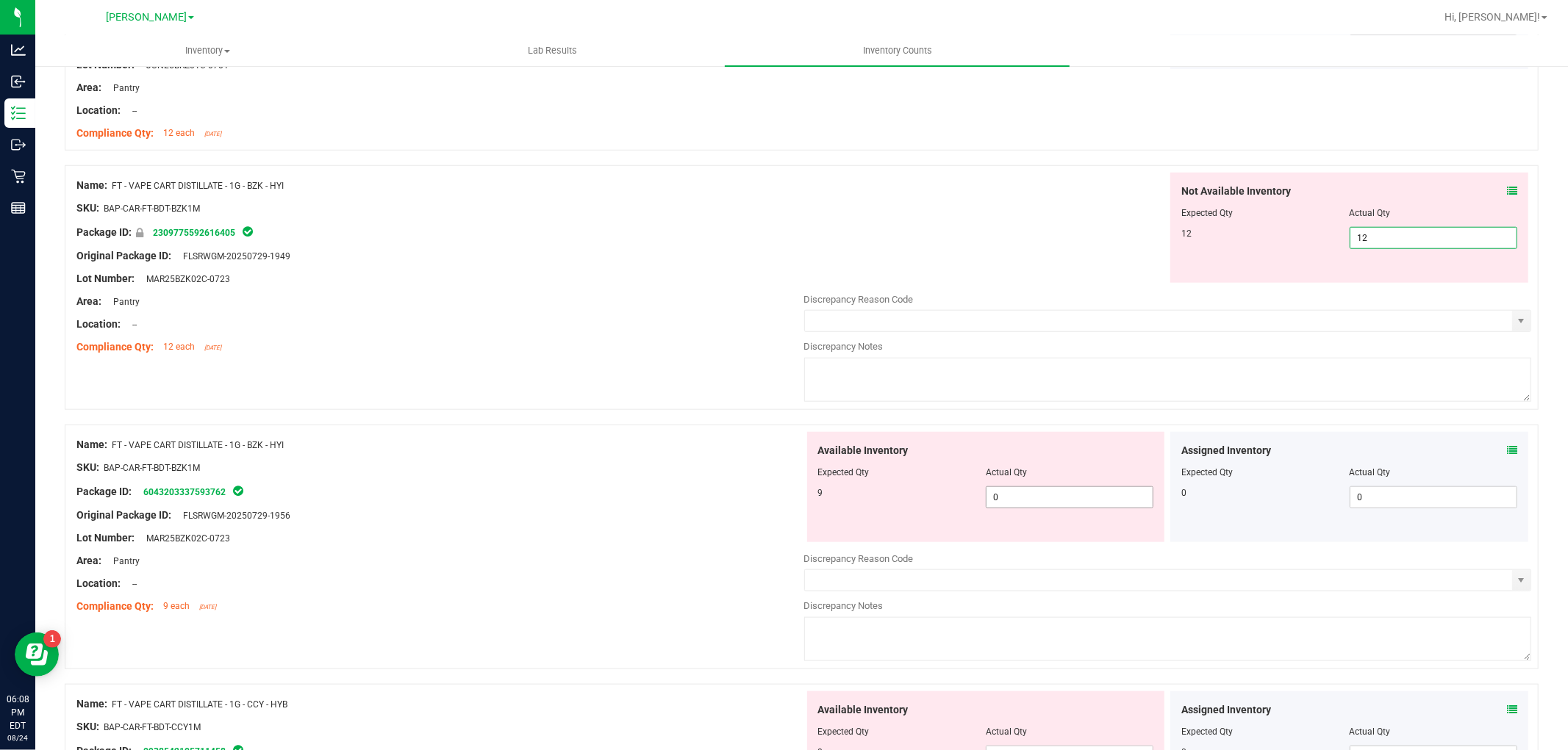
click at [1015, 494] on div "Available Inventory Expected Qty Actual Qty 9 0 0" at bounding box center [985, 487] width 358 height 110
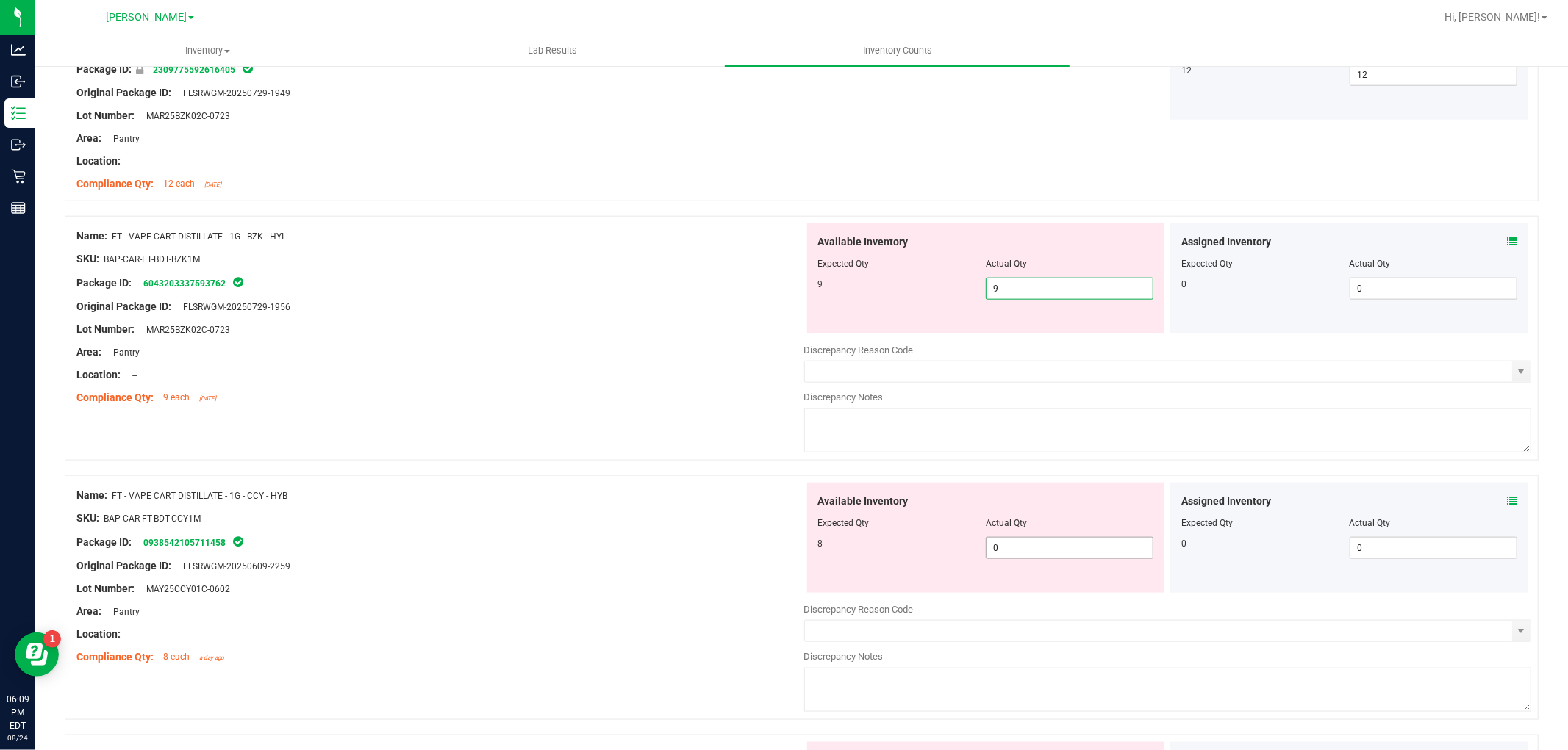
click at [1025, 543] on div "Available Inventory Expected Qty Actual Qty 8 0 0" at bounding box center [985, 537] width 358 height 110
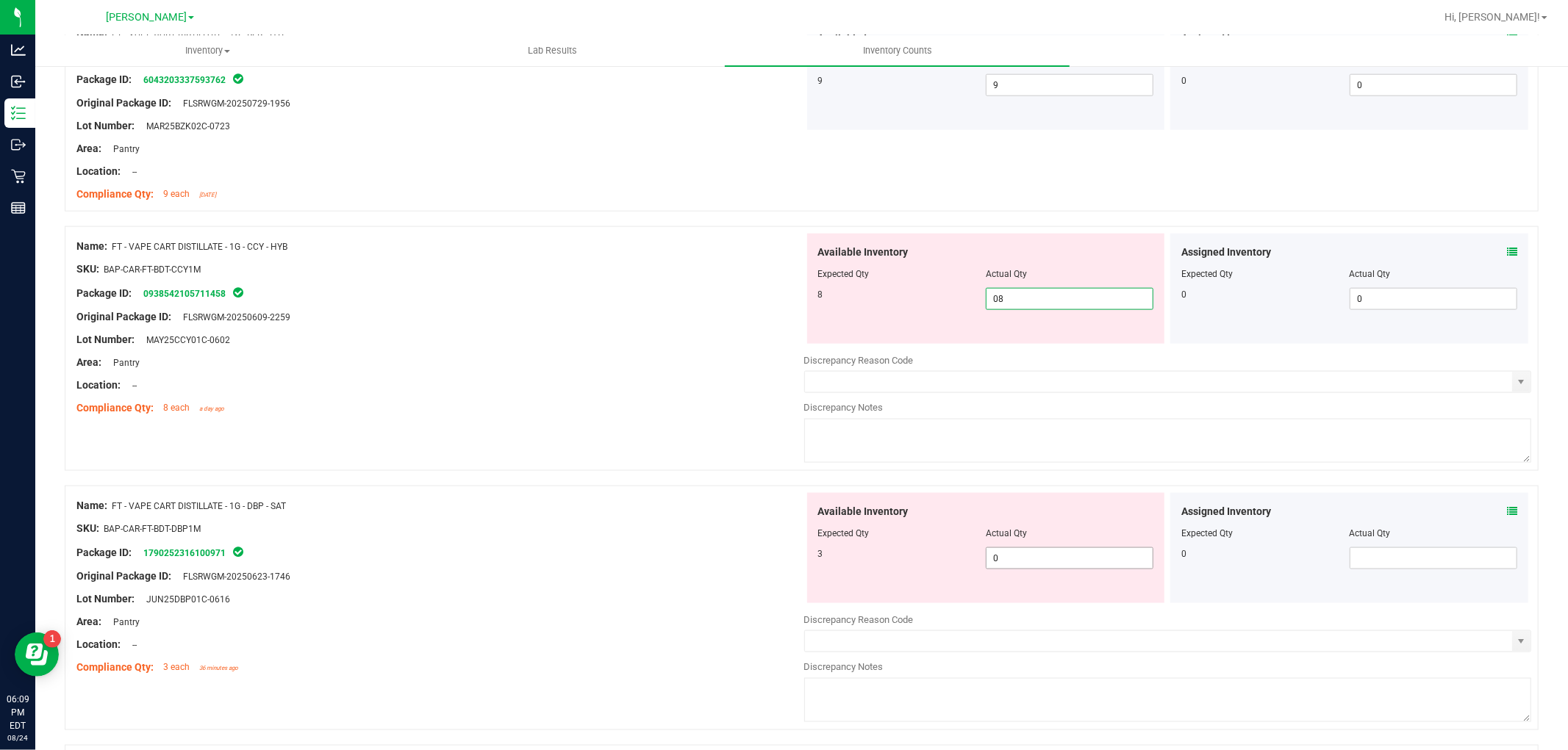
scroll to position [1633, 0]
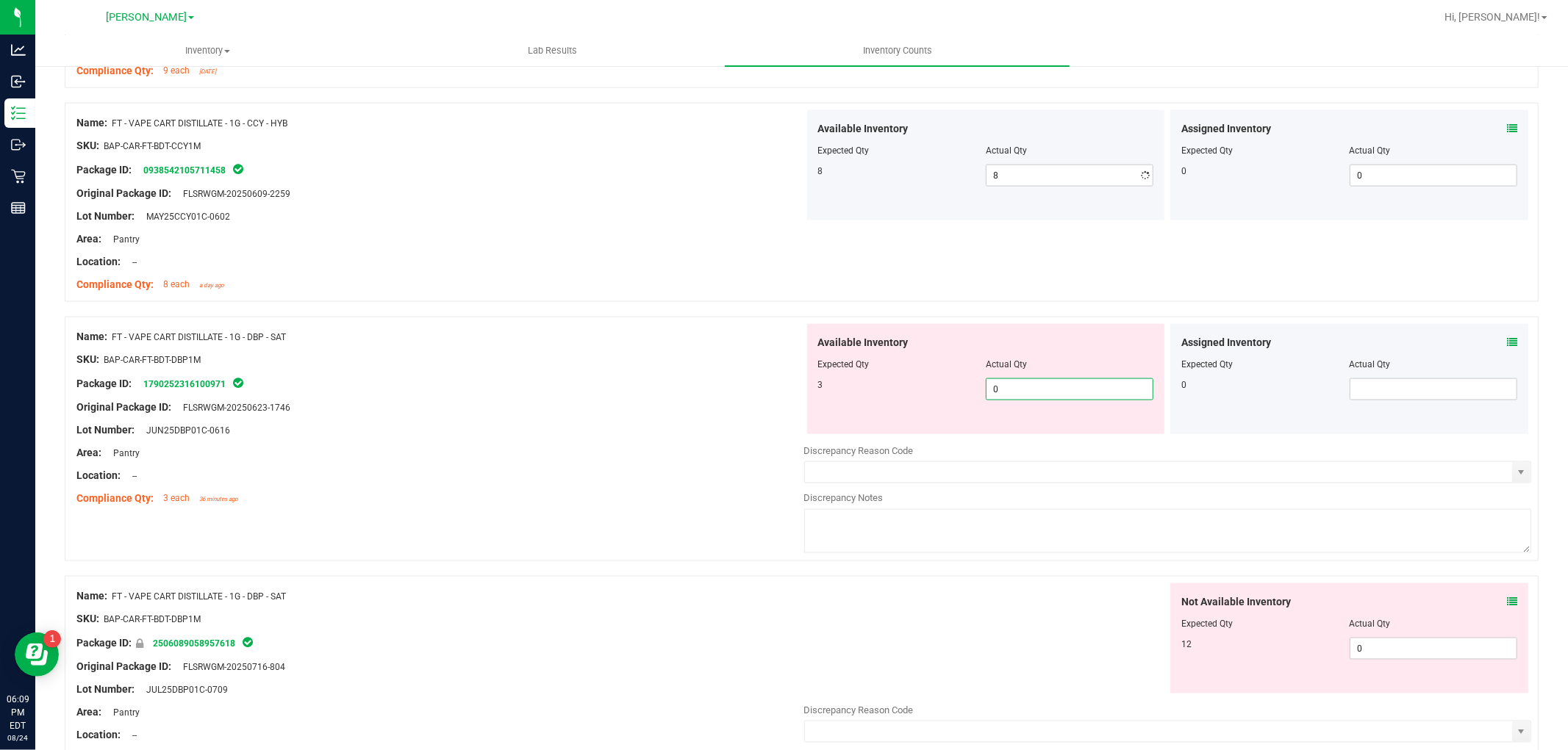
click at [1037, 439] on div "Available Inventory Expected Qty Actual Qty 3 0 0" at bounding box center [1168, 440] width 728 height 233
click at [1383, 651] on div "Not Available Inventory Expected Qty Actual Qty 12 0 01" at bounding box center [1168, 699] width 728 height 233
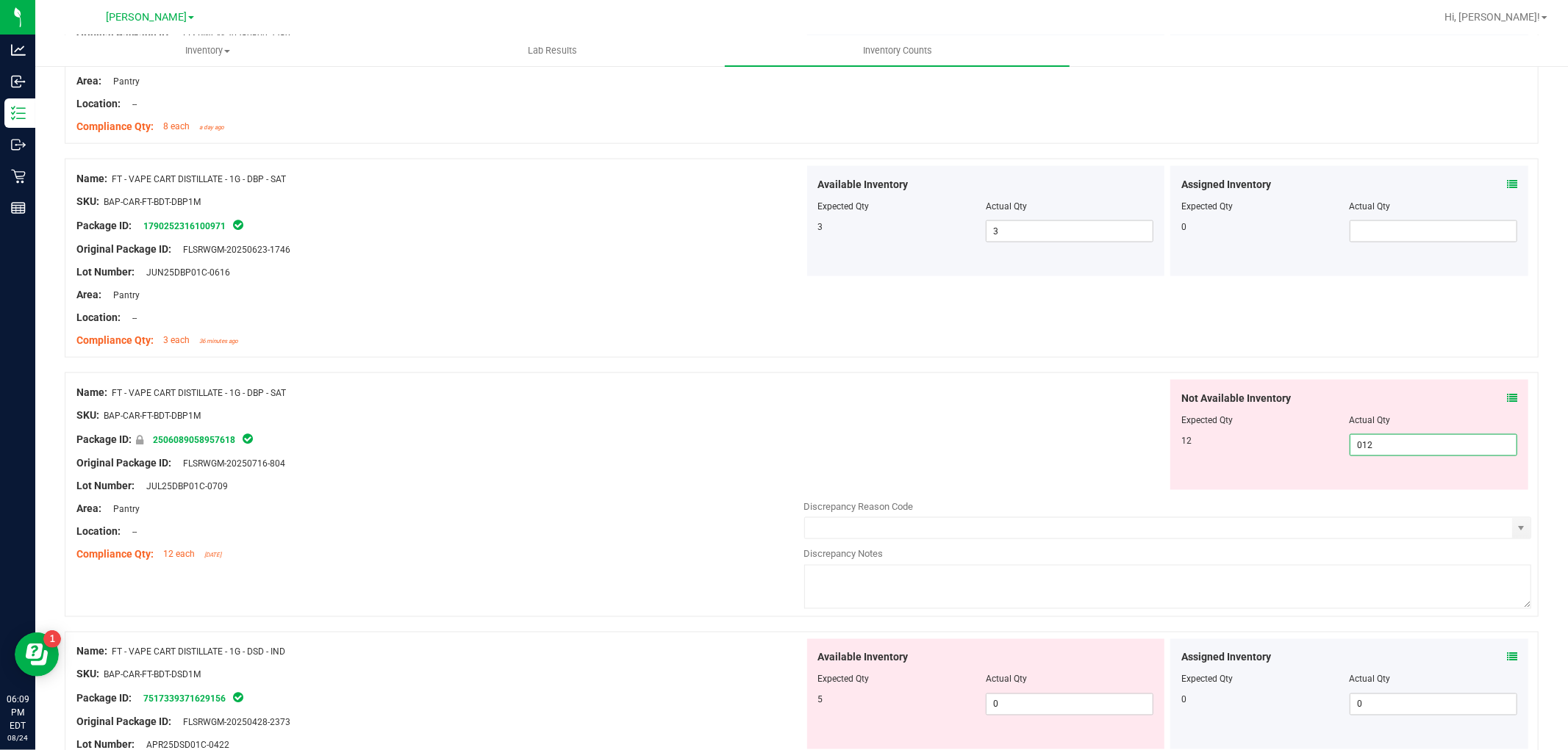
scroll to position [1958, 0]
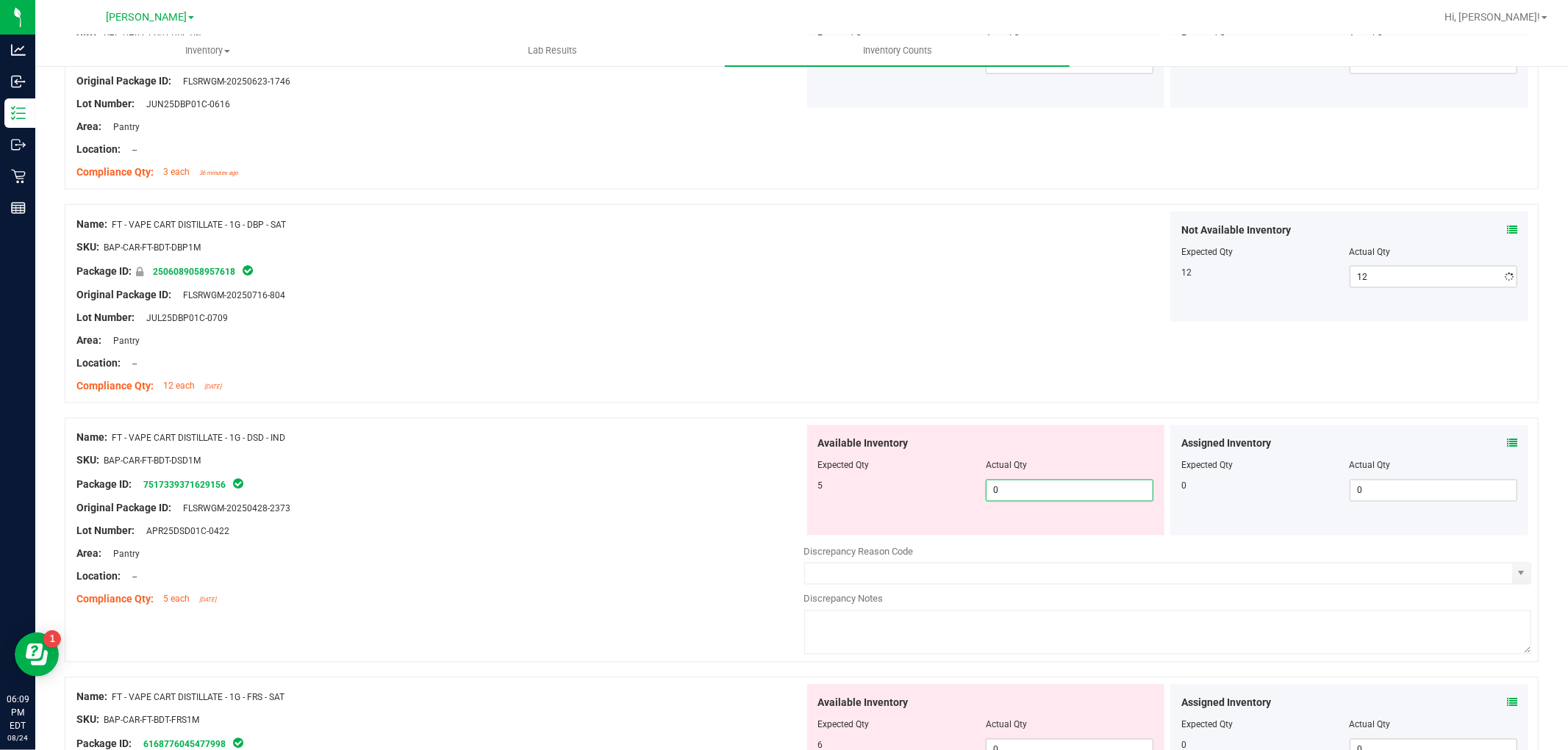
click at [1130, 544] on div "Available Inventory Expected Qty Actual Qty 5 0 0" at bounding box center [1168, 541] width 728 height 233
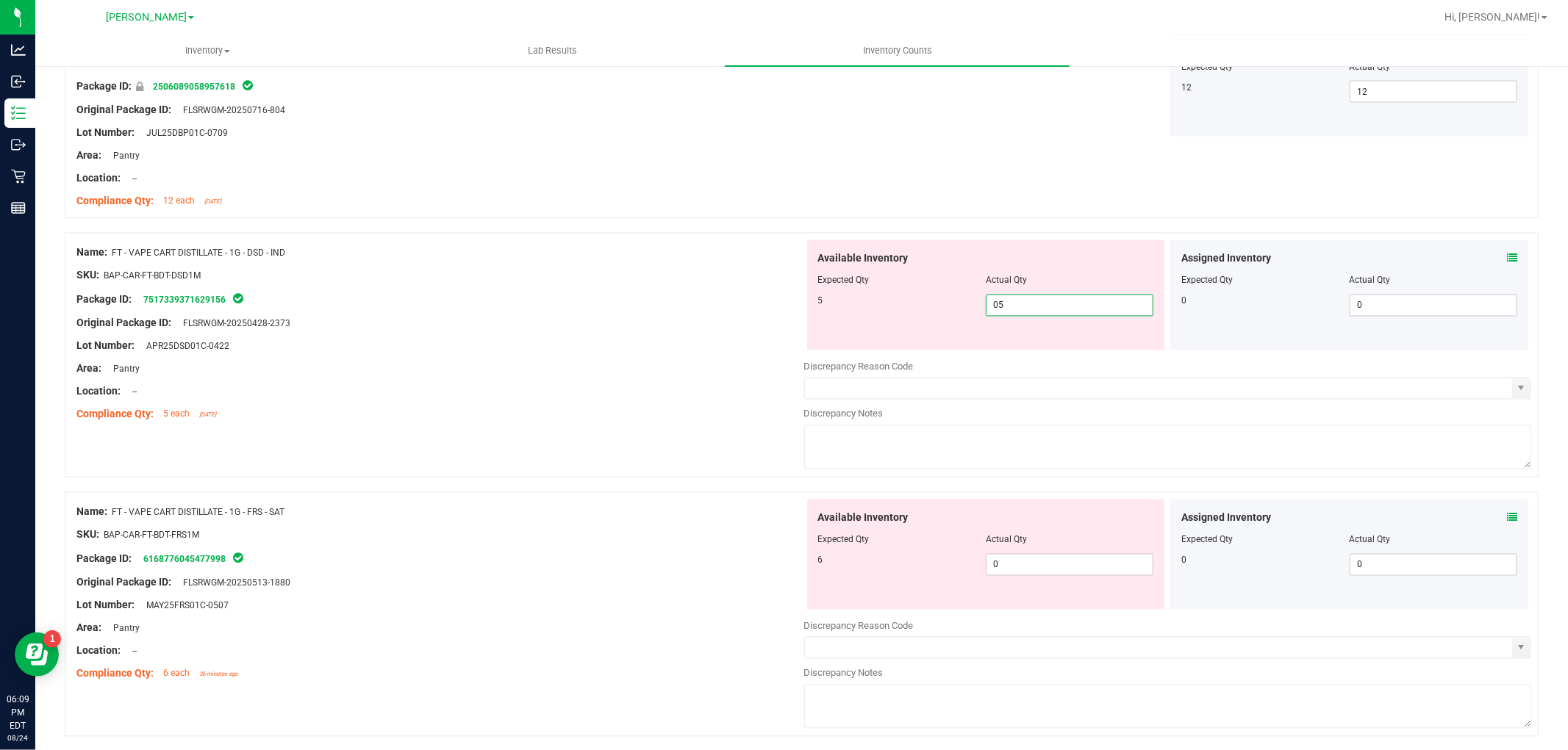
scroll to position [2367, 0]
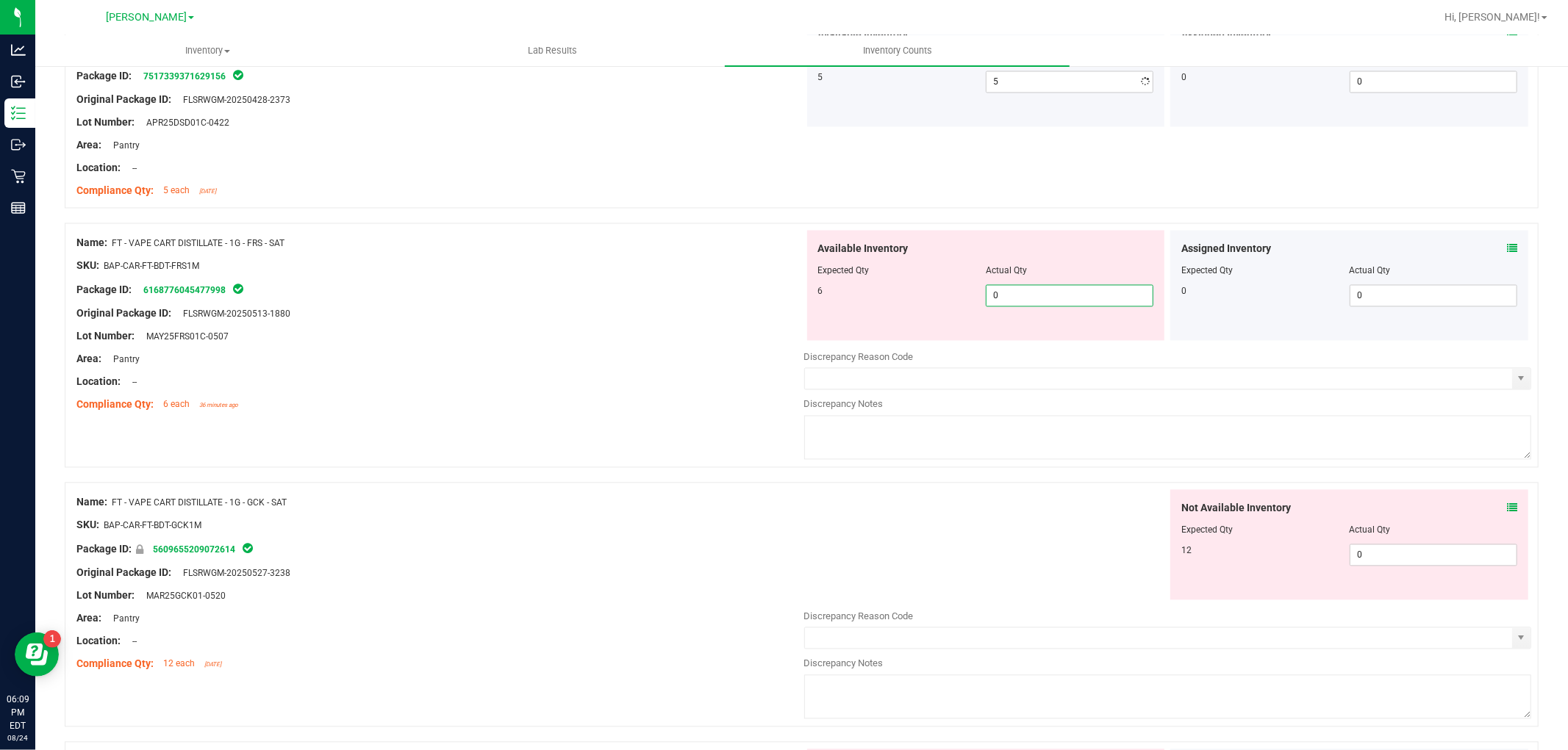
click at [1090, 348] on div "Available Inventory Expected Qty Actual Qty 6 0 0" at bounding box center [1168, 346] width 728 height 233
click at [1371, 560] on div "Not Available Inventory Expected Qty Actual Qty 12 0 0" at bounding box center [1168, 606] width 728 height 233
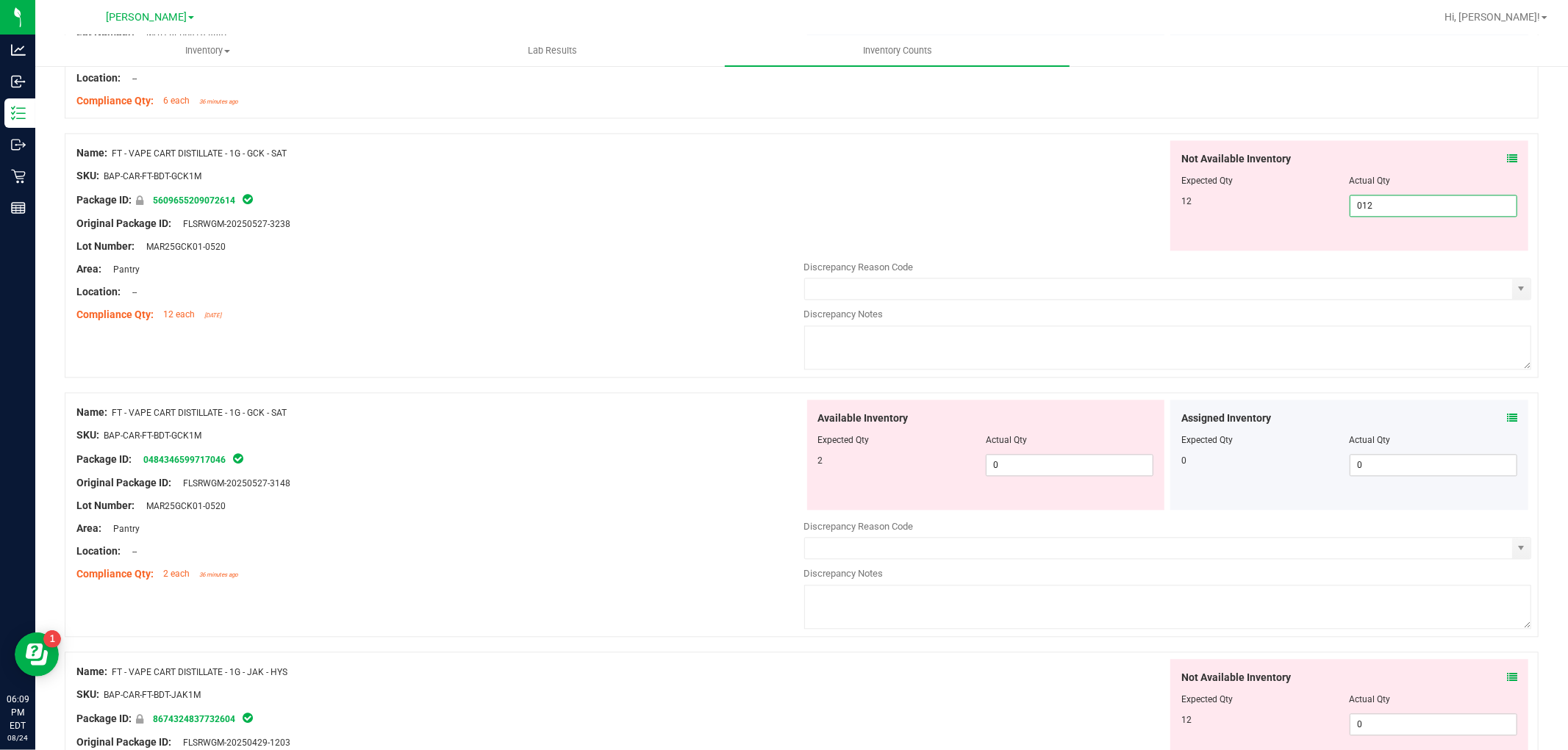
scroll to position [2693, 0]
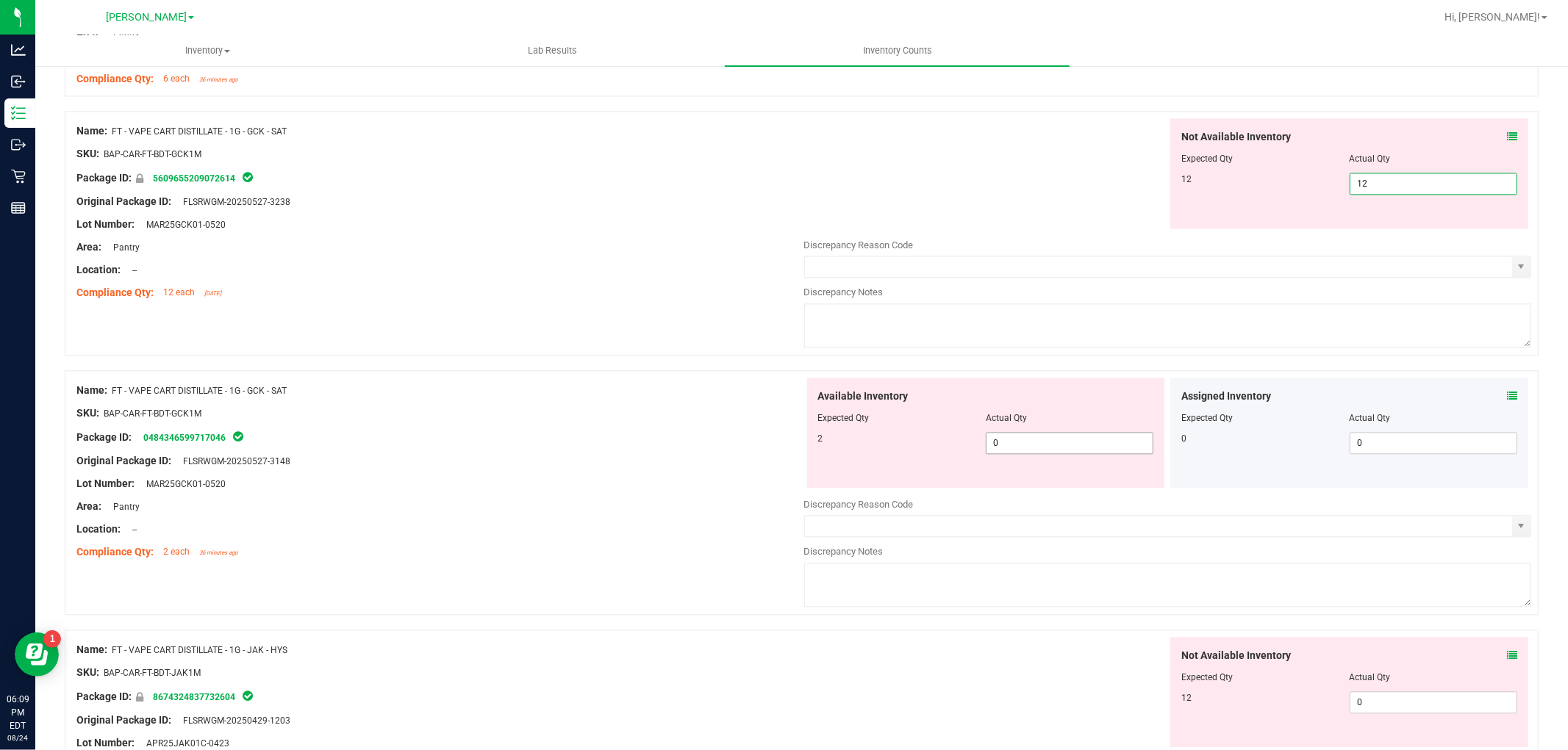
drag, startPoint x: 999, startPoint y: 451, endPoint x: 1034, endPoint y: 458, distance: 35.7
click at [1002, 451] on div "Available Inventory Expected Qty Actual Qty 2 0 0" at bounding box center [1168, 493] width 728 height 233
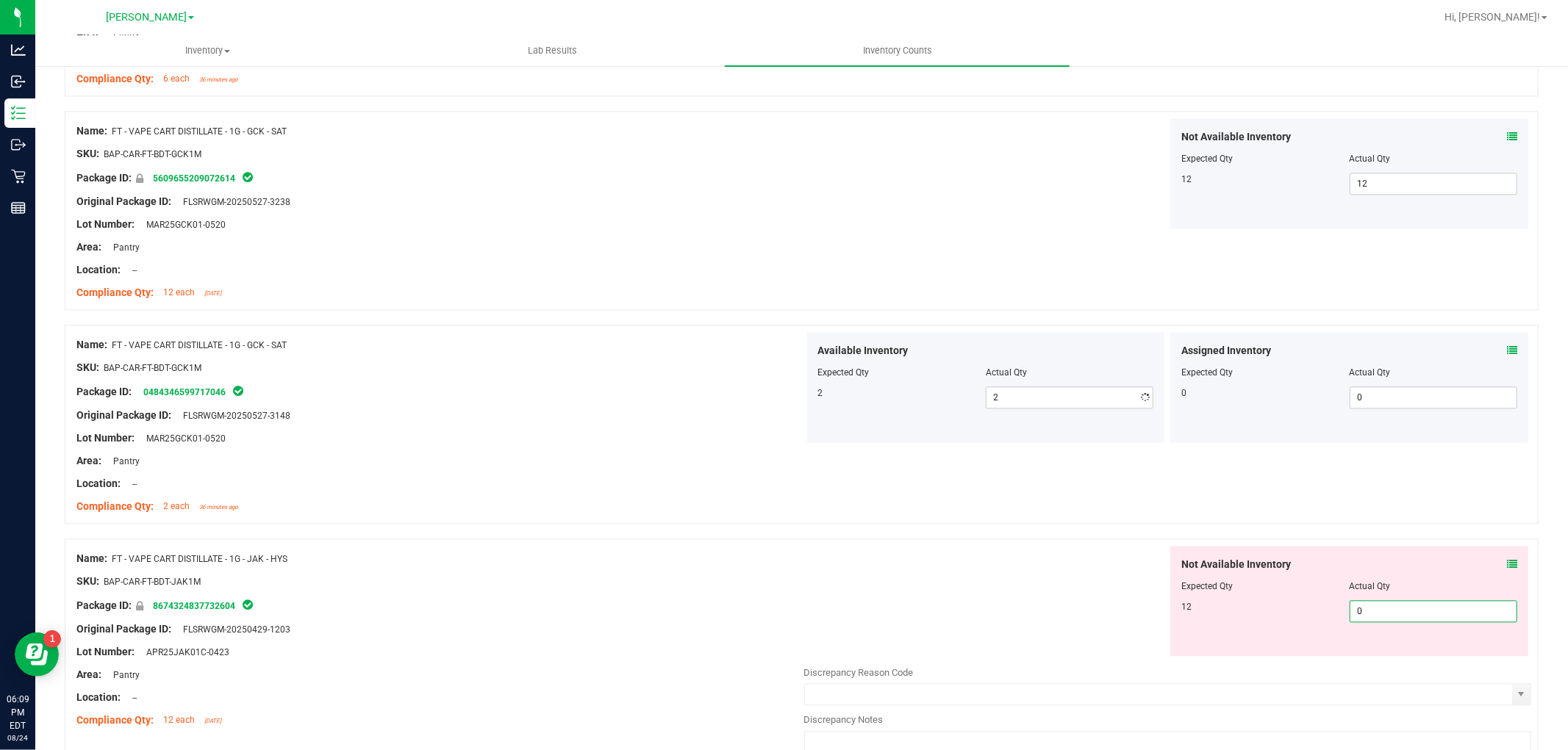
click at [1365, 655] on div "Not Available Inventory Expected Qty Actual Qty 12 0 0" at bounding box center [1348, 601] width 358 height 110
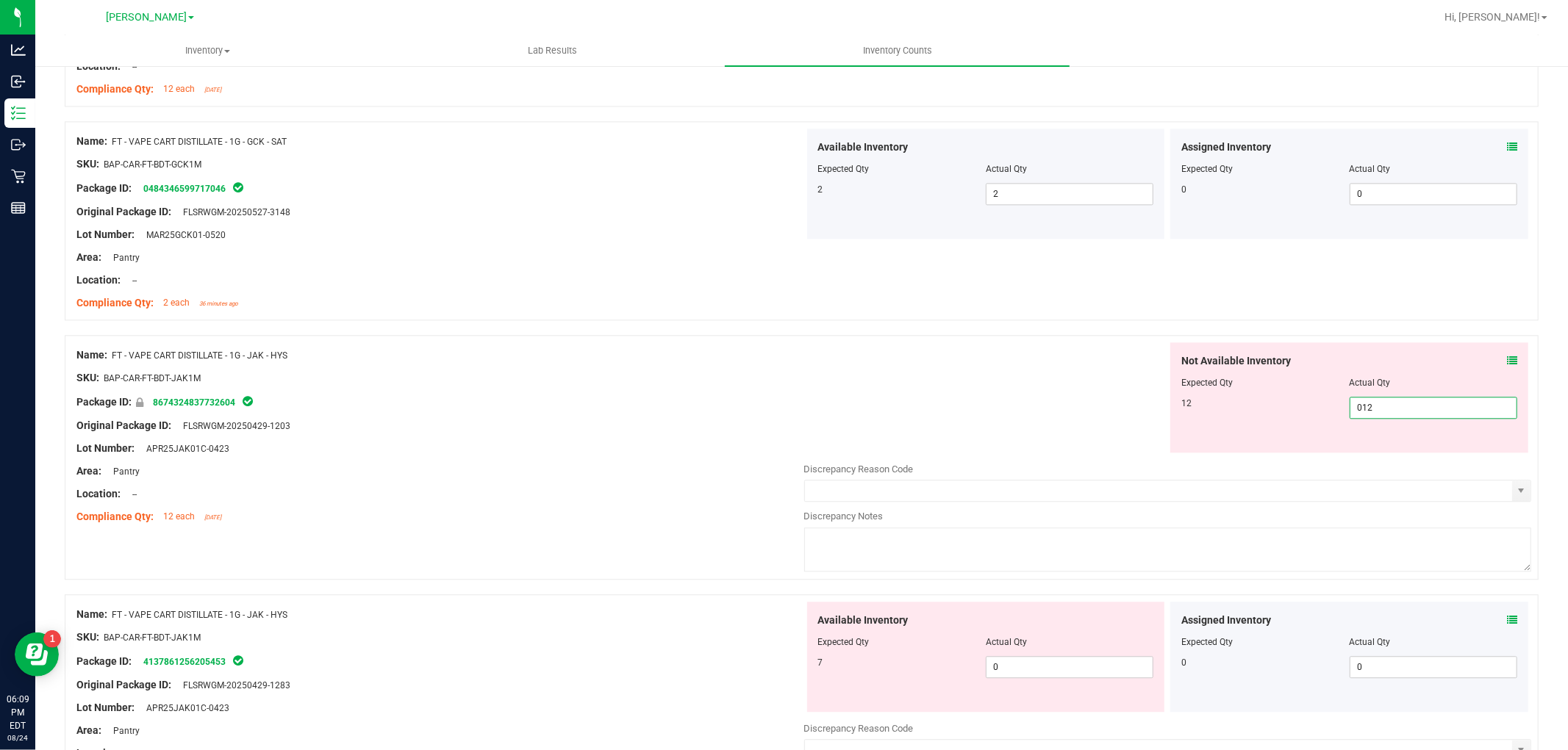
scroll to position [3020, 0]
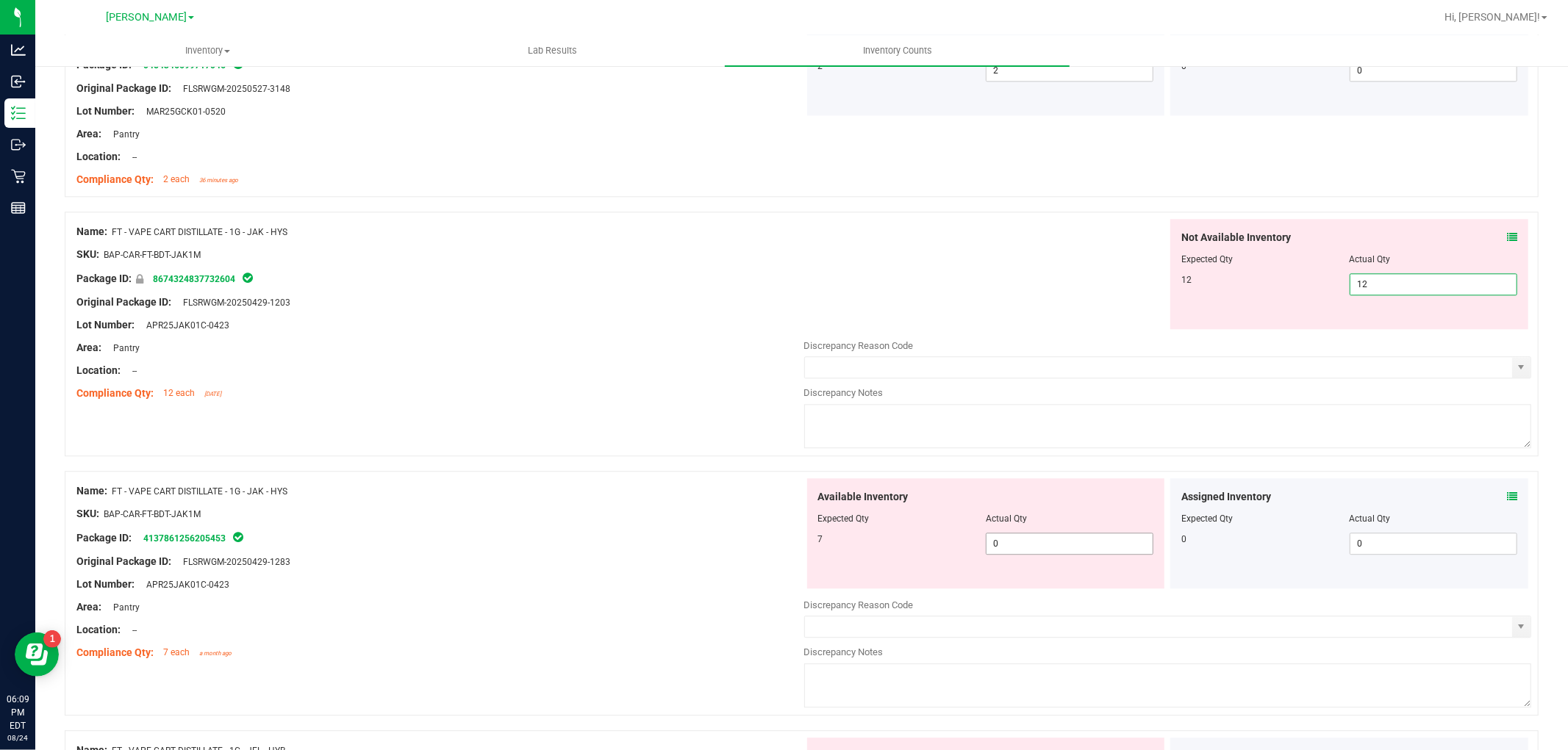
click at [1079, 552] on div "Available Inventory Expected Qty Actual Qty 7 0 0" at bounding box center [1168, 594] width 728 height 233
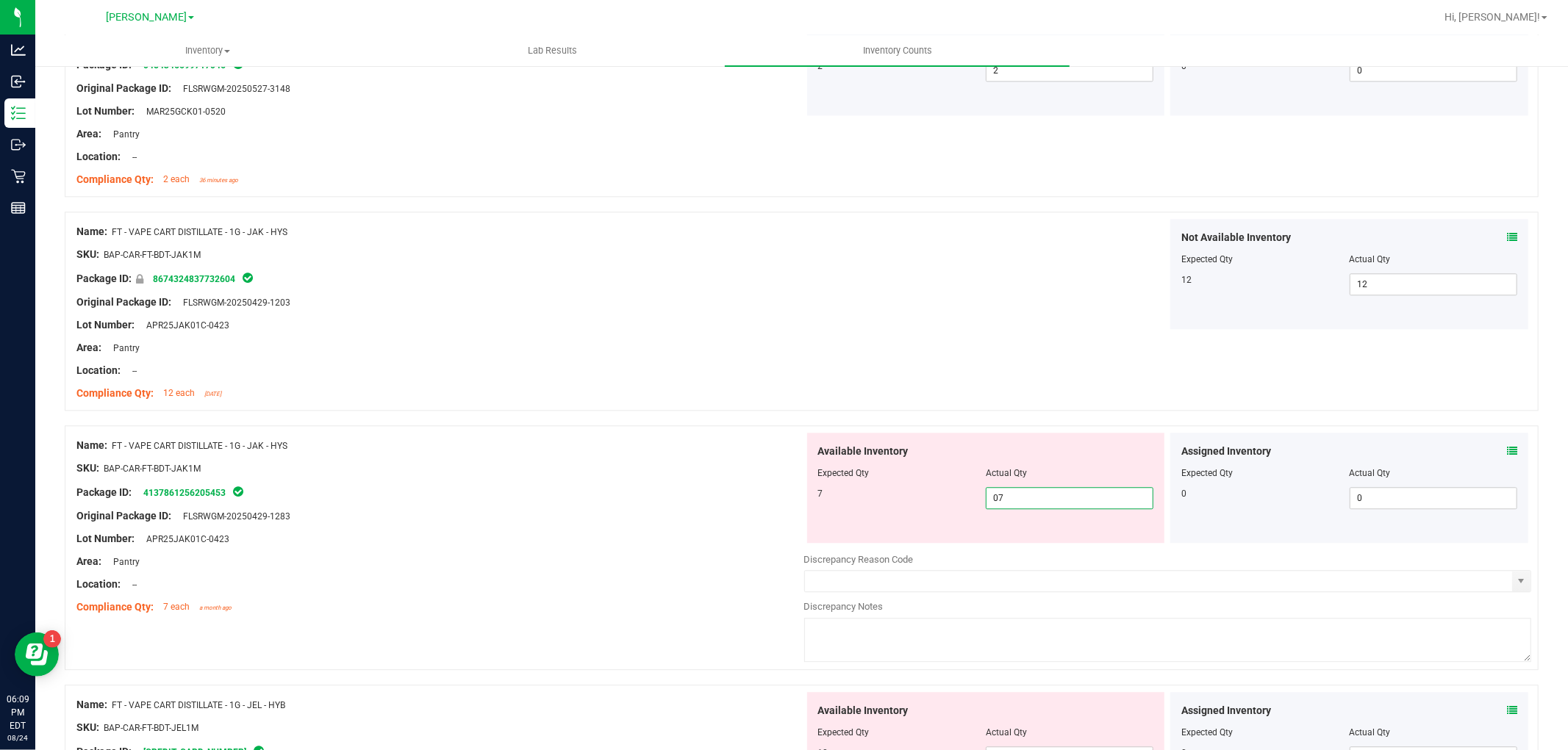
scroll to position [3427, 0]
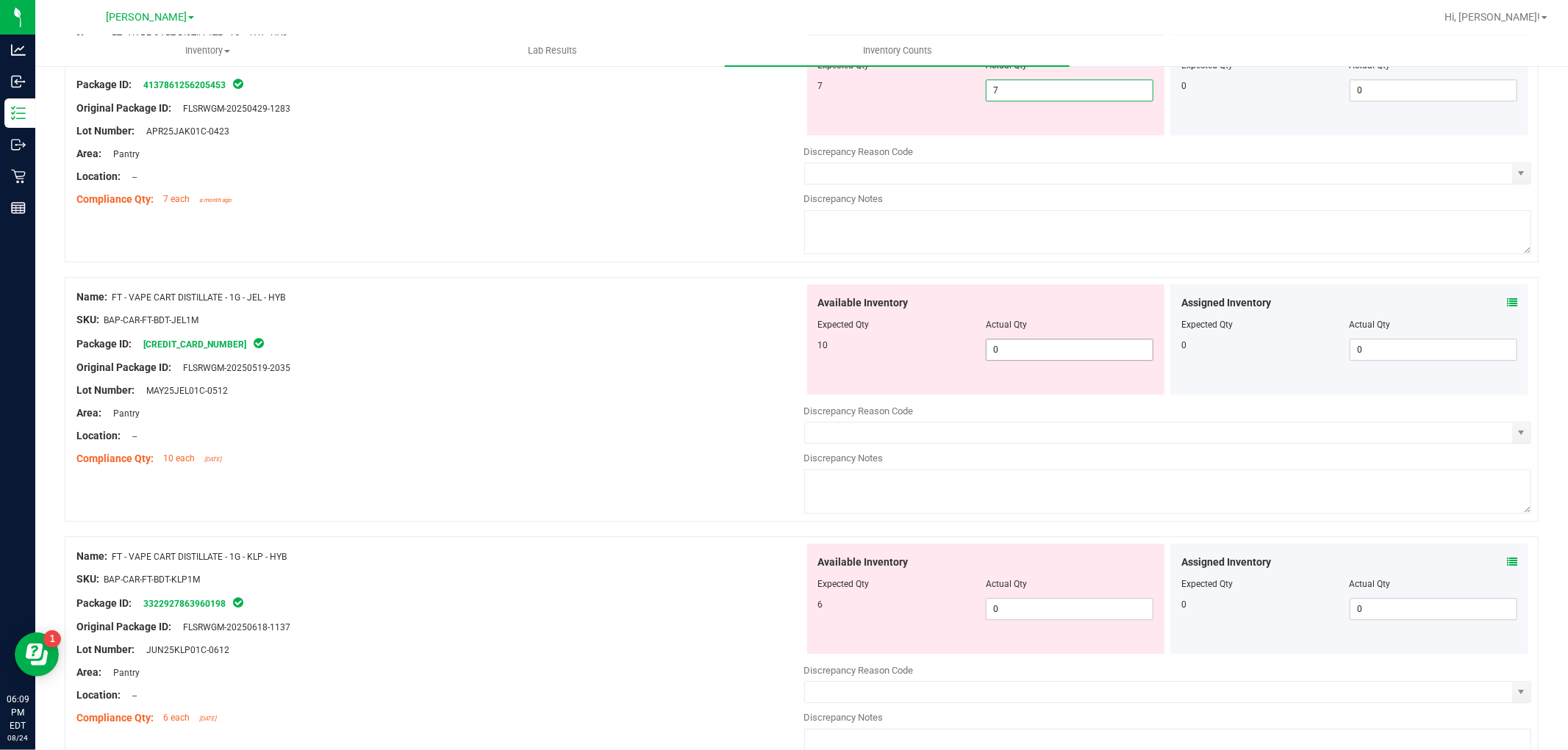
click at [1046, 355] on div "Available Inventory Expected Qty Actual Qty 10 0 0" at bounding box center [1168, 400] width 728 height 233
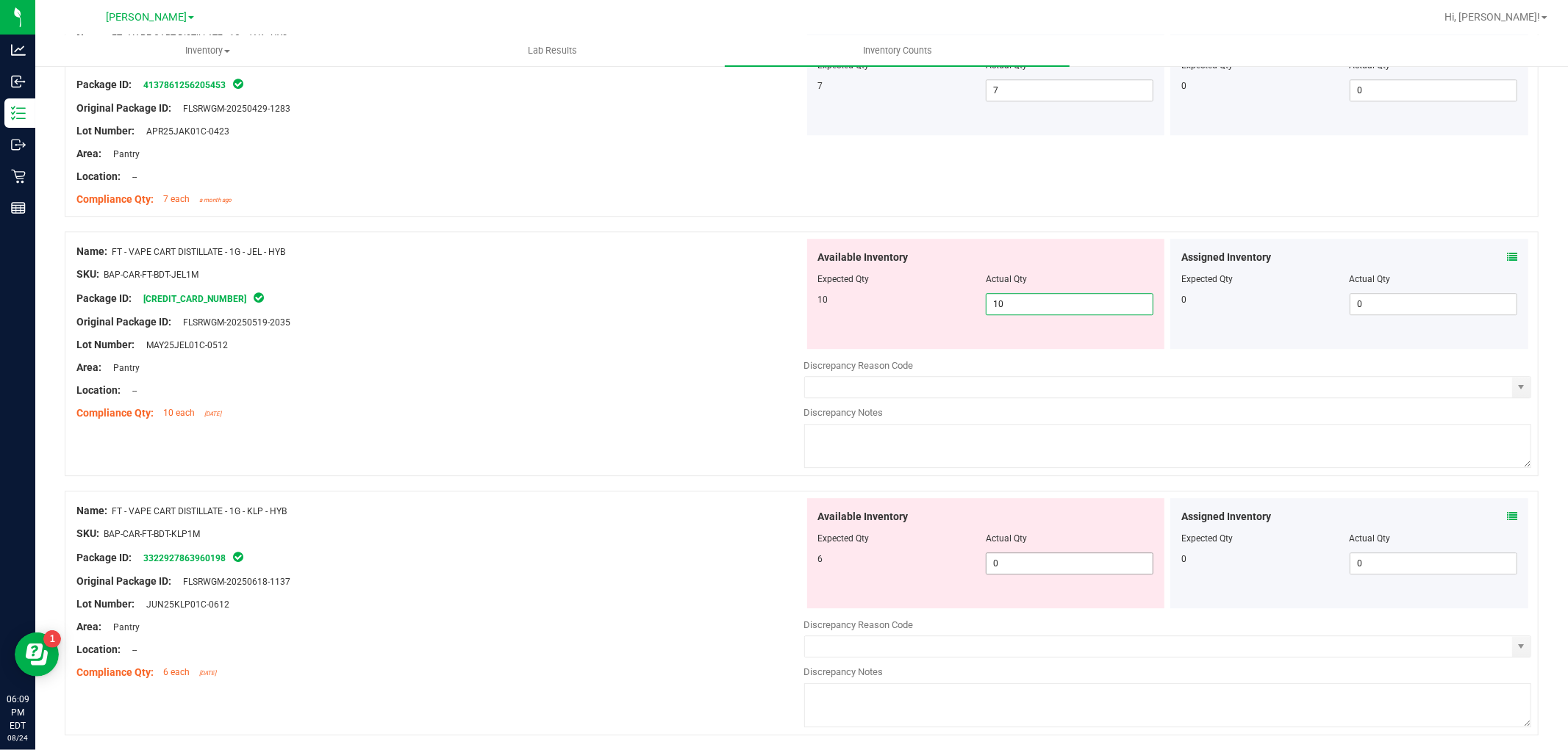
click at [1067, 573] on div "Available Inventory Expected Qty Actual Qty 6 0 0" at bounding box center [1168, 614] width 728 height 233
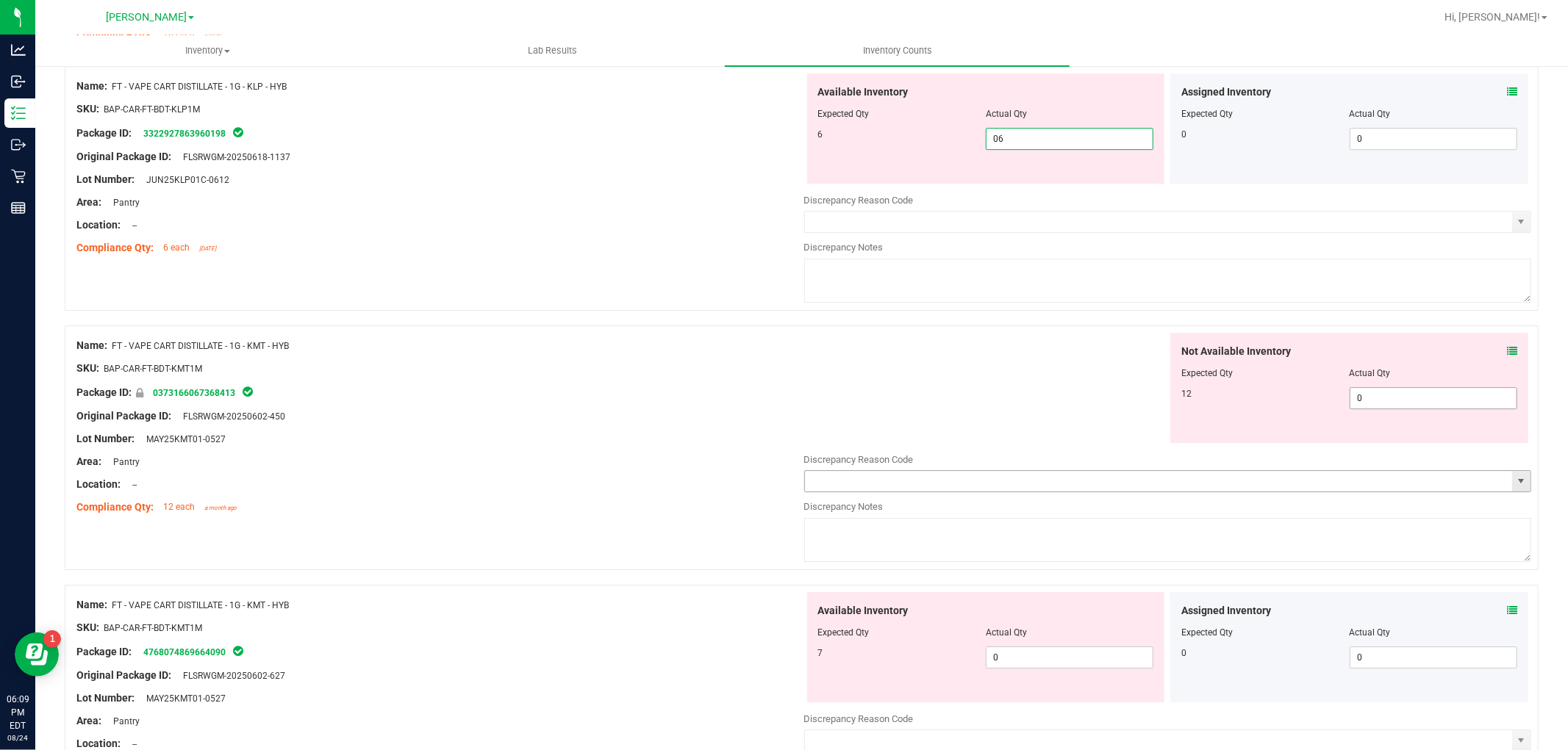
scroll to position [3836, 0]
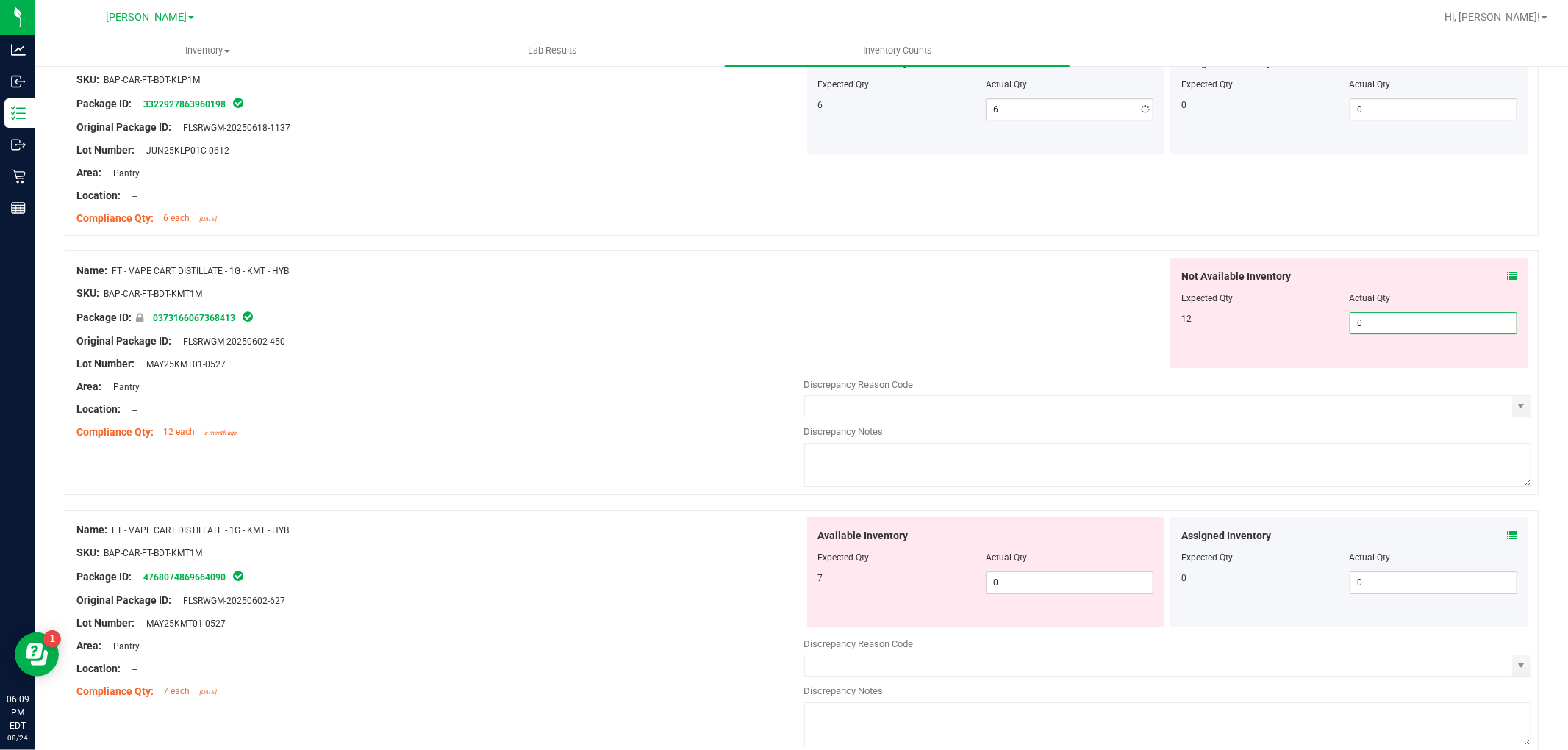
click at [1396, 372] on div "Not Available Inventory Expected Qty Actual Qty 12 0 0" at bounding box center [1168, 374] width 728 height 233
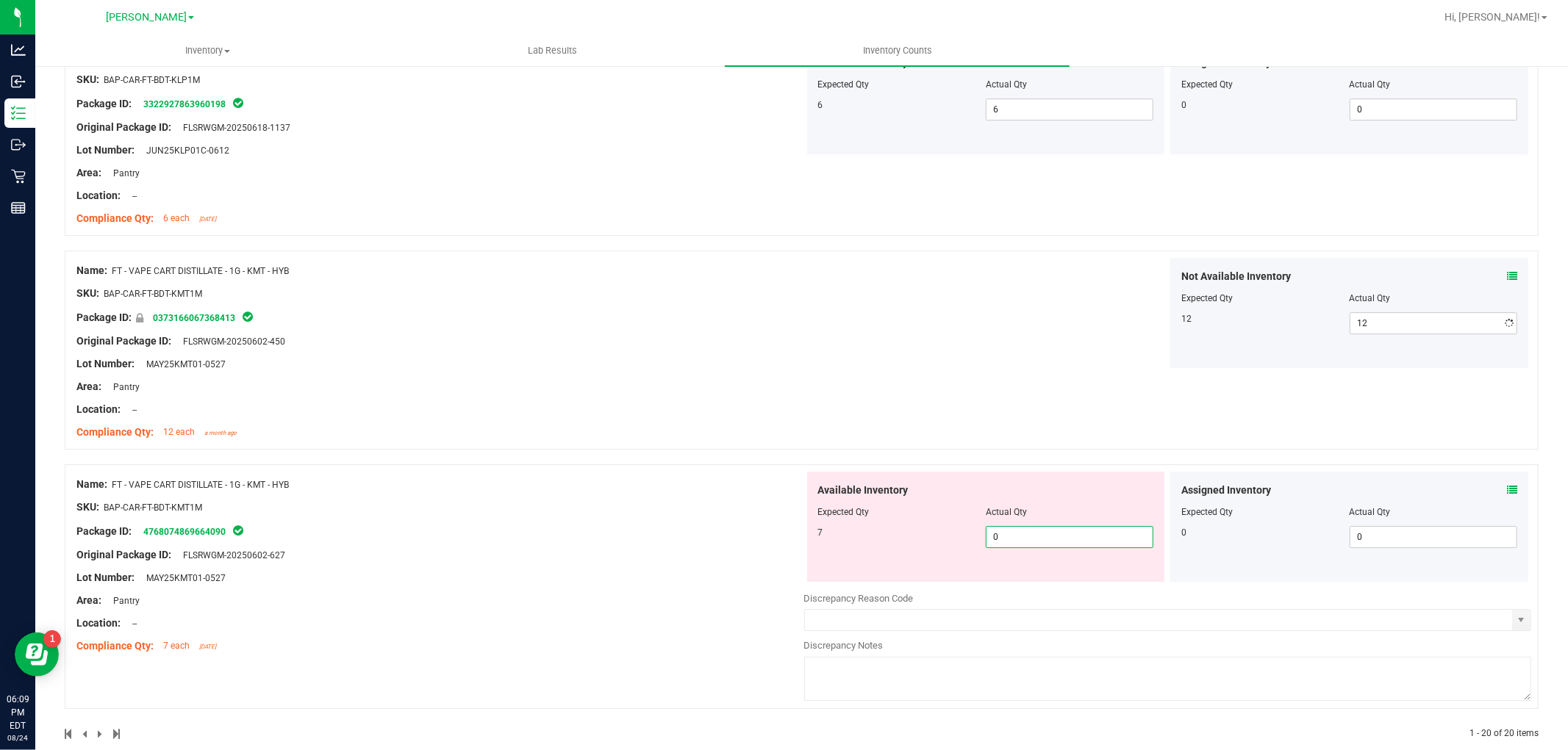
click at [1013, 582] on div "Available Inventory Expected Qty Actual Qty 7 0 0" at bounding box center [985, 527] width 358 height 110
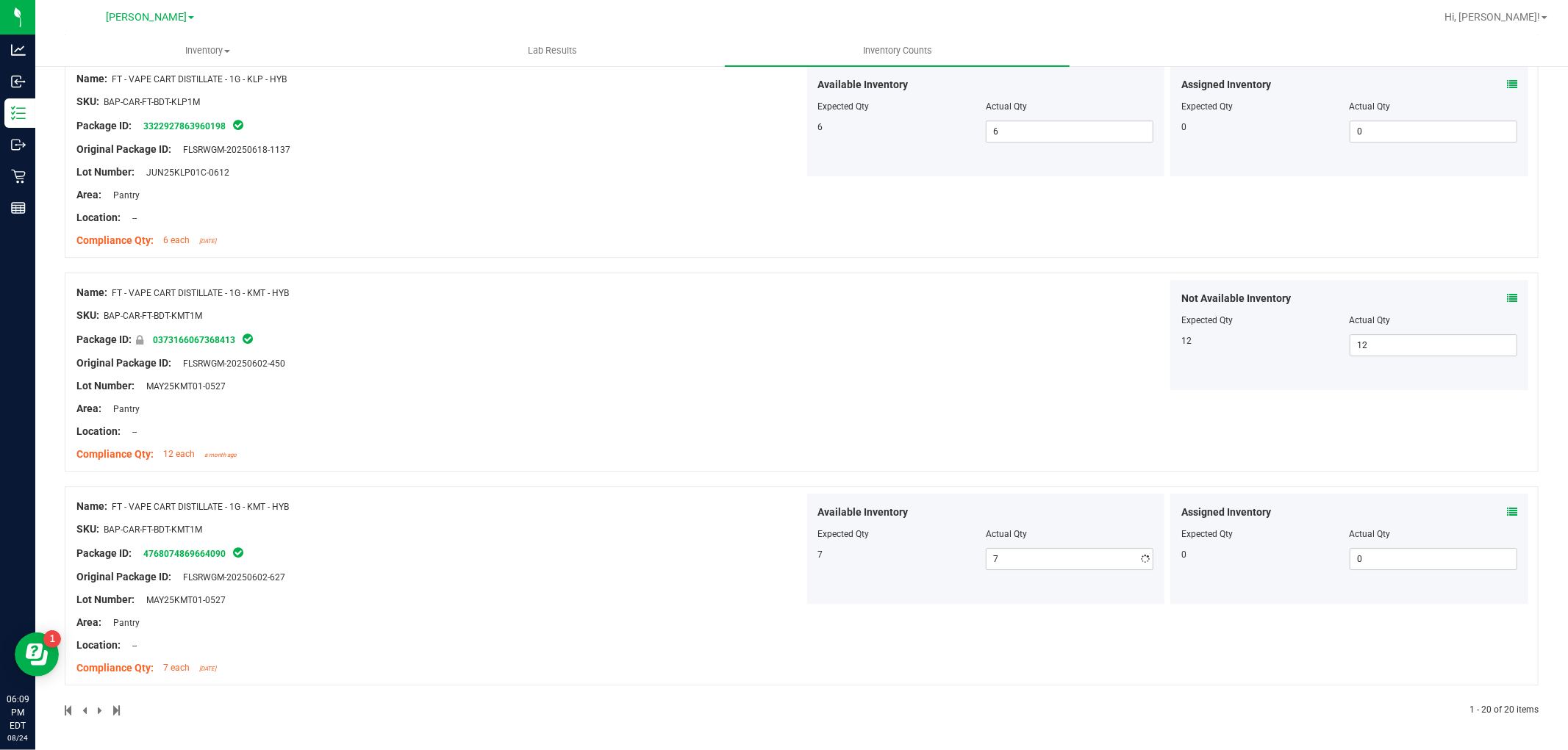
click at [460, 634] on div "Name: FT - VAPE CART DISTILLATE - 1G - KMT - HYB SKU: BAP-CAR-FT-BDT-KMT1M Pack…" at bounding box center [440, 587] width 728 height 187
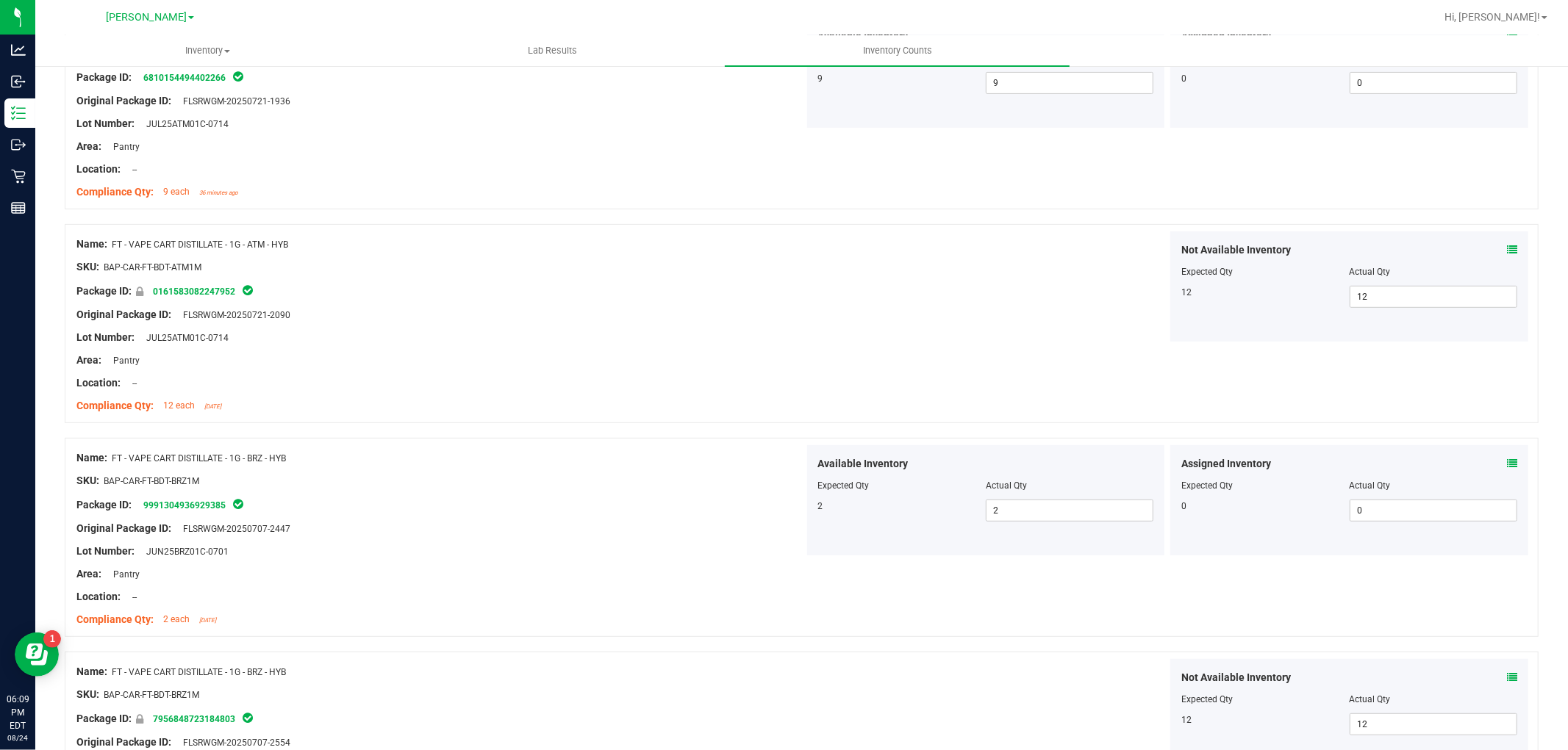
scroll to position [0, 0]
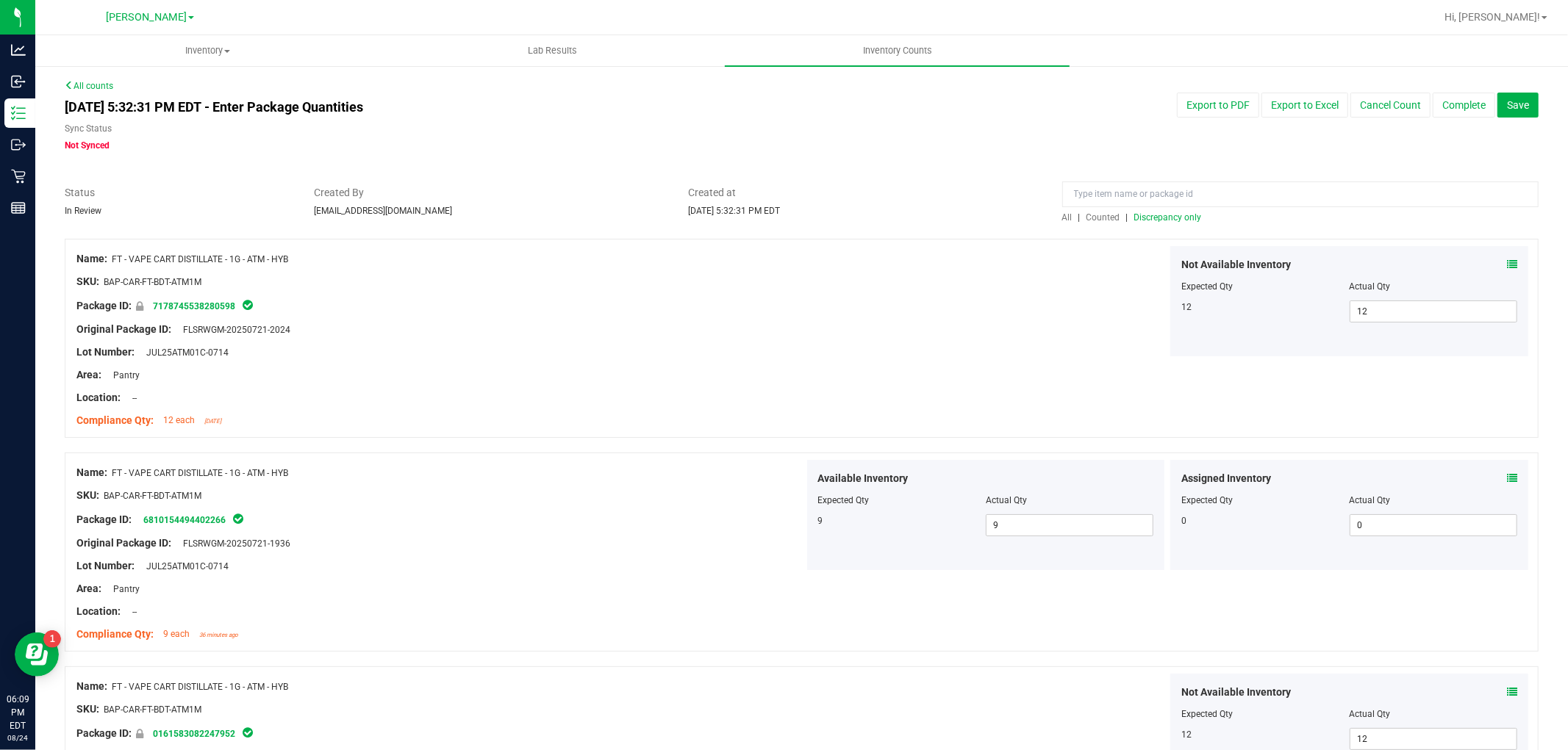
click at [1062, 209] on div at bounding box center [1300, 198] width 476 height 25
click at [1062, 221] on span "All" at bounding box center [1066, 217] width 11 height 11
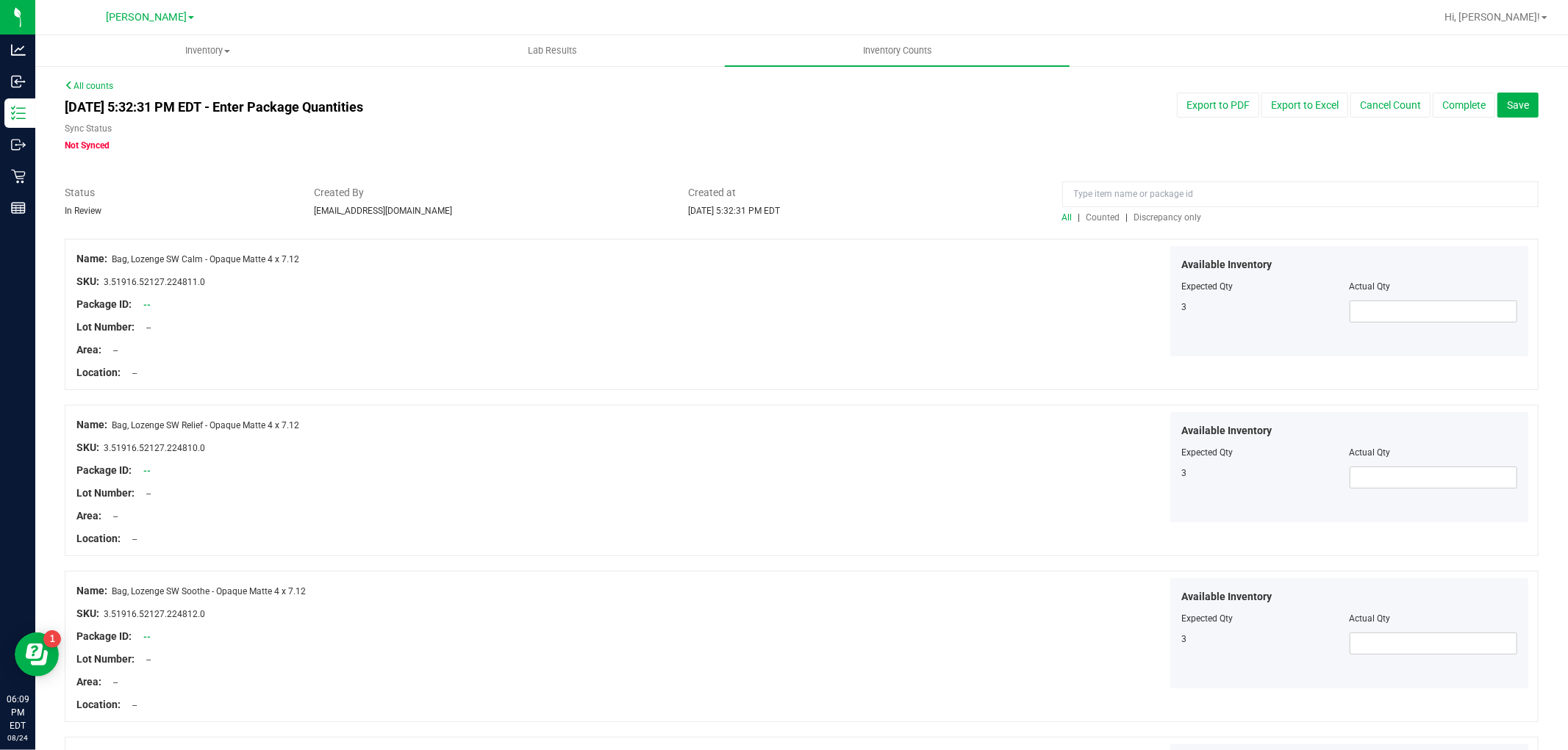
click at [1163, 221] on span "Discrepancy only" at bounding box center [1167, 217] width 67 height 11
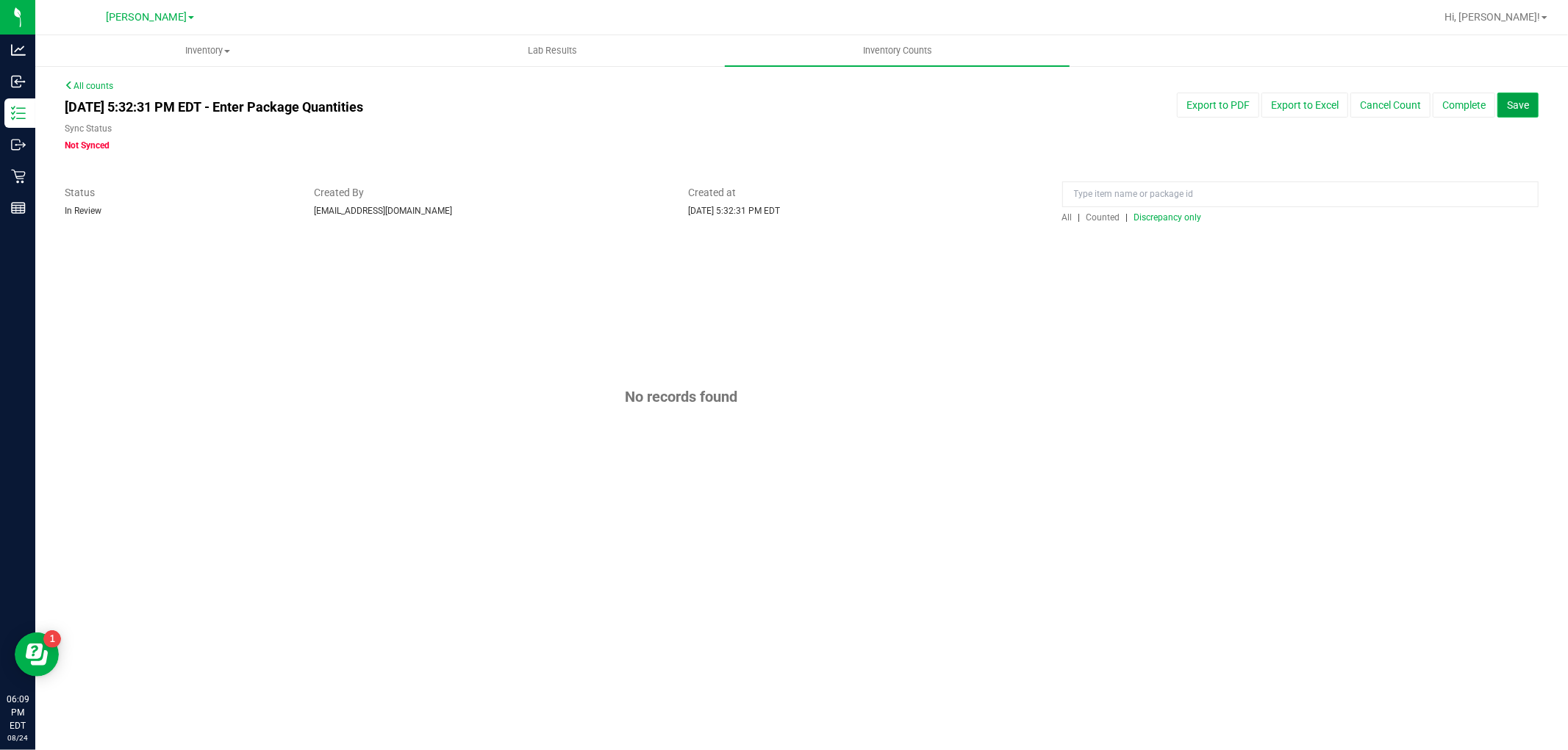
click at [1527, 101] on span "Save" at bounding box center [1517, 105] width 22 height 12
